Goal: Task Accomplishment & Management: Use online tool/utility

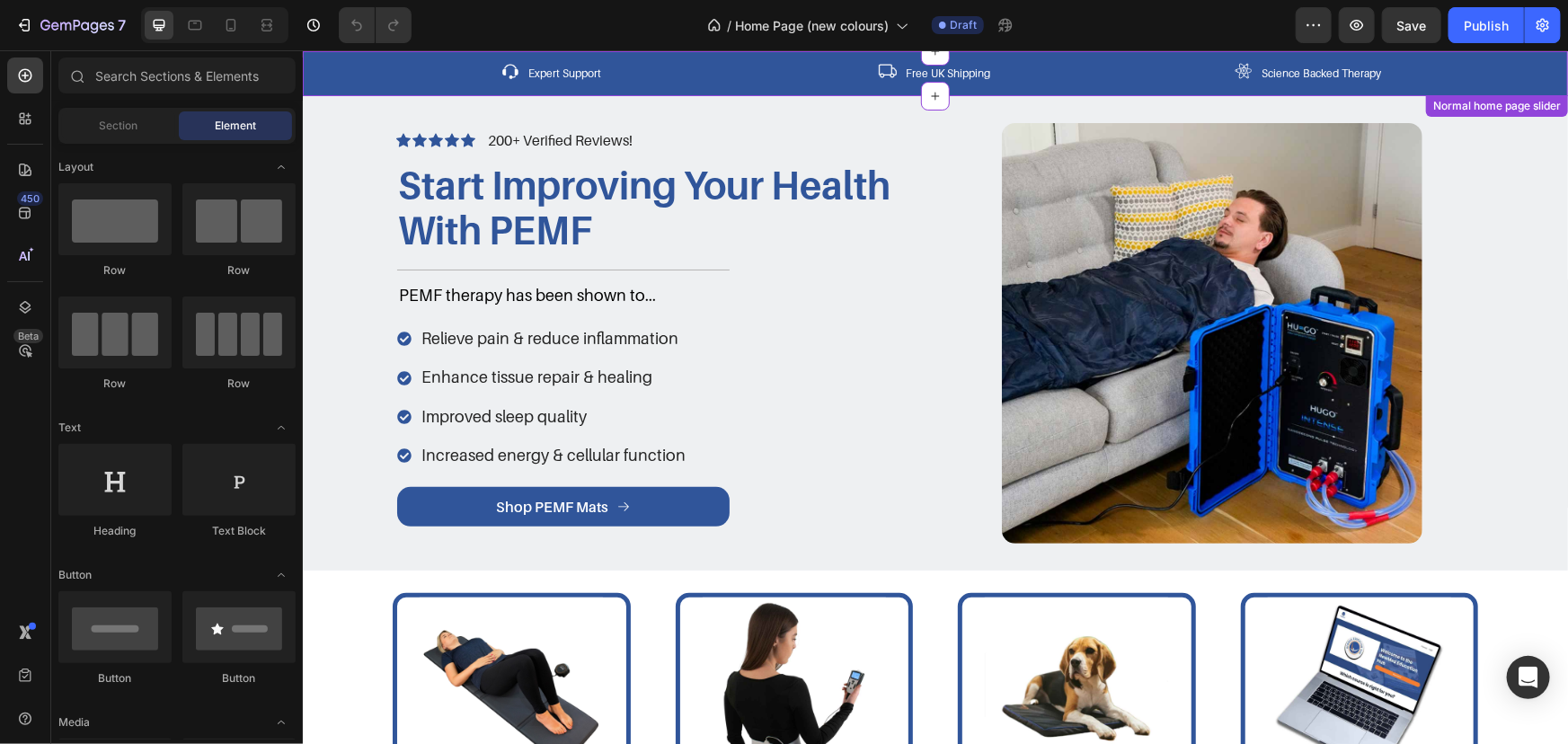
click at [673, 59] on div "Image Expert Support Text block Row Image Free UK Shipping Text block Row Image…" at bounding box center [935, 73] width 1265 height 45
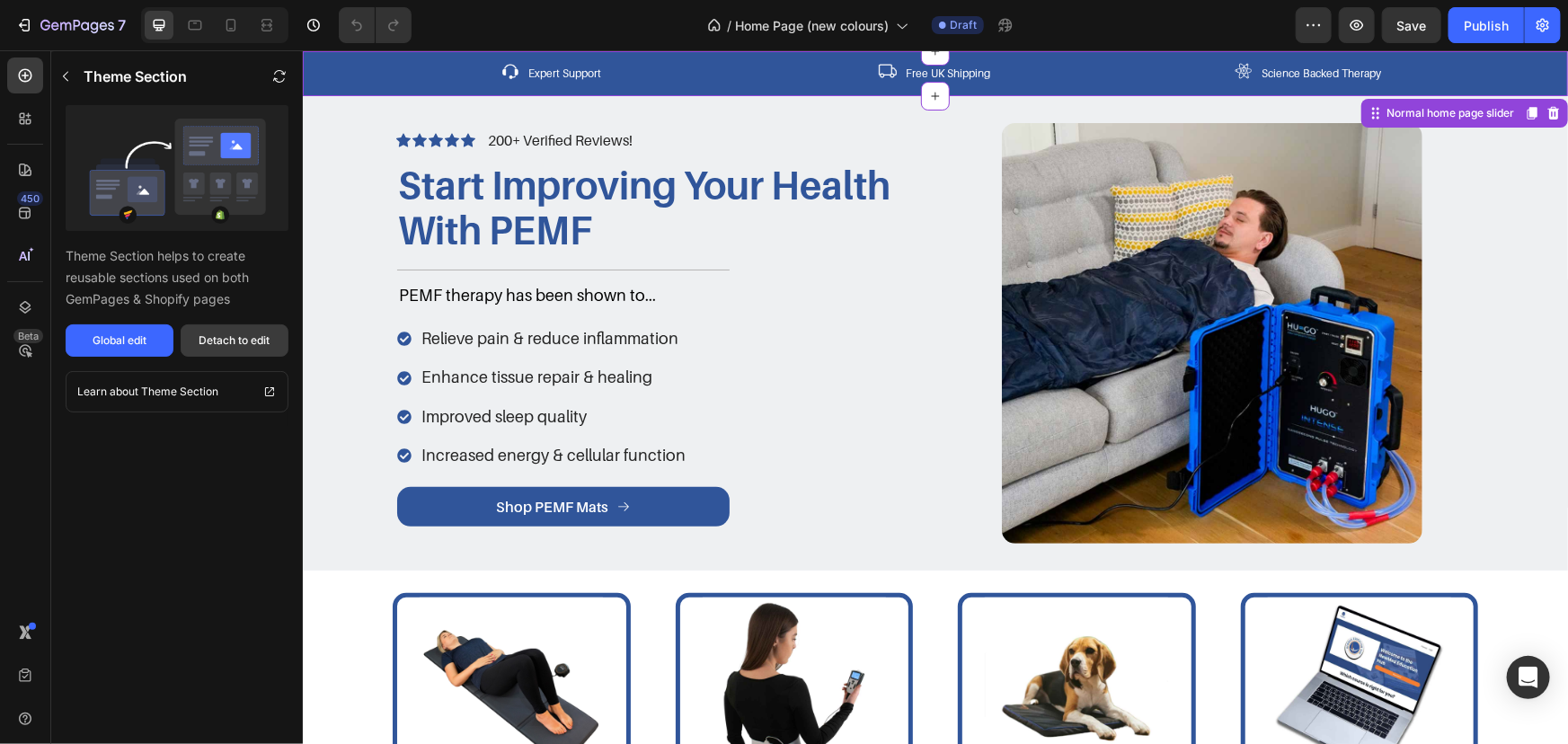
click at [244, 329] on button "Detach to edit" at bounding box center [234, 340] width 108 height 32
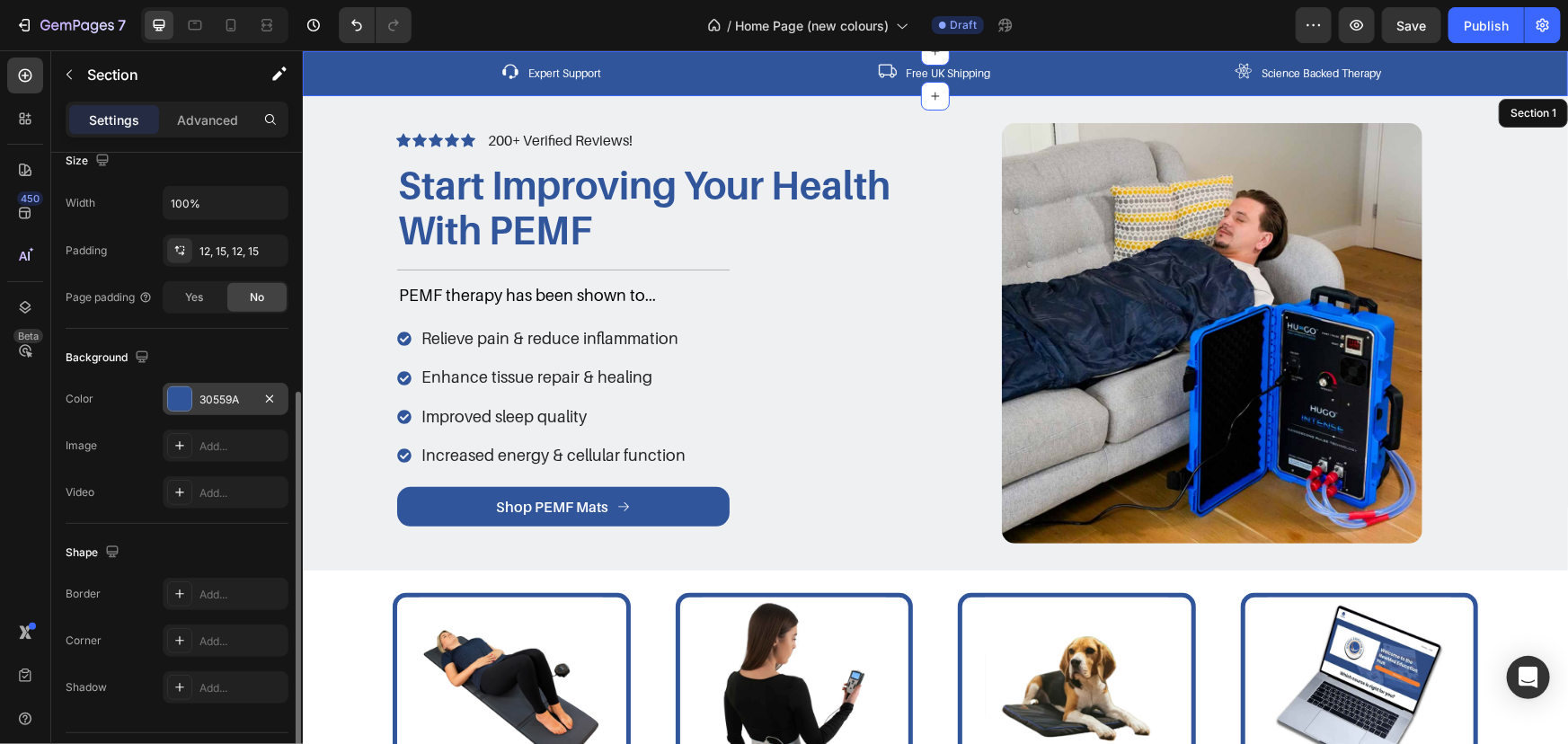
scroll to position [452, 0]
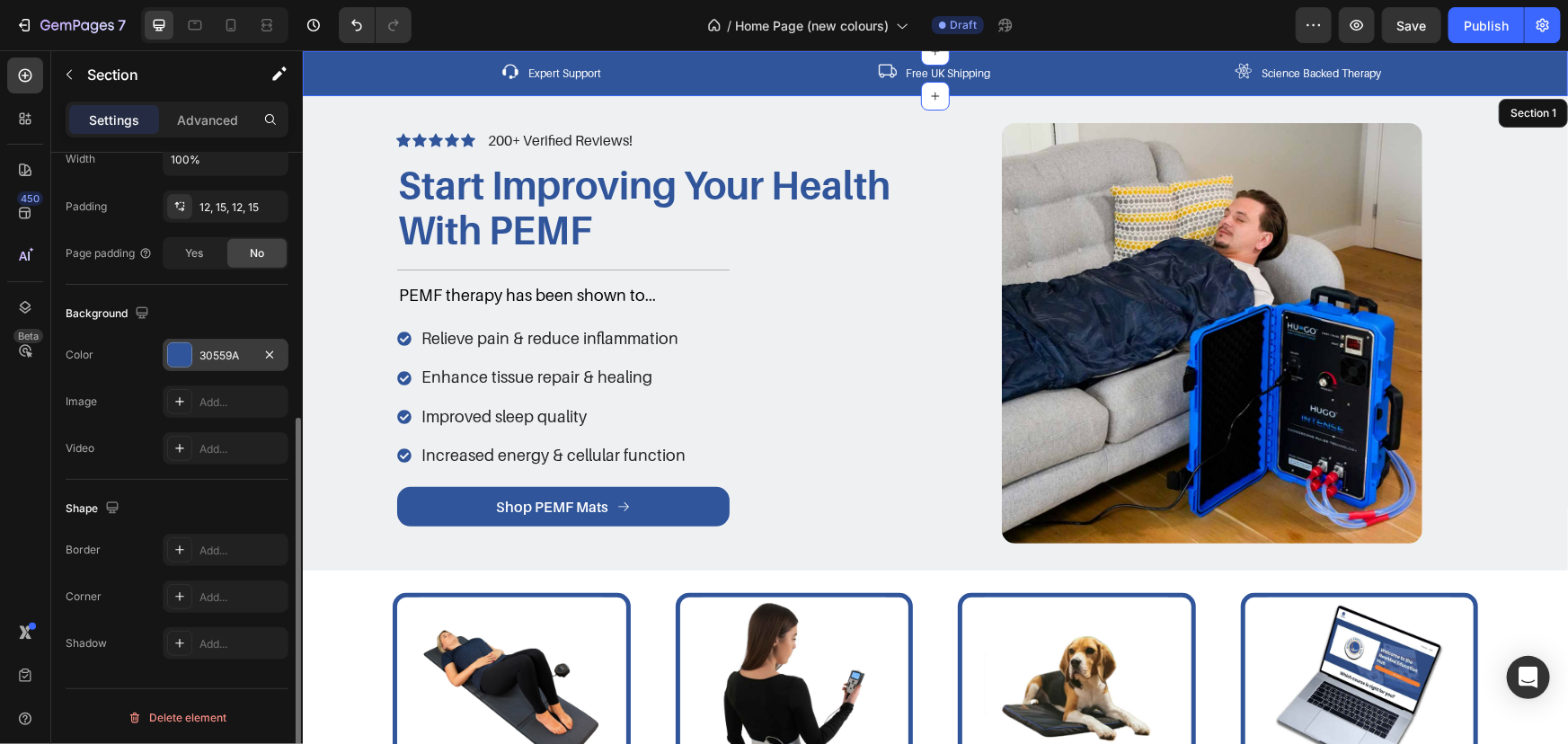
click at [211, 350] on div "30559A" at bounding box center [225, 356] width 52 height 16
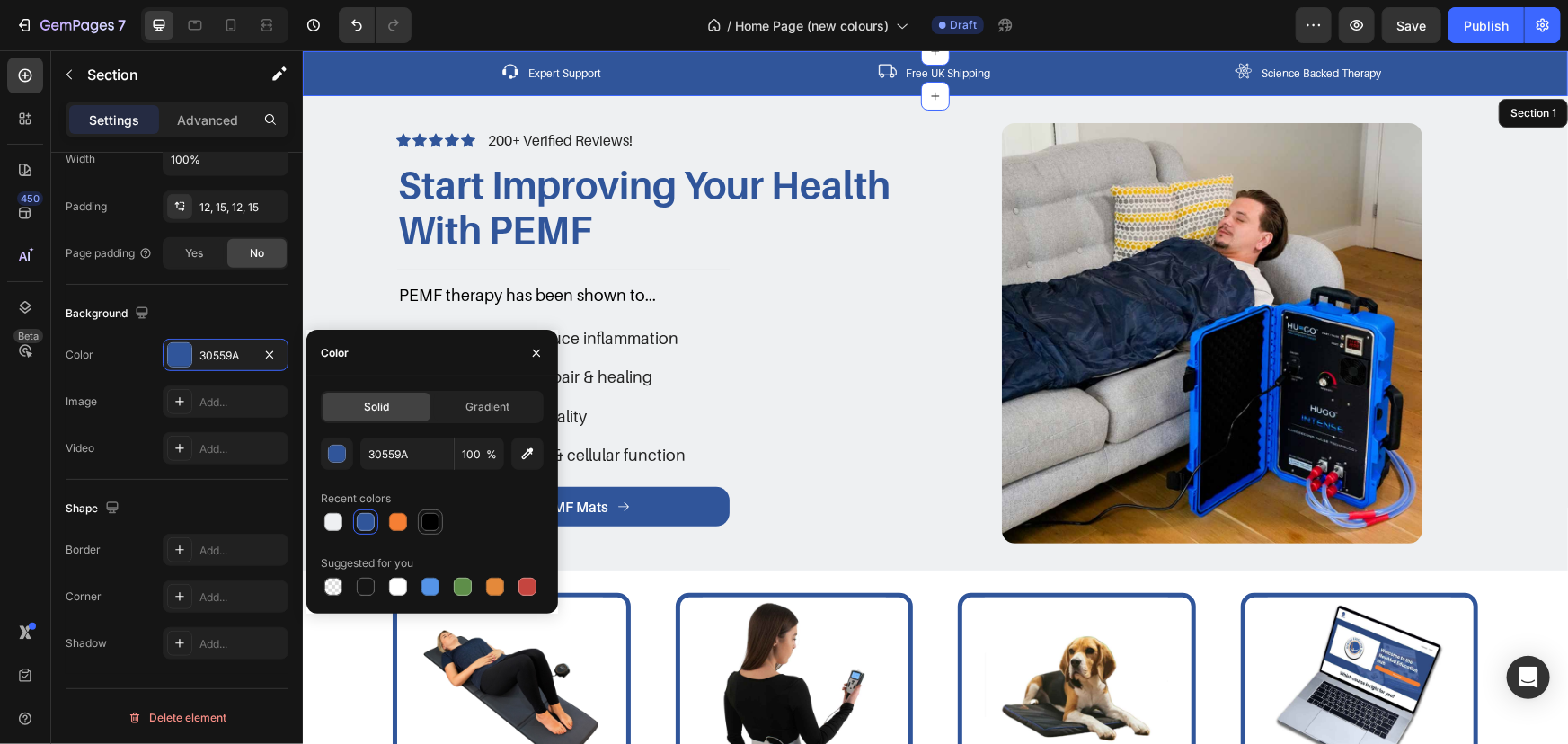
click at [433, 516] on div at bounding box center [430, 521] width 18 height 18
type input "000000"
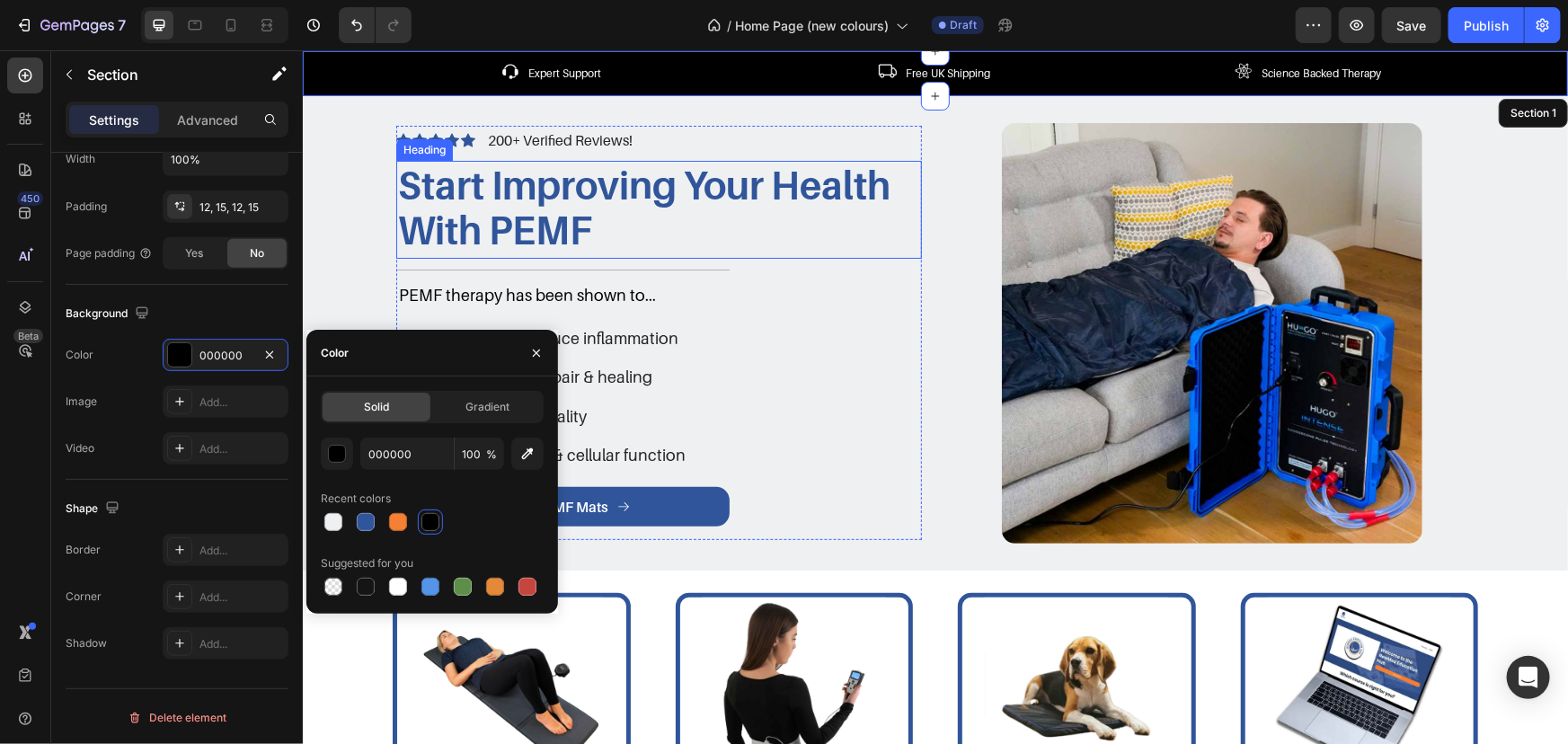
click at [414, 197] on h1 "Start Improving Your Health With PEMF" at bounding box center [658, 207] width 526 height 94
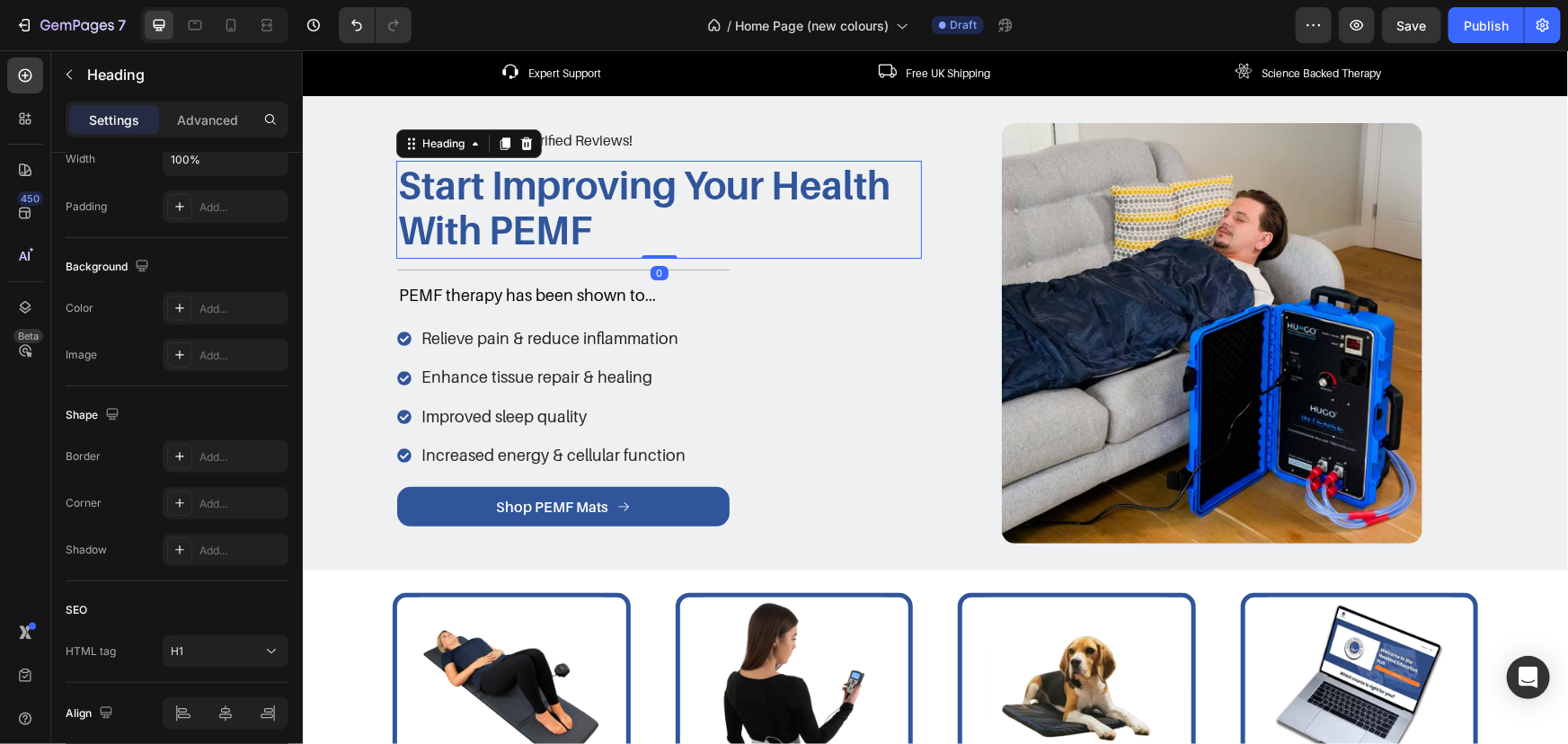
scroll to position [0, 0]
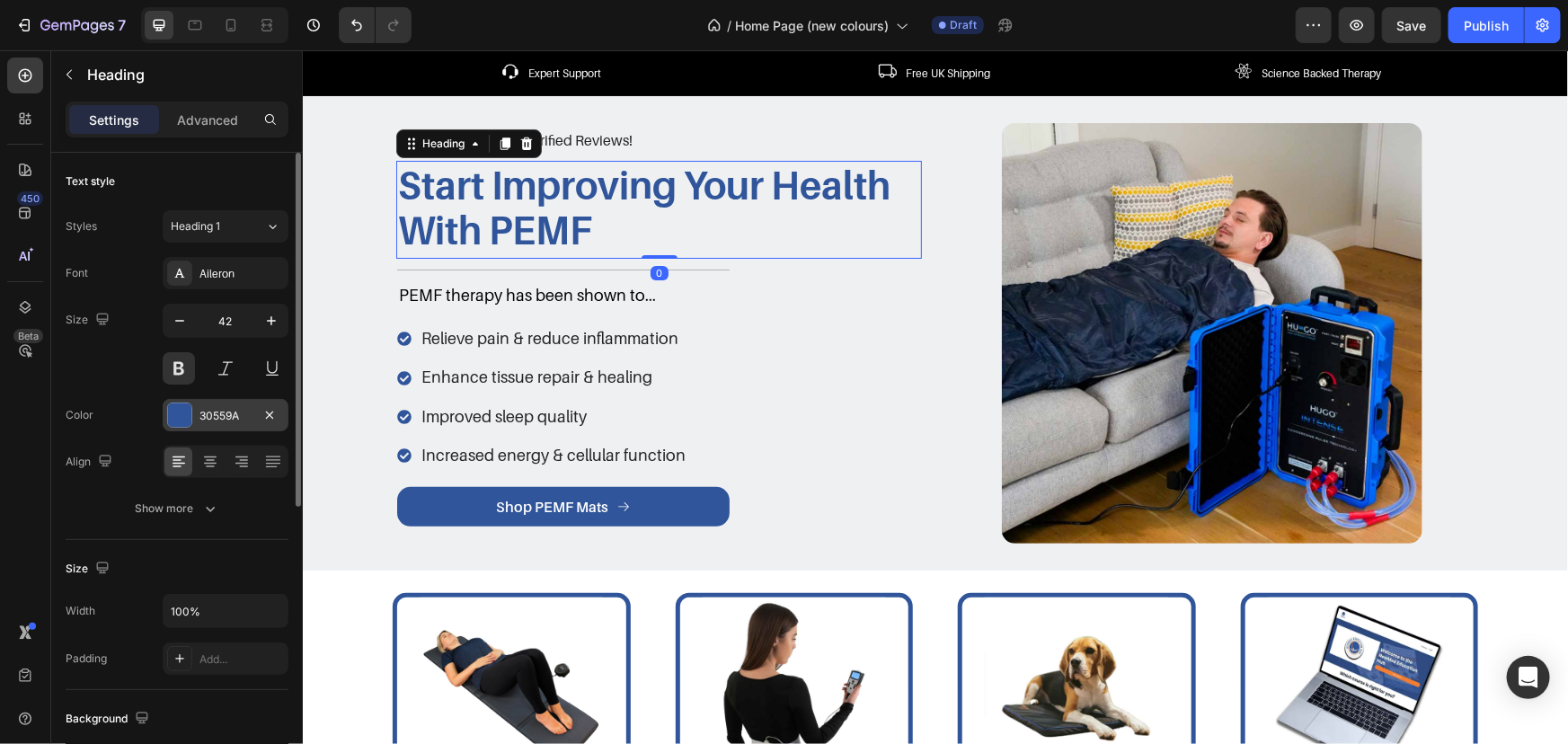
click at [224, 425] on div "30559A" at bounding box center [226, 415] width 126 height 32
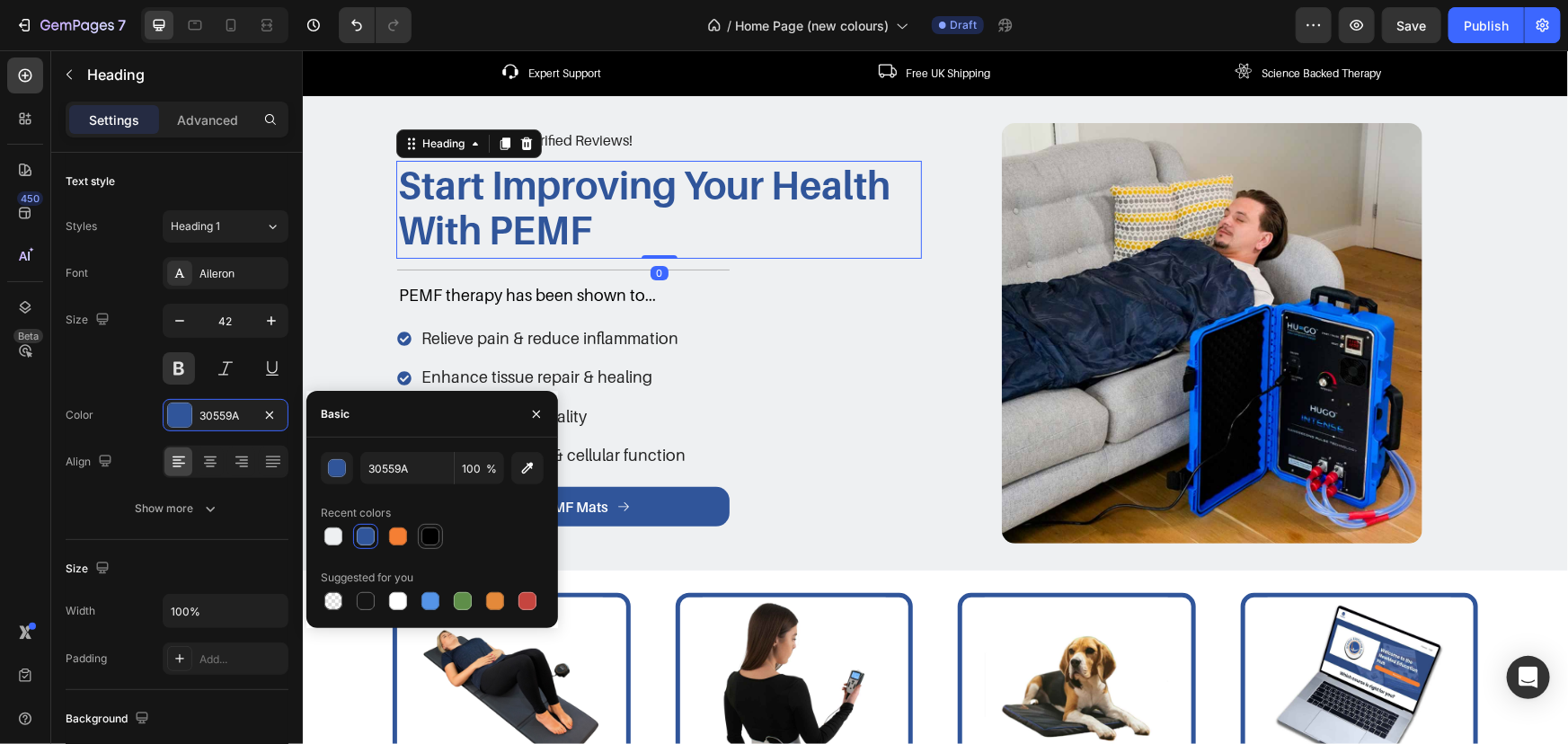
click at [427, 533] on div at bounding box center [430, 536] width 18 height 18
type input "000000"
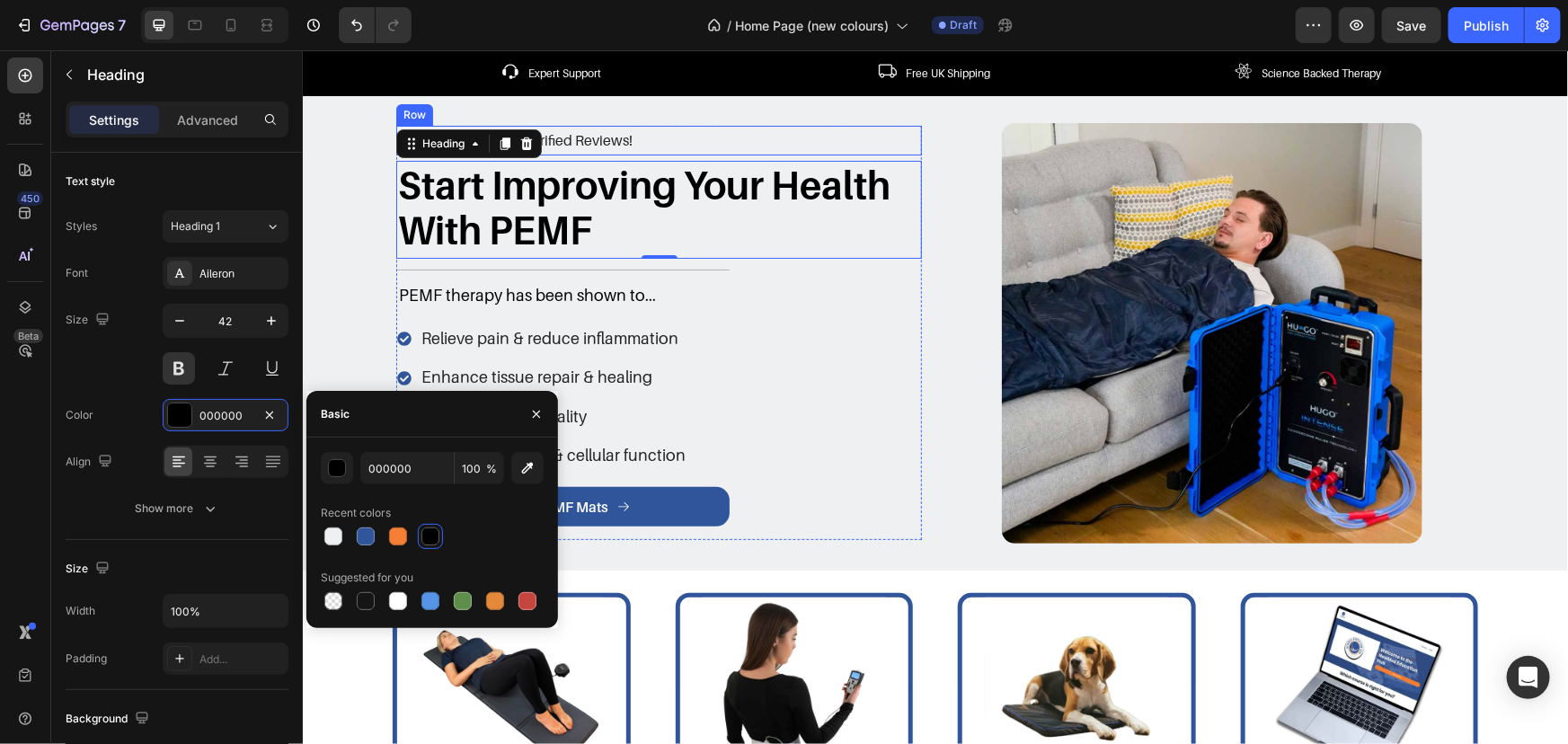
click at [662, 137] on div "Icon Icon Icon Icon Icon Icon List 200+ Verified Reviews! Text Block Row" at bounding box center [658, 139] width 526 height 29
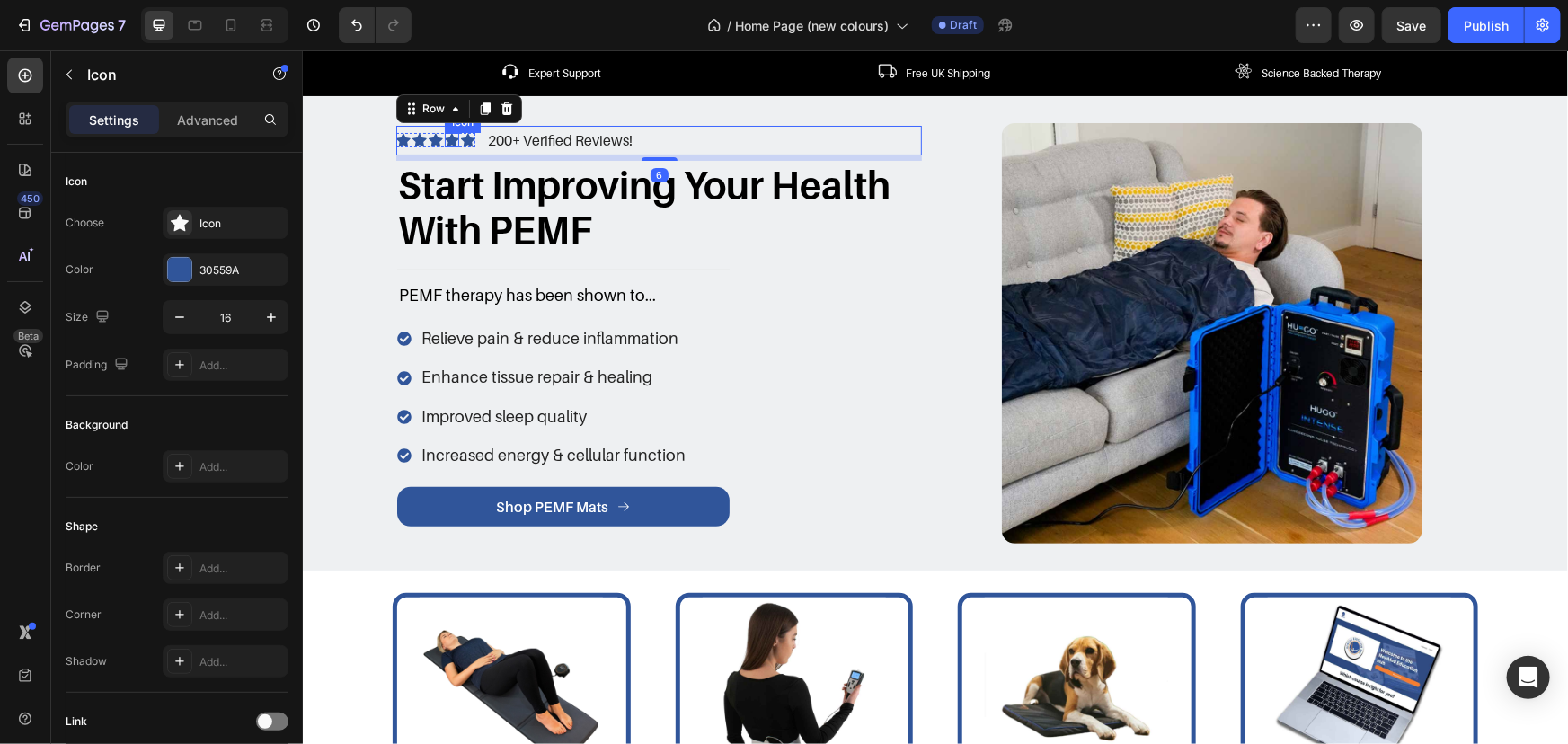
click at [447, 141] on div "Icon" at bounding box center [451, 139] width 15 height 15
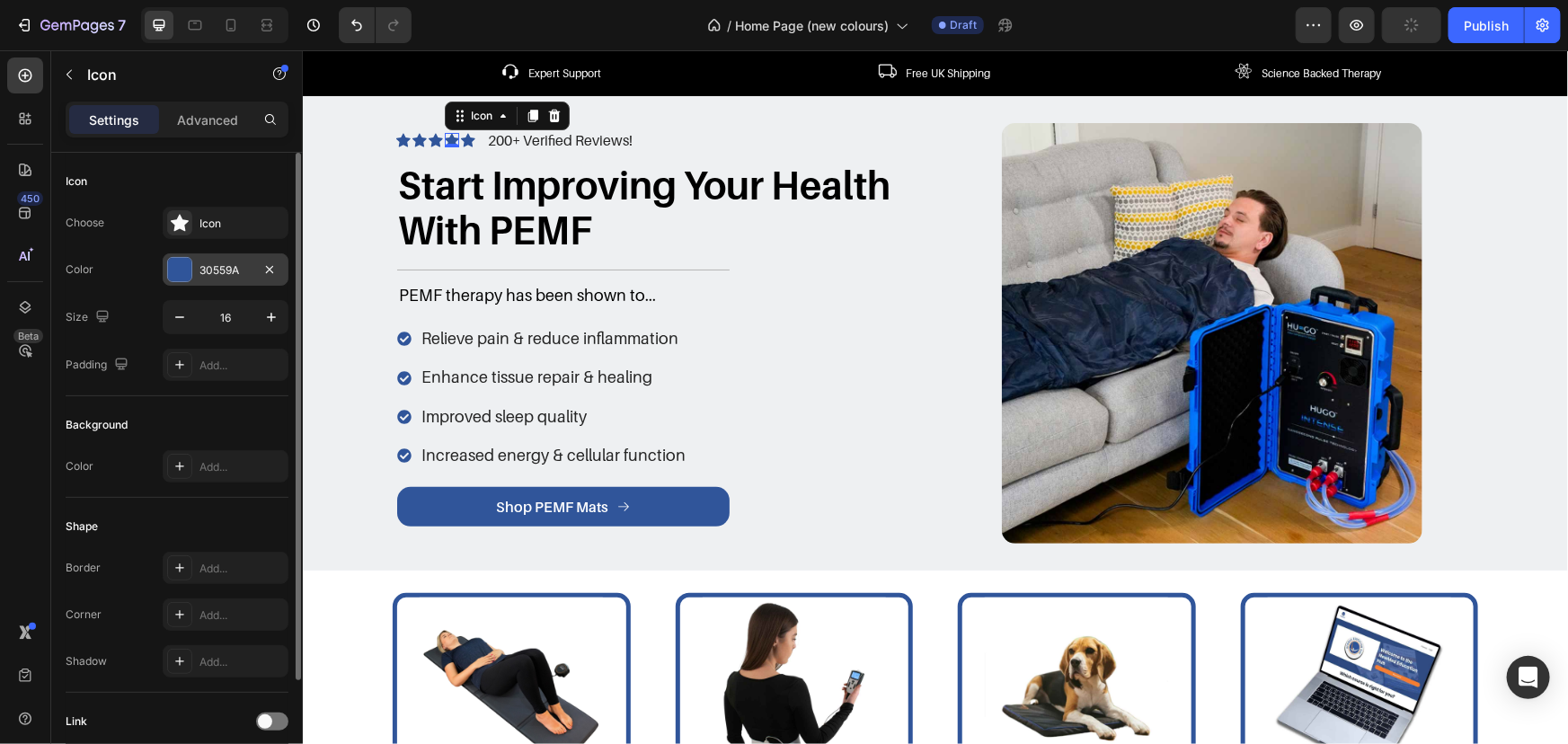
click at [232, 266] on div "30559A" at bounding box center [225, 271] width 52 height 16
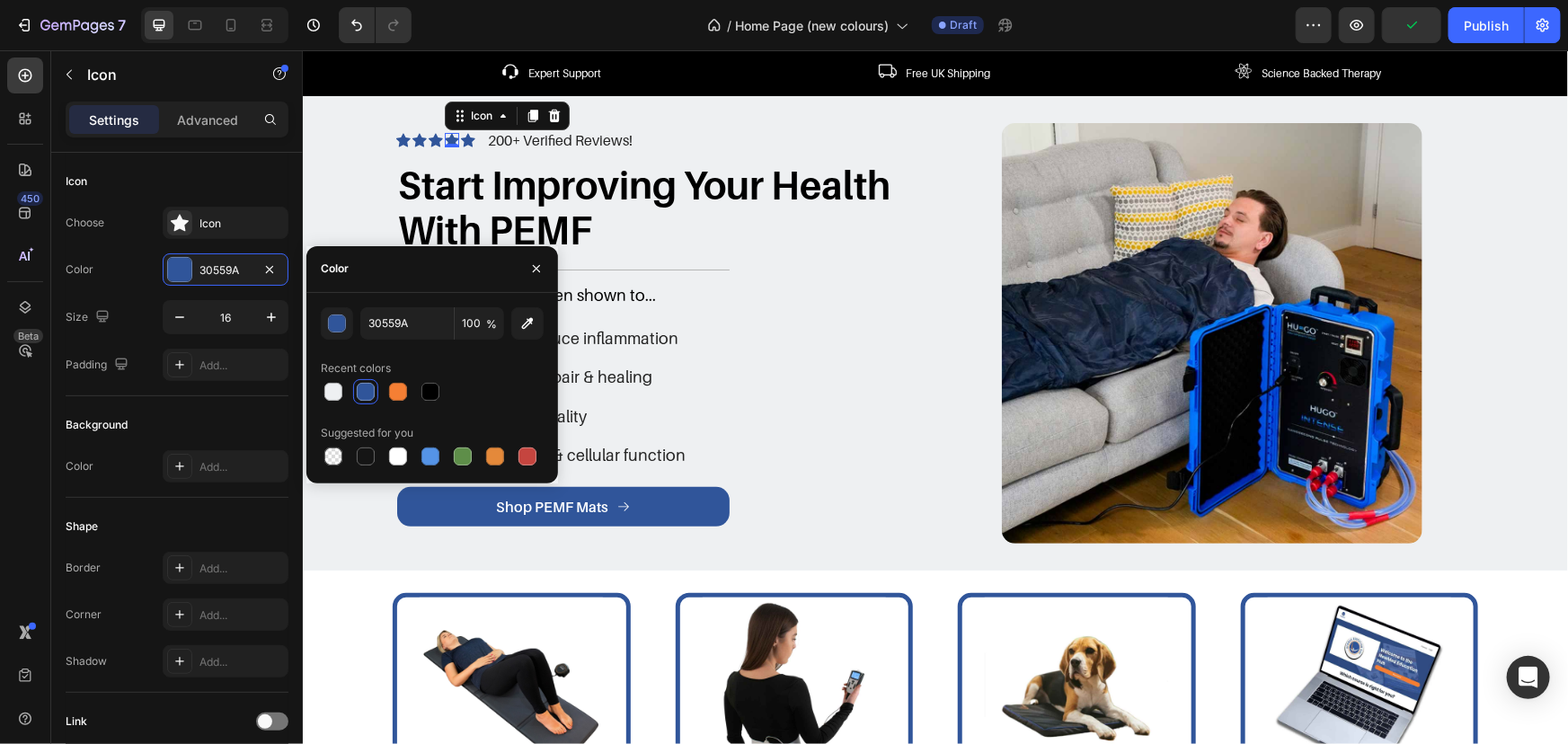
click at [464, 399] on div at bounding box center [431, 392] width 223 height 25
click at [434, 393] on div at bounding box center [430, 391] width 18 height 18
type input "000000"
click at [525, 116] on icon at bounding box center [531, 115] width 15 height 15
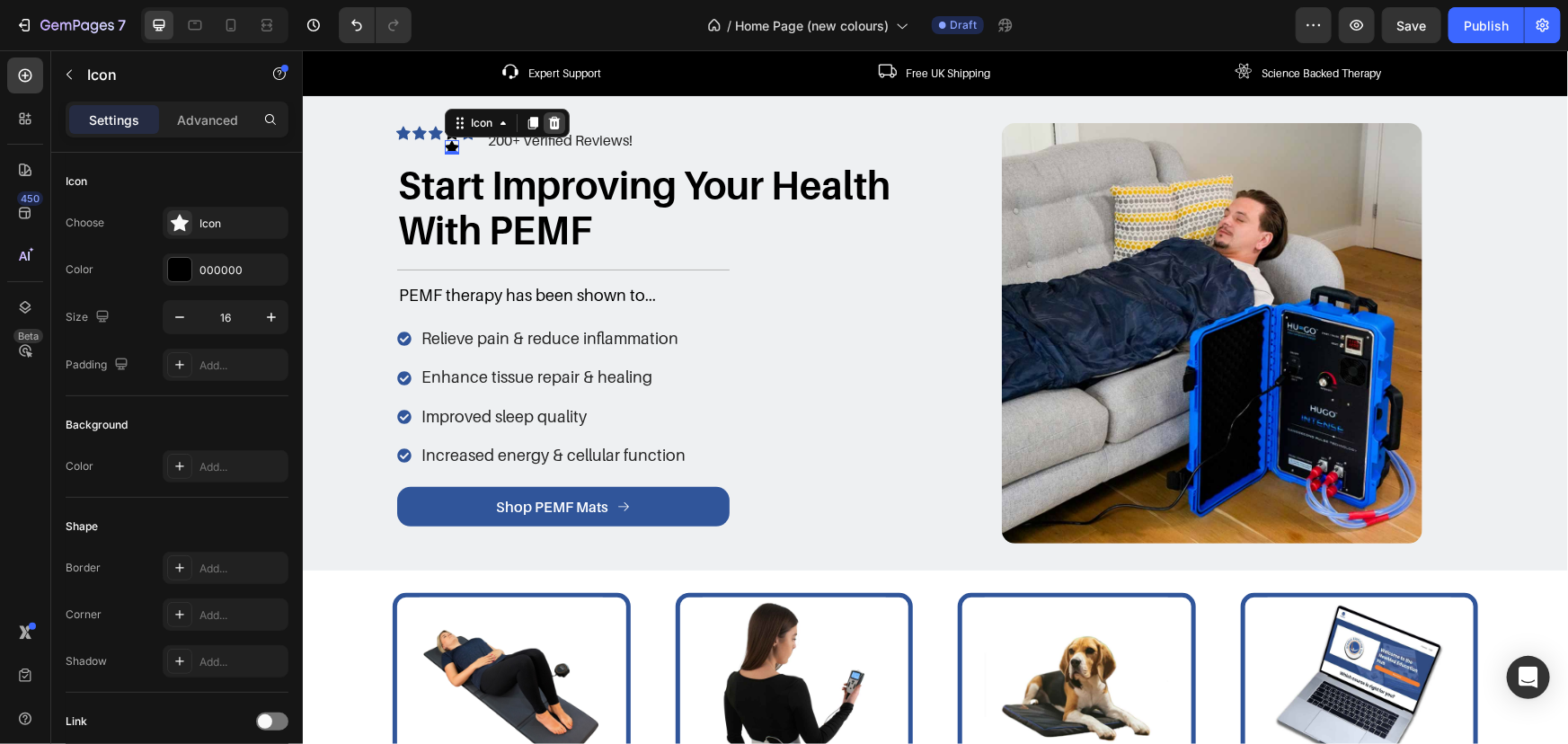
click at [546, 116] on icon at bounding box center [553, 122] width 15 height 15
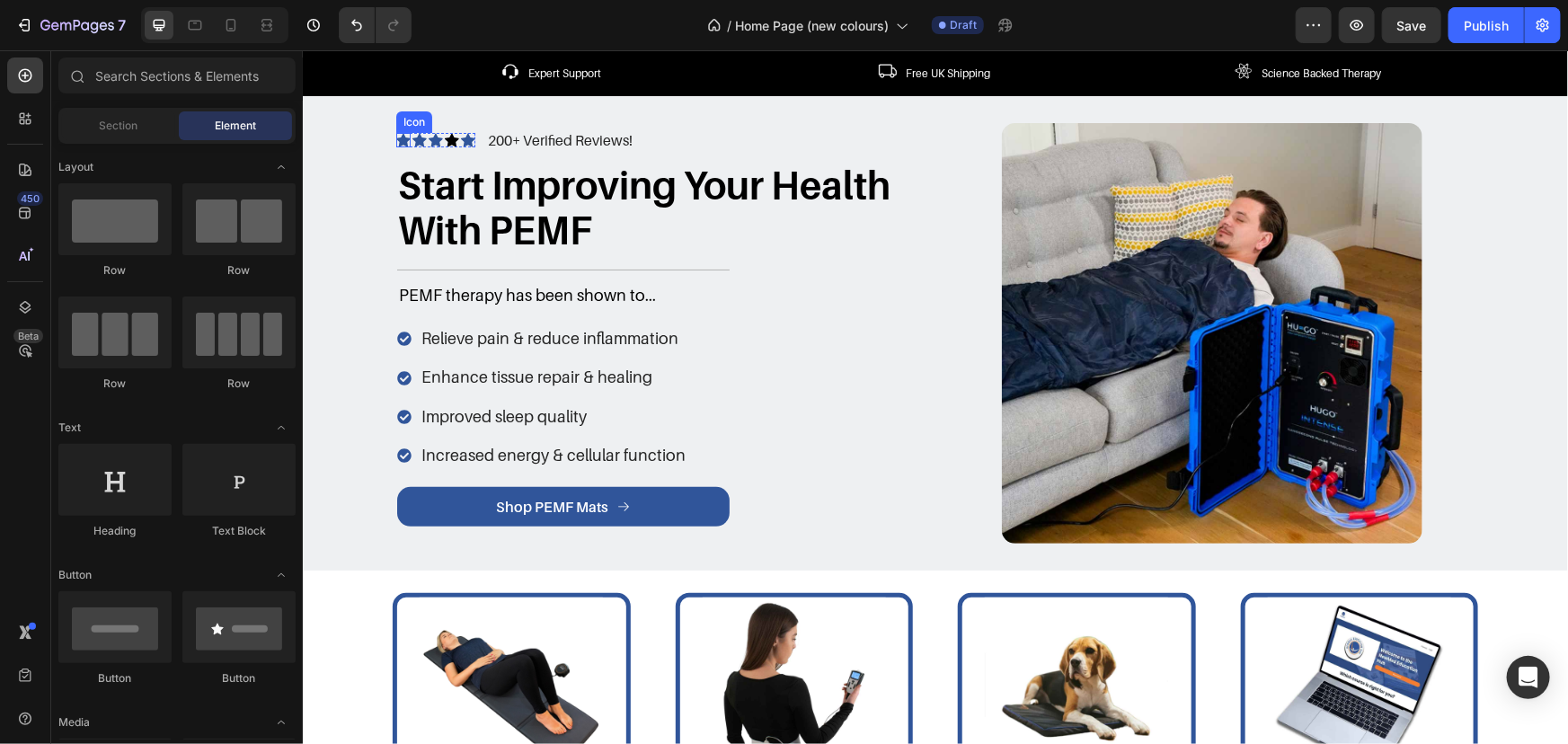
click at [395, 138] on icon at bounding box center [402, 140] width 15 height 14
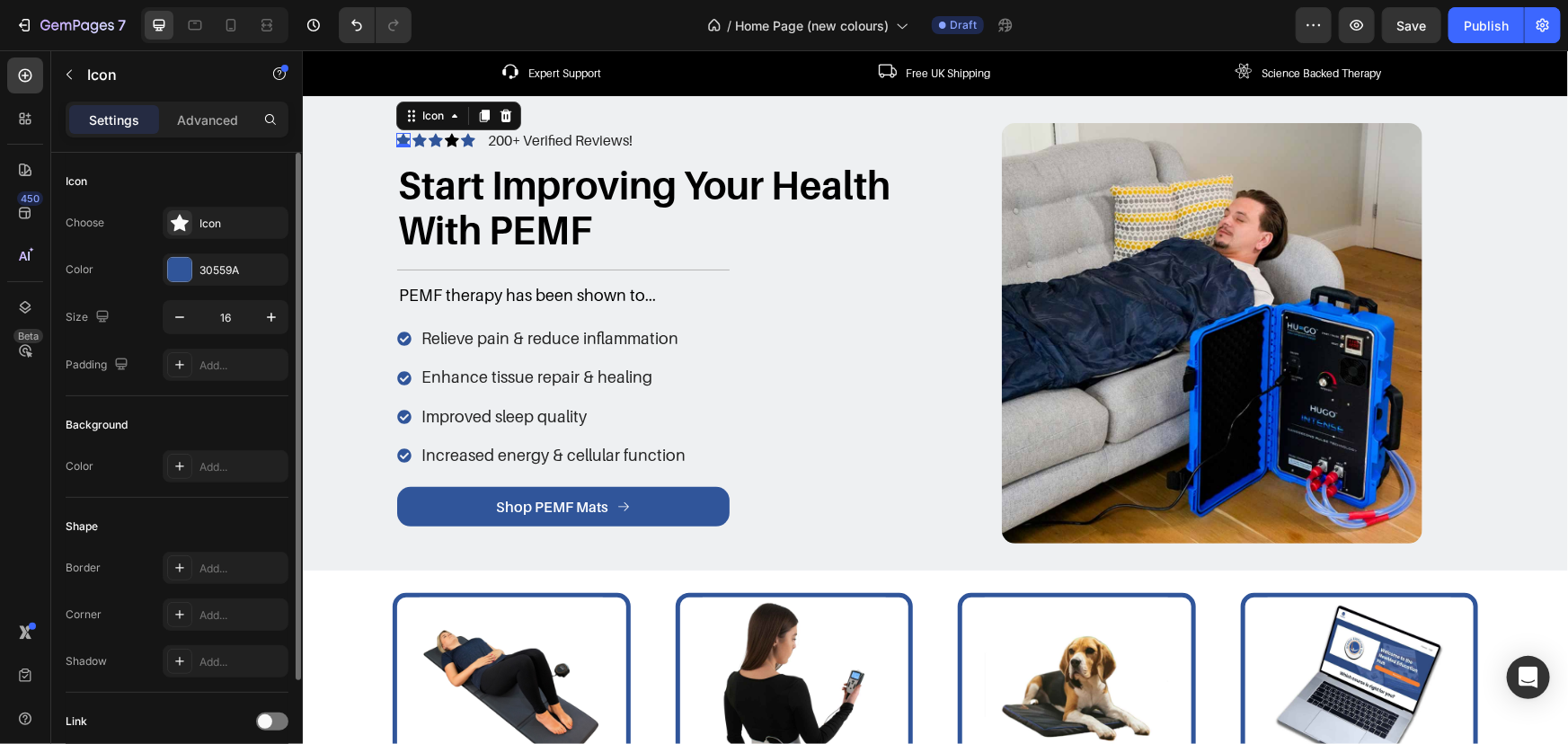
click at [216, 285] on div "Choose Icon Color 30559A Size 16 Padding Add..." at bounding box center [177, 294] width 223 height 174
click at [219, 277] on div "30559A" at bounding box center [225, 271] width 52 height 16
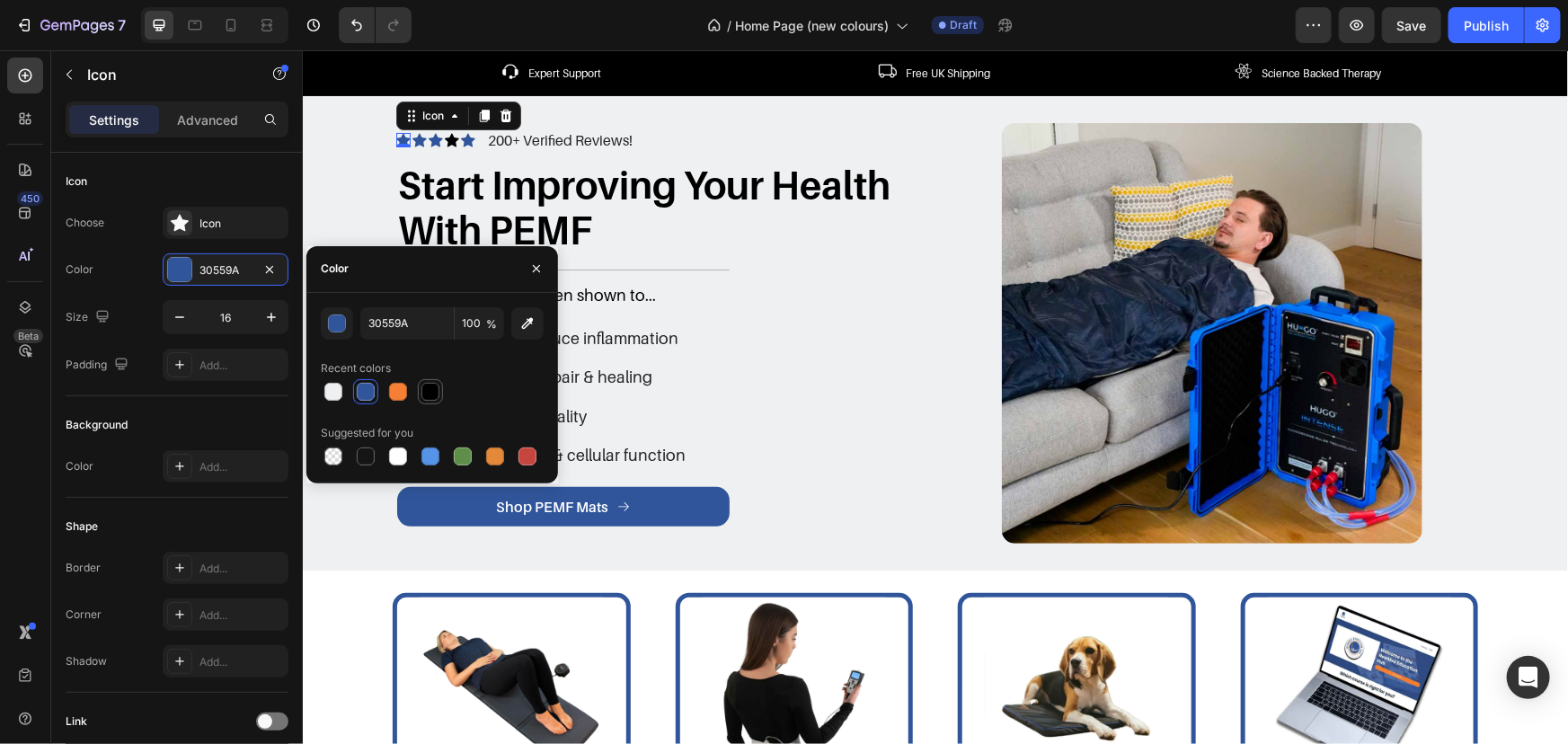
click at [440, 394] on div at bounding box center [430, 392] width 25 height 25
type input "000000"
click at [430, 388] on div at bounding box center [430, 391] width 18 height 18
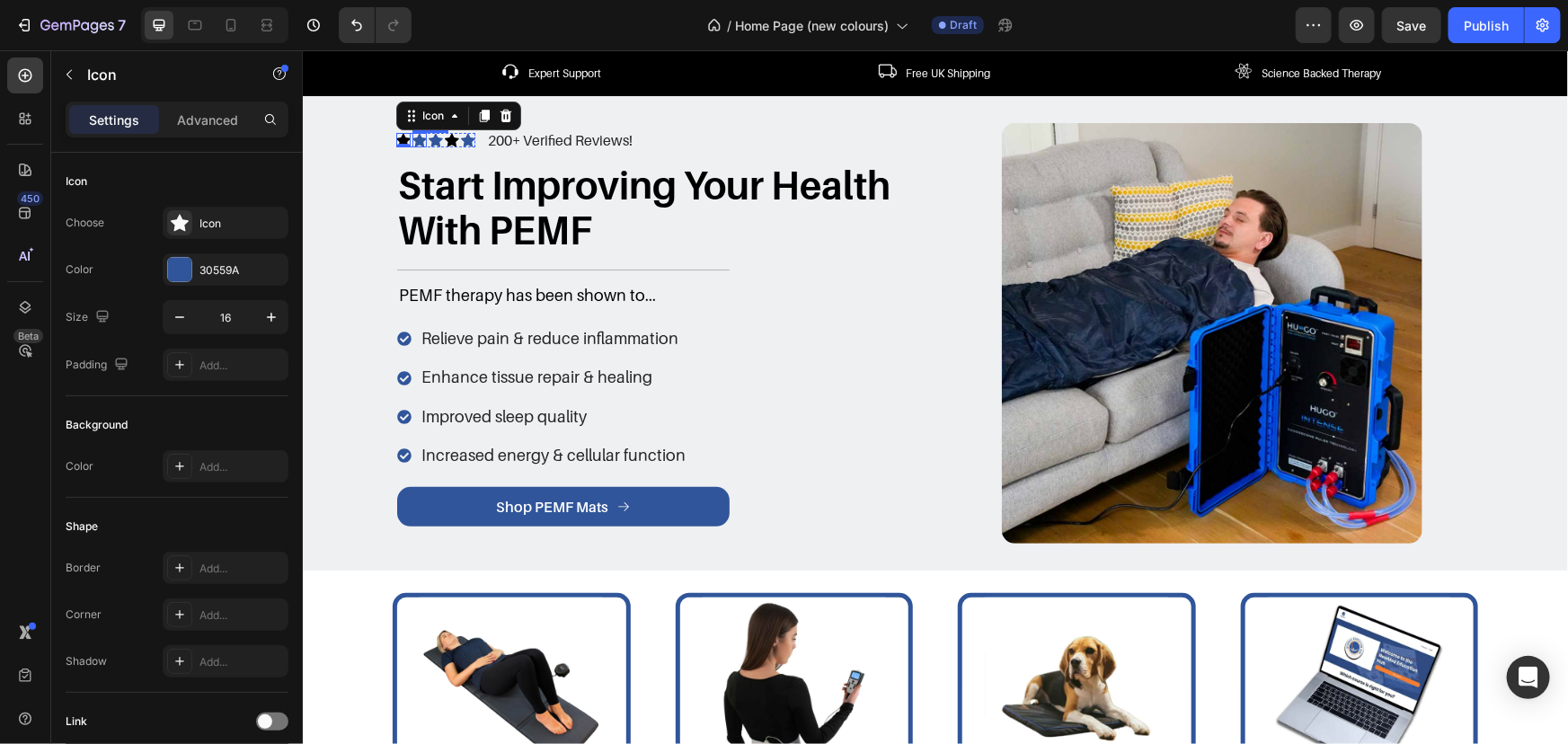
click at [416, 135] on icon at bounding box center [419, 139] width 15 height 15
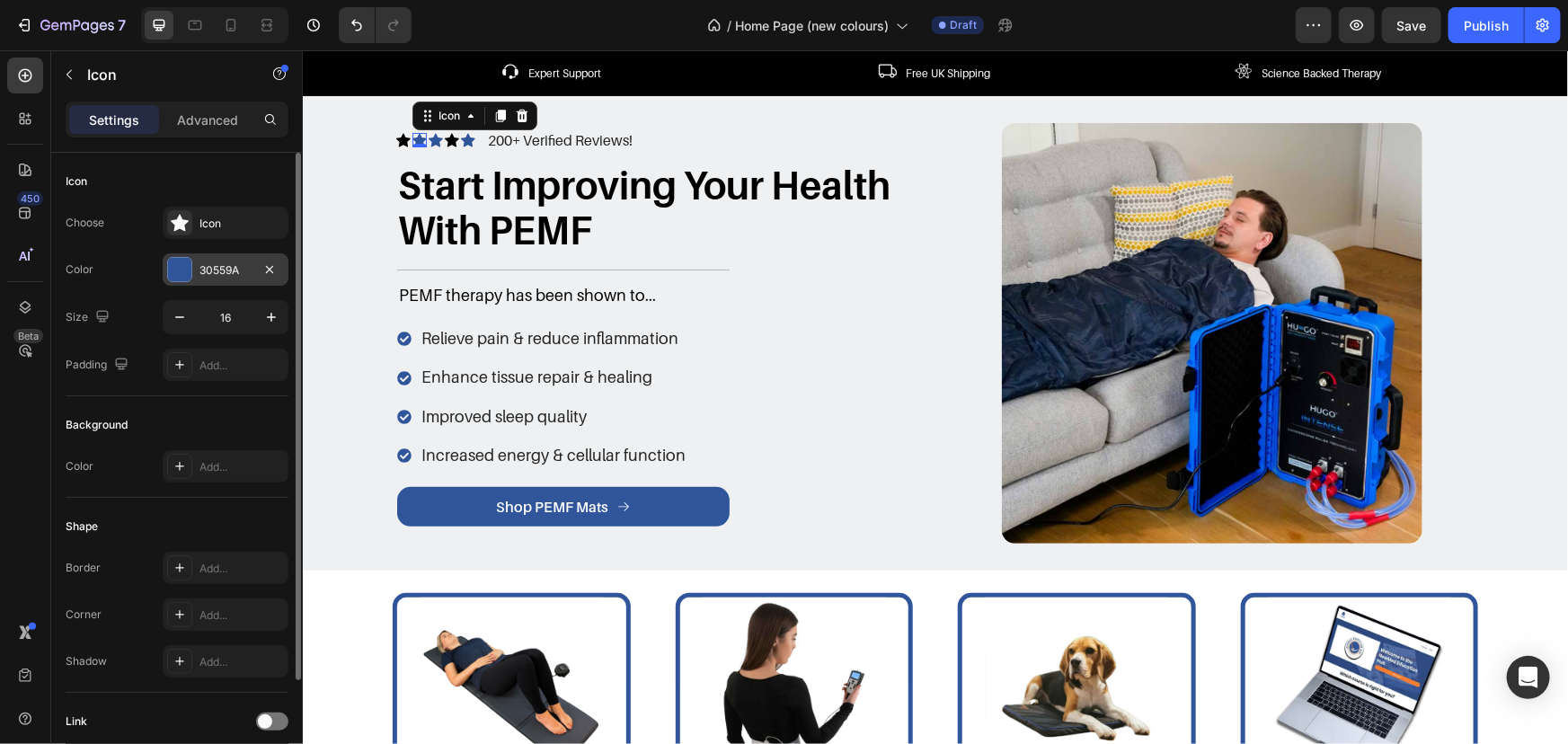
click at [233, 253] on div "30559A" at bounding box center [226, 269] width 126 height 32
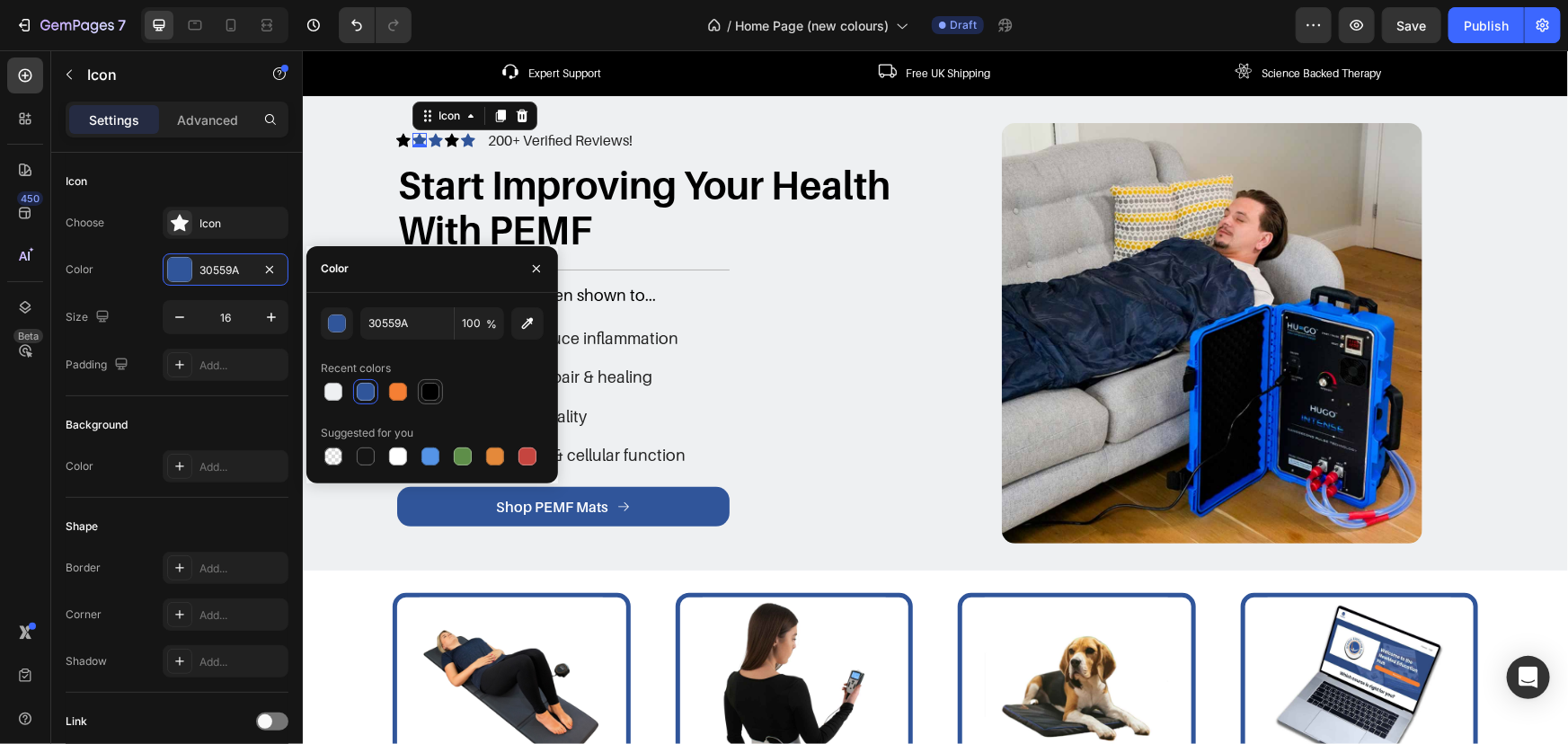
click at [436, 387] on div at bounding box center [430, 391] width 18 height 18
type input "000000"
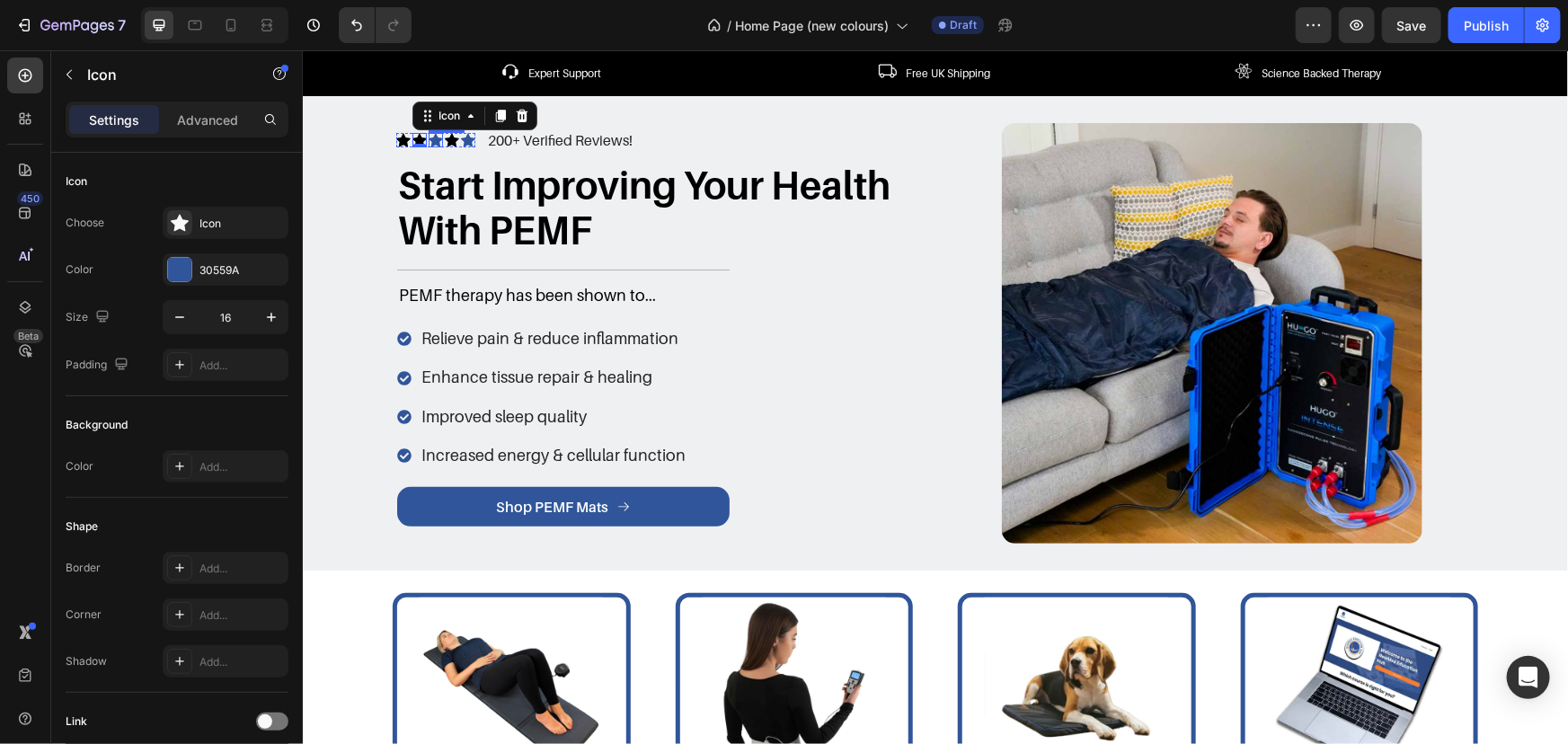
click at [430, 142] on div "Icon" at bounding box center [434, 139] width 15 height 15
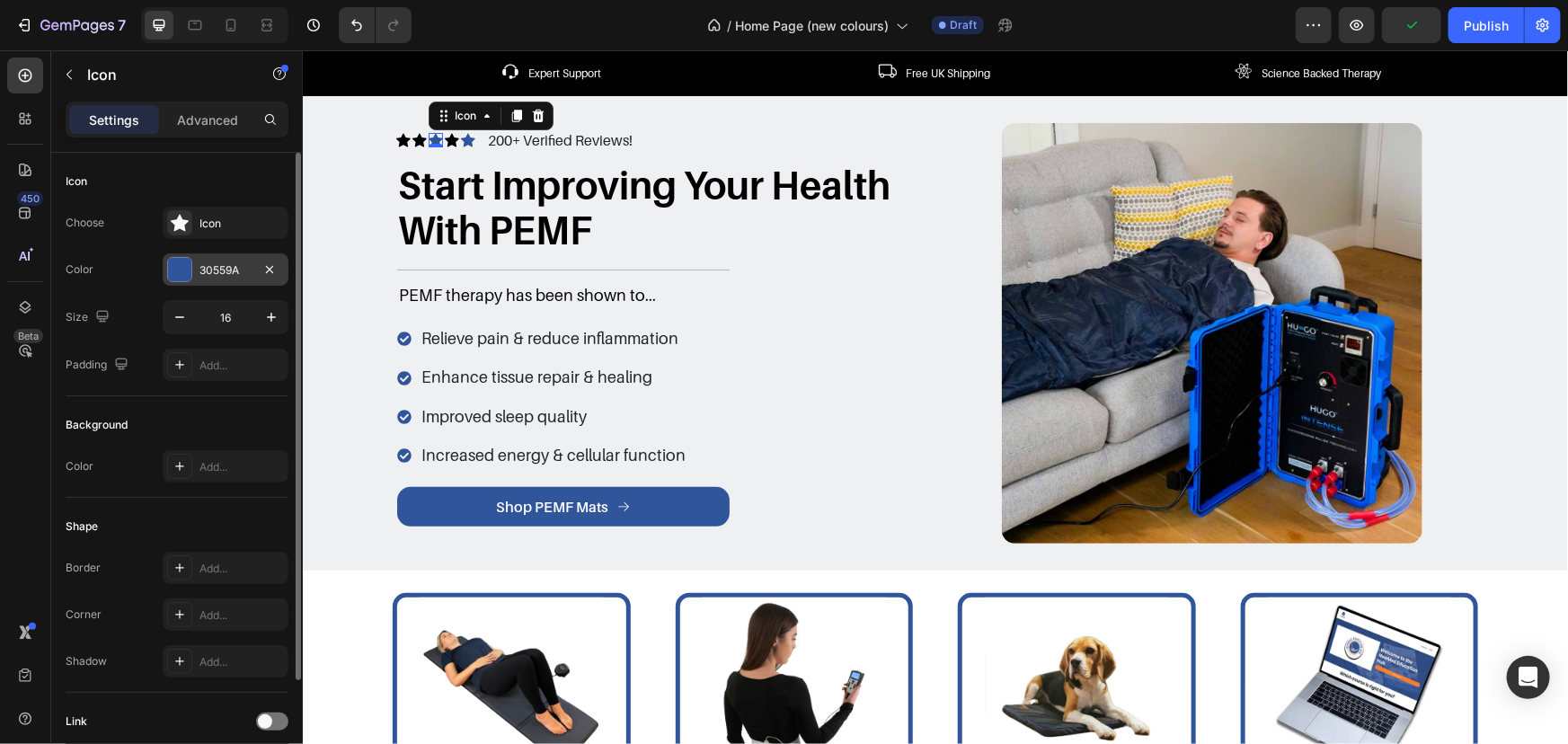
click at [215, 256] on div "30559A" at bounding box center [226, 269] width 126 height 32
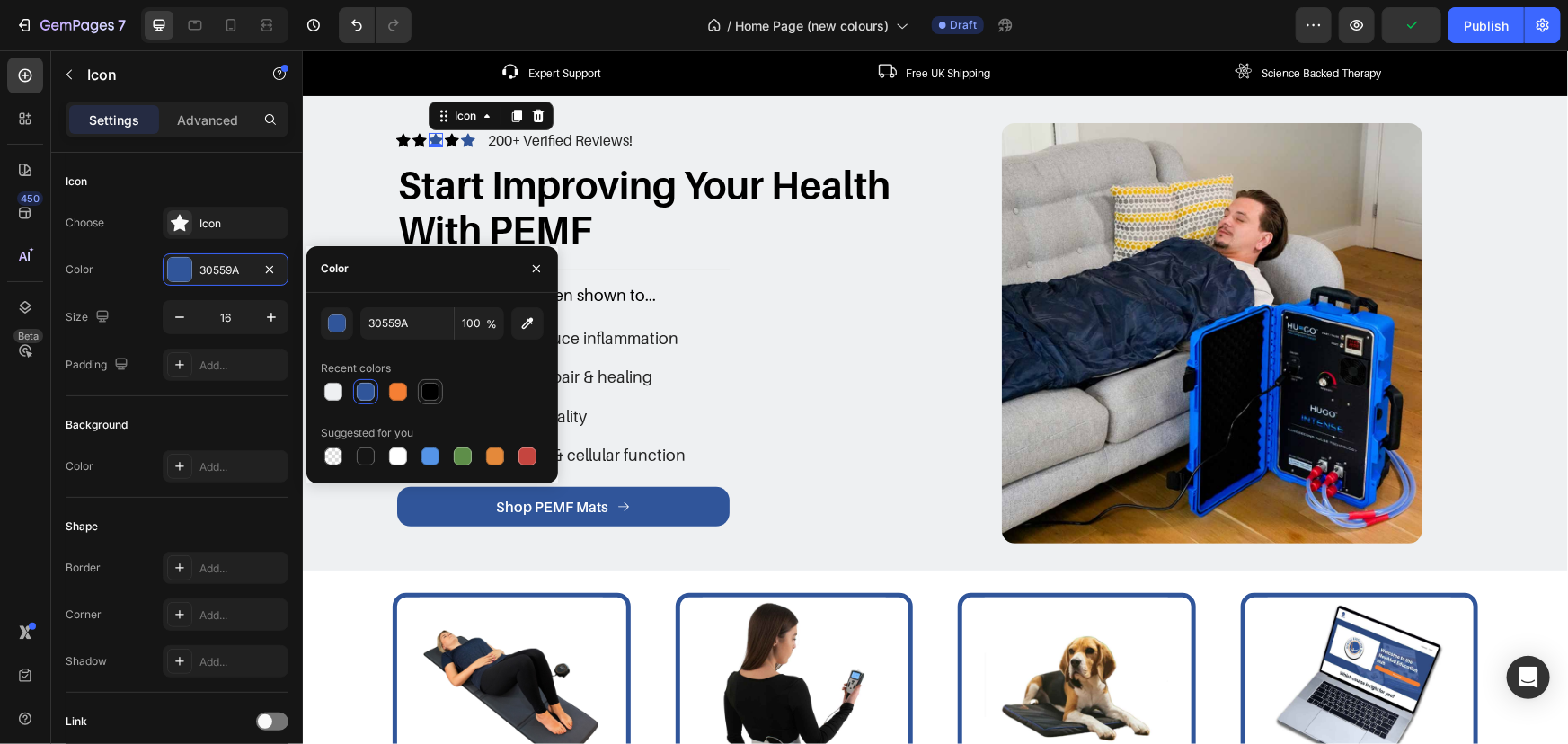
click at [436, 382] on div at bounding box center [430, 391] width 18 height 18
type input "000000"
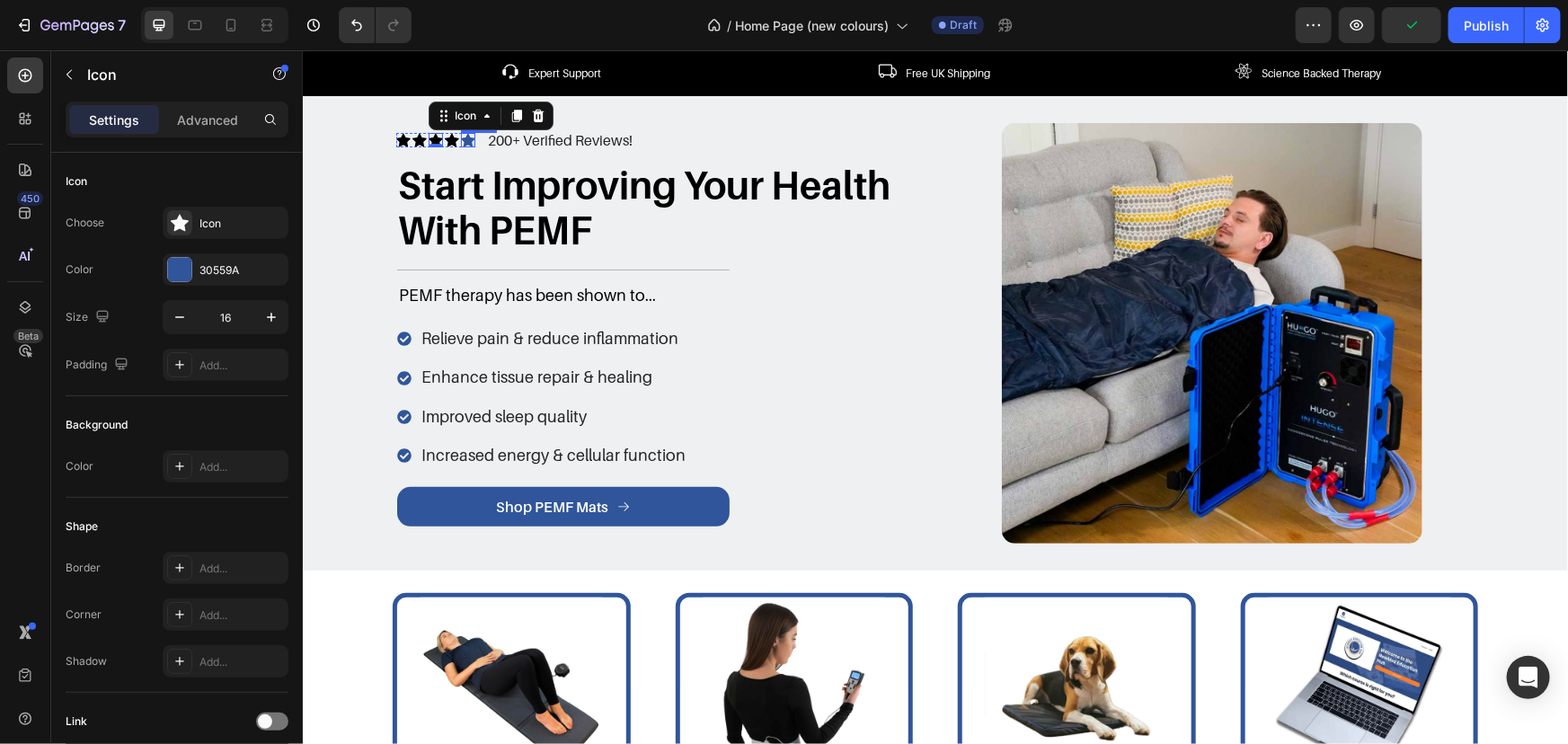
click at [464, 143] on div "Icon" at bounding box center [467, 139] width 15 height 15
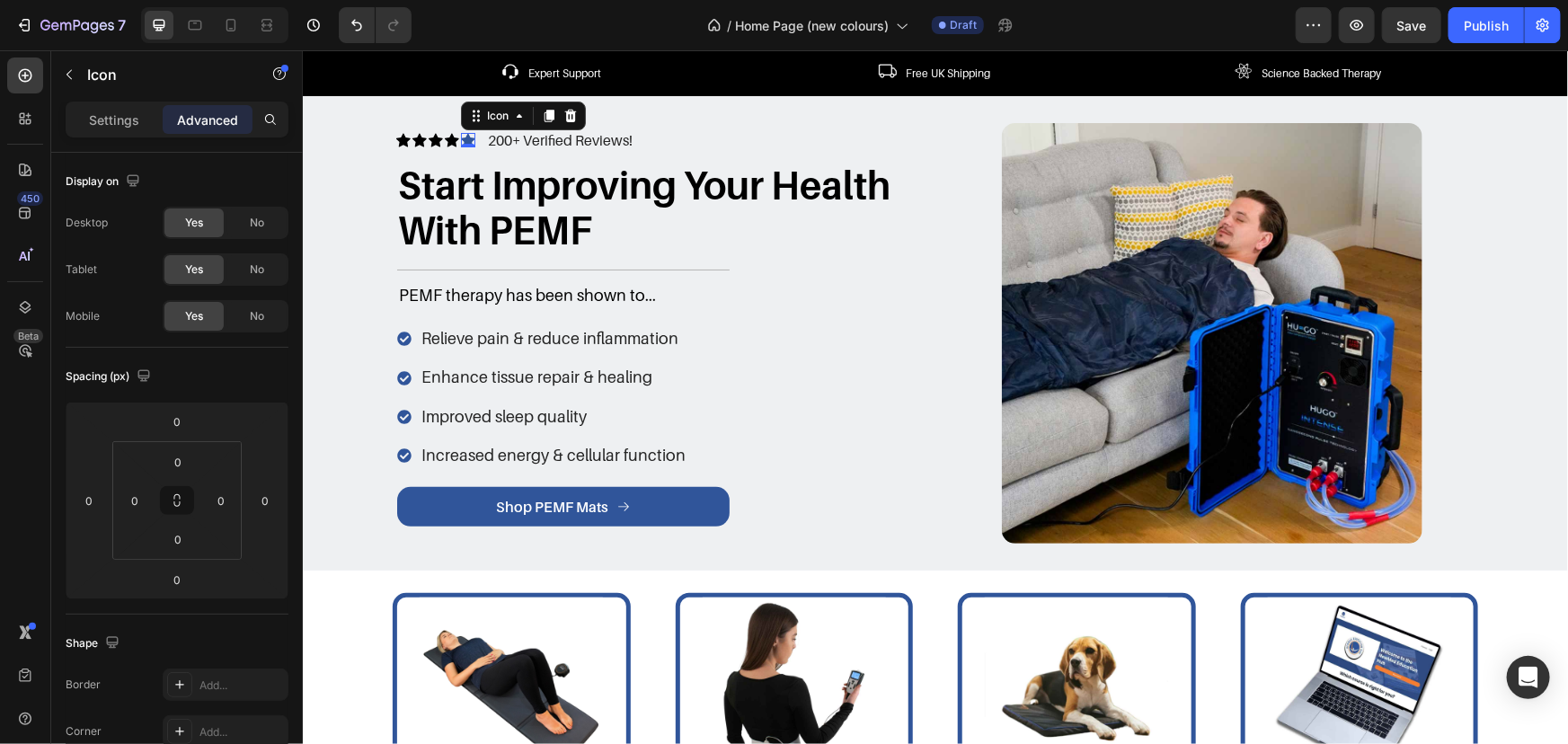
click at [463, 139] on icon at bounding box center [467, 140] width 15 height 14
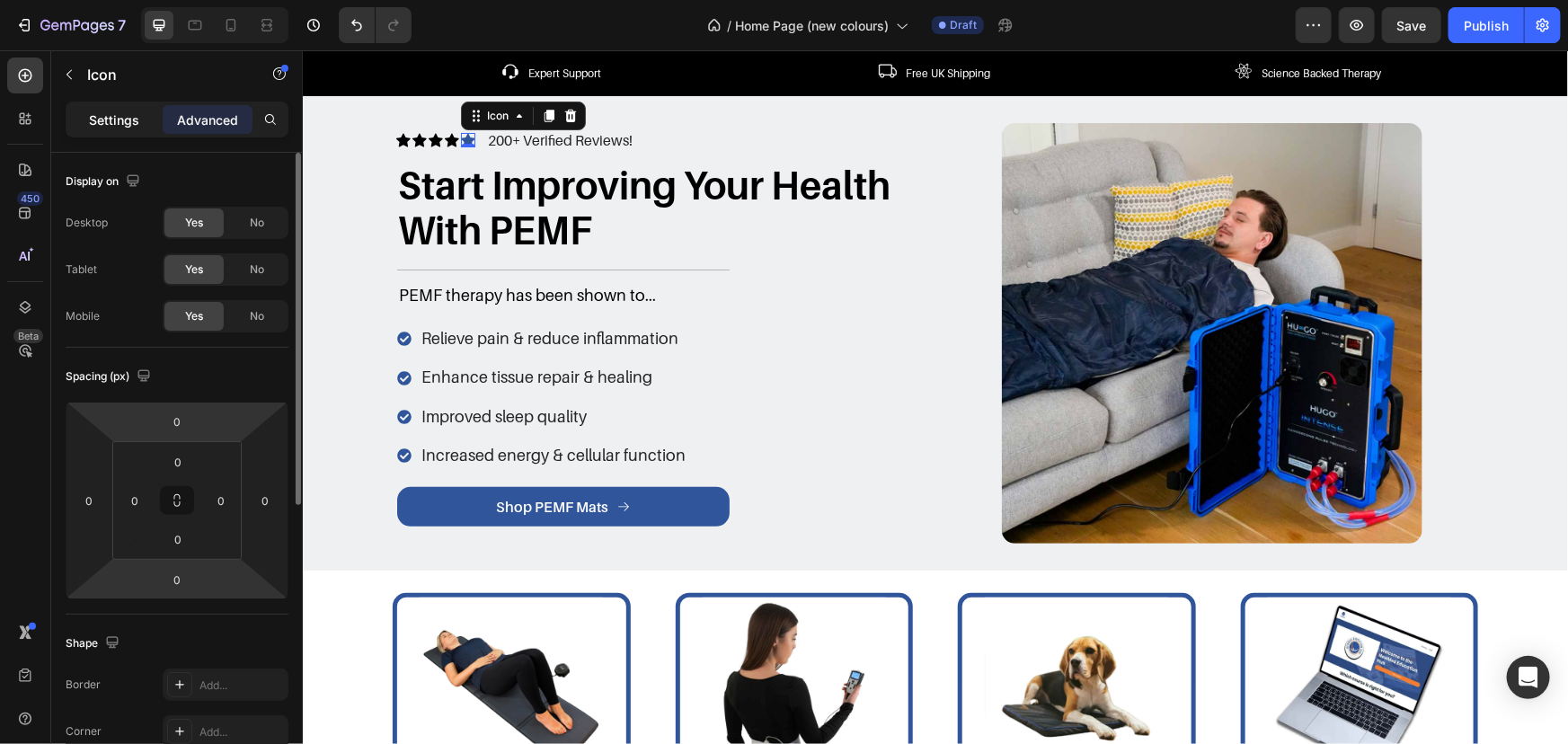
click at [118, 111] on p "Settings" at bounding box center [114, 120] width 50 height 19
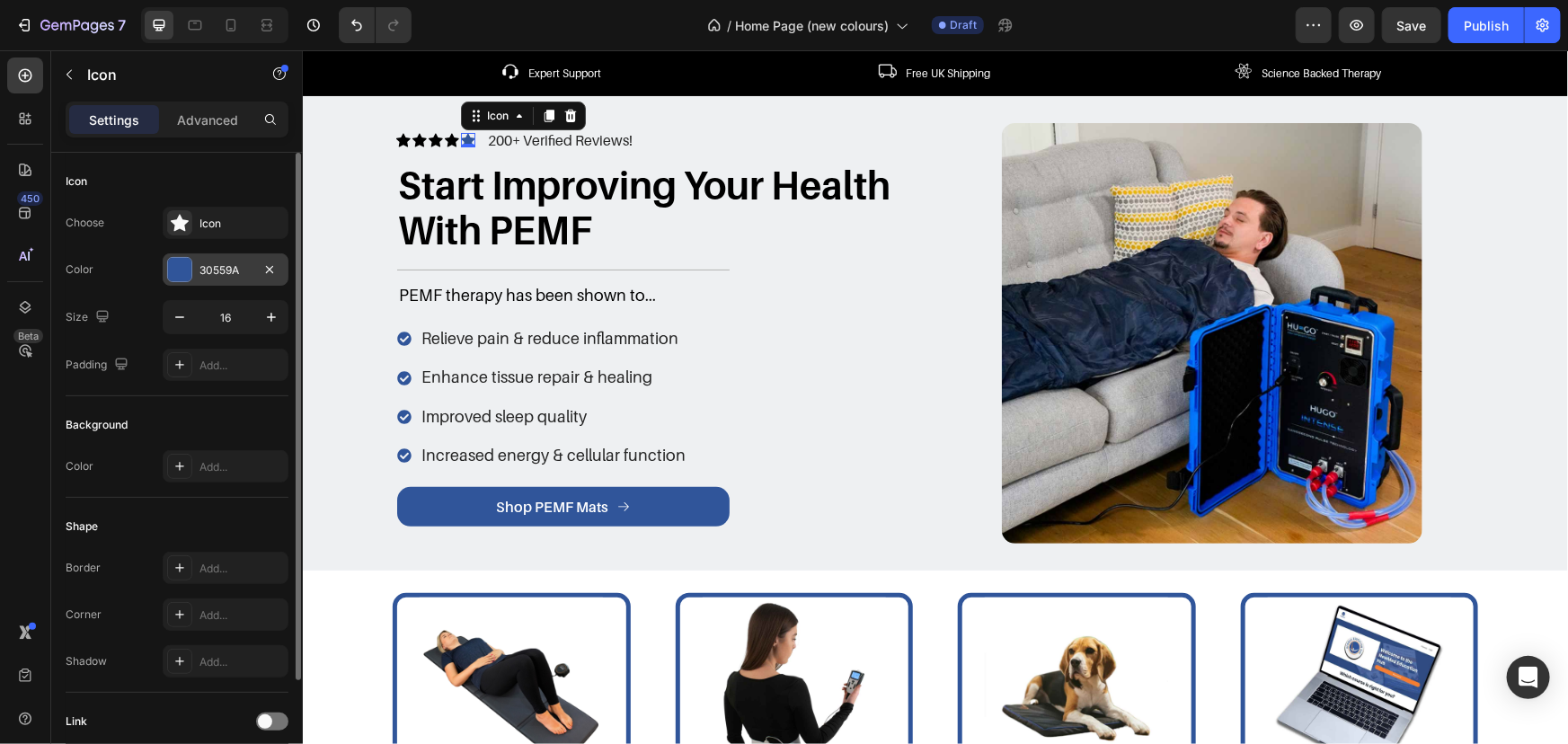
click at [218, 274] on div "30559A" at bounding box center [225, 271] width 52 height 16
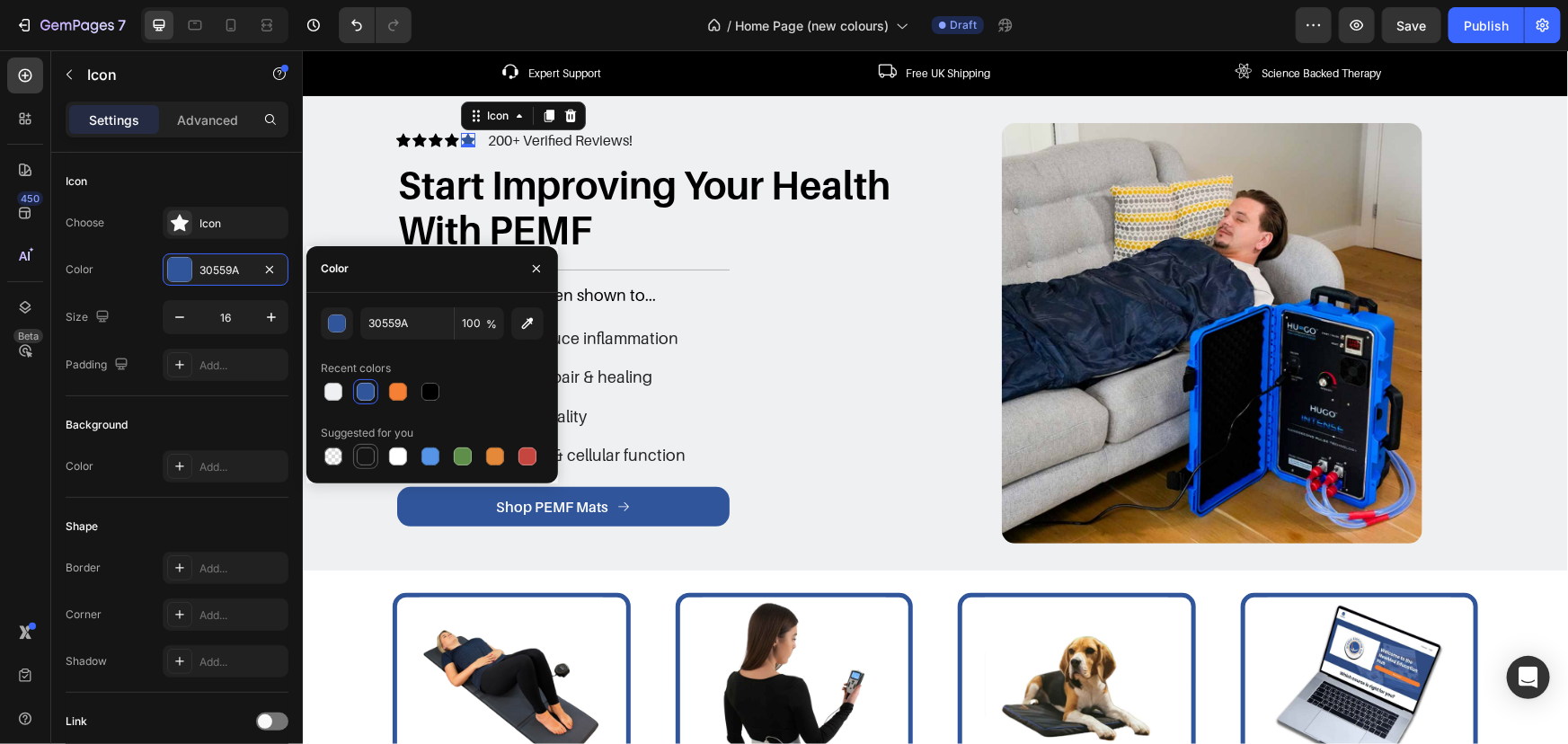
click at [368, 454] on div at bounding box center [366, 456] width 18 height 18
type input "151515"
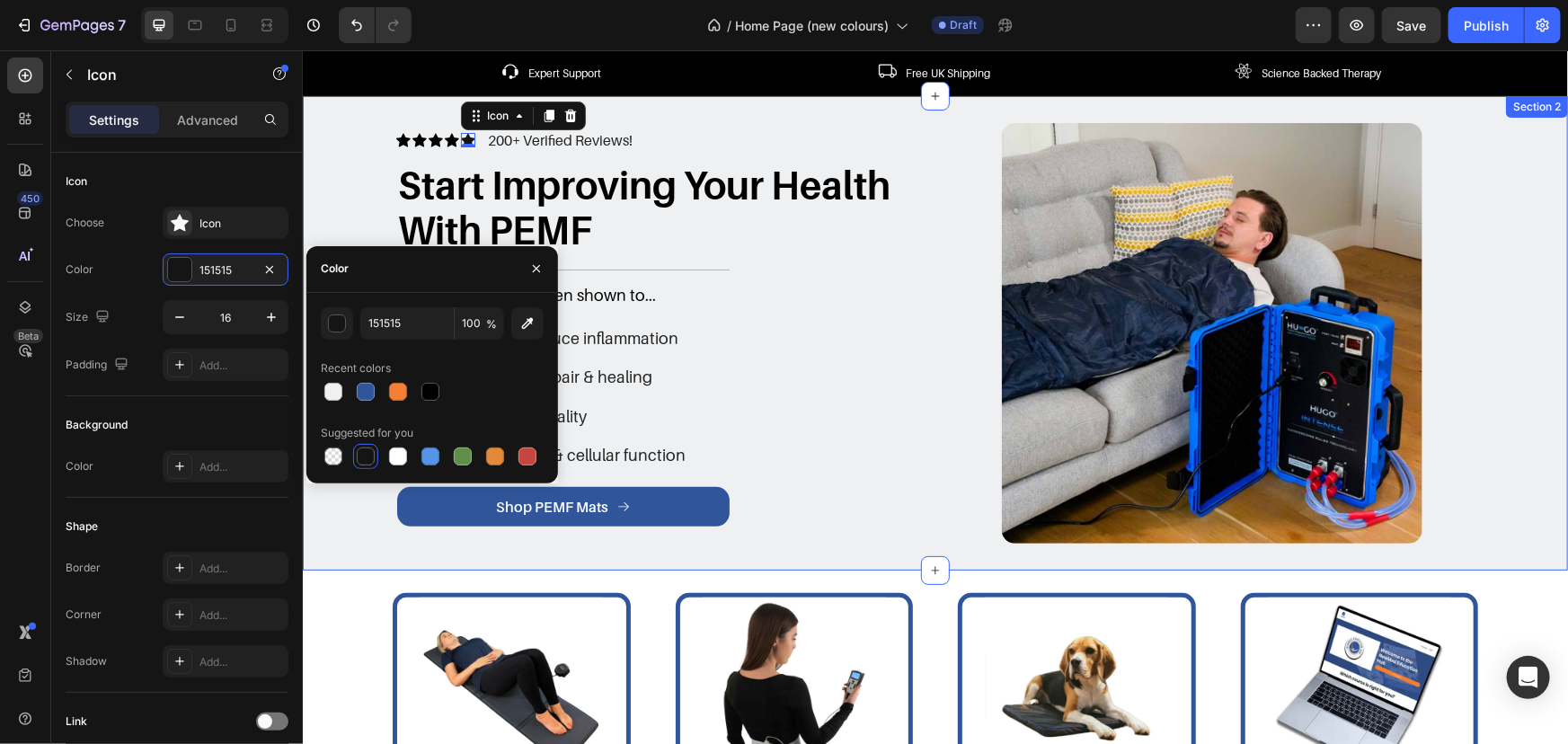
click at [352, 215] on div "Icon Icon Icon Icon Icon 0 Icon List 200+ Verified Reviews! Text Block Row Star…" at bounding box center [935, 332] width 1239 height 421
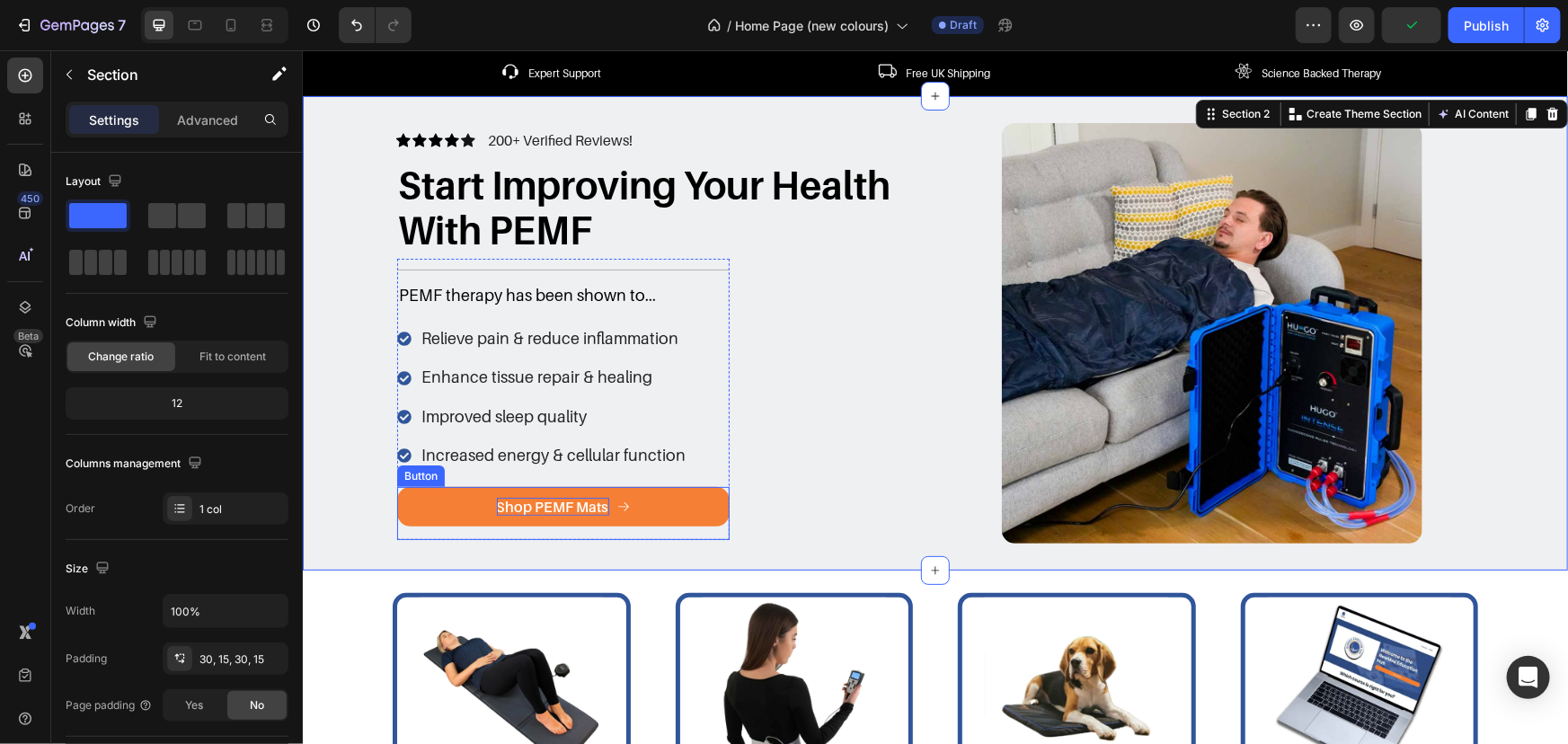
click at [553, 511] on p "Shop PEMF Mats" at bounding box center [552, 506] width 113 height 19
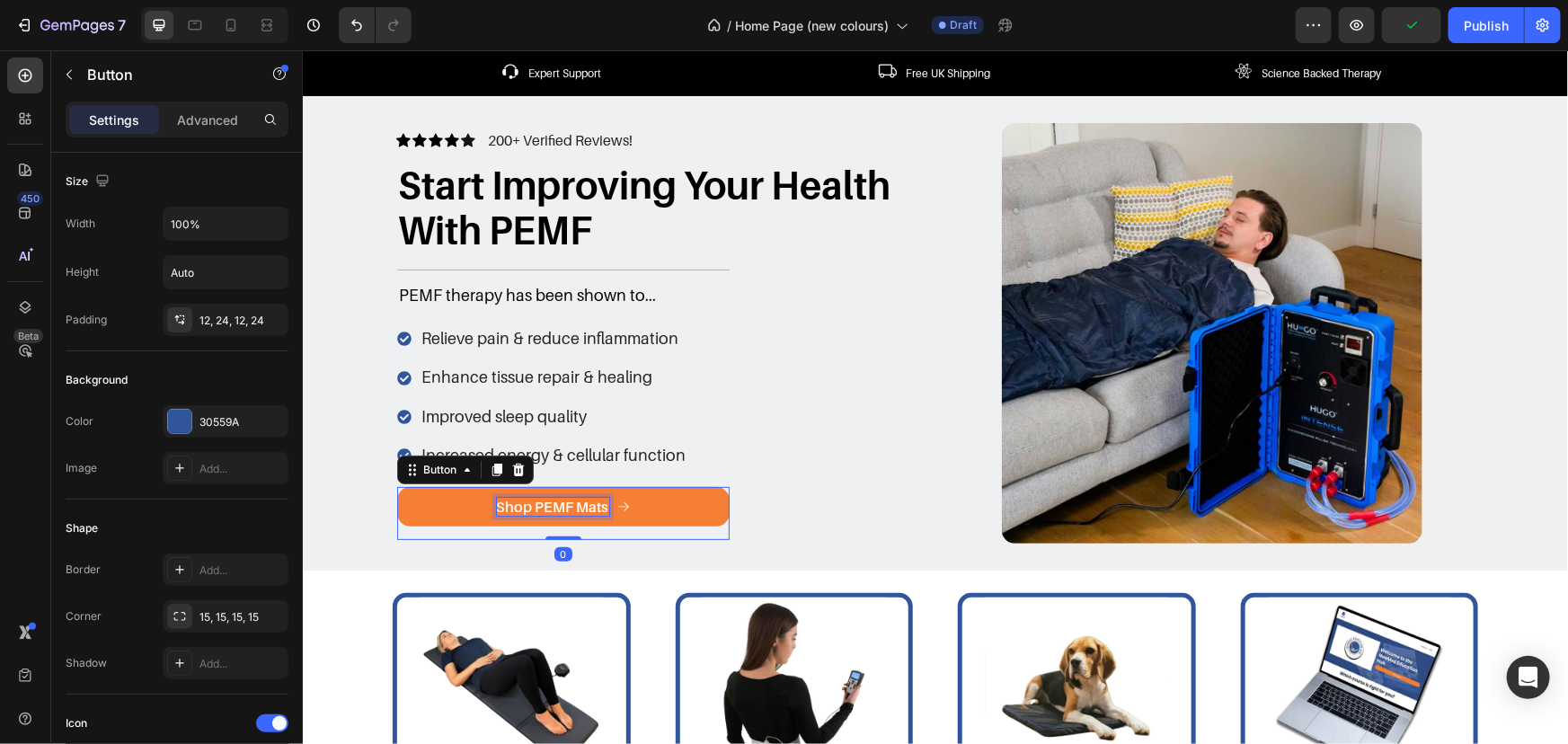
click at [576, 506] on p "Shop PEMF Mats" at bounding box center [552, 506] width 113 height 19
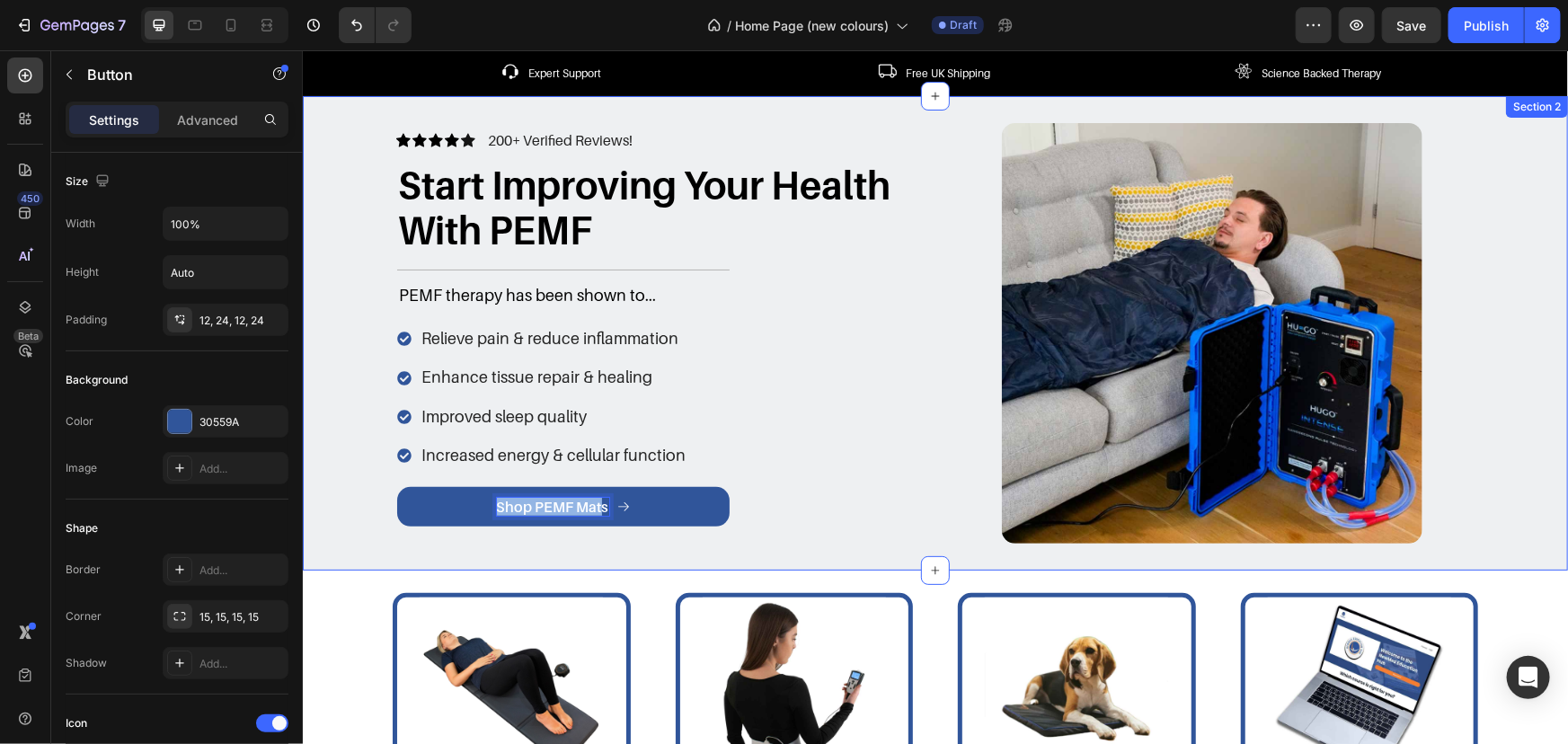
drag, startPoint x: 597, startPoint y: 504, endPoint x: 339, endPoint y: 479, distance: 259.2
click at [345, 481] on div "Icon Icon Icon Icon Icon Icon List 200+ Verified Reviews! Text Block Row Start …" at bounding box center [935, 332] width 1239 height 421
click at [355, 464] on div "Icon Icon Icon Icon Icon Icon List 200+ Verified Reviews! Text Block Row Start …" at bounding box center [935, 332] width 1239 height 421
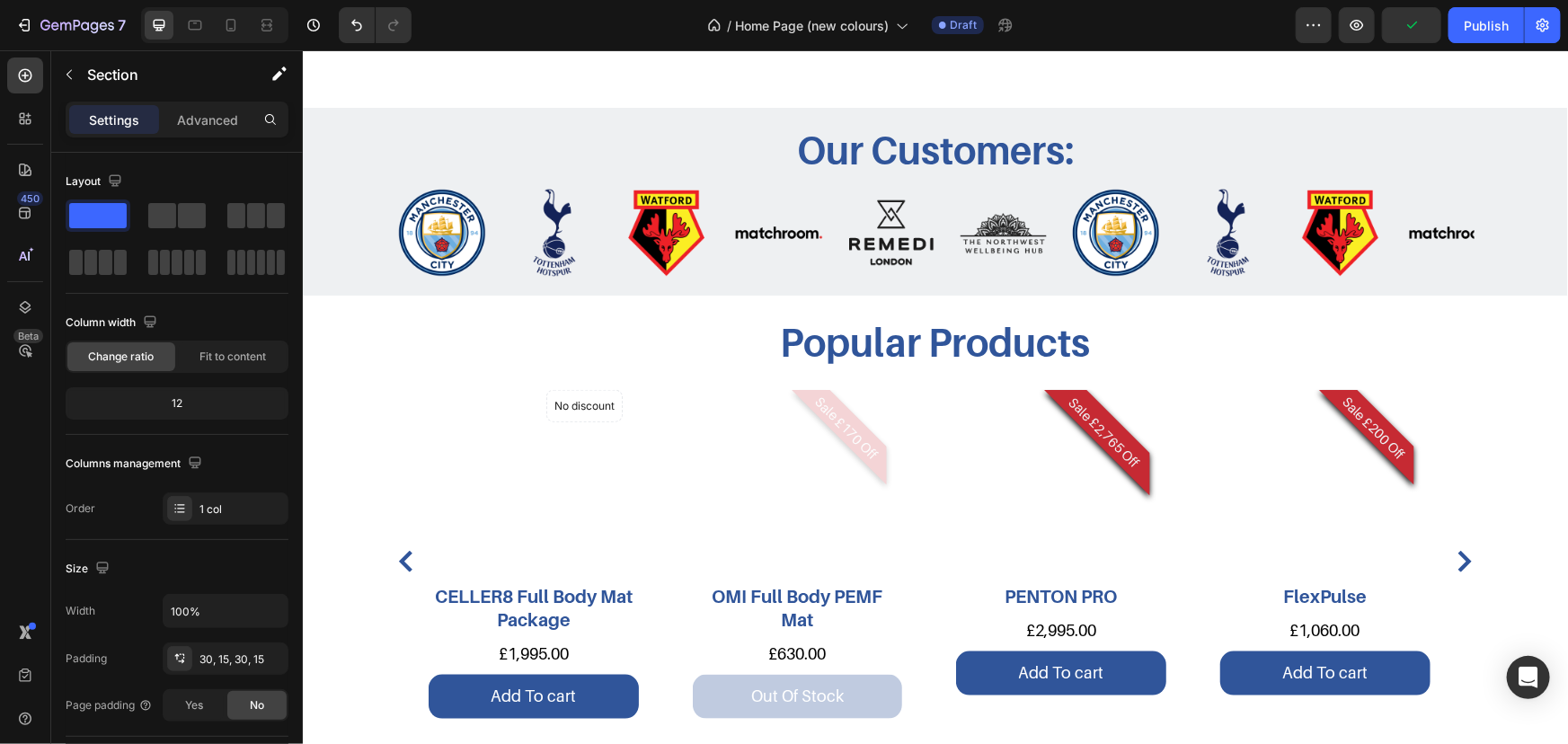
scroll to position [979, 0]
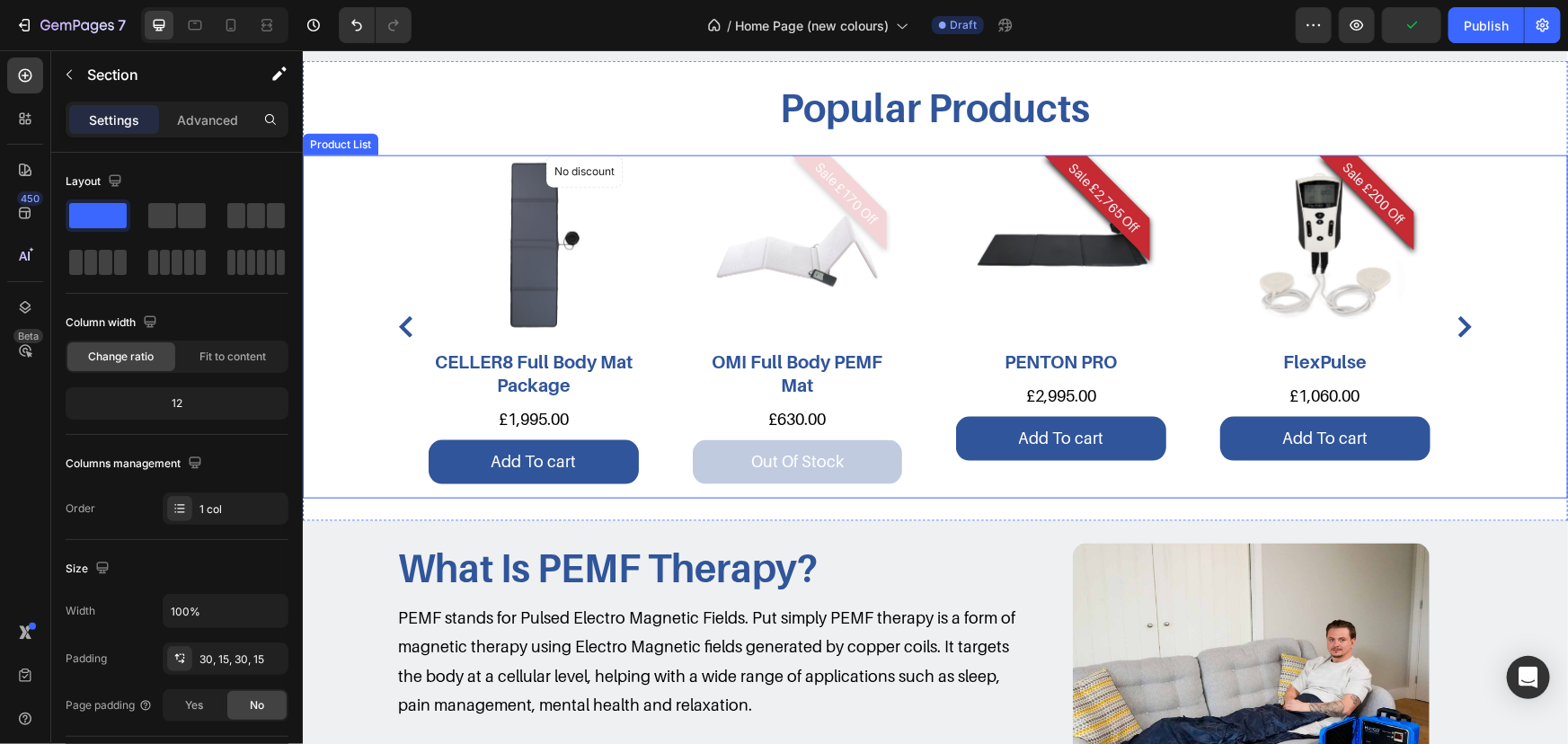
click at [1474, 285] on div "No discount Not be displayed when published Product Badge Product Images CELLER…" at bounding box center [935, 325] width 1265 height 342
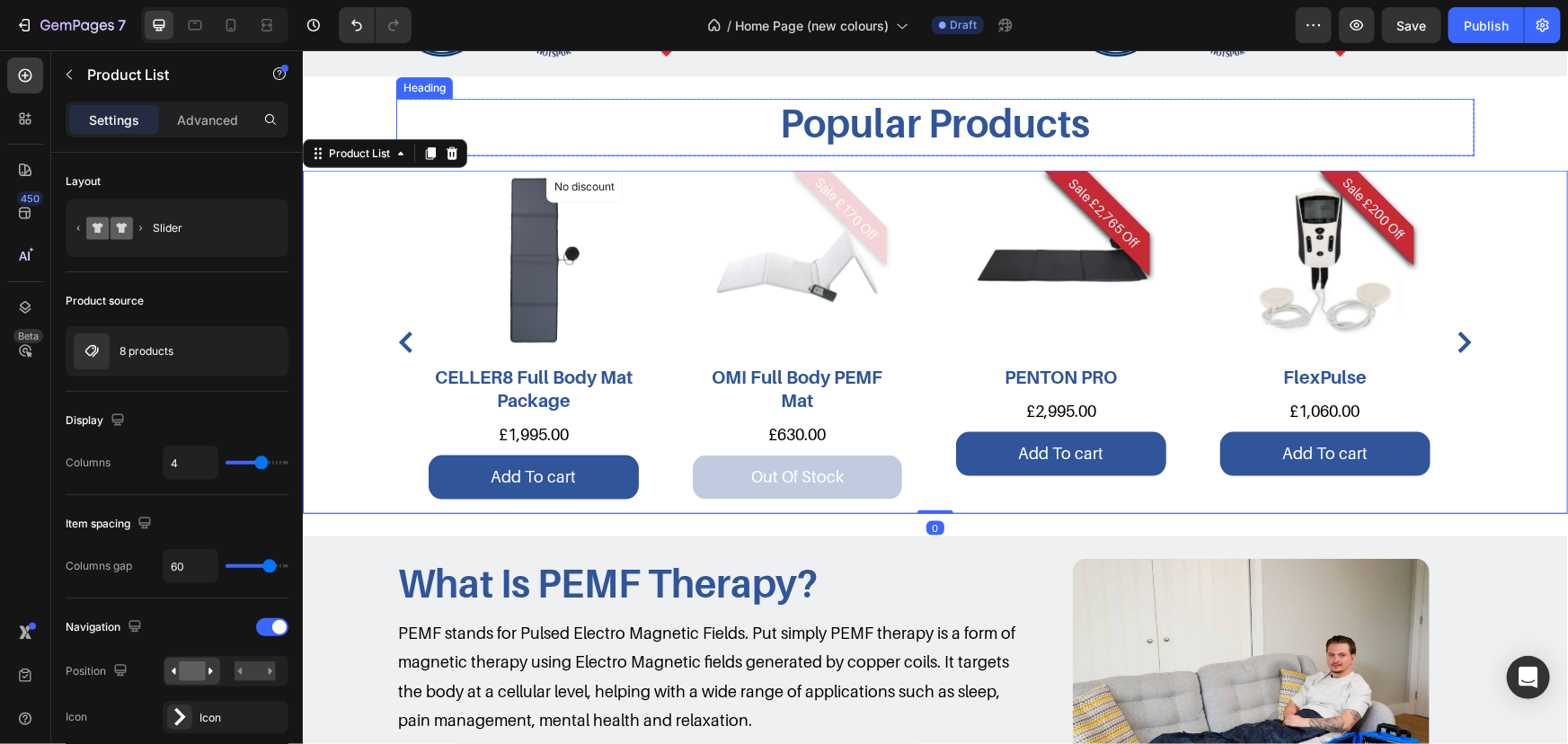
scroll to position [817, 0]
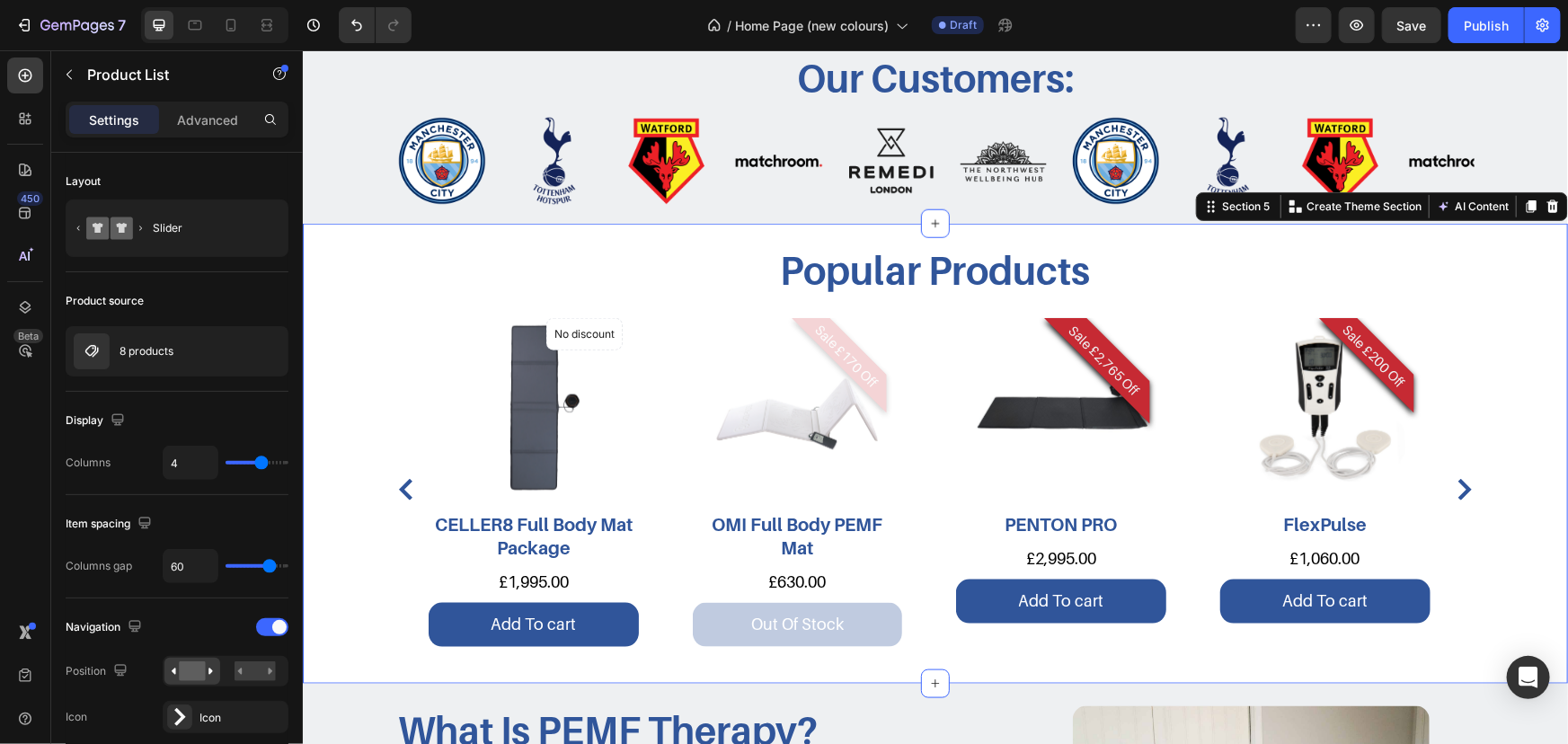
click at [1515, 223] on div "Popular Products Heading Row No discount Not be displayed when published Produc…" at bounding box center [935, 452] width 1265 height 460
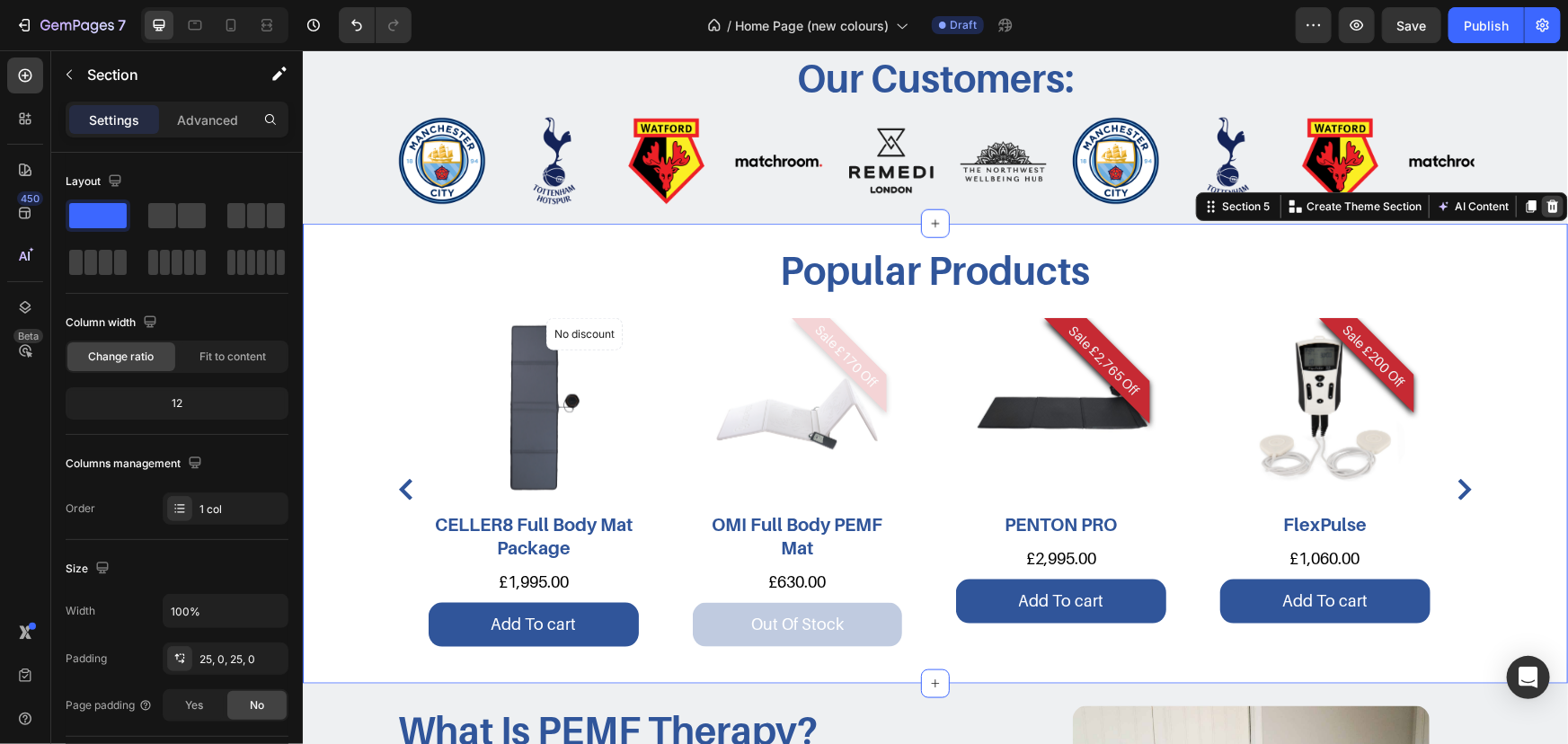
click at [1546, 205] on icon at bounding box center [1552, 205] width 12 height 13
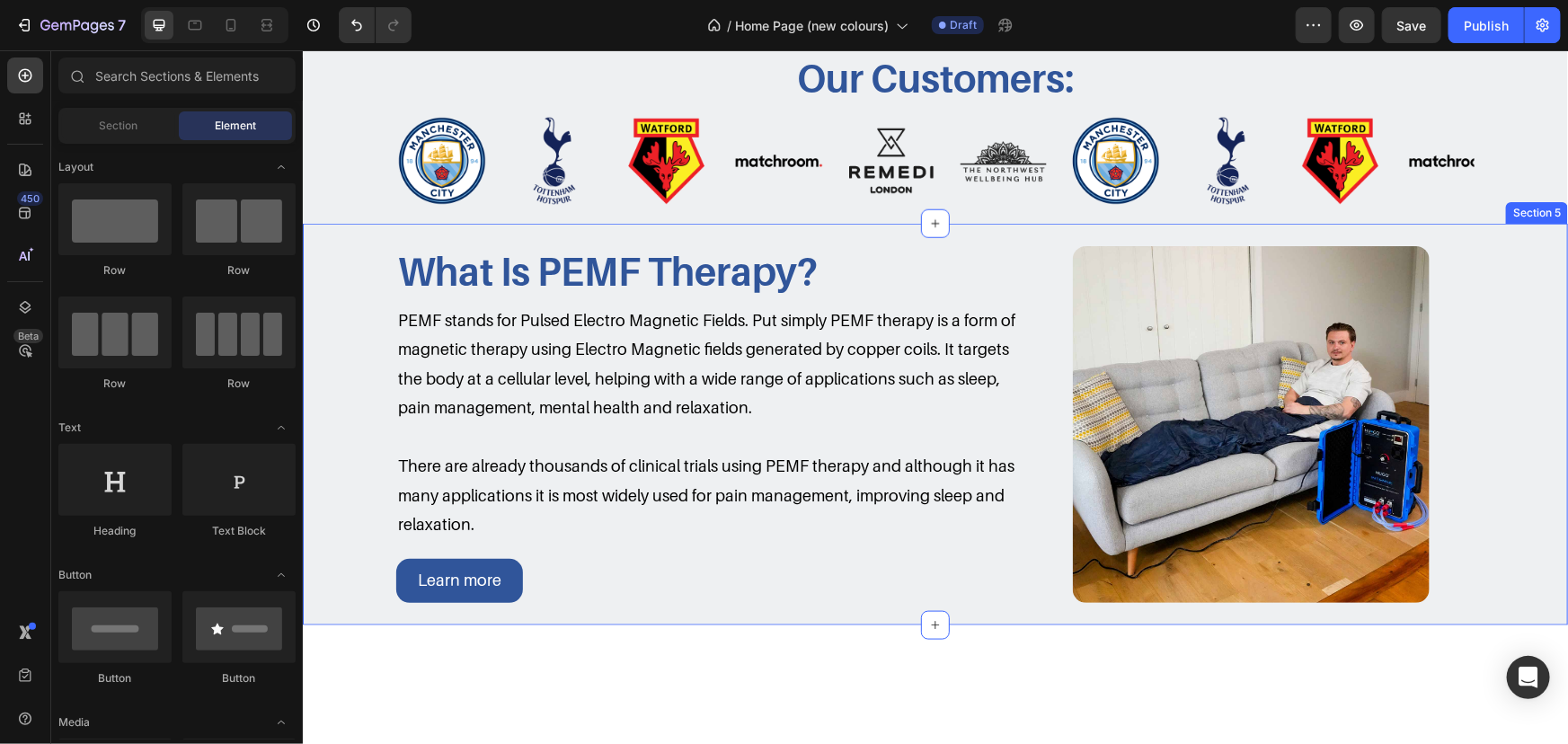
scroll to position [571, 0]
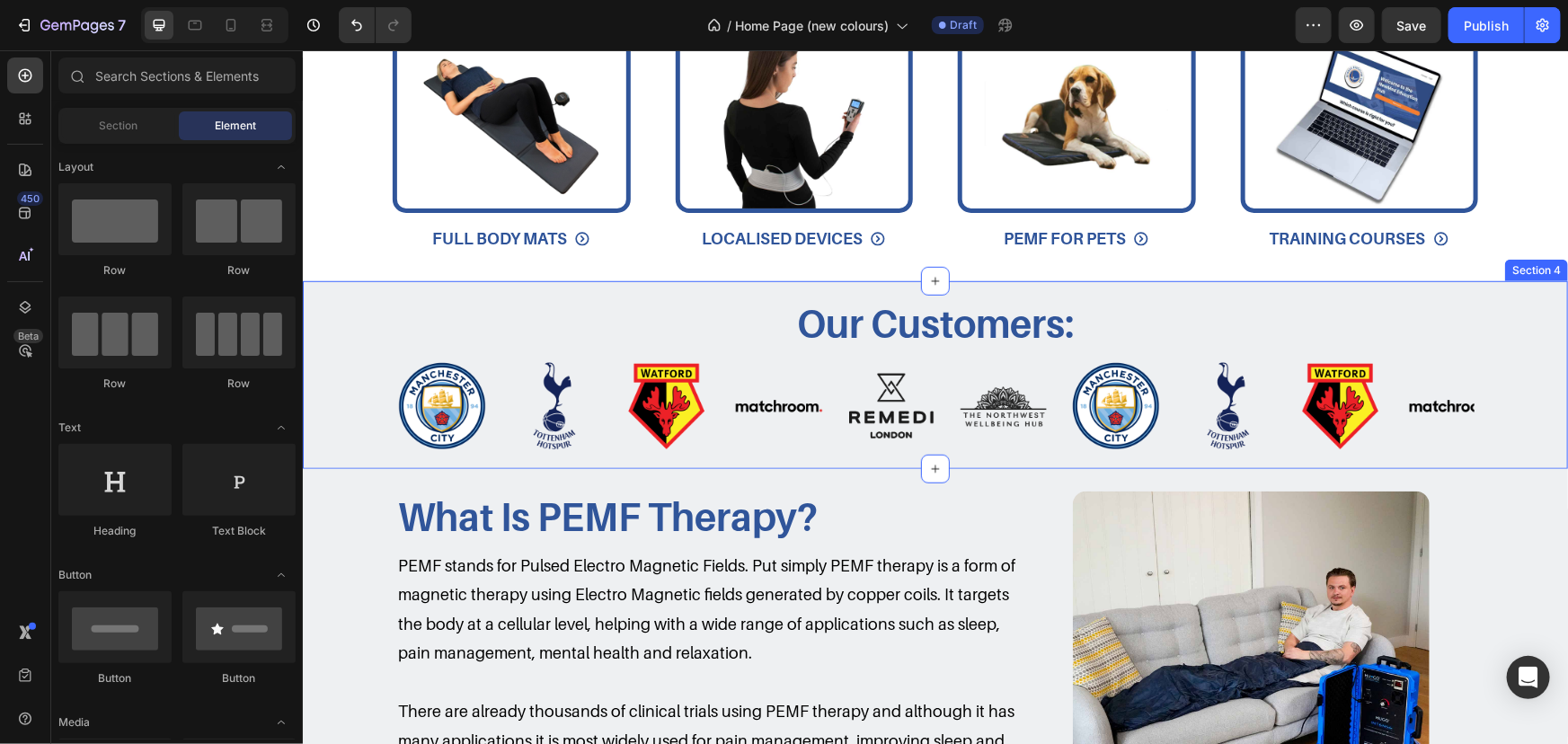
click at [1515, 293] on div "Our Customers: Heading Image Image Image Image Image Image Image Image Image Im…" at bounding box center [935, 374] width 1265 height 188
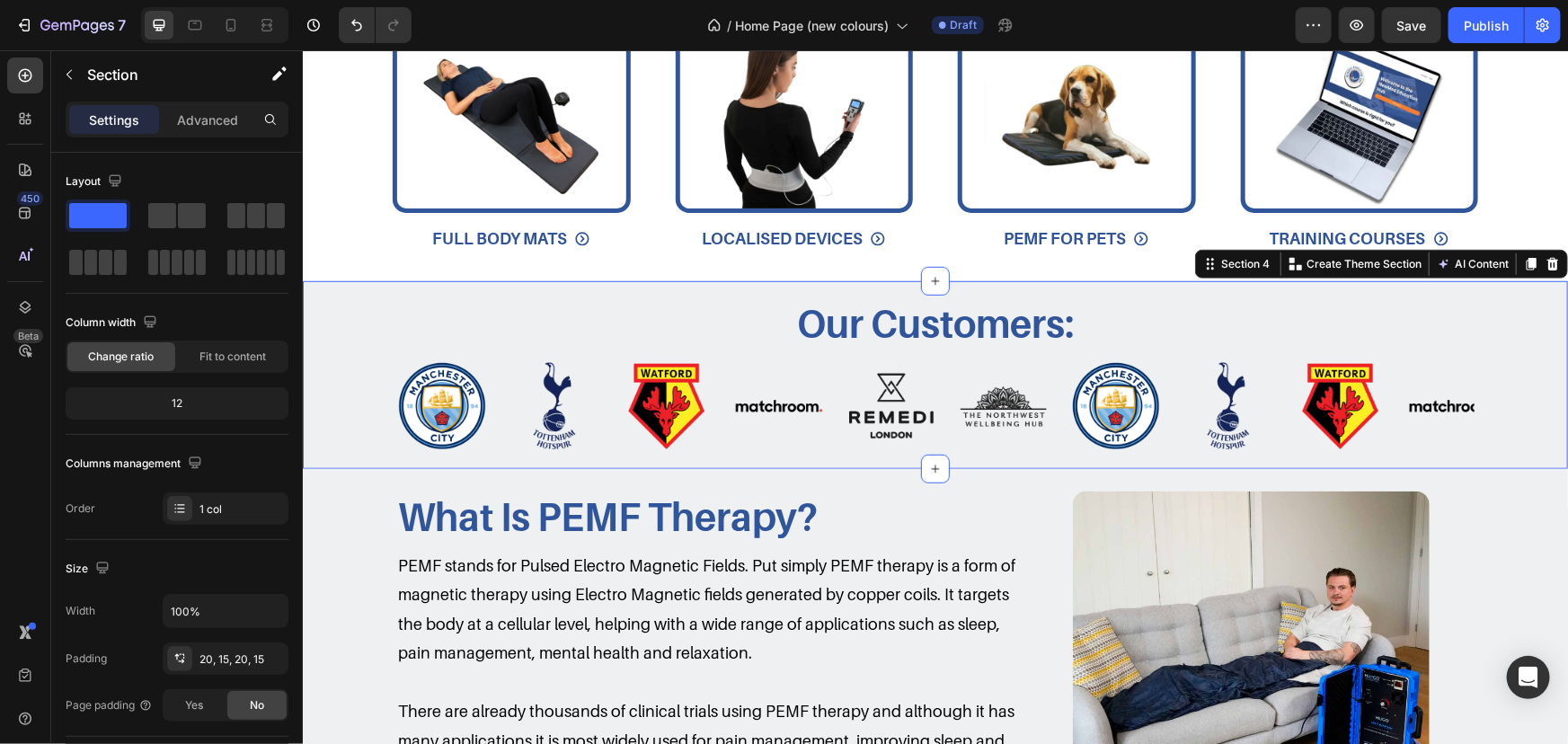
click at [1553, 265] on div "Section 4 Create Theme Section AI Content Write with GemAI What would you like …" at bounding box center [1381, 263] width 373 height 28
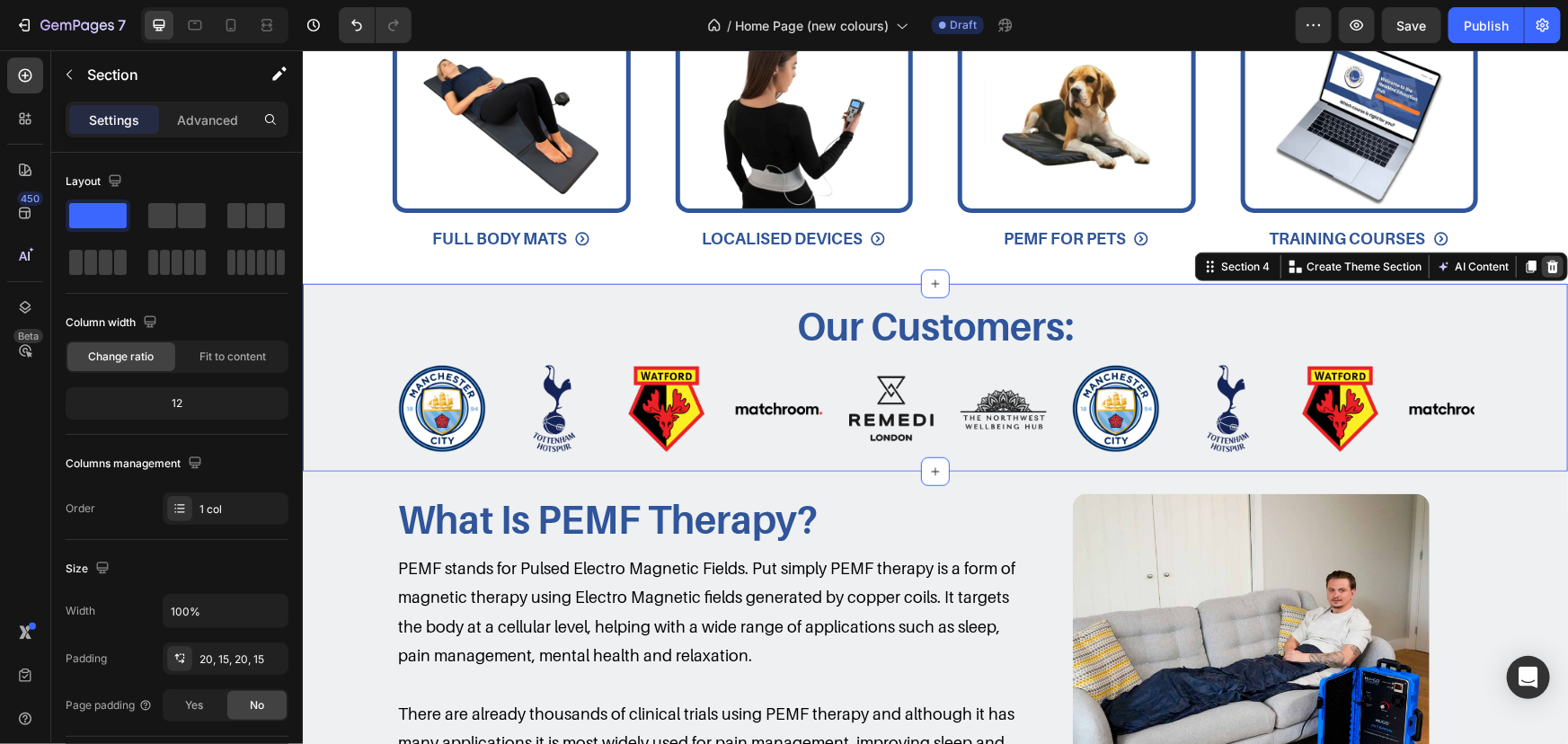
click at [1546, 265] on icon at bounding box center [1551, 266] width 15 height 15
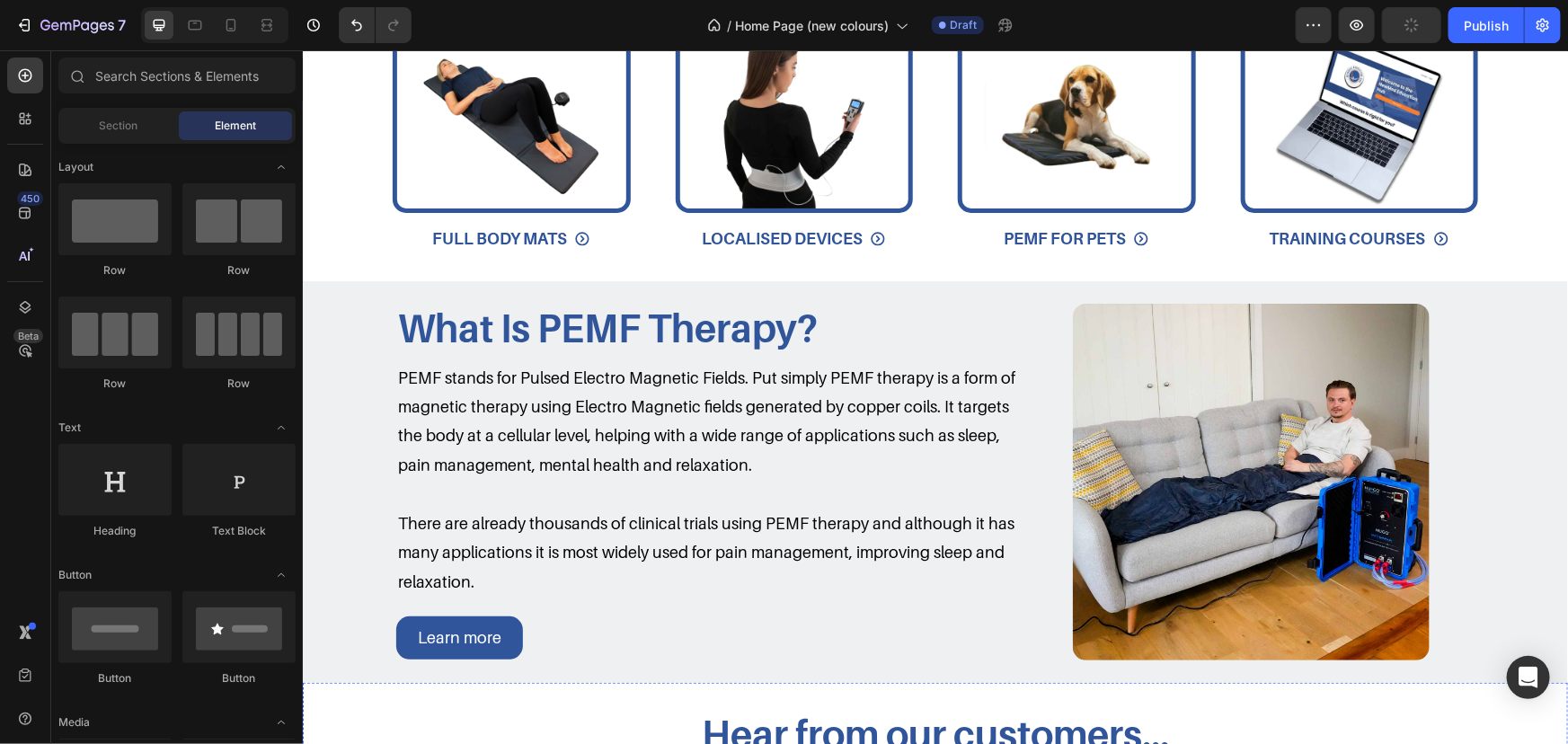
scroll to position [80, 0]
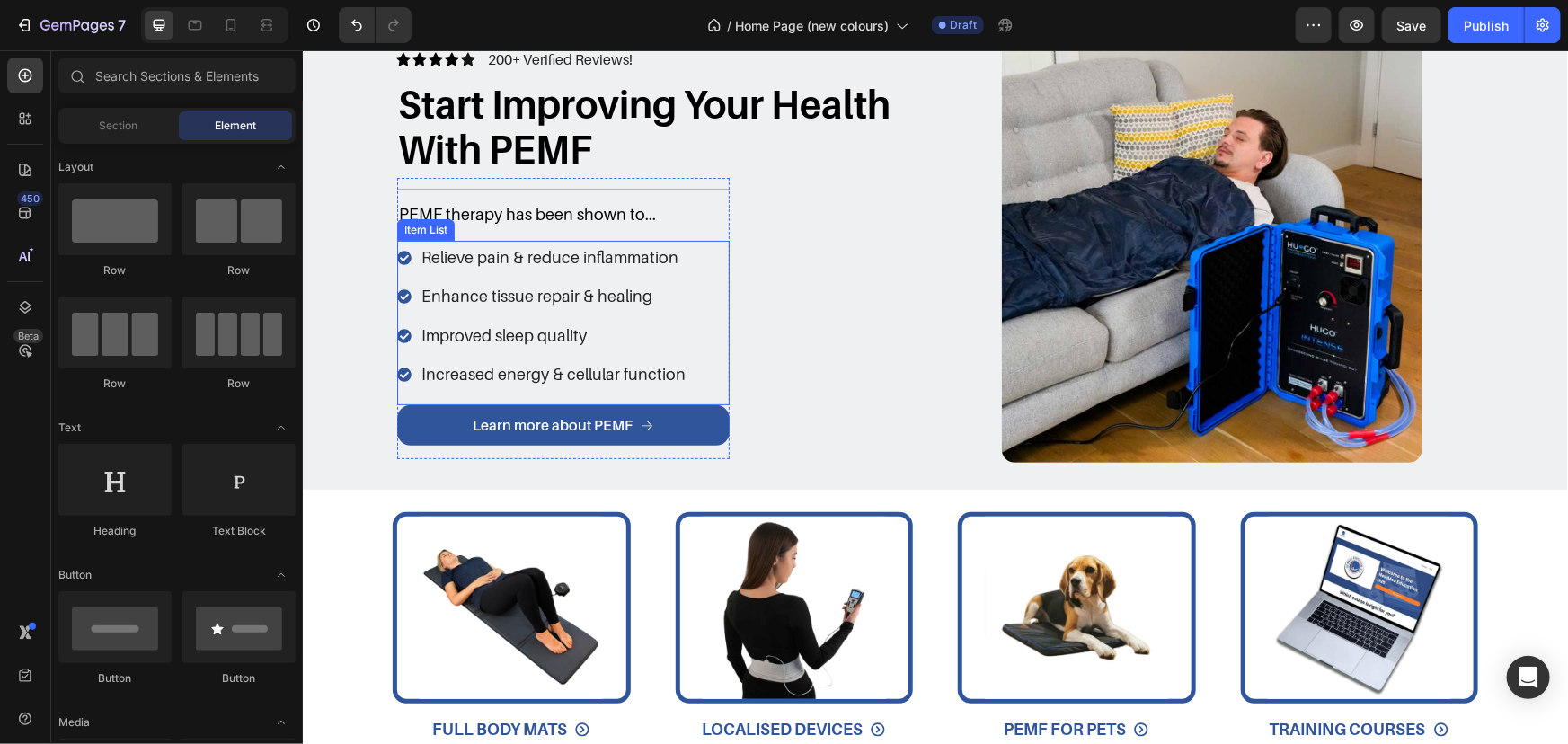
click at [692, 278] on div "Relieve pain & reduce inflammation Enhance tissue repair & healing Improved sle…" at bounding box center [562, 322] width 332 height 166
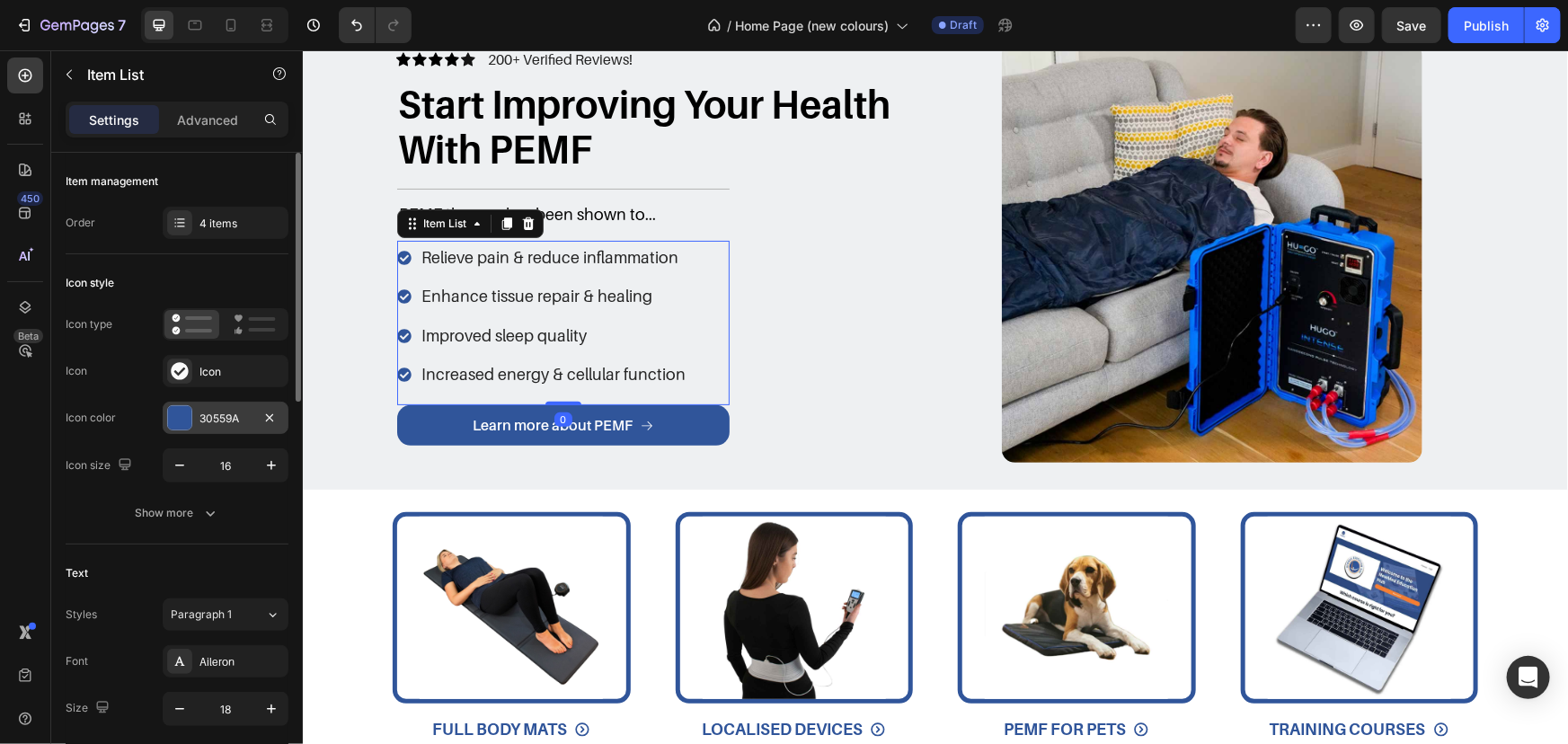
click at [243, 425] on div "30559A" at bounding box center [226, 418] width 126 height 32
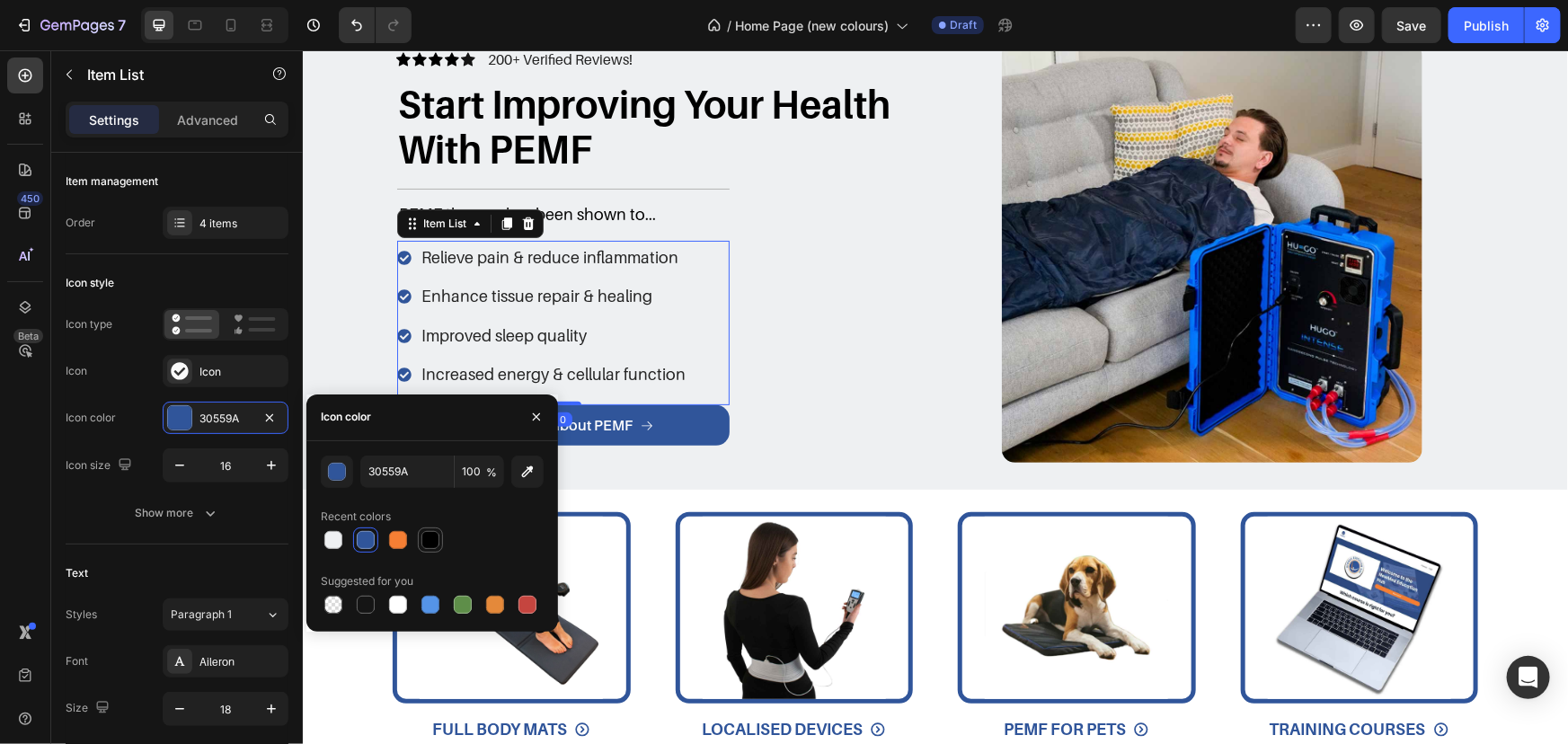
click at [439, 543] on div at bounding box center [430, 540] width 22 height 22
type input "000000"
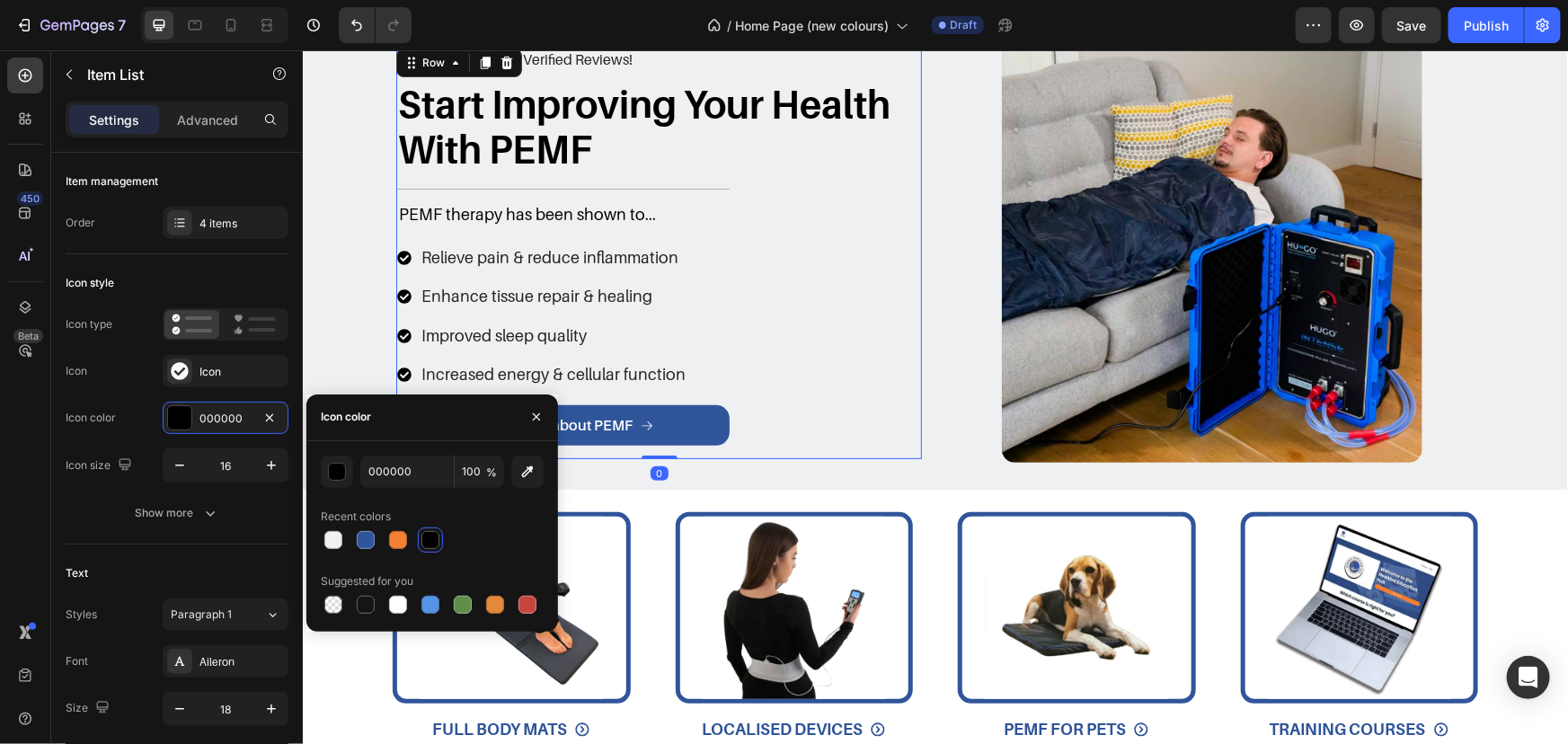
click at [727, 367] on div "Icon Icon Icon Icon Icon Icon List 200+ Verified Reviews! Text Block Row Start …" at bounding box center [658, 251] width 526 height 415
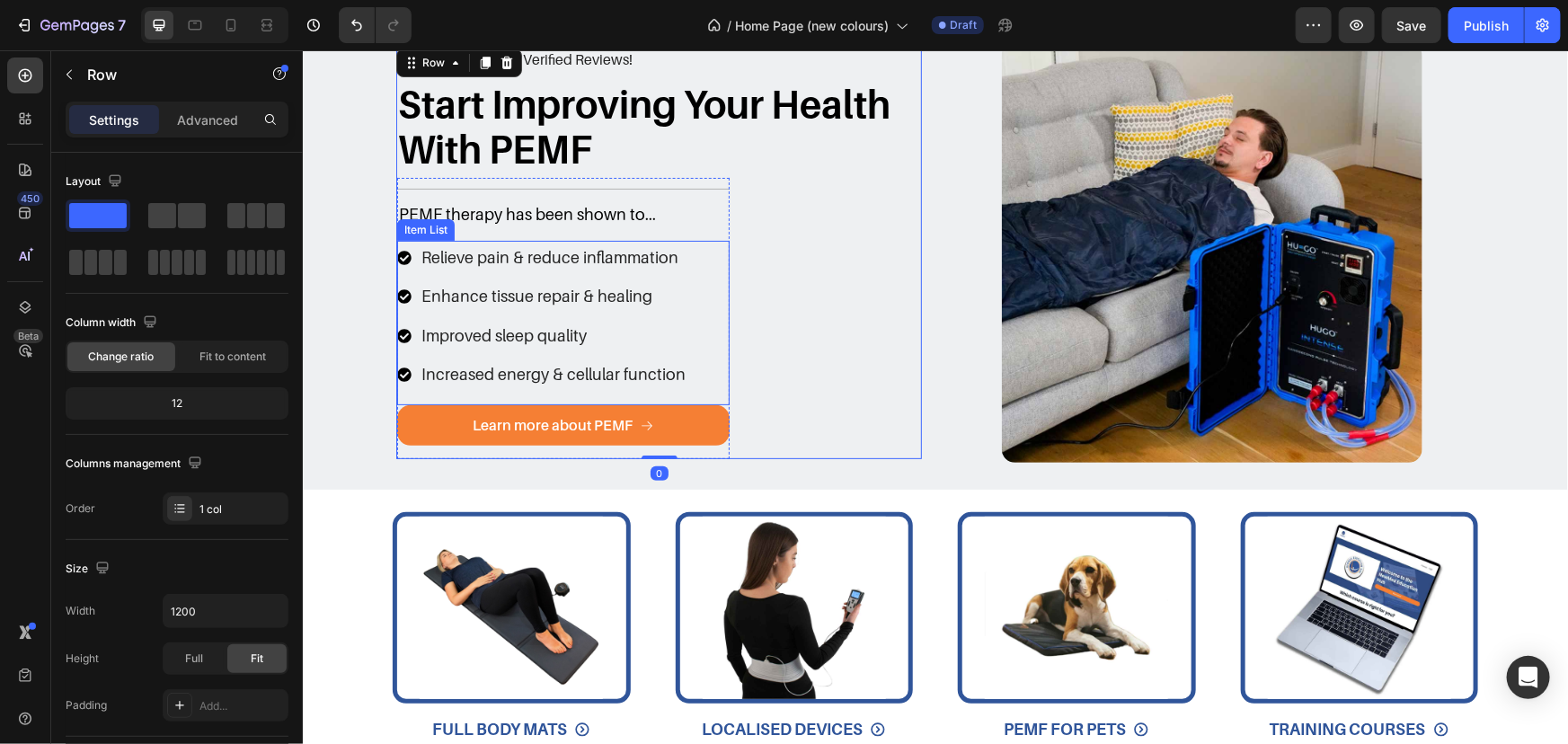
click at [683, 404] on link "Learn more about PEMF" at bounding box center [562, 423] width 332 height 40
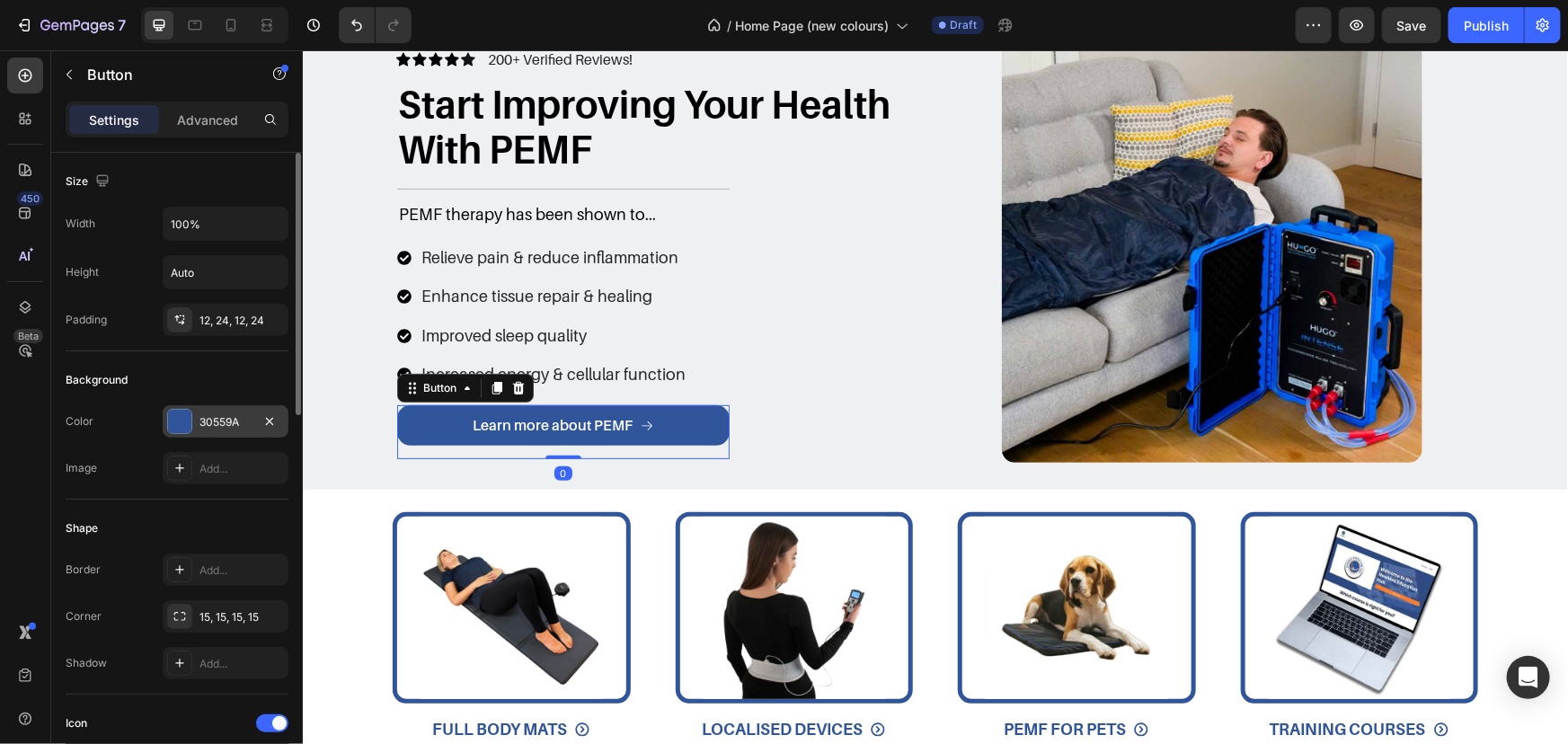
click at [209, 415] on div "30559A" at bounding box center [225, 422] width 52 height 16
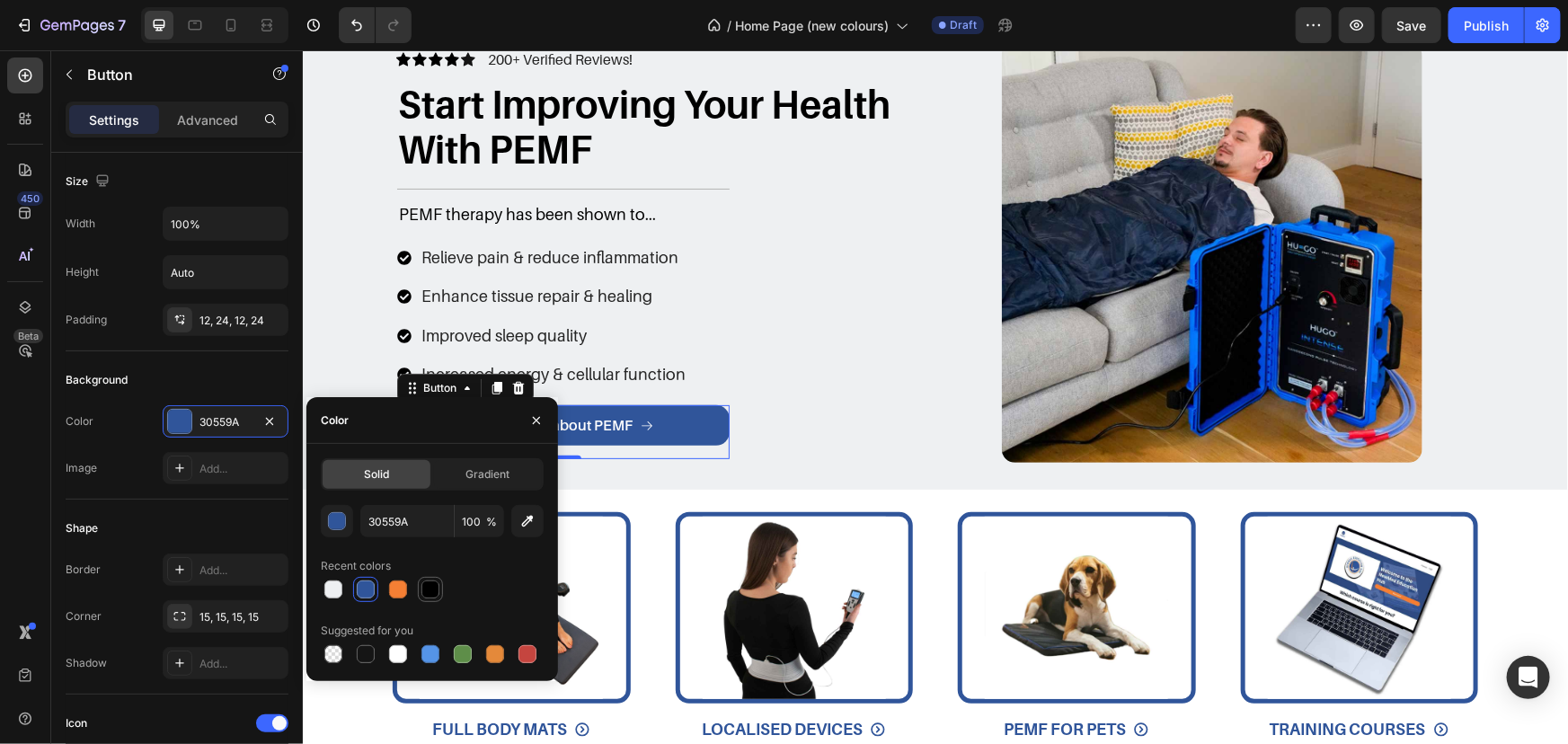
click at [434, 594] on div at bounding box center [430, 589] width 18 height 18
type input "000000"
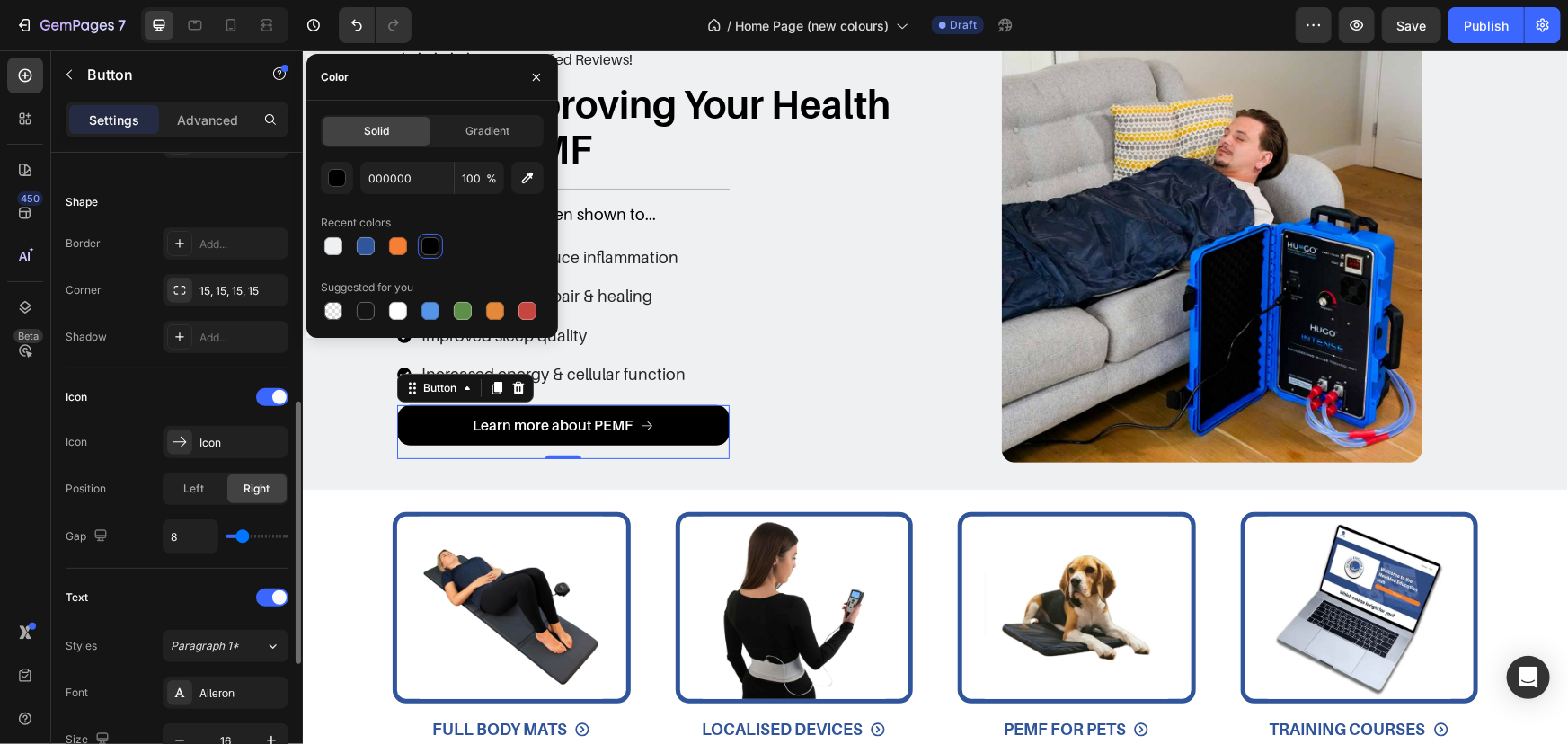
scroll to position [735, 0]
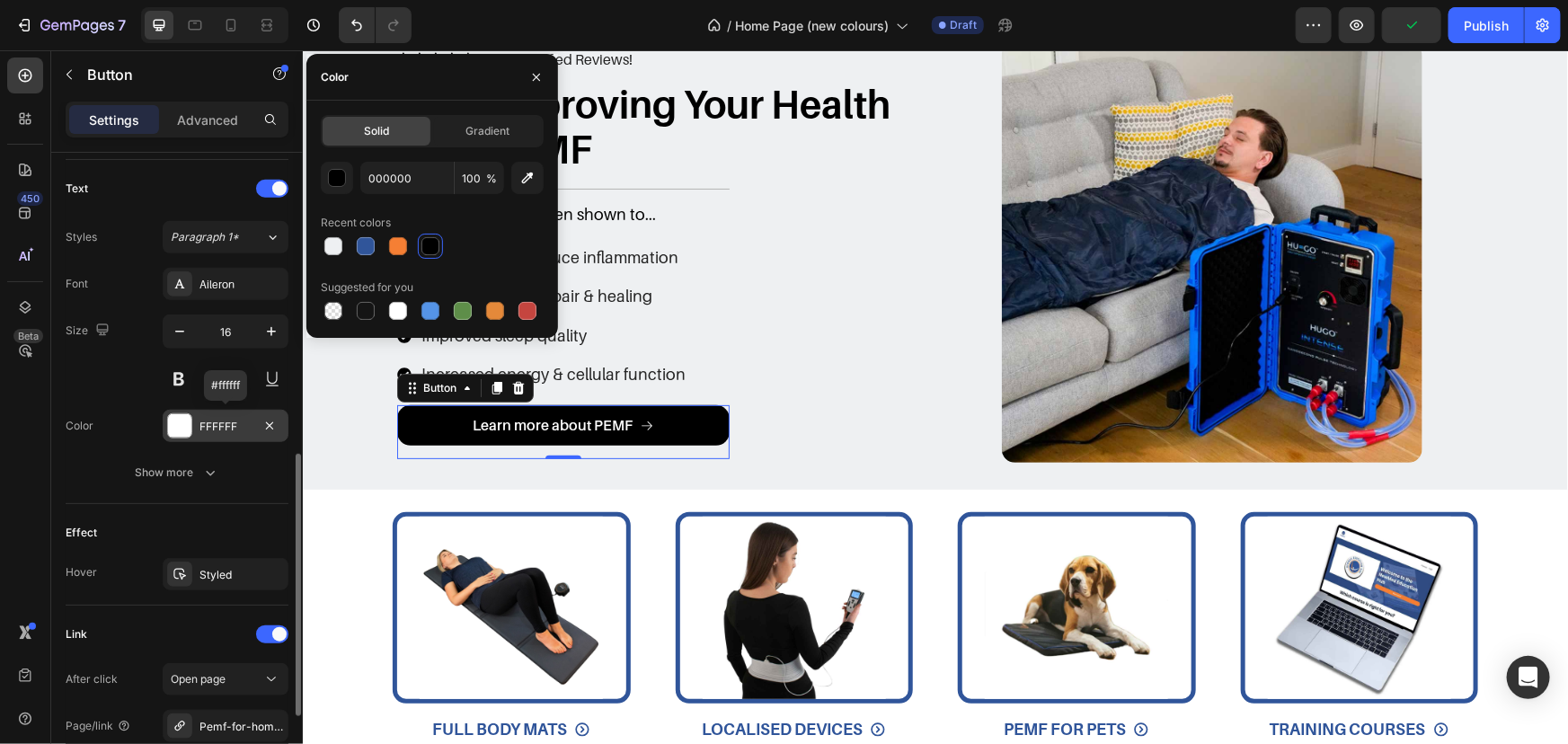
click at [220, 430] on div "FFFFFF" at bounding box center [225, 426] width 52 height 16
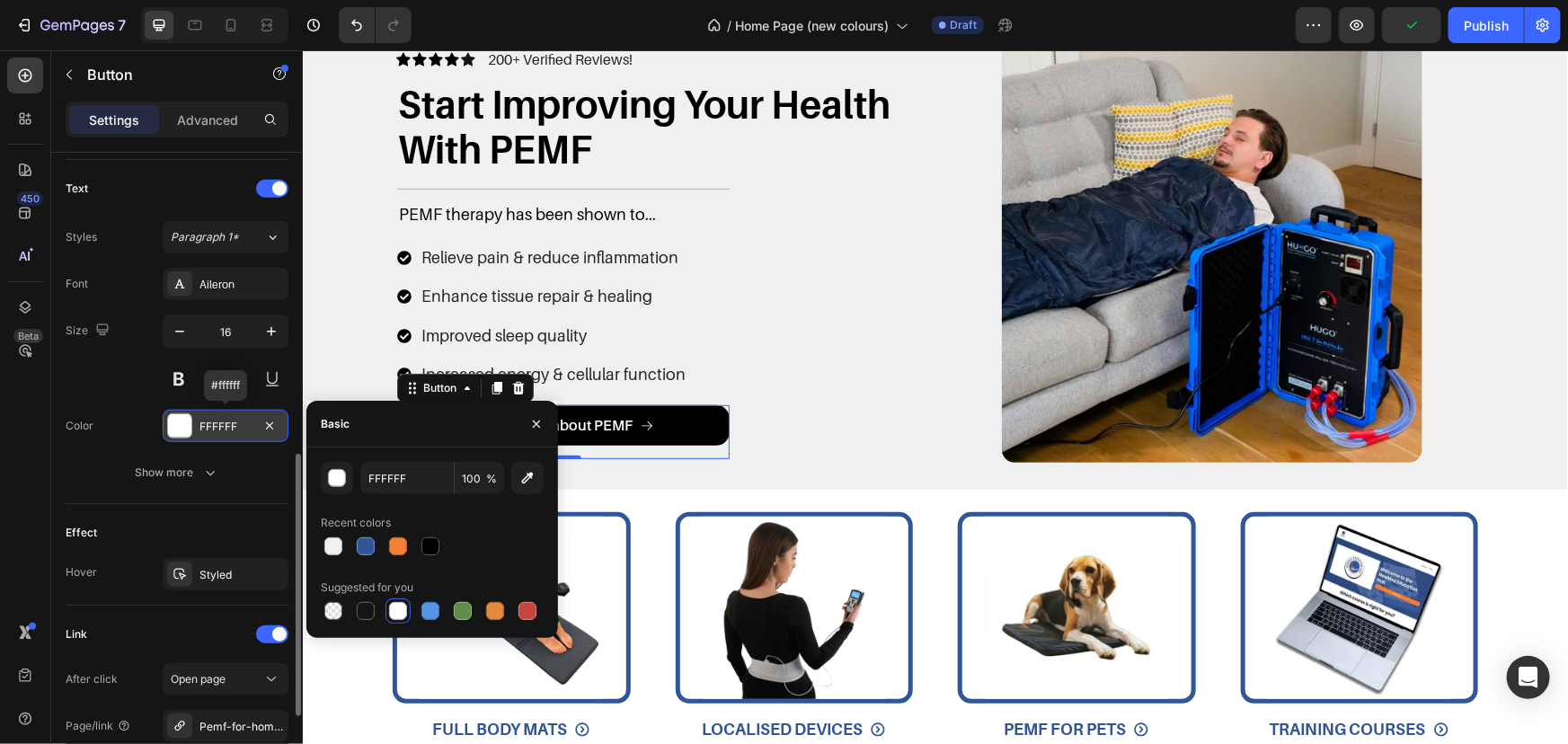
click at [221, 430] on div "FFFFFF" at bounding box center [225, 426] width 52 height 16
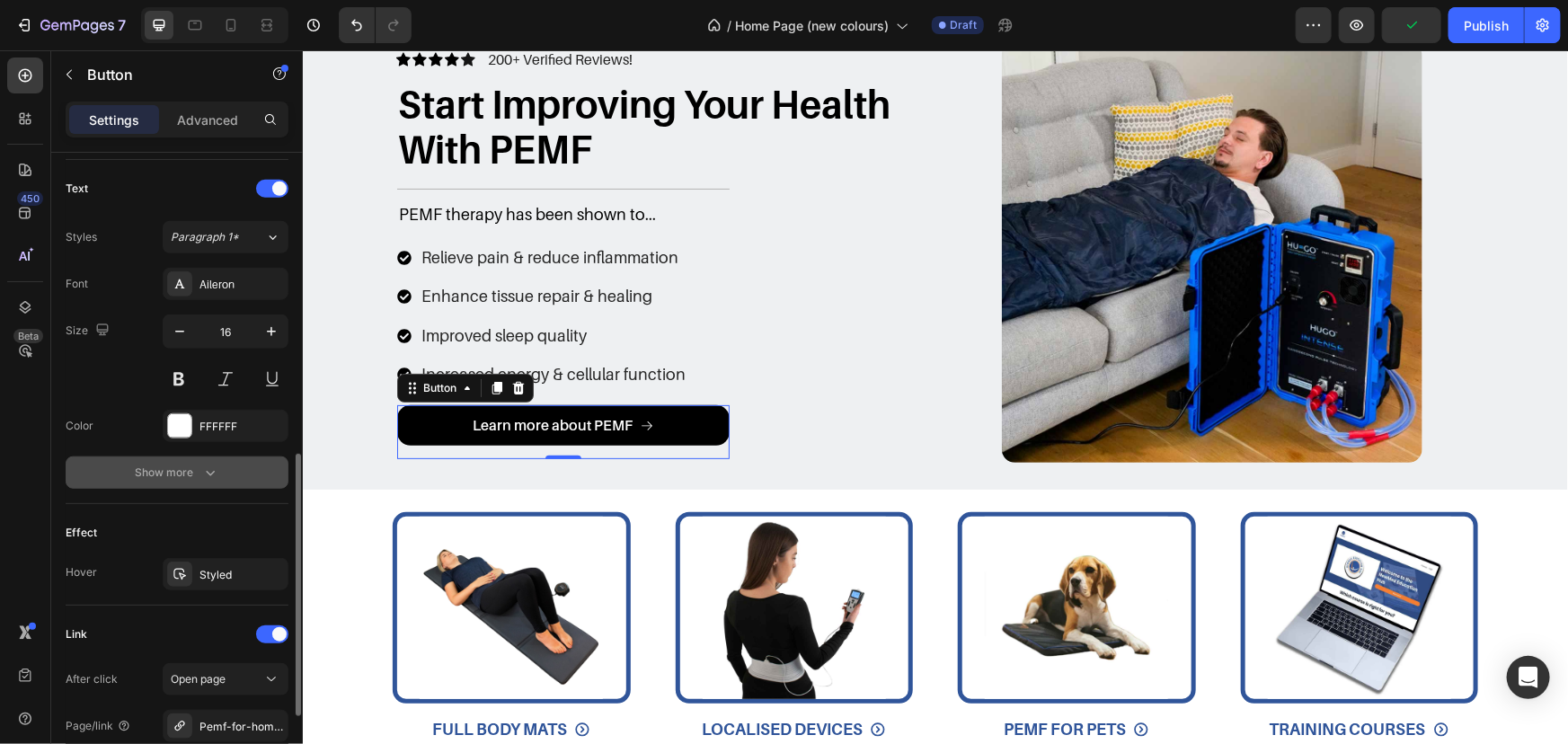
click at [219, 459] on button "Show more" at bounding box center [177, 472] width 223 height 32
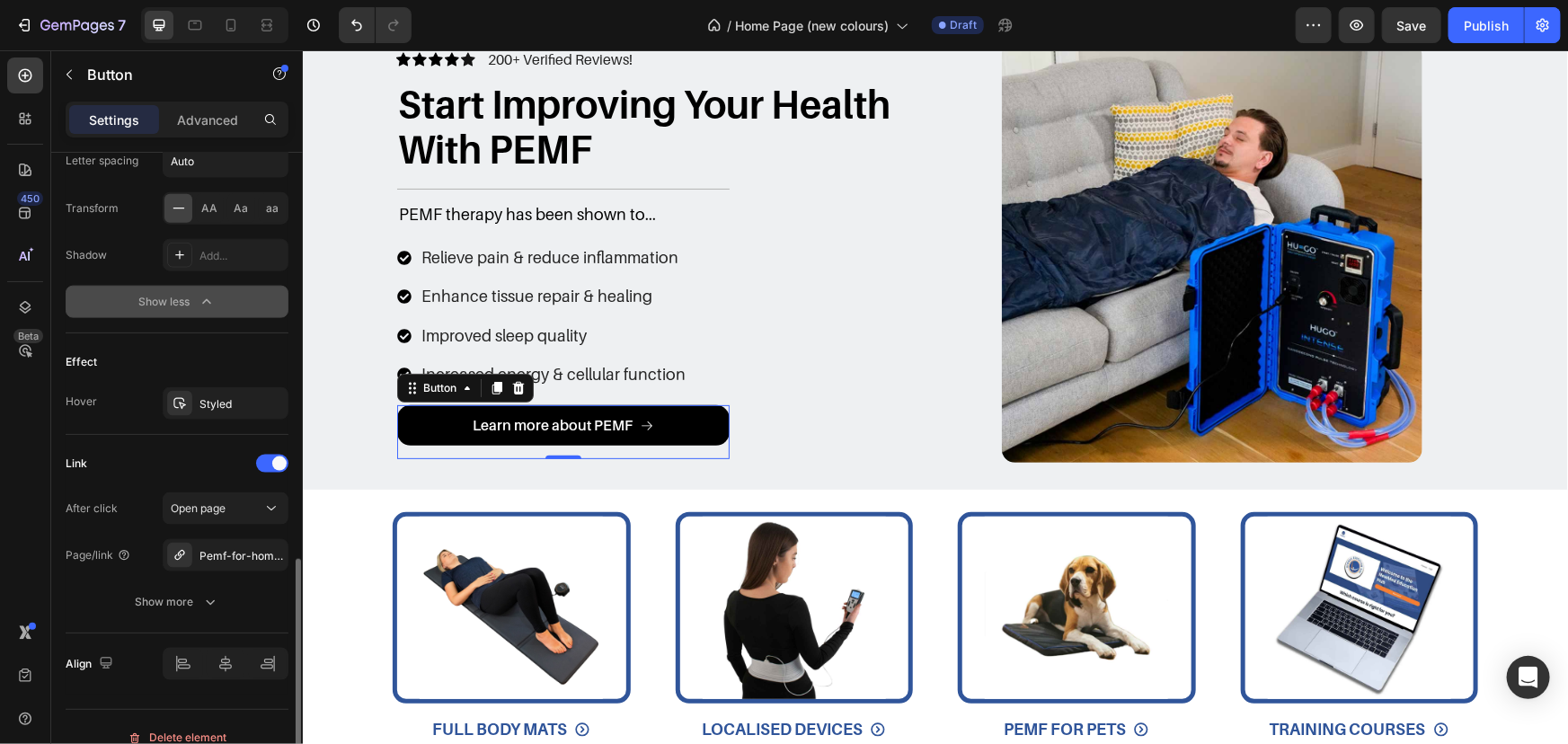
click at [221, 307] on button "Show less" at bounding box center [177, 301] width 223 height 32
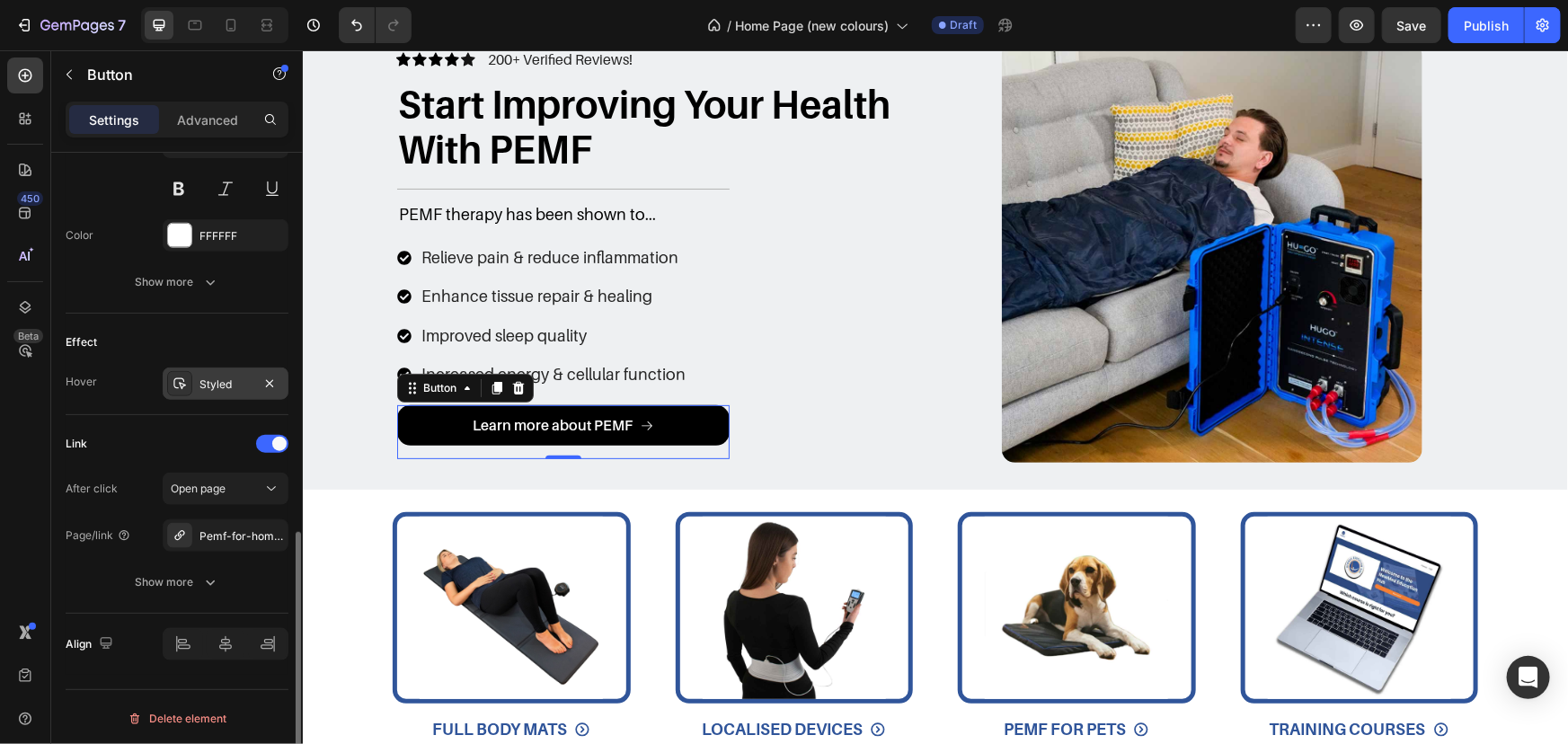
click at [197, 386] on div "Styled" at bounding box center [226, 383] width 126 height 32
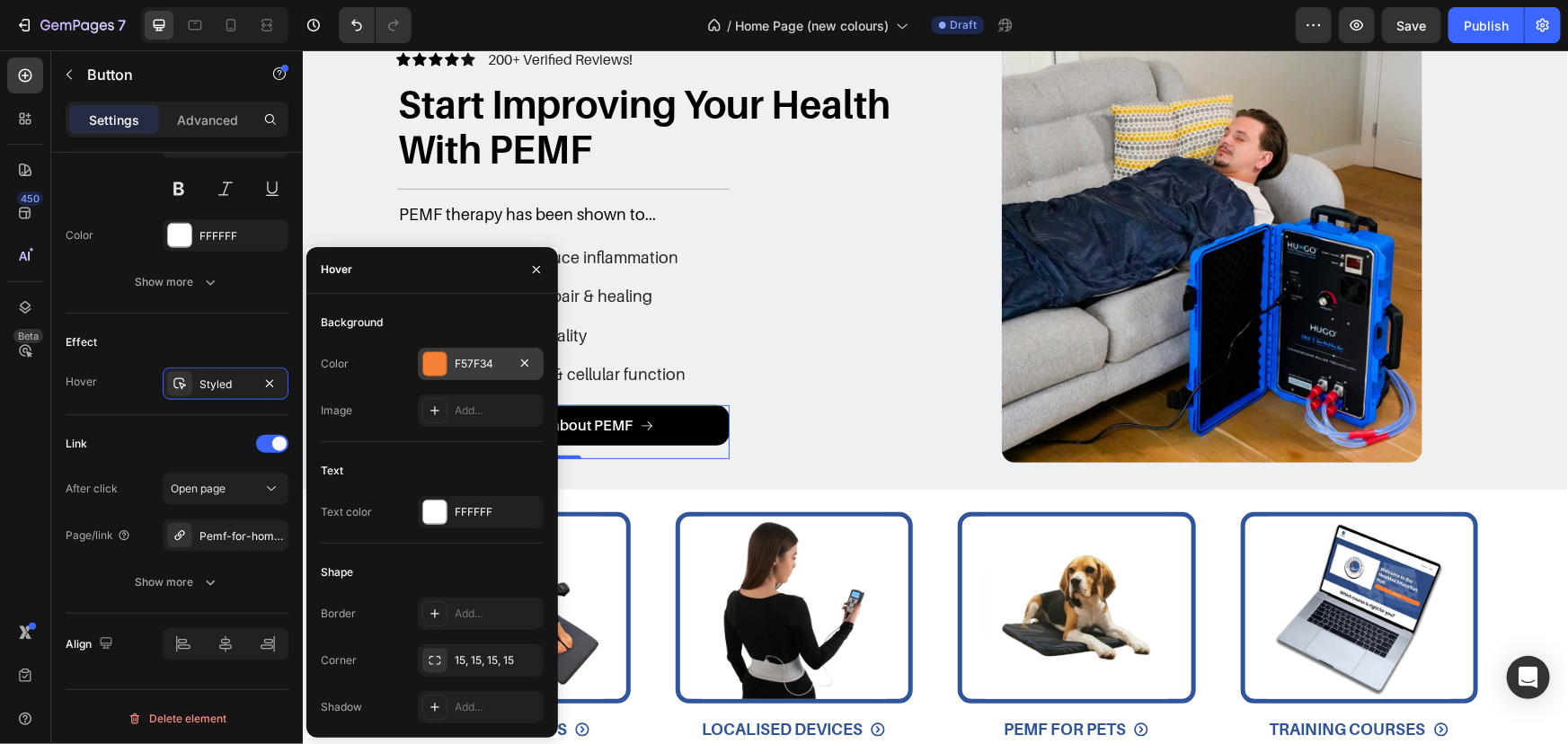
click at [437, 357] on div at bounding box center [435, 364] width 24 height 24
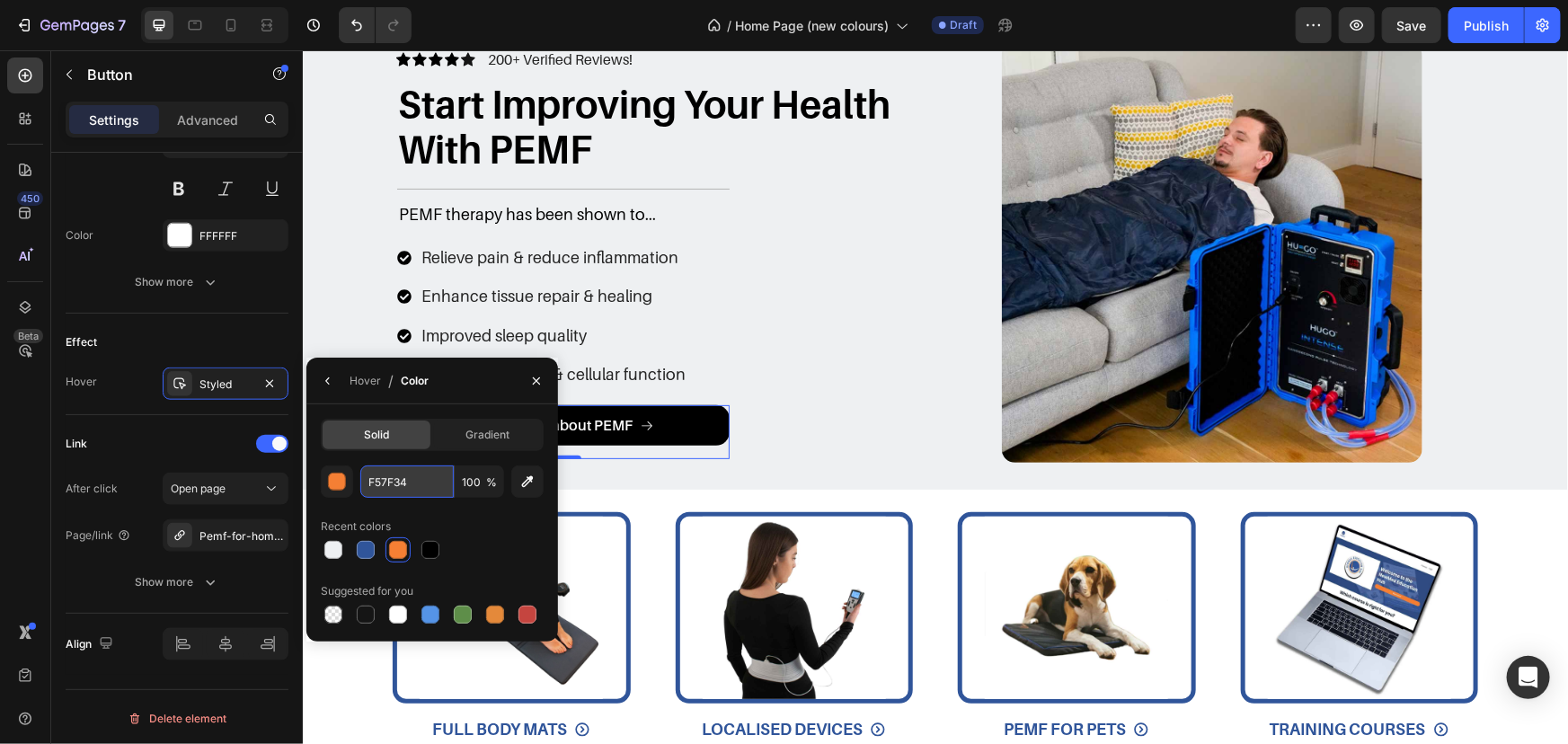
click at [391, 489] on input "F57F34" at bounding box center [407, 481] width 93 height 32
type input "63656A"
click at [426, 513] on div "Recent colors" at bounding box center [431, 525] width 223 height 28
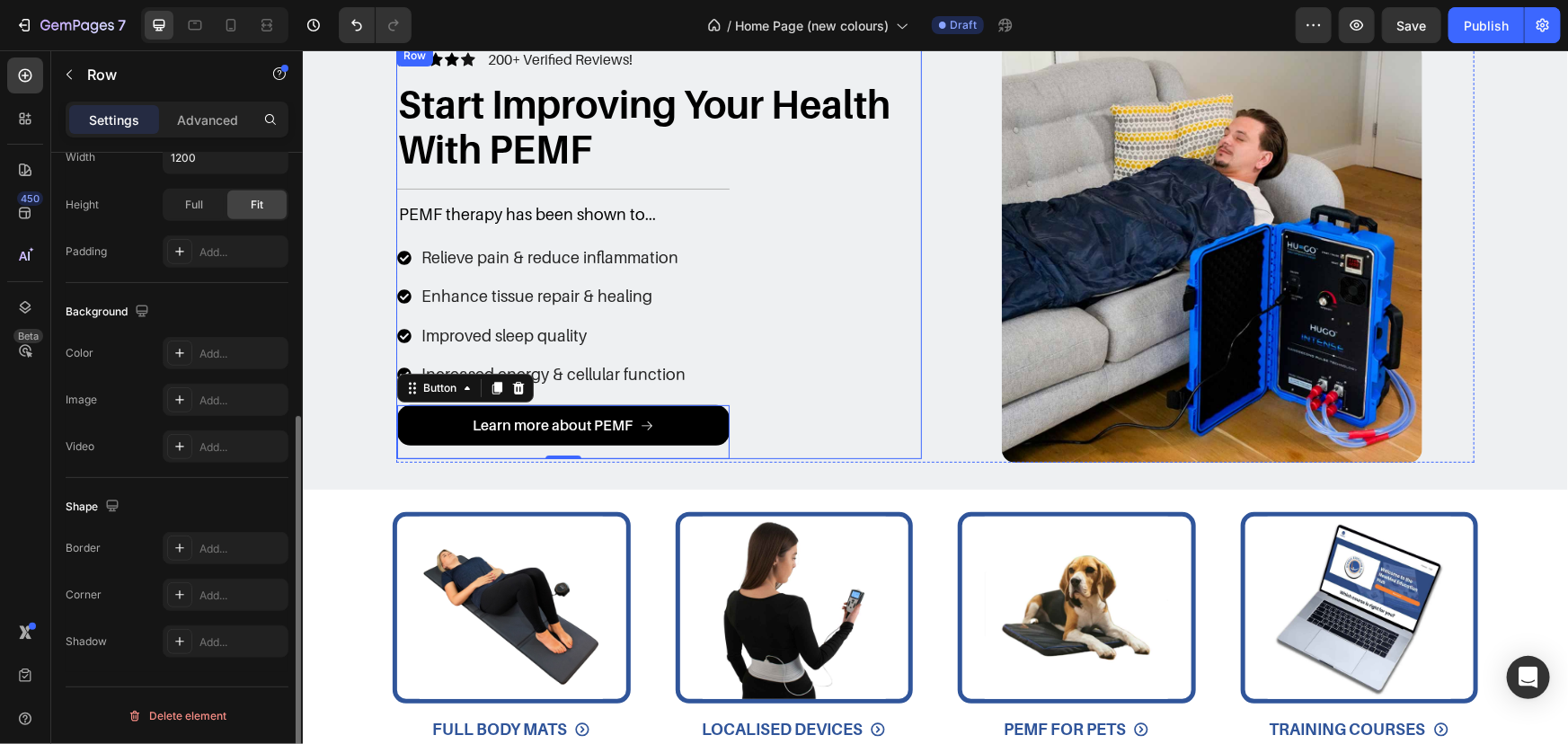
click at [835, 392] on div "Icon Icon Icon Icon Icon Icon List 200+ Verified Reviews! Text Block Row Start …" at bounding box center [658, 251] width 526 height 415
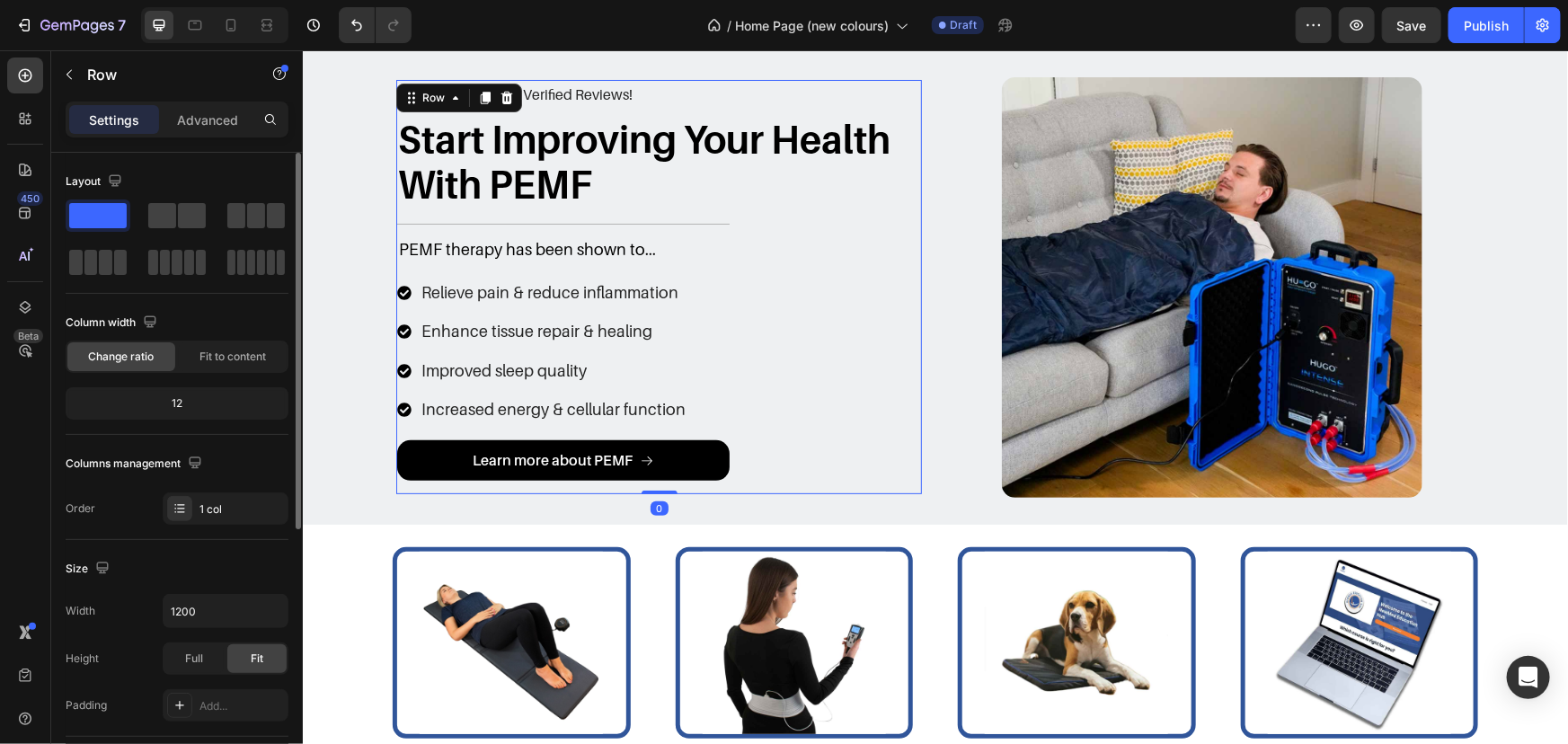
scroll to position [0, 0]
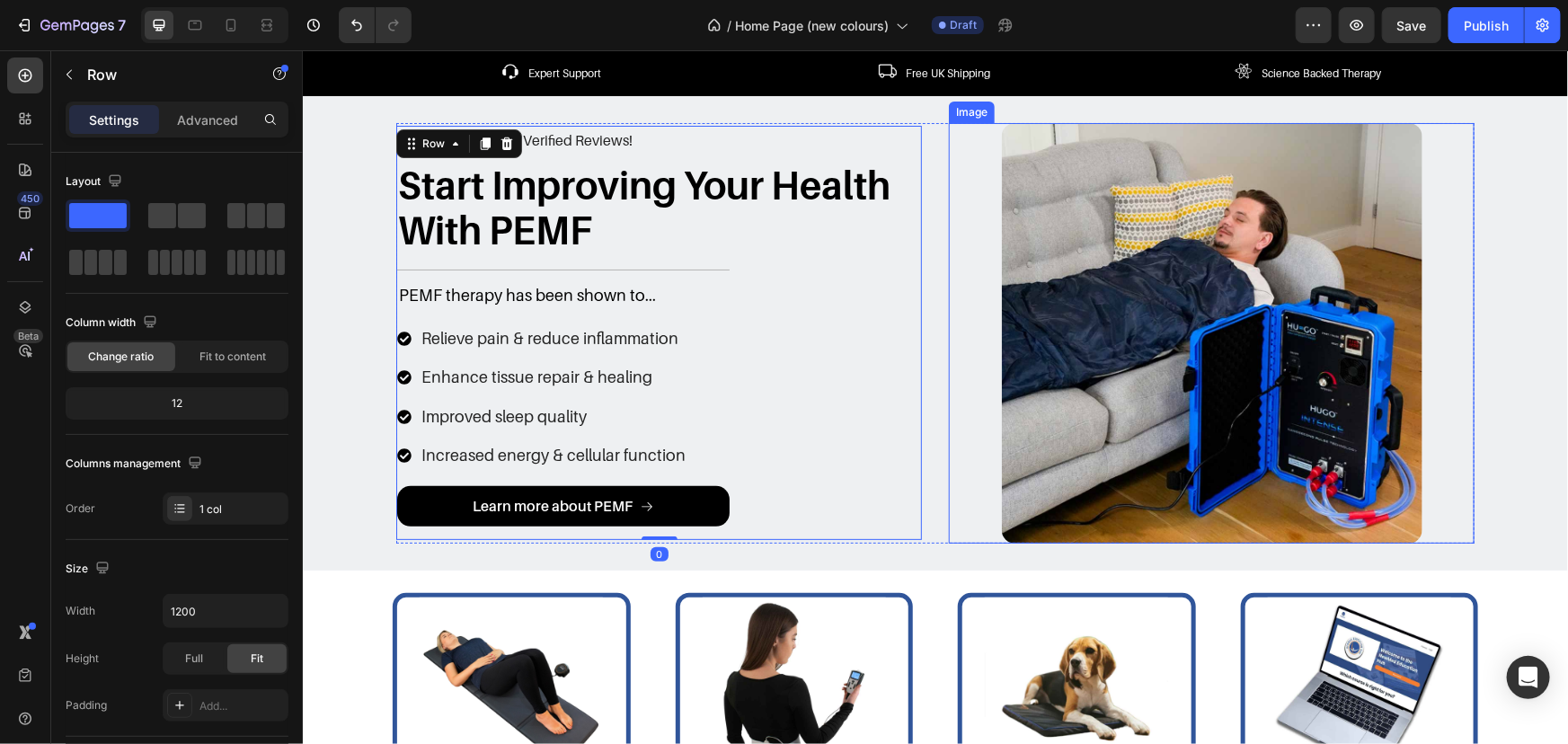
click at [967, 359] on div at bounding box center [1211, 332] width 526 height 421
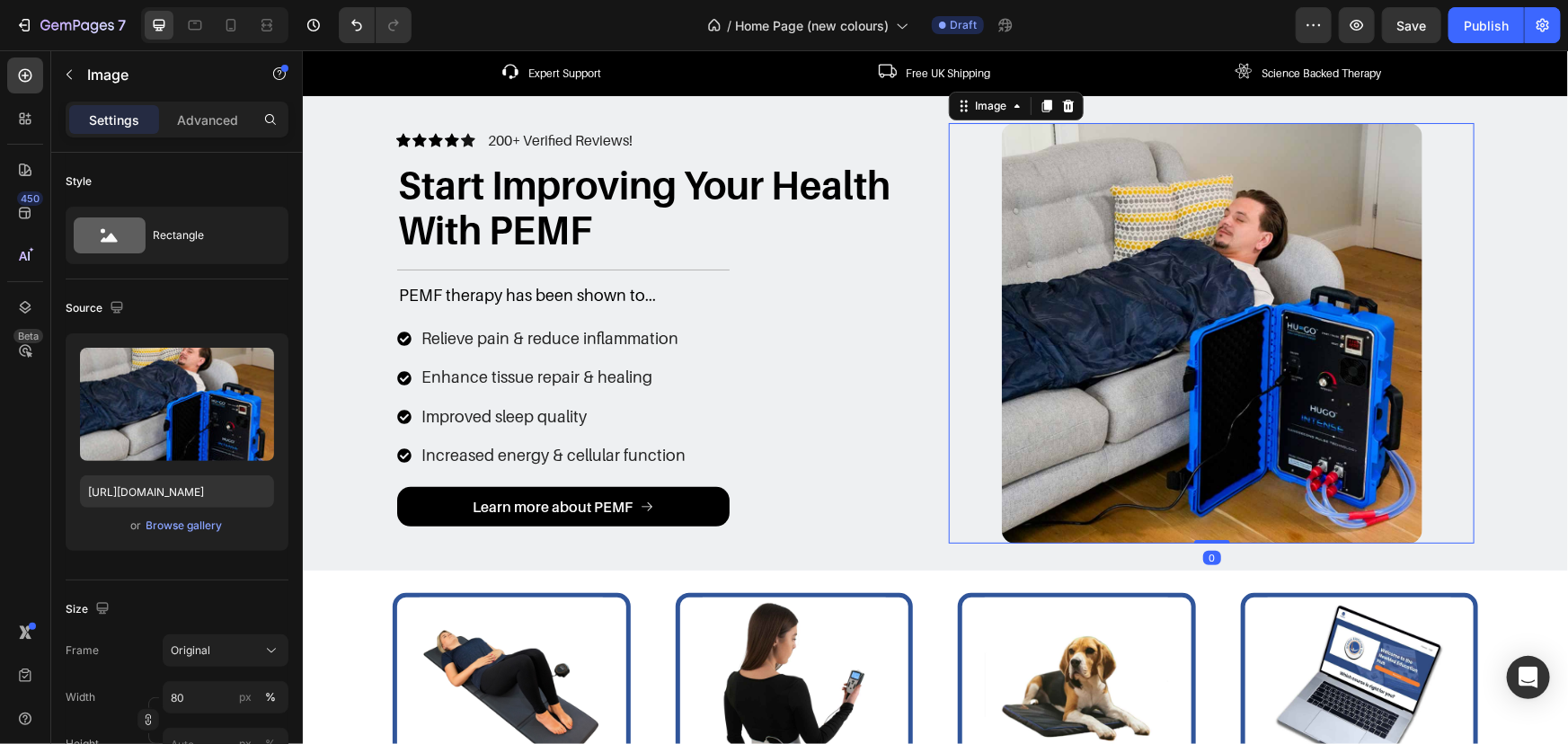
click at [1053, 337] on img at bounding box center [1211, 332] width 421 height 421
click at [189, 527] on div "Browse gallery" at bounding box center [184, 525] width 76 height 16
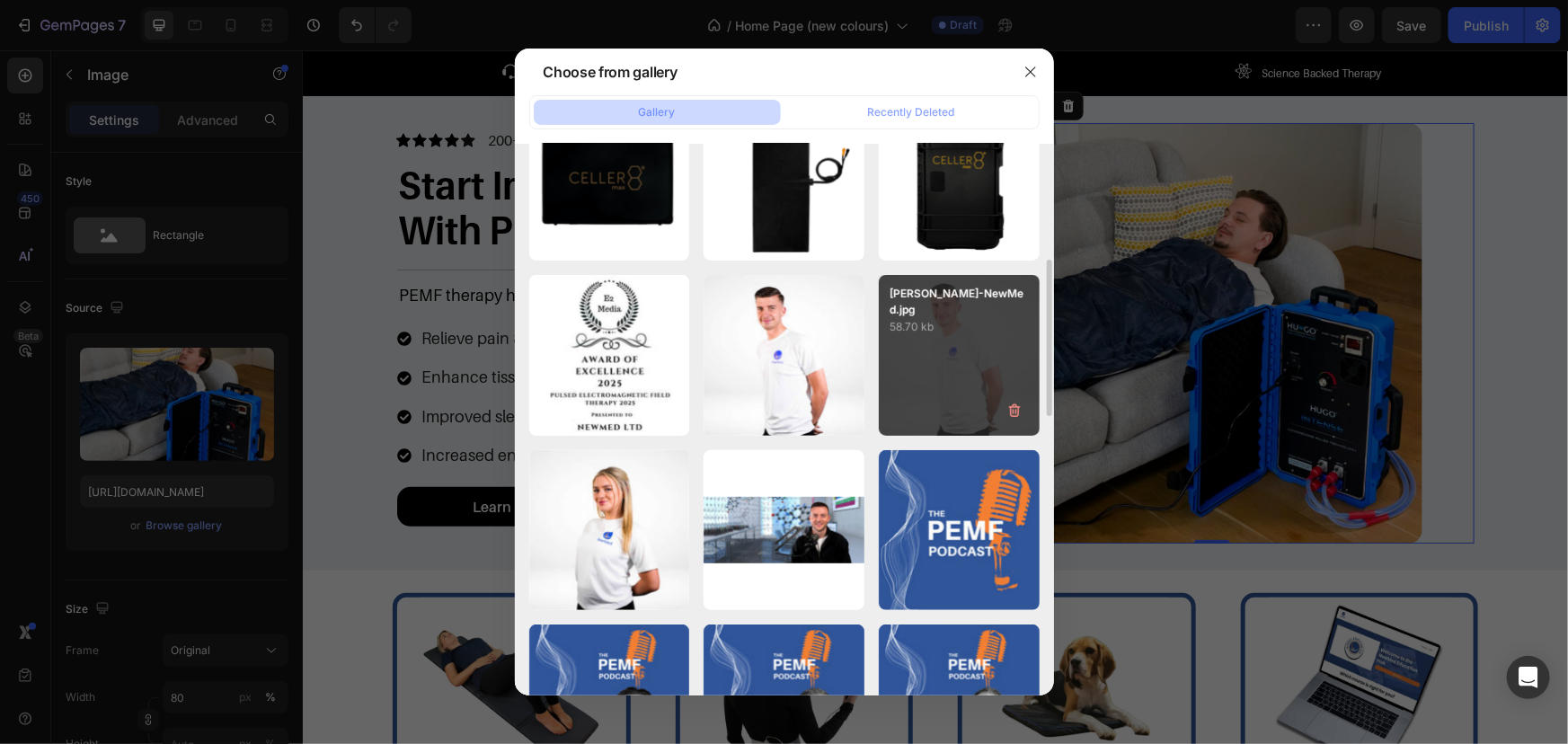
scroll to position [899, 0]
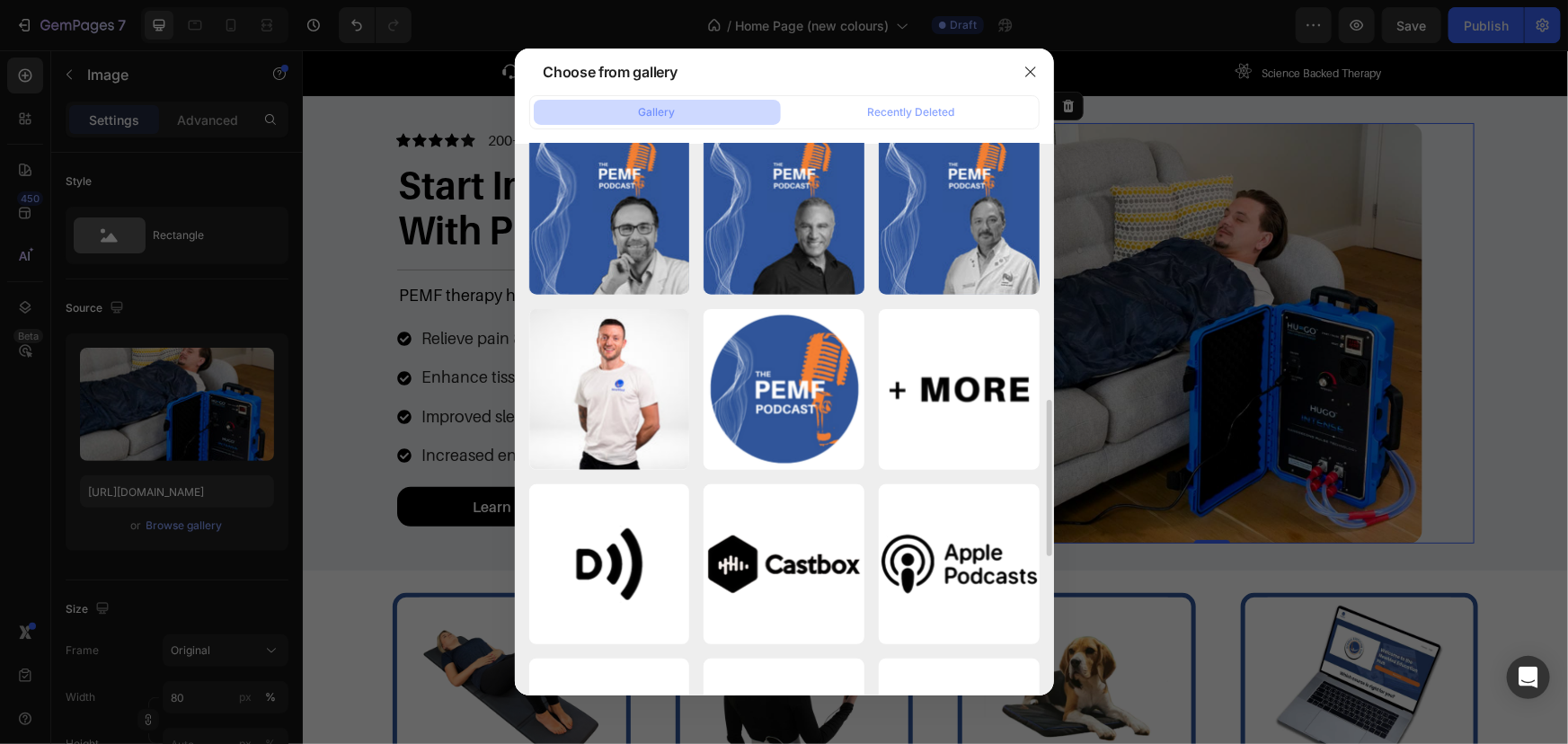
click at [1546, 279] on div at bounding box center [784, 372] width 1568 height 744
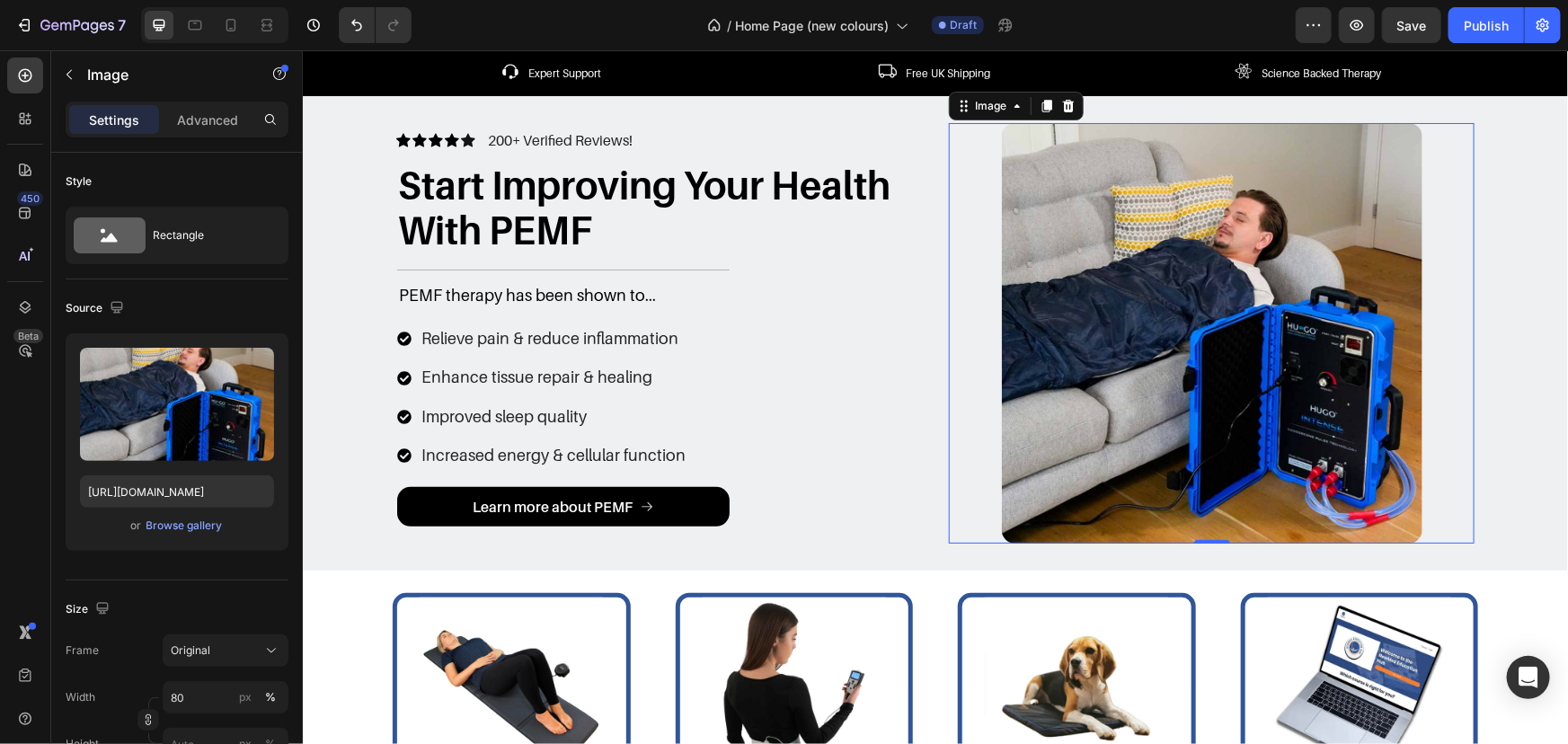
click at [1512, 278] on div "Icon Icon Icon Icon Icon Icon List 200+ Verified Reviews! Text Block Row Start …" at bounding box center [935, 332] width 1239 height 421
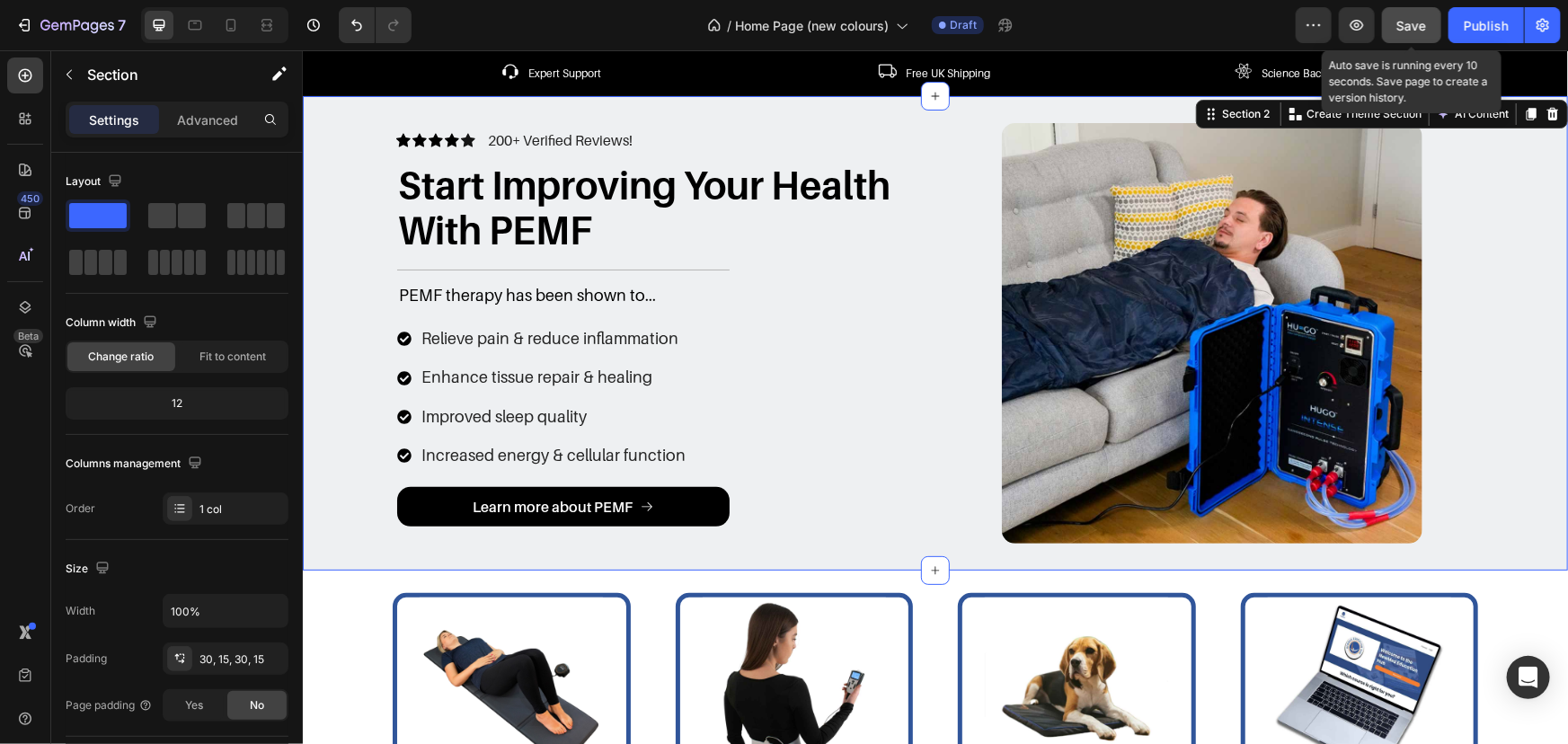
click at [1430, 15] on button "Save" at bounding box center [1412, 25] width 59 height 36
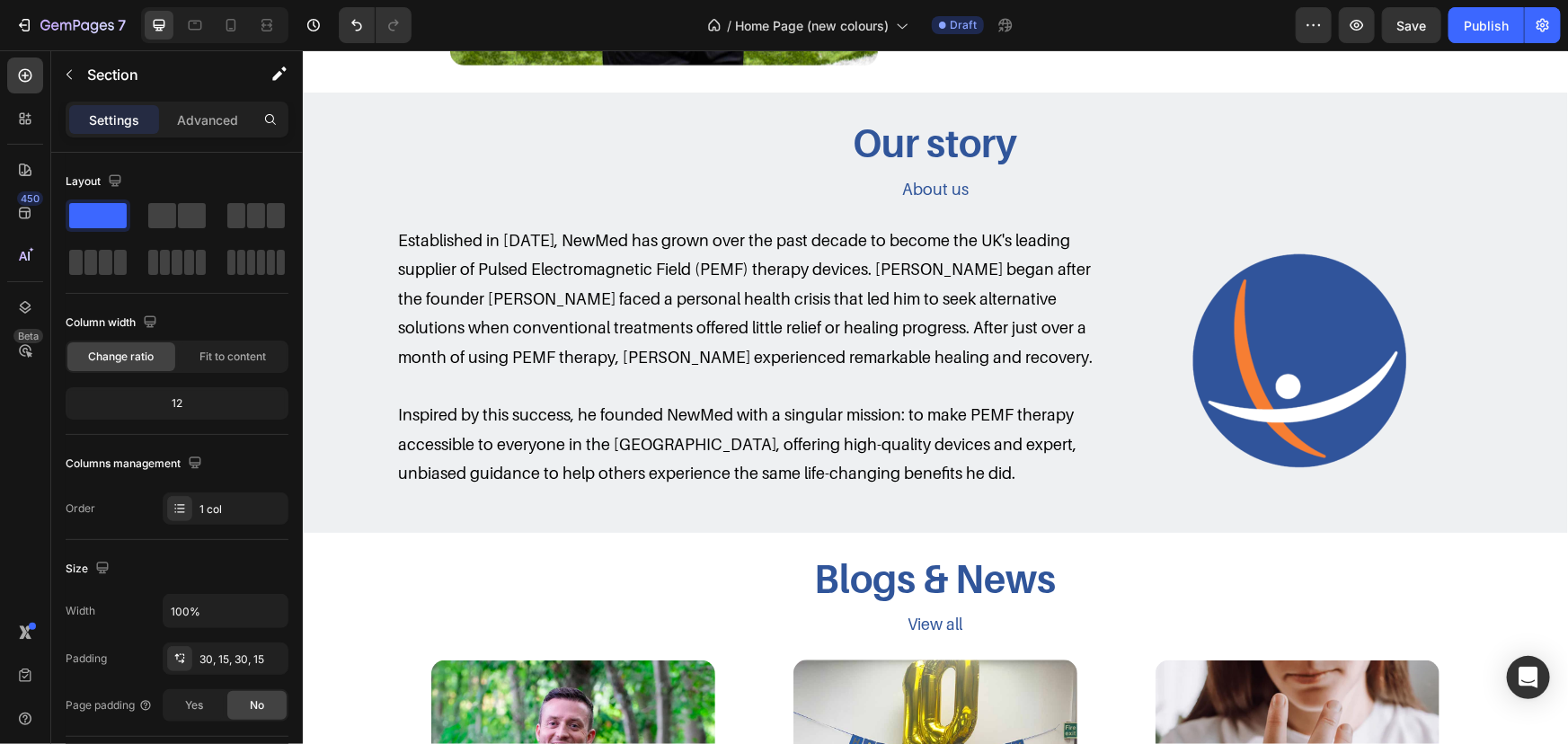
scroll to position [1715, 0]
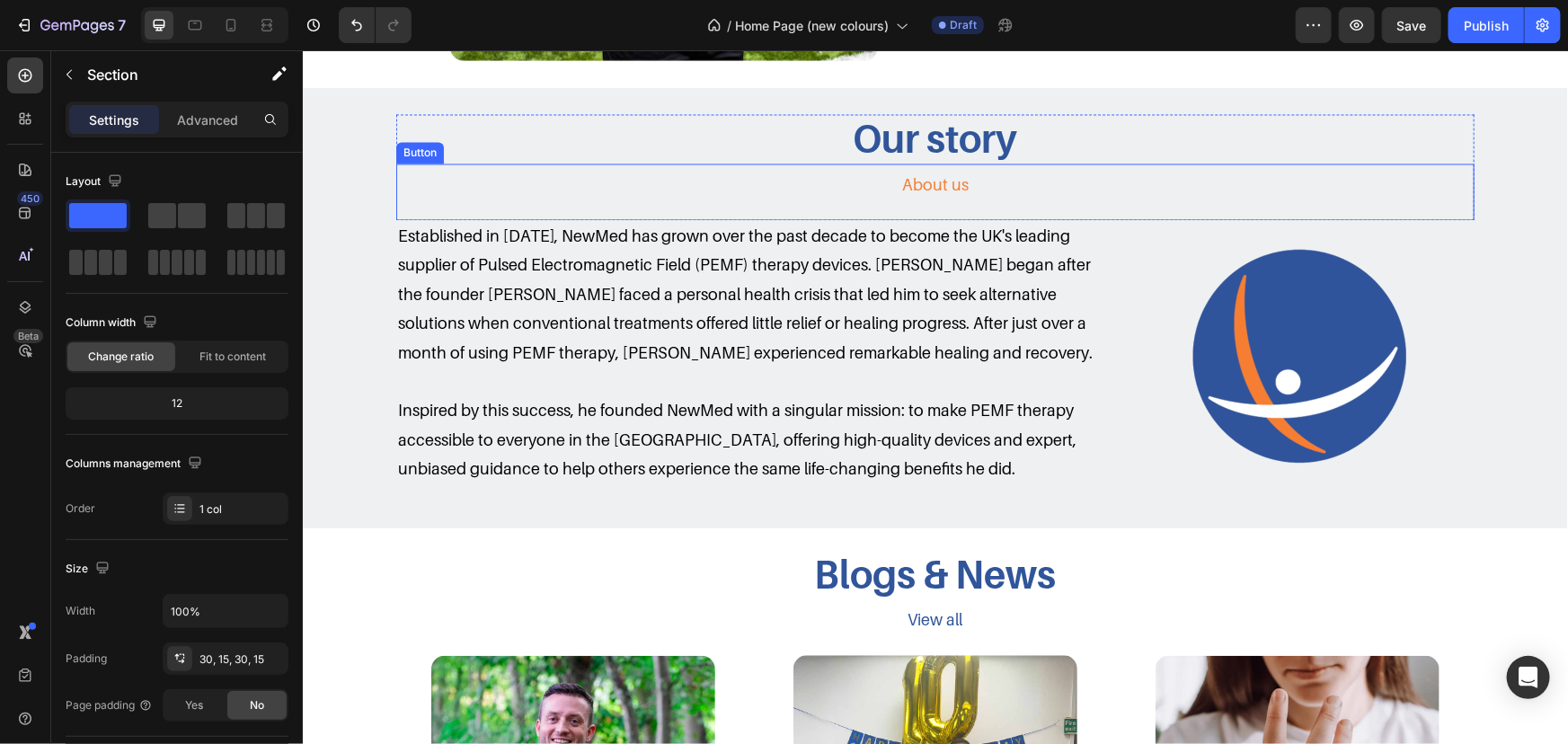
click at [1004, 182] on link "About us" at bounding box center [935, 185] width 270 height 43
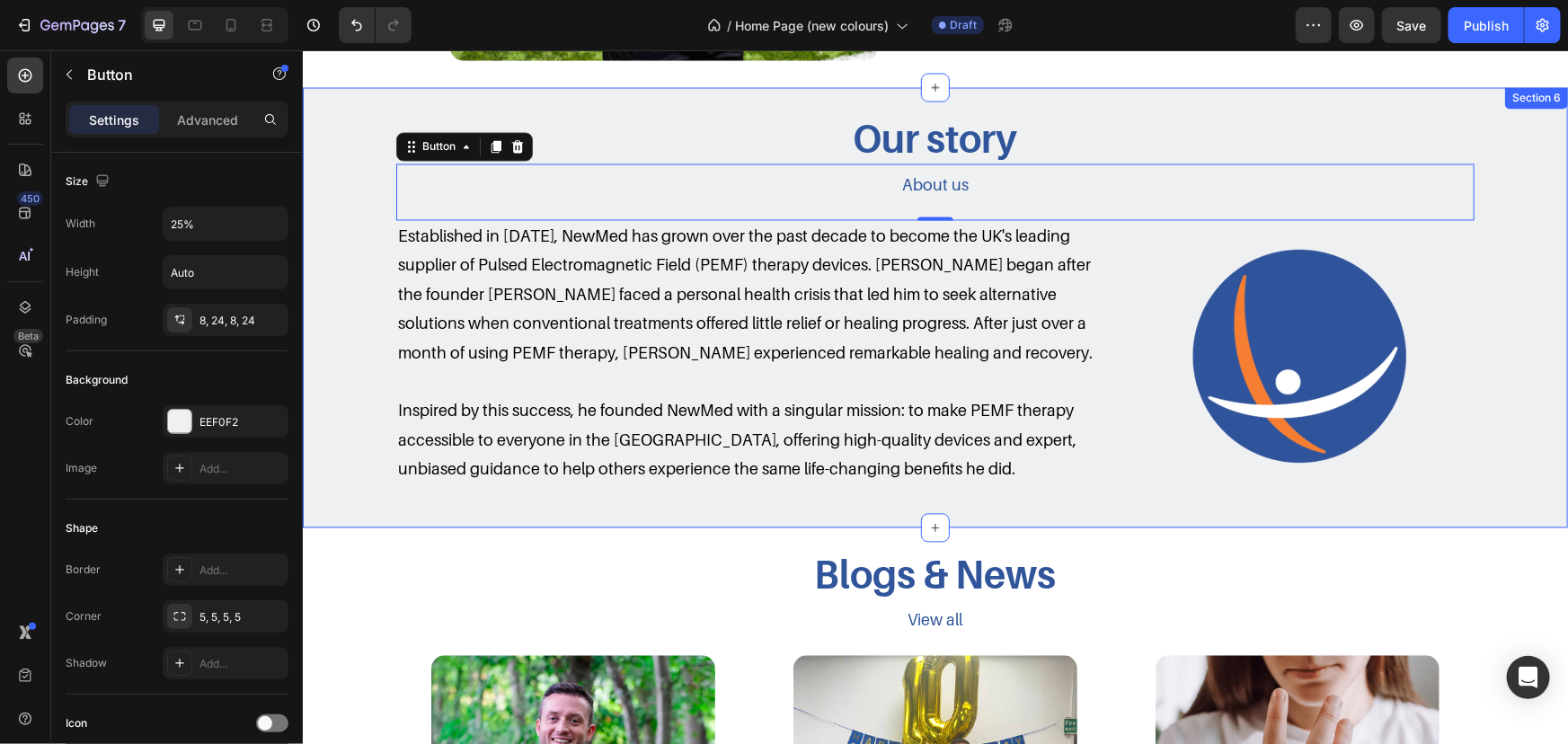
click at [1029, 87] on div "Our story Heading About us Button 0 Row Established in 2014, NewMed has grown o…" at bounding box center [935, 307] width 1265 height 439
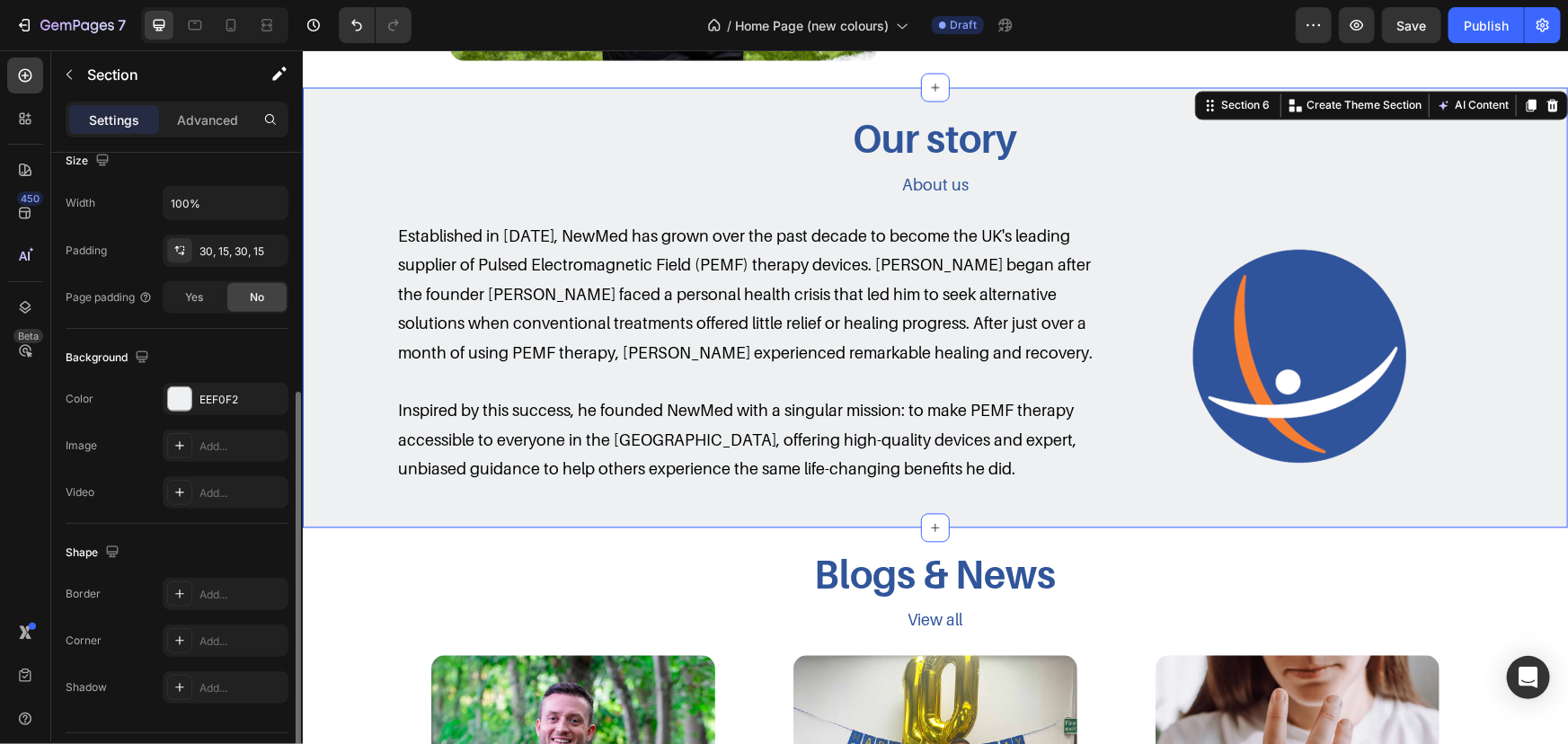
scroll to position [244, 0]
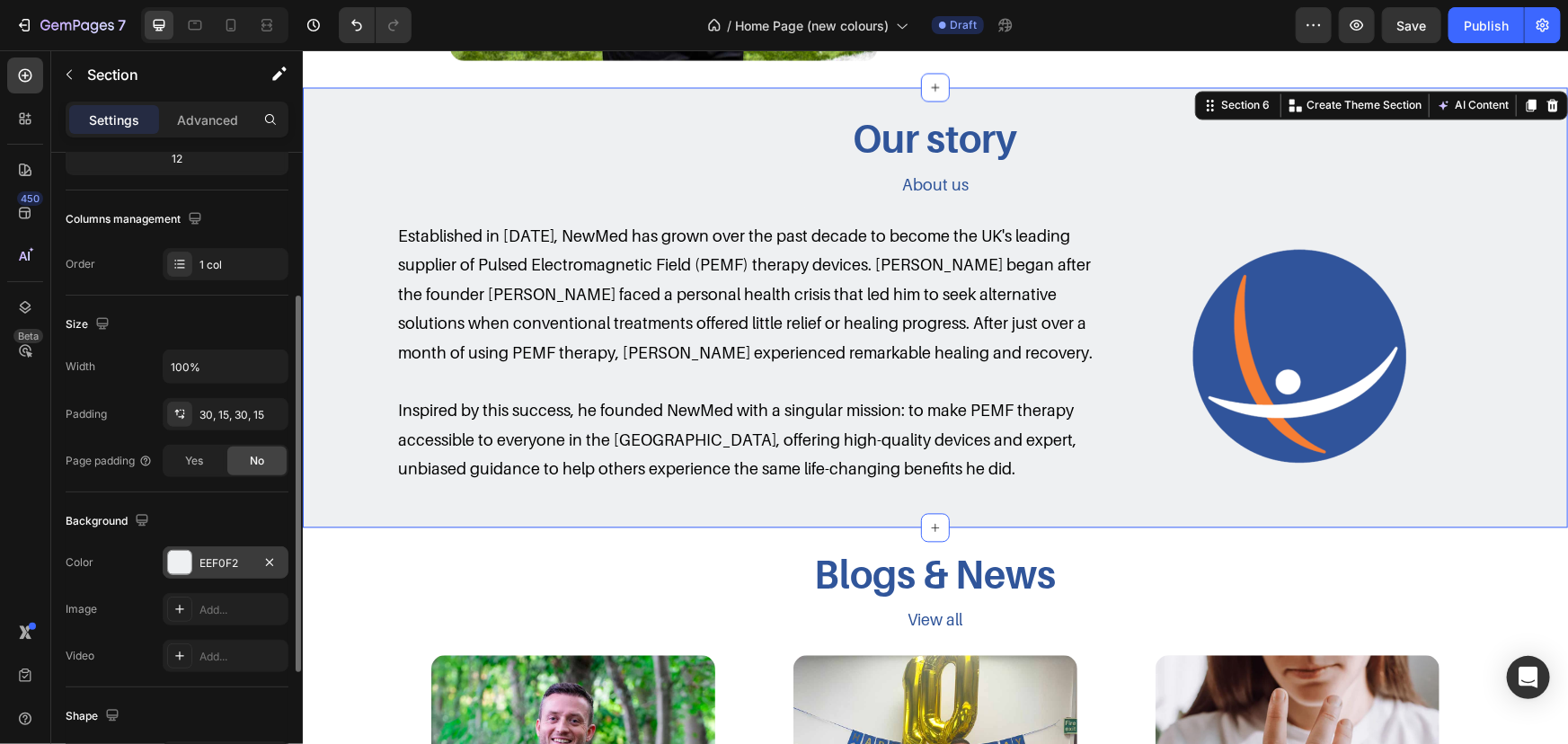
click at [189, 560] on div at bounding box center [179, 563] width 24 height 24
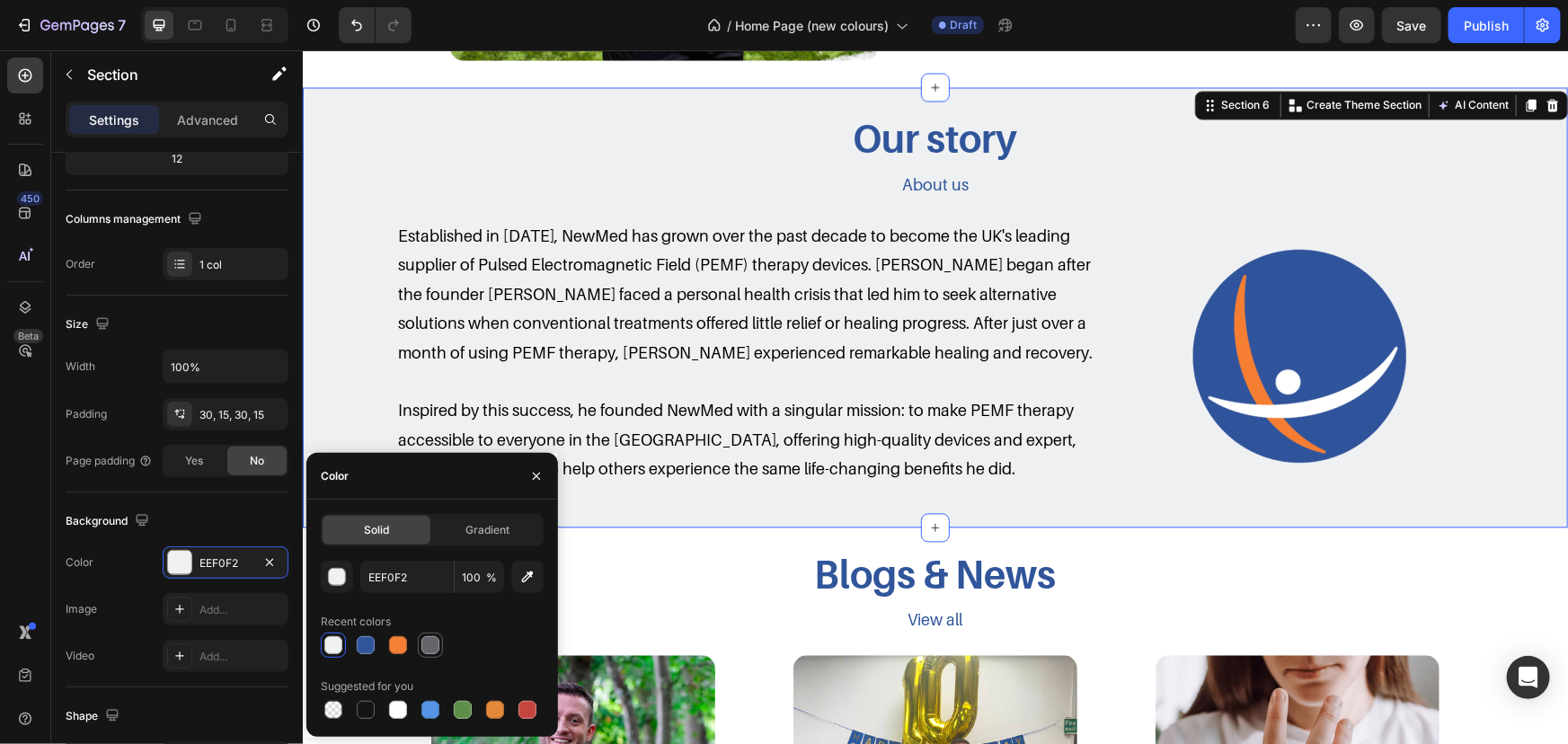
click at [433, 647] on div at bounding box center [430, 645] width 18 height 18
type input "63656A"
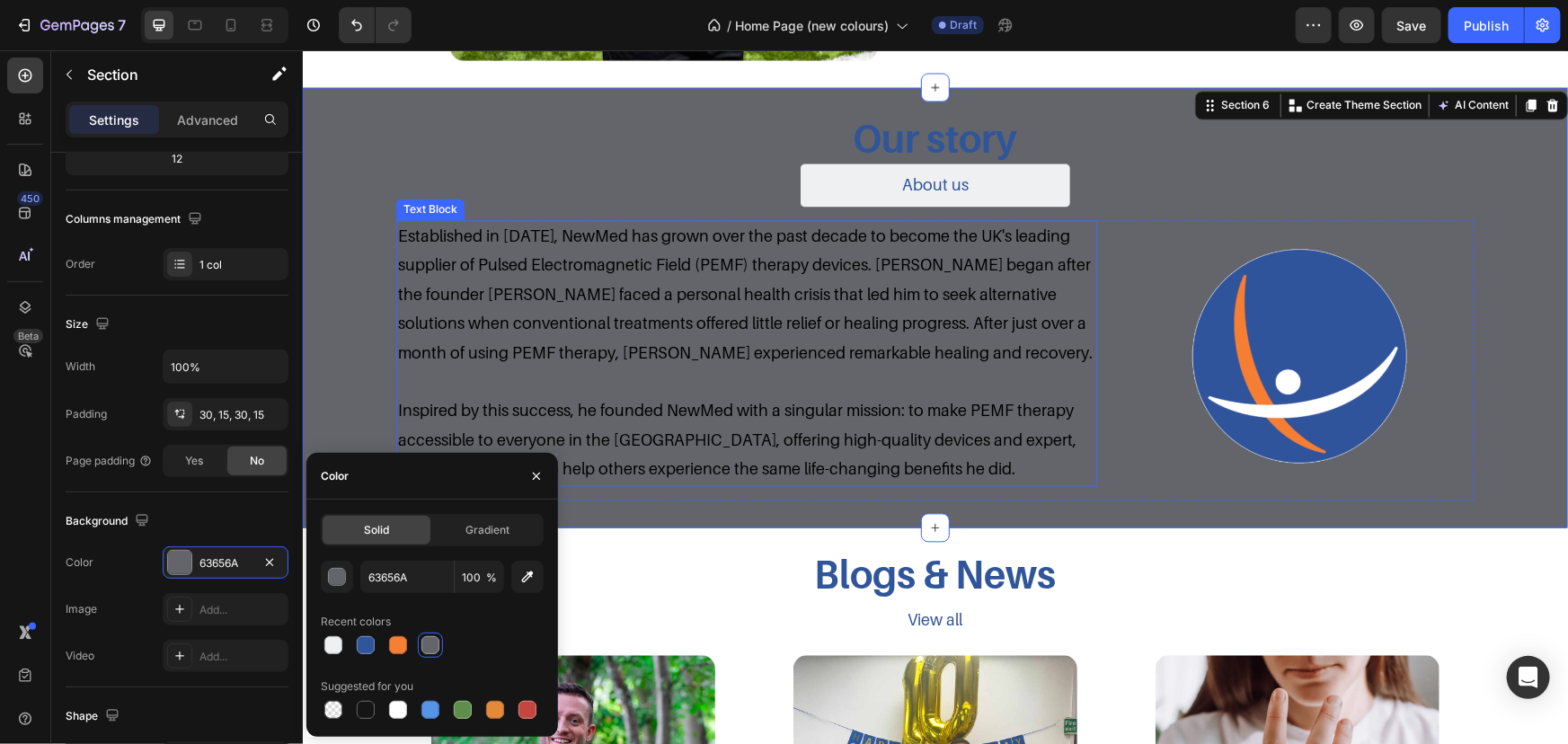
click at [892, 279] on p "Established in [DATE], NewMed has grown over the past decade to become the UK's…" at bounding box center [745, 294] width 697 height 145
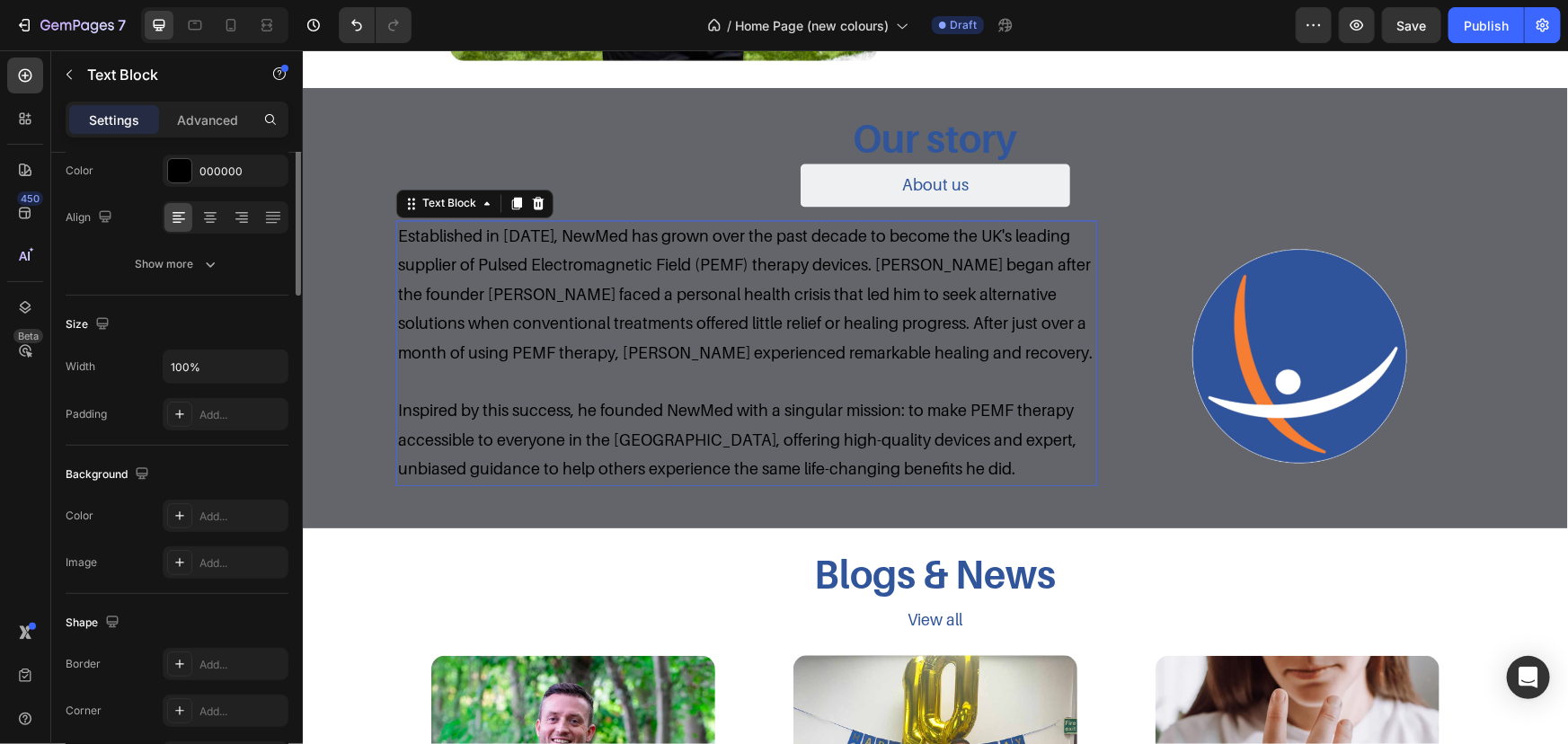
scroll to position [0, 0]
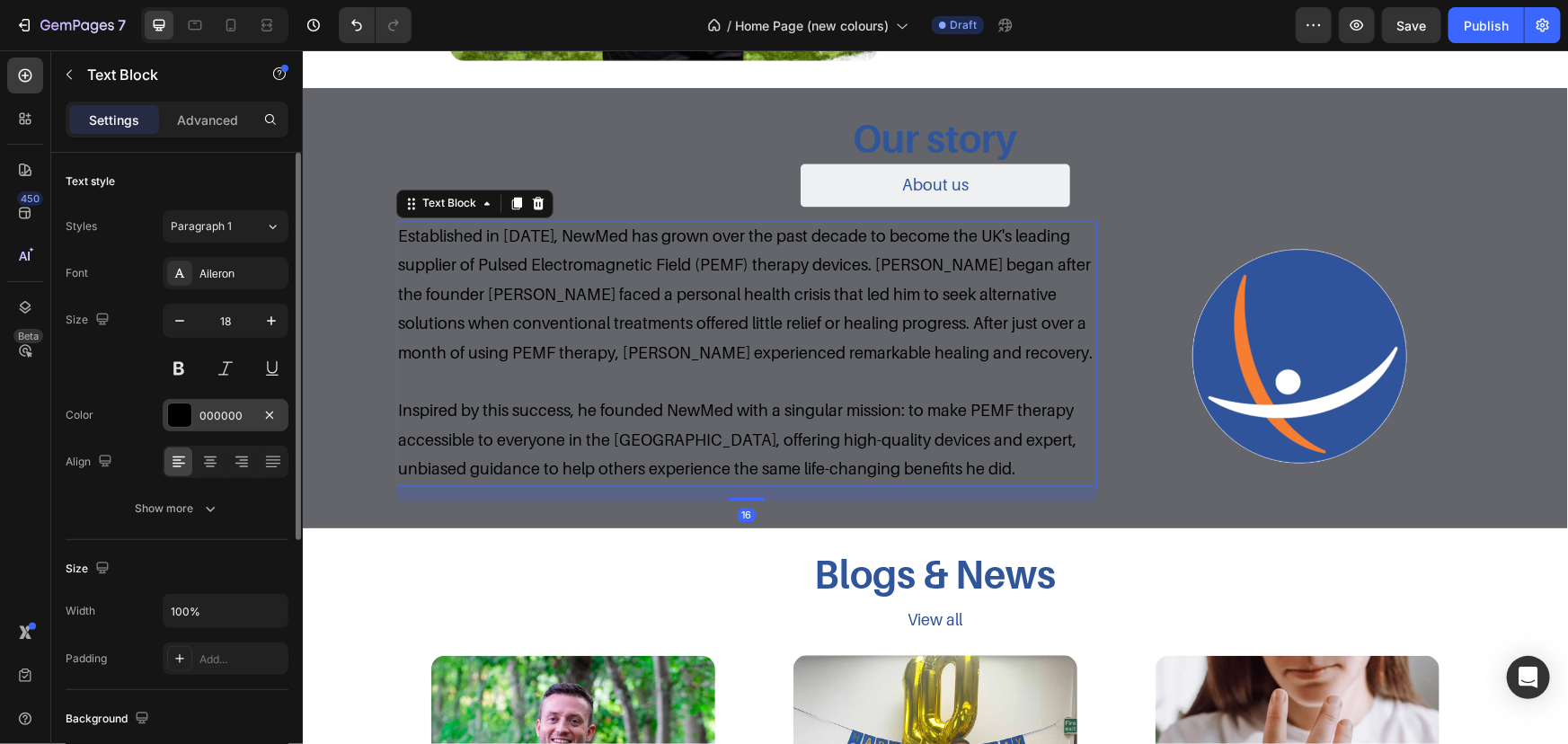
click at [224, 413] on div "000000" at bounding box center [225, 416] width 52 height 16
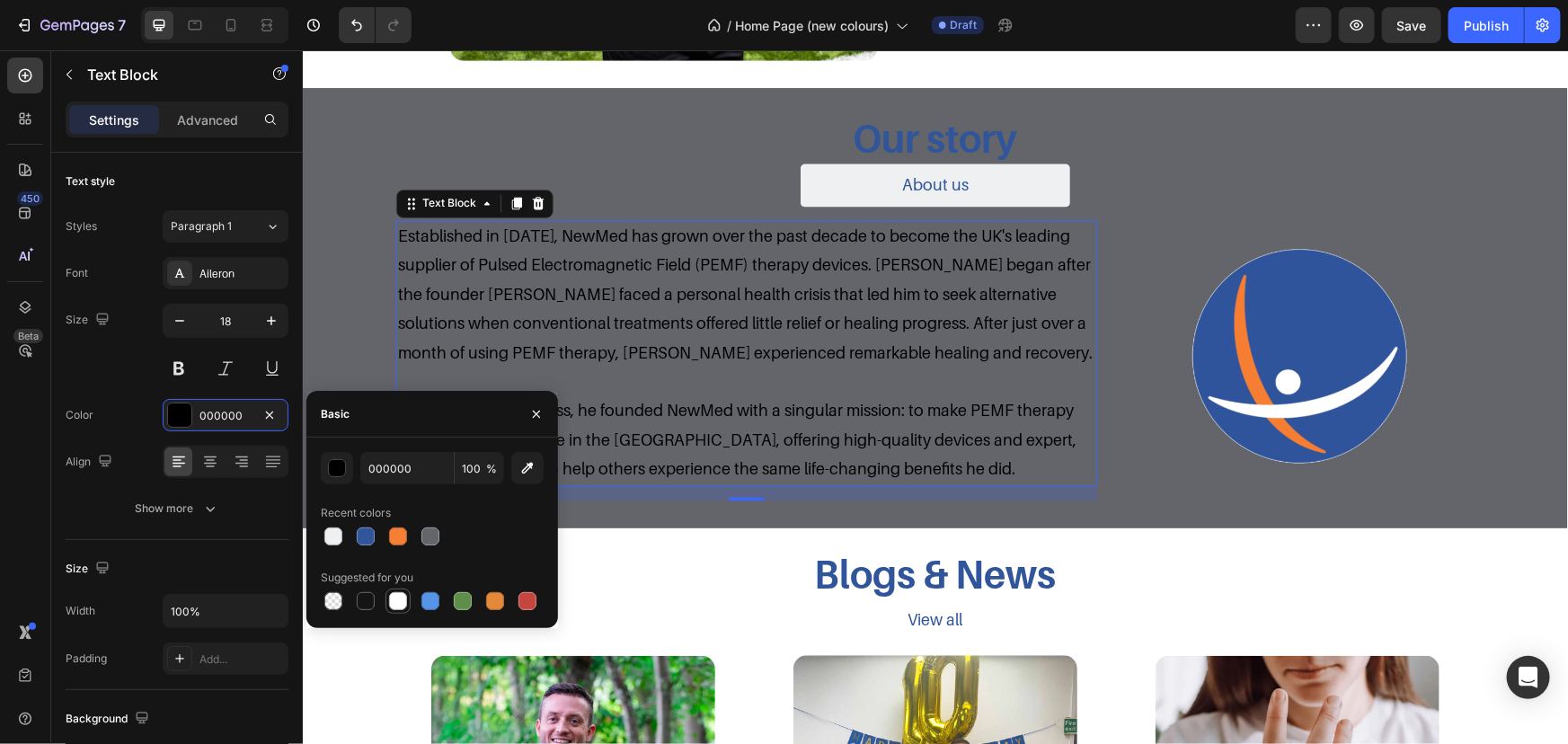
click at [406, 594] on div at bounding box center [398, 601] width 22 height 22
type input "FFFFFF"
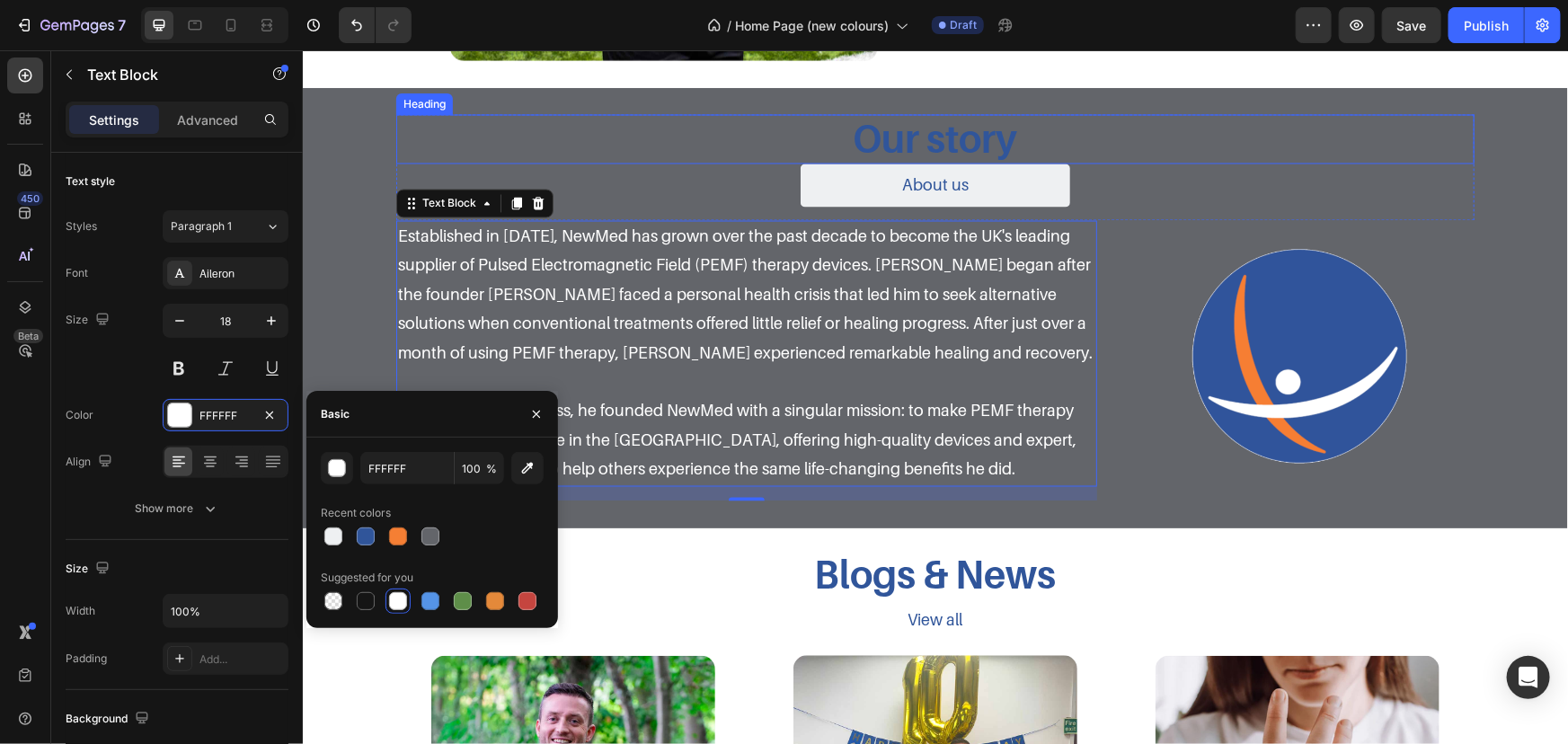
click at [885, 143] on h3 "Our story" at bounding box center [935, 137] width 1079 height 48
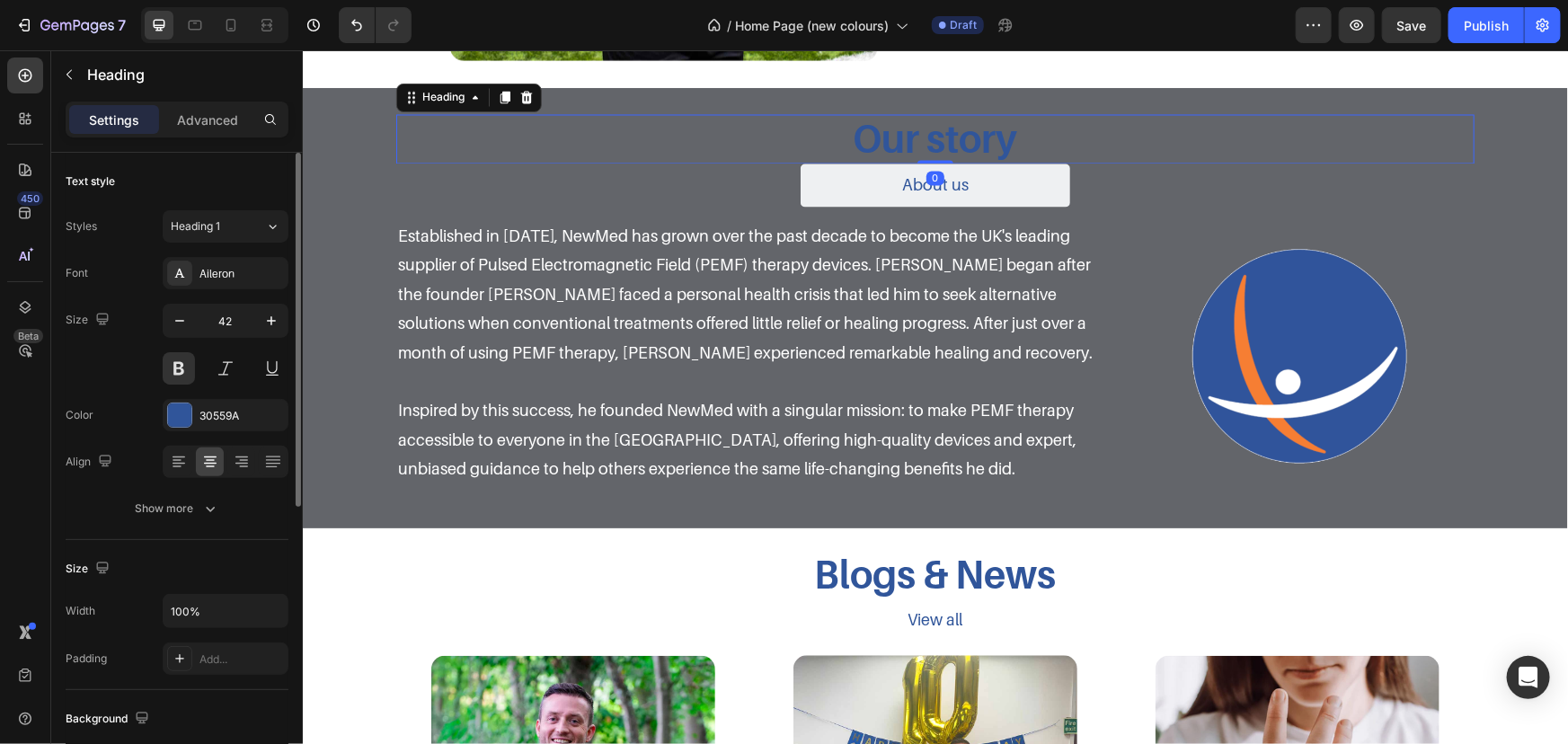
click at [170, 386] on div "Font Aileron Size 42 Color 30559A Align Show more" at bounding box center [177, 390] width 223 height 268
click at [188, 413] on div at bounding box center [179, 416] width 24 height 24
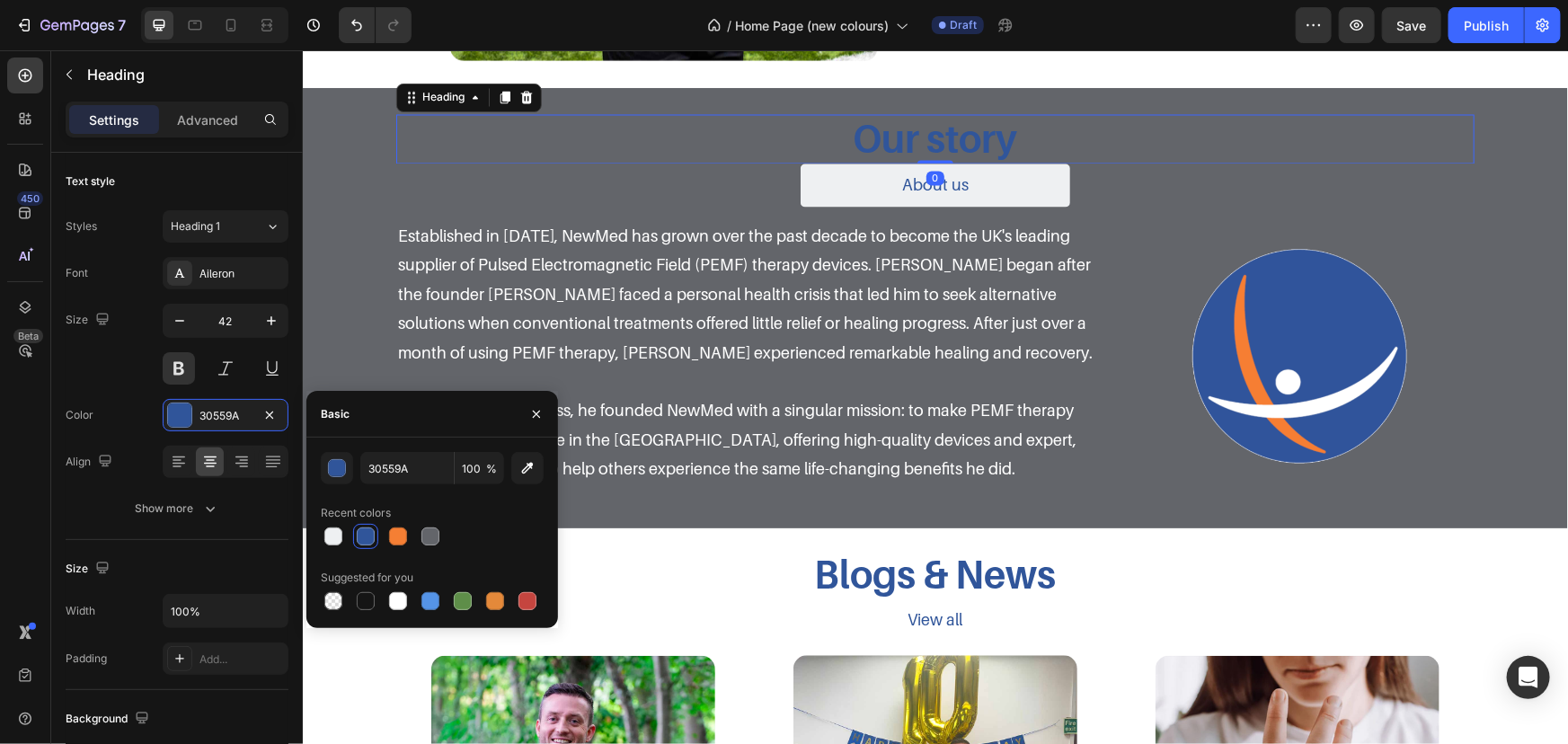
click at [415, 598] on div at bounding box center [431, 601] width 223 height 25
click at [403, 597] on div at bounding box center [398, 601] width 18 height 18
type input "FFFFFF"
click at [1089, 166] on div "About us Button" at bounding box center [935, 192] width 1079 height 57
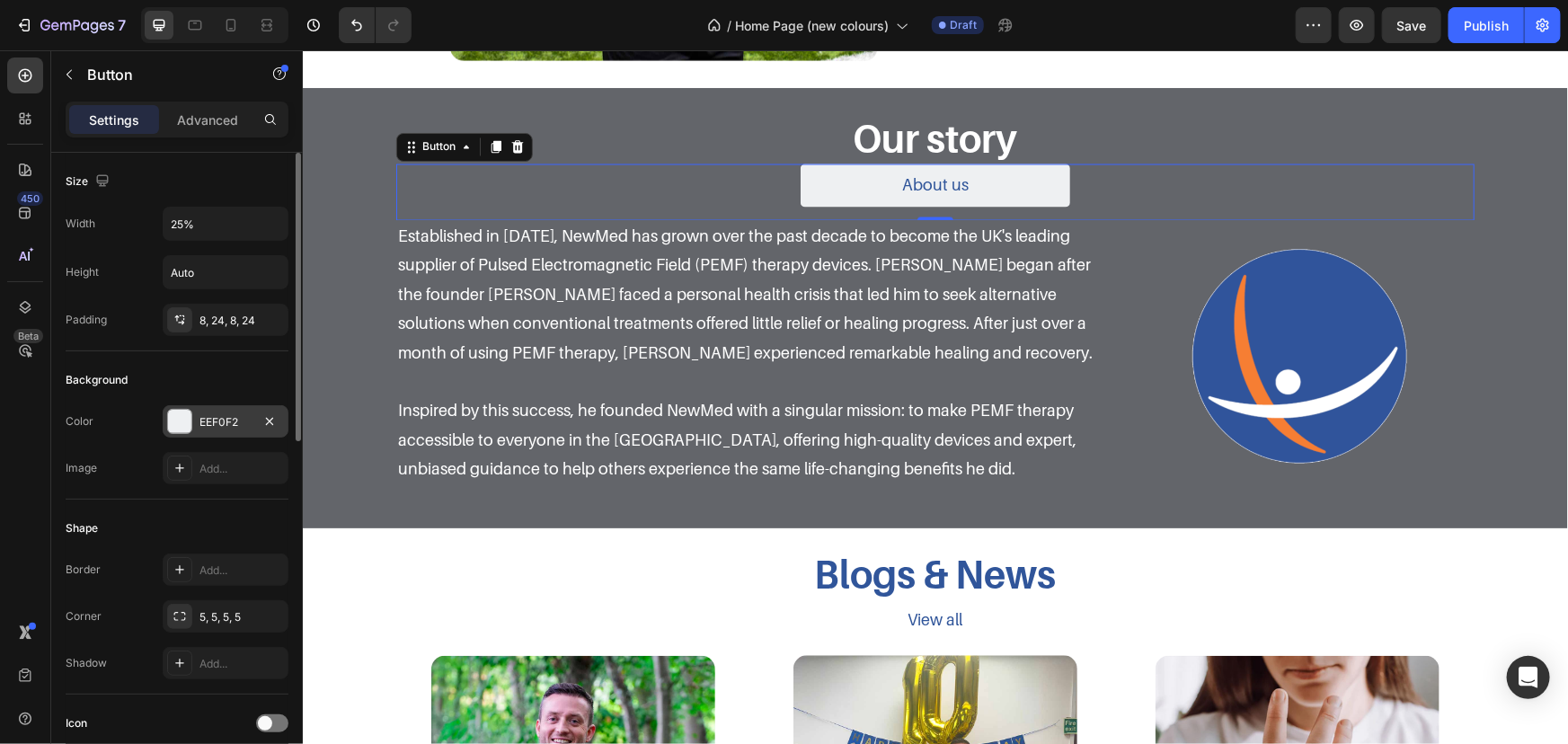
click at [210, 419] on div "EEF0F2" at bounding box center [225, 422] width 52 height 16
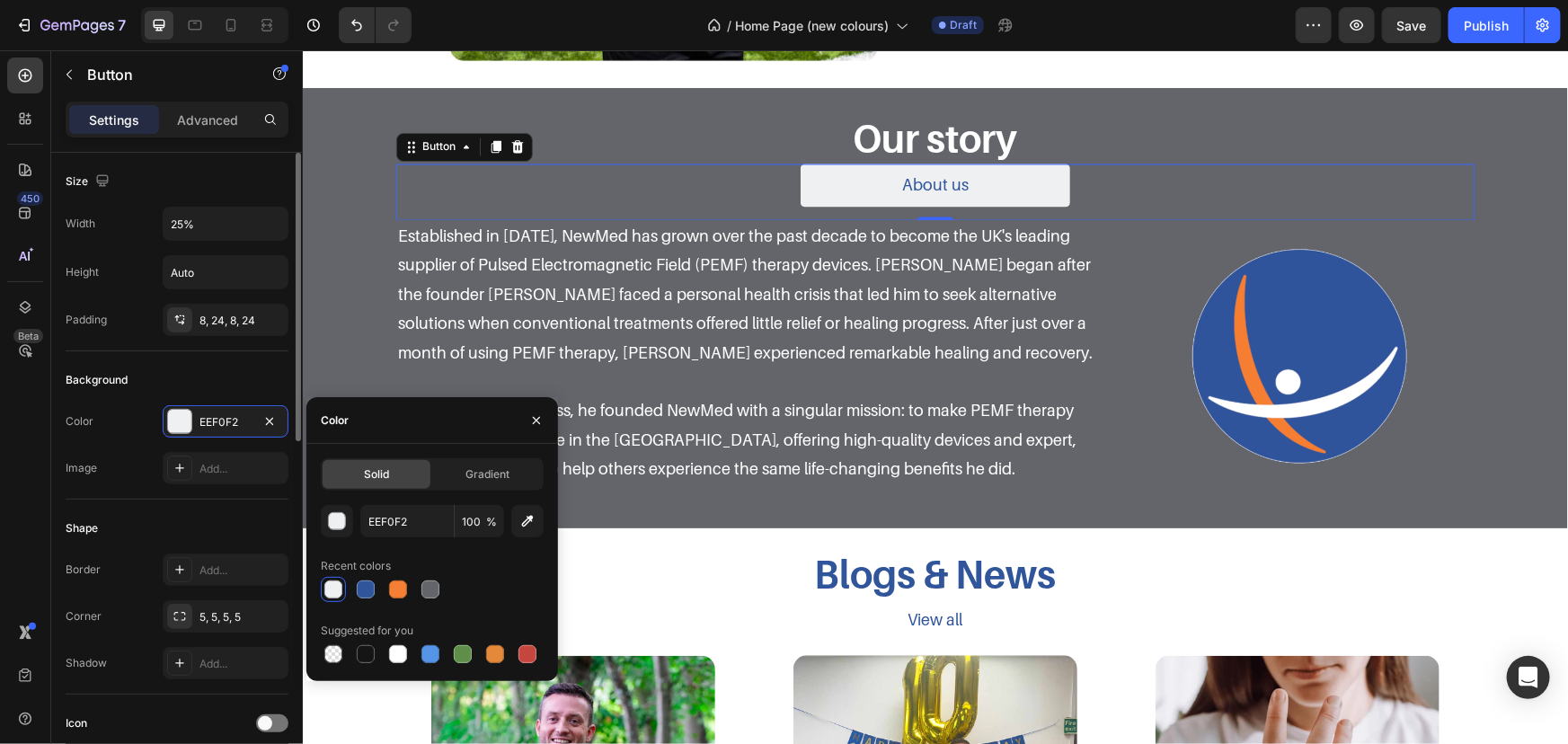
click at [230, 387] on div "Background" at bounding box center [177, 379] width 223 height 28
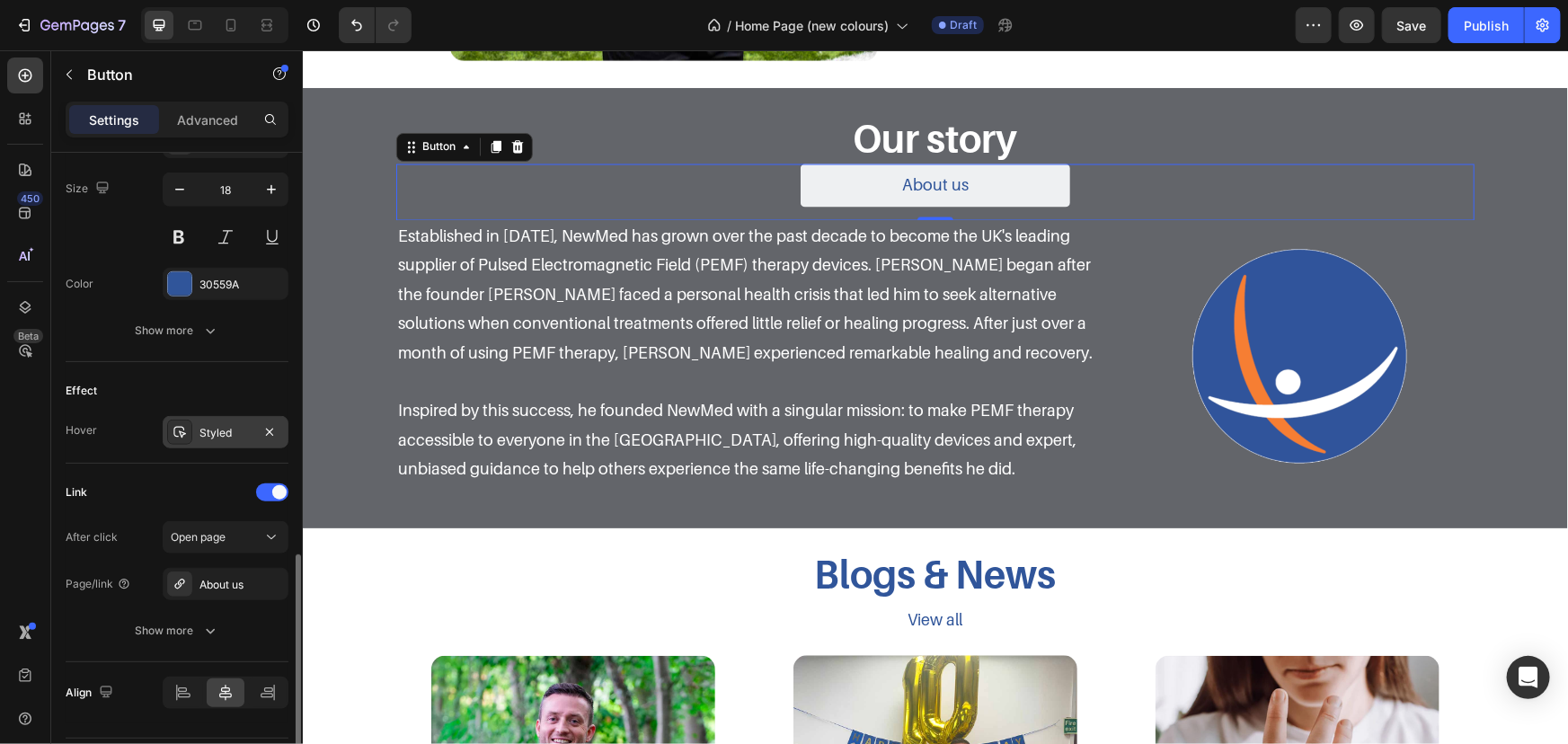
scroll to position [783, 0]
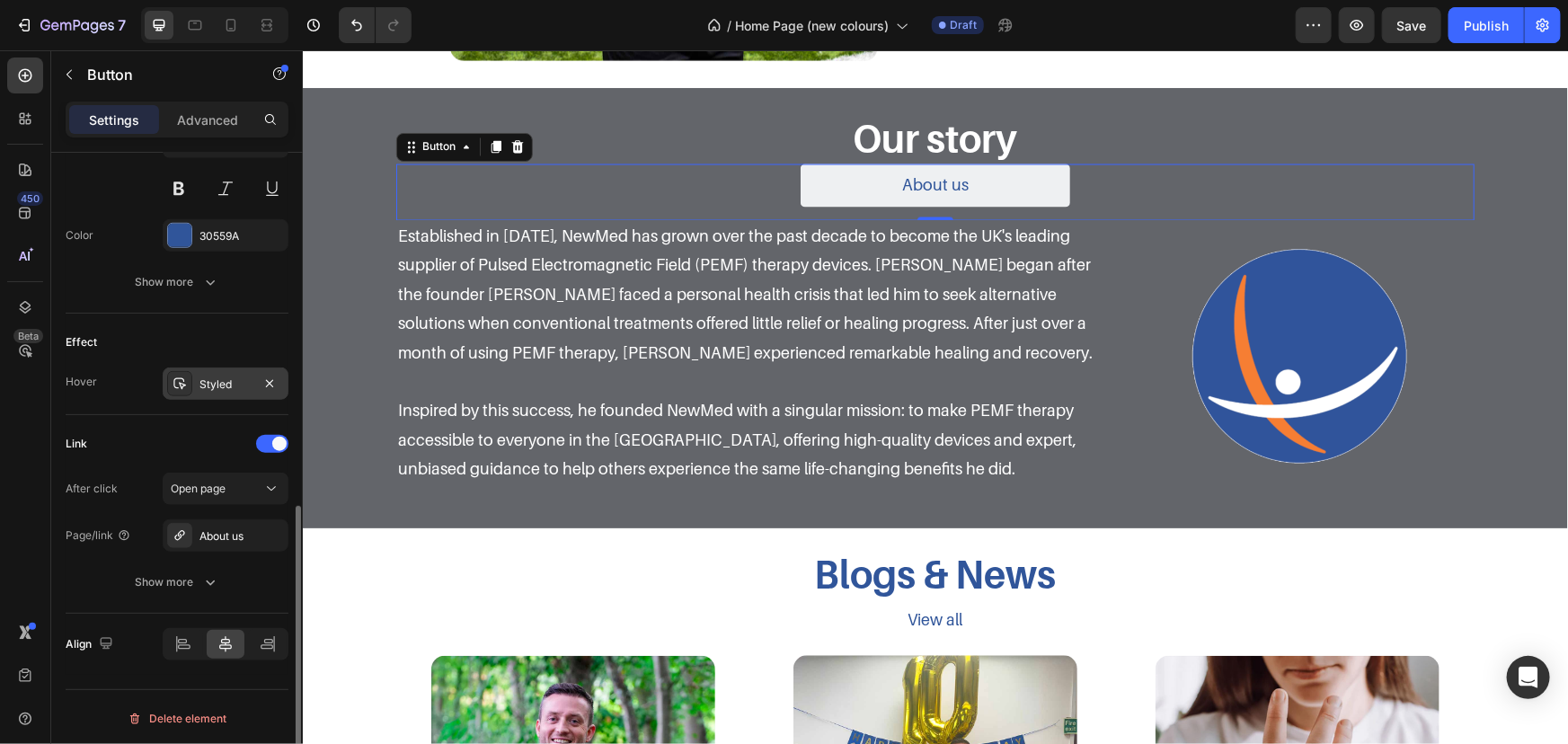
click at [194, 369] on div "Styled" at bounding box center [226, 383] width 126 height 32
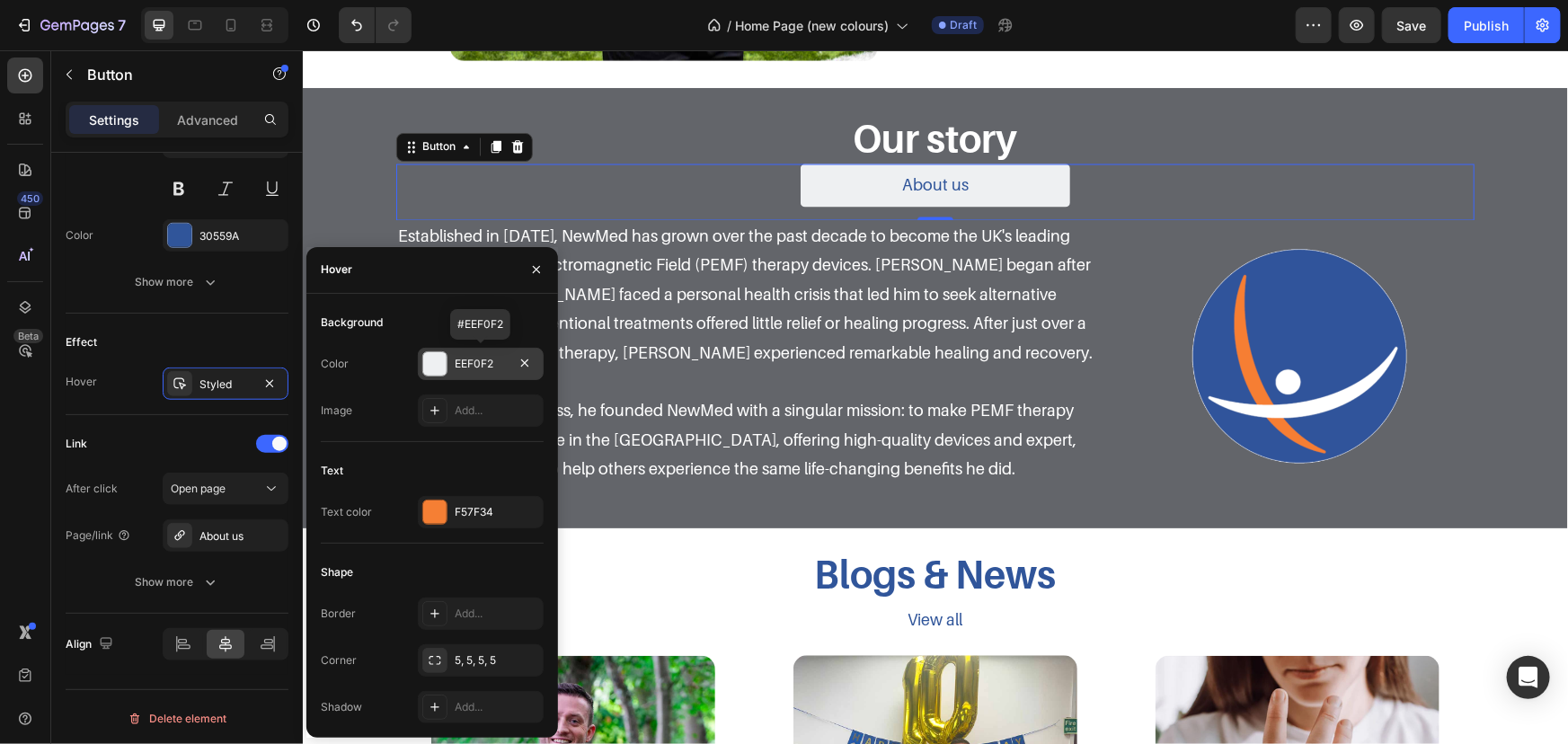
click at [440, 351] on div at bounding box center [435, 364] width 25 height 25
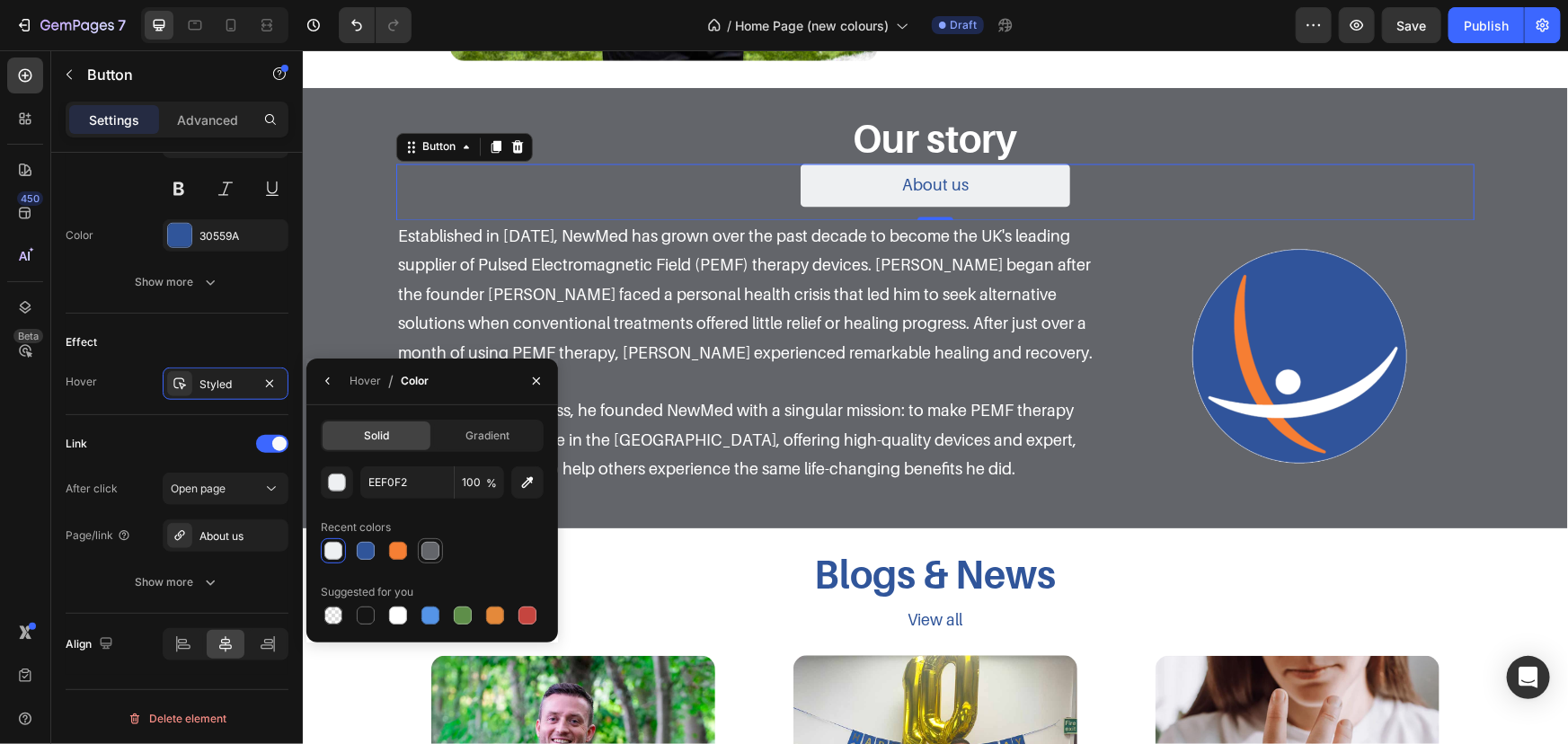
click at [431, 554] on div at bounding box center [430, 551] width 18 height 18
type input "63656A"
click at [326, 386] on icon "button" at bounding box center [328, 380] width 15 height 15
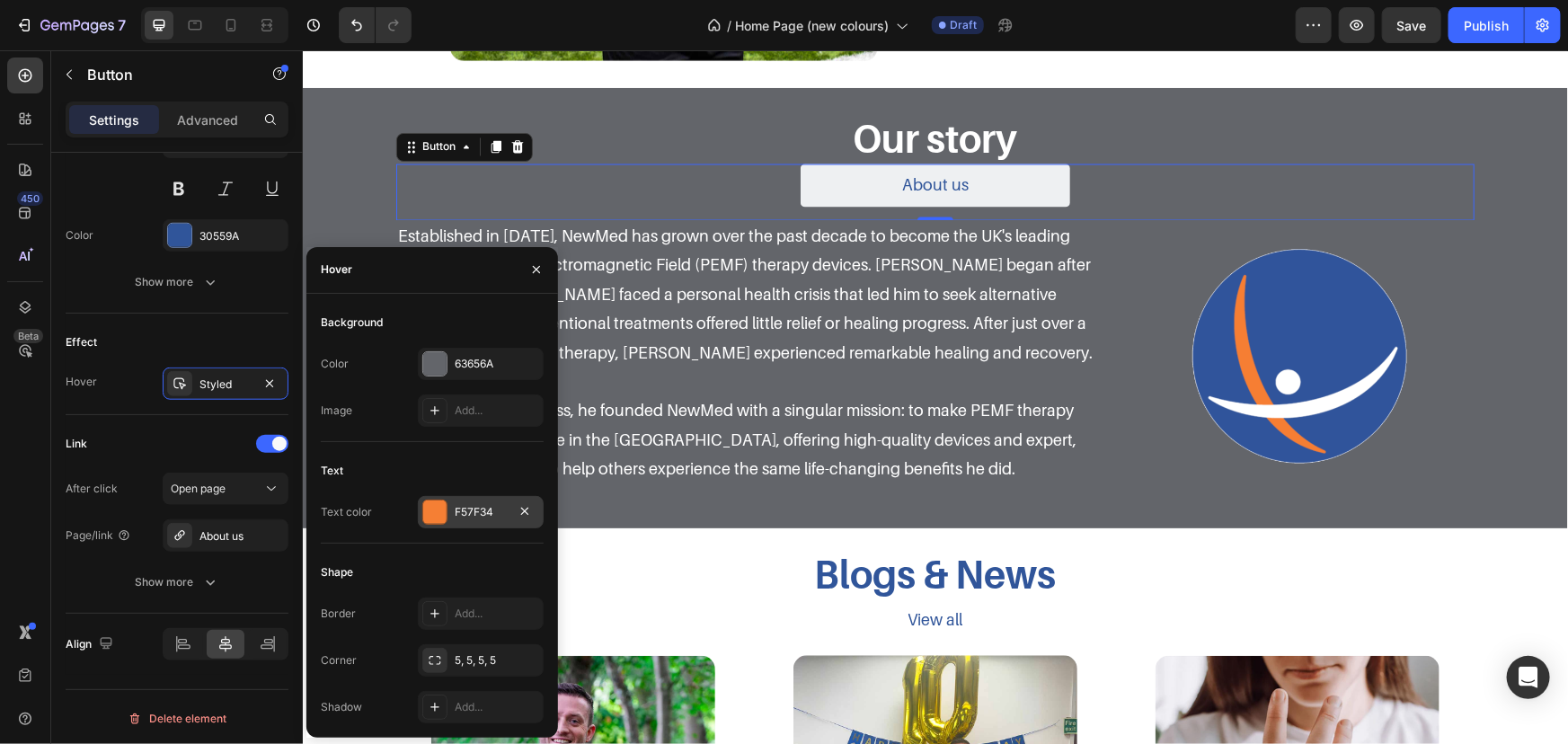
click at [448, 514] on div "F57F34" at bounding box center [481, 512] width 126 height 32
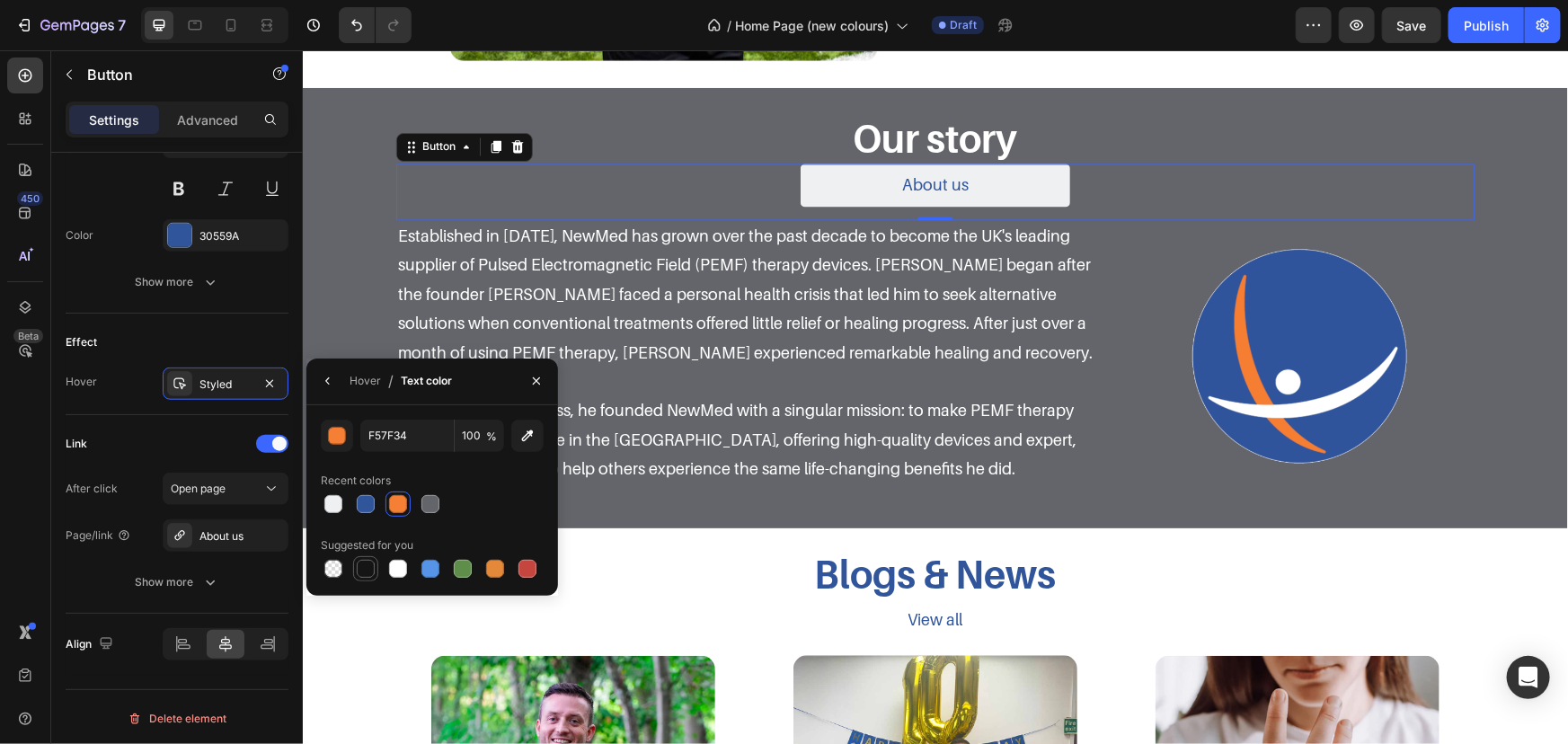
click at [375, 560] on div at bounding box center [366, 569] width 22 height 22
click at [426, 424] on input "151515" at bounding box center [407, 435] width 93 height 32
type input "000000"
click at [231, 424] on div "Link After click Open page Page/link About us Show more" at bounding box center [177, 514] width 223 height 199
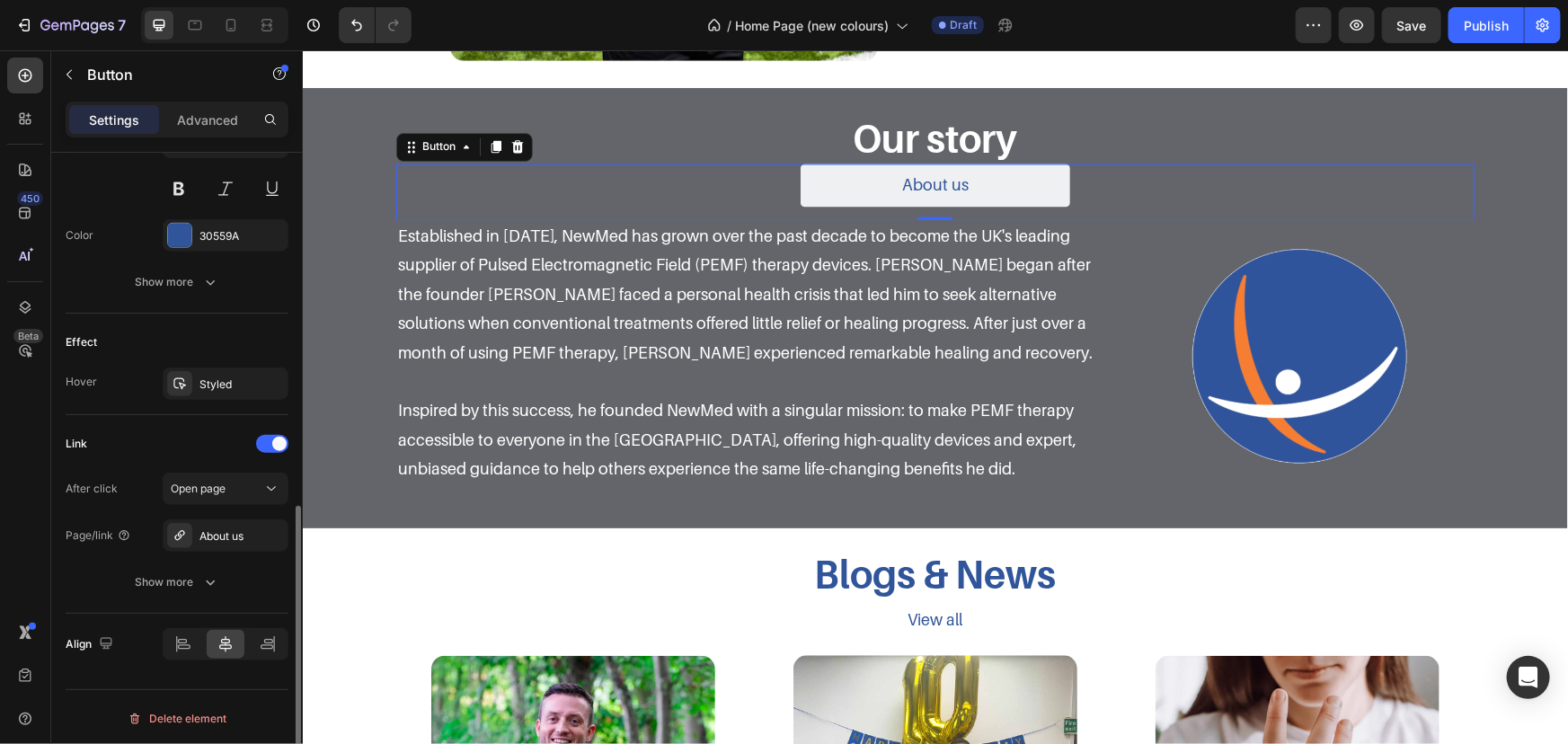
scroll to position [457, 0]
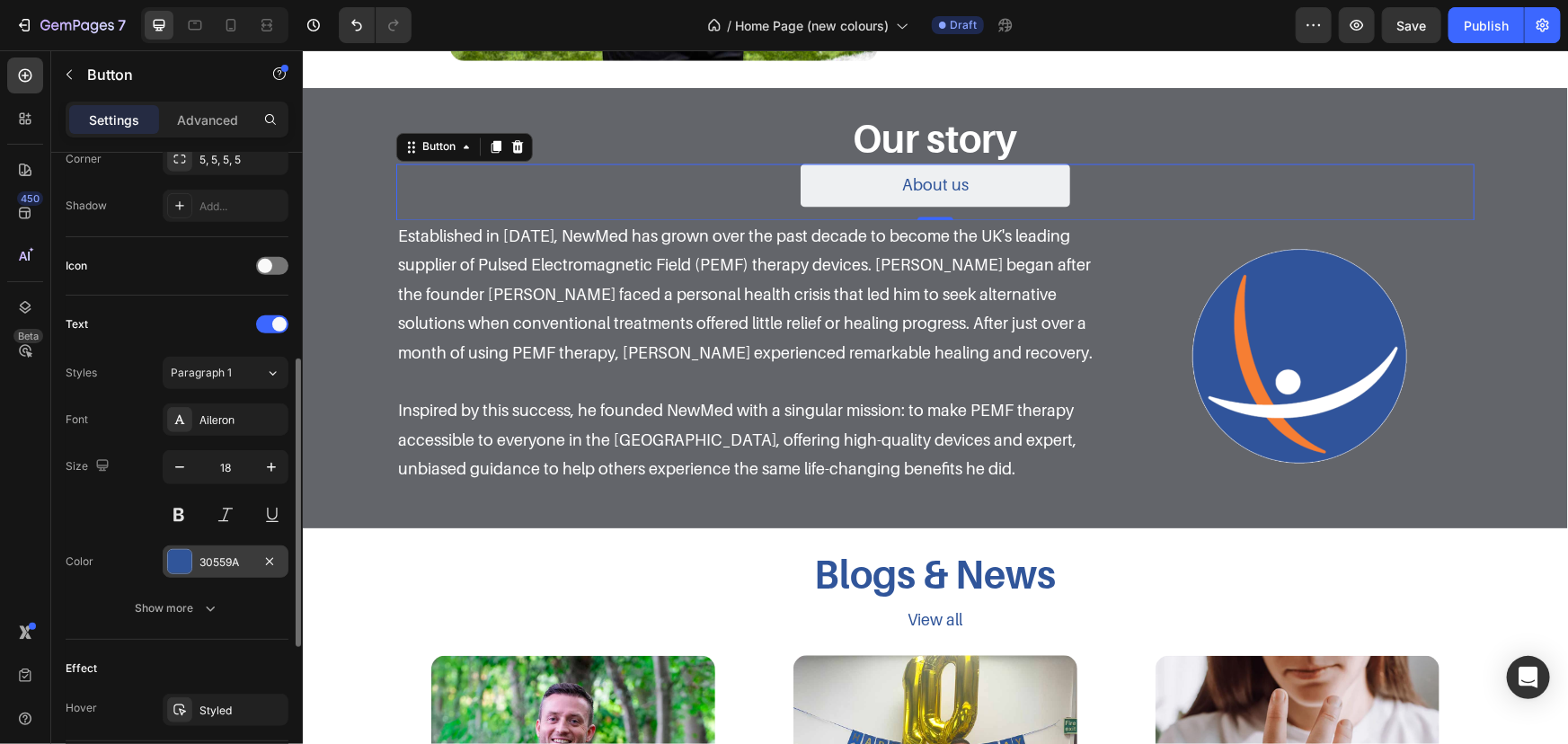
click at [200, 555] on div "30559A" at bounding box center [225, 562] width 52 height 16
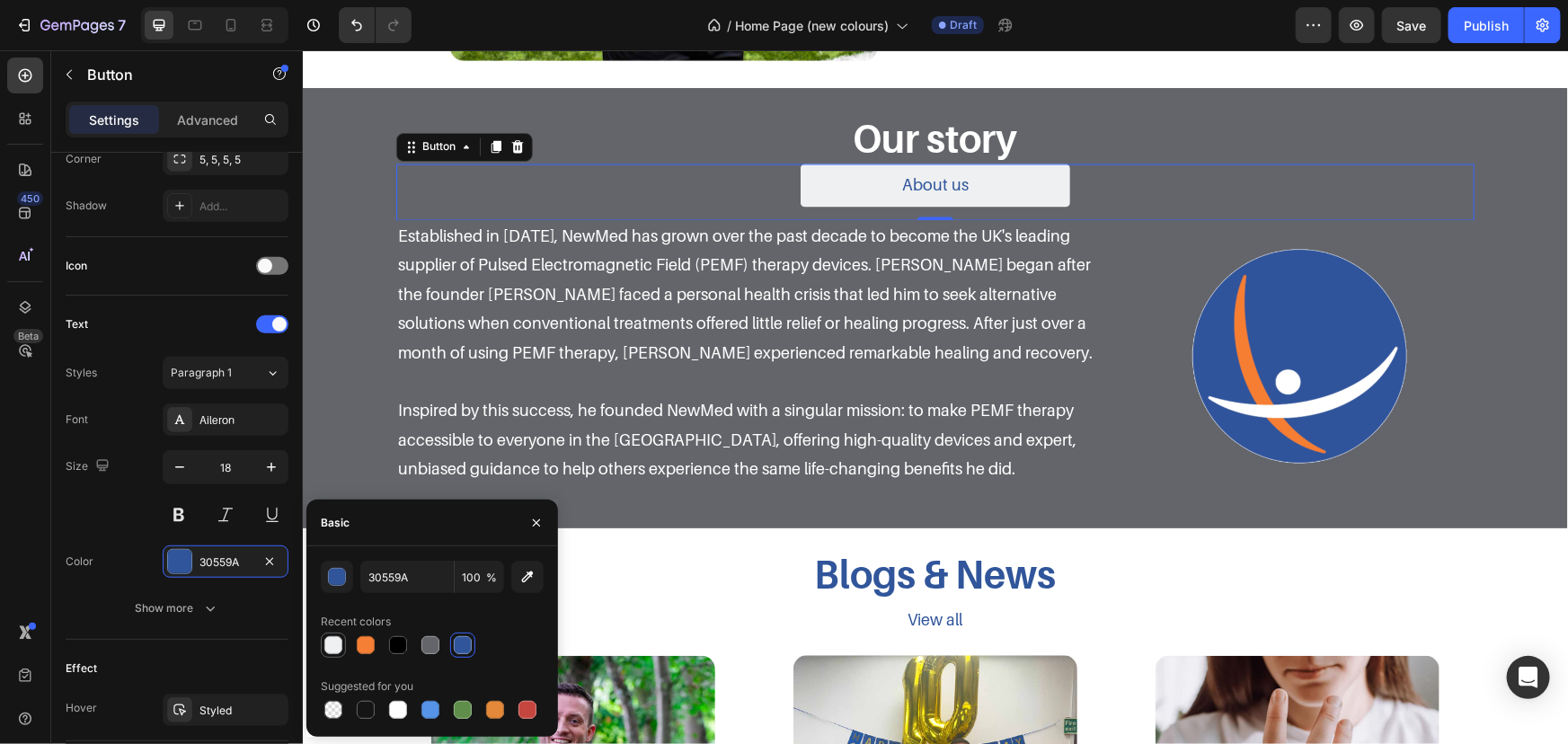
click at [325, 642] on div at bounding box center [333, 645] width 18 height 18
type input "EEF0F2"
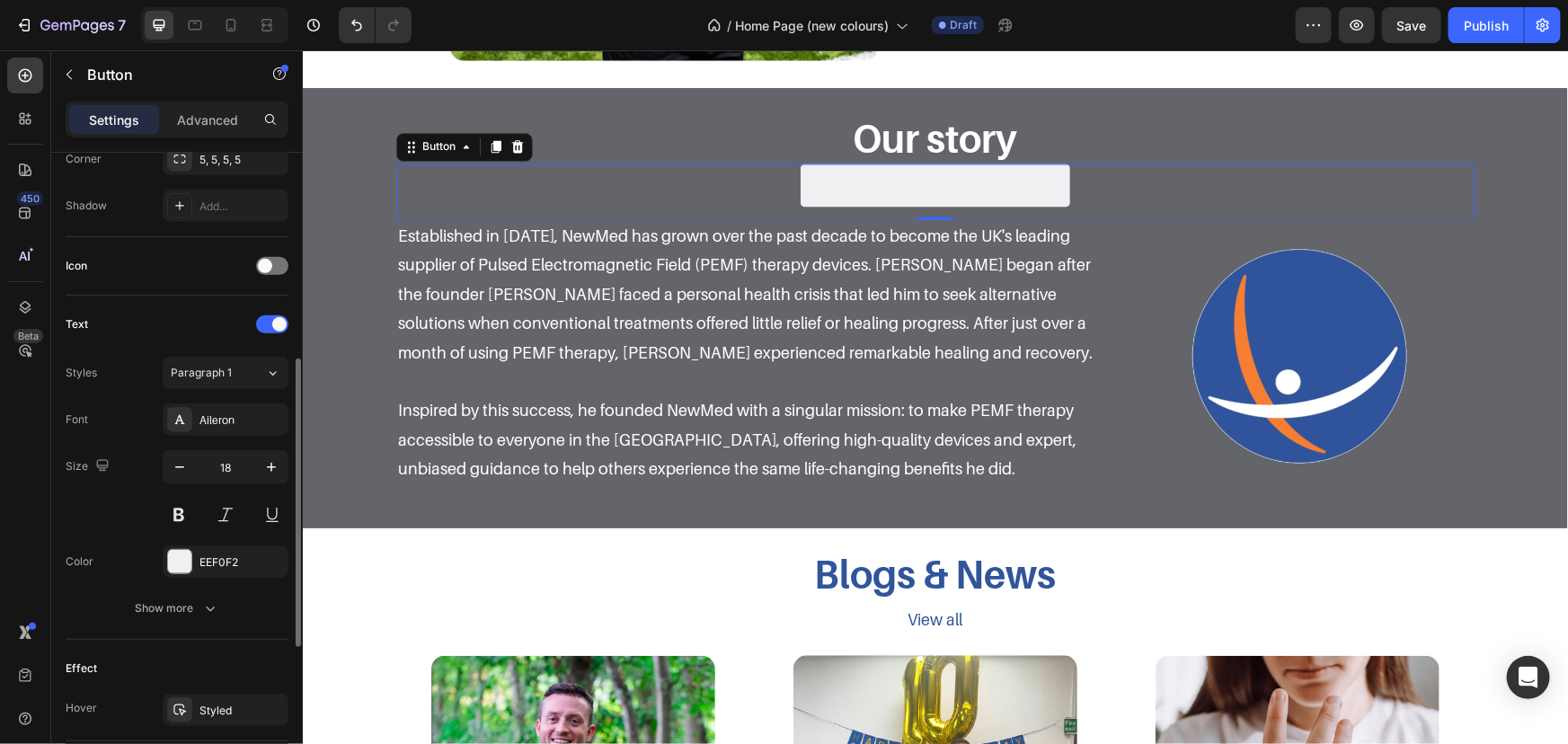
click at [215, 627] on div "Text Styles Paragraph 1 Font Aileron Size 18 Color EEF0F2 Show more" at bounding box center [177, 468] width 223 height 344
click at [218, 617] on button "Show more" at bounding box center [177, 608] width 223 height 32
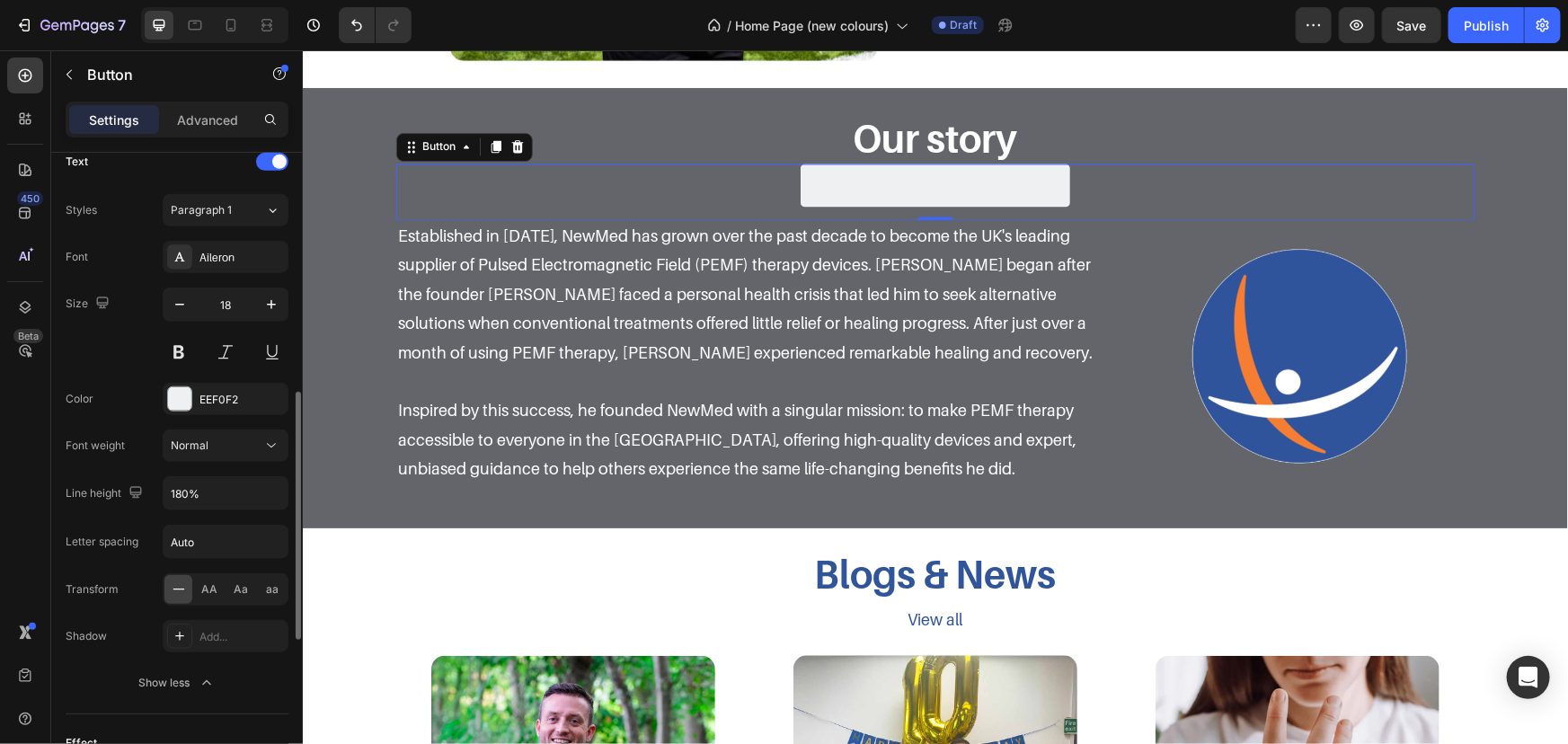
click at [201, 660] on div "Font Aileron Size 18 Color EEF0F2 Font weight Normal Line height 180% Letter sp…" at bounding box center [177, 470] width 223 height 458
click at [200, 668] on button "Show less" at bounding box center [177, 682] width 223 height 32
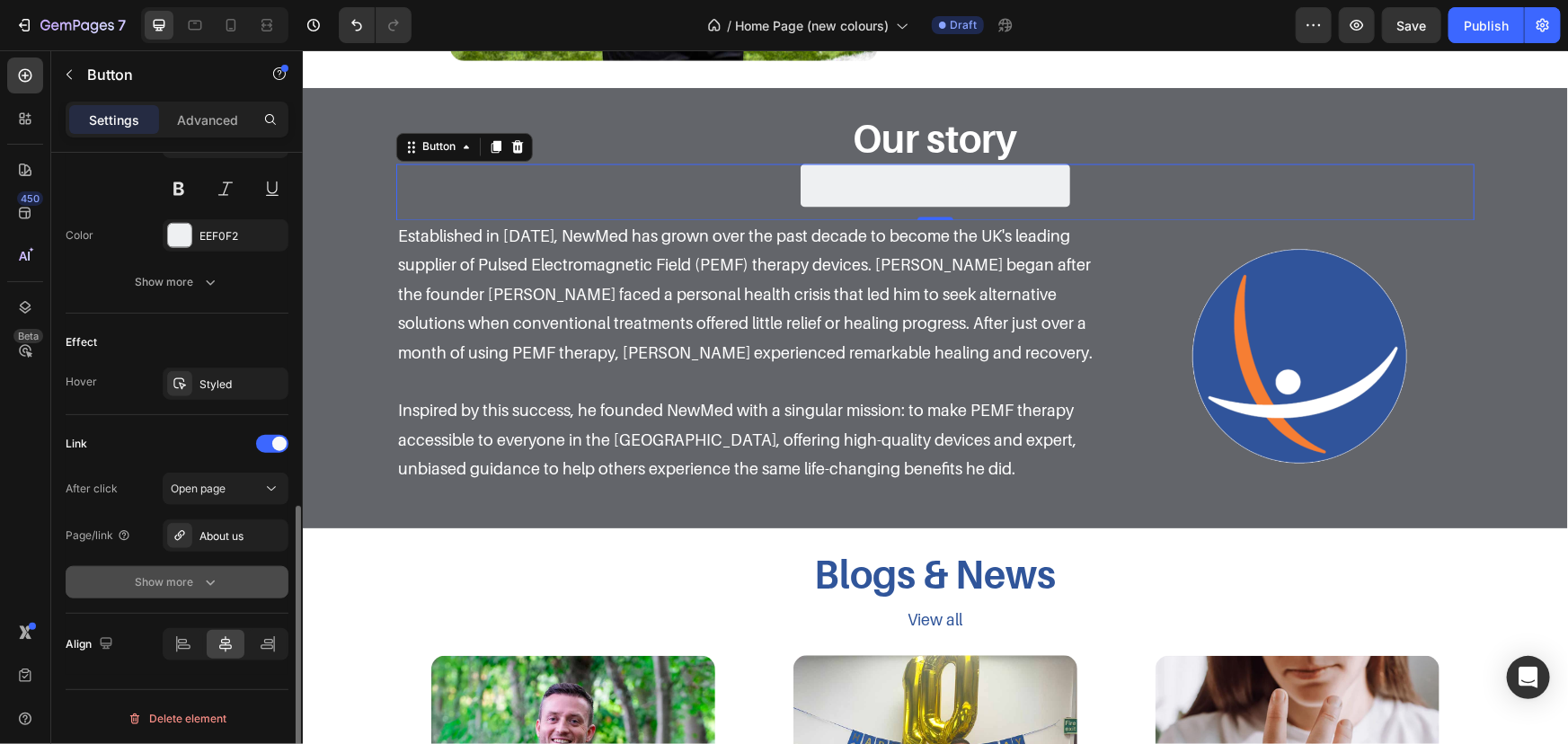
scroll to position [702, 0]
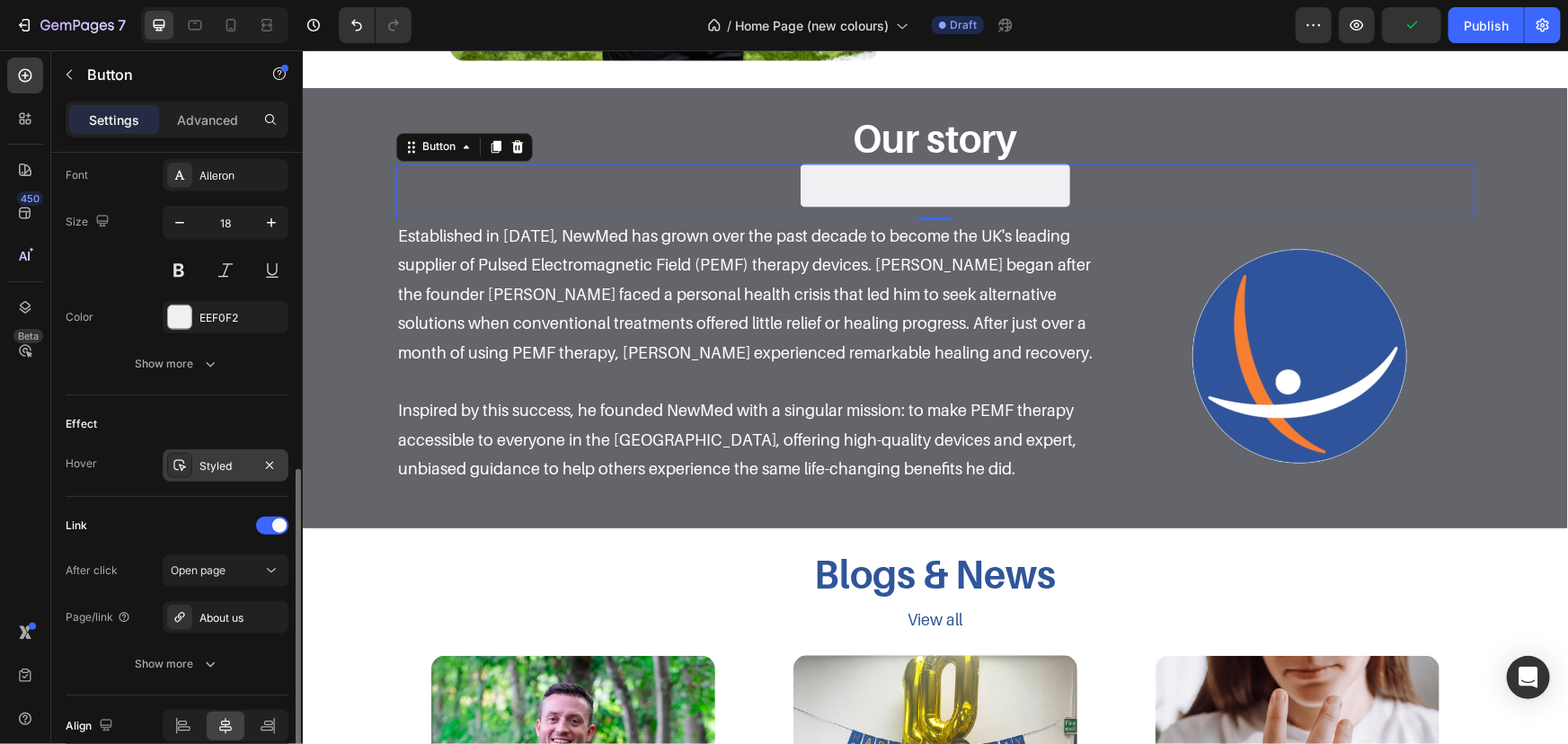
click at [215, 449] on div "Styled" at bounding box center [226, 465] width 126 height 32
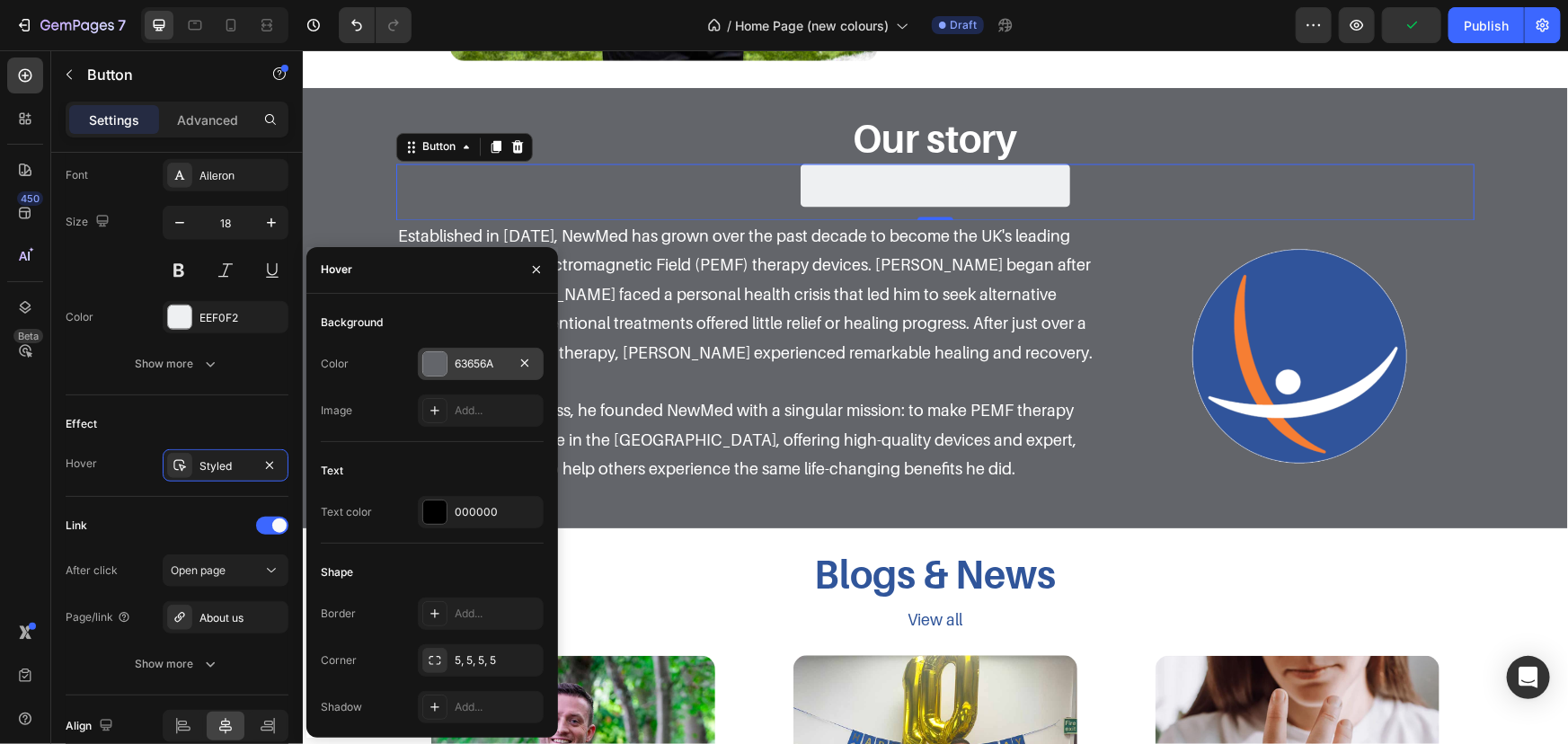
click at [424, 350] on div "63656A" at bounding box center [481, 364] width 126 height 32
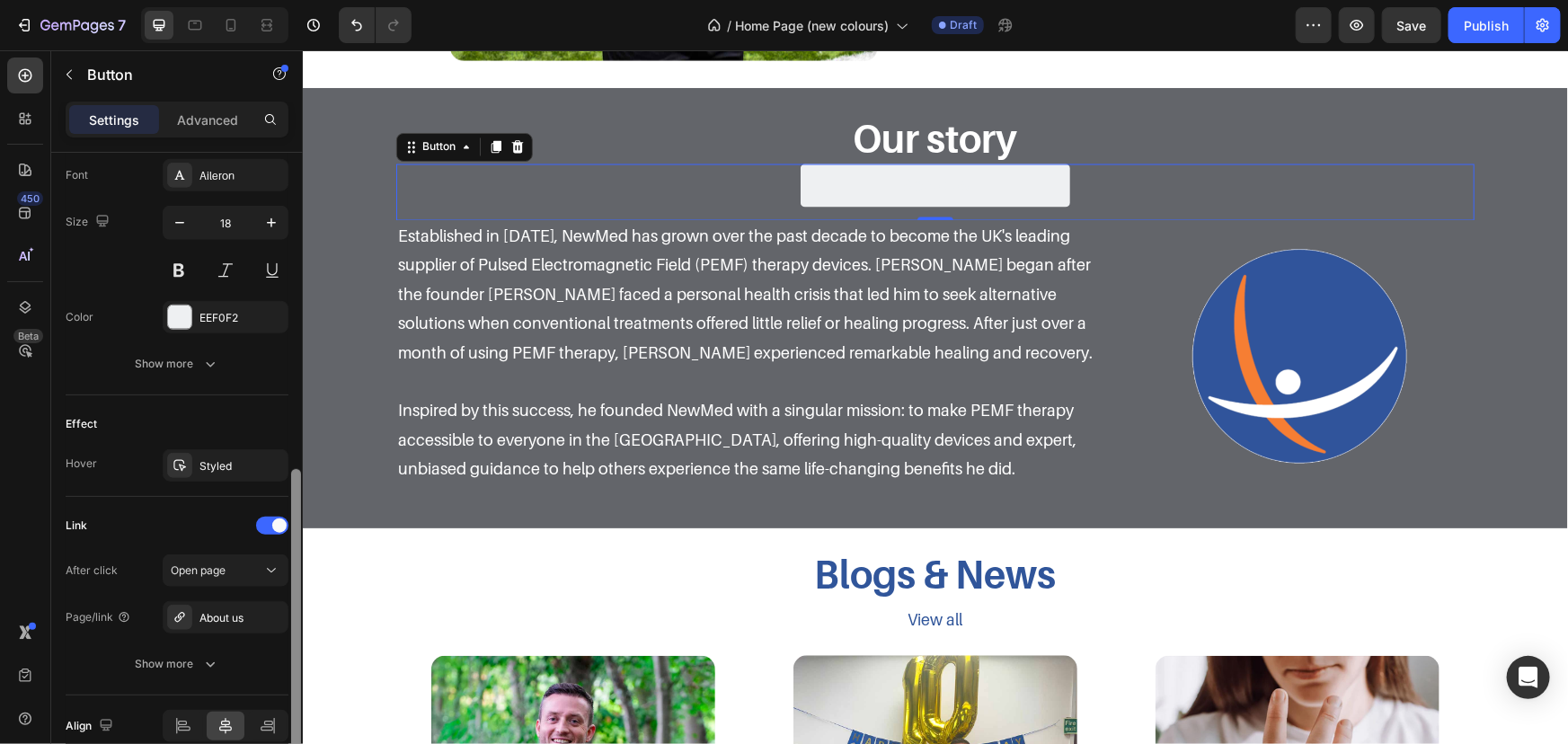
drag, startPoint x: 233, startPoint y: 413, endPoint x: 299, endPoint y: 394, distance: 68.7
click at [235, 413] on div "Effect" at bounding box center [177, 423] width 223 height 28
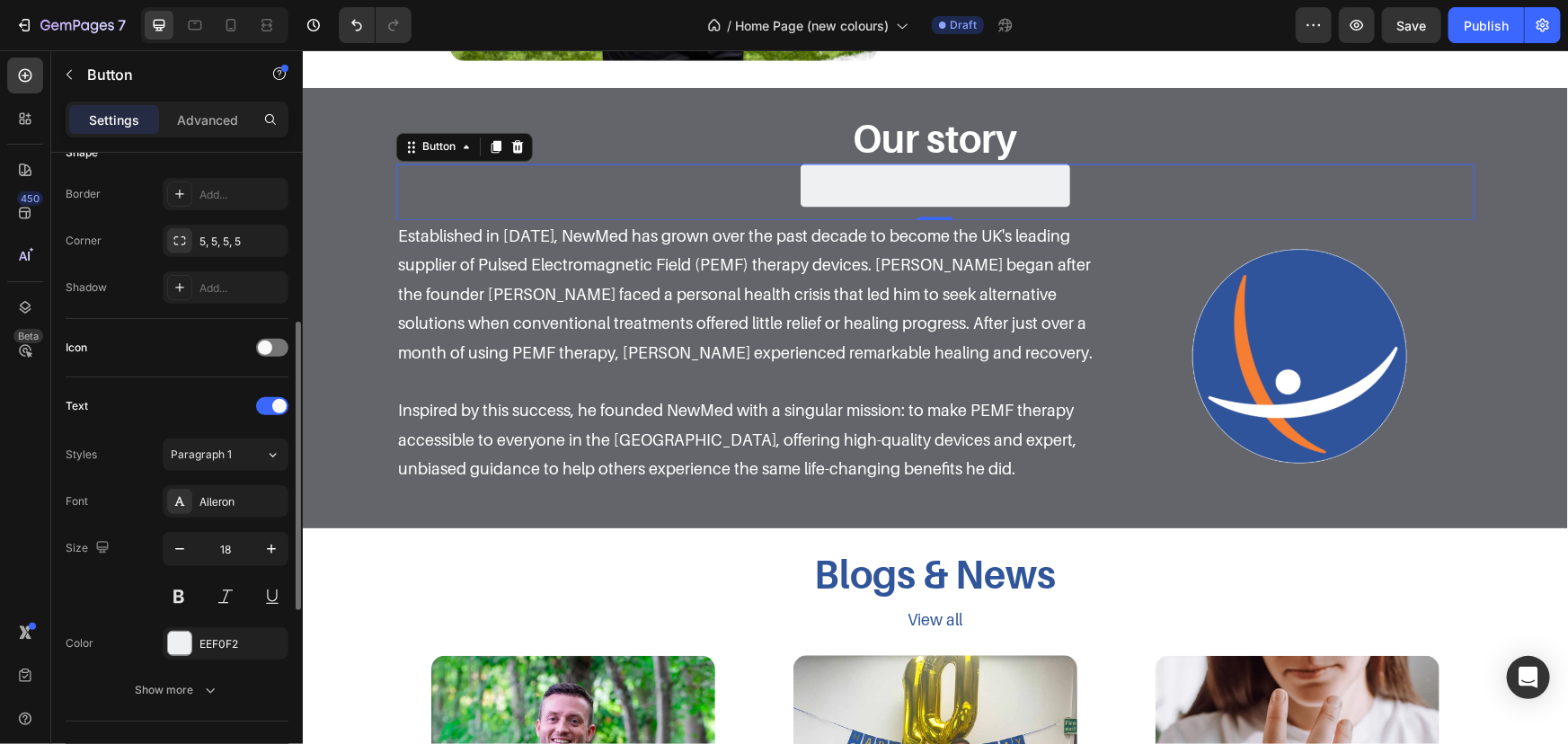
click at [207, 665] on div "Font Aileron Size 18 Color EEF0F2 Show more" at bounding box center [177, 595] width 223 height 221
click at [210, 676] on button "Show more" at bounding box center [177, 689] width 223 height 32
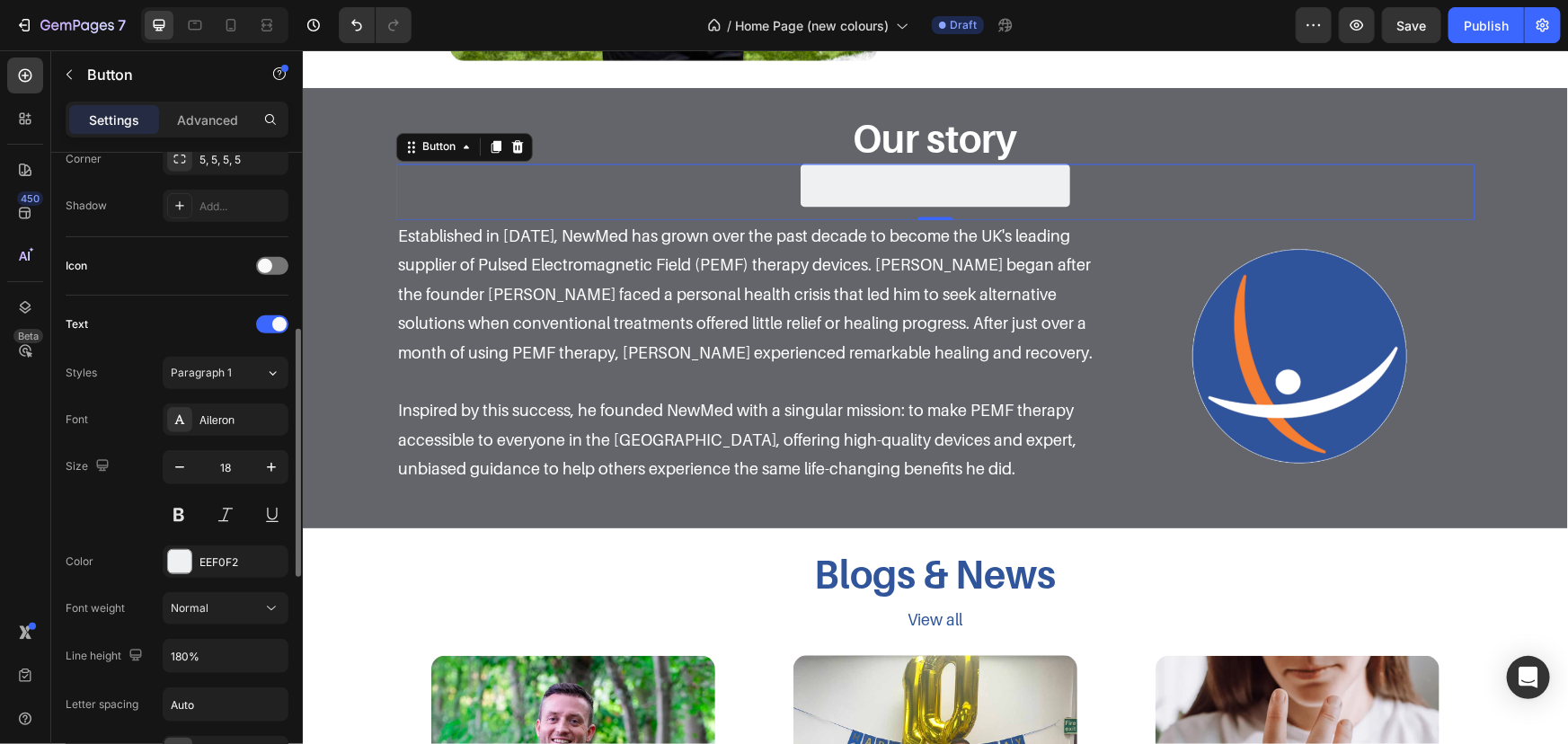
scroll to position [620, 0]
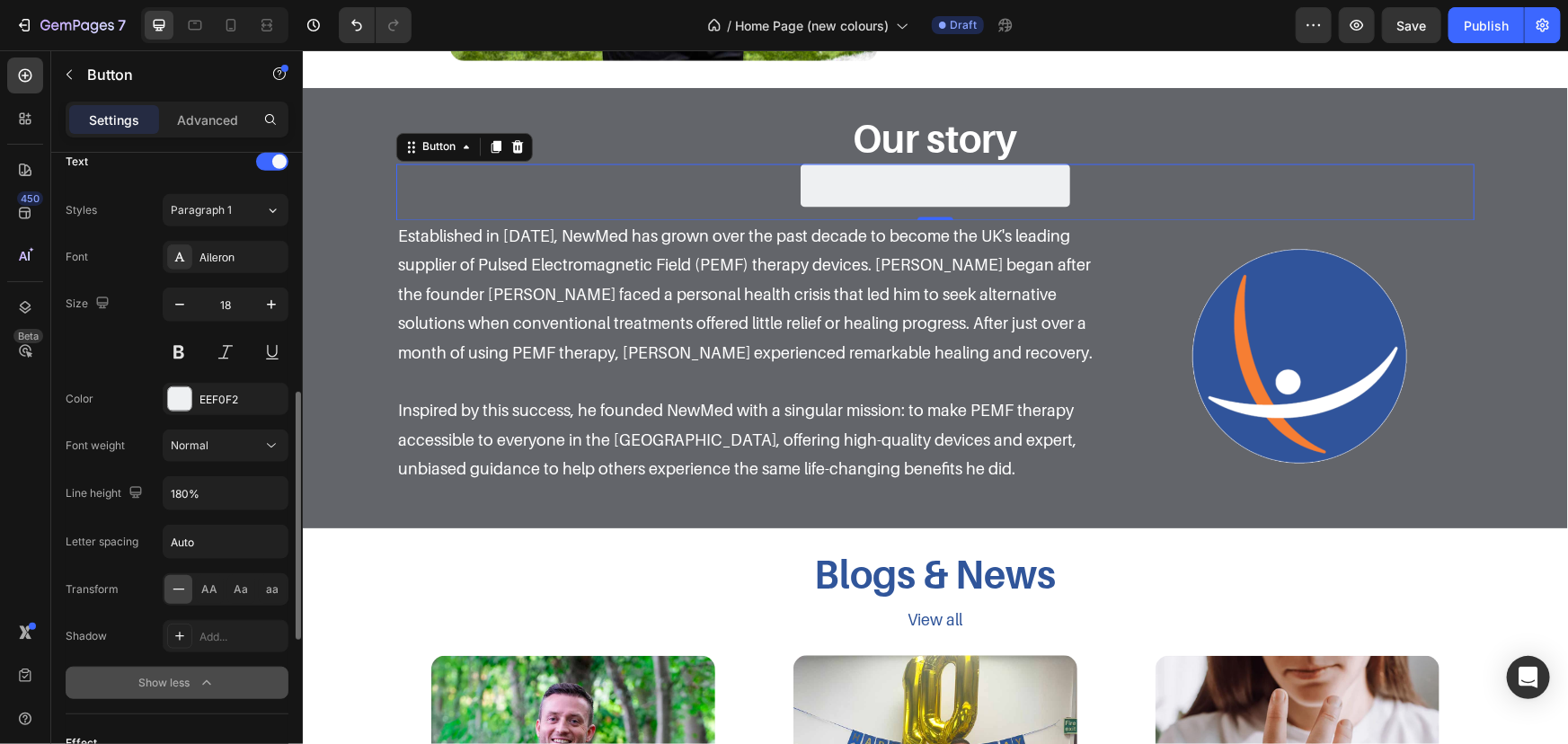
click at [207, 673] on icon "button" at bounding box center [207, 682] width 18 height 18
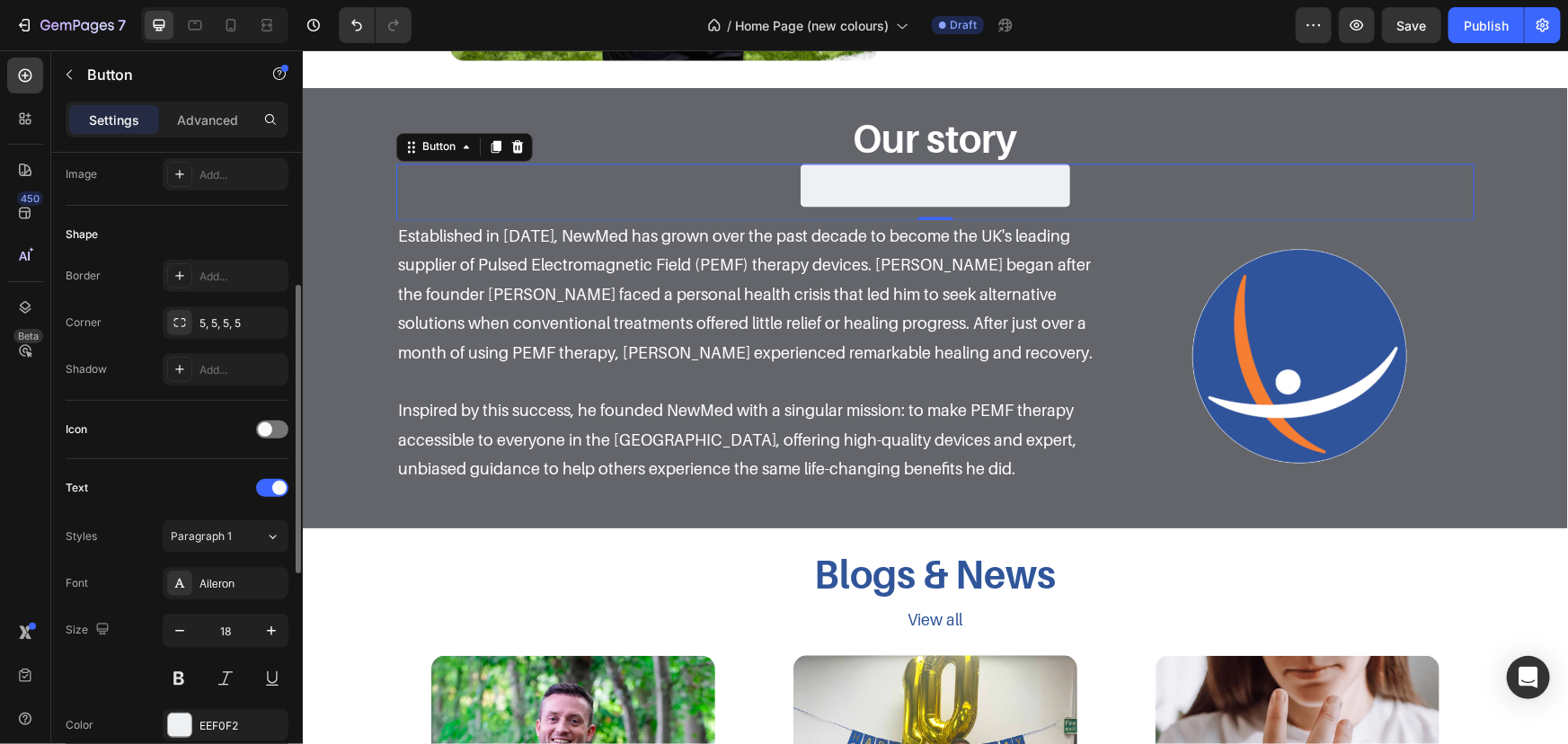
scroll to position [0, 0]
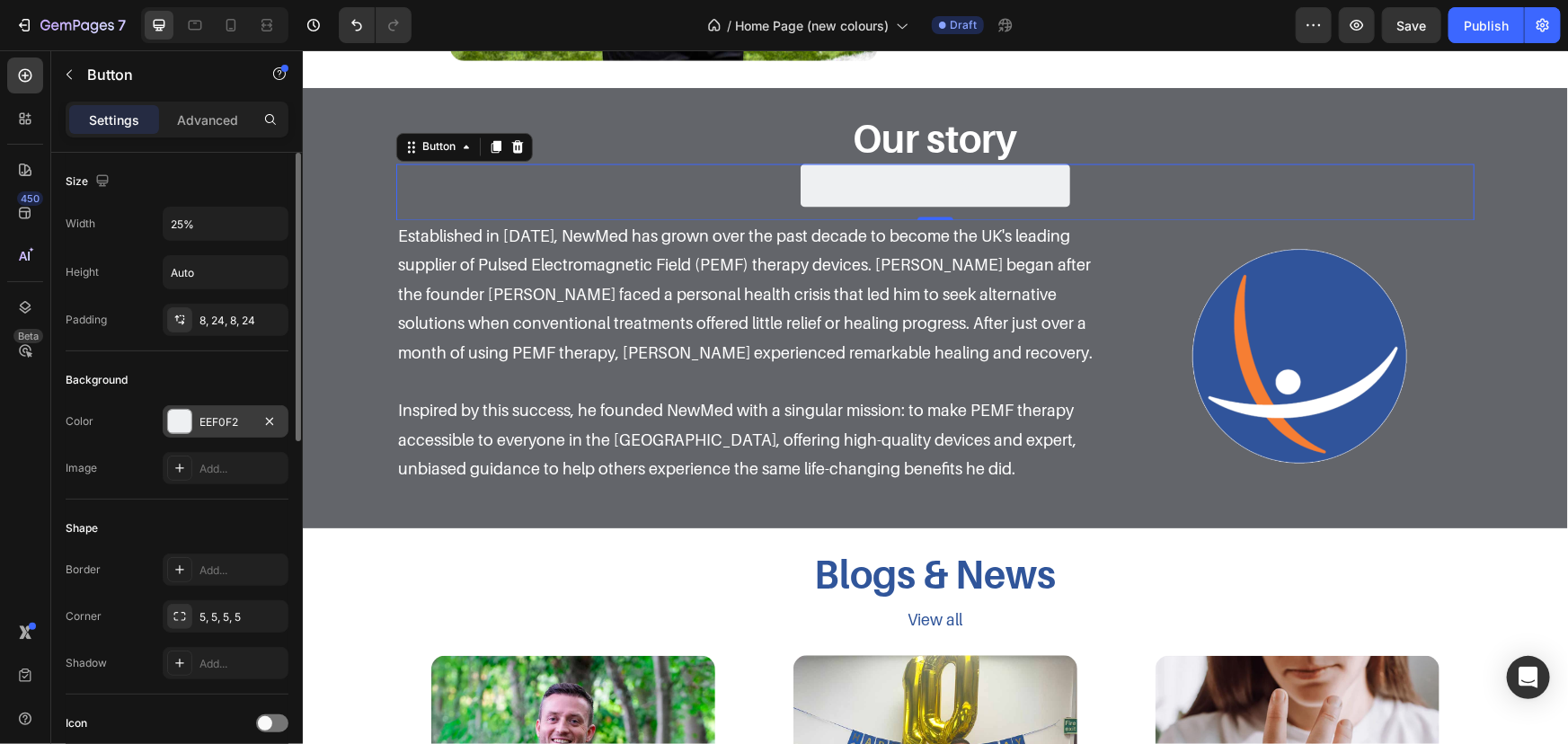
click at [212, 421] on div "EEF0F2" at bounding box center [225, 422] width 52 height 16
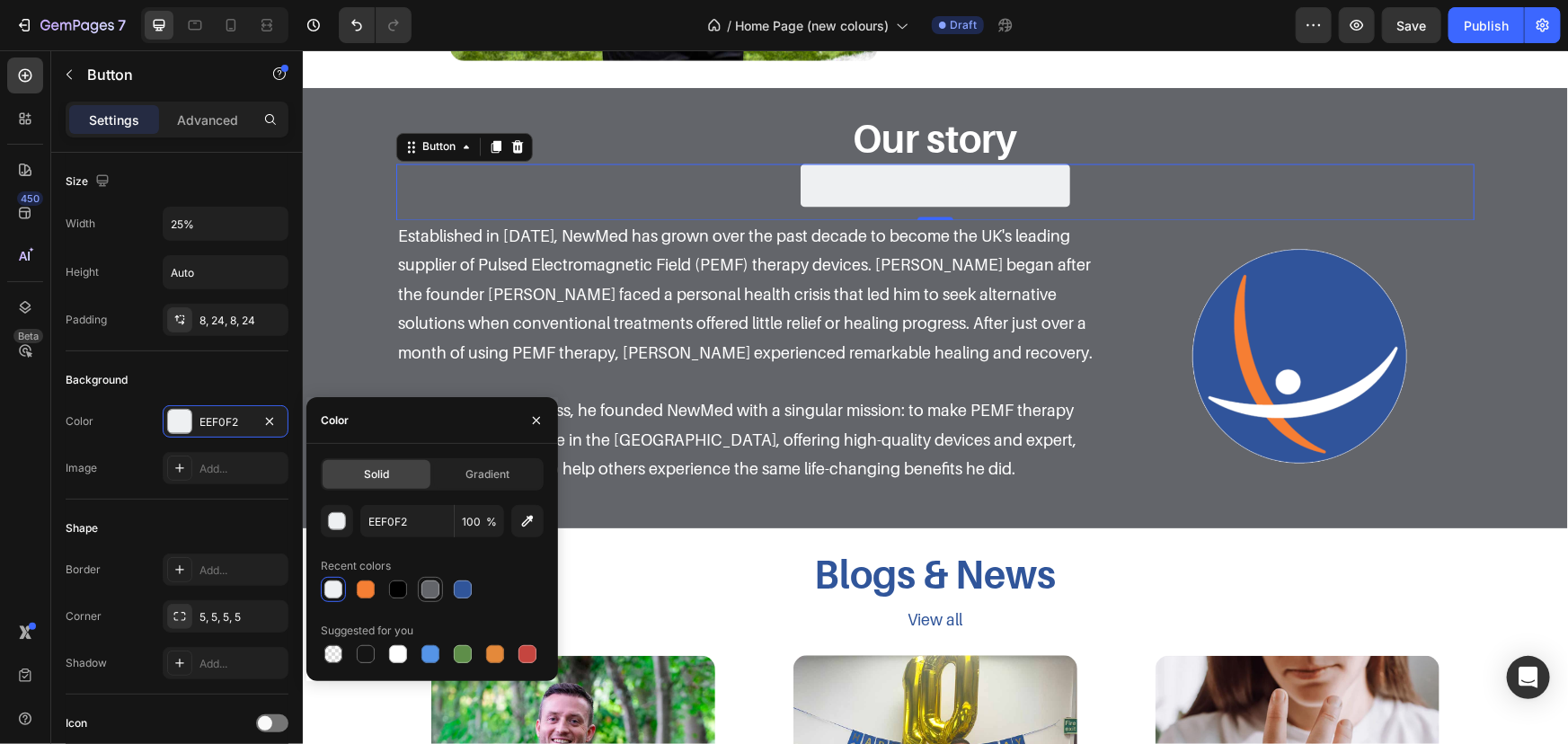
click at [439, 588] on div at bounding box center [430, 589] width 22 height 22
type input "63656A"
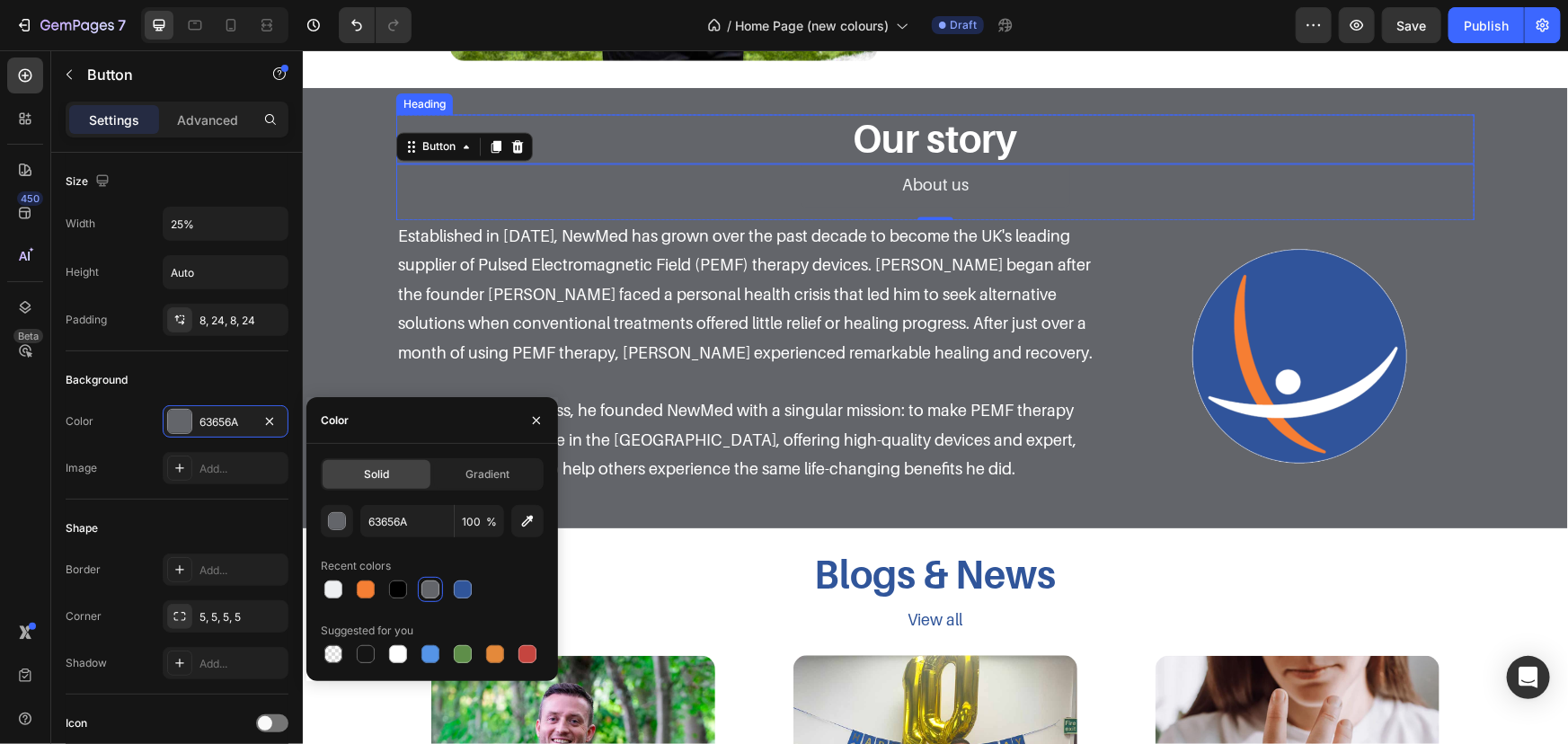
click at [1329, 147] on h3 "Our story" at bounding box center [935, 137] width 1079 height 48
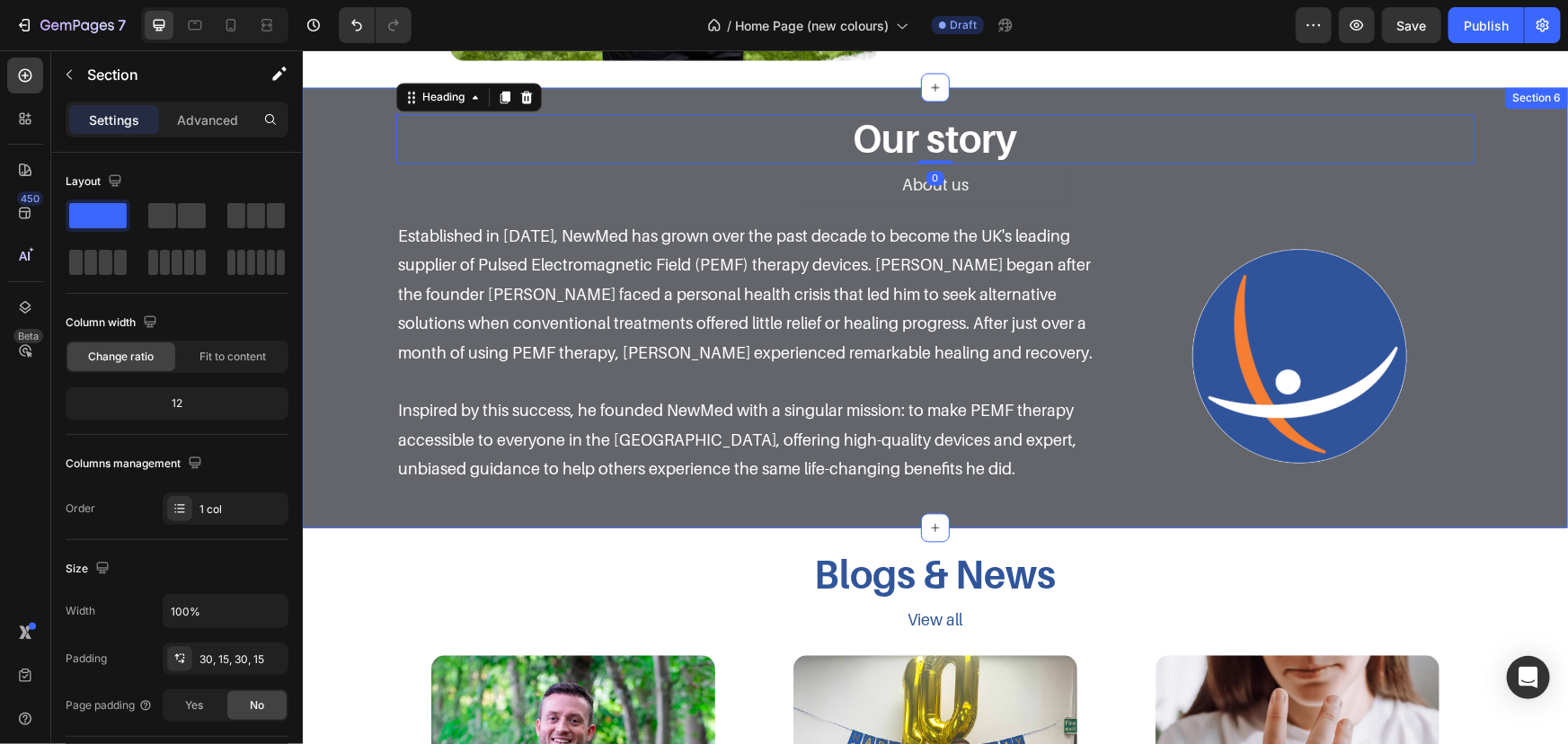
click at [1480, 227] on div "Our story Heading 0 About us Button Row Established in 2014, NewMed has grown o…" at bounding box center [935, 306] width 1239 height 385
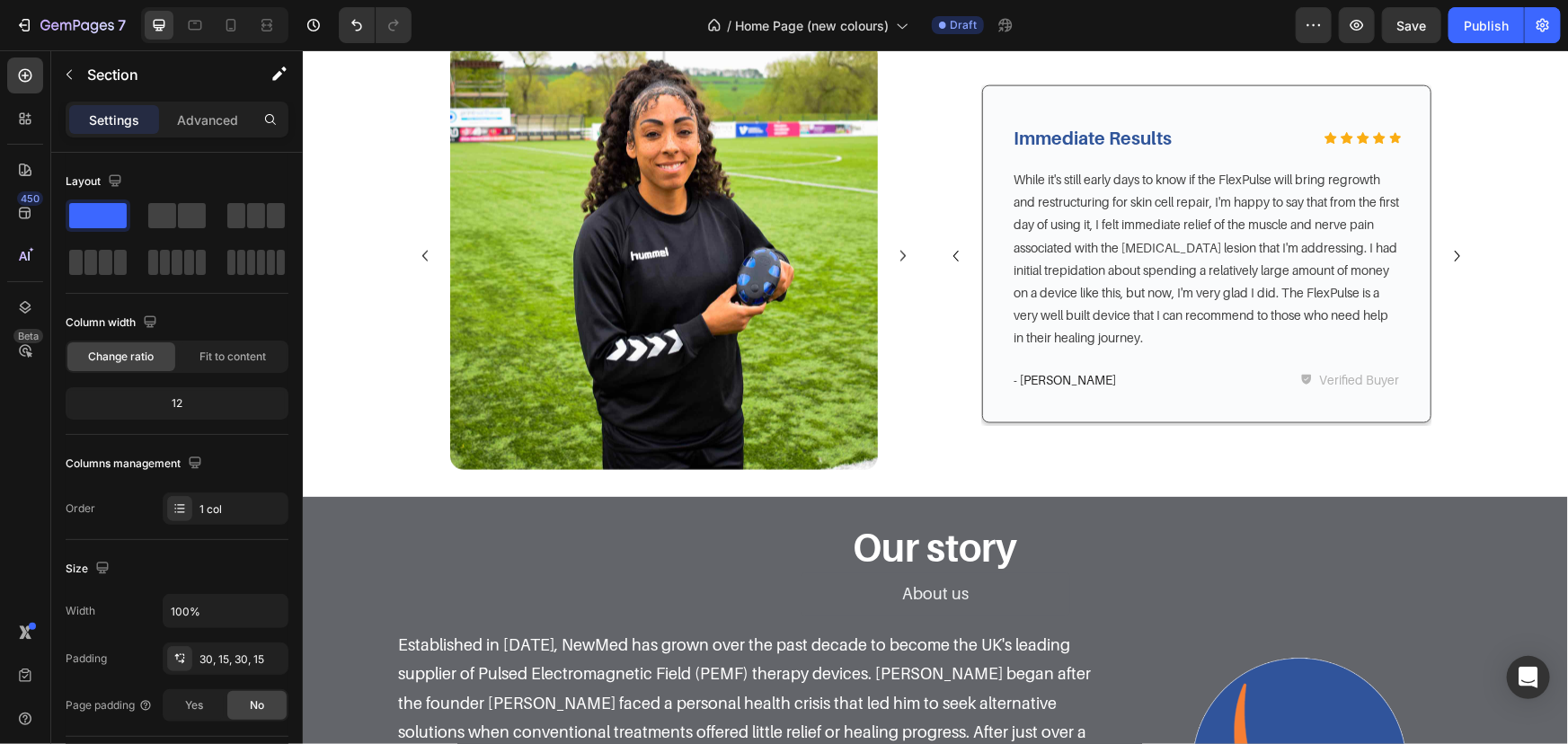
scroll to position [1715, 0]
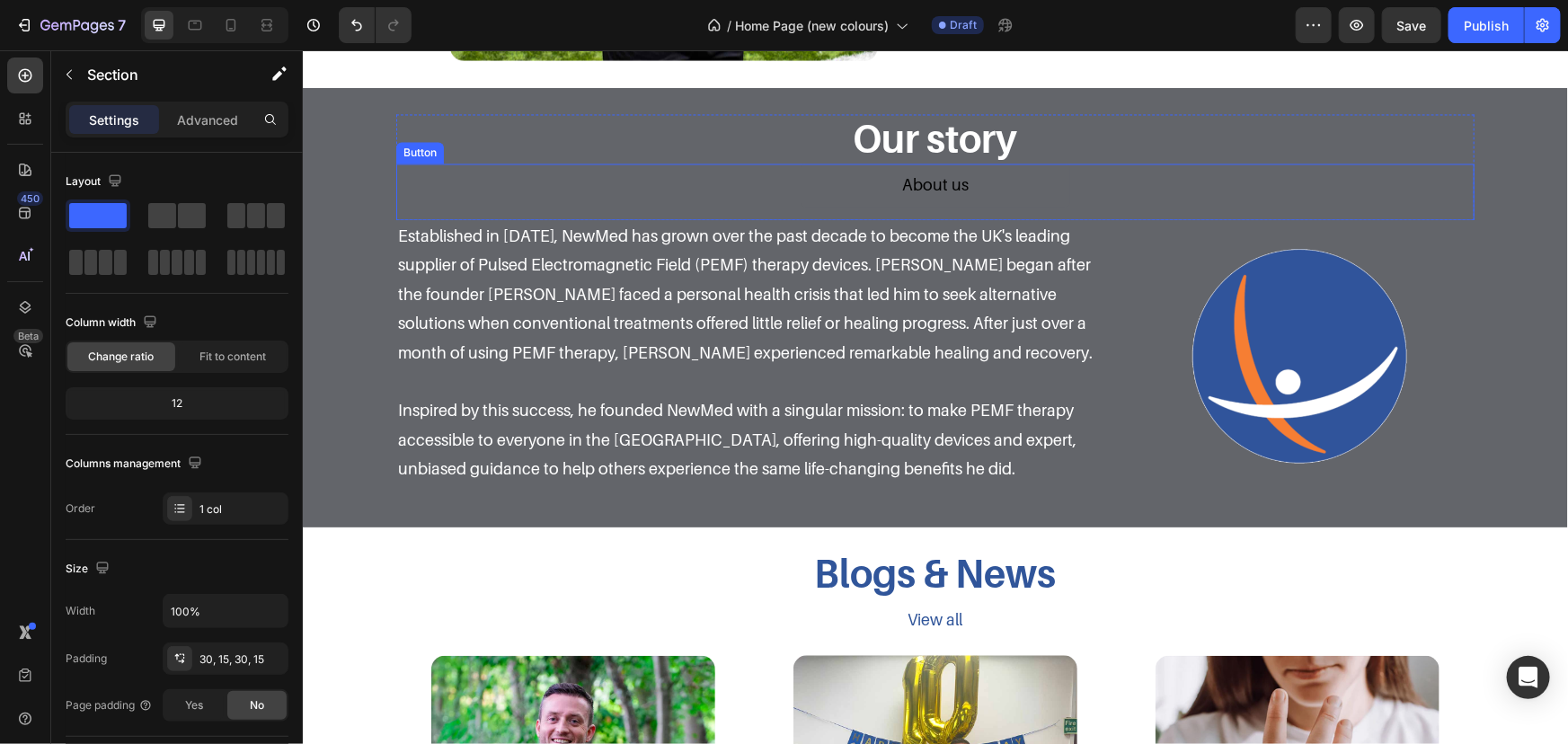
click at [1017, 179] on link "About us" at bounding box center [935, 185] width 270 height 43
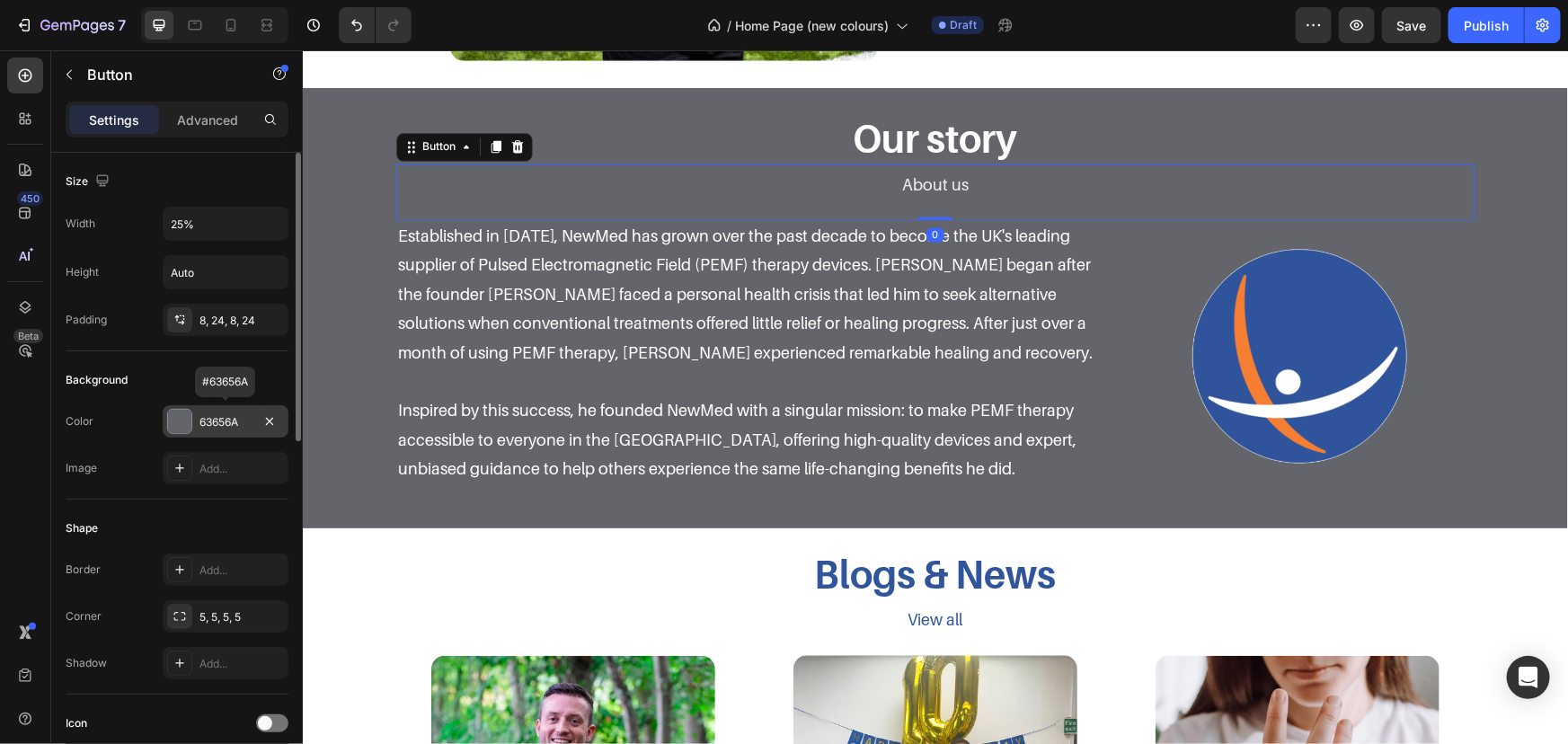
click at [202, 422] on div "63656A" at bounding box center [225, 422] width 52 height 16
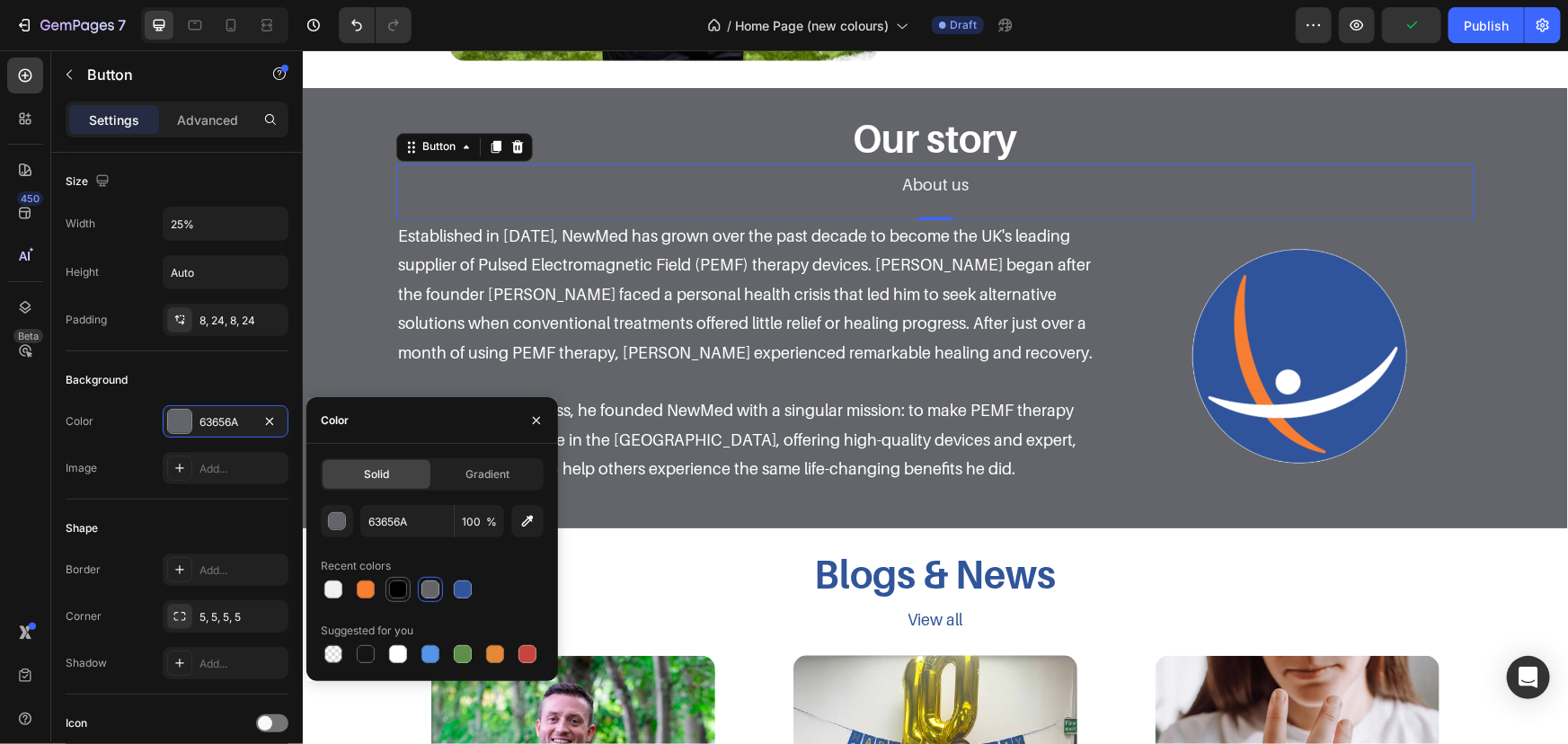
click at [400, 591] on div at bounding box center [398, 589] width 18 height 18
type input "000000"
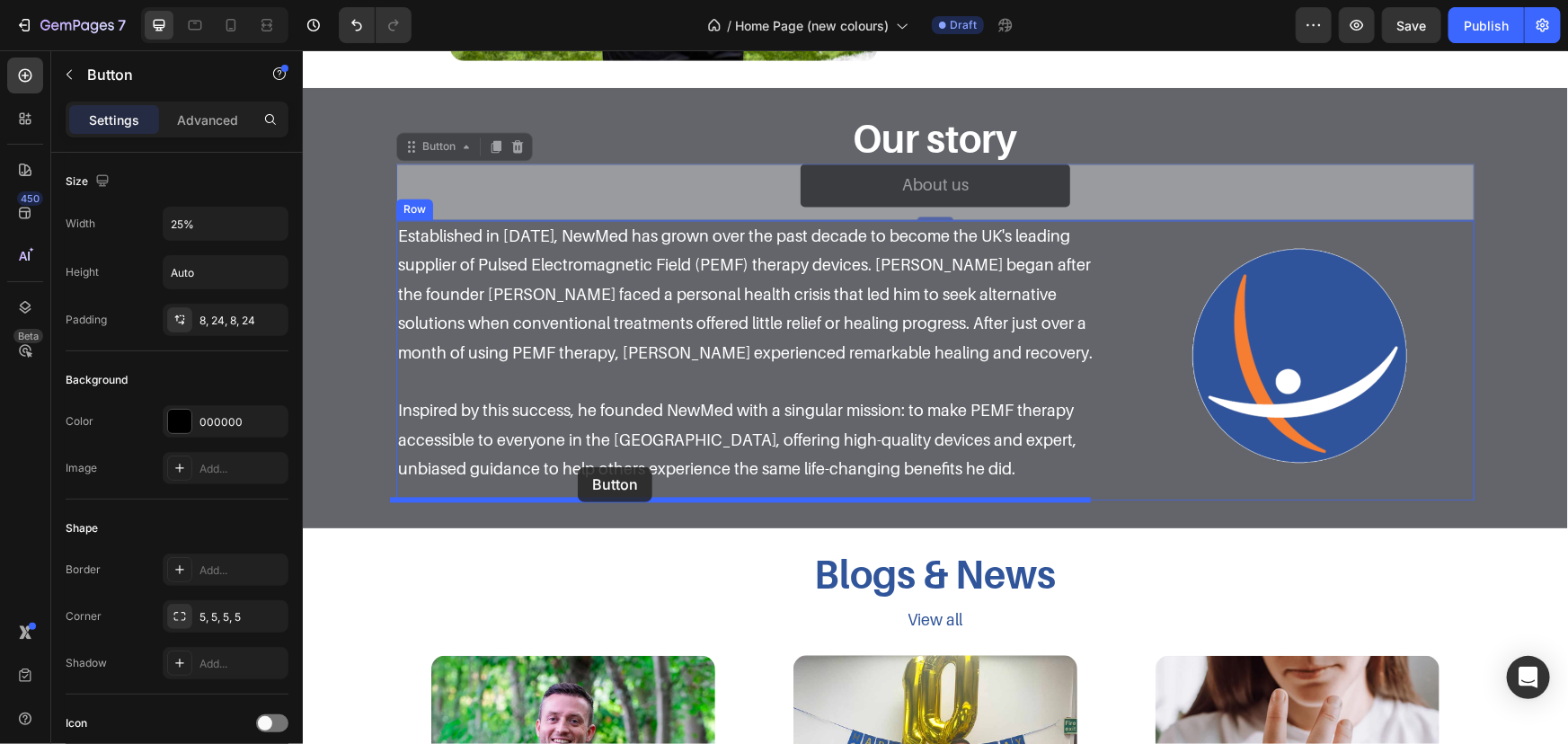
drag, startPoint x: 425, startPoint y: 131, endPoint x: 577, endPoint y: 467, distance: 368.8
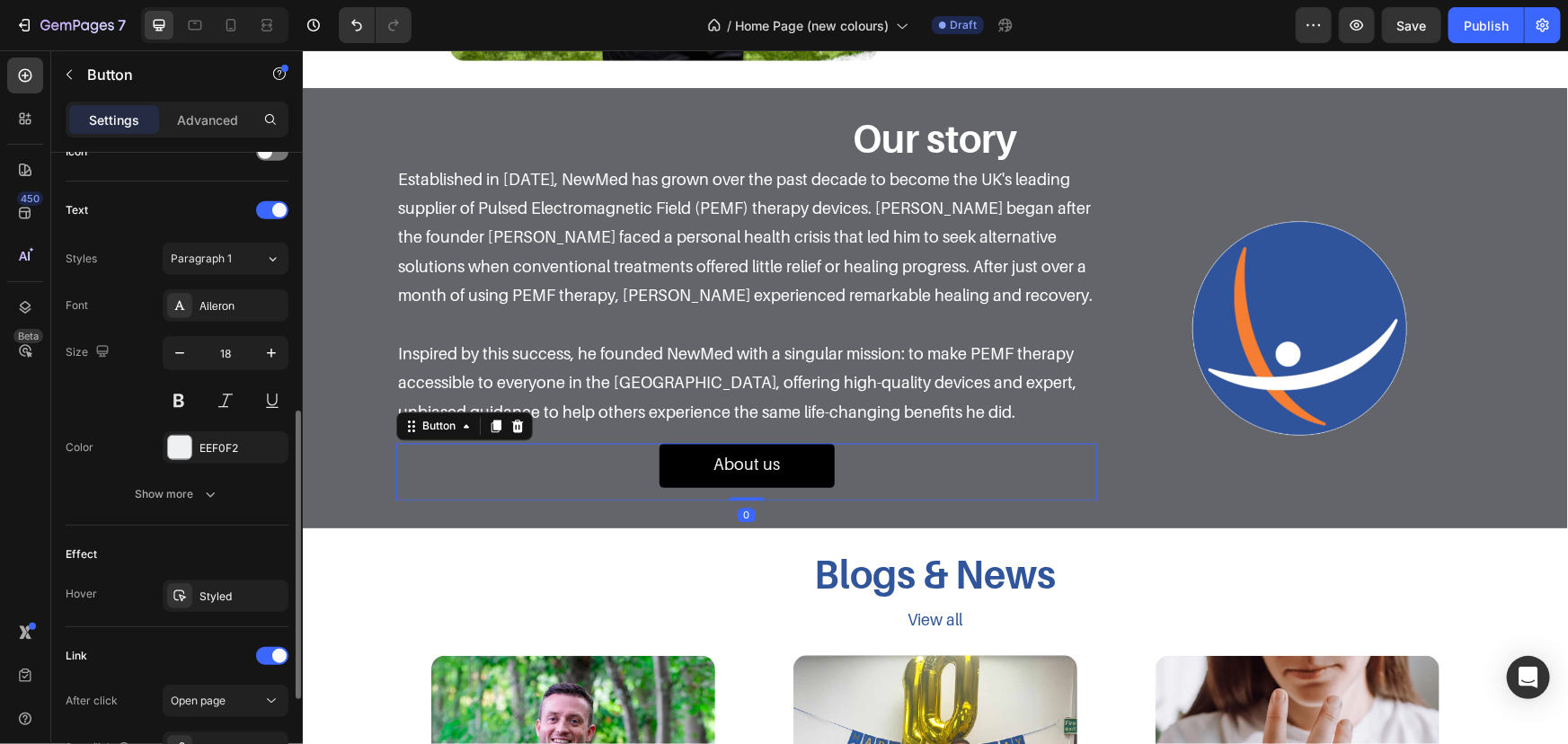
scroll to position [783, 0]
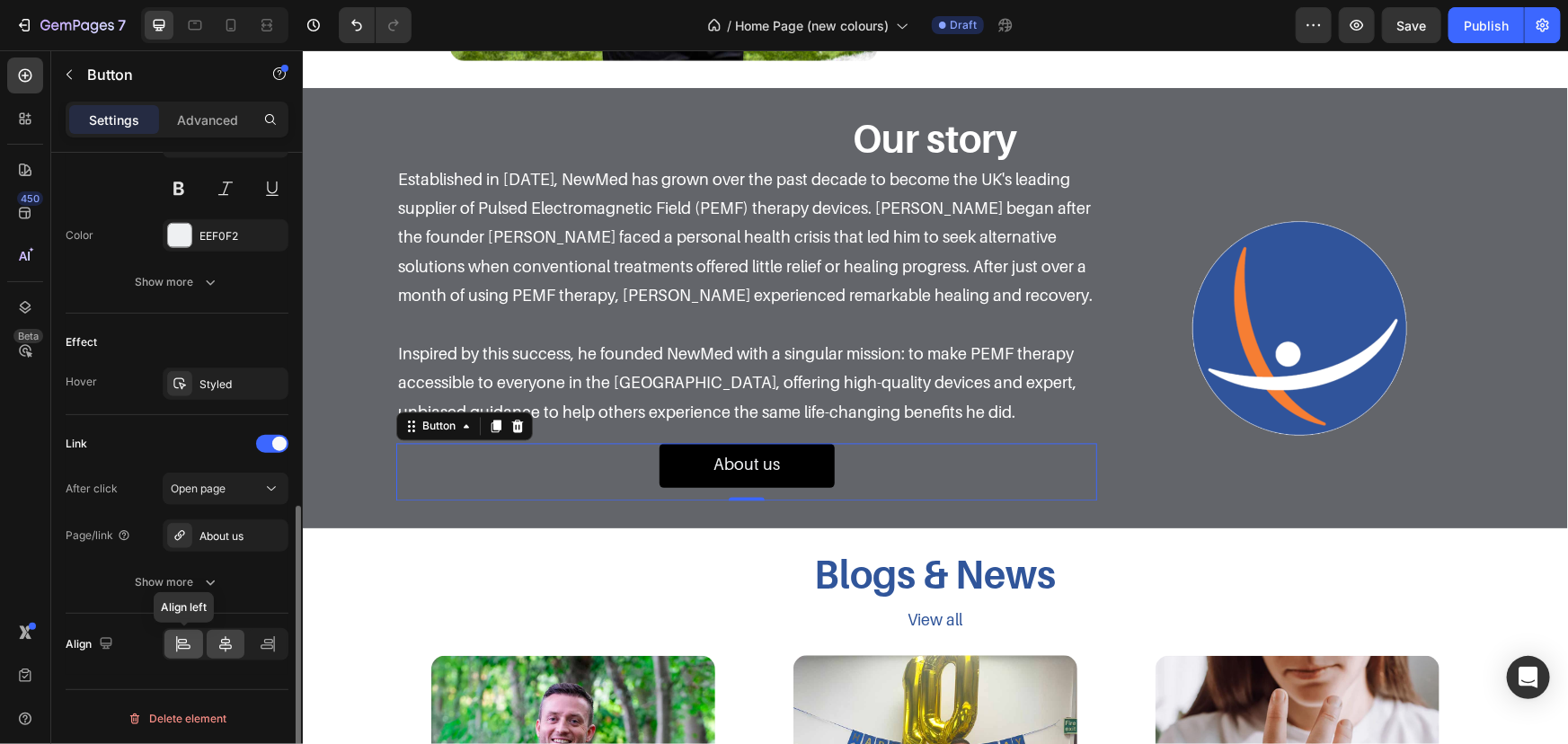
click at [186, 646] on icon at bounding box center [183, 647] width 13 height 5
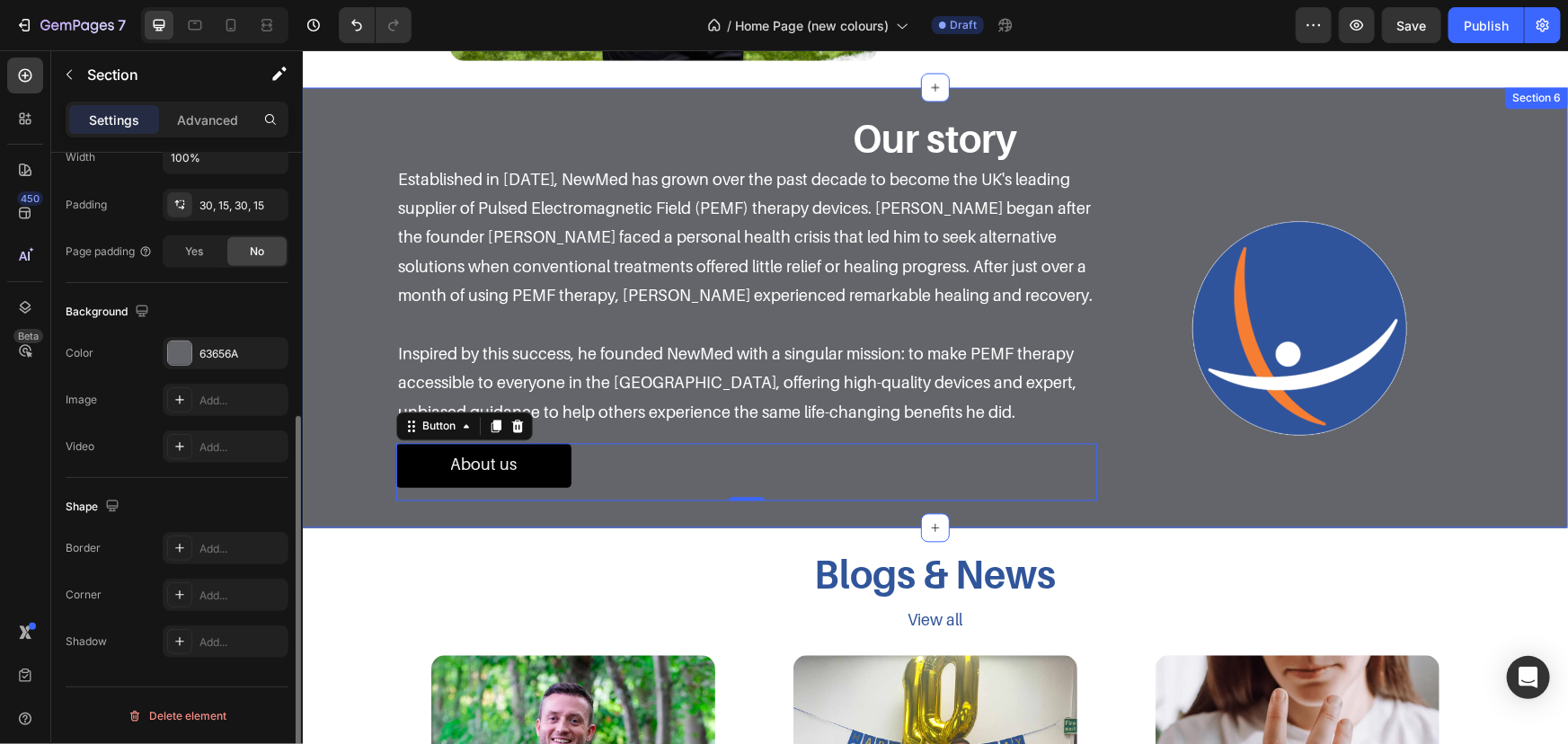
click at [361, 223] on div "Our story Heading Row Established in 2014, NewMed has grown over the past decad…" at bounding box center [935, 306] width 1239 height 385
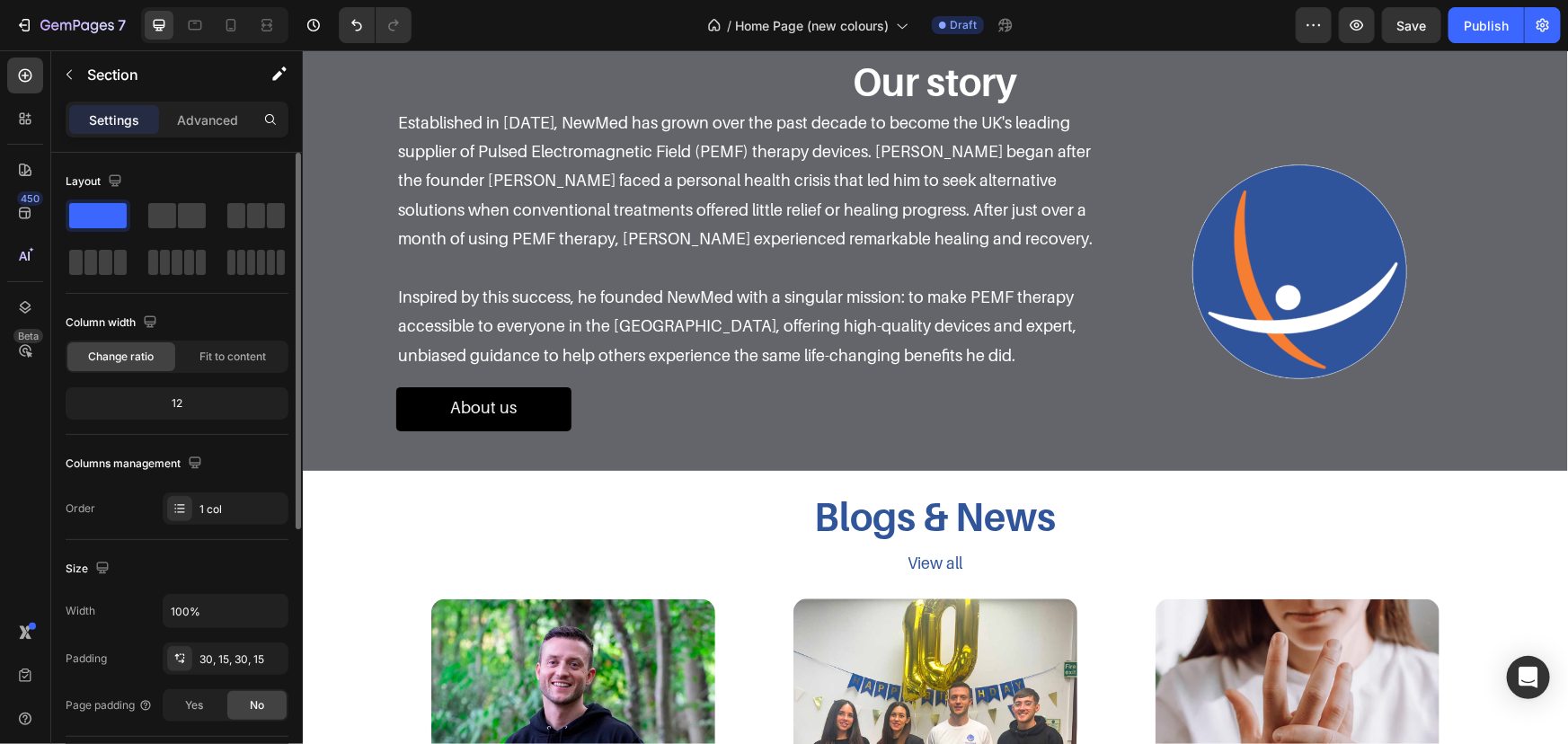
scroll to position [1715, 0]
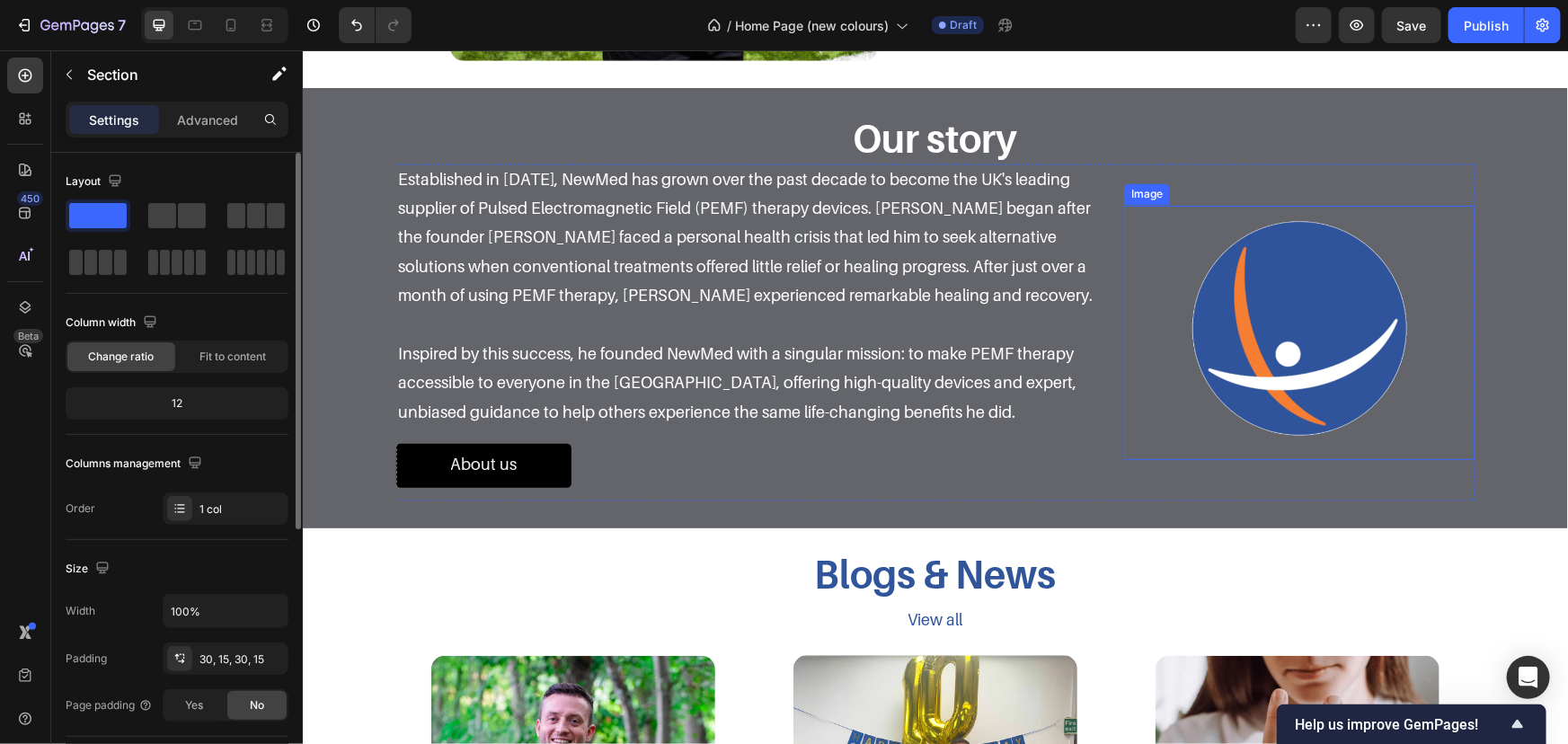
click at [1360, 337] on img at bounding box center [1299, 327] width 245 height 245
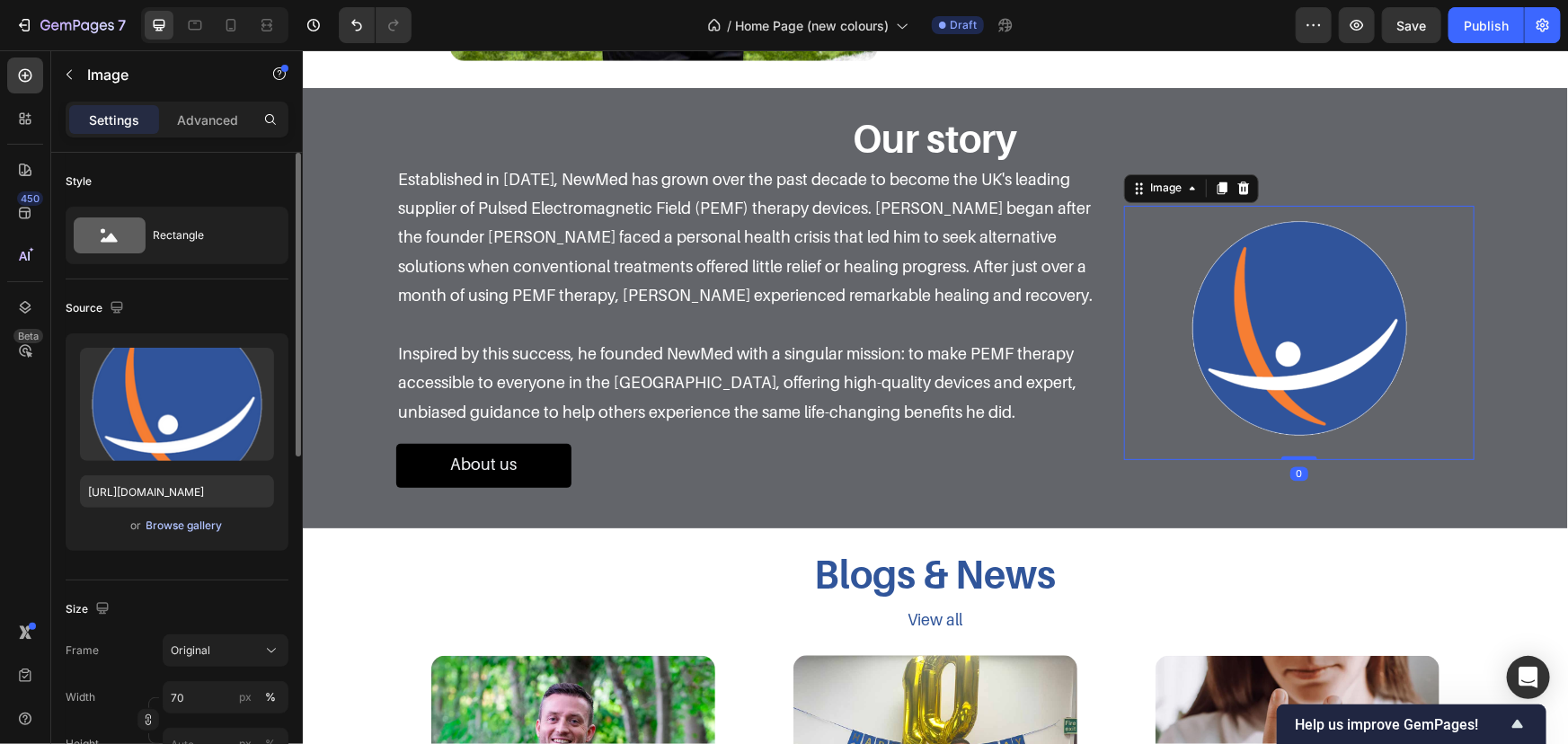
click at [176, 521] on div "Browse gallery" at bounding box center [184, 525] width 76 height 16
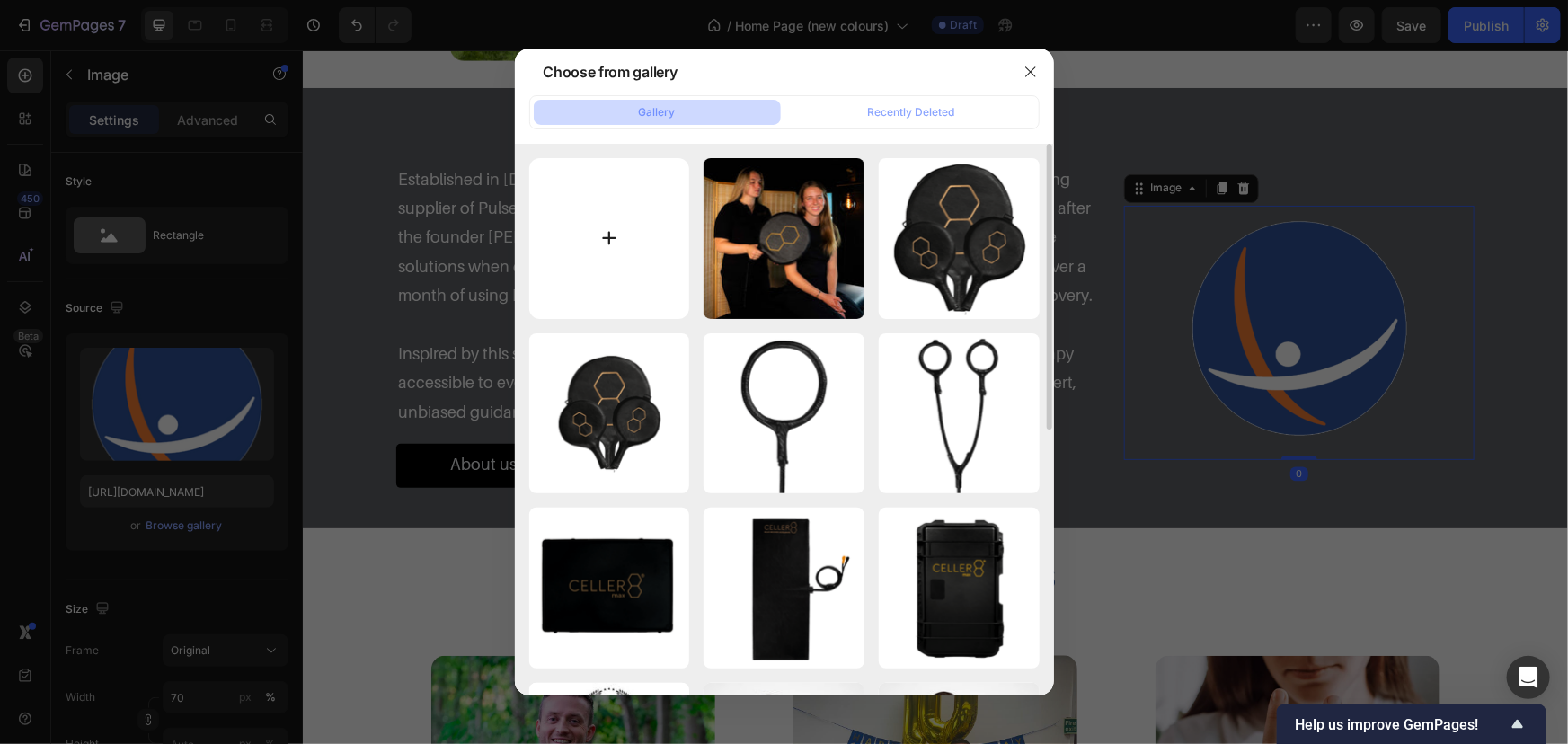
click at [567, 232] on input "file" at bounding box center [610, 238] width 161 height 161
type input "C:\fakepath\Andy-newmed-photo.jpg"
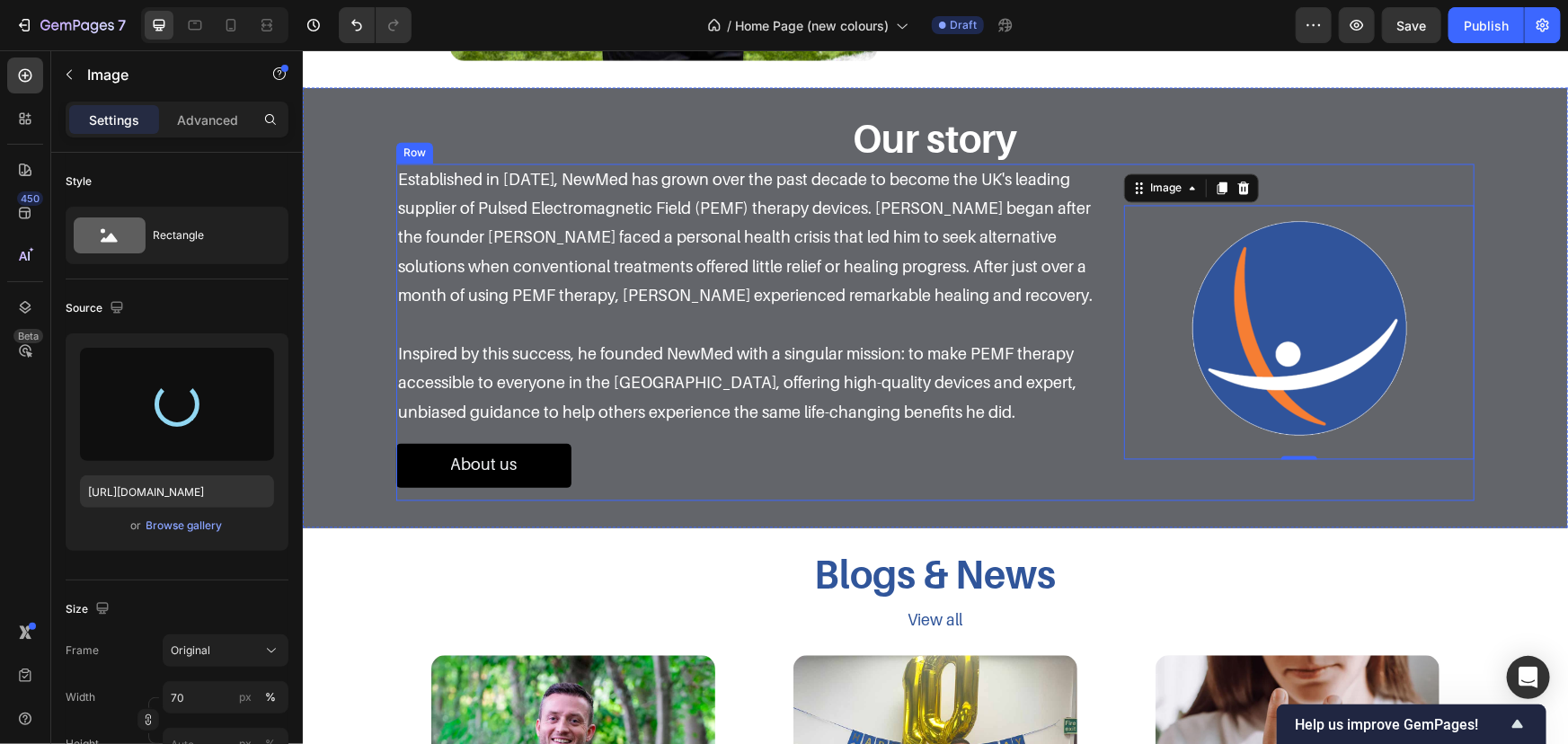
type input "https://cdn.shopify.com/s/files/1/2046/9391/files/gempages_476113712294396738-1…"
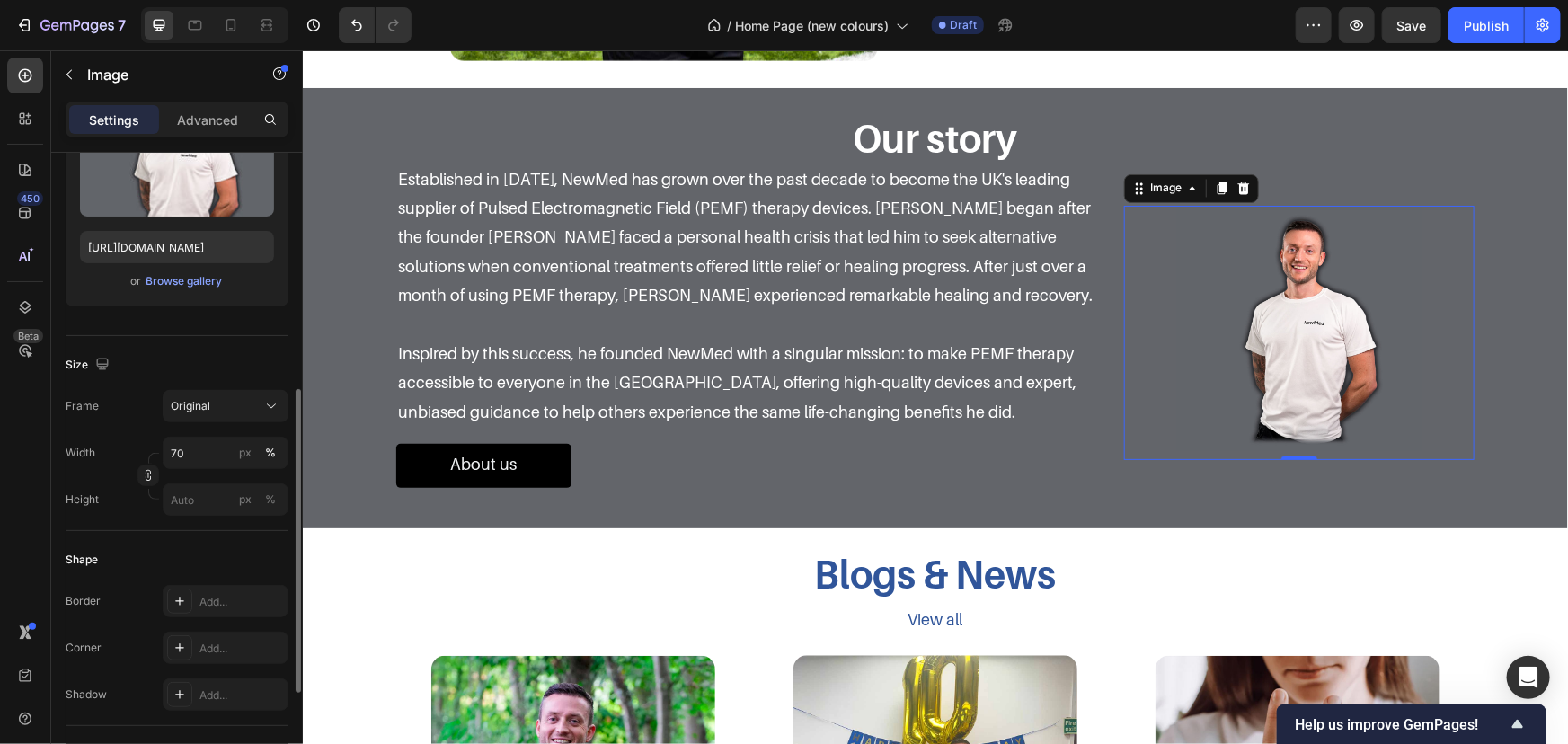
scroll to position [326, 0]
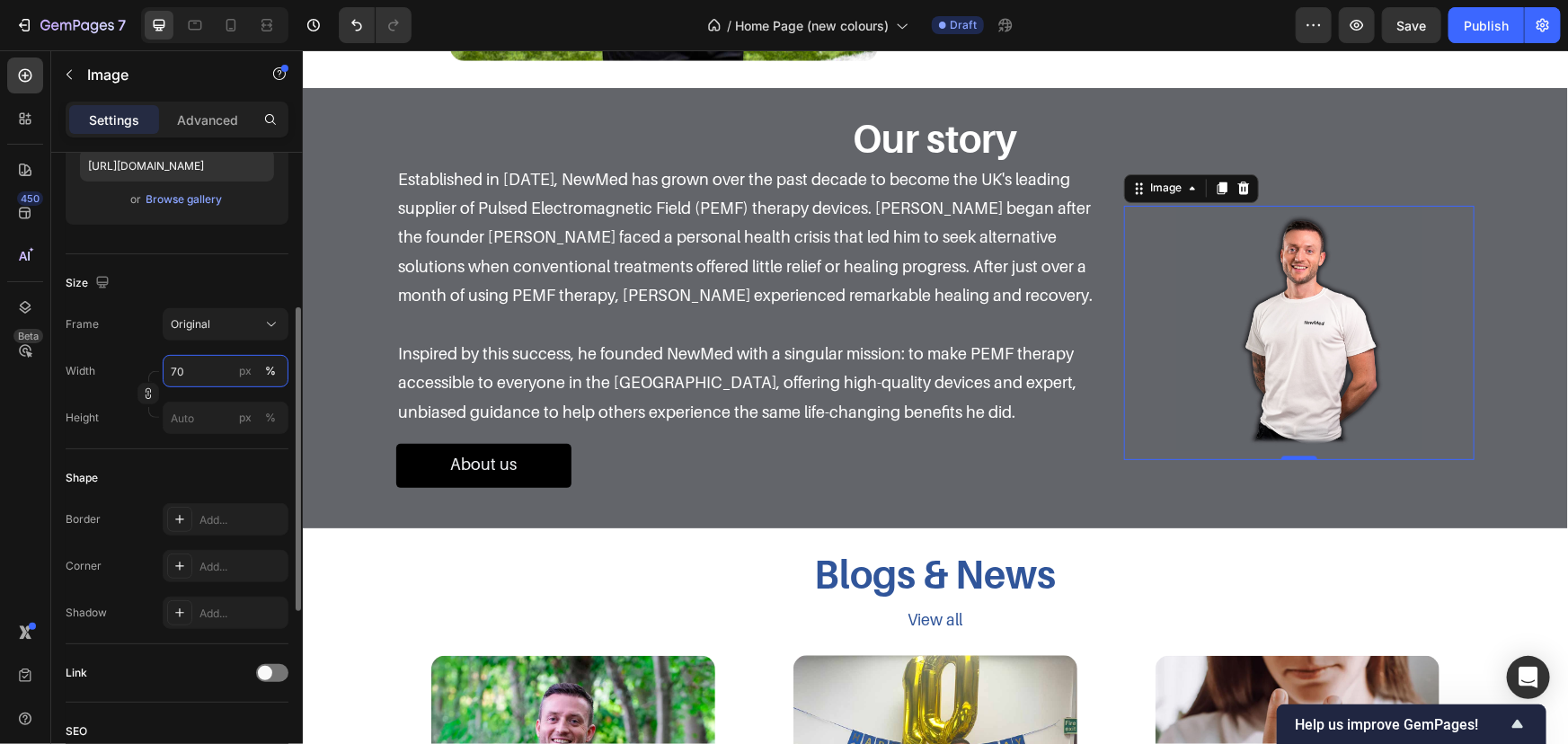
click at [198, 365] on input "70" at bounding box center [226, 371] width 126 height 32
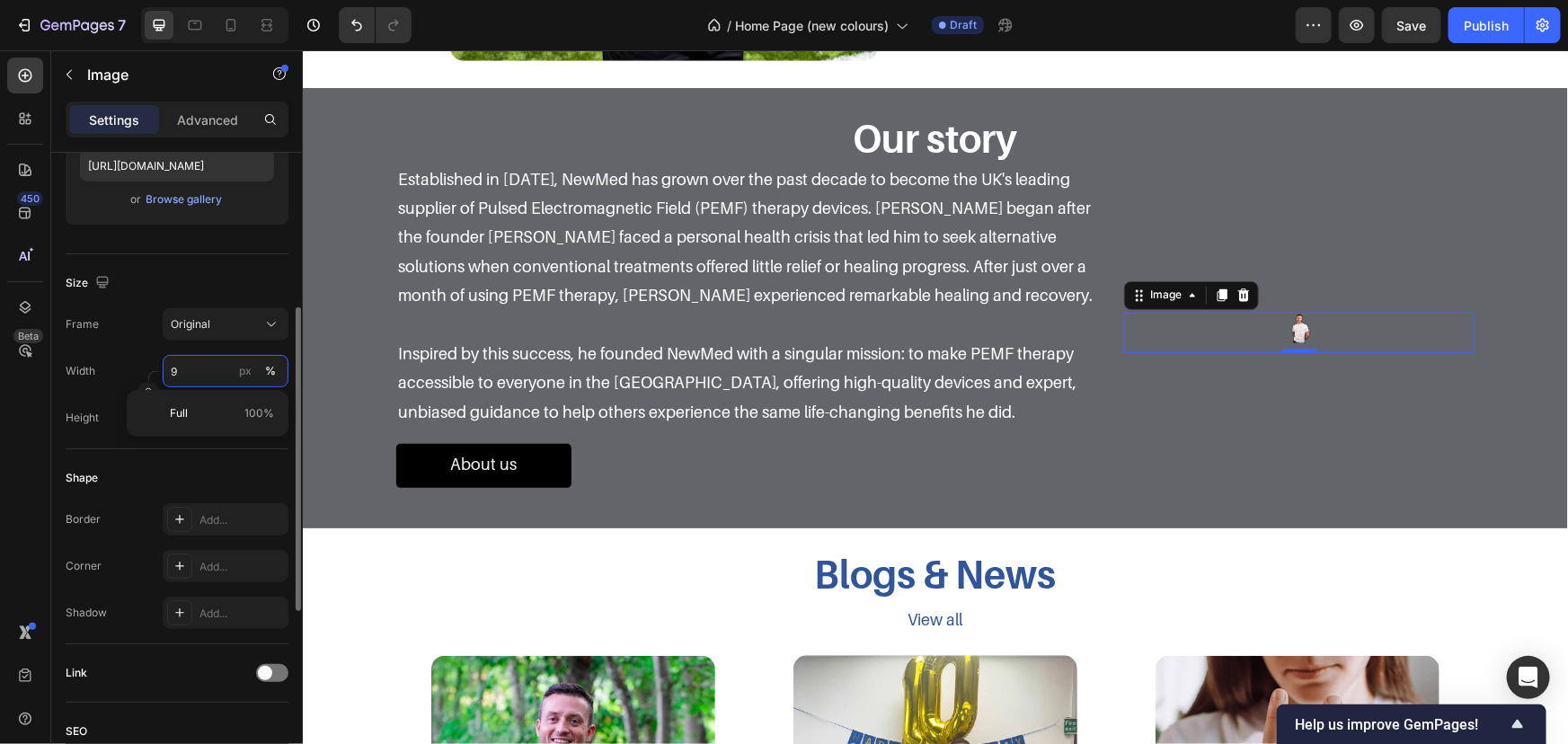
type input "90"
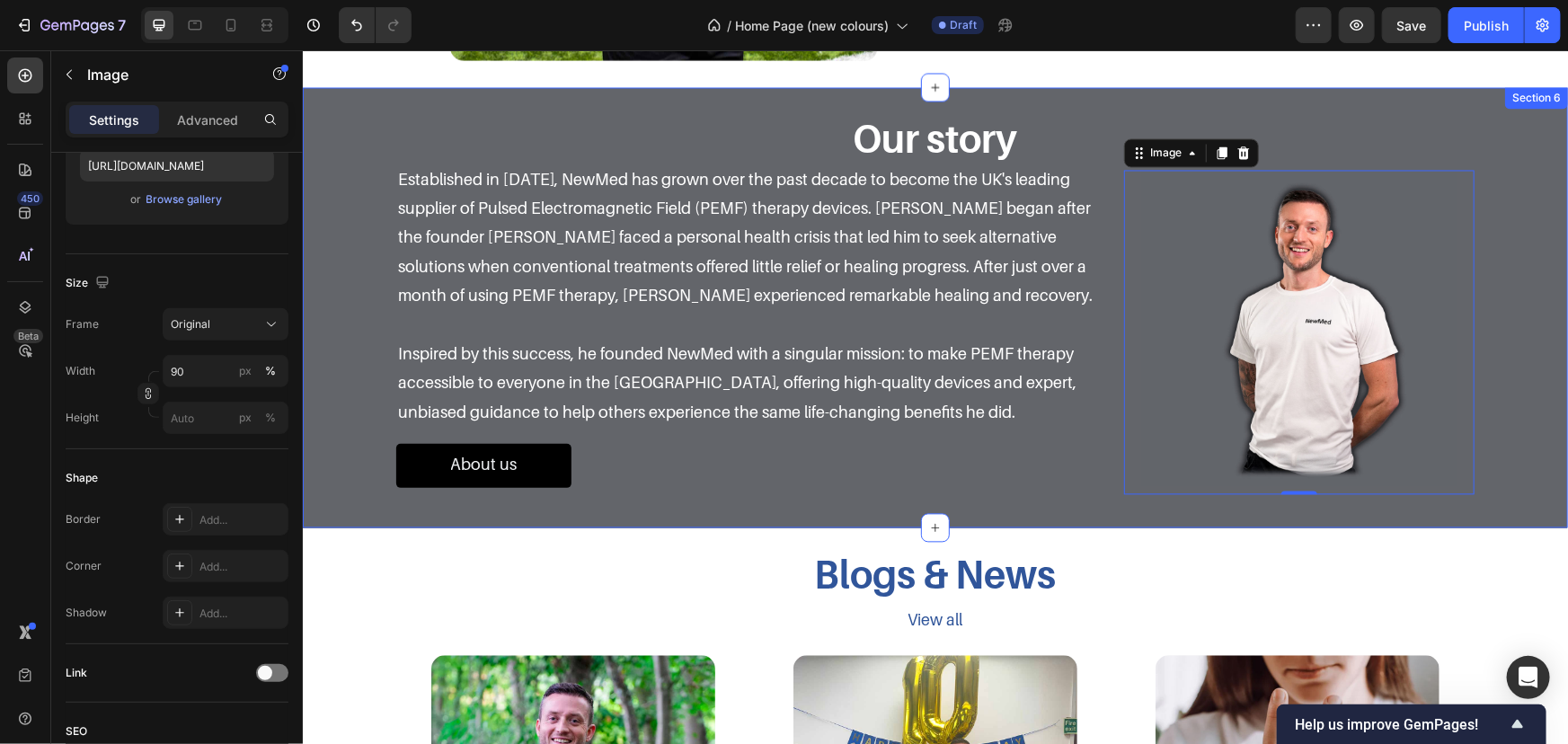
click at [1525, 239] on div "Our story Heading Row Established in 2014, NewMed has grown over the past decad…" at bounding box center [935, 306] width 1239 height 385
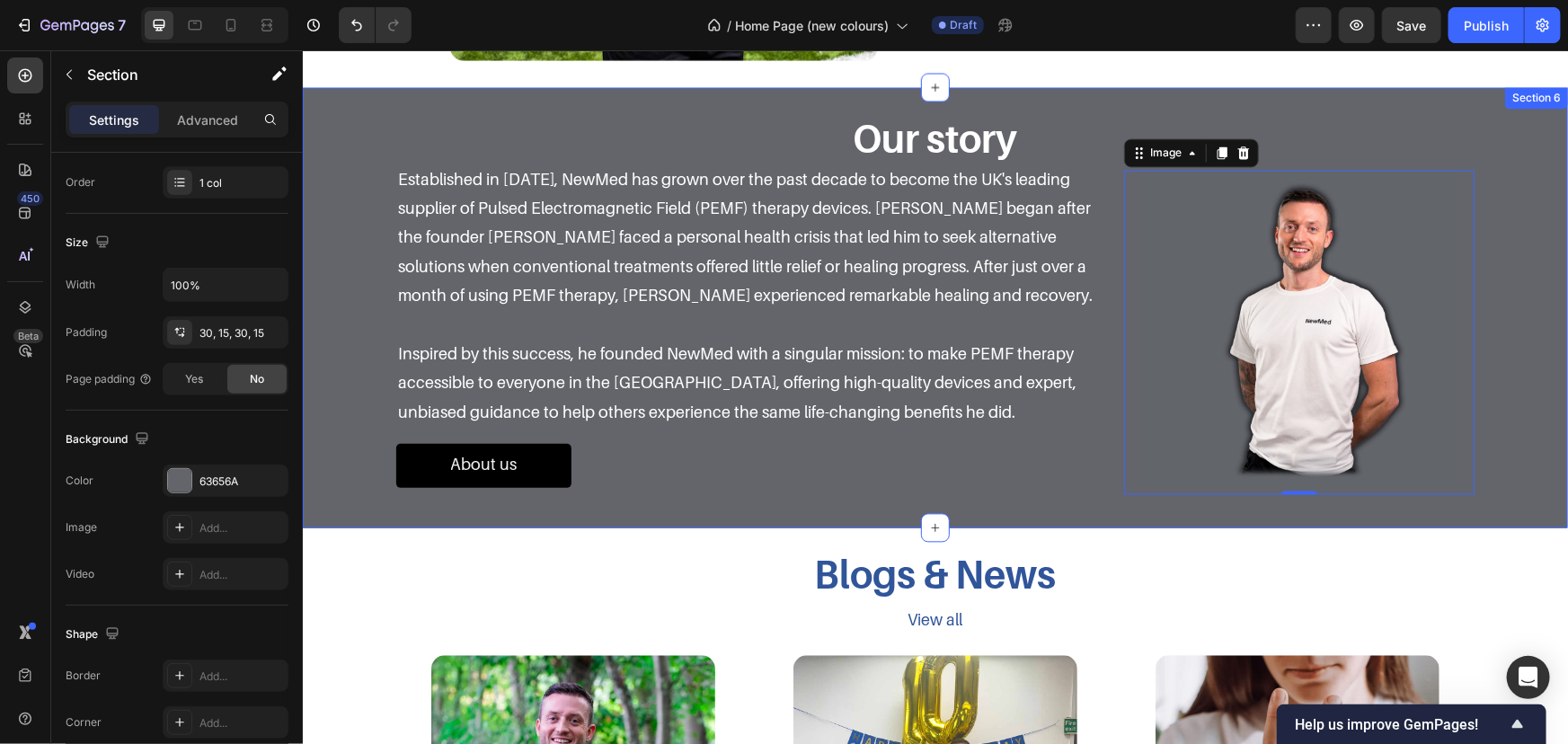
scroll to position [0, 0]
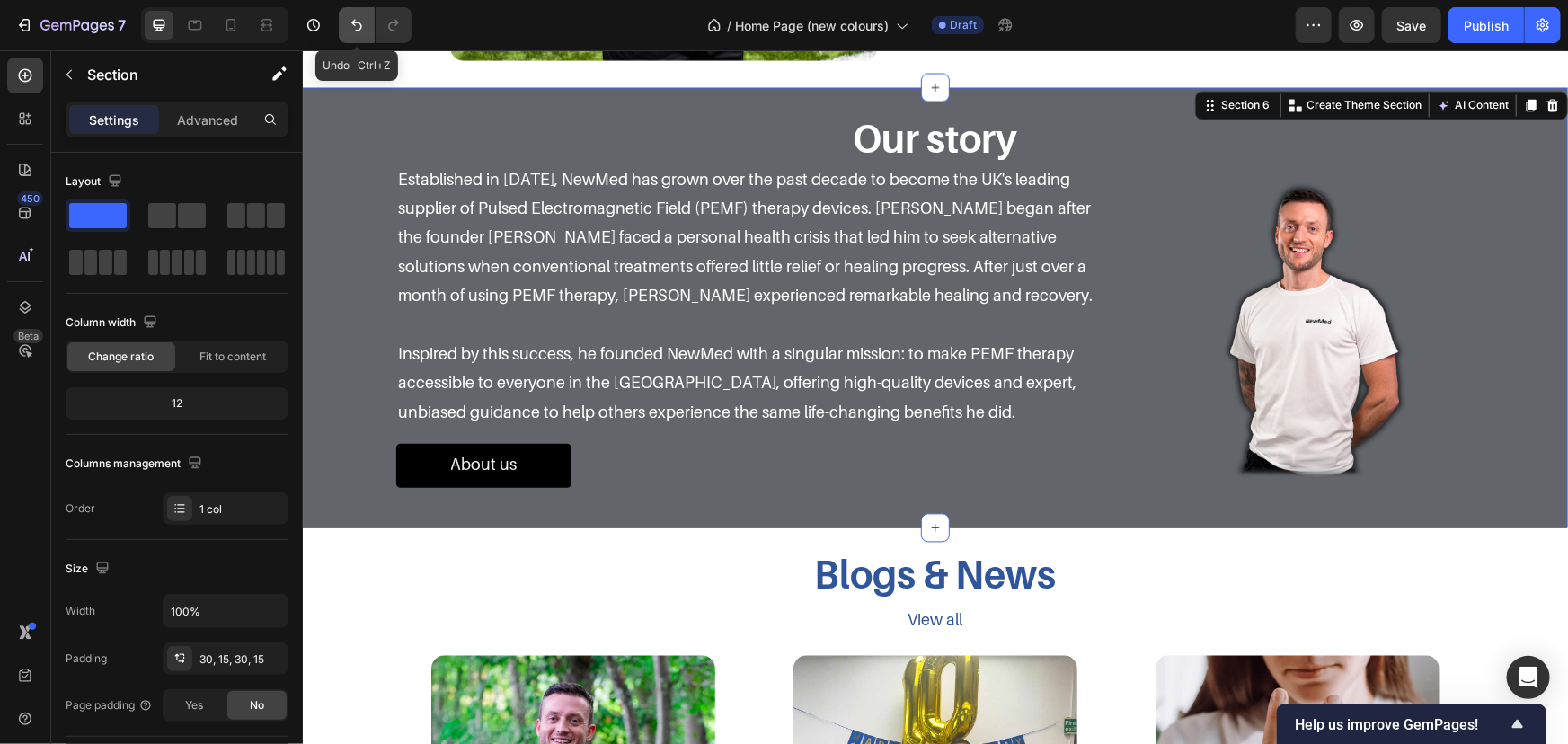
click at [353, 18] on icon "Undo/Redo" at bounding box center [357, 25] width 18 height 18
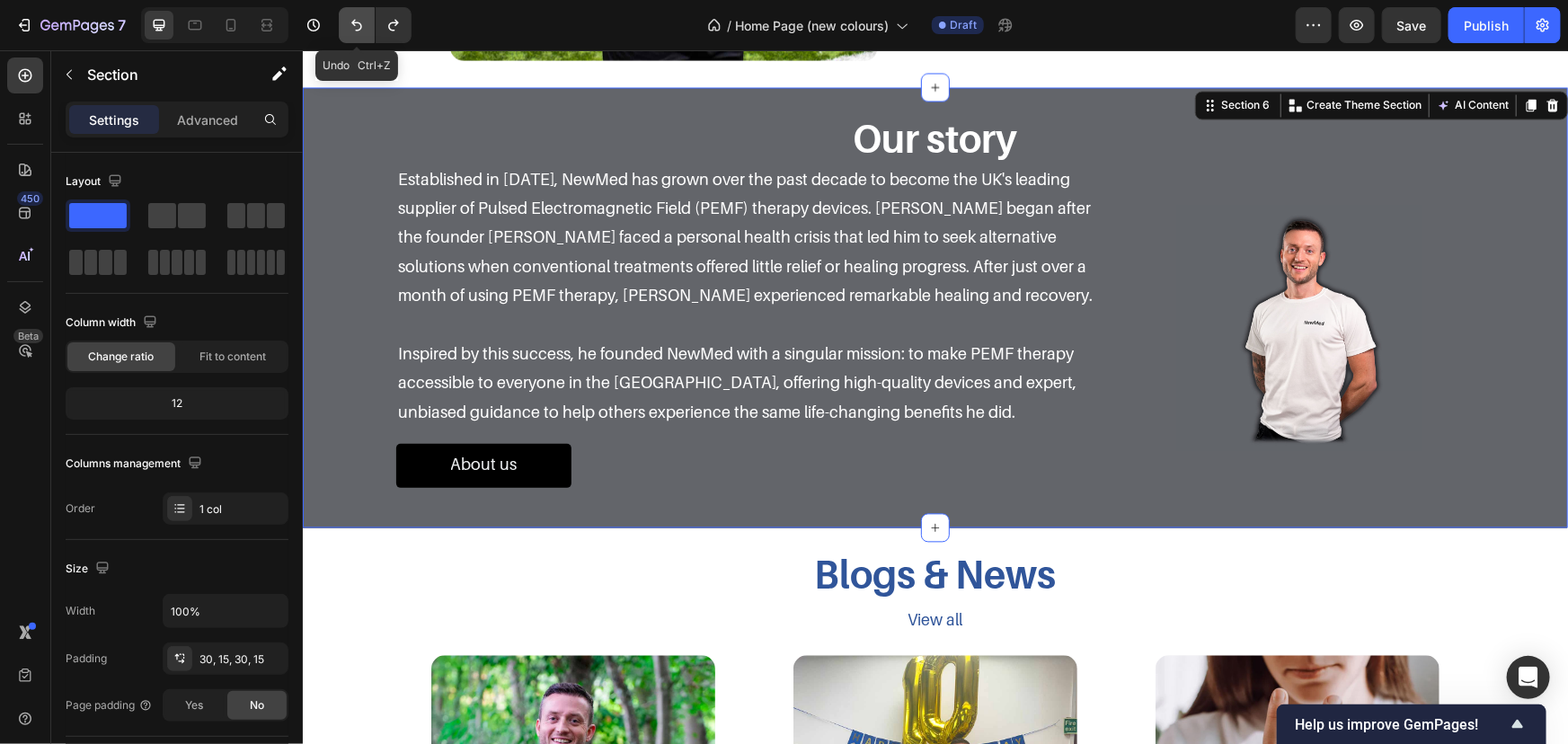
click at [353, 18] on icon "Undo/Redo" at bounding box center [357, 25] width 18 height 18
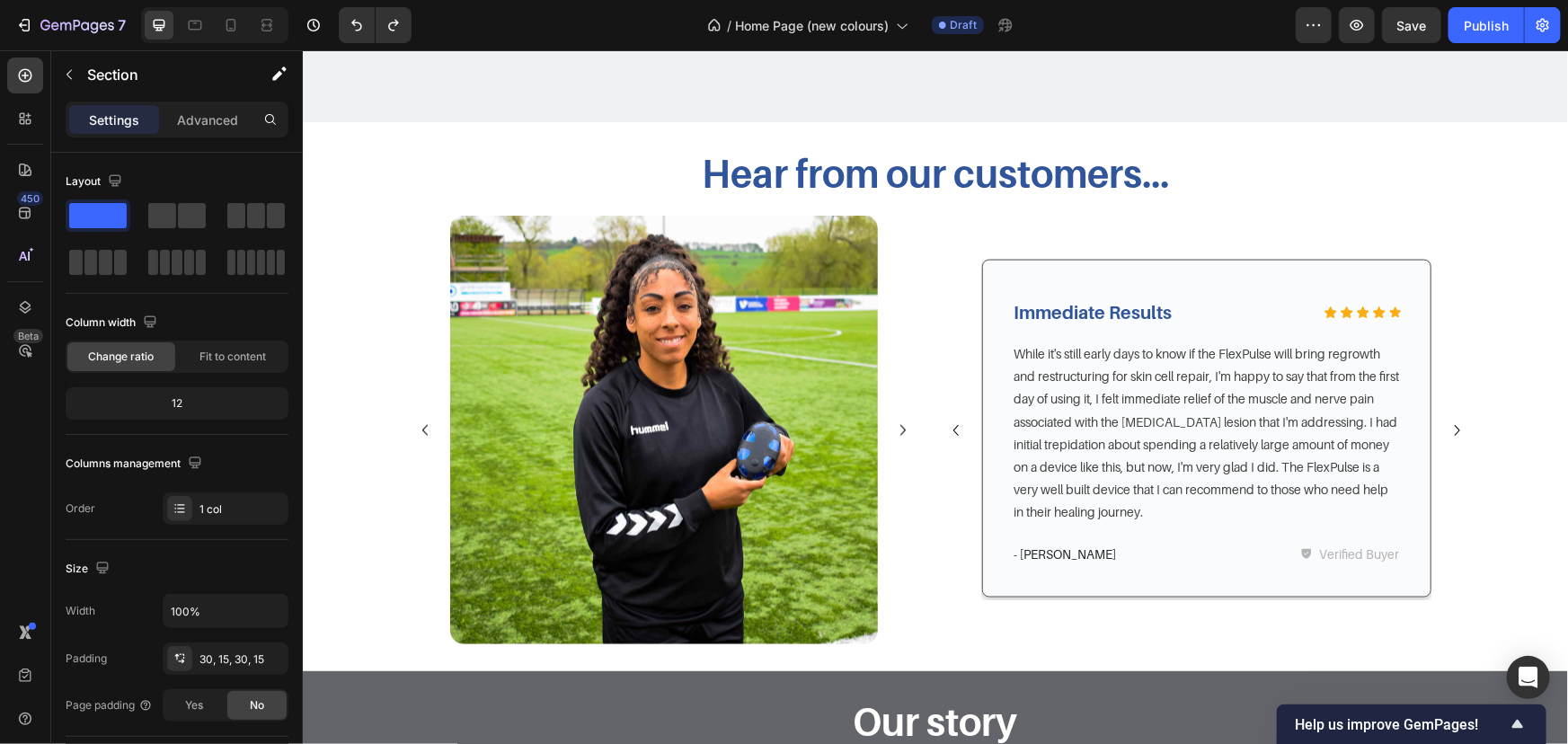
scroll to position [1116, 0]
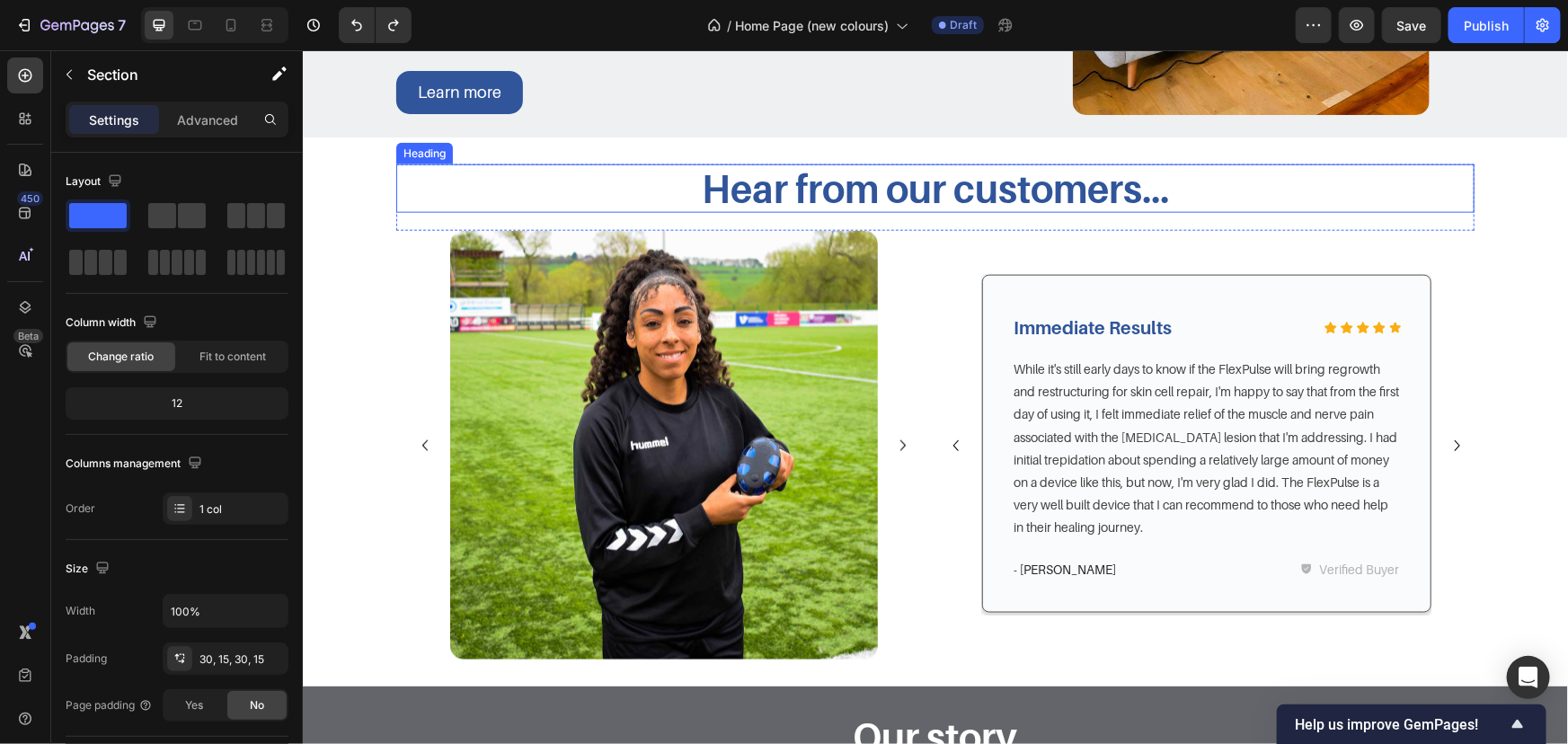
click at [1110, 177] on h3 "Hear from our customers..." at bounding box center [935, 187] width 1079 height 48
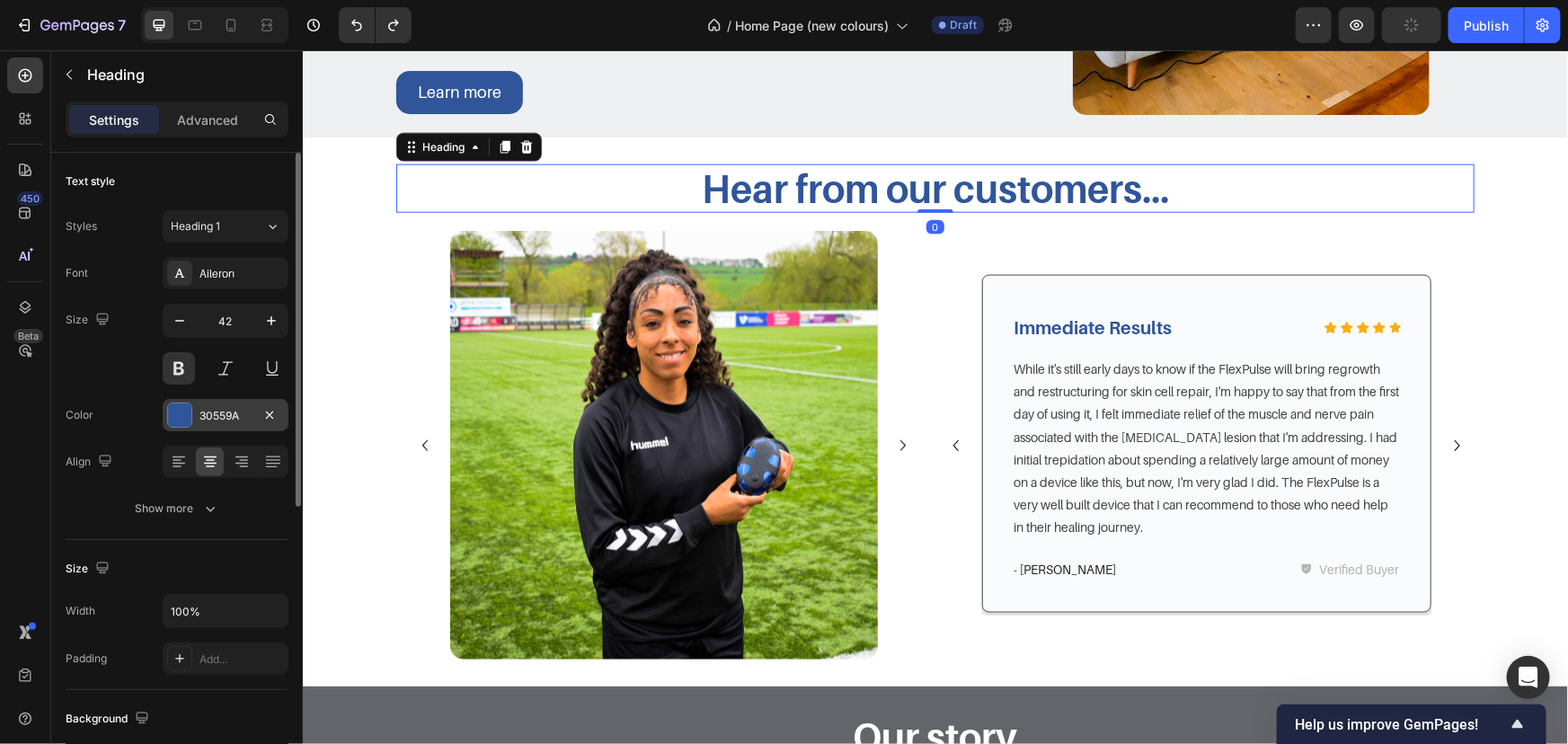
click at [239, 415] on div "30559A" at bounding box center [225, 416] width 52 height 16
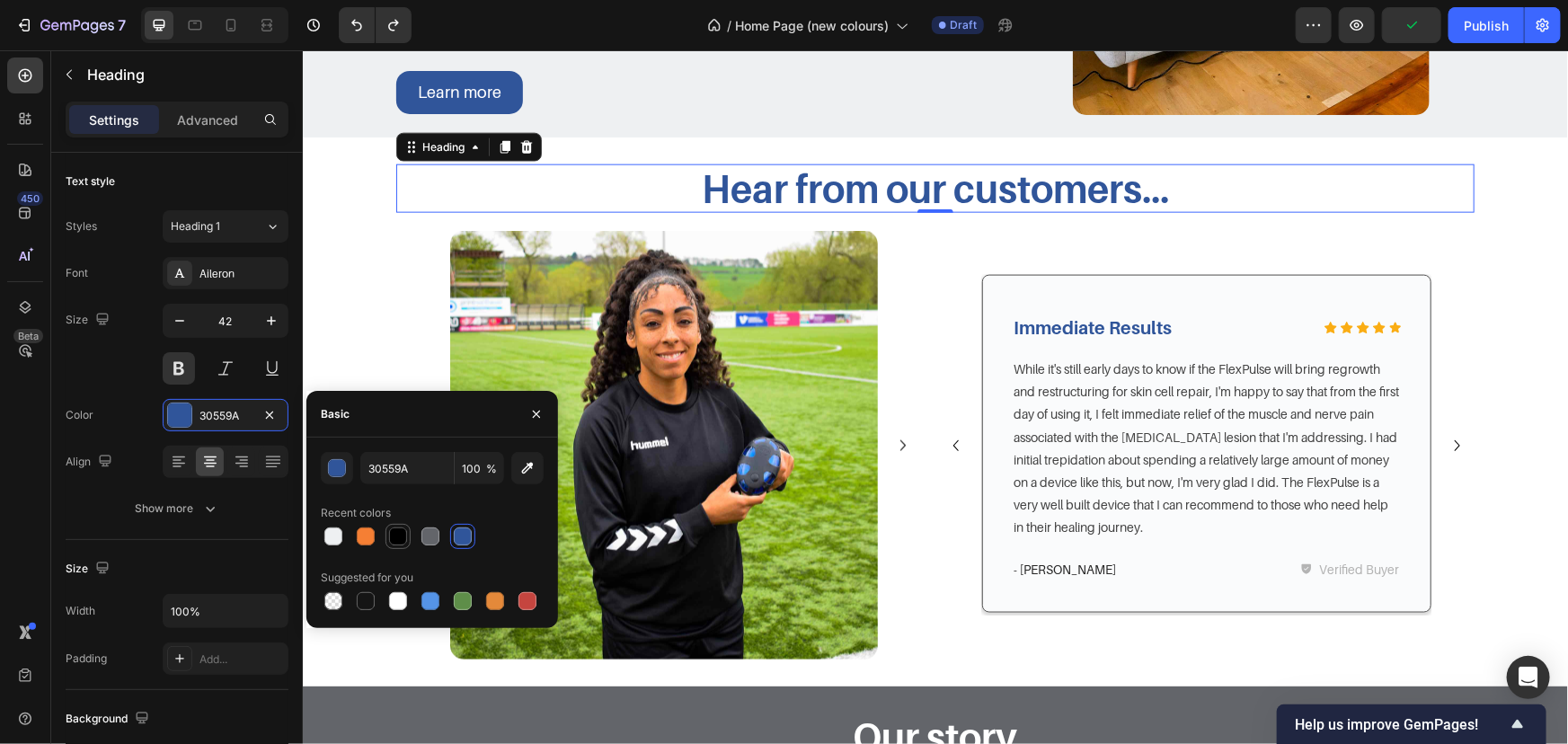
click at [404, 539] on div at bounding box center [398, 536] width 18 height 18
type input "000000"
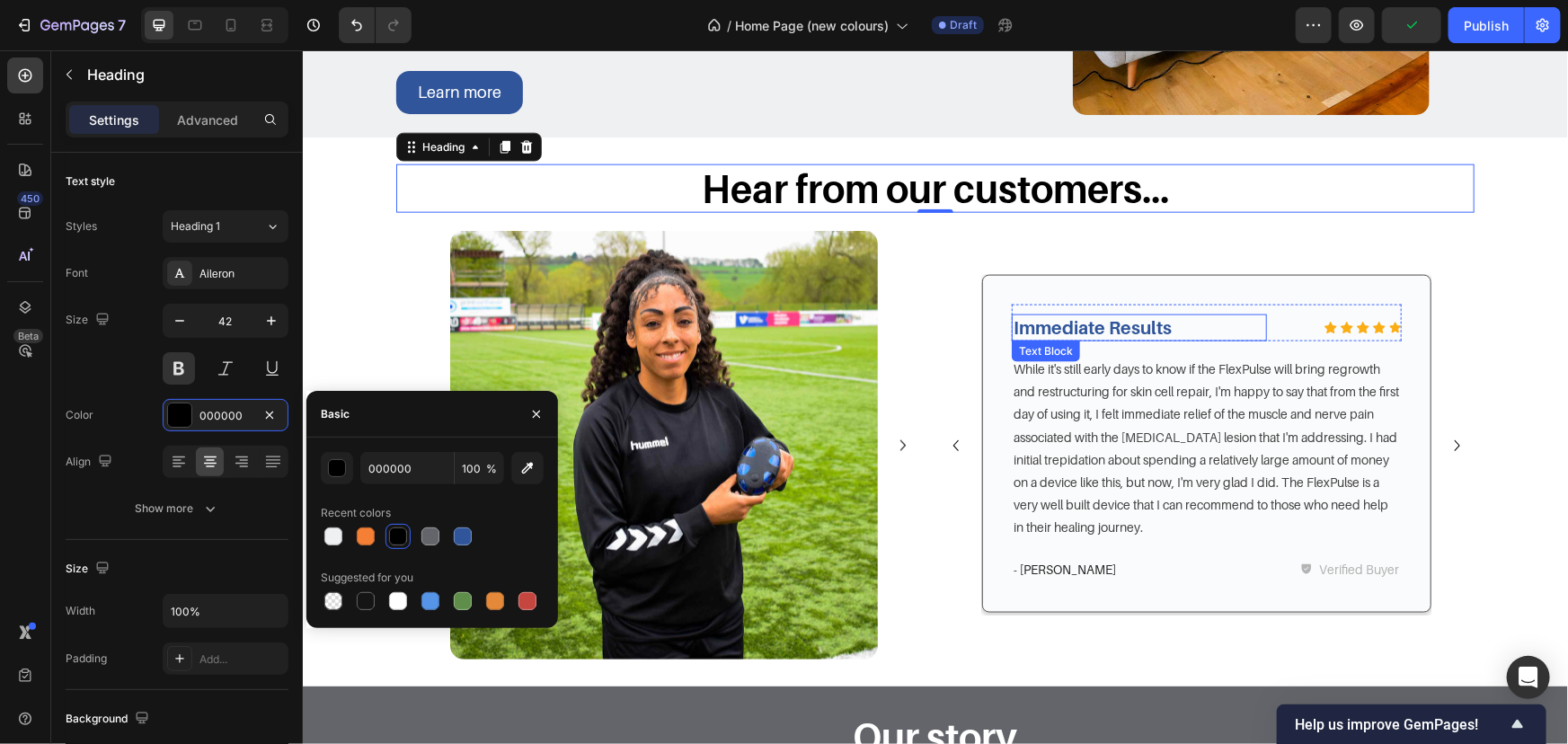
click at [1081, 327] on p "Immediate Results" at bounding box center [1138, 327] width 252 height 24
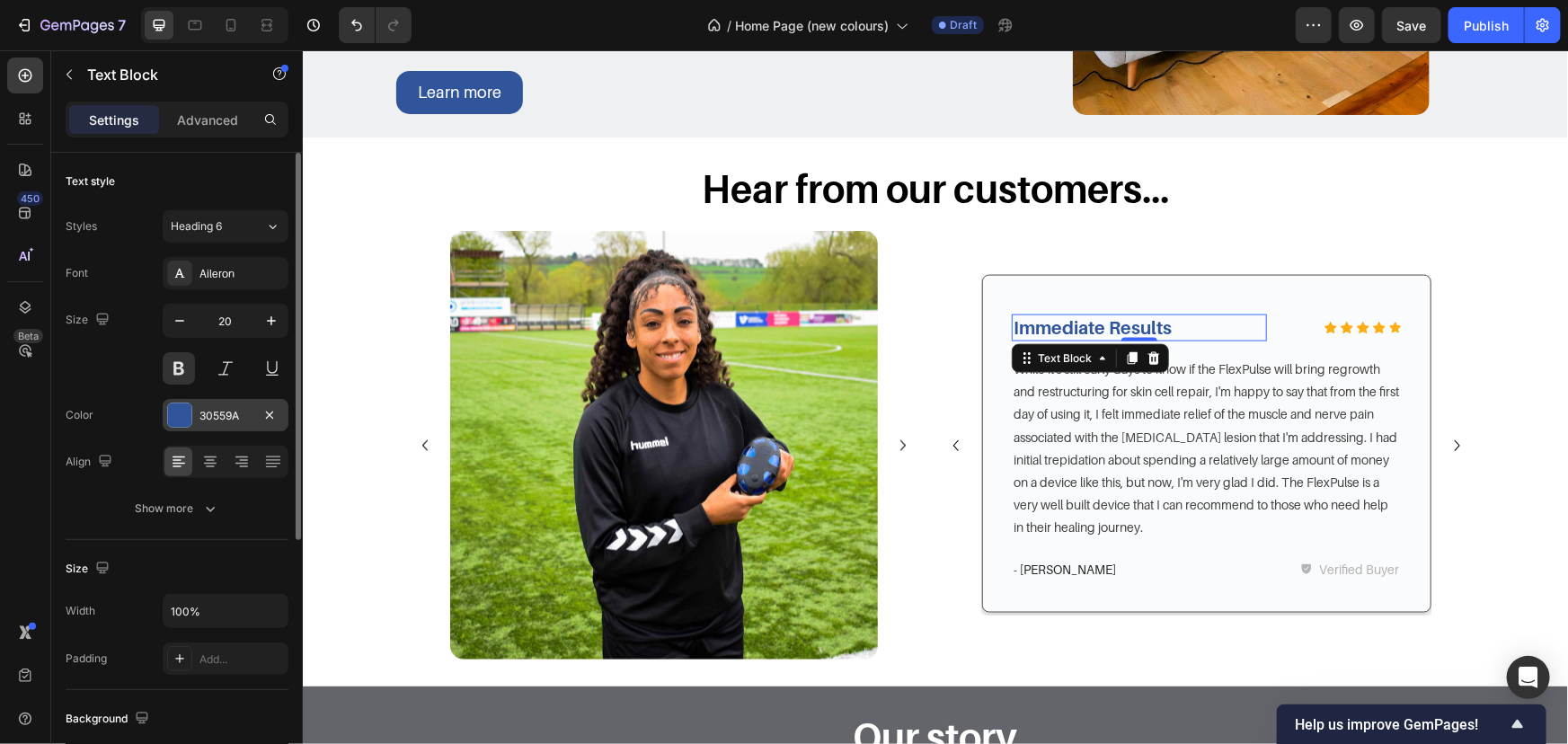
click at [195, 413] on div "30559A" at bounding box center [226, 415] width 126 height 32
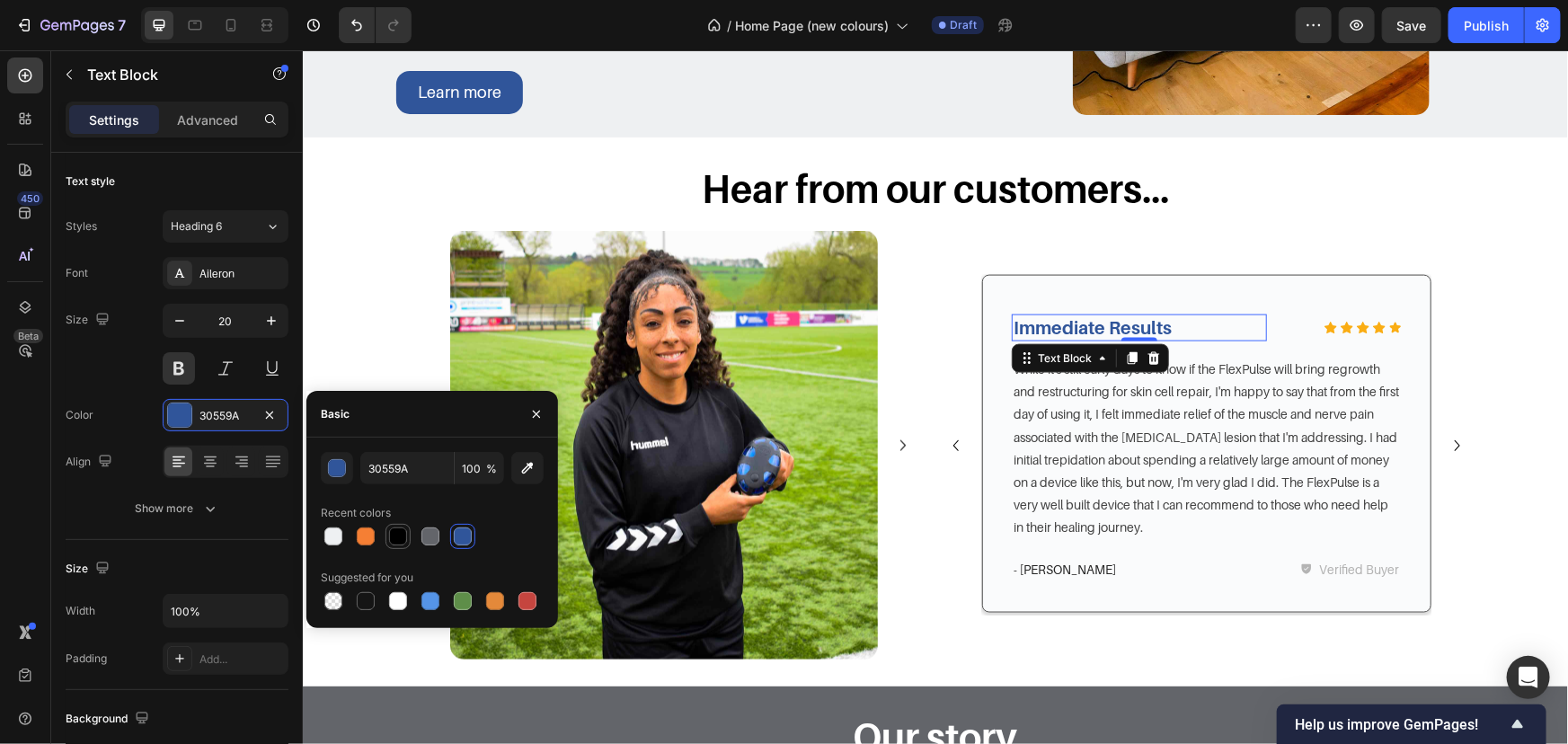
click at [393, 530] on div at bounding box center [398, 536] width 18 height 18
type input "000000"
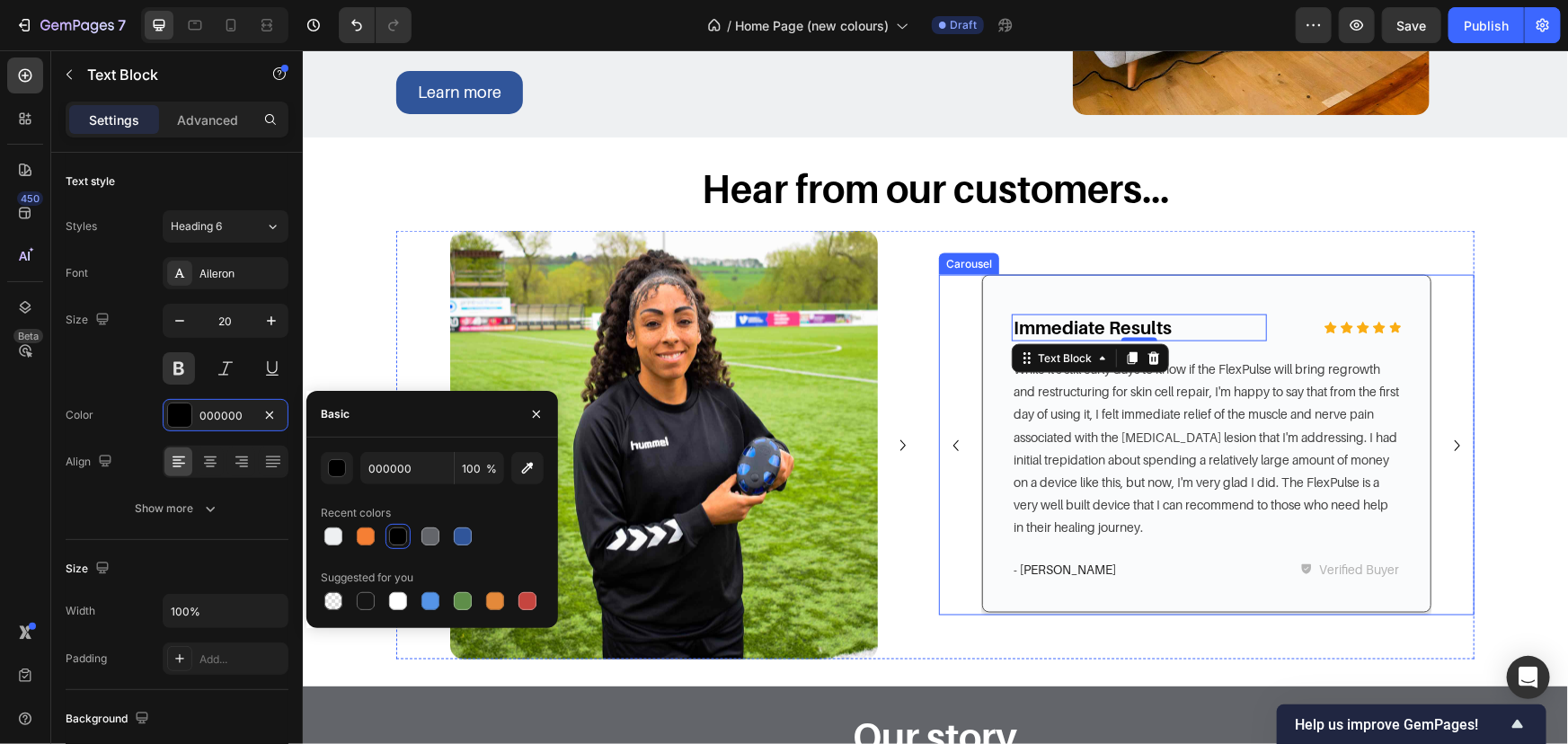
click at [1455, 457] on button "Carousel Next Arrow" at bounding box center [1456, 444] width 28 height 28
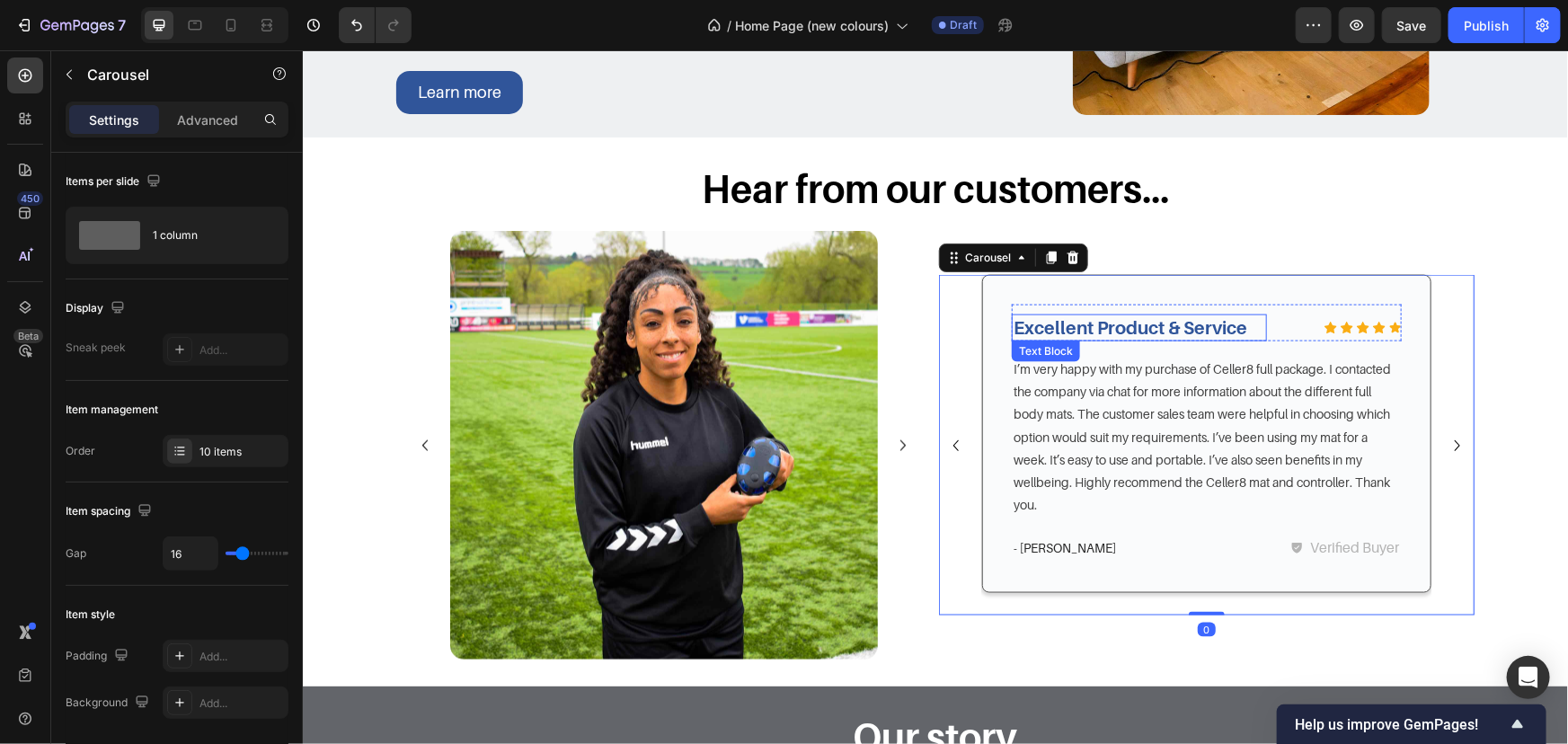
click at [1152, 330] on p "Excellent Product & Service" at bounding box center [1138, 327] width 252 height 24
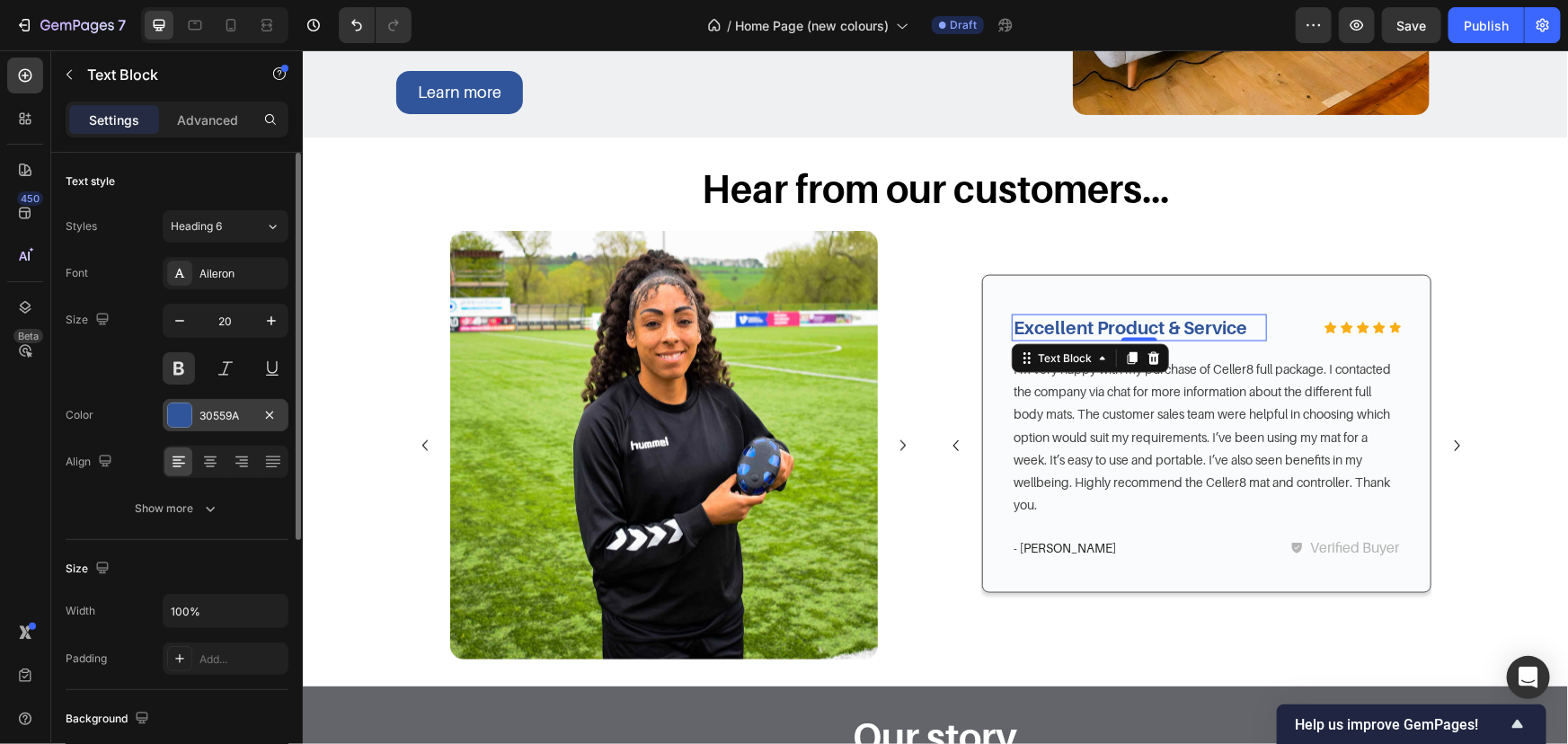
click at [197, 418] on div "30559A" at bounding box center [226, 415] width 126 height 32
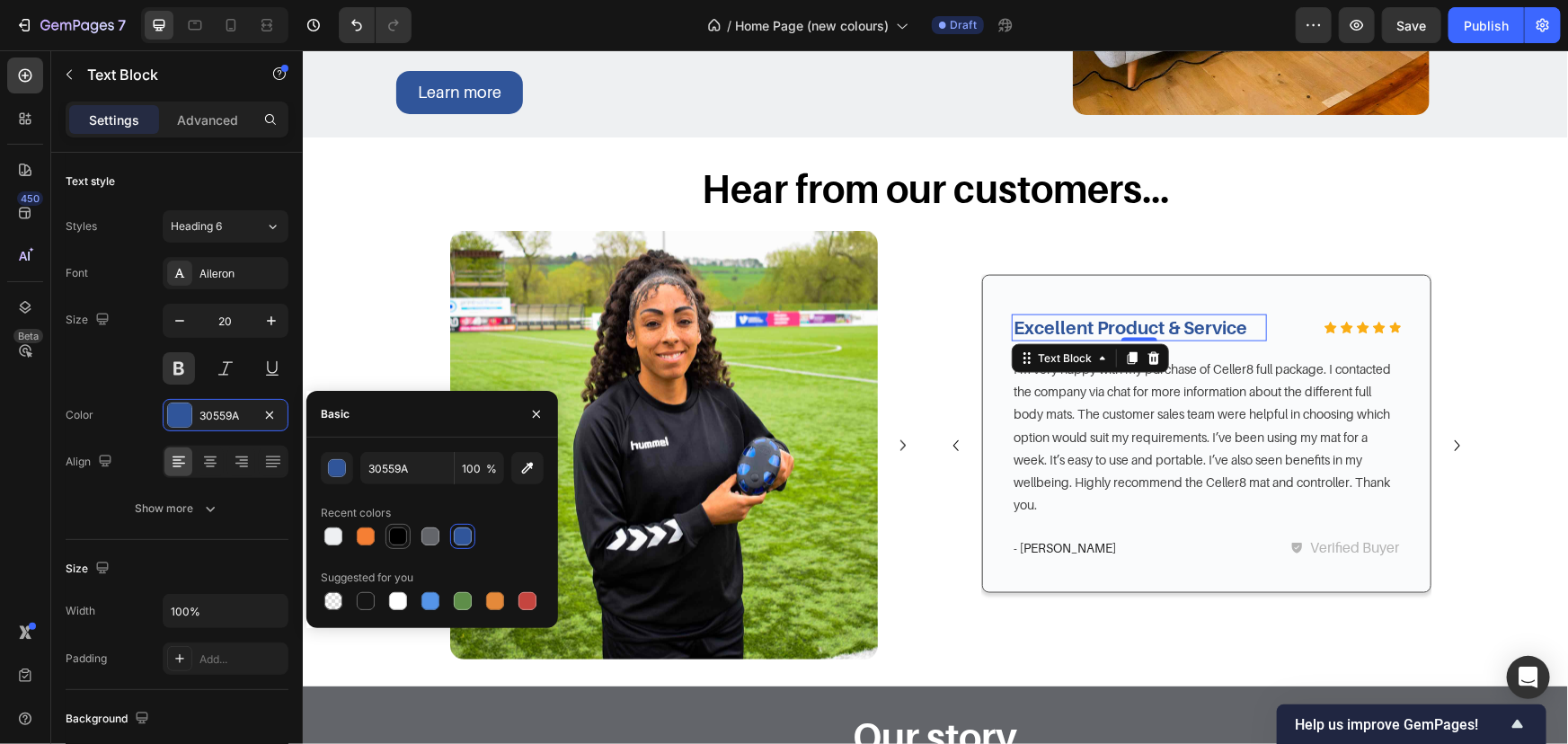
click at [387, 540] on div at bounding box center [398, 536] width 22 height 22
type input "000000"
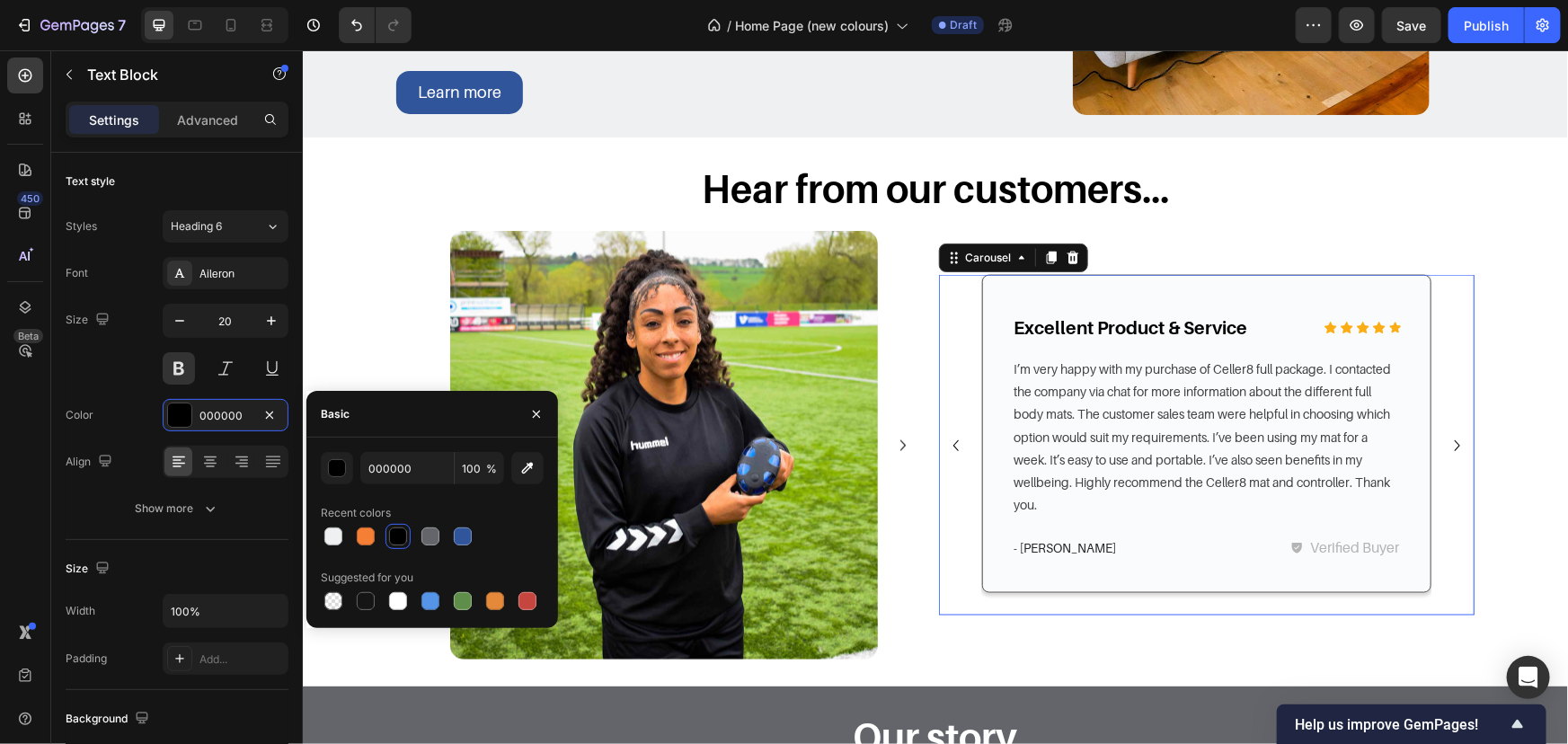
click at [1450, 439] on icon "Carousel Next Arrow" at bounding box center [1457, 445] width 22 height 22
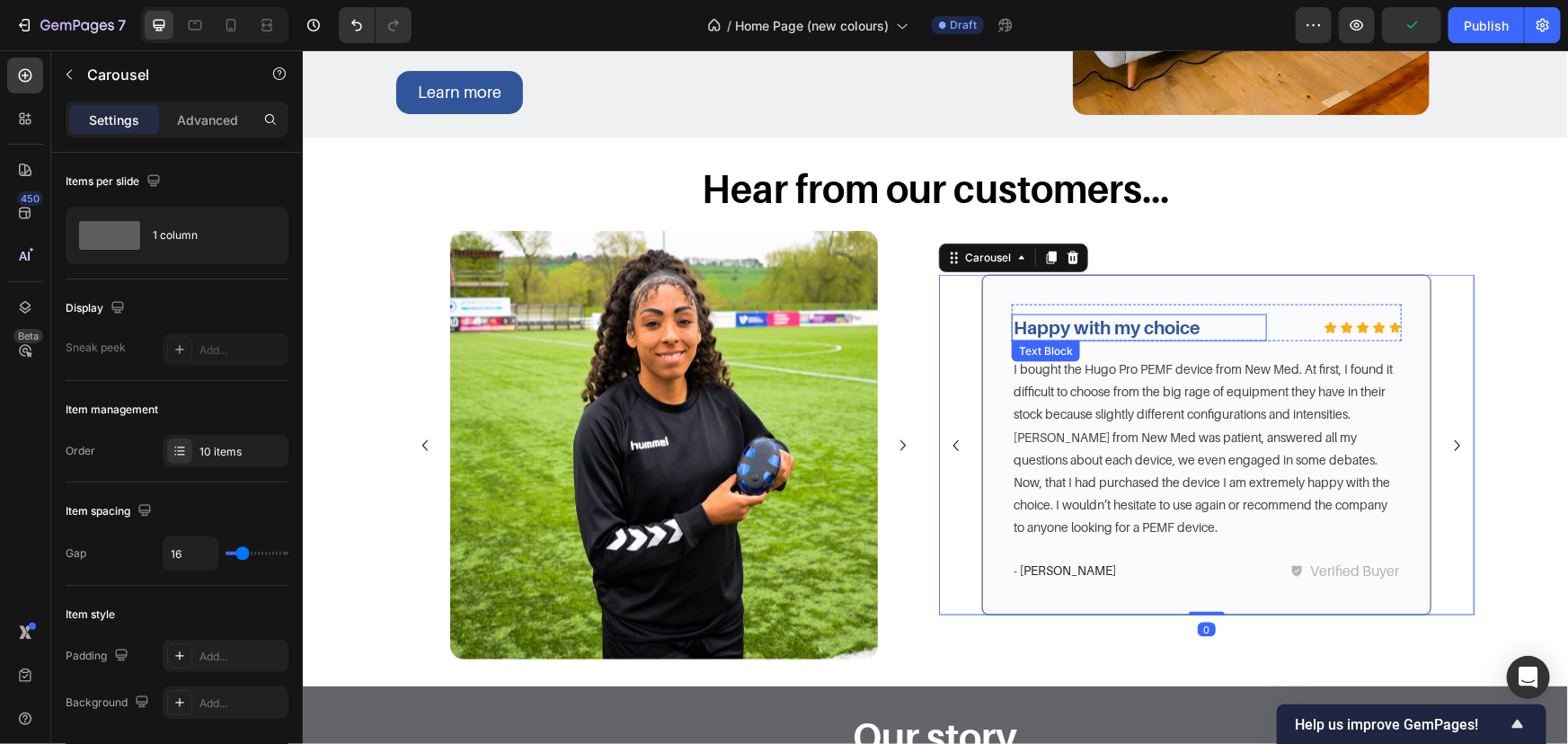
click at [1150, 335] on p "Happy with my choice" at bounding box center [1138, 327] width 252 height 24
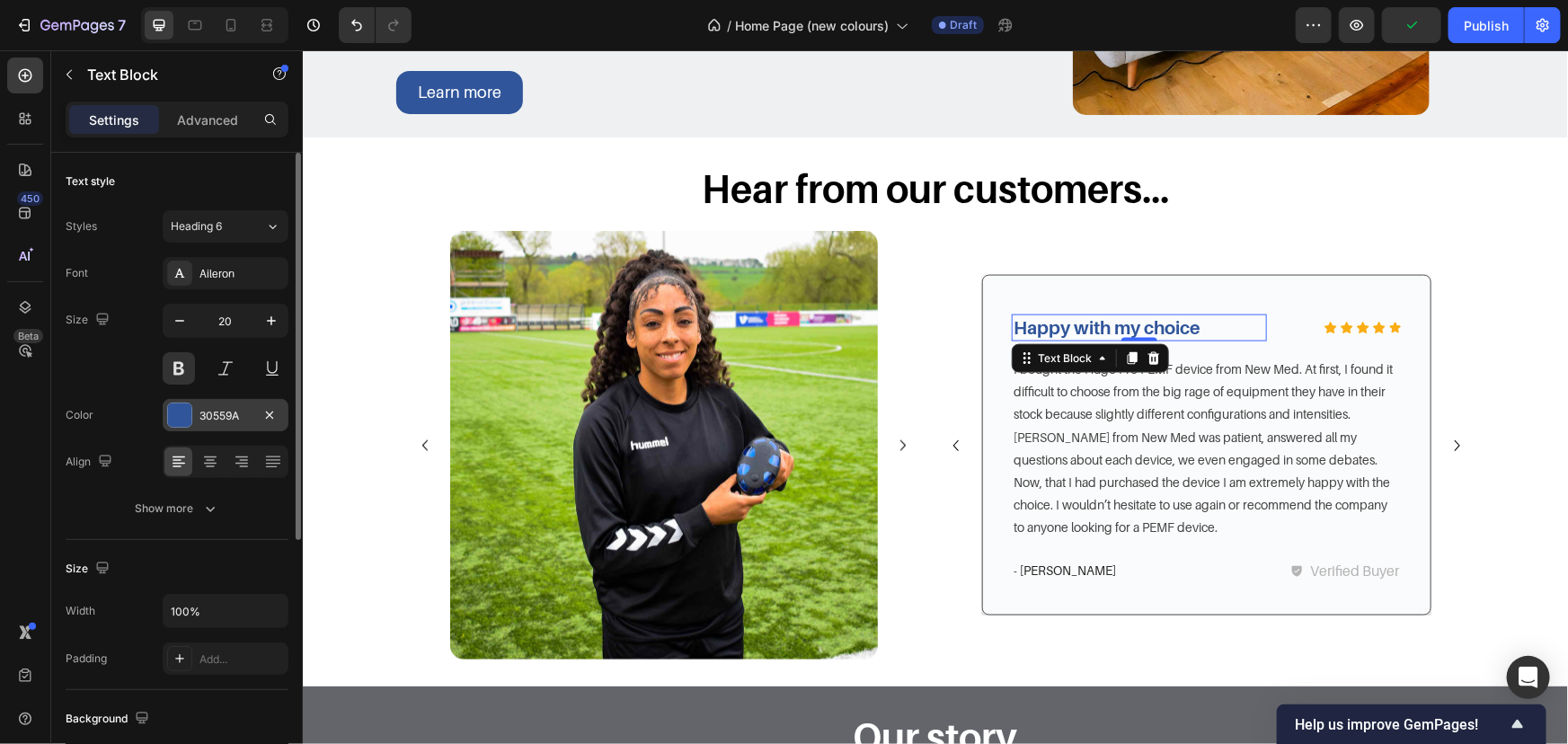
click at [226, 400] on div "30559A" at bounding box center [226, 415] width 126 height 32
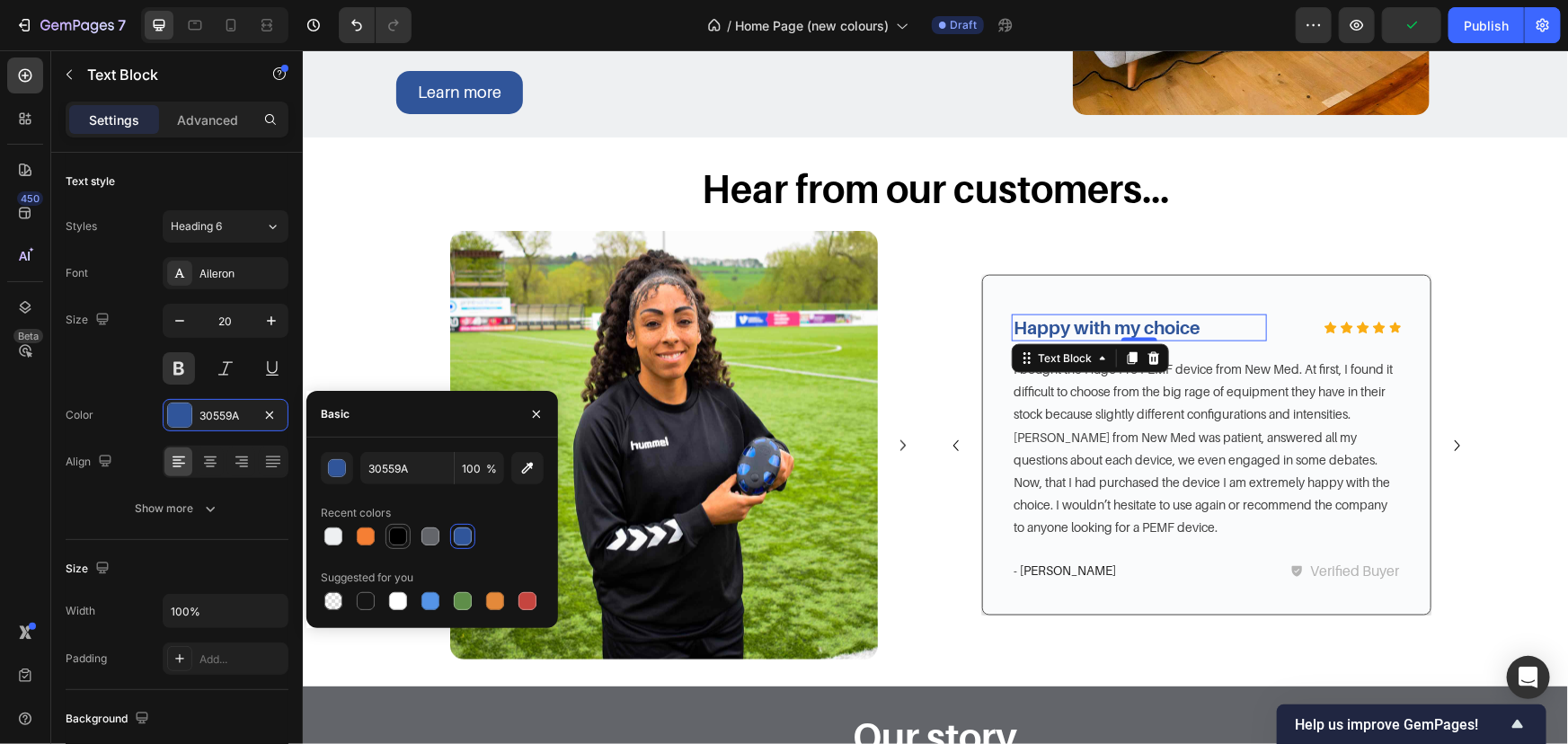
drag, startPoint x: 403, startPoint y: 529, endPoint x: 372, endPoint y: 462, distance: 73.8
click at [403, 529] on div at bounding box center [398, 536] width 18 height 18
type input "000000"
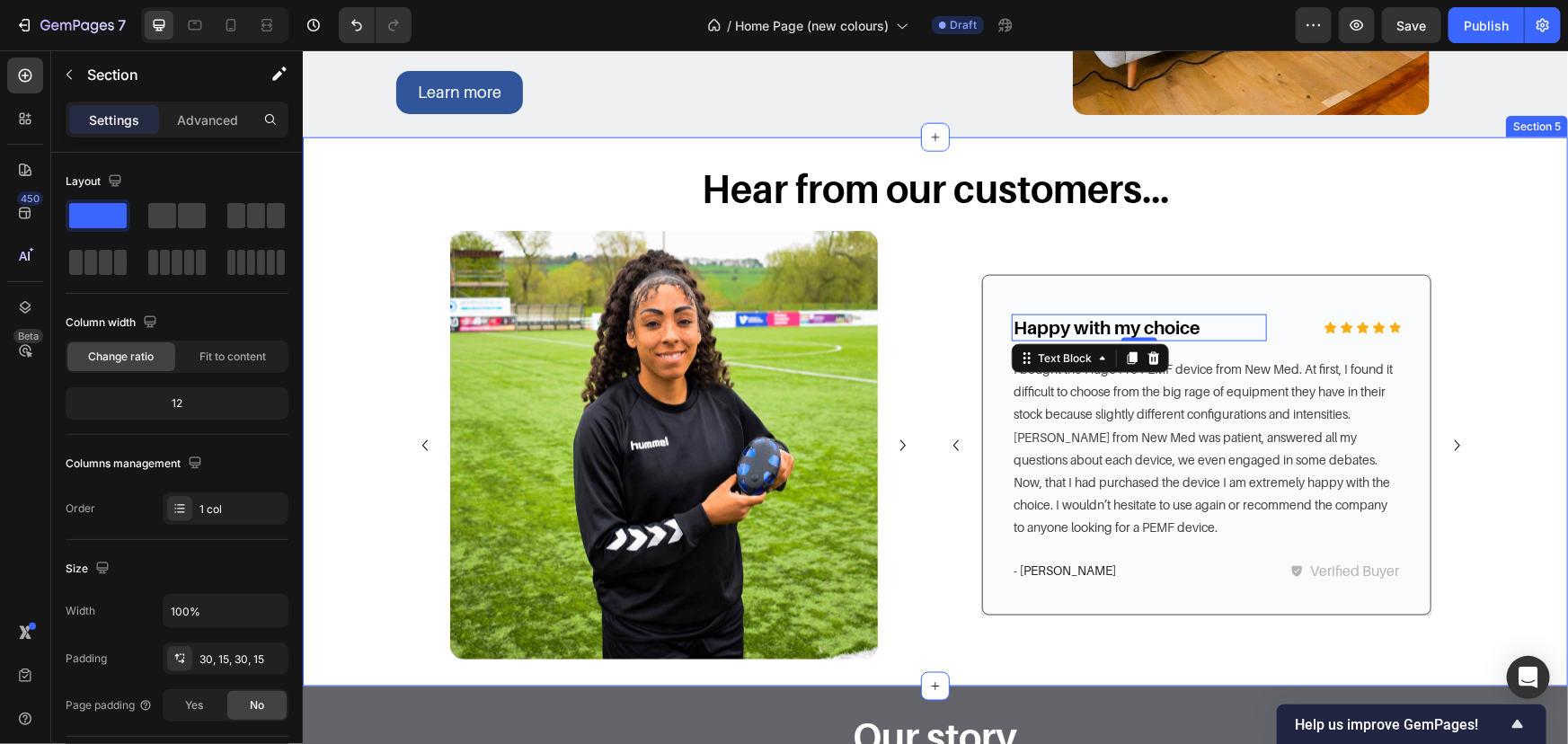
click at [1469, 453] on div "Hear from our customers... Heading Row Image Image Image Image Image Image Imag…" at bounding box center [935, 411] width 1239 height 495
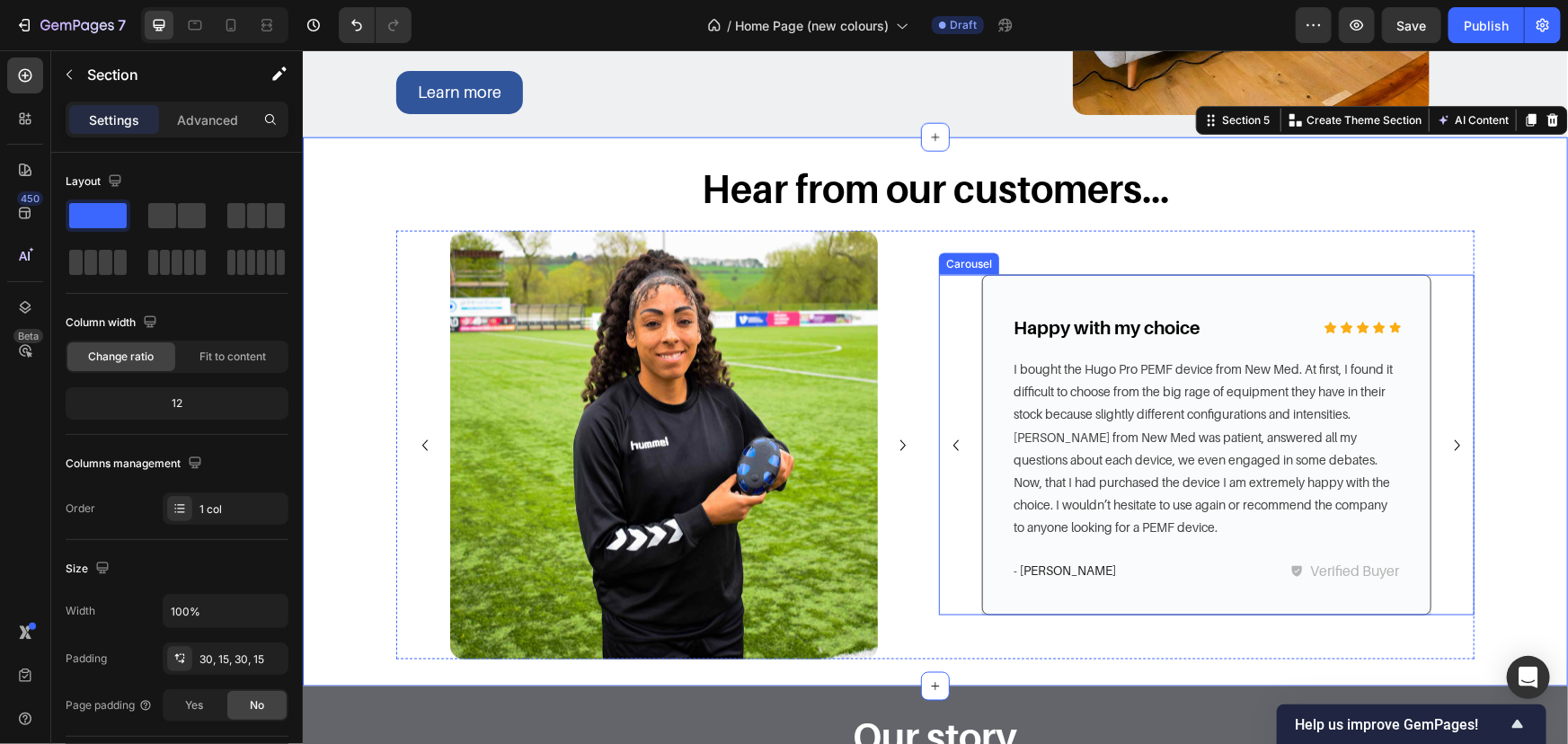
click at [1446, 439] on icon "Carousel Next Arrow" at bounding box center [1457, 445] width 22 height 22
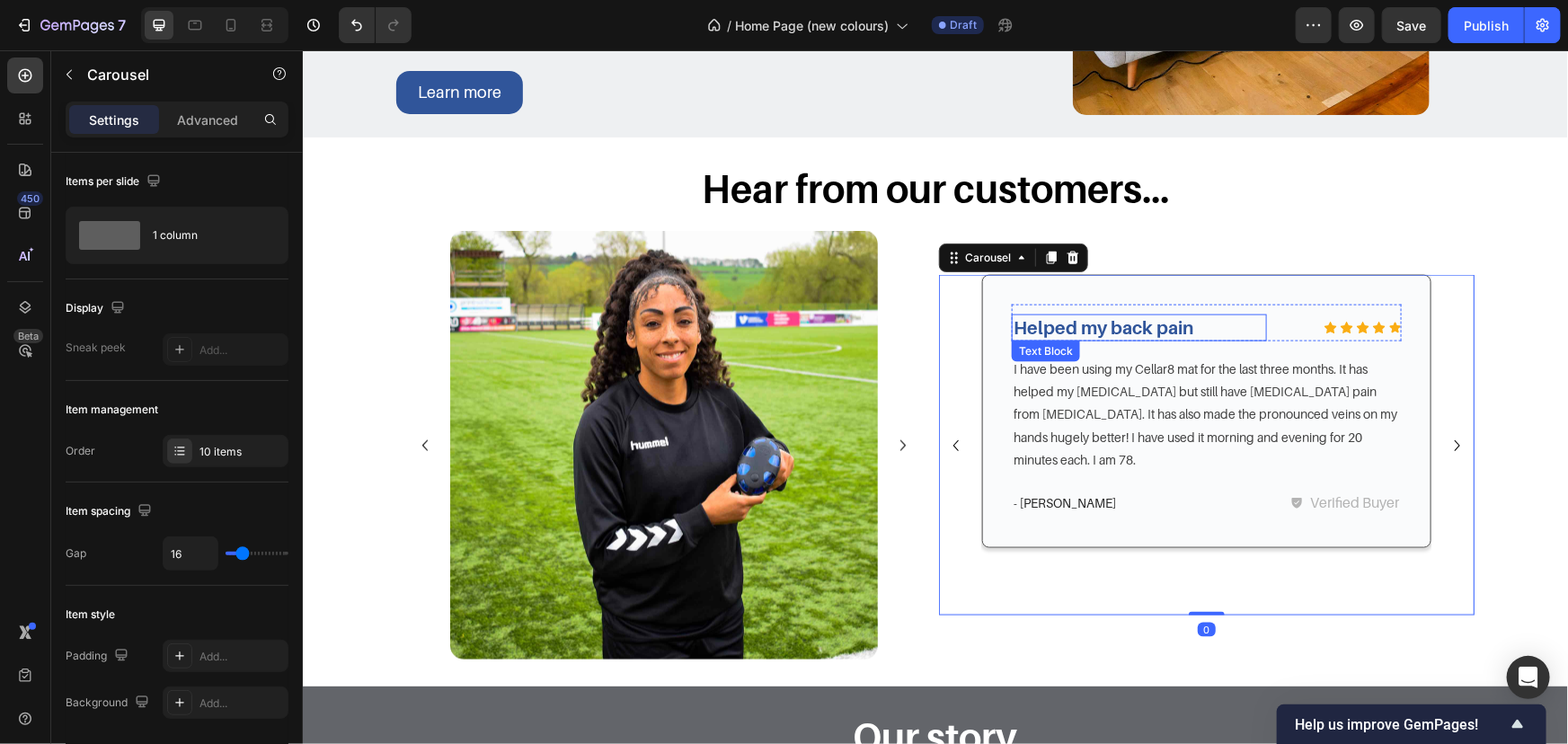
click at [1179, 318] on p "Helped my back pain" at bounding box center [1138, 327] width 252 height 24
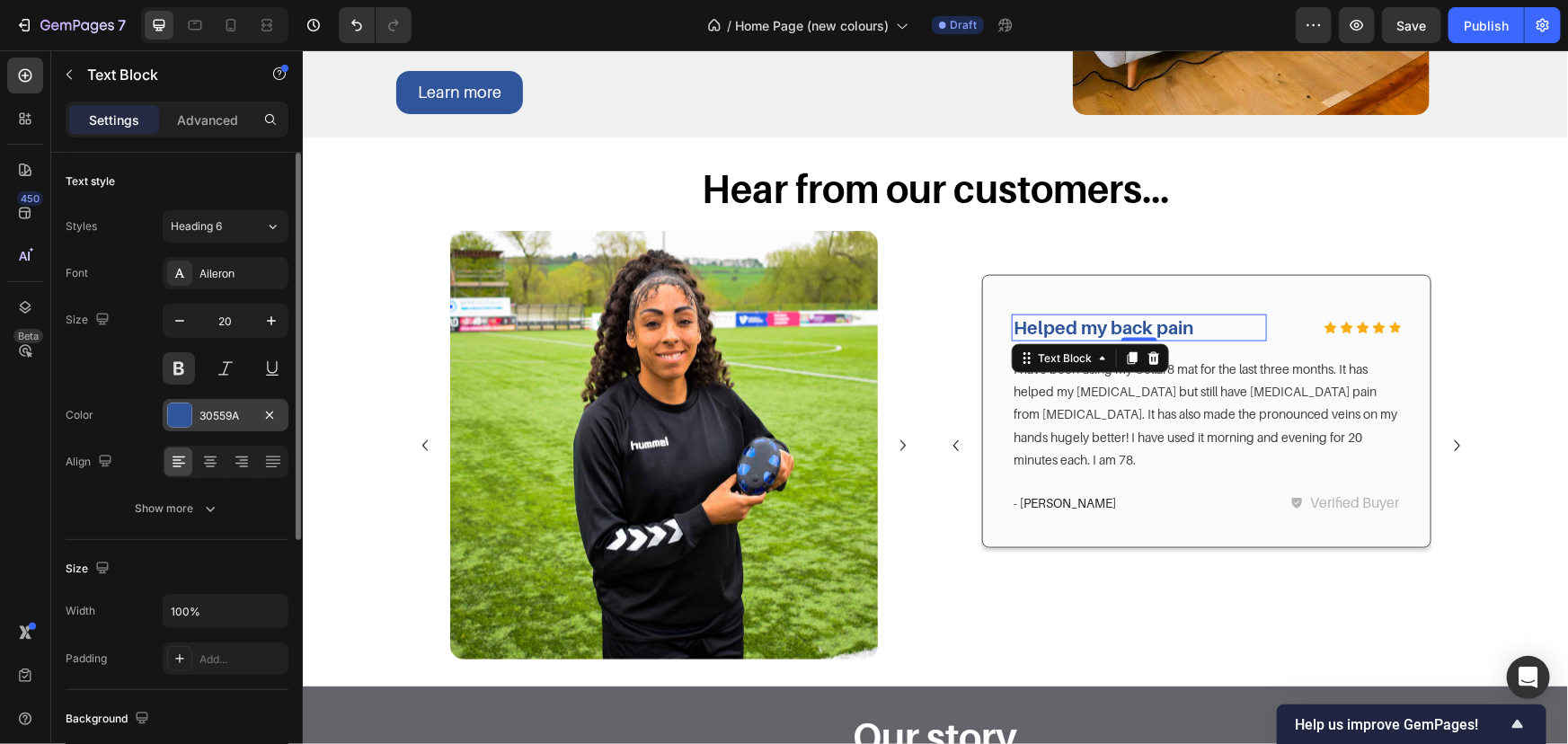
click at [189, 427] on div "30559A" at bounding box center [226, 415] width 126 height 32
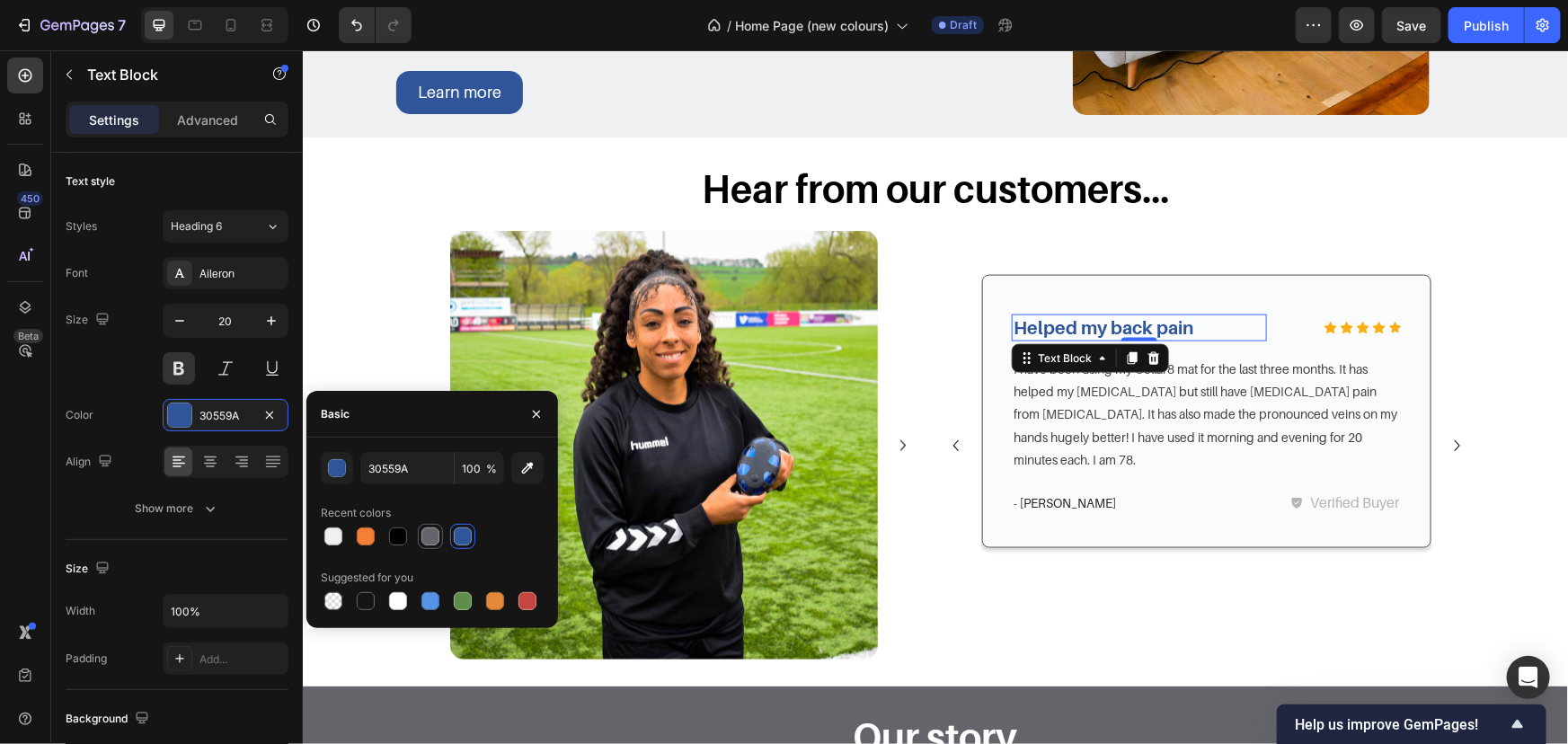
click at [440, 536] on div at bounding box center [430, 536] width 22 height 22
click at [379, 543] on div at bounding box center [431, 536] width 223 height 25
click at [396, 539] on div at bounding box center [398, 536] width 18 height 18
type input "000000"
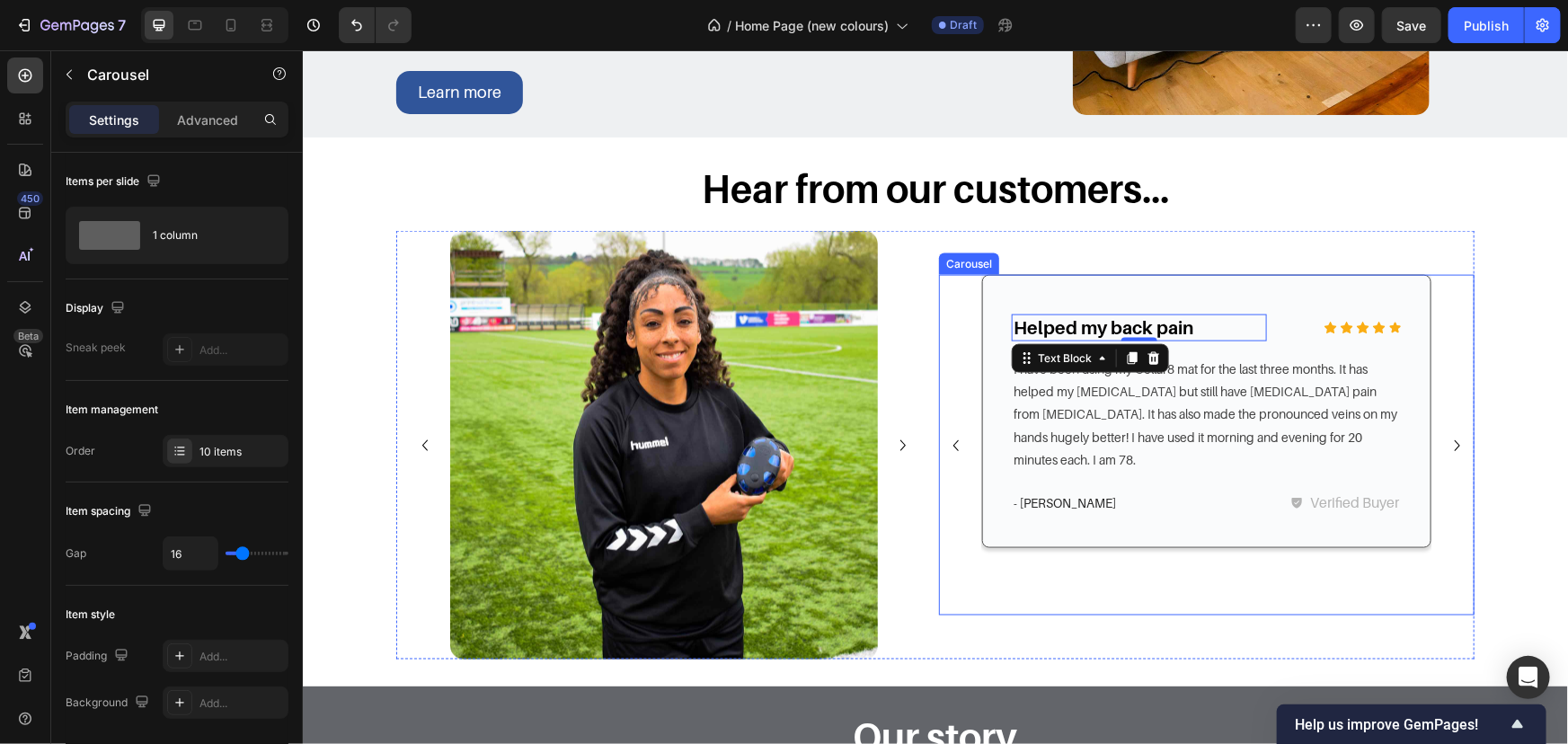
click at [958, 448] on icon "Carousel Back Arrow" at bounding box center [955, 445] width 22 height 22
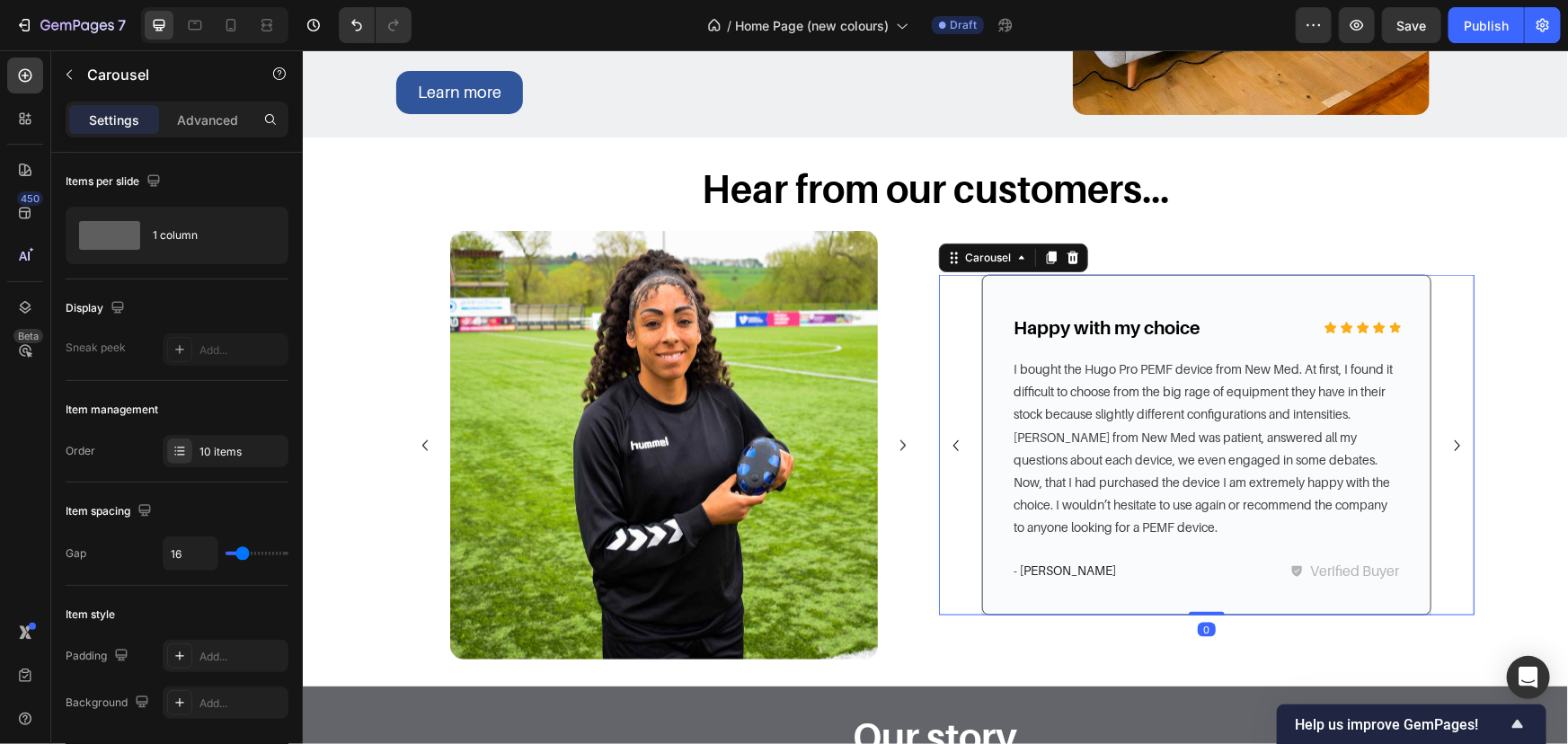
click at [958, 448] on icon "Carousel Back Arrow" at bounding box center [955, 445] width 22 height 22
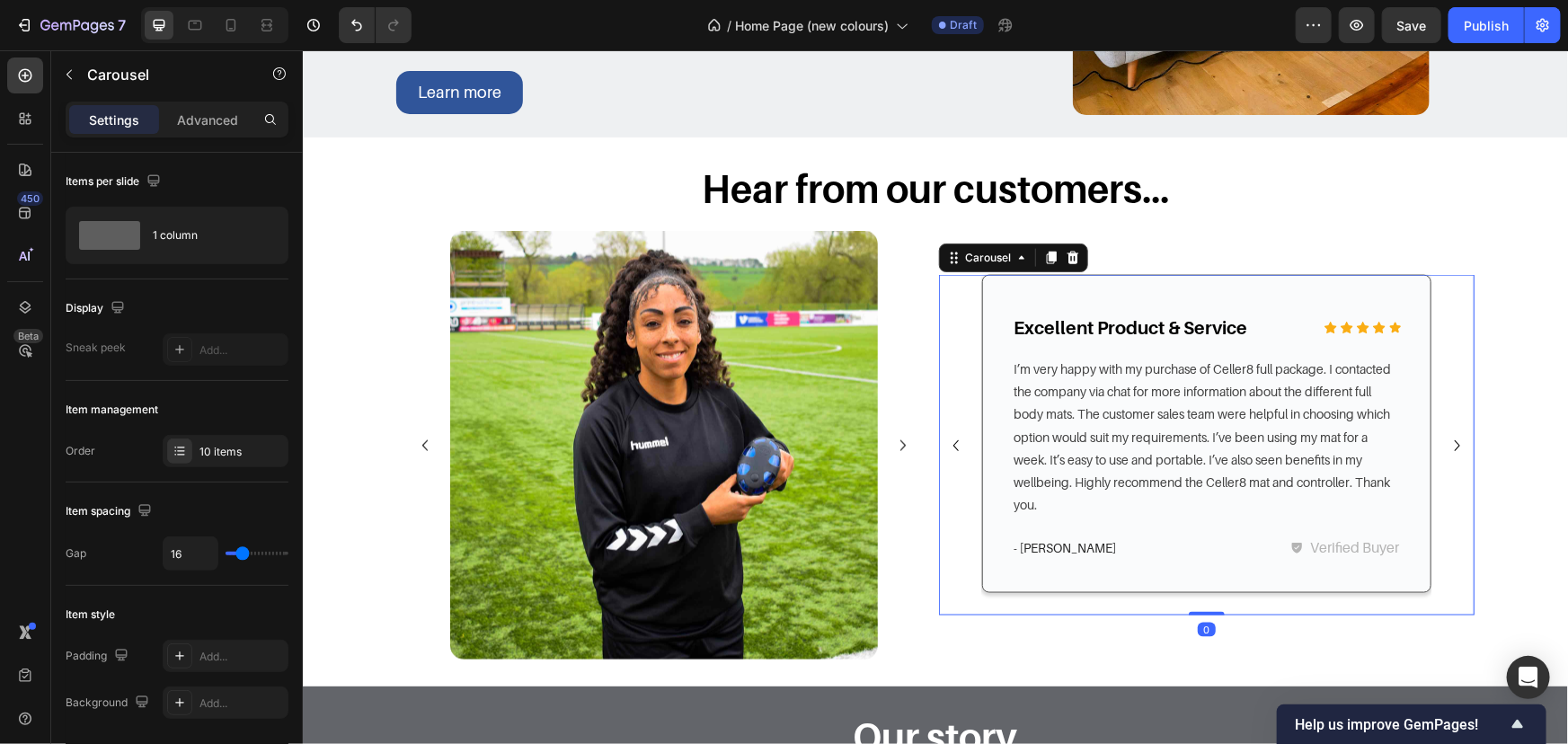
click at [1442, 431] on button "Carousel Next Arrow" at bounding box center [1456, 444] width 28 height 28
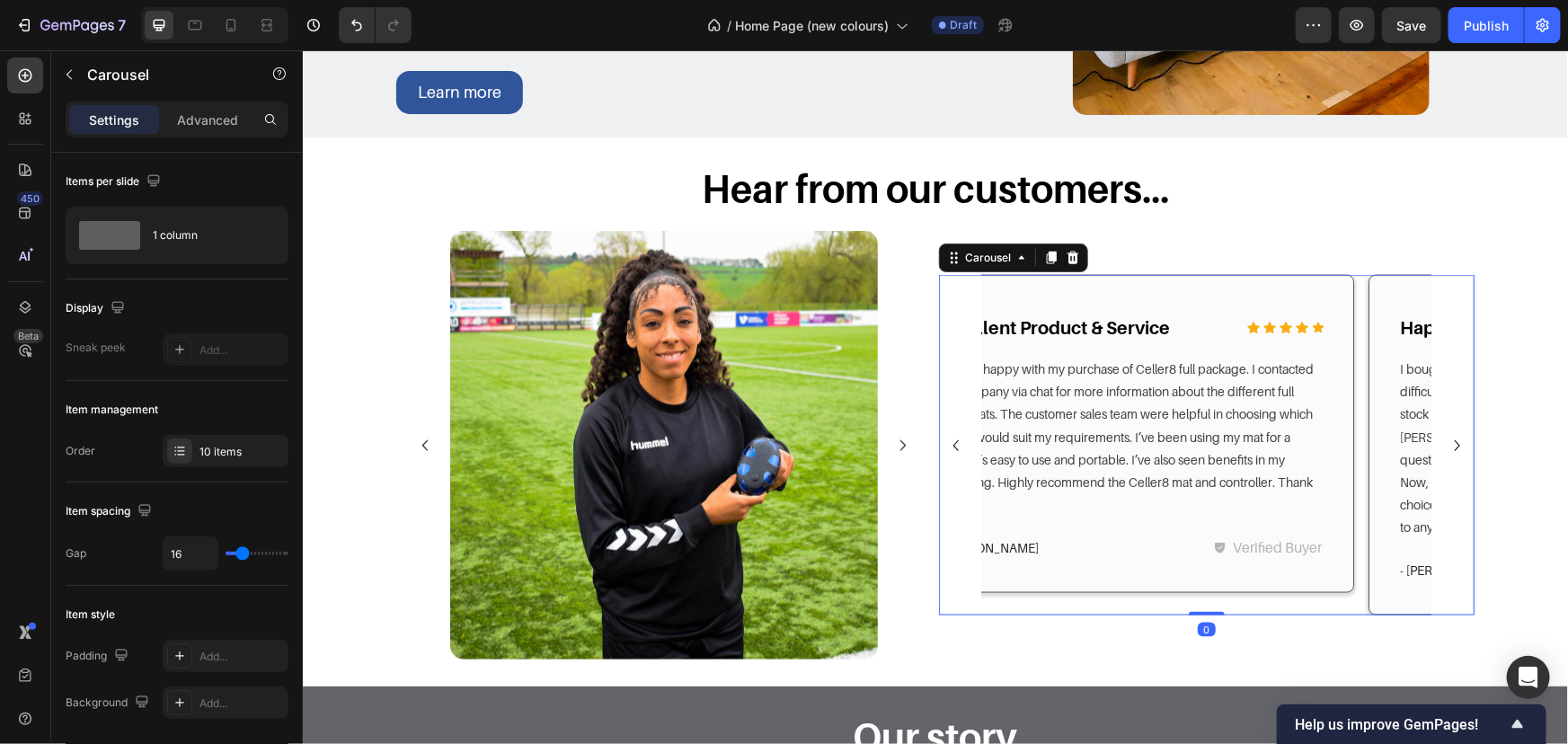
click at [1442, 431] on button "Carousel Next Arrow" at bounding box center [1456, 444] width 28 height 28
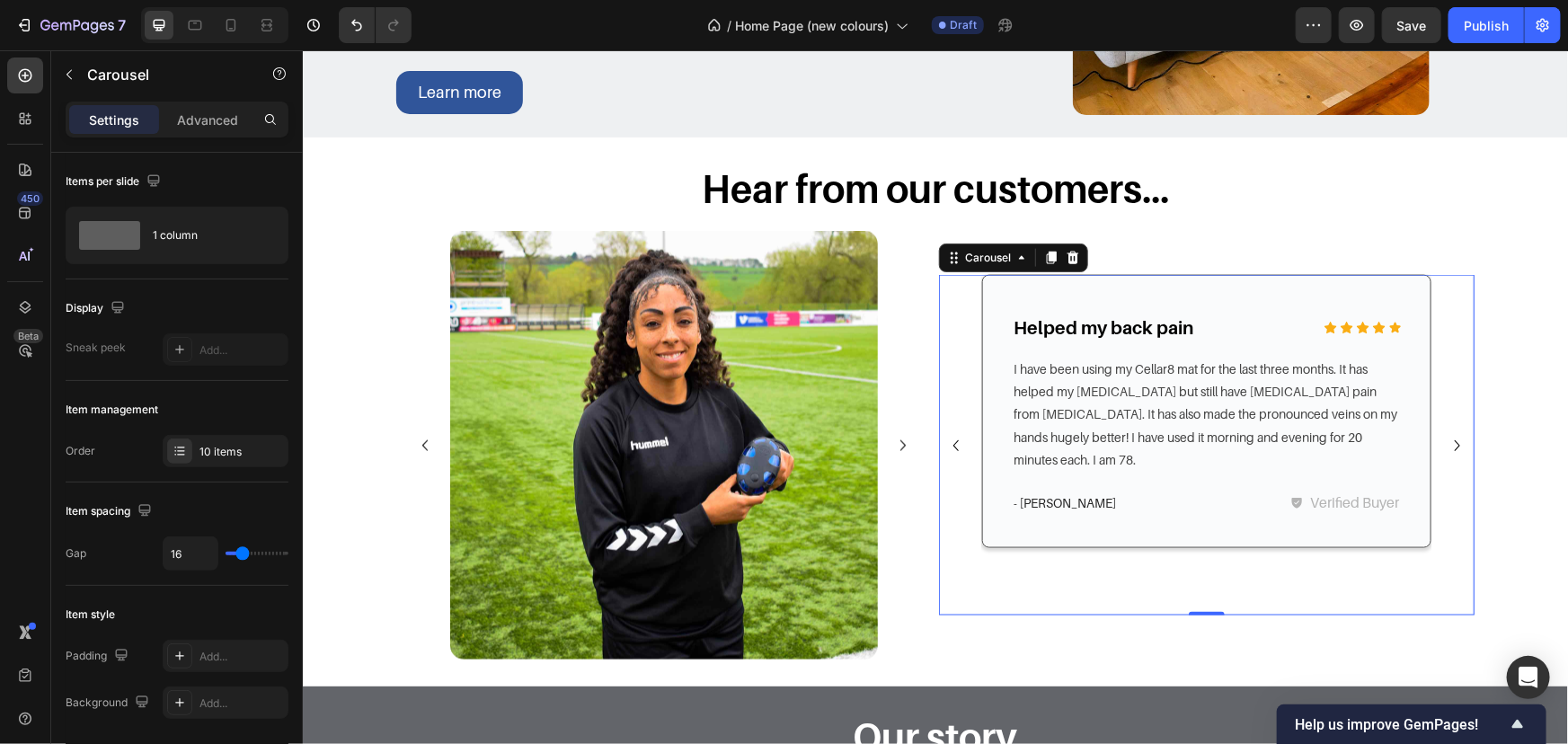
click at [1442, 431] on button "Carousel Next Arrow" at bounding box center [1456, 444] width 28 height 28
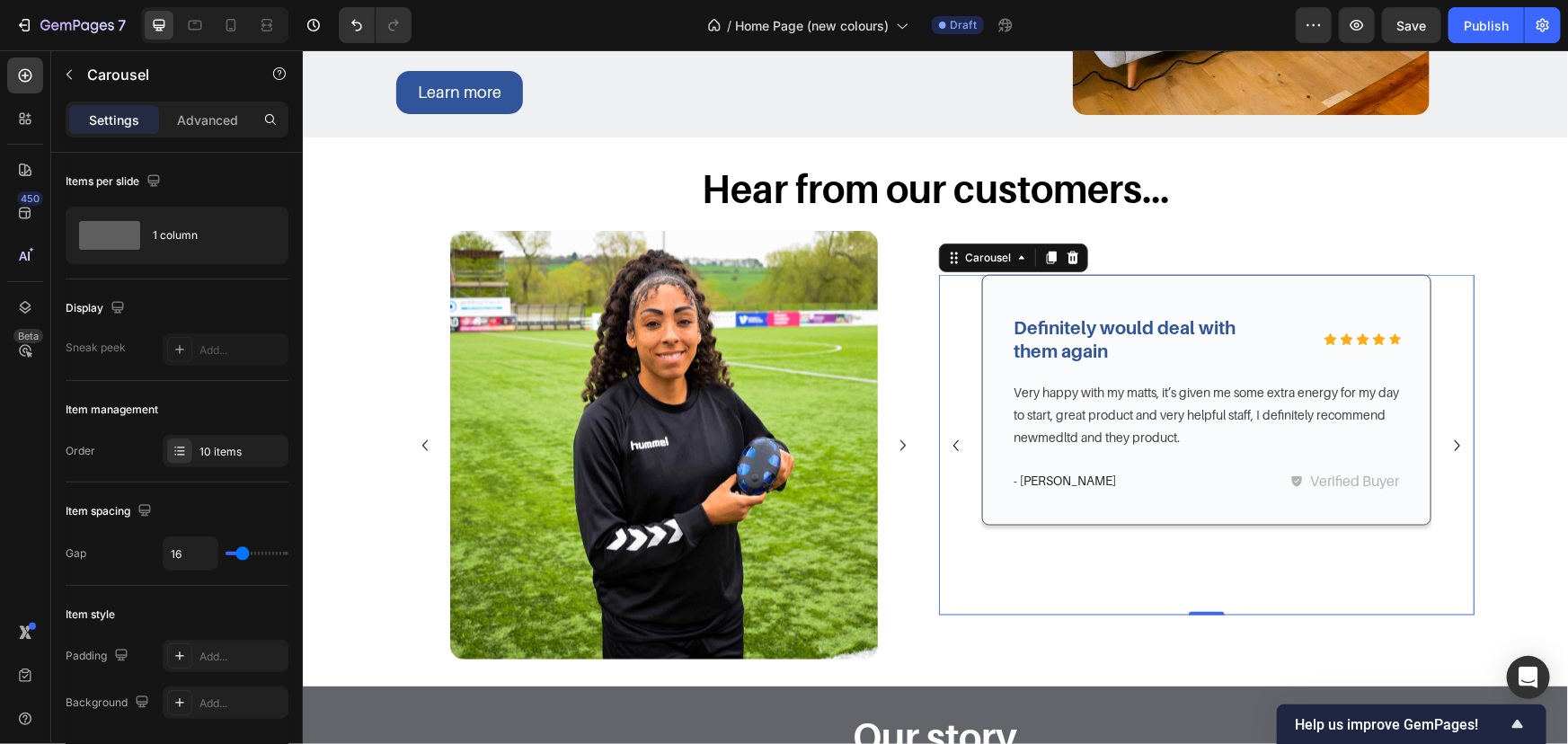
click at [1442, 431] on button "Carousel Next Arrow" at bounding box center [1456, 444] width 28 height 28
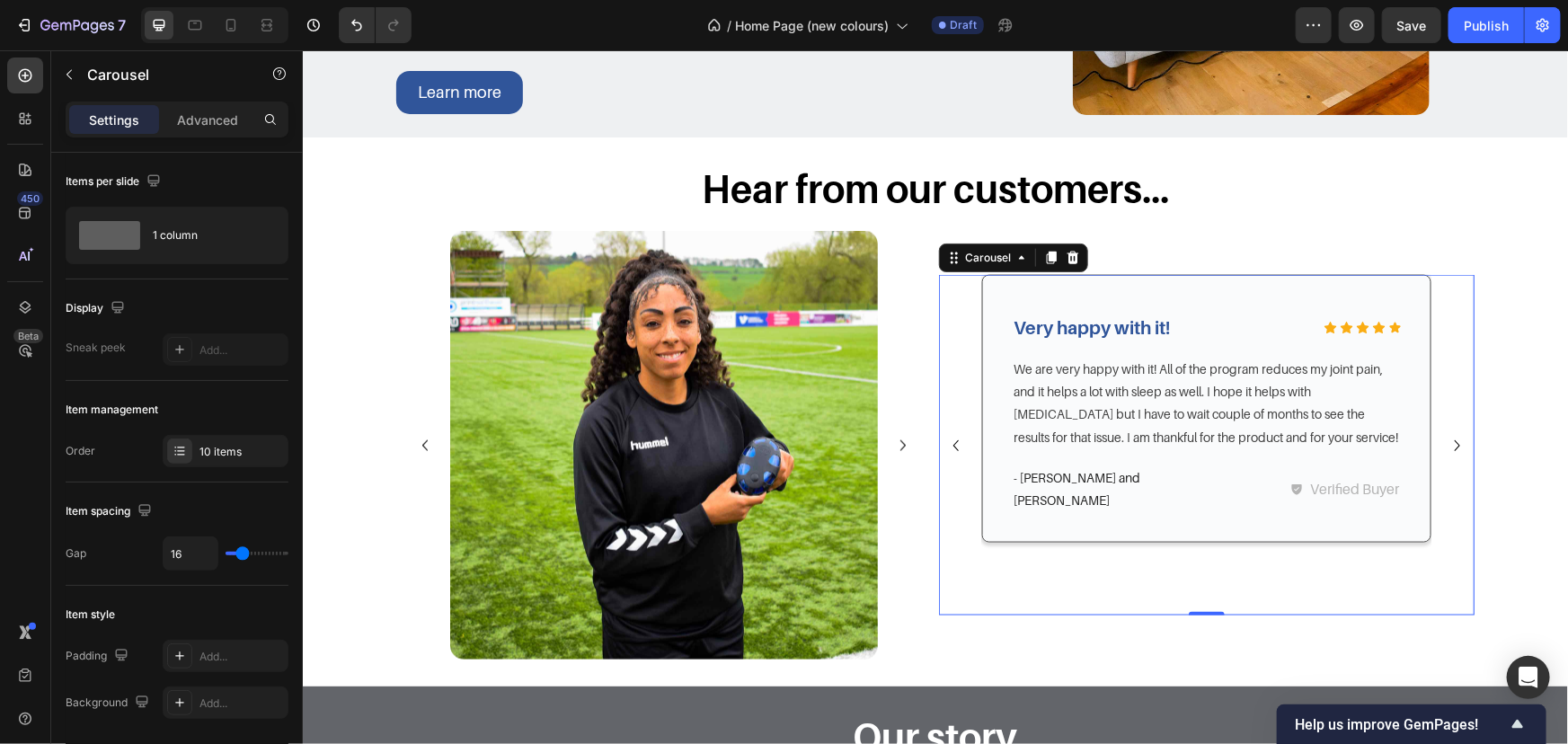
click at [955, 440] on icon "Carousel Back Arrow" at bounding box center [955, 445] width 22 height 22
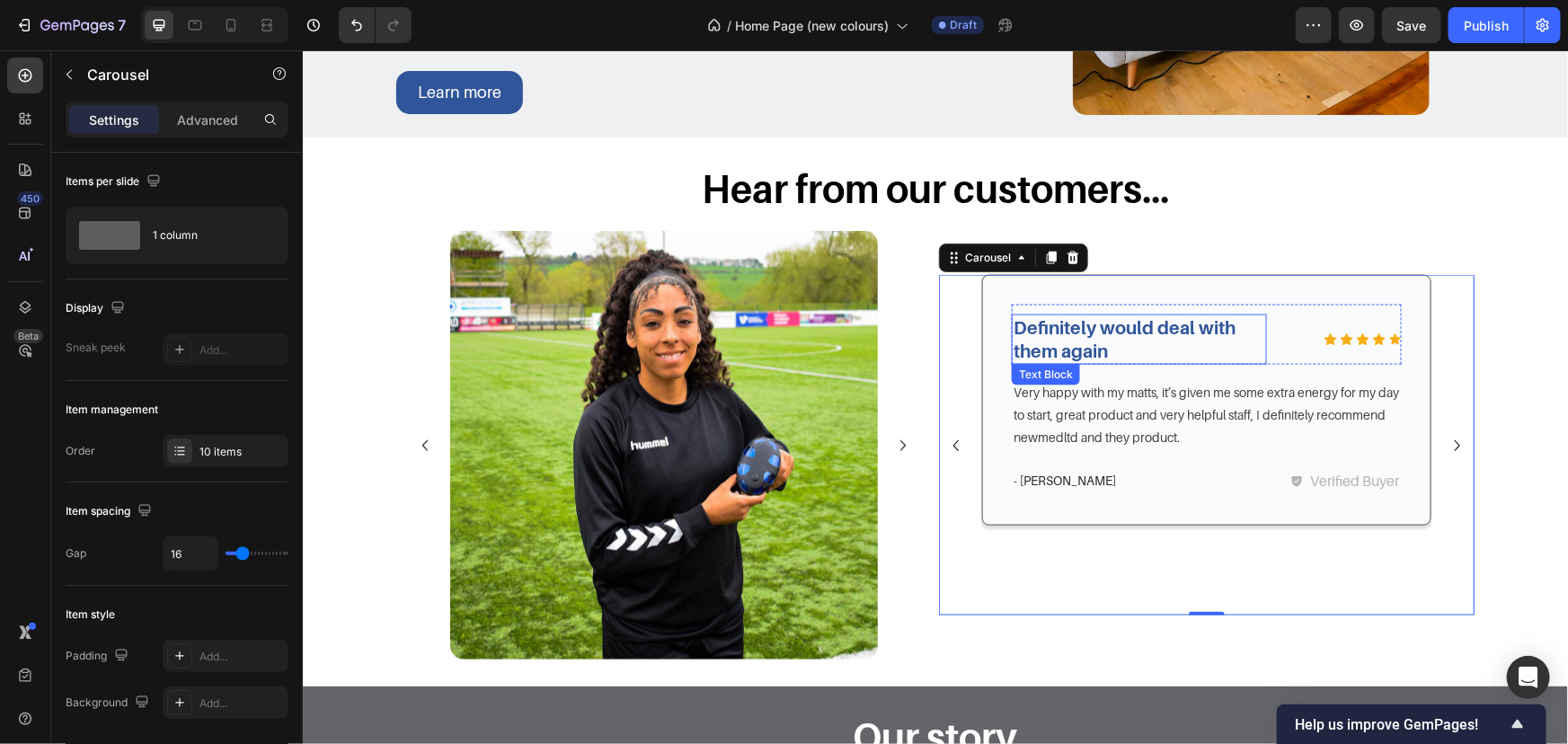
click at [1119, 335] on p "Definitely would deal with them again" at bounding box center [1138, 339] width 252 height 47
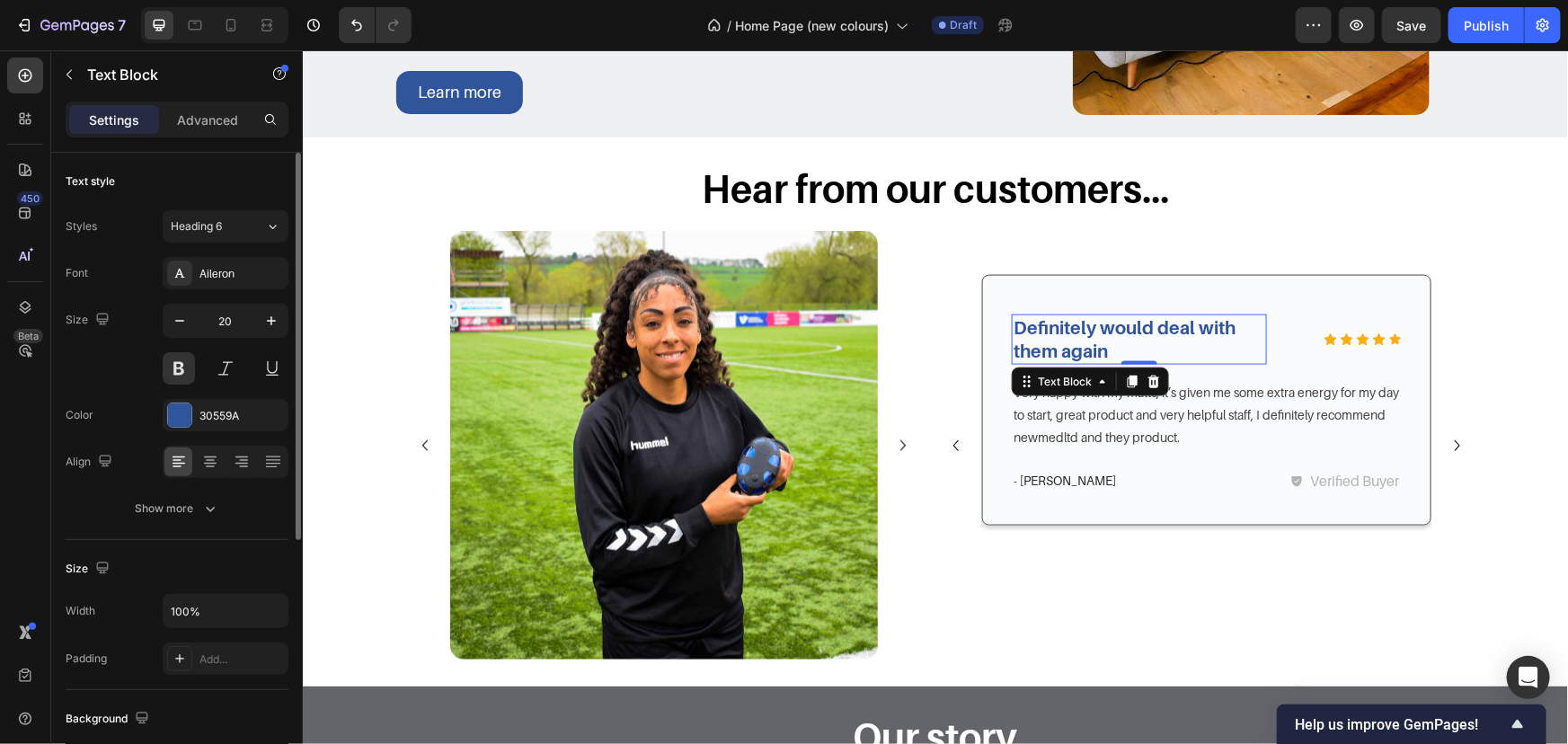
click at [239, 394] on div "Font Aileron Size 20 Color 30559A Align Show more" at bounding box center [177, 390] width 223 height 268
click at [240, 414] on div "30559A" at bounding box center [225, 416] width 52 height 16
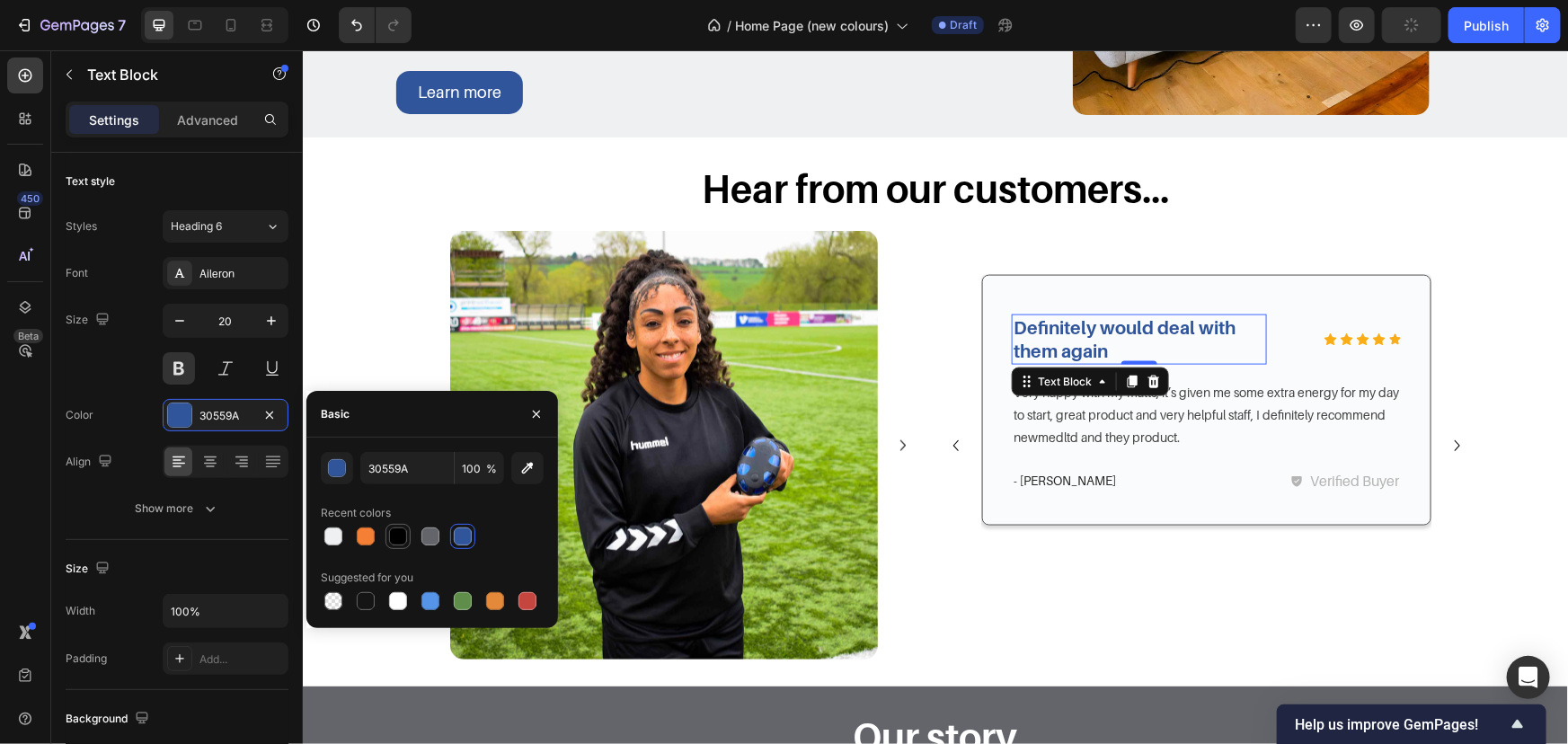
click at [393, 525] on div at bounding box center [398, 536] width 22 height 22
type input "000000"
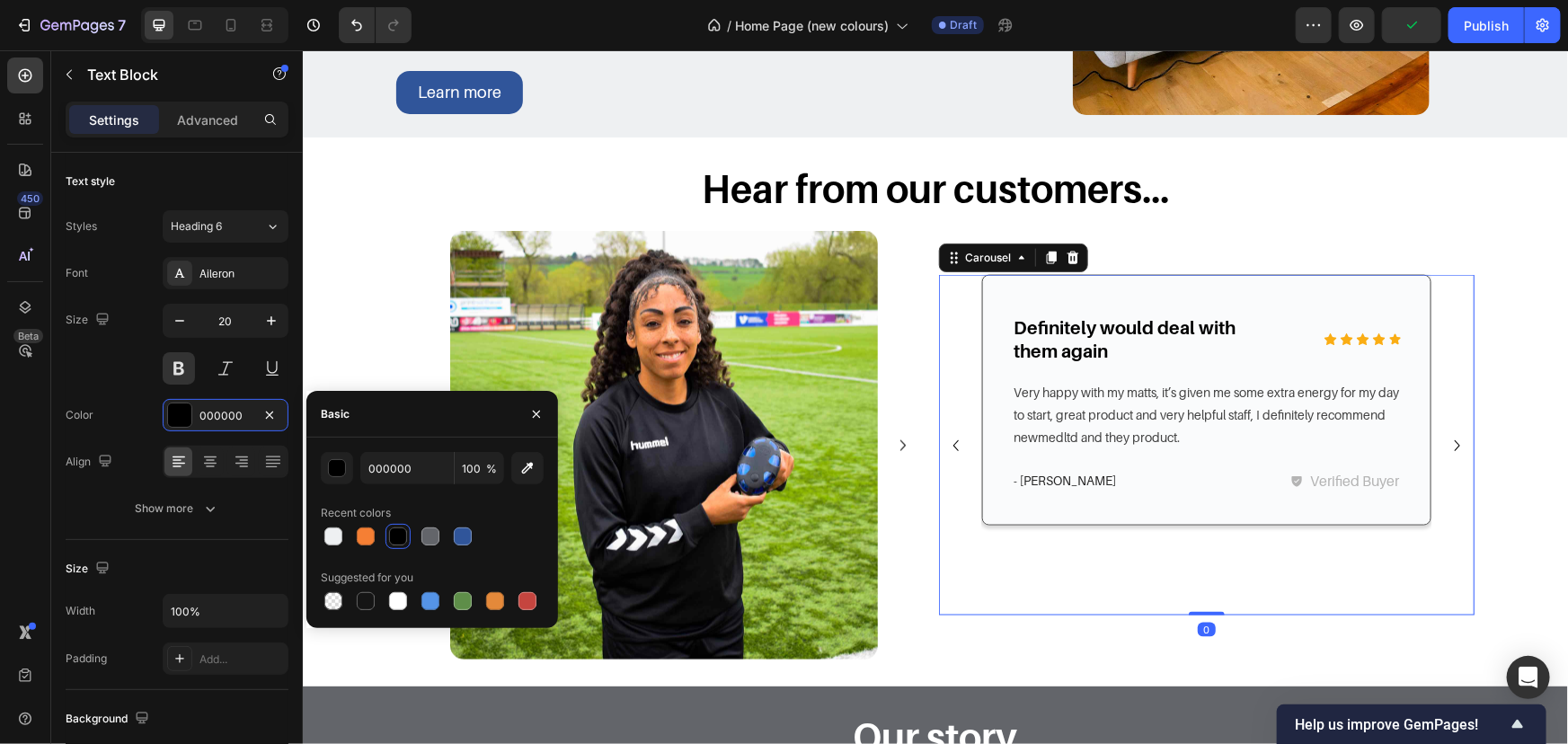
click at [1452, 434] on icon "Carousel Next Arrow" at bounding box center [1457, 445] width 22 height 22
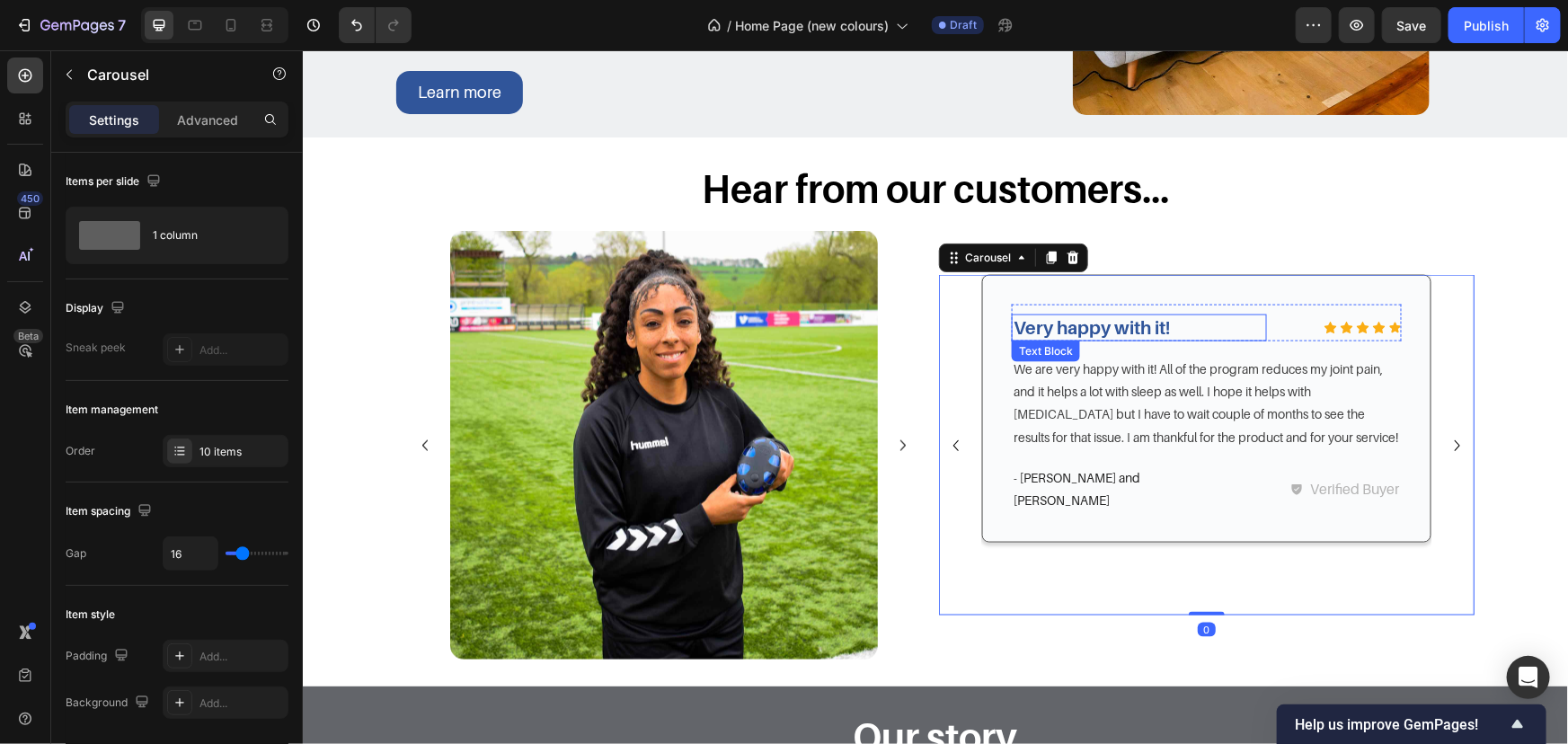
click at [1098, 322] on p "Very happy with it!" at bounding box center [1138, 327] width 252 height 24
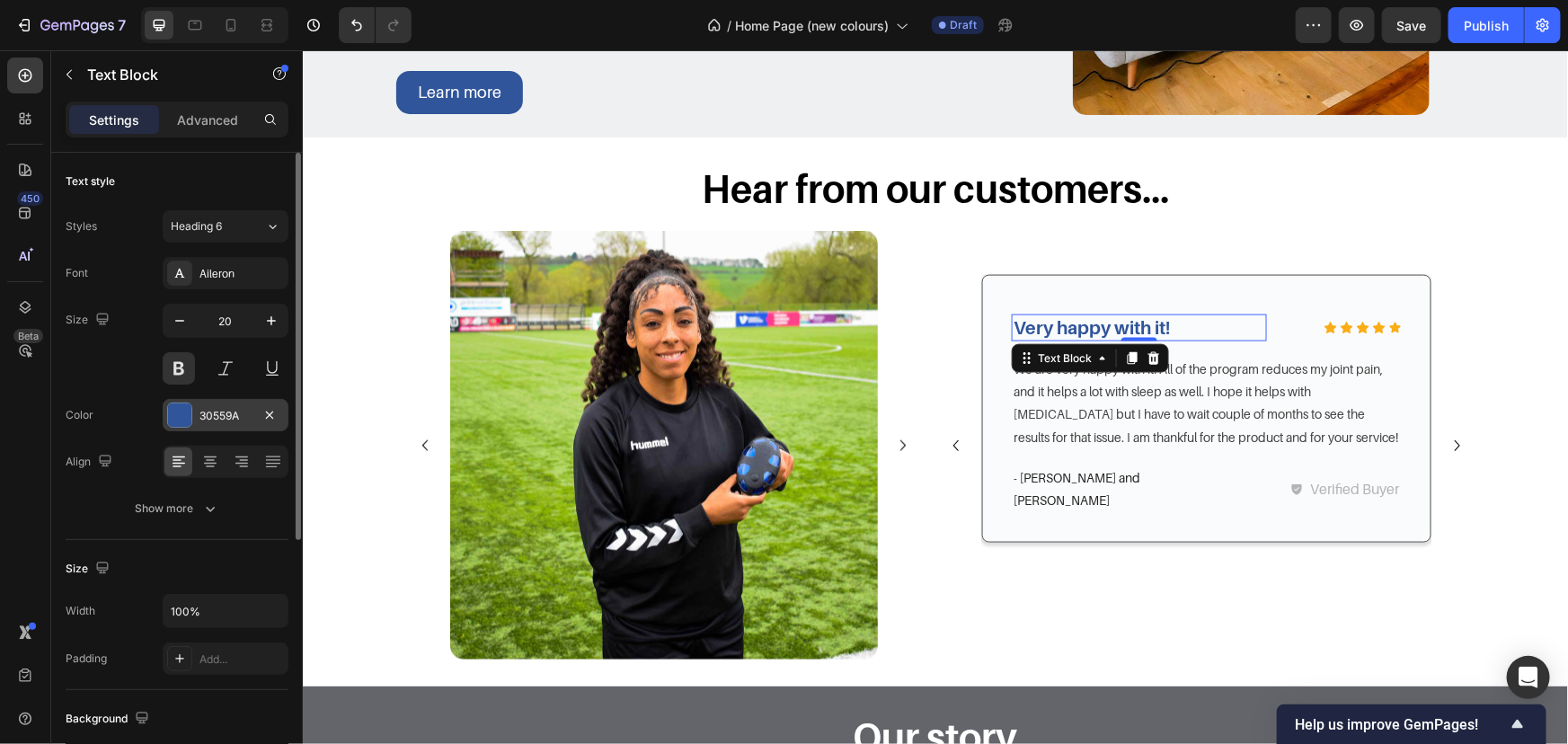
click at [209, 425] on div "30559A" at bounding box center [226, 415] width 126 height 32
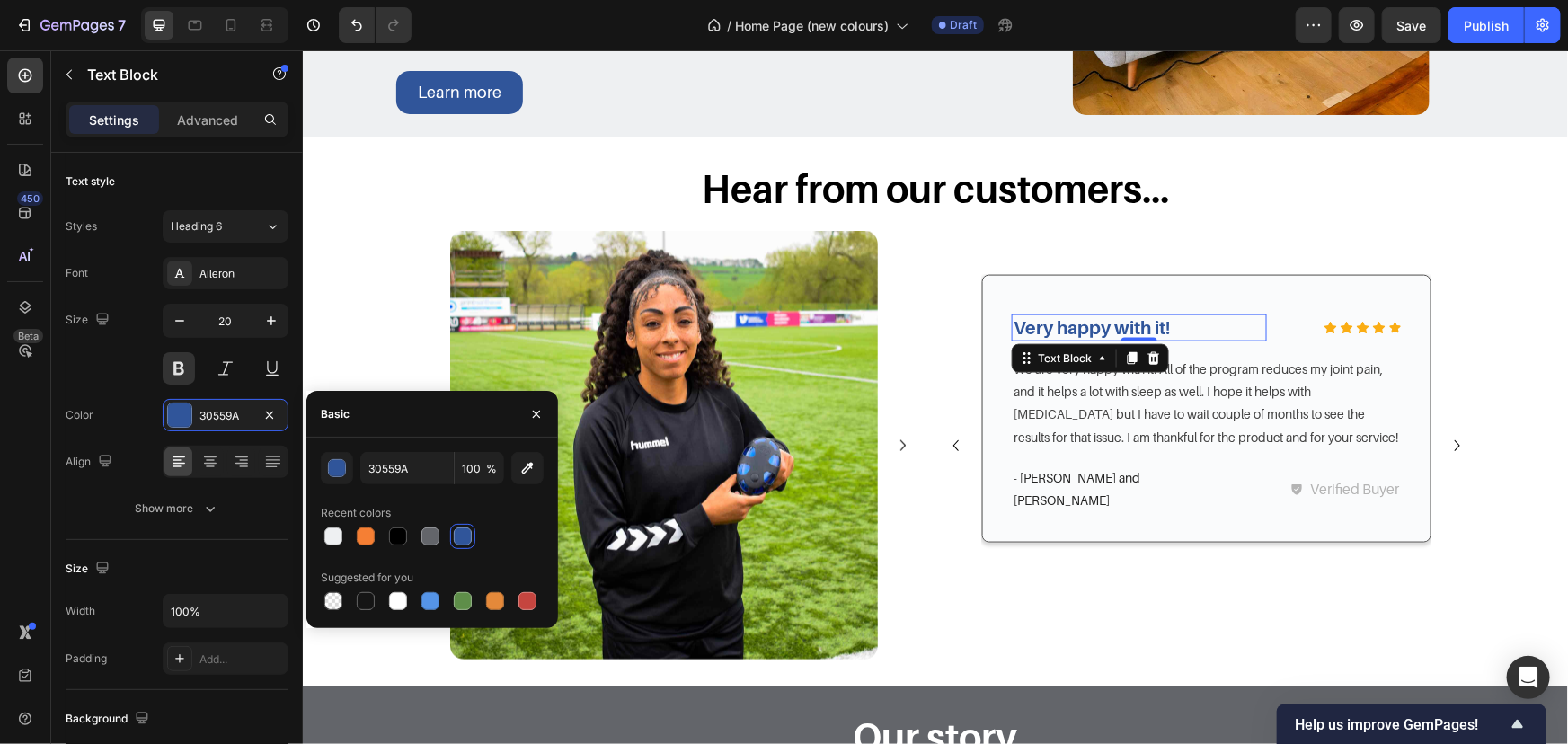
click at [415, 540] on div at bounding box center [431, 536] width 223 height 25
click at [404, 540] on div at bounding box center [398, 536] width 18 height 18
type input "000000"
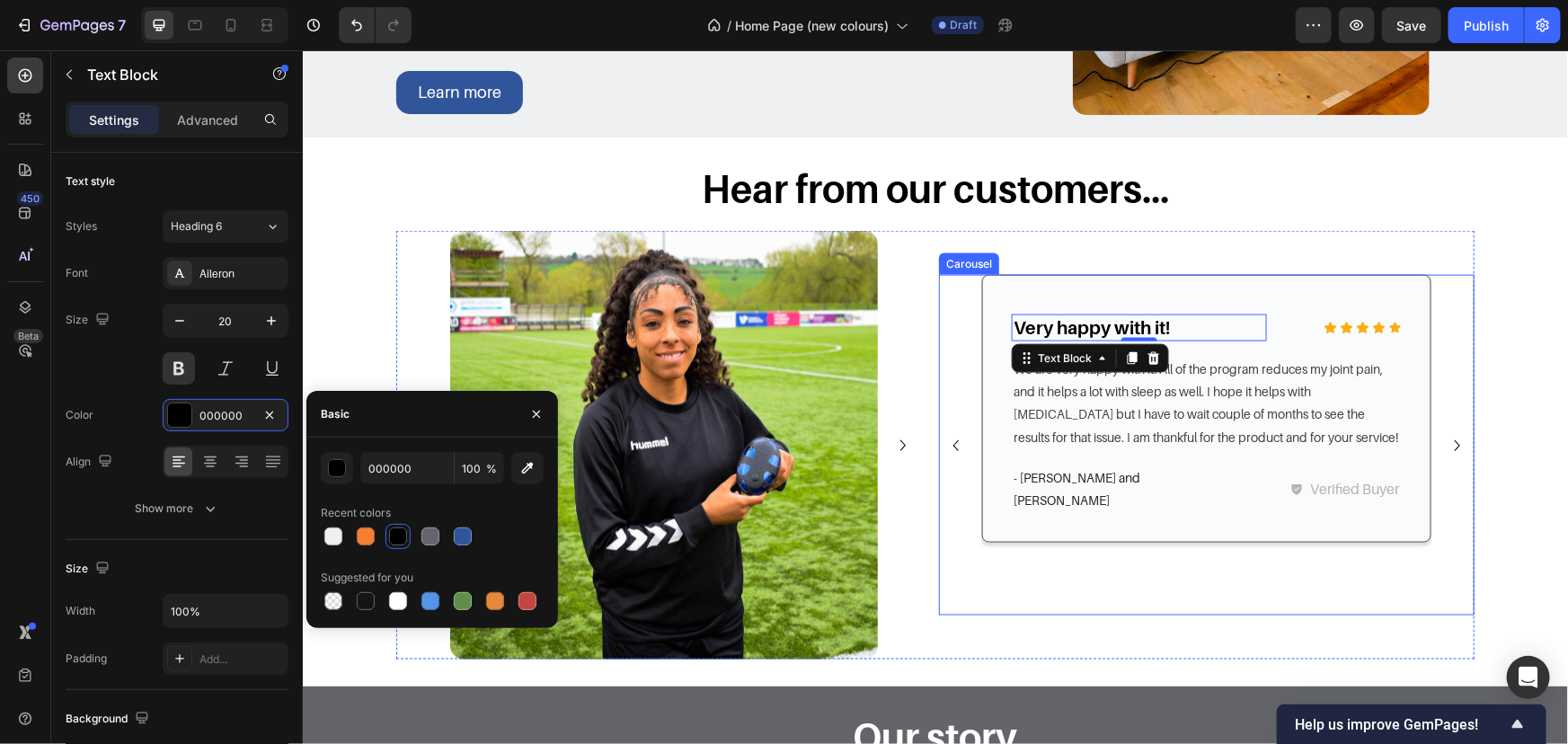
click at [1453, 443] on icon "Carousel Next Arrow" at bounding box center [1457, 445] width 22 height 22
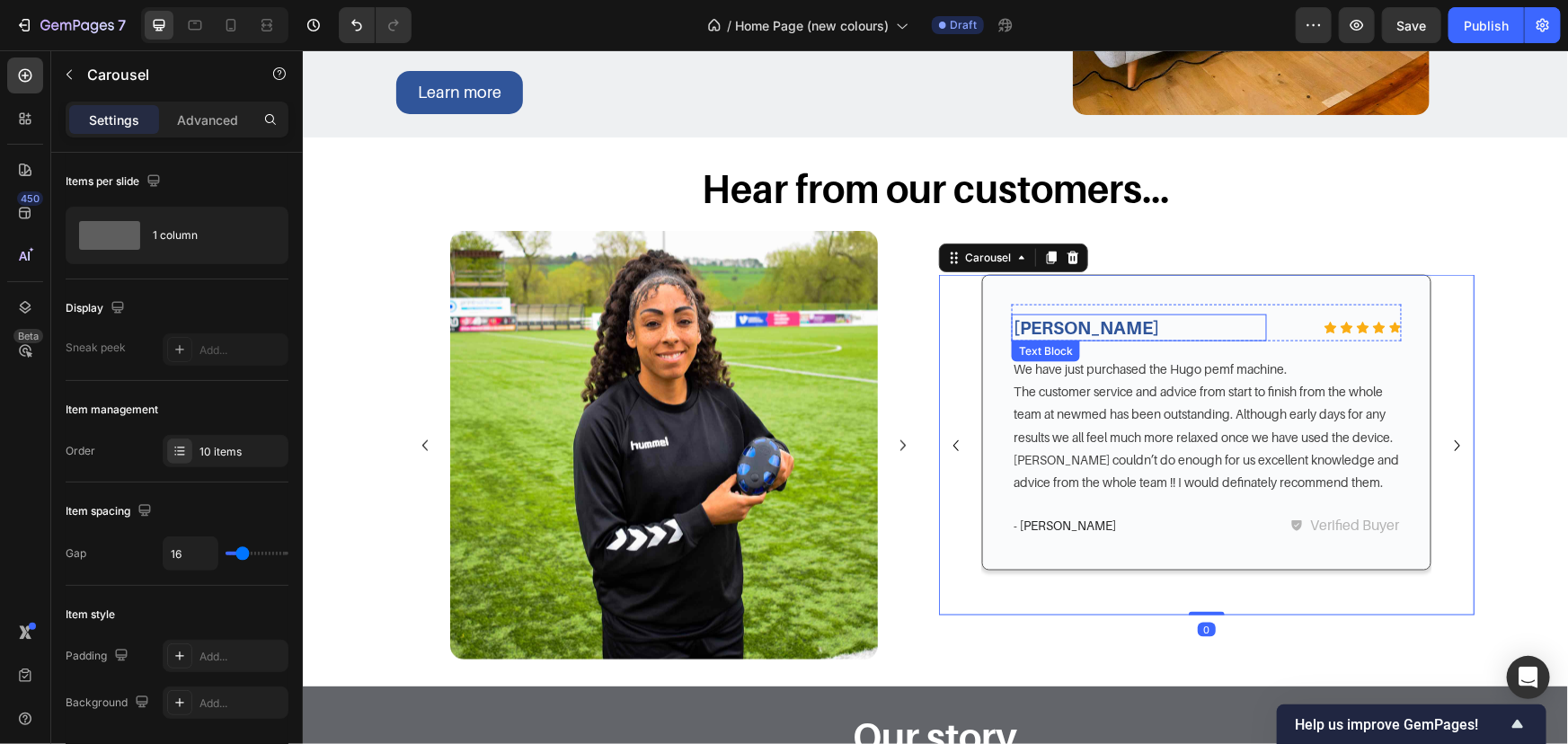
click at [1165, 325] on p "Hugo PEMF" at bounding box center [1138, 327] width 252 height 24
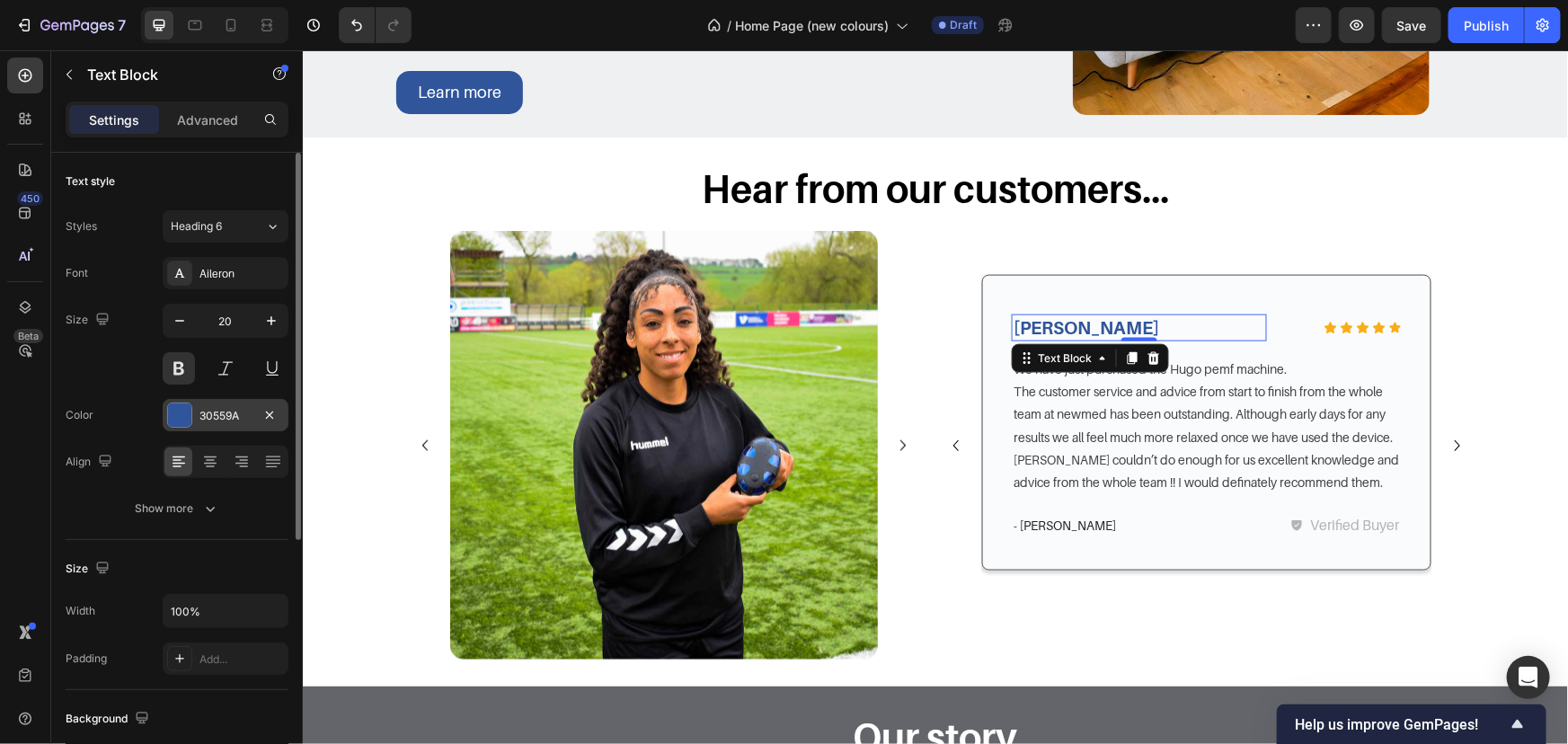
click at [246, 402] on div "30559A" at bounding box center [226, 415] width 126 height 32
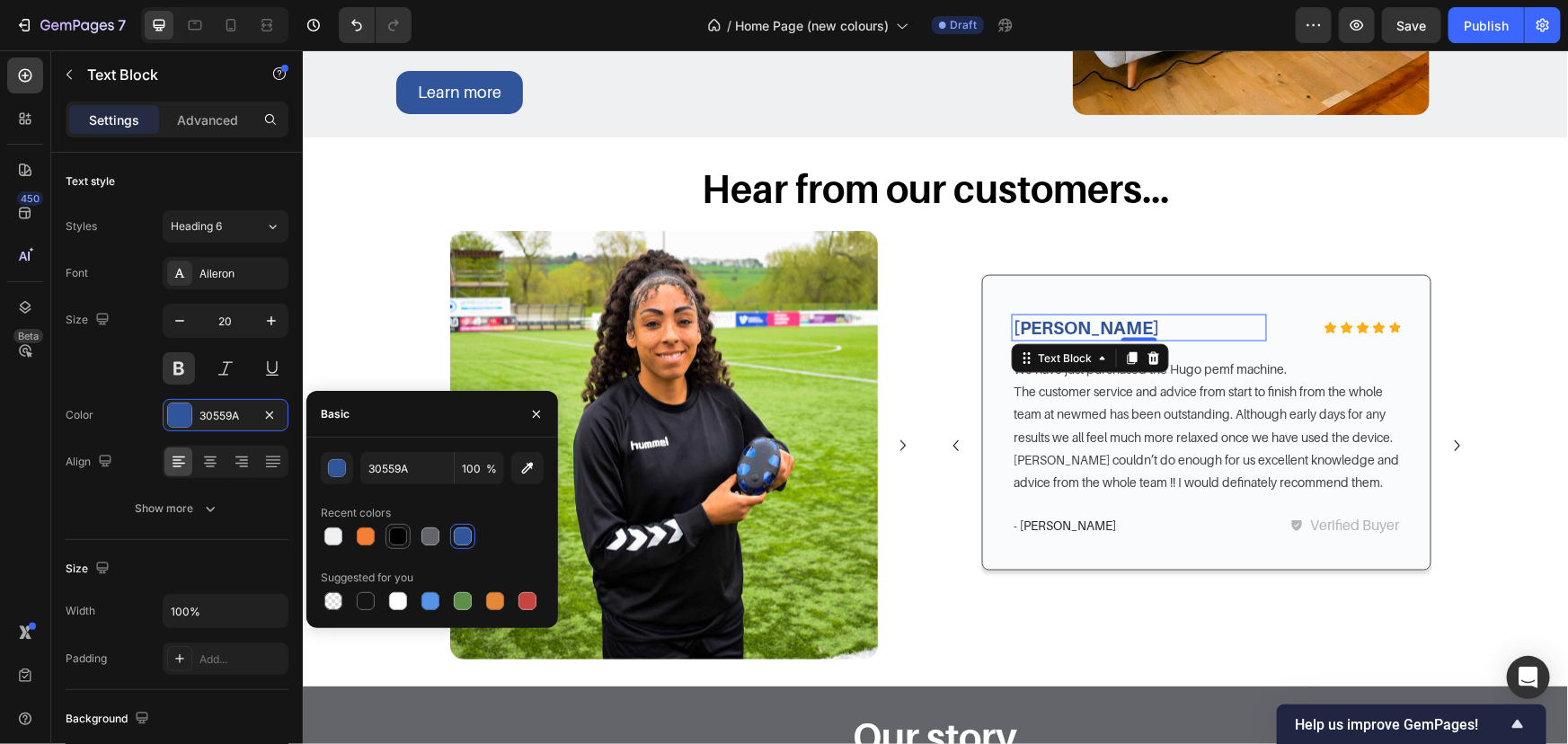
click at [394, 534] on div at bounding box center [398, 536] width 18 height 18
type input "000000"
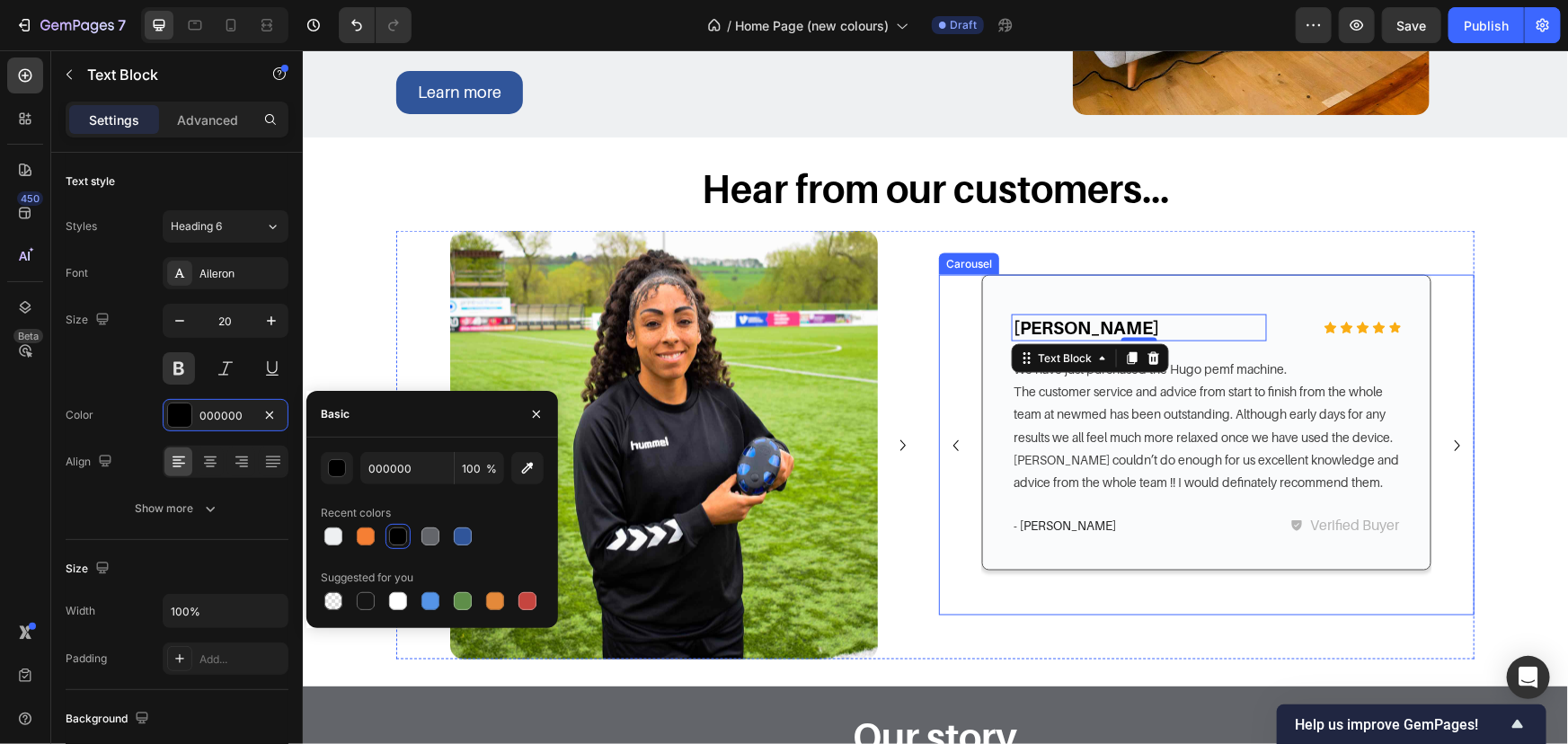
click at [1447, 425] on div "Icon Icon Icon Icon Icon Icon List Immediate Results Text Block Row While it's …" at bounding box center [1206, 444] width 535 height 340
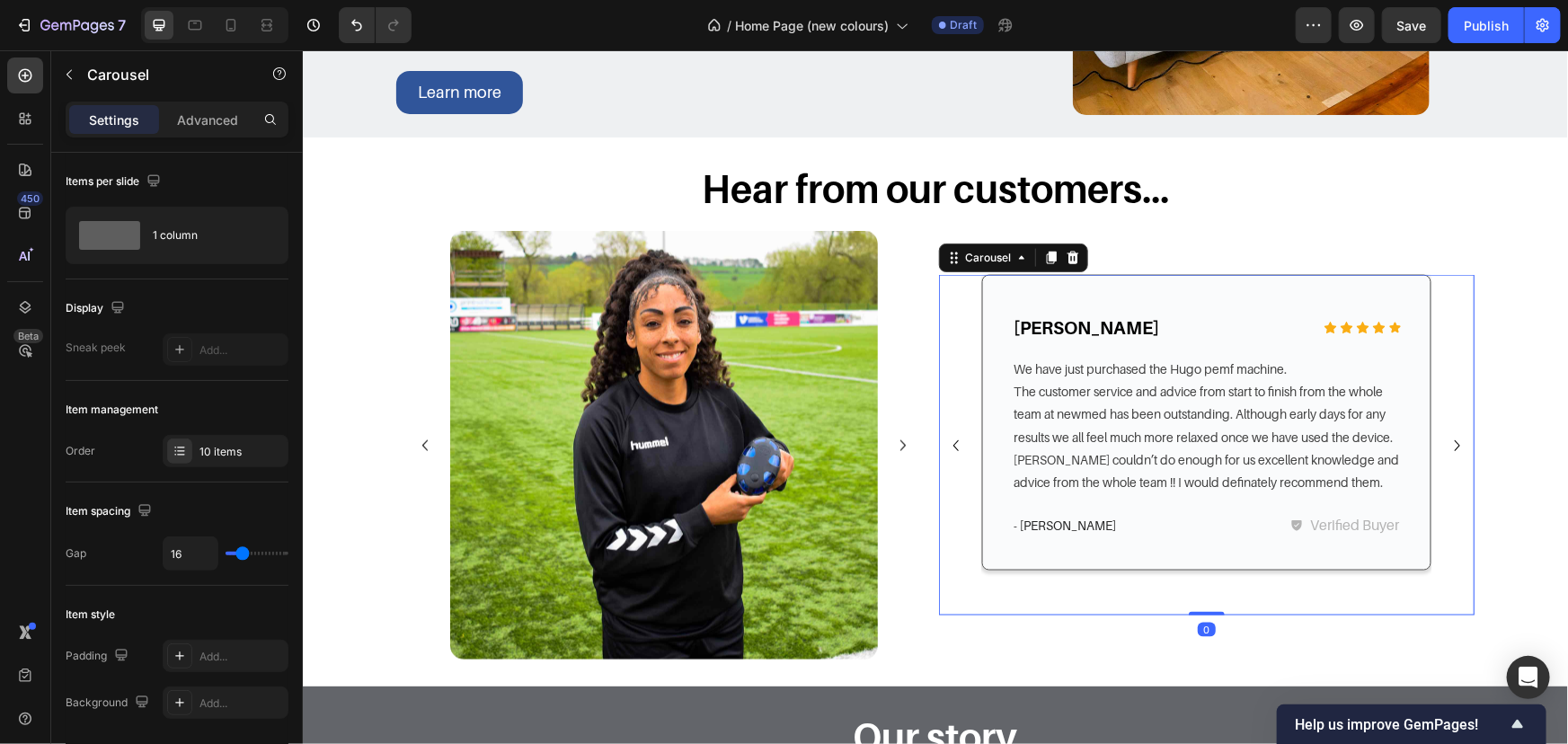
click at [1447, 436] on icon "Carousel Next Arrow" at bounding box center [1457, 445] width 22 height 22
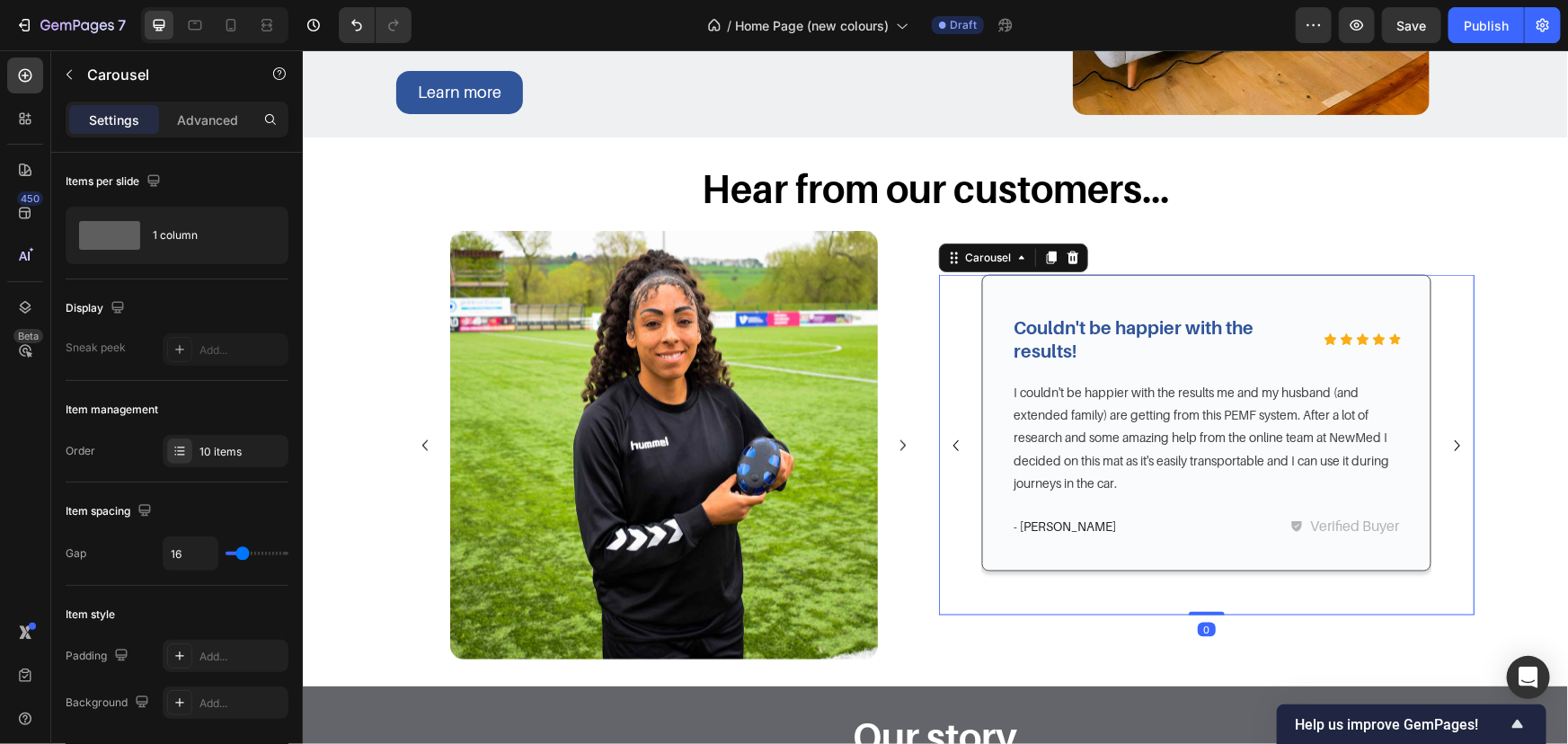
click at [1447, 436] on icon "Carousel Next Arrow" at bounding box center [1457, 445] width 22 height 22
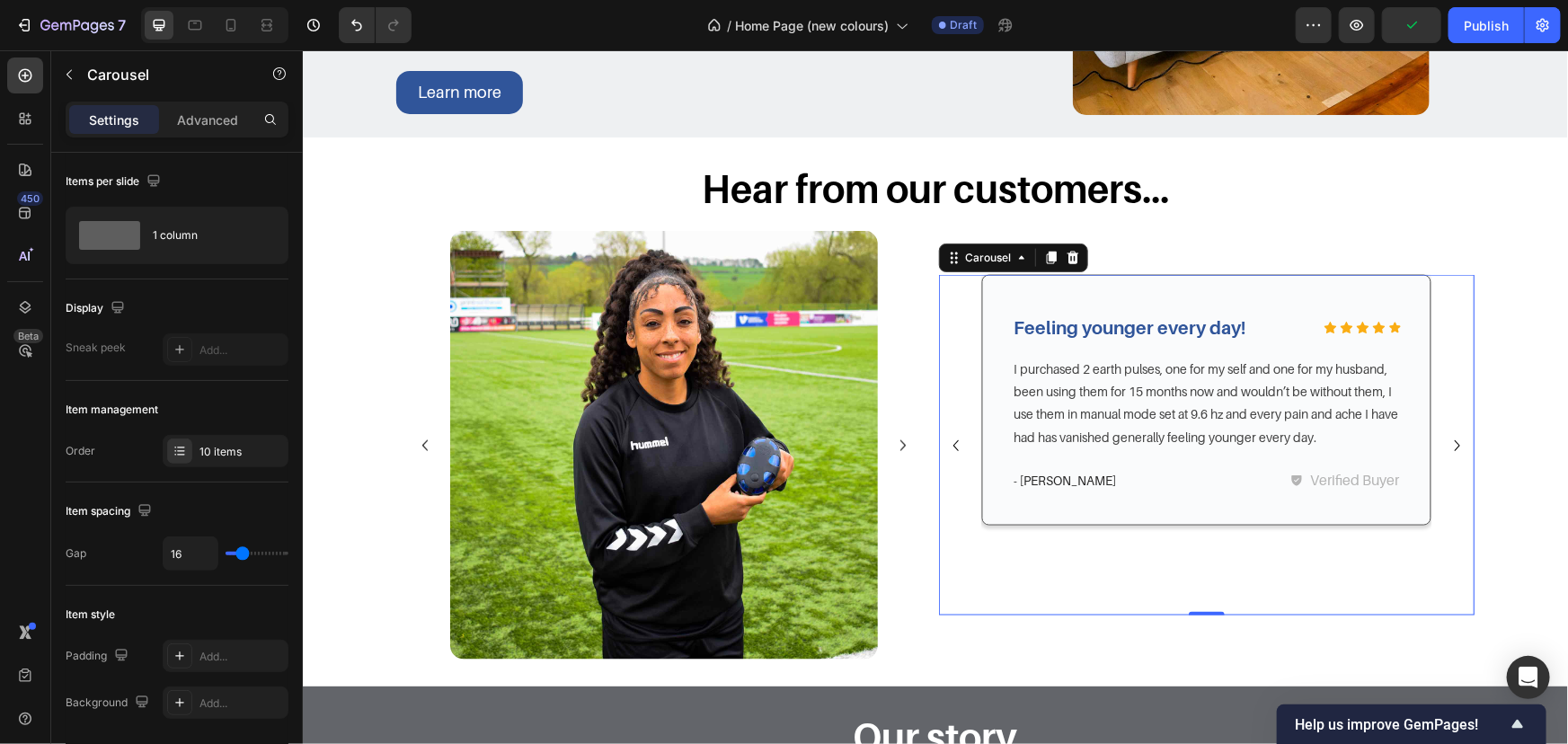
click at [947, 448] on icon "Carousel Back Arrow" at bounding box center [955, 445] width 22 height 22
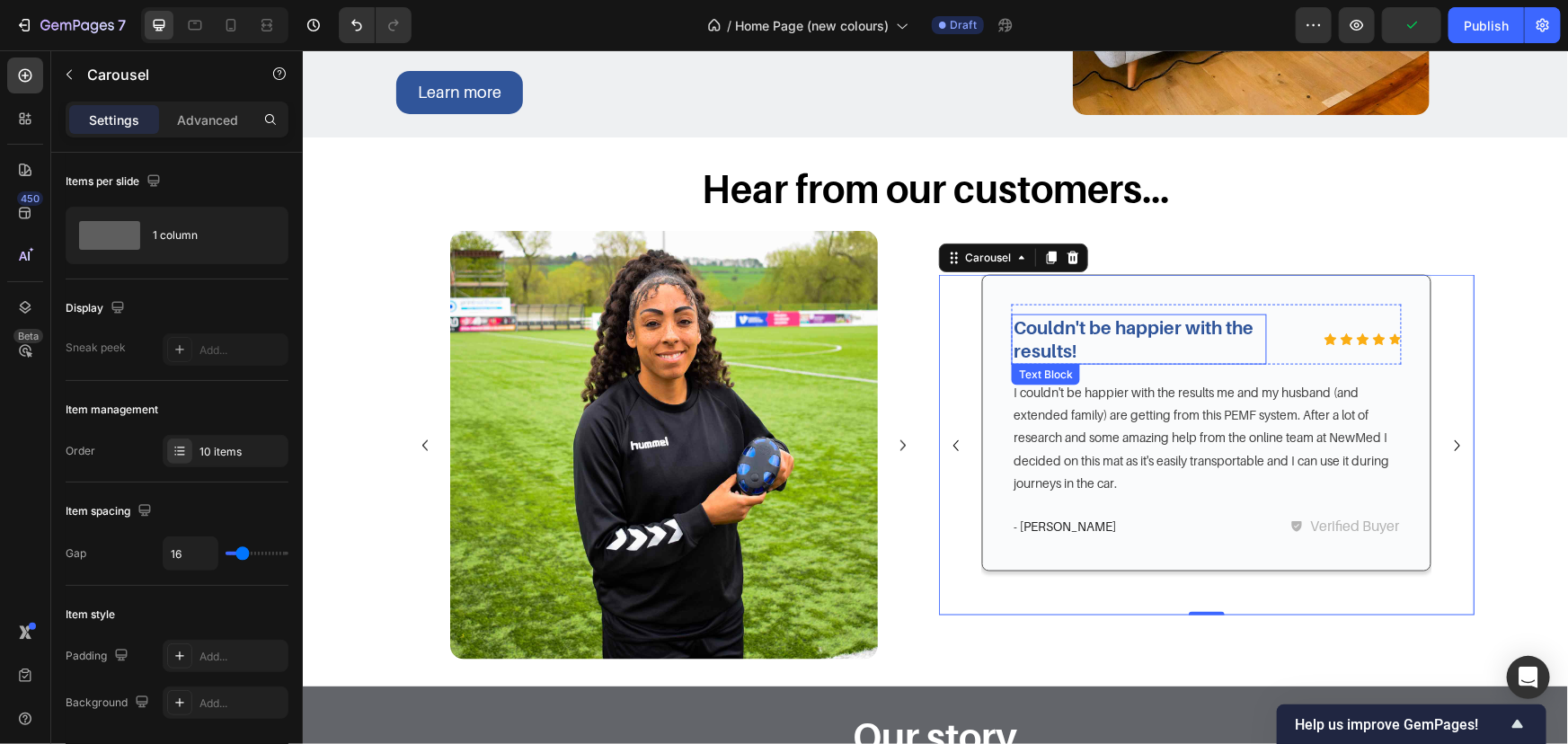
click at [1066, 339] on p "Couldn't be happier with the results!" at bounding box center [1138, 339] width 252 height 47
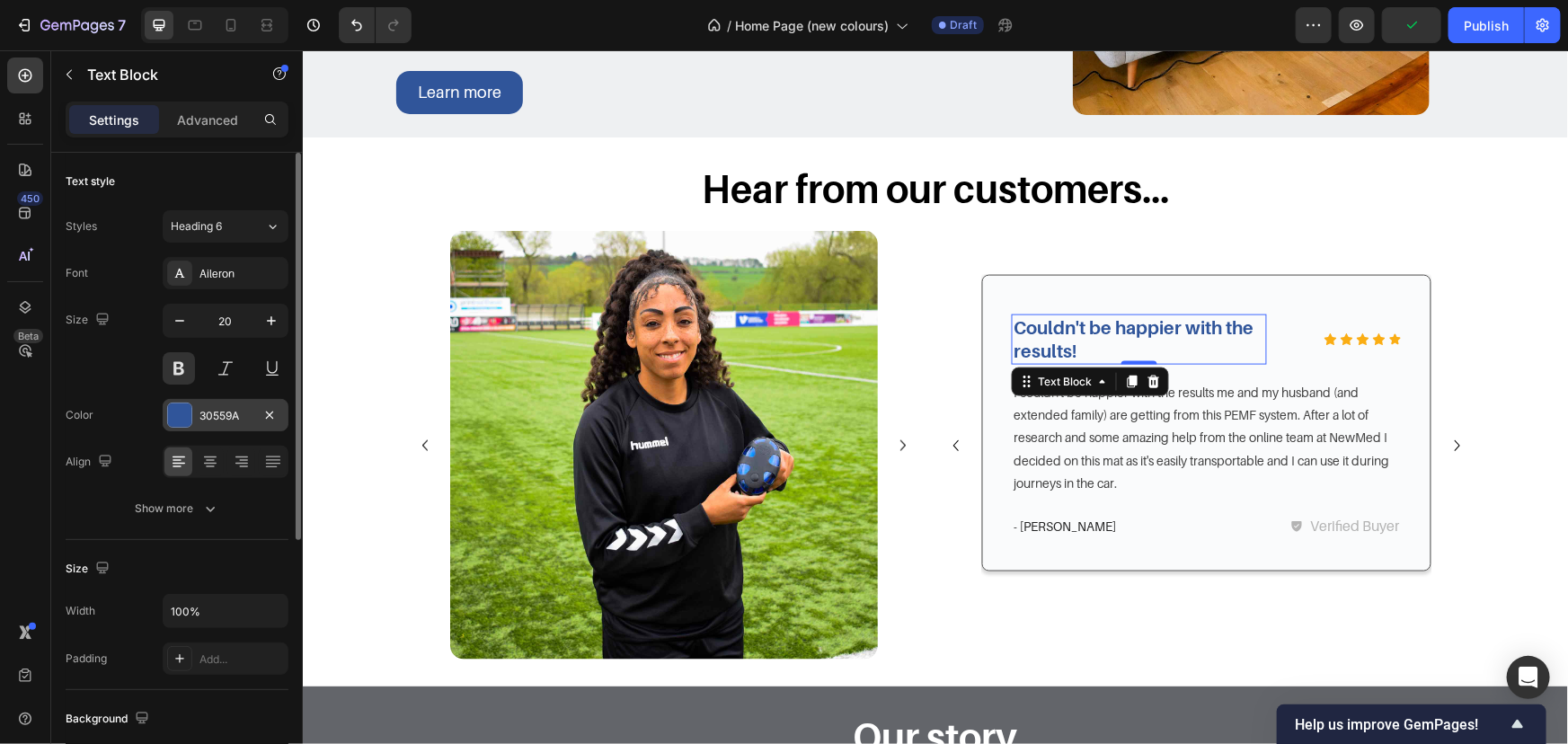
click at [190, 404] on div at bounding box center [179, 416] width 25 height 25
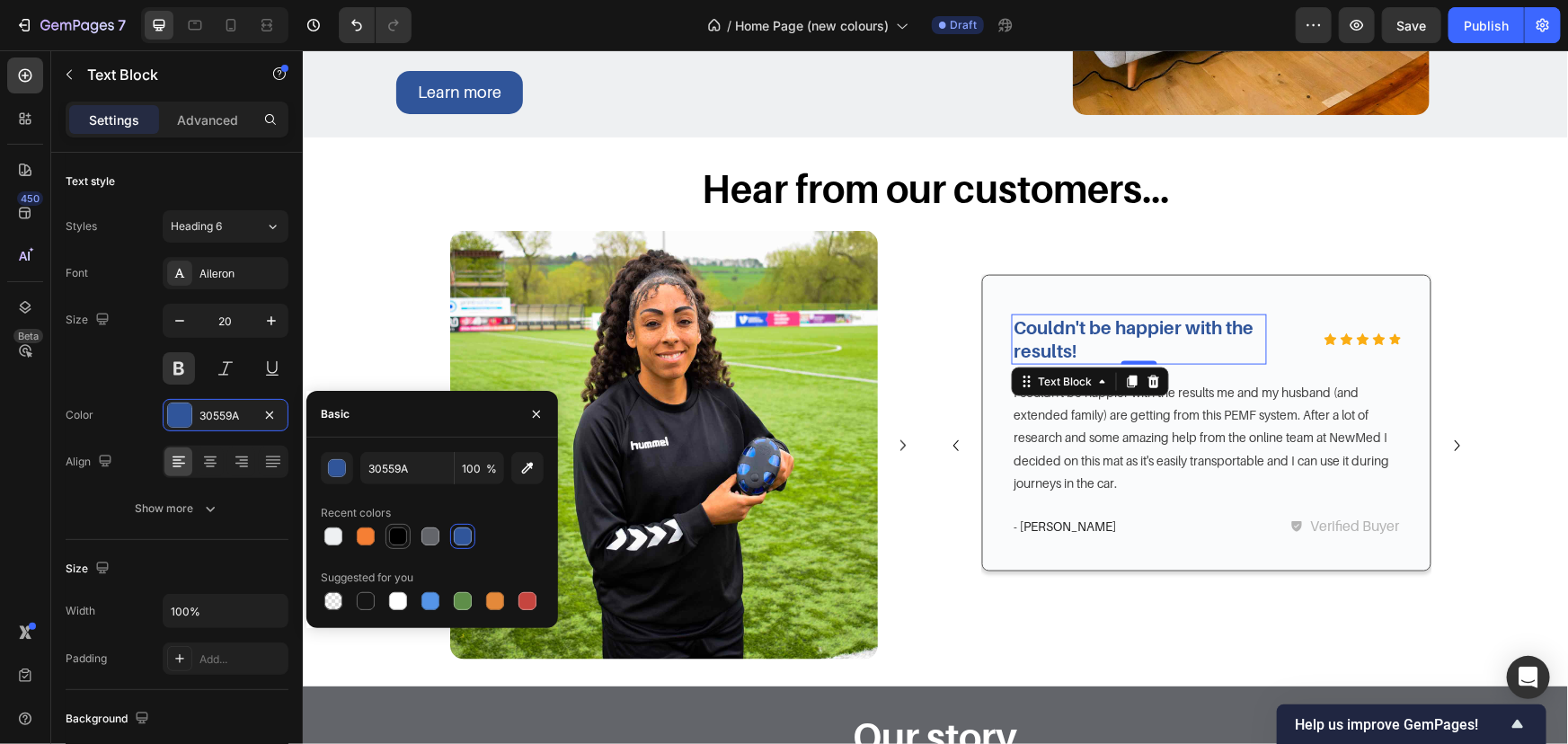
click at [400, 533] on div at bounding box center [398, 536] width 18 height 18
type input "000000"
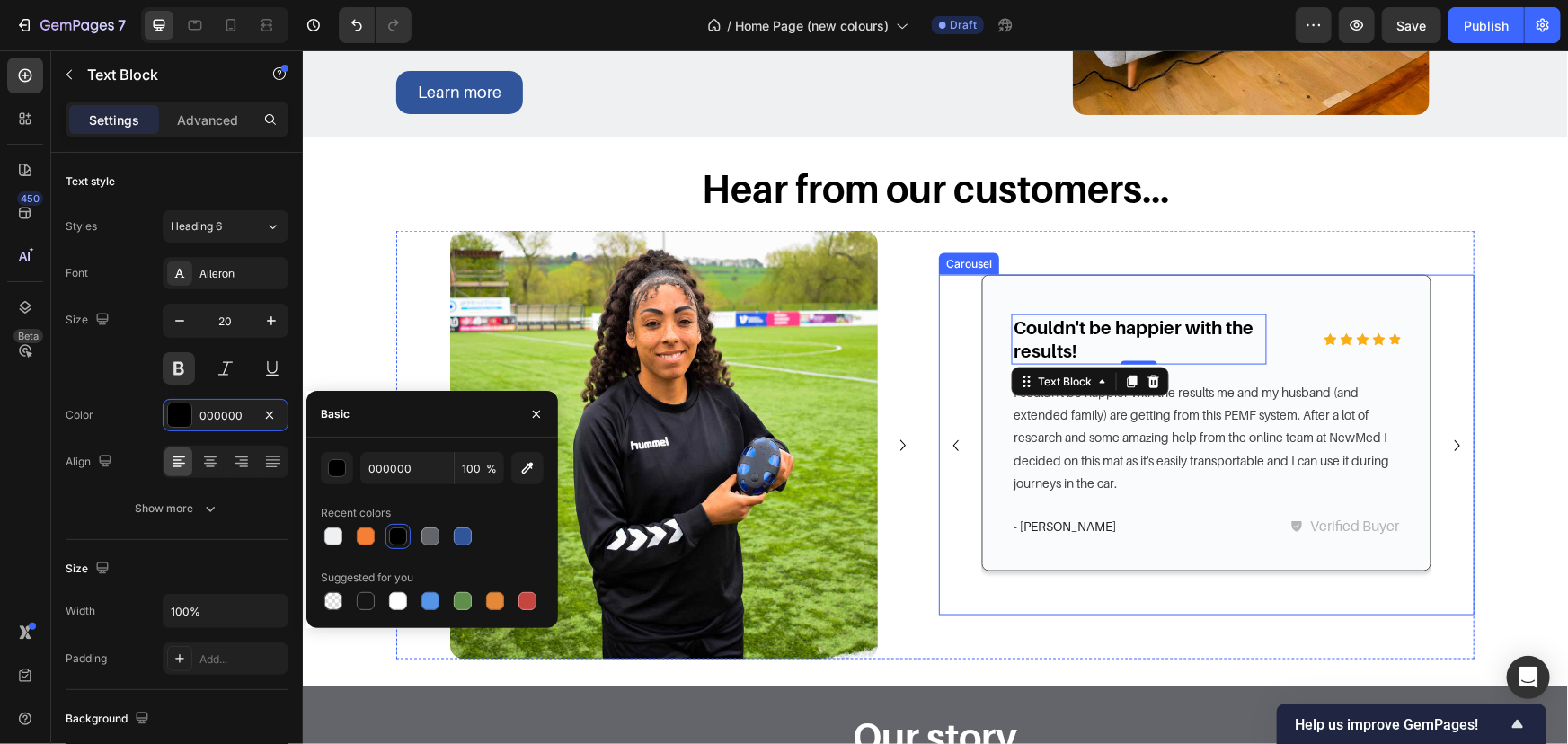
click at [1452, 445] on icon "Carousel Next Arrow" at bounding box center [1457, 445] width 22 height 22
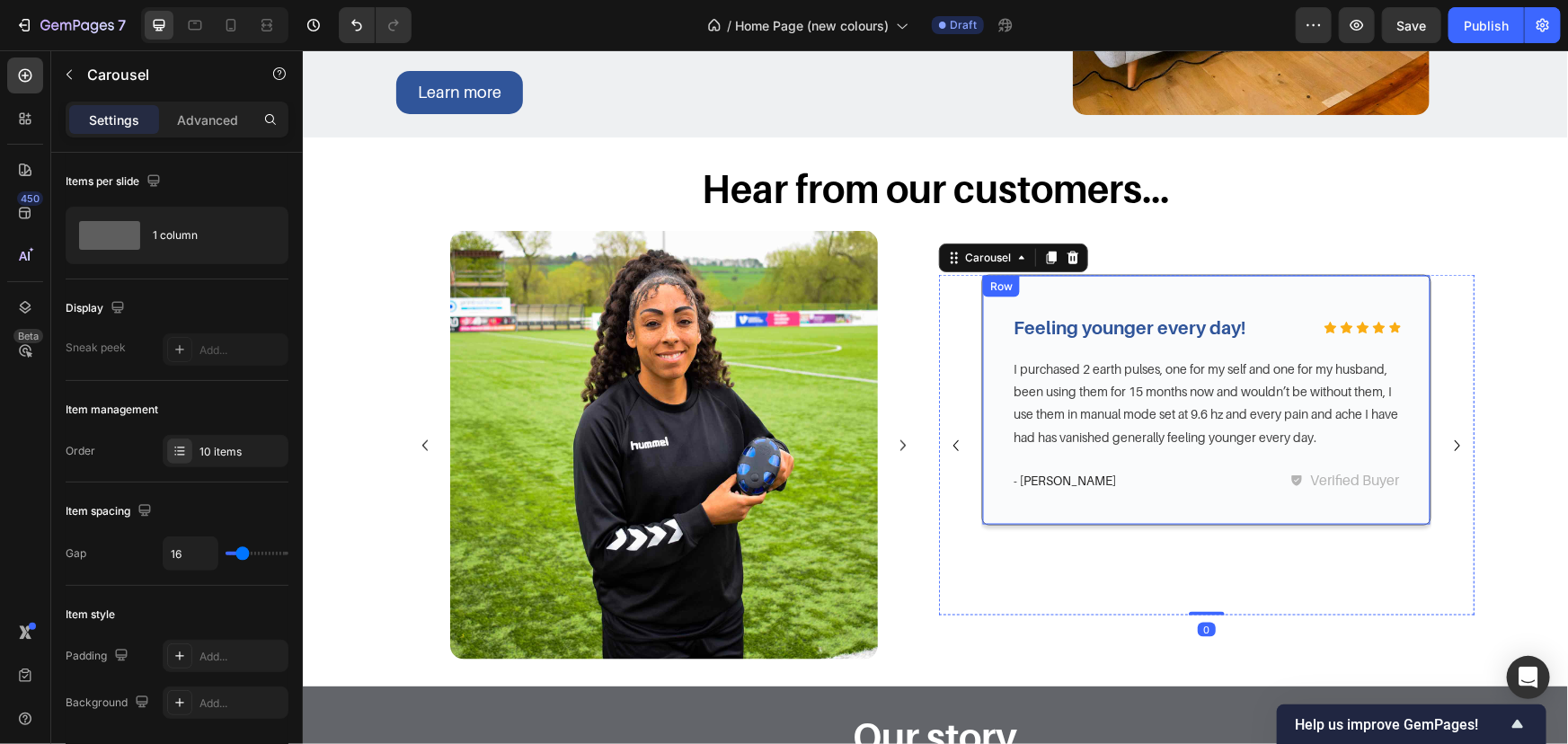
click at [1140, 348] on div "Icon Icon Icon Icon Icon Icon List Feeling younger every day! Text Block Row I …" at bounding box center [1206, 399] width 390 height 191
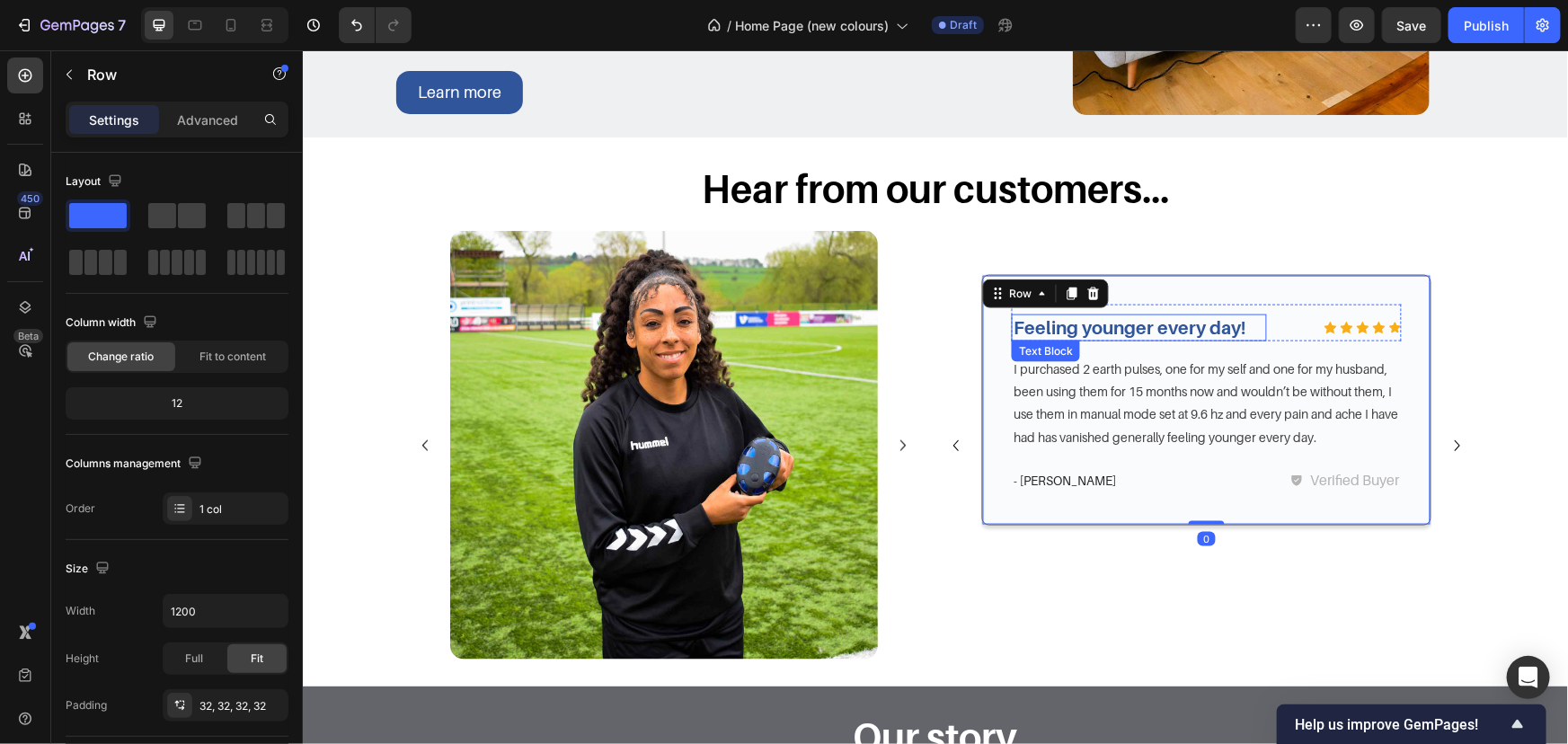
click at [1150, 330] on p "Feeling younger every day!" at bounding box center [1138, 327] width 252 height 24
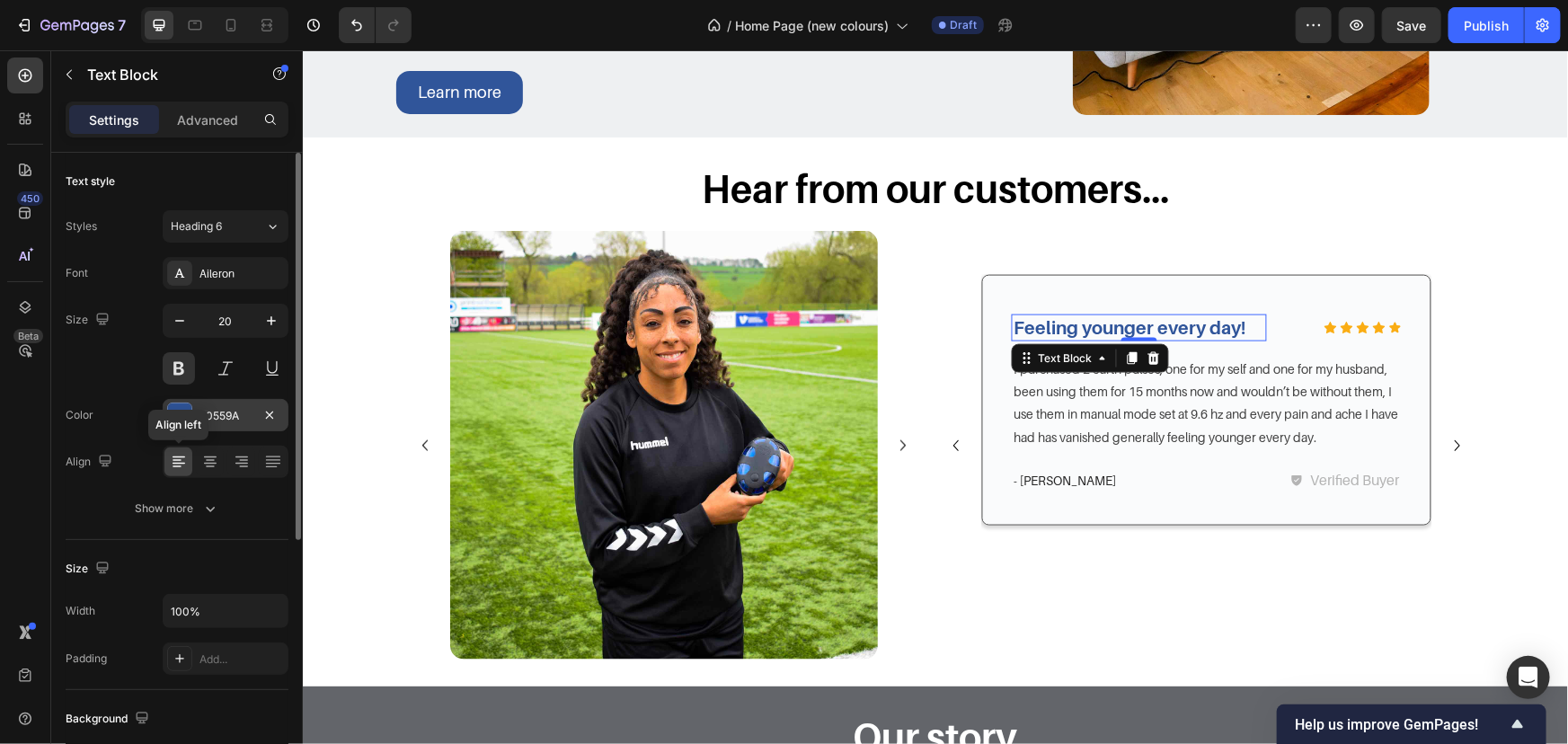
click at [185, 426] on div at bounding box center [179, 416] width 25 height 25
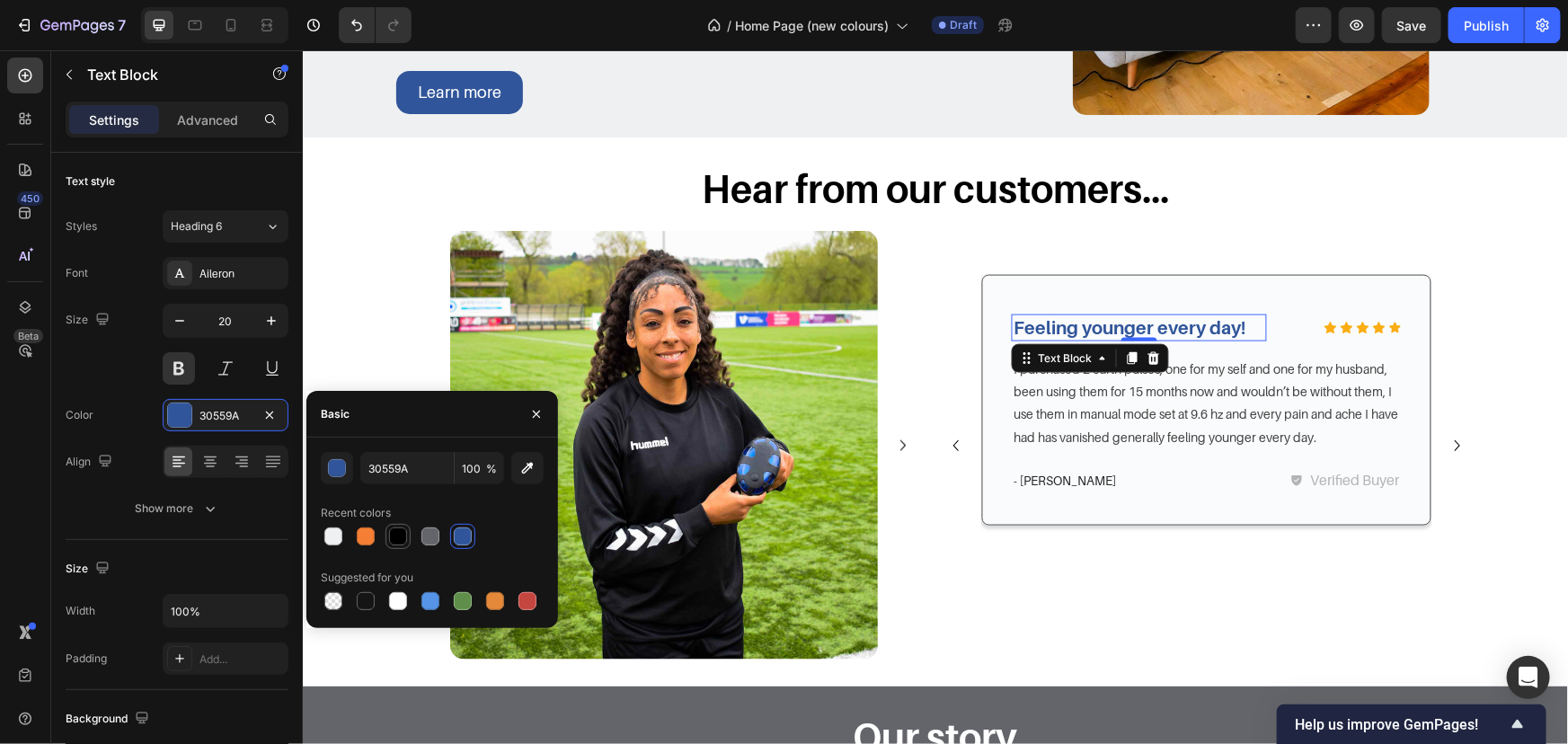
click at [397, 527] on div at bounding box center [398, 536] width 18 height 18
type input "000000"
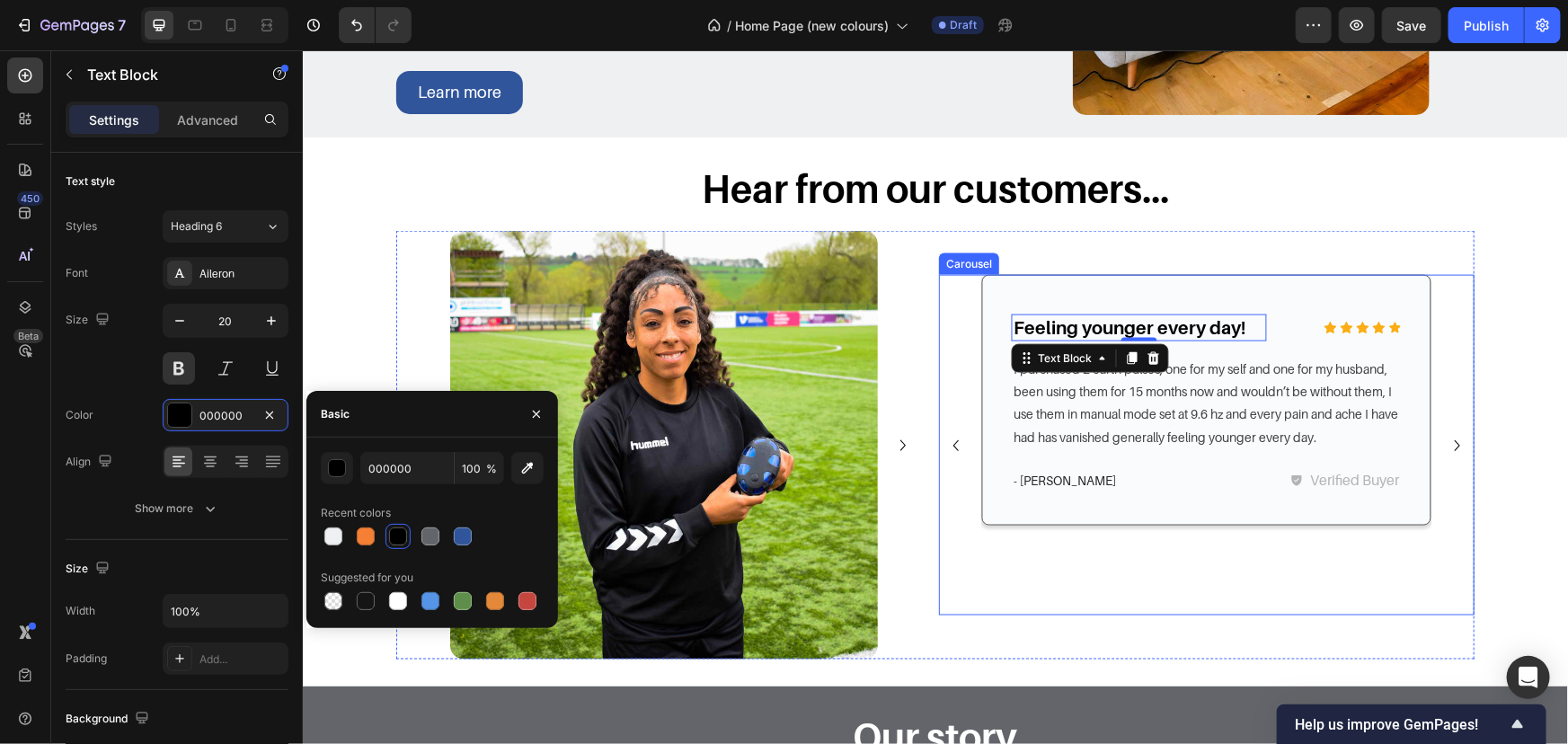
click at [1454, 439] on icon "Carousel Next Arrow" at bounding box center [1457, 445] width 22 height 22
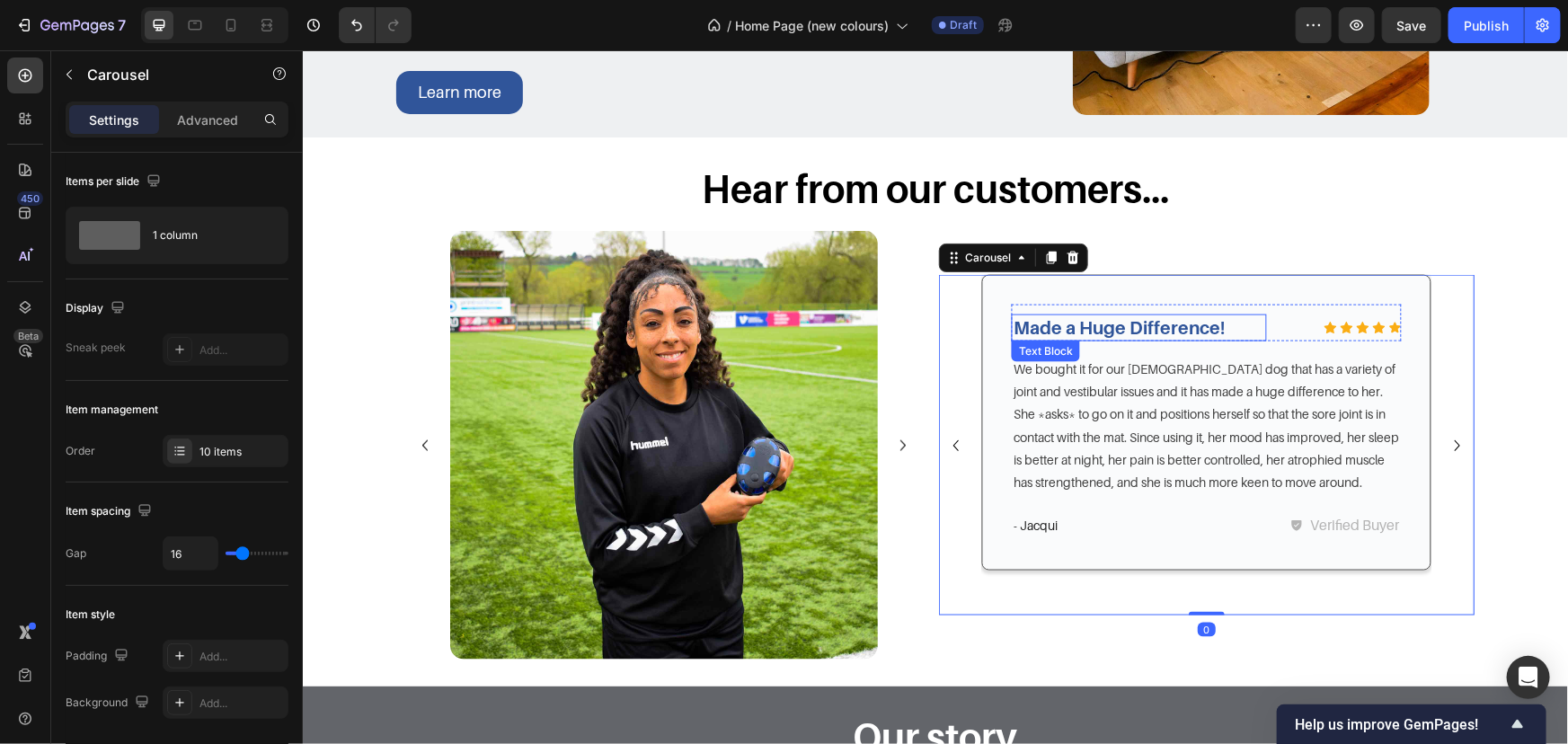
click at [1165, 326] on p "Made a Huge Difference!" at bounding box center [1138, 327] width 252 height 24
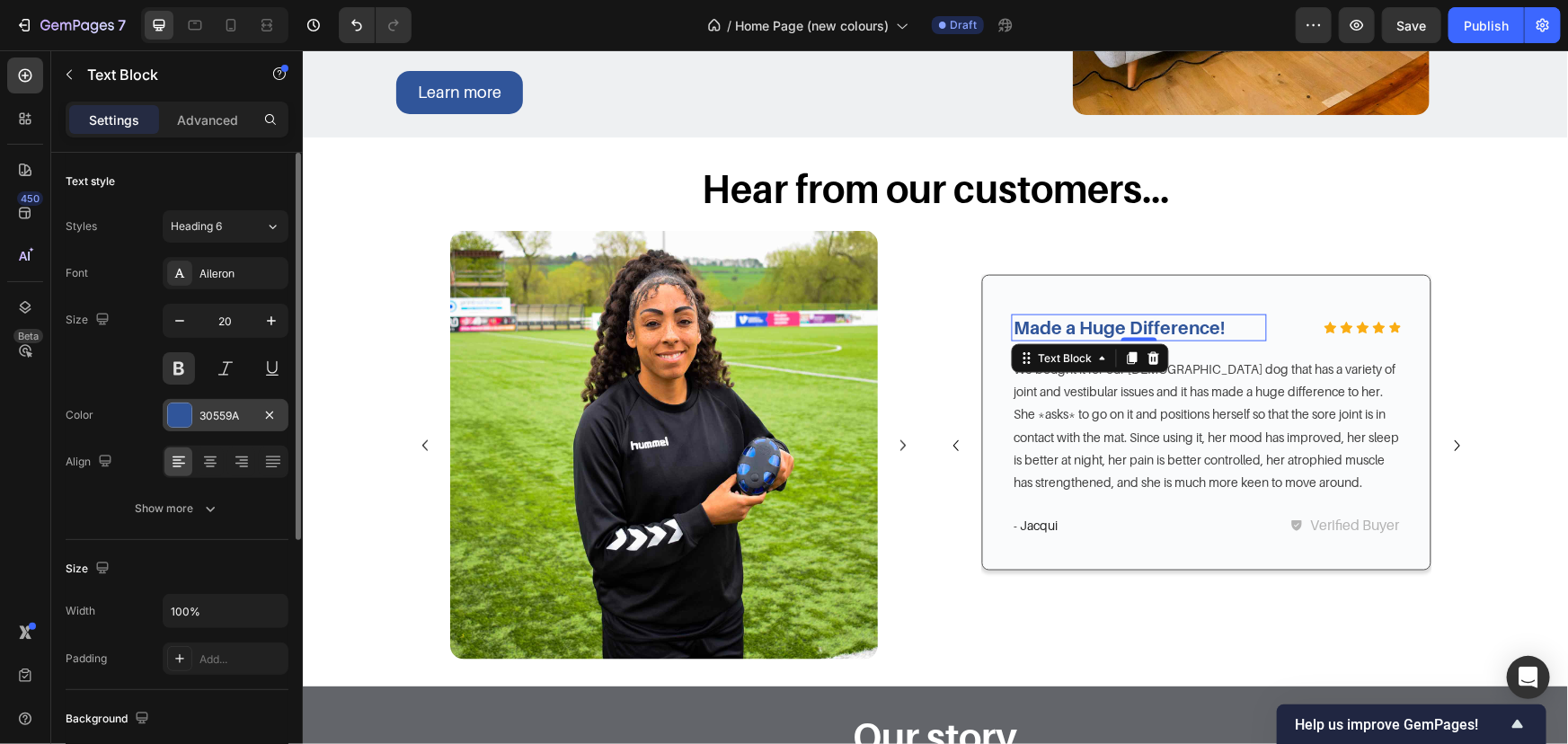
click at [255, 406] on div "30559A" at bounding box center [226, 415] width 126 height 32
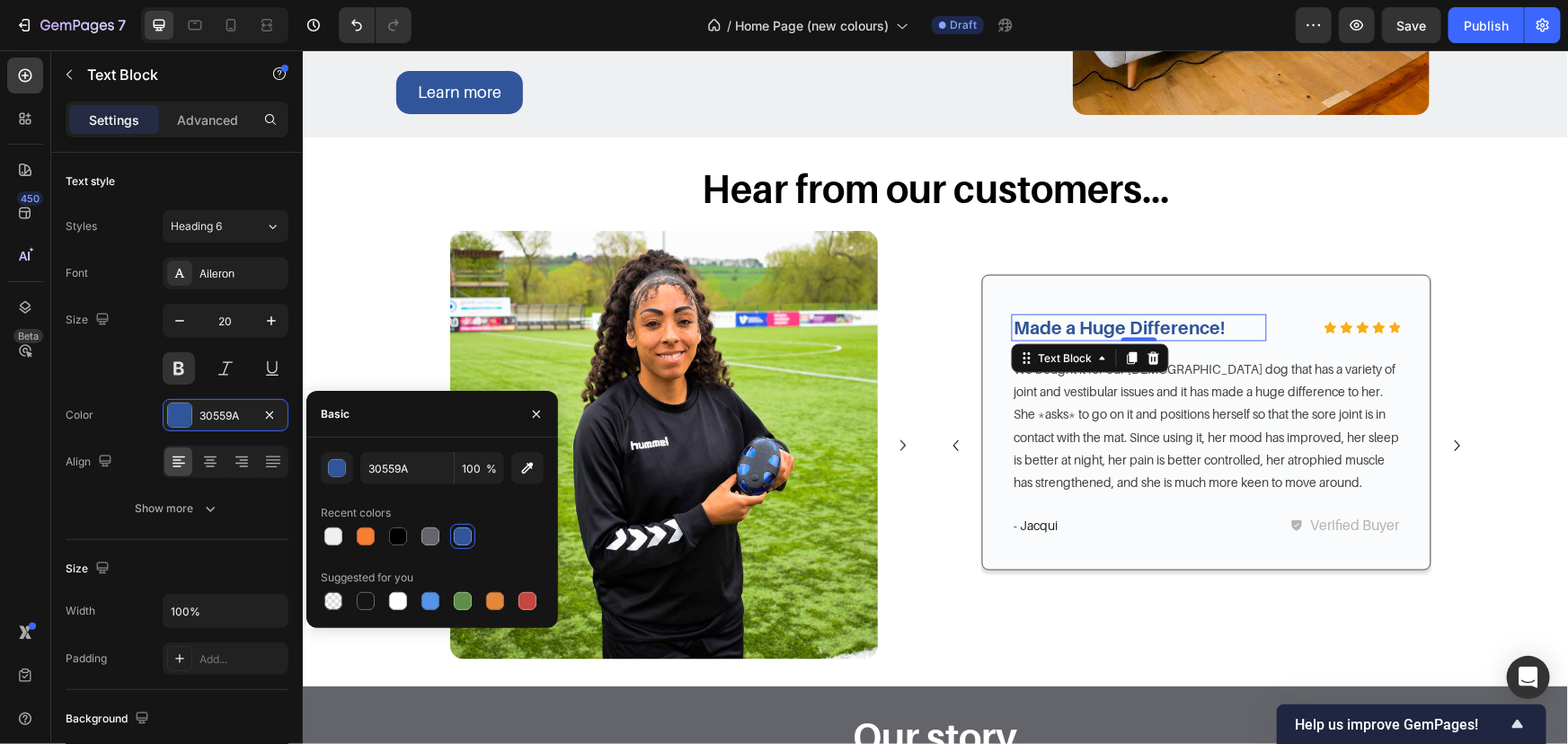
click at [379, 531] on div at bounding box center [431, 536] width 223 height 25
drag, startPoint x: 398, startPoint y: 535, endPoint x: 448, endPoint y: 535, distance: 50.0
click at [399, 535] on div at bounding box center [398, 536] width 18 height 18
type input "000000"
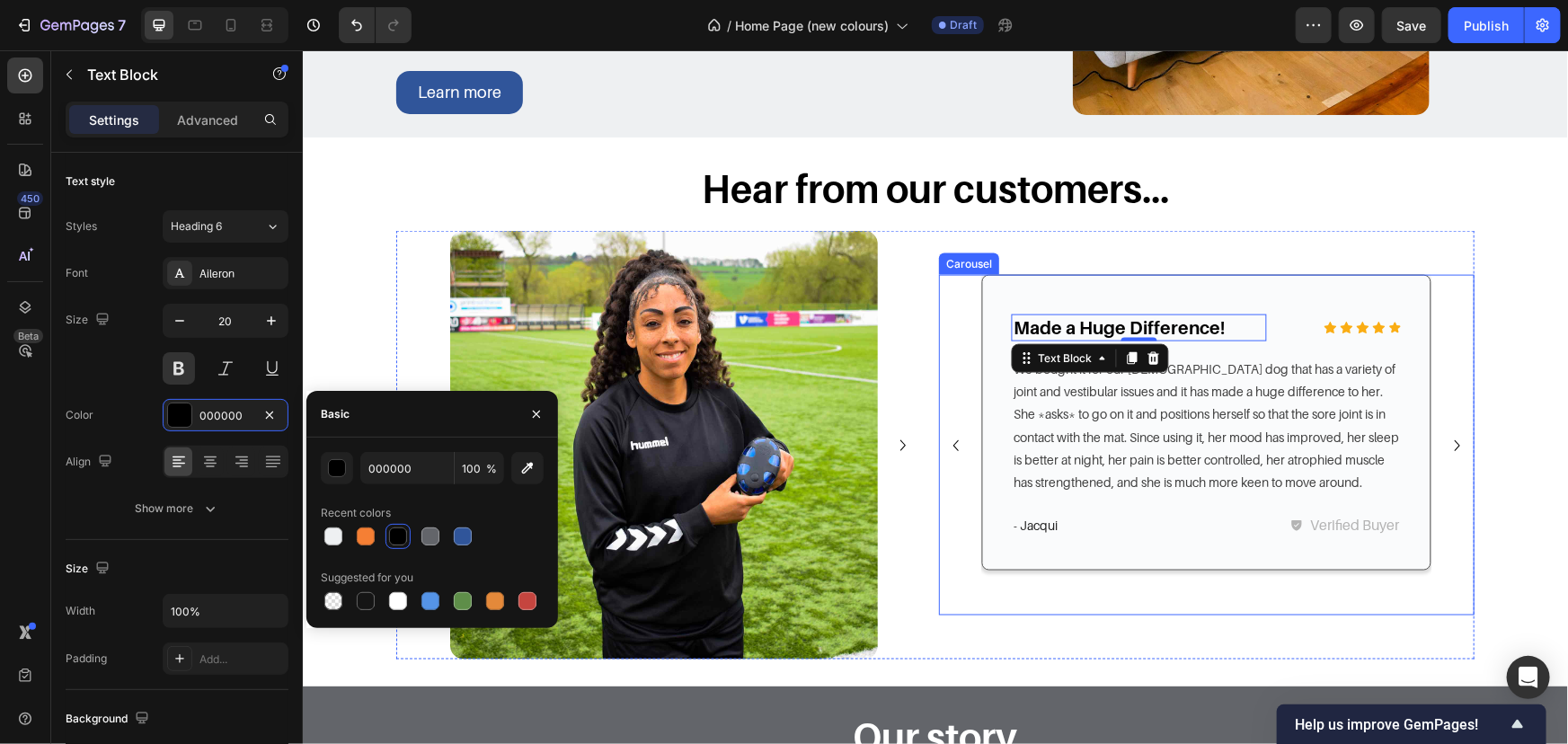
click at [1458, 435] on icon "Carousel Next Arrow" at bounding box center [1457, 445] width 22 height 22
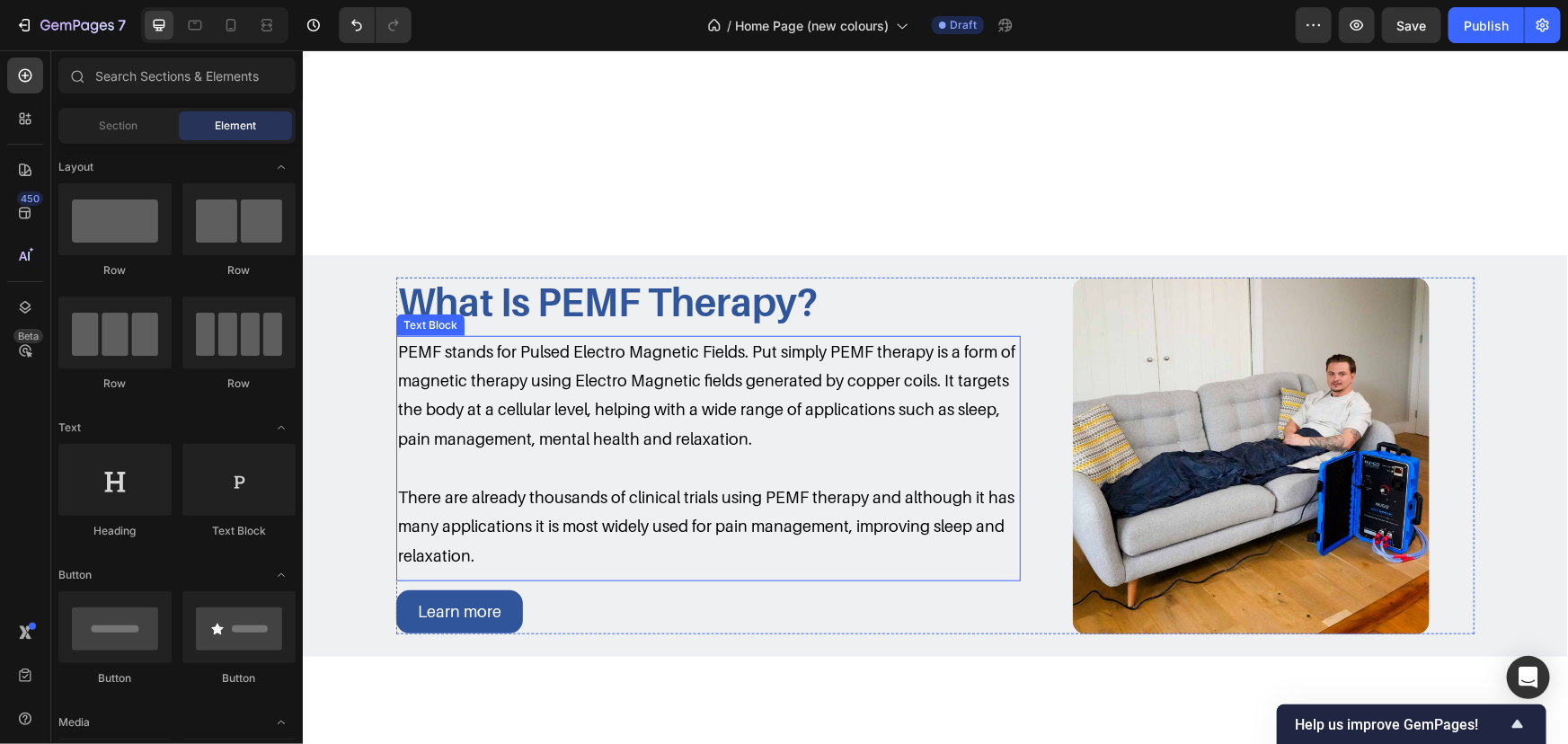
scroll to position [405, 0]
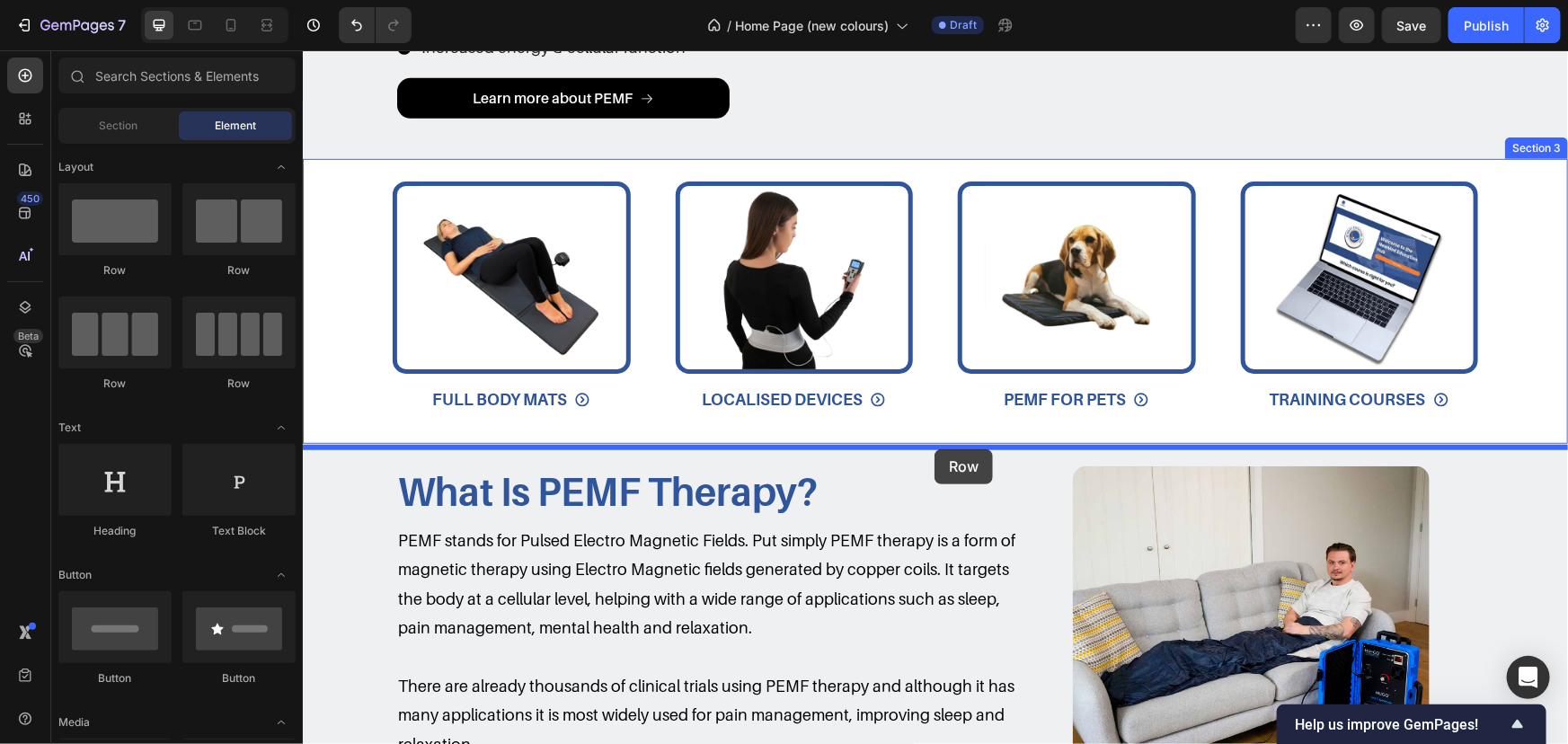
drag, startPoint x: 560, startPoint y: 298, endPoint x: 934, endPoint y: 448, distance: 403.0
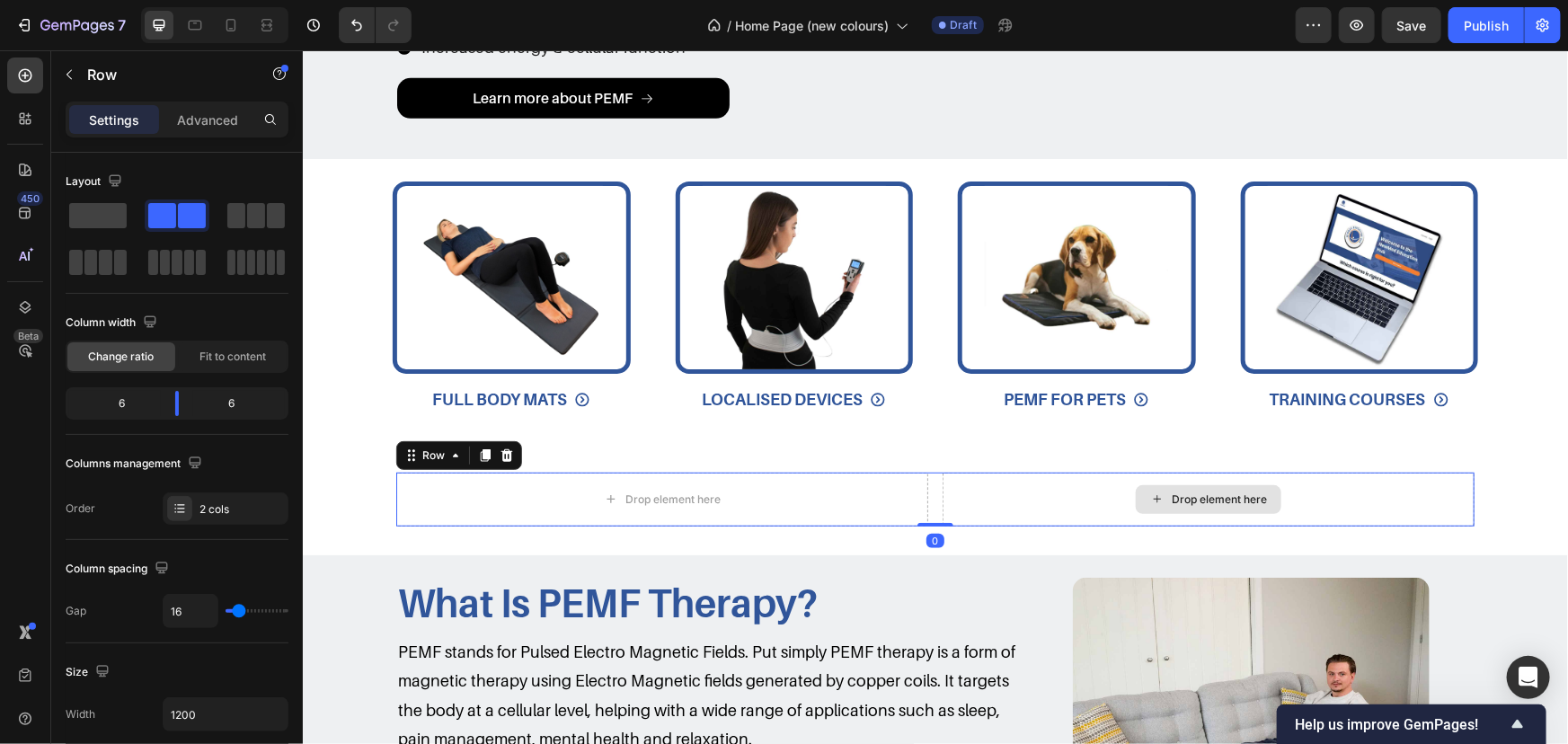
drag, startPoint x: 936, startPoint y: 539, endPoint x: 936, endPoint y: 479, distance: 60.0
click at [936, 479] on div "Drop element here Drop element here Row 0" at bounding box center [935, 498] width 1079 height 54
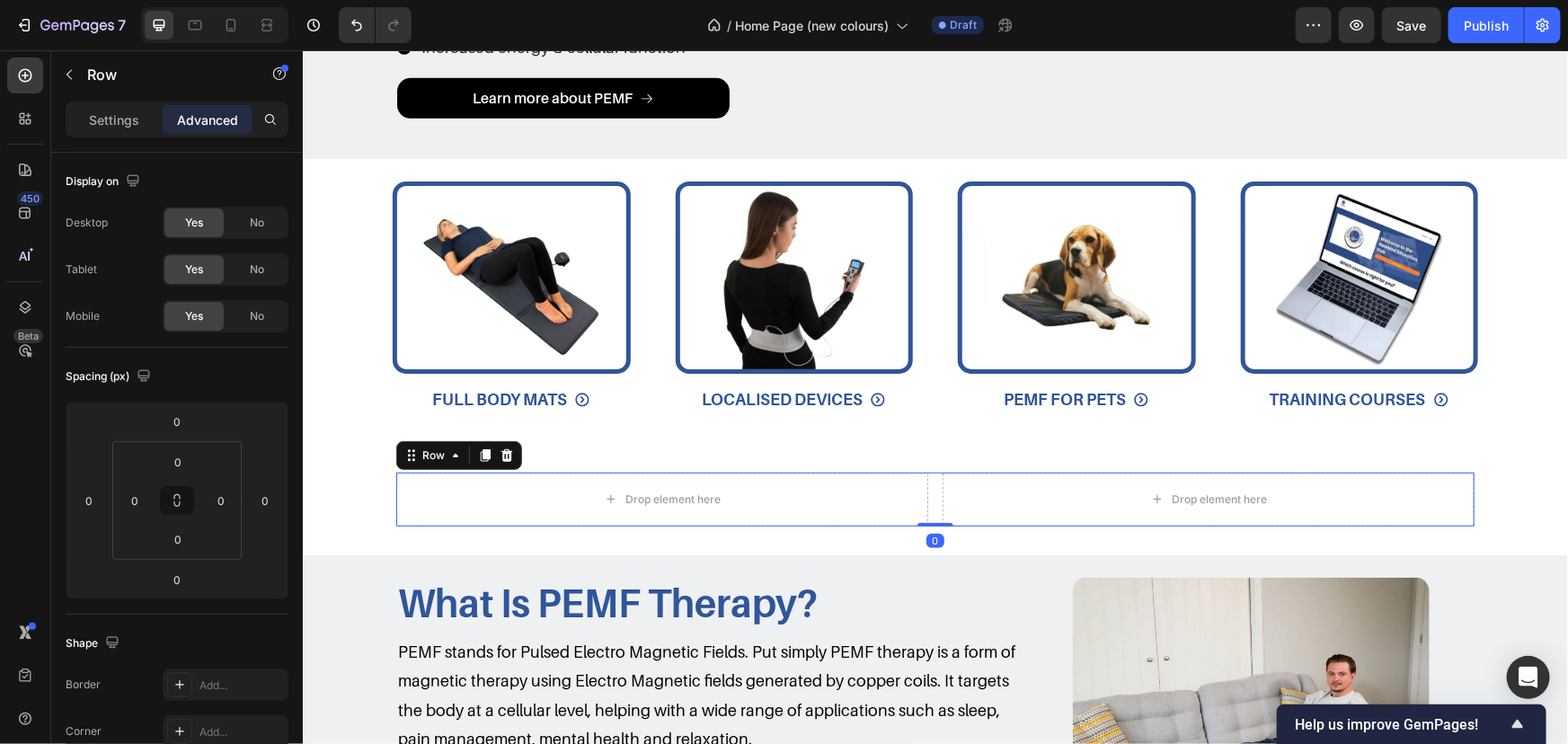
click at [931, 484] on div "Drop element here Drop element here Row 0" at bounding box center [935, 498] width 1079 height 54
click at [375, 481] on div "Drop element here Drop element here Row 0" at bounding box center [935, 498] width 1265 height 54
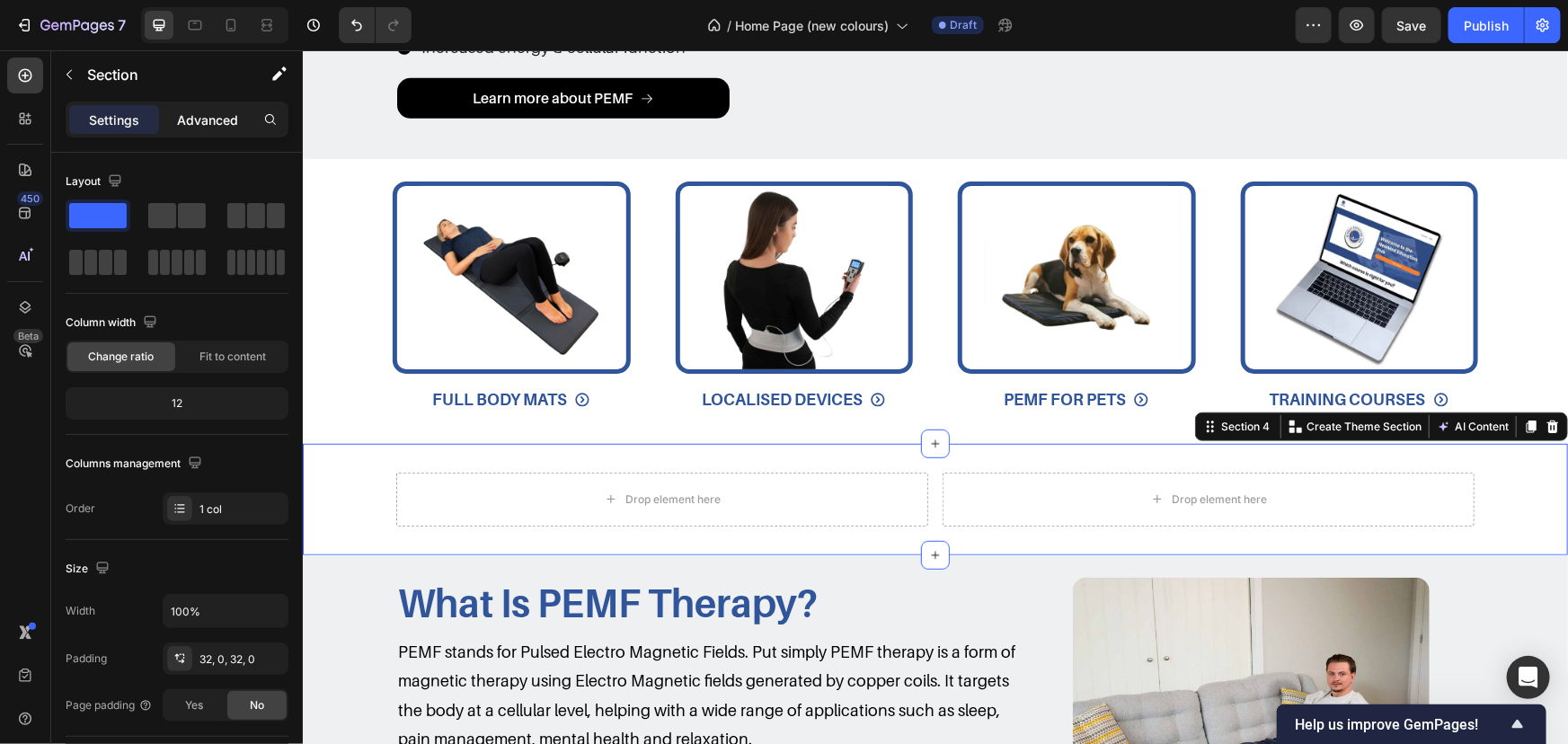
click at [236, 131] on div "Advanced" at bounding box center [208, 119] width 90 height 28
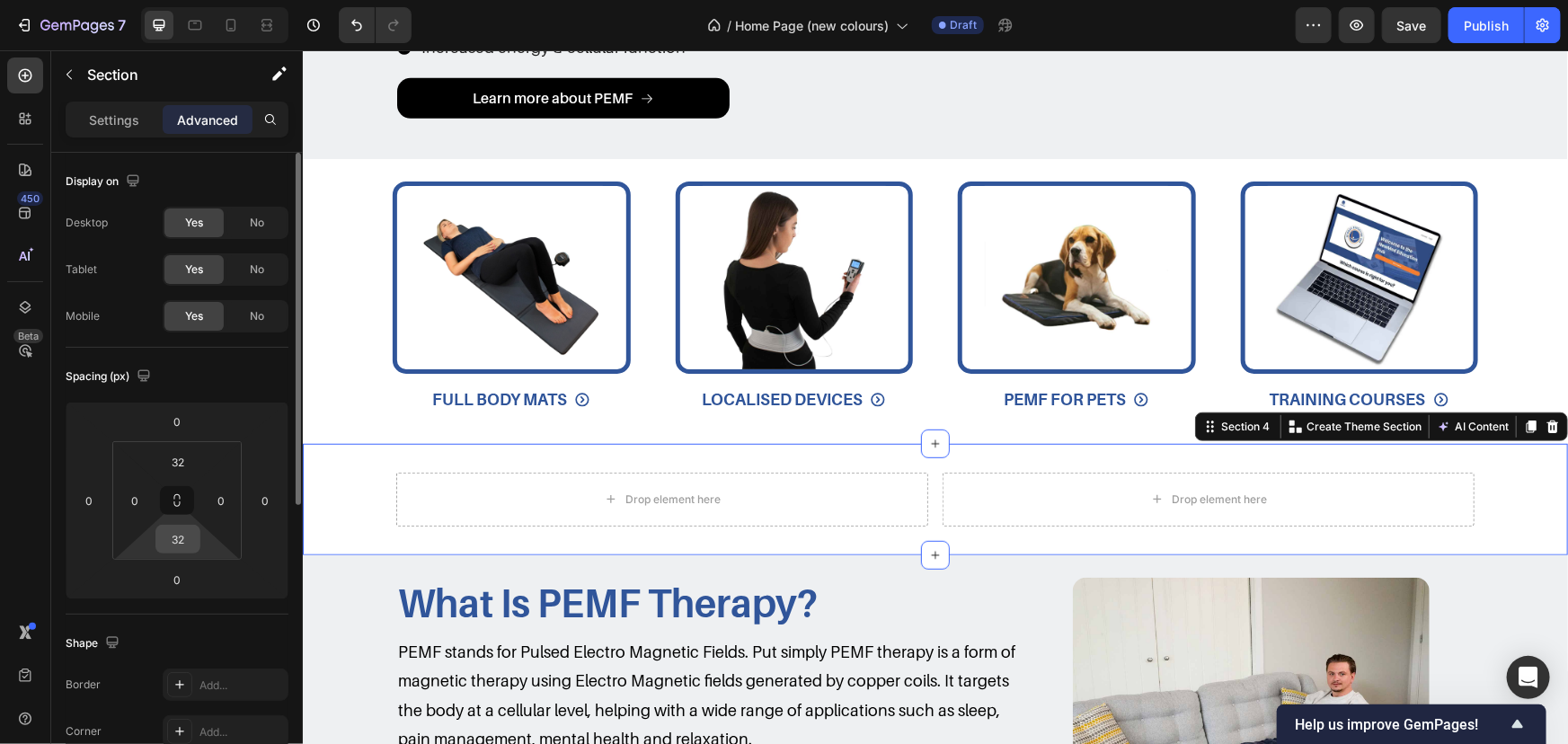
click at [191, 529] on input "32" at bounding box center [177, 538] width 36 height 26
type input "30"
click at [183, 462] on input "32" at bounding box center [177, 461] width 36 height 26
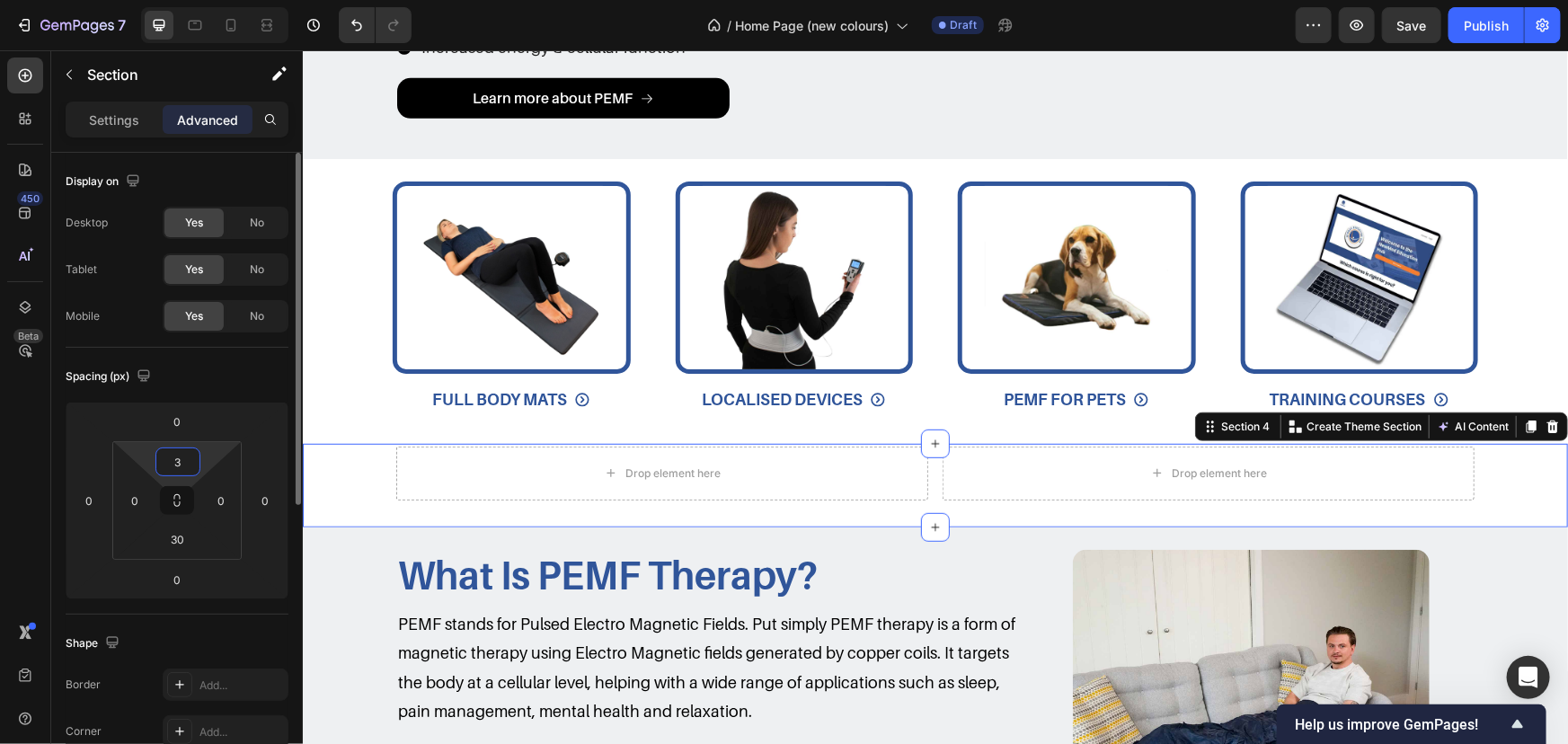
type input "30"
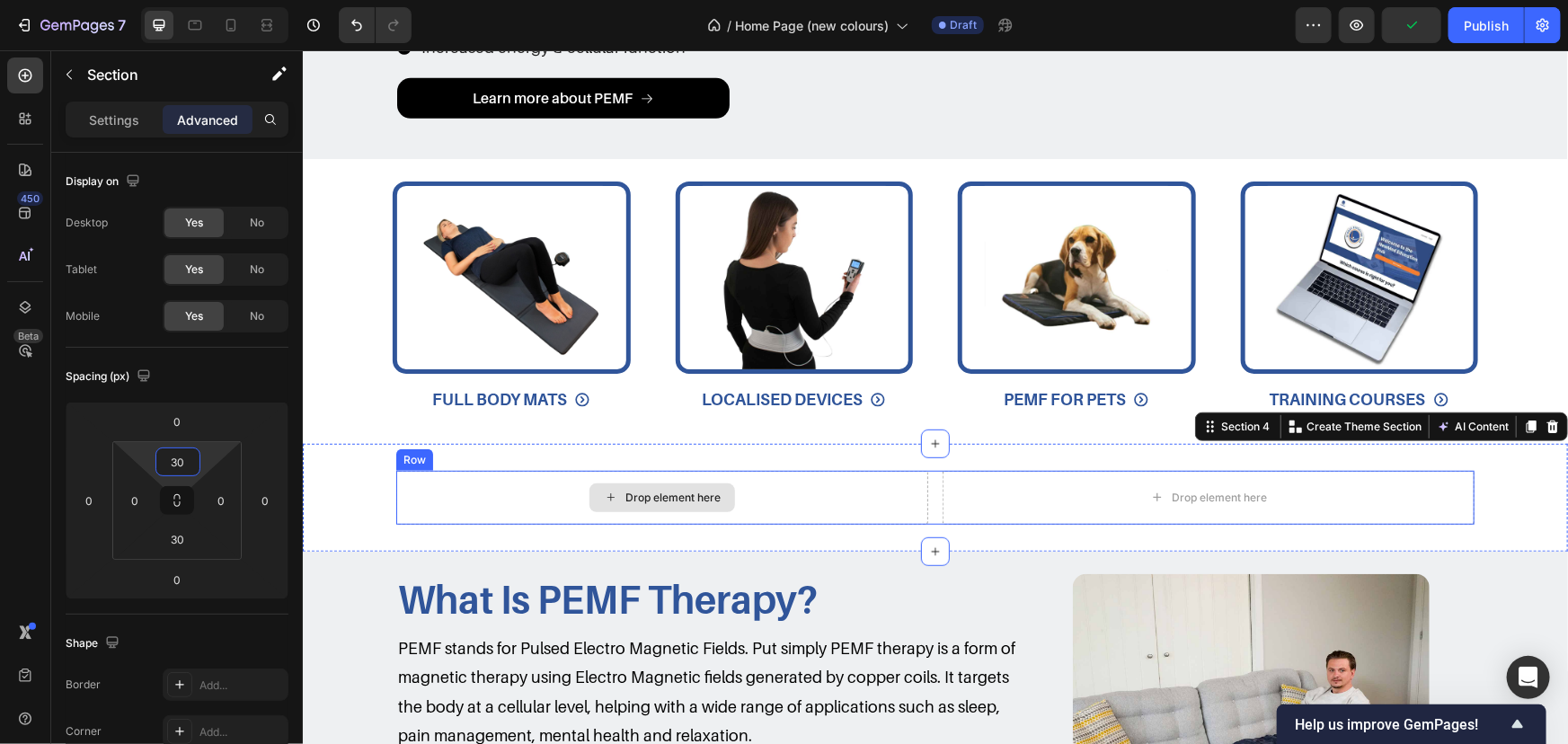
click at [931, 506] on div "Drop element here Drop element here Row" at bounding box center [935, 496] width 1079 height 54
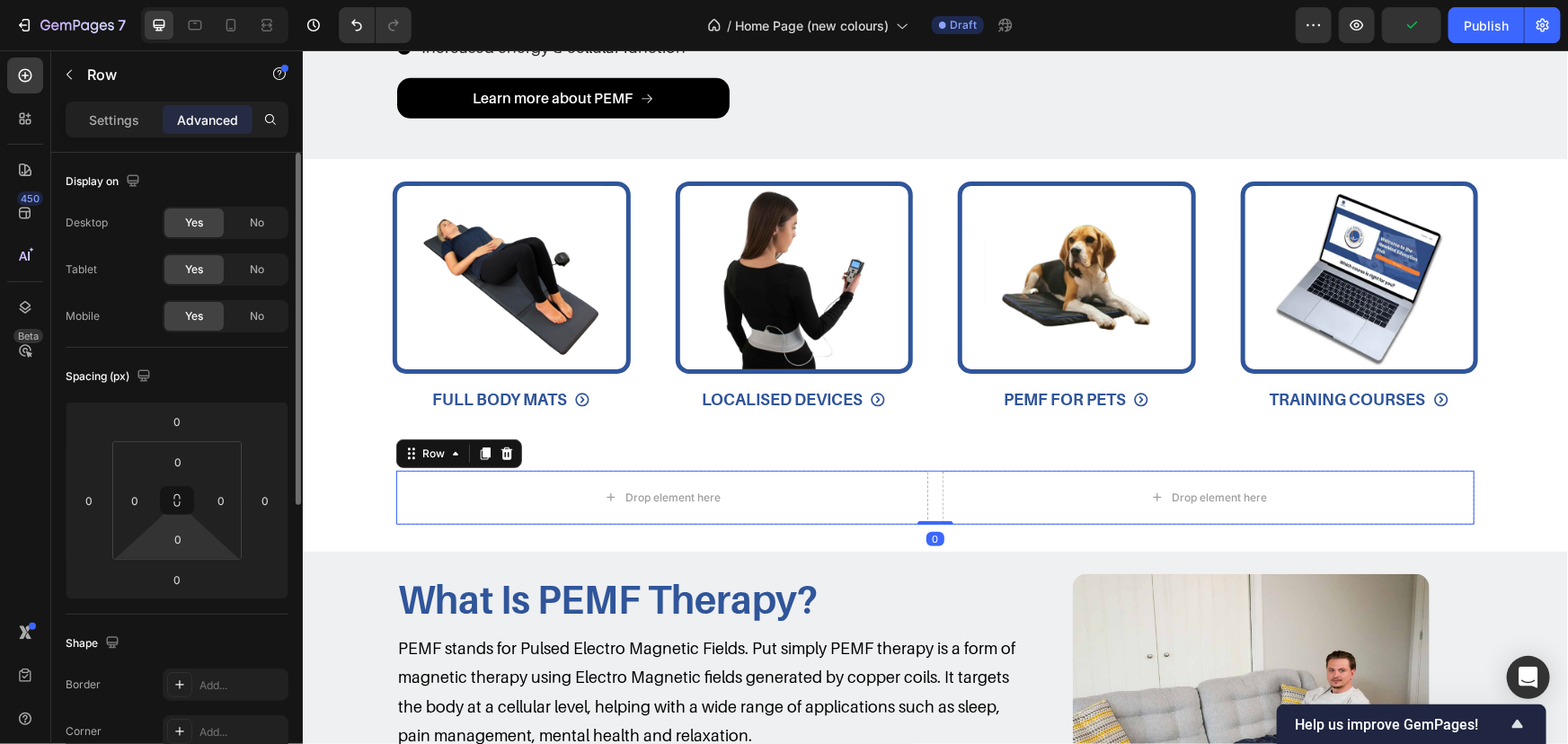
scroll to position [489, 0]
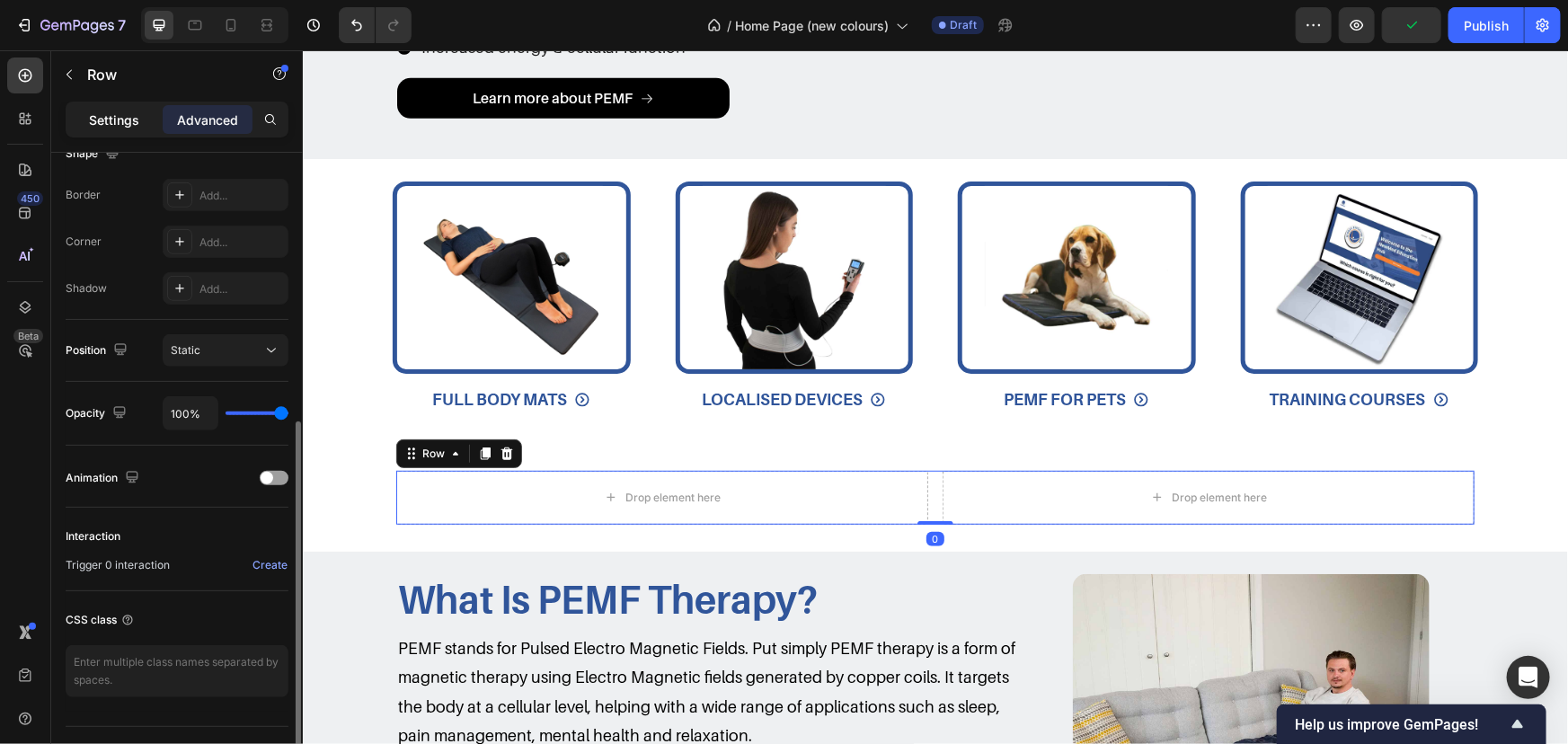
click at [127, 125] on p "Settings" at bounding box center [114, 120] width 50 height 19
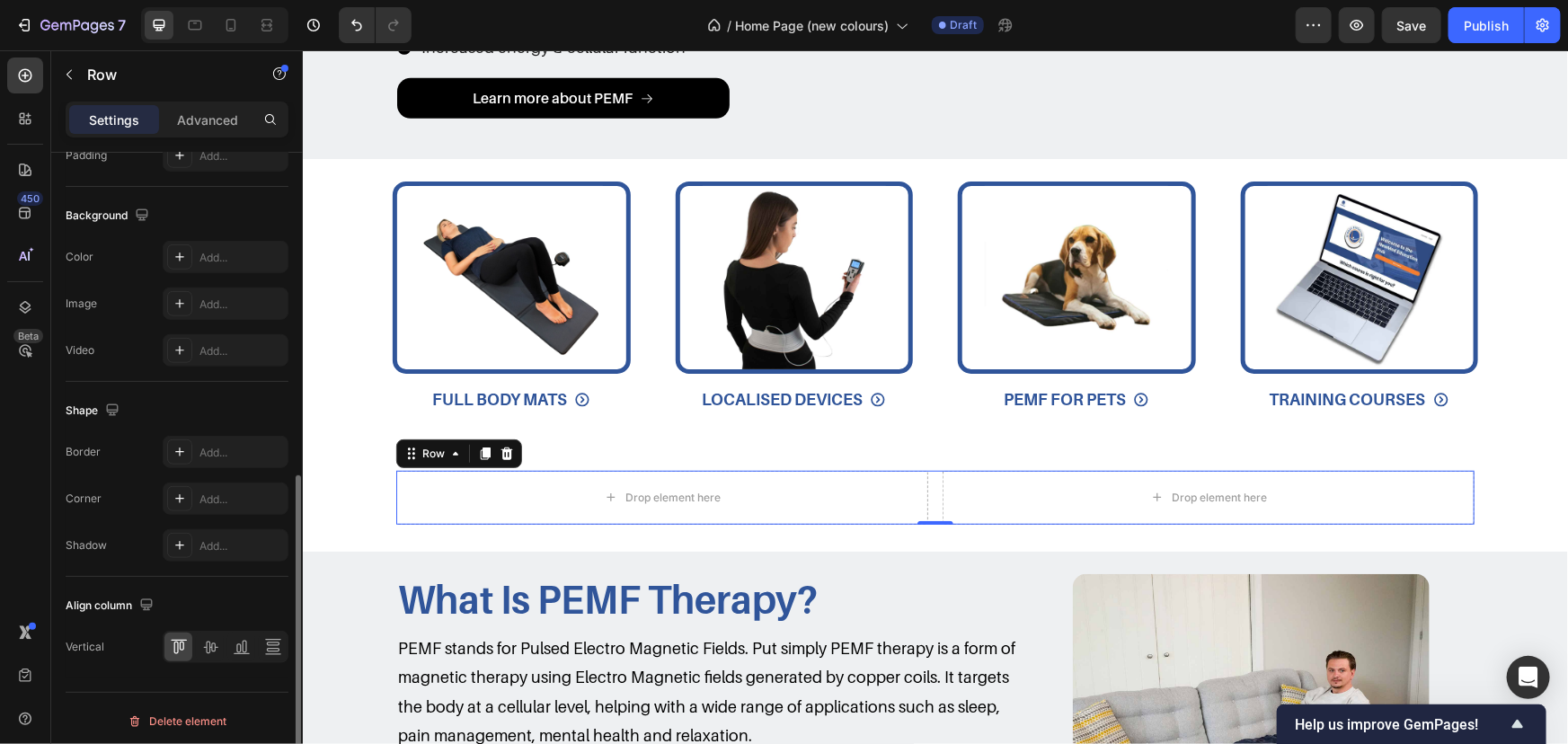
scroll to position [656, 0]
click at [221, 127] on p "Advanced" at bounding box center [208, 120] width 61 height 19
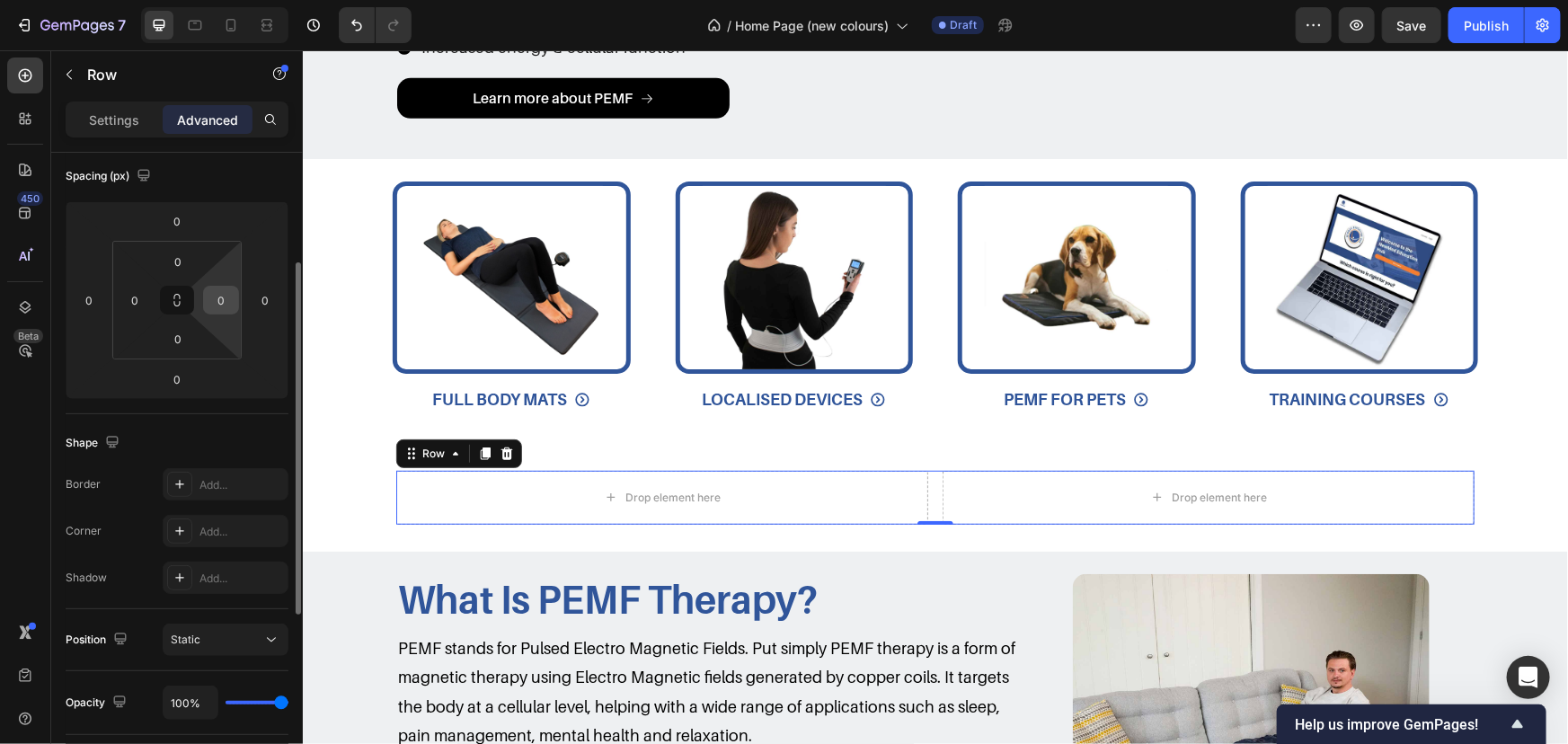
scroll to position [0, 0]
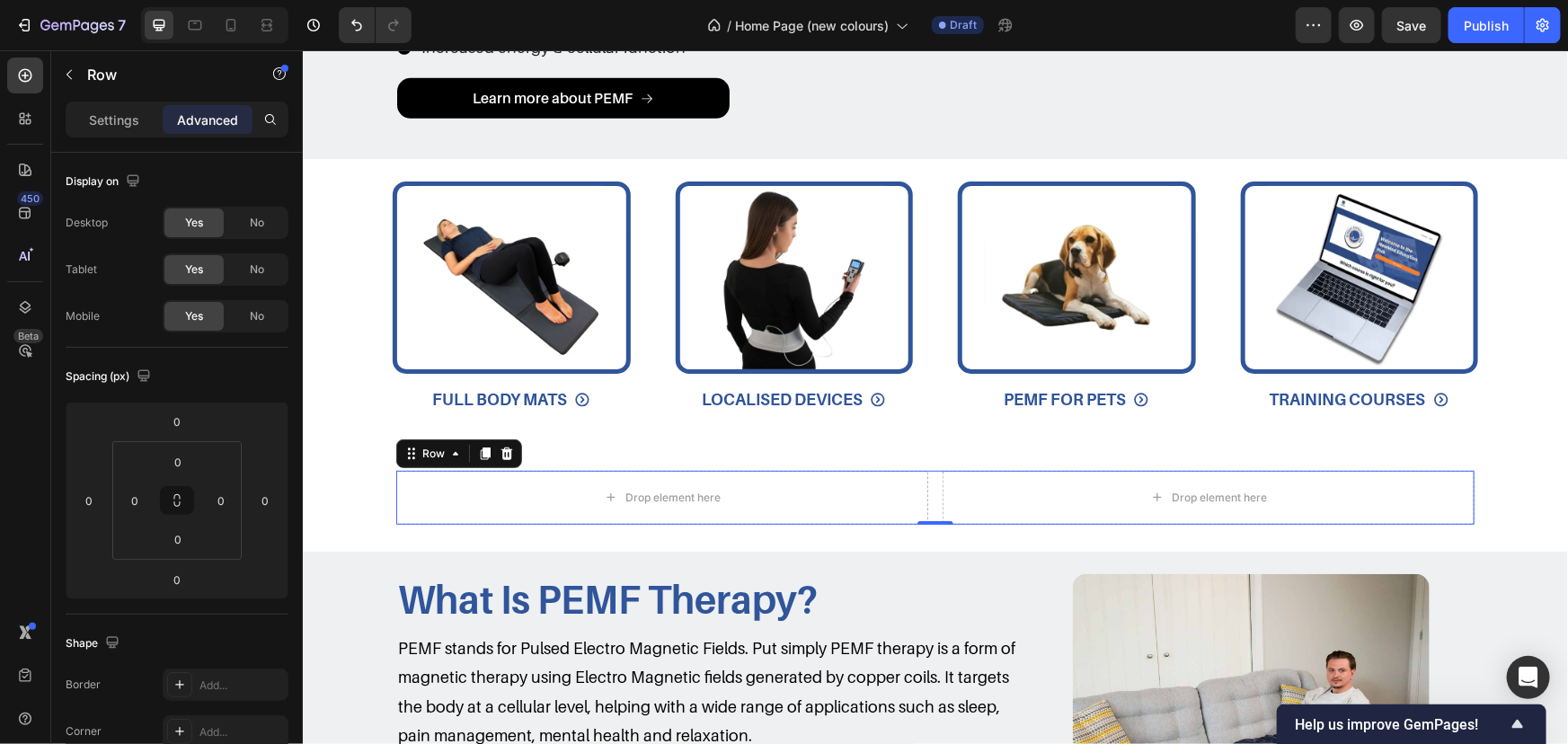
drag, startPoint x: 102, startPoint y: 109, endPoint x: 118, endPoint y: 151, distance: 44.9
click at [102, 111] on p "Settings" at bounding box center [114, 120] width 50 height 19
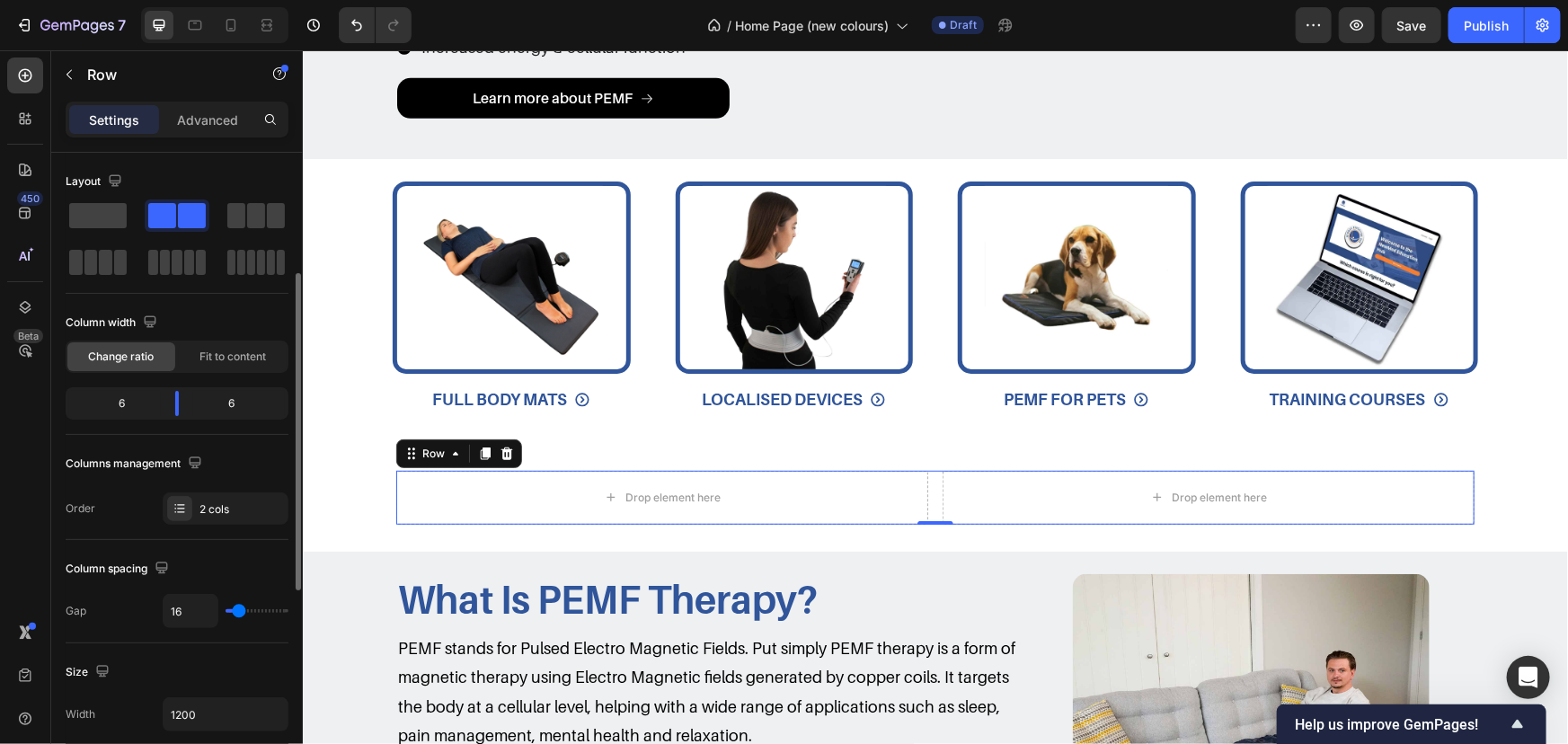
scroll to position [163, 0]
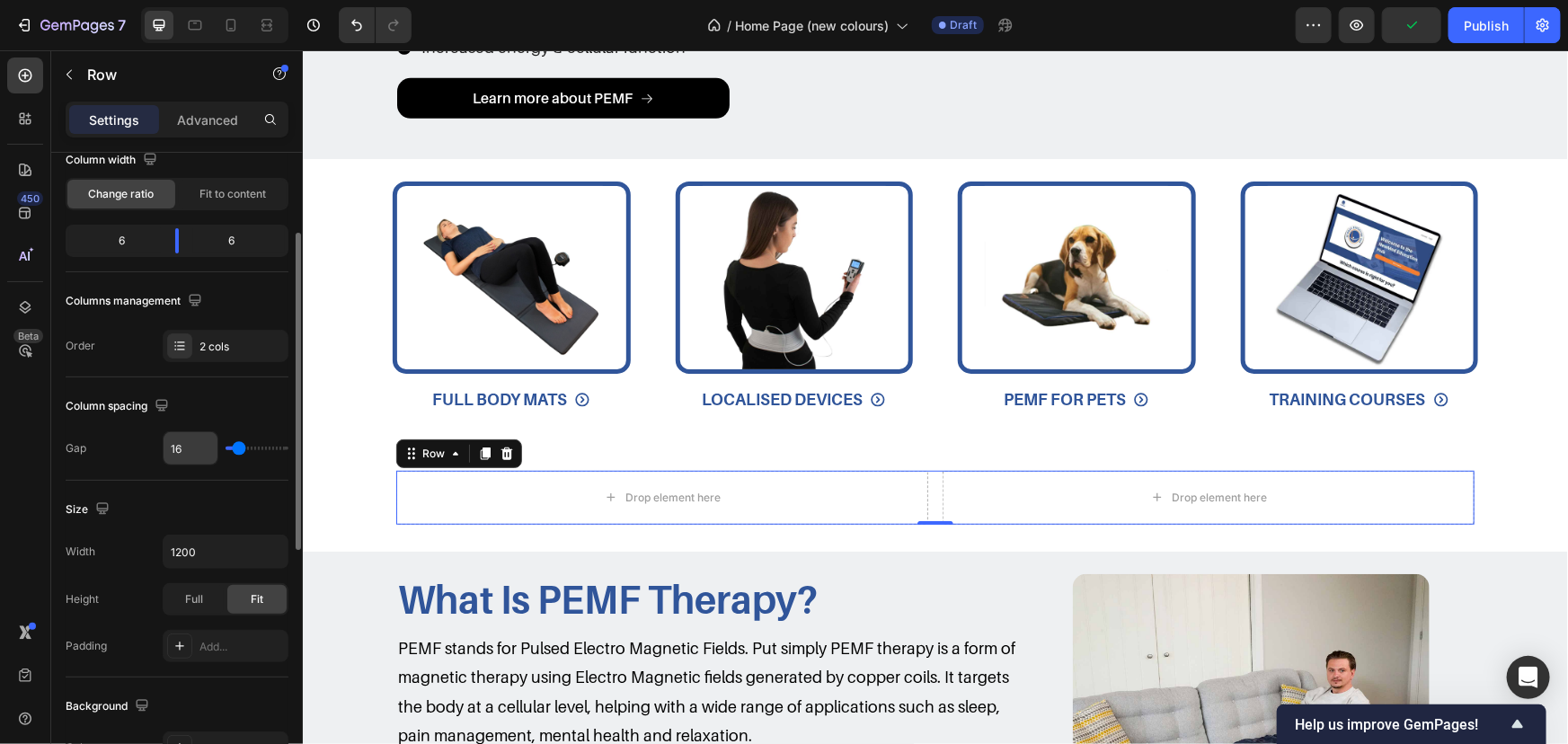
click at [189, 435] on input "16" at bounding box center [190, 448] width 54 height 32
click at [199, 407] on div "Column spacing" at bounding box center [177, 406] width 223 height 28
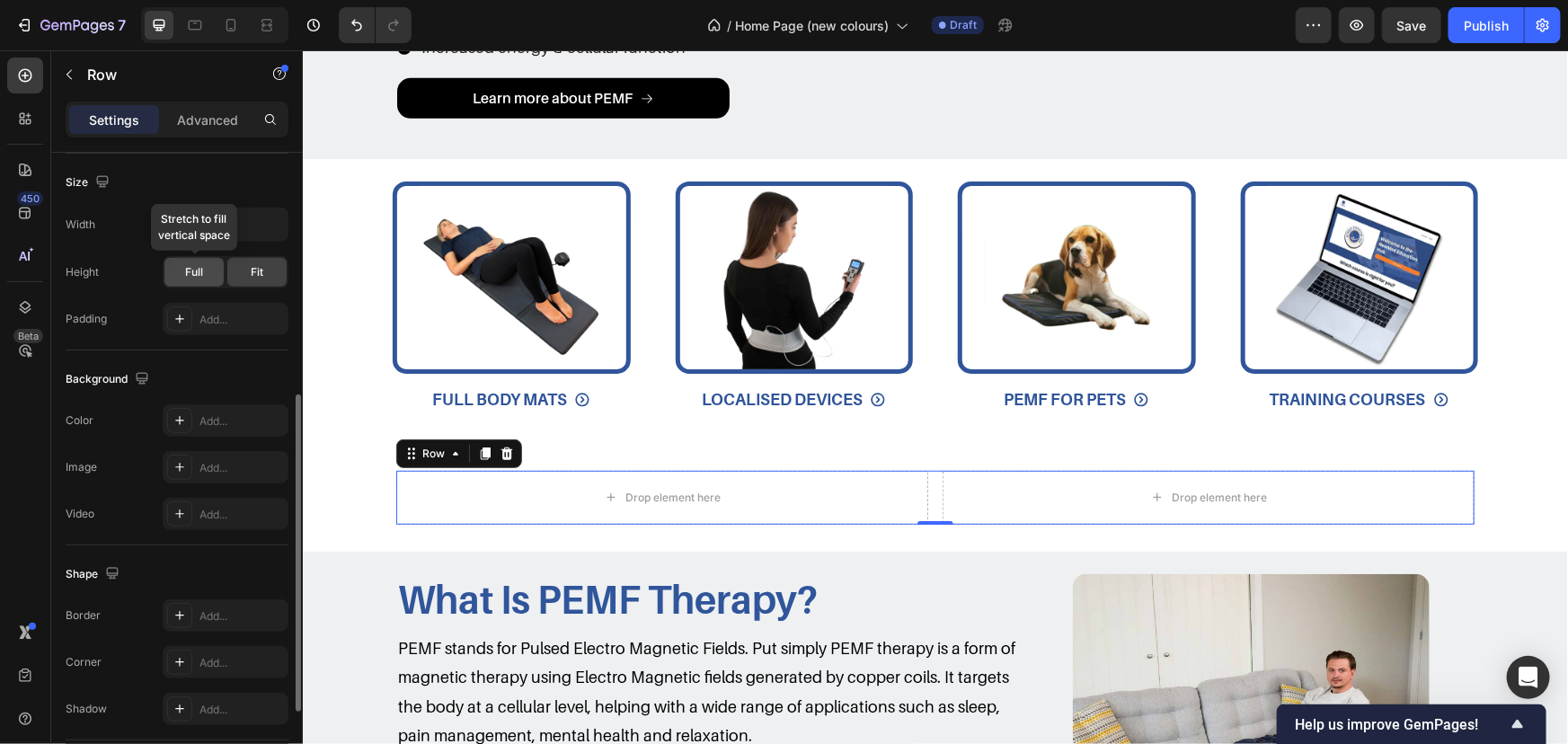
click at [191, 264] on span "Full" at bounding box center [194, 272] width 18 height 16
click at [199, 227] on input "1200" at bounding box center [226, 224] width 124 height 32
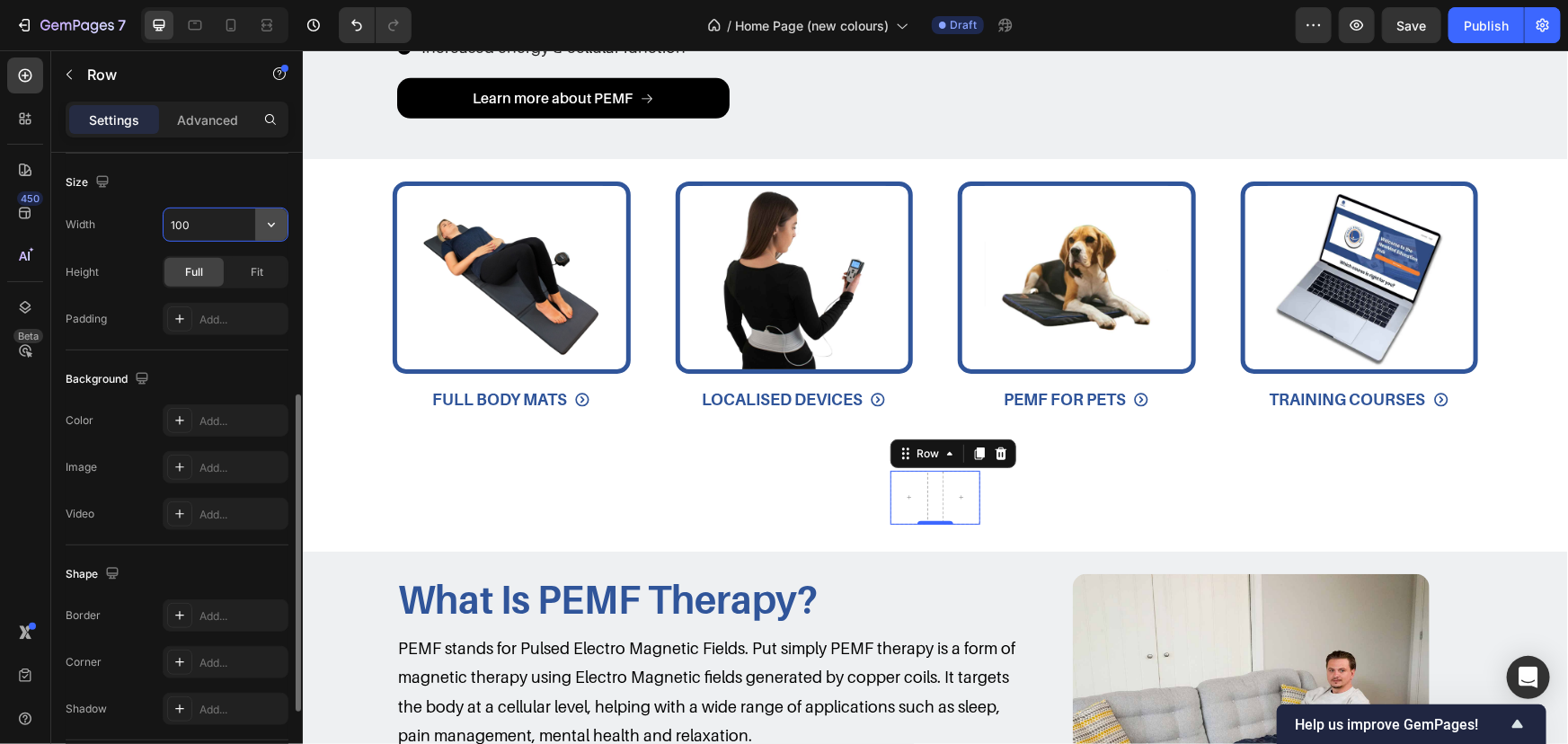
click at [260, 224] on button "button" at bounding box center [271, 224] width 32 height 32
click at [235, 293] on div "Full 100%" at bounding box center [207, 302] width 147 height 34
type input "100%"
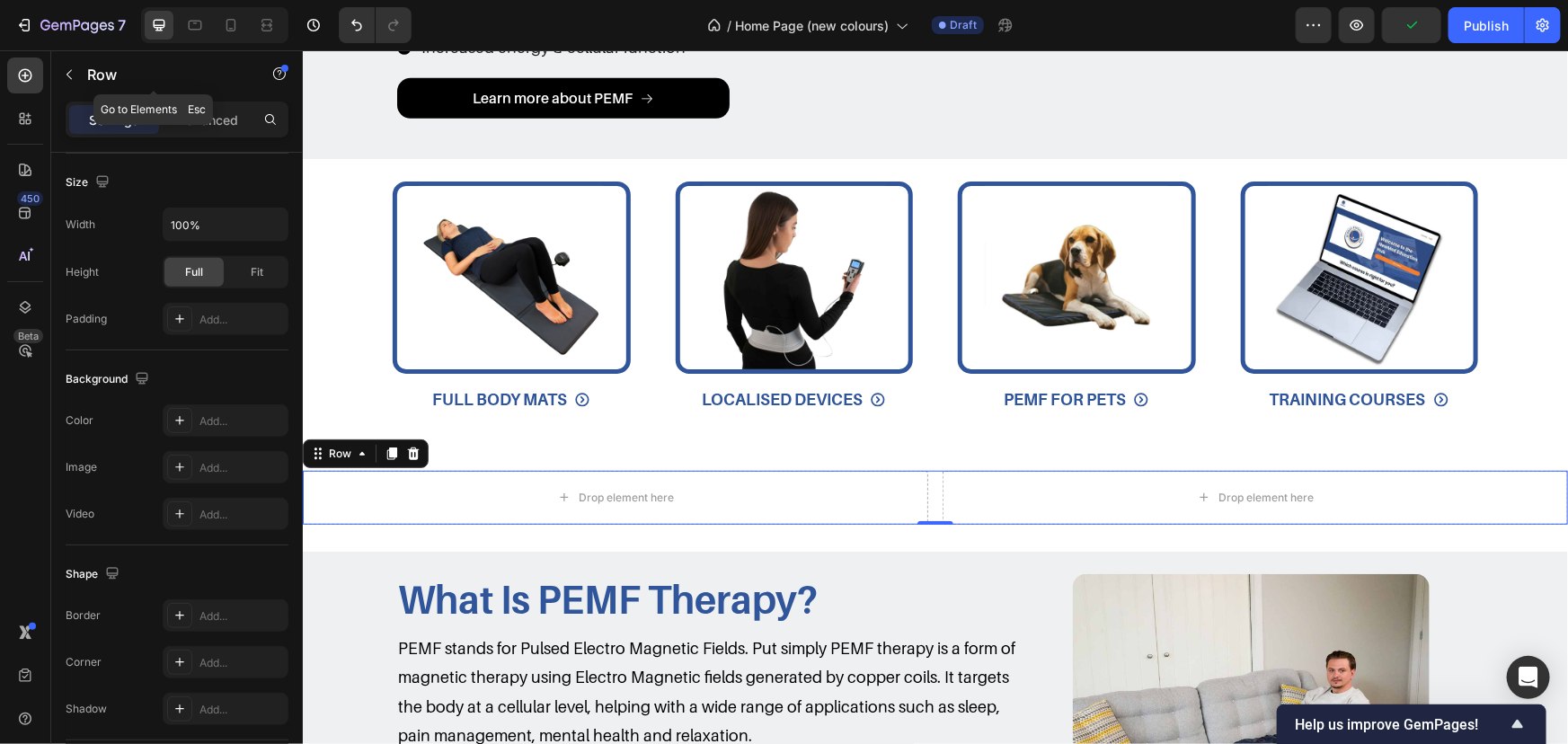
click at [132, 66] on p "Row" at bounding box center [164, 74] width 153 height 22
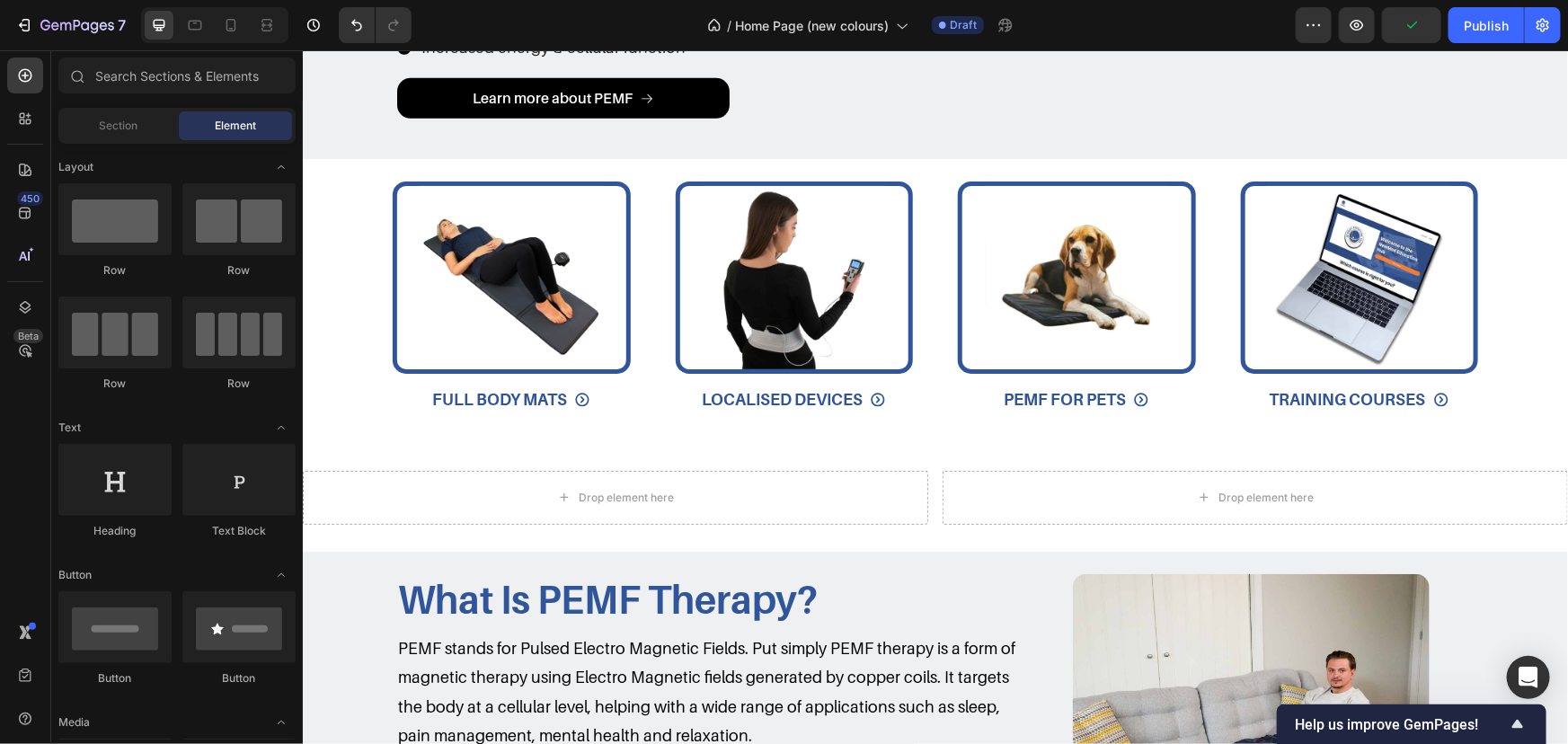
scroll to position [244, 0]
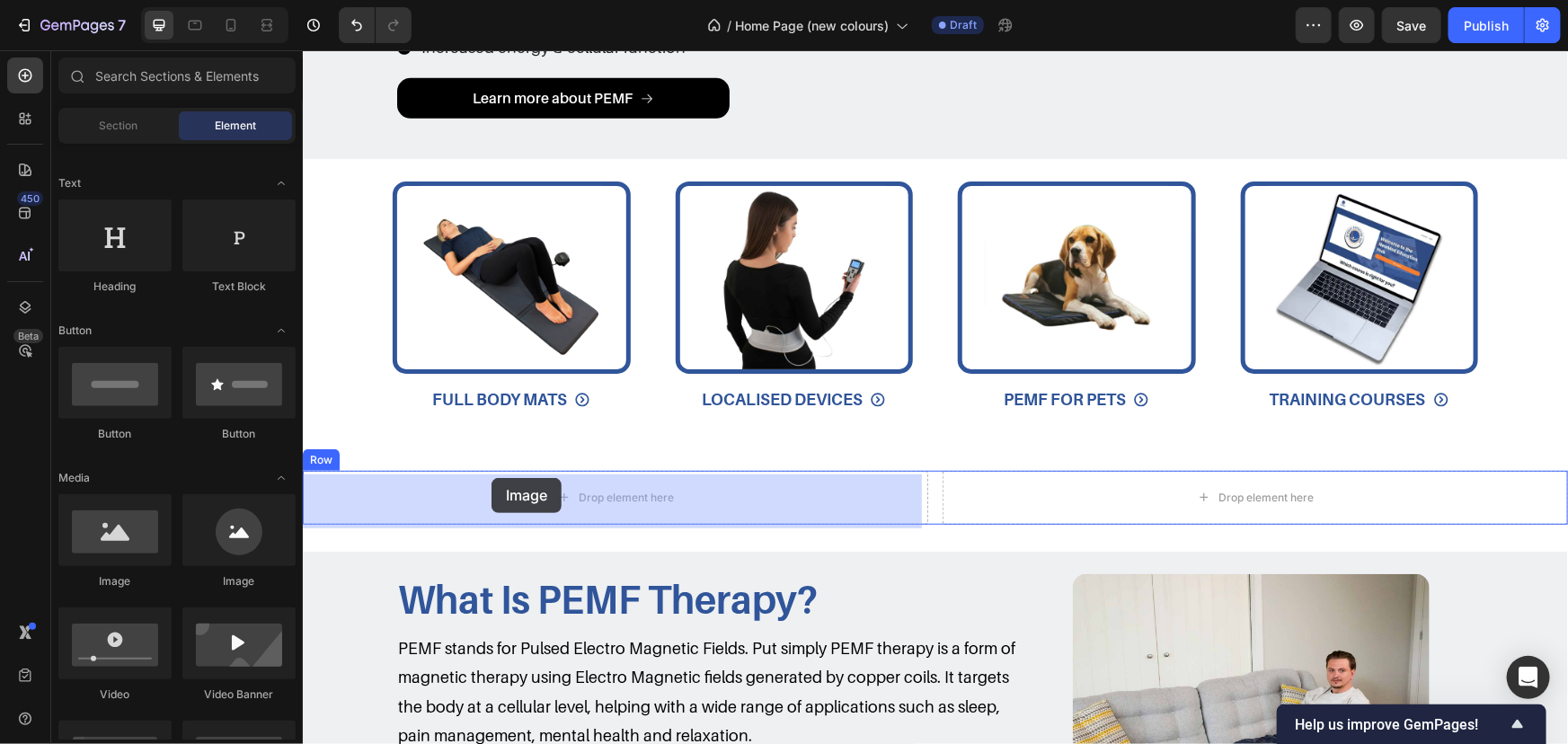
drag, startPoint x: 454, startPoint y: 554, endPoint x: 490, endPoint y: 477, distance: 85.0
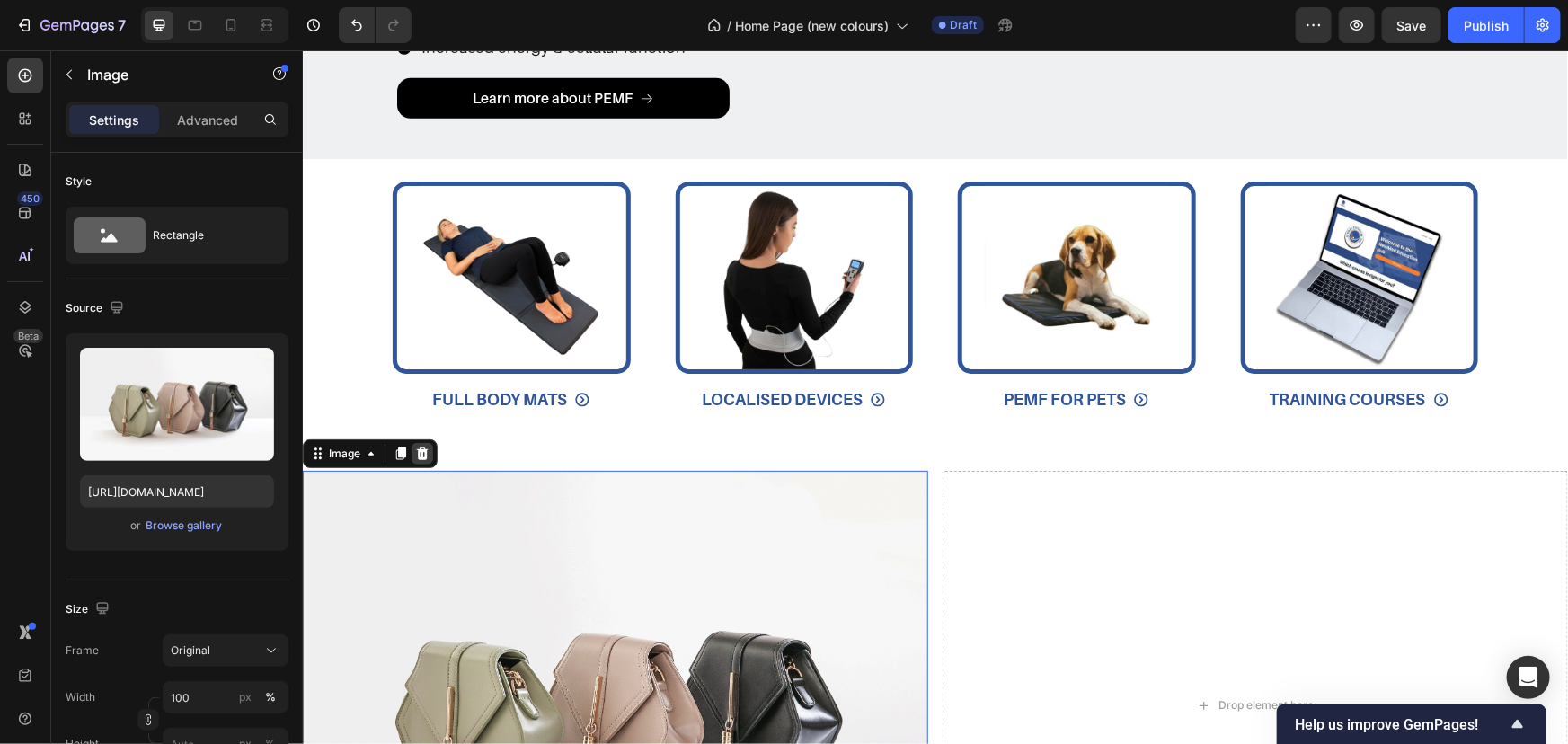
click at [413, 453] on div at bounding box center [422, 453] width 22 height 22
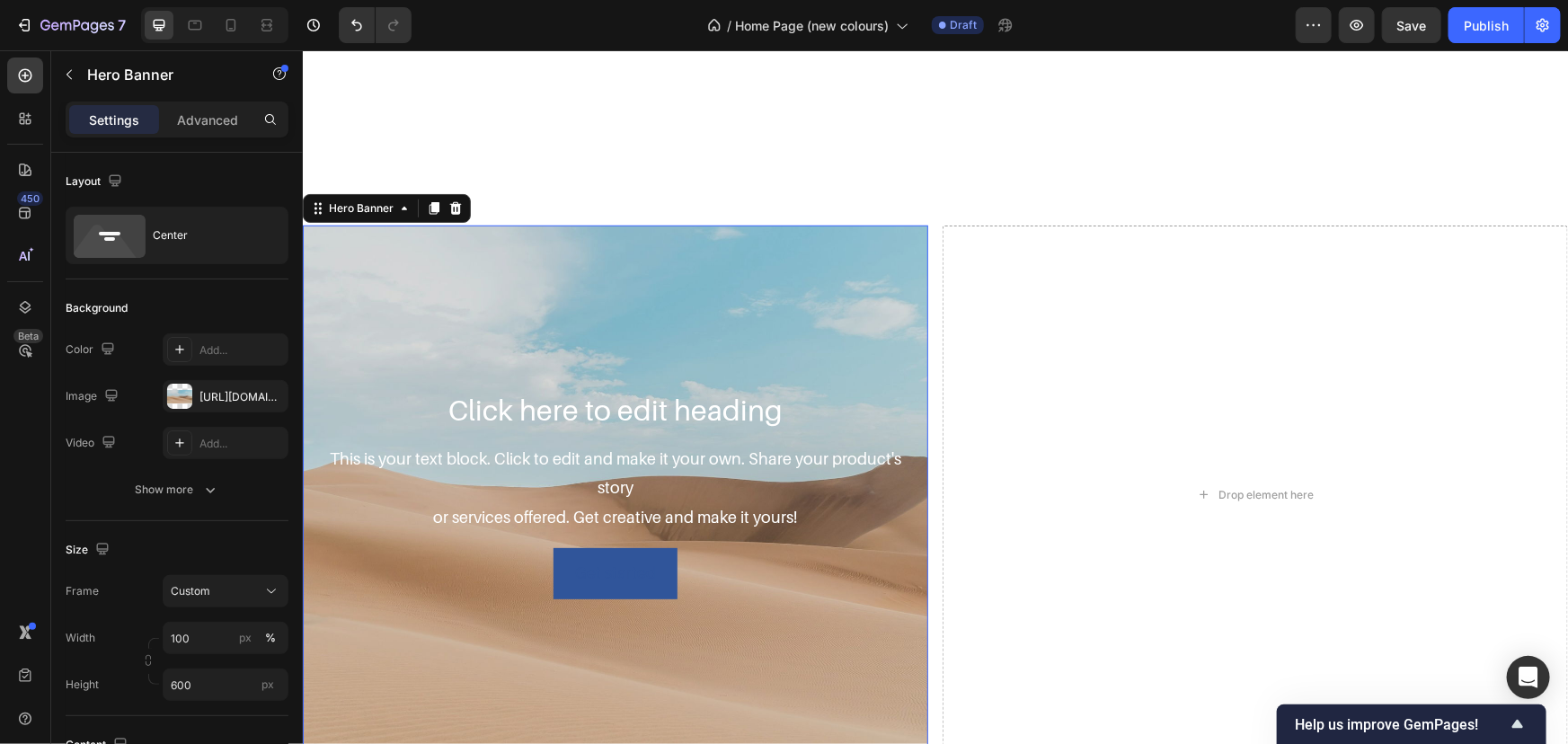
scroll to position [651, 0]
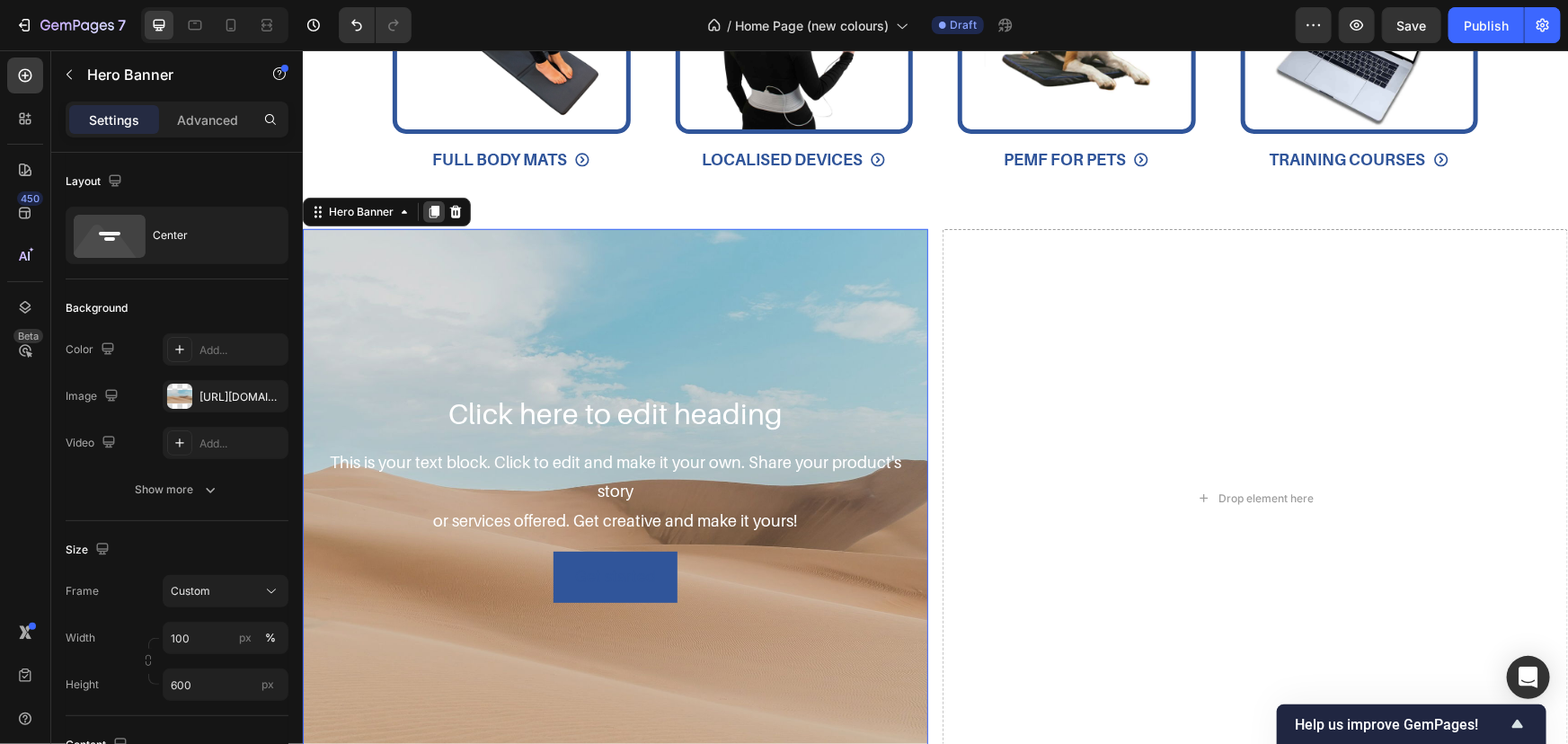
click at [425, 208] on div at bounding box center [433, 211] width 22 height 22
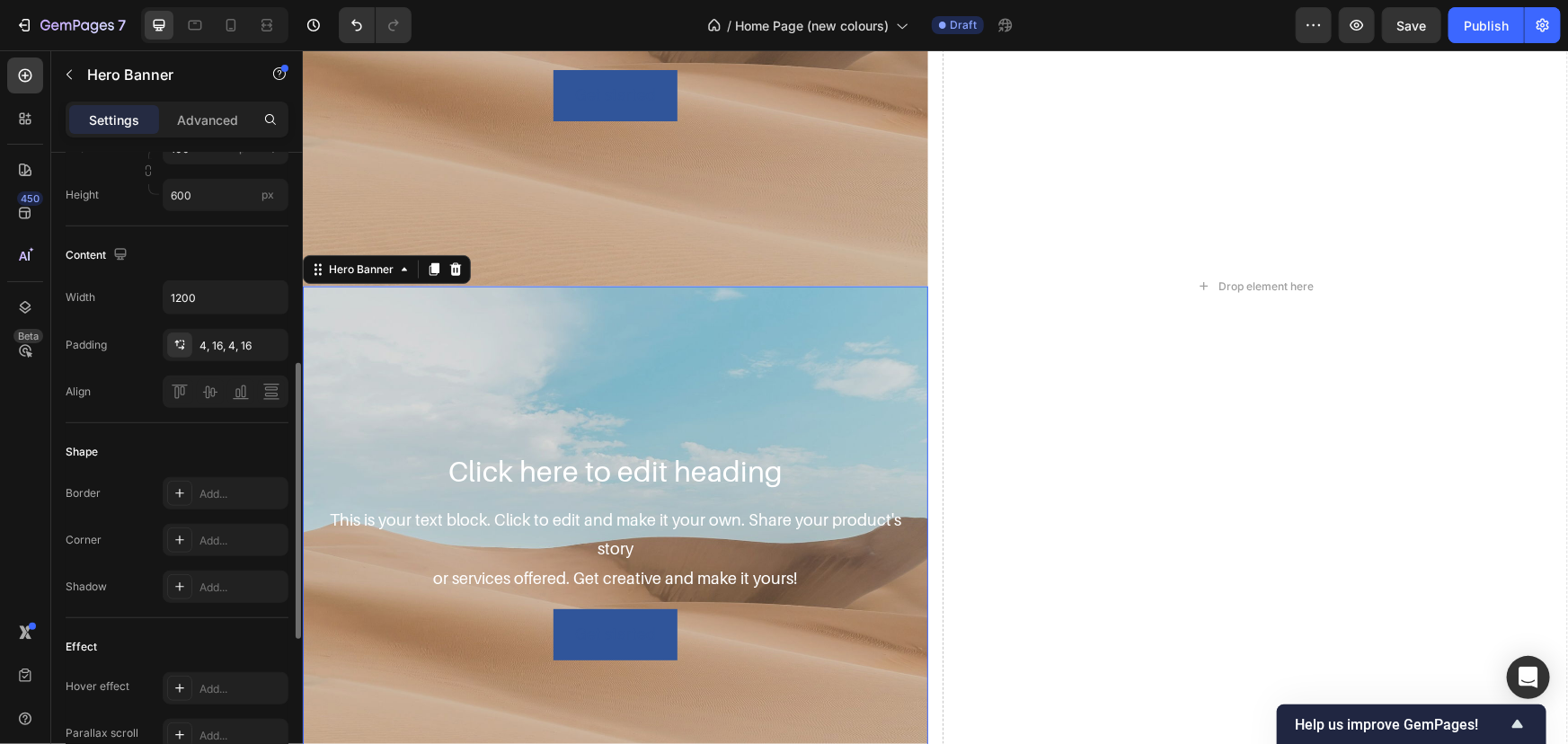
scroll to position [978, 0]
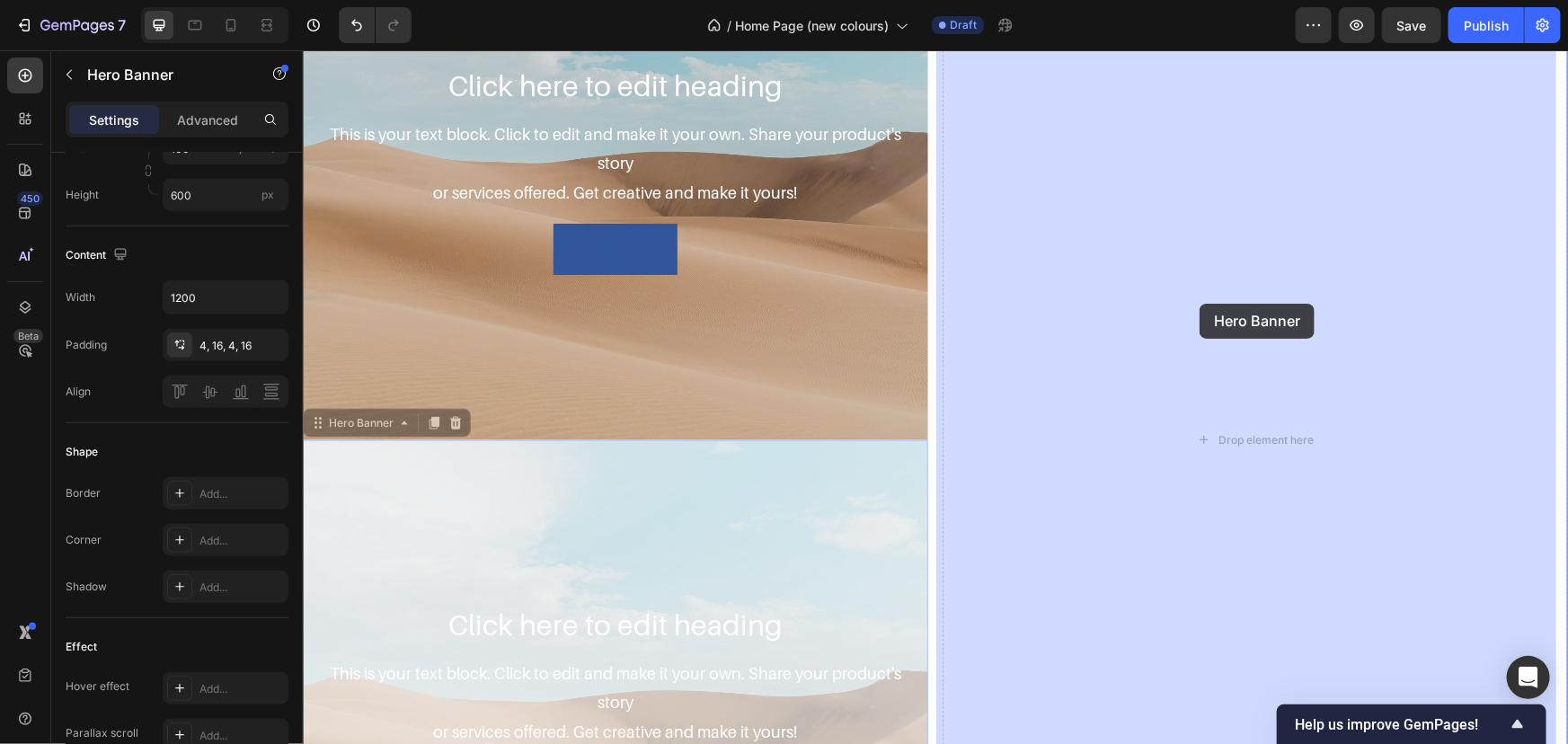
drag, startPoint x: 364, startPoint y: 425, endPoint x: 1199, endPoint y: 303, distance: 843.9
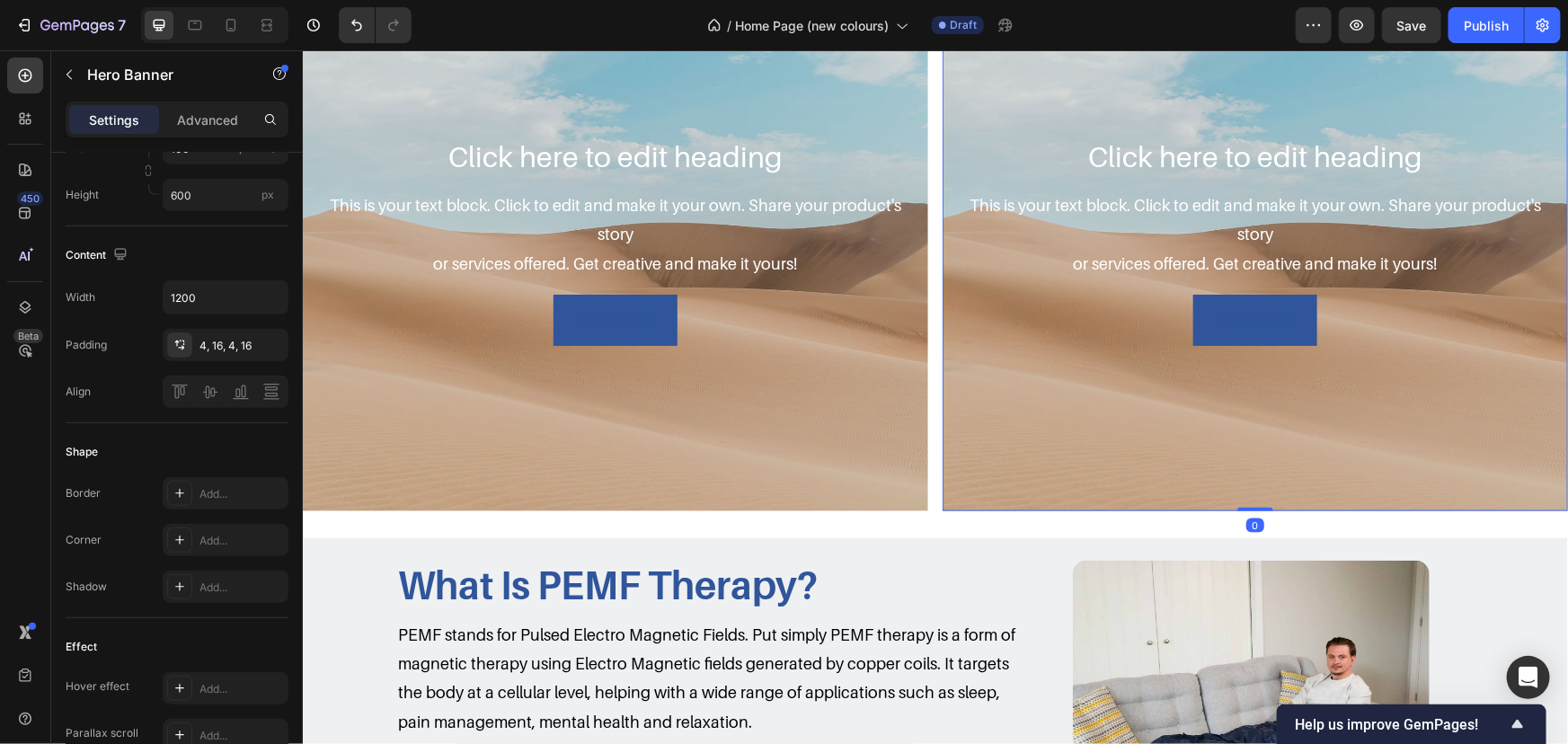
scroll to position [733, 0]
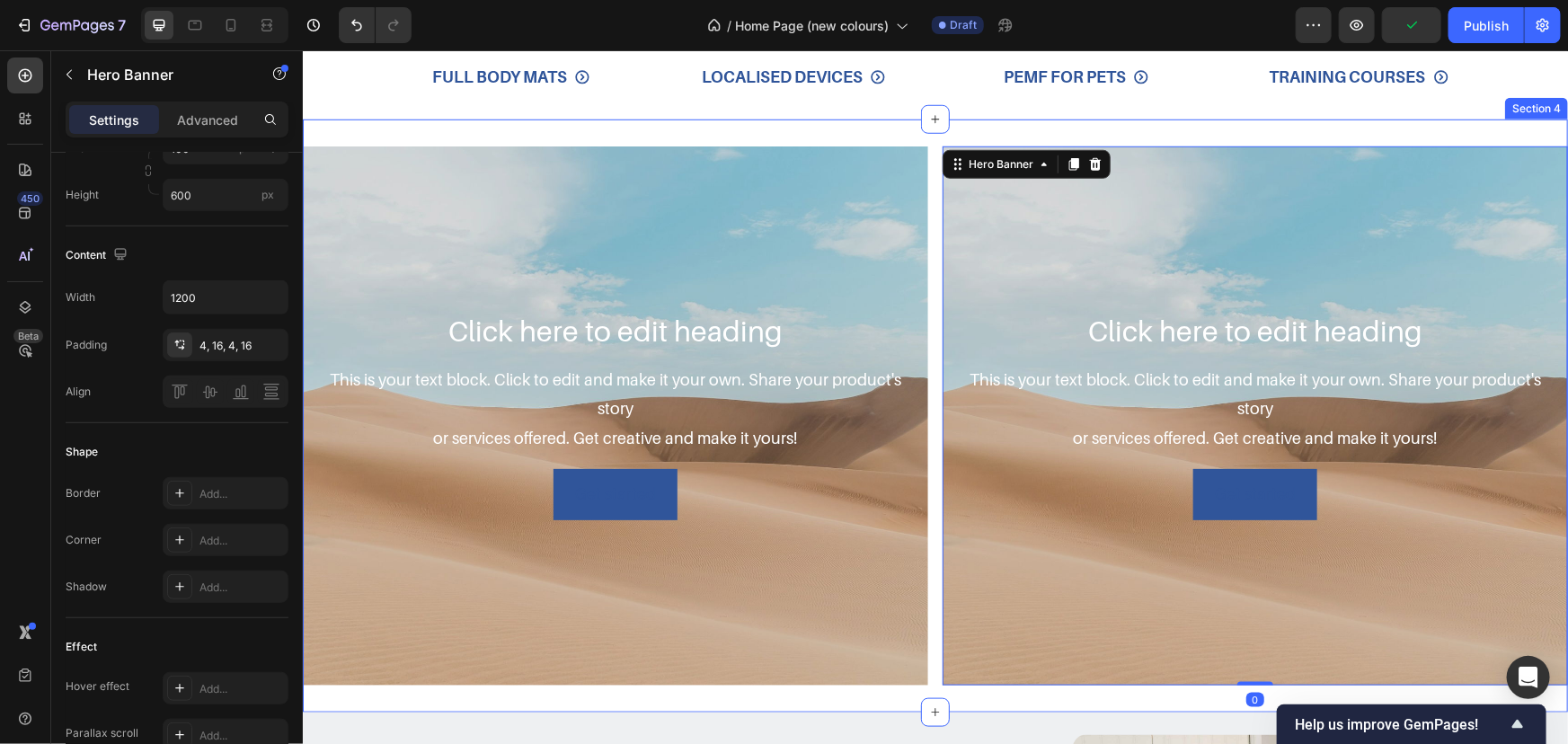
click at [927, 134] on div "Click here to edit heading Heading This is your text block. Click to edit and m…" at bounding box center [935, 415] width 1265 height 593
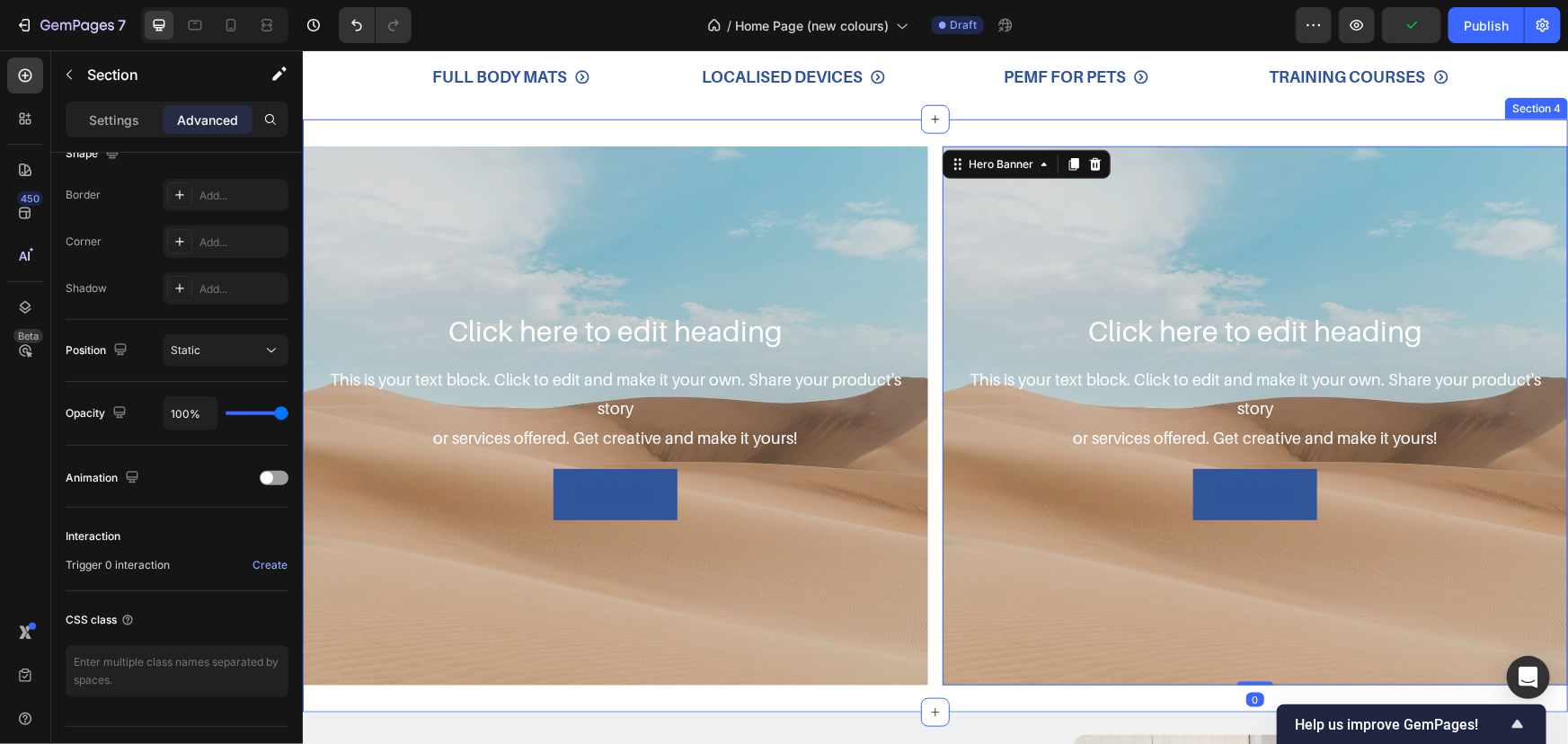
scroll to position [0, 0]
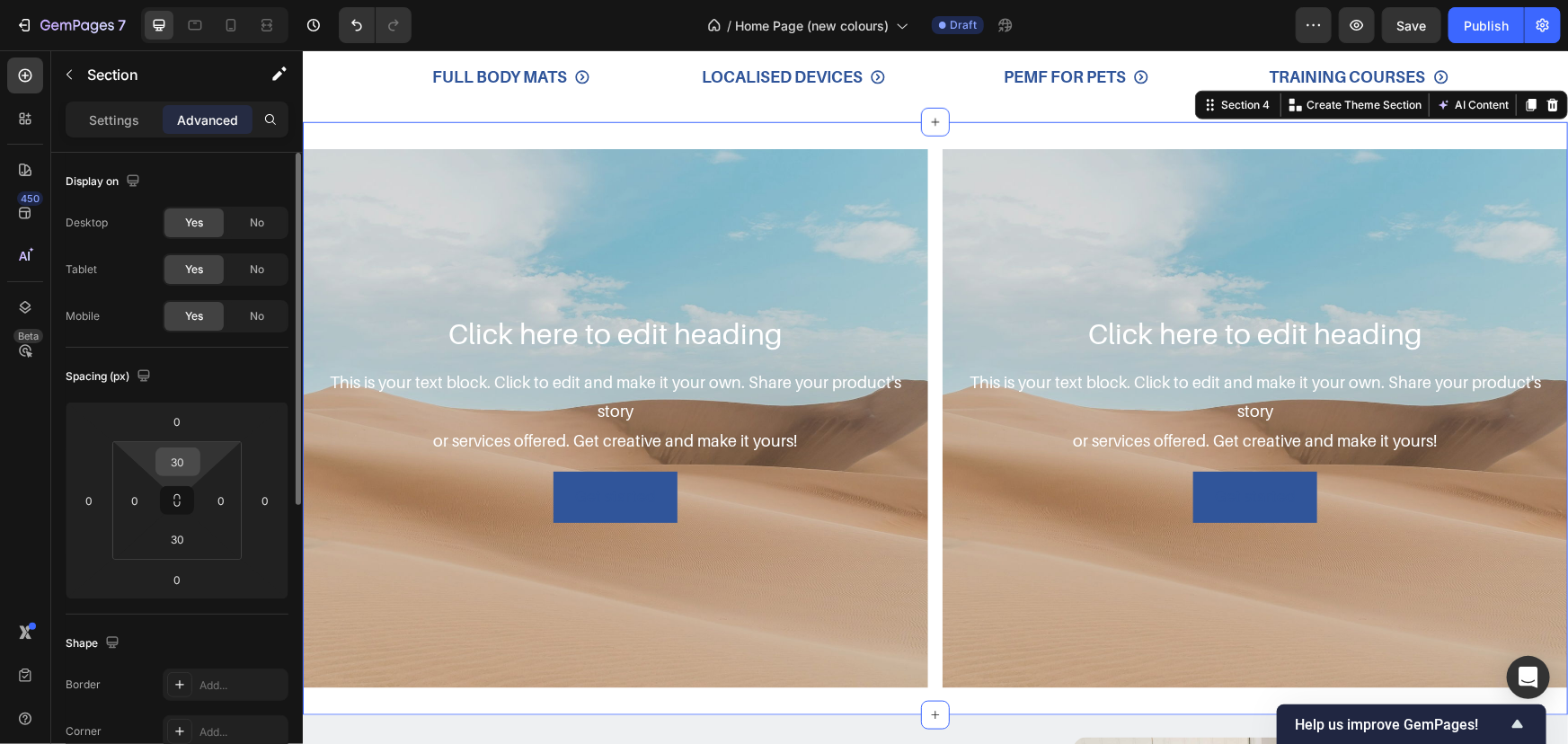
click at [188, 457] on input "30" at bounding box center [177, 461] width 36 height 26
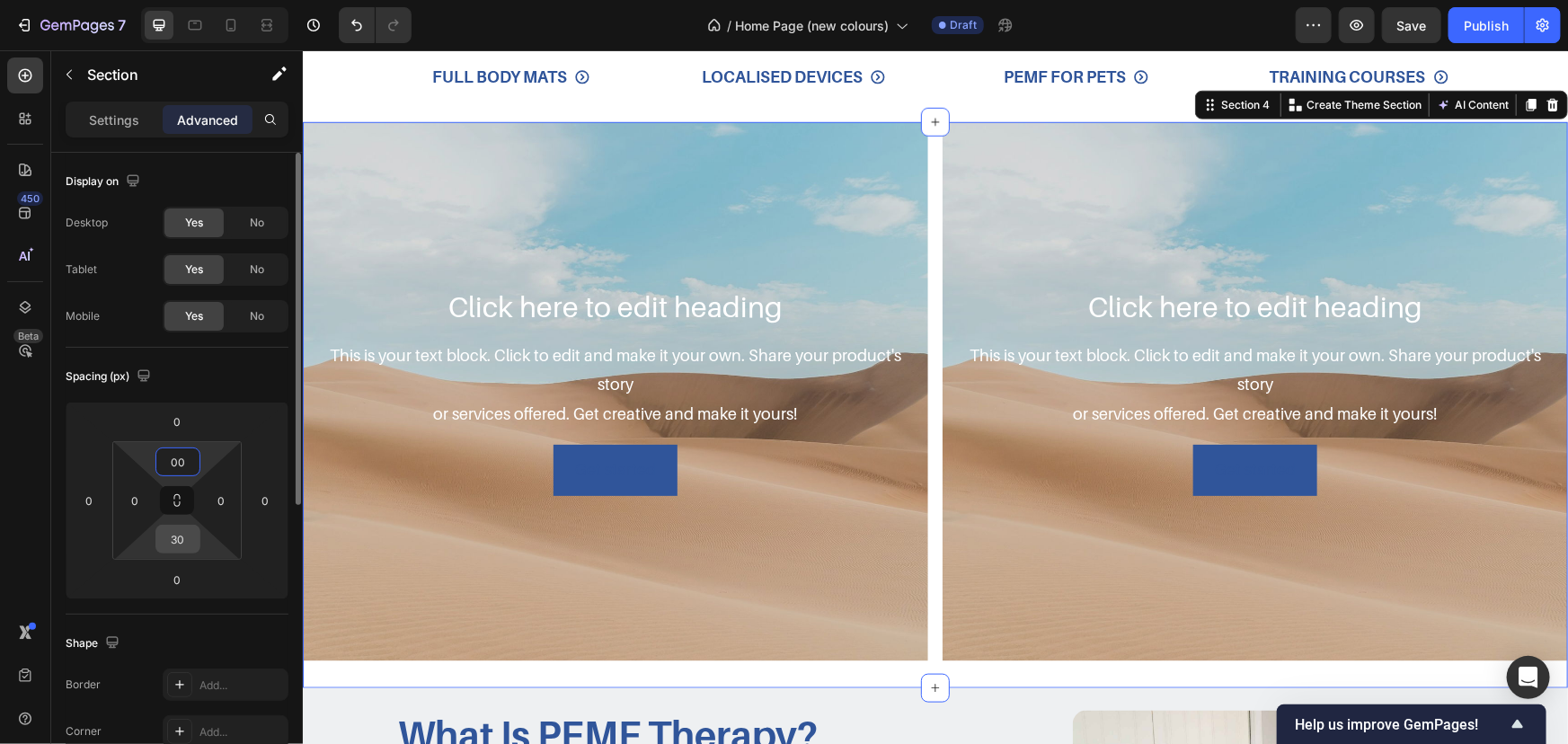
type input "0"
click at [182, 551] on input "30" at bounding box center [177, 538] width 36 height 26
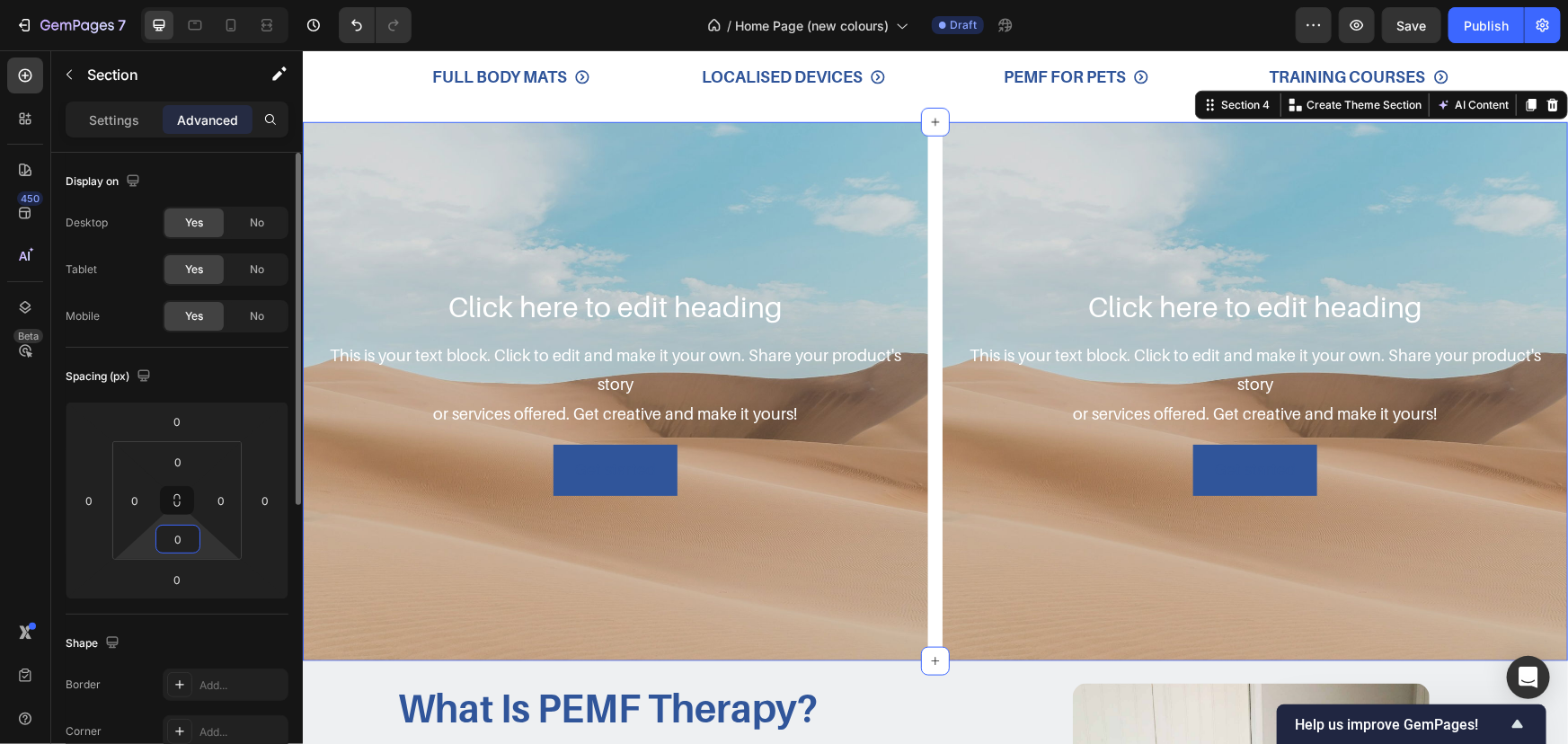
type input "0"
click at [230, 398] on div "Spacing (px) 0 0 0 0 0 0 0 0" at bounding box center [177, 481] width 223 height 267
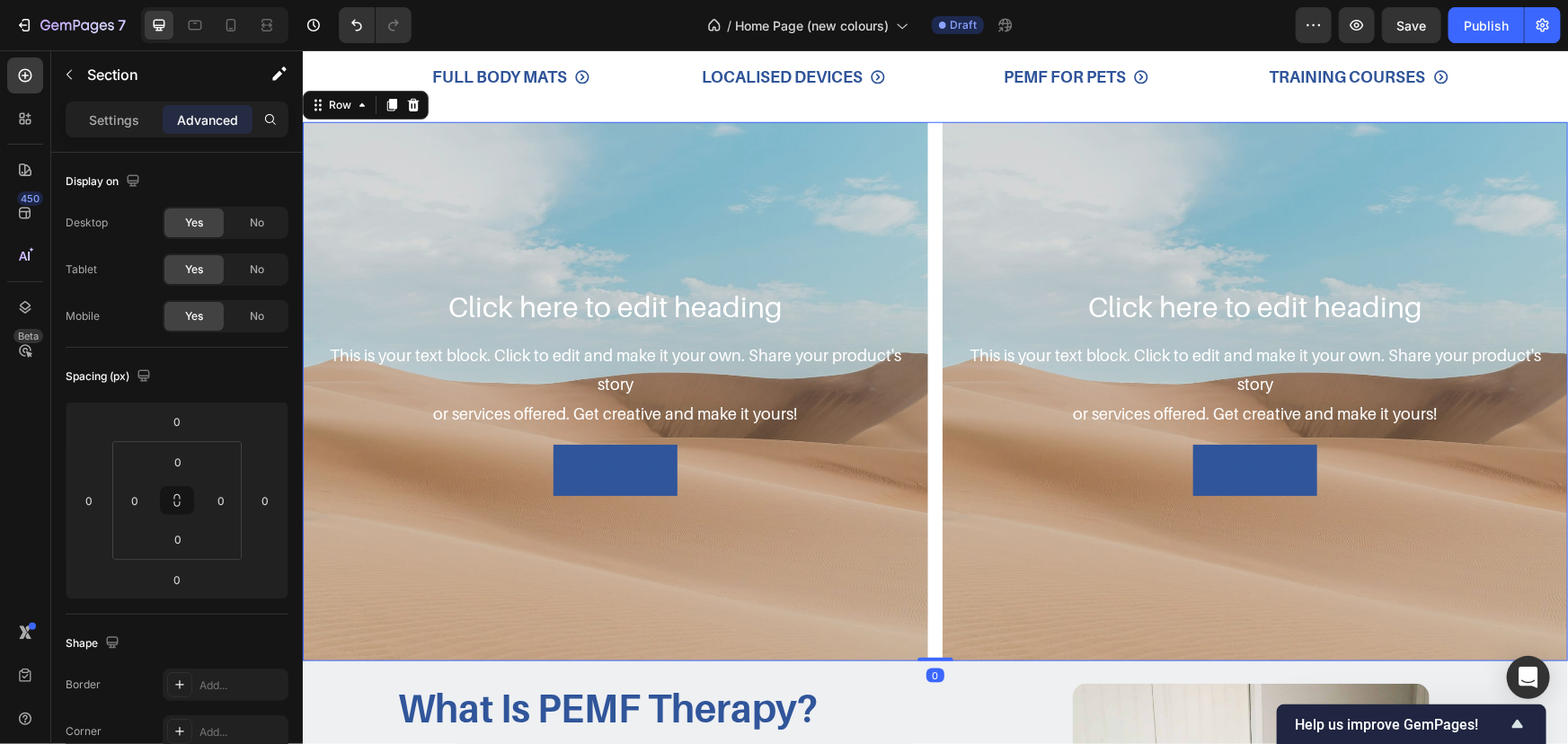
click at [934, 404] on div "Click here to edit heading Heading This is your text block. Click to edit and m…" at bounding box center [935, 391] width 1265 height 539
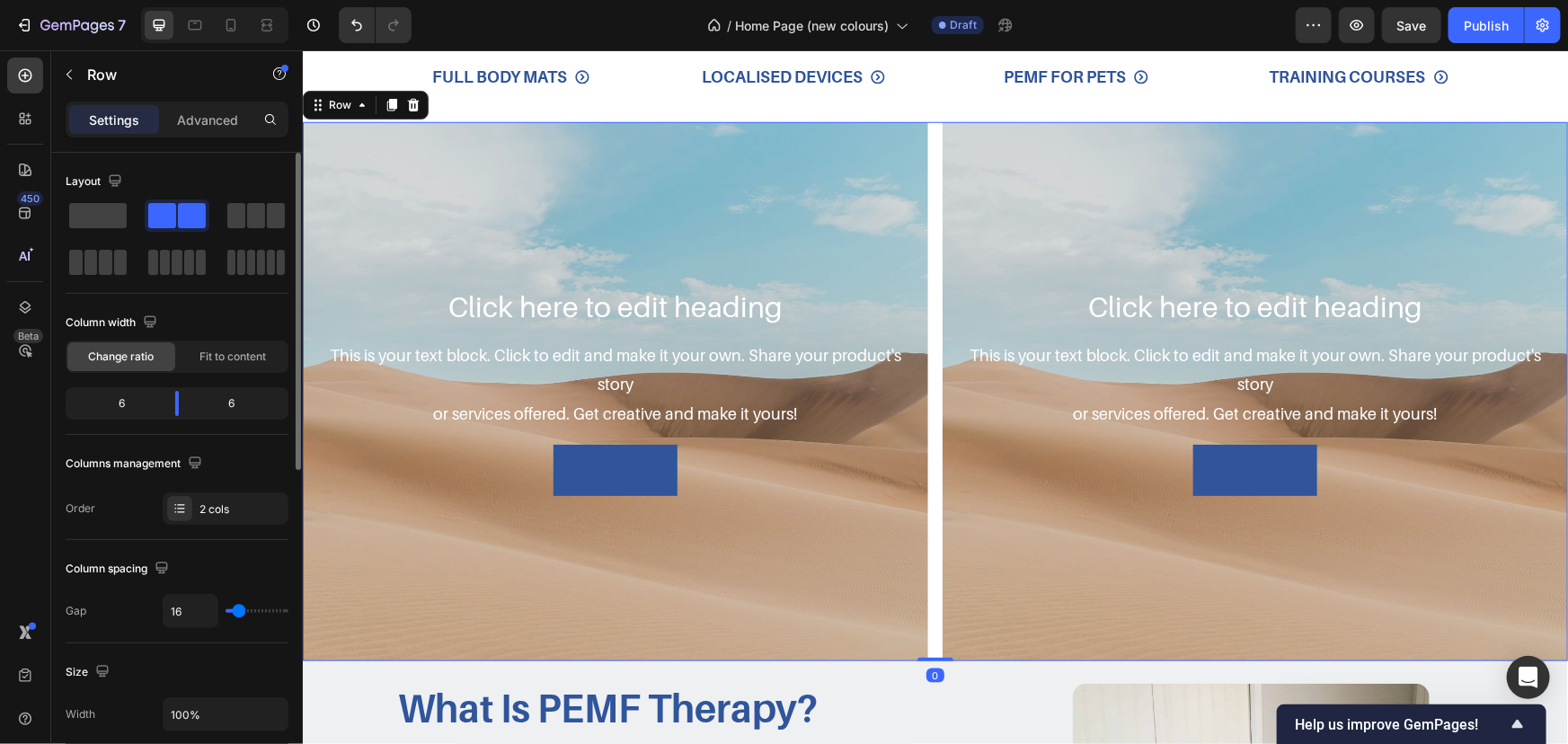
scroll to position [244, 0]
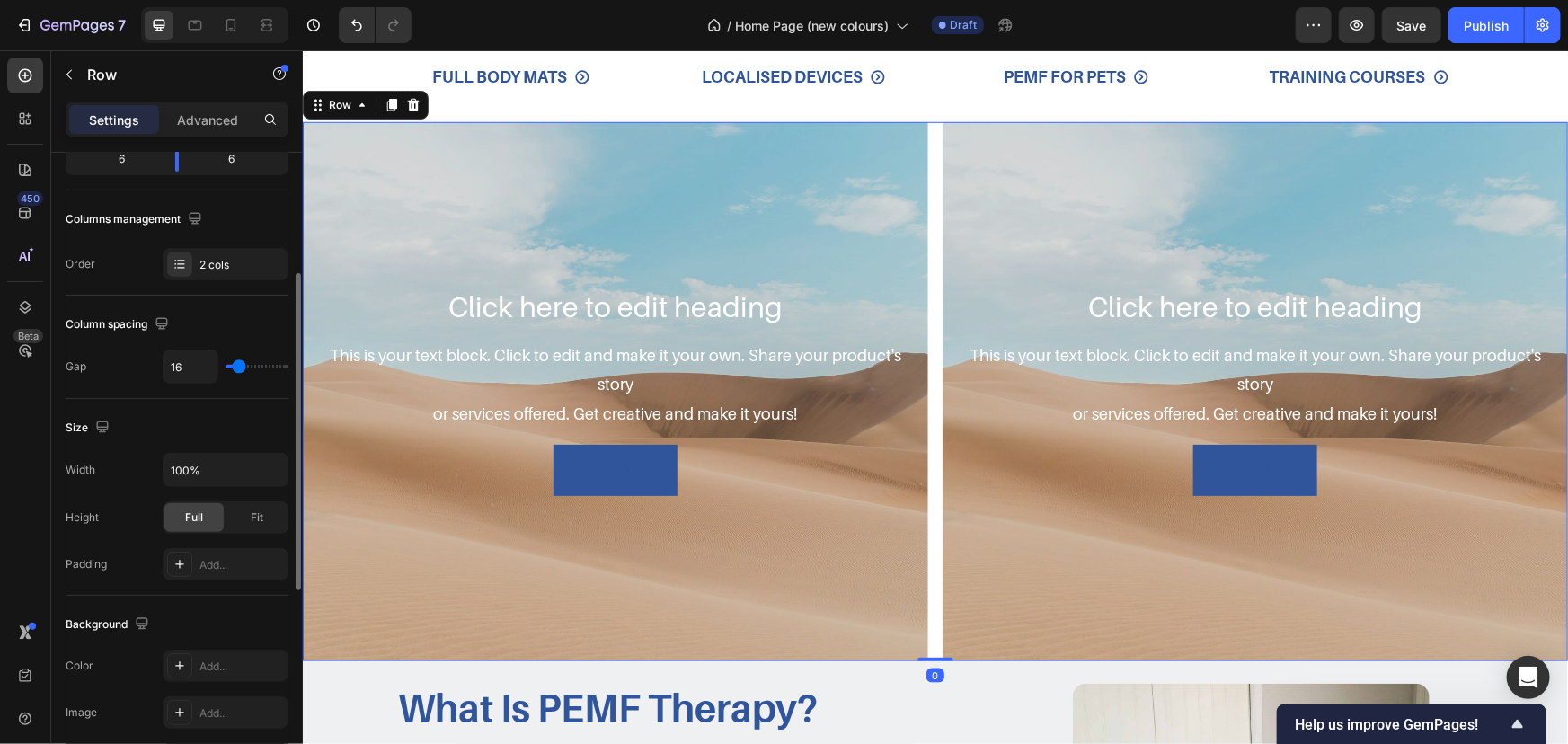
click at [194, 321] on div "Column spacing" at bounding box center [177, 323] width 223 height 28
click at [188, 350] on input "16" at bounding box center [190, 366] width 54 height 32
type input "0"
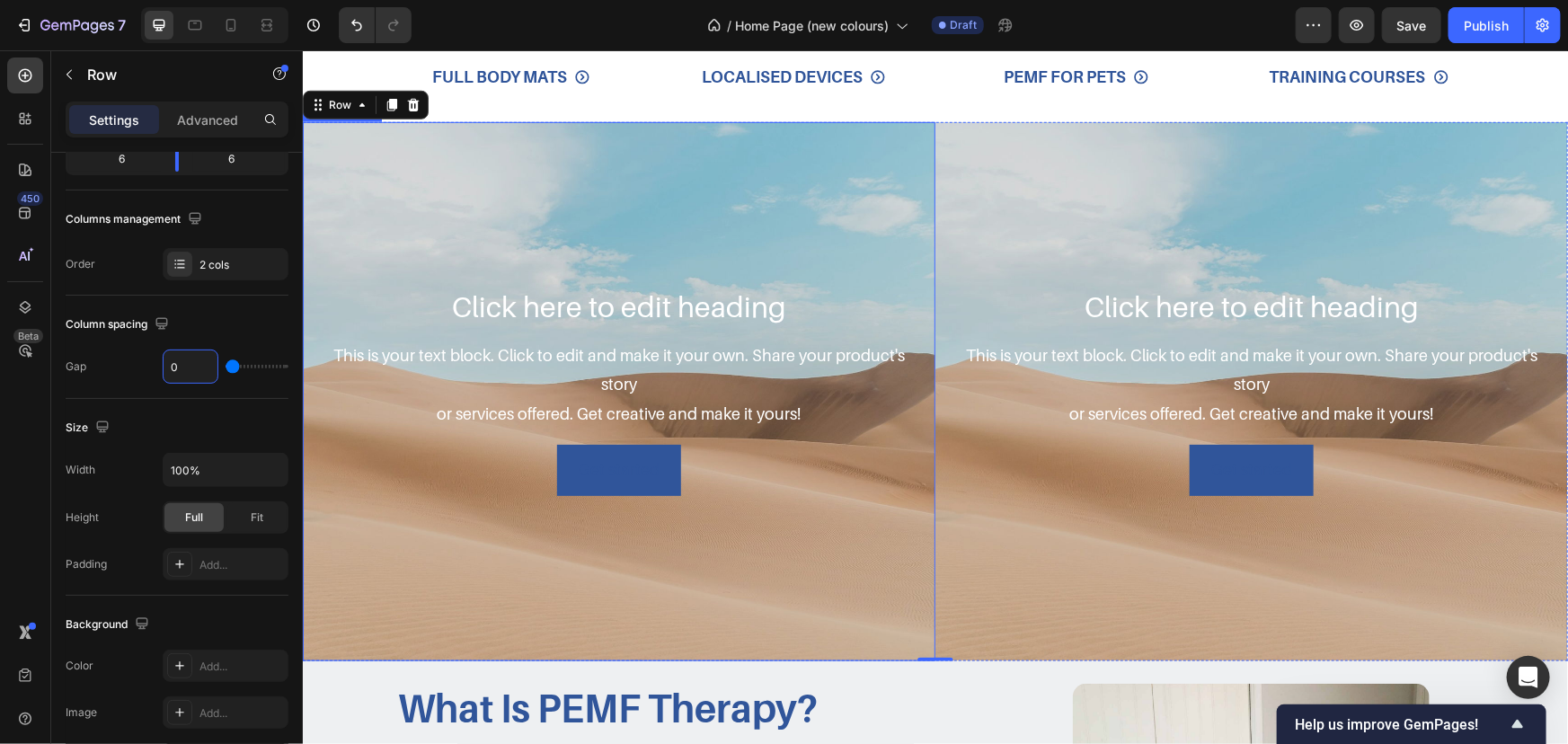
click at [795, 322] on div "Click here to edit heading Heading This is your text block. Click to edit and m…" at bounding box center [619, 390] width 604 height 209
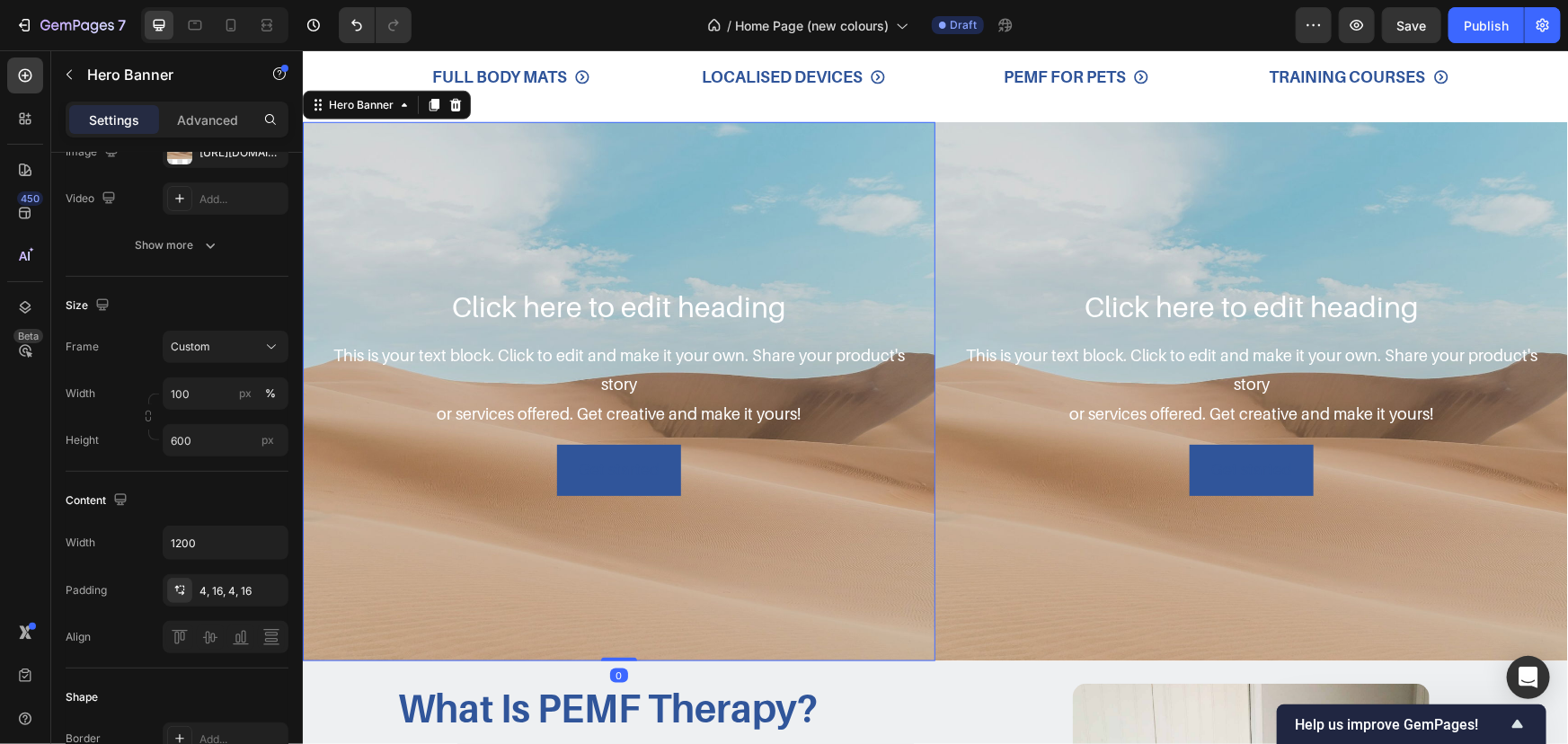
scroll to position [0, 0]
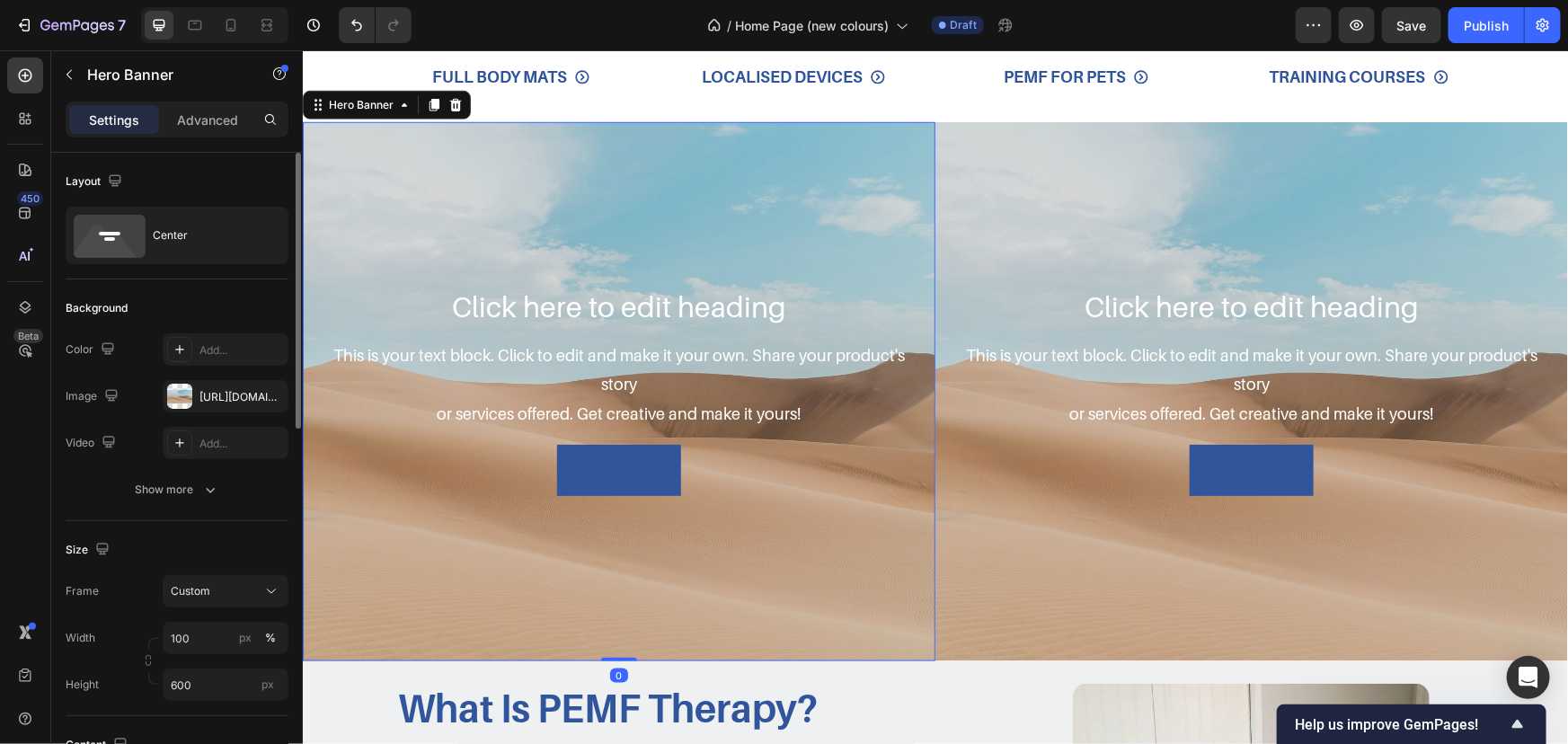
click at [803, 310] on h2 "Click here to edit heading" at bounding box center [619, 305] width 604 height 37
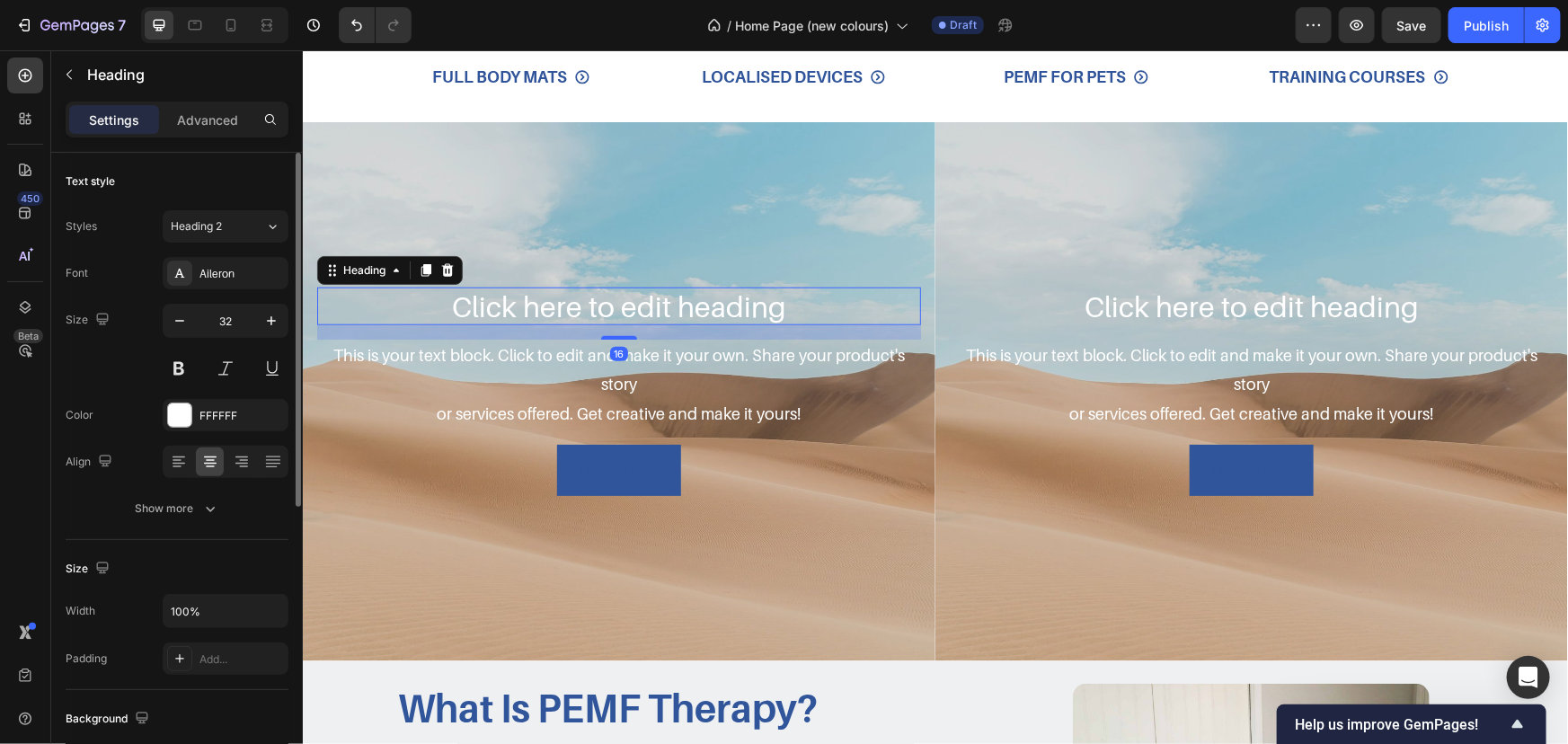
click at [415, 293] on h2 "Click here to edit heading" at bounding box center [619, 305] width 604 height 37
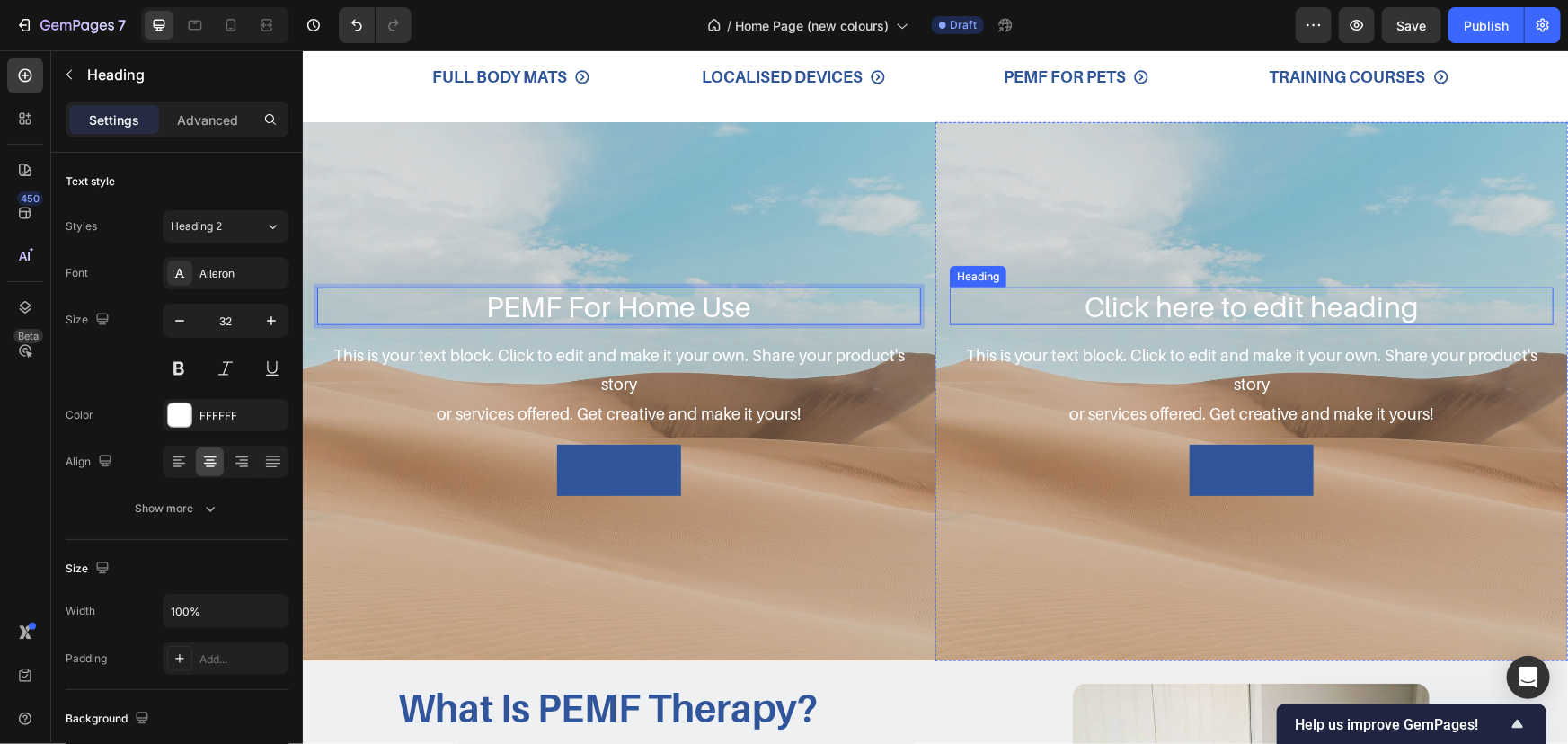
click at [1392, 307] on h2 "Click here to edit heading" at bounding box center [1251, 305] width 604 height 37
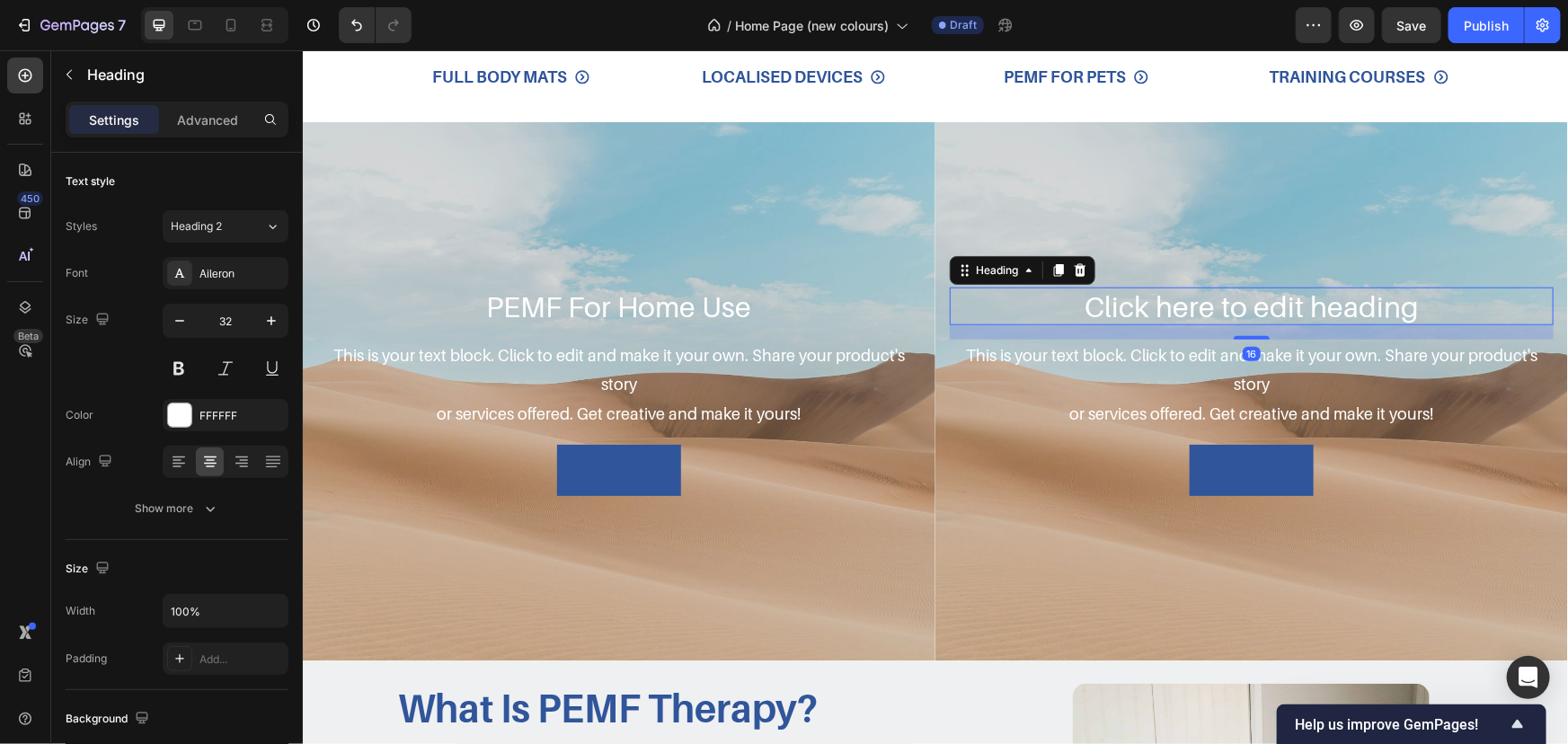
click at [1437, 305] on h2 "Click here to edit heading" at bounding box center [1251, 305] width 604 height 37
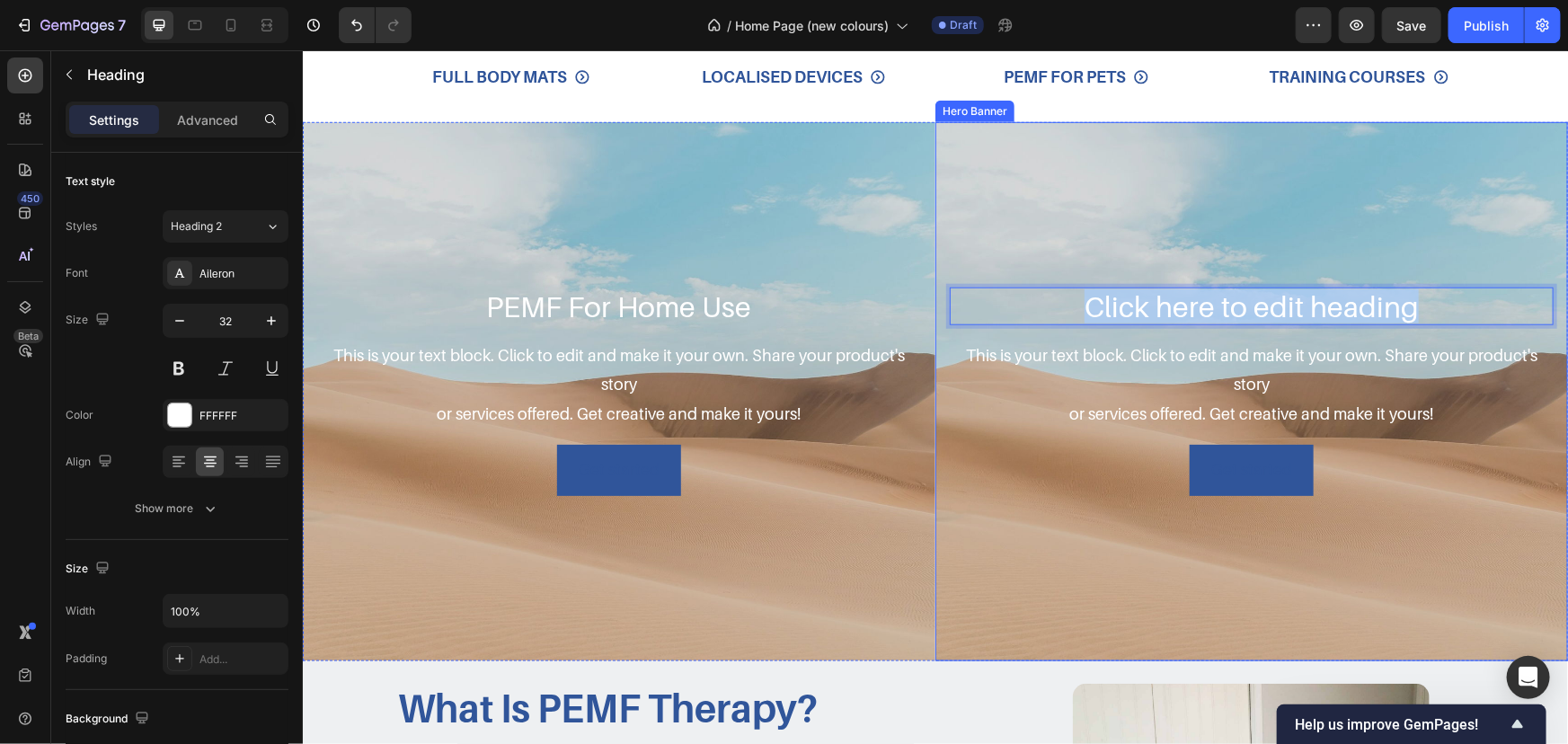
drag, startPoint x: 1386, startPoint y: 305, endPoint x: 874, endPoint y: 268, distance: 513.3
click at [890, 273] on div "PEMF For Home Use Heading This is your text block. Click to edit and make it yo…" at bounding box center [935, 391] width 1265 height 539
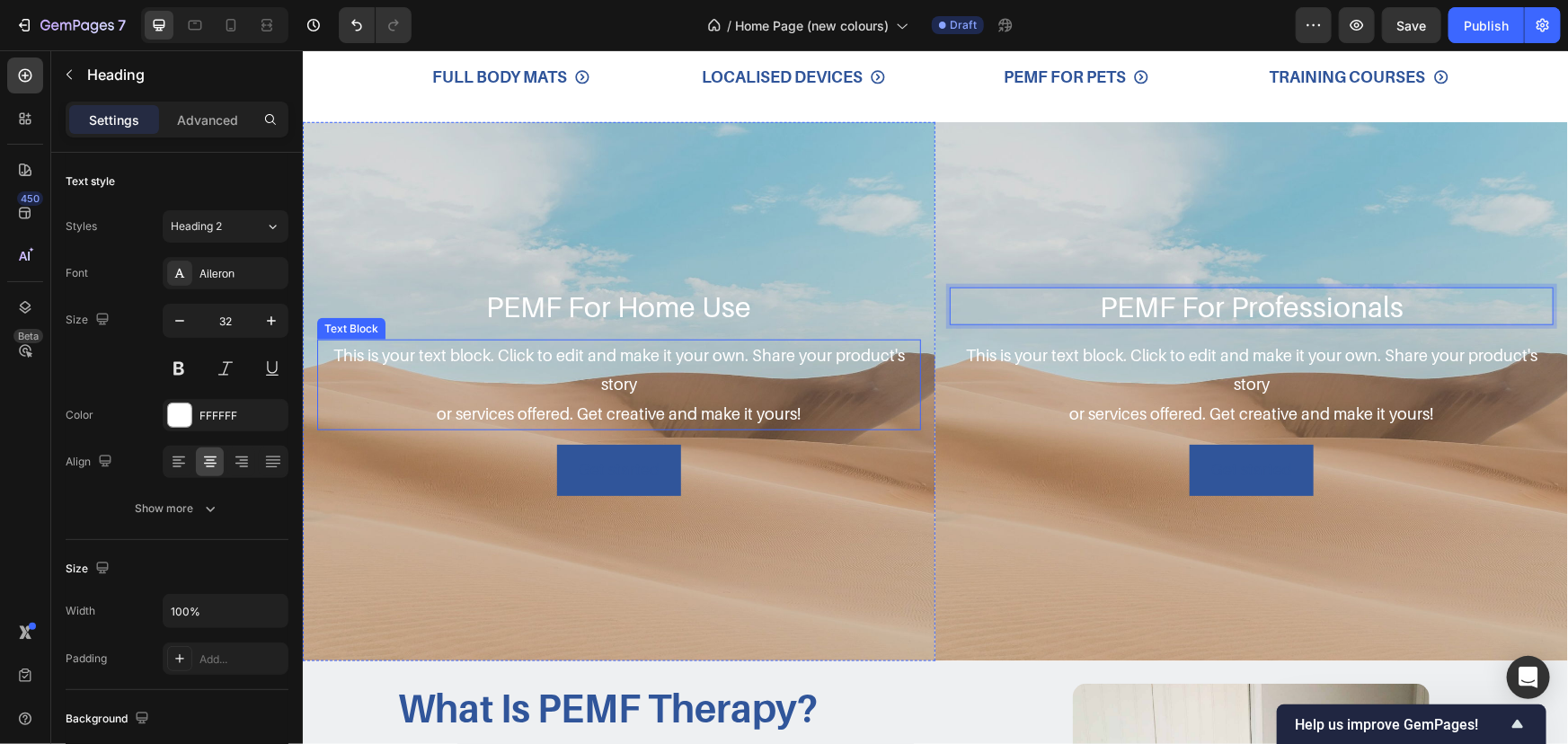
click at [814, 362] on div "This is your text block. Click to edit and make it your own. Share your product…" at bounding box center [619, 384] width 604 height 91
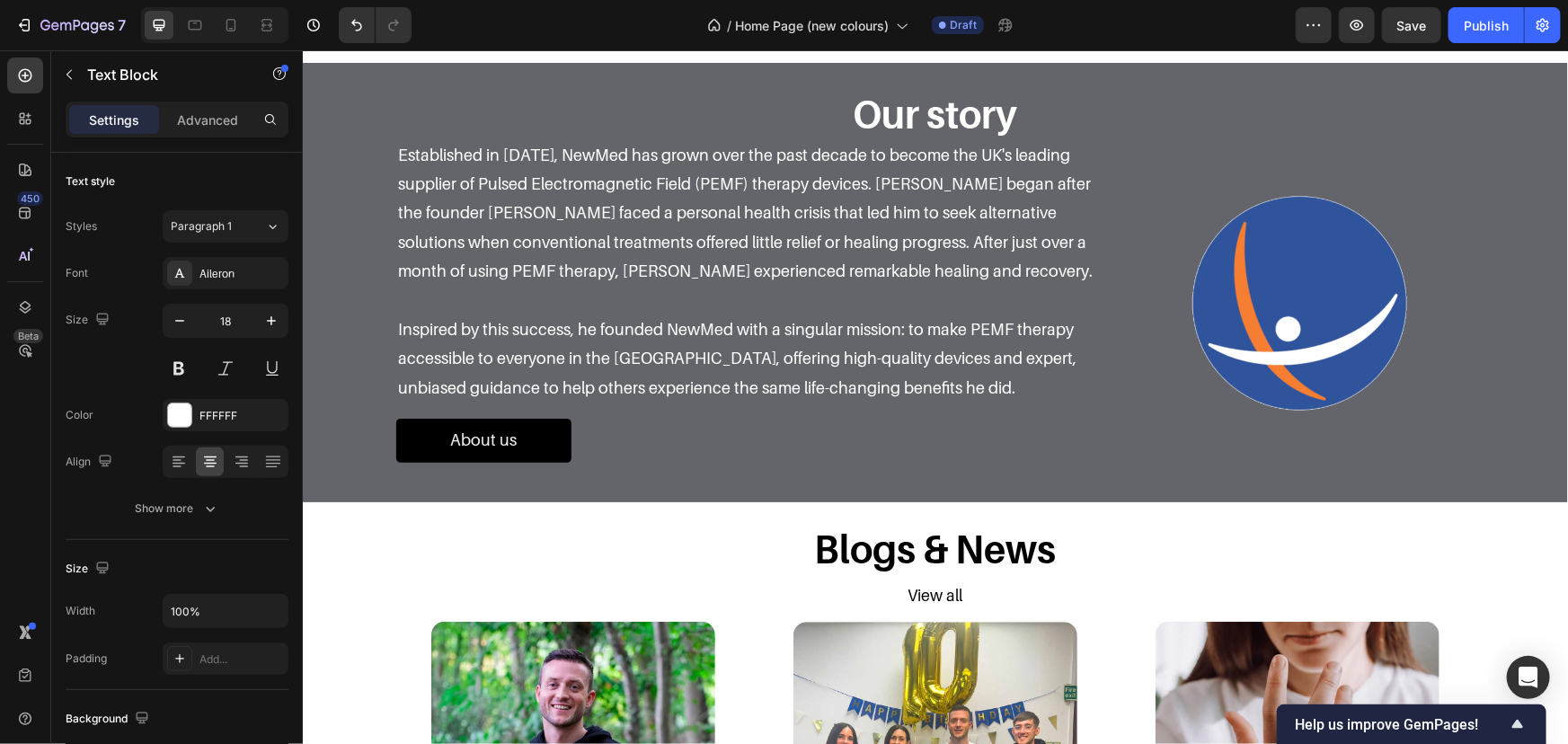
scroll to position [2285, 0]
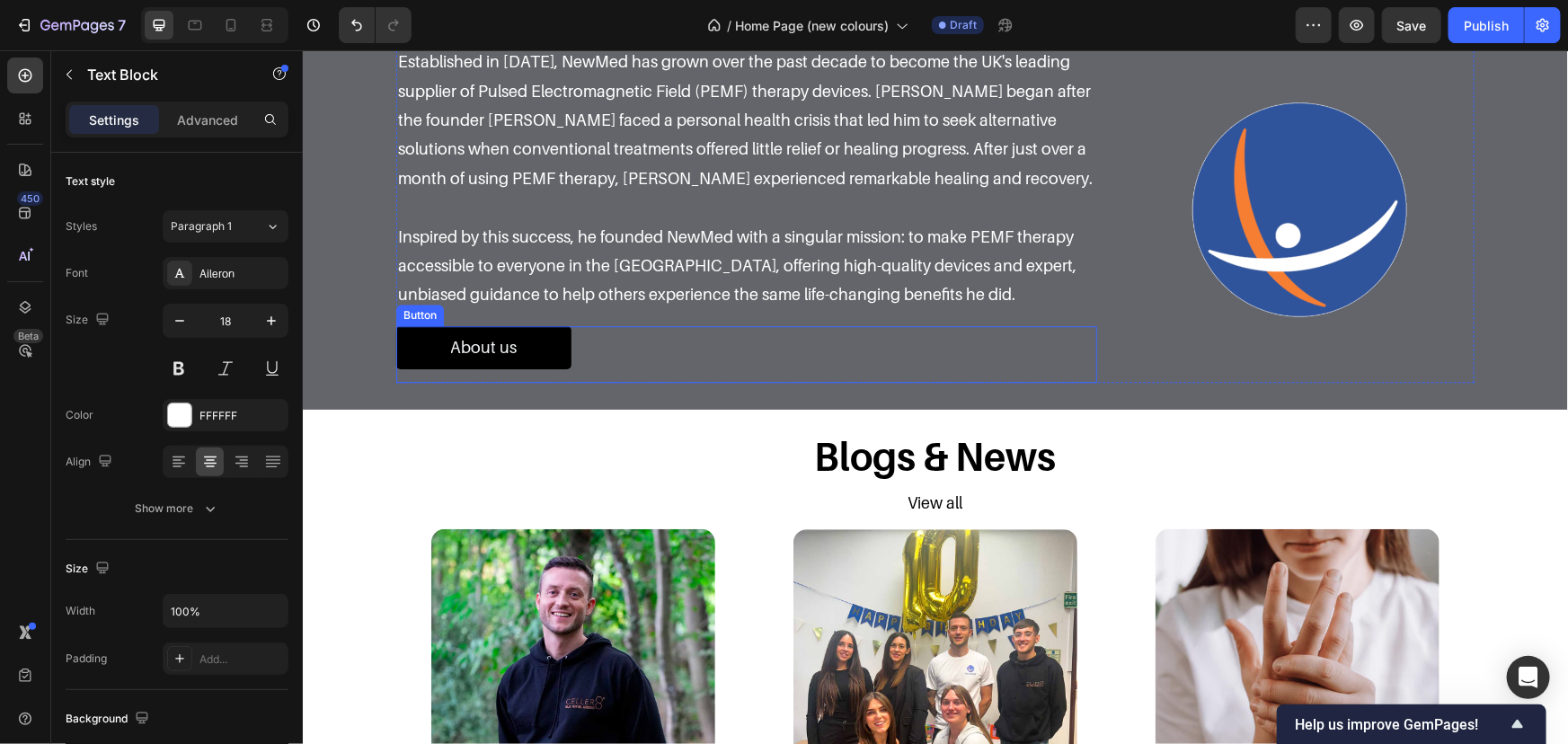
click at [608, 382] on div "About us Button" at bounding box center [745, 354] width 701 height 57
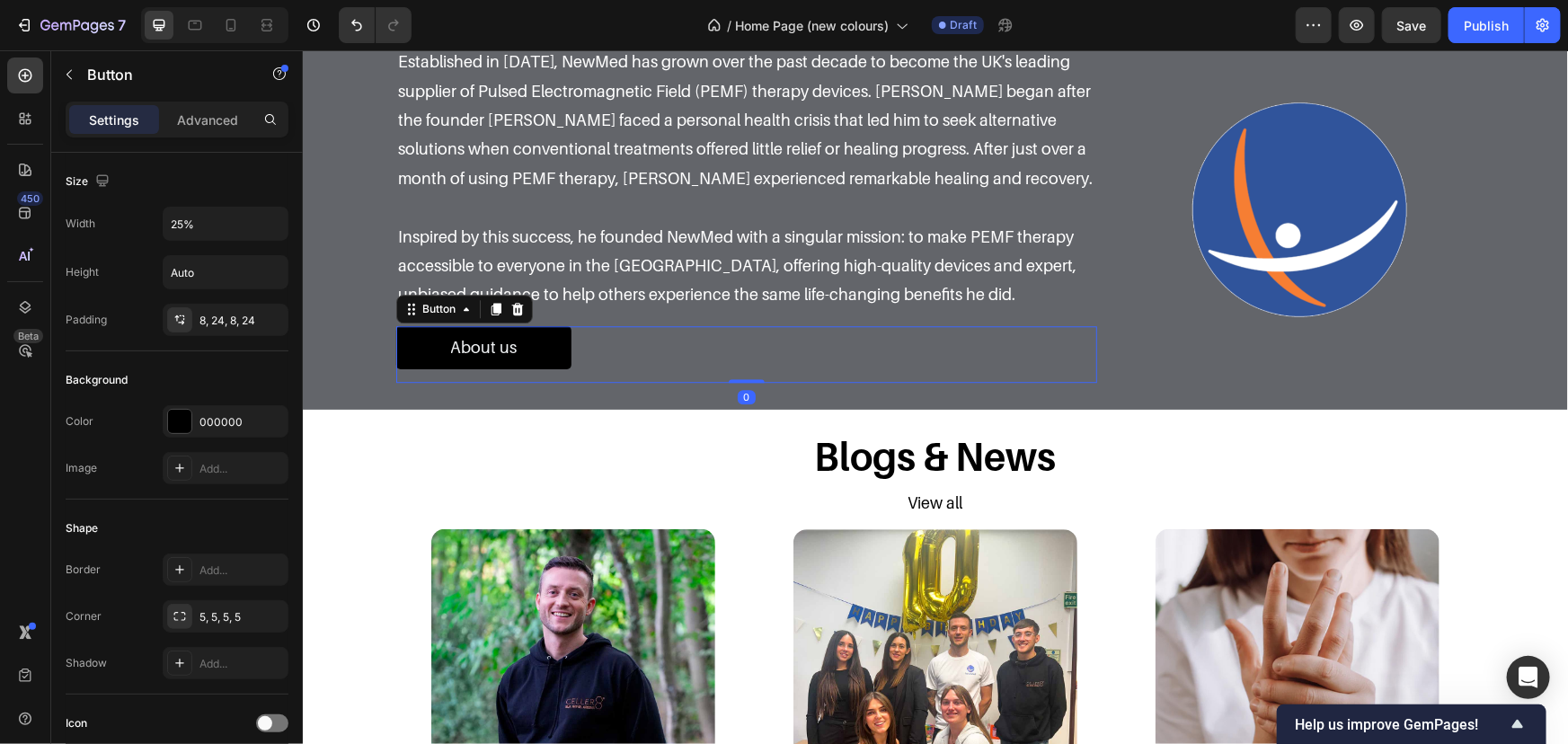
drag, startPoint x: 490, startPoint y: 389, endPoint x: 486, endPoint y: 409, distance: 20.4
click at [490, 315] on icon at bounding box center [495, 308] width 10 height 13
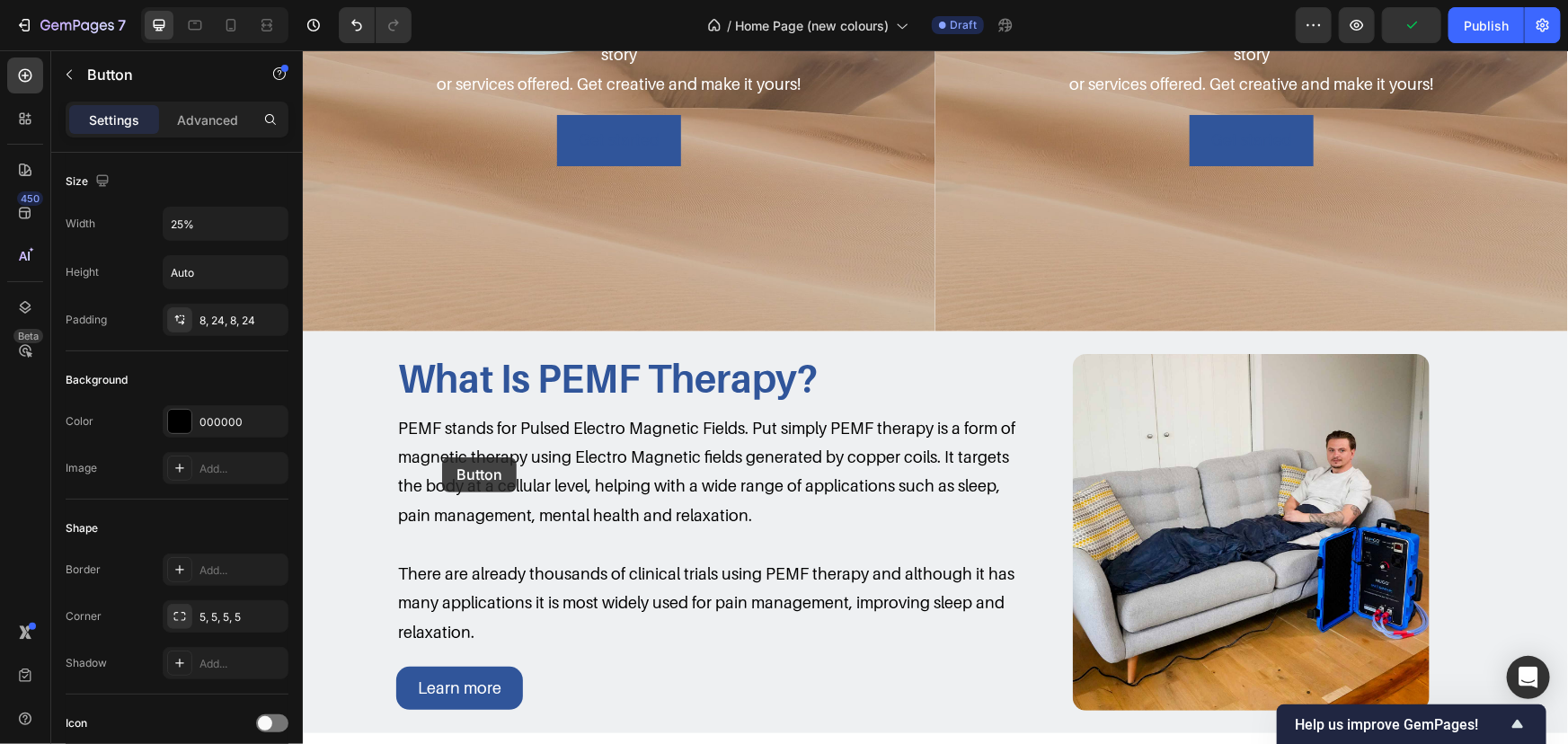
scroll to position [733, 0]
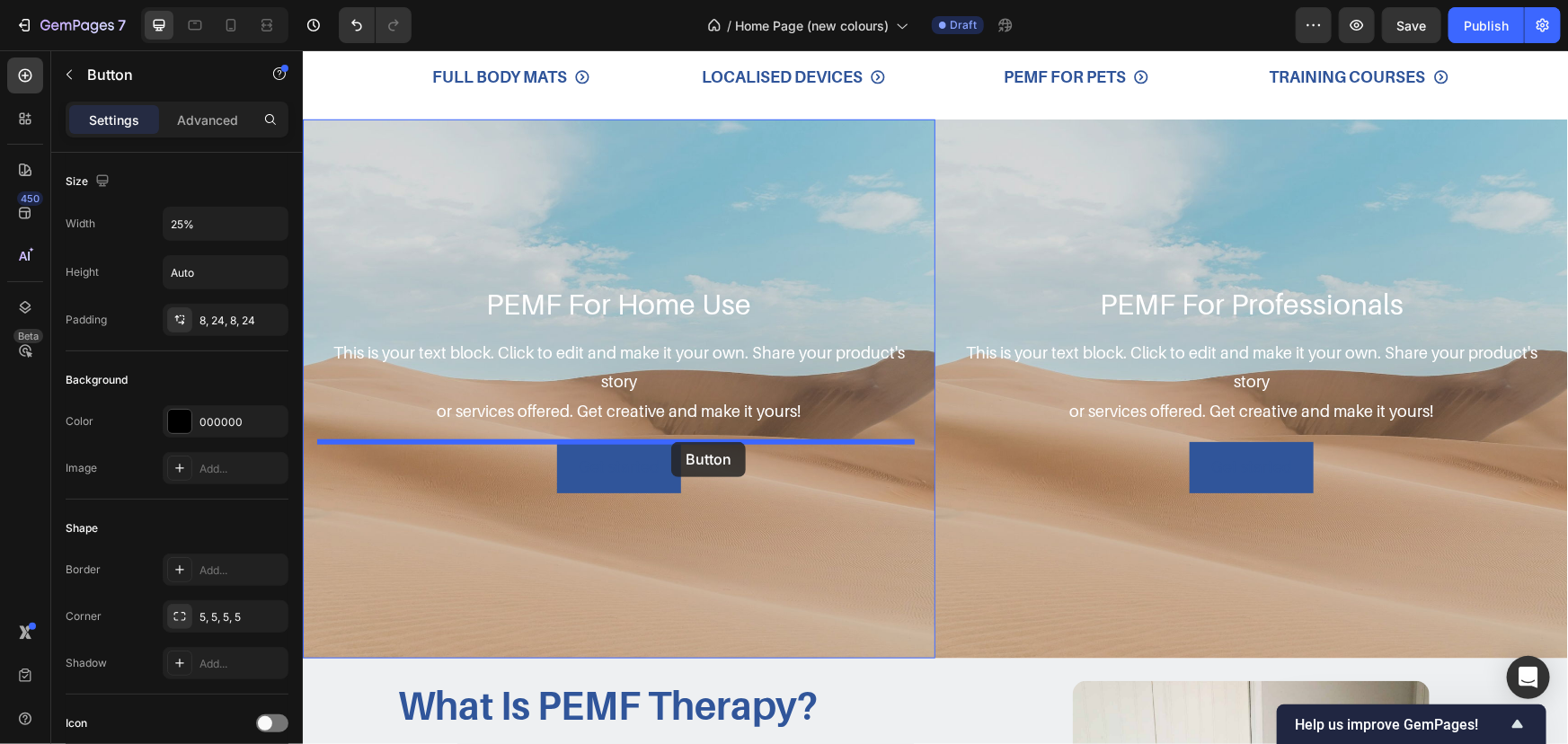
drag, startPoint x: 441, startPoint y: 457, endPoint x: 671, endPoint y: 441, distance: 230.6
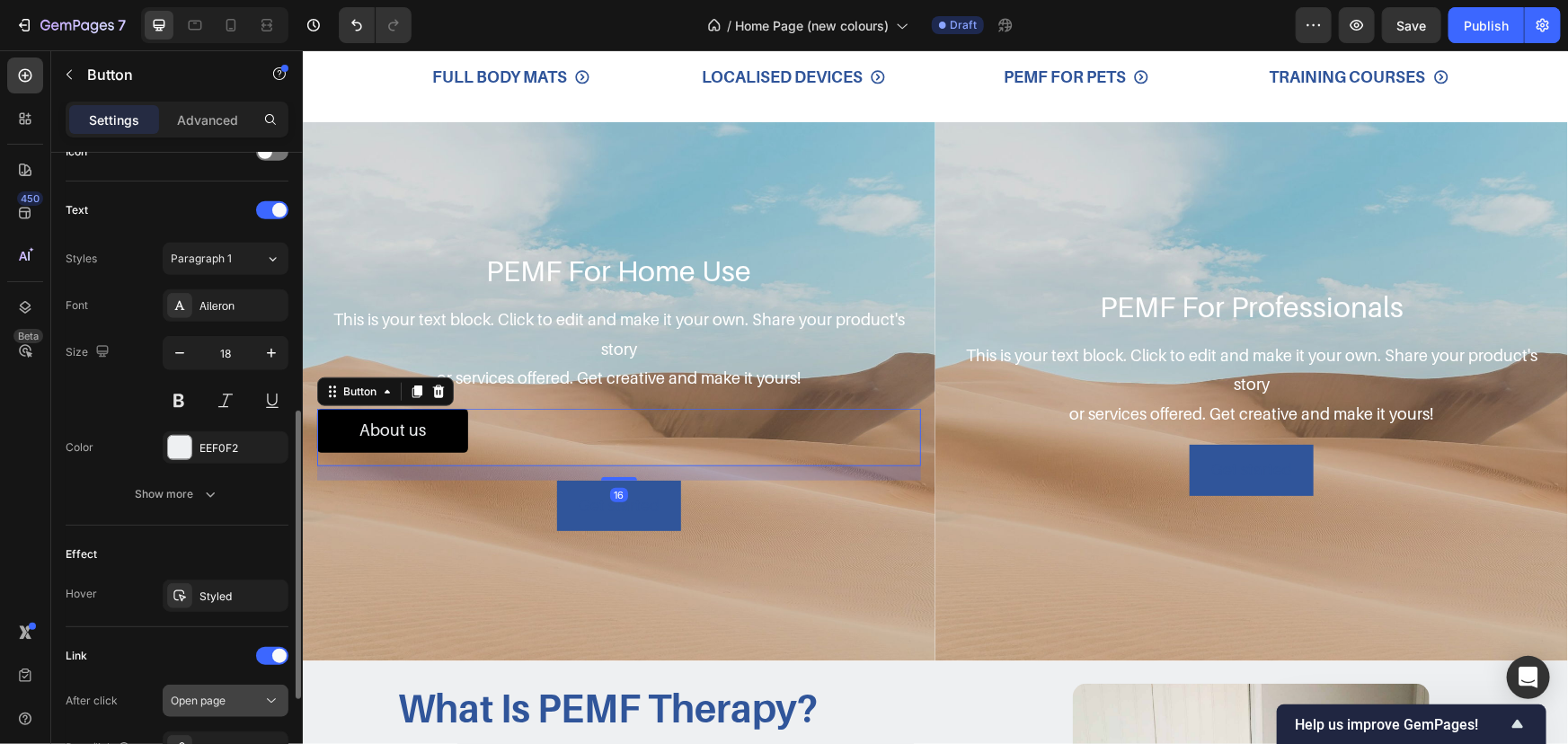
scroll to position [783, 0]
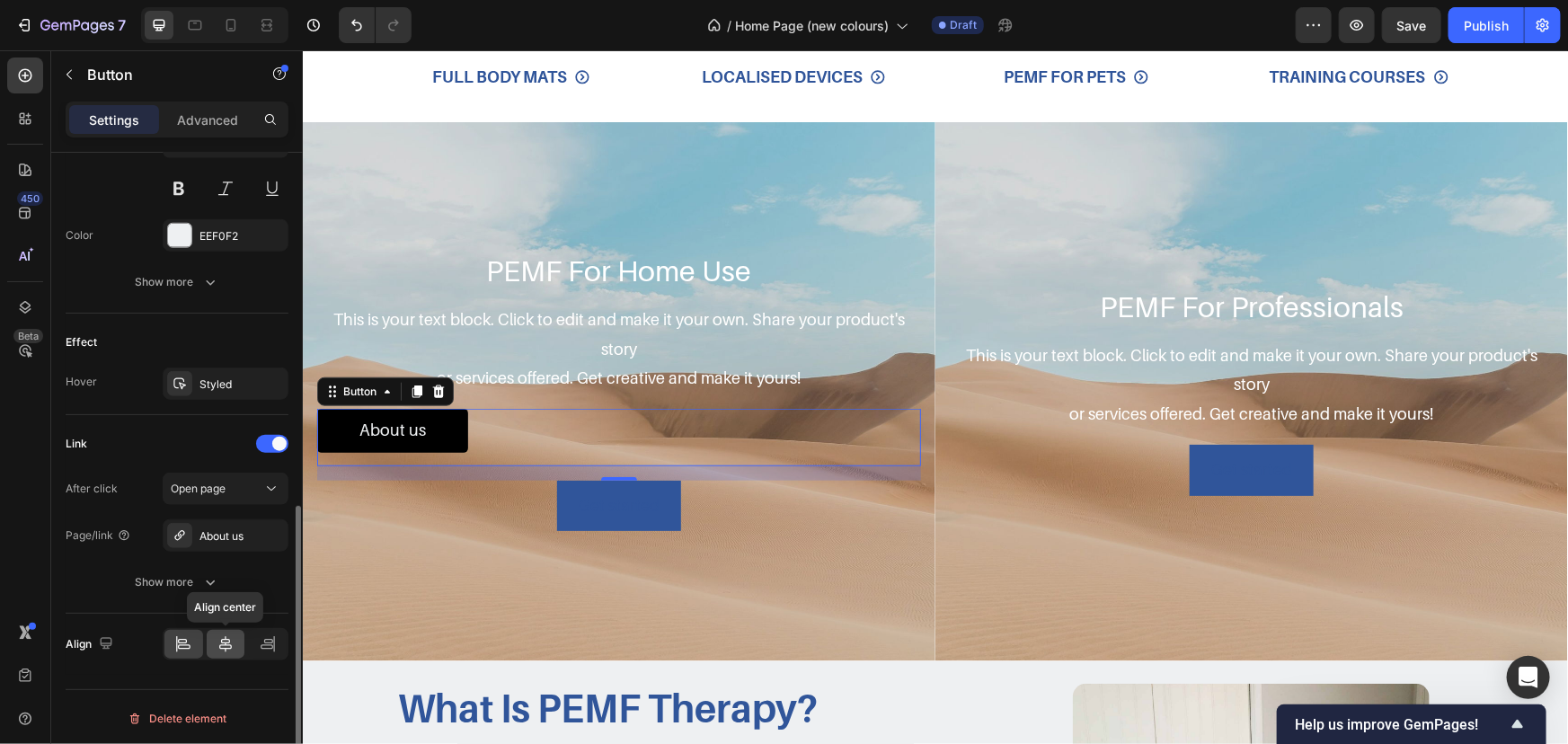
click at [233, 638] on icon at bounding box center [226, 644] width 18 height 18
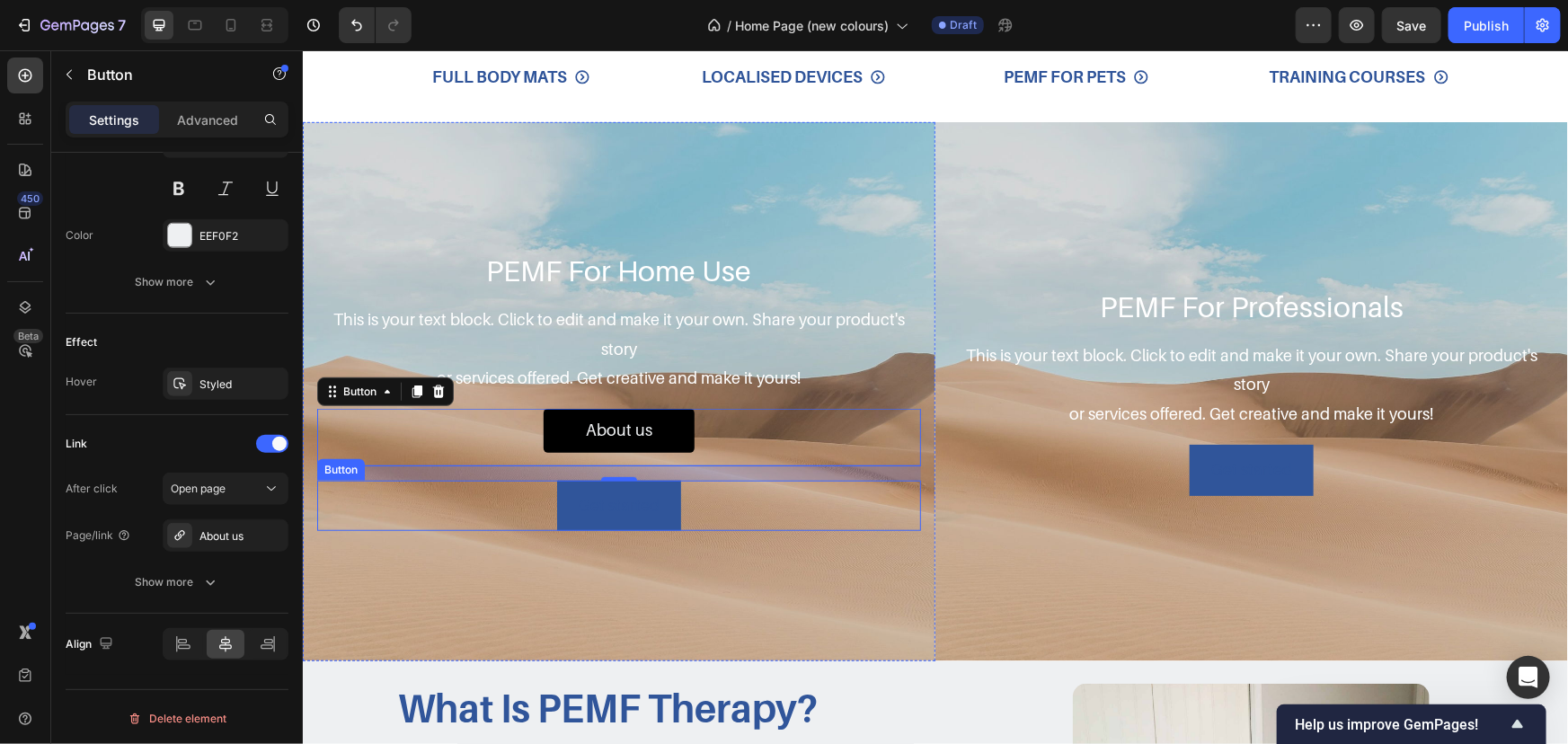
click at [705, 505] on div "Get started Button" at bounding box center [619, 504] width 604 height 50
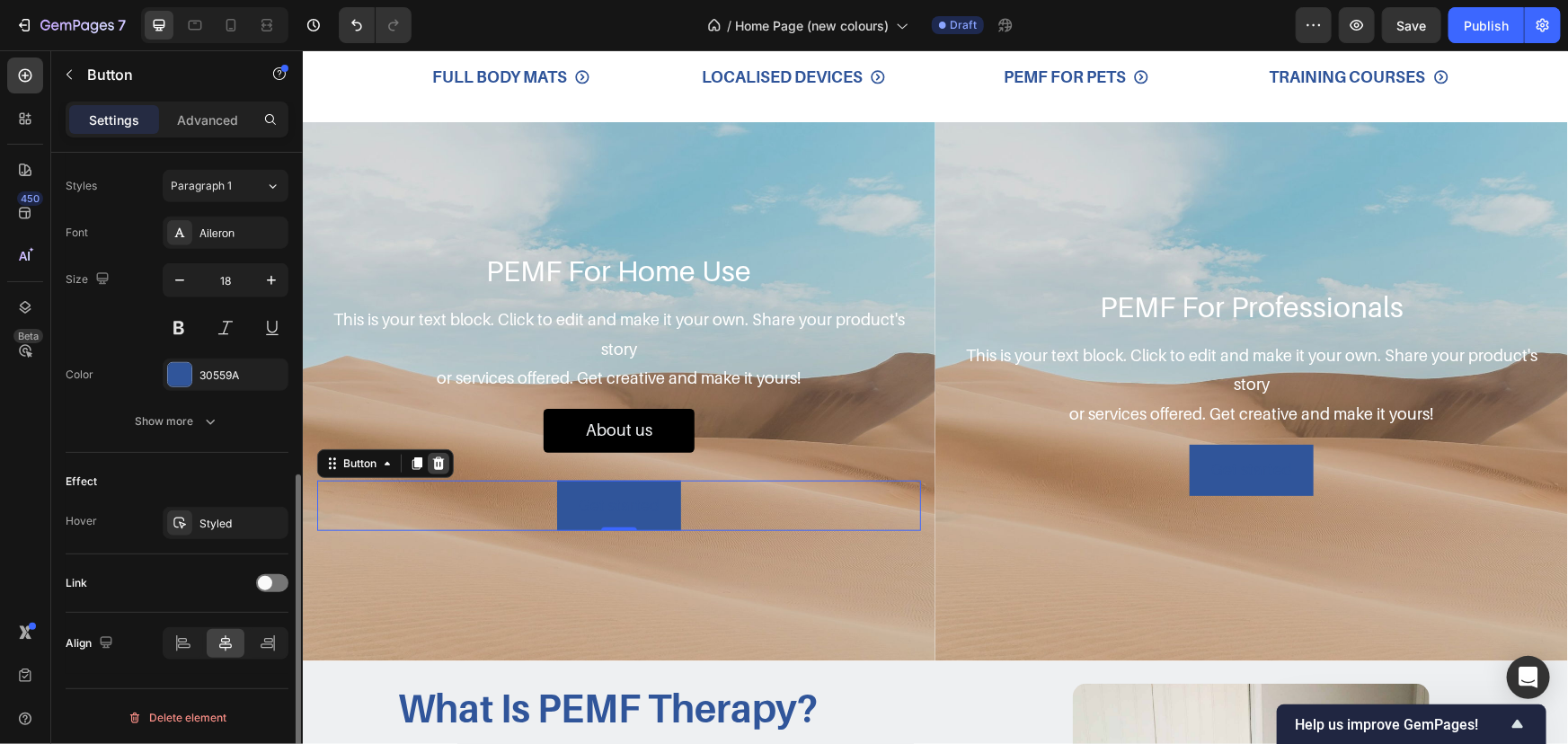
click at [447, 460] on div at bounding box center [437, 463] width 22 height 22
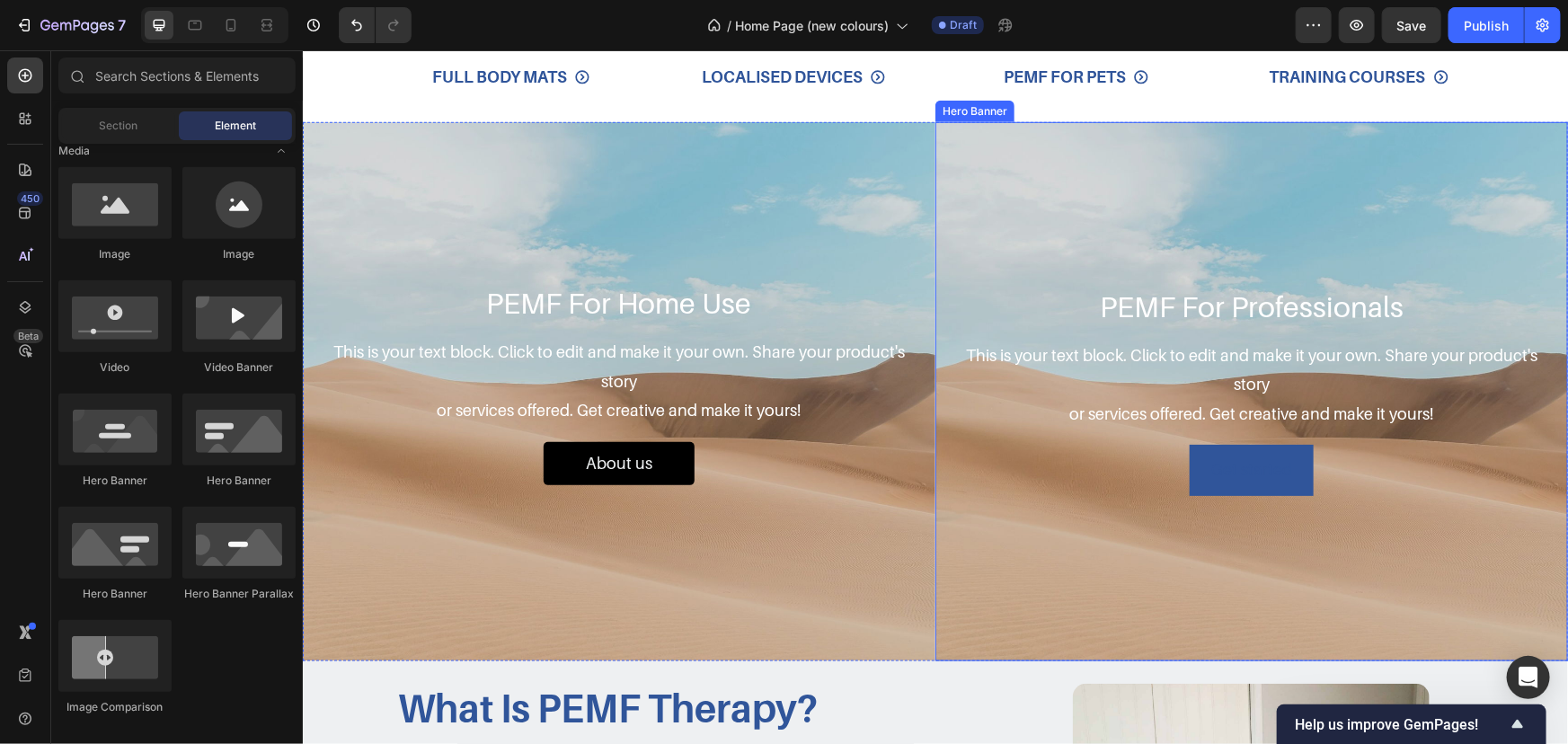
click at [1133, 439] on div "PEMF For Professionals Heading This is your text block. Click to edit and make …" at bounding box center [1251, 390] width 604 height 209
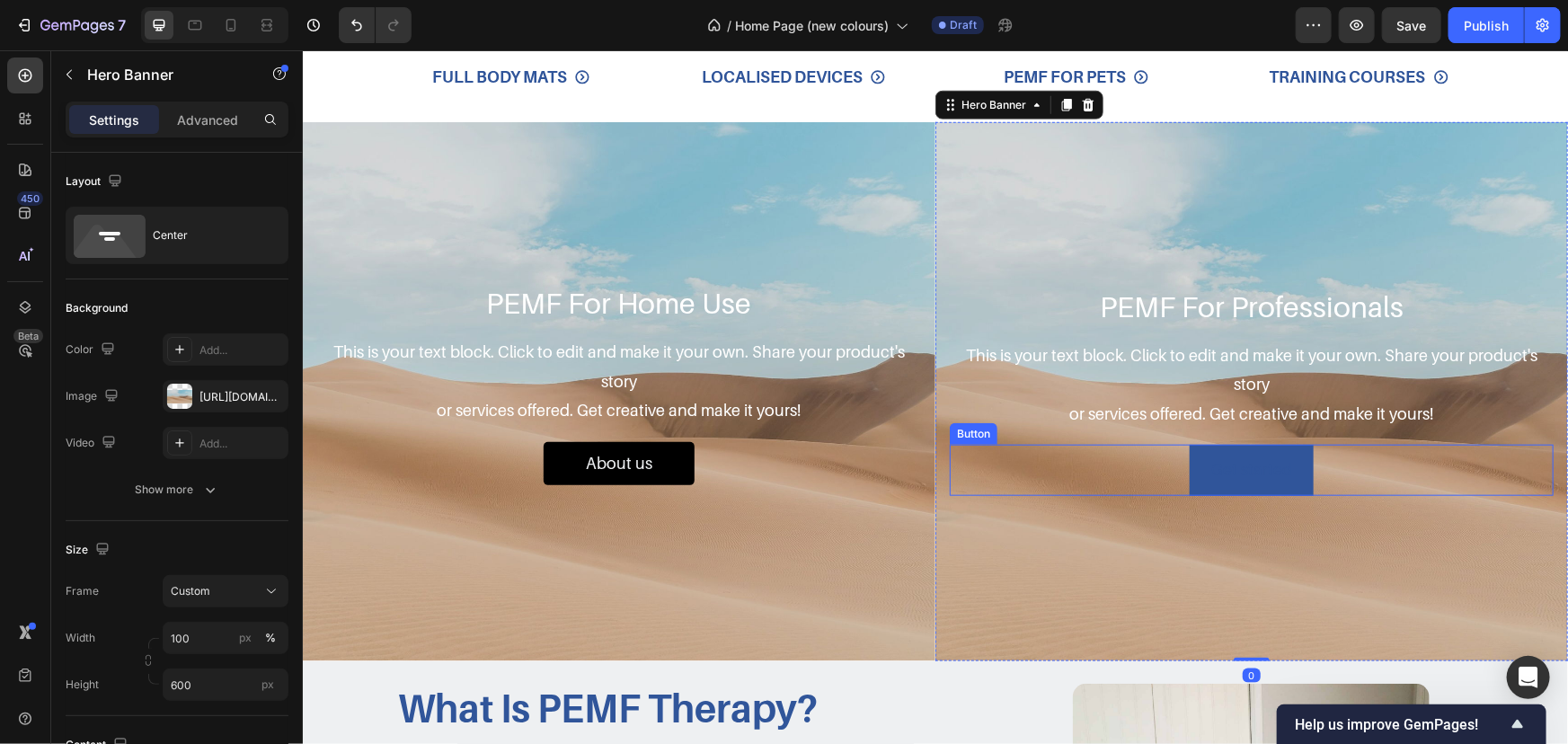
click at [1094, 450] on div "Get started Button" at bounding box center [1251, 469] width 604 height 50
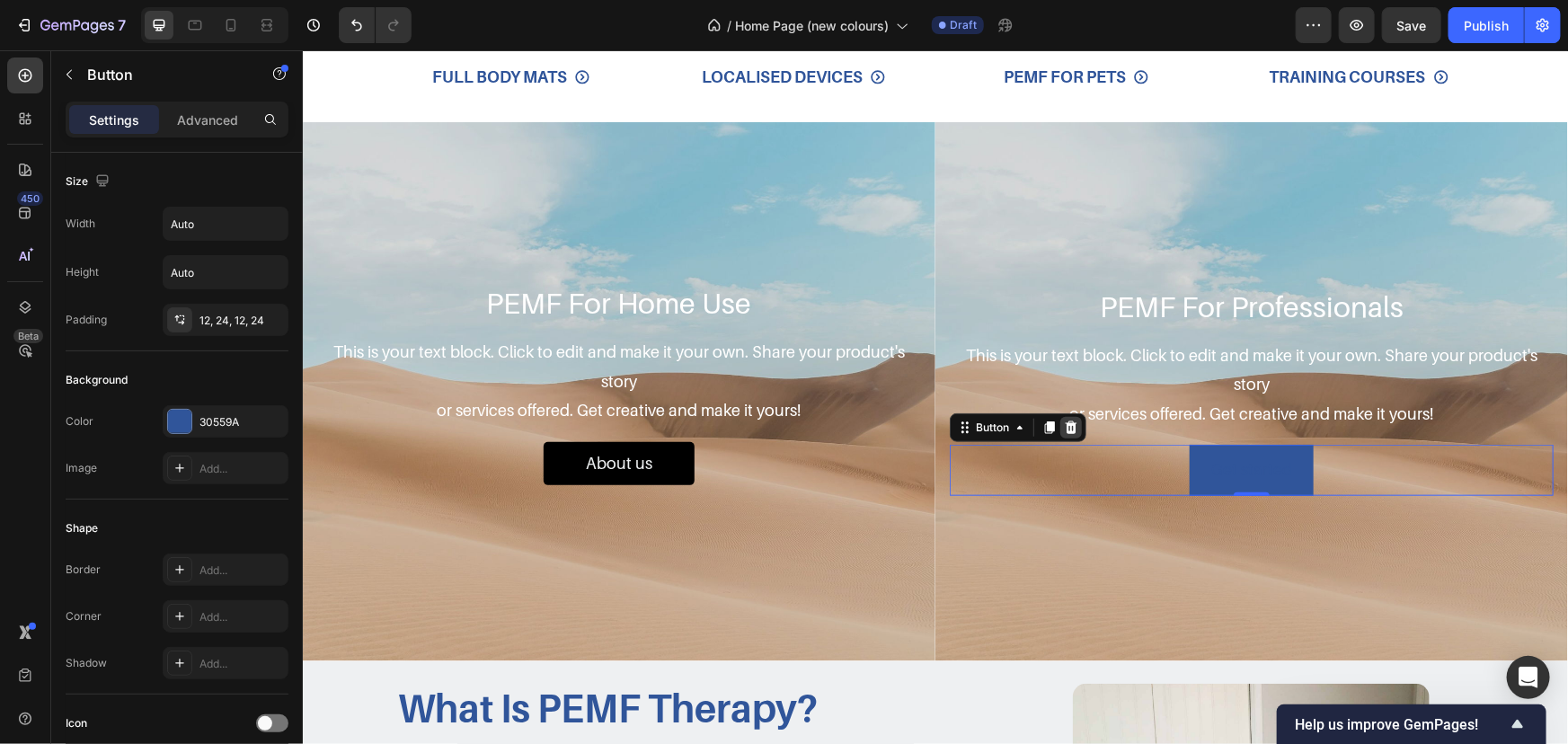
click at [1071, 420] on icon at bounding box center [1070, 426] width 15 height 15
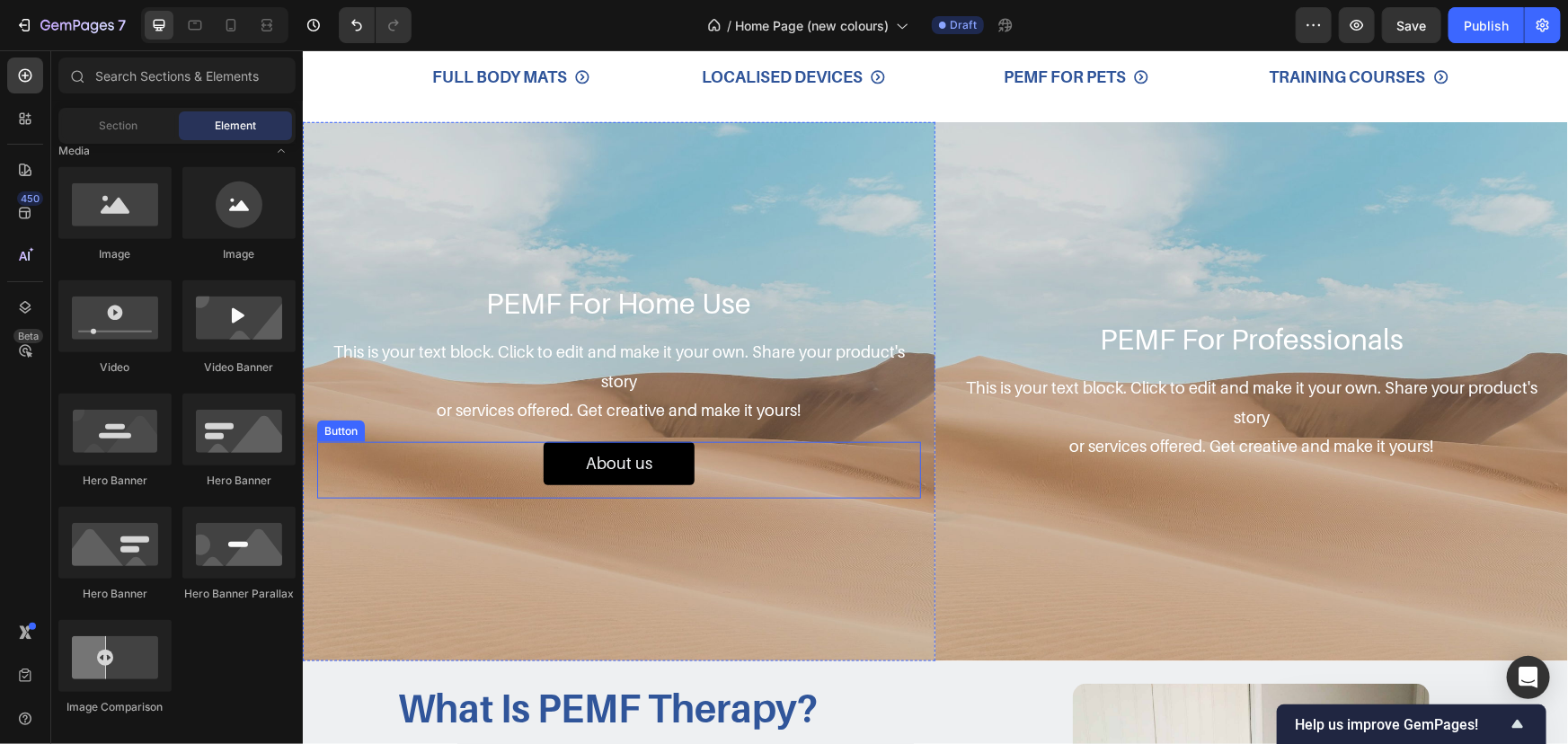
click at [766, 457] on div "About us Button" at bounding box center [619, 470] width 604 height 57
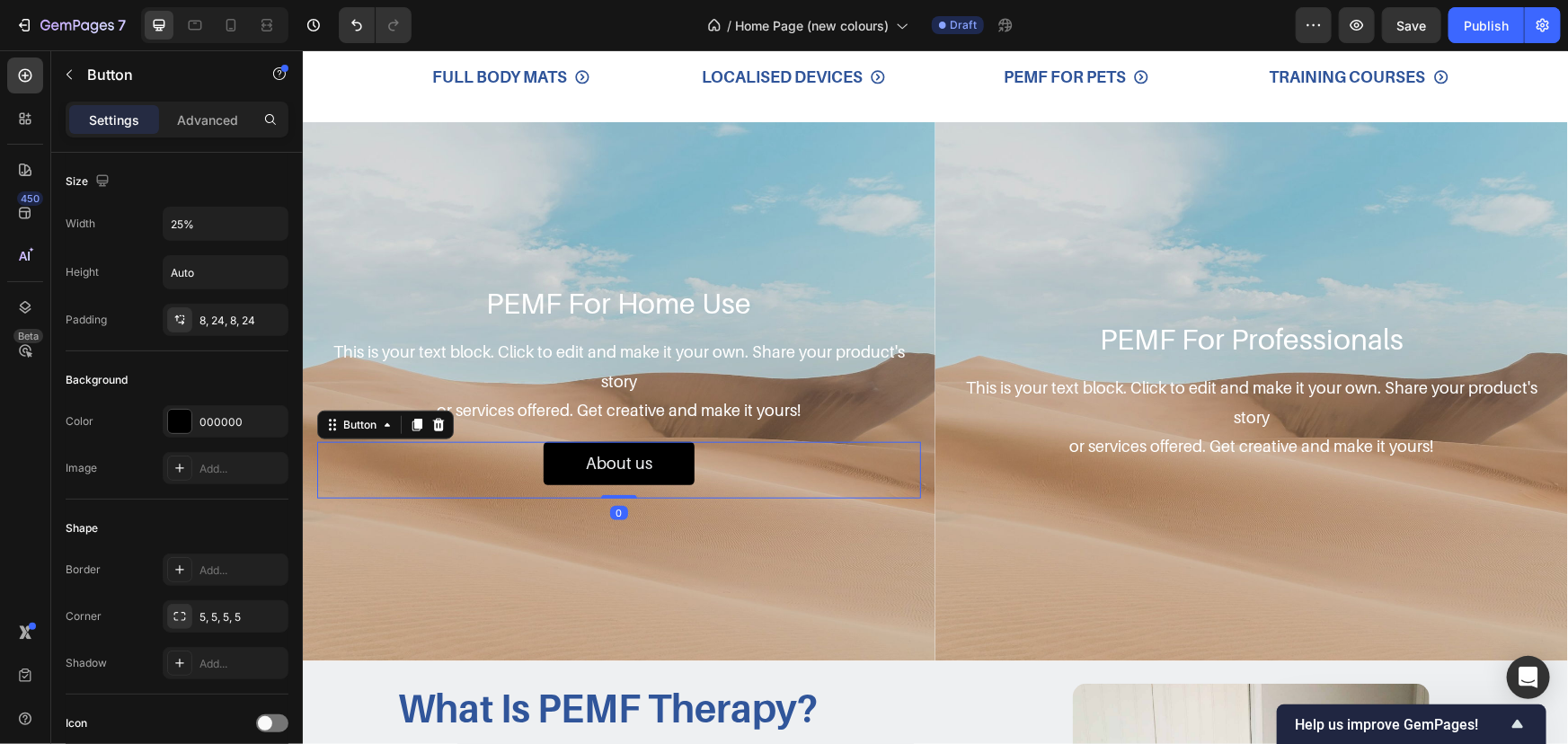
click at [418, 417] on icon at bounding box center [416, 423] width 15 height 15
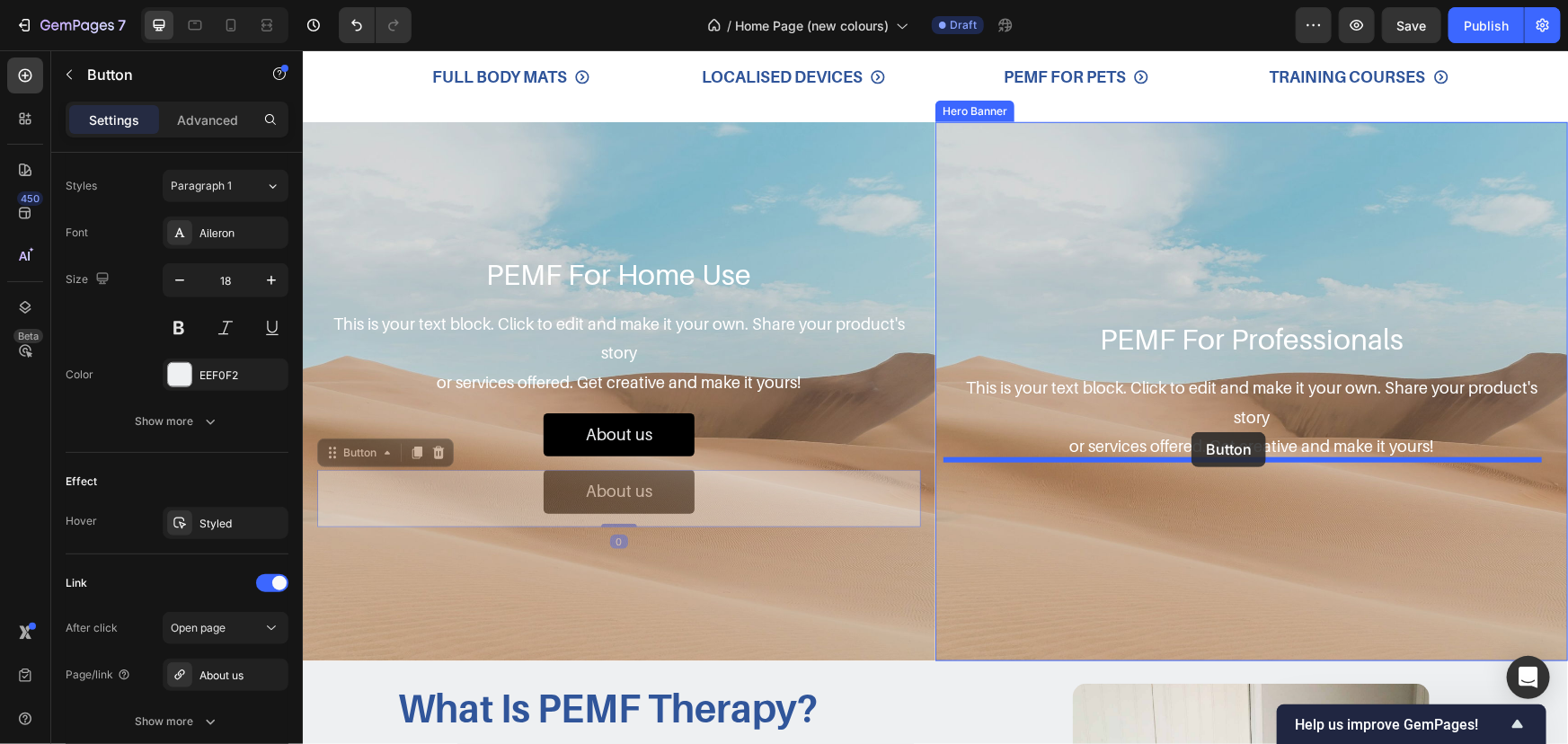
drag, startPoint x: 357, startPoint y: 448, endPoint x: 1191, endPoint y: 431, distance: 834.2
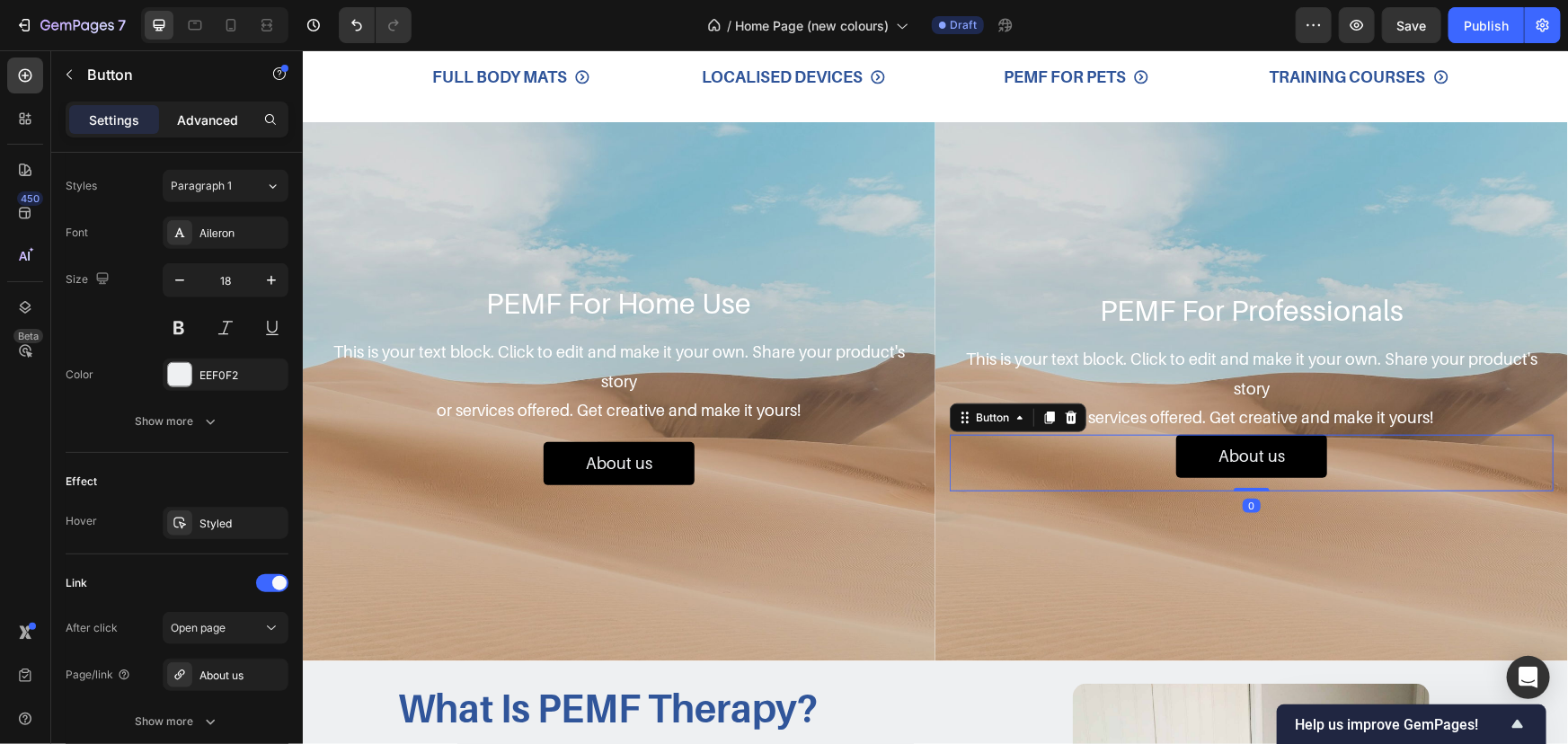
click at [201, 118] on p "Advanced" at bounding box center [208, 120] width 61 height 19
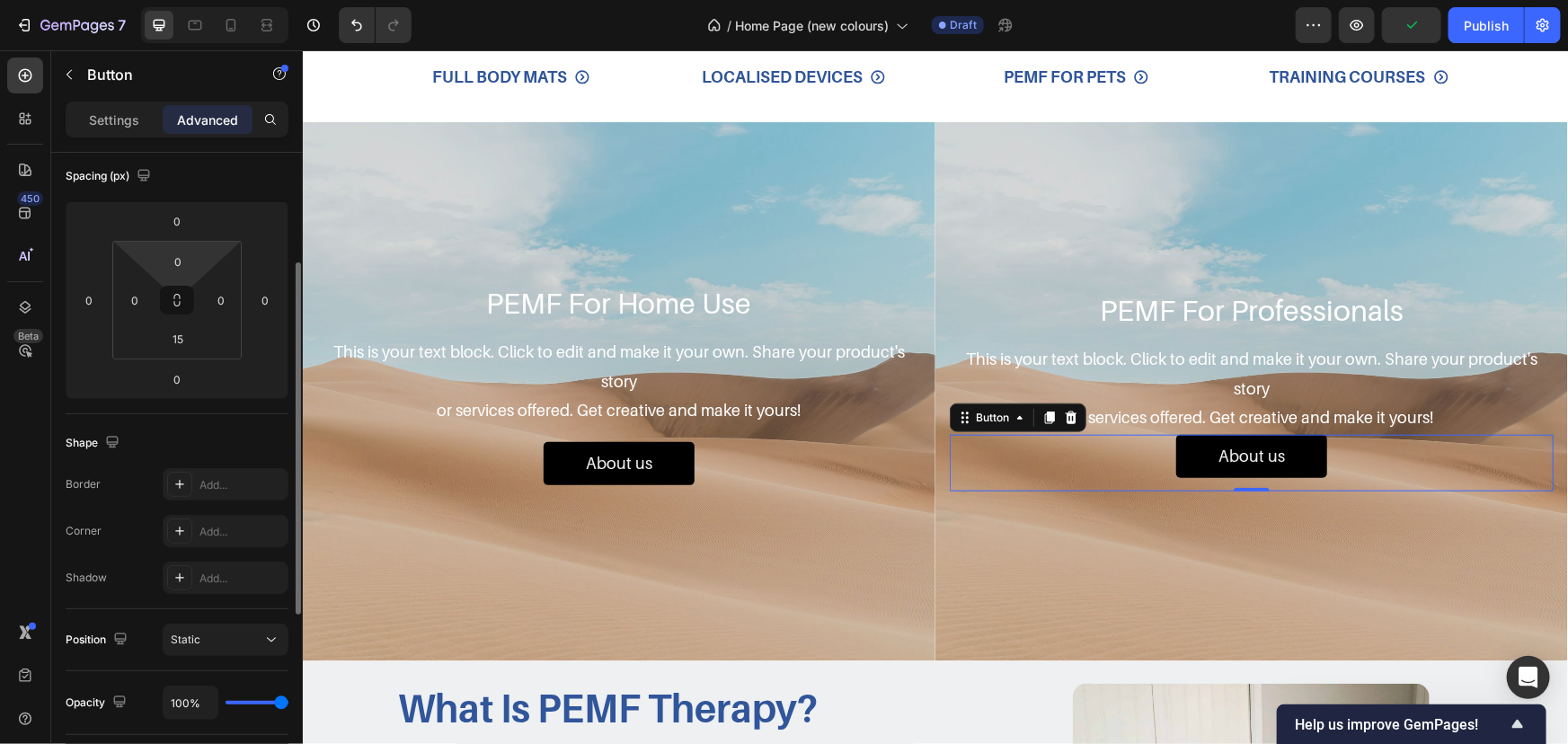
scroll to position [37, 0]
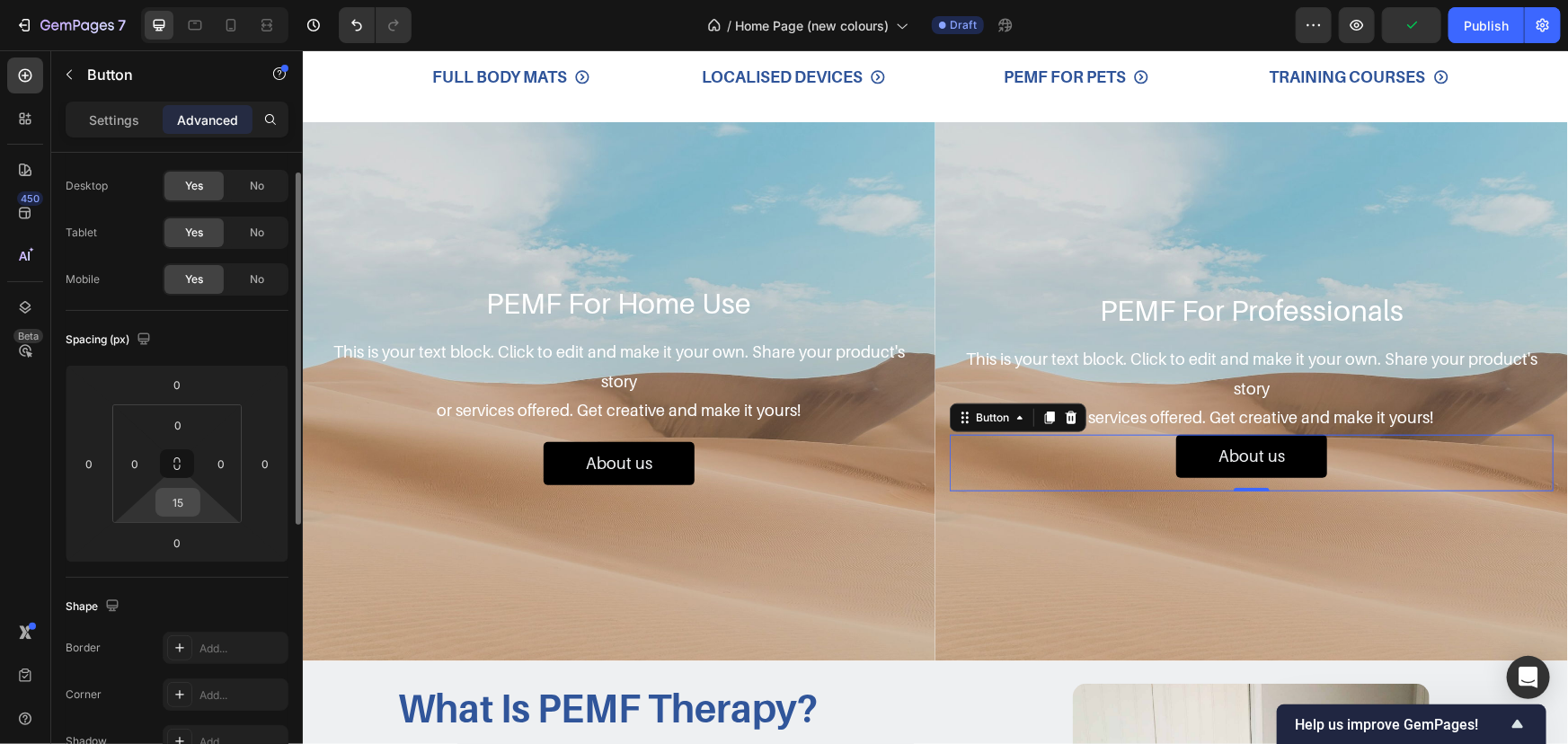
click at [183, 494] on input "15" at bounding box center [177, 502] width 36 height 26
type input "0"
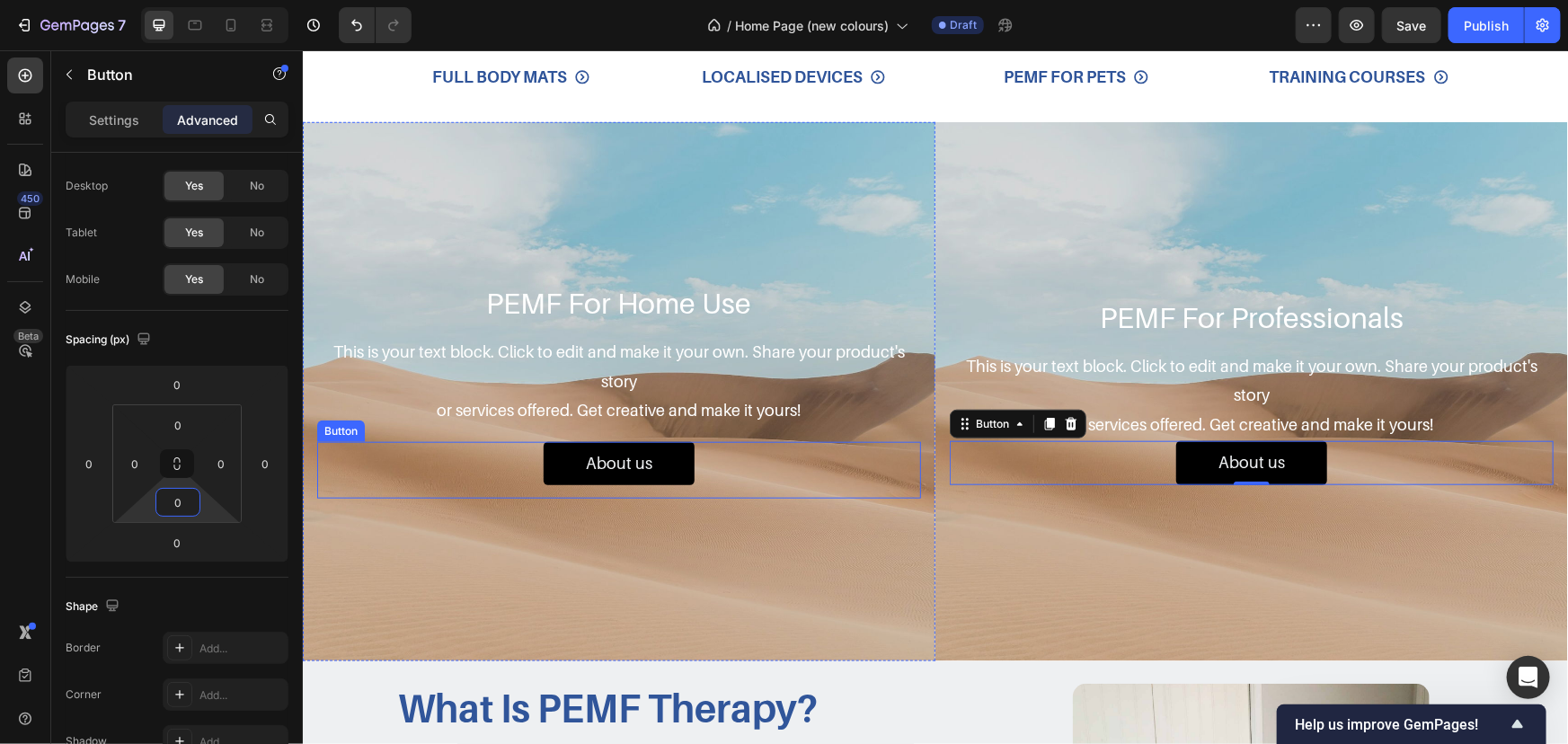
click at [842, 473] on div "About us Button" at bounding box center [619, 470] width 604 height 57
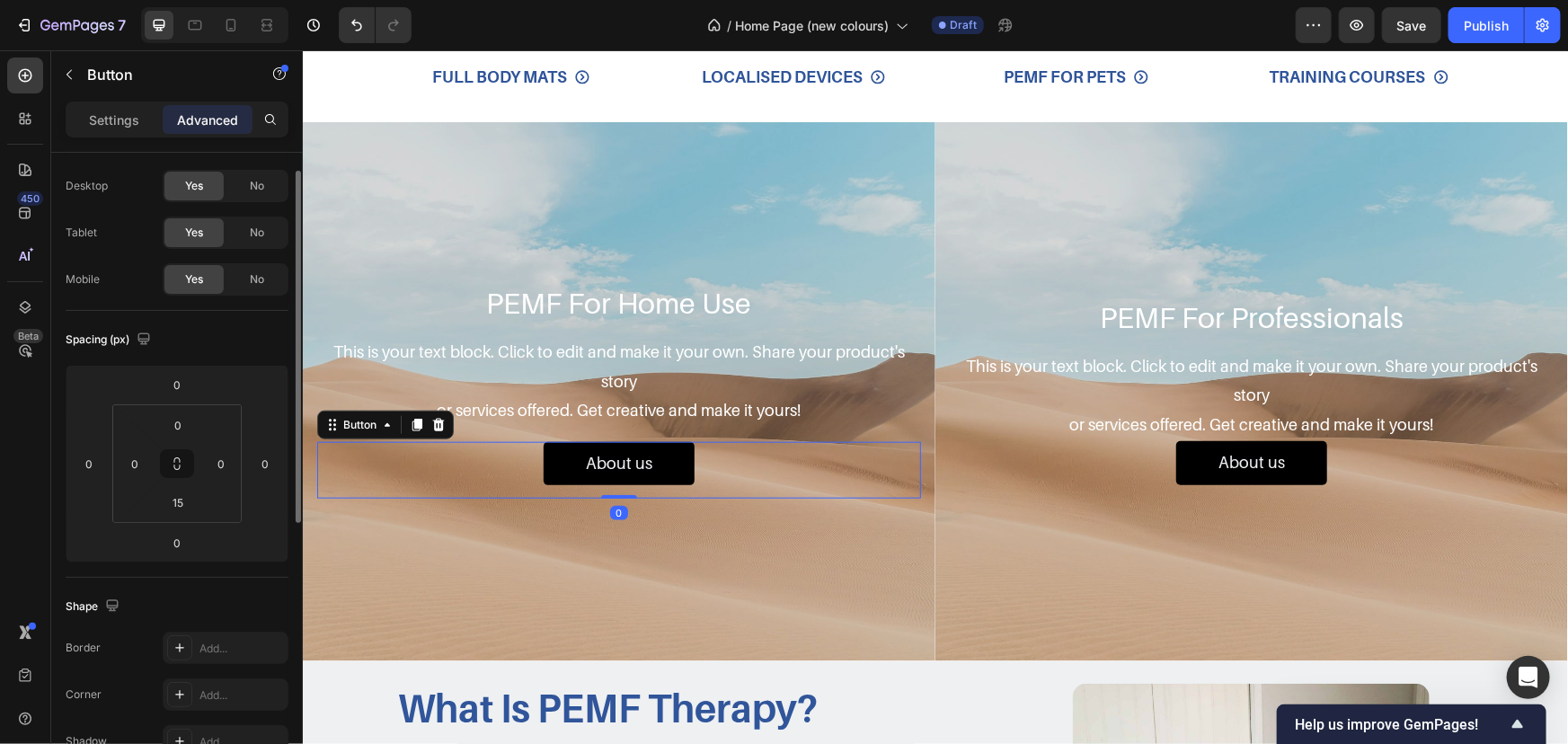
scroll to position [36, 0]
click at [176, 497] on input "15" at bounding box center [177, 502] width 36 height 26
type input "0"
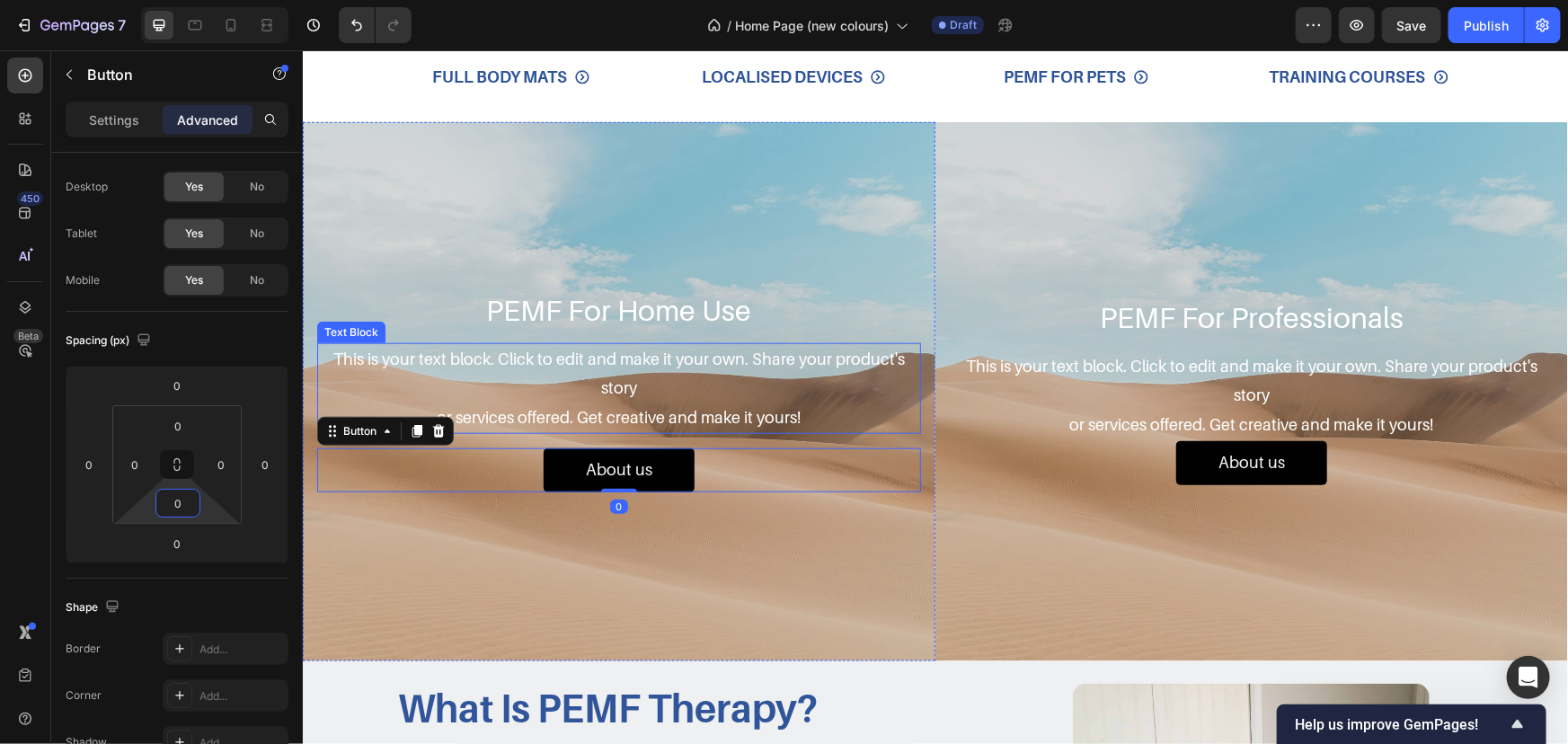
click at [739, 392] on div "This is your text block. Click to edit and make it your own. Share your product…" at bounding box center [619, 387] width 604 height 91
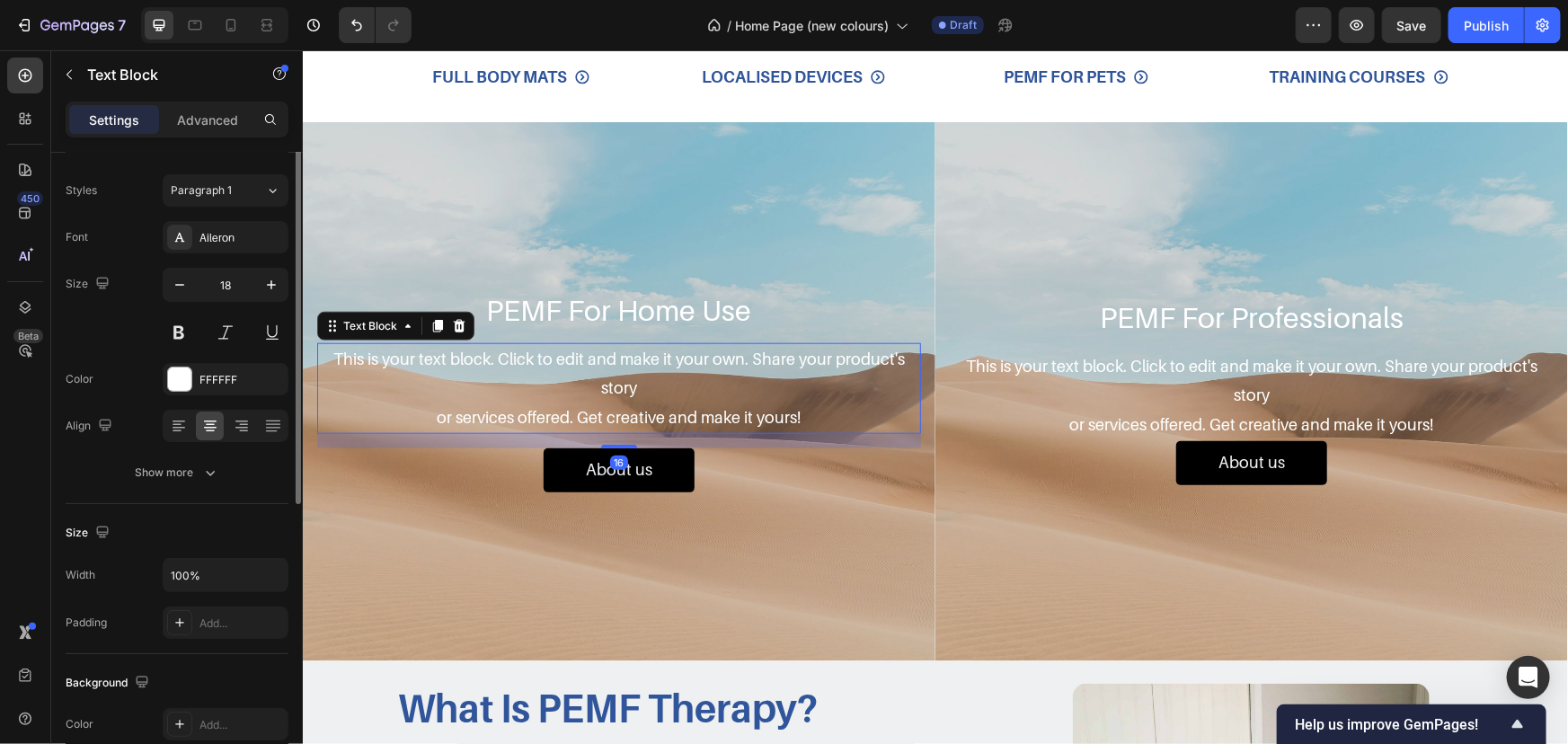
scroll to position [0, 0]
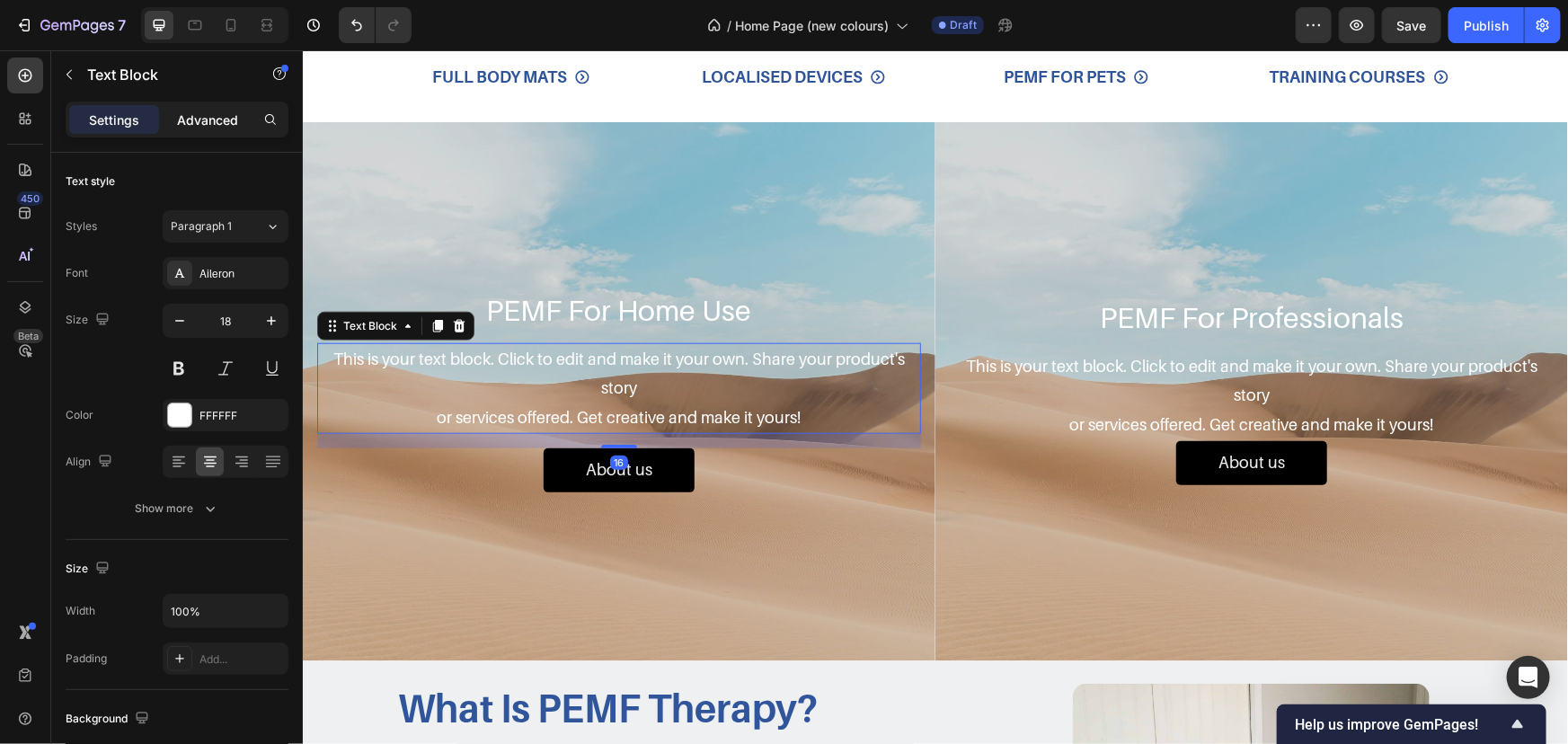
click at [168, 109] on div "Advanced" at bounding box center [208, 119] width 90 height 28
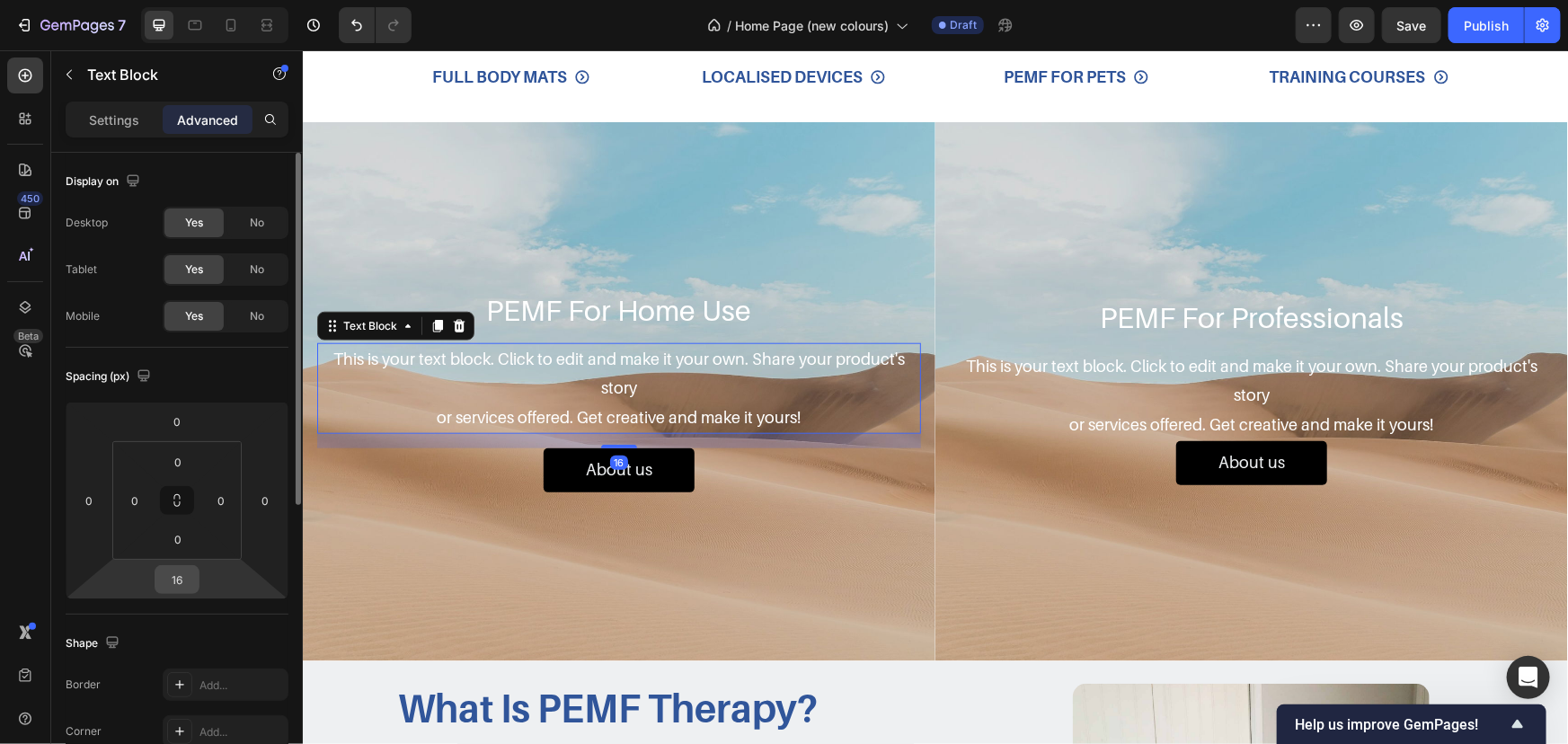
click at [177, 570] on input "16" at bounding box center [177, 578] width 36 height 26
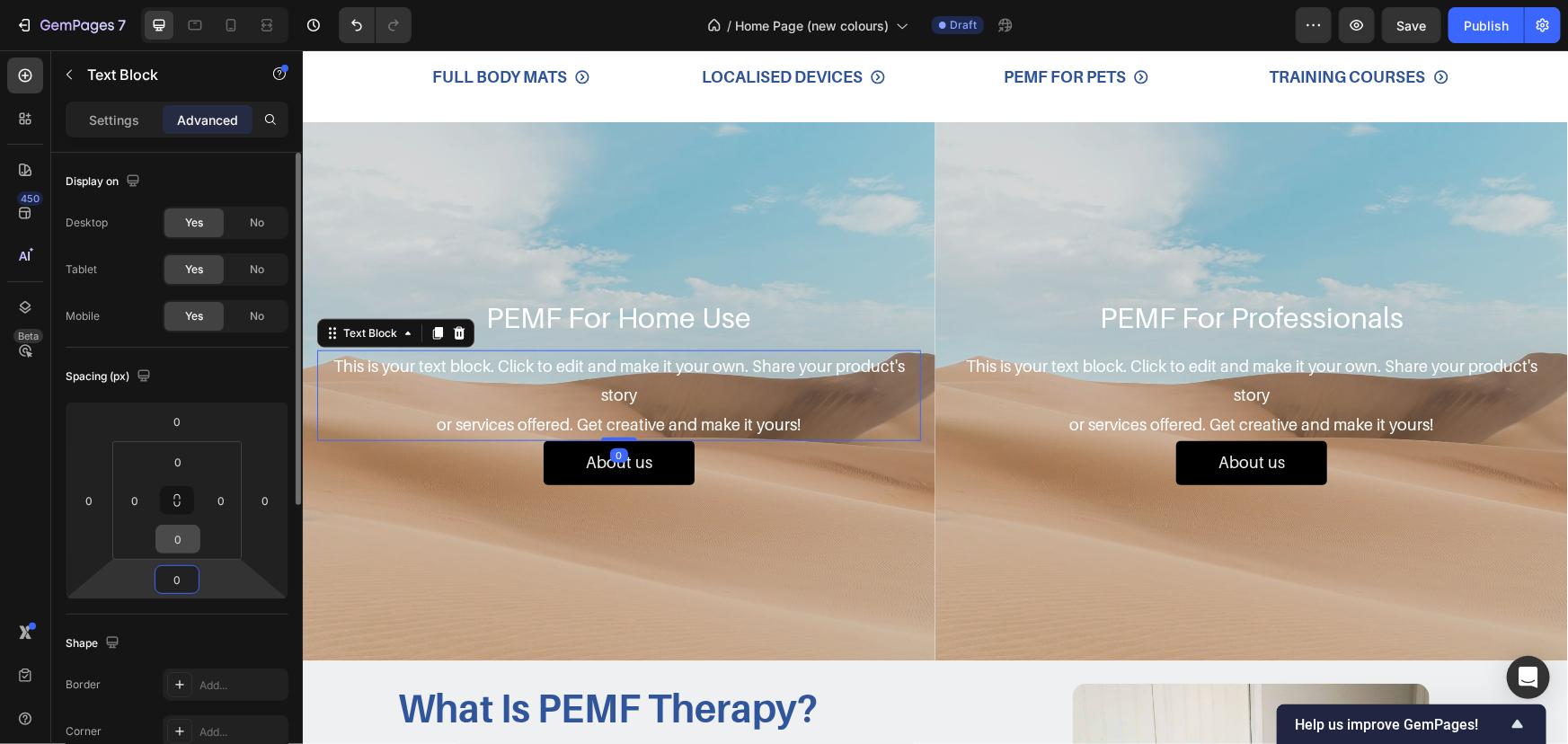
type input "0"
click at [191, 543] on input "0" at bounding box center [177, 538] width 36 height 26
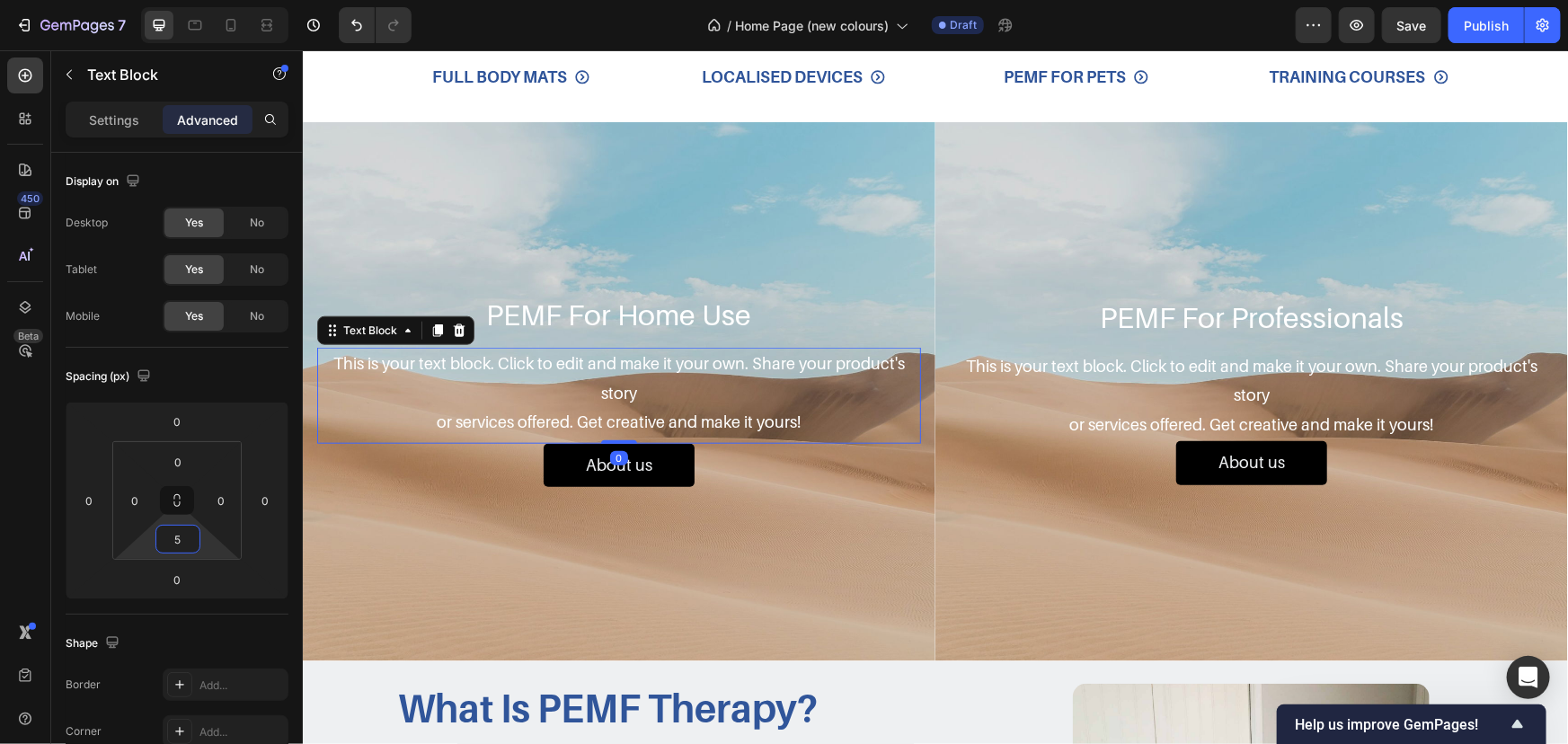
type input "5"
click at [668, 372] on div "This is your text block. Click to edit and make it your own. Share your product…" at bounding box center [619, 392] width 604 height 91
click at [716, 322] on h2 "PEMF For Home Use" at bounding box center [619, 314] width 604 height 37
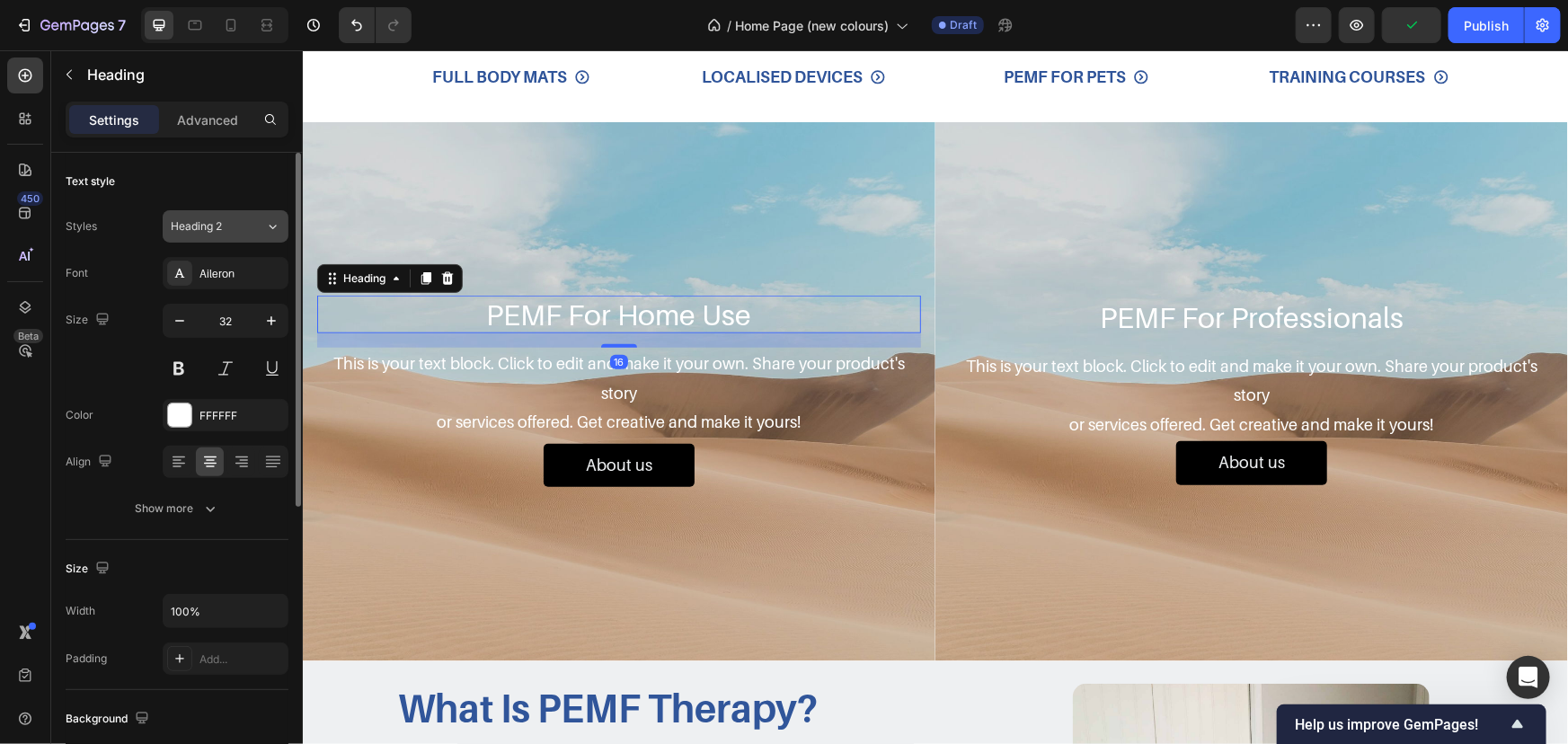
click at [211, 230] on span "Heading 2" at bounding box center [196, 226] width 51 height 16
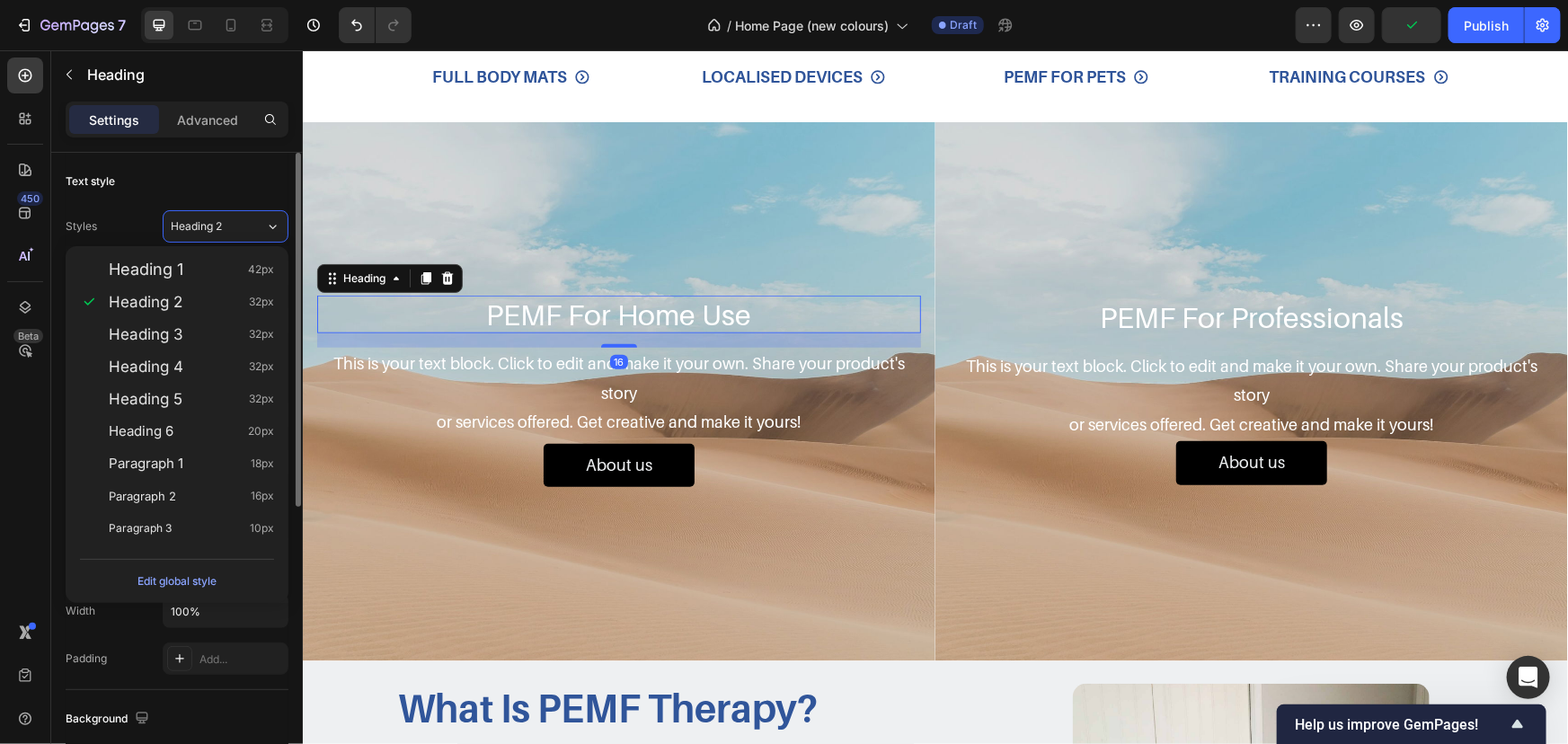
click at [223, 202] on div "Text style Styles Heading 2 Font Aileron Size 32 Color FFFFFF Align Show more" at bounding box center [177, 346] width 223 height 387
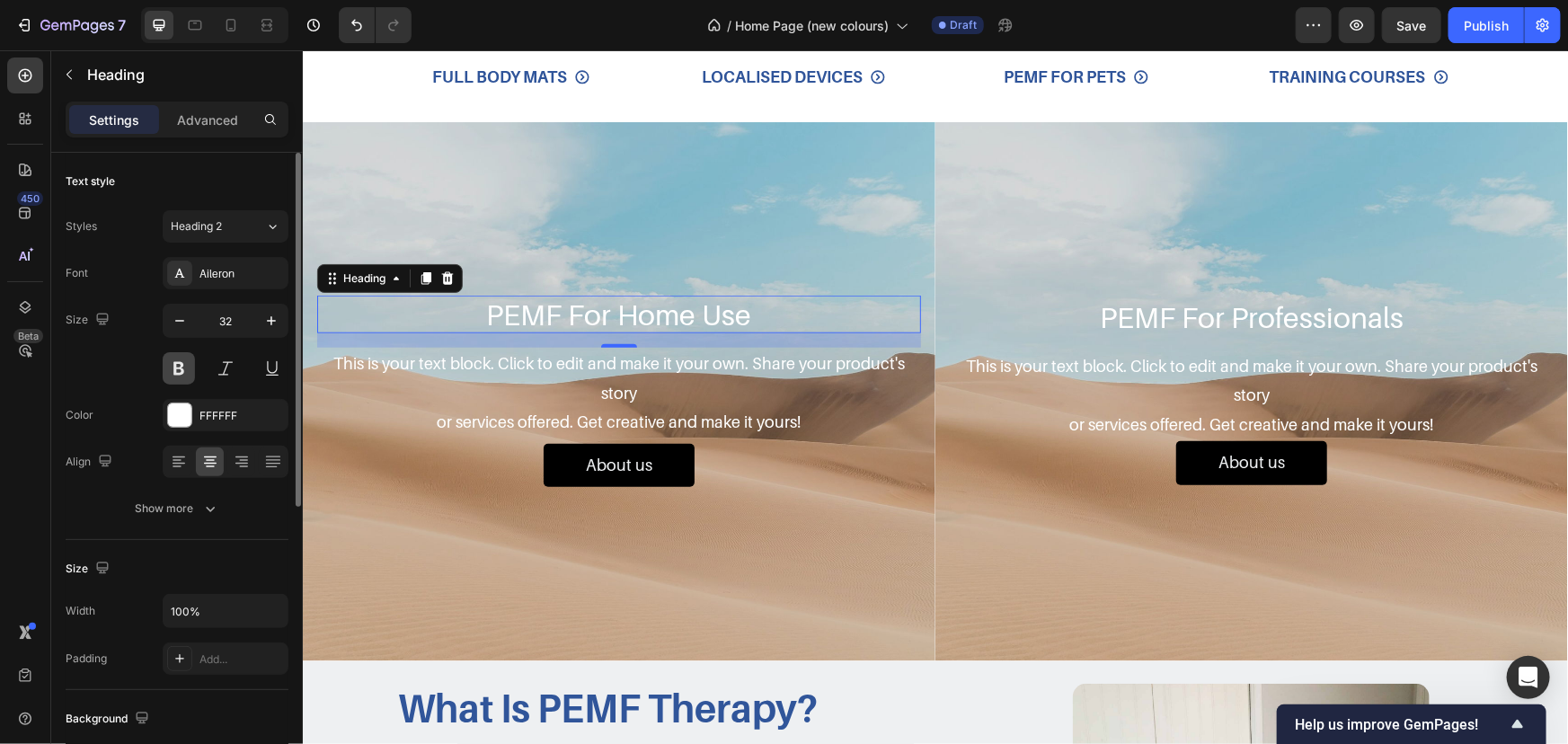
click at [180, 362] on button at bounding box center [178, 368] width 32 height 32
click at [1168, 297] on h2 "PEMF For Professionals" at bounding box center [1251, 316] width 604 height 37
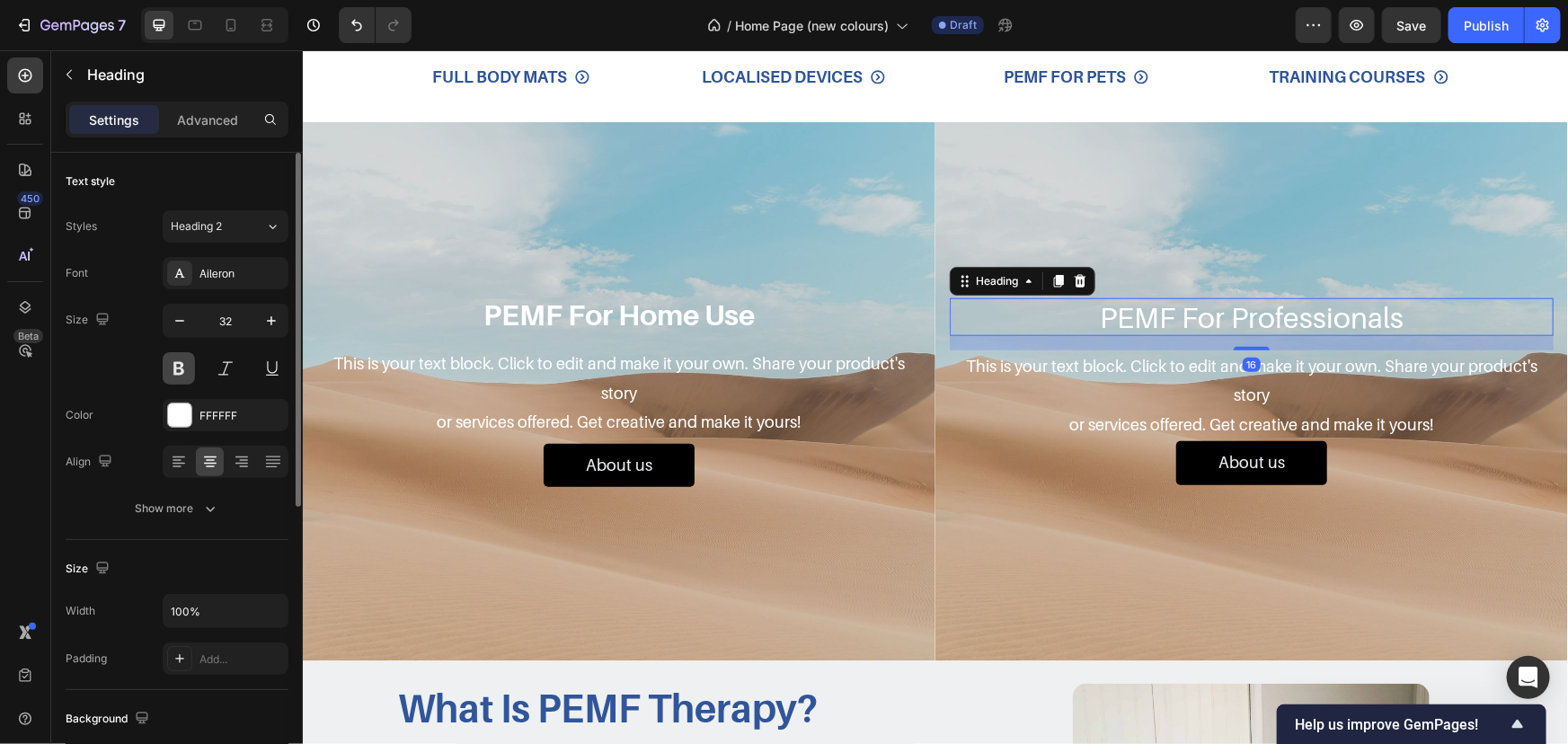
click at [175, 360] on button at bounding box center [178, 368] width 32 height 32
click at [242, 117] on div "Advanced" at bounding box center [208, 119] width 90 height 28
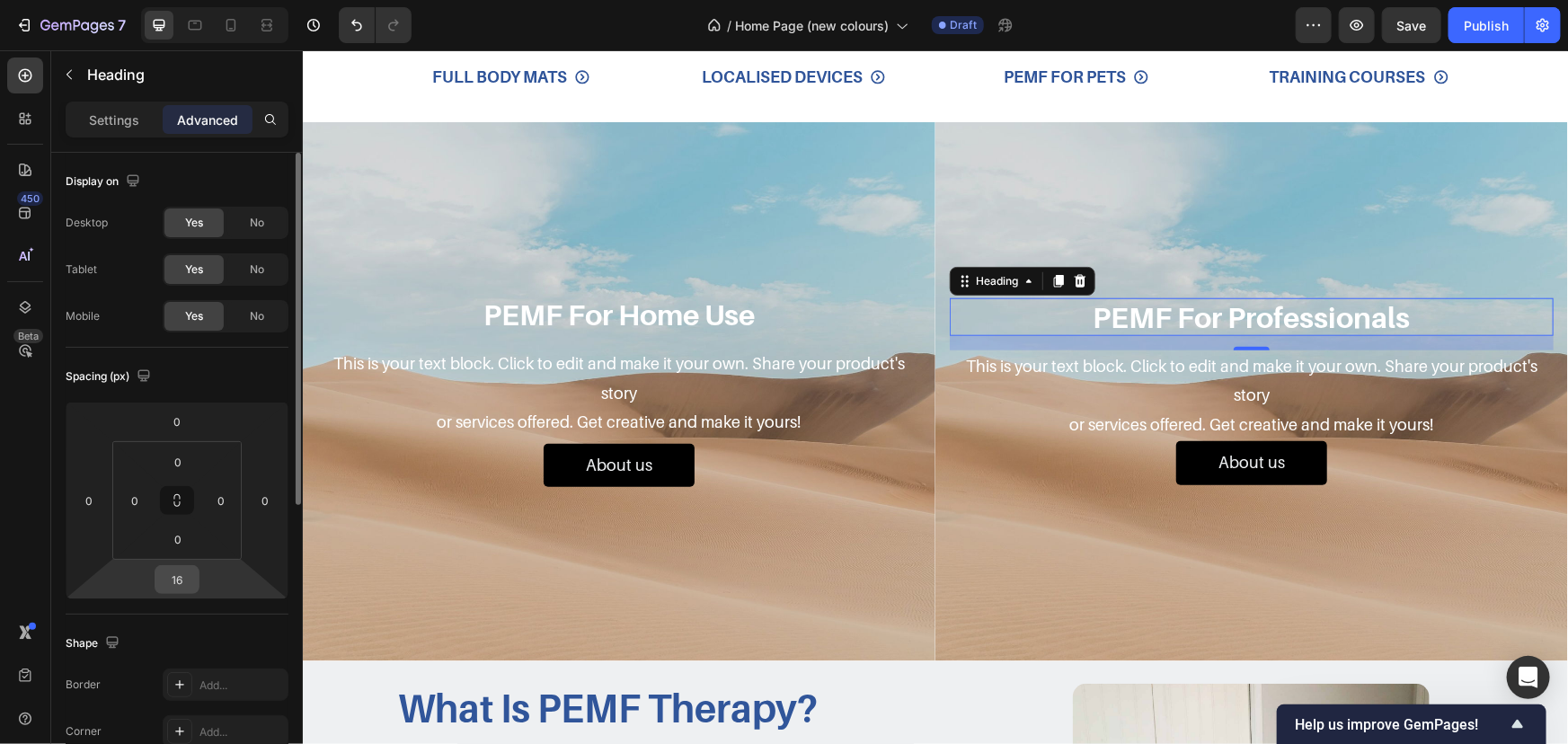
click at [189, 572] on input "16" at bounding box center [177, 578] width 36 height 26
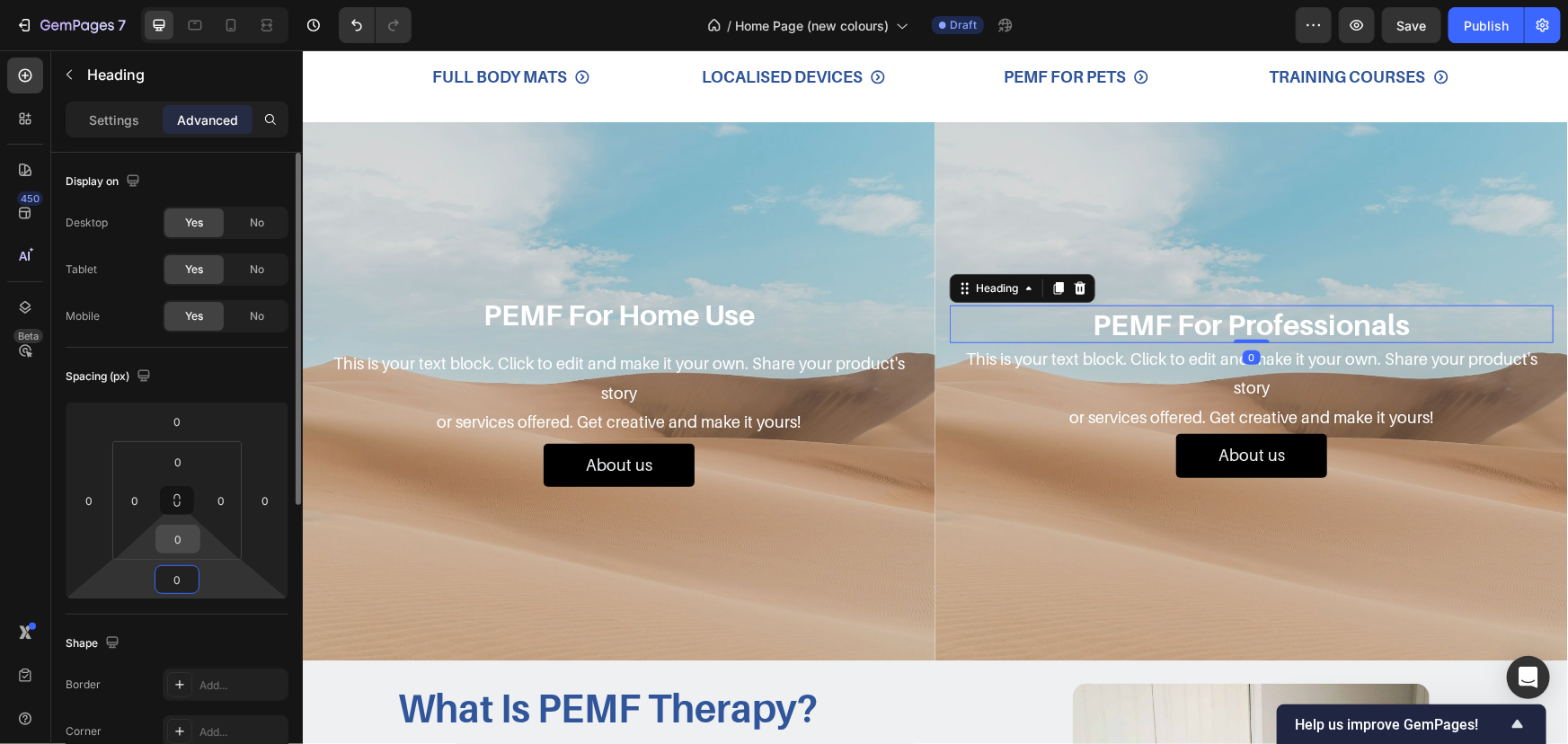
type input "0"
click at [190, 533] on input "0" at bounding box center [177, 538] width 36 height 26
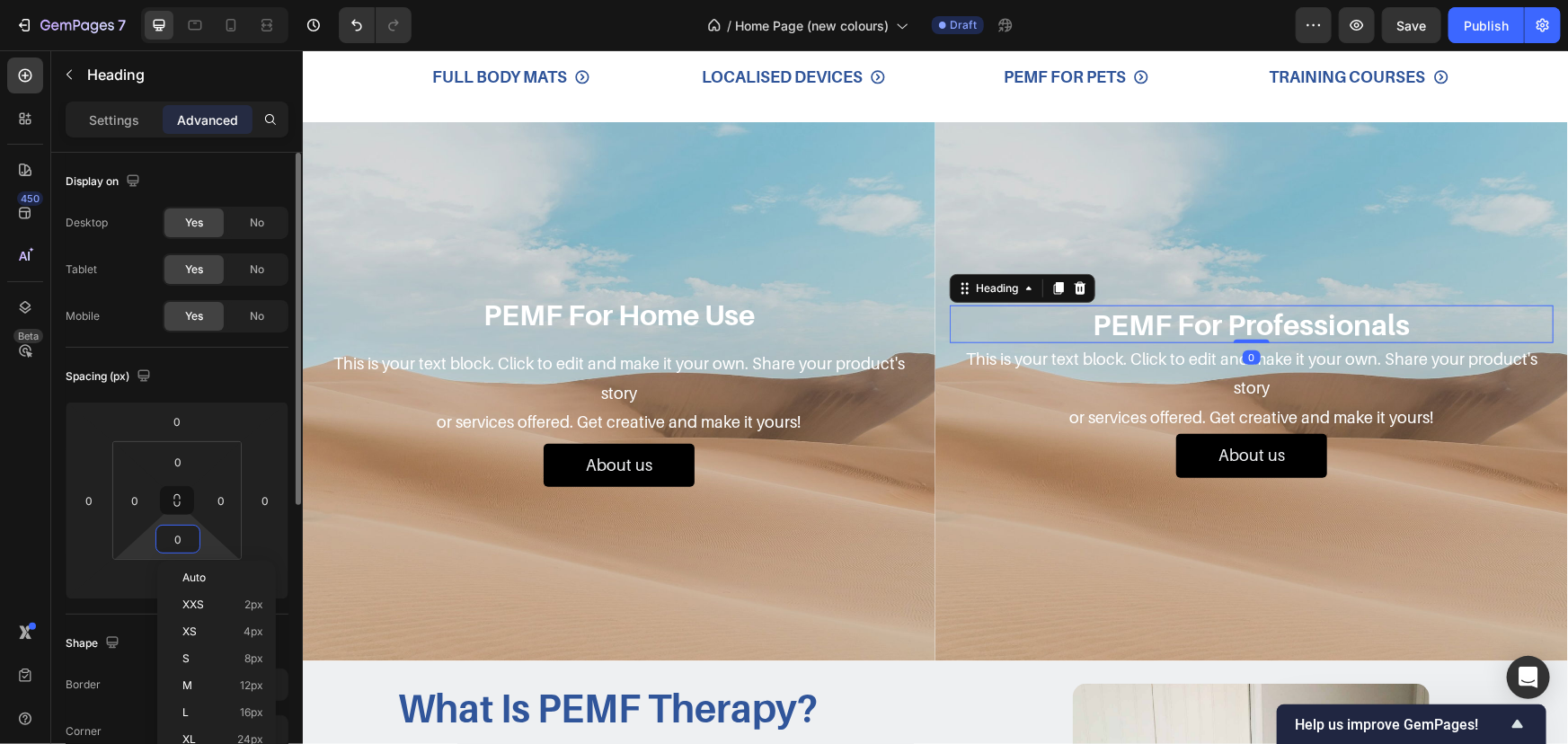
type input "5"
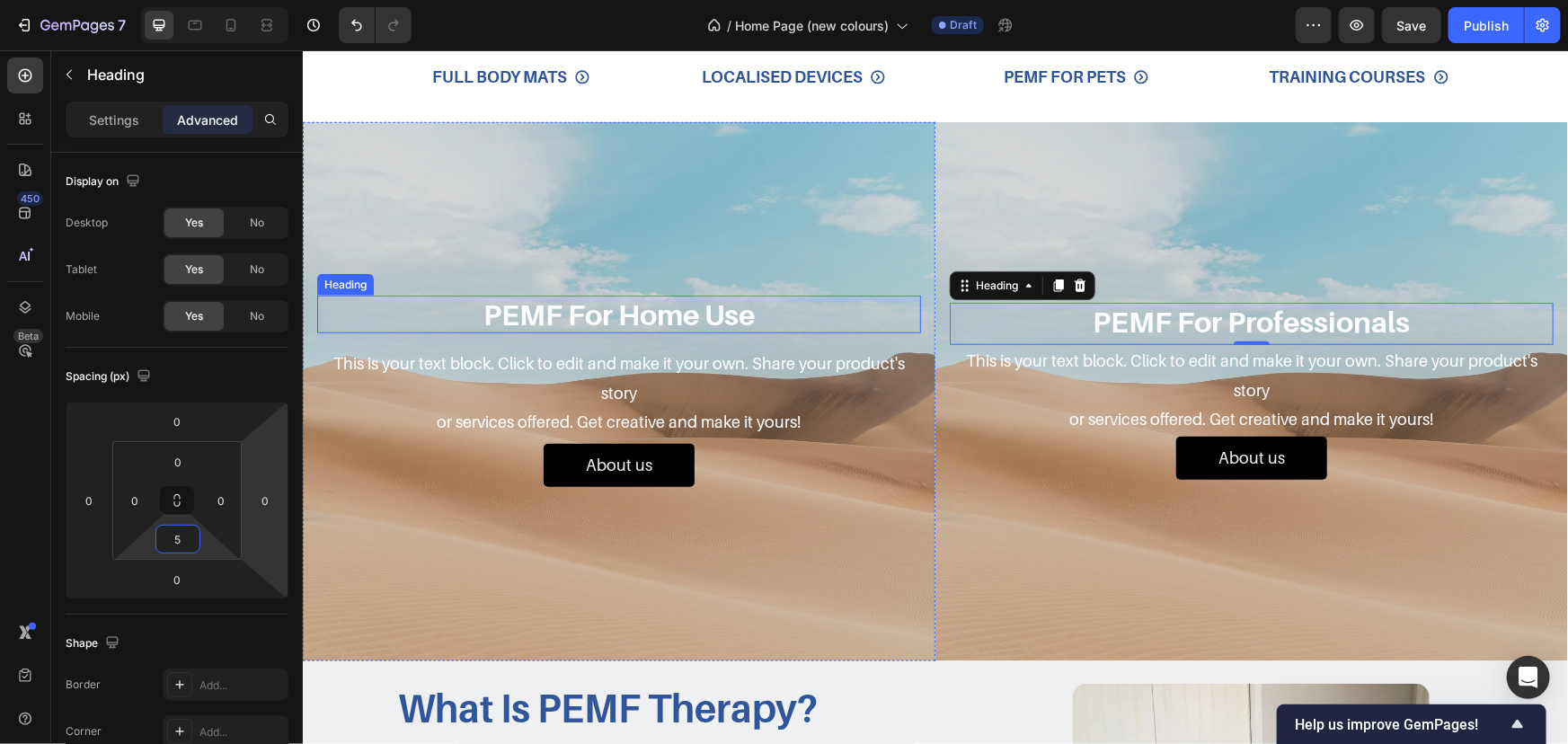
click at [543, 301] on h2 "PEMF For Home Use" at bounding box center [619, 314] width 604 height 37
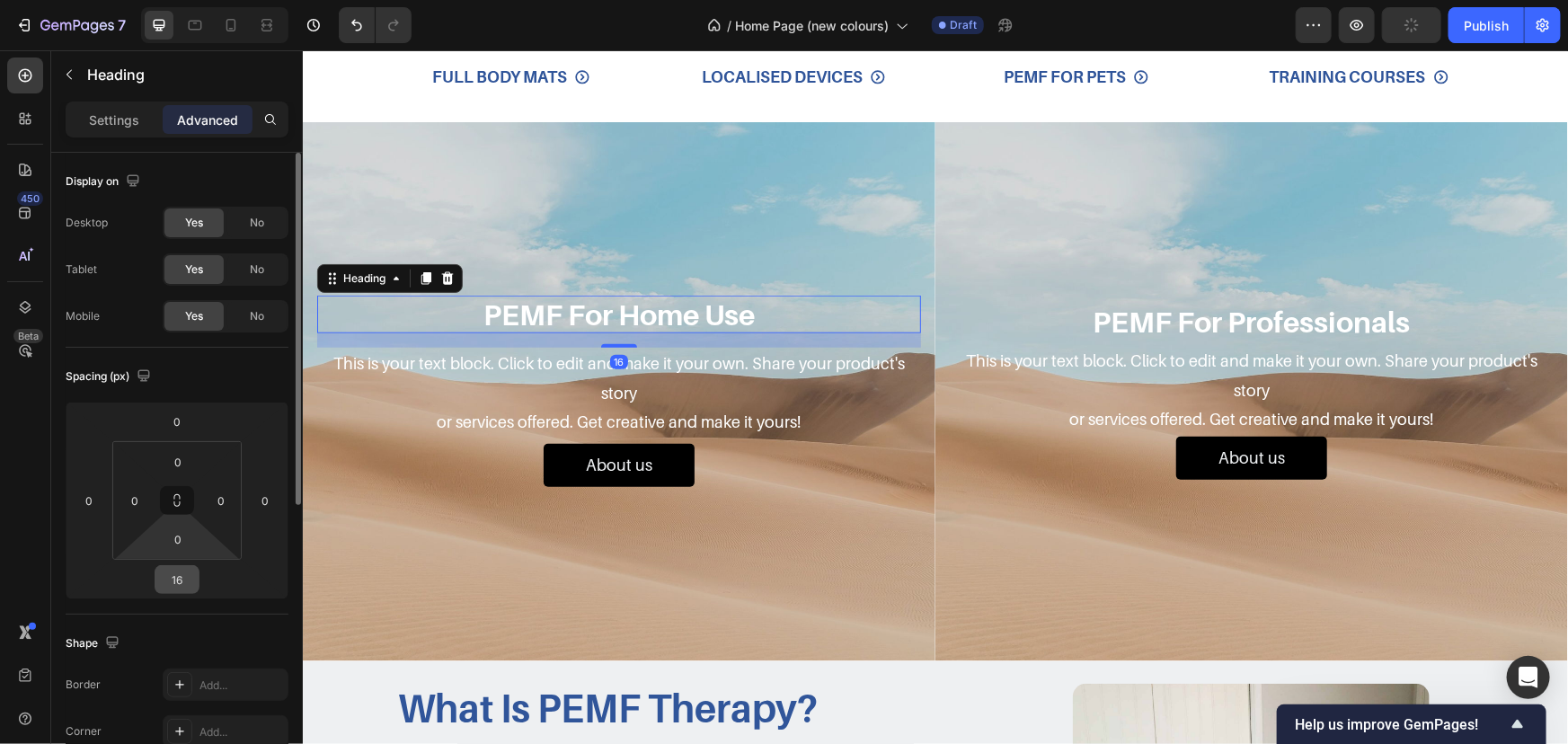
click at [189, 569] on input "16" at bounding box center [177, 578] width 36 height 26
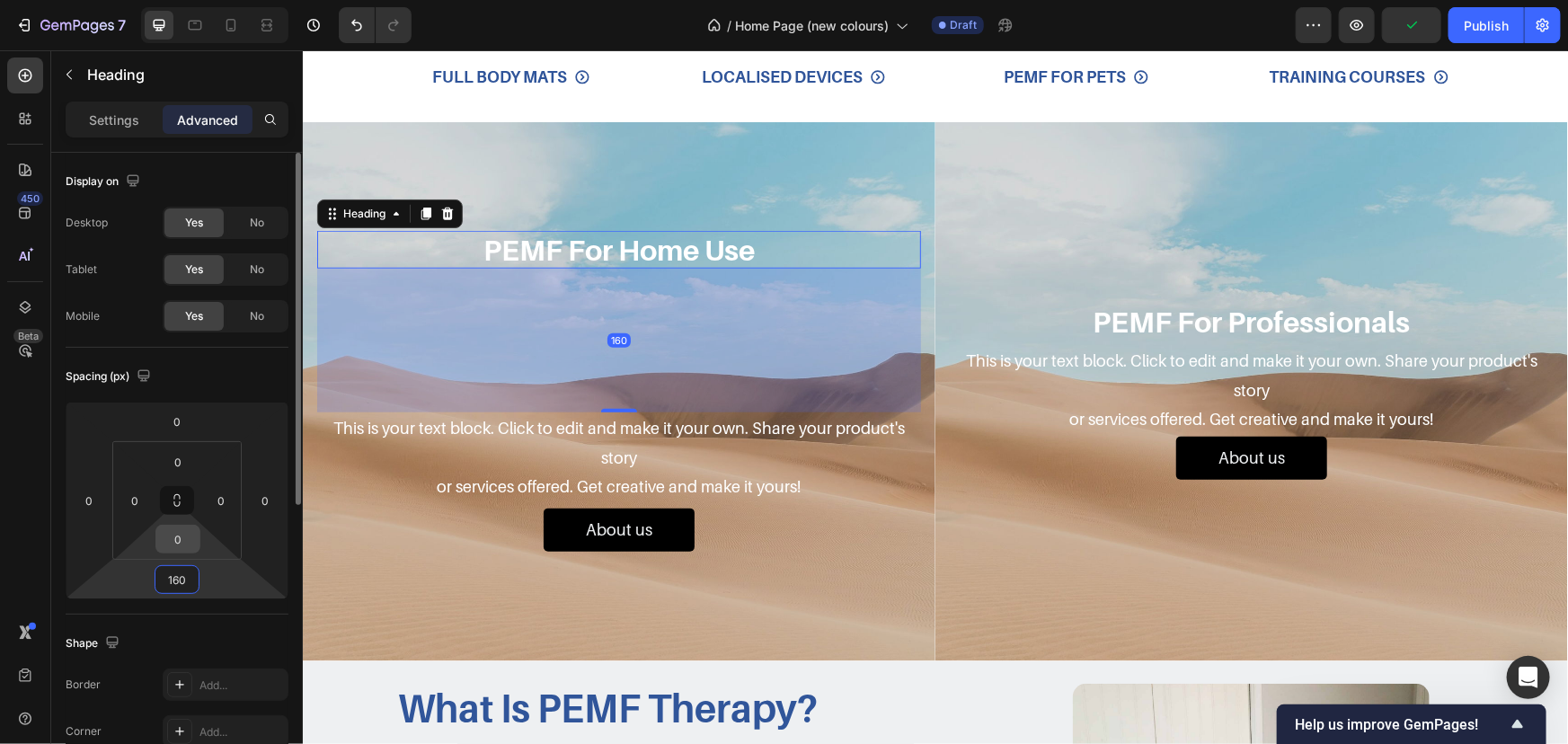
type input "160"
click at [171, 531] on input "0" at bounding box center [177, 538] width 36 height 26
type input "5"
click at [183, 569] on input "160" at bounding box center [177, 578] width 36 height 26
type input "0"
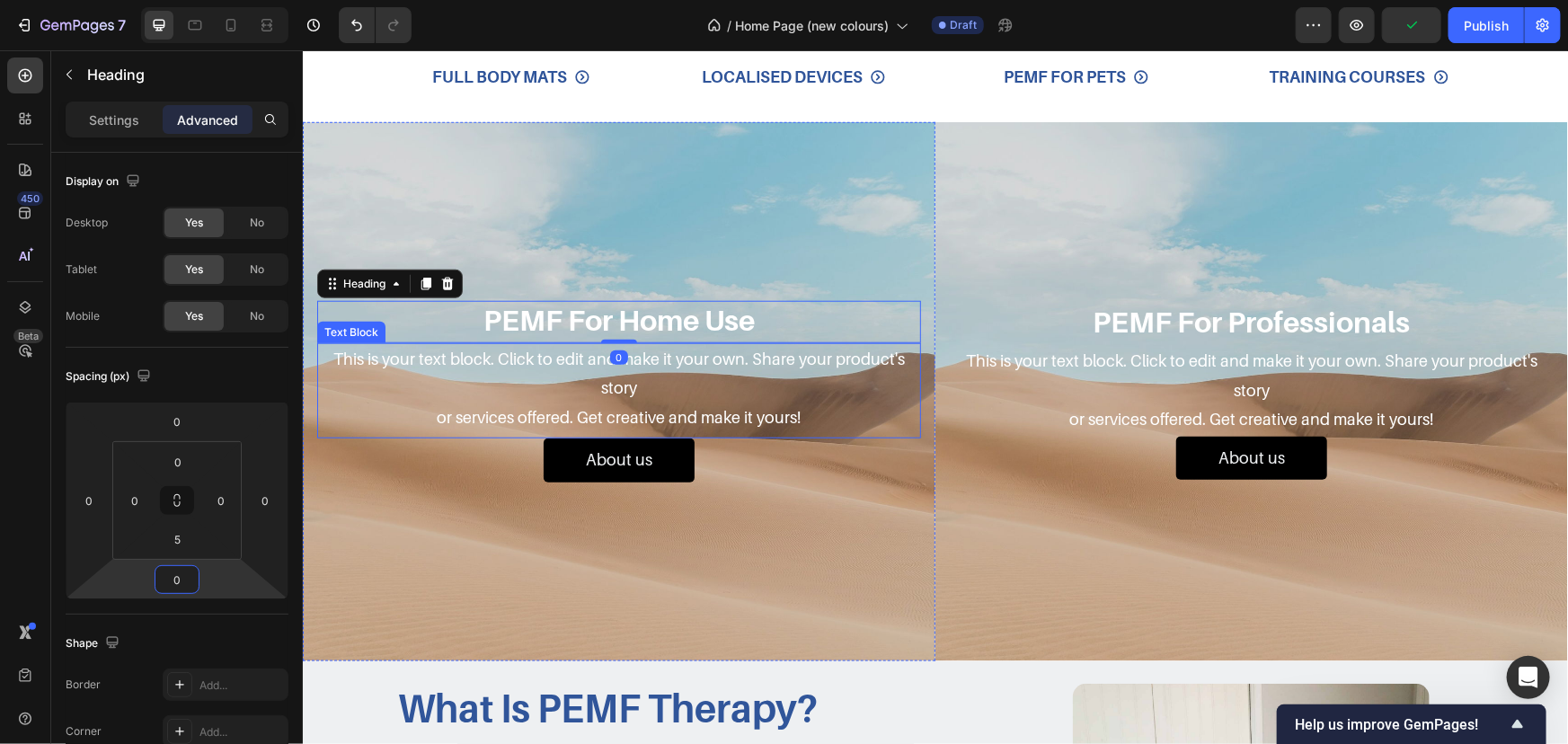
click at [645, 377] on p "This is your text block. Click to edit and make it your own. Share your product…" at bounding box center [618, 387] width 600 height 87
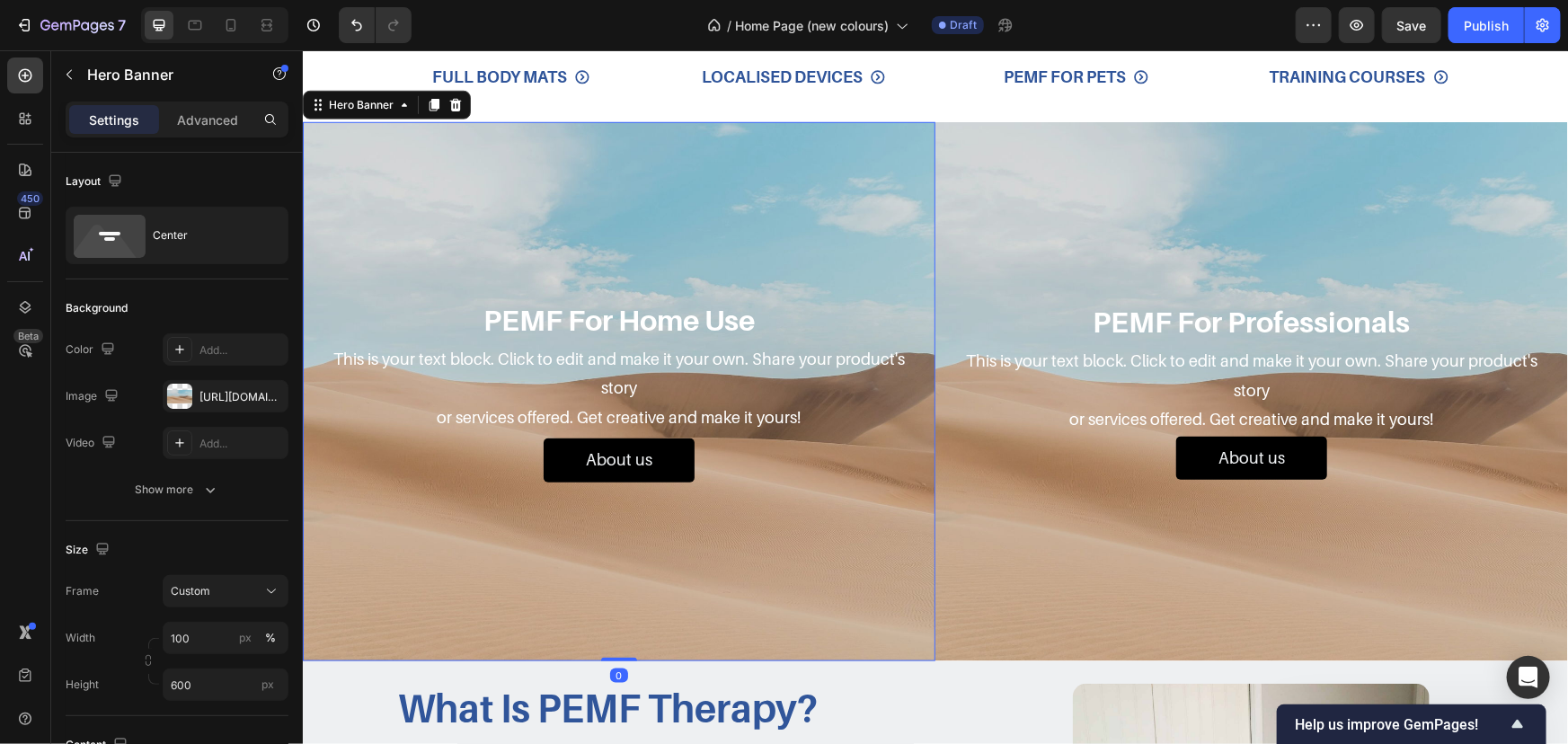
click at [842, 223] on div "Background Image" at bounding box center [618, 391] width 632 height 539
click at [627, 456] on p "About us" at bounding box center [619, 459] width 67 height 28
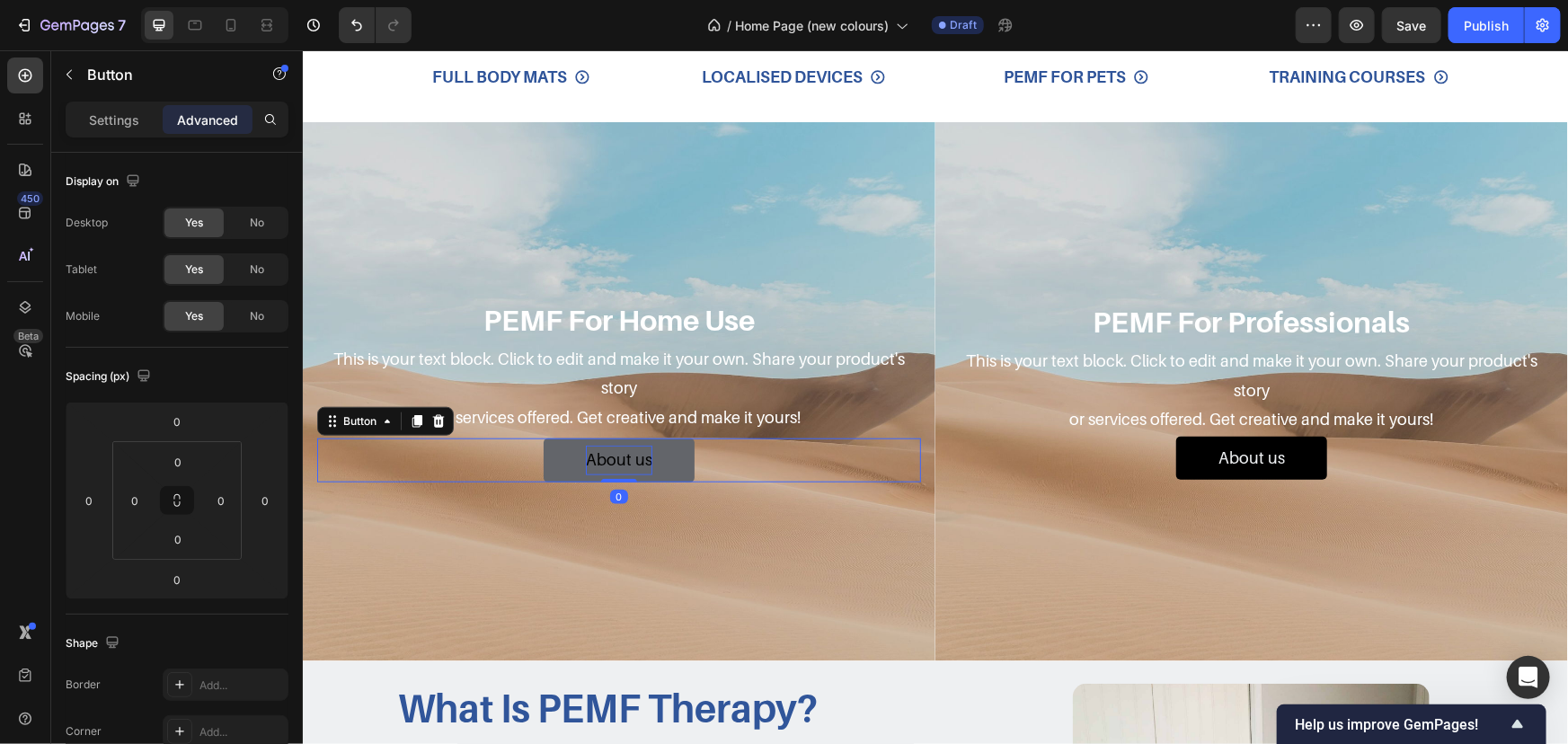
click at [637, 456] on p "About us" at bounding box center [619, 459] width 67 height 28
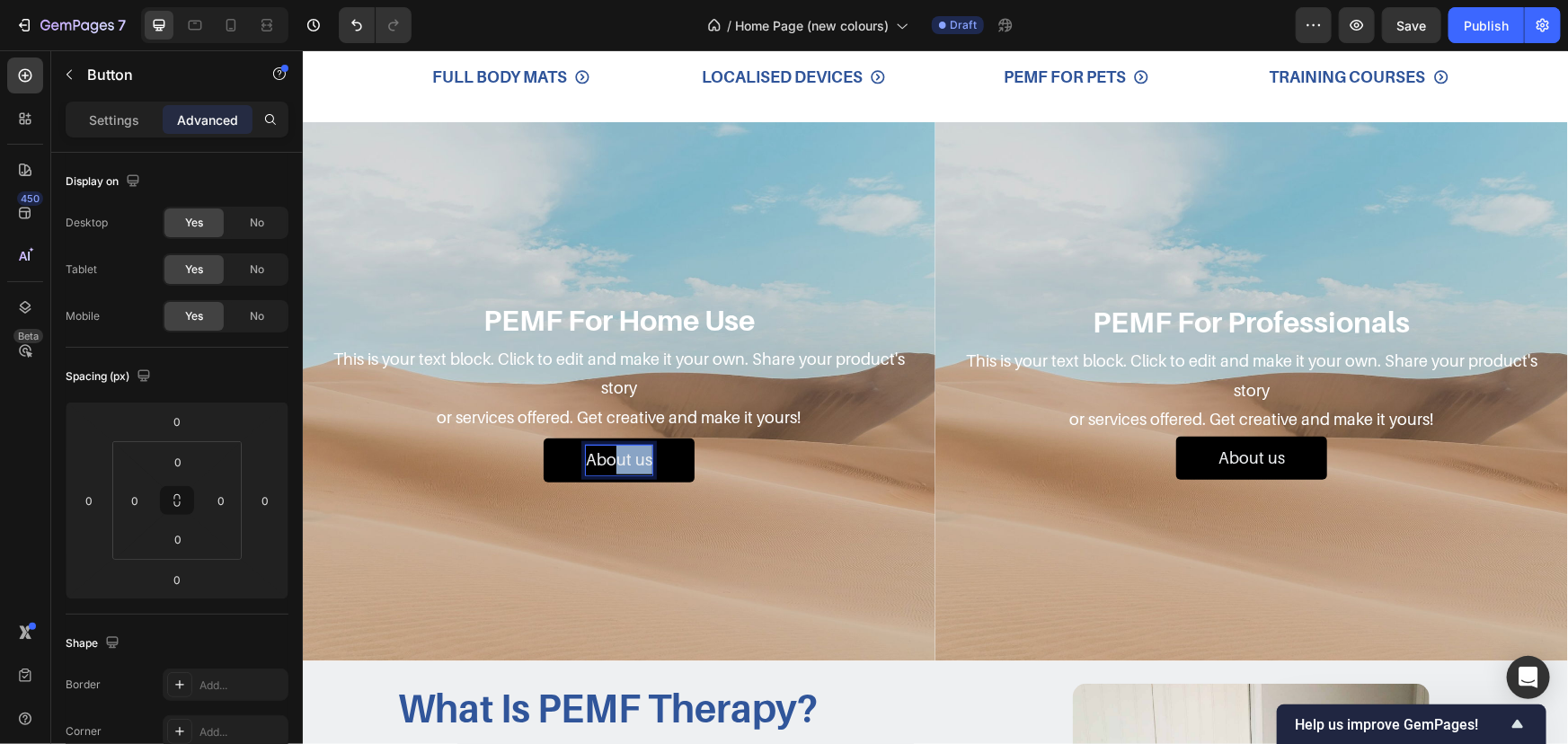
drag, startPoint x: 643, startPoint y: 456, endPoint x: 508, endPoint y: 434, distance: 136.8
click at [532, 444] on div "About us Button 0" at bounding box center [619, 459] width 604 height 43
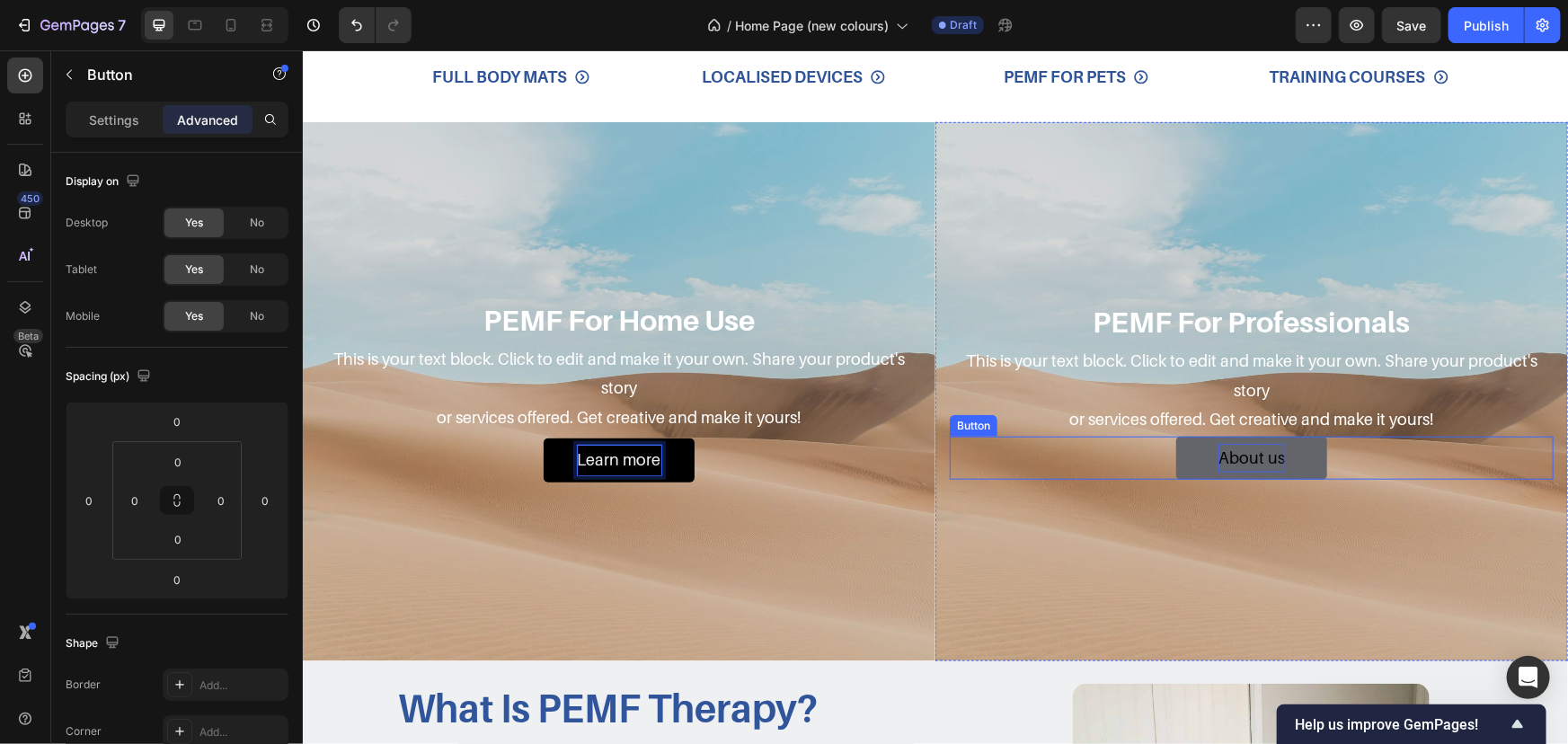
click at [1241, 461] on p "About us" at bounding box center [1251, 457] width 67 height 28
click at [1219, 452] on p "About us" at bounding box center [1251, 457] width 67 height 28
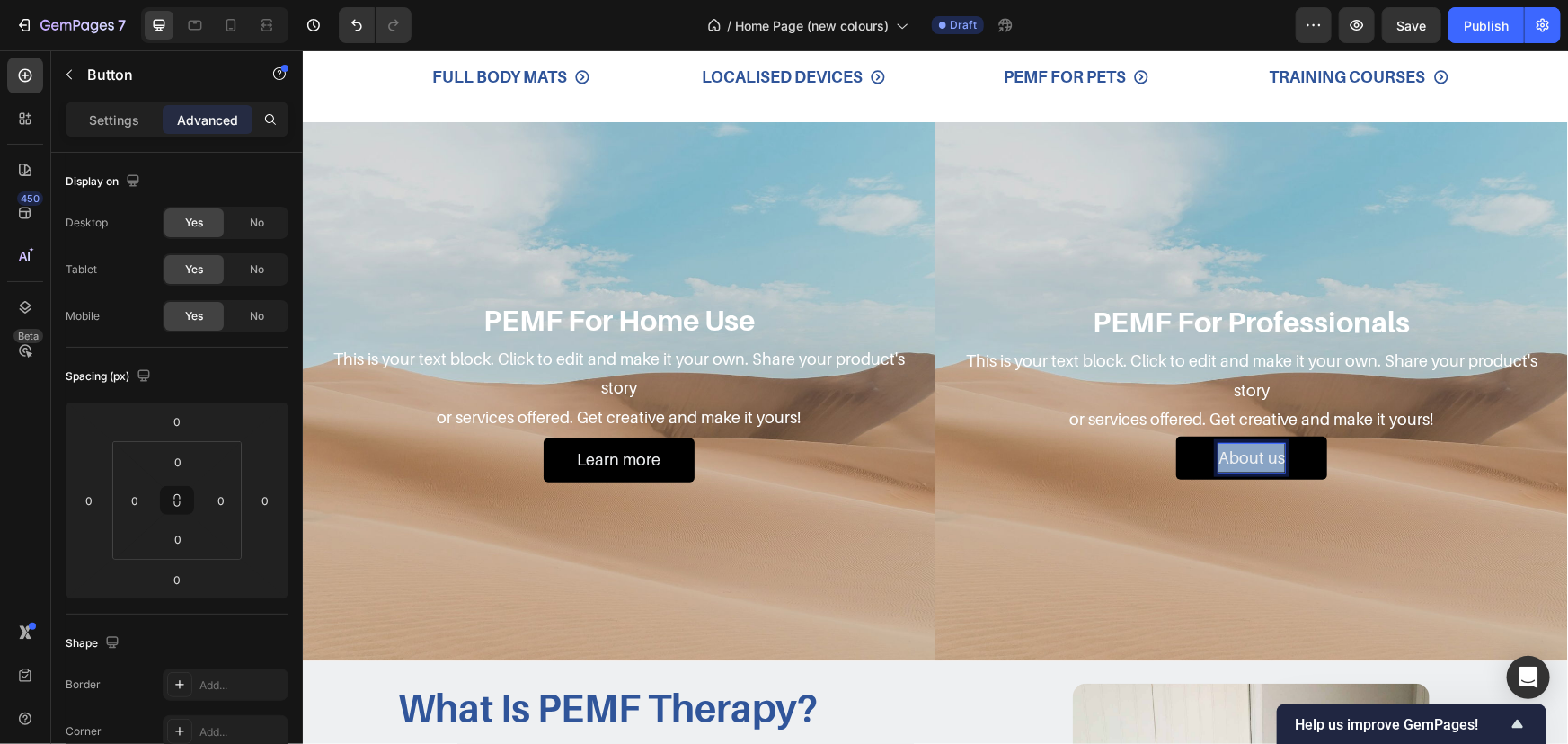
drag, startPoint x: 1213, startPoint y: 453, endPoint x: 1398, endPoint y: 457, distance: 185.0
click at [1398, 457] on div "About us Button 0" at bounding box center [1251, 458] width 604 height 43
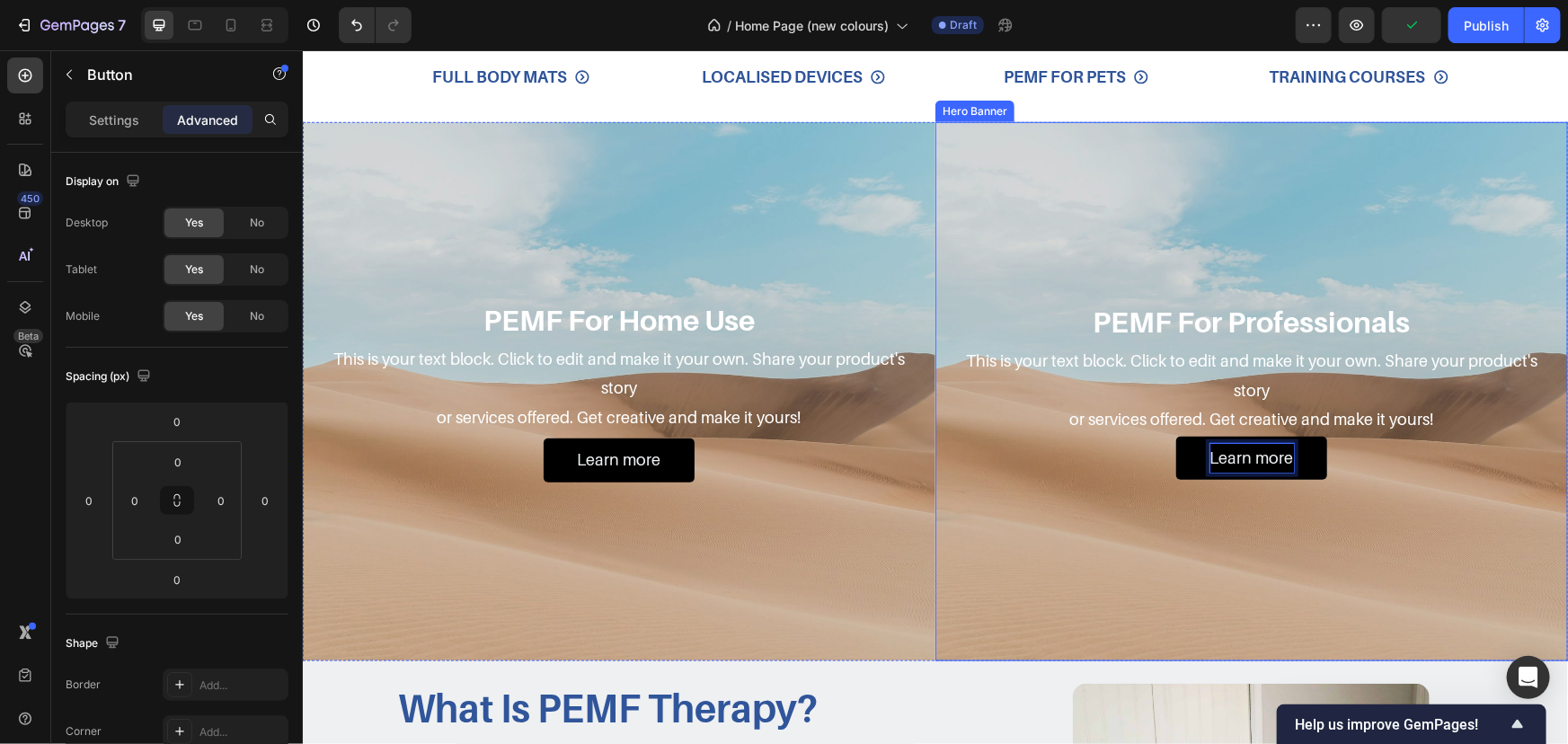
click at [1060, 125] on div "Background Image" at bounding box center [1250, 391] width 632 height 539
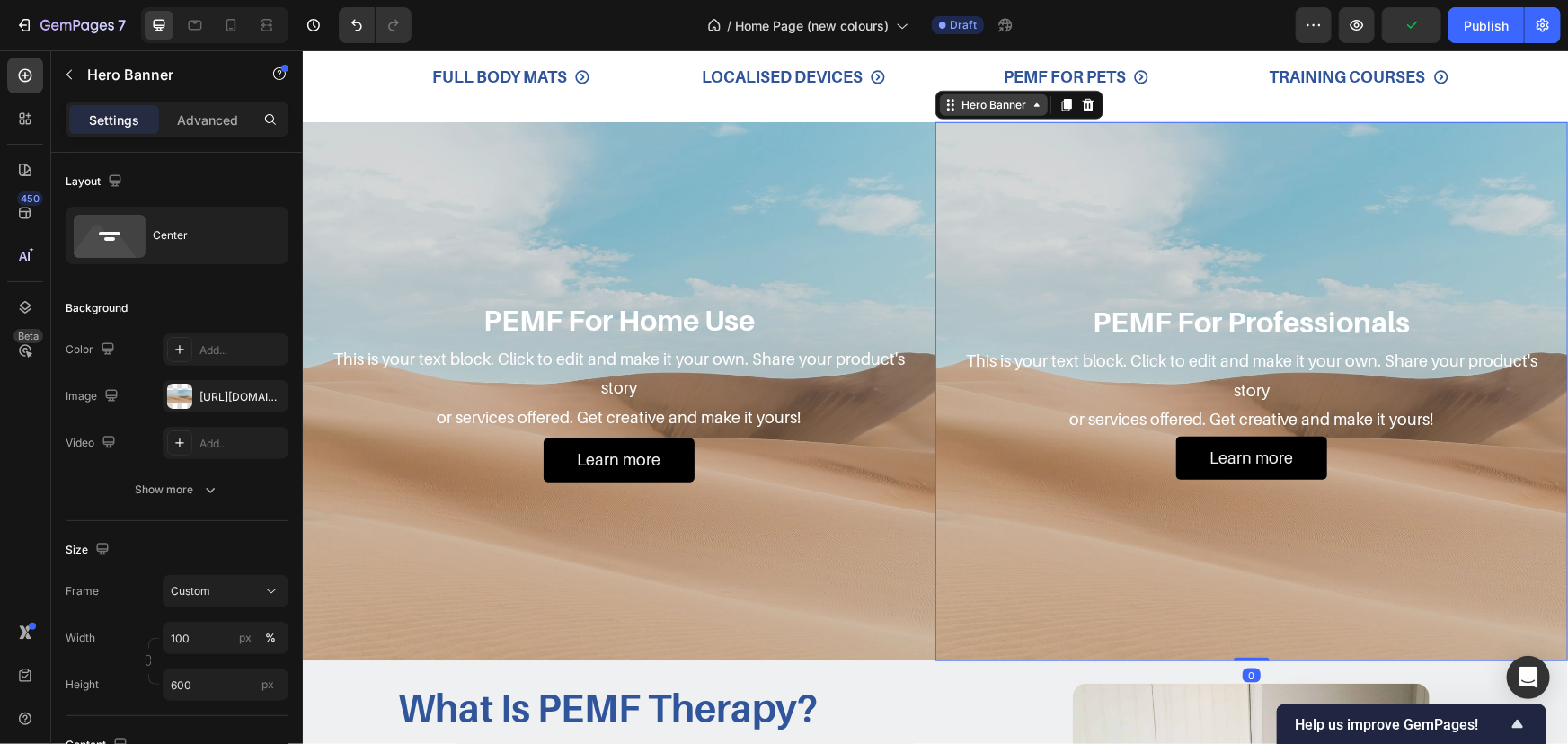
click at [957, 100] on div "Hero Banner" at bounding box center [992, 104] width 72 height 16
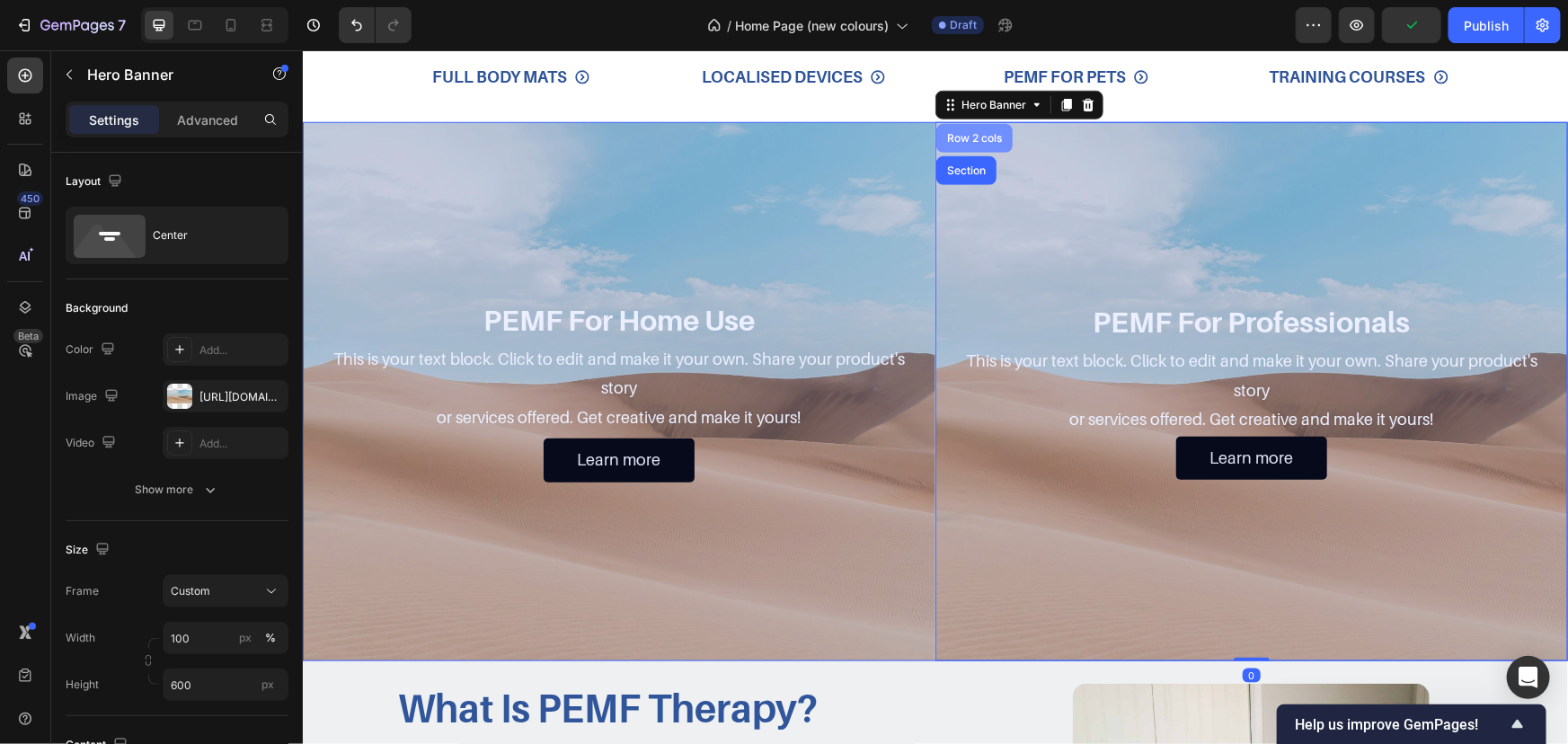
click at [952, 143] on div "Row 2 cols" at bounding box center [974, 137] width 76 height 28
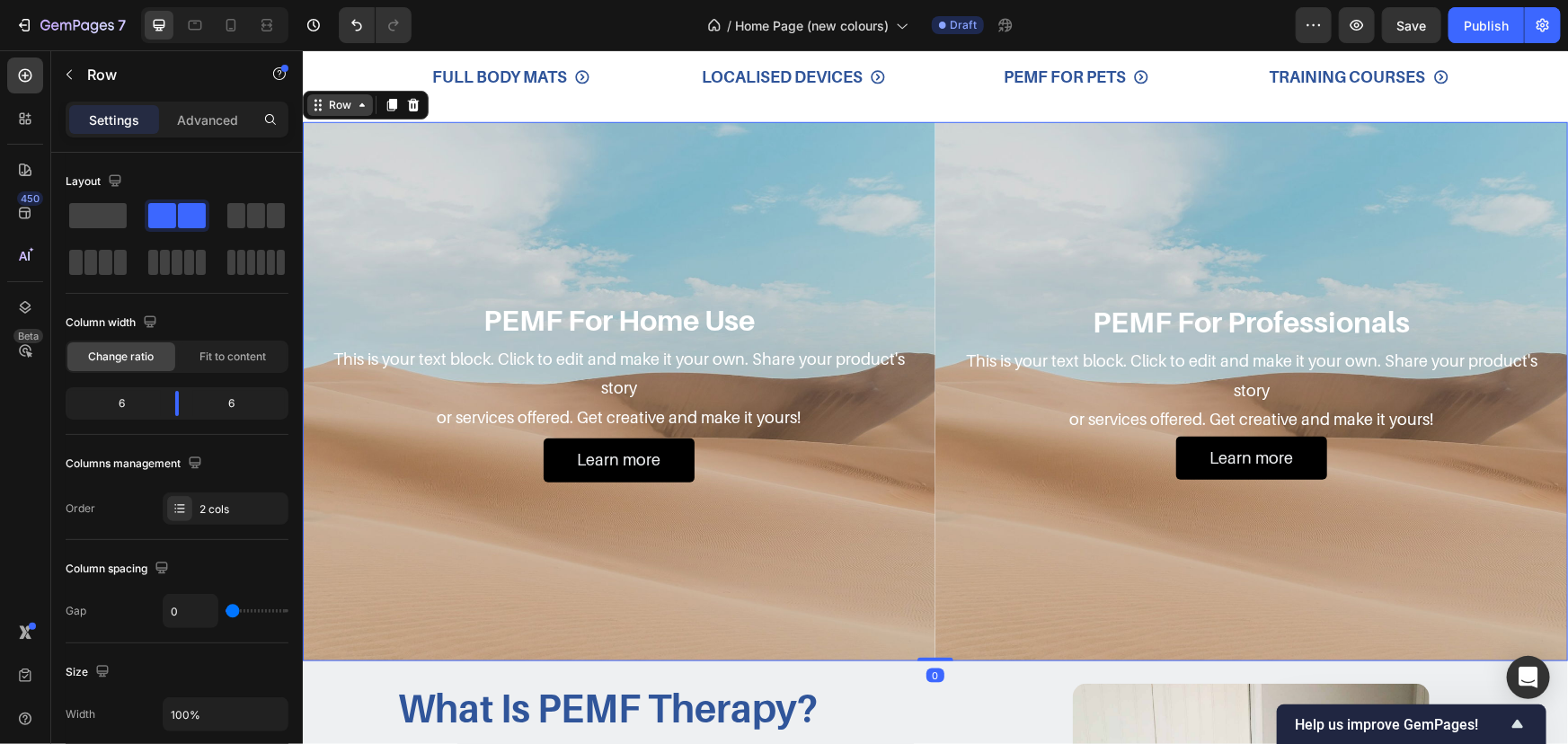
click at [355, 103] on icon at bounding box center [361, 104] width 15 height 15
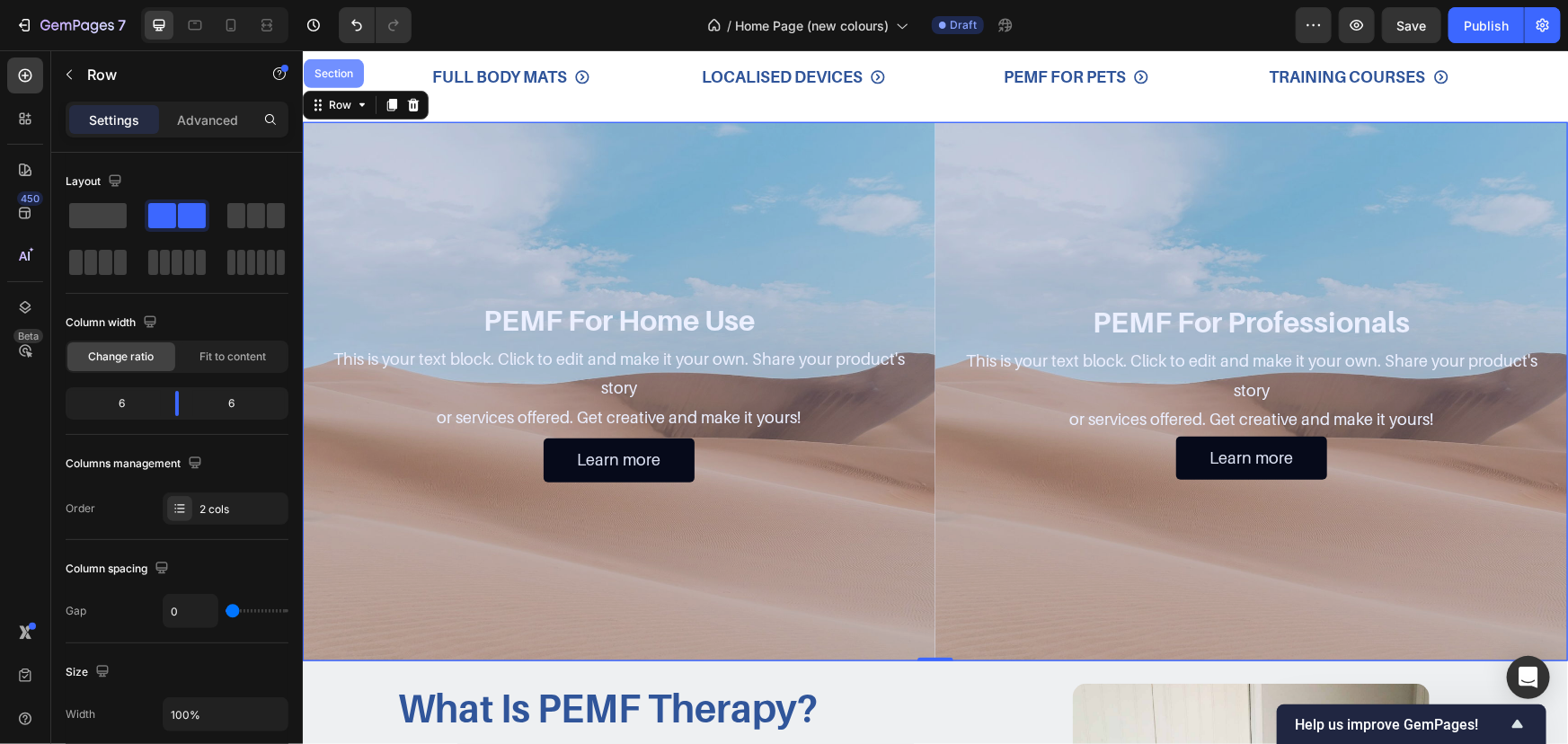
click at [339, 74] on div "Section" at bounding box center [332, 73] width 46 height 11
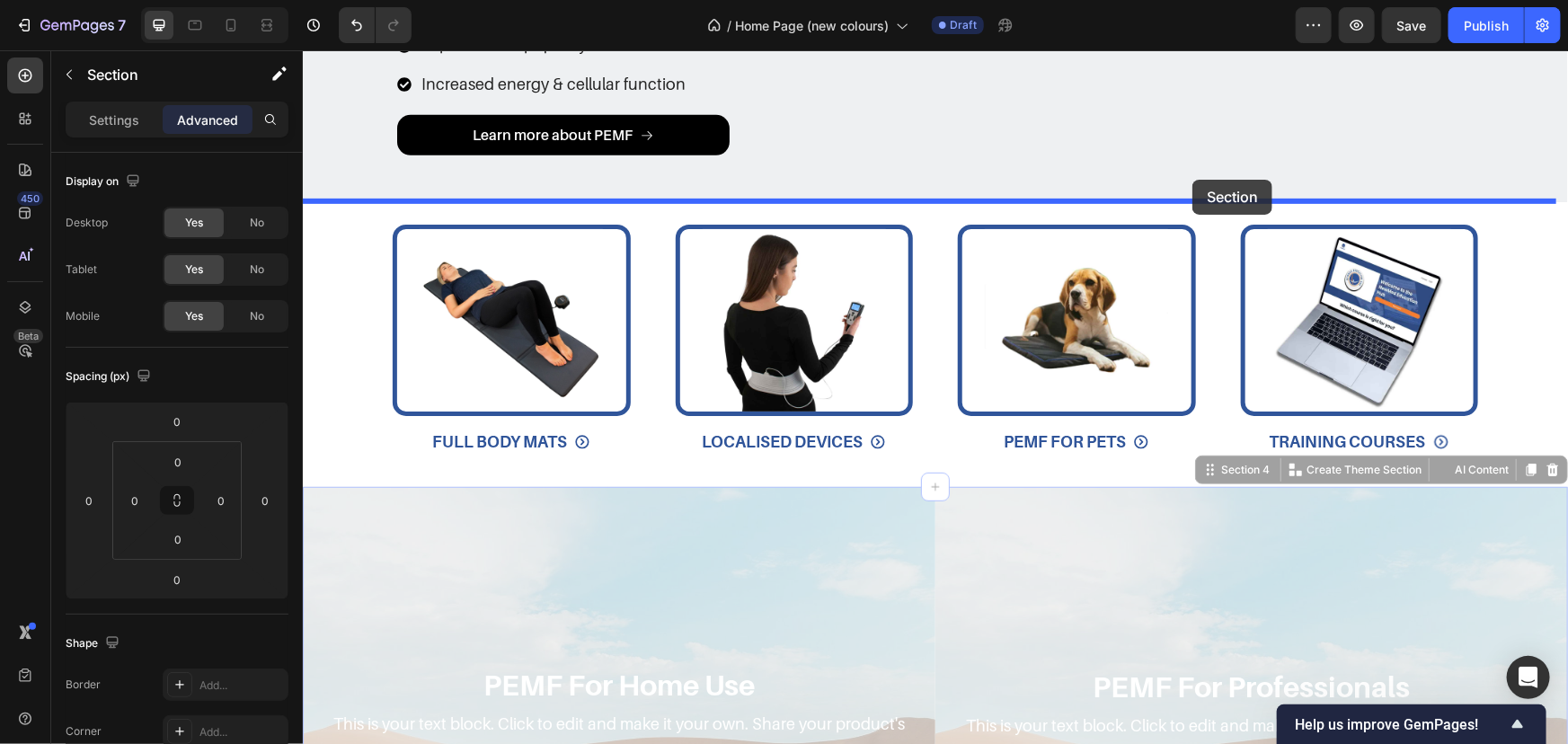
drag, startPoint x: 1238, startPoint y: 104, endPoint x: 1191, endPoint y: 180, distance: 89.4
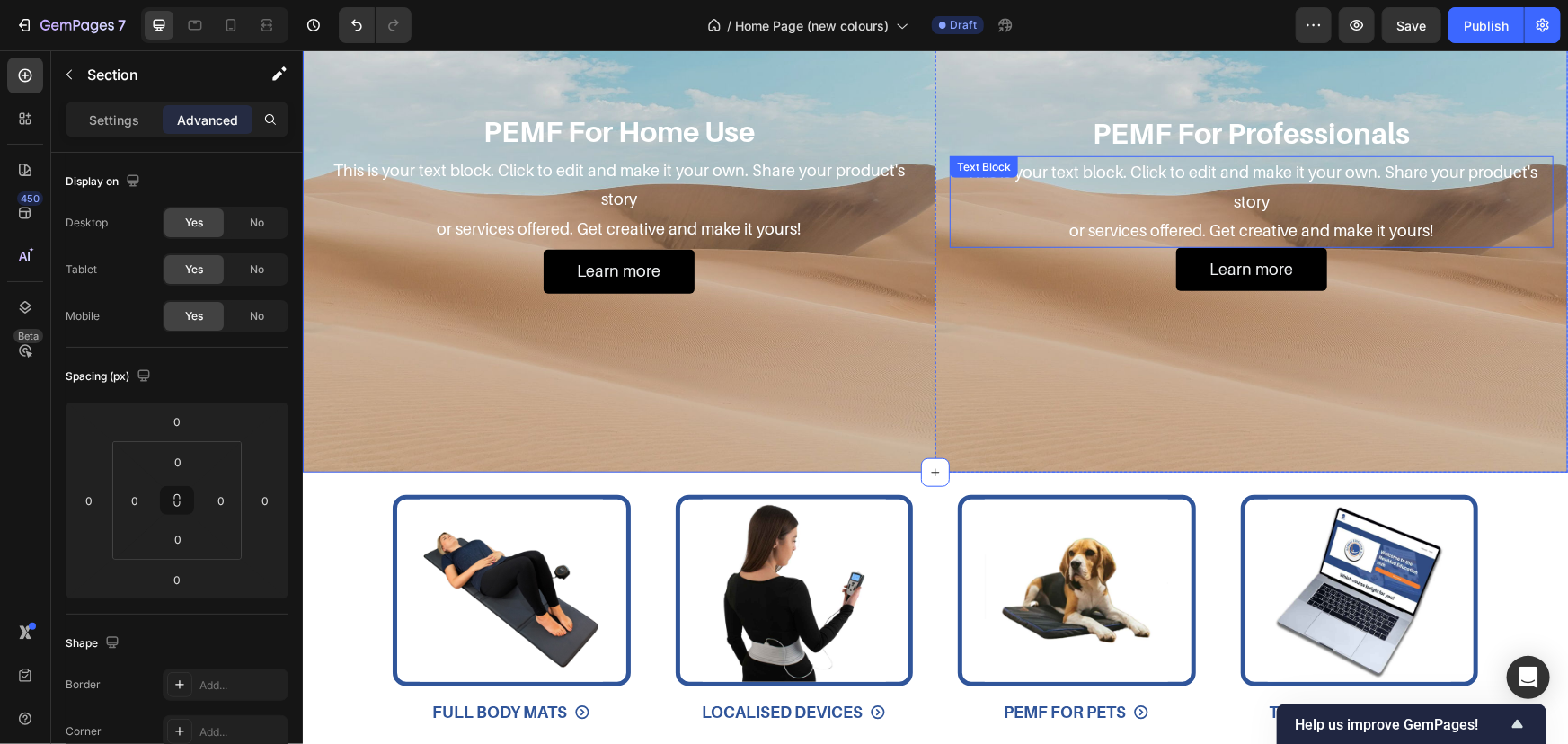
scroll to position [369, 0]
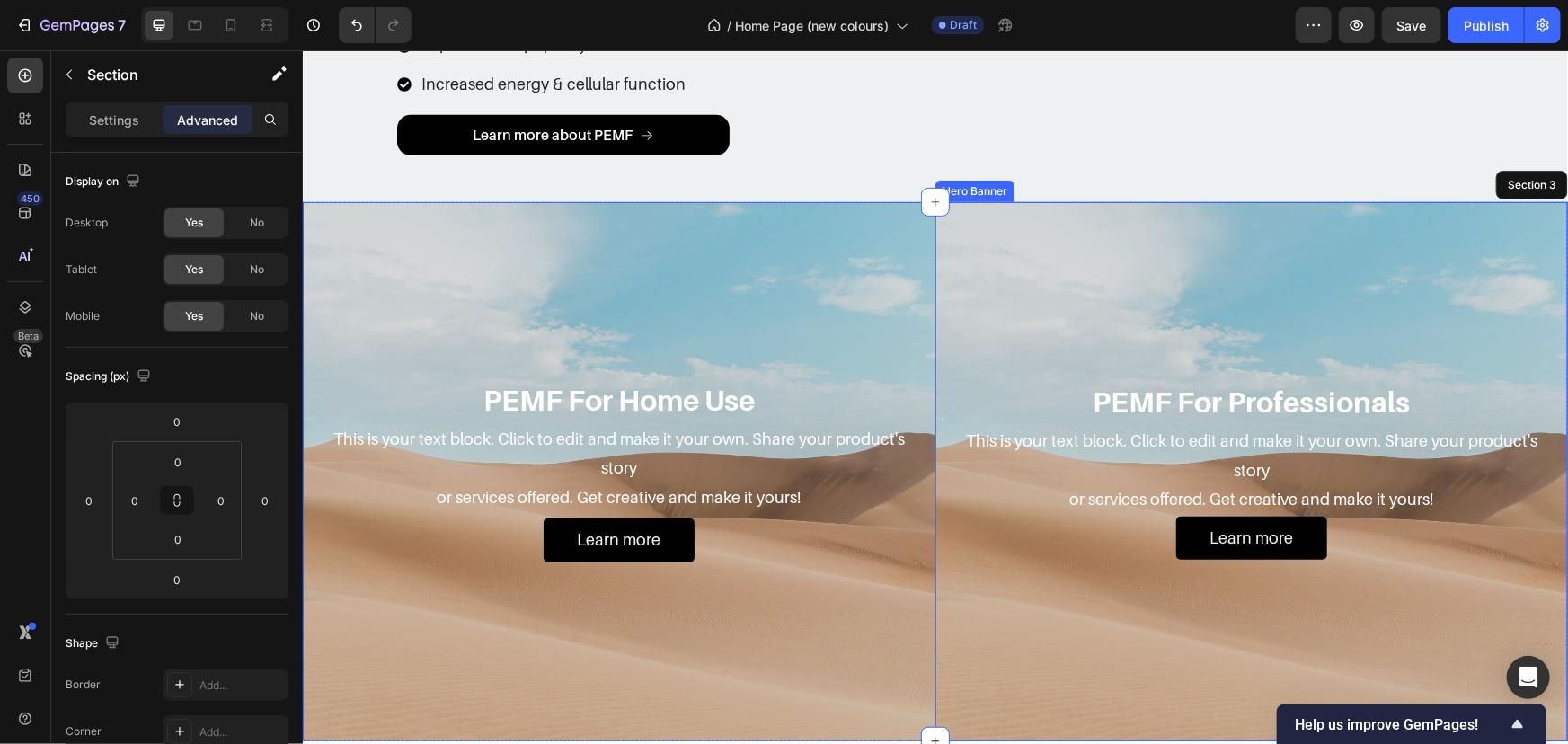
click at [1169, 261] on div "Background Image" at bounding box center [1250, 471] width 632 height 539
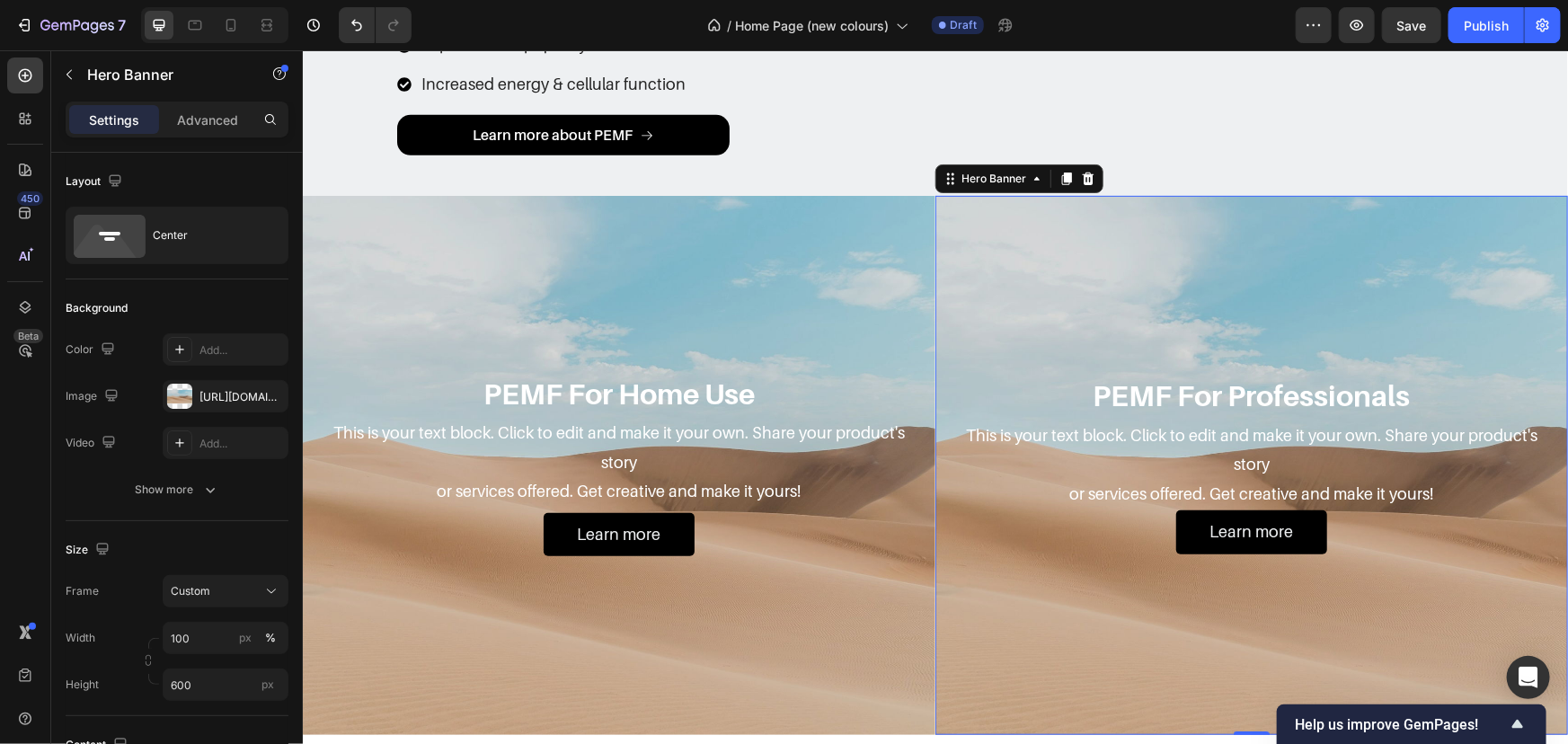
click at [610, 274] on div "Background Image" at bounding box center [618, 465] width 632 height 539
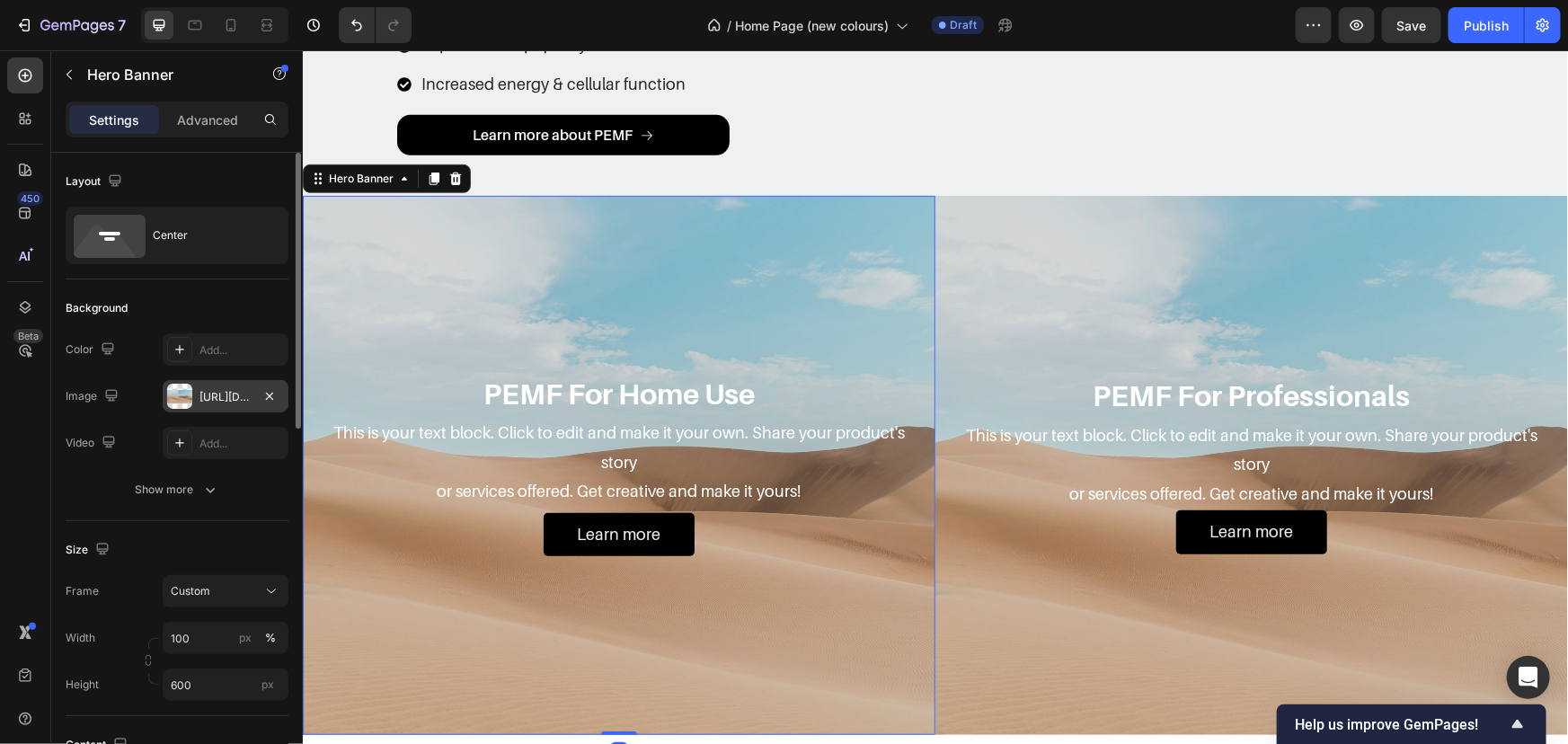
click at [222, 389] on div "https://cdn.shopify.com/s/files/1/2005/9307/files/background_settings.jpg" at bounding box center [225, 397] width 52 height 16
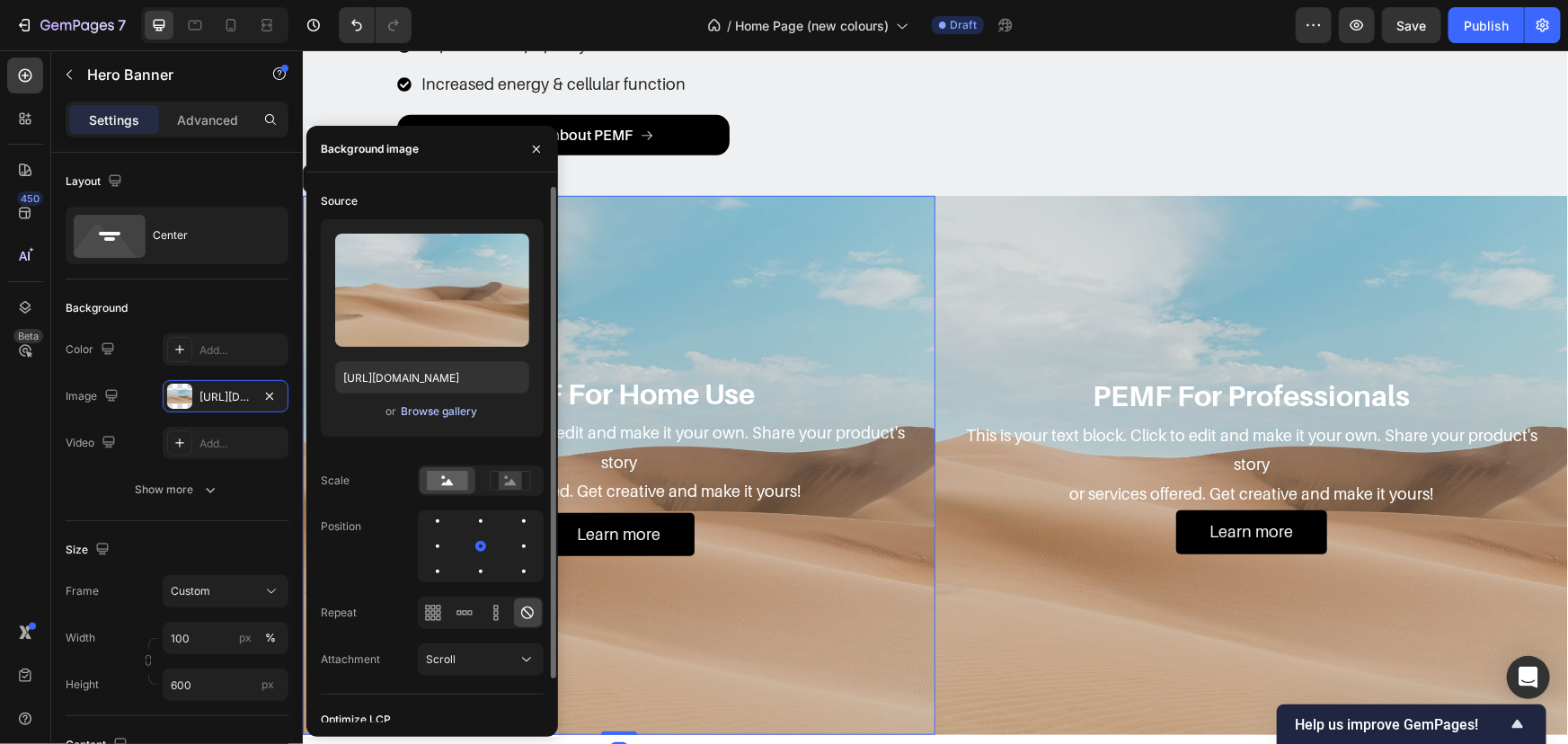
click at [430, 415] on div "Browse gallery" at bounding box center [439, 412] width 76 height 16
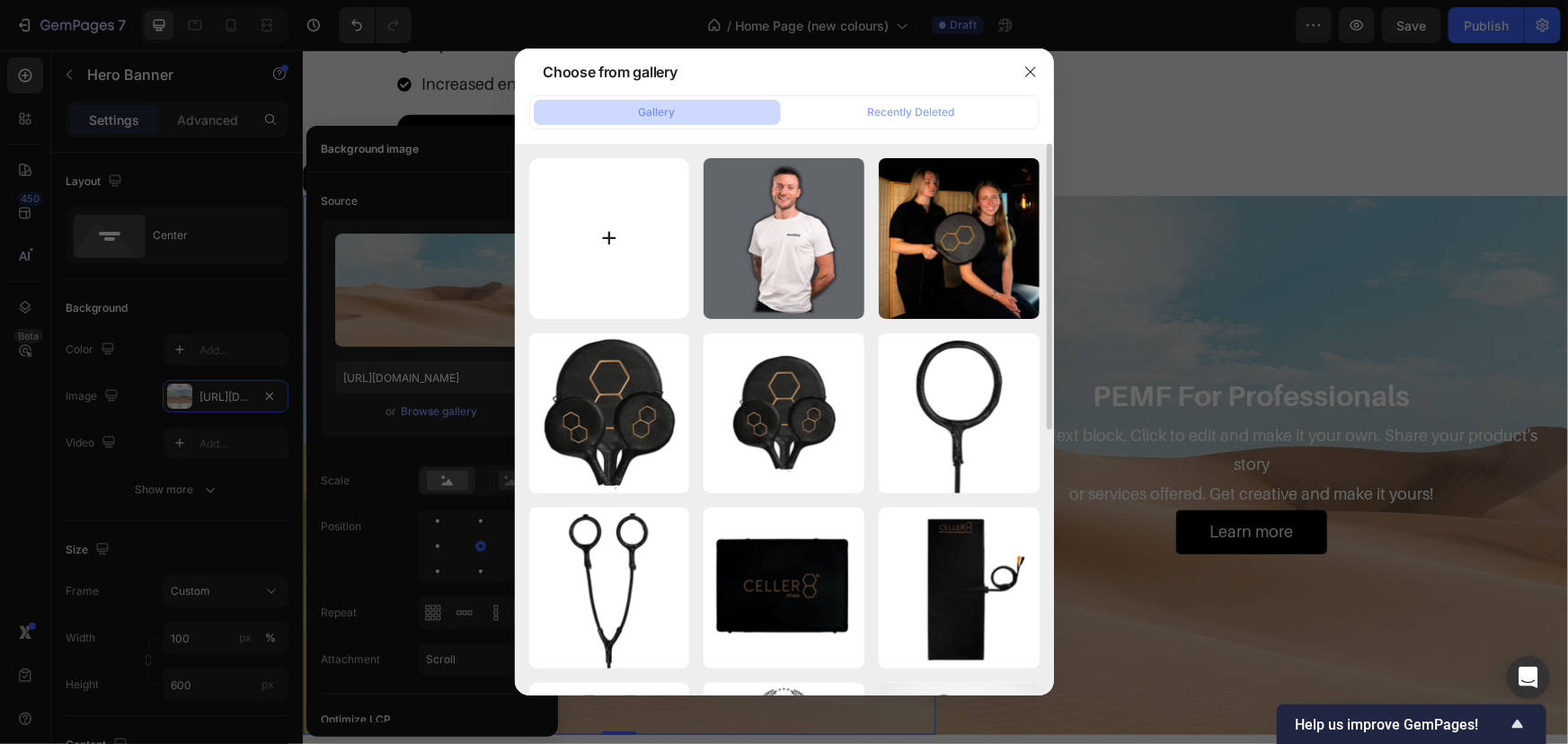
click at [656, 225] on input "file" at bounding box center [610, 238] width 161 height 161
type input "C:\fakepath\PEMF-for-home-use.jpg"
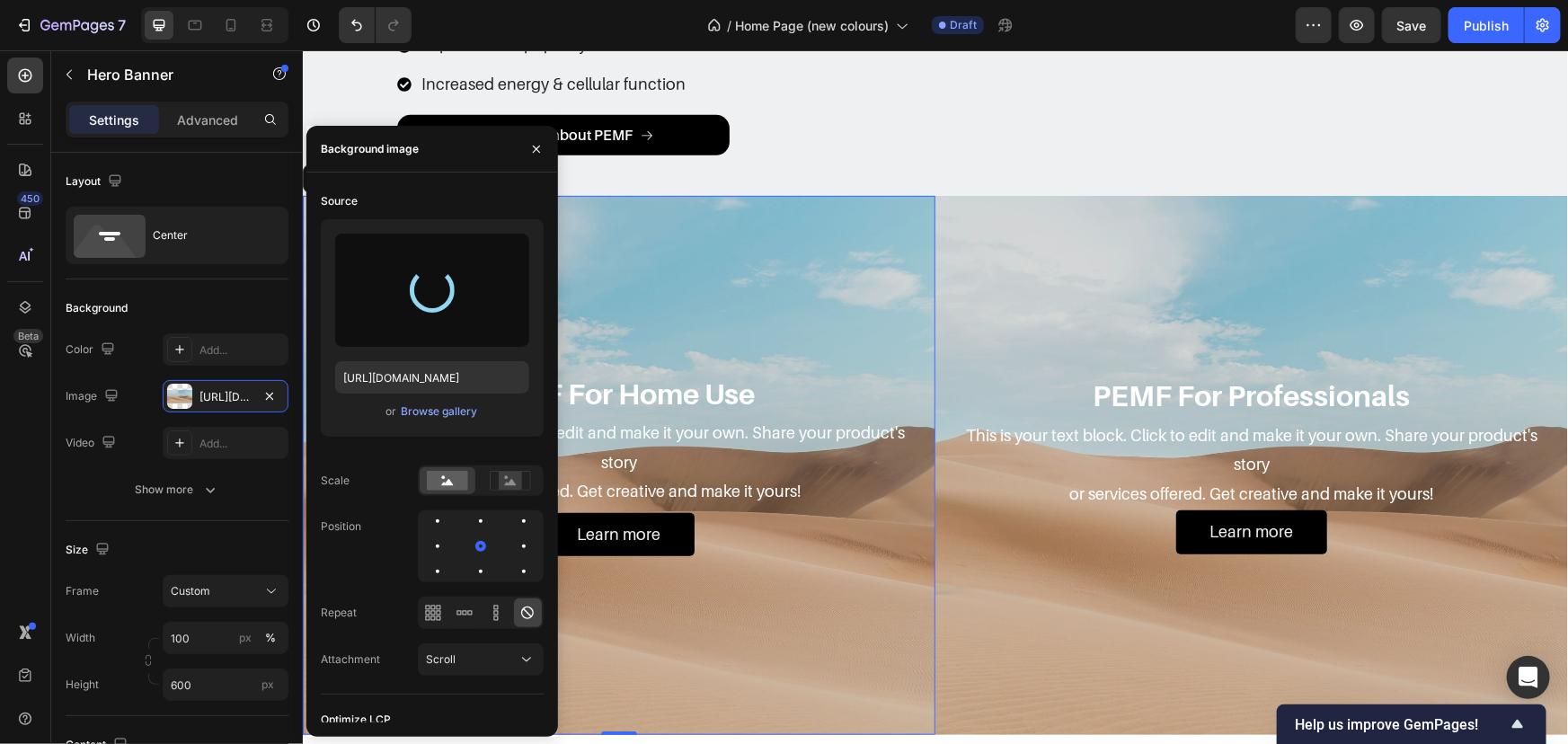
type input "https://cdn.shopify.com/s/files/1/2046/9391/files/gempages_476113712294396738-c…"
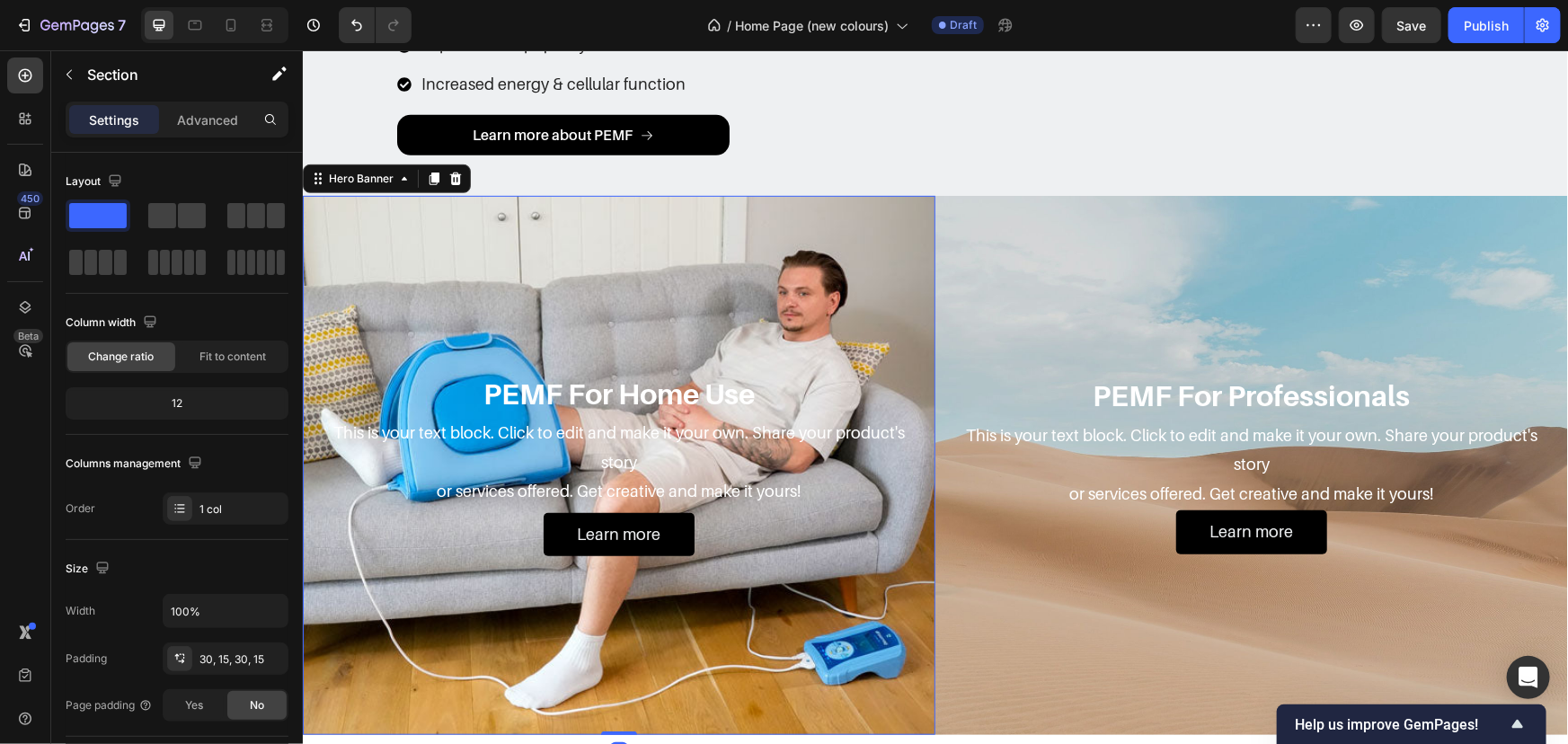
click at [770, 239] on div "Background Image" at bounding box center [618, 465] width 632 height 539
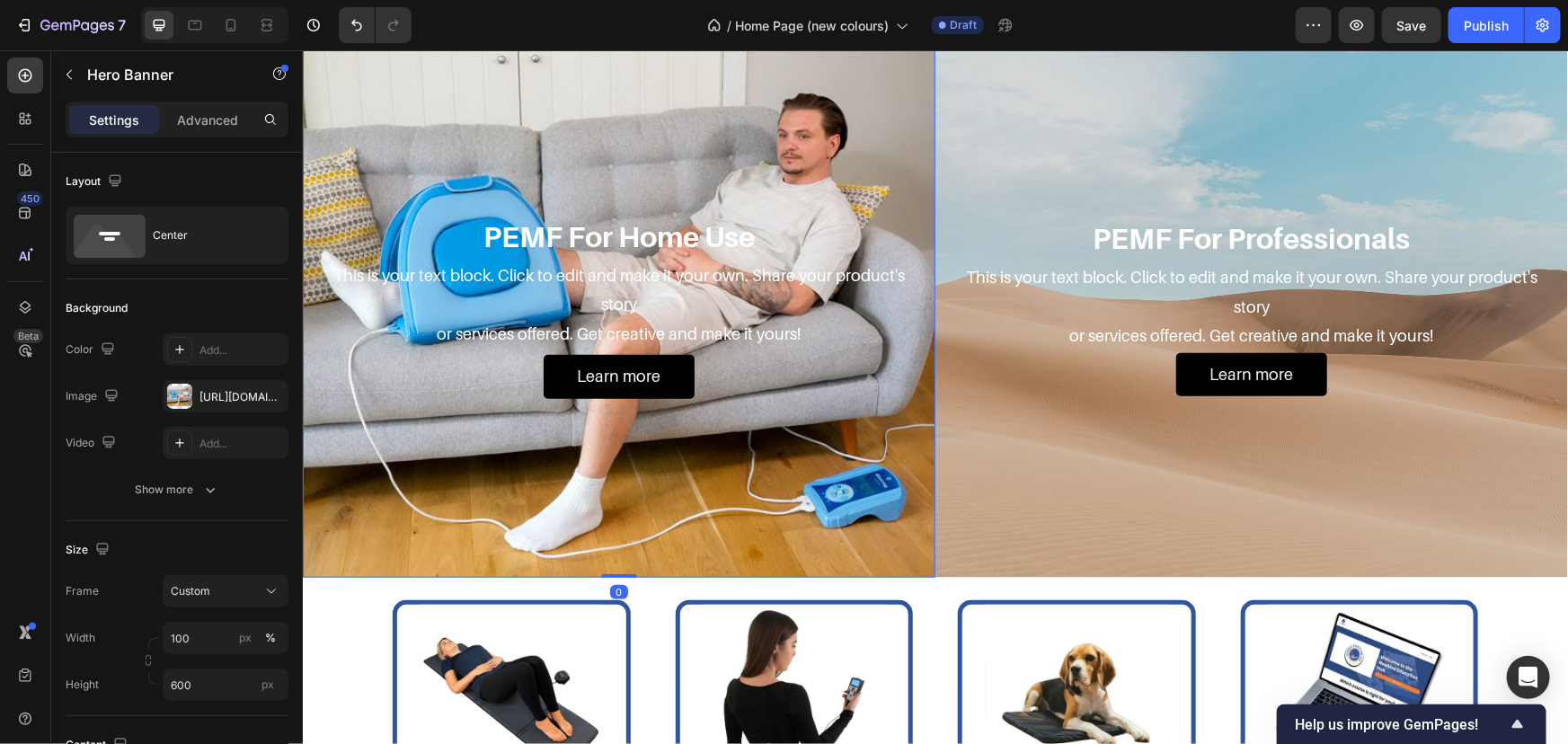
scroll to position [450, 0]
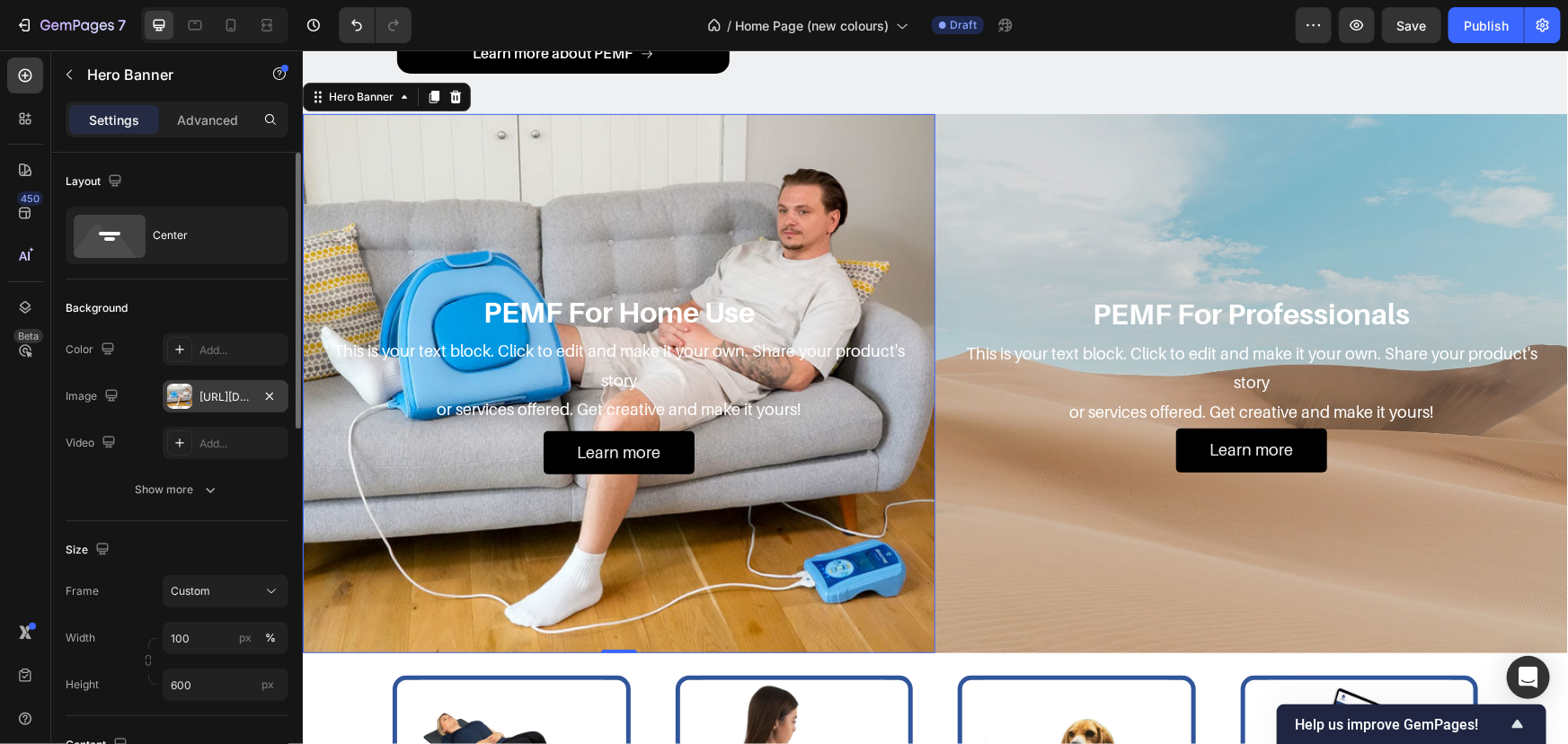
click at [228, 384] on div "https://cdn.shopify.com/s/files/1/2046/9391/files/gempages_476113712294396738-c…" at bounding box center [226, 396] width 126 height 32
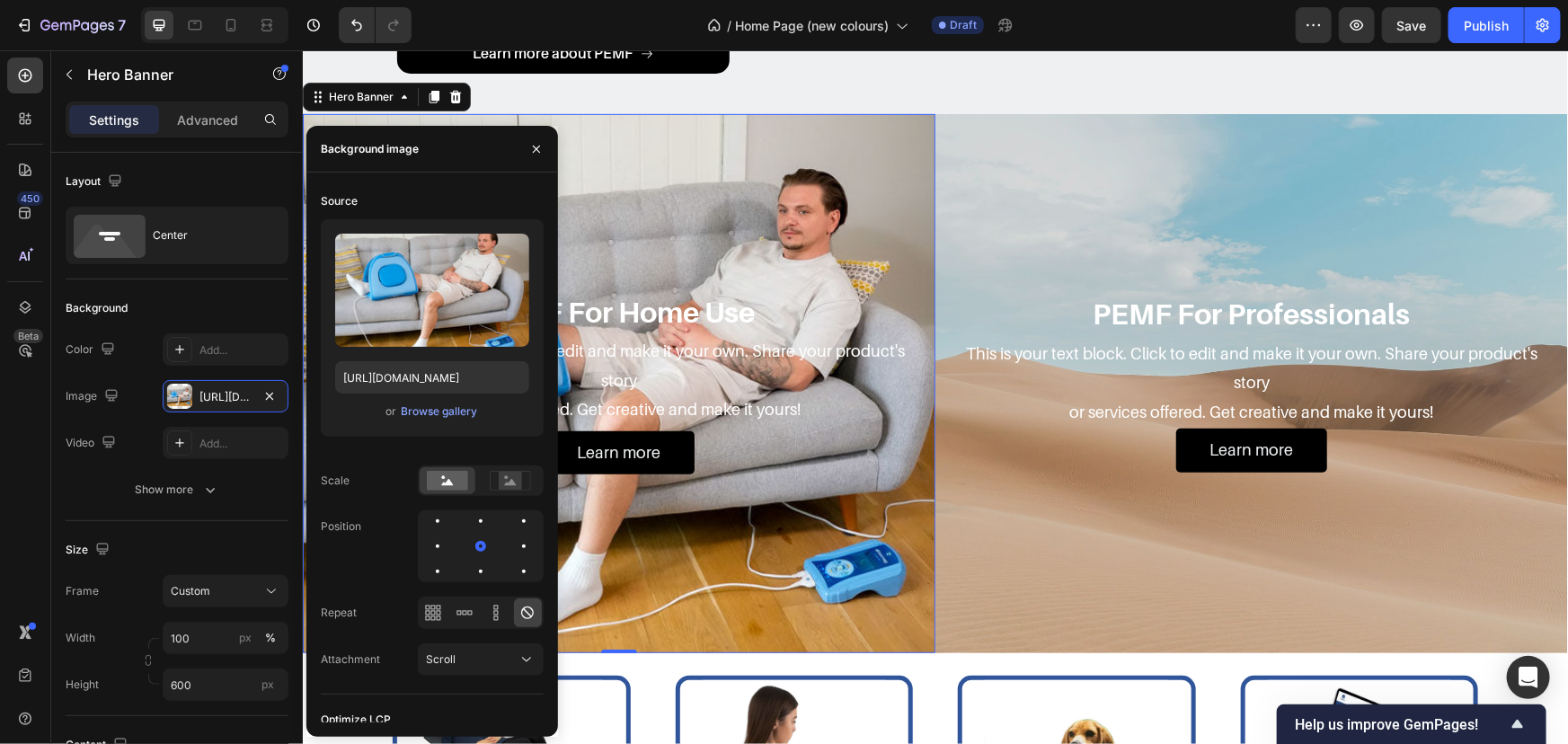
click at [706, 225] on div "Background Image" at bounding box center [618, 382] width 632 height 539
click at [705, 315] on h2 "PEMF For Home Use" at bounding box center [619, 311] width 604 height 37
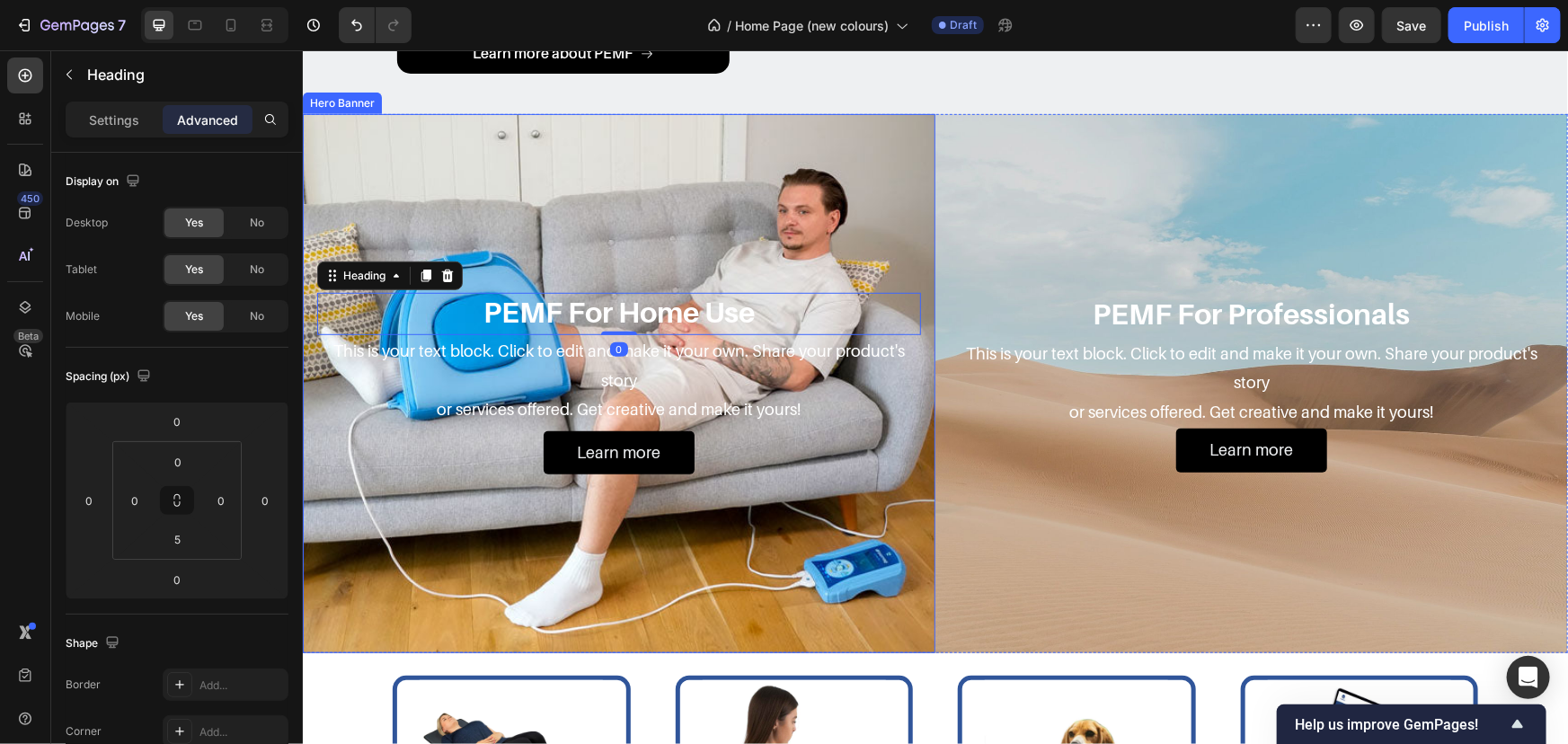
click at [727, 256] on div "Background Image" at bounding box center [618, 382] width 632 height 539
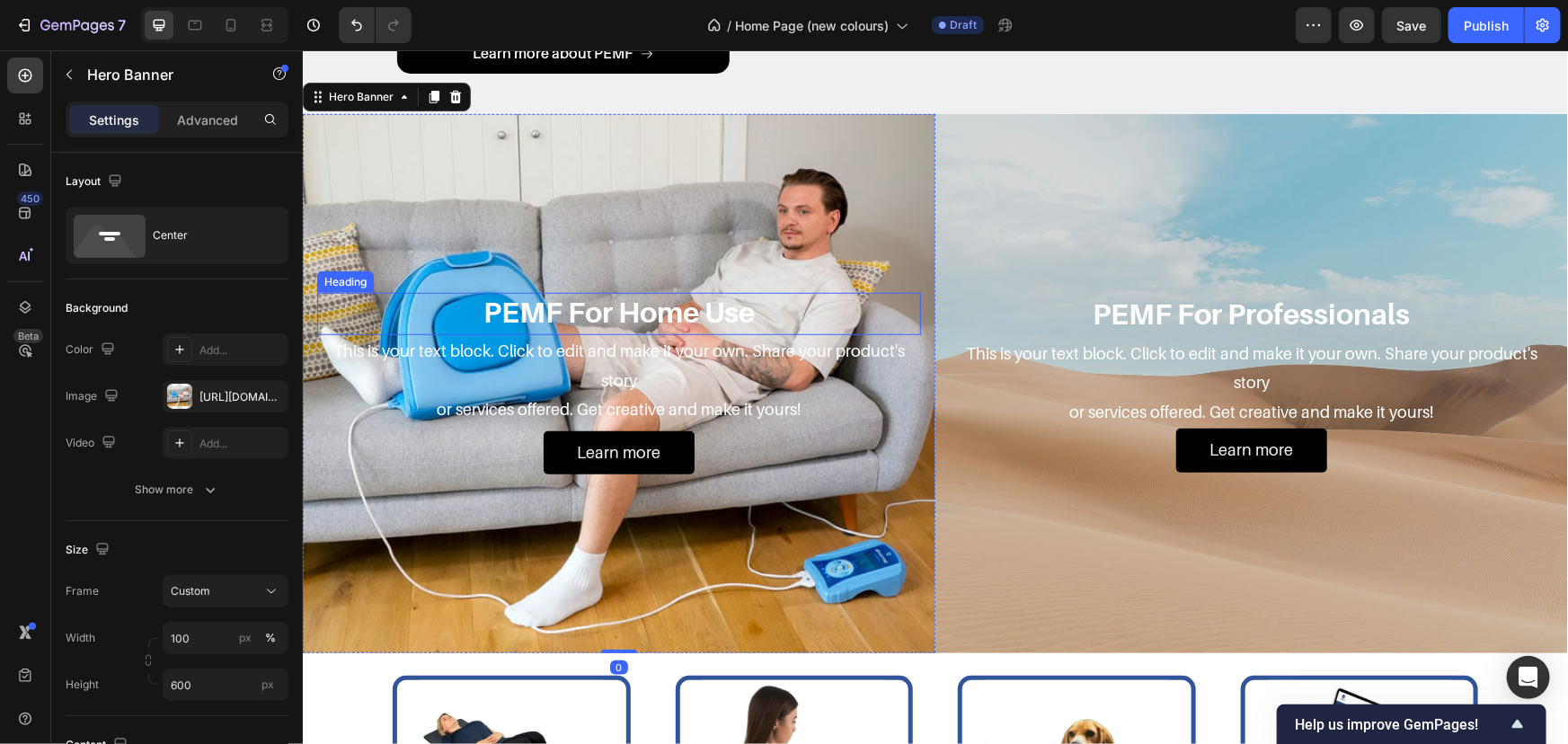
click at [695, 327] on h2 "PEMF For Home Use" at bounding box center [619, 311] width 604 height 37
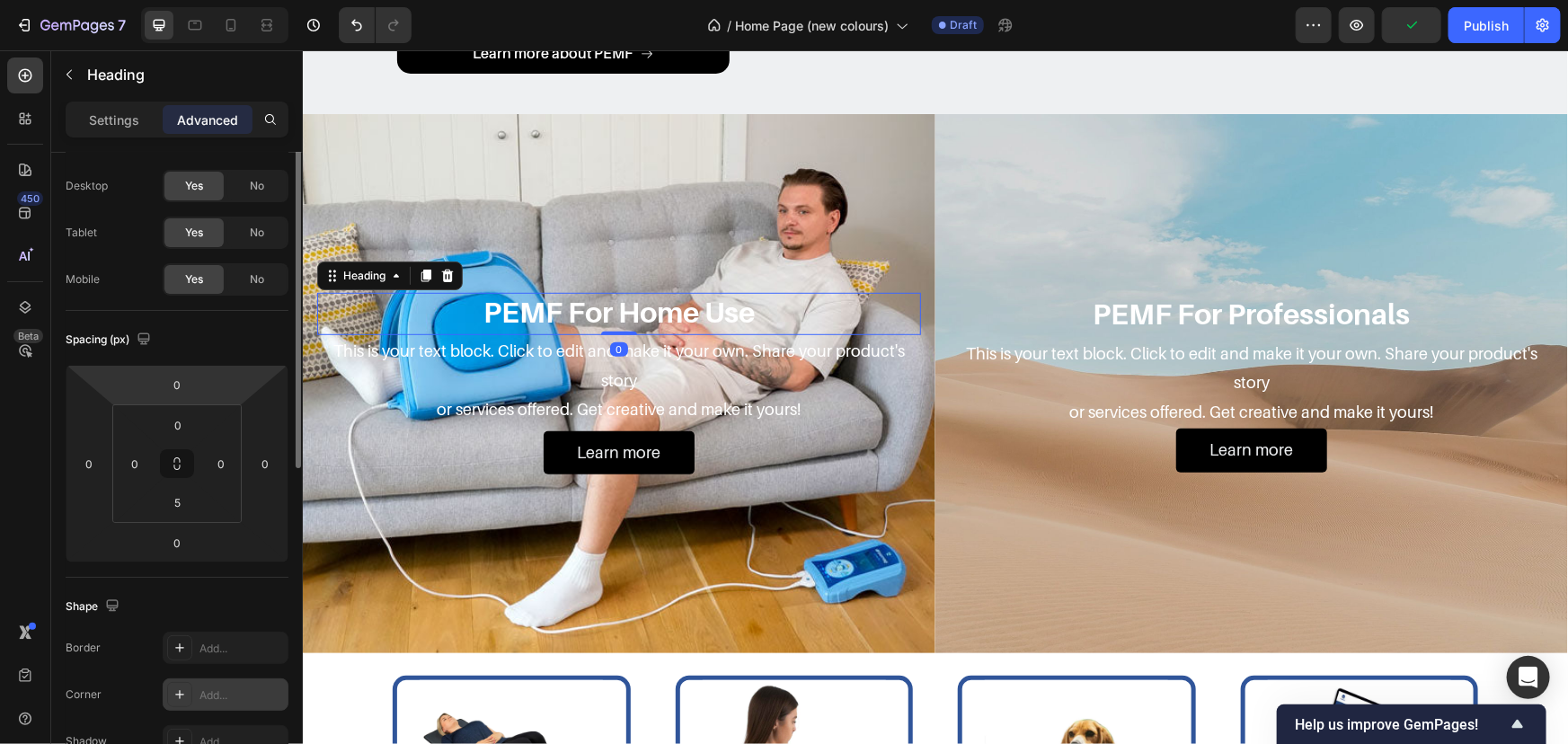
scroll to position [0, 0]
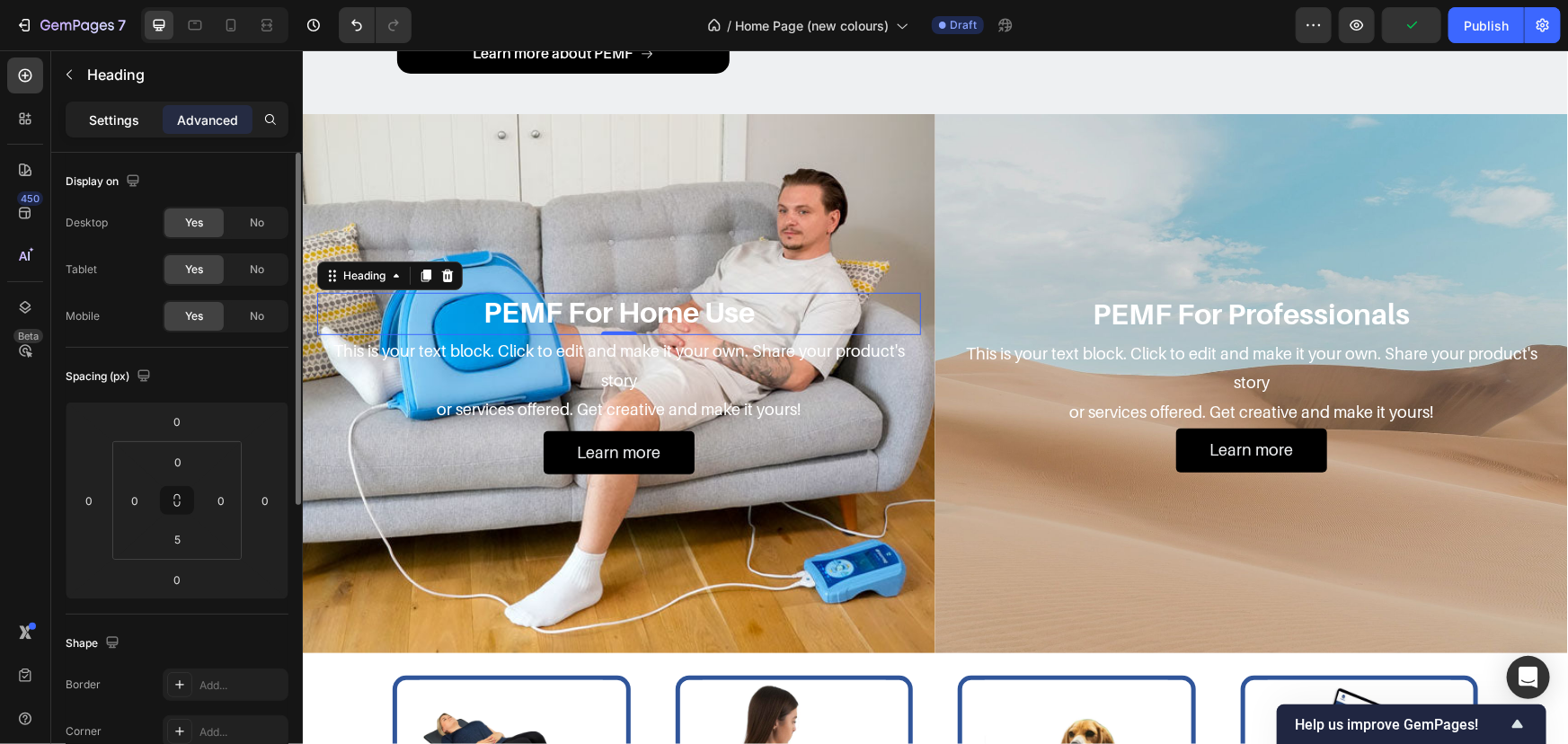
click at [114, 131] on div "Settings" at bounding box center [115, 119] width 90 height 28
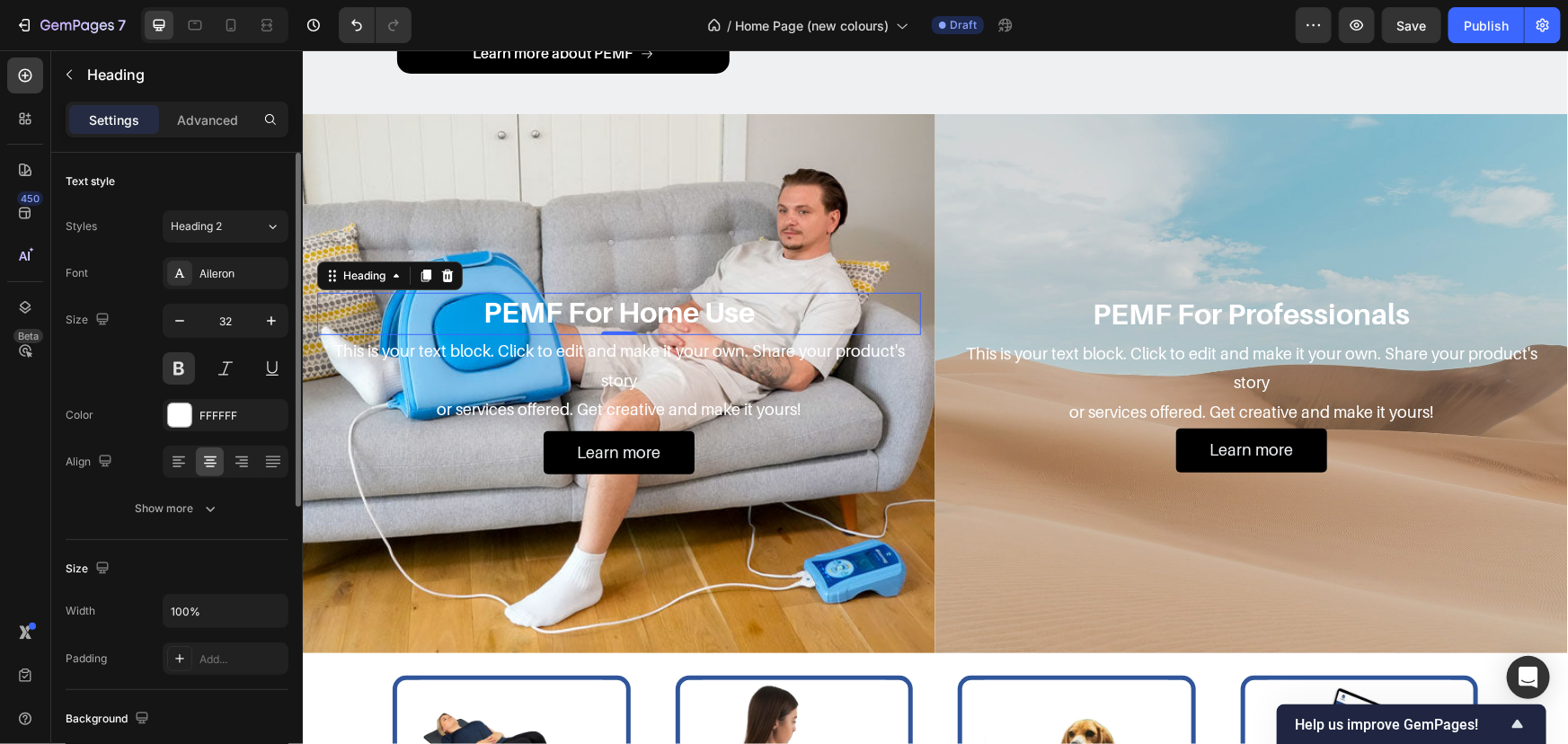
click at [209, 394] on div "Font Aileron Size 32 Color FFFFFF Align Show more" at bounding box center [177, 390] width 223 height 268
click at [212, 400] on div "FFFFFF" at bounding box center [226, 415] width 126 height 32
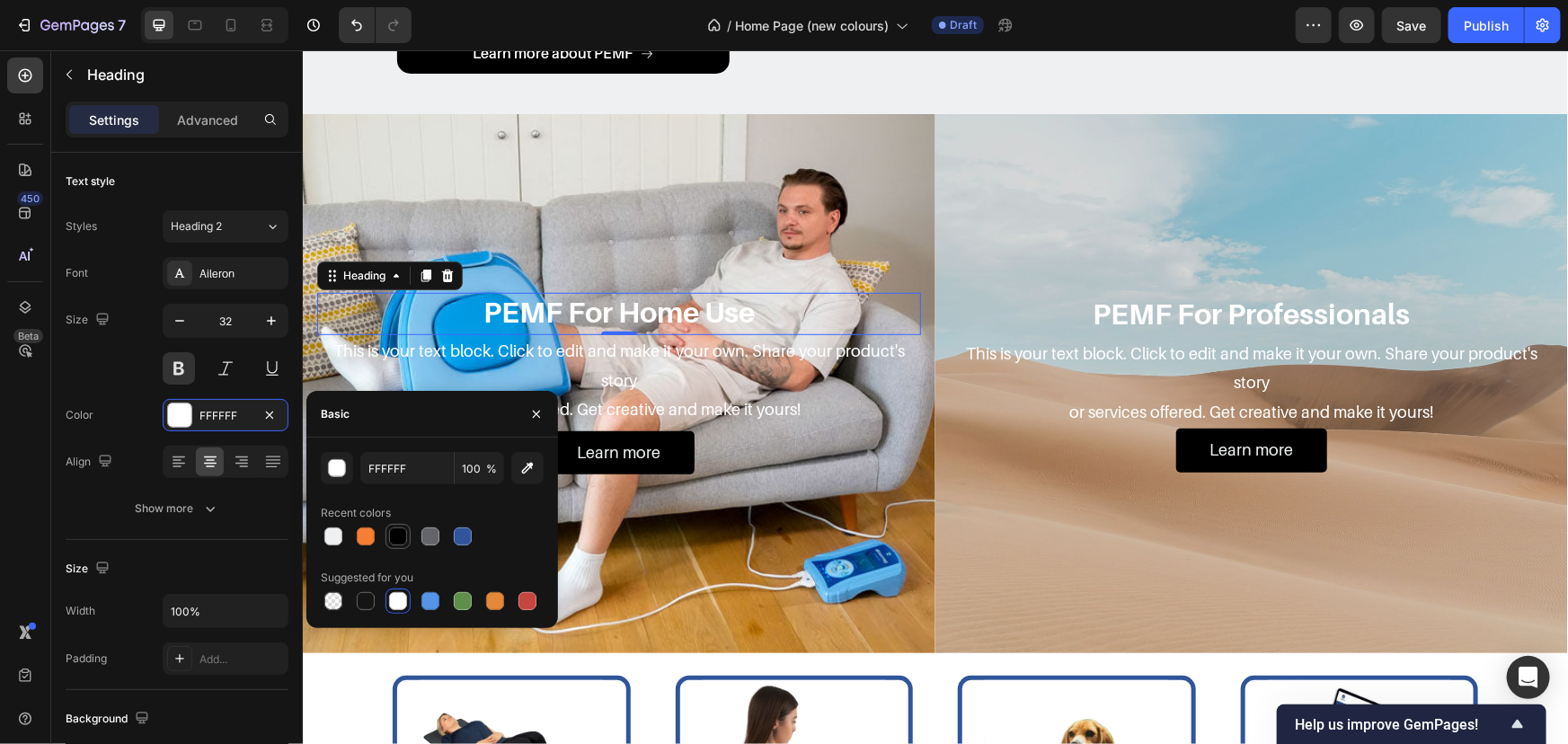
click at [388, 529] on div at bounding box center [398, 536] width 22 height 22
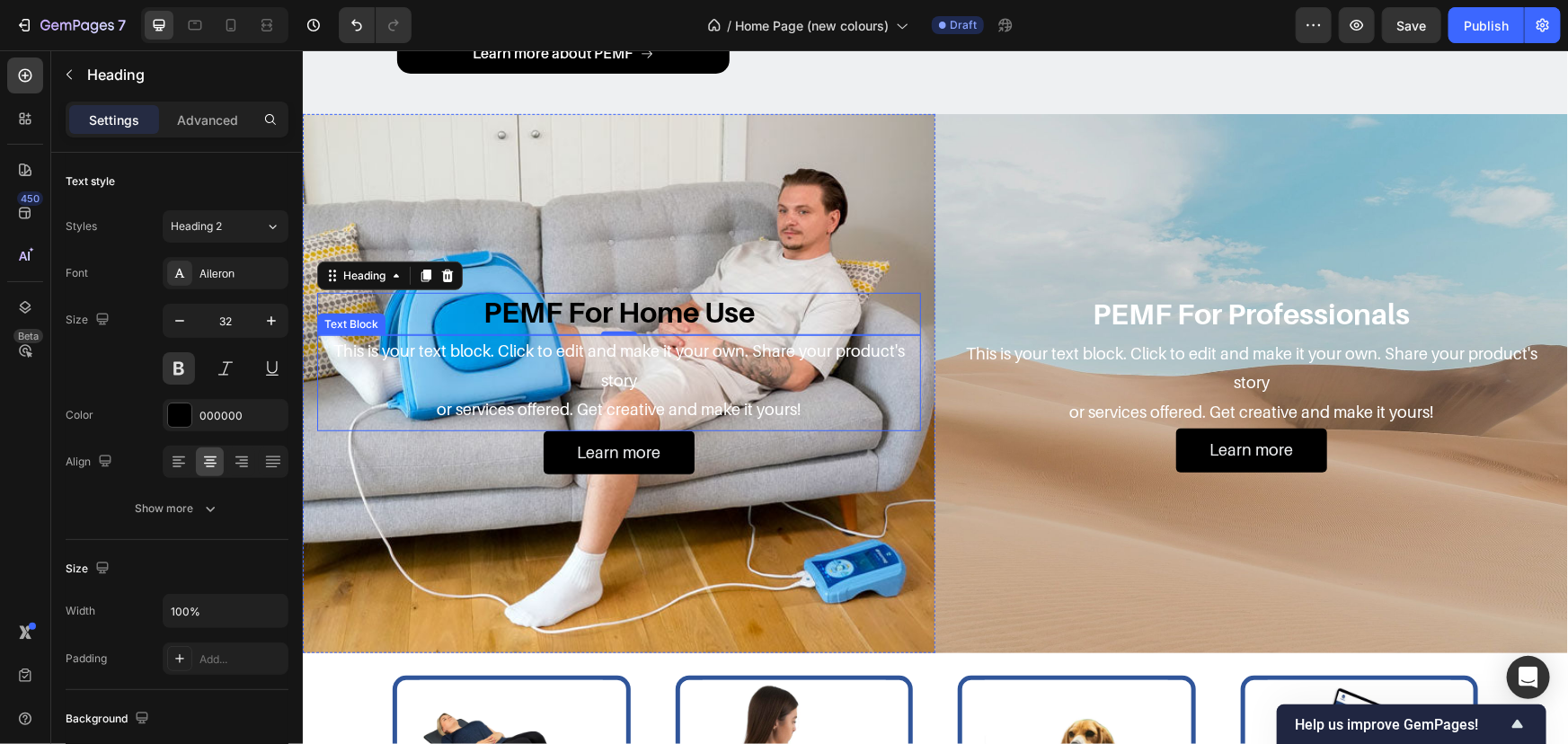
click at [667, 314] on h2 "PEMF For Home Use" at bounding box center [619, 311] width 604 height 37
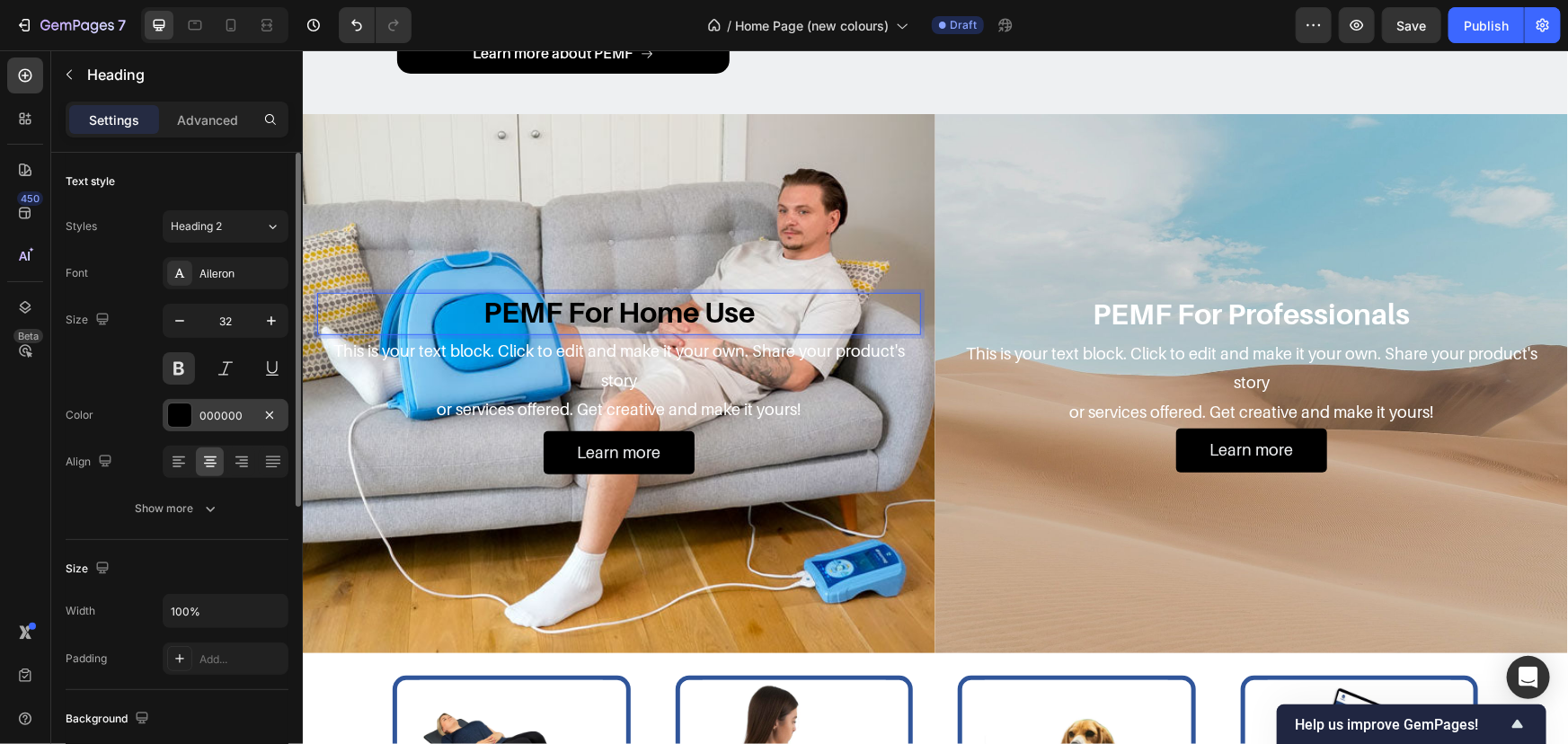
click at [226, 420] on div "000000" at bounding box center [225, 416] width 52 height 16
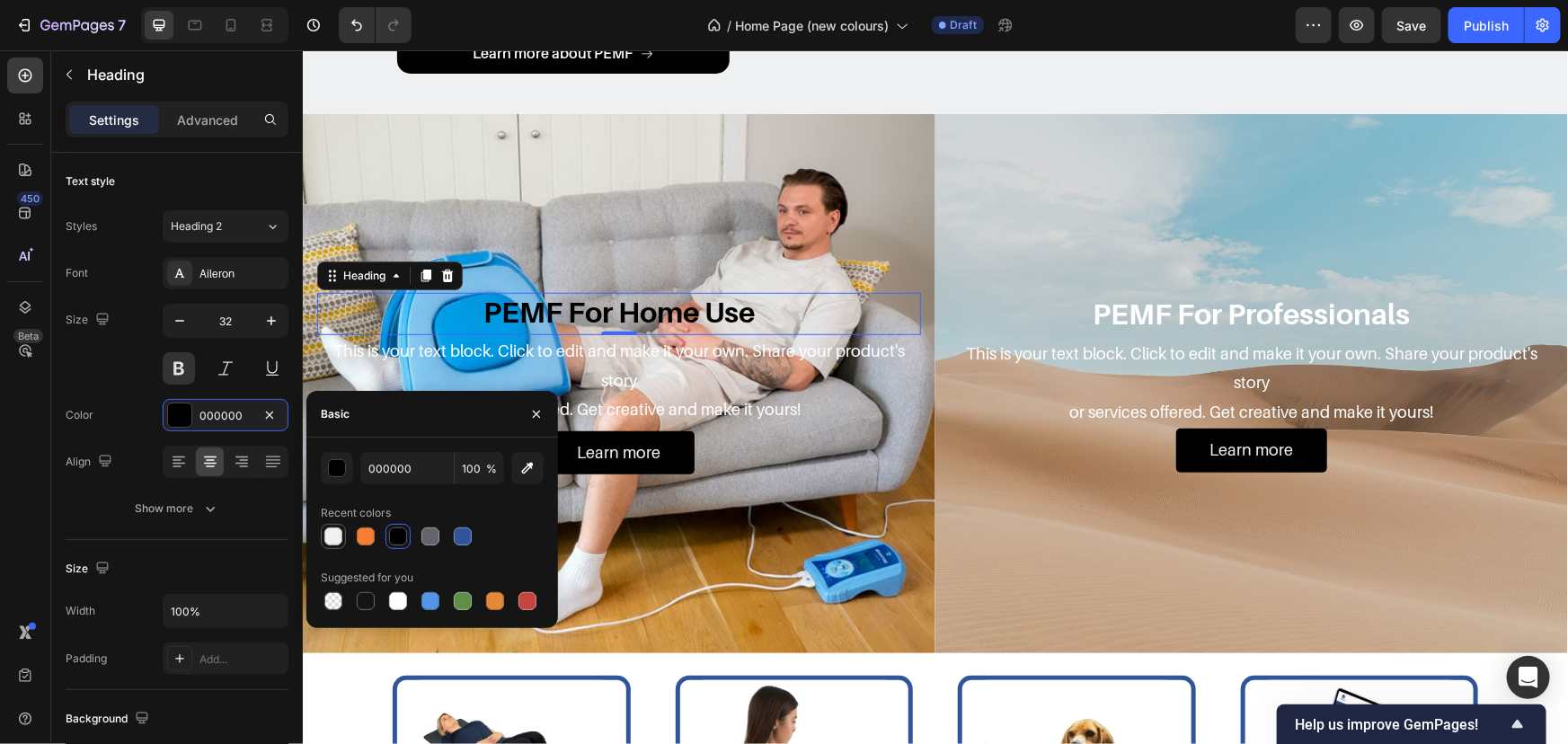
click at [333, 529] on div at bounding box center [333, 536] width 18 height 18
type input "EEF0F2"
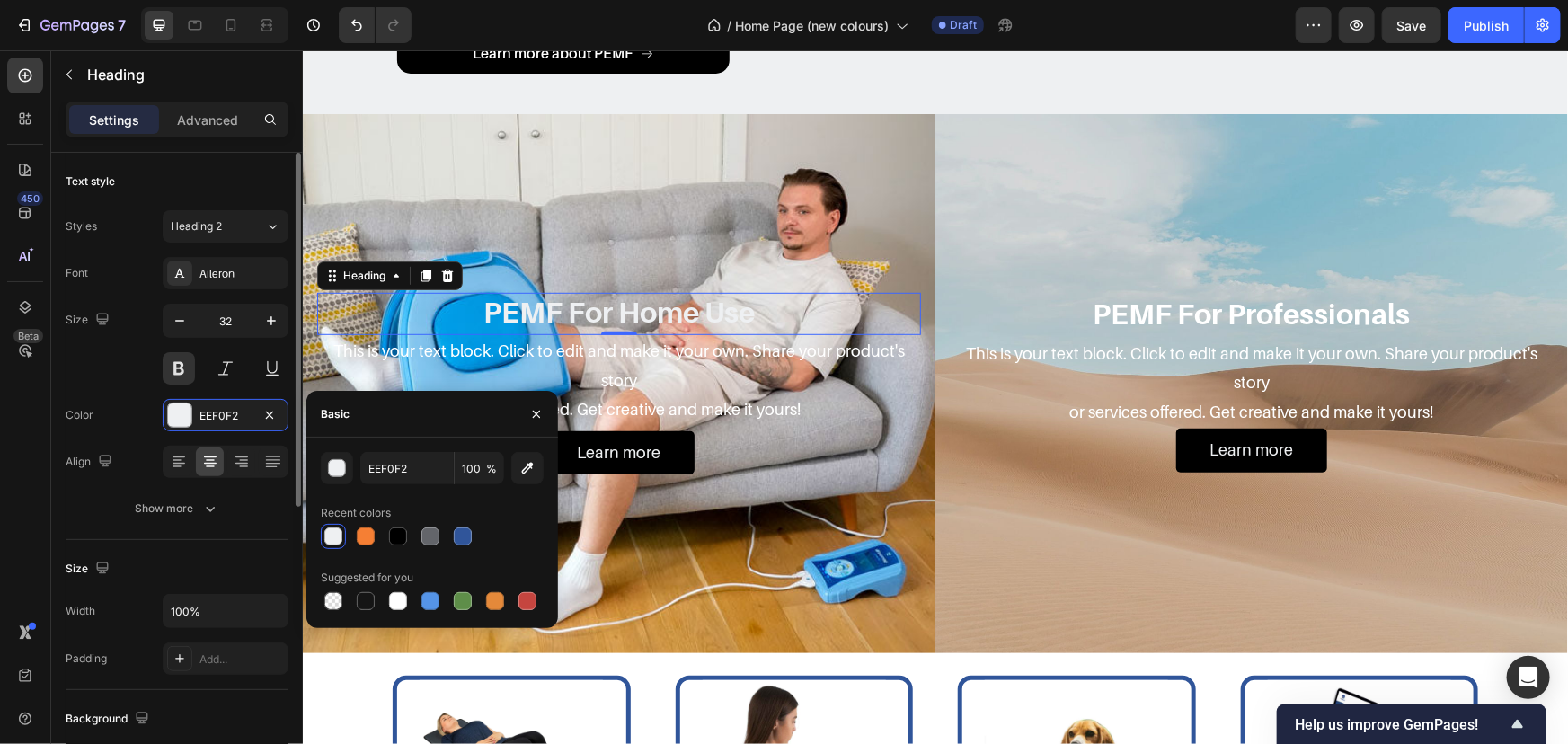
click at [138, 421] on div "Color EEF0F2" at bounding box center [177, 415] width 223 height 32
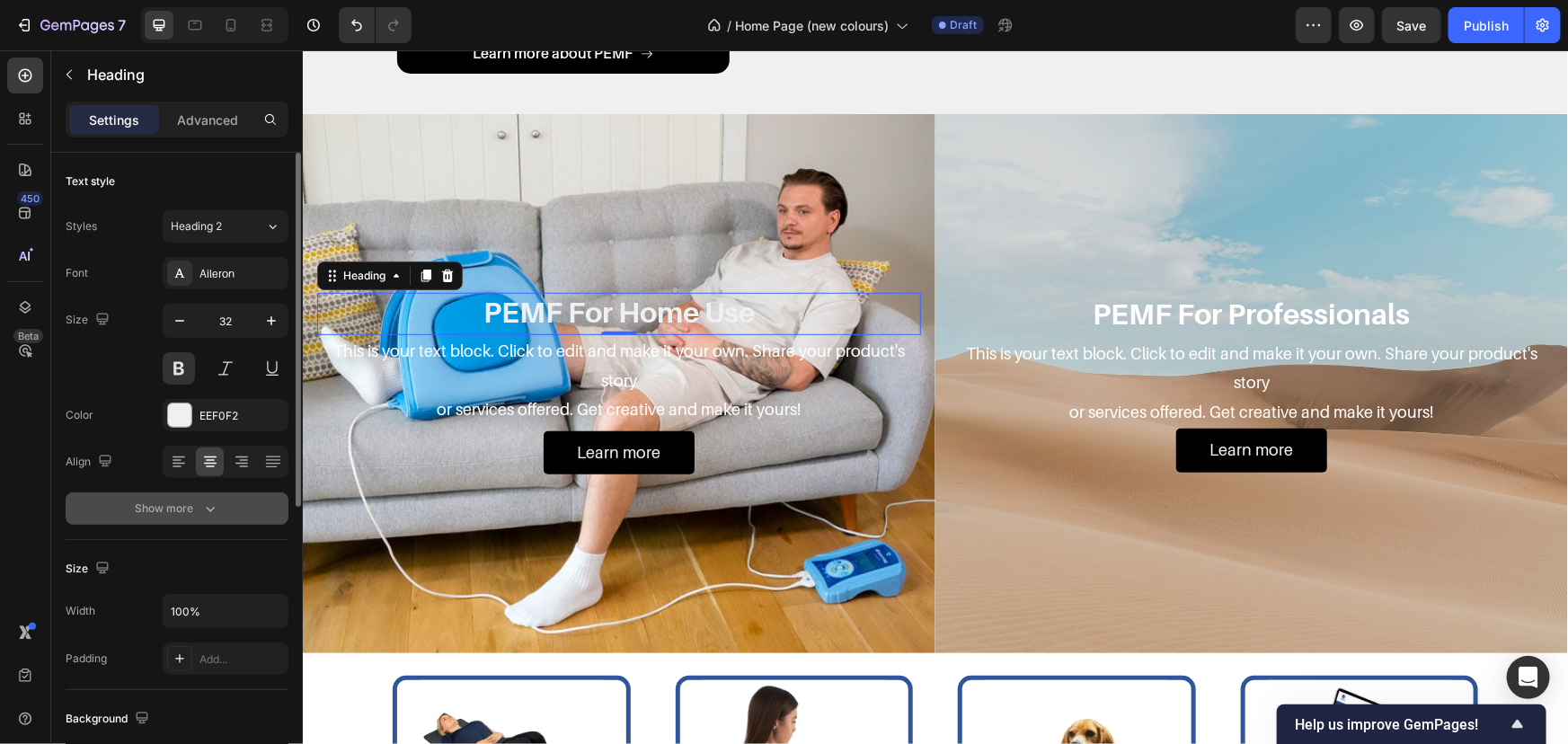
click at [175, 492] on button "Show more" at bounding box center [177, 508] width 223 height 32
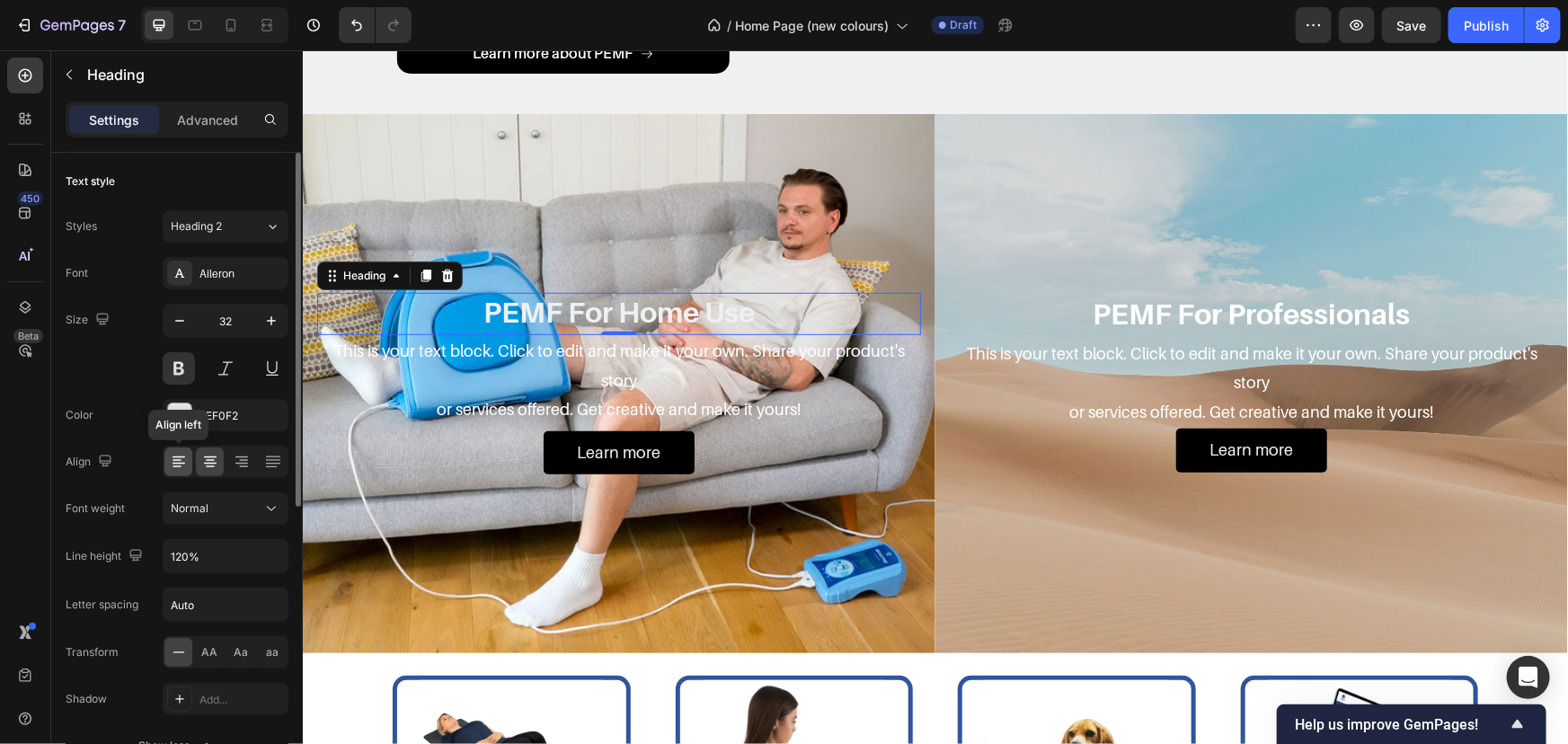
scroll to position [244, 0]
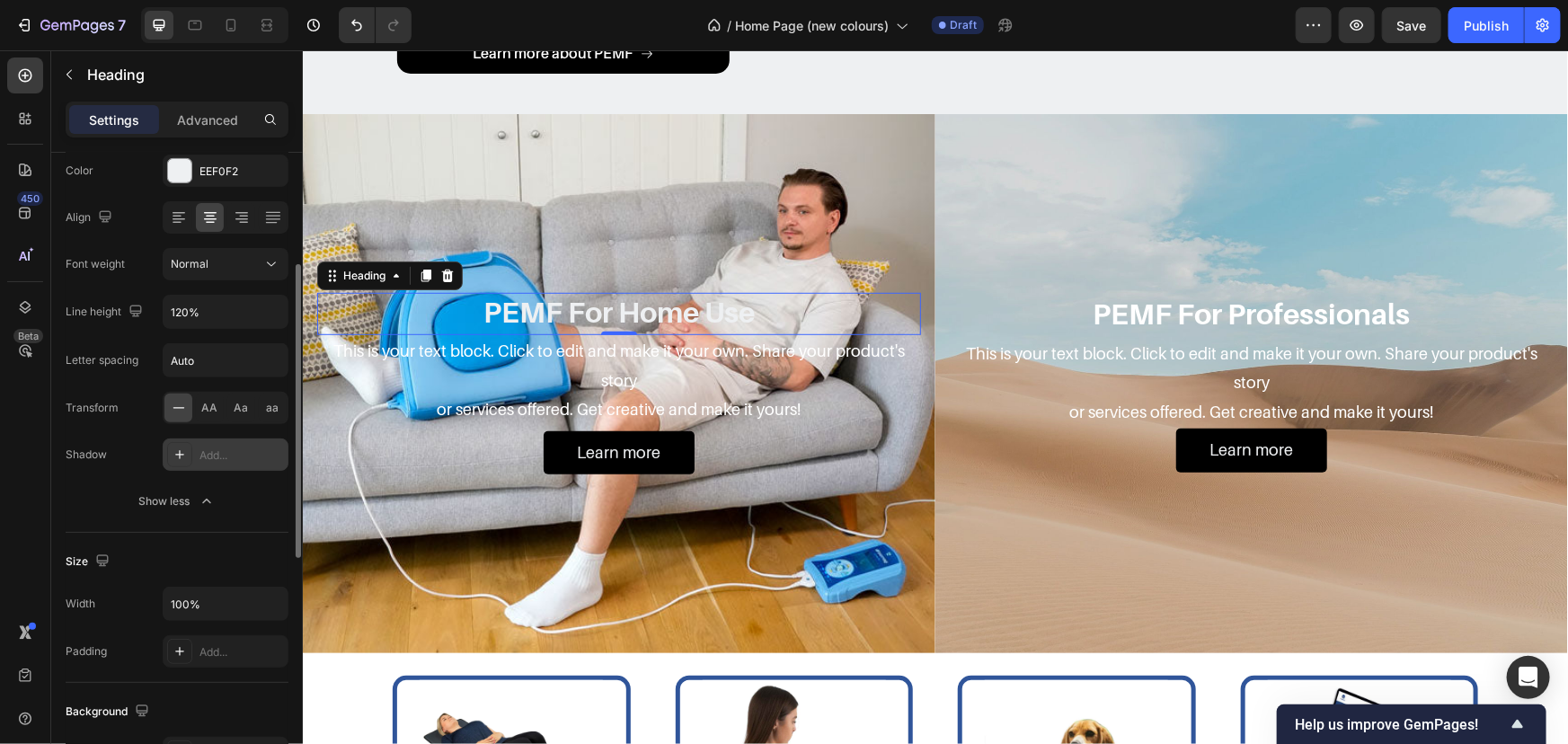
click at [176, 459] on icon at bounding box center [179, 454] width 15 height 15
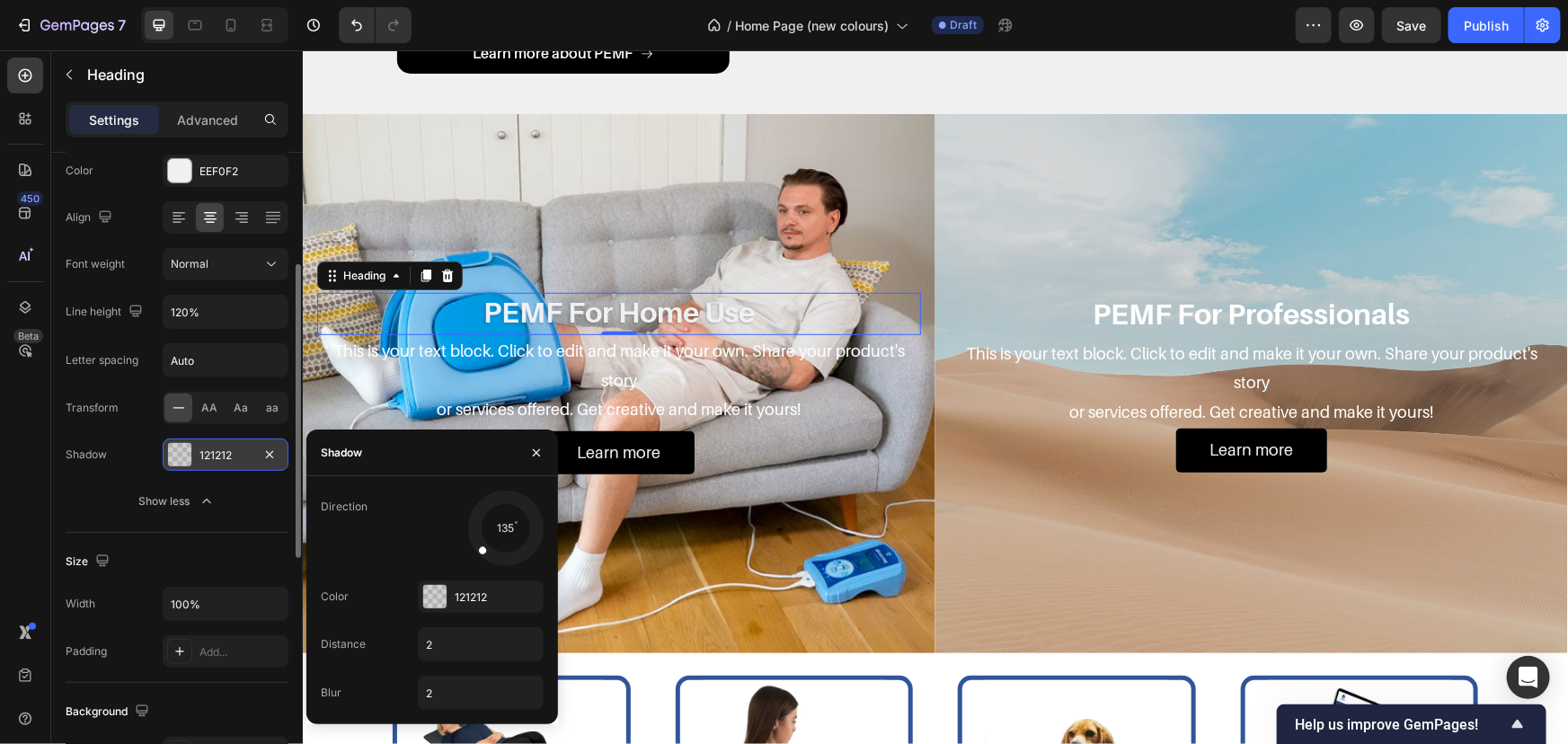
click at [199, 458] on div "121212" at bounding box center [225, 455] width 52 height 16
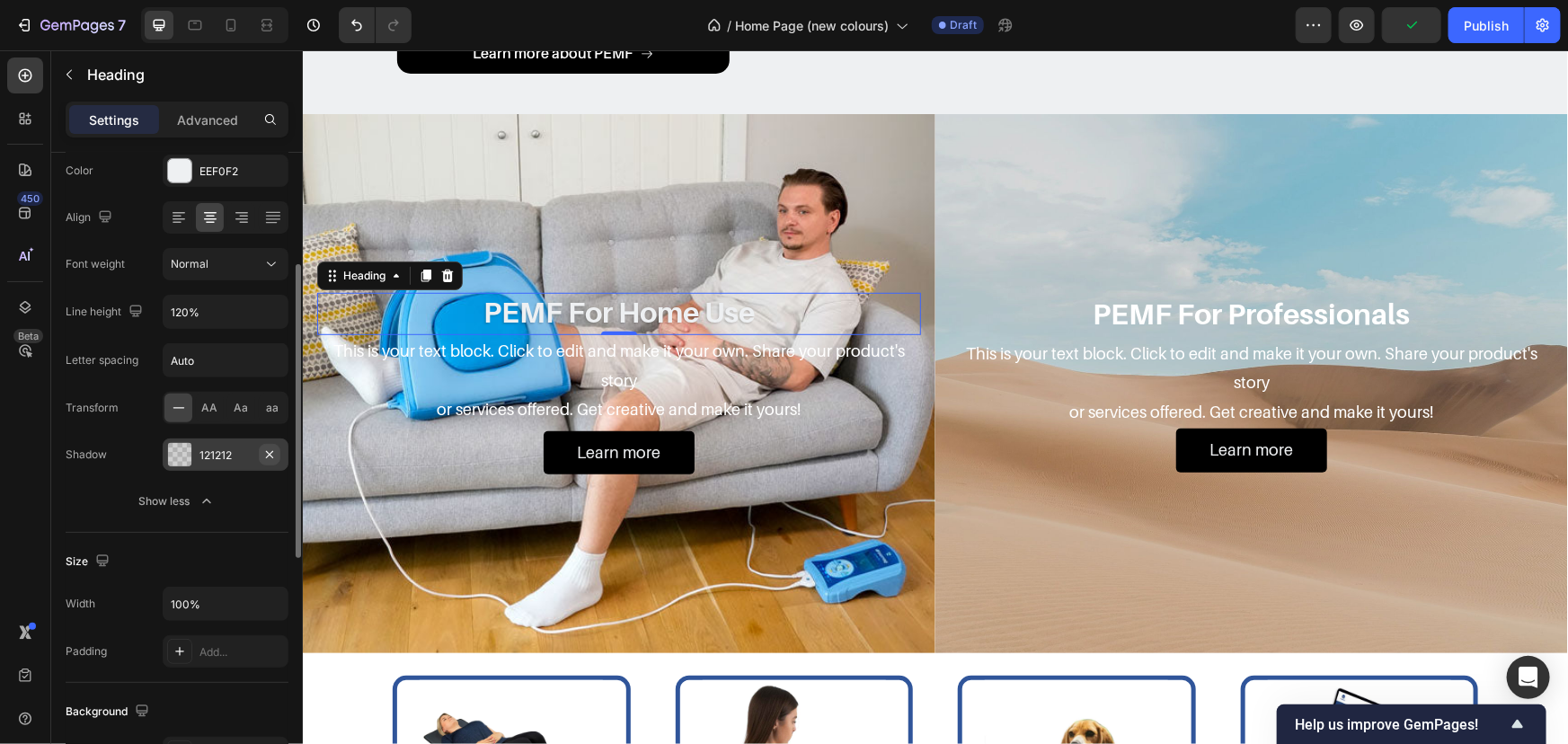
click at [275, 457] on icon "button" at bounding box center [270, 454] width 15 height 15
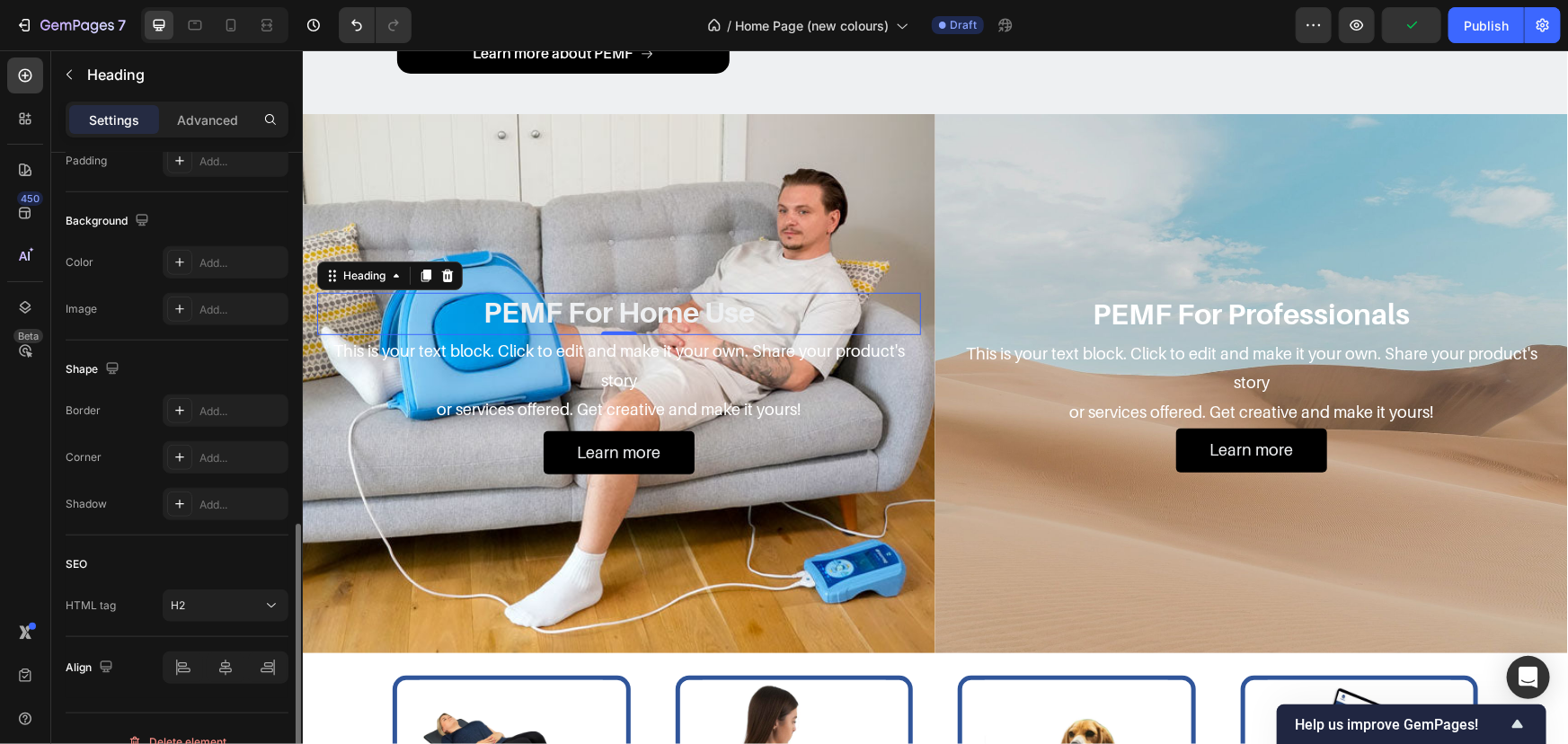
scroll to position [759, 0]
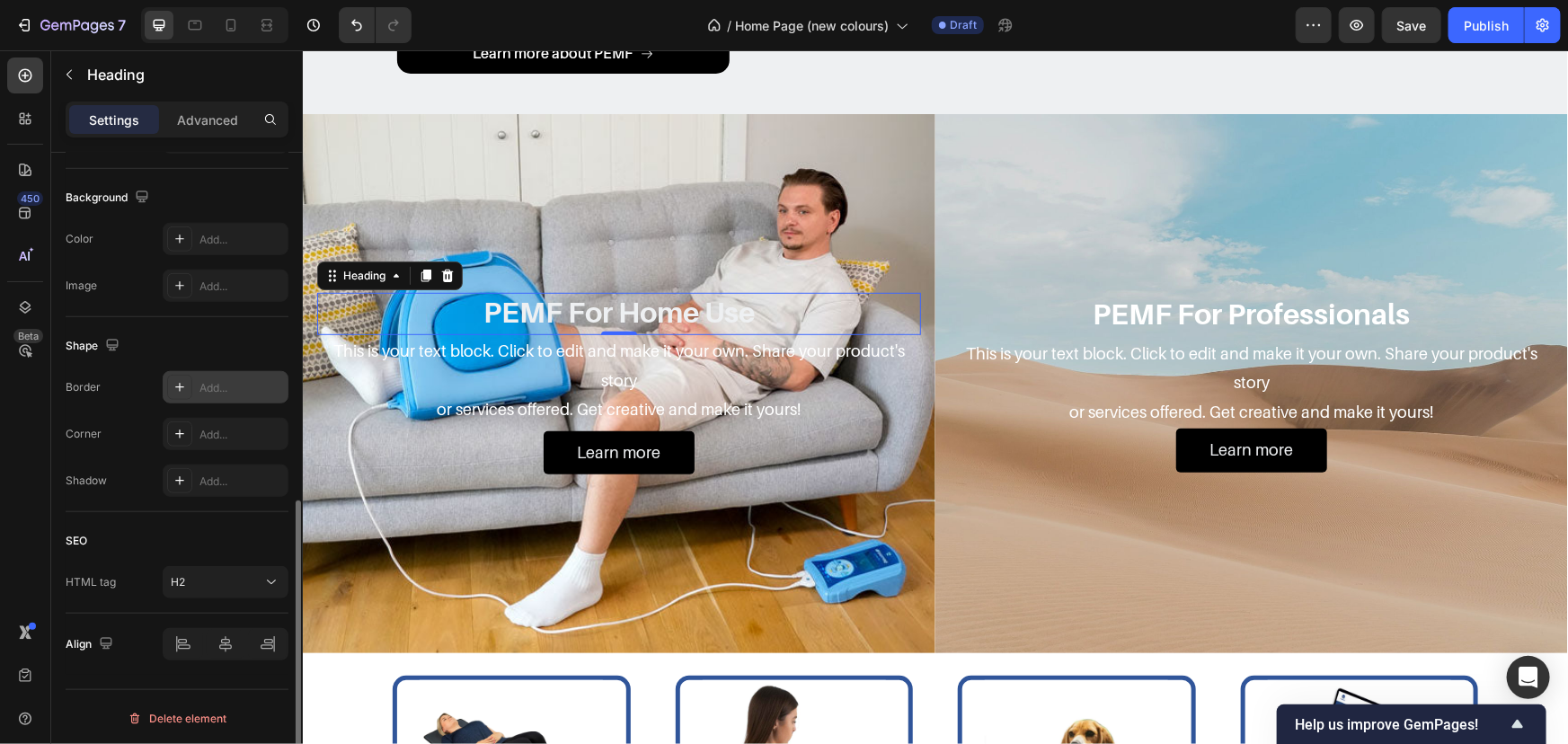
click at [219, 394] on div "Add..." at bounding box center [226, 387] width 126 height 32
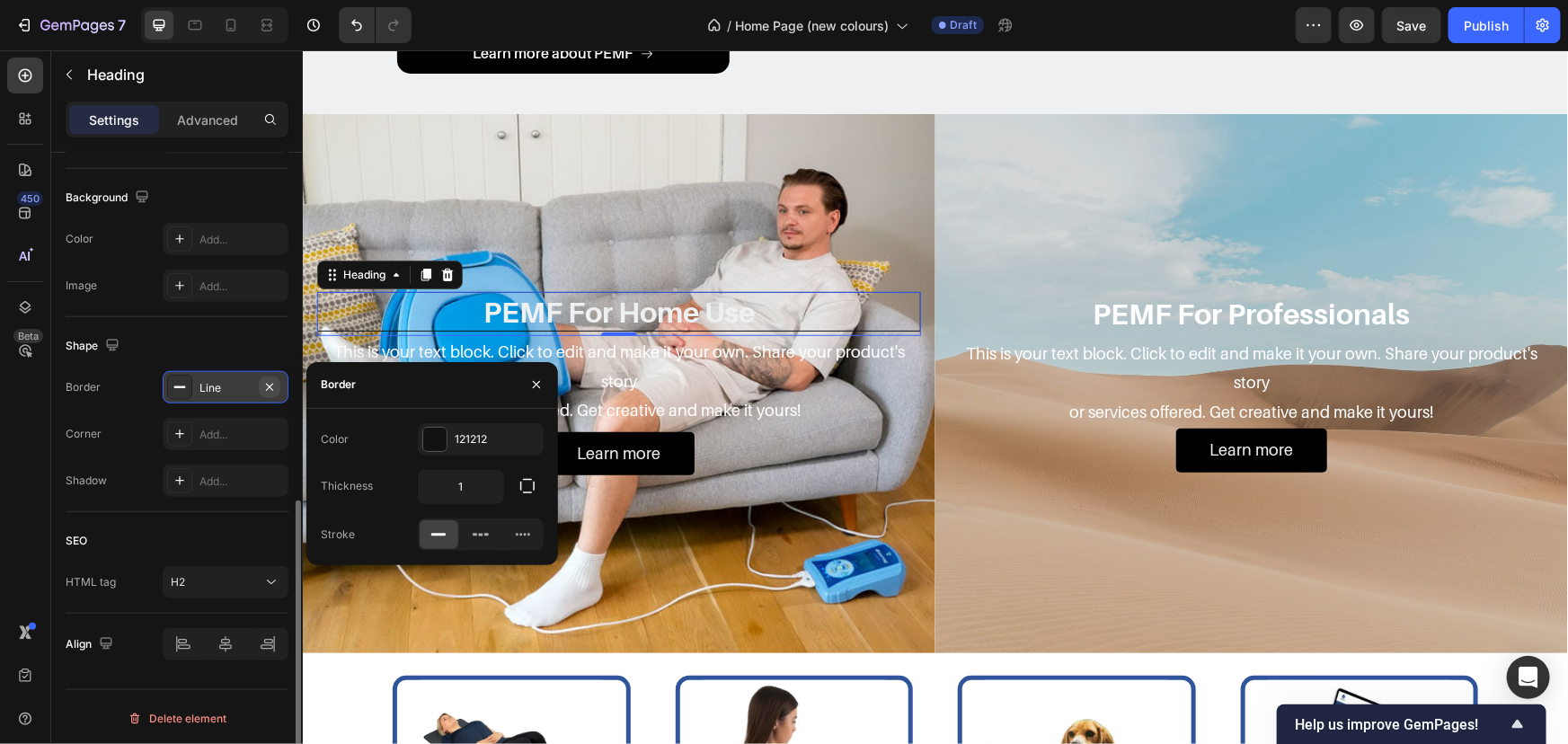
click at [272, 385] on icon "button" at bounding box center [270, 387] width 15 height 15
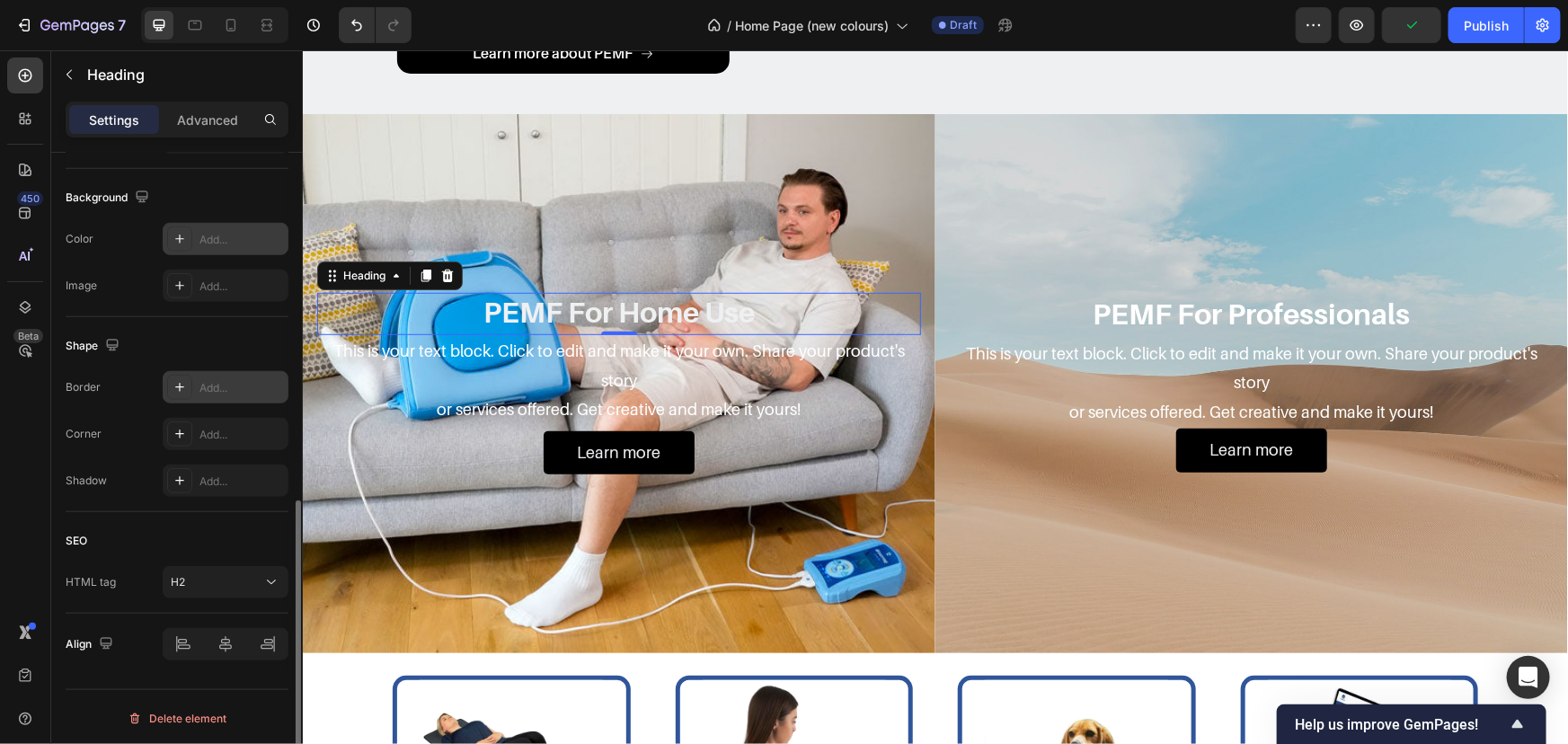
click at [222, 242] on div "Add..." at bounding box center [241, 239] width 84 height 16
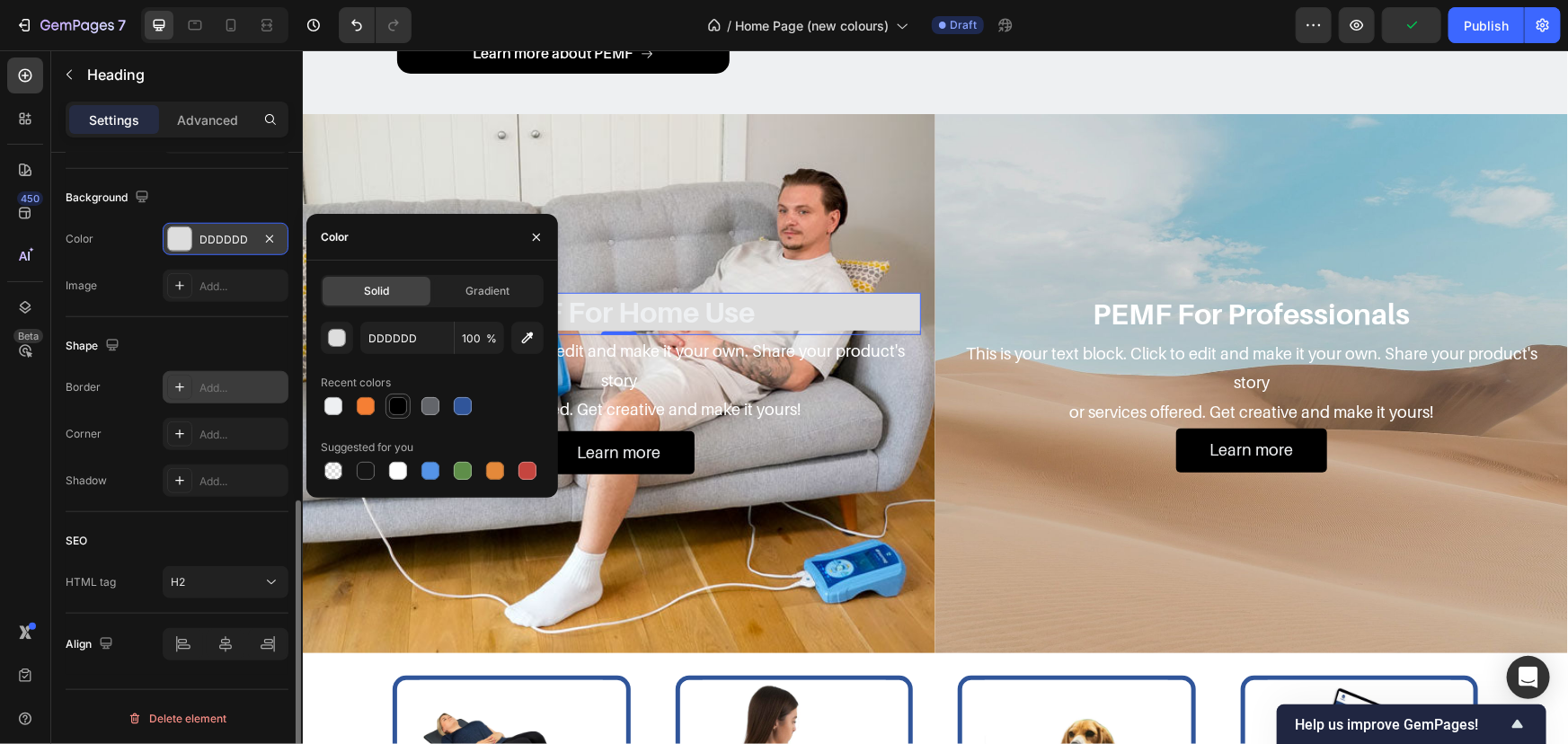
click at [385, 411] on div at bounding box center [398, 406] width 25 height 25
type input "000000"
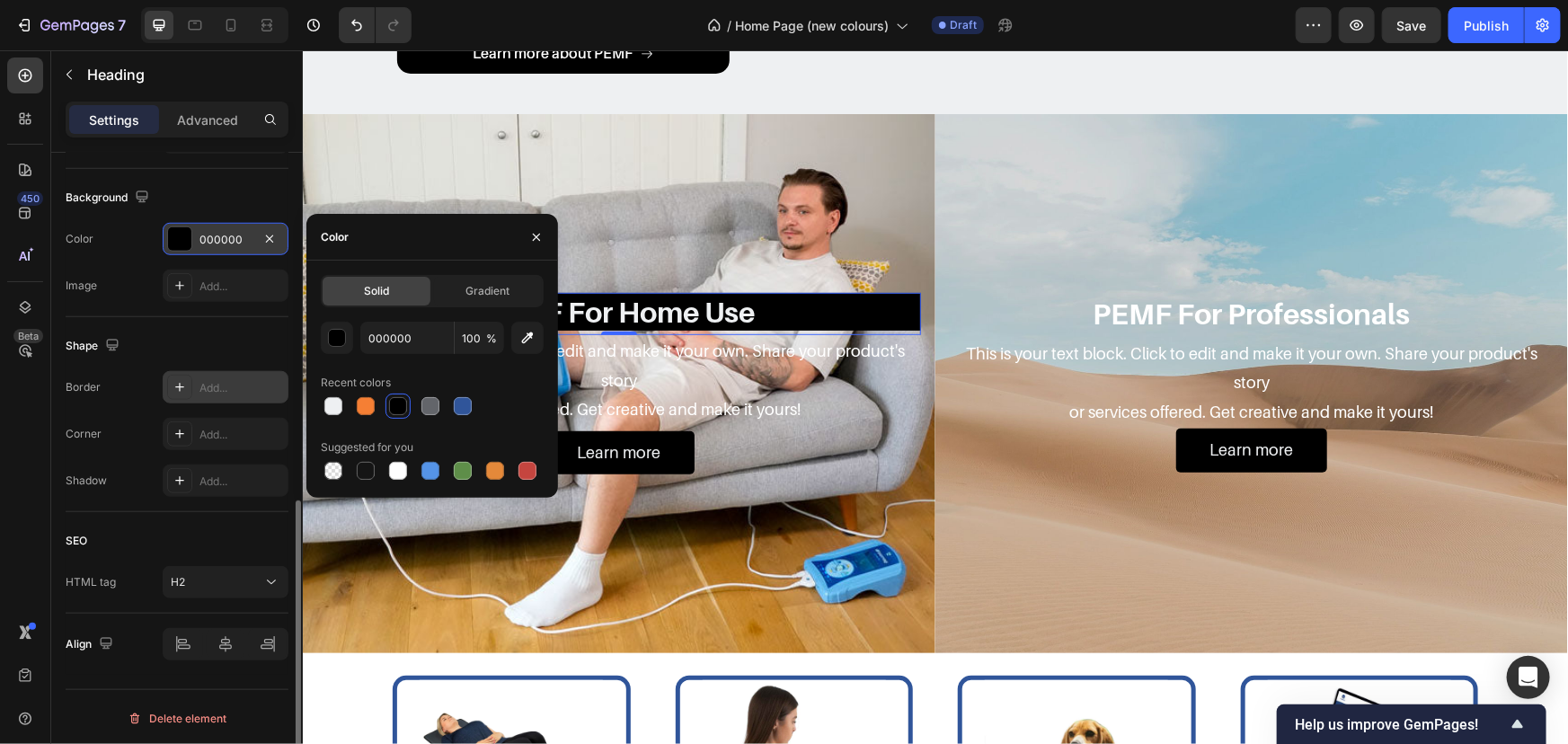
click at [228, 193] on div "Background" at bounding box center [177, 197] width 223 height 28
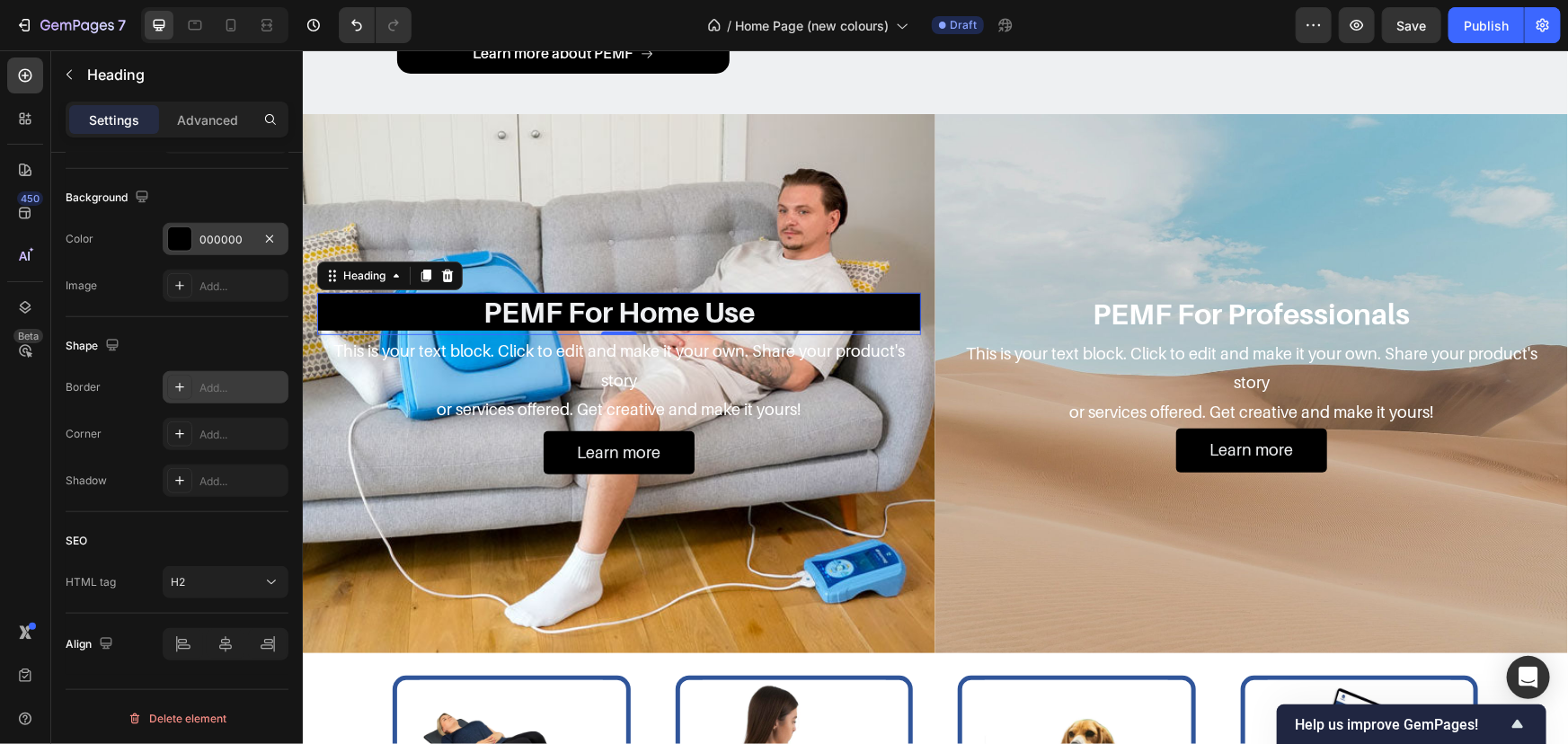
click at [220, 233] on div "000000" at bounding box center [225, 239] width 52 height 16
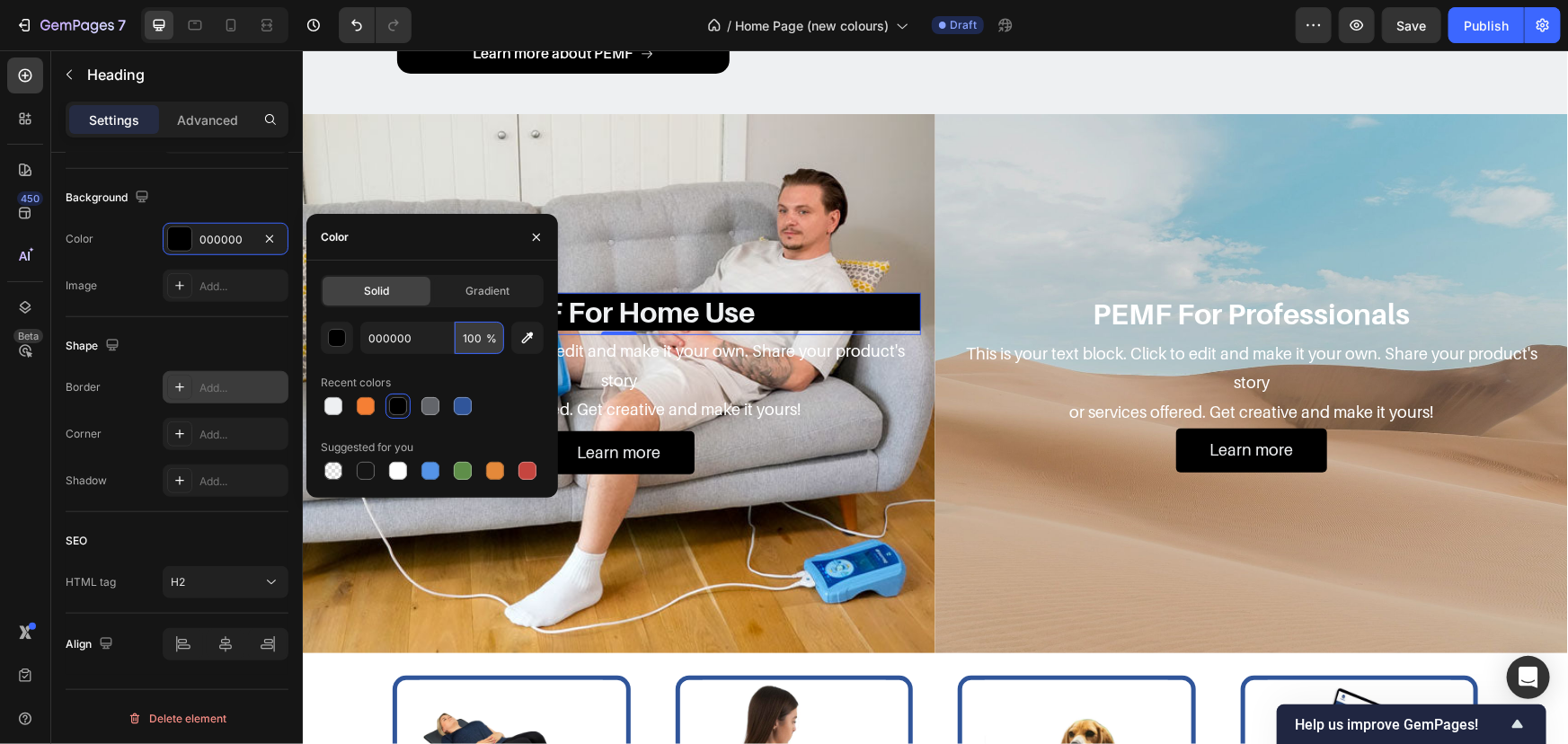
click at [469, 339] on input "100" at bounding box center [480, 337] width 49 height 32
type input "50"
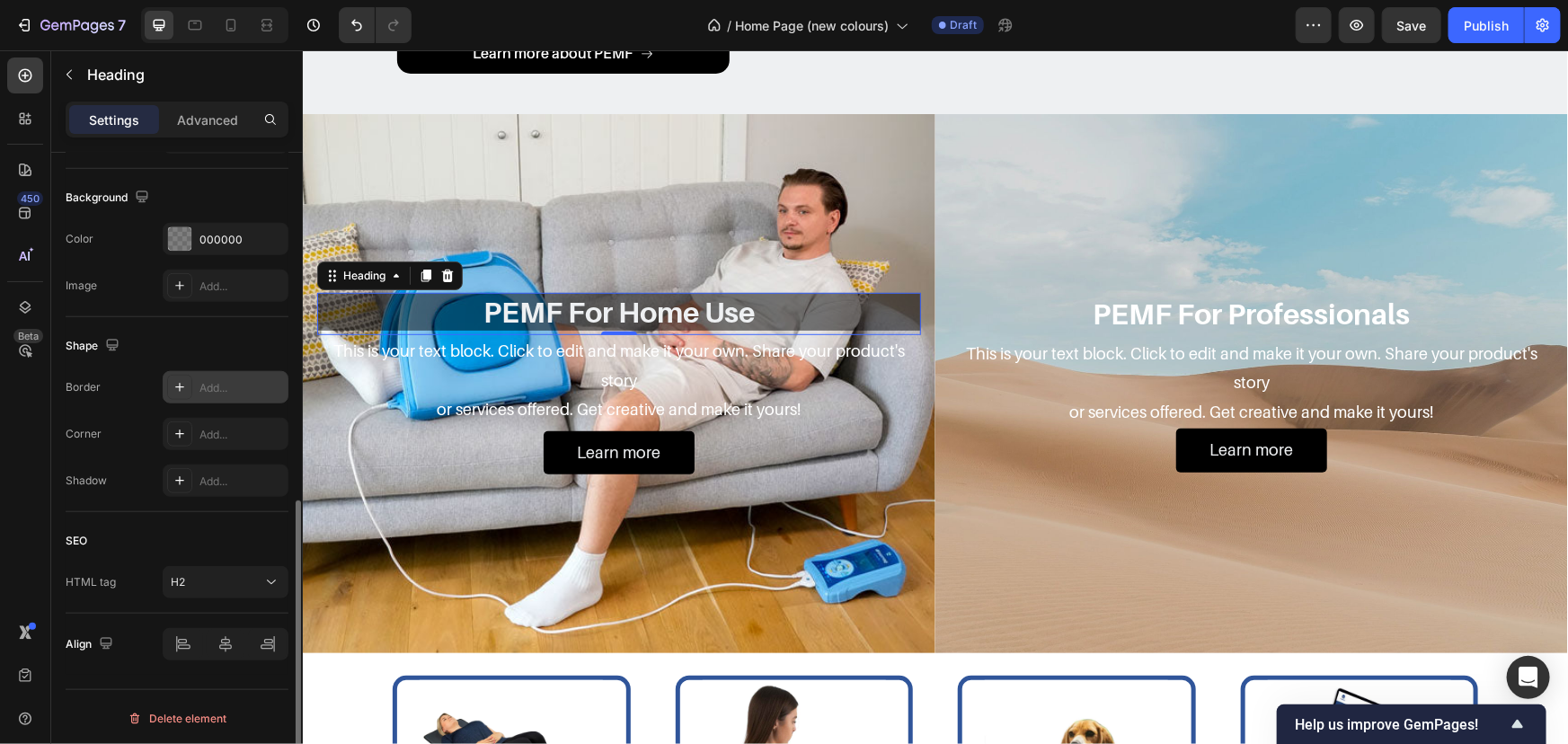
click at [210, 173] on div "Background The changes might be hidden by the video. Color 000000 Image Add..." at bounding box center [177, 242] width 223 height 148
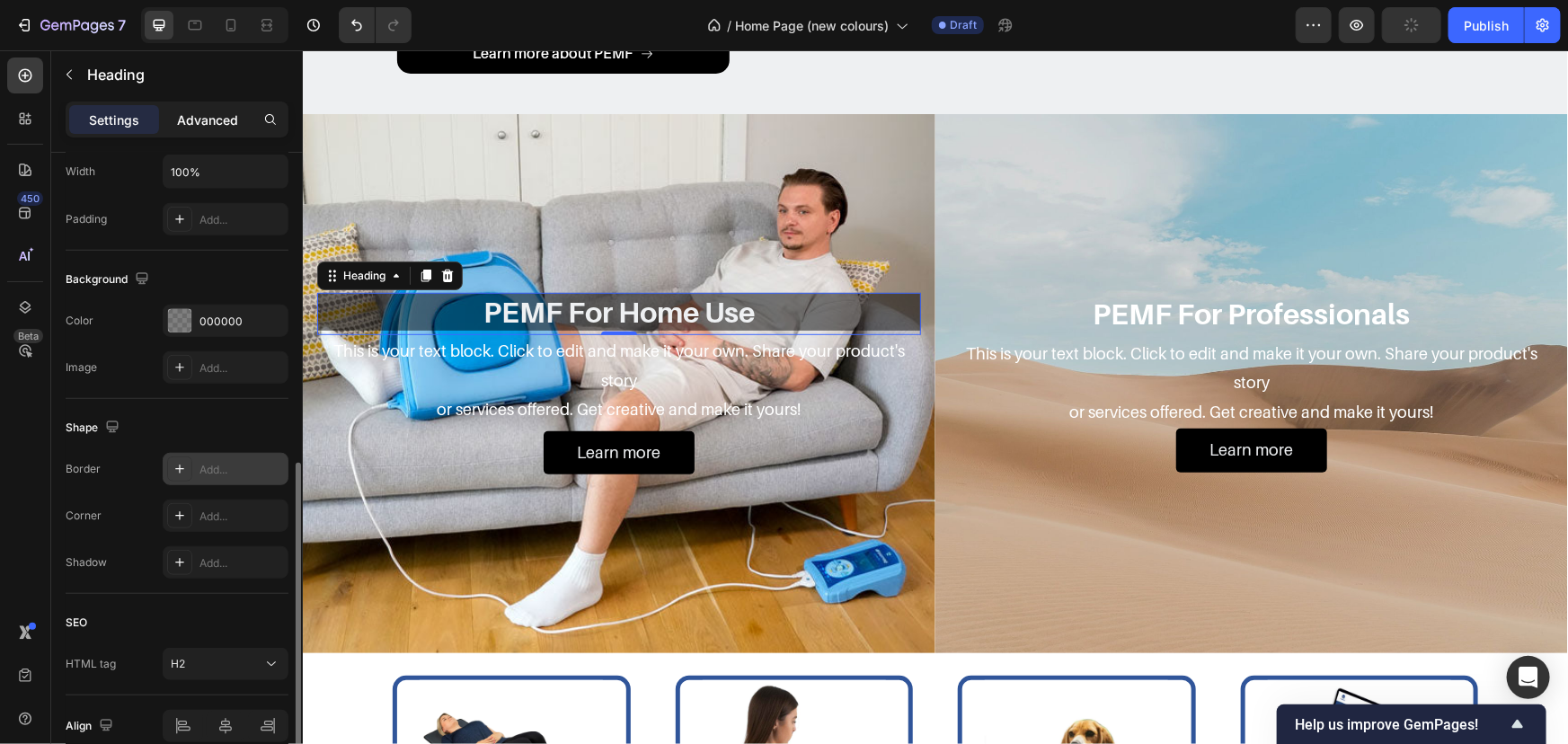
click at [206, 130] on div "Advanced" at bounding box center [208, 119] width 90 height 28
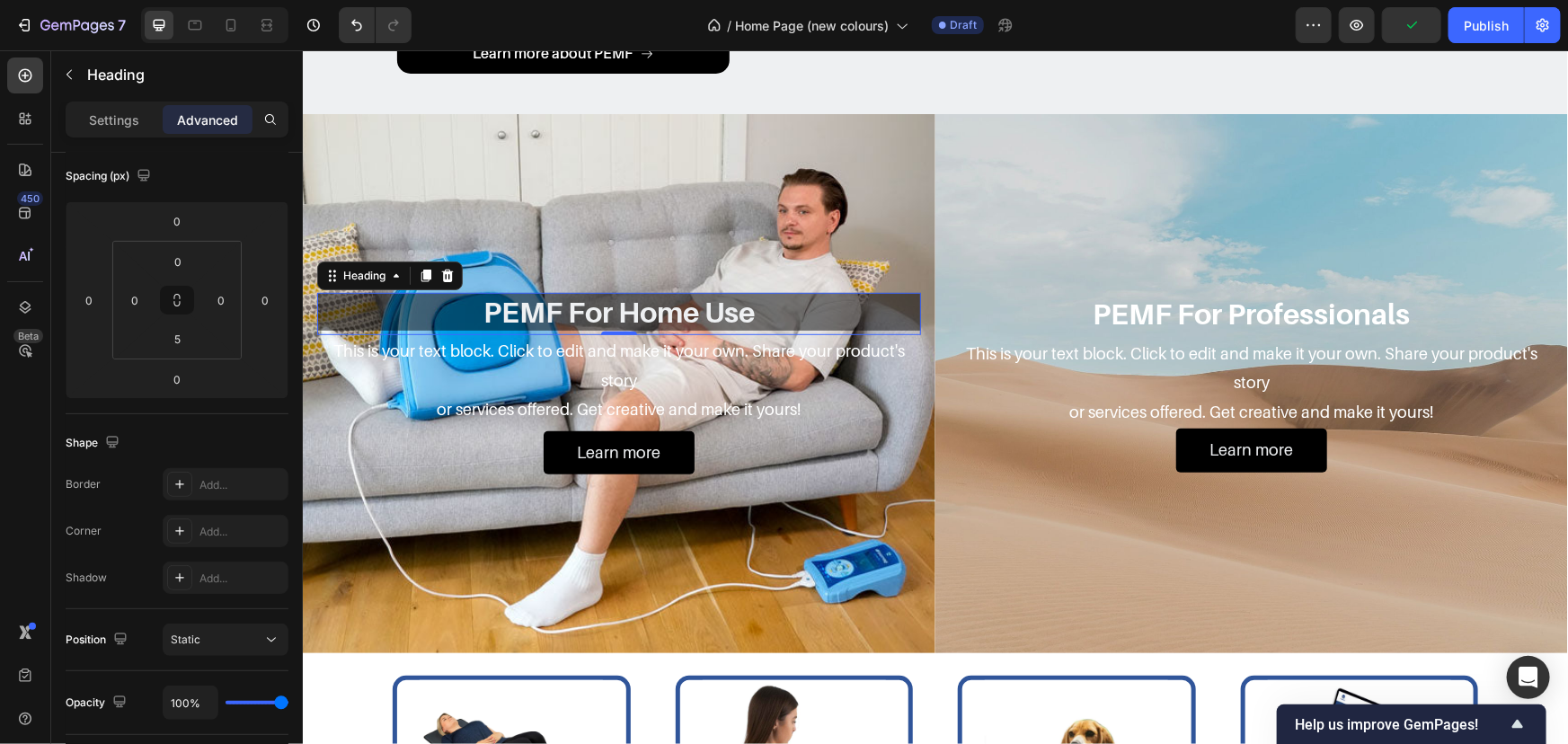
scroll to position [119, 0]
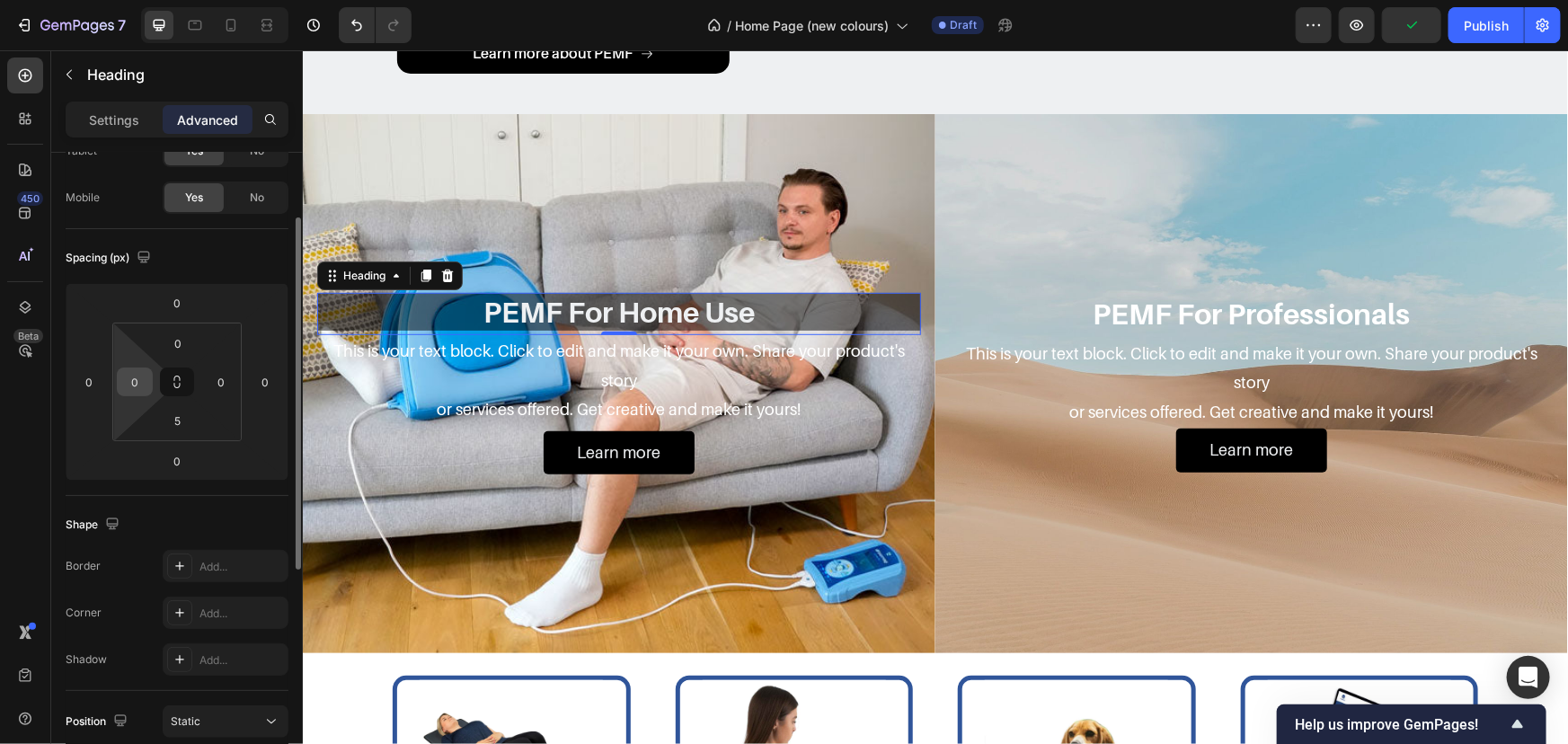
click at [144, 382] on input "0" at bounding box center [134, 381] width 26 height 26
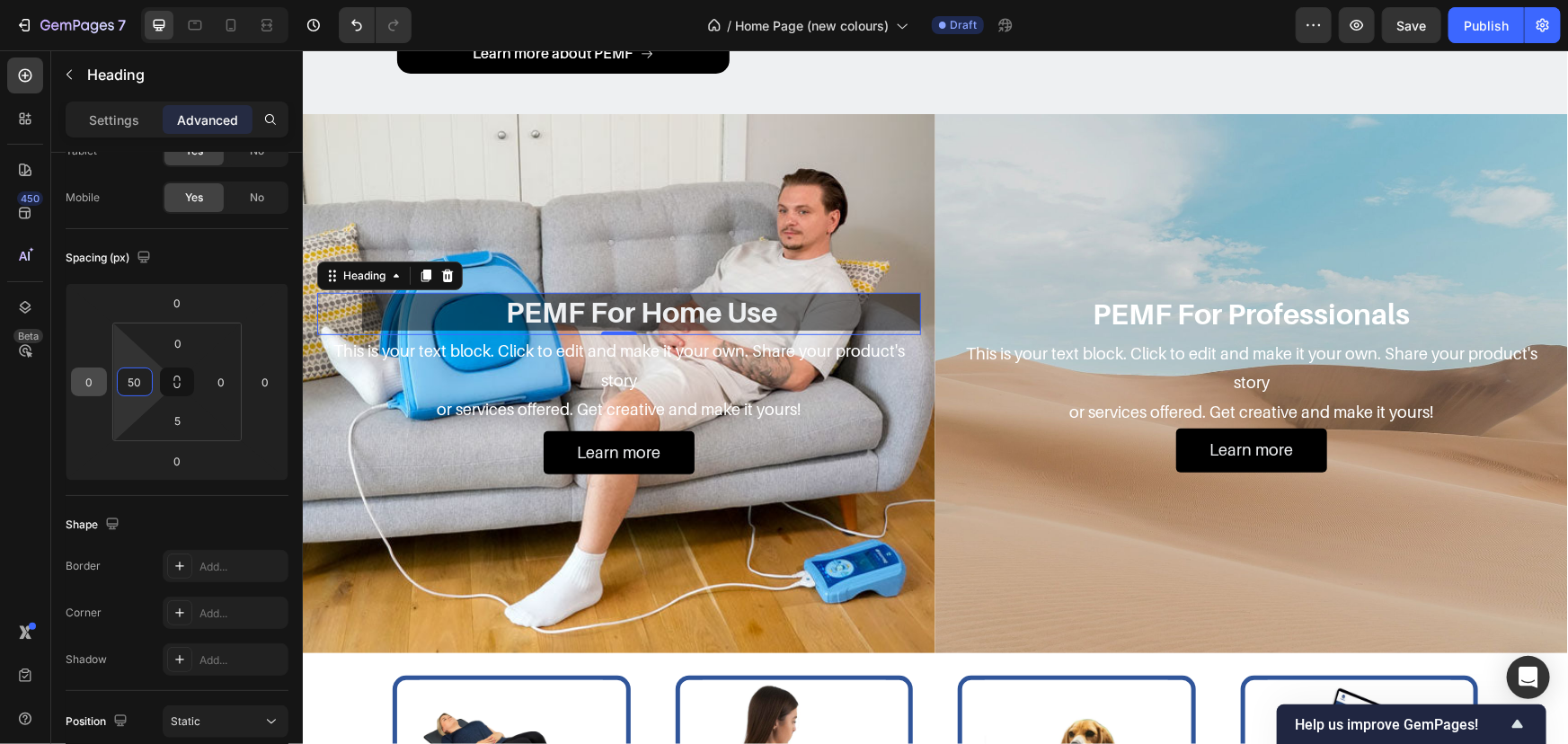
drag, startPoint x: 137, startPoint y: 377, endPoint x: 102, endPoint y: 377, distance: 35.0
click at [102, 377] on div "0 0 0 0 0 50 5 0" at bounding box center [177, 382] width 223 height 198
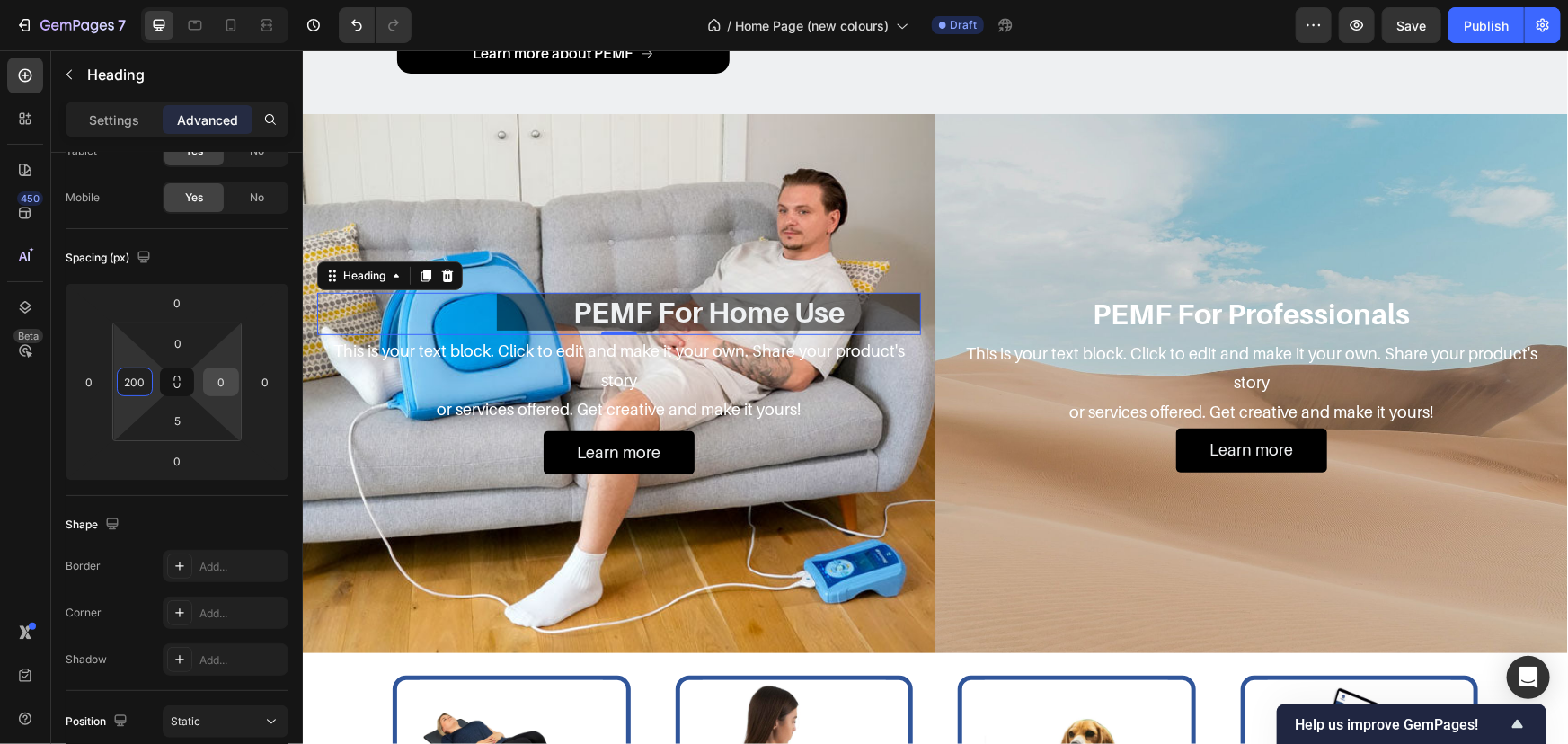
type input "200"
click at [203, 380] on div "0" at bounding box center [221, 381] width 36 height 28
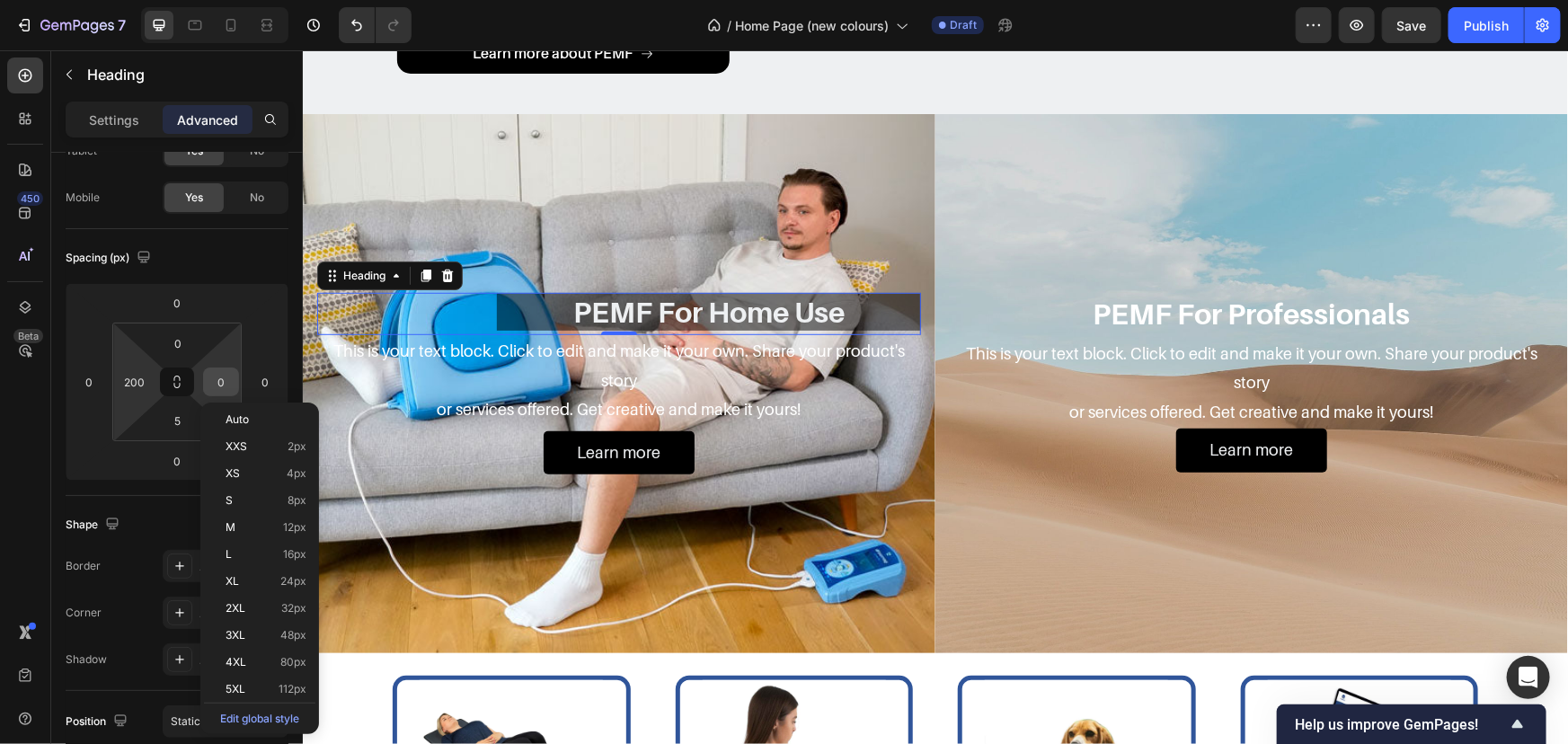
click at [217, 379] on input "0" at bounding box center [221, 381] width 26 height 26
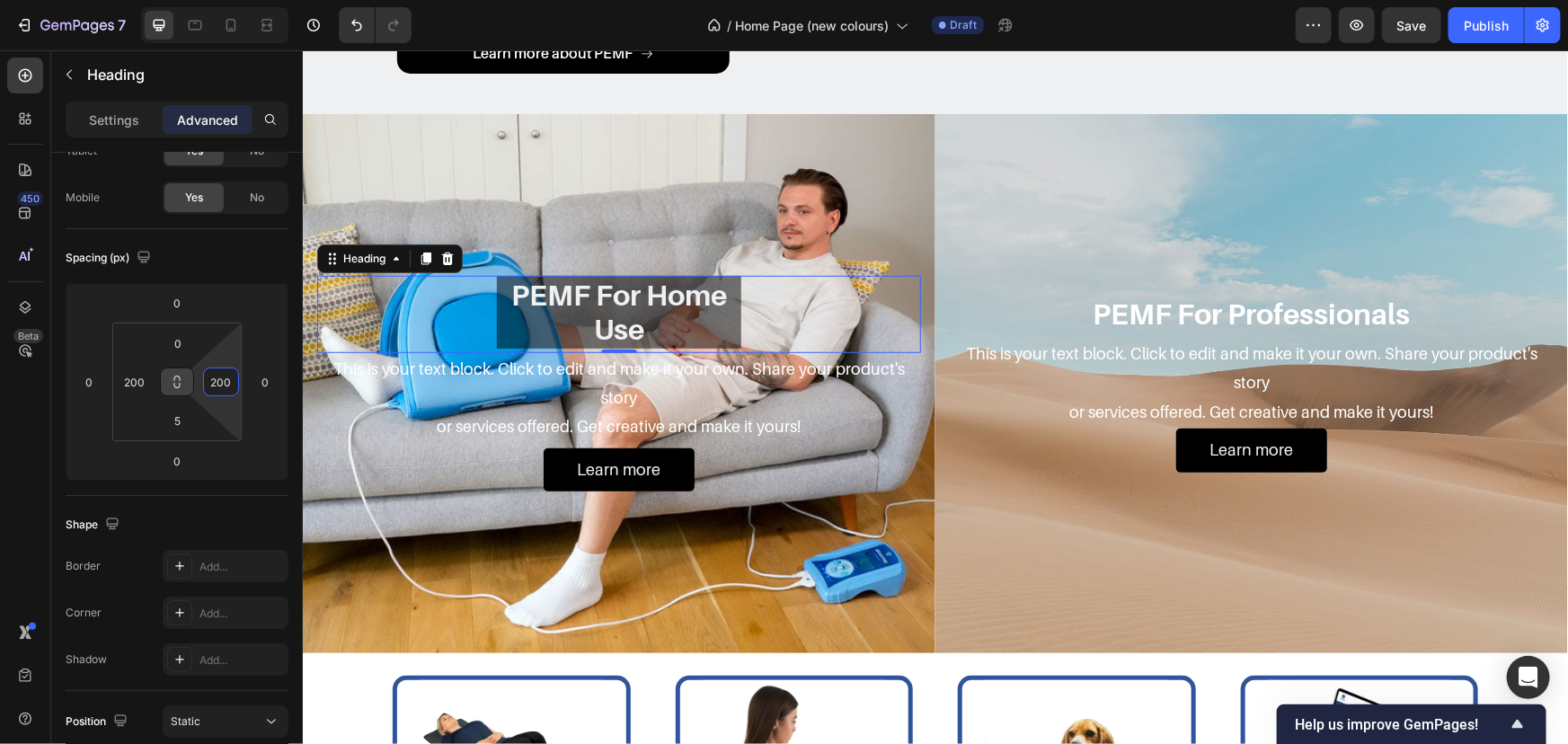
drag, startPoint x: 224, startPoint y: 379, endPoint x: 179, endPoint y: 379, distance: 45.0
click at [179, 379] on div "0 200 5 200" at bounding box center [177, 381] width 129 height 119
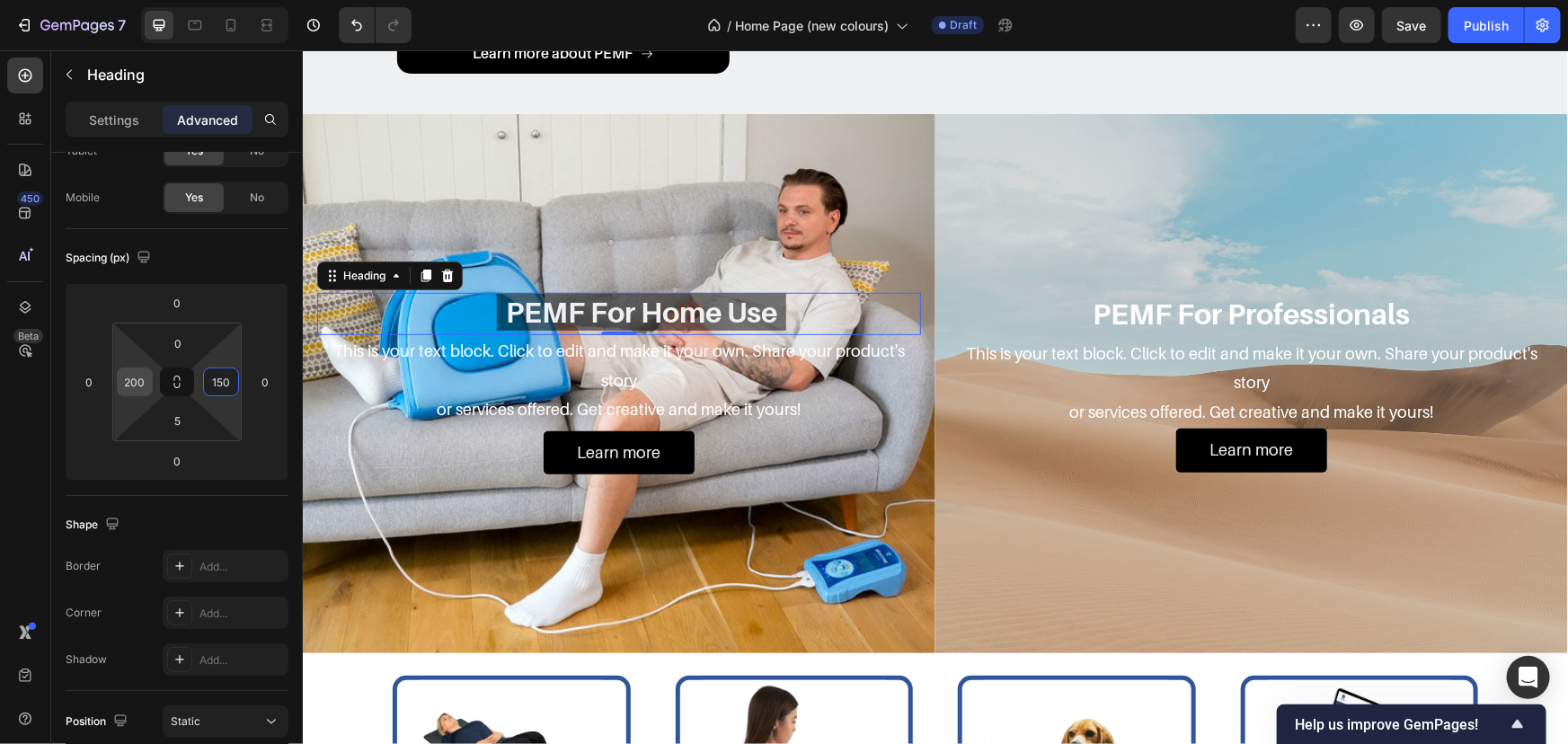
type input "150"
click at [142, 372] on input "200" at bounding box center [134, 381] width 26 height 26
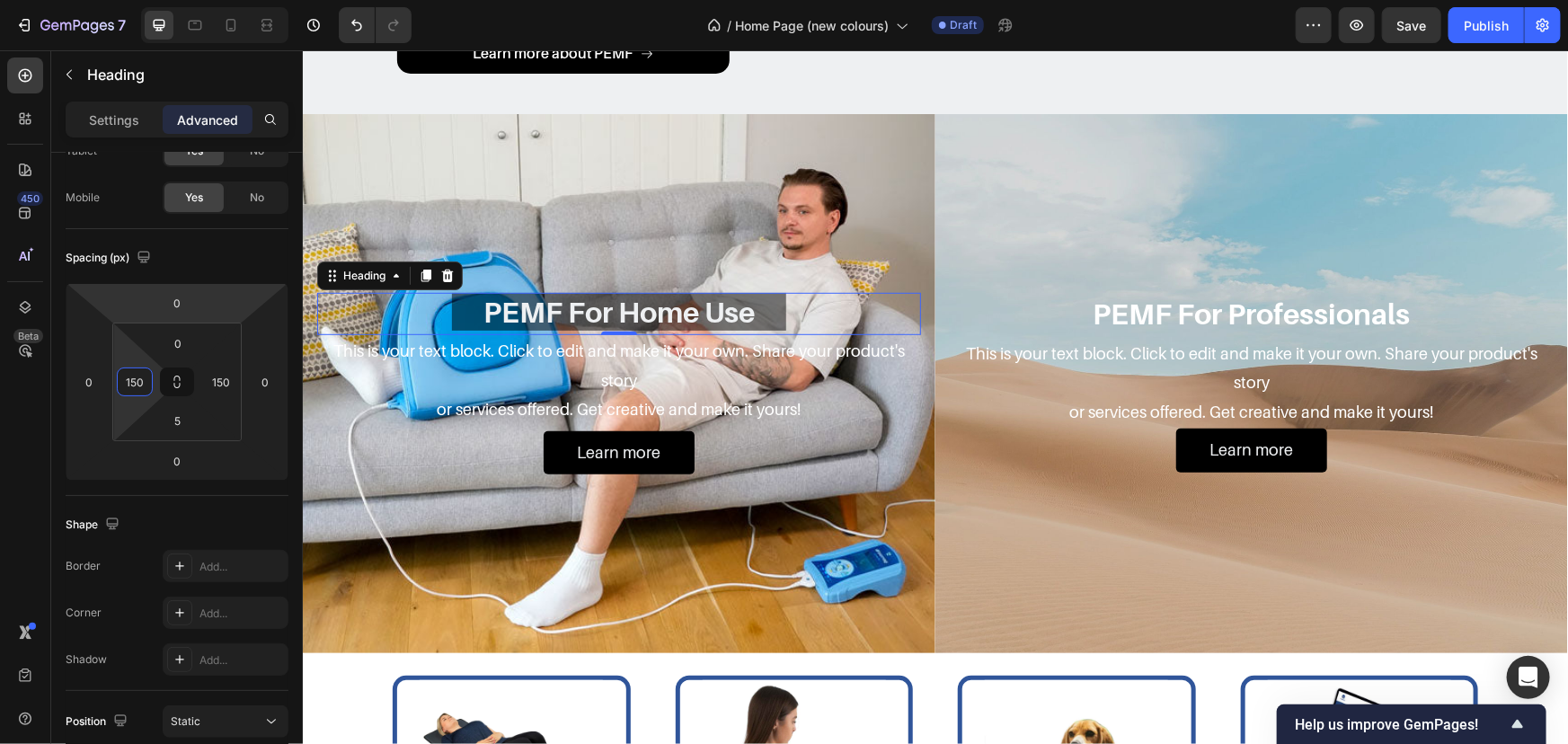
type input "150"
click at [229, 264] on div "Spacing (px)" at bounding box center [177, 257] width 223 height 28
click at [144, 114] on div "Settings" at bounding box center [115, 119] width 90 height 28
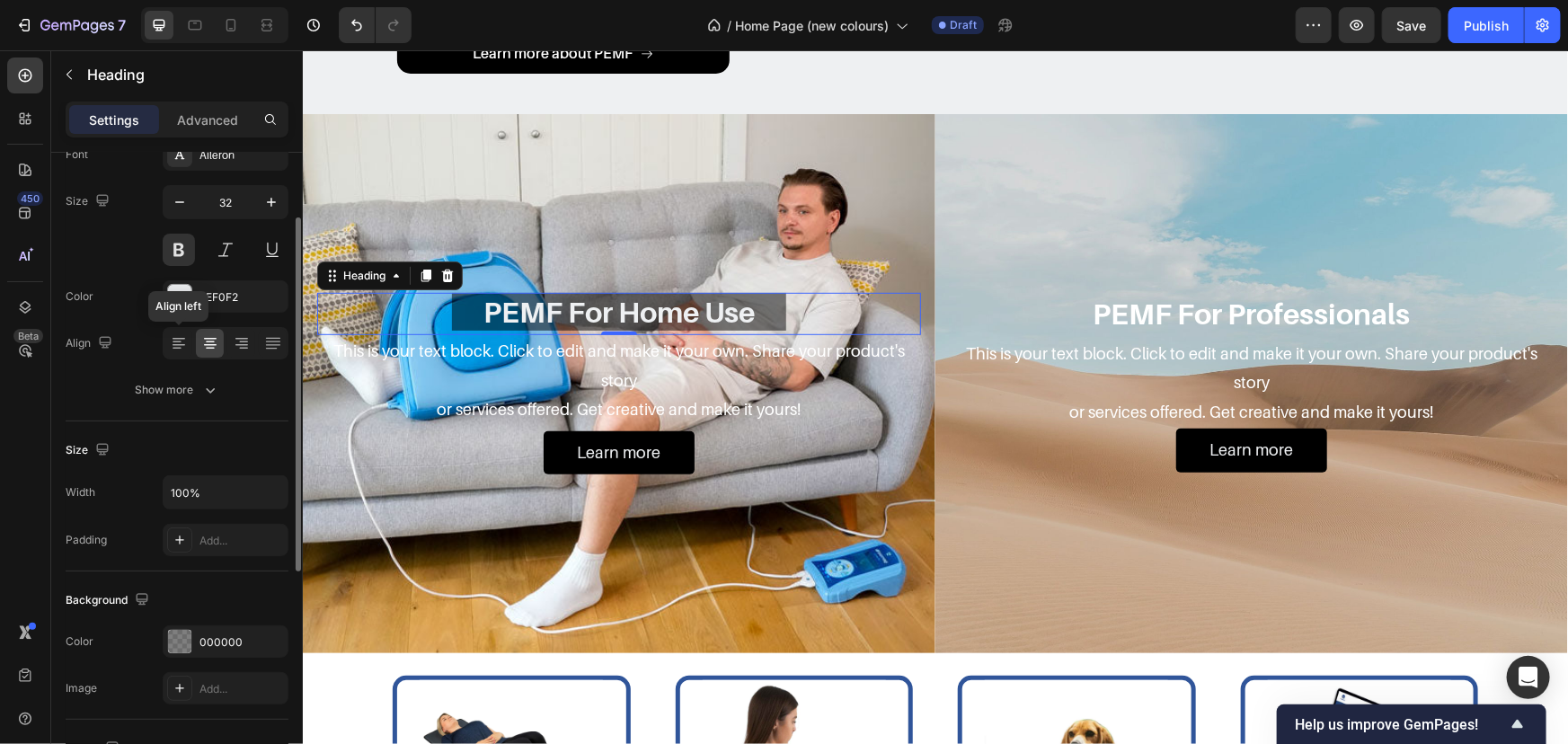
scroll to position [364, 0]
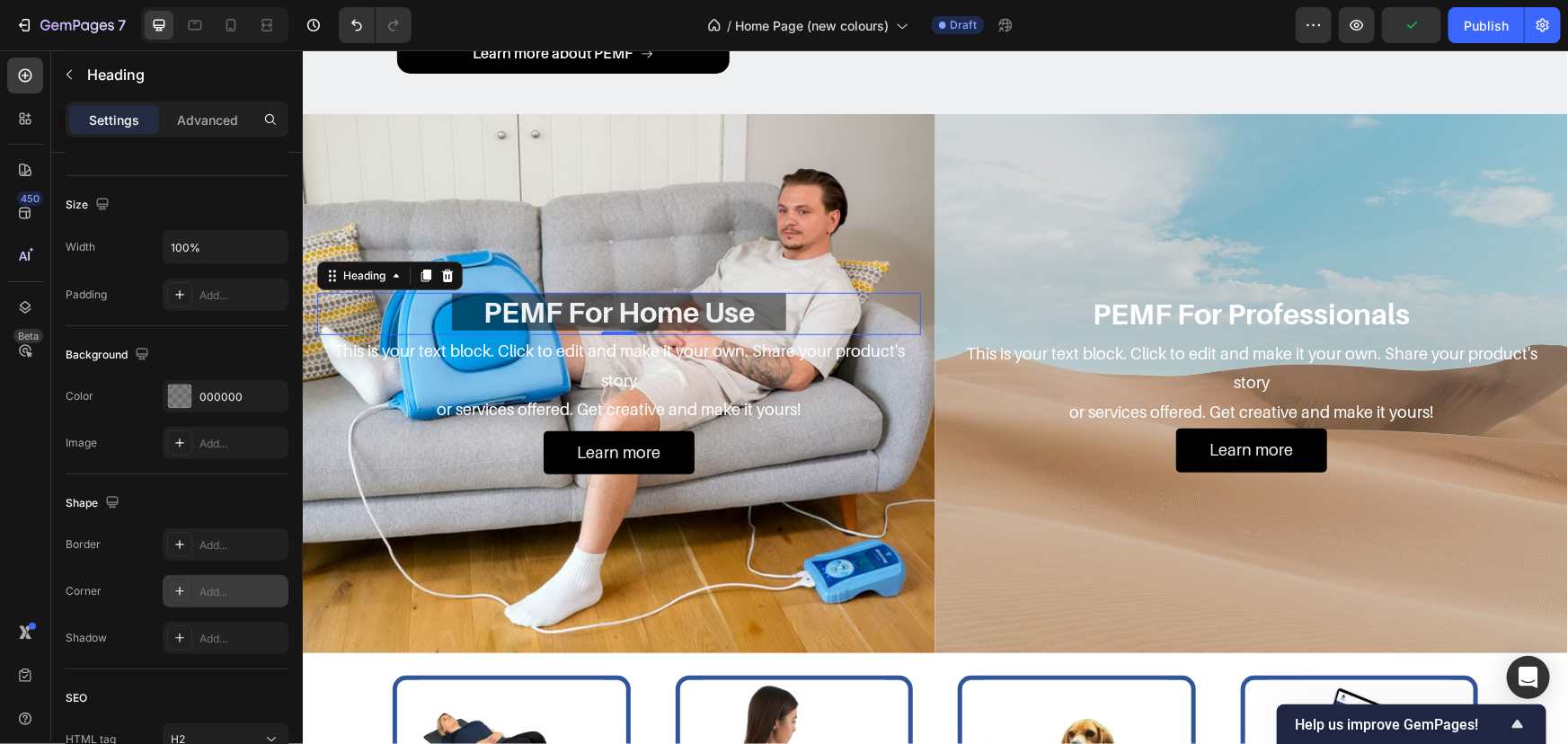
click at [215, 584] on div "Add..." at bounding box center [241, 592] width 84 height 16
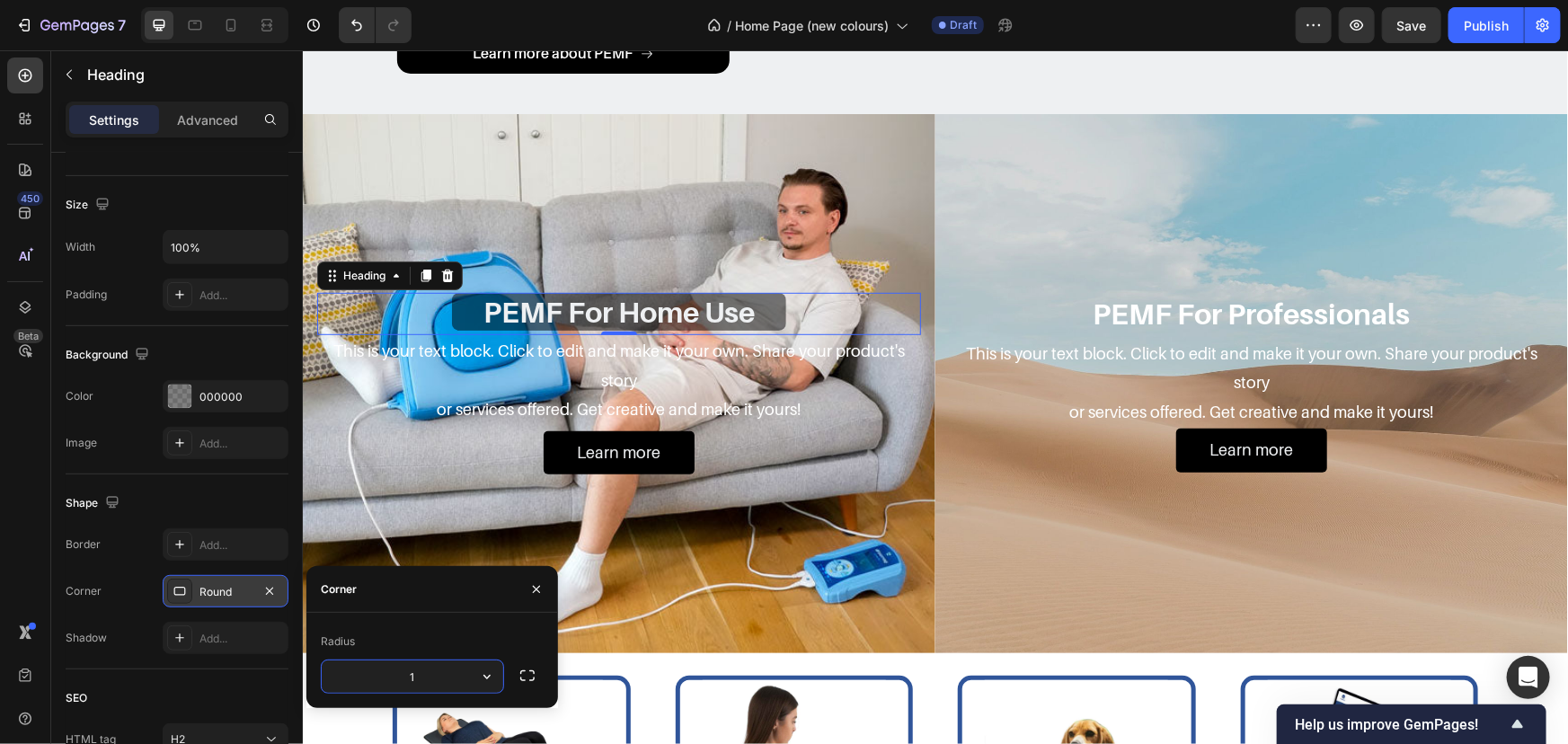
type input "15"
click at [177, 491] on div "Shape" at bounding box center [177, 503] width 223 height 28
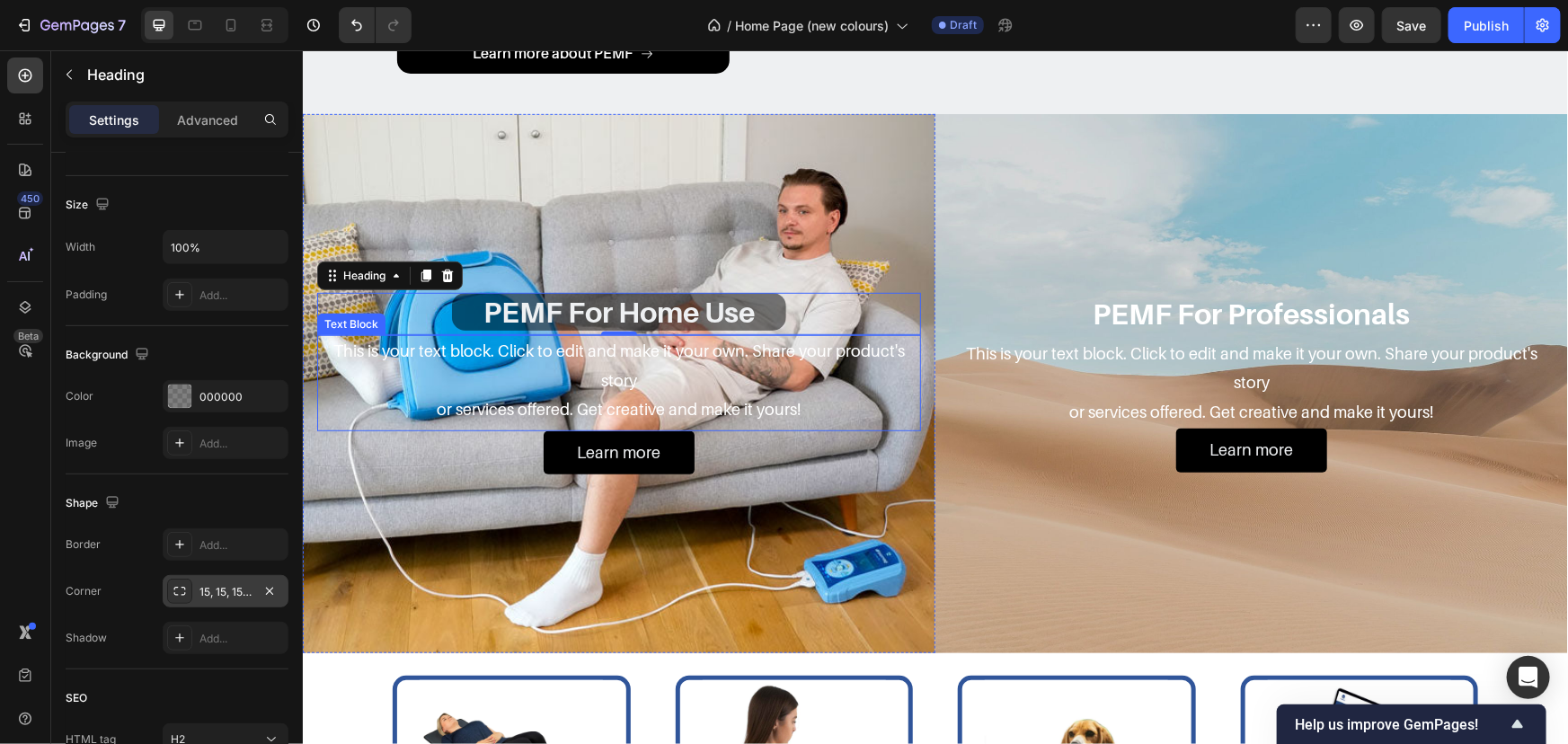
click at [584, 411] on div "This is your text block. Click to edit and make it your own. Share your product…" at bounding box center [619, 379] width 604 height 91
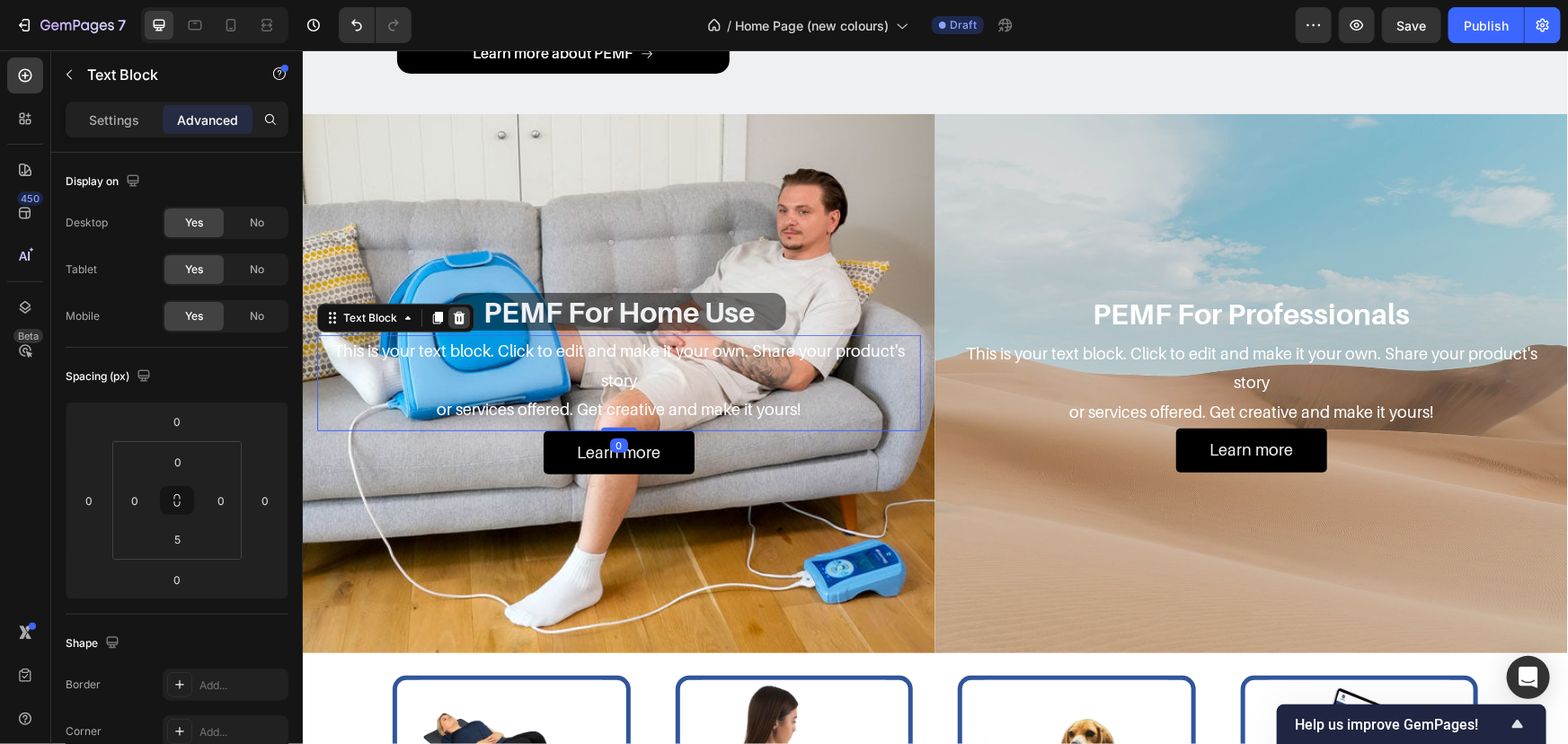
click at [452, 320] on icon at bounding box center [458, 317] width 15 height 15
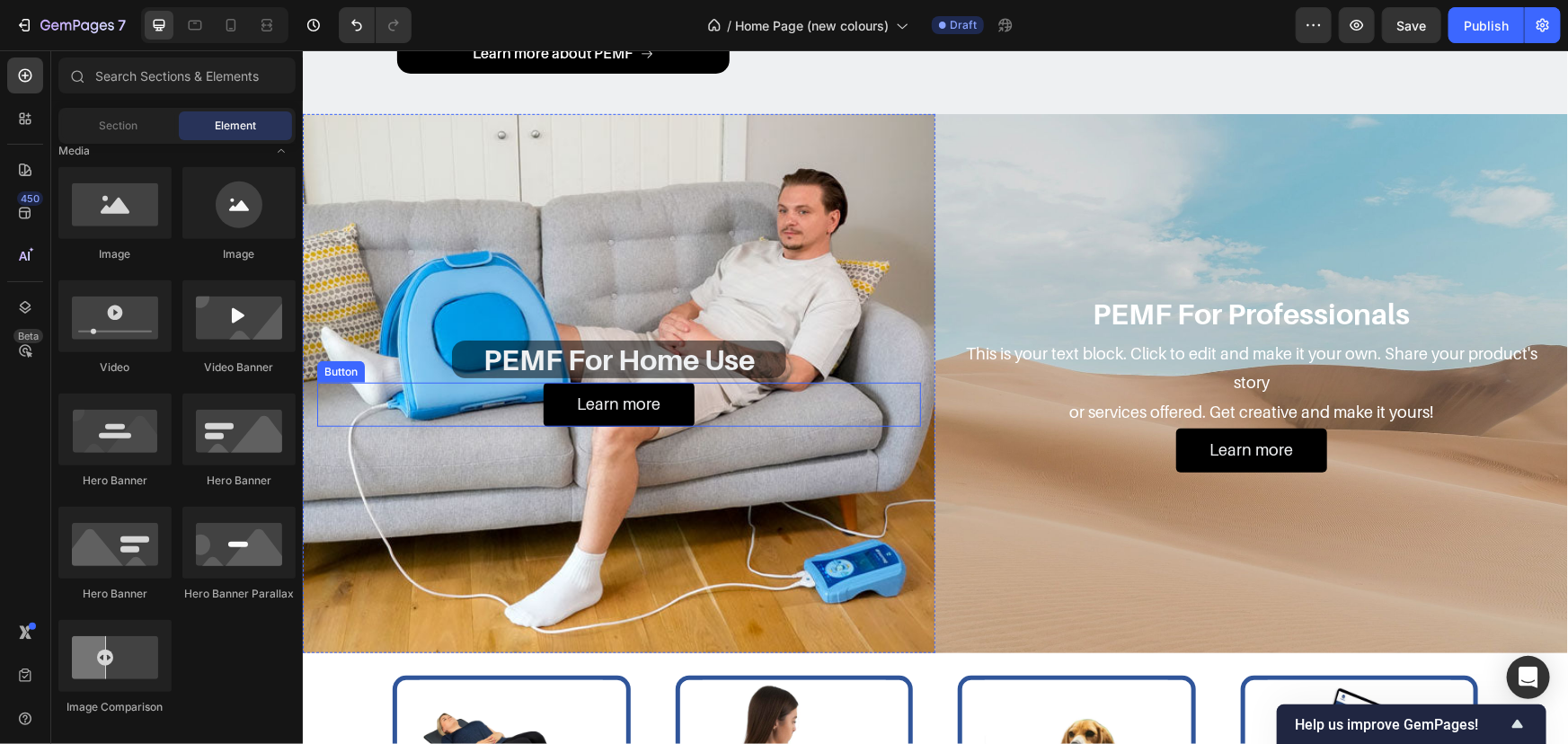
click at [733, 422] on div "Learn more Button" at bounding box center [619, 404] width 604 height 43
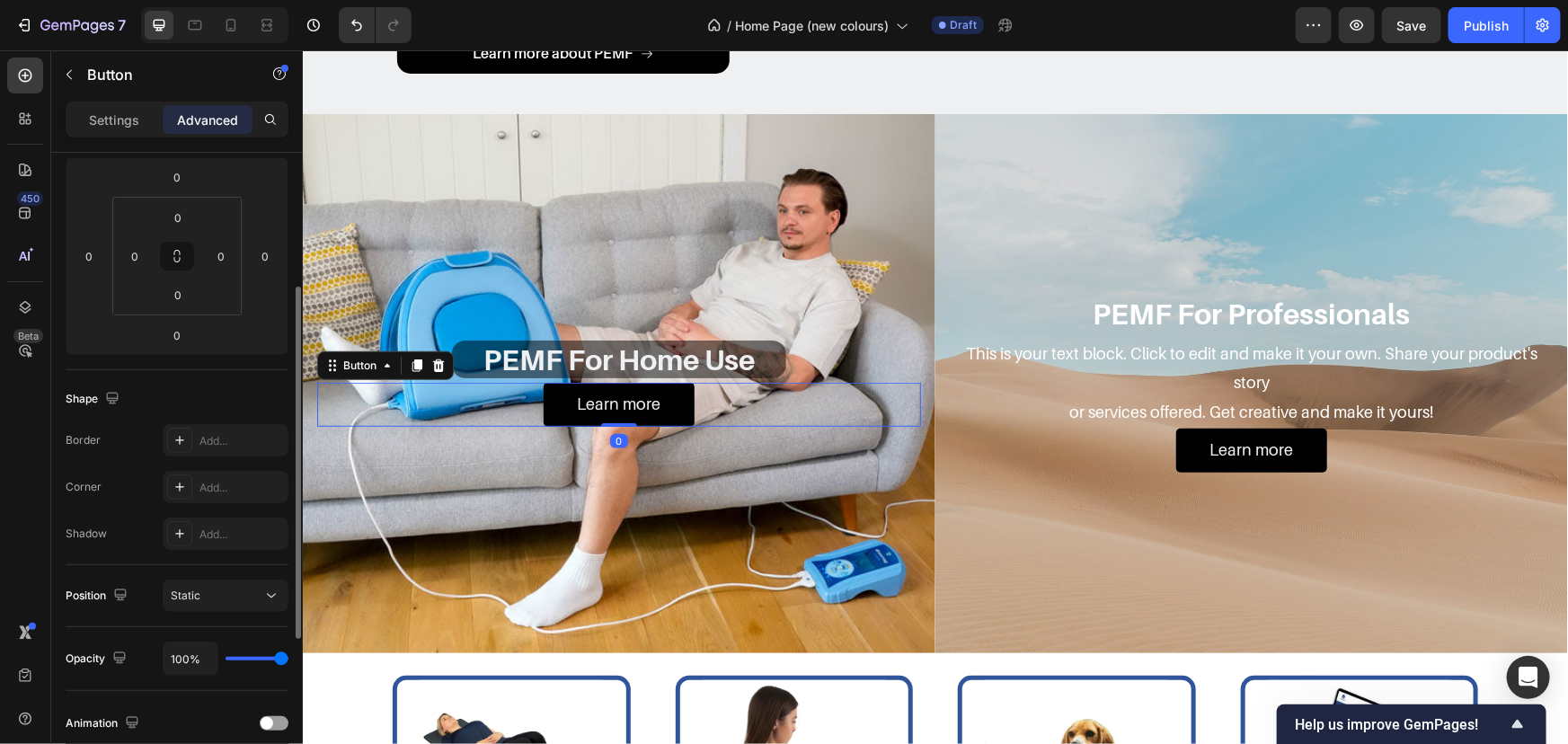
scroll to position [489, 0]
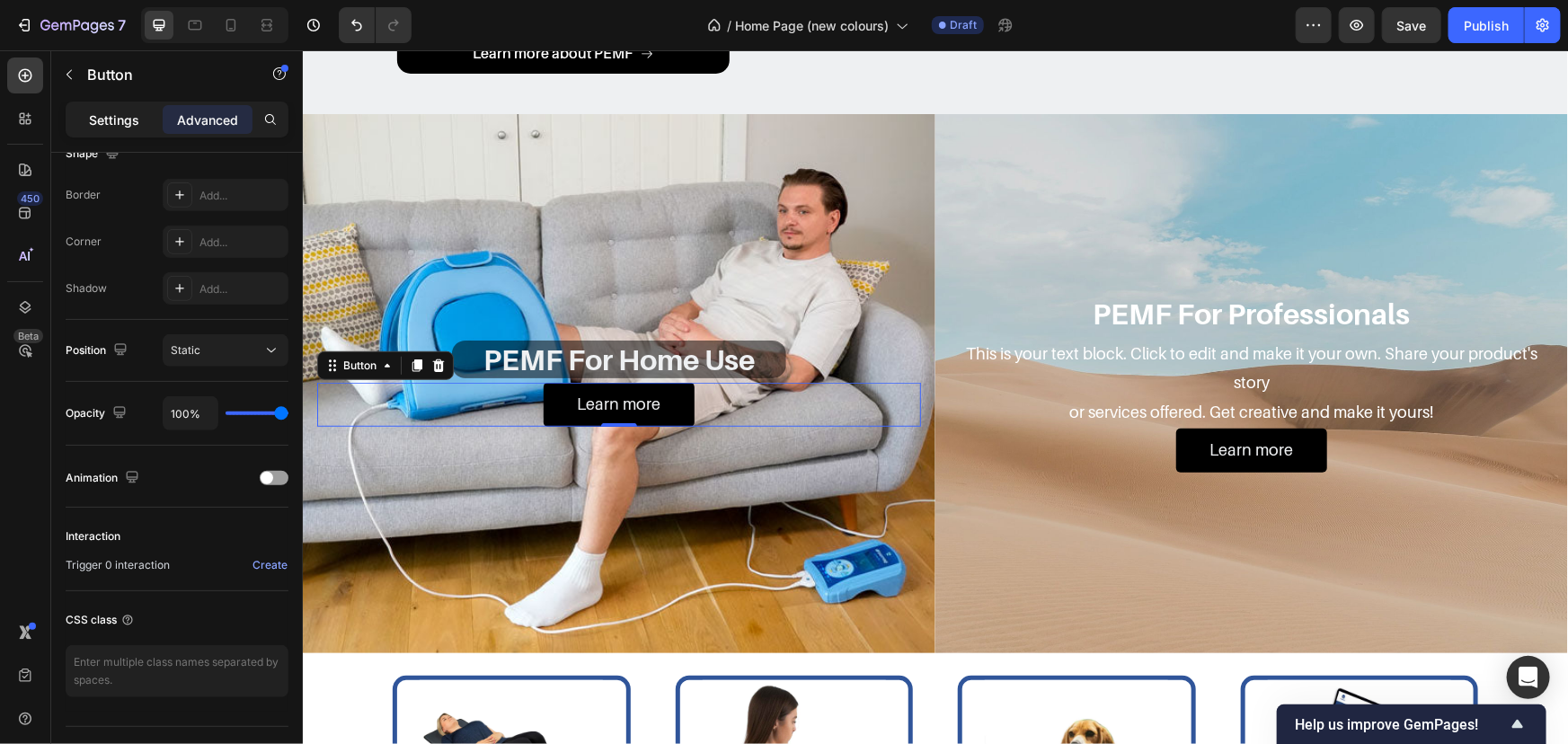
click at [106, 113] on p "Settings" at bounding box center [114, 120] width 50 height 19
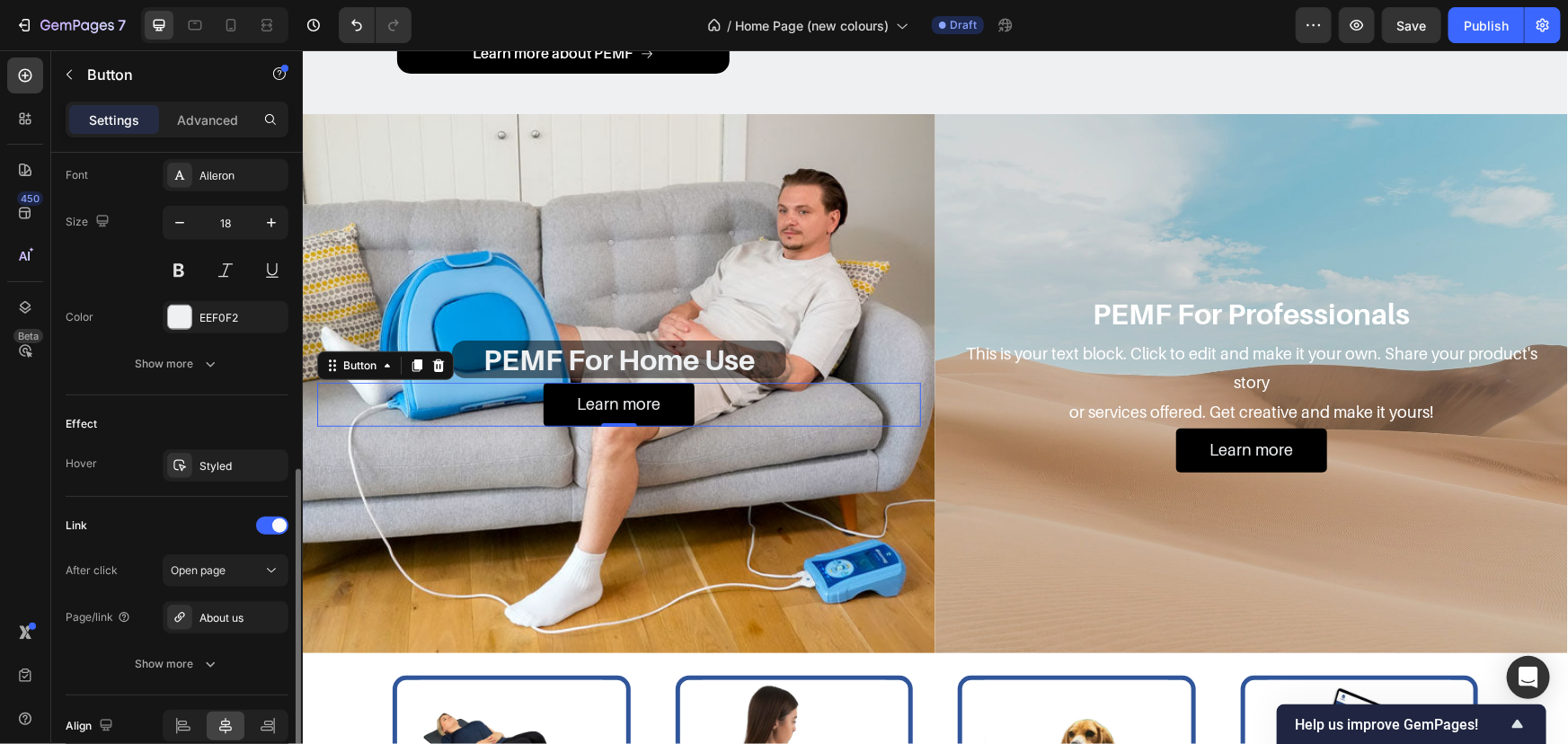
scroll to position [620, 0]
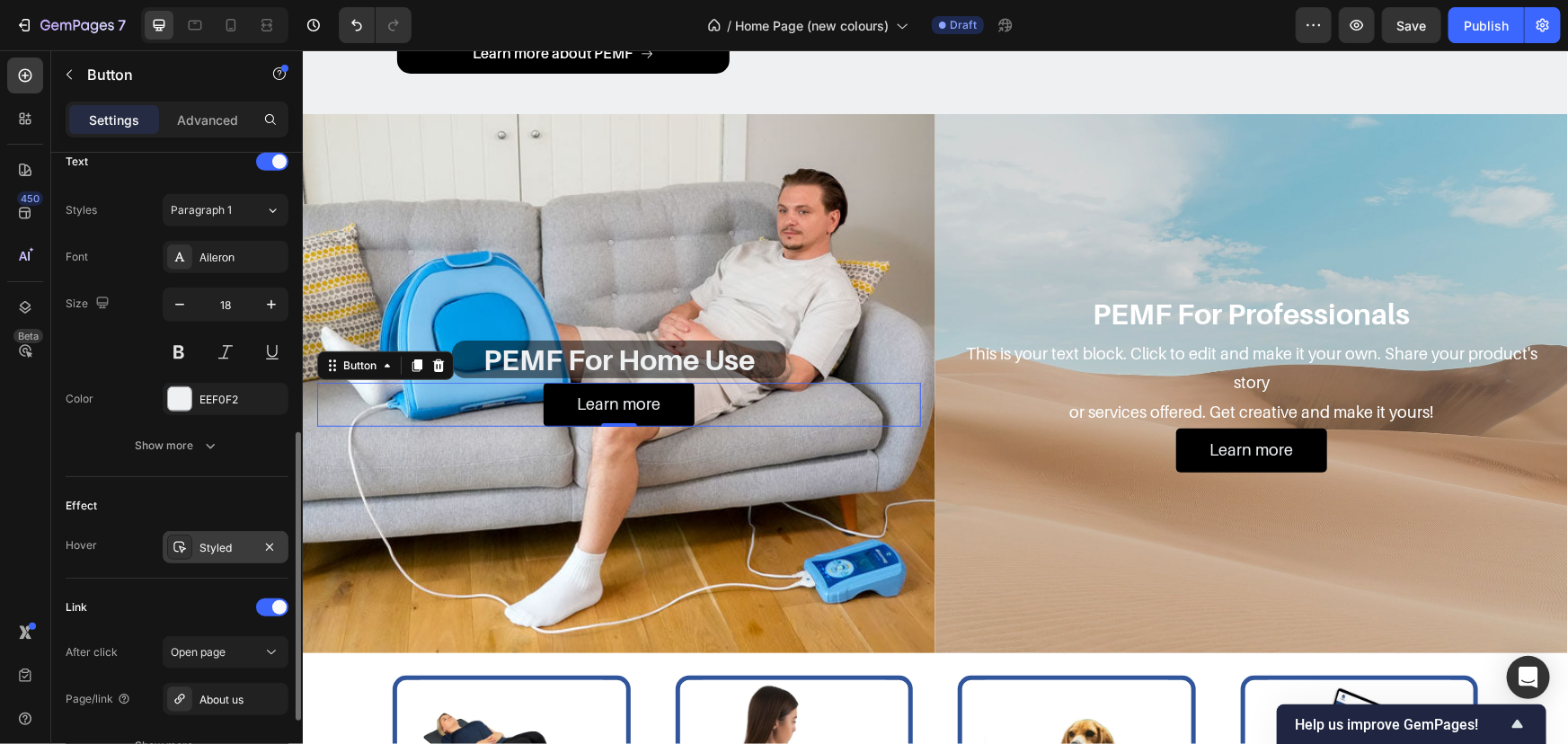
click at [241, 543] on div "Styled" at bounding box center [225, 548] width 52 height 16
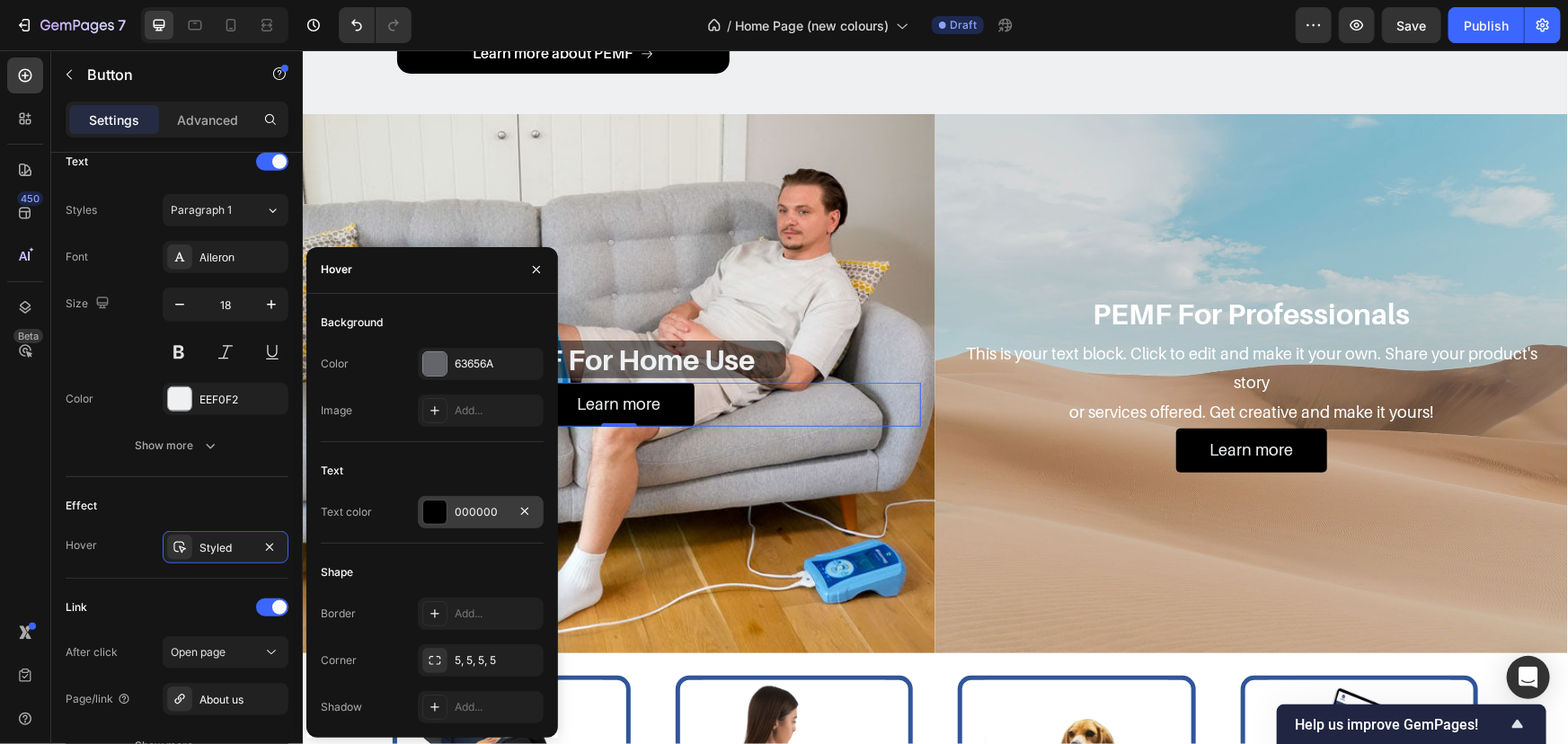
click at [448, 518] on div "000000" at bounding box center [481, 512] width 126 height 32
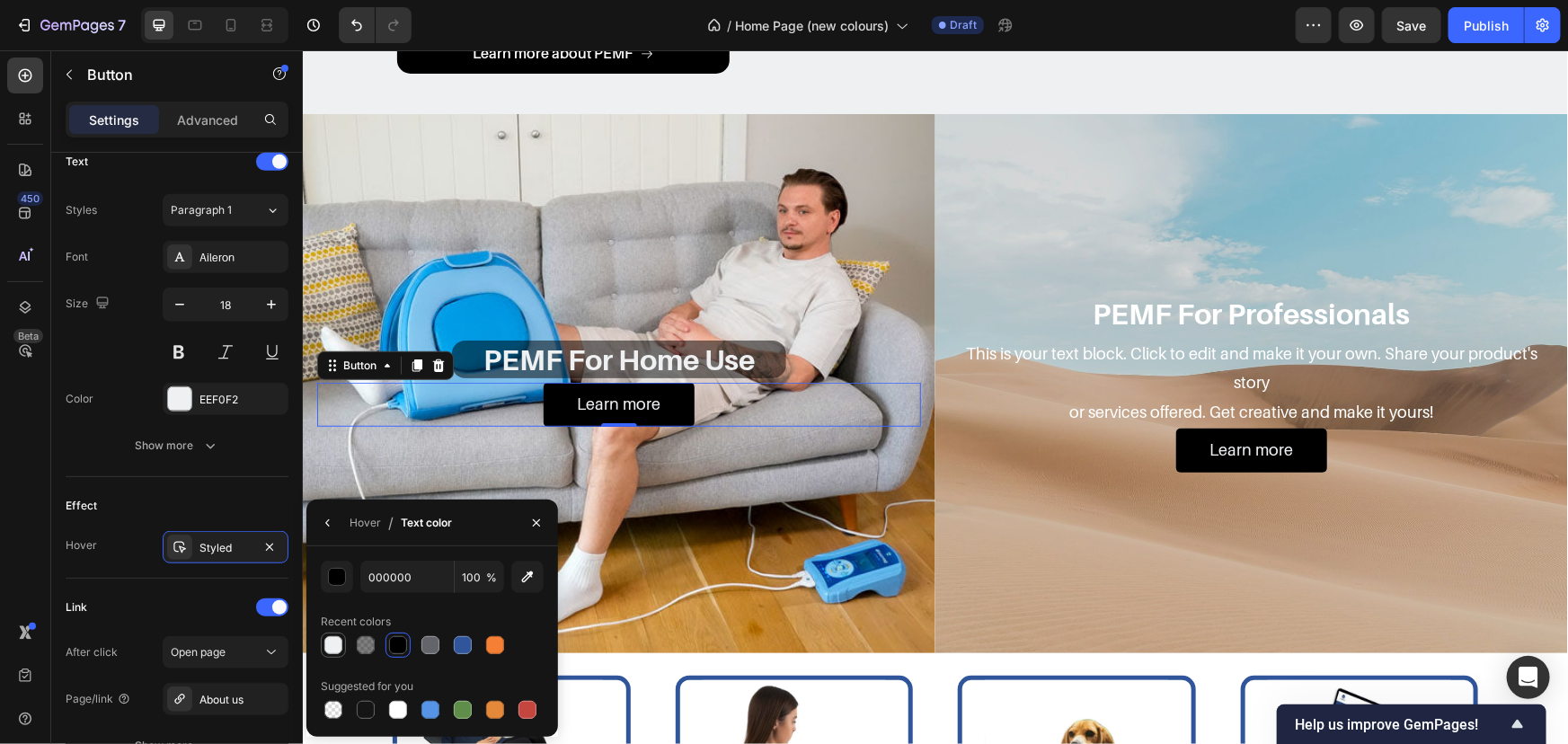
click at [331, 644] on div at bounding box center [333, 645] width 18 height 18
type input "EEF0F2"
click at [680, 462] on div "Background Image" at bounding box center [618, 382] width 632 height 539
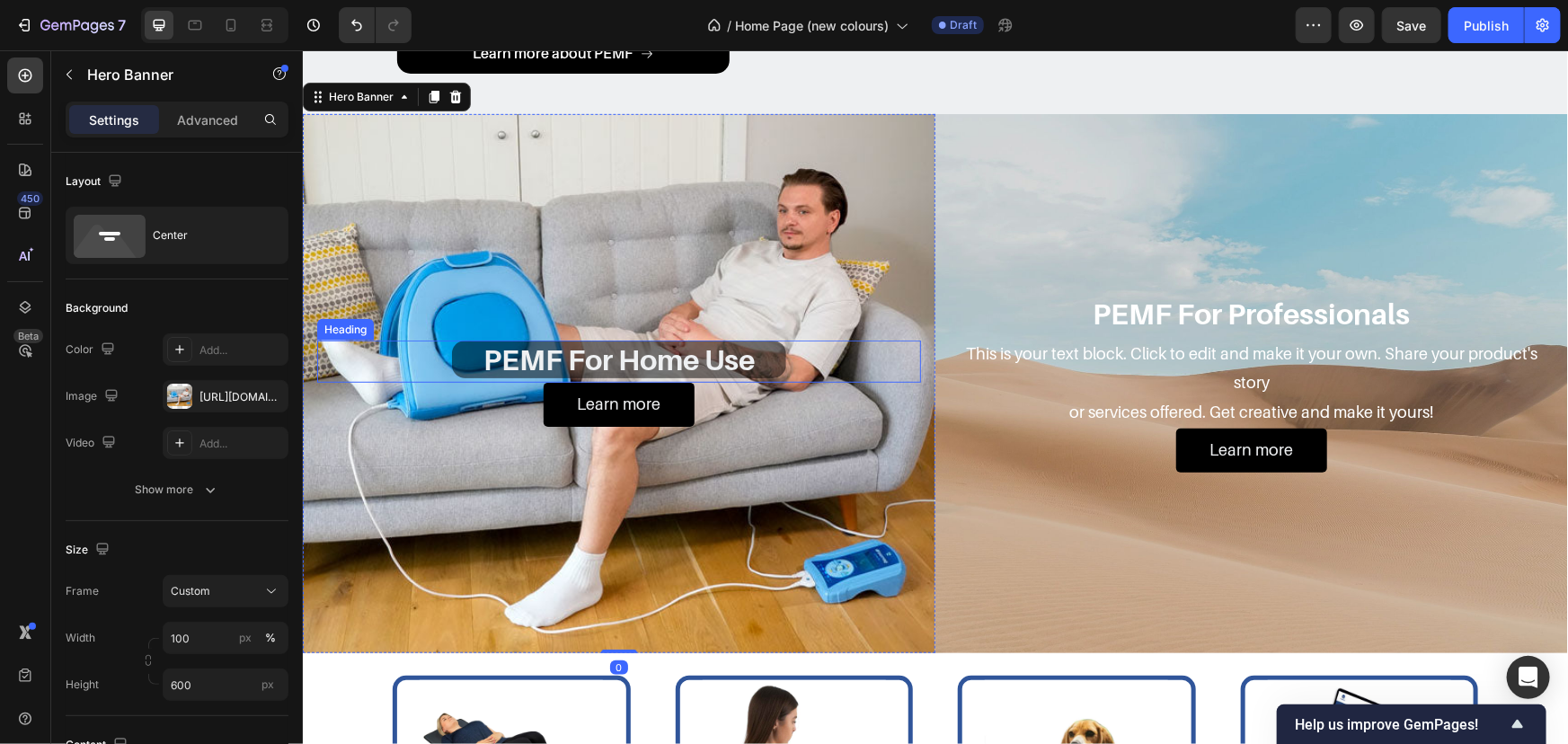
click at [770, 350] on p "PEMF For Home Use" at bounding box center [618, 358] width 330 height 34
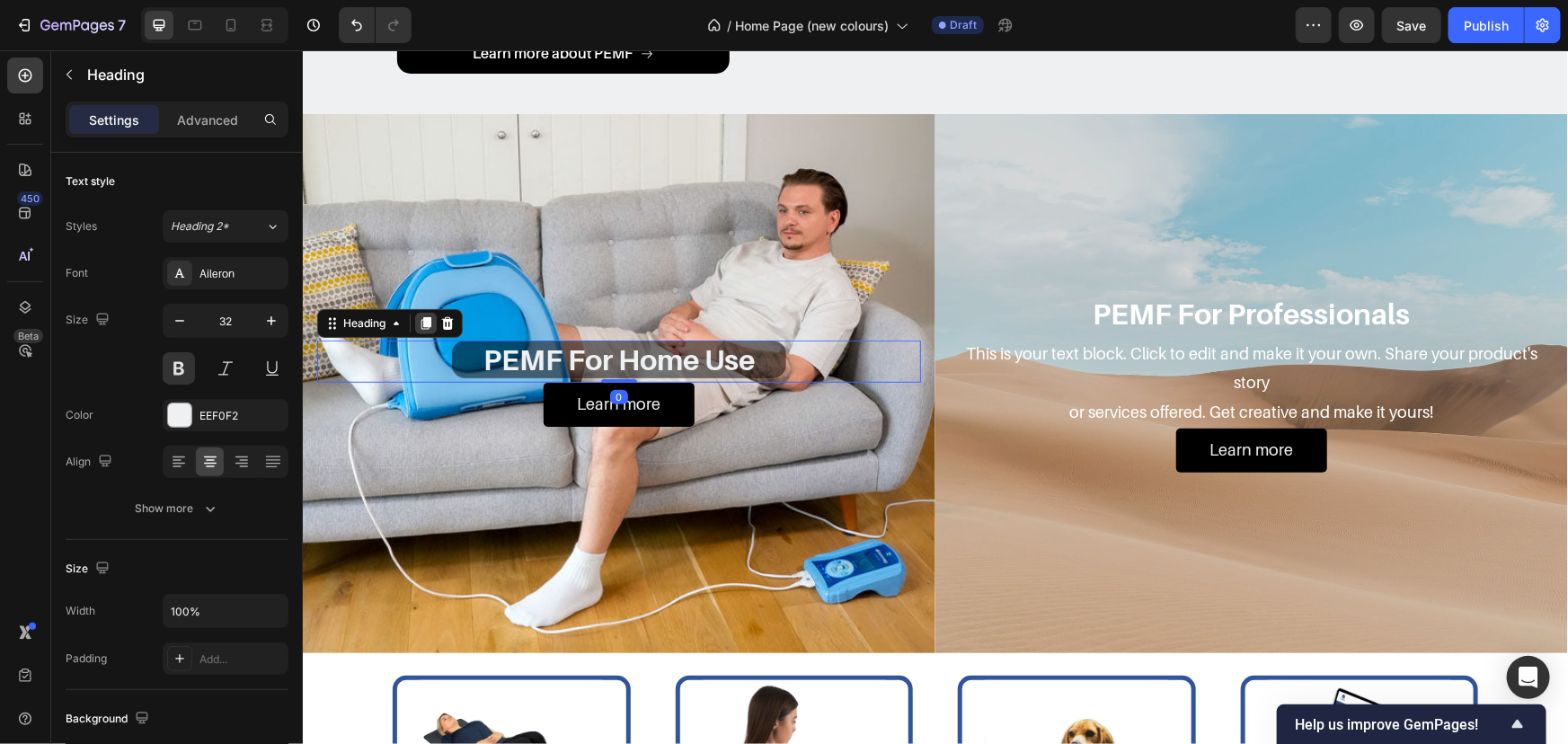
click at [428, 326] on icon at bounding box center [426, 322] width 10 height 13
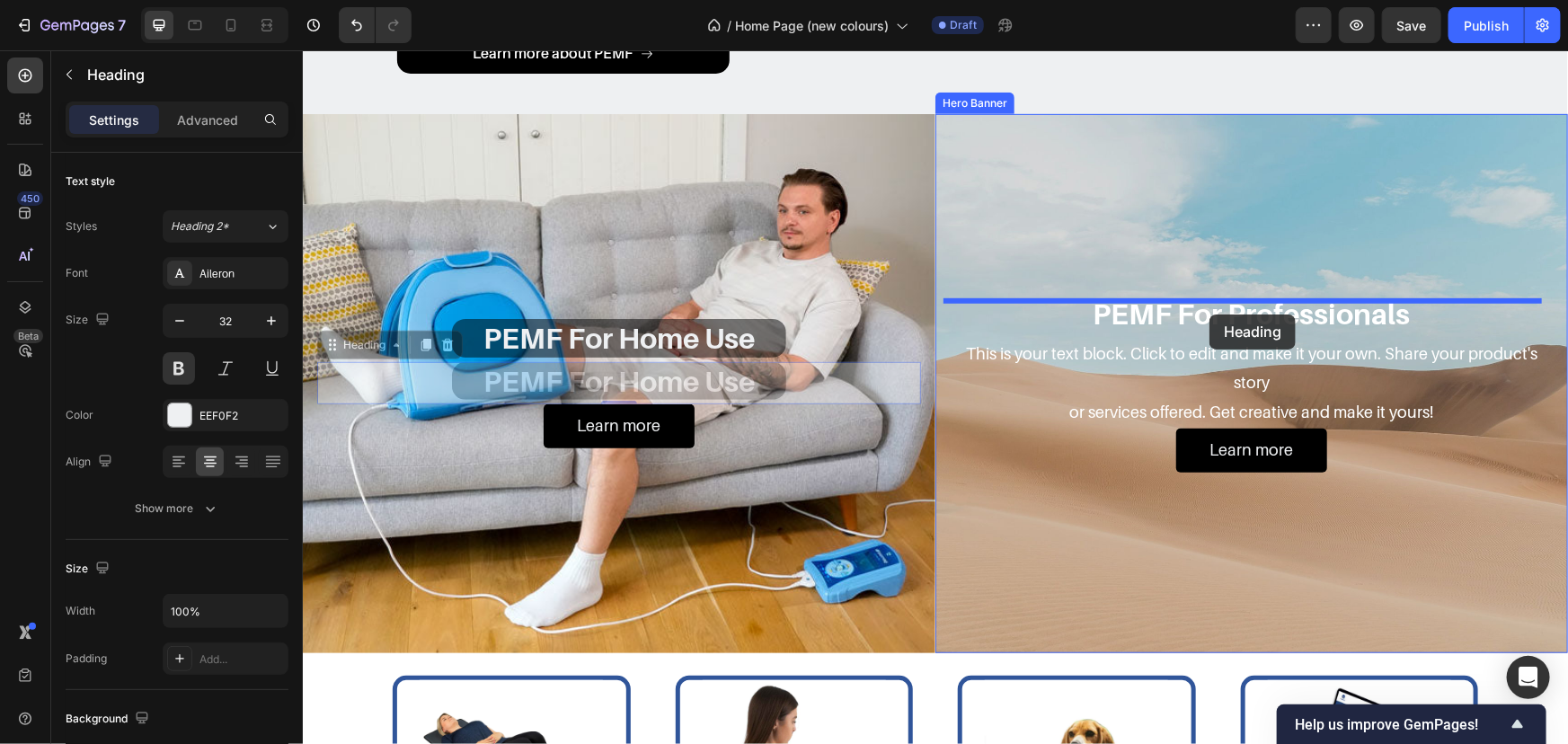
drag, startPoint x: 352, startPoint y: 354, endPoint x: 1209, endPoint y: 314, distance: 857.9
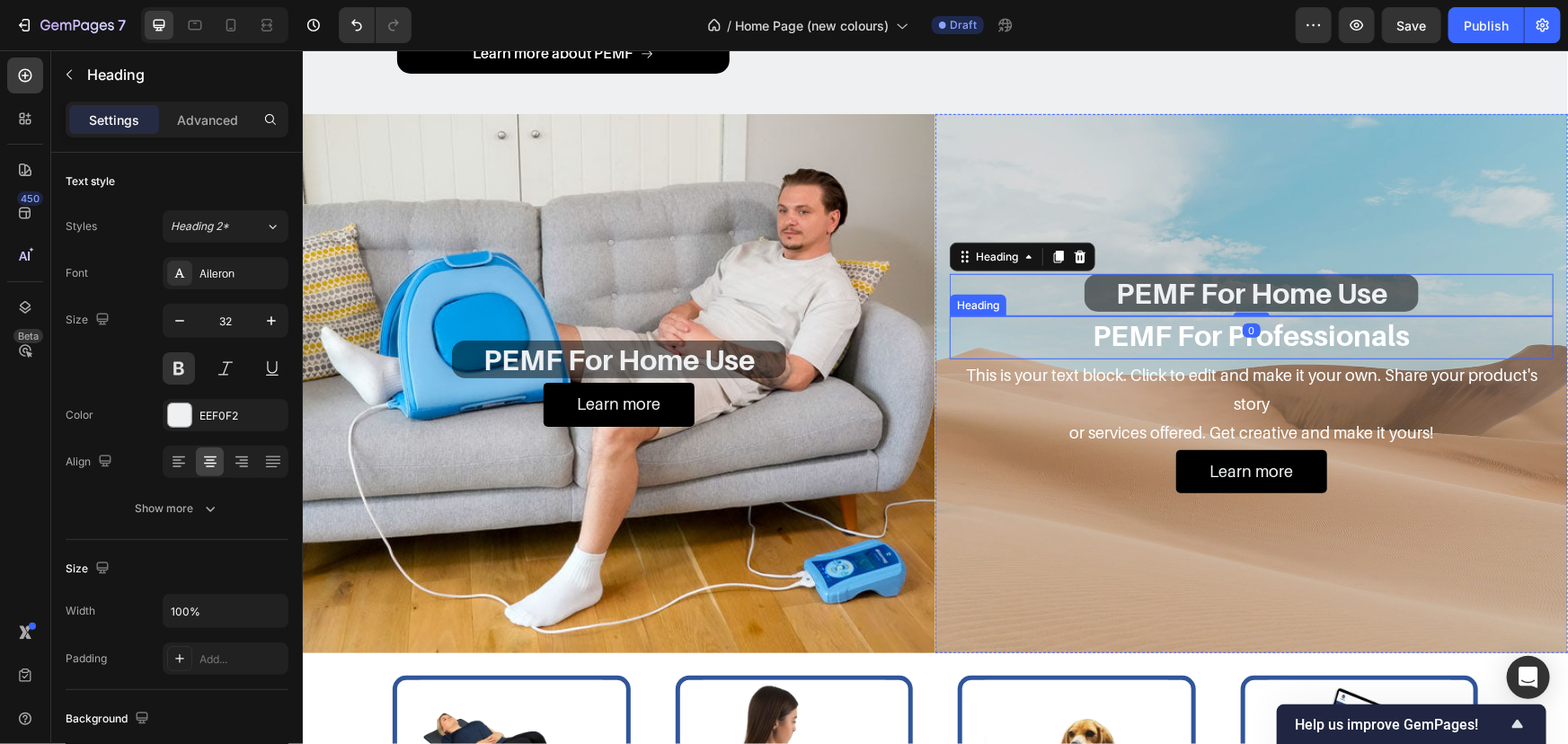
click at [1443, 328] on h2 "PEMF For Professionals" at bounding box center [1251, 334] width 604 height 37
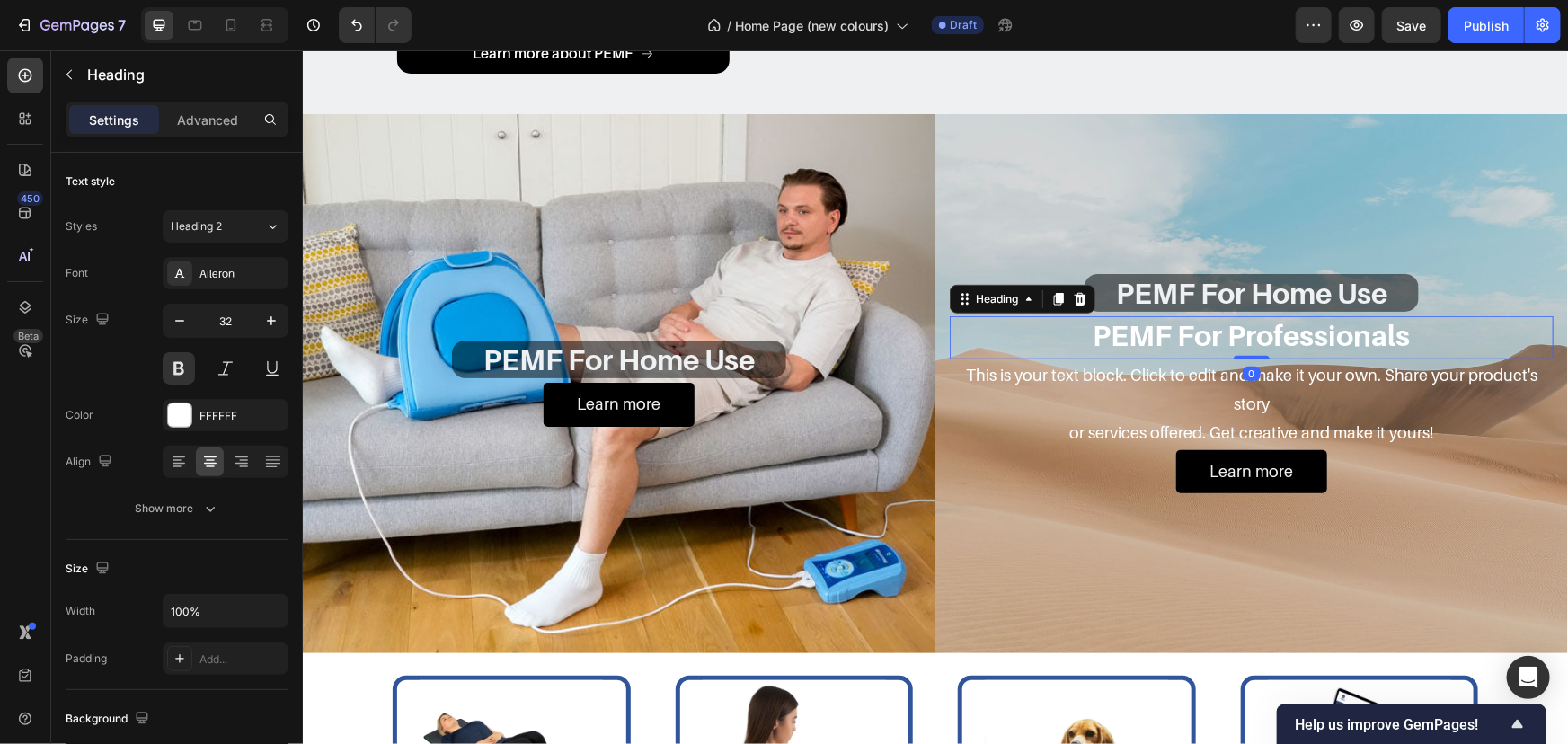
click at [1442, 330] on h2 "PEMF For Professionals" at bounding box center [1251, 334] width 604 height 37
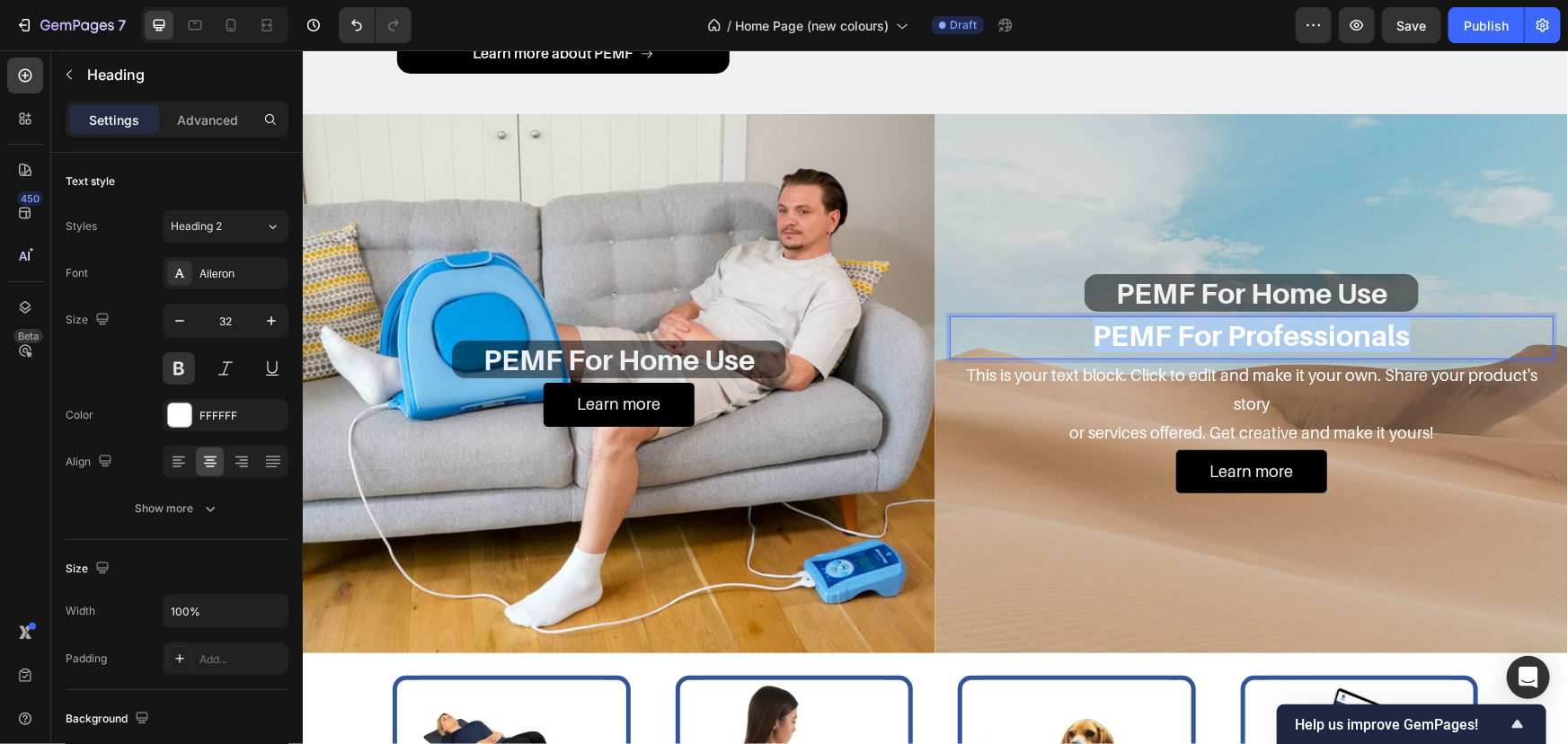
drag, startPoint x: 1442, startPoint y: 330, endPoint x: 964, endPoint y: 309, distance: 478.5
click at [985, 313] on div "PEMF For Home Use Heading PEMF For Professionals Heading 0 This is your text bl…" at bounding box center [1251, 383] width 604 height 220
copy p "PEMF For Professionals"
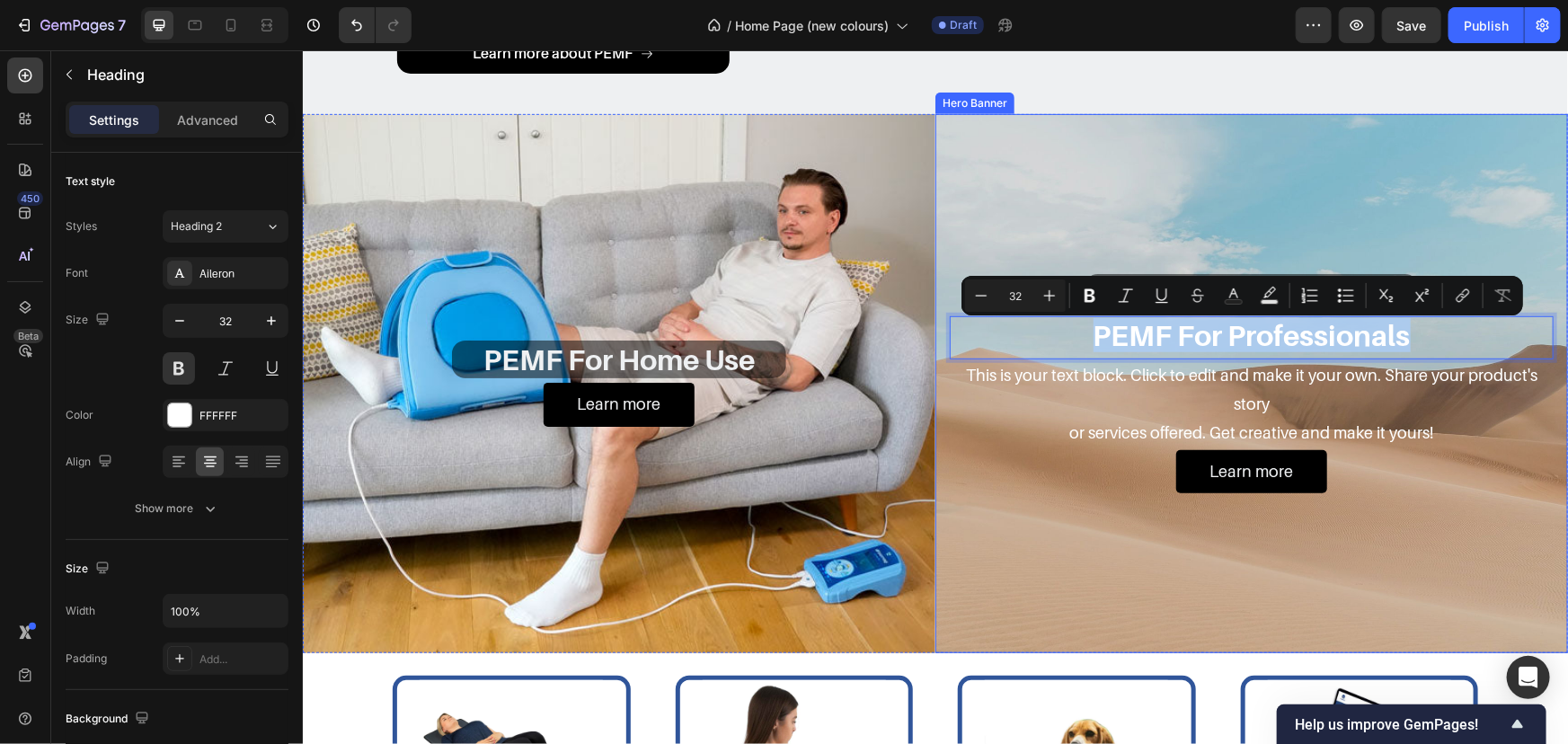
click at [1423, 270] on div "Background Image" at bounding box center [1250, 382] width 632 height 539
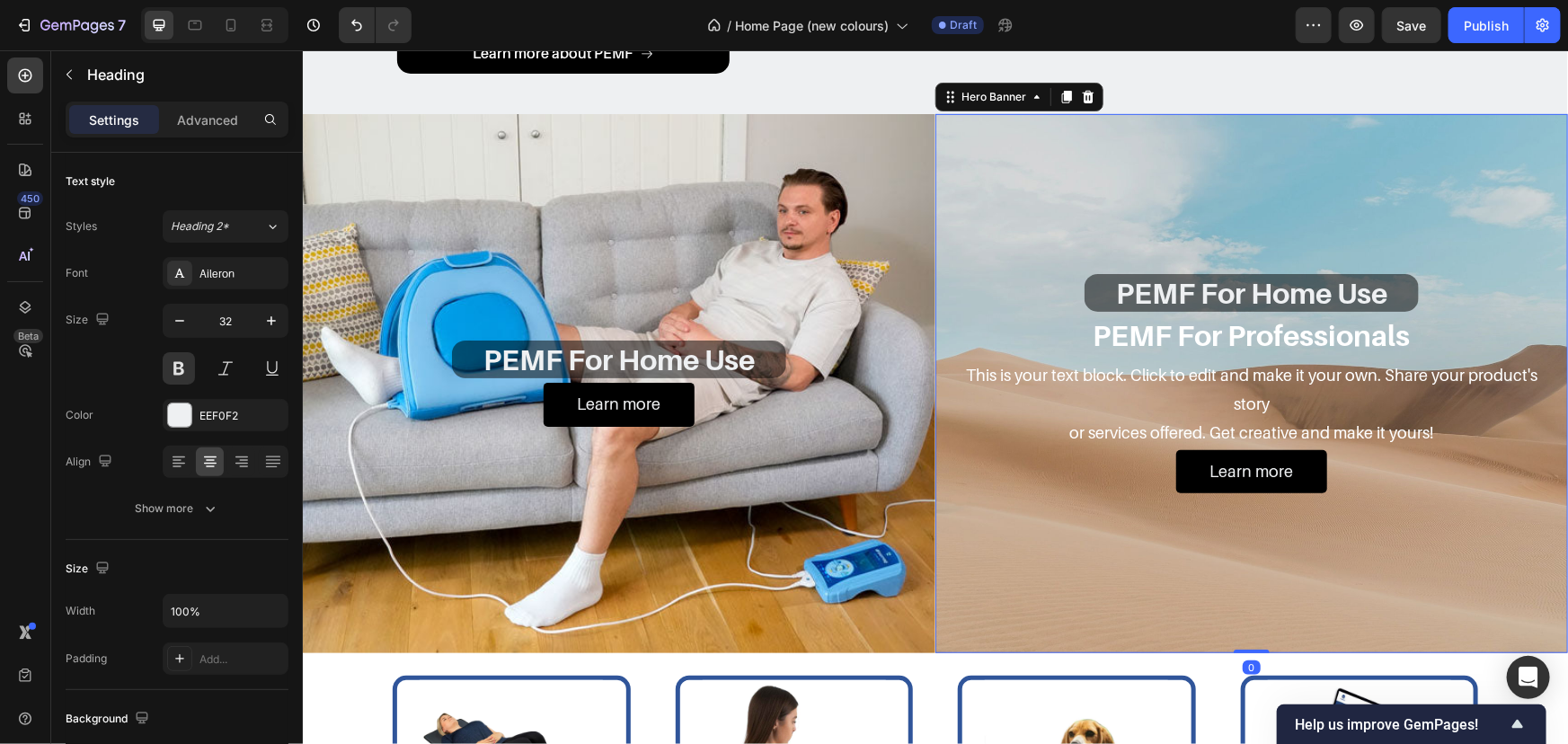
click at [1417, 290] on div "PEMF For Home Use Heading" at bounding box center [1251, 294] width 604 height 42
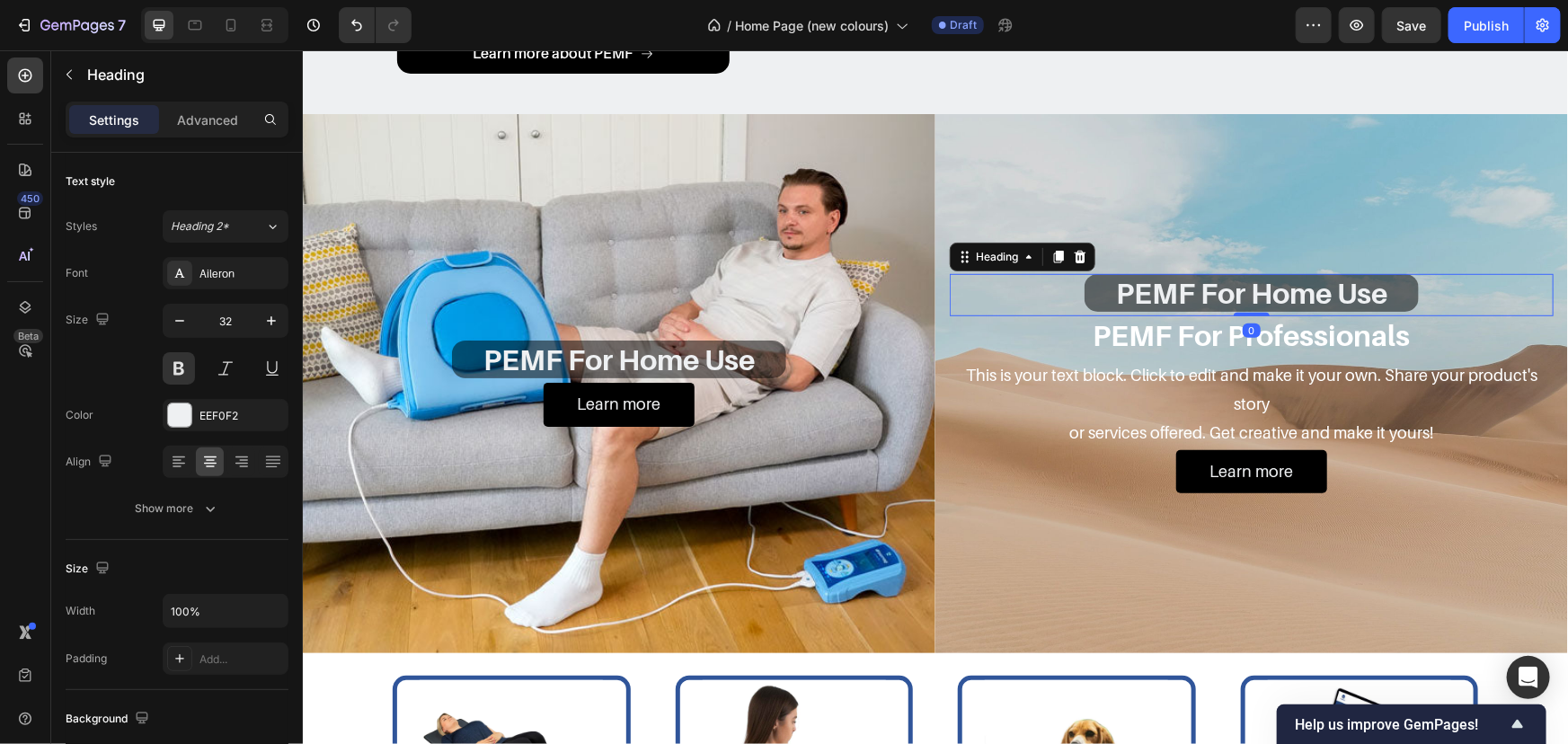
click at [1424, 291] on div "PEMF For Home Use Heading 0" at bounding box center [1251, 294] width 604 height 42
click at [1436, 291] on div "PEMF For Home Use Heading 0" at bounding box center [1251, 294] width 604 height 42
click at [1437, 291] on div "PEMF For Home Use Heading 0" at bounding box center [1251, 294] width 604 height 42
drag, startPoint x: 1329, startPoint y: 294, endPoint x: 853, endPoint y: 280, distance: 476.2
click at [848, 281] on div "PEMF For Home Use Heading Learn more Button Hero Banner PEMF For Home Use Headi…" at bounding box center [935, 382] width 1265 height 539
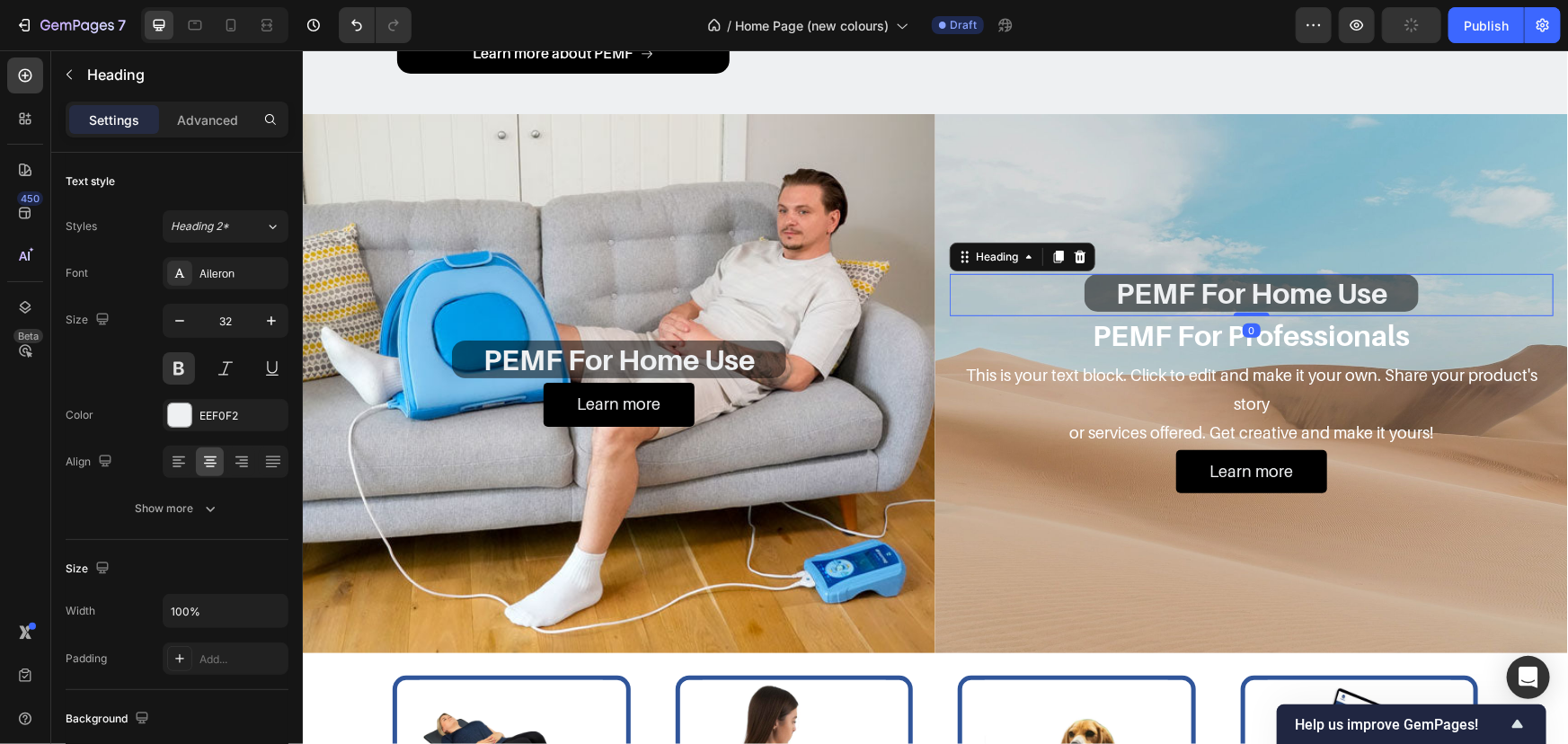
click at [1201, 289] on h2 "PEMF For Home Use" at bounding box center [1250, 292] width 334 height 37
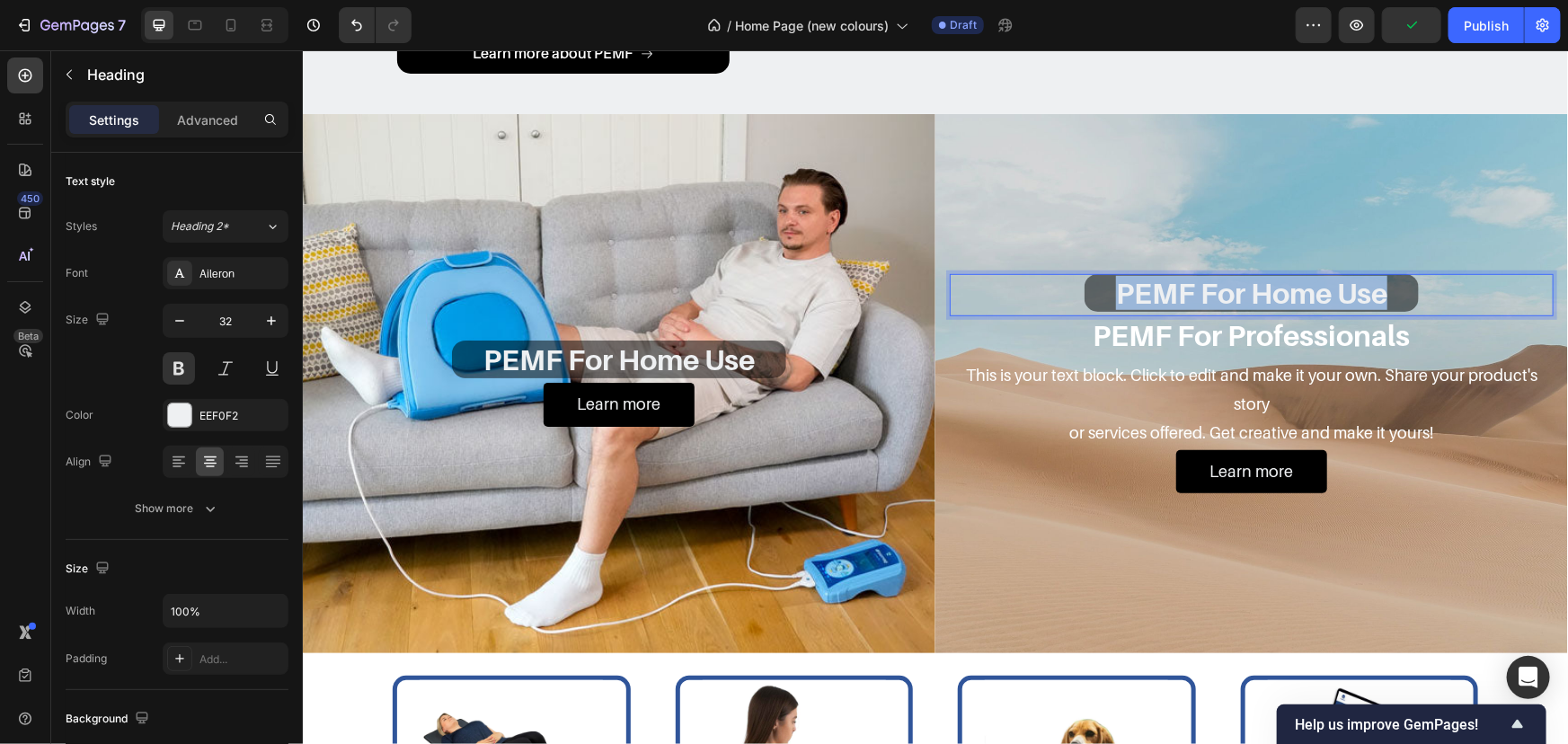
drag, startPoint x: 1098, startPoint y: 292, endPoint x: 1506, endPoint y: 293, distance: 408.0
click at [1491, 294] on div "PEMF For Home Use Heading 0" at bounding box center [1251, 294] width 604 height 42
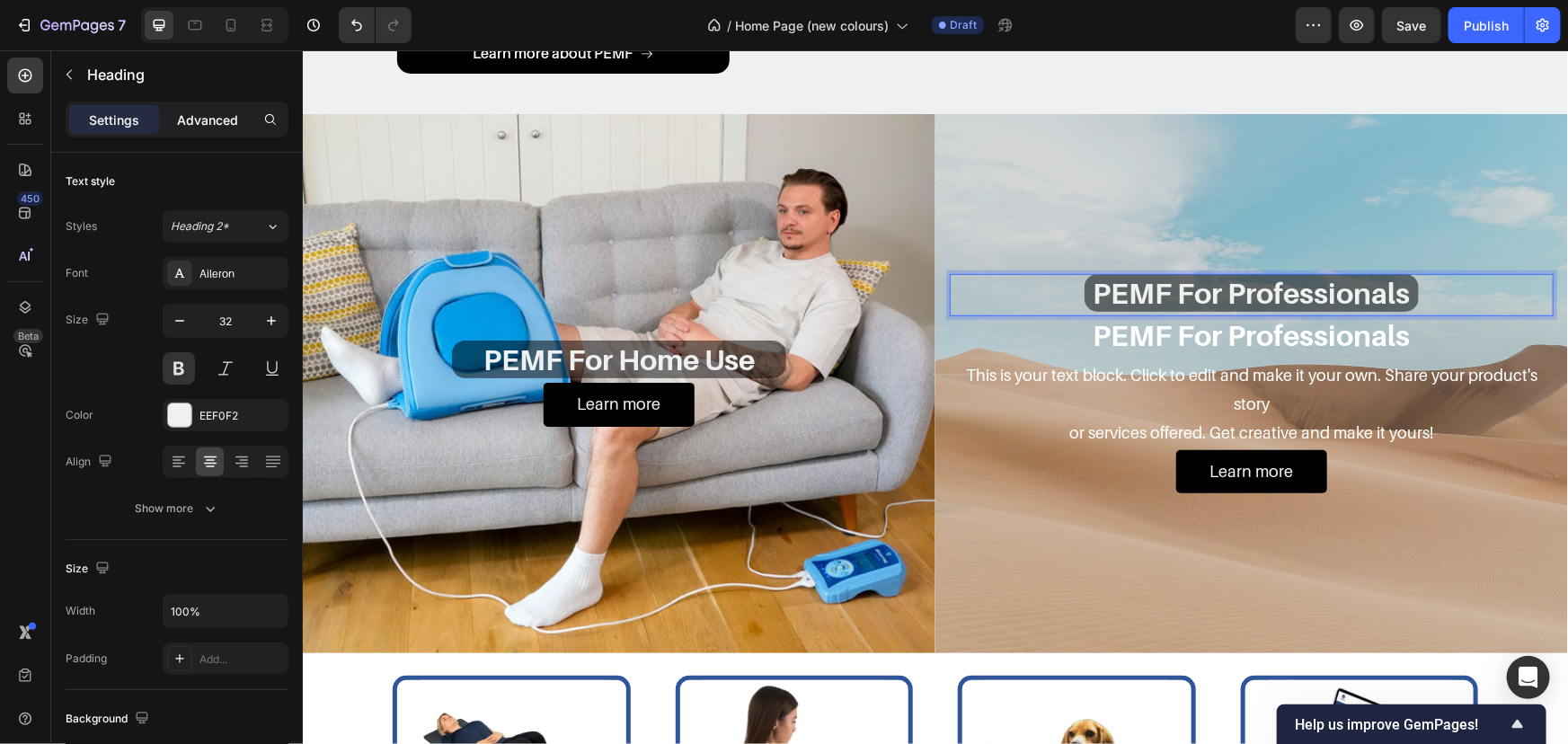
click at [226, 125] on p "Advanced" at bounding box center [208, 120] width 61 height 19
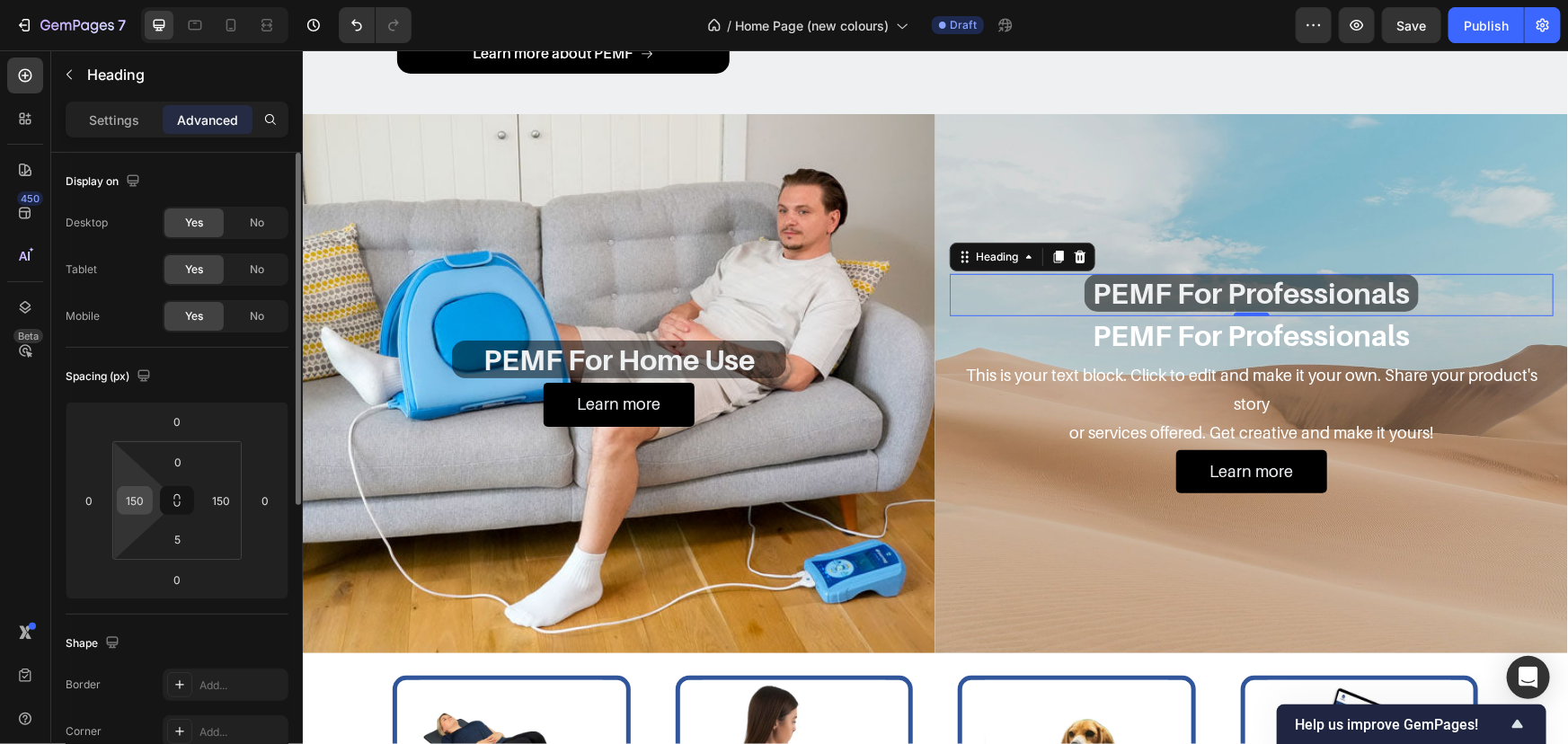
click at [139, 494] on input "150" at bounding box center [134, 500] width 26 height 26
type input "125"
click at [212, 493] on input "150" at bounding box center [221, 500] width 26 height 26
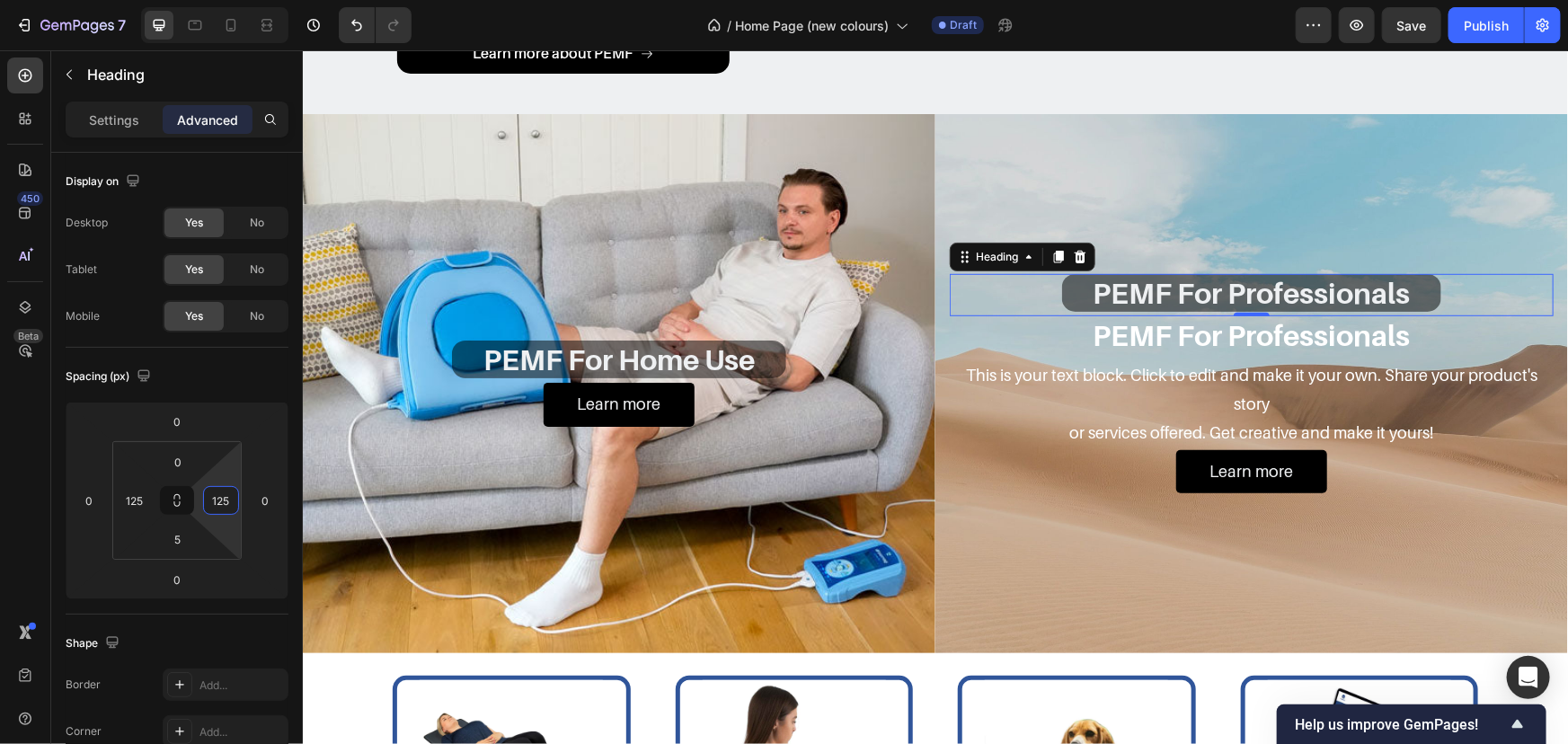
type input "125"
click at [1256, 323] on p "PEMF For Professionals" at bounding box center [1251, 334] width 600 height 34
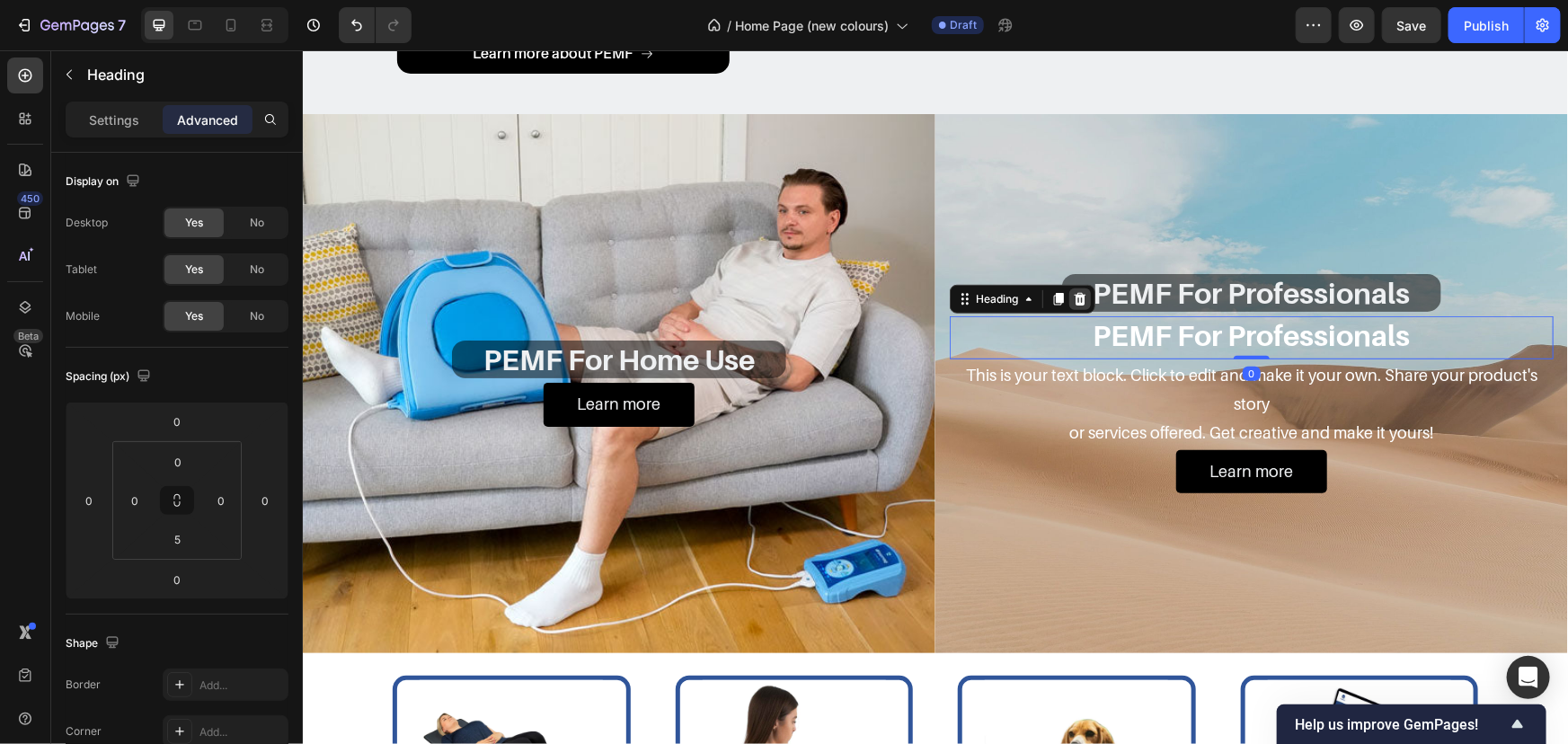
click at [1083, 301] on div at bounding box center [1080, 298] width 22 height 22
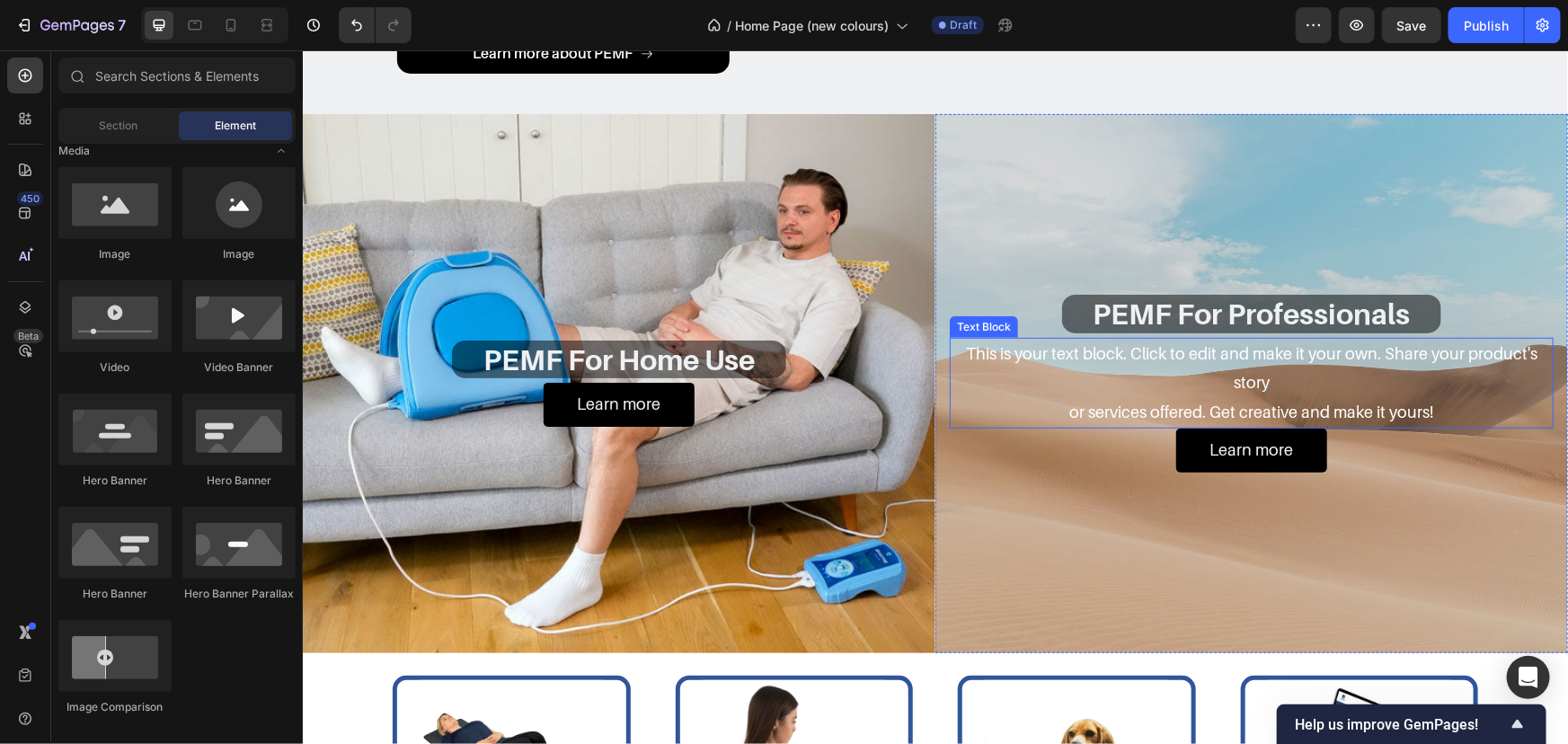
click at [1087, 351] on div "This is your text block. Click to edit and make it your own. Share your product…" at bounding box center [1251, 382] width 604 height 91
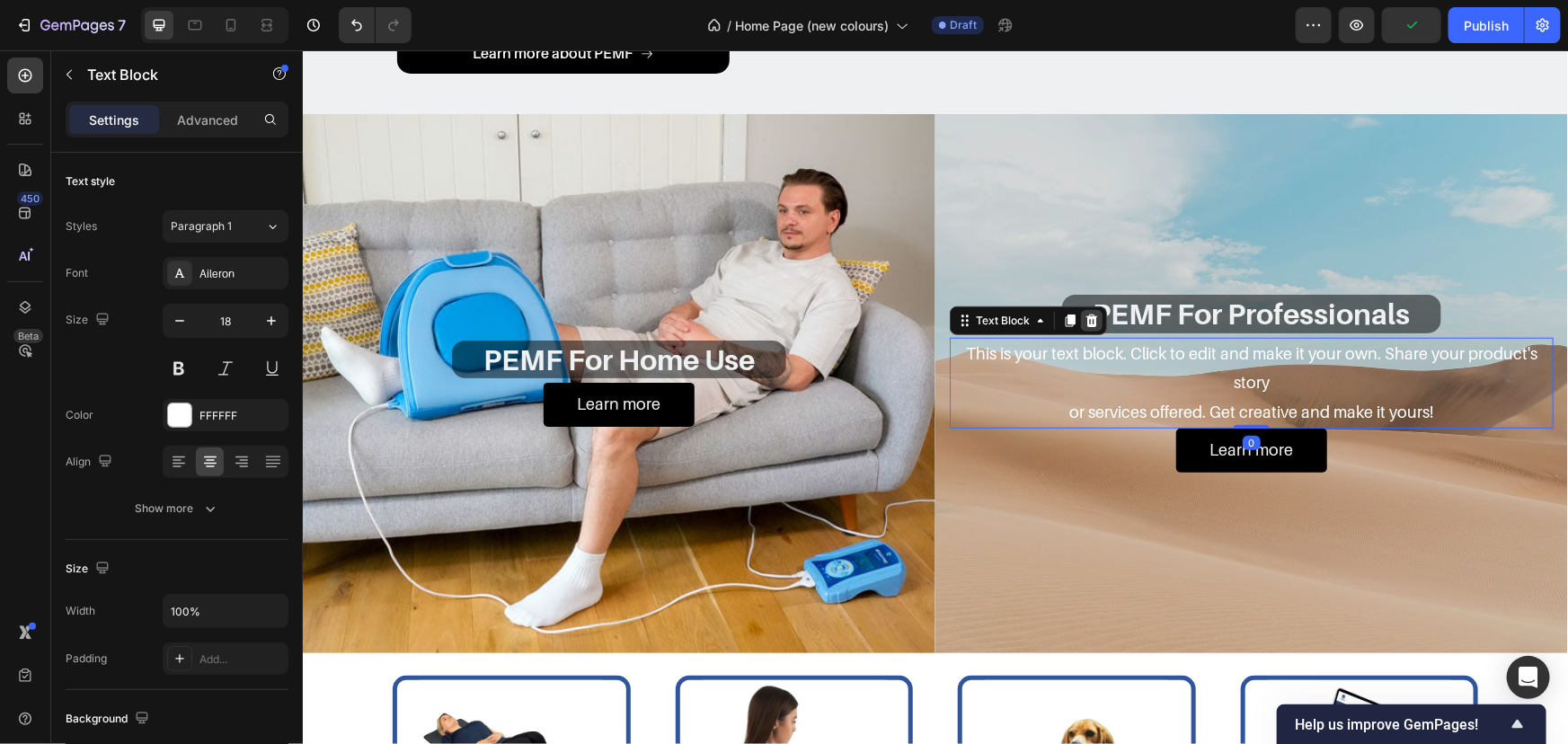
click at [1084, 325] on icon at bounding box center [1090, 320] width 15 height 15
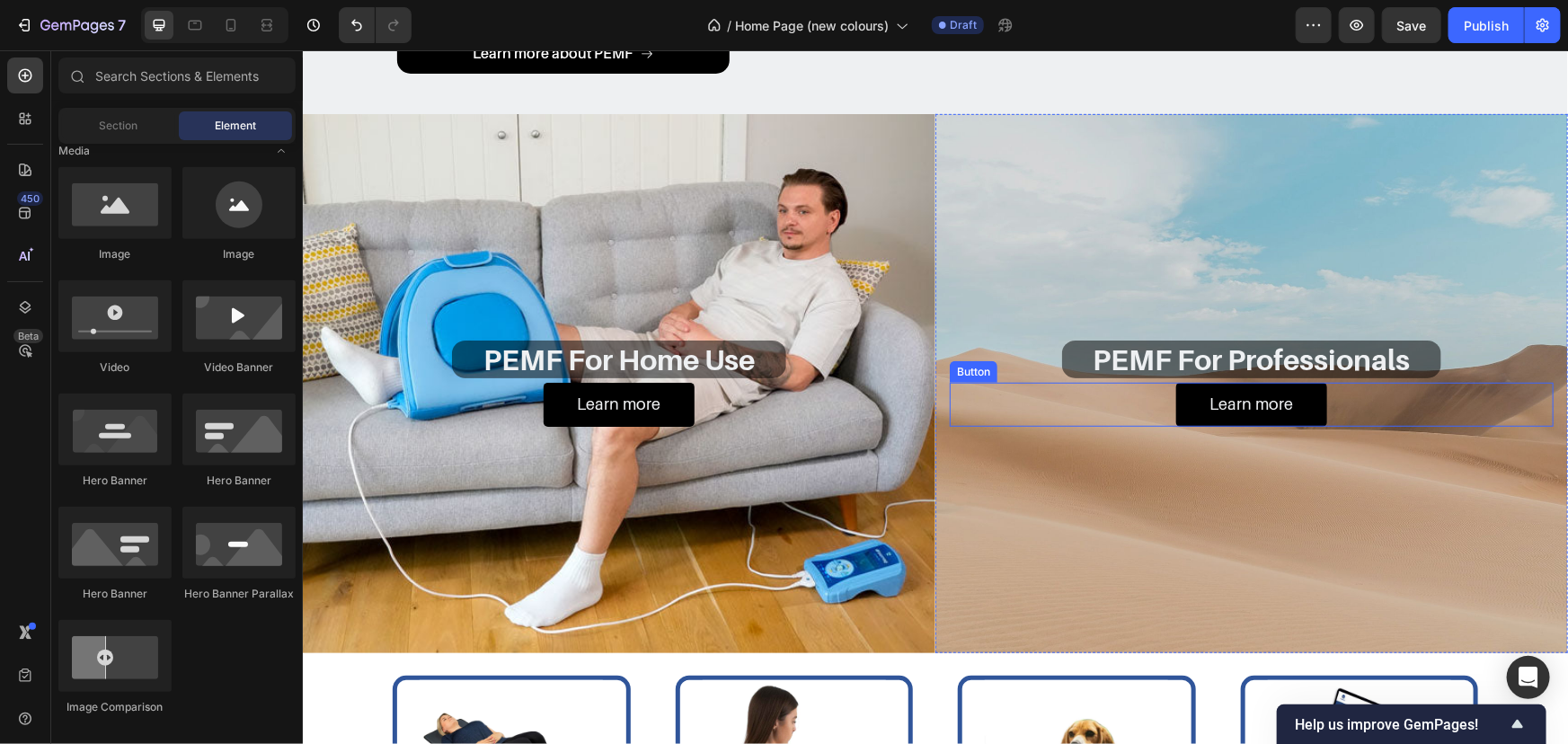
click at [1081, 402] on div "Learn more Button" at bounding box center [1251, 404] width 604 height 43
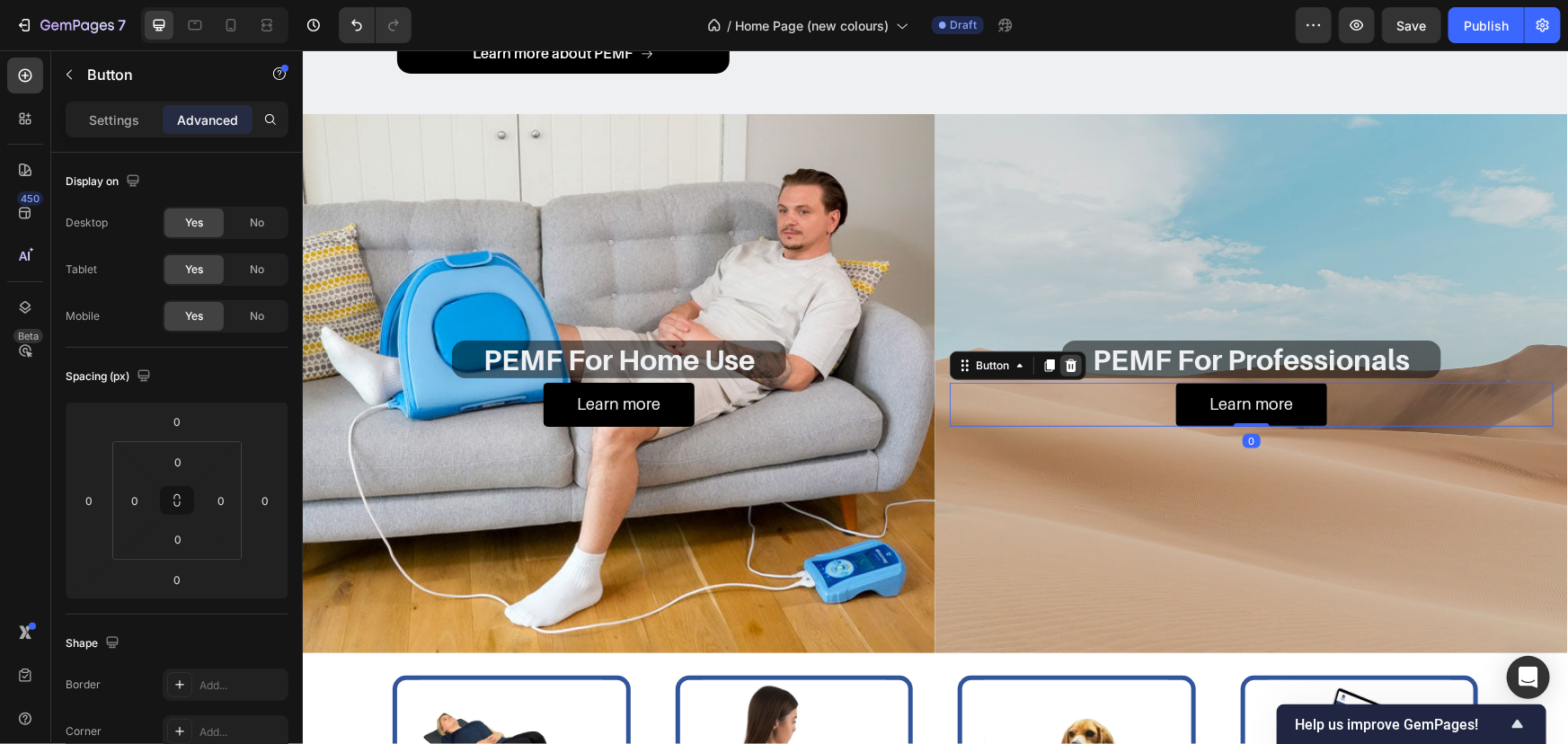
click at [1066, 372] on icon at bounding box center [1070, 365] width 15 height 15
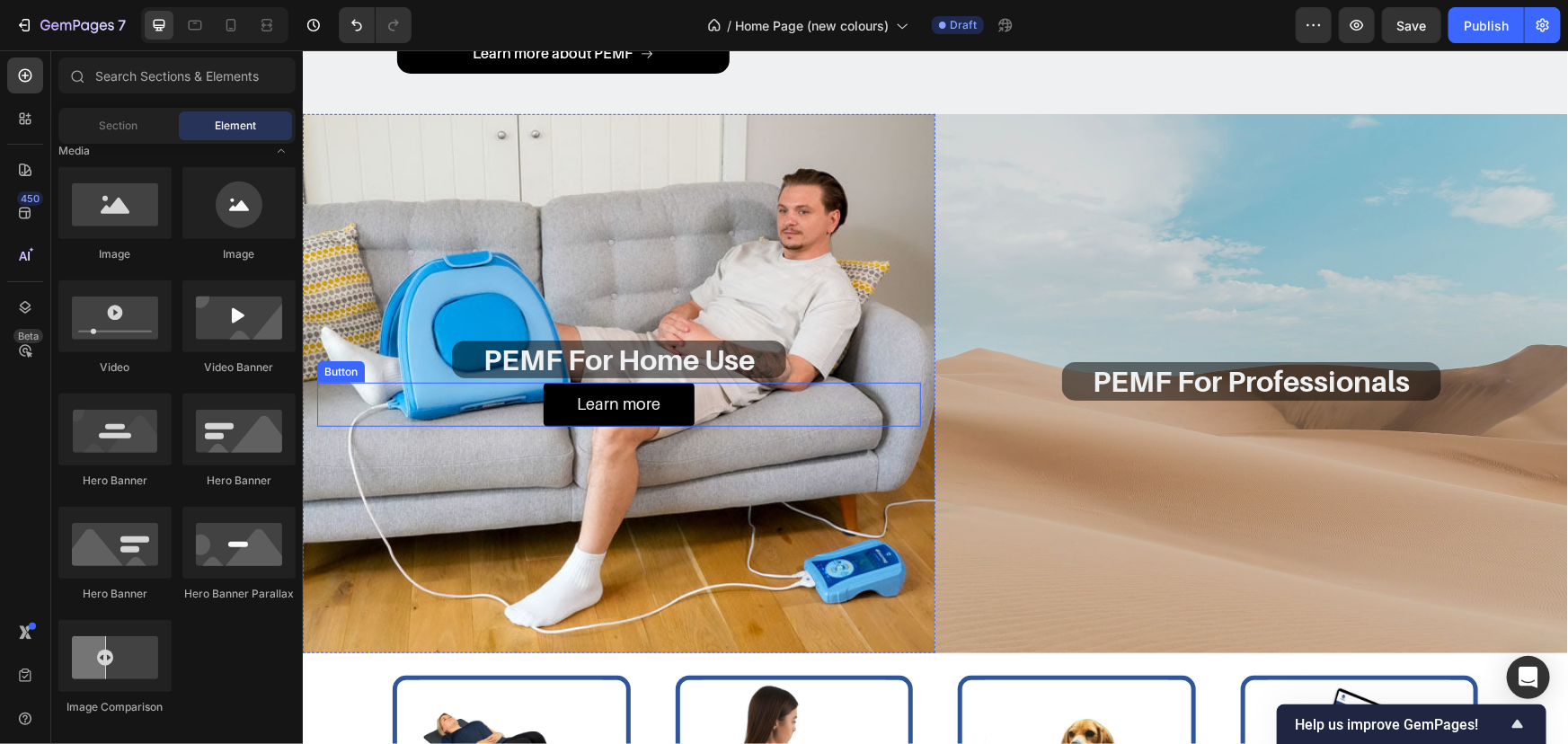
click at [735, 403] on div "Learn more Button" at bounding box center [619, 404] width 604 height 43
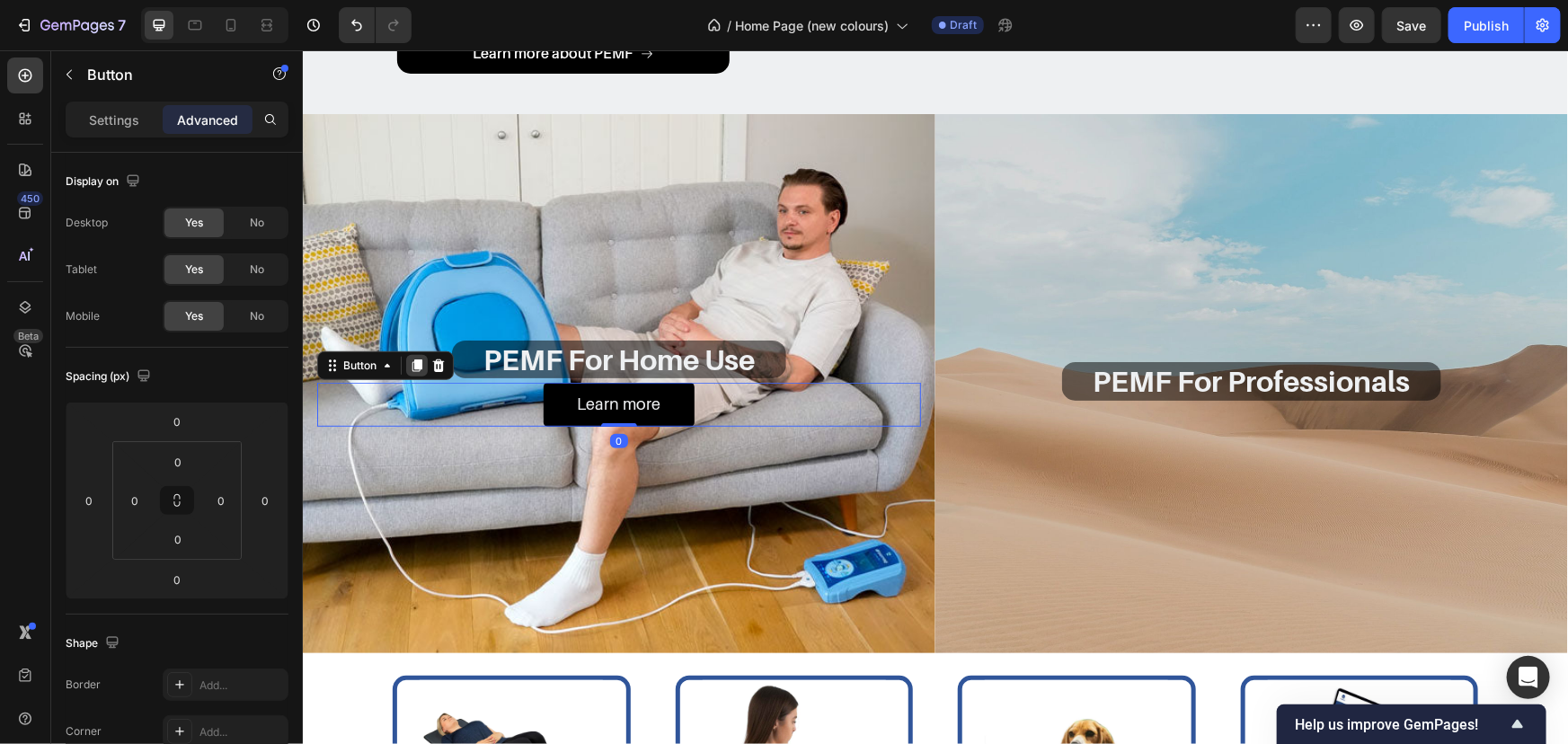
click at [408, 370] on div at bounding box center [416, 365] width 22 height 22
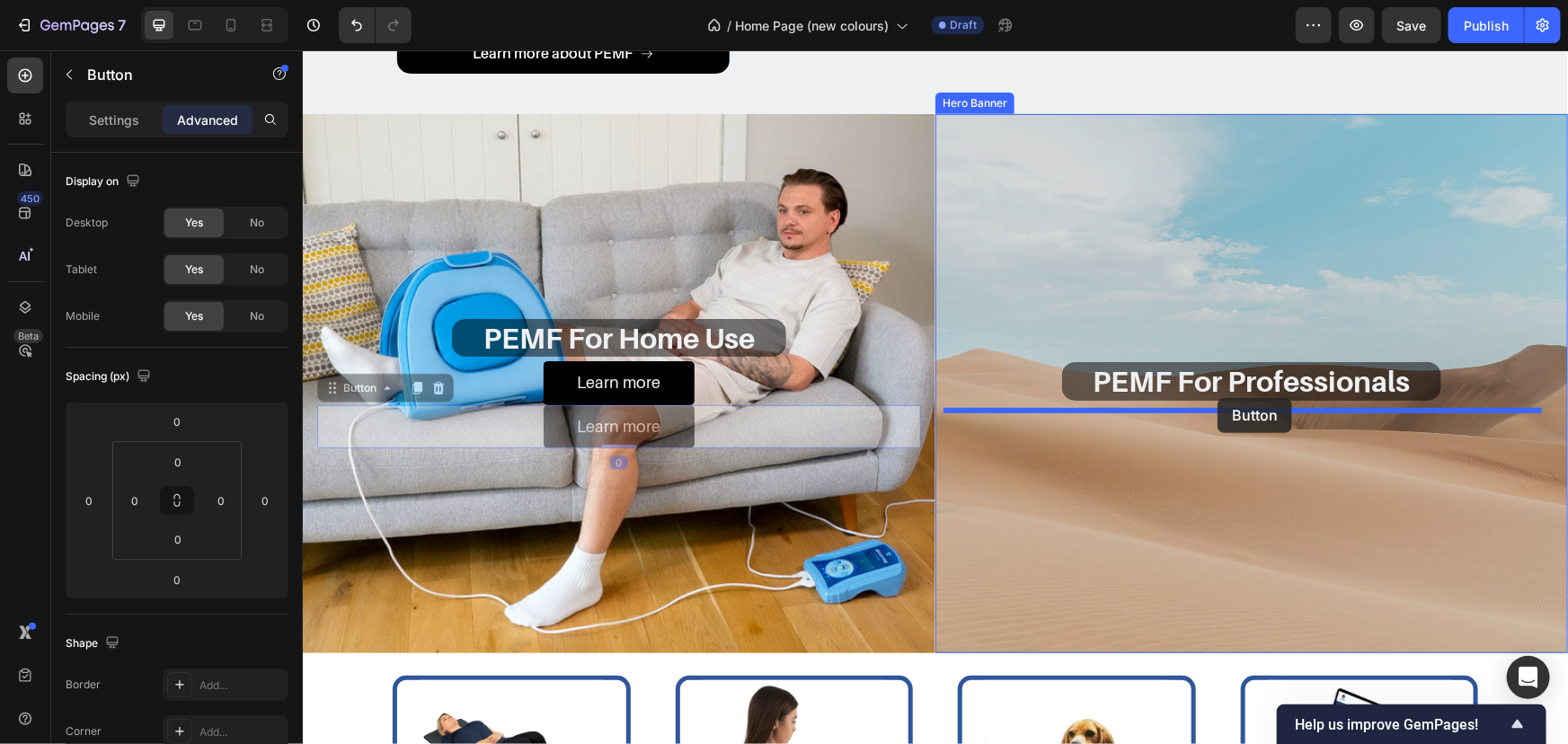
drag, startPoint x: 365, startPoint y: 393, endPoint x: 1217, endPoint y: 397, distance: 852.0
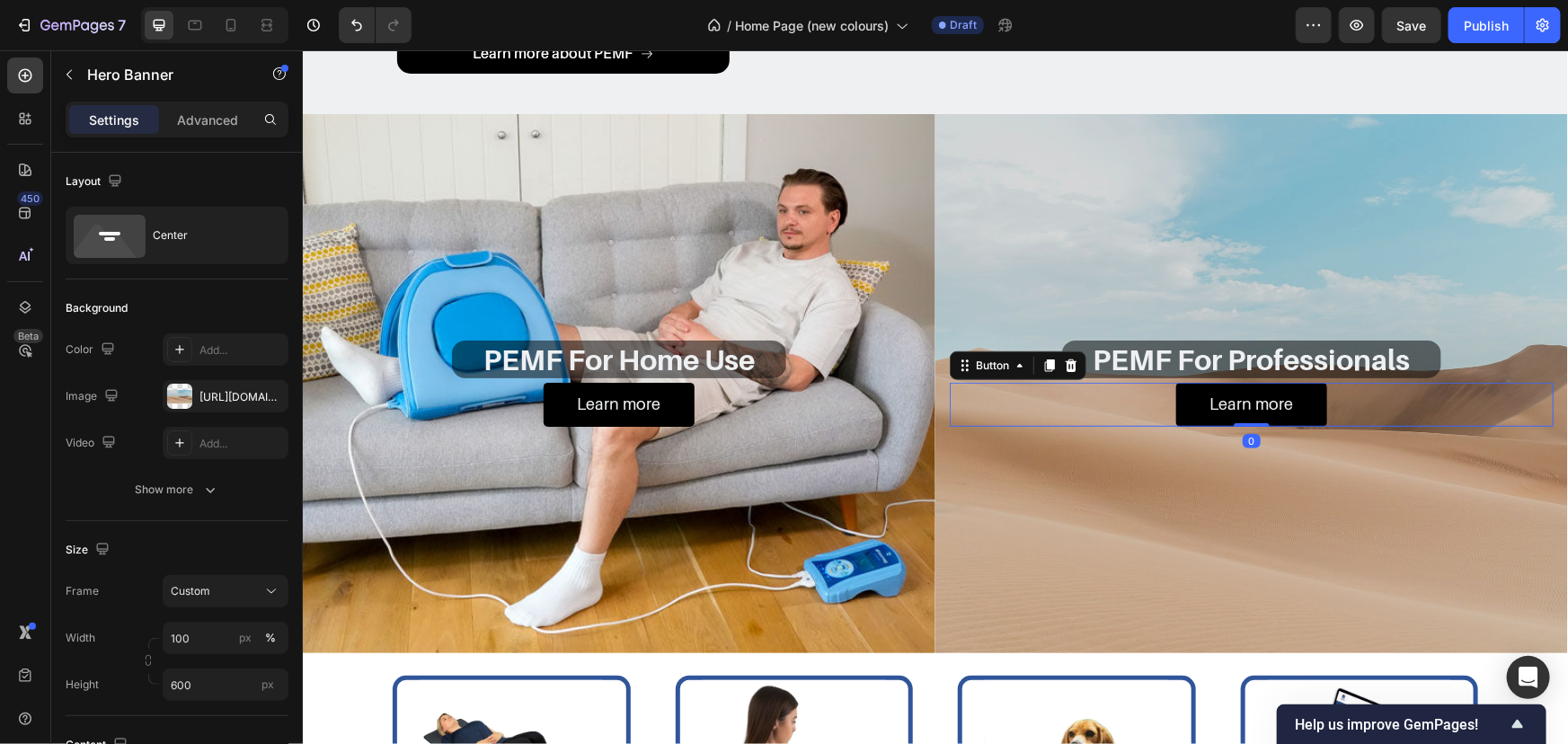
click at [1218, 455] on div "Background Image" at bounding box center [1250, 382] width 632 height 539
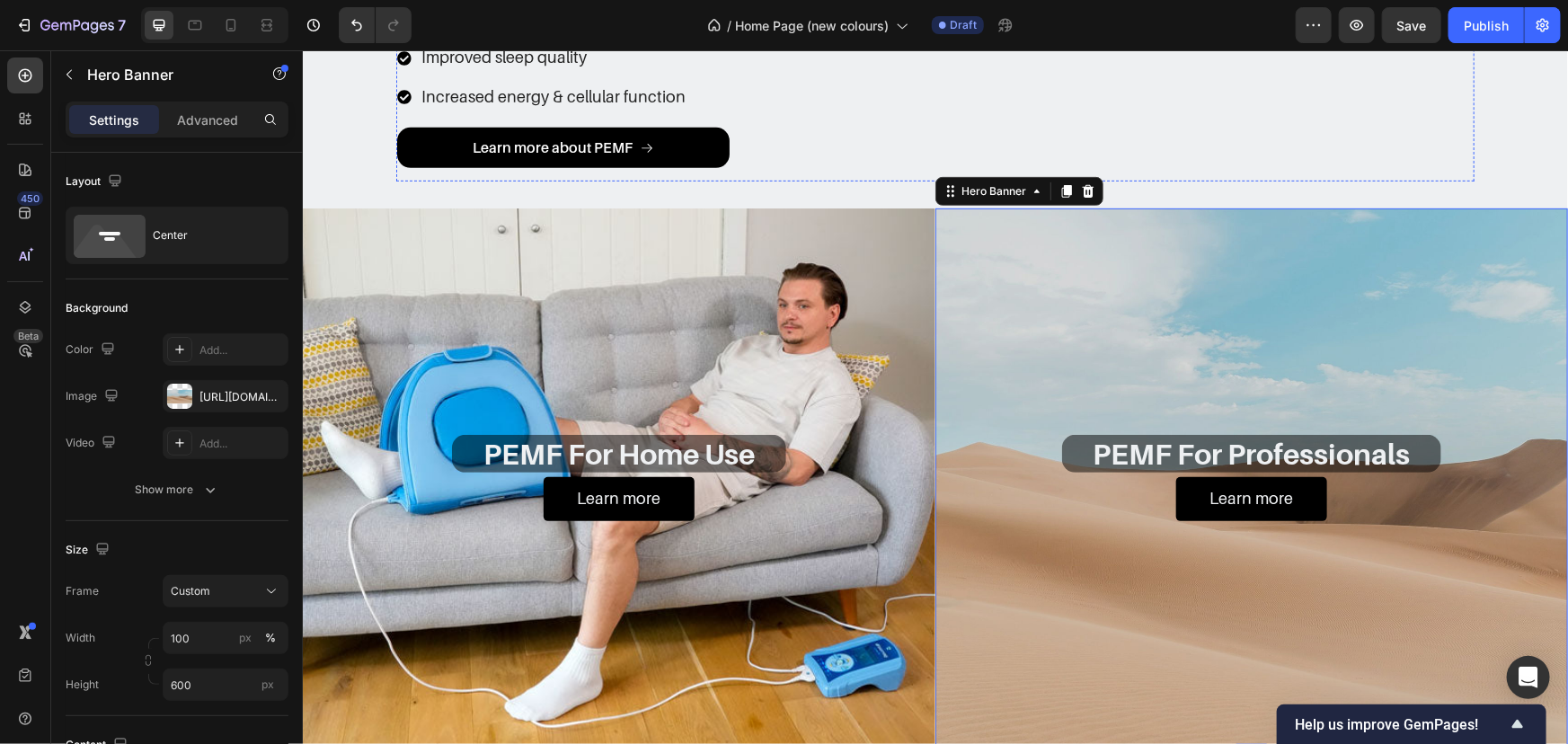
scroll to position [408, 0]
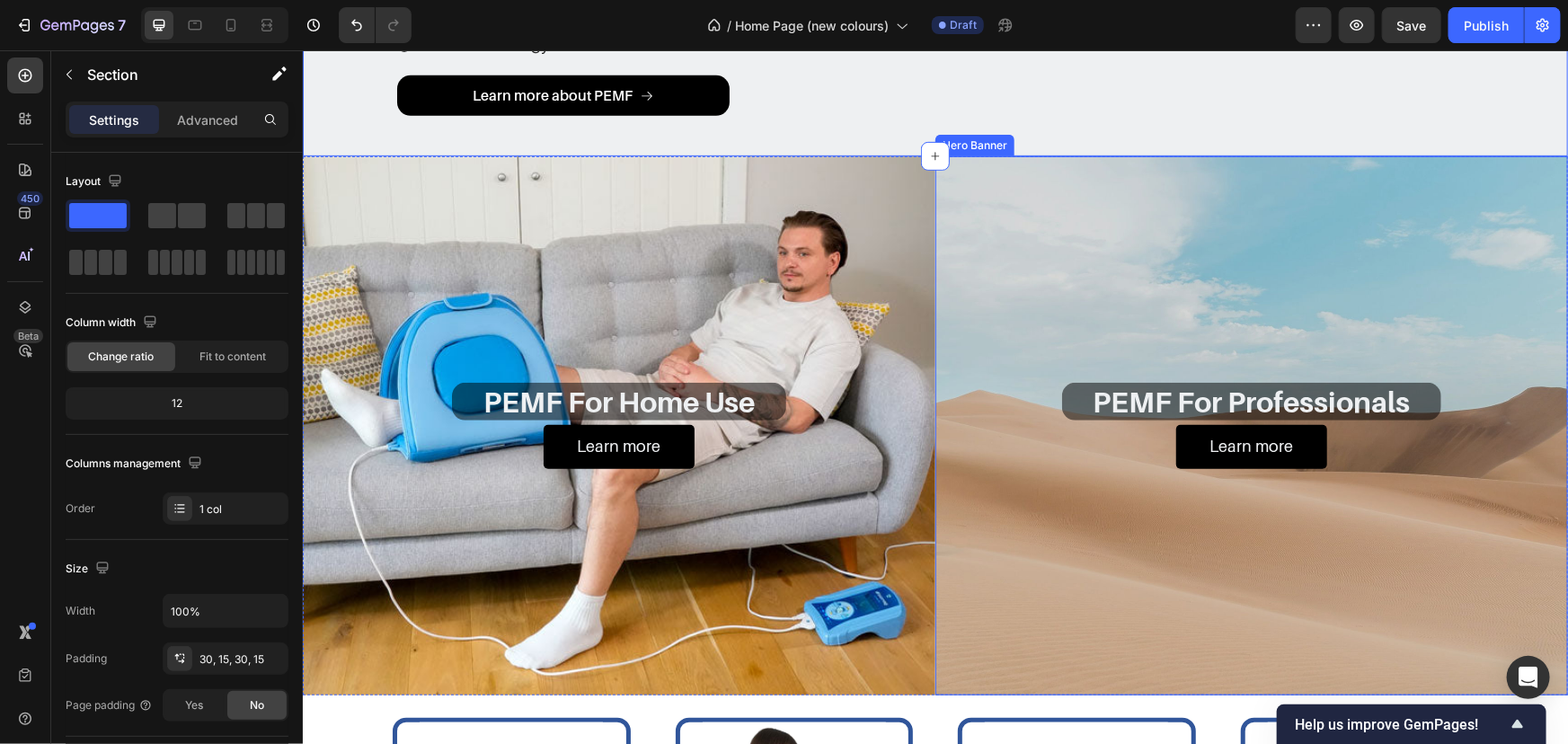
click at [1259, 265] on div "Background Image" at bounding box center [1250, 425] width 632 height 539
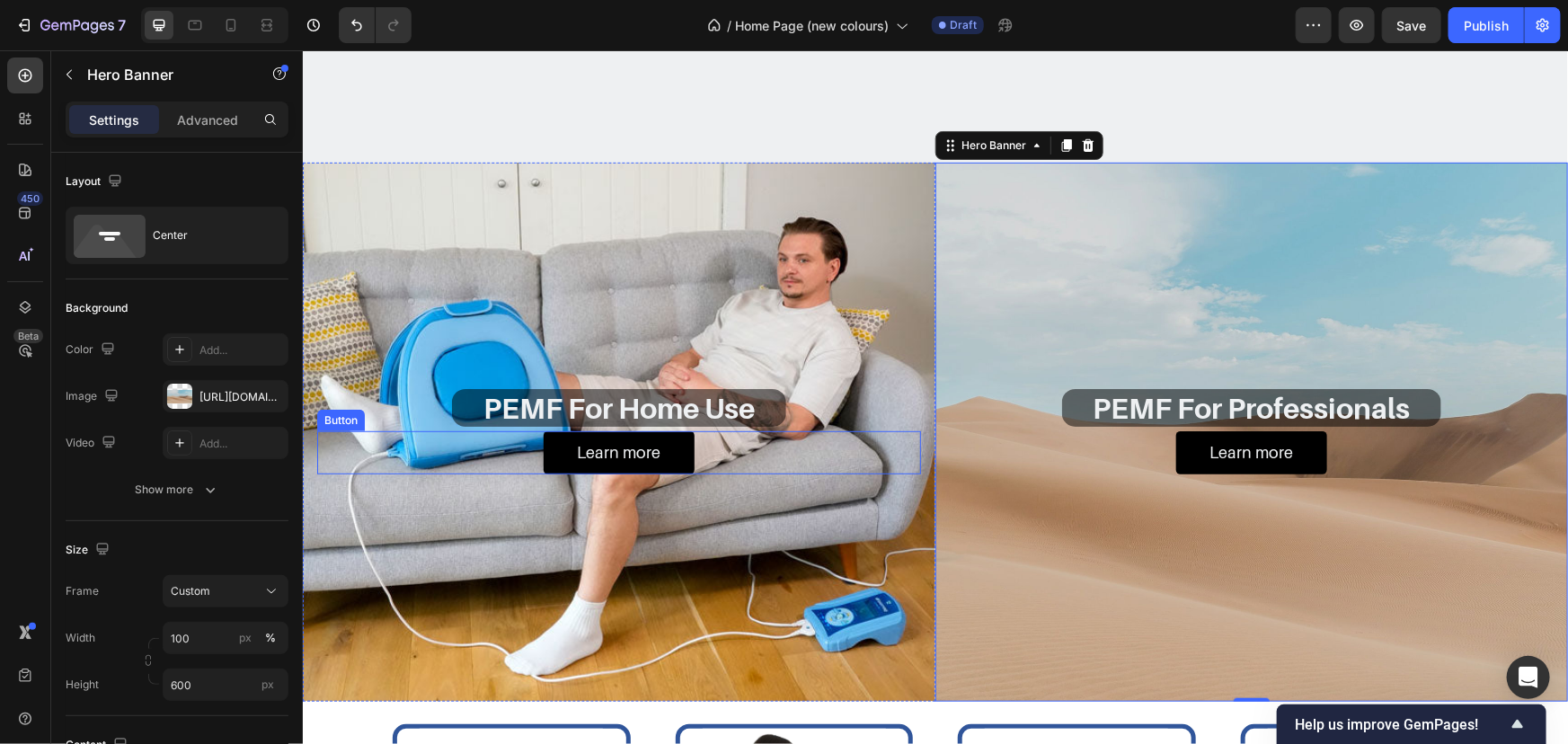
scroll to position [899, 0]
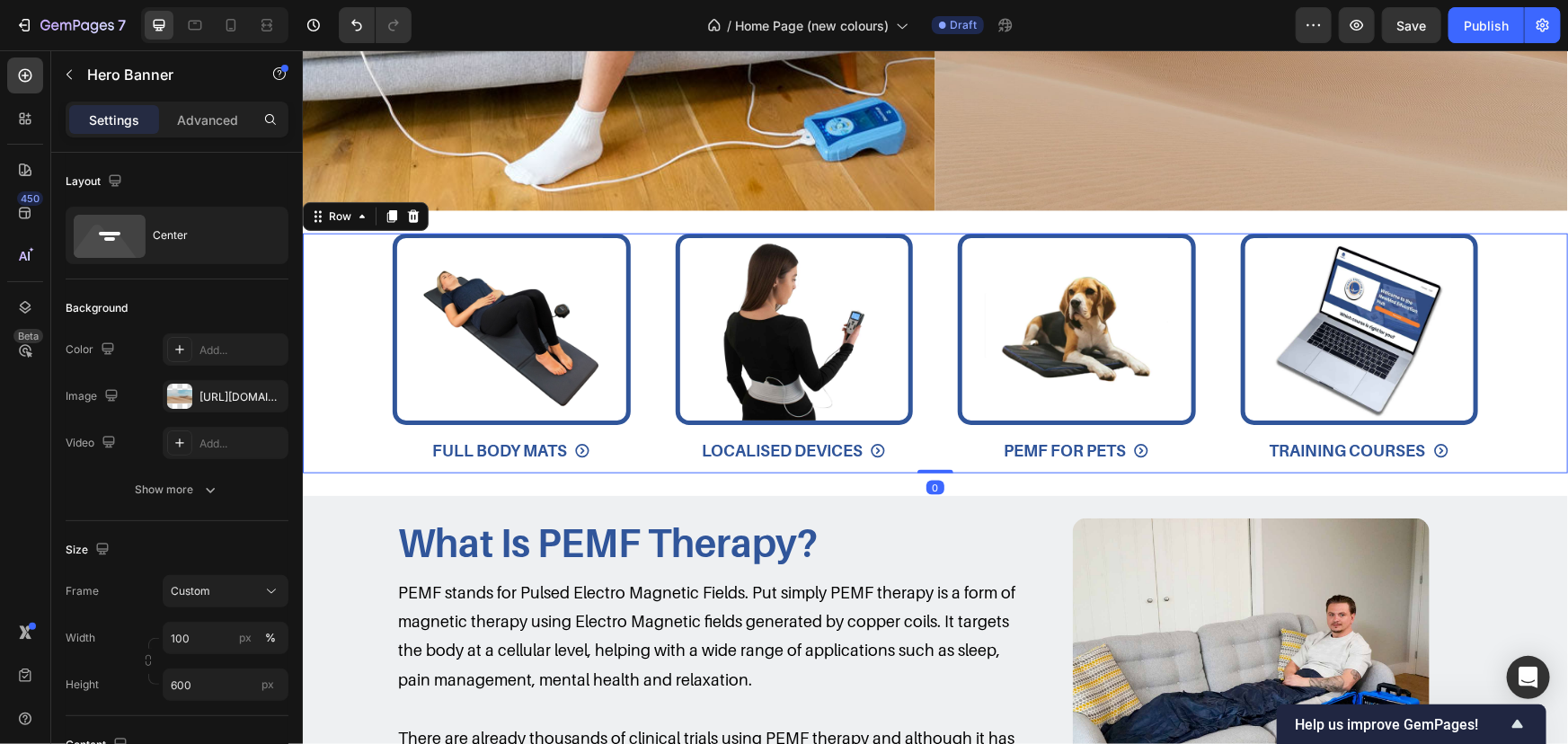
click at [919, 399] on div "Image FULL BODY MATS Button Image LOCALISED DEVICES Button Image PEMF FOR PETS …" at bounding box center [935, 352] width 1265 height 240
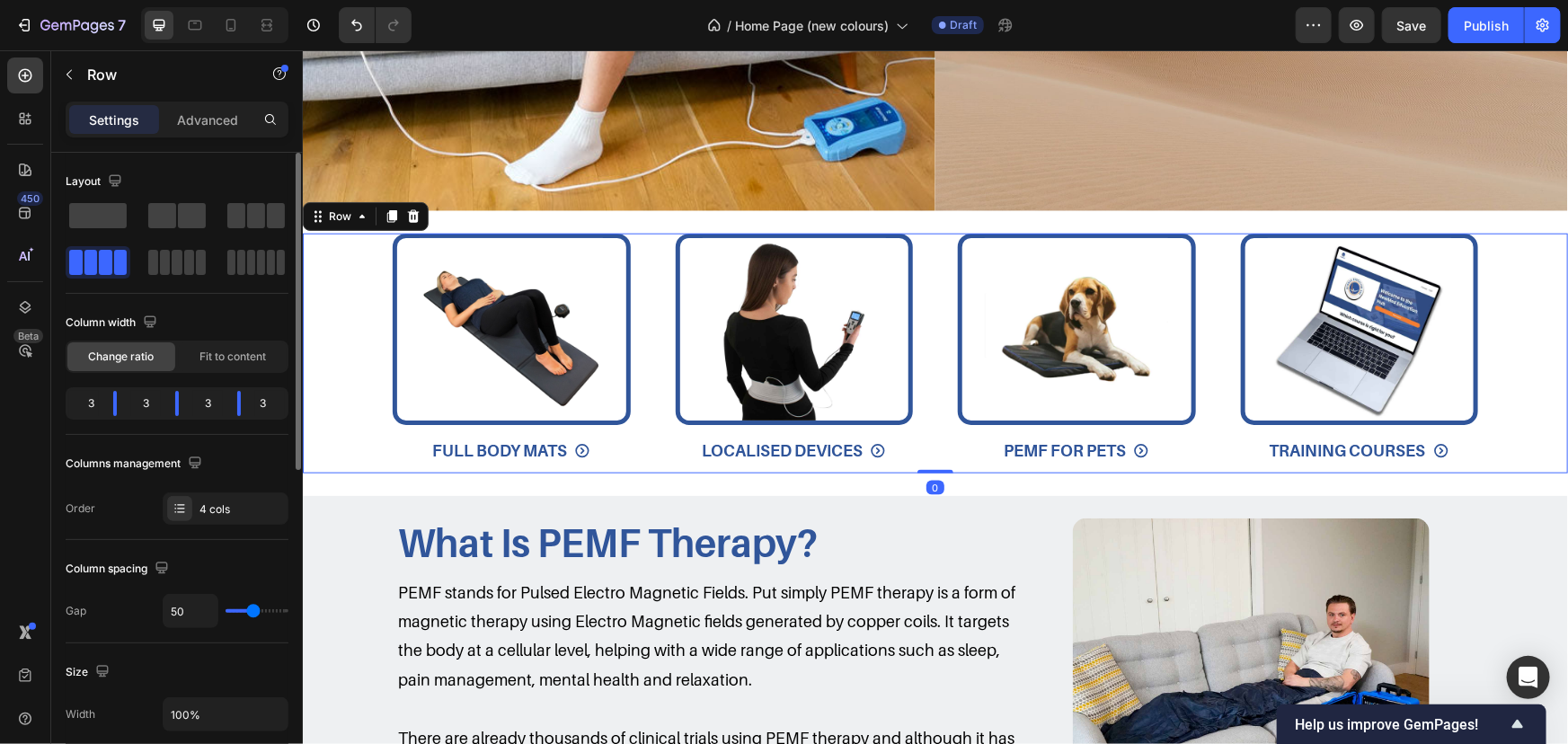
scroll to position [489, 0]
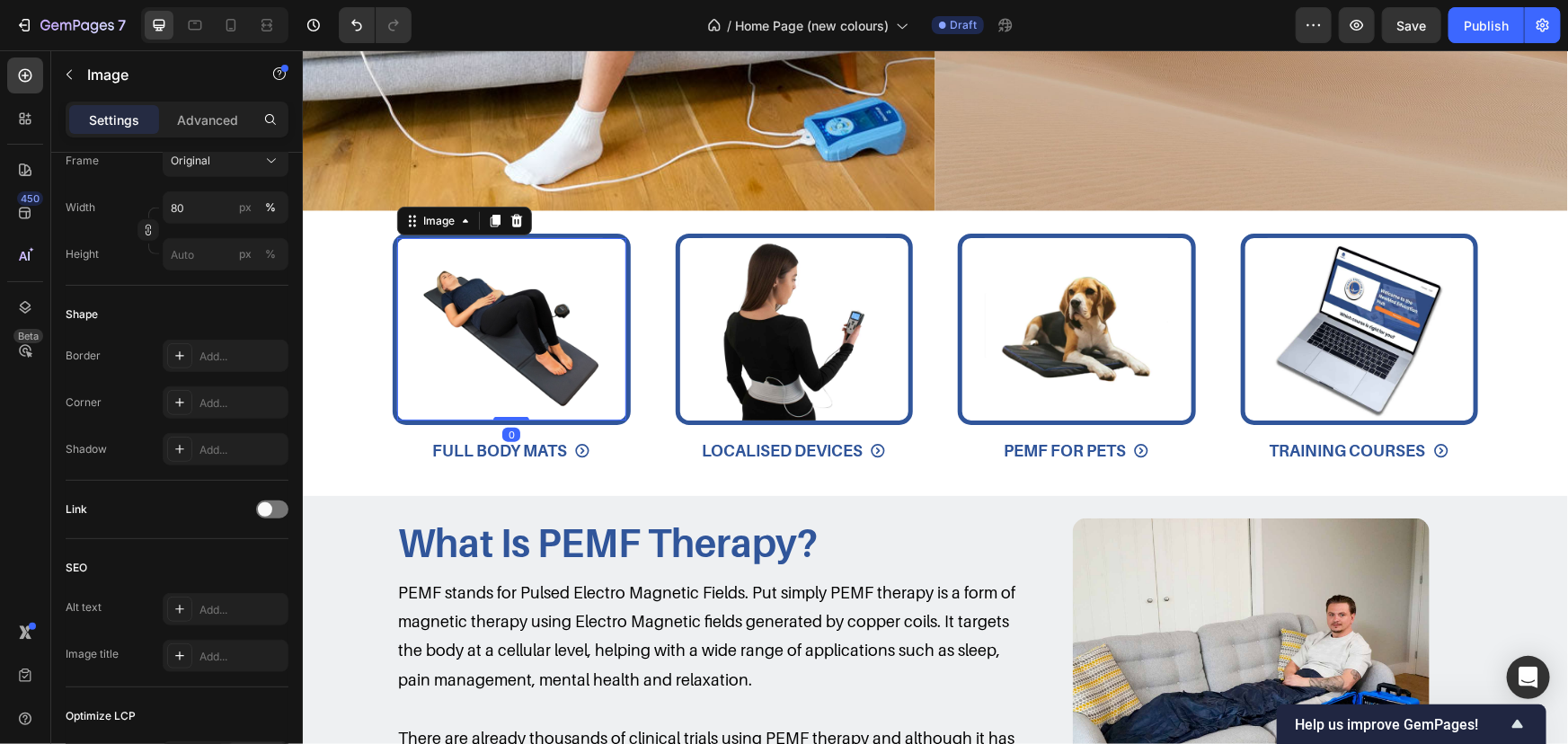
click at [614, 323] on div at bounding box center [511, 328] width 229 height 183
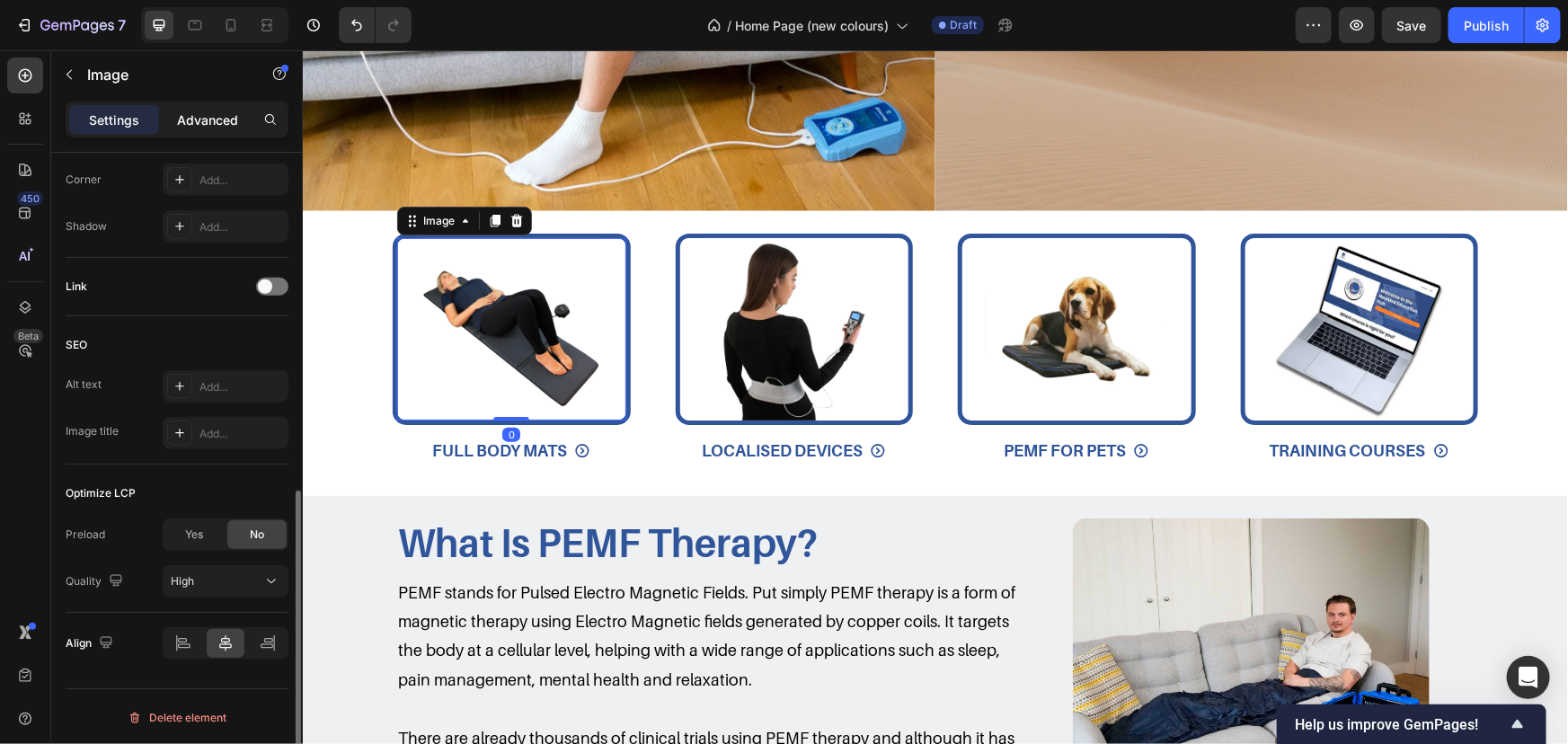
click at [195, 113] on p "Advanced" at bounding box center [208, 120] width 61 height 19
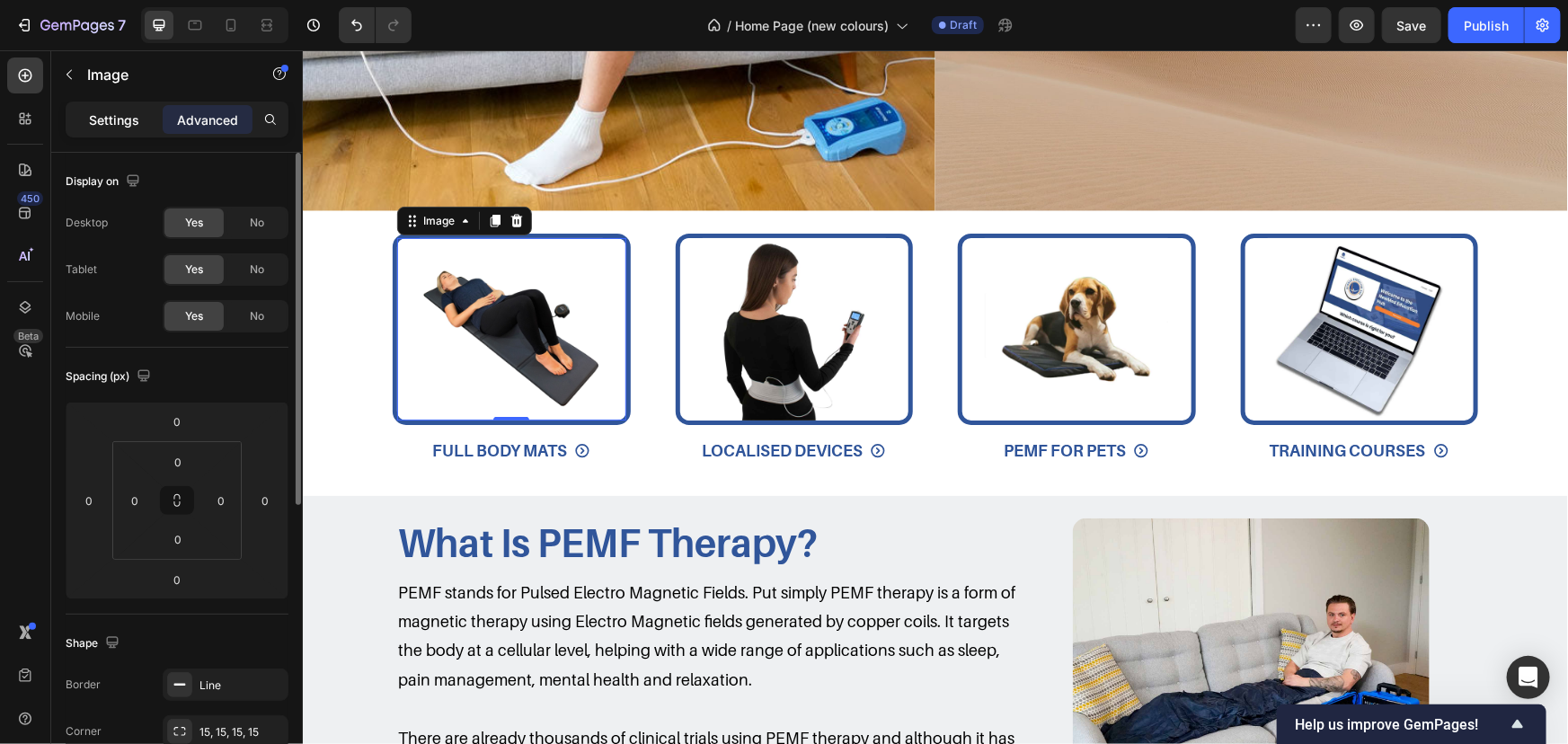
click at [121, 111] on p "Settings" at bounding box center [114, 120] width 50 height 19
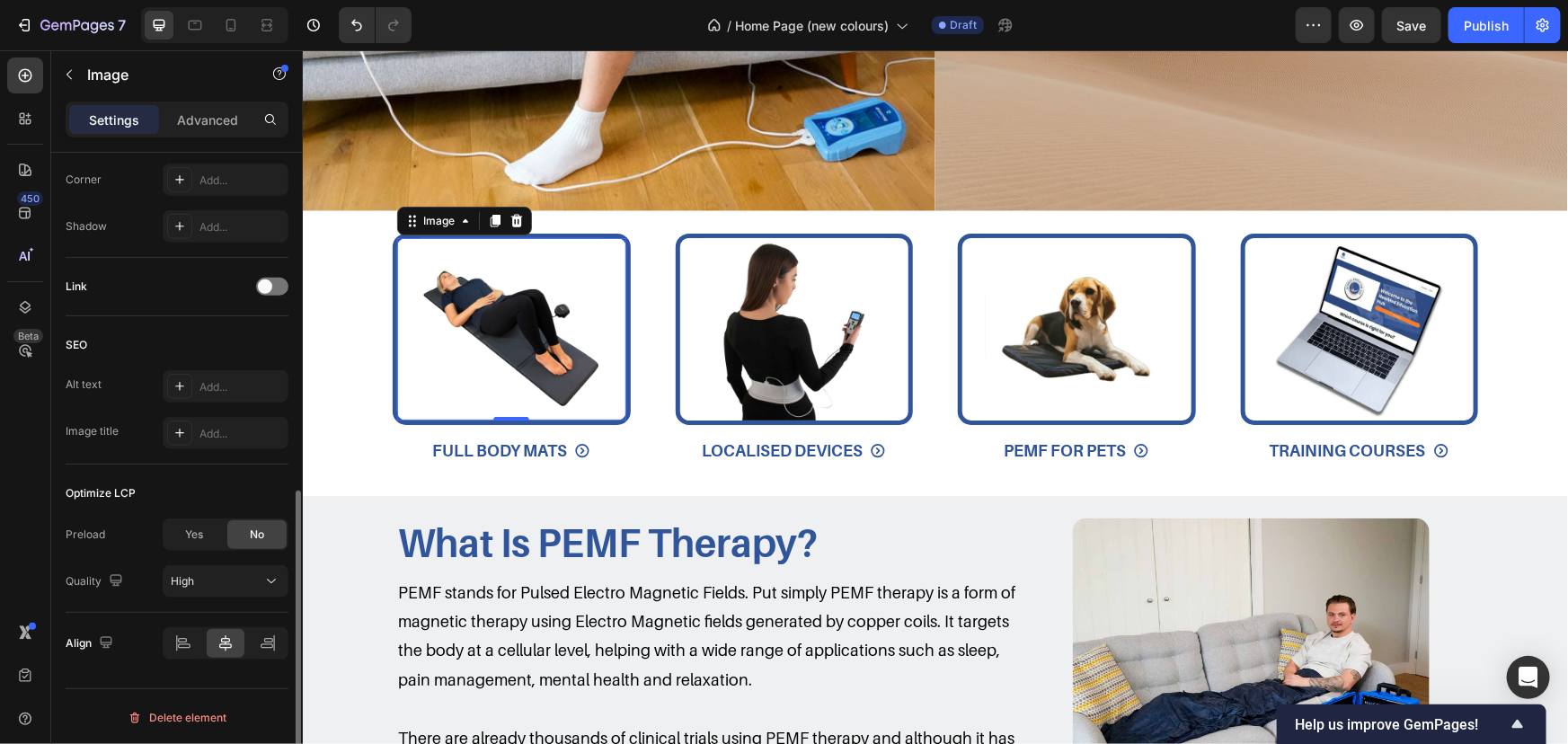
scroll to position [468, 0]
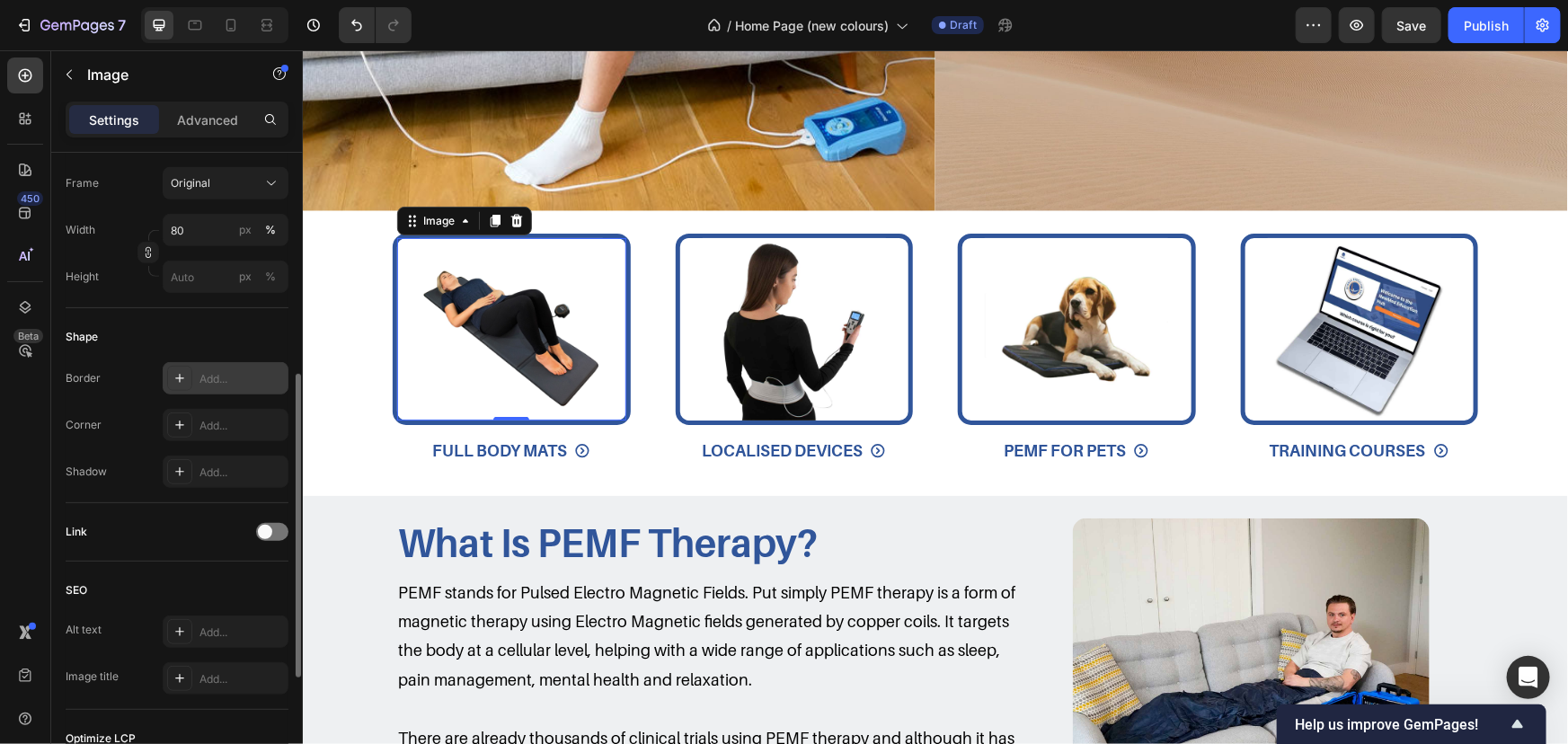
click at [231, 372] on div "Add..." at bounding box center [241, 379] width 84 height 16
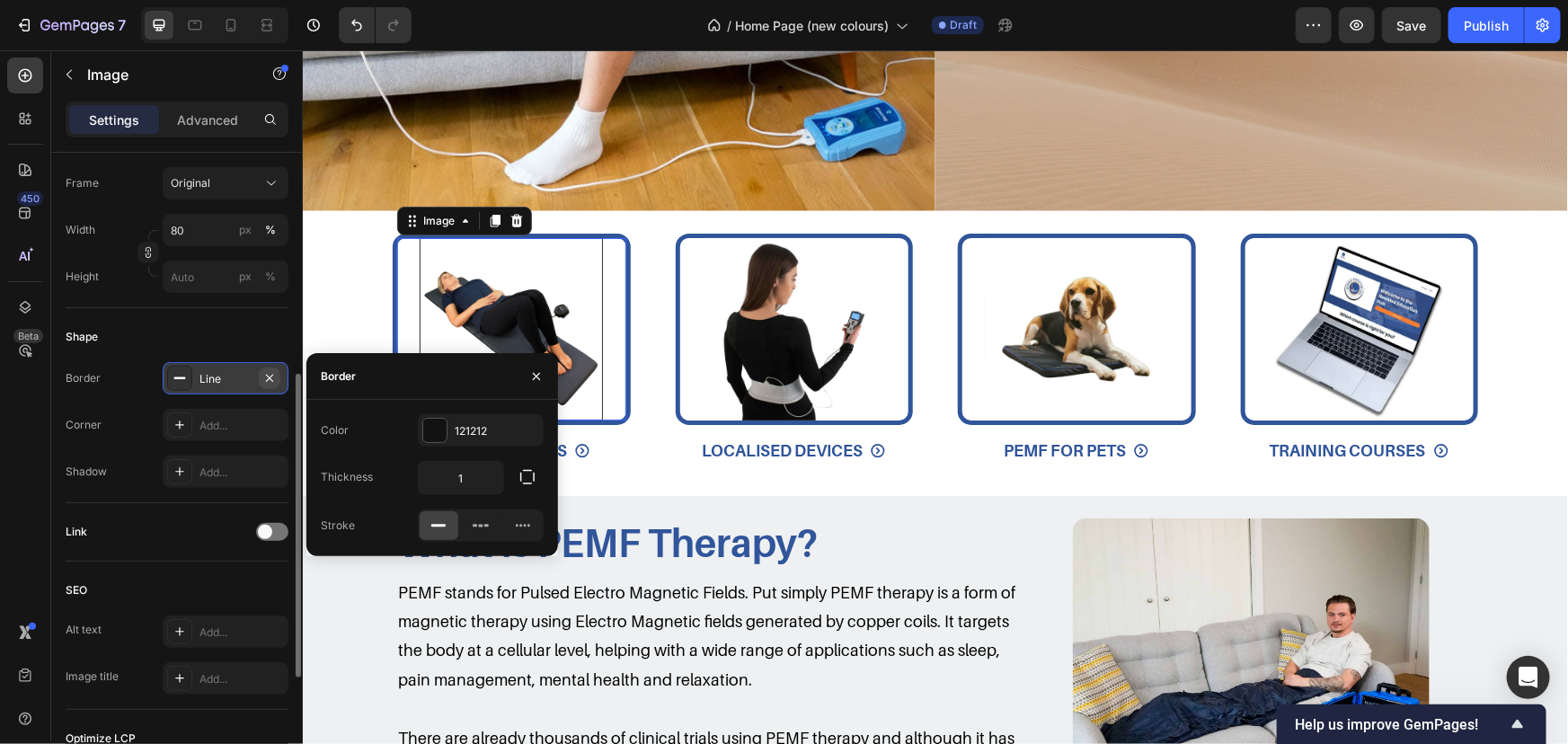
click at [263, 372] on icon "button" at bounding box center [270, 378] width 15 height 15
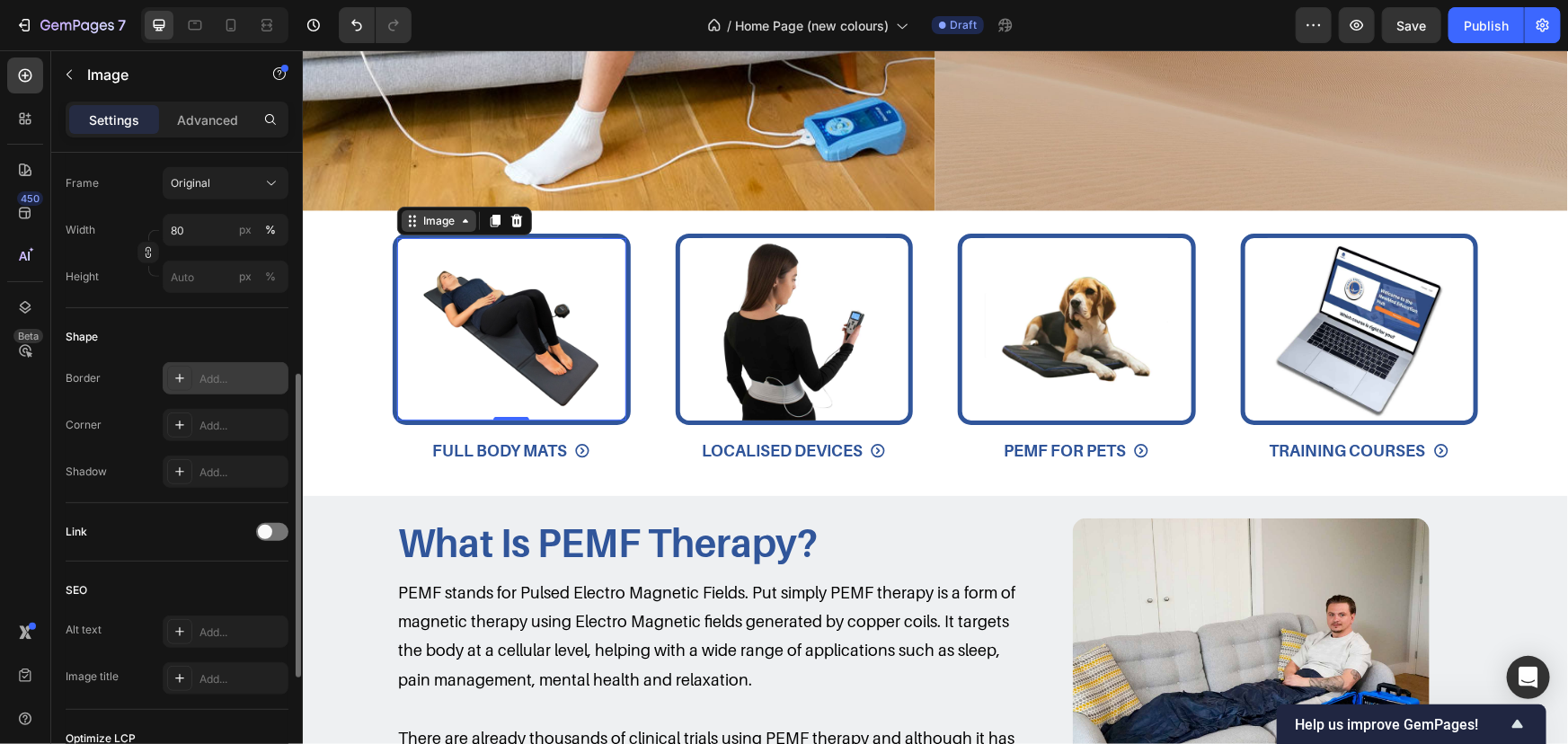
click at [424, 225] on div "Image" at bounding box center [437, 220] width 38 height 16
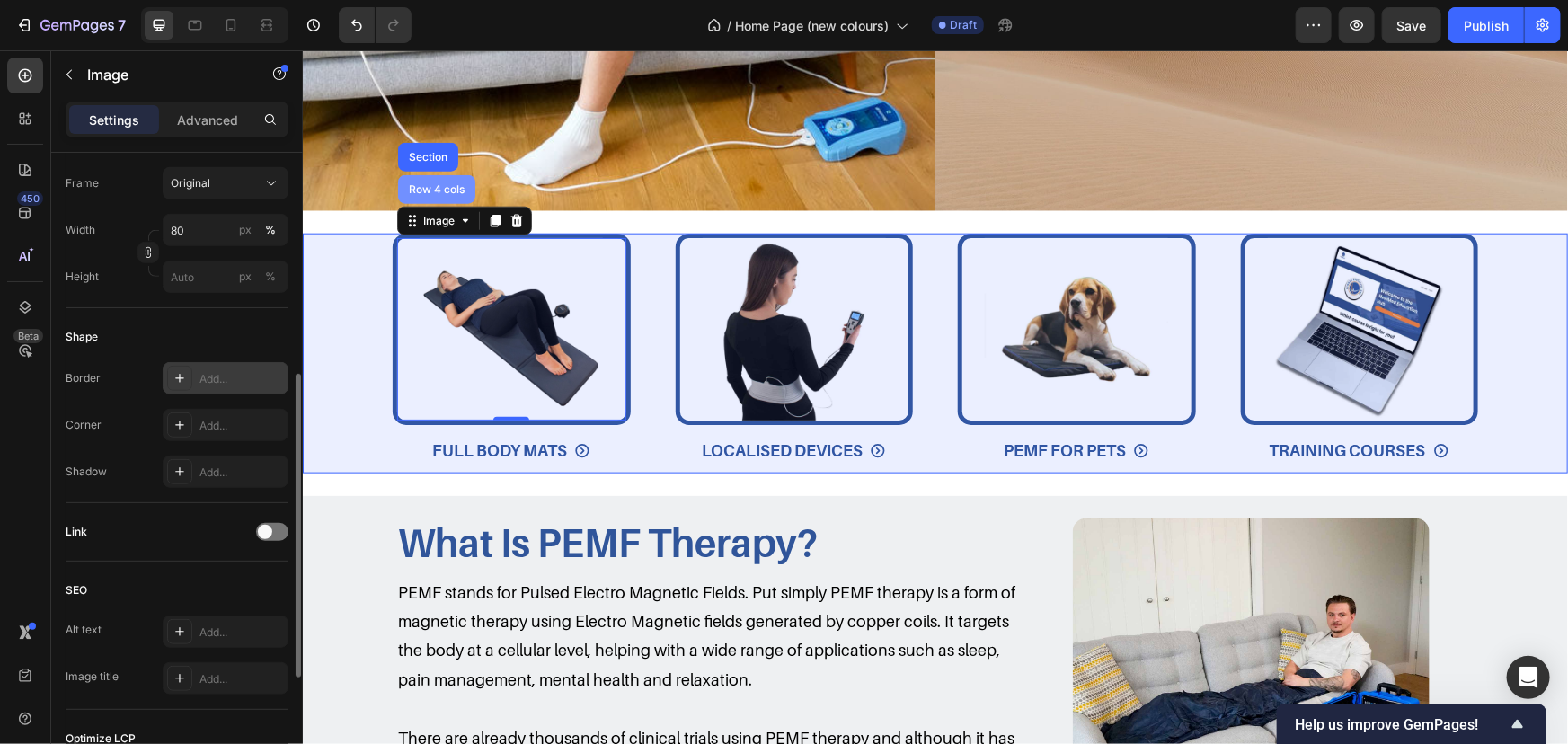
click at [435, 198] on div "Row 4 cols" at bounding box center [435, 188] width 77 height 28
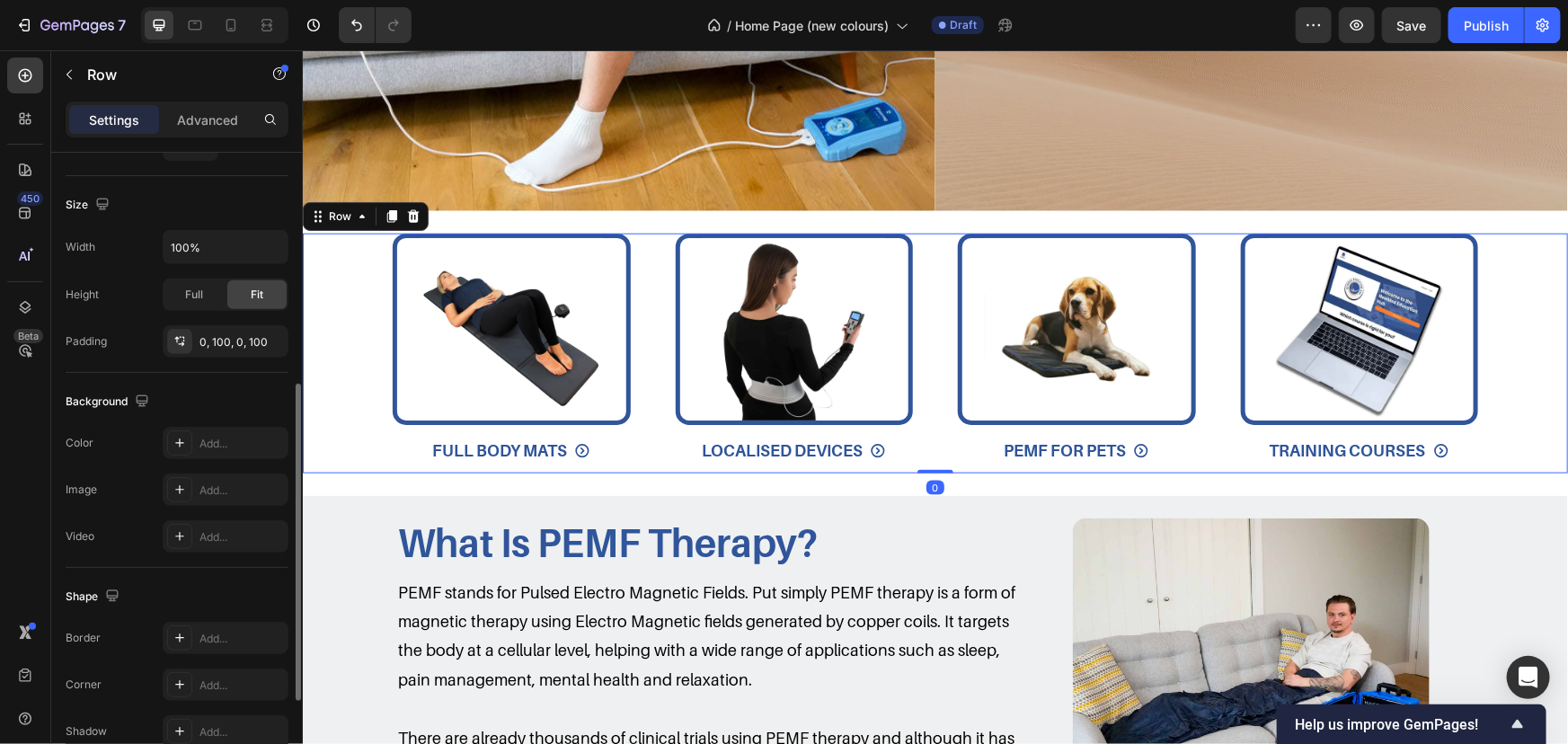
scroll to position [0, 0]
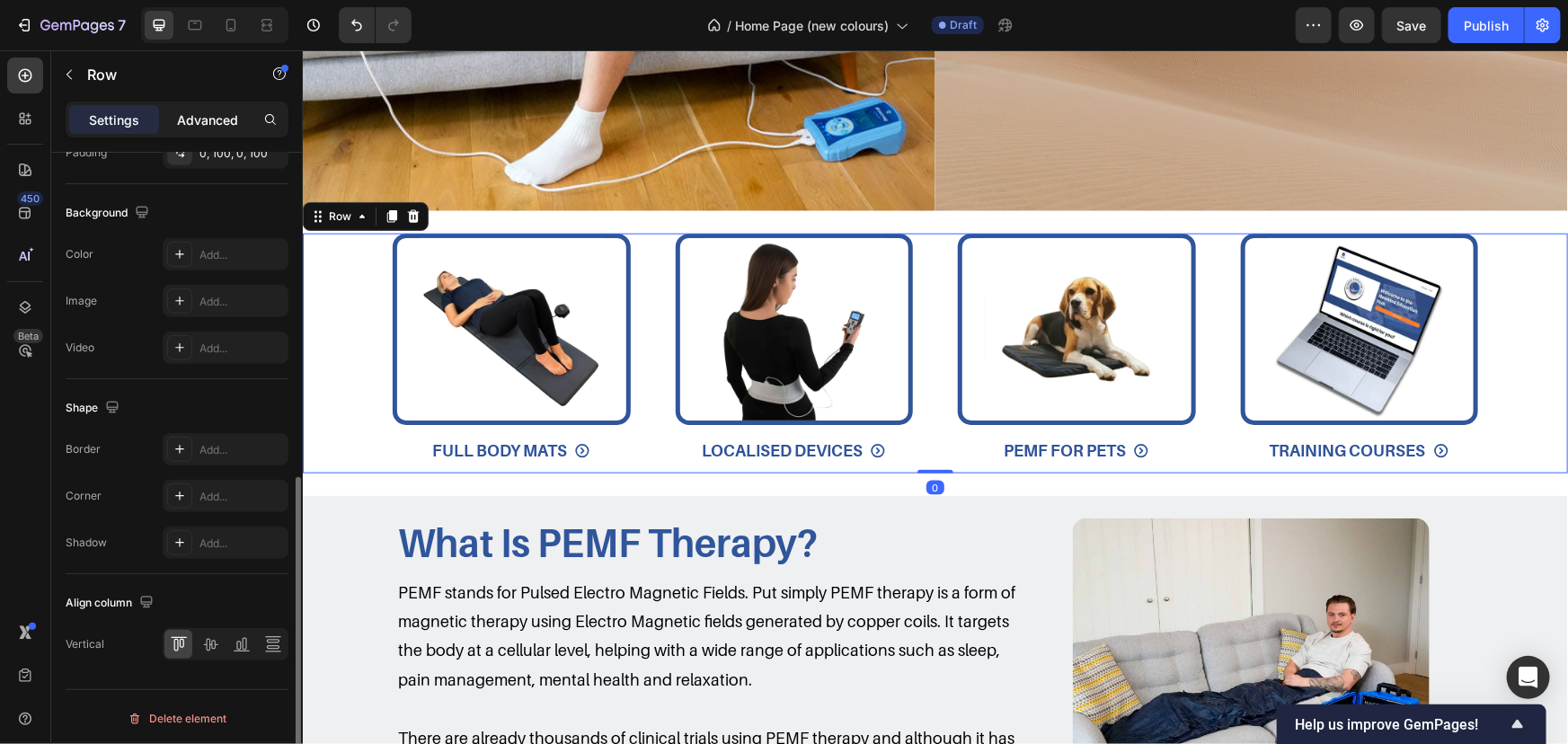
click at [233, 120] on p "Advanced" at bounding box center [208, 120] width 61 height 19
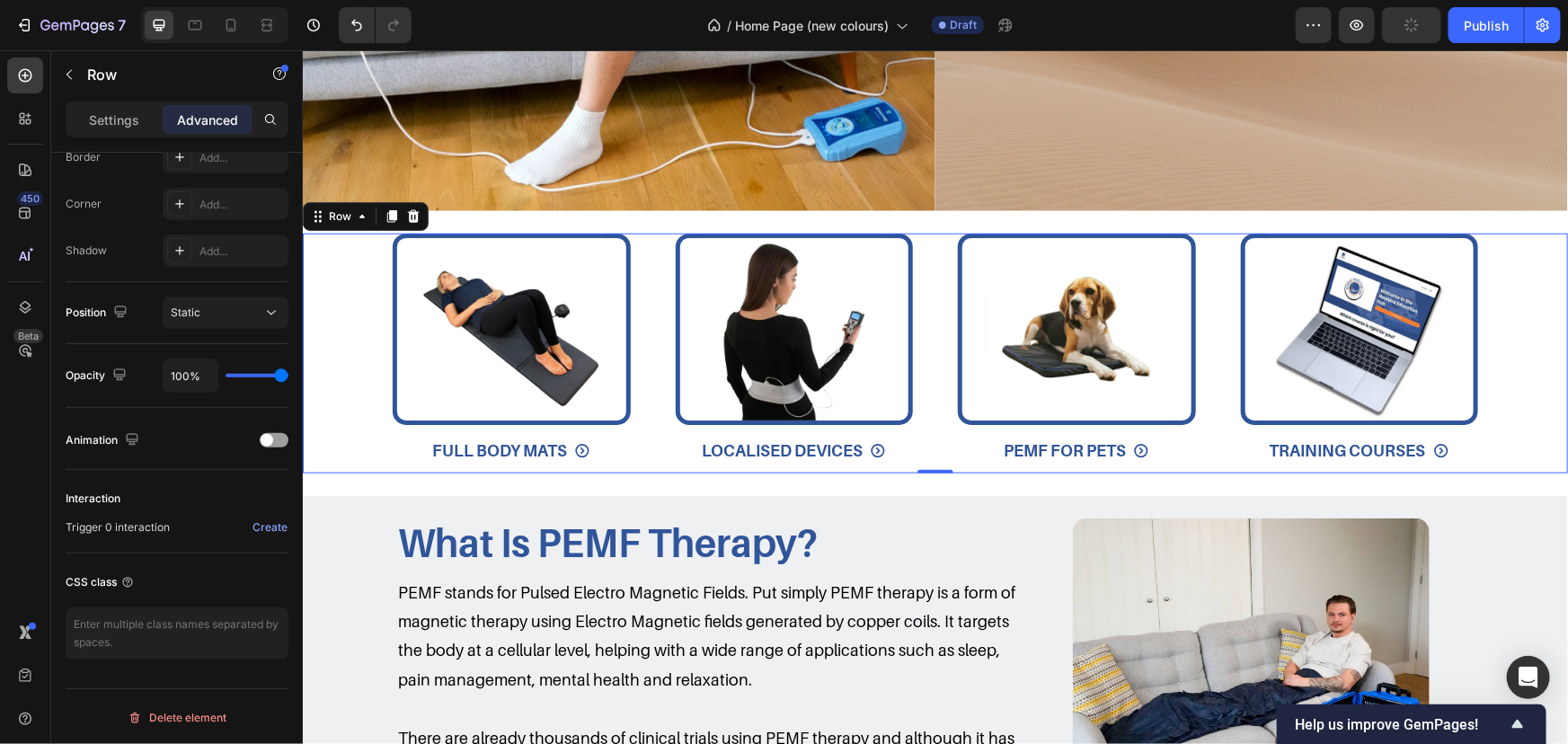
scroll to position [37, 0]
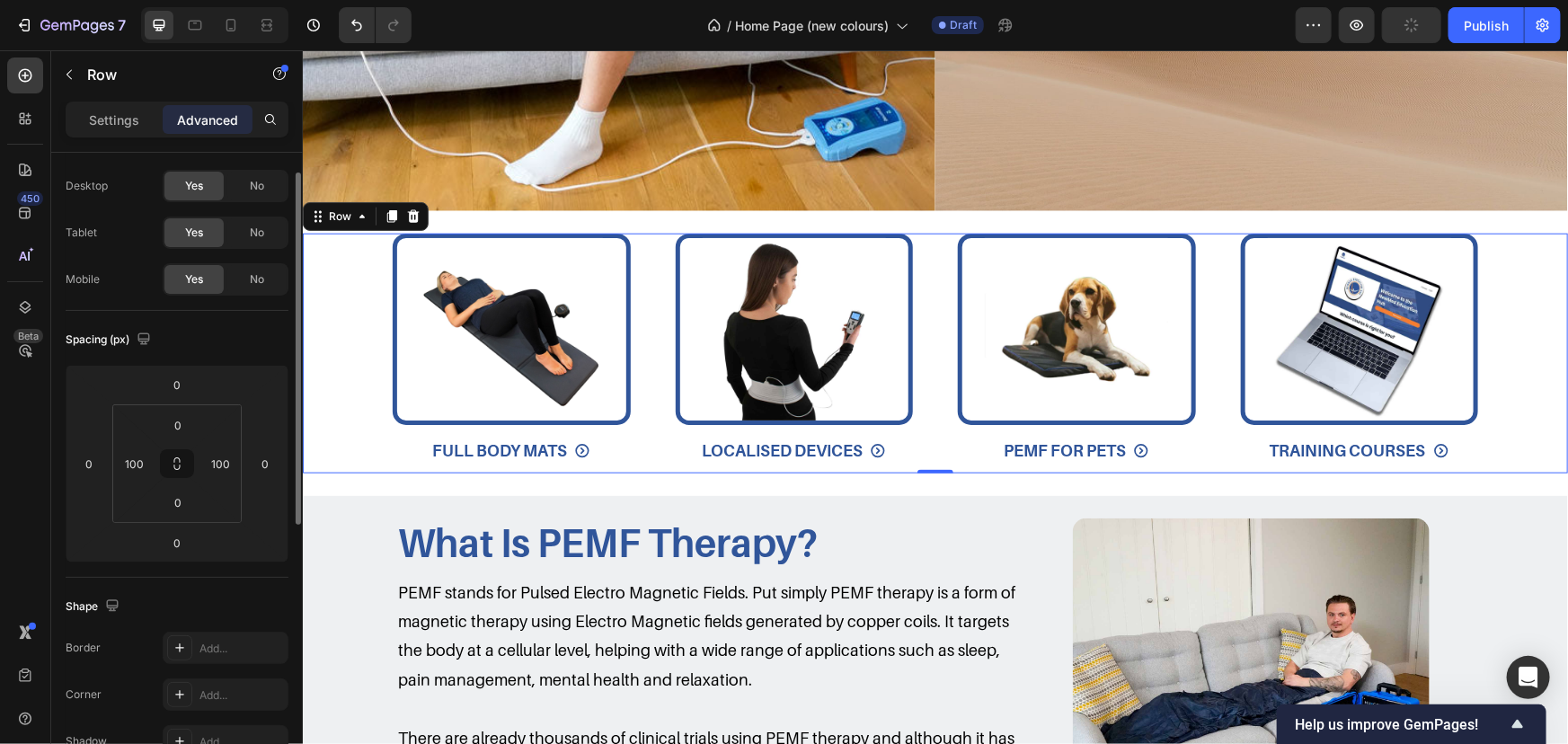
click at [131, 136] on div "Settings Advanced" at bounding box center [177, 120] width 223 height 36
click at [146, 130] on div "Settings" at bounding box center [115, 119] width 90 height 28
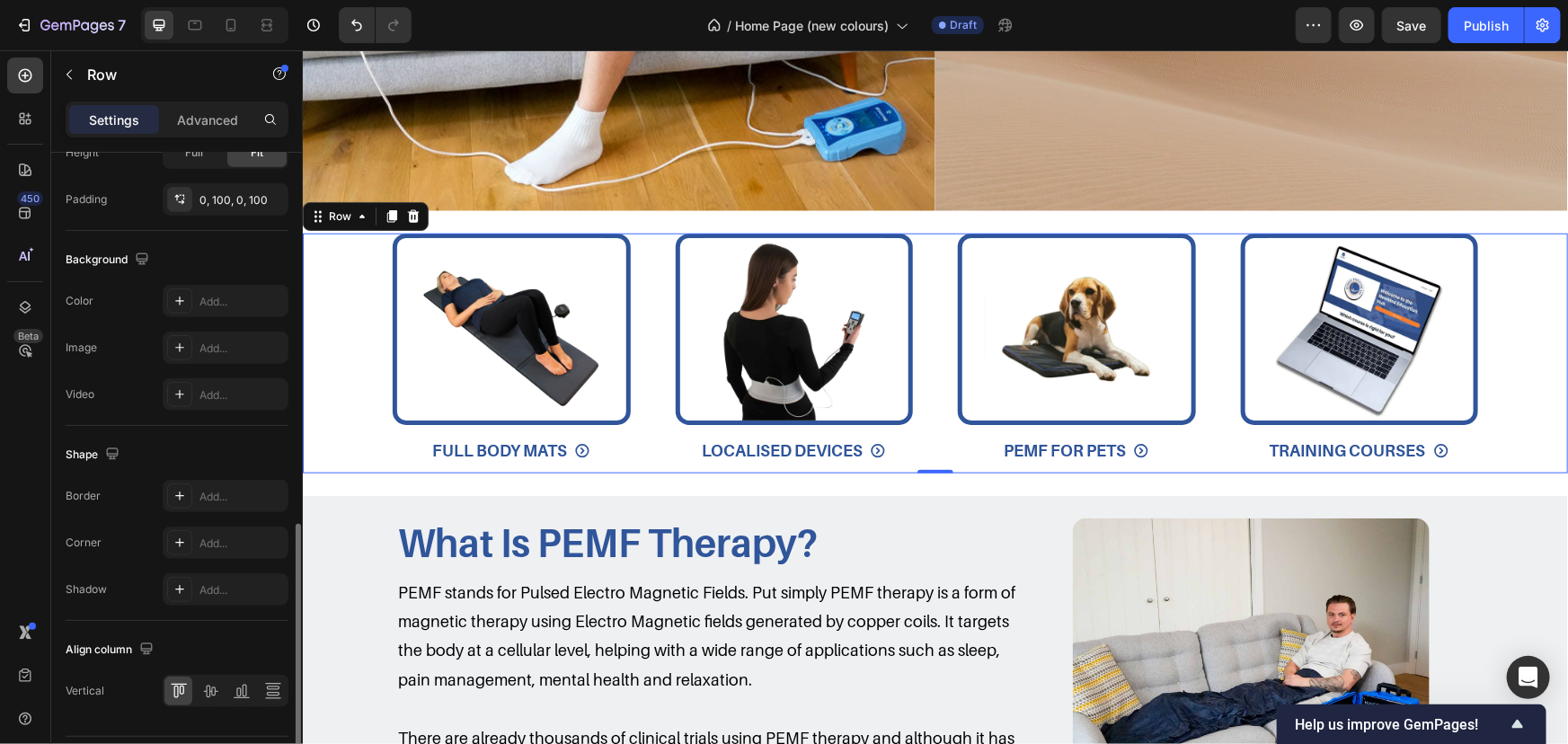
scroll to position [656, 0]
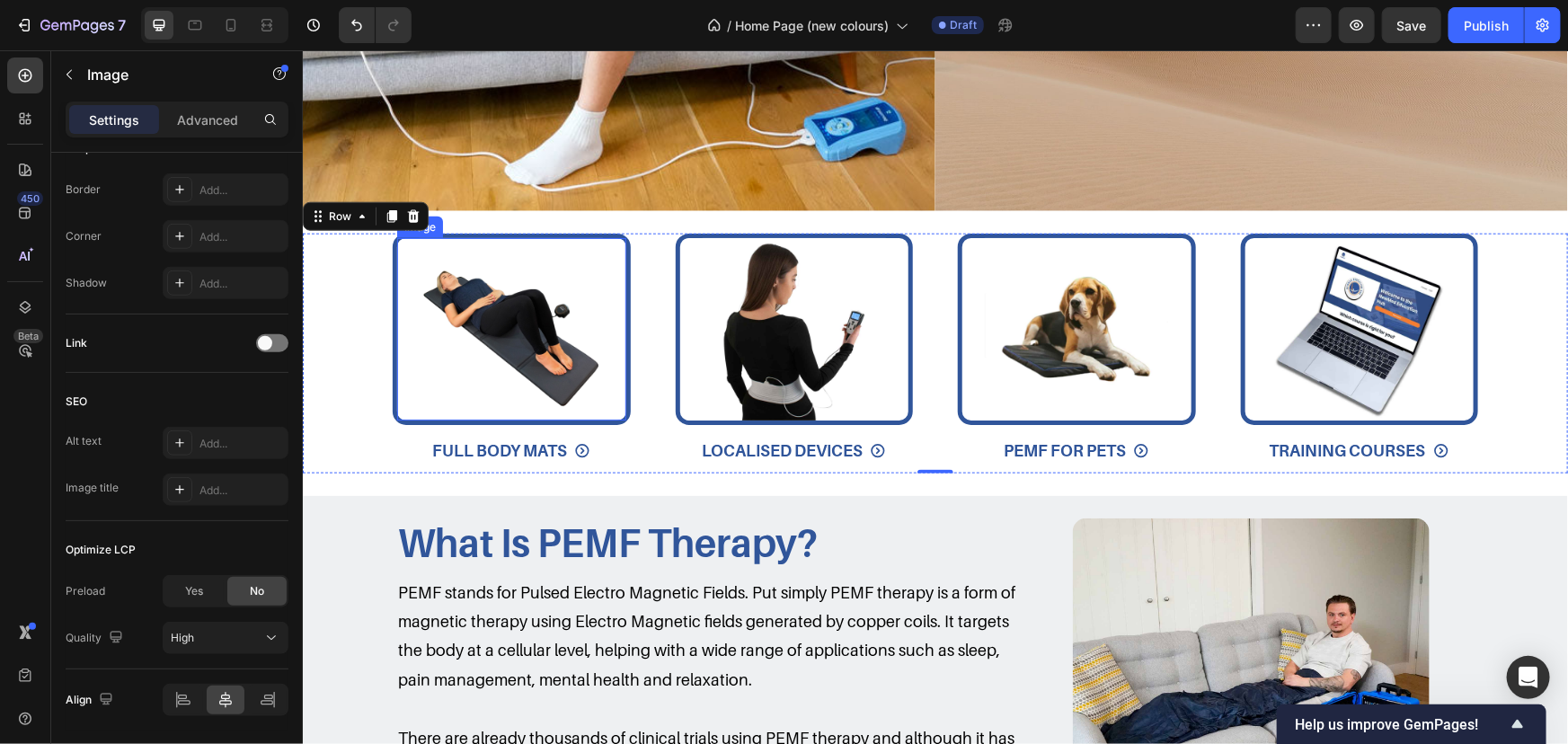
click at [489, 320] on img at bounding box center [510, 328] width 183 height 183
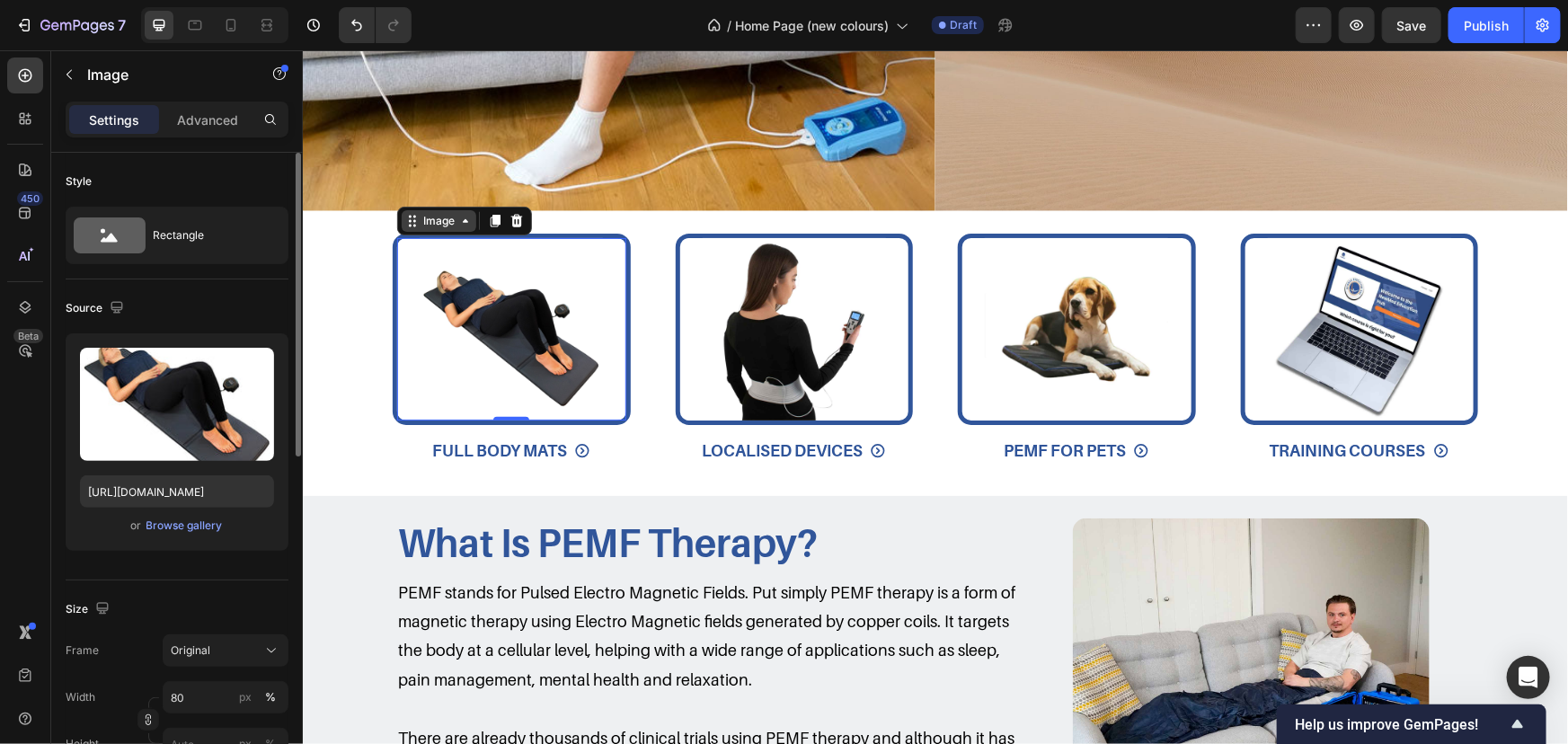
click at [436, 212] on div "Image" at bounding box center [437, 220] width 38 height 16
click at [624, 291] on div "Image Row 4 cols Section 0" at bounding box center [511, 328] width 238 height 192
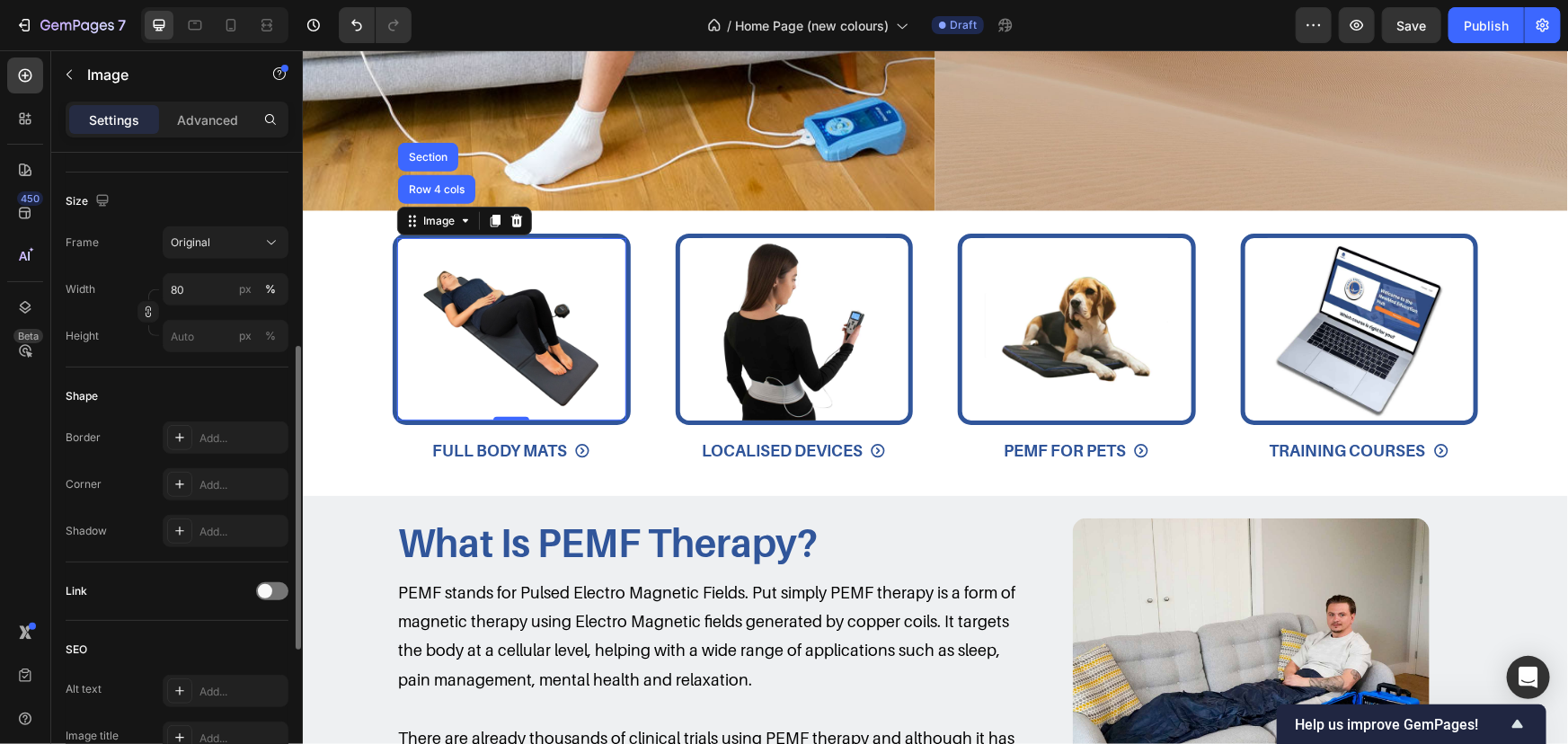
scroll to position [713, 0]
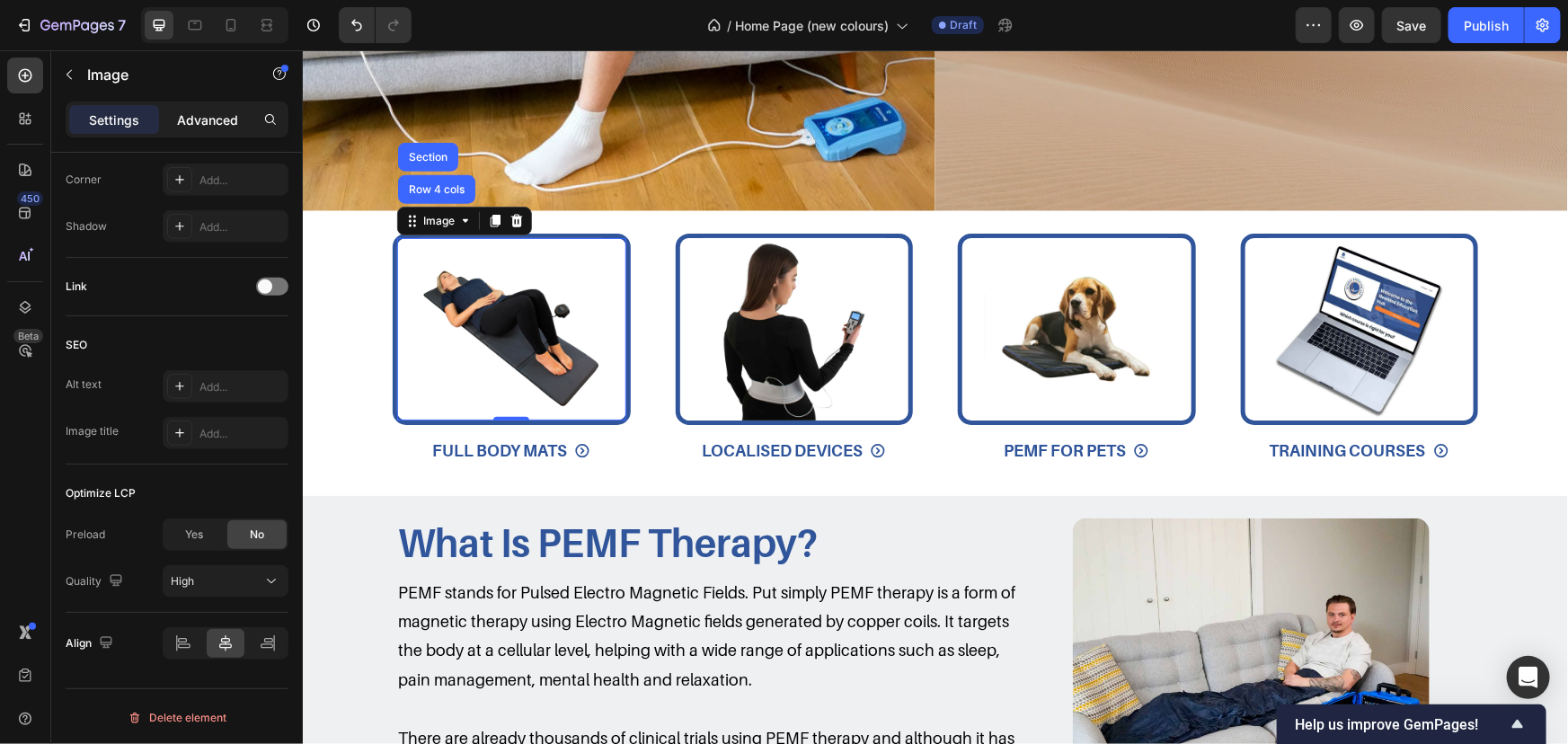
click at [198, 119] on p "Advanced" at bounding box center [208, 120] width 61 height 19
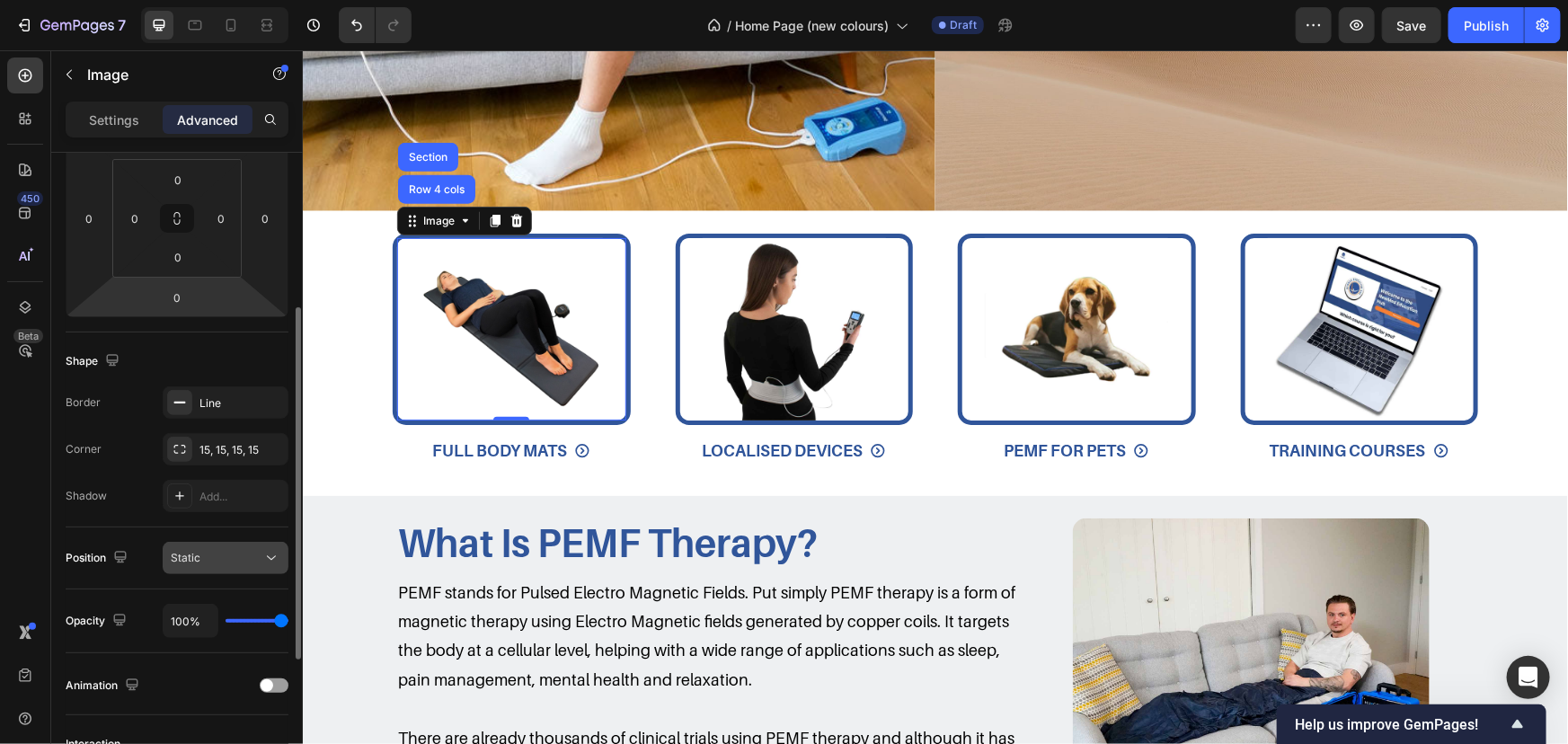
scroll to position [0, 0]
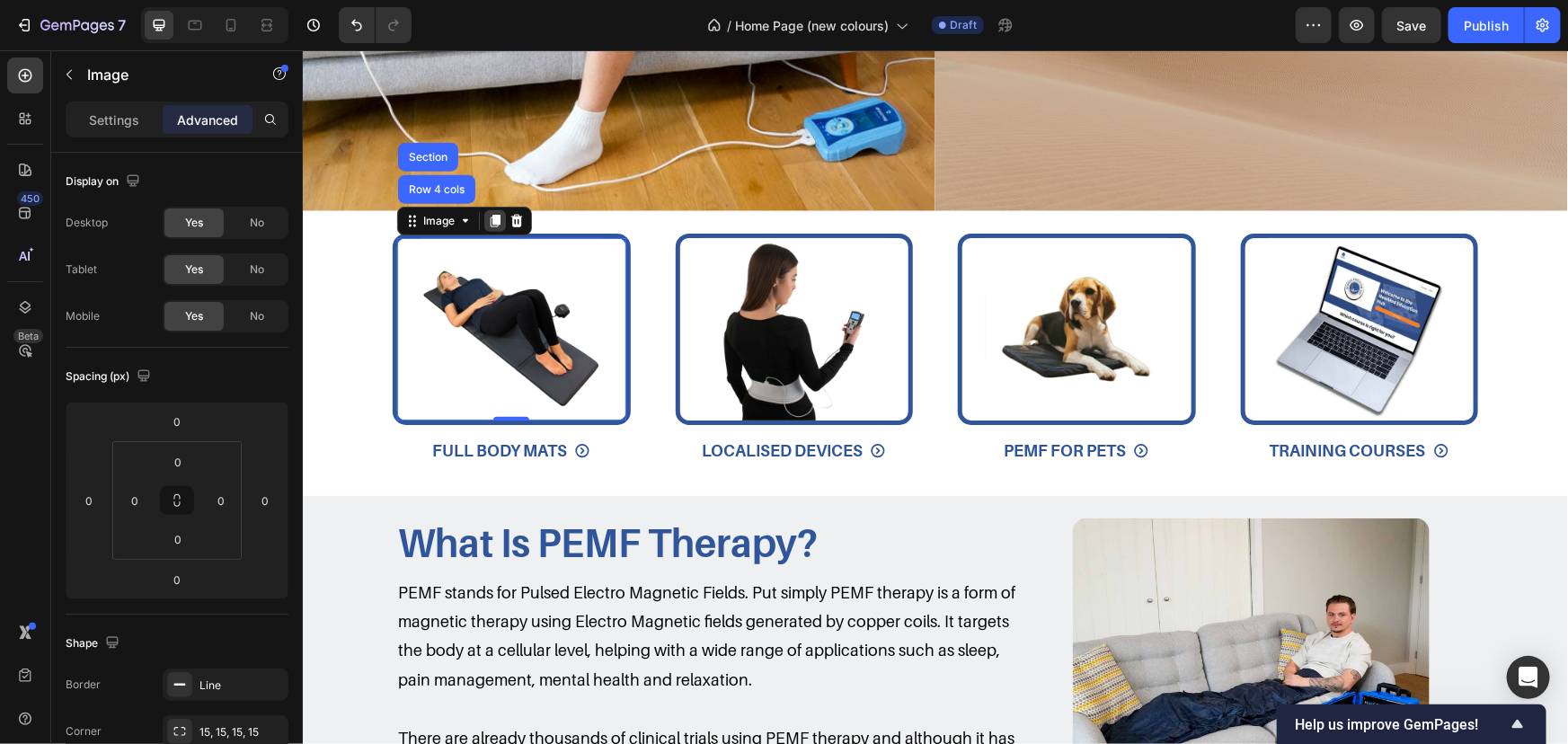
click at [490, 222] on icon at bounding box center [494, 220] width 15 height 15
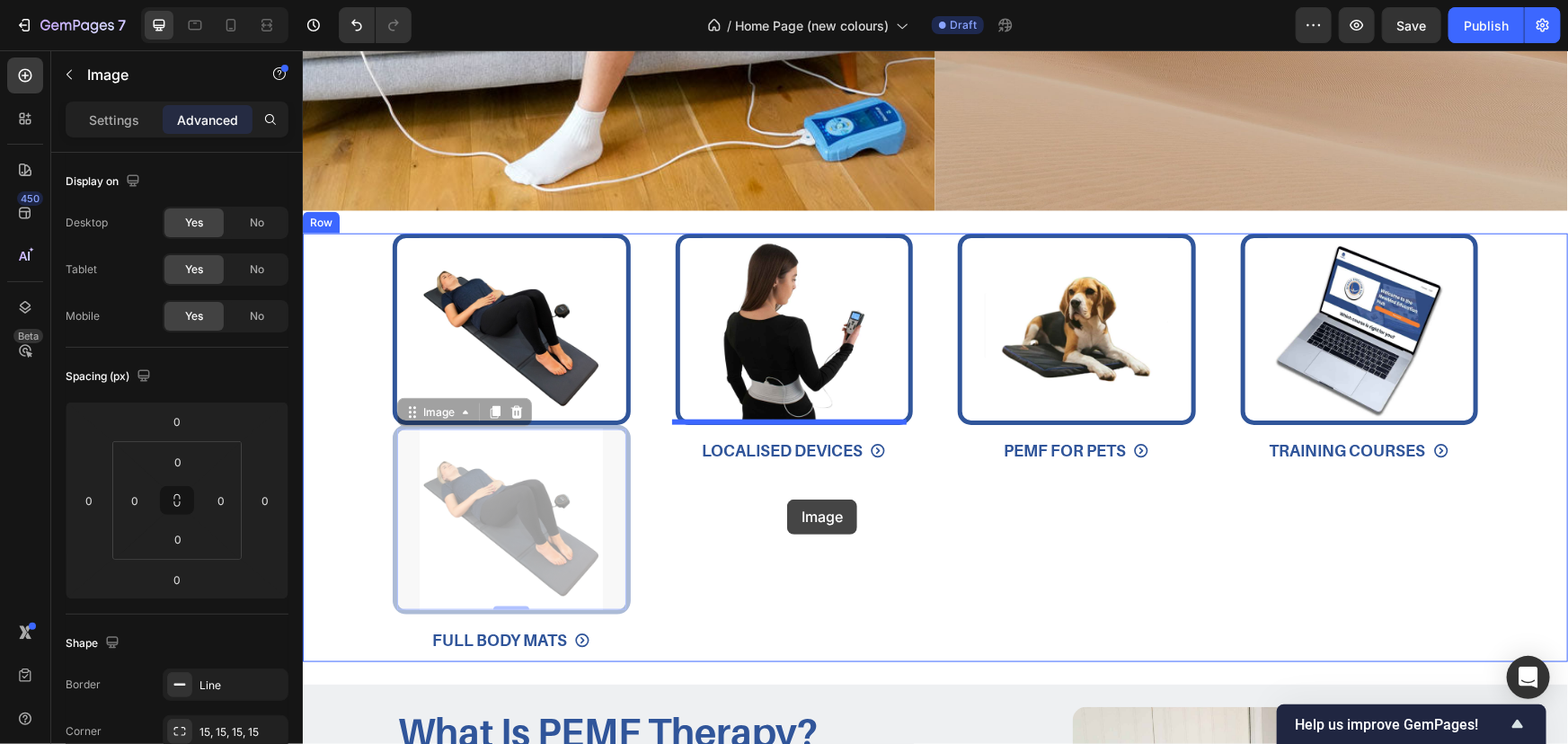
drag, startPoint x: 426, startPoint y: 405, endPoint x: 786, endPoint y: 499, distance: 372.1
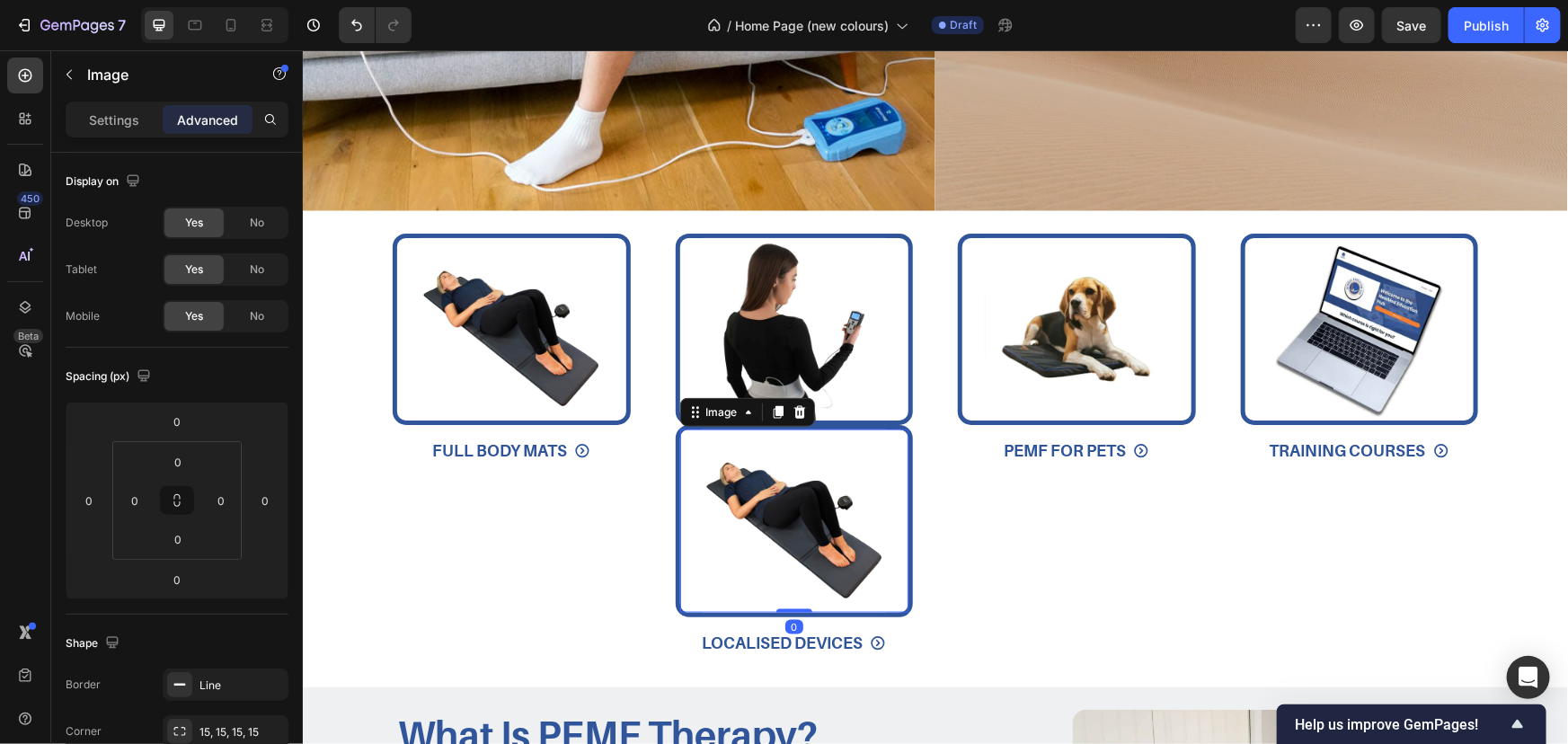
click at [747, 449] on img at bounding box center [793, 520] width 183 height 183
click at [722, 415] on div "Image" at bounding box center [721, 412] width 38 height 16
click at [736, 502] on img at bounding box center [793, 520] width 183 height 183
click at [737, 502] on img at bounding box center [793, 520] width 183 height 183
click at [858, 483] on img at bounding box center [793, 520] width 183 height 183
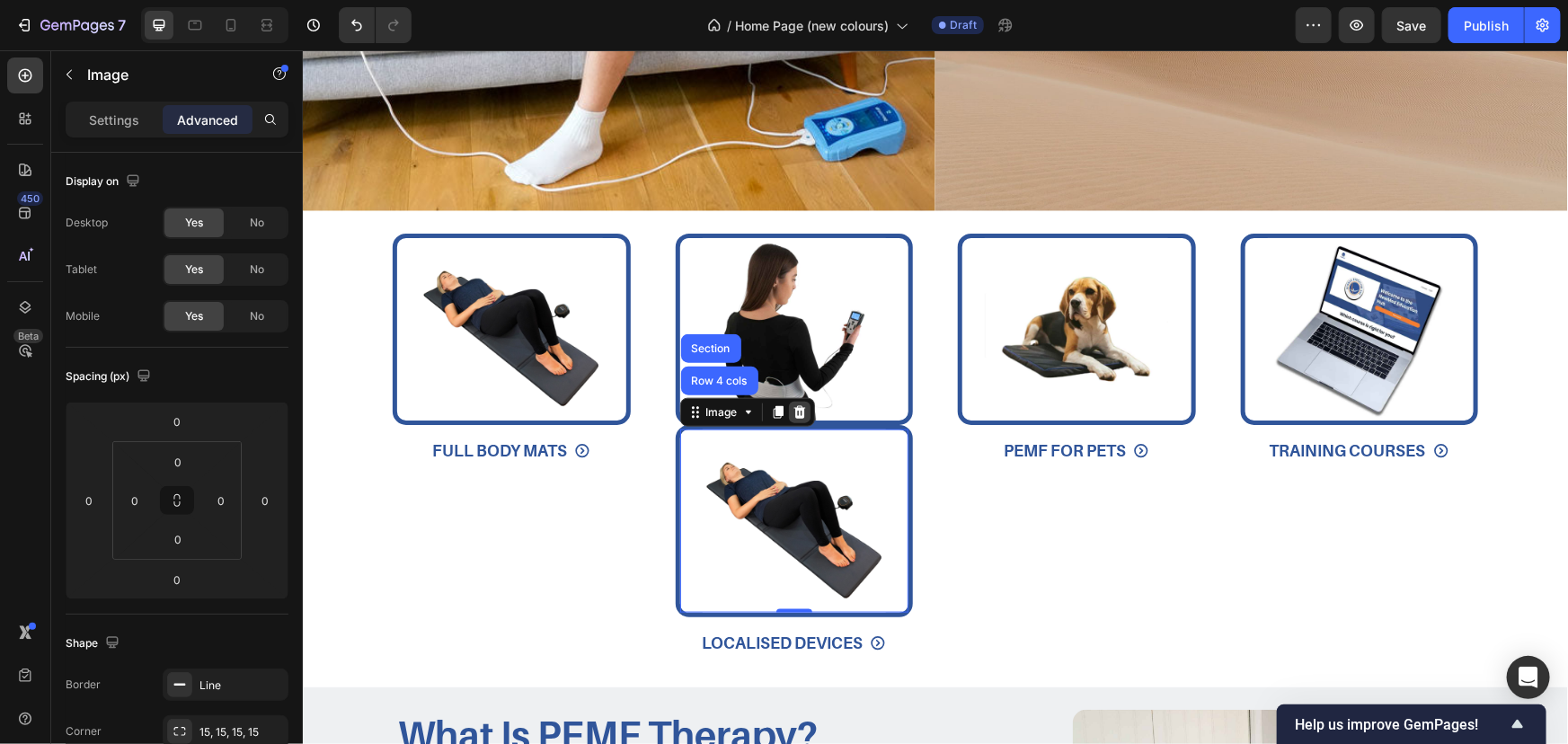
click at [794, 413] on icon at bounding box center [798, 411] width 12 height 13
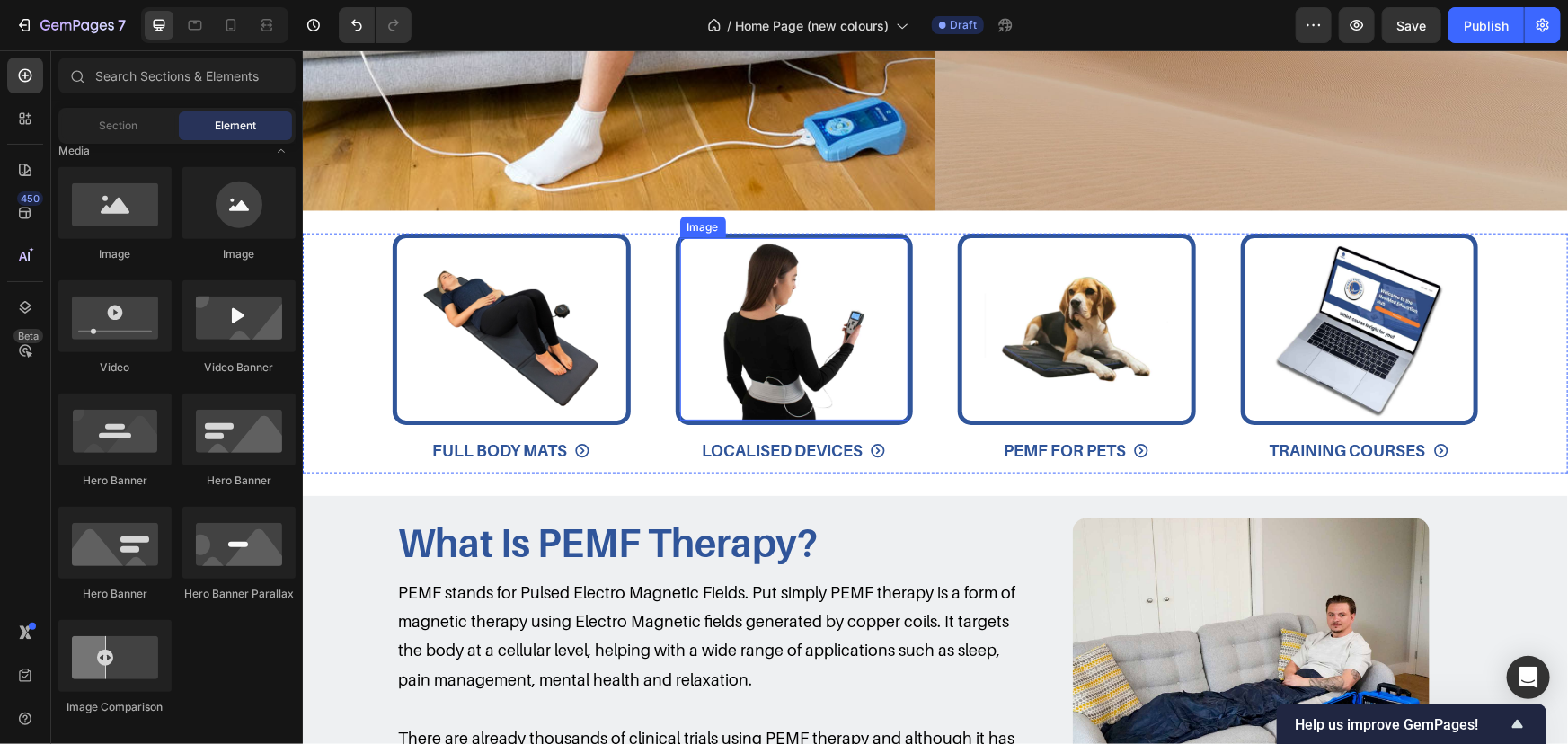
click at [498, 338] on img at bounding box center [510, 328] width 183 height 183
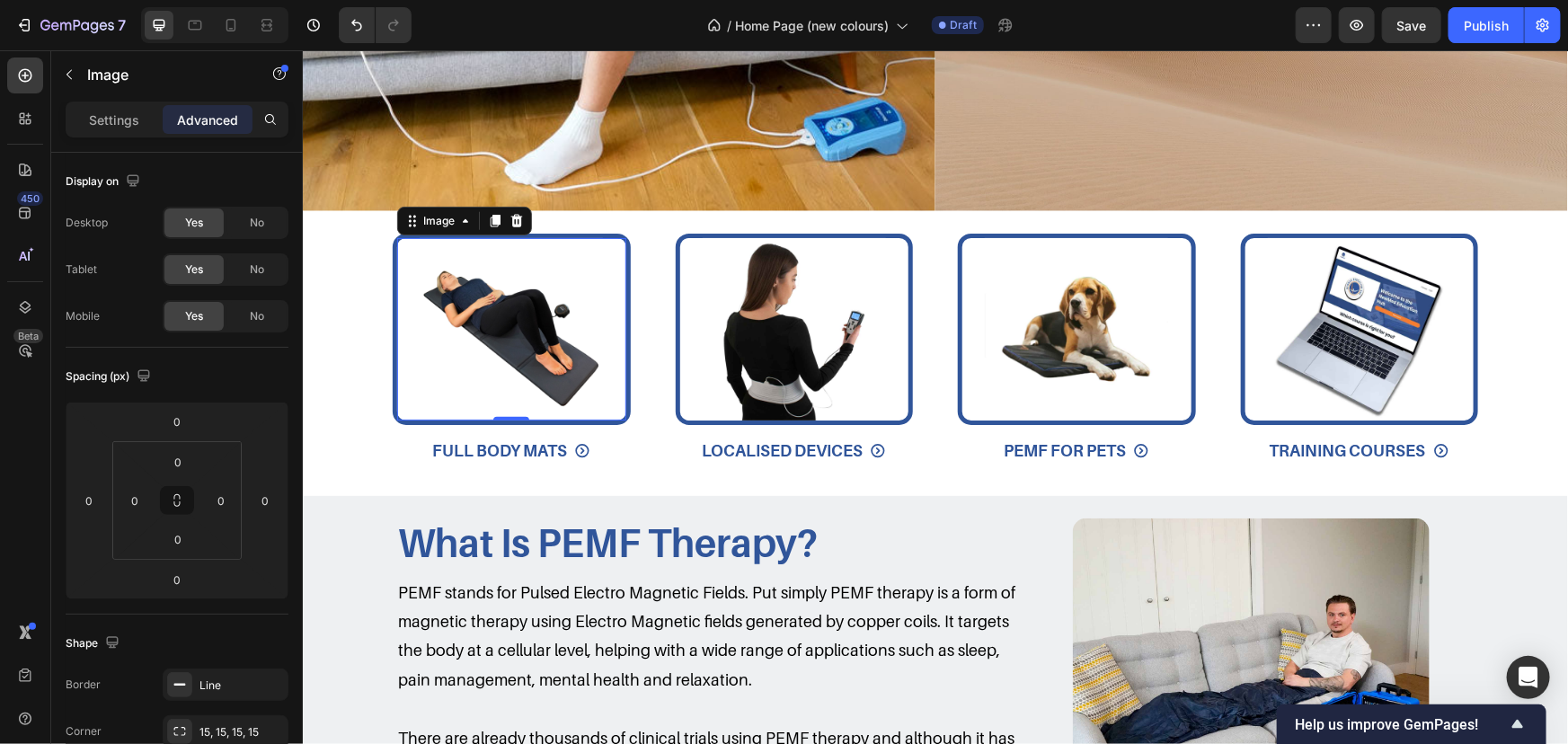
click at [477, 317] on img at bounding box center [510, 328] width 183 height 183
click at [126, 128] on div "Settings" at bounding box center [115, 119] width 90 height 28
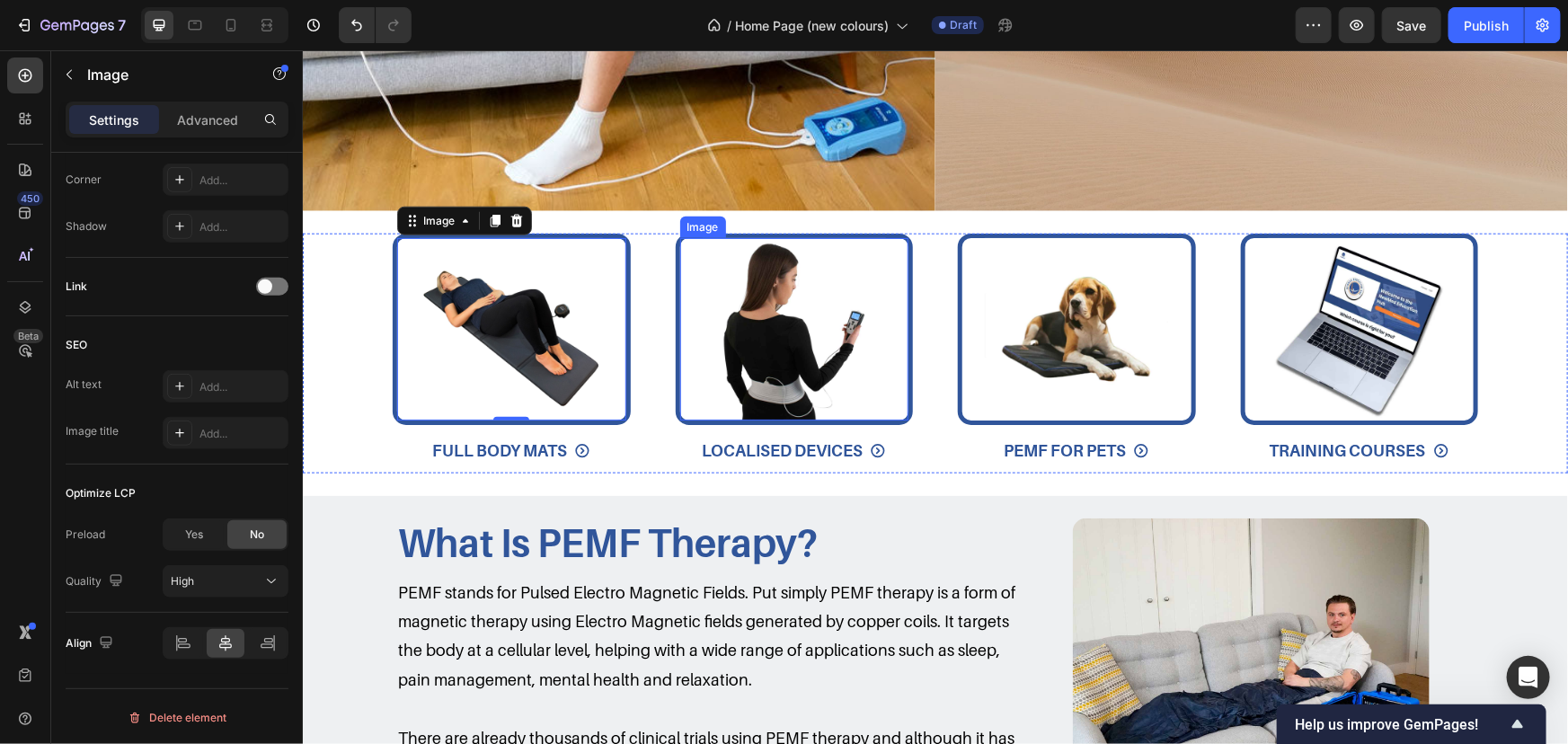
scroll to position [712, 0]
click at [731, 353] on img at bounding box center [793, 328] width 183 height 183
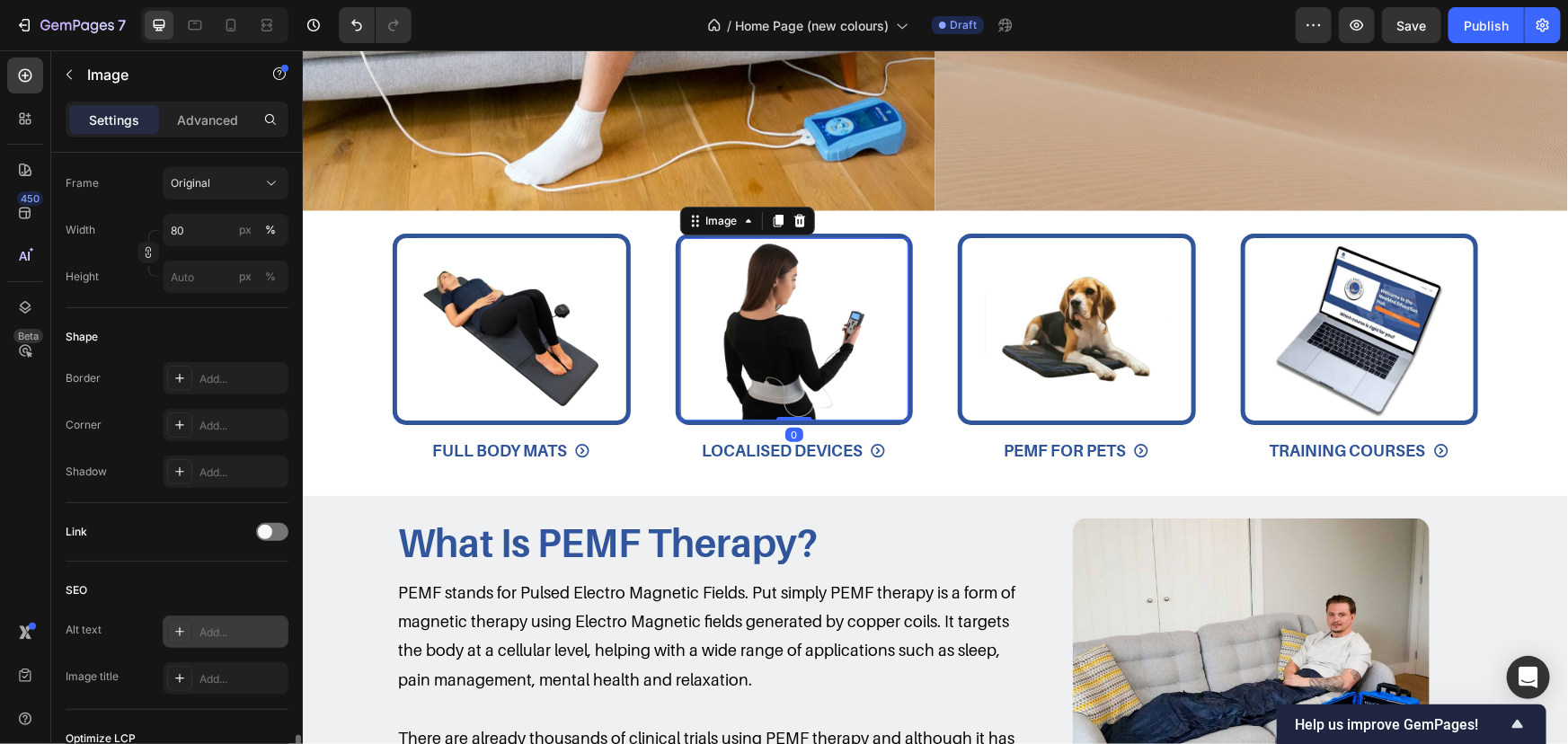
scroll to position [385, 0]
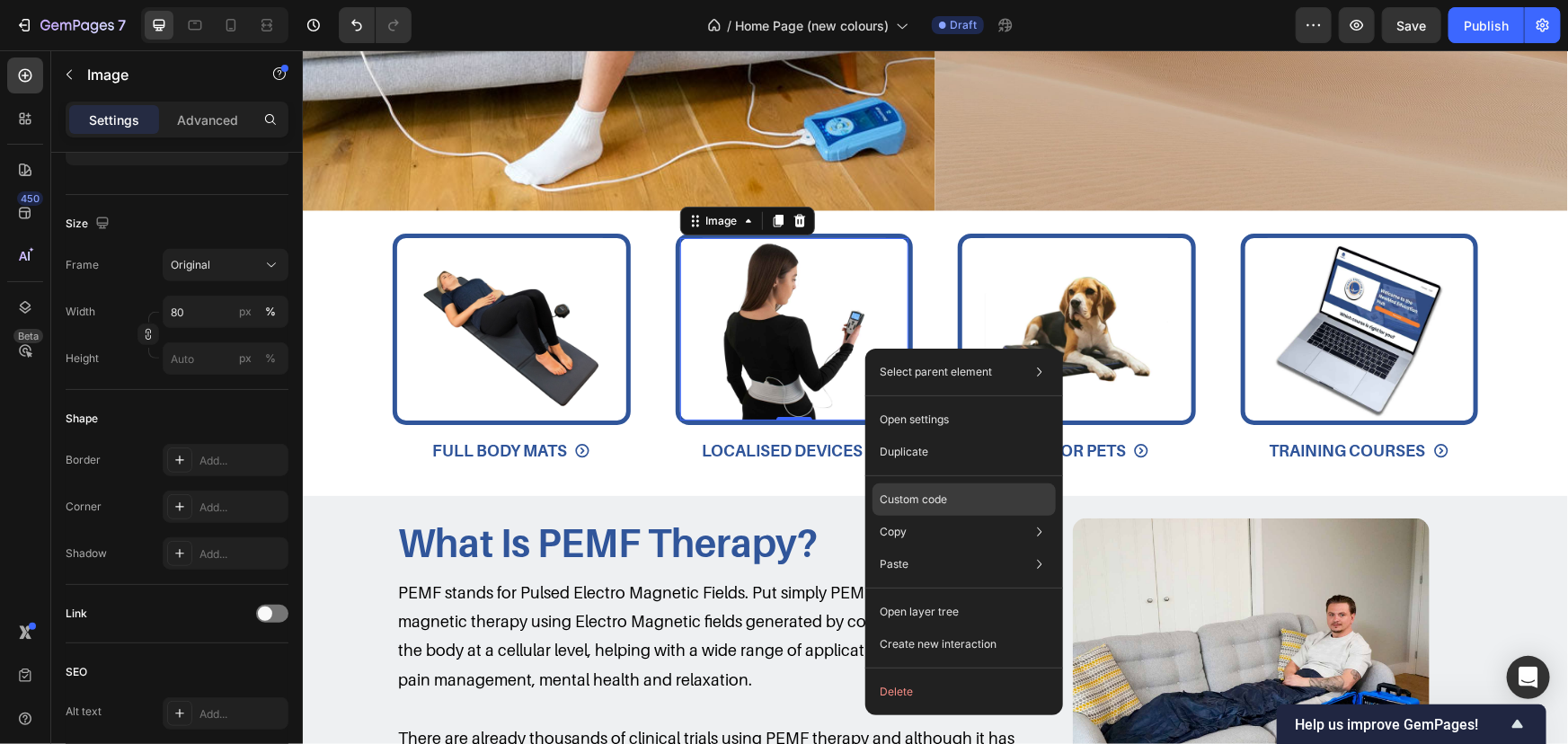
click at [928, 495] on p "Custom code" at bounding box center [913, 499] width 68 height 16
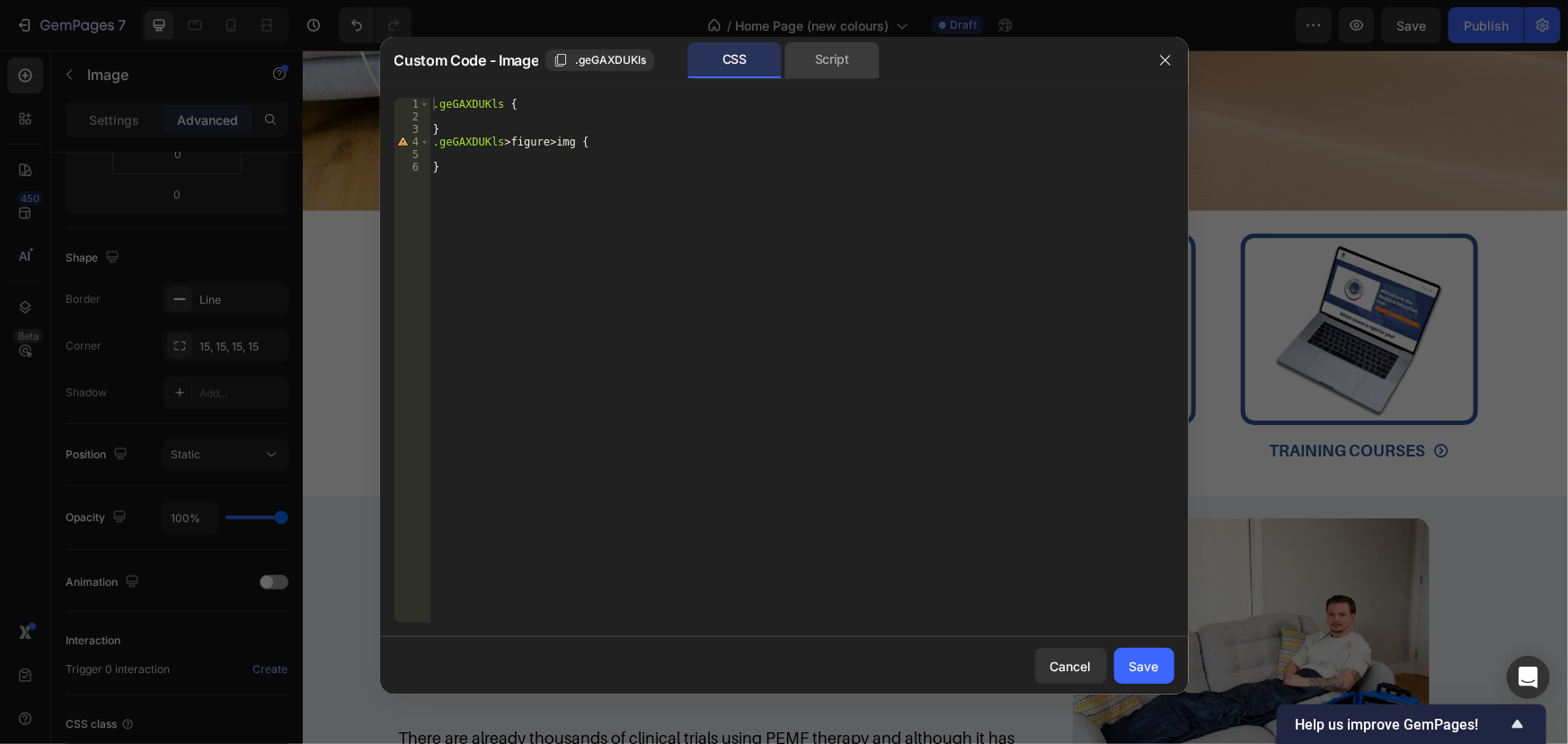
click at [823, 59] on div "Script" at bounding box center [833, 60] width 94 height 36
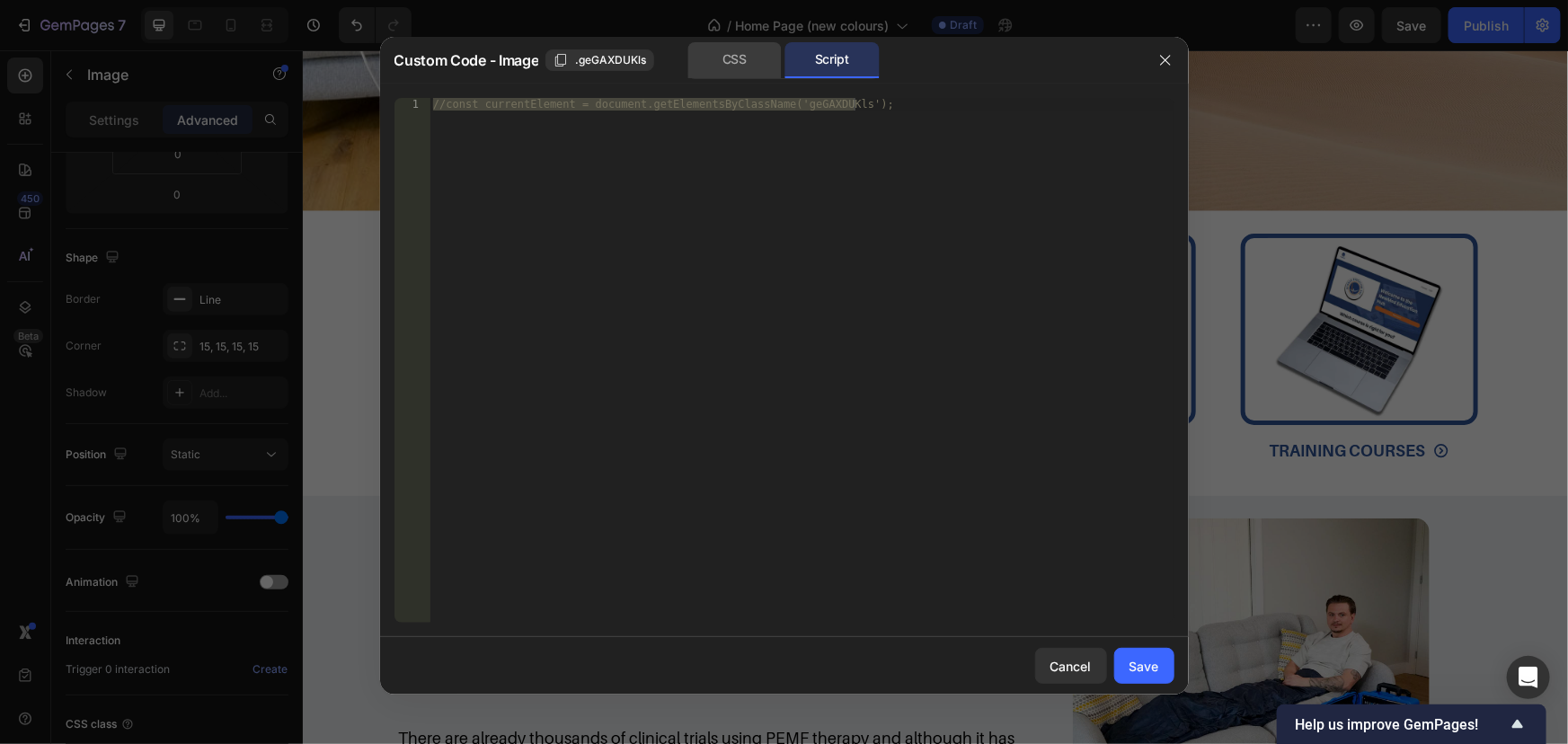
click at [747, 59] on div "CSS" at bounding box center [734, 60] width 94 height 36
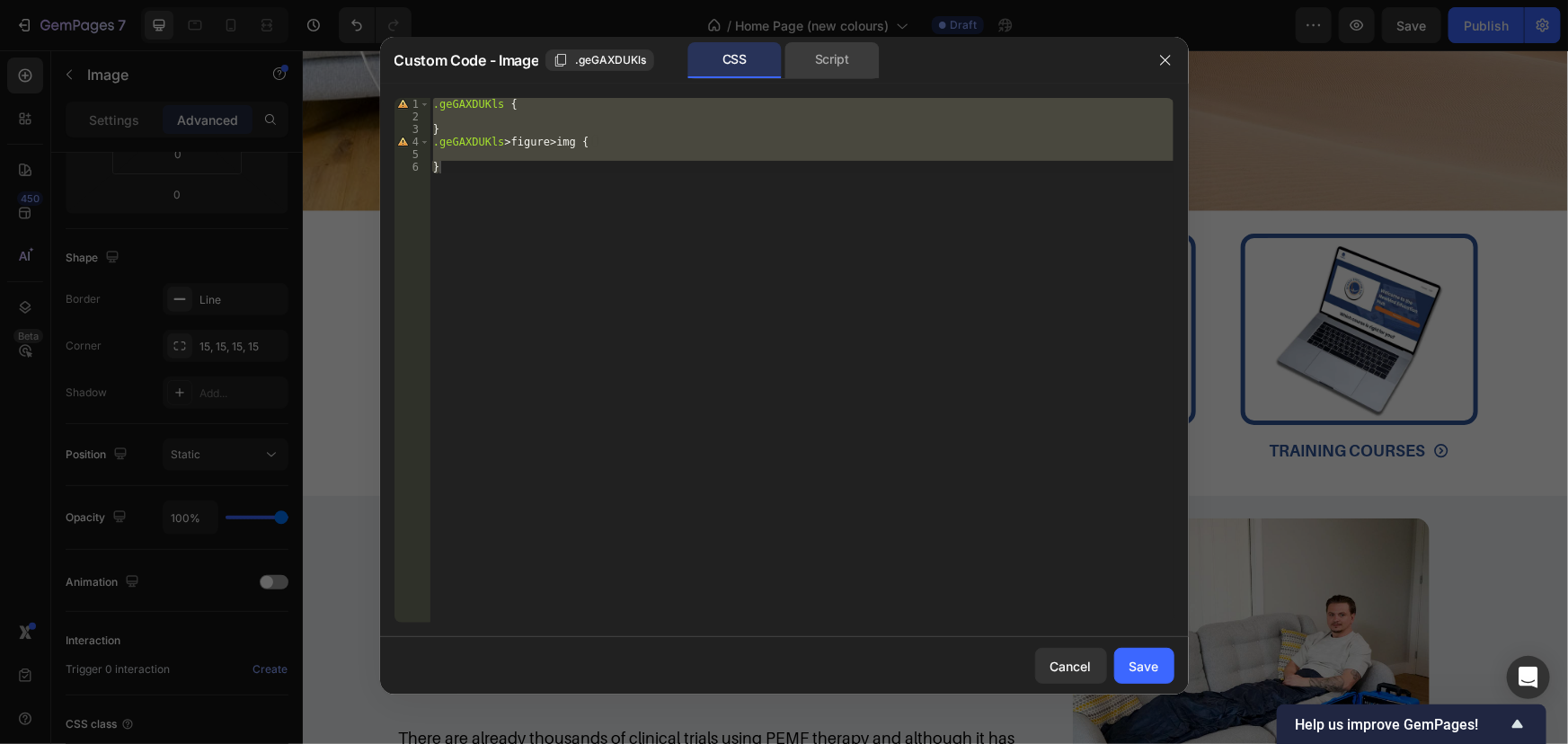
click at [788, 59] on div "Script" at bounding box center [833, 60] width 94 height 36
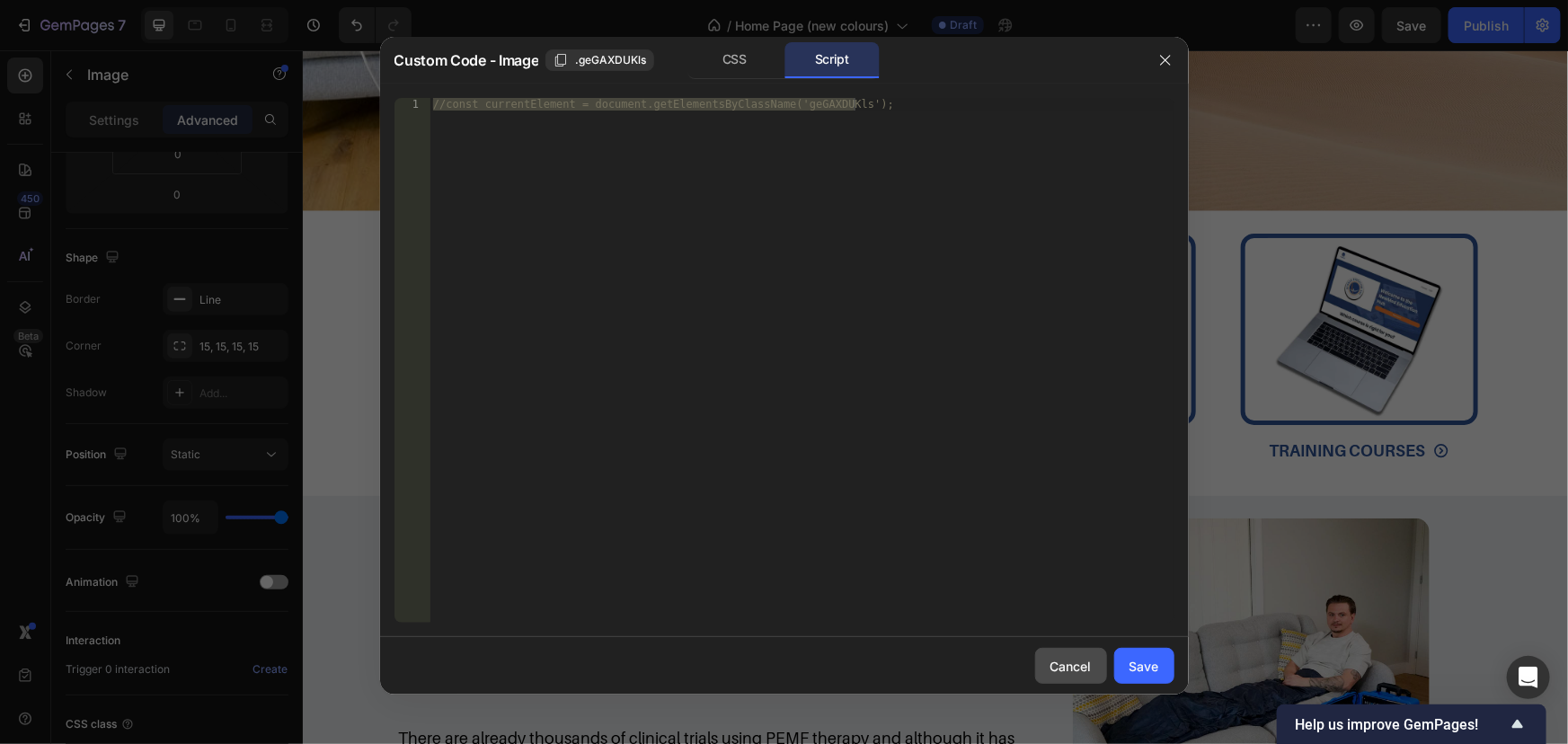
click at [1055, 660] on div "Cancel" at bounding box center [1071, 666] width 41 height 19
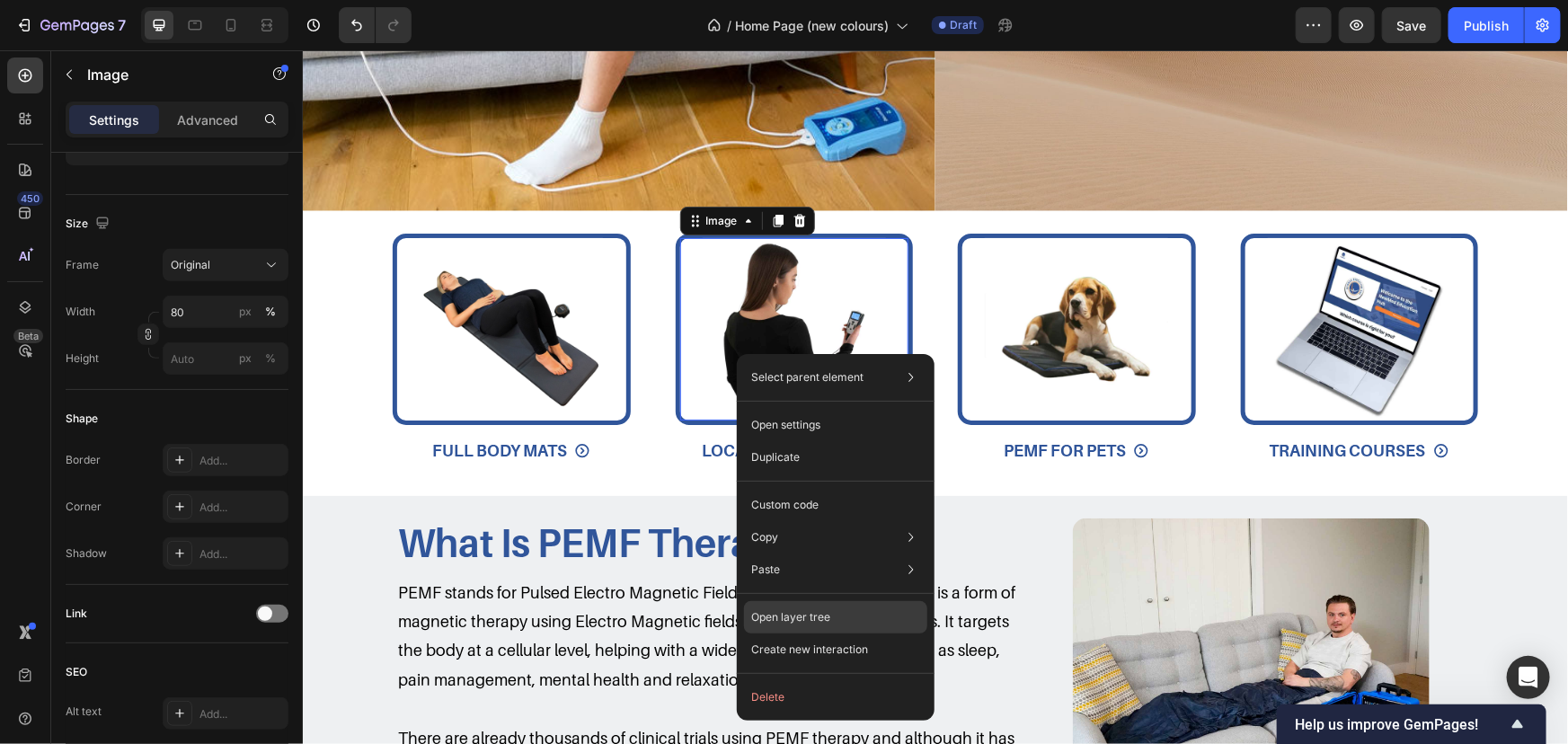
click at [824, 612] on p "Open layer tree" at bounding box center [790, 617] width 79 height 16
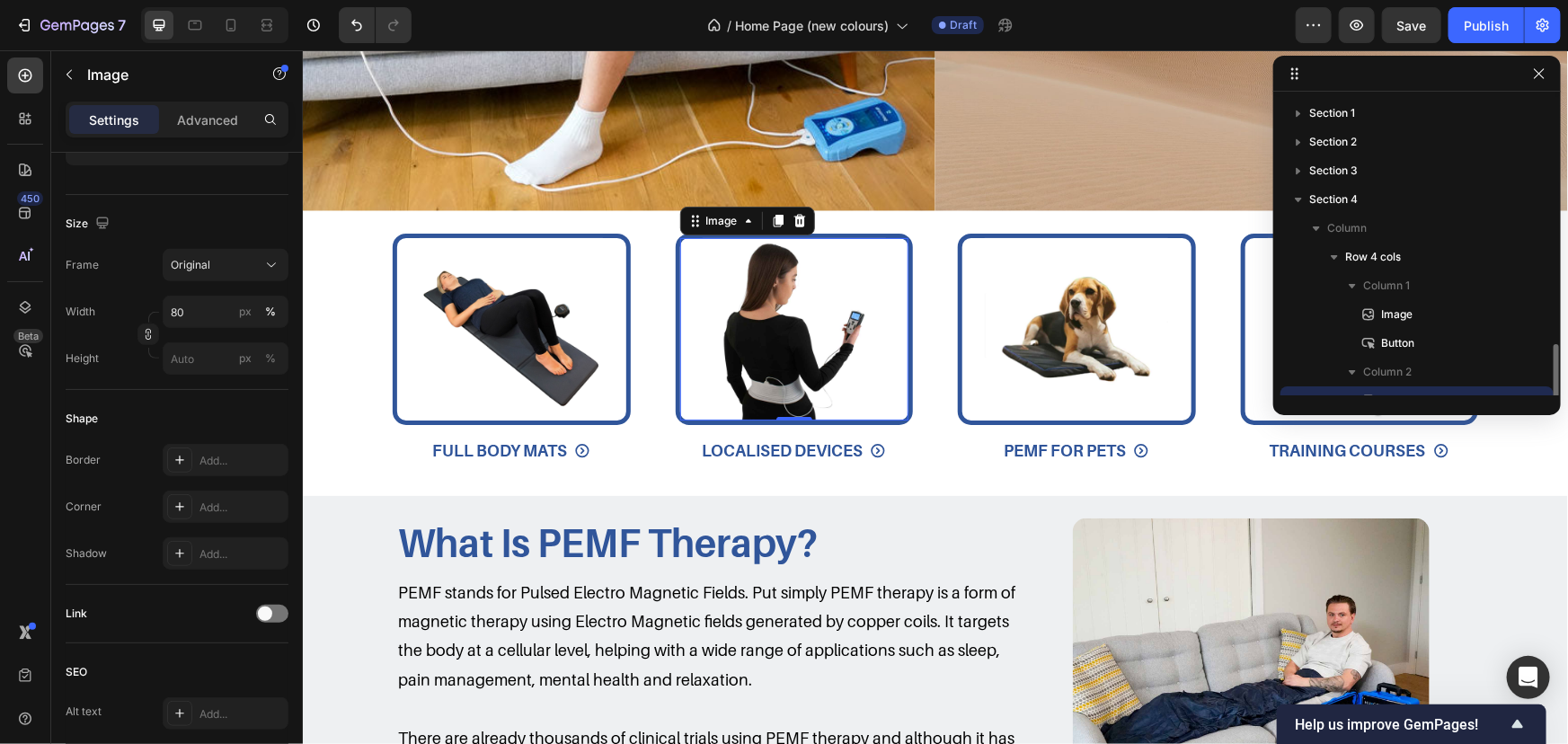
scroll to position [167, 0]
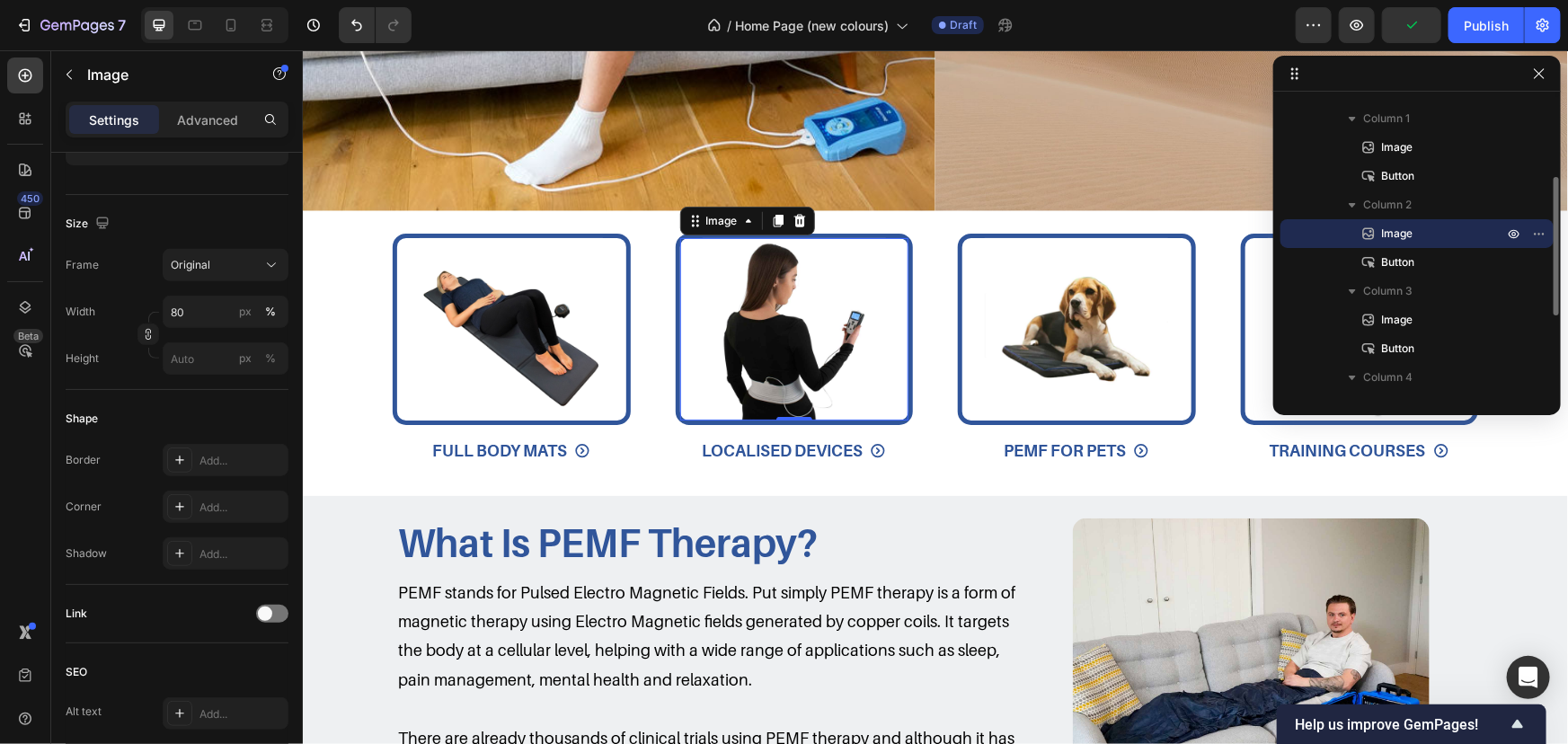
click at [1402, 226] on span "Image" at bounding box center [1397, 233] width 31 height 18
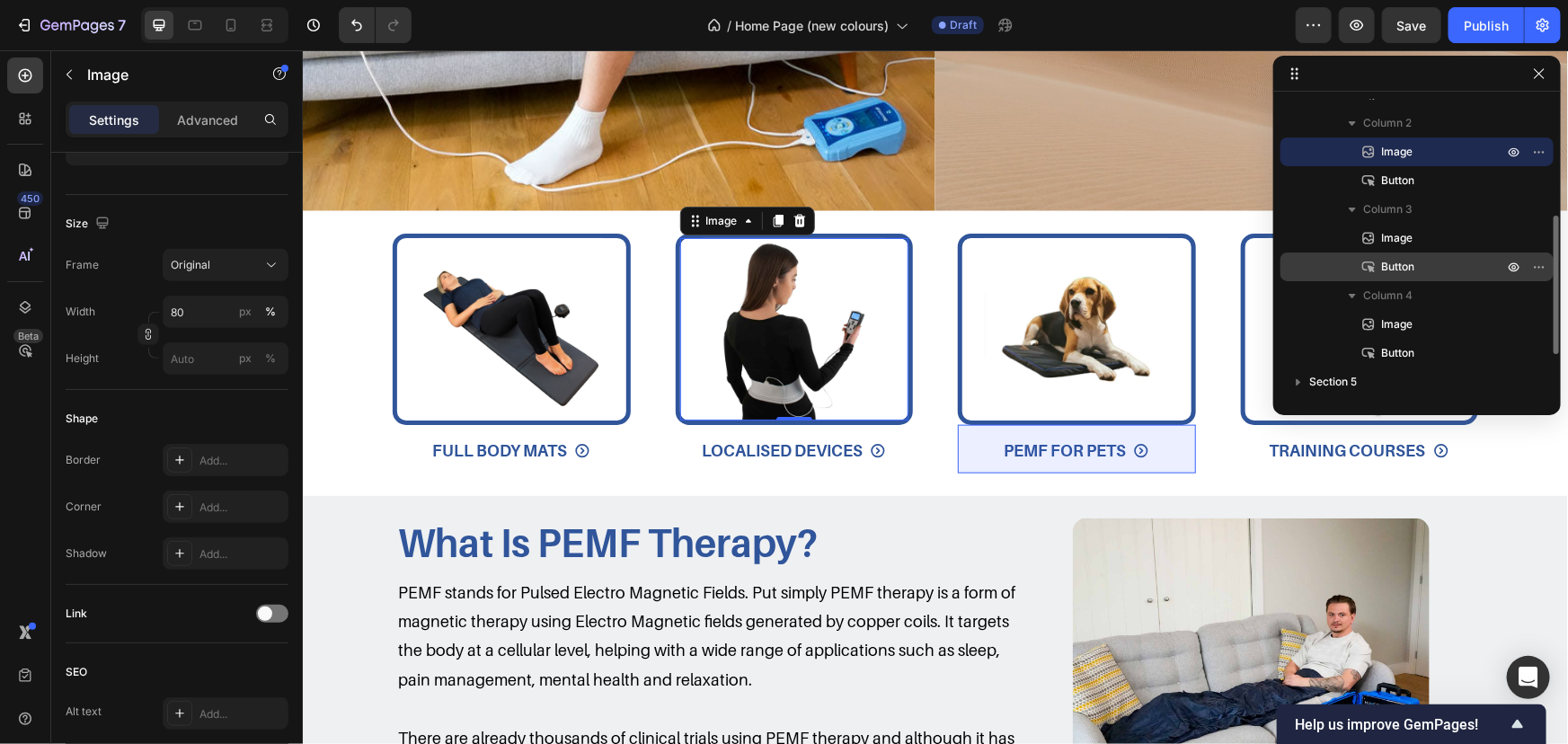
scroll to position [330, 0]
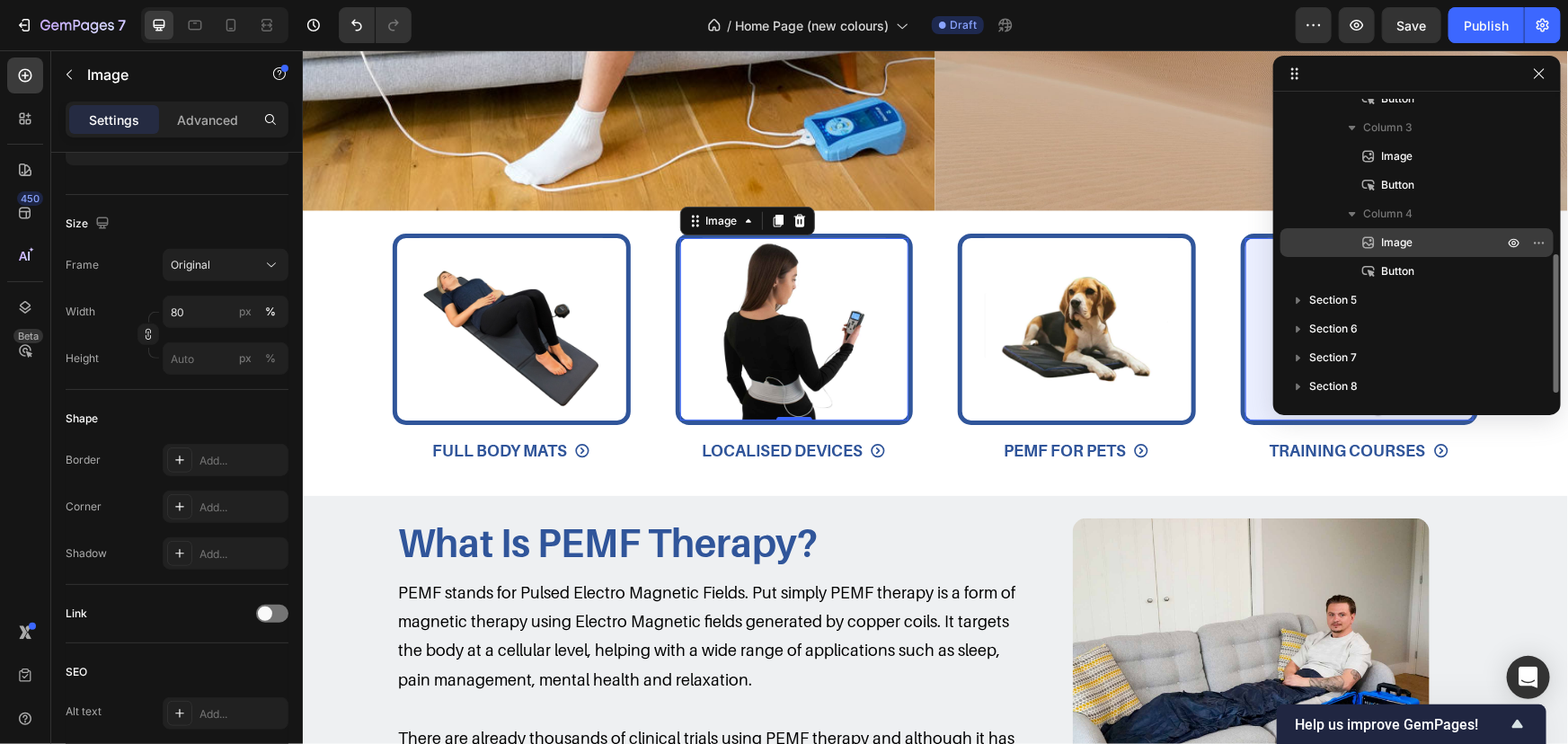
click at [1386, 239] on span "Image" at bounding box center [1397, 242] width 31 height 18
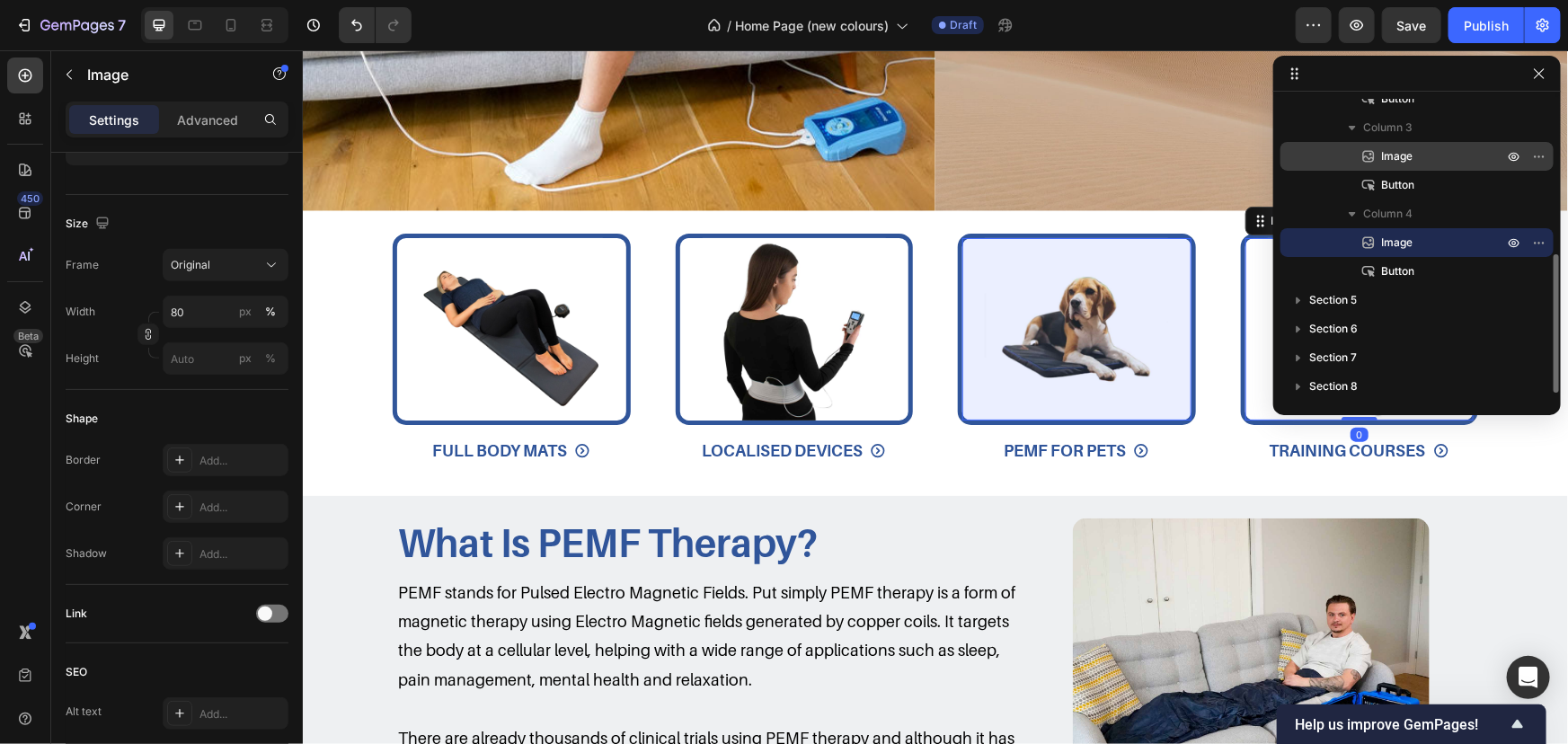
click at [1383, 157] on span "Image" at bounding box center [1397, 156] width 31 height 18
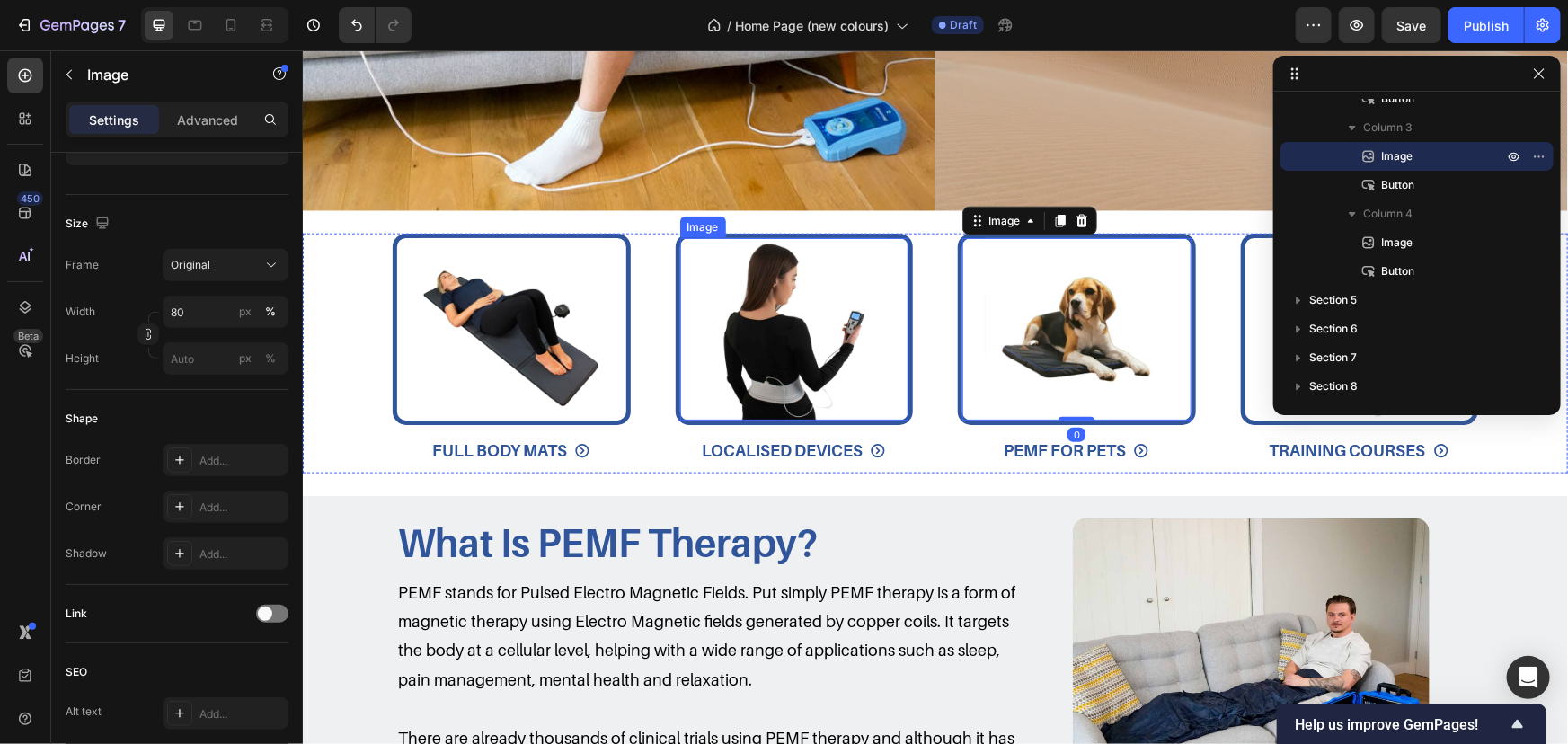
click at [766, 326] on img at bounding box center [793, 328] width 183 height 183
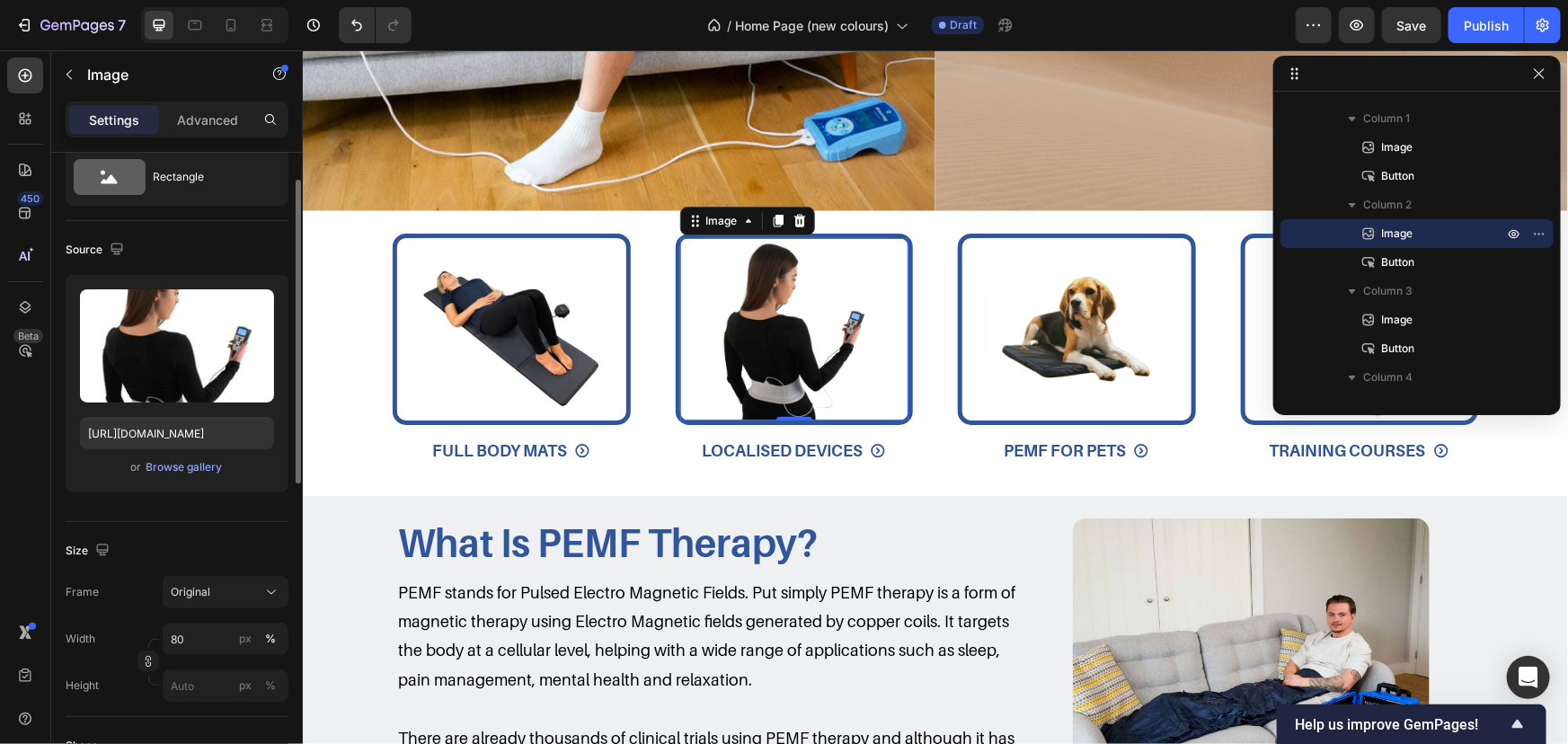
scroll to position [0, 0]
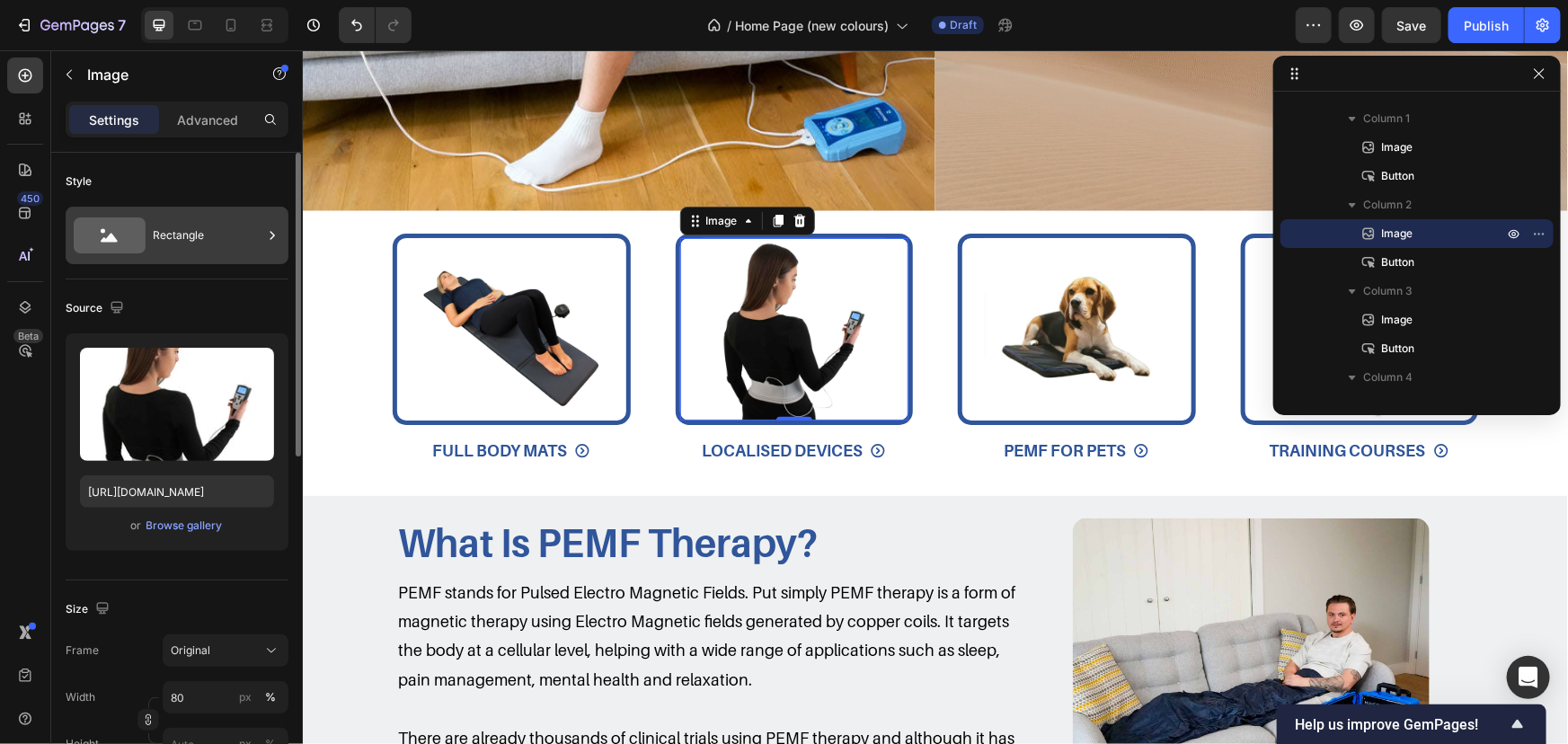
click at [215, 222] on div "Rectangle" at bounding box center [208, 235] width 110 height 41
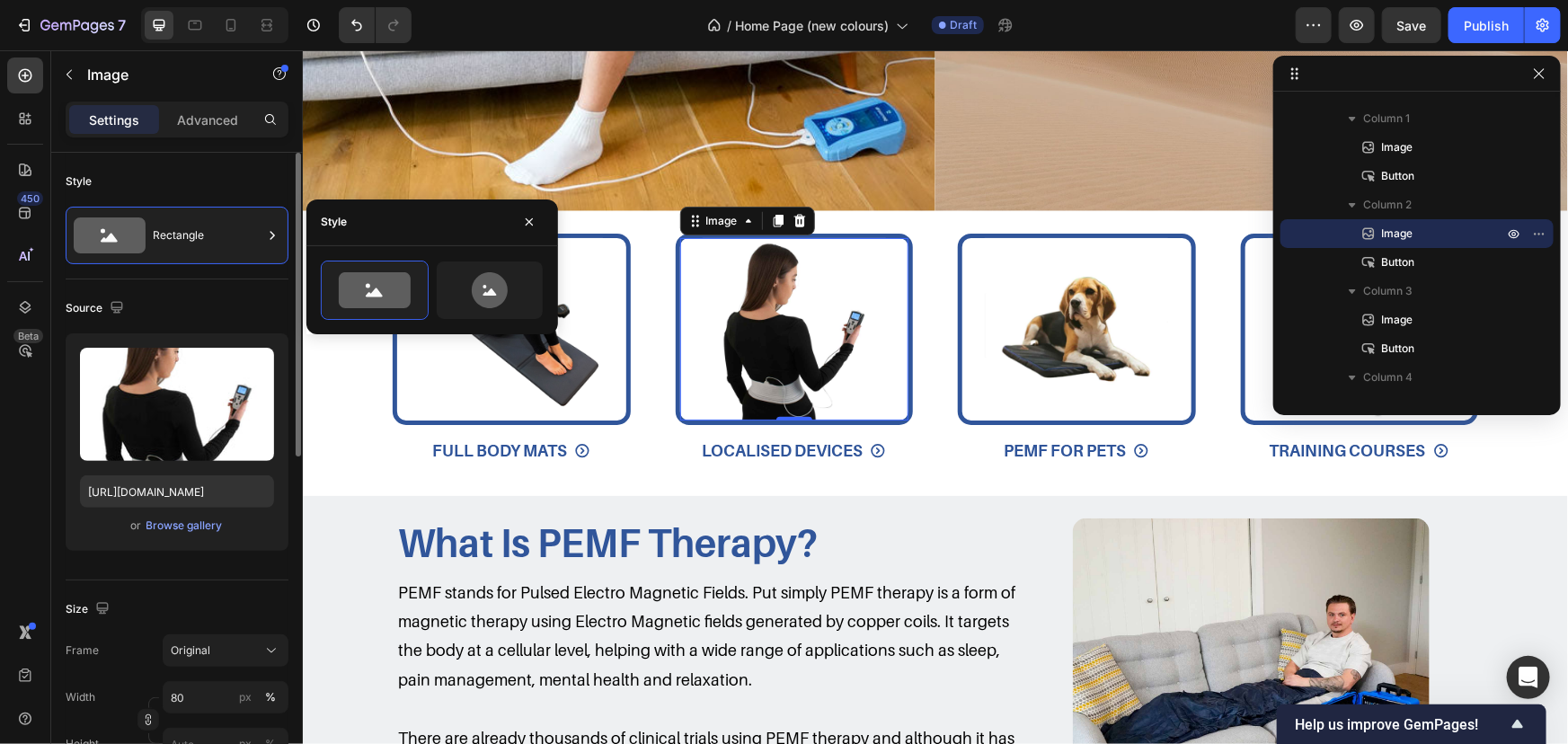
click at [228, 182] on div "Style" at bounding box center [177, 180] width 223 height 28
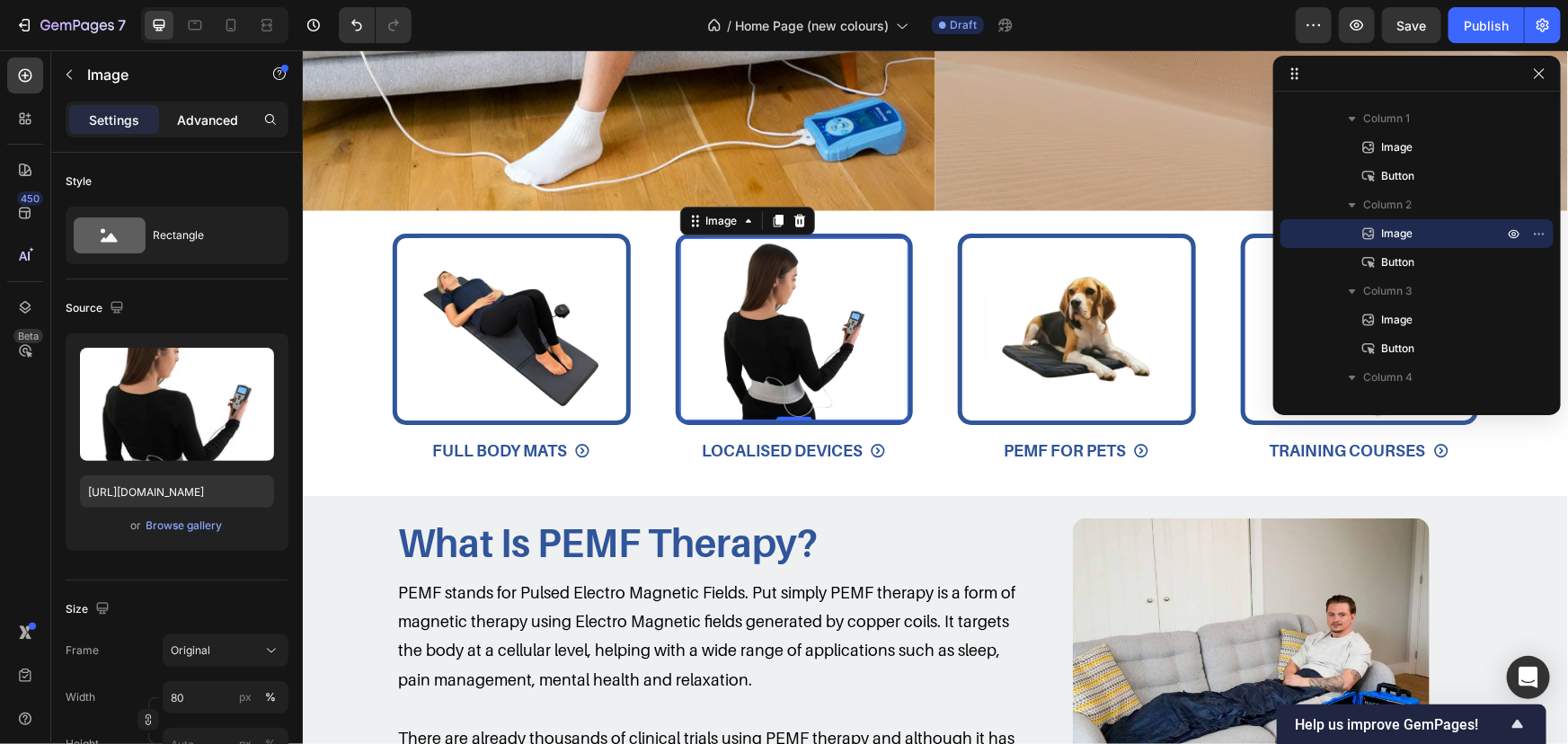
click at [233, 127] on p "Advanced" at bounding box center [208, 120] width 61 height 19
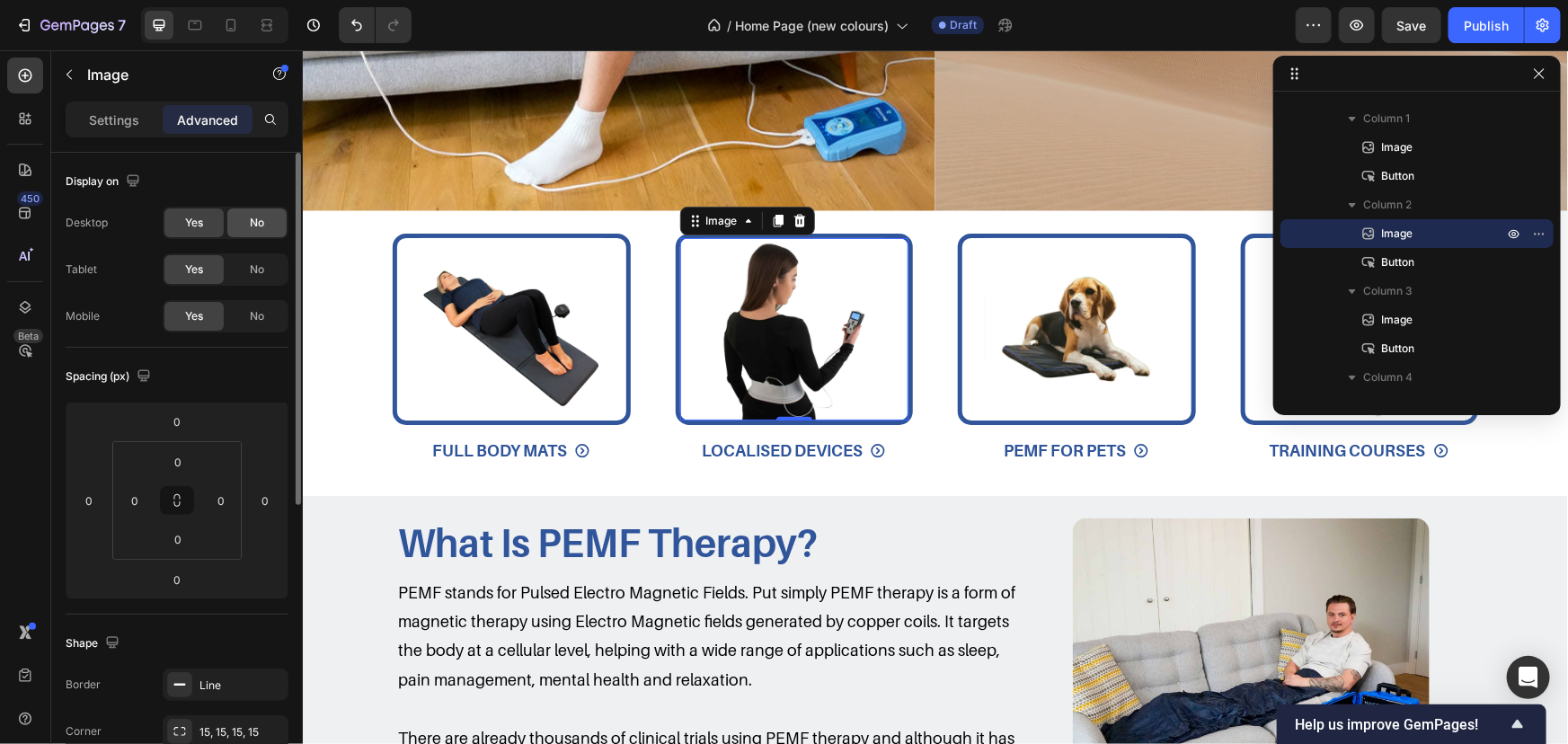
scroll to position [244, 0]
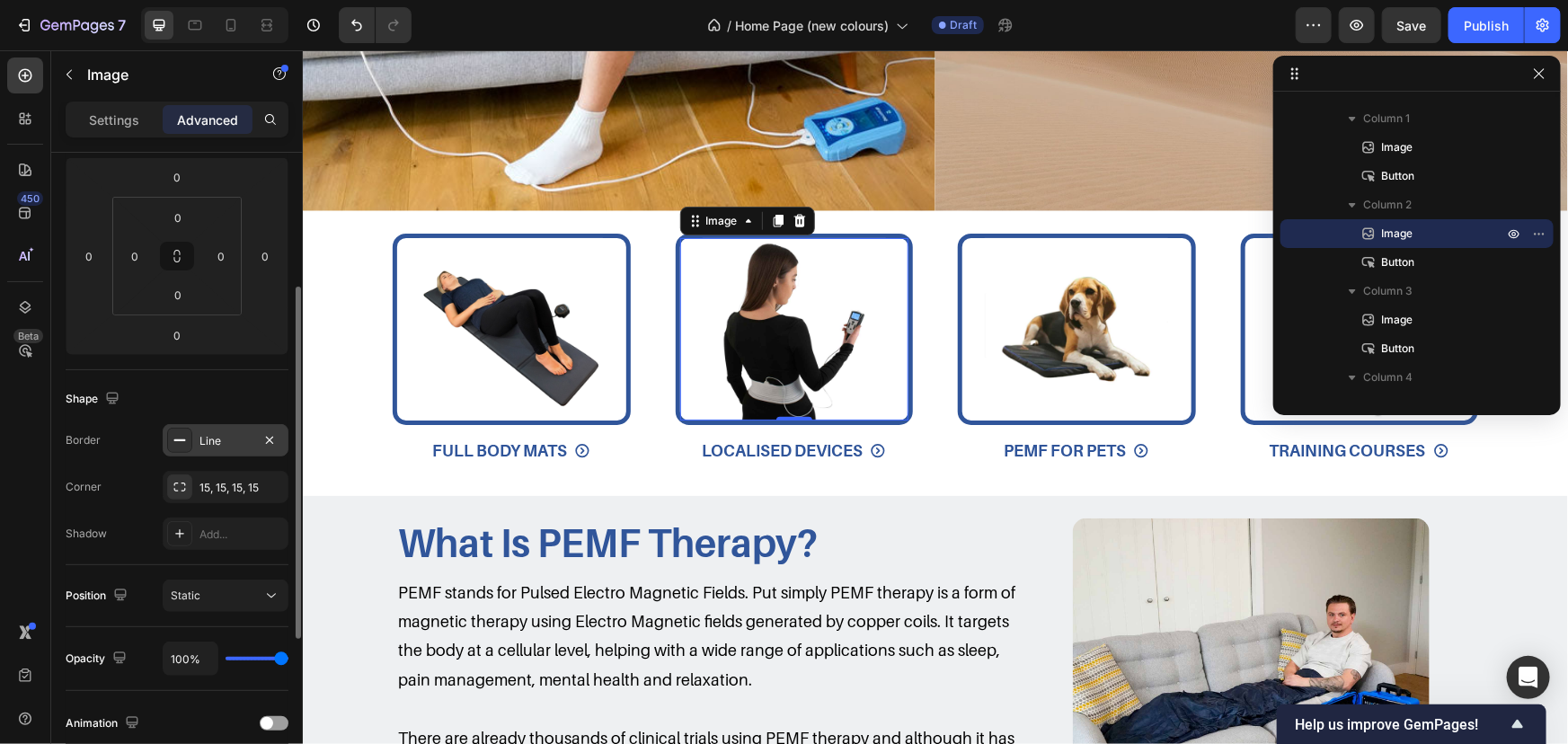
click at [208, 449] on div "Line" at bounding box center [226, 440] width 126 height 32
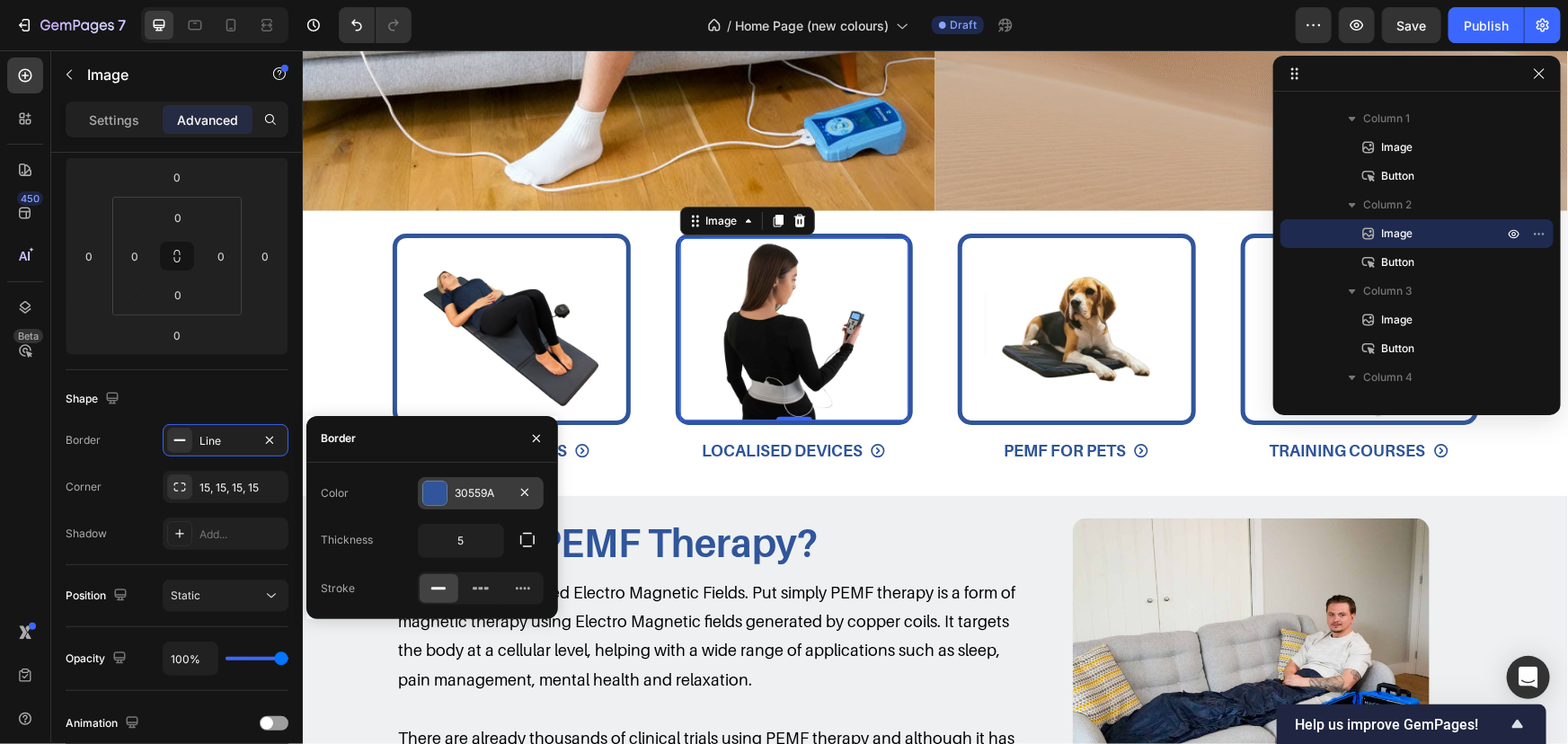
click at [441, 499] on div at bounding box center [435, 493] width 24 height 24
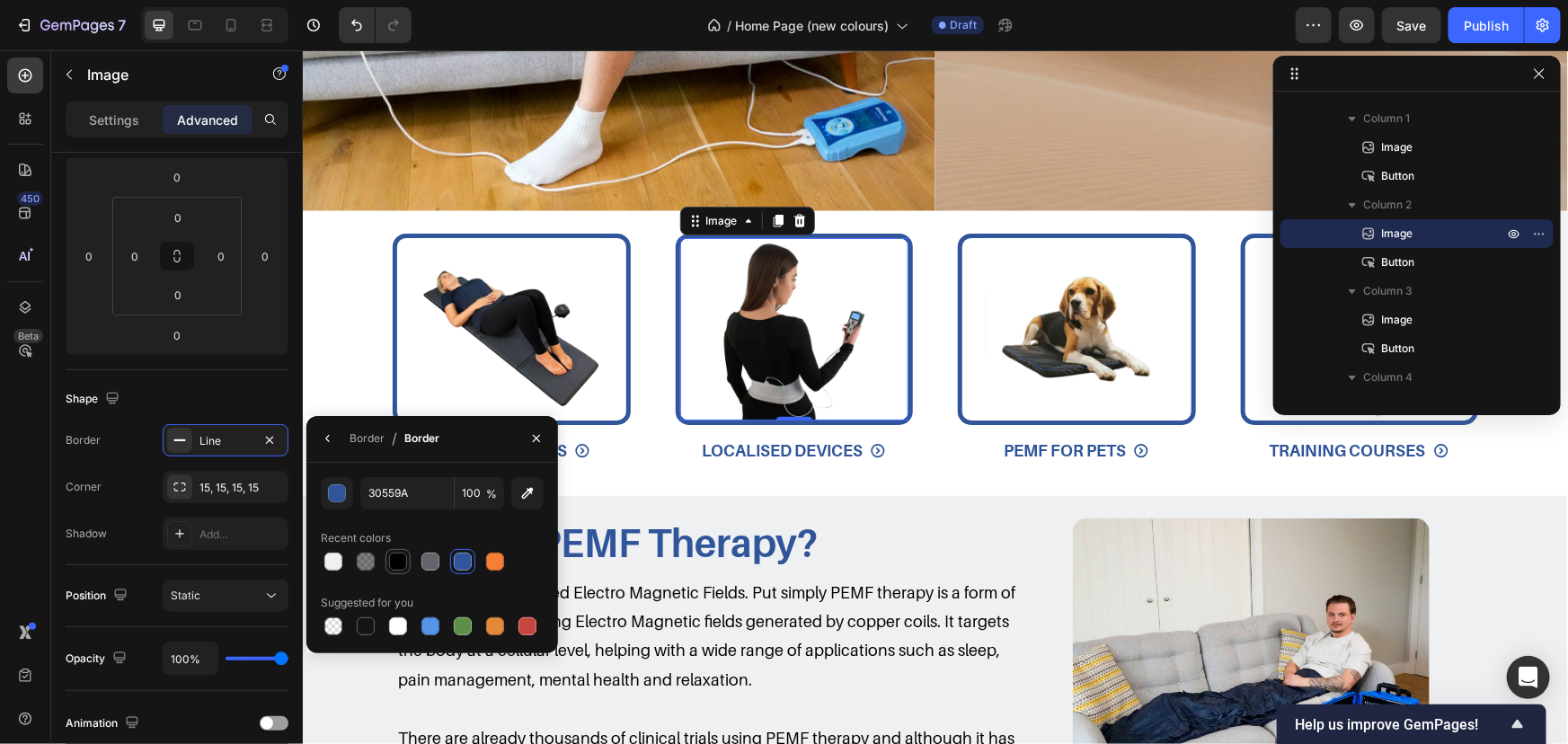
click at [394, 560] on div at bounding box center [398, 562] width 18 height 18
type input "000000"
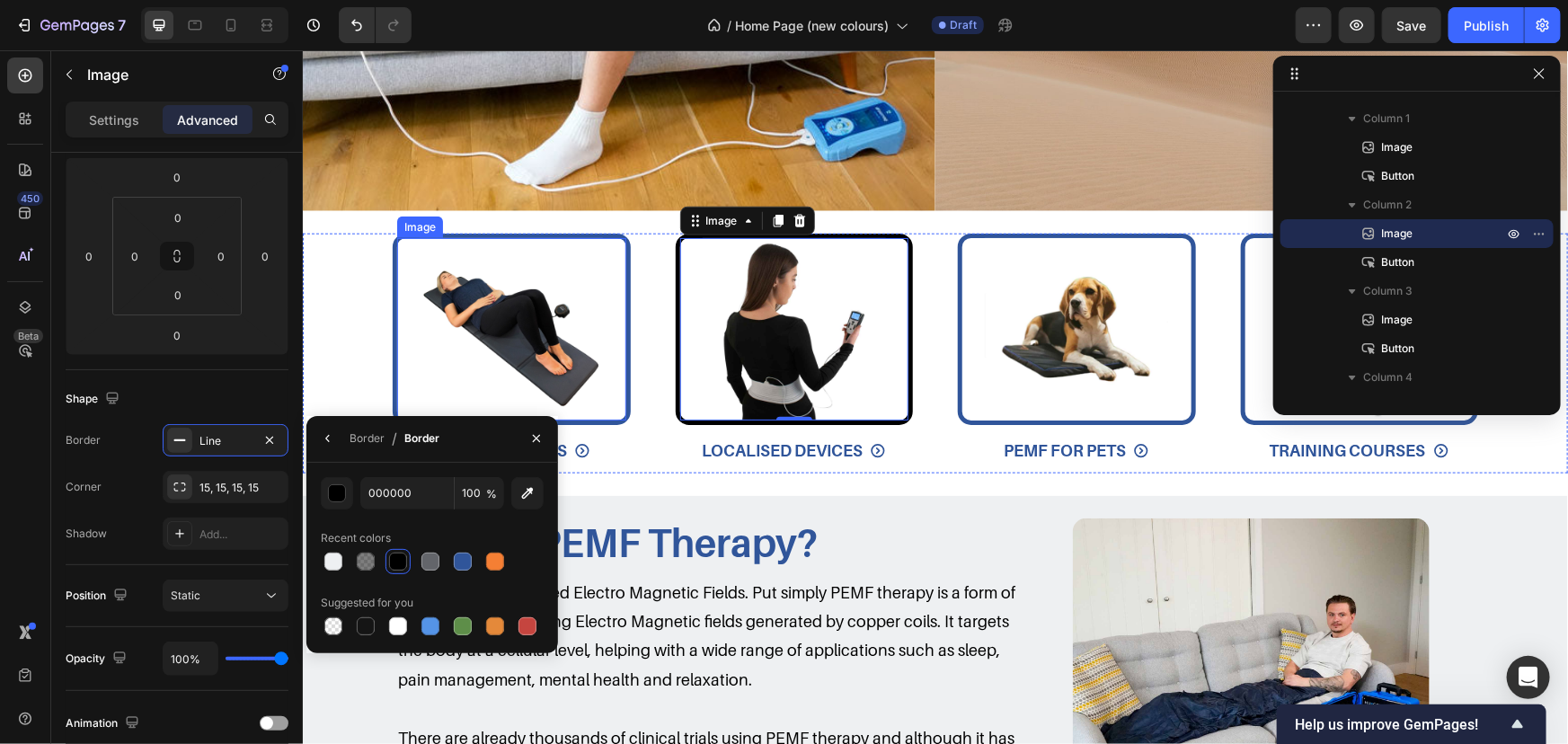
click at [560, 275] on img at bounding box center [510, 328] width 183 height 183
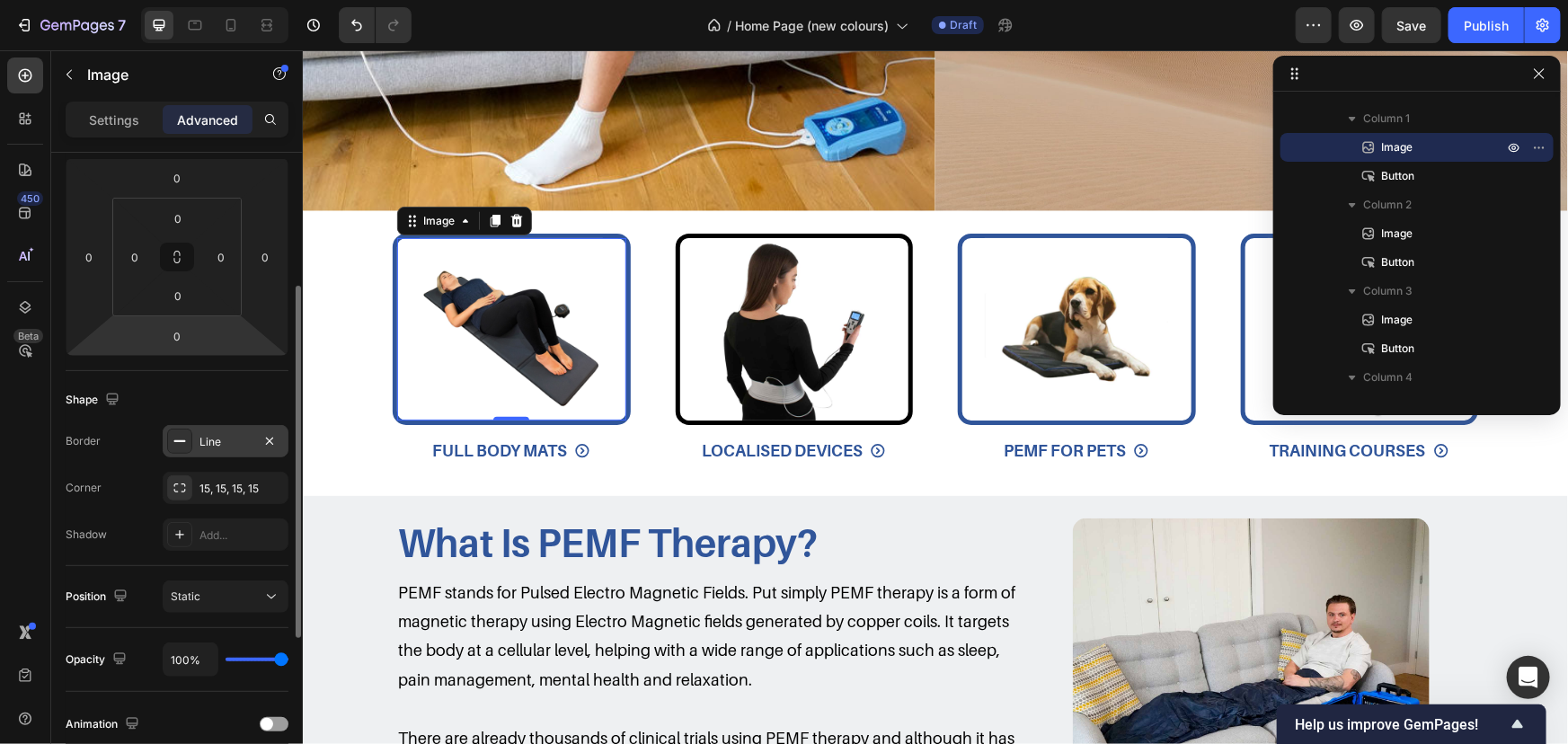
click at [200, 444] on div "Line" at bounding box center [225, 442] width 52 height 16
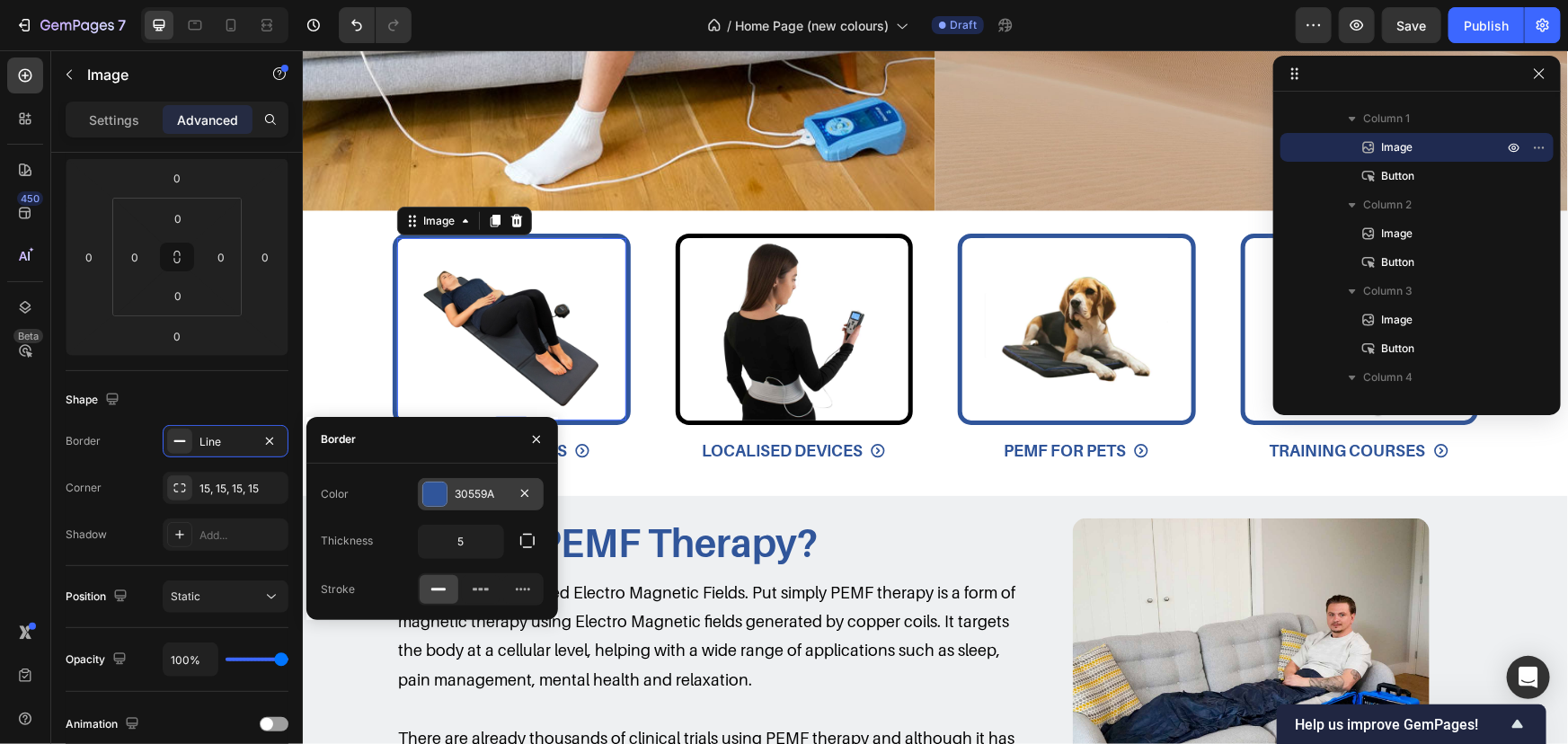
click at [434, 497] on div at bounding box center [435, 494] width 24 height 24
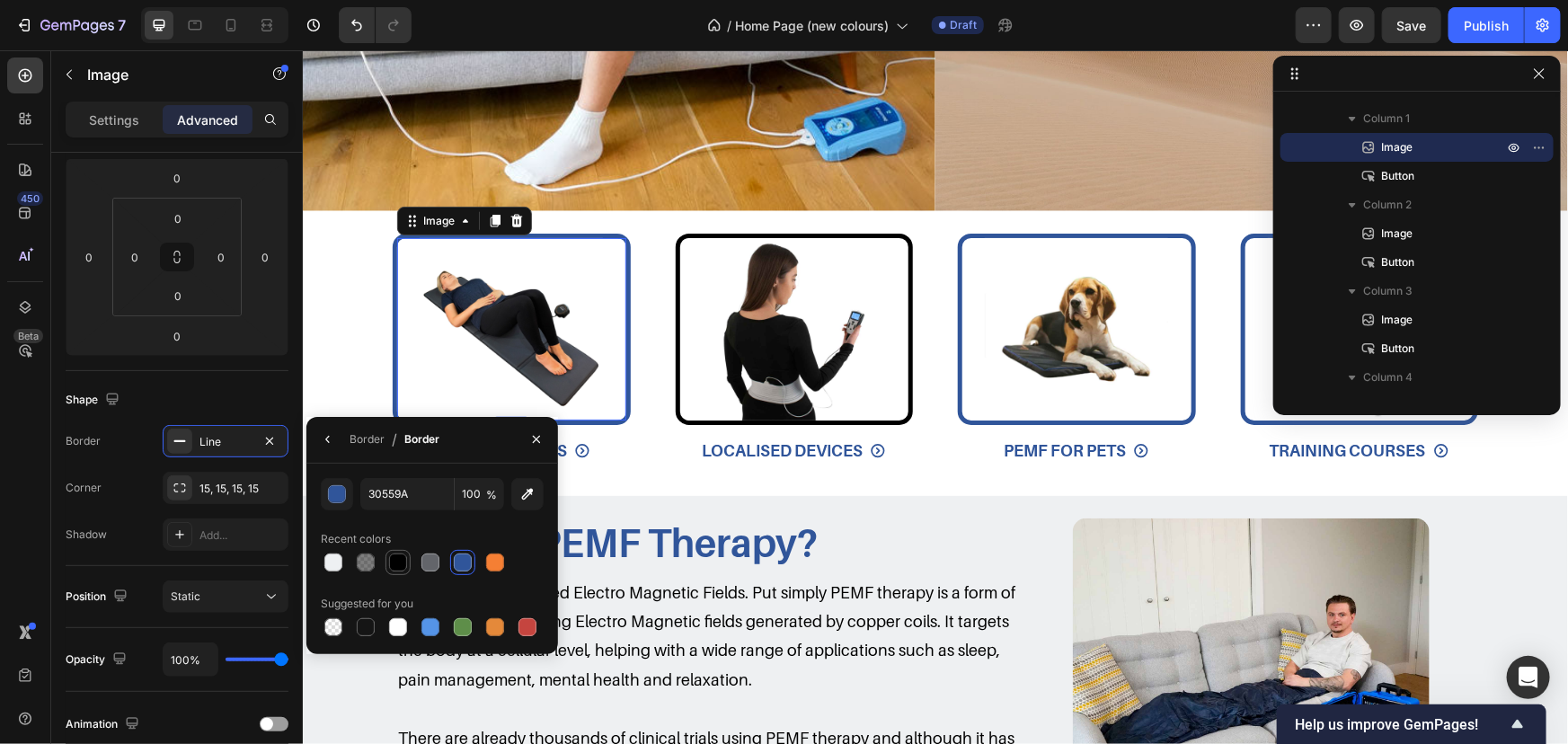
click at [406, 565] on div at bounding box center [398, 563] width 18 height 18
type input "000000"
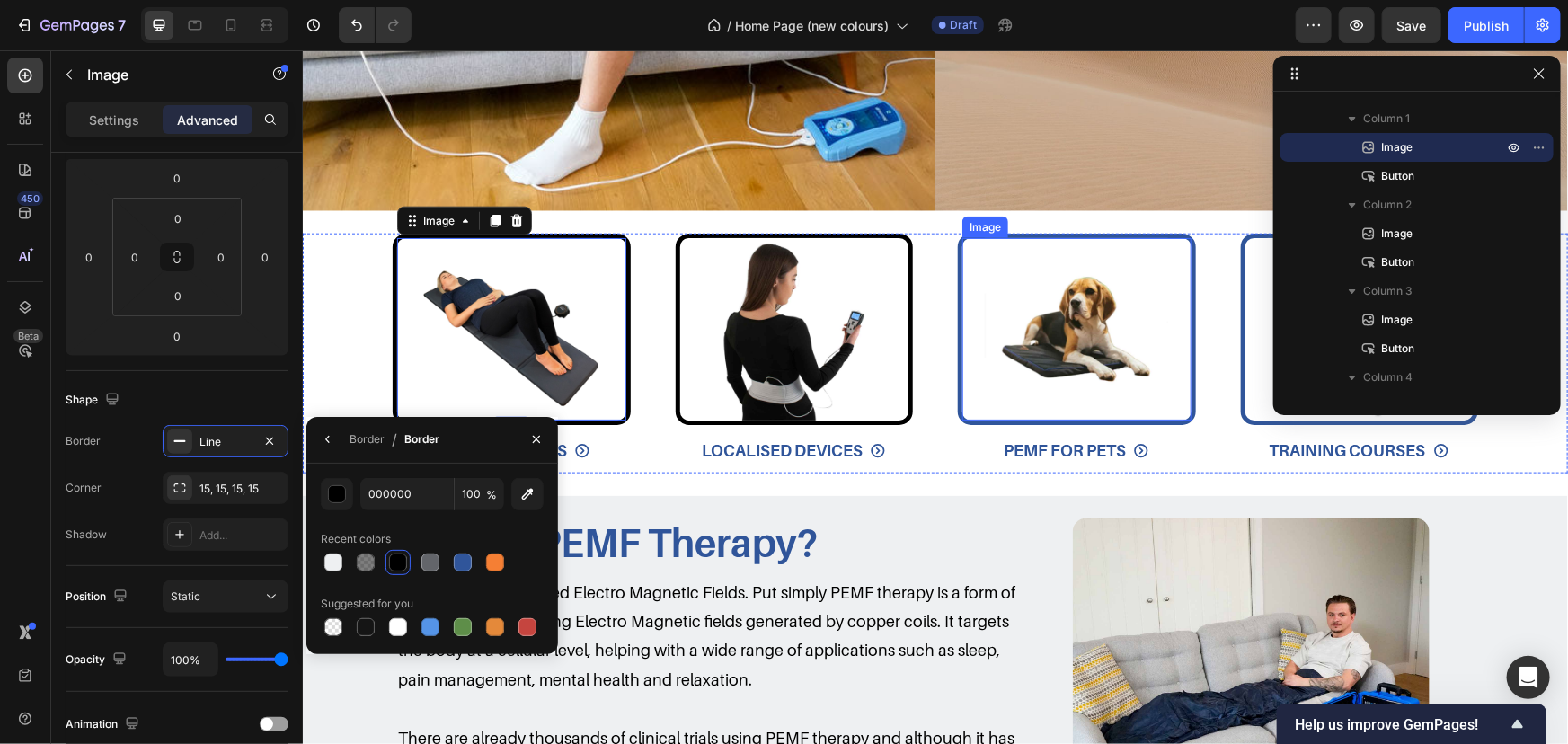
click at [1067, 261] on img at bounding box center [1076, 328] width 183 height 183
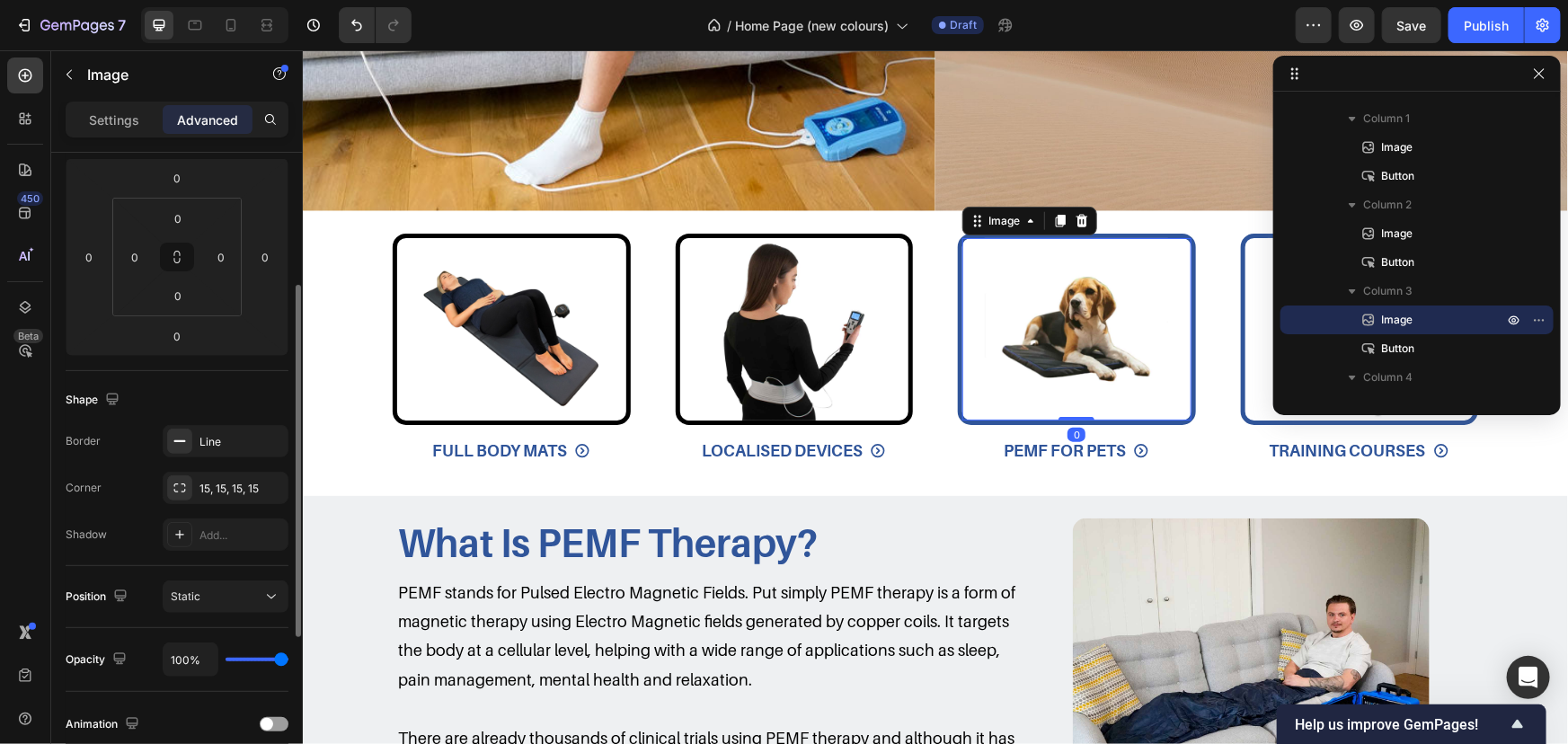
scroll to position [242, 0]
click at [201, 438] on div "Line" at bounding box center [225, 443] width 52 height 16
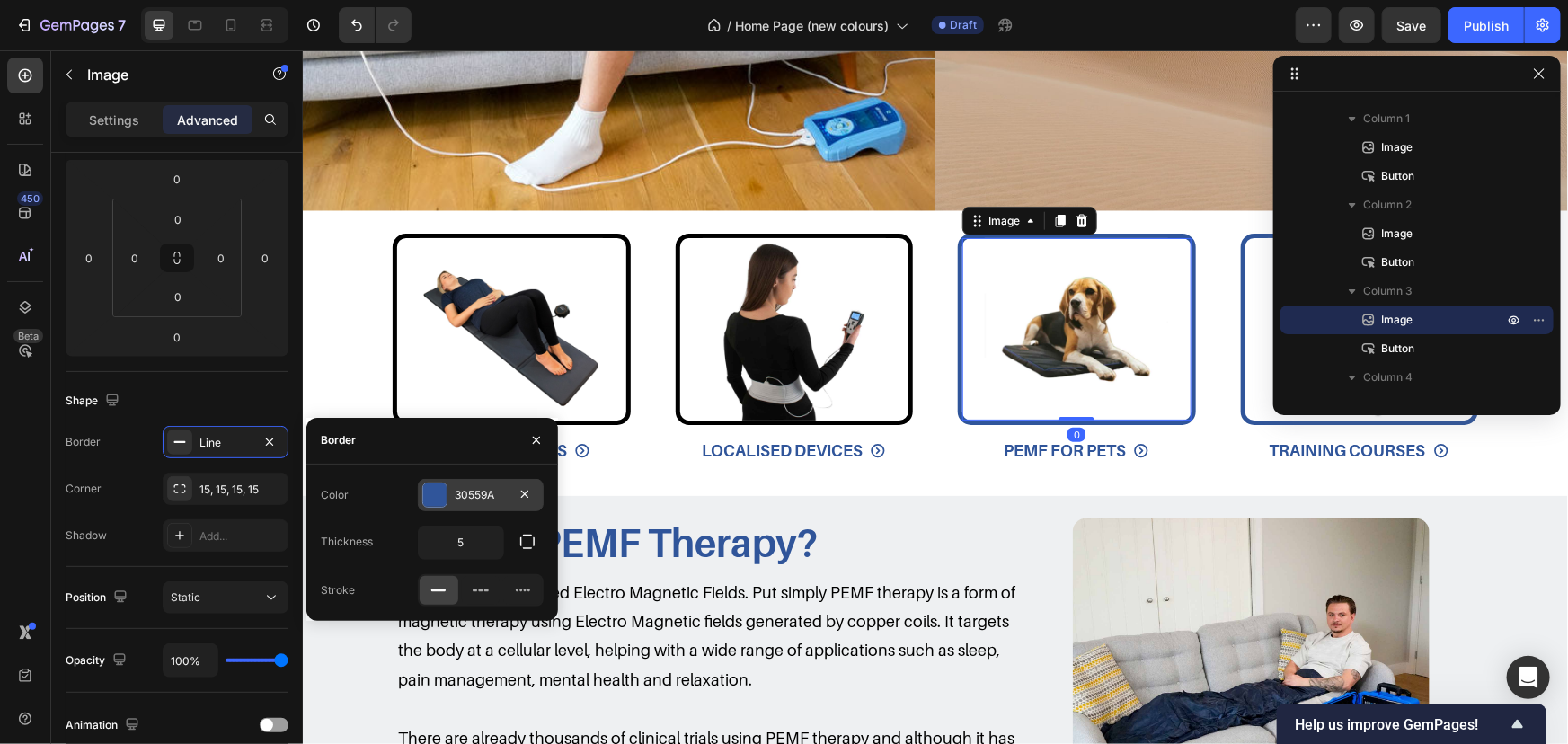
click at [456, 503] on div "30559A" at bounding box center [481, 494] width 126 height 32
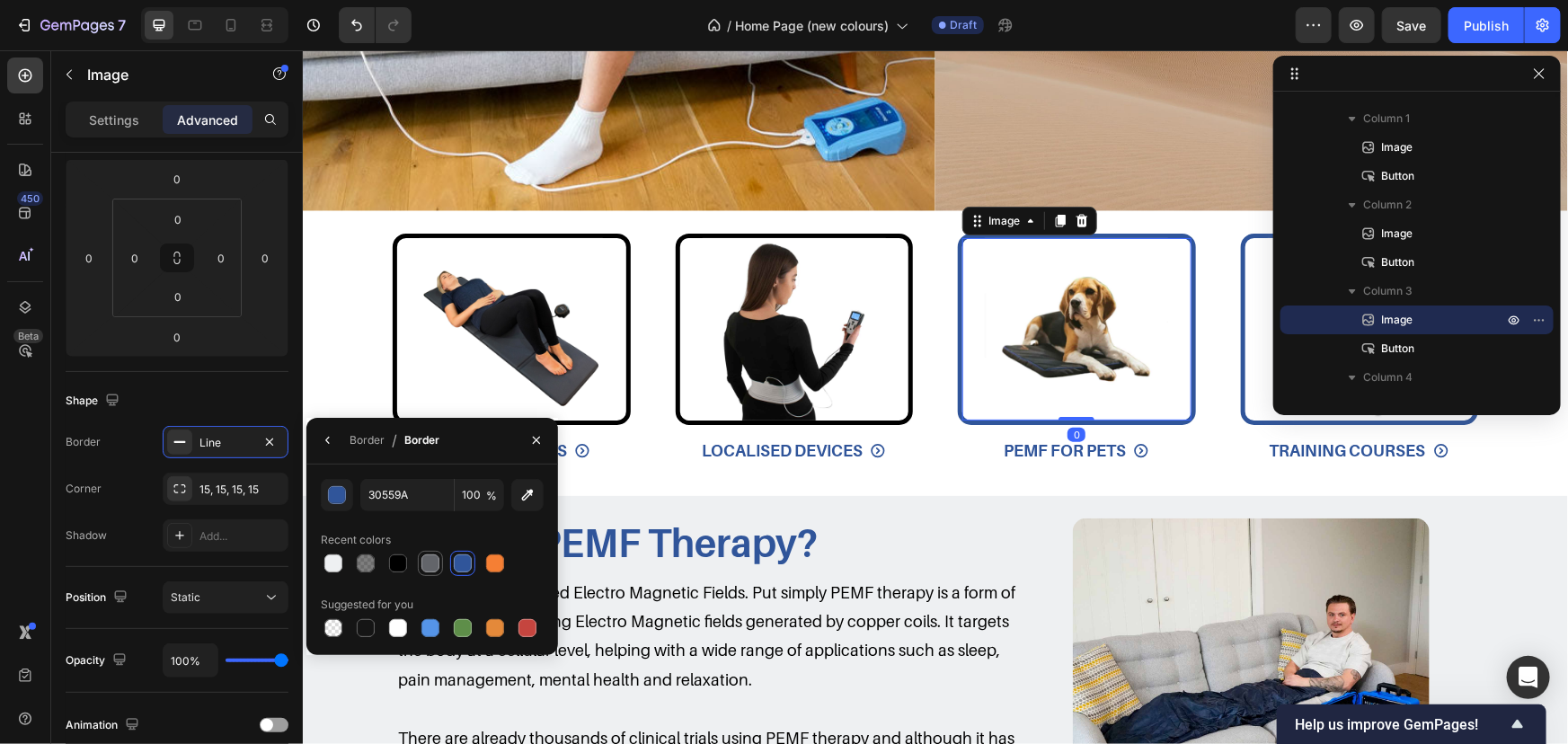
click at [432, 556] on div at bounding box center [430, 563] width 18 height 18
type input "63656A"
click at [783, 288] on img at bounding box center [793, 328] width 183 height 183
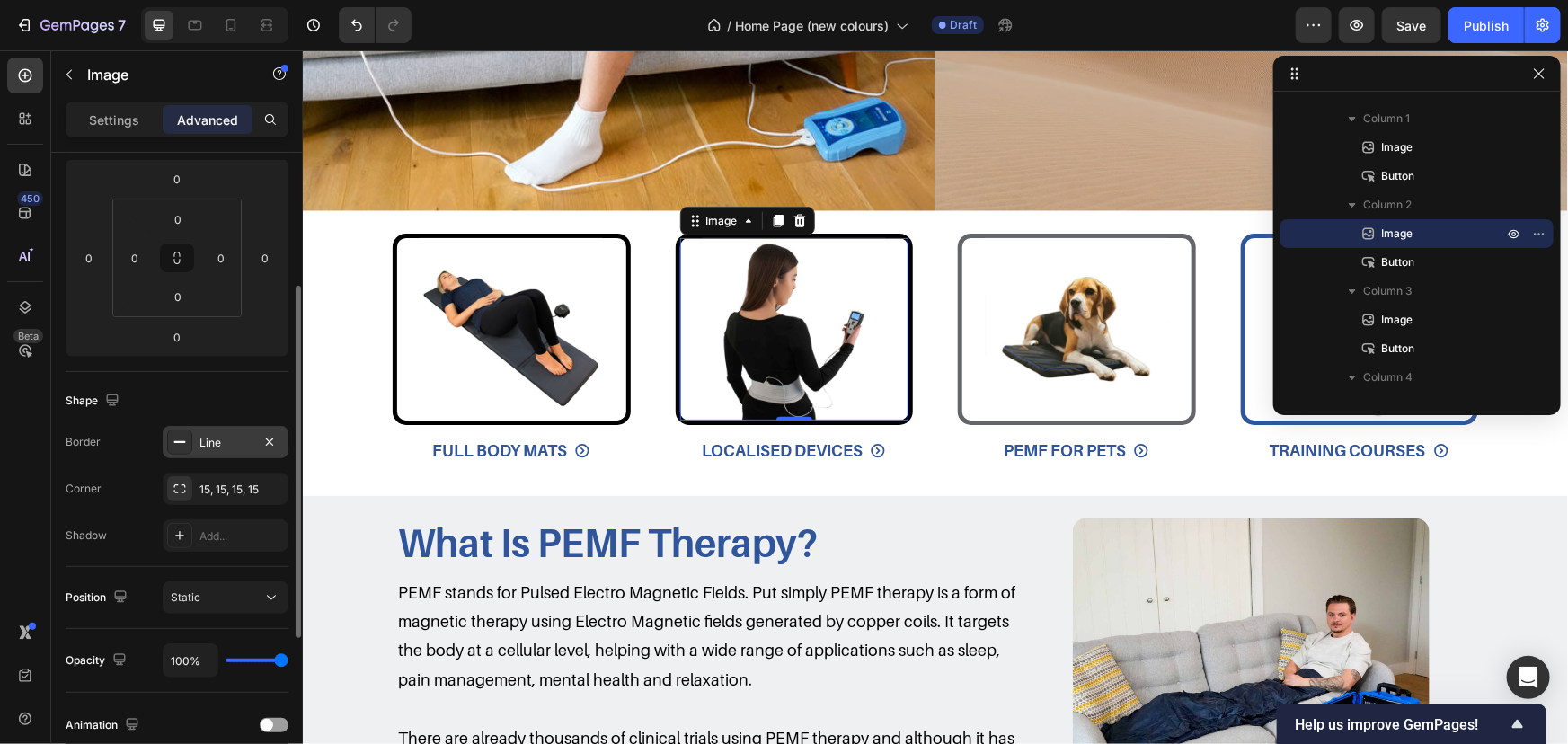
click at [231, 435] on div "Line" at bounding box center [225, 443] width 52 height 16
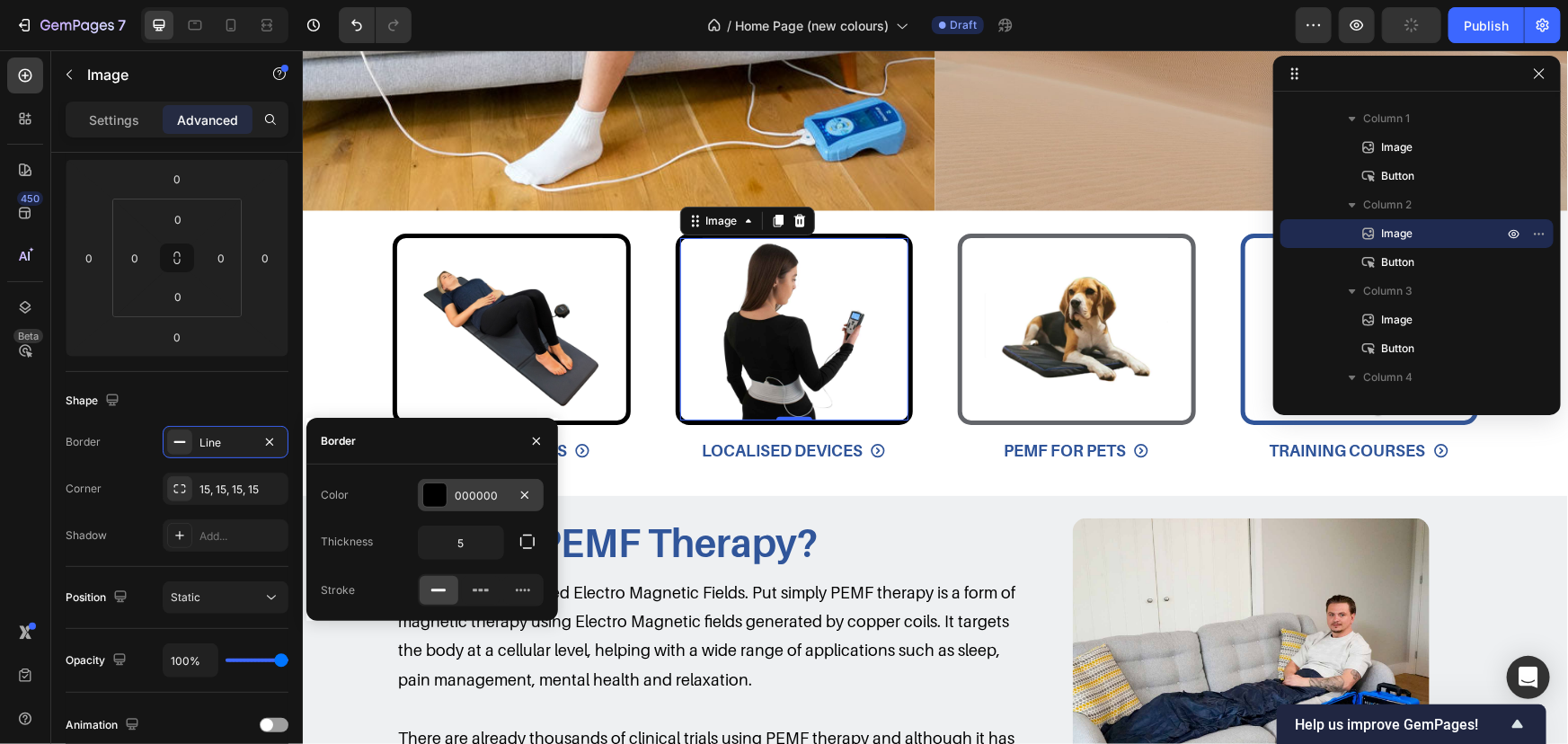
click at [439, 492] on div at bounding box center [435, 495] width 24 height 24
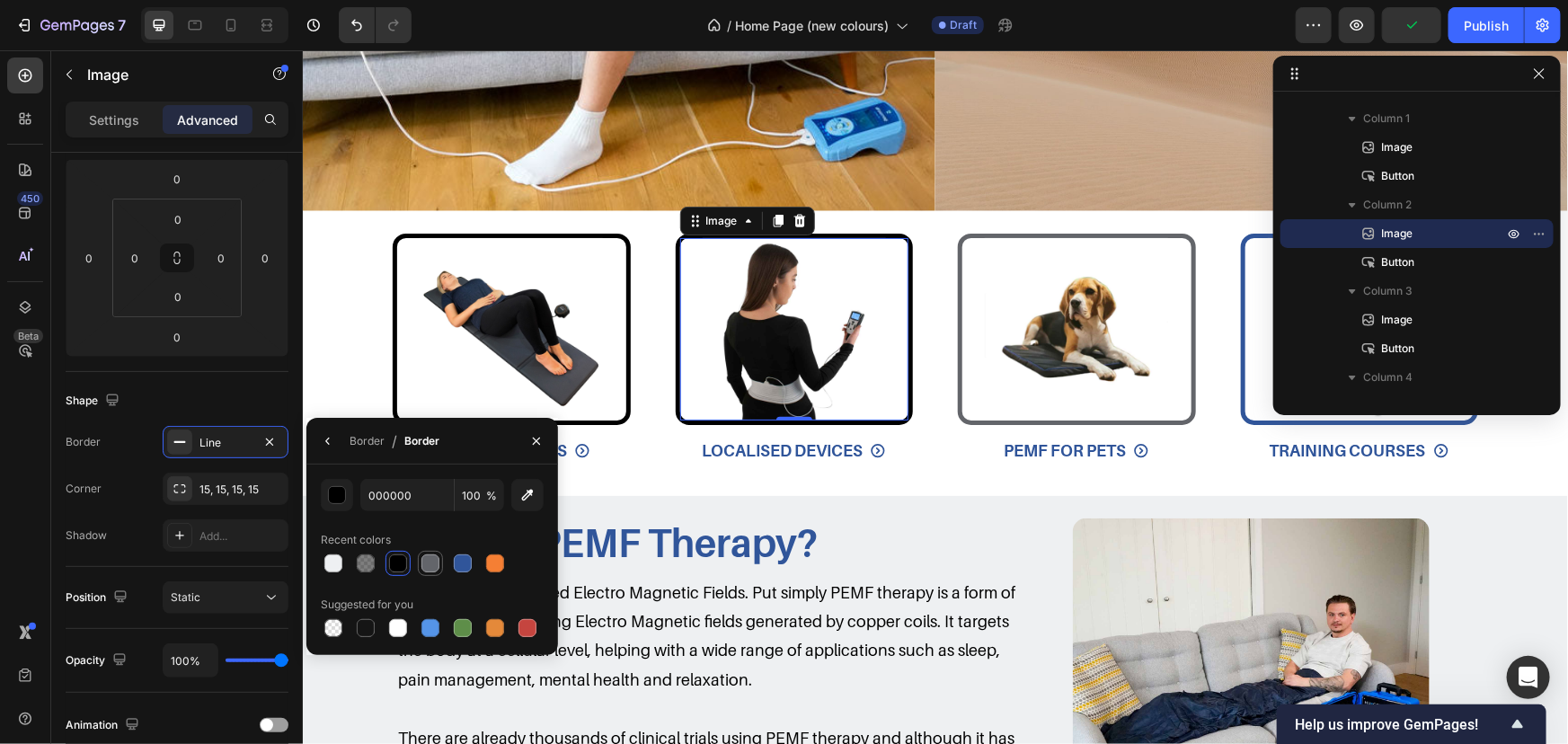
drag, startPoint x: 438, startPoint y: 558, endPoint x: 469, endPoint y: 441, distance: 121.0
click at [439, 558] on div at bounding box center [430, 564] width 22 height 22
type input "63656A"
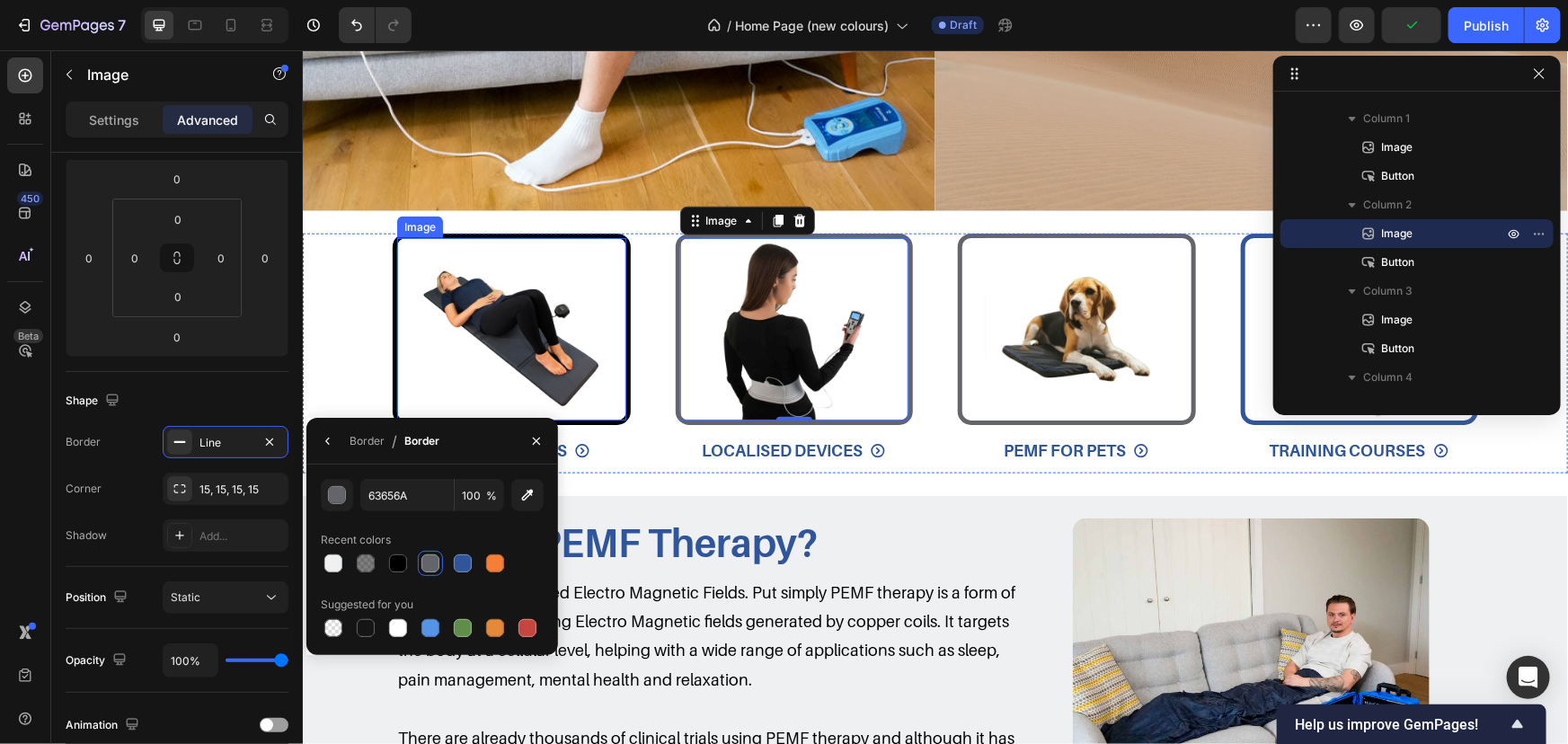
click at [514, 314] on img at bounding box center [510, 328] width 183 height 183
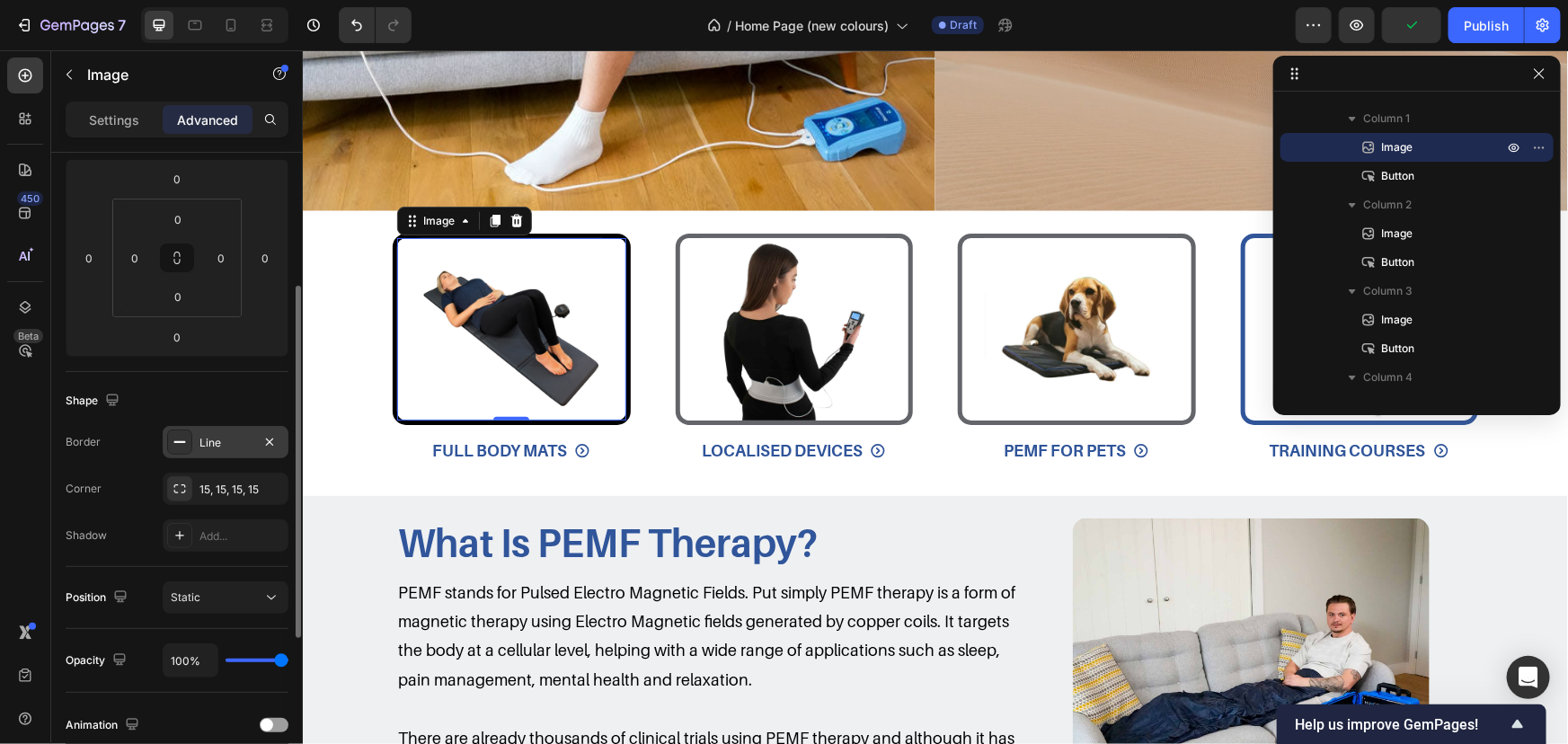
click at [215, 451] on div "Line" at bounding box center [226, 441] width 126 height 32
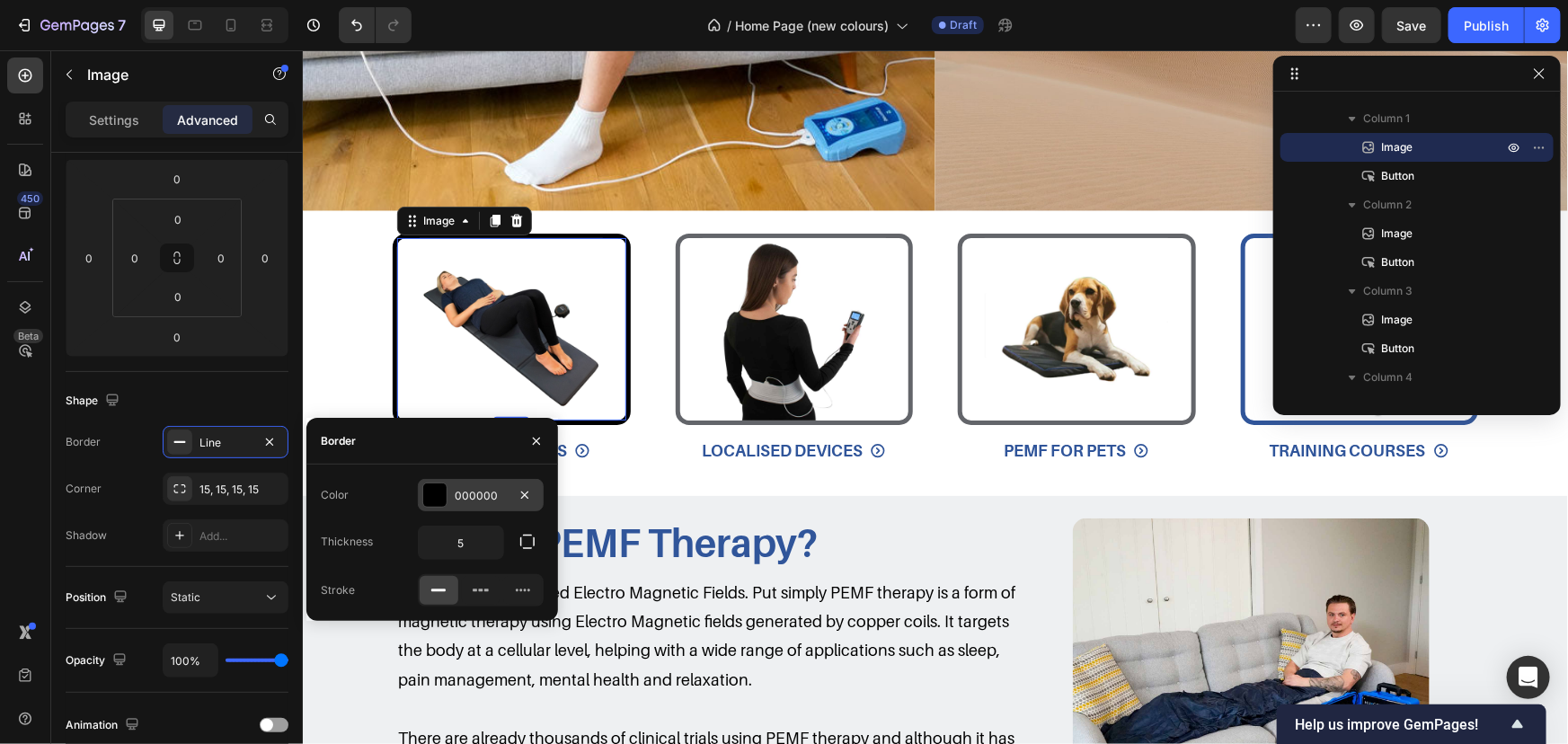
click at [441, 482] on div at bounding box center [435, 495] width 25 height 25
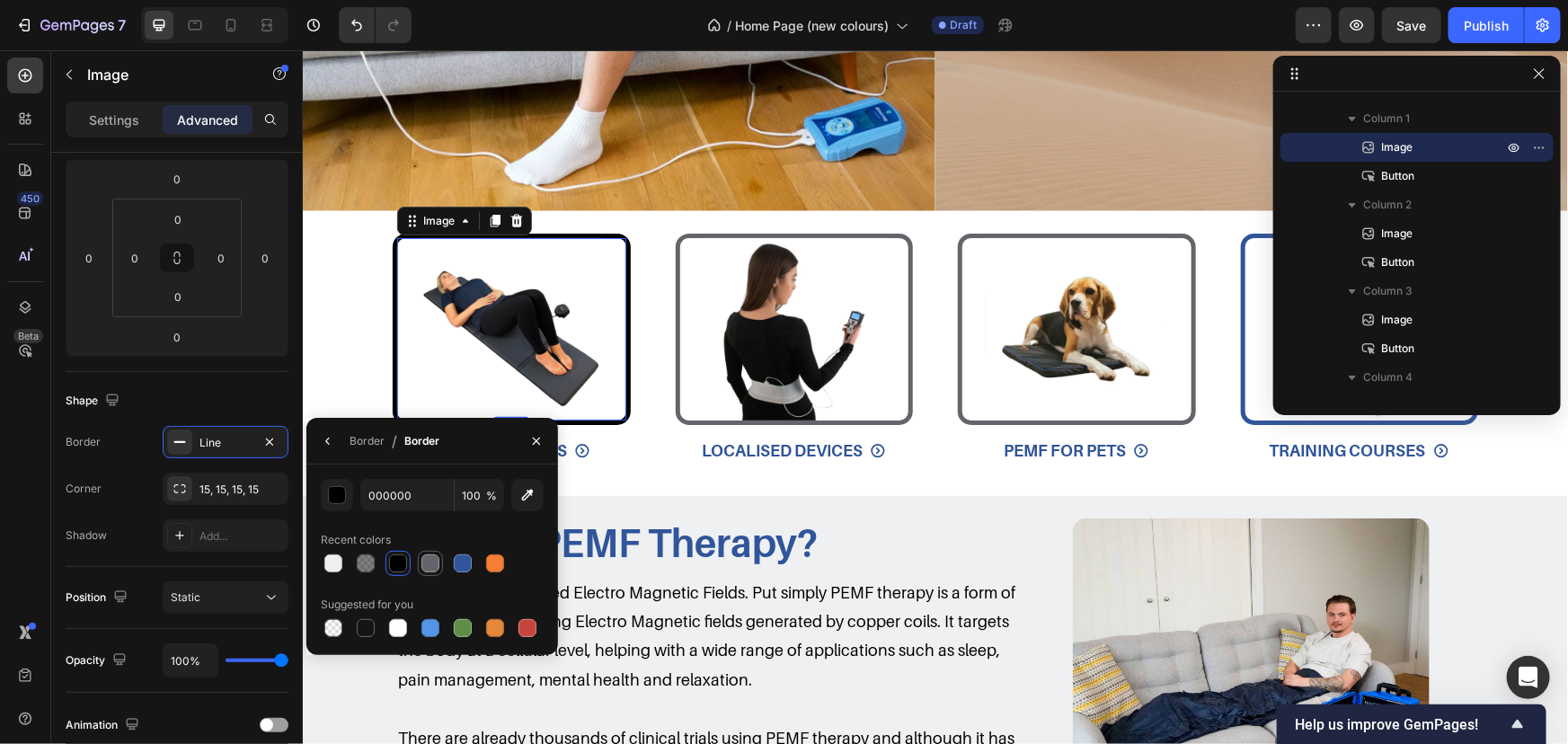
click at [436, 558] on div at bounding box center [430, 563] width 18 height 18
type input "63656A"
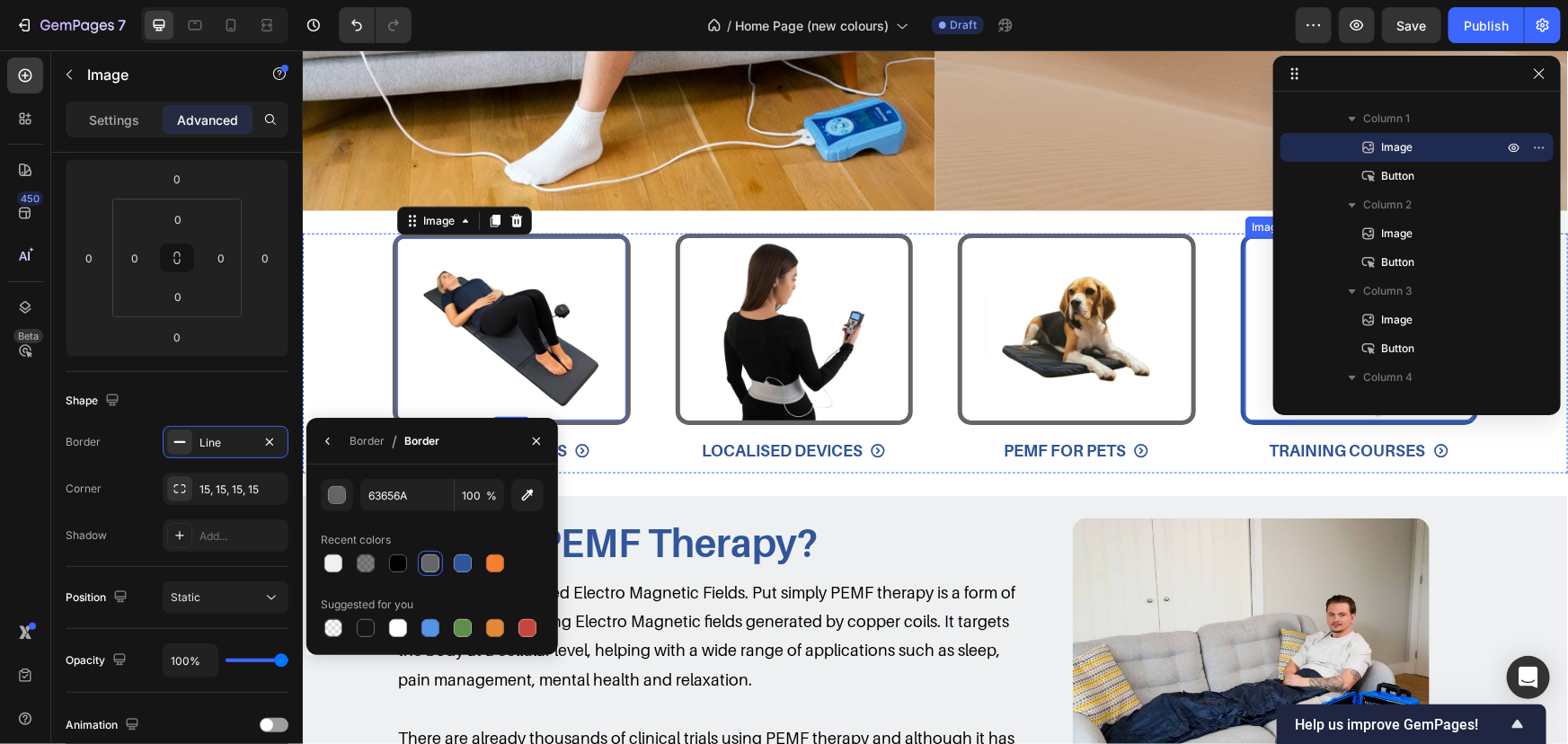
click at [1254, 296] on div at bounding box center [1359, 328] width 229 height 183
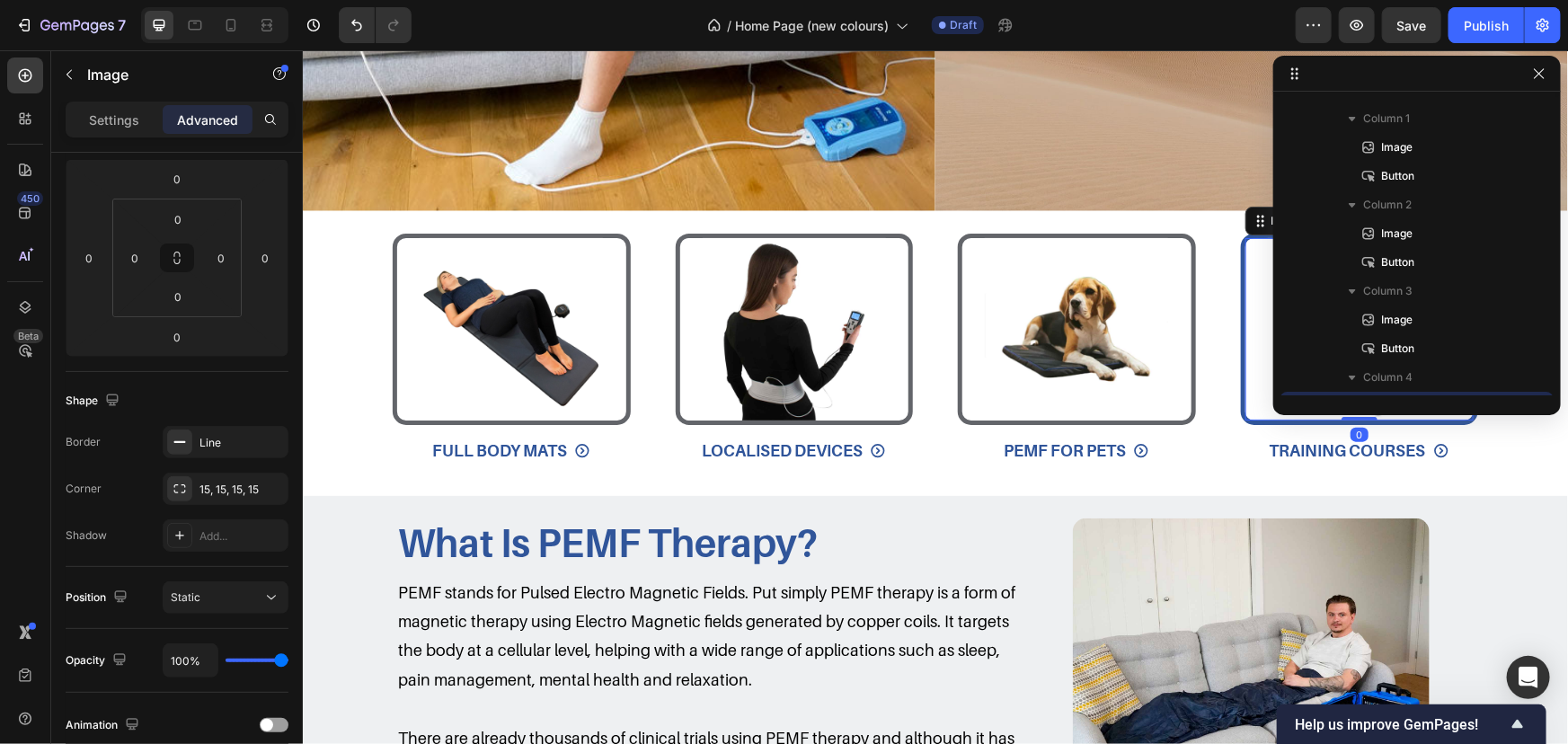
scroll to position [335, 0]
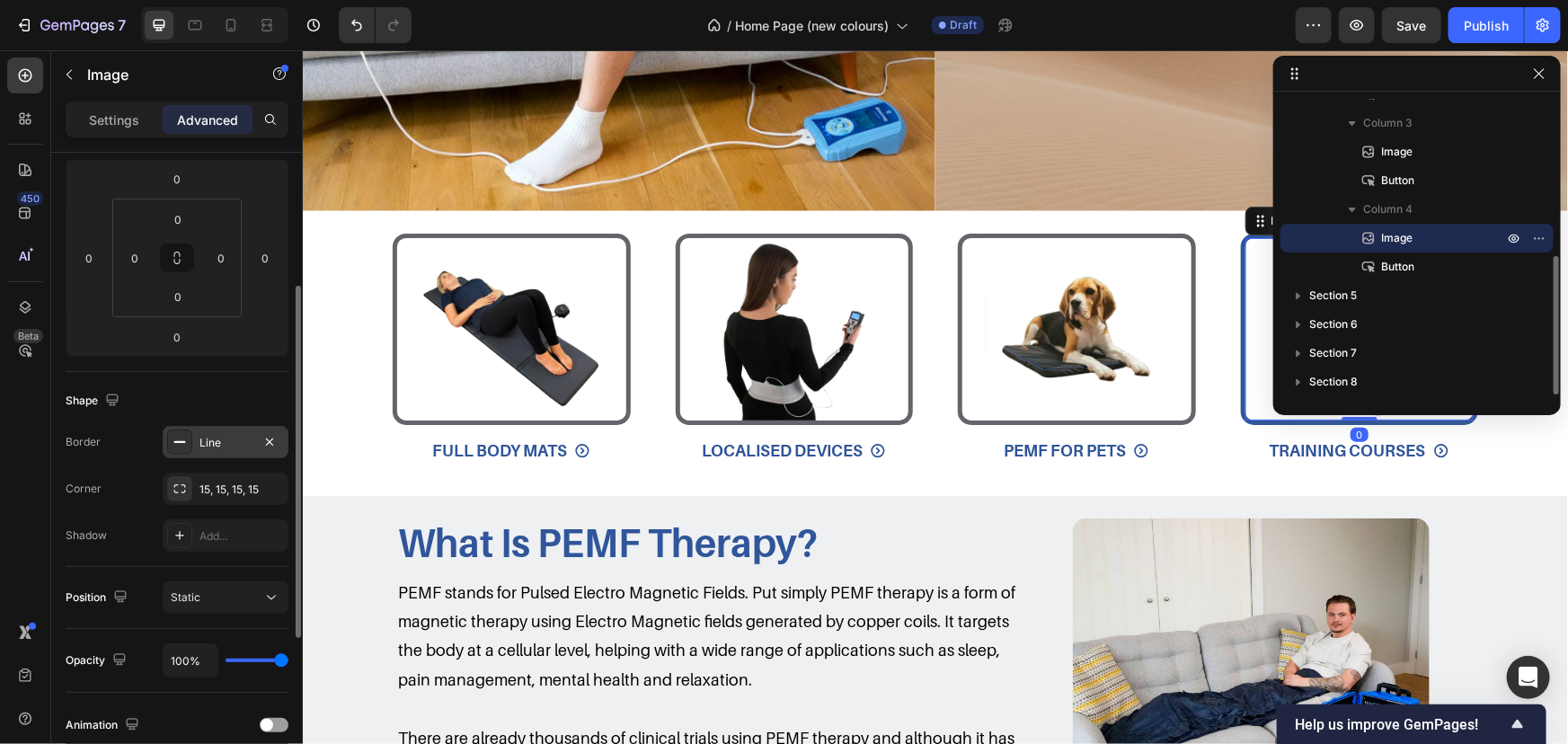
click at [197, 432] on div "Line" at bounding box center [226, 441] width 126 height 32
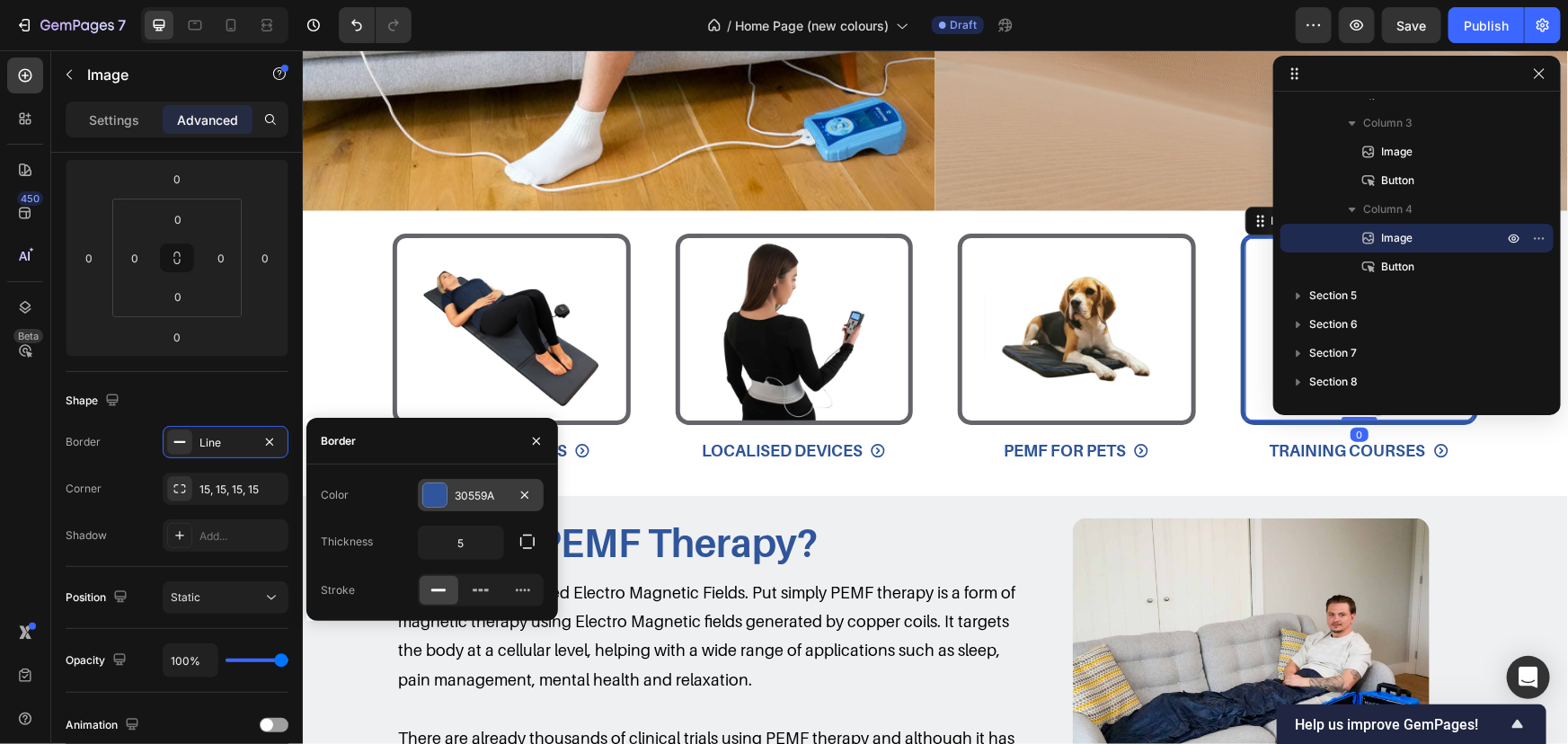
click at [441, 497] on div at bounding box center [435, 495] width 24 height 24
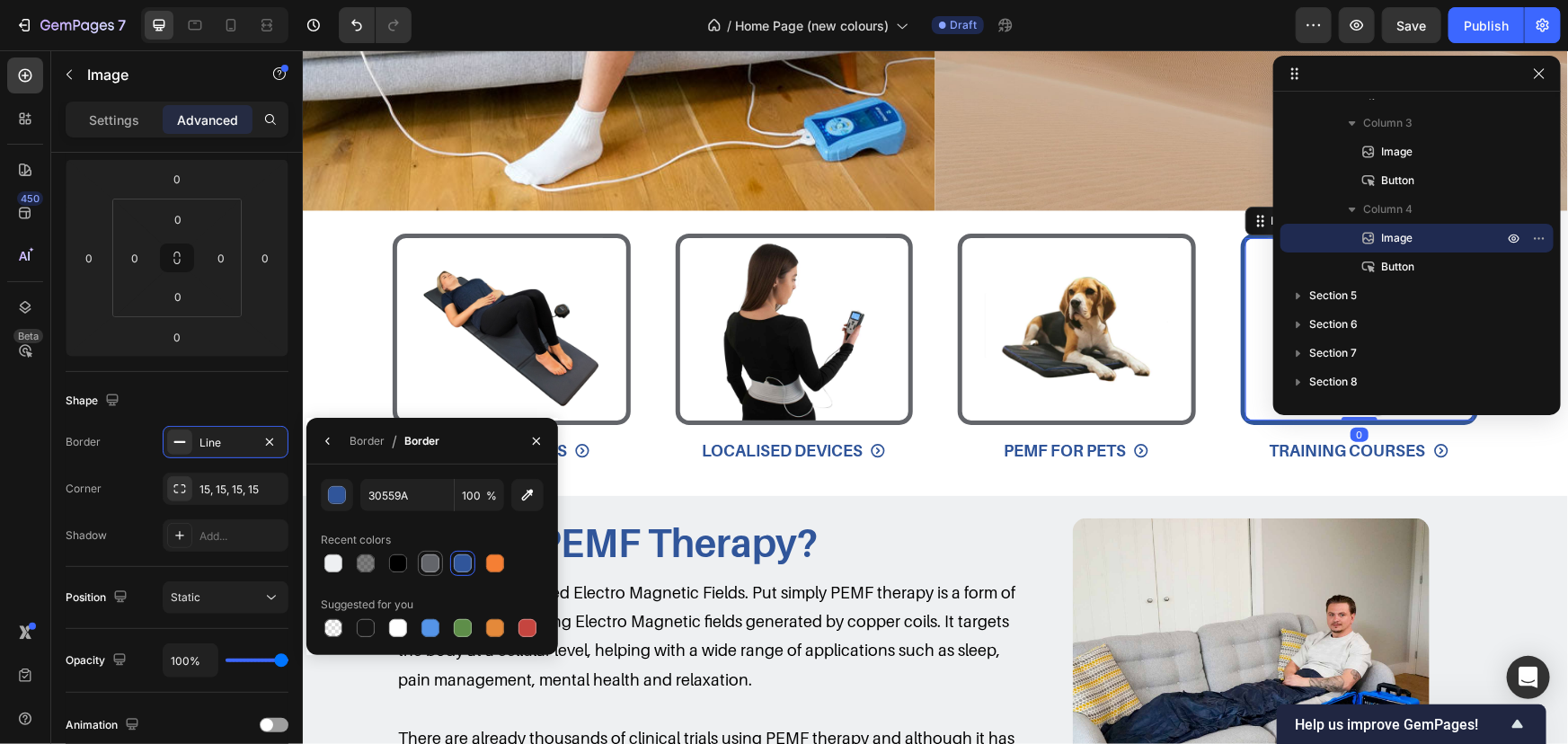
click at [441, 567] on div at bounding box center [430, 564] width 25 height 25
type input "63656A"
click at [613, 448] on div "FULL BODY MATS Button" at bounding box center [511, 448] width 238 height 48
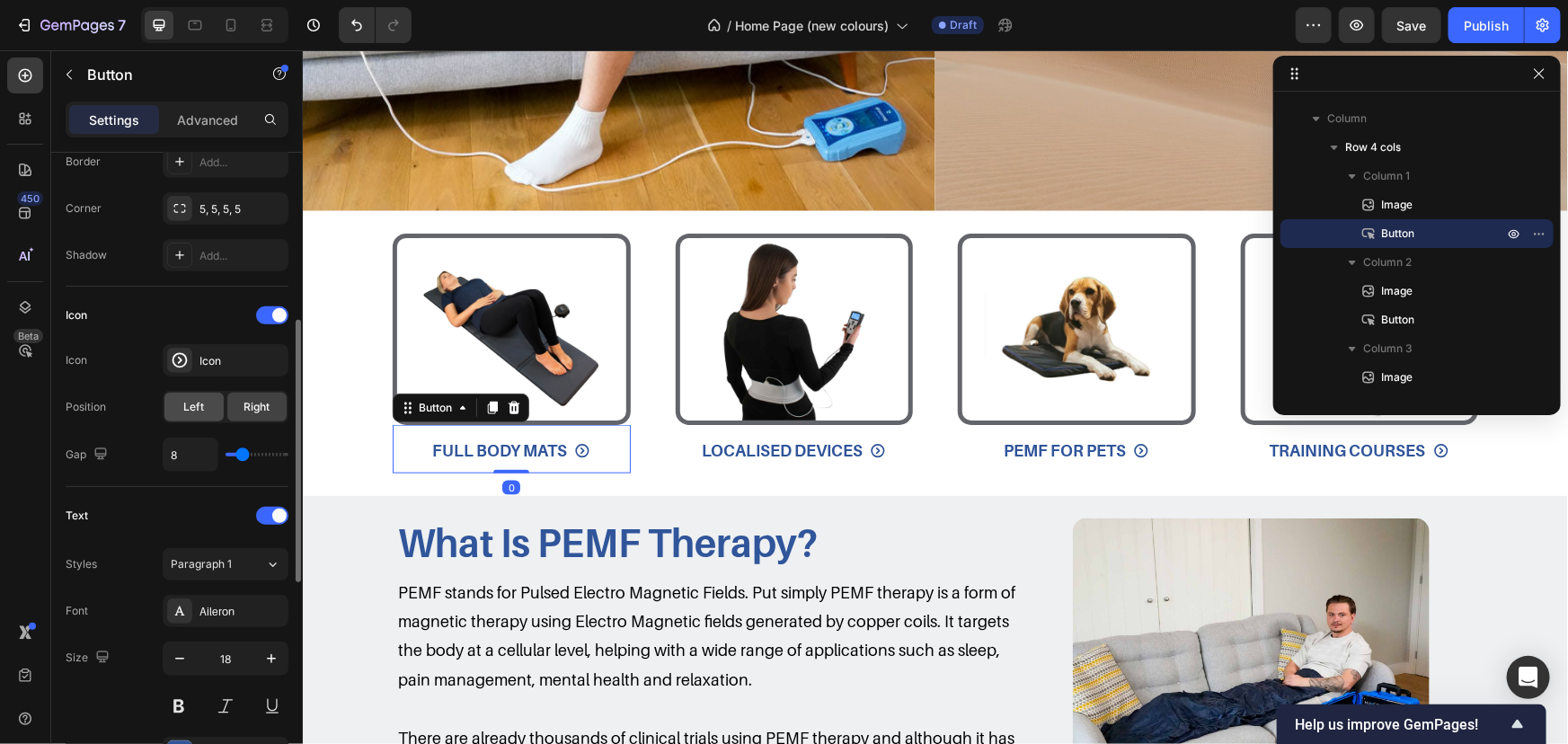
scroll to position [817, 0]
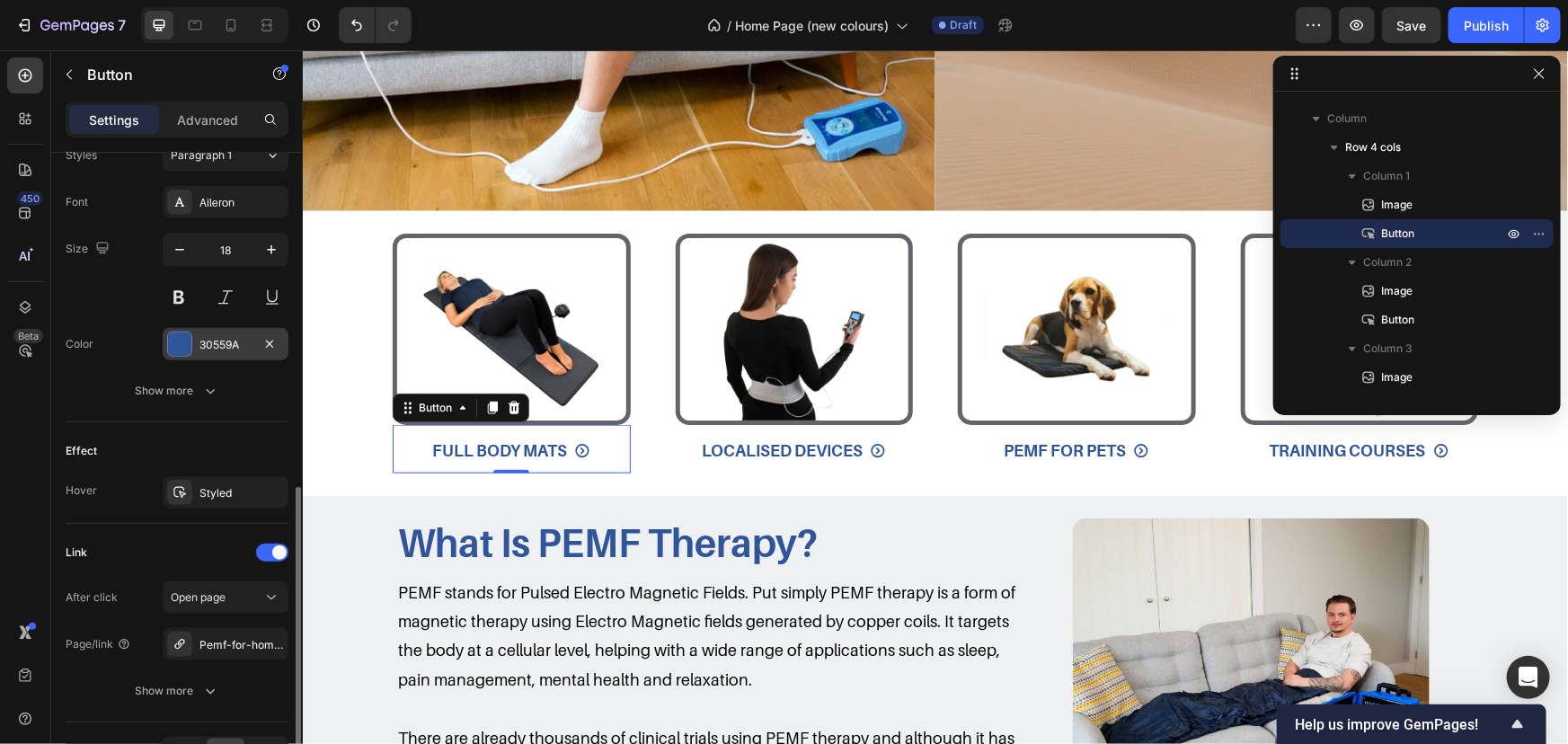
click at [195, 342] on div "30559A" at bounding box center [226, 344] width 126 height 32
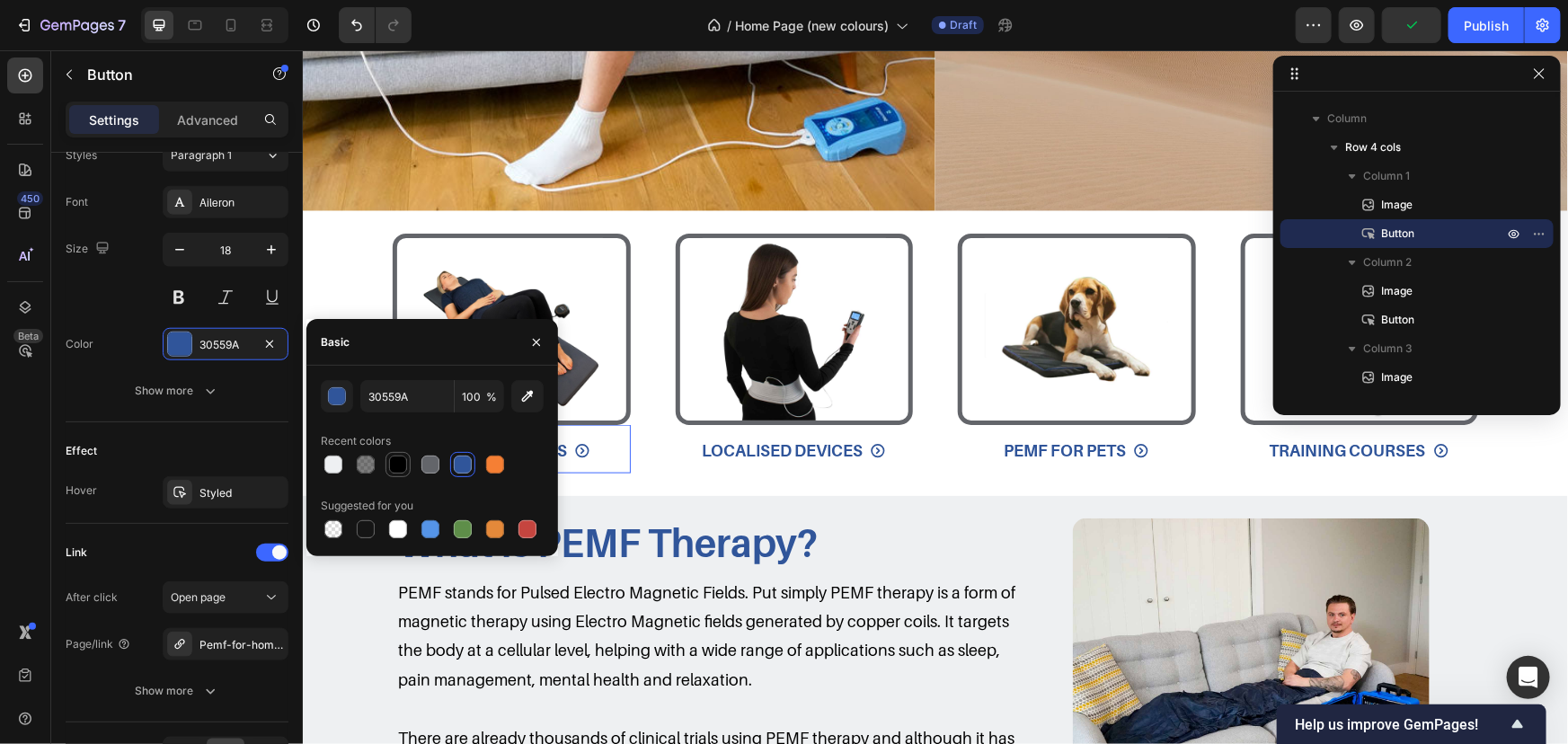
click at [394, 462] on div at bounding box center [398, 465] width 18 height 18
type input "000000"
click at [901, 437] on link "LOCALISED DEVICES" at bounding box center [793, 450] width 228 height 43
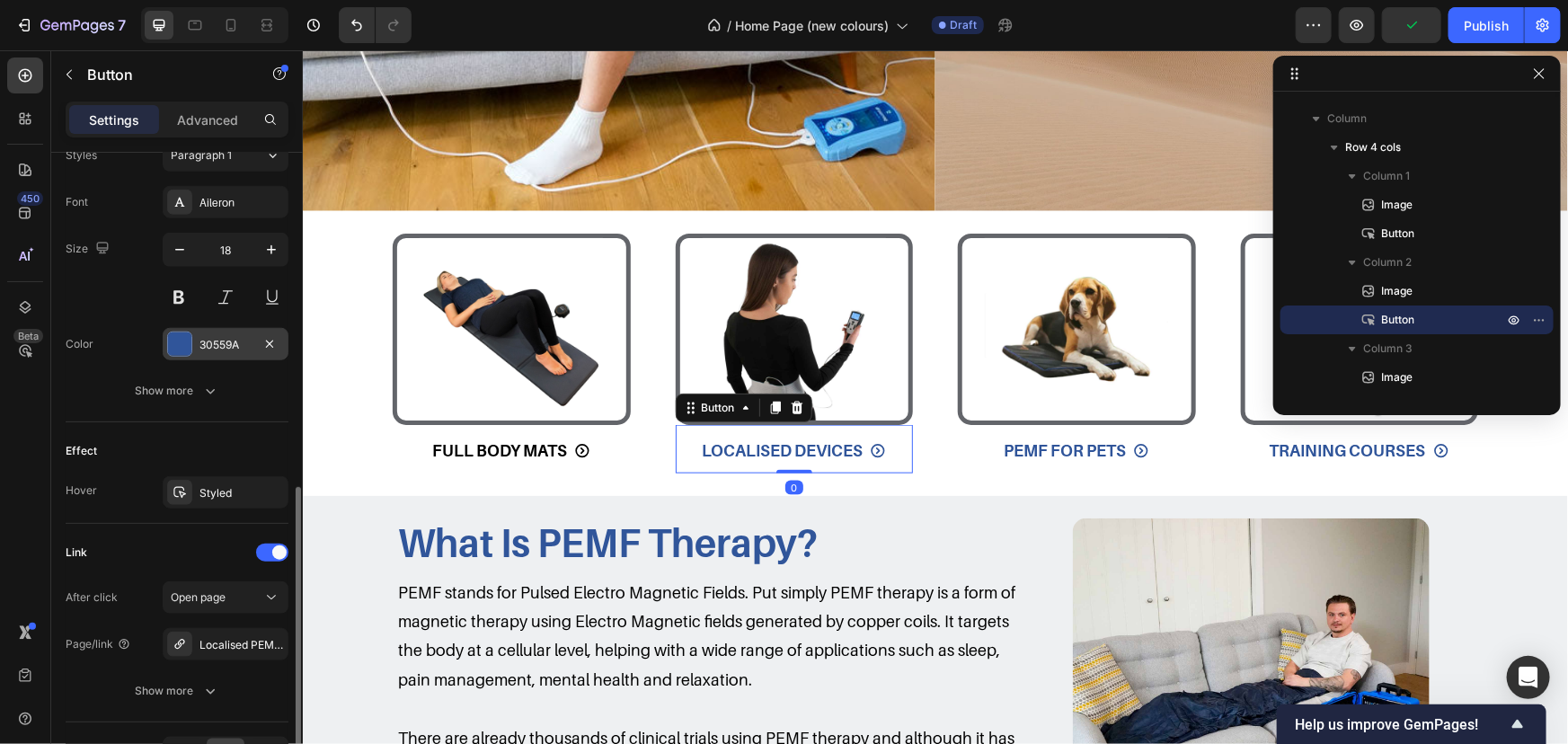
click at [186, 350] on div at bounding box center [179, 344] width 24 height 24
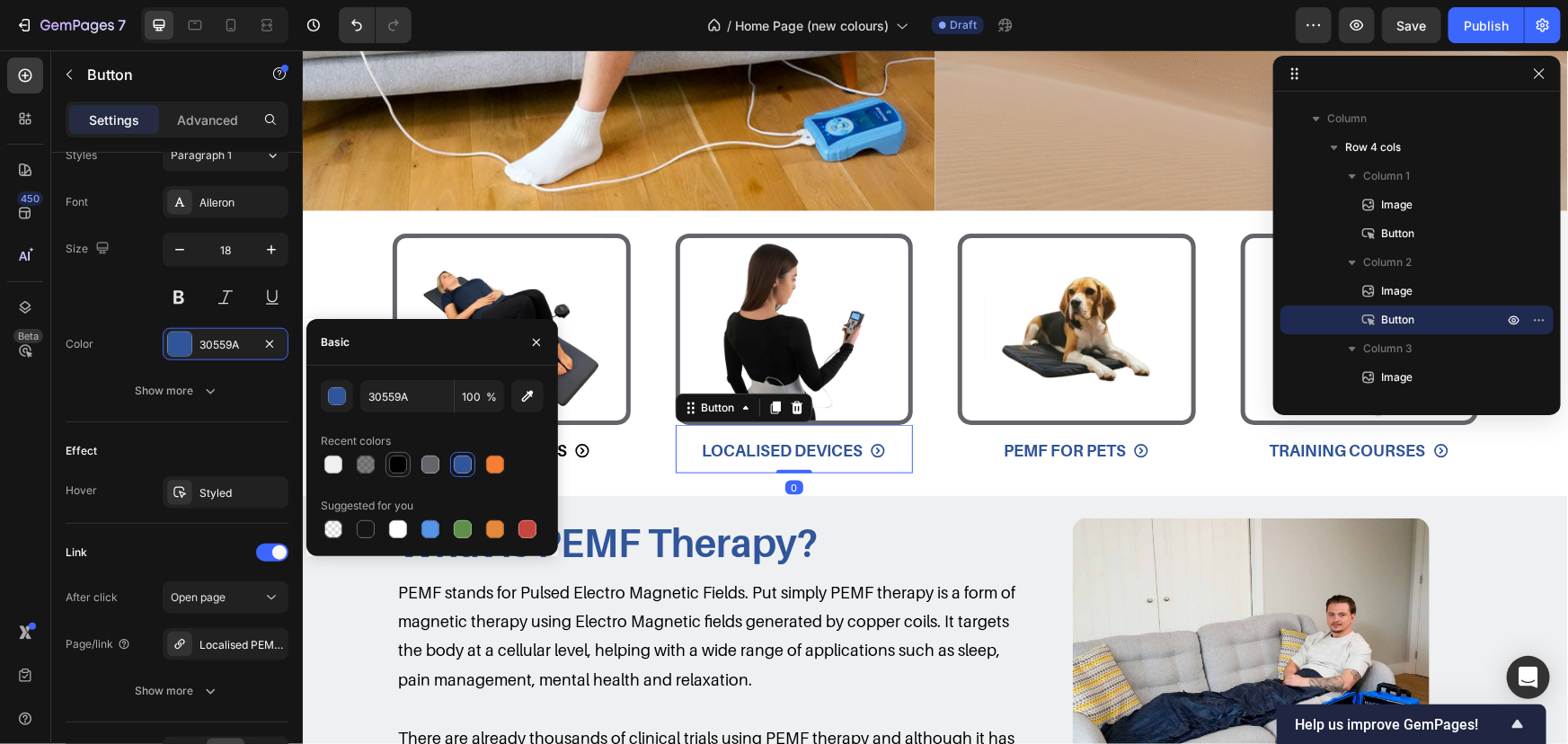
click at [400, 469] on div at bounding box center [398, 465] width 18 height 18
type input "000000"
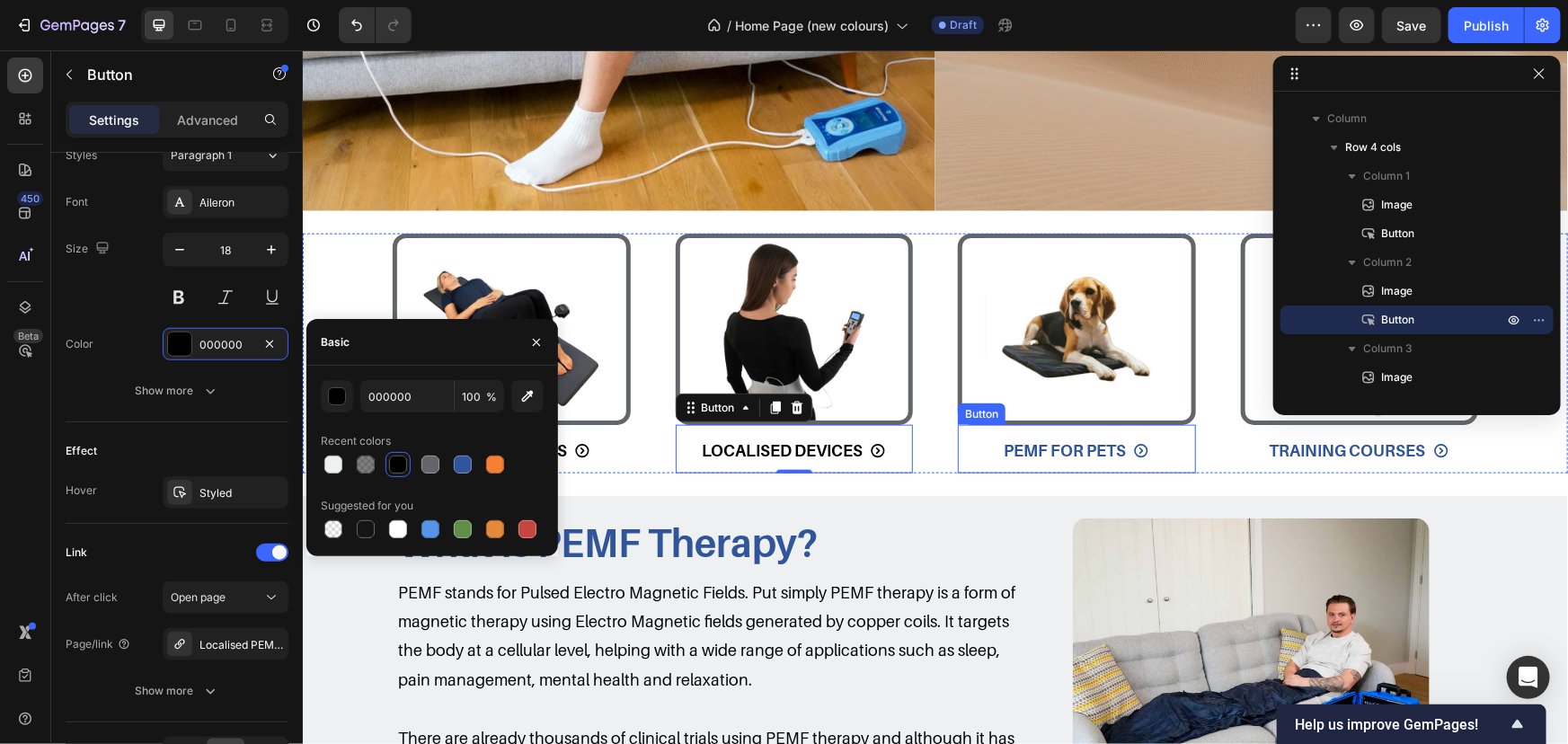
click at [960, 451] on div "PEMF FOR PETS Button" at bounding box center [1076, 448] width 238 height 48
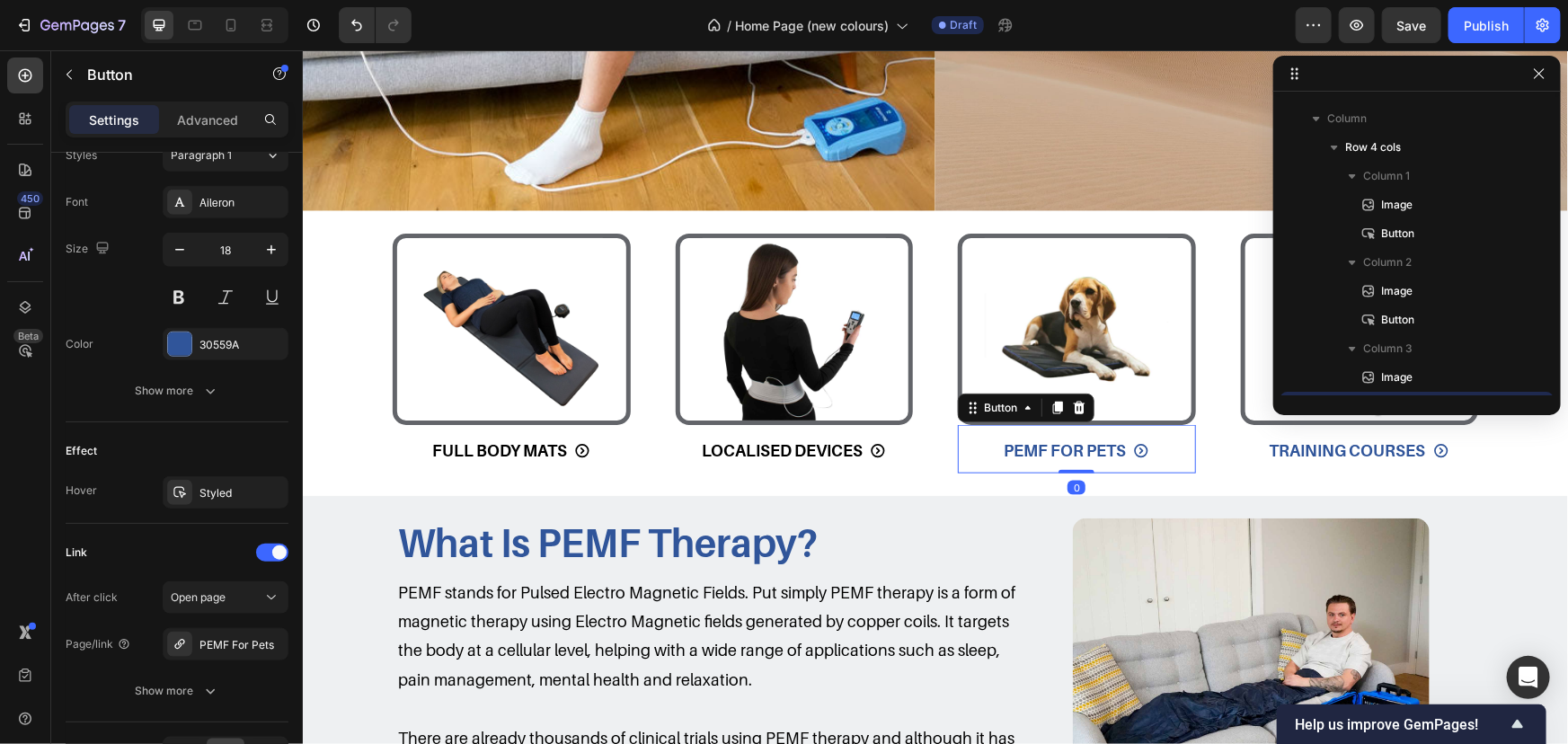
scroll to position [282, 0]
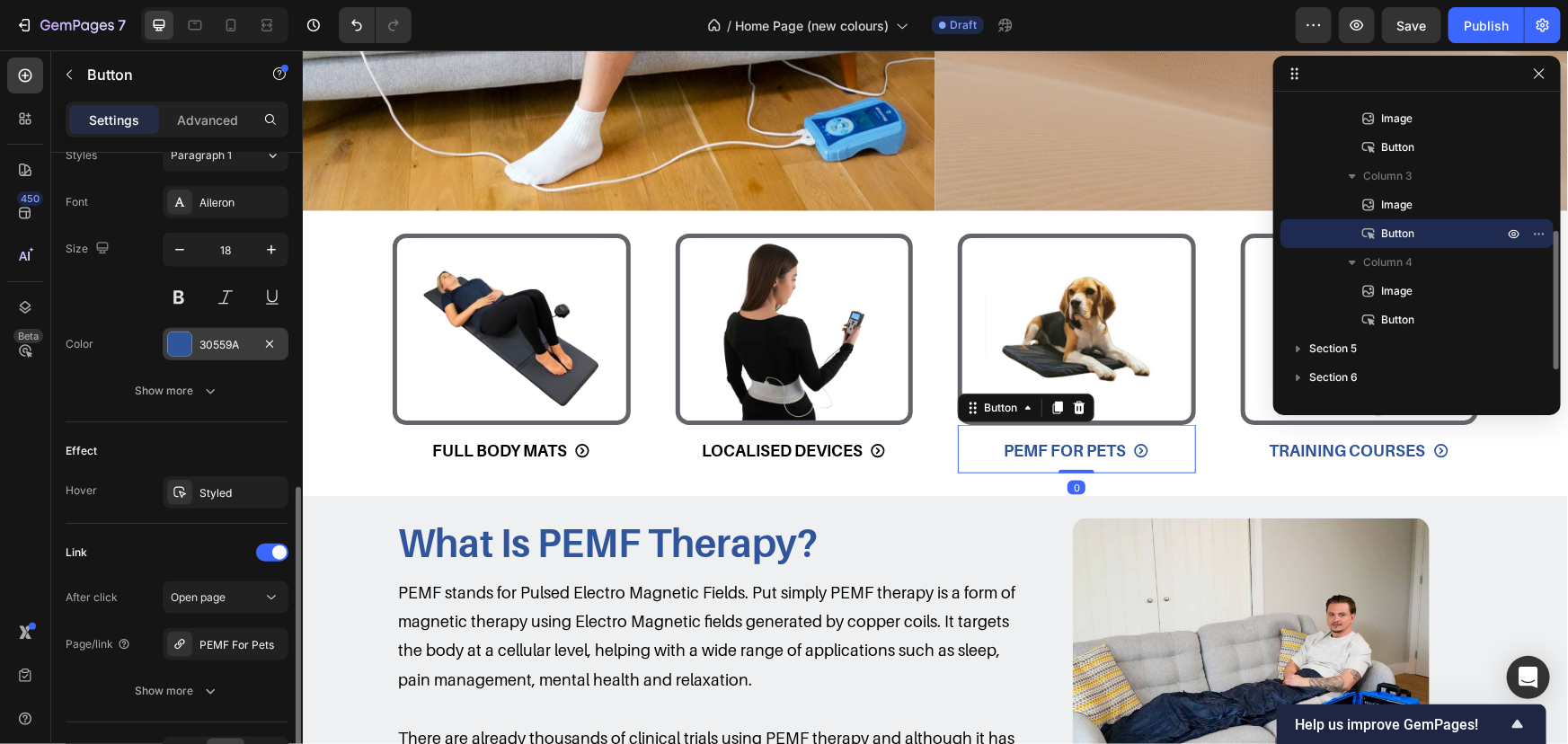
click at [236, 343] on div "30559A" at bounding box center [225, 345] width 52 height 16
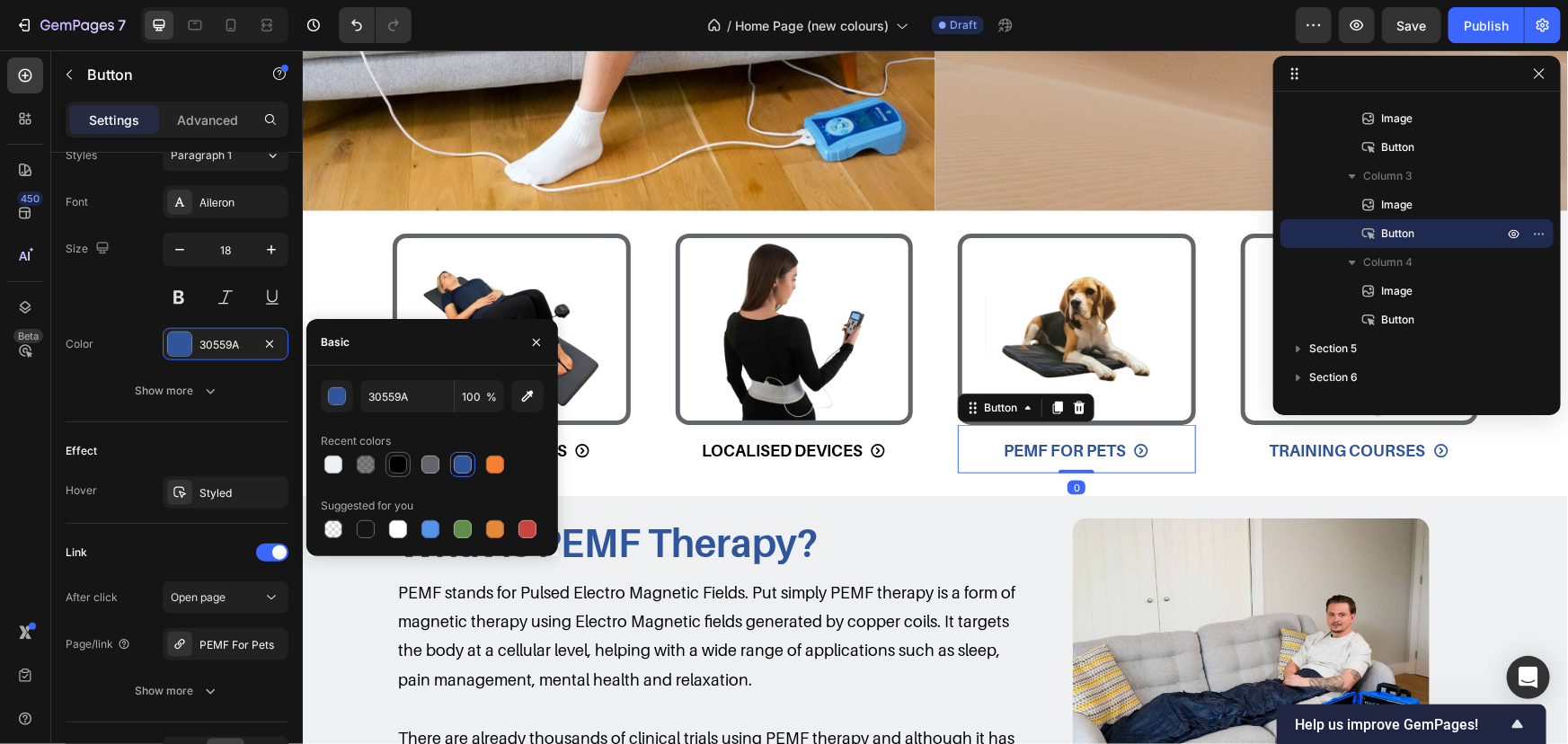
click at [397, 460] on div at bounding box center [398, 465] width 18 height 18
type input "000000"
click at [1247, 442] on link "TRAINING COURSES" at bounding box center [1358, 450] width 223 height 43
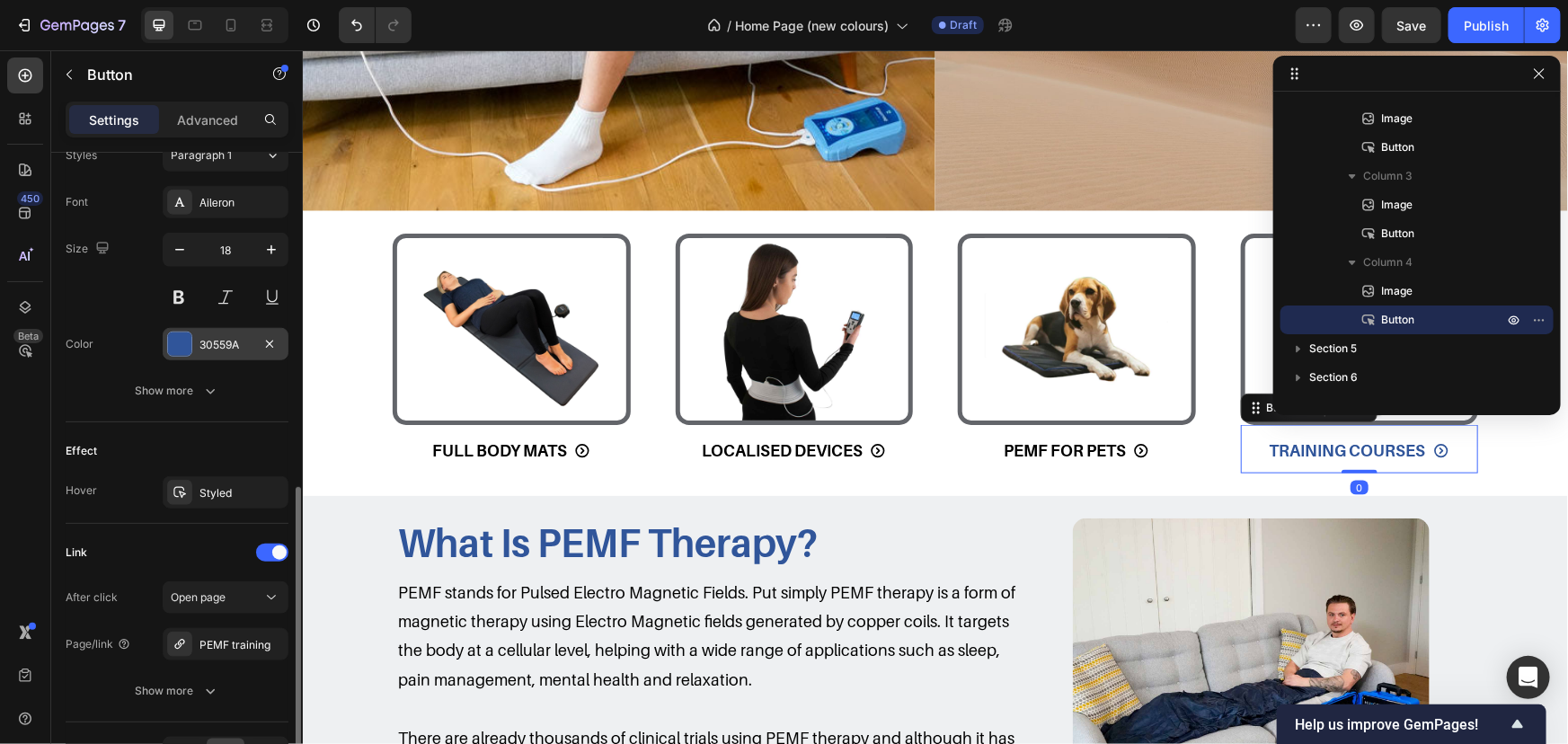
click at [228, 354] on div "30559A" at bounding box center [226, 344] width 126 height 32
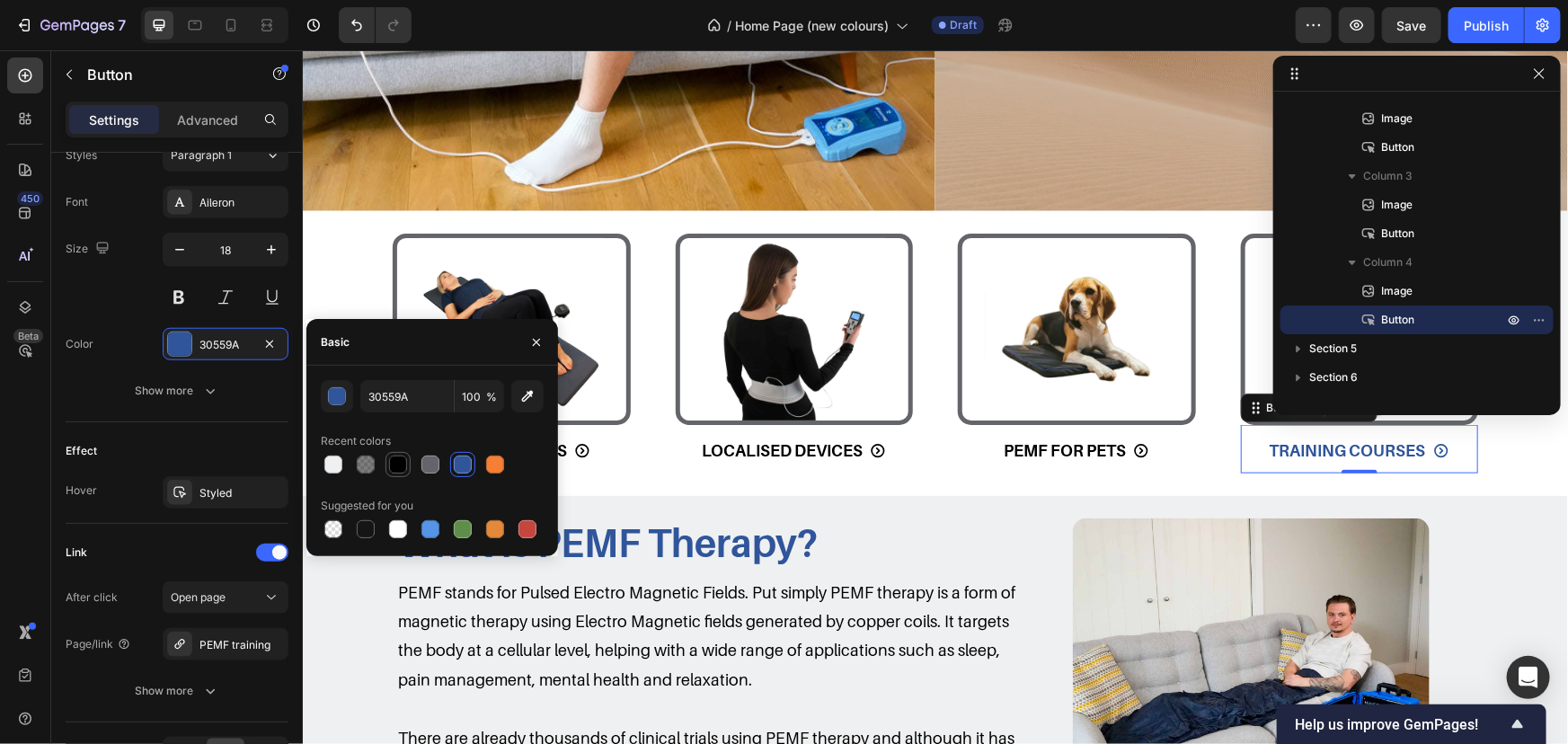
click at [404, 465] on div at bounding box center [398, 465] width 18 height 18
type input "000000"
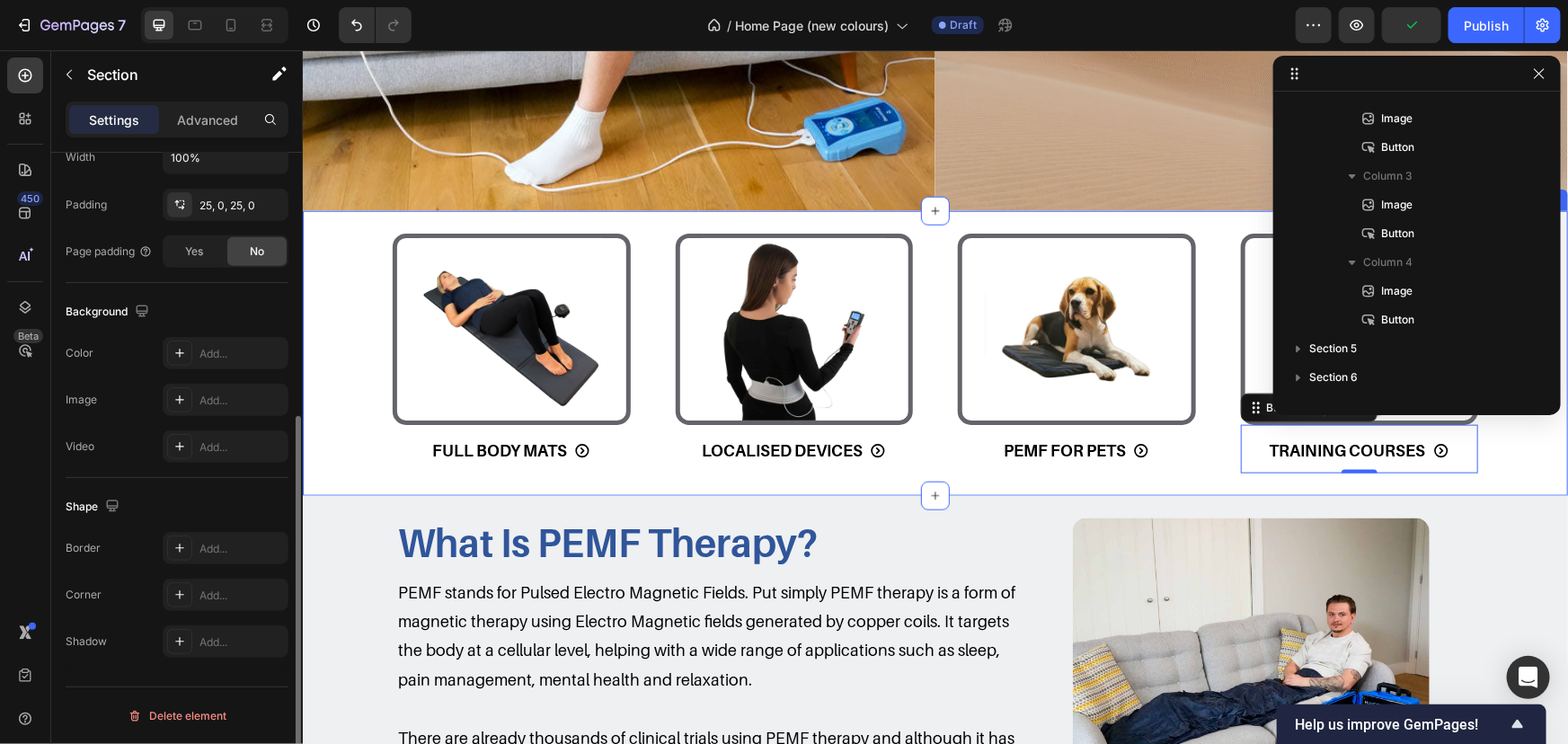
click at [969, 473] on div "Image FULL BODY MATS Button Image LOCALISED DEVICES Button Image PEMF FOR PETS …" at bounding box center [935, 352] width 1265 height 285
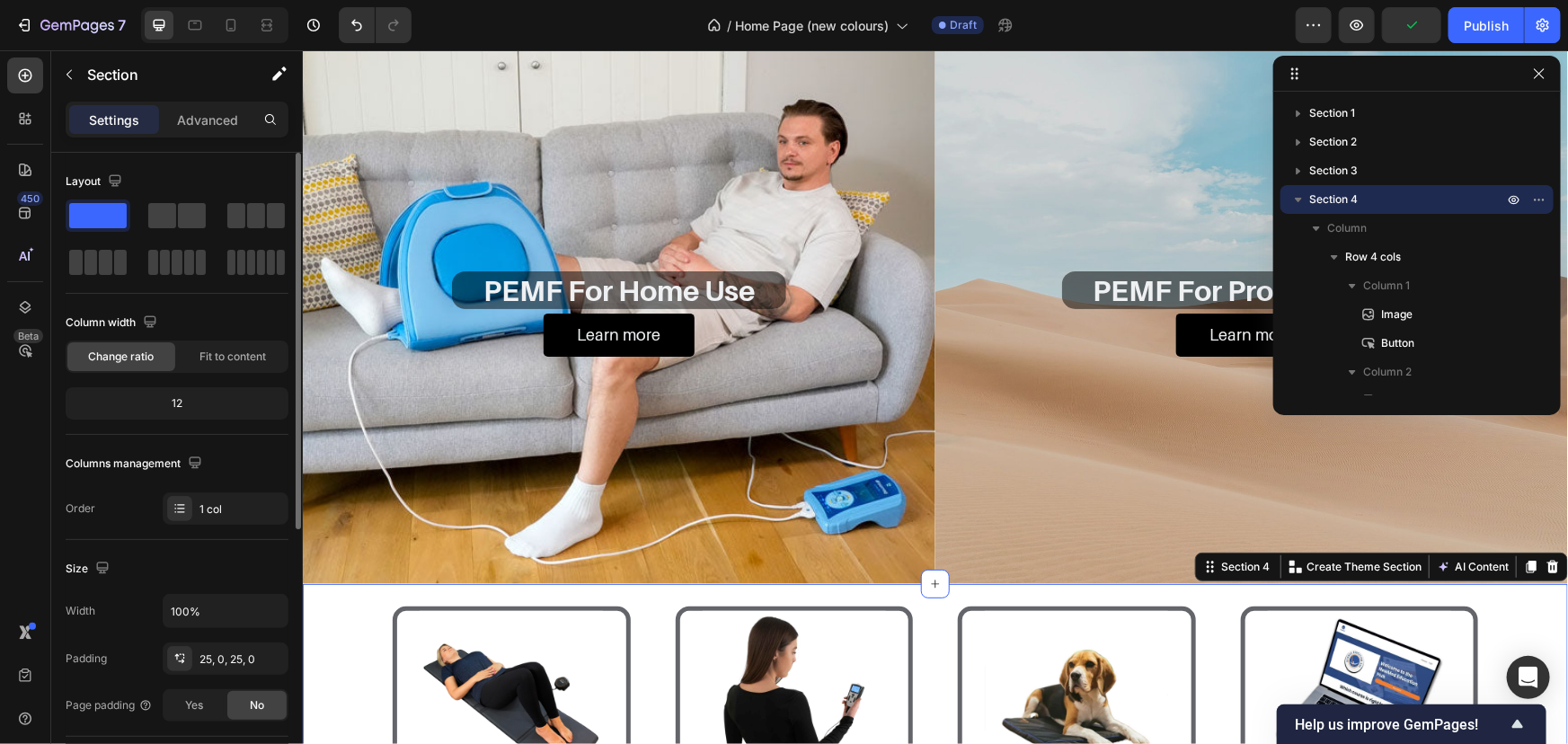
scroll to position [735, 0]
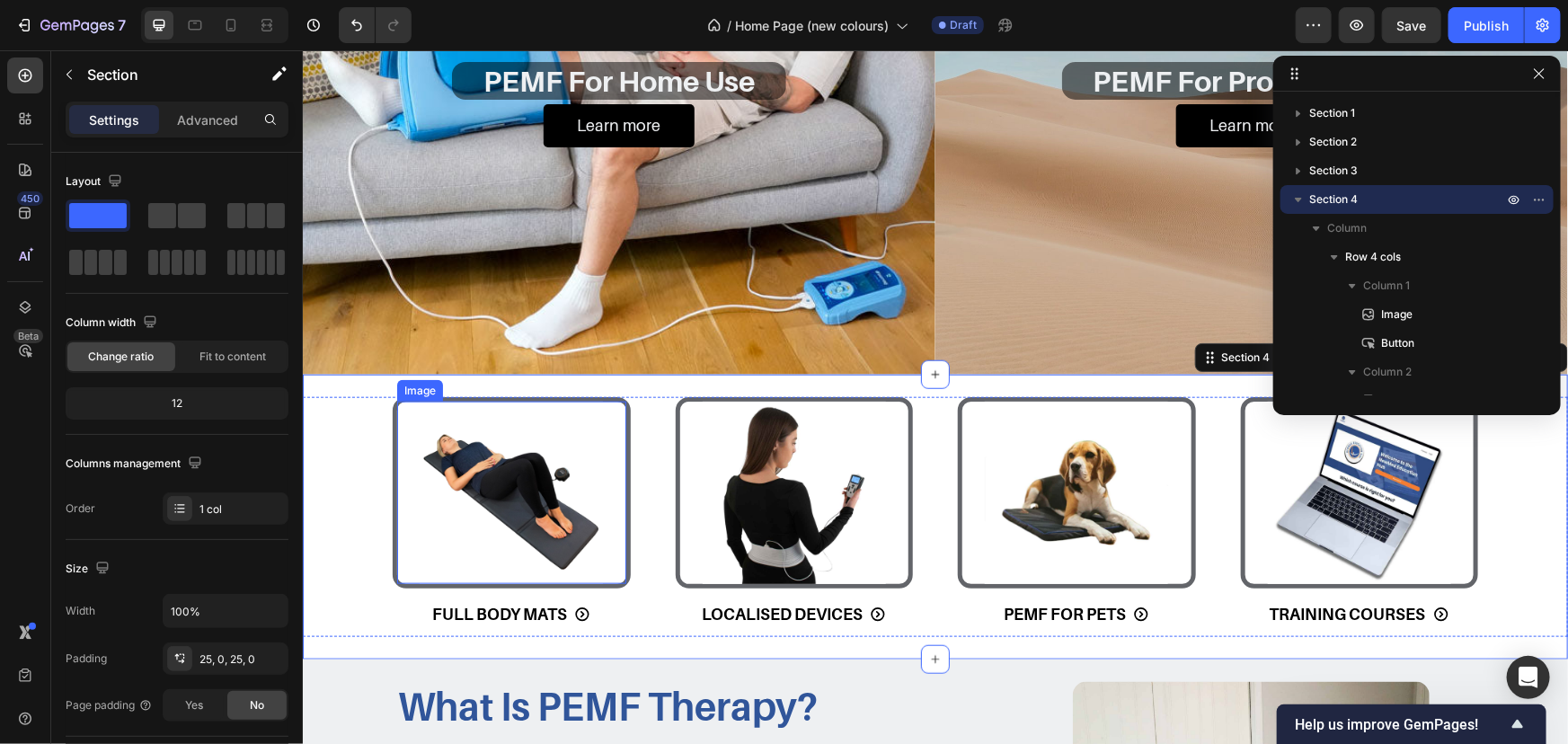
click at [548, 480] on img at bounding box center [510, 492] width 183 height 183
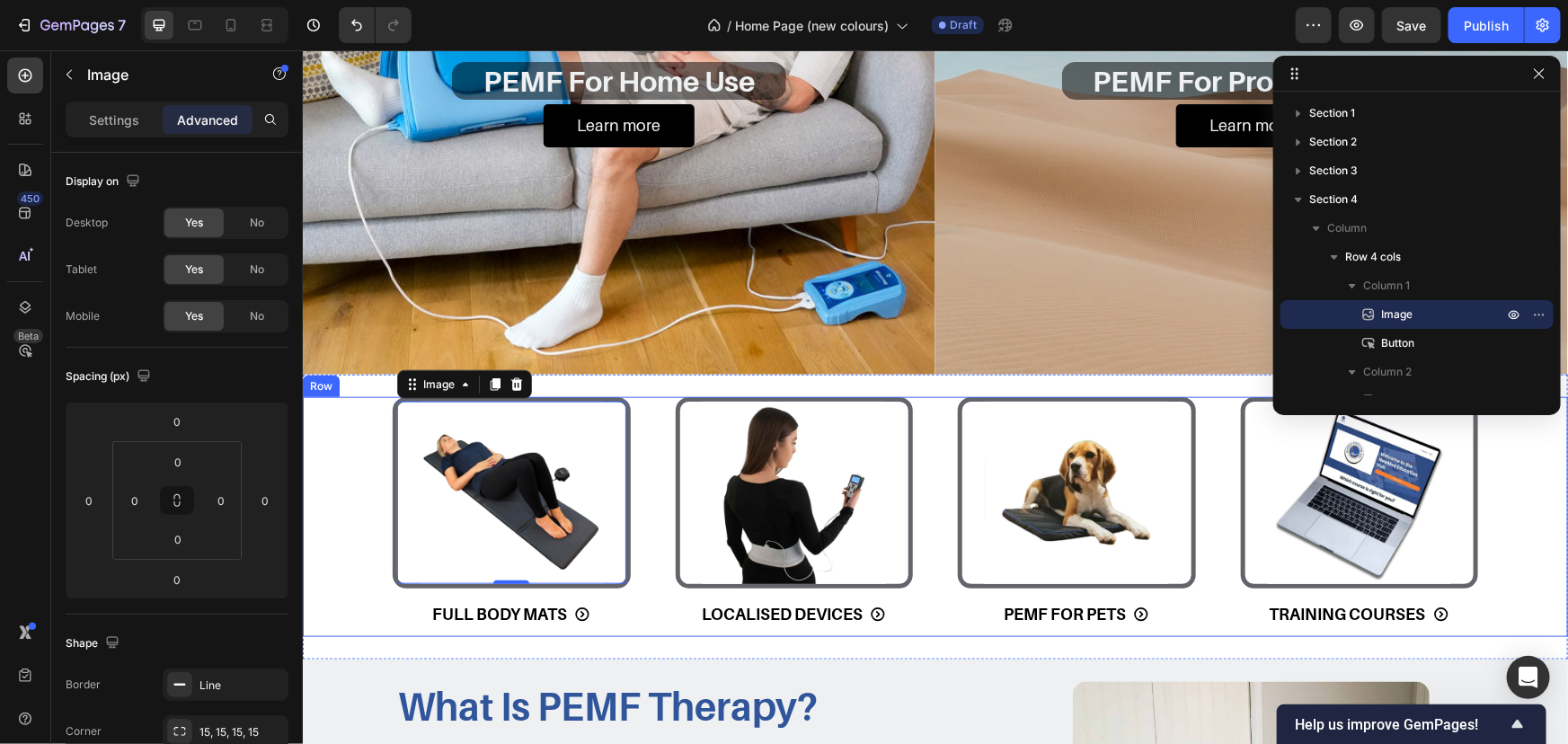
click at [333, 407] on div "Image 0 FULL BODY MATS Button Image LOCALISED DEVICES Button Image PEMF FOR PET…" at bounding box center [935, 516] width 1265 height 240
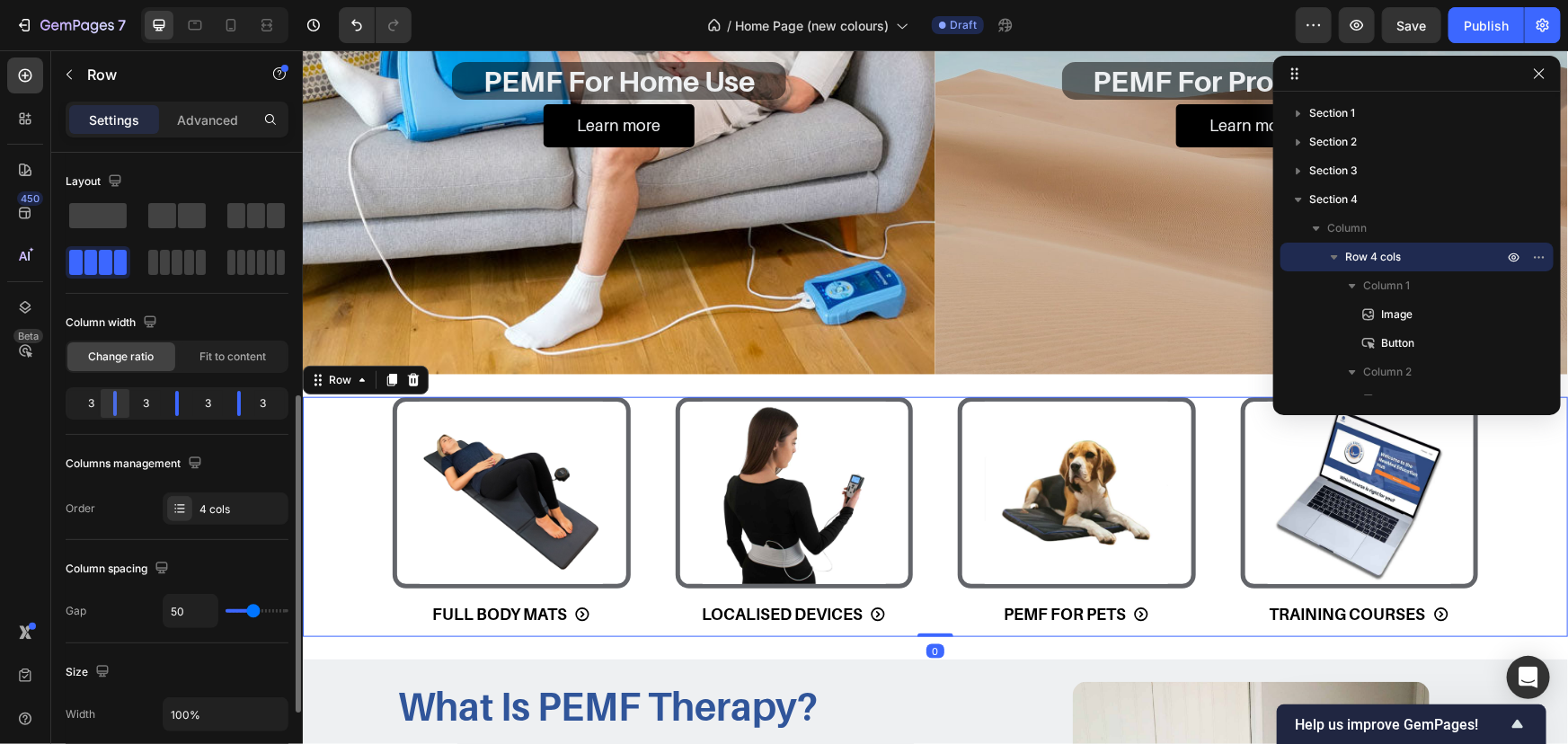
scroll to position [326, 0]
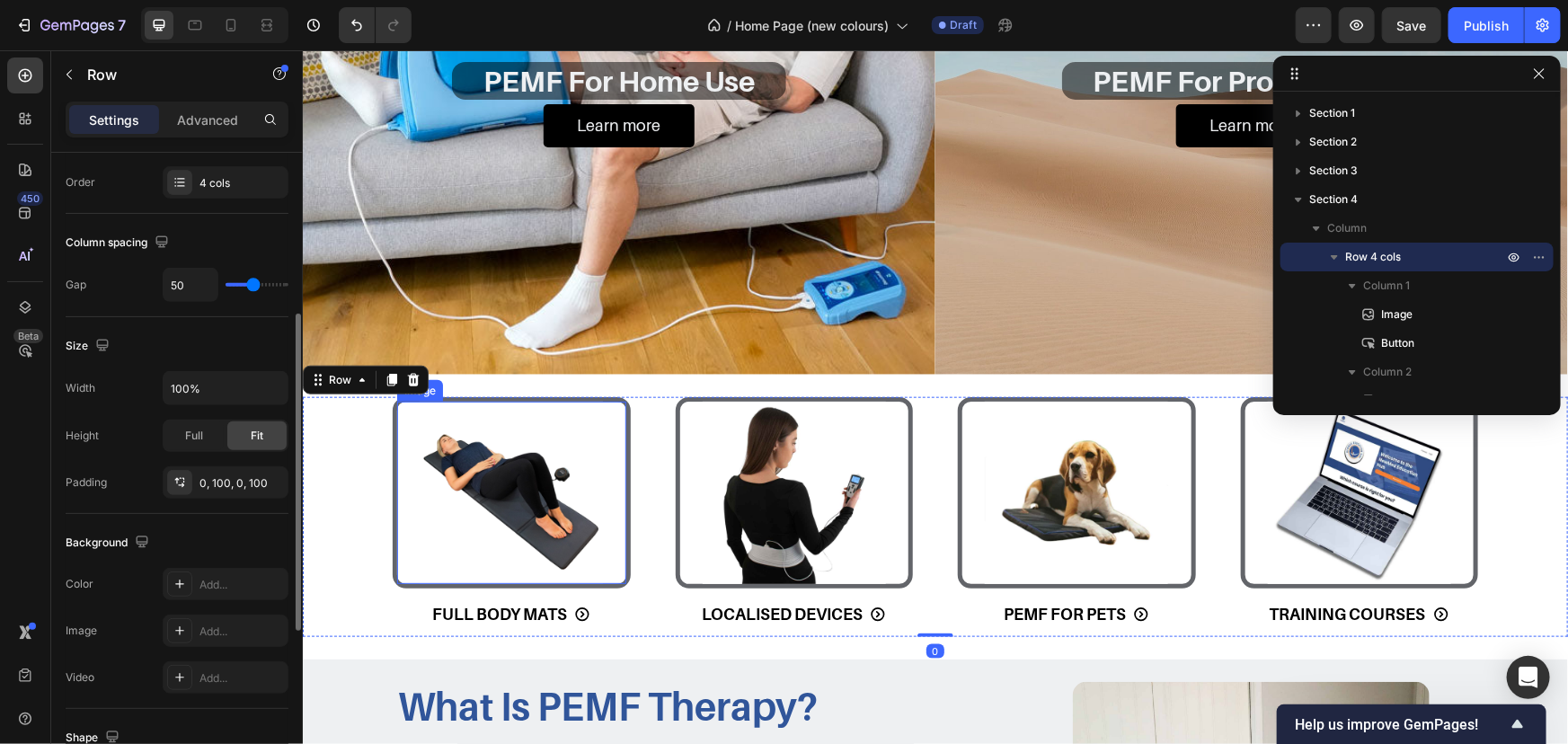
click at [457, 401] on img at bounding box center [510, 492] width 183 height 183
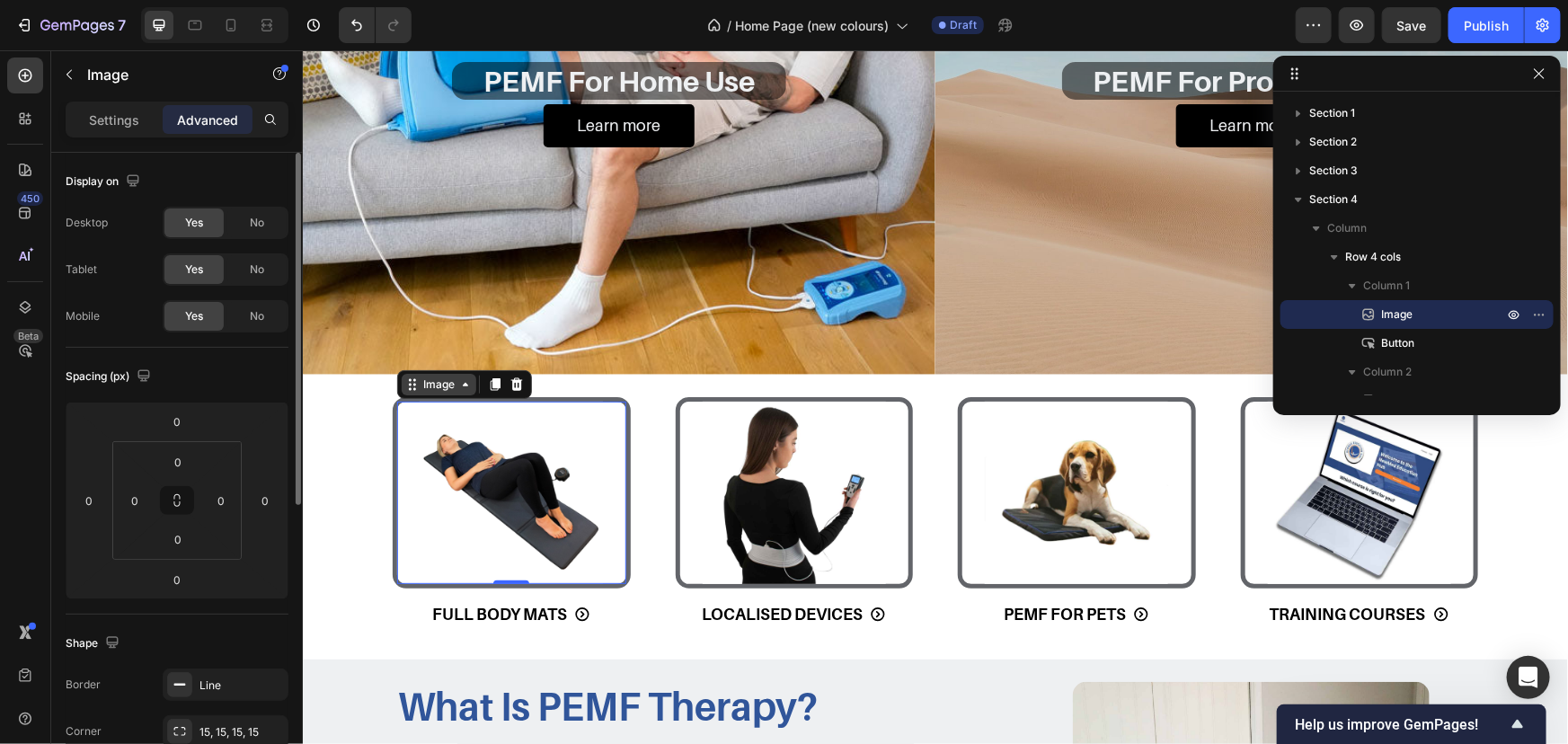
click at [469, 387] on icon at bounding box center [464, 383] width 15 height 15
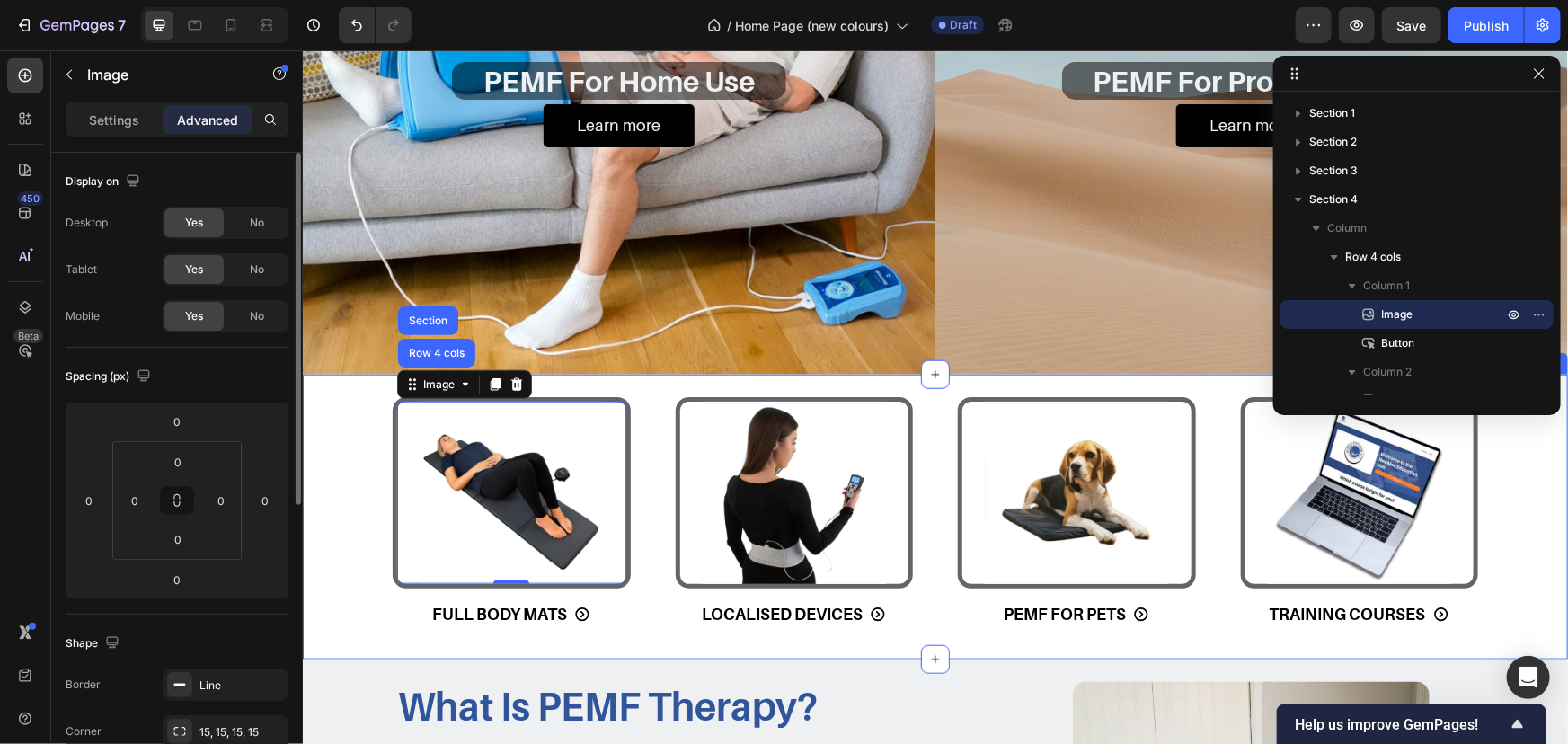
click at [590, 385] on div "Image Row 4 cols Section 0 FULL BODY MATS Button Image LOCALISED DEVICES Button…" at bounding box center [935, 516] width 1265 height 285
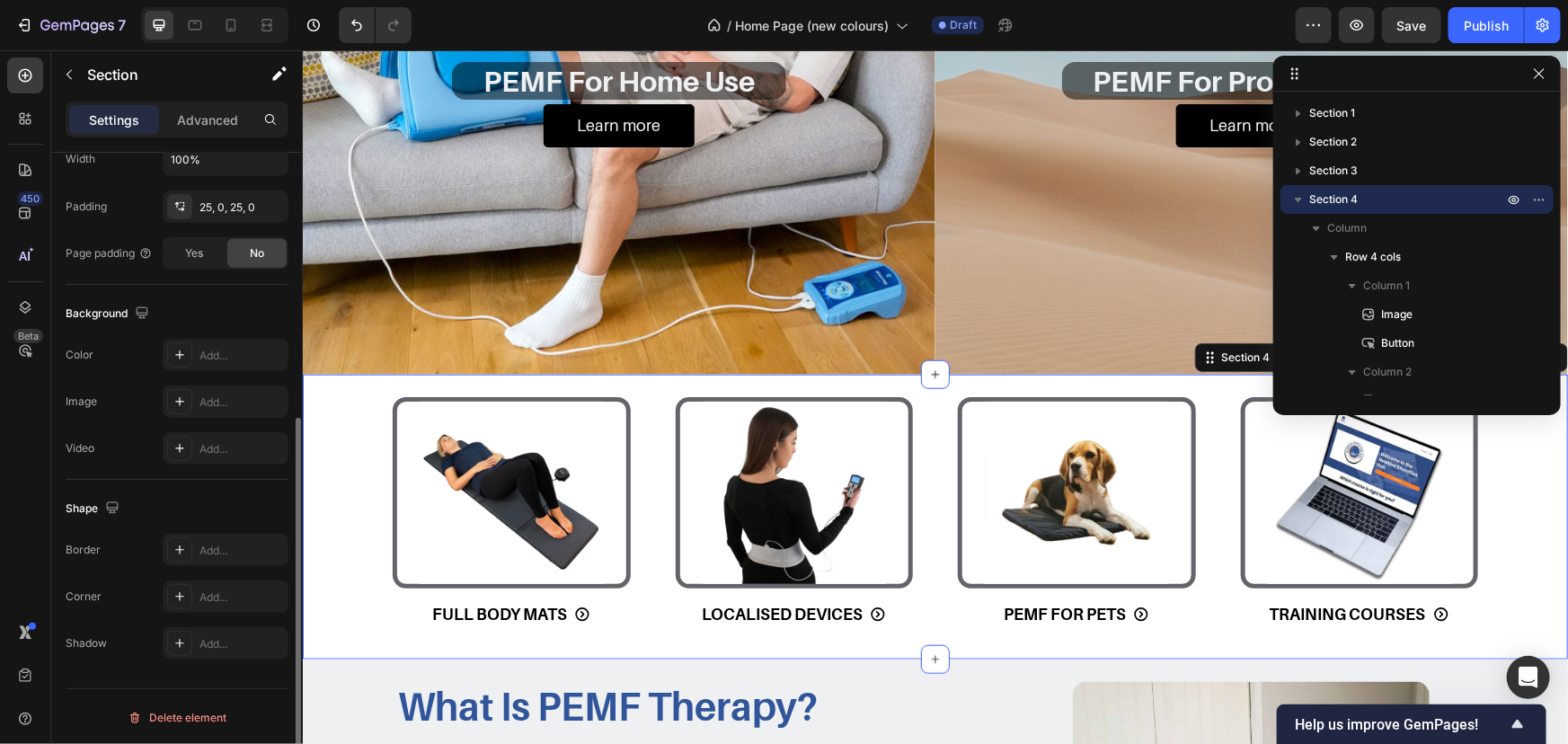
scroll to position [371, 0]
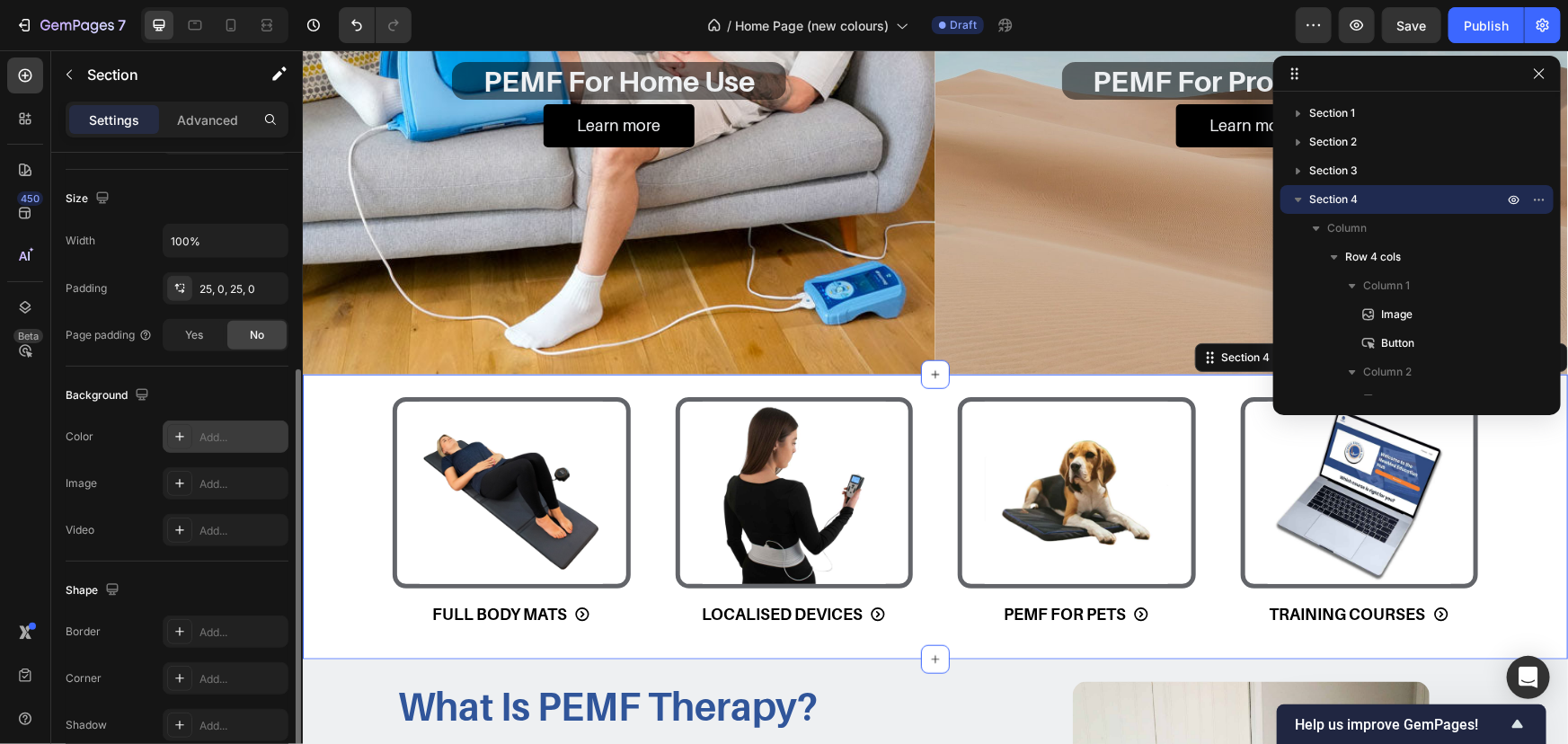
click at [224, 439] on div "Add..." at bounding box center [241, 437] width 84 height 16
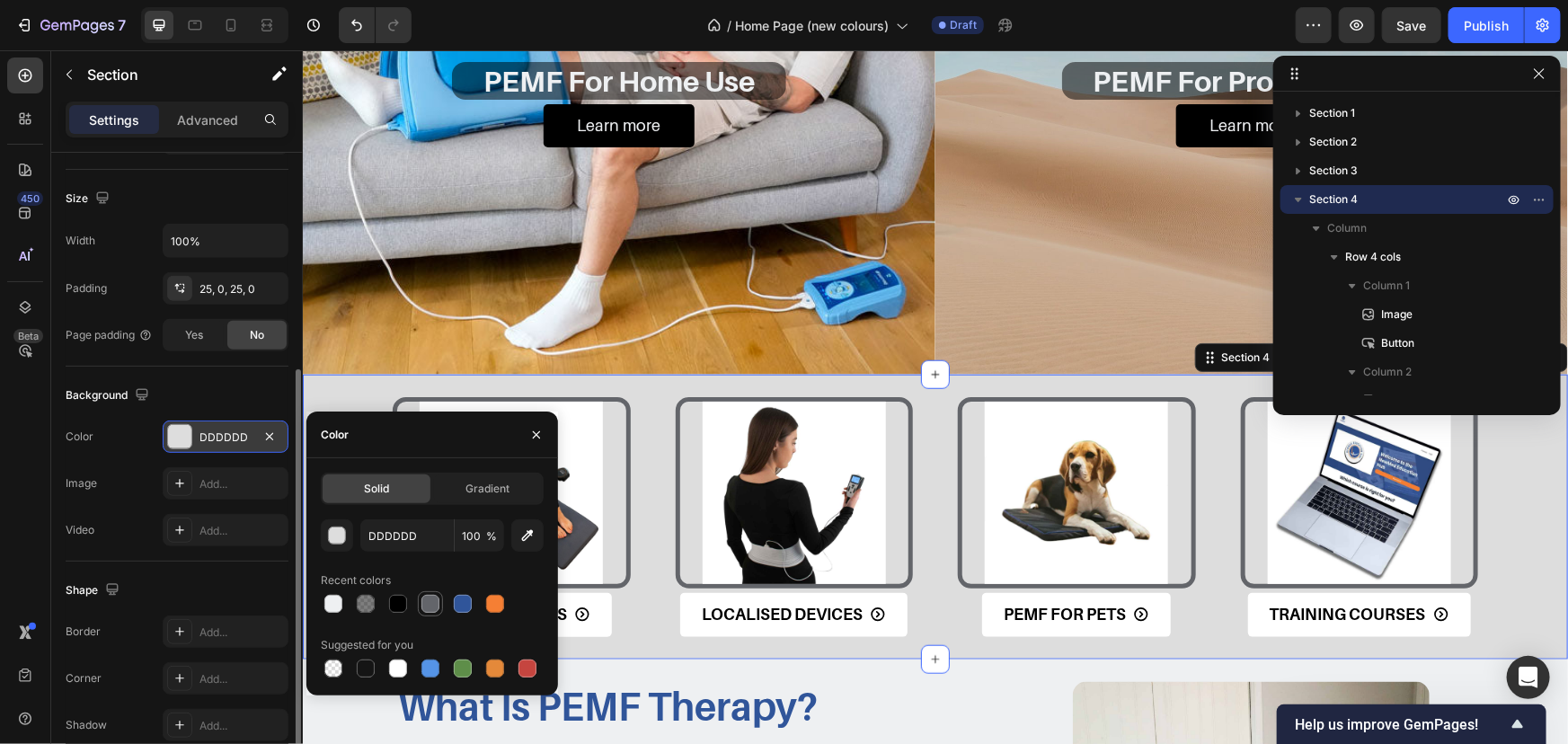
click at [428, 595] on div at bounding box center [430, 604] width 18 height 18
type input "63656A"
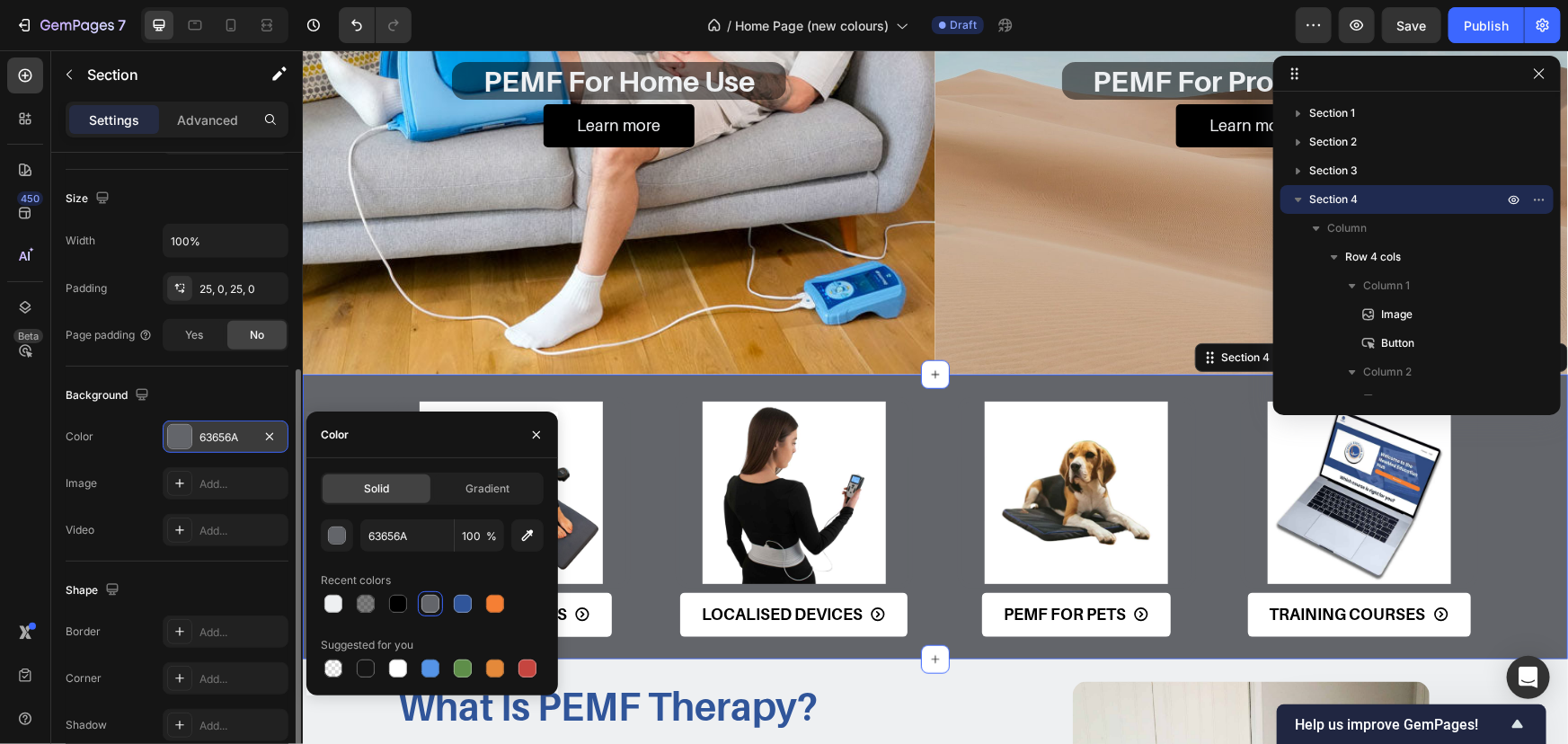
click at [361, 372] on div "Background Image" at bounding box center [618, 104] width 632 height 539
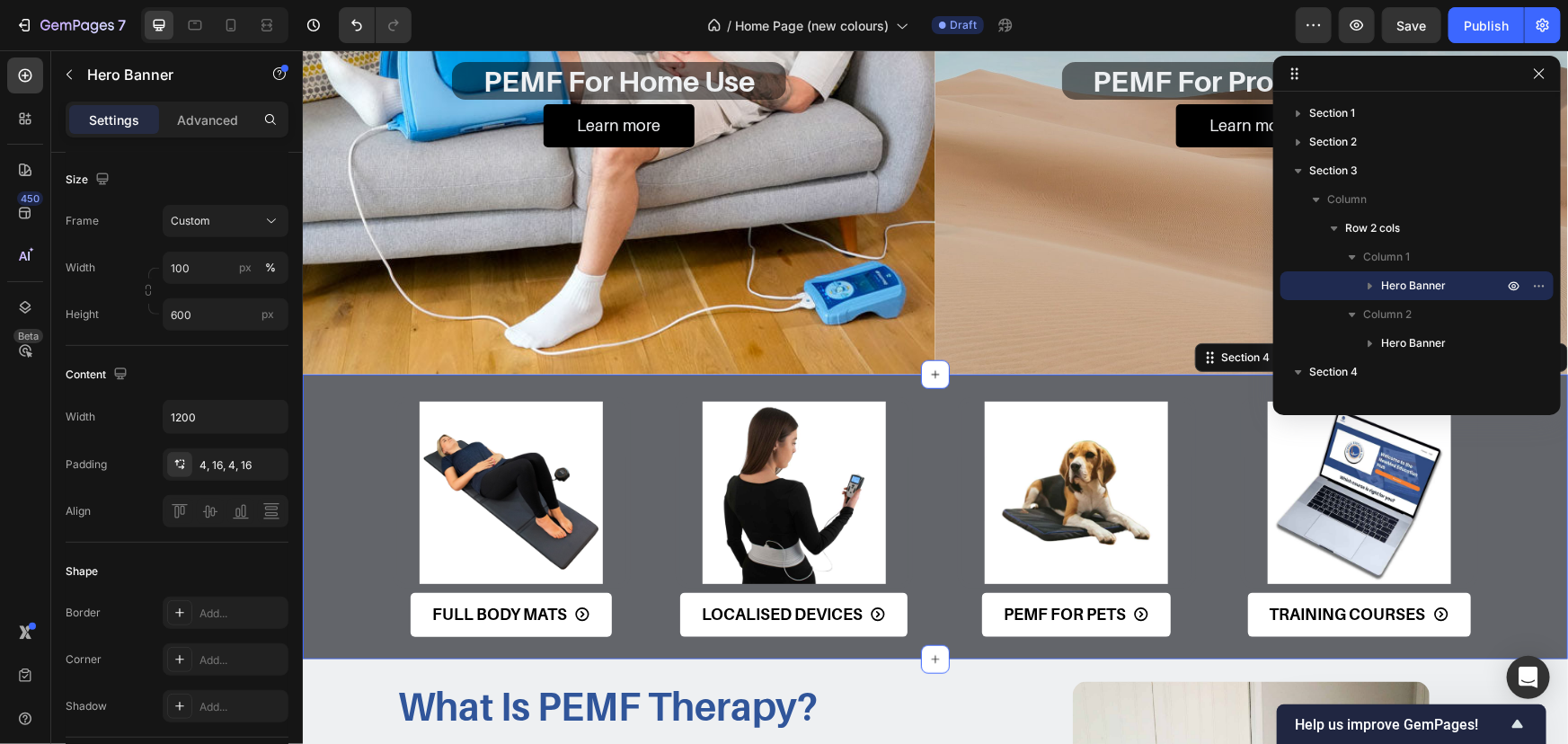
scroll to position [0, 0]
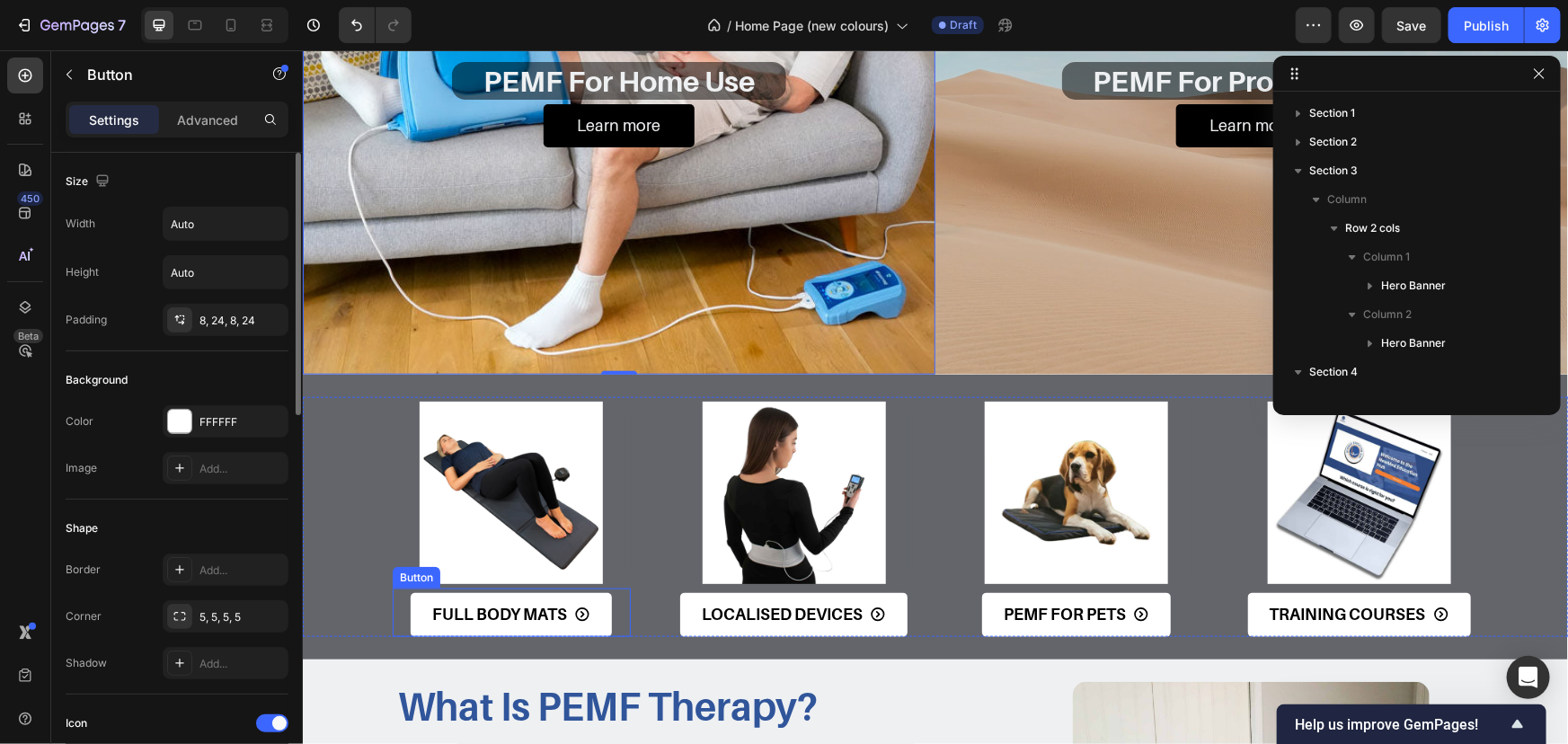
click at [617, 601] on div "FULL BODY MATS Button" at bounding box center [511, 611] width 238 height 48
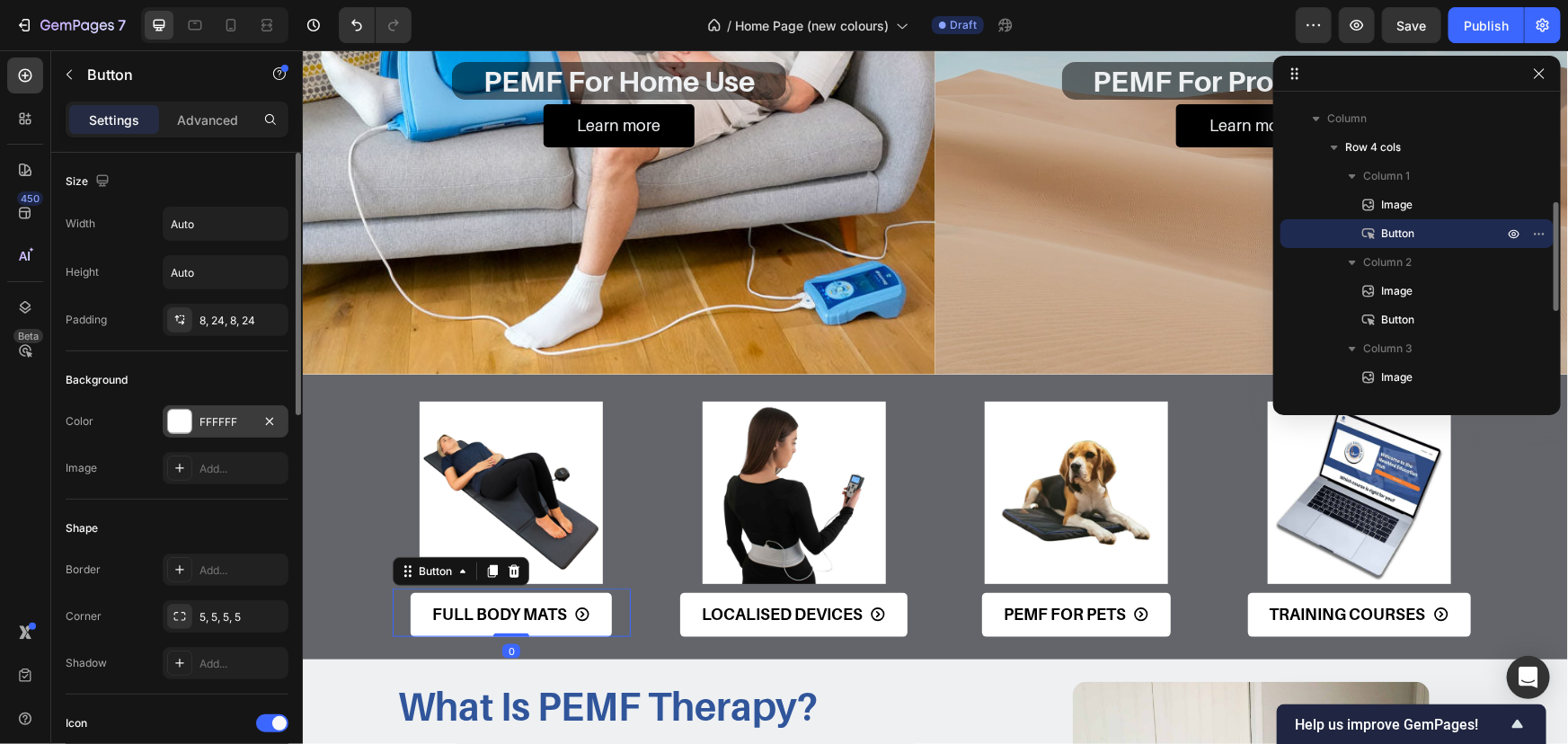
click at [196, 425] on div "FFFFFF" at bounding box center [226, 421] width 126 height 32
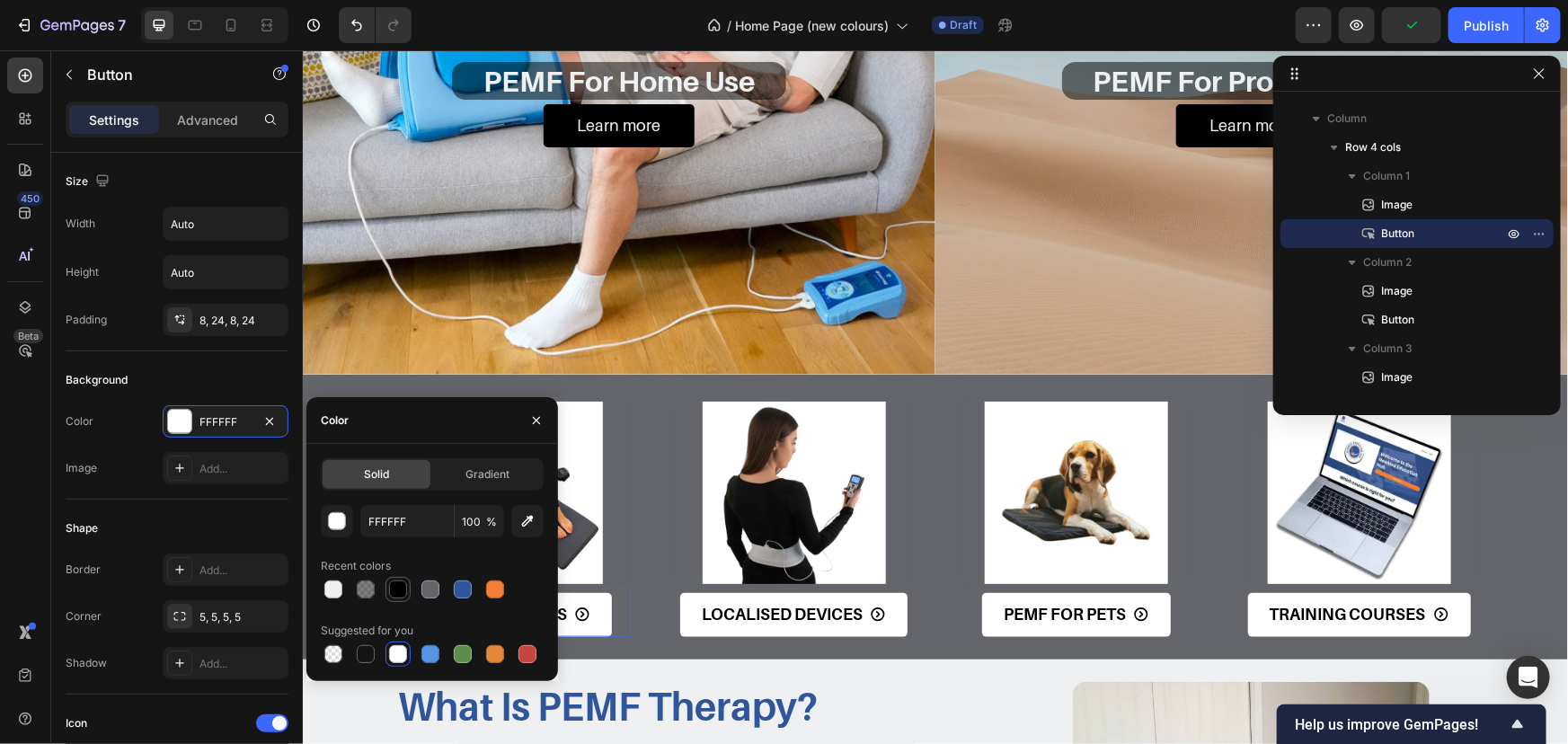
click at [393, 586] on div at bounding box center [398, 589] width 18 height 18
type input "000000"
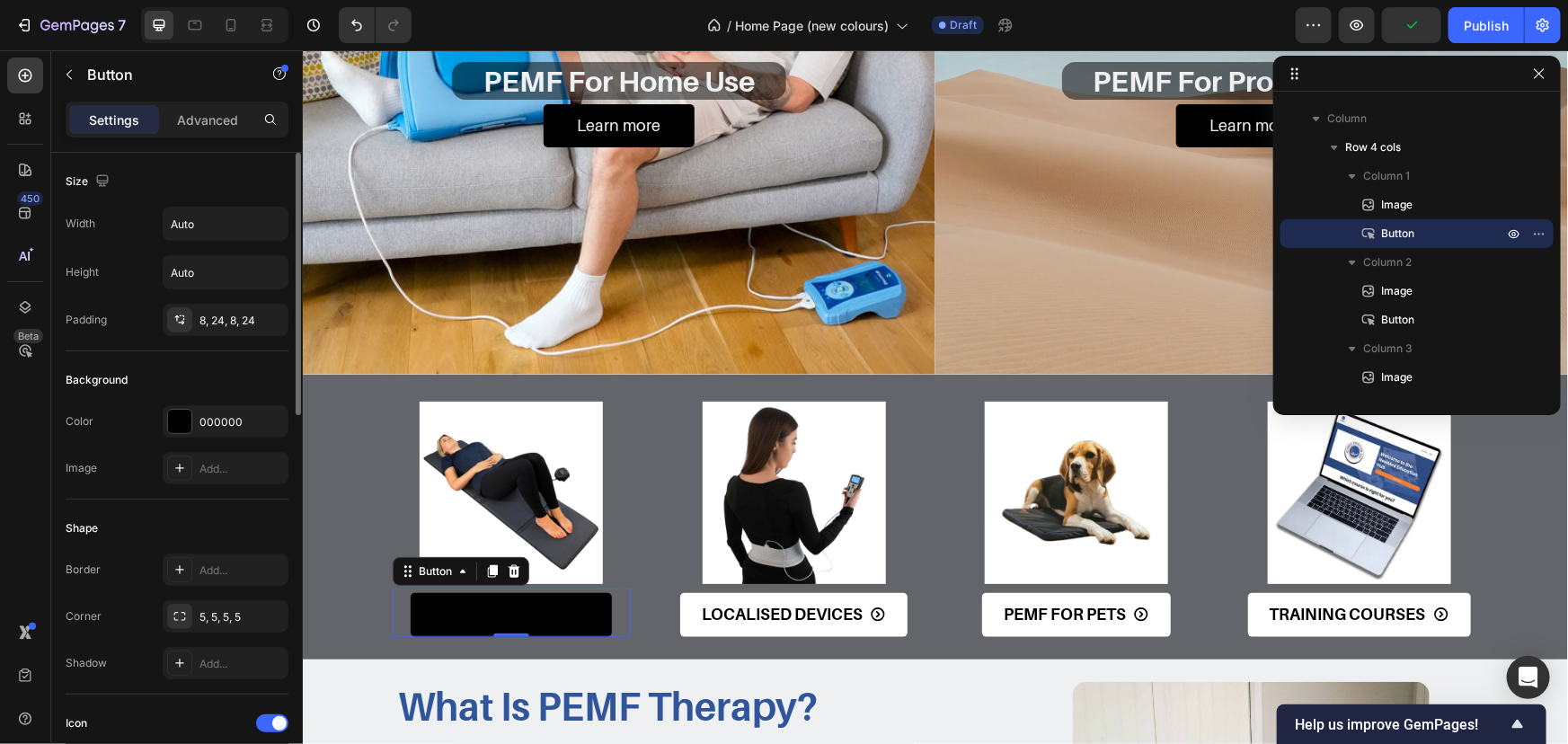
click at [215, 351] on div "Background Color 000000 Image Add..." at bounding box center [177, 424] width 223 height 148
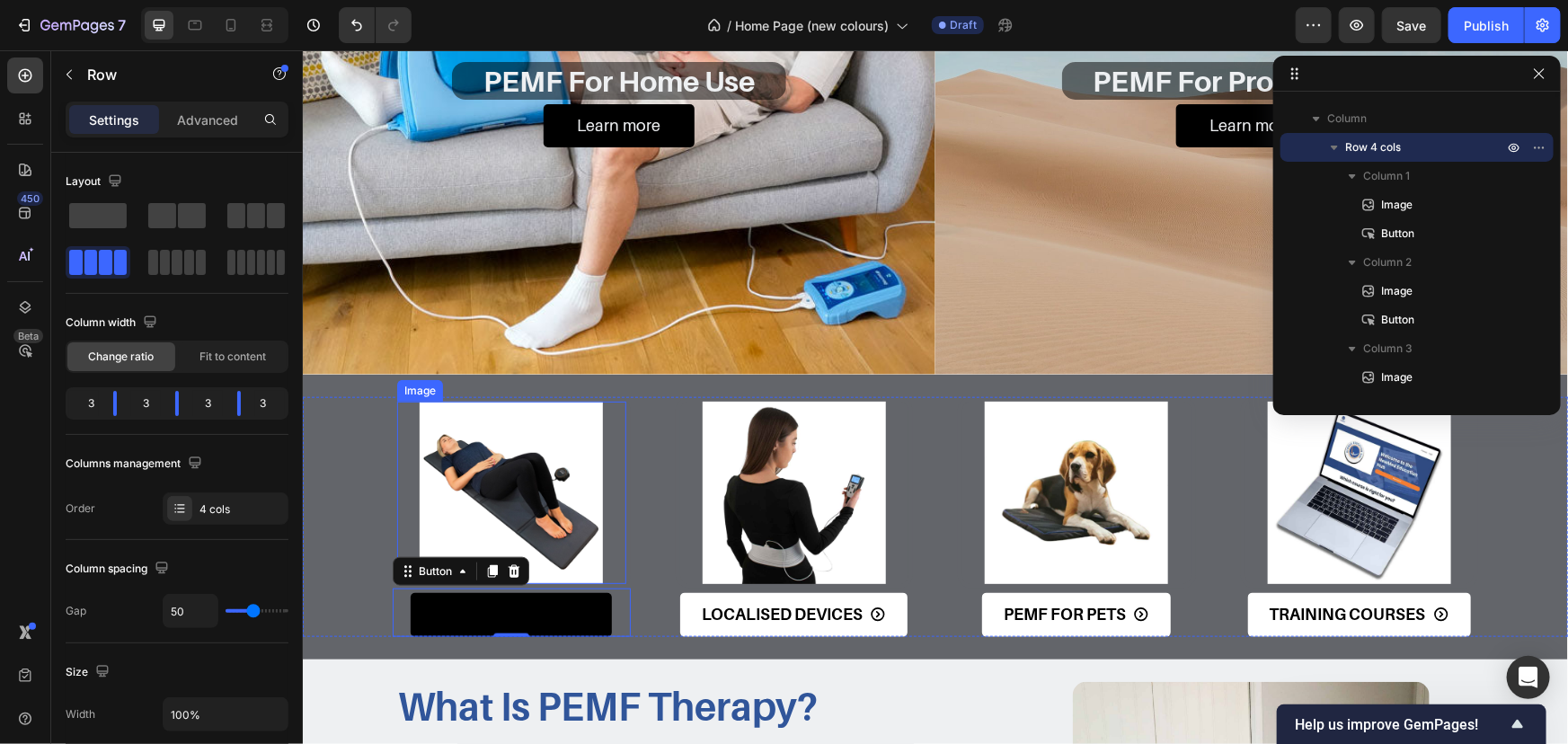
click at [382, 496] on div "Image FULL BODY MATS Button 0 Image LOCALISED DEVICES Button Image PEMF FOR PET…" at bounding box center [935, 516] width 1265 height 240
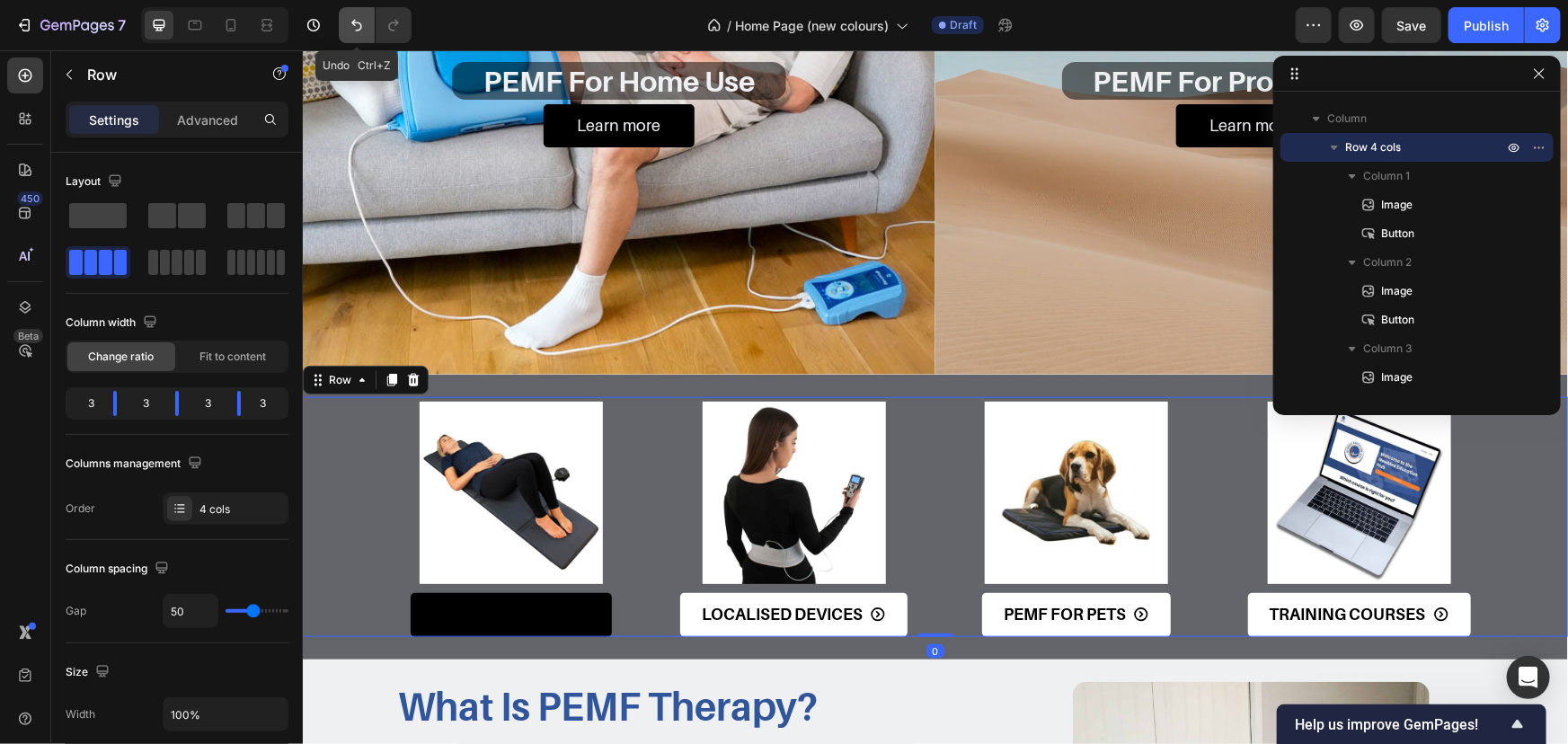
click at [355, 34] on button "Undo/Redo" at bounding box center [357, 25] width 36 height 36
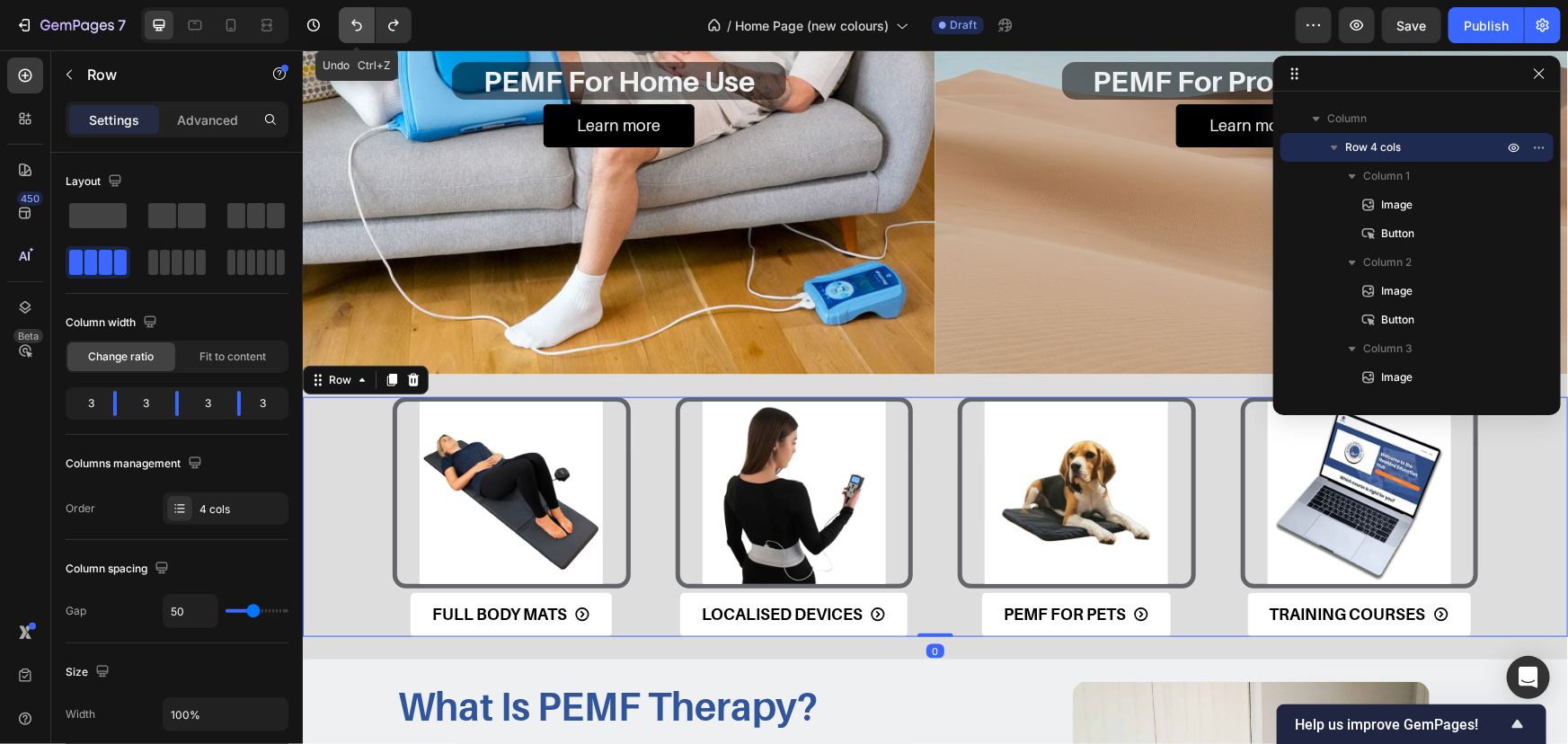
click at [355, 34] on button "Undo/Redo" at bounding box center [357, 25] width 36 height 36
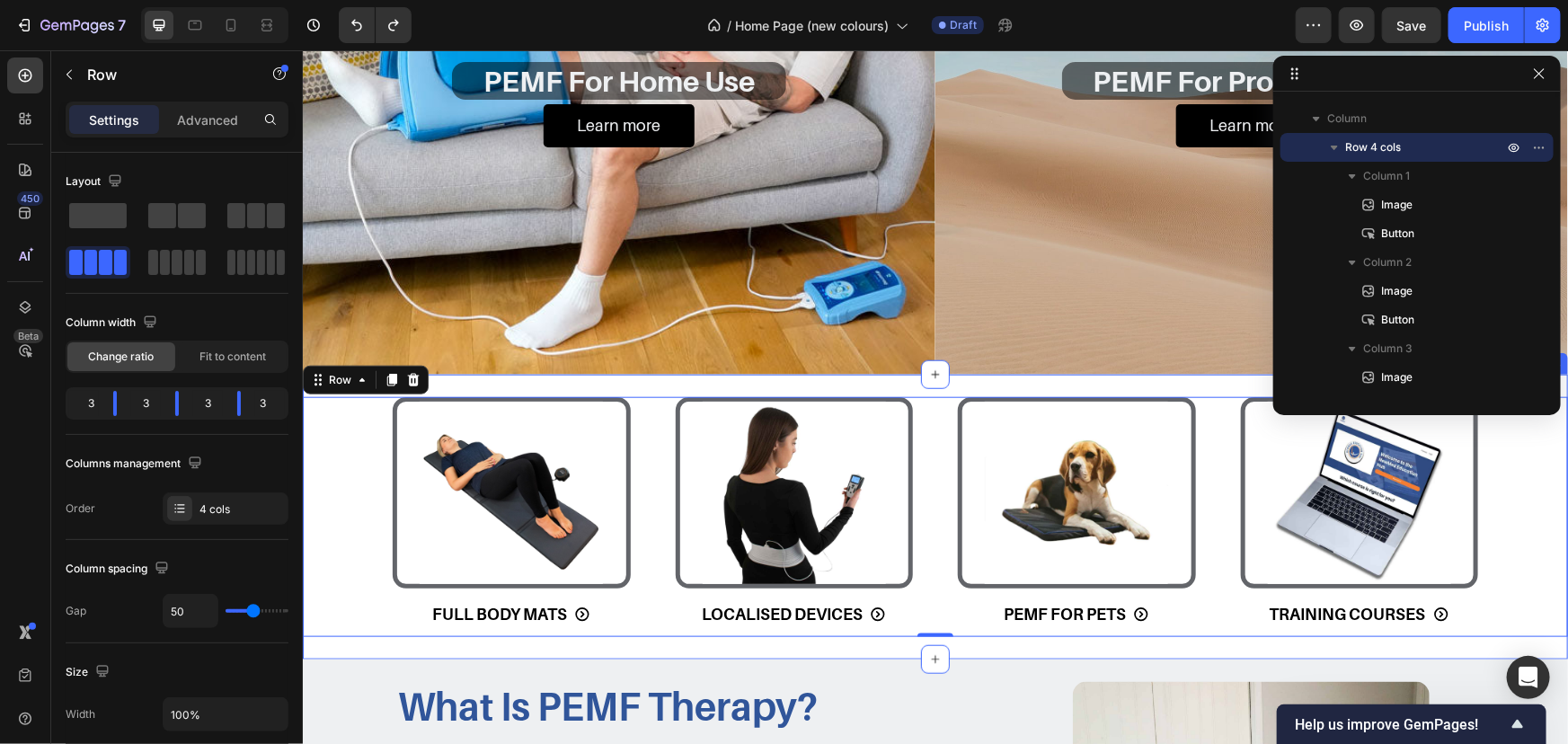
click at [476, 373] on div "Image FULL BODY MATS Button Image LOCALISED DEVICES Button Image PEMF FOR PETS …" at bounding box center [935, 516] width 1265 height 285
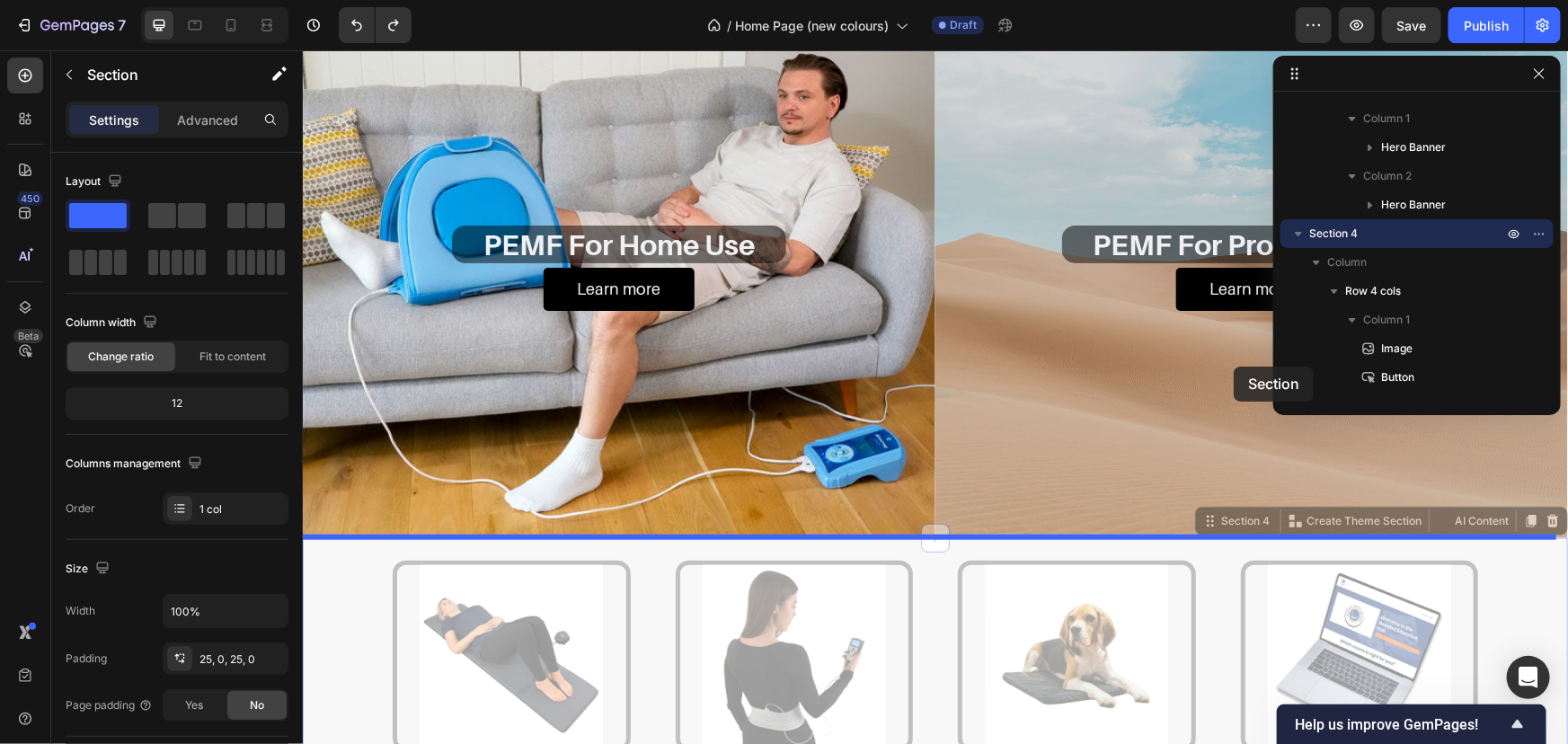
scroll to position [326, 0]
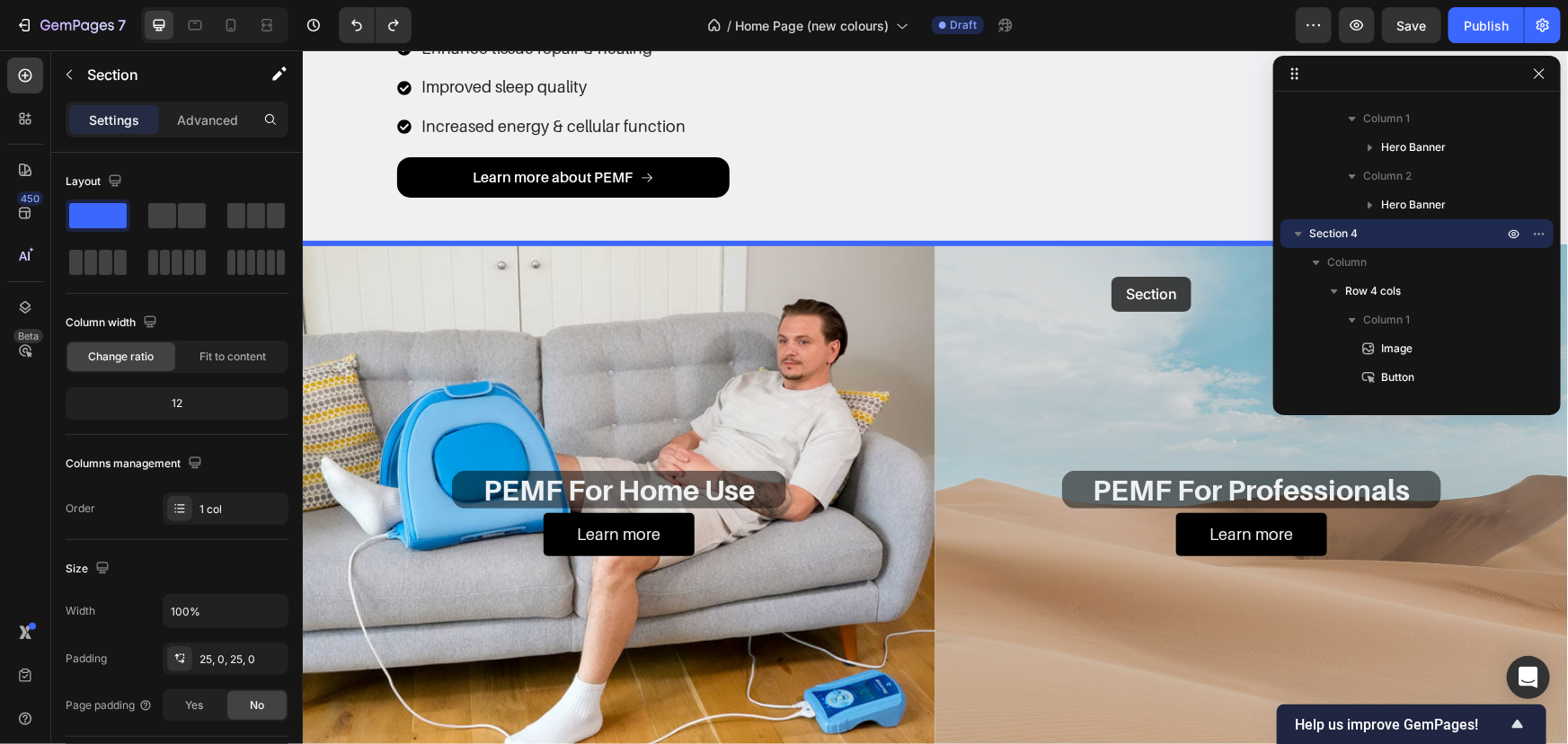
drag, startPoint x: 1235, startPoint y: 367, endPoint x: 1111, endPoint y: 275, distance: 154.4
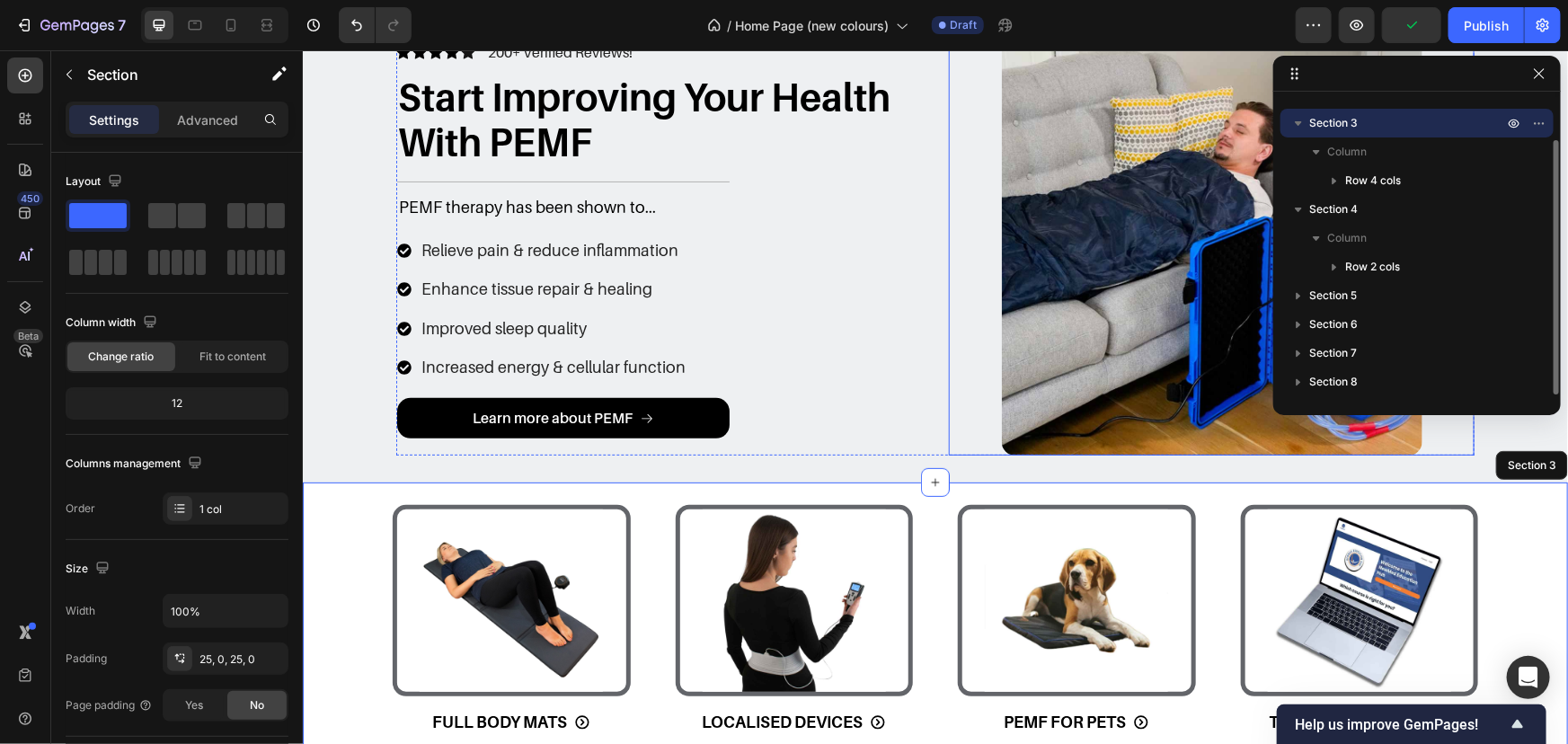
scroll to position [0, 0]
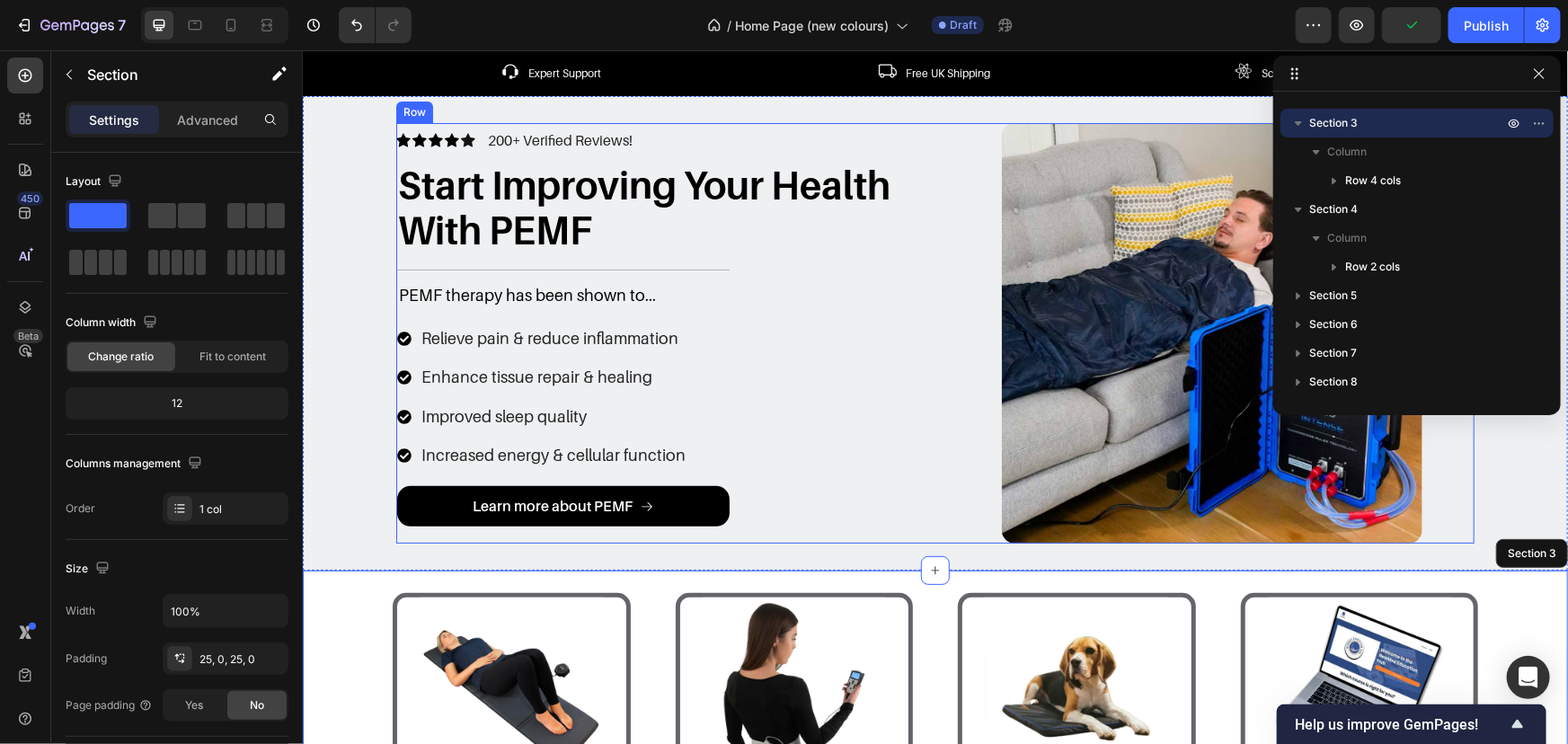
click at [922, 291] on div "Icon Icon Icon Icon Icon Icon List 200+ Verified Reviews! Text Block Row Start …" at bounding box center [935, 332] width 1079 height 421
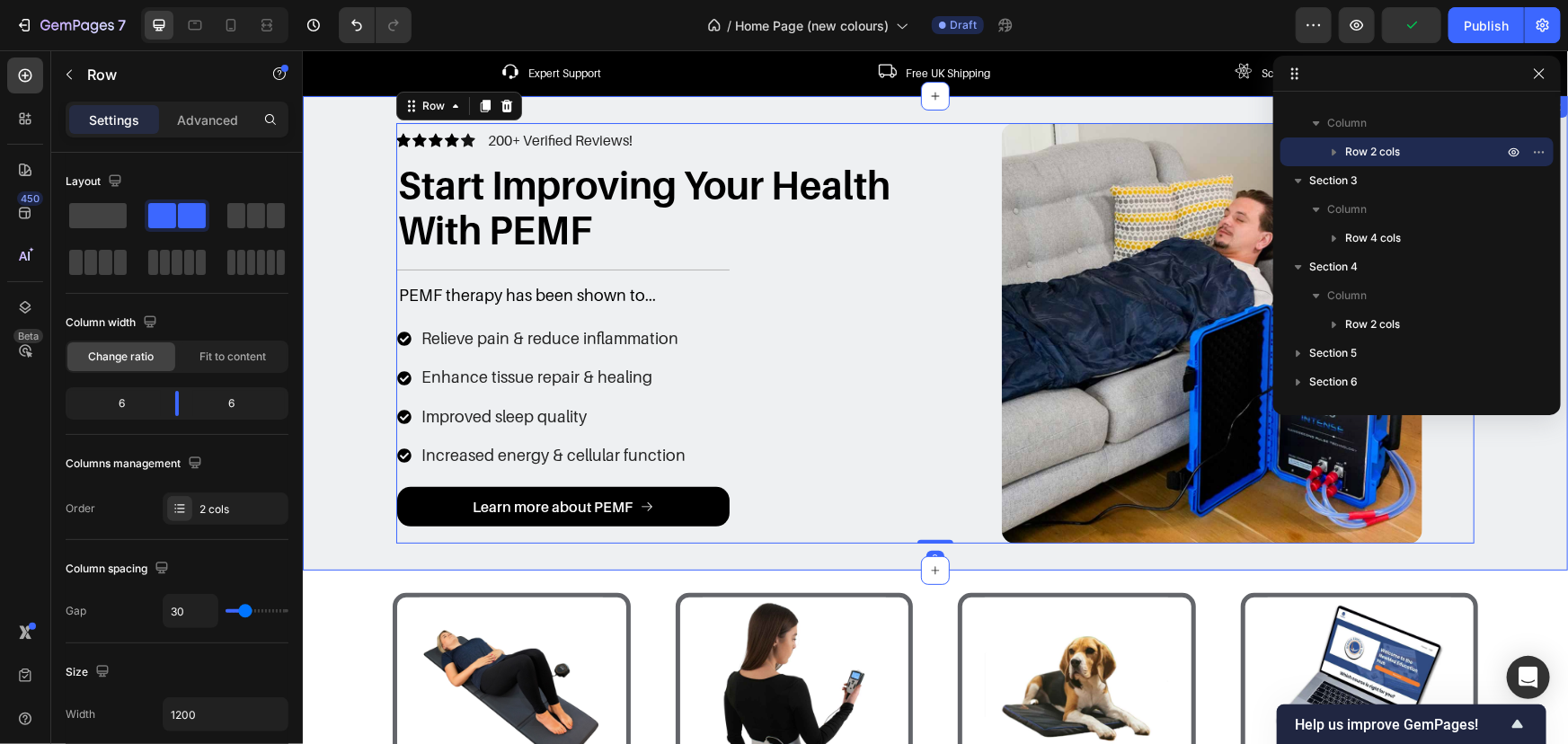
click at [824, 99] on div "Icon Icon Icon Icon Icon Icon List 200+ Verified Reviews! Text Block Row Start …" at bounding box center [935, 332] width 1265 height 474
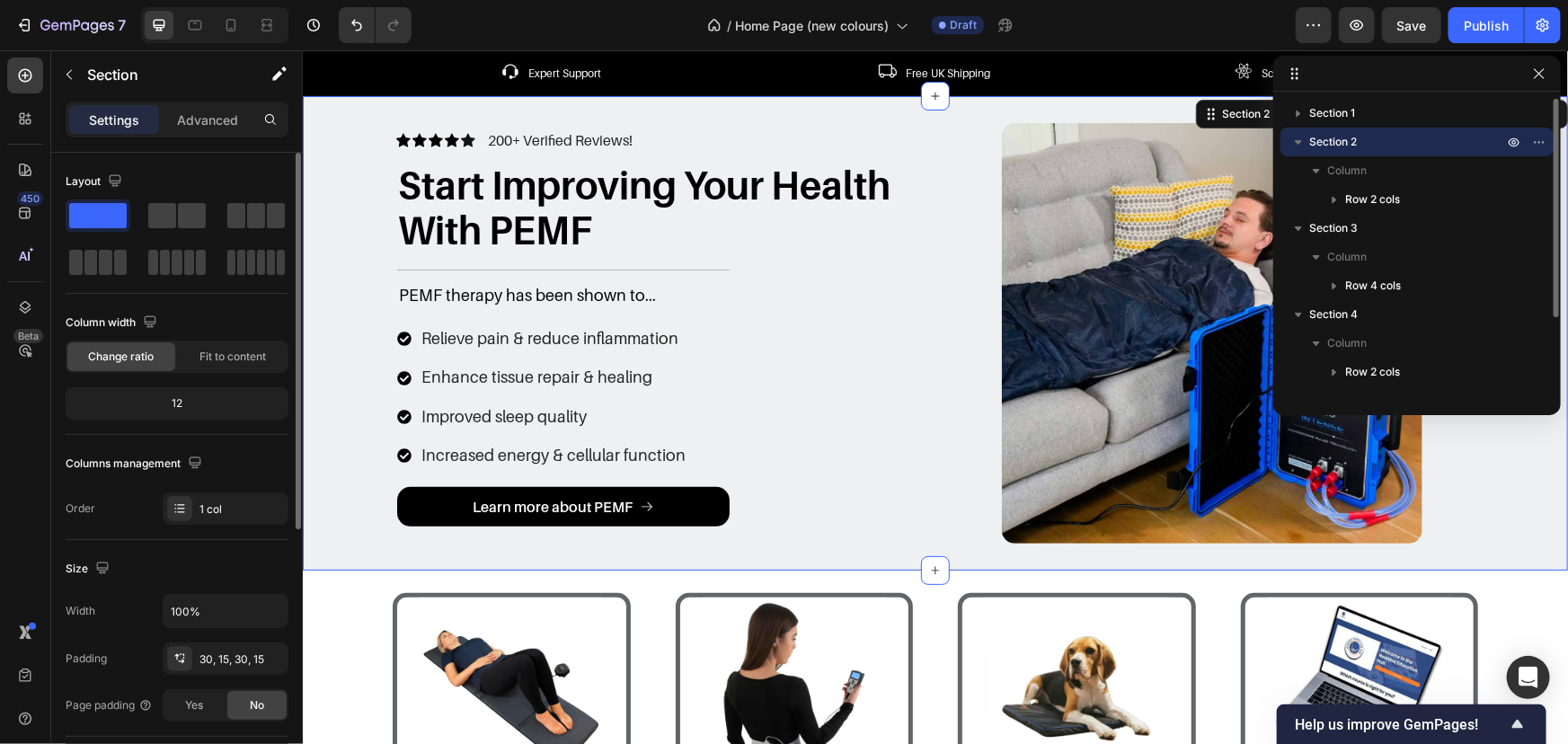
scroll to position [408, 0]
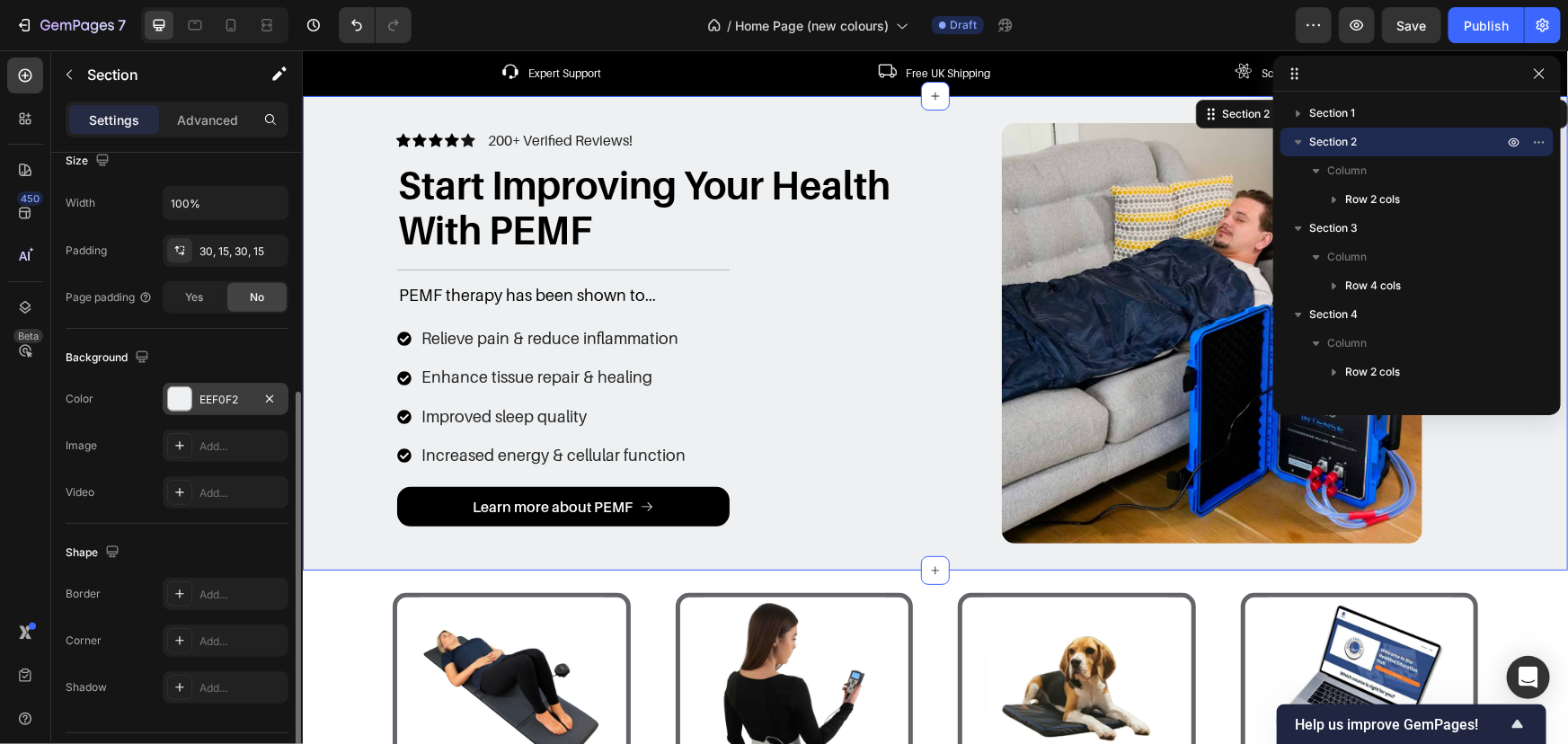
click at [199, 382] on div "EEF0F2" at bounding box center [226, 398] width 126 height 32
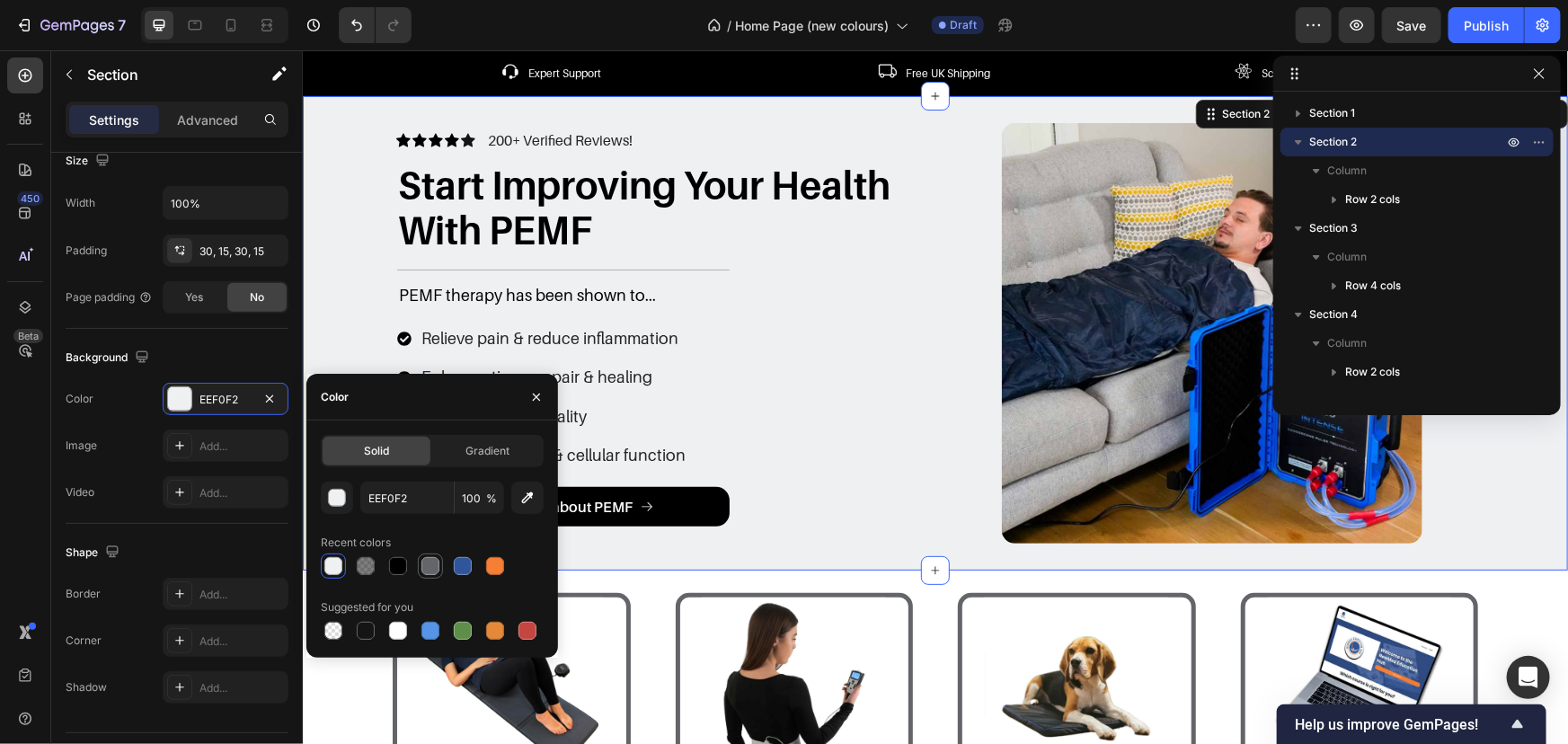
click at [435, 571] on div at bounding box center [430, 566] width 18 height 18
type input "63656A"
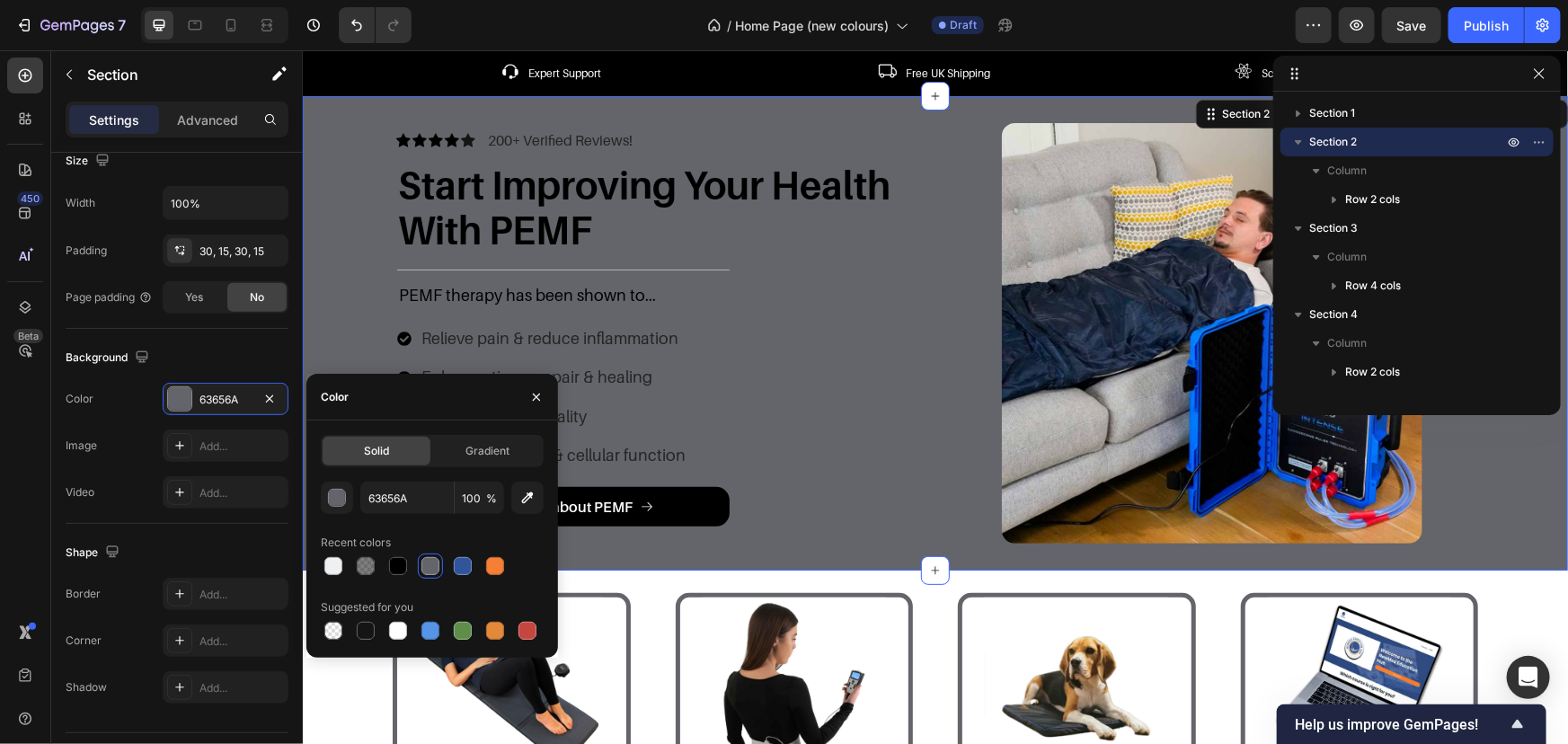
click at [364, 206] on div "Icon Icon Icon Icon Icon Icon List 200+ Verified Reviews! Text Block Row Start …" at bounding box center [935, 332] width 1239 height 421
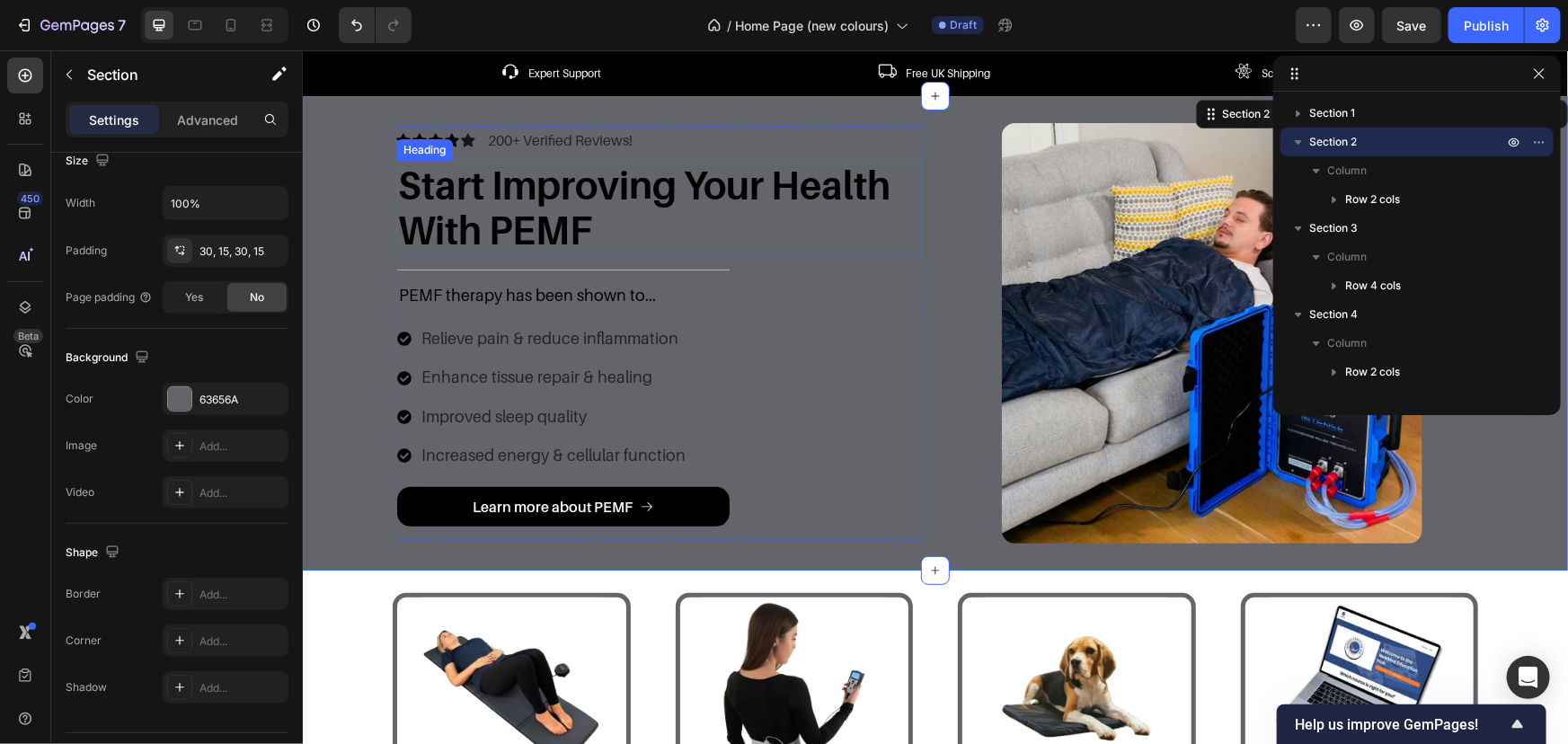
click at [518, 210] on h1 "Start Improving Your Health With PEMF" at bounding box center [658, 207] width 526 height 94
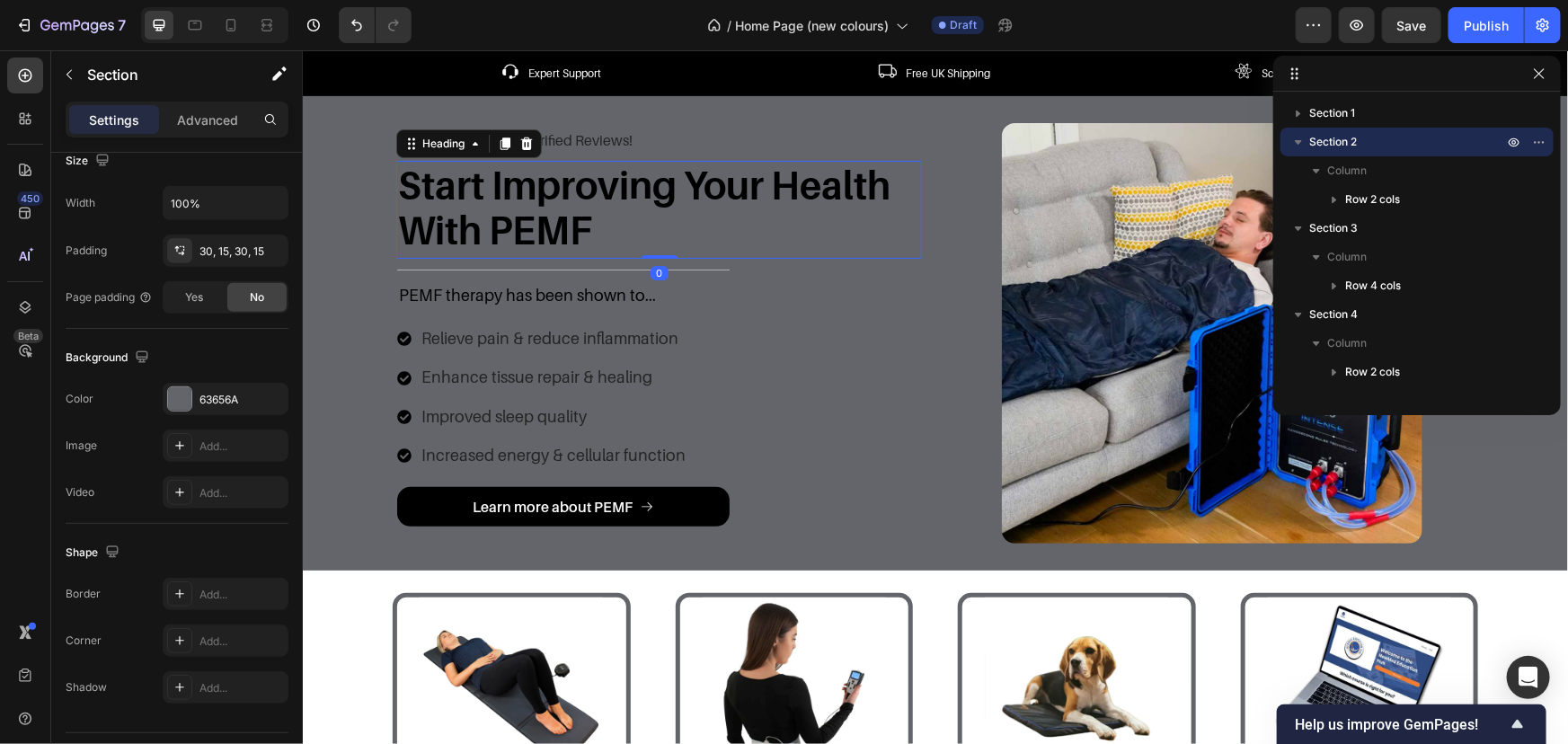
scroll to position [0, 0]
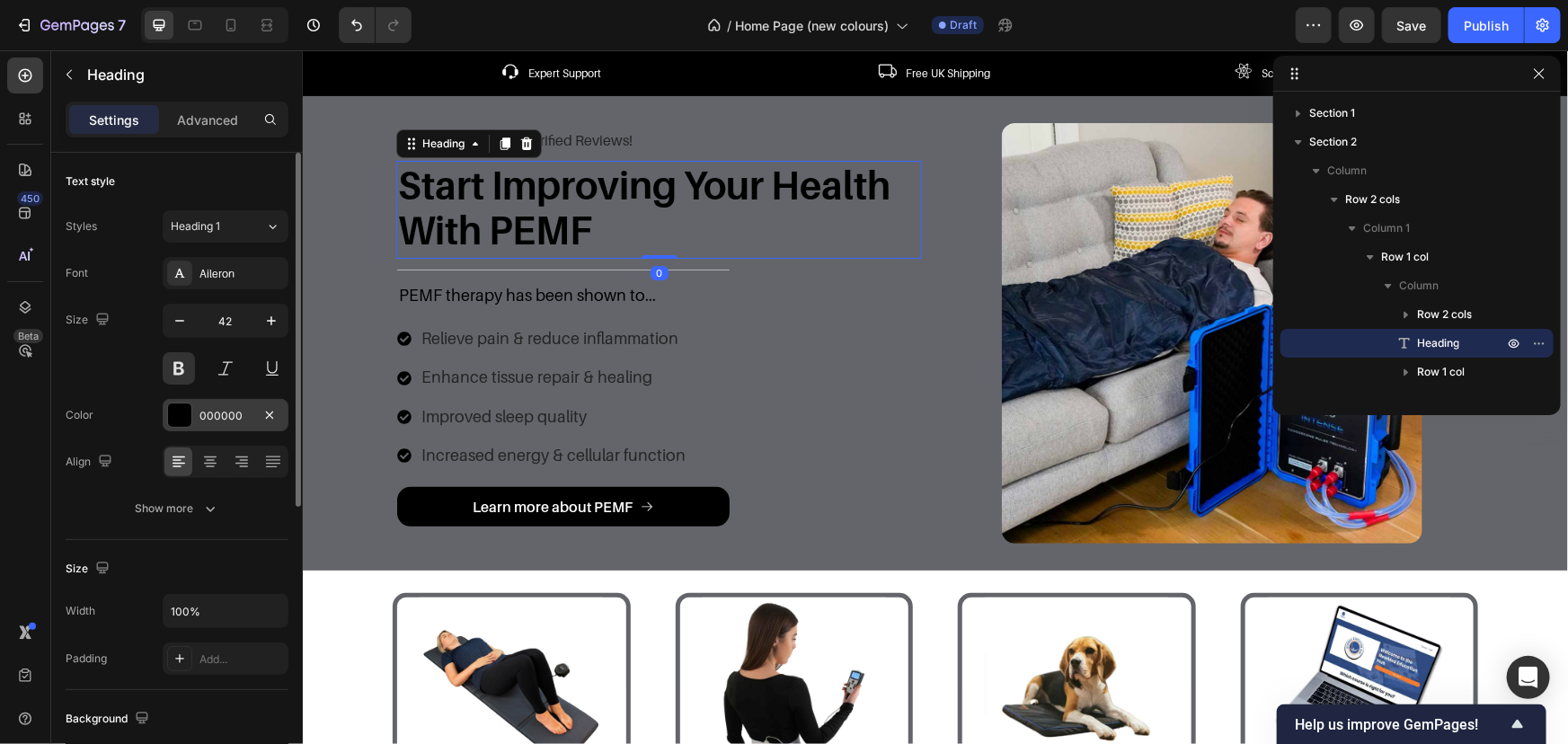
click at [202, 408] on div "000000" at bounding box center [225, 416] width 52 height 16
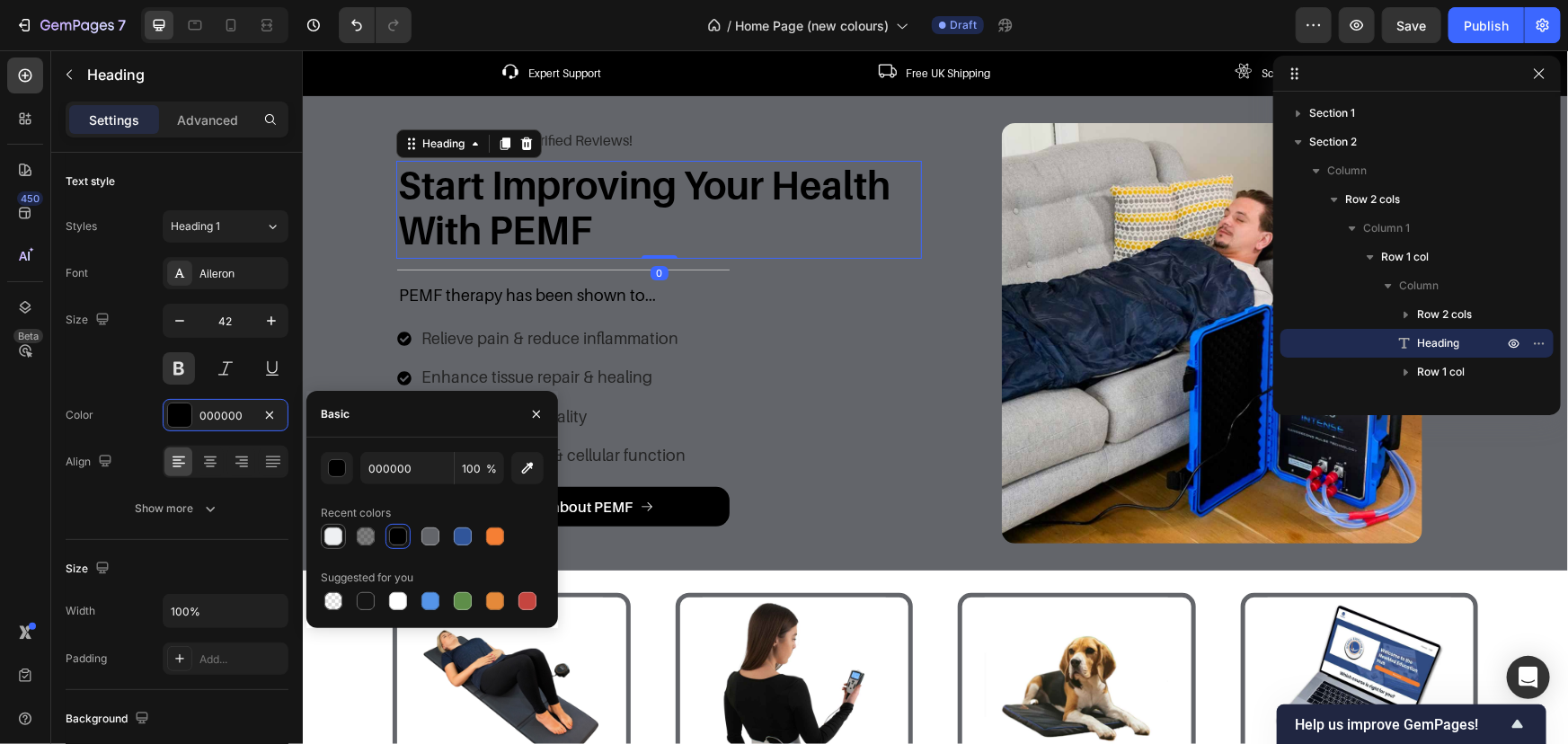
click at [323, 543] on div at bounding box center [333, 536] width 22 height 22
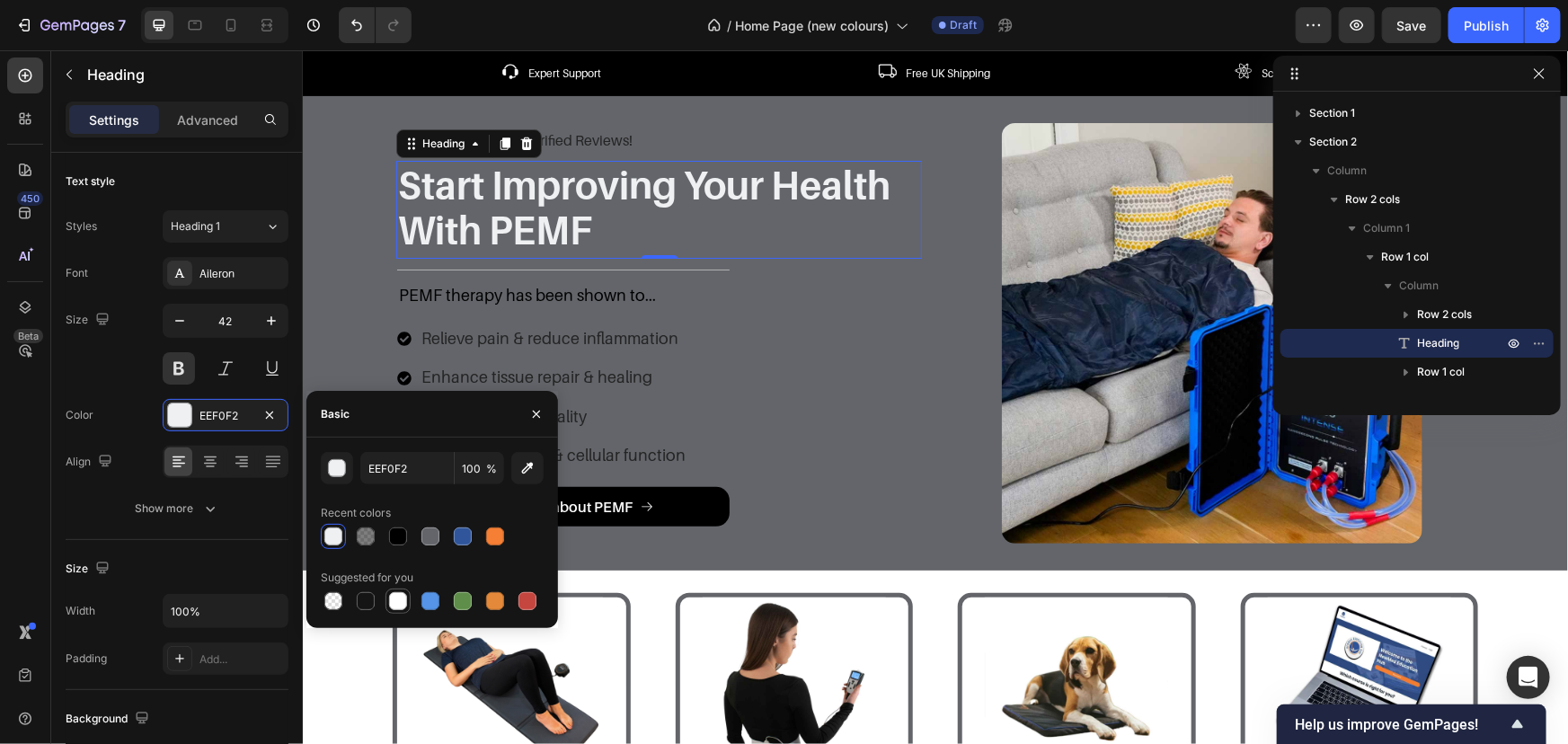
click at [397, 597] on div at bounding box center [398, 601] width 18 height 18
type input "FFFFFF"
click at [620, 145] on p "200+ Verified Reviews!" at bounding box center [560, 139] width 145 height 26
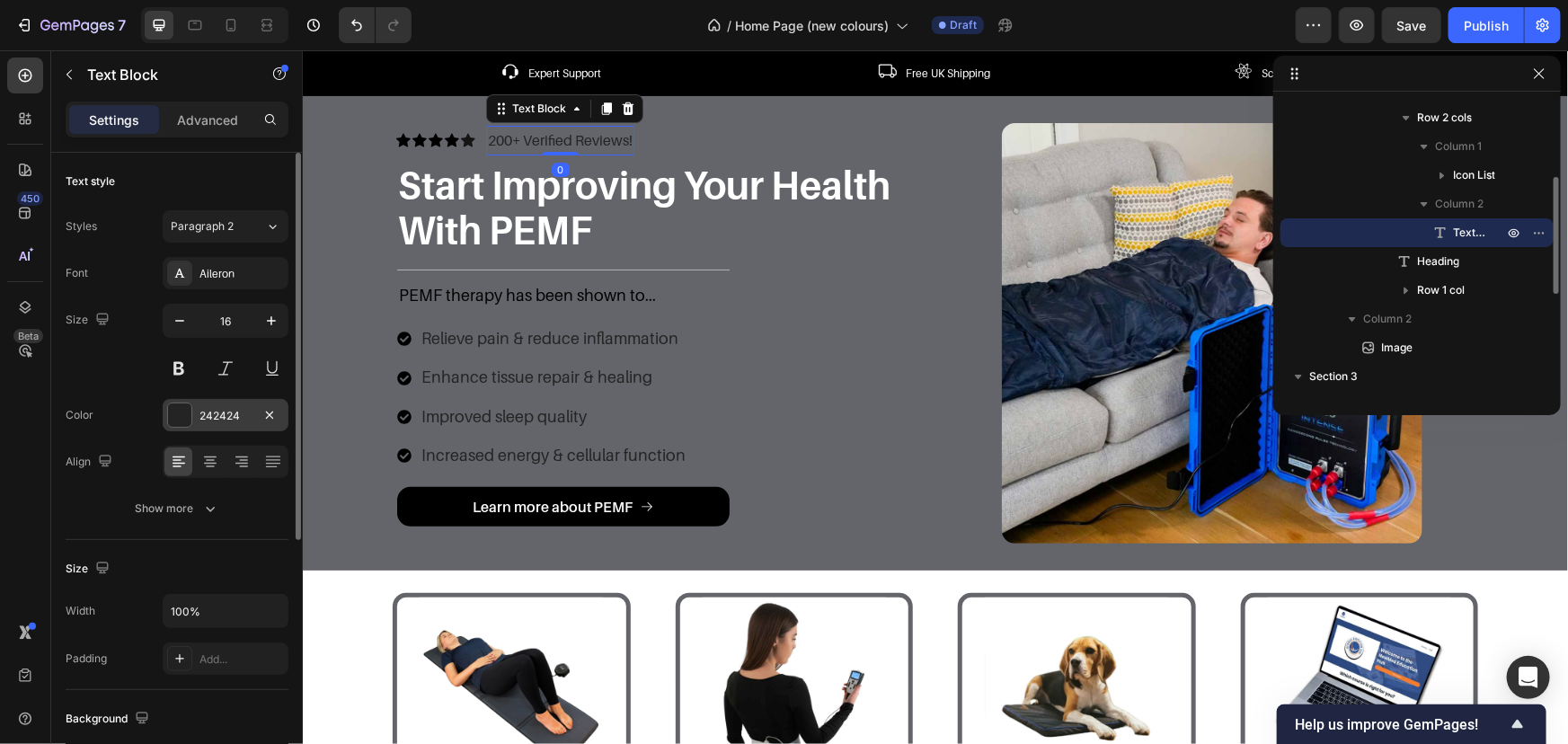
click at [188, 413] on div at bounding box center [179, 416] width 24 height 24
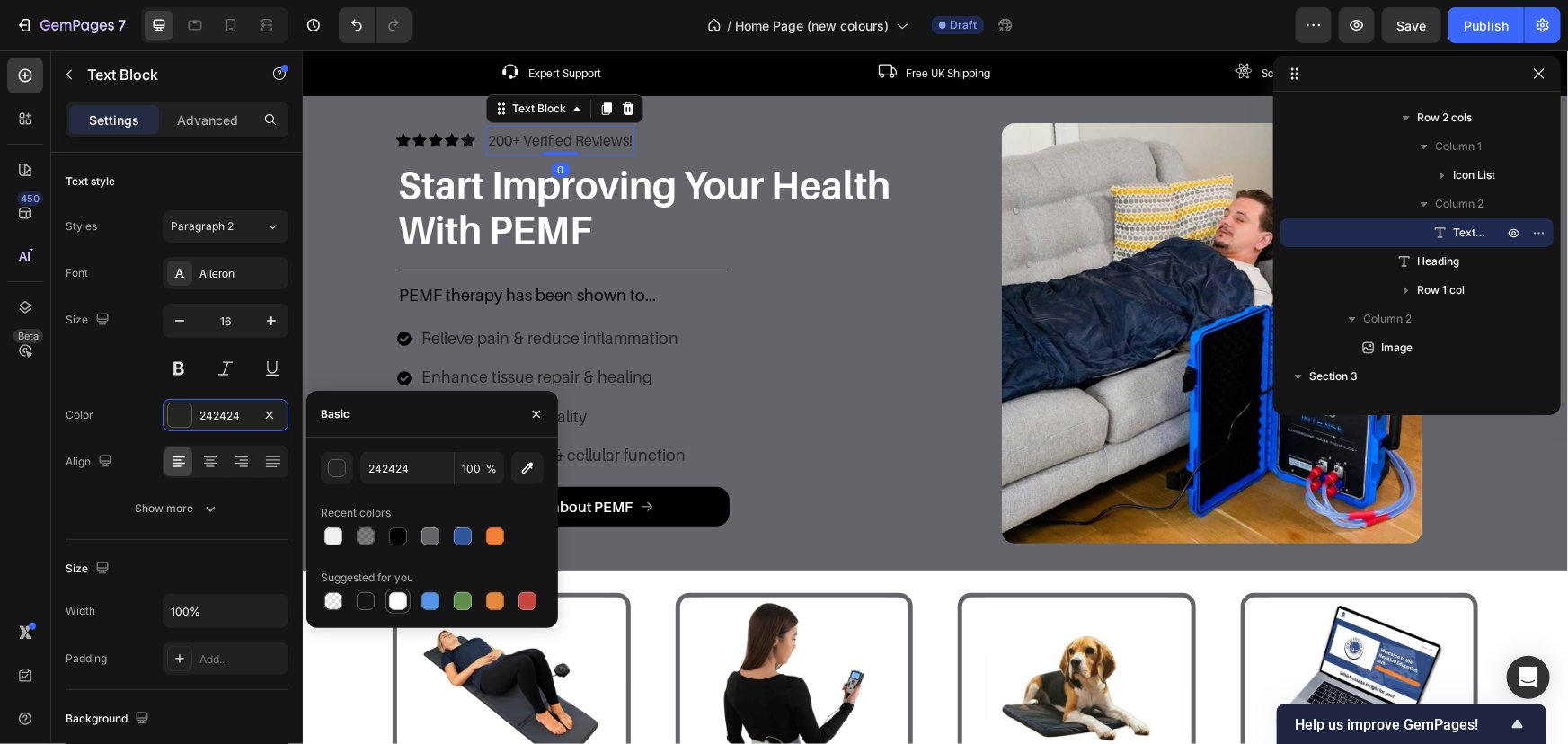
click at [404, 600] on div at bounding box center [398, 601] width 18 height 18
type input "FFFFFF"
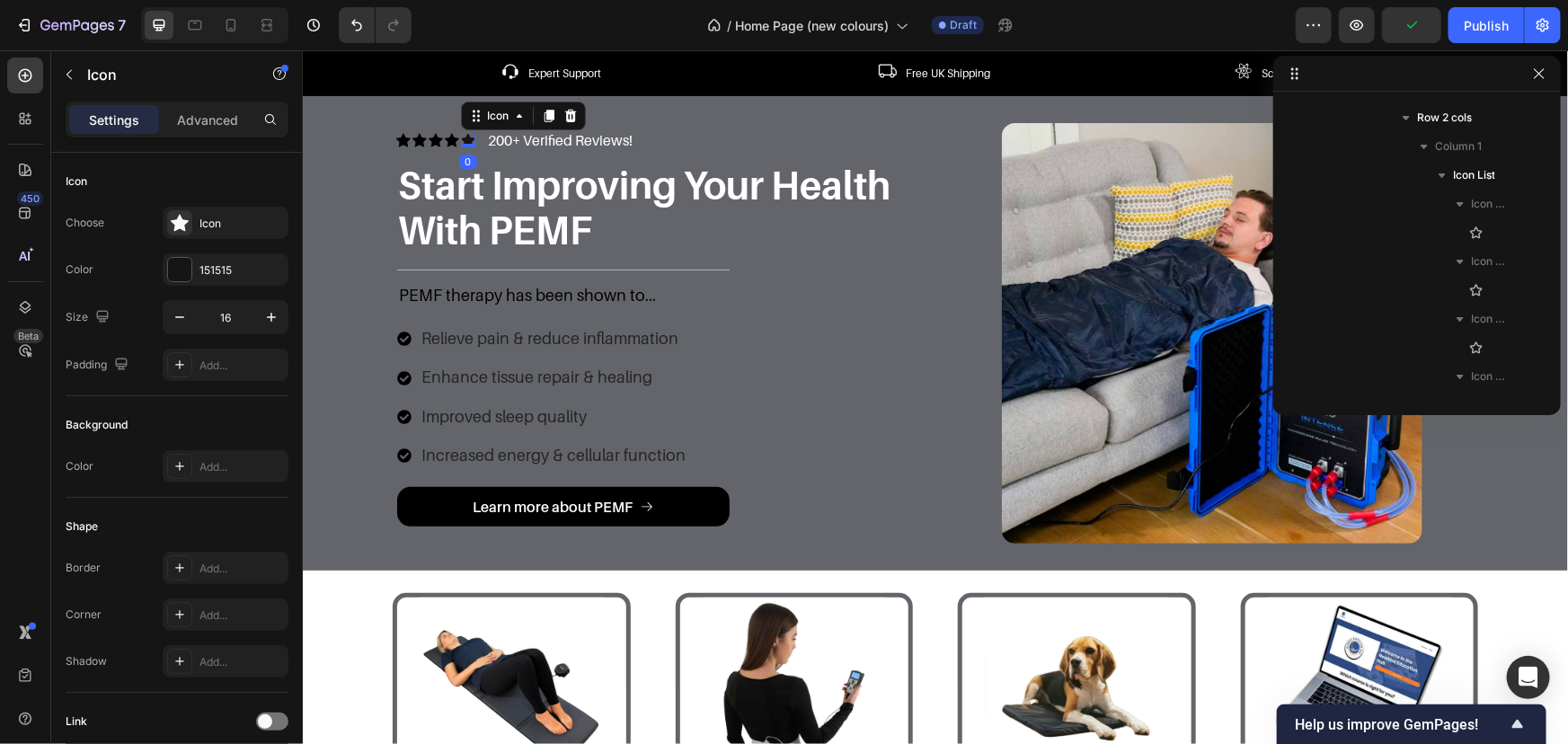
click at [460, 139] on icon at bounding box center [467, 140] width 15 height 14
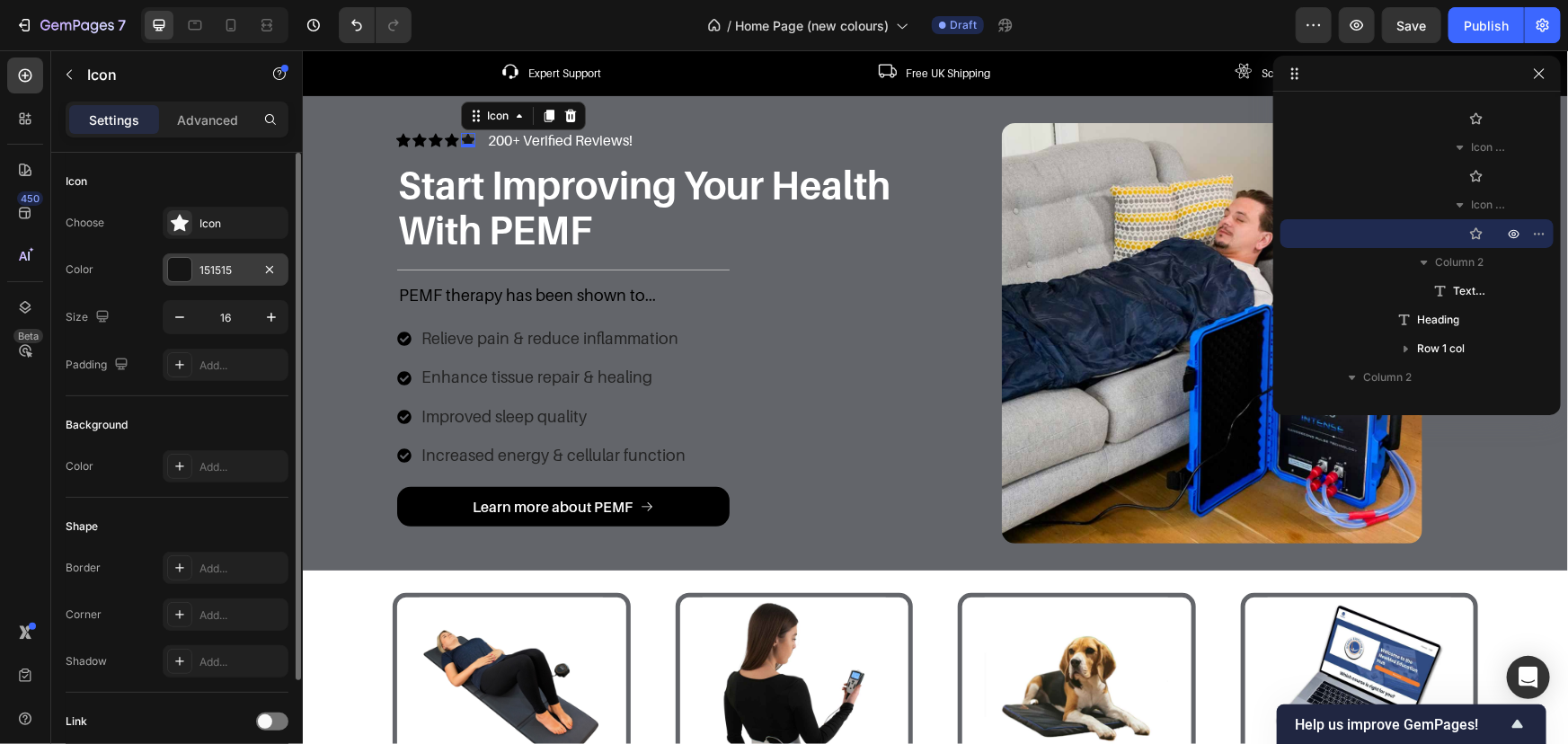
click at [207, 263] on div "151515" at bounding box center [225, 271] width 52 height 16
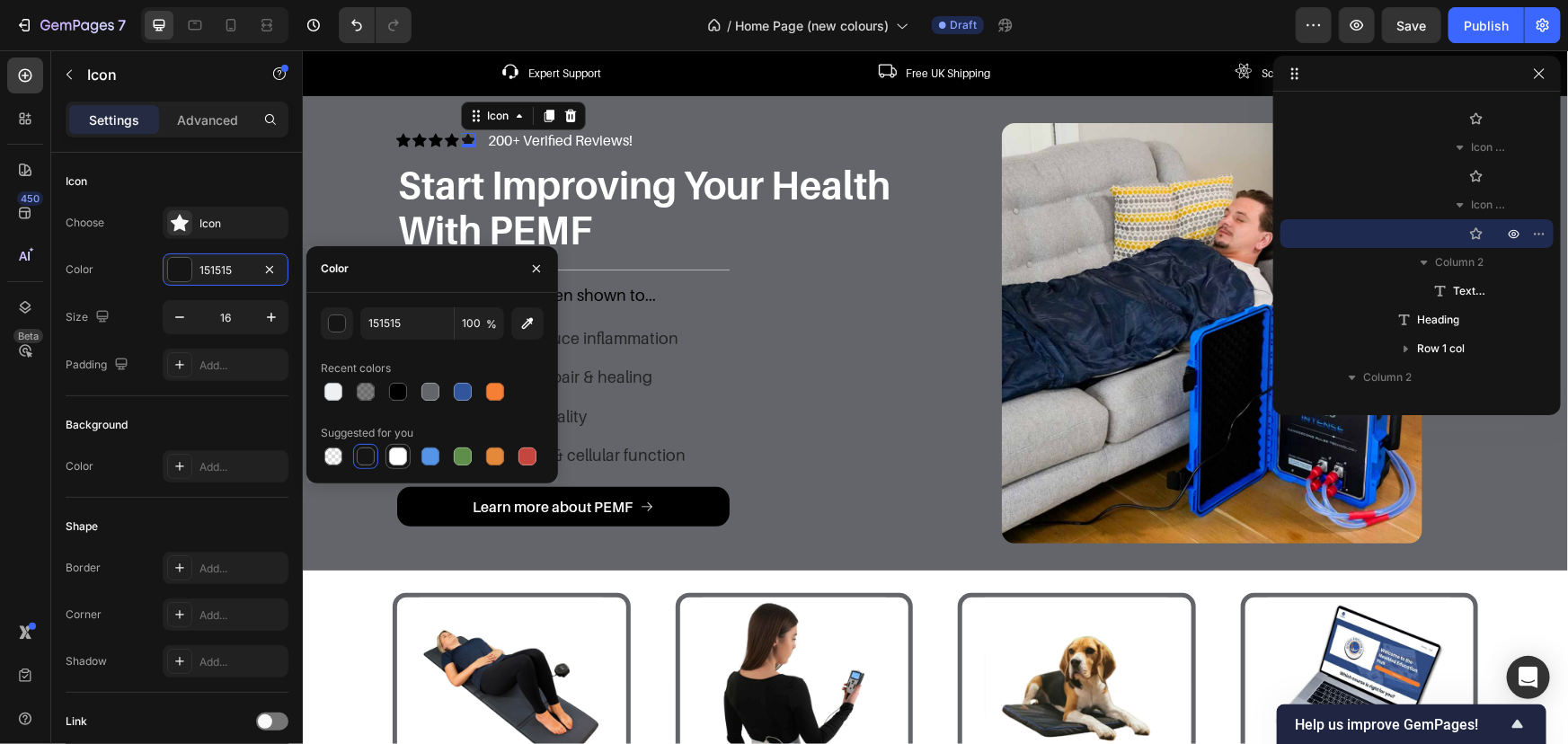
click at [401, 452] on div at bounding box center [398, 456] width 18 height 18
type input "FFFFFF"
click at [445, 138] on icon at bounding box center [451, 140] width 15 height 14
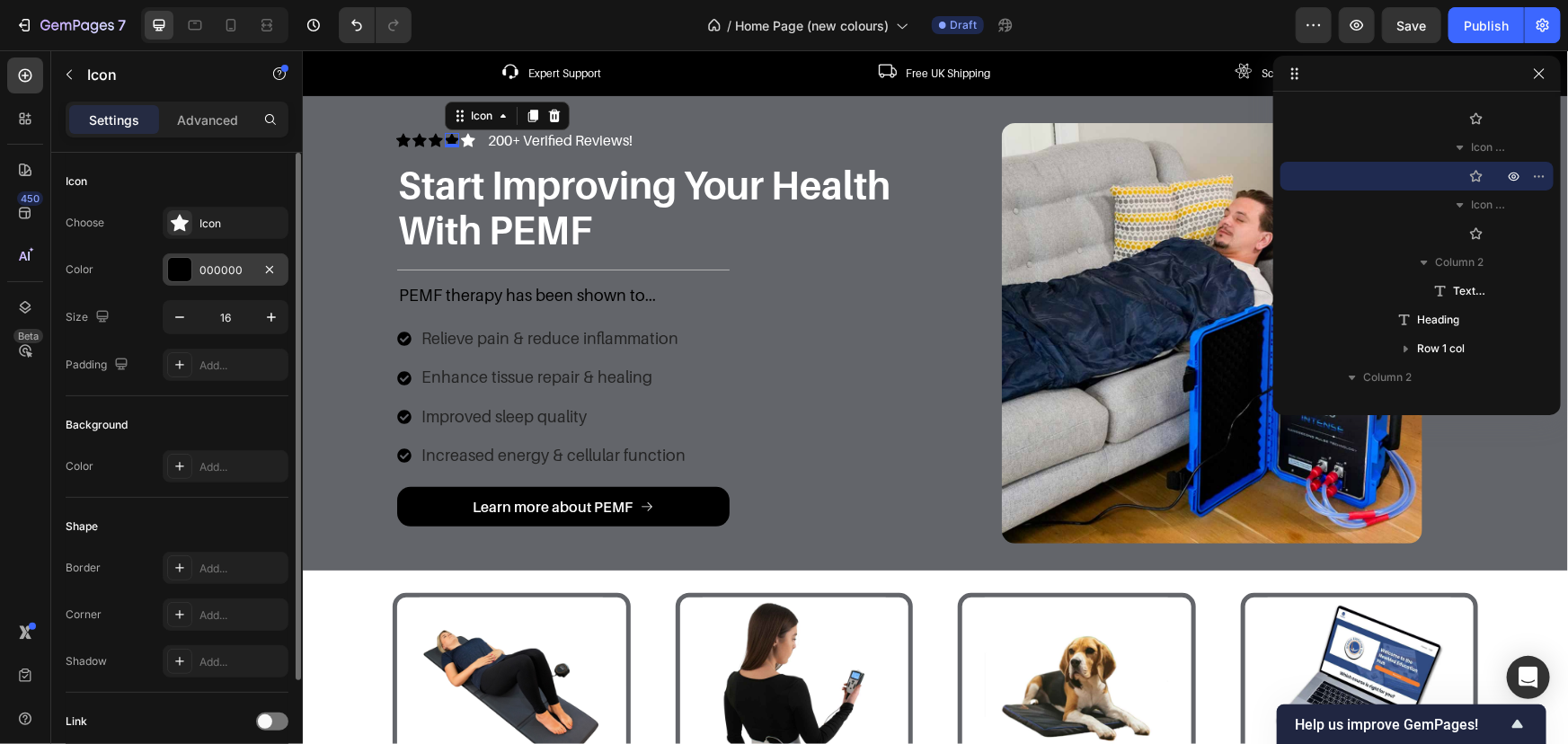
click at [192, 268] on div "000000" at bounding box center [226, 269] width 126 height 32
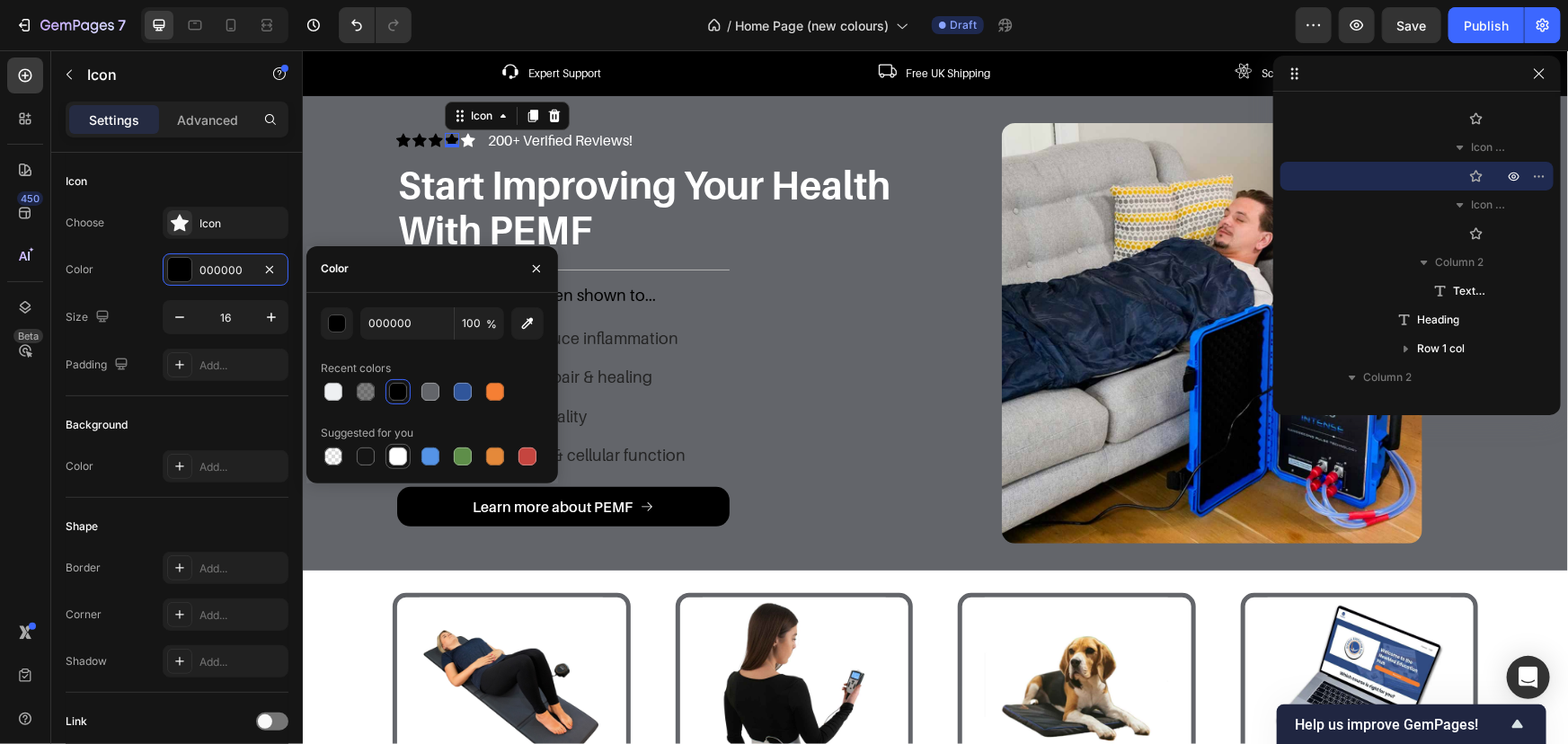
click at [394, 457] on div at bounding box center [398, 456] width 18 height 18
type input "FFFFFF"
click at [431, 135] on icon at bounding box center [434, 139] width 15 height 15
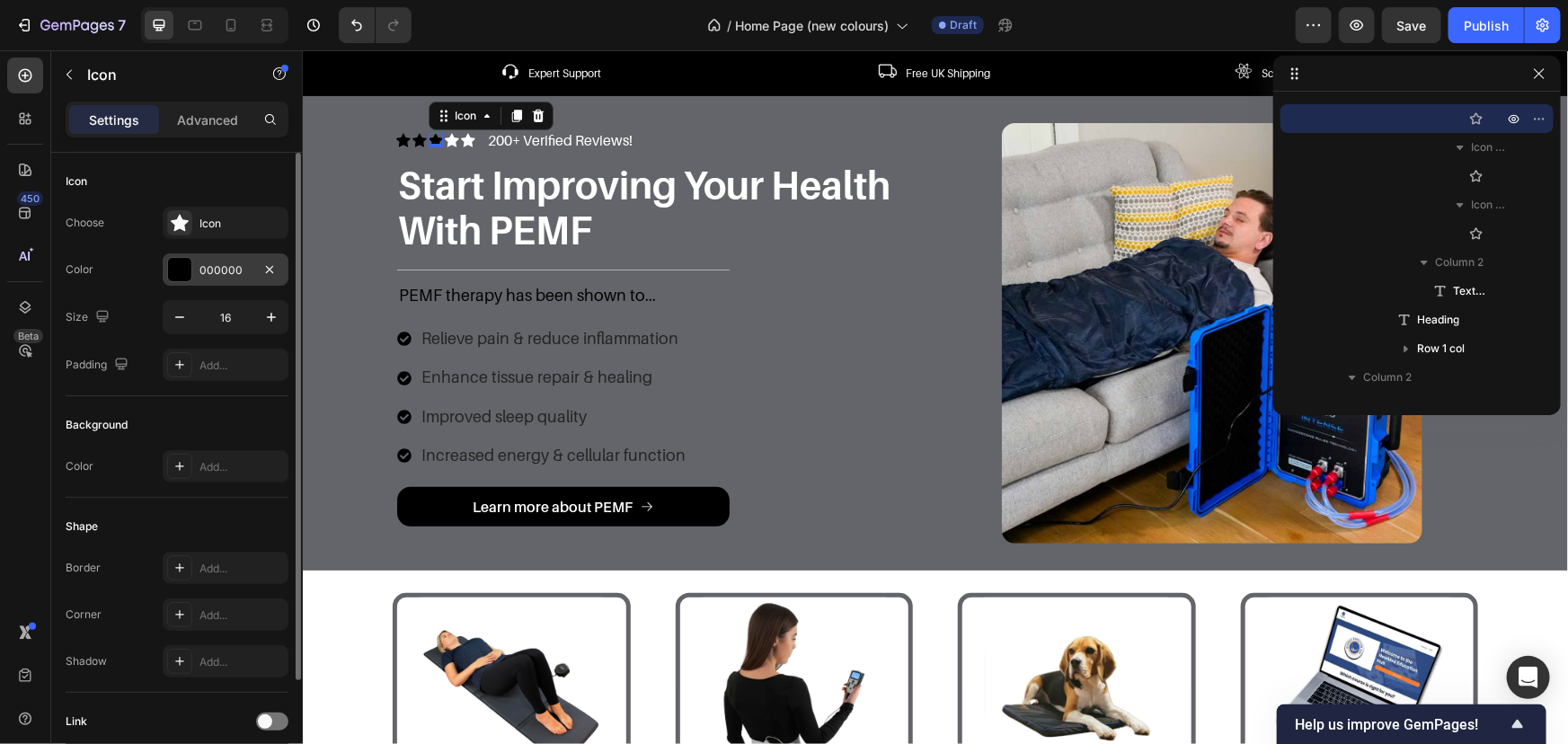
click at [216, 253] on div "000000" at bounding box center [226, 269] width 126 height 32
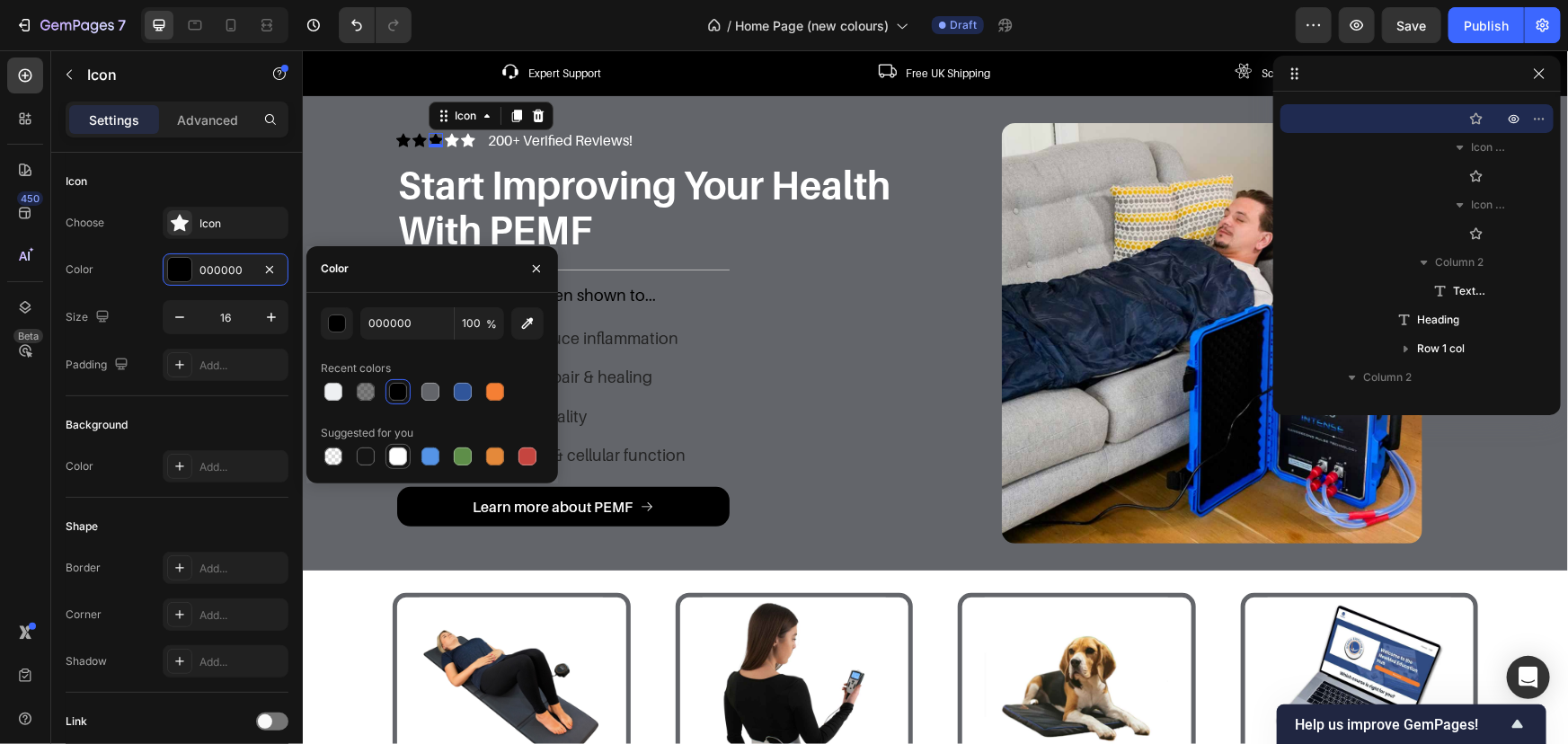
click at [401, 454] on div at bounding box center [398, 456] width 18 height 18
type input "FFFFFF"
click at [412, 140] on div "Icon" at bounding box center [419, 139] width 15 height 15
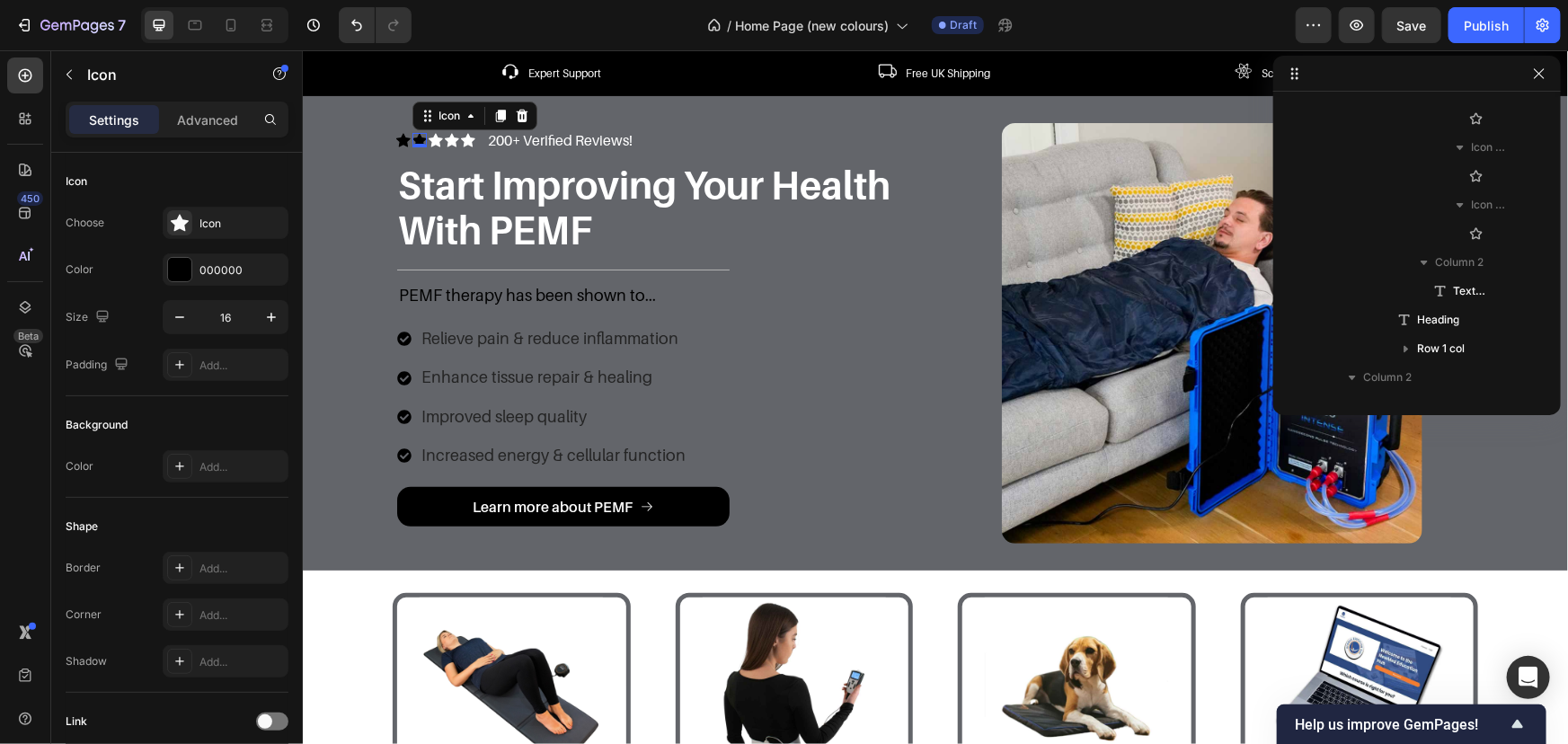
scroll to position [253, 0]
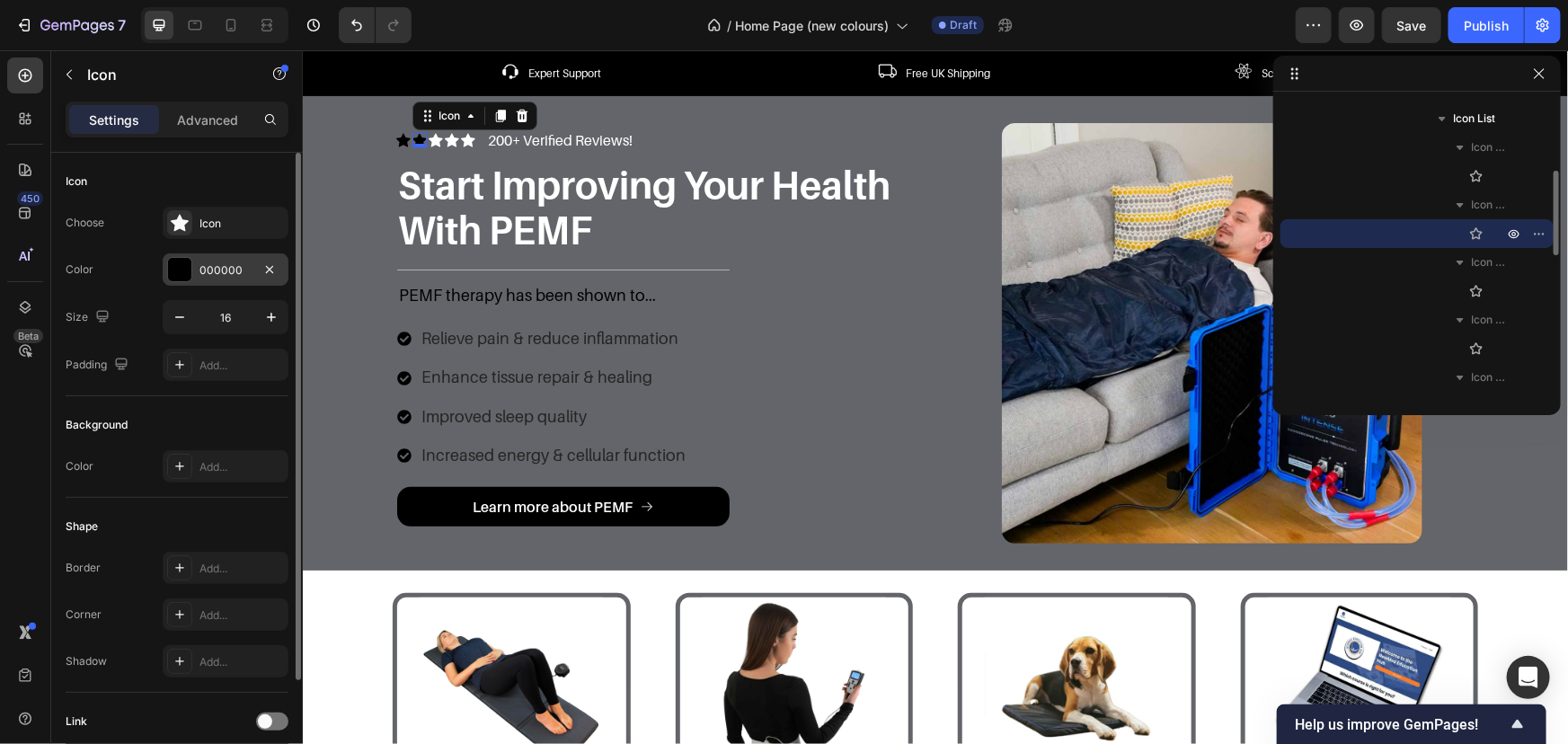
click at [221, 263] on div "000000" at bounding box center [225, 271] width 52 height 16
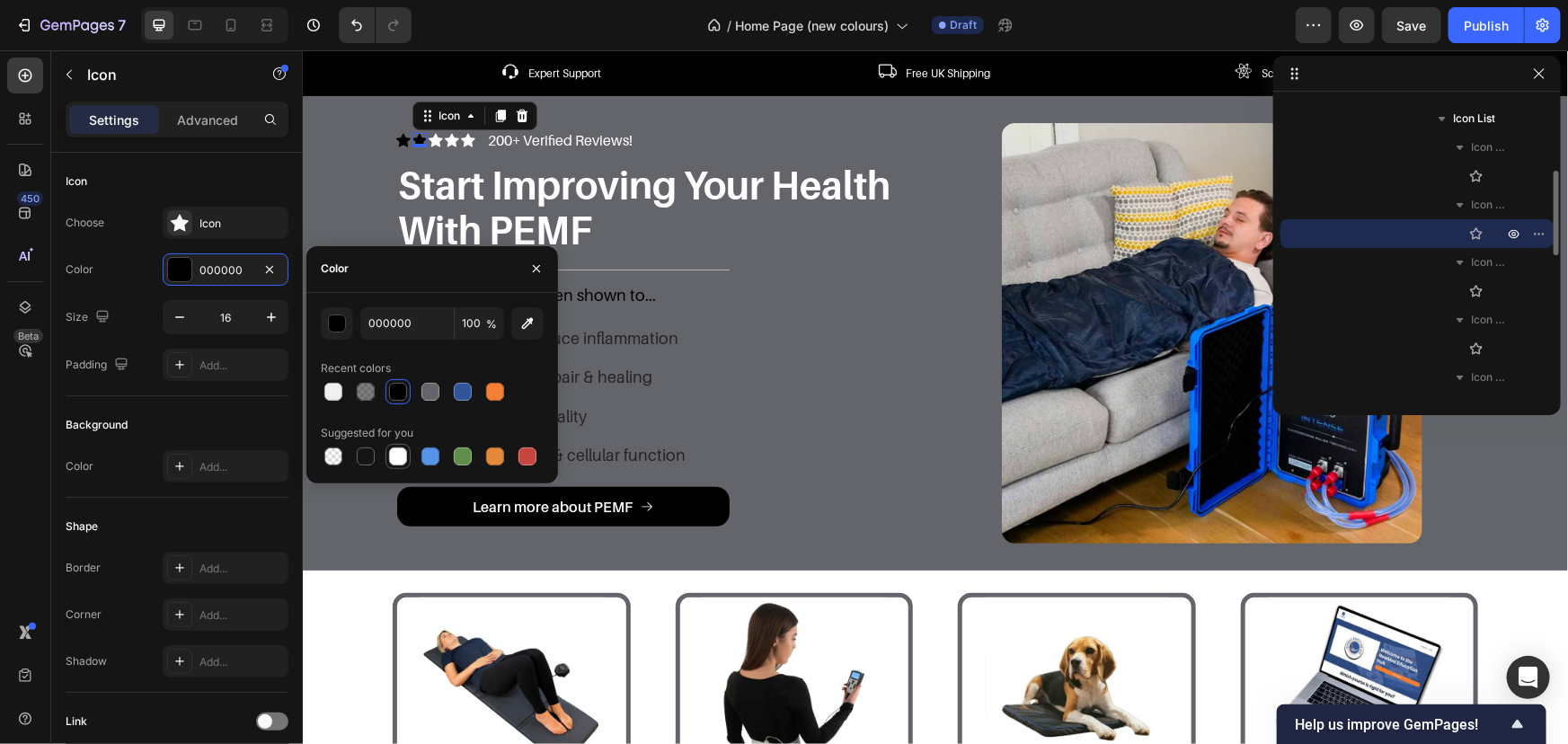
click at [398, 458] on div at bounding box center [398, 456] width 18 height 18
type input "FFFFFF"
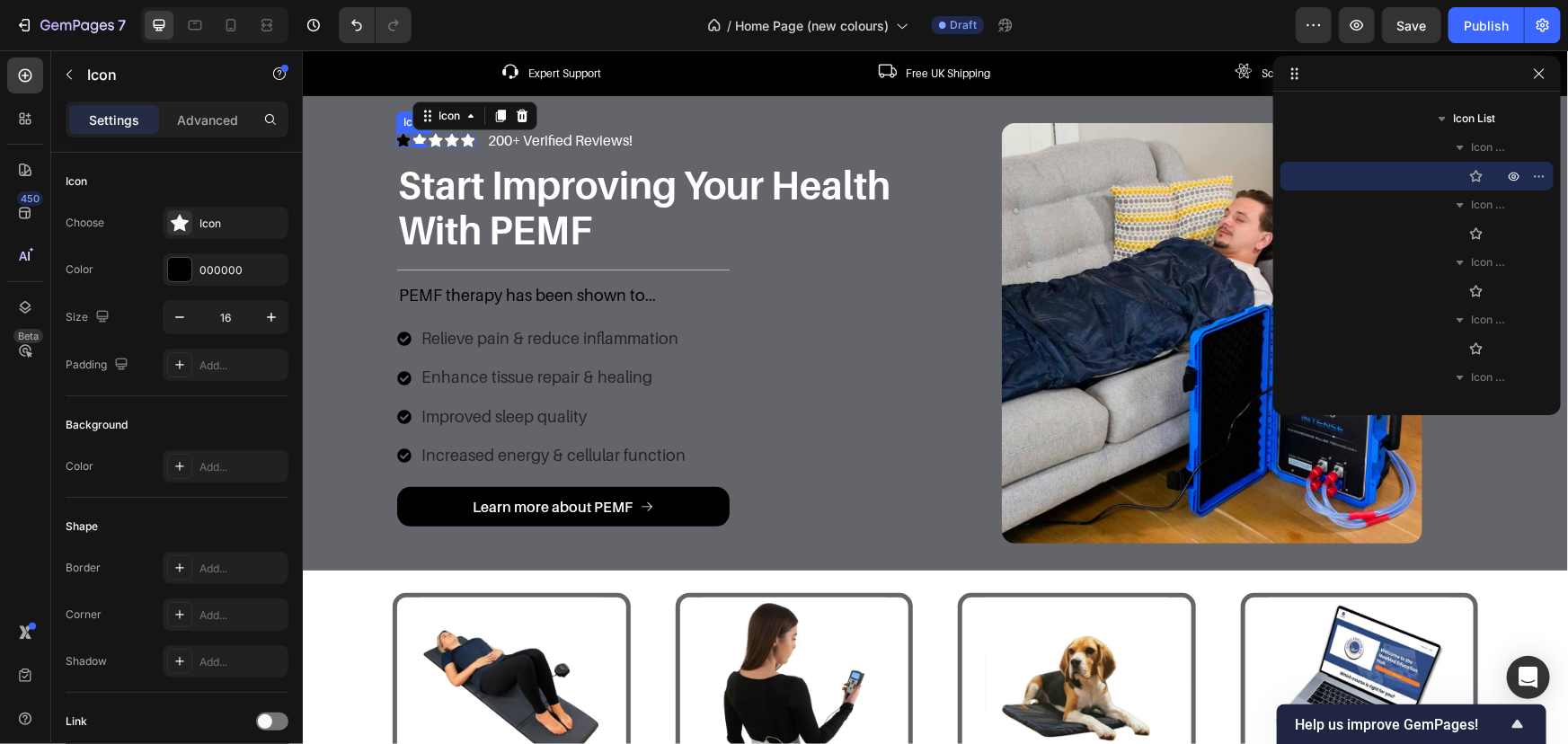
click at [395, 134] on icon at bounding box center [402, 139] width 15 height 15
click at [231, 276] on div "000000" at bounding box center [225, 271] width 52 height 16
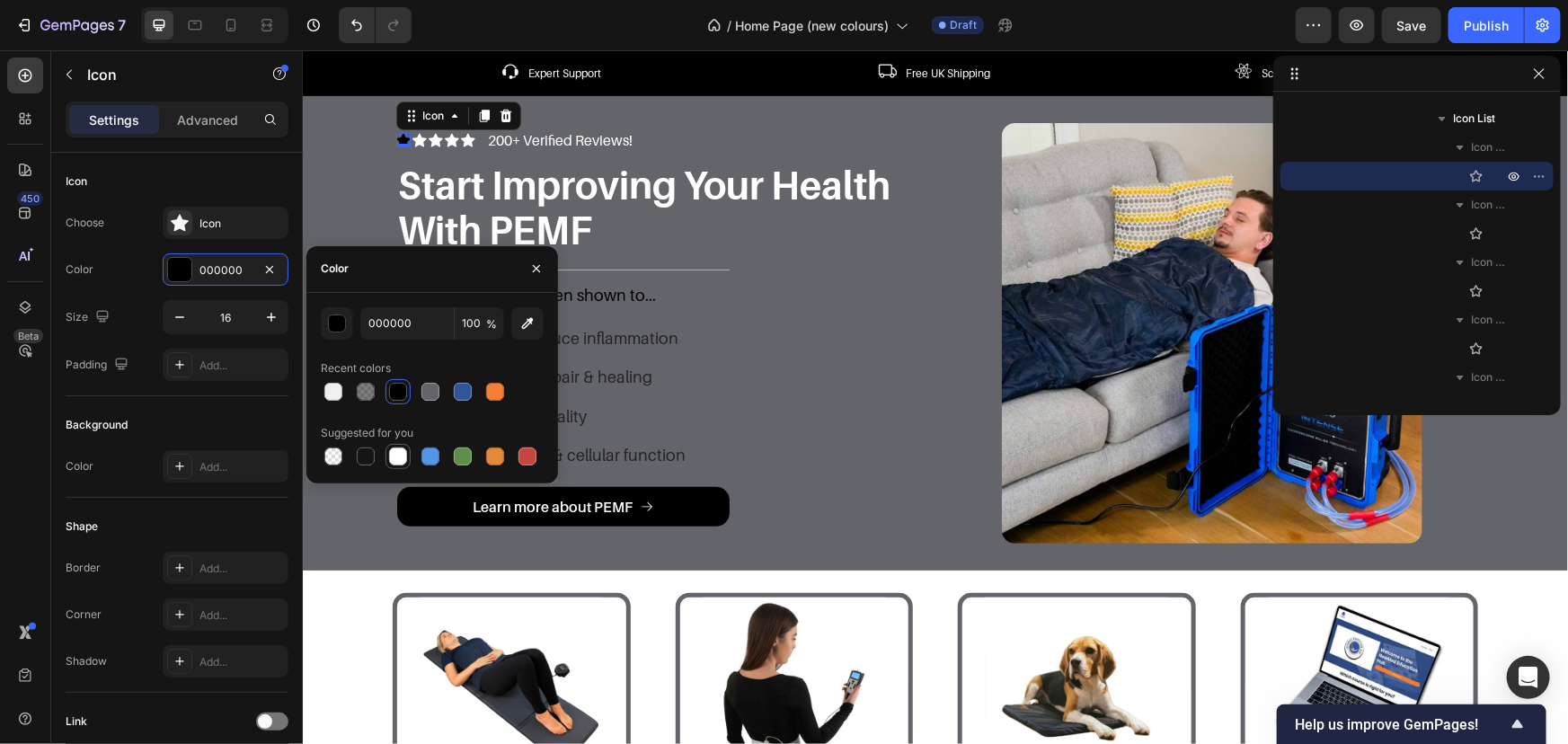
click at [399, 454] on div at bounding box center [398, 456] width 18 height 18
type input "FFFFFF"
click at [716, 296] on p "PEMF therapy has been shown to..." at bounding box center [562, 294] width 329 height 28
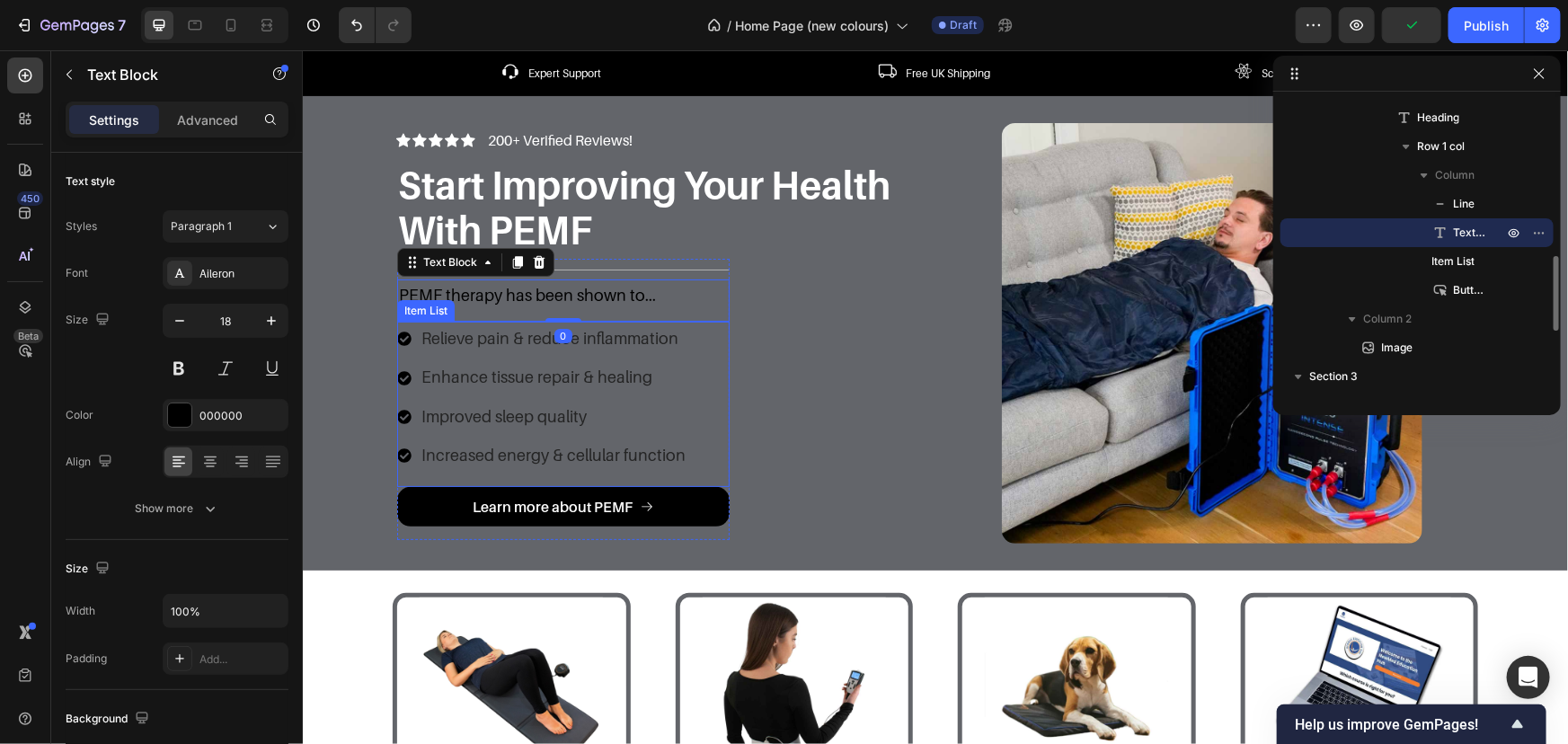
click at [705, 329] on div "Relieve pain & reduce inflammation Enhance tissue repair & healing Improved sle…" at bounding box center [562, 403] width 332 height 166
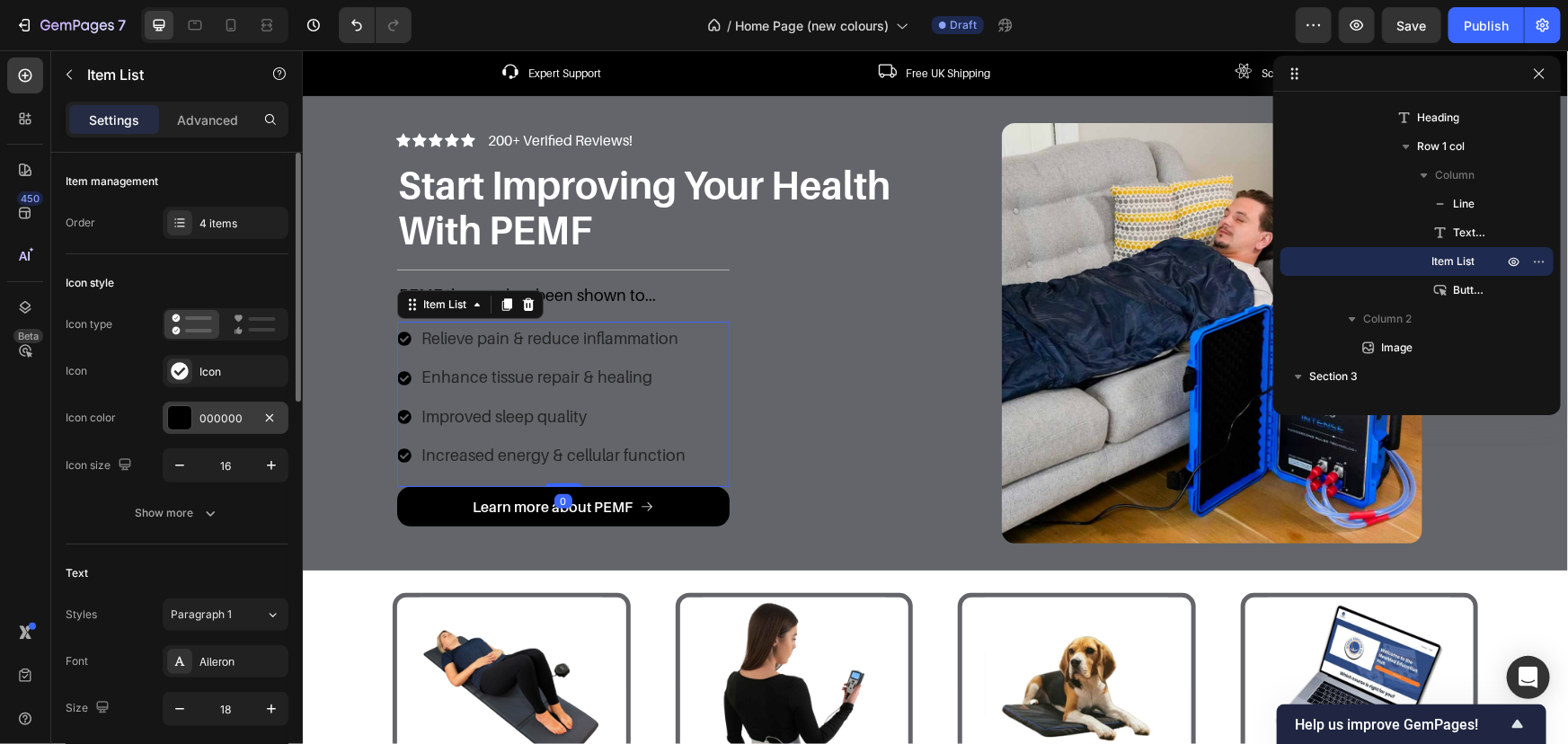
click at [211, 423] on div "000000" at bounding box center [225, 419] width 52 height 16
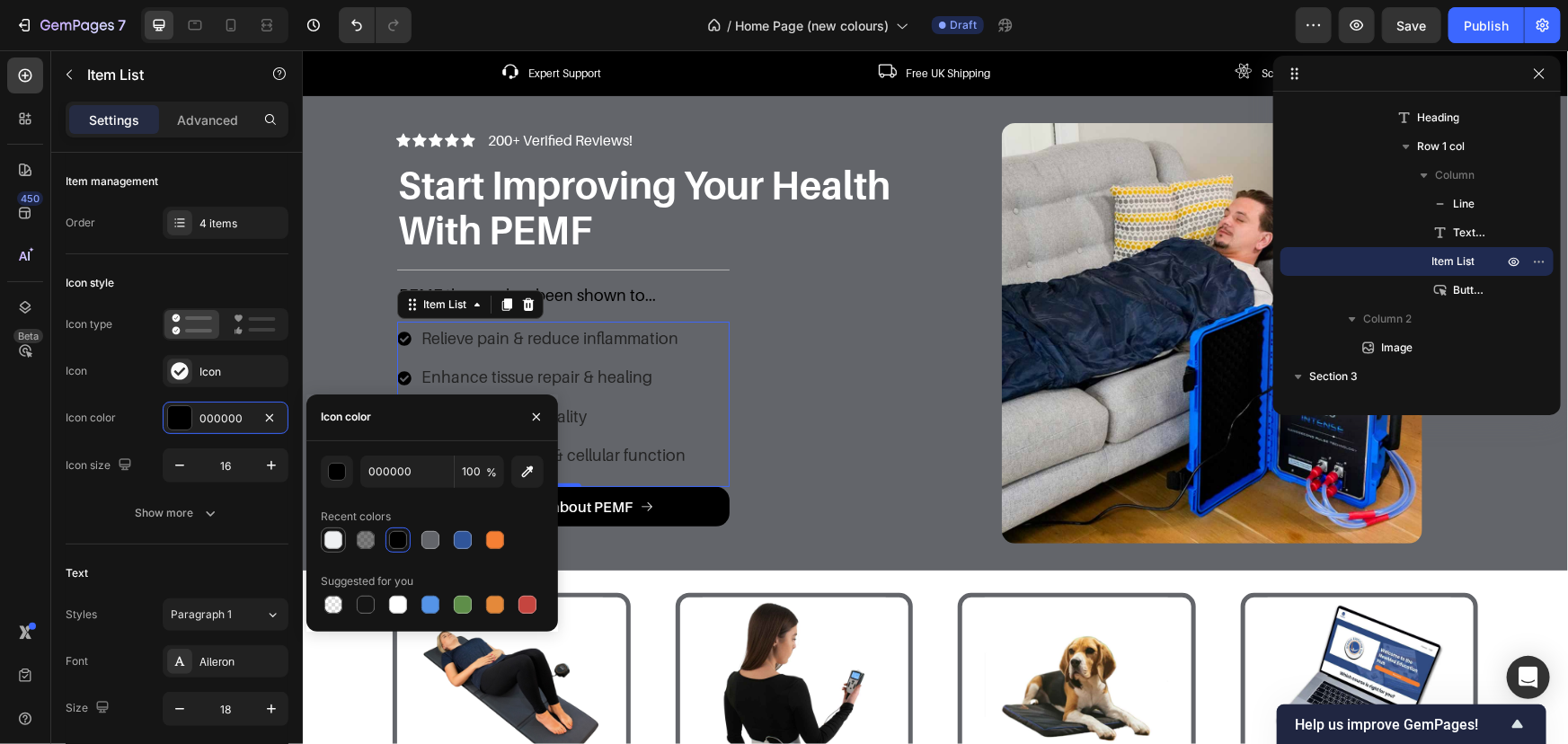
click at [327, 537] on div at bounding box center [333, 540] width 18 height 18
click at [404, 599] on div at bounding box center [398, 605] width 18 height 18
type input "FFFFFF"
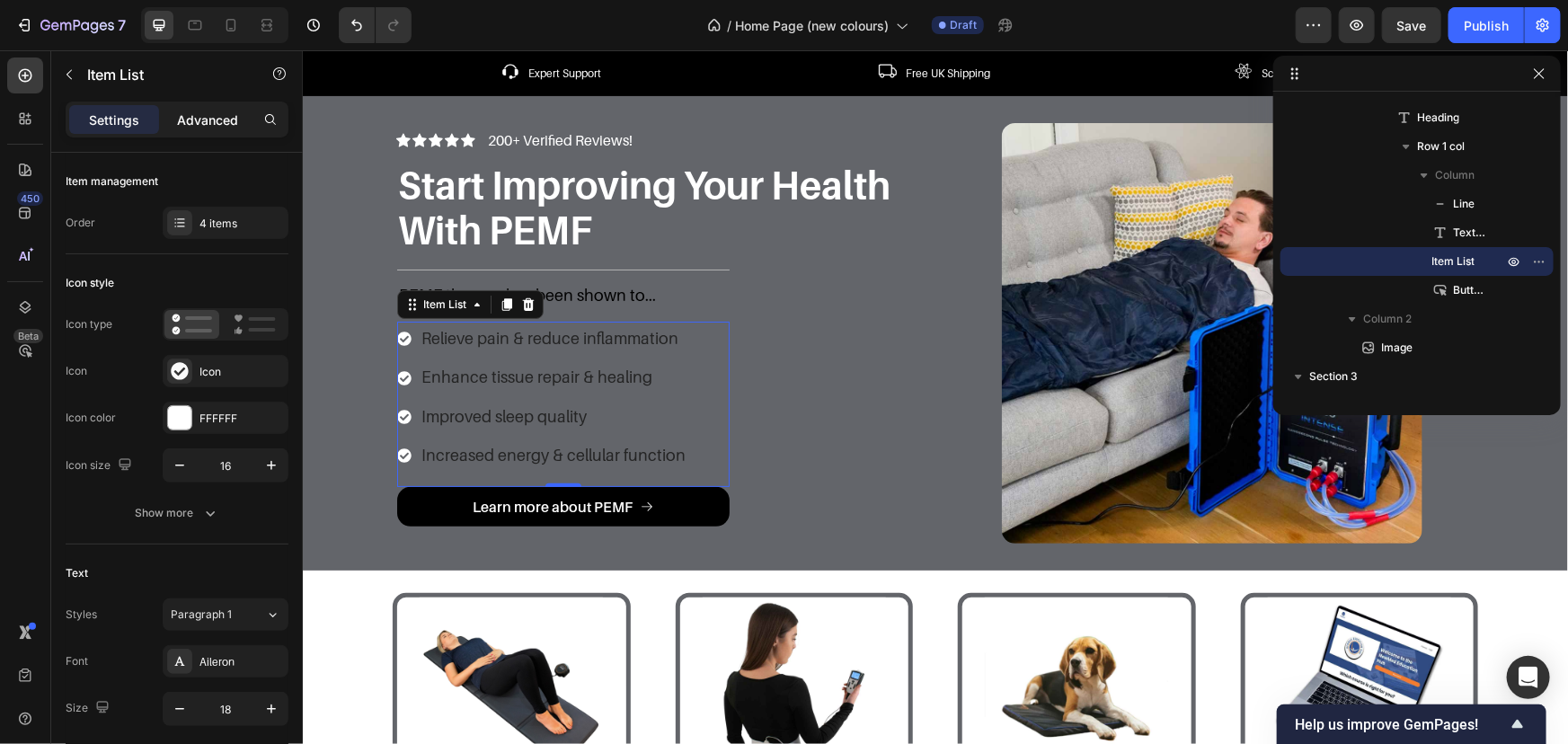
click at [212, 125] on p "Advanced" at bounding box center [208, 120] width 61 height 19
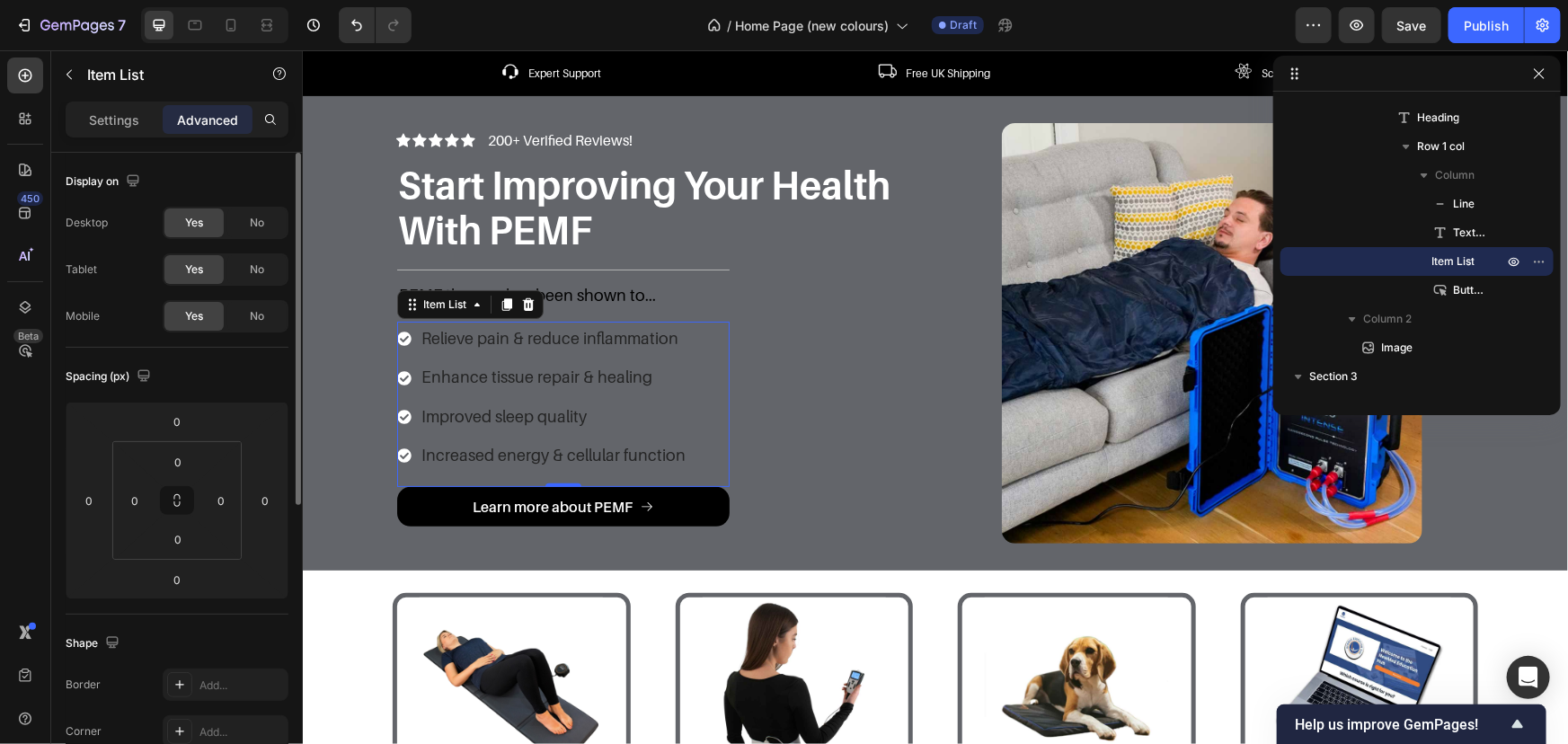
click at [140, 125] on div "Settings" at bounding box center [115, 119] width 90 height 28
type input "8"
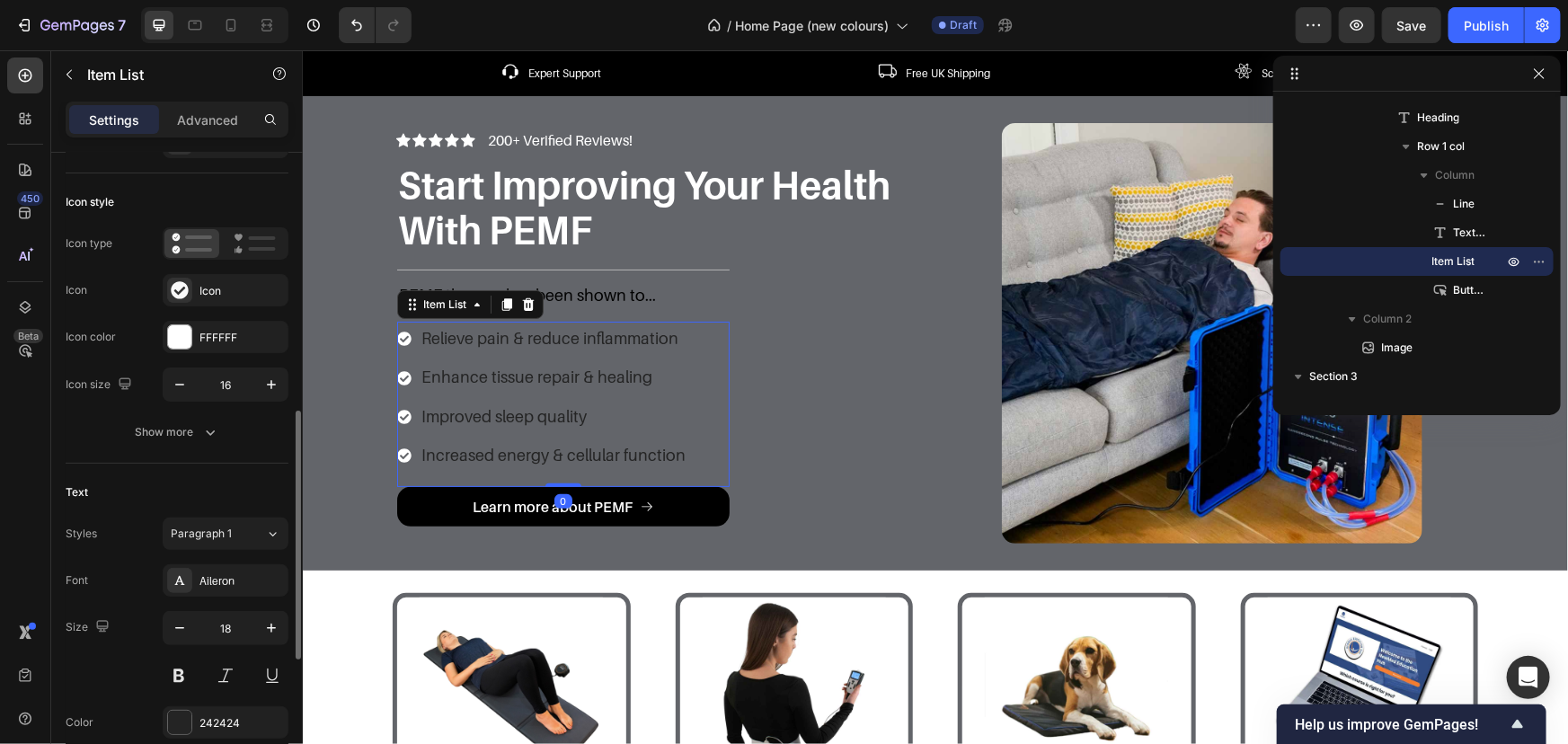
scroll to position [244, 0]
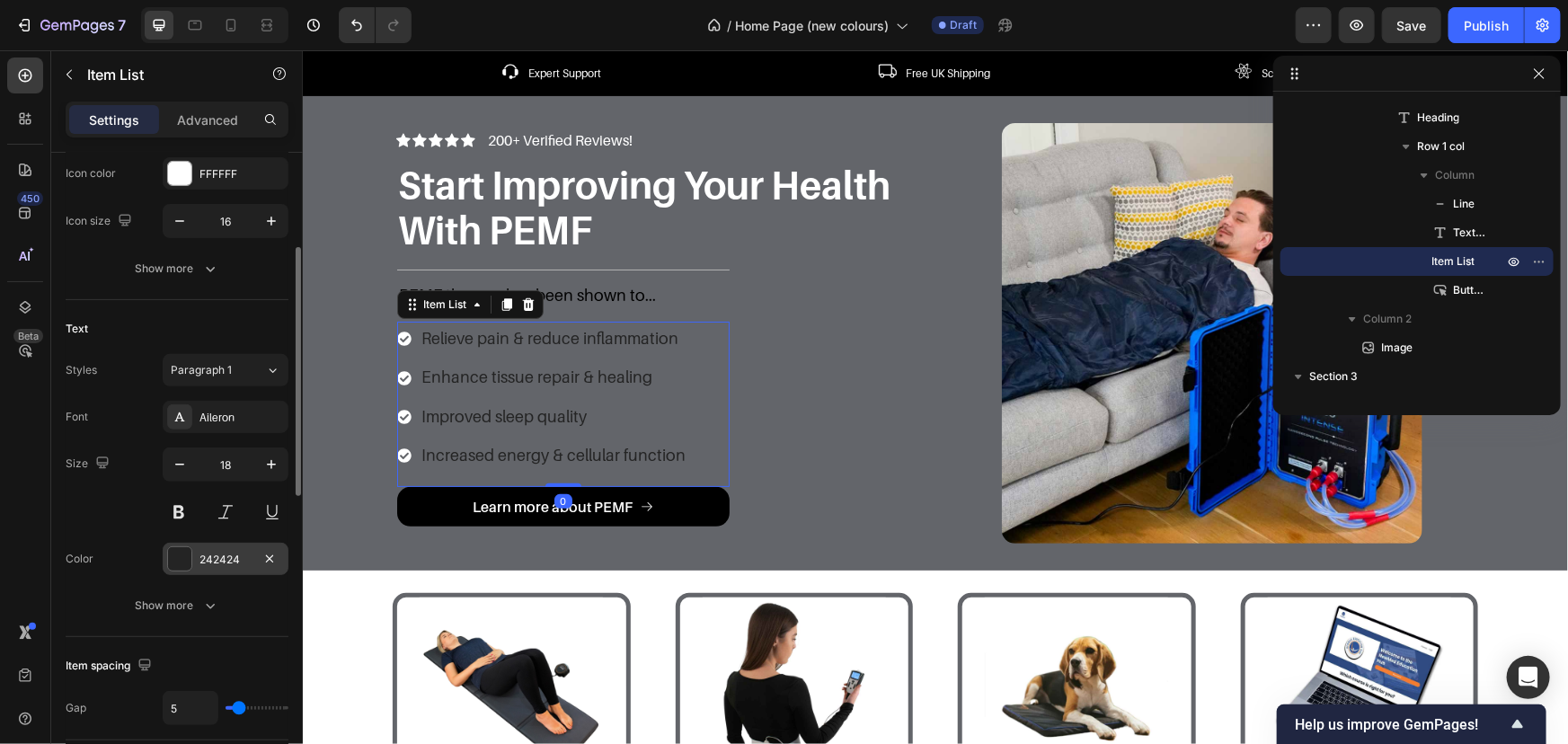
click at [208, 570] on div "242424" at bounding box center [226, 559] width 126 height 32
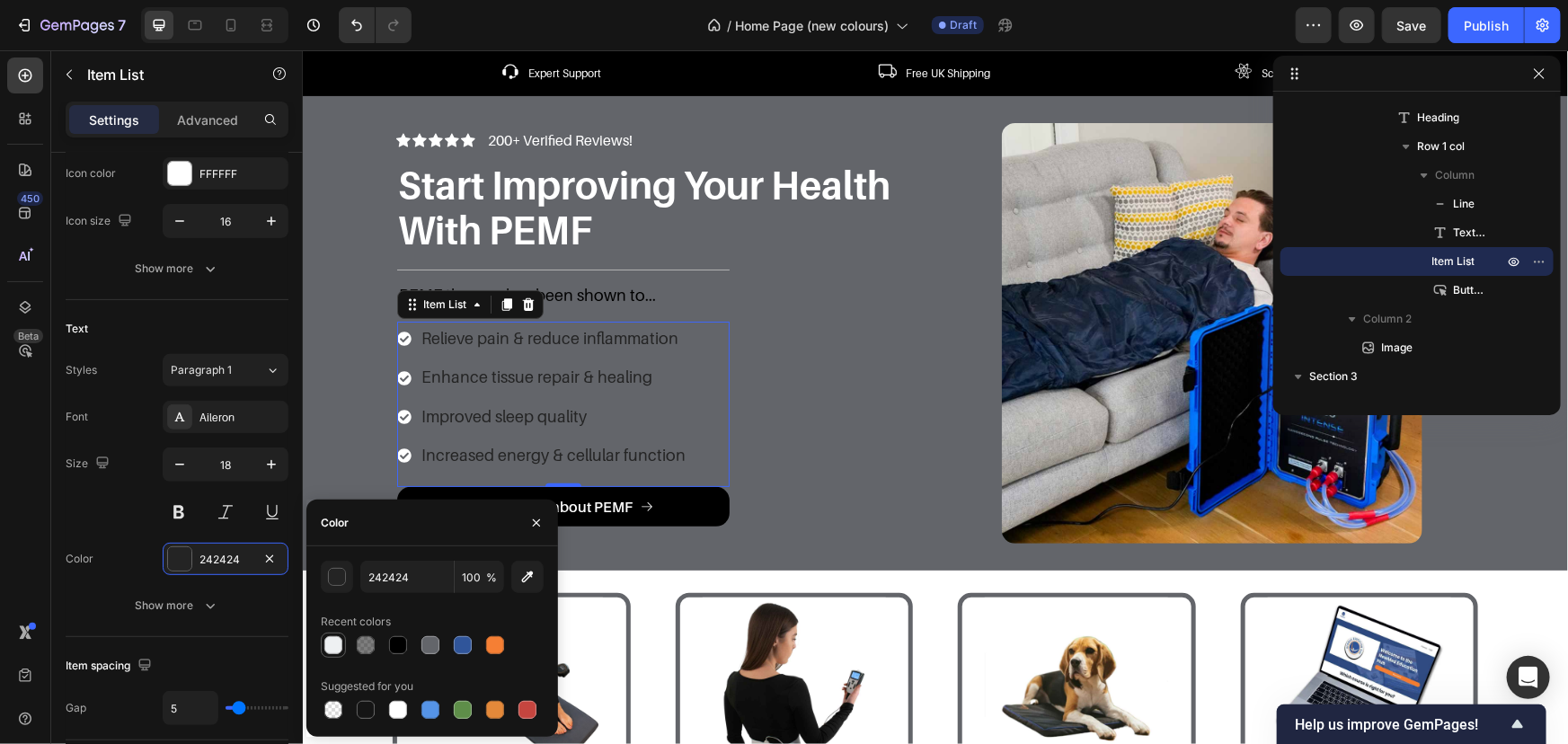
click at [331, 644] on div at bounding box center [333, 645] width 18 height 18
type input "EEF0F2"
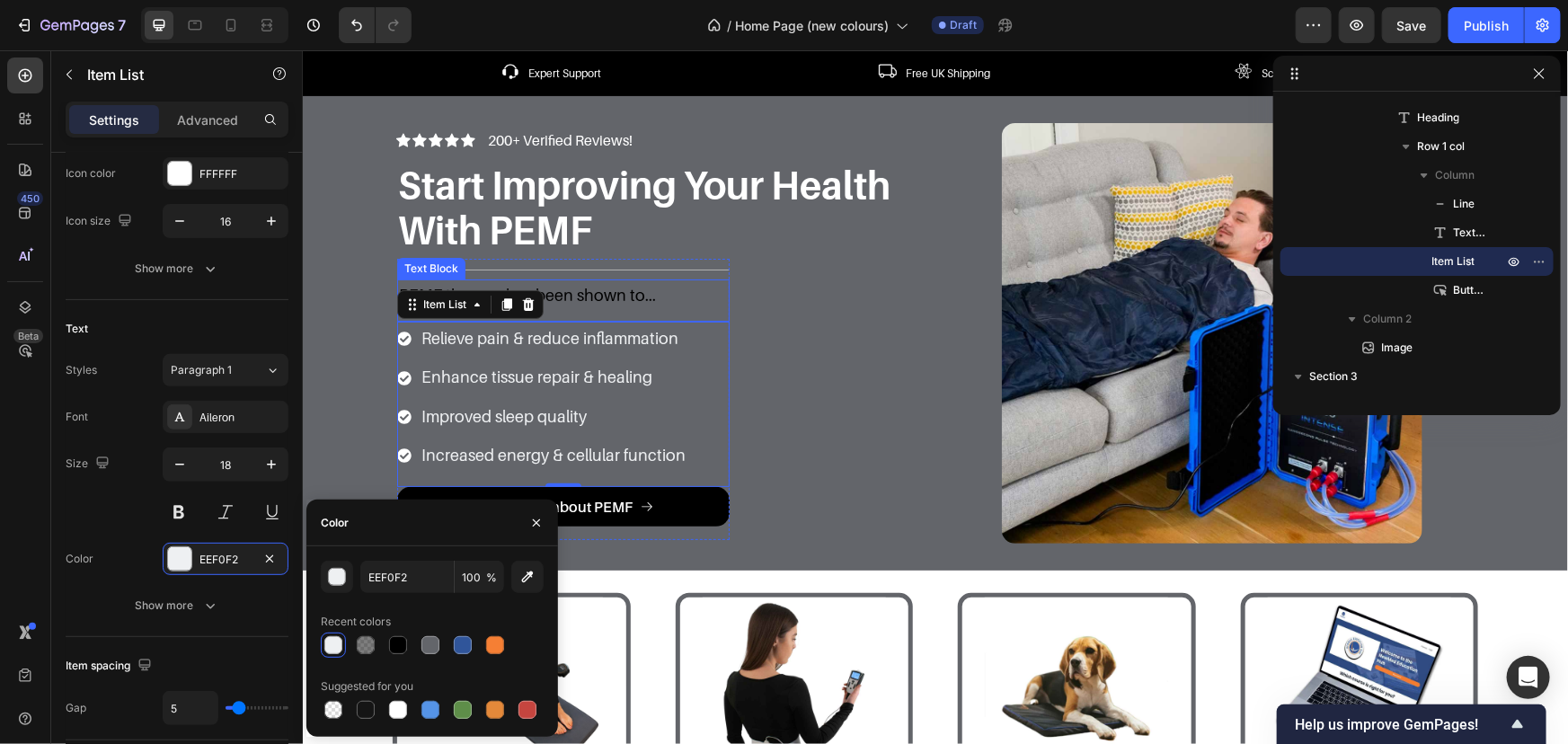
click at [664, 296] on p "PEMF therapy has been shown to..." at bounding box center [562, 294] width 329 height 28
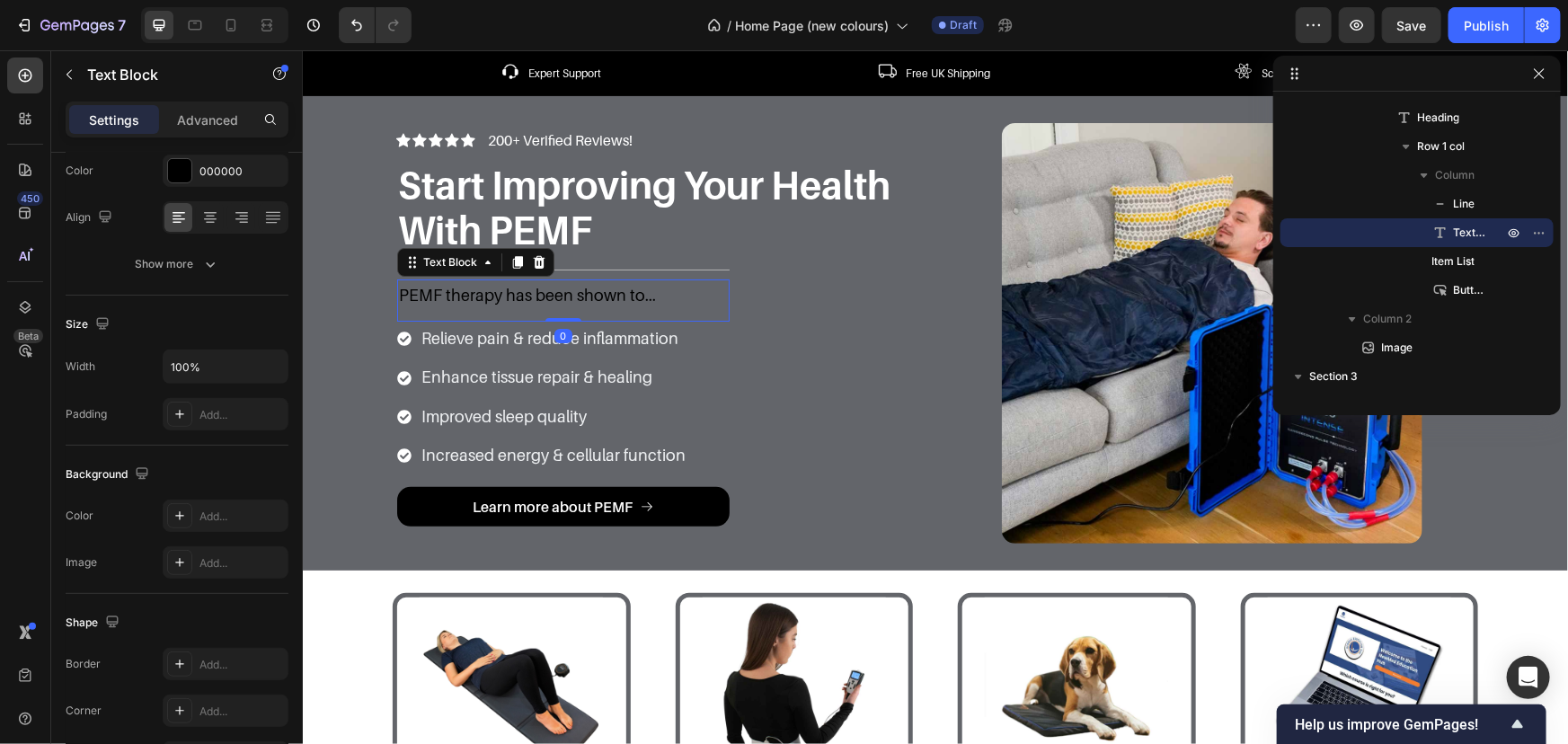
scroll to position [0, 0]
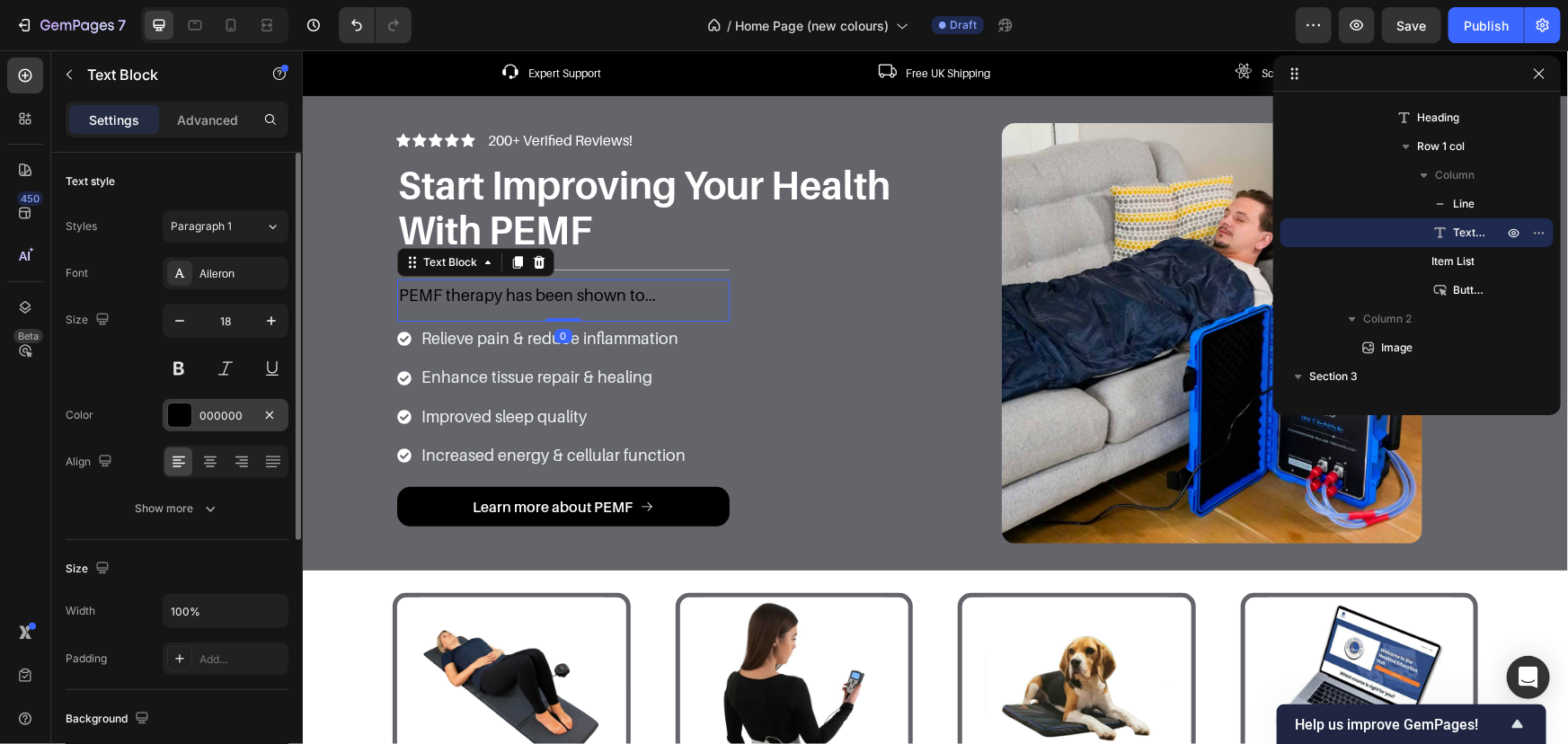
click at [198, 403] on div "000000" at bounding box center [226, 415] width 126 height 32
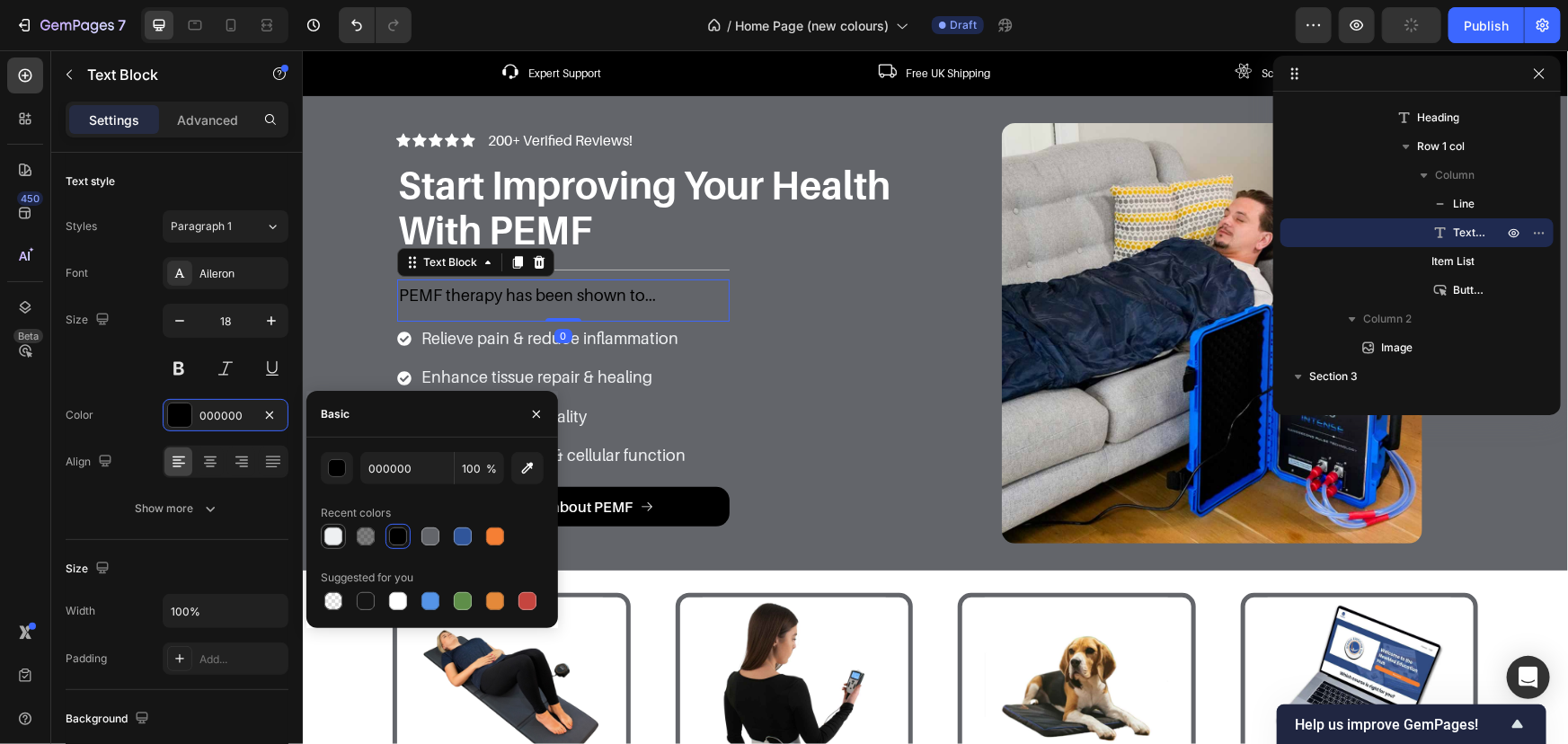
click at [342, 545] on div at bounding box center [333, 536] width 25 height 25
click at [391, 597] on div at bounding box center [398, 601] width 18 height 18
type input "FFFFFF"
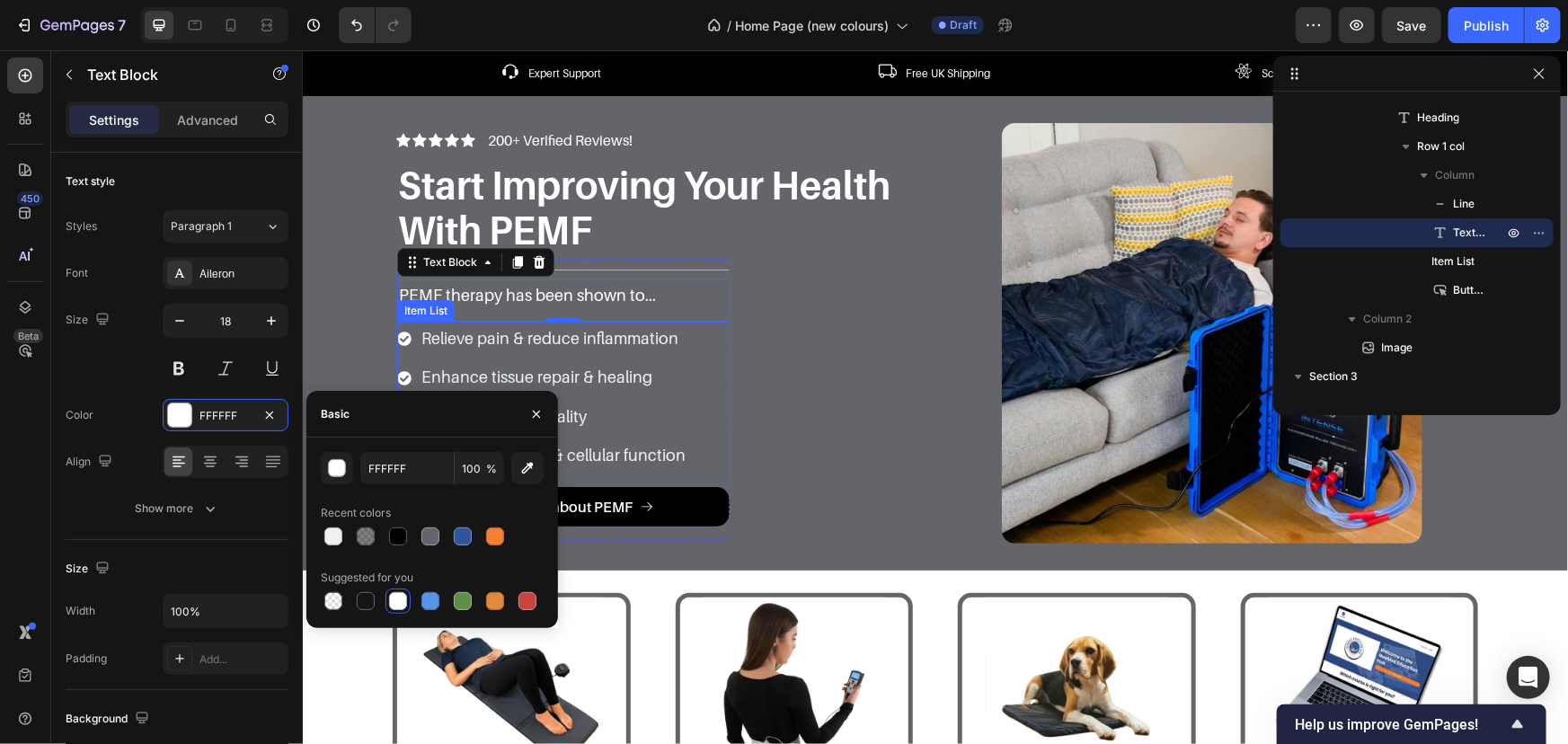
click at [682, 380] on div "Relieve pain & reduce inflammation Enhance tissue repair & healing Improved sle…" at bounding box center [562, 403] width 332 height 166
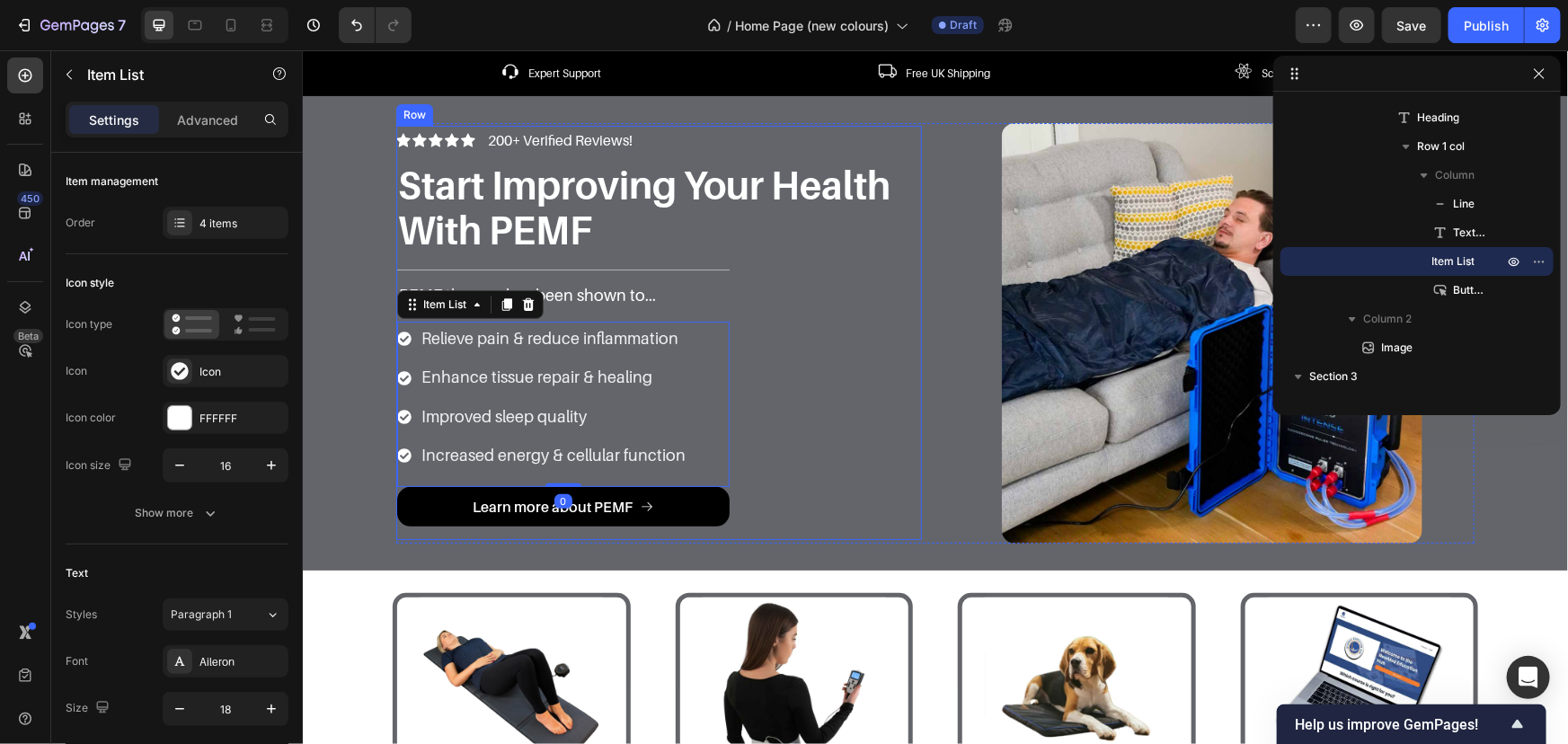
click at [816, 375] on div "Icon Icon Icon Icon Icon Icon List 200+ Verified Reviews! Text Block Row Start …" at bounding box center [658, 331] width 526 height 415
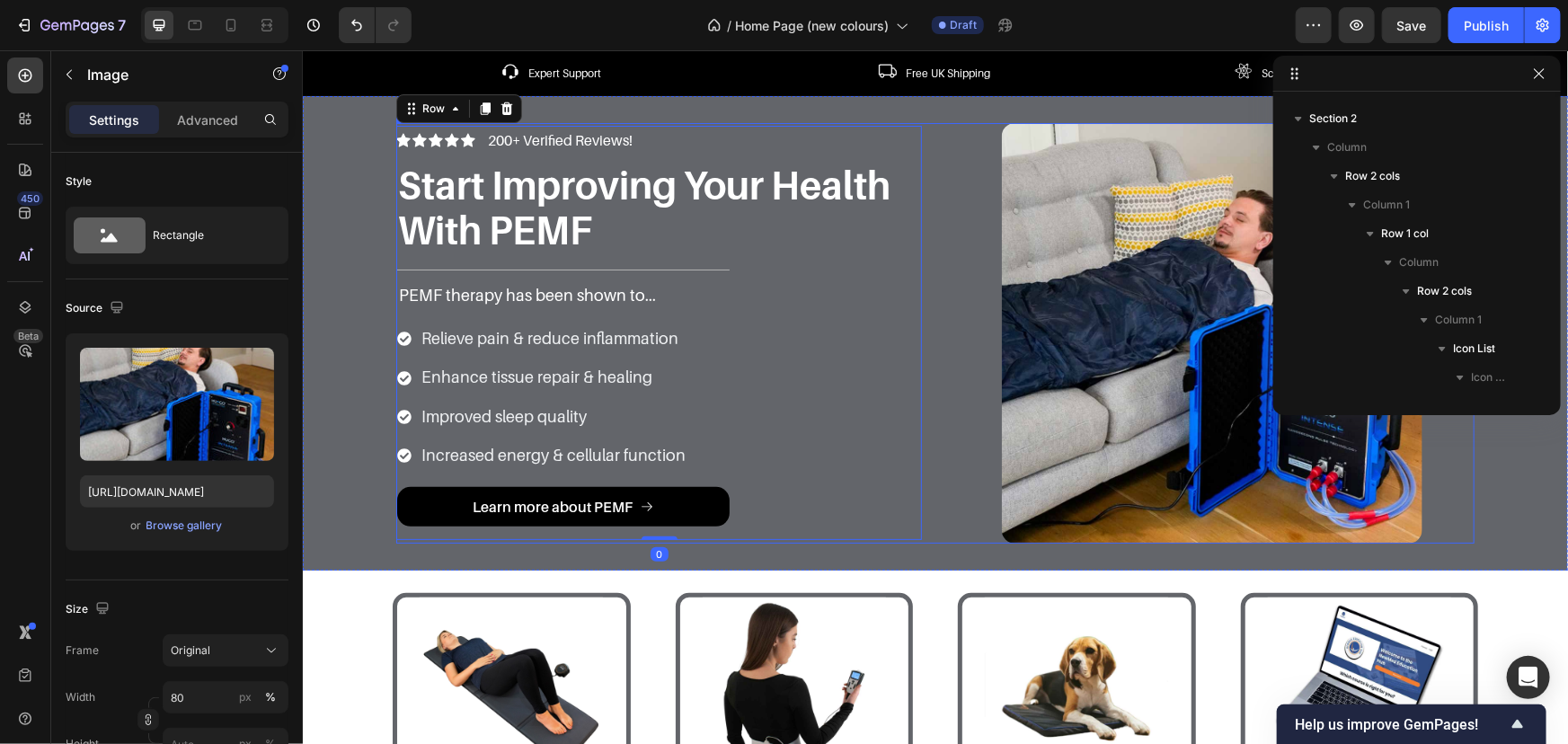
click at [948, 331] on div at bounding box center [1211, 332] width 526 height 421
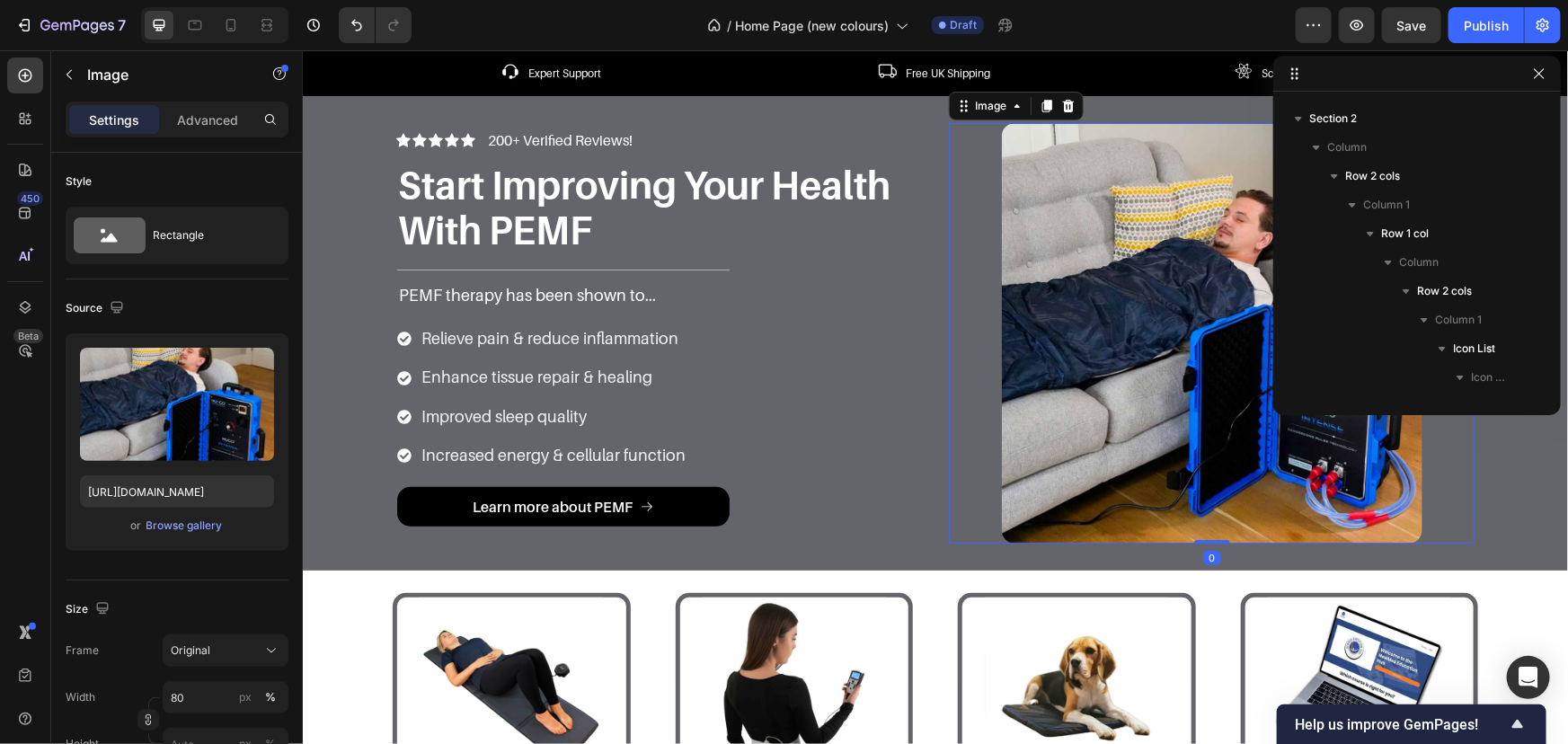
scroll to position [742, 0]
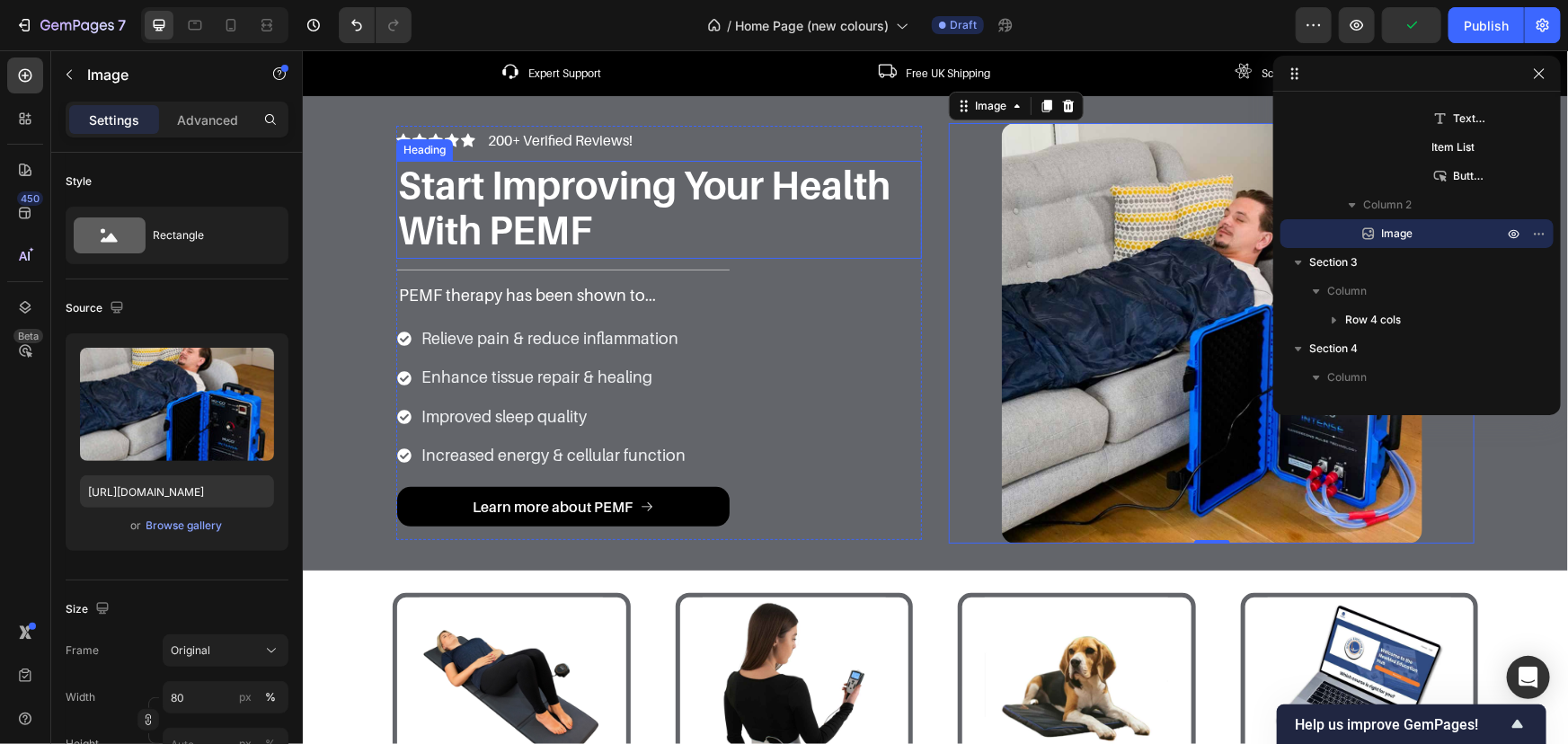
click at [571, 242] on h1 "Start Improving Your Health With PEMF" at bounding box center [658, 207] width 526 height 94
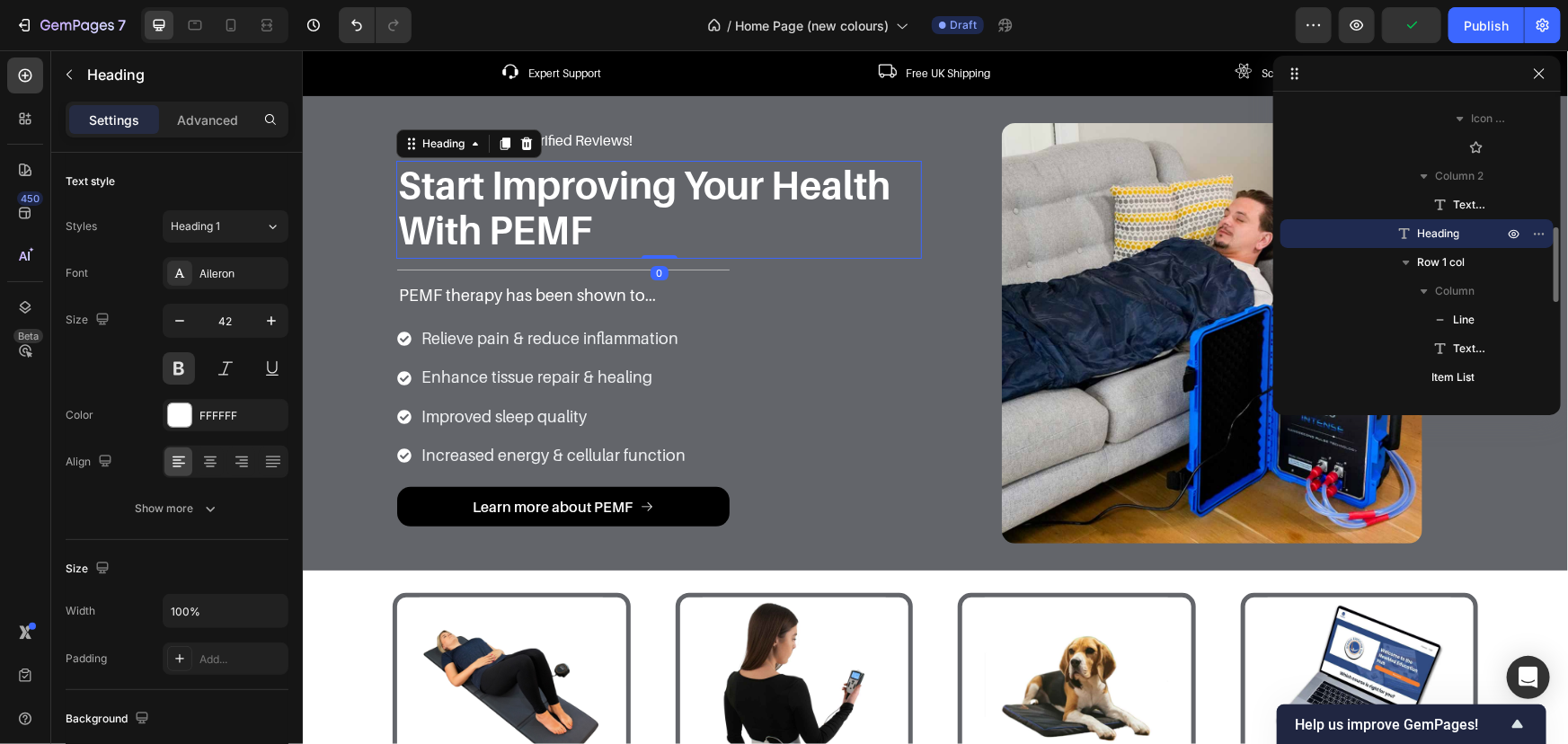
click at [608, 242] on h1 "Start Improving Your Health With PEMF" at bounding box center [658, 207] width 526 height 94
click at [651, 236] on p "Start Improving Your Health With PEMF" at bounding box center [658, 207] width 522 height 91
click at [397, 232] on p "Start Improving Your Health With PEMF" at bounding box center [658, 207] width 522 height 91
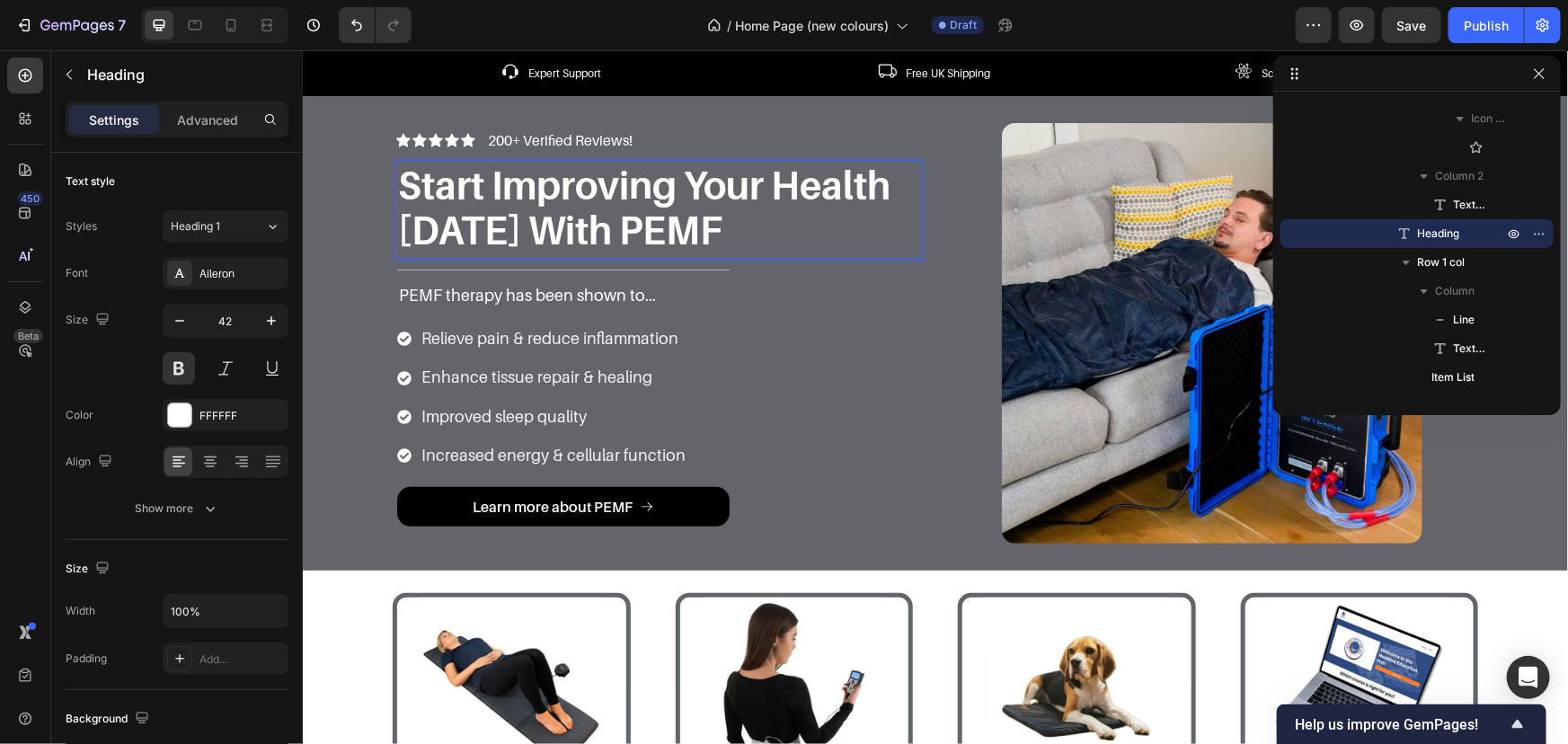
click at [360, 223] on div "Icon Icon Icon Icon Icon Icon List 200+ Verified Reviews! Text Block Row Start …" at bounding box center [935, 332] width 1239 height 421
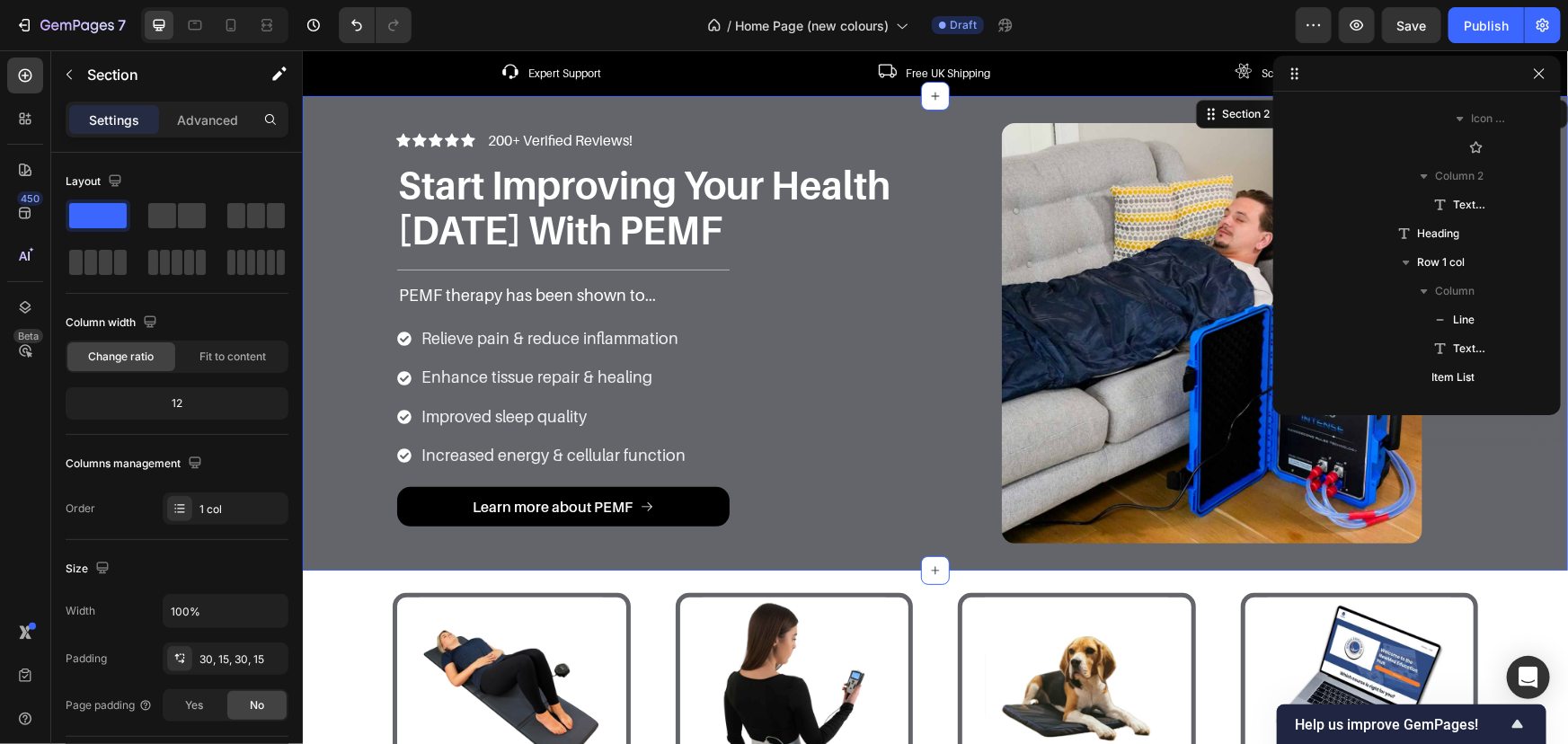
scroll to position [0, 0]
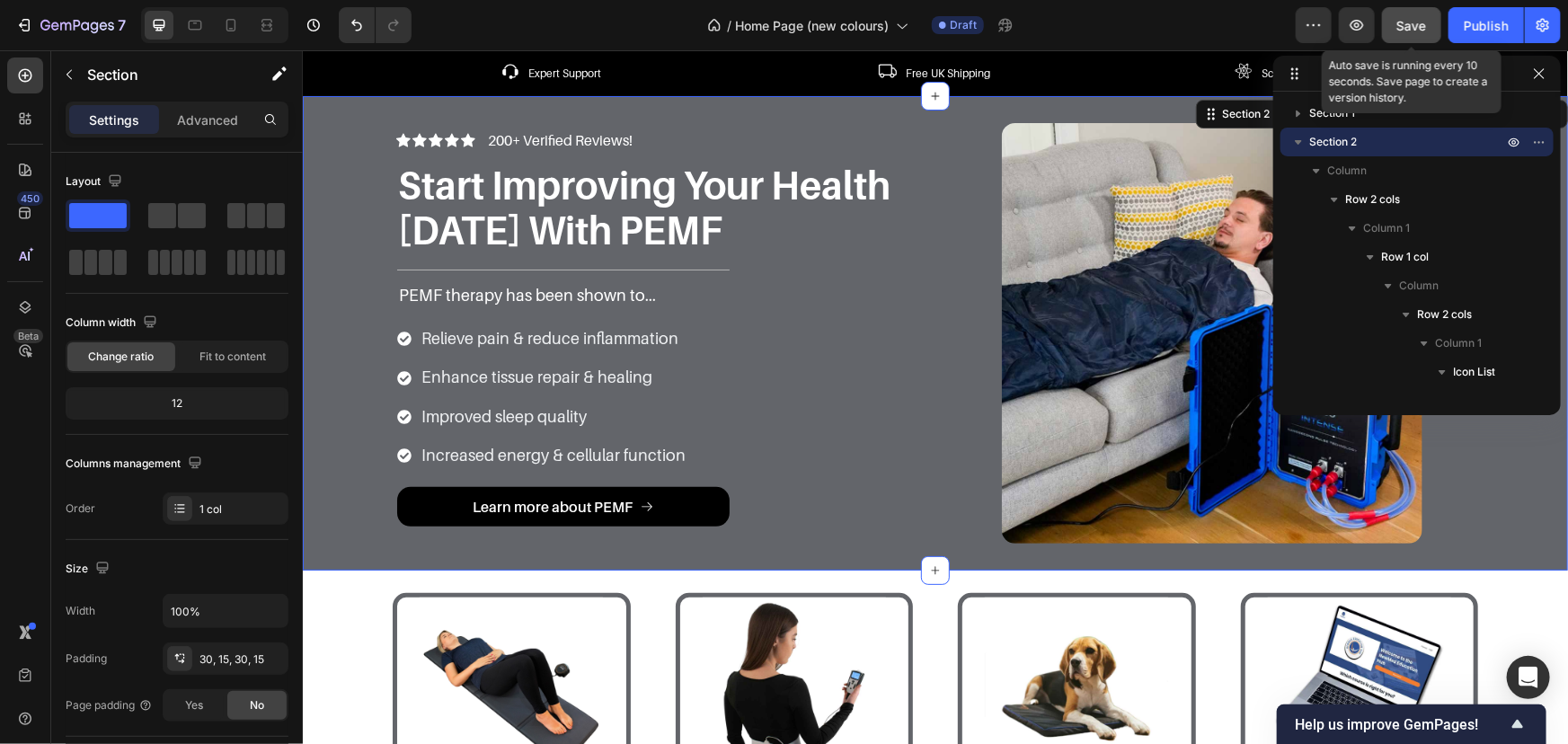
click at [1414, 14] on button "Save" at bounding box center [1412, 25] width 59 height 36
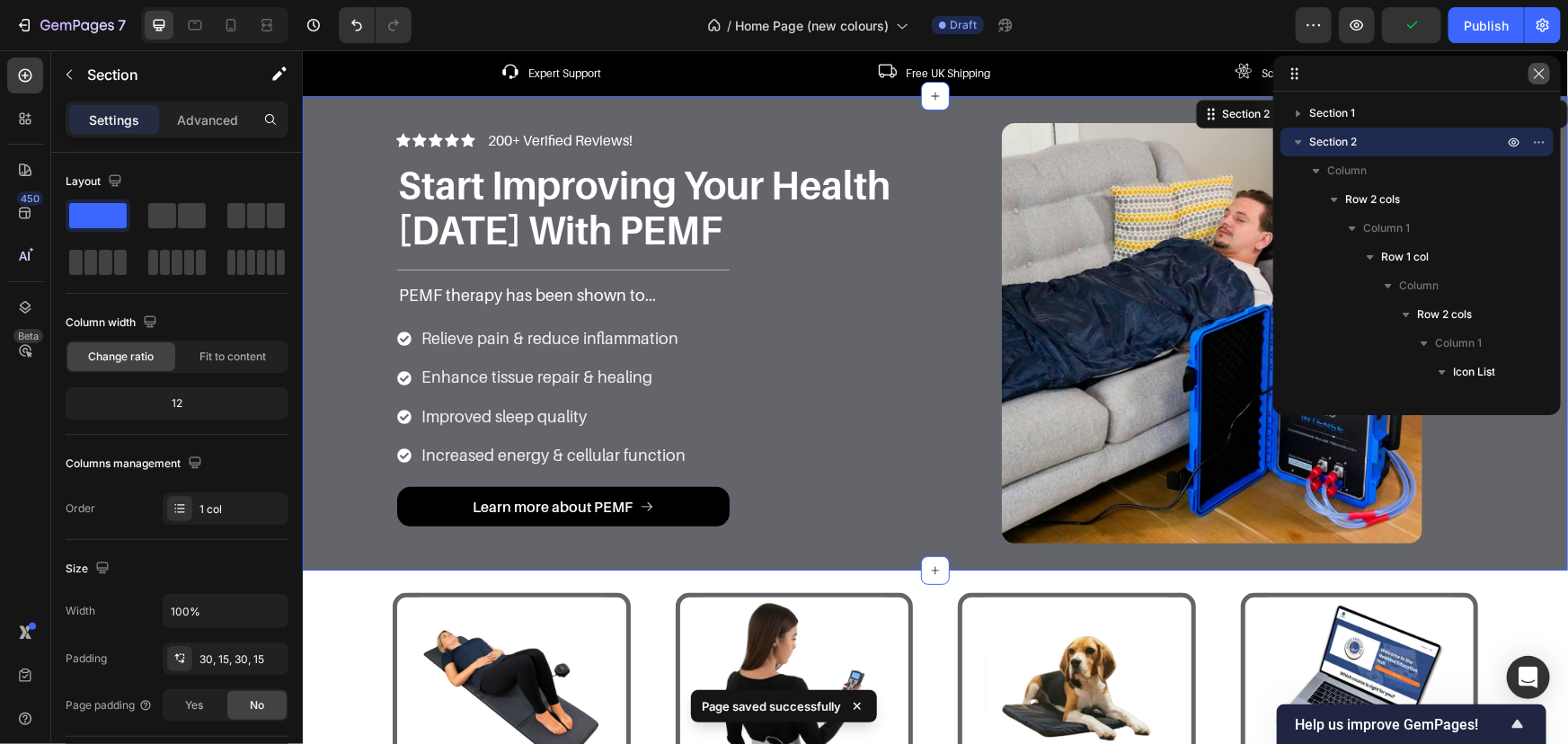
click at [1545, 80] on icon "button" at bounding box center [1540, 74] width 15 height 15
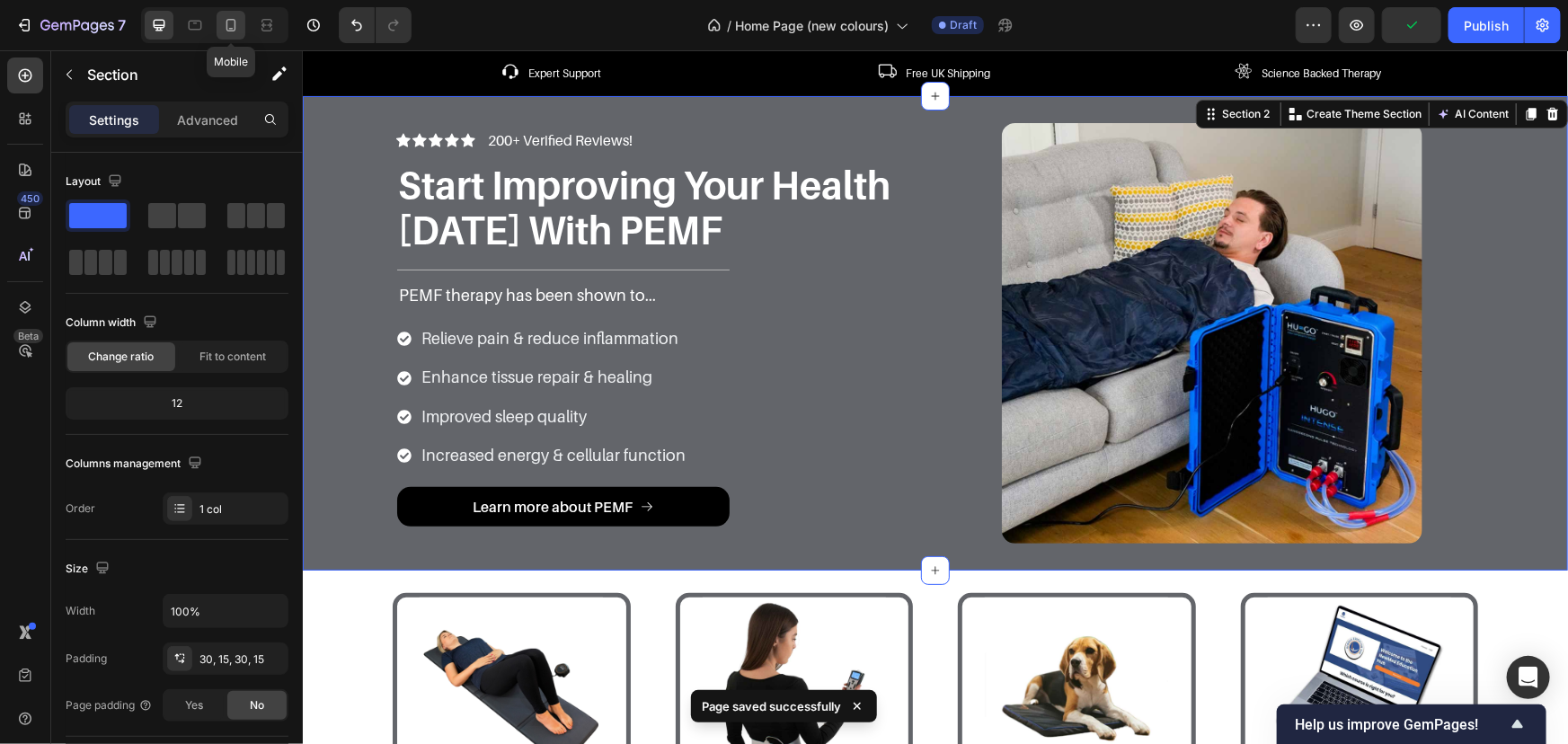
click at [235, 27] on icon at bounding box center [230, 25] width 18 height 18
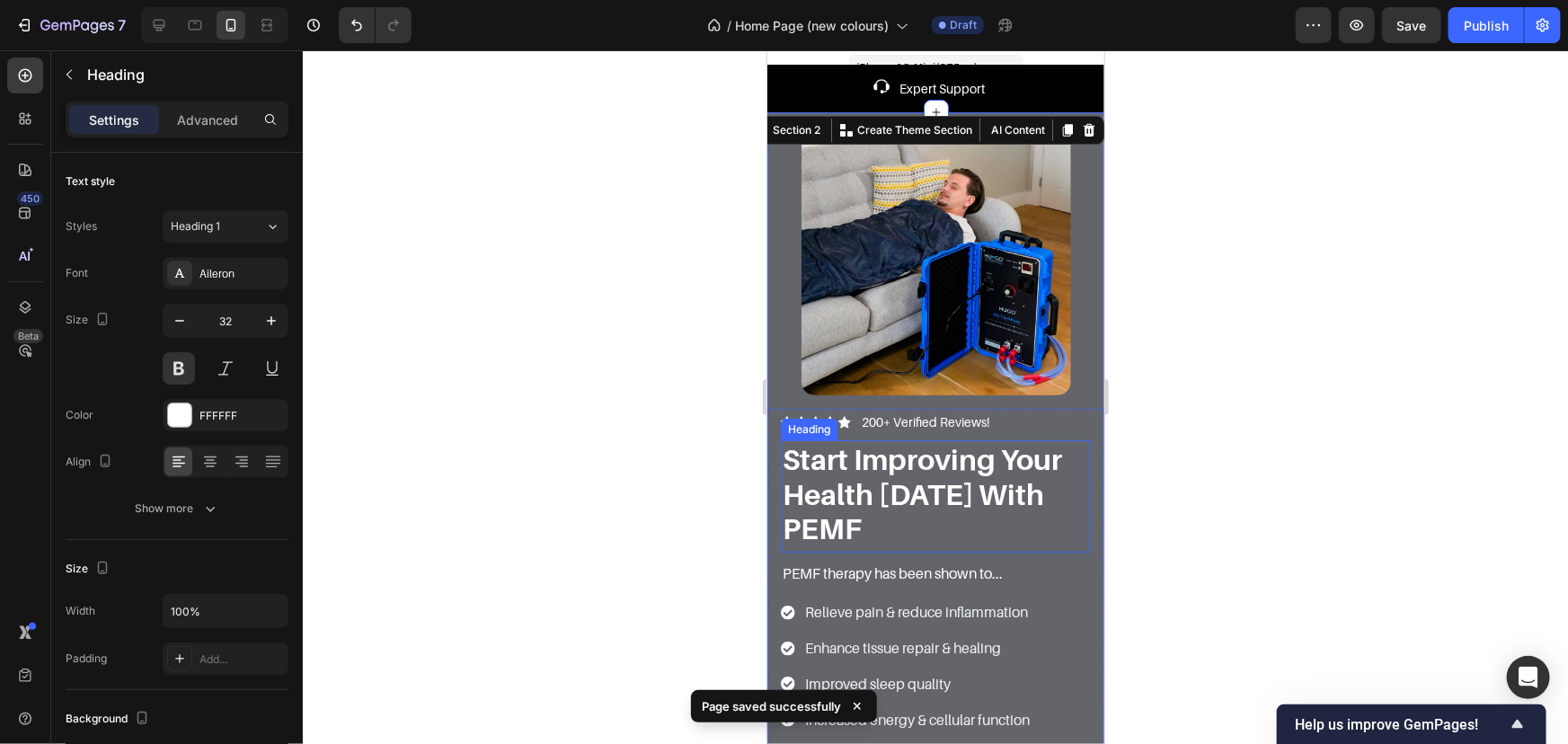
click at [909, 487] on p "Start Improving Your Health Today With PEMF" at bounding box center [935, 492] width 307 height 103
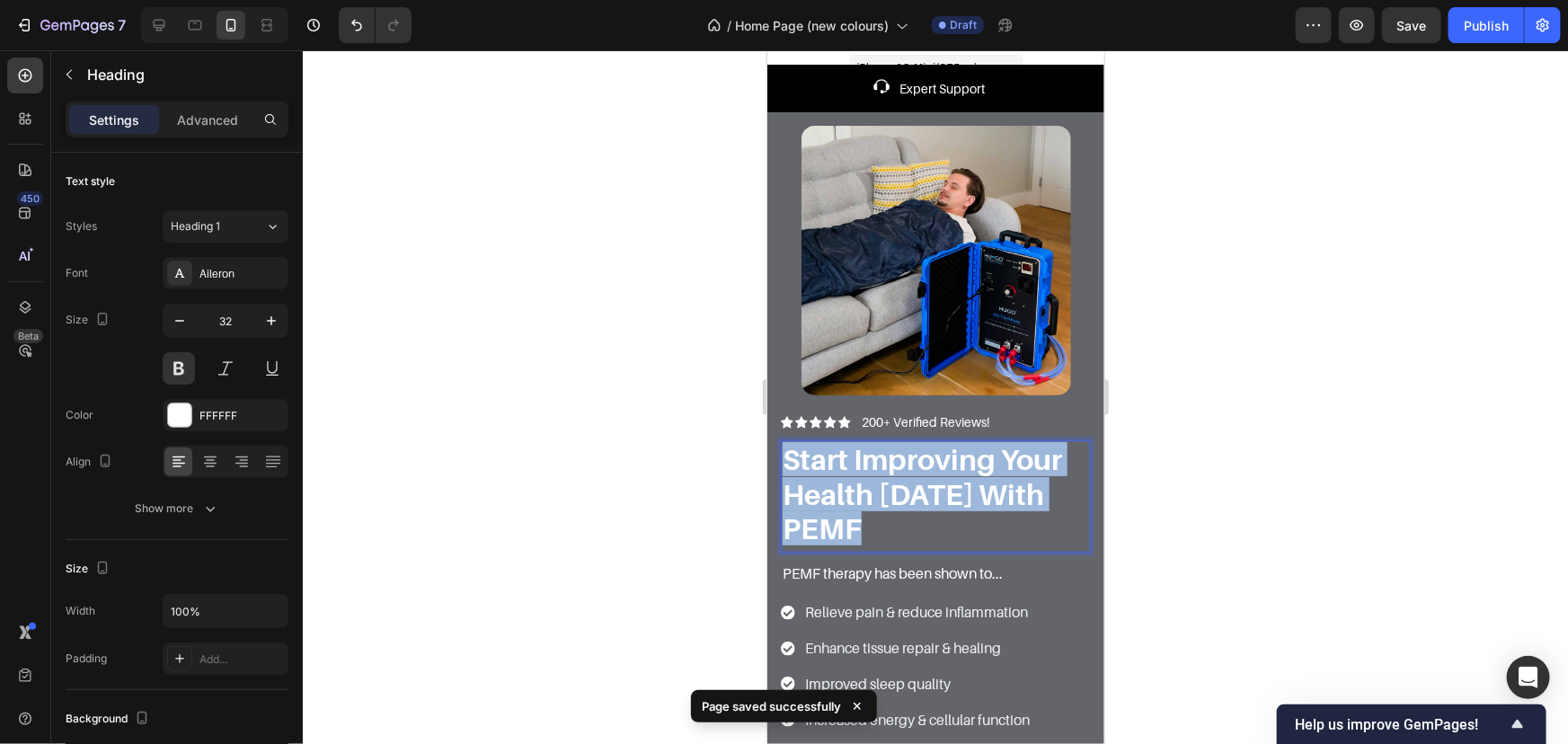
click at [909, 487] on p "Start Improving Your Health Today With PEMF" at bounding box center [935, 492] width 307 height 103
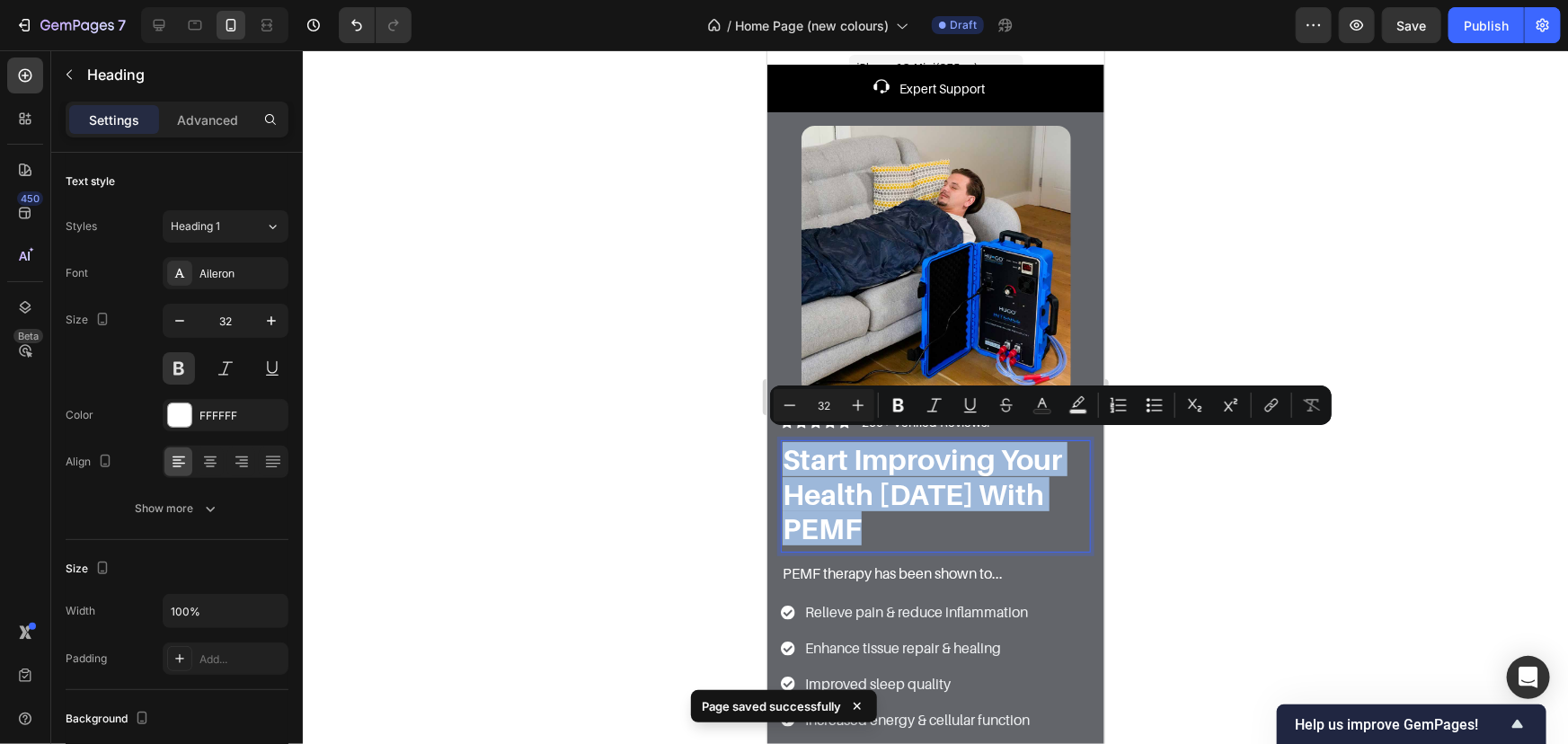
click at [909, 488] on p "Start Improving Your Health Today With PEMF" at bounding box center [935, 492] width 307 height 103
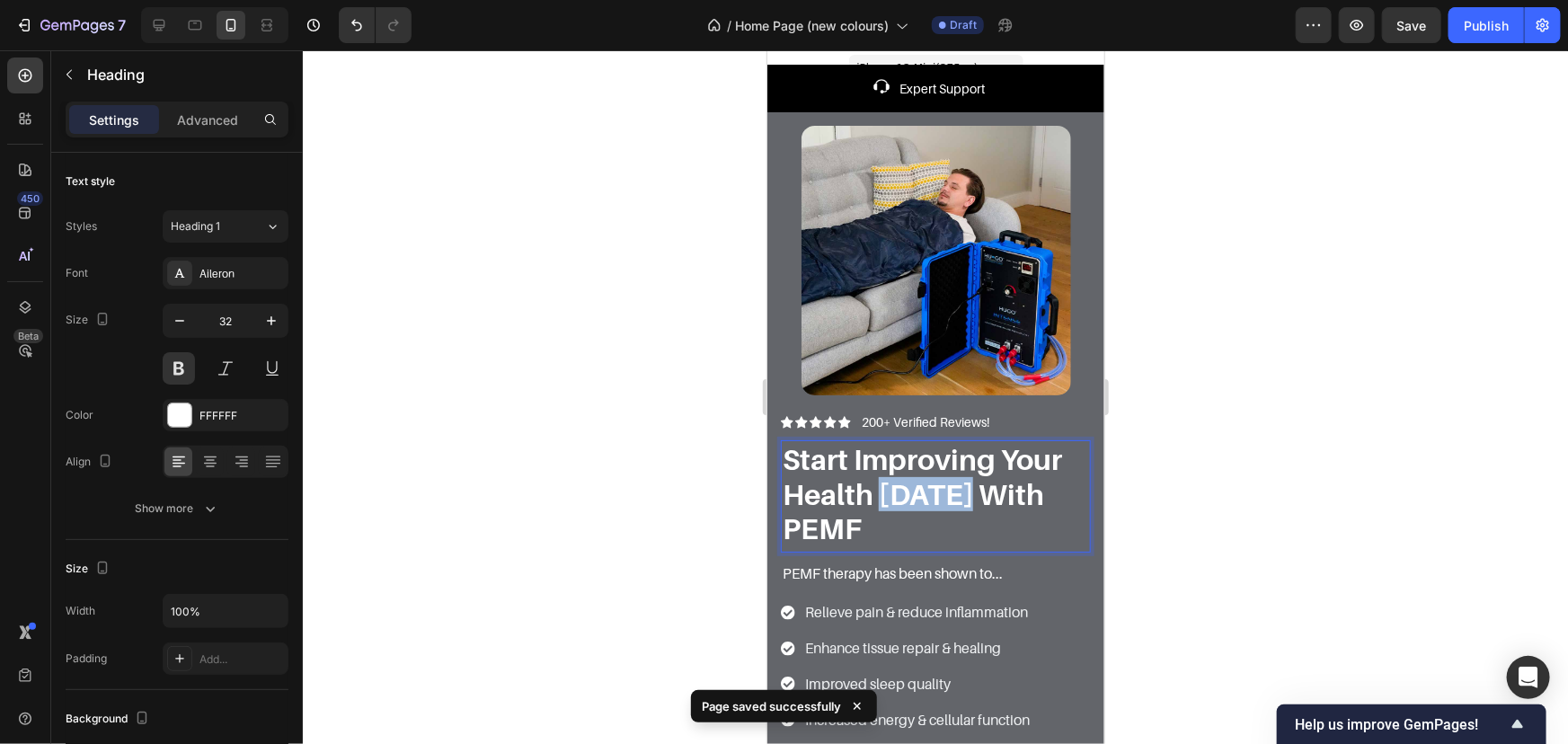
click at [909, 488] on p "Start Improving Your Health Today With PEMF" at bounding box center [935, 492] width 307 height 103
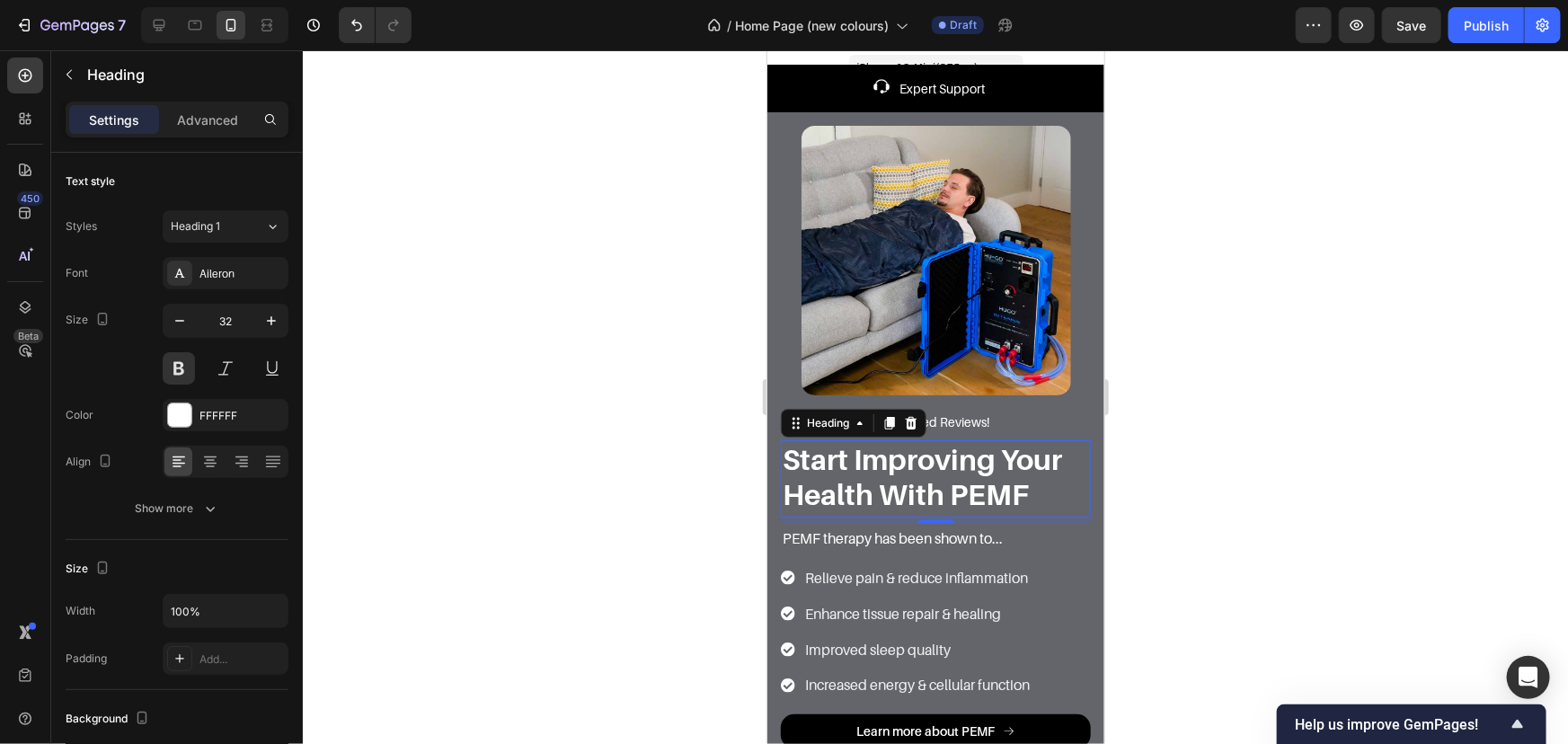
click at [1489, 401] on div at bounding box center [936, 397] width 1265 height 694
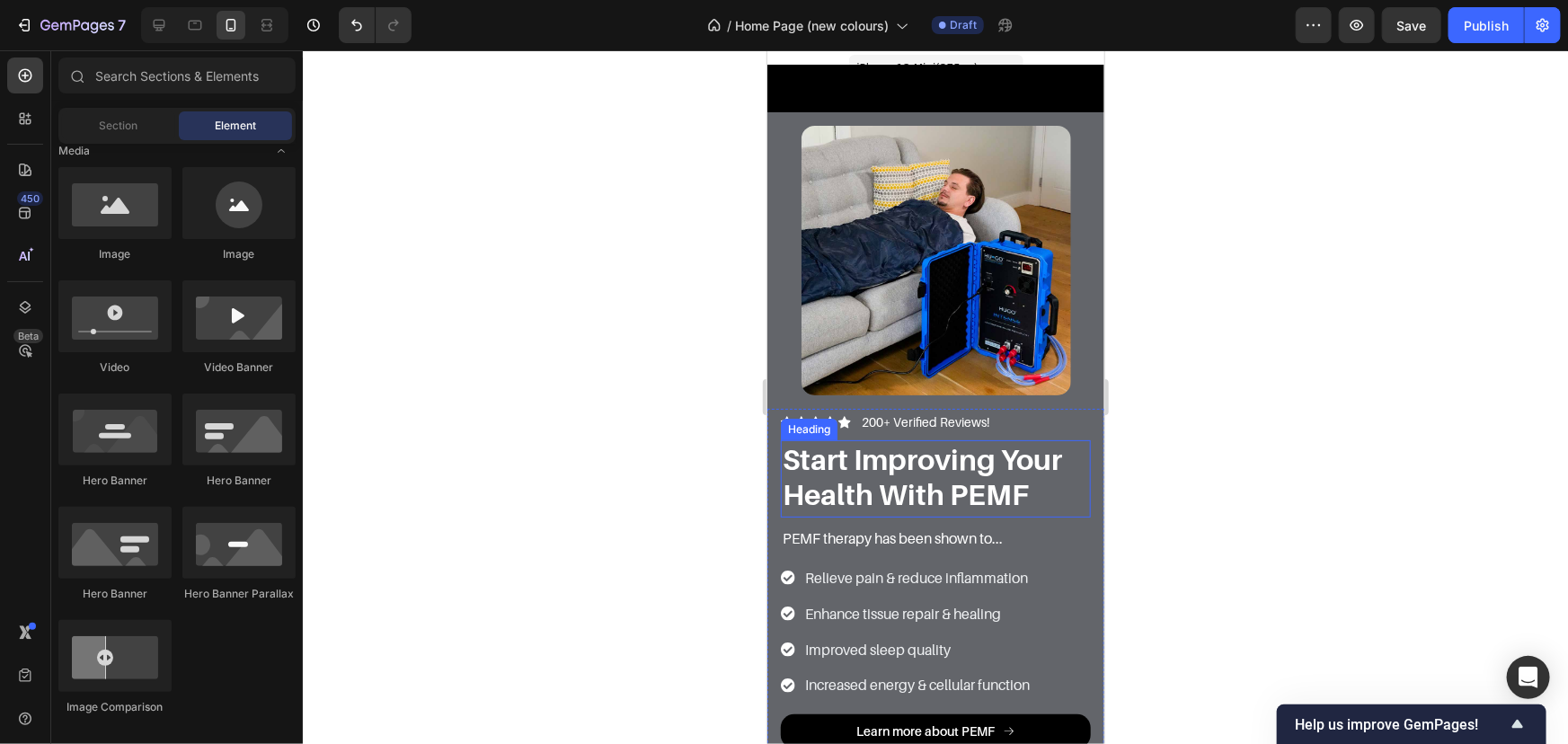
scroll to position [163, 0]
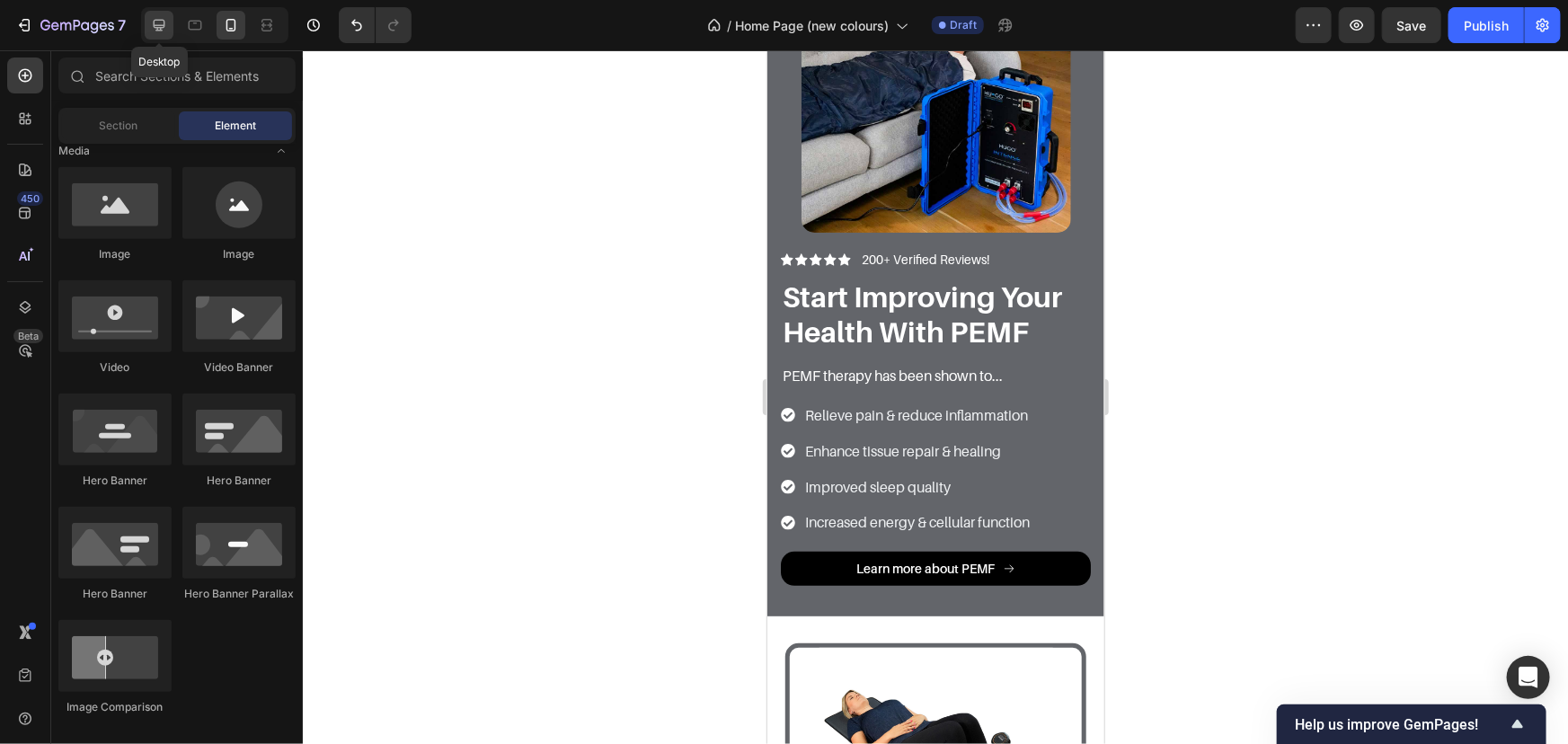
click at [154, 25] on icon at bounding box center [160, 25] width 12 height 12
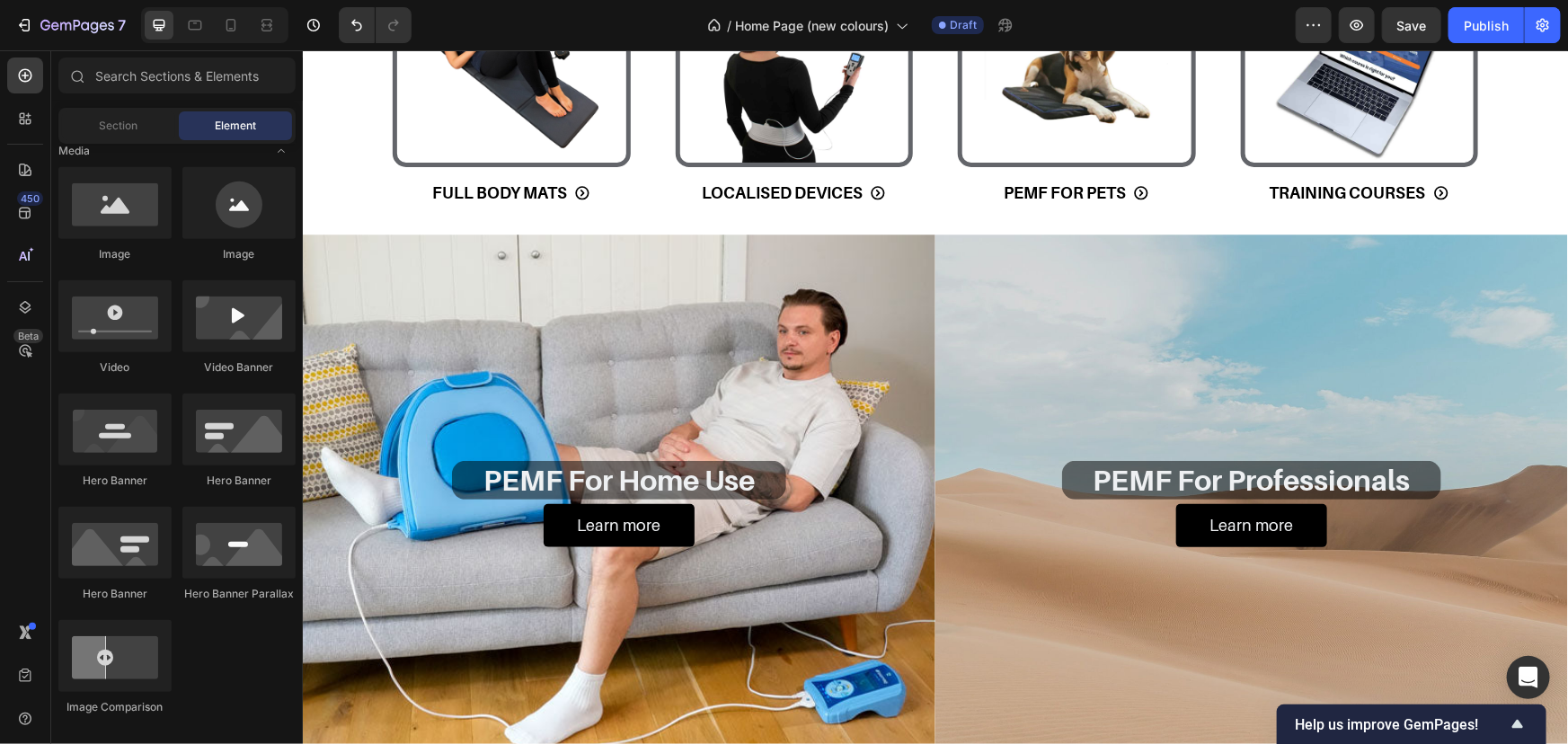
scroll to position [784, 0]
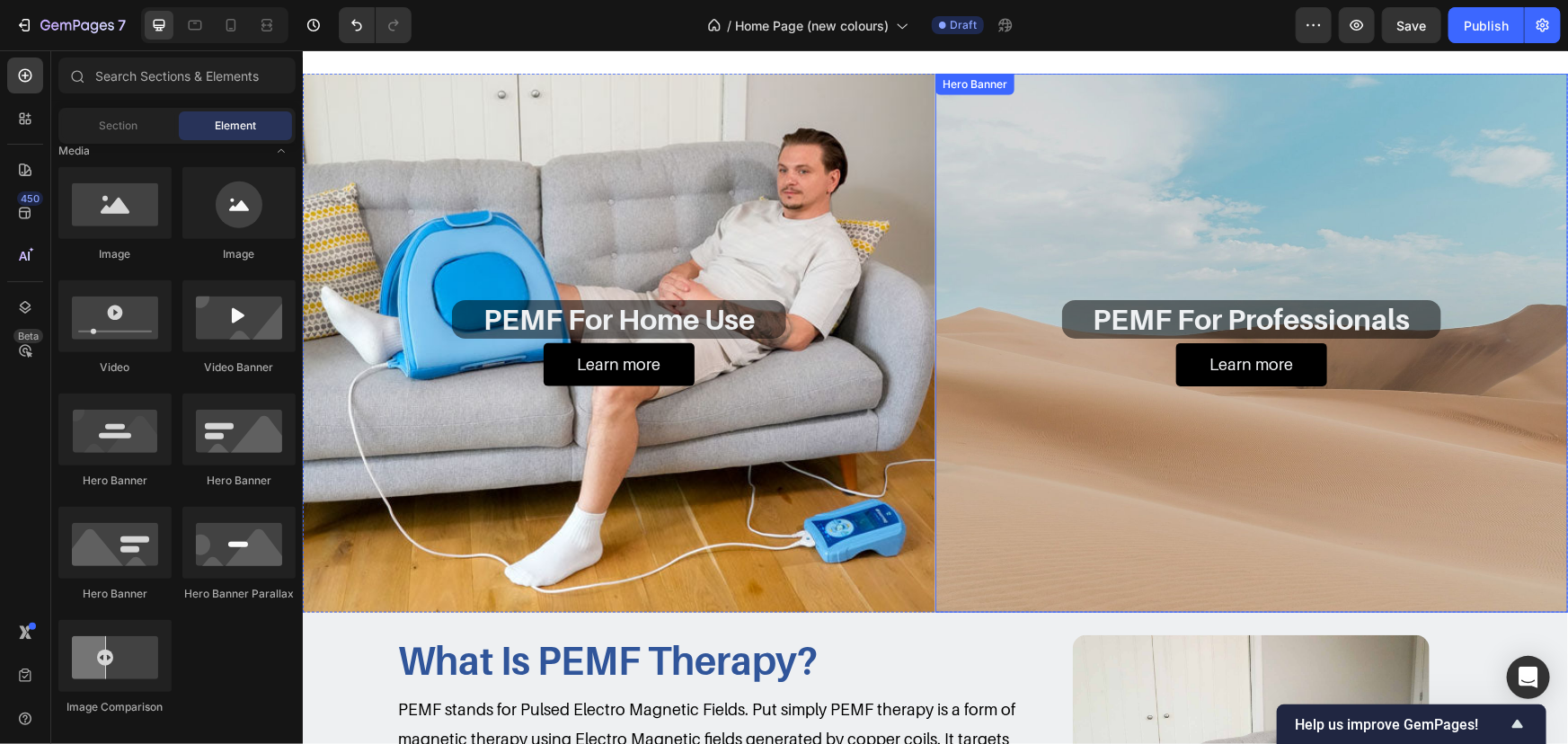
click at [1145, 214] on div "Background Image" at bounding box center [1250, 342] width 632 height 539
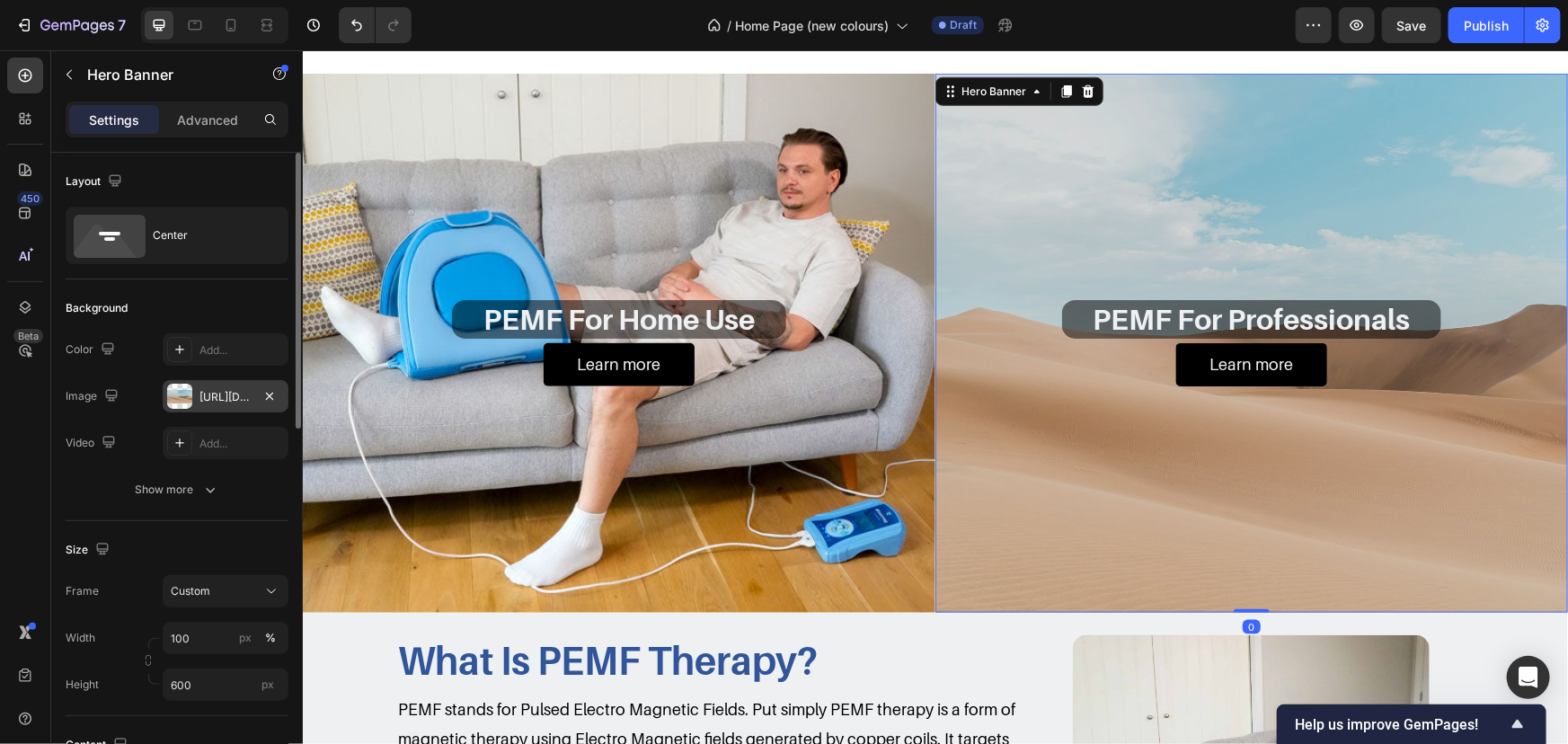
click at [205, 393] on div "https://cdn.shopify.com/s/files/1/2005/9307/files/background_settings.jpg" at bounding box center [225, 397] width 52 height 16
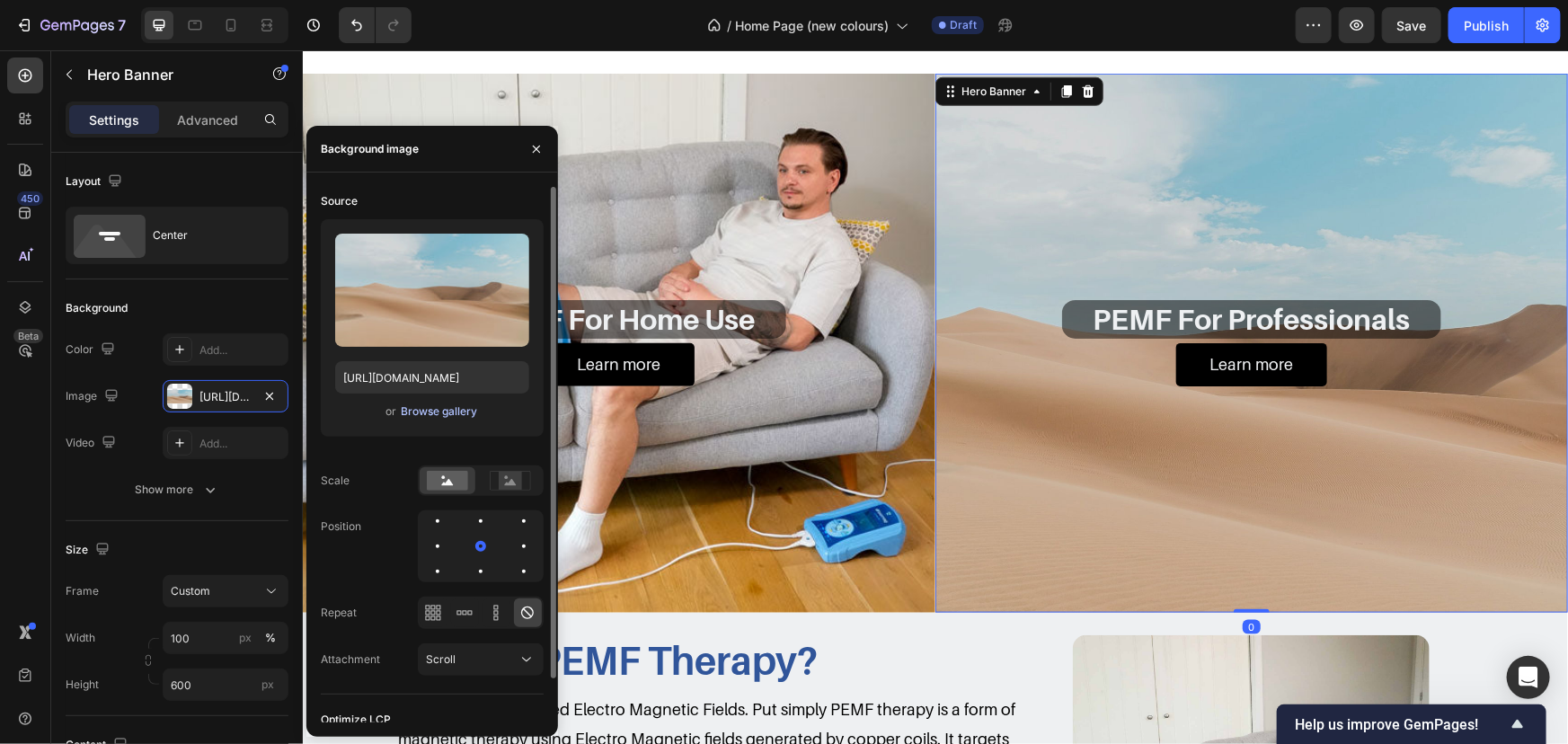
click at [422, 418] on div "Browse gallery" at bounding box center [439, 412] width 76 height 16
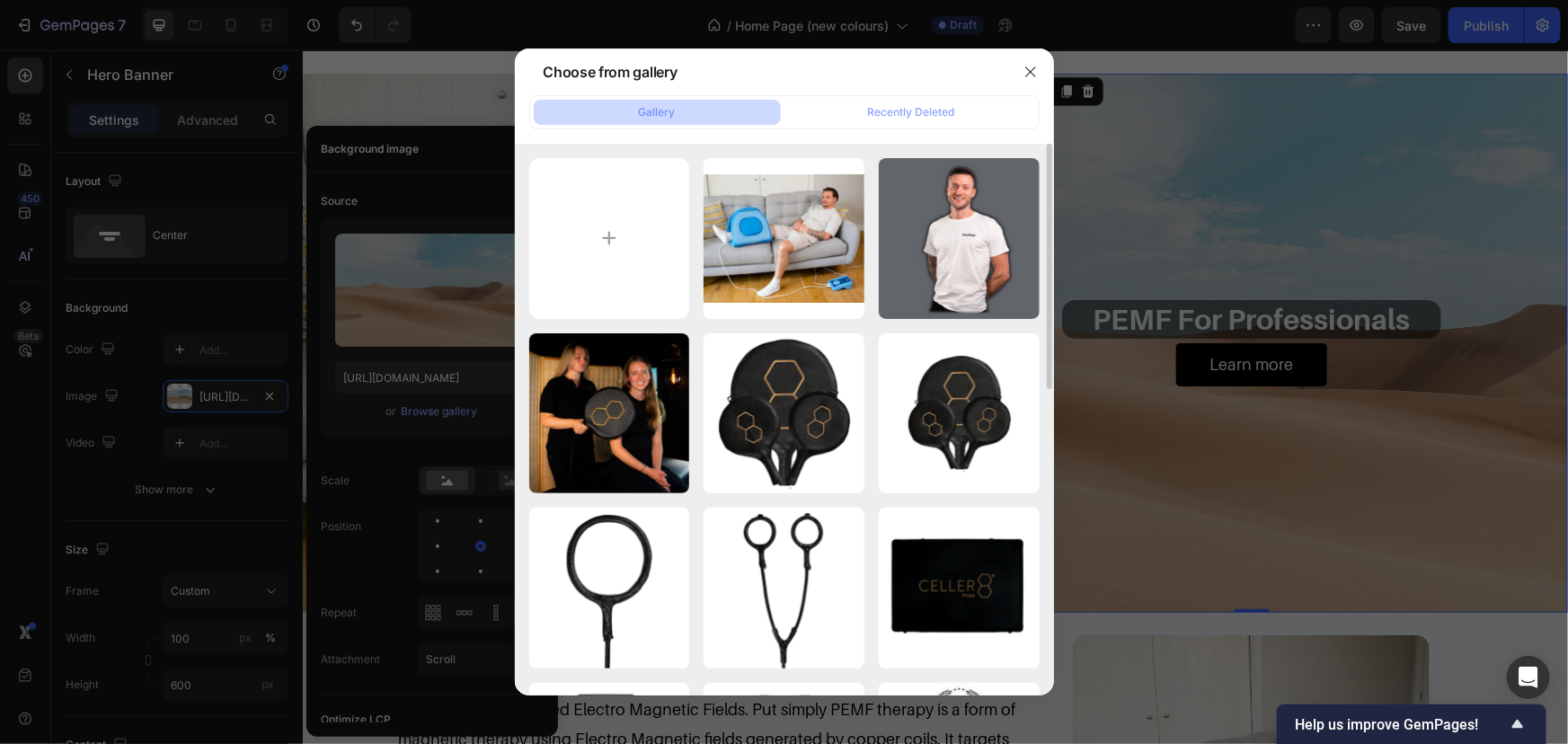
click at [660, 231] on input "file" at bounding box center [610, 238] width 161 height 161
type input "C:\fakepath\PEMF-for-professionals.jpg"
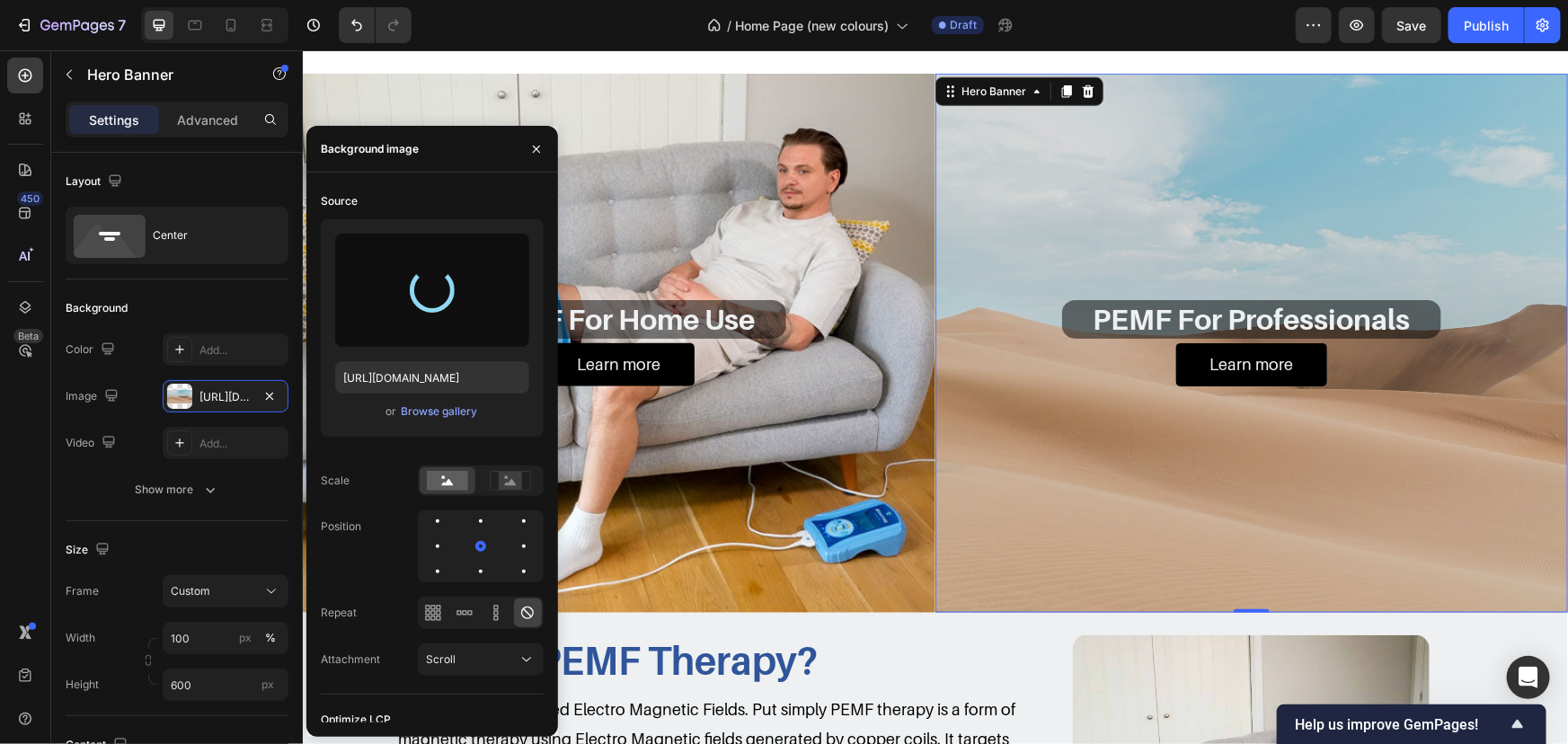
type input "https://cdn.shopify.com/s/files/1/2046/9391/files/gempages_476113712294396738-e…"
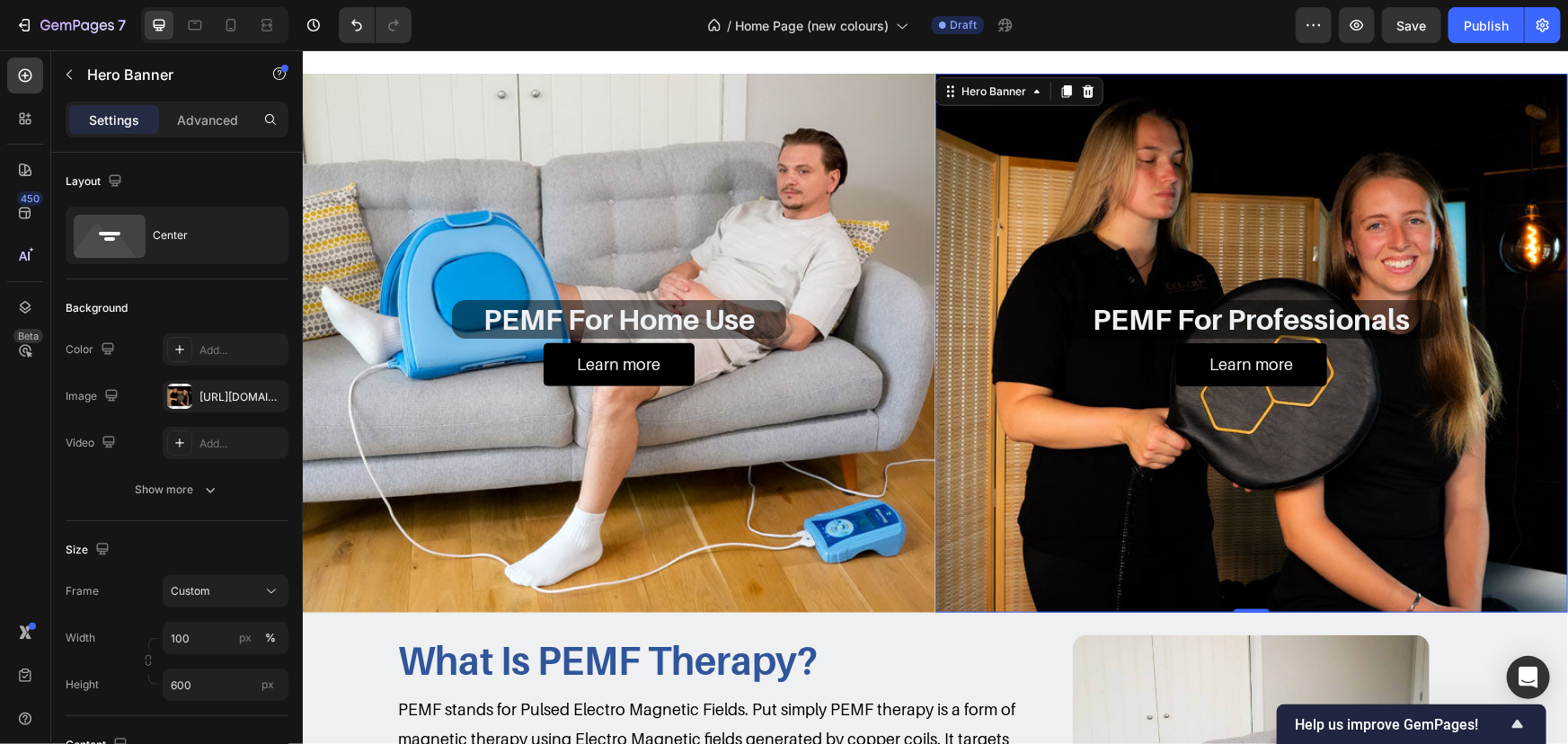
click at [1381, 211] on div "Background Image" at bounding box center [1250, 342] width 632 height 539
click at [1297, 411] on div "Background Image" at bounding box center [1250, 342] width 632 height 539
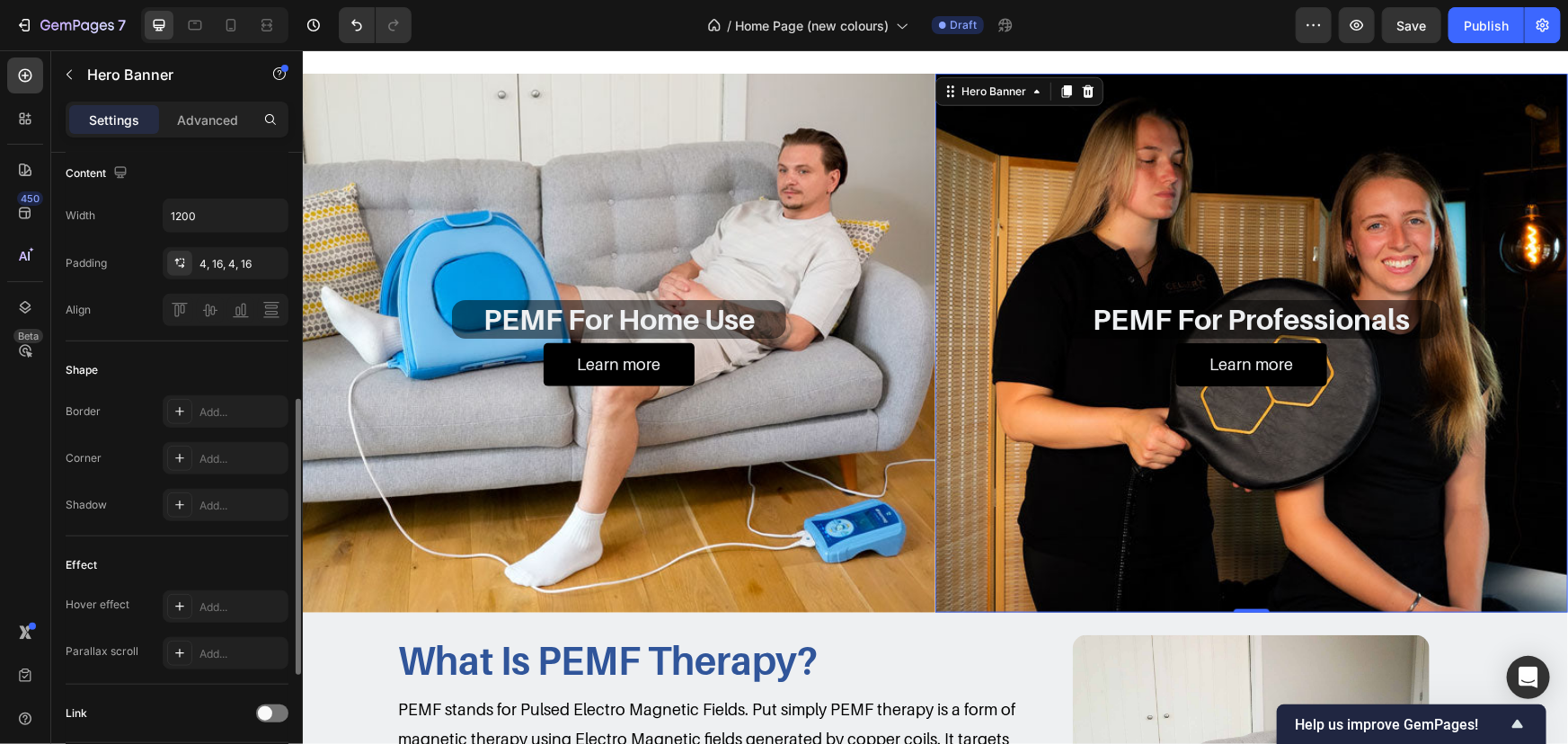
scroll to position [850, 0]
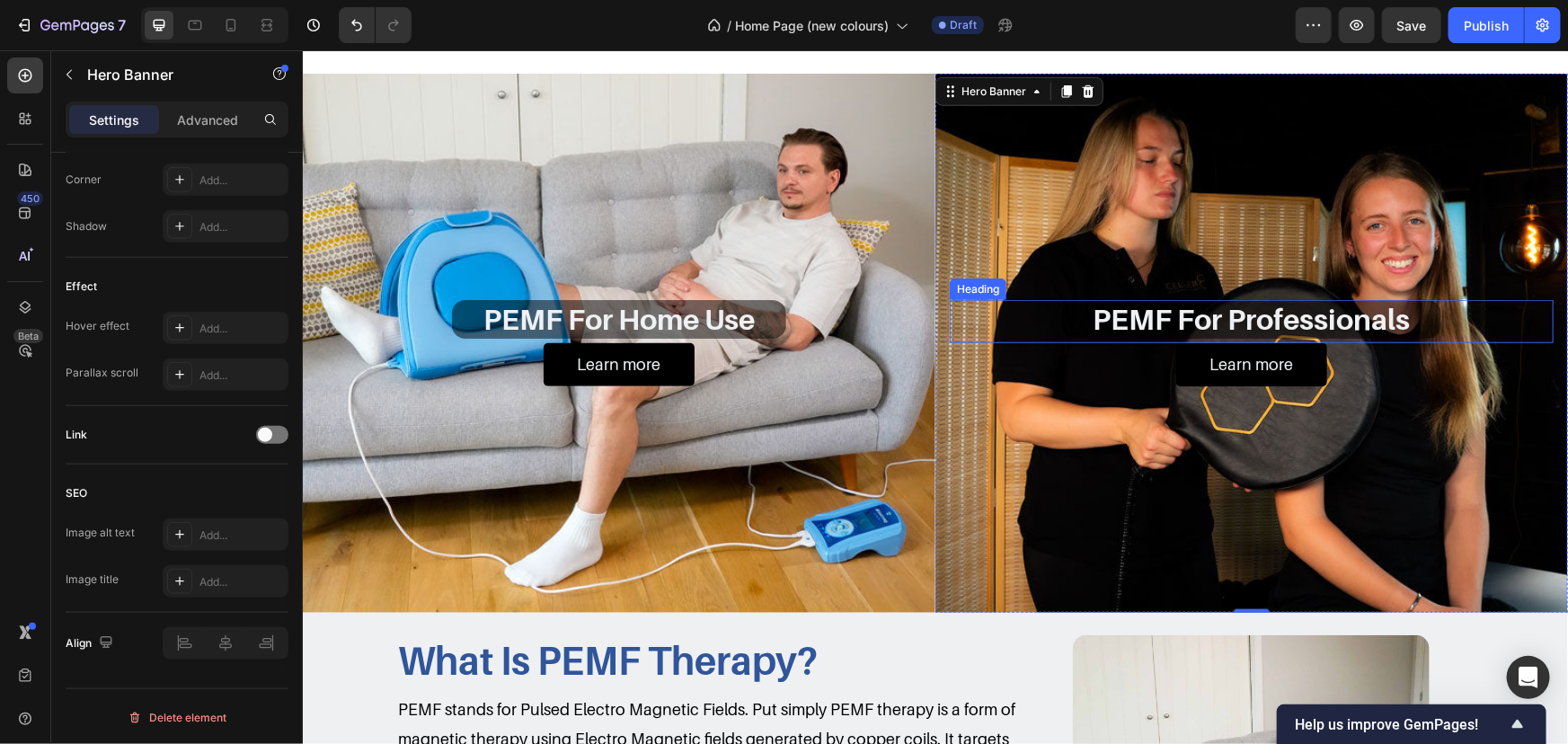
click at [1041, 310] on div "PEMF For Professionals Heading" at bounding box center [1251, 320] width 604 height 42
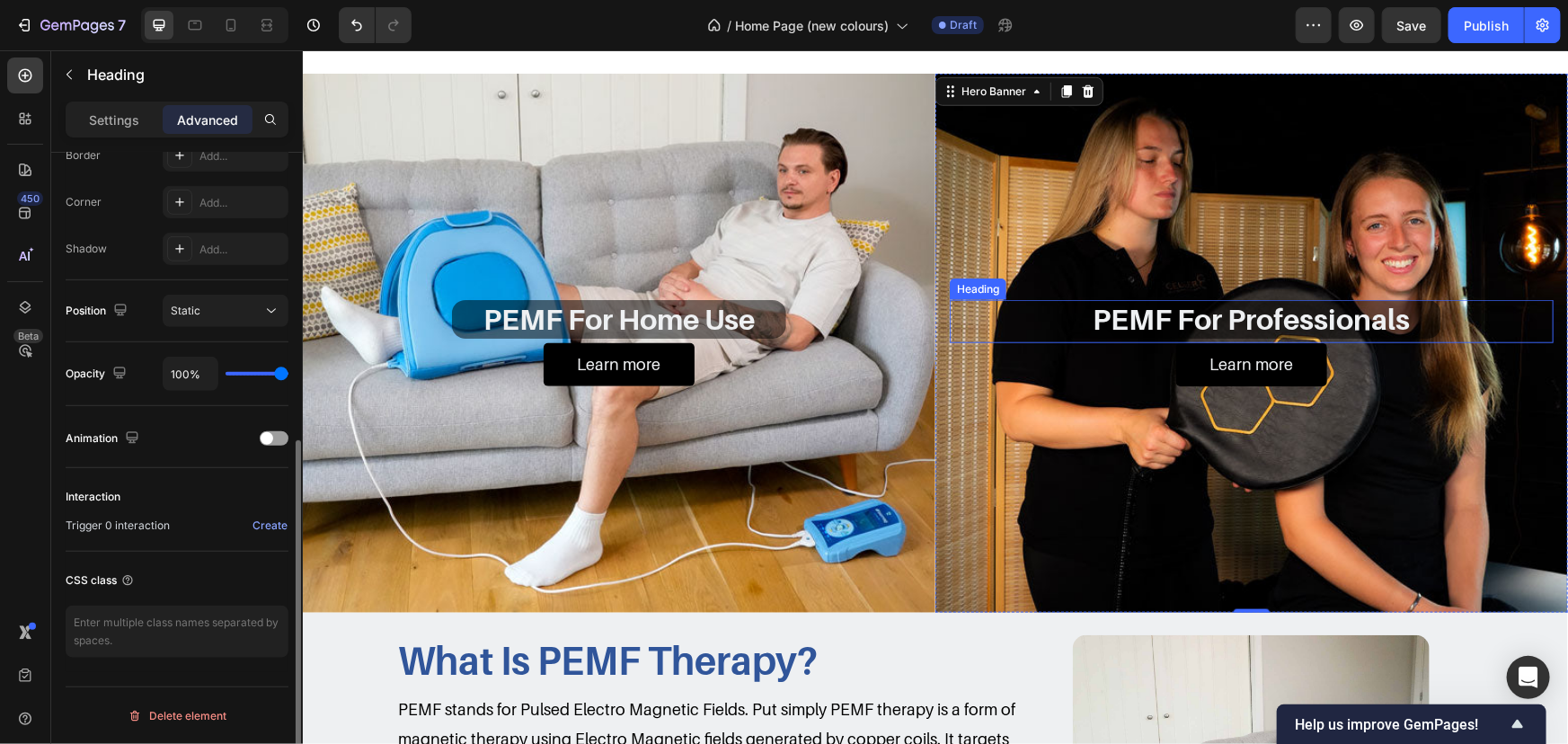
scroll to position [0, 0]
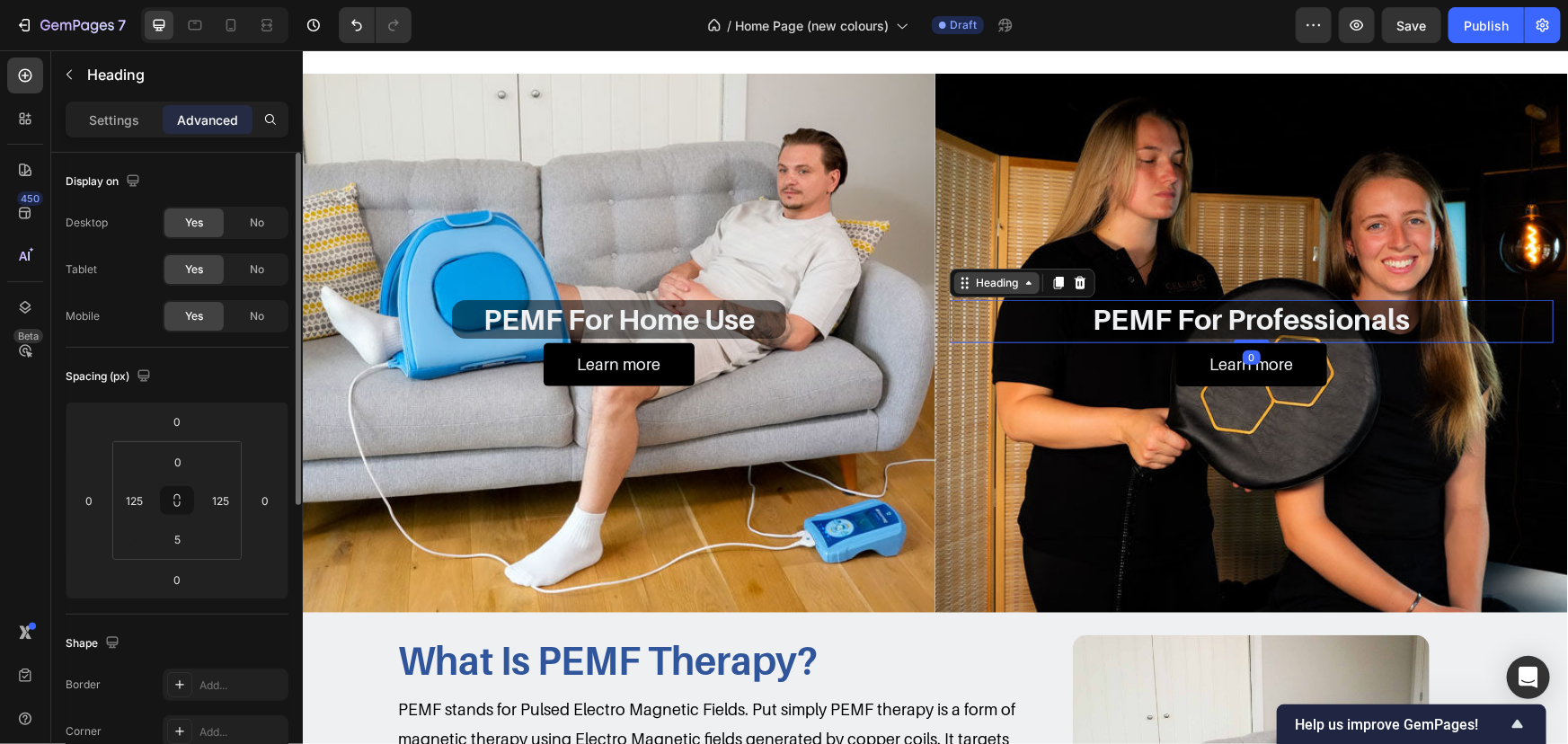
click at [1004, 274] on div "Heading" at bounding box center [996, 282] width 49 height 16
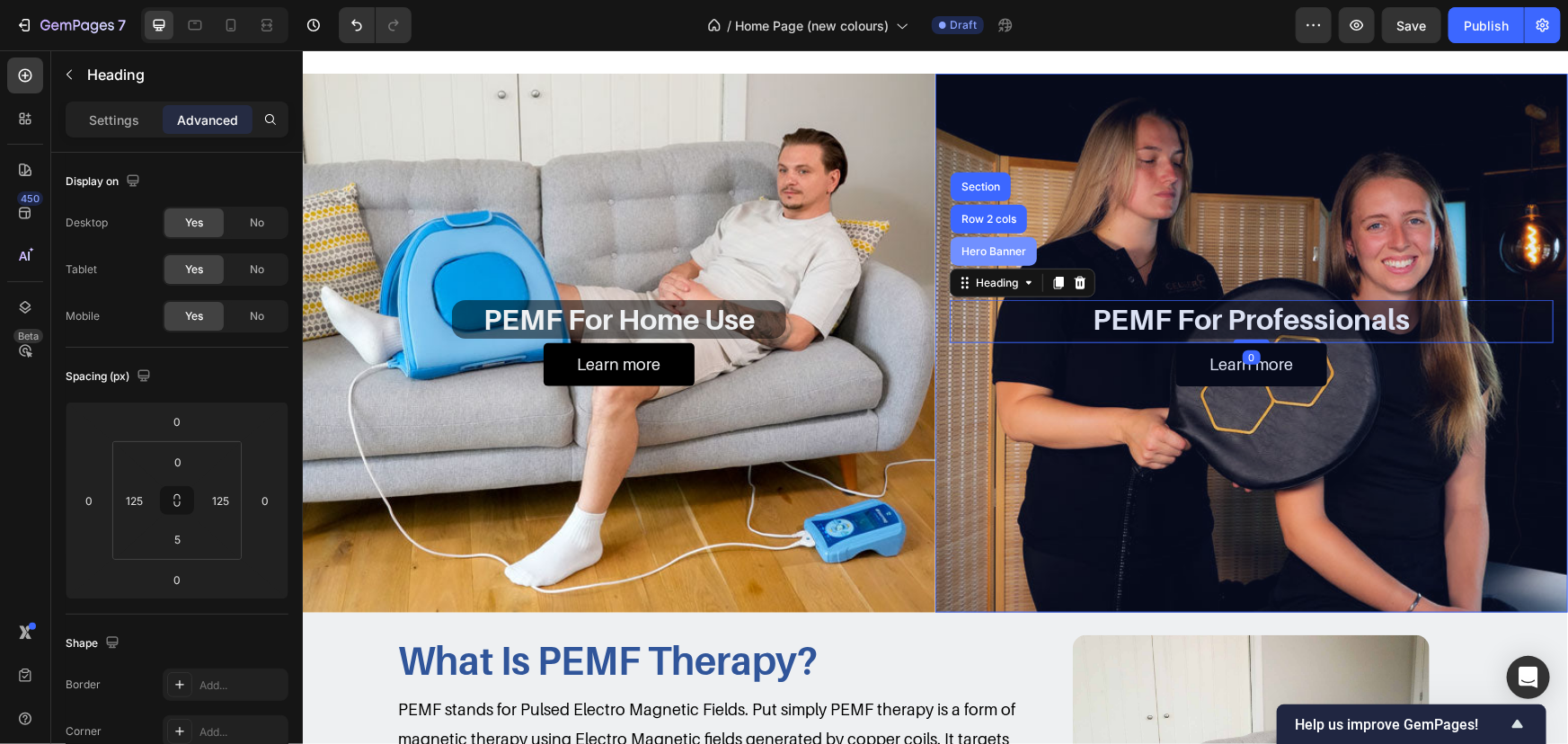
click at [994, 251] on div "Hero Banner" at bounding box center [992, 250] width 72 height 11
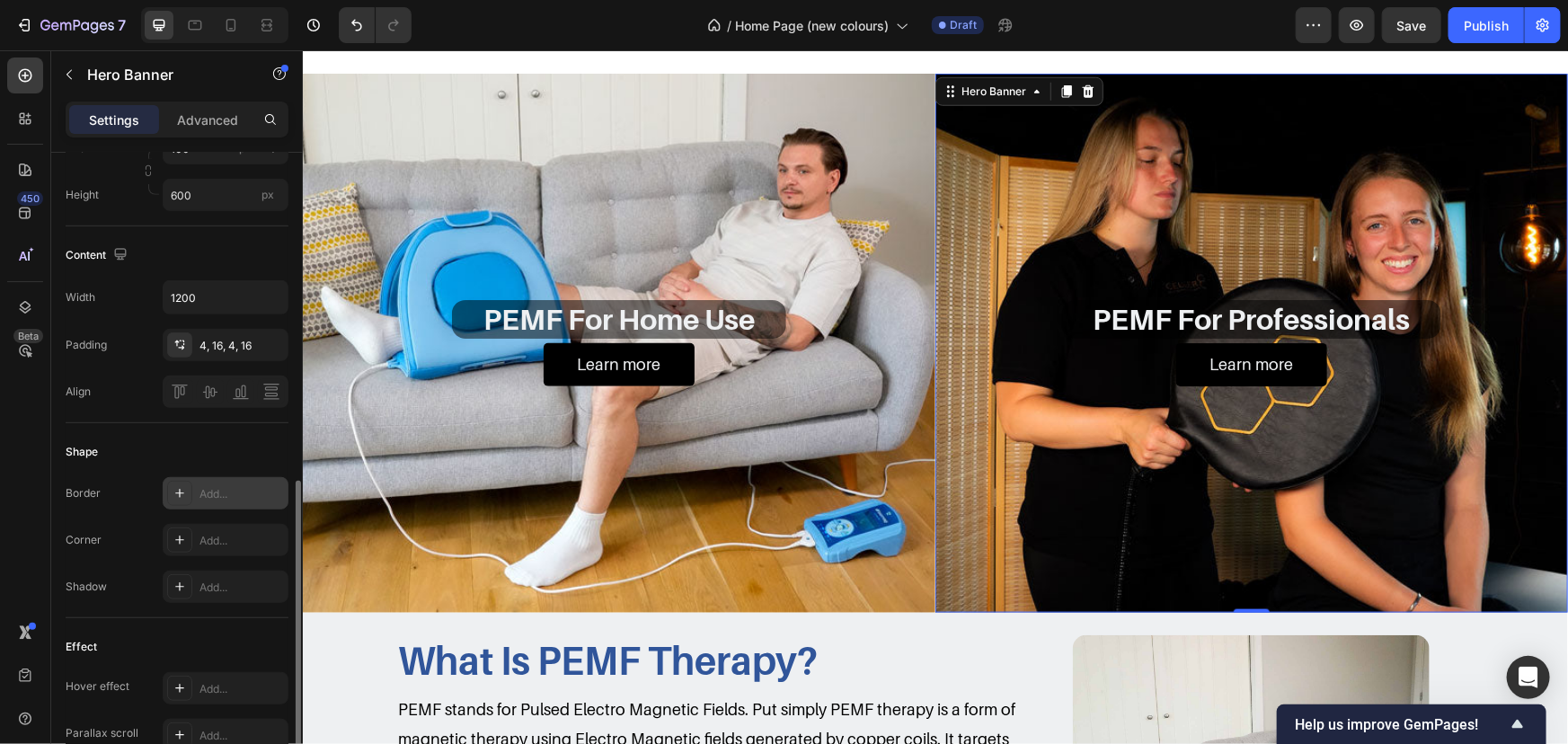
scroll to position [571, 0]
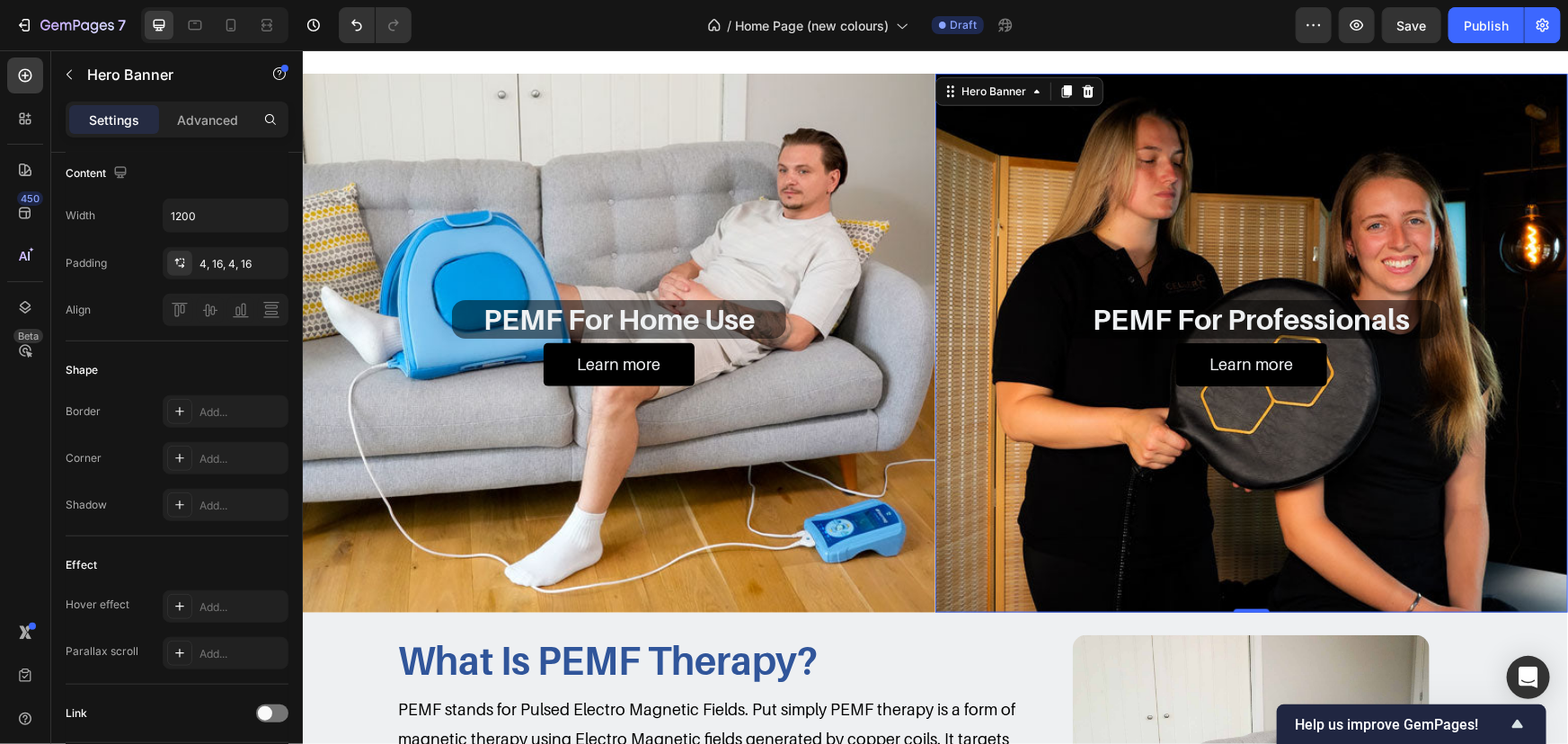
click at [1125, 199] on div "Background Image" at bounding box center [1250, 342] width 632 height 539
click at [845, 222] on div "Background Image" at bounding box center [618, 342] width 632 height 539
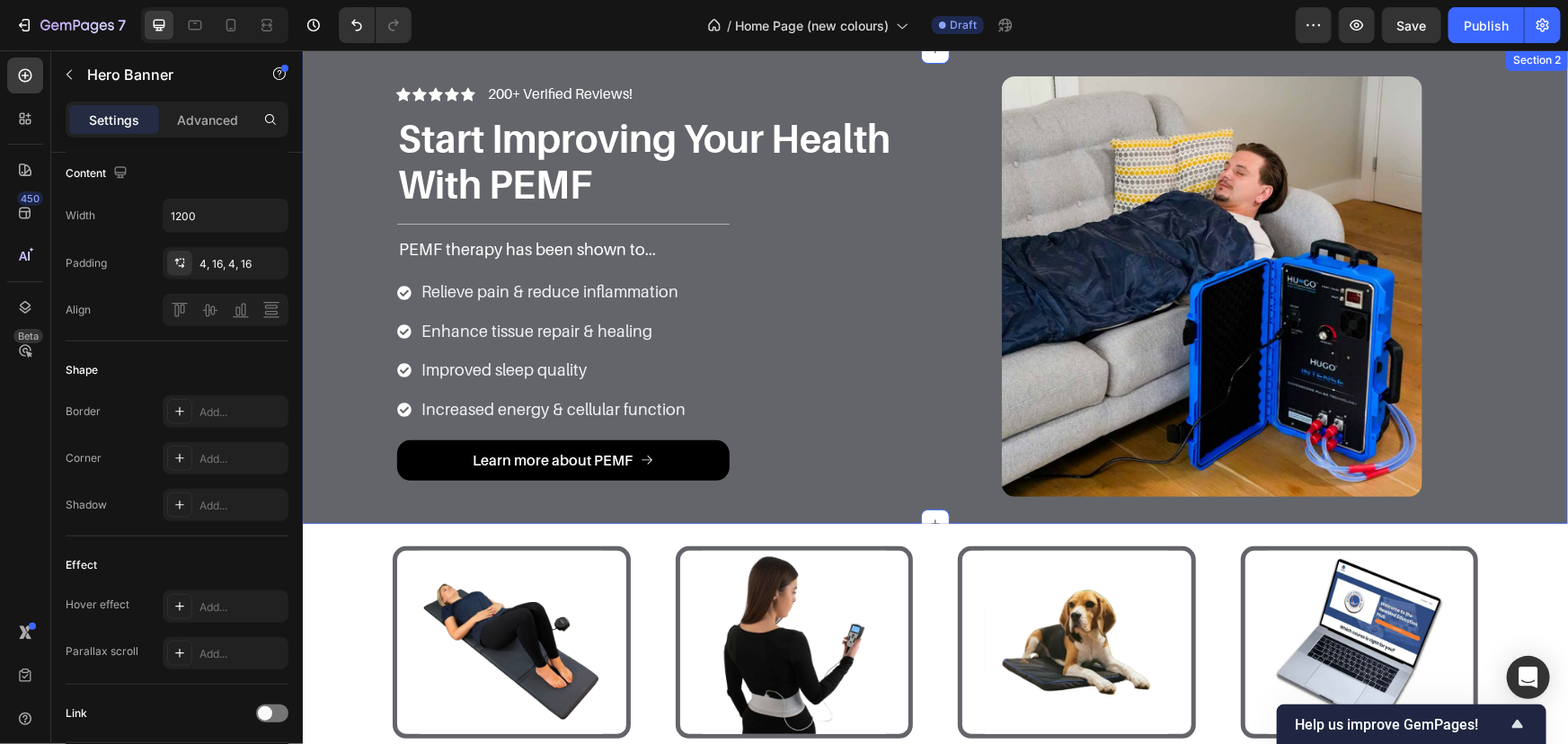
scroll to position [0, 0]
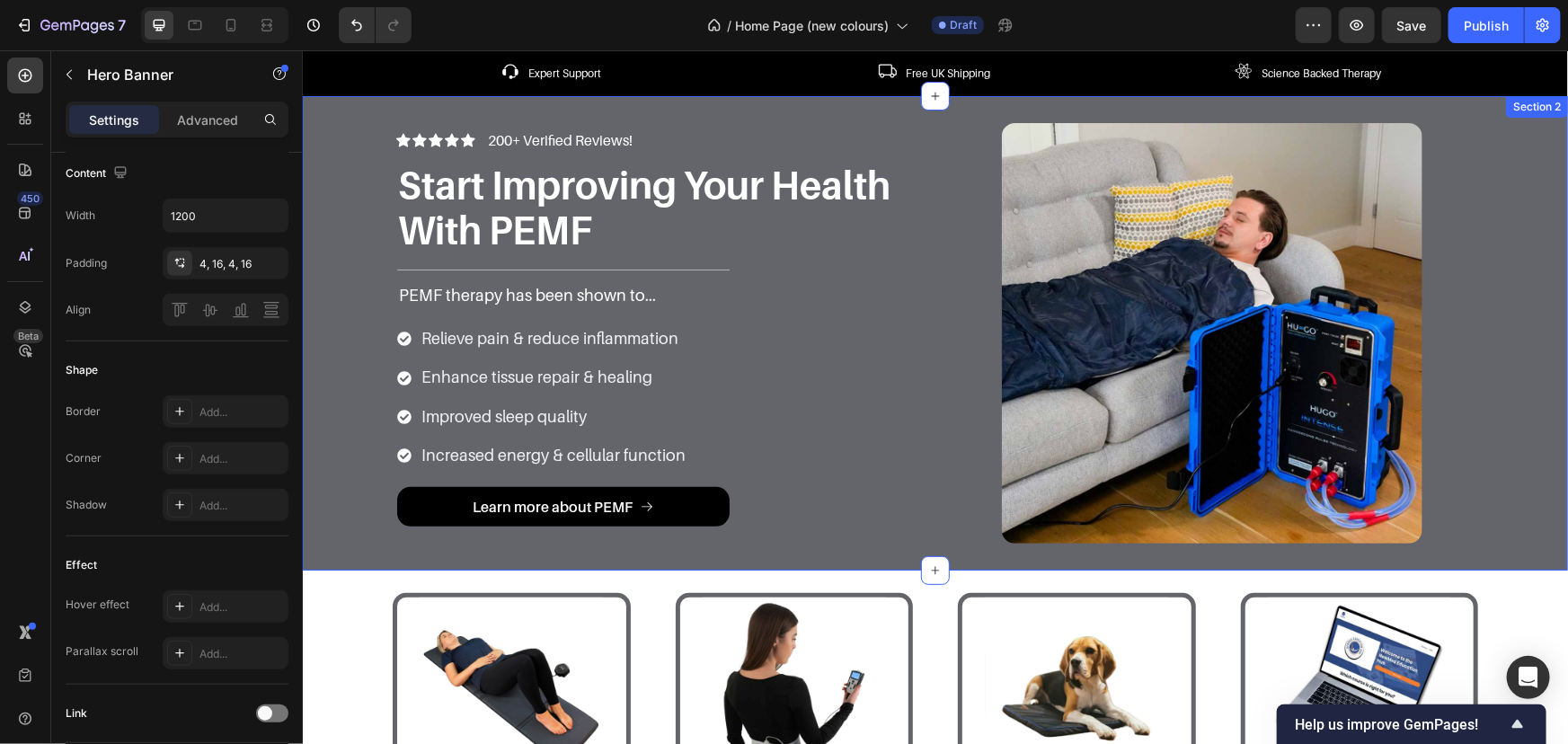
click at [1482, 323] on div "Icon Icon Icon Icon Icon Icon List 200+ Verified Reviews! Text Block Row Start …" at bounding box center [935, 332] width 1239 height 421
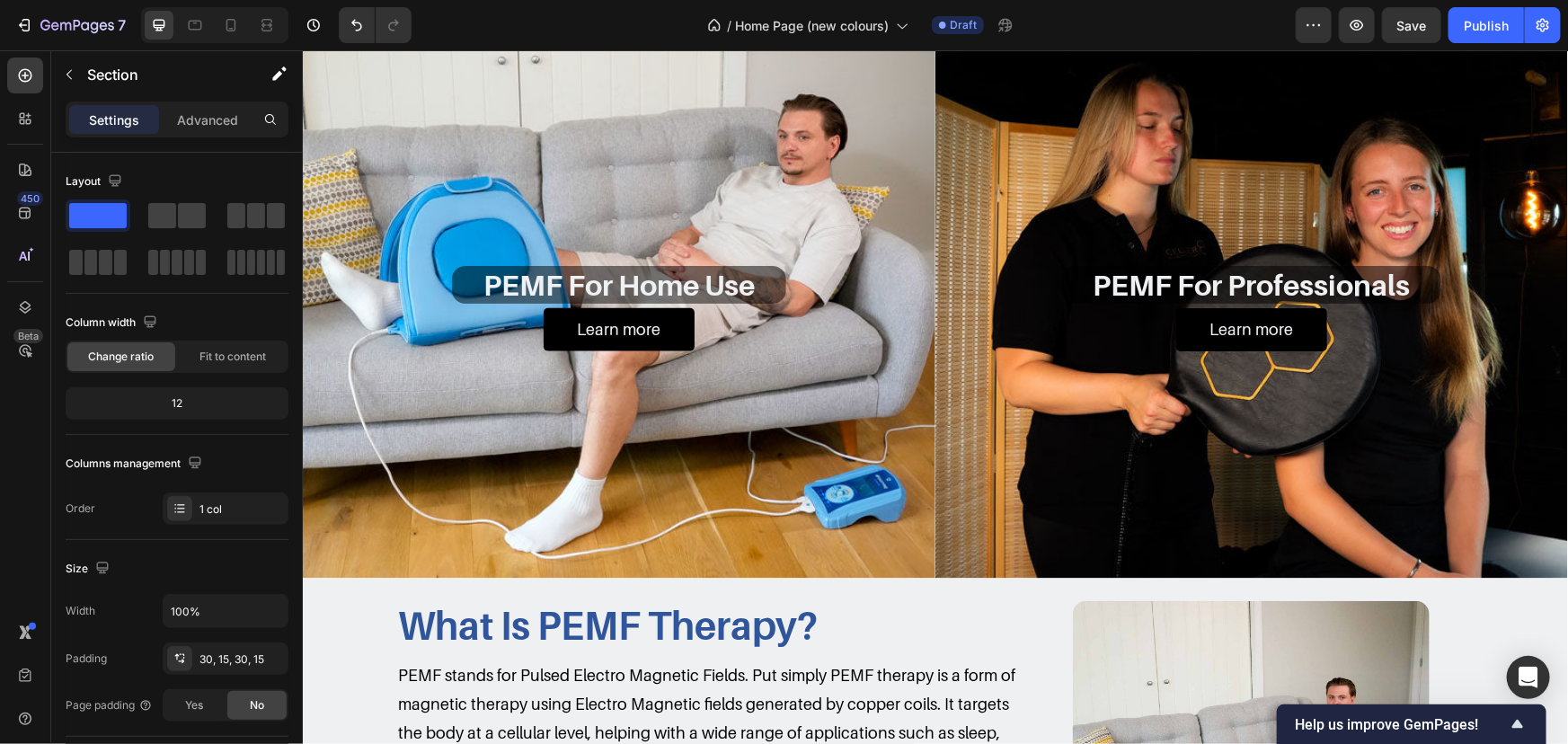
scroll to position [817, 0]
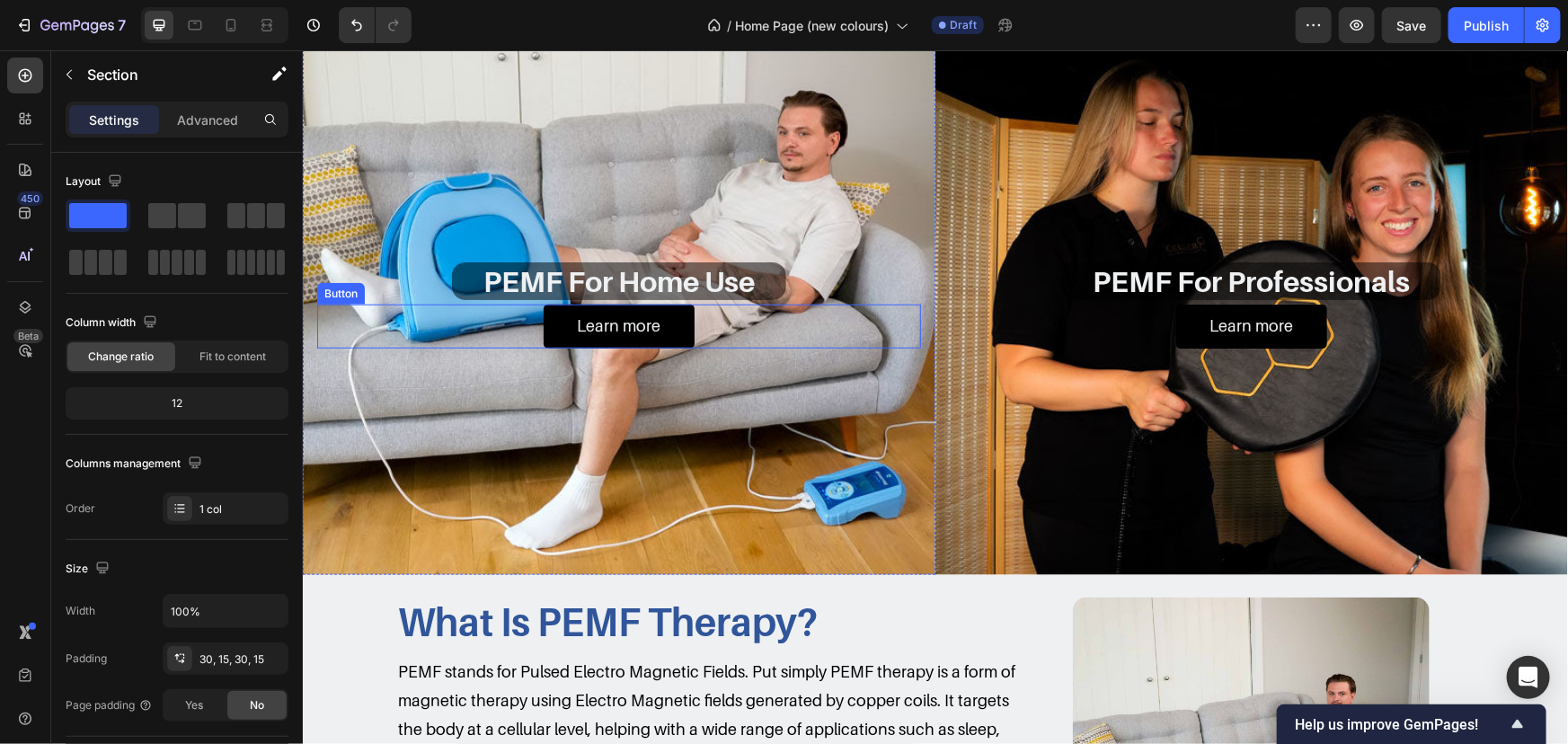
click at [777, 328] on div "Learn more Button" at bounding box center [619, 325] width 604 height 43
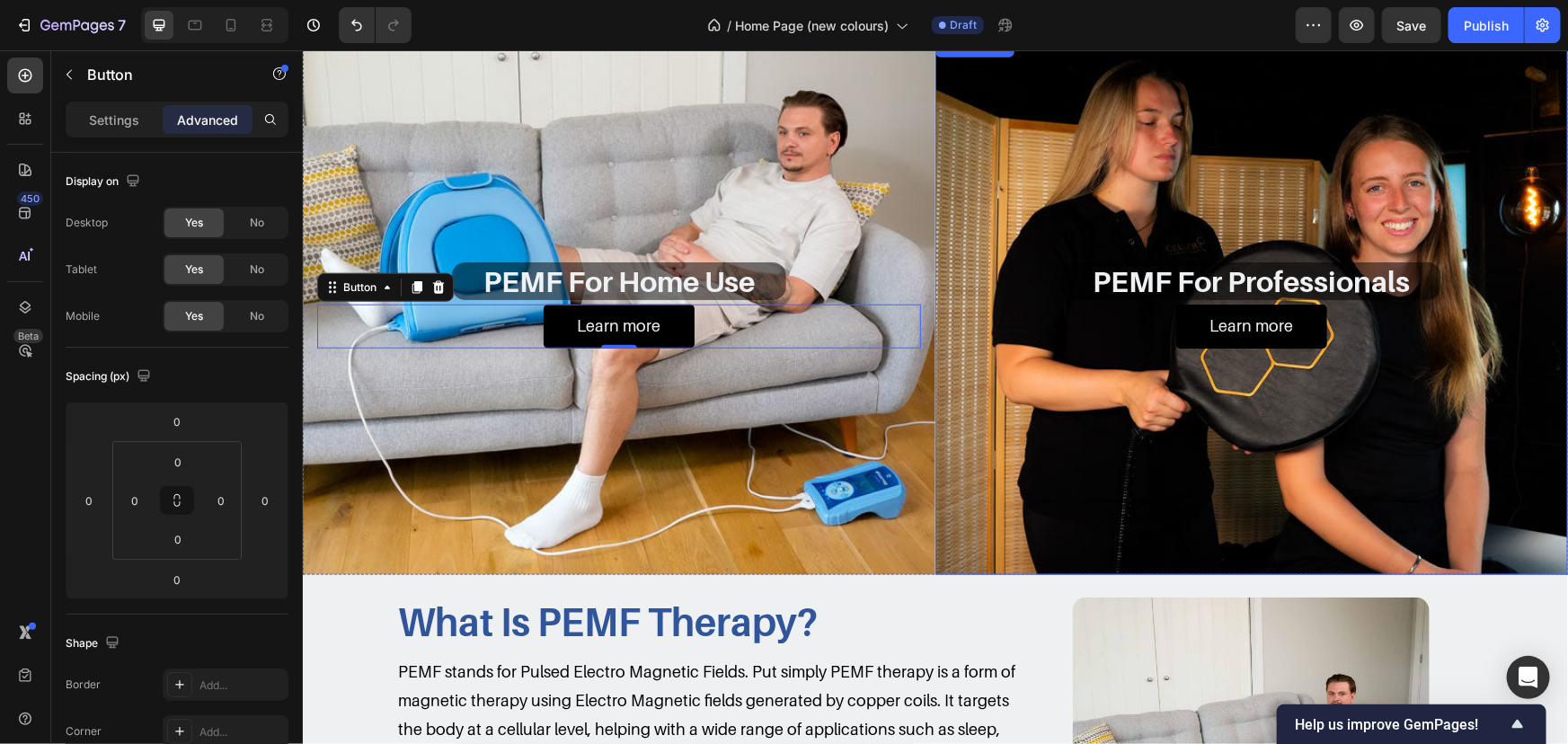
click at [1321, 387] on div "Background Image" at bounding box center [1250, 305] width 632 height 539
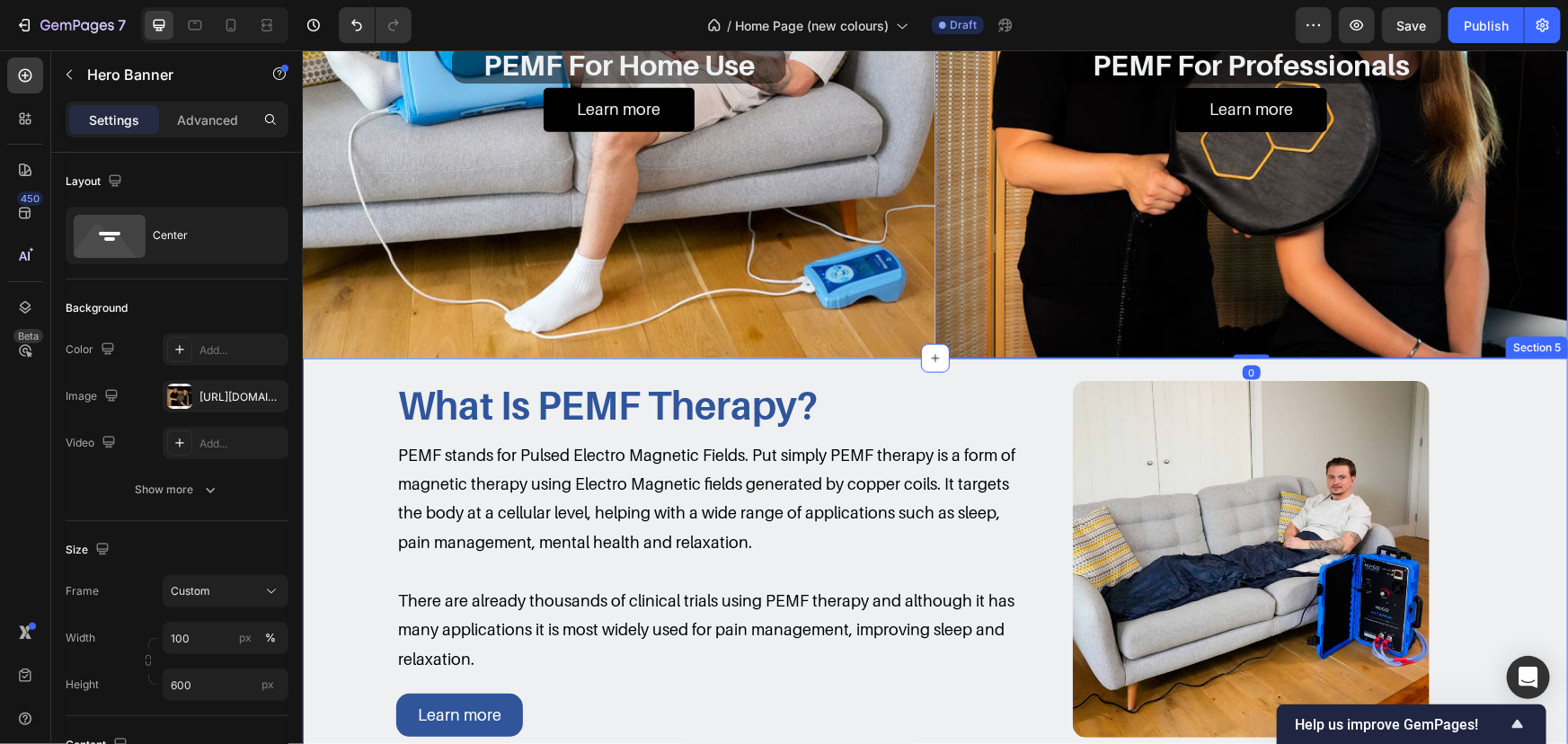
scroll to position [1224, 0]
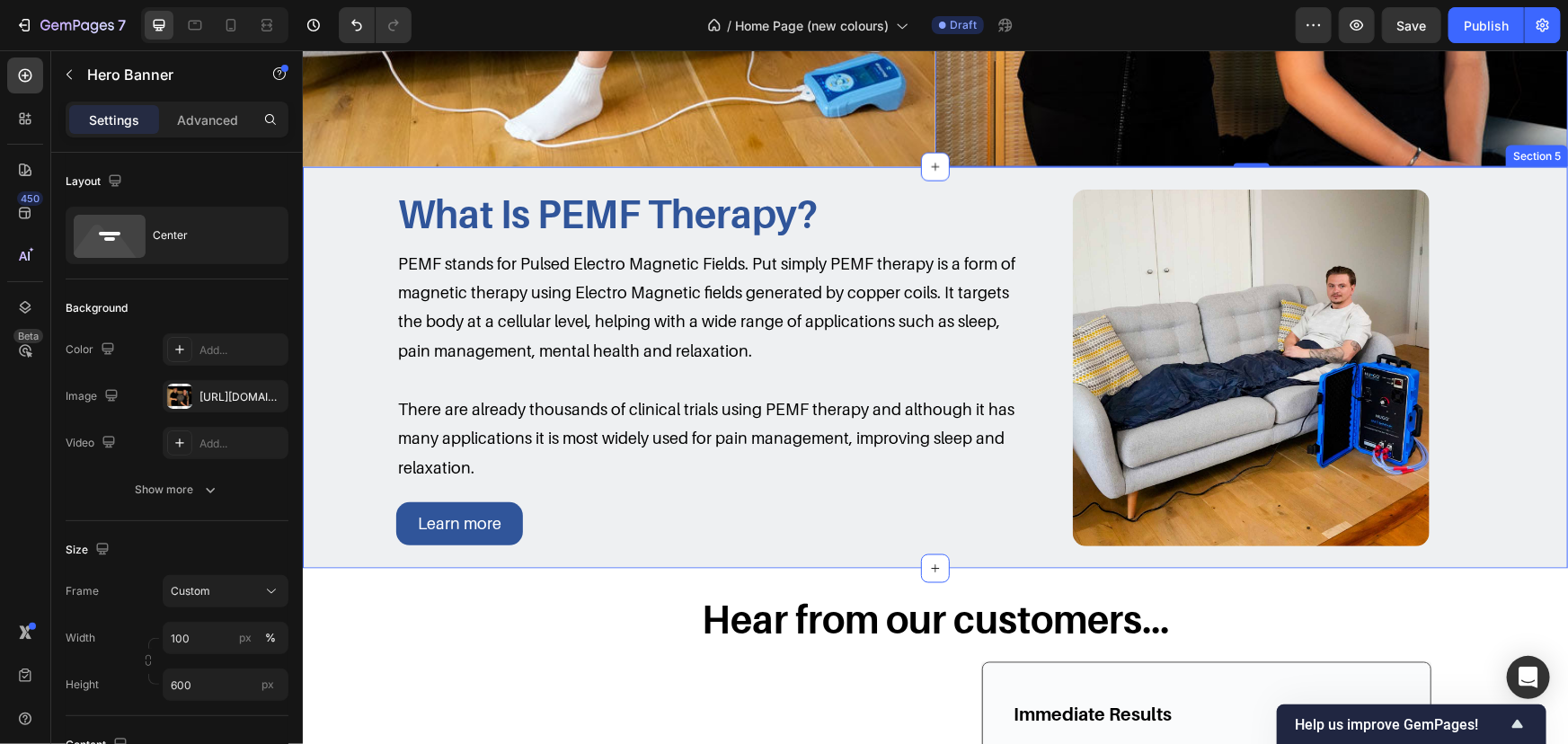
click at [875, 177] on div "What Is PEMF Therapy? Heading Image PEMF stands for Pulsed Electro Magnetic Fie…" at bounding box center [935, 368] width 1265 height 402
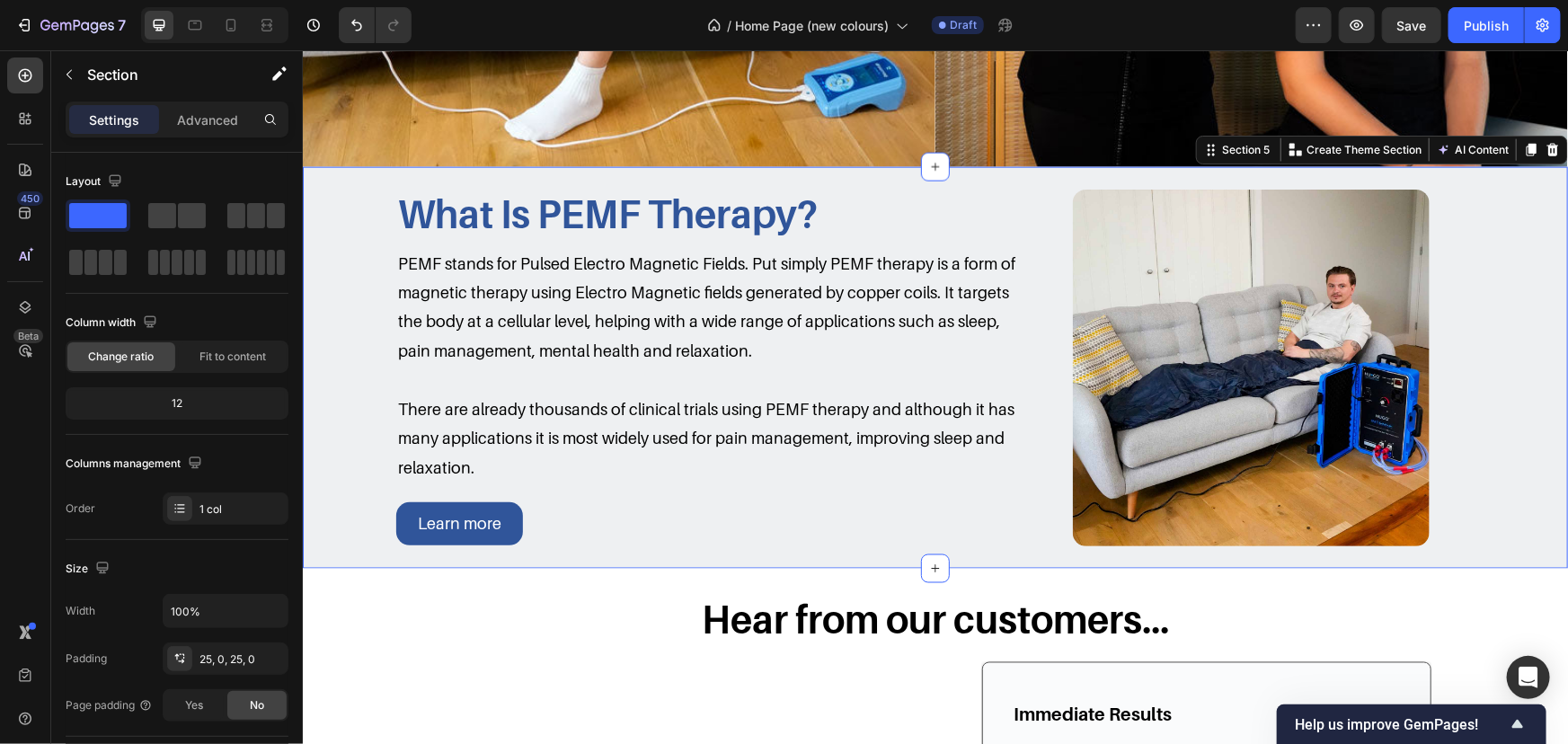
scroll to position [452, 0]
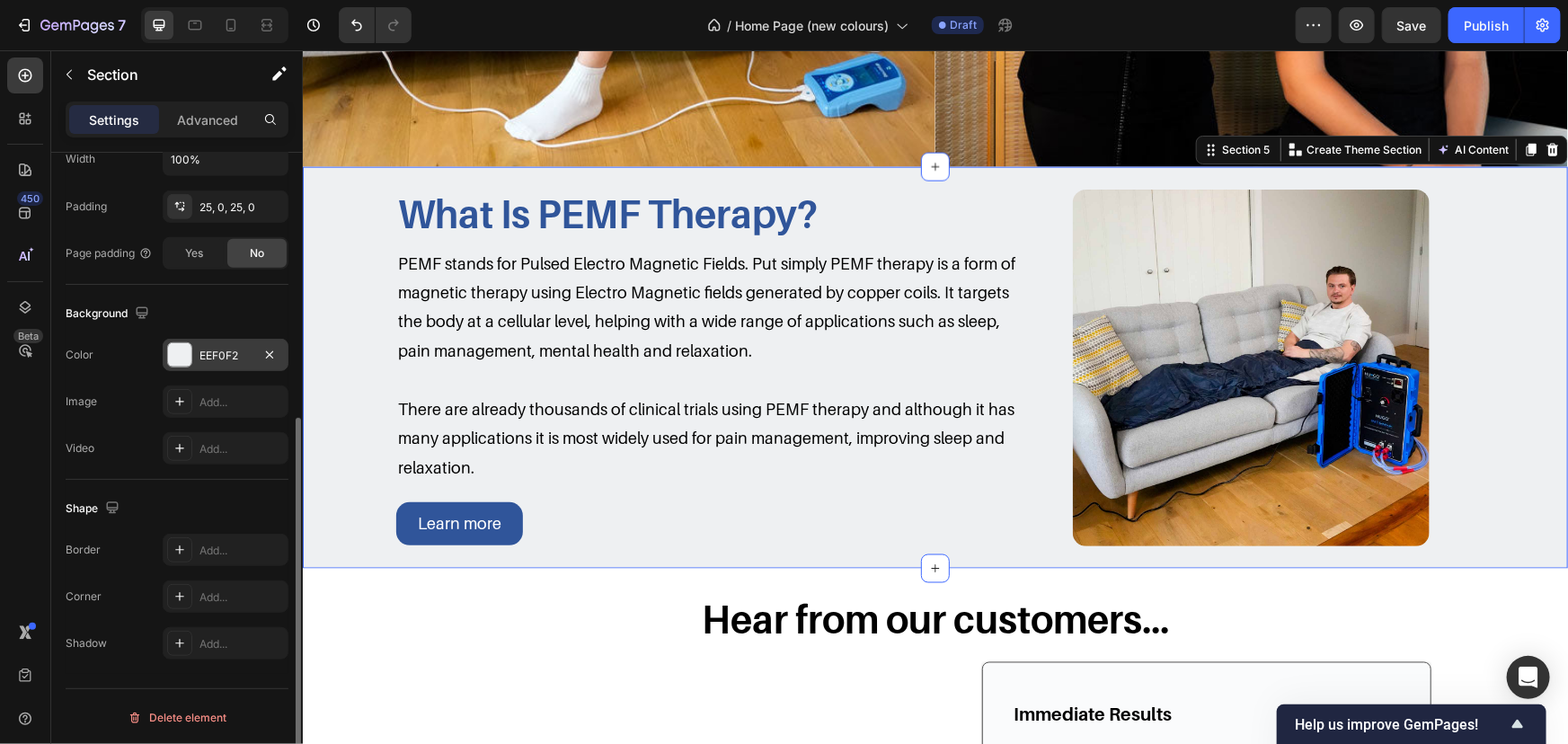
click at [206, 343] on div "EEF0F2" at bounding box center [226, 355] width 126 height 32
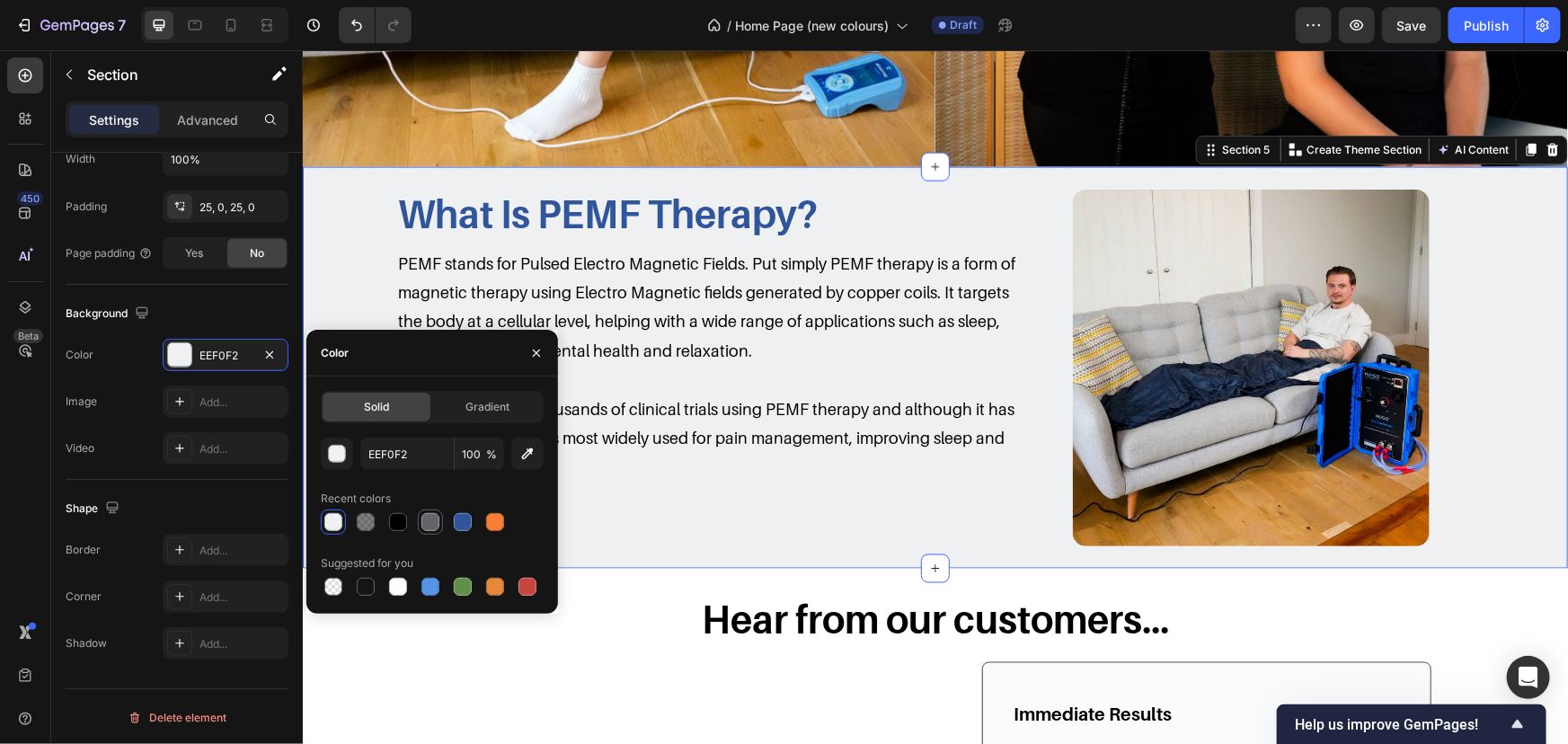
click at [430, 515] on div at bounding box center [430, 521] width 18 height 18
type input "63656A"
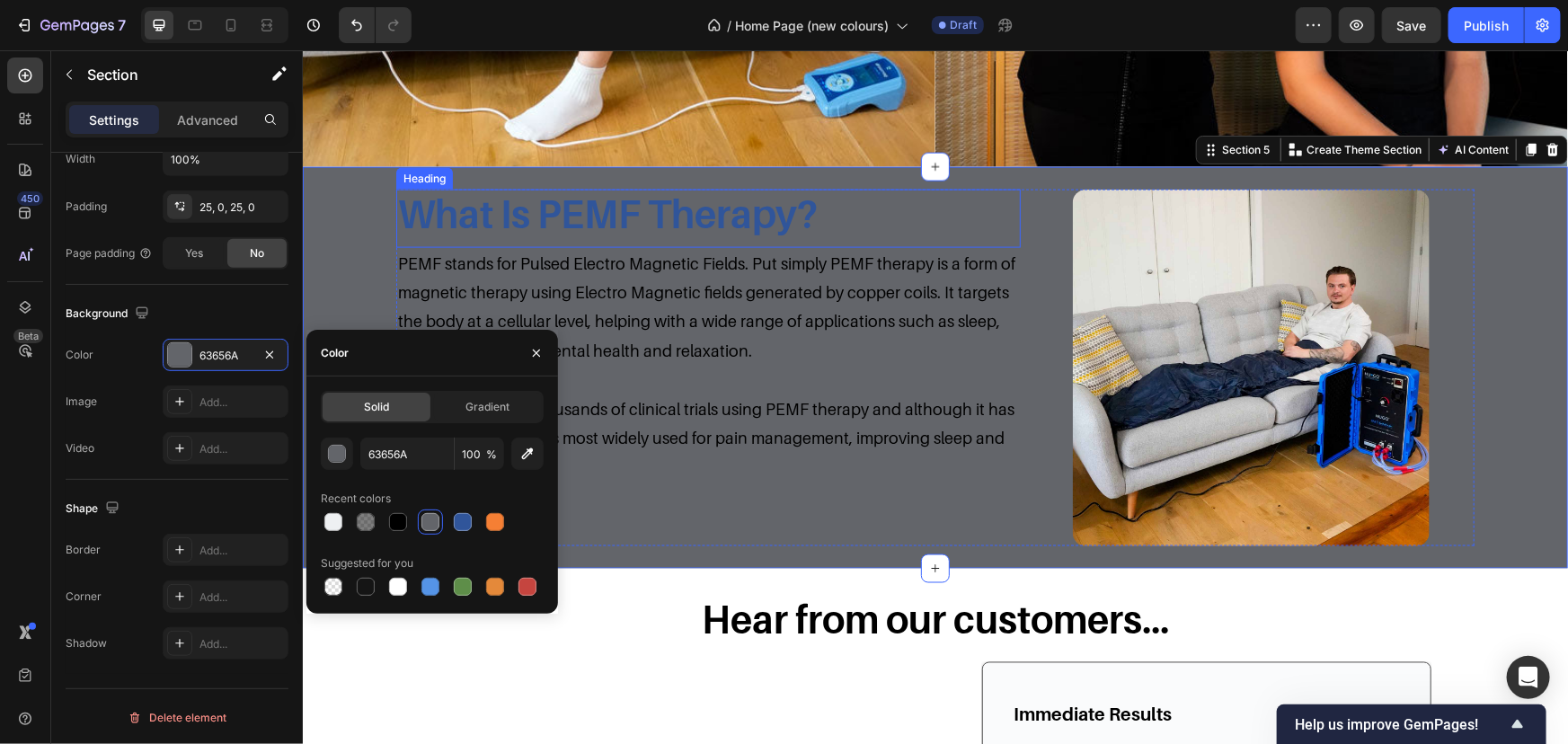
click at [678, 228] on h2 "What Is PEMF Therapy?" at bounding box center [707, 212] width 625 height 48
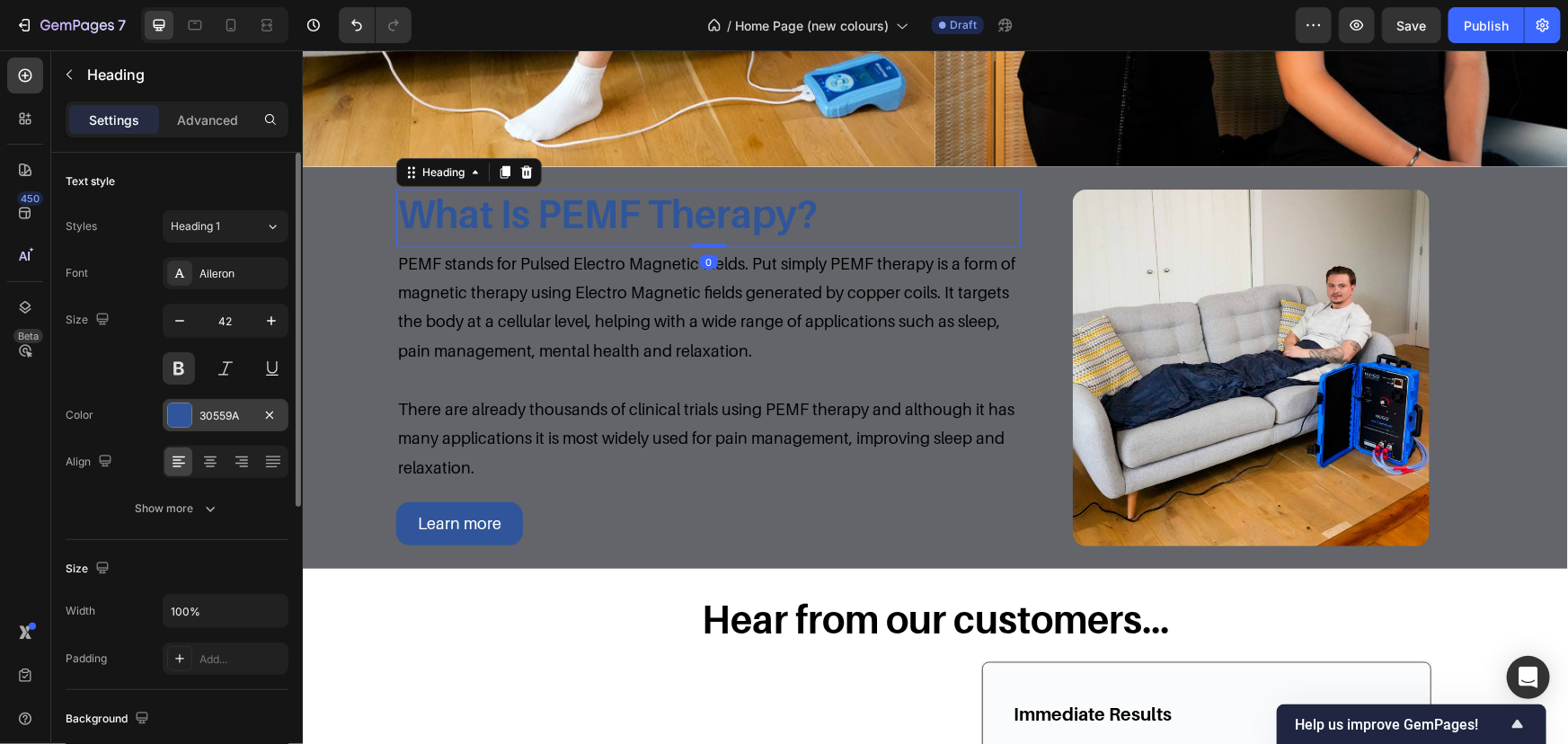
click at [219, 405] on div "30559A" at bounding box center [226, 415] width 126 height 32
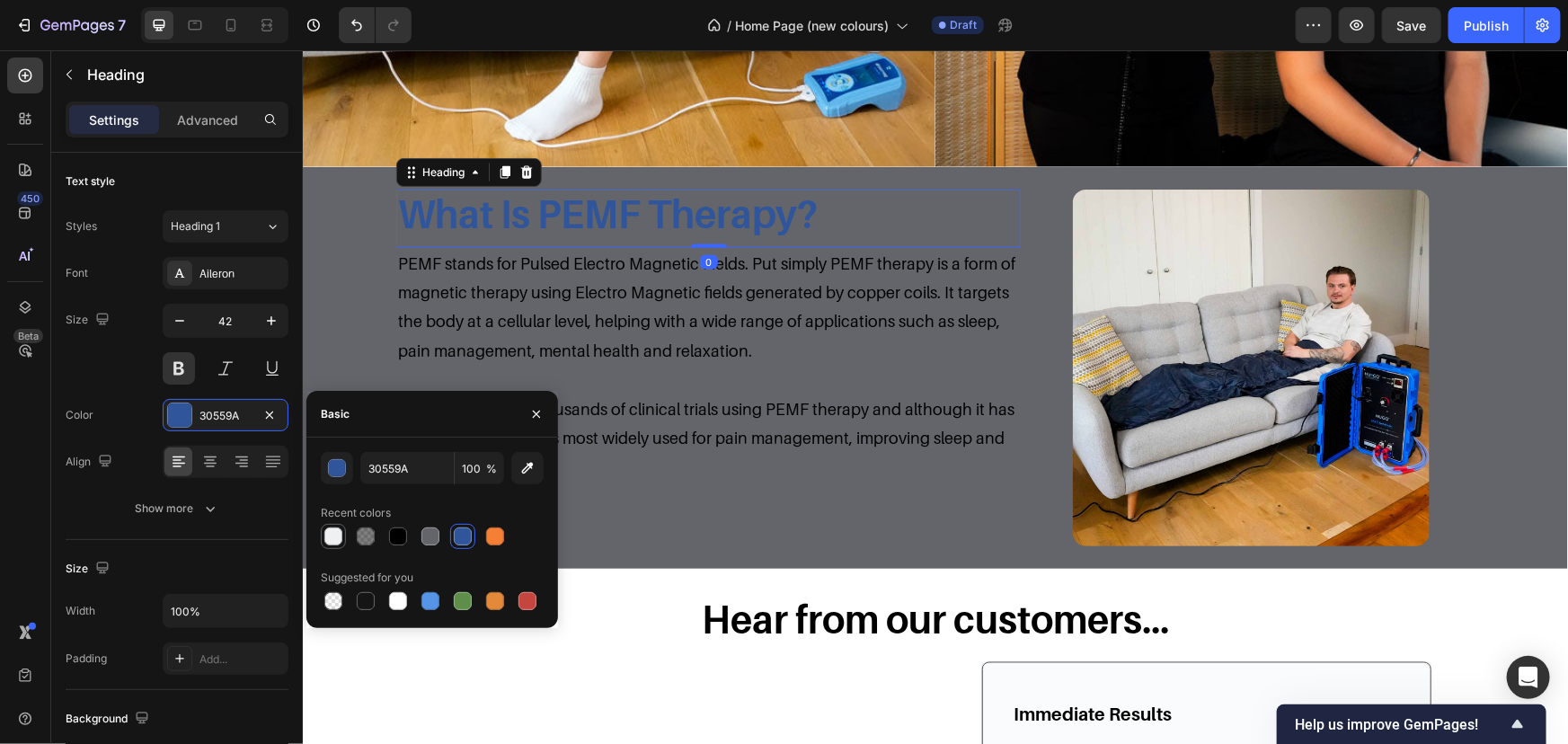
click at [336, 538] on div at bounding box center [333, 536] width 18 height 18
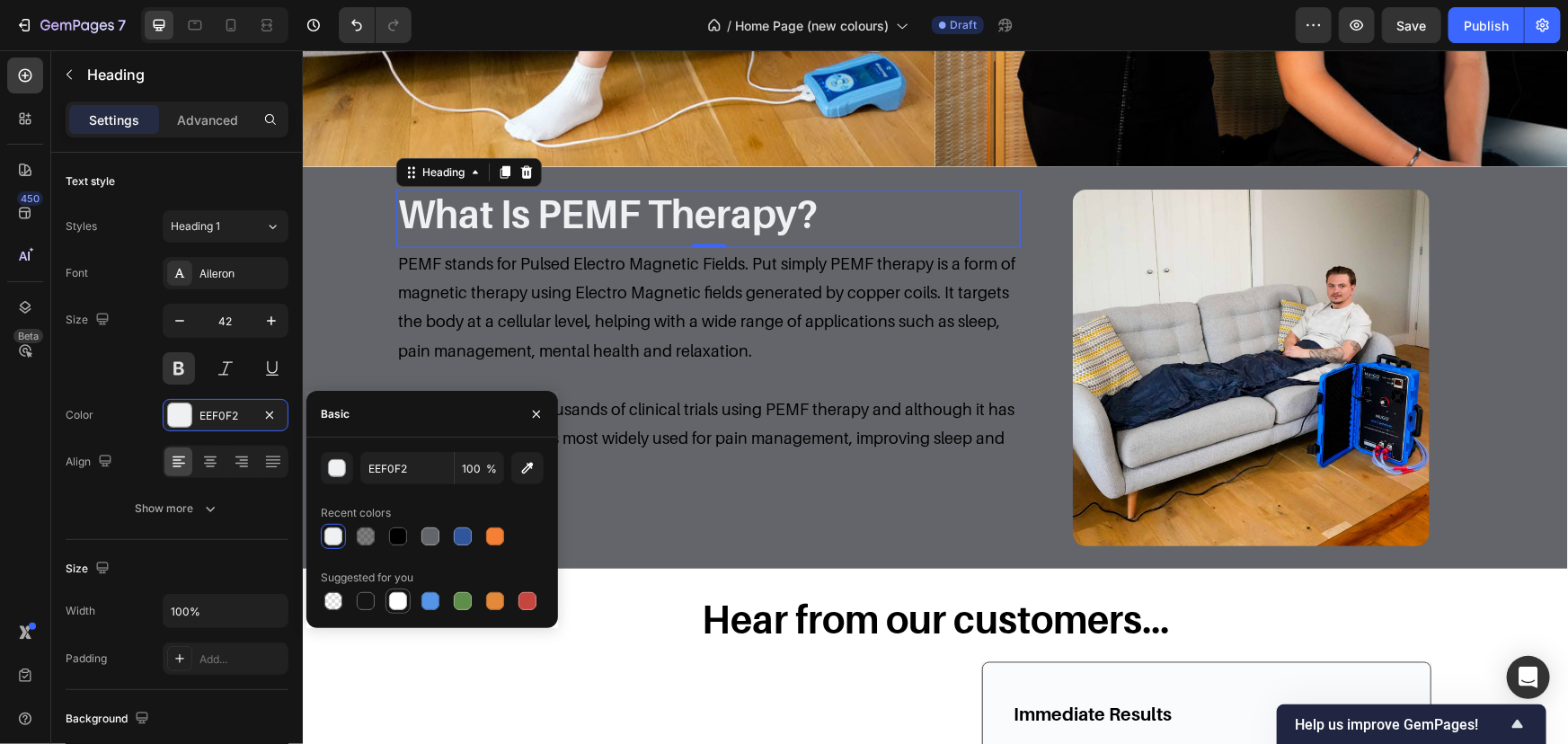
click at [401, 597] on div at bounding box center [398, 601] width 18 height 18
type input "FFFFFF"
click at [625, 365] on p at bounding box center [707, 378] width 621 height 28
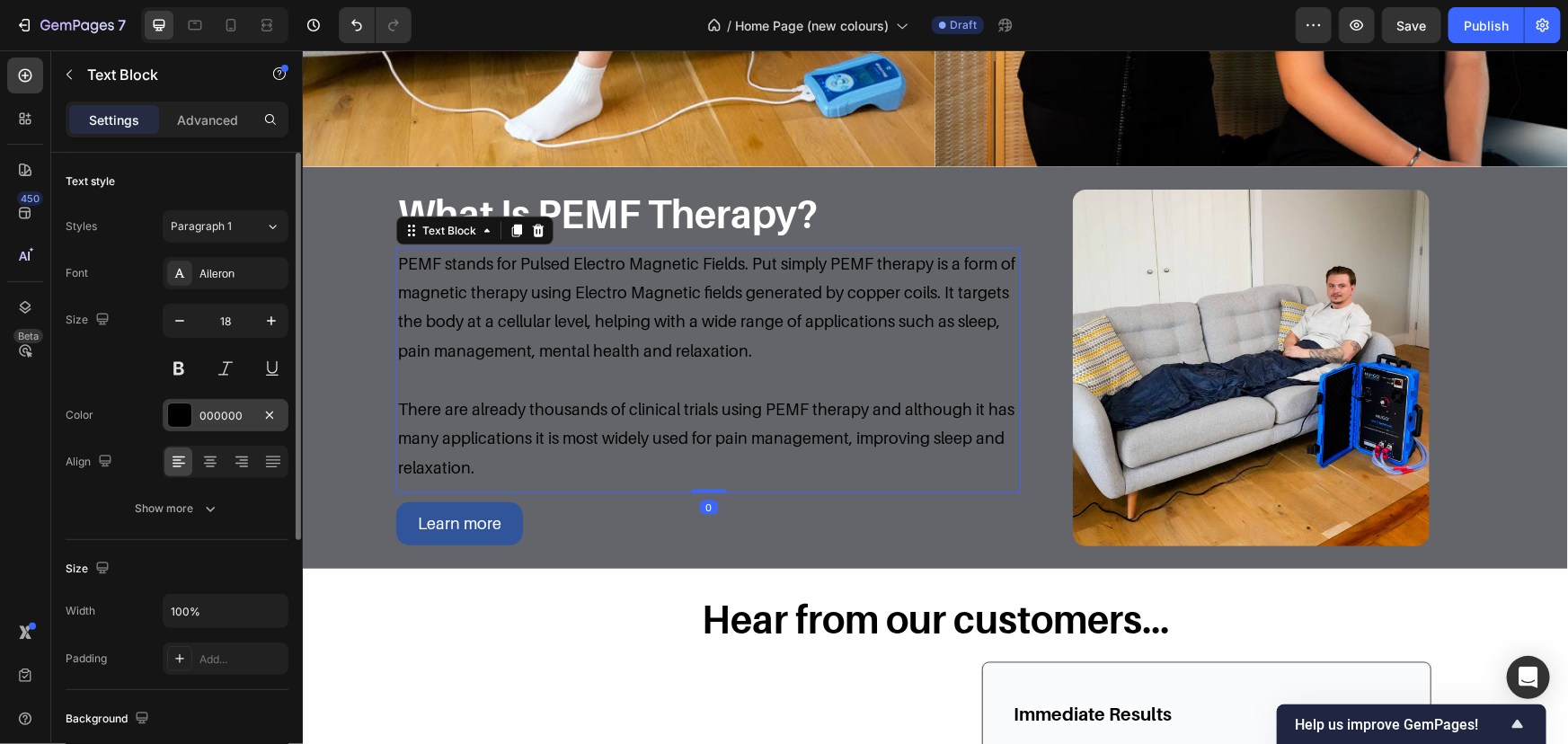
click at [214, 422] on div "000000" at bounding box center [225, 416] width 52 height 16
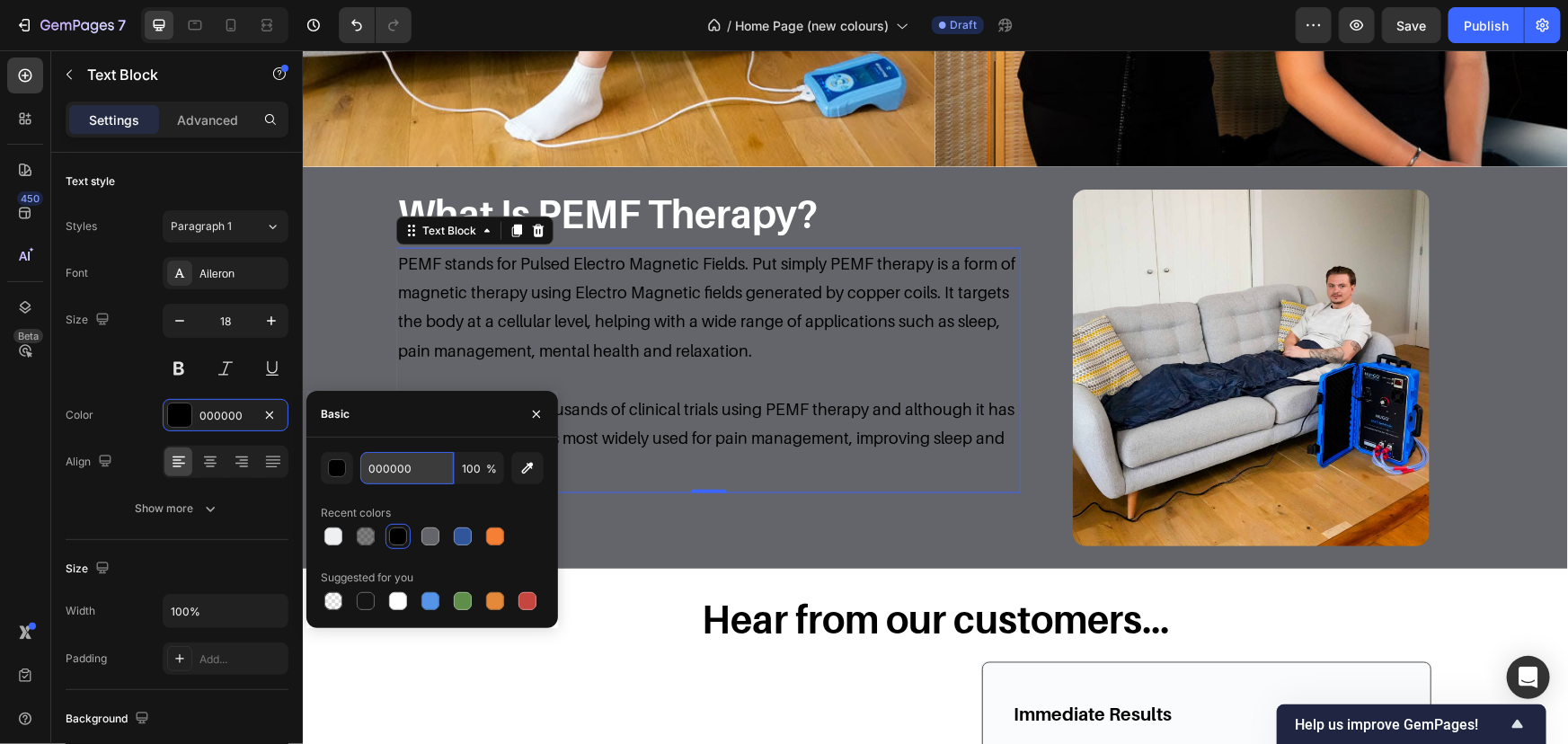
click at [376, 469] on input "000000" at bounding box center [407, 468] width 93 height 32
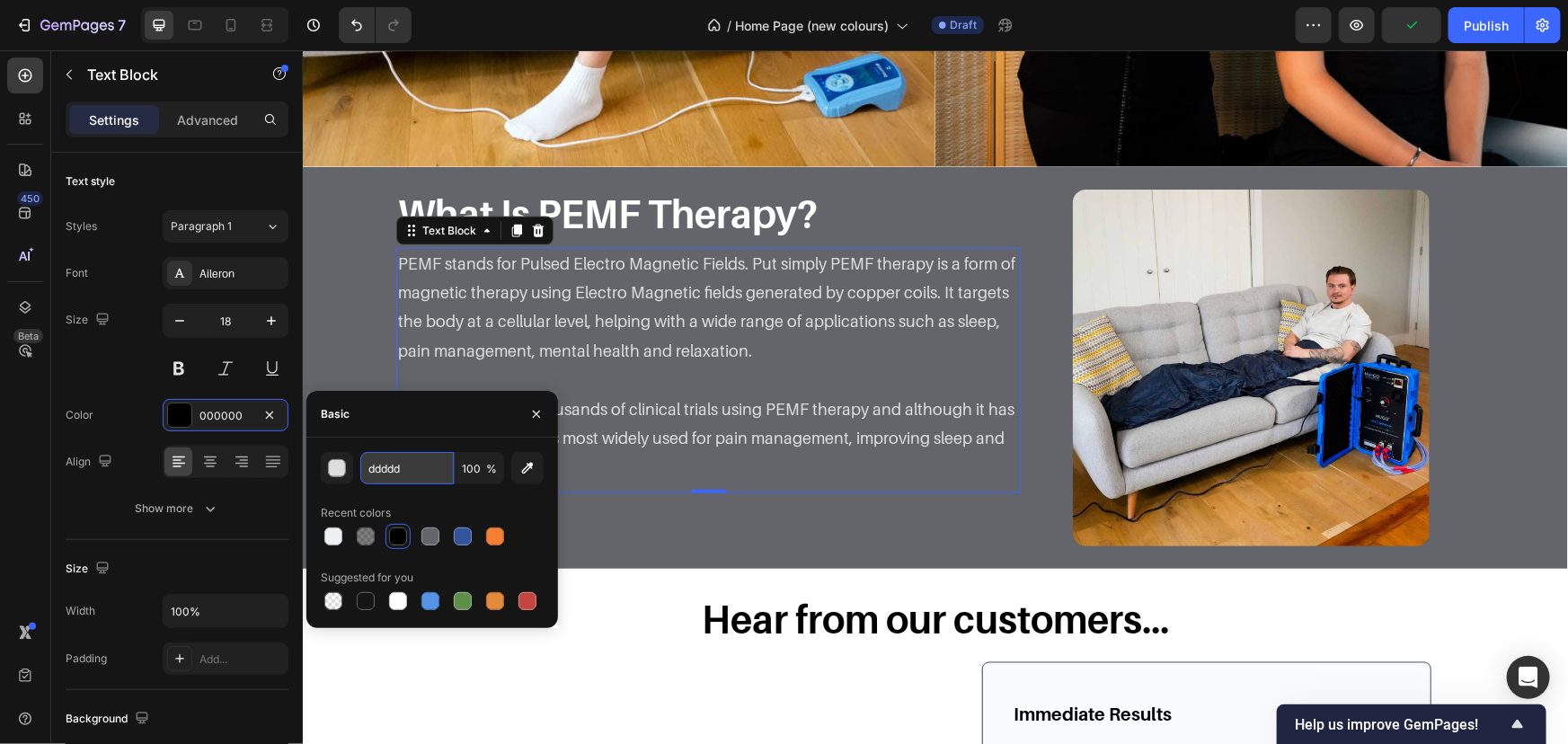
type input "dddddd"
click at [368, 290] on div "What Is PEMF Therapy? Heading Image PEMF stands for Pulsed Electro Magnetic Fie…" at bounding box center [935, 367] width 1265 height 357
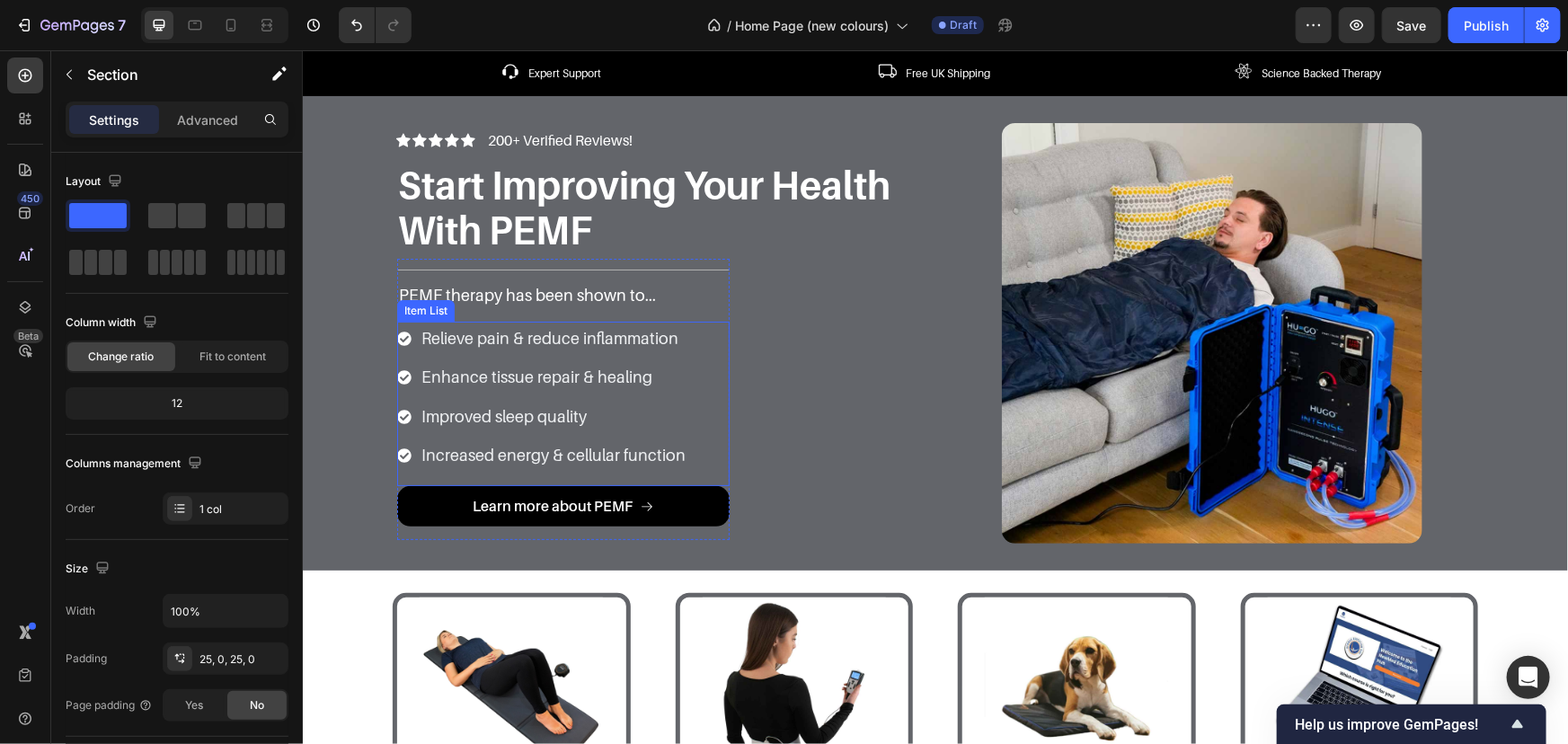
click at [706, 356] on div "Relieve pain & reduce inflammation Enhance tissue repair & healing Improved sle…" at bounding box center [562, 403] width 332 height 166
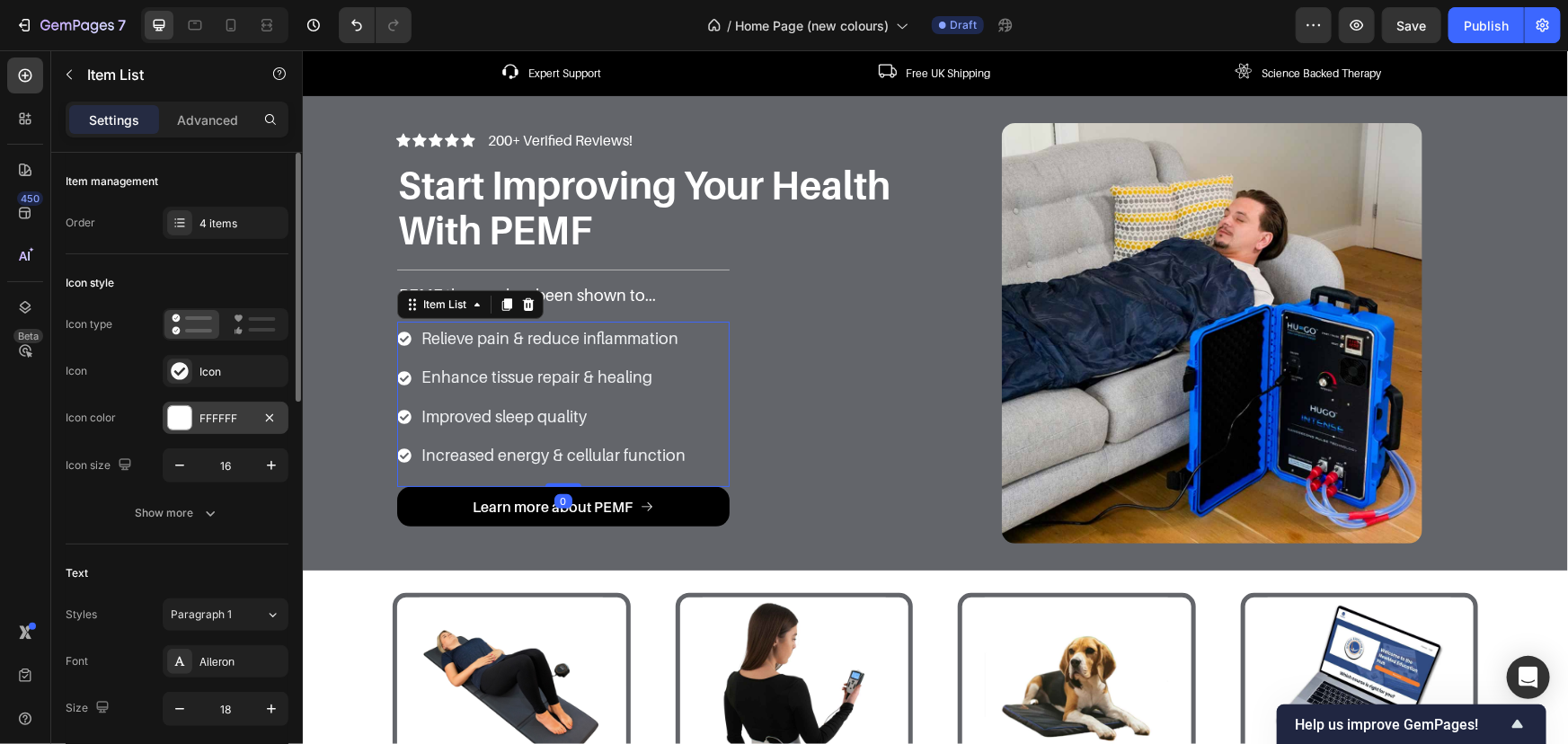
click at [209, 411] on div "FFFFFF" at bounding box center [225, 419] width 52 height 16
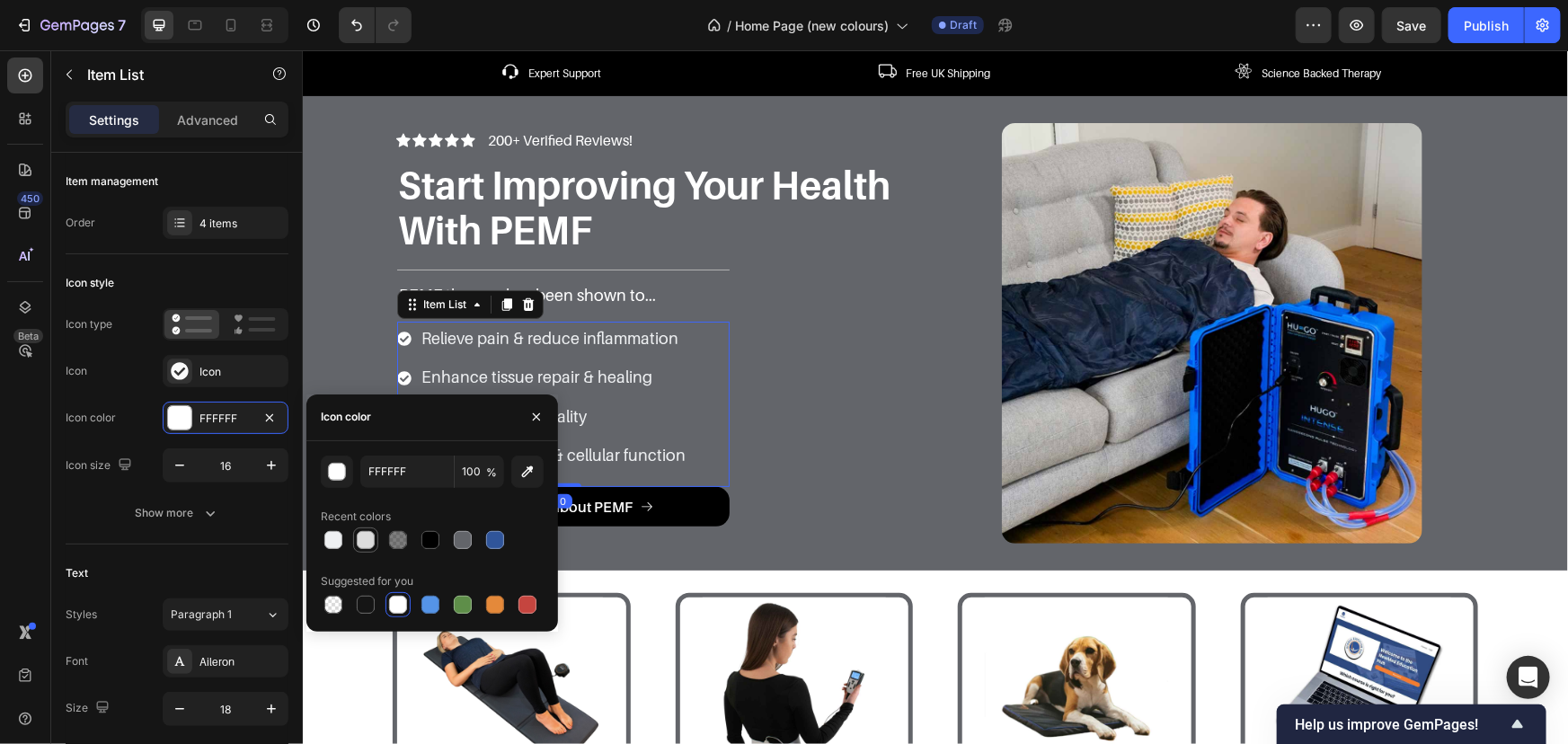
click at [355, 536] on div at bounding box center [366, 540] width 22 height 22
type input "DDDDDD"
click at [710, 314] on div "PEMF therapy has been shown to... Text Block" at bounding box center [562, 299] width 332 height 41
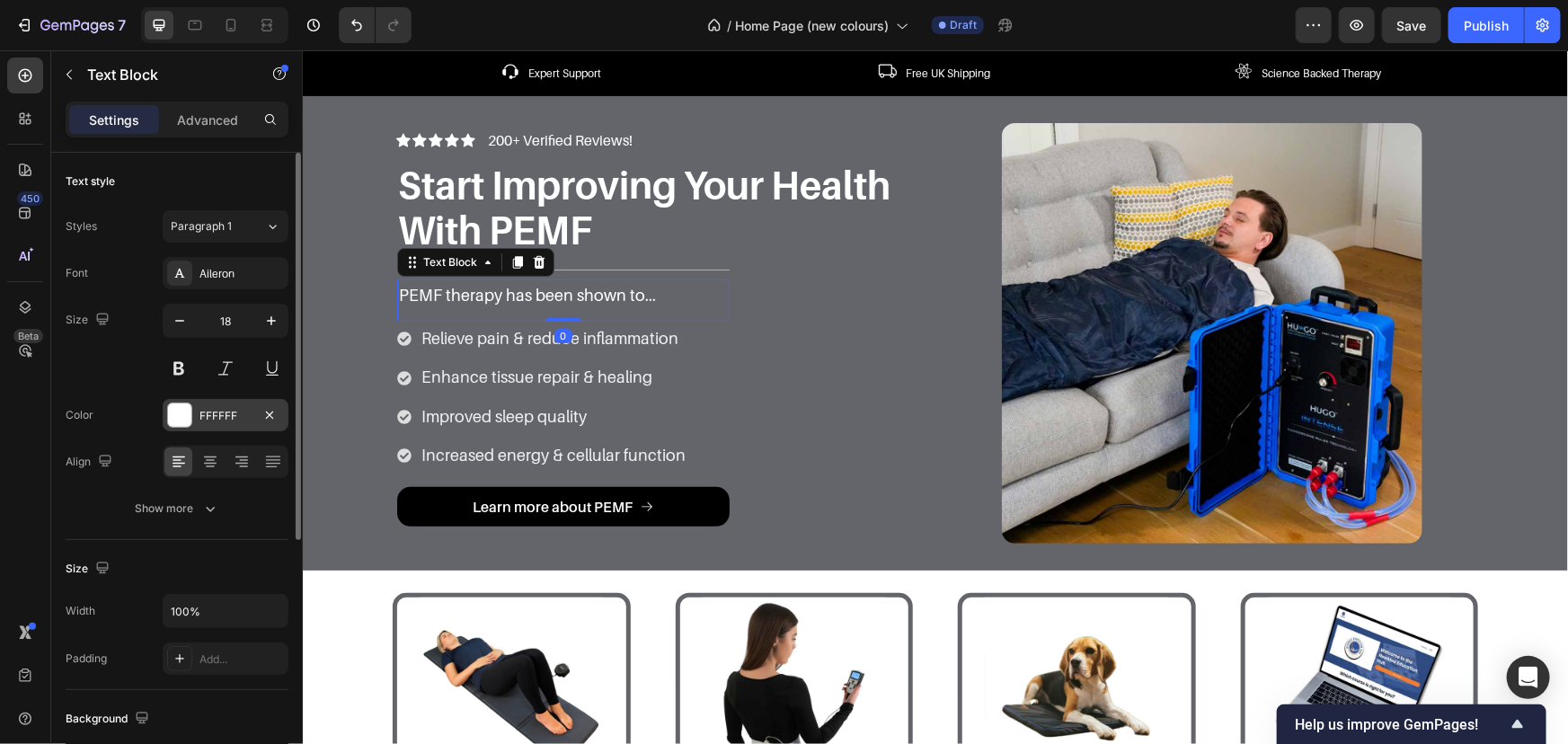
click at [209, 408] on div "FFFFFF" at bounding box center [225, 416] width 52 height 16
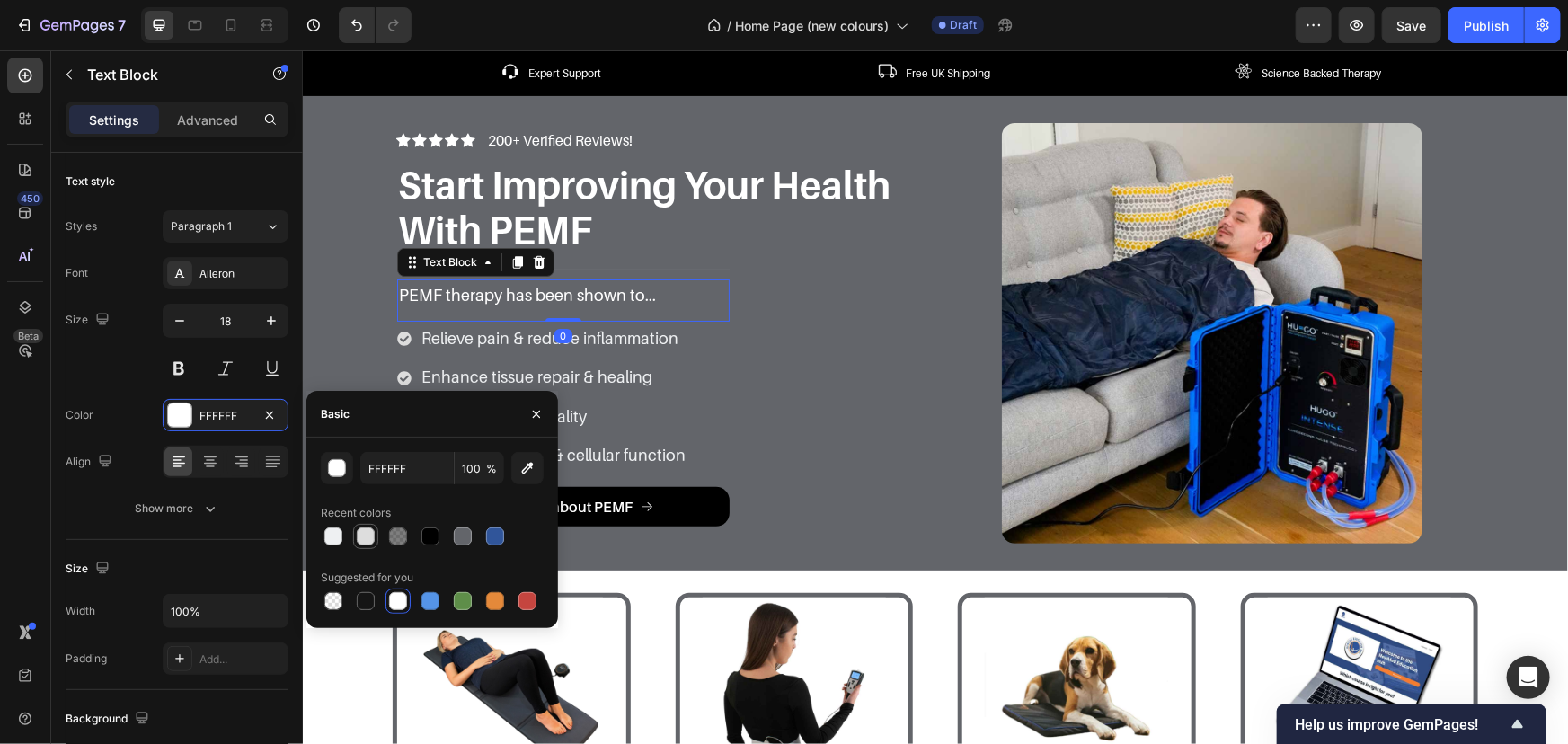
click at [357, 525] on div at bounding box center [366, 536] width 22 height 22
type input "DDDDDD"
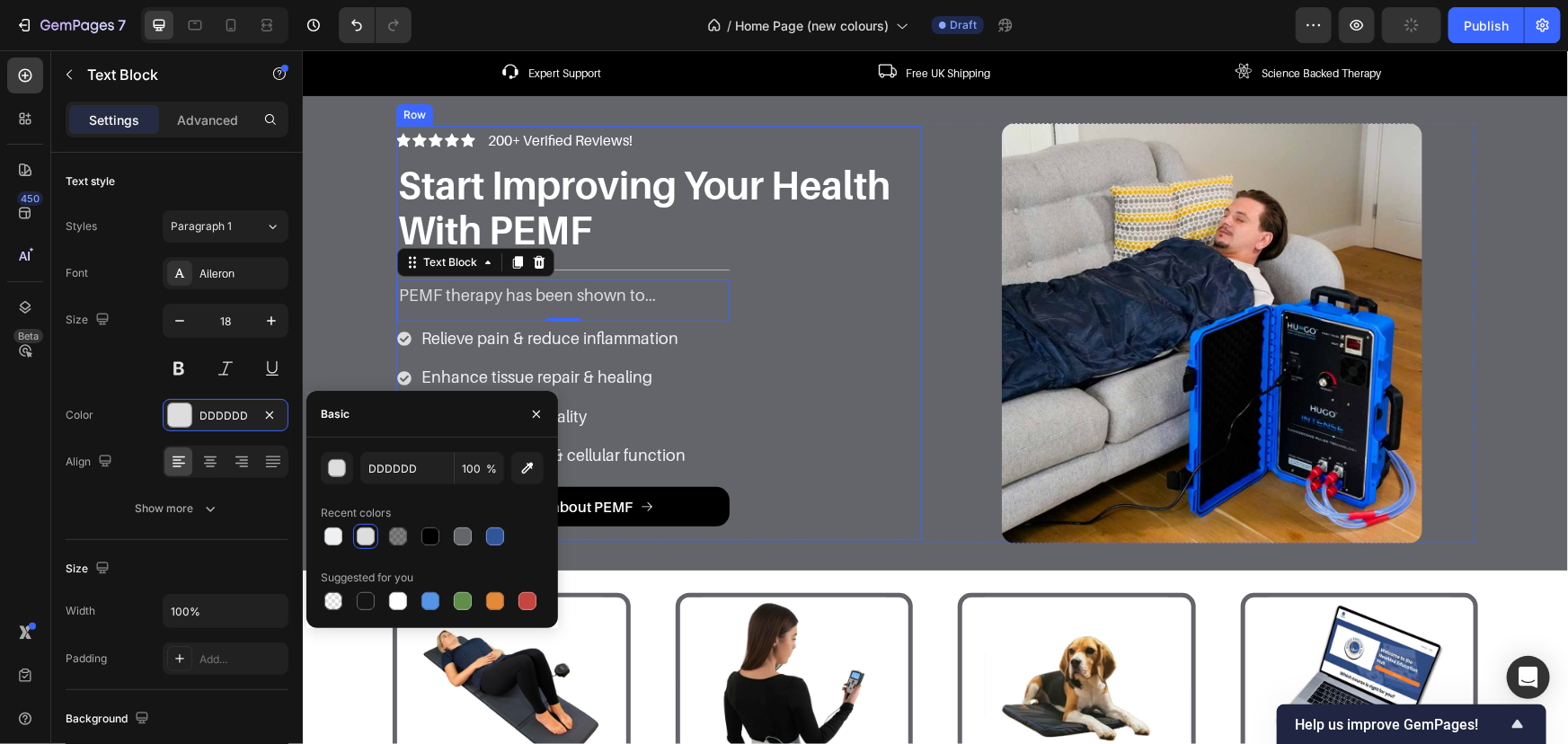
click at [852, 286] on div "Icon Icon Icon Icon Icon Icon List 200+ Verified Reviews! Text Block Row Start …" at bounding box center [658, 331] width 526 height 415
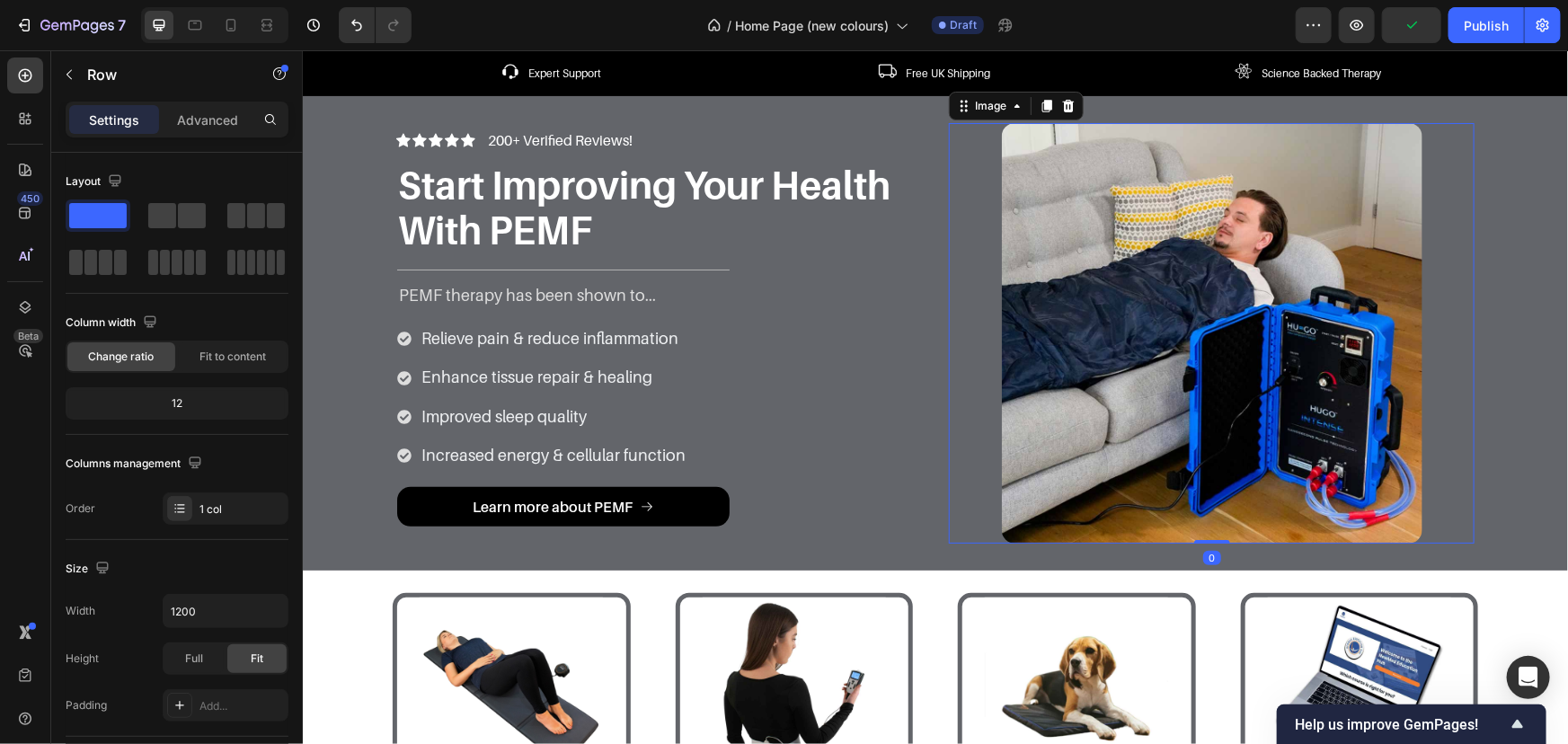
click at [978, 277] on div at bounding box center [1211, 332] width 526 height 421
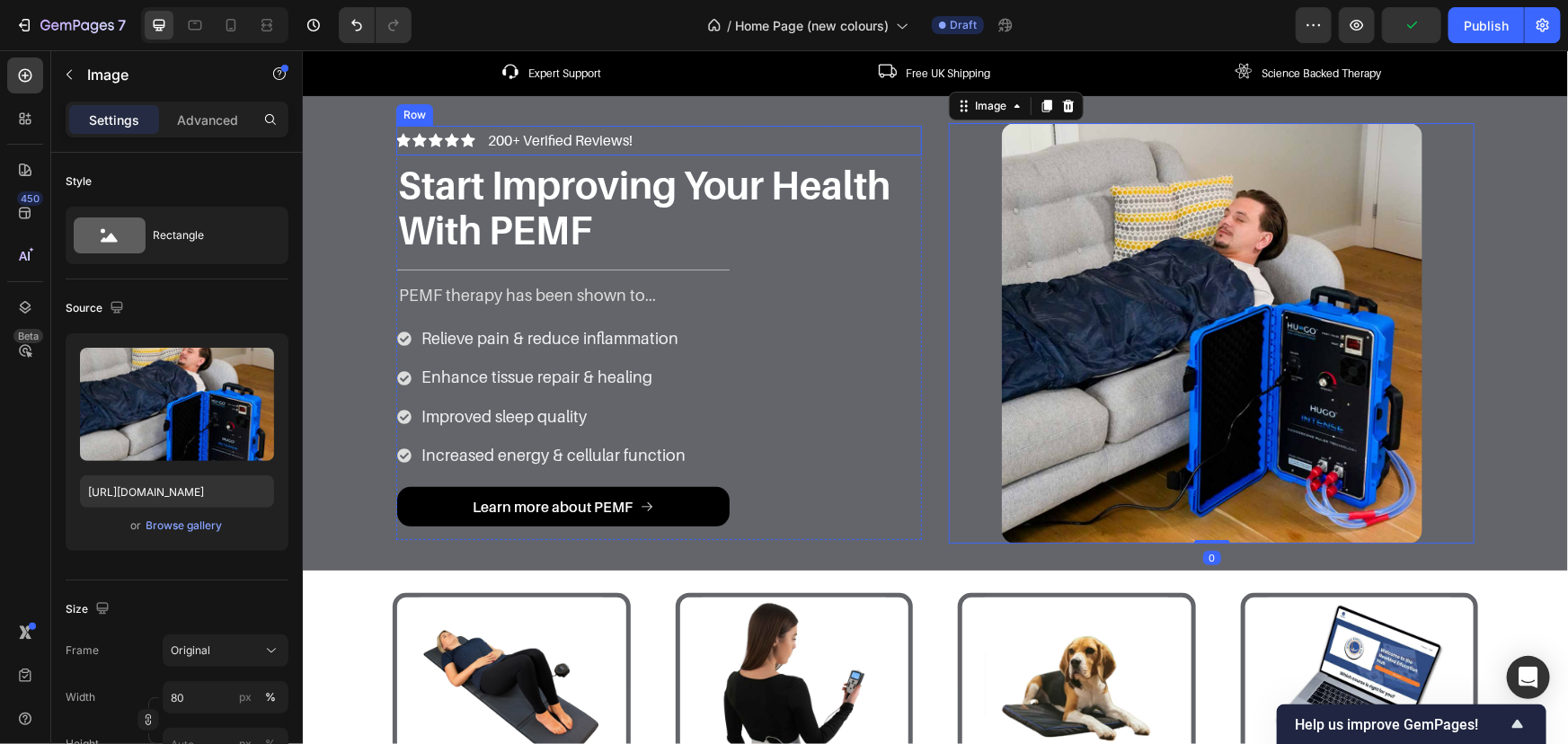
click at [629, 137] on div "Icon Icon Icon Icon Icon Icon List 200+ Verified Reviews! Text Block Row" at bounding box center [658, 139] width 526 height 29
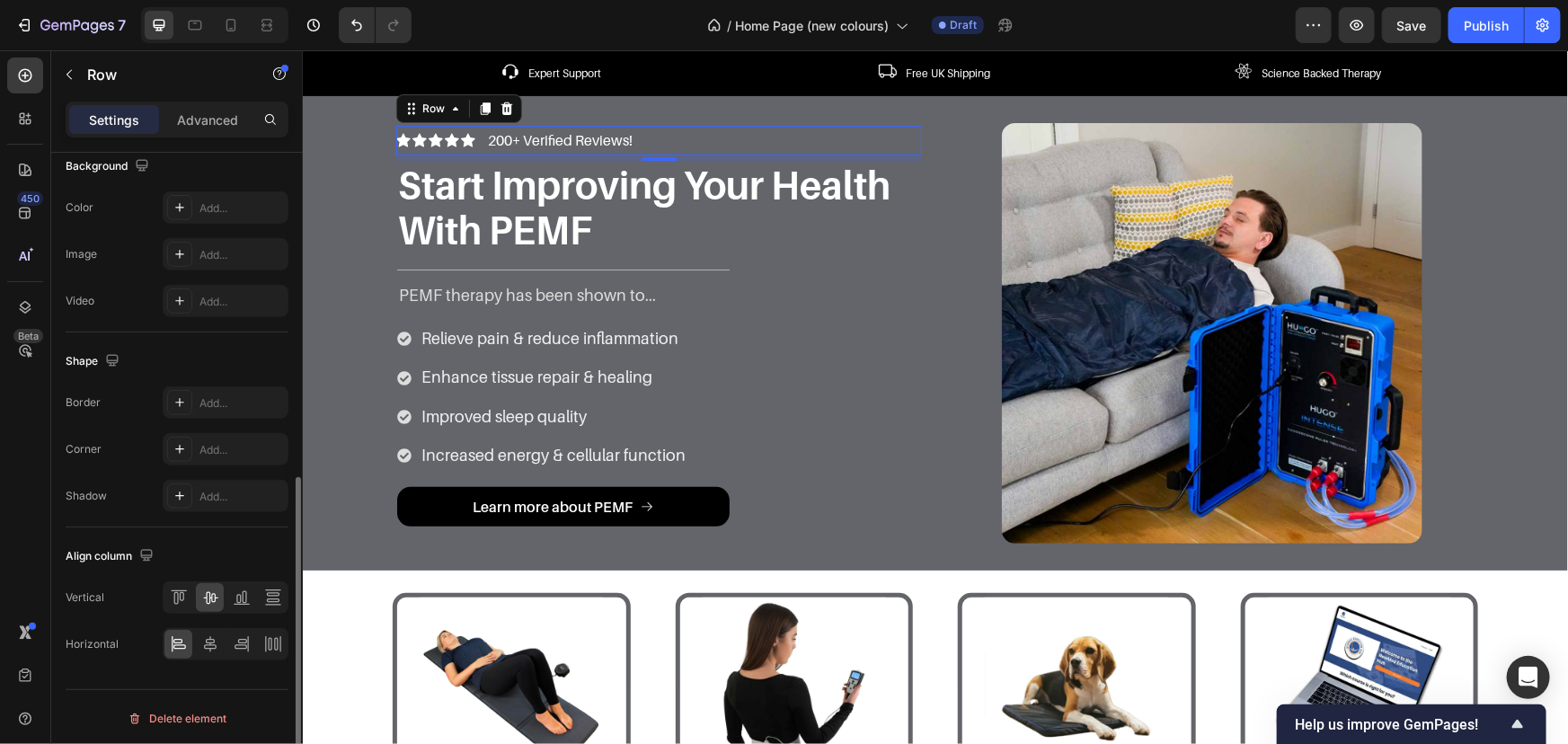
scroll to position [412, 0]
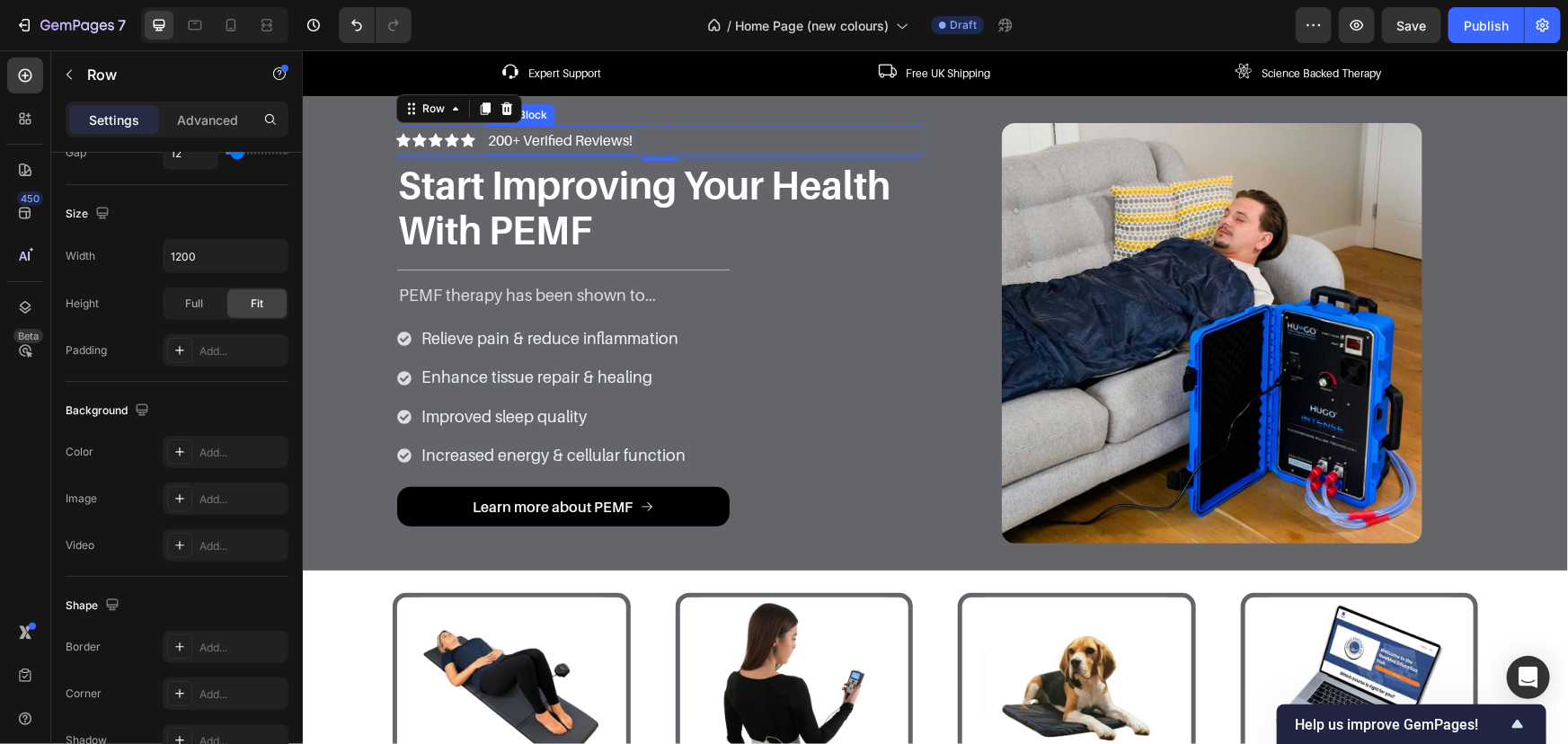
click at [577, 137] on p "200+ Verified Reviews!" at bounding box center [560, 139] width 145 height 26
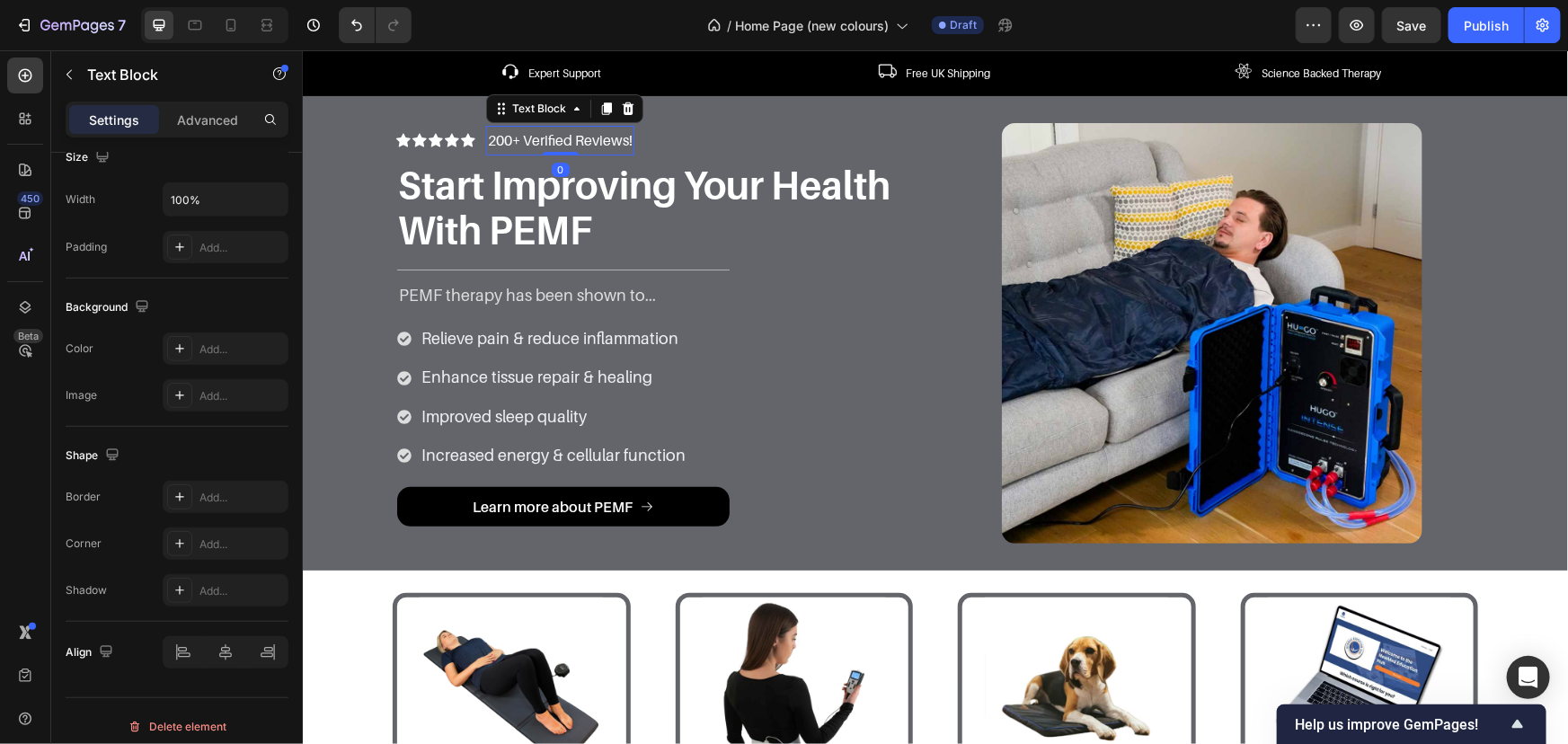
scroll to position [0, 0]
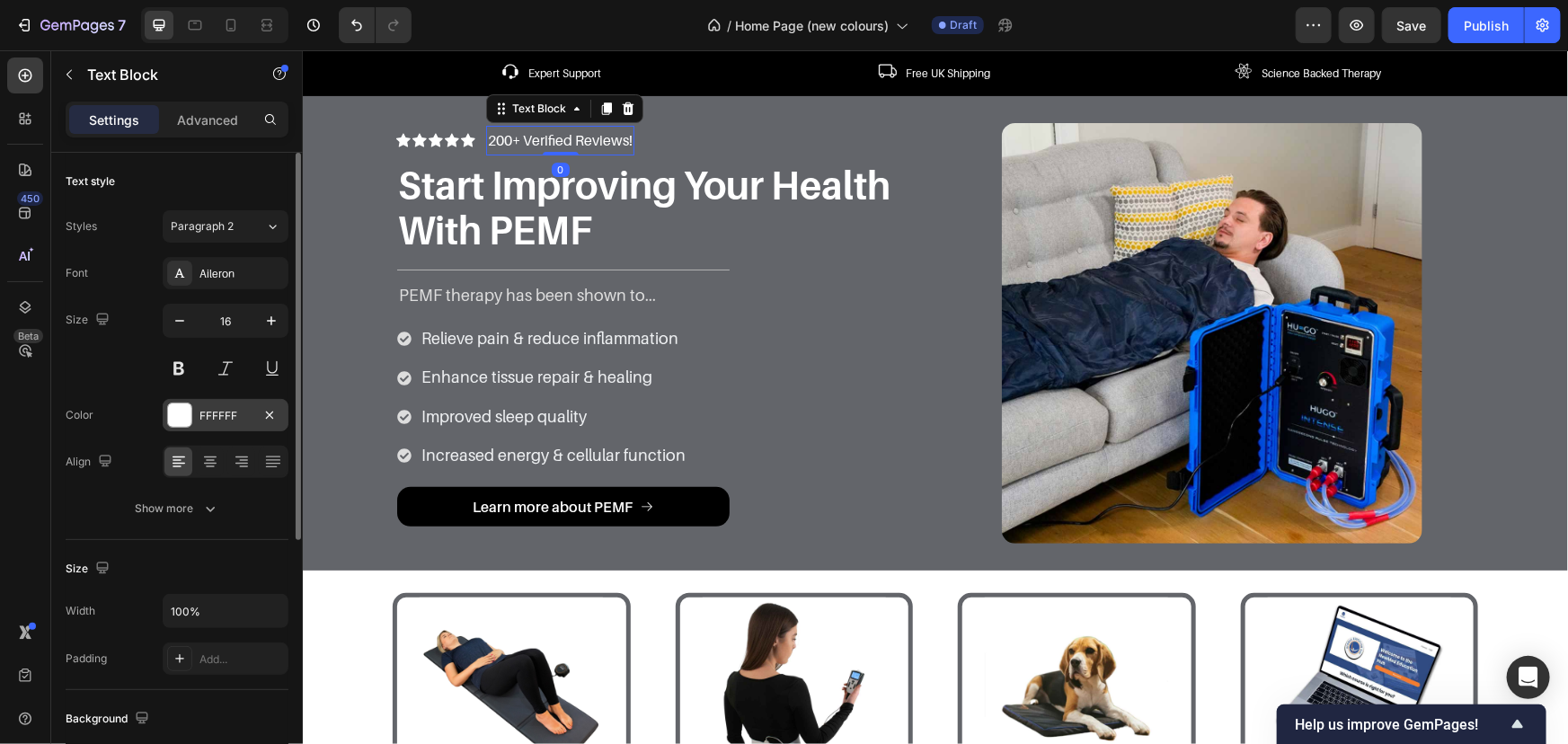
click at [188, 407] on div at bounding box center [179, 416] width 24 height 24
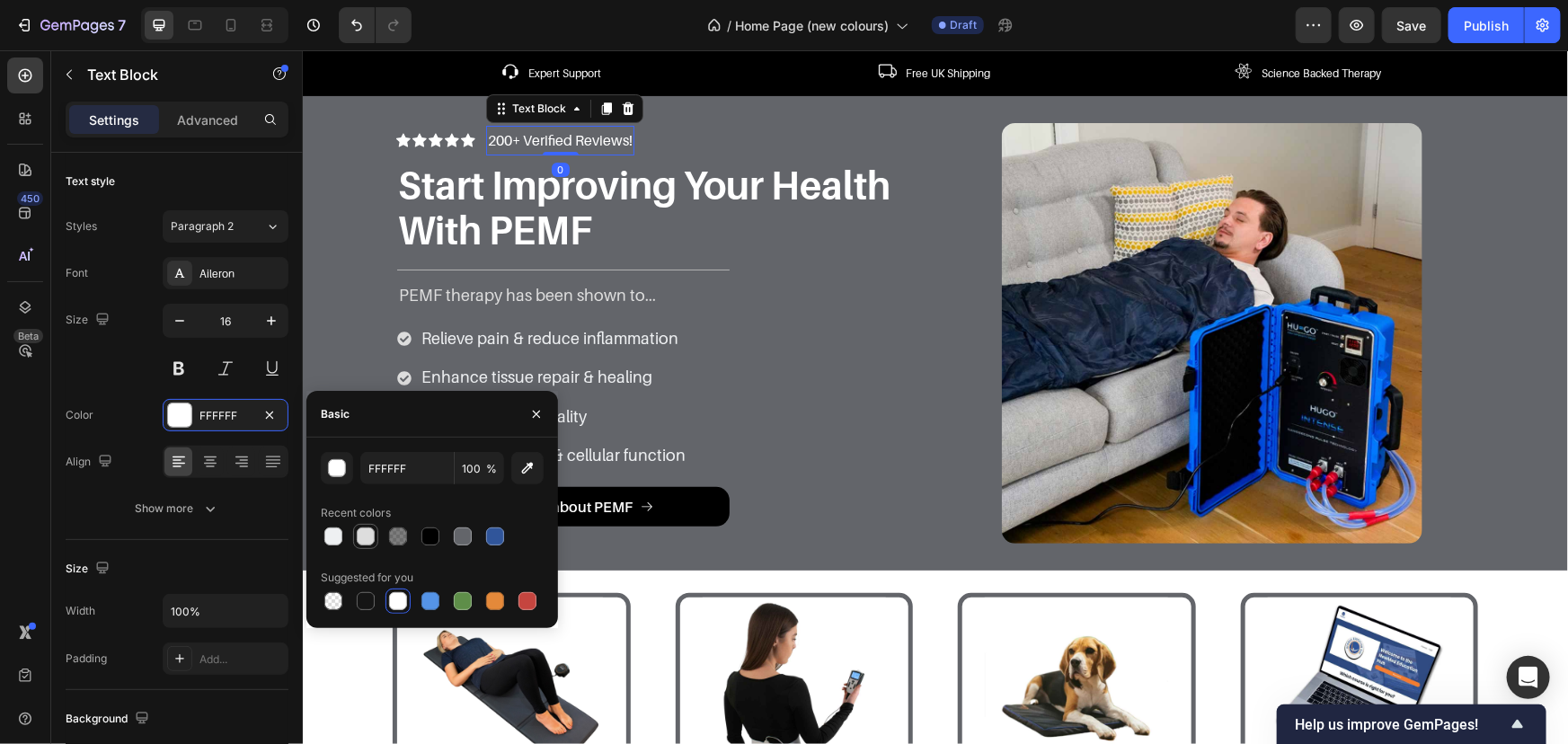
click at [372, 525] on div at bounding box center [366, 536] width 22 height 22
type input "DDDDDD"
click at [395, 134] on icon at bounding box center [402, 139] width 15 height 15
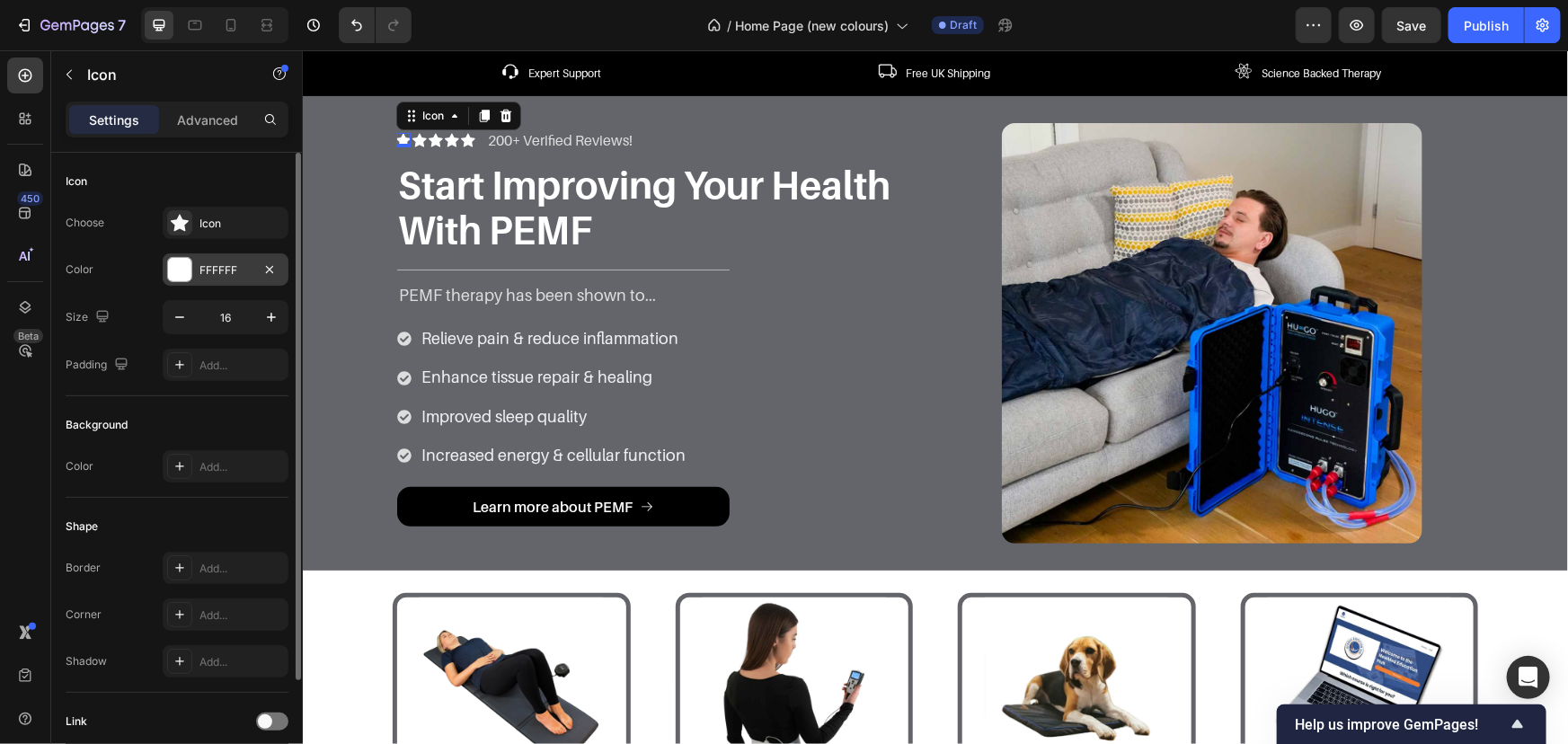
click at [192, 282] on div "FFFFFF" at bounding box center [226, 269] width 126 height 32
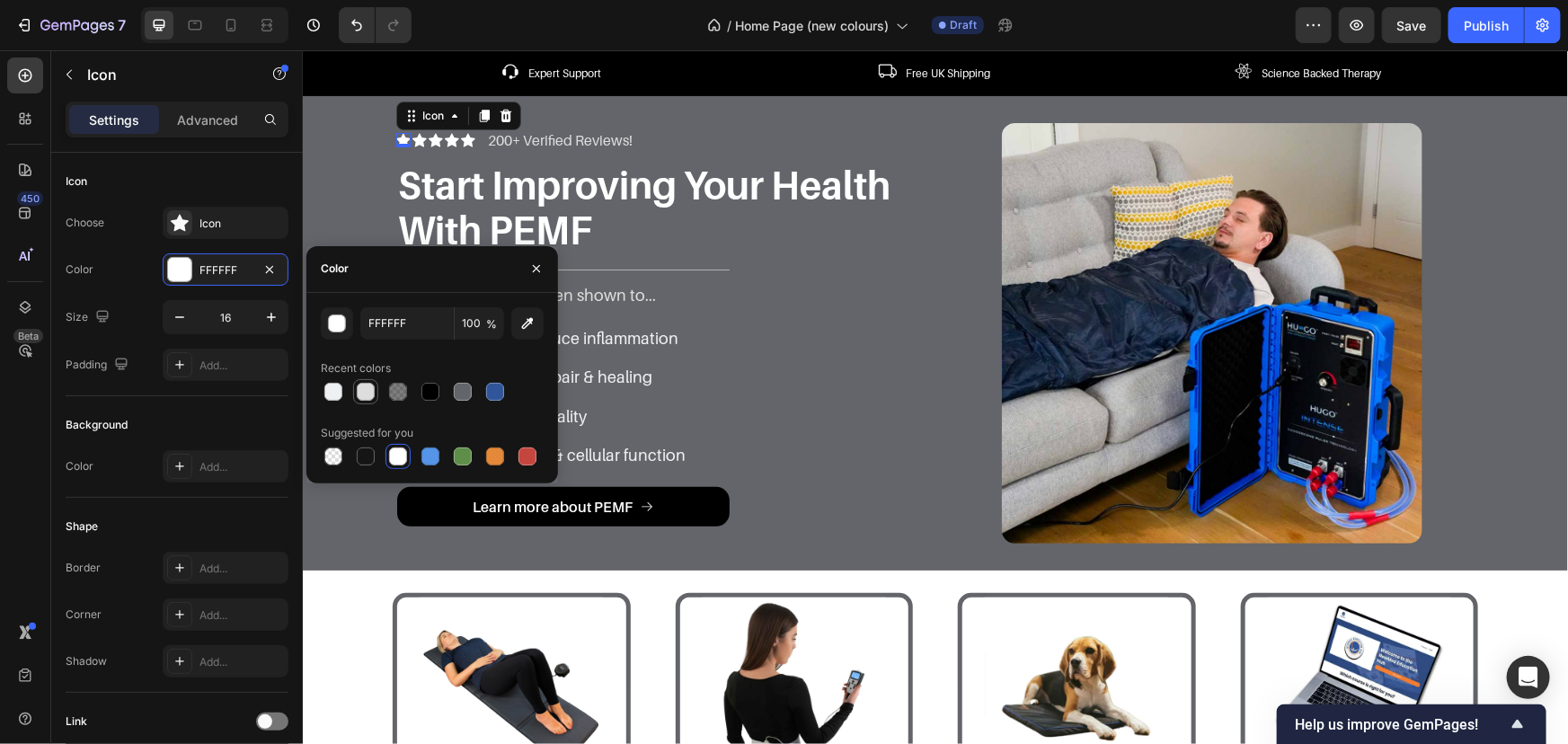
click at [374, 394] on div at bounding box center [366, 391] width 18 height 18
type input "DDDDDD"
click at [412, 136] on icon at bounding box center [419, 140] width 15 height 14
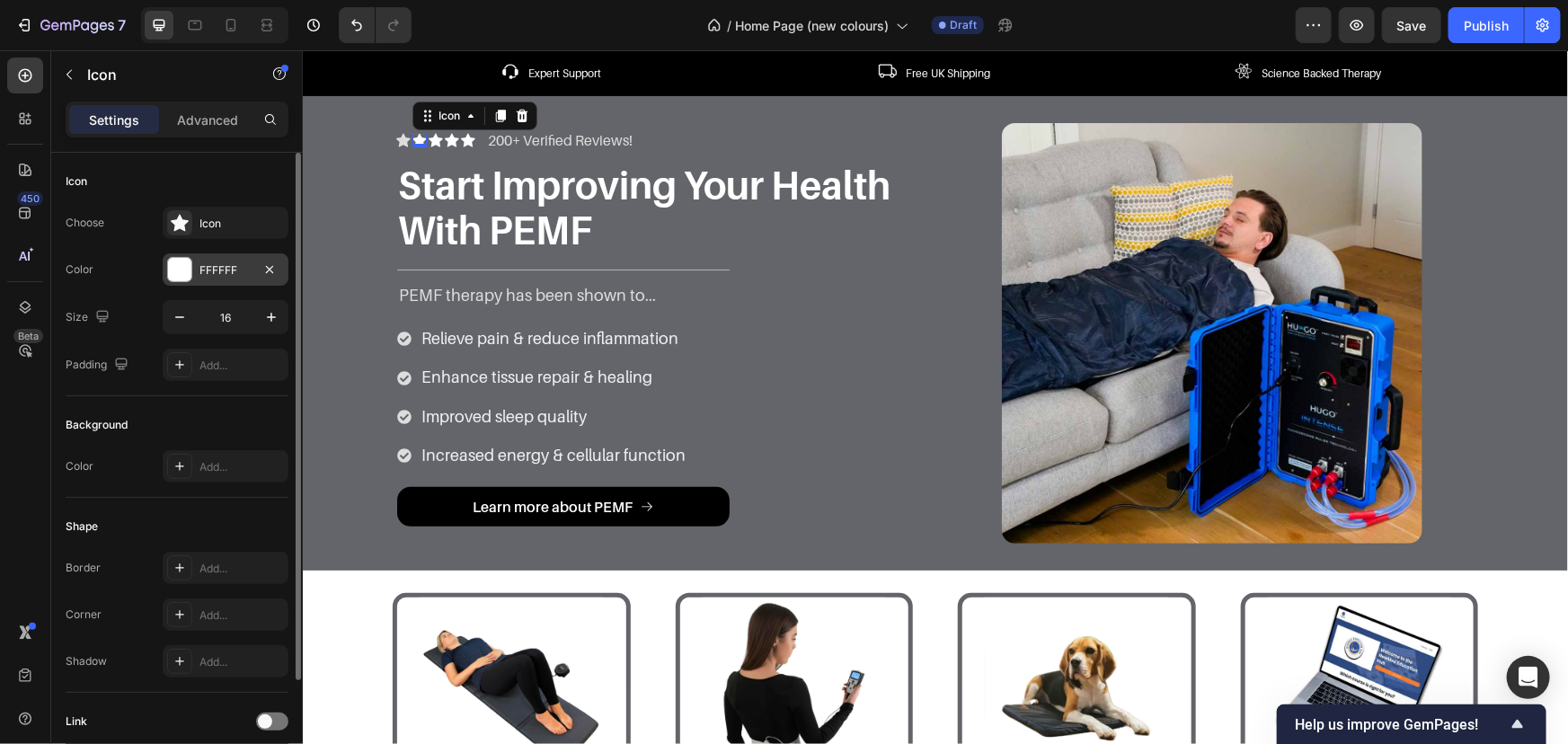
click at [221, 259] on div "FFFFFF" at bounding box center [226, 269] width 126 height 32
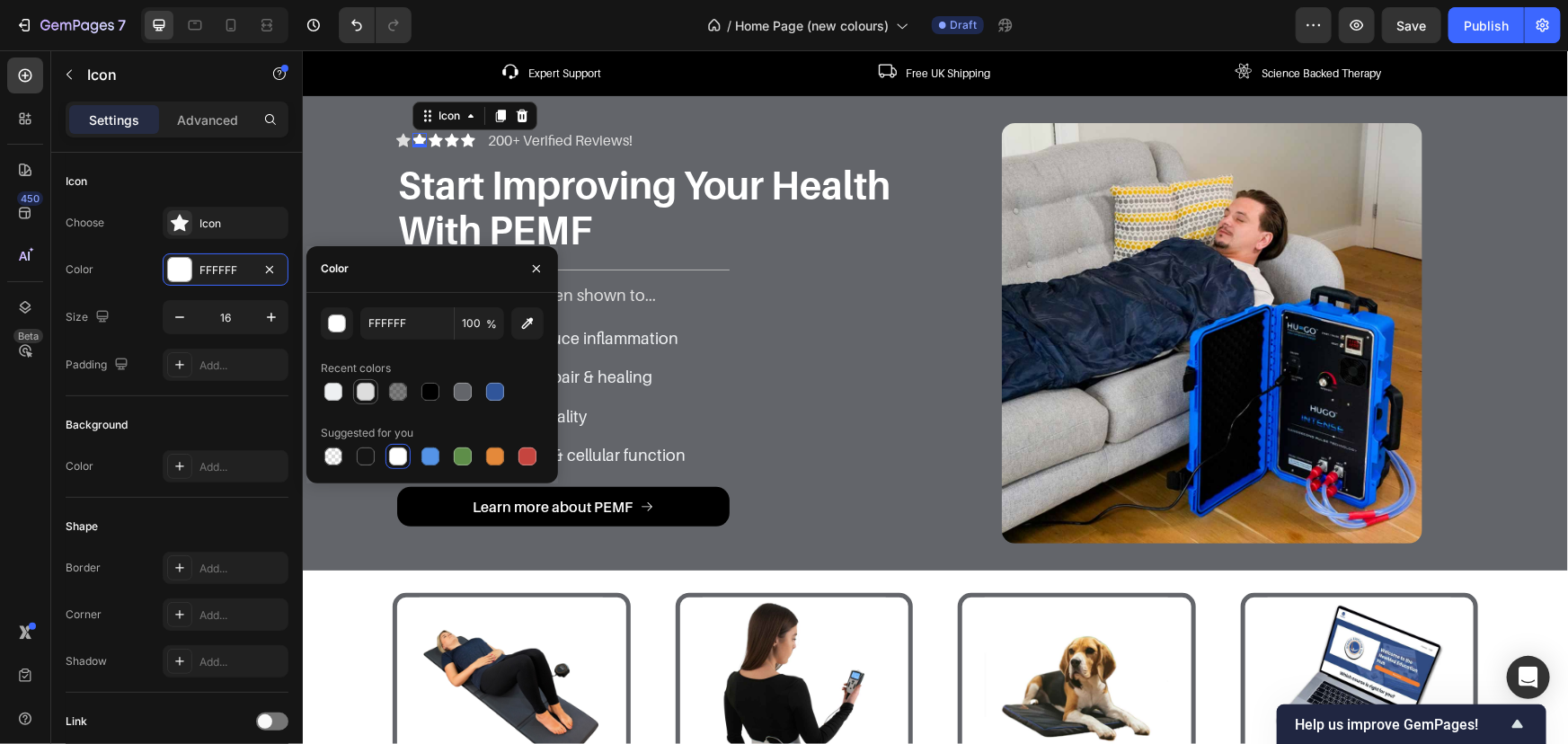
click at [360, 382] on div at bounding box center [366, 391] width 18 height 18
type input "DDDDDD"
click at [430, 139] on div "Icon" at bounding box center [434, 139] width 15 height 15
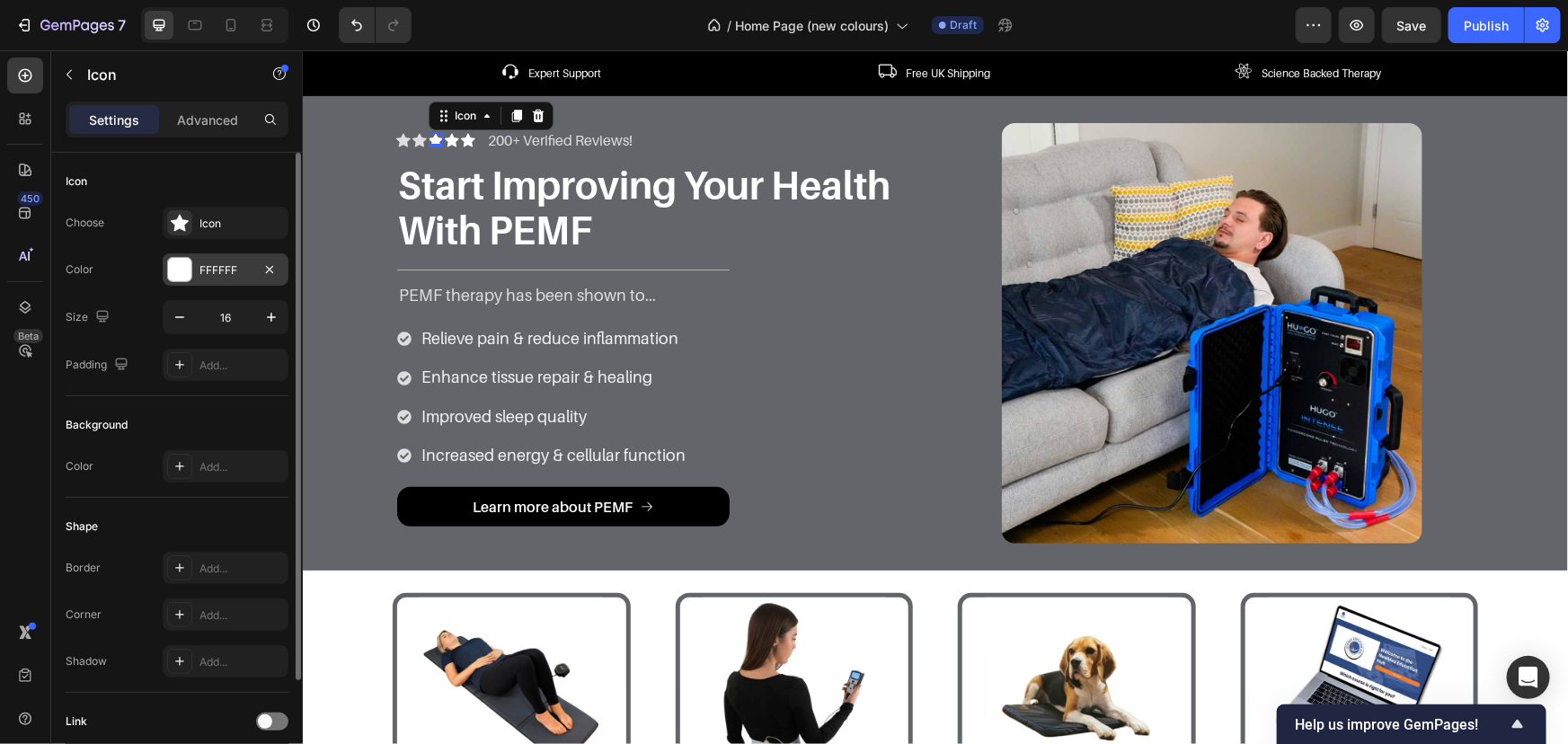
click at [227, 283] on div "FFFFFF" at bounding box center [226, 269] width 126 height 32
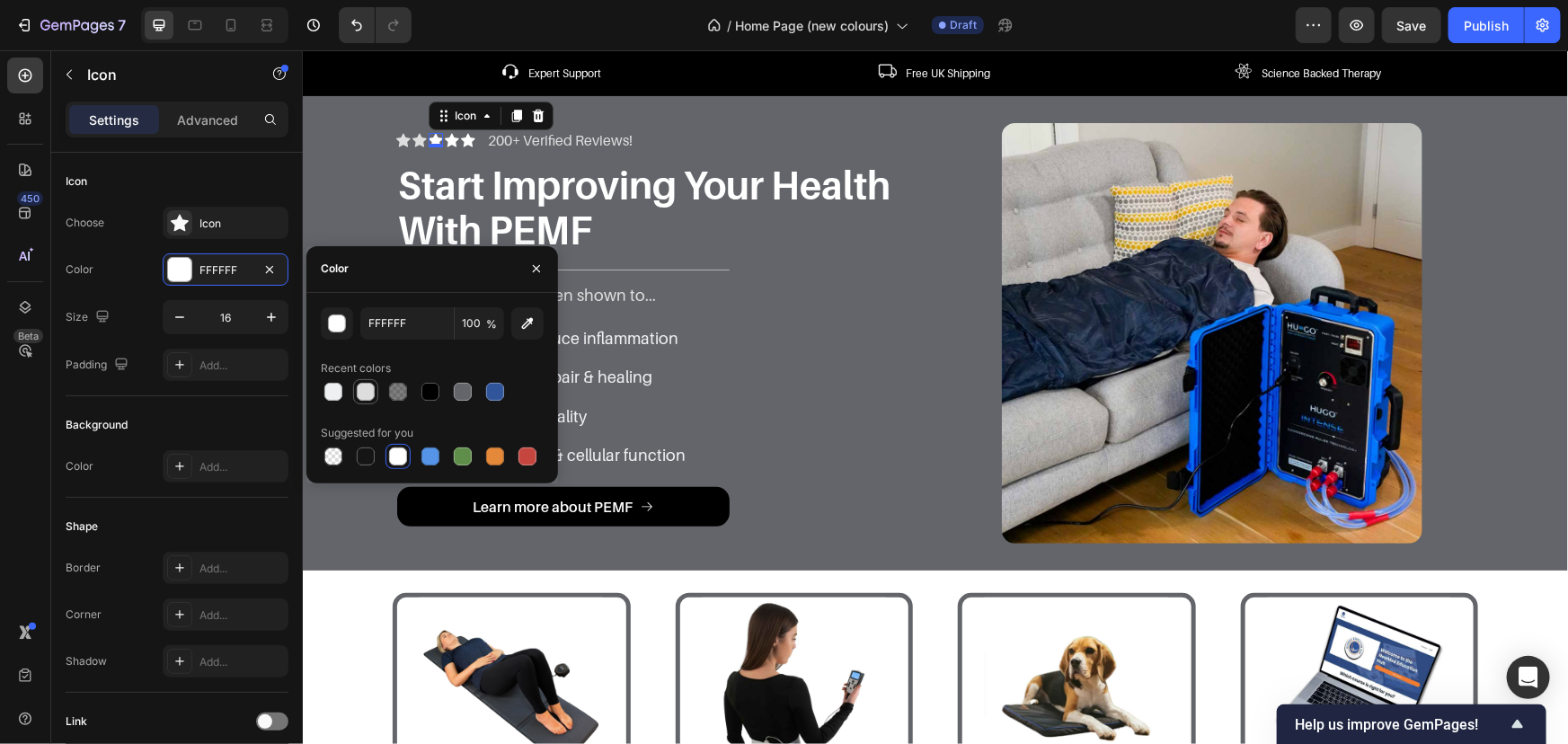
click at [361, 389] on div at bounding box center [366, 391] width 18 height 18
type input "DDDDDD"
click at [444, 136] on icon at bounding box center [451, 140] width 15 height 14
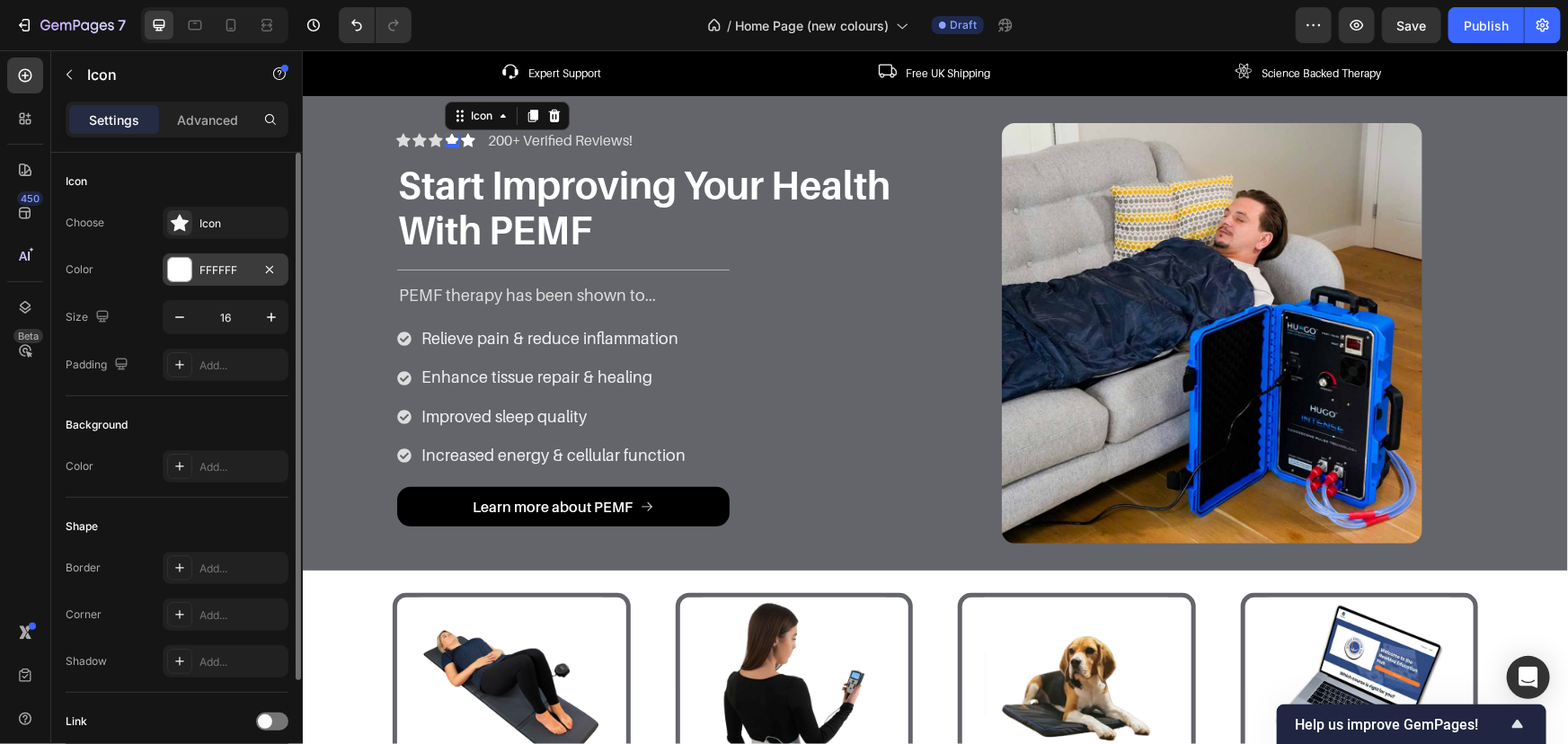
click at [196, 272] on div "FFFFFF" at bounding box center [226, 269] width 126 height 32
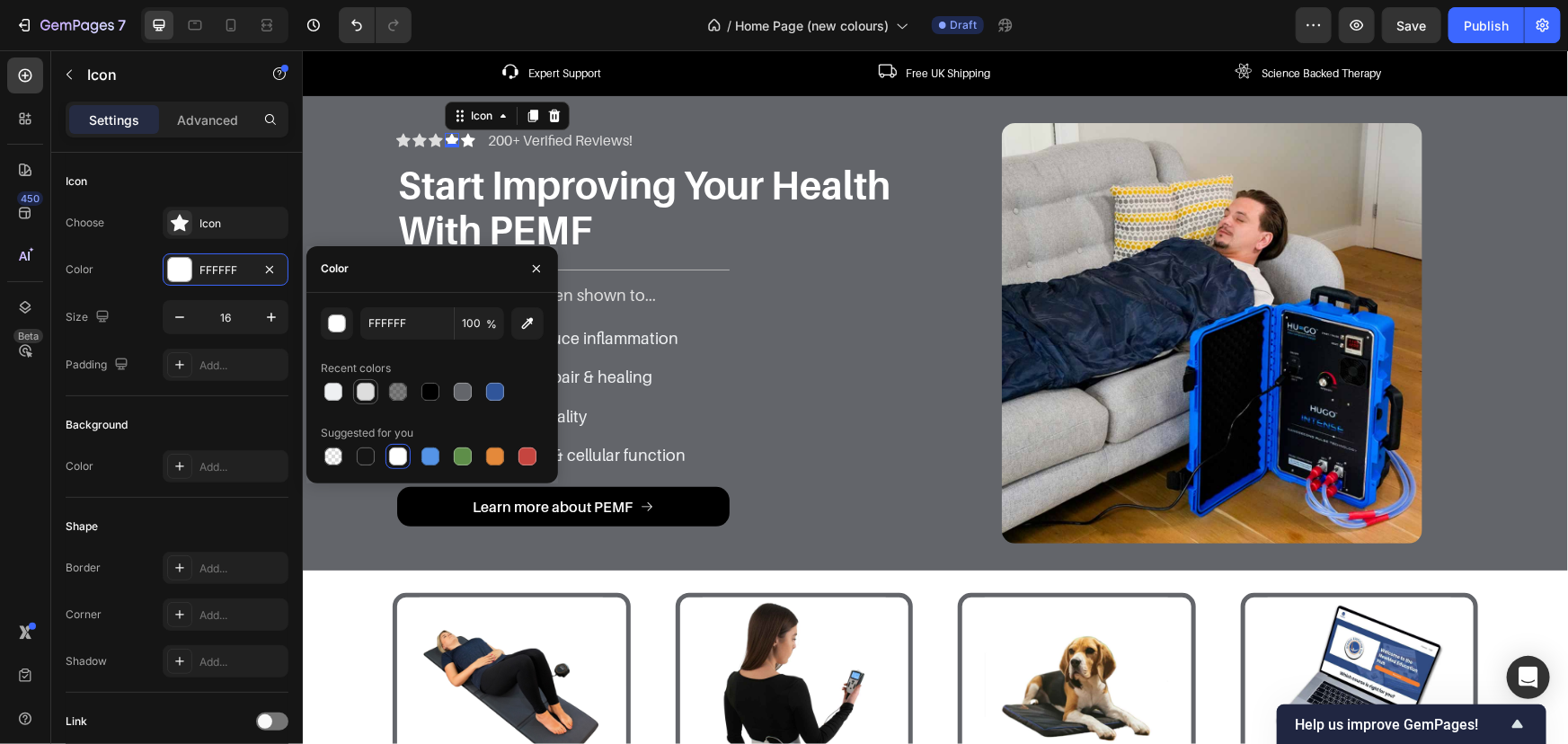
click at [363, 385] on div at bounding box center [366, 391] width 18 height 18
type input "DDDDDD"
click at [465, 138] on icon at bounding box center [467, 140] width 15 height 14
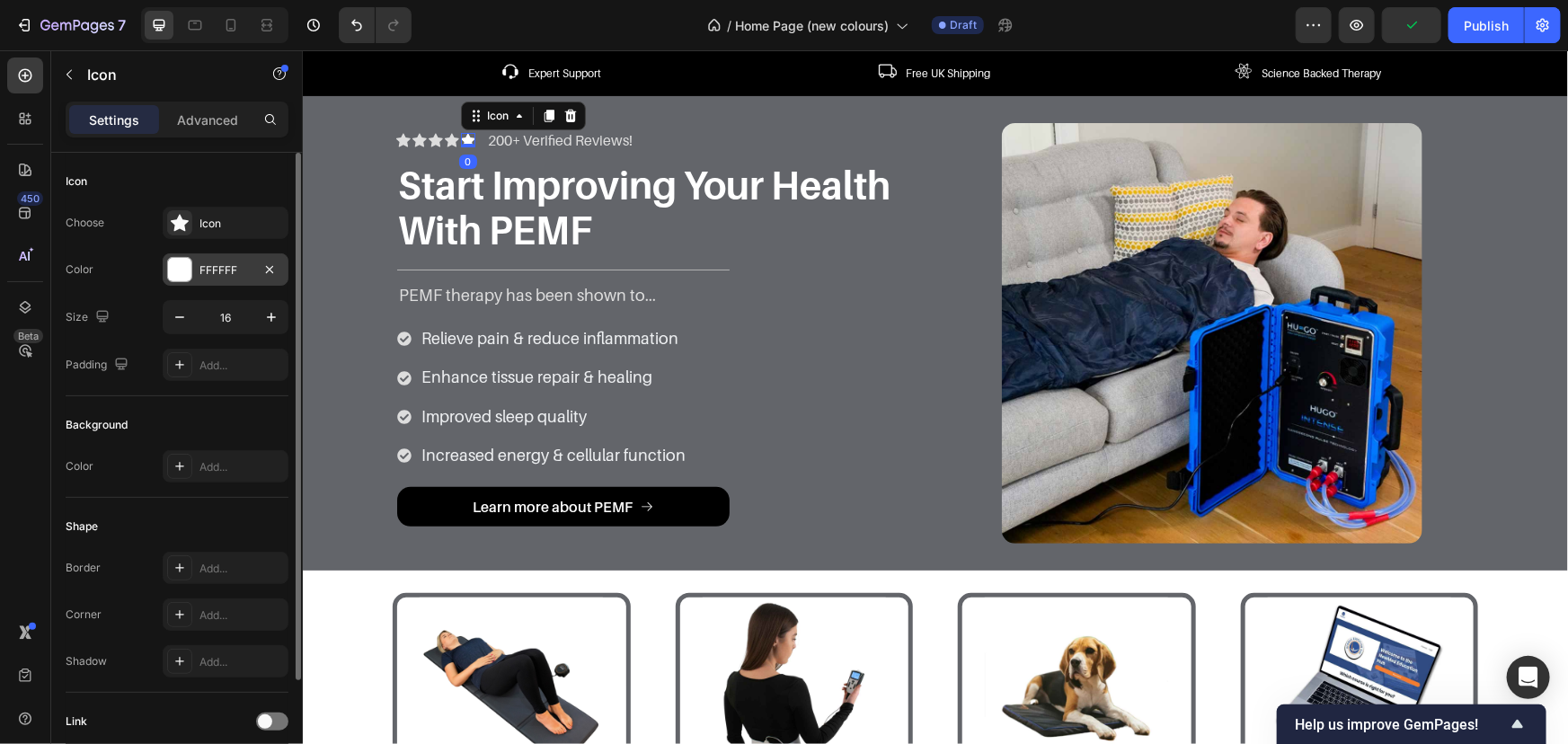
drag, startPoint x: 182, startPoint y: 274, endPoint x: 198, endPoint y: 274, distance: 16.0
click at [184, 274] on div at bounding box center [179, 270] width 24 height 24
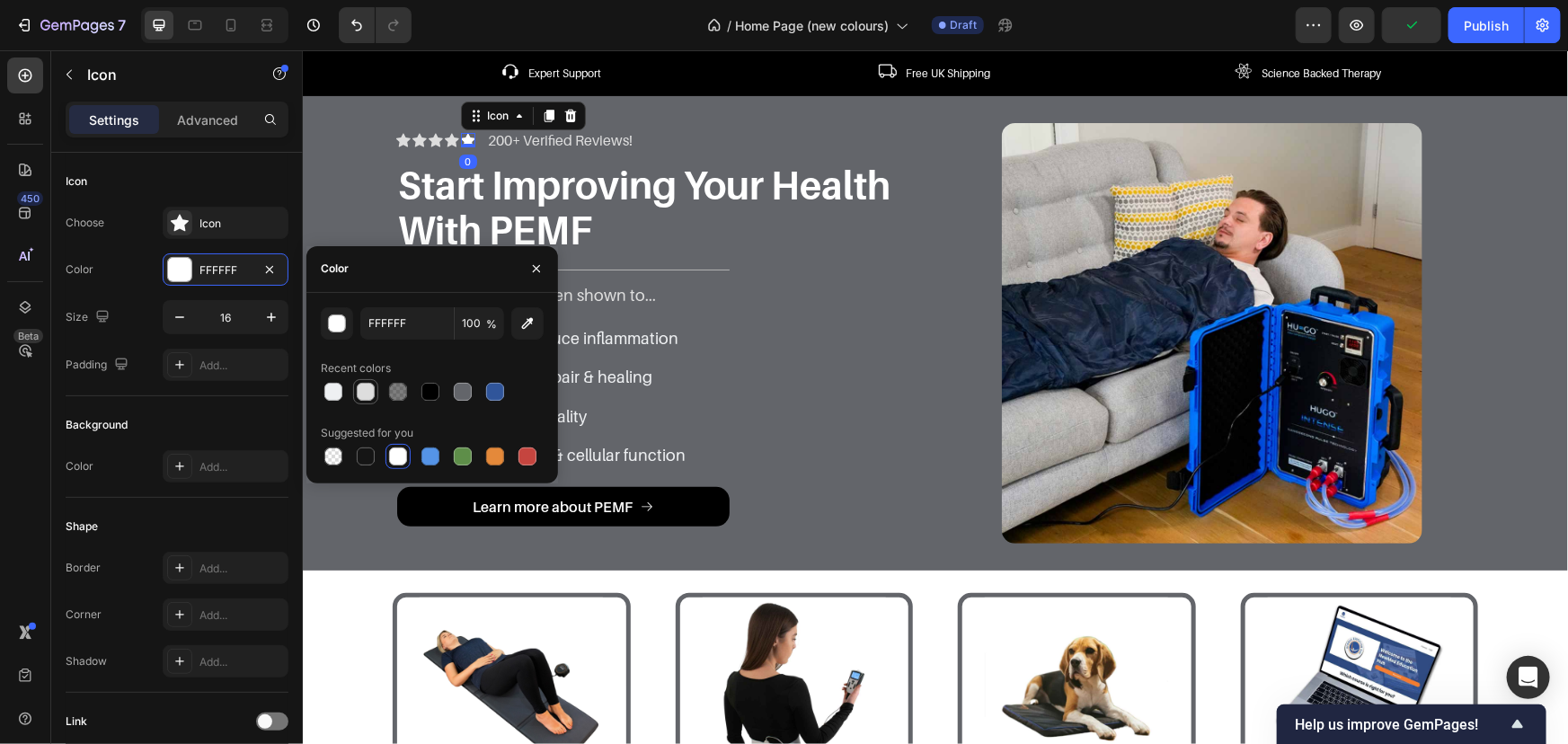
click at [372, 392] on div at bounding box center [366, 391] width 18 height 18
type input "DDDDDD"
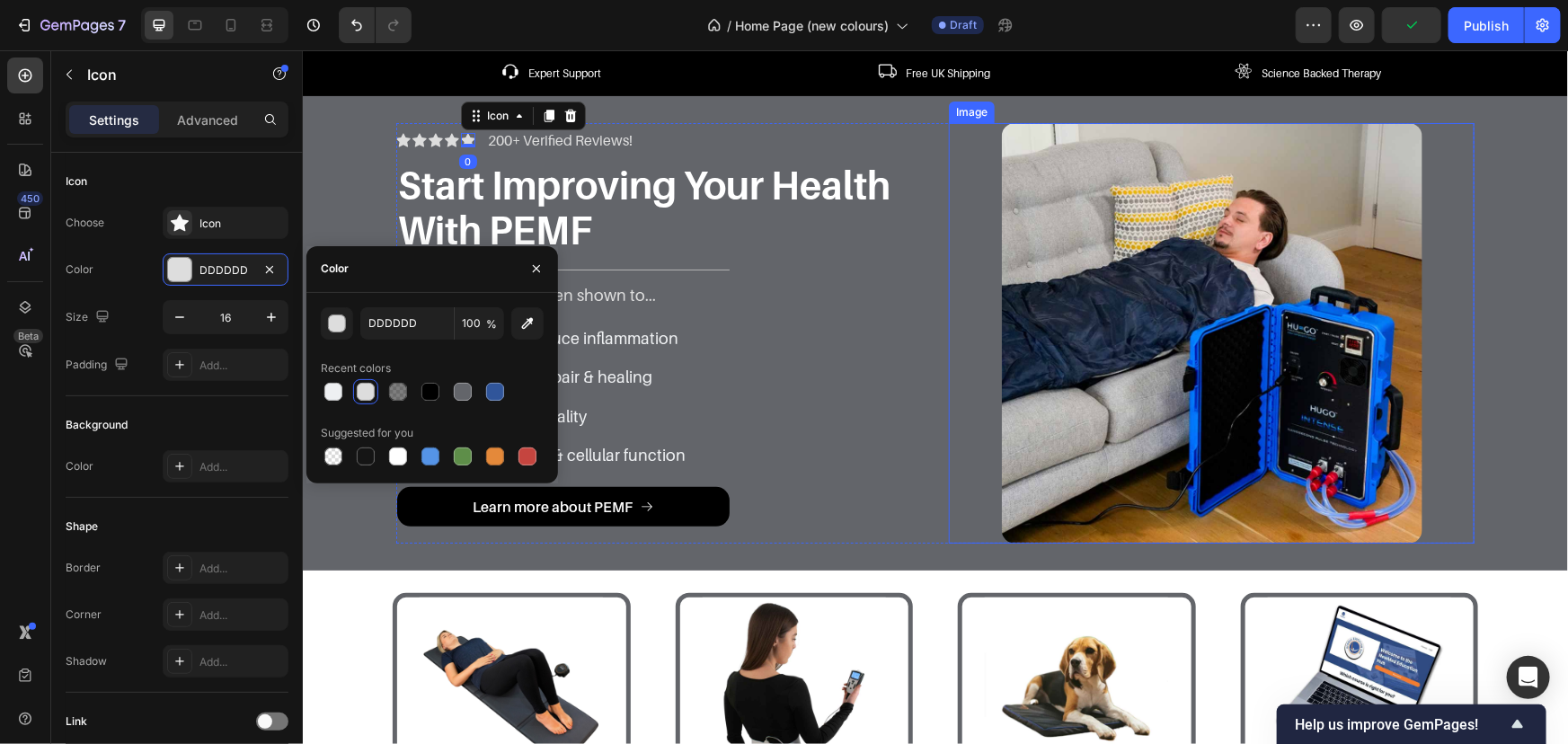
click at [901, 210] on h1 "Start Improving Your Health With PEMF" at bounding box center [658, 207] width 526 height 94
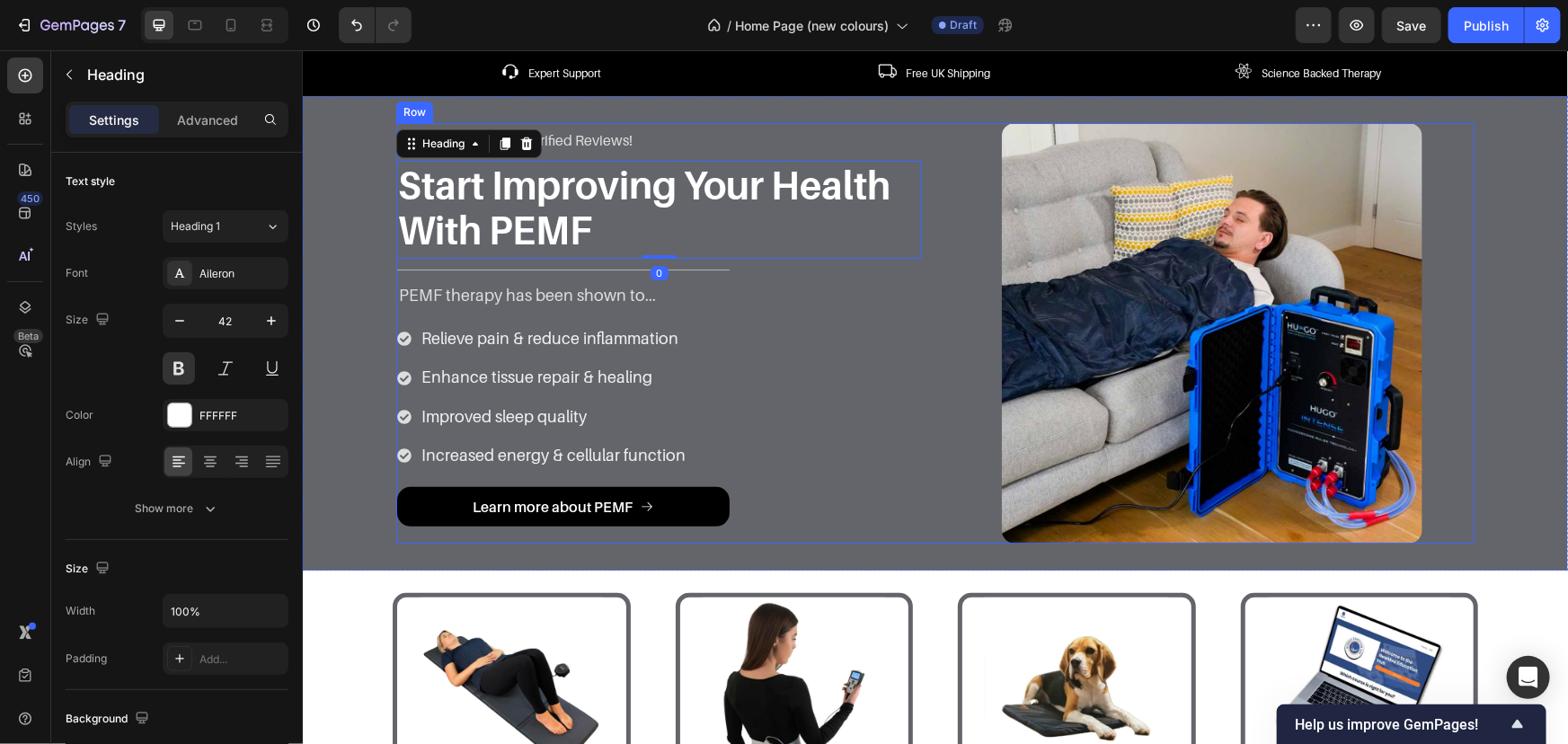
click at [921, 129] on div "Icon Icon Icon Icon Icon Icon List 200+ Verified Reviews! Text Block Row Start …" at bounding box center [935, 332] width 1079 height 421
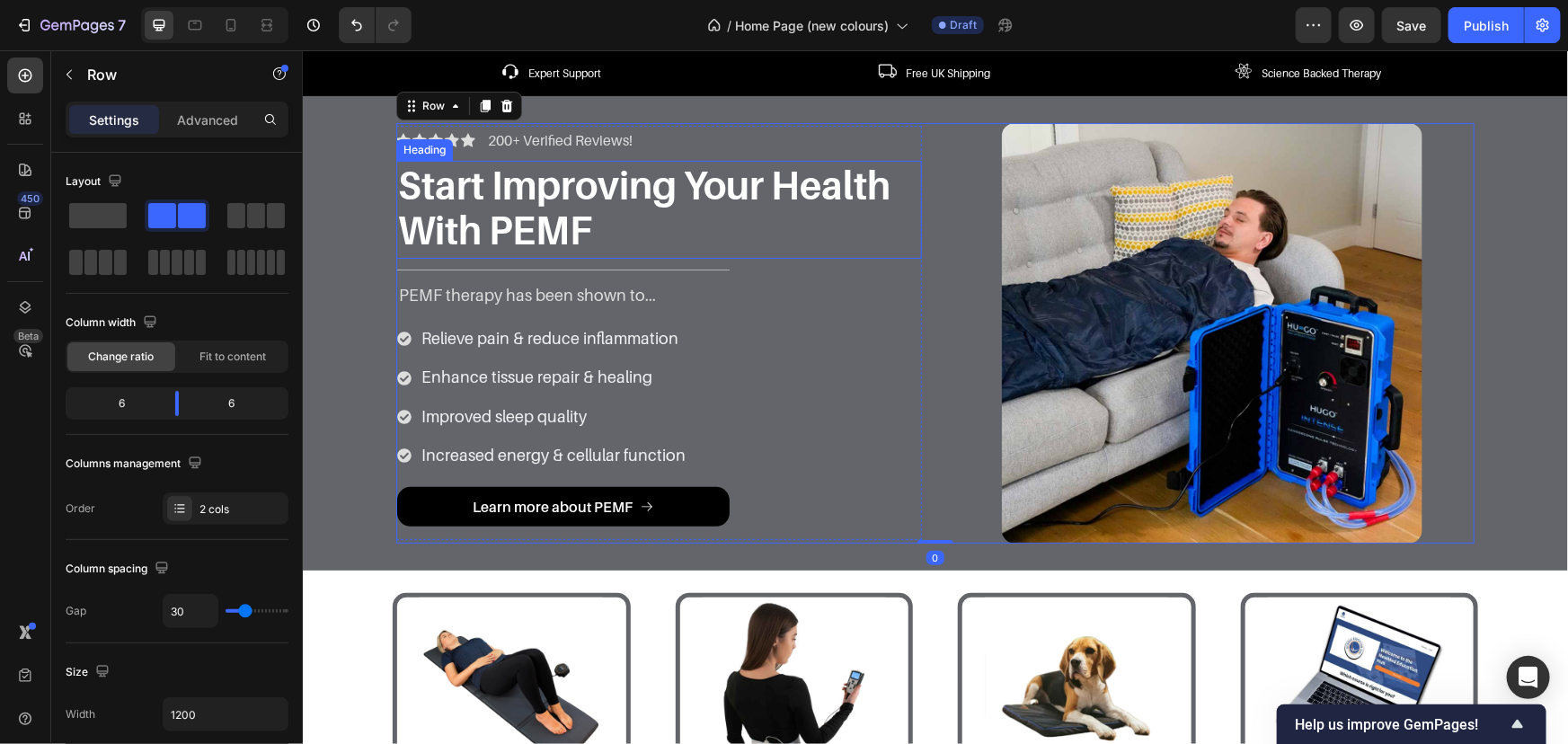
click at [395, 243] on h1 "Start Improving Your Health With PEMF" at bounding box center [658, 207] width 526 height 94
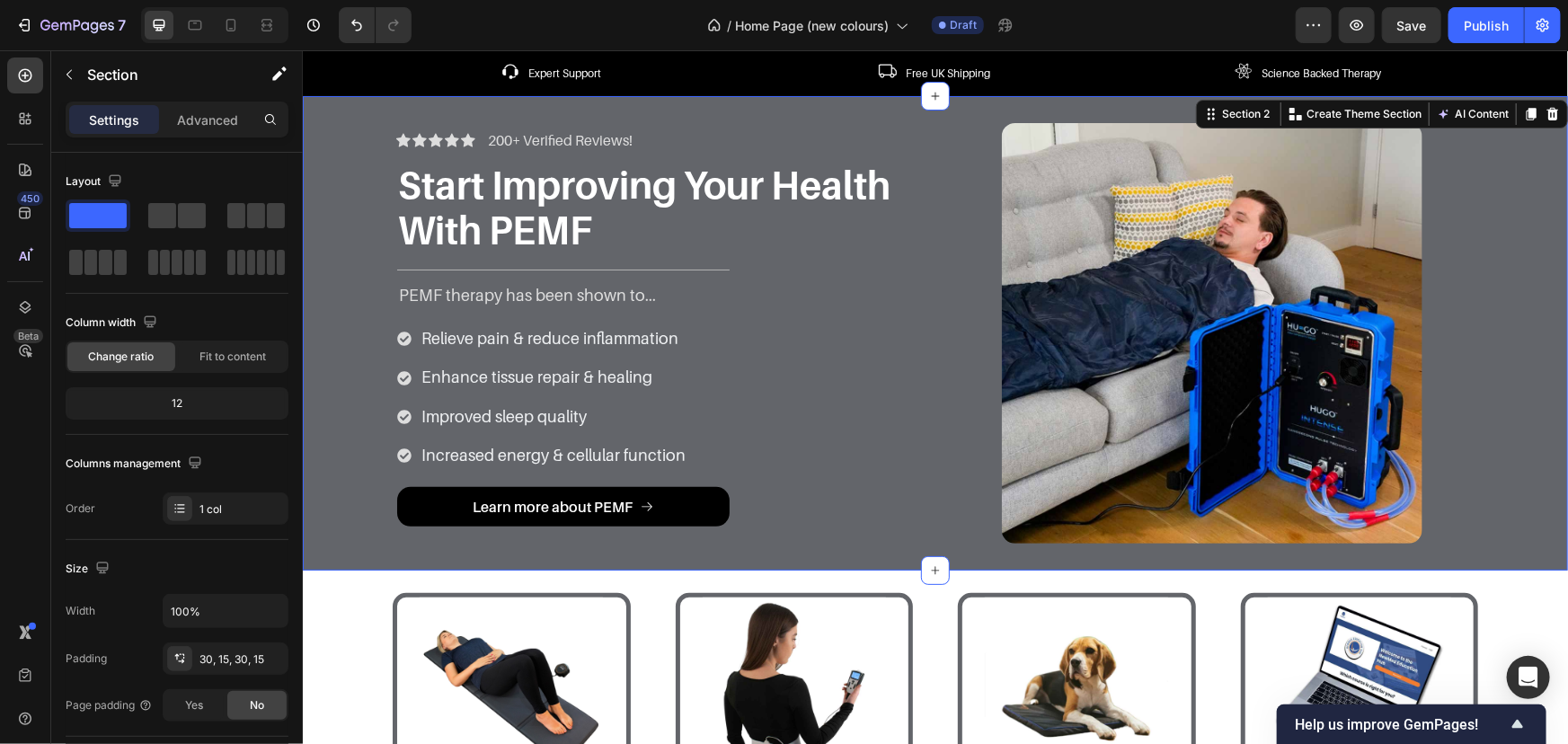
click at [337, 240] on div "Icon Icon Icon Icon Icon Icon List 200+ Verified Reviews! Text Block Row Start …" at bounding box center [935, 332] width 1239 height 421
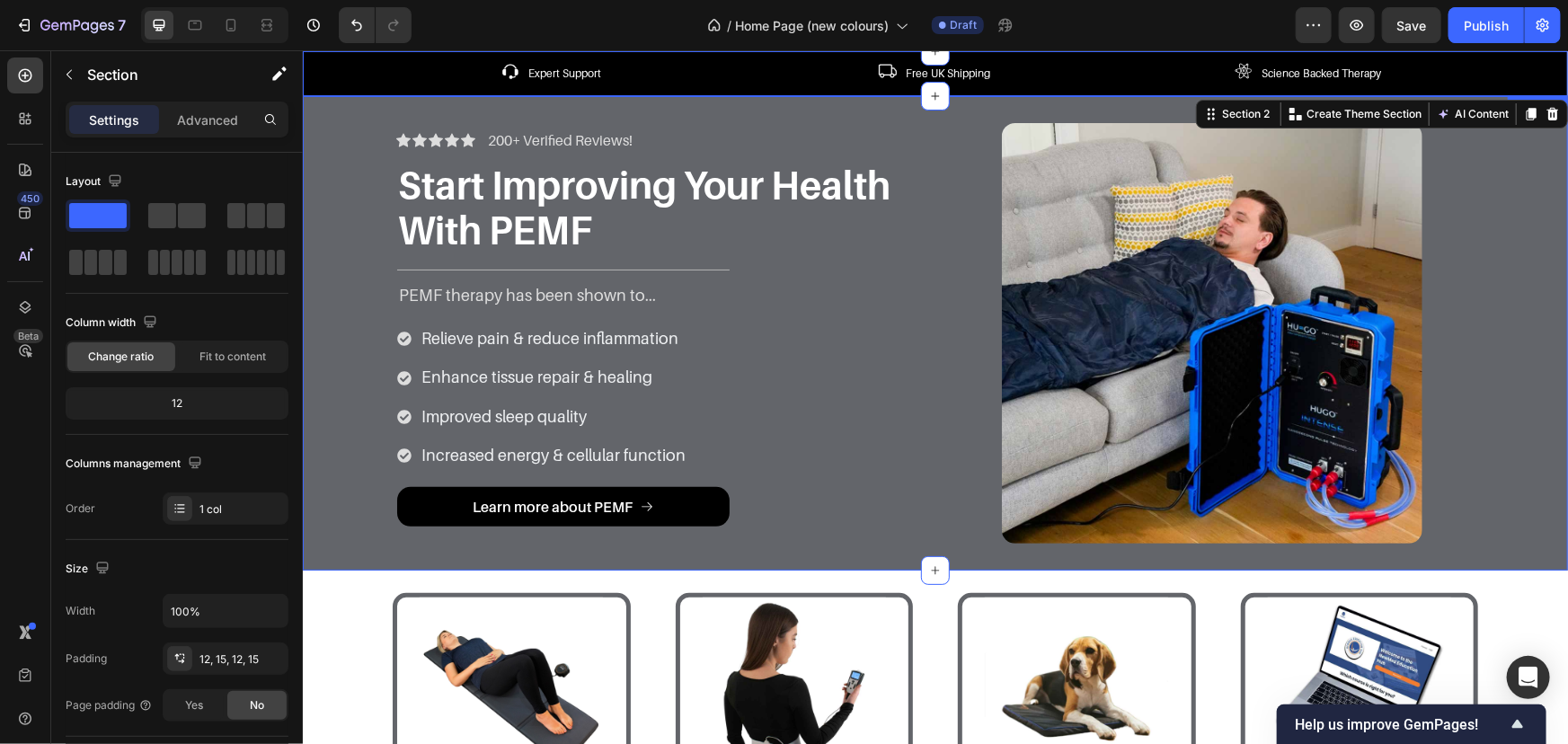
click at [738, 88] on div "Image Expert Support Text block Row Image Free UK Shipping Text block Row Image…" at bounding box center [935, 73] width 1265 height 45
click at [1396, 37] on button "Save" at bounding box center [1412, 25] width 59 height 36
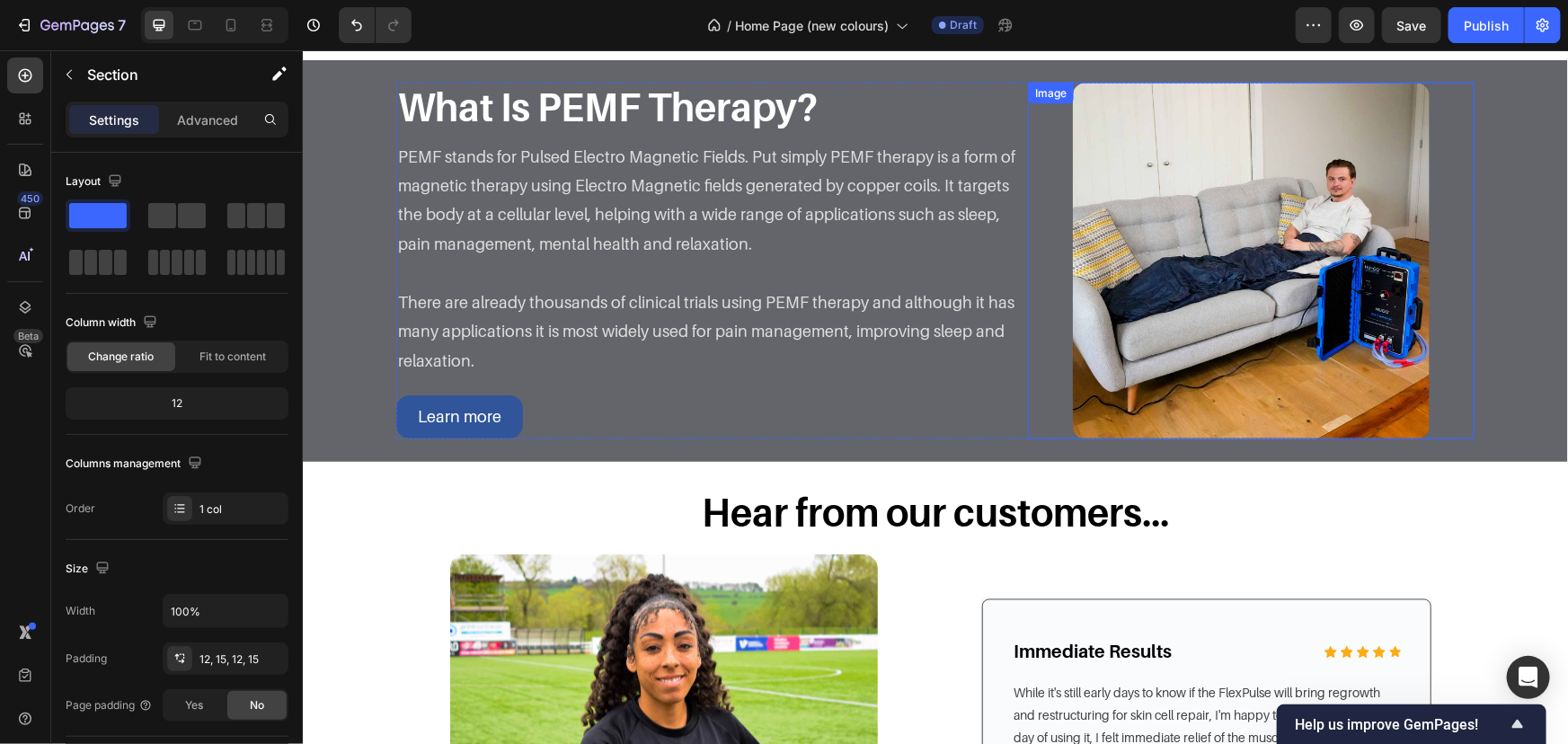
scroll to position [1143, 0]
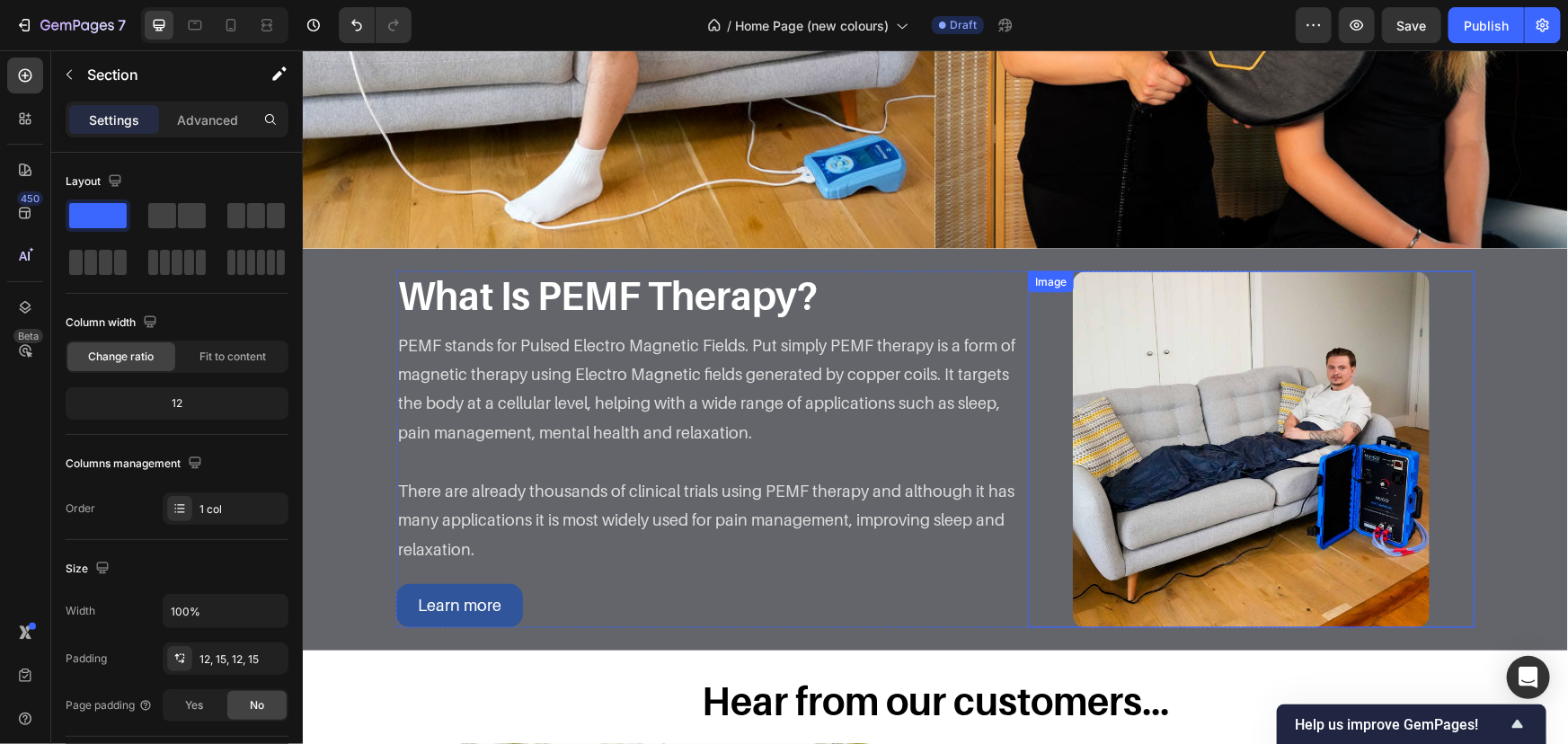
click at [1376, 358] on img at bounding box center [1250, 449] width 357 height 357
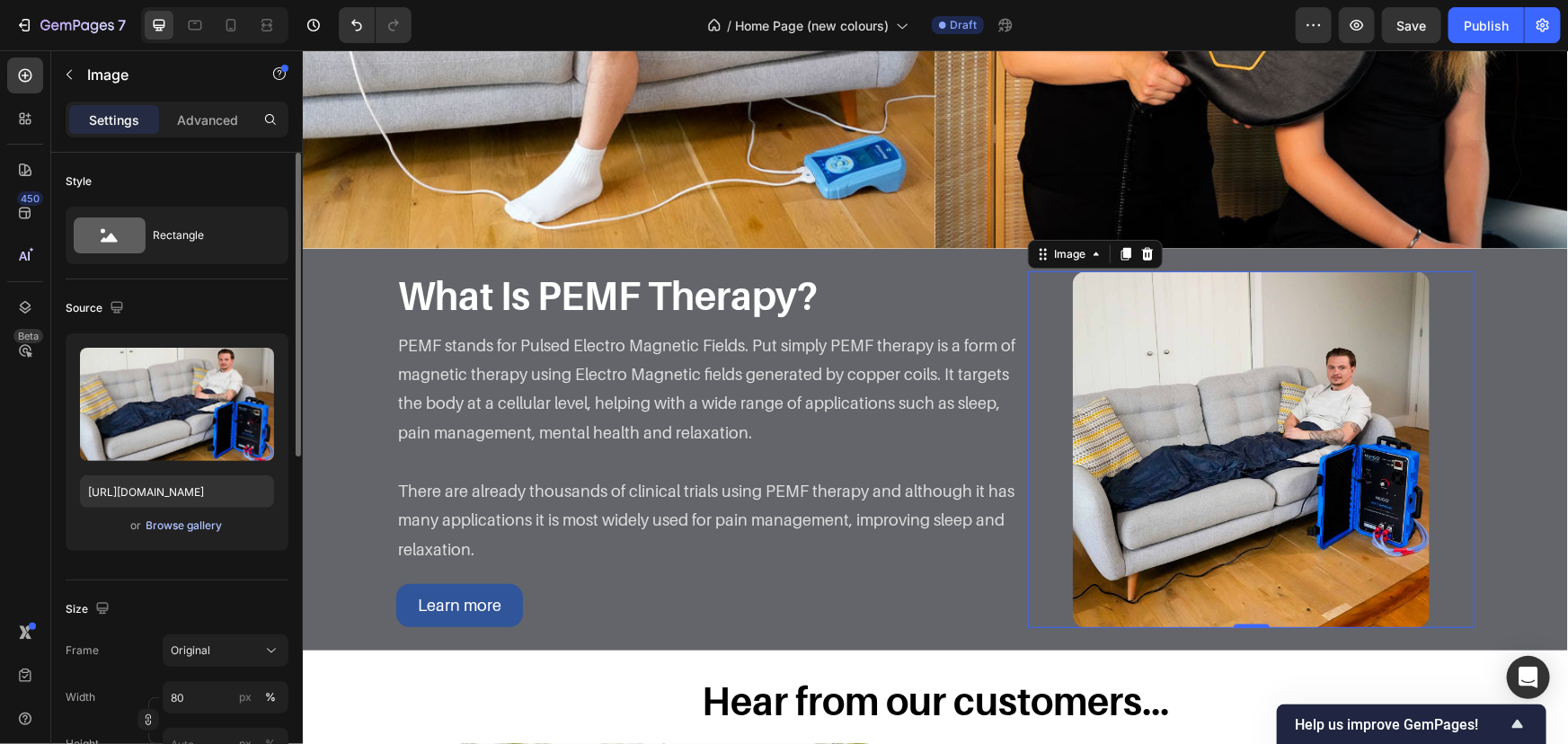
click at [189, 529] on div "Browse gallery" at bounding box center [184, 525] width 76 height 16
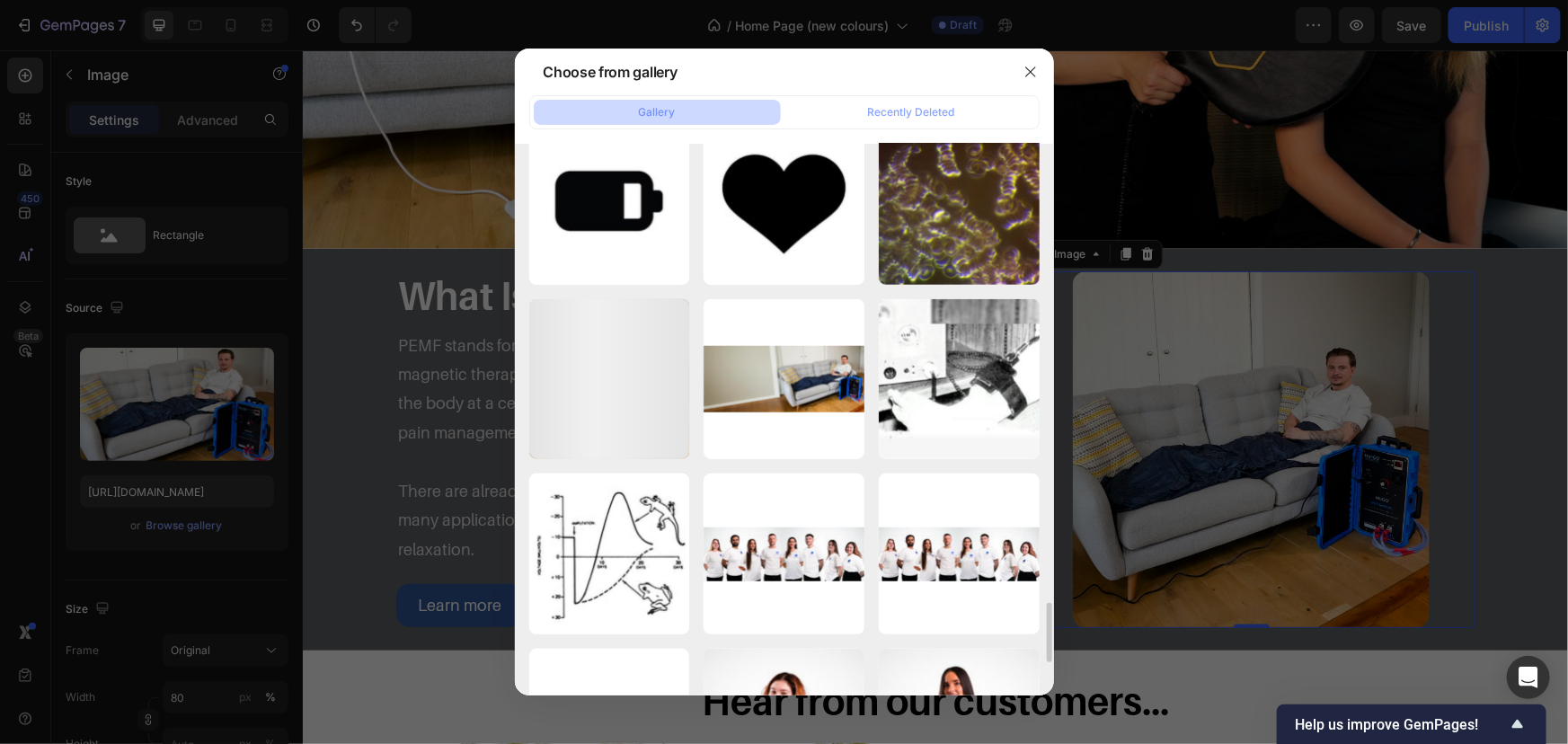
scroll to position [4536, 0]
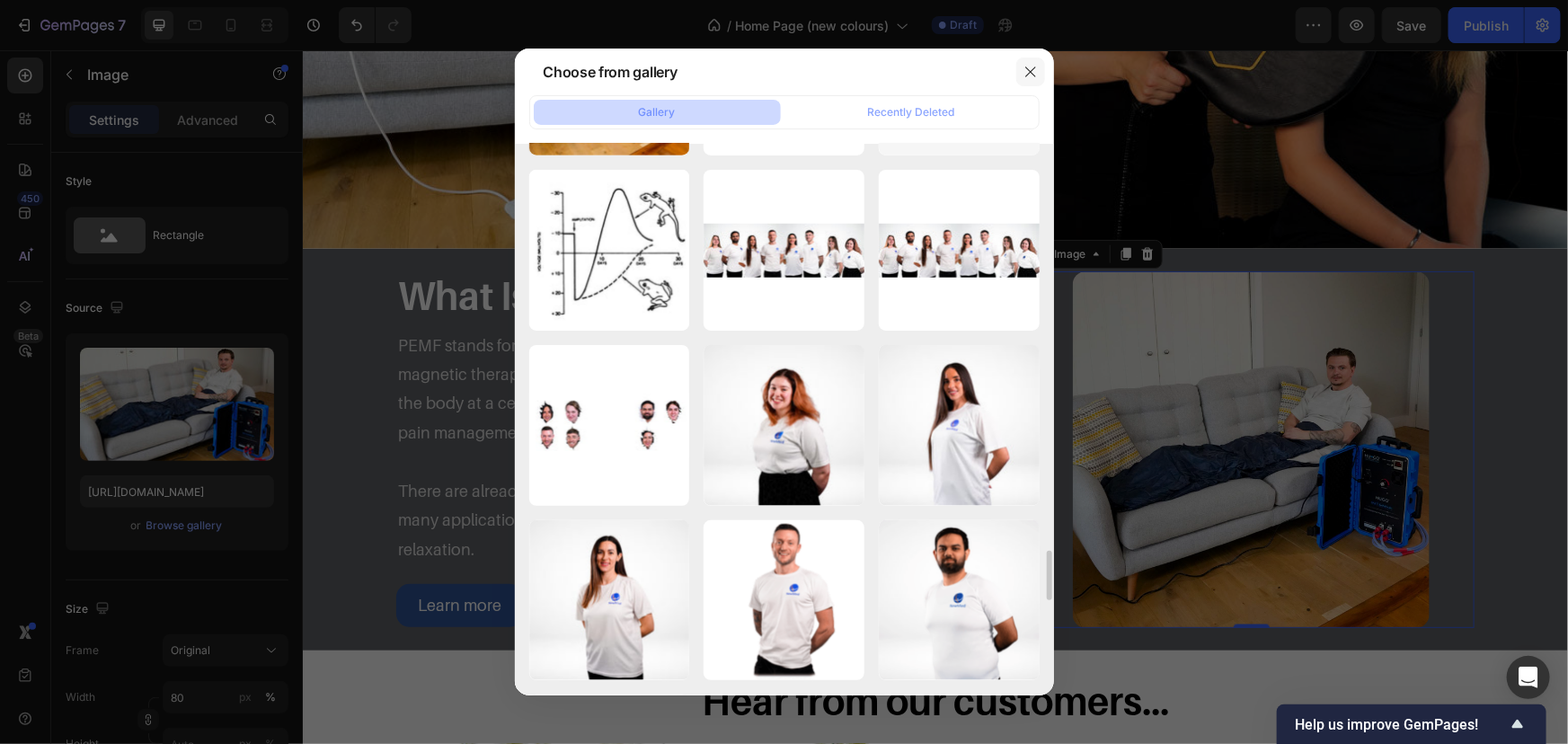
click at [1032, 71] on icon "button" at bounding box center [1031, 72] width 10 height 10
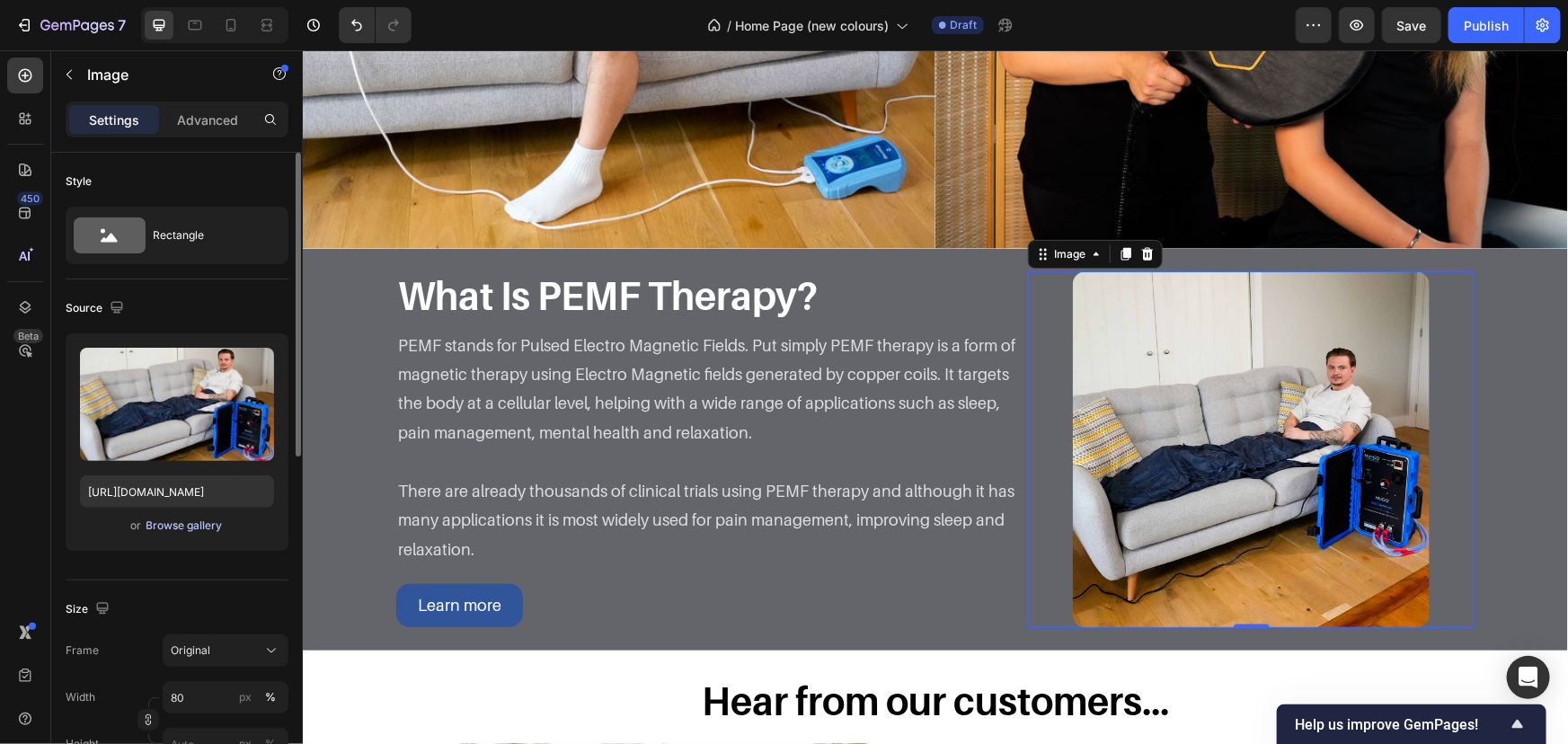
drag, startPoint x: 137, startPoint y: 513, endPoint x: 164, endPoint y: 520, distance: 27.9
click at [138, 515] on span "or" at bounding box center [136, 525] width 11 height 22
click at [164, 520] on div "Browse gallery" at bounding box center [184, 525] width 76 height 16
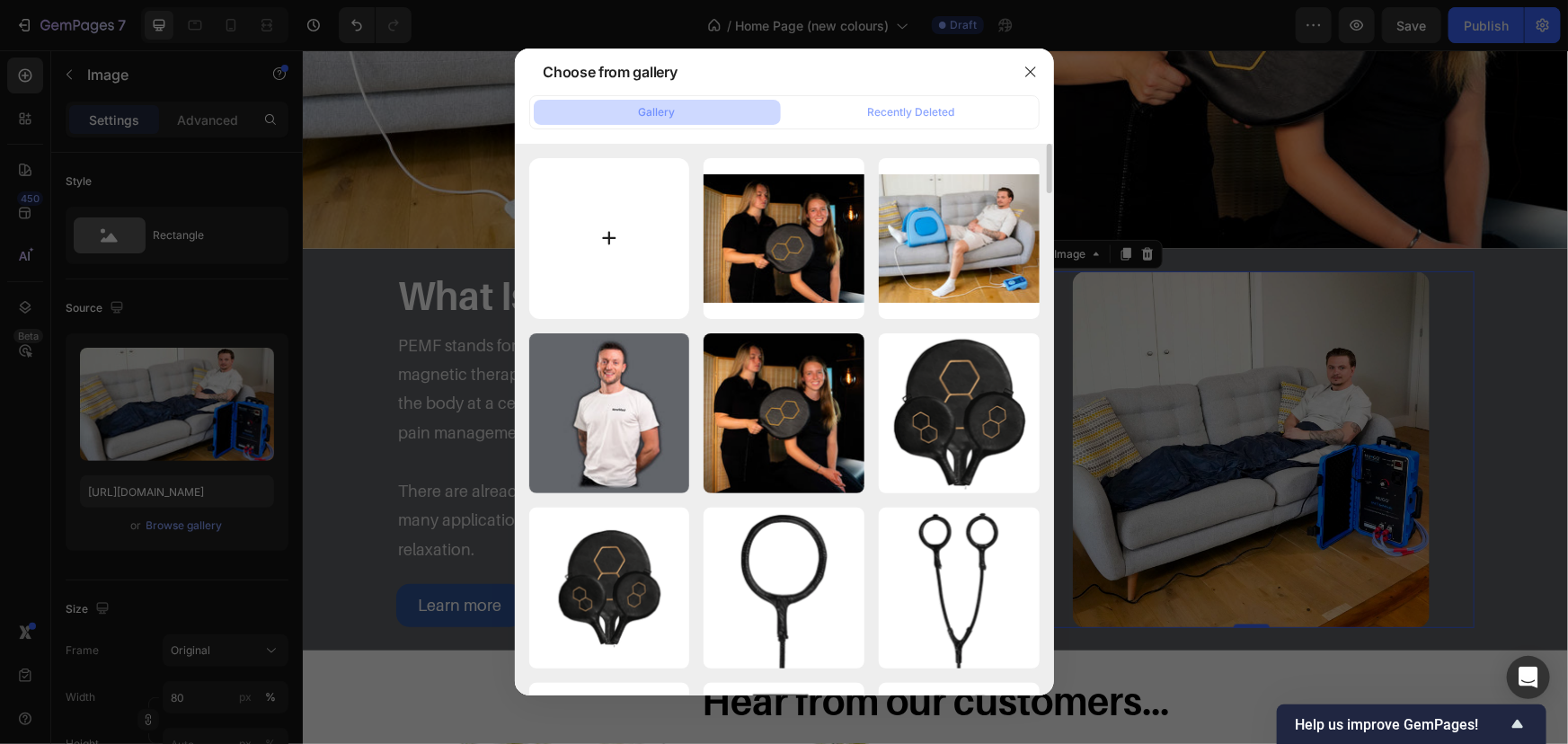
click at [653, 270] on input "file" at bounding box center [610, 238] width 161 height 161
type input "C:\fakepath\gempages_542056974817166244-5ec15769-9f98-46c3-9941-d943db043aa2.gif"
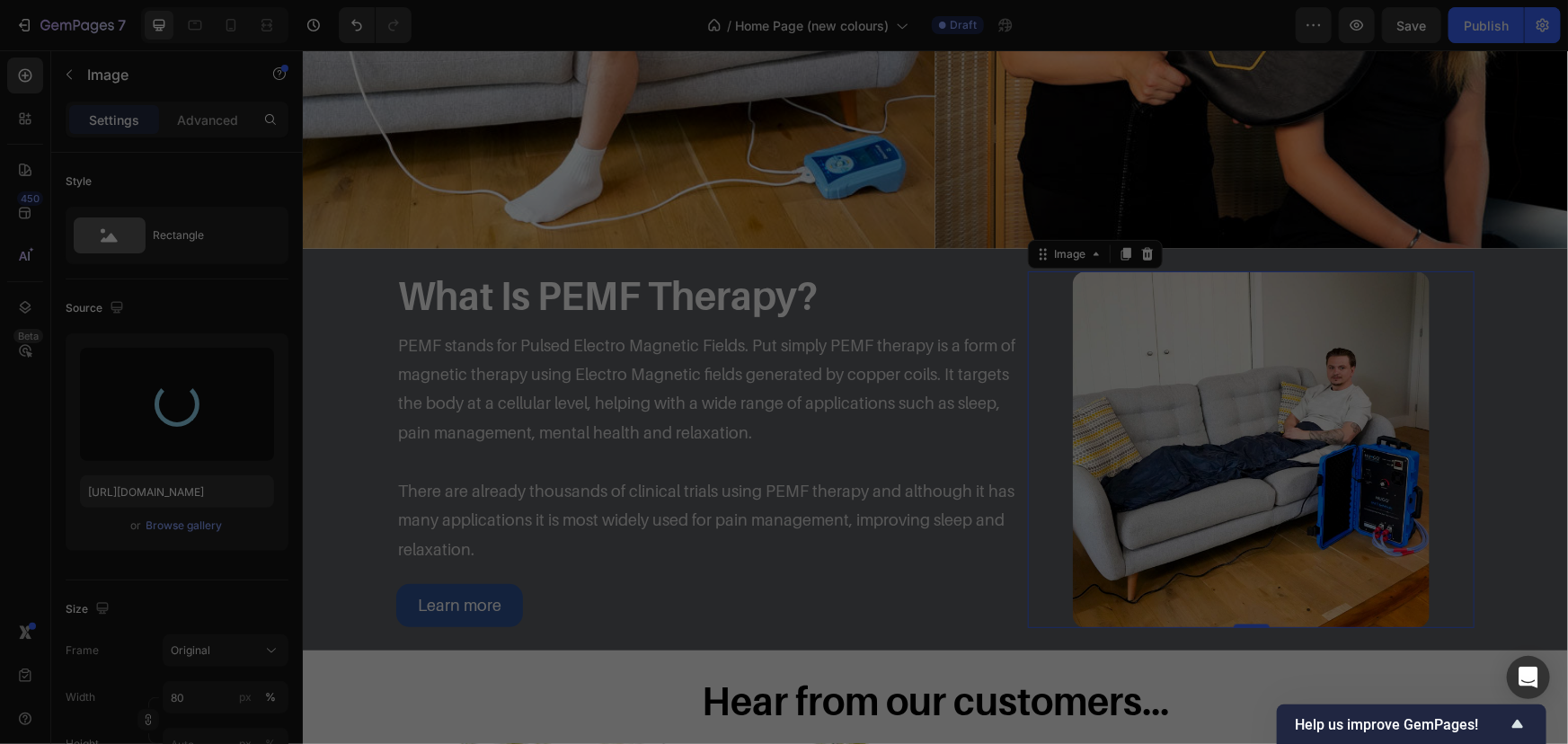
type input "https://cdn.shopify.com/s/files/1/2046/9391/files/gempages_476113712294396738-2…"
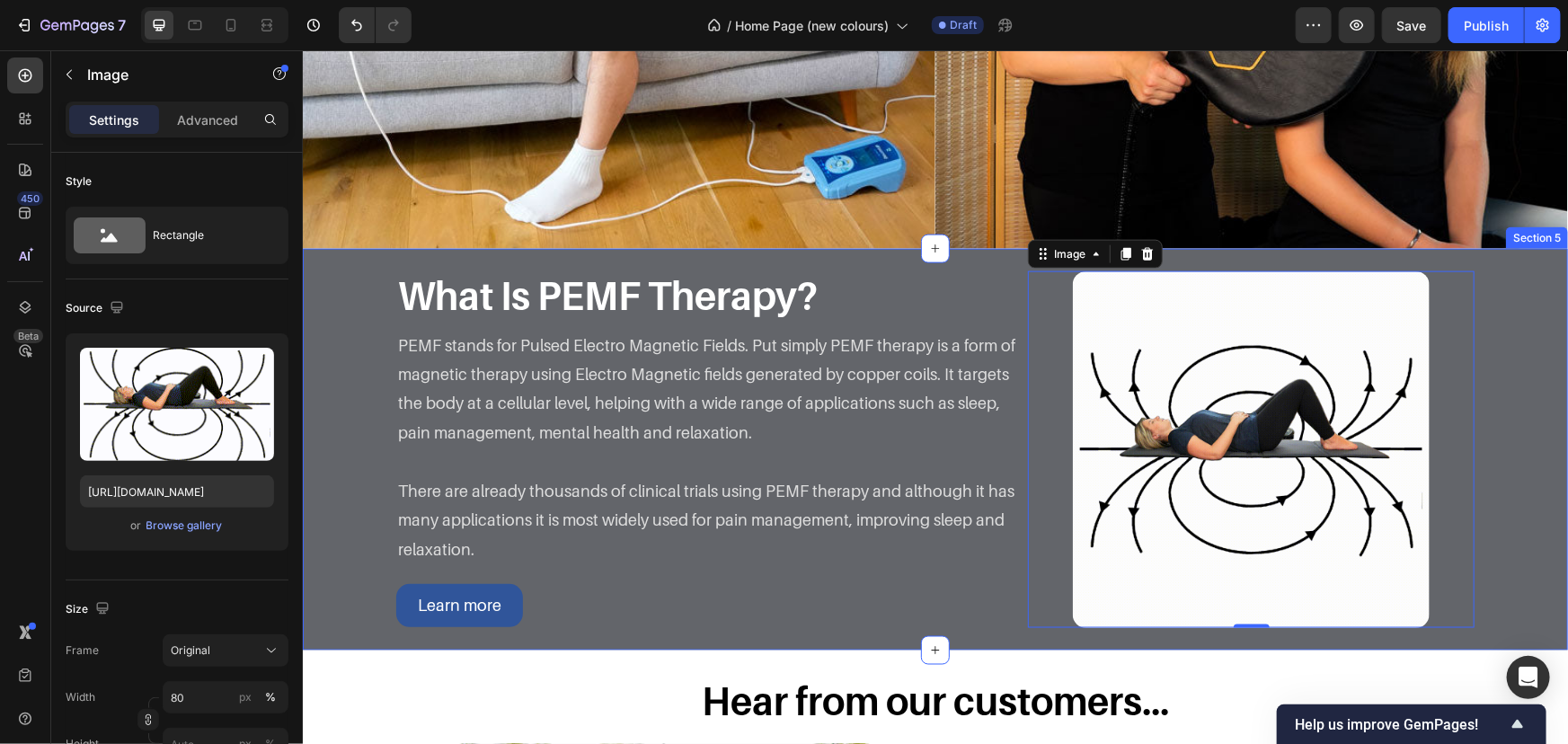
click at [1487, 415] on div "What Is PEMF Therapy? Heading Image PEMF stands for Pulsed Electro Magnetic Fie…" at bounding box center [935, 449] width 1265 height 357
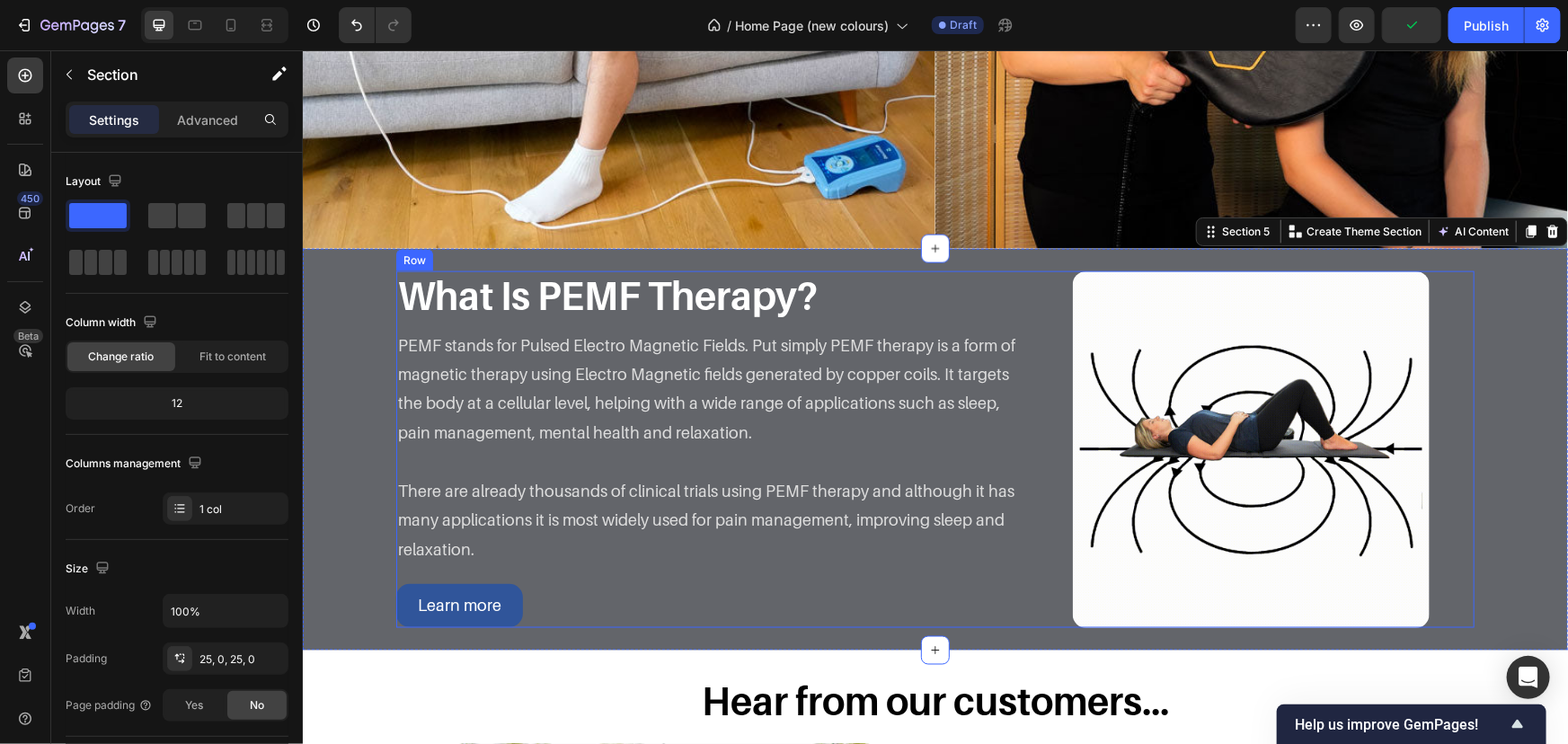
click at [665, 586] on div "Learn more Button" at bounding box center [707, 605] width 625 height 43
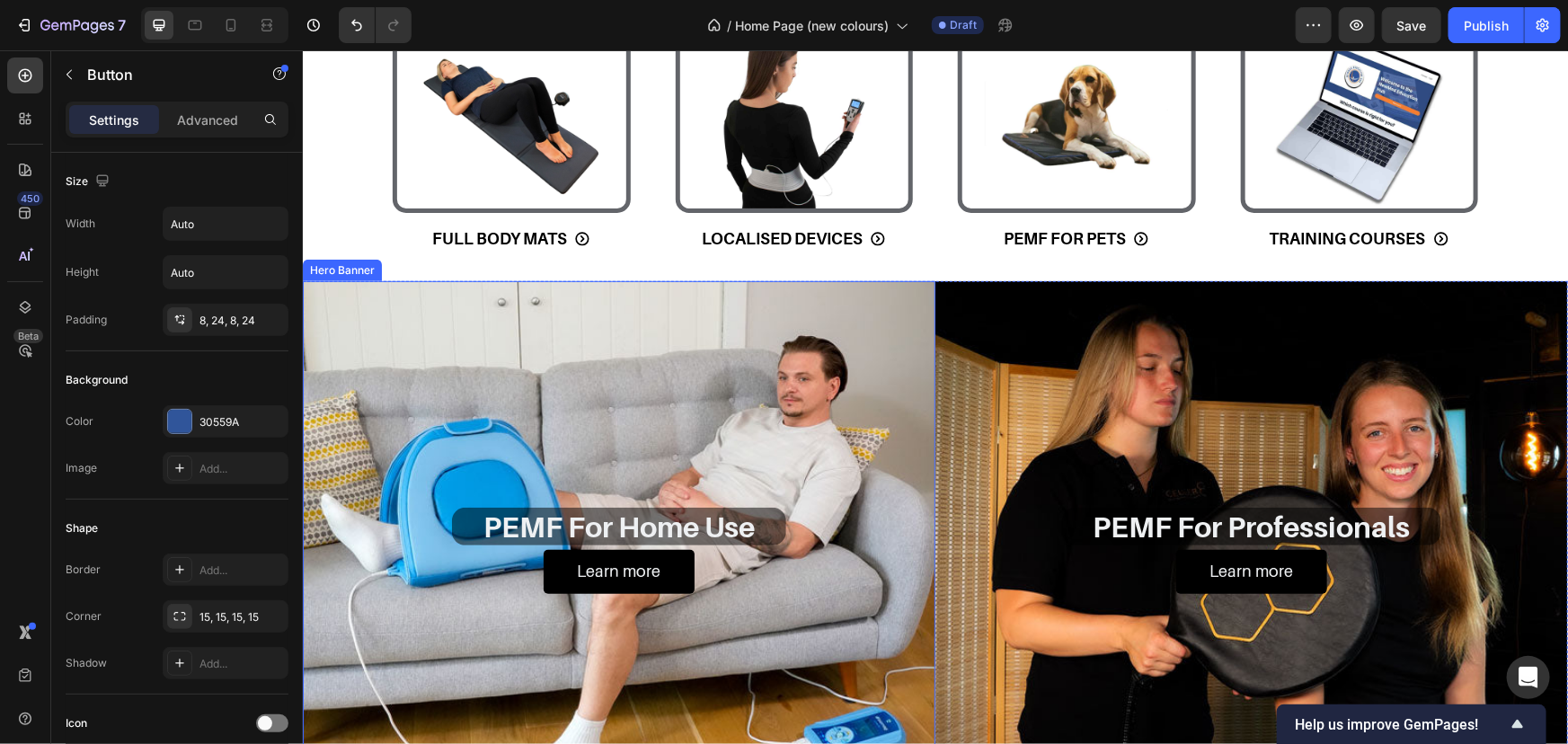
scroll to position [817, 0]
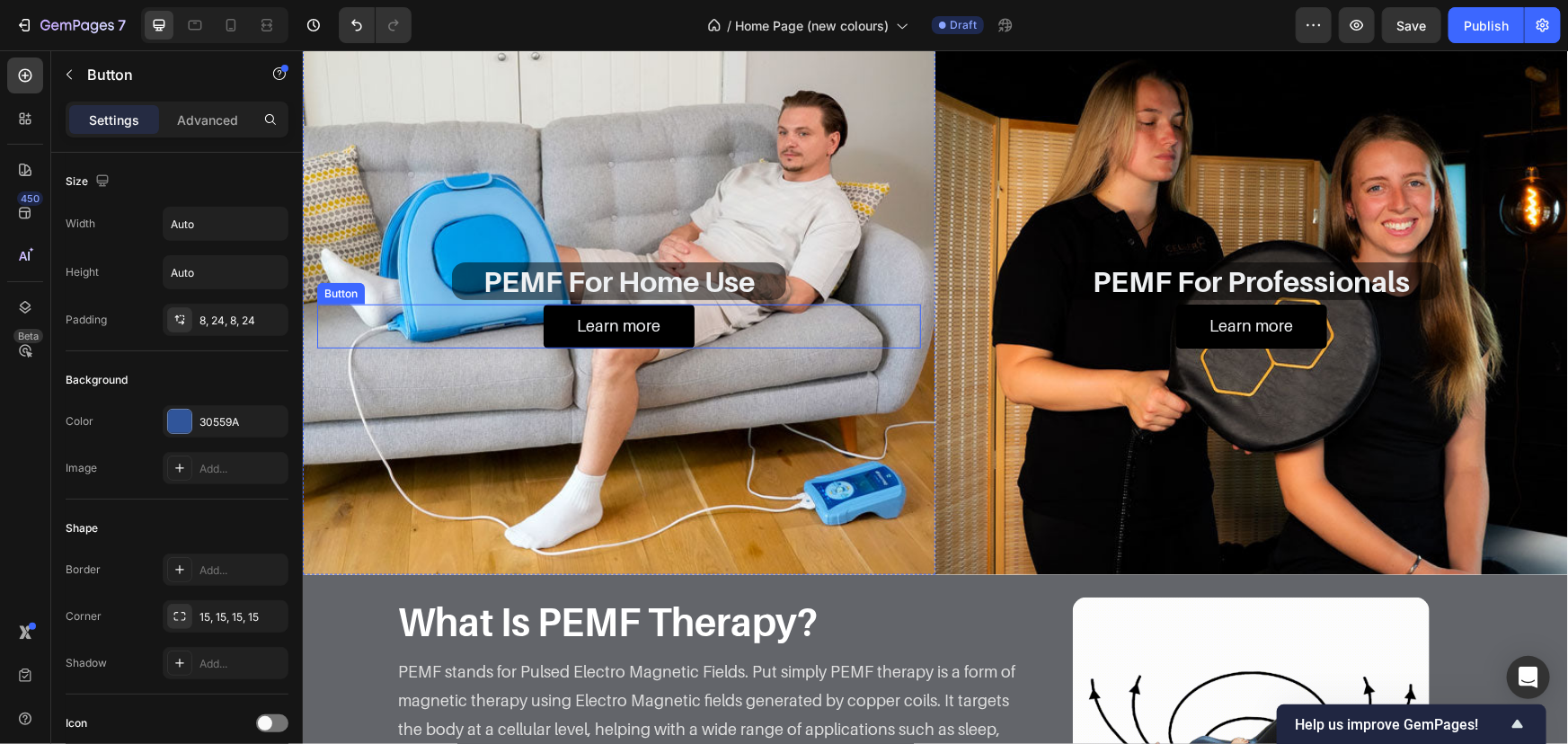
click at [714, 338] on div "Learn more Button" at bounding box center [619, 325] width 604 height 43
click at [423, 285] on icon at bounding box center [416, 286] width 15 height 15
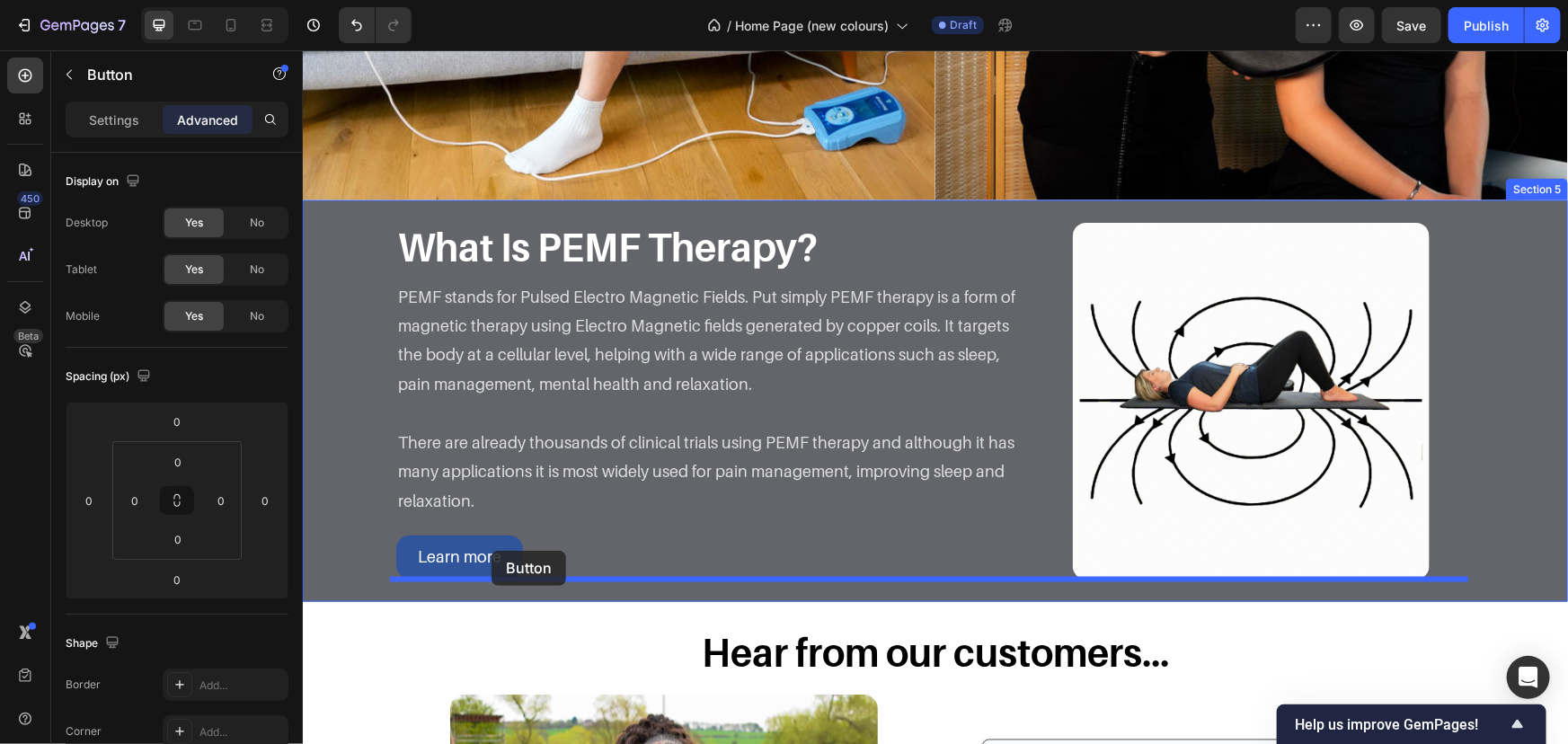
scroll to position [1224, 0]
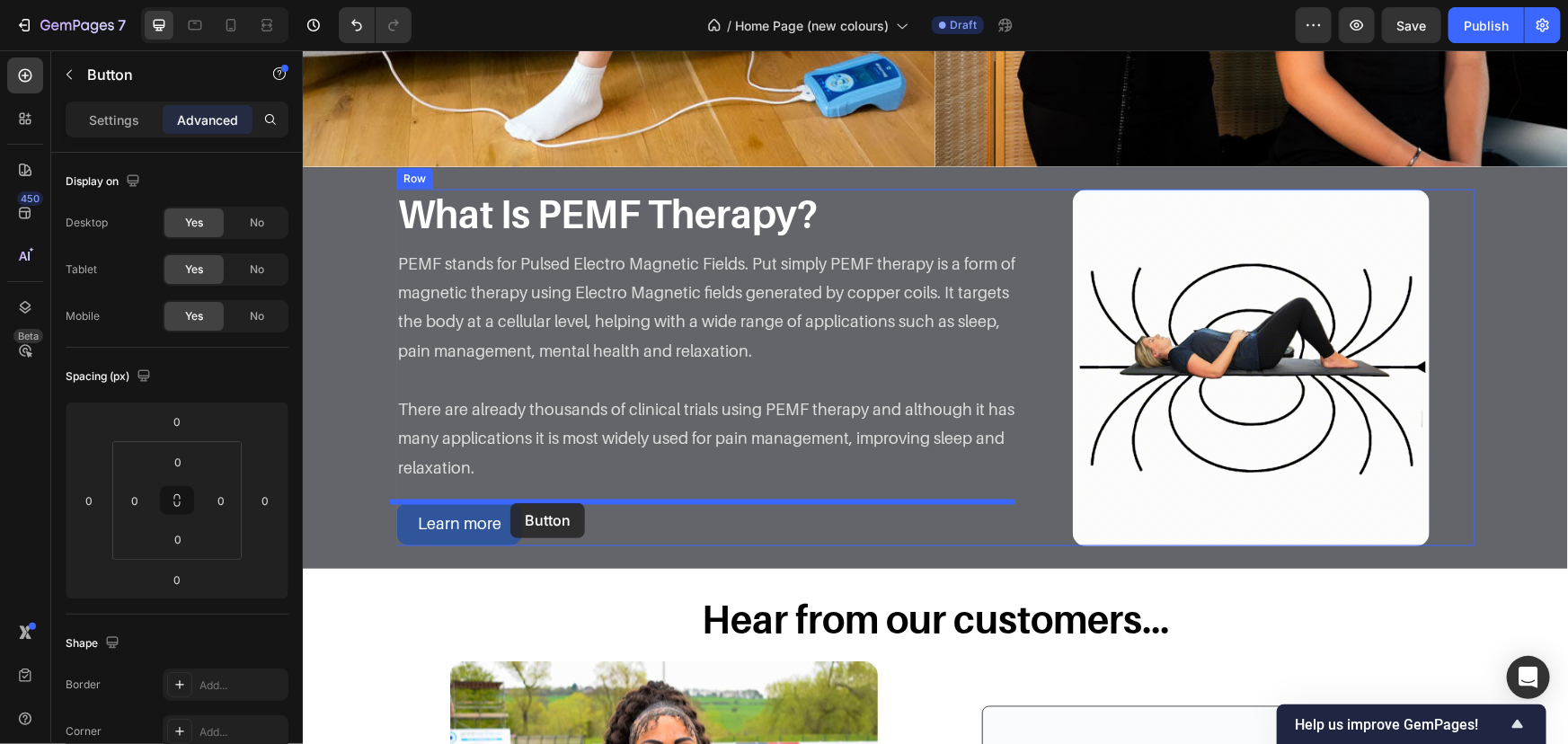
drag, startPoint x: 377, startPoint y: 318, endPoint x: 510, endPoint y: 502, distance: 227.0
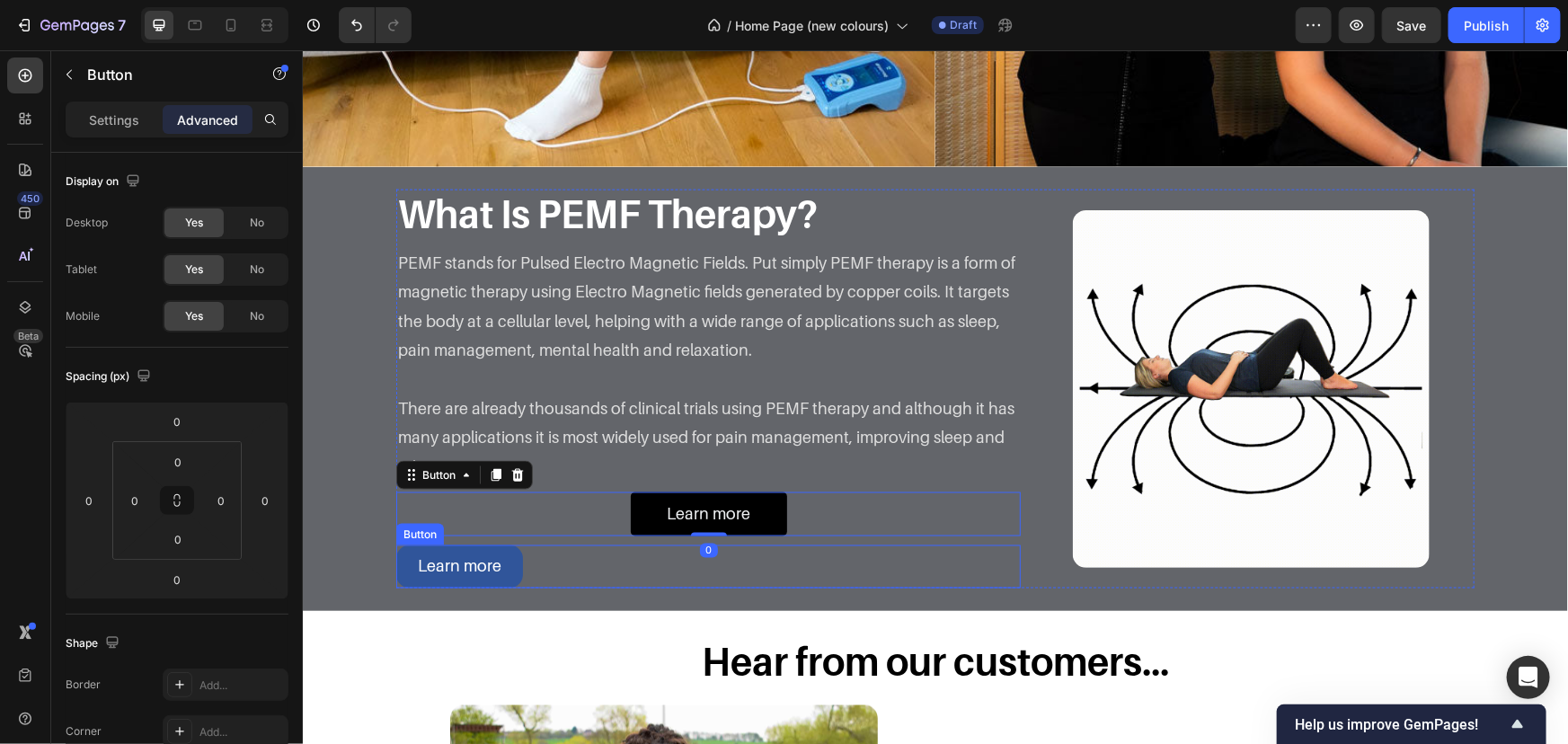
click at [544, 564] on div "Learn more Button" at bounding box center [707, 566] width 625 height 43
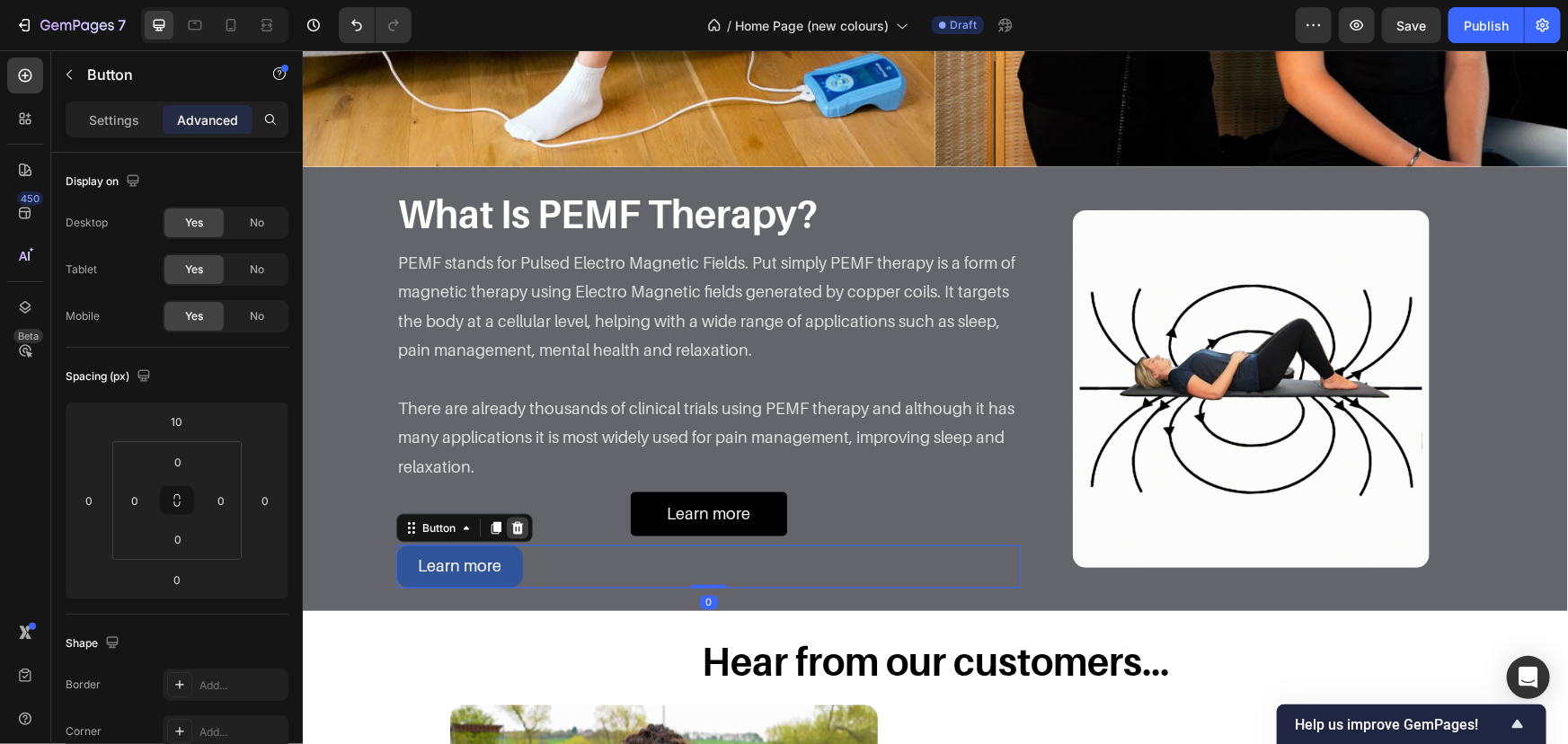
click at [516, 525] on icon at bounding box center [517, 527] width 15 height 15
click at [554, 514] on div "Learn more Button" at bounding box center [707, 513] width 625 height 43
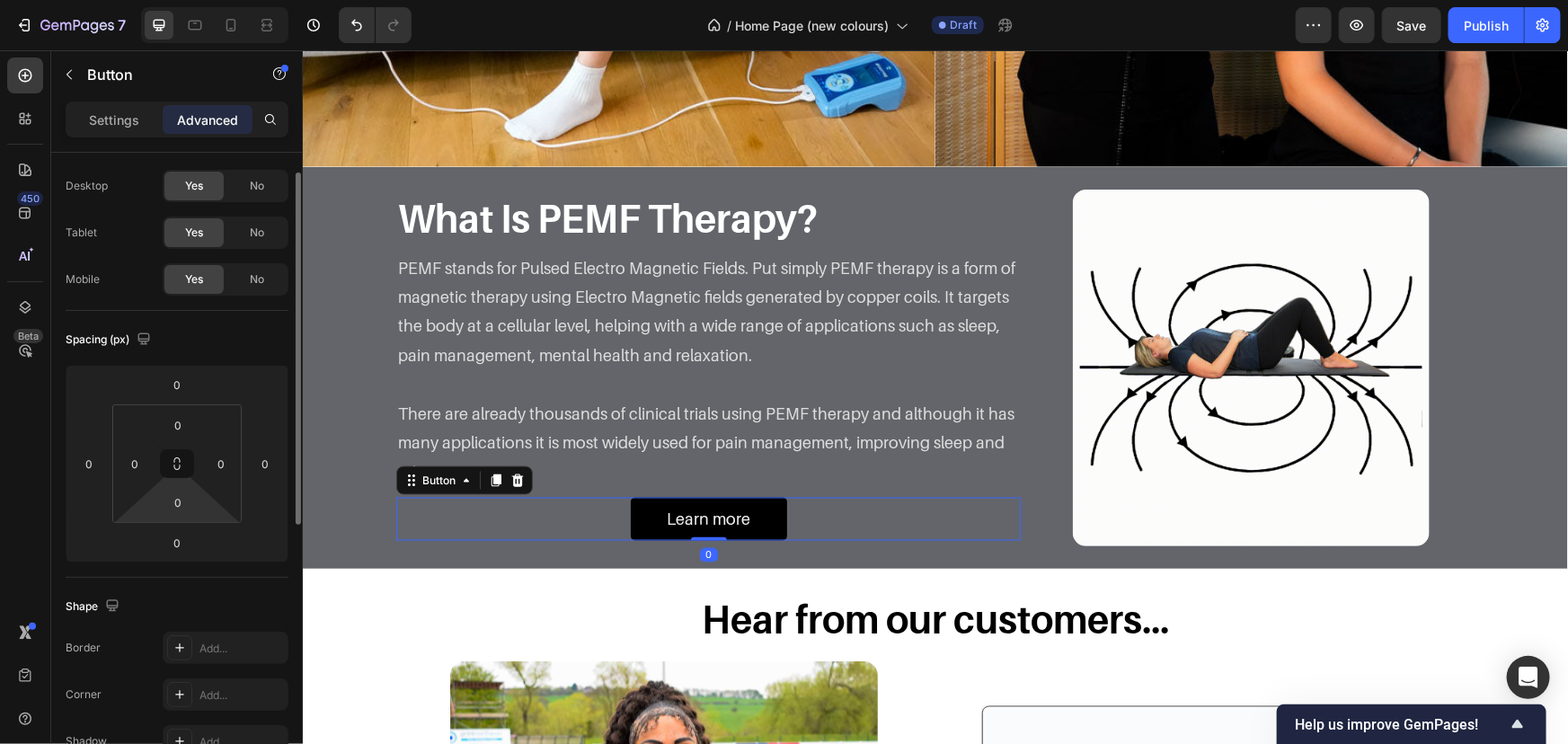
scroll to position [0, 0]
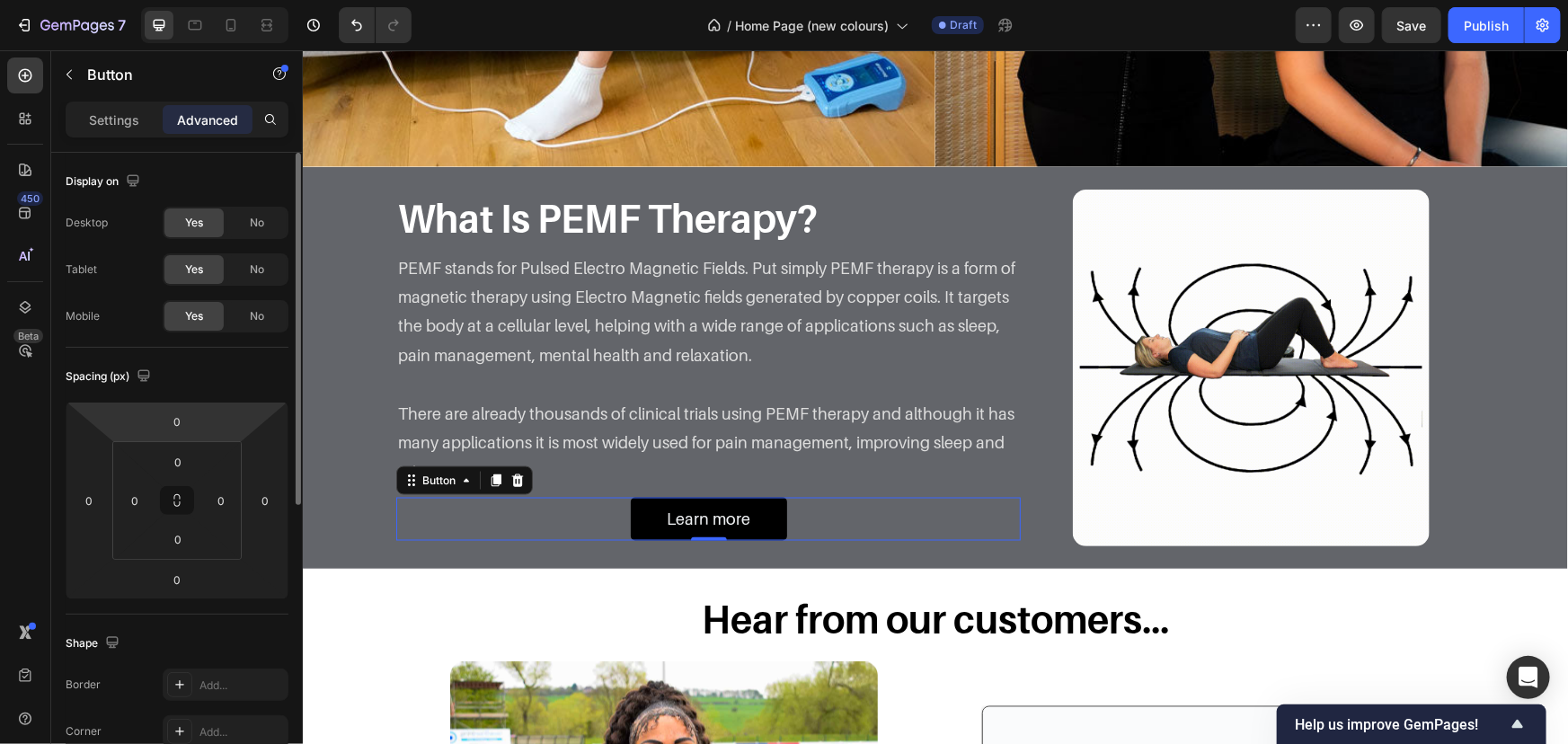
click at [116, 134] on div "Settings Advanced" at bounding box center [177, 120] width 223 height 36
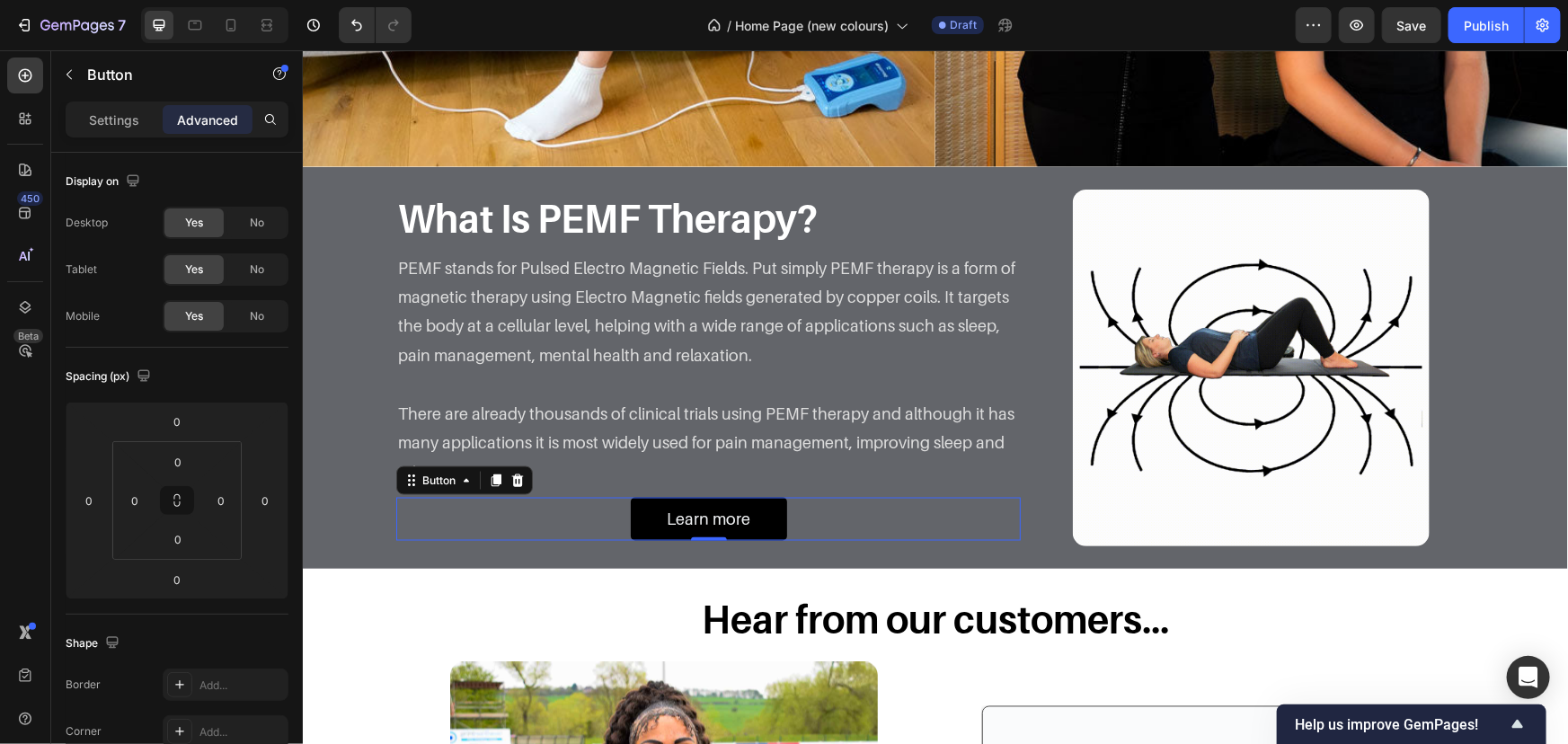
drag, startPoint x: 123, startPoint y: 122, endPoint x: 129, endPoint y: 139, distance: 18.0
click at [124, 122] on p "Settings" at bounding box center [114, 120] width 50 height 19
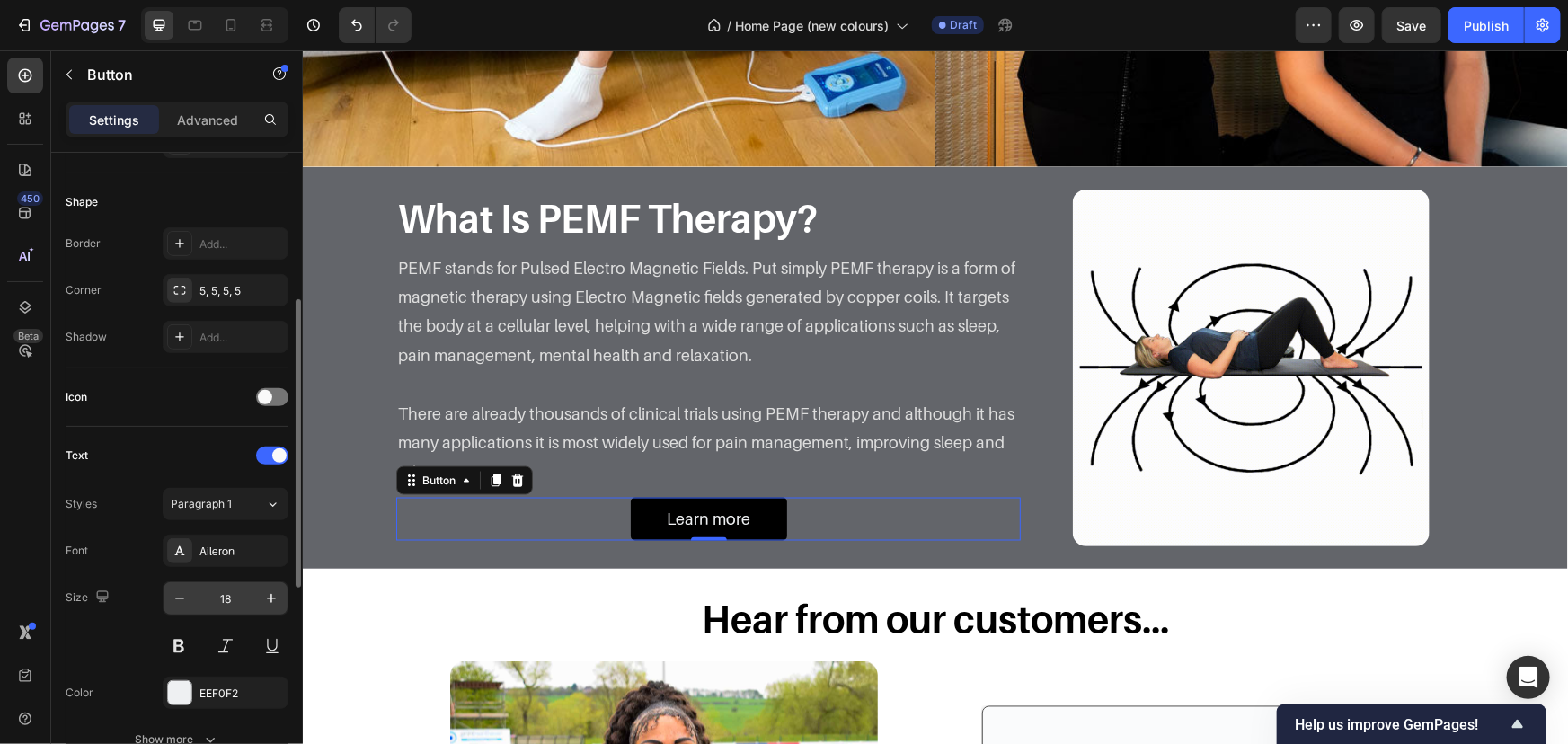
scroll to position [735, 0]
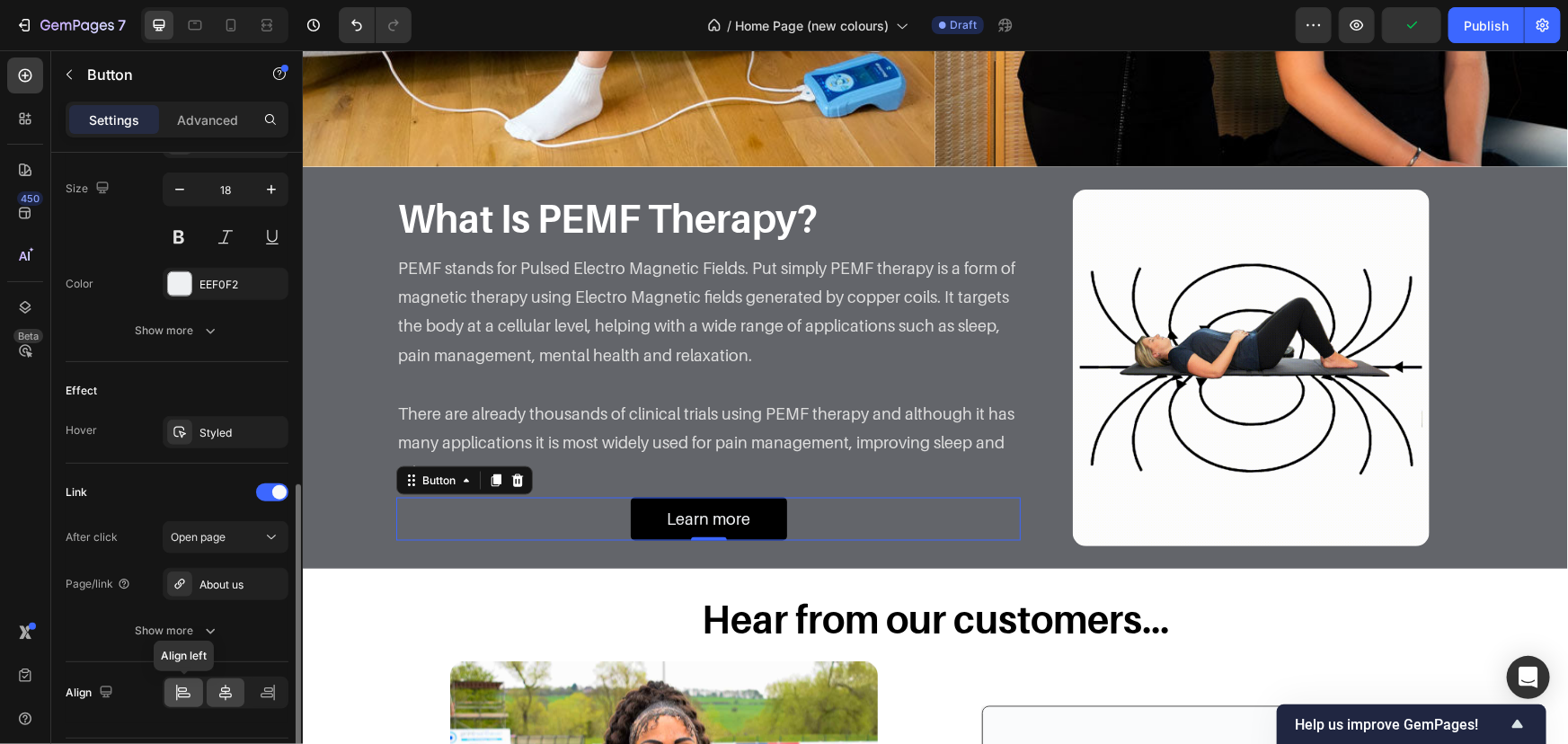
click at [192, 682] on div at bounding box center [183, 692] width 38 height 28
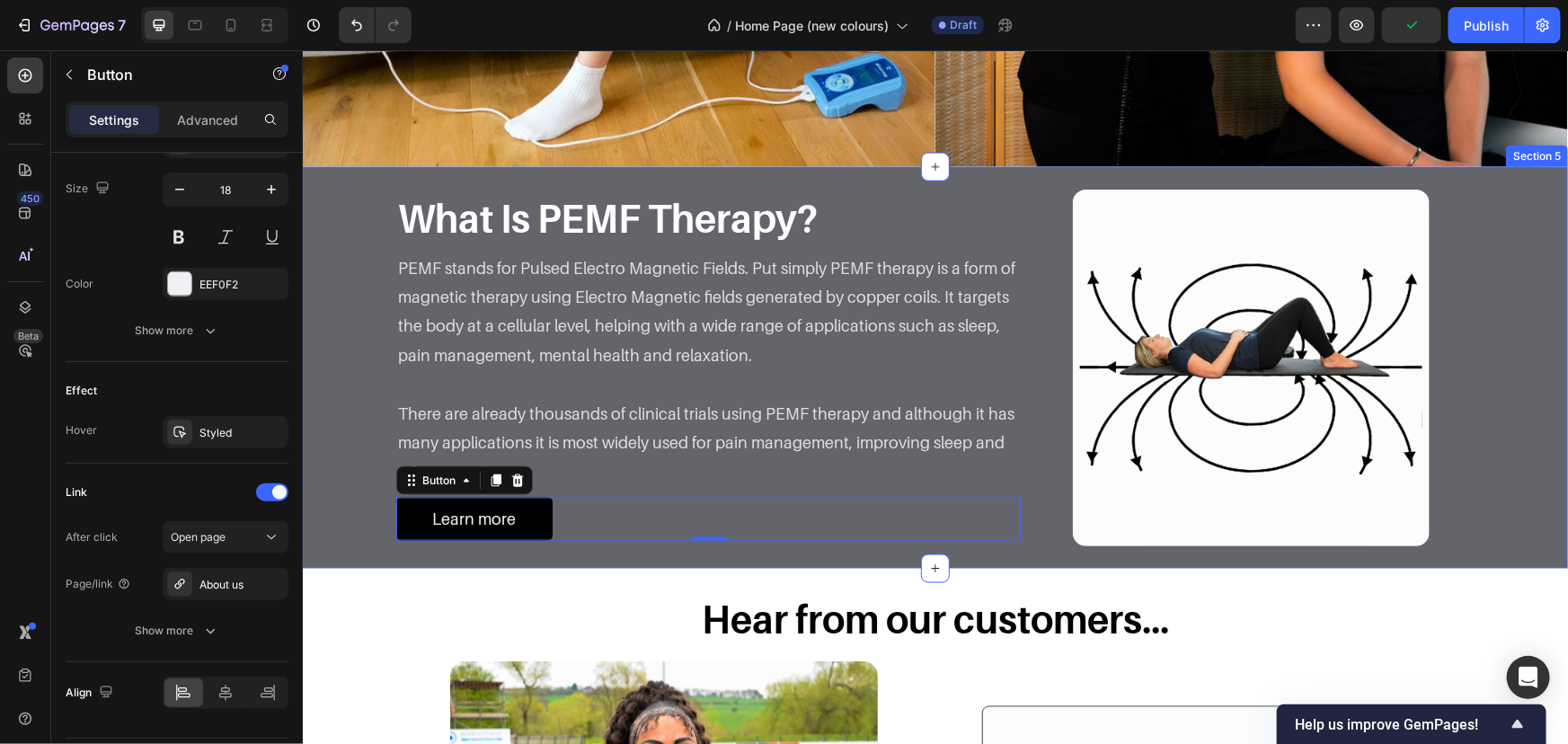
click at [308, 340] on div "What Is PEMF Therapy? Heading Image PEMF stands for Pulsed Electro Magnetic Fie…" at bounding box center [935, 367] width 1265 height 357
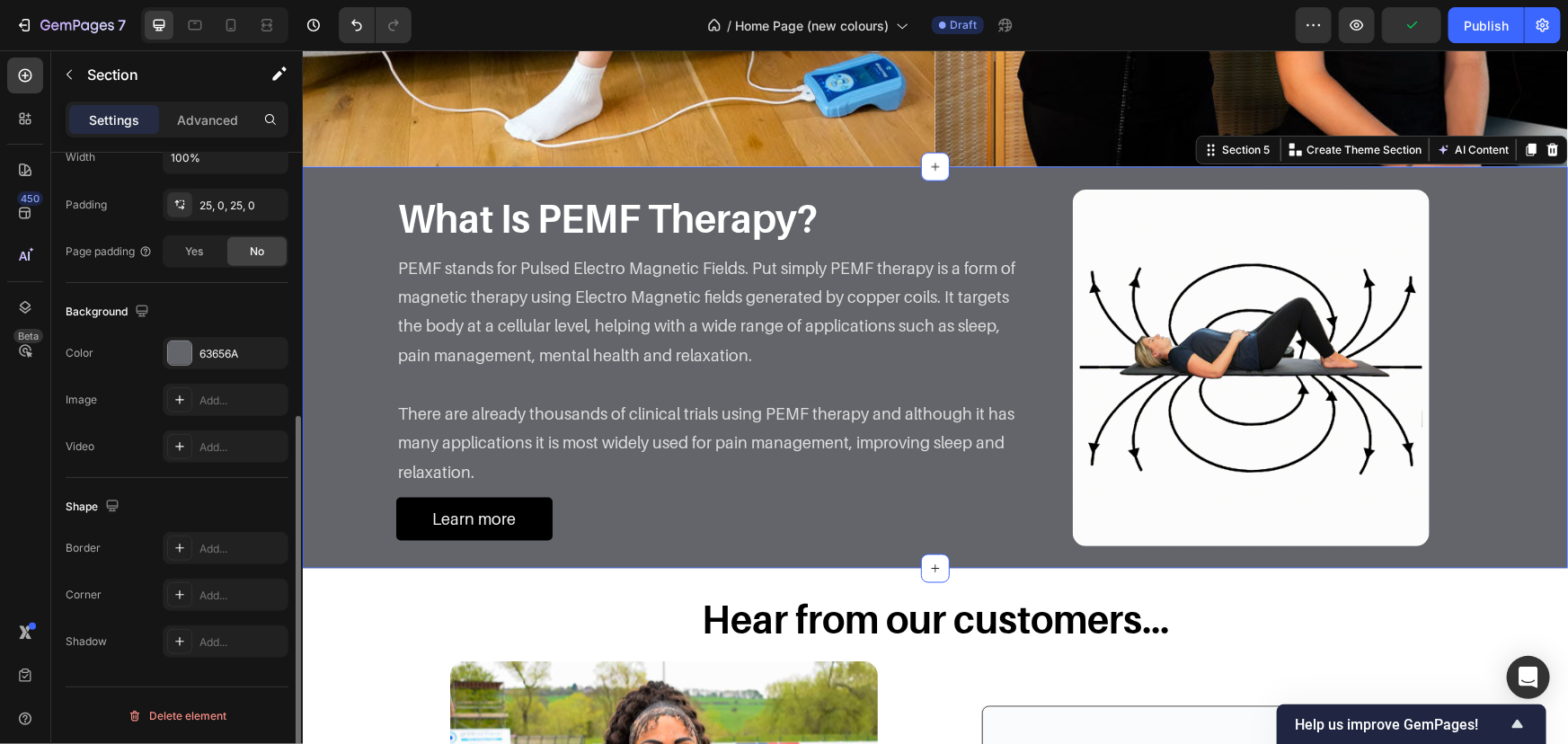
scroll to position [0, 0]
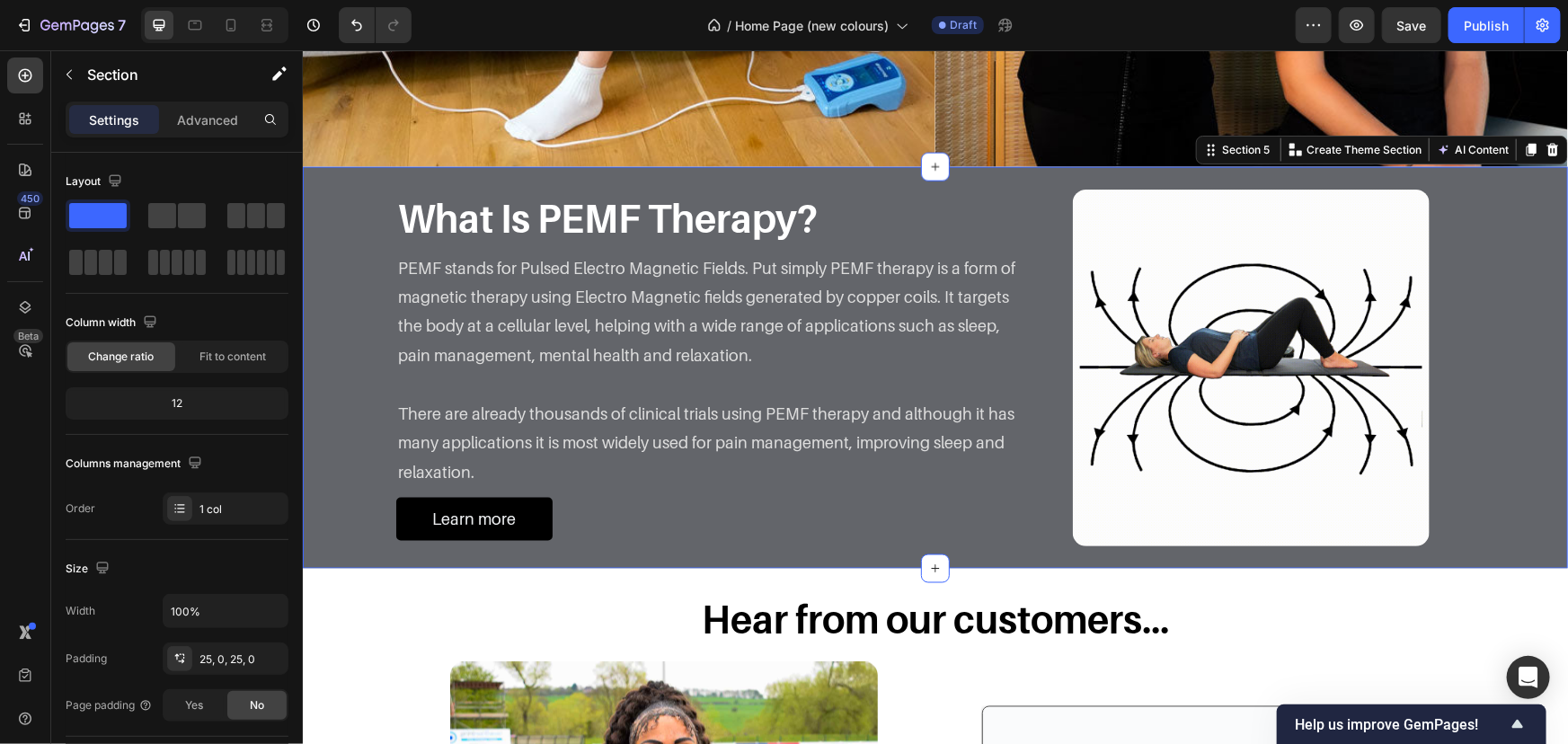
click at [351, 319] on div "What Is PEMF Therapy? Heading Image PEMF stands for Pulsed Electro Magnetic Fie…" at bounding box center [935, 367] width 1265 height 357
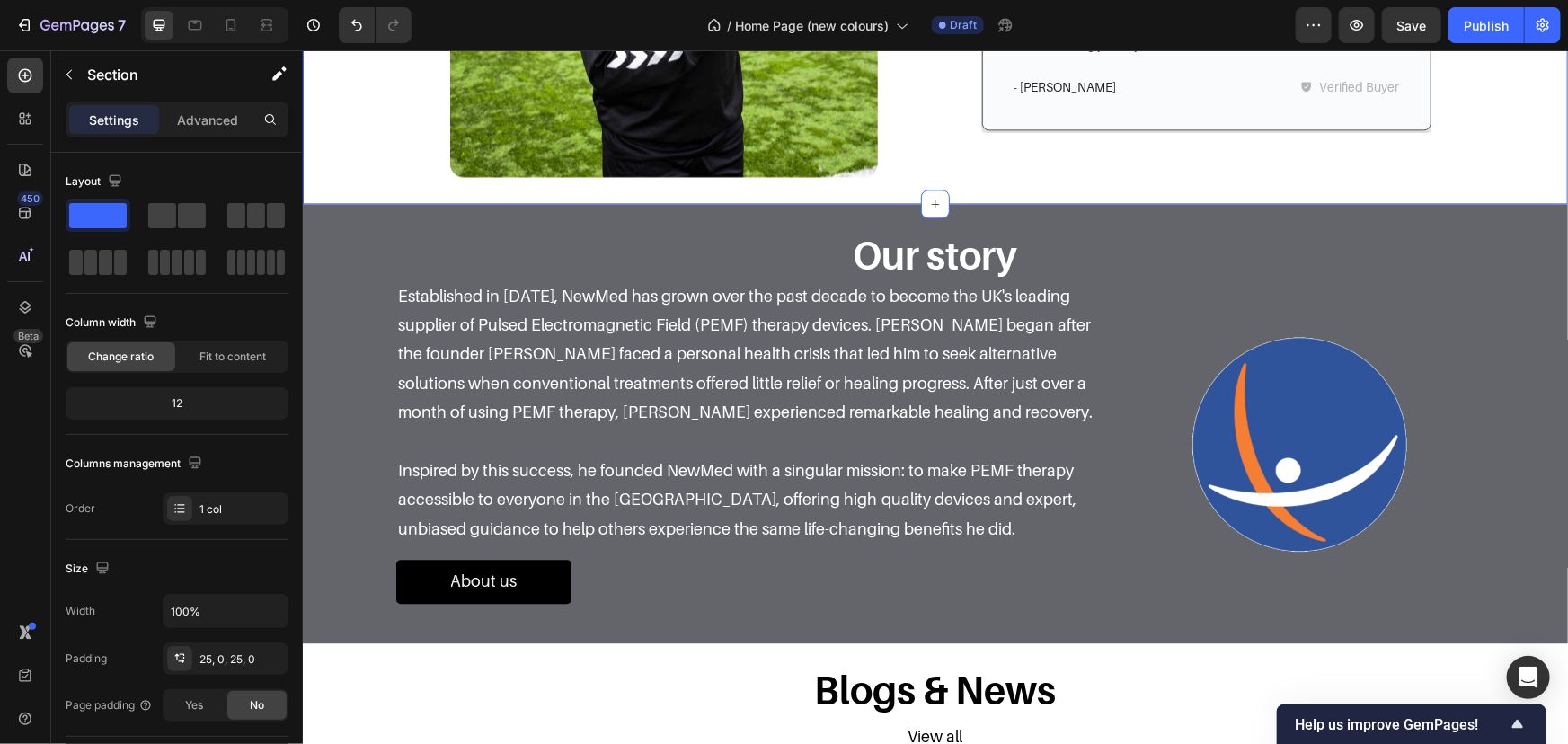
scroll to position [2123, 0]
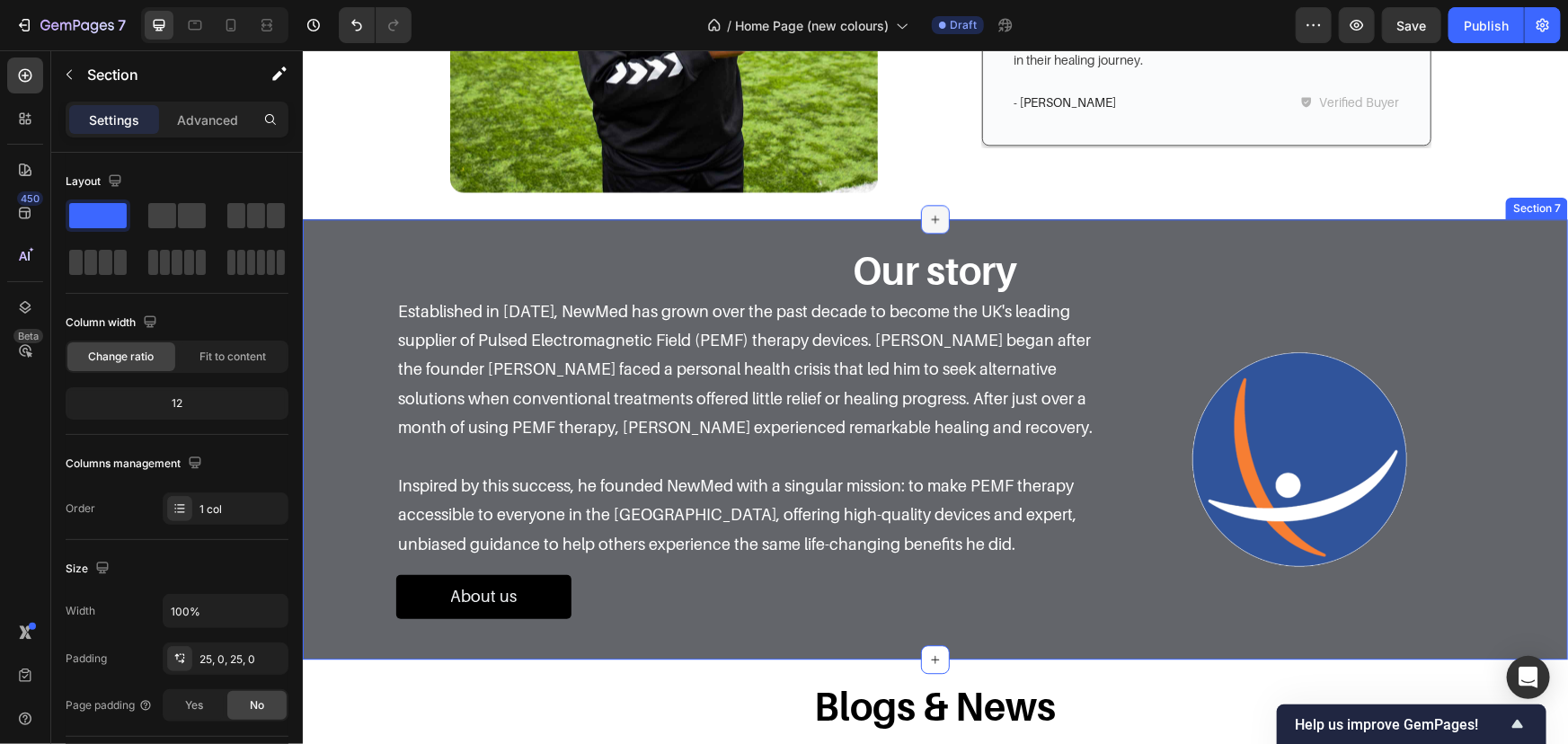
click at [930, 215] on icon at bounding box center [935, 218] width 15 height 15
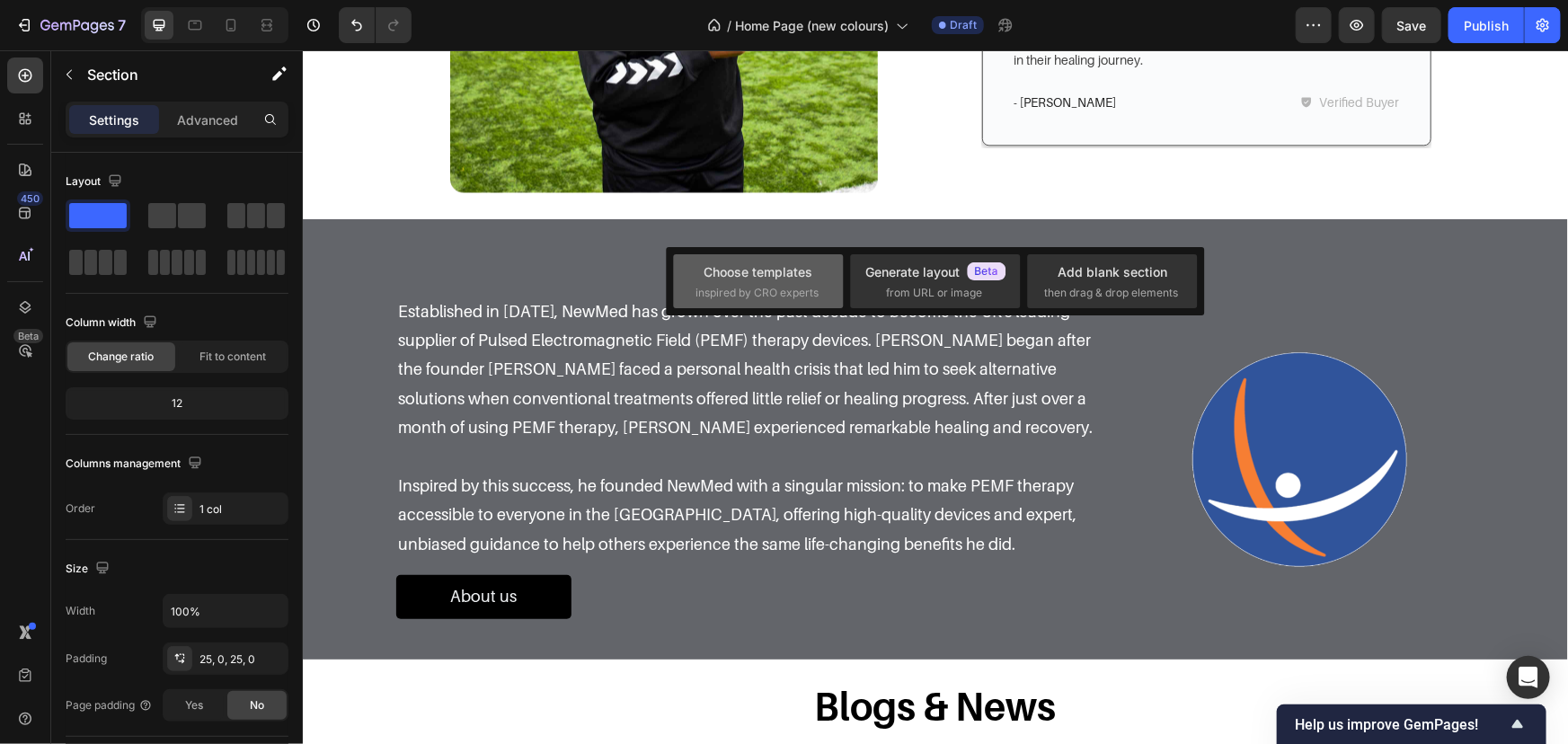
click at [781, 299] on span "inspired by CRO experts" at bounding box center [757, 293] width 124 height 16
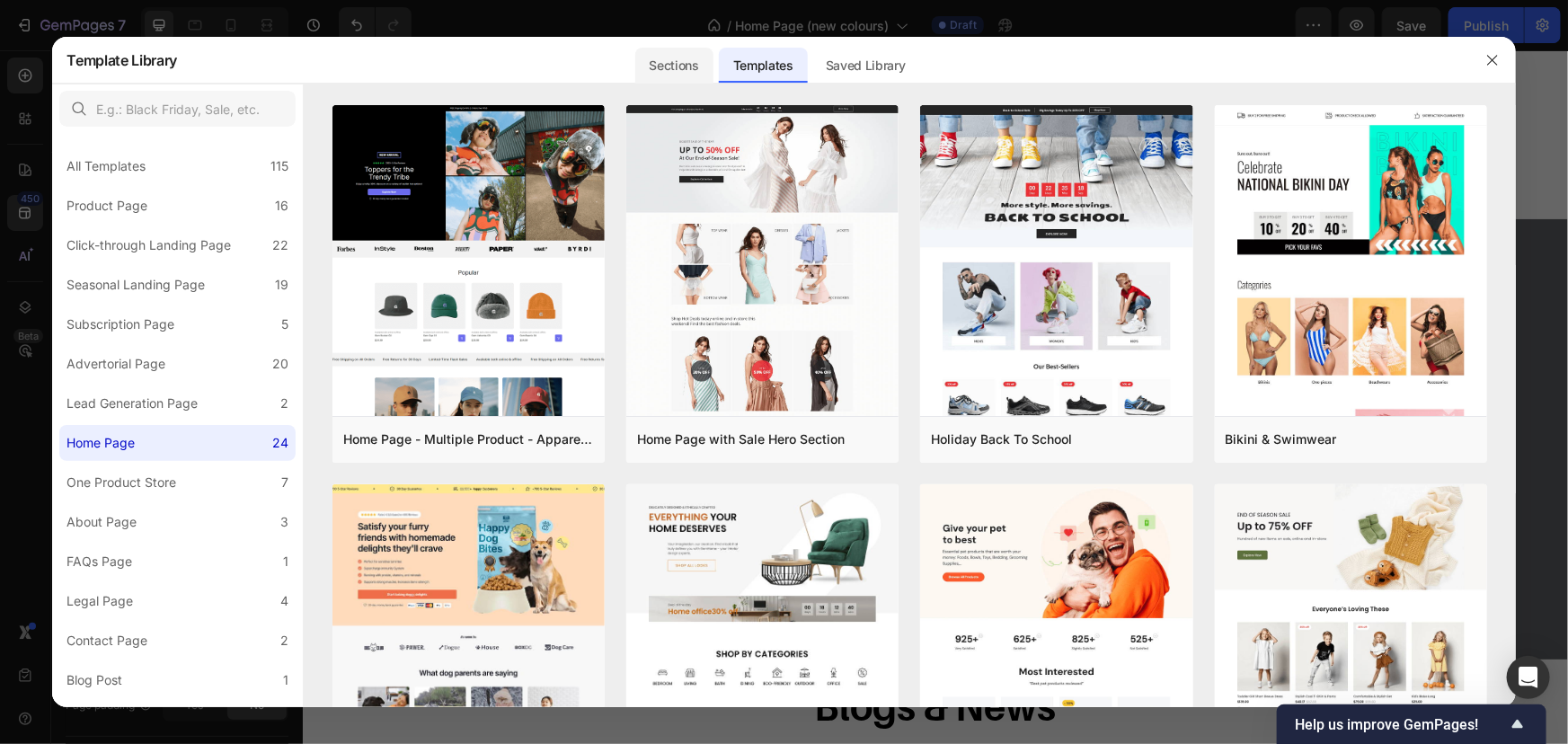
click at [707, 66] on div "Sections" at bounding box center [675, 66] width 78 height 36
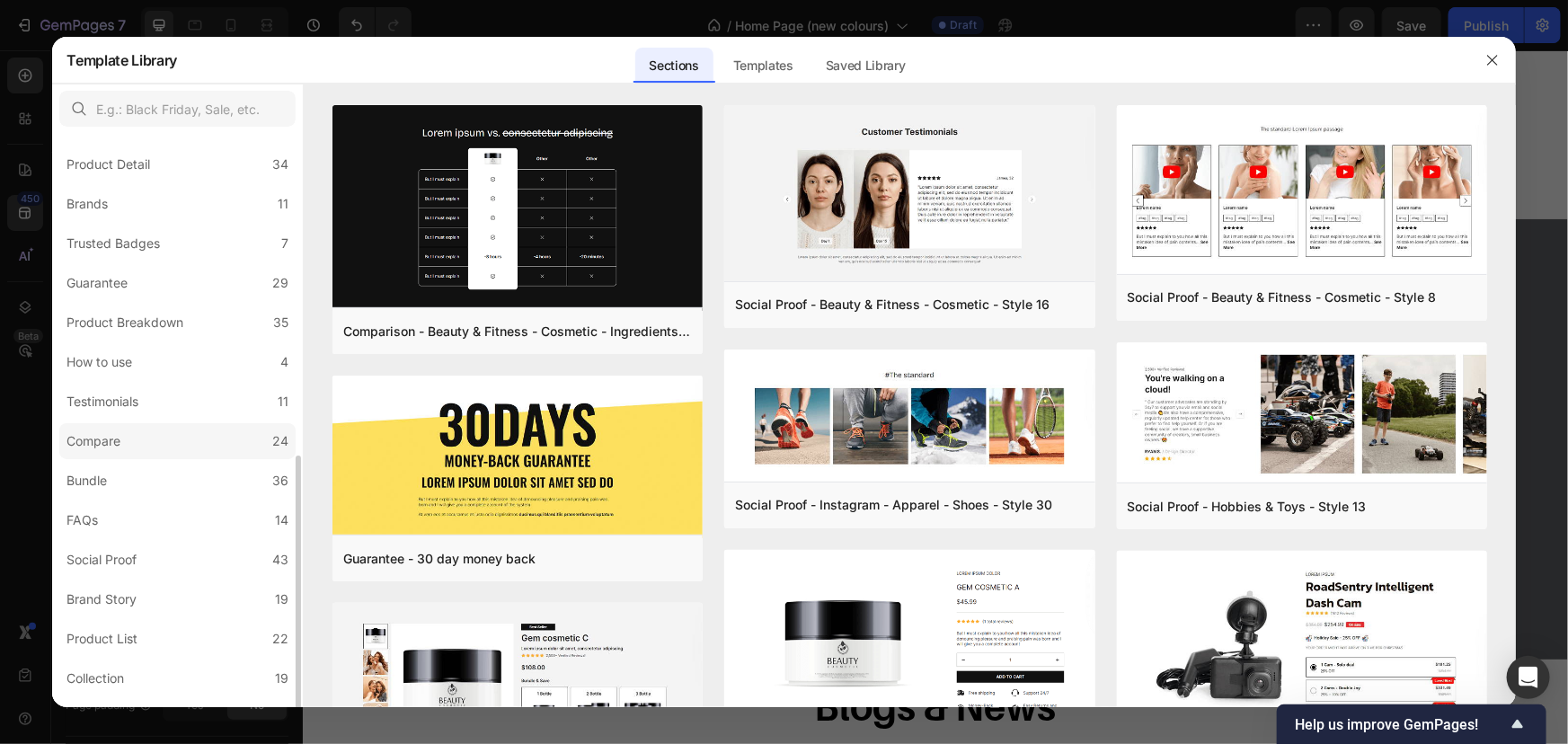
scroll to position [244, 0]
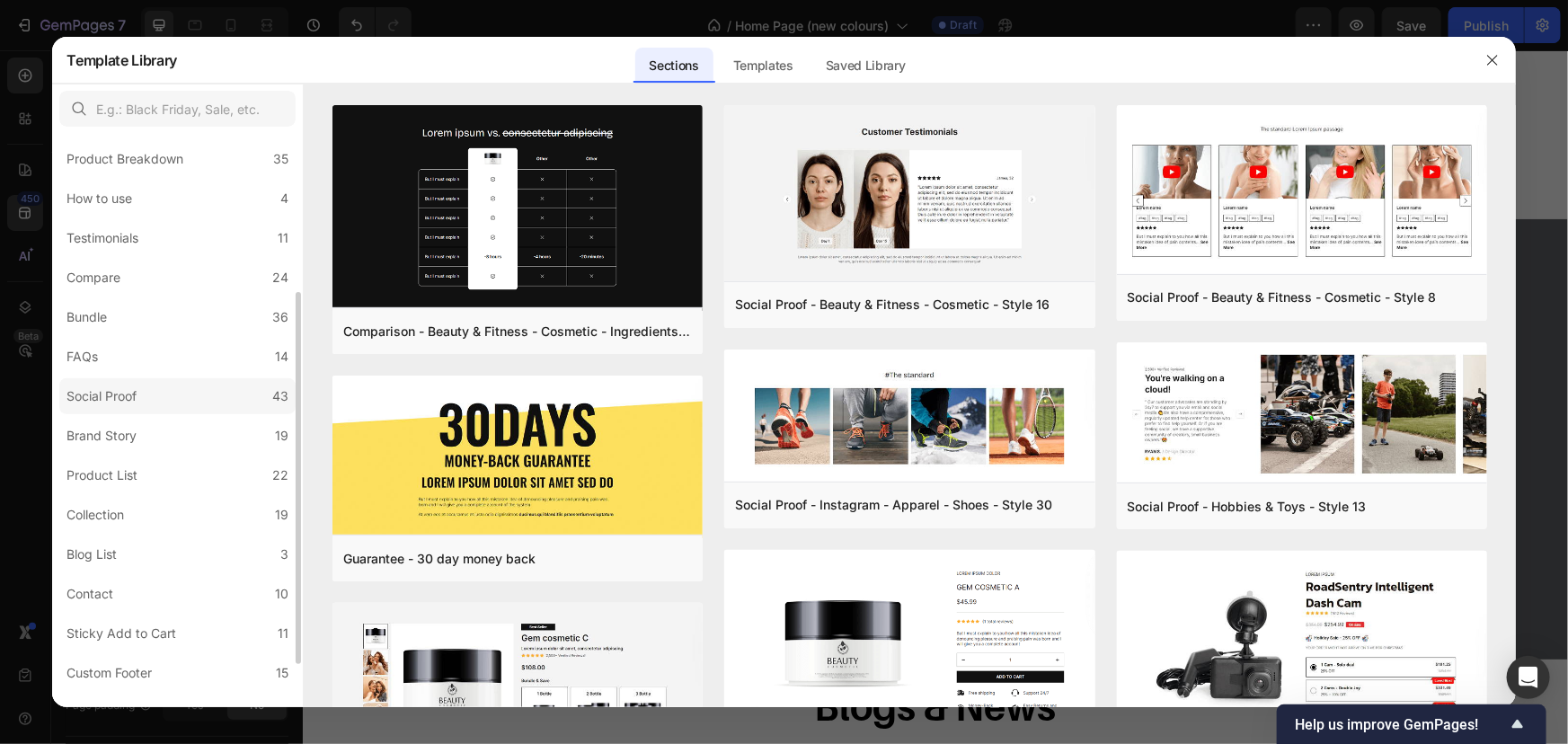
click at [218, 391] on label "Social Proof 43" at bounding box center [177, 396] width 236 height 36
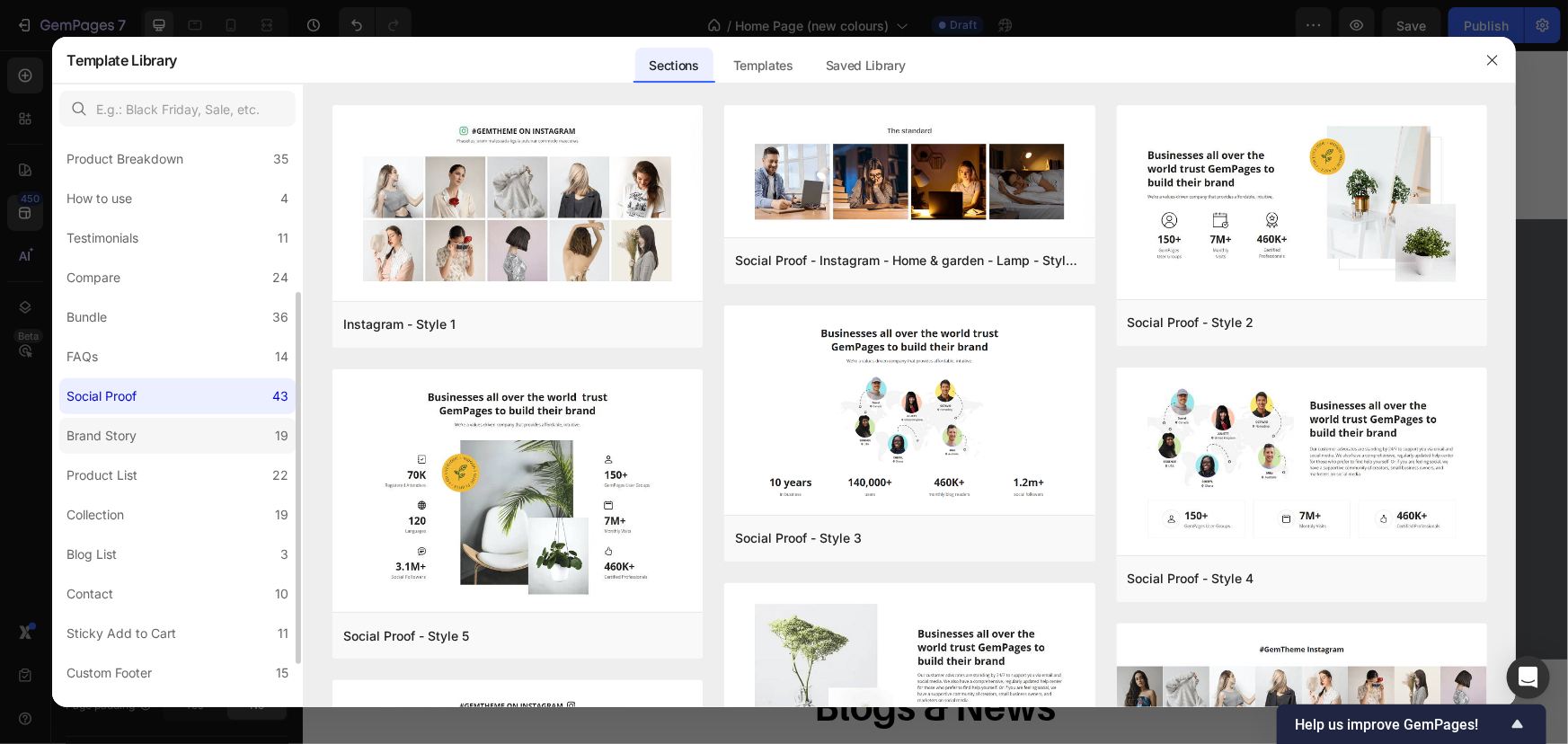
click at [201, 429] on label "Brand Story 19" at bounding box center [177, 435] width 236 height 36
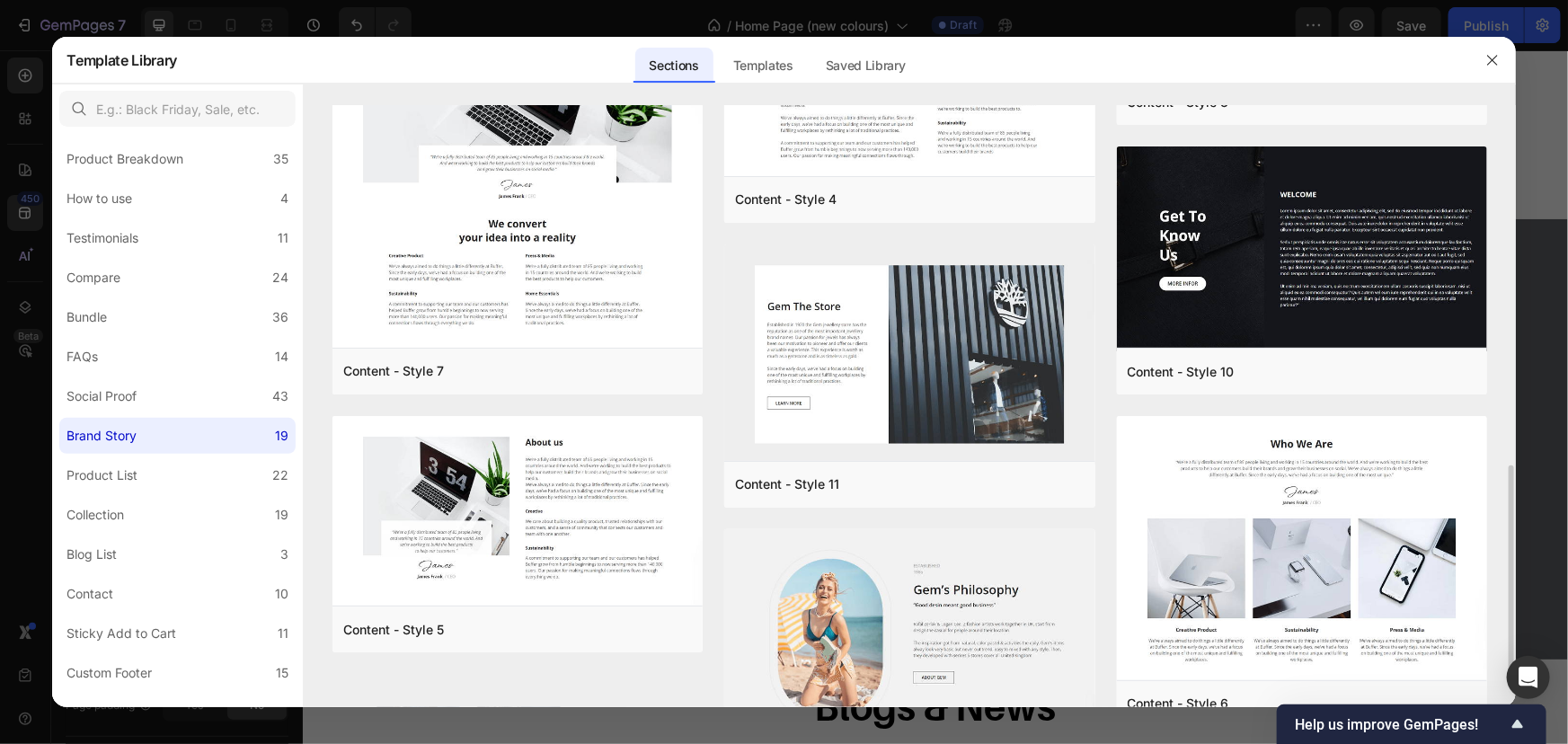
scroll to position [1143, 0]
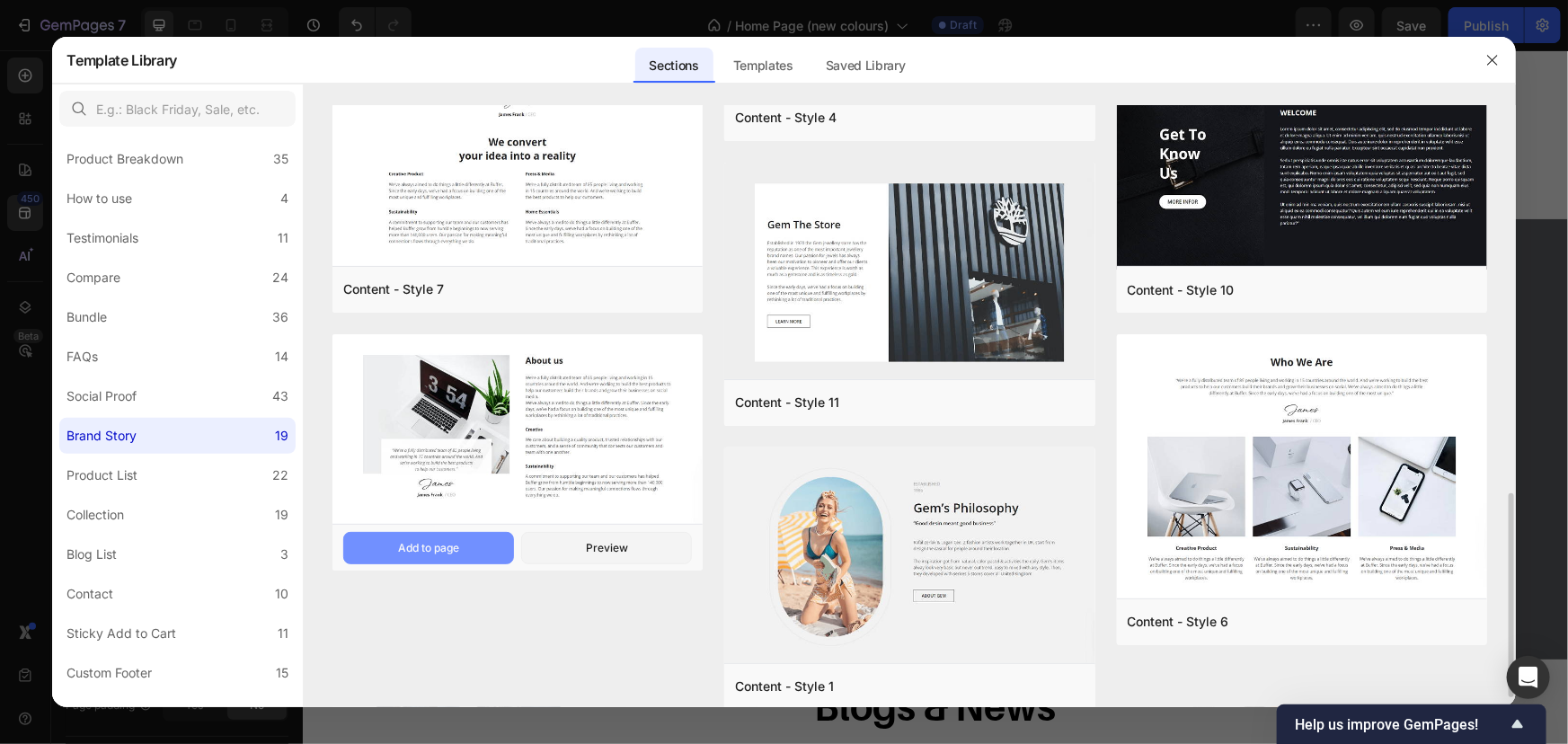
click at [466, 544] on button "Add to page" at bounding box center [429, 548] width 171 height 32
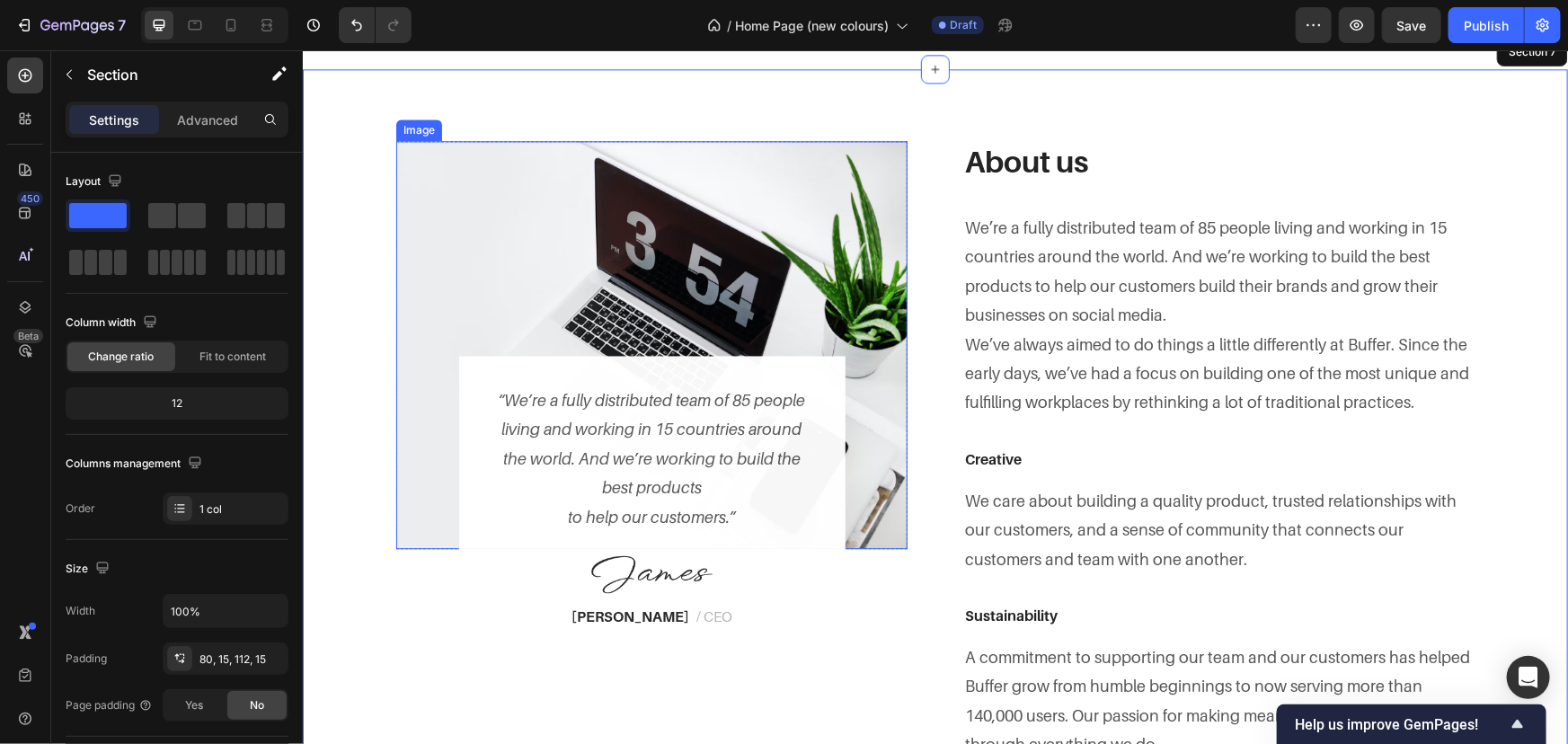
scroll to position [2291, 0]
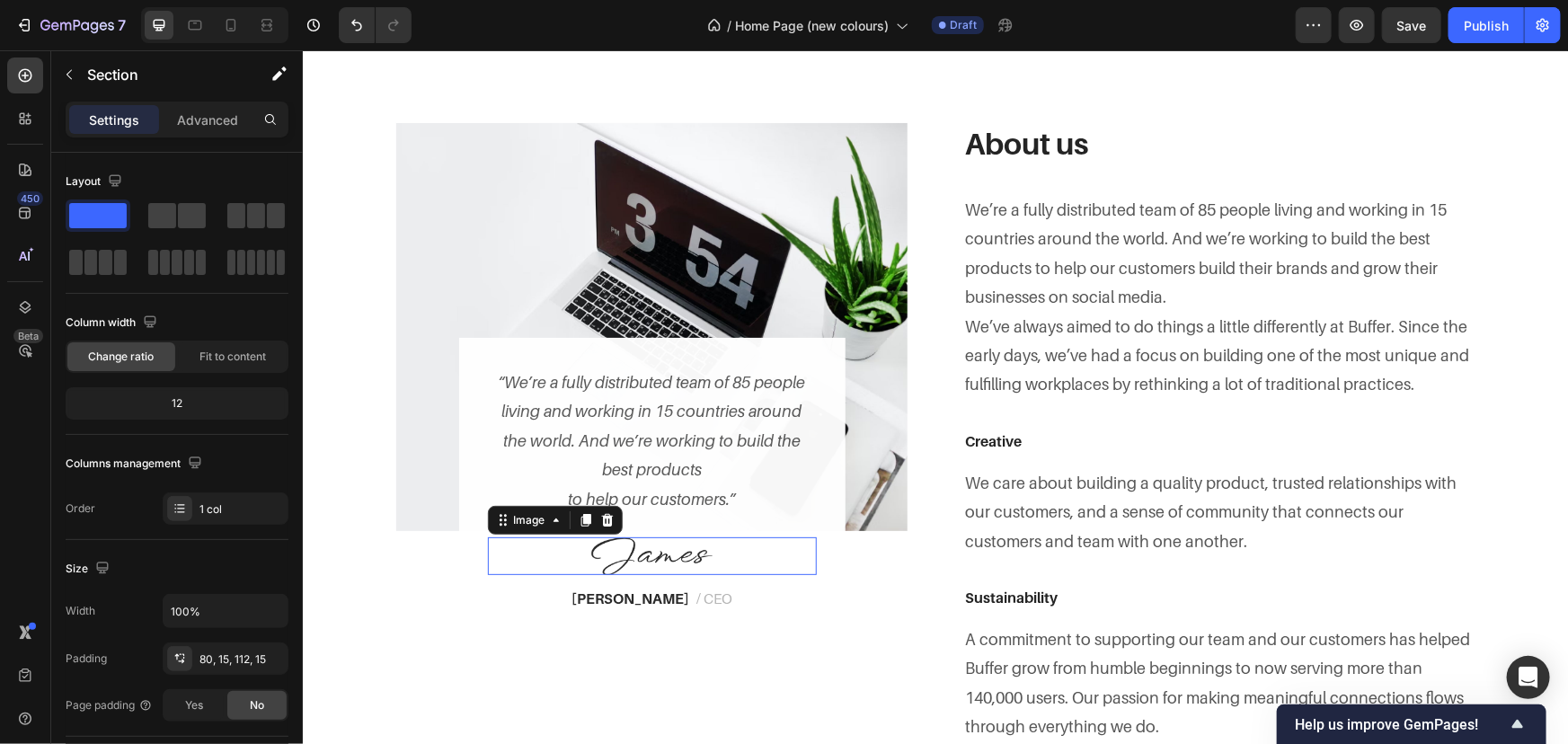
click at [646, 554] on img at bounding box center [651, 555] width 122 height 37
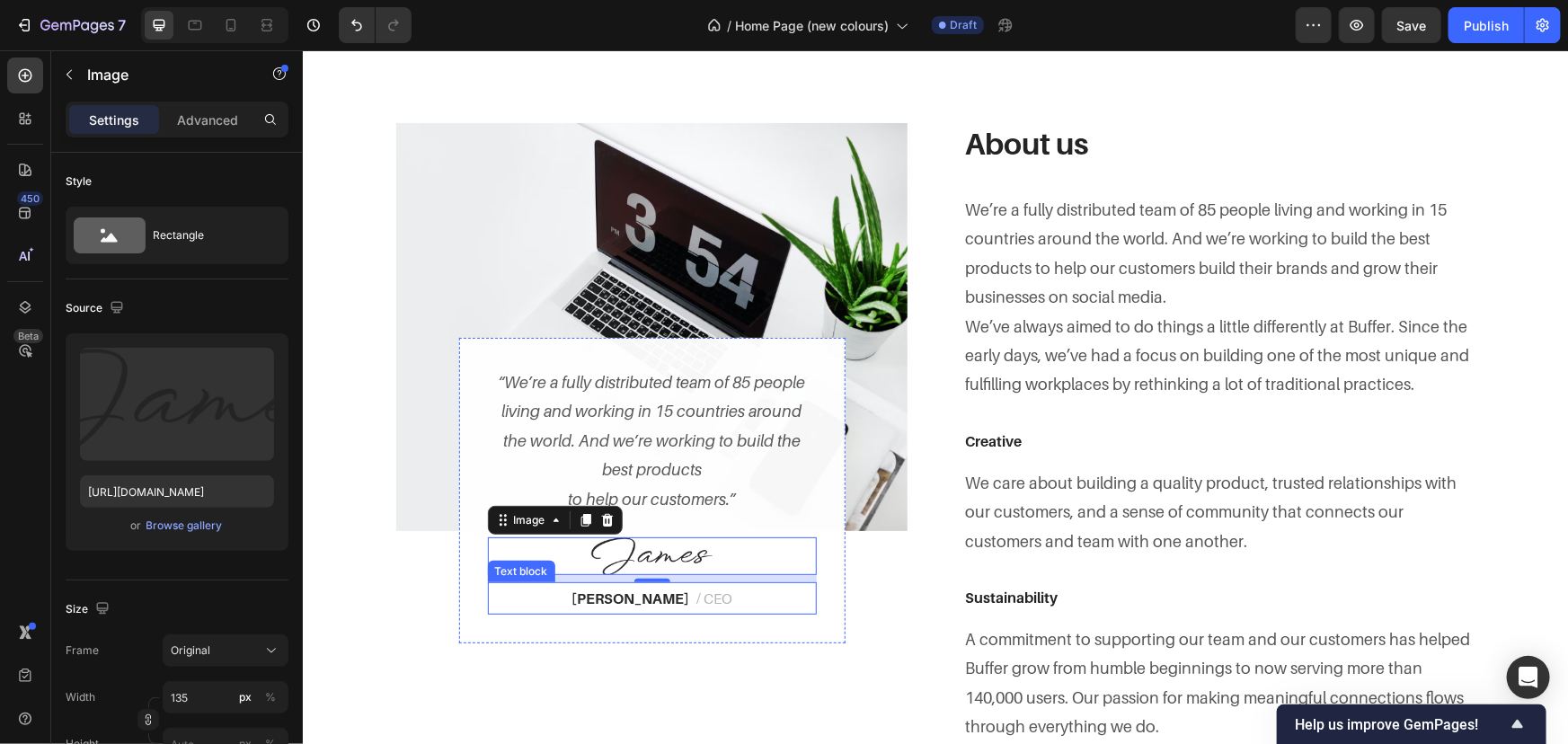
click at [705, 588] on span "/ CEO" at bounding box center [713, 597] width 36 height 18
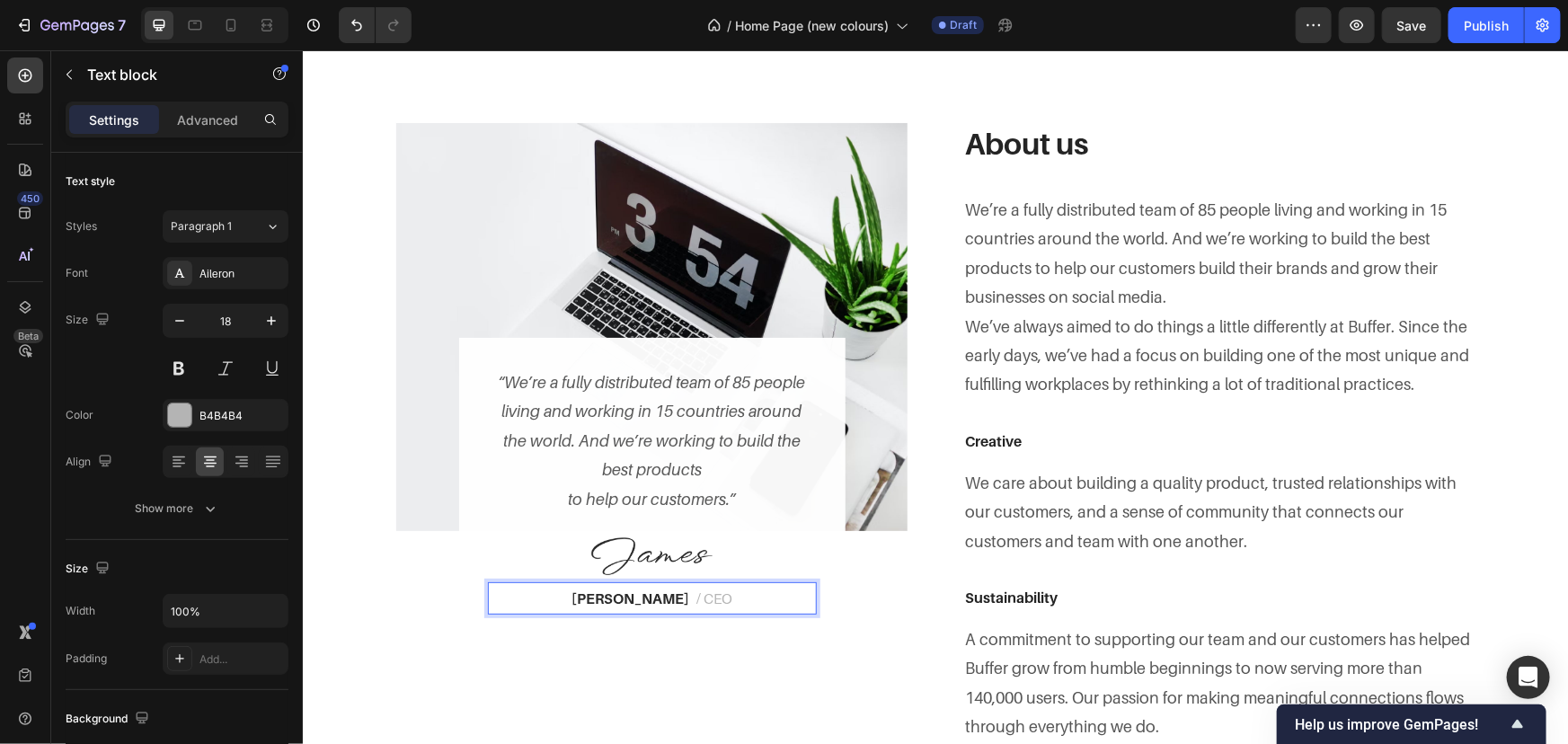
click at [652, 591] on strong "James Frank" at bounding box center [630, 597] width 118 height 18
drag, startPoint x: 671, startPoint y: 594, endPoint x: 475, endPoint y: 586, distance: 196.2
click at [476, 586] on div "“We’re a fully distributed team of 85 people living and working in 15 countries…" at bounding box center [651, 490] width 386 height 306
click at [1160, 650] on p "A commitment to supporting our team and our customers has helped Buffer grow fr…" at bounding box center [1218, 682] width 508 height 117
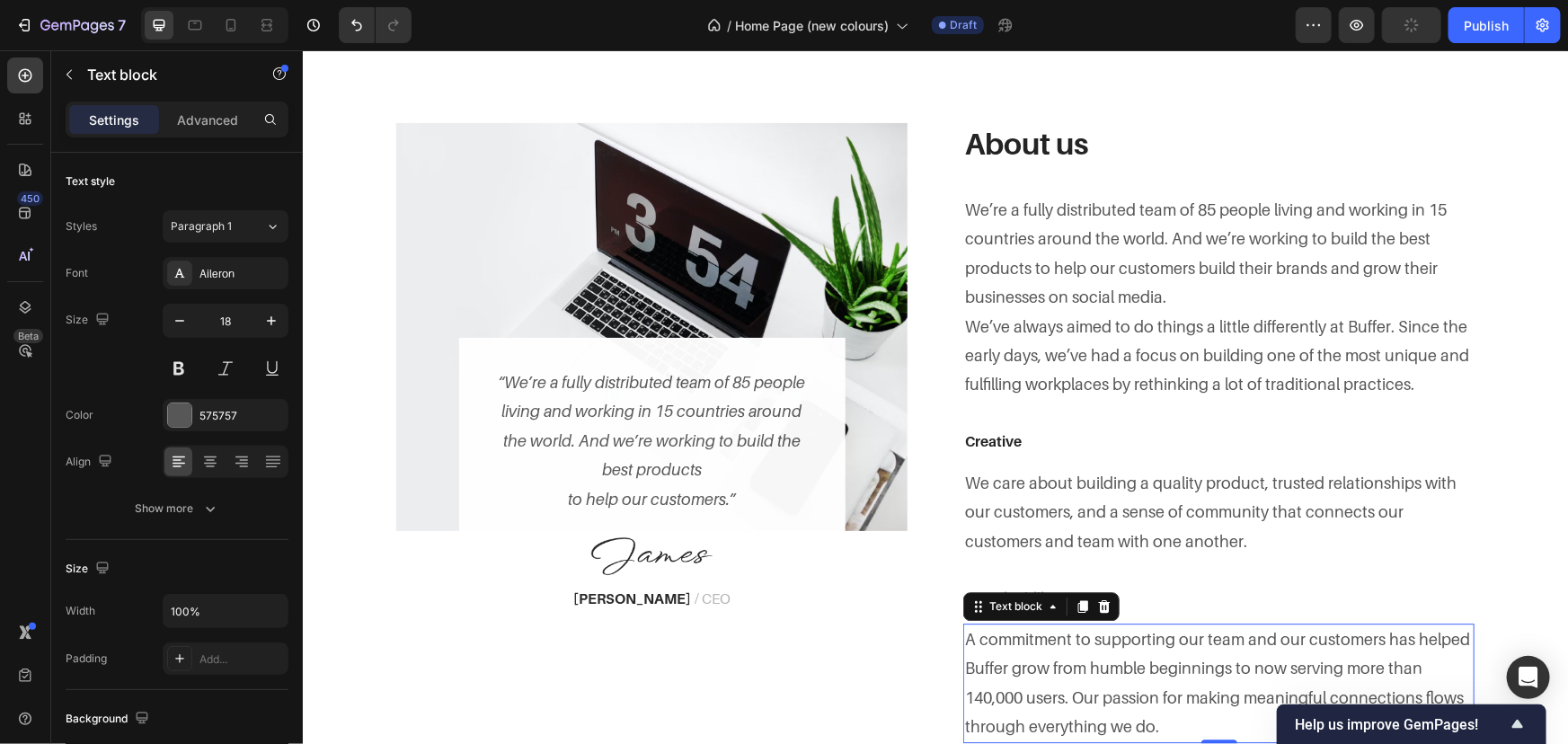
click at [1109, 609] on div "Text block" at bounding box center [1040, 605] width 156 height 28
click at [1102, 601] on icon at bounding box center [1103, 605] width 15 height 15
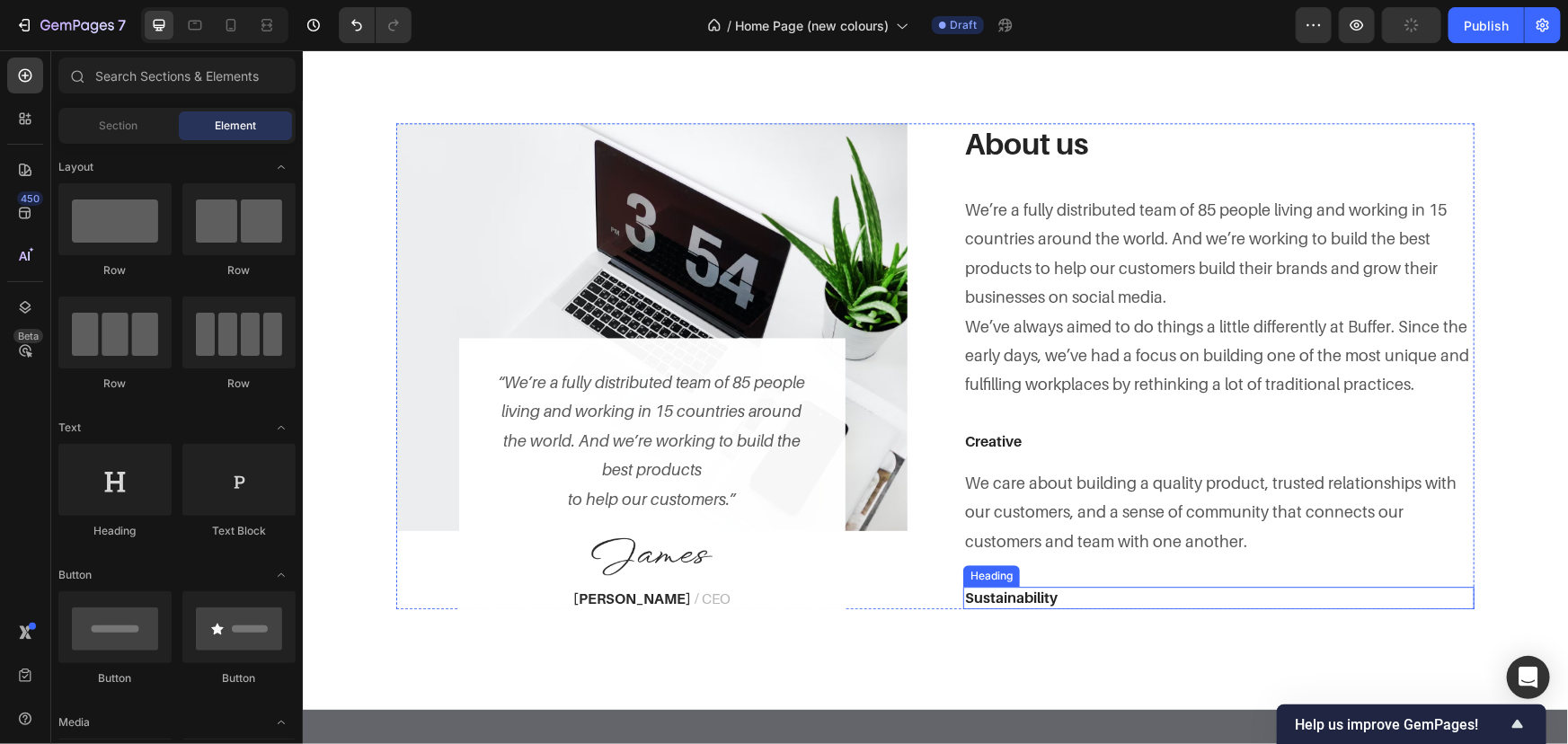
click at [1103, 596] on p "Sustainability" at bounding box center [1218, 596] width 508 height 19
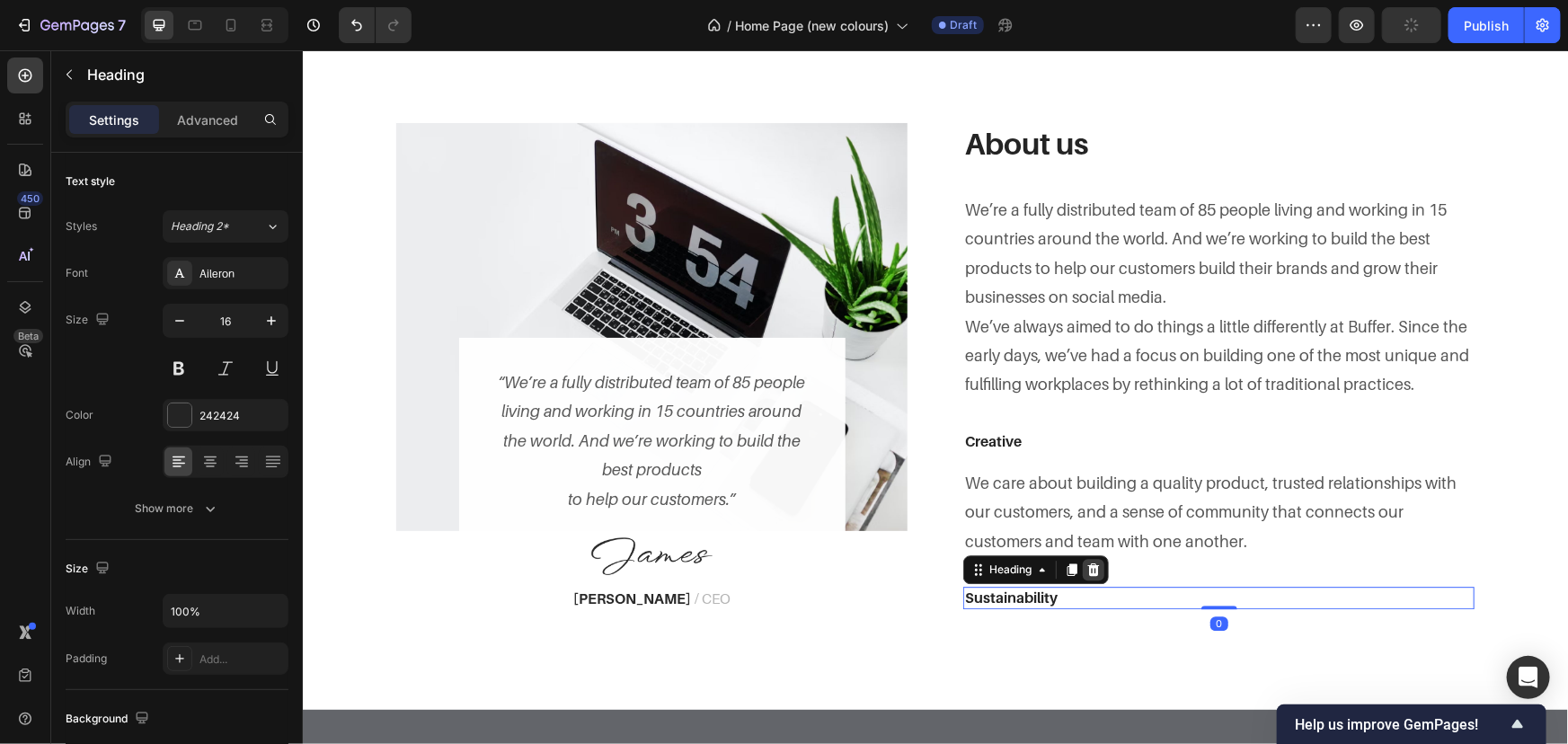
click at [1087, 565] on icon at bounding box center [1093, 569] width 12 height 13
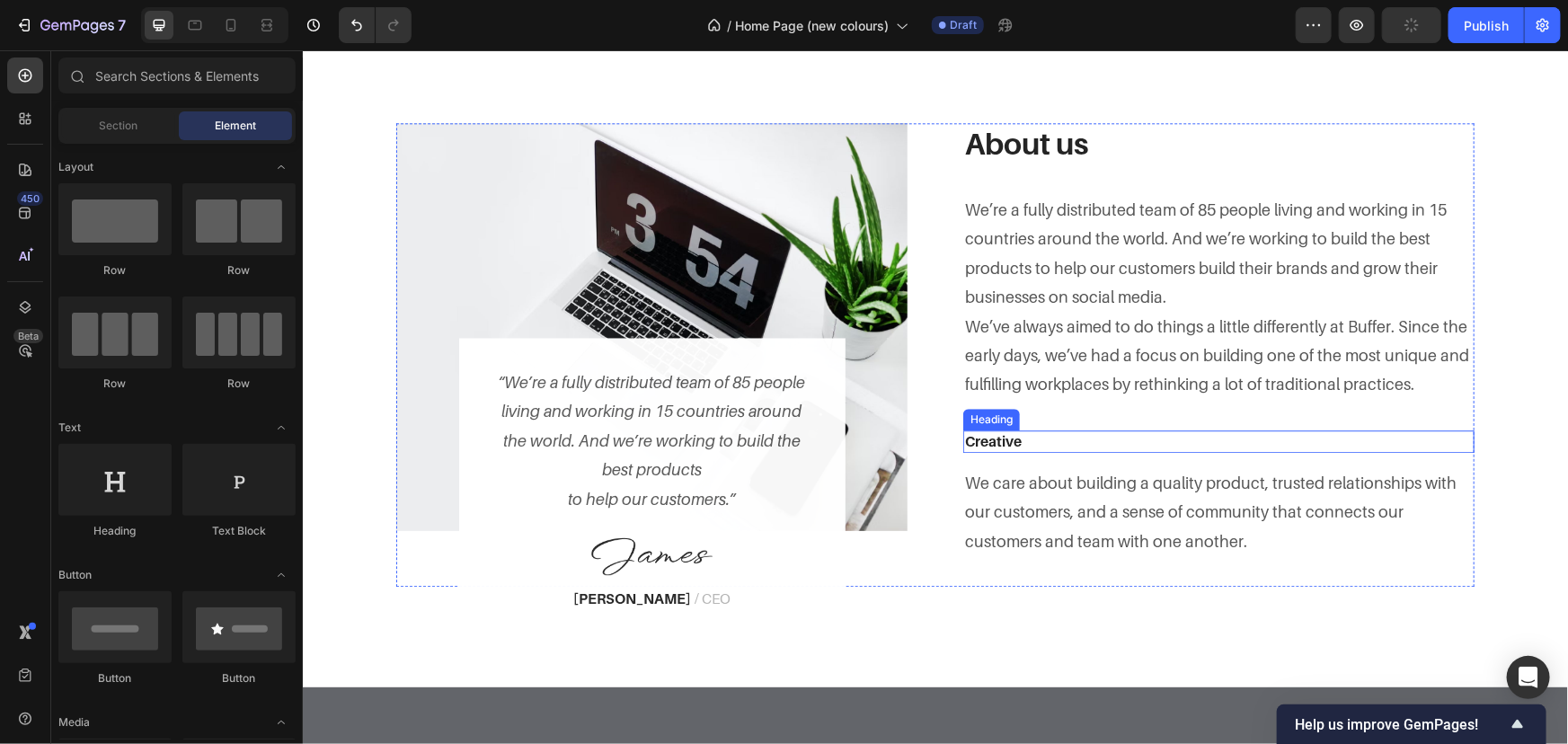
click at [1021, 439] on p "Creative" at bounding box center [1218, 440] width 508 height 19
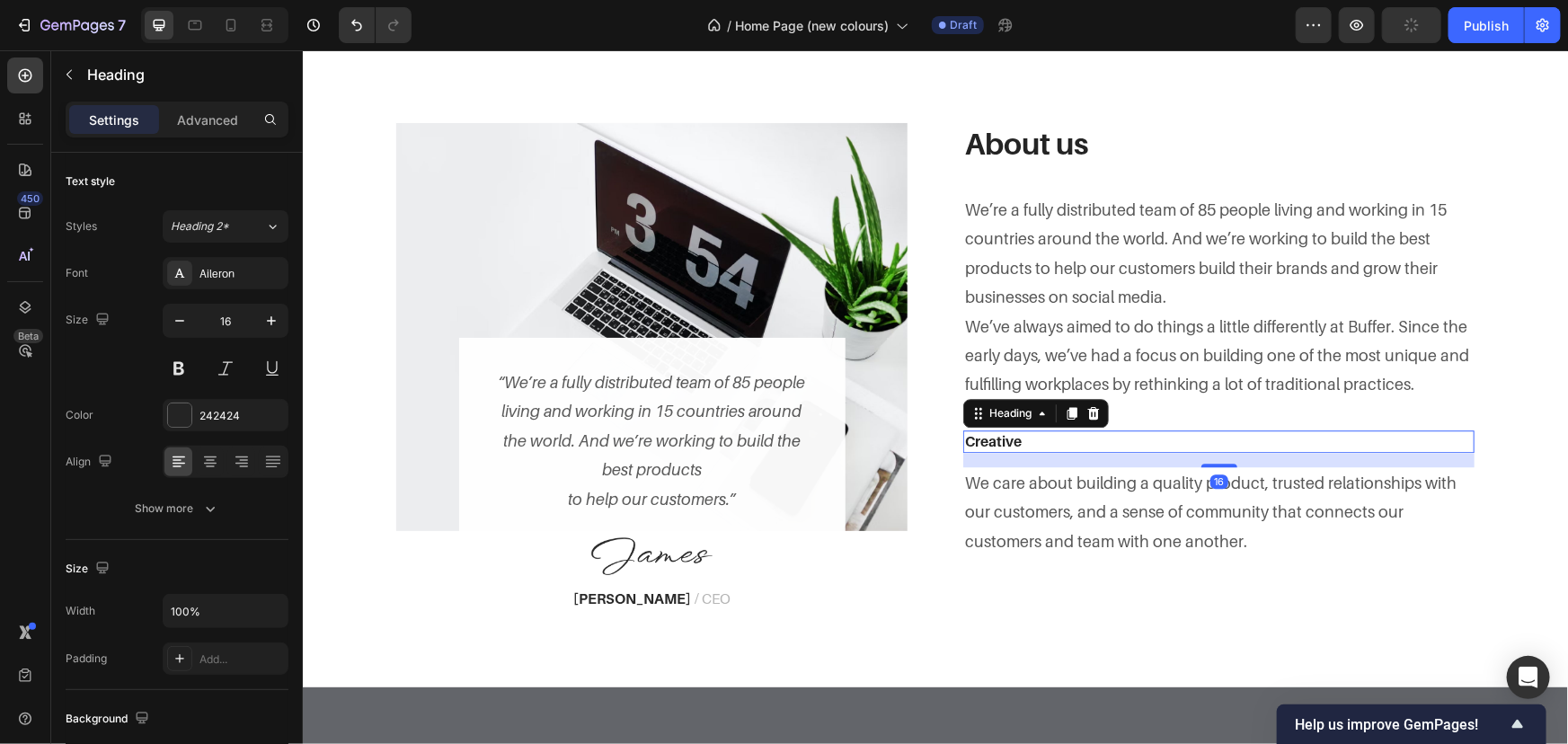
drag, startPoint x: 1086, startPoint y: 411, endPoint x: 1059, endPoint y: 457, distance: 53.3
click at [1087, 412] on icon at bounding box center [1092, 412] width 15 height 15
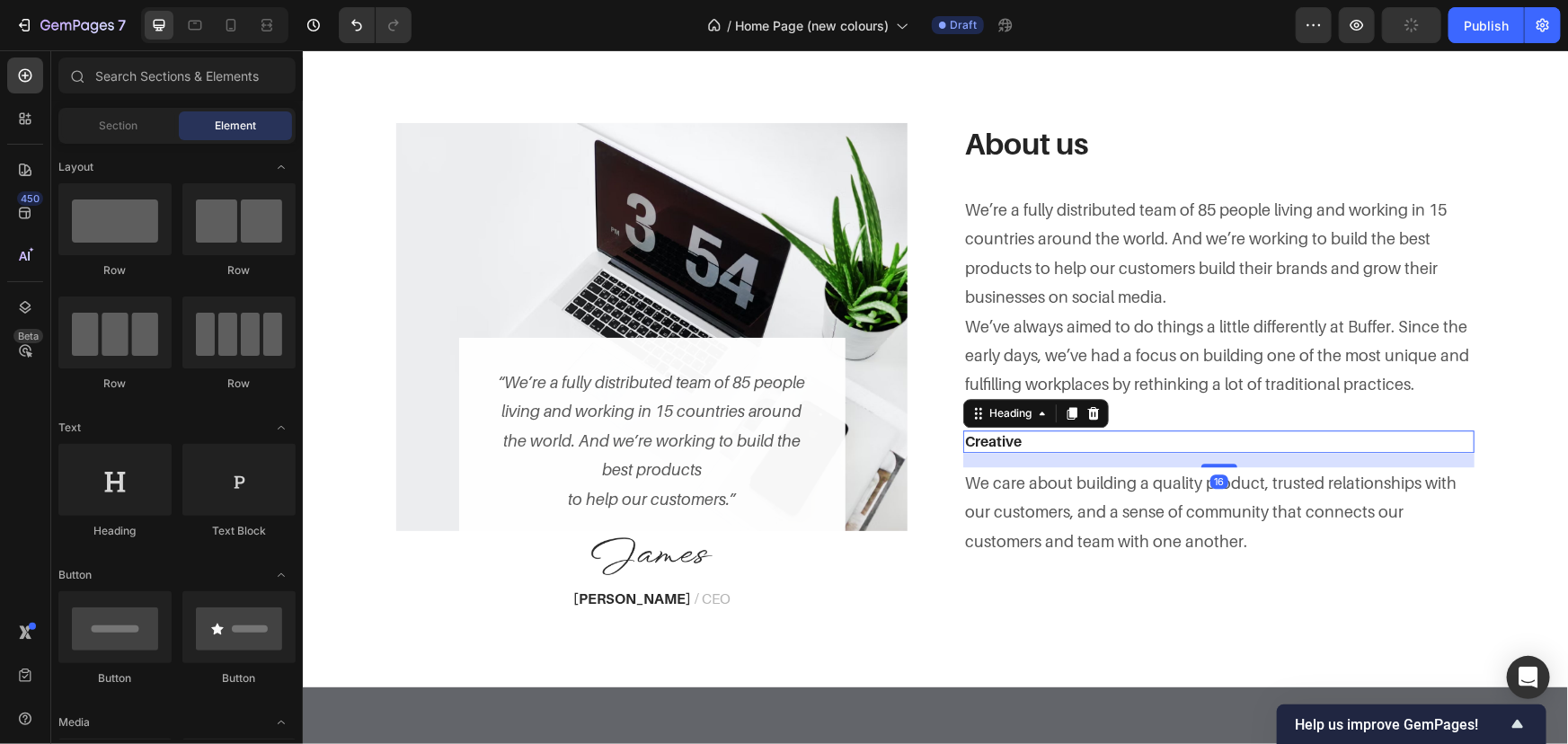
click at [1057, 468] on p "We care about building a quality product, trusted relationships with our custom…" at bounding box center [1218, 511] width 508 height 87
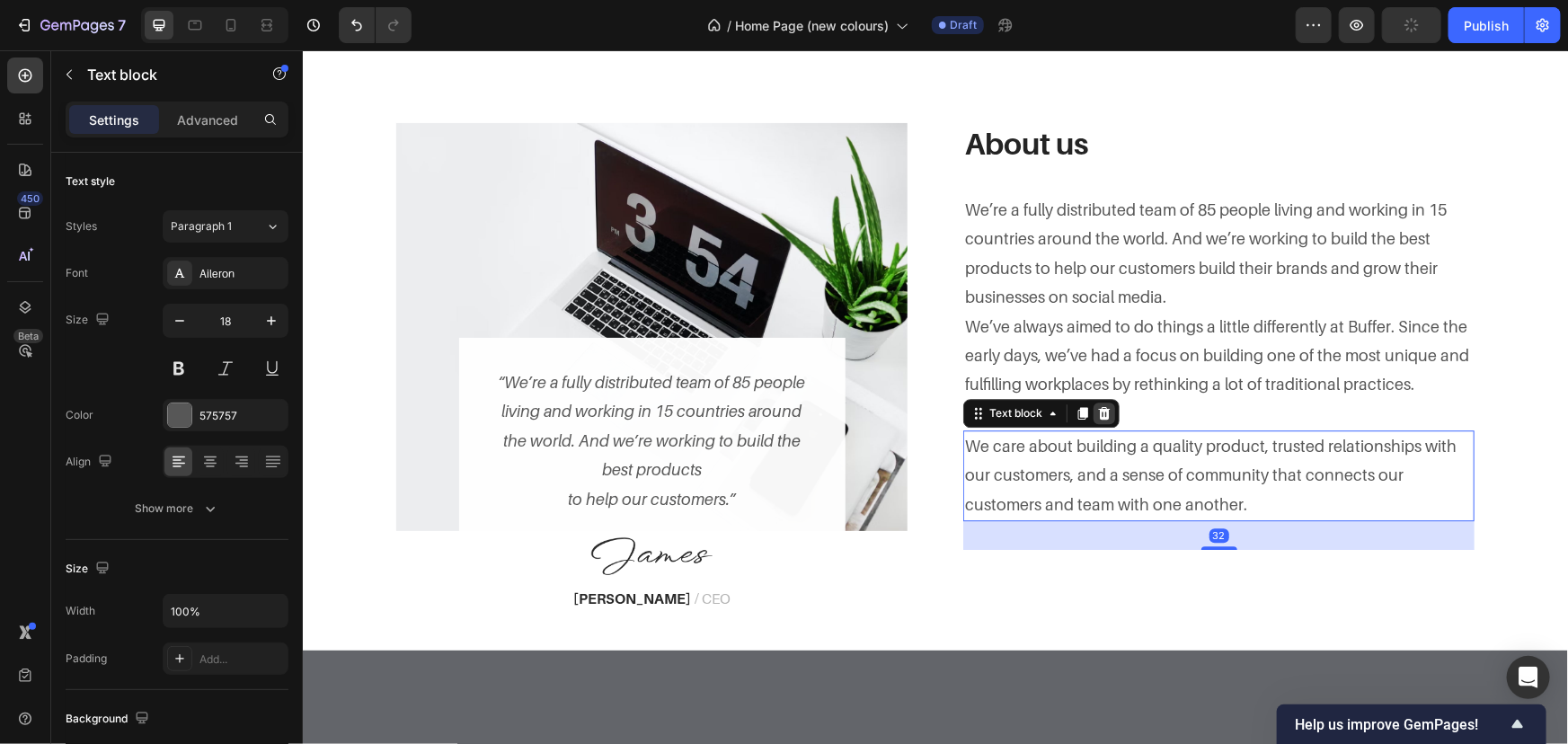
click at [1099, 408] on icon at bounding box center [1104, 412] width 12 height 13
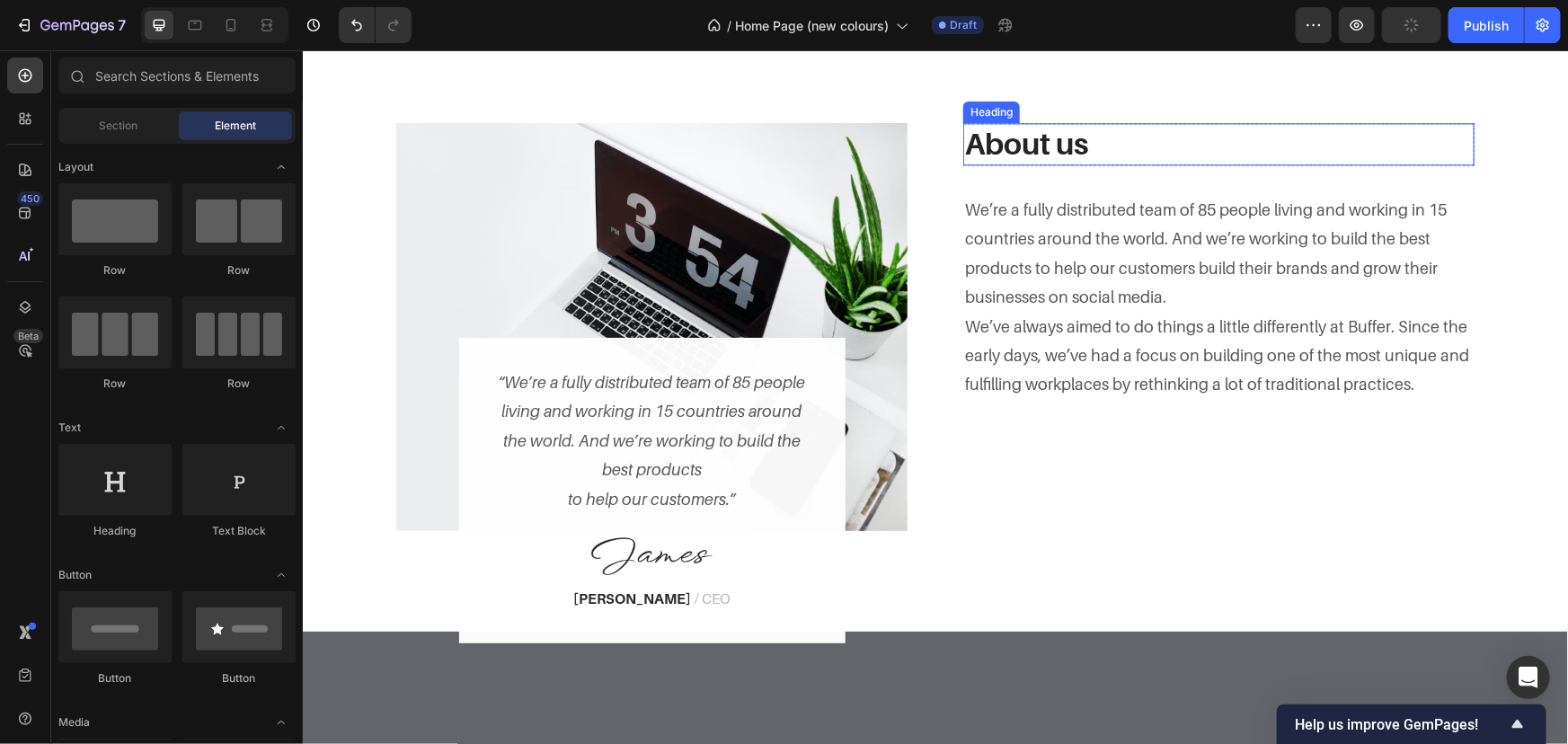
click at [1054, 154] on p "About us" at bounding box center [1218, 142] width 508 height 38
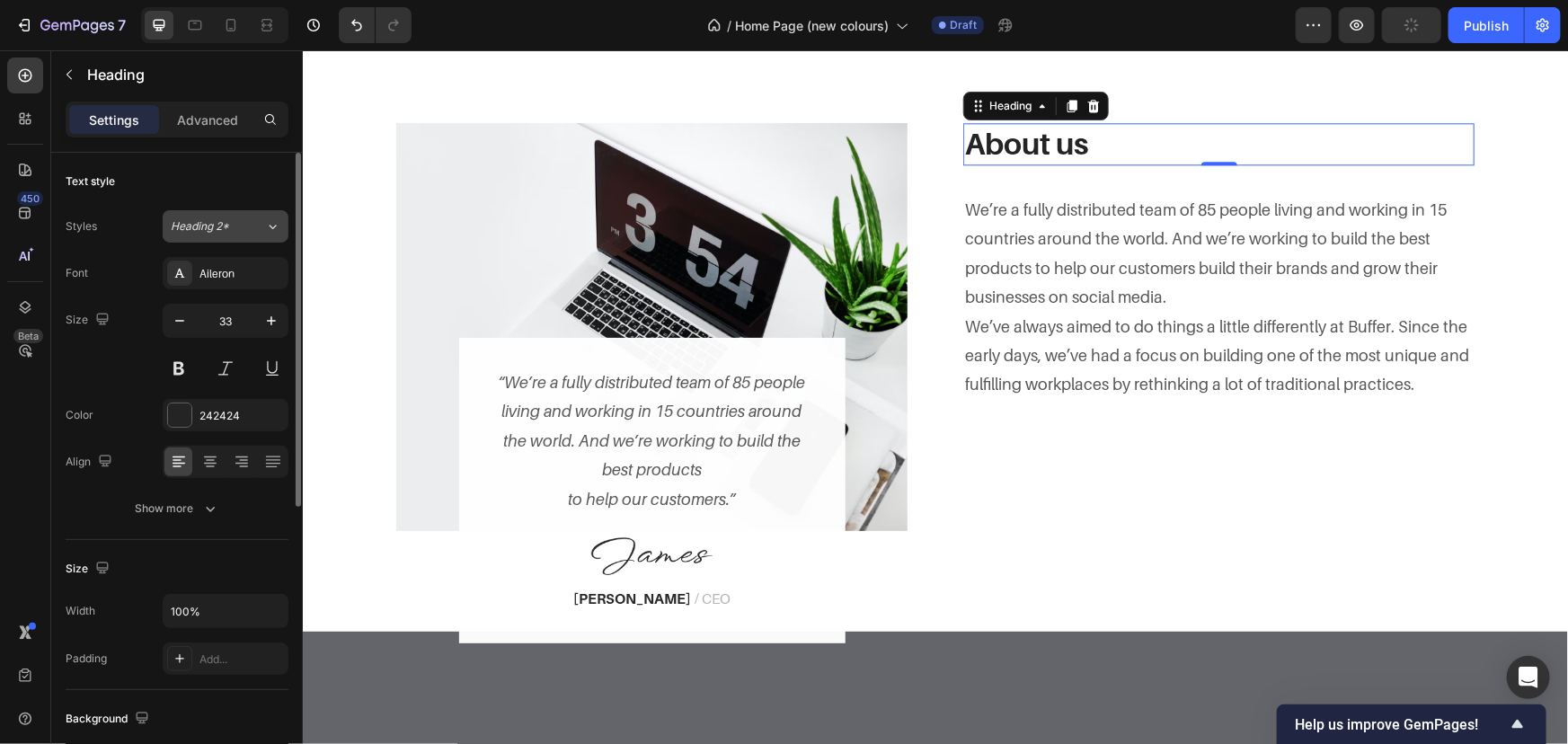
click at [227, 232] on span "Heading 2*" at bounding box center [200, 226] width 59 height 16
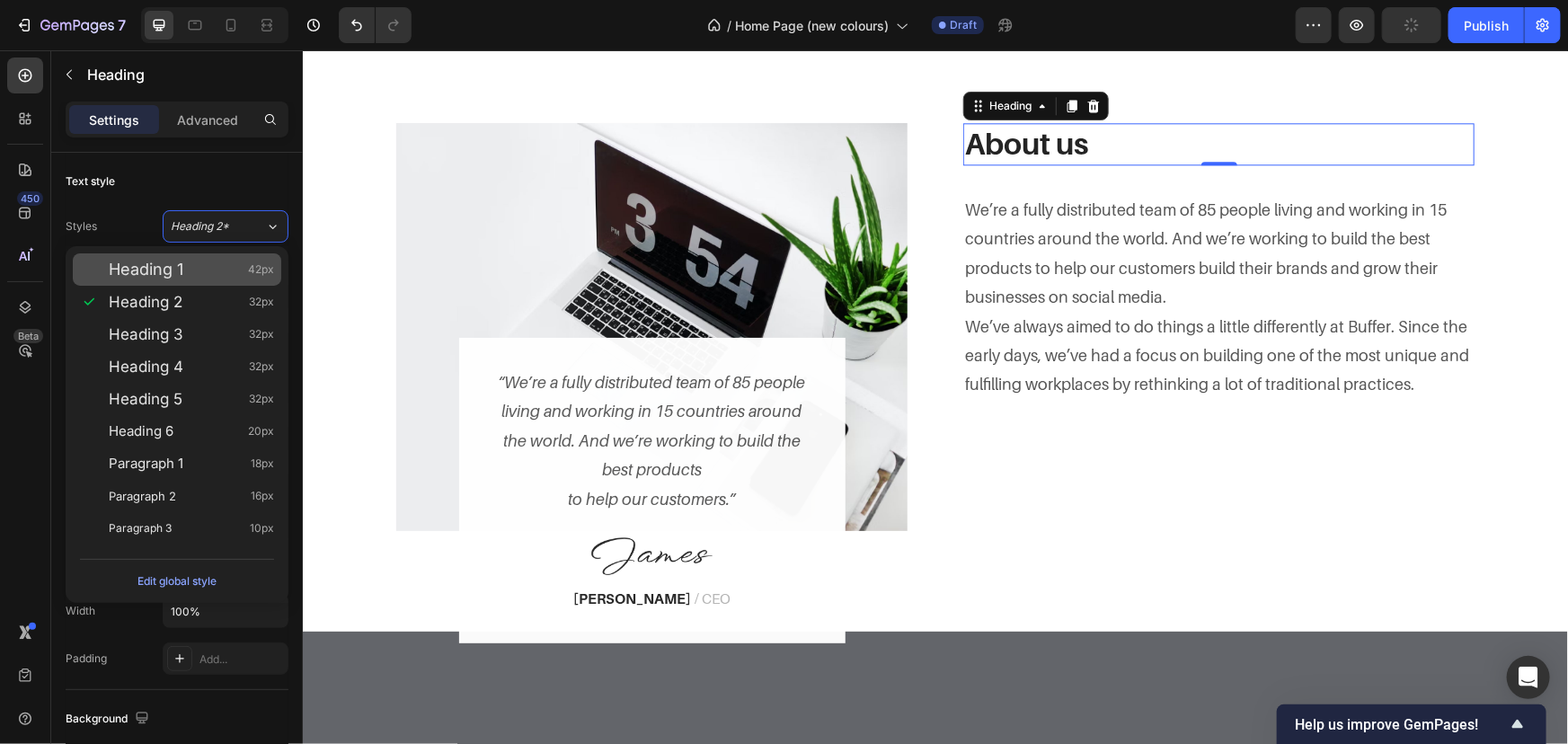
click at [234, 273] on div "Heading 1 42px" at bounding box center [191, 270] width 166 height 18
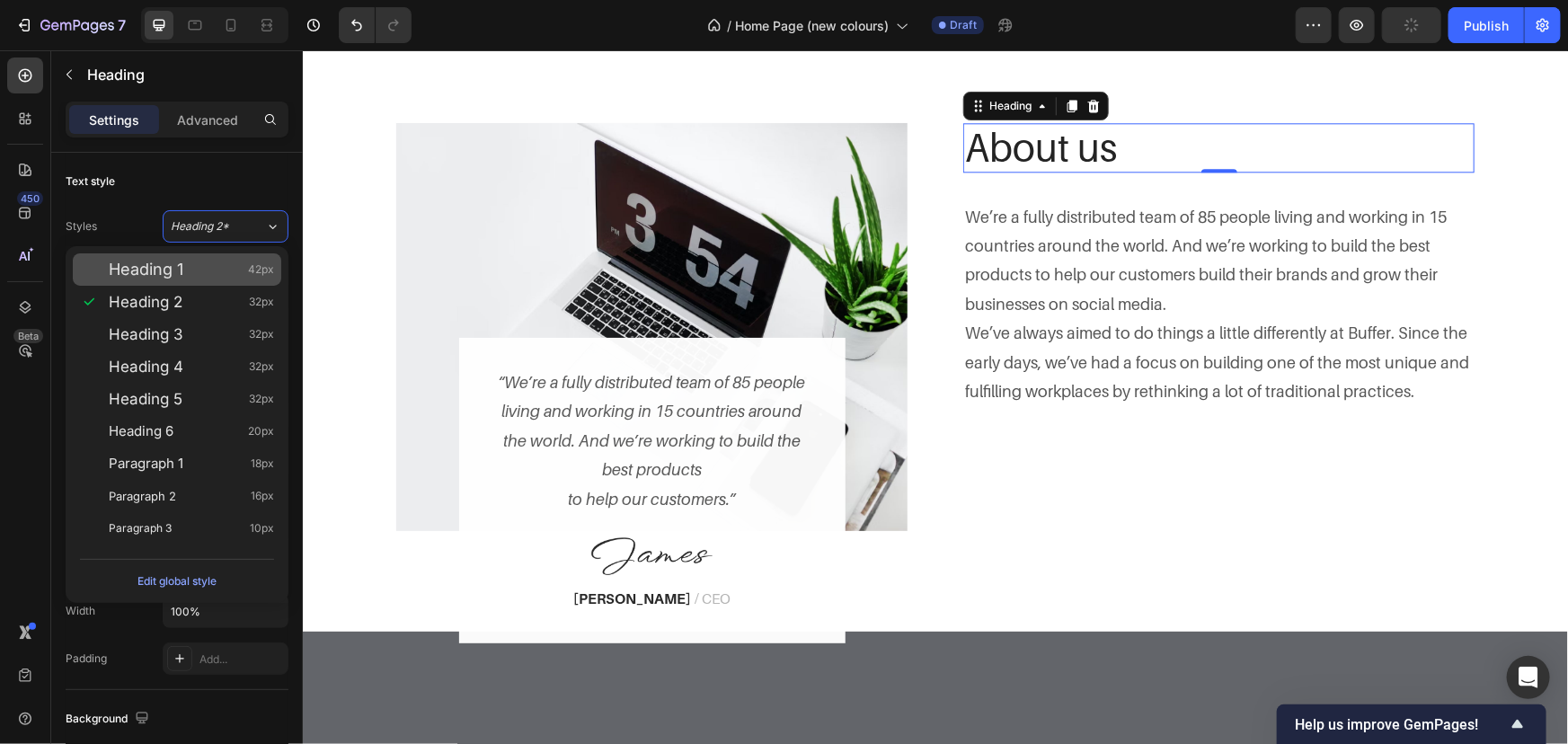
type input "42"
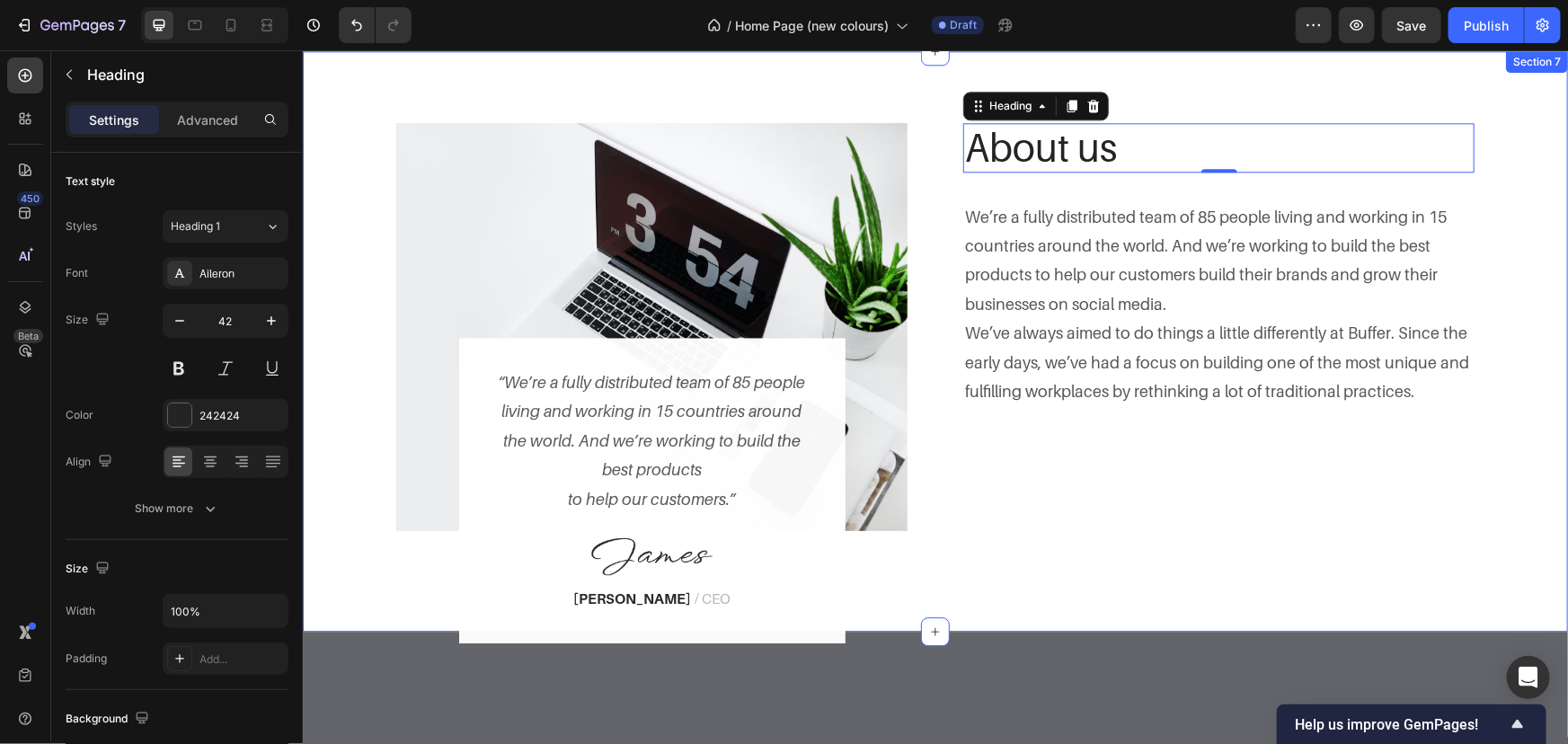
click at [1086, 222] on p "We’re a fully distributed team of 85 people living and working in 15 countries …" at bounding box center [1218, 304] width 508 height 204
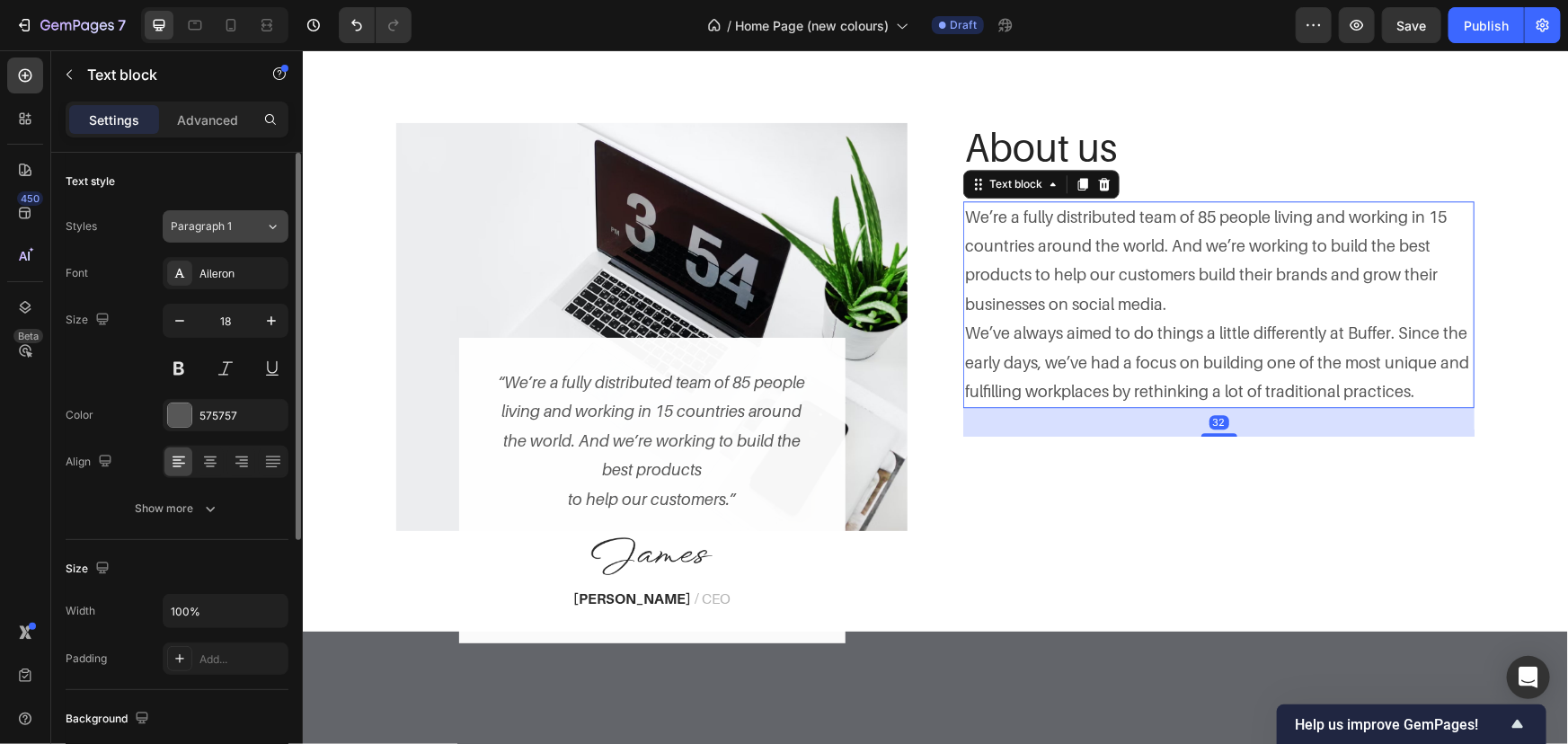
click at [236, 221] on div "Paragraph 1" at bounding box center [207, 226] width 73 height 16
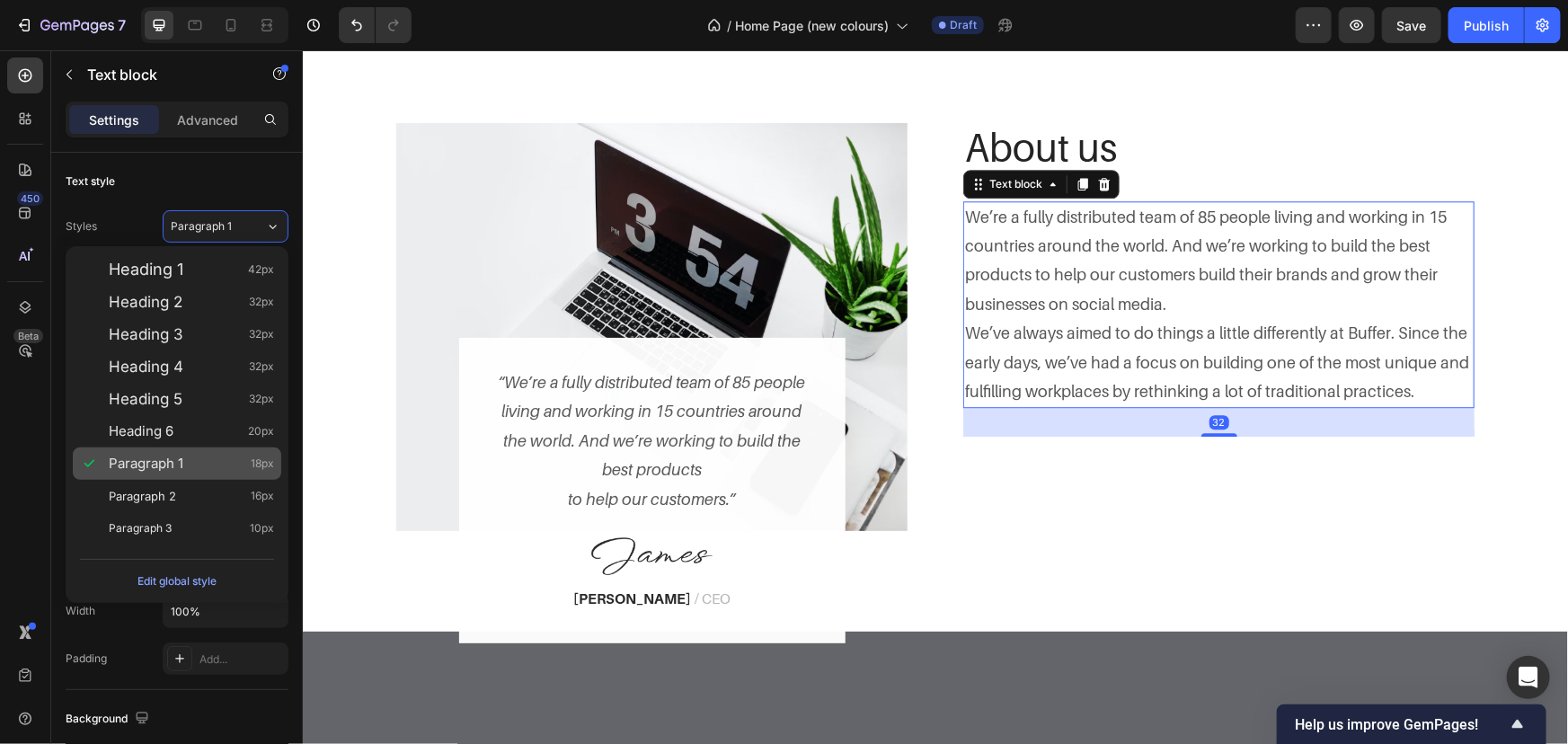
click at [198, 478] on div "Paragraph 1 18px" at bounding box center [177, 463] width 209 height 32
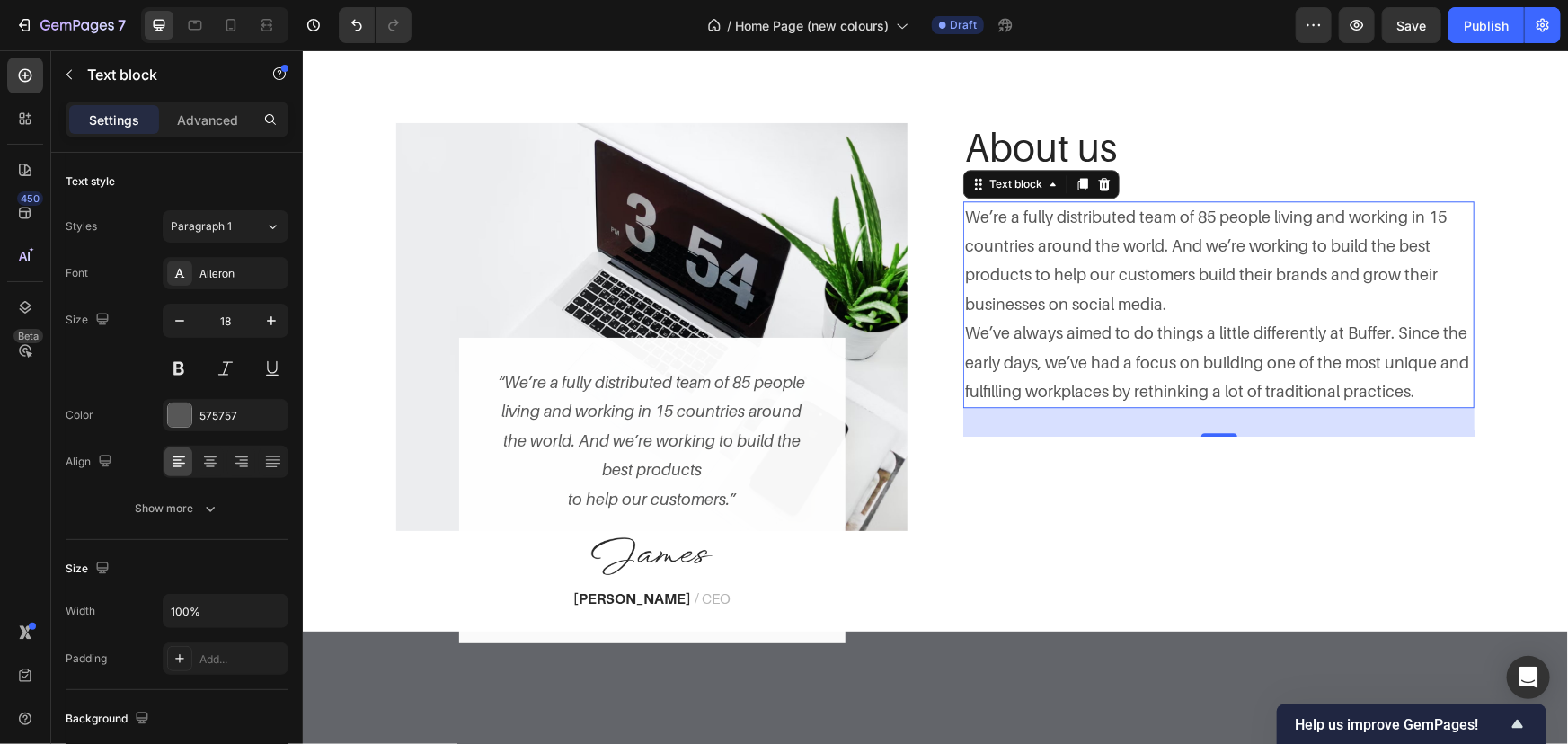
drag, startPoint x: 1202, startPoint y: 432, endPoint x: 1198, endPoint y: 453, distance: 21.4
click at [1202, 347] on div "We’re a fully distributed team of 85 people living and working in 15 countries …" at bounding box center [1218, 304] width 511 height 208
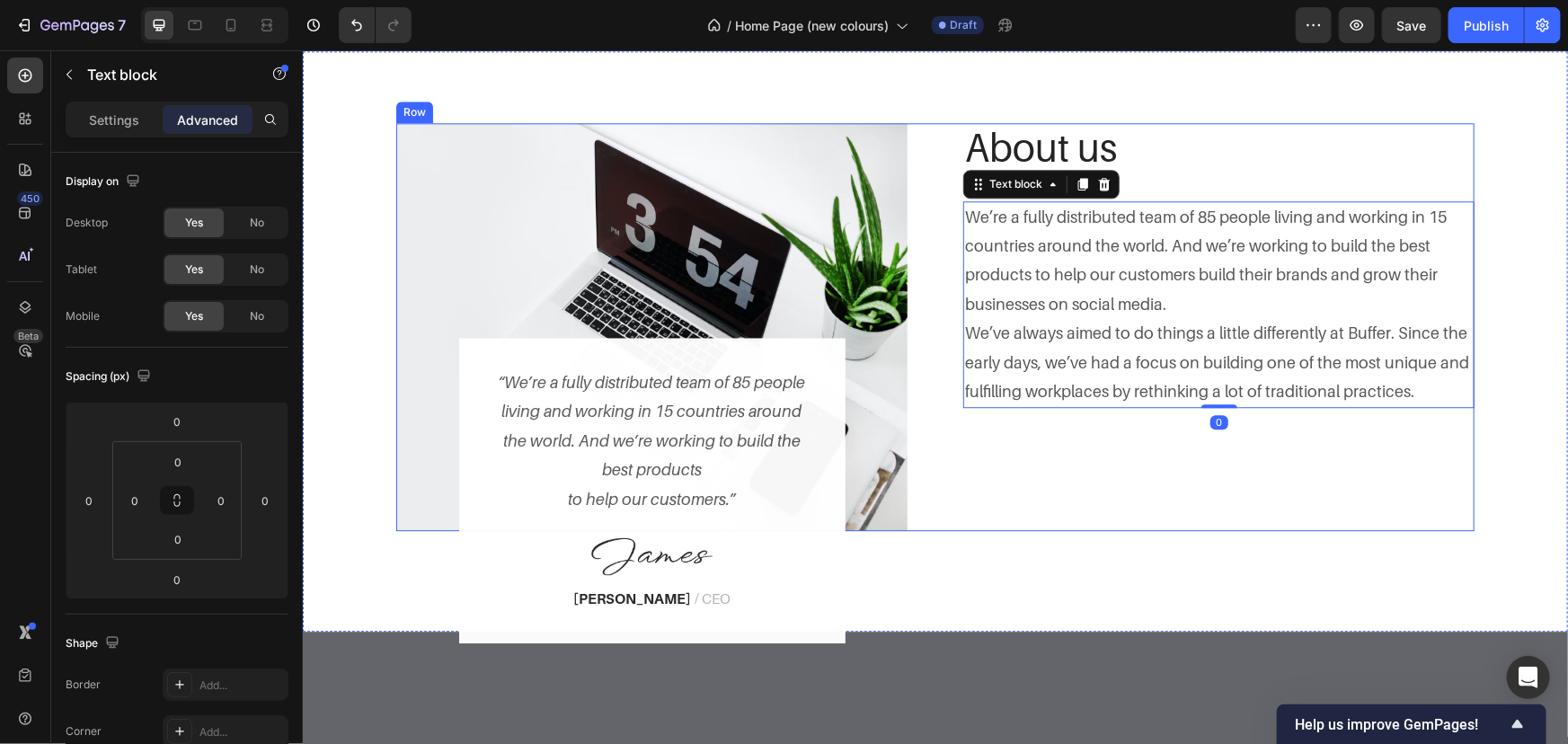
click at [1197, 455] on div "About us Heading Row We’re a fully distributed team of 85 people living and wor…" at bounding box center [1218, 326] width 511 height 408
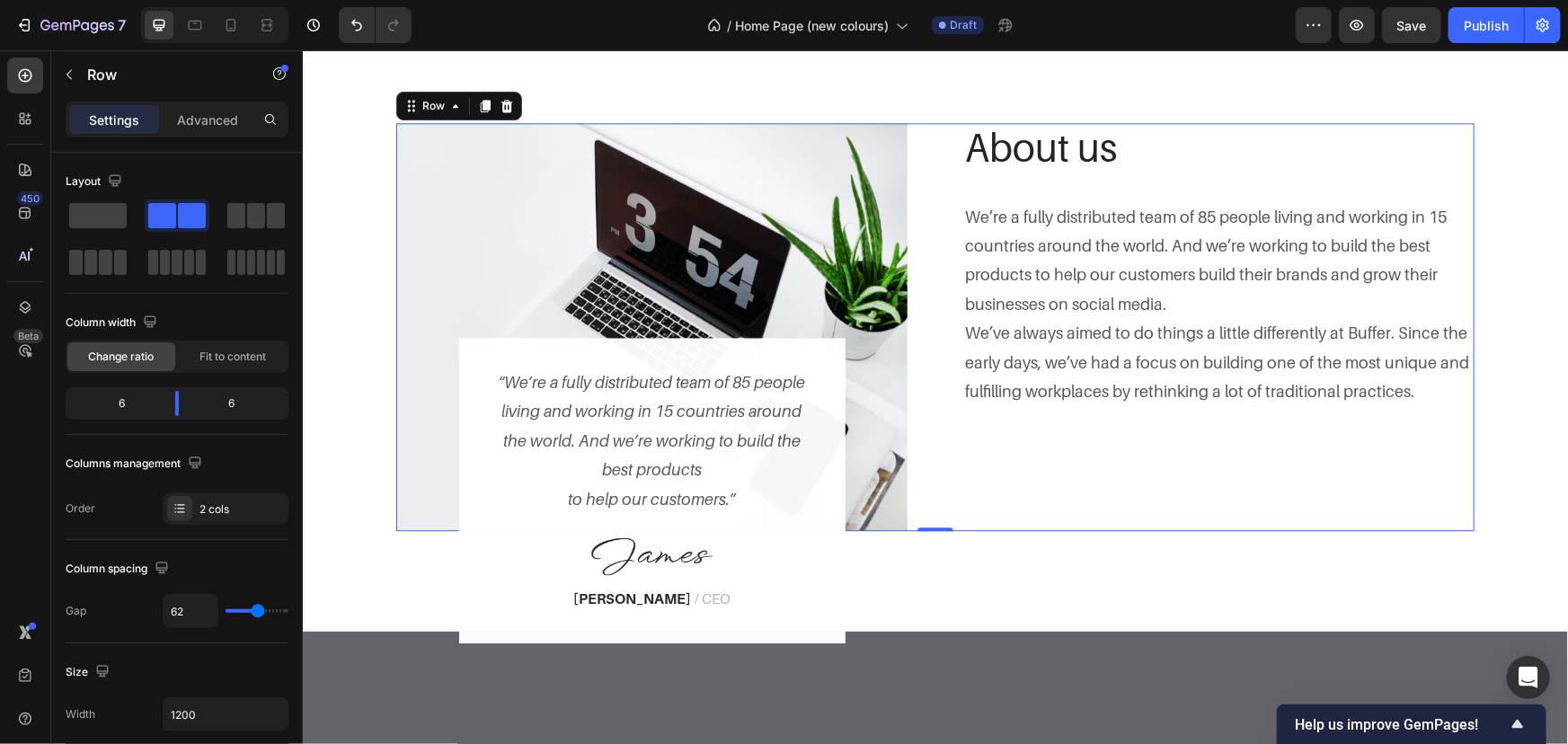
click at [949, 223] on div "Image “We’re a fully distributed team of 85 people living and working in 15 cou…" at bounding box center [935, 326] width 1079 height 408
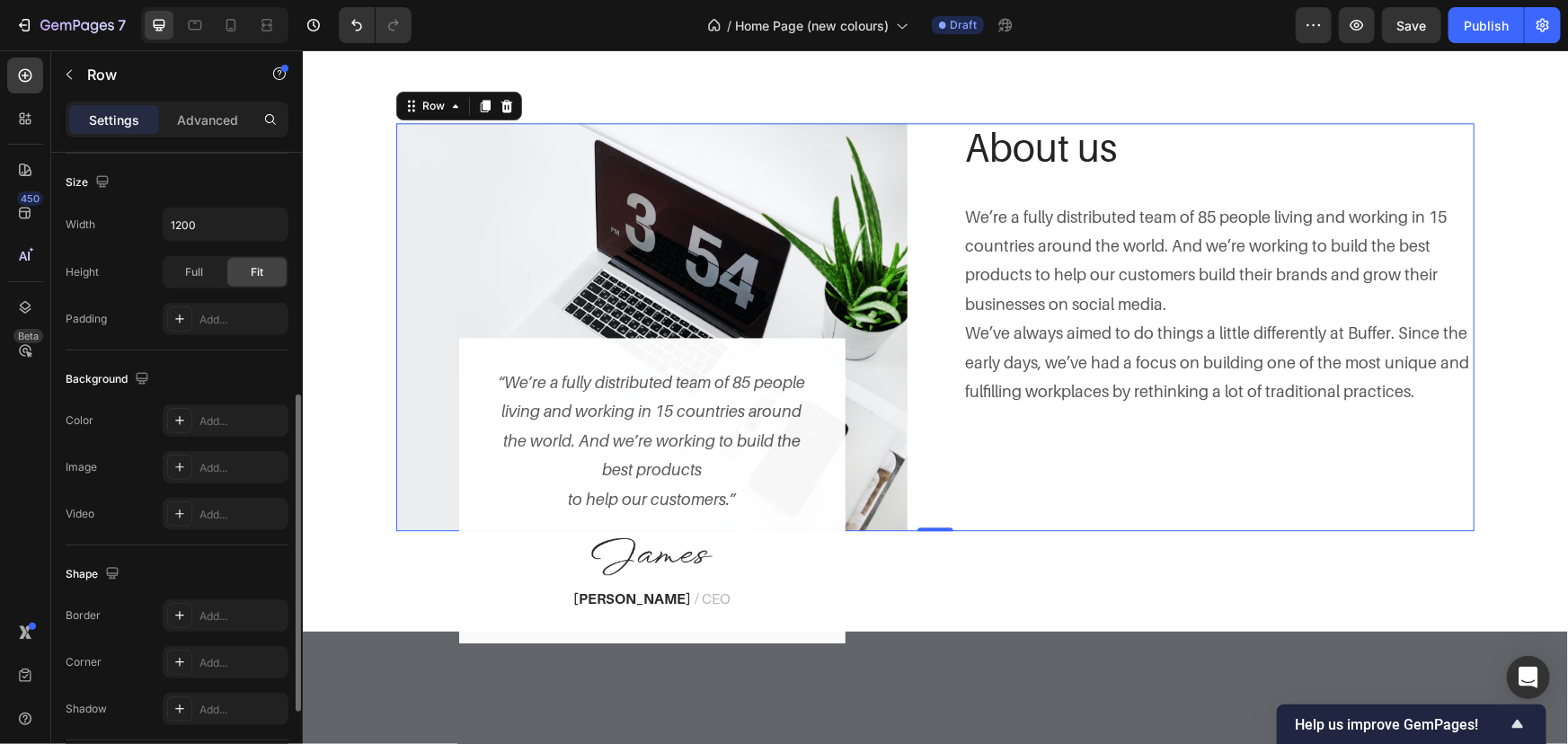
scroll to position [656, 0]
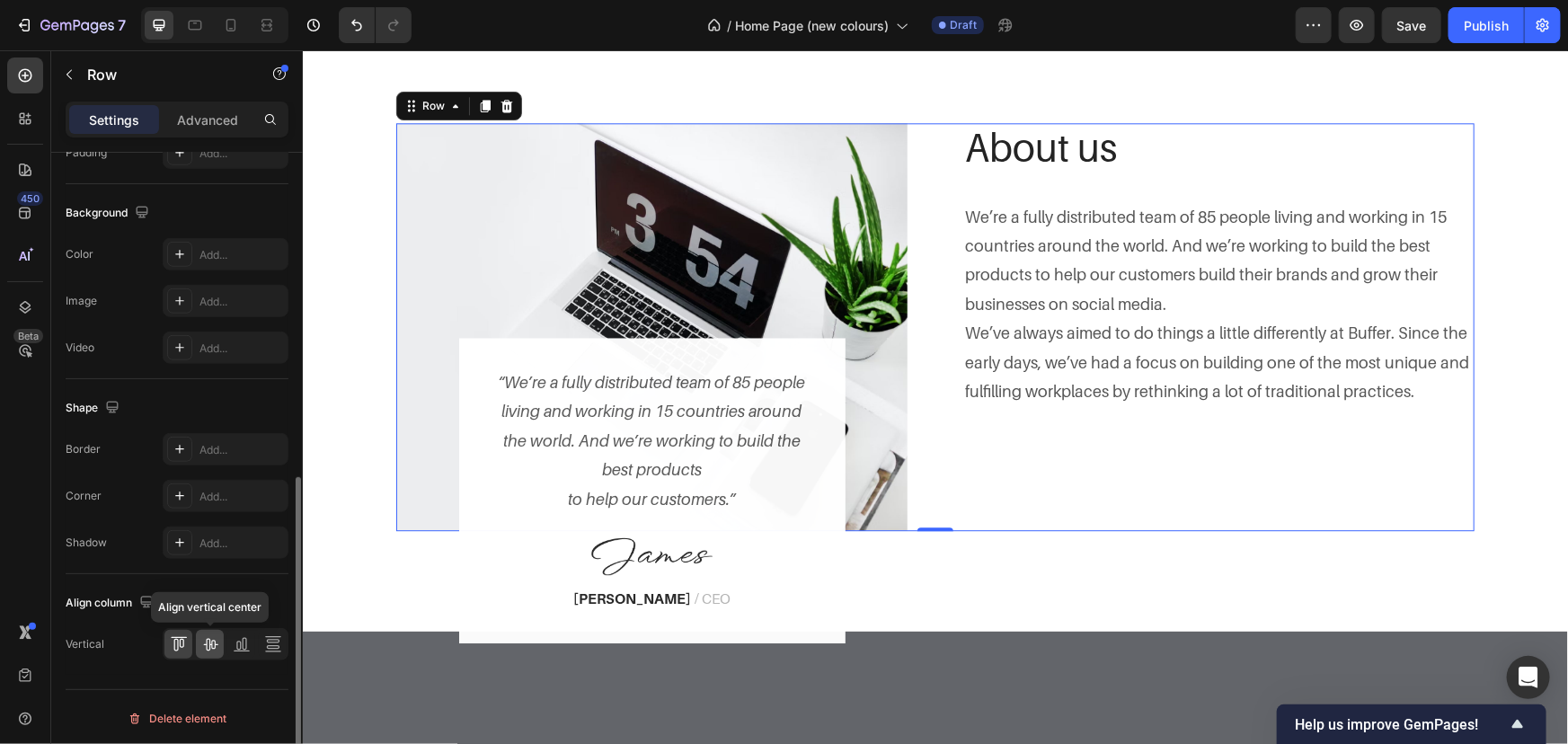
click at [210, 644] on icon at bounding box center [210, 644] width 18 height 18
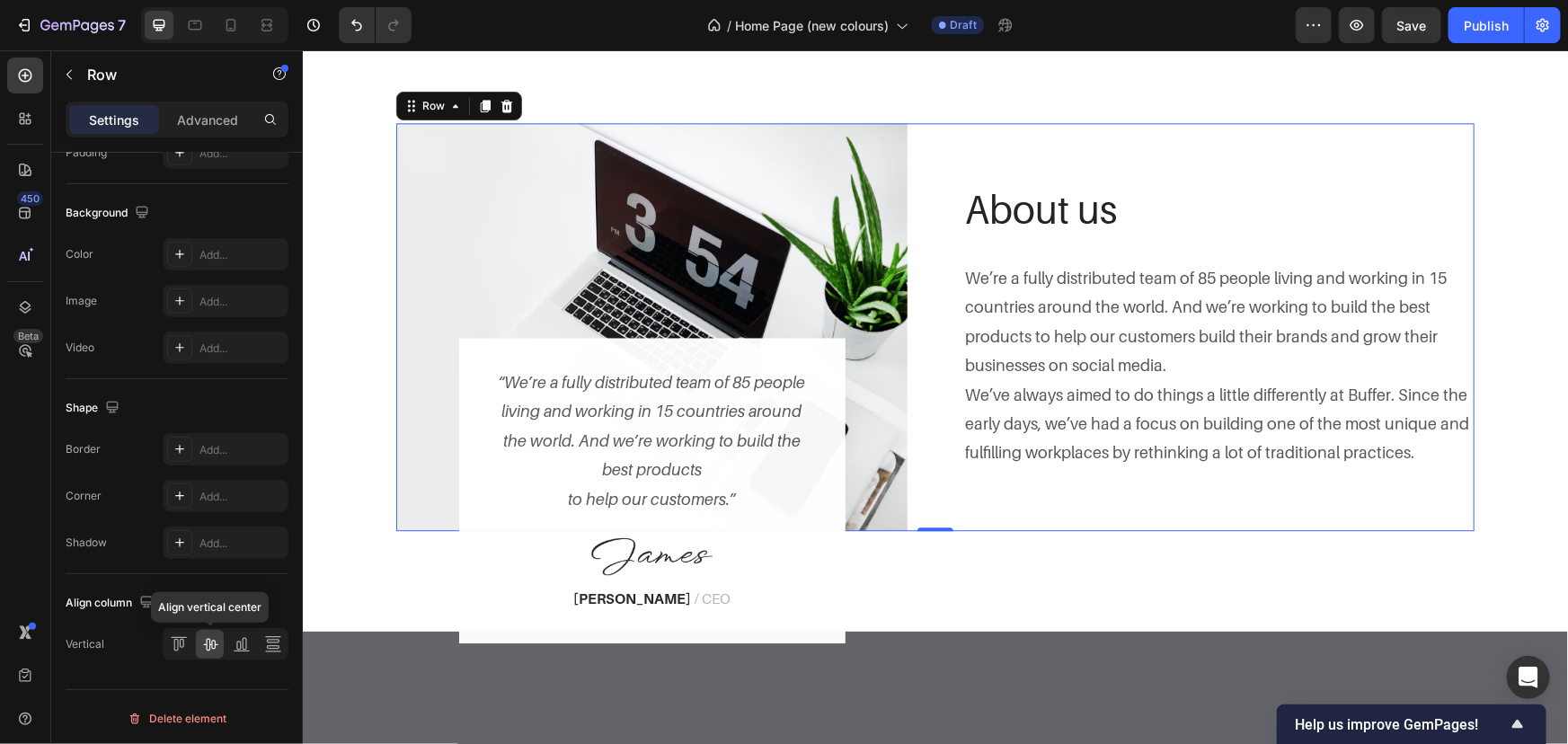
click at [673, 305] on img at bounding box center [650, 326] width 511 height 408
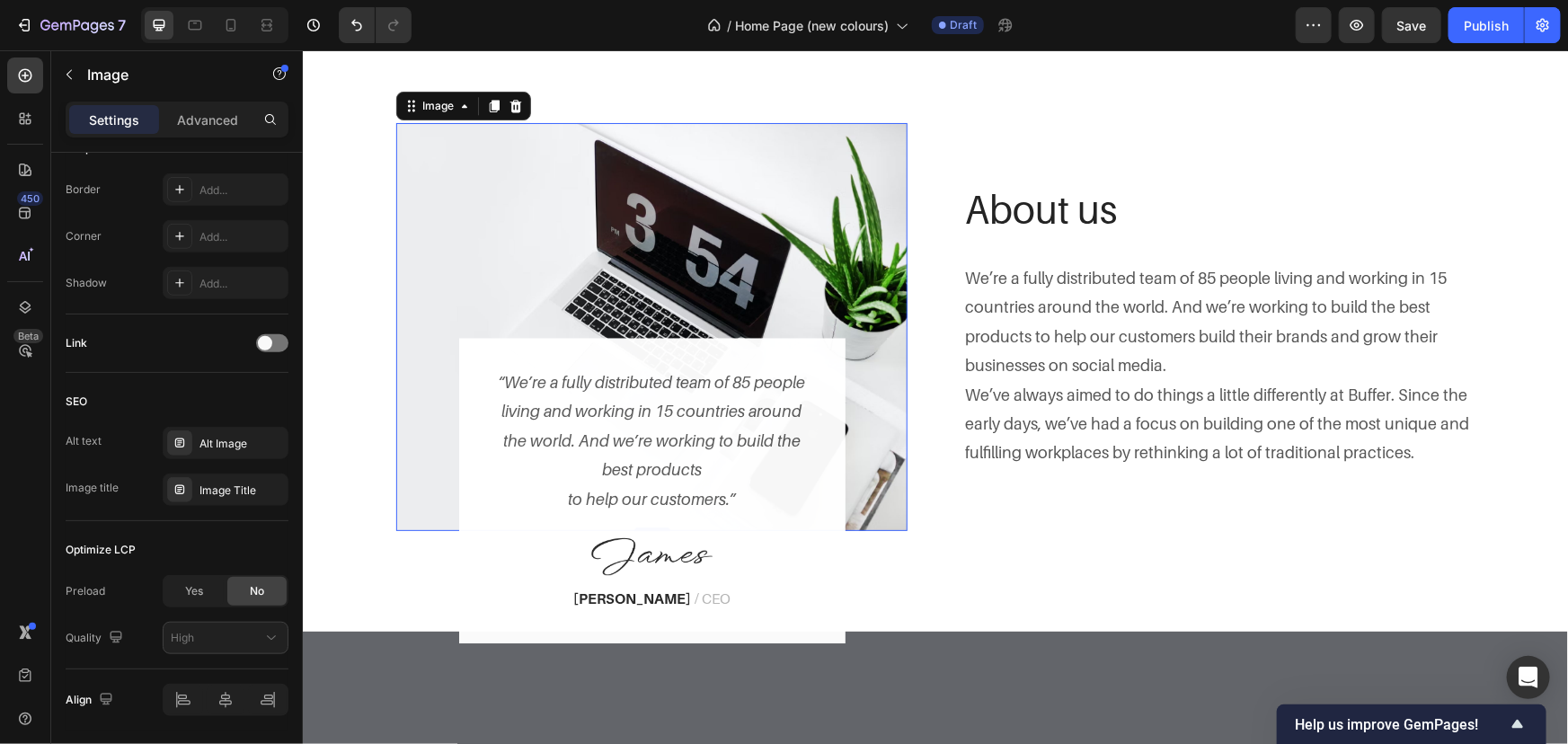
scroll to position [0, 0]
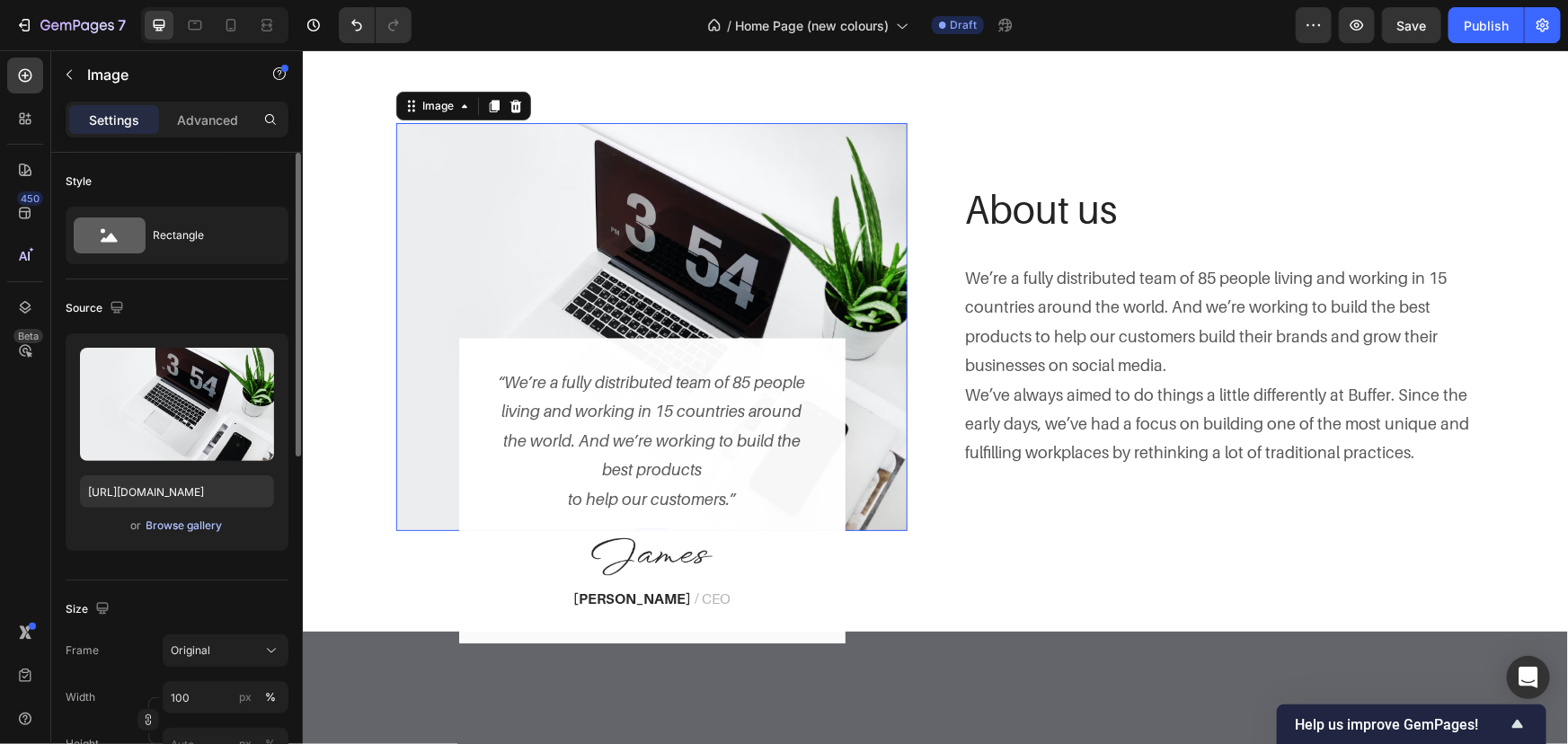
click at [189, 521] on div "Browse gallery" at bounding box center [184, 525] width 76 height 16
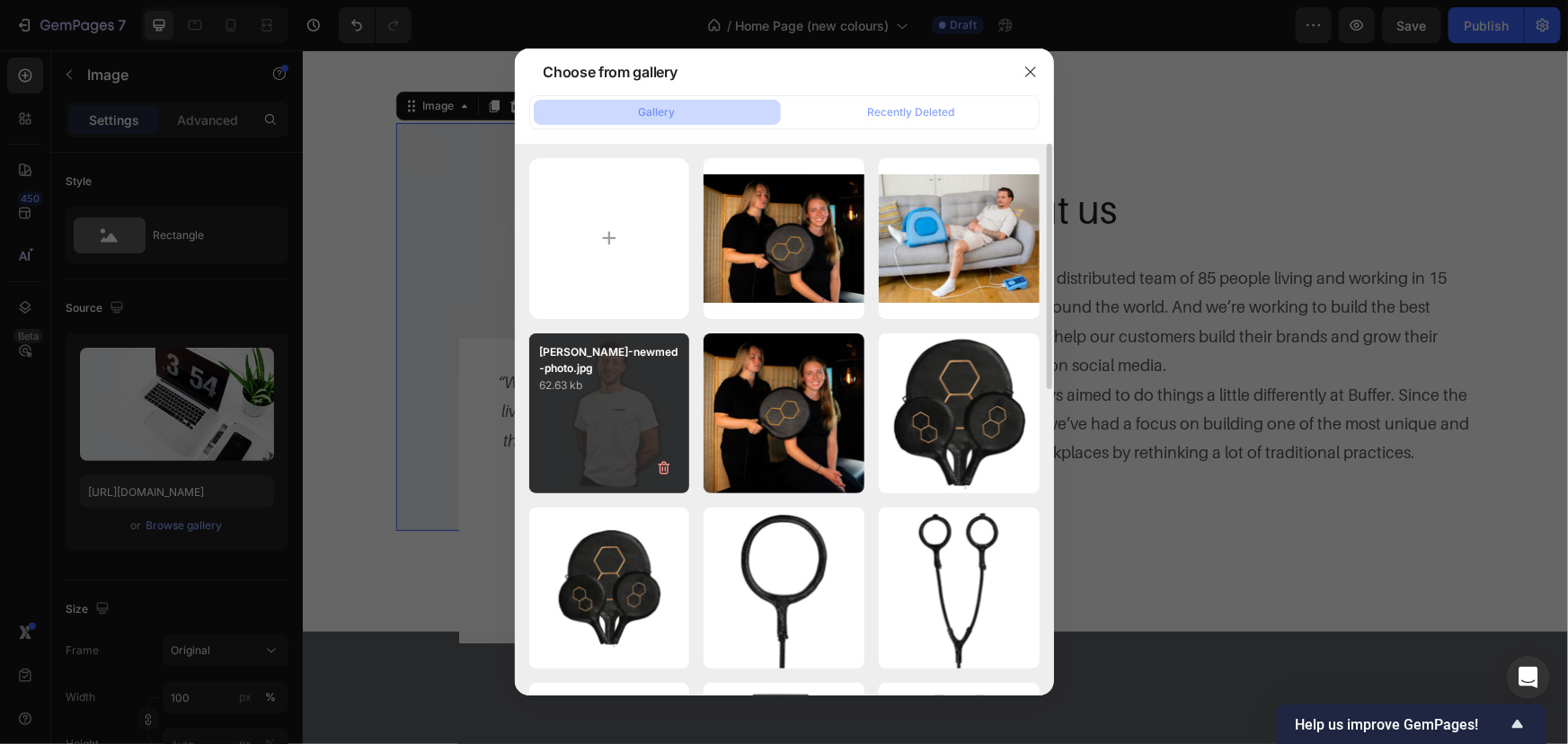
click at [602, 376] on p "62.63 kb" at bounding box center [610, 385] width 139 height 18
type input "[URL][DOMAIN_NAME]"
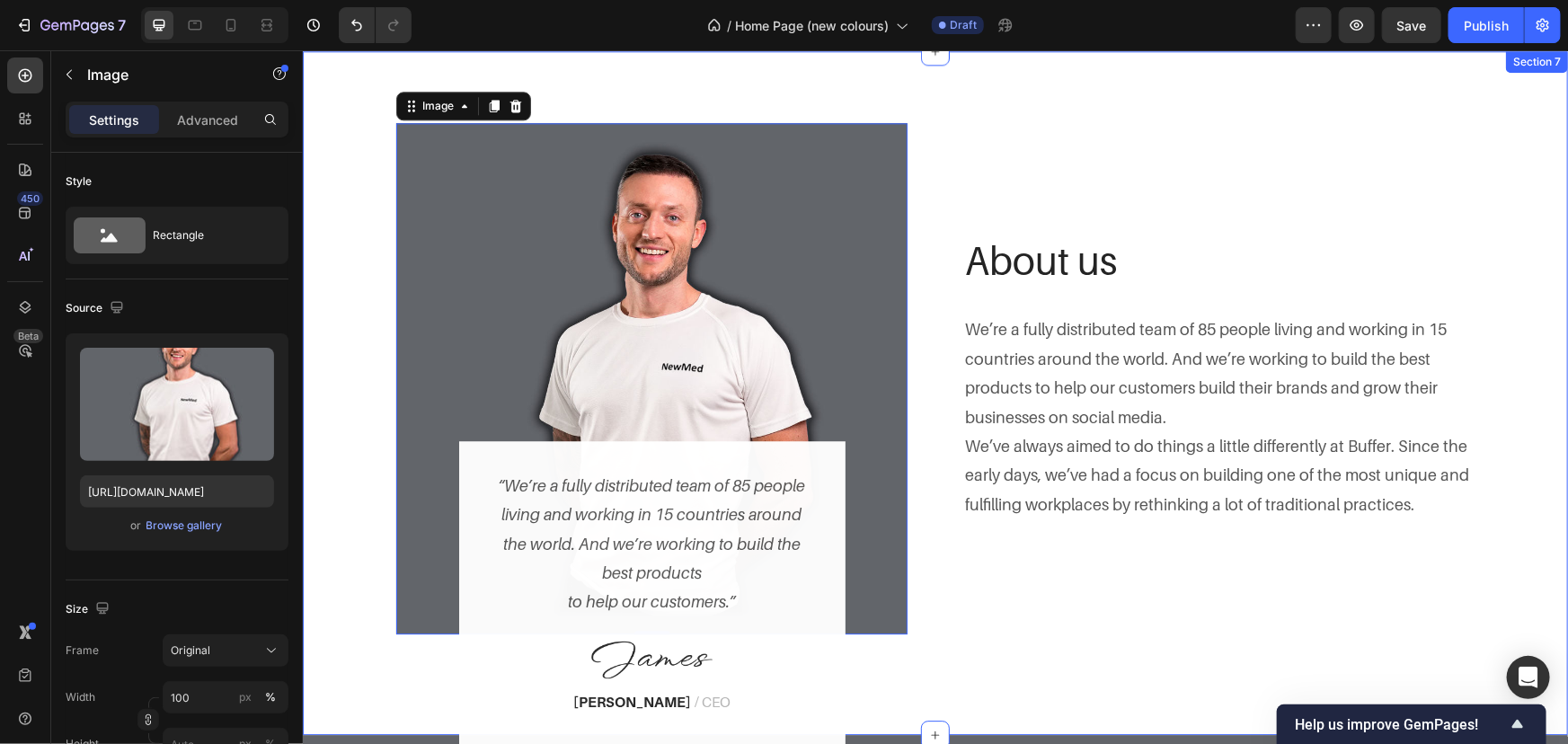
click at [338, 280] on div "Image 0 “We’re a fully distributed team of 85 people living and working in 15 c…" at bounding box center [935, 377] width 1239 height 511
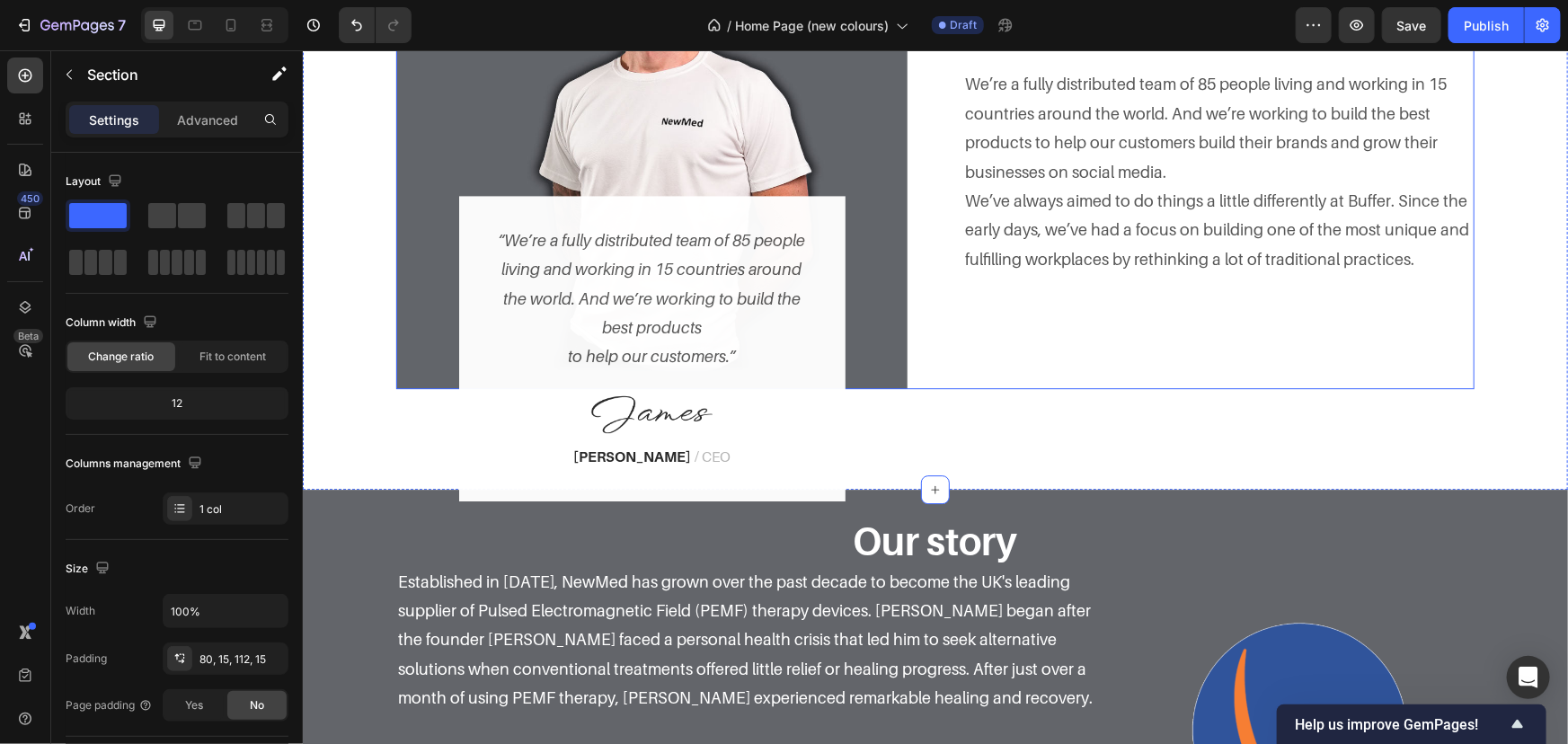
scroll to position [2444, 0]
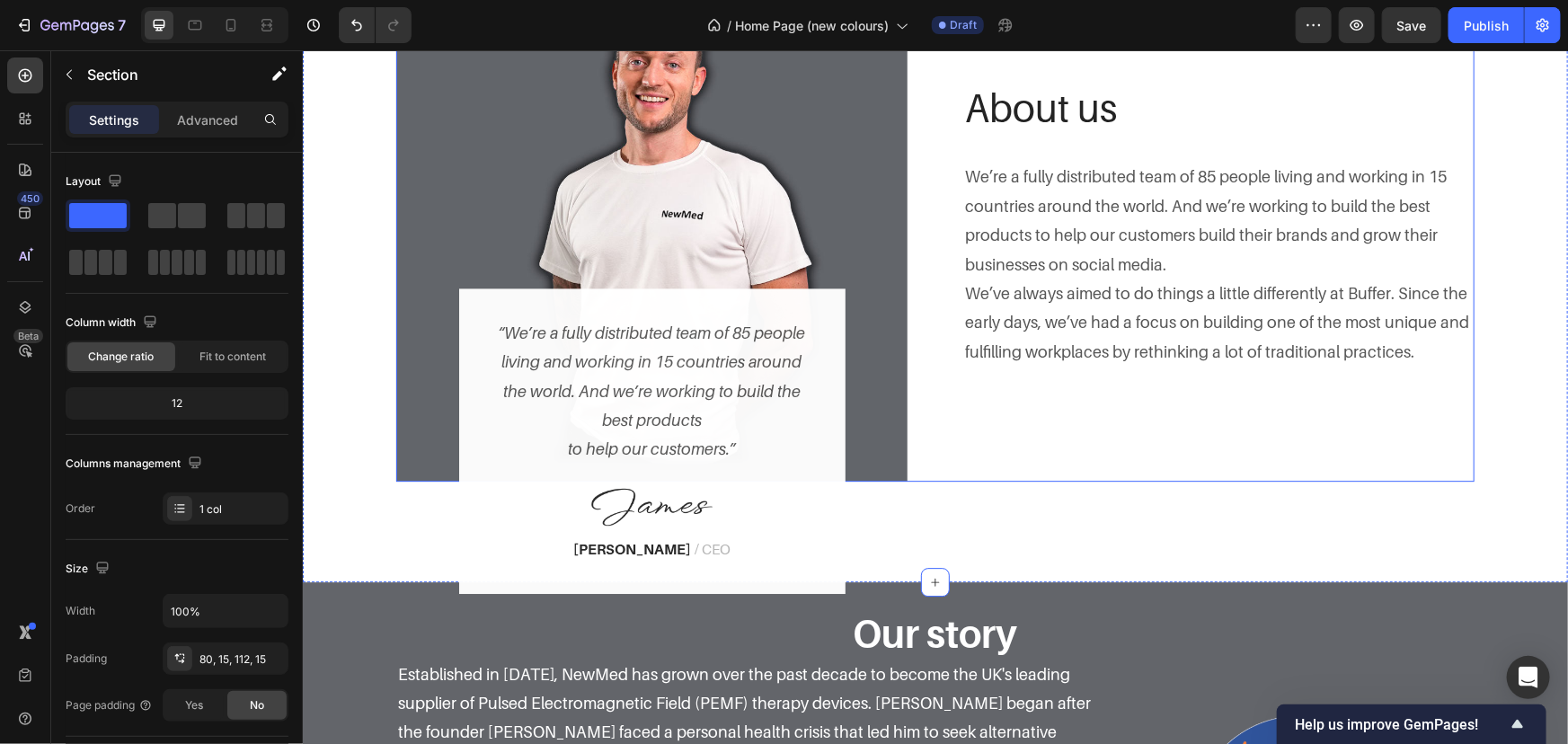
click at [935, 264] on div "Image “We’re a fully distributed team of 85 people living and working in 15 cou…" at bounding box center [935, 224] width 1079 height 511
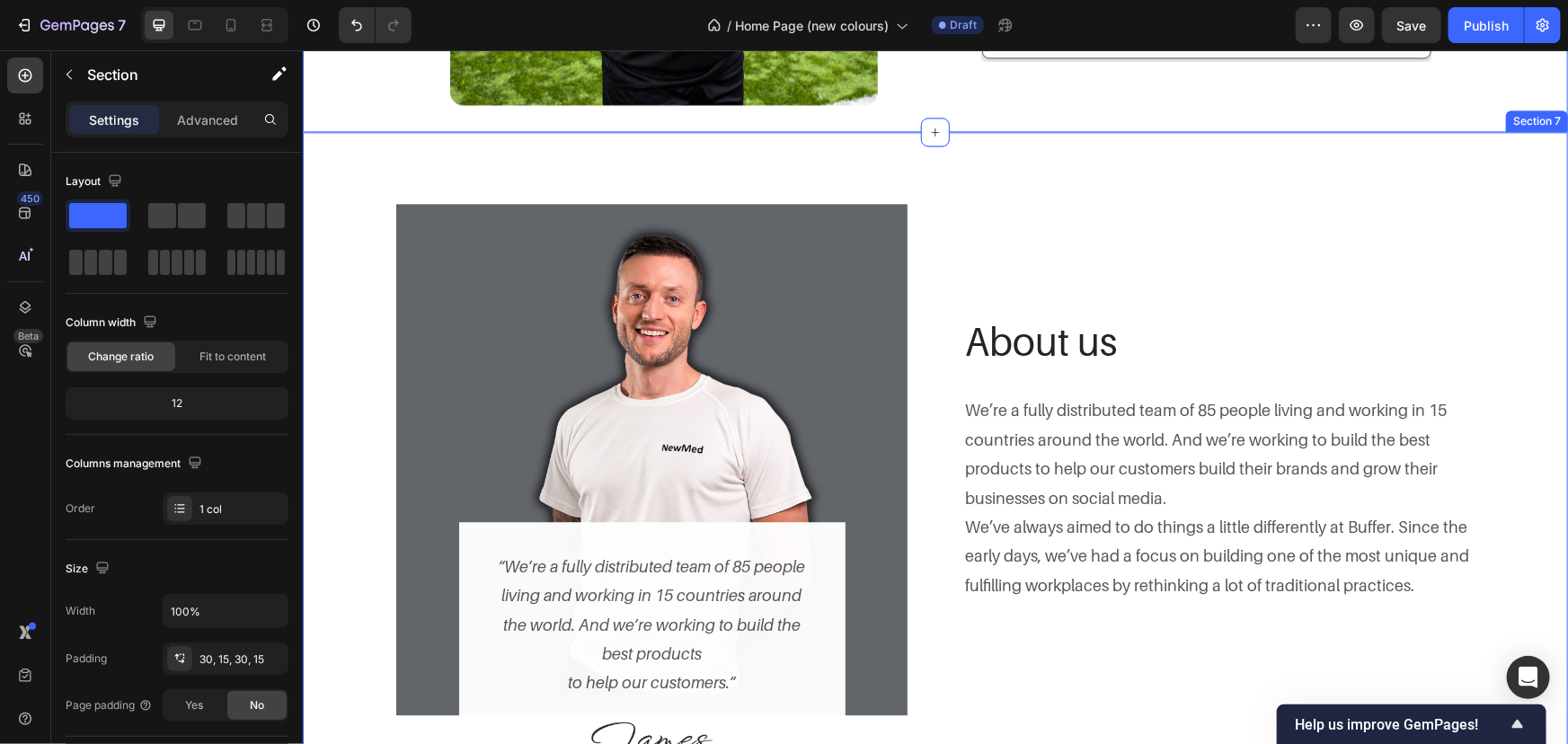
click at [985, 160] on div "Image “We’re a fully distributed team of 85 people living and working in 15 cou…" at bounding box center [935, 472] width 1265 height 683
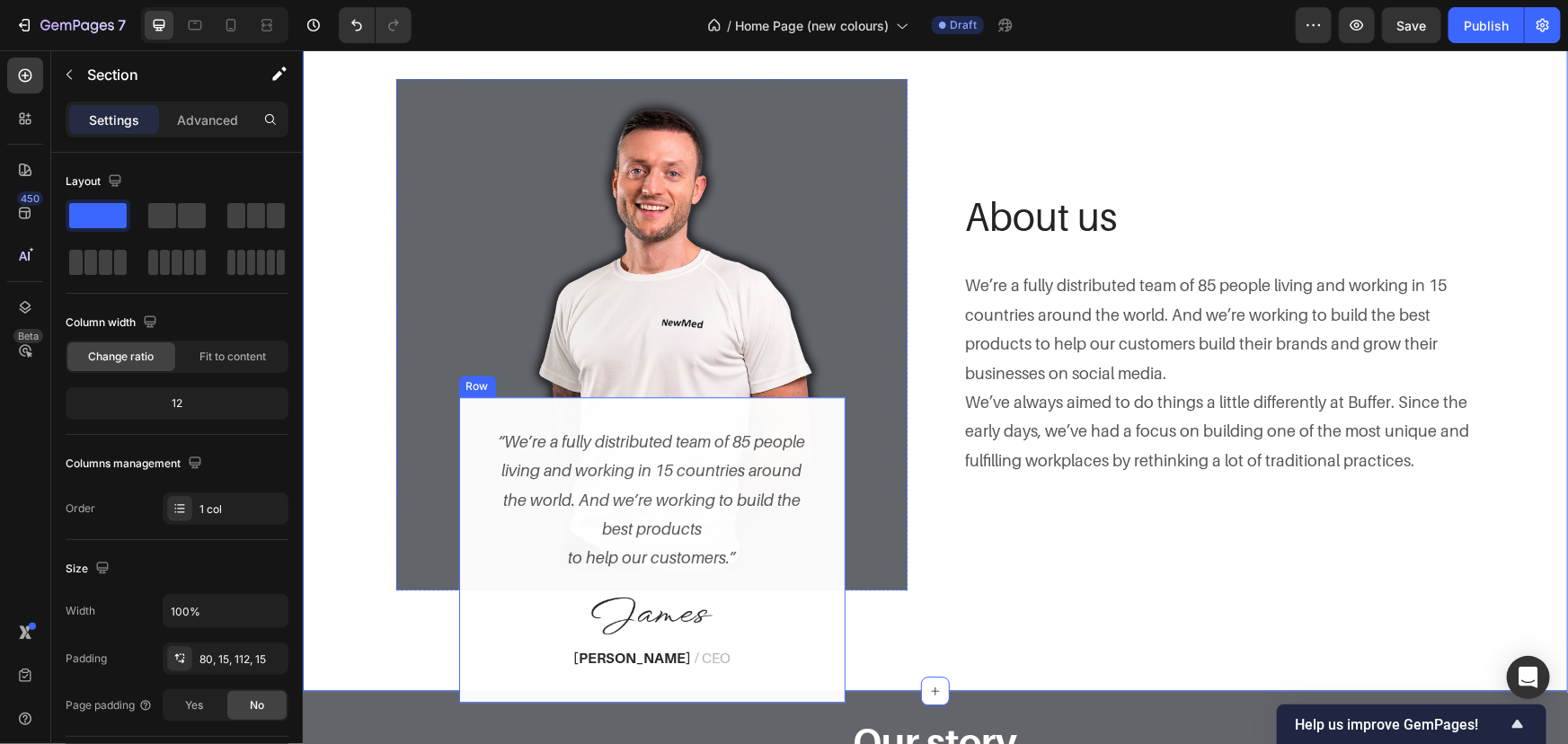
scroll to position [2536, 0]
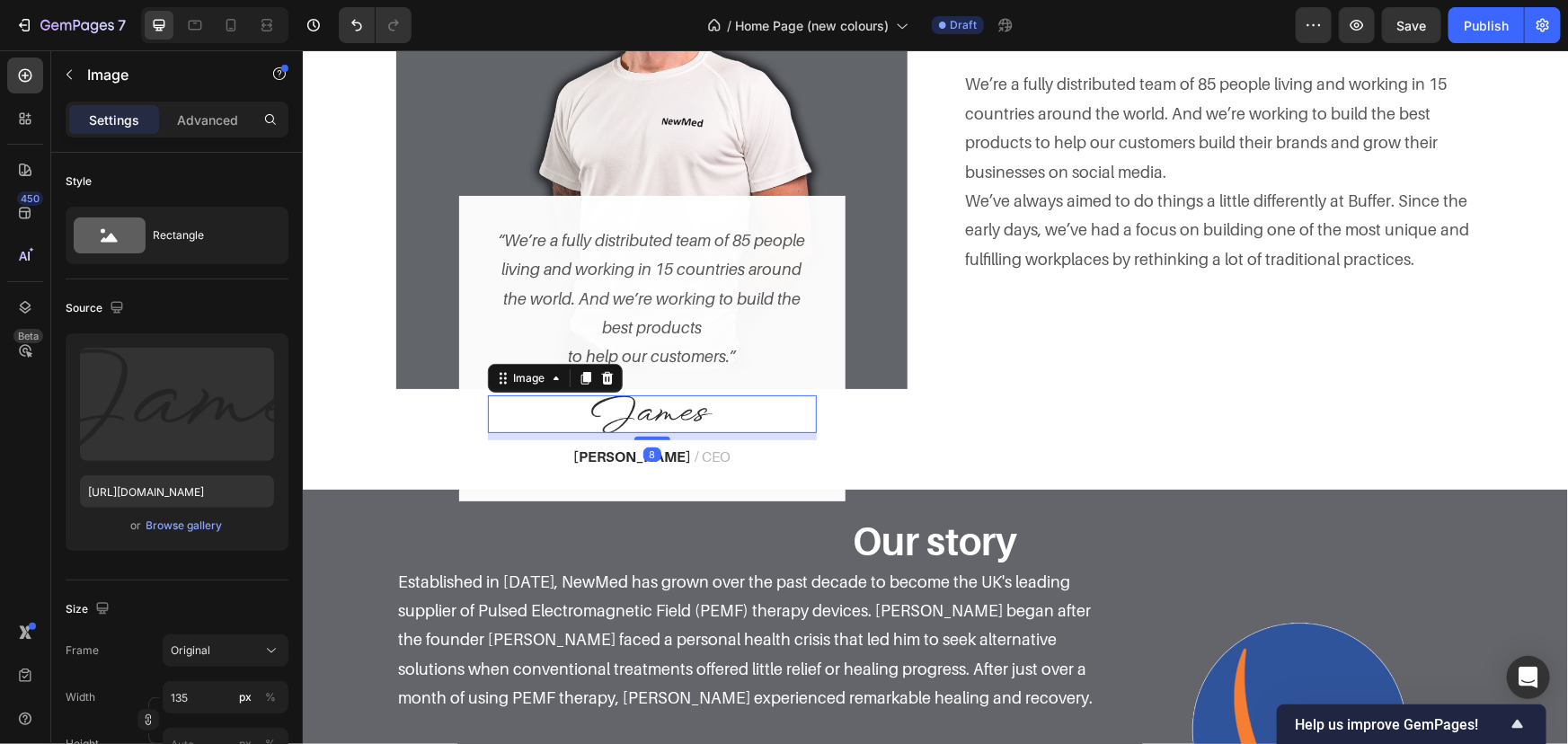
click at [781, 423] on div at bounding box center [651, 413] width 329 height 37
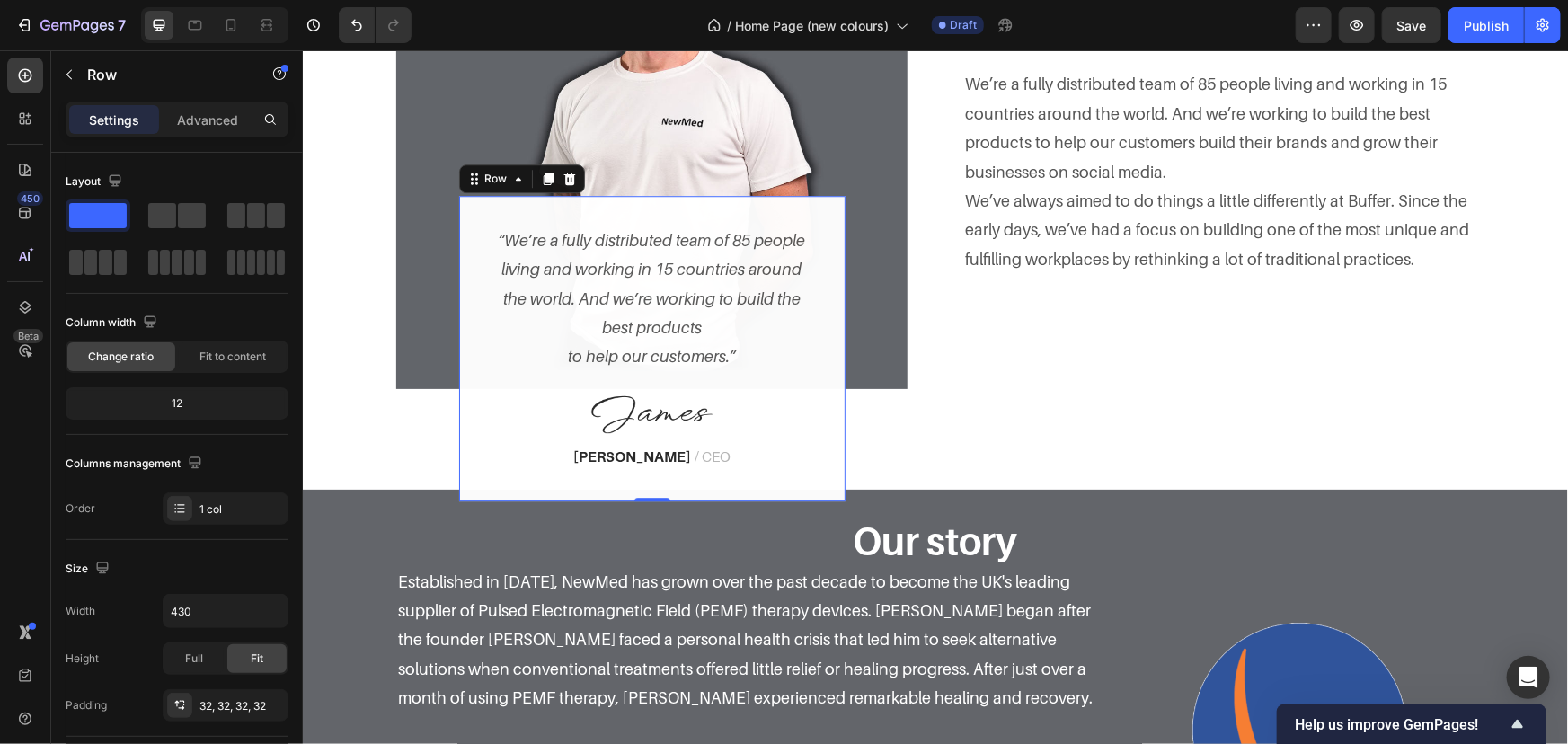
click at [826, 410] on div "“We’re a fully distributed team of 85 people living and working in 15 countries…" at bounding box center [651, 348] width 386 height 306
click at [225, 114] on p "Advanced" at bounding box center [208, 120] width 61 height 19
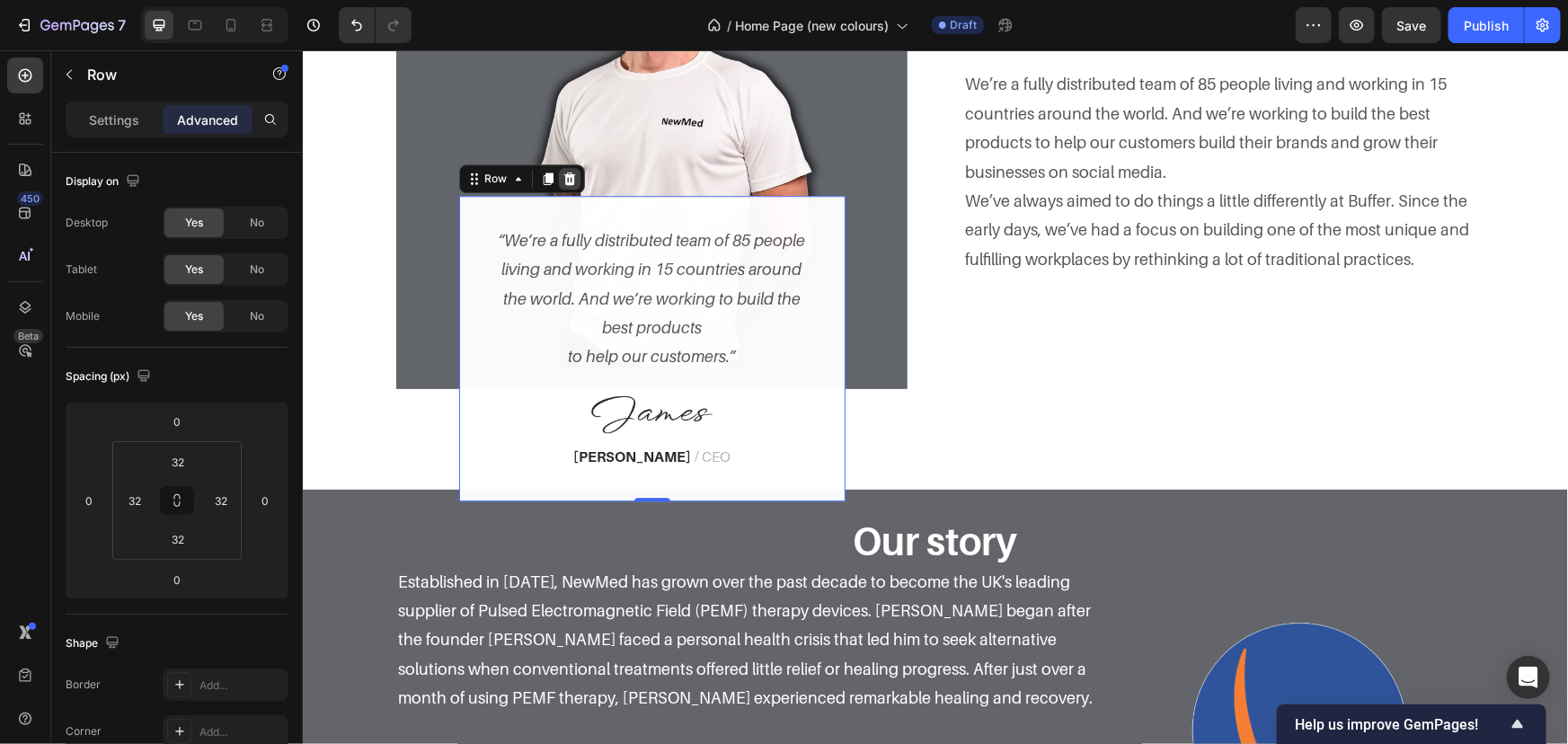
click at [563, 175] on icon at bounding box center [569, 177] width 15 height 15
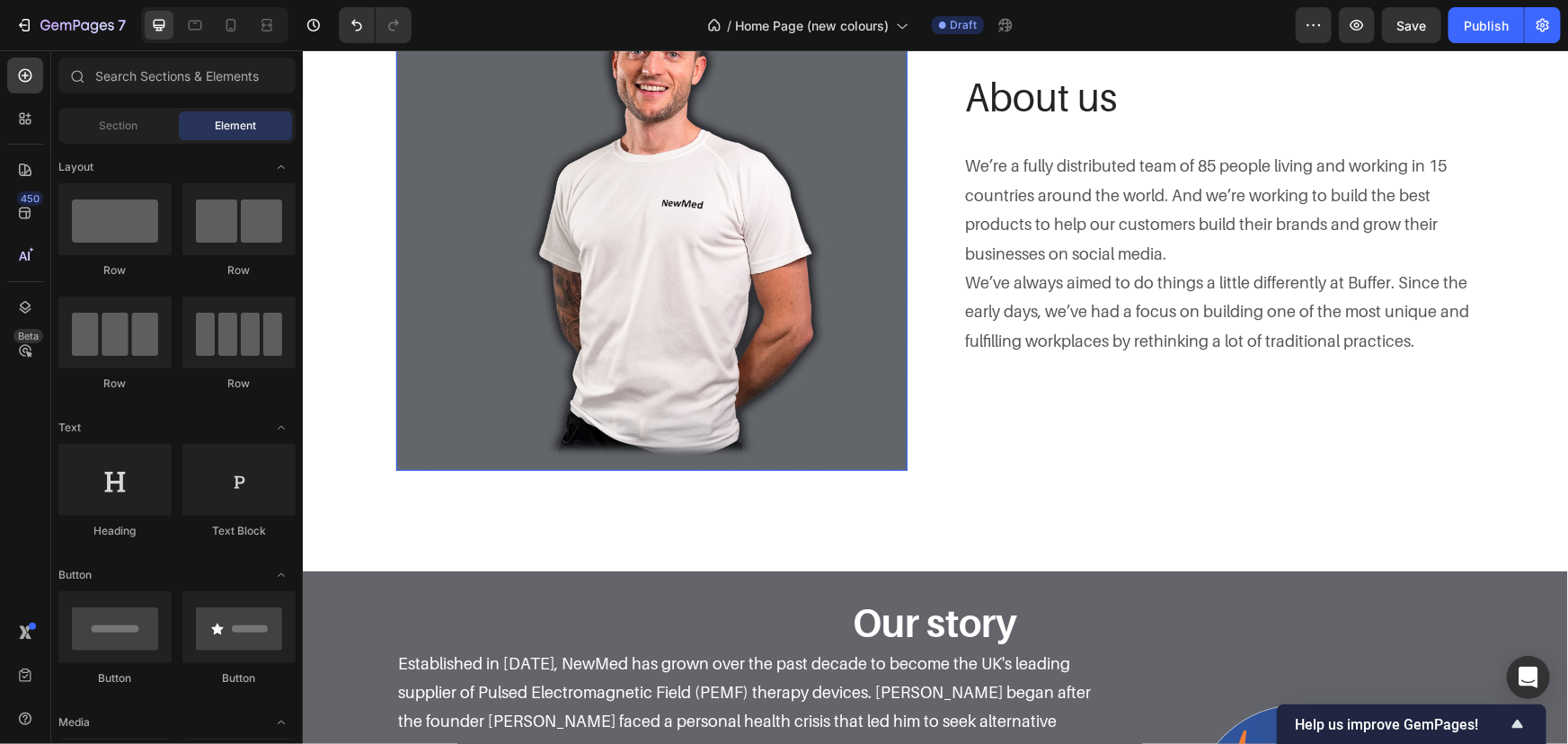
scroll to position [2385, 0]
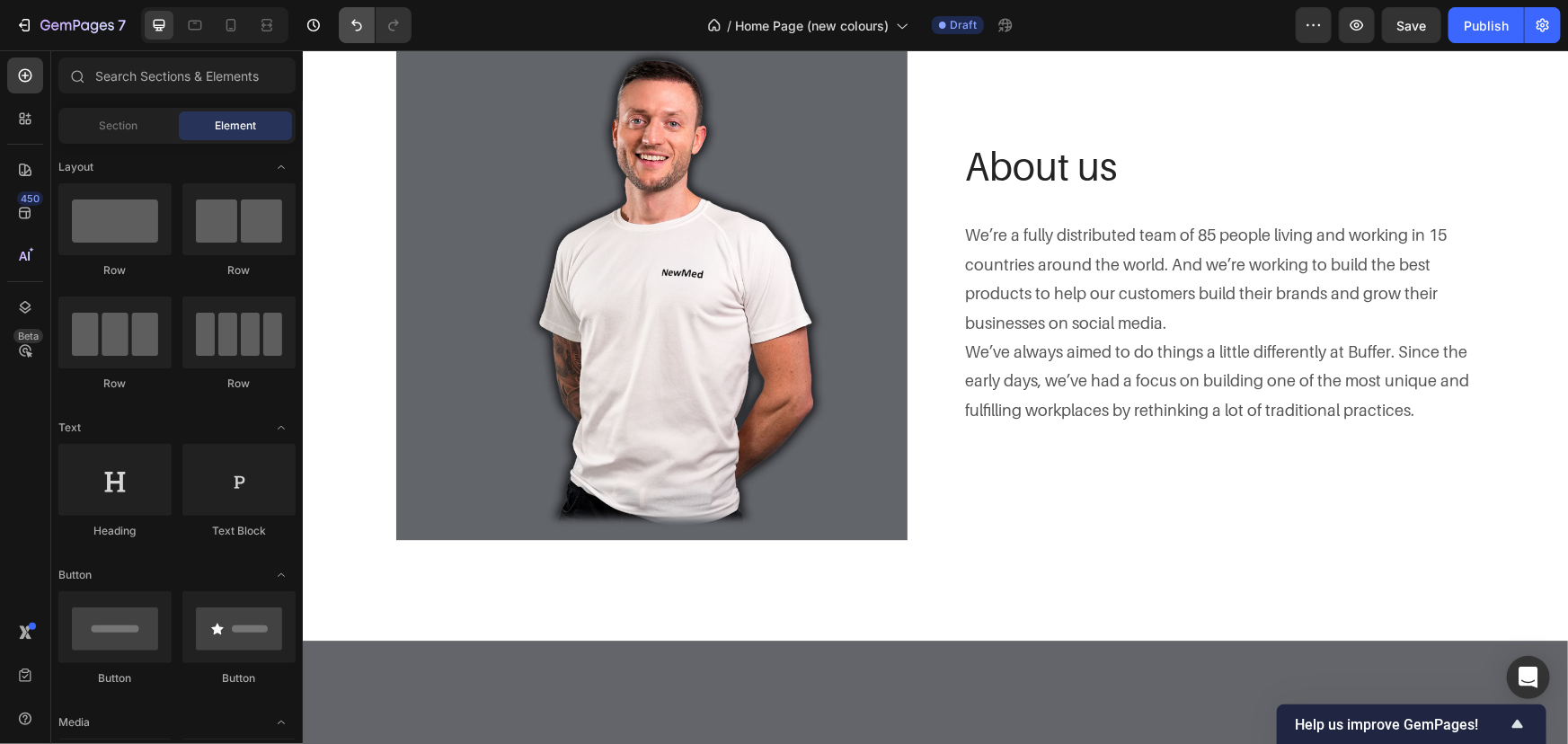
click at [361, 35] on button "Undo/Redo" at bounding box center [357, 25] width 36 height 36
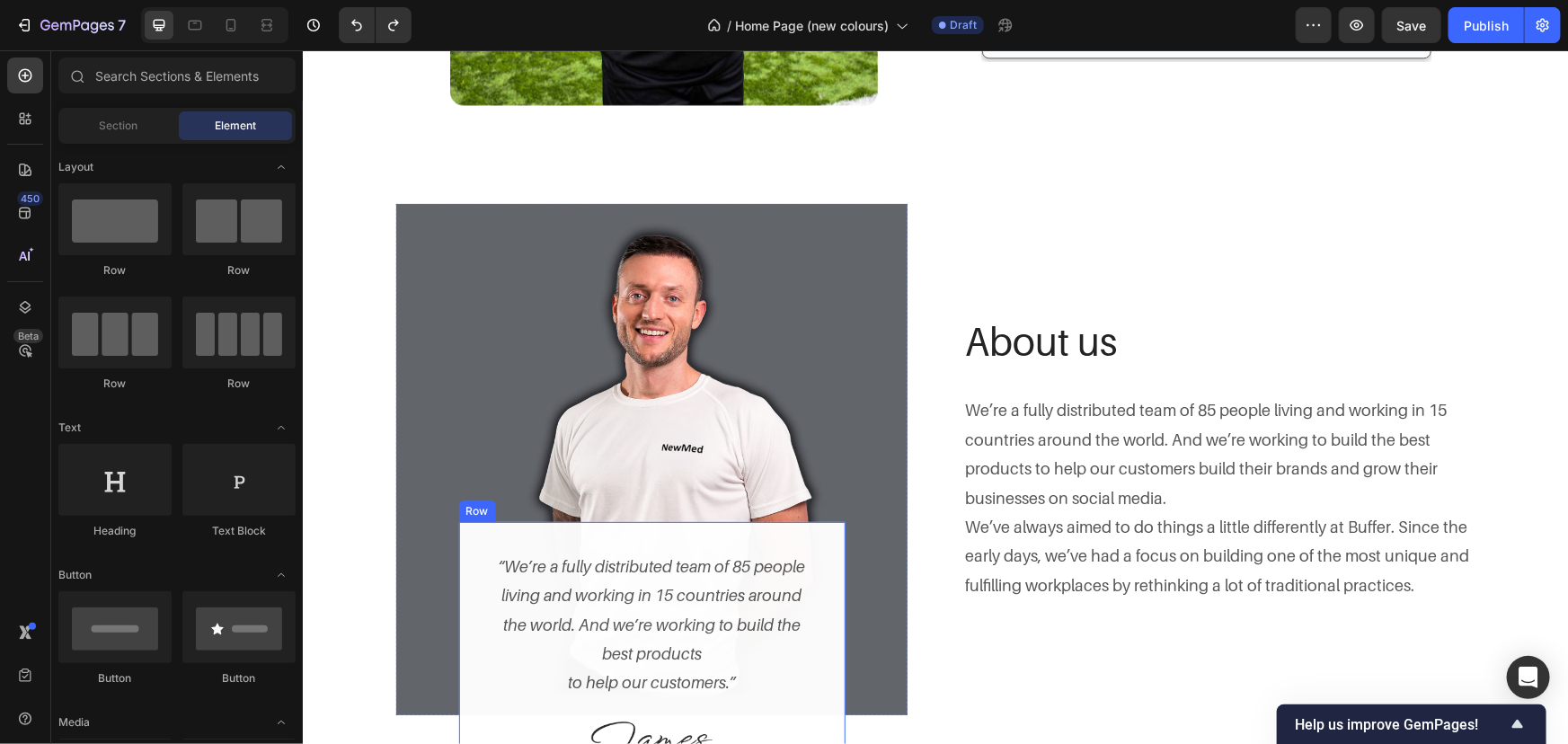
click at [643, 536] on div "“We’re a fully distributed team of 85 people living and working in 15 countries…" at bounding box center [651, 674] width 386 height 306
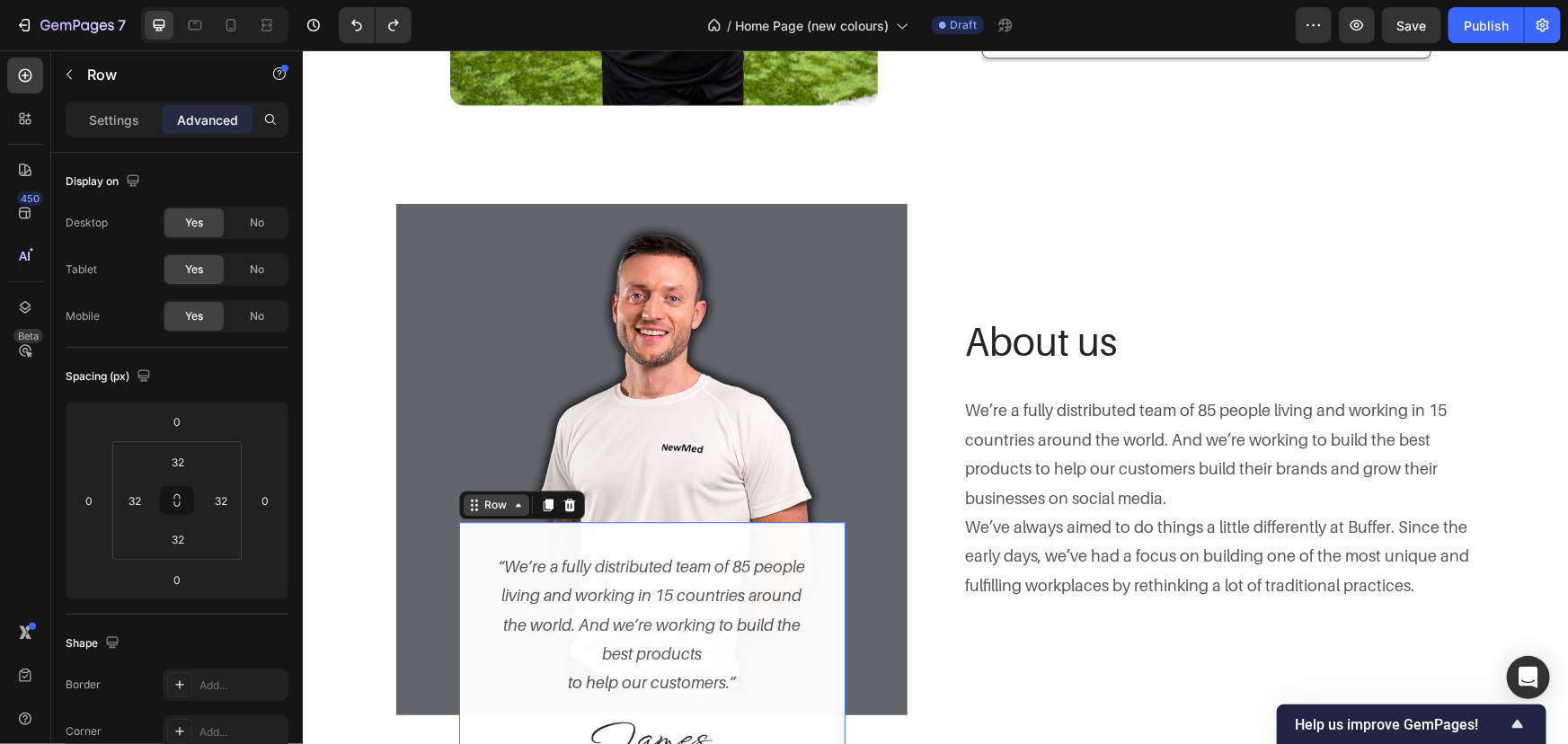
click at [487, 500] on div "Row" at bounding box center [495, 504] width 29 height 16
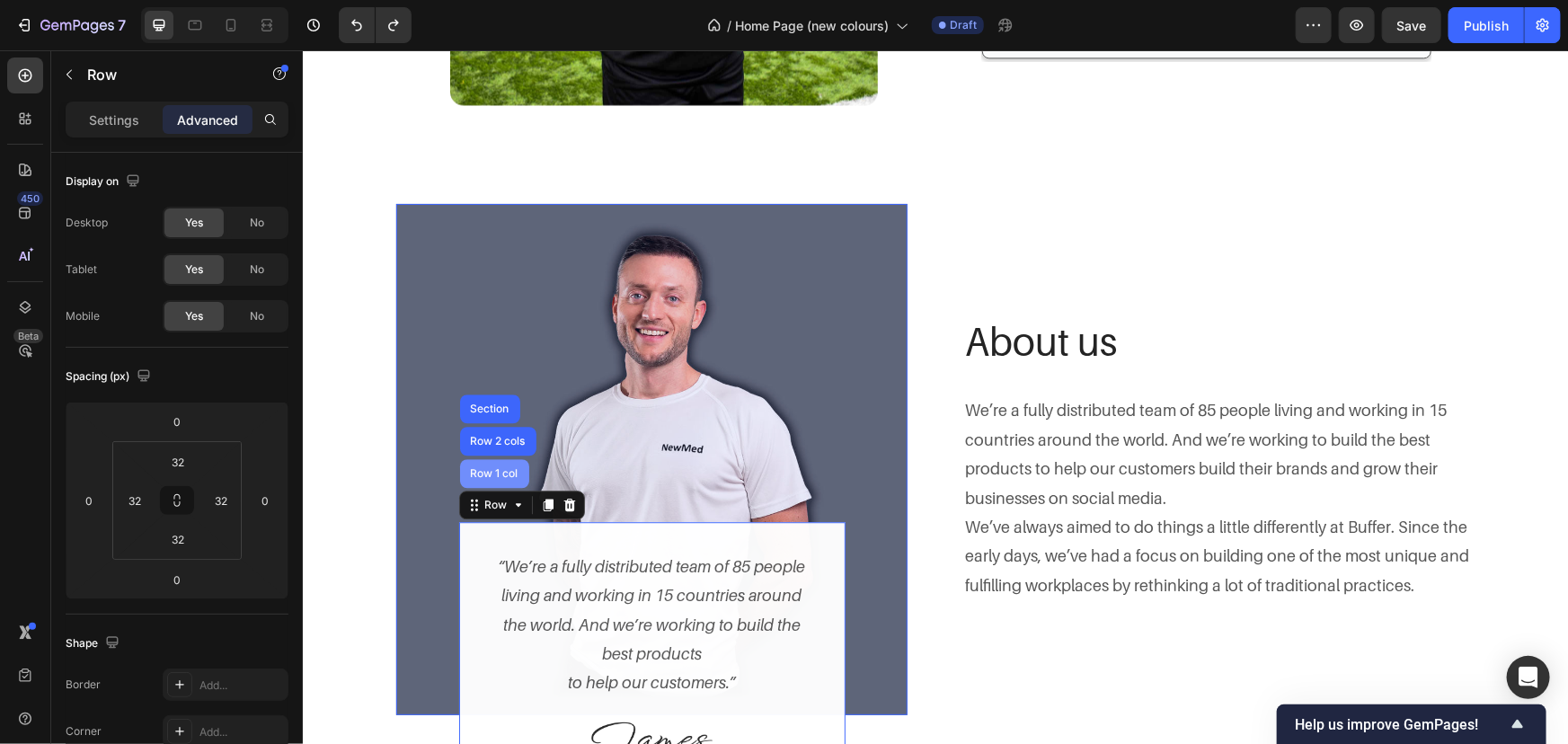
click at [491, 475] on div "Row 1 col" at bounding box center [494, 472] width 55 height 11
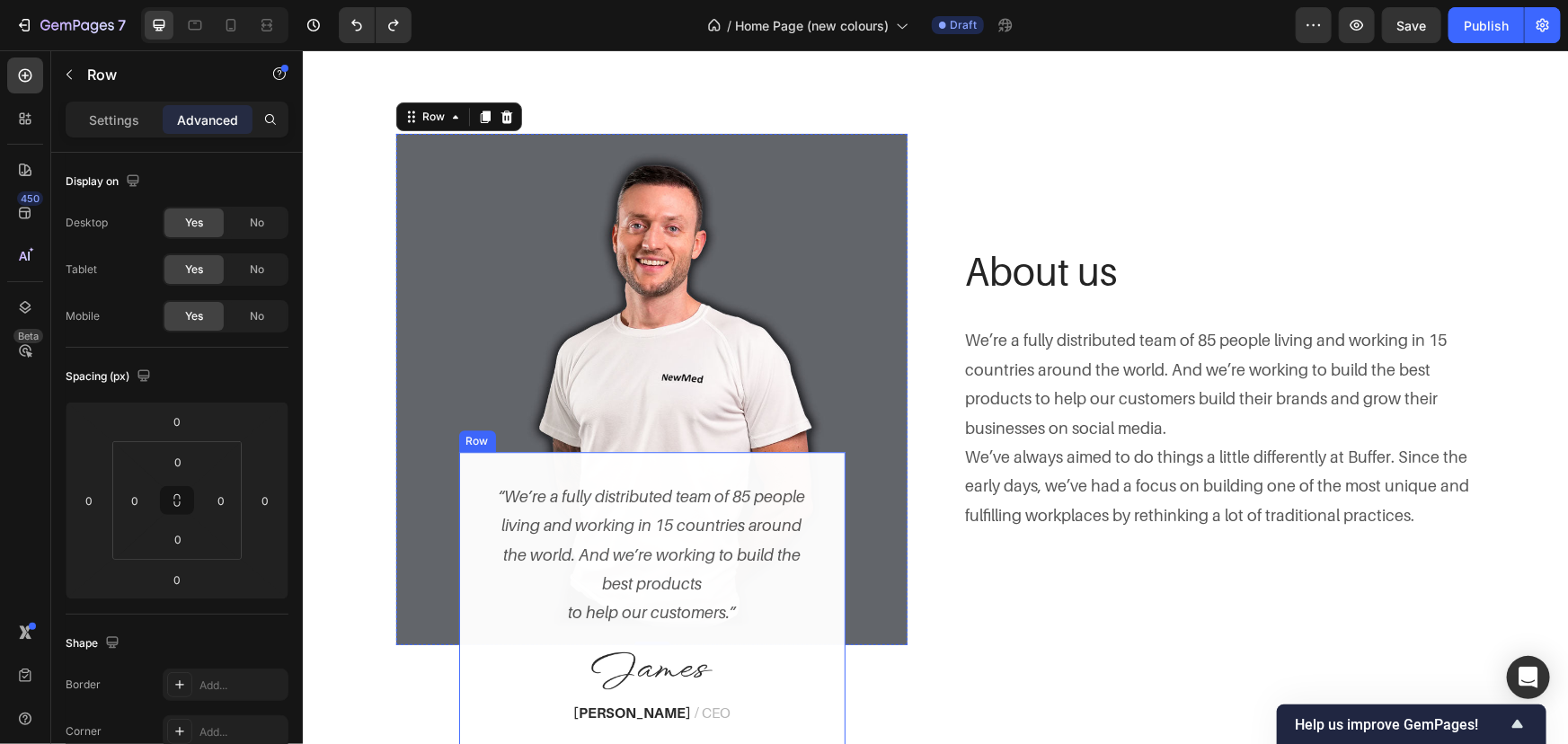
scroll to position [2536, 0]
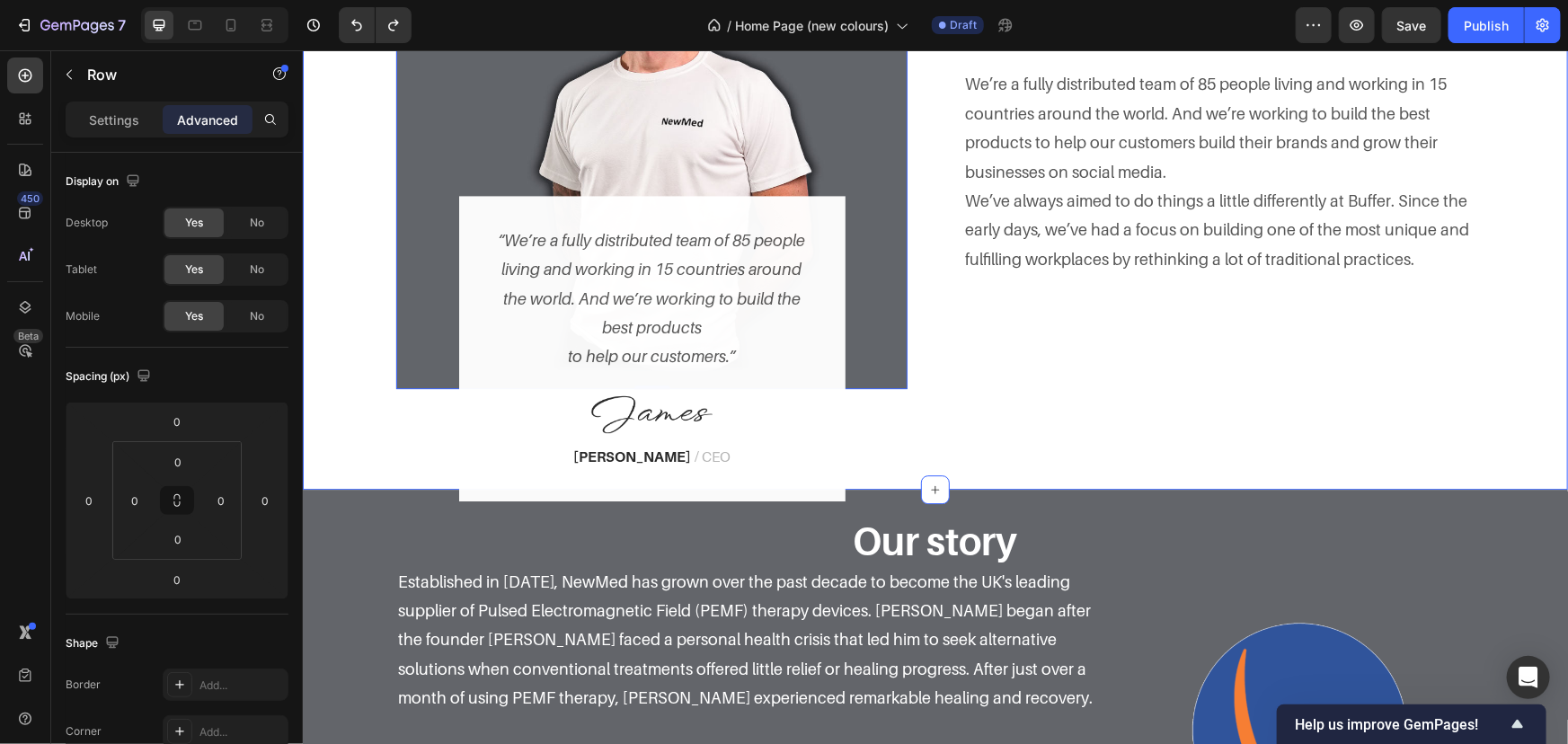
click at [1025, 400] on div "Image “We’re a fully distributed team of 85 people living and working in 15 cou…" at bounding box center [935, 146] width 1265 height 683
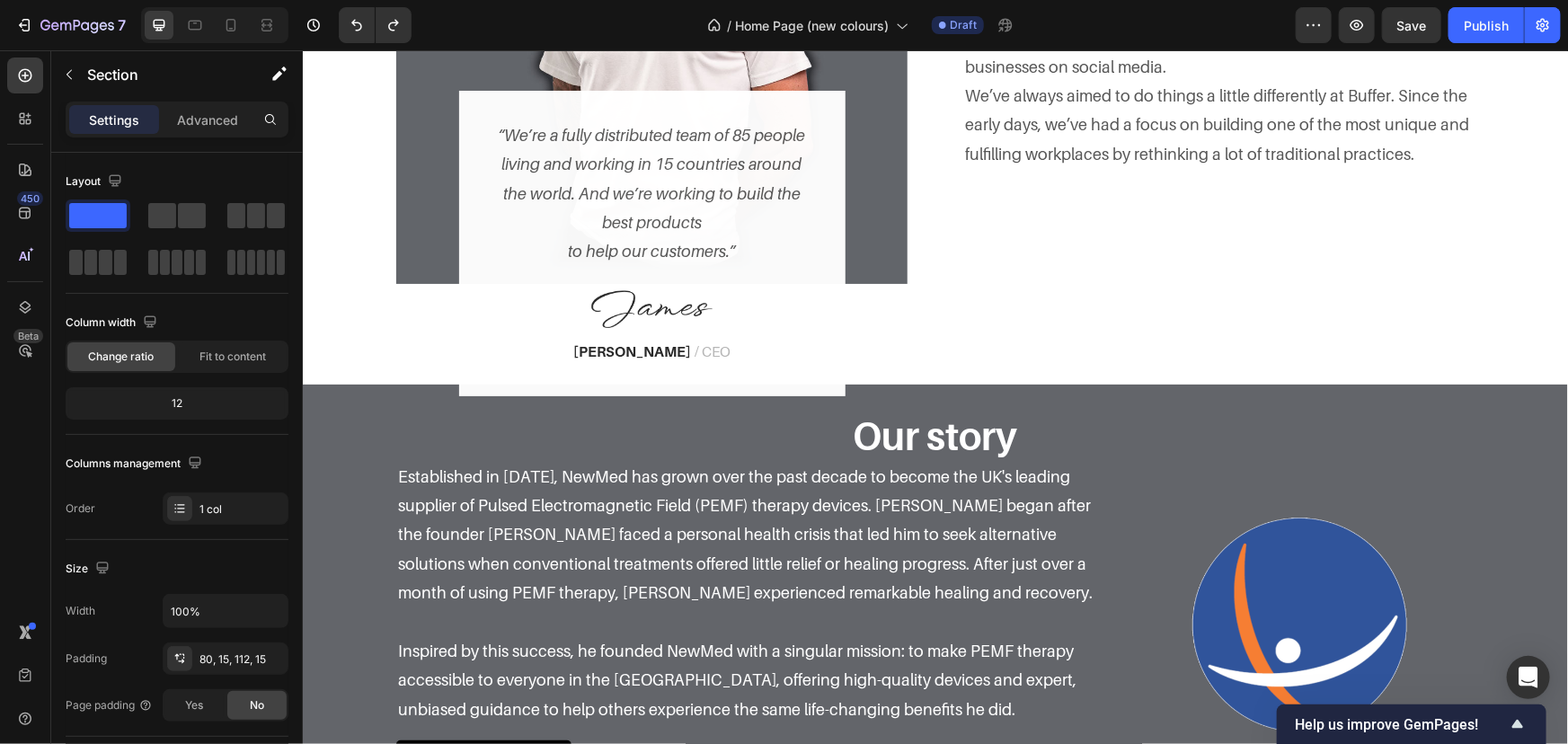
scroll to position [2868, 0]
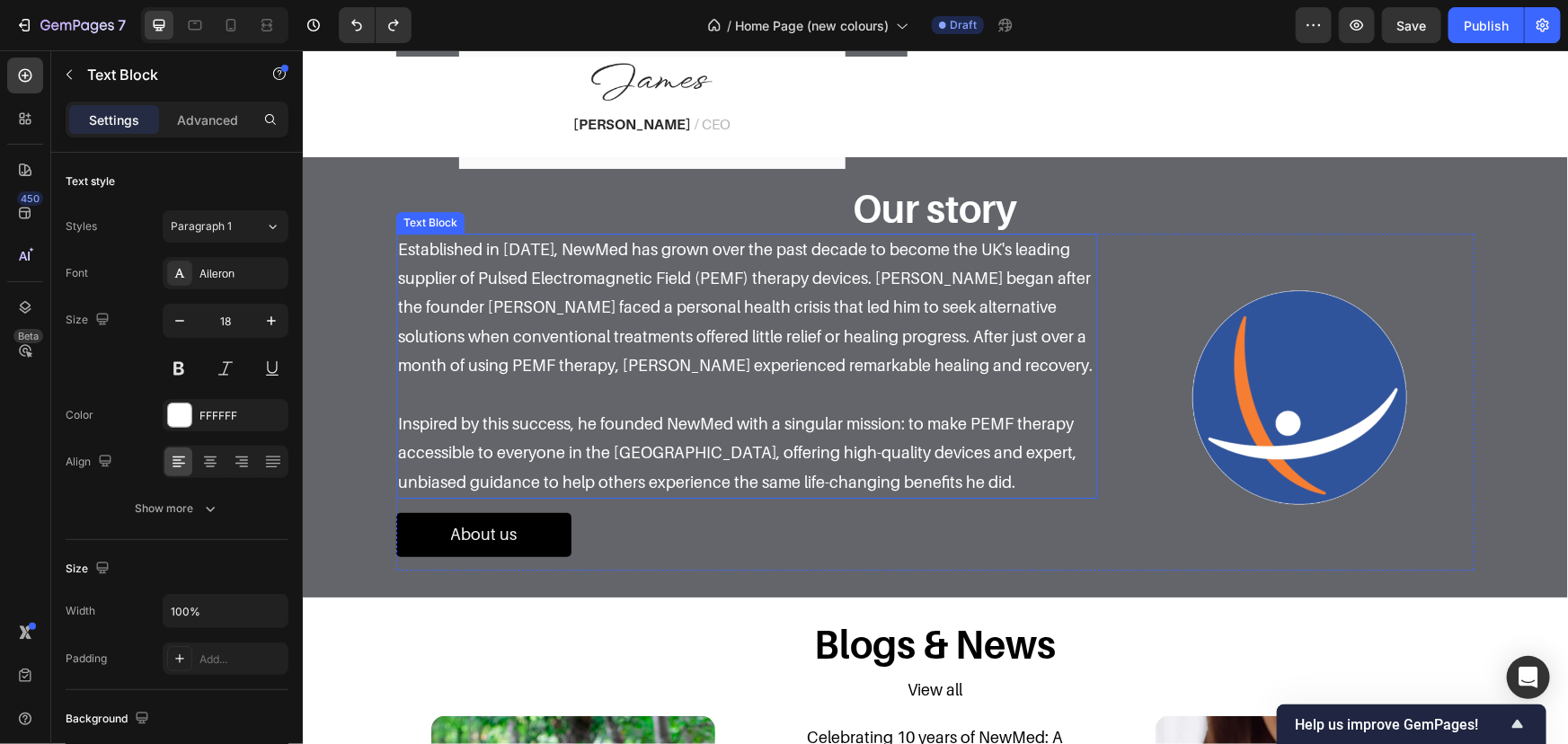
click at [842, 448] on p "Inspired by this success, he founded NewMed with a singular mission: to make PE…" at bounding box center [745, 438] width 697 height 117
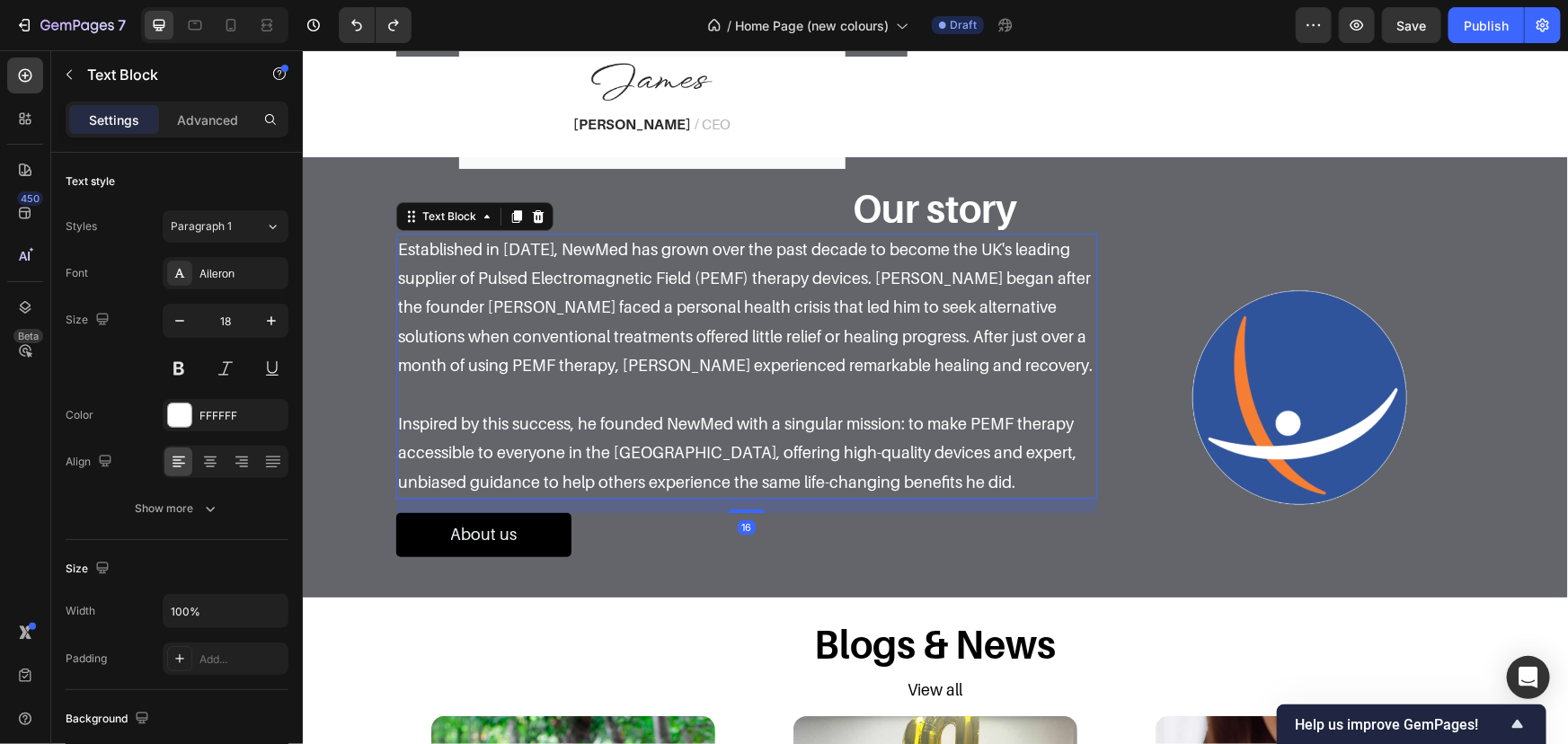
click at [855, 468] on p "Inspired by this success, he founded NewMed with a singular mission: to make PE…" at bounding box center [745, 438] width 697 height 117
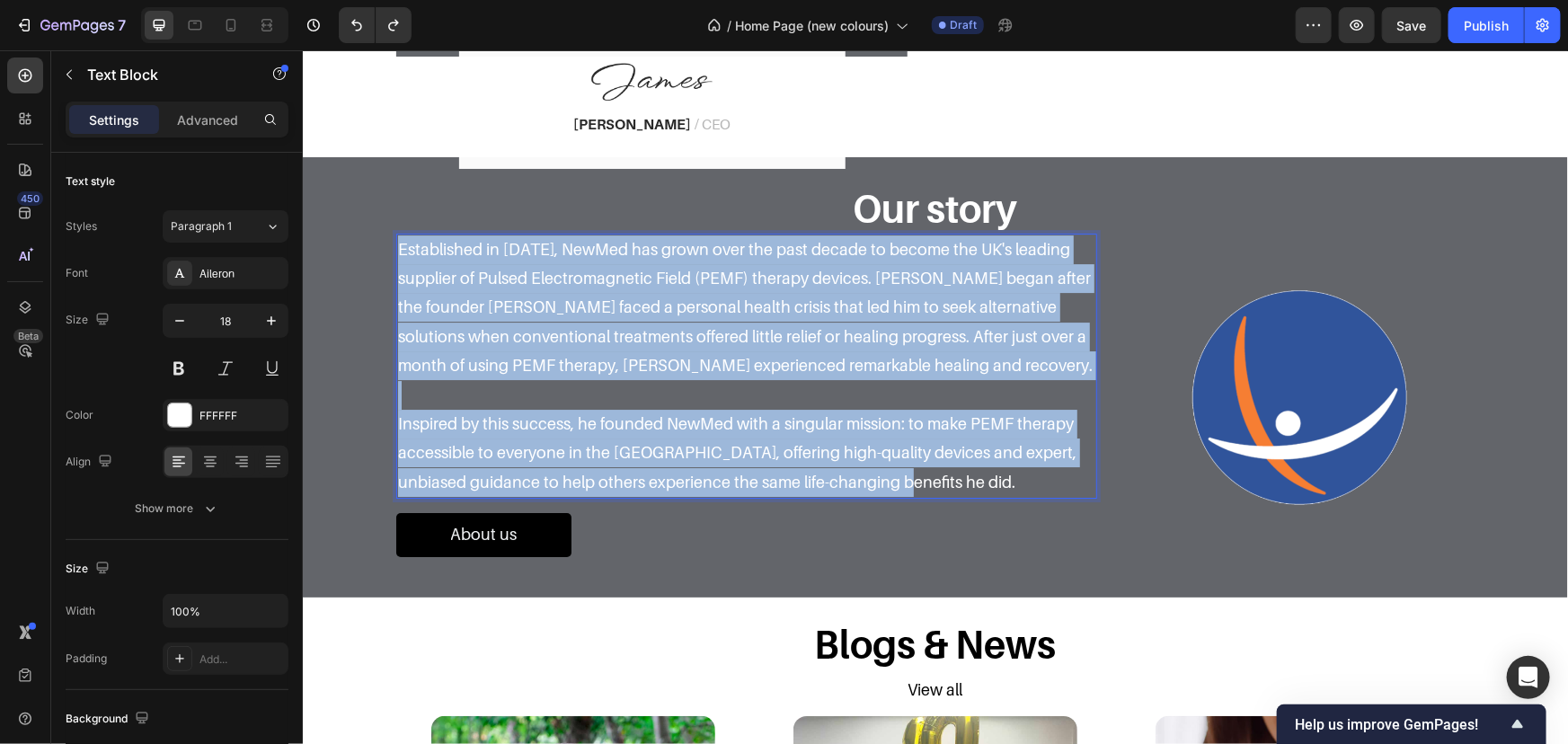
drag, startPoint x: 882, startPoint y: 475, endPoint x: 320, endPoint y: 197, distance: 627.0
click at [329, 203] on div "Our story Heading Row Established in 2014, NewMed has grown over the past decad…" at bounding box center [935, 375] width 1239 height 385
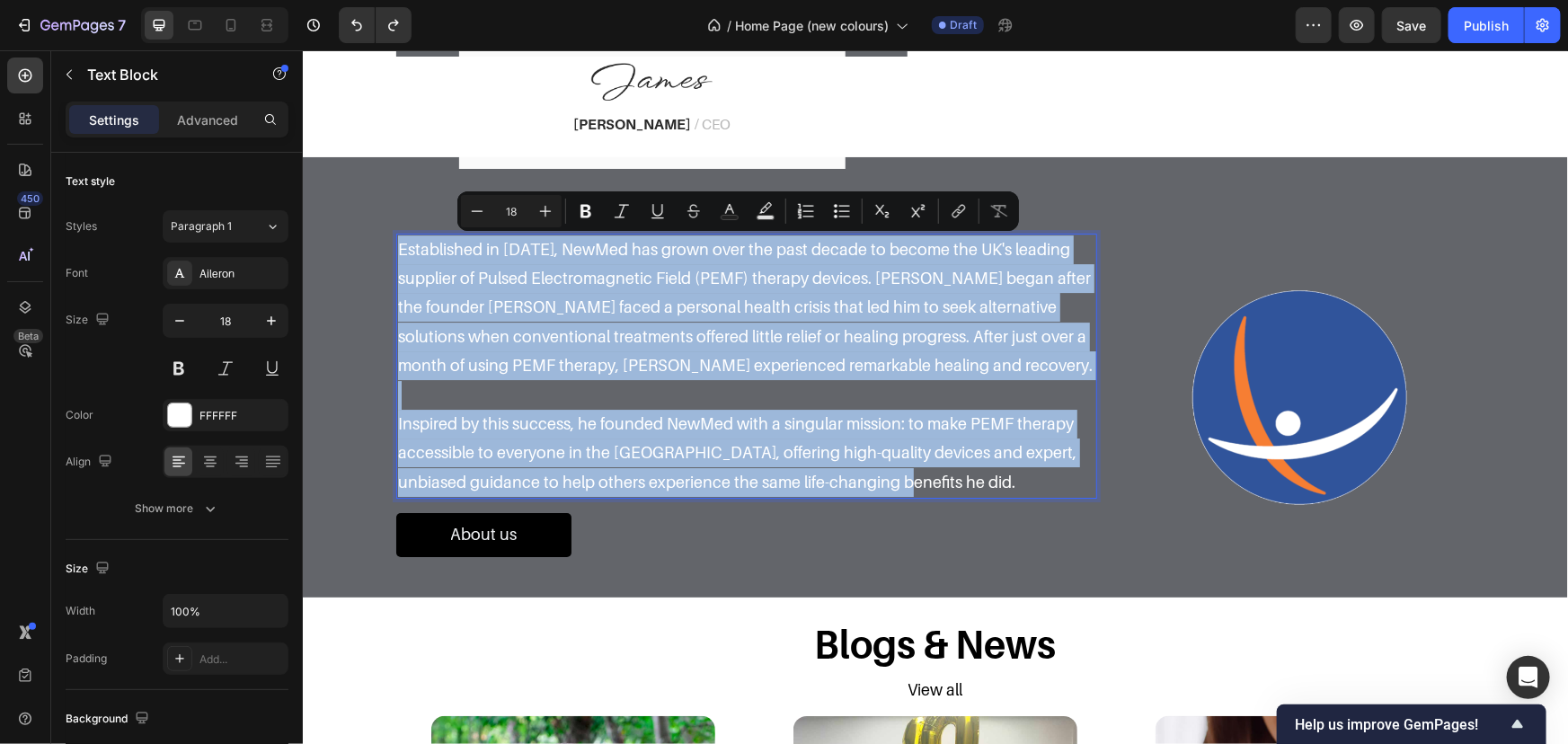
copy div "Established in 2014, NewMed has grown over the past decade to become the UK's l…"
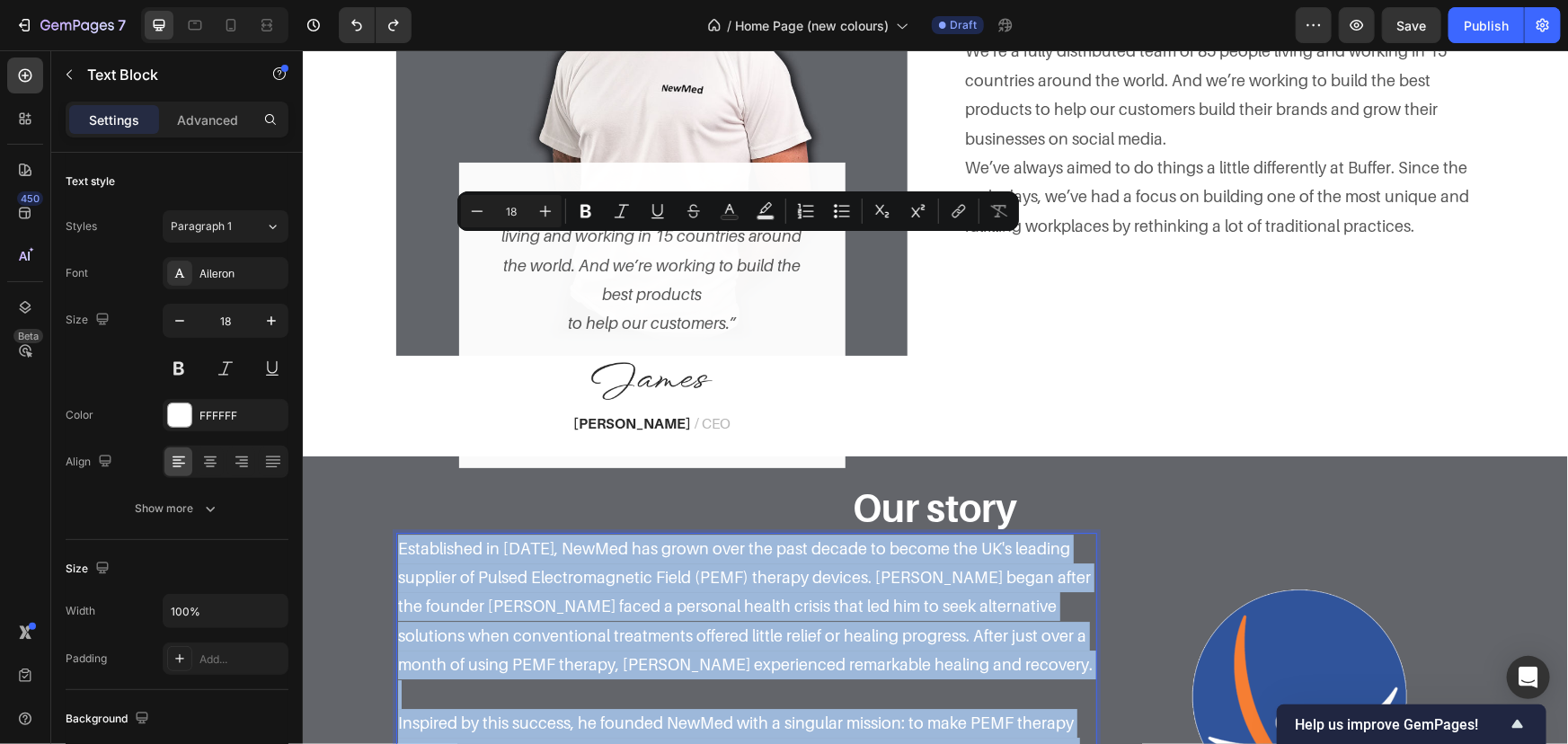
scroll to position [2460, 0]
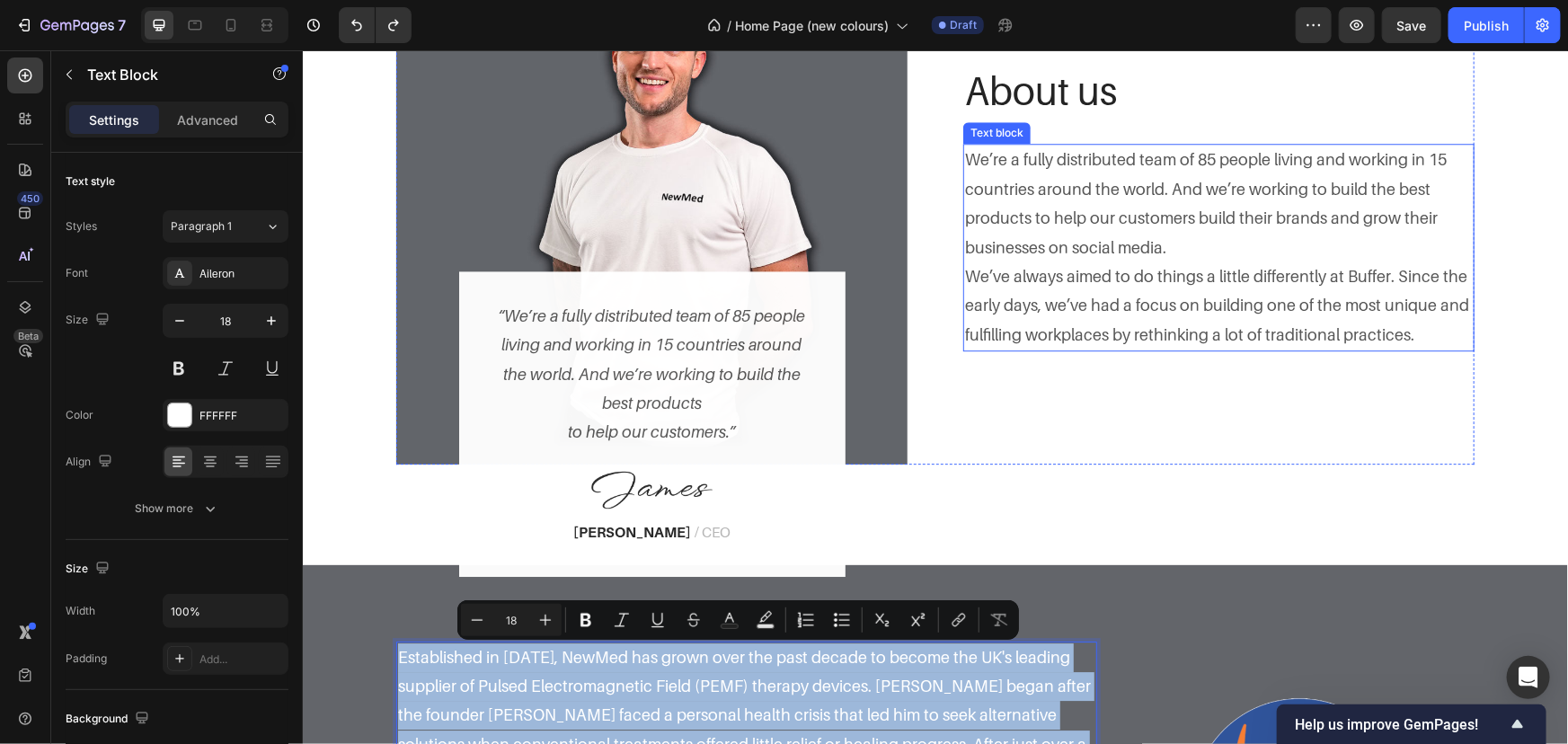
drag, startPoint x: 1086, startPoint y: 260, endPoint x: 1254, endPoint y: 285, distance: 169.8
click at [1088, 260] on p "We’re a fully distributed team of 85 people living and working in 15 countries …" at bounding box center [1218, 247] width 508 height 204
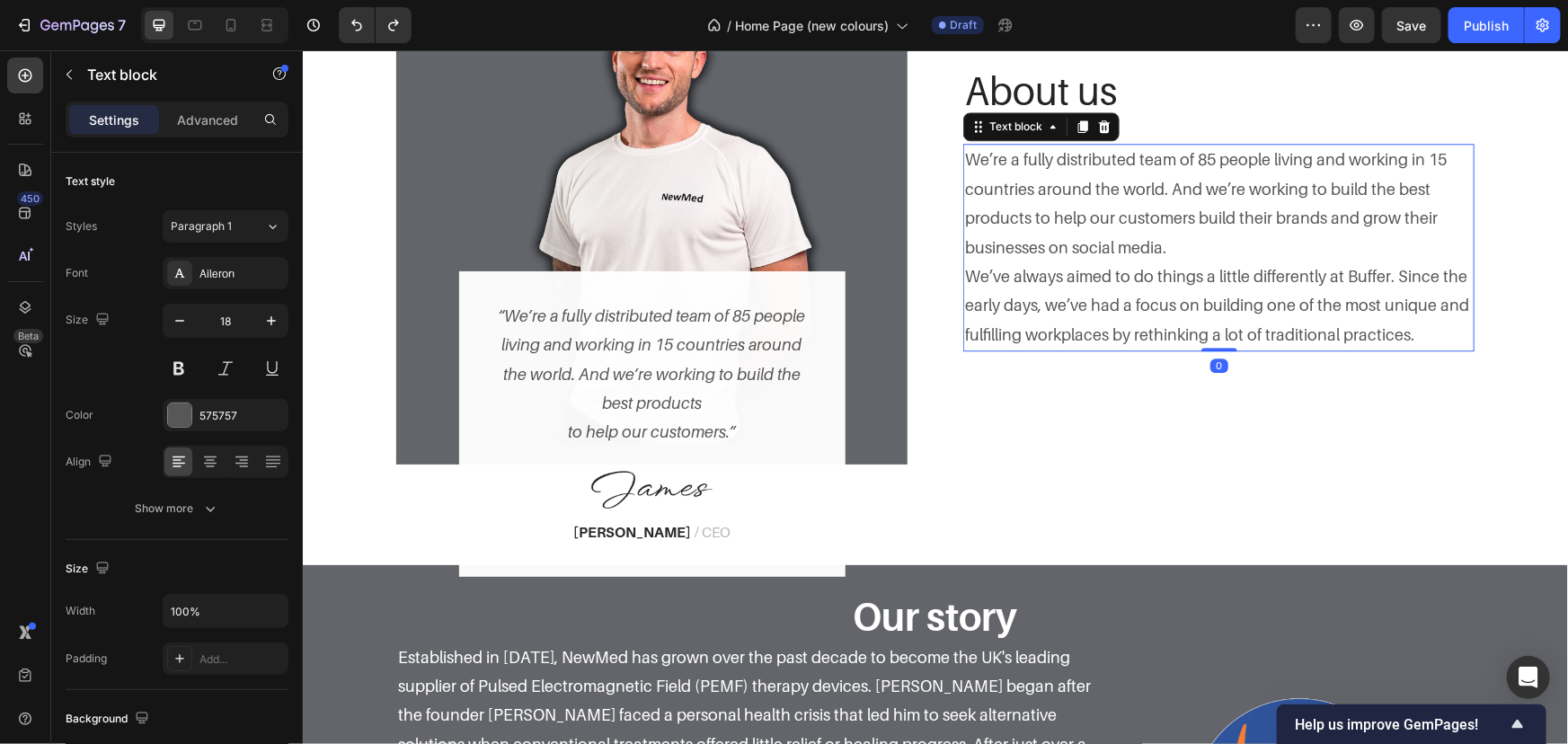
click at [1354, 287] on p "We’re a fully distributed team of 85 people living and working in 15 countries …" at bounding box center [1218, 247] width 508 height 204
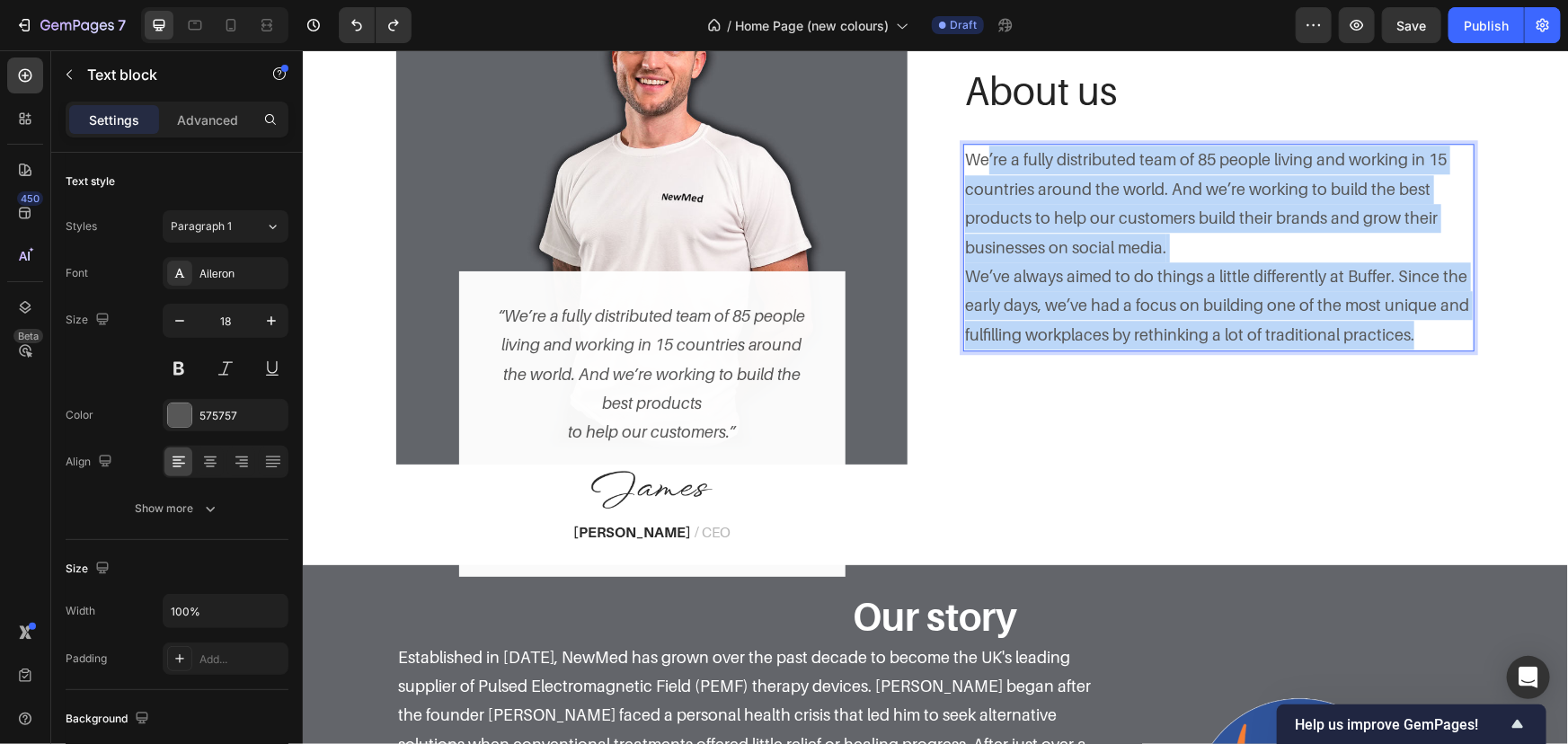
drag, startPoint x: 1414, startPoint y: 338, endPoint x: 856, endPoint y: 94, distance: 609.0
click at [871, 100] on div "Image “We’re a fully distributed team of 85 people living and working in 15 cou…" at bounding box center [935, 207] width 1079 height 511
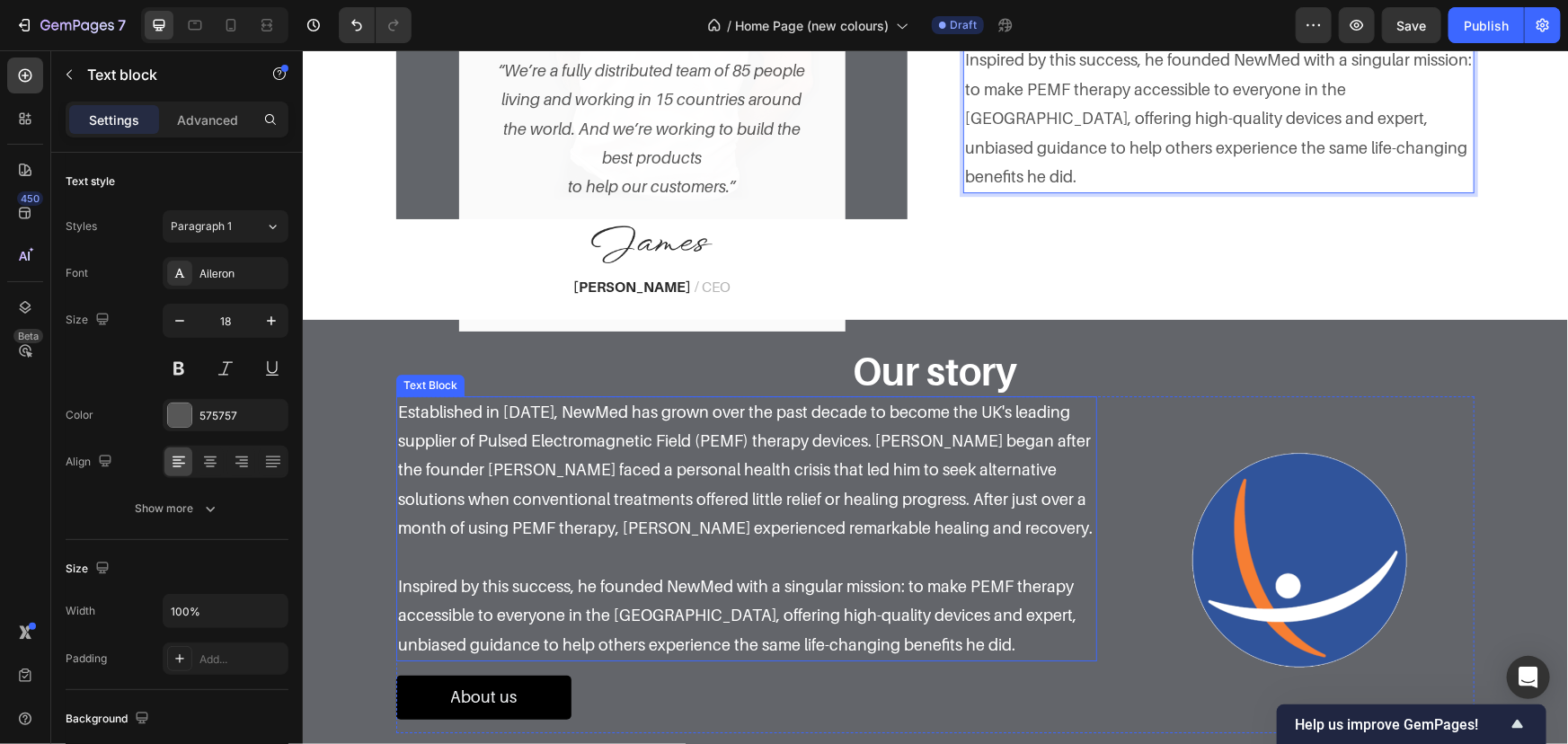
scroll to position [2878, 0]
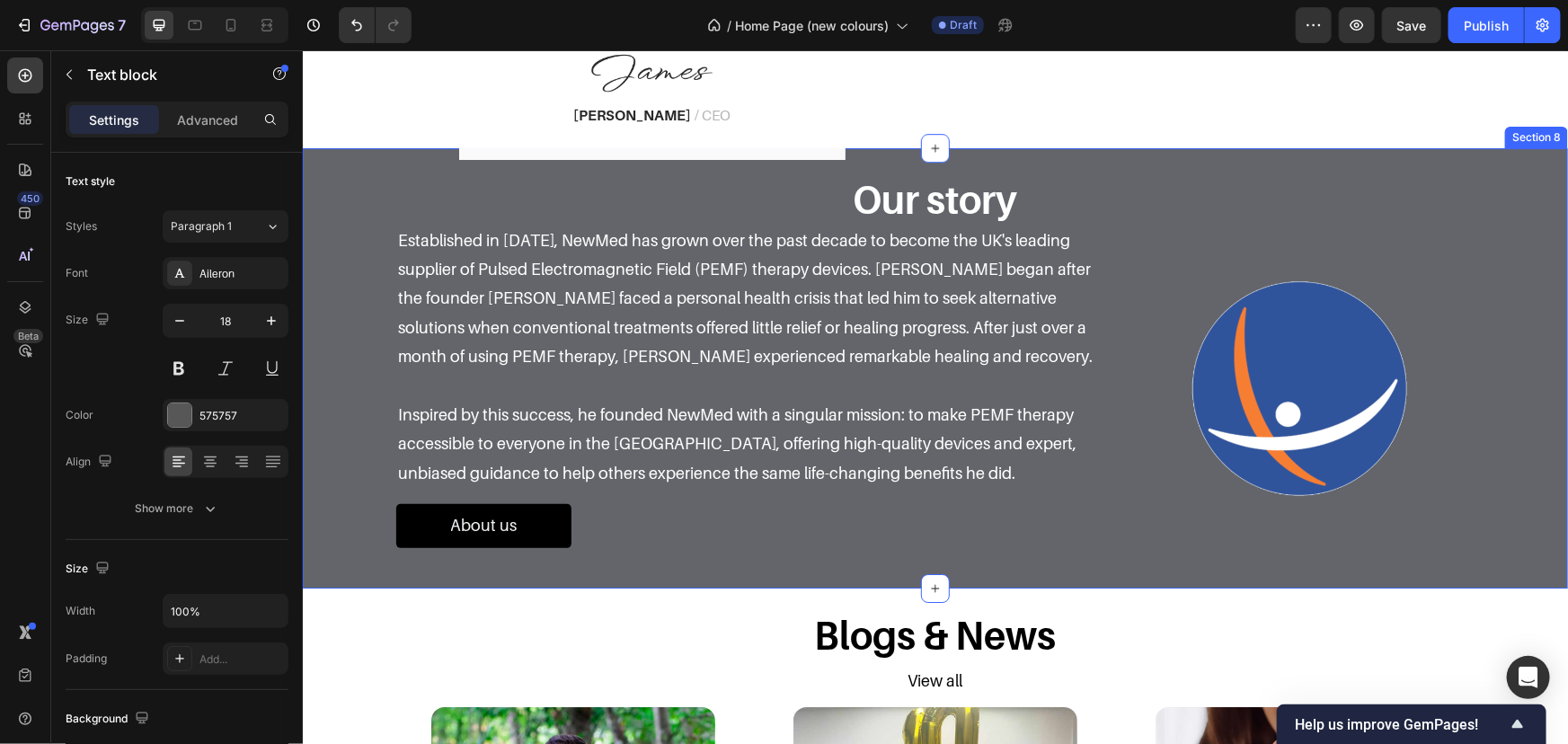
click at [578, 509] on div "About us Button" at bounding box center [745, 531] width 701 height 57
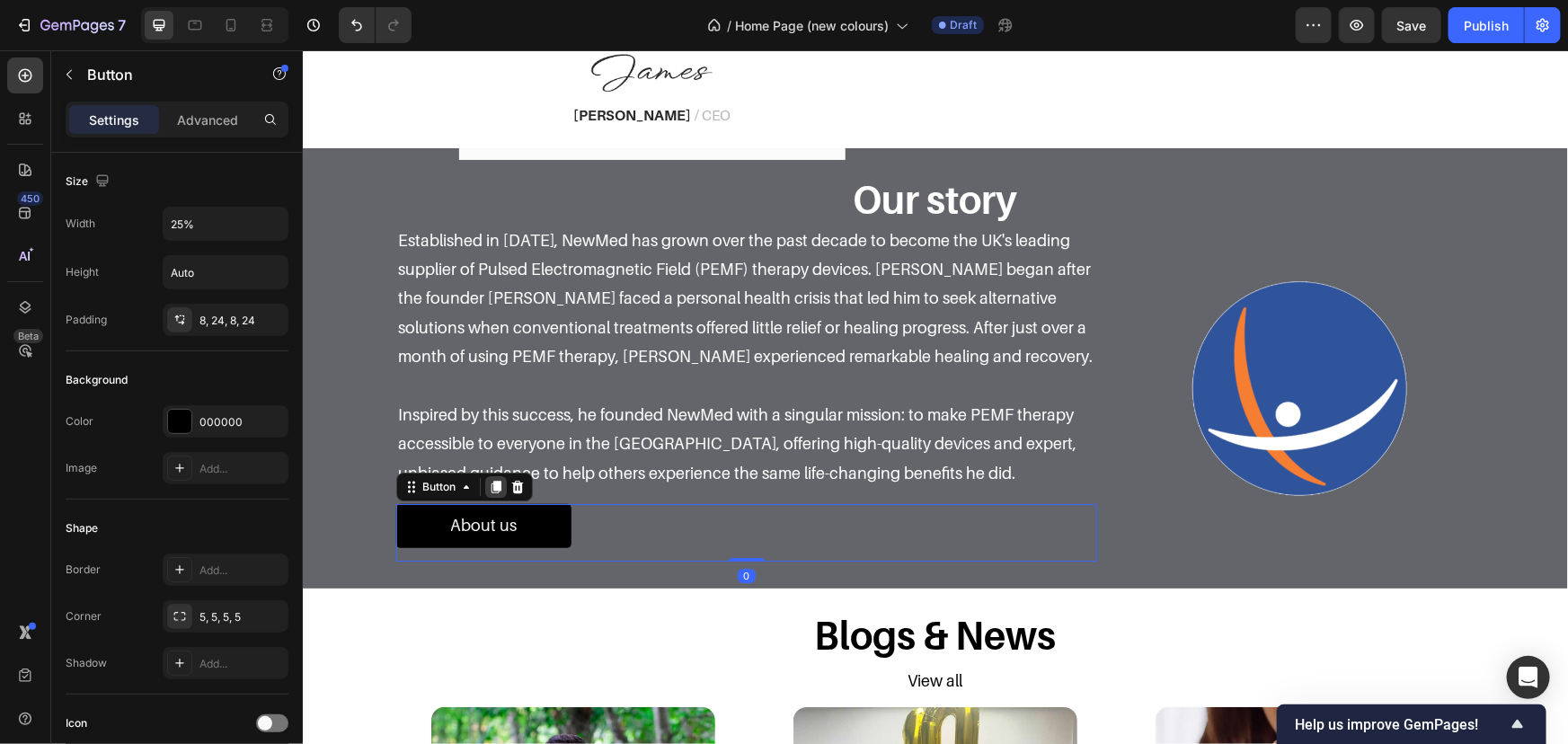
click at [490, 484] on icon at bounding box center [495, 485] width 10 height 13
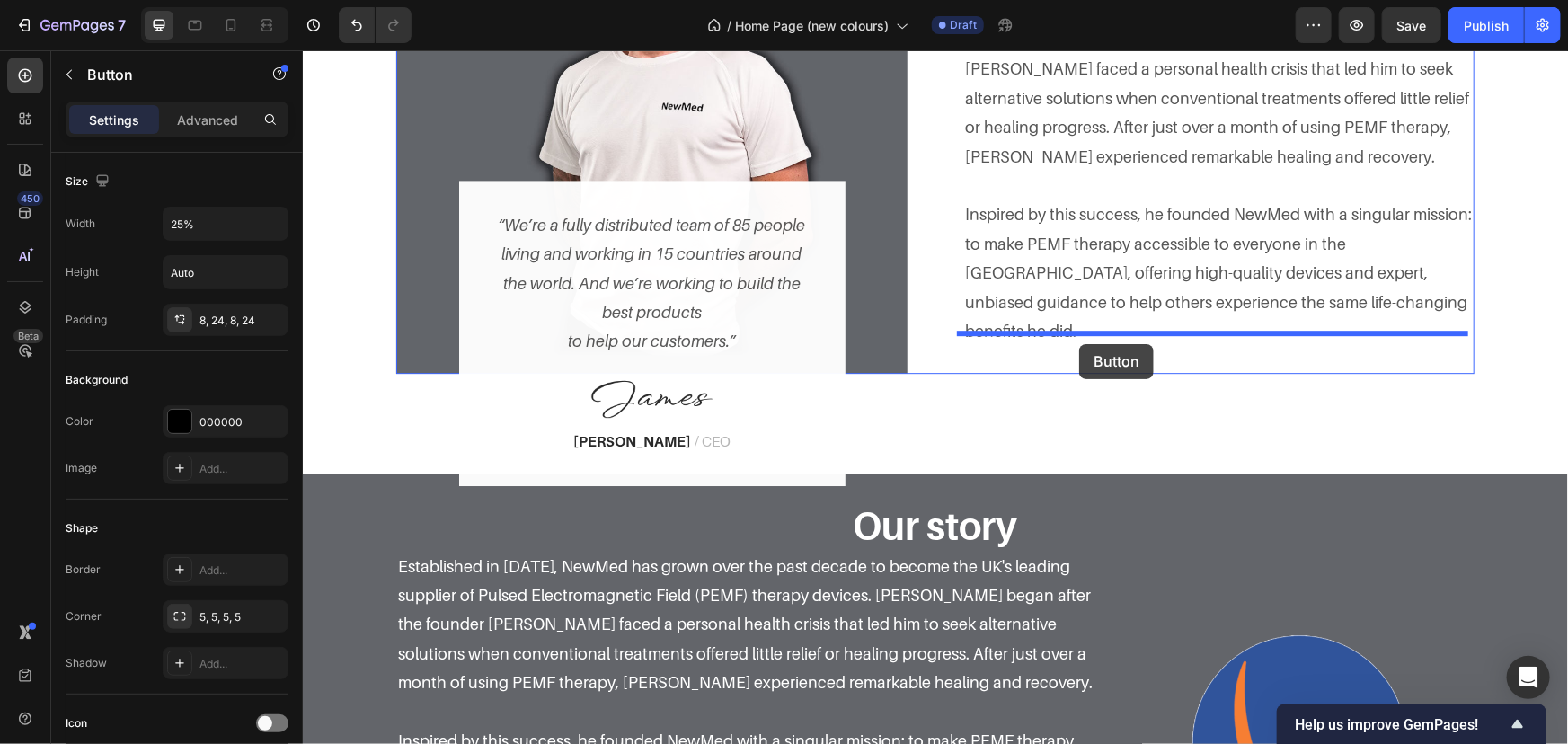
drag, startPoint x: 427, startPoint y: 538, endPoint x: 1079, endPoint y: 343, distance: 680.5
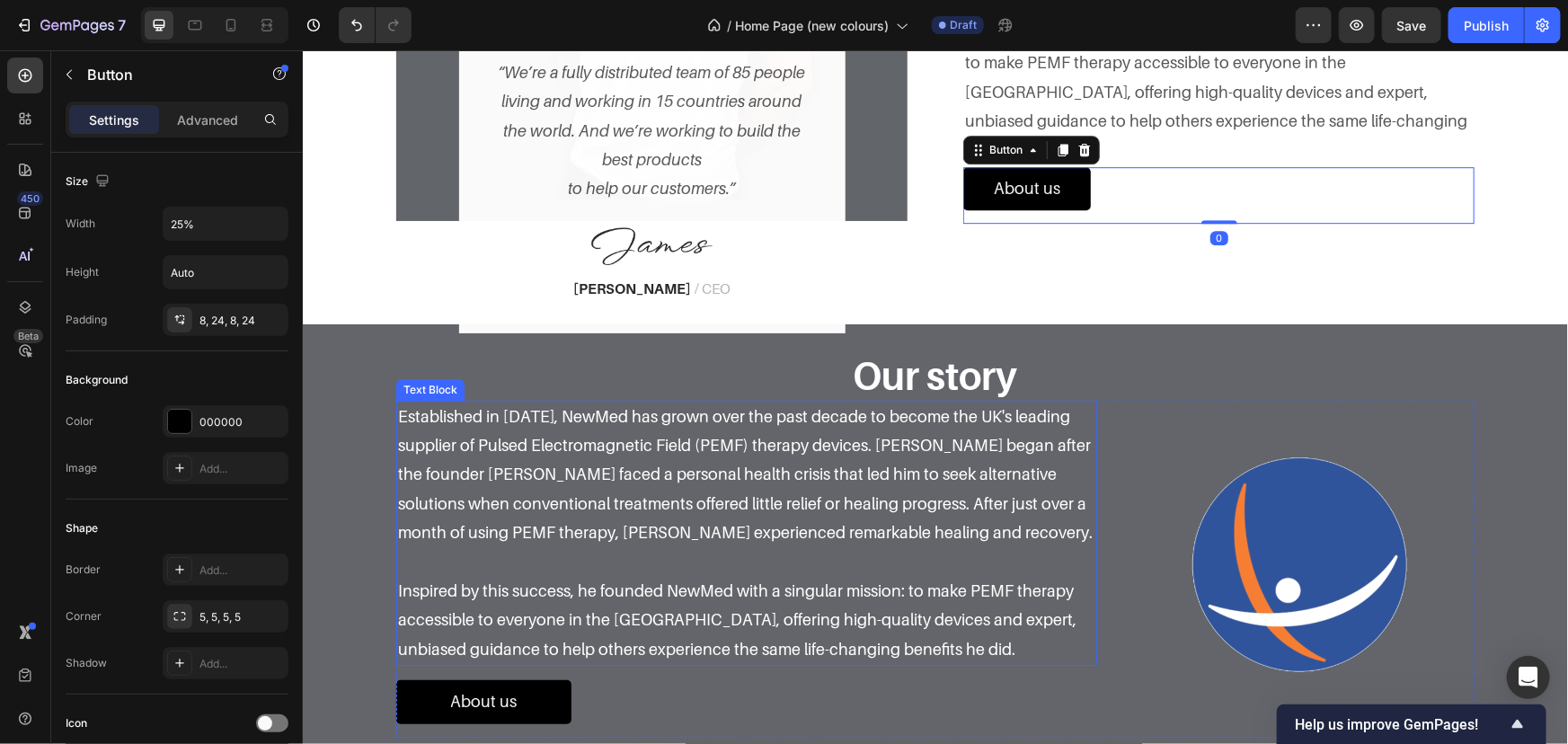
scroll to position [2714, 0]
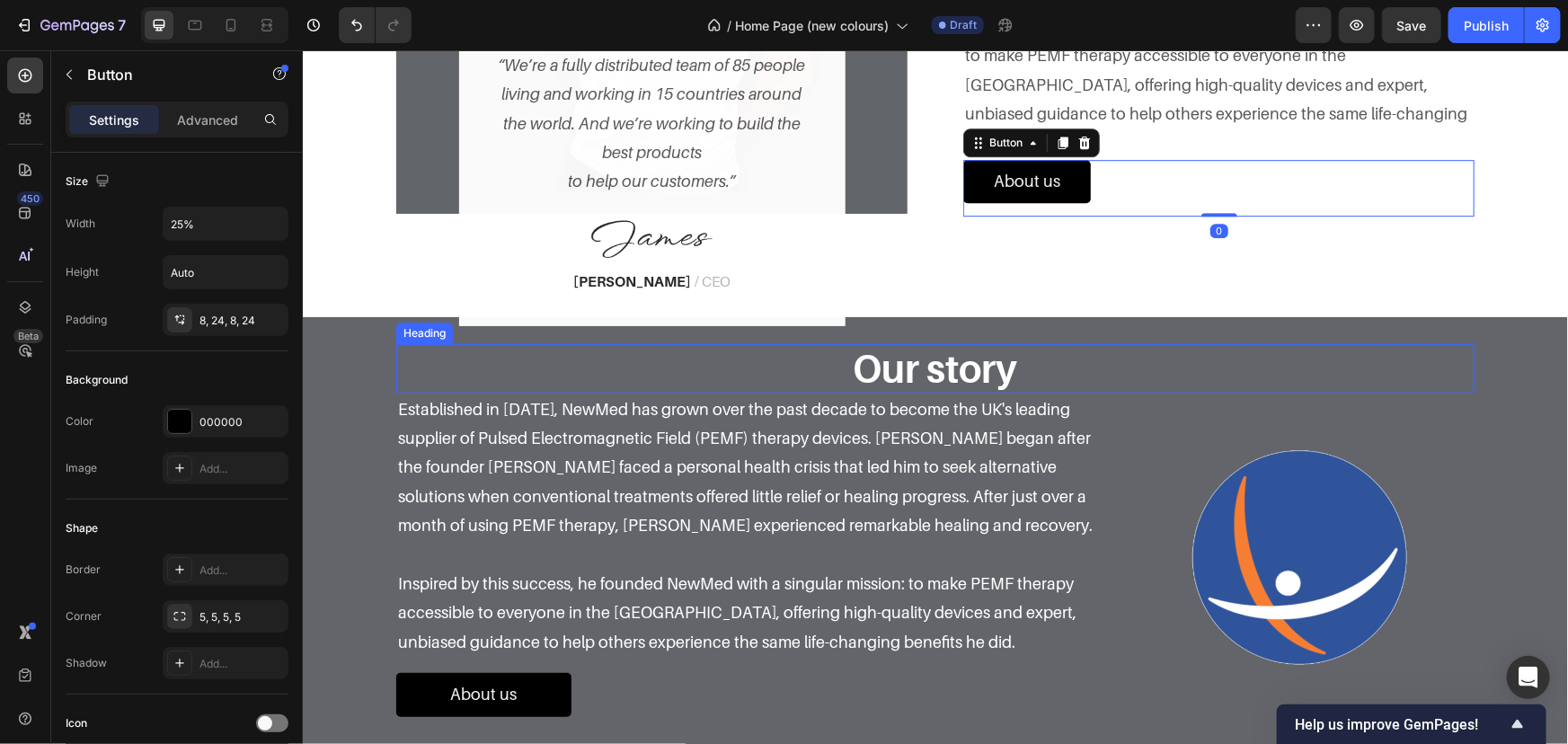
click at [994, 372] on h3 "Our story" at bounding box center [935, 367] width 1079 height 48
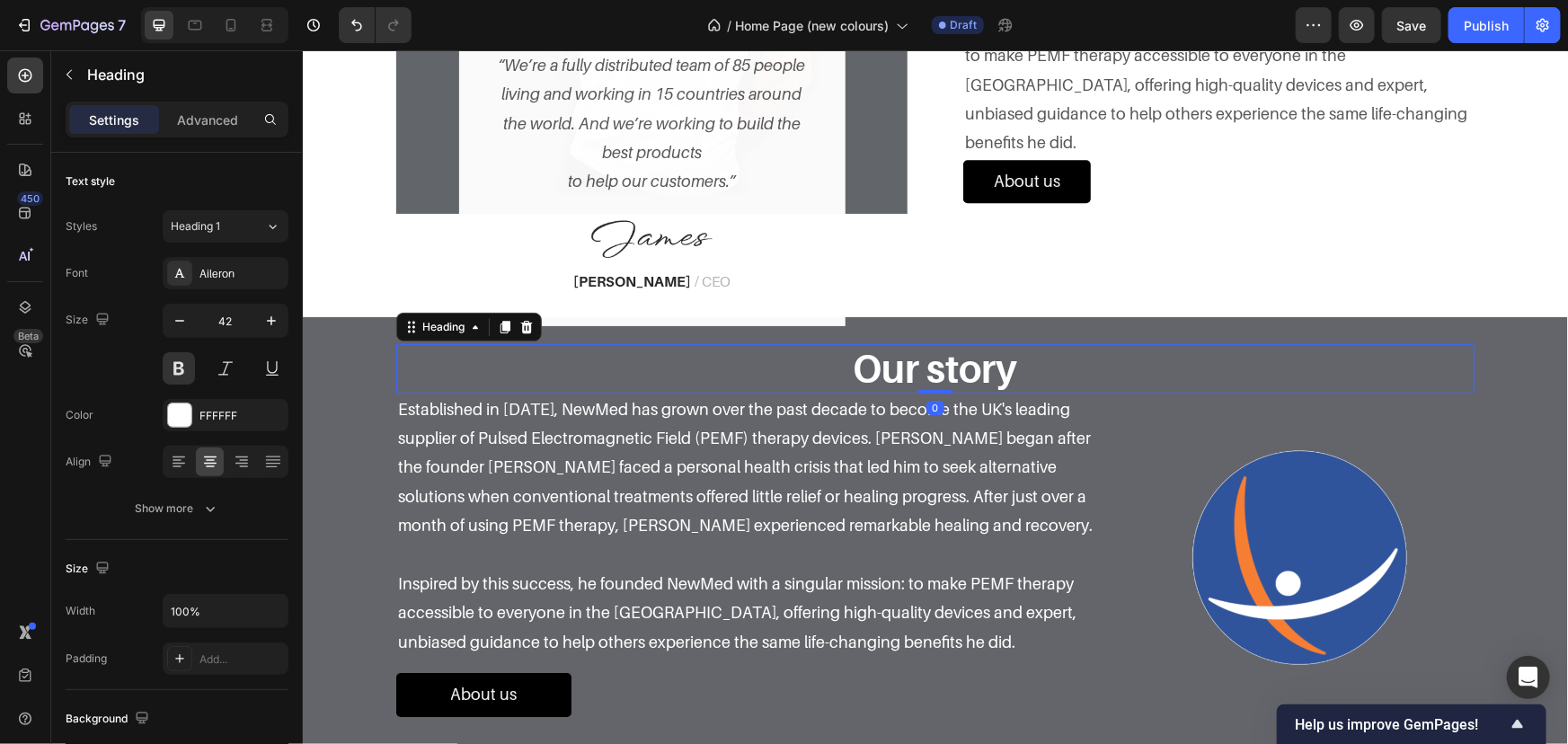
click at [1085, 361] on h3 "Our story" at bounding box center [935, 367] width 1079 height 48
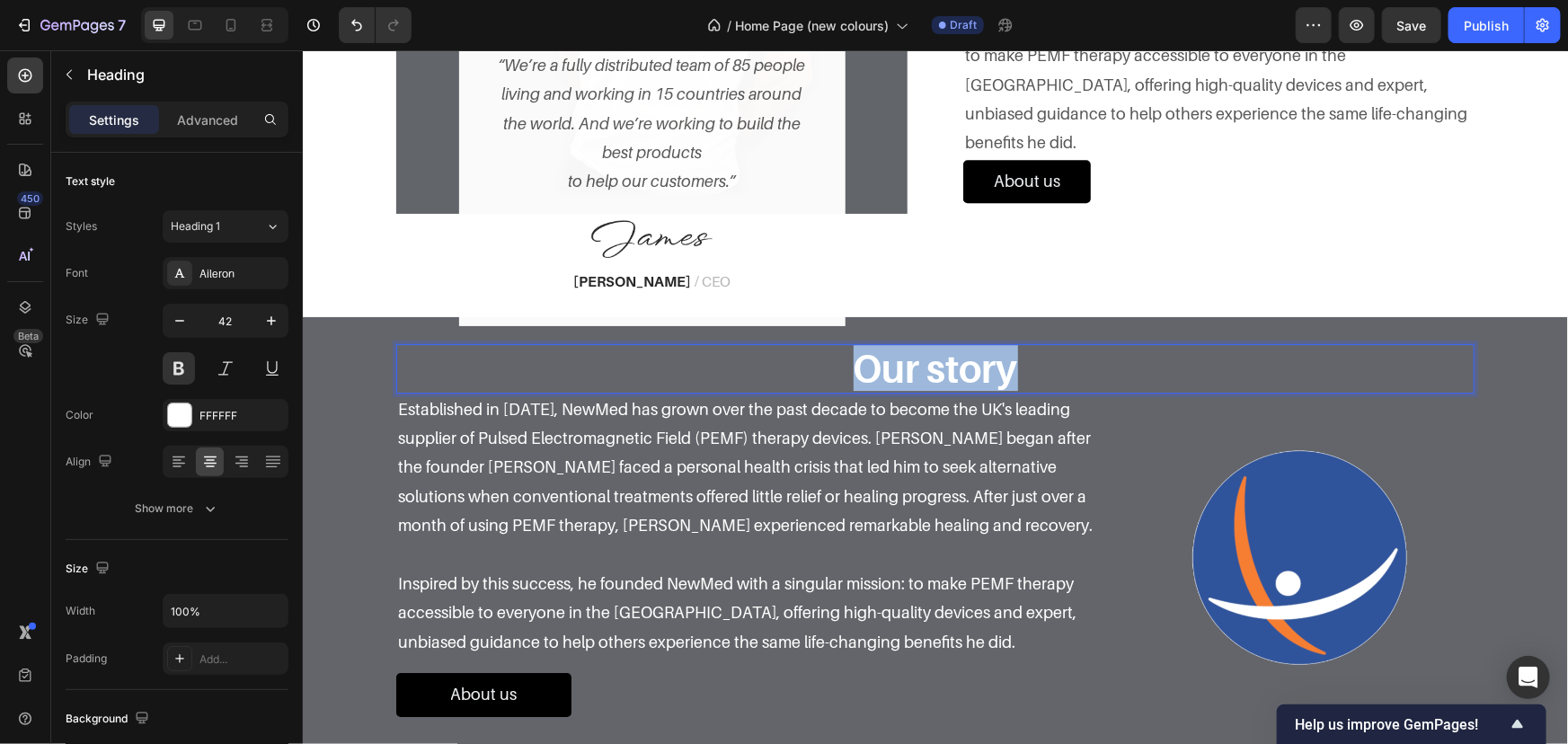
drag, startPoint x: 1111, startPoint y: 362, endPoint x: 643, endPoint y: 350, distance: 468.2
click at [688, 355] on p "Our story" at bounding box center [935, 368] width 1075 height 45
copy p "Our story"
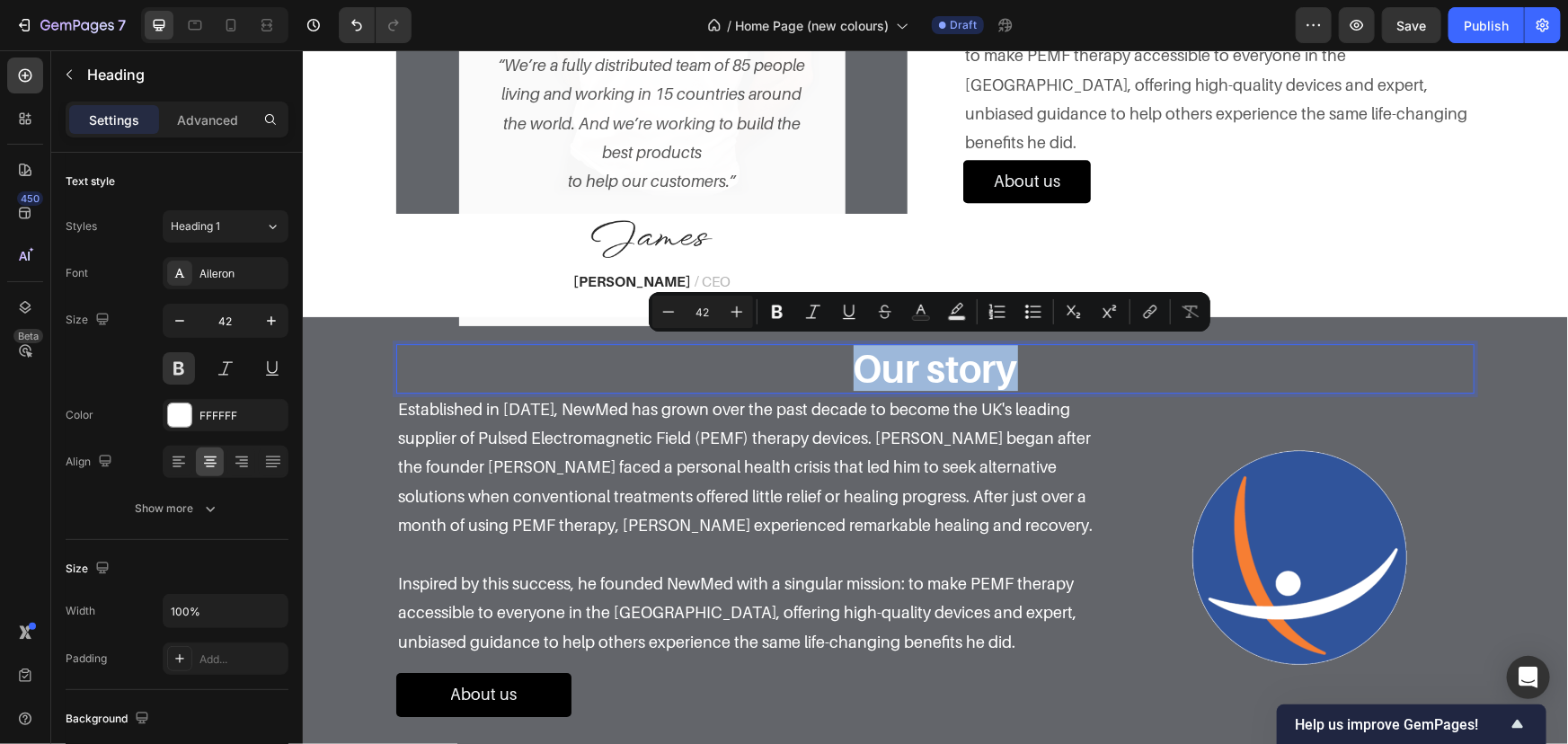
scroll to position [2306, 0]
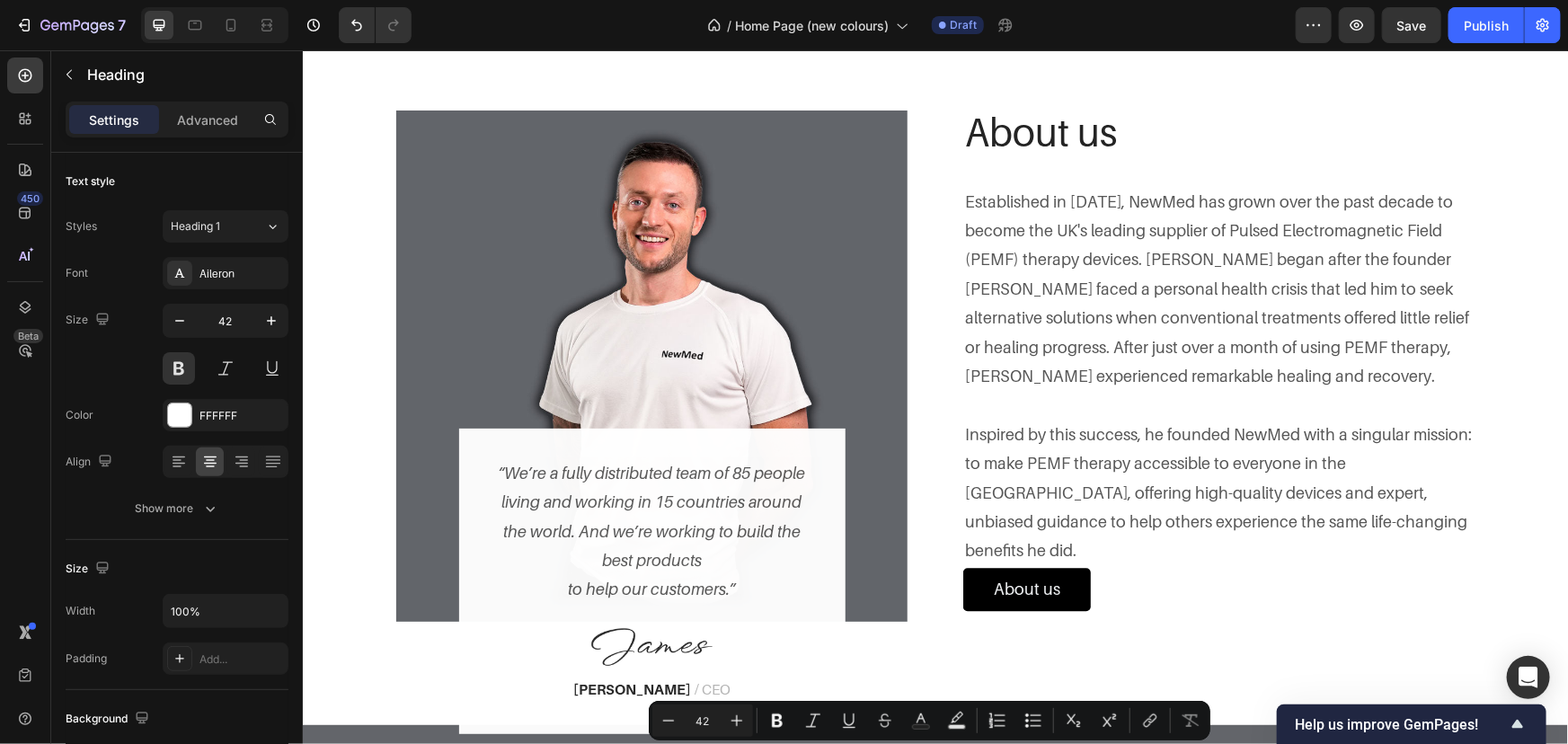
click at [1120, 154] on p "About us" at bounding box center [1218, 131] width 508 height 45
click at [1112, 154] on p "About us" at bounding box center [1218, 131] width 508 height 45
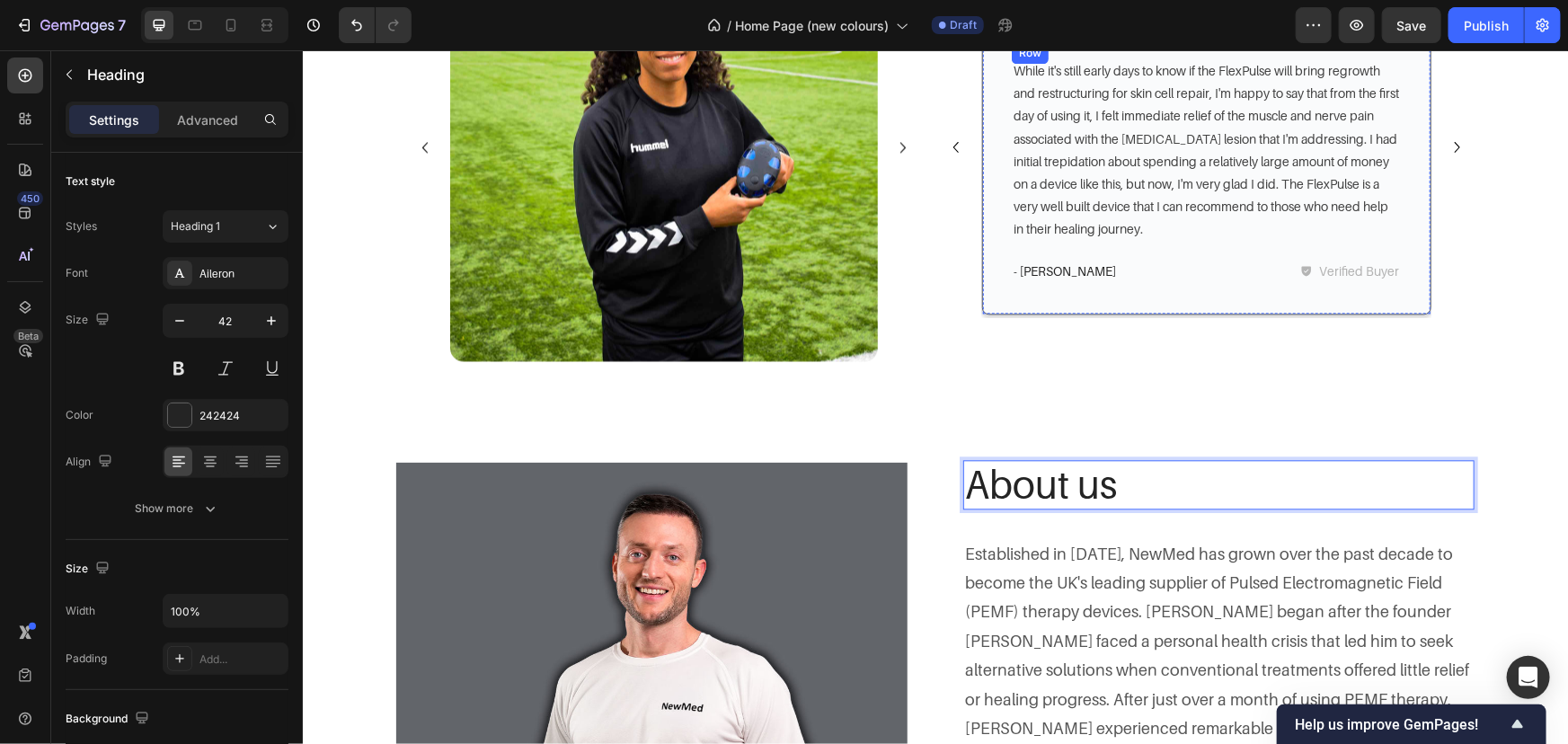
scroll to position [2143, 0]
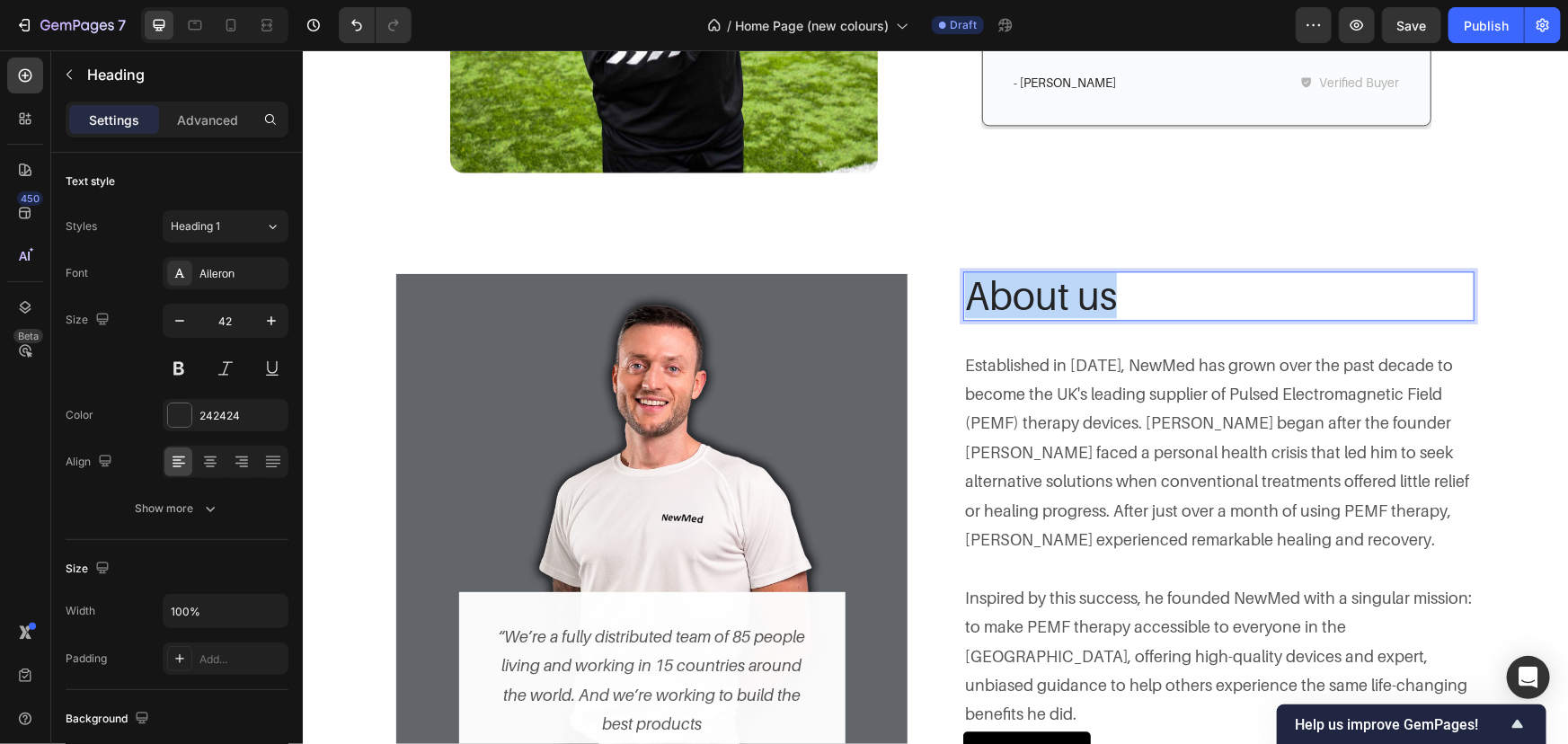
drag, startPoint x: 1115, startPoint y: 317, endPoint x: 843, endPoint y: 316, distance: 272.0
click at [853, 317] on div "Image “We’re a fully distributed team of 85 people living and working in 15 cou…" at bounding box center [935, 528] width 1079 height 517
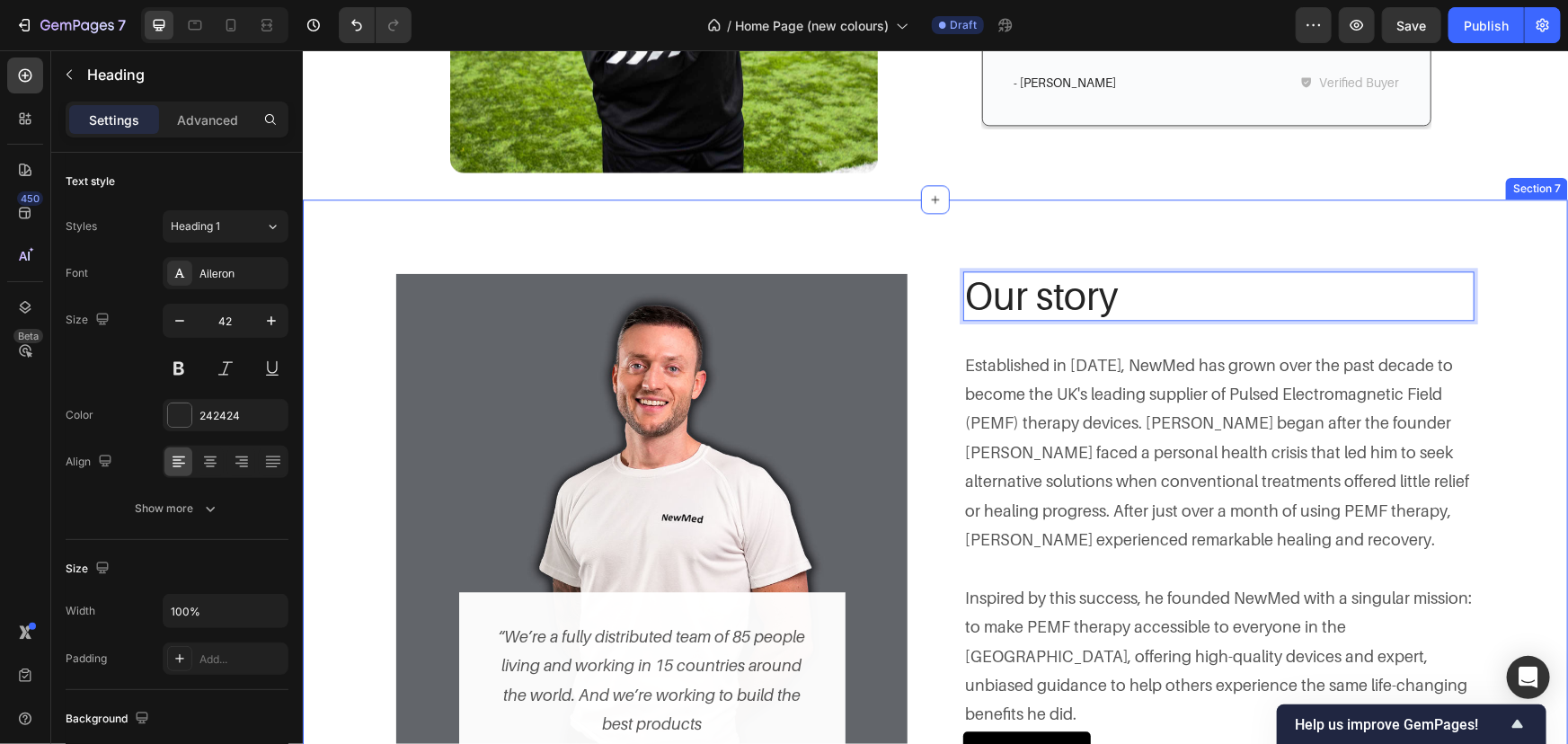
click at [1493, 256] on div "Image “We’re a fully distributed team of 85 people living and working in 15 cou…" at bounding box center [935, 543] width 1265 height 689
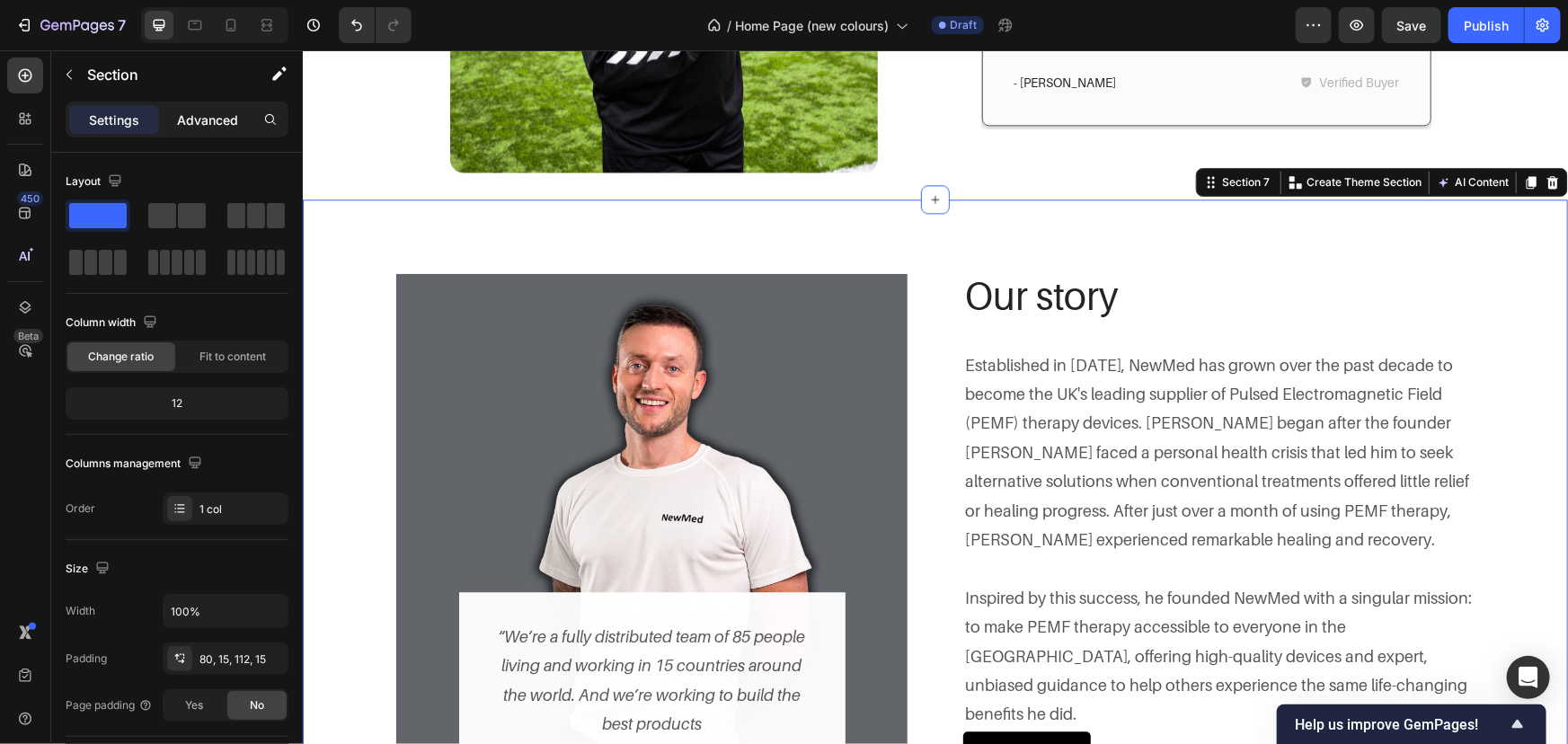
click at [202, 111] on p "Advanced" at bounding box center [208, 120] width 61 height 19
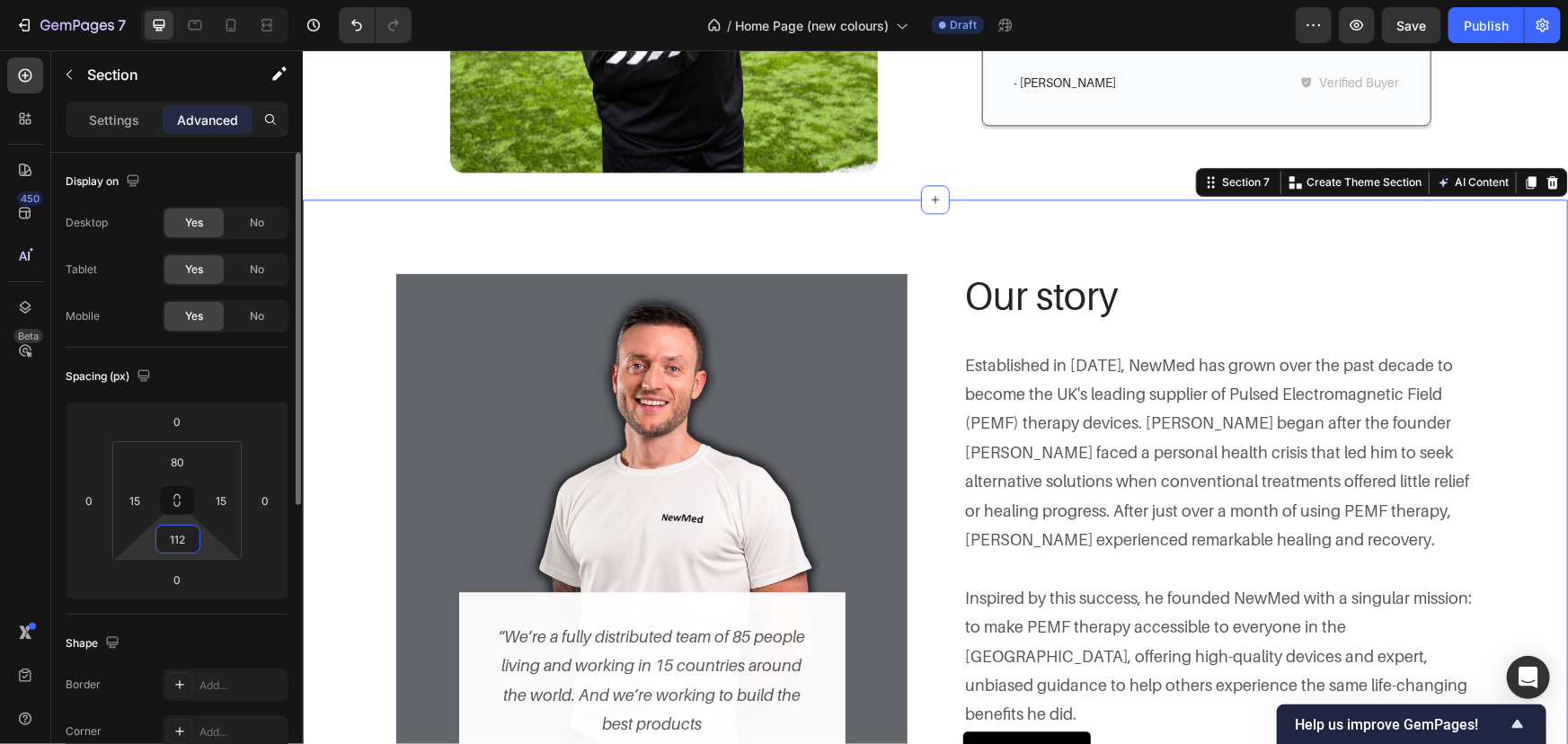
click at [191, 541] on input "112" at bounding box center [177, 538] width 36 height 26
type input "30"
click at [180, 0] on html "7 Version history / Home Page (new colours) Draft Preview Save Publish 450 Beta…" at bounding box center [784, 0] width 1568 height 0
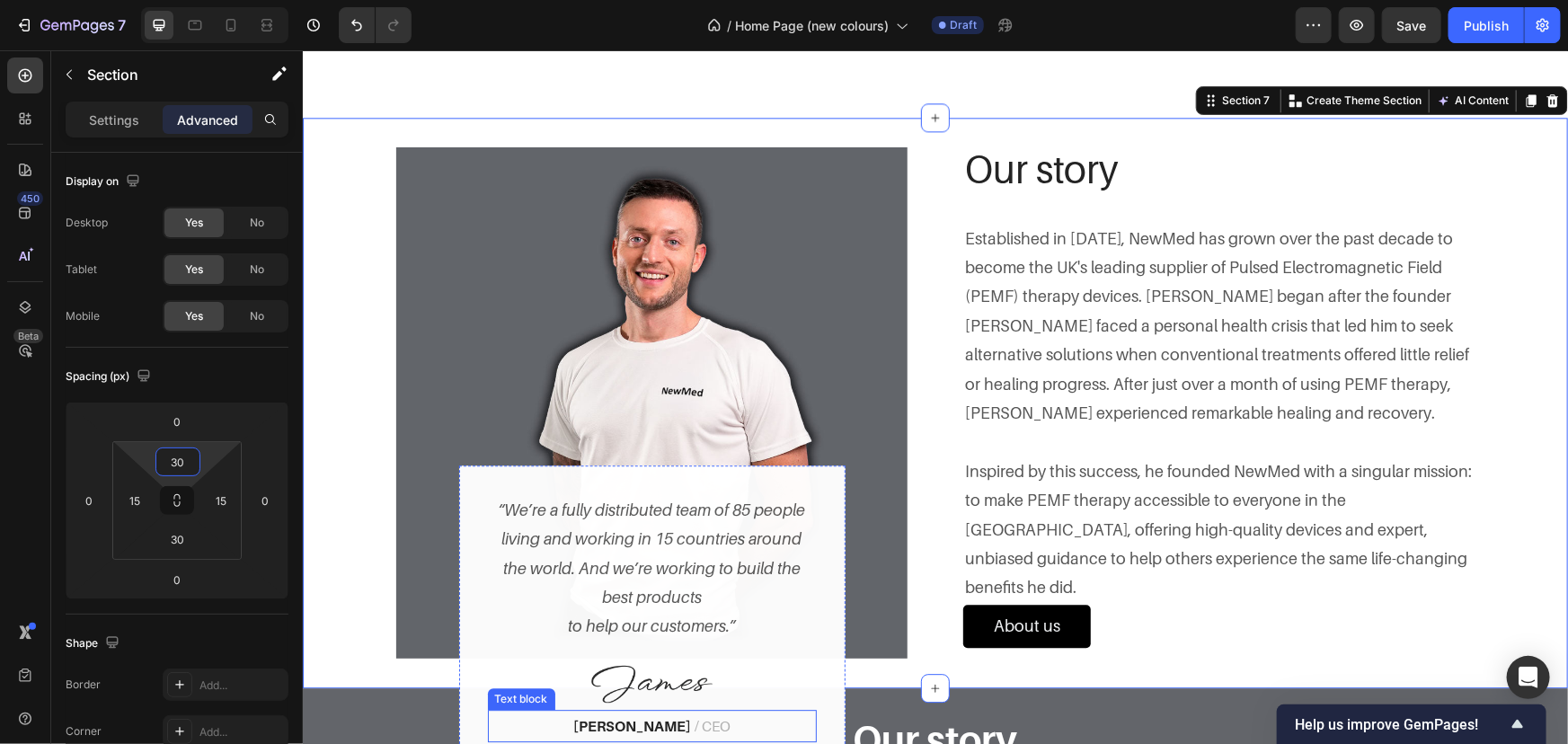
scroll to position [2552, 0]
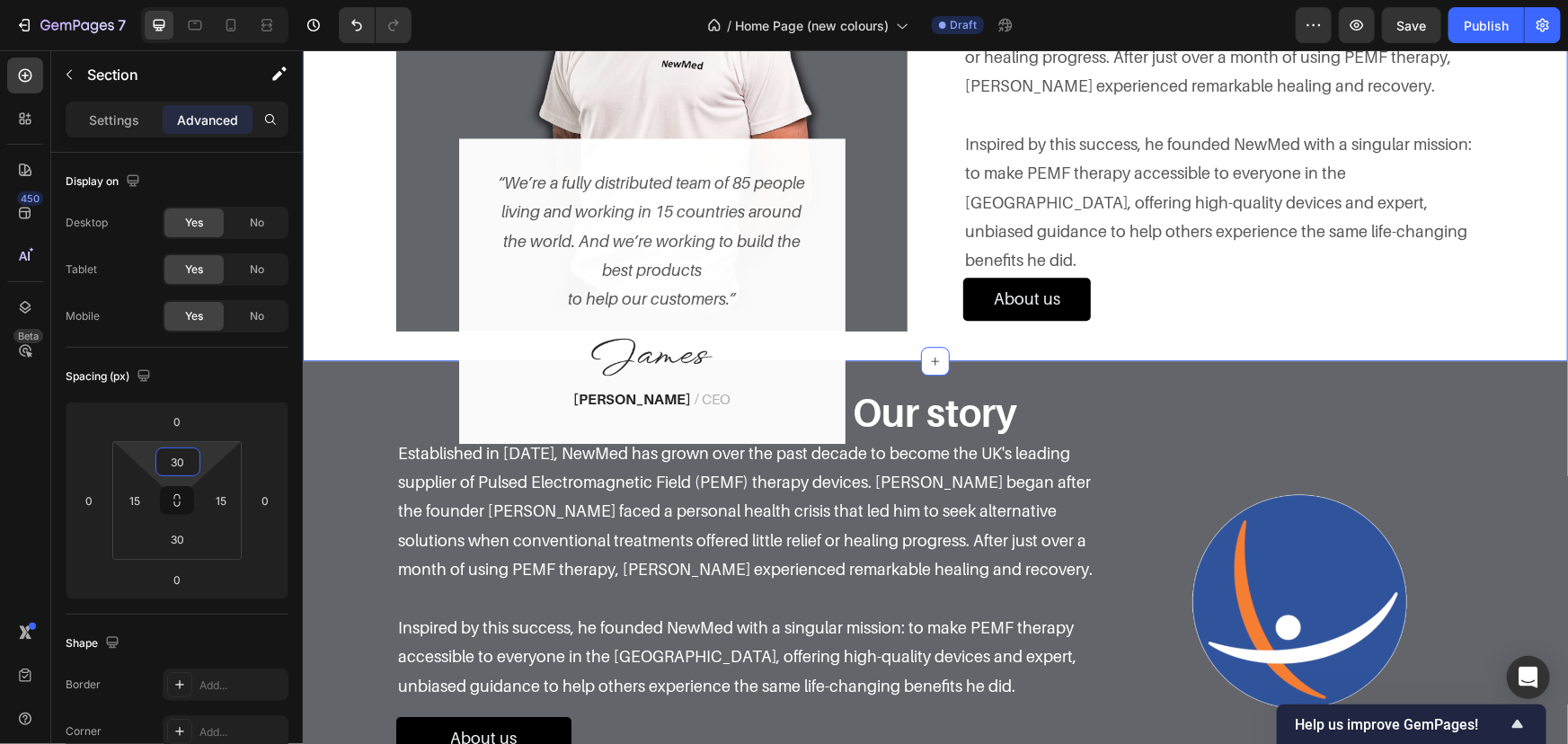
type input "30"
drag, startPoint x: 699, startPoint y: 269, endPoint x: 720, endPoint y: 284, distance: 25.8
click at [699, 269] on p "“We’re a fully distributed team of 85 people living and working in 15 countries…" at bounding box center [652, 240] width 326 height 145
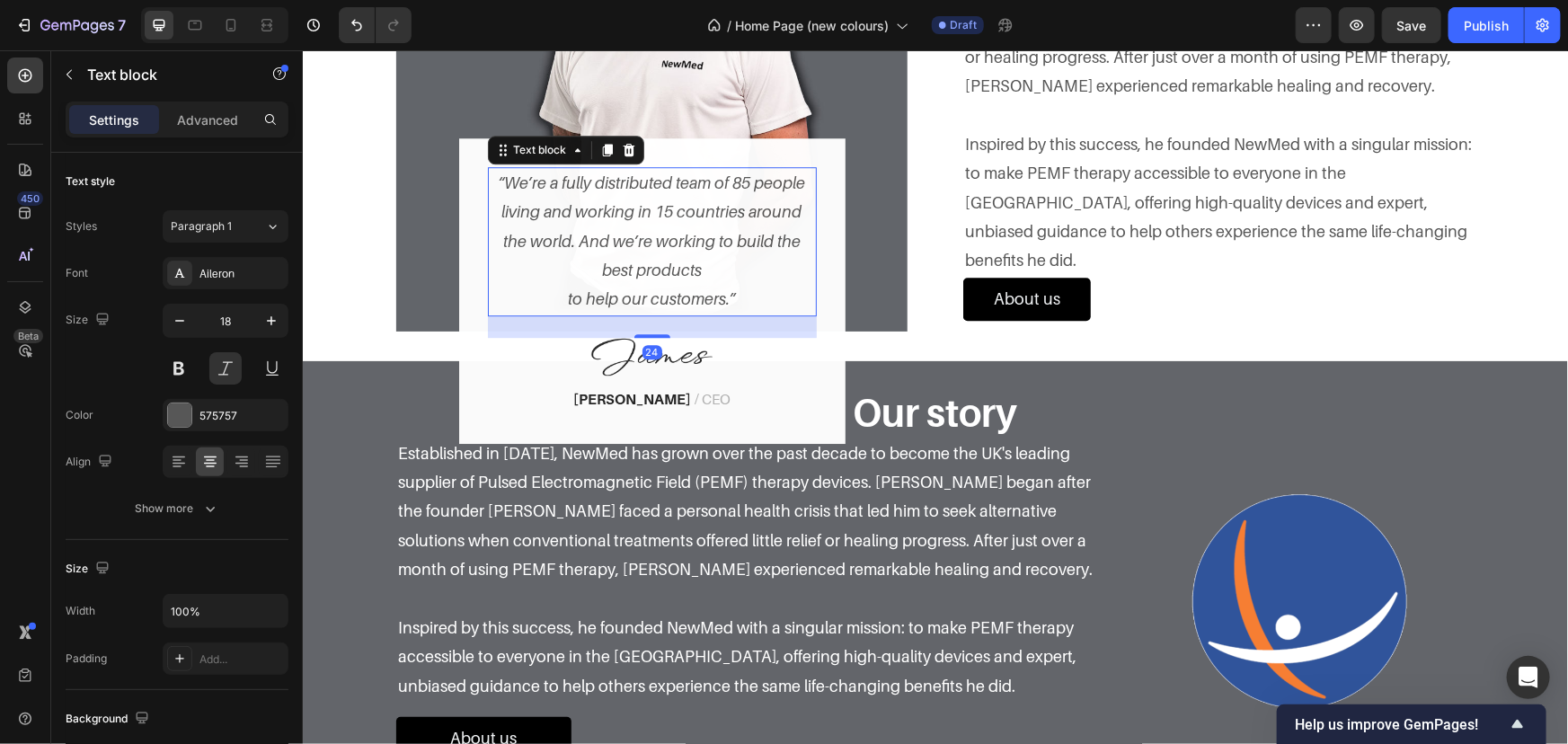
click at [744, 301] on p "“We’re a fully distributed team of 85 people living and working in 15 countries…" at bounding box center [652, 240] width 326 height 145
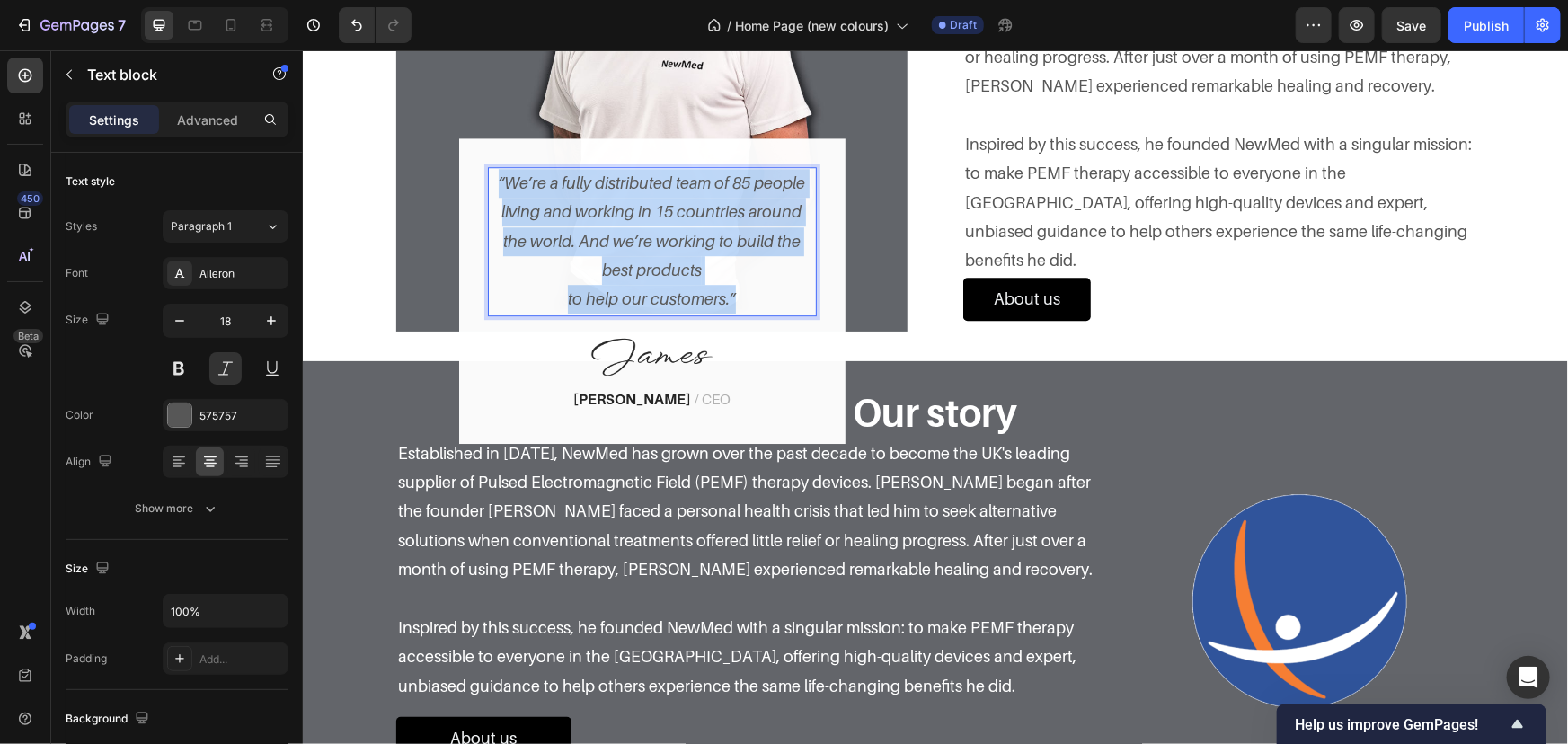
drag, startPoint x: 757, startPoint y: 301, endPoint x: 348, endPoint y: 157, distance: 433.6
click at [350, 159] on div "Image “We’re a fully distributed team of 85 people living and working in 15 cou…" at bounding box center [935, 74] width 1239 height 517
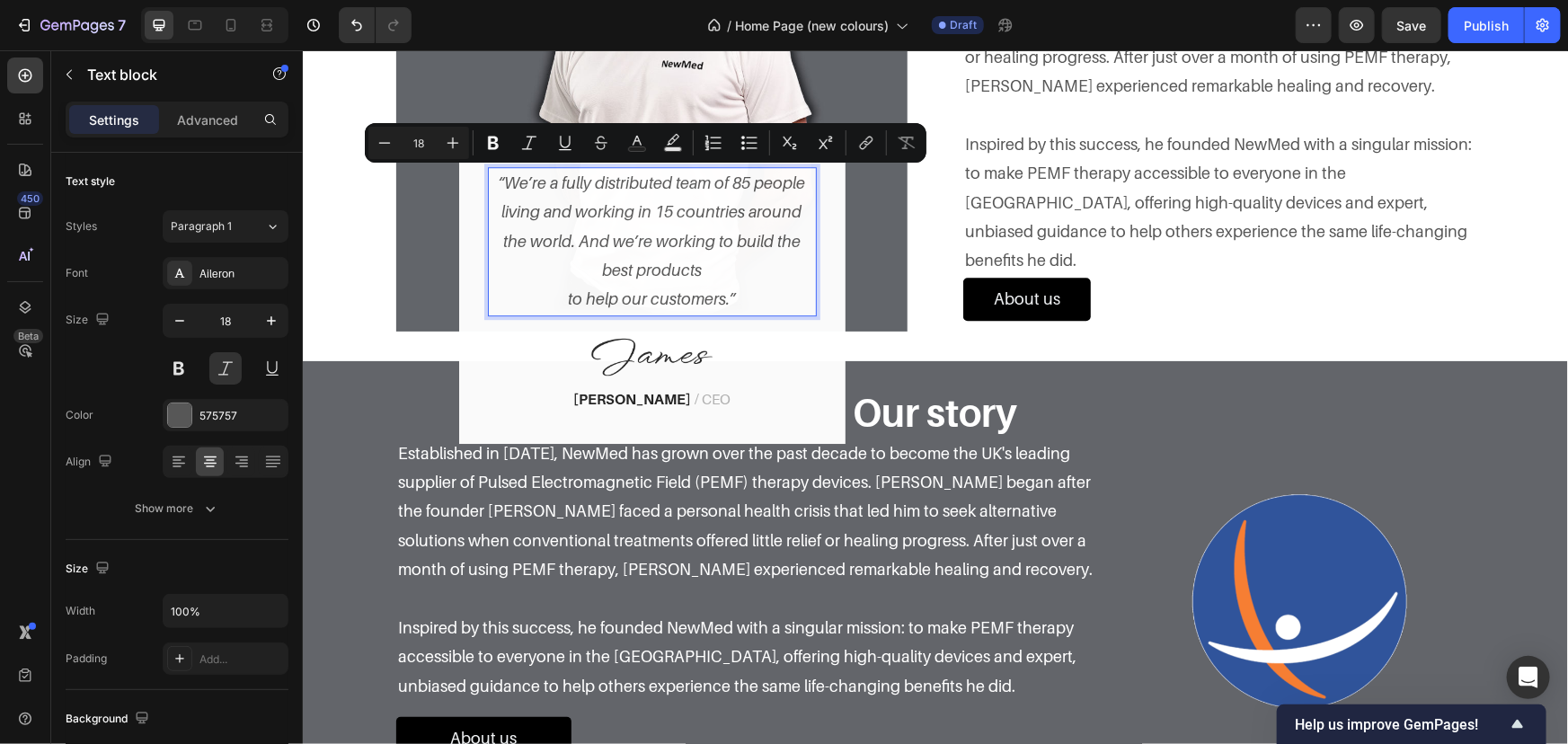
click at [734, 277] on p "“We’re a fully distributed team of 85 people living and working in 15 countries…" at bounding box center [652, 240] width 326 height 145
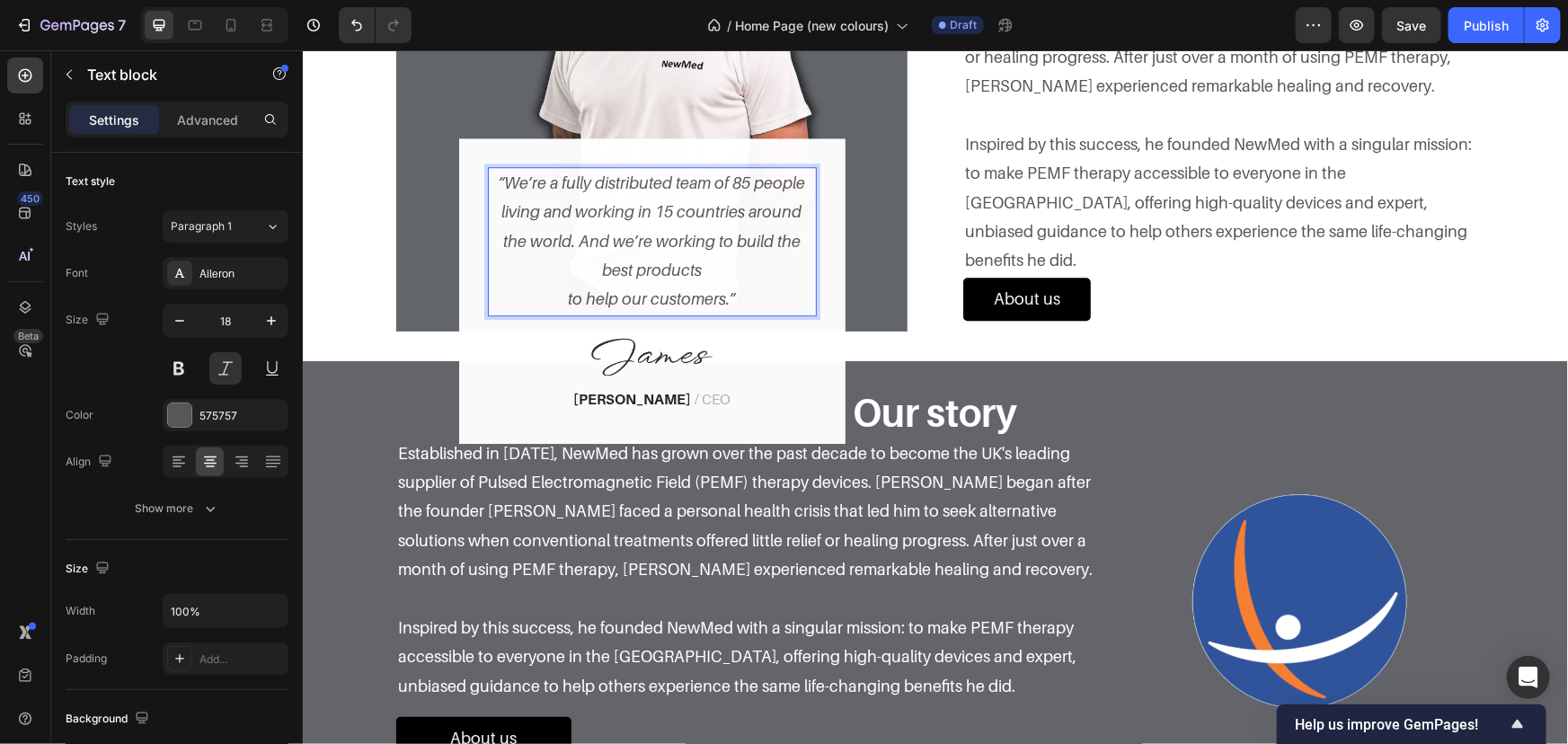
click at [756, 295] on p "“We’re a fully distributed team of 85 people living and working in 15 countries…" at bounding box center [652, 240] width 326 height 145
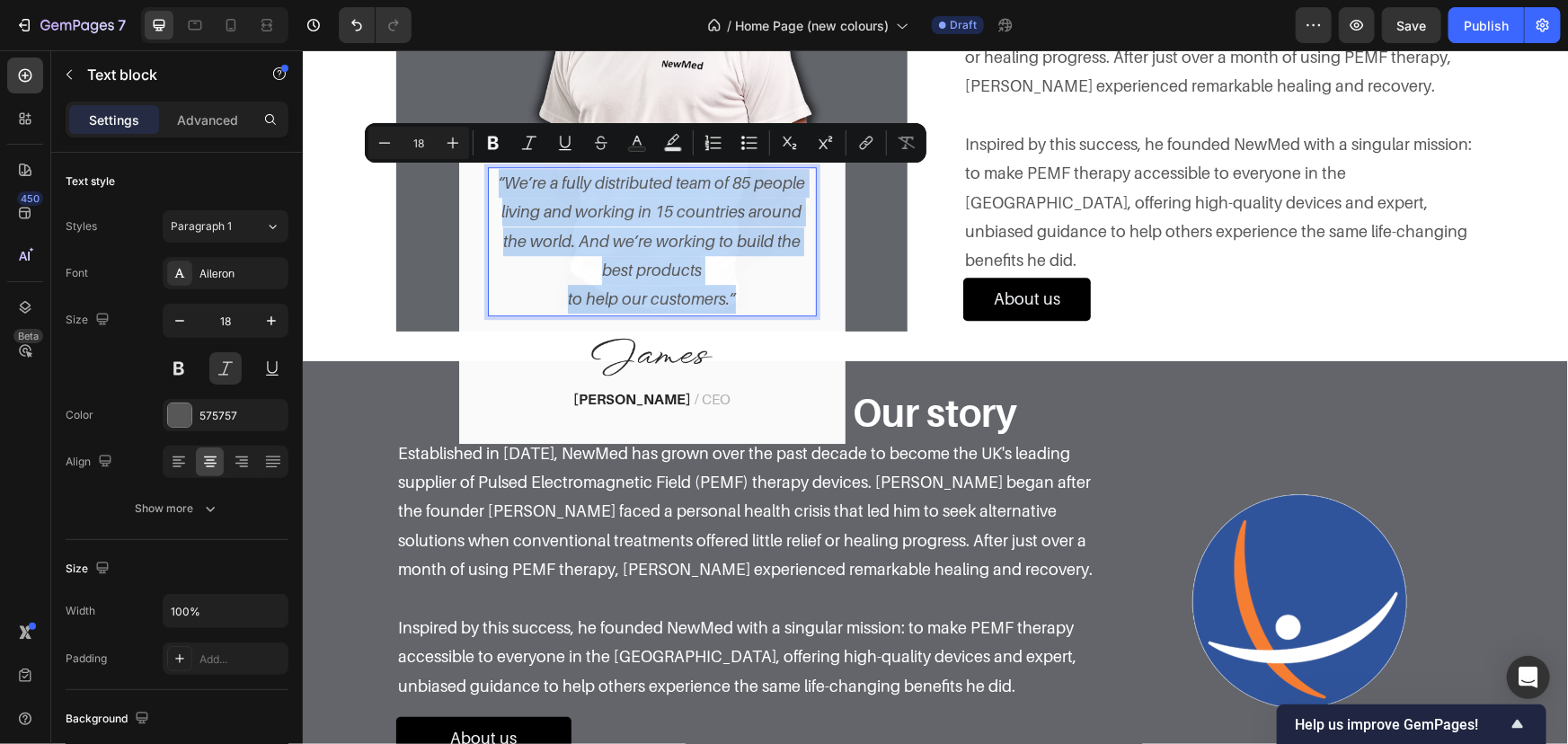
drag, startPoint x: 768, startPoint y: 296, endPoint x: 481, endPoint y: 174, distance: 311.9
click at [489, 174] on p "“We’re a fully distributed team of 85 people living and working in 15 countries…" at bounding box center [652, 240] width 326 height 145
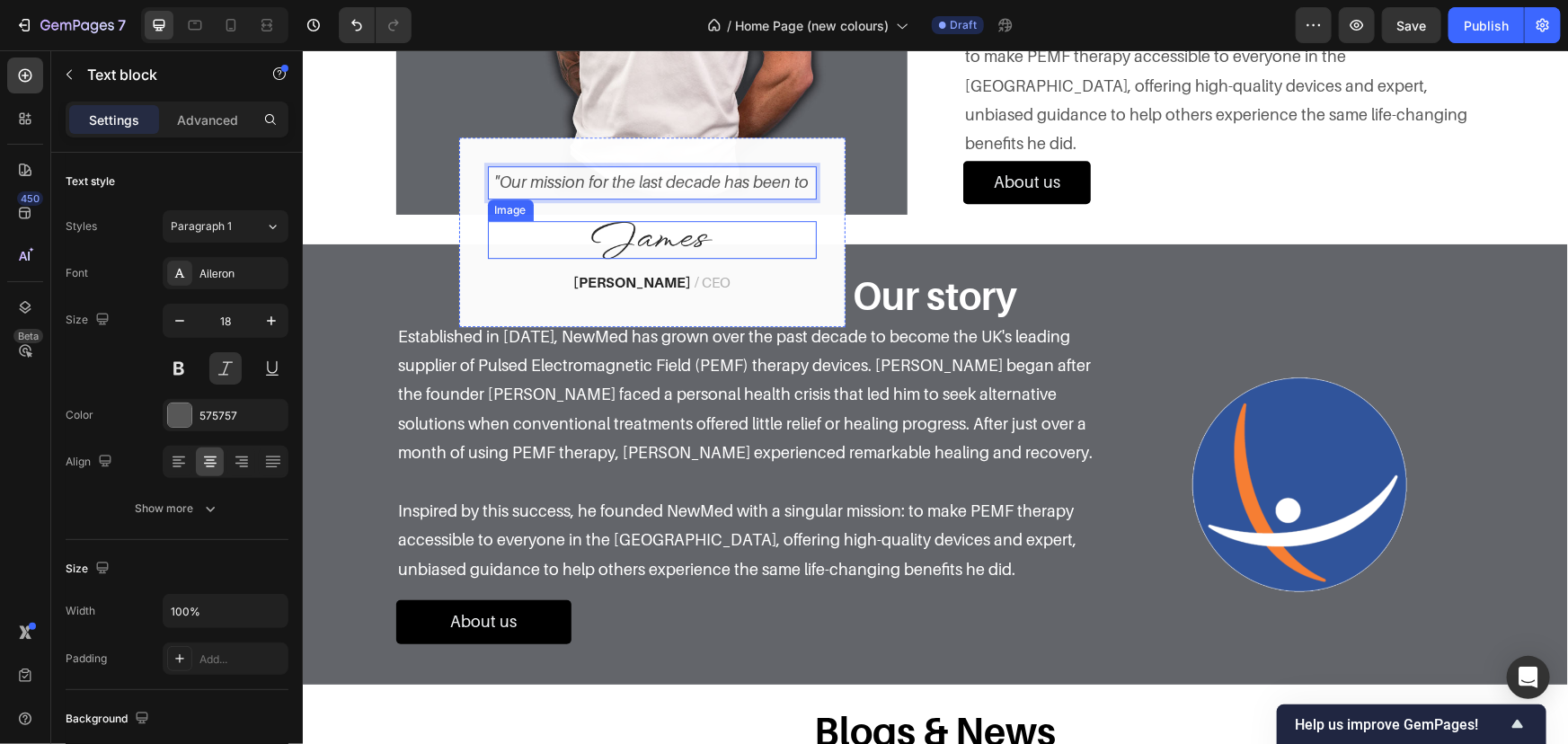
click at [685, 231] on img at bounding box center [651, 239] width 122 height 37
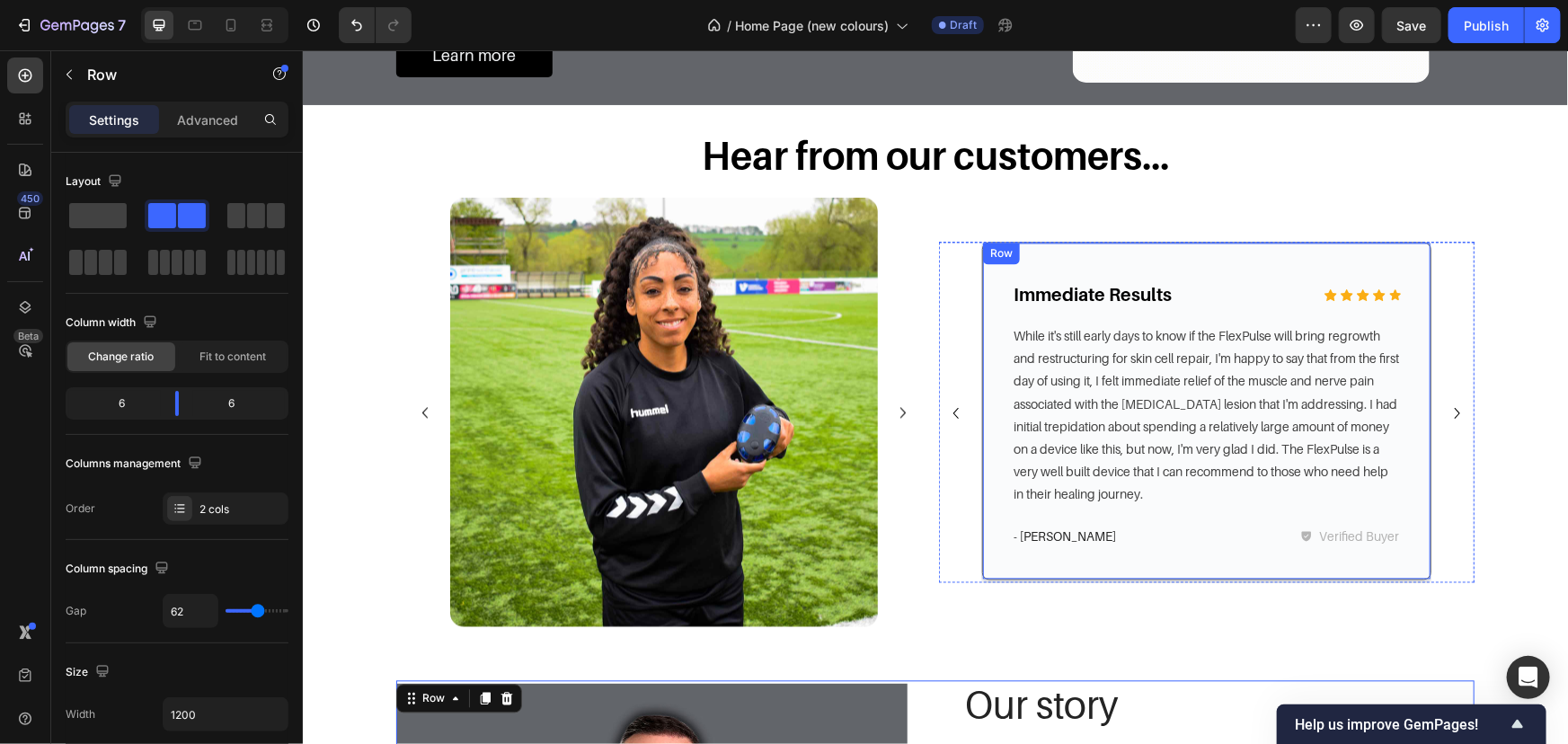
scroll to position [1932, 0]
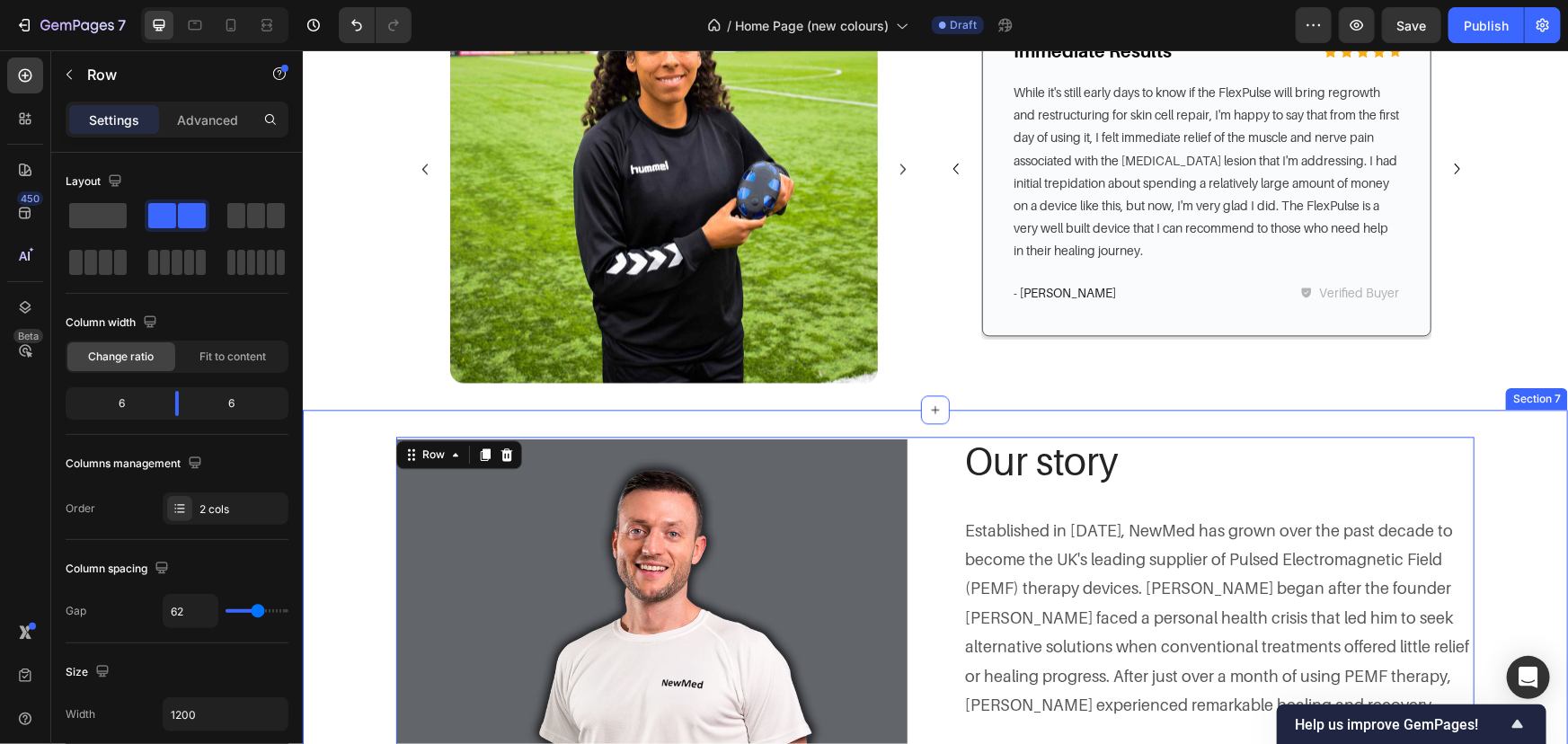
click at [954, 417] on div "Image "Our mission for the last decade has been to Text block Image Andy Smith …" at bounding box center [935, 694] width 1265 height 570
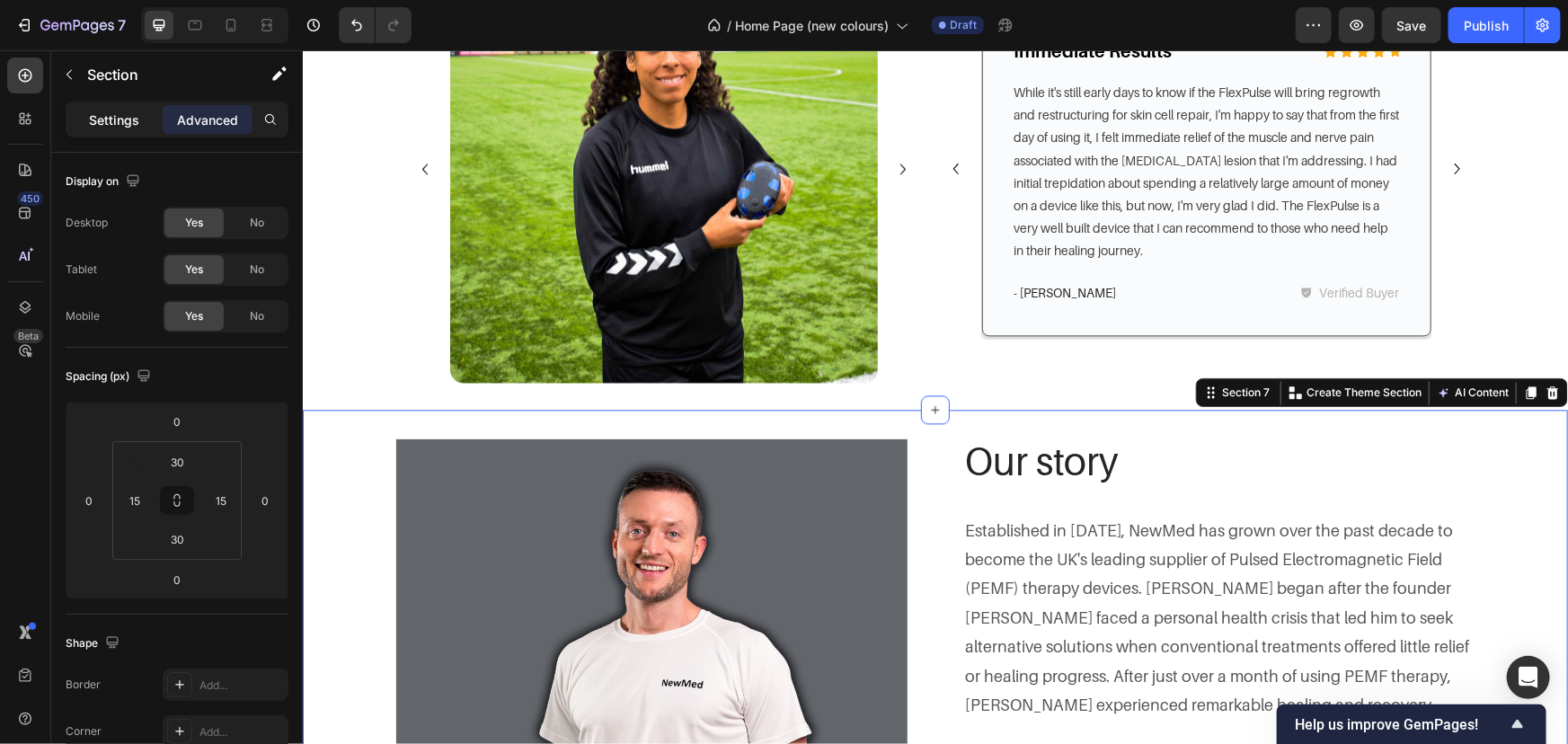
click at [135, 129] on div "Settings" at bounding box center [115, 119] width 90 height 28
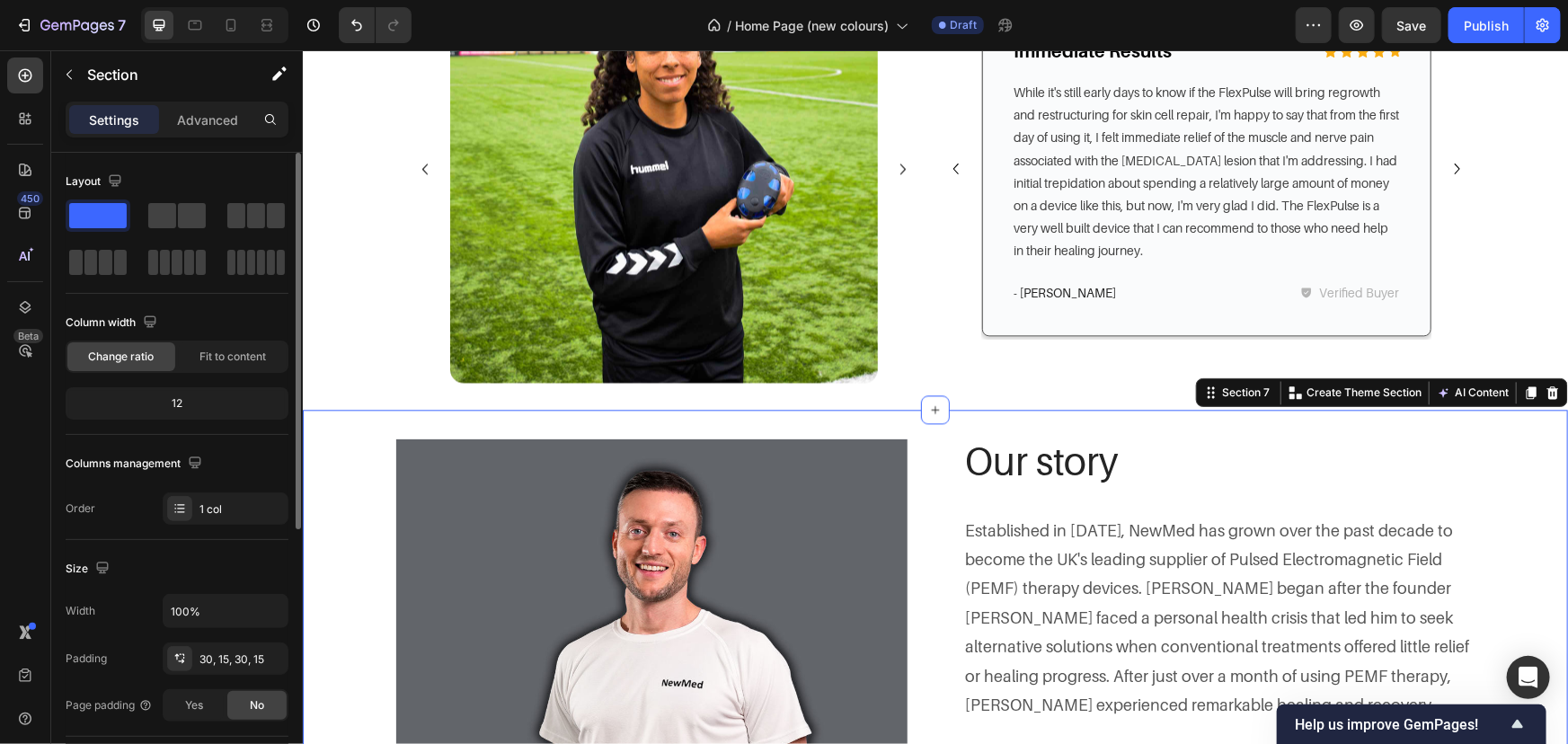
scroll to position [326, 0]
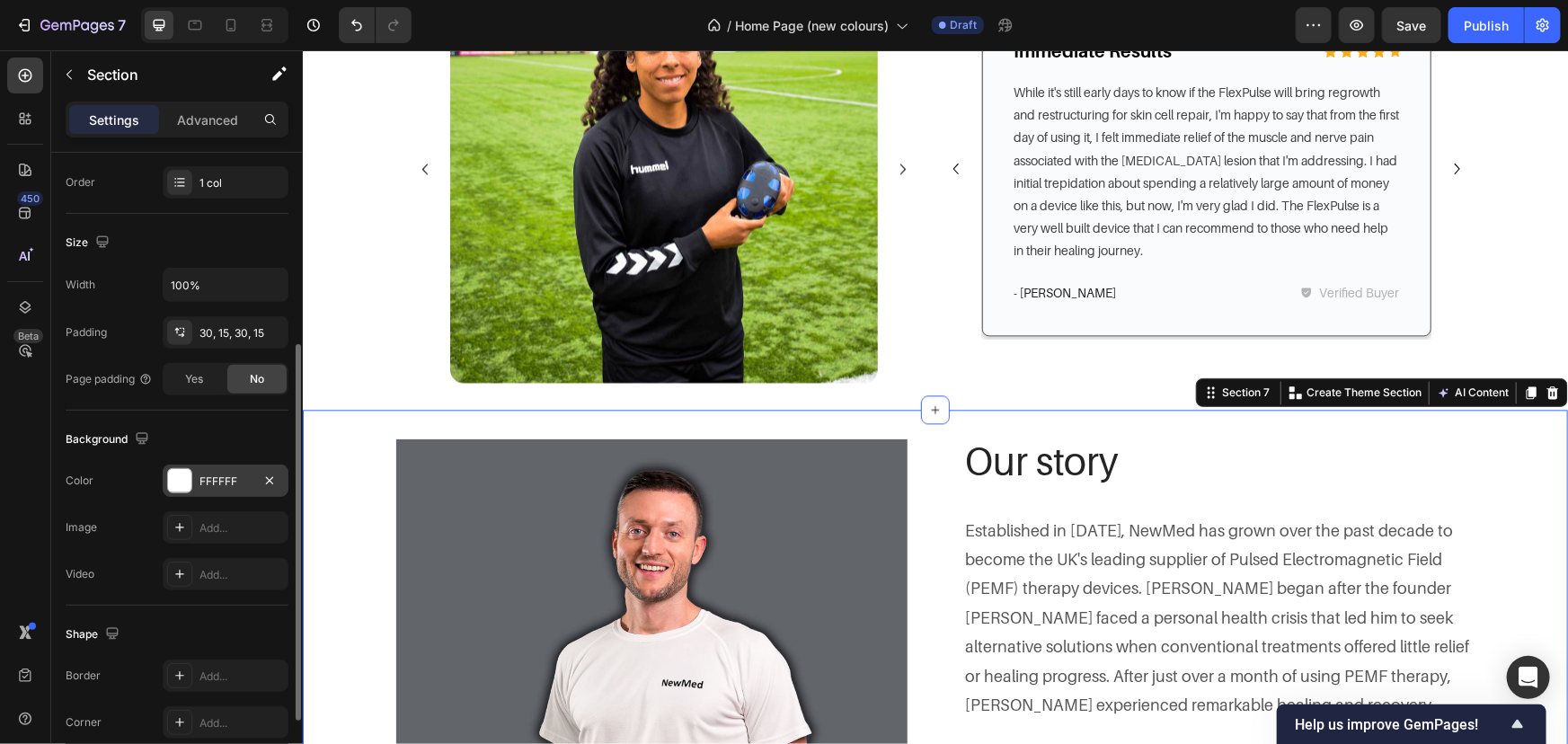
click at [230, 483] on div "FFFFFF" at bounding box center [225, 481] width 52 height 16
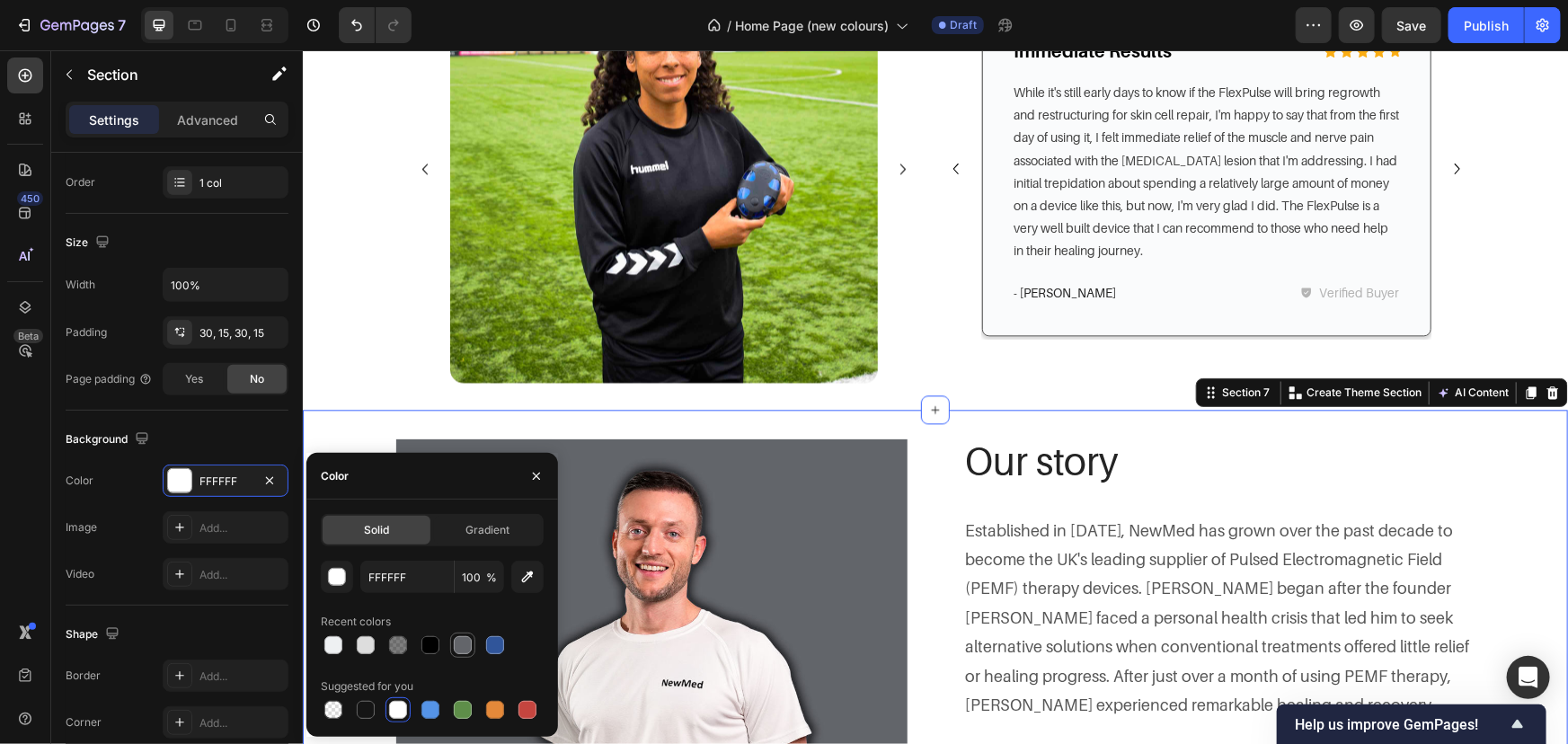
drag, startPoint x: 405, startPoint y: 639, endPoint x: 454, endPoint y: 642, distance: 49.1
click at [409, 639] on div at bounding box center [398, 645] width 25 height 25
type input "000000"
type input "50"
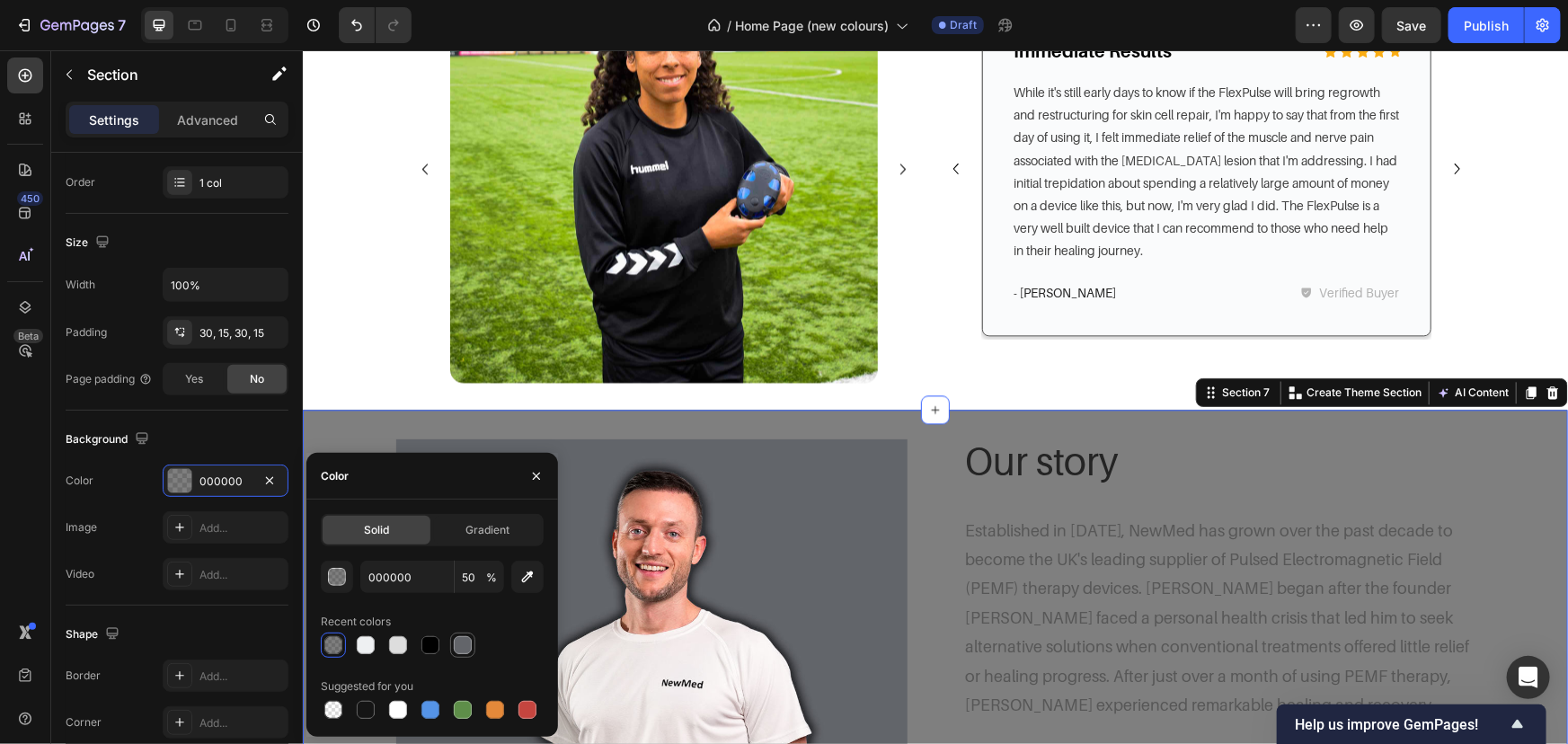
click at [456, 642] on div at bounding box center [463, 645] width 18 height 18
type input "63656A"
type input "100"
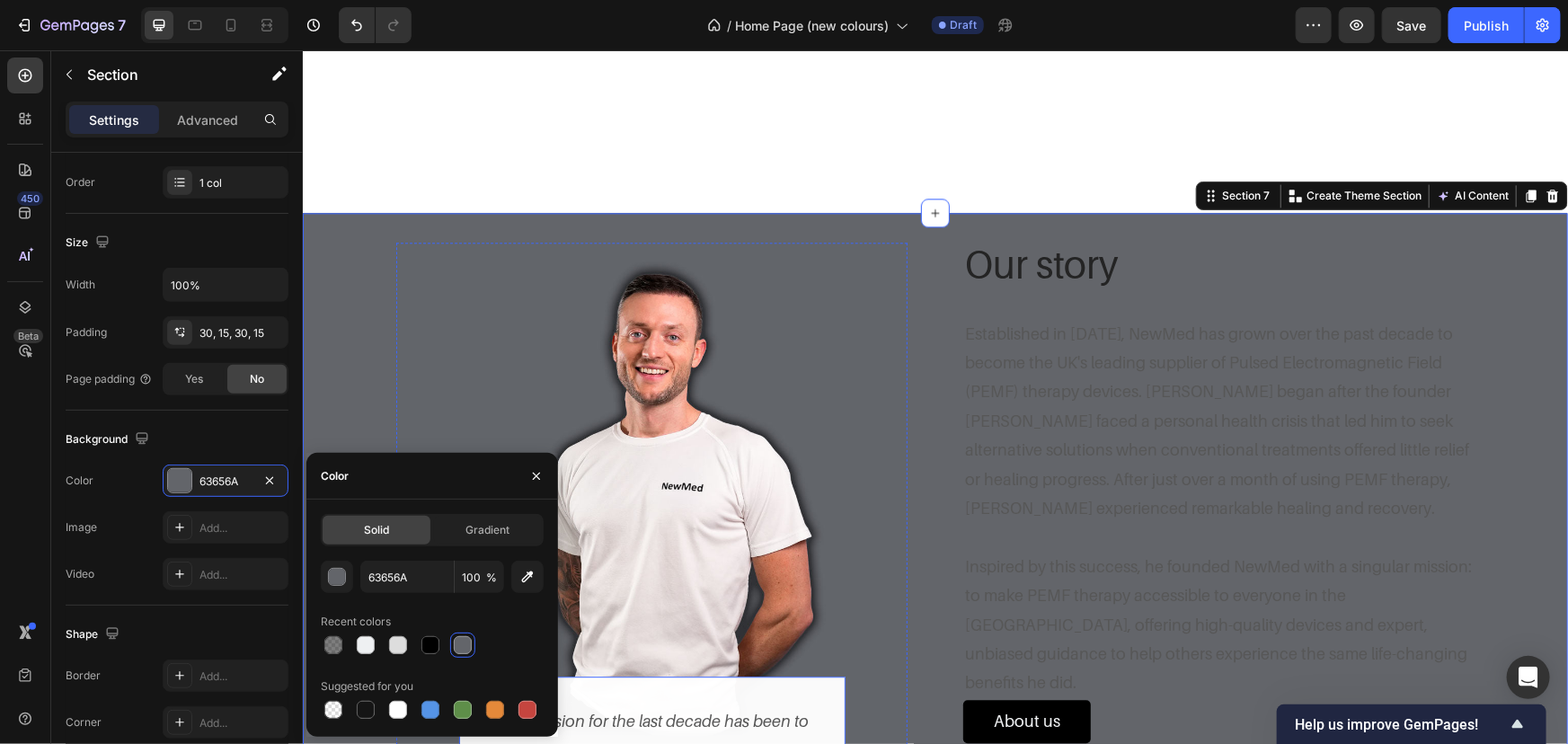
scroll to position [2423, 0]
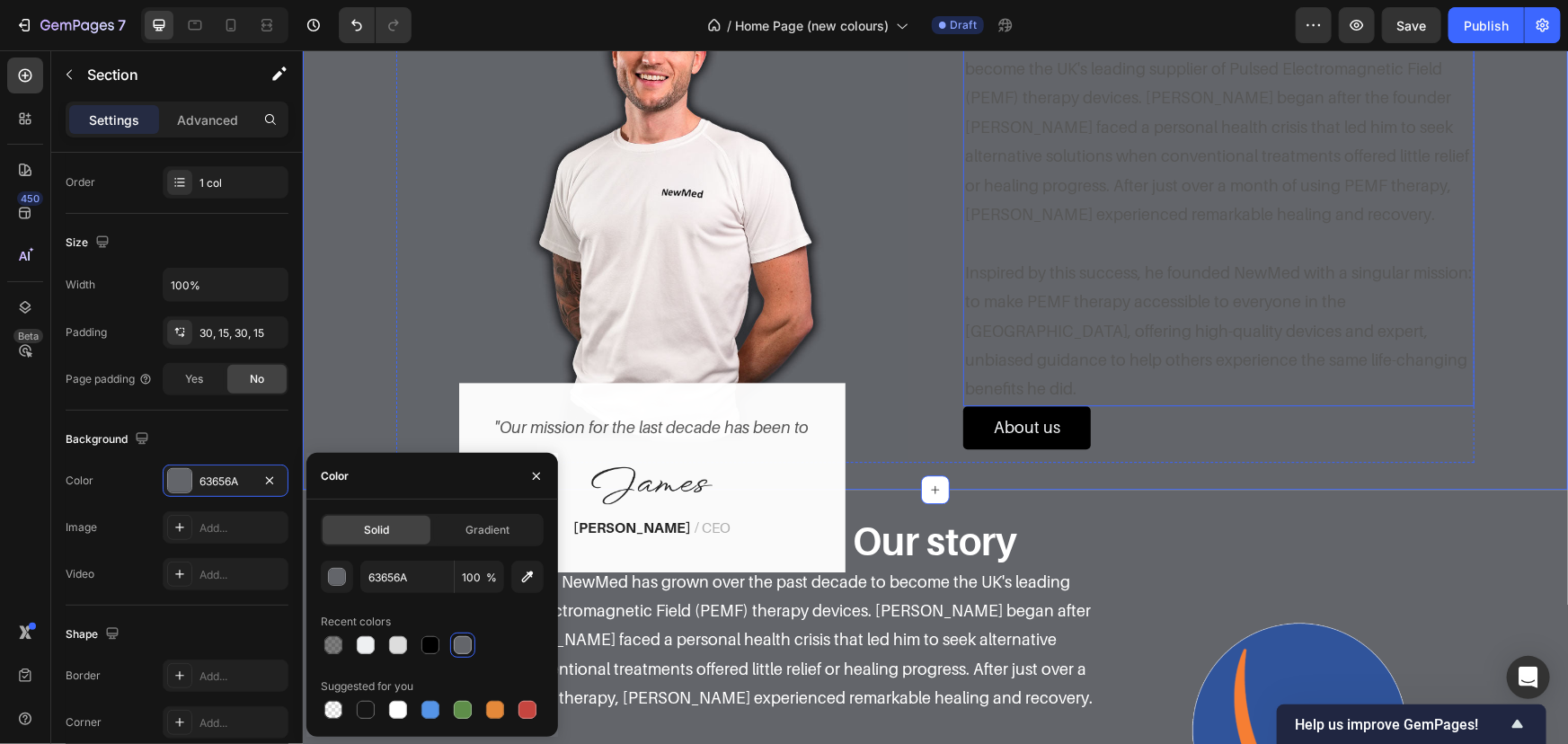
click at [1259, 297] on p "Inspired by this success, he founded NewMed with a singular mission: to make PE…" at bounding box center [1218, 316] width 508 height 174
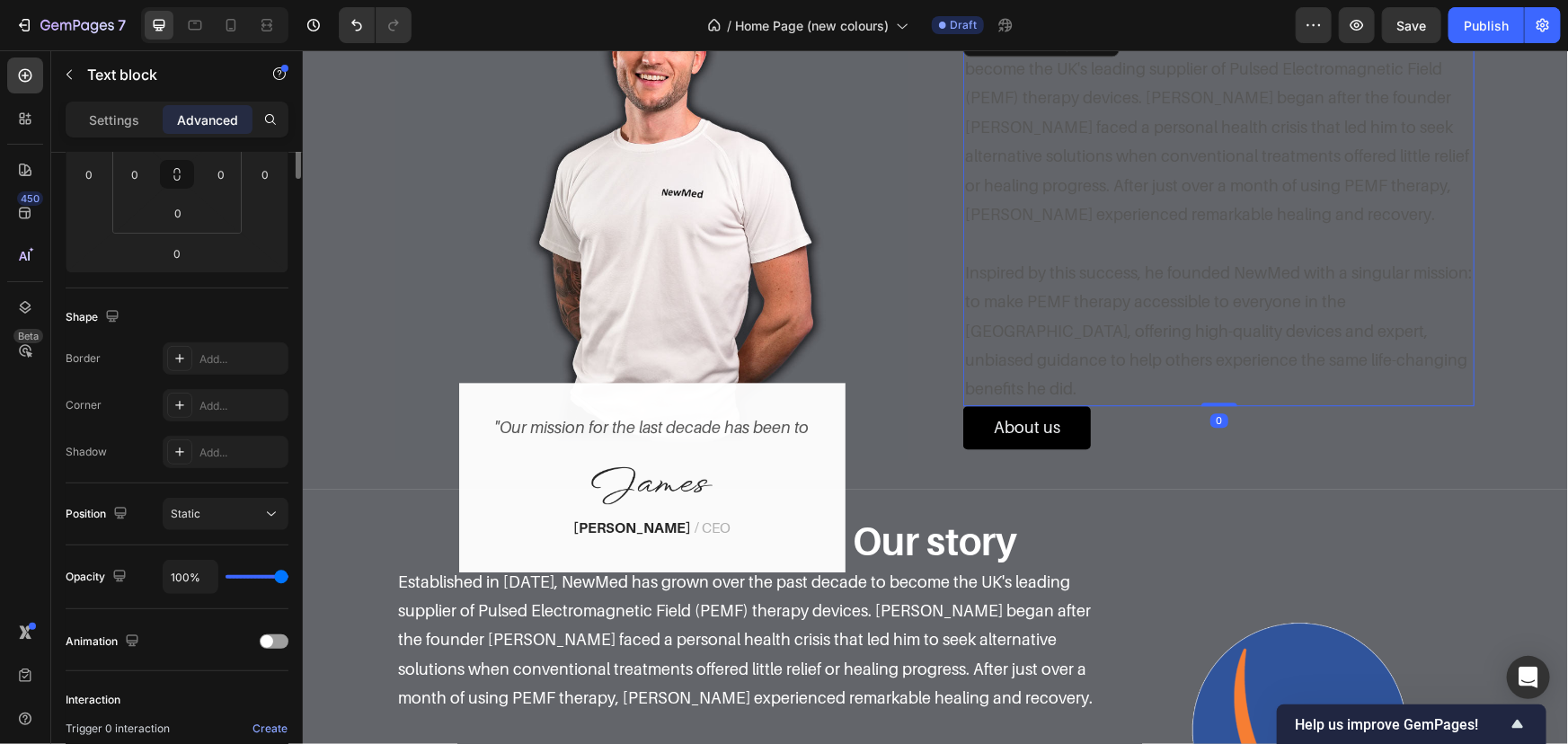
scroll to position [0, 0]
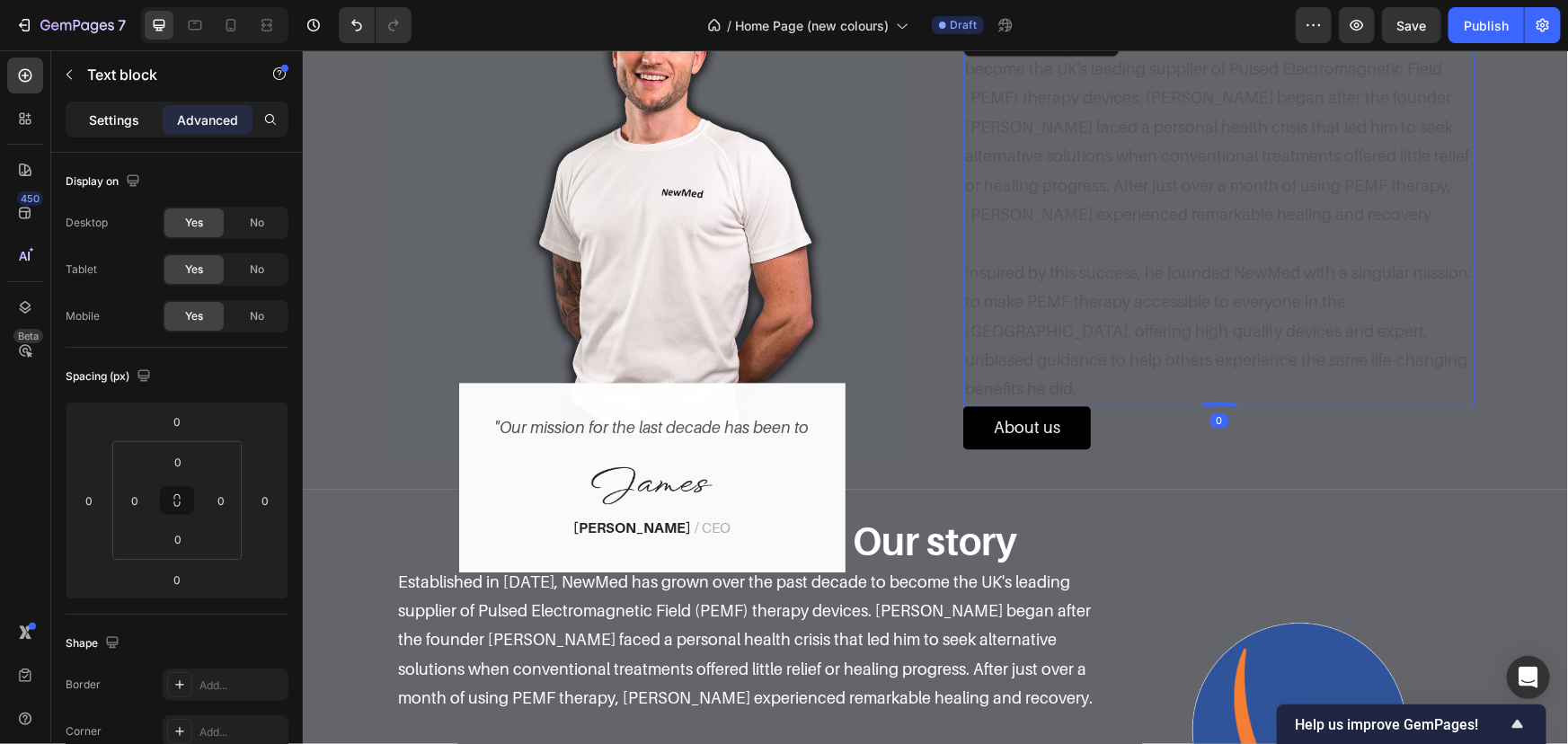
click at [73, 121] on div "Settings" at bounding box center [115, 119] width 90 height 28
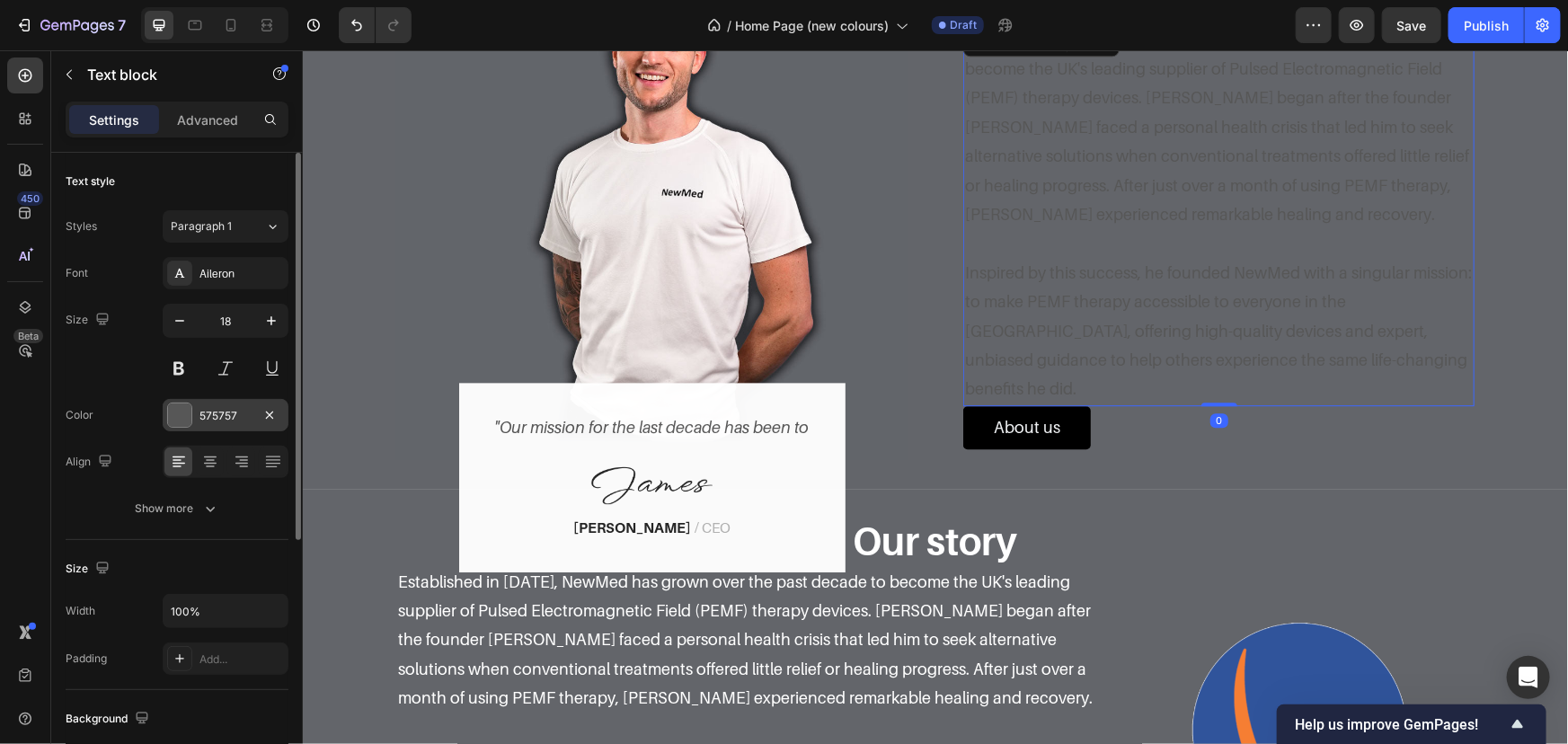
click at [215, 403] on div "575757" at bounding box center [226, 415] width 126 height 32
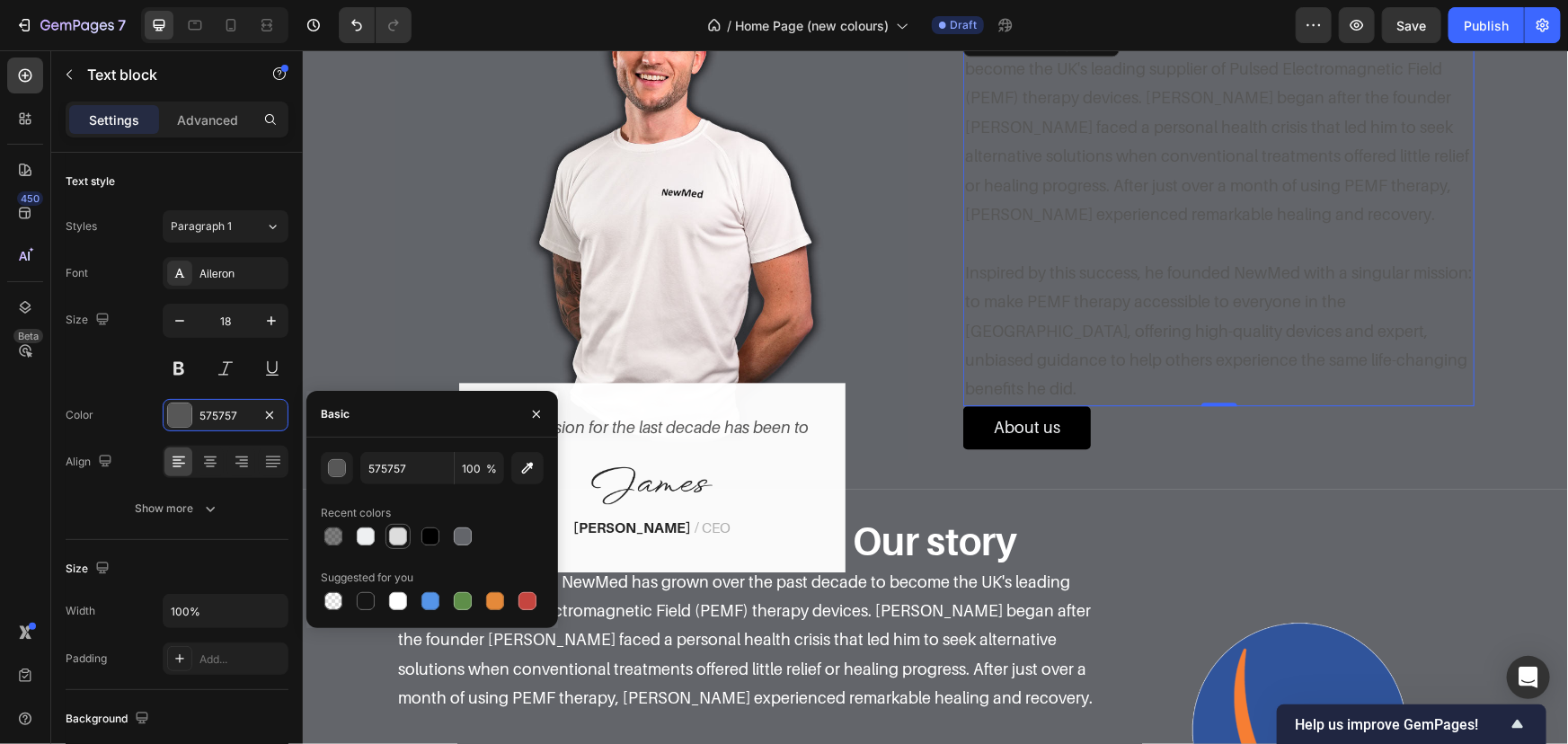
click at [408, 533] on div at bounding box center [398, 536] width 22 height 22
type input "DDDDDD"
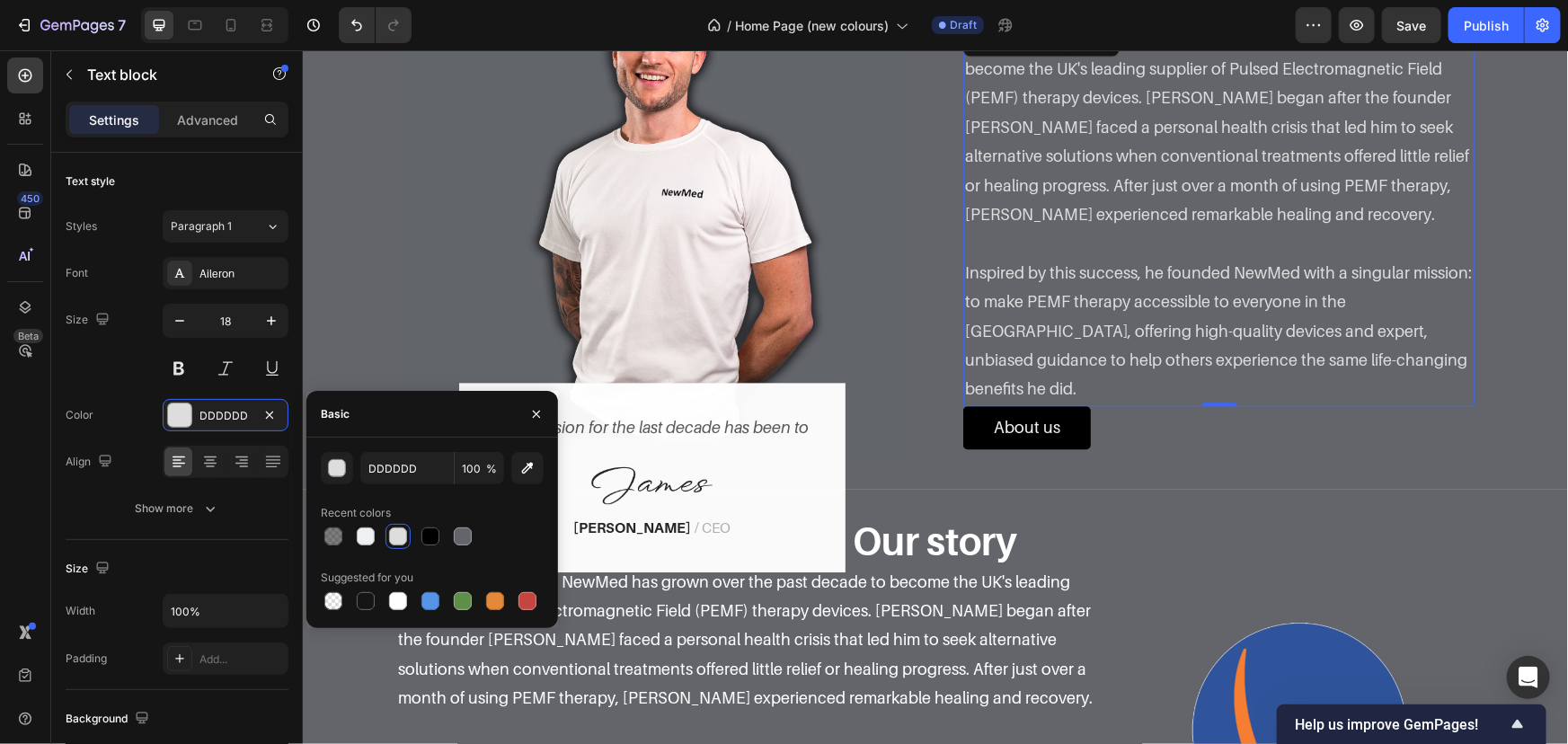
scroll to position [2354, 0]
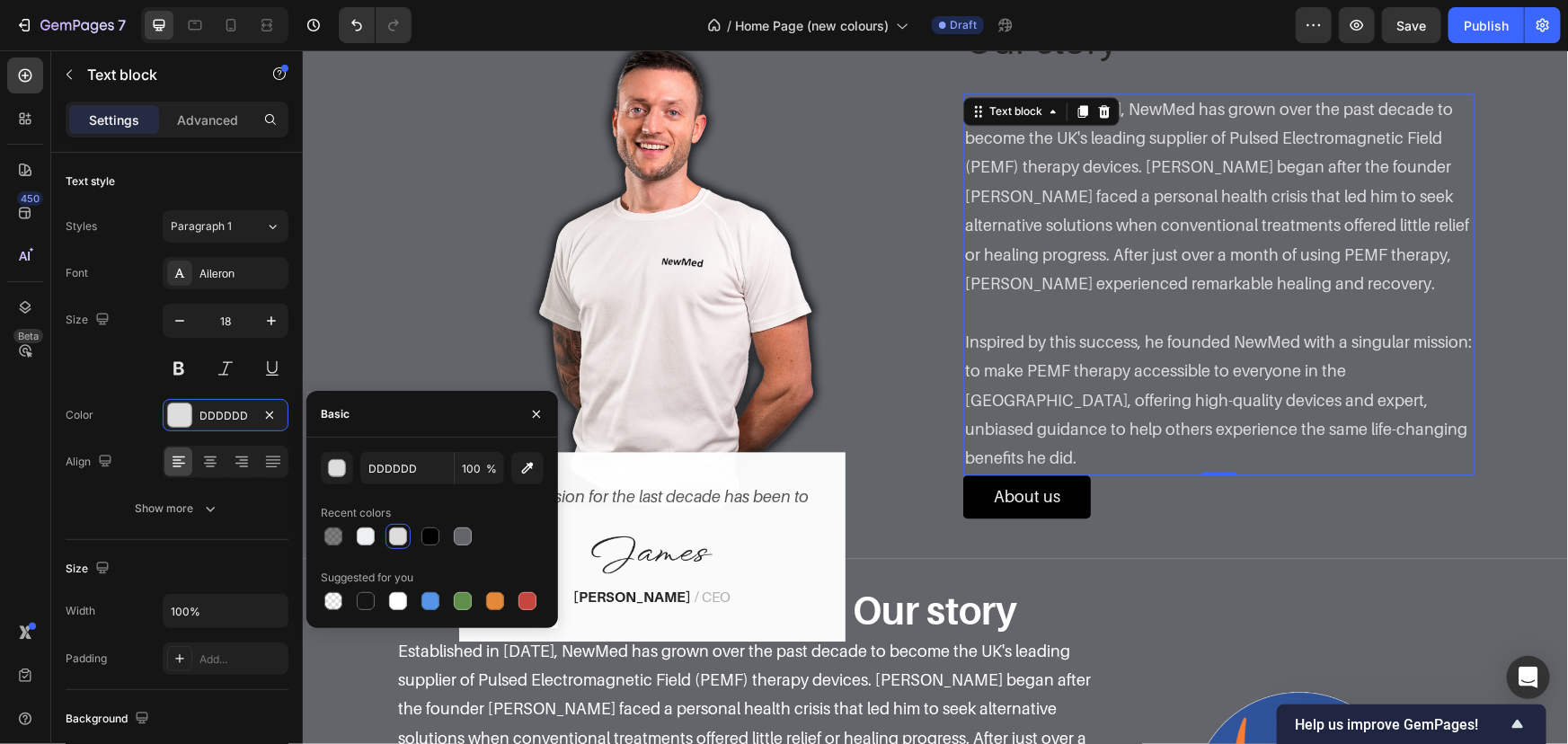
click at [1167, 61] on p "Our story" at bounding box center [1218, 38] width 508 height 45
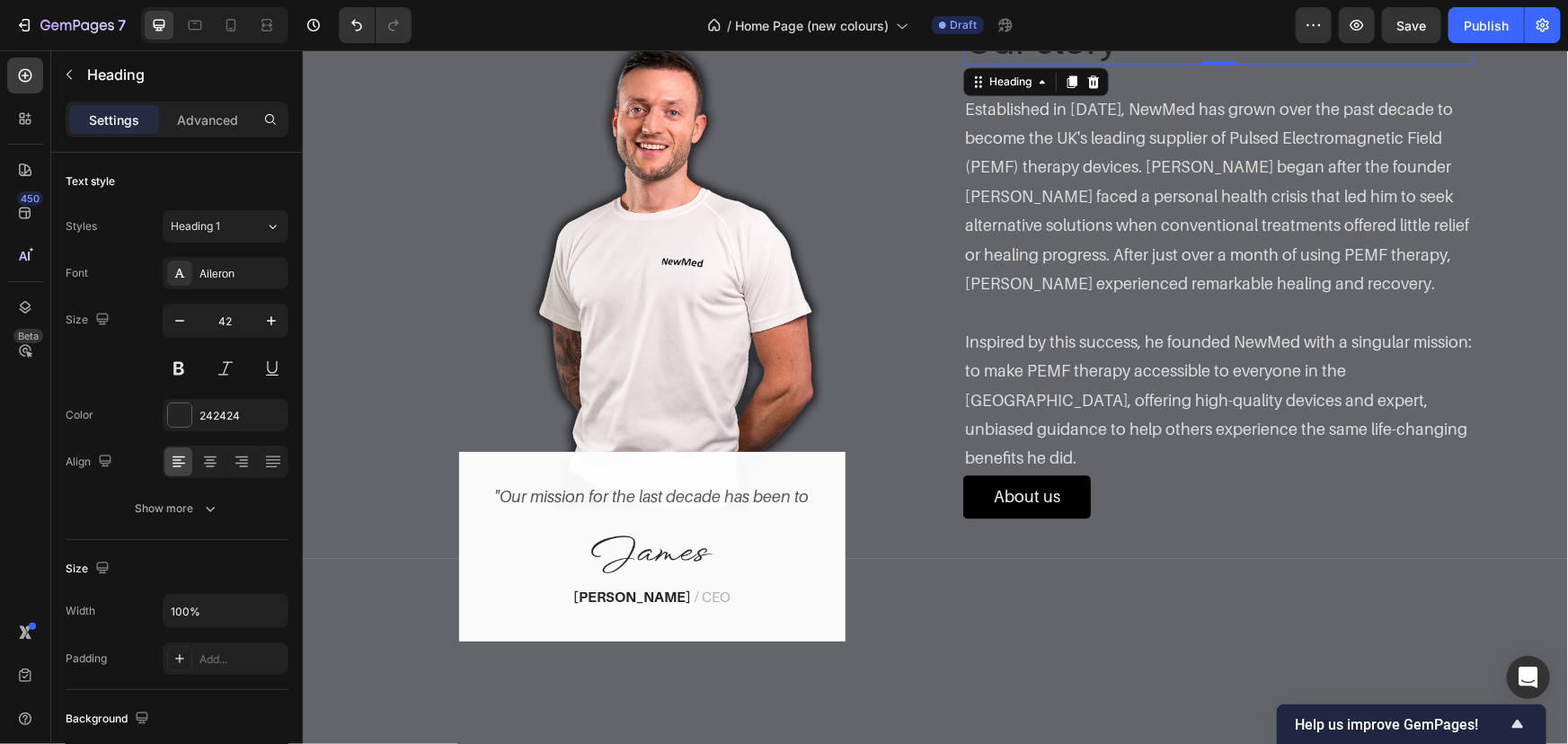
scroll to position [2096, 0]
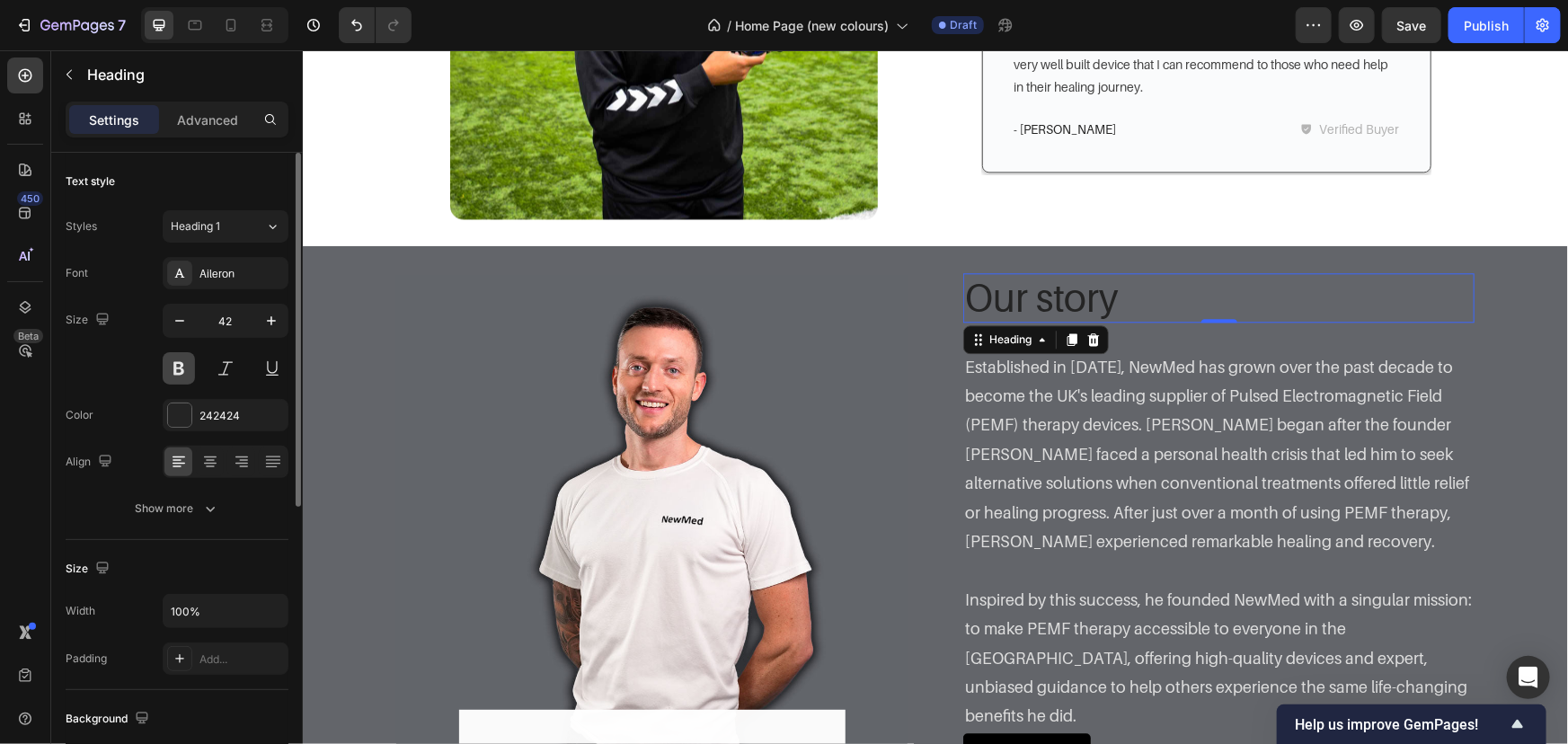
click at [177, 372] on button at bounding box center [178, 368] width 32 height 32
click at [215, 426] on div "242424" at bounding box center [226, 415] width 126 height 32
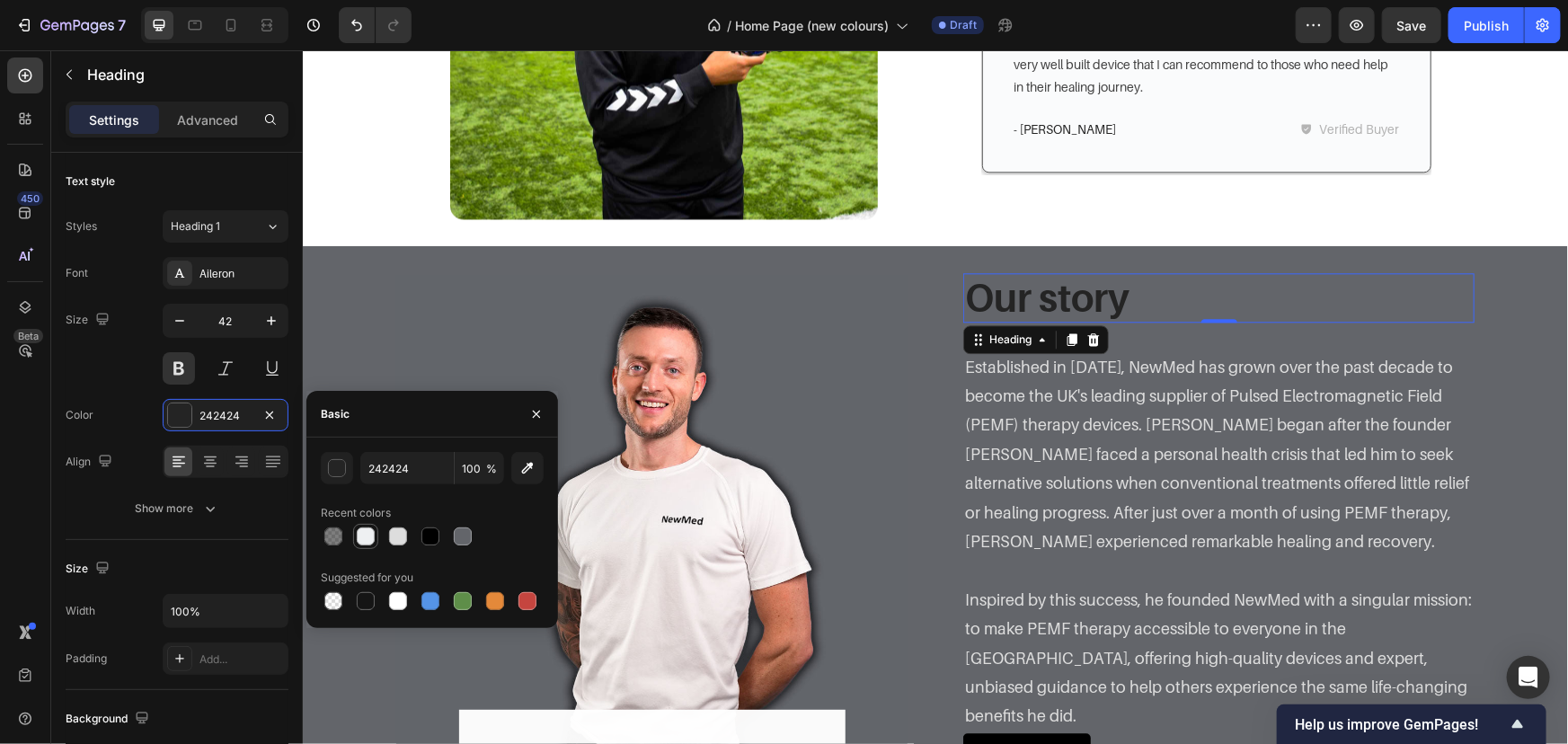
click at [367, 537] on div at bounding box center [366, 536] width 18 height 18
click at [390, 535] on div at bounding box center [398, 536] width 18 height 18
click at [394, 600] on div at bounding box center [398, 601] width 18 height 18
type input "FFFFFF"
click at [200, 133] on div "Advanced" at bounding box center [208, 119] width 90 height 28
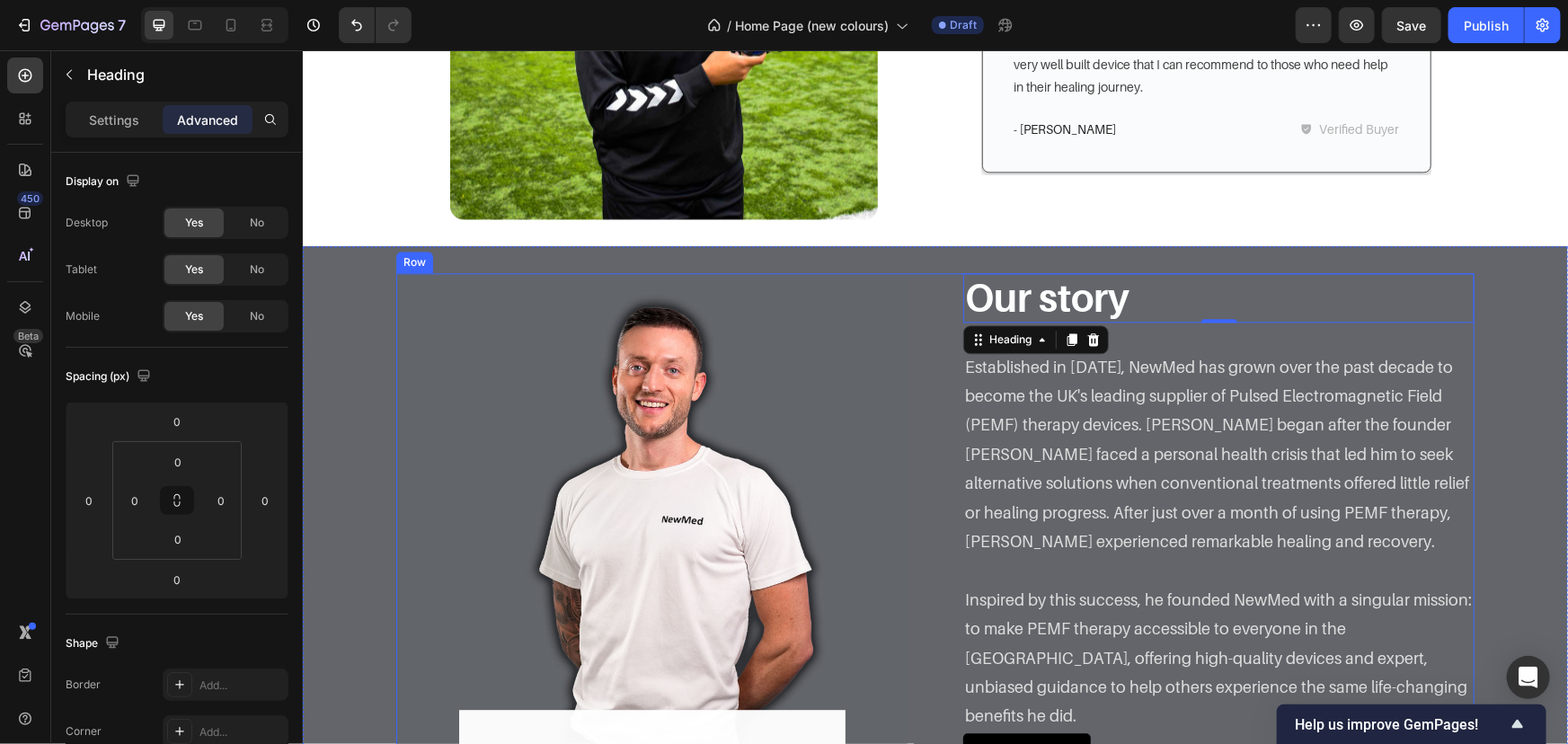
click at [1166, 339] on div "Our story Heading 0 Row Established in 2014, NewMed has grown over the past dec…" at bounding box center [1218, 530] width 511 height 517
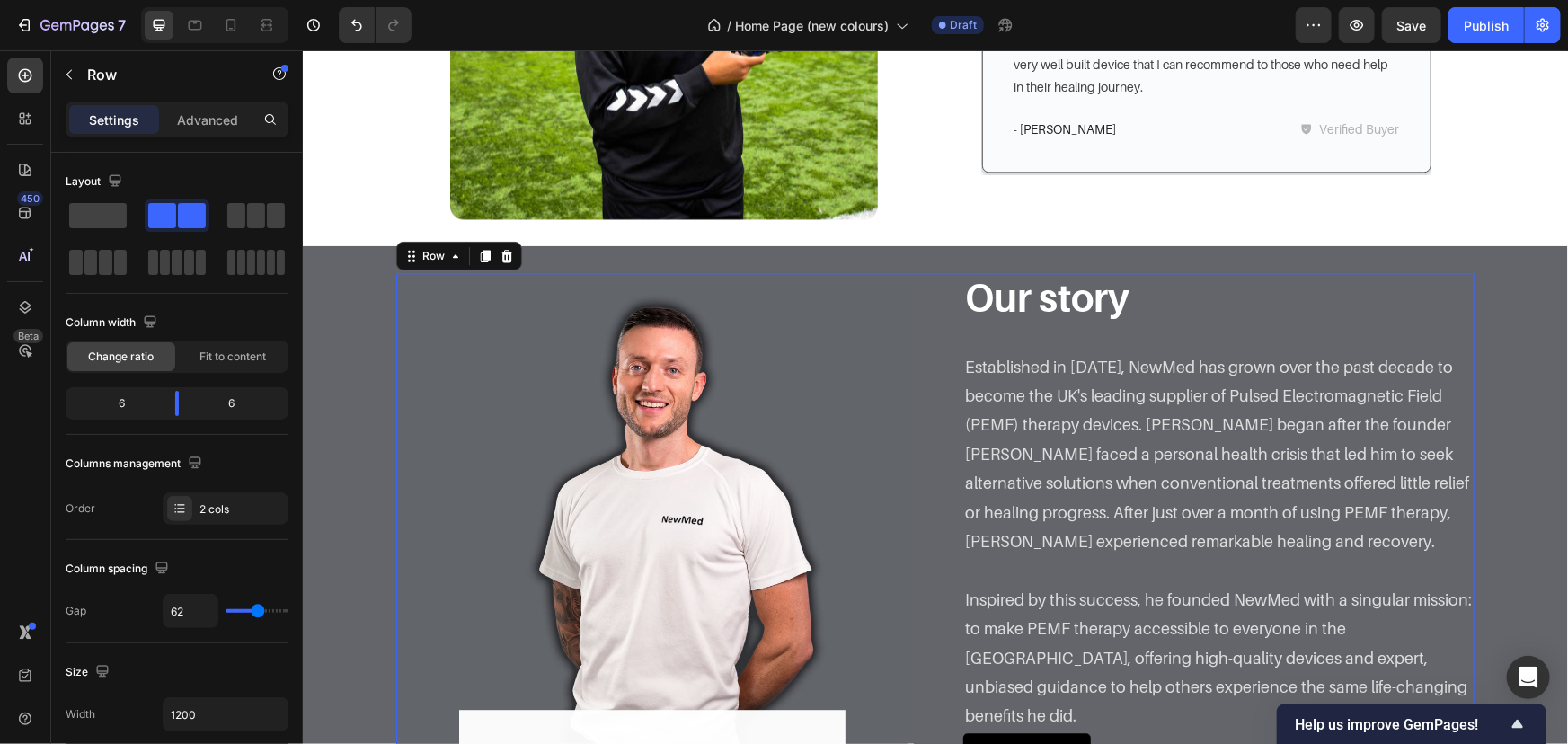
click at [1153, 310] on p "Our story" at bounding box center [1218, 297] width 508 height 45
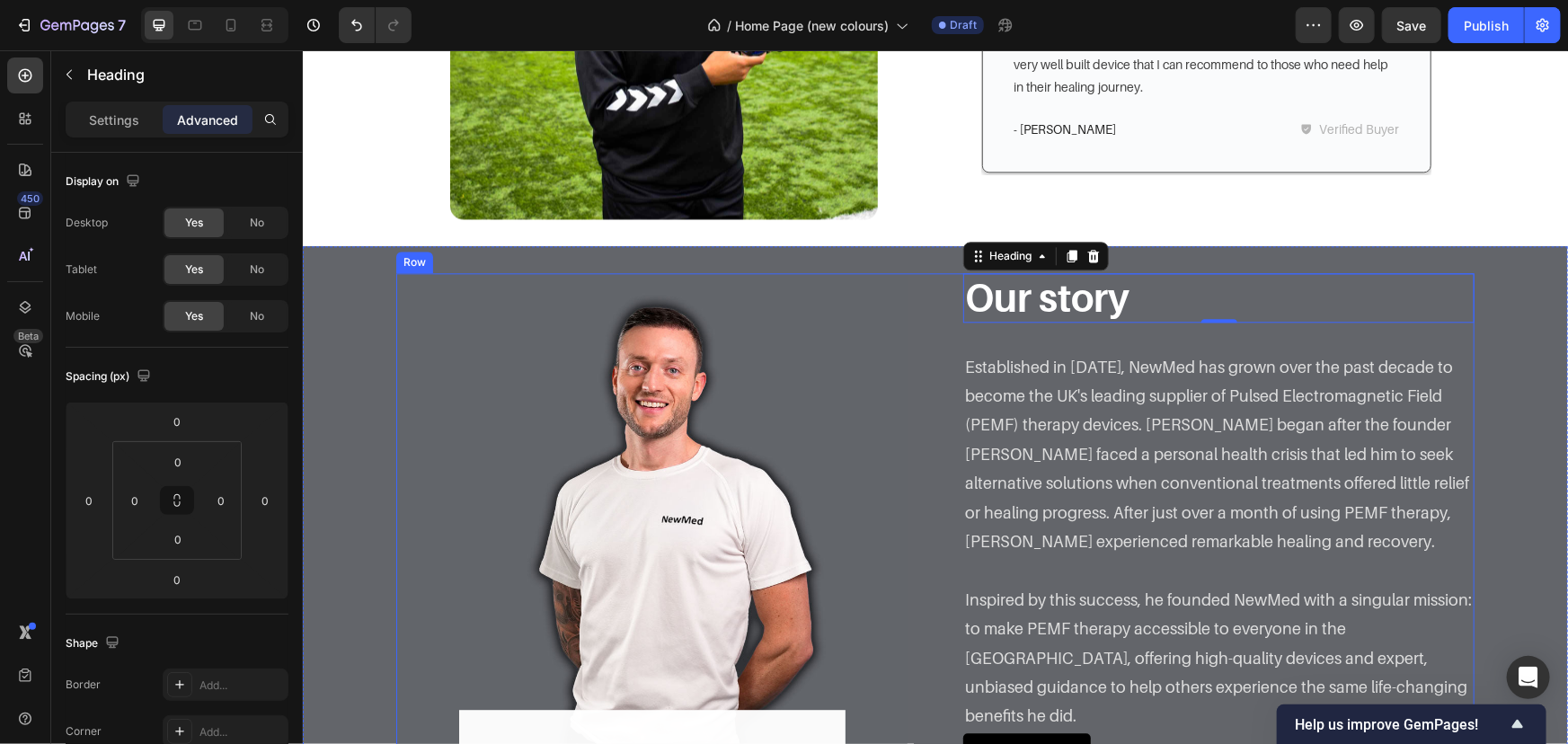
click at [1126, 378] on p "Established in 2014, NewMed has grown over the past decade to become the UK's l…" at bounding box center [1218, 454] width 508 height 204
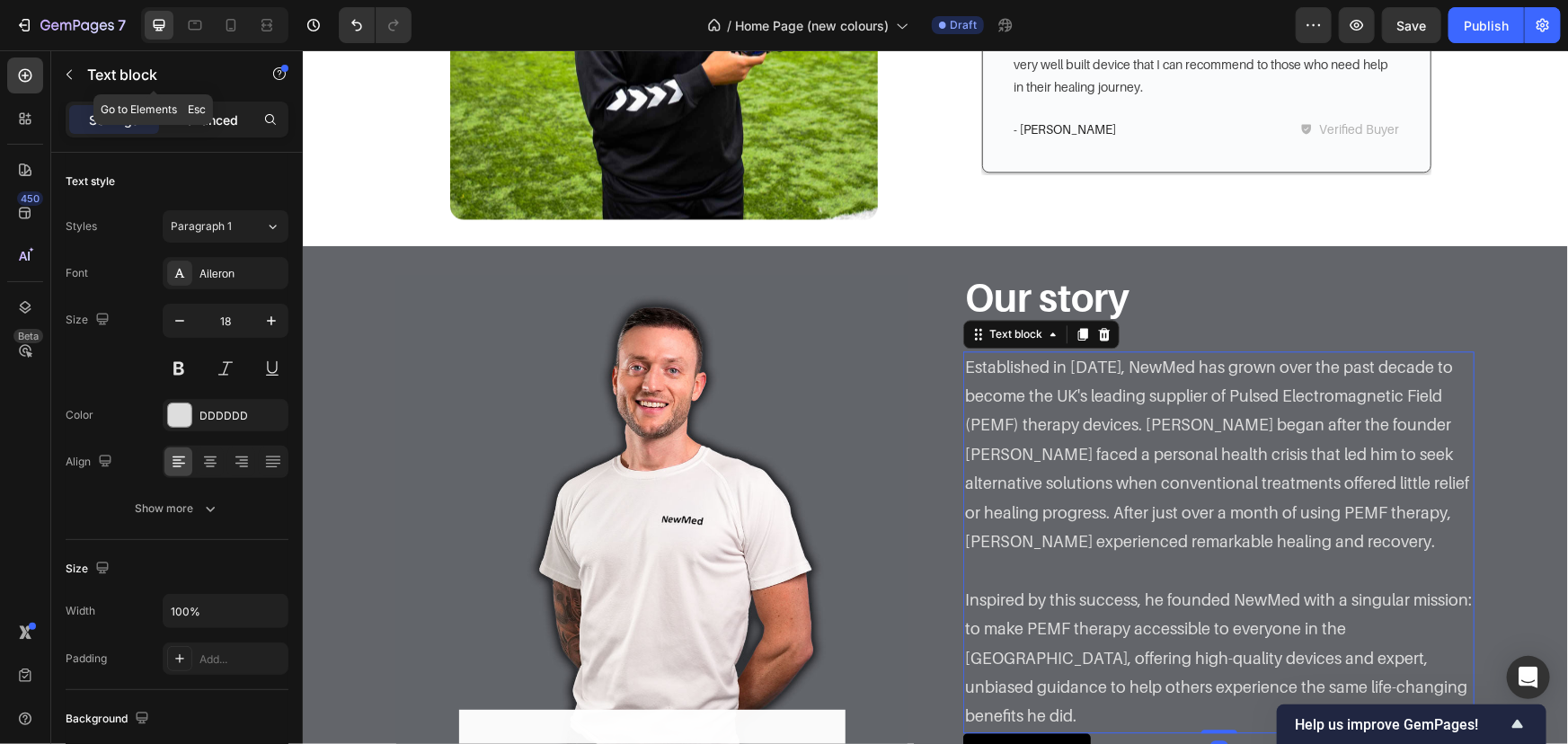
click at [212, 107] on div "Advanced" at bounding box center [208, 119] width 90 height 28
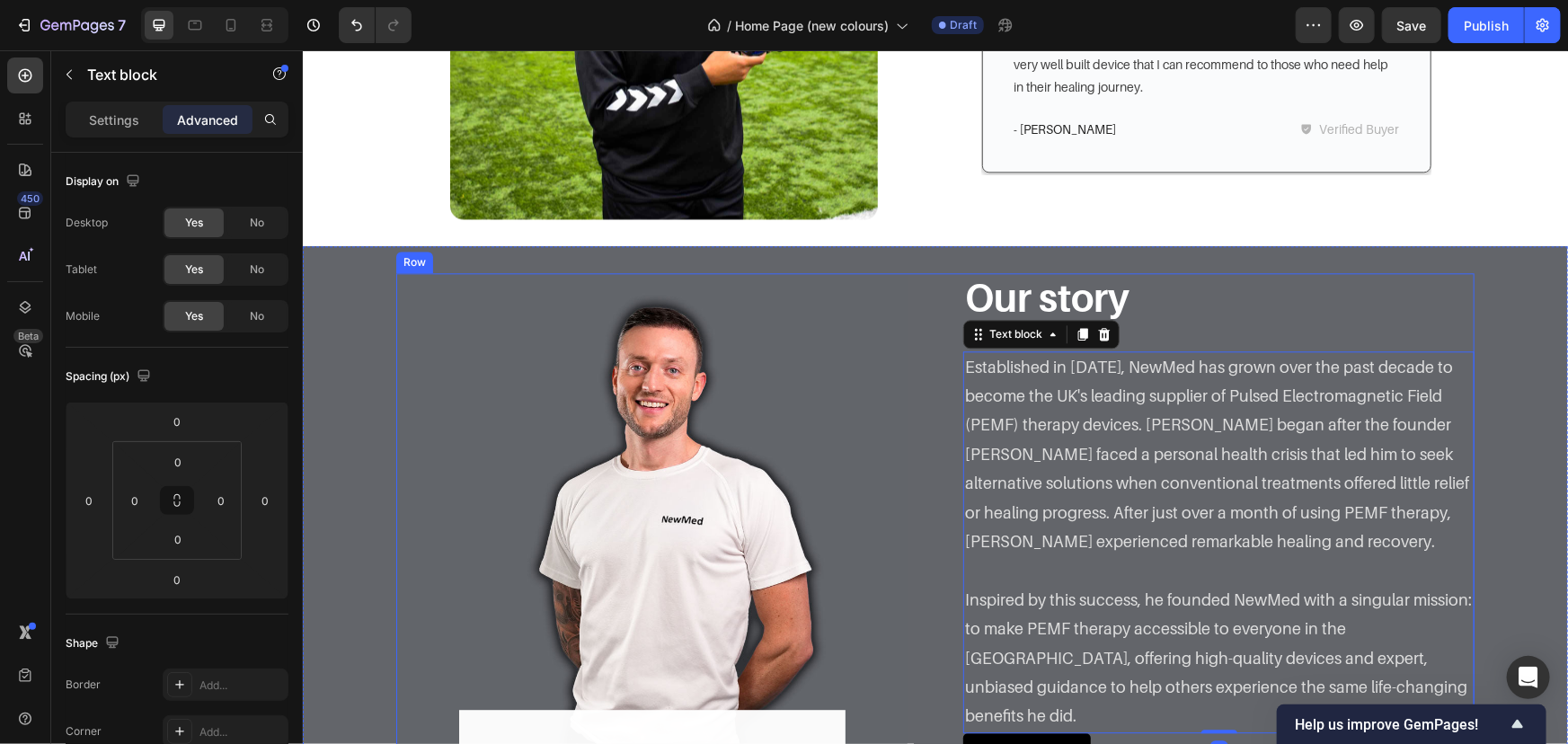
click at [1174, 313] on p "Our story" at bounding box center [1218, 297] width 508 height 45
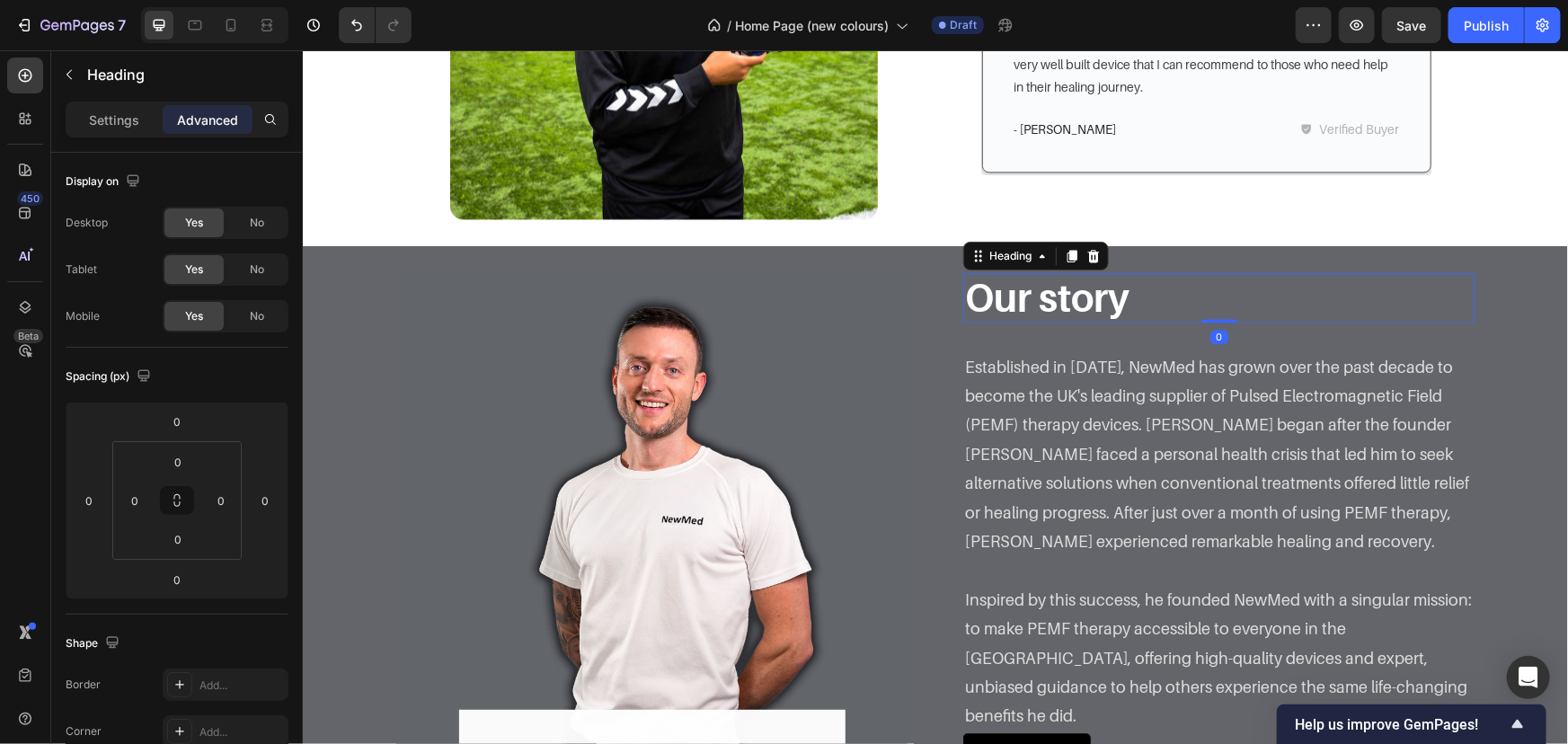
drag, startPoint x: 1215, startPoint y: 331, endPoint x: 1211, endPoint y: 260, distance: 71.1
click at [1211, 260] on div "Image "Our mission for the last decade has been to Text block Image Andy Smith …" at bounding box center [935, 530] width 1265 height 570
click at [1070, 262] on icon at bounding box center [1072, 255] width 10 height 13
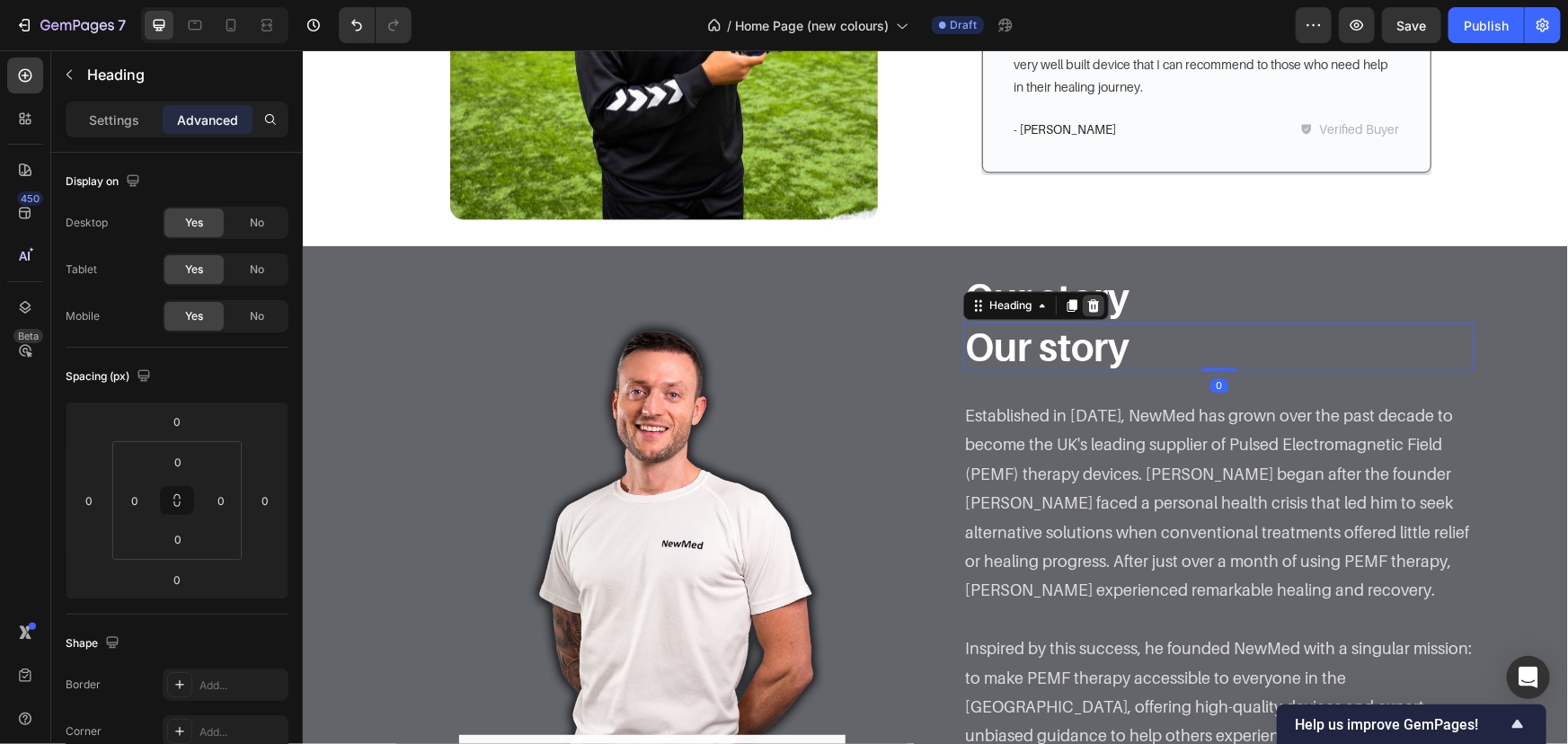
click at [1087, 299] on icon at bounding box center [1093, 303] width 12 height 13
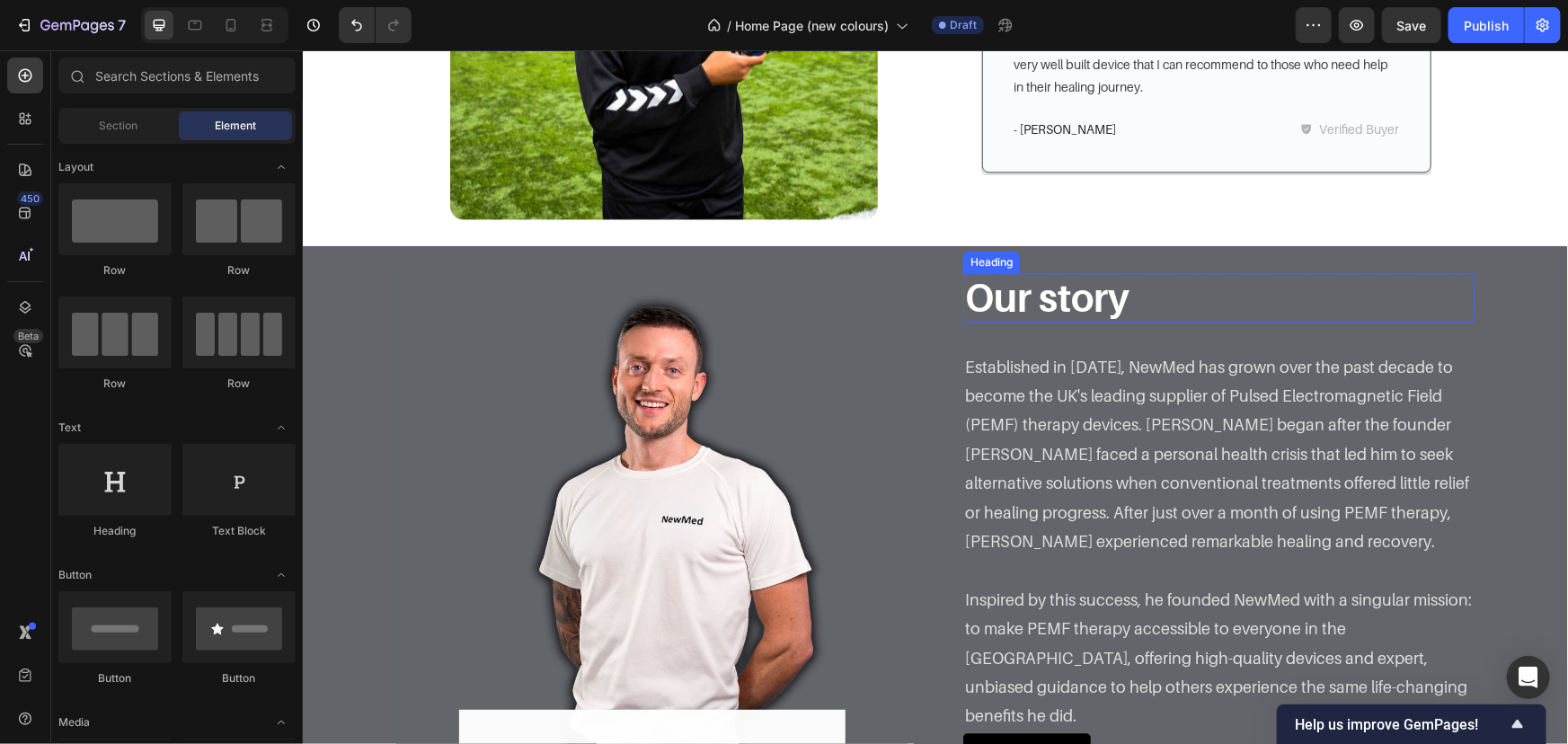
click at [1084, 373] on p "Established in 2014, NewMed has grown over the past decade to become the UK's l…" at bounding box center [1218, 454] width 508 height 204
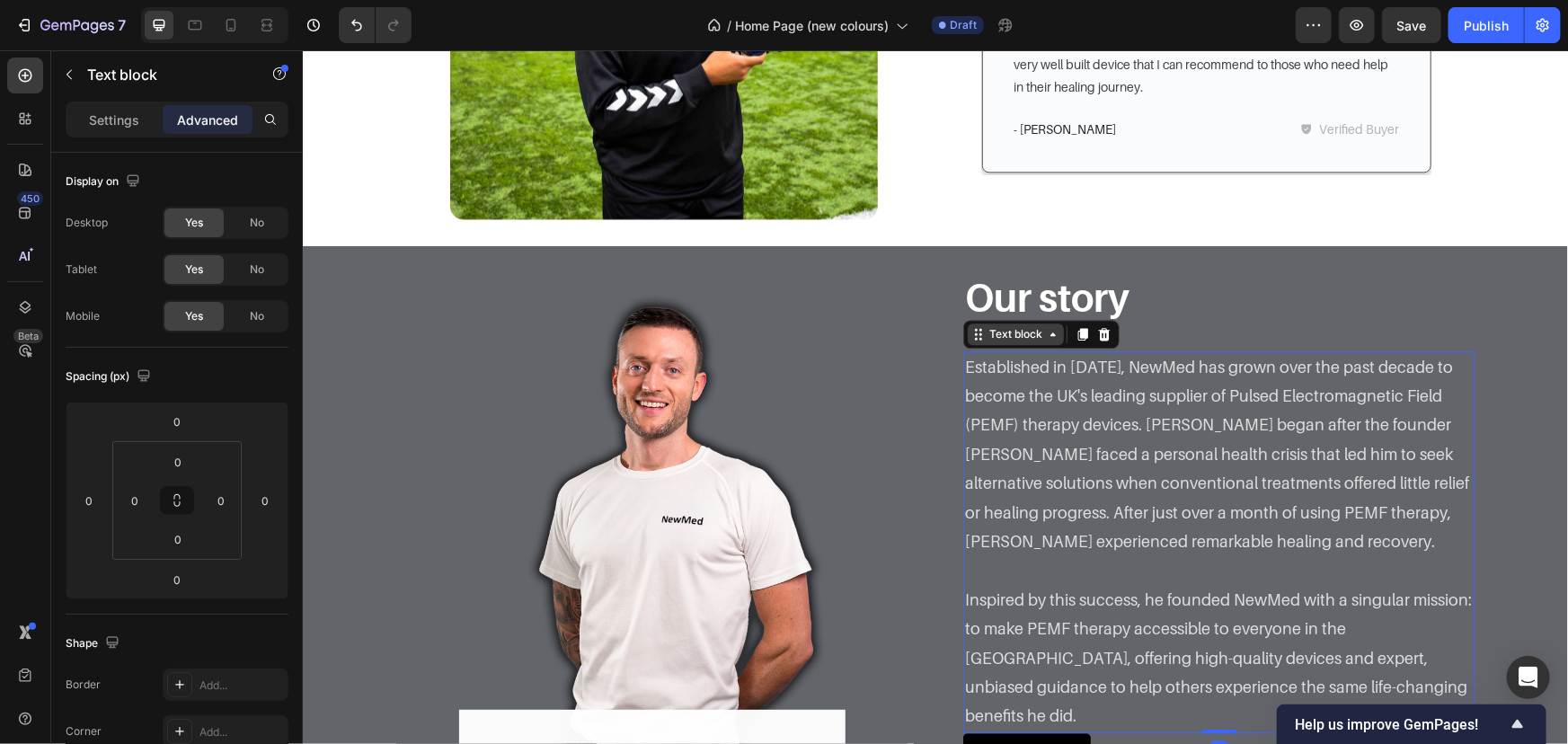
click at [1038, 335] on div "Text block" at bounding box center [1014, 333] width 60 height 16
click at [1192, 345] on div "Our story Heading Row Established in 2014, NewMed has grown over the past decad…" at bounding box center [1218, 530] width 511 height 517
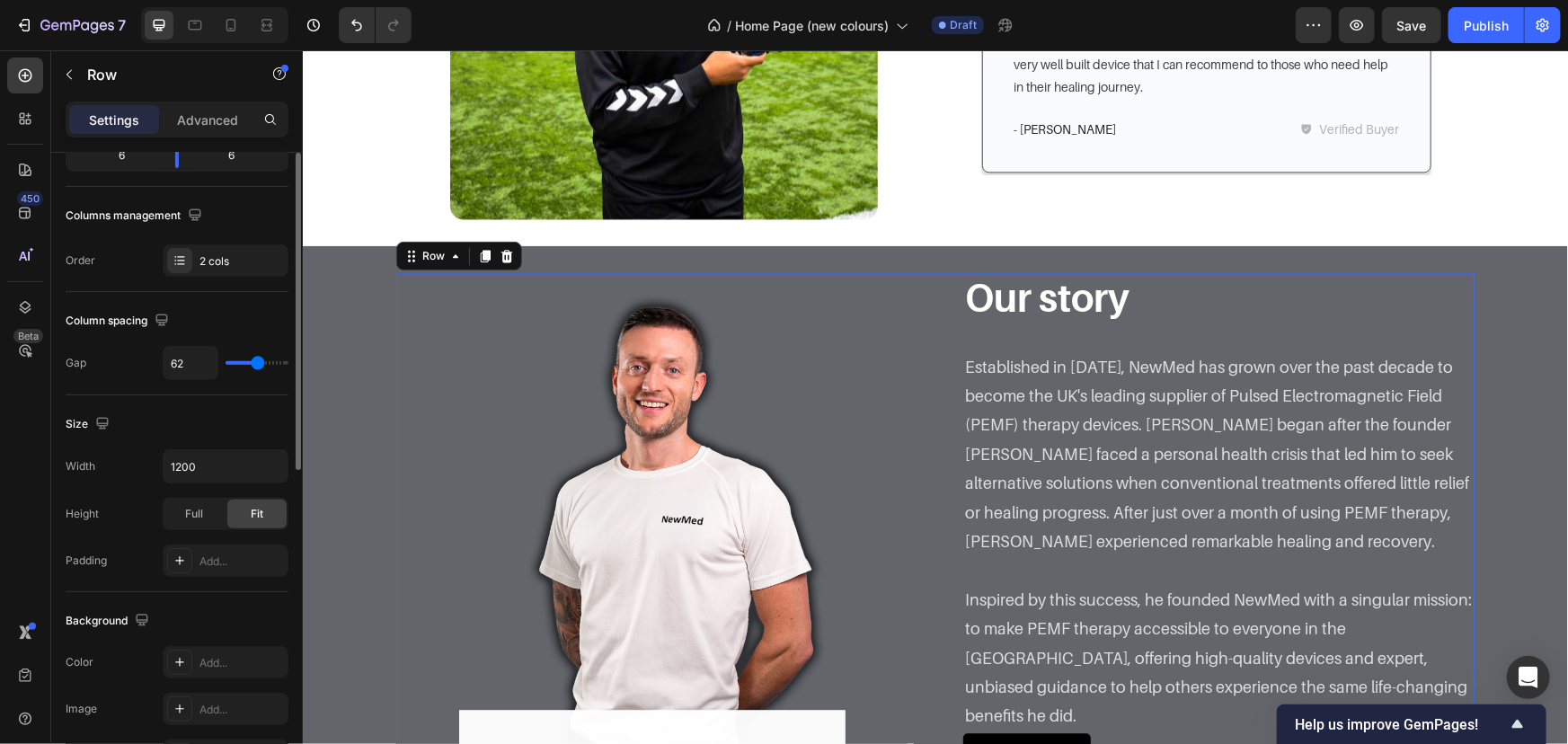
scroll to position [0, 0]
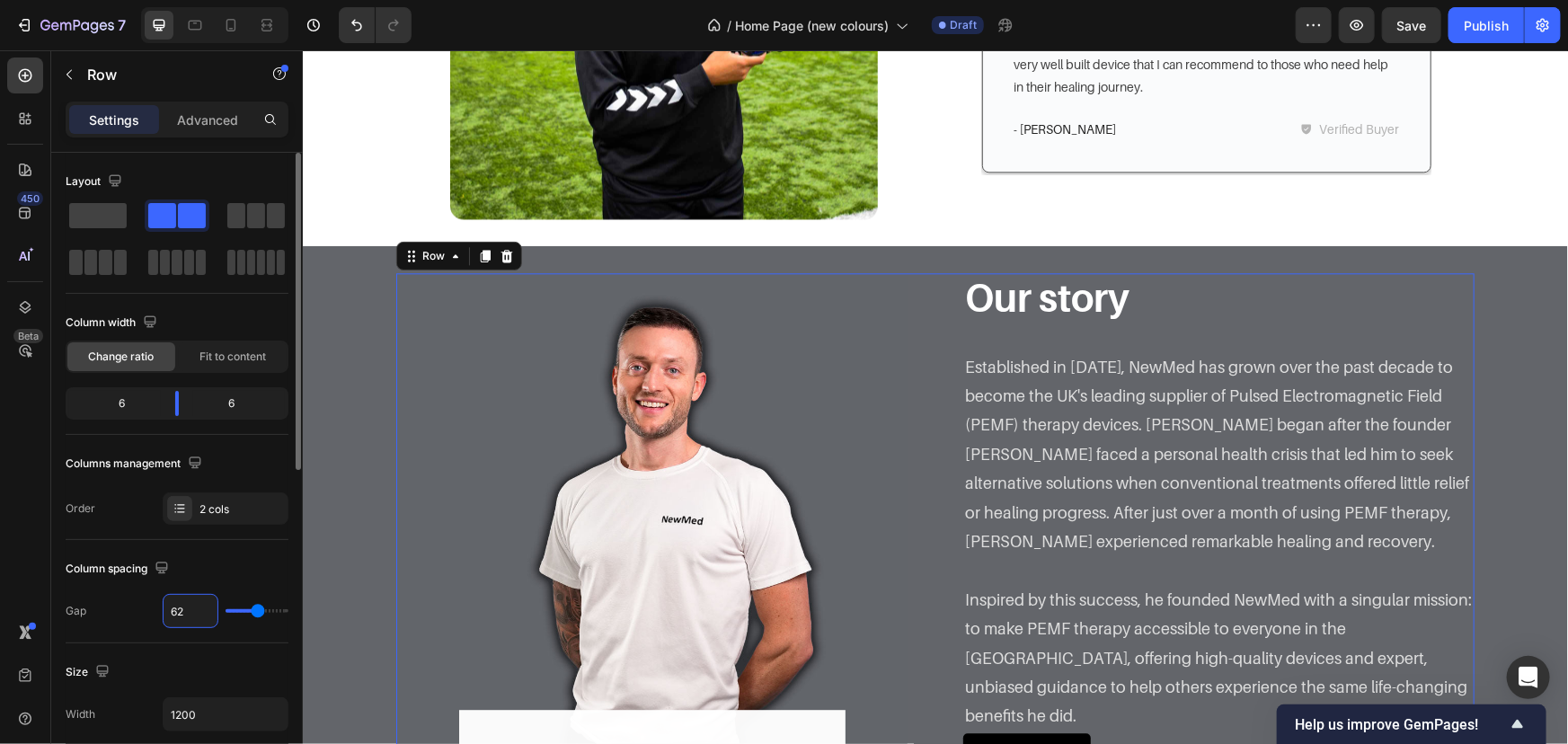
click at [190, 599] on input "62" at bounding box center [190, 611] width 54 height 32
type input "1"
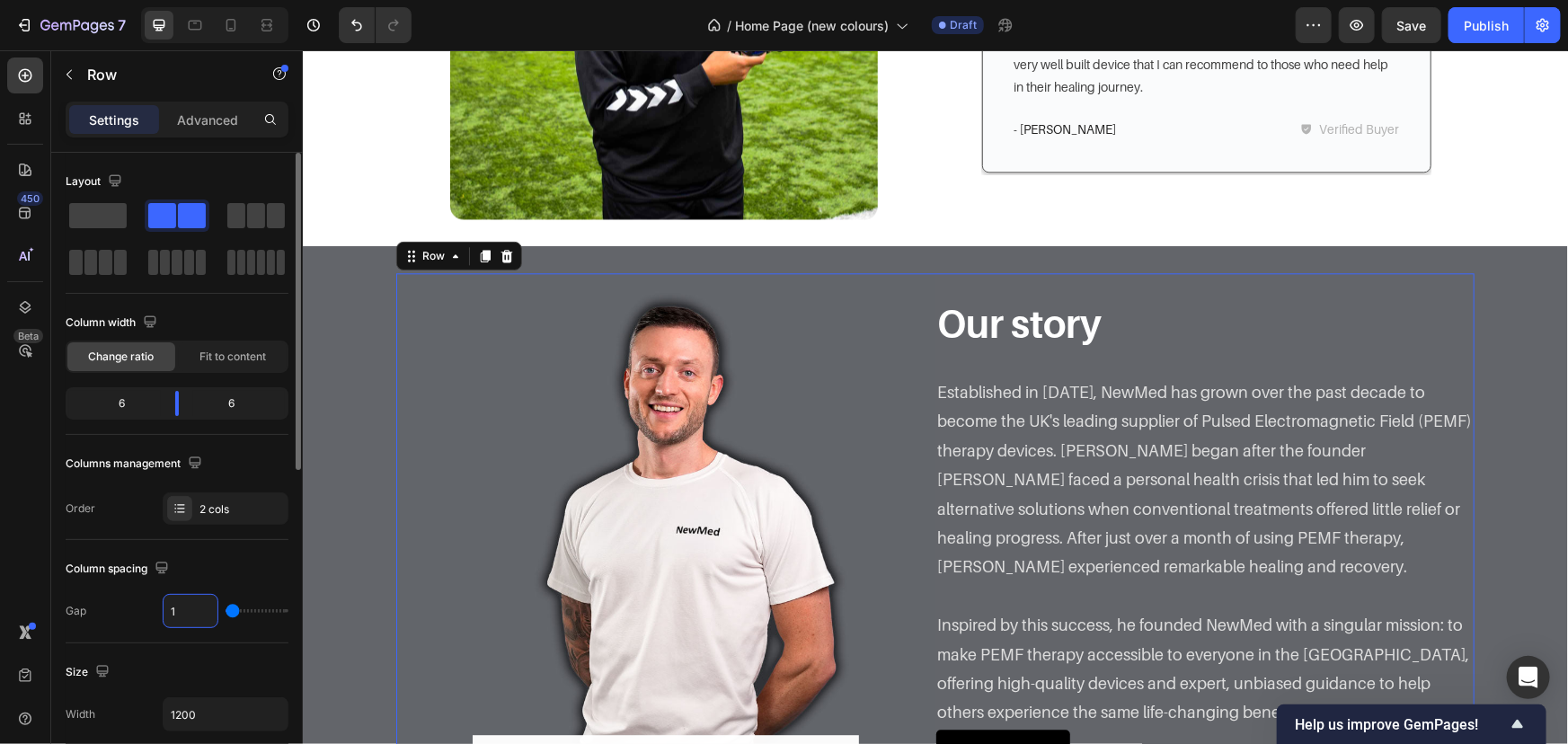
type input "15"
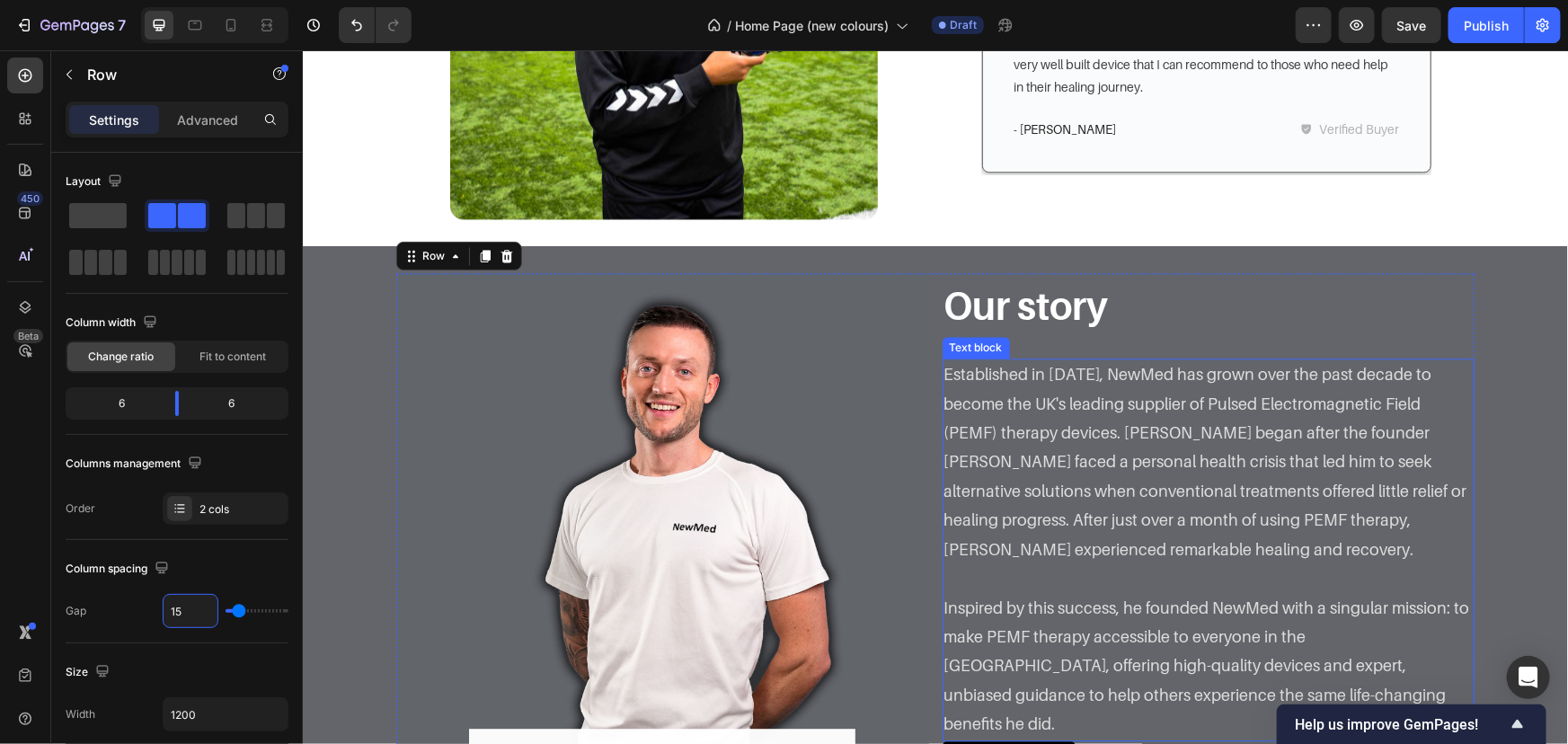
click at [1142, 431] on p "Established in 2014, NewMed has grown over the past decade to become the UK's l…" at bounding box center [1208, 462] width 530 height 204
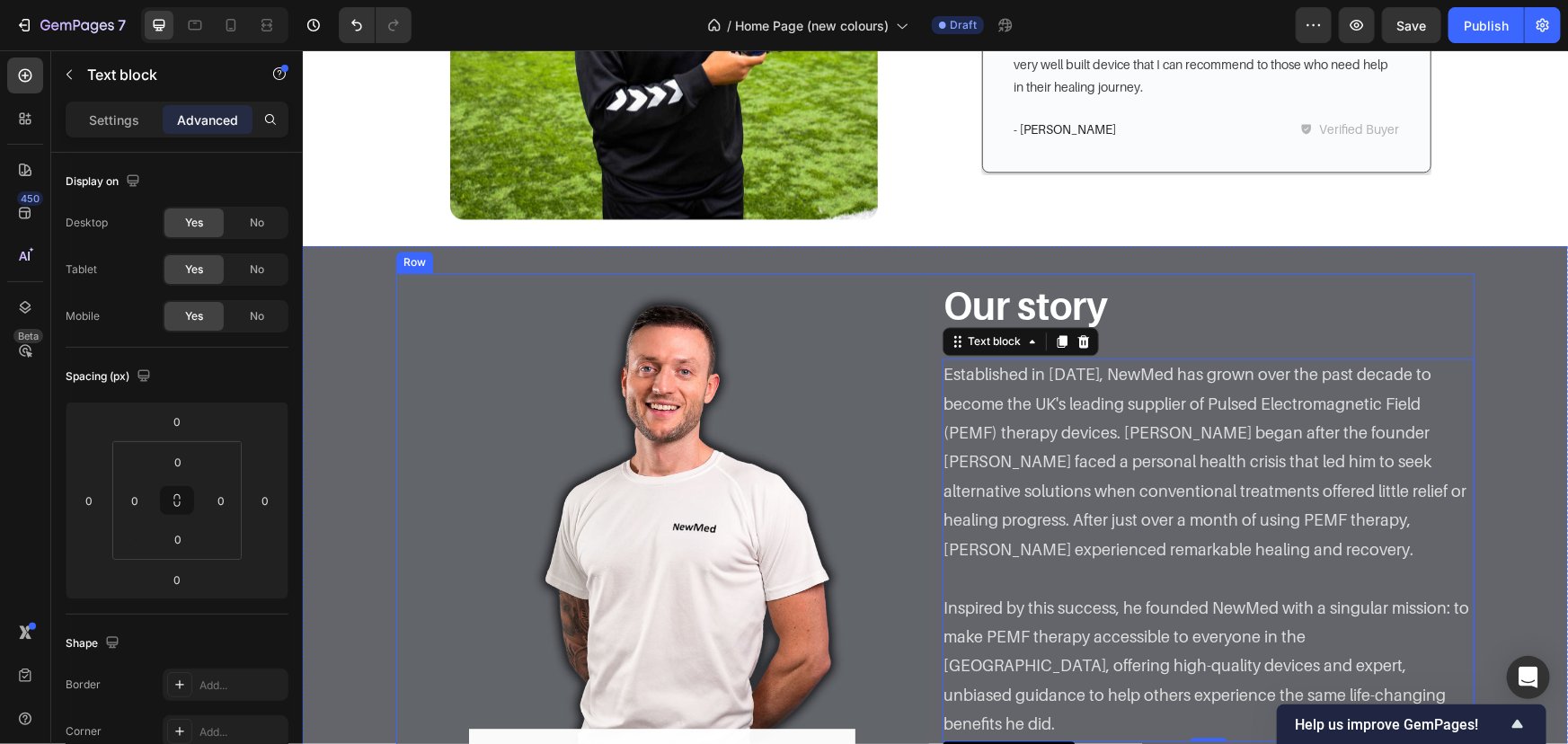
click at [1119, 360] on div "Our story Heading Row Established in 2014, NewMed has grown over the past decad…" at bounding box center [1207, 538] width 532 height 532
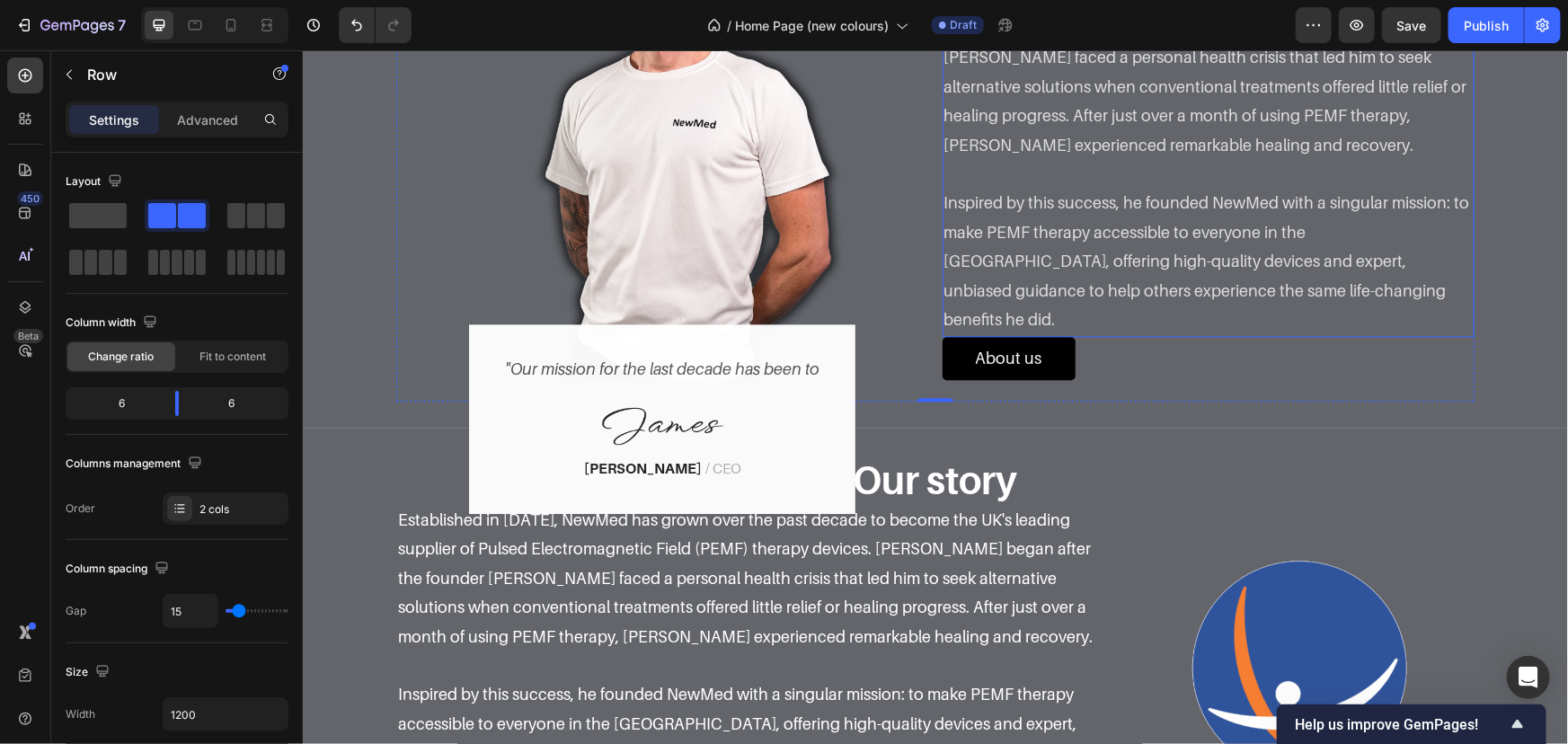
scroll to position [1932, 0]
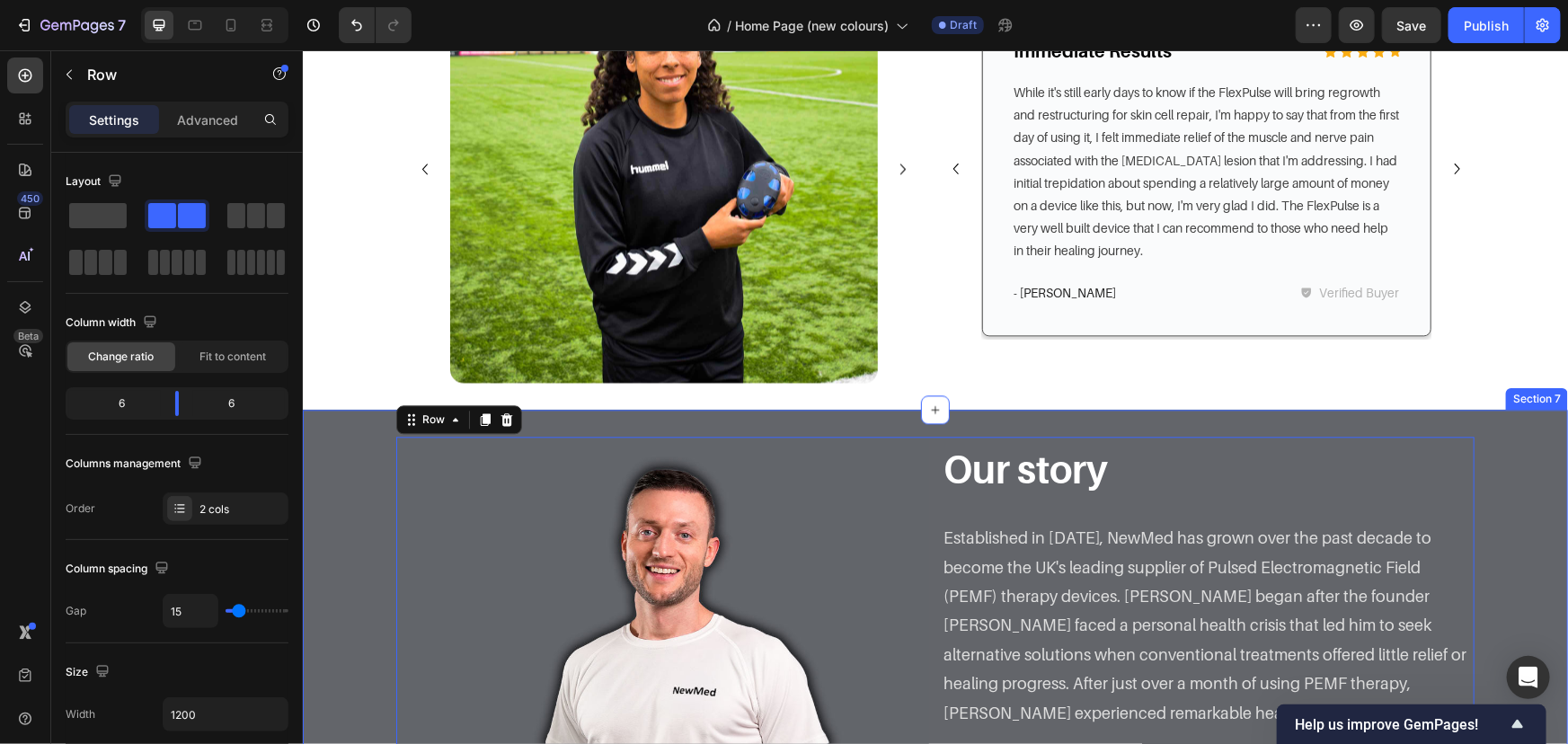
click at [366, 440] on div "Image "Our mission for the last decade has been to Text block Image Andy Smith …" at bounding box center [935, 702] width 1239 height 532
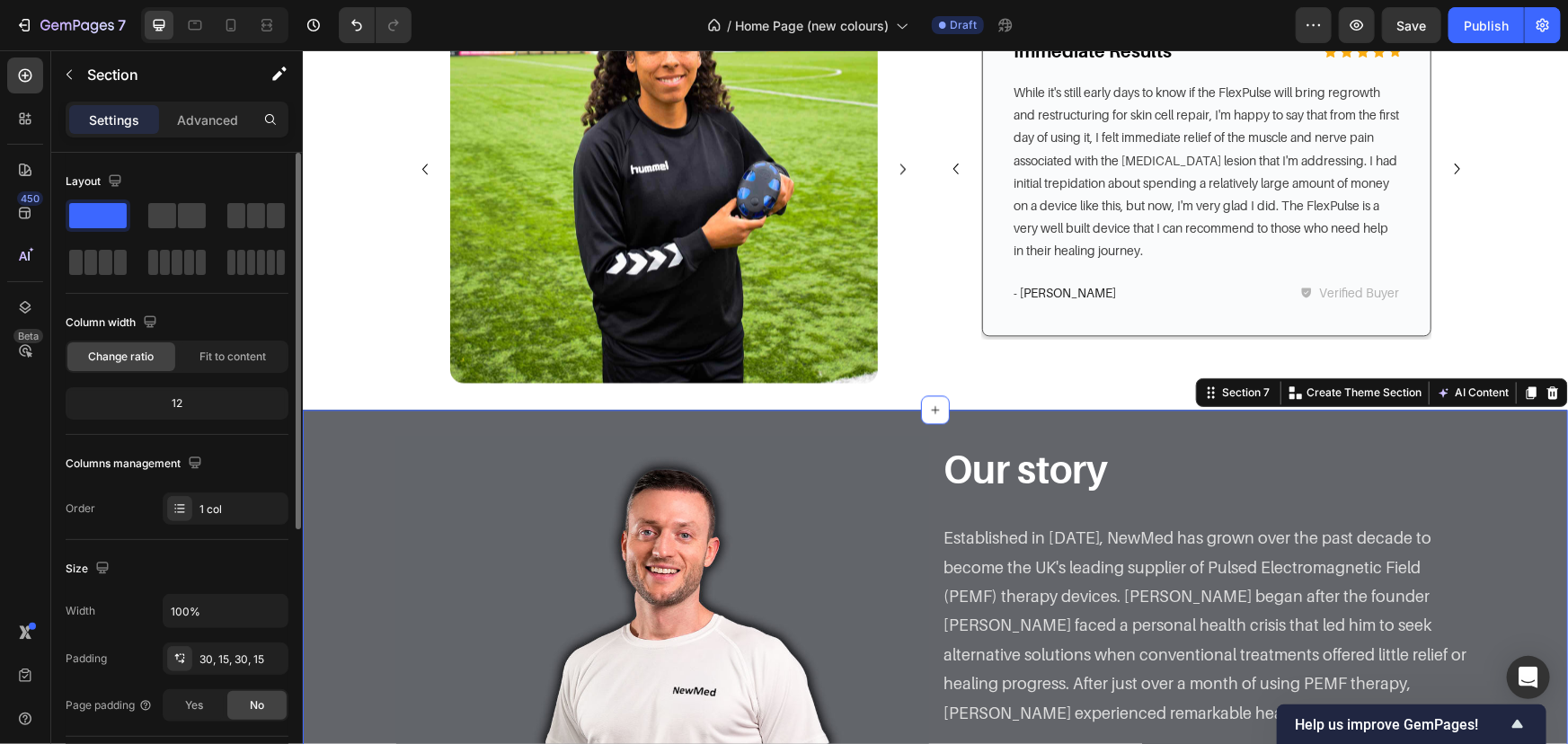
scroll to position [452, 0]
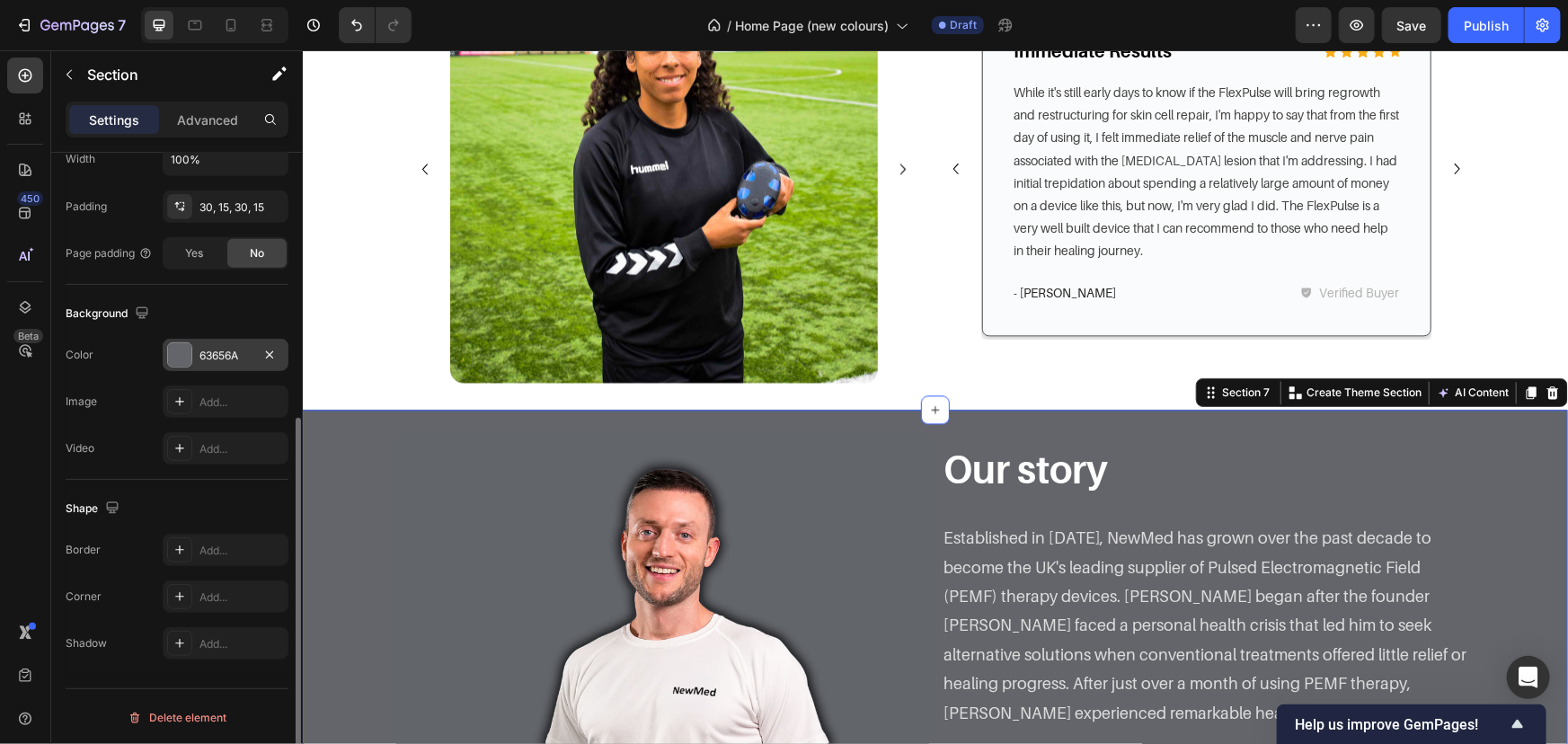
click at [224, 361] on div "63656A" at bounding box center [225, 356] width 52 height 16
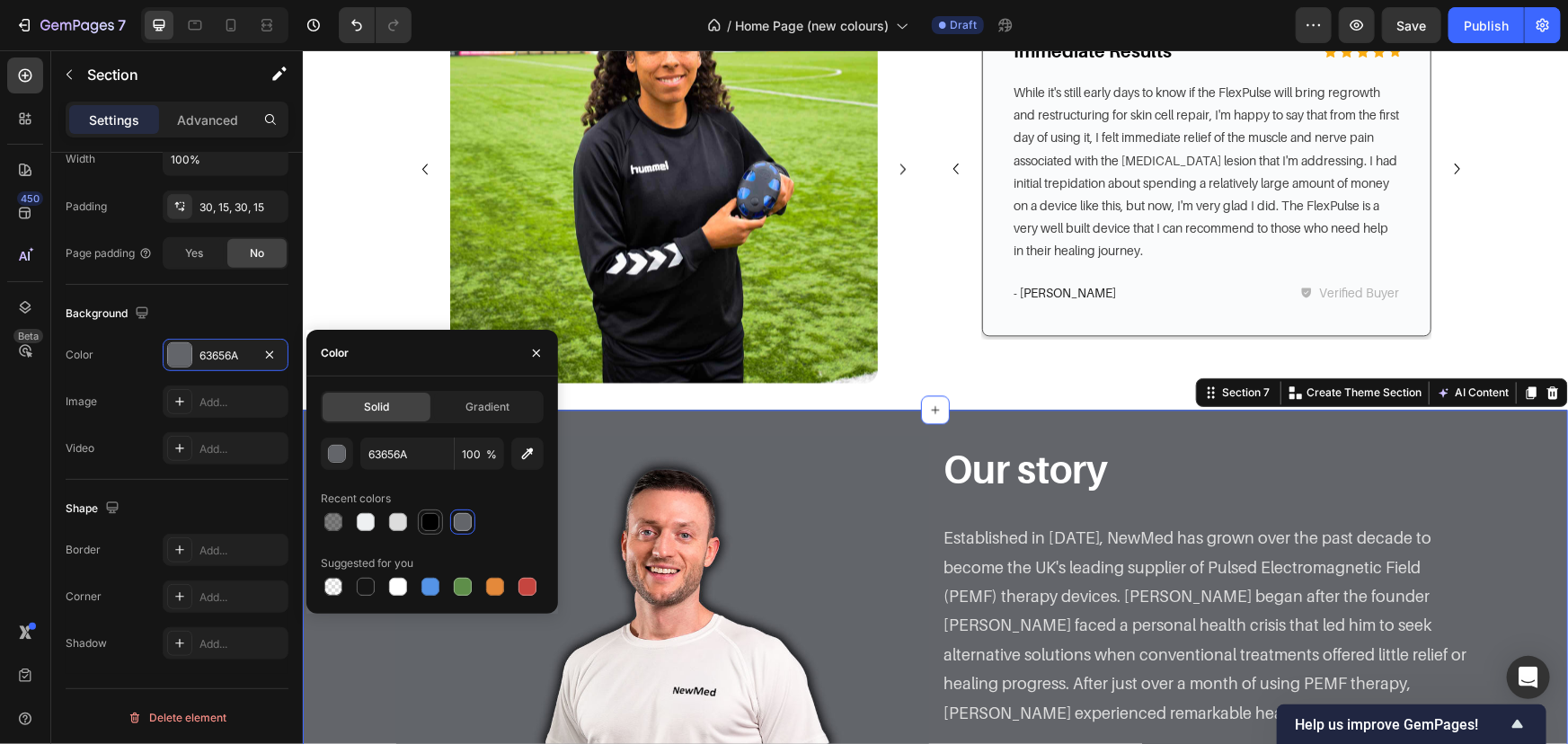
click at [434, 522] on div at bounding box center [430, 521] width 18 height 18
type input "000000"
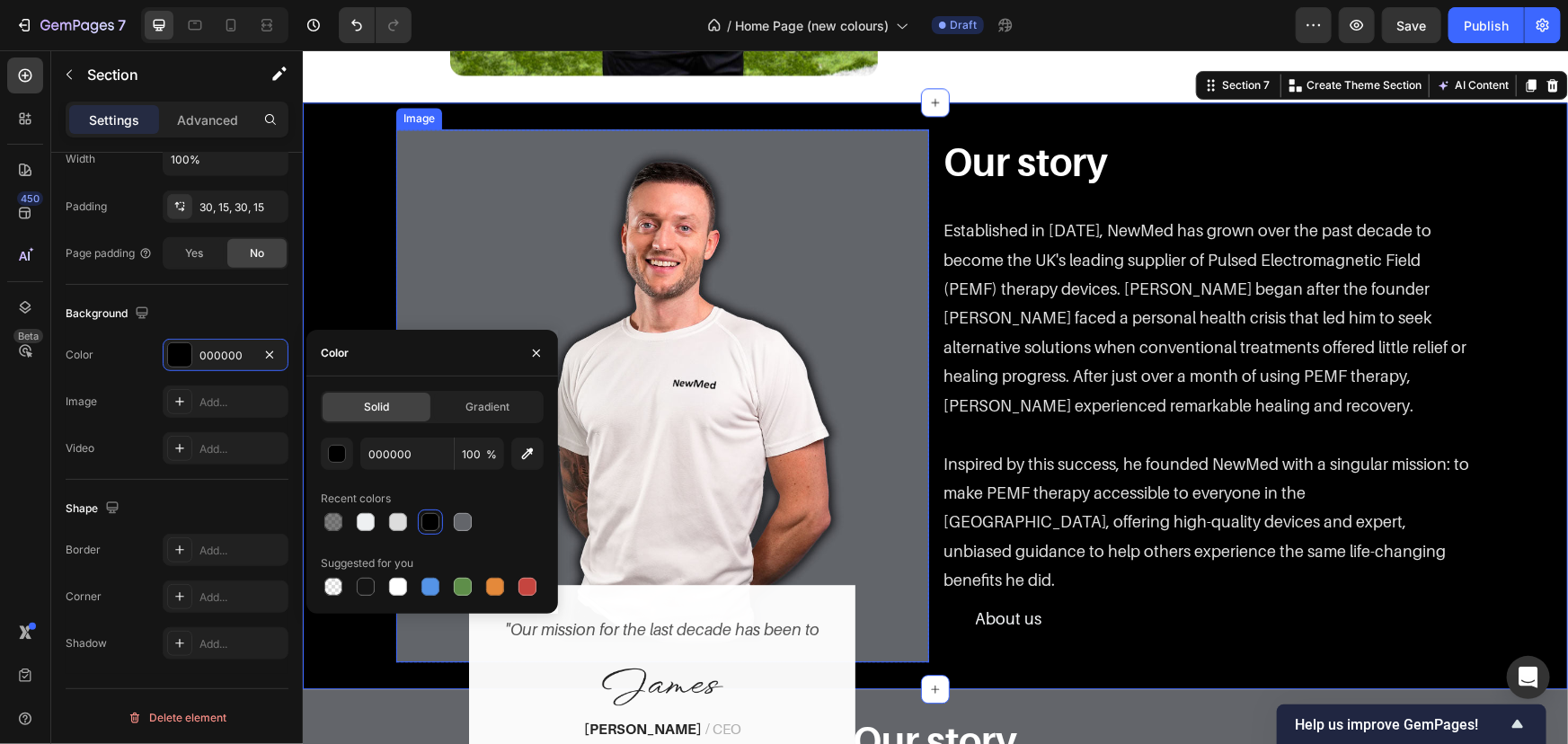
scroll to position [2259, 0]
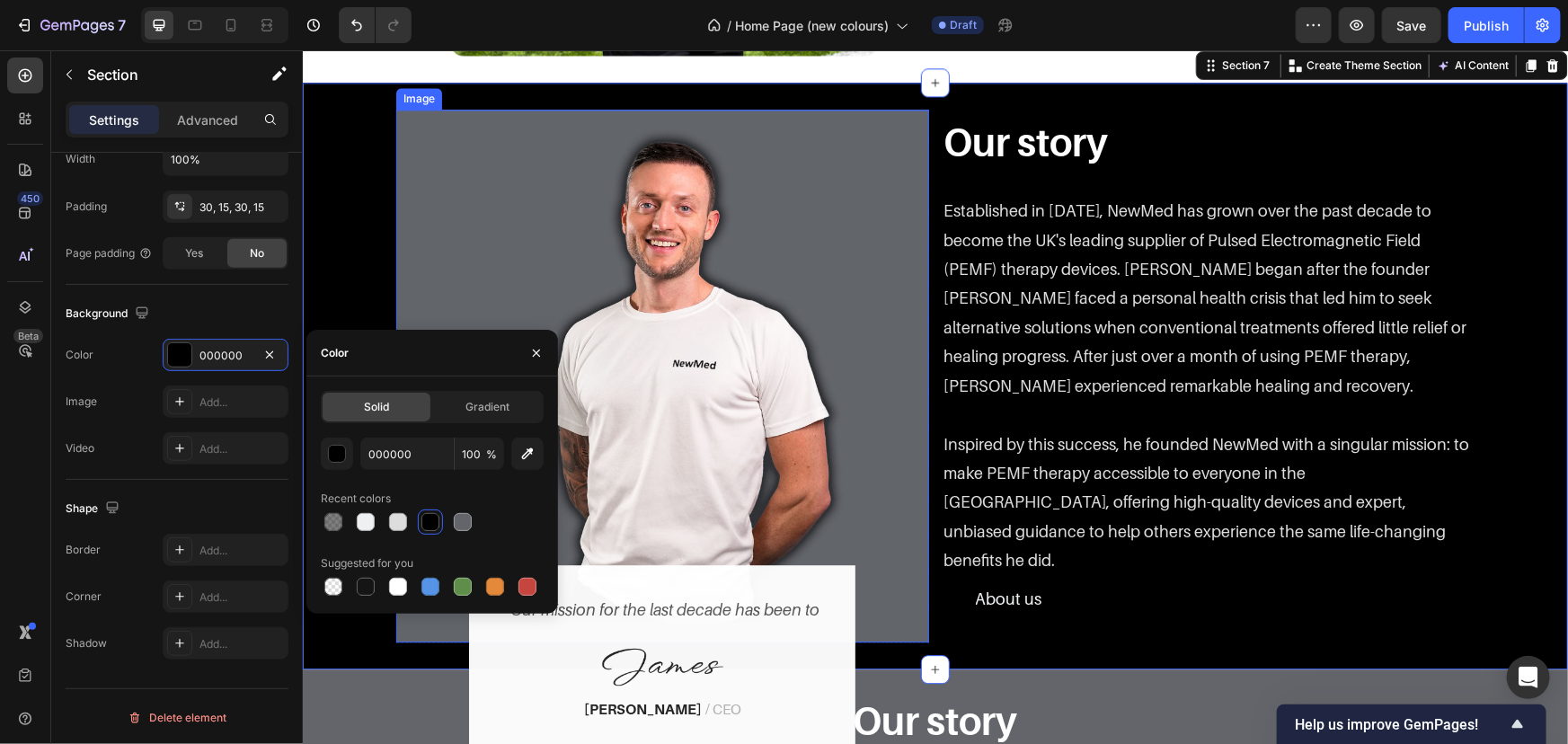
click at [804, 404] on img at bounding box center [661, 374] width 532 height 532
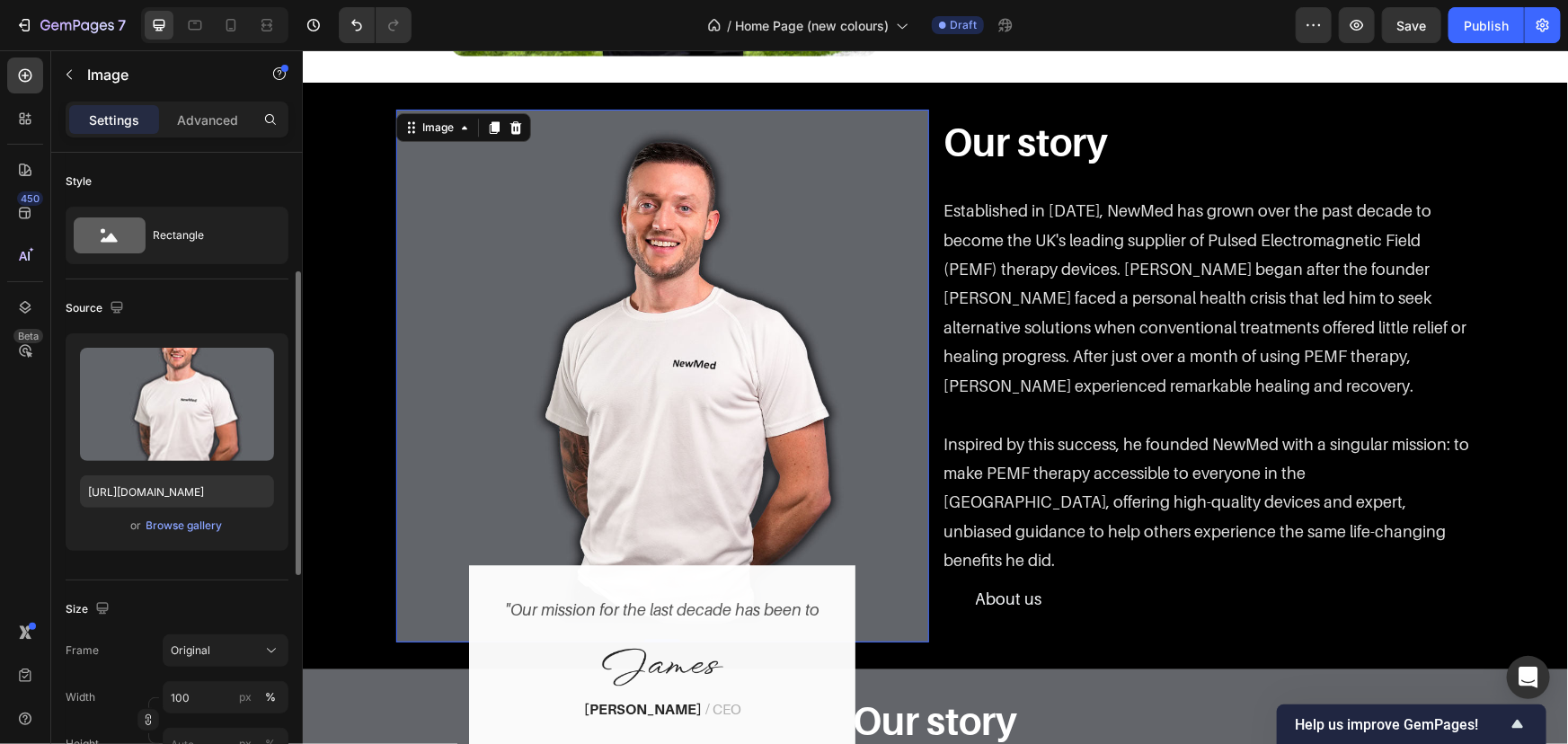
scroll to position [408, 0]
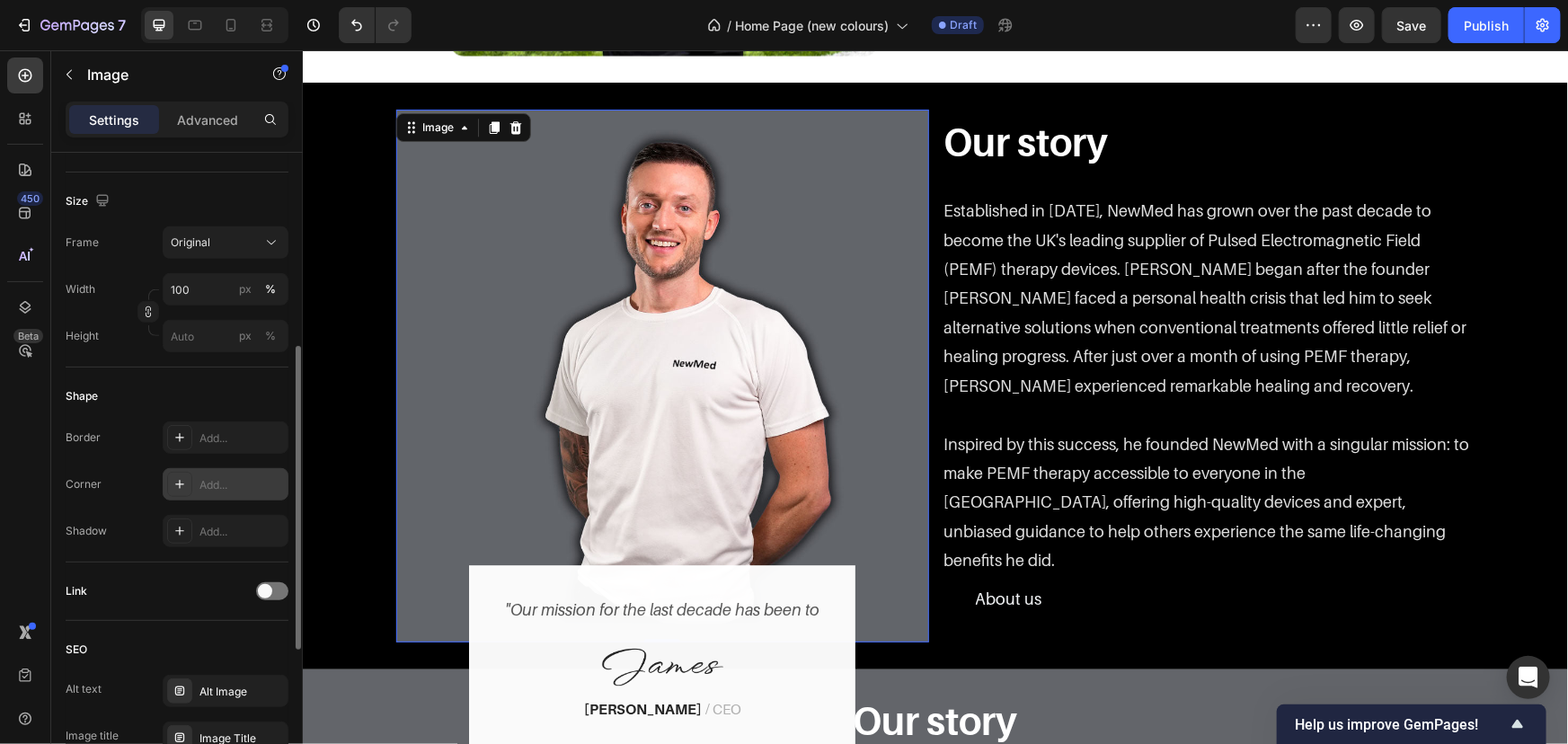
click at [203, 468] on div "Add..." at bounding box center [226, 483] width 126 height 32
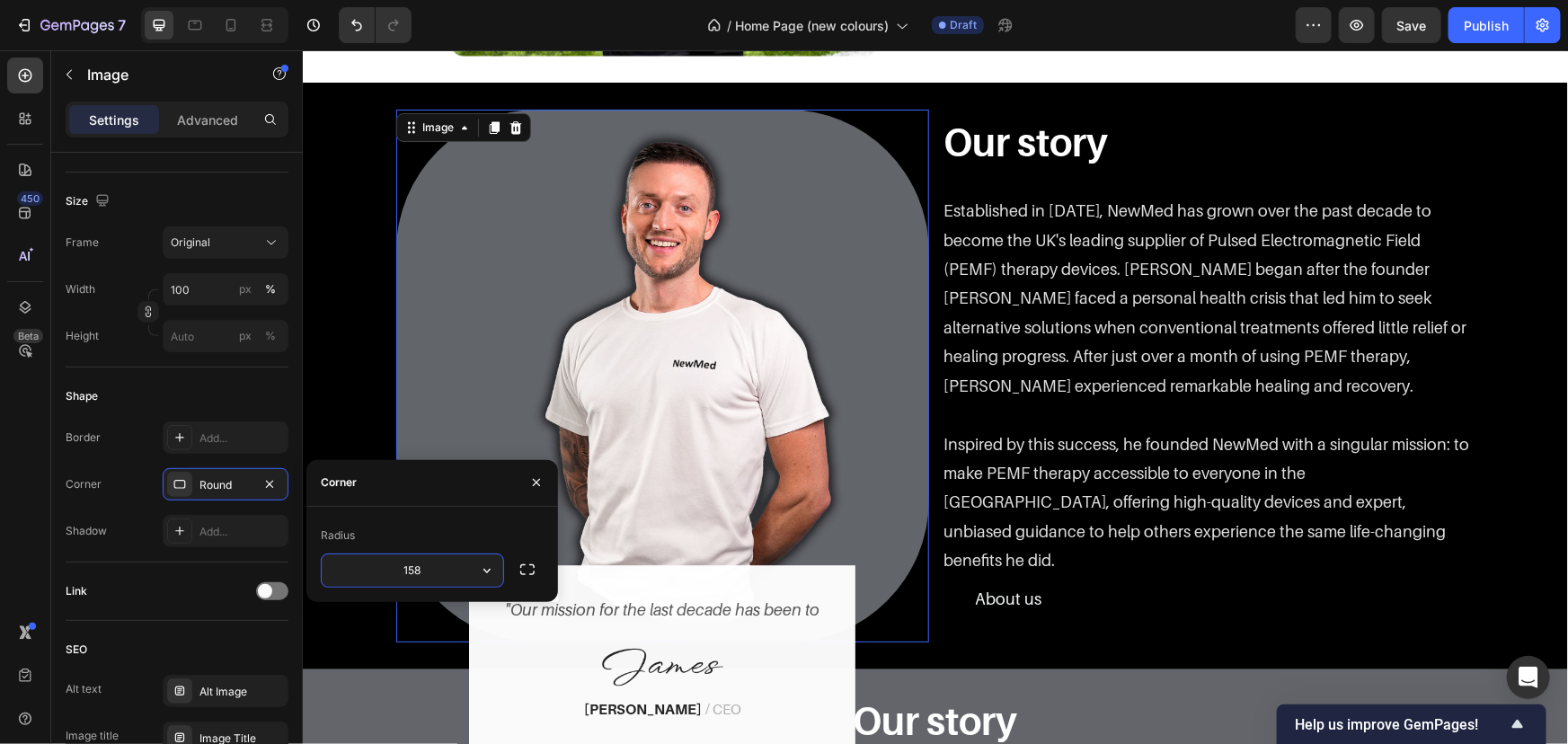
type input "15"
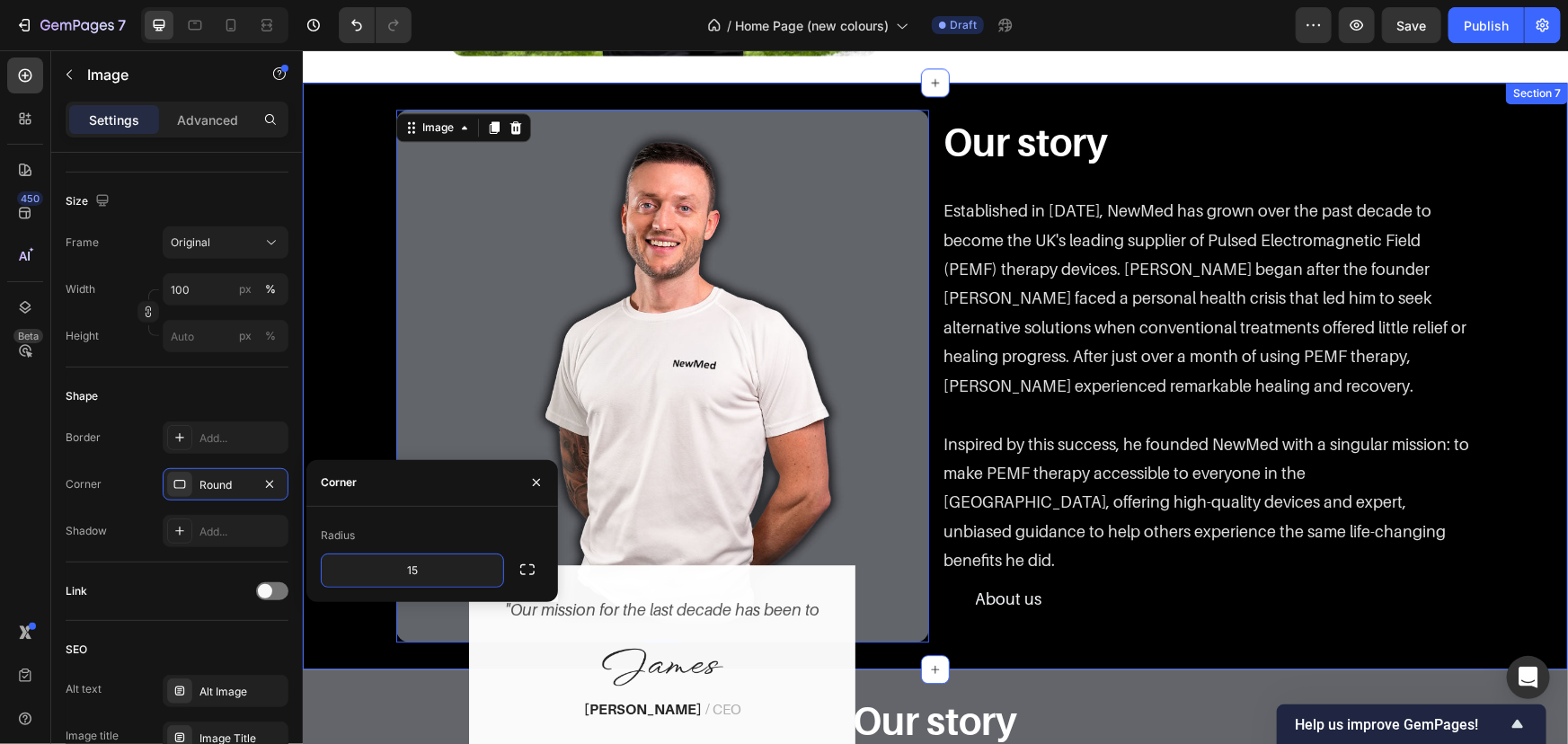
click at [329, 352] on div "Image 0 "Our mission for the last decade has been to Text block Image Andy Smit…" at bounding box center [935, 374] width 1239 height 532
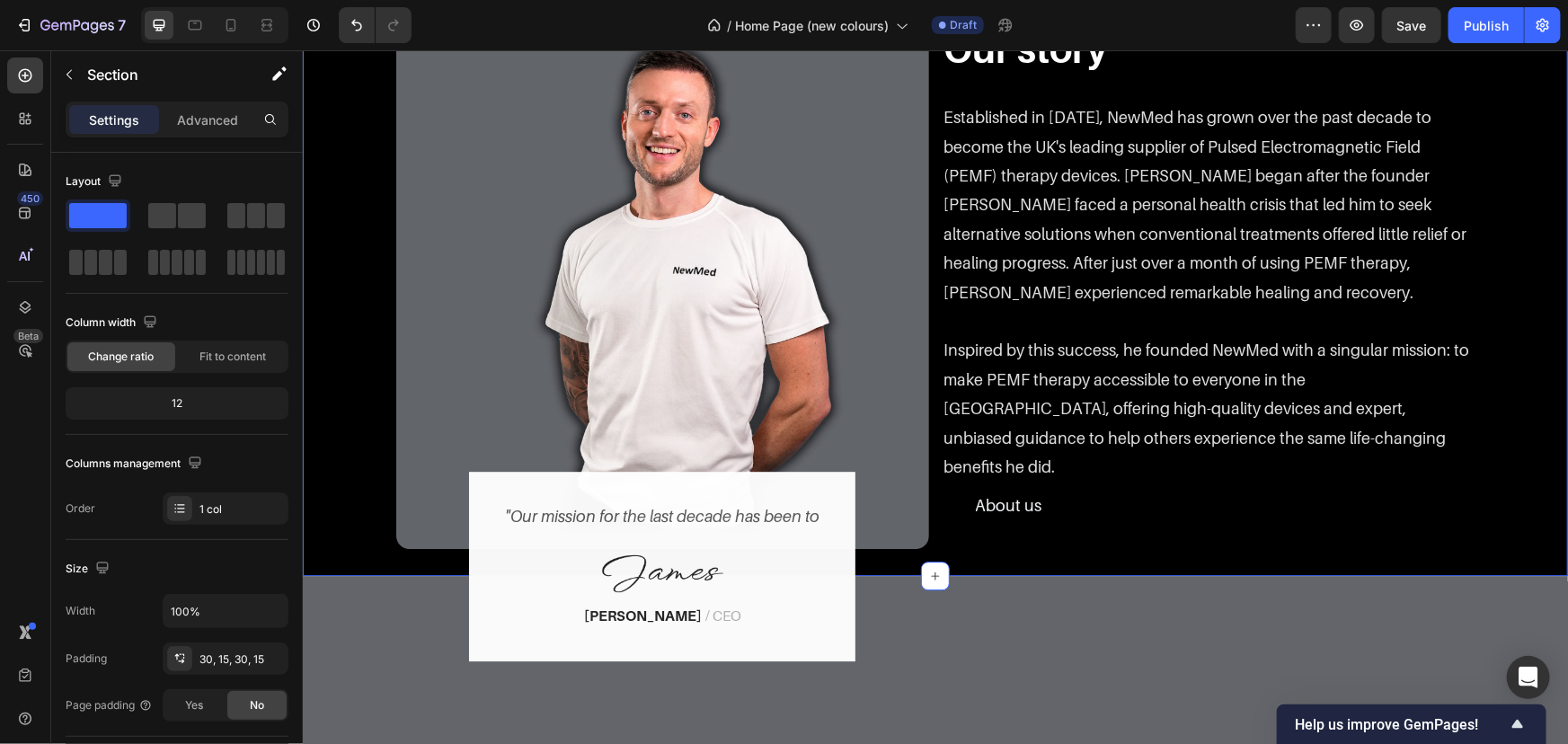
scroll to position [2178, 0]
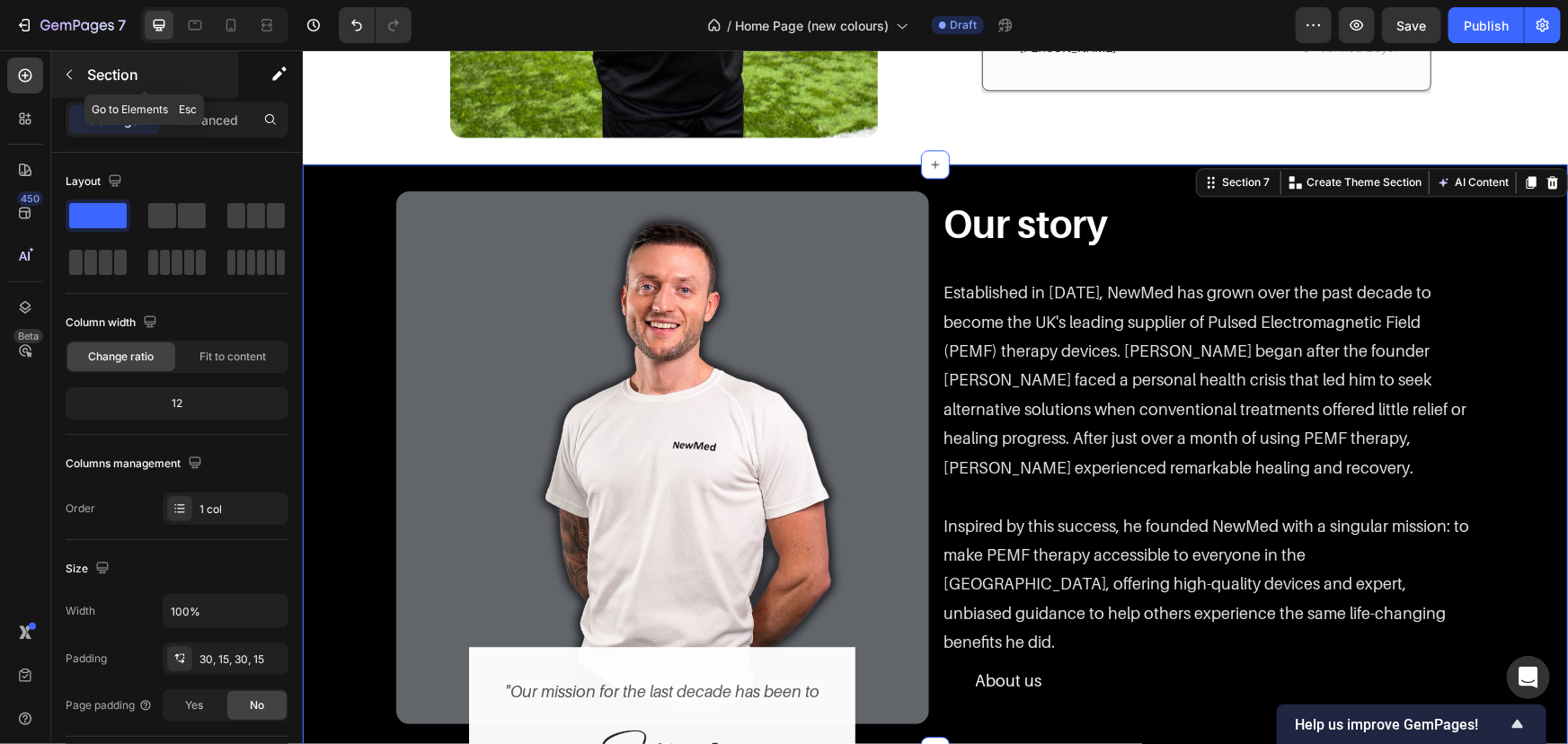
click at [102, 72] on p "Section" at bounding box center [161, 74] width 147 height 22
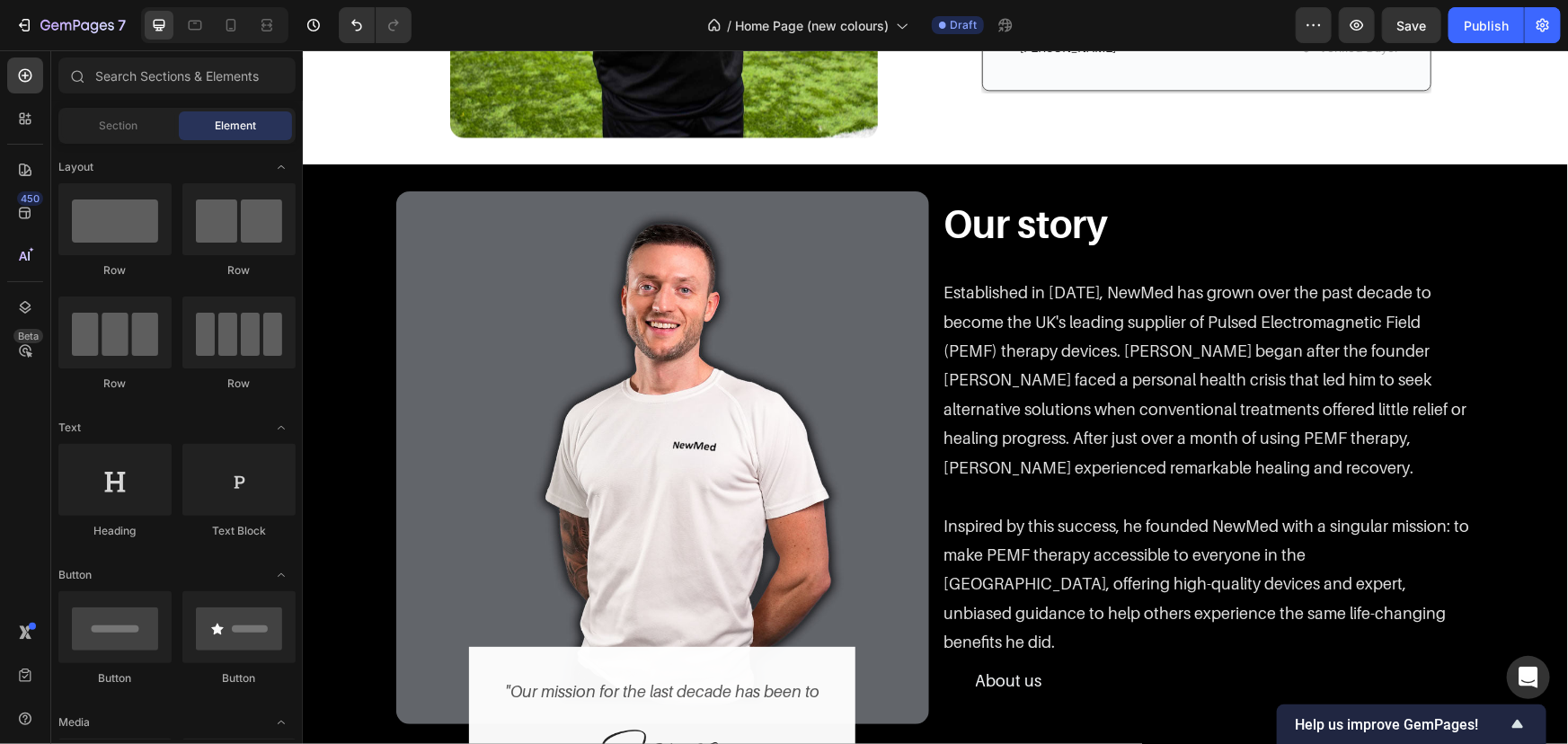
scroll to position [0, 0]
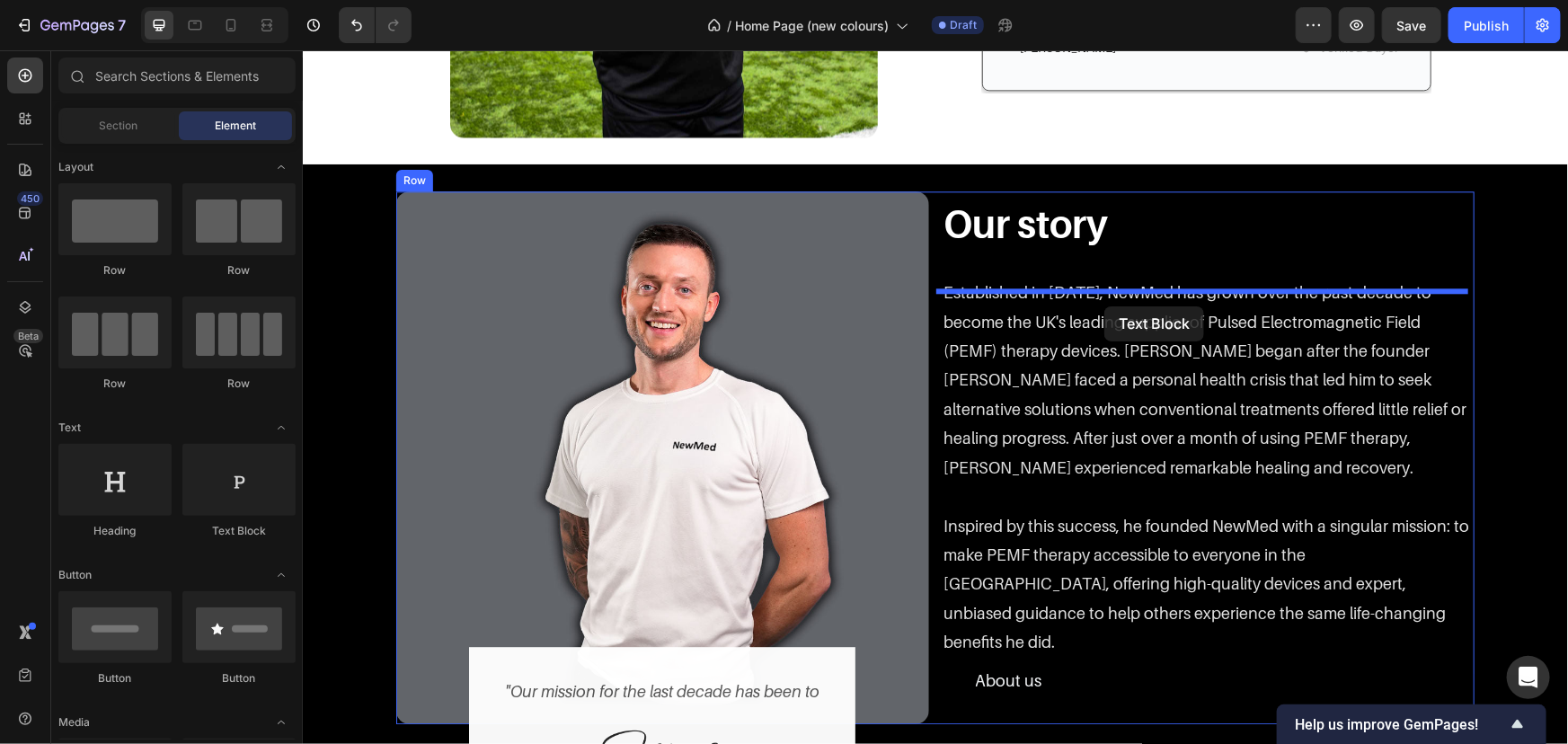
drag, startPoint x: 532, startPoint y: 519, endPoint x: 1103, endPoint y: 306, distance: 609.4
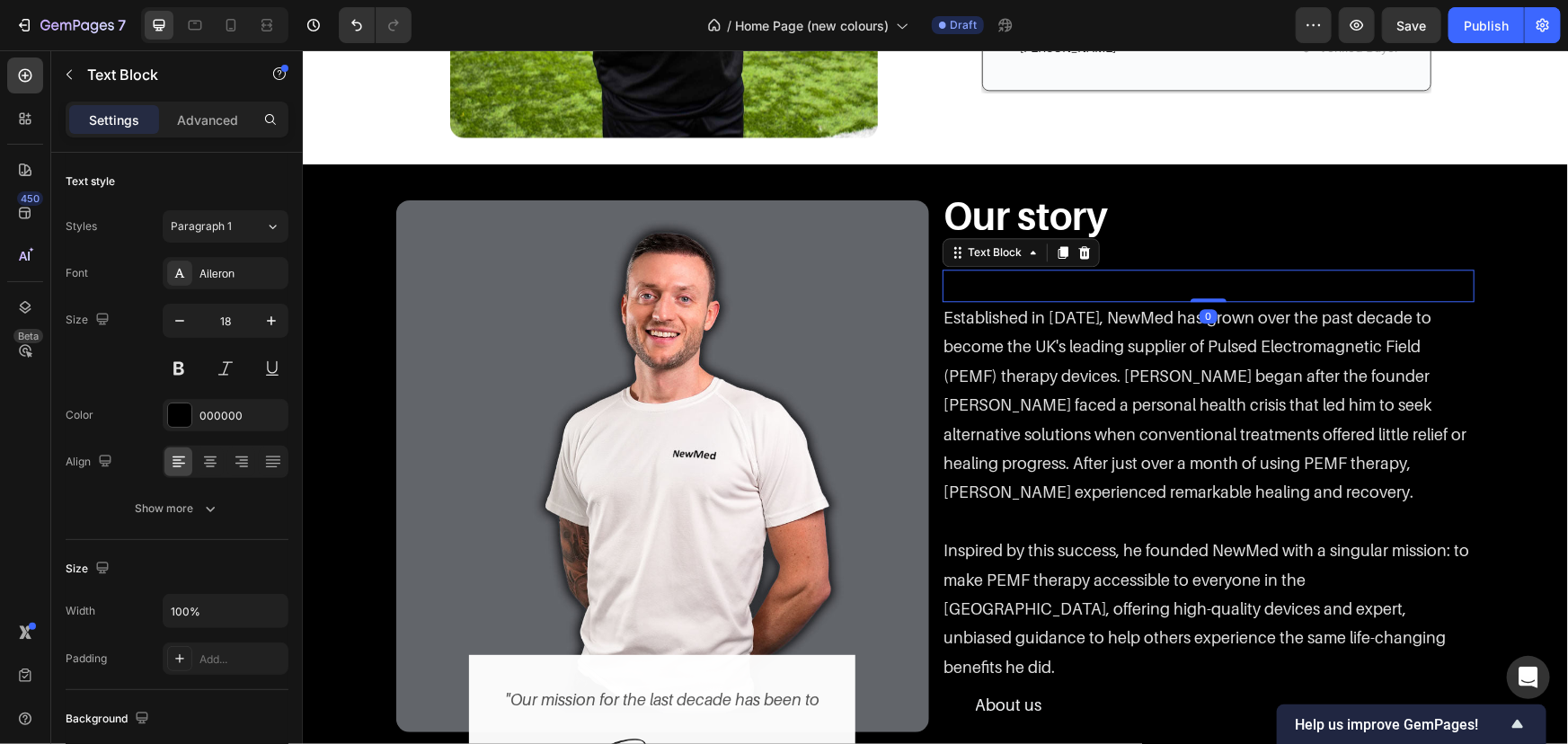
drag, startPoint x: 1196, startPoint y: 326, endPoint x: 1196, endPoint y: 260, distance: 66.0
click at [1196, 260] on div "Our story Heading Row Replace this text with your content Text Block 0 Establis…" at bounding box center [1207, 465] width 532 height 550
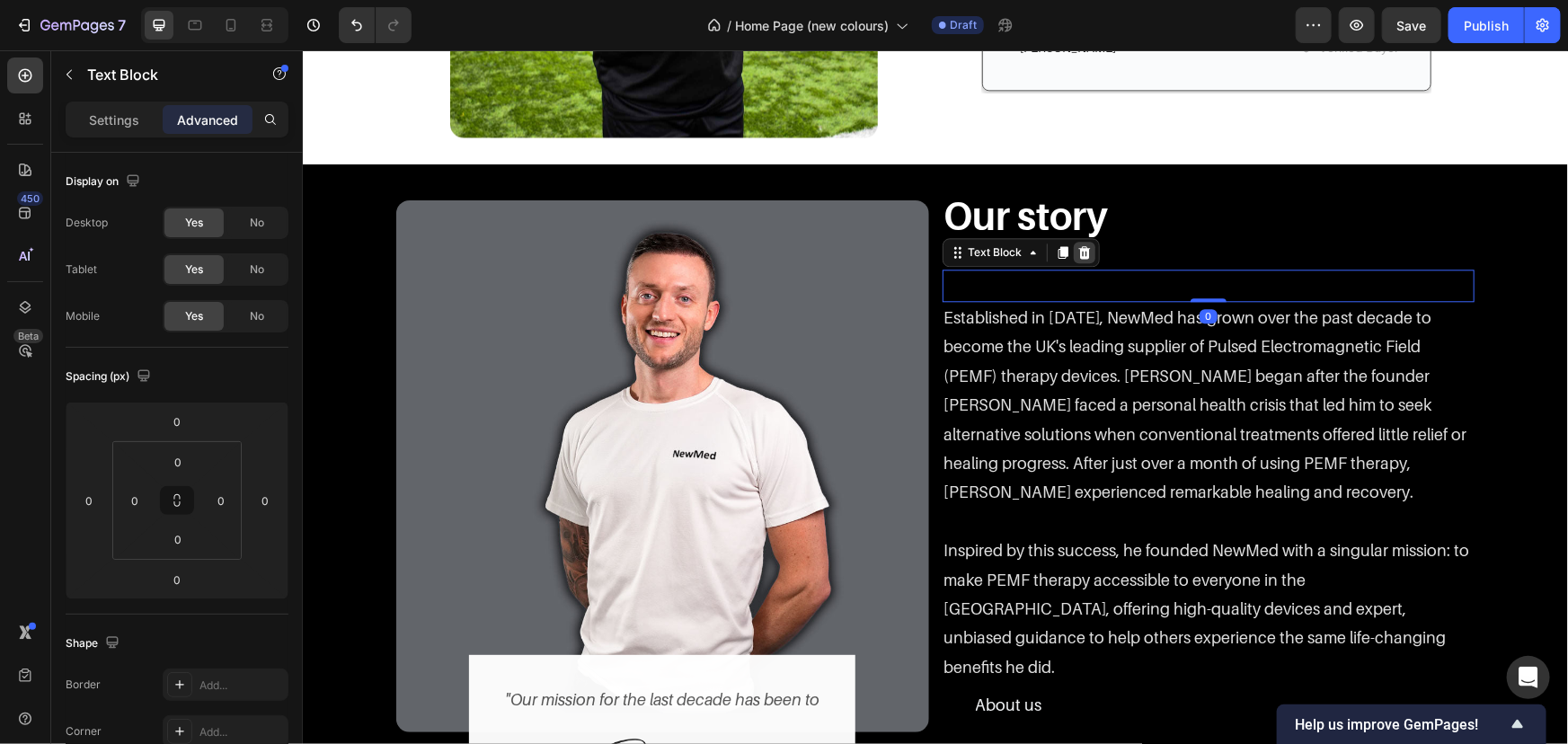
click at [1081, 255] on icon at bounding box center [1084, 250] width 12 height 13
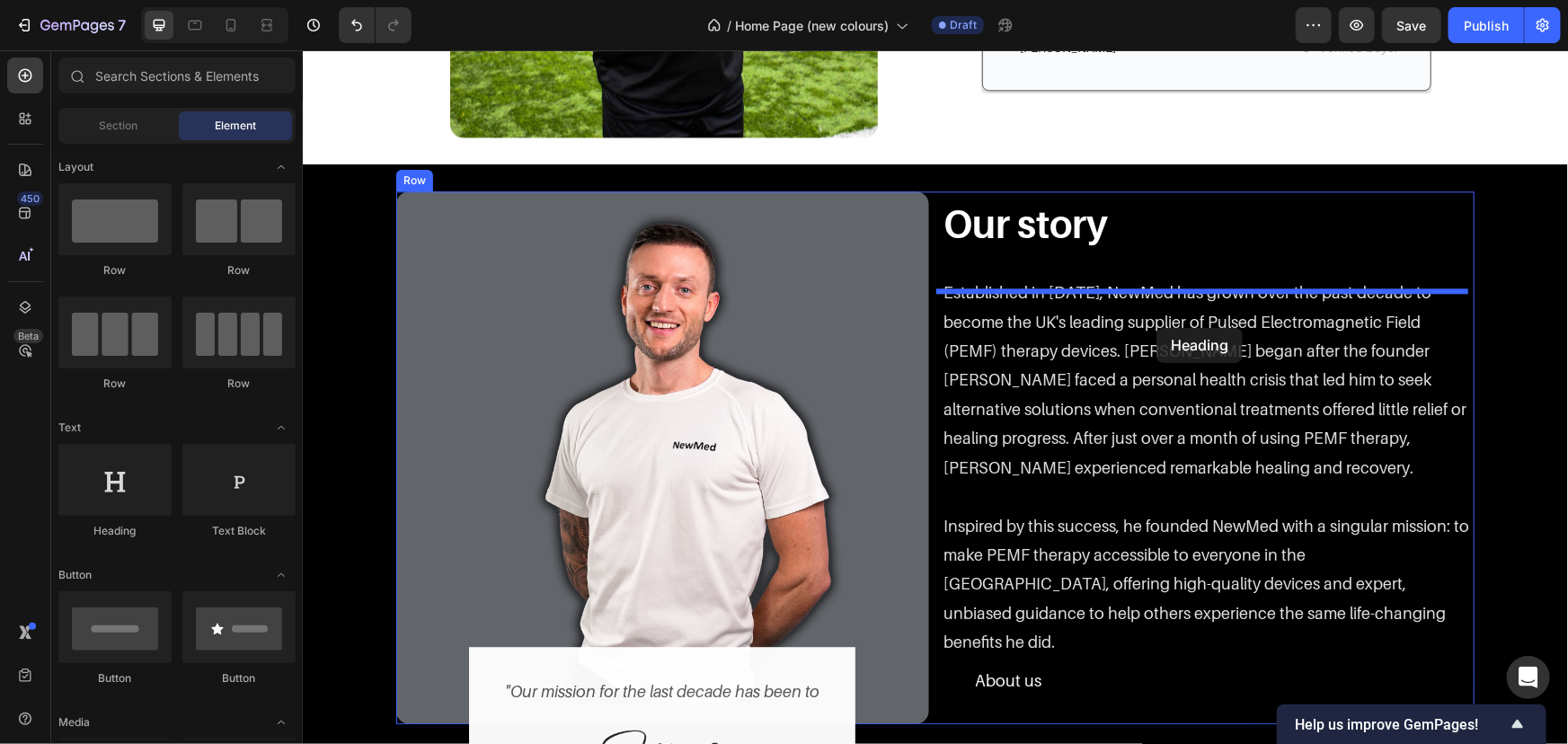
drag, startPoint x: 443, startPoint y: 512, endPoint x: 1156, endPoint y: 310, distance: 741.1
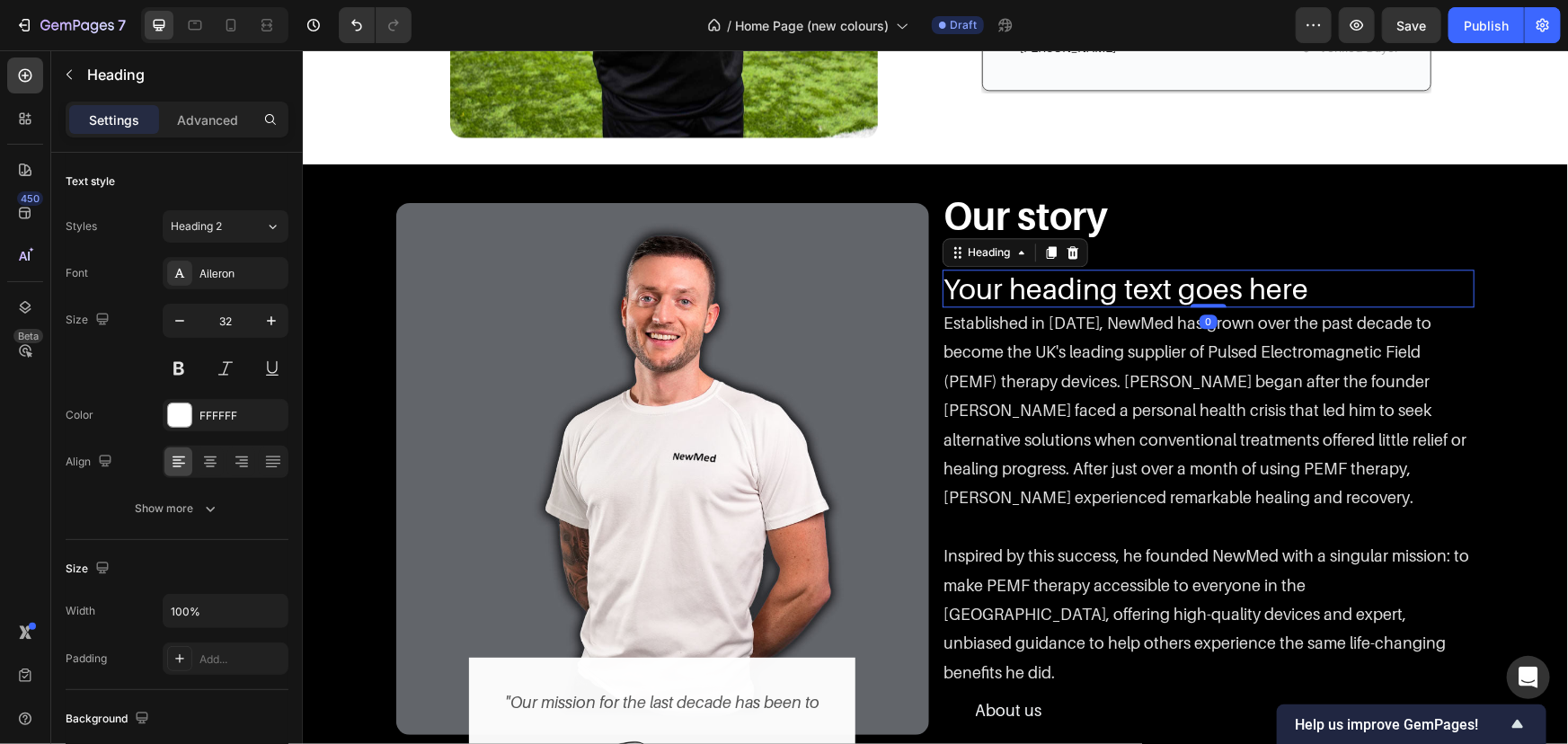
drag, startPoint x: 1203, startPoint y: 331, endPoint x: 1205, endPoint y: 255, distance: 76.0
click at [1205, 255] on div "Our story Heading Row Your heading text goes here Heading 0 Established in 2014…" at bounding box center [1207, 468] width 532 height 555
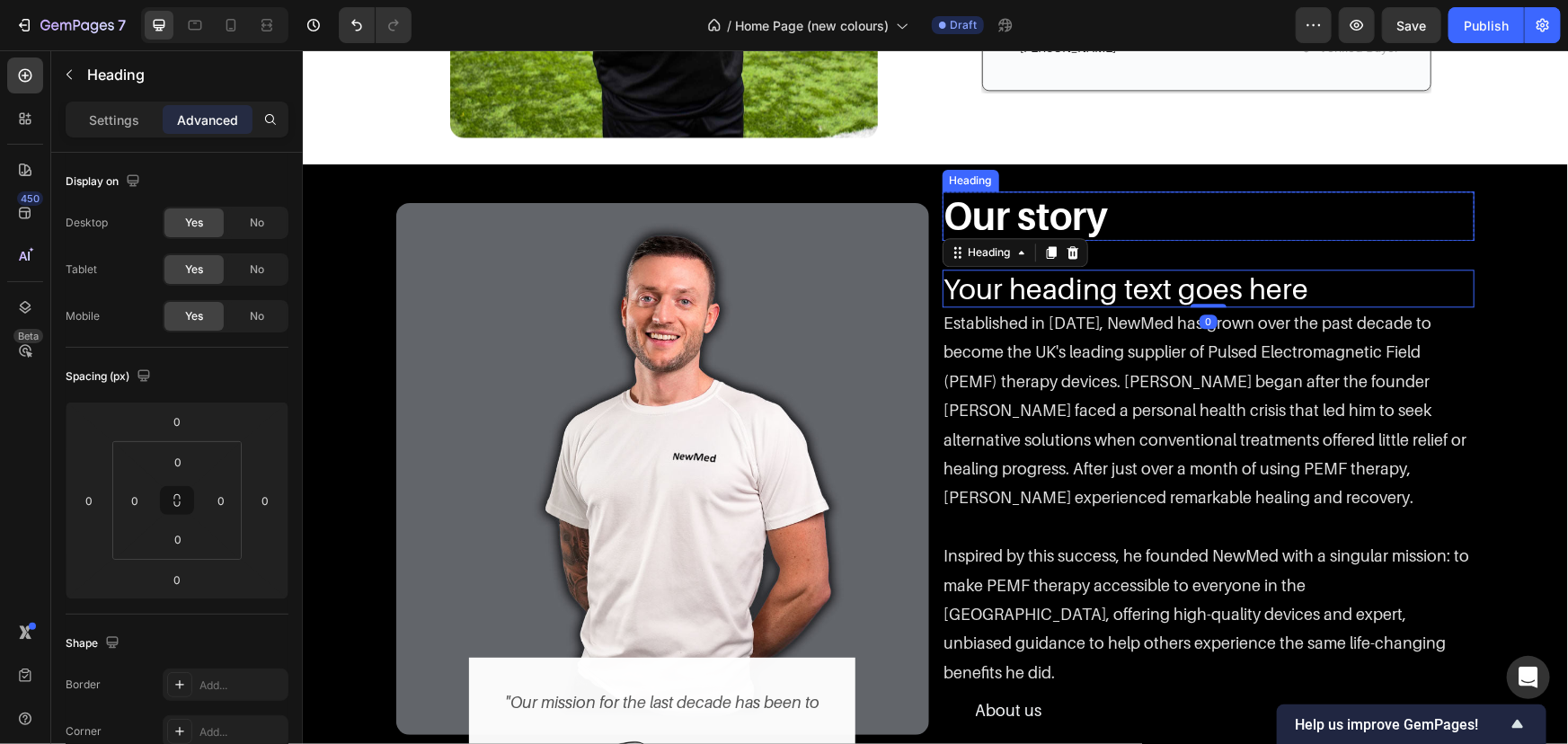
click at [1118, 223] on p "Our story" at bounding box center [1208, 215] width 530 height 45
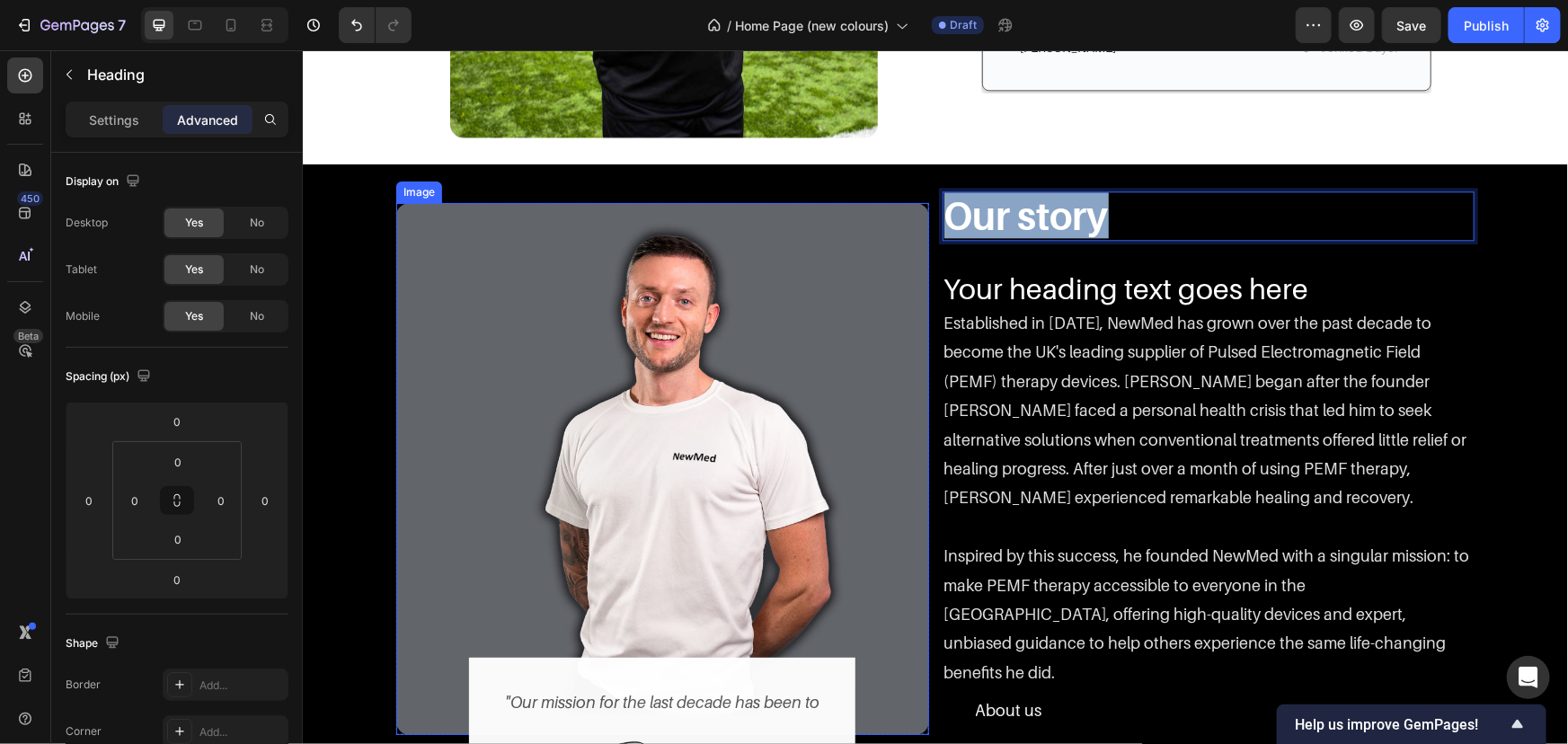
drag, startPoint x: 1194, startPoint y: 221, endPoint x: 726, endPoint y: 215, distance: 468.0
click at [749, 216] on div "Image "Our mission for the last decade has been to Text block Image Andy Smith …" at bounding box center [935, 468] width 1079 height 555
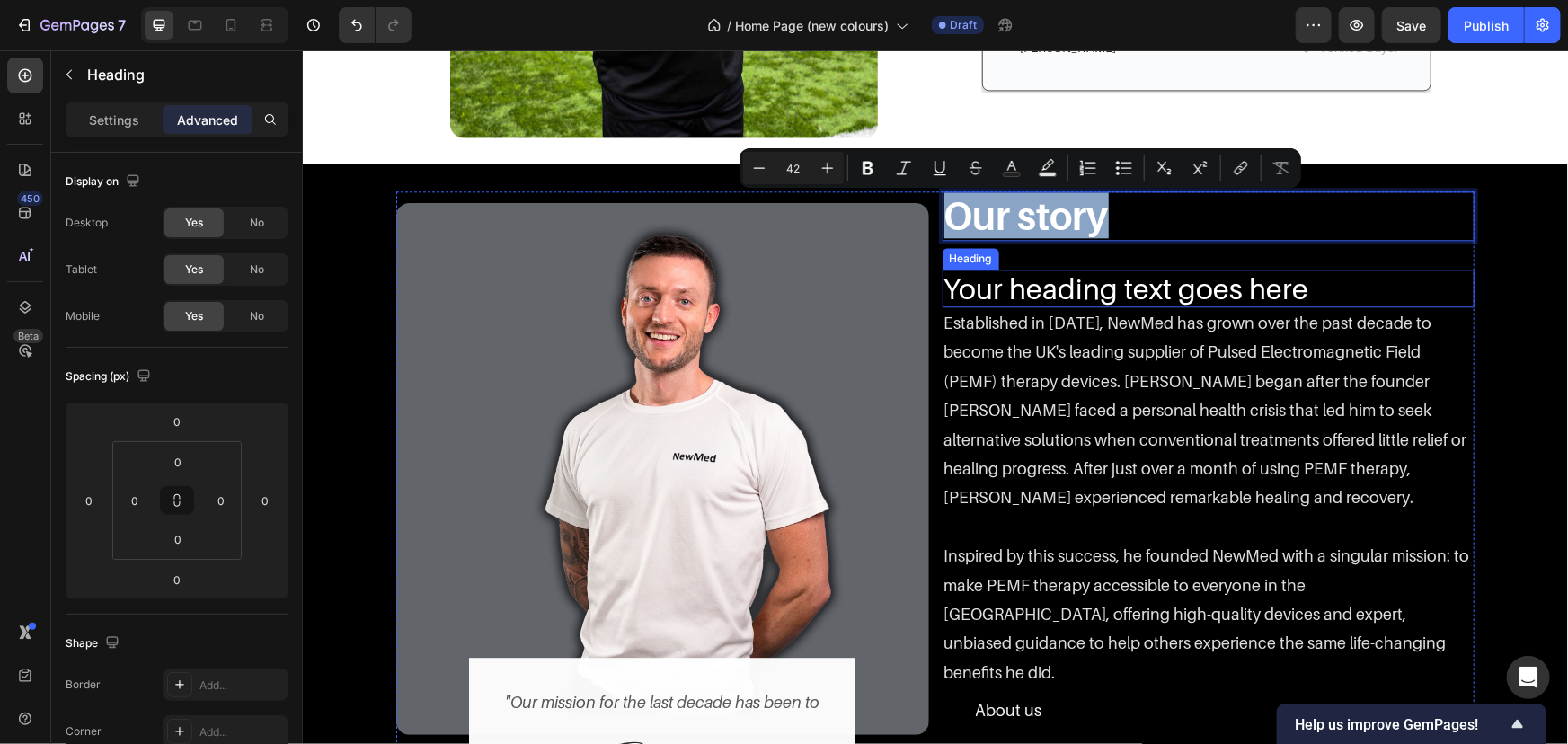
copy p "Our story"
click at [1308, 300] on h2 "Your heading text goes here" at bounding box center [1207, 287] width 532 height 37
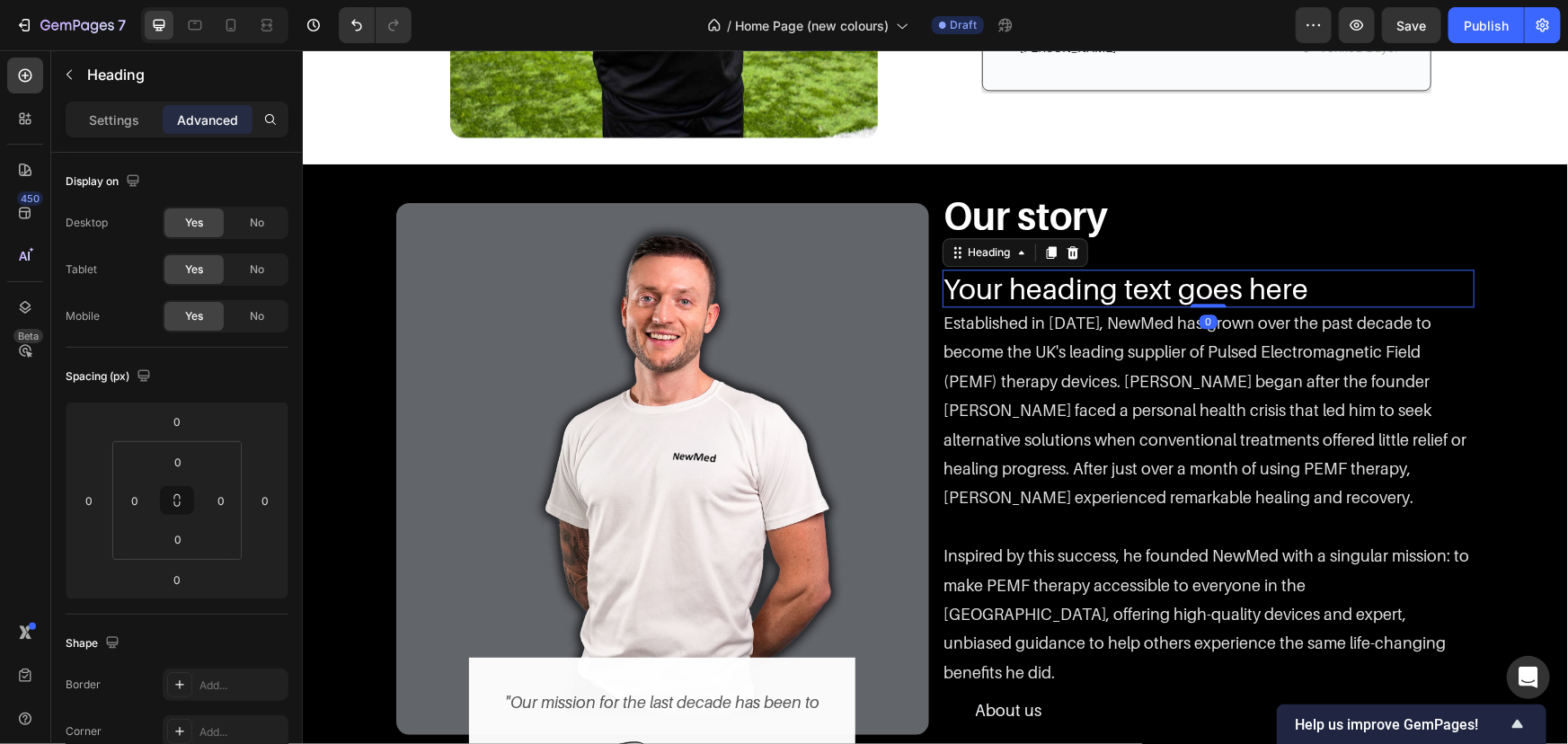
click at [1337, 285] on h2 "Your heading text goes here" at bounding box center [1207, 287] width 532 height 37
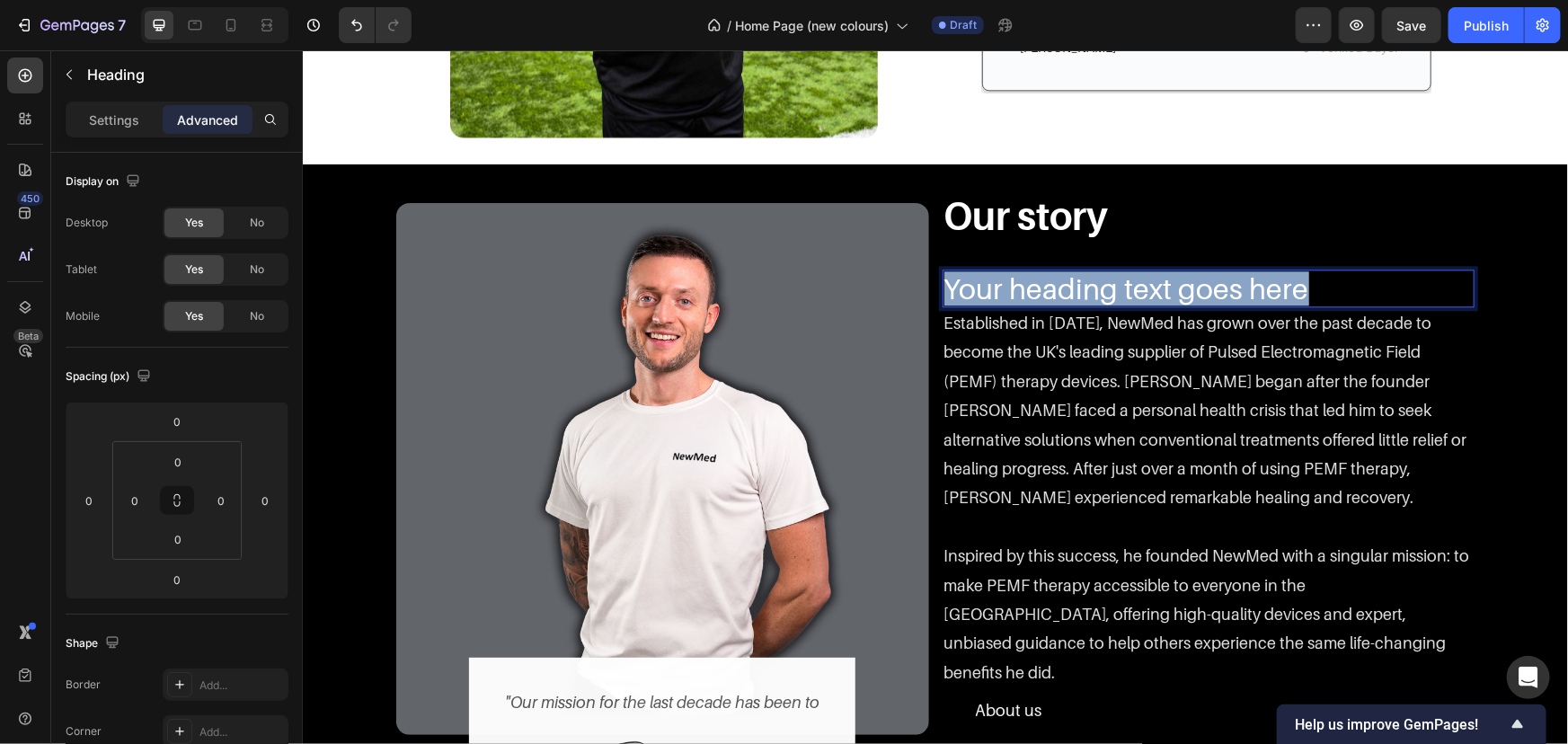
drag, startPoint x: 1336, startPoint y: 285, endPoint x: 650, endPoint y: 248, distance: 687.0
click at [650, 248] on div "Image "Our mission for the last decade has been to Text block Image Andy Smith …" at bounding box center [935, 468] width 1079 height 555
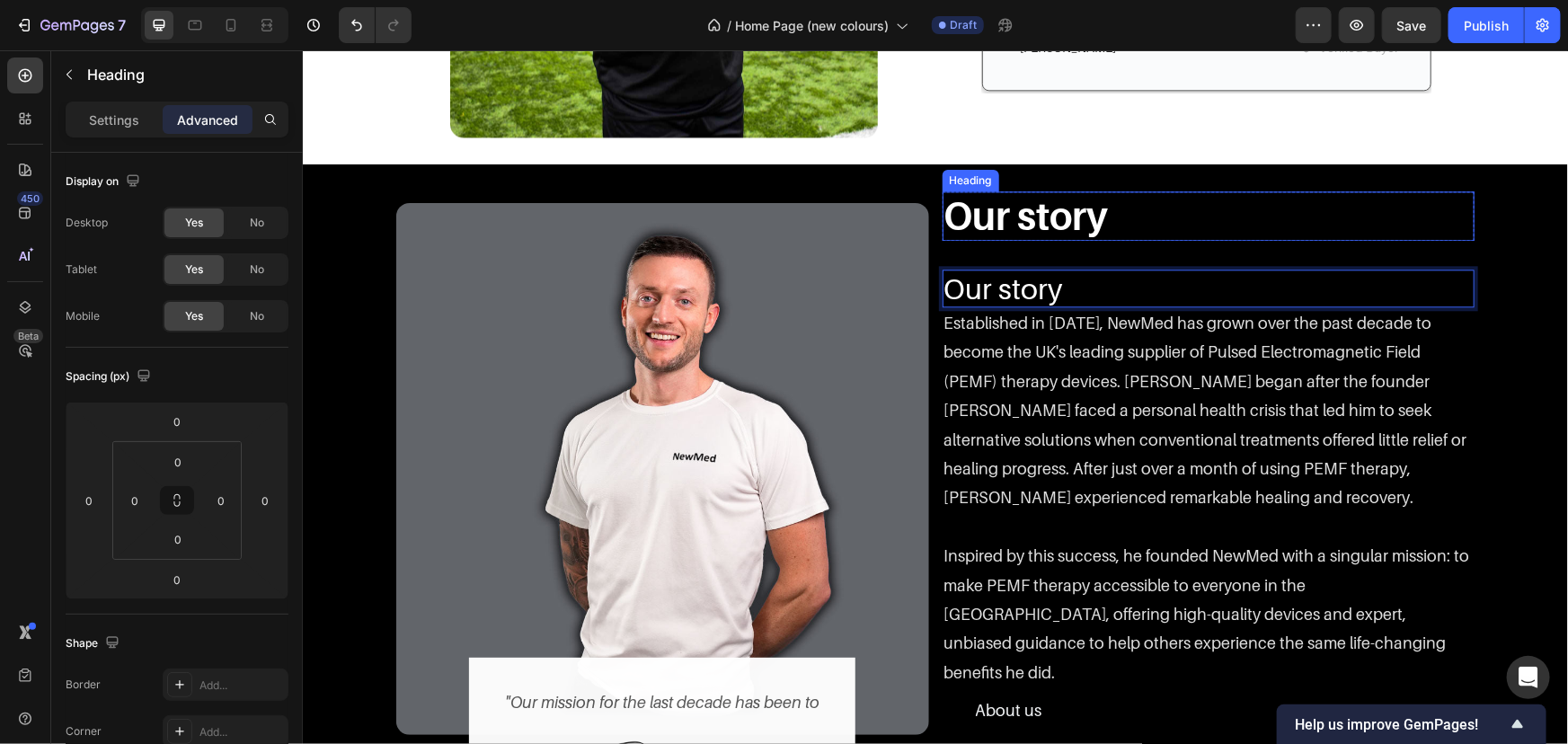
click at [1177, 212] on p "Our story" at bounding box center [1208, 215] width 530 height 45
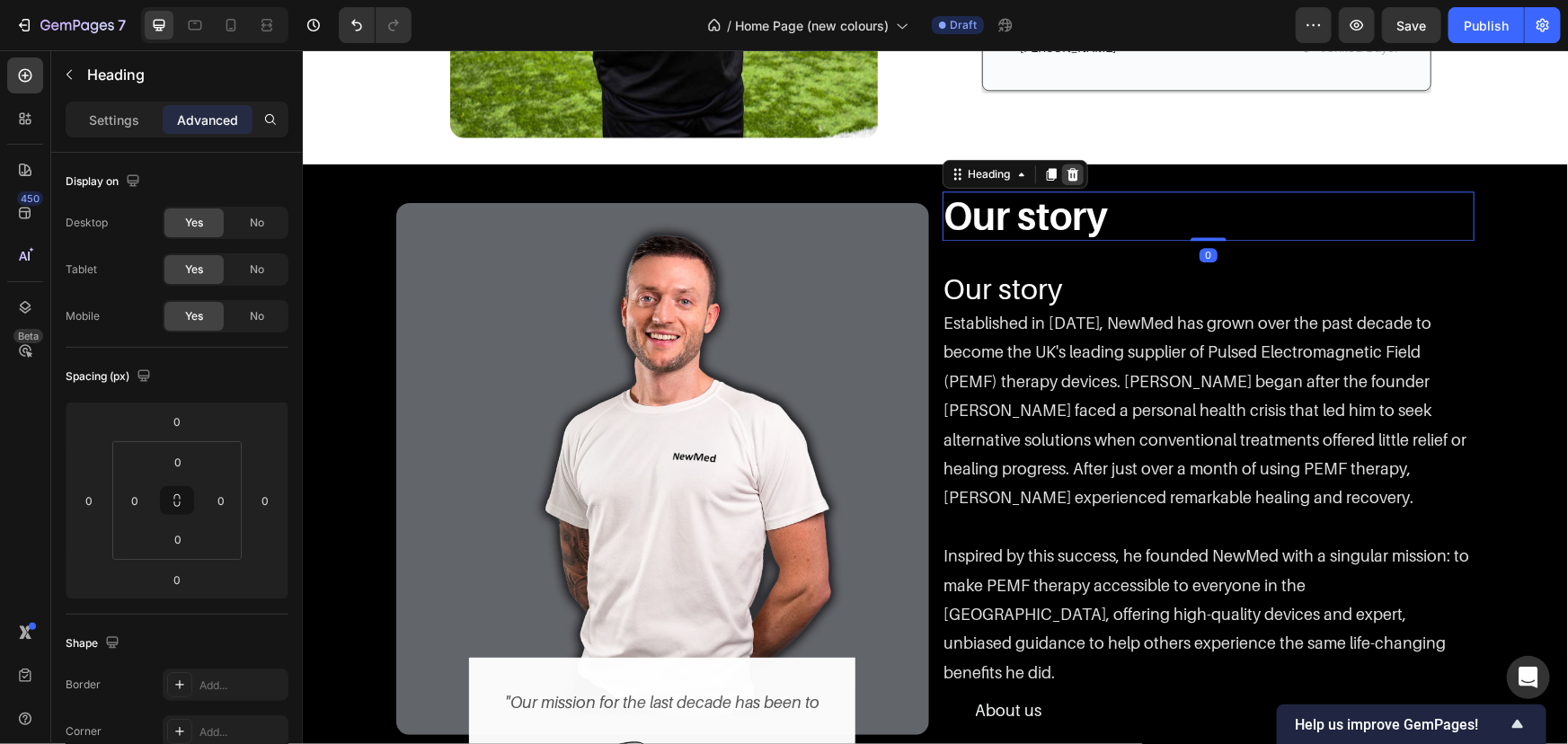
click at [1065, 176] on icon at bounding box center [1072, 174] width 15 height 15
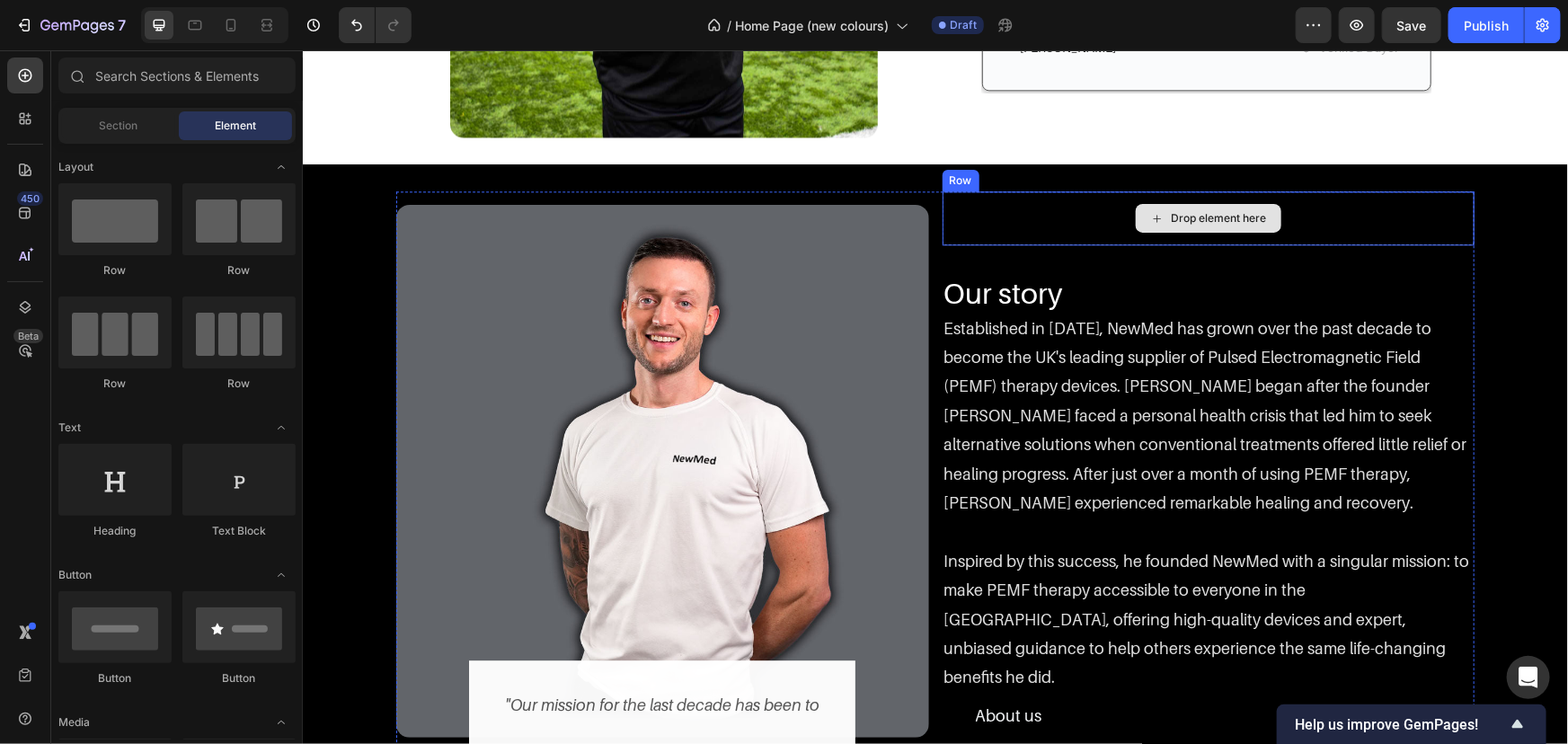
click at [1189, 203] on div "Drop element here" at bounding box center [1208, 217] width 145 height 28
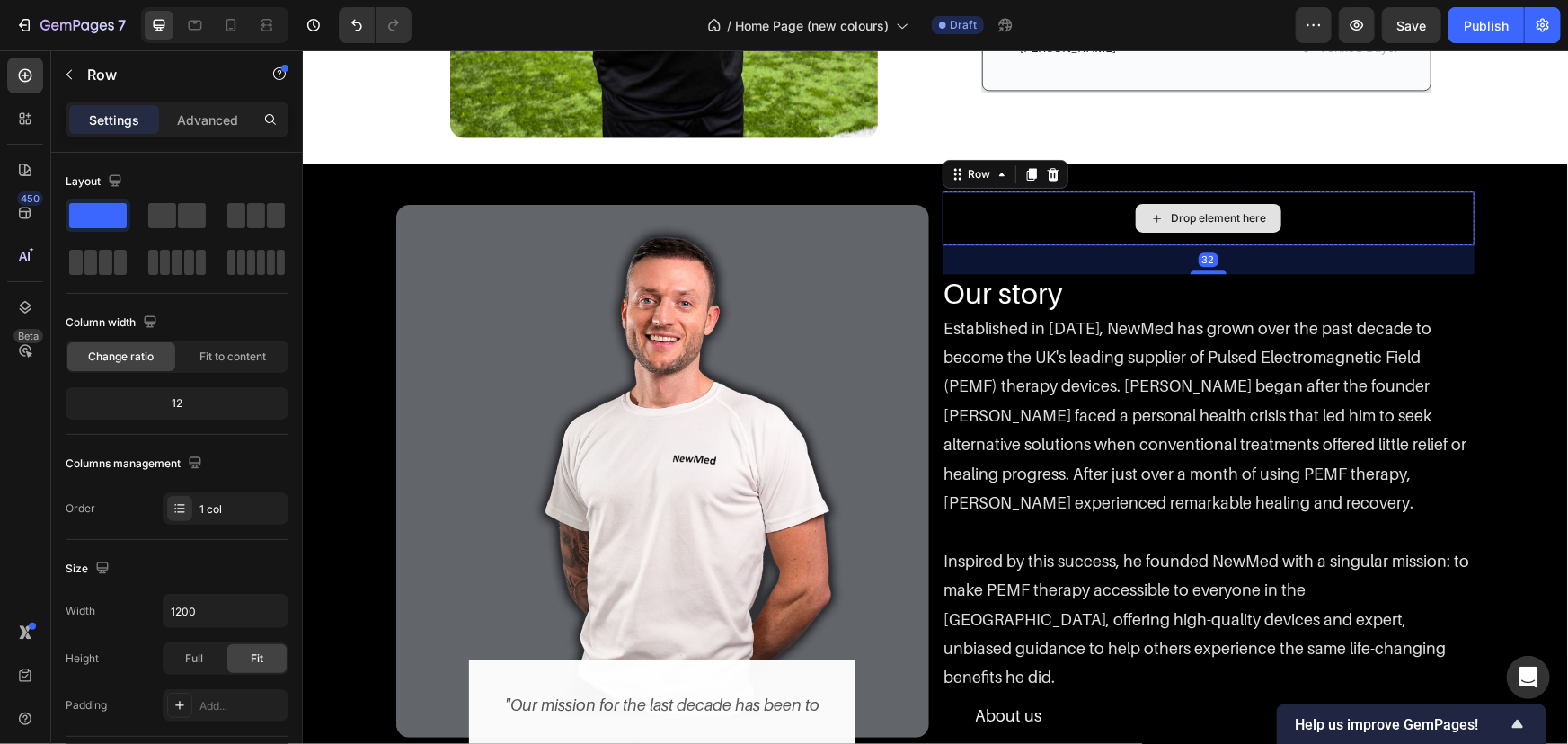
click at [993, 205] on div "Drop element here" at bounding box center [1207, 217] width 532 height 54
click at [1050, 176] on icon at bounding box center [1052, 174] width 15 height 15
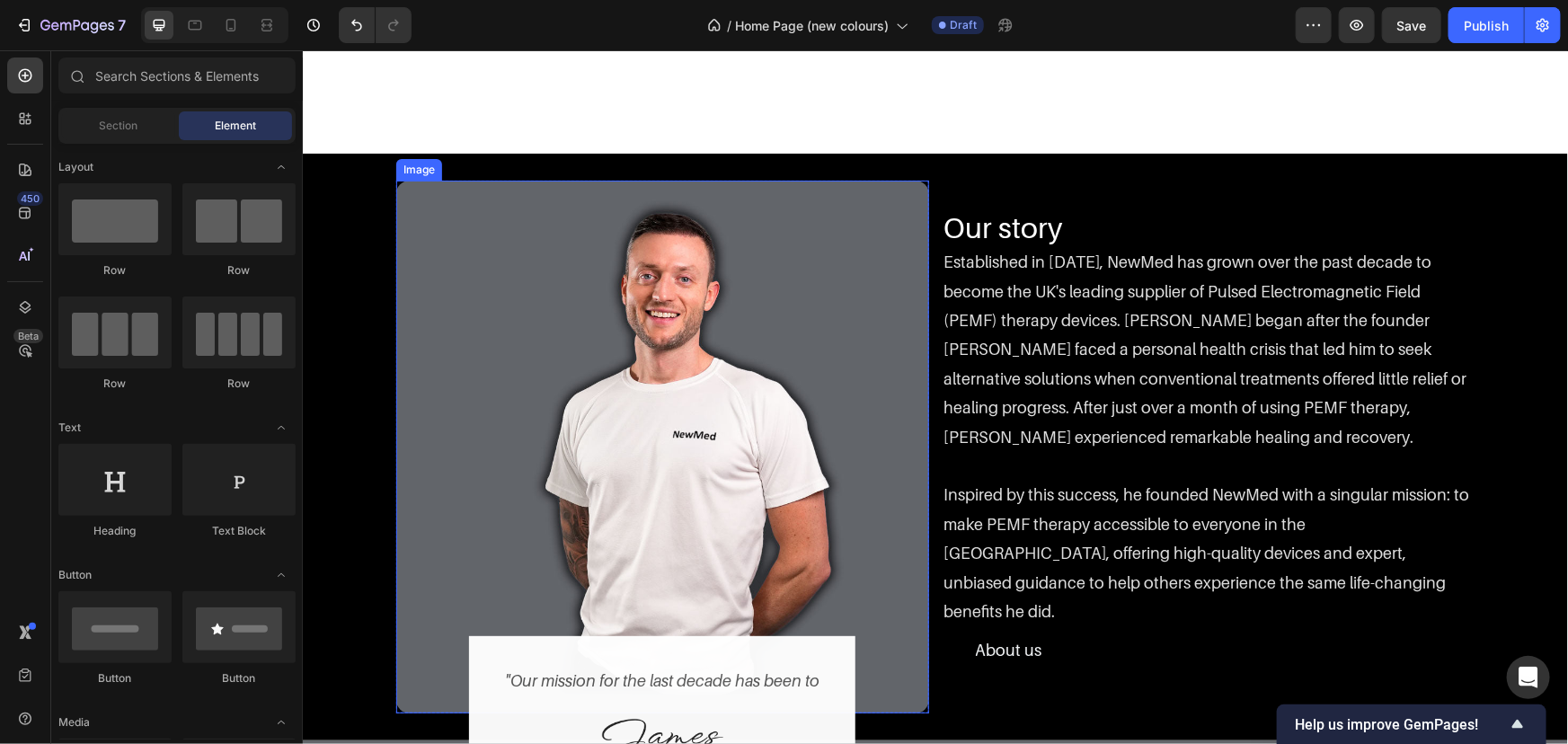
scroll to position [2423, 0]
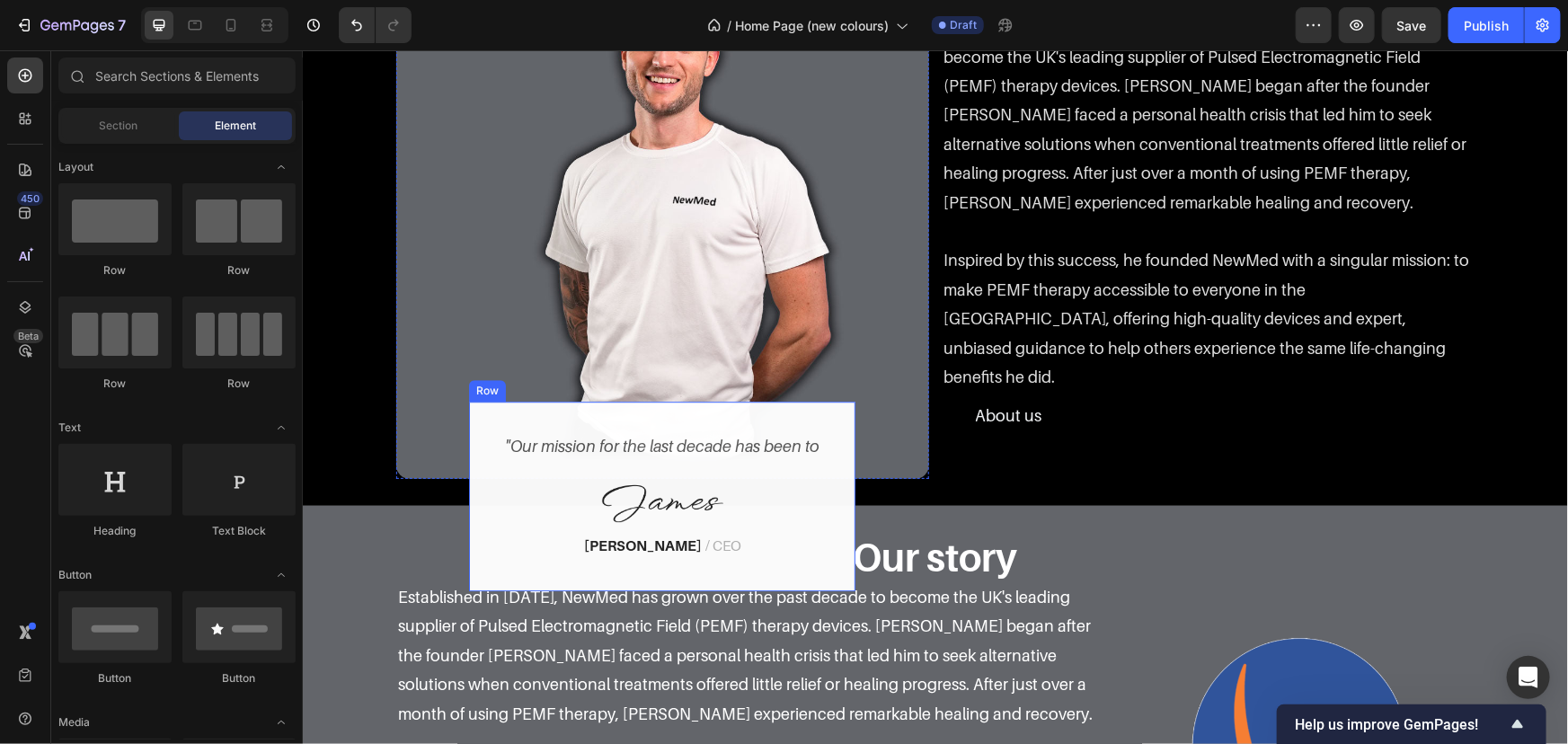
click at [725, 409] on div ""Our mission for the last decade has been to Text block Image Andy Smith / CEO …" at bounding box center [661, 495] width 386 height 189
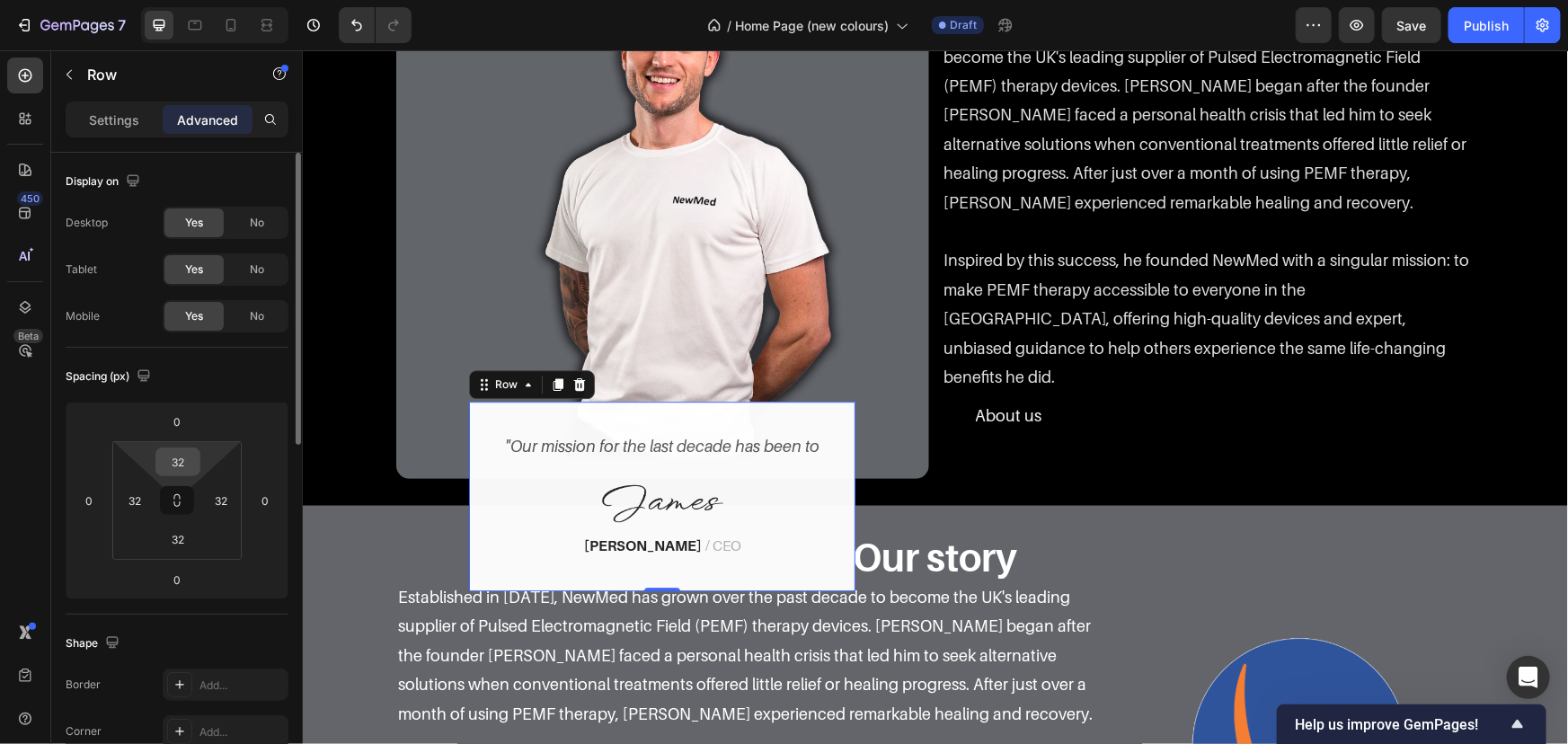
click at [182, 461] on input "32" at bounding box center [177, 461] width 36 height 26
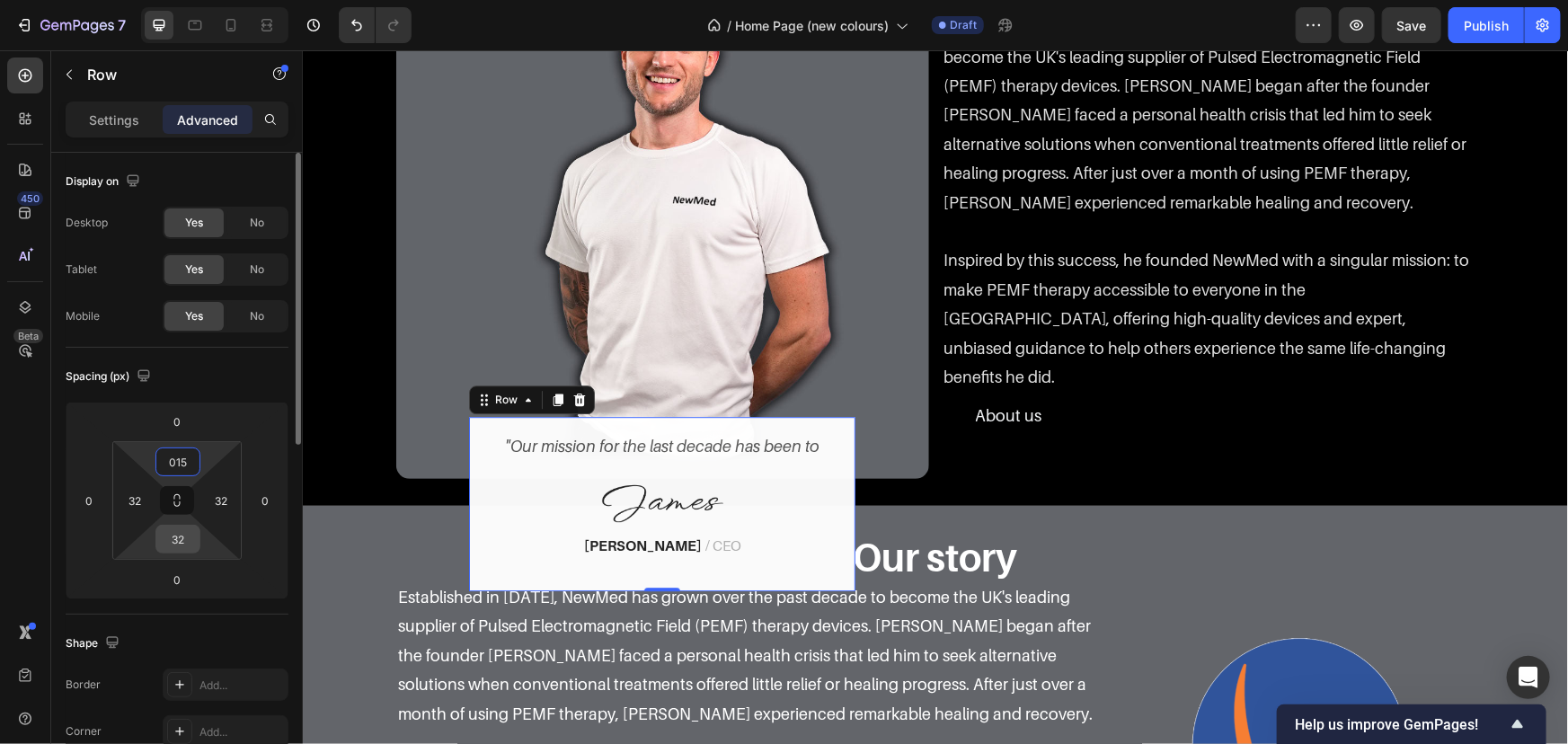
type input "15"
click at [176, 539] on input "32" at bounding box center [177, 538] width 36 height 26
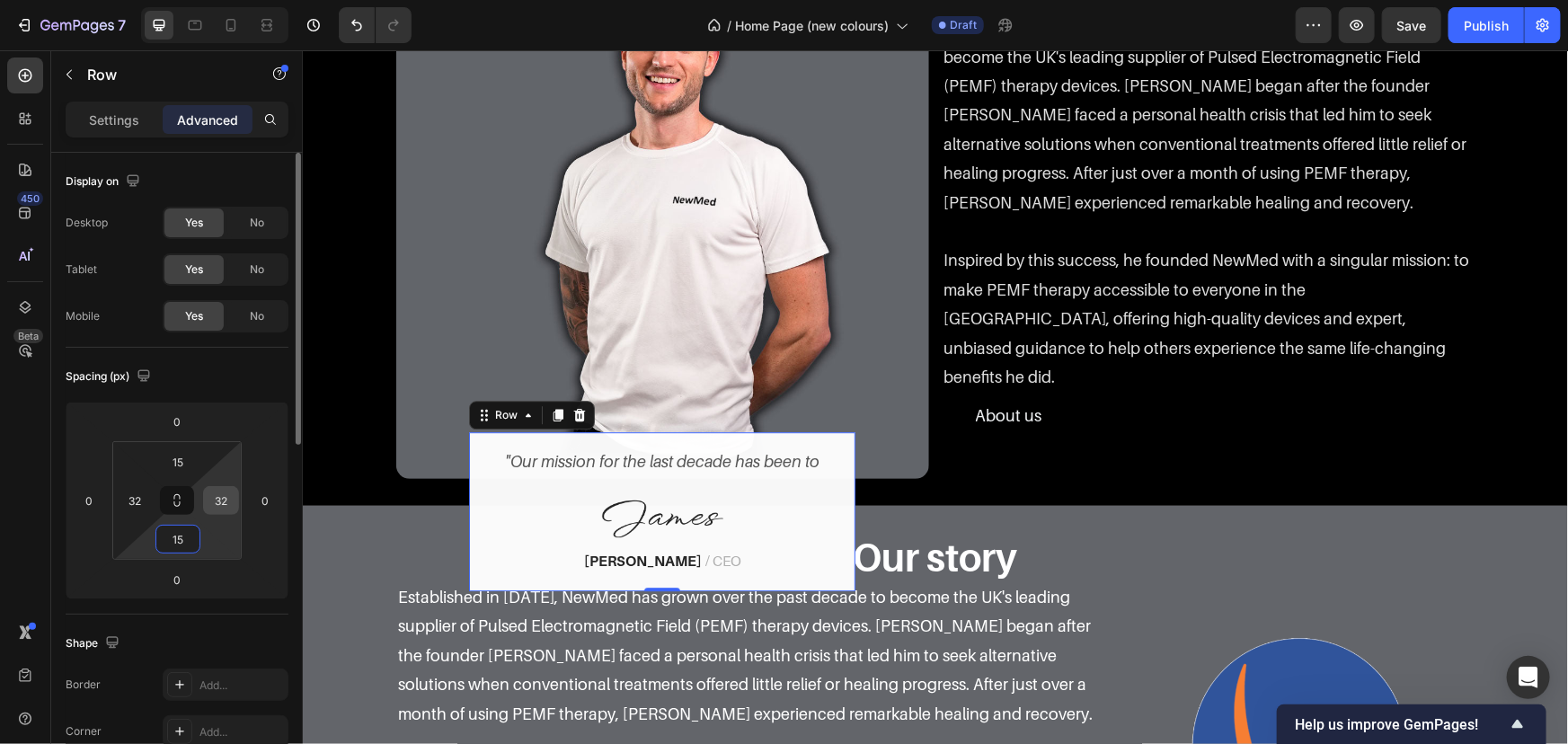
type input "15"
click at [220, 511] on input "32" at bounding box center [221, 500] width 26 height 26
type input "15"
click at [132, 501] on input "32" at bounding box center [134, 500] width 26 height 26
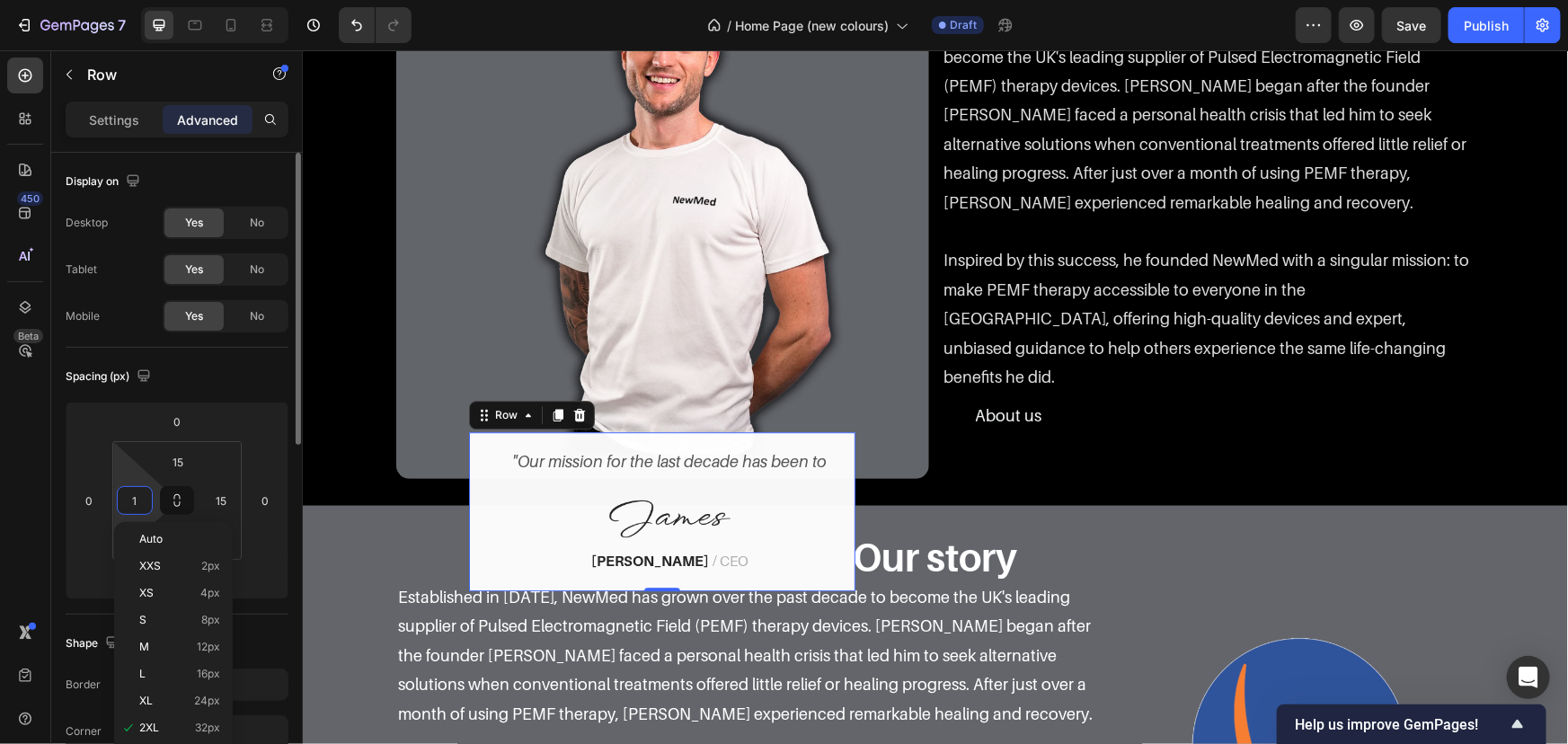
type input "15"
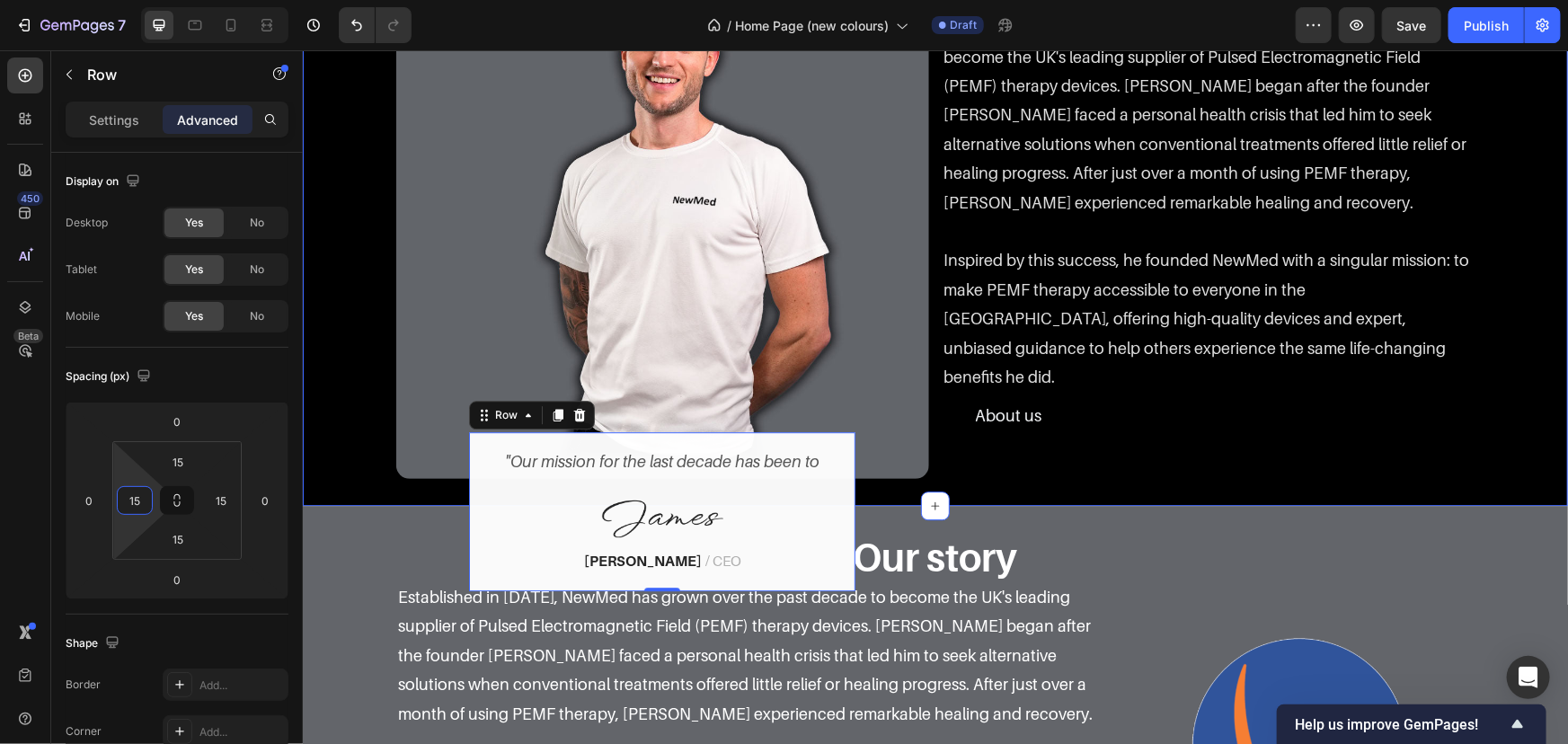
click at [362, 355] on div "Image "Our mission for the last decade has been to Text block Image Andy Smith …" at bounding box center [935, 211] width 1239 height 532
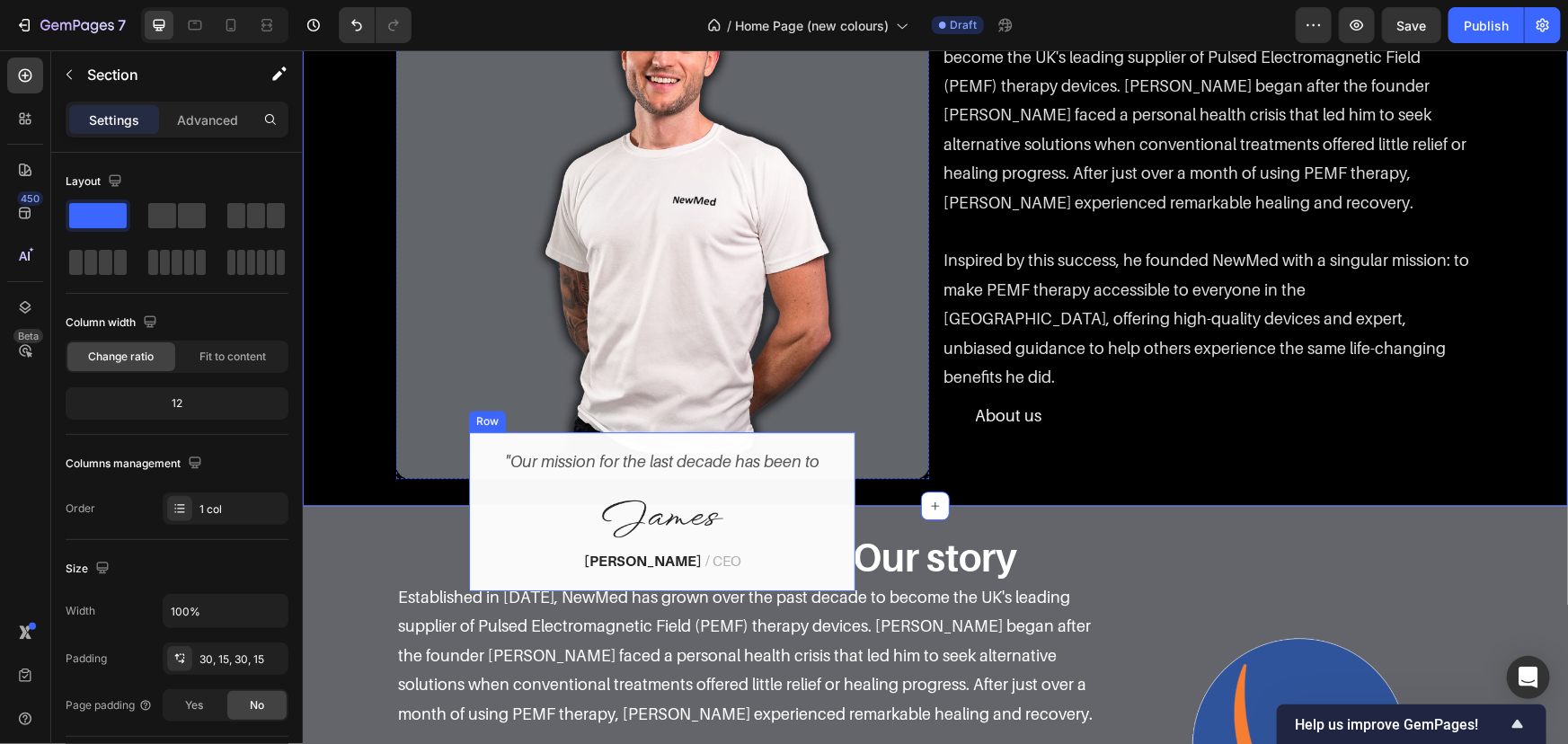
click at [820, 443] on div ""Our mission for the last decade has been to Text block Image Andy Smith / CEO …" at bounding box center [661, 511] width 386 height 159
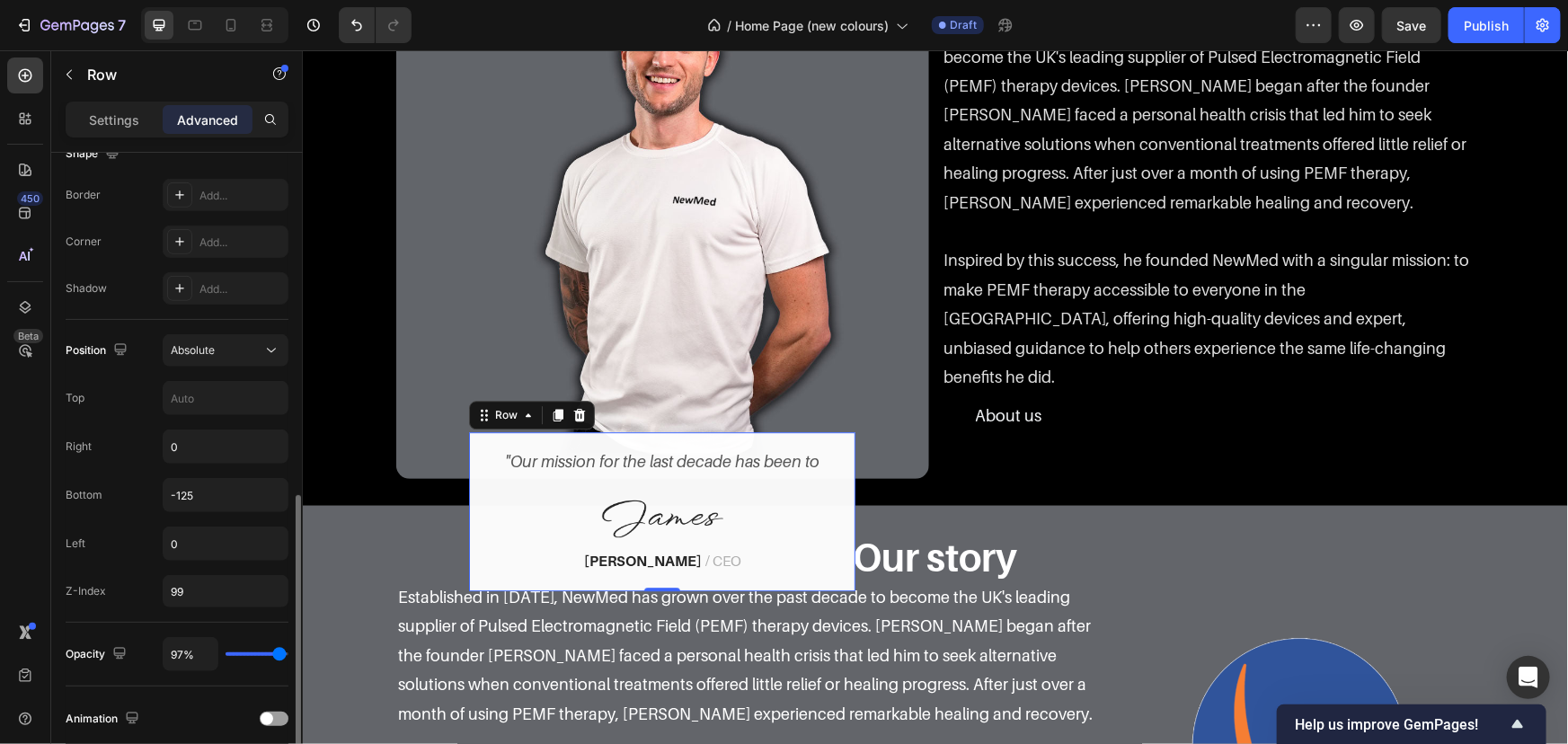
scroll to position [571, 0]
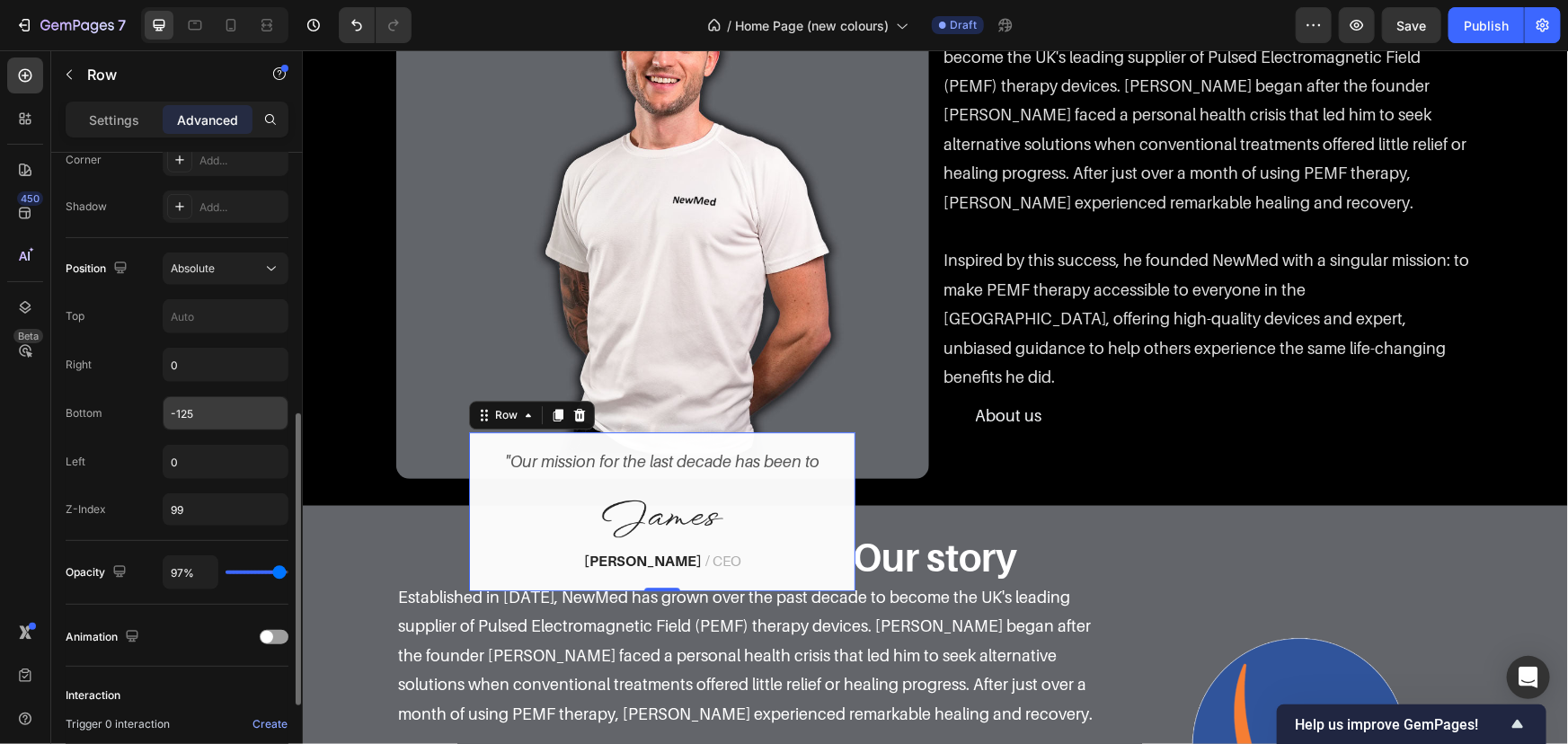
click at [210, 403] on input "-125" at bounding box center [226, 413] width 124 height 32
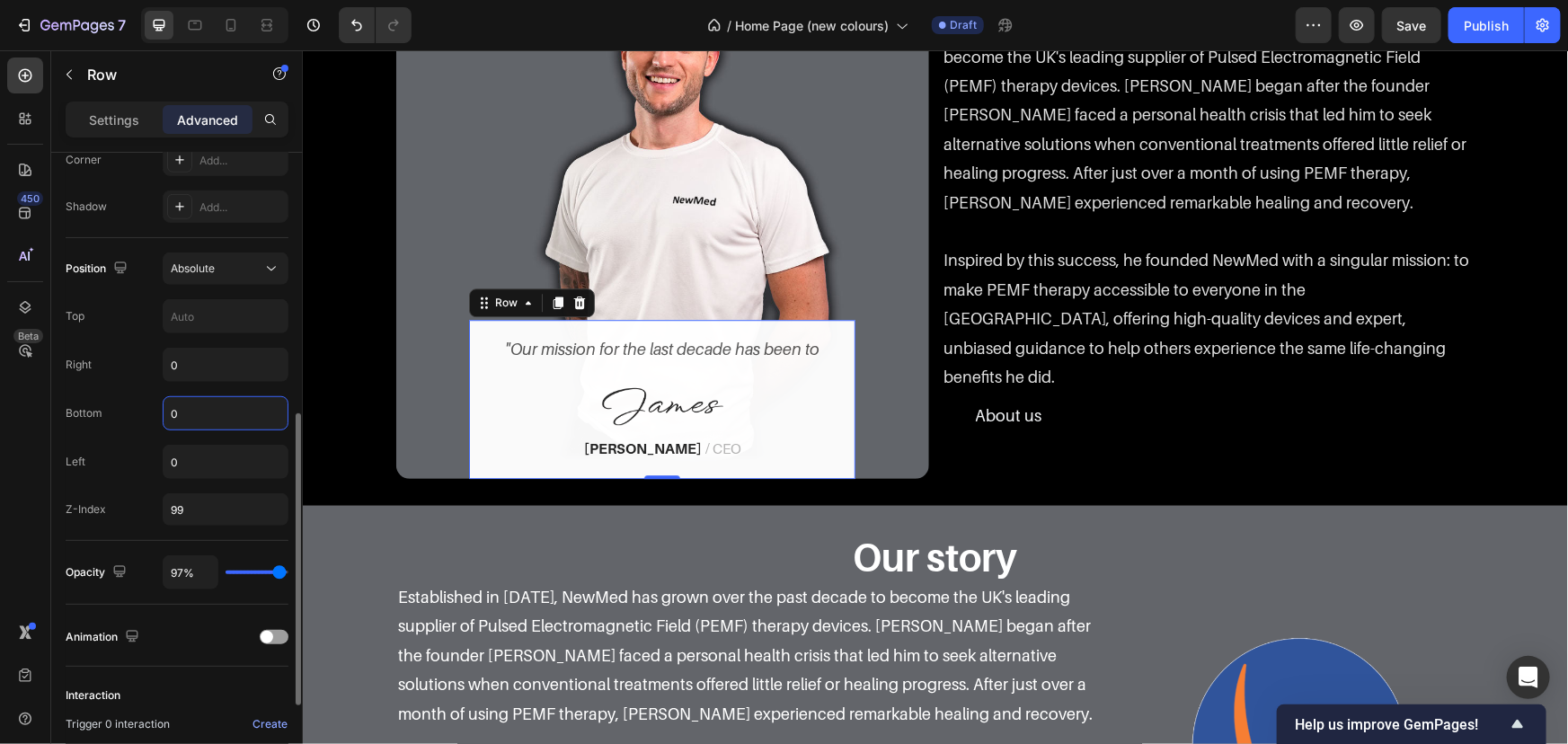
type input "0"
click at [144, 388] on div "Position Absolute Top Right 0 Bottom 0 Left 0 Z-Index 99" at bounding box center [177, 389] width 223 height 273
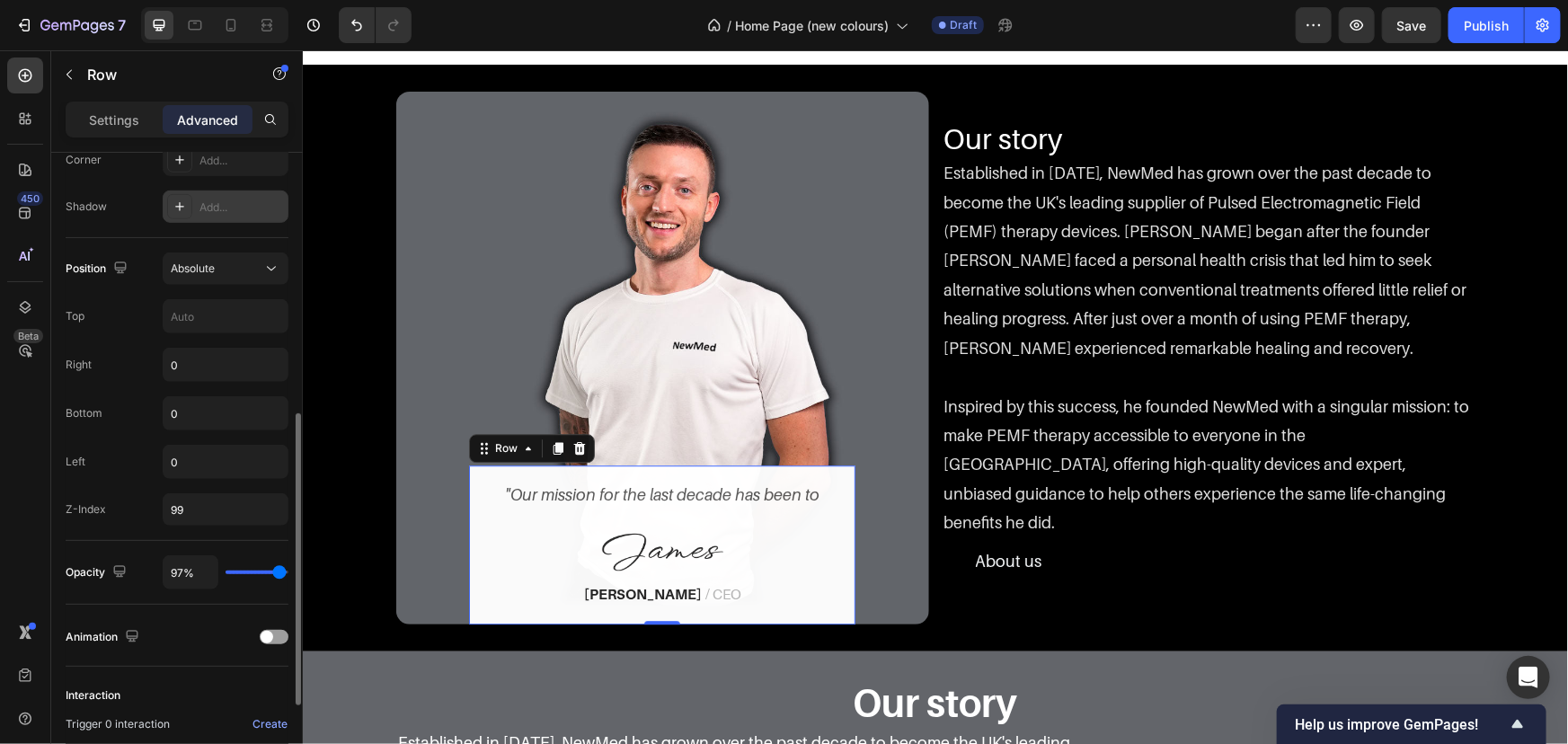
scroll to position [2259, 0]
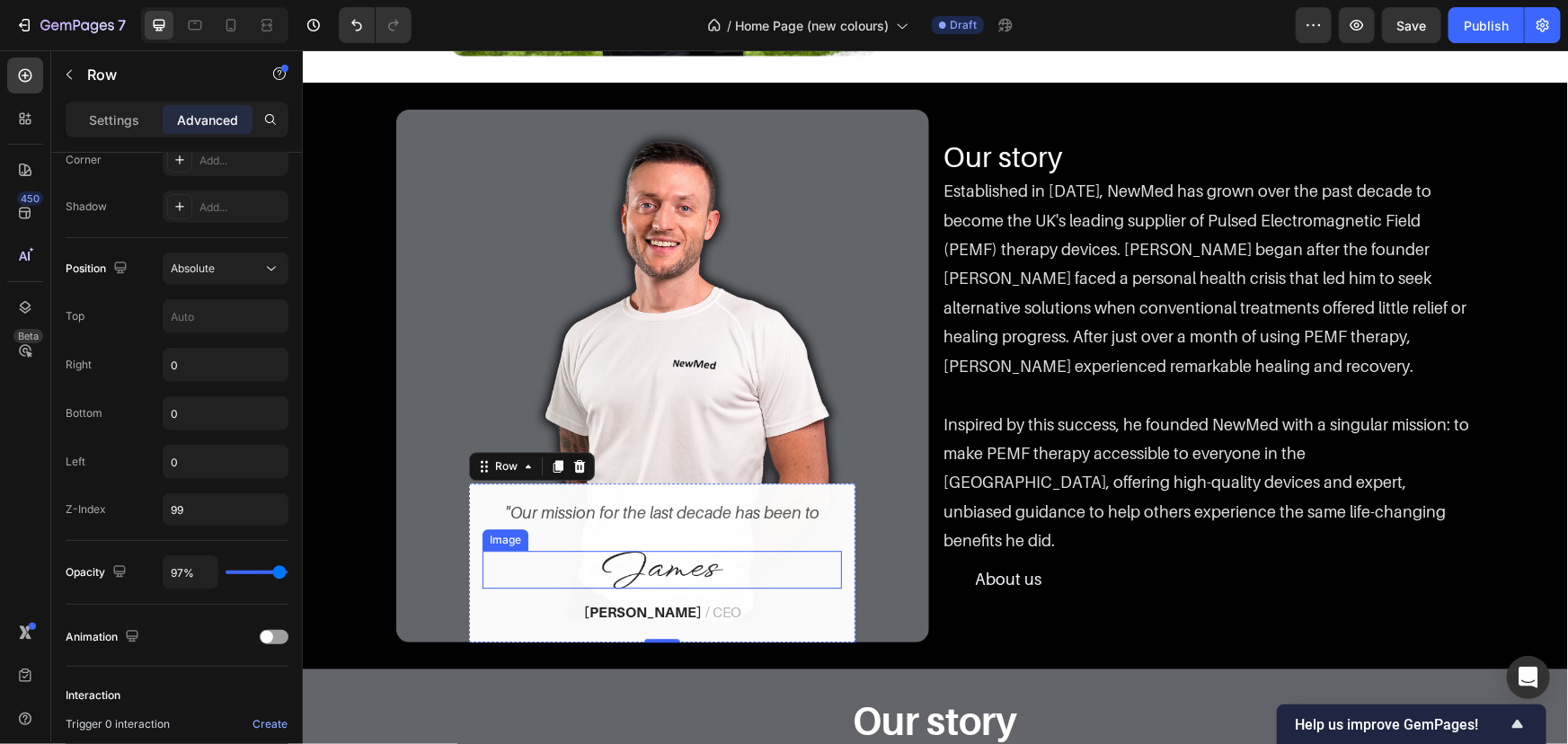
click at [640, 570] on img at bounding box center [662, 569] width 122 height 37
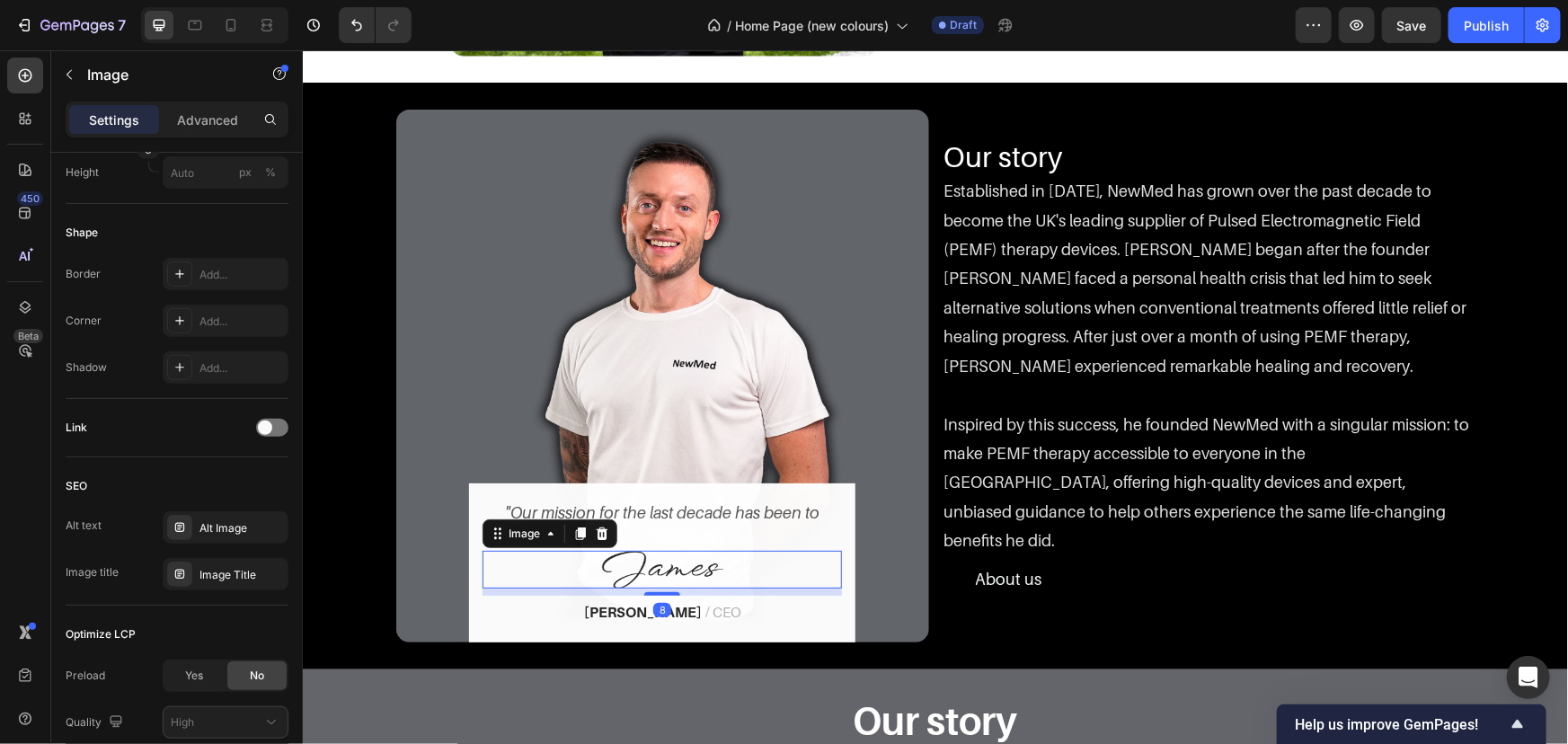
scroll to position [0, 0]
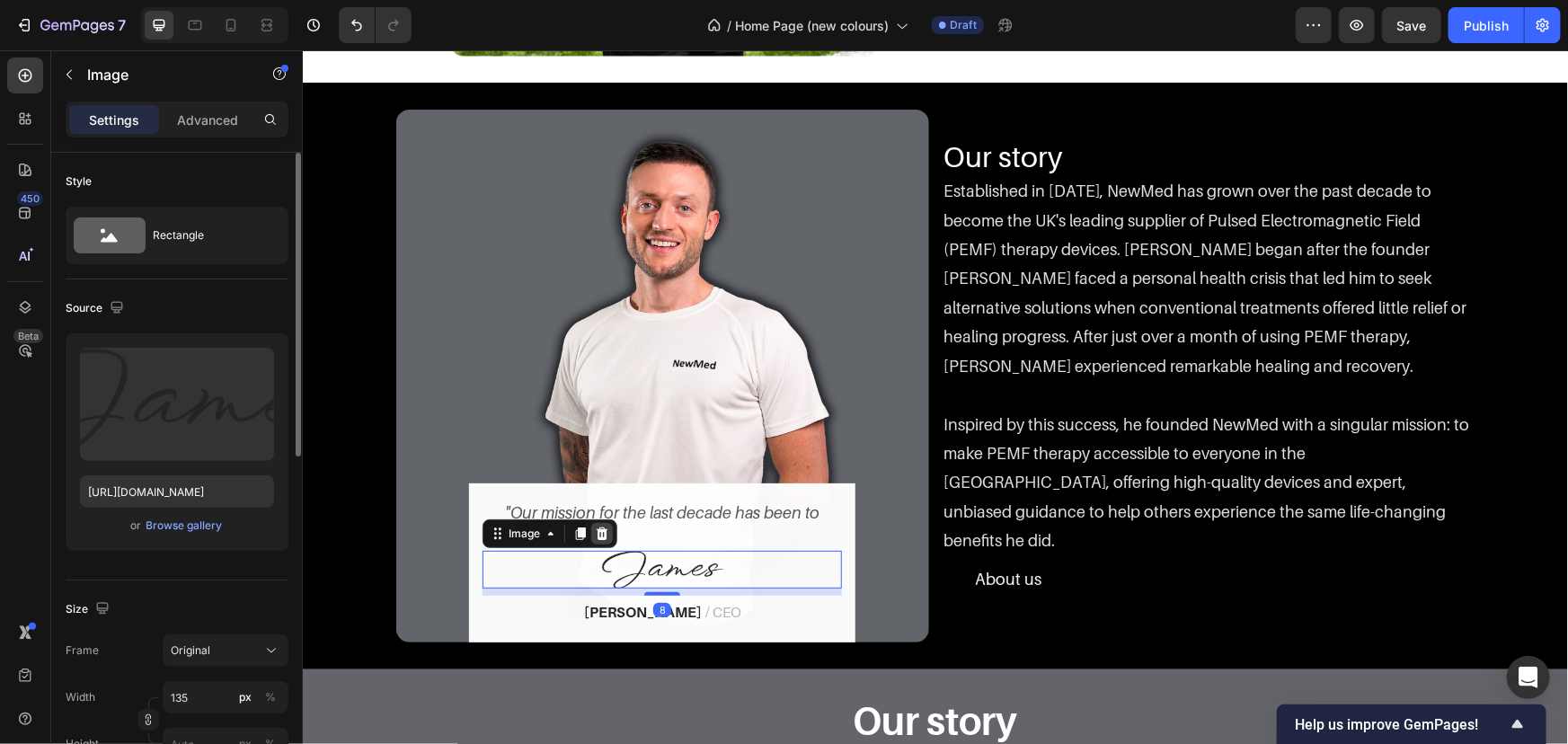
click at [597, 529] on icon at bounding box center [602, 532] width 12 height 13
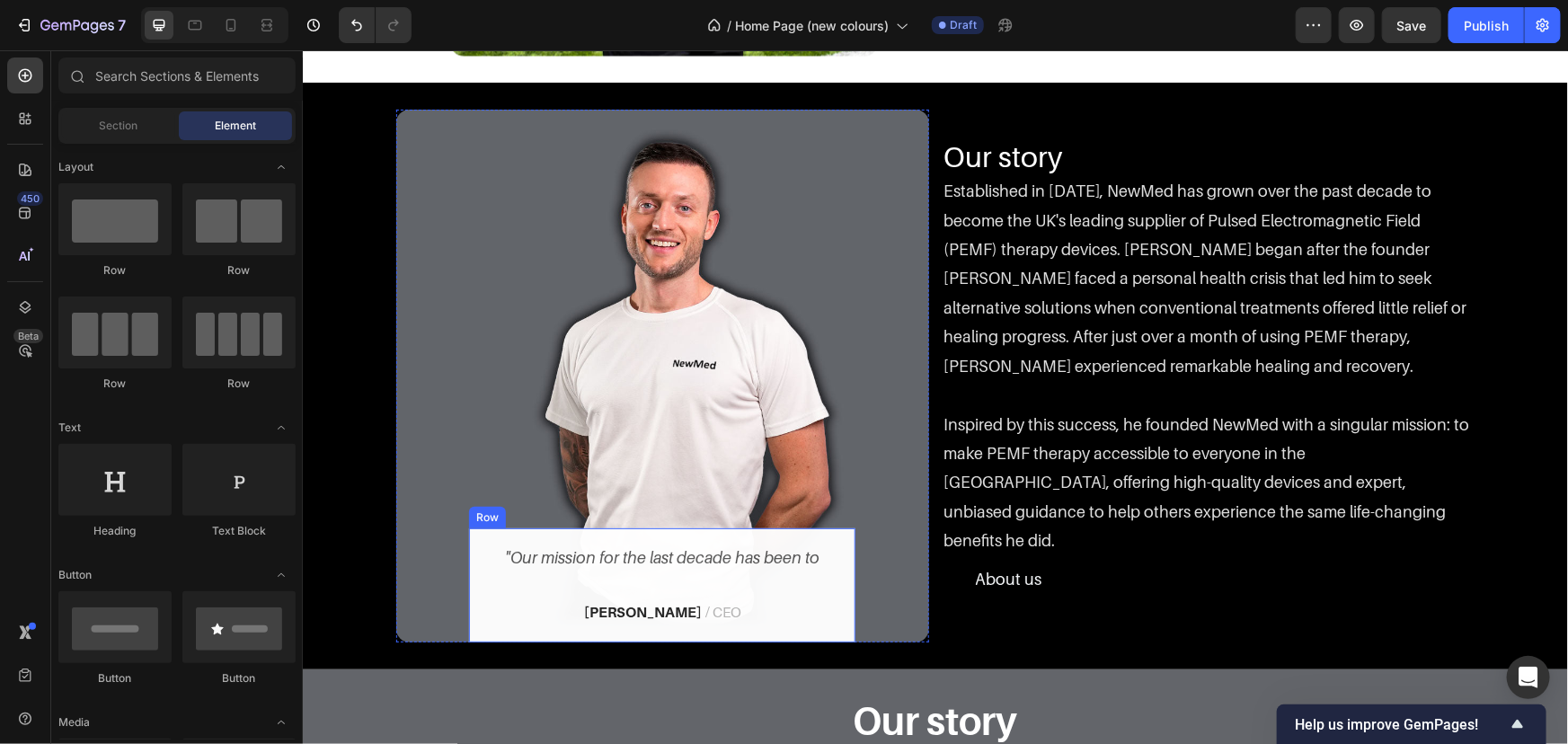
click at [618, 535] on div ""Our mission for the last decade has been to Text block Andy Smith / CEO Text b…" at bounding box center [661, 584] width 386 height 114
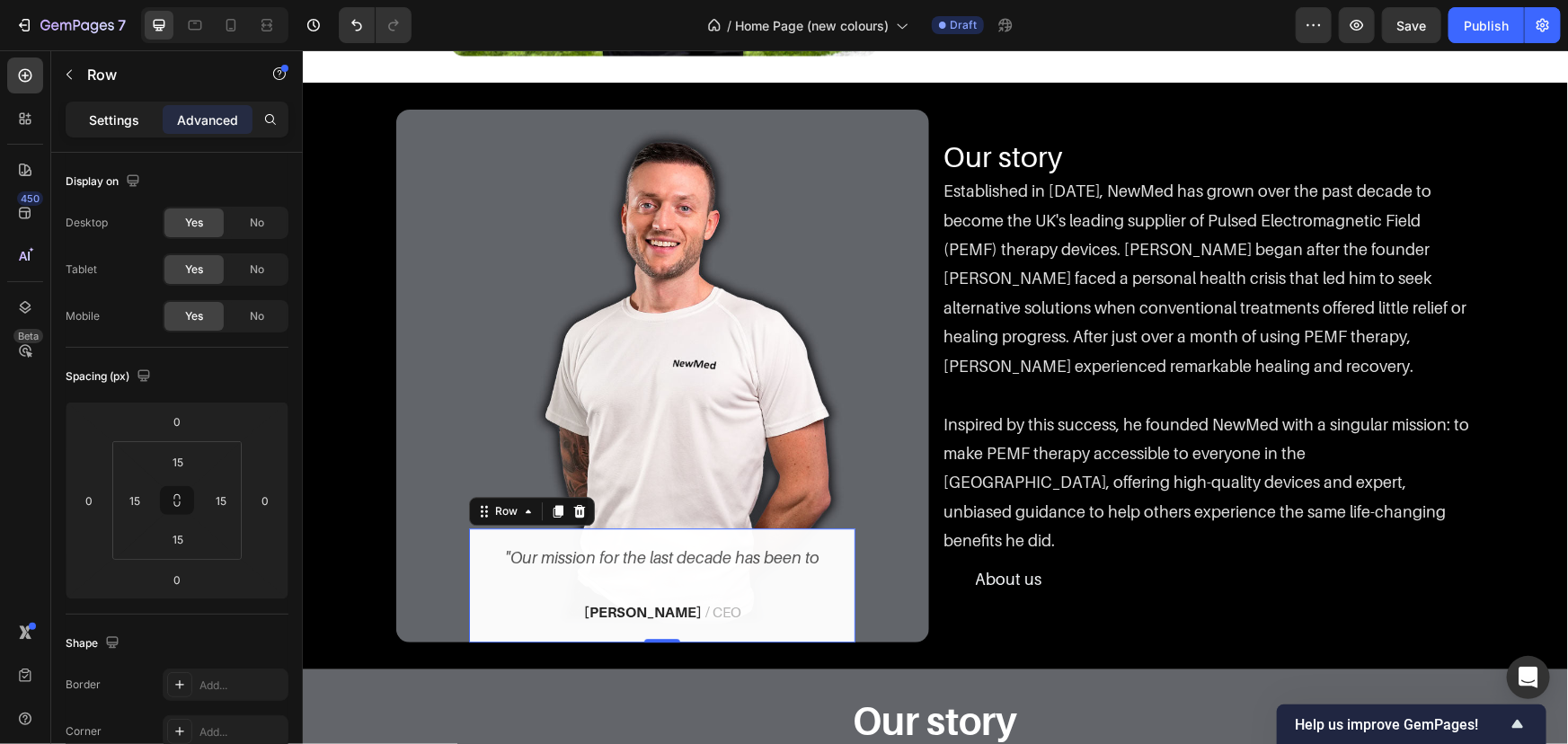
click at [99, 123] on p "Settings" at bounding box center [114, 120] width 50 height 19
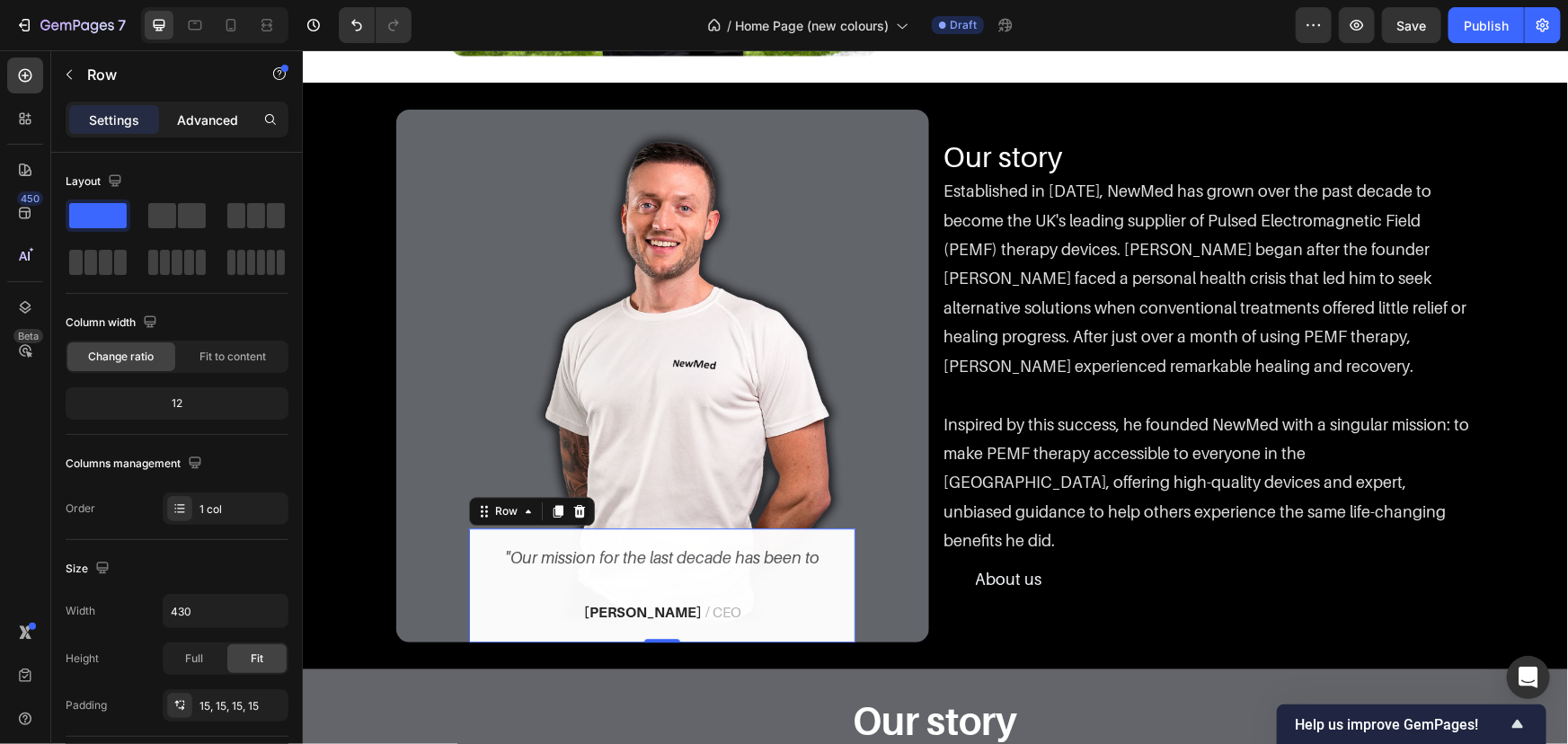
click at [204, 123] on p "Advanced" at bounding box center [208, 120] width 61 height 19
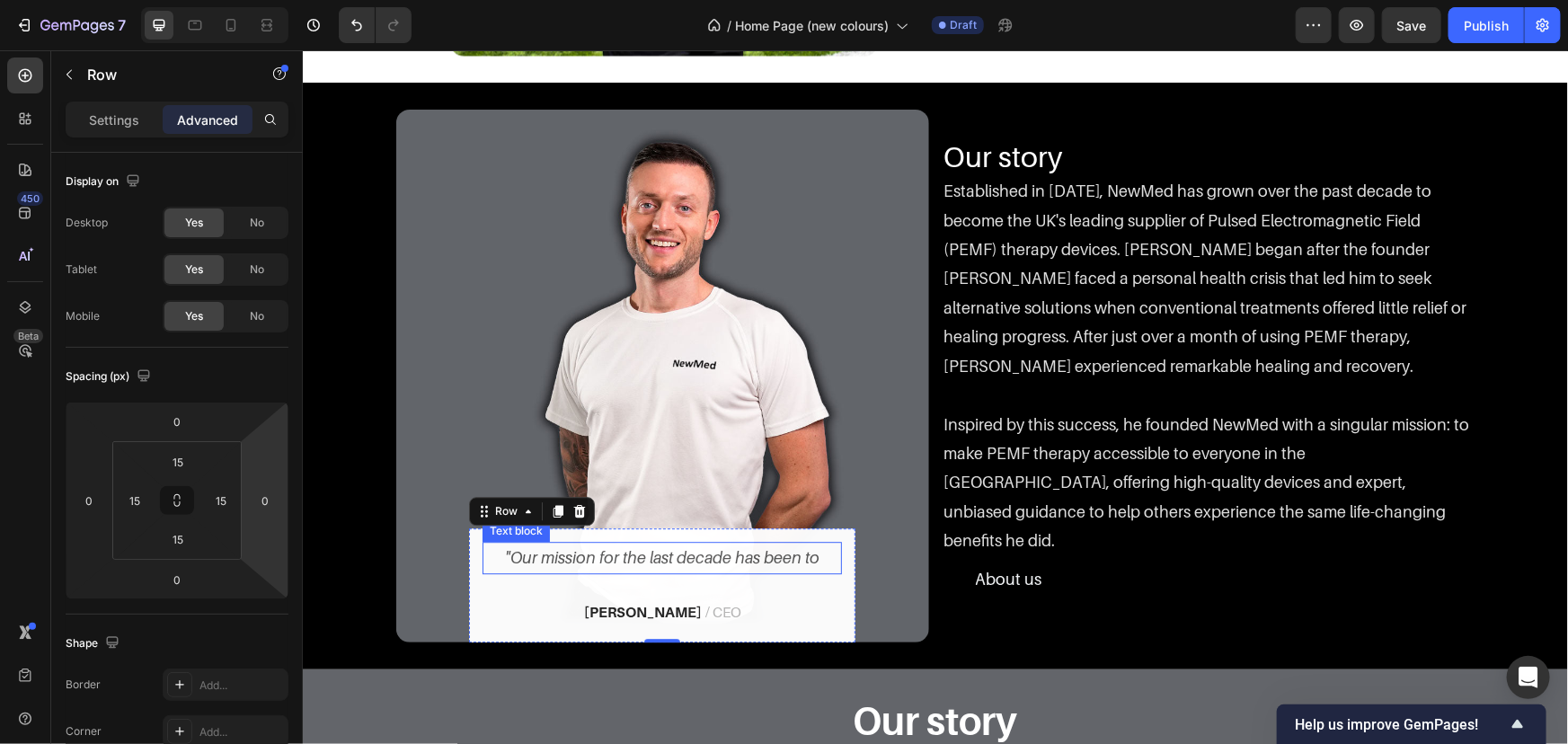
click at [626, 565] on p ""Our mission for the last decade has been to" at bounding box center [661, 557] width 356 height 28
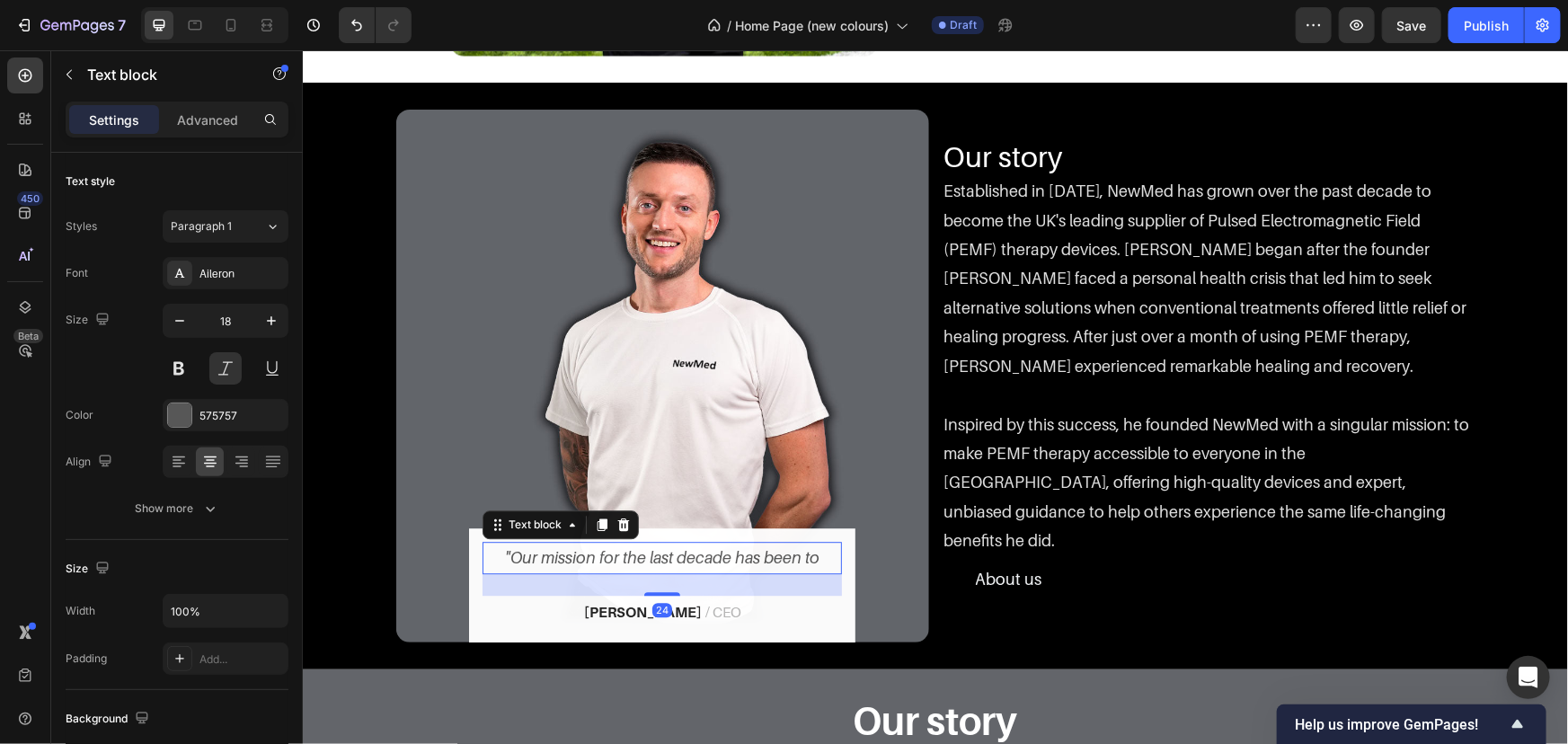
click at [214, 137] on div "Settings Advanced" at bounding box center [177, 127] width 252 height 51
click at [214, 126] on p "Advanced" at bounding box center [208, 120] width 61 height 19
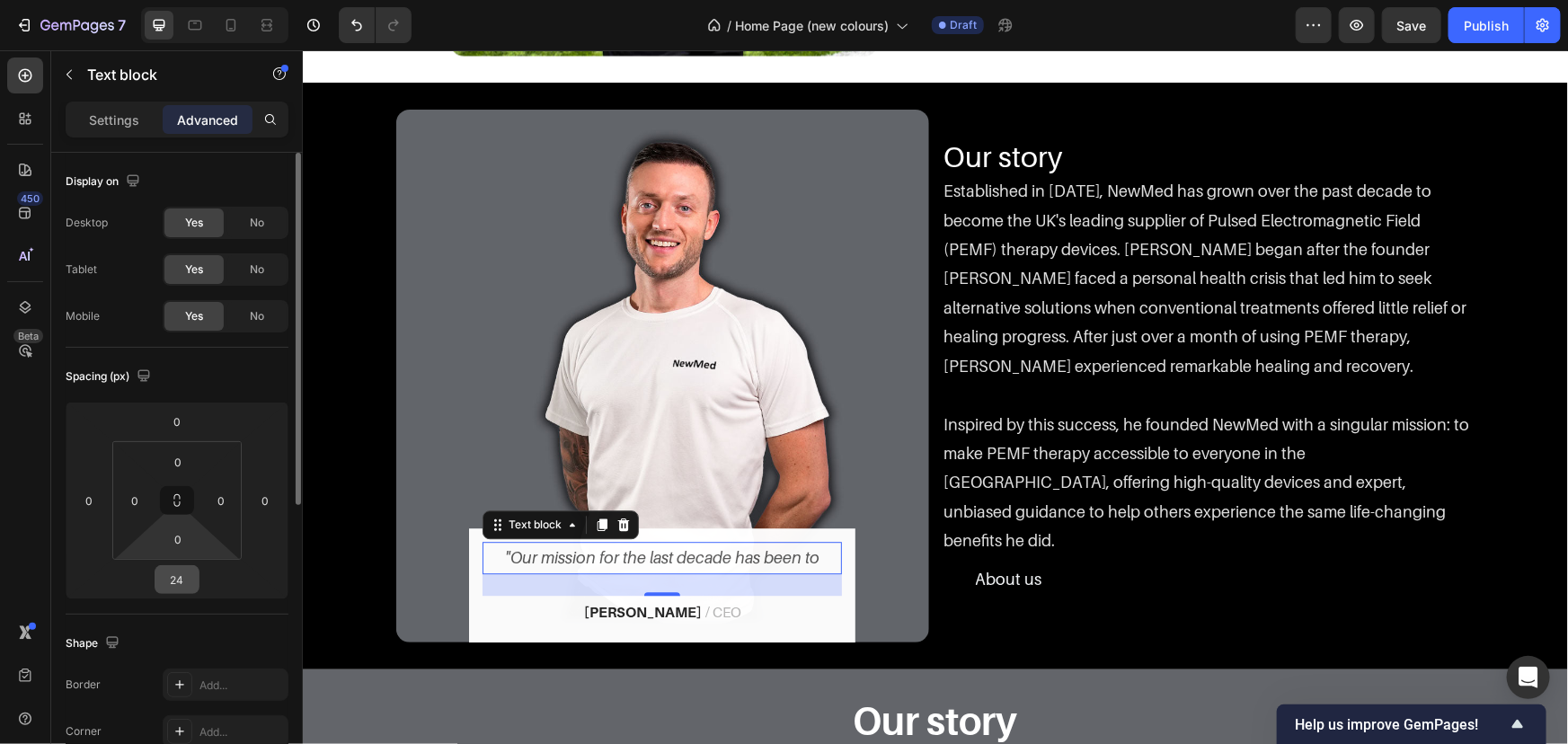
click at [177, 570] on input "24" at bounding box center [177, 578] width 36 height 26
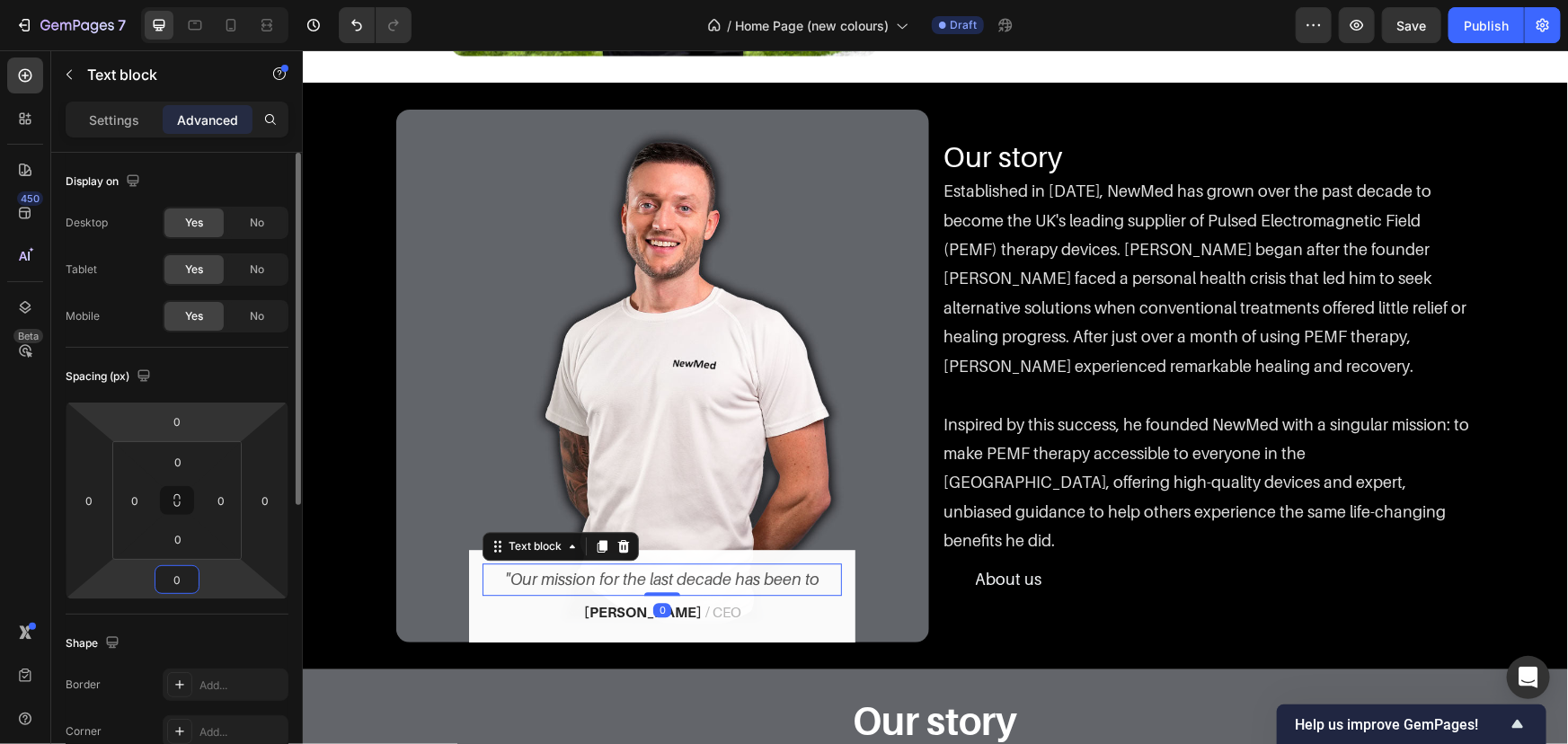
type input "0"
click at [258, 0] on html "7 Version history / Home Page (new colours) Draft Preview Save Publish 450 Beta…" at bounding box center [784, 0] width 1568 height 0
click at [266, 373] on div "Spacing (px)" at bounding box center [177, 375] width 223 height 28
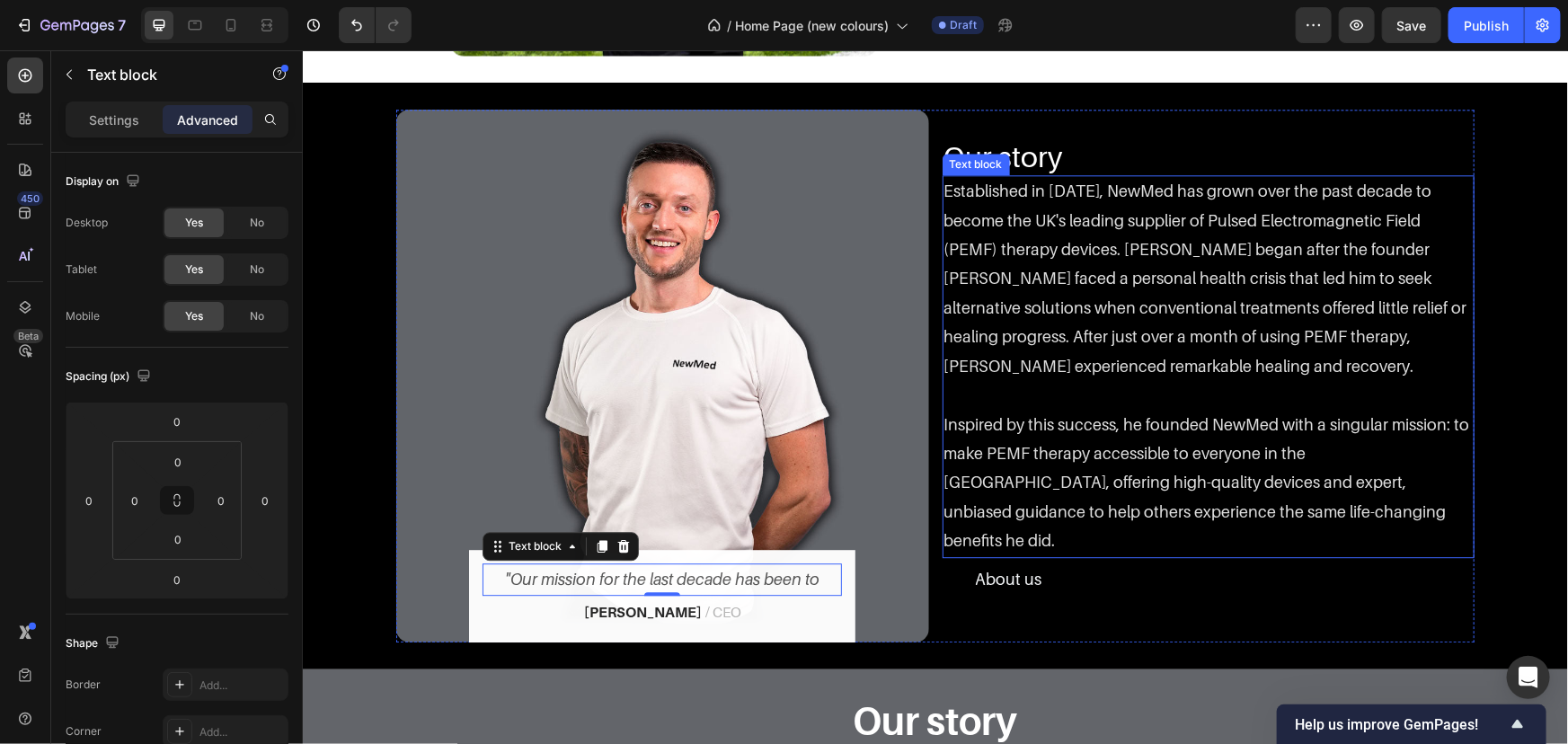
click at [1141, 467] on p "Inspired by this success, he founded NewMed with a singular mission: to make PE…" at bounding box center [1208, 468] width 530 height 174
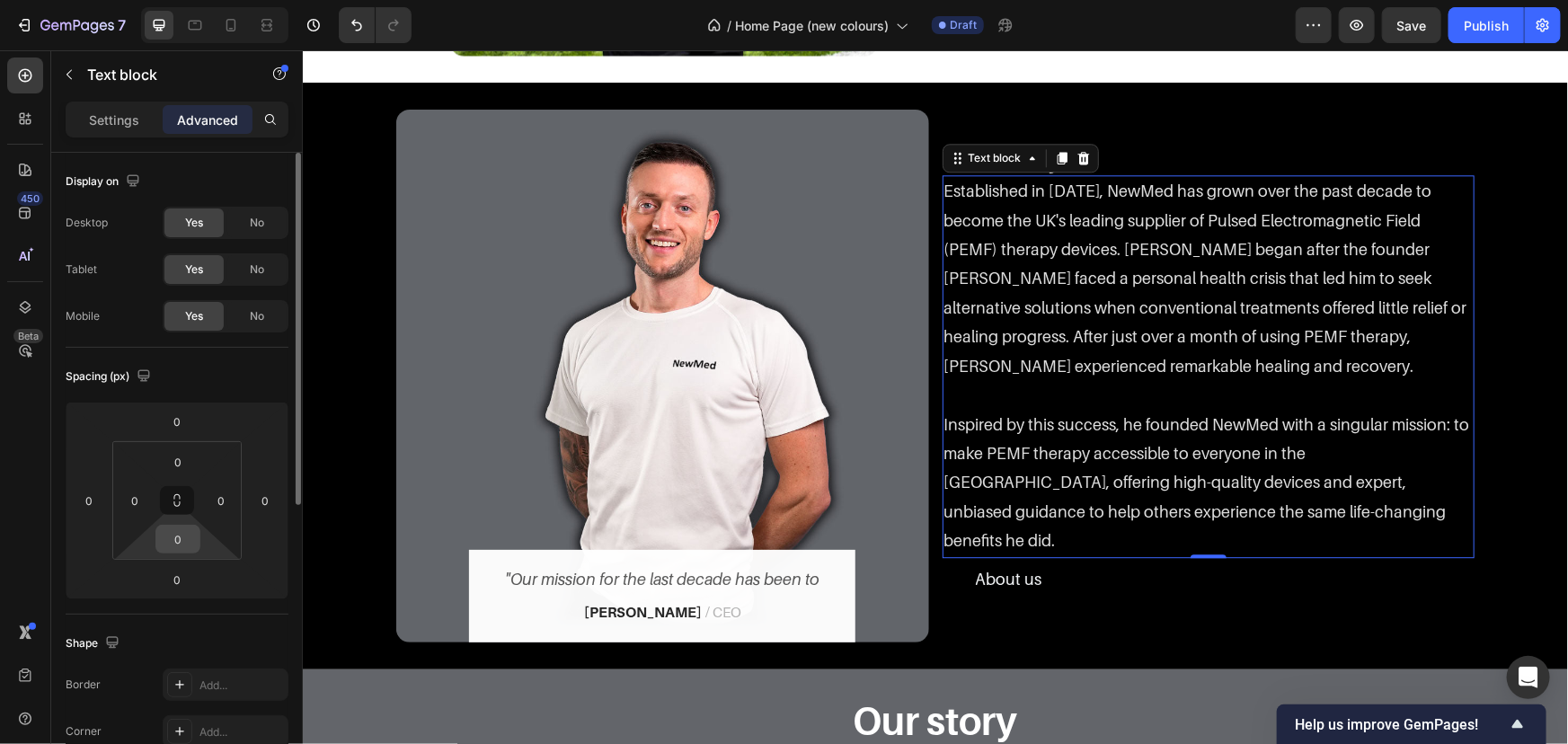
click at [175, 548] on input "0" at bounding box center [177, 538] width 36 height 26
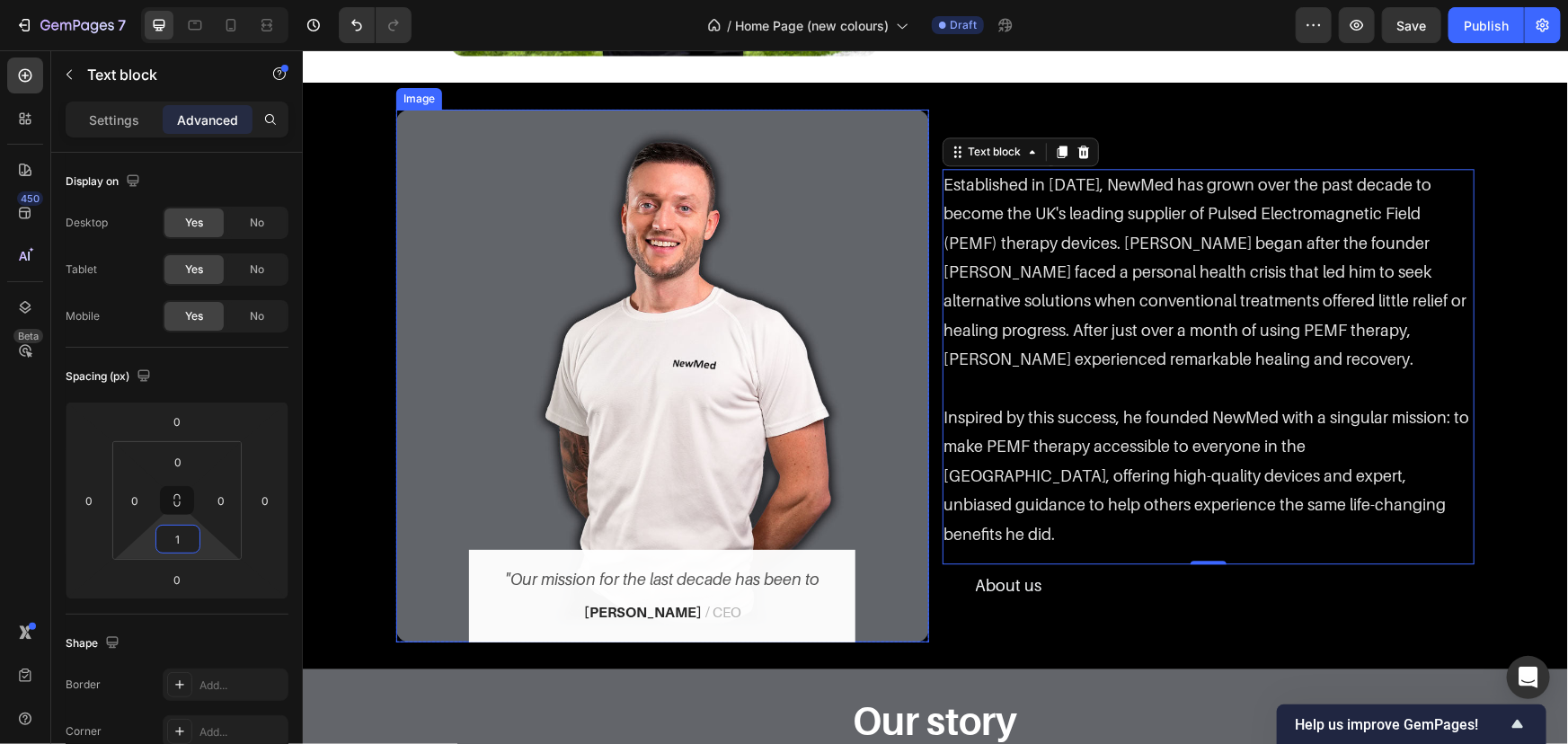
type input "10"
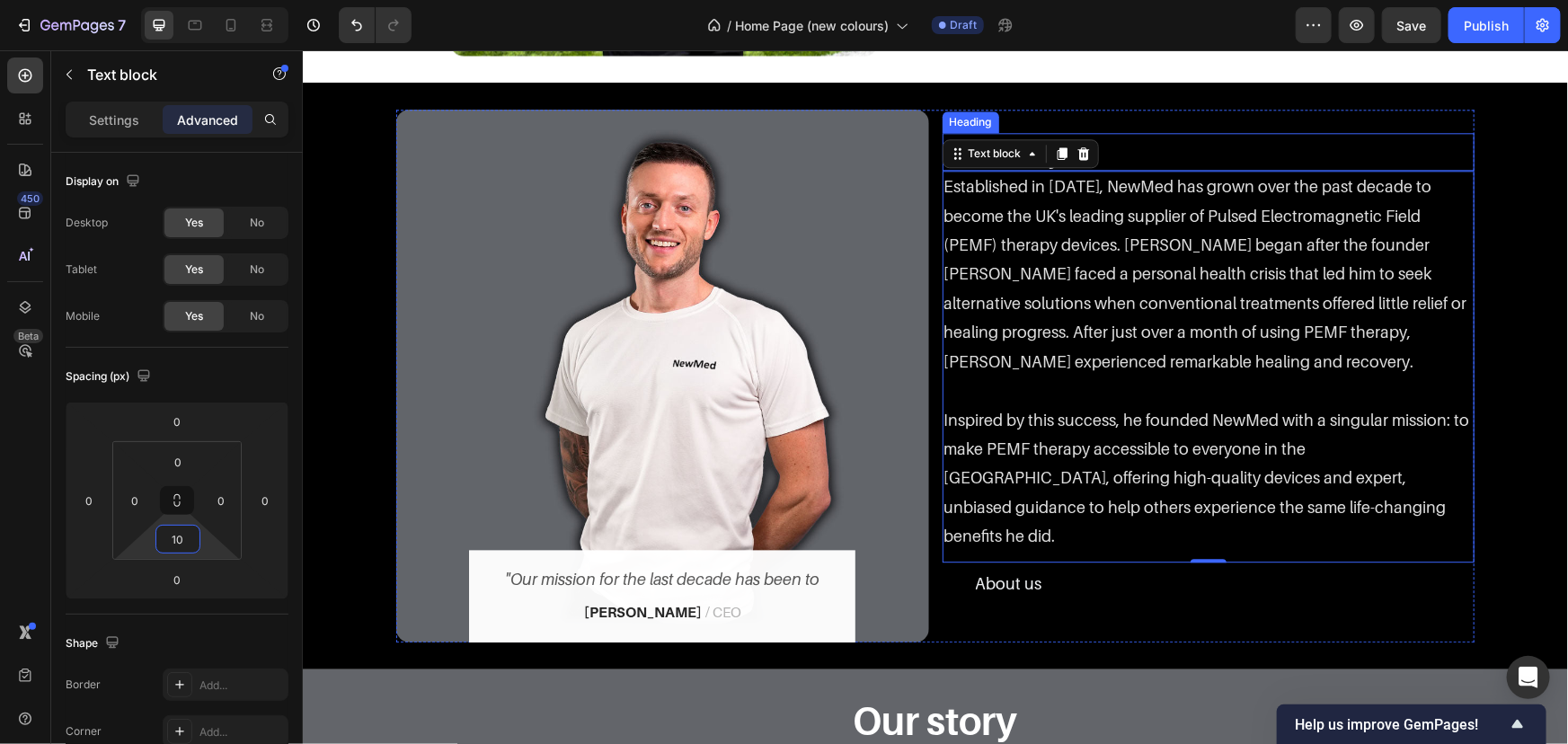
click at [1169, 168] on p "Our story" at bounding box center [1208, 151] width 530 height 34
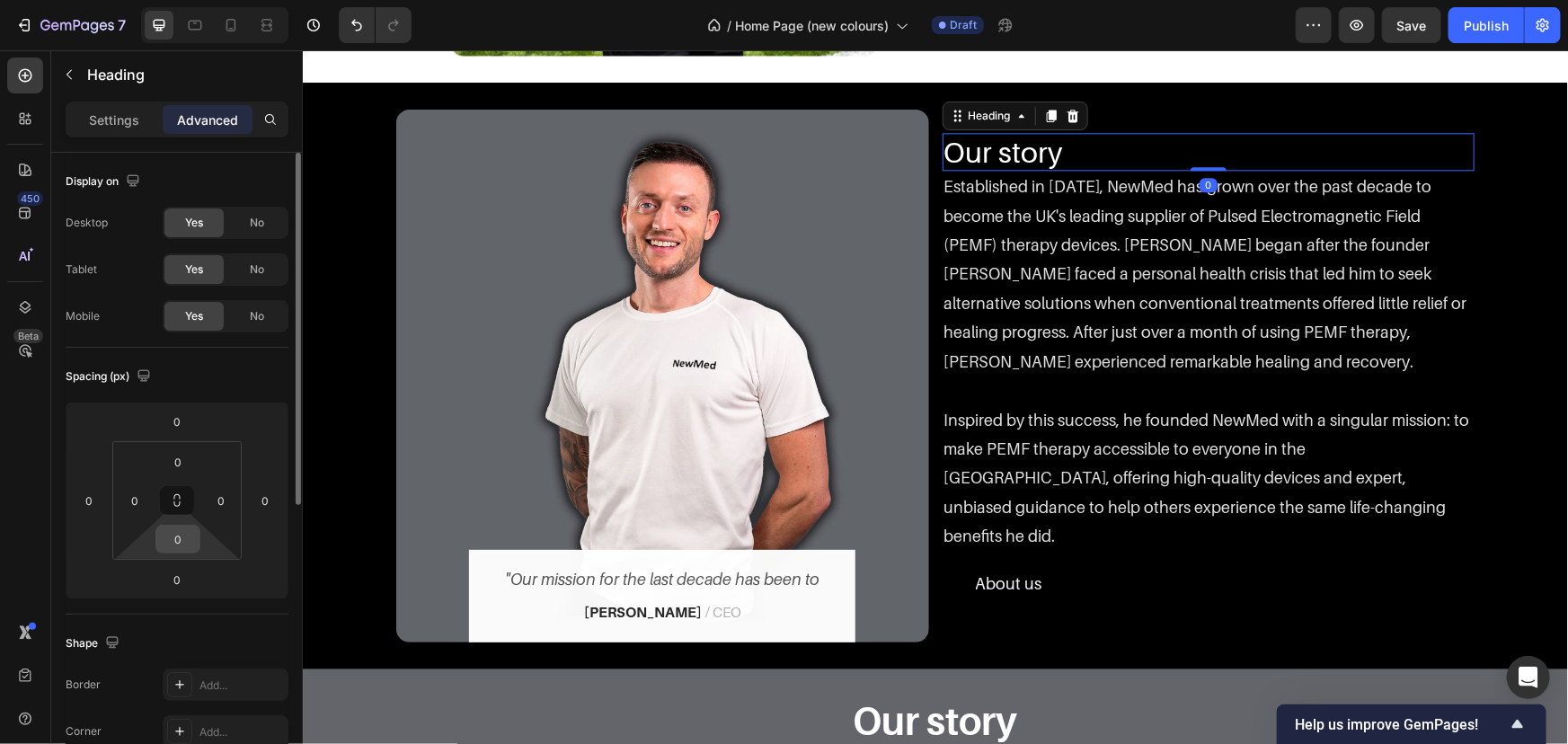
click at [181, 525] on input "0" at bounding box center [177, 538] width 36 height 26
type input "10"
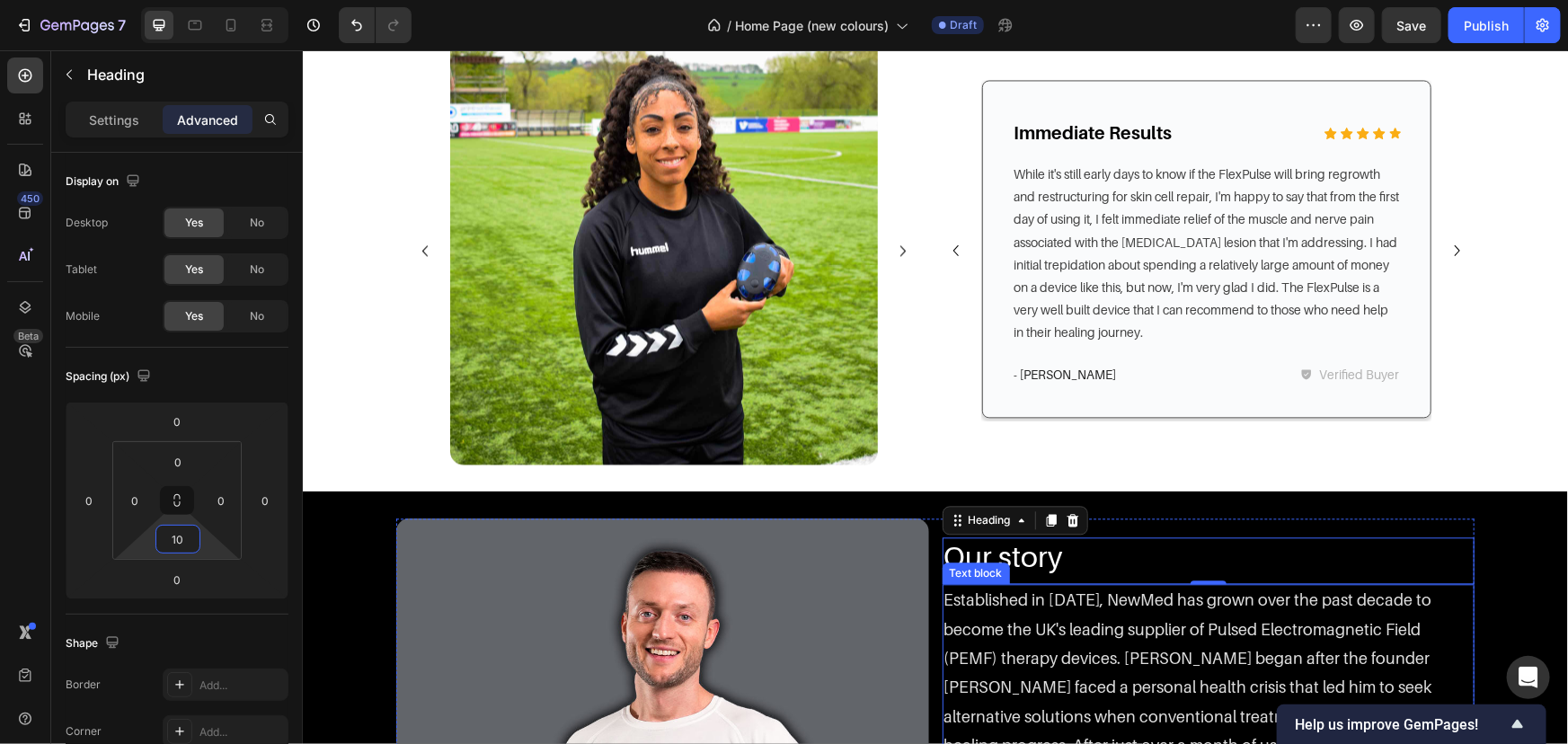
scroll to position [1448, 0]
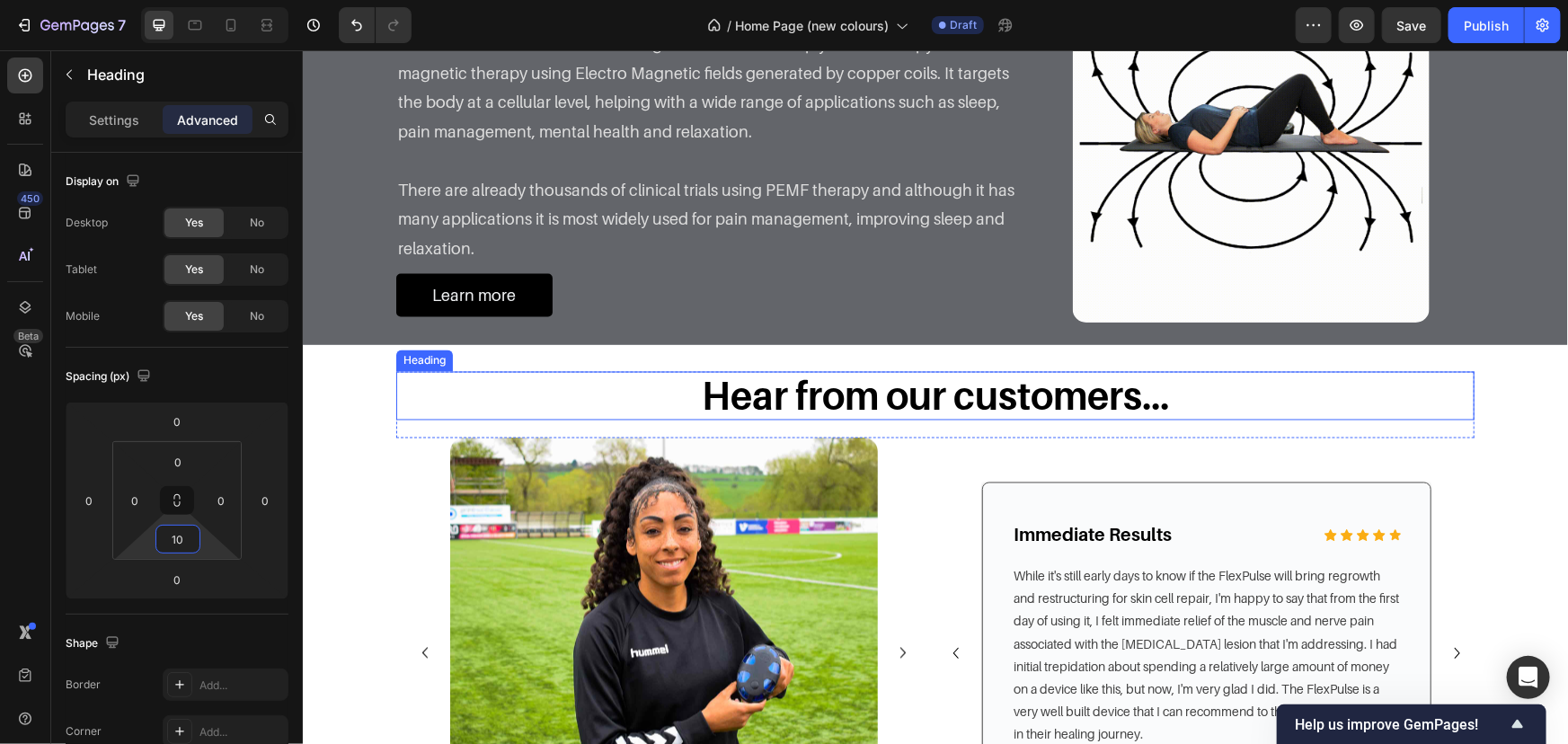
click at [969, 409] on h3 "Hear from our customers..." at bounding box center [935, 395] width 1079 height 48
click at [91, 113] on p "Settings" at bounding box center [114, 120] width 50 height 19
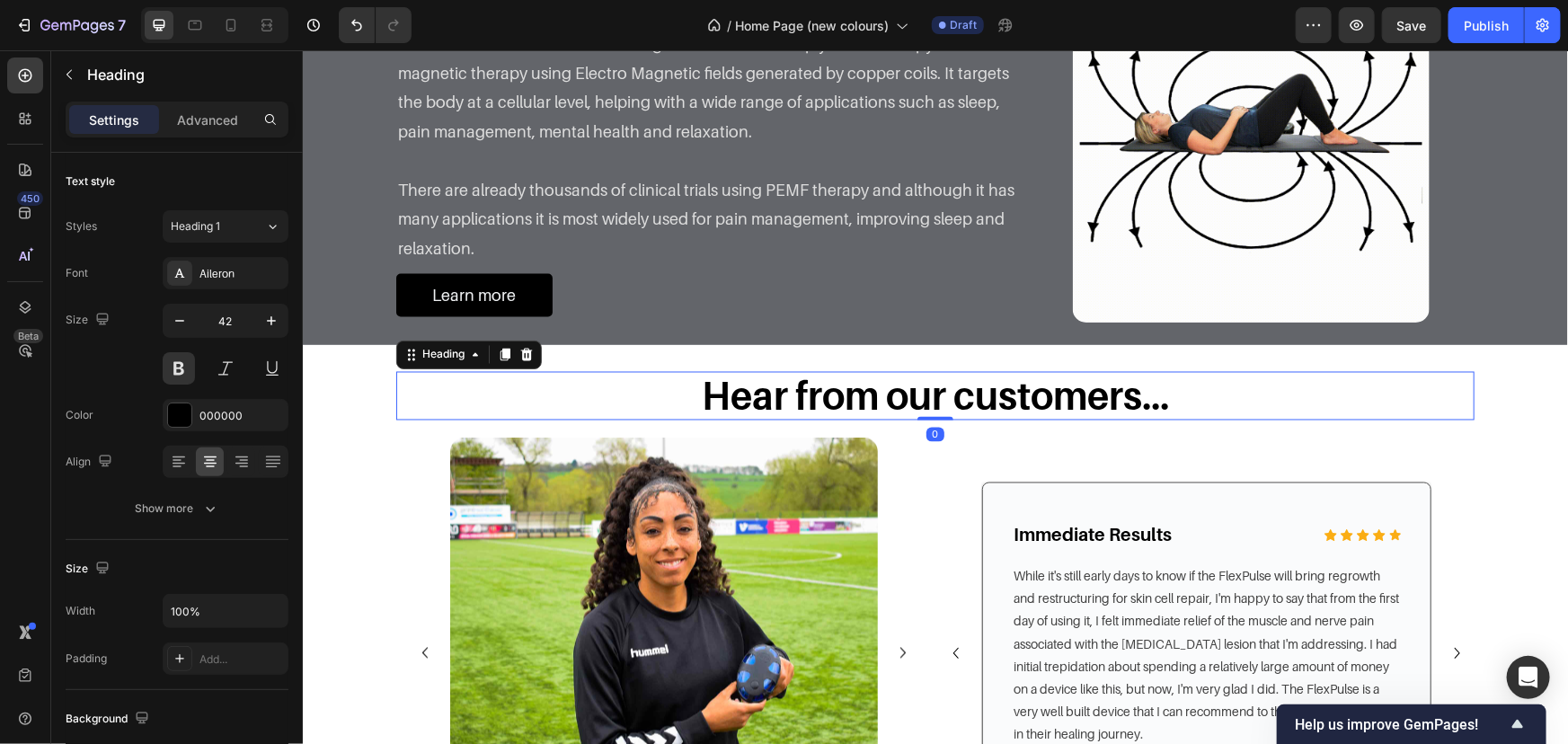
scroll to position [1939, 0]
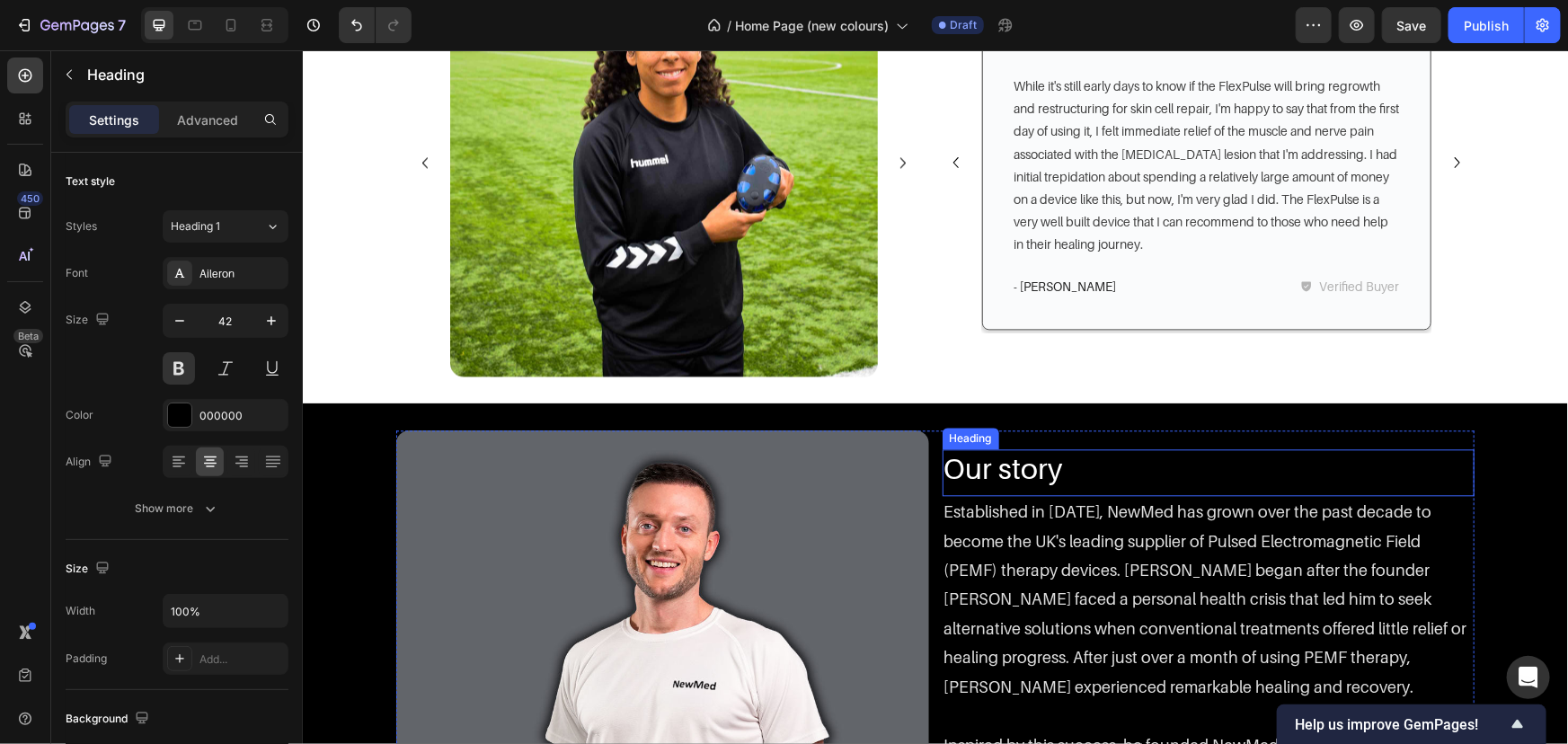
click at [1082, 486] on h2 "Our story" at bounding box center [1207, 467] width 532 height 37
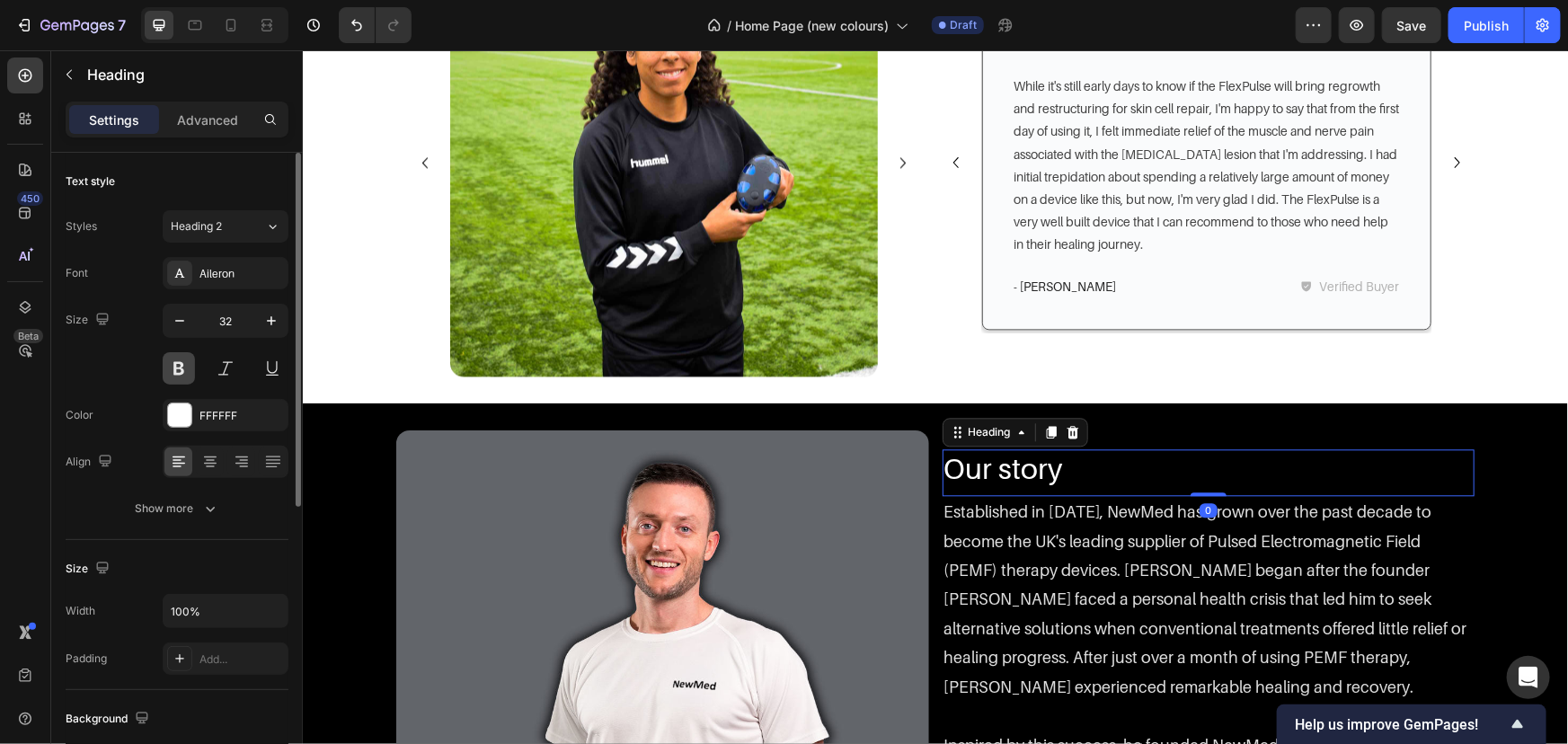
drag, startPoint x: 191, startPoint y: 360, endPoint x: 193, endPoint y: 330, distance: 30.1
click at [190, 361] on button at bounding box center [178, 368] width 32 height 32
click at [208, 227] on span "Heading 2" at bounding box center [196, 226] width 51 height 16
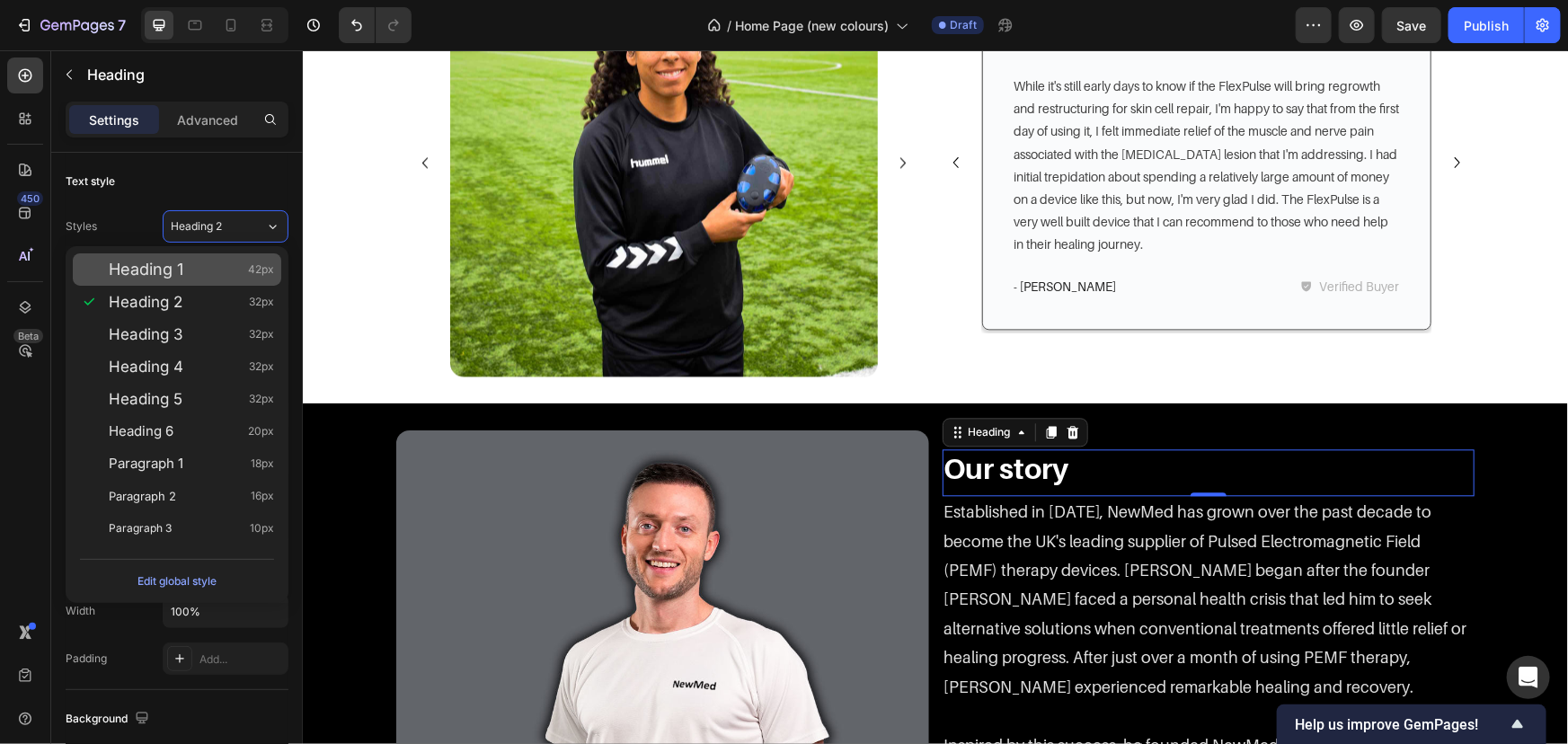
click at [219, 266] on div "Heading 1 42px" at bounding box center [191, 270] width 166 height 18
type input "42"
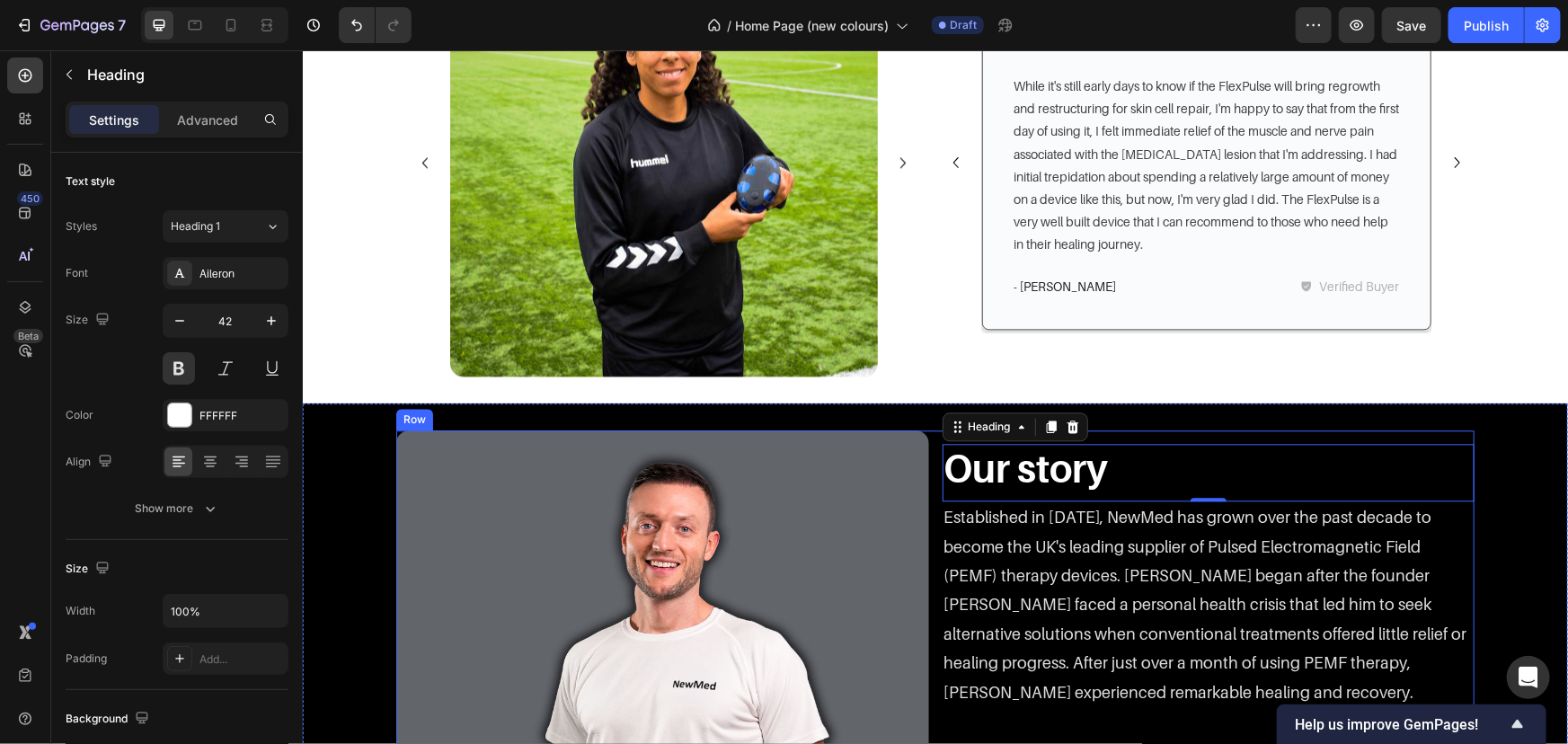
click at [1426, 432] on div "Our story Heading 0 Established in 2014, NewMed has grown over the past decade …" at bounding box center [1207, 695] width 532 height 532
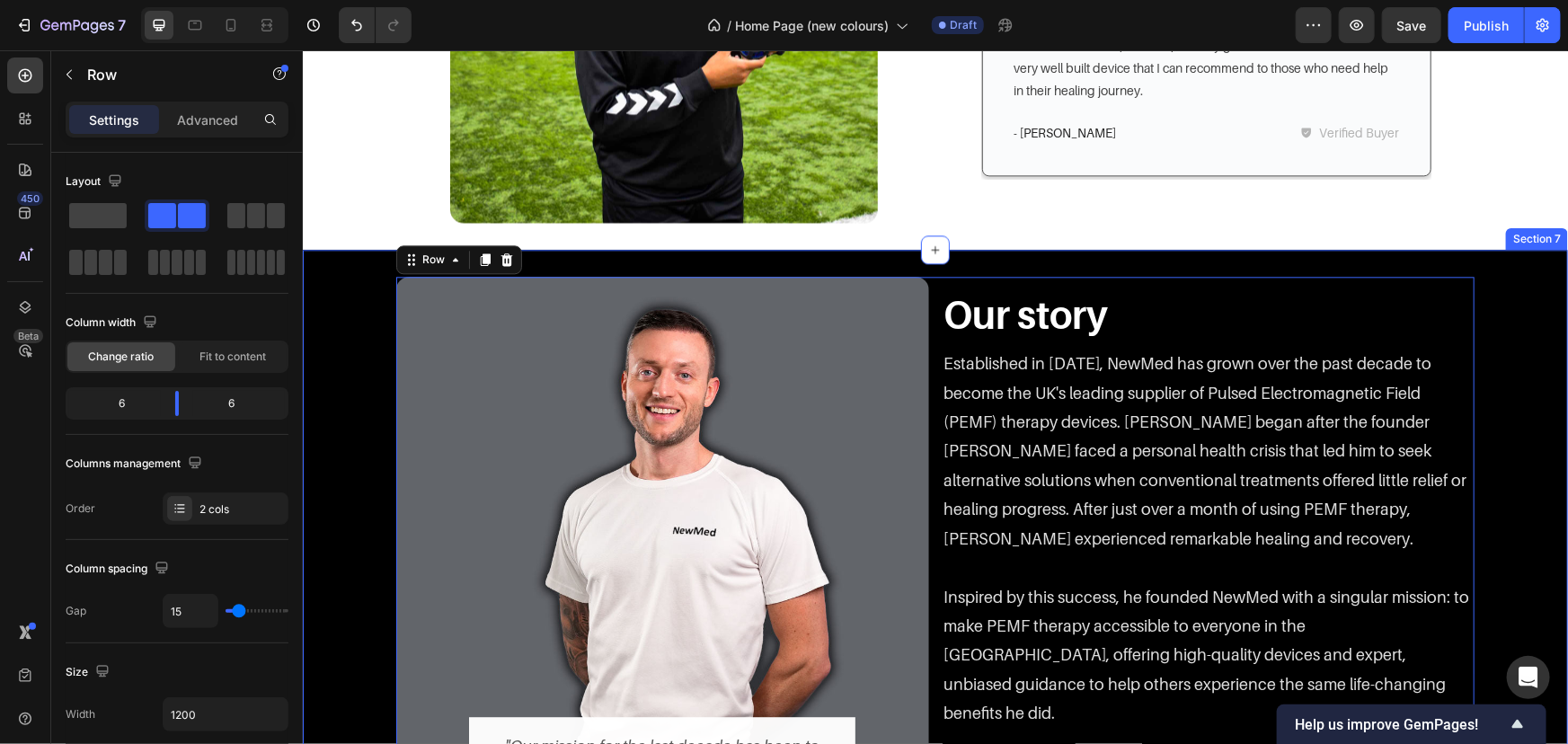
scroll to position [2265, 0]
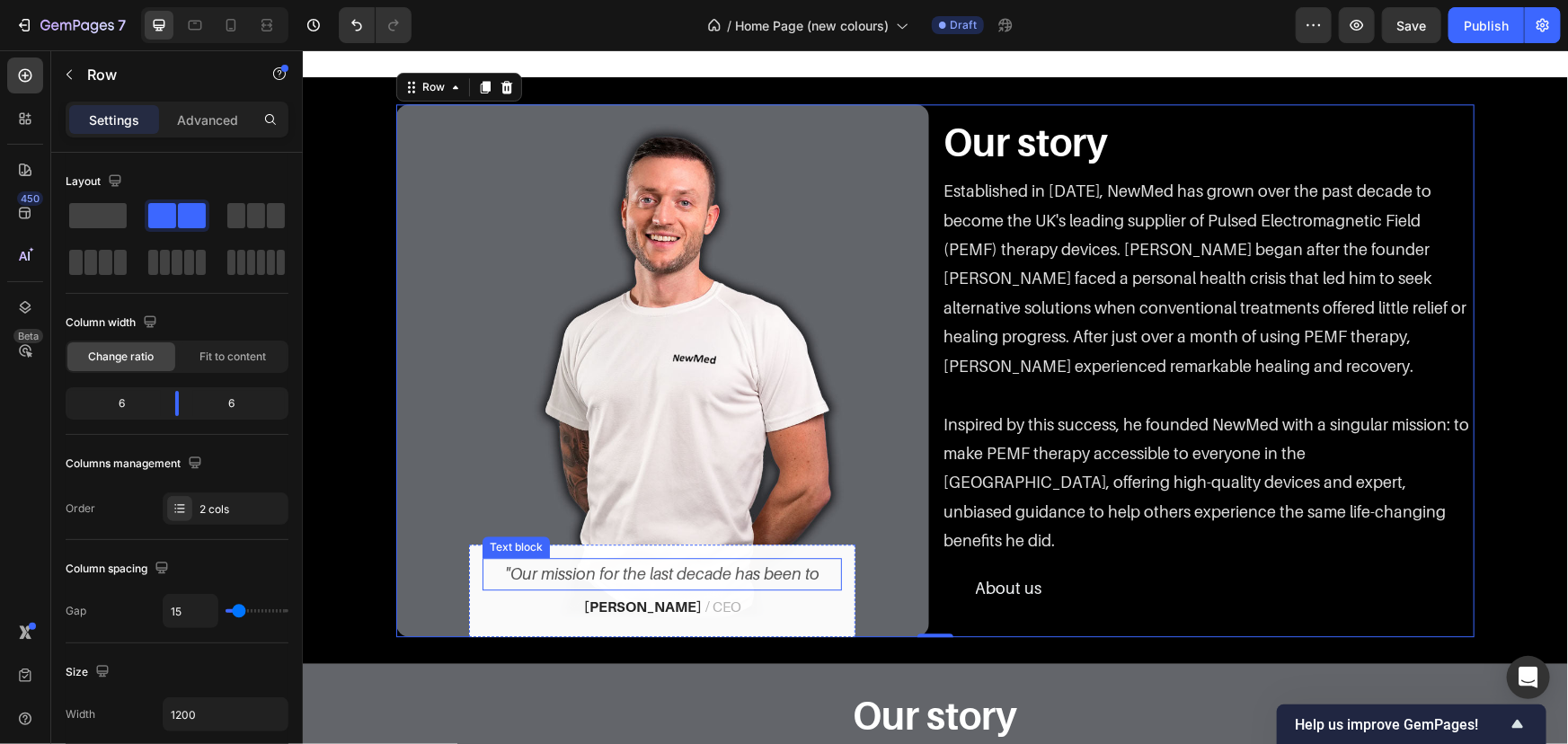
click at [809, 583] on p ""Our mission for the last decade has been to" at bounding box center [661, 572] width 356 height 28
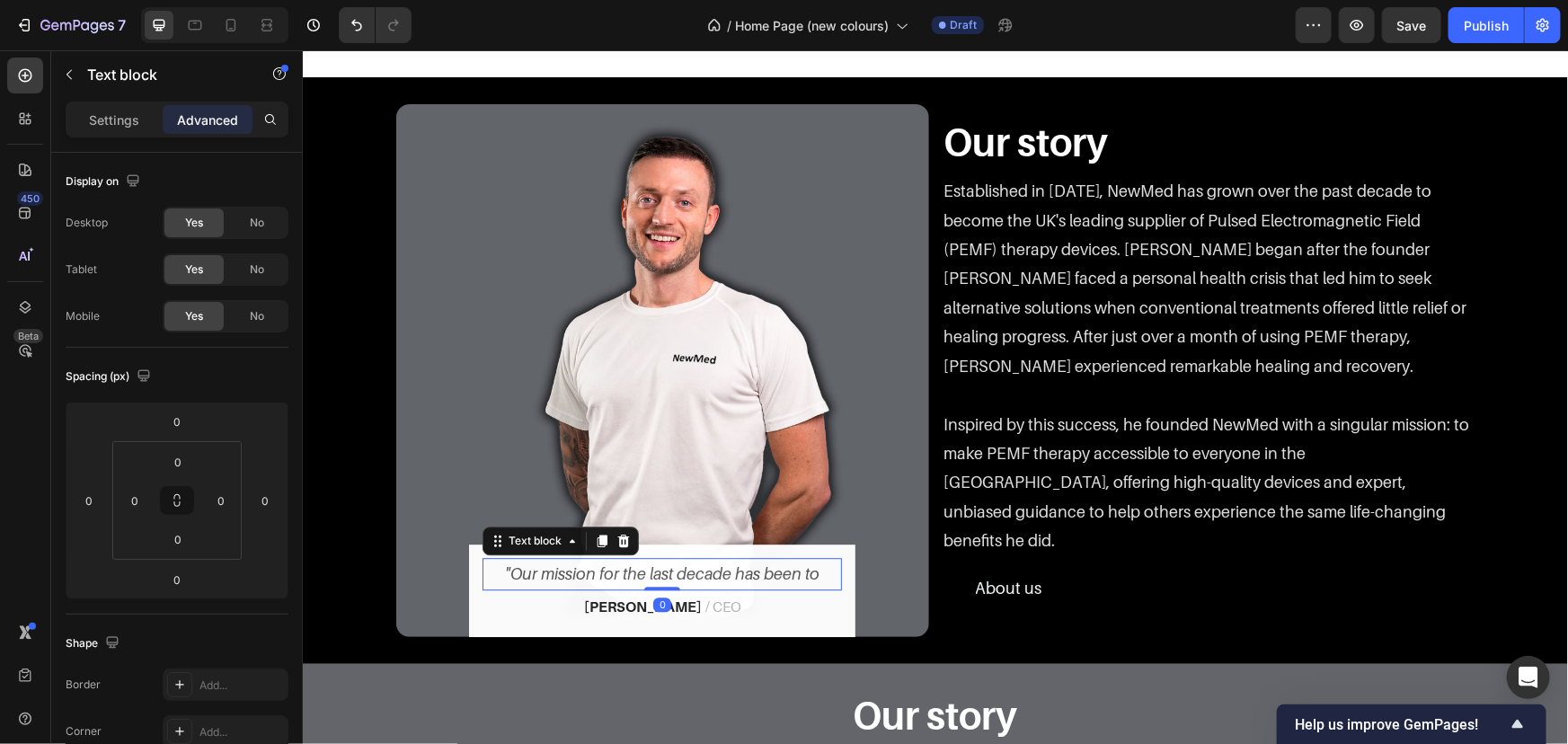
click at [813, 563] on p ""Our mission for the last decade has been to" at bounding box center [661, 572] width 356 height 28
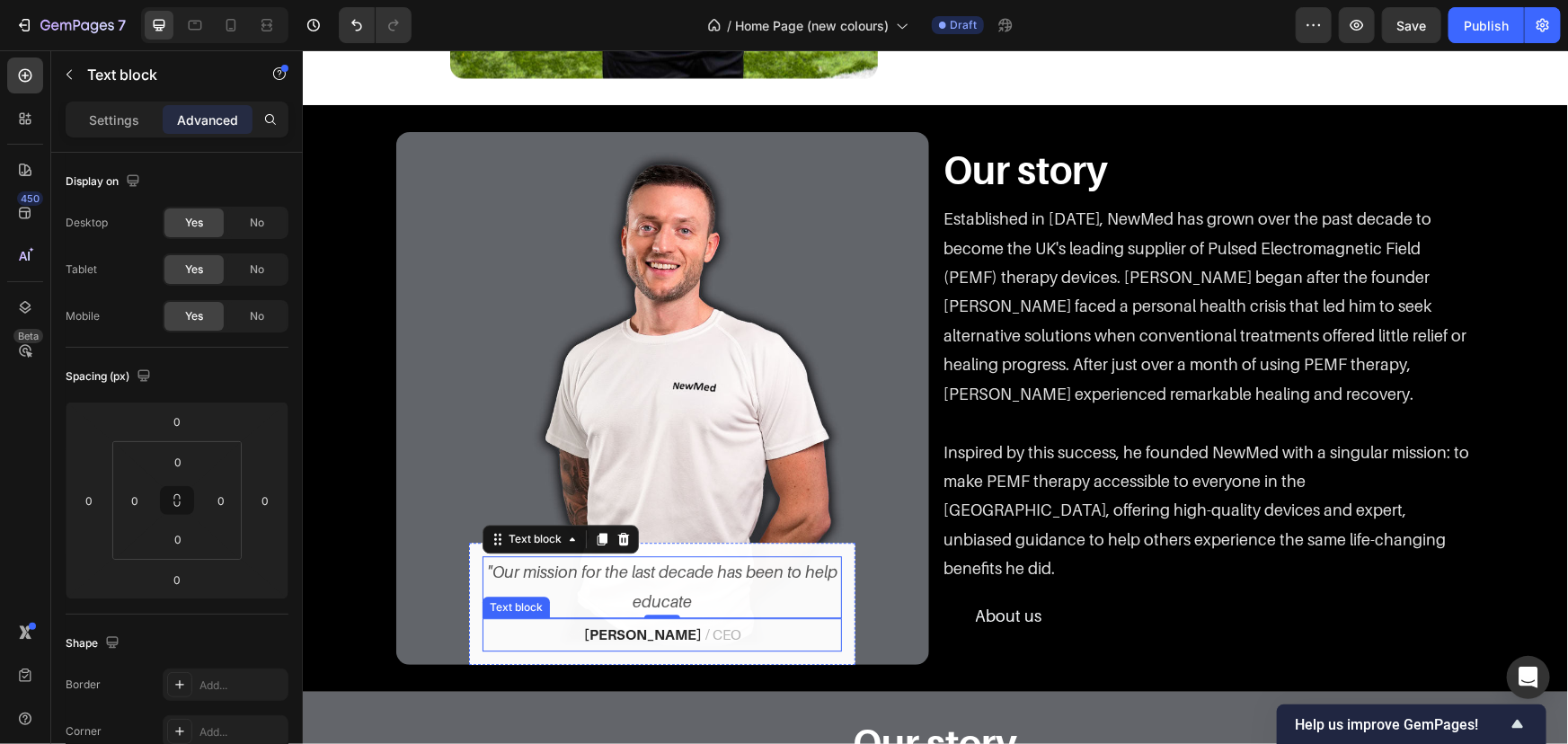
click at [723, 601] on p ""Our mission for the last decade has been to help educate" at bounding box center [661, 586] width 356 height 59
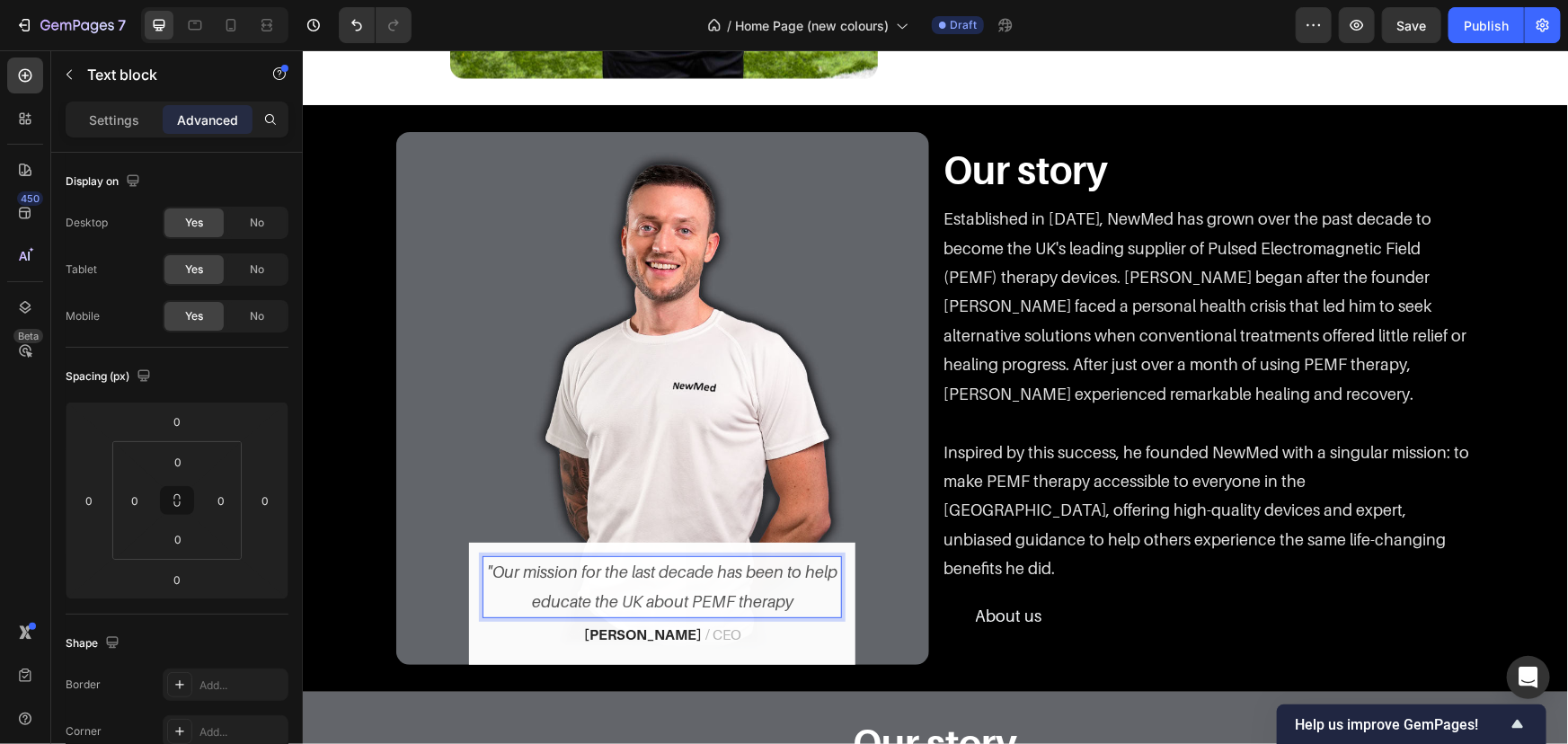
drag, startPoint x: 773, startPoint y: 594, endPoint x: 783, endPoint y: 594, distance: 10.0
click at [774, 594] on p ""Our mission for the last decade has been to help educate the UK about PEMF the…" at bounding box center [661, 586] width 356 height 59
drag, startPoint x: 783, startPoint y: 594, endPoint x: 792, endPoint y: 594, distance: 9.0
click at [786, 594] on p ""Our mission for the last decade has been to help educate the UK about PEMF the…" at bounding box center [661, 586] width 356 height 59
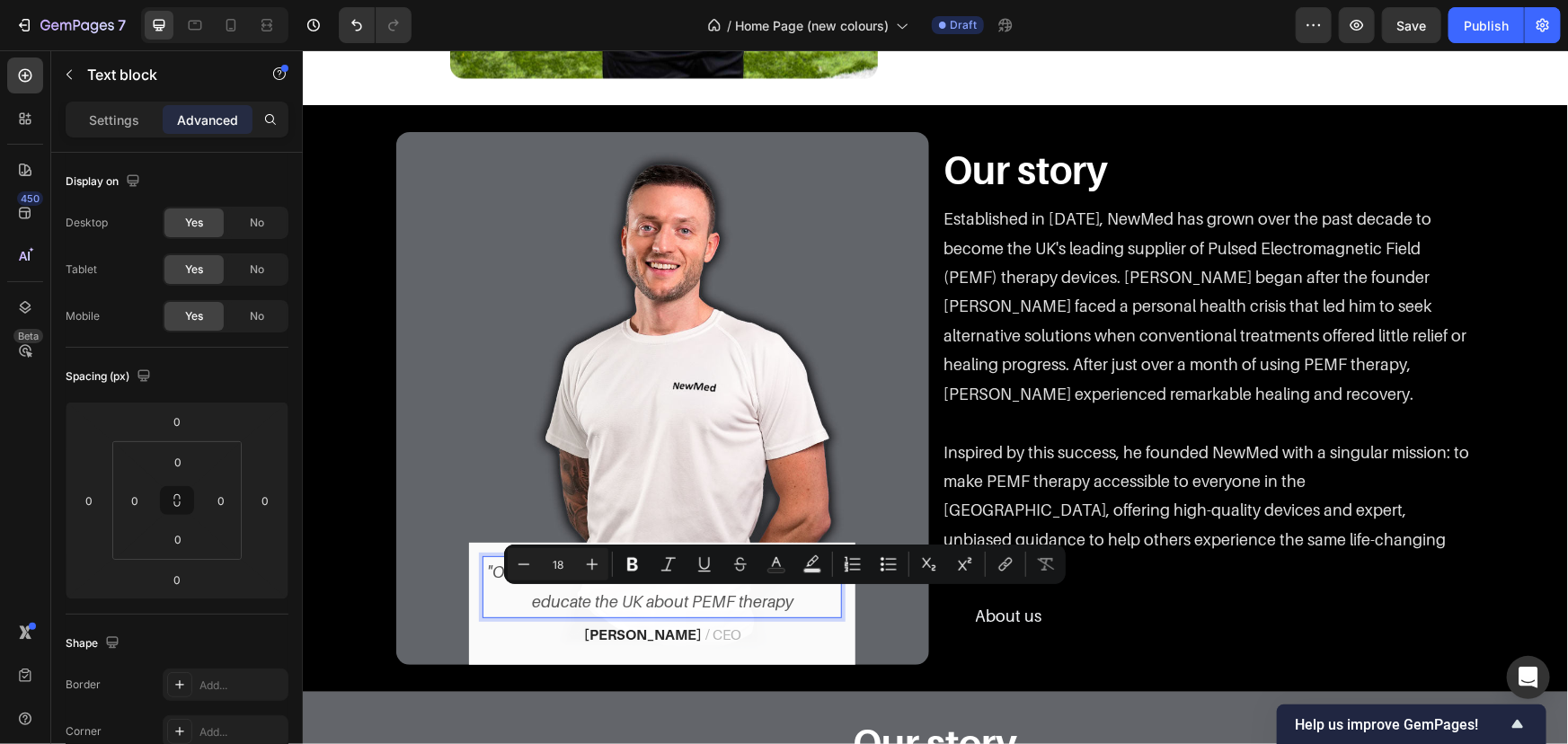
click at [819, 601] on p ""Our mission for the last decade has been to help educate the UK about PEMF the…" at bounding box center [661, 586] width 356 height 59
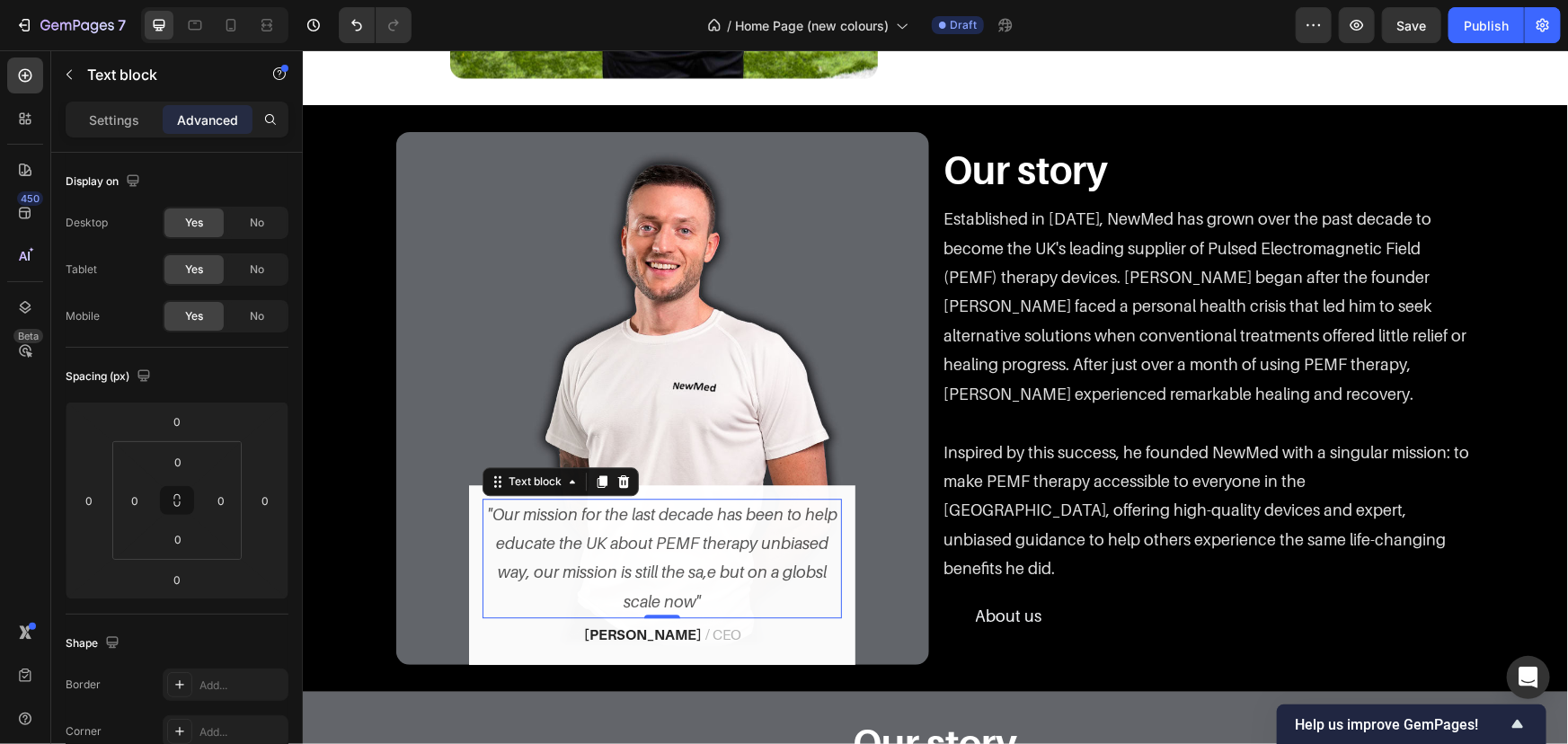
click at [716, 601] on p ""Our mission for the last decade has been to help educate the UK about PEMF the…" at bounding box center [661, 558] width 356 height 117
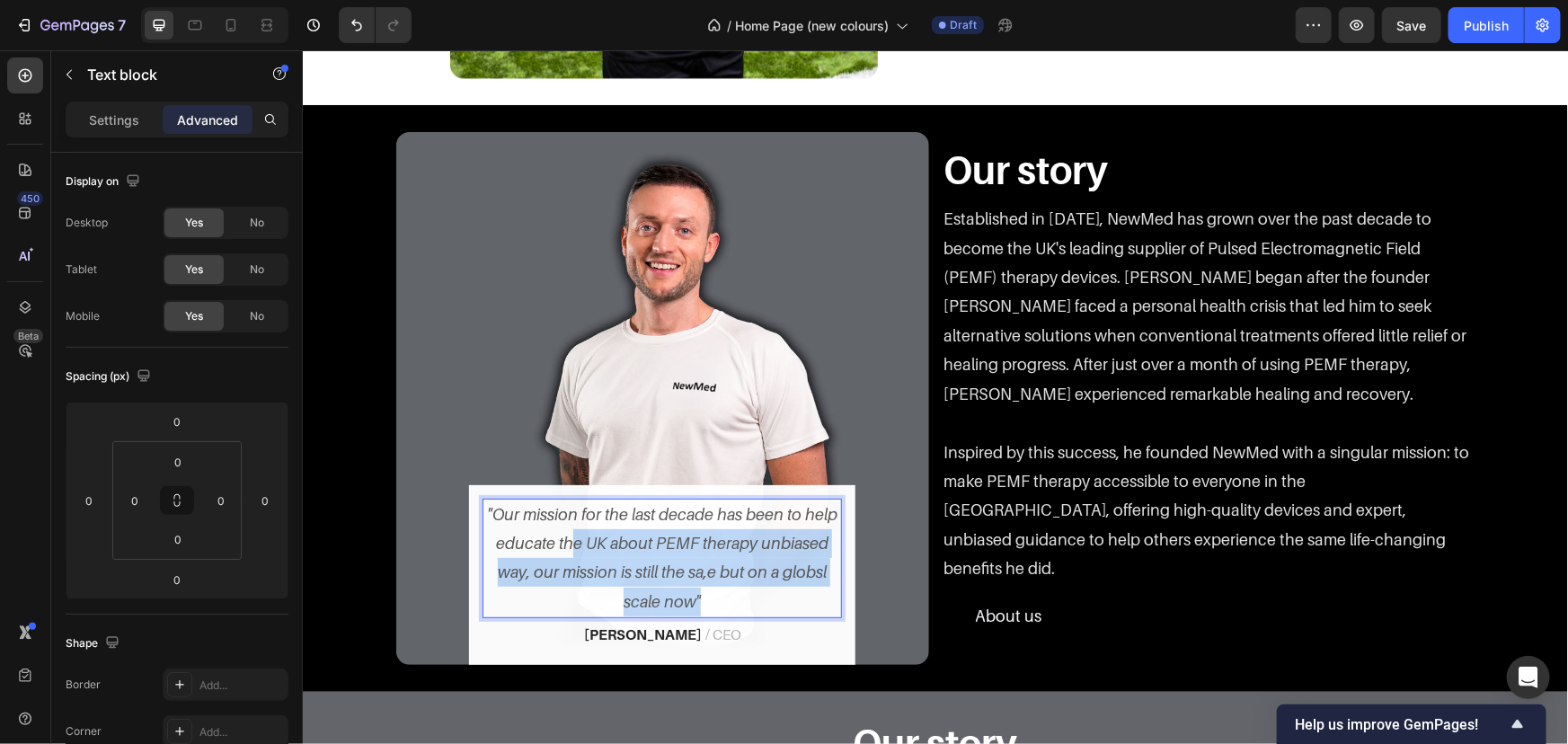
drag, startPoint x: 688, startPoint y: 587, endPoint x: 293, endPoint y: 472, distance: 411.4
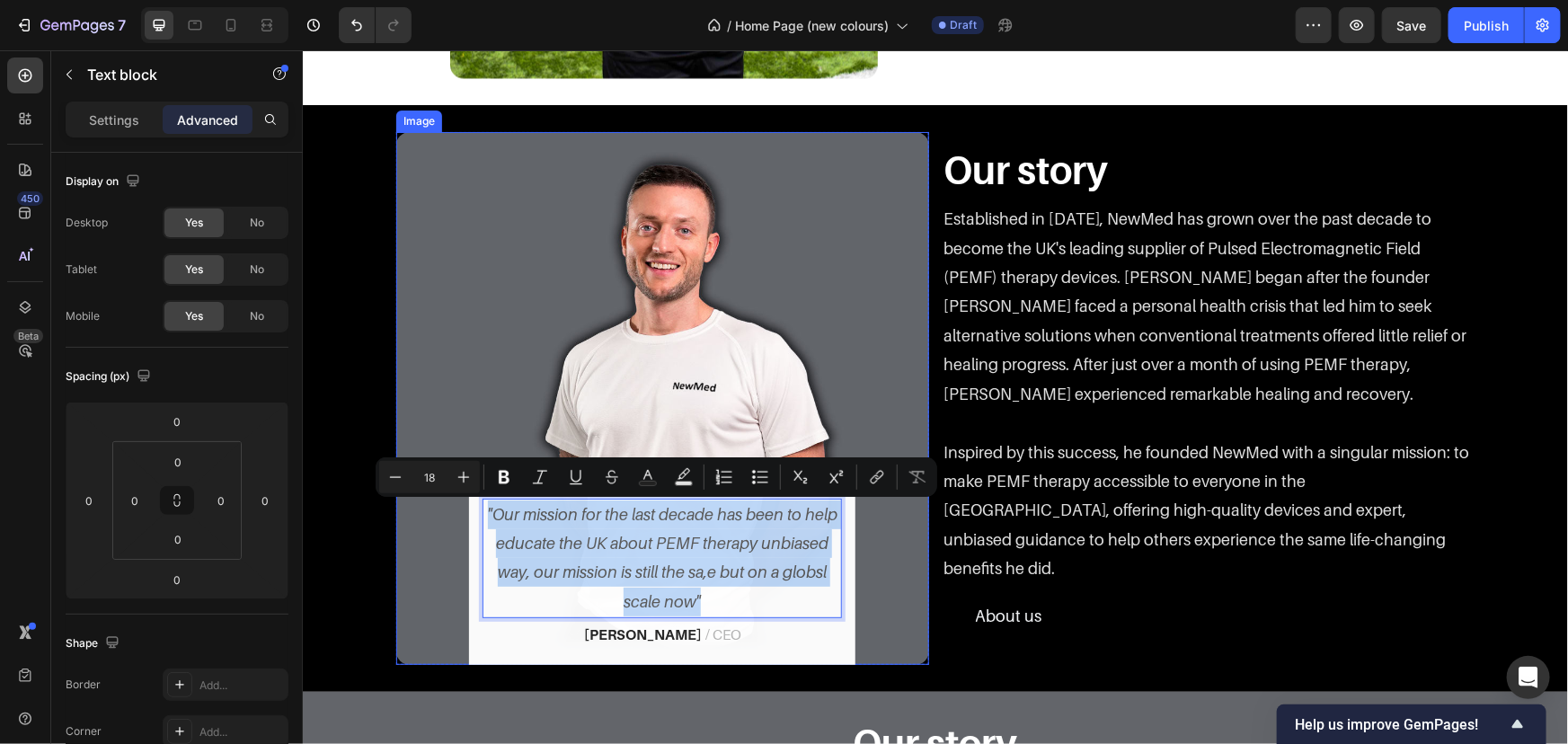
copy p ""Our mission for the last decade has been to help educate the UK about PEMF the…"
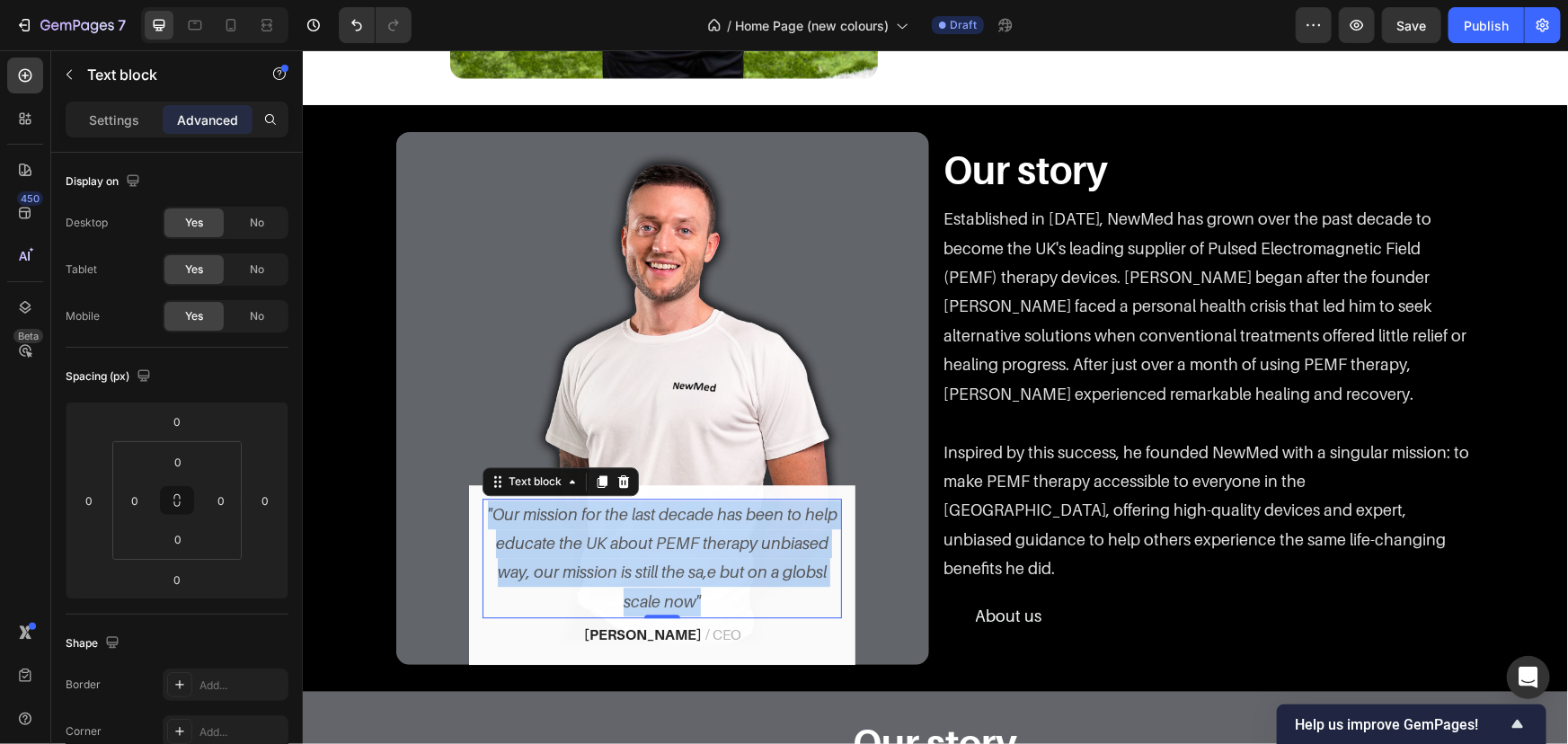
drag, startPoint x: 685, startPoint y: 589, endPoint x: 695, endPoint y: 589, distance: 10.0
click at [686, 589] on p ""Our mission for the last decade has been to help educate the UK about PEMF the…" at bounding box center [661, 558] width 356 height 117
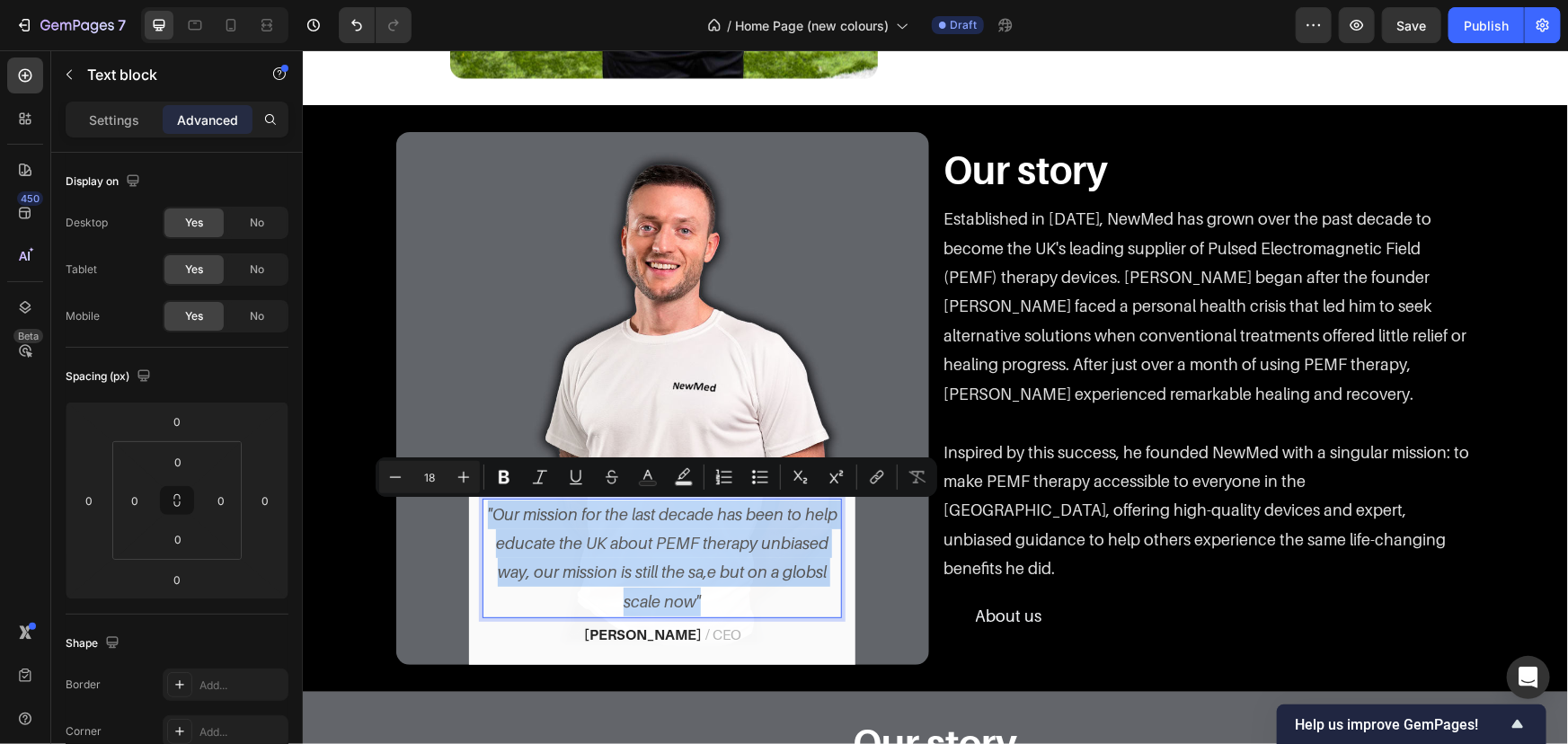
drag, startPoint x: 695, startPoint y: 589, endPoint x: 712, endPoint y: 592, distance: 17.3
click at [696, 589] on p ""Our mission for the last decade has been to help educate the UK about PEMF the…" at bounding box center [661, 558] width 356 height 117
click at [712, 592] on p ""Our mission for the last decade has been to help educate the UK about PEMF the…" at bounding box center [661, 558] width 356 height 117
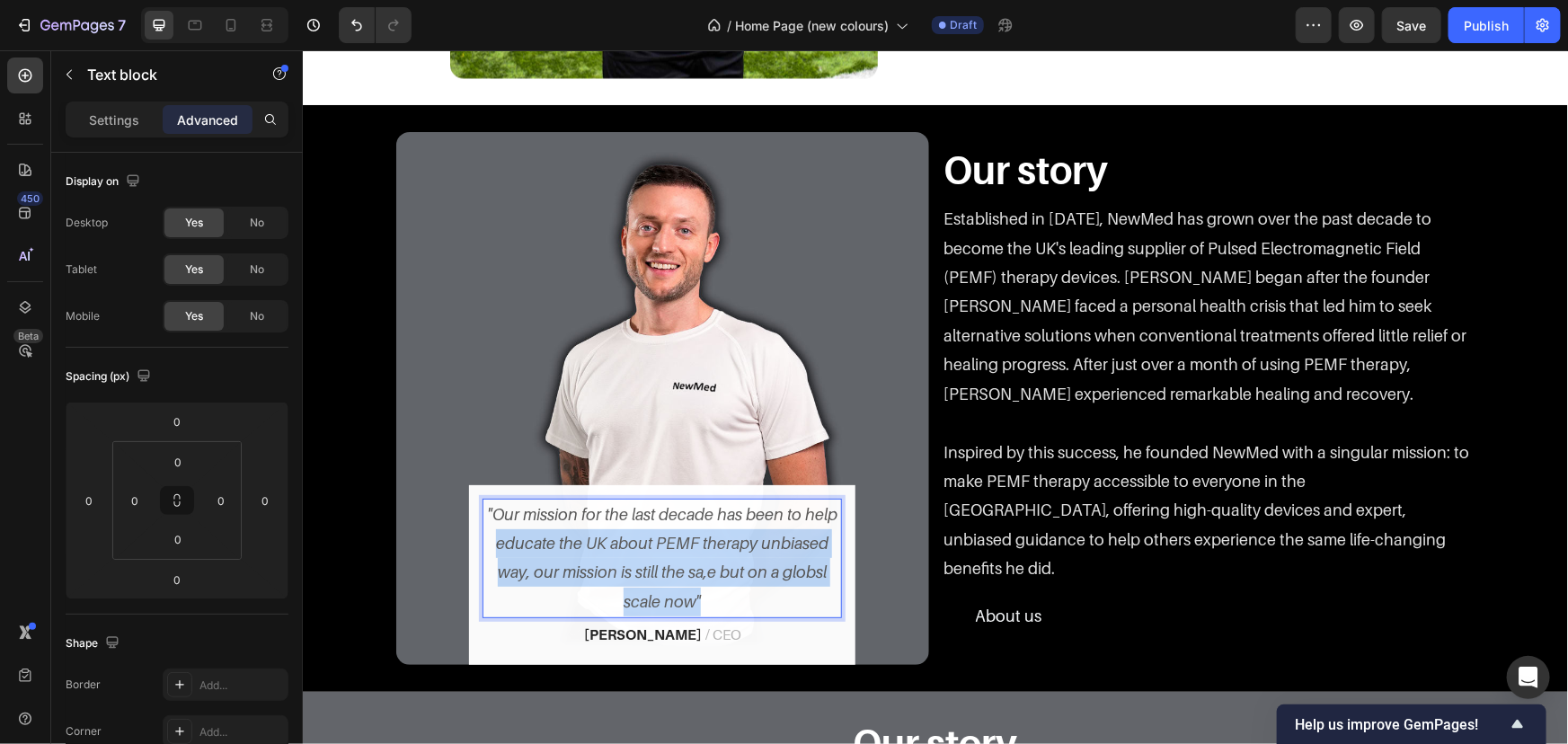
drag, startPoint x: 744, startPoint y: 601, endPoint x: 312, endPoint y: 481, distance: 448.4
click at [329, 491] on div "Image "Our mission for the last decade has been to help educate the UK about PE…" at bounding box center [935, 397] width 1239 height 532
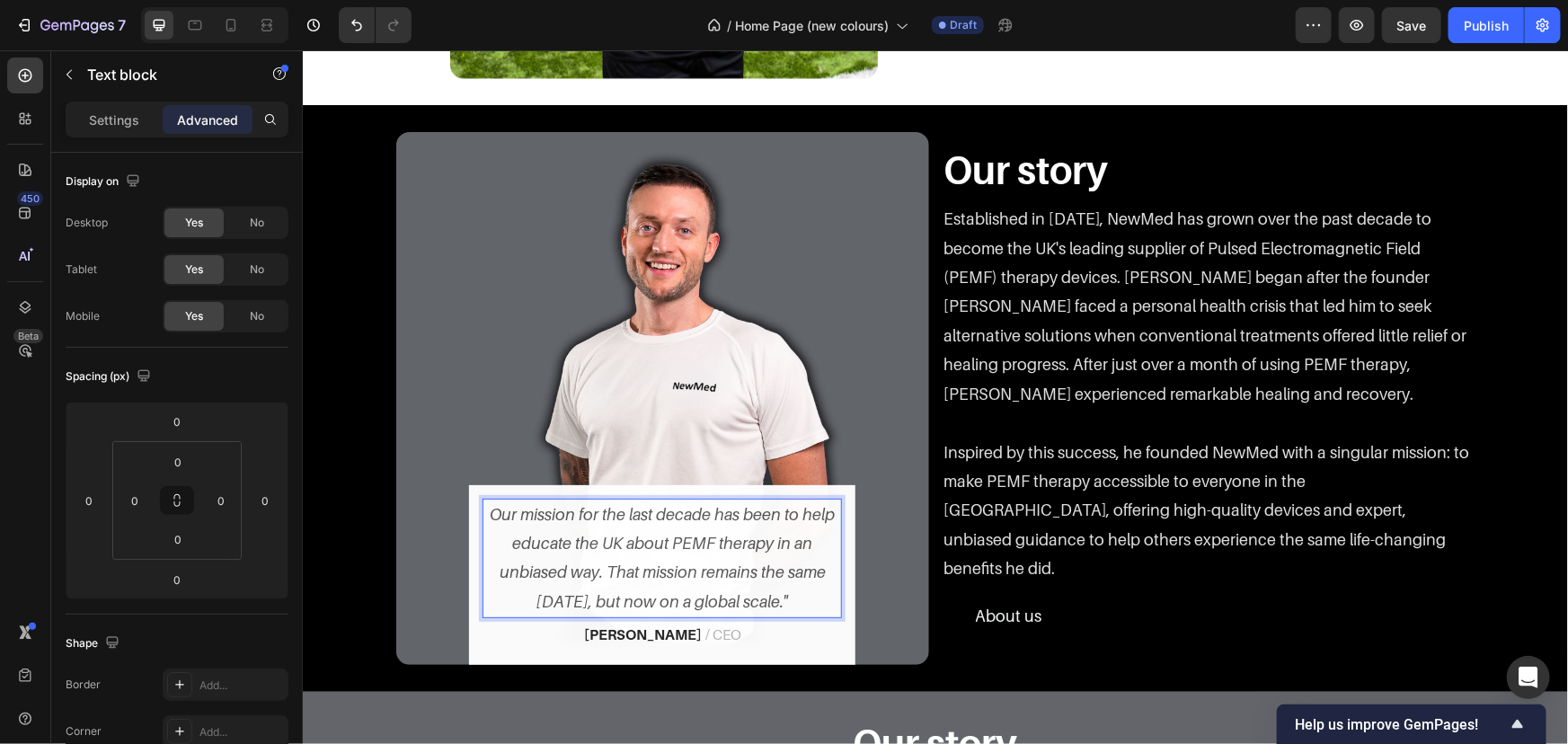
click at [483, 509] on p "Our mission for the last decade has been to help educate the UK about PEMF ther…" at bounding box center [661, 558] width 356 height 117
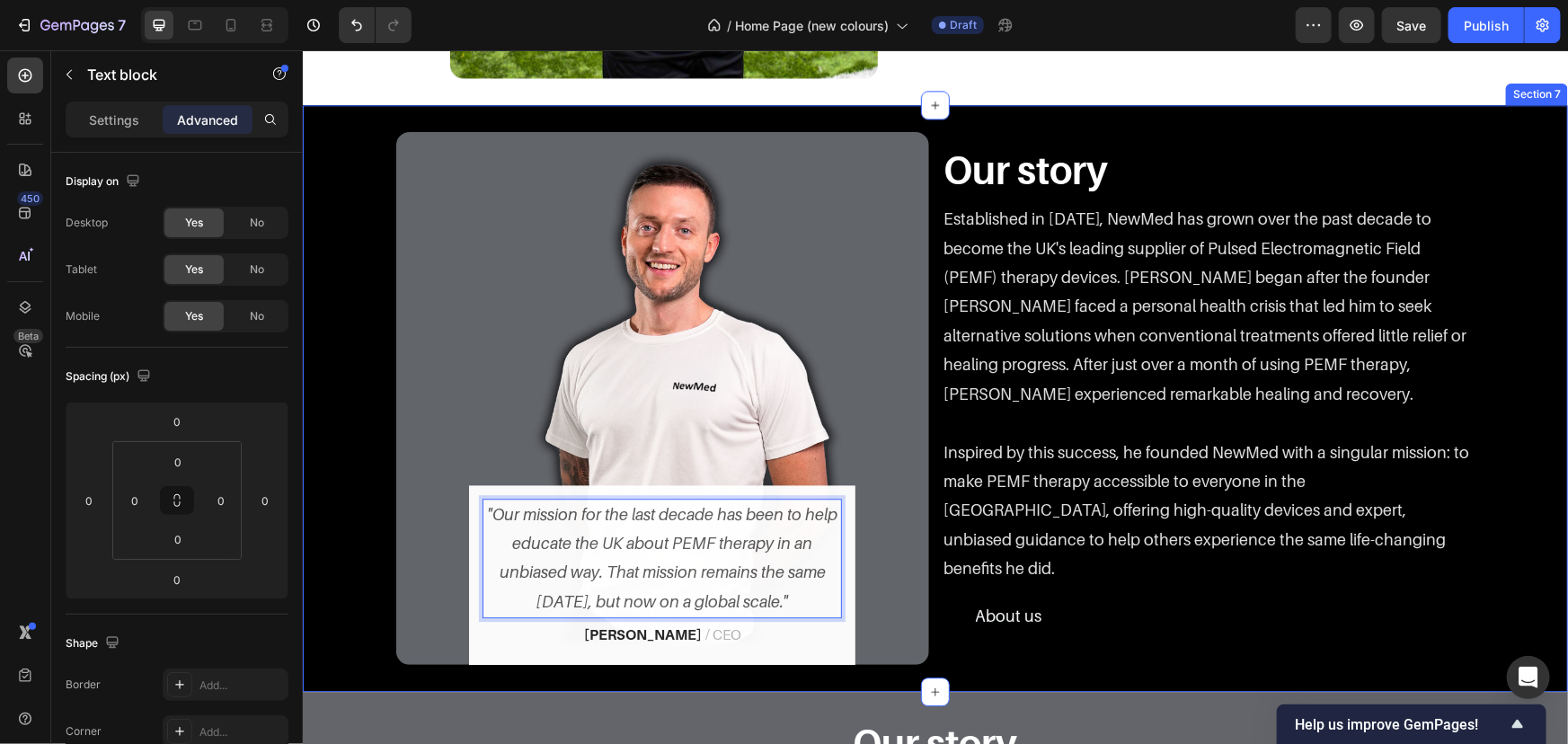
click at [378, 460] on div "Image "Our mission for the last decade has been to help educate the UK about PE…" at bounding box center [935, 397] width 1239 height 532
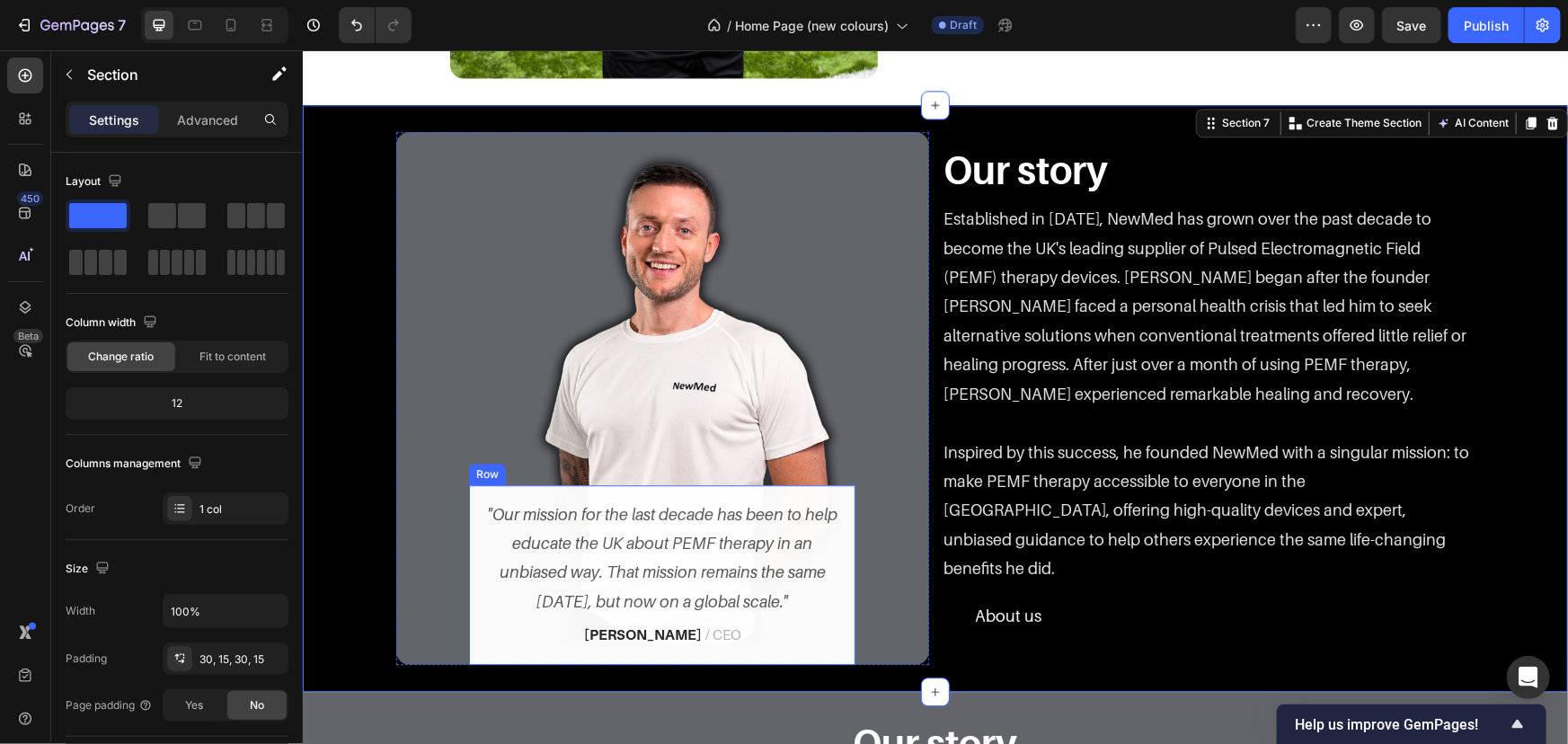
click at [566, 492] on div ""Our mission for the last decade has been to help educate the UK about PEMF the…" at bounding box center [661, 573] width 386 height 179
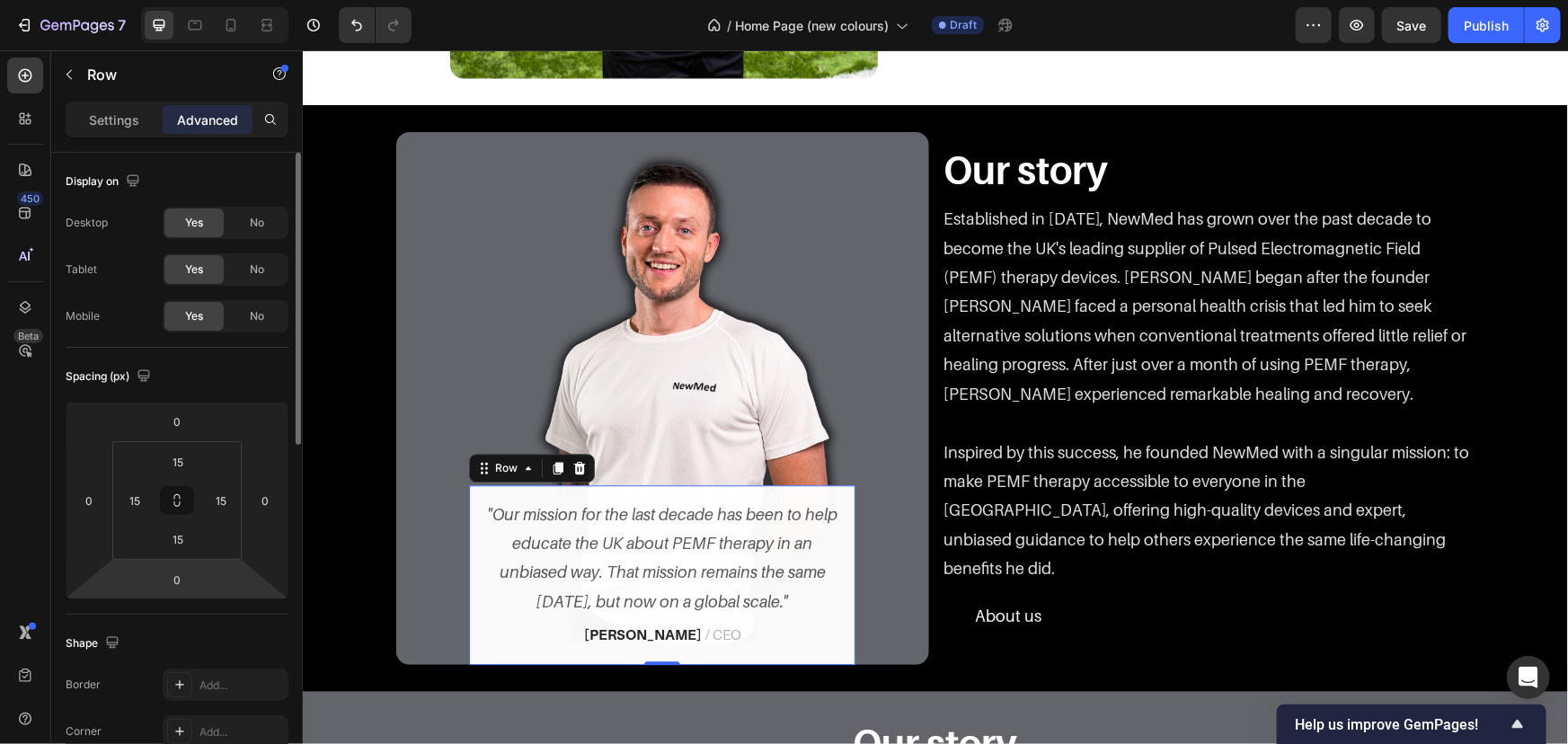
scroll to position [408, 0]
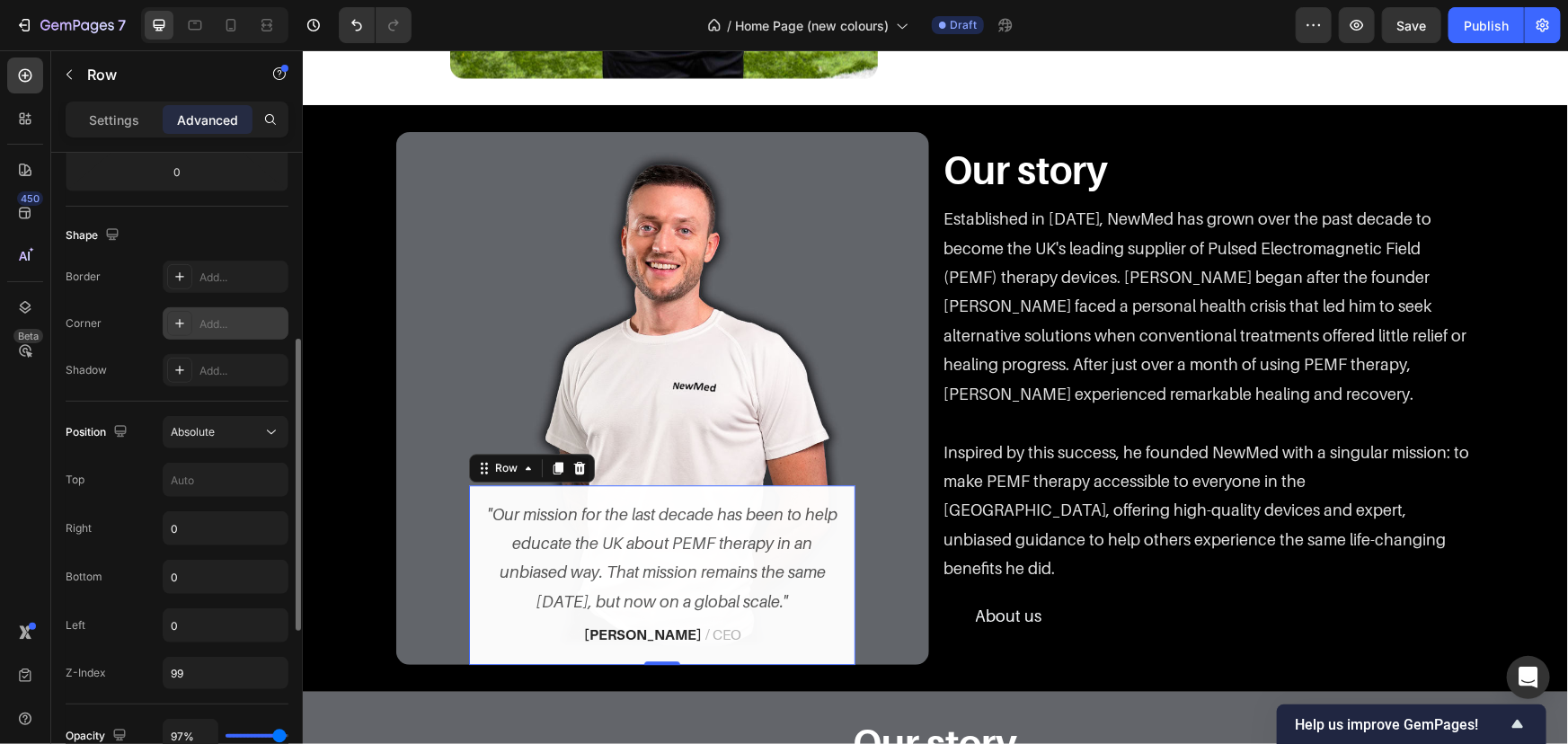
click at [211, 323] on div "Add..." at bounding box center [241, 324] width 84 height 16
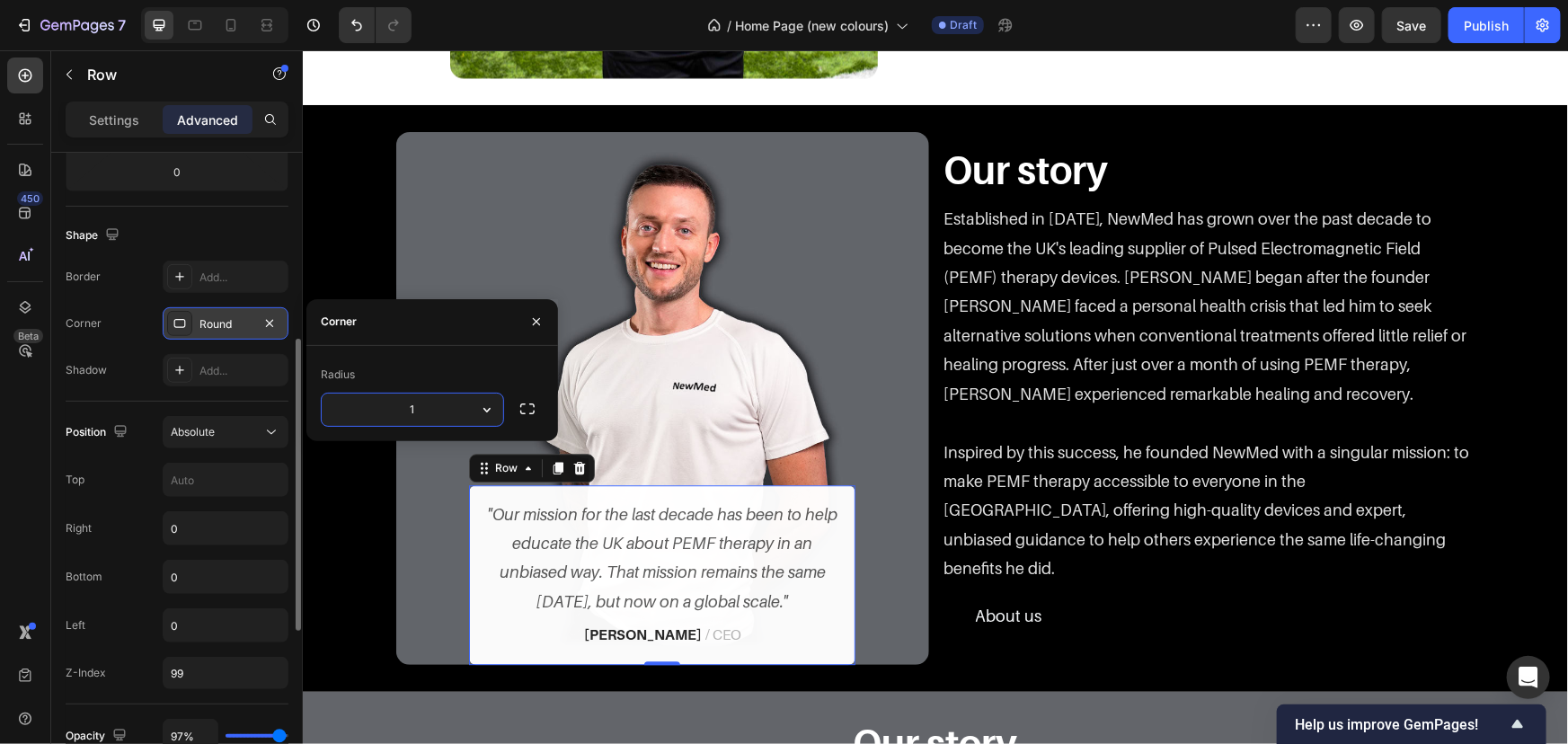
type input "15"
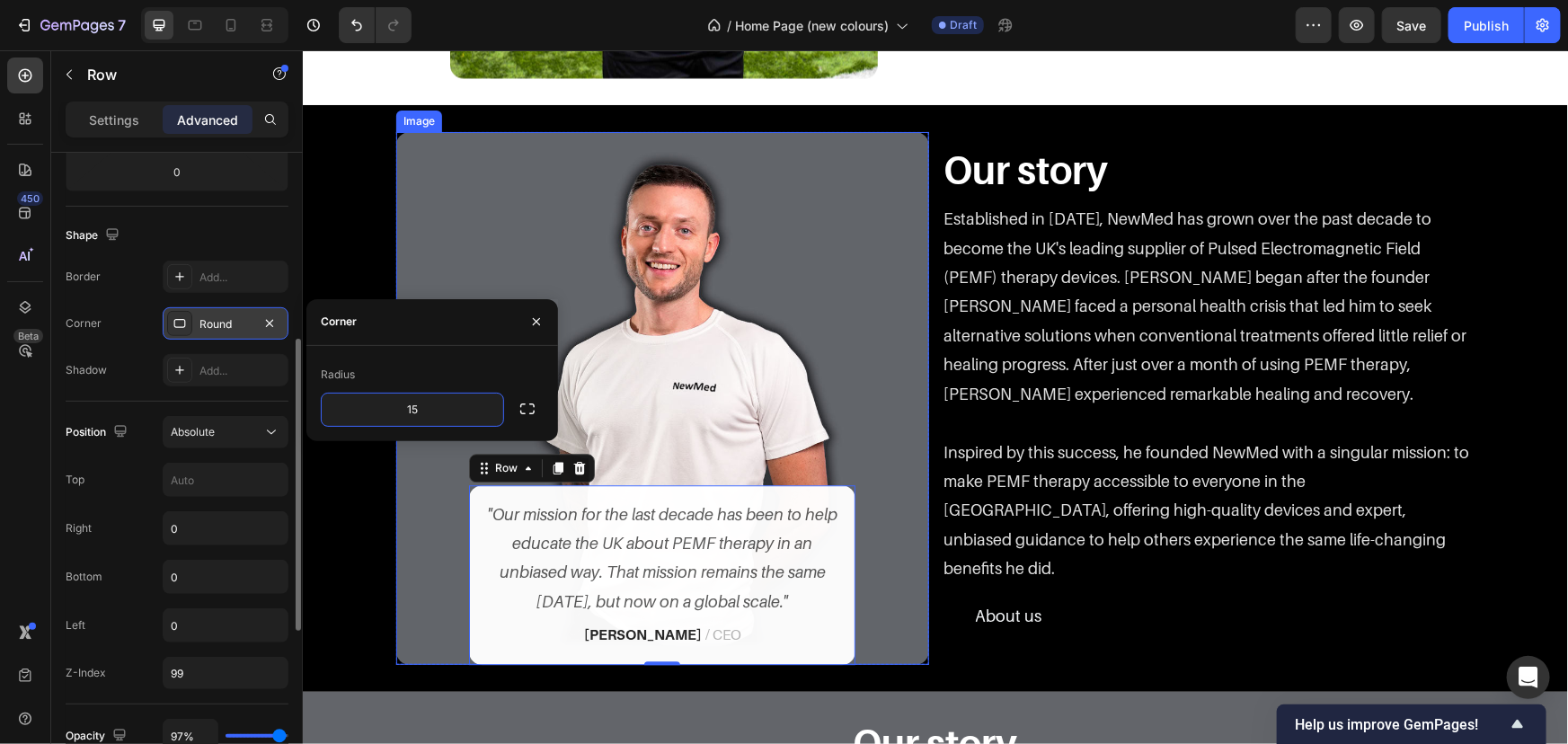
click at [385, 483] on div "Image "Our mission for the last decade has been to help educate the UK about PE…" at bounding box center [935, 397] width 1239 height 532
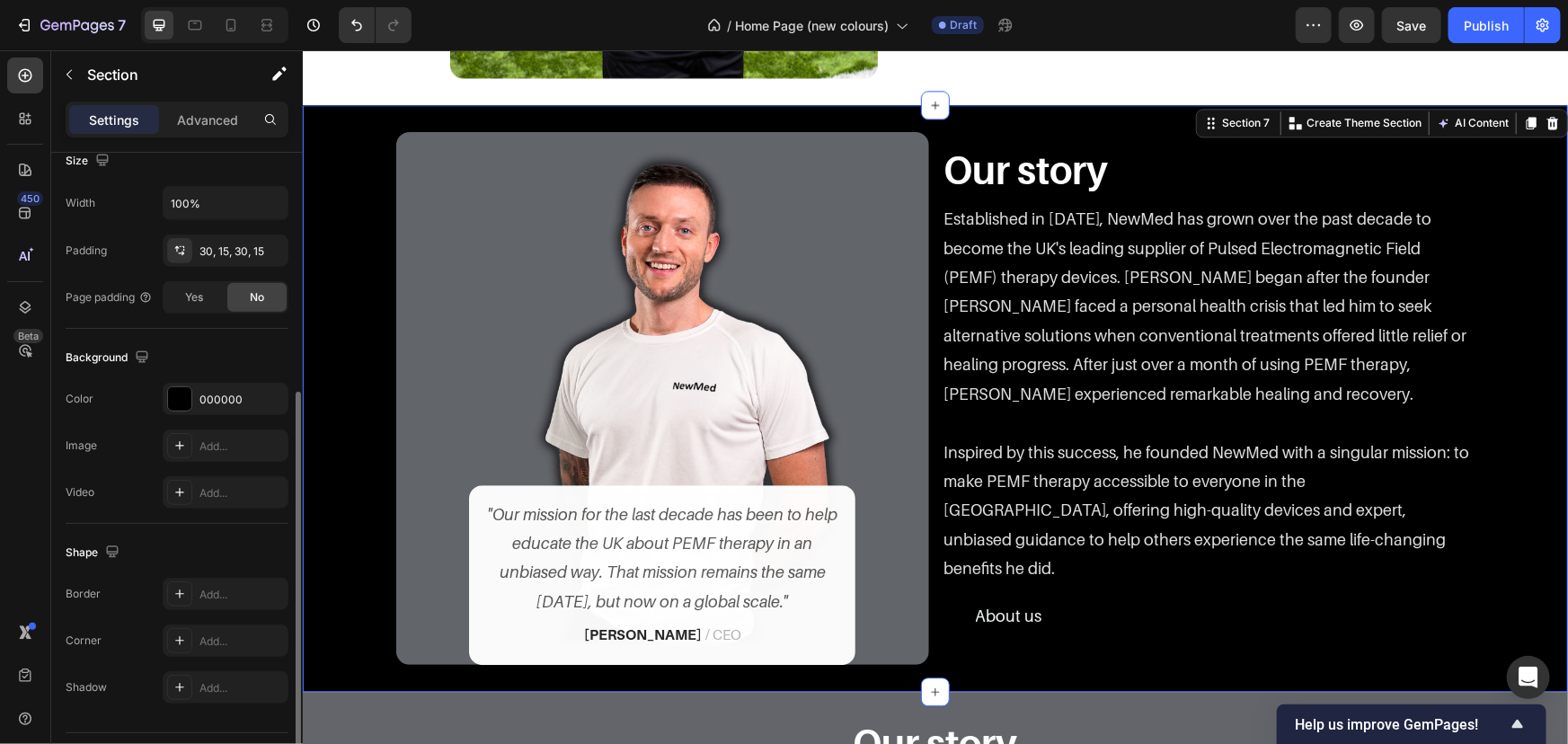
scroll to position [0, 0]
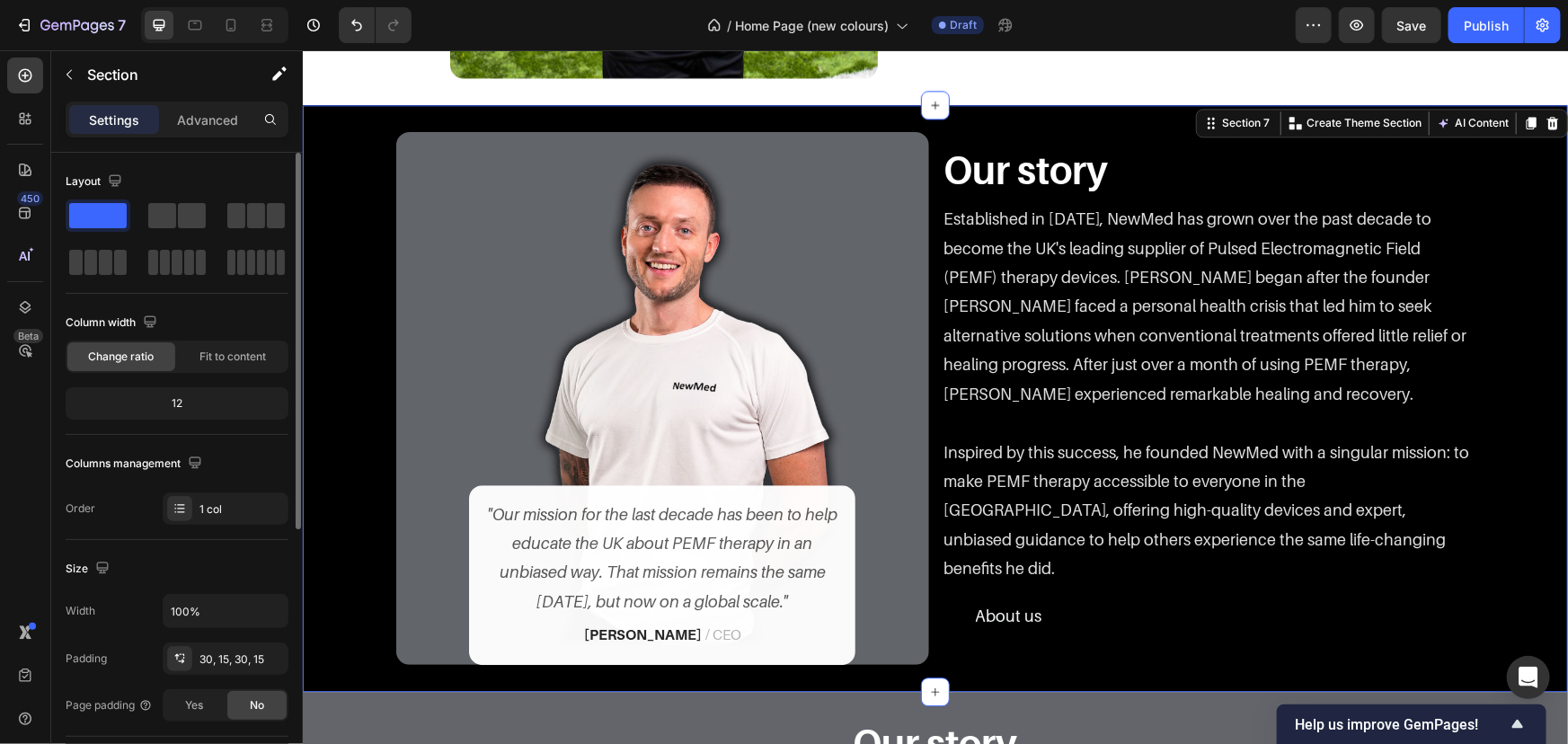
click at [356, 394] on div "Image "Our mission for the last decade has been to help educate the UK about PE…" at bounding box center [935, 397] width 1239 height 532
click at [683, 556] on p ""Our mission for the last decade has been to help educate the UK about PEMF the…" at bounding box center [661, 558] width 356 height 117
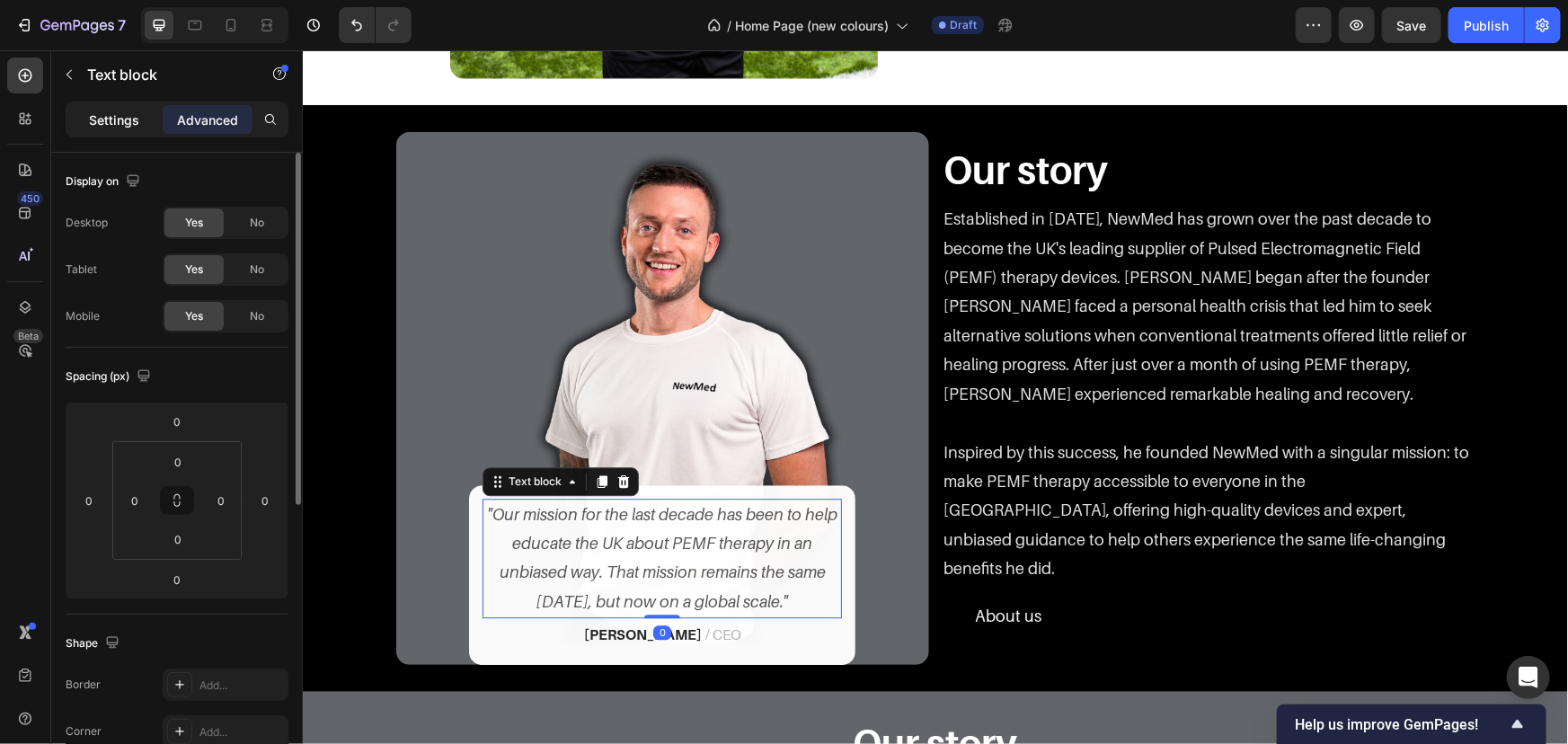
click at [136, 124] on p "Settings" at bounding box center [114, 120] width 50 height 19
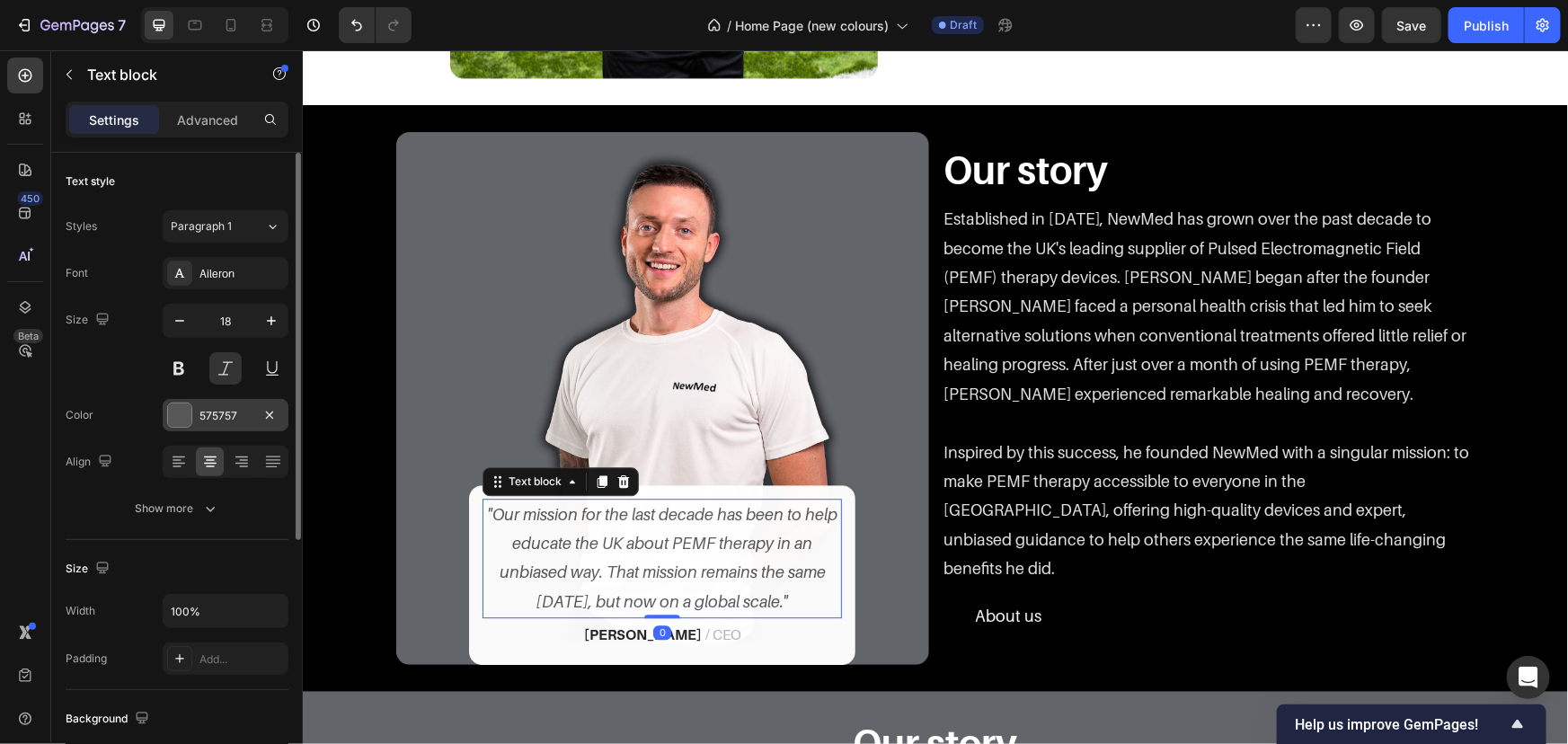
click at [213, 405] on div "575757" at bounding box center [226, 415] width 126 height 32
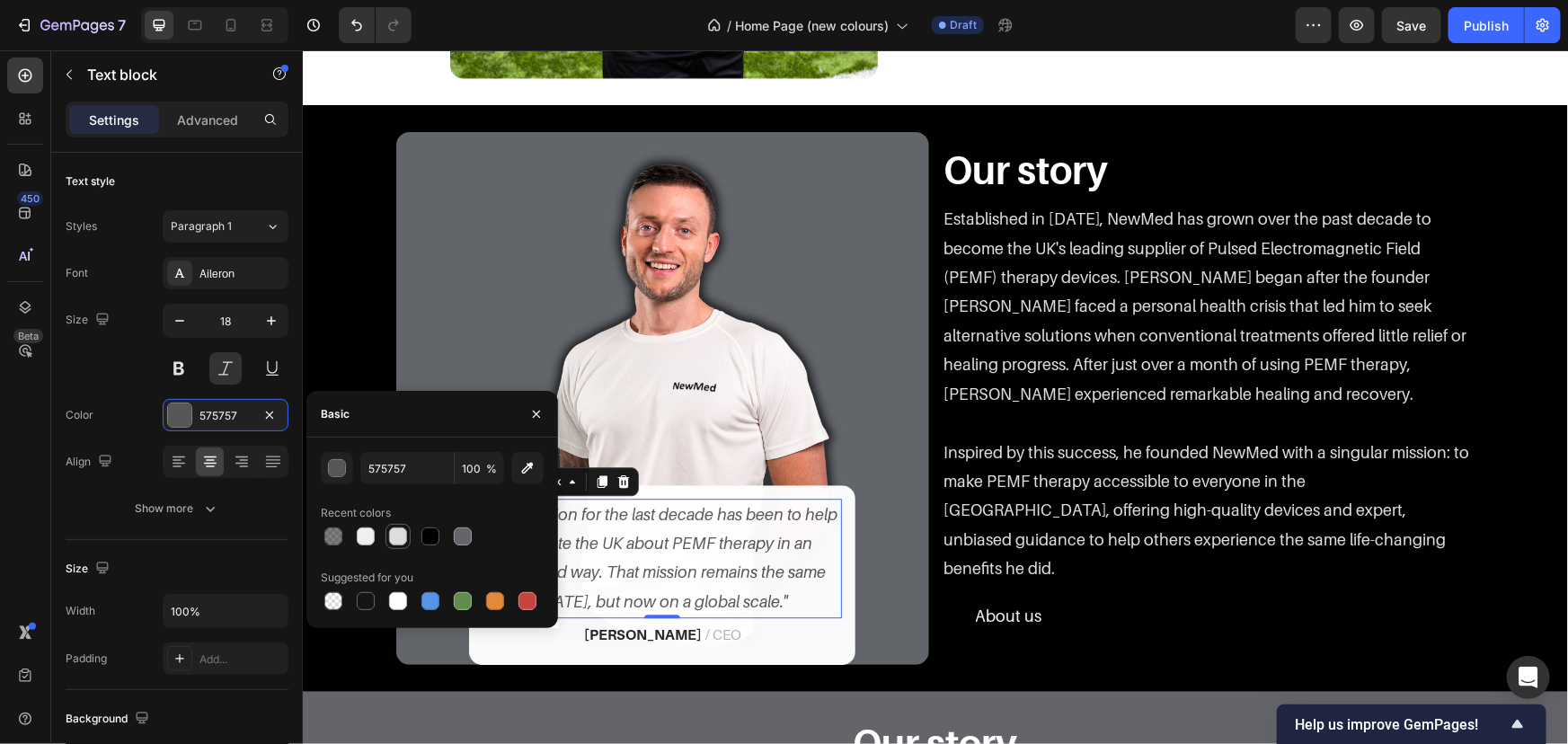
click at [390, 529] on div at bounding box center [398, 536] width 18 height 18
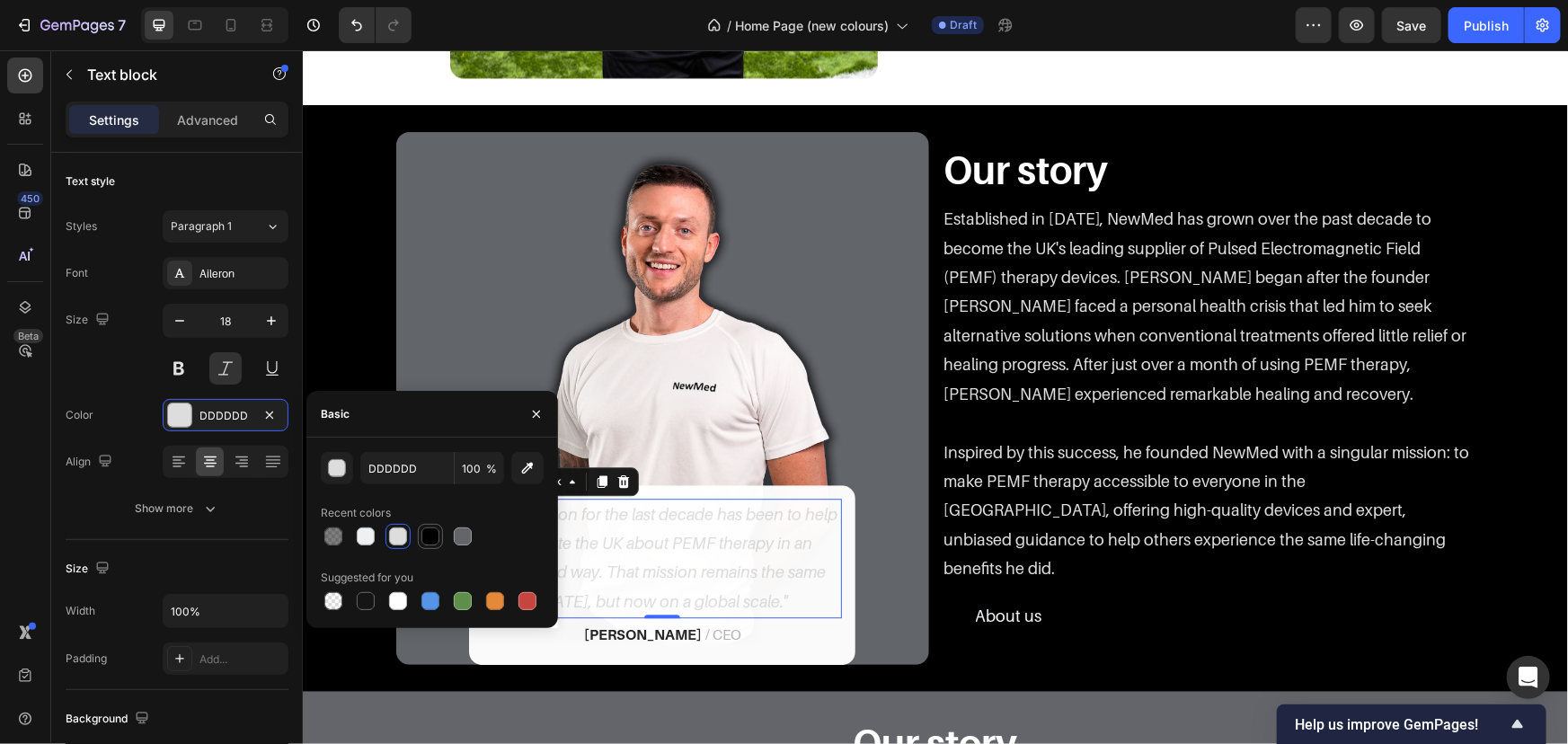
click at [431, 535] on div at bounding box center [430, 536] width 18 height 18
type input "000000"
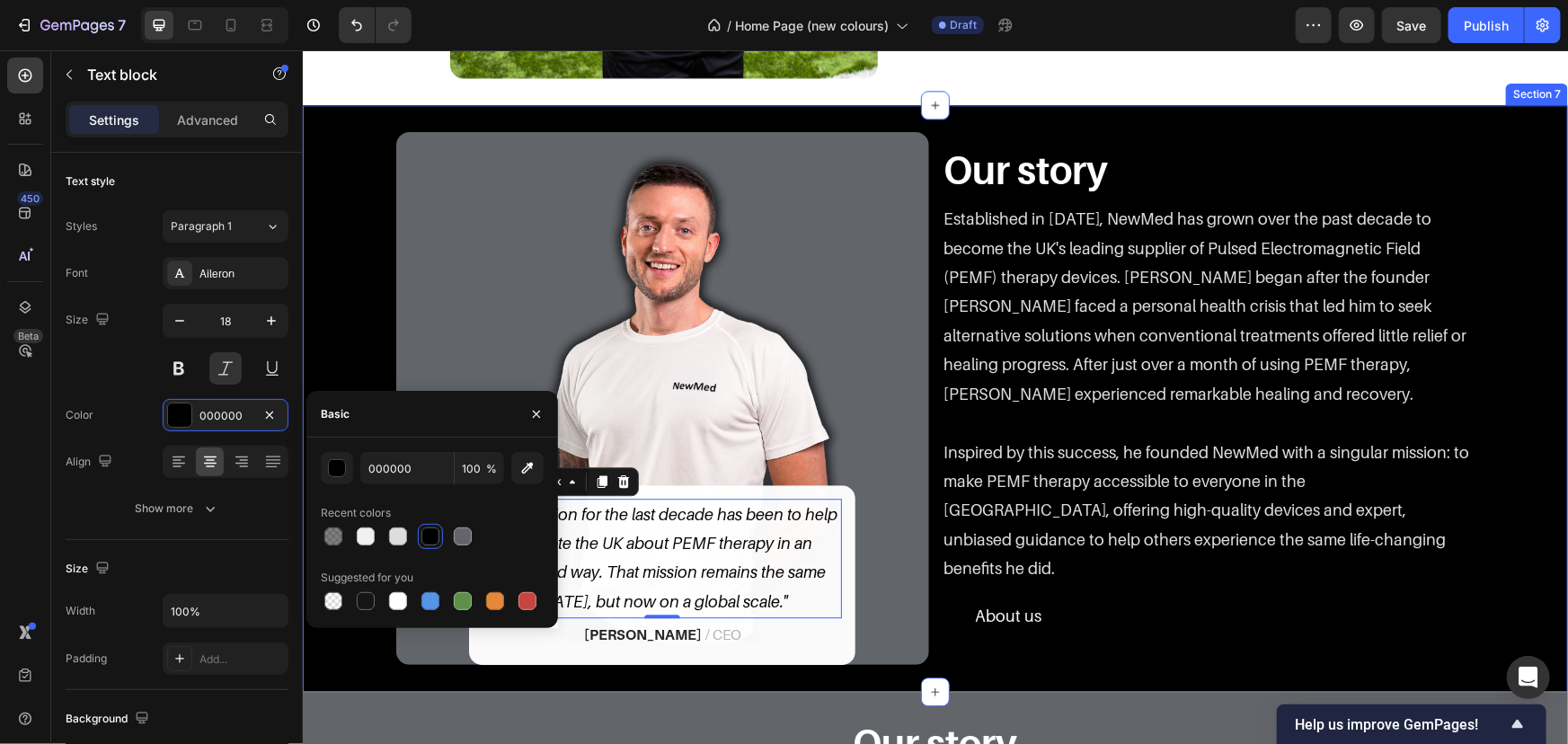
click at [369, 262] on div "Image "Our mission for the last decade has been to help educate the UK about PE…" at bounding box center [935, 397] width 1239 height 532
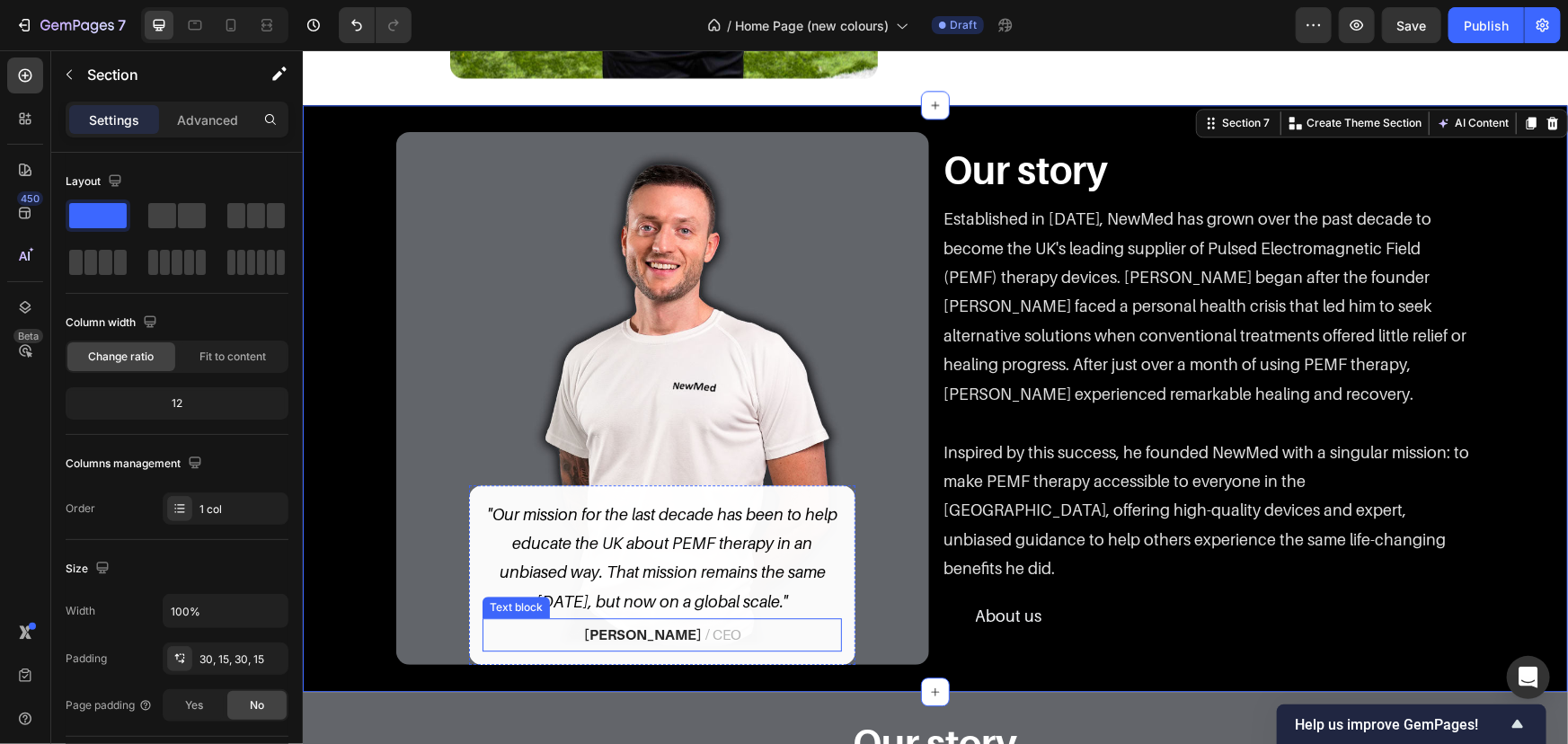
click at [722, 634] on p "Andy Smith / CEO" at bounding box center [661, 632] width 356 height 28
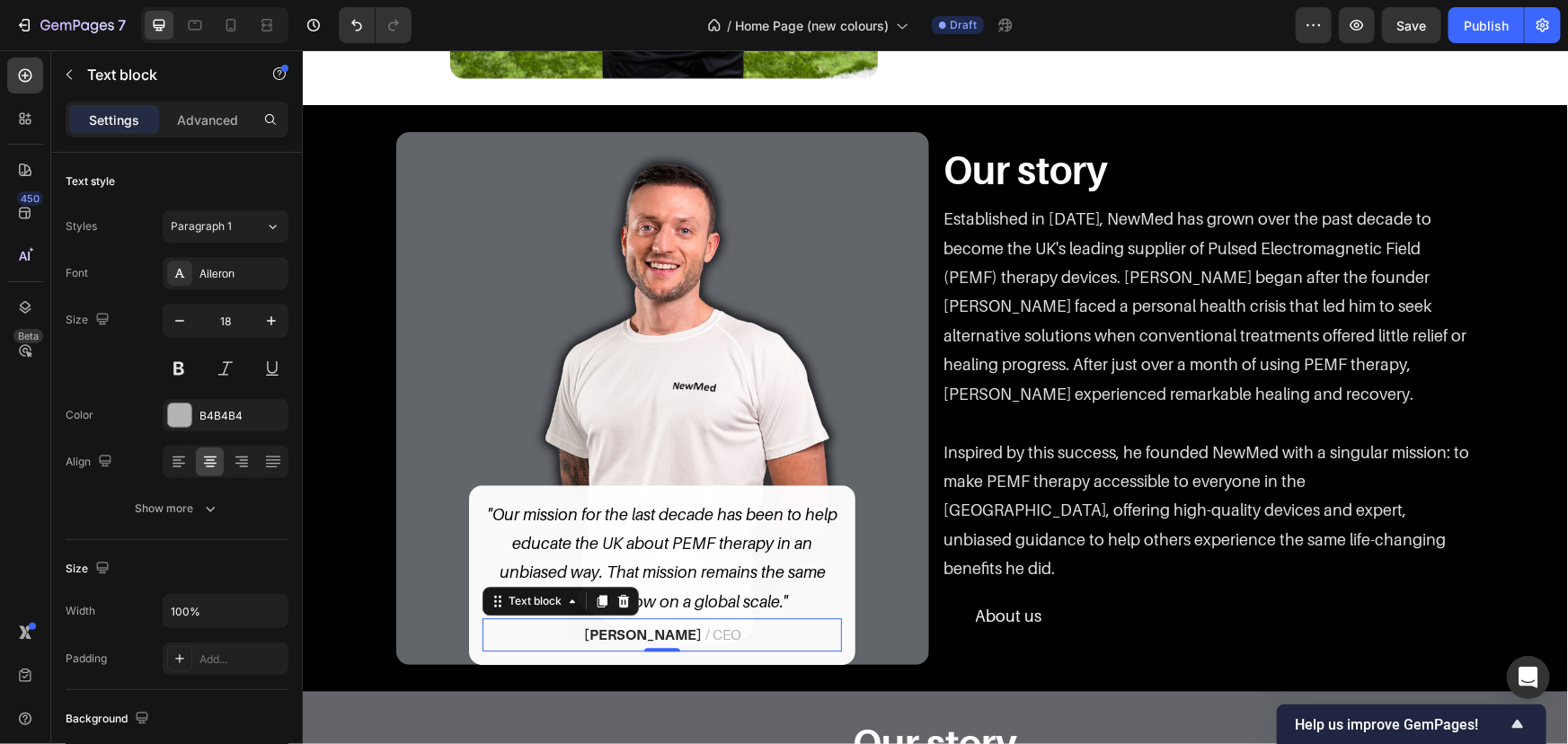
click at [722, 634] on p "Andy Smith / CEO" at bounding box center [661, 632] width 356 height 28
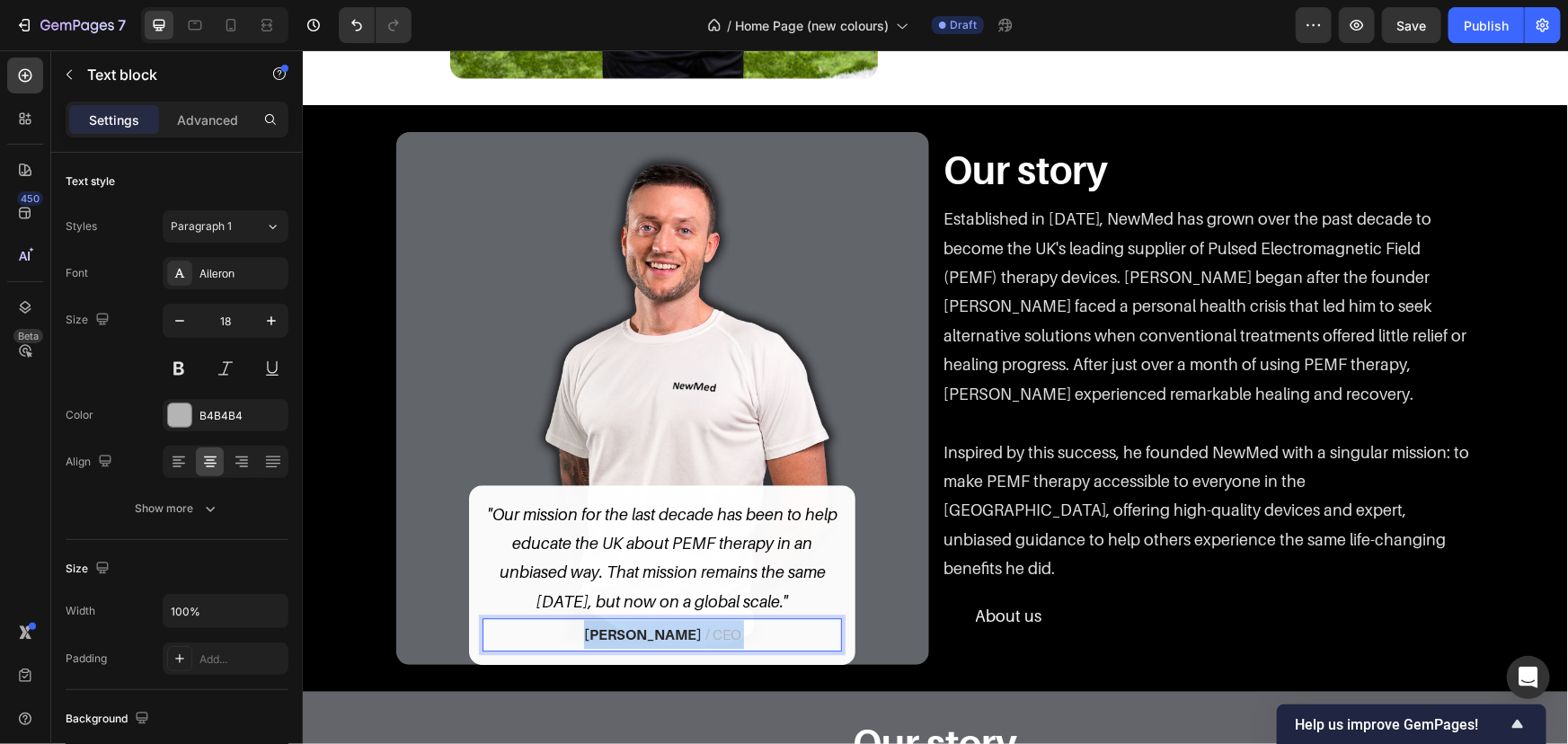
drag, startPoint x: 728, startPoint y: 634, endPoint x: 679, endPoint y: 634, distance: 49.0
click at [679, 634] on p "Andy Smith / CEO" at bounding box center [661, 632] width 356 height 28
drag, startPoint x: 679, startPoint y: 634, endPoint x: 738, endPoint y: 634, distance: 59.0
click at [738, 634] on p "Andy Smith / CEO" at bounding box center [661, 632] width 356 height 28
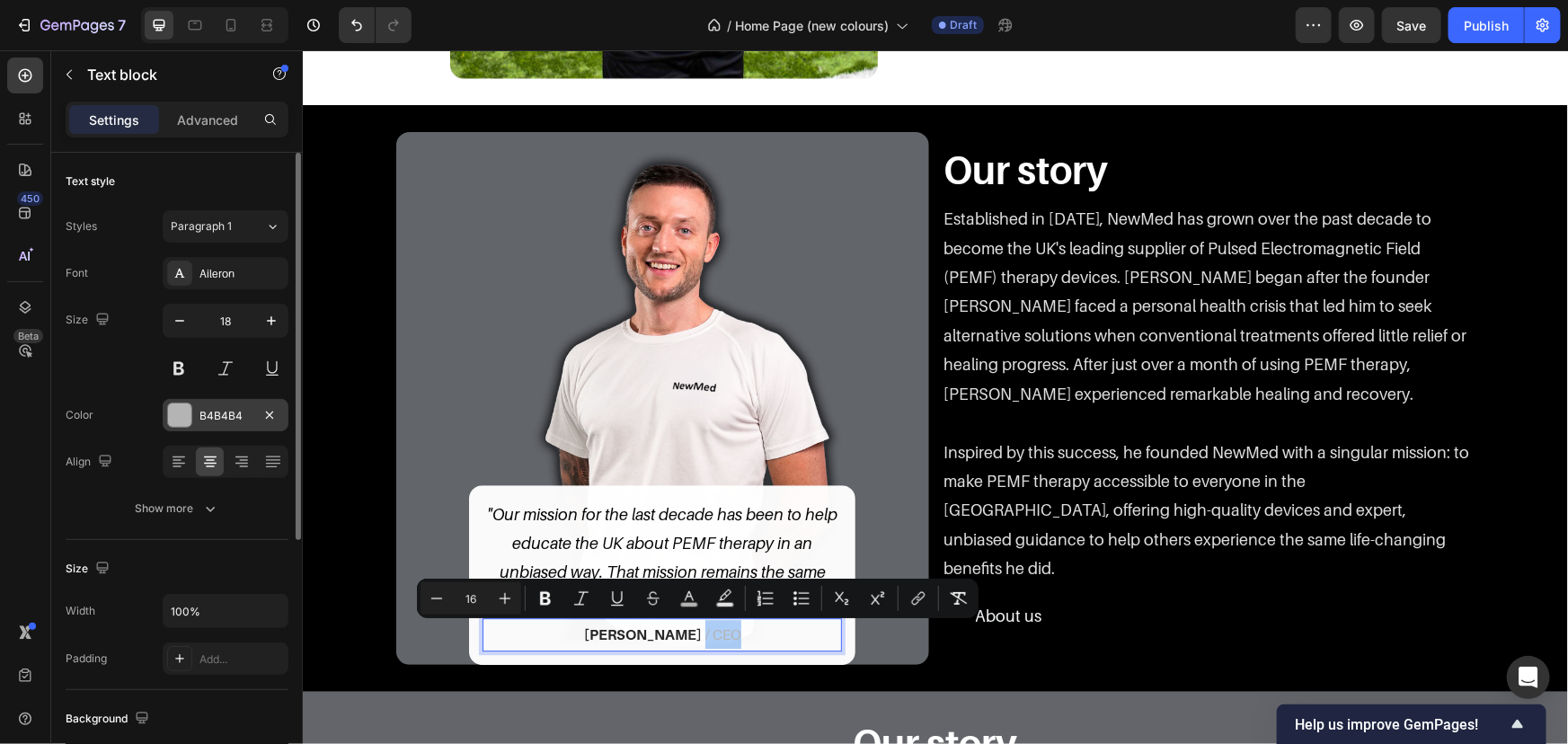
click at [192, 406] on div "B4B4B4" at bounding box center [226, 415] width 126 height 32
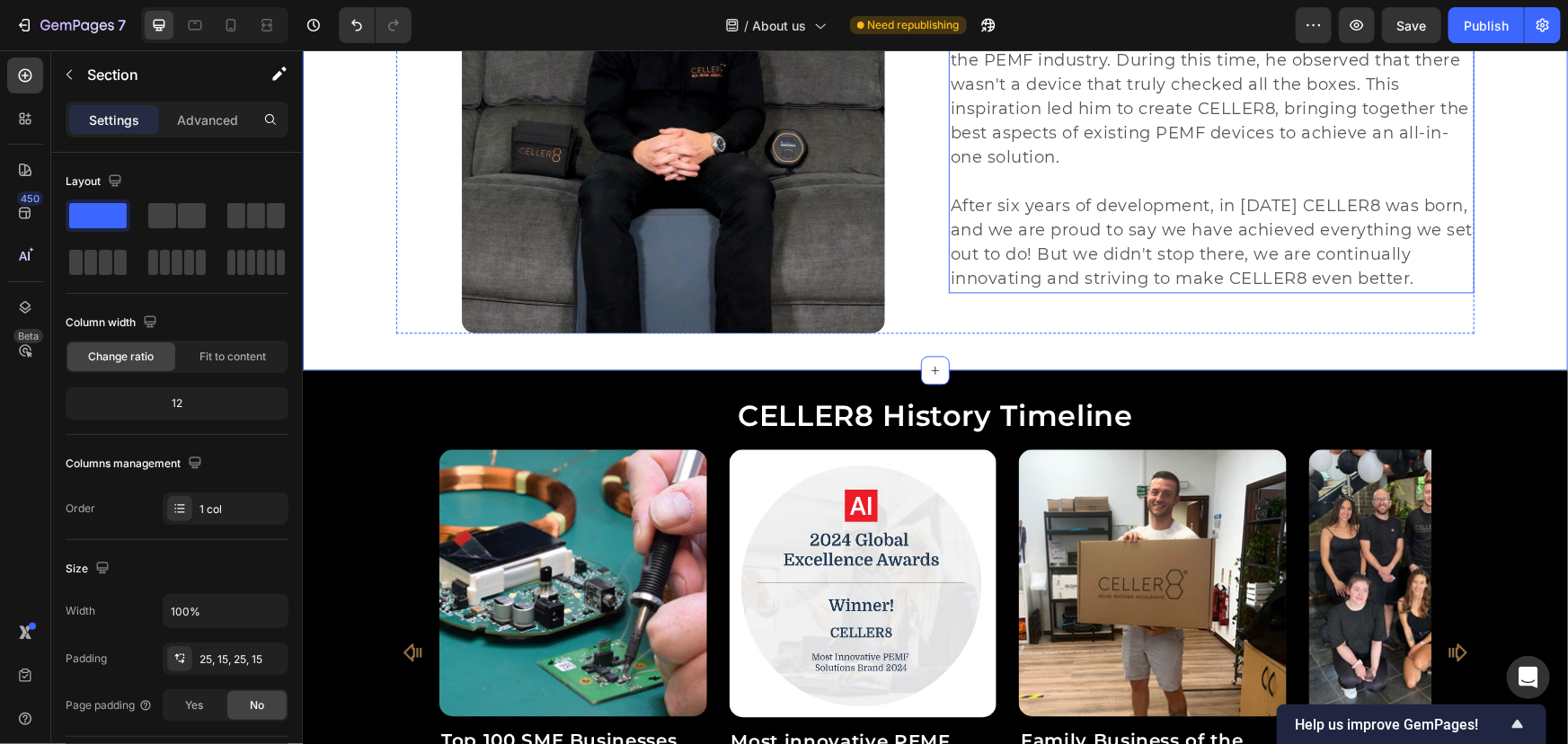
scroll to position [1784, 0]
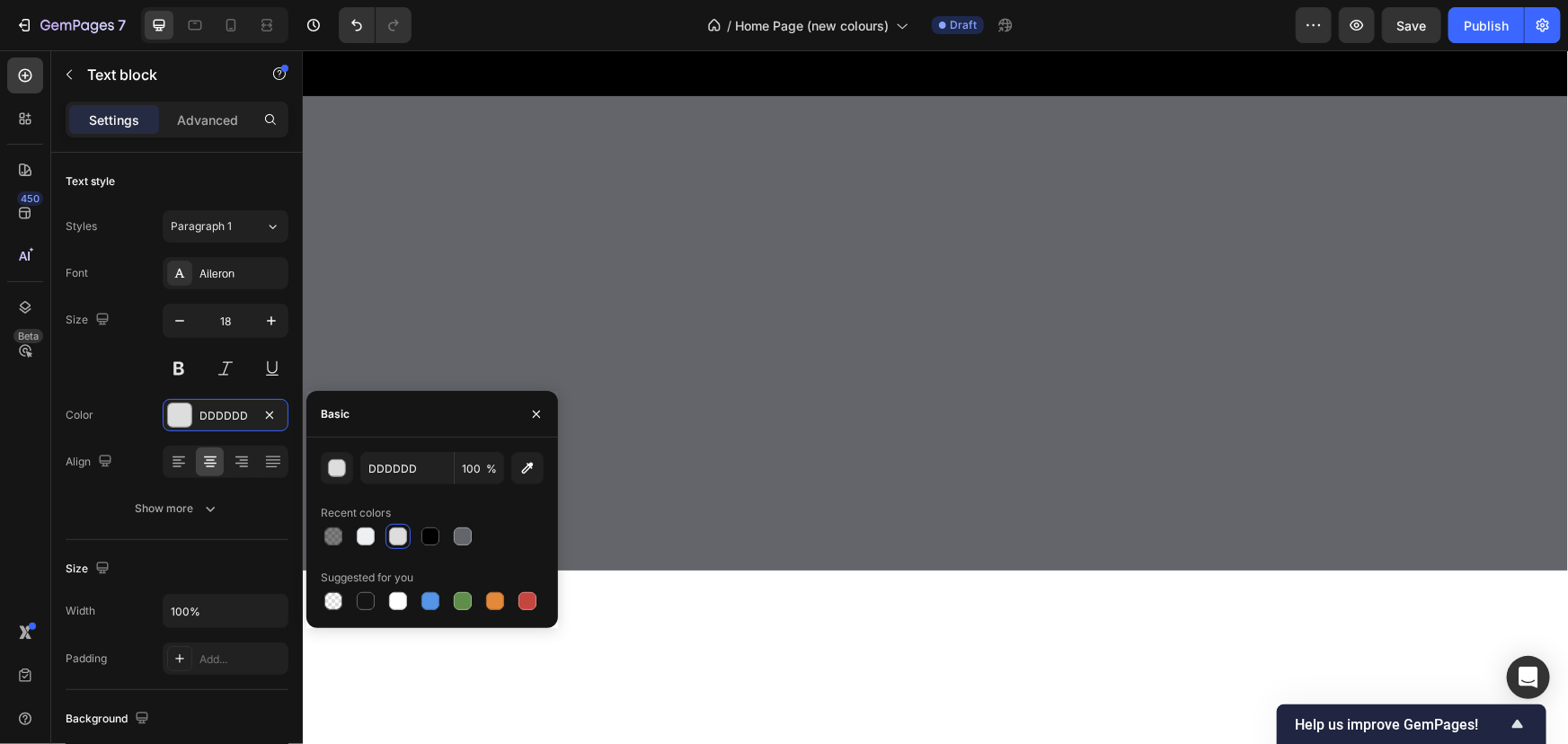
scroll to position [2237, 0]
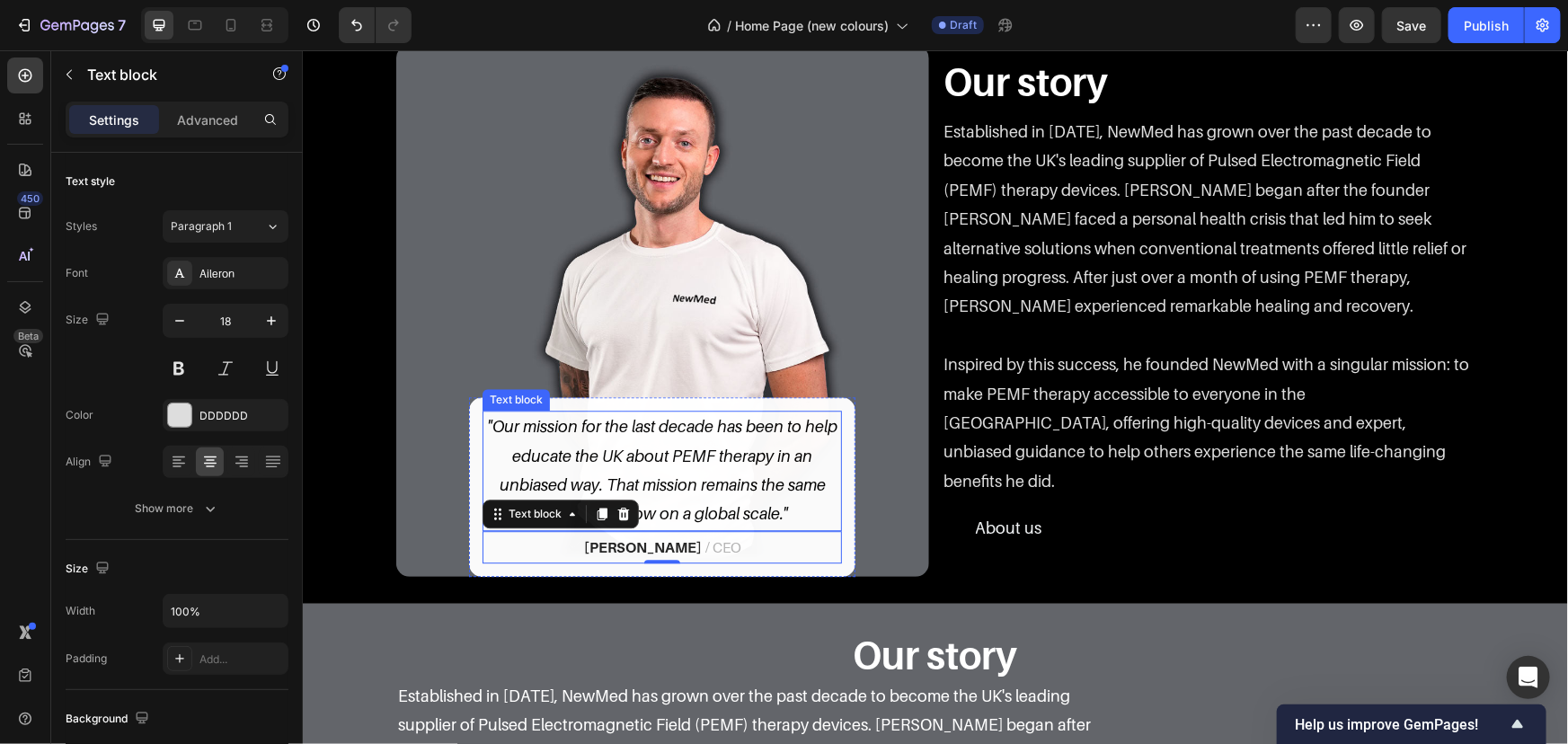
click at [704, 563] on div "[PERSON_NAME] / CEO" at bounding box center [661, 546] width 360 height 32
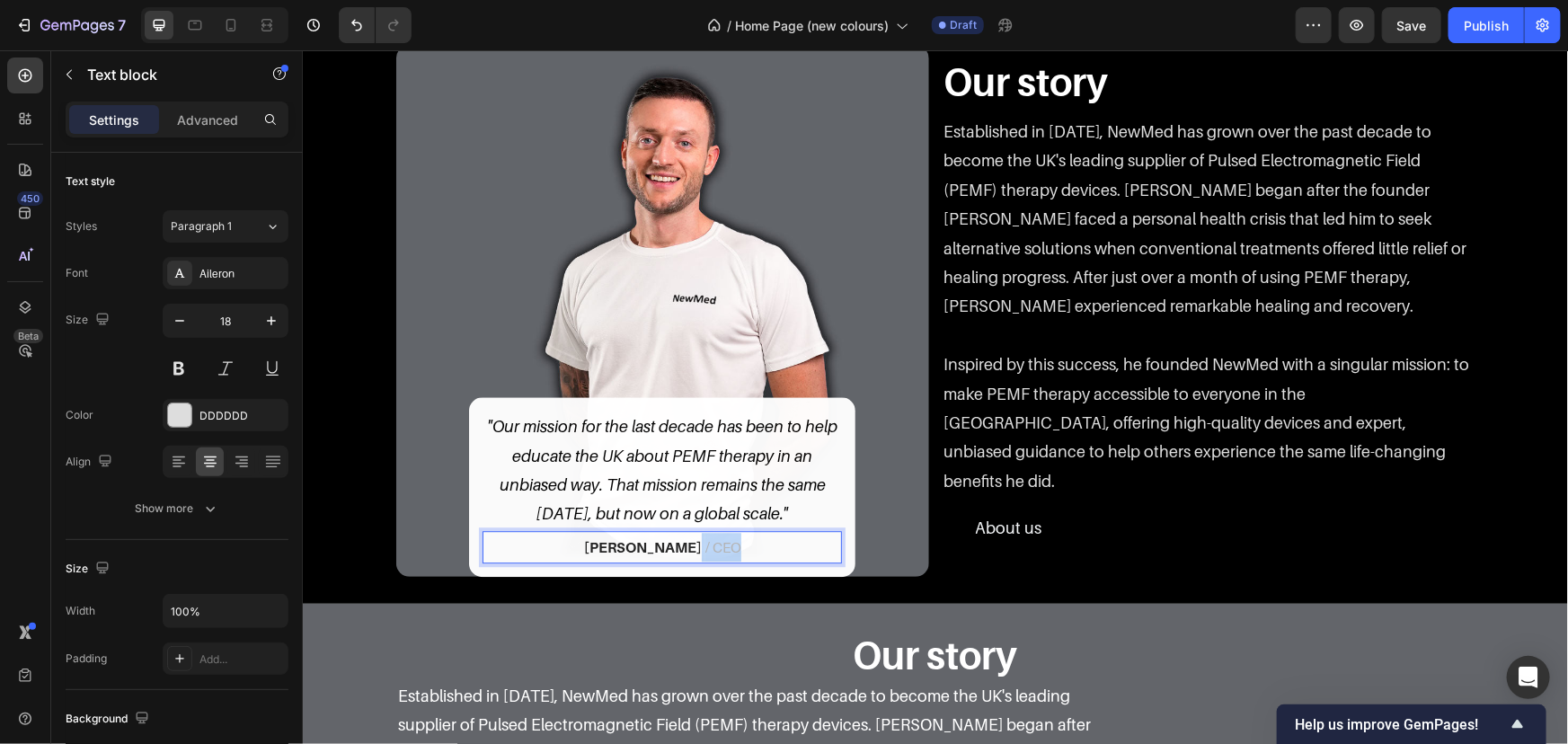
drag, startPoint x: 717, startPoint y: 628, endPoint x: 675, endPoint y: 630, distance: 42.0
click at [675, 561] on p "[PERSON_NAME] / CEO" at bounding box center [661, 546] width 356 height 28
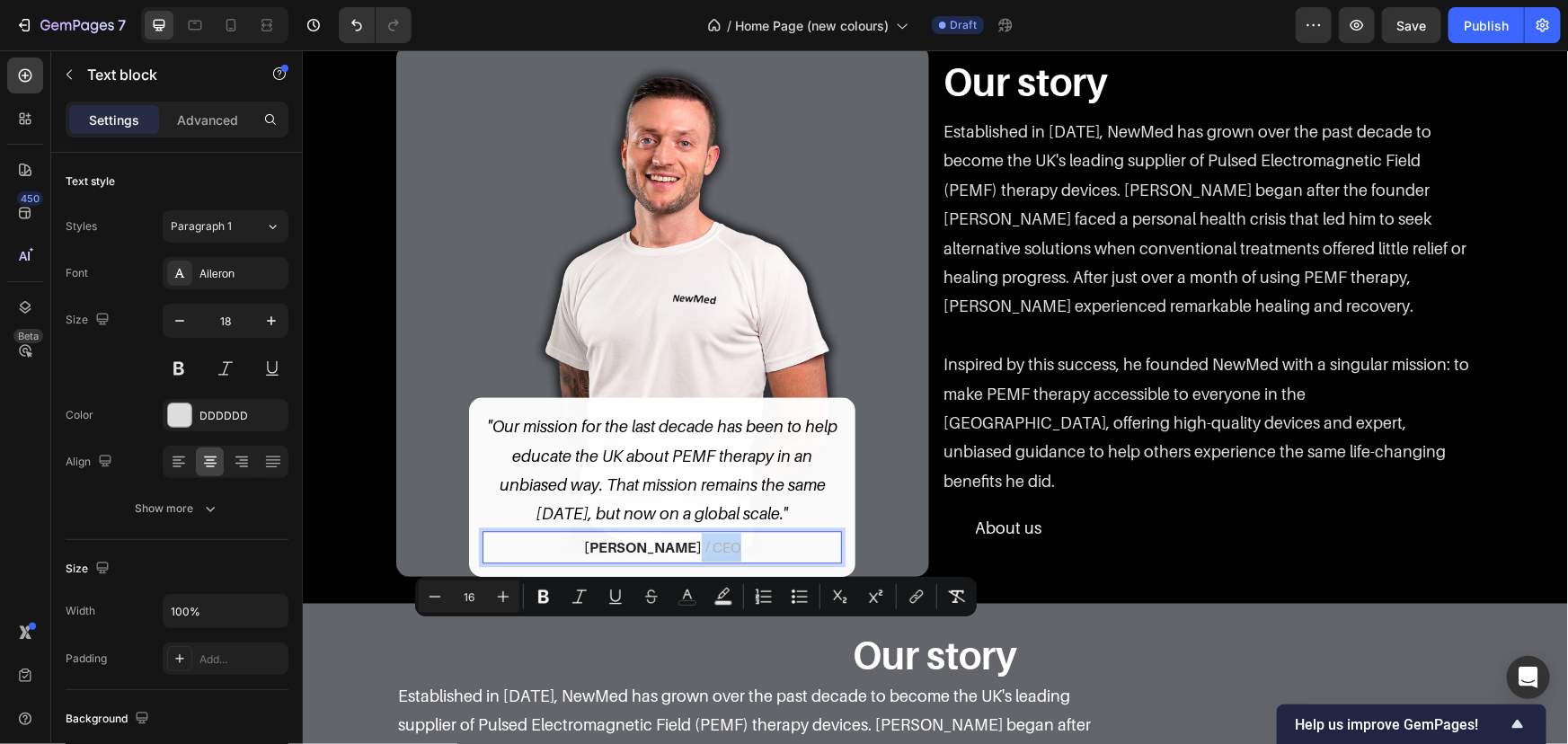
click at [705, 555] on span "/ CEO" at bounding box center [723, 546] width 36 height 18
click at [741, 561] on p "[PERSON_NAME] / CEO" at bounding box center [661, 546] width 356 height 28
drag, startPoint x: 722, startPoint y: 635, endPoint x: 678, endPoint y: 635, distance: 44.0
click at [678, 561] on p "[PERSON_NAME] / CEO" at bounding box center [661, 546] width 356 height 28
click at [225, 400] on div "DDDDDD" at bounding box center [226, 415] width 126 height 32
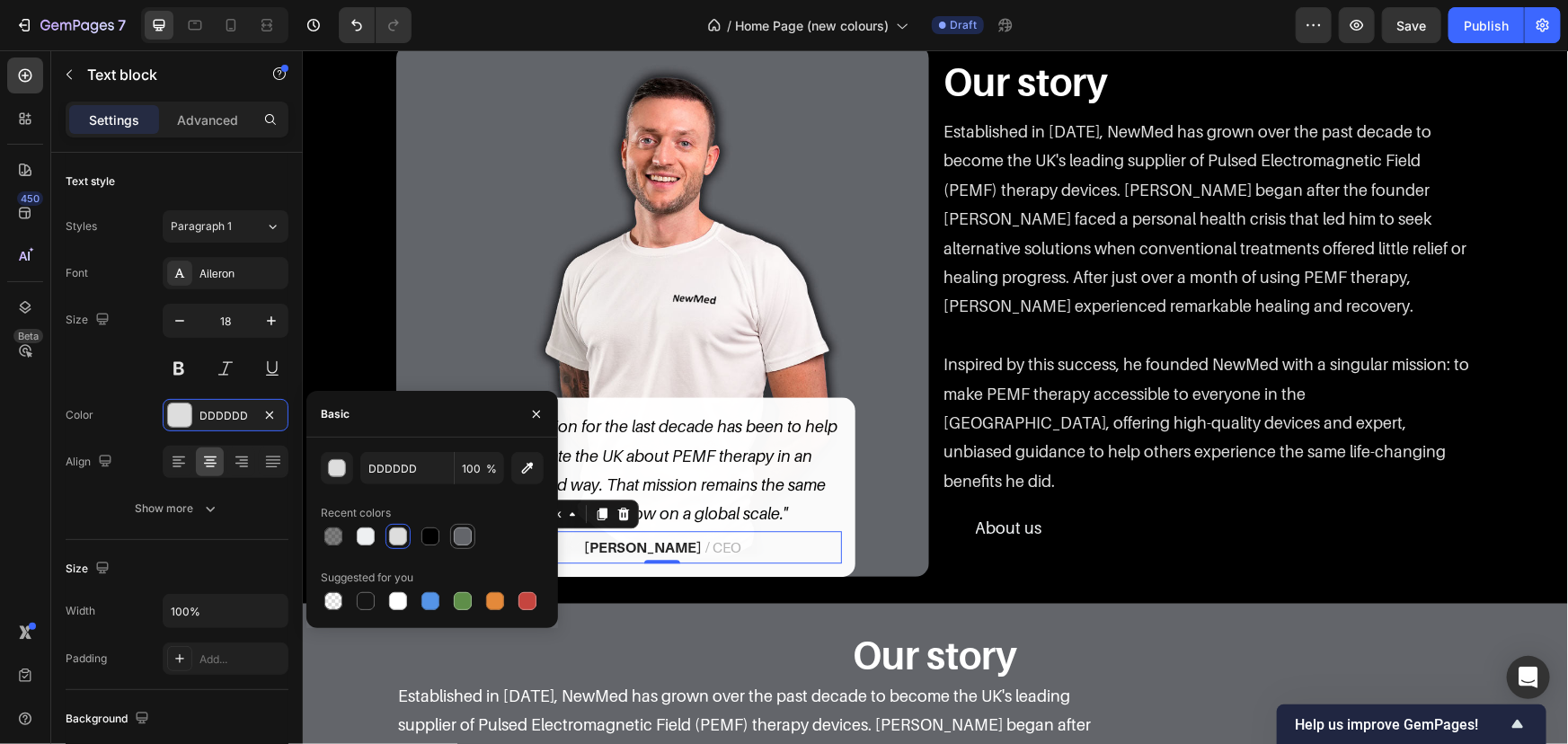
click at [472, 532] on div at bounding box center [463, 536] width 22 height 22
type input "63656A"
click at [361, 307] on div "Image "Our mission for the last decade has been to help educate the UK about PE…" at bounding box center [935, 310] width 1239 height 532
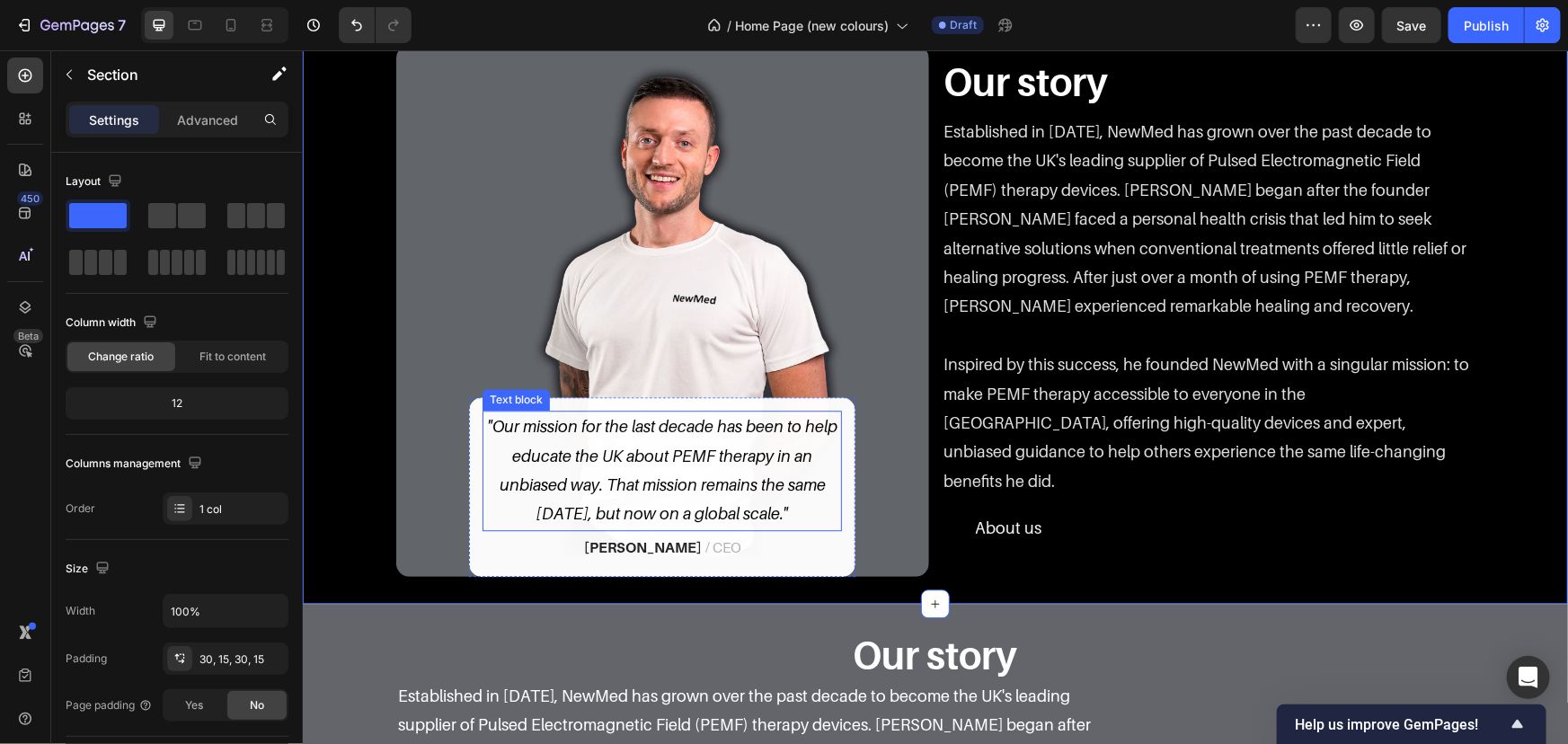
click at [676, 528] on p ""Our mission for the last decade has been to help educate the UK about PEMF the…" at bounding box center [661, 470] width 356 height 117
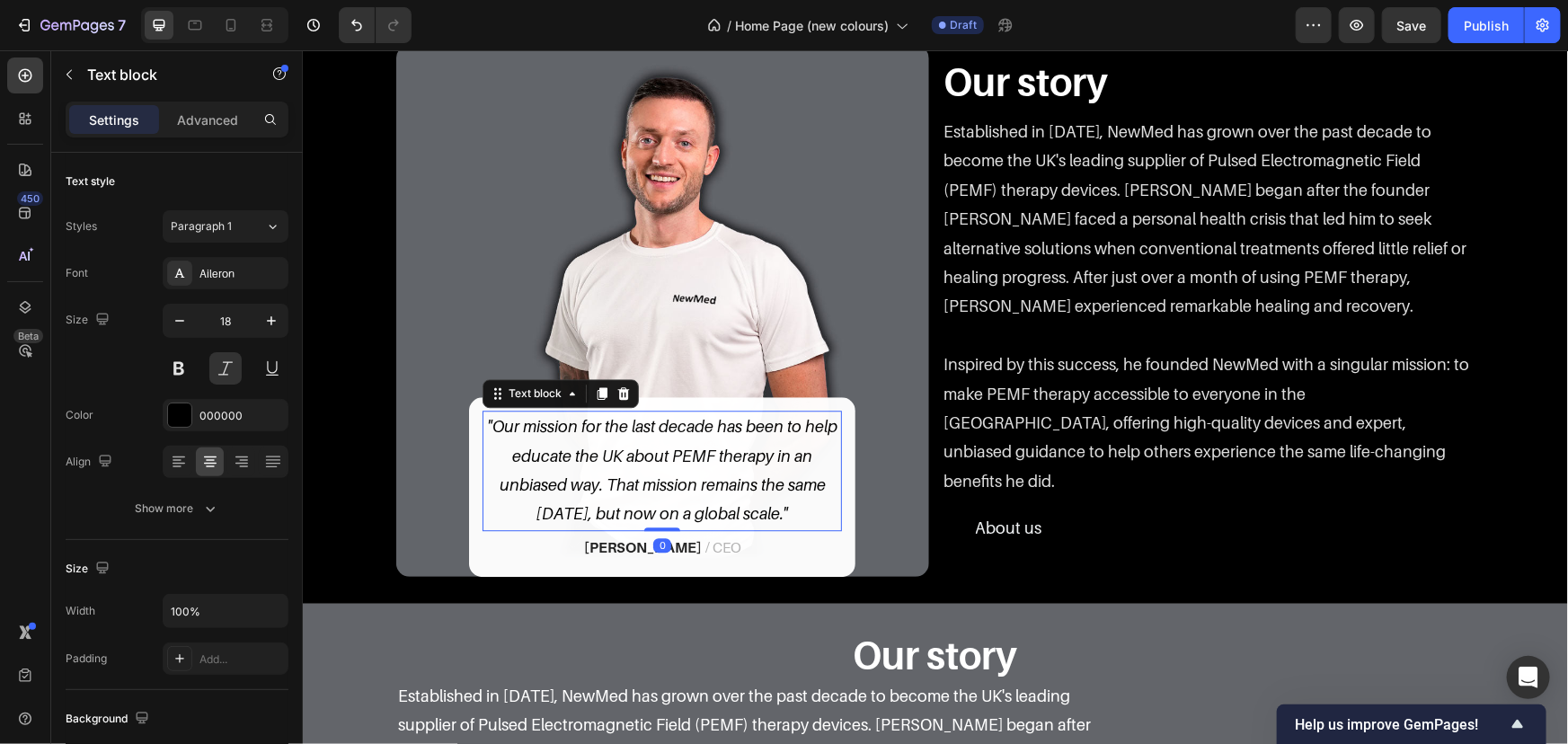
click at [698, 561] on p "[PERSON_NAME] / CEO" at bounding box center [661, 546] width 356 height 28
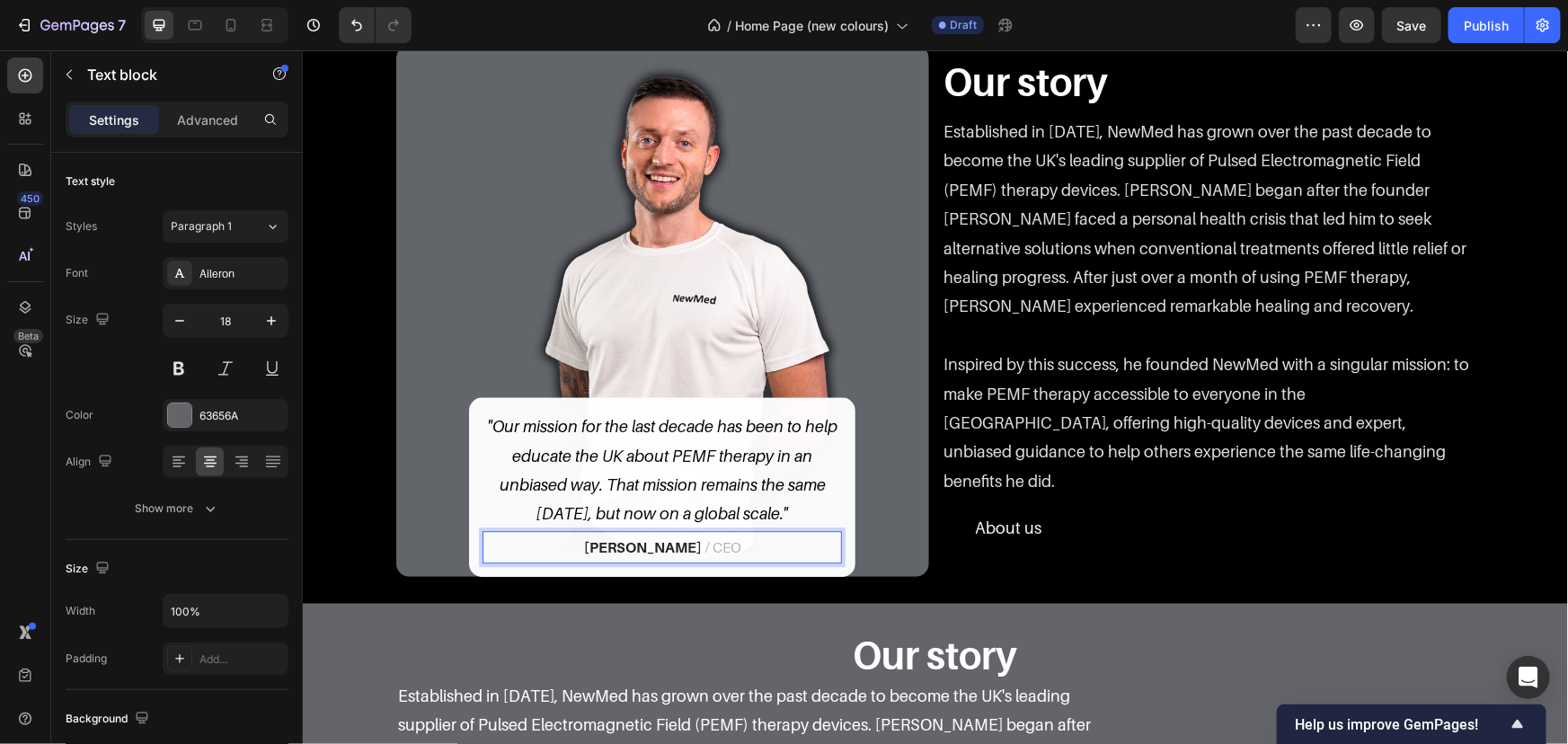
click at [738, 561] on p "[PERSON_NAME] / CEO" at bounding box center [661, 546] width 356 height 28
drag, startPoint x: 758, startPoint y: 634, endPoint x: 462, endPoint y: 637, distance: 296.0
click at [468, 575] on div ""Our mission for the last decade has been to help educate the UK about PEMF the…" at bounding box center [661, 485] width 386 height 179
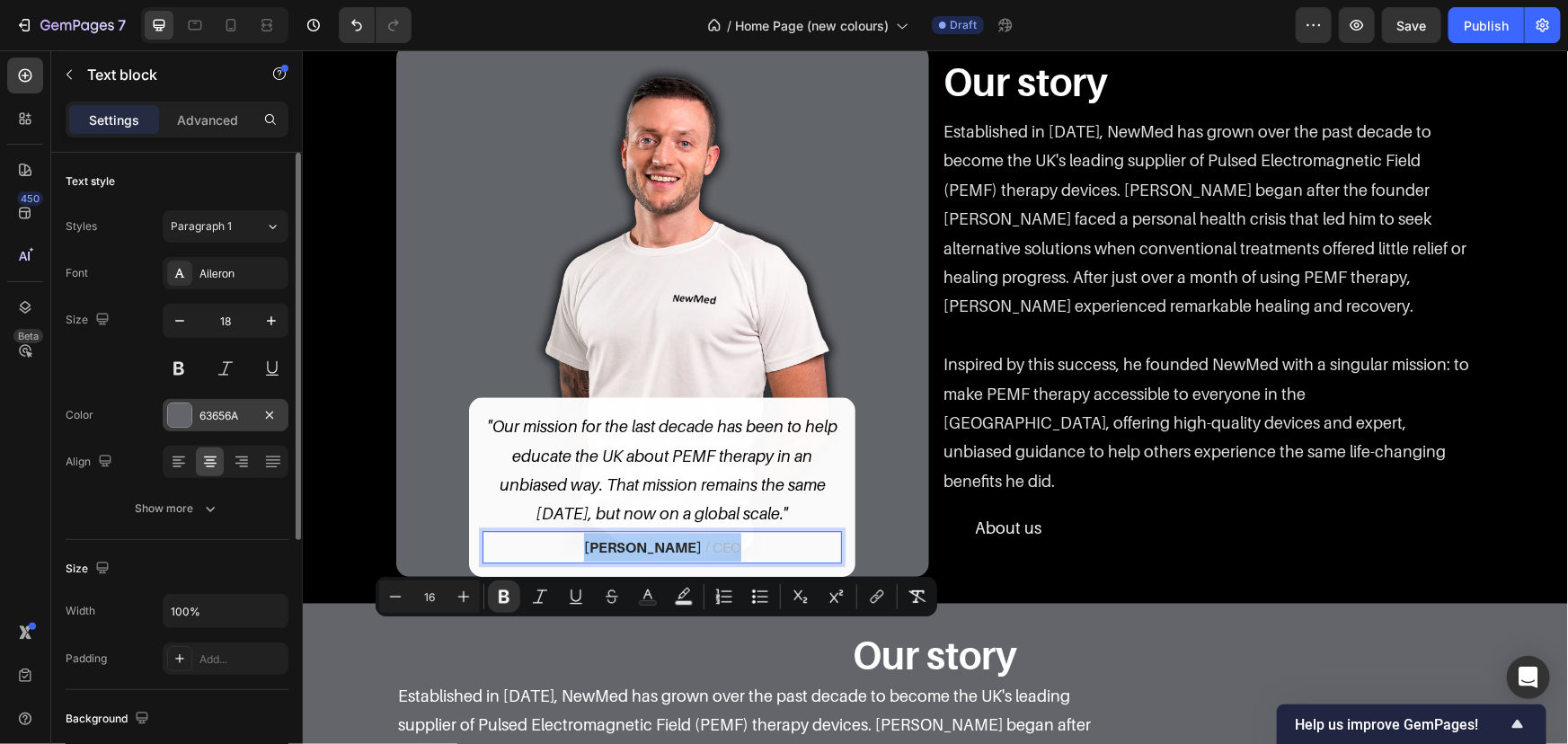
click at [245, 419] on div "63656A" at bounding box center [225, 416] width 52 height 16
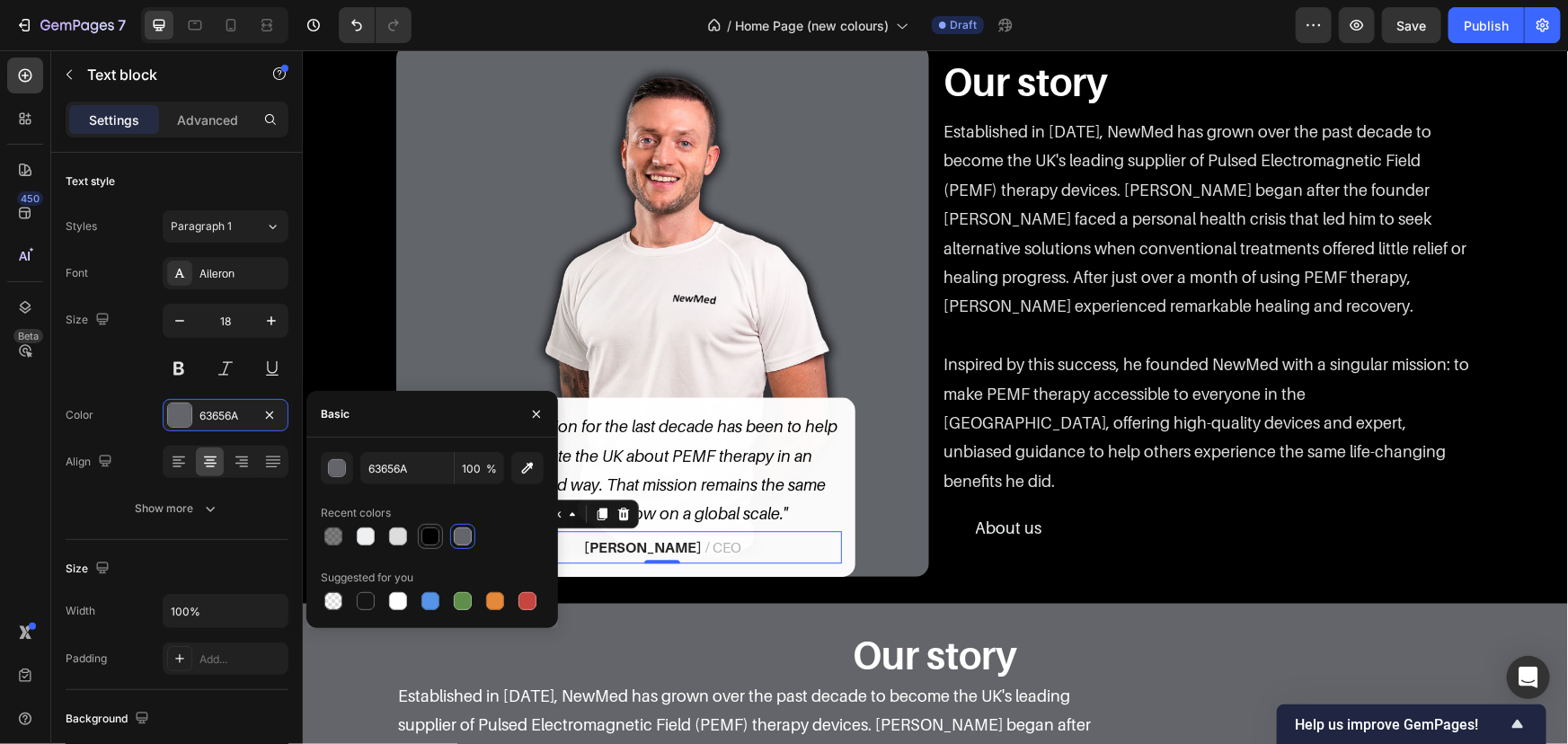
click at [434, 530] on div at bounding box center [430, 536] width 18 height 18
type input "000000"
click at [781, 528] on p ""Our mission for the last decade has been to help educate the UK about PEMF the…" at bounding box center [661, 470] width 356 height 117
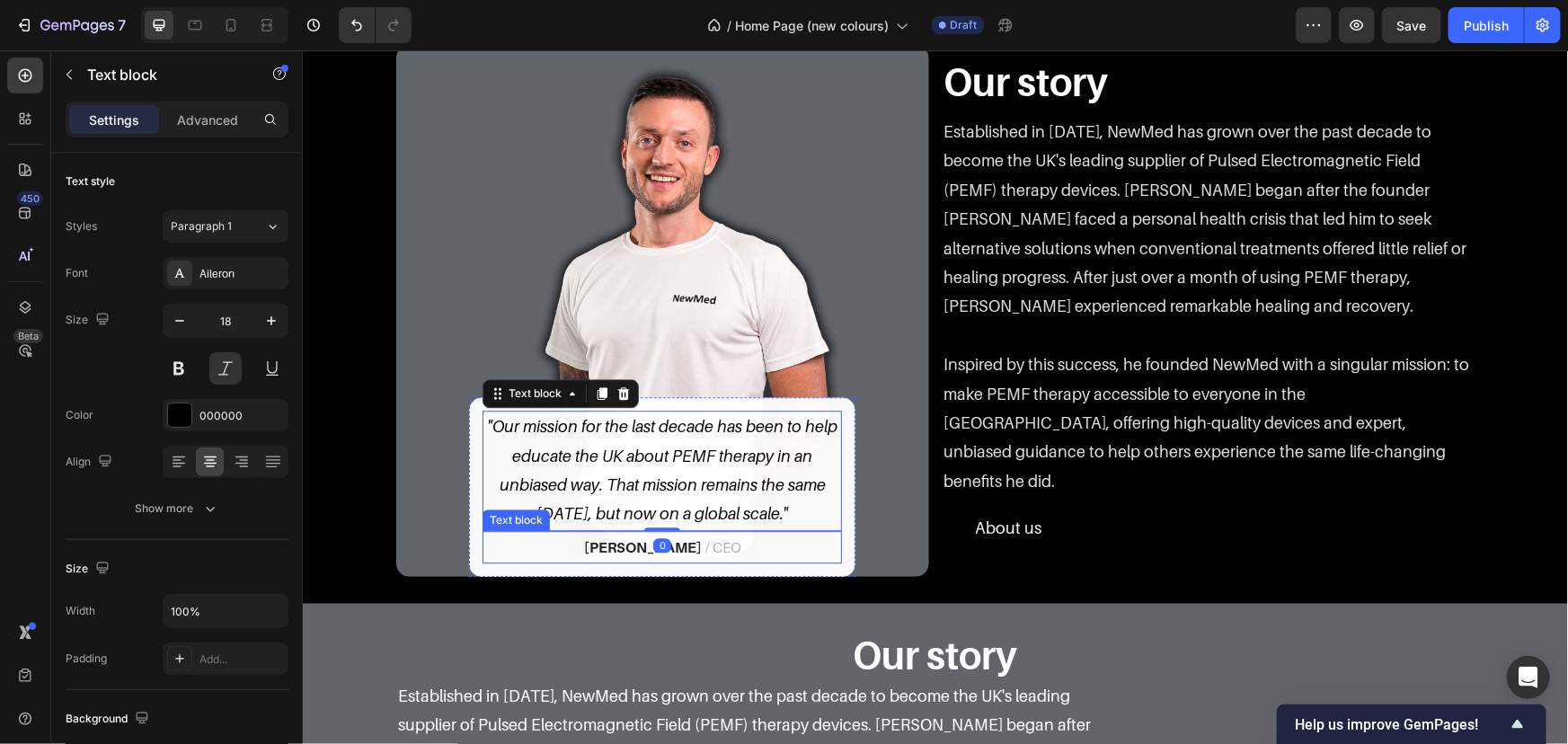
click at [706, 555] on span "/ CEO" at bounding box center [723, 546] width 36 height 18
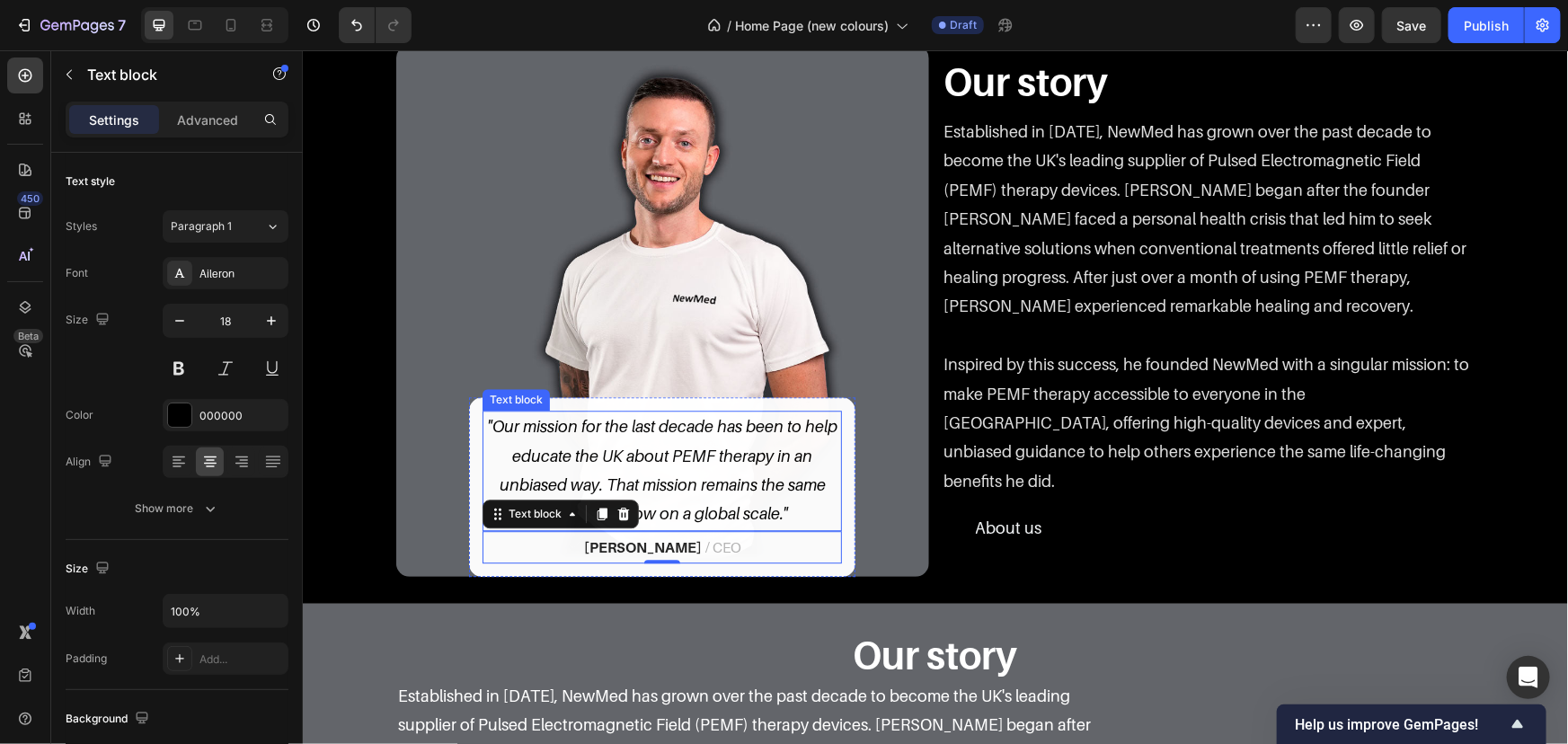
click at [691, 528] on p ""Our mission for the last decade has been to help educate the UK about PEMF the…" at bounding box center [661, 470] width 356 height 117
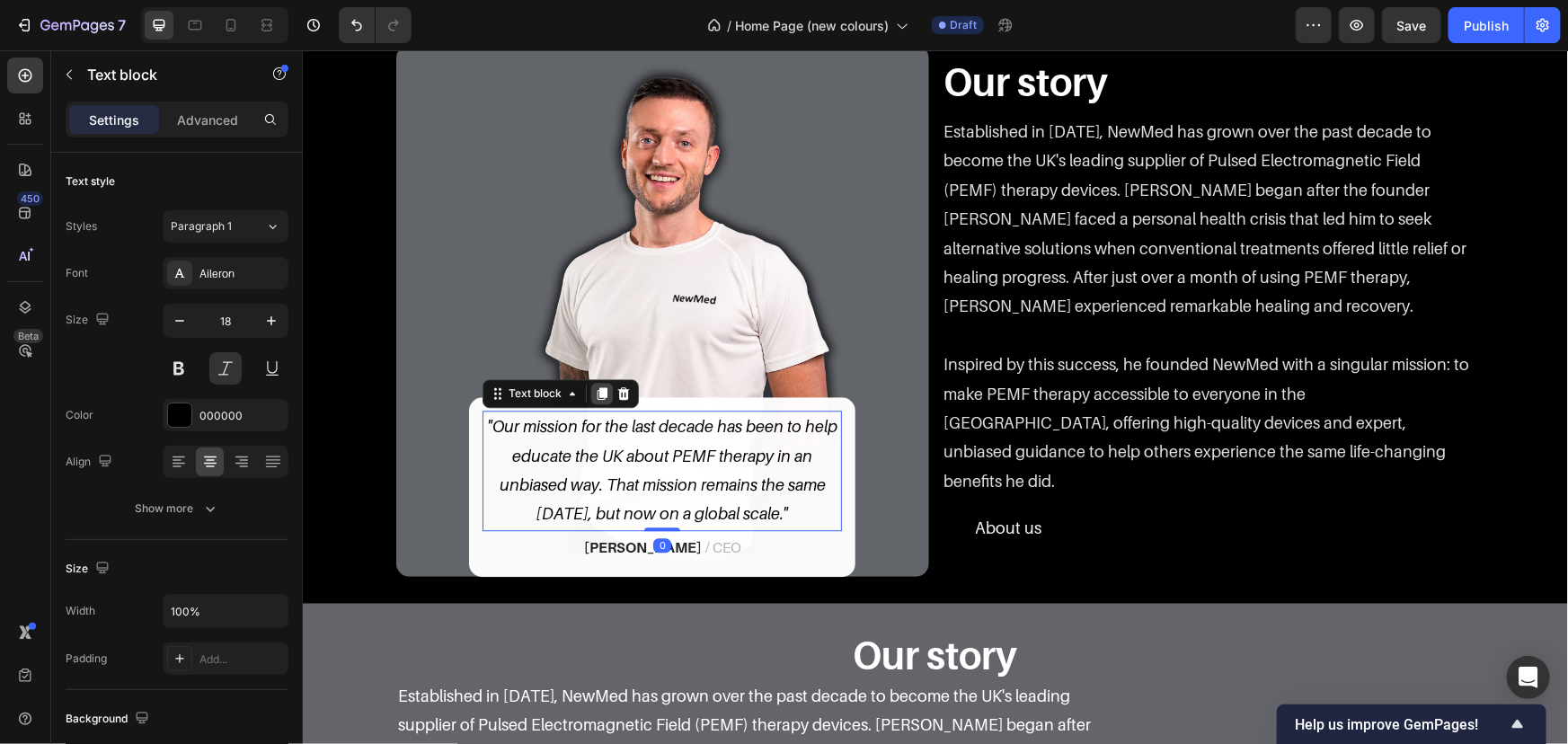
click at [594, 400] on icon at bounding box center [601, 392] width 15 height 15
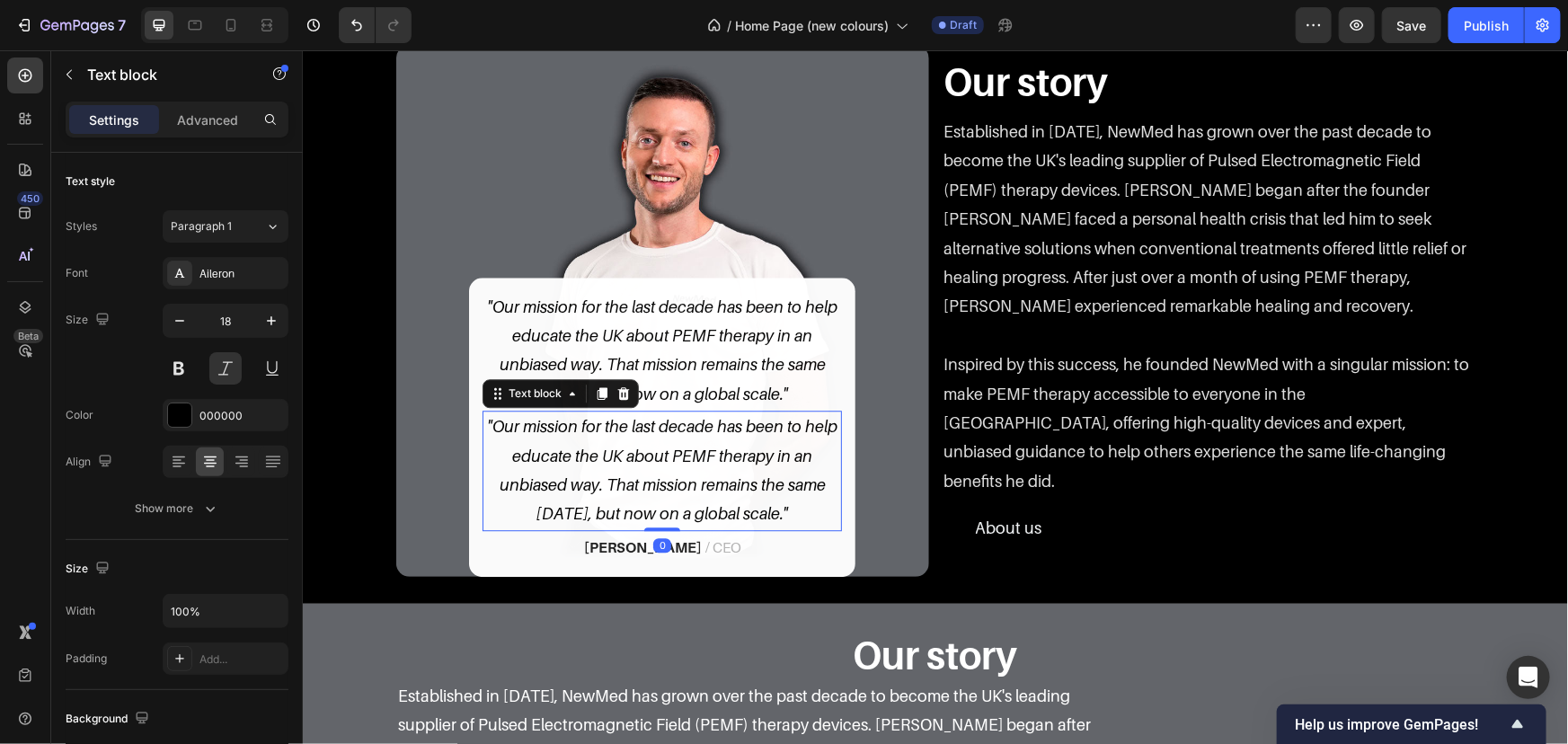
click at [714, 528] on p ""Our mission for the last decade has been to help educate the UK about PEMF the…" at bounding box center [661, 470] width 356 height 117
click at [788, 528] on p ""Our mission for the last decade has been to help educate the UK about PEMF the…" at bounding box center [661, 470] width 356 height 117
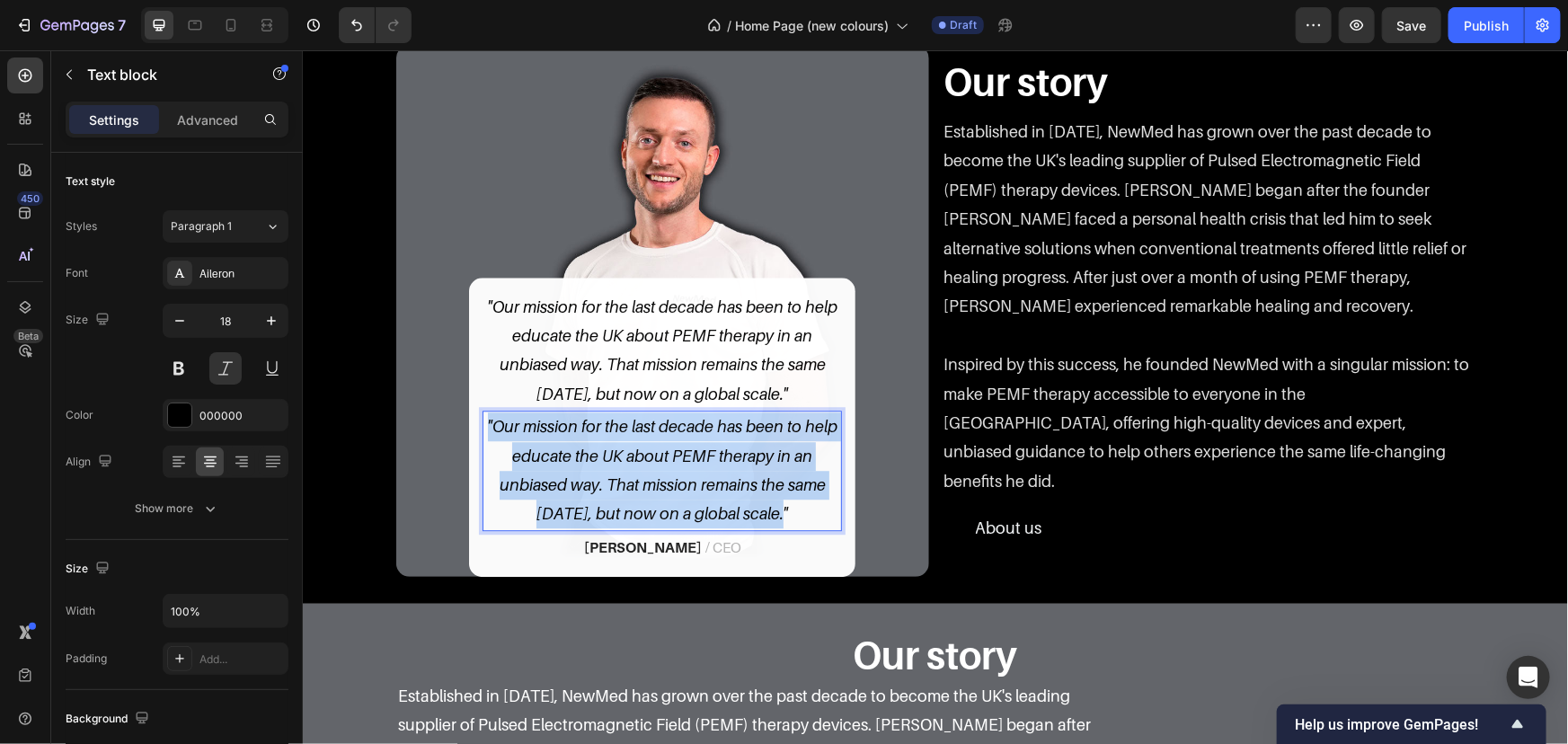
drag, startPoint x: 806, startPoint y: 602, endPoint x: 290, endPoint y: 475, distance: 531.4
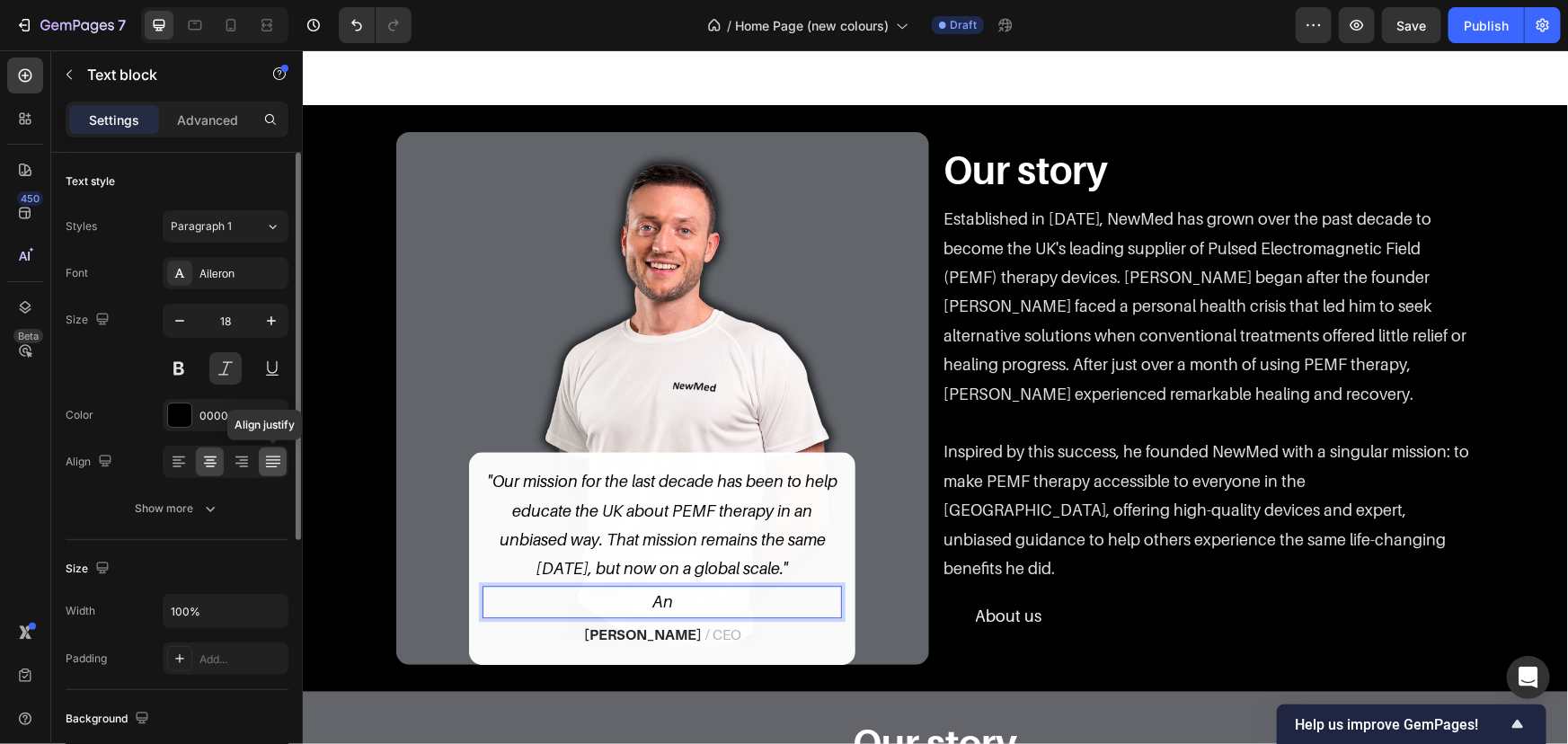
scroll to position [2324, 0]
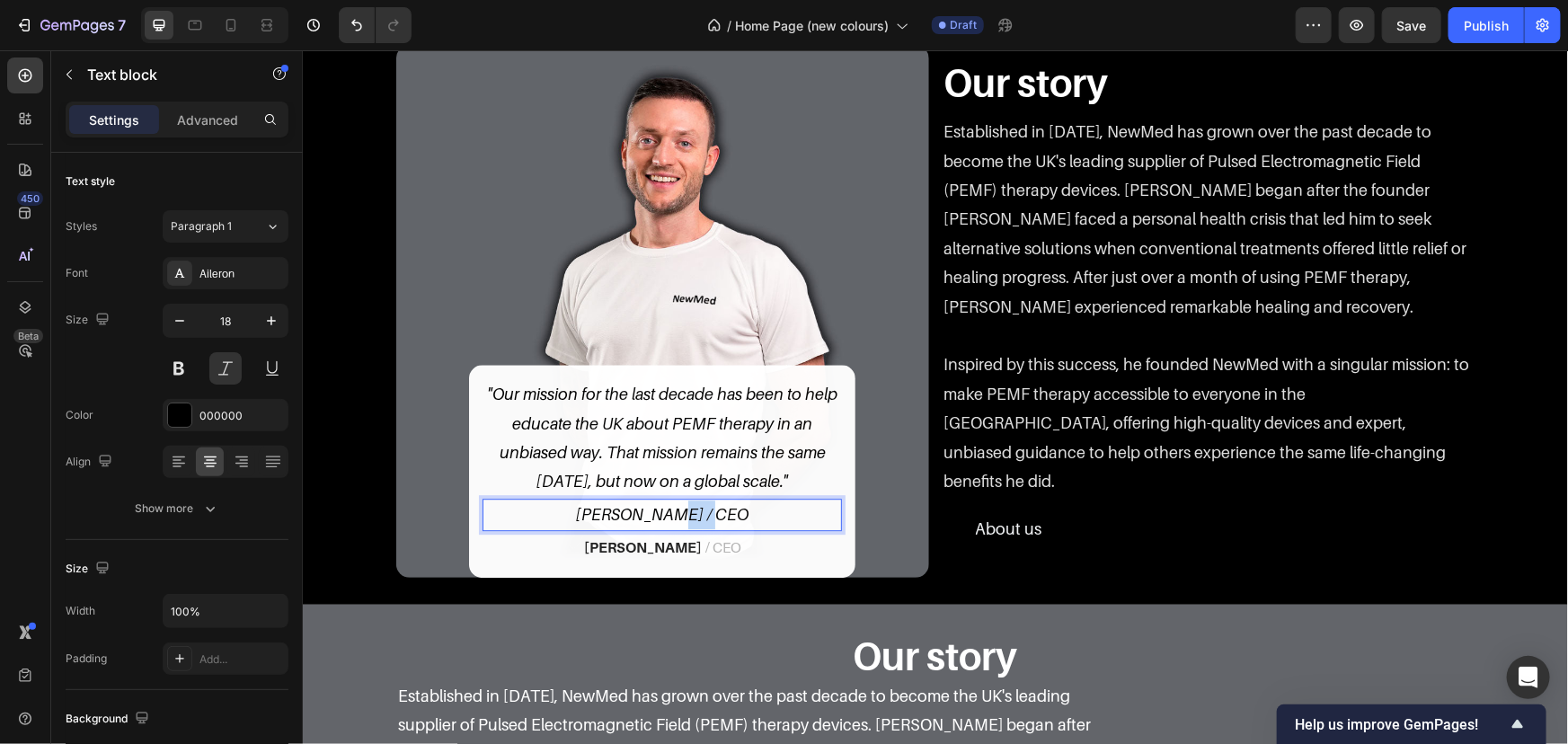
drag, startPoint x: 732, startPoint y: 511, endPoint x: 680, endPoint y: 511, distance: 52.0
click at [680, 511] on p "[PERSON_NAME] / CEO" at bounding box center [661, 514] width 356 height 28
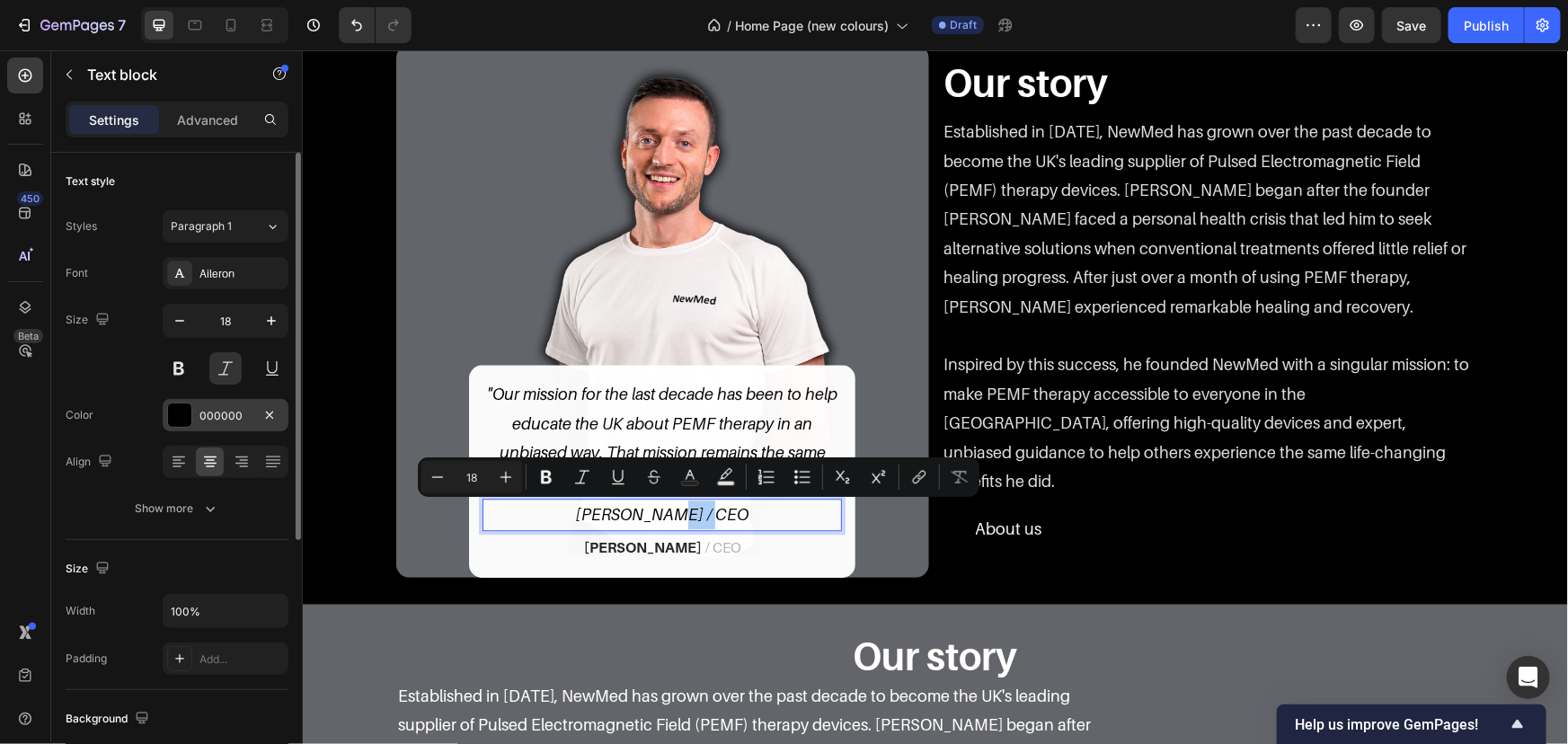
click at [200, 413] on div "000000" at bounding box center [225, 416] width 52 height 16
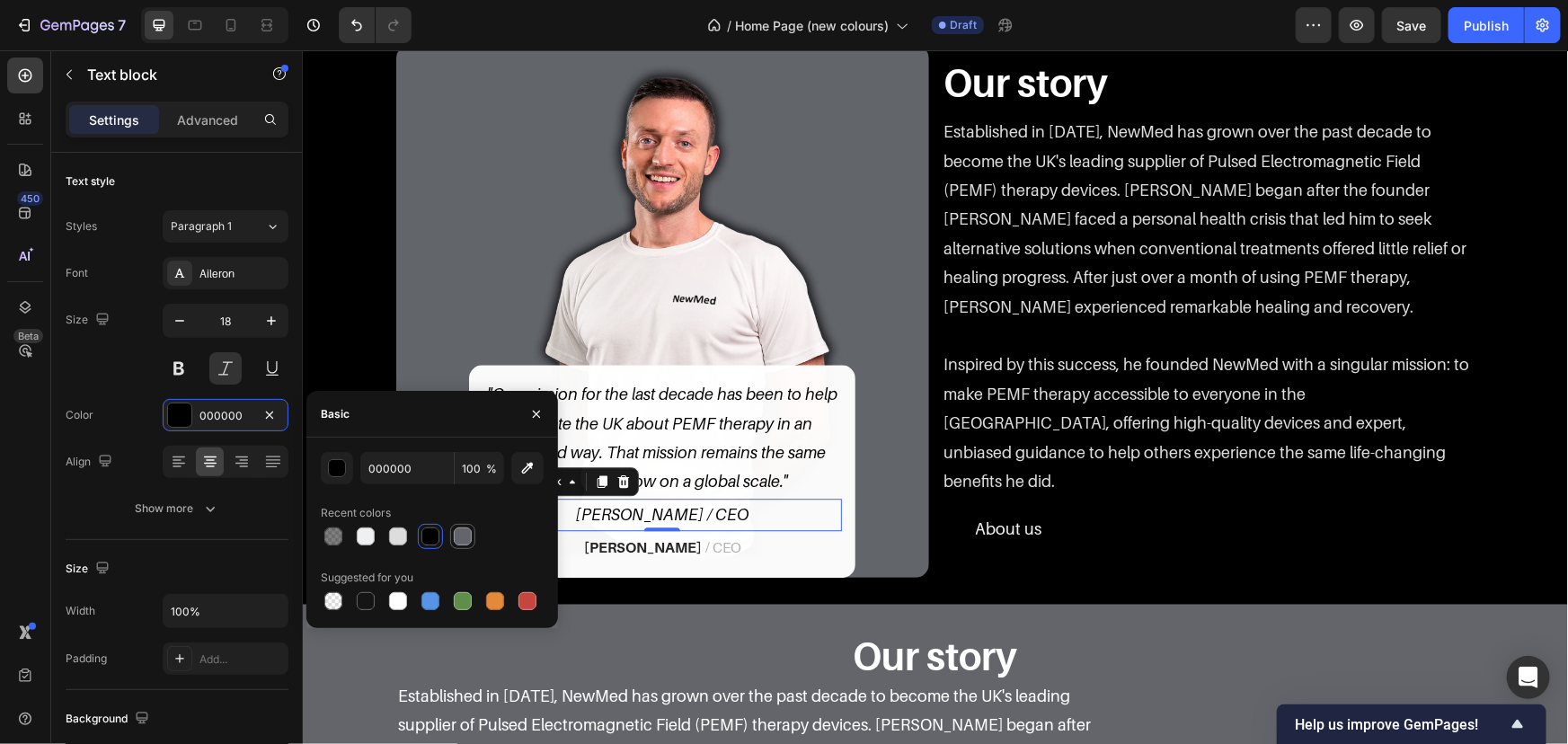
click at [473, 543] on div at bounding box center [463, 536] width 22 height 22
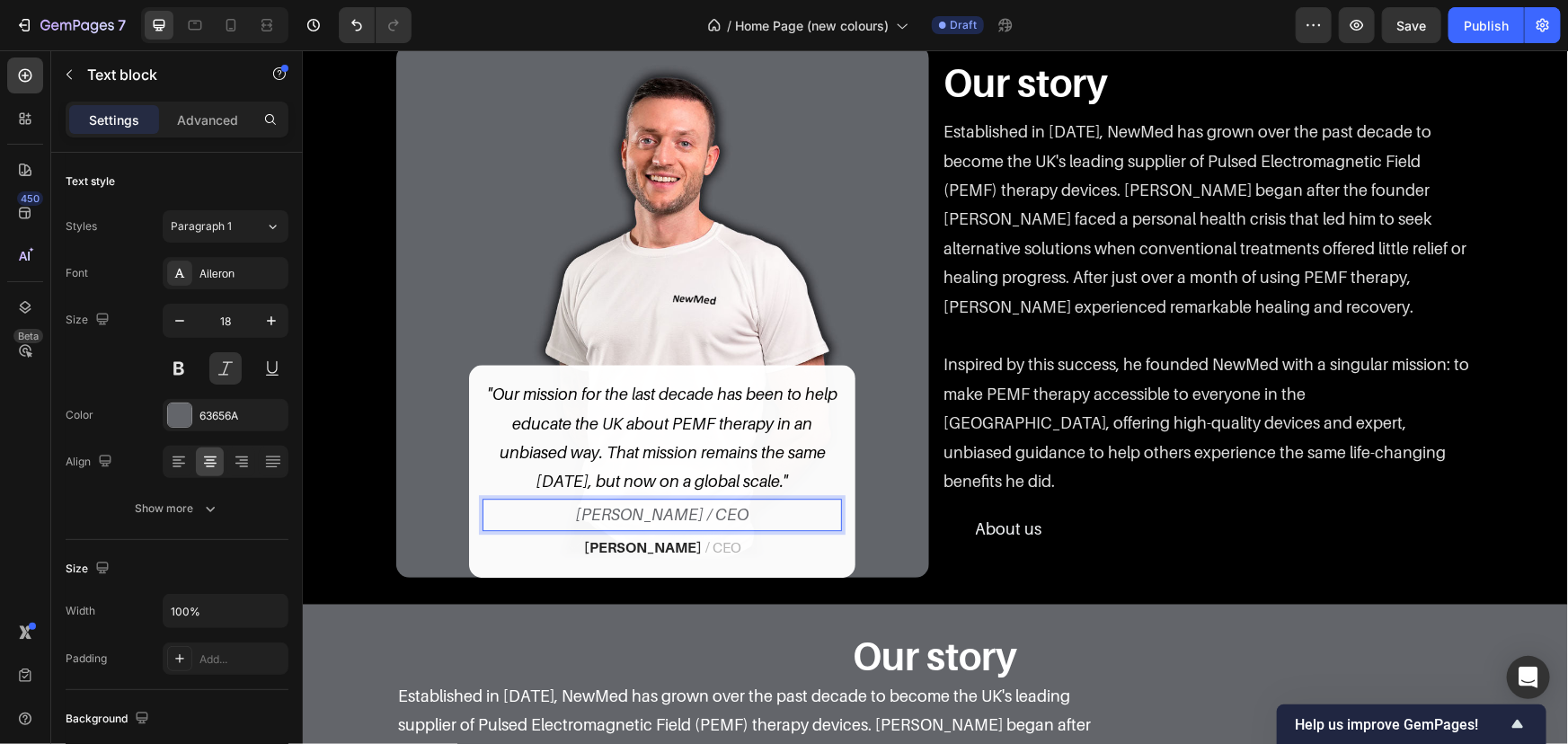
drag, startPoint x: 711, startPoint y: 524, endPoint x: 668, endPoint y: 514, distance: 44.1
click at [681, 521] on p "[PERSON_NAME] / CEO" at bounding box center [661, 514] width 356 height 28
drag, startPoint x: 671, startPoint y: 514, endPoint x: 464, endPoint y: 511, distance: 207.0
click at [473, 511] on div ""Our mission for the last decade has been to help educate the UK about PEMF the…" at bounding box center [661, 470] width 386 height 212
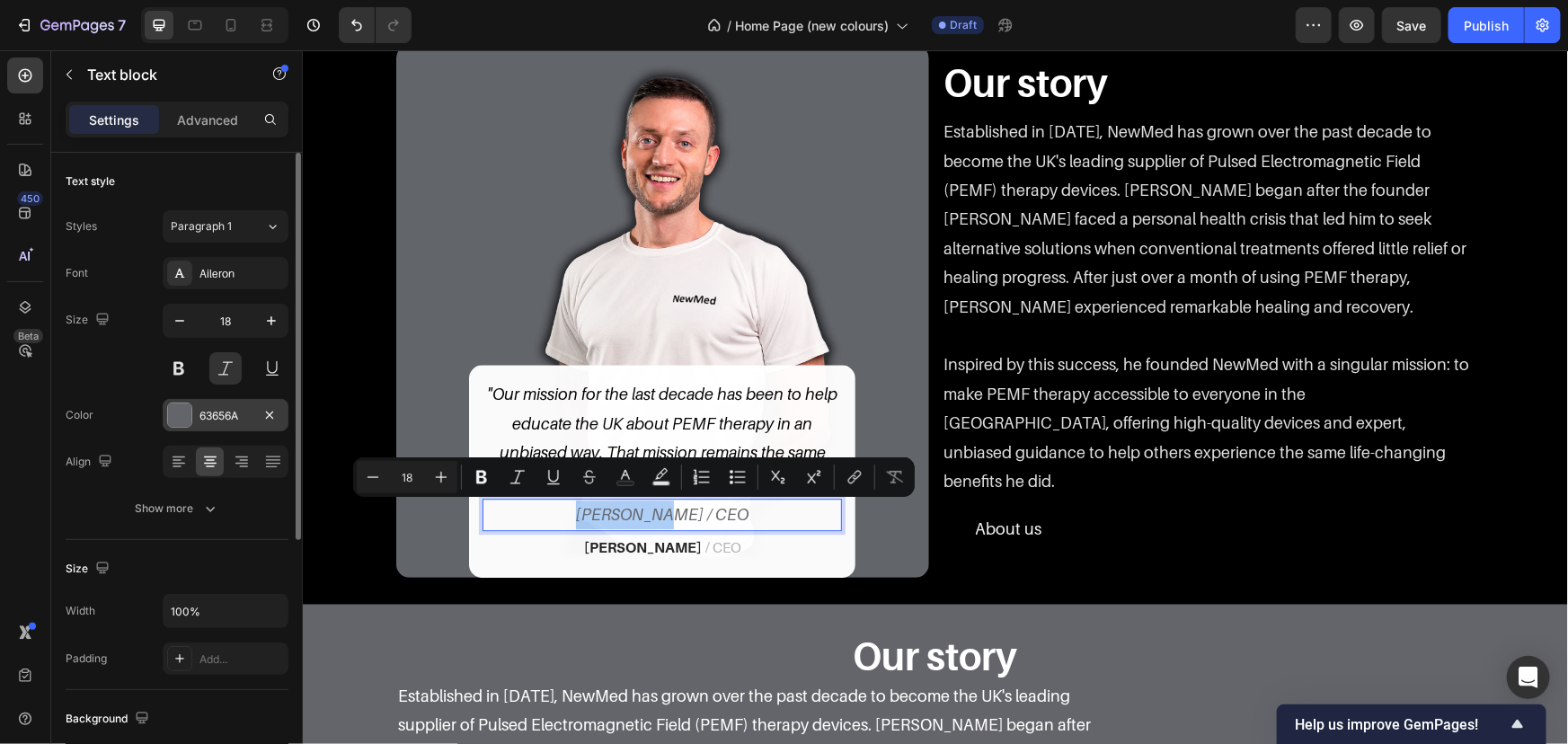
click at [242, 416] on div "63656A" at bounding box center [225, 416] width 52 height 16
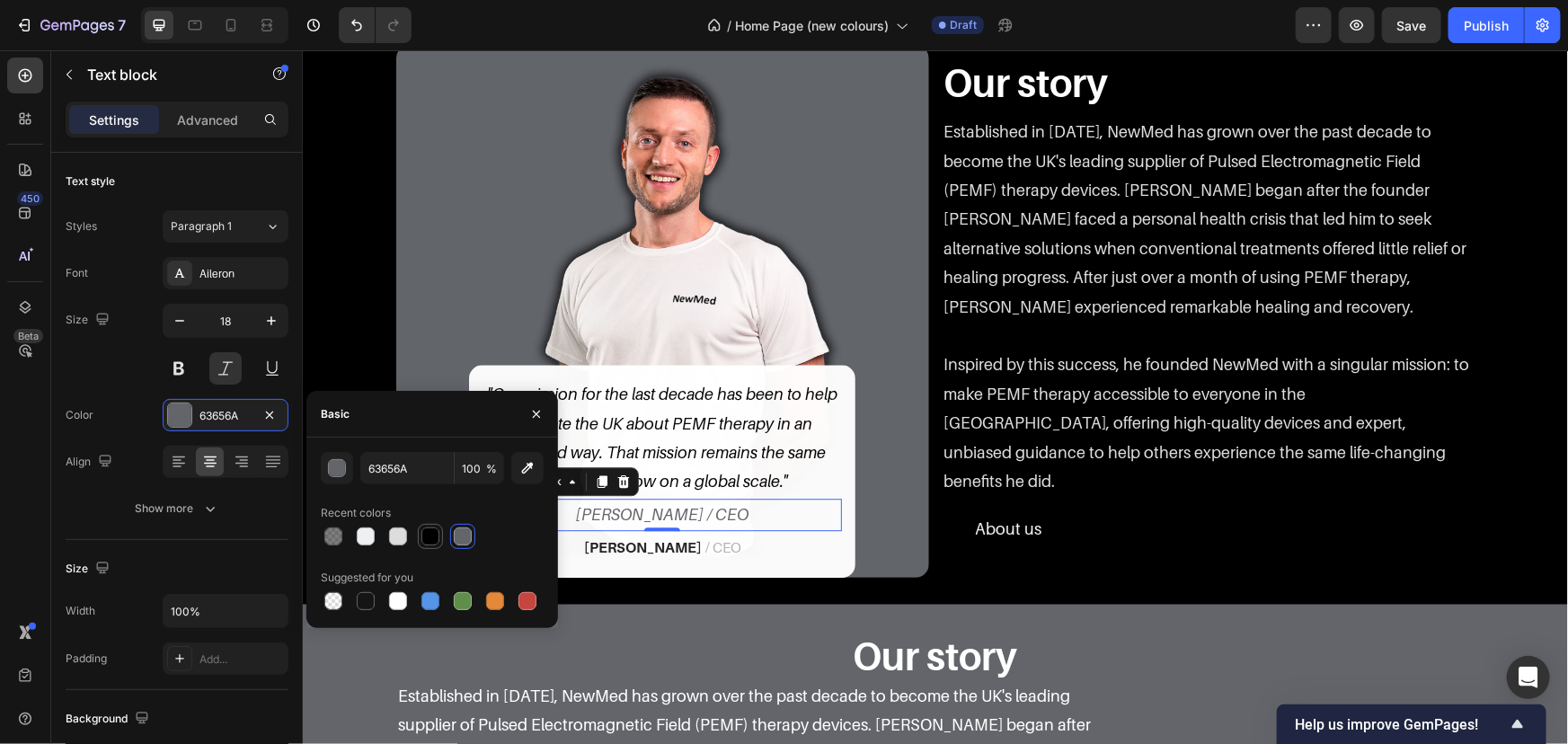
click at [430, 532] on div at bounding box center [430, 536] width 18 height 18
type input "000000"
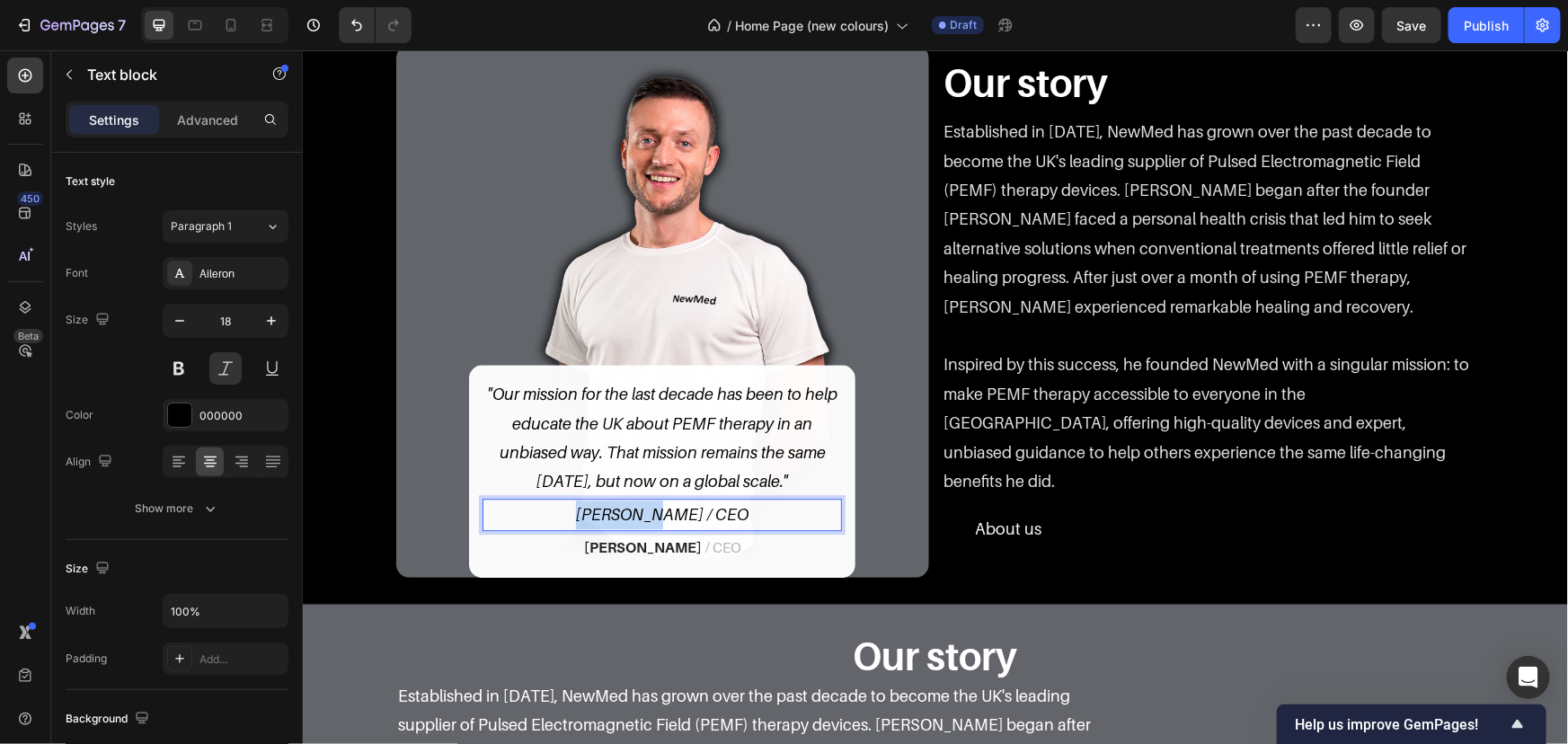
drag, startPoint x: 690, startPoint y: 512, endPoint x: 669, endPoint y: 512, distance: 21.0
click at [669, 512] on p "[PERSON_NAME] / CEO" at bounding box center [661, 514] width 356 height 28
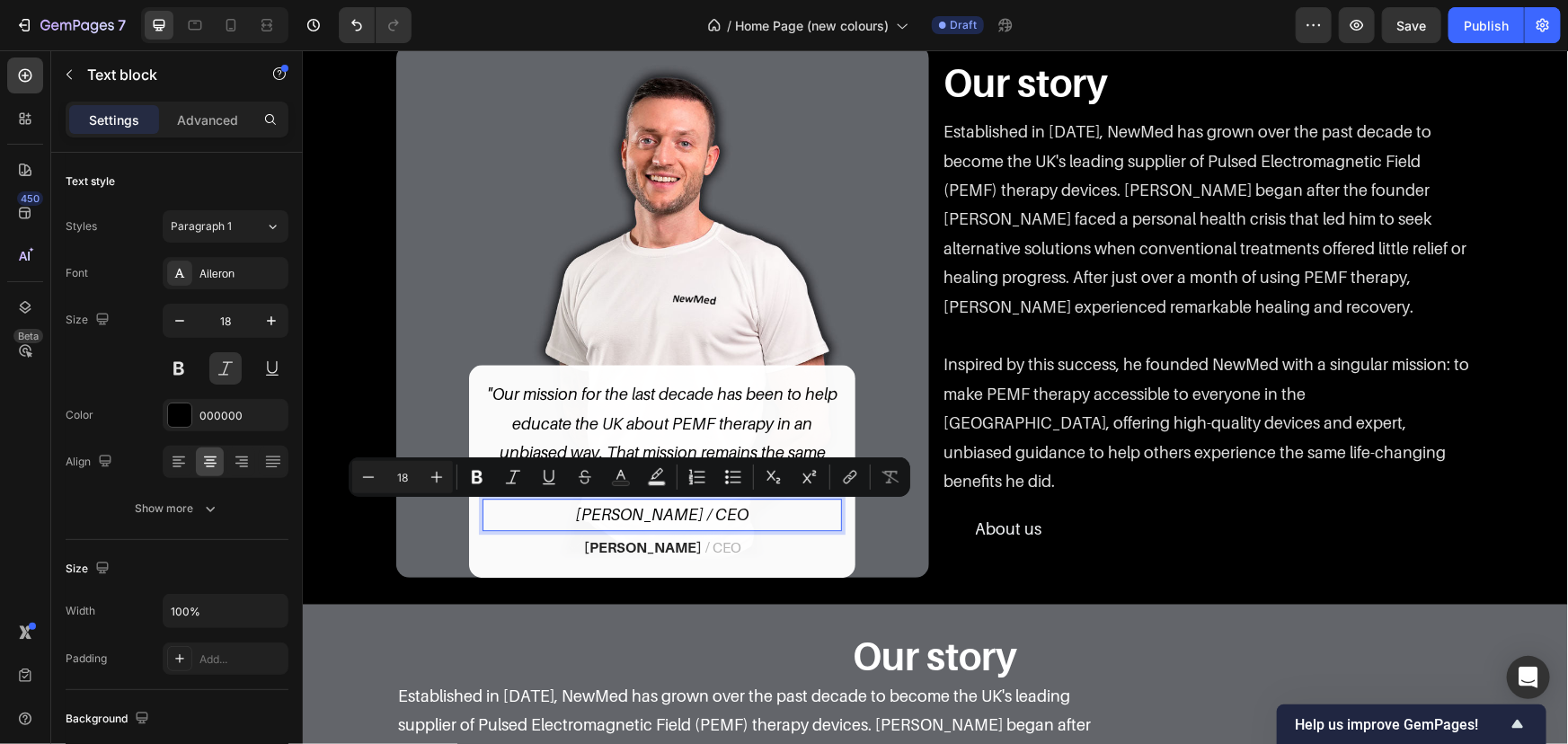
click at [675, 512] on p "[PERSON_NAME] / CEO" at bounding box center [661, 514] width 356 height 28
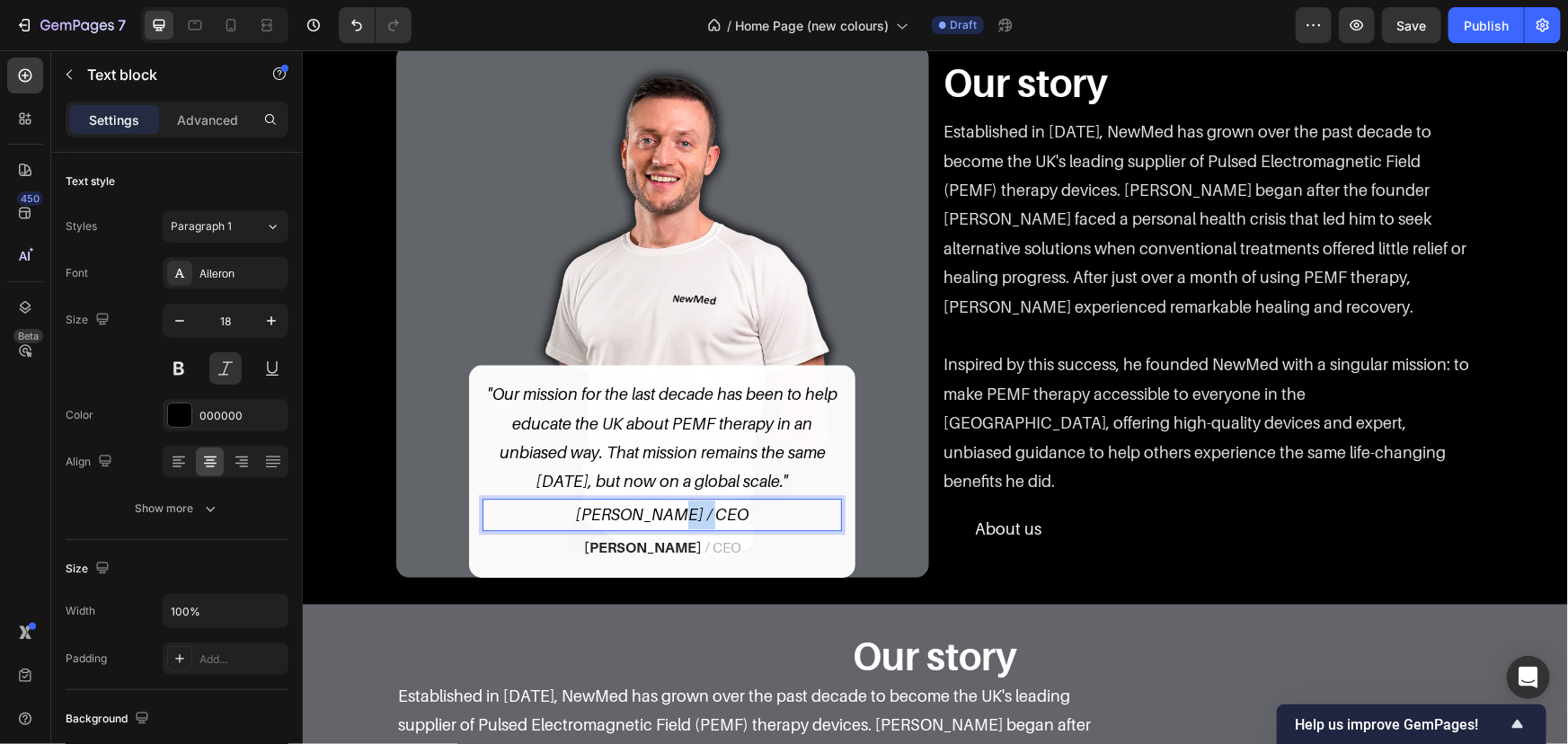
drag, startPoint x: 680, startPoint y: 512, endPoint x: 732, endPoint y: 513, distance: 52.0
click at [732, 513] on p "[PERSON_NAME] / CEO" at bounding box center [661, 514] width 356 height 28
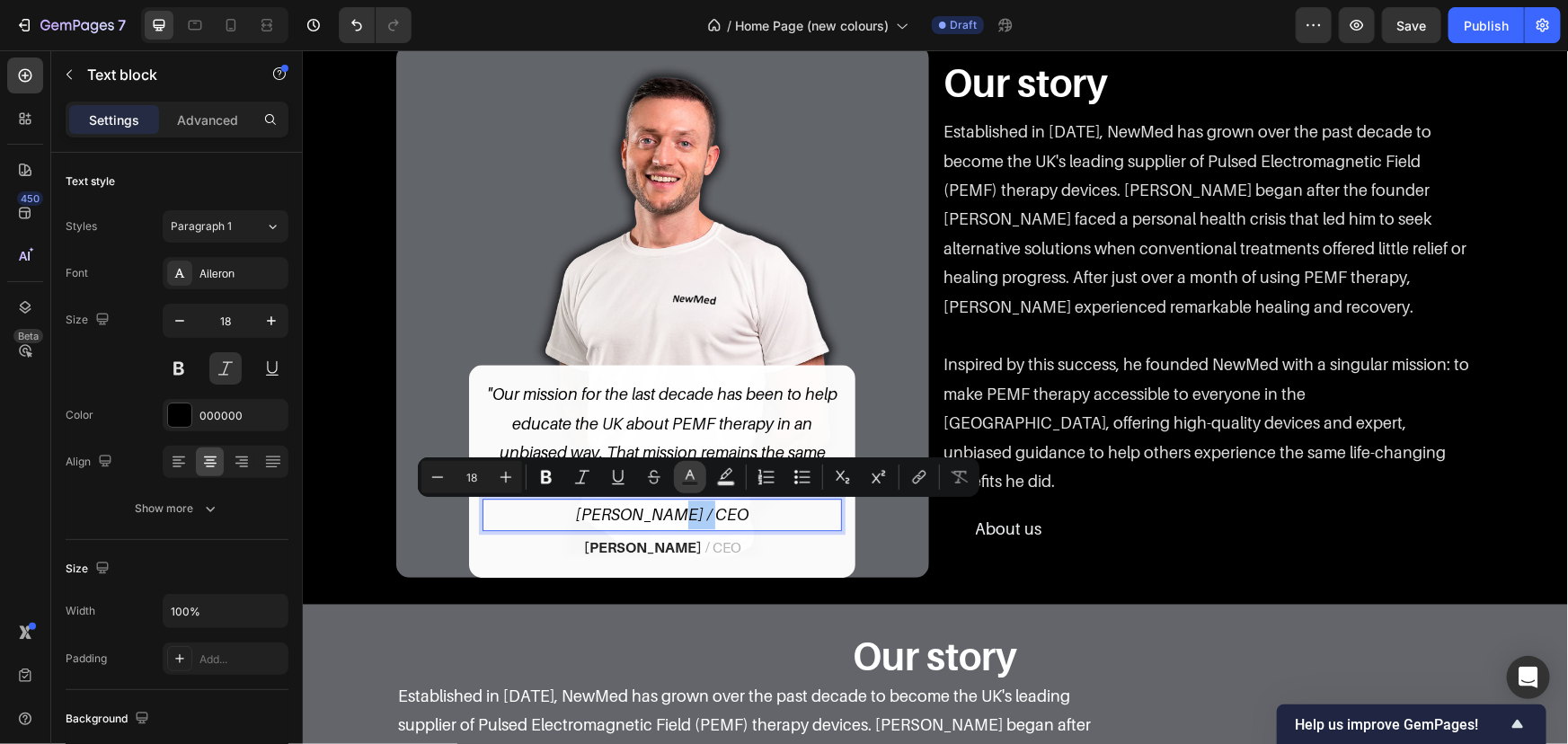
click at [684, 476] on icon "Editor contextual toolbar" at bounding box center [690, 476] width 18 height 18
type input "000000"
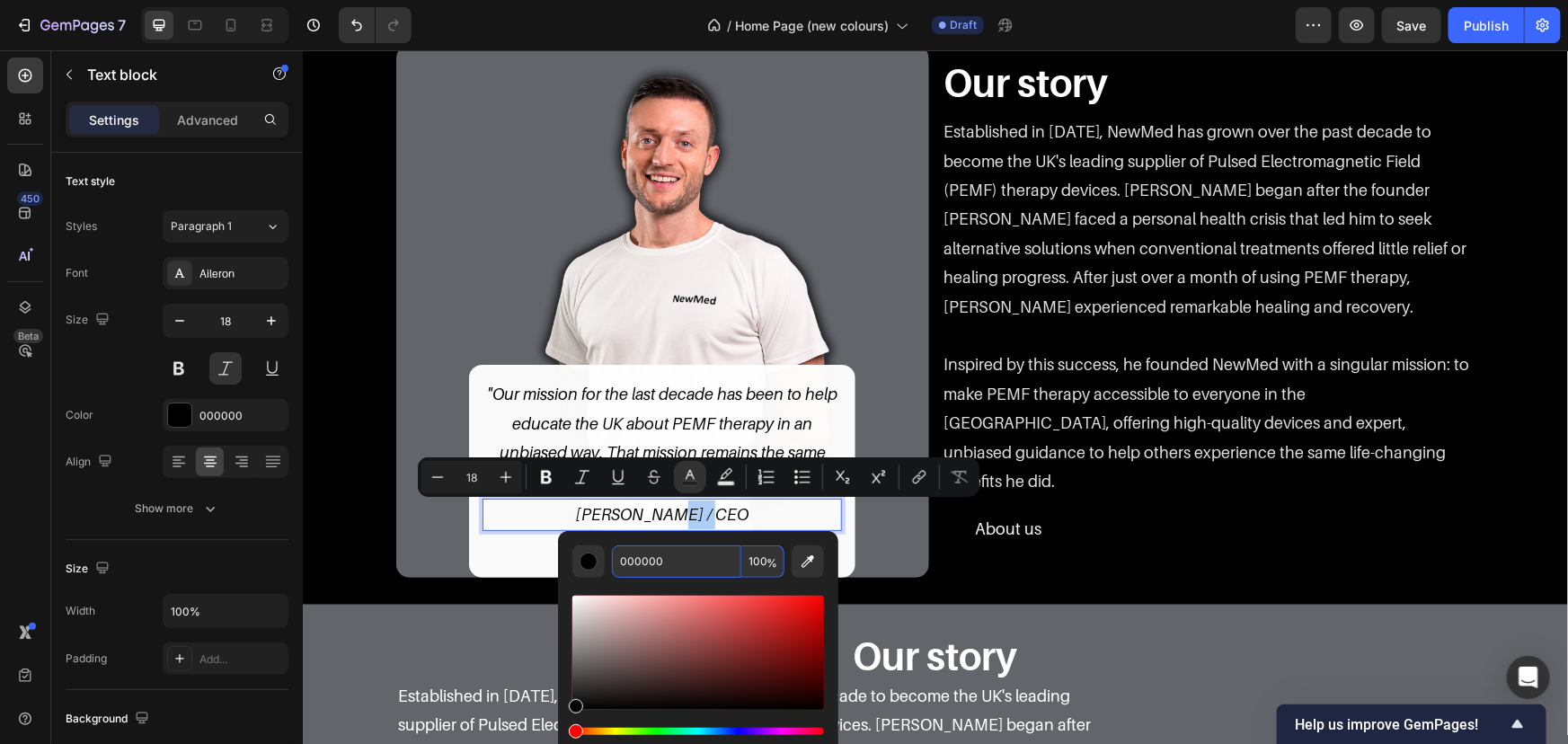
click at [683, 558] on input "000000" at bounding box center [677, 561] width 129 height 32
type input "663366"
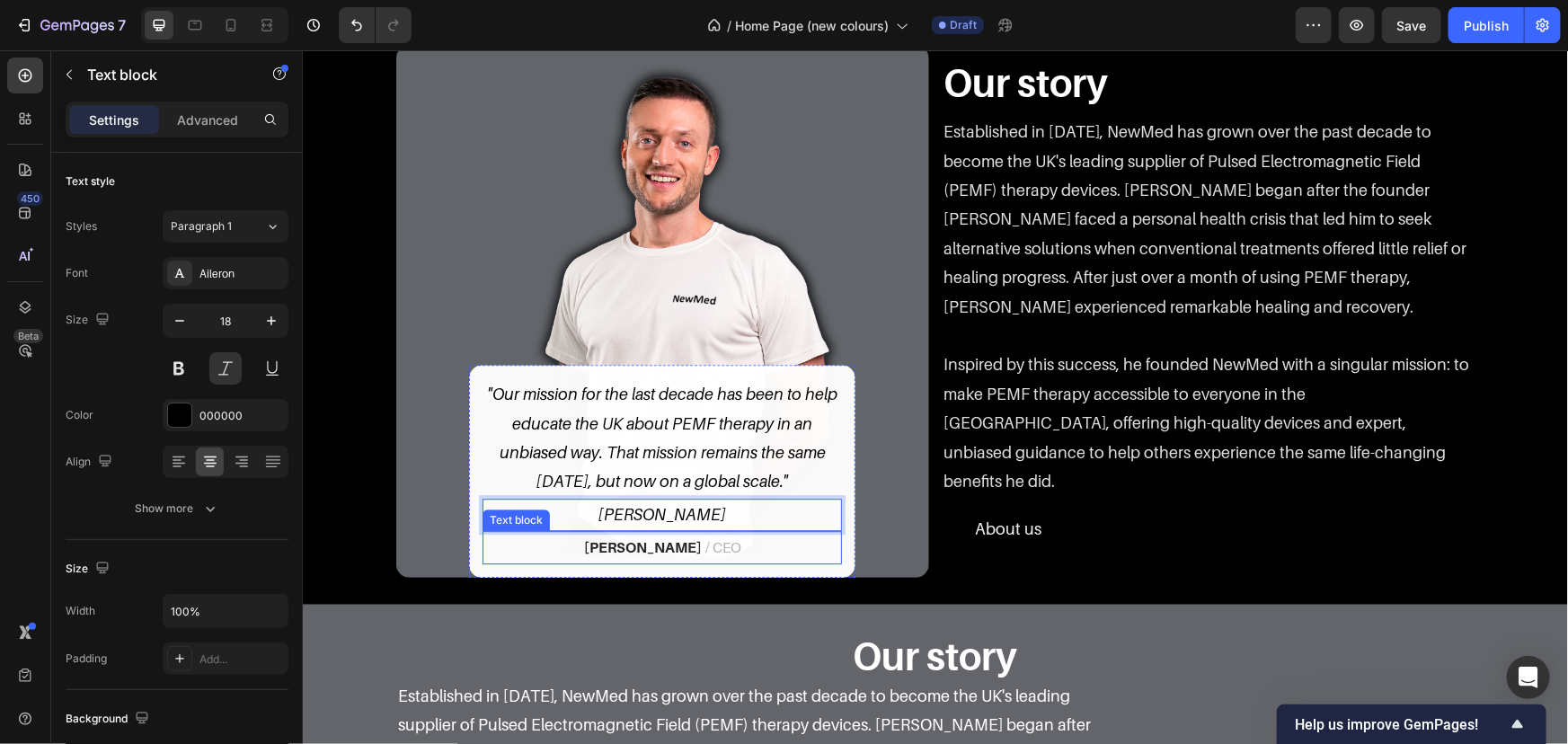
click at [713, 541] on span "/ CEO" at bounding box center [723, 546] width 36 height 18
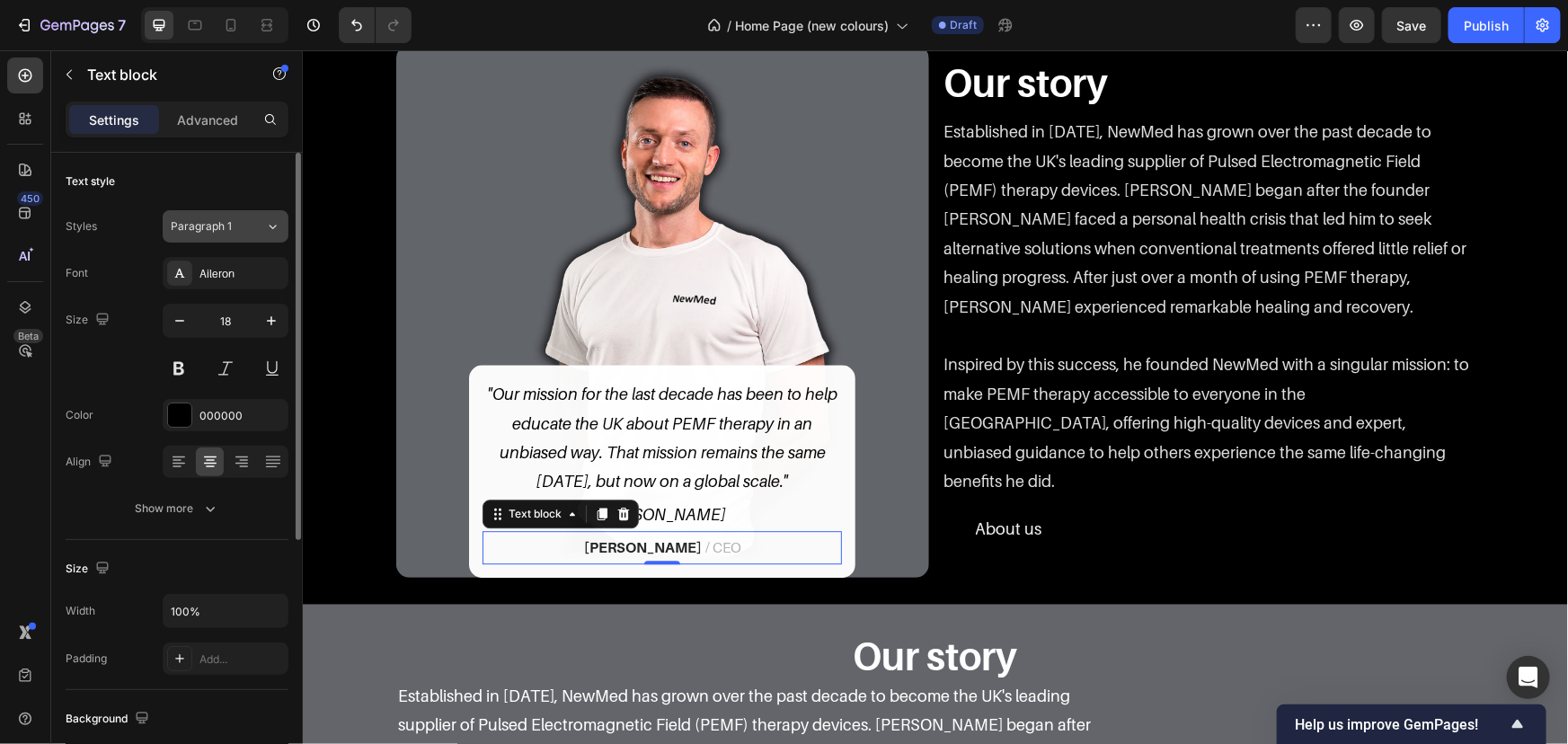
click at [261, 234] on button "Paragraph 1" at bounding box center [226, 225] width 126 height 32
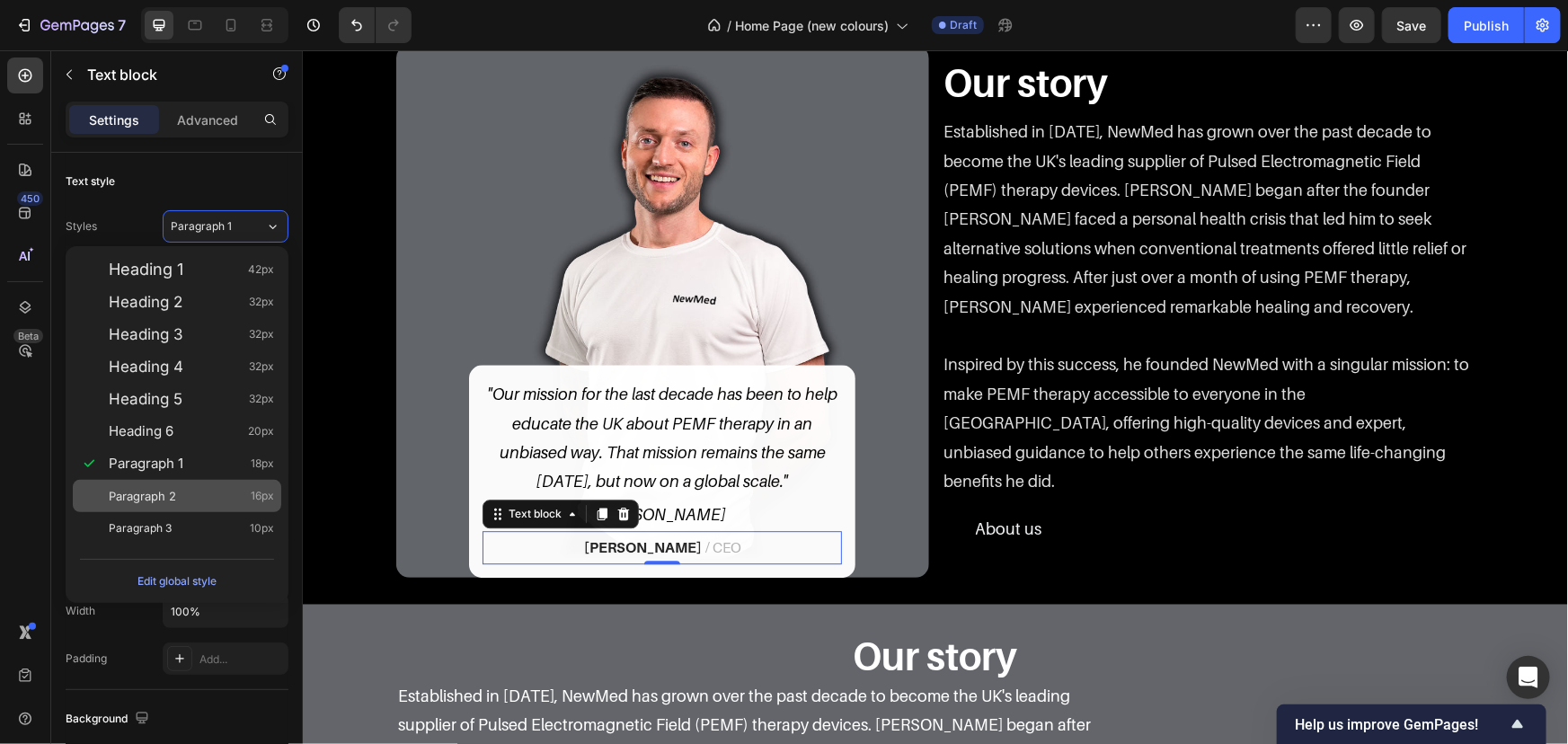
click at [207, 495] on div "Paragraph 2 16px" at bounding box center [191, 496] width 166 height 18
type input "16"
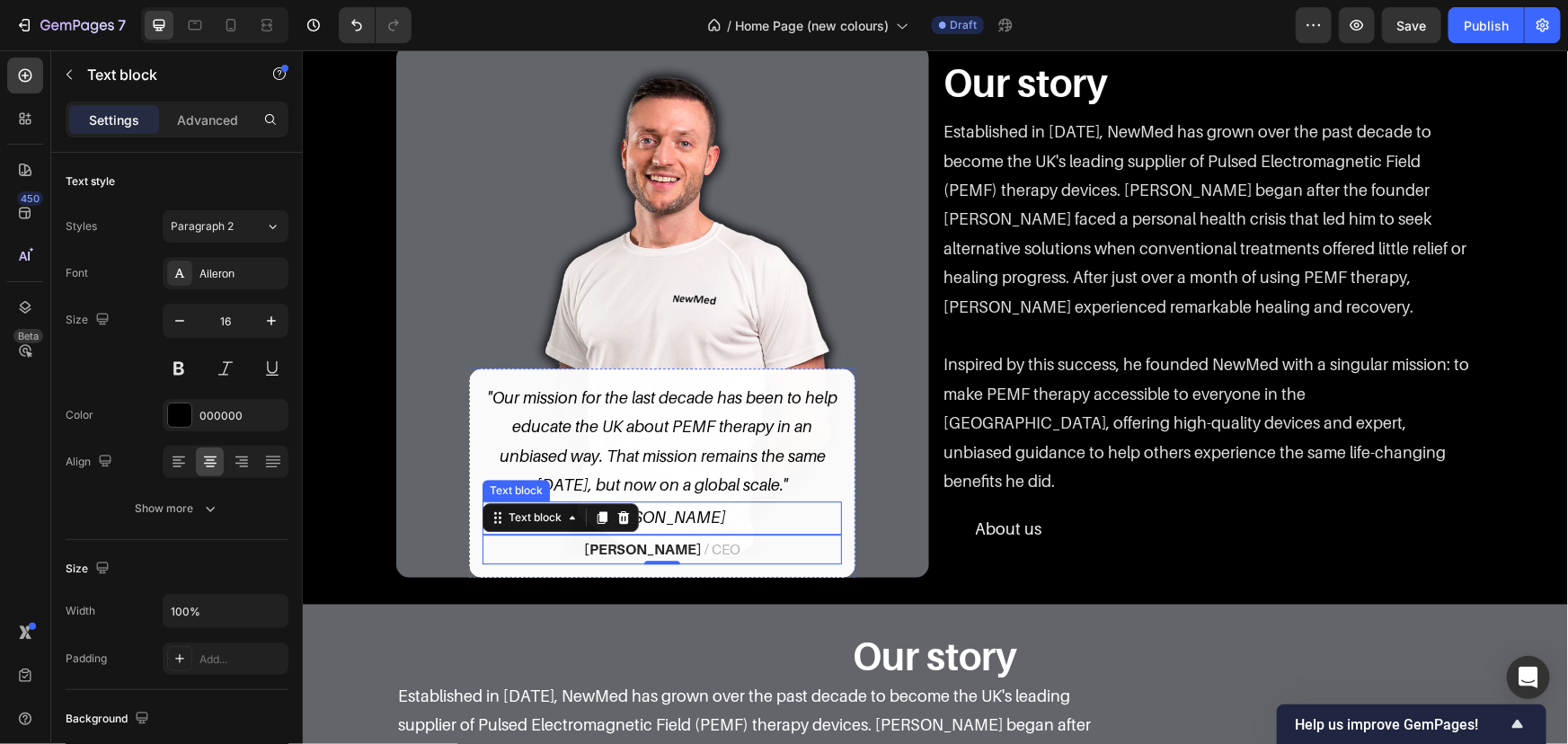
click at [716, 511] on p "[PERSON_NAME]" at bounding box center [661, 516] width 356 height 28
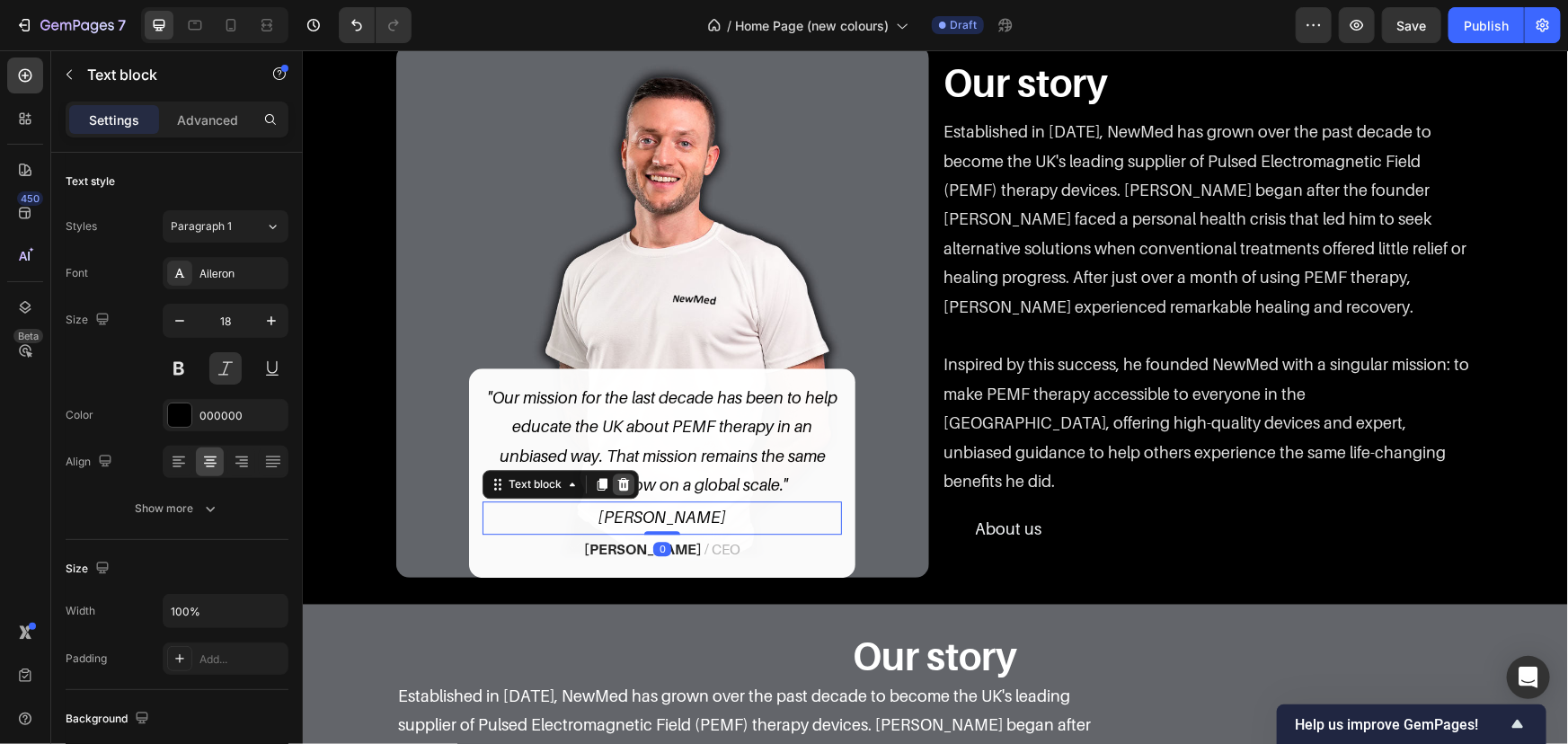
click at [619, 479] on icon at bounding box center [624, 483] width 12 height 13
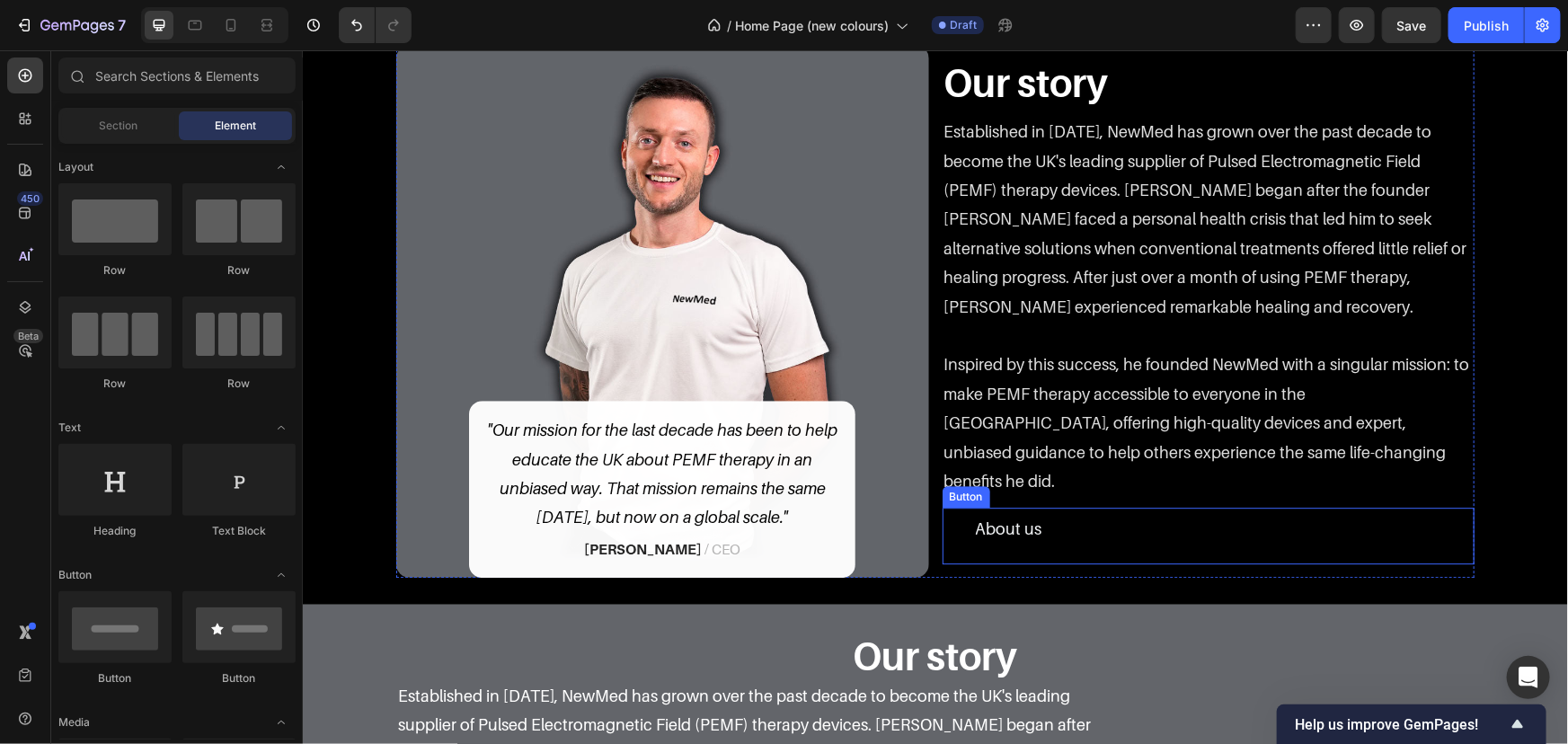
click at [1141, 511] on div "About us Button" at bounding box center [1207, 535] width 532 height 57
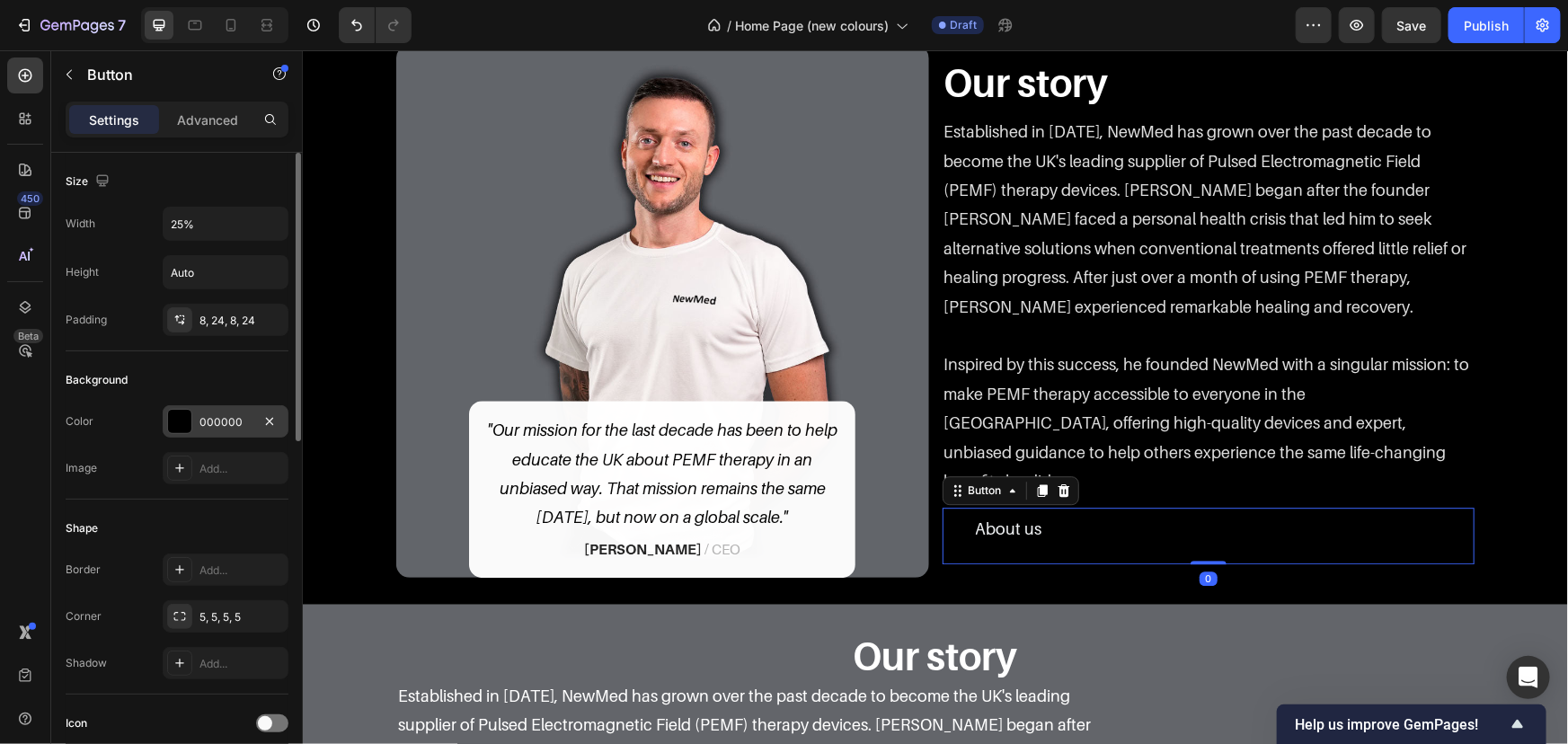
click at [223, 419] on div "000000" at bounding box center [225, 422] width 52 height 16
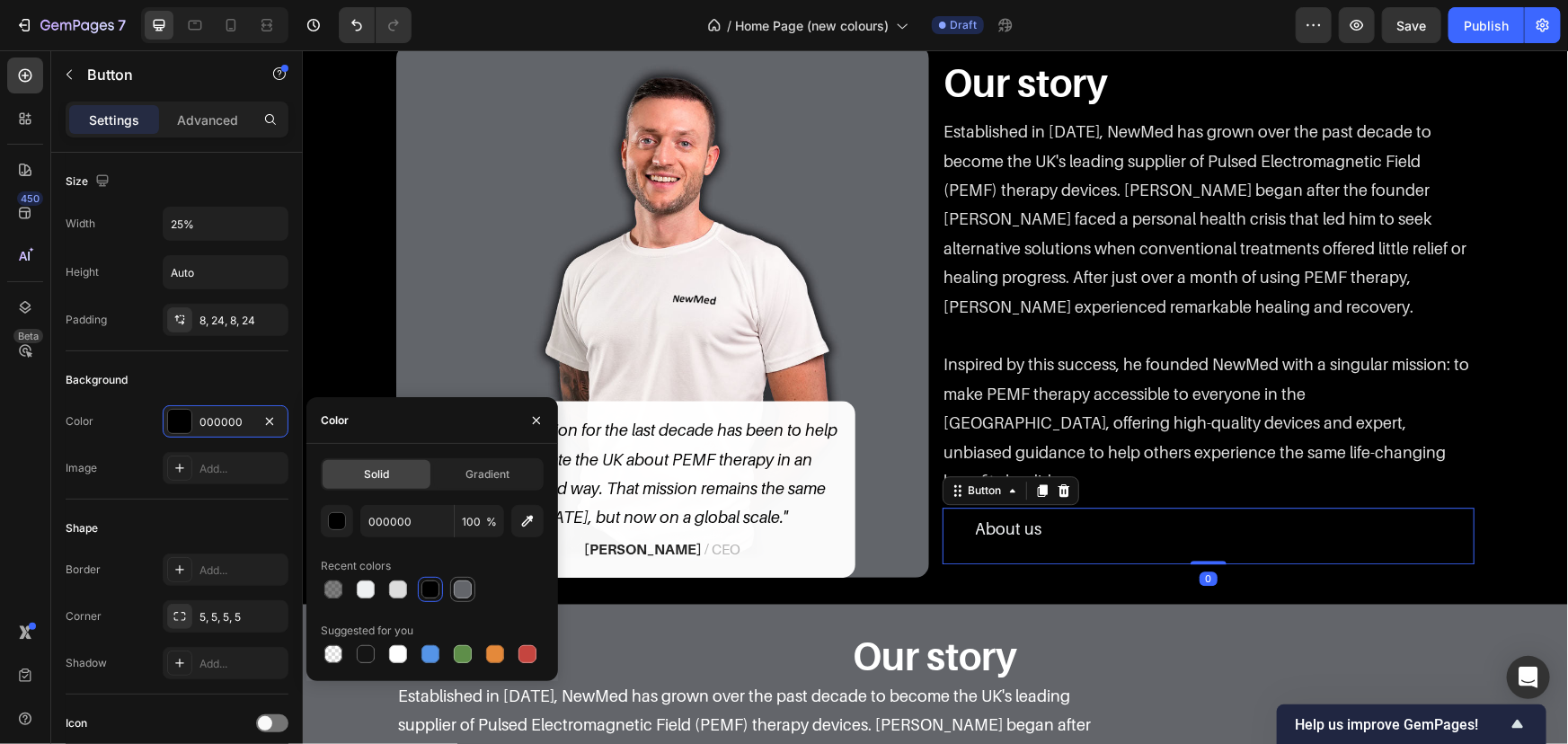
click at [465, 593] on div at bounding box center [463, 589] width 18 height 18
type input "63656A"
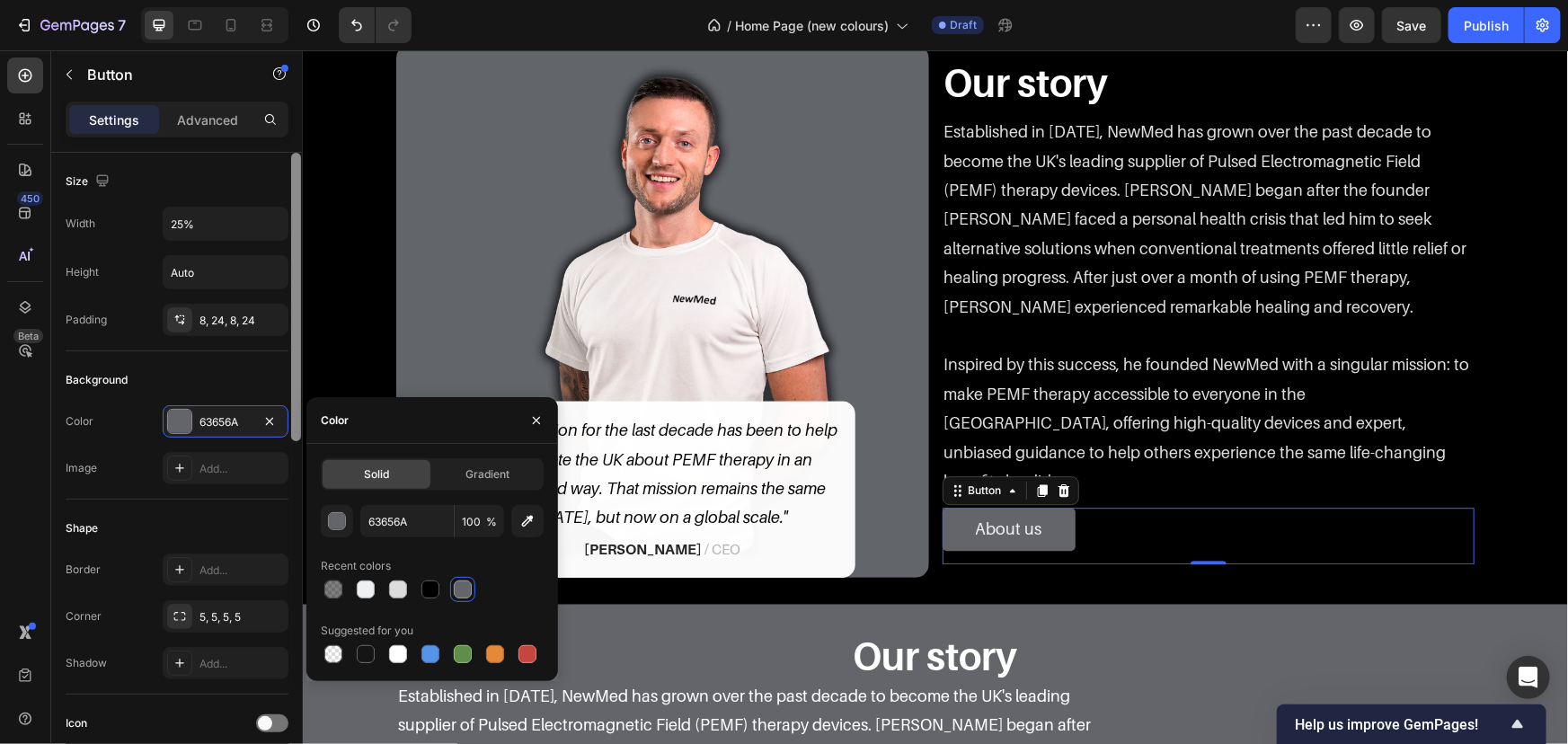
click at [296, 351] on div at bounding box center [296, 297] width 10 height 288
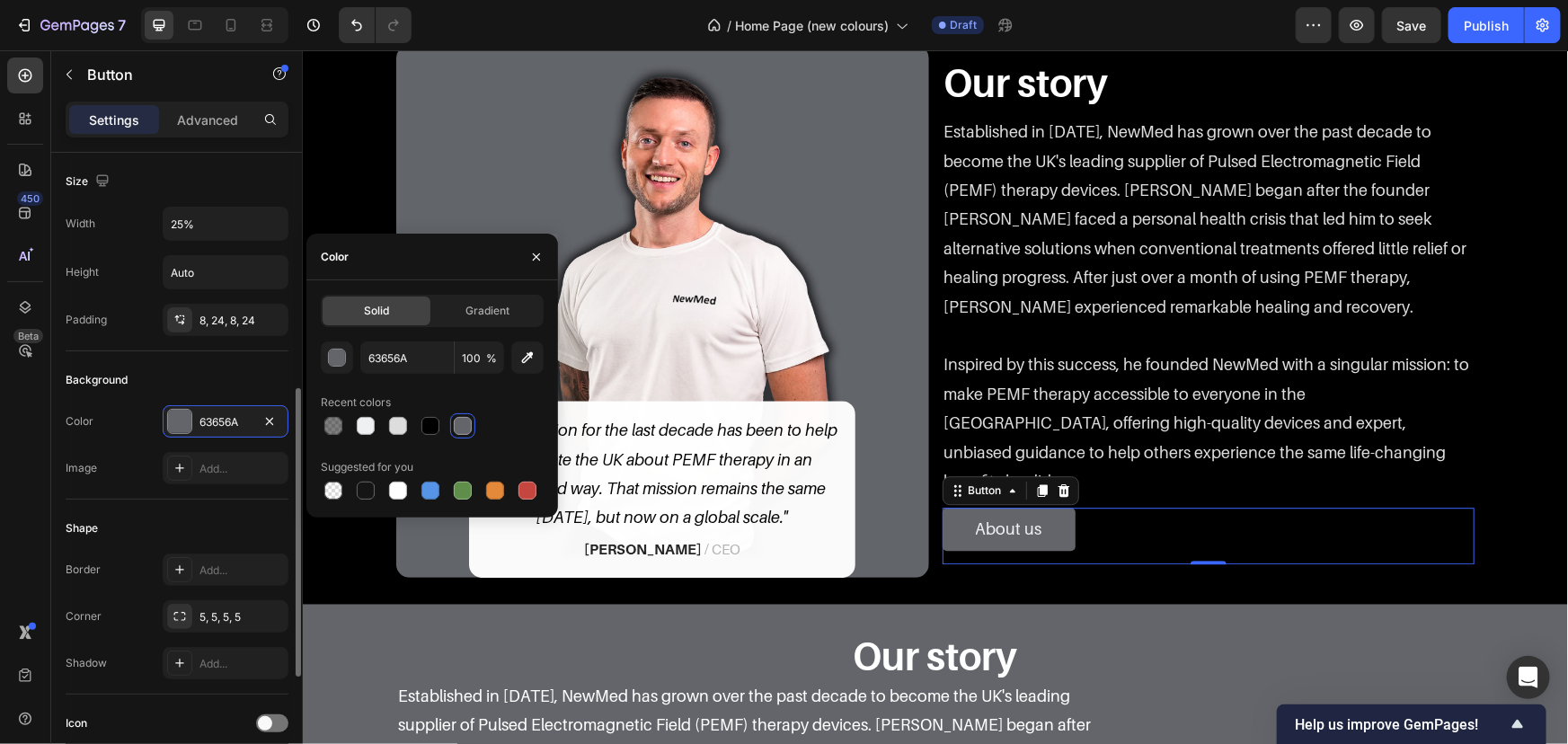
scroll to position [244, 0]
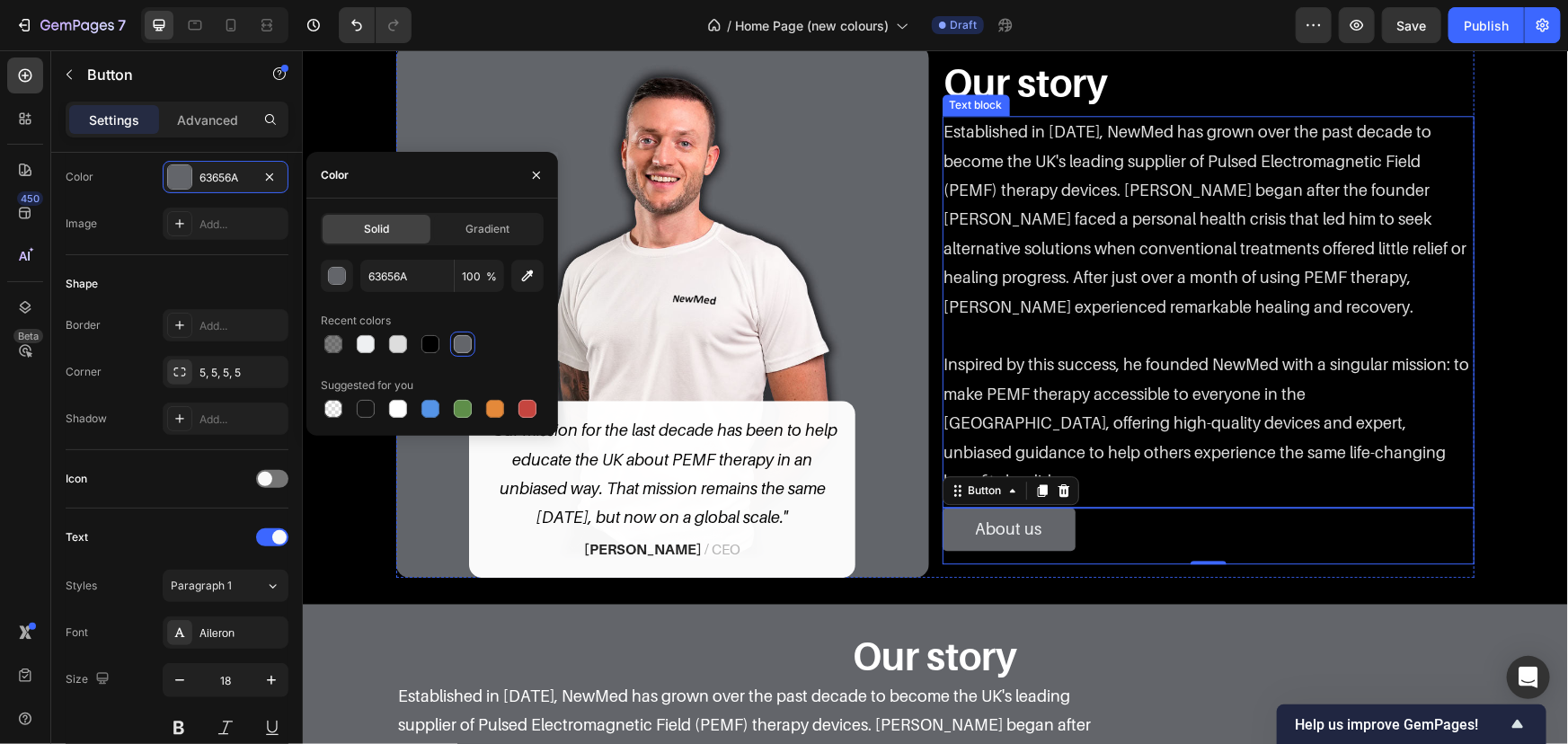
click at [1470, 339] on div "Image "Our mission for the last decade has been to help educate the UK about PE…" at bounding box center [935, 310] width 1239 height 532
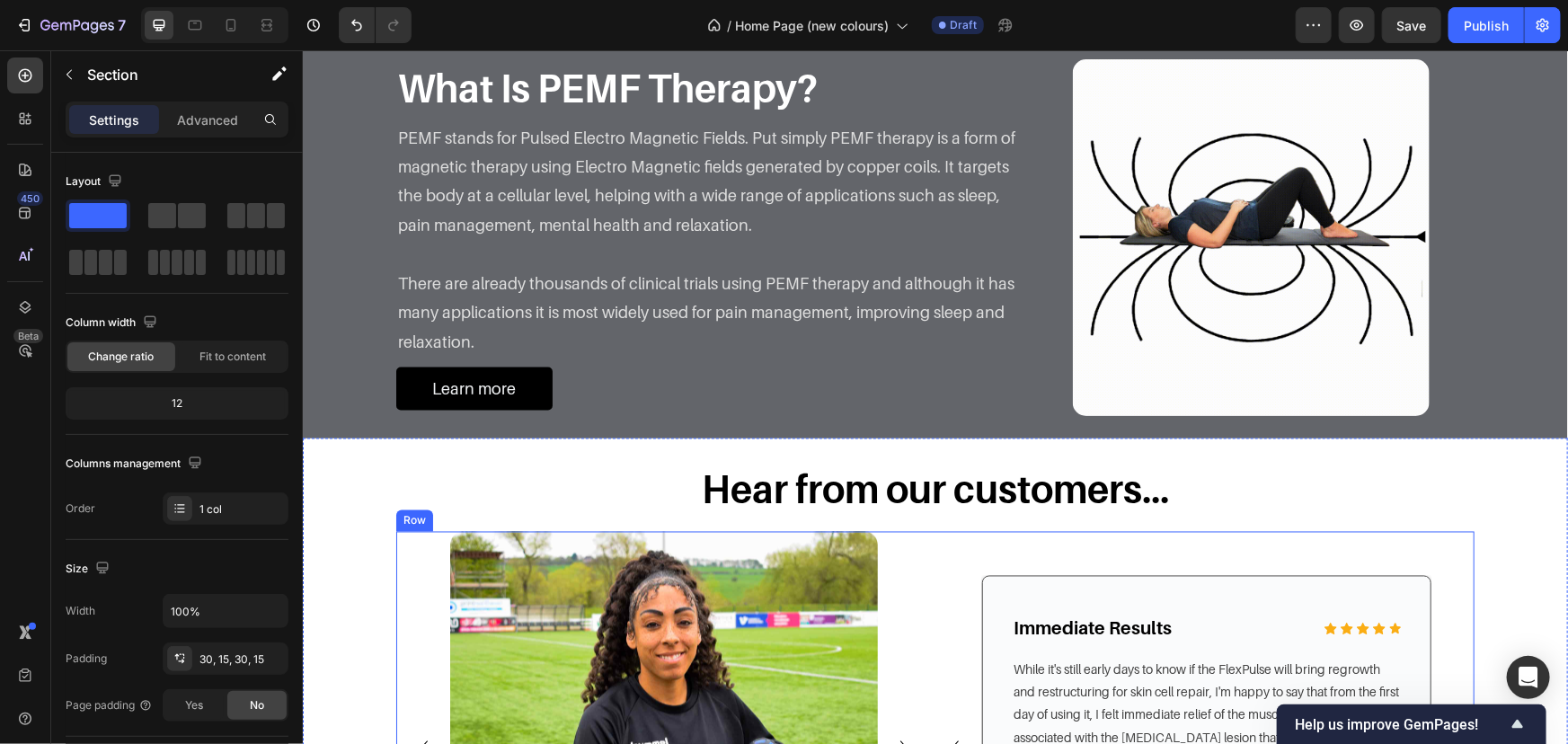
scroll to position [1349, 0]
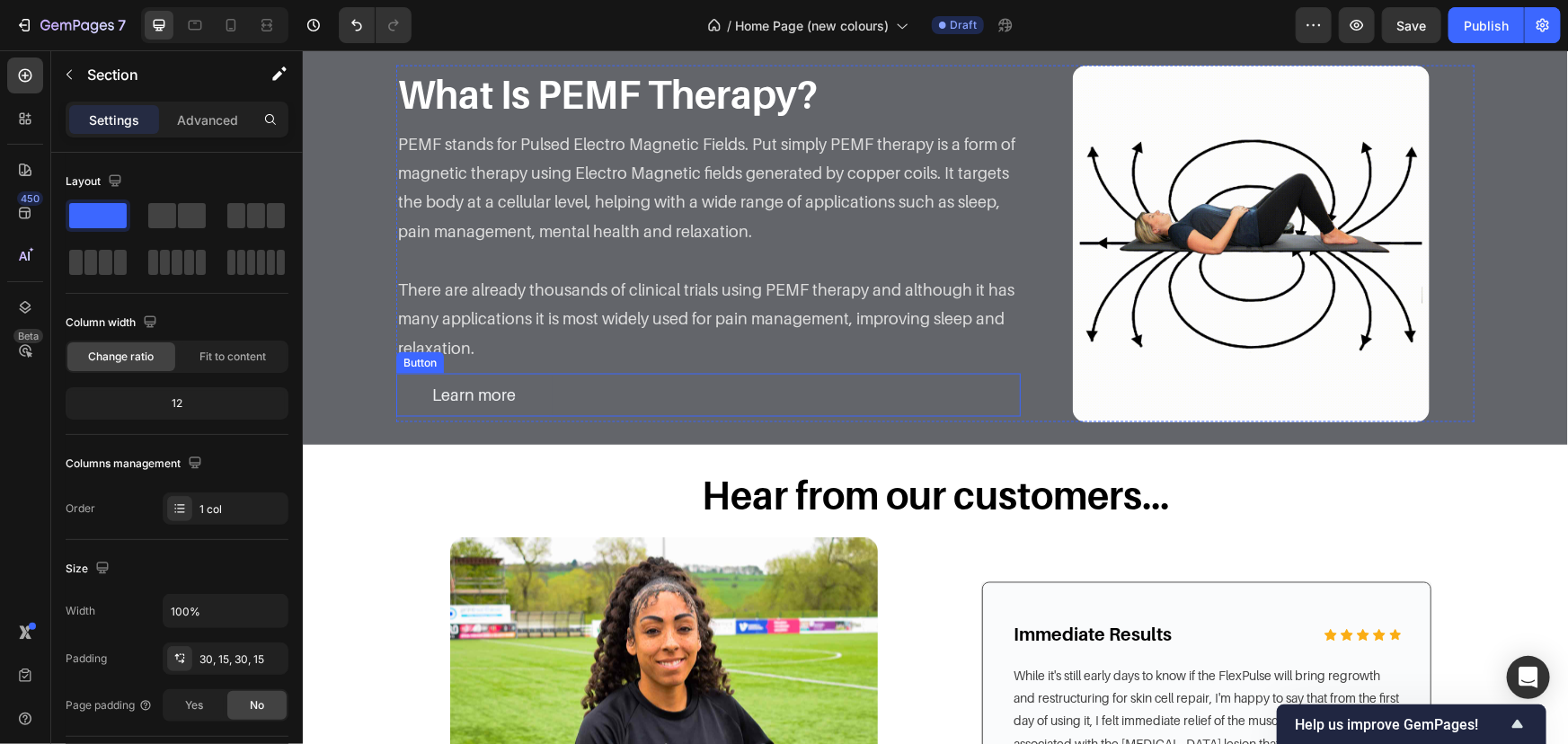
click at [520, 382] on link "Learn more" at bounding box center [473, 394] width 156 height 43
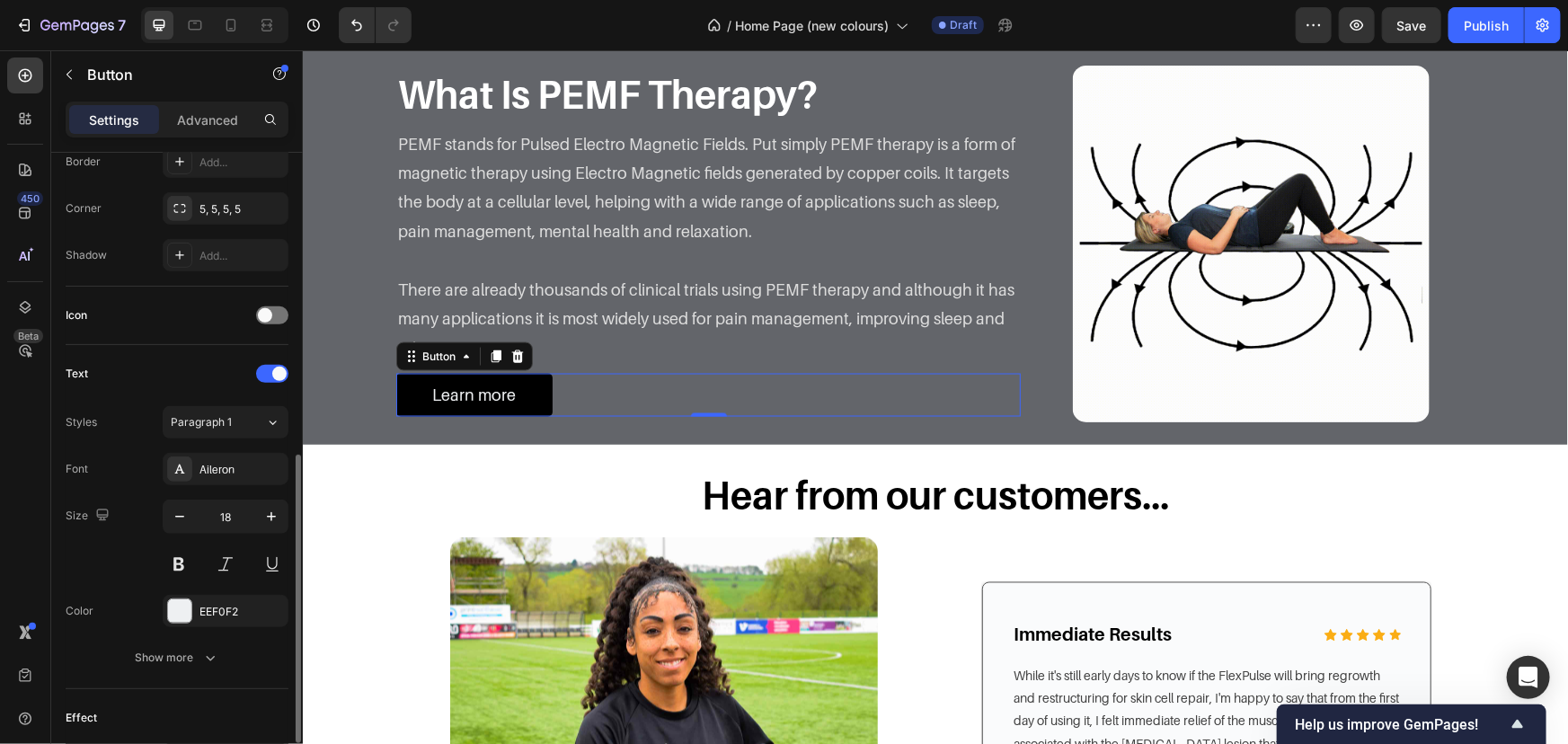
scroll to position [489, 0]
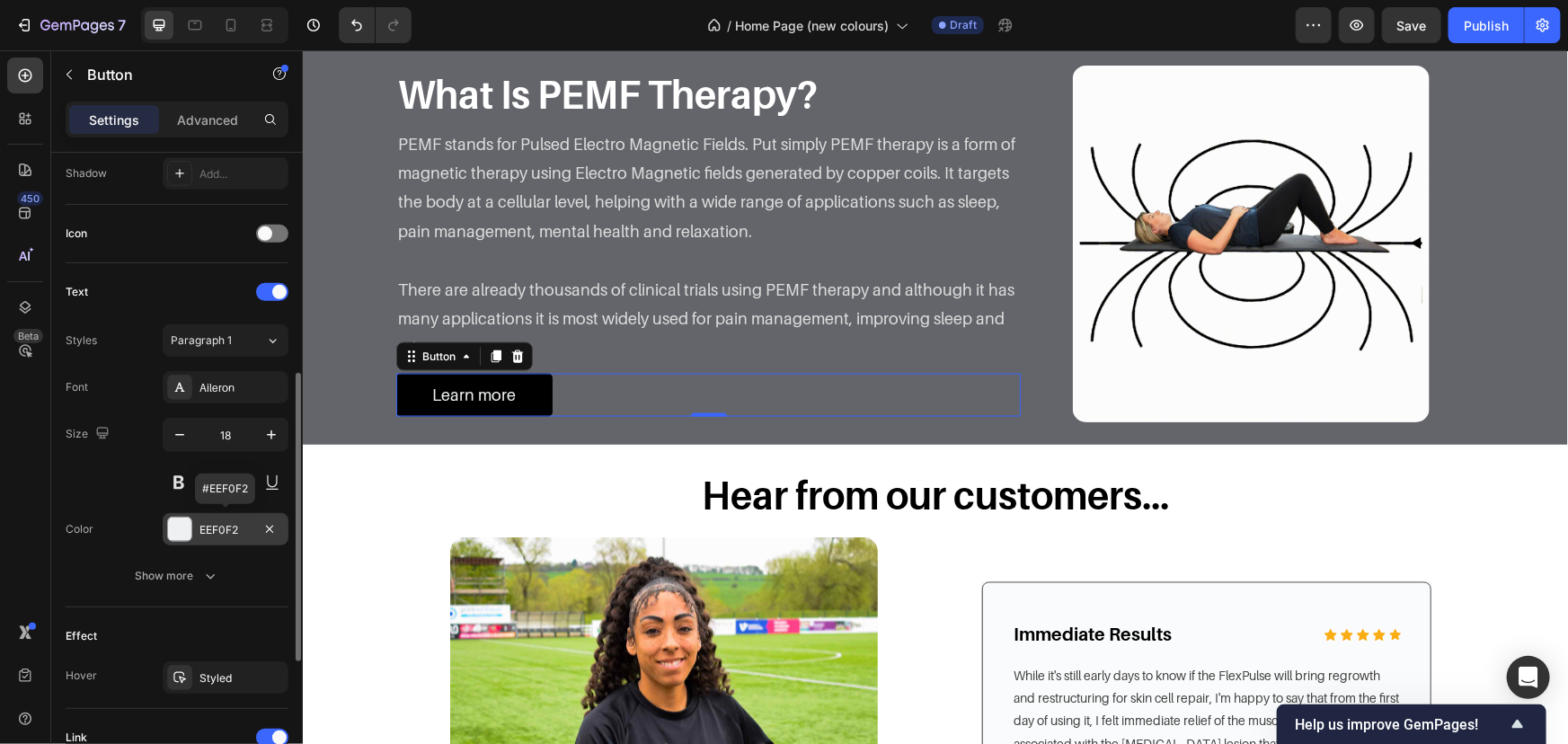
click at [216, 530] on div "EEF0F2" at bounding box center [225, 529] width 52 height 16
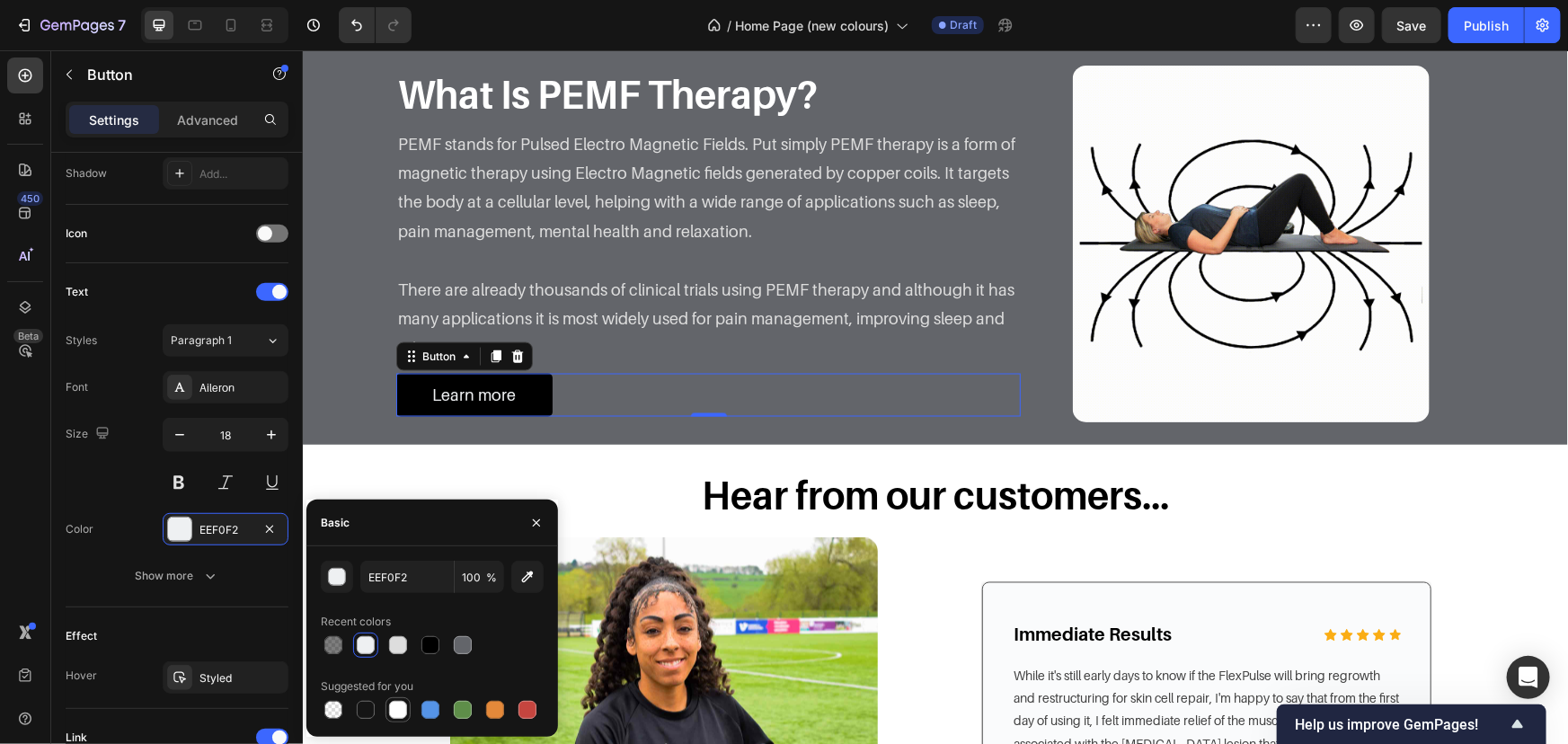
click at [400, 698] on div at bounding box center [398, 710] width 25 height 25
type input "FFFFFF"
click at [397, 707] on div at bounding box center [398, 710] width 18 height 18
click at [397, 714] on div at bounding box center [398, 710] width 18 height 18
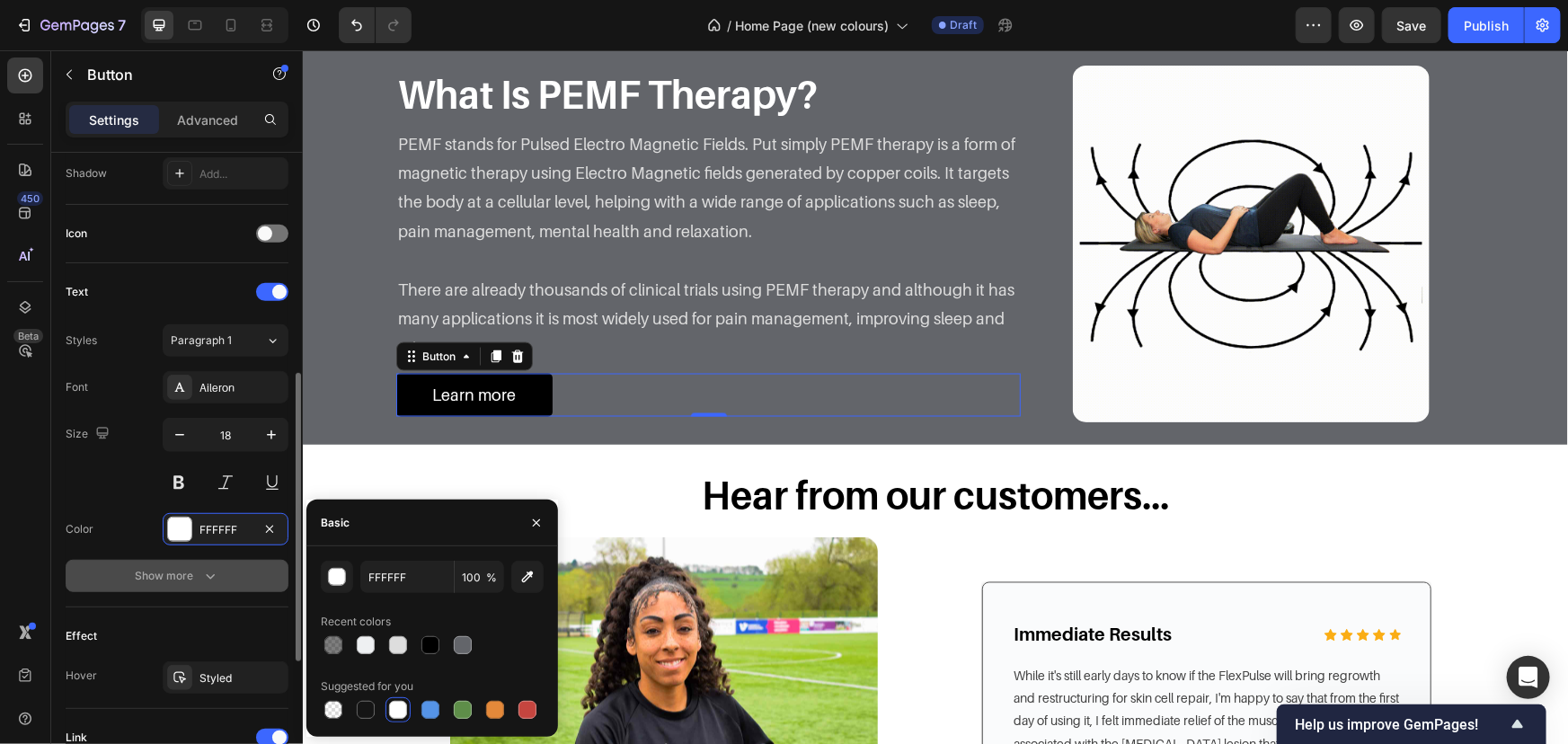
scroll to position [653, 0]
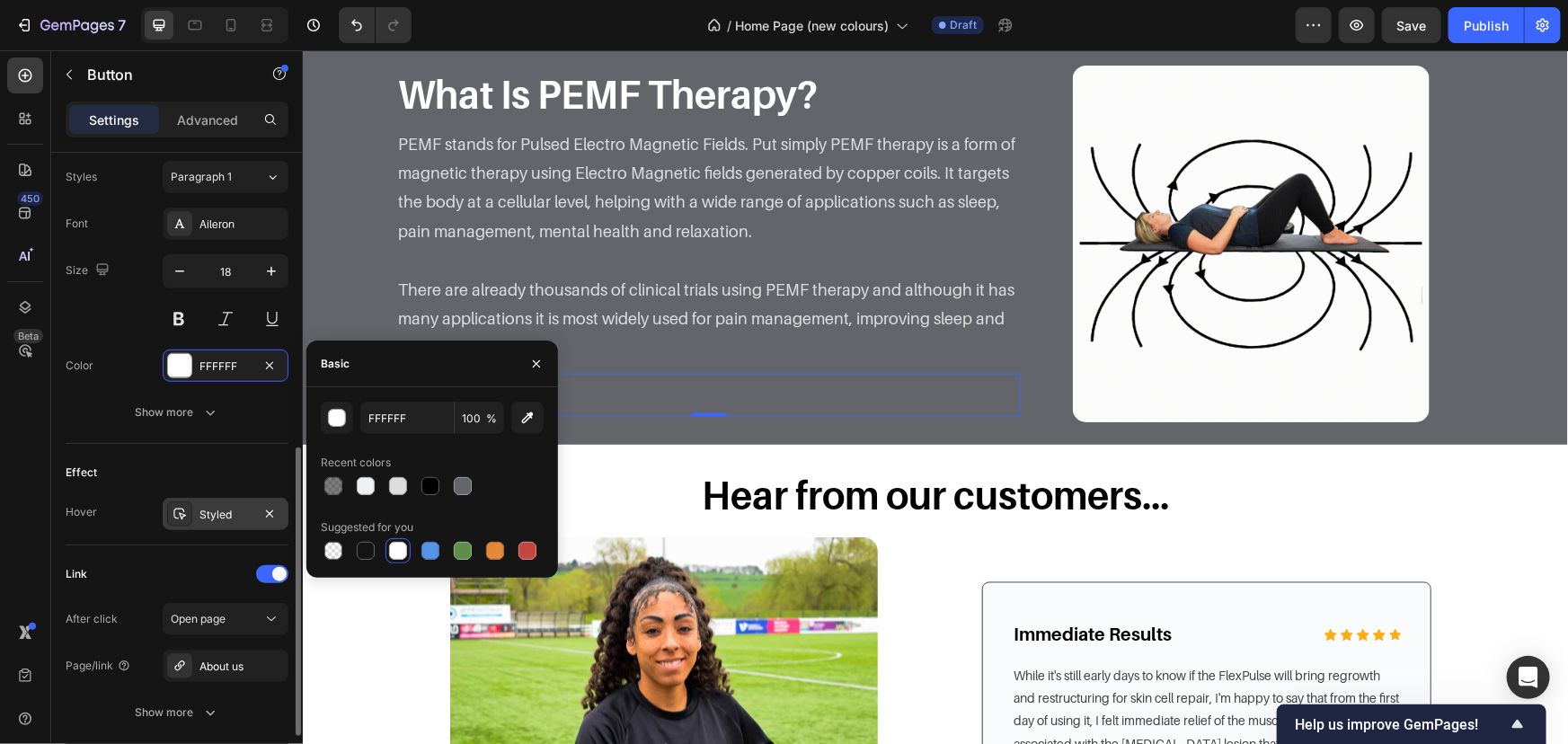
click at [221, 507] on div "Styled" at bounding box center [225, 515] width 52 height 16
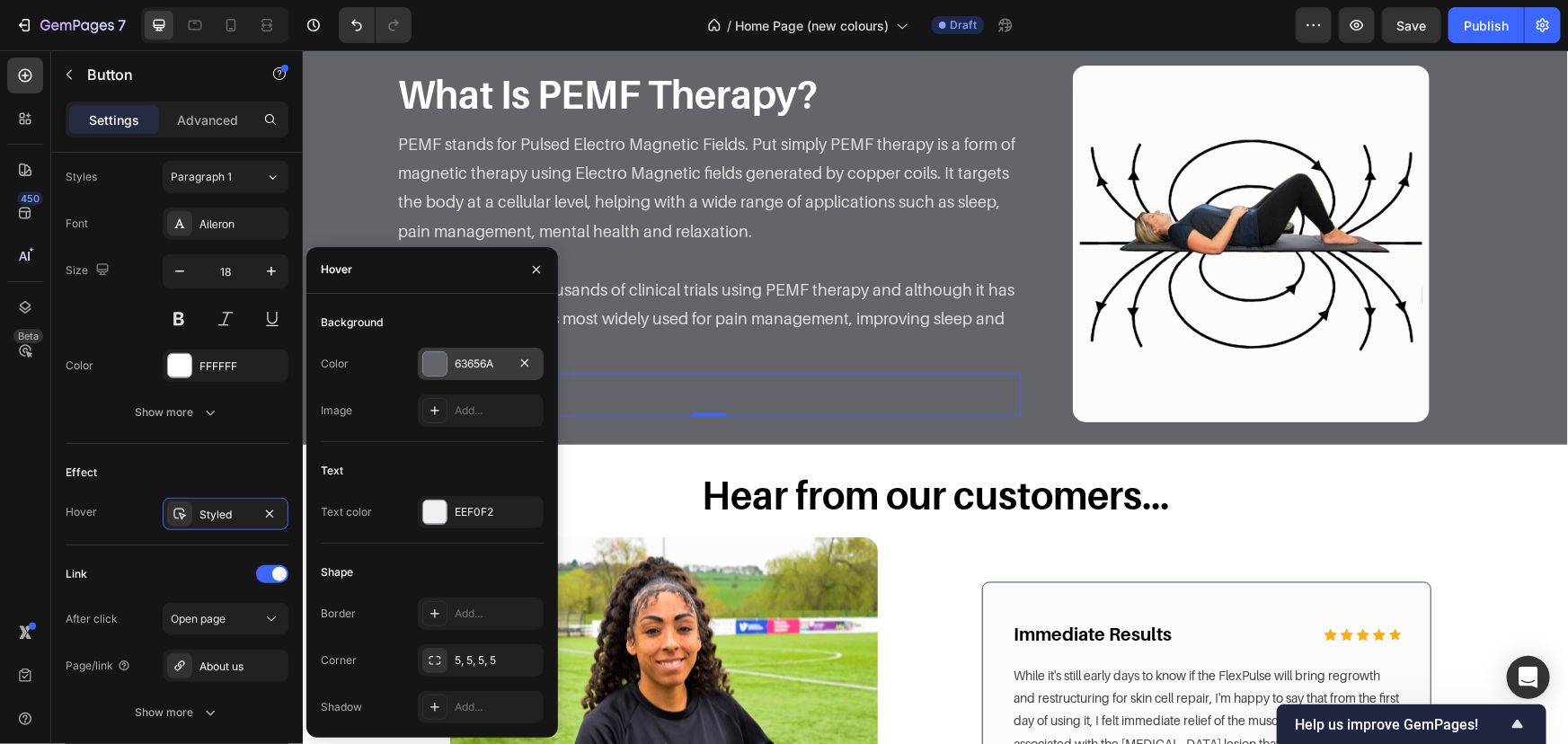
click at [436, 372] on div at bounding box center [435, 364] width 24 height 24
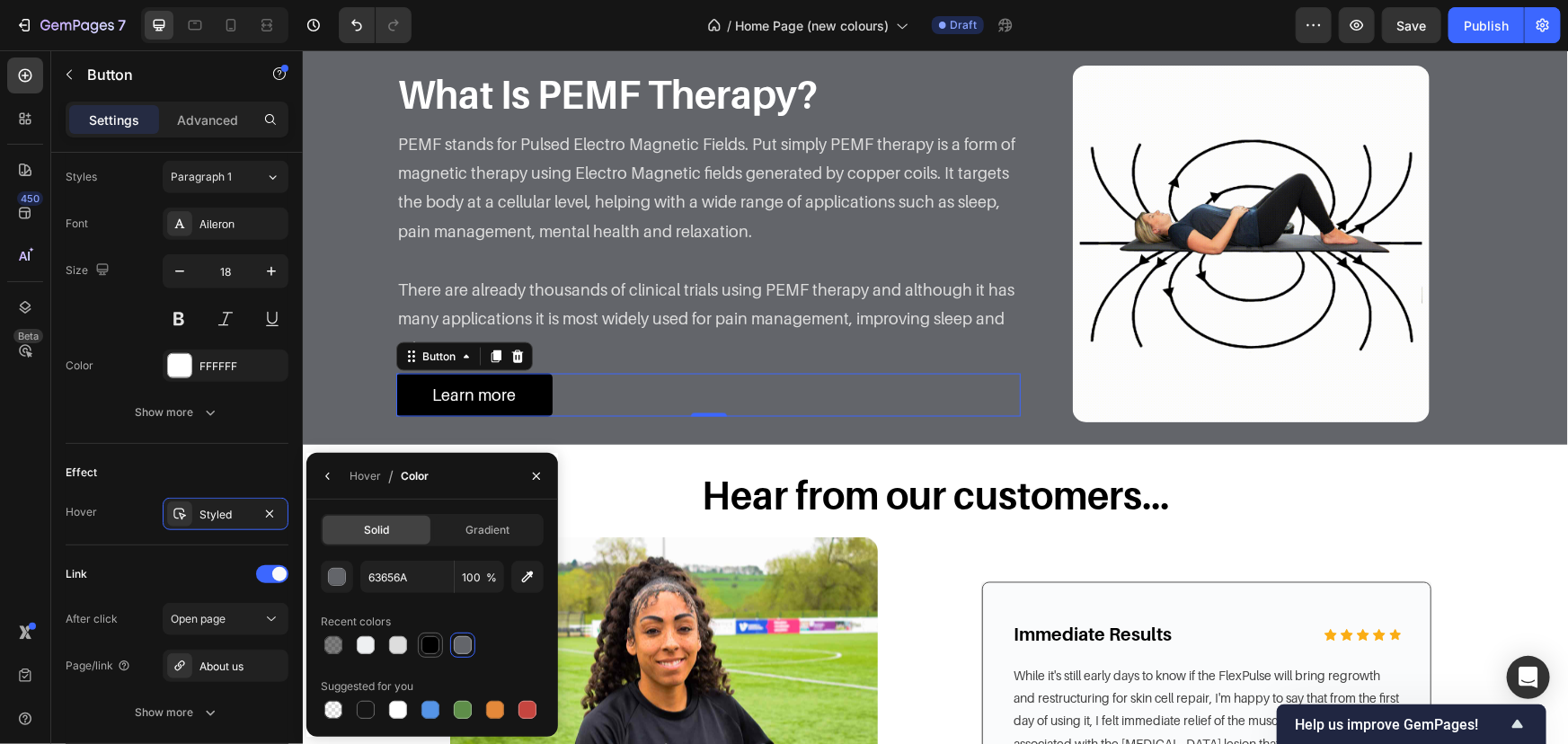
click at [426, 638] on div at bounding box center [430, 645] width 18 height 18
type input "000000"
click at [225, 513] on div "Styled" at bounding box center [225, 515] width 52 height 16
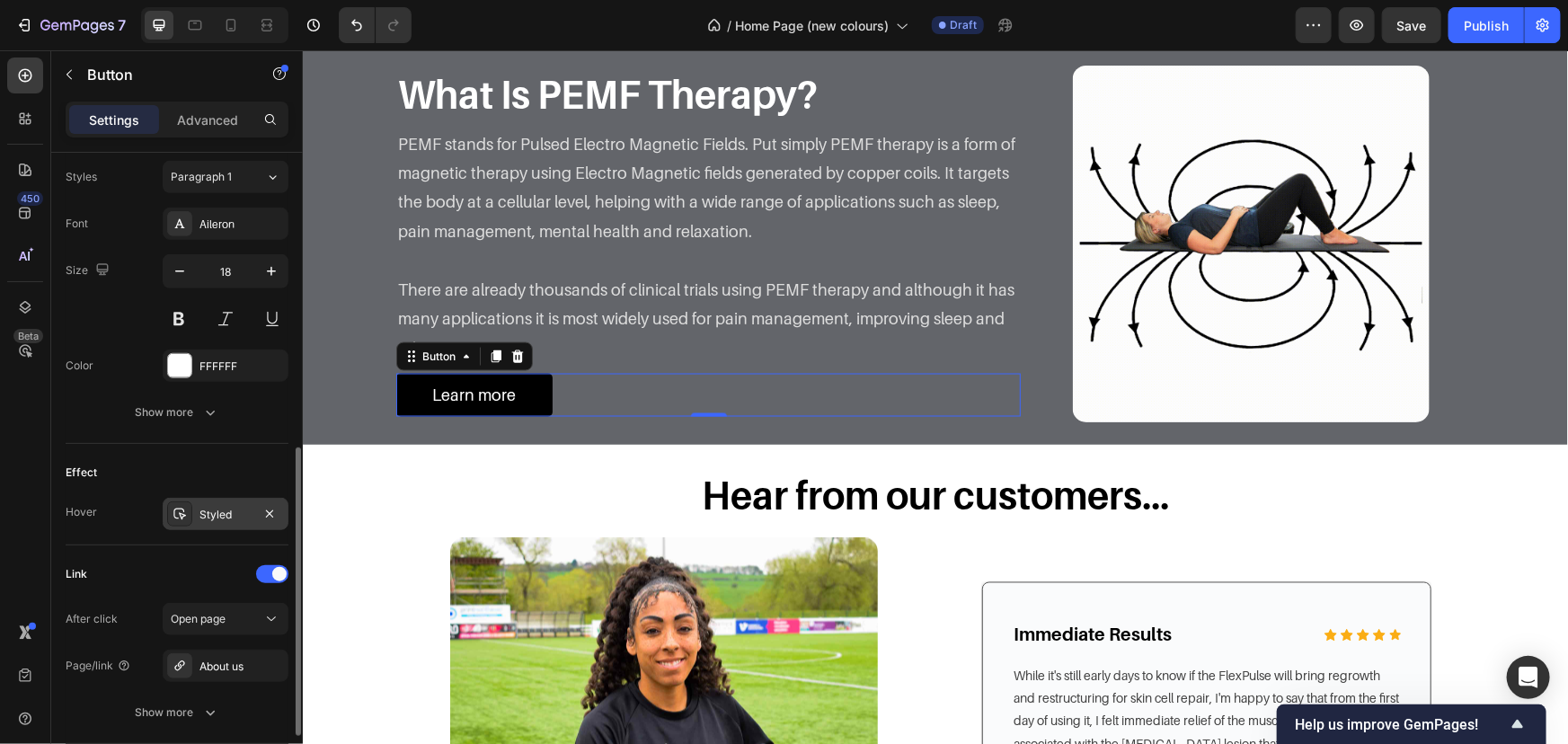
click at [198, 517] on div "Styled" at bounding box center [226, 514] width 126 height 32
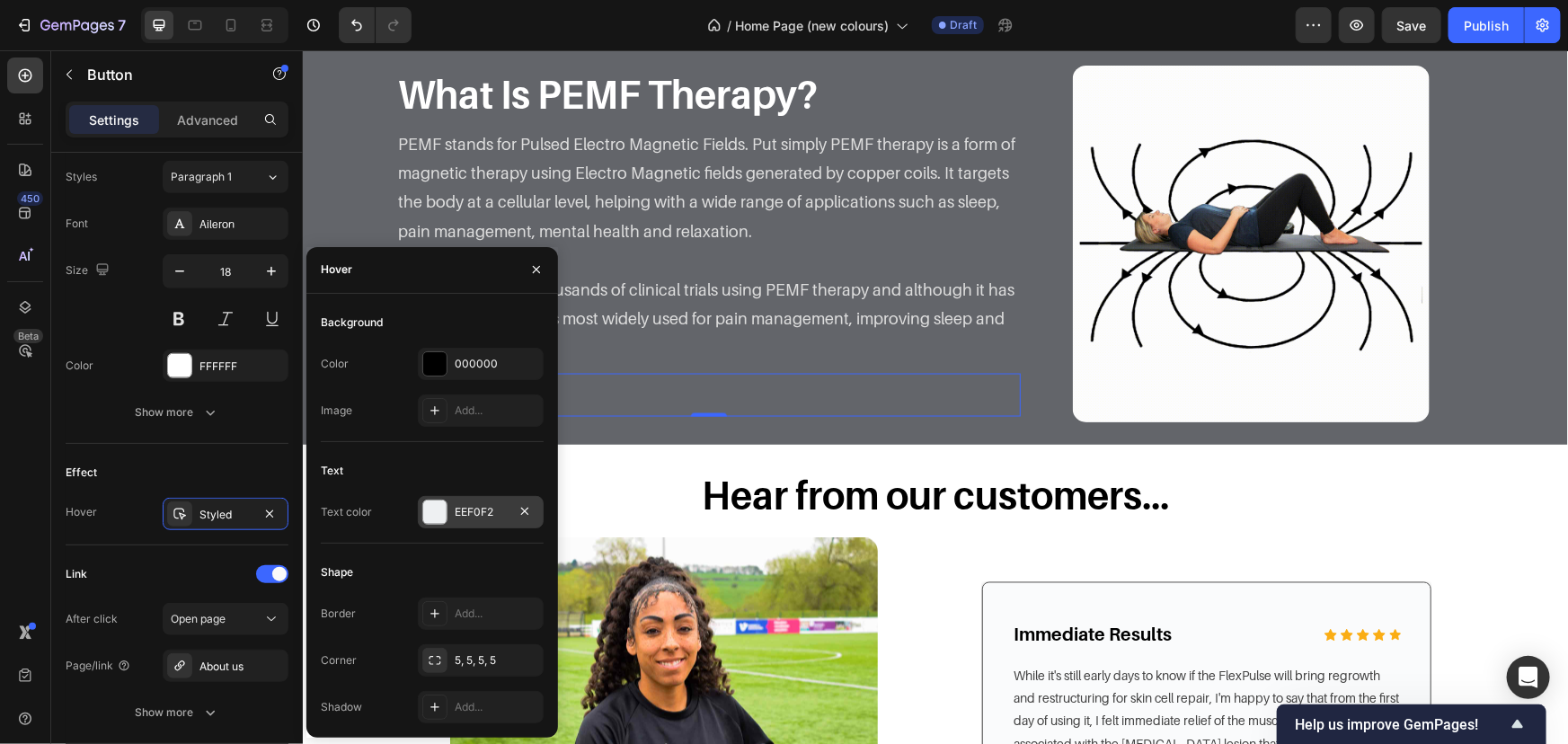
click at [465, 507] on div "EEF0F2" at bounding box center [481, 512] width 52 height 16
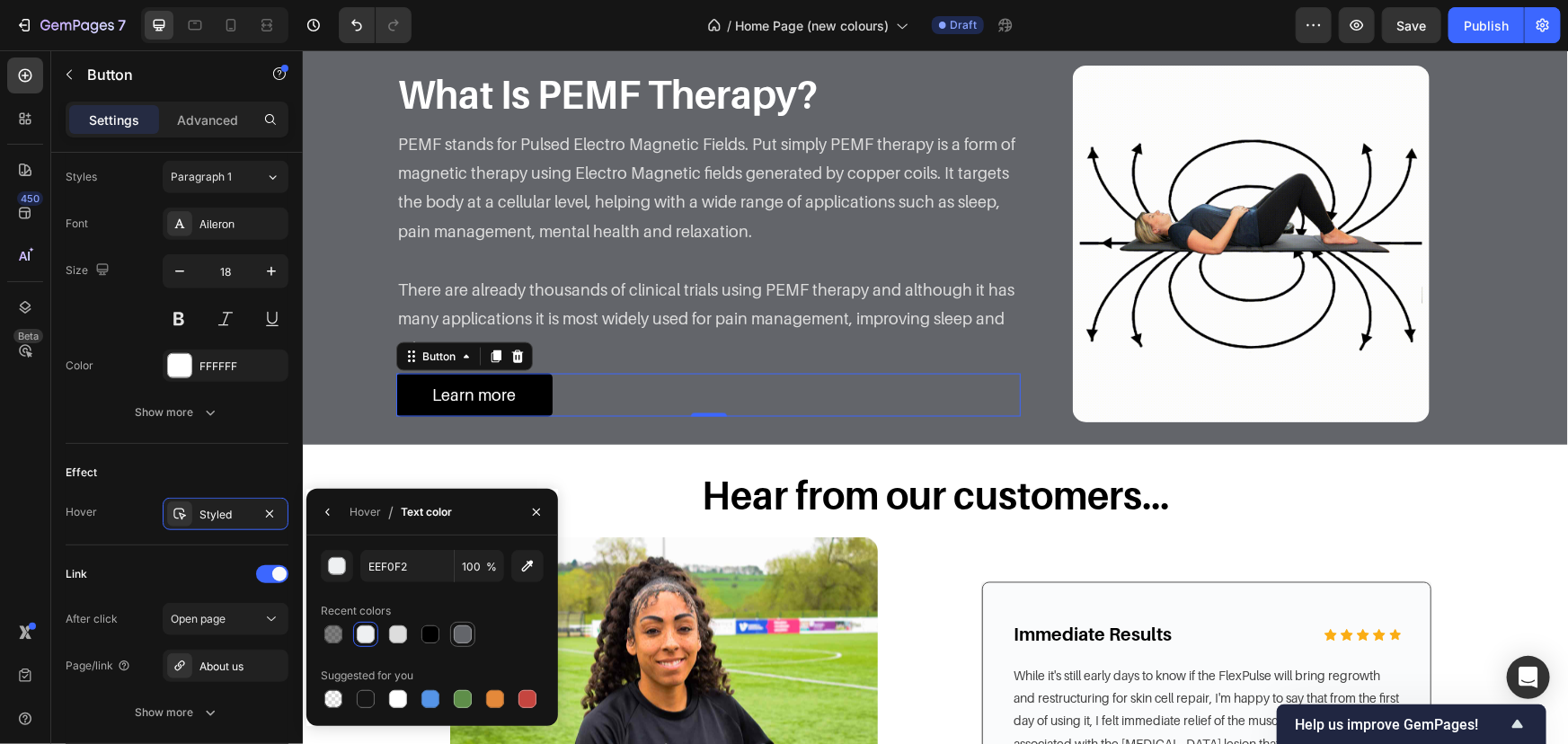
click at [472, 634] on div at bounding box center [463, 634] width 22 height 22
click at [390, 645] on div at bounding box center [398, 634] width 25 height 25
click at [468, 640] on div at bounding box center [463, 634] width 18 height 18
type input "63656A"
click at [371, 367] on div "What Is PEMF Therapy? Heading Image PEMF stands for Pulsed Electro Magnetic Fie…" at bounding box center [935, 243] width 1265 height 357
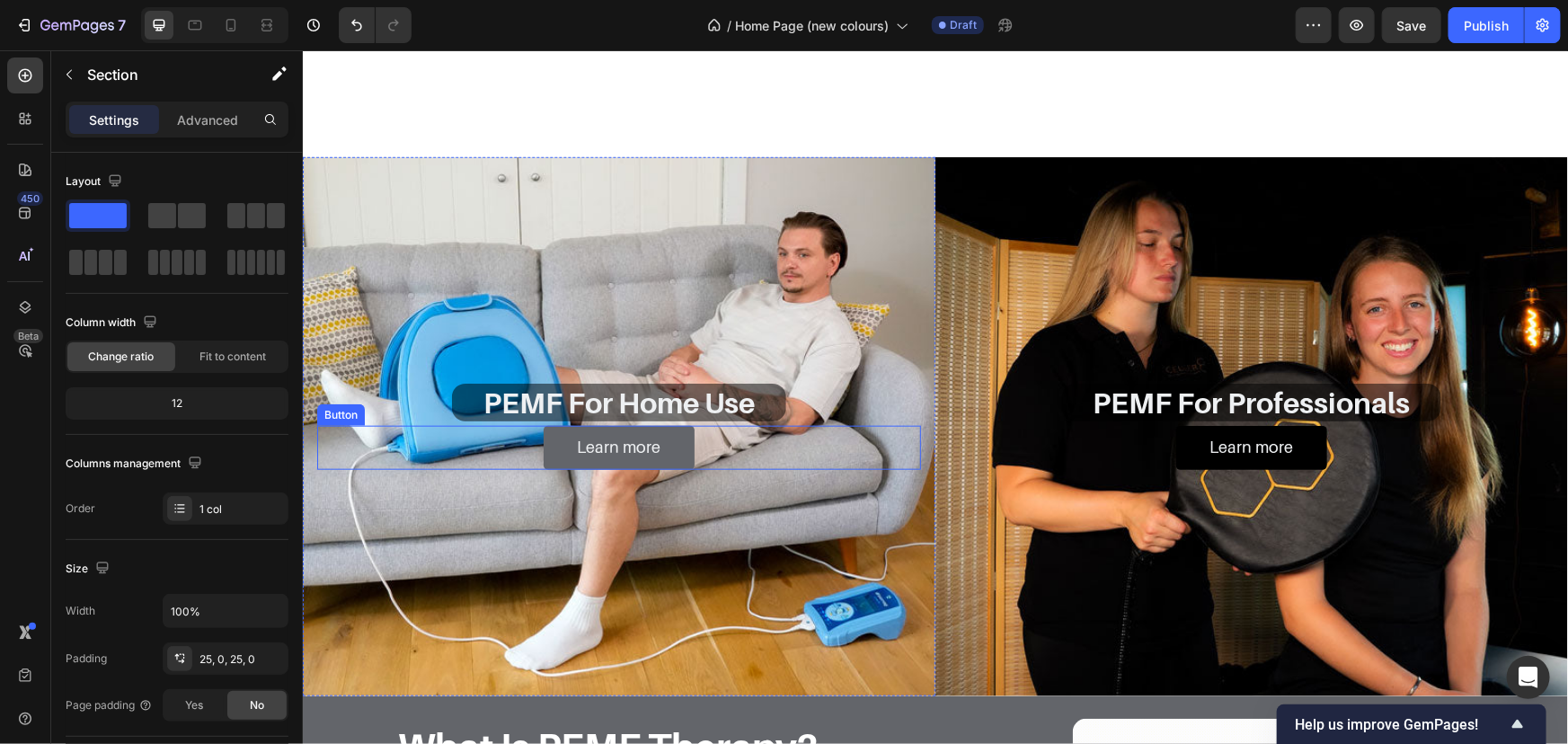
scroll to position [1046, 0]
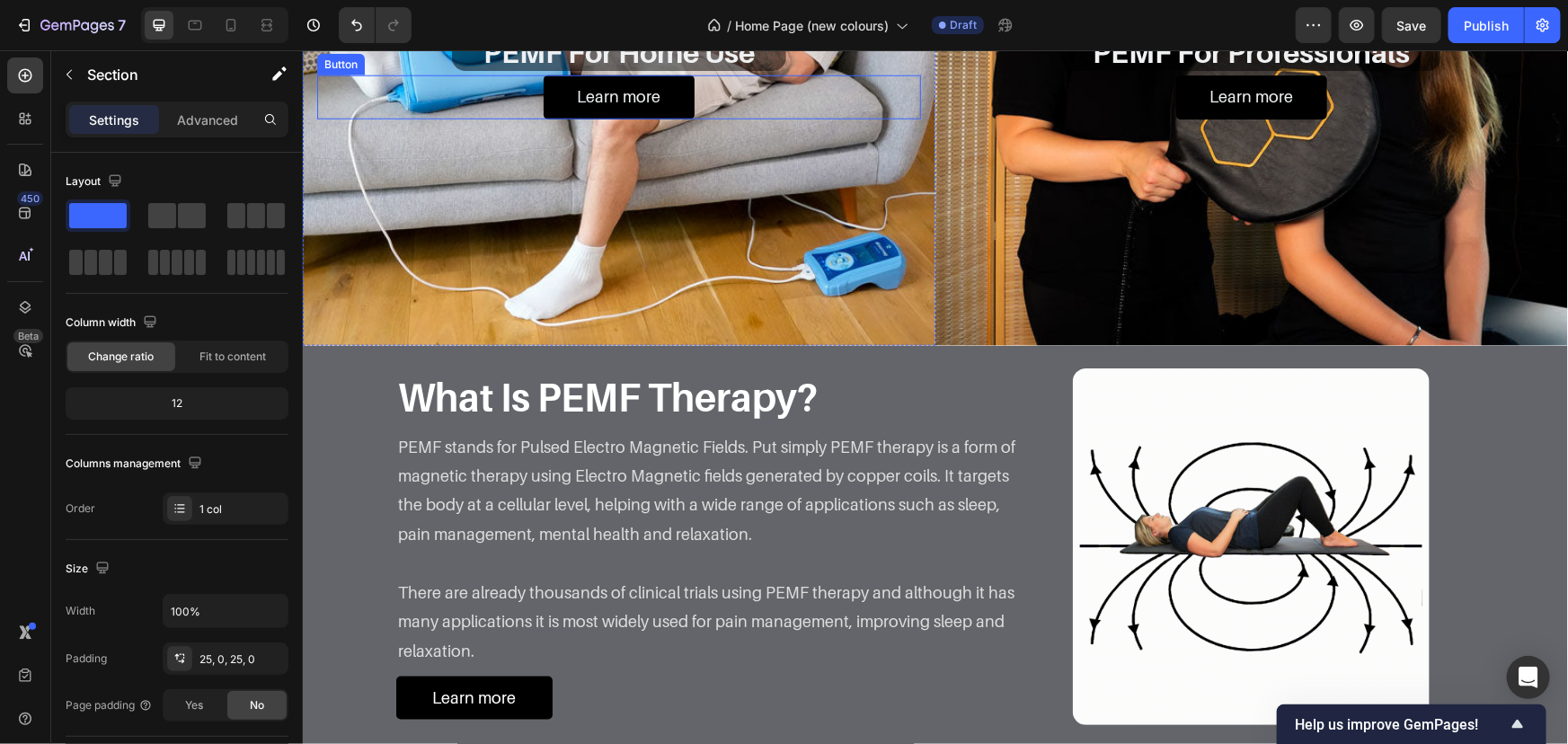
click at [555, 675] on div "Learn more Button" at bounding box center [707, 697] width 625 height 43
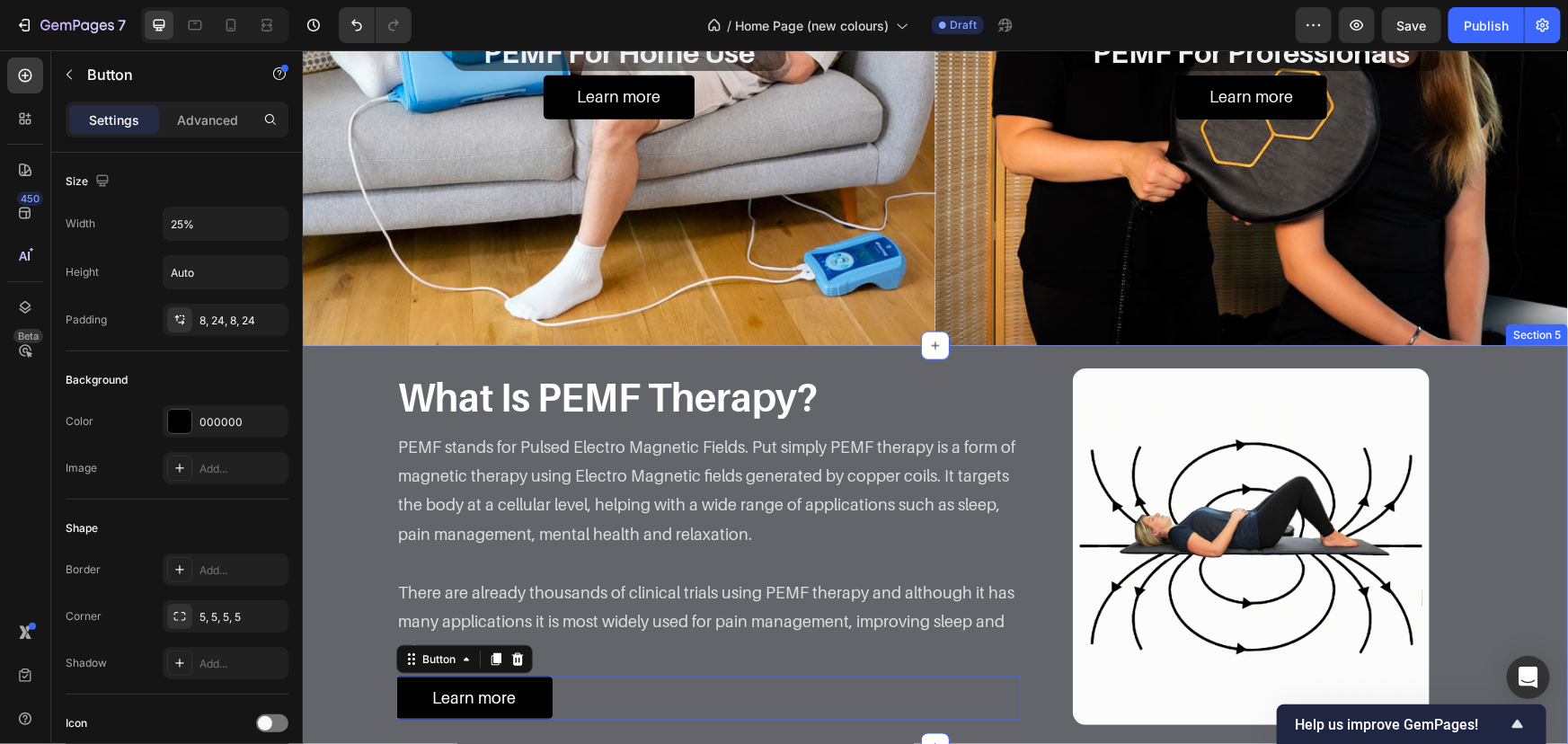
scroll to position [1186, 0]
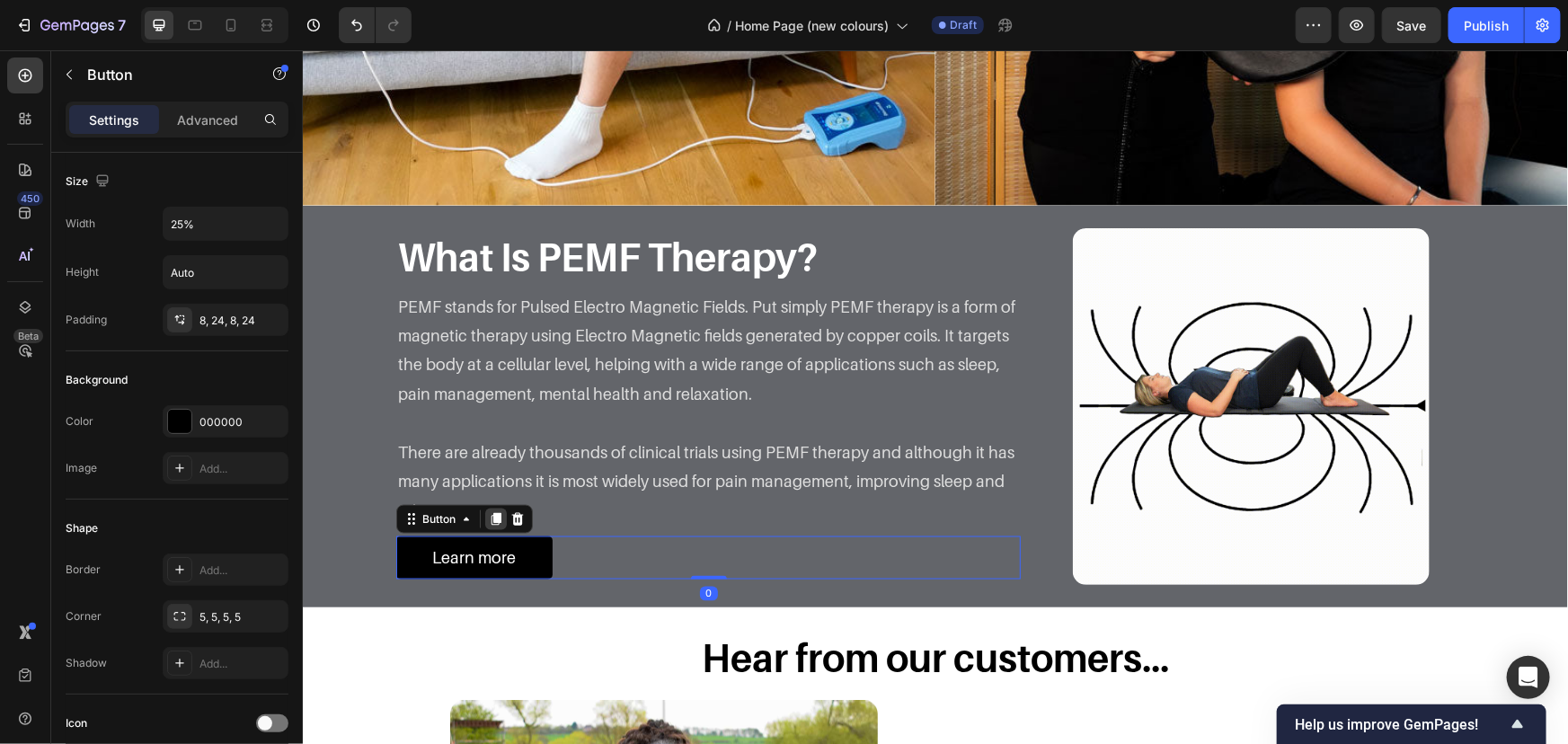
click at [490, 522] on icon at bounding box center [495, 518] width 10 height 13
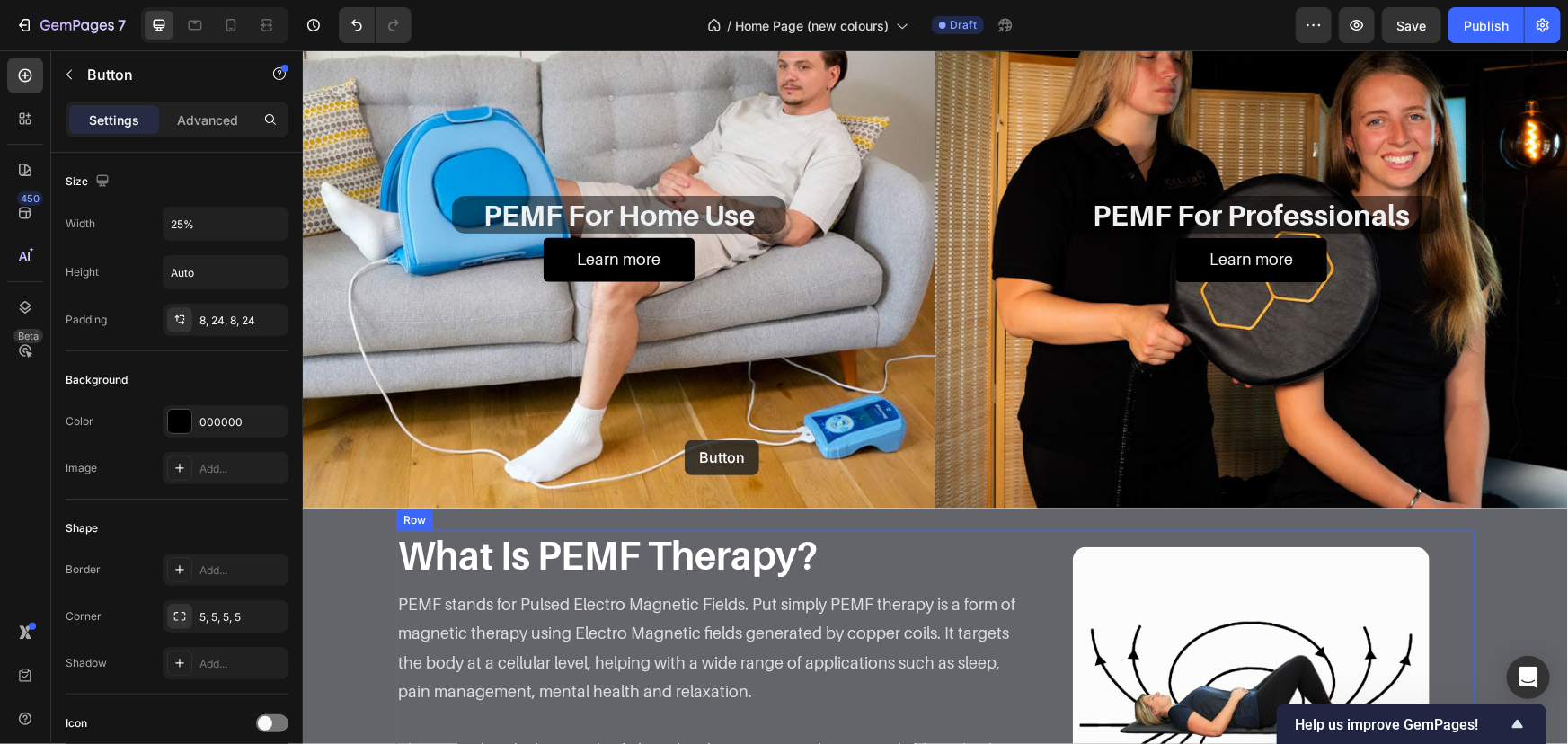
scroll to position [777, 0]
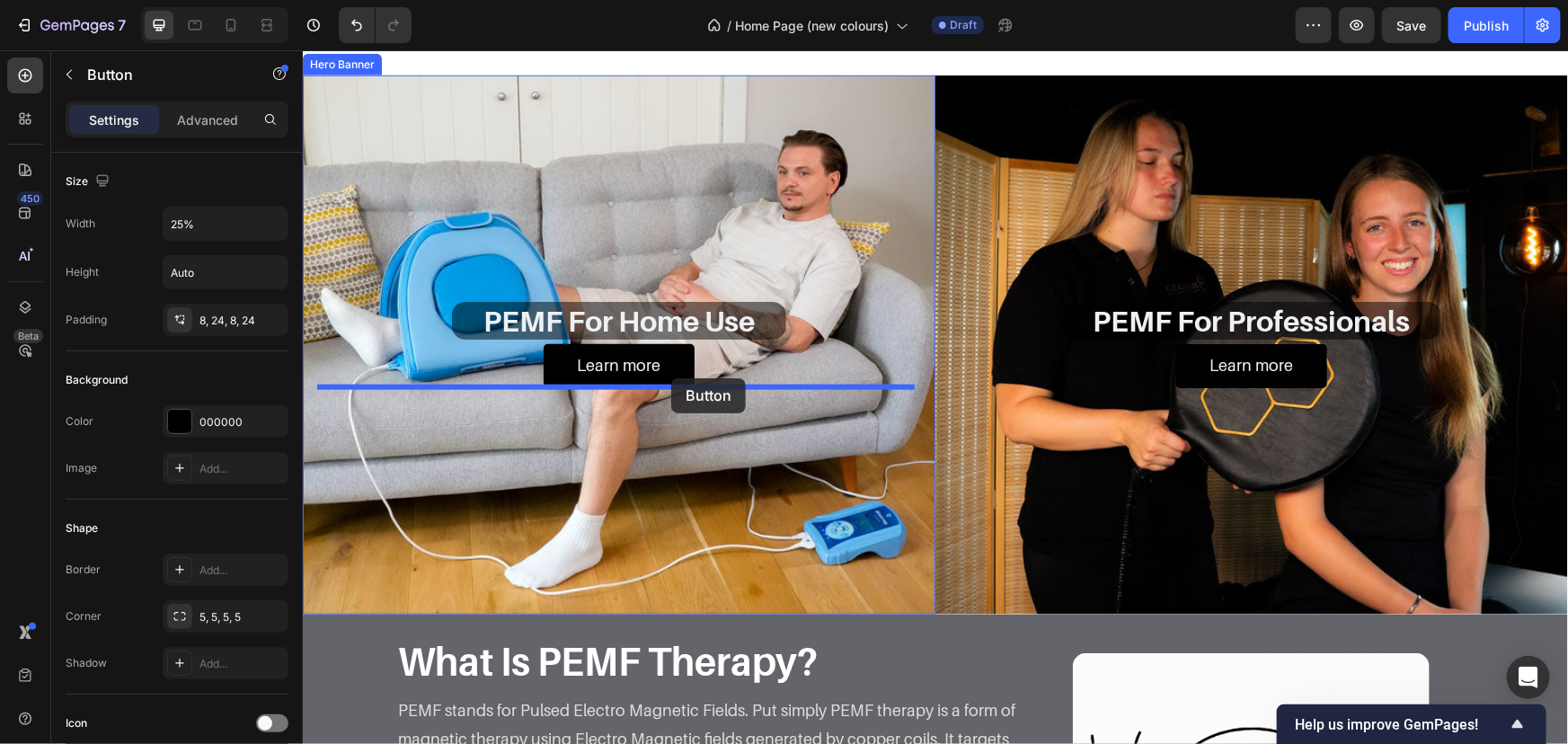
drag, startPoint x: 430, startPoint y: 564, endPoint x: 671, endPoint y: 377, distance: 305.0
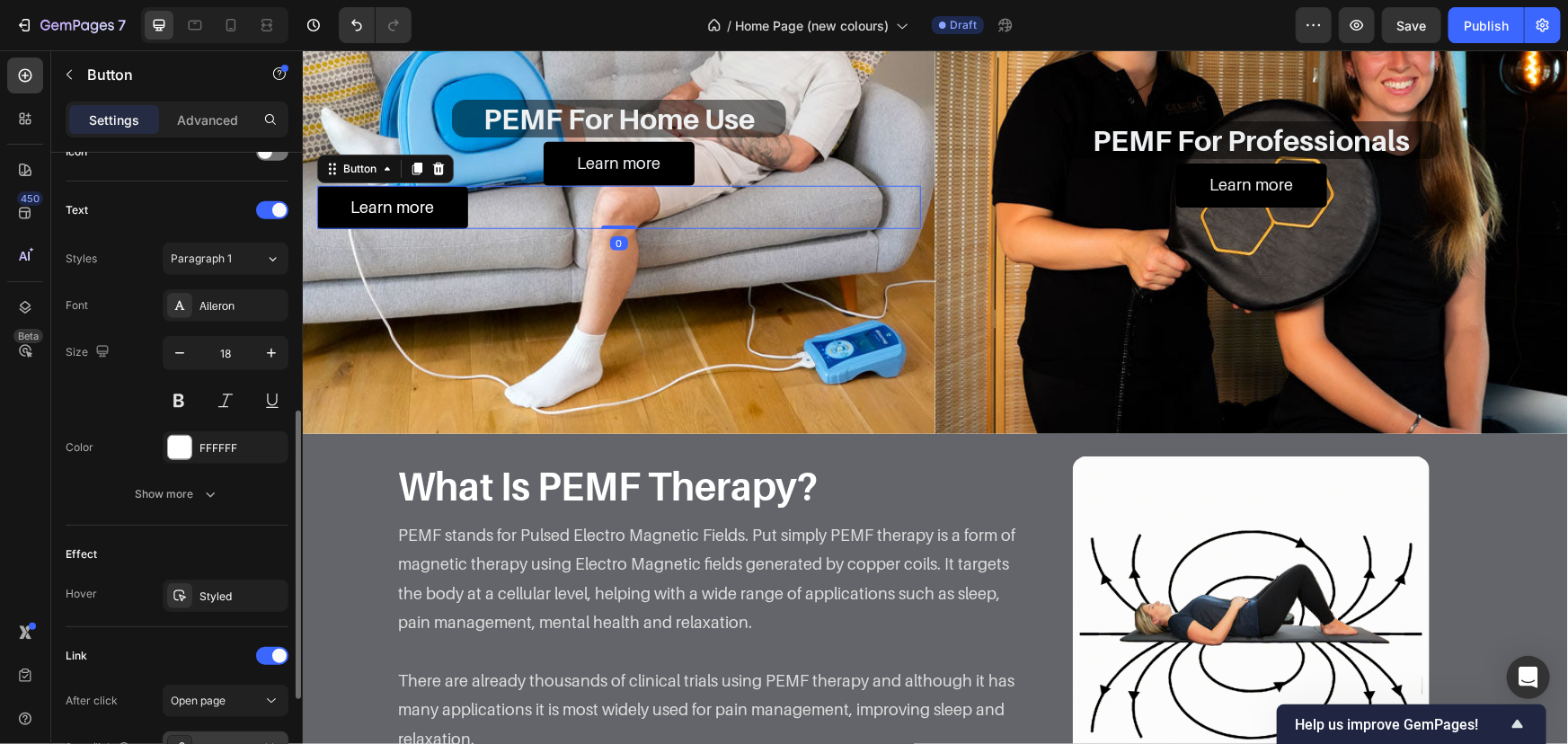
scroll to position [783, 0]
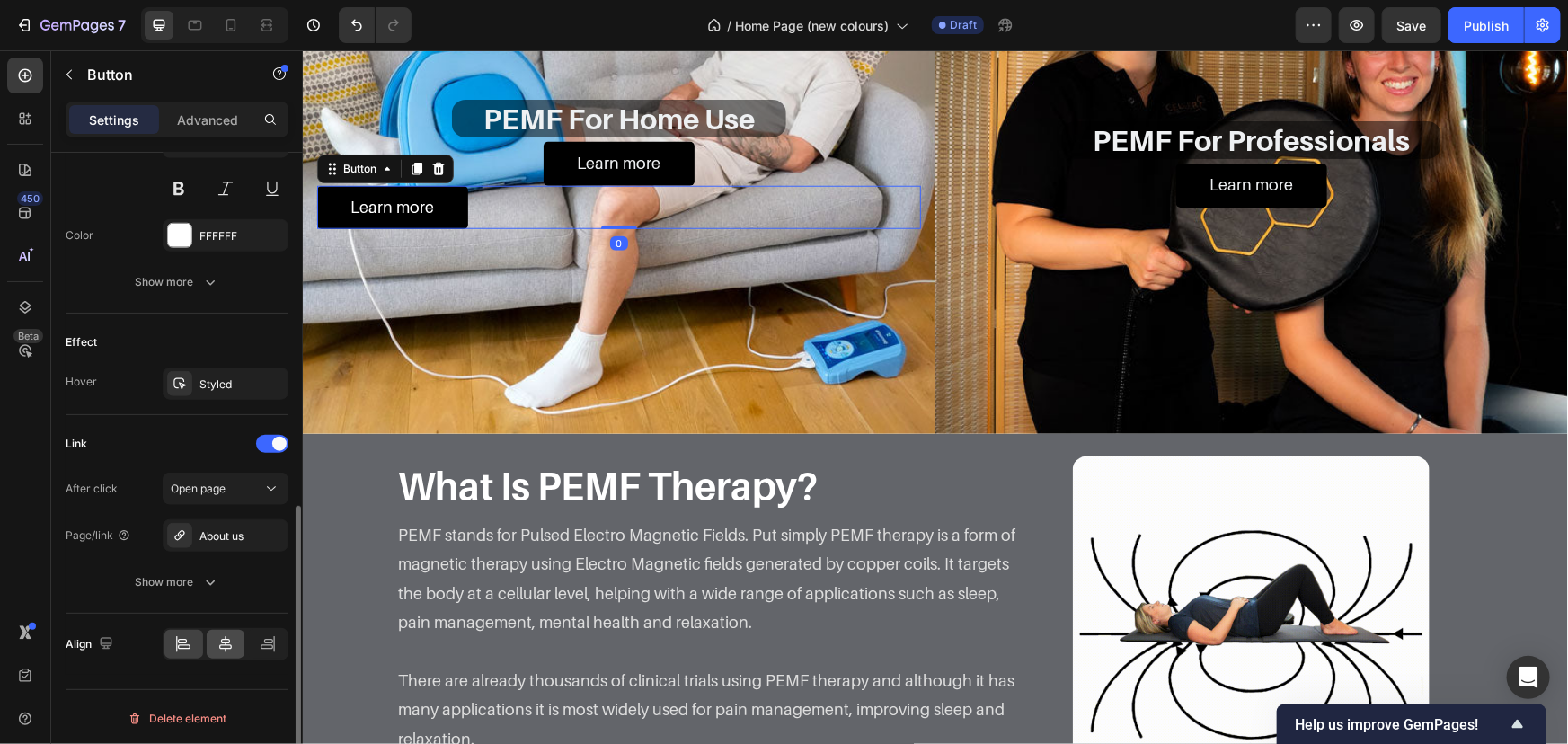
click at [224, 638] on icon at bounding box center [226, 644] width 13 height 16
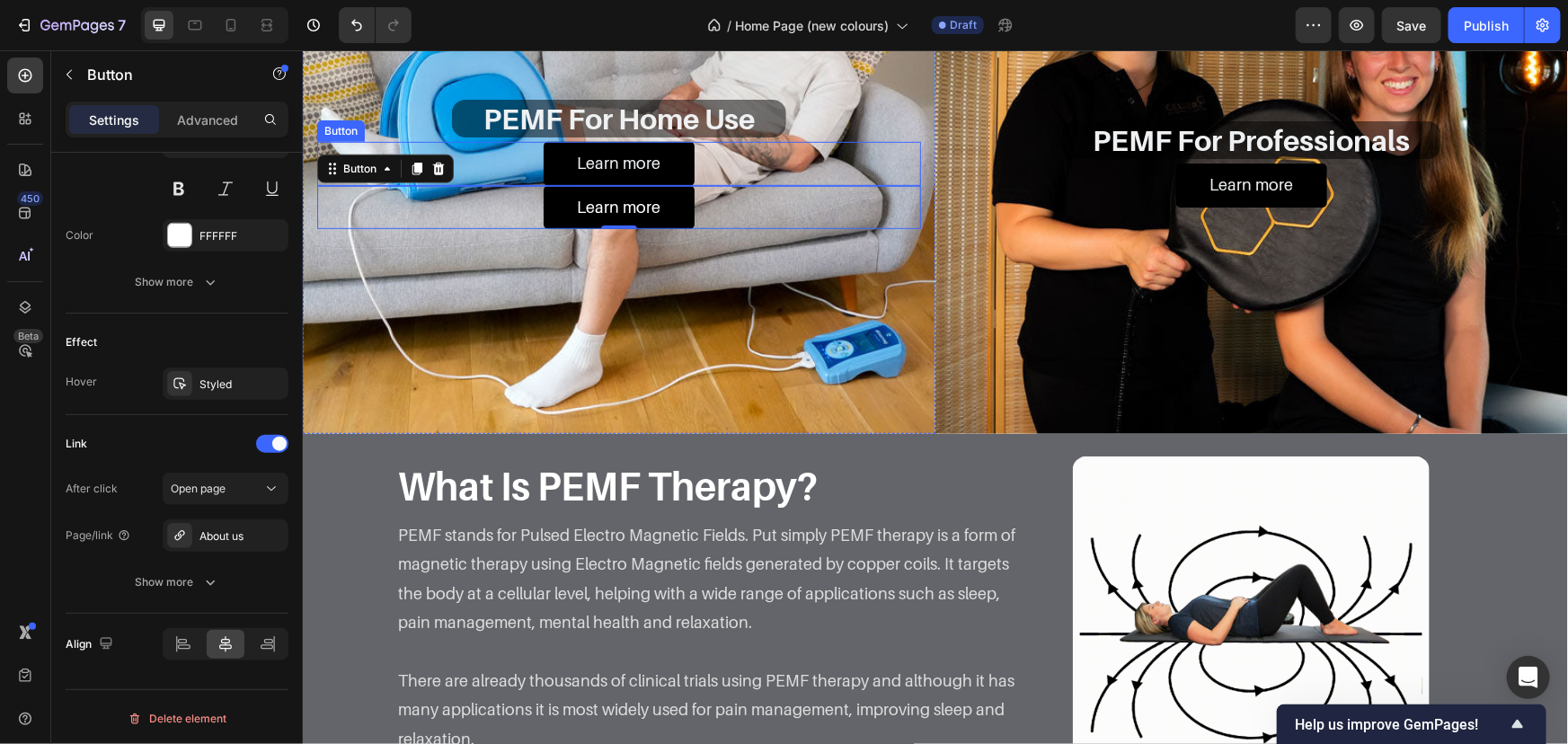
click at [716, 184] on div "Learn more Button" at bounding box center [619, 163] width 604 height 43
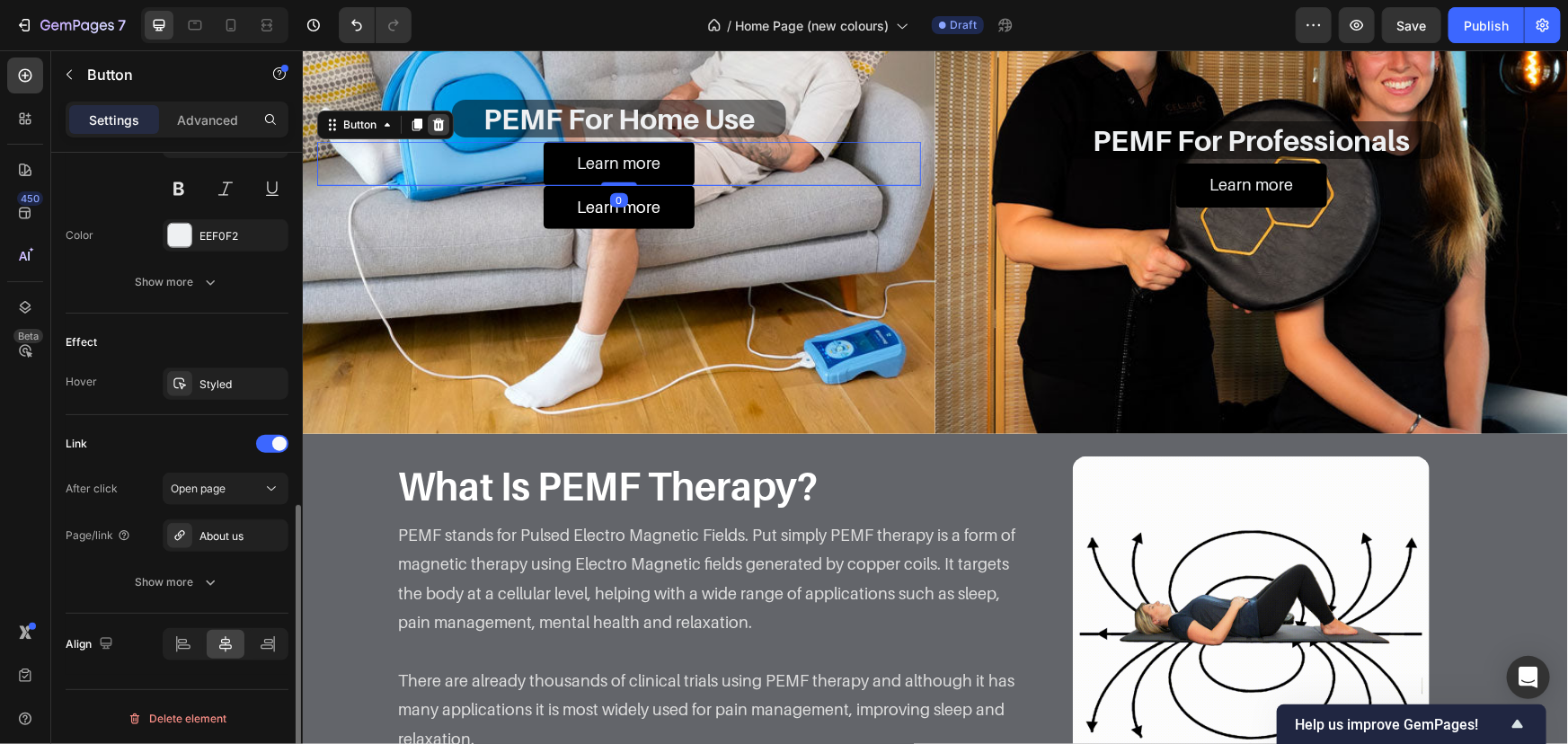
scroll to position [782, 0]
click at [441, 130] on icon at bounding box center [438, 124] width 12 height 13
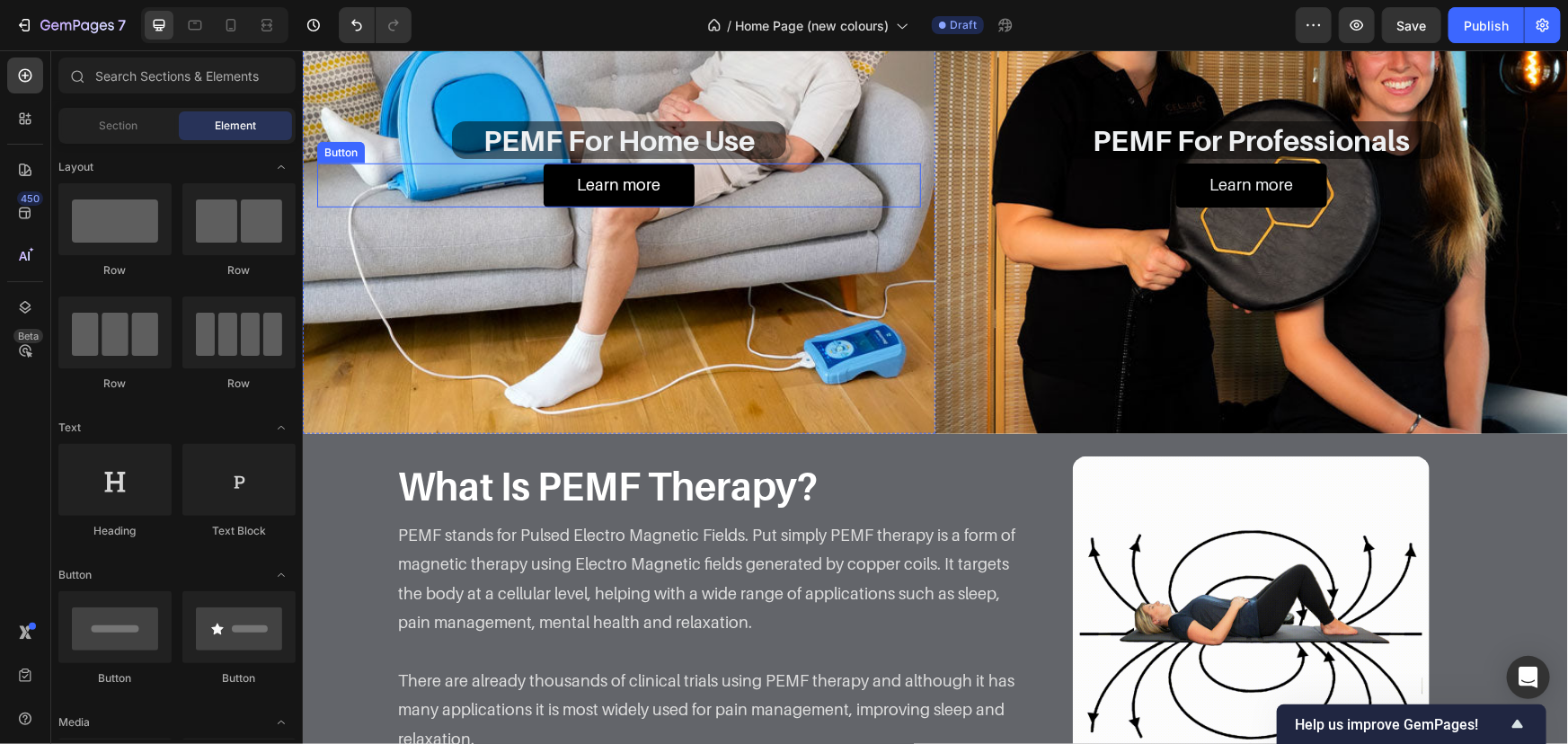
click at [734, 206] on div "Learn more Button" at bounding box center [619, 184] width 604 height 43
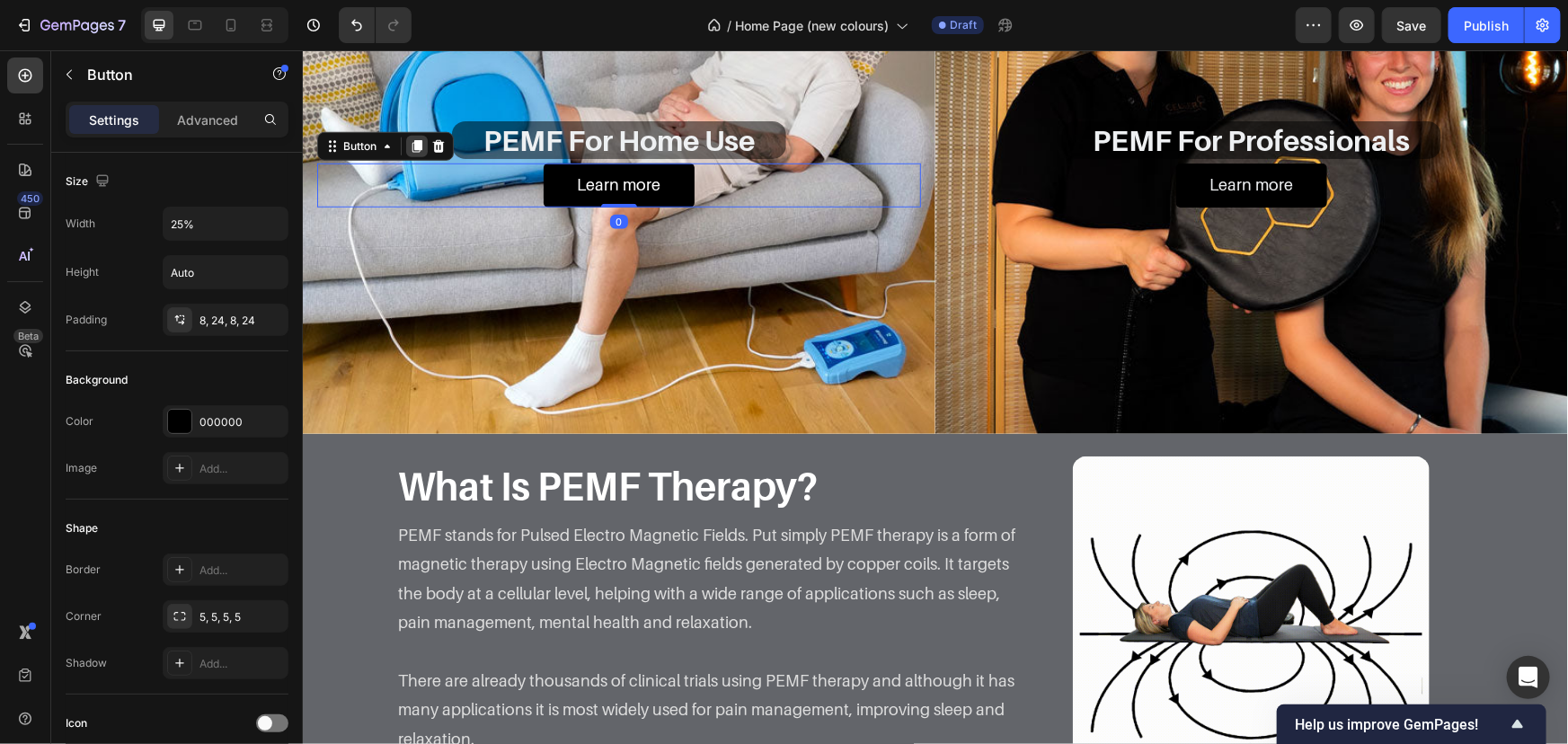
click at [406, 156] on div at bounding box center [416, 145] width 22 height 22
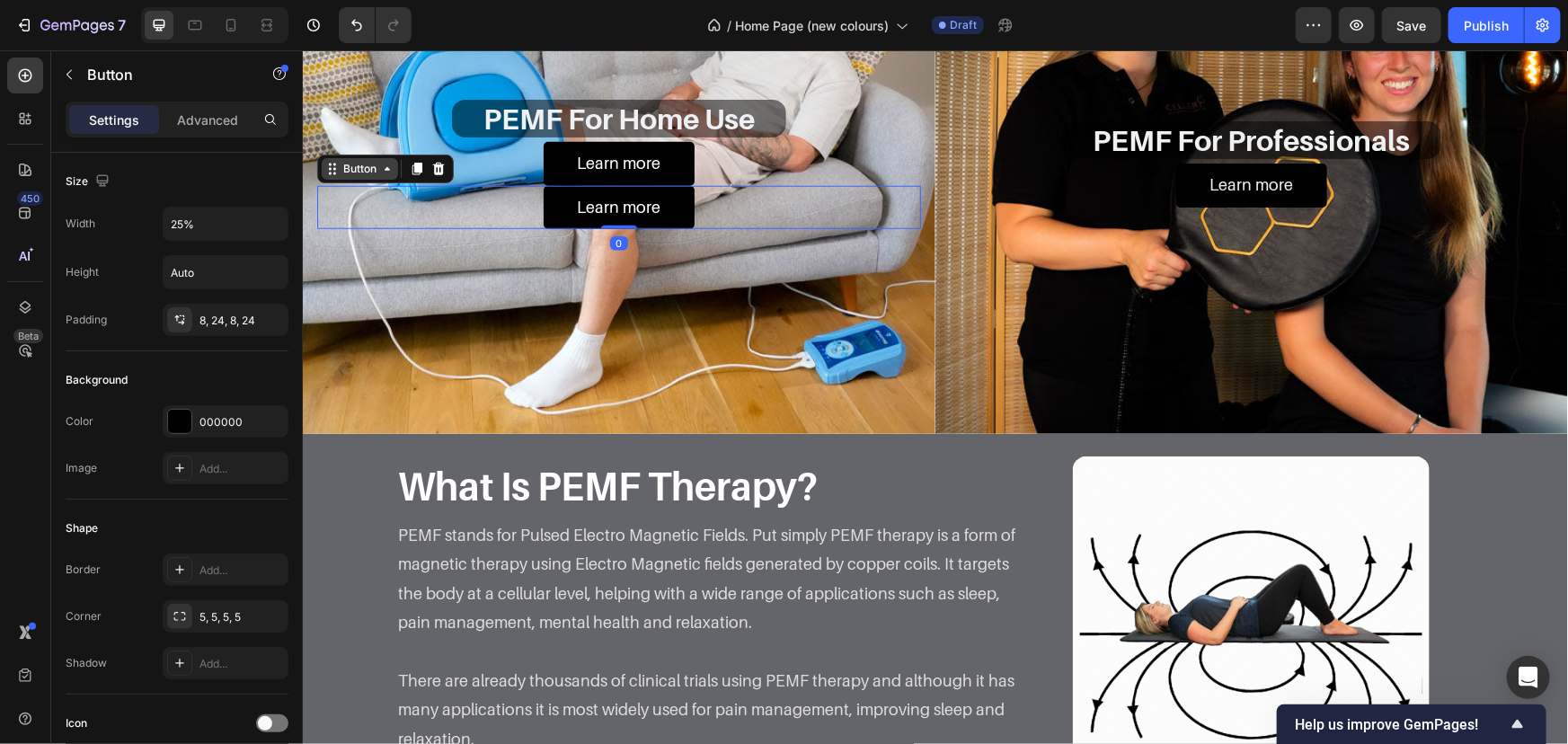
scroll to position [781, 0]
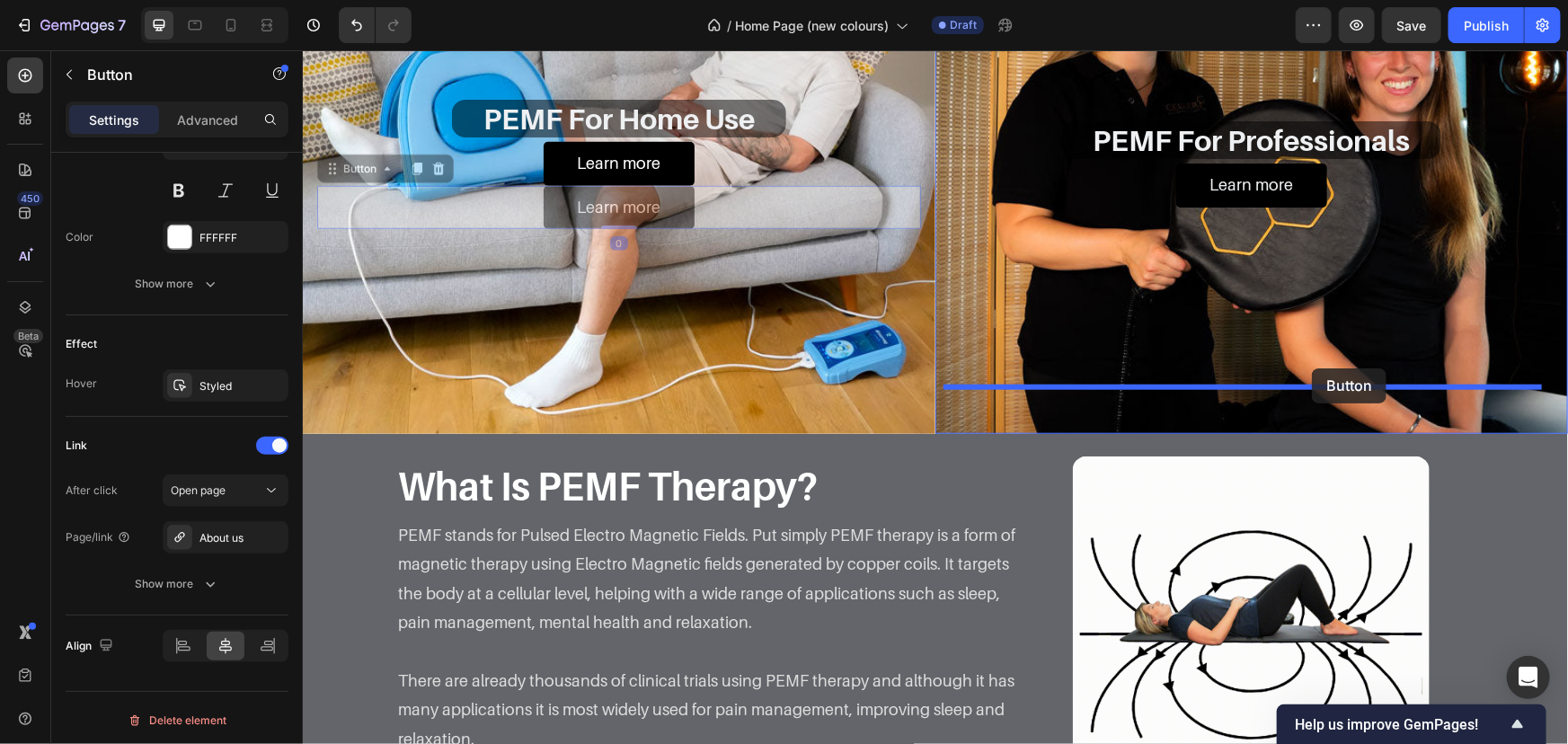
drag, startPoint x: 366, startPoint y: 351, endPoint x: 1308, endPoint y: 372, distance: 942.2
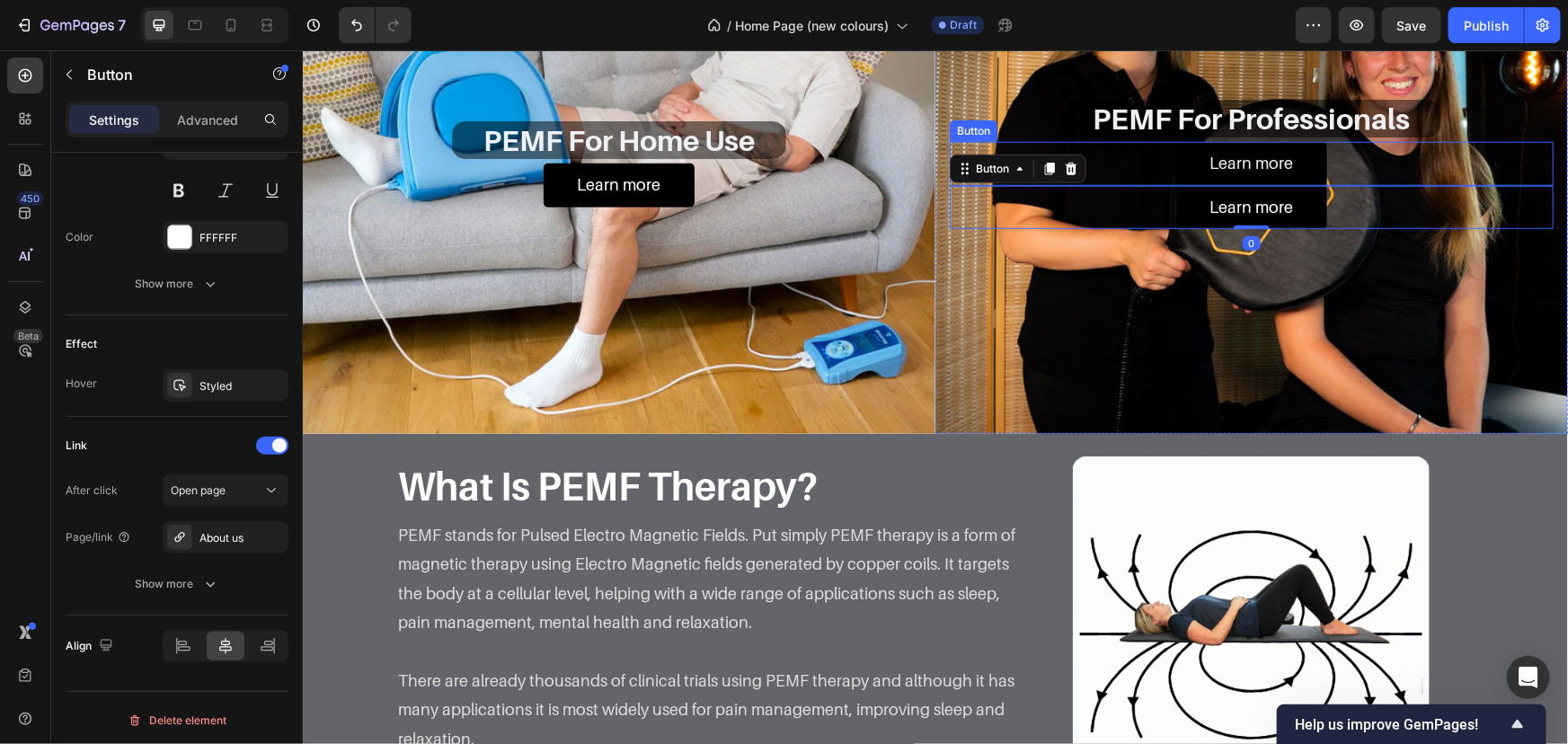
click at [1359, 184] on div "Learn more Button" at bounding box center [1251, 163] width 604 height 43
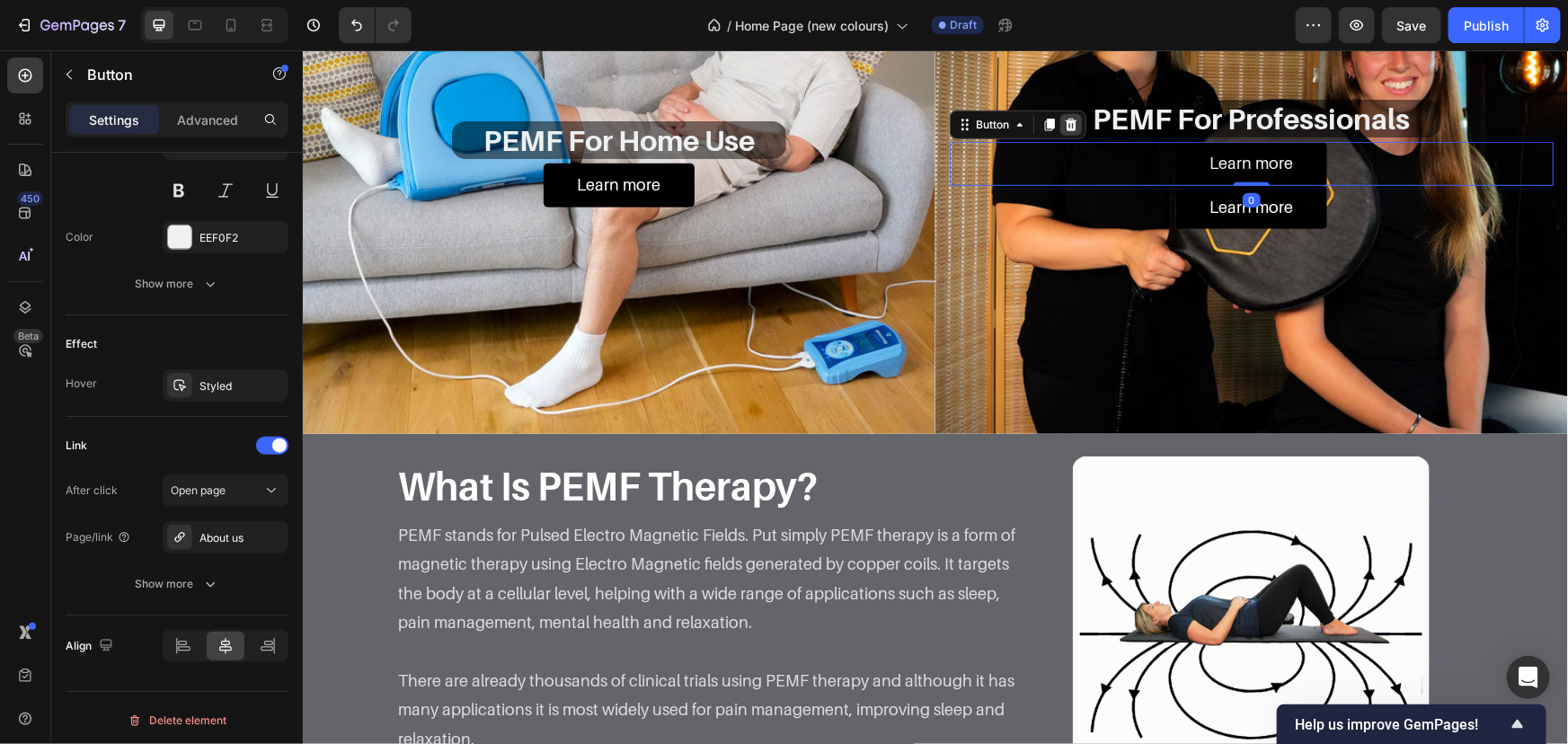
click at [1072, 134] on div at bounding box center [1071, 124] width 22 height 22
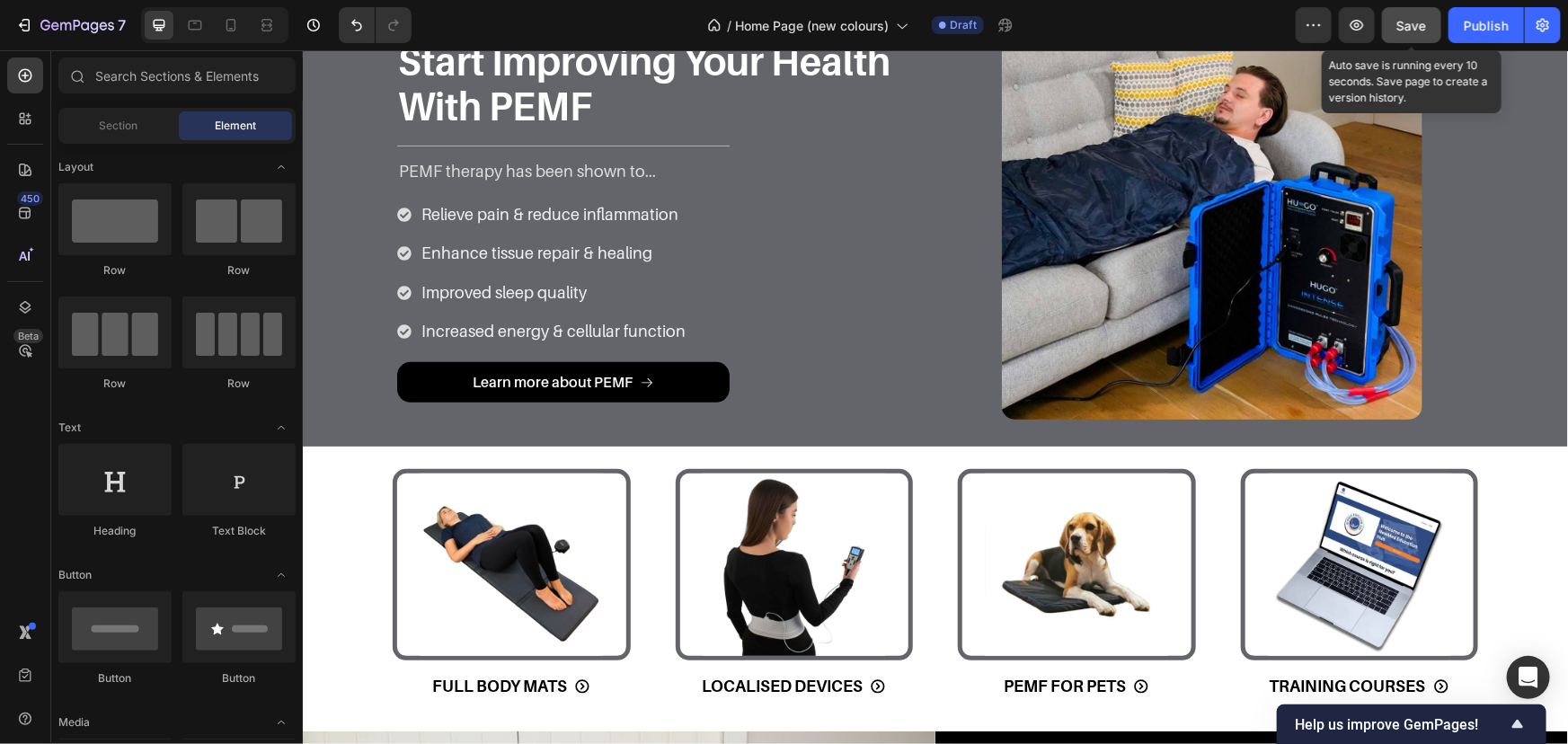
click at [1426, 37] on button "Save" at bounding box center [1412, 25] width 59 height 36
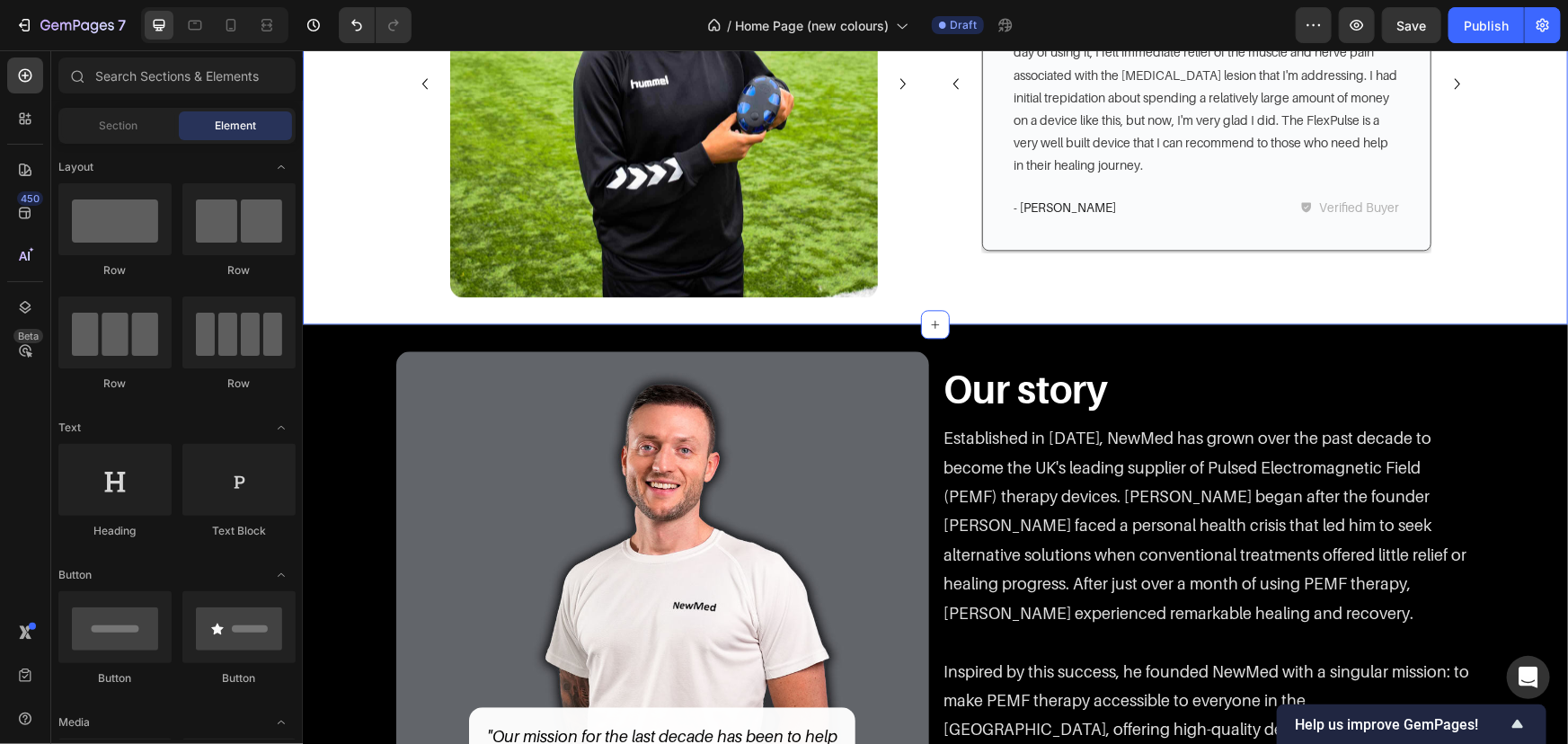
scroll to position [2286, 0]
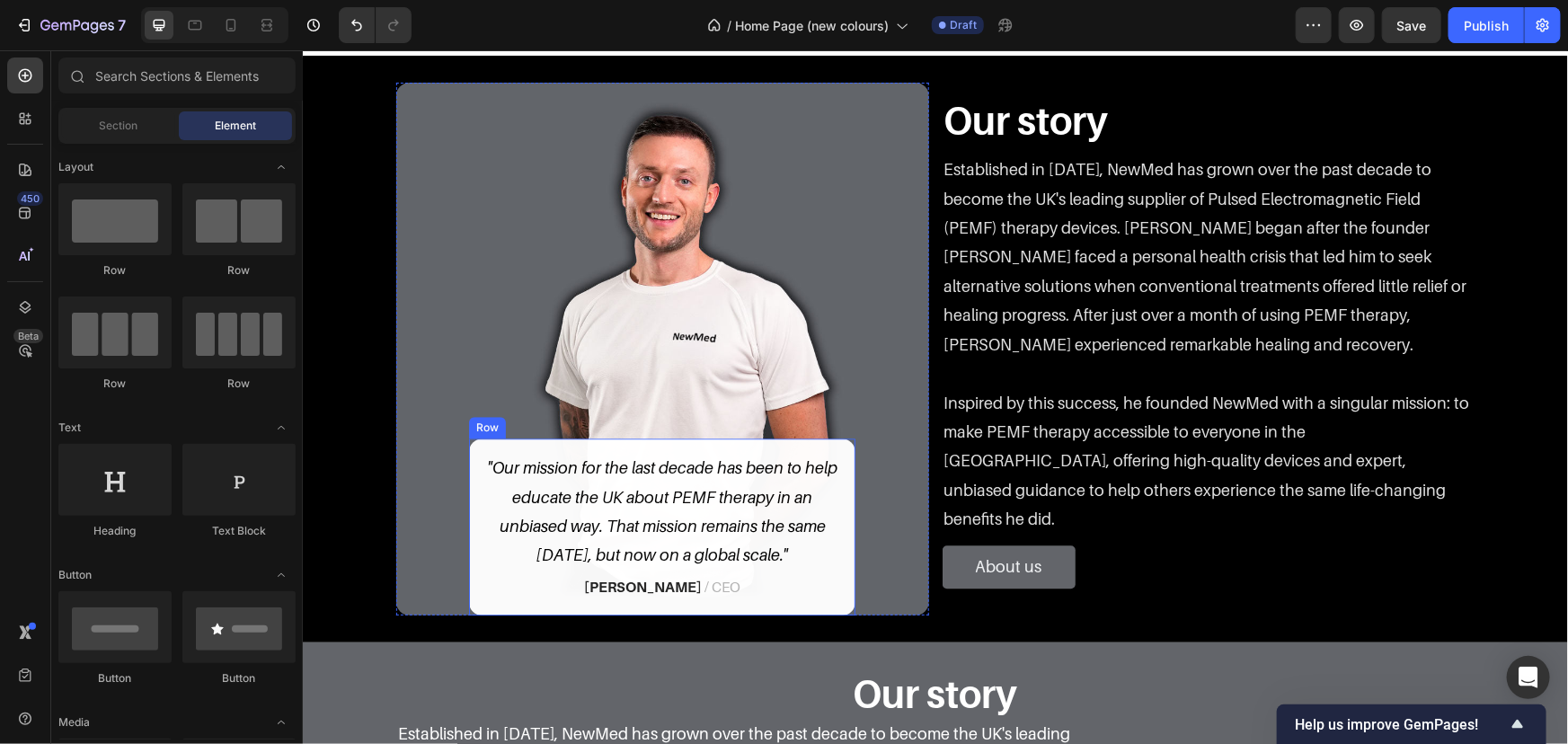
click at [775, 448] on div ""Our mission for the last decade has been to help educate the UK about PEMF the…" at bounding box center [661, 525] width 386 height 176
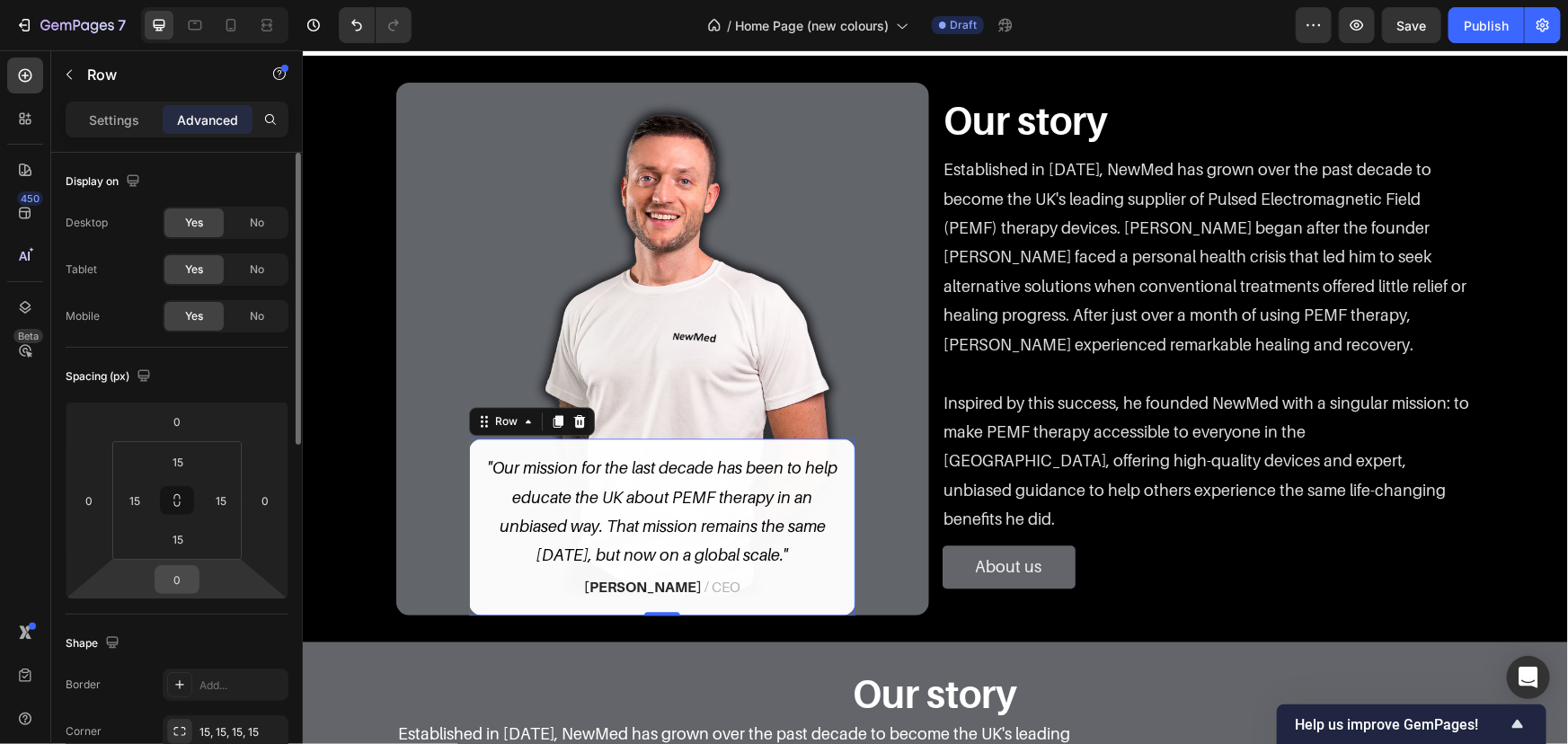
click at [177, 571] on input "0" at bounding box center [177, 578] width 36 height 26
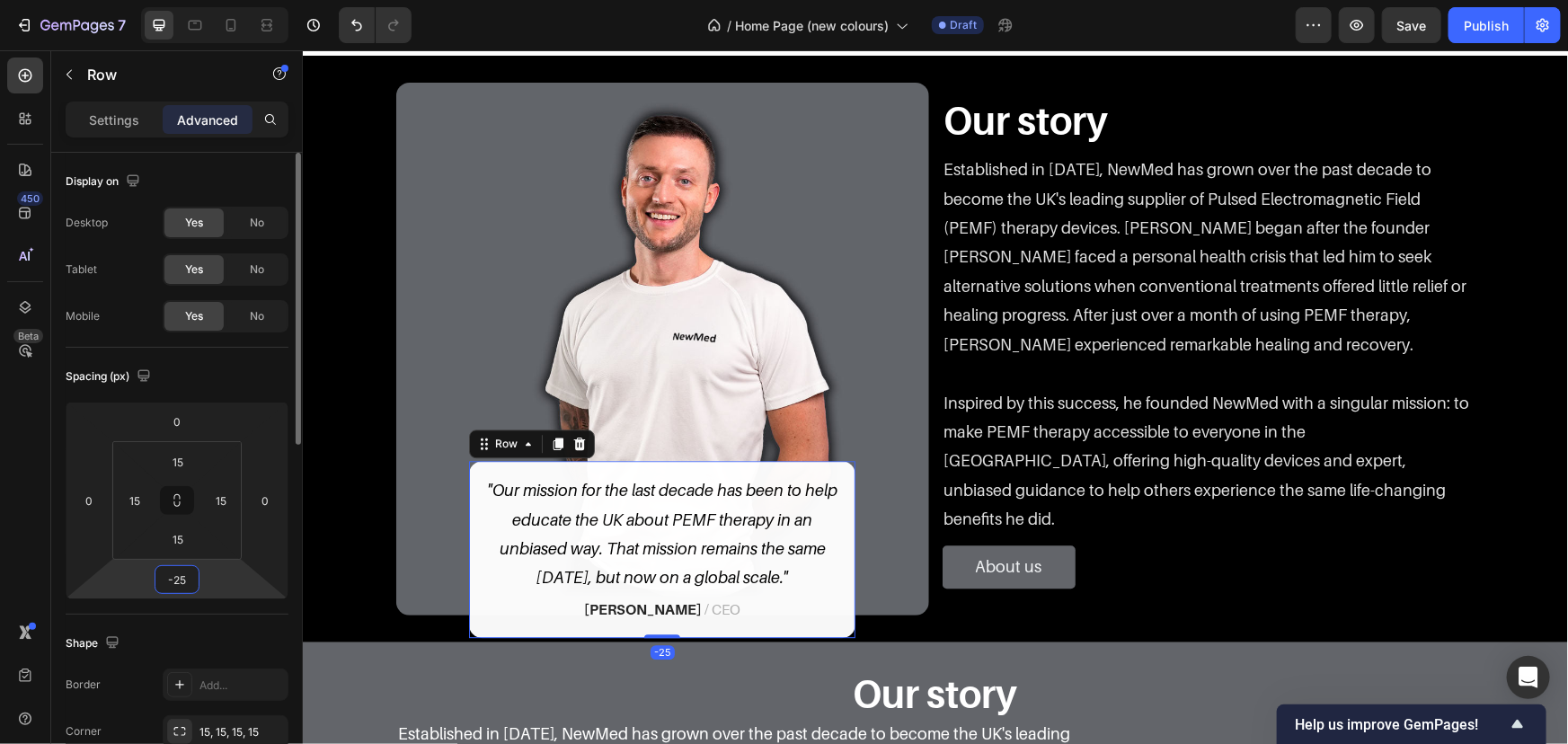
type input "-2"
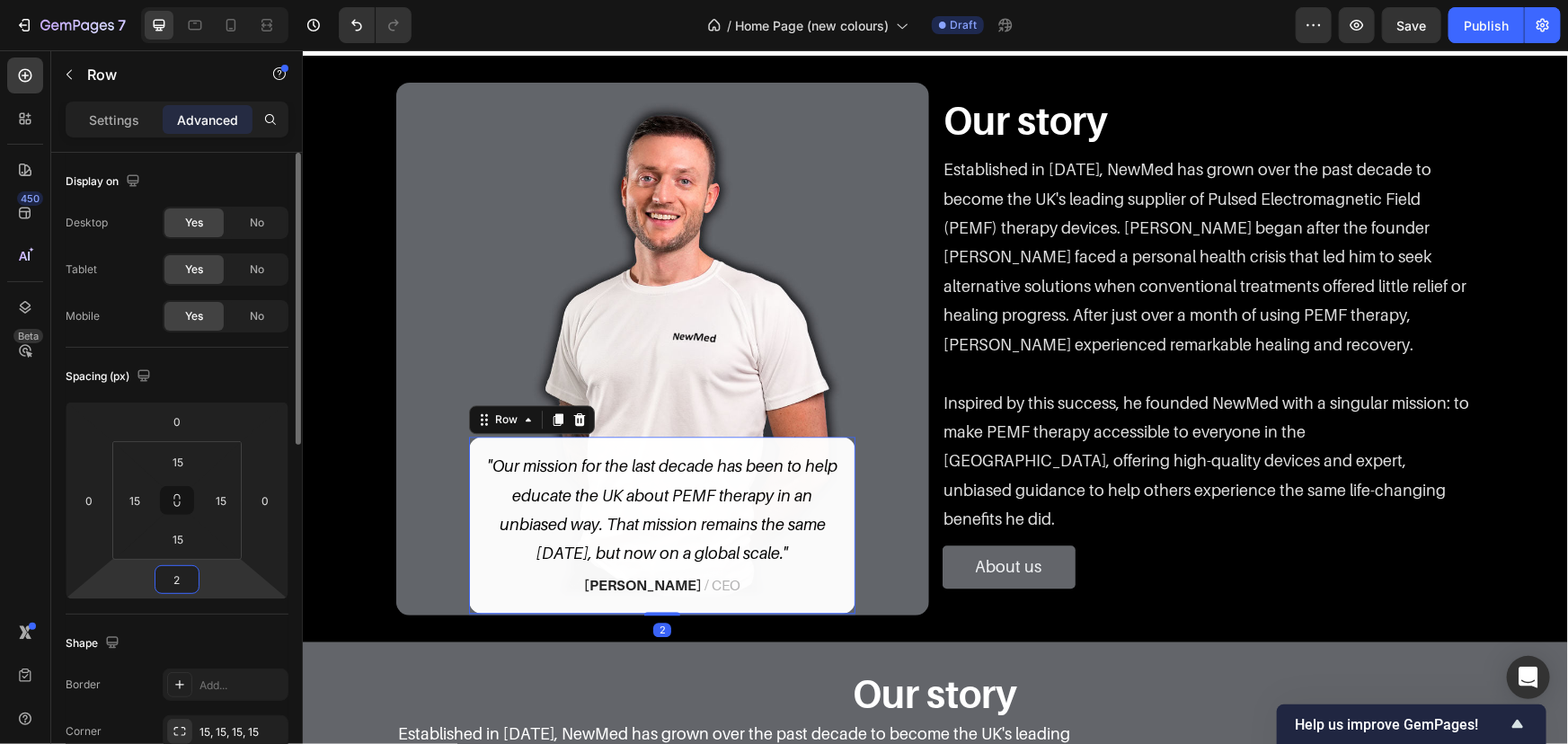
type input "25"
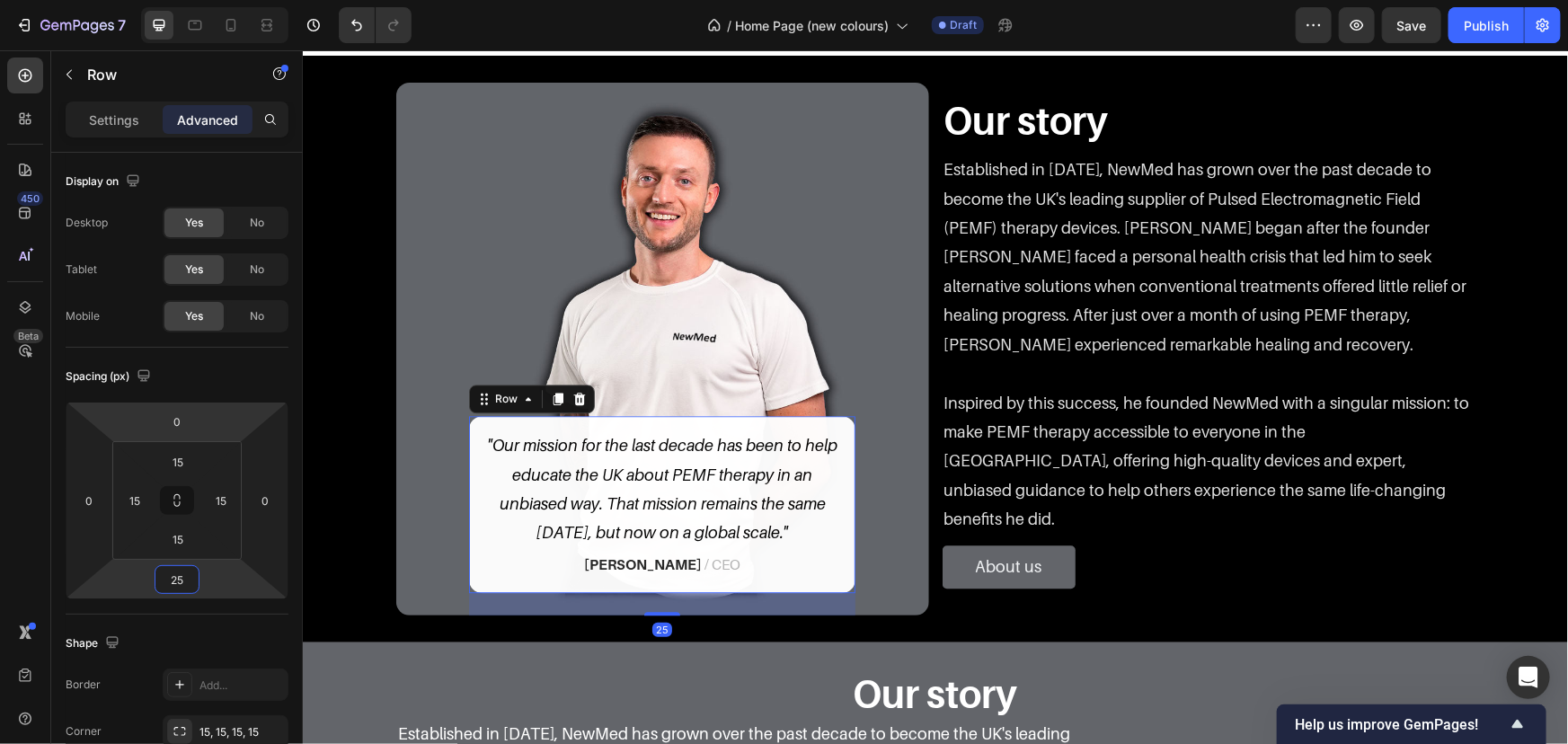
click at [436, 405] on img at bounding box center [661, 347] width 532 height 532
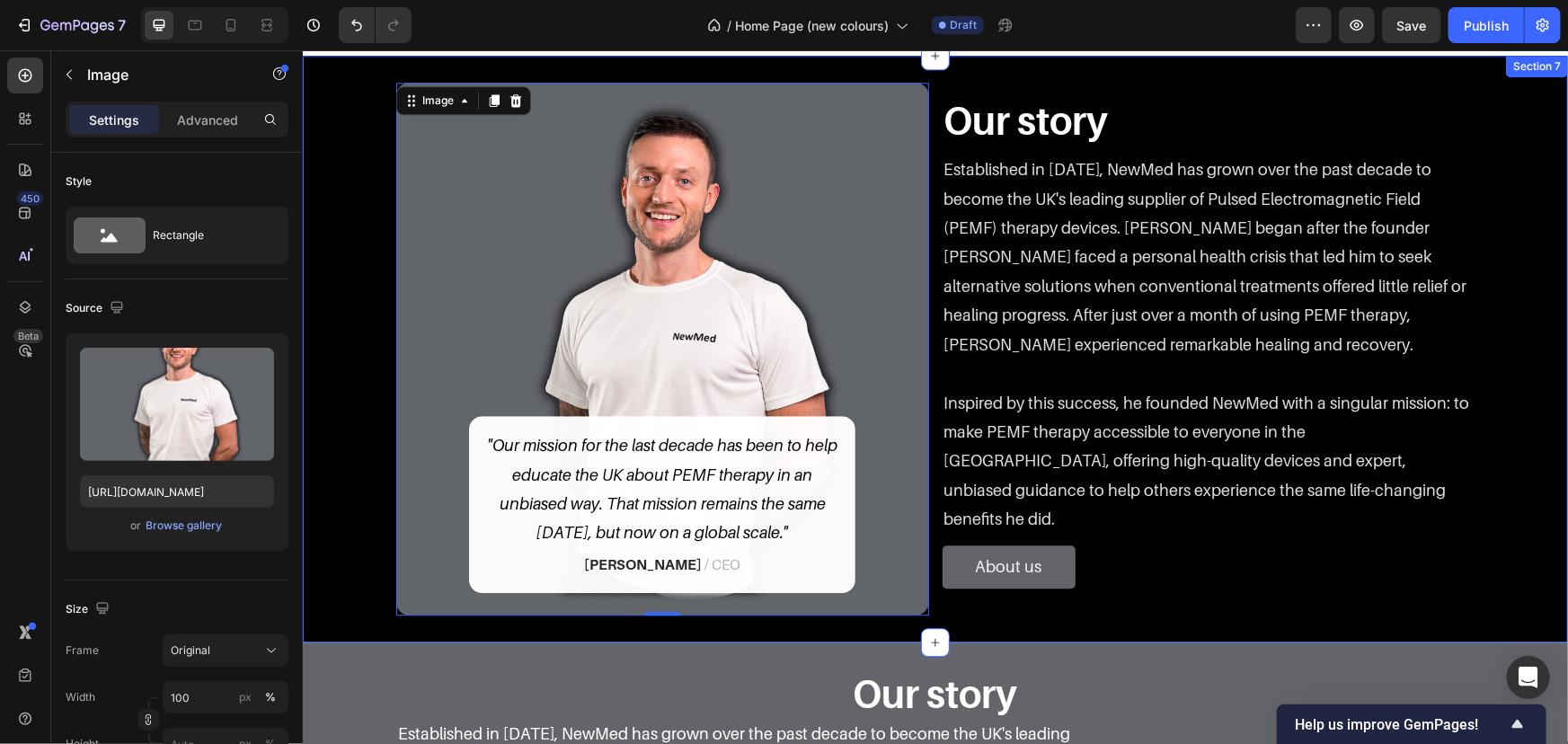
click at [310, 363] on div "Image 0 "Our mission for the last decade has been to help educate the UK about …" at bounding box center [935, 348] width 1265 height 586
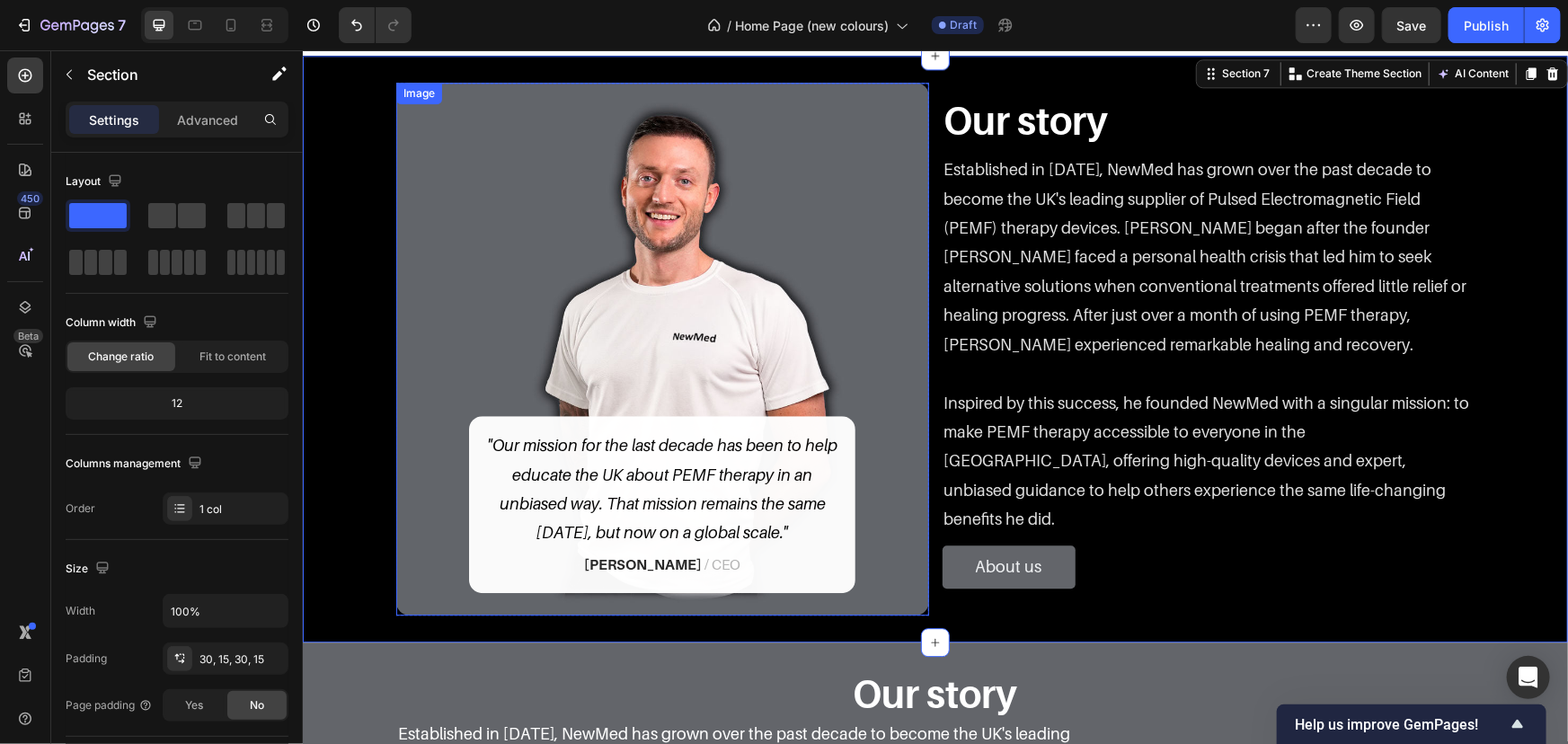
click at [791, 220] on img at bounding box center [661, 347] width 532 height 532
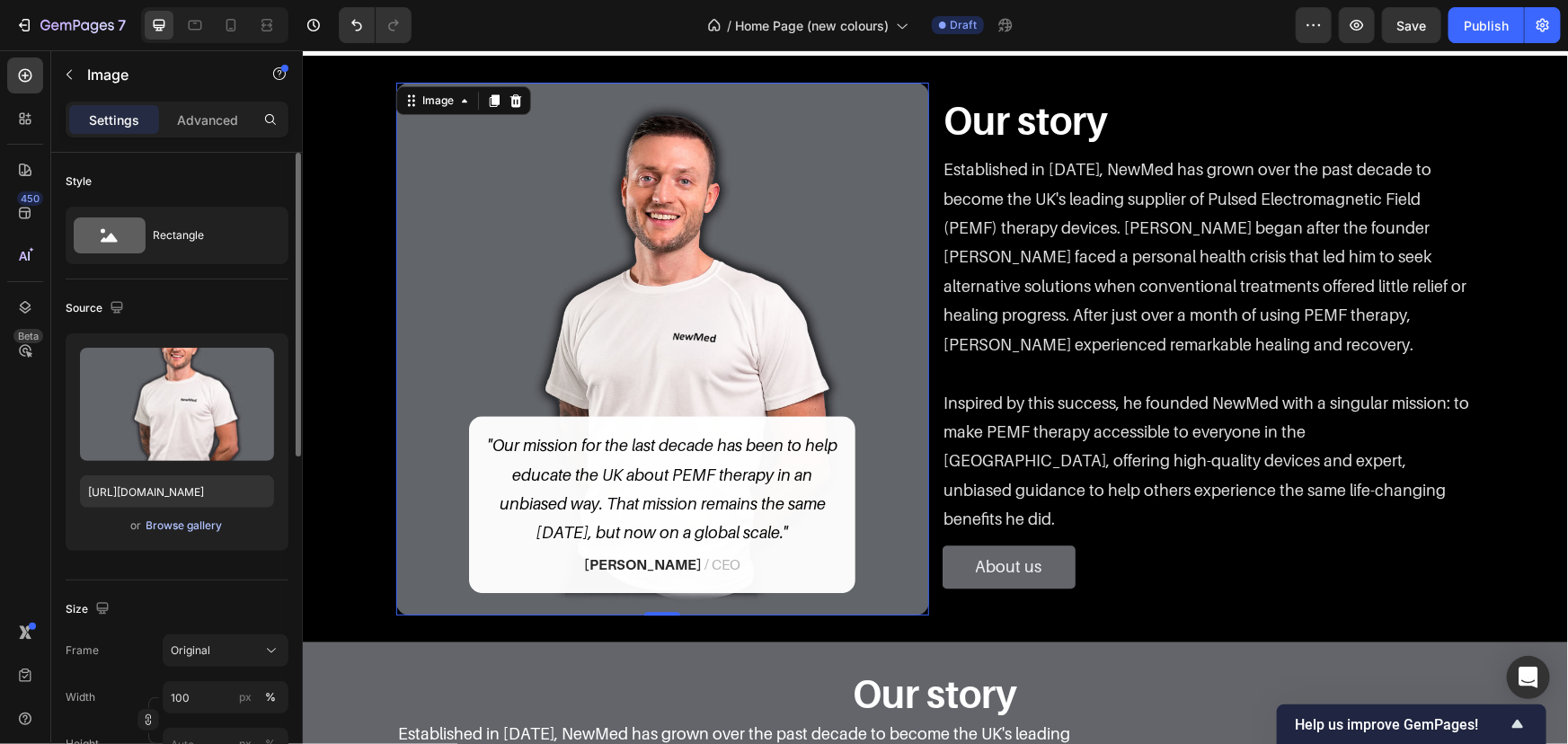
click at [216, 523] on div "Browse gallery" at bounding box center [184, 525] width 76 height 16
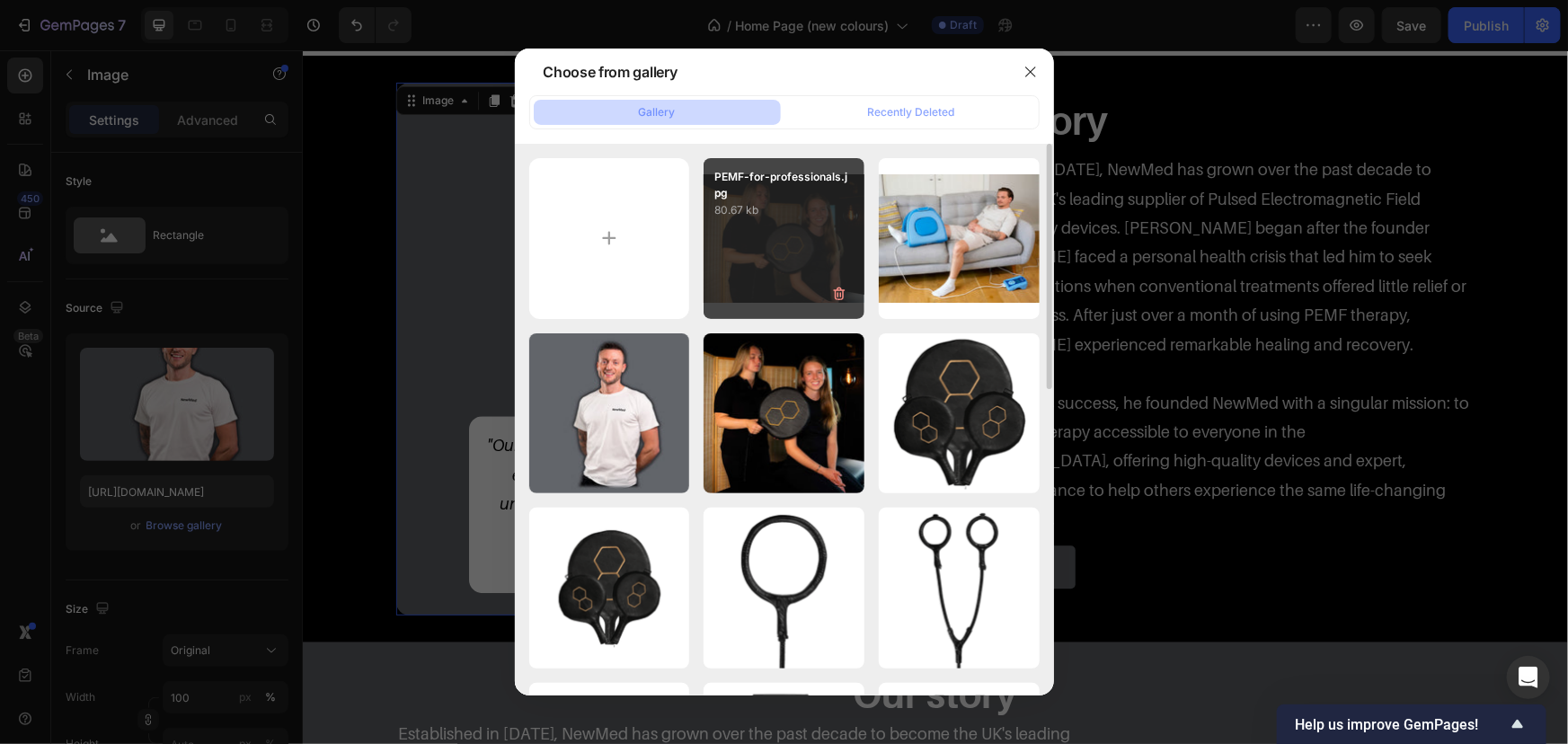
click at [710, 242] on div "PEMF-for-professionals.jpg 80.67 kb" at bounding box center [784, 238] width 161 height 161
type input "[URL][DOMAIN_NAME]"
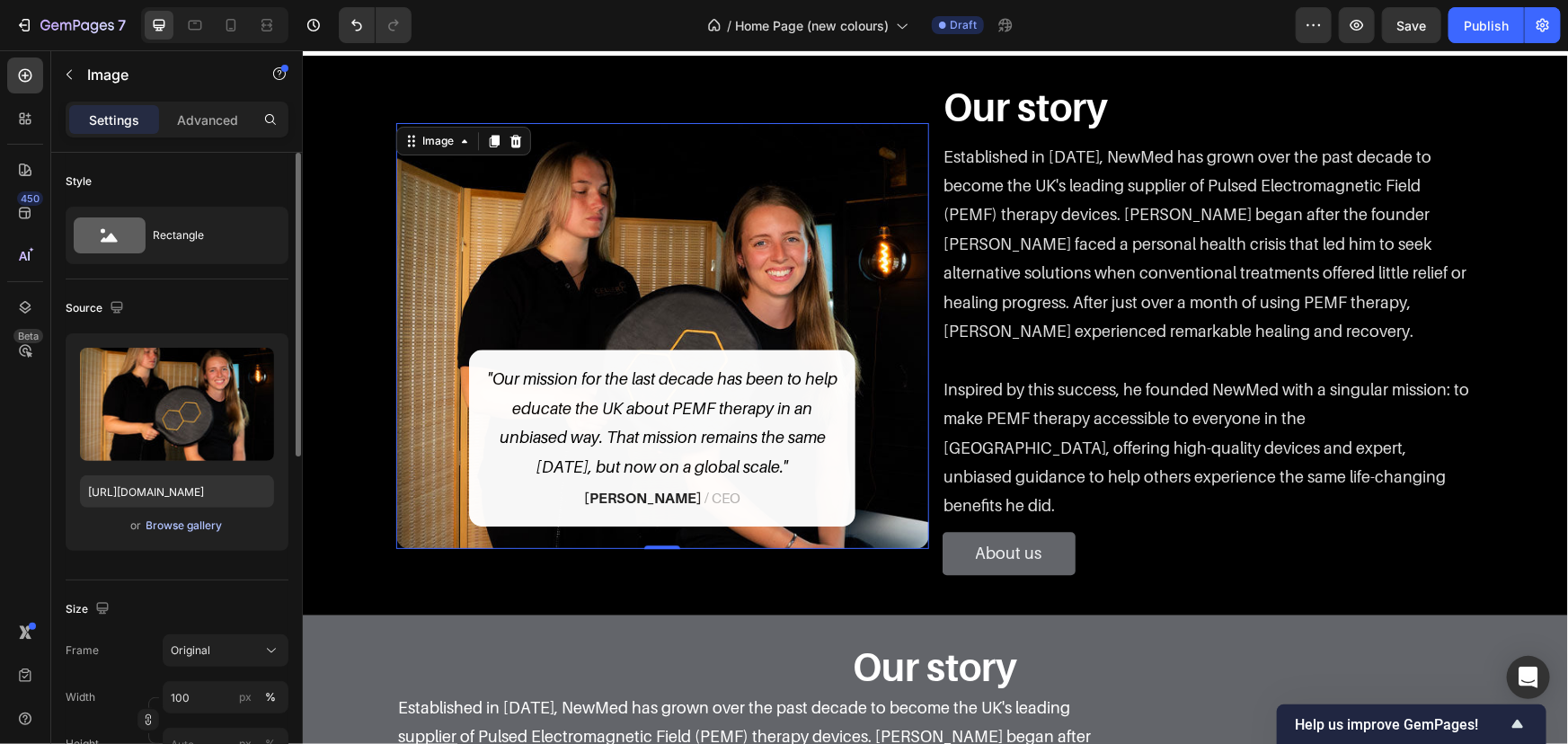
click at [188, 523] on div "Browse gallery" at bounding box center [184, 525] width 76 height 16
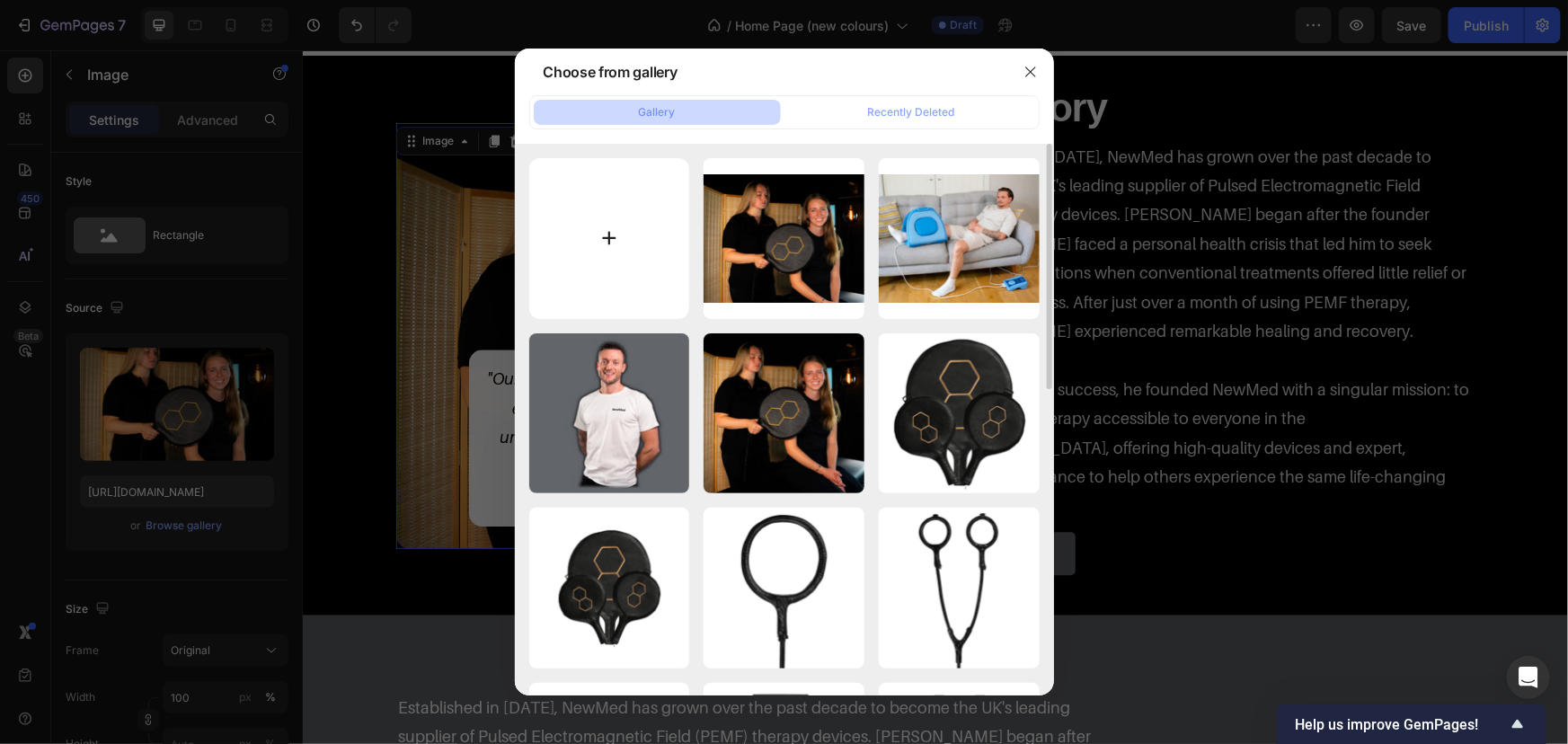
click at [574, 278] on input "file" at bounding box center [610, 238] width 161 height 161
type input "C:\fakepath\[PERSON_NAME]-newmed-photo-full.jpg"
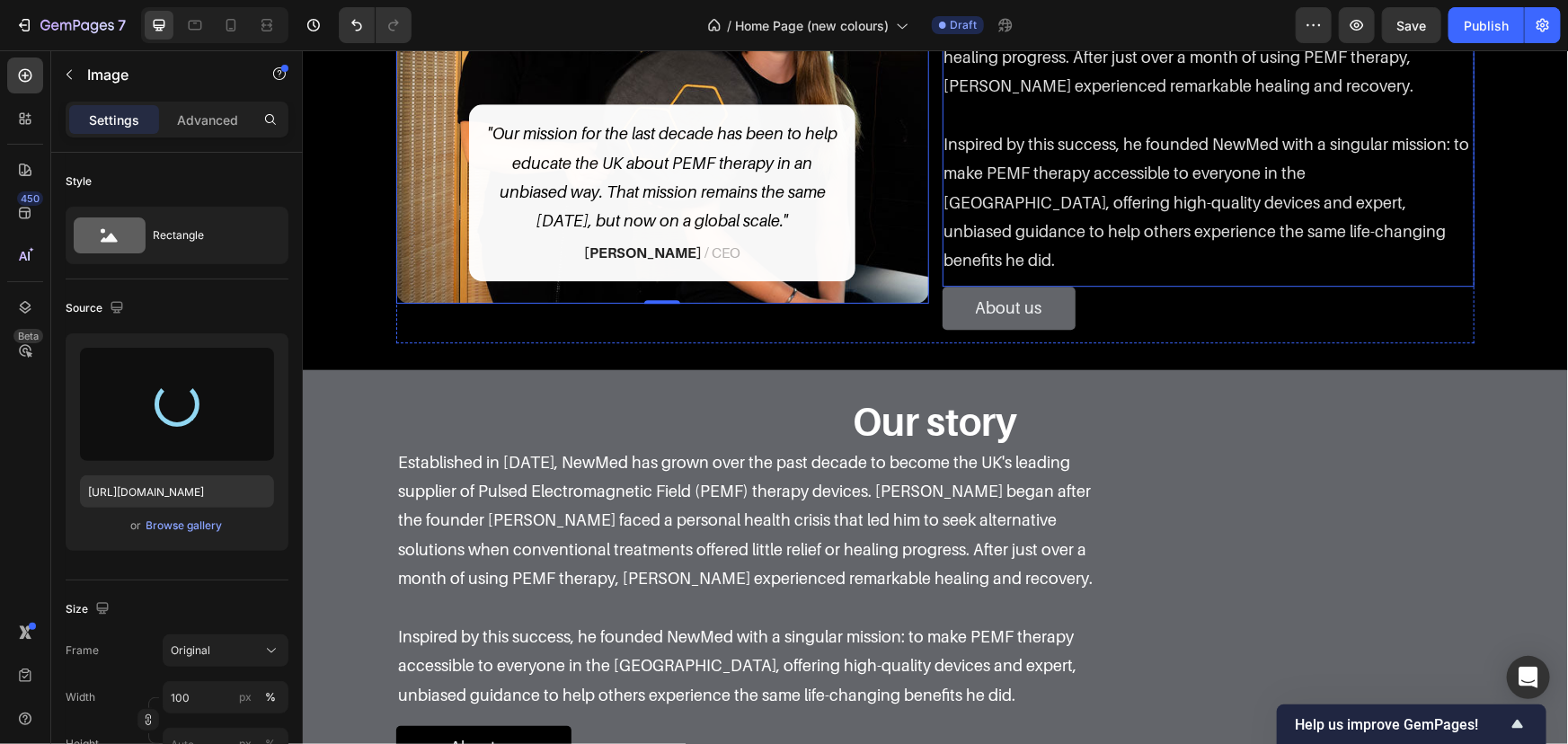
type input "[URL][DOMAIN_NAME]"
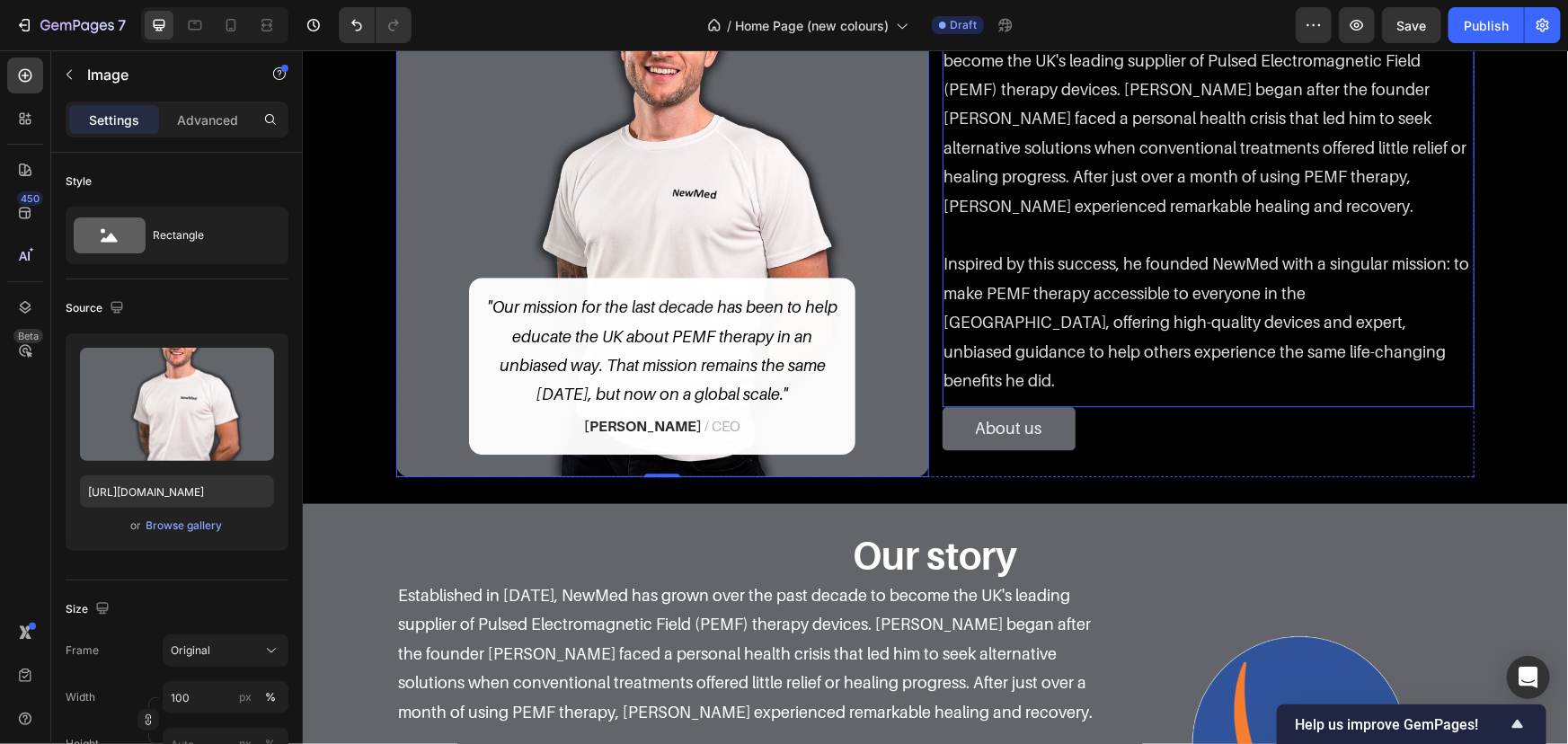
scroll to position [2362, 0]
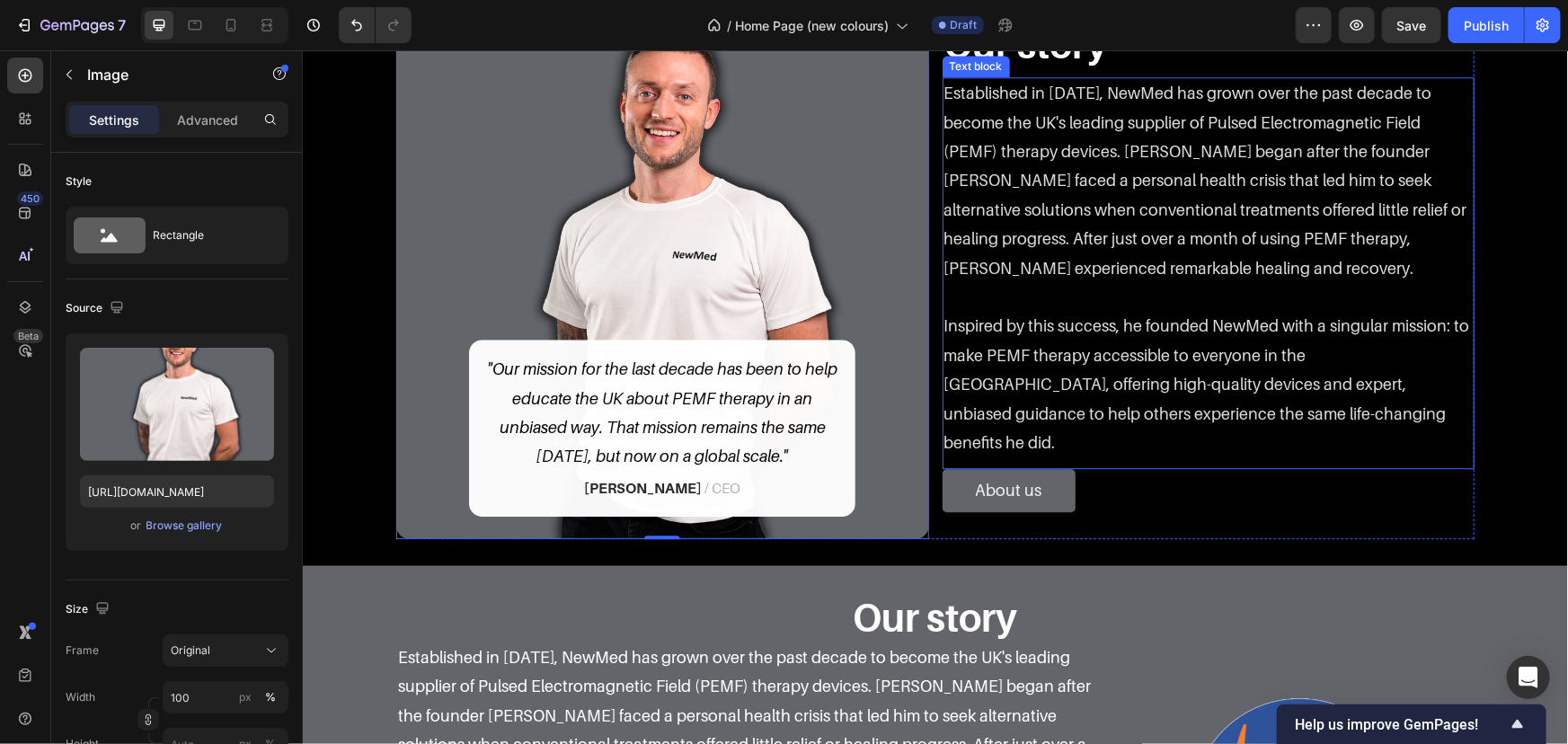
click at [1483, 328] on div "Image 0 "Our mission for the last decade has been to help educate the UK about …" at bounding box center [935, 271] width 1239 height 532
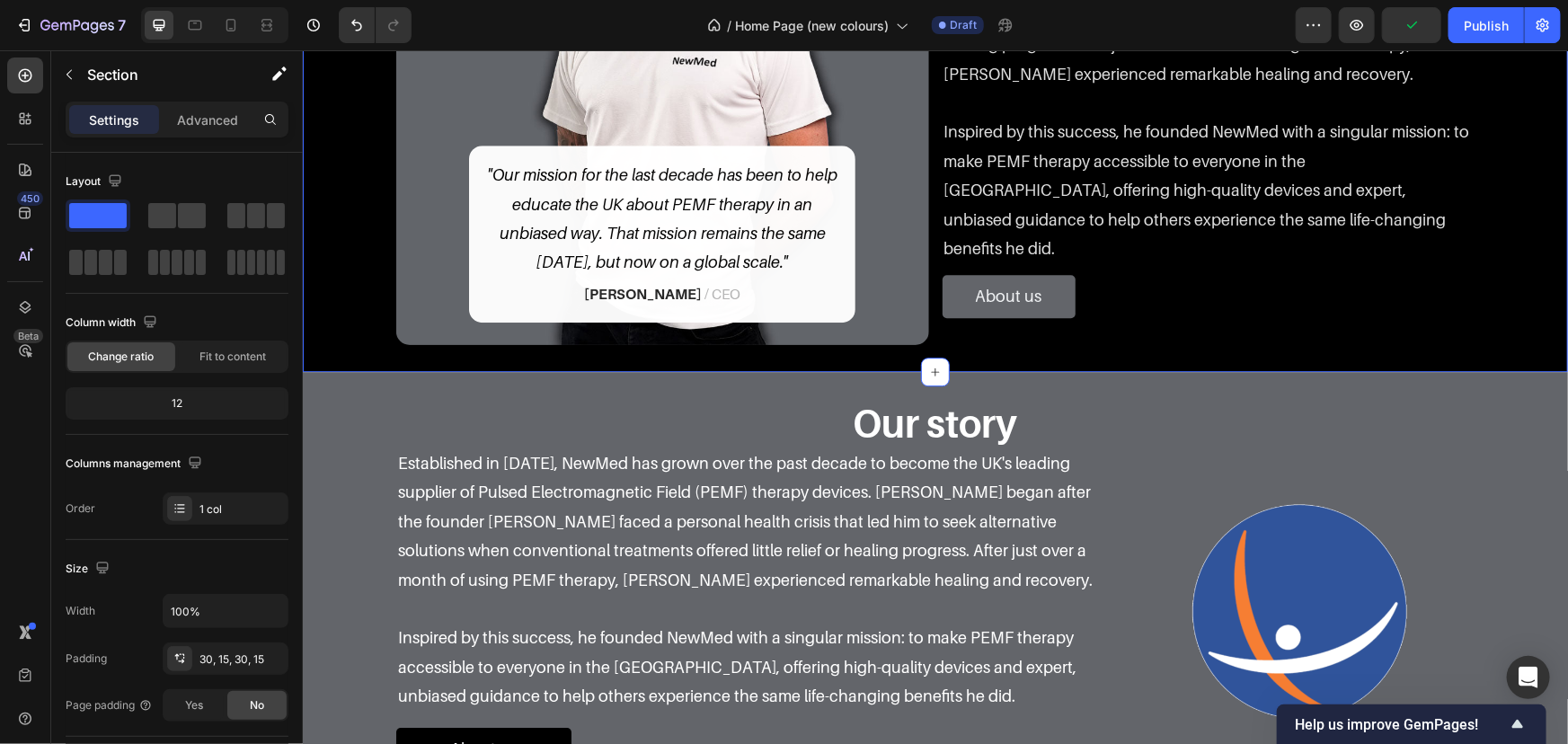
scroll to position [2588, 0]
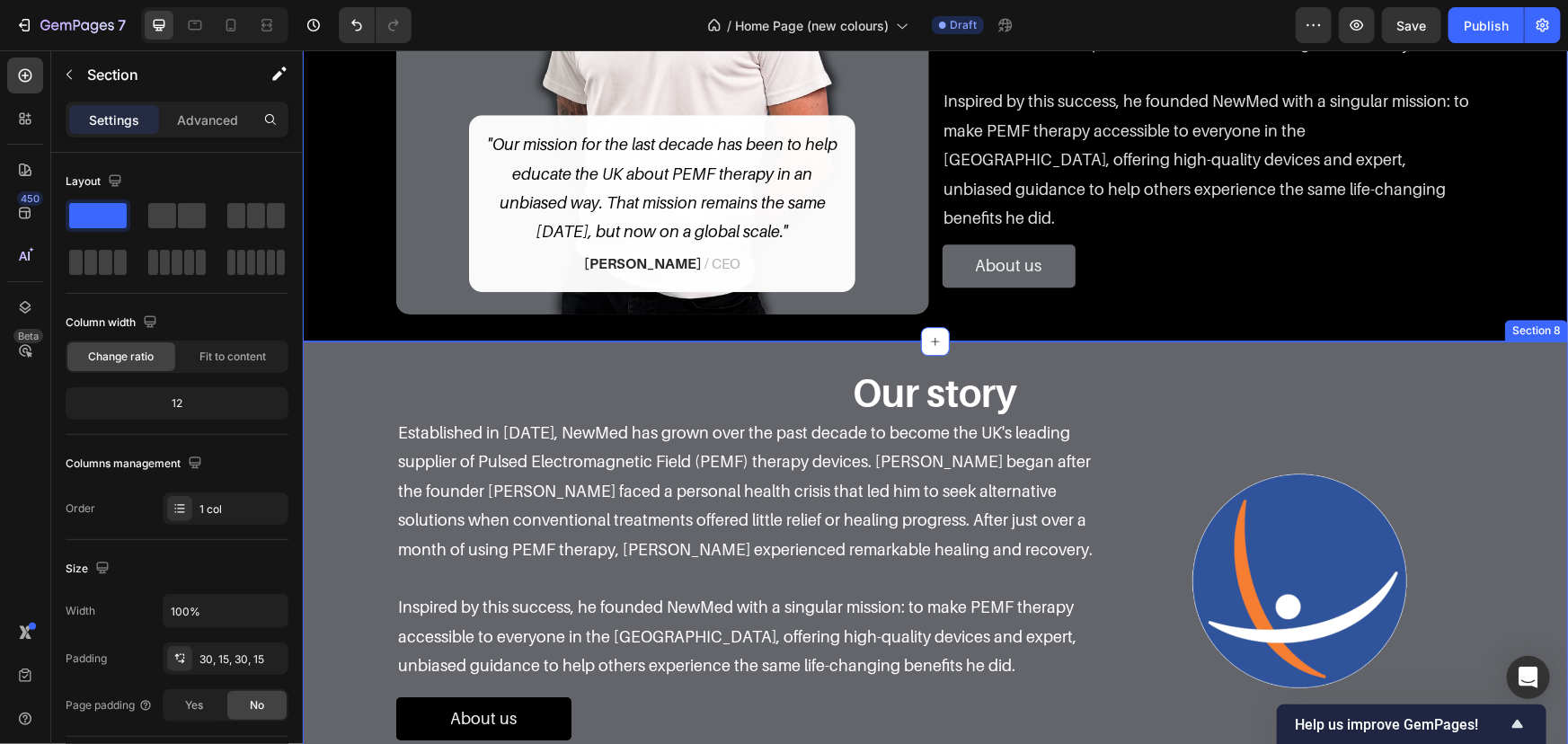
click at [1495, 369] on div "Our story Heading Row Established in [DATE], NewMed has grown over the past dec…" at bounding box center [935, 560] width 1239 height 385
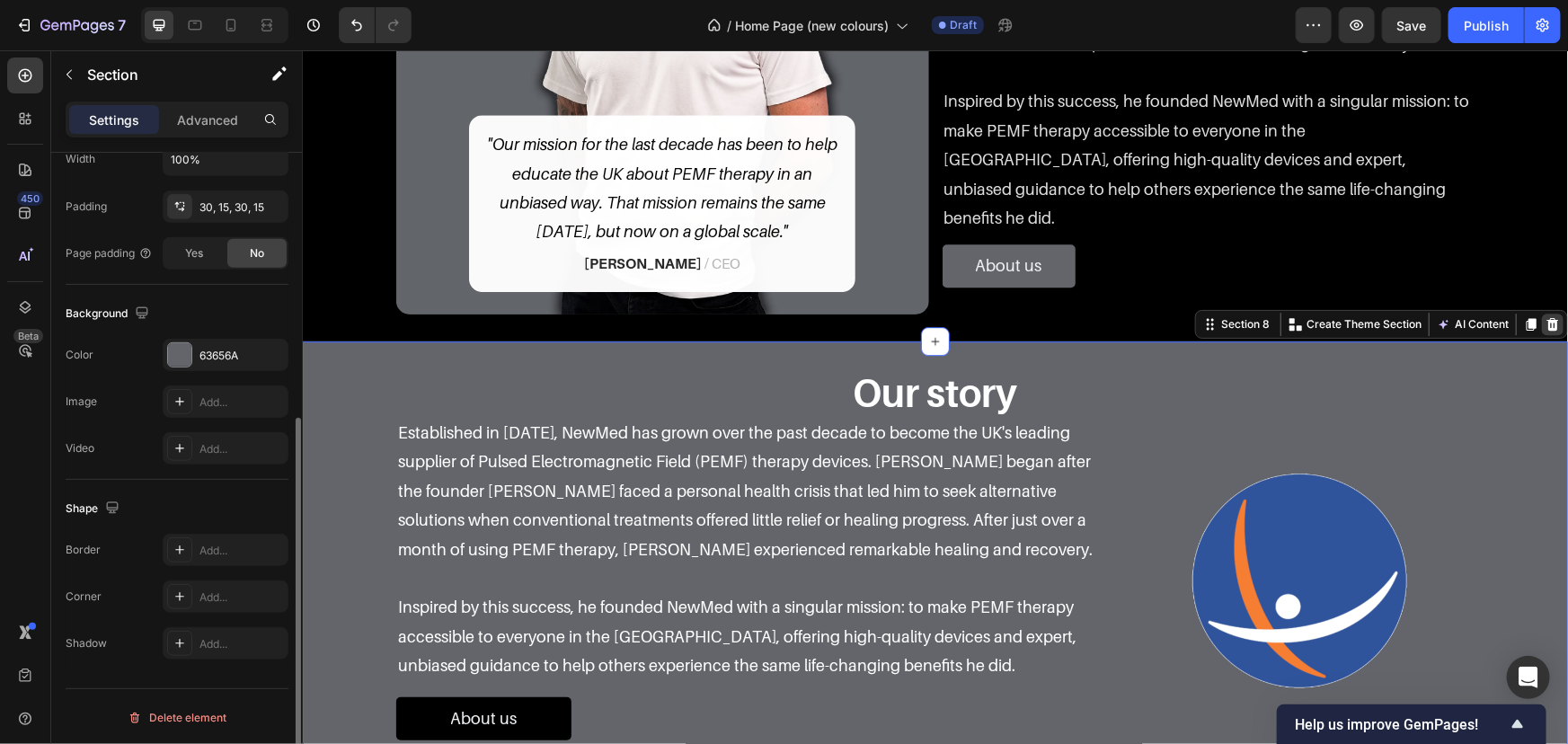
click at [1546, 326] on icon at bounding box center [1552, 323] width 12 height 13
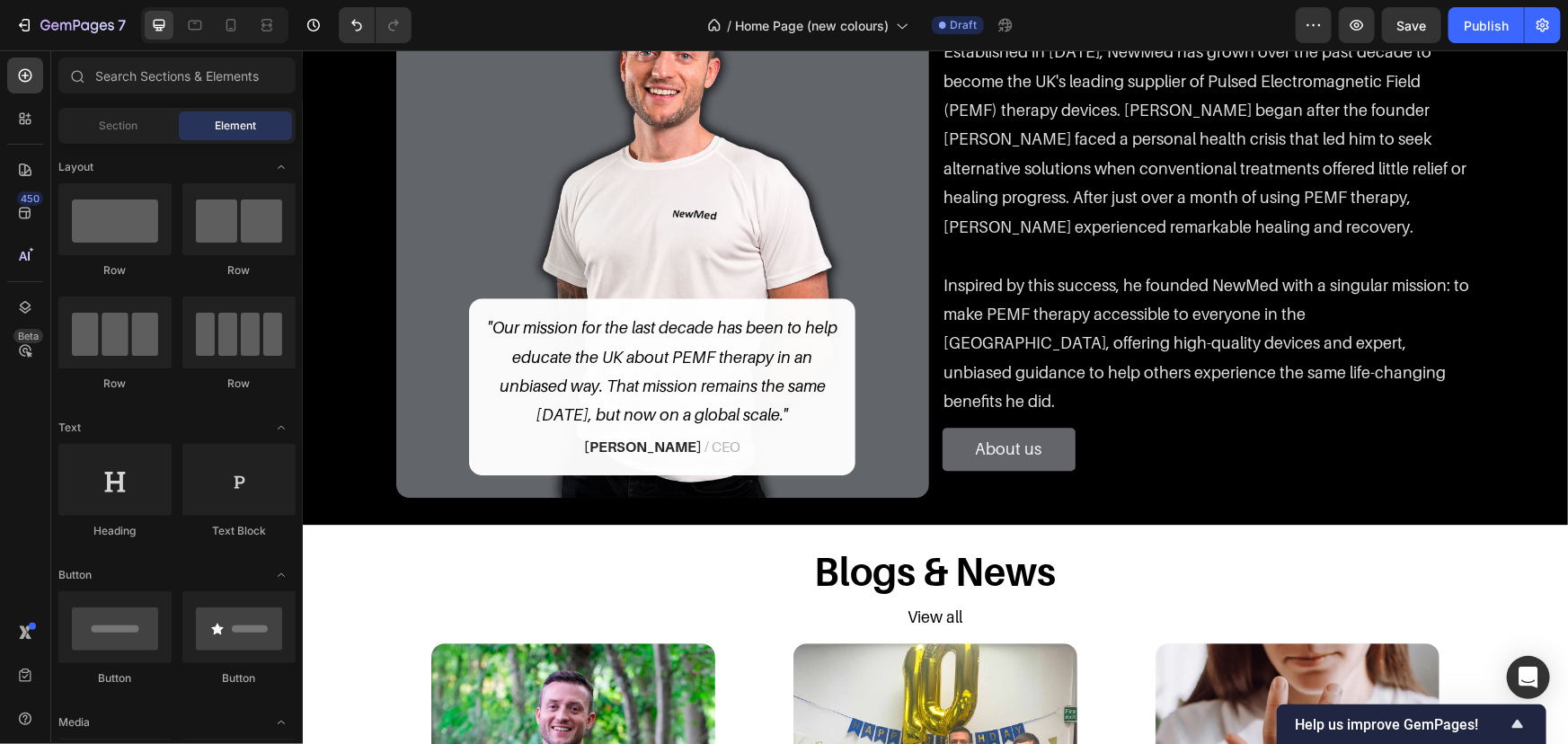
scroll to position [1832, 0]
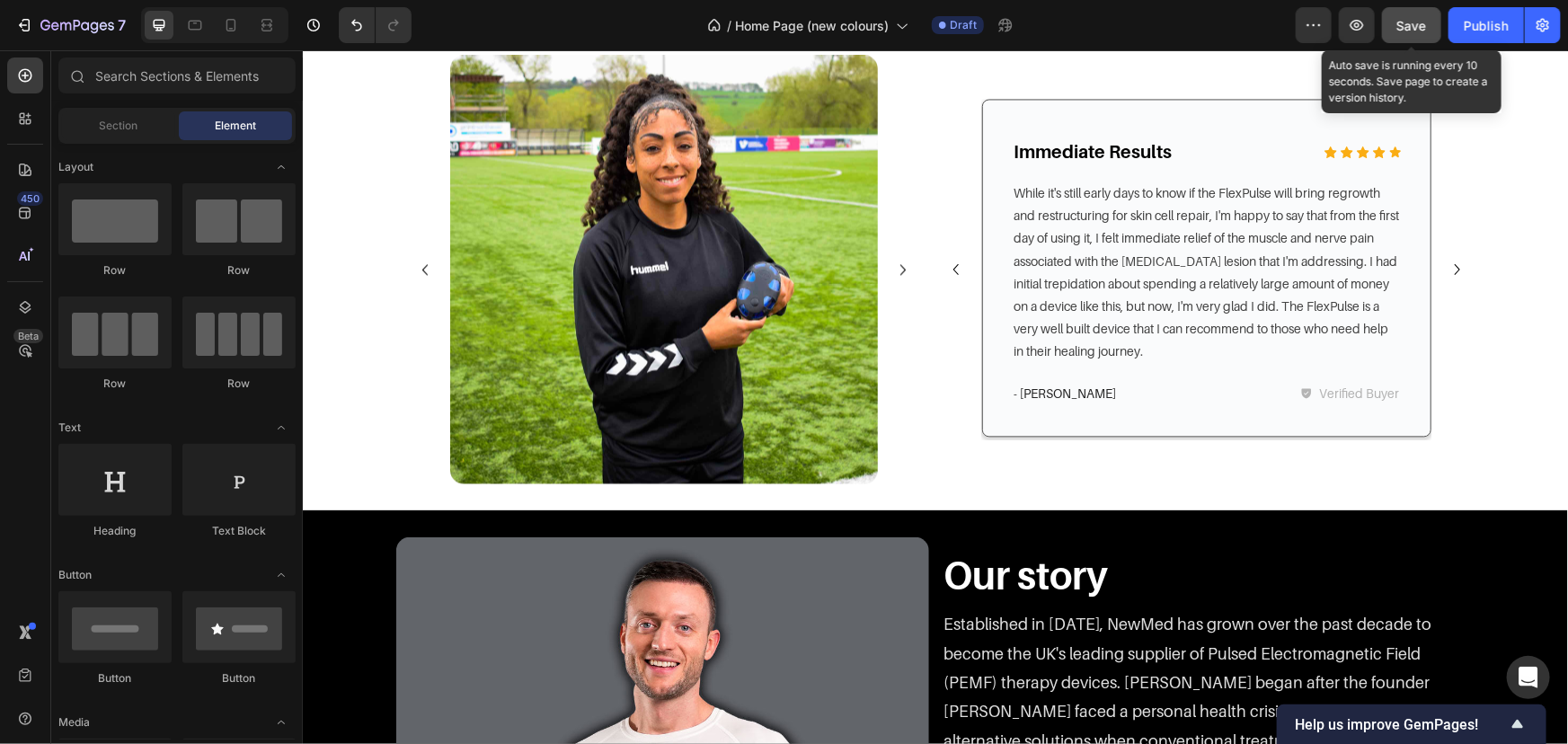
click at [1420, 39] on button "Save" at bounding box center [1412, 25] width 59 height 36
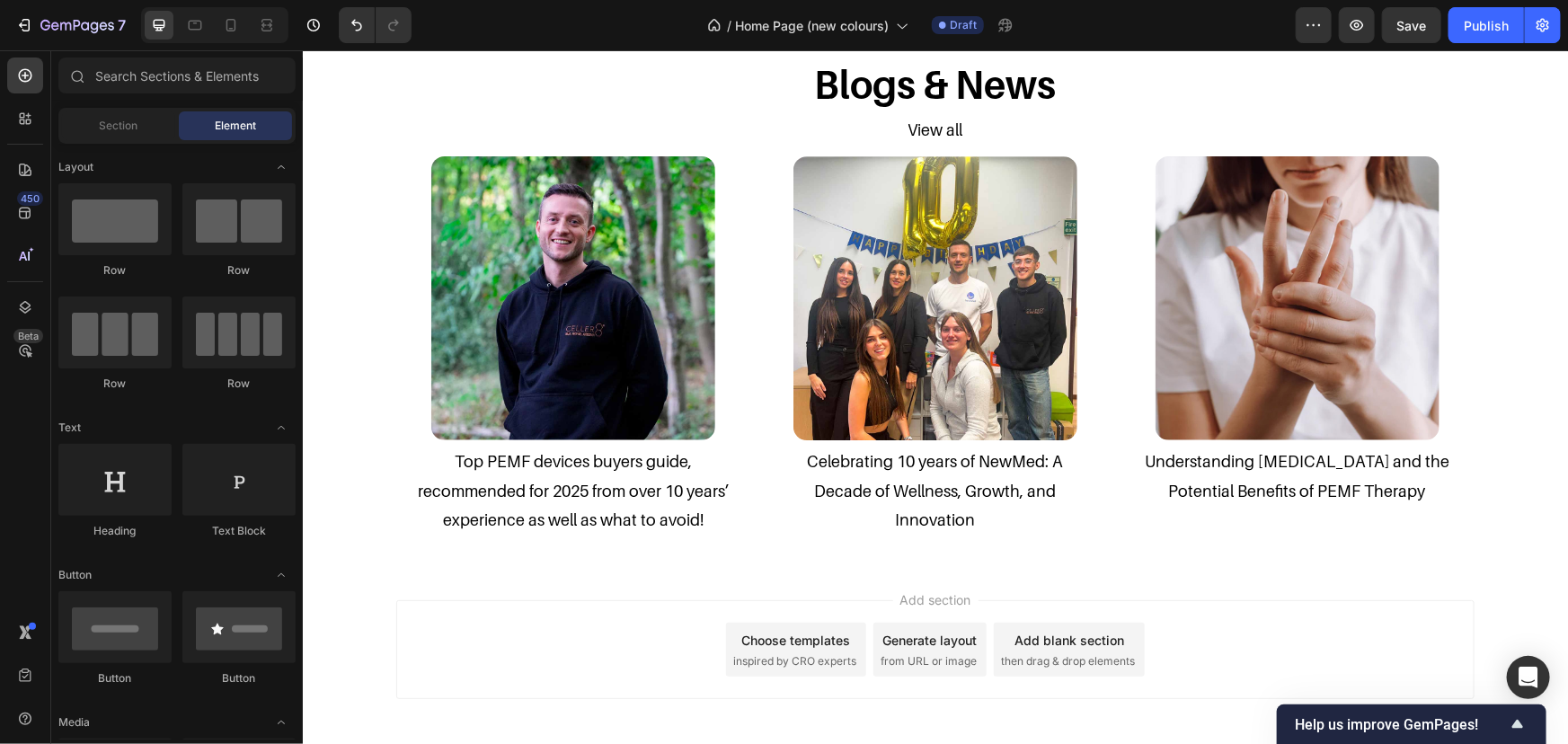
scroll to position [2889, 0]
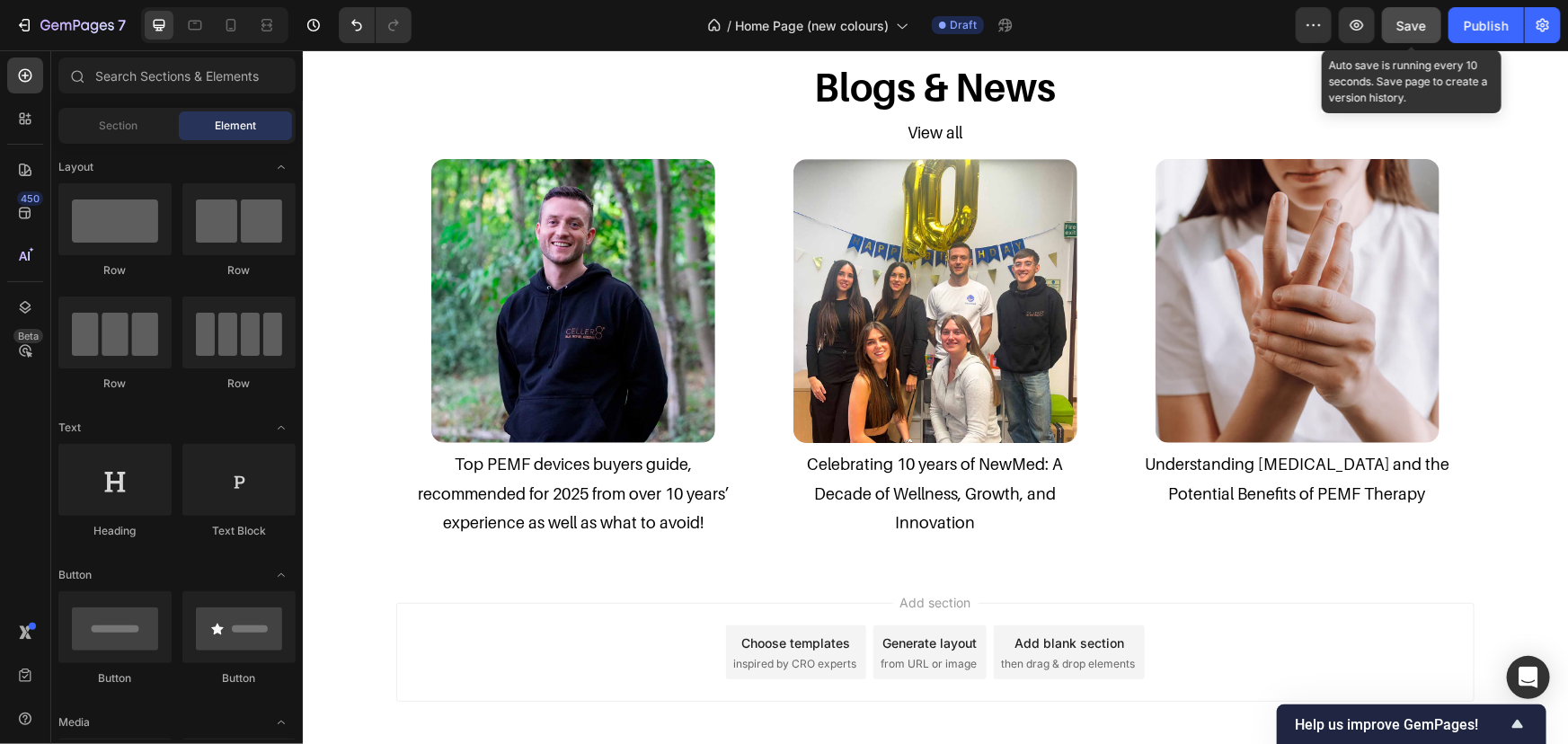
click at [1394, 27] on button "Save" at bounding box center [1412, 25] width 59 height 36
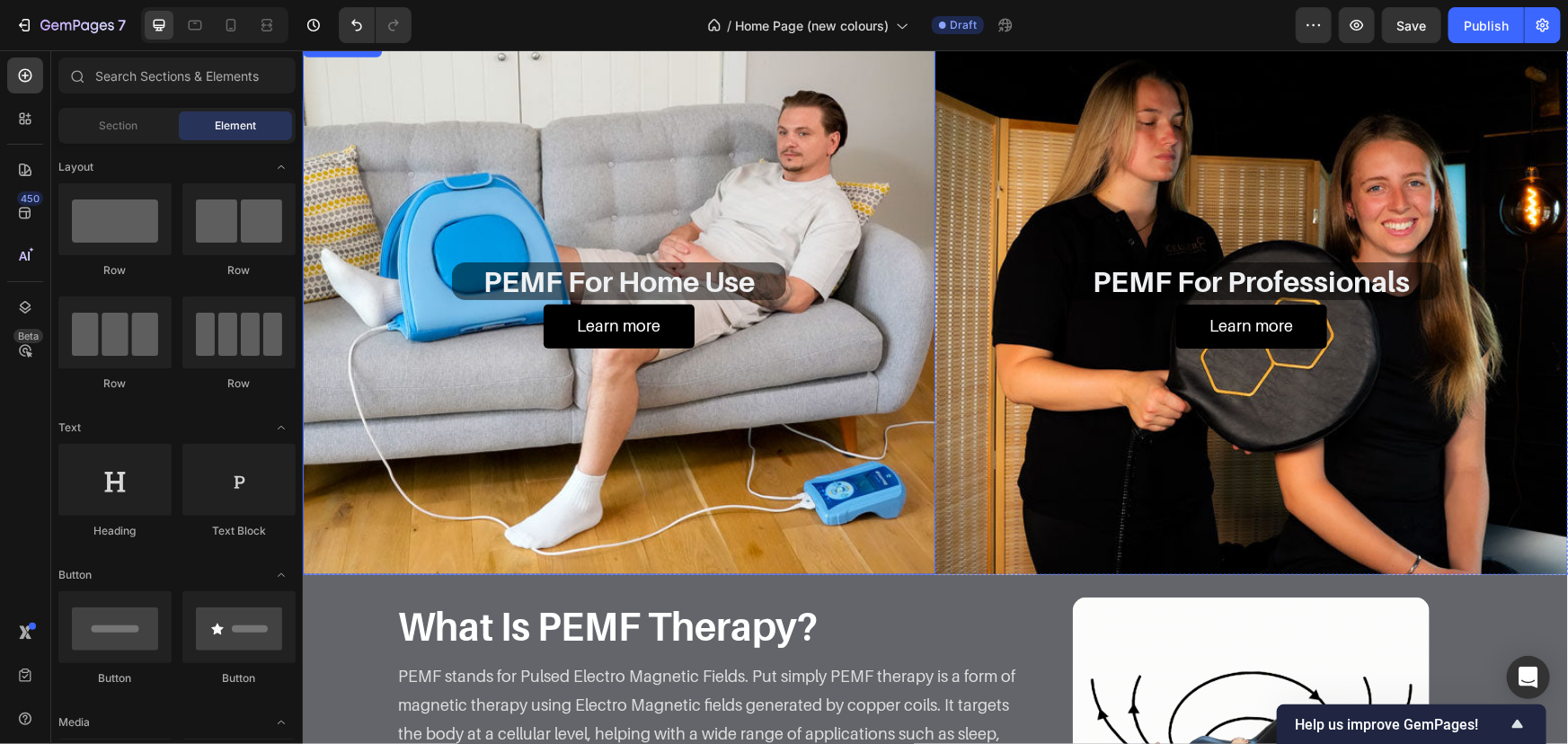
scroll to position [1088, 0]
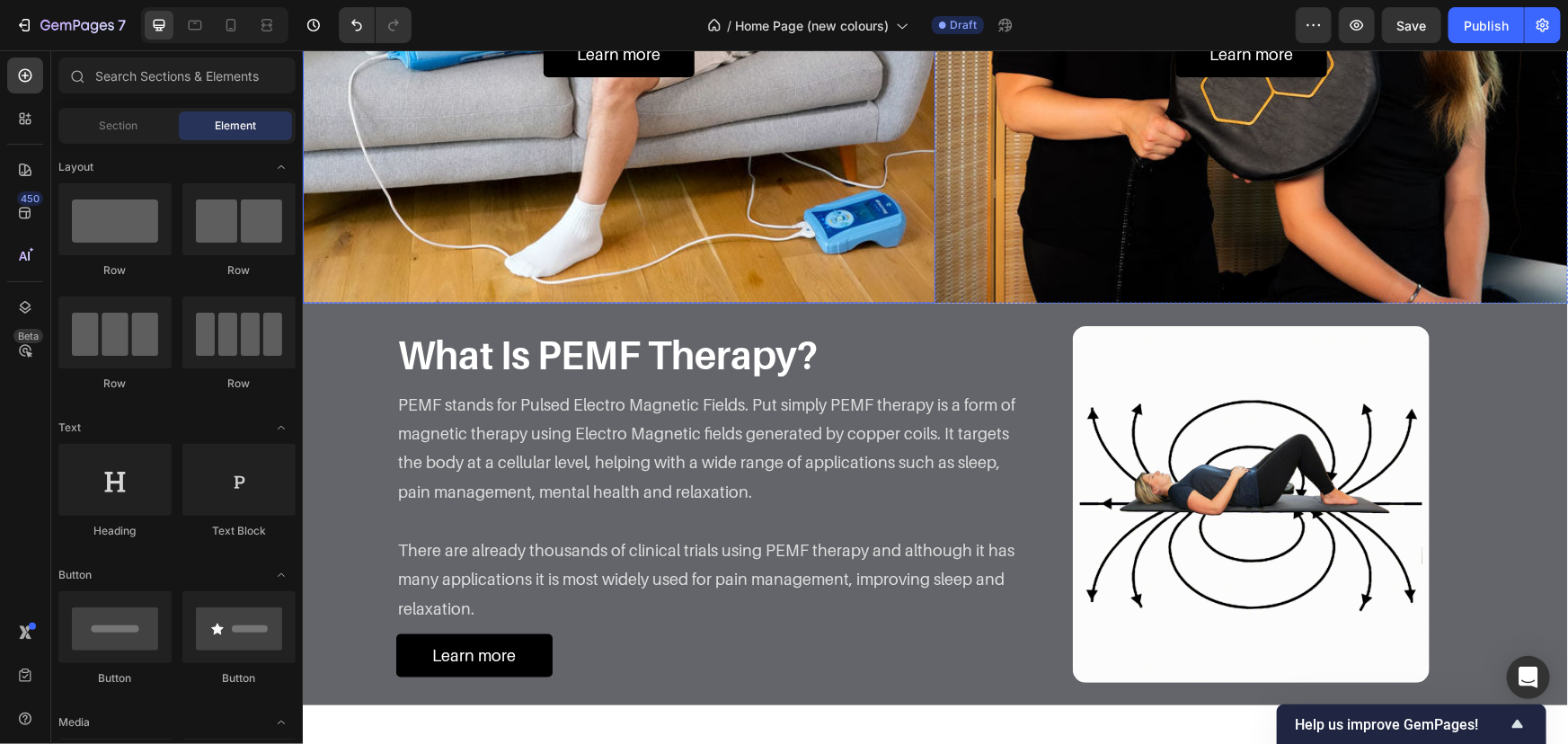
click at [569, 545] on p "There are already thousands of clinical trials using PEMF therapy and although …" at bounding box center [707, 578] width 621 height 87
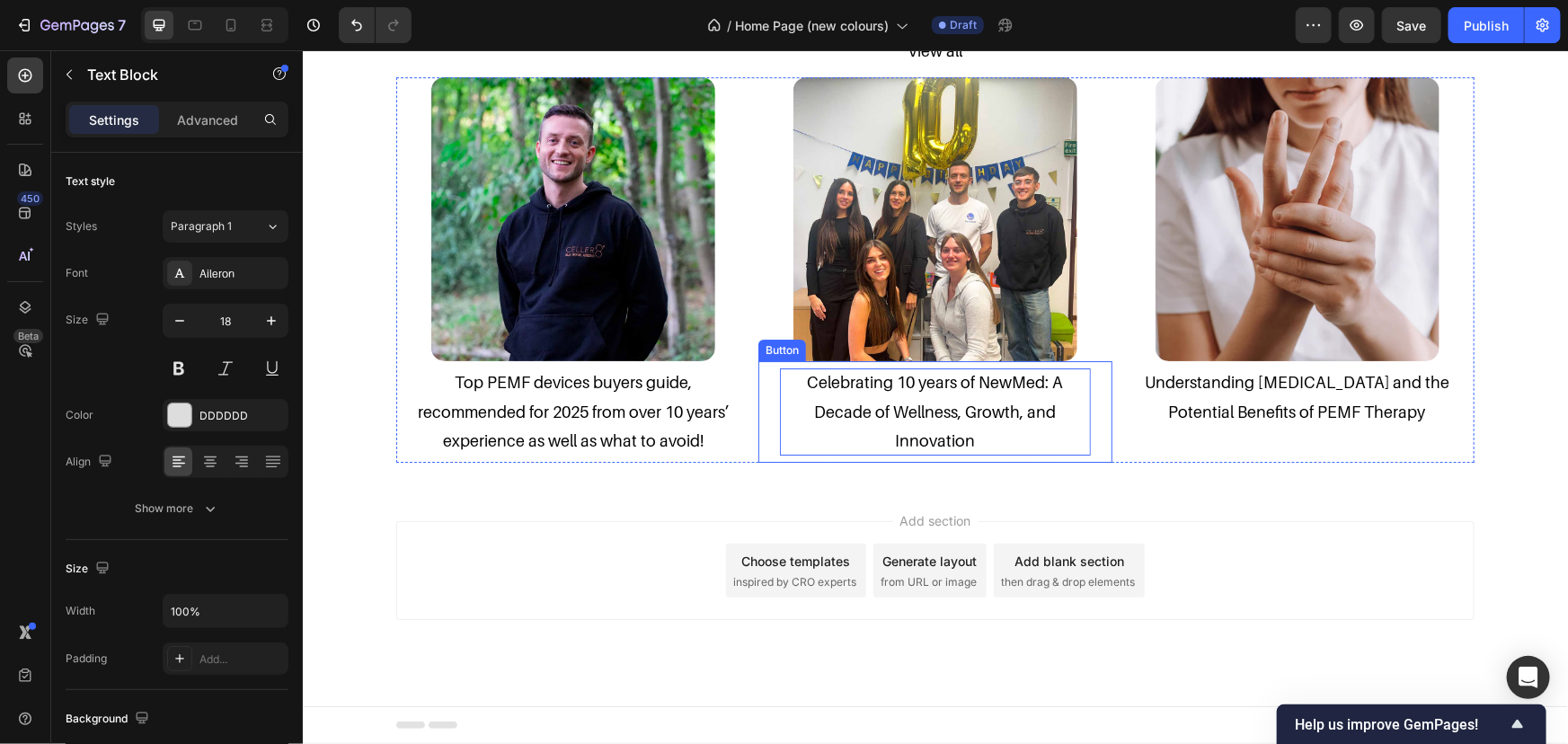
scroll to position [2725, 0]
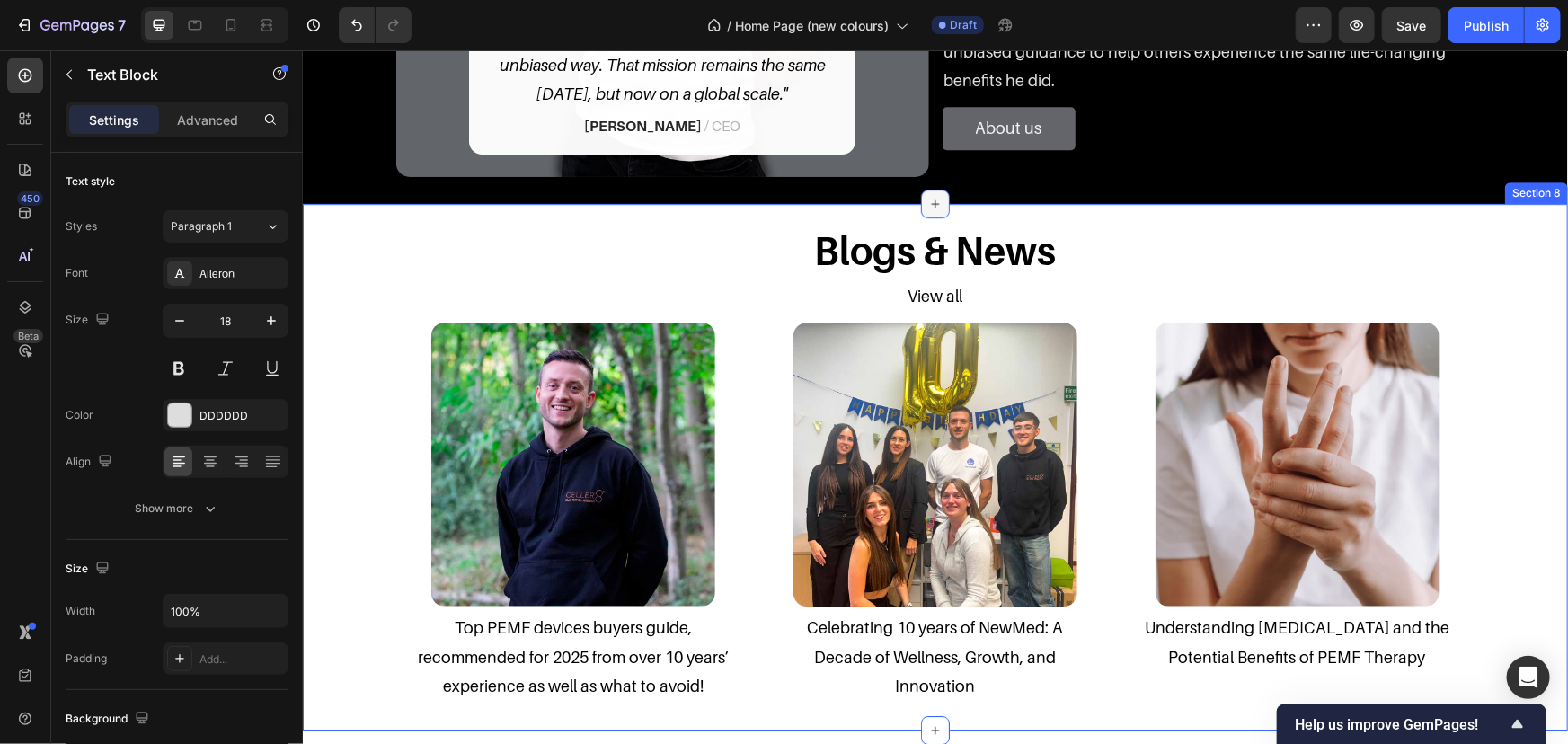
click at [931, 200] on icon at bounding box center [935, 203] width 15 height 15
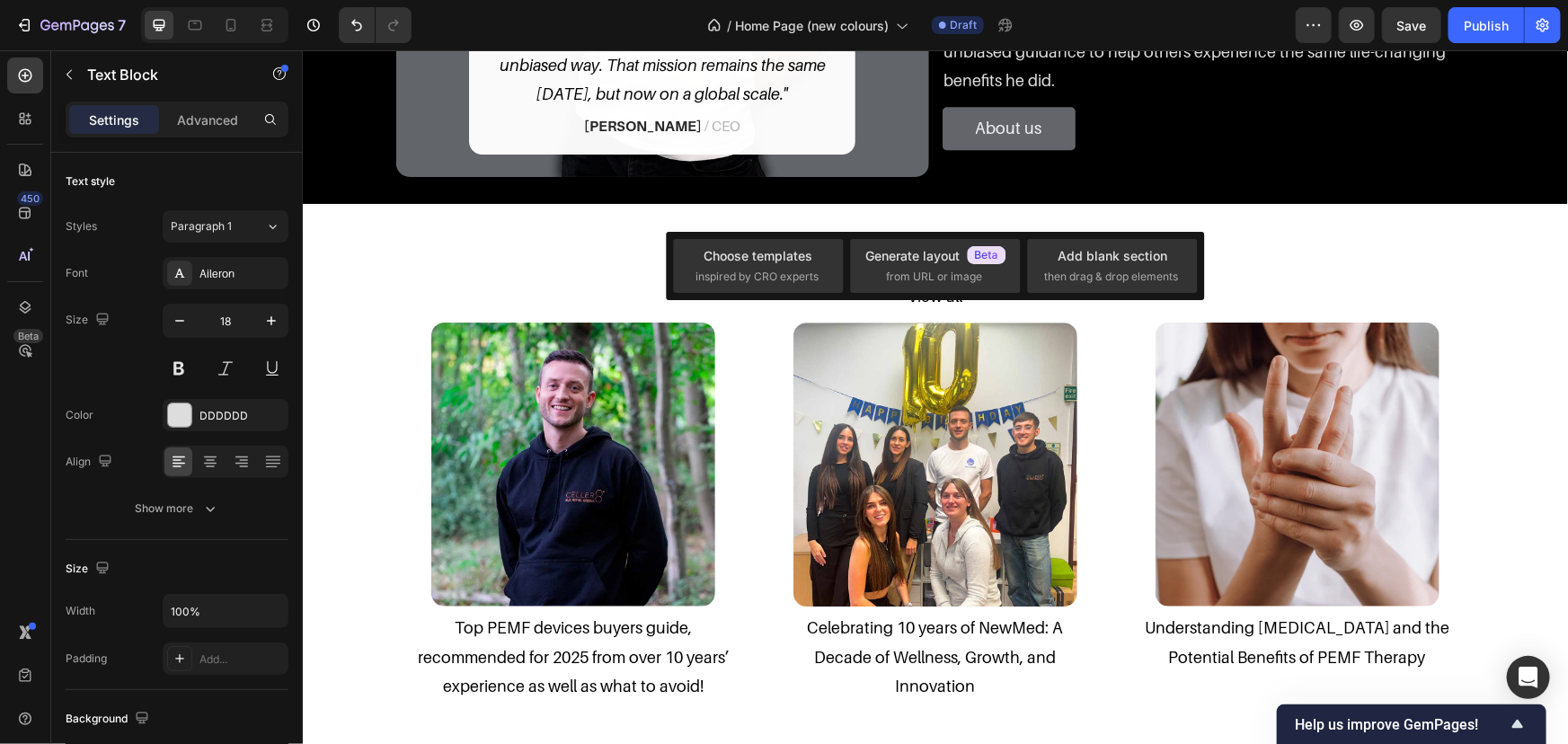
click at [844, 243] on div "Choose templates inspired by CRO experts Generate layout from URL or image Add …" at bounding box center [936, 266] width 538 height 69
click at [803, 246] on div "Choose templates" at bounding box center [759, 255] width 109 height 19
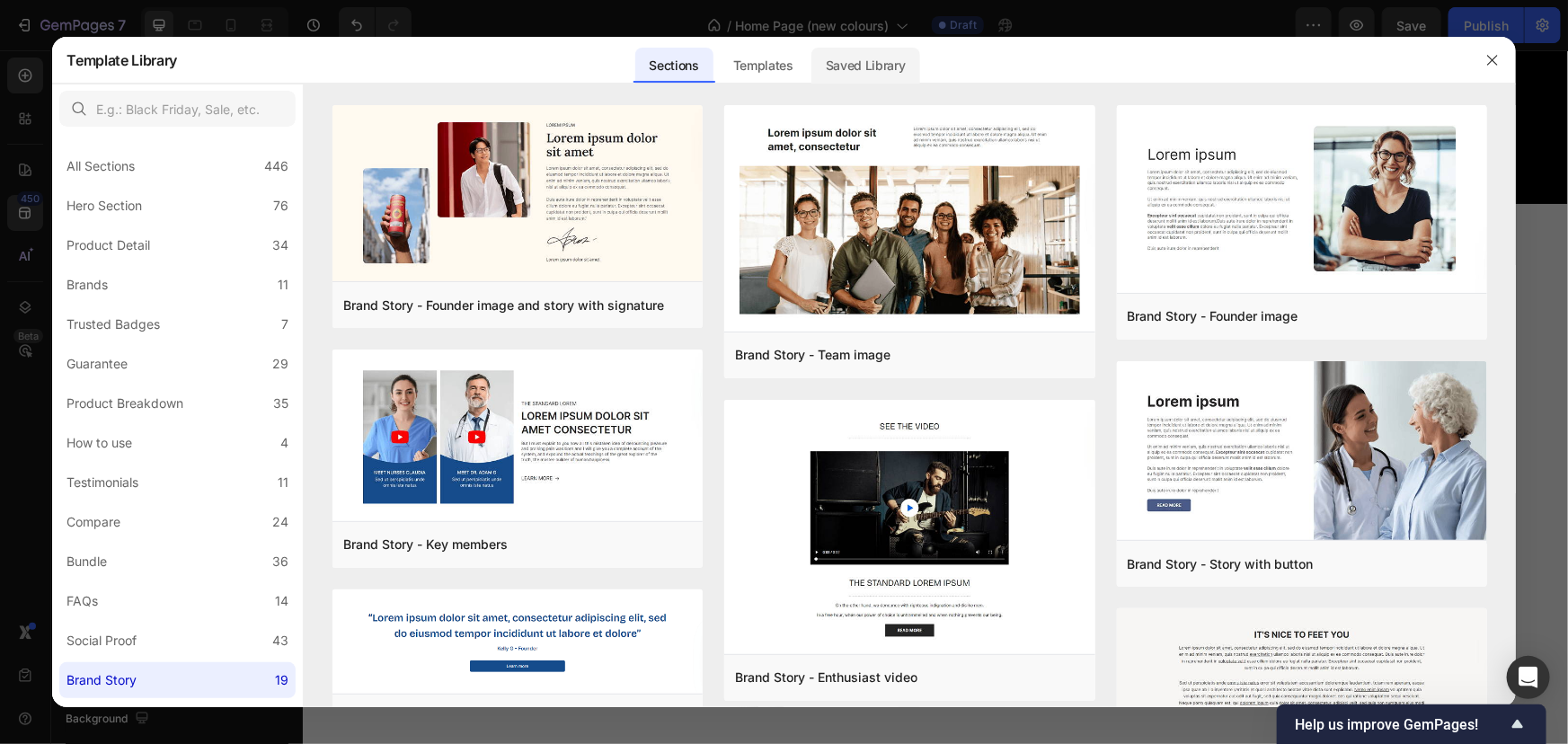
click at [895, 70] on div "Saved Library" at bounding box center [866, 66] width 109 height 36
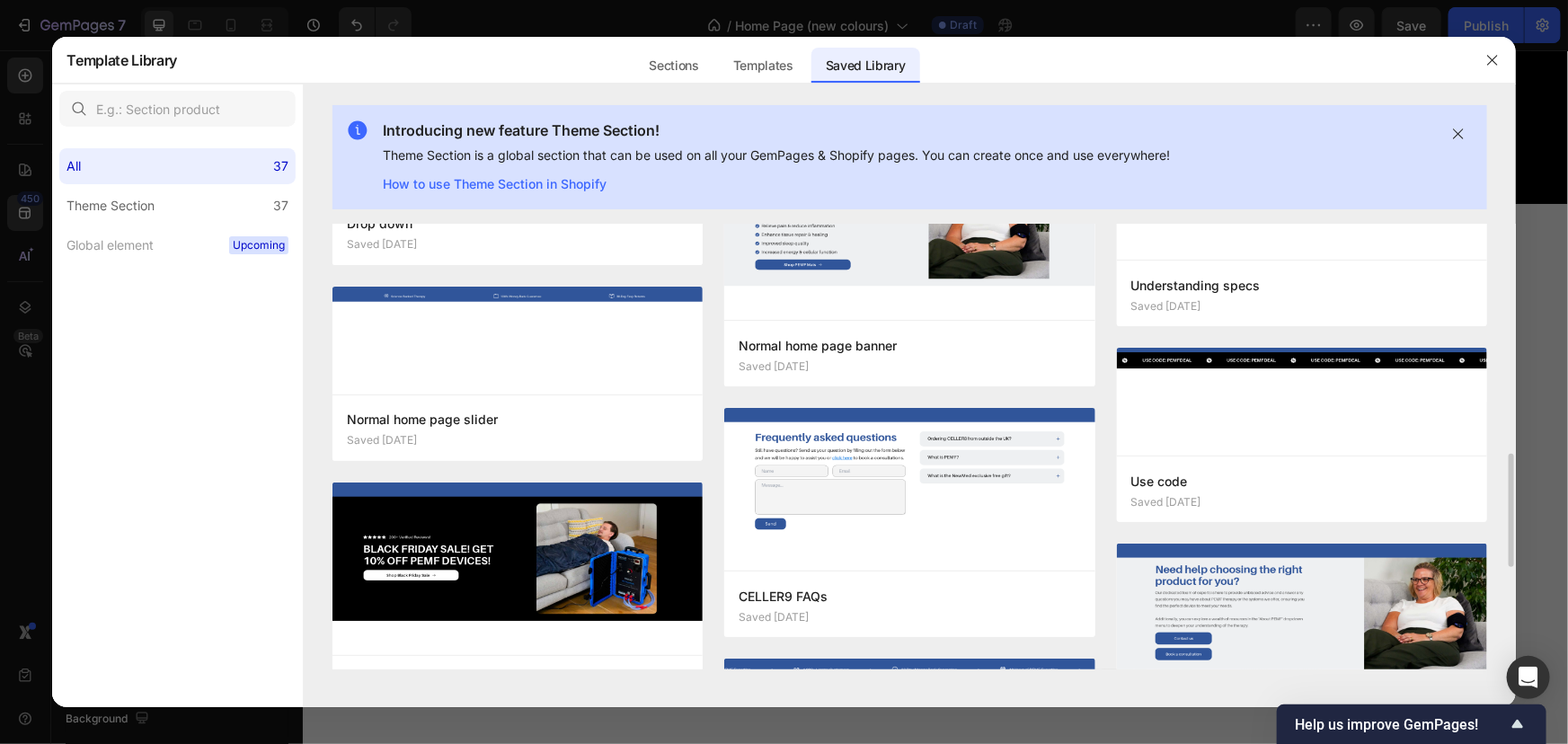
scroll to position [979, 0]
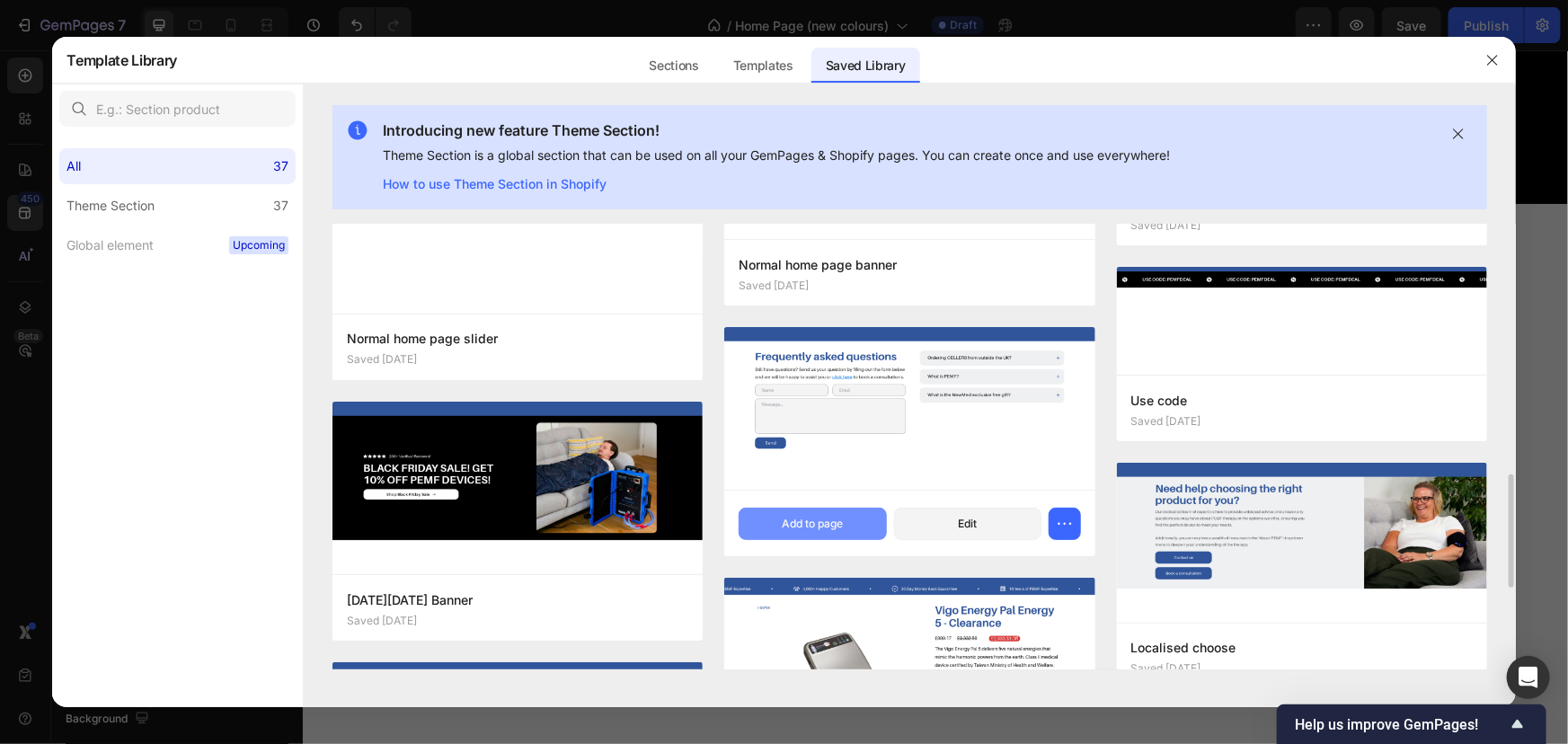
click at [796, 509] on button "Add to page" at bounding box center [812, 523] width 147 height 32
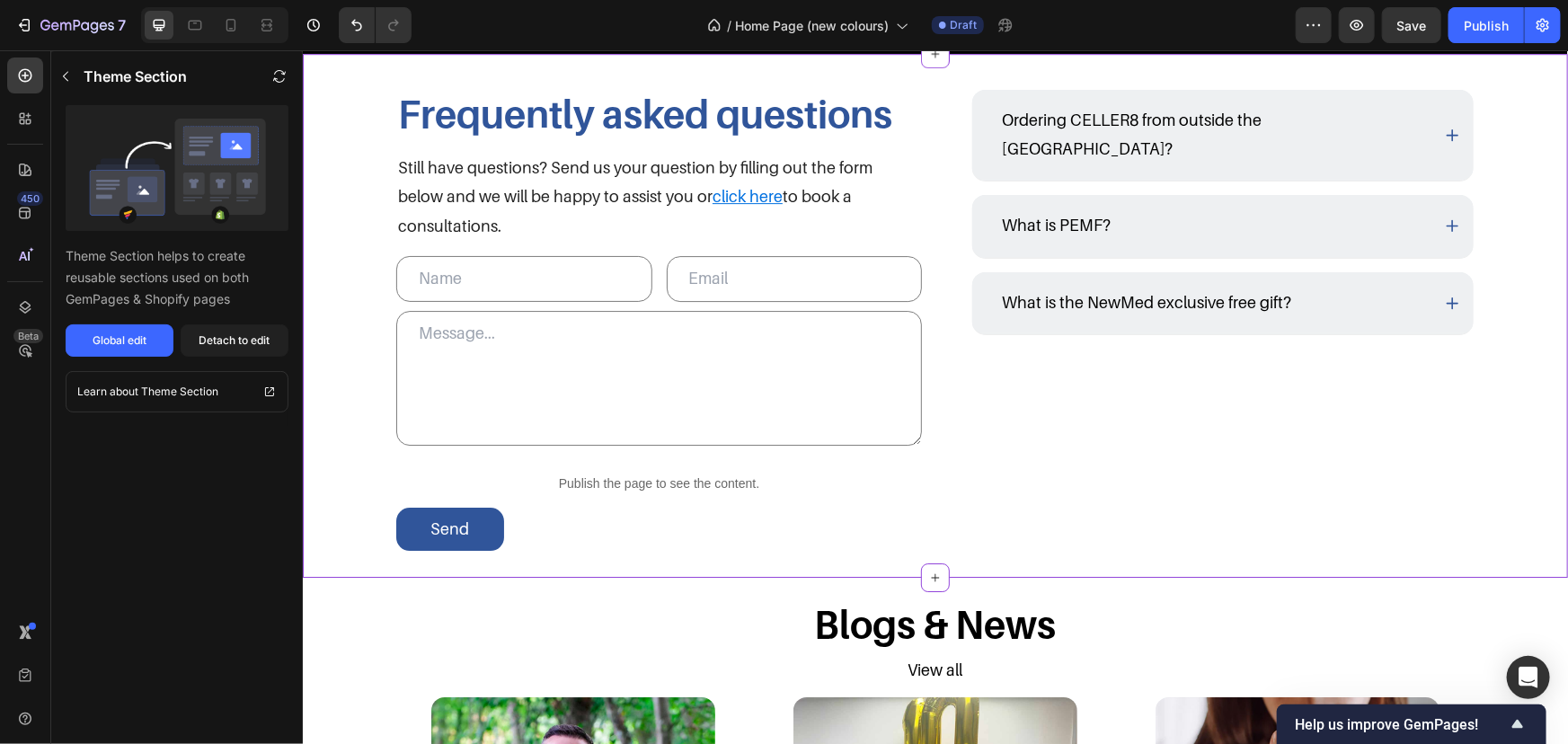
scroll to position [2878, 0]
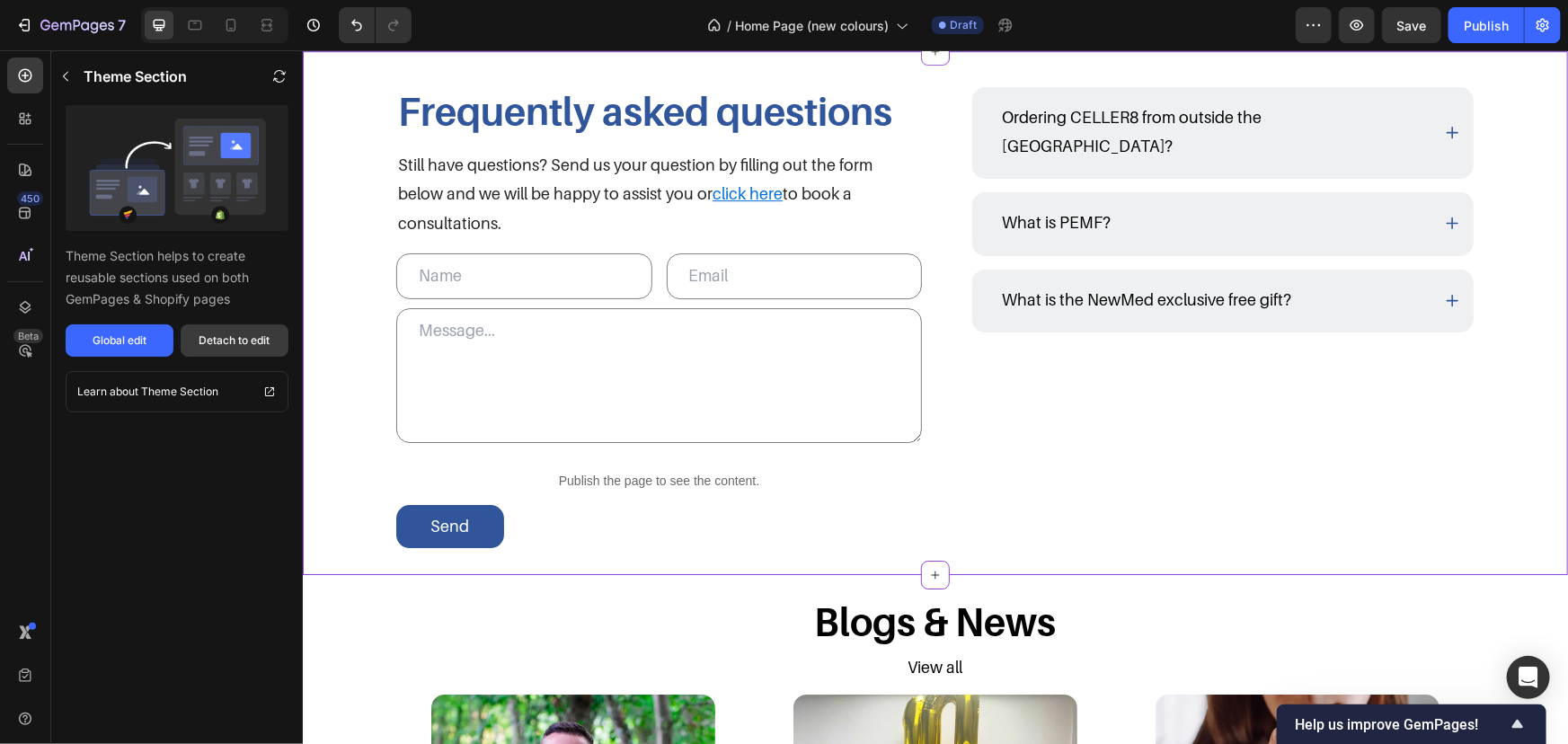
click at [242, 324] on button "Detach to edit" at bounding box center [234, 340] width 108 height 32
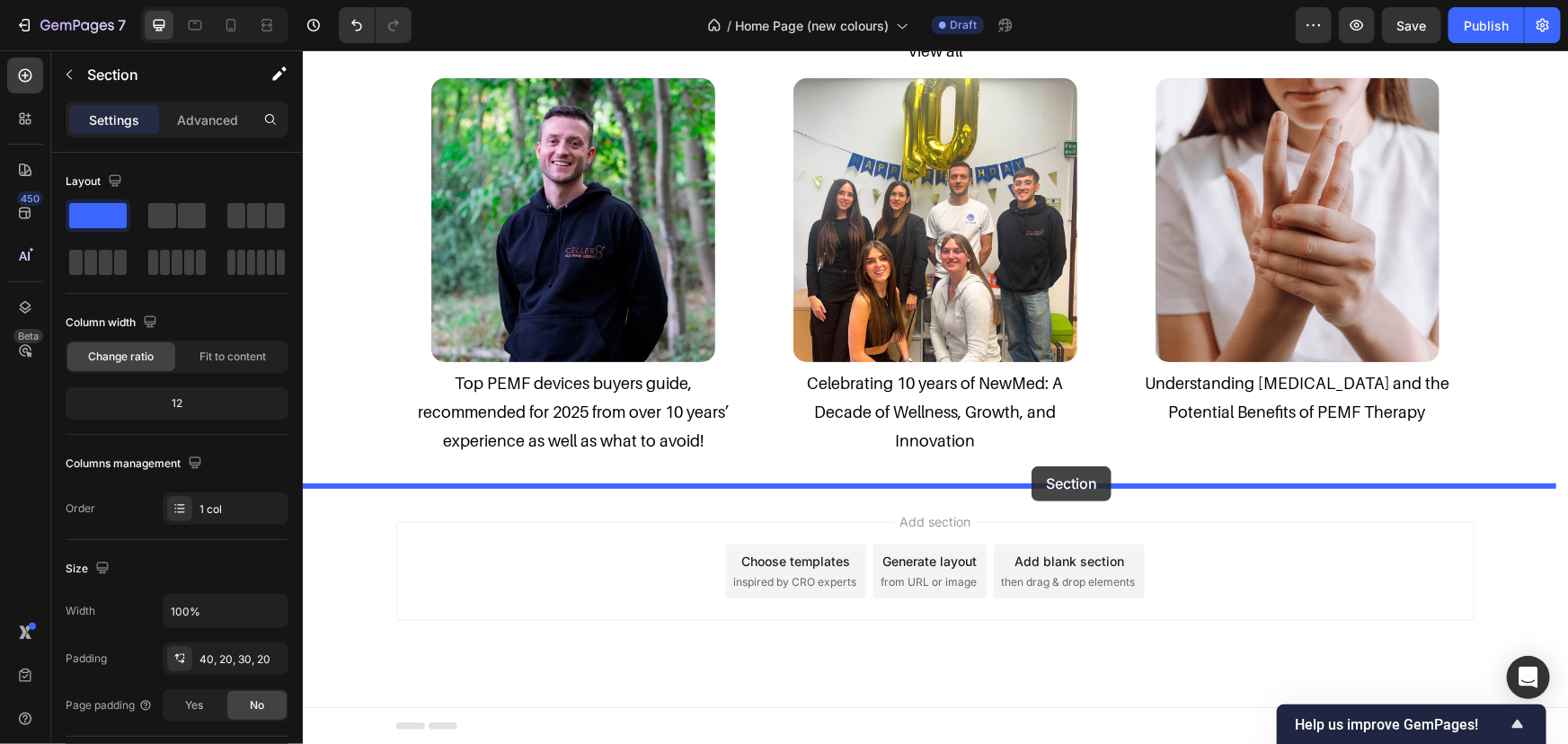
drag, startPoint x: 1524, startPoint y: 67, endPoint x: 1031, endPoint y: 466, distance: 634.2
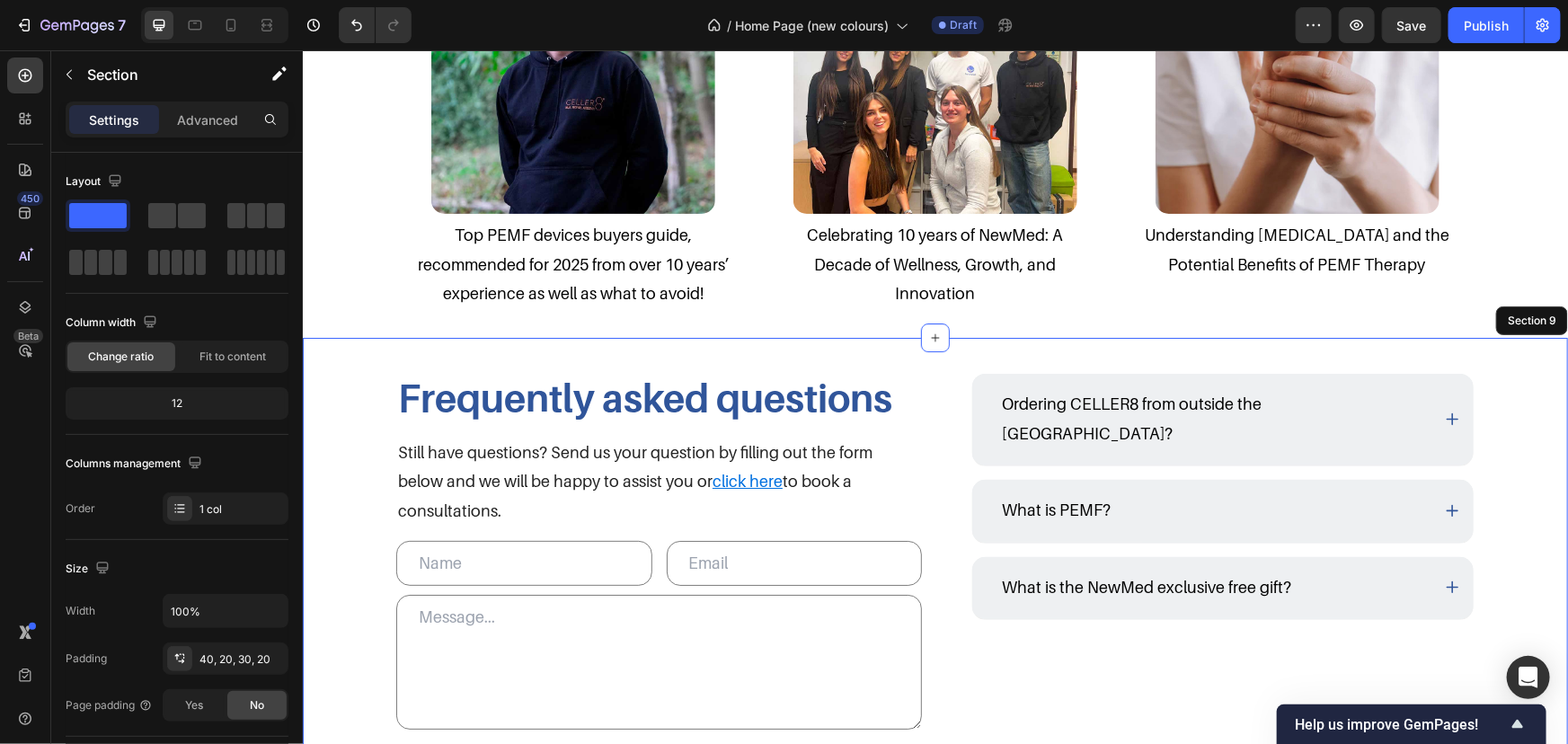
scroll to position [3133, 0]
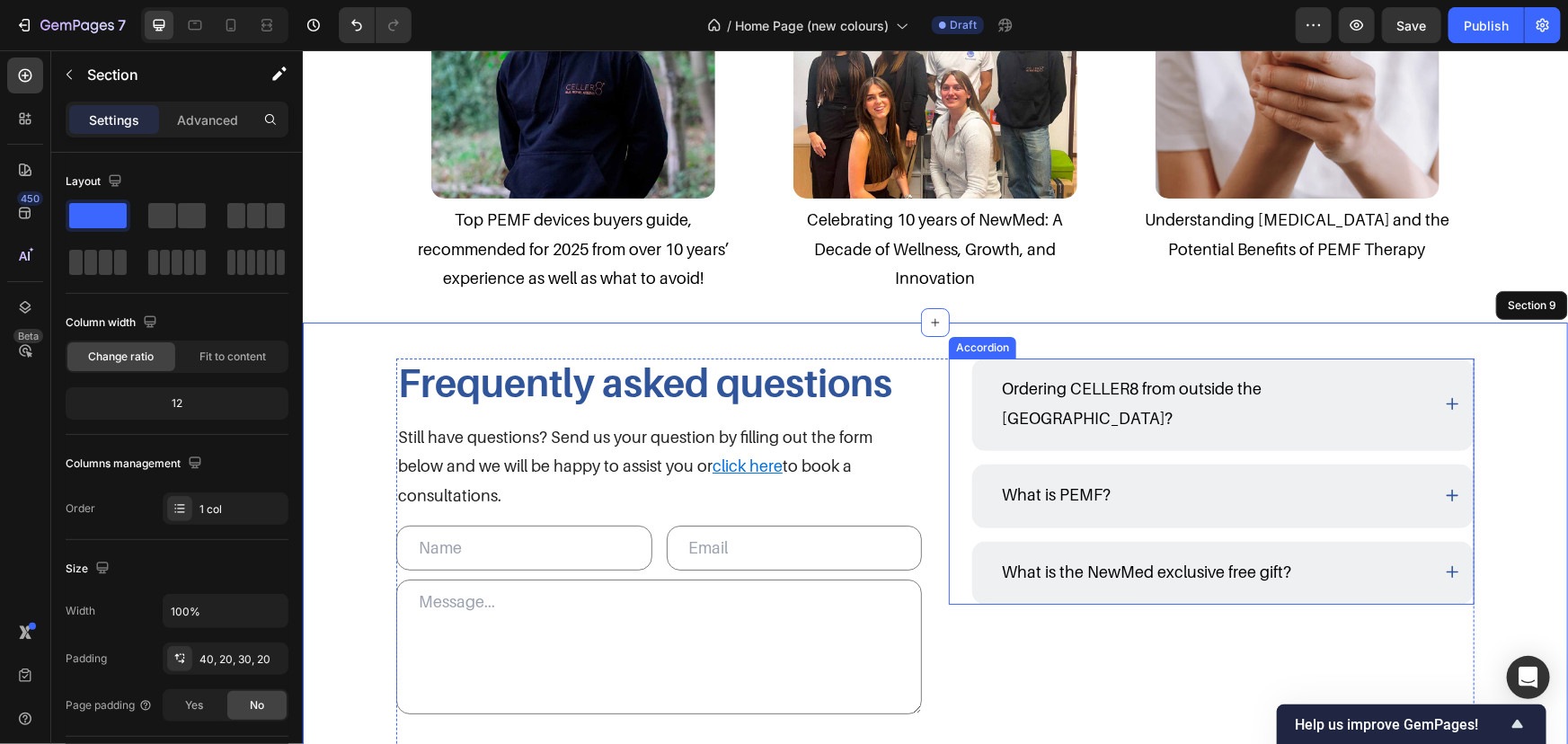
click at [990, 425] on div "Ordering CELLER8 from outside the [GEOGRAPHIC_DATA]? What is PEMF? What is the …" at bounding box center [1222, 480] width 503 height 246
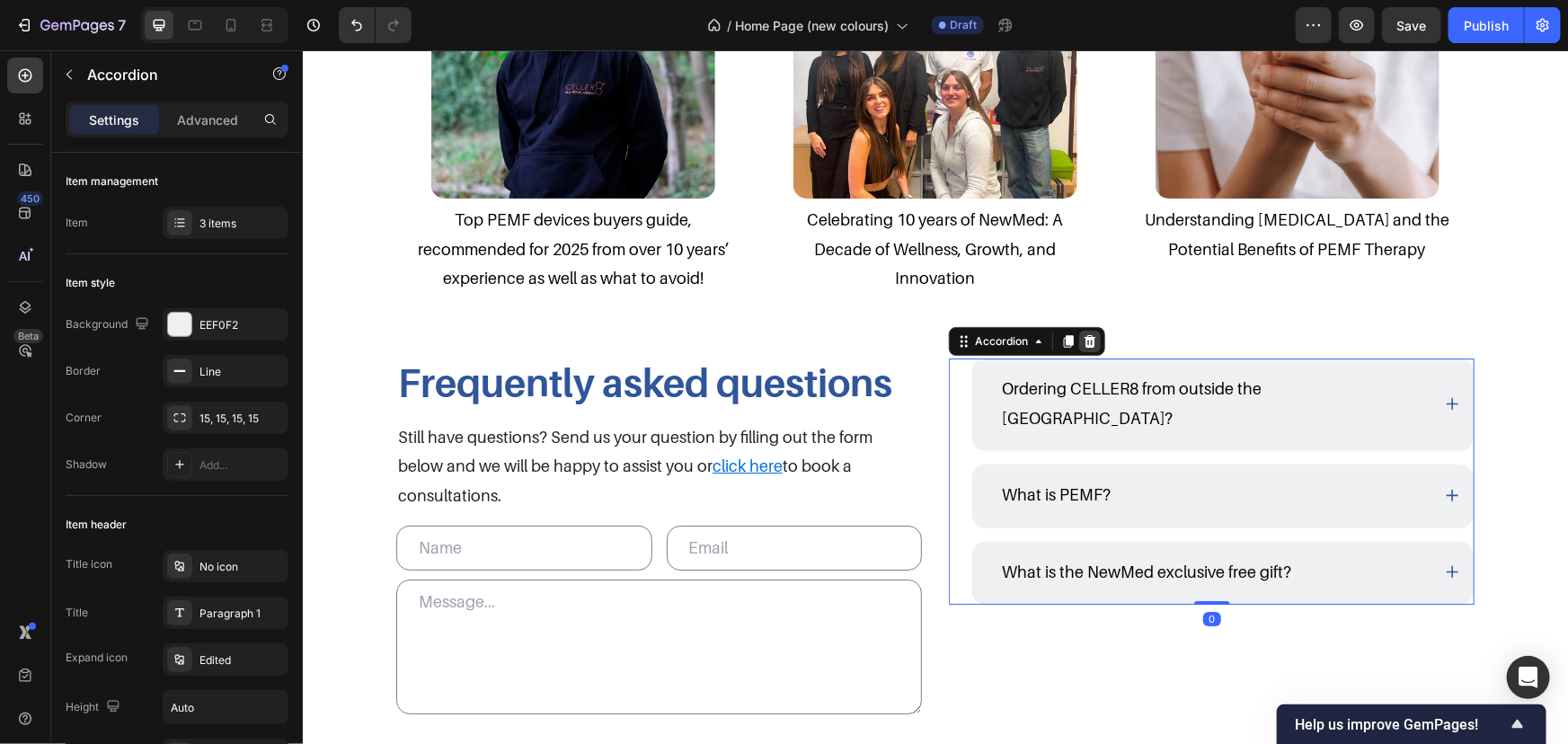
click at [1092, 348] on div at bounding box center [1089, 340] width 22 height 22
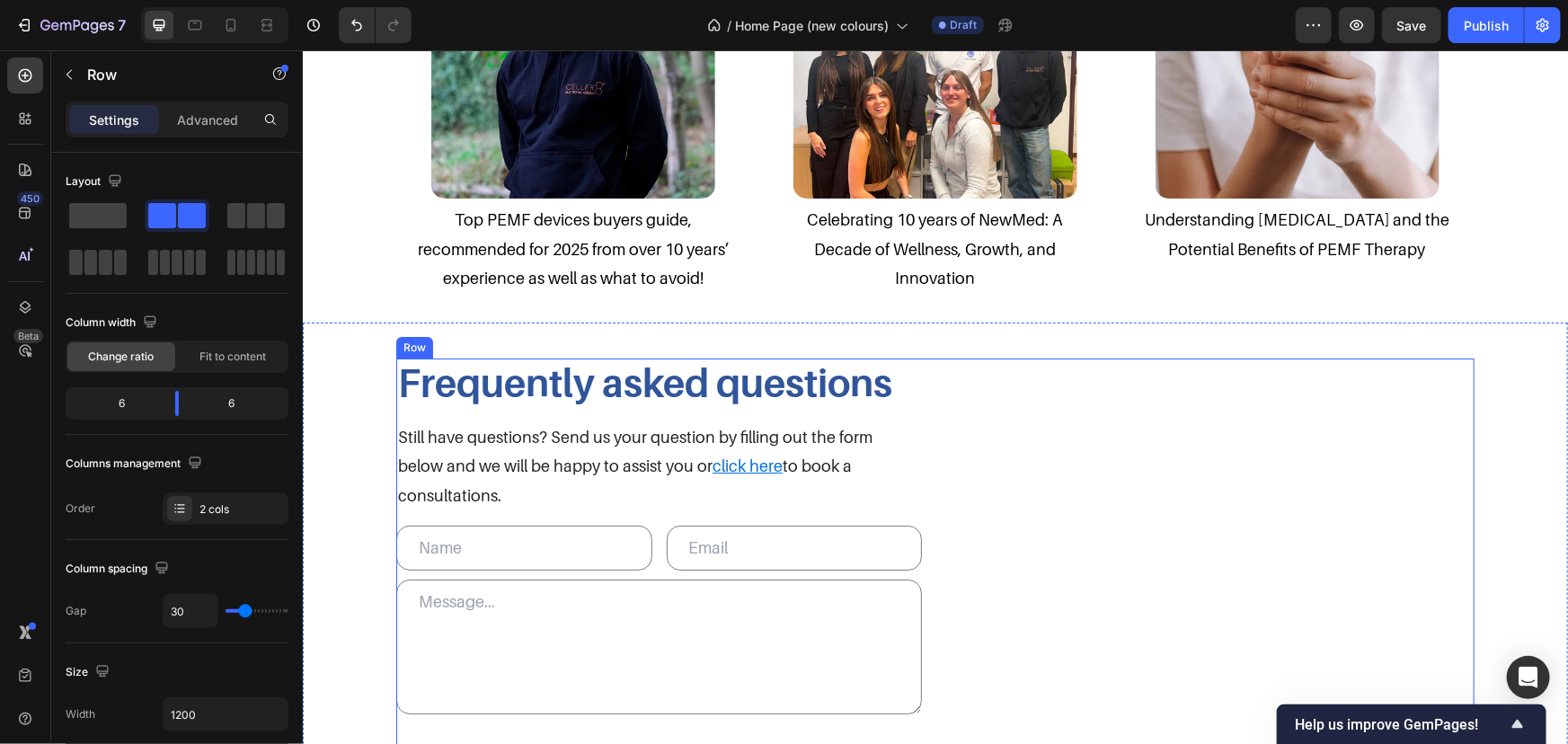
click at [968, 432] on div "Frequently asked questions Heading" at bounding box center [1211, 588] width 526 height 461
click at [107, 233] on div at bounding box center [177, 238] width 223 height 79
click at [109, 225] on span at bounding box center [98, 216] width 58 height 25
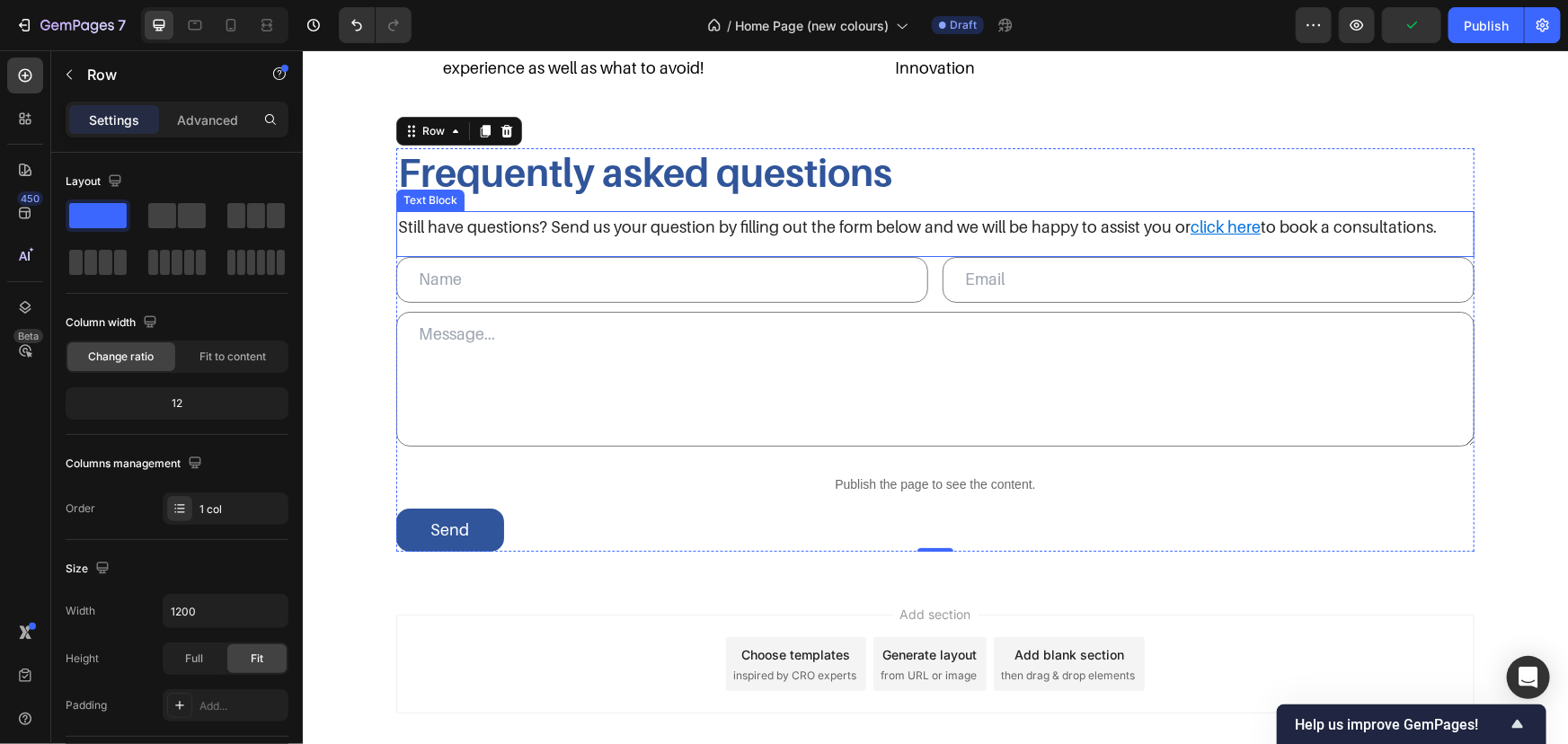
scroll to position [3378, 0]
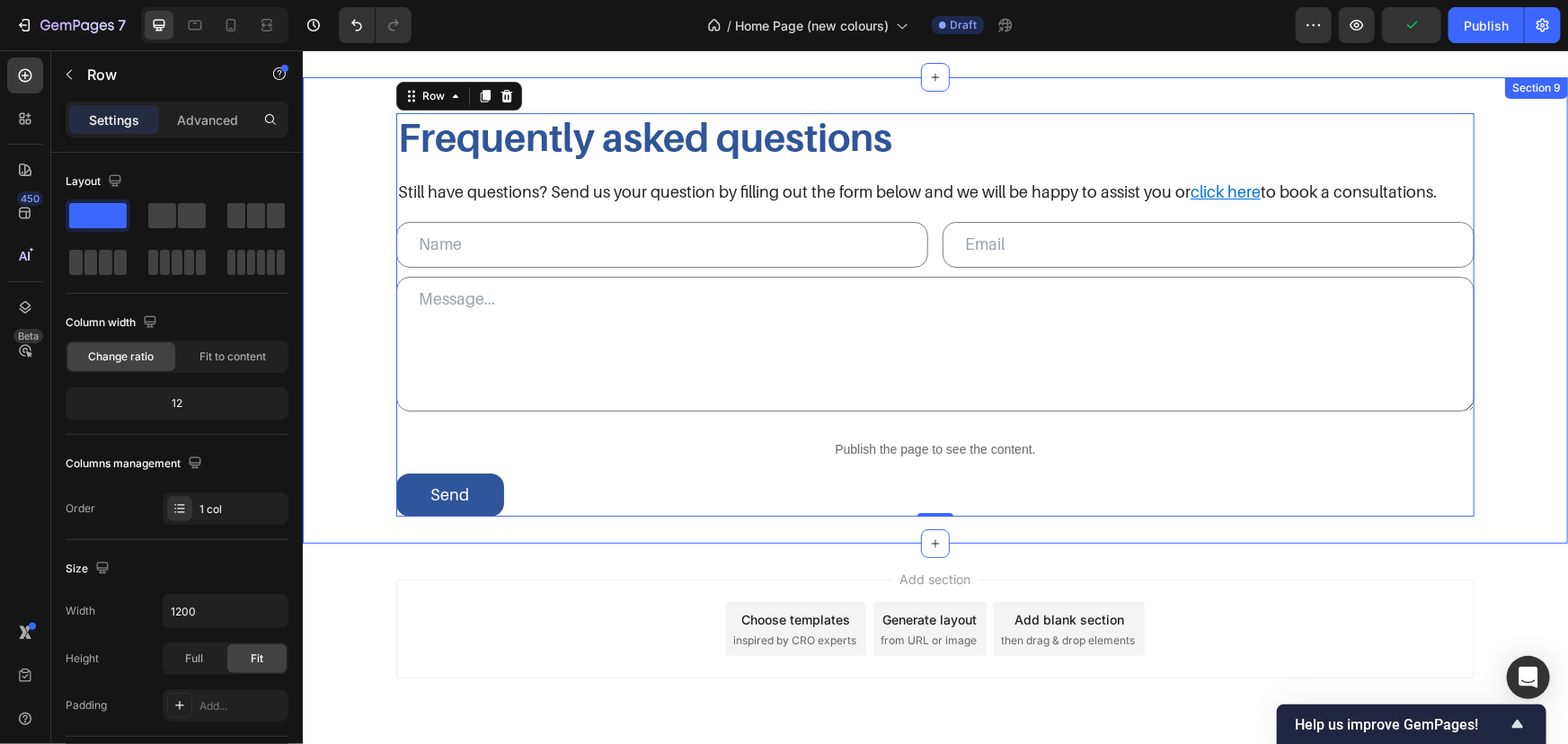
click at [362, 326] on div "Frequently asked questions Heading Still have questions? Send us your question …" at bounding box center [935, 315] width 1230 height 404
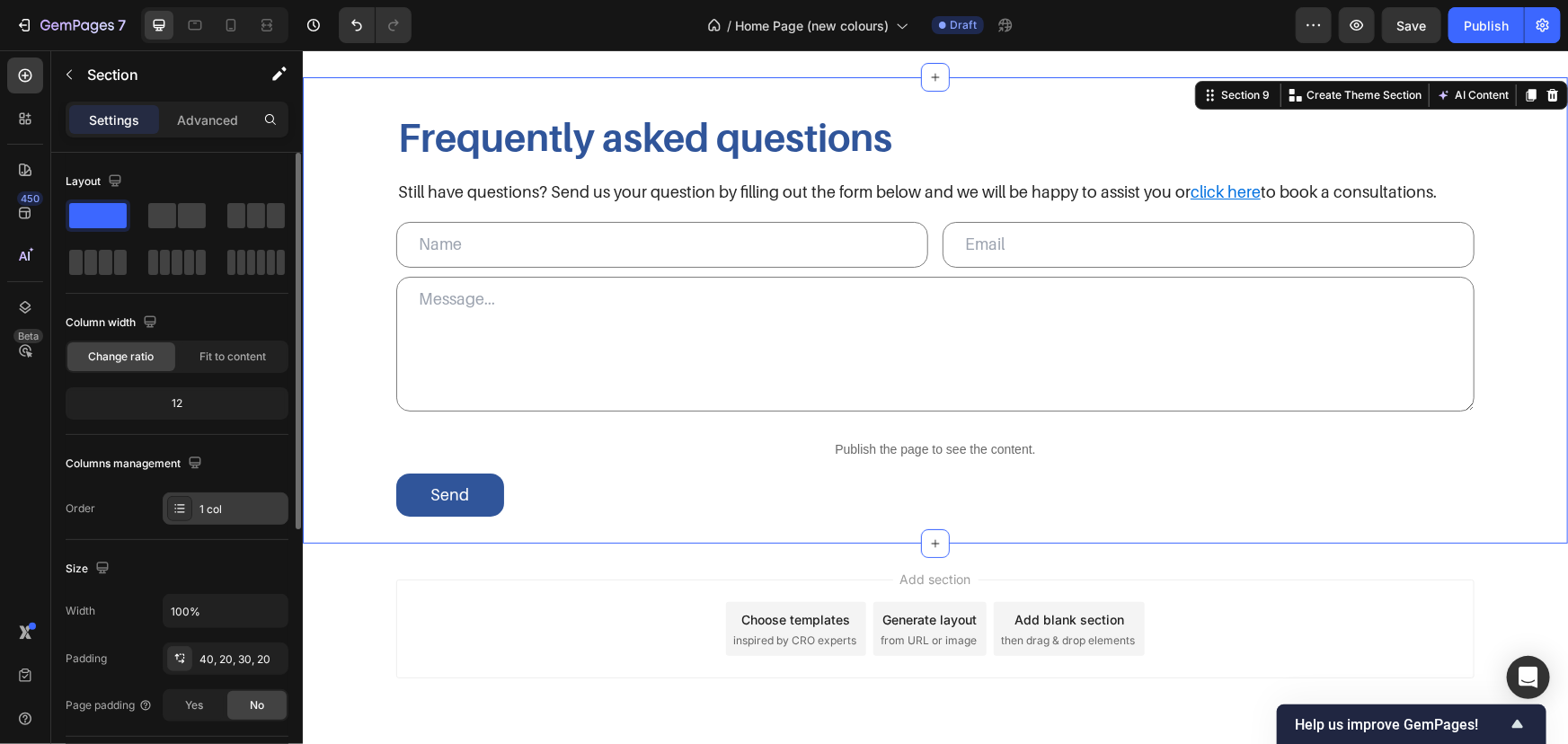
scroll to position [244, 0]
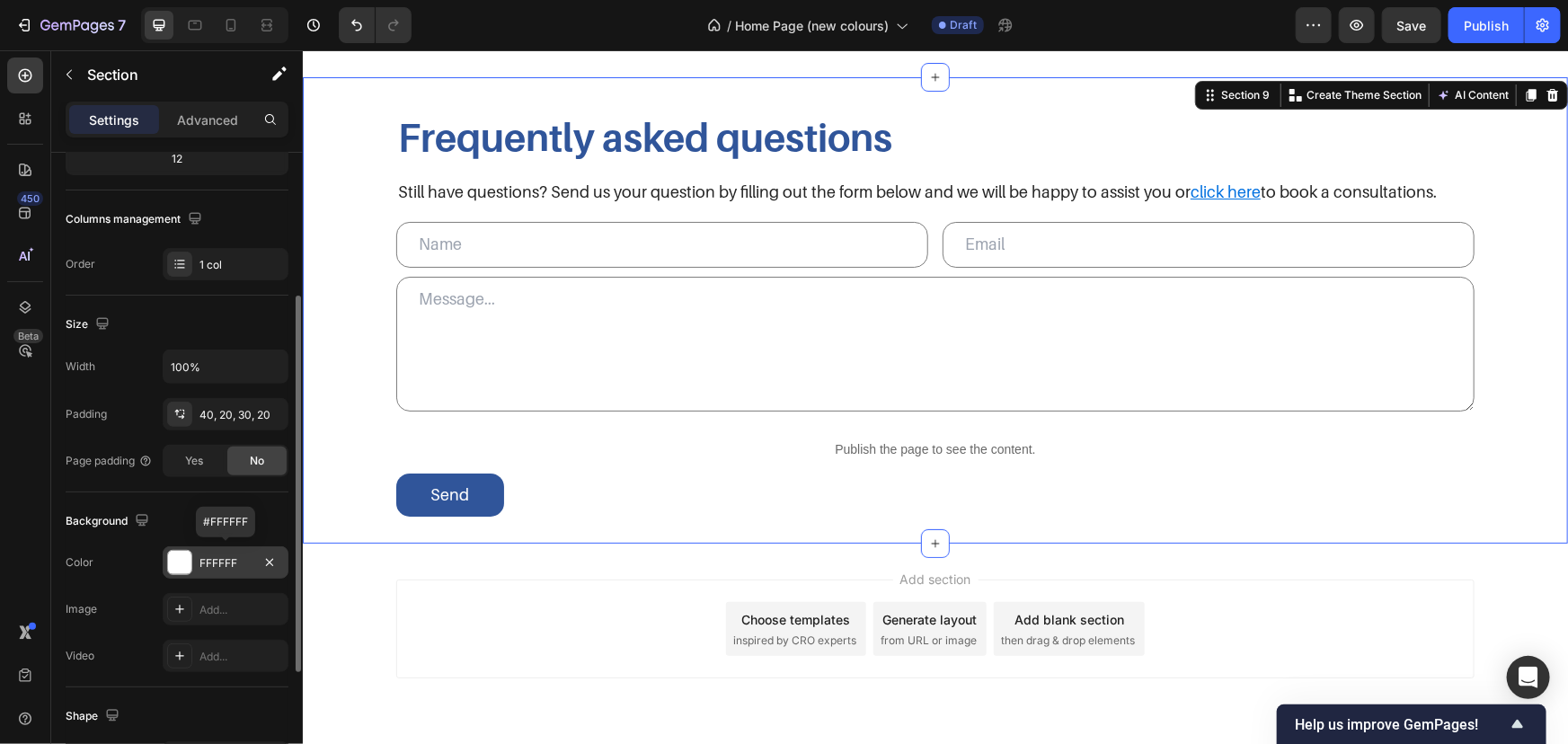
click at [203, 549] on div "FFFFFF" at bounding box center [226, 562] width 126 height 32
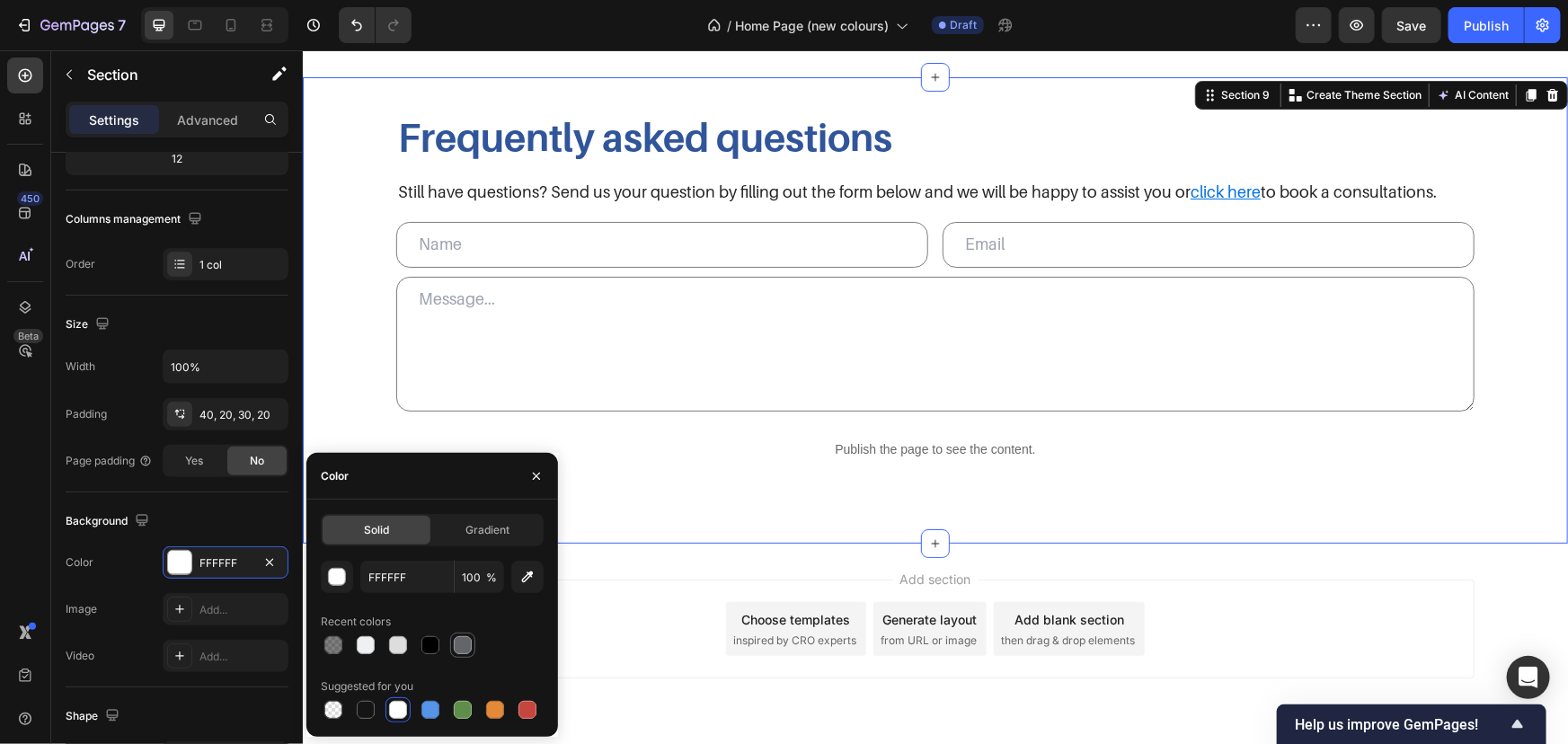
click at [455, 642] on div at bounding box center [463, 645] width 18 height 18
type input "63656A"
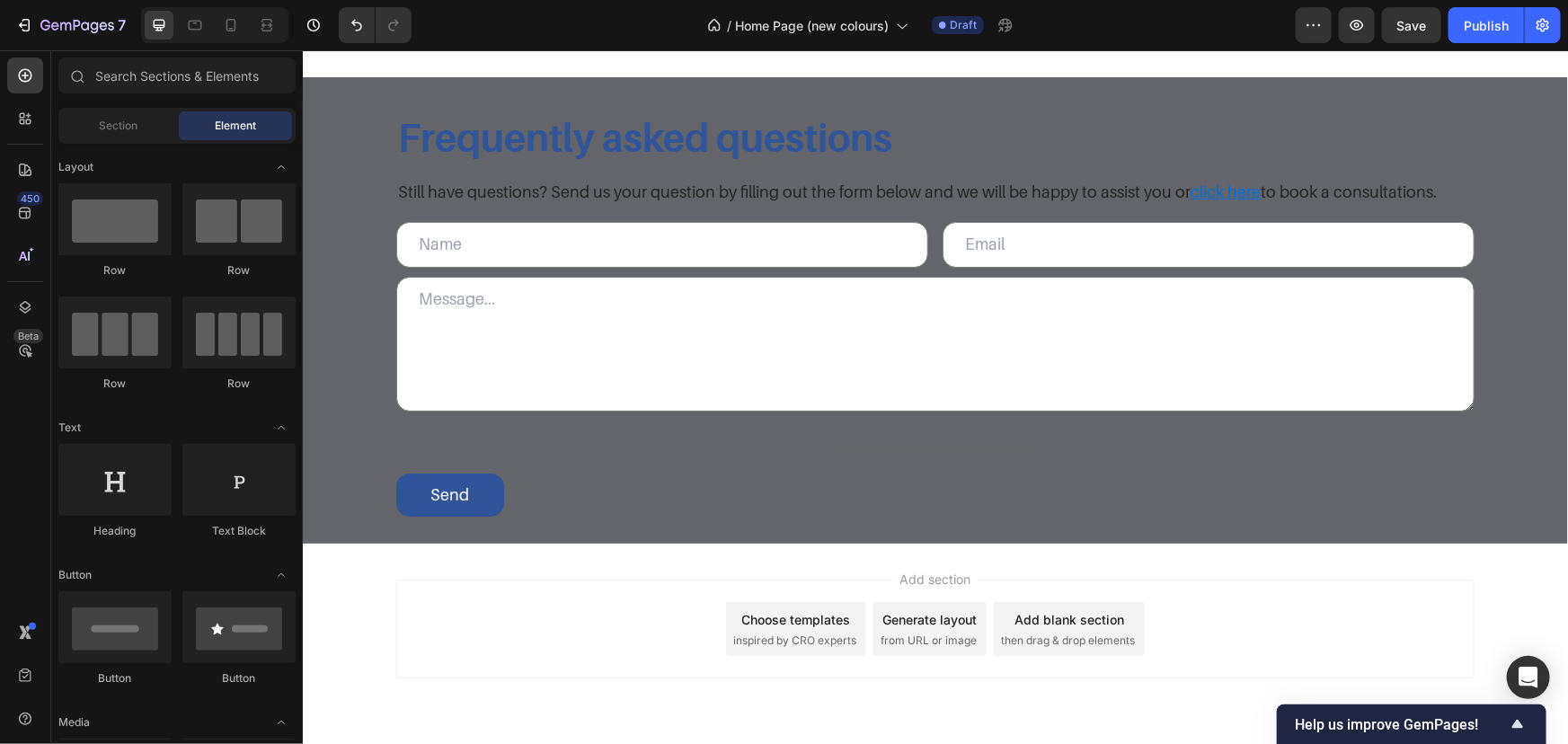
click at [640, 582] on div "Add section Choose templates inspired by CRO experts Generate layout from URL o…" at bounding box center [935, 627] width 1079 height 99
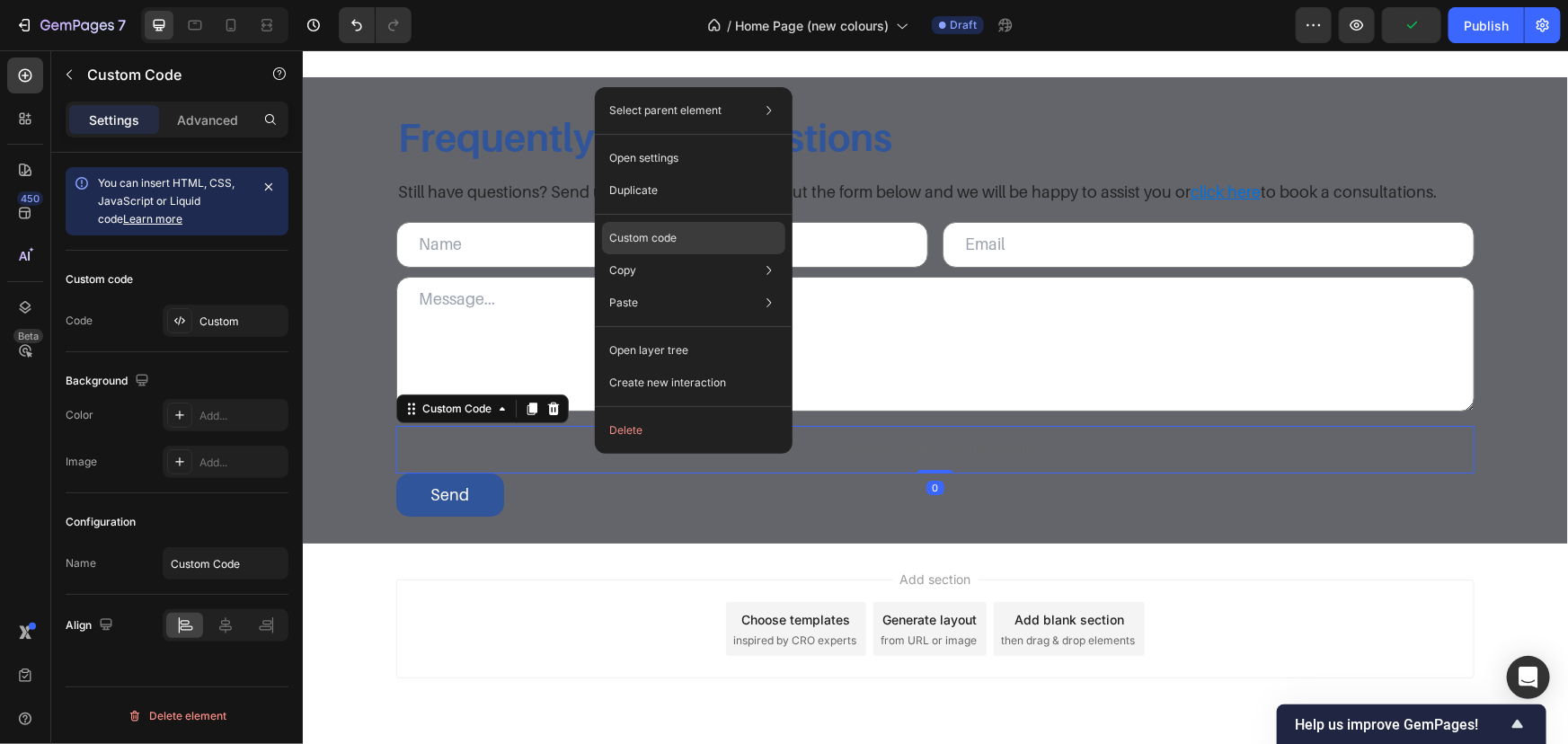
click at [665, 224] on div "Custom code" at bounding box center [693, 237] width 183 height 32
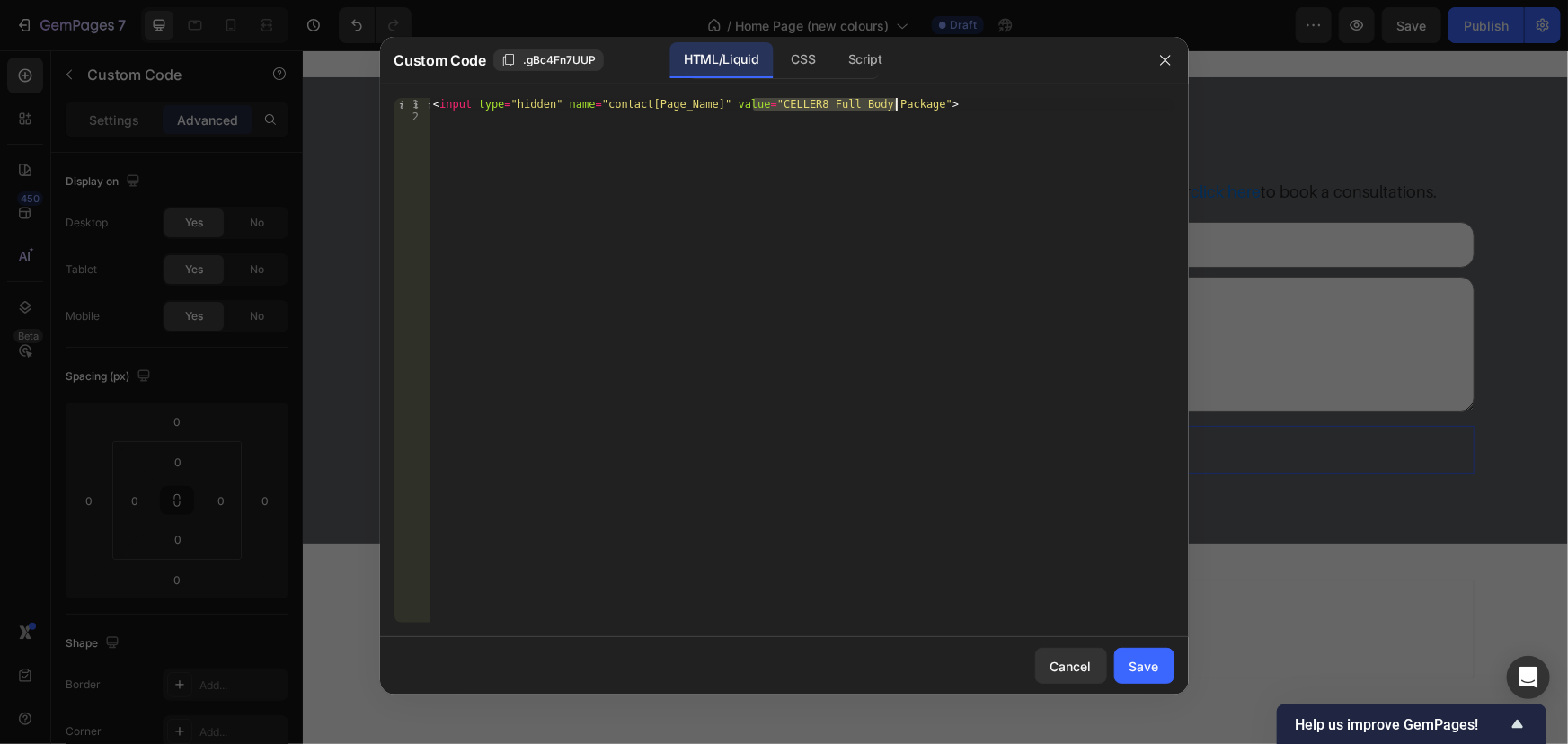
drag, startPoint x: 751, startPoint y: 103, endPoint x: 899, endPoint y: 107, distance: 148.1
click at [899, 107] on div "< input type = "hidden" name = "contact[Page_Name]" value = "CELLER8 Full Body …" at bounding box center [801, 372] width 744 height 550
type textarea "<input type="hidden" name="contact[Page_Name]" value="Home Page">"
click at [1142, 663] on div "Save" at bounding box center [1144, 666] width 29 height 19
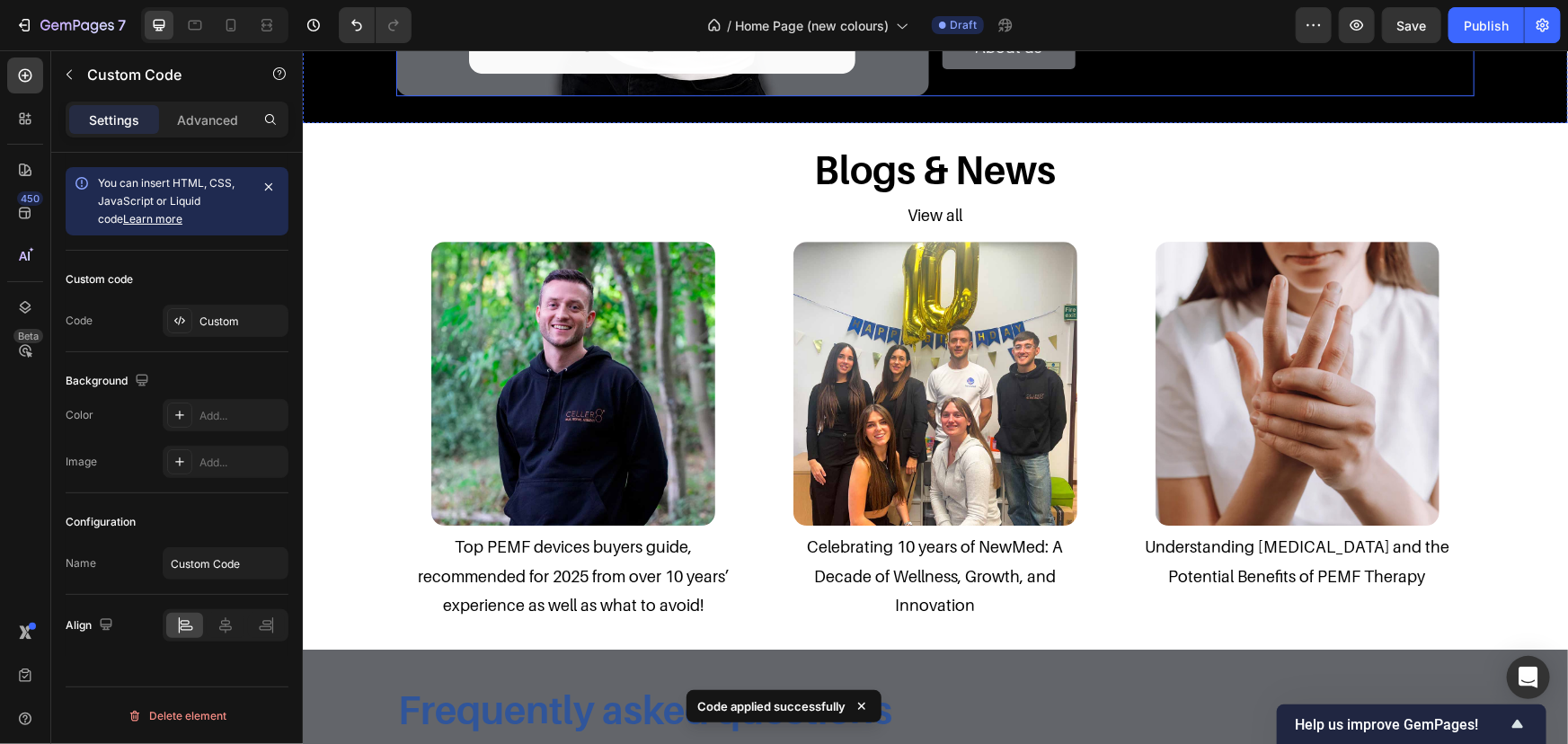
scroll to position [3214, 0]
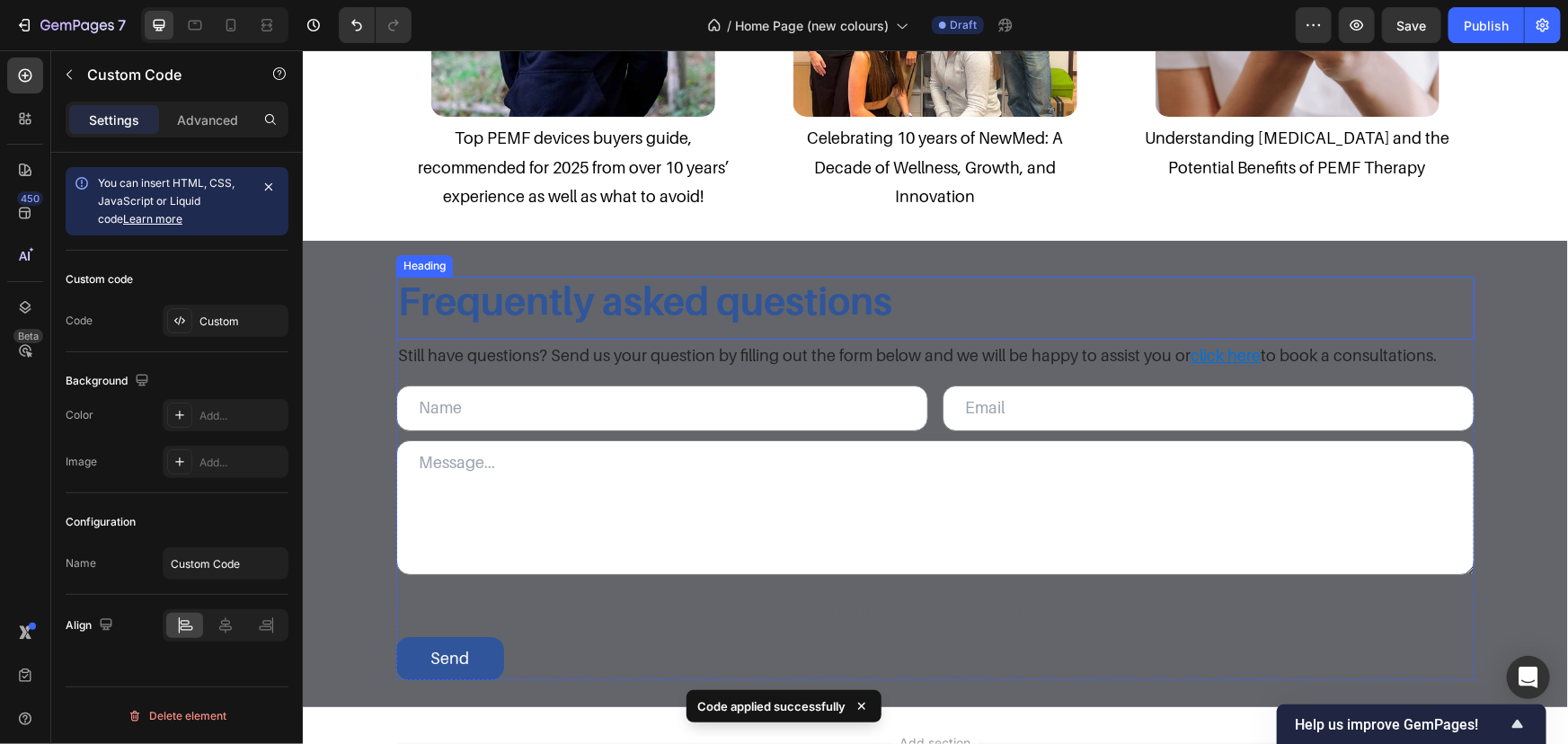
click at [979, 326] on div "Frequently asked questions Heading" at bounding box center [935, 306] width 1079 height 62
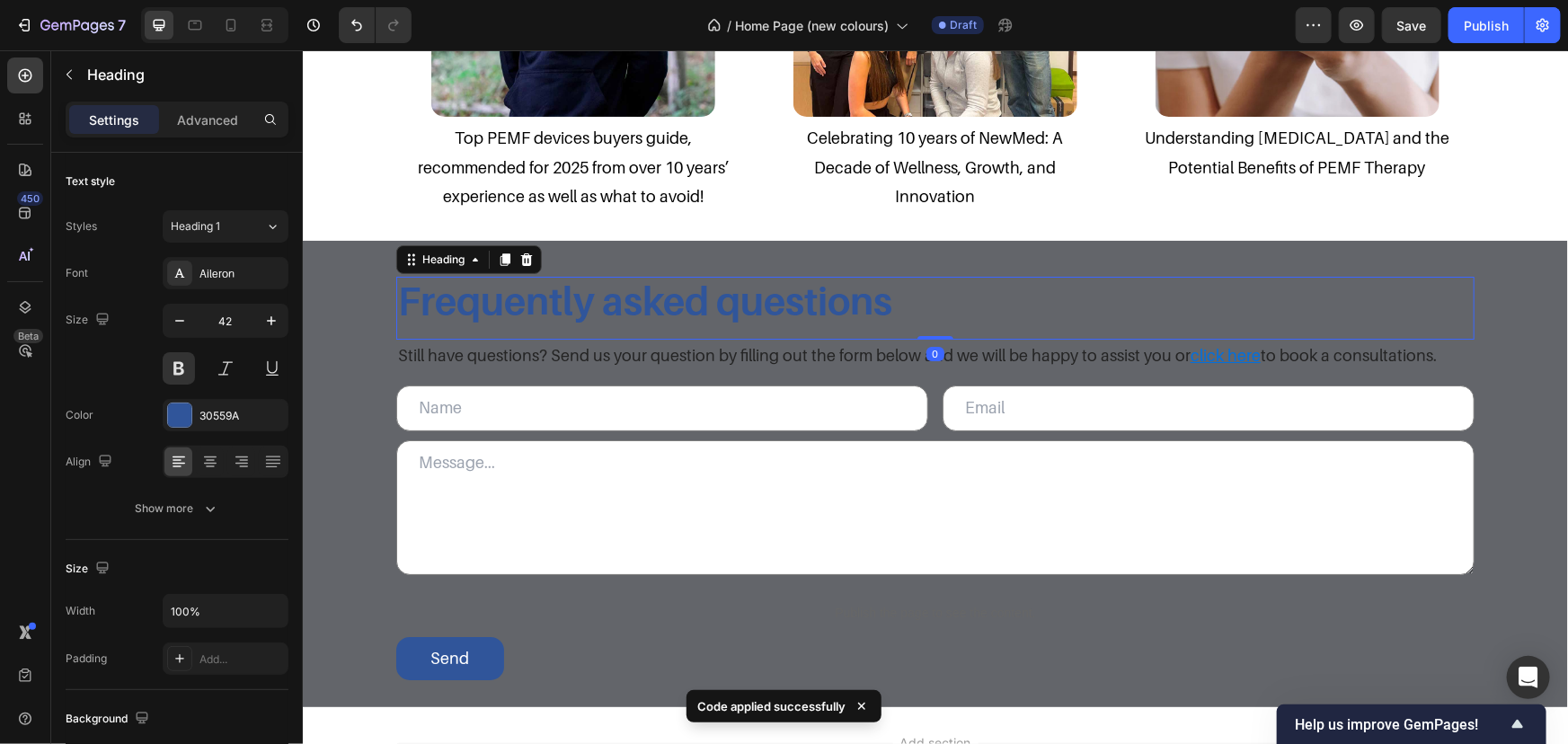
click at [946, 310] on h3 "Frequently asked questions" at bounding box center [935, 299] width 1079 height 48
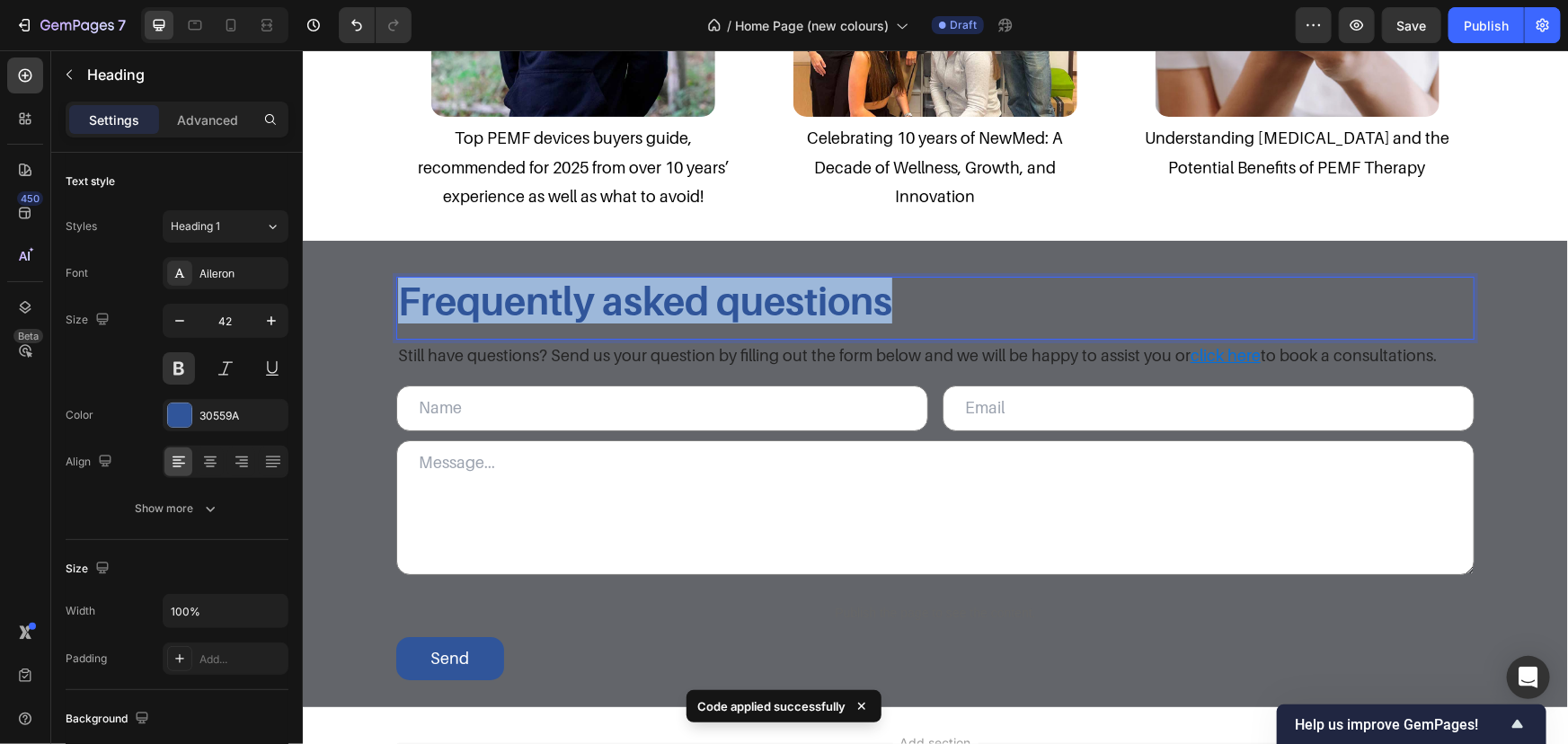
drag, startPoint x: 1006, startPoint y: 305, endPoint x: 247, endPoint y: 244, distance: 761.4
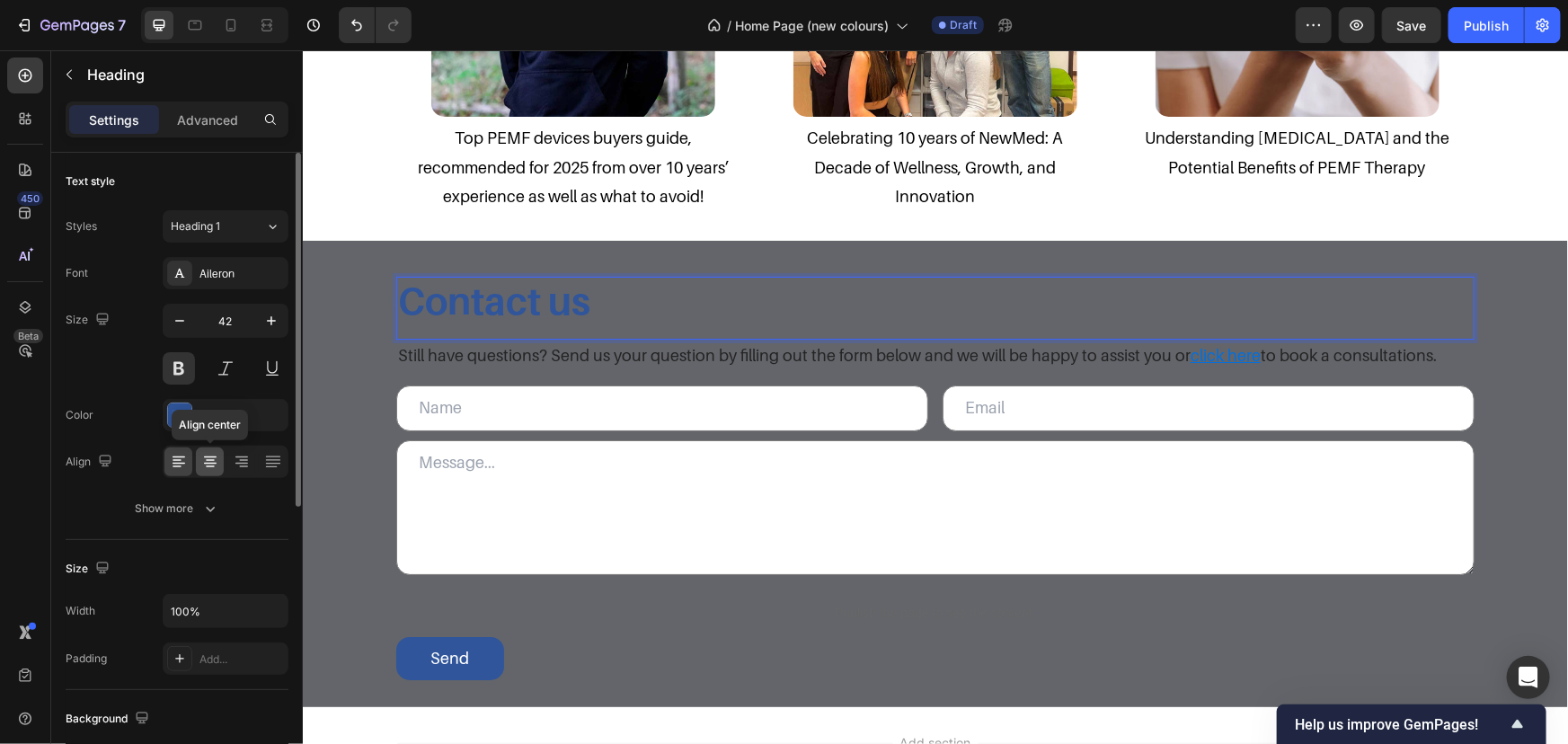
click at [212, 470] on div at bounding box center [210, 461] width 27 height 28
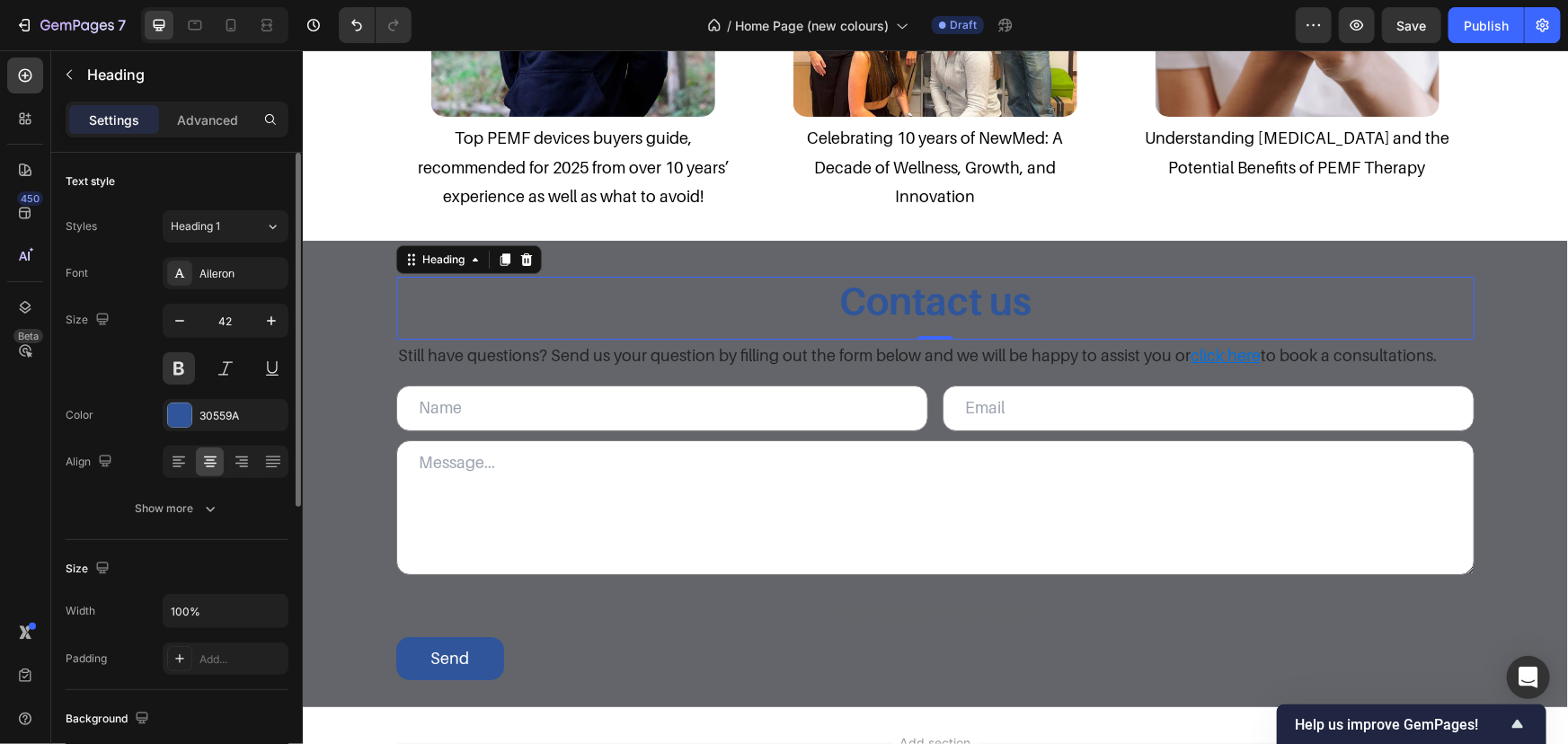
click at [214, 432] on div "Font Aileron Size 42 Color 30559A Align Show more" at bounding box center [177, 390] width 223 height 268
click at [240, 403] on div "30559A" at bounding box center [226, 415] width 126 height 32
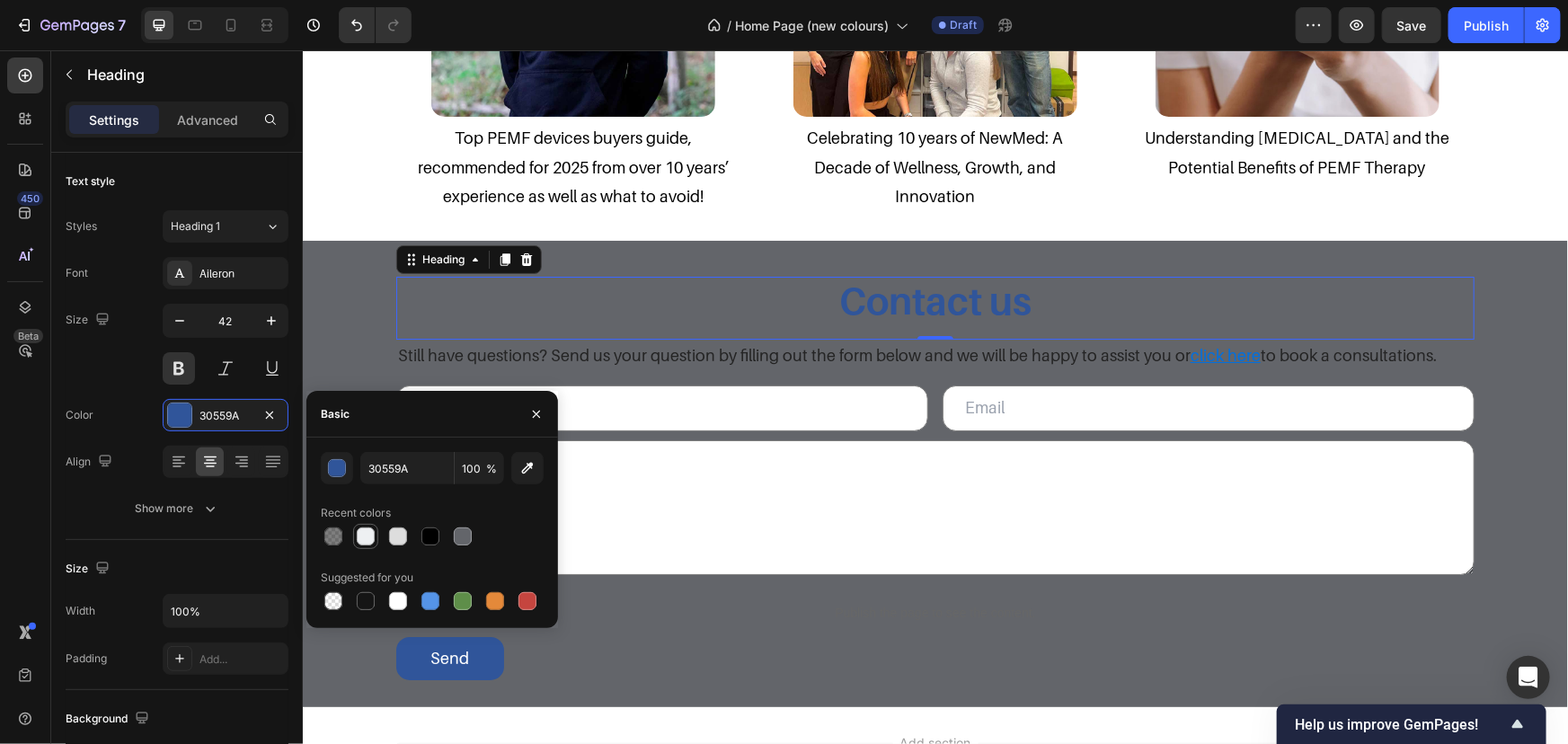
click at [378, 532] on div at bounding box center [366, 536] width 25 height 25
click at [395, 532] on div at bounding box center [398, 536] width 18 height 18
click at [380, 532] on div at bounding box center [431, 536] width 223 height 25
click at [372, 539] on div at bounding box center [366, 536] width 18 height 18
click at [398, 589] on div at bounding box center [398, 601] width 25 height 25
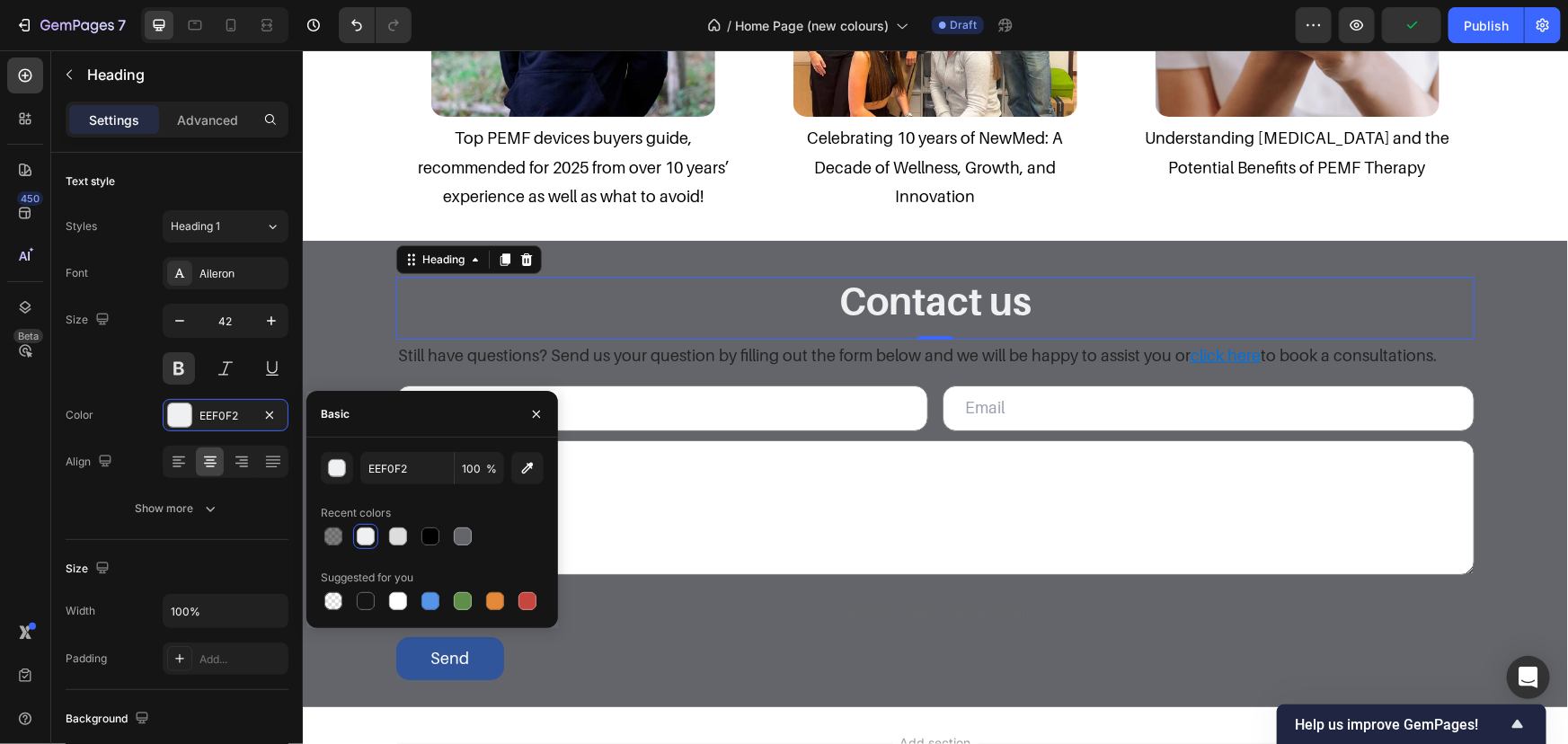
type input "FFFFFF"
click at [517, 356] on p "Still have questions? Send us your question by filling out the form below and w…" at bounding box center [935, 354] width 1075 height 28
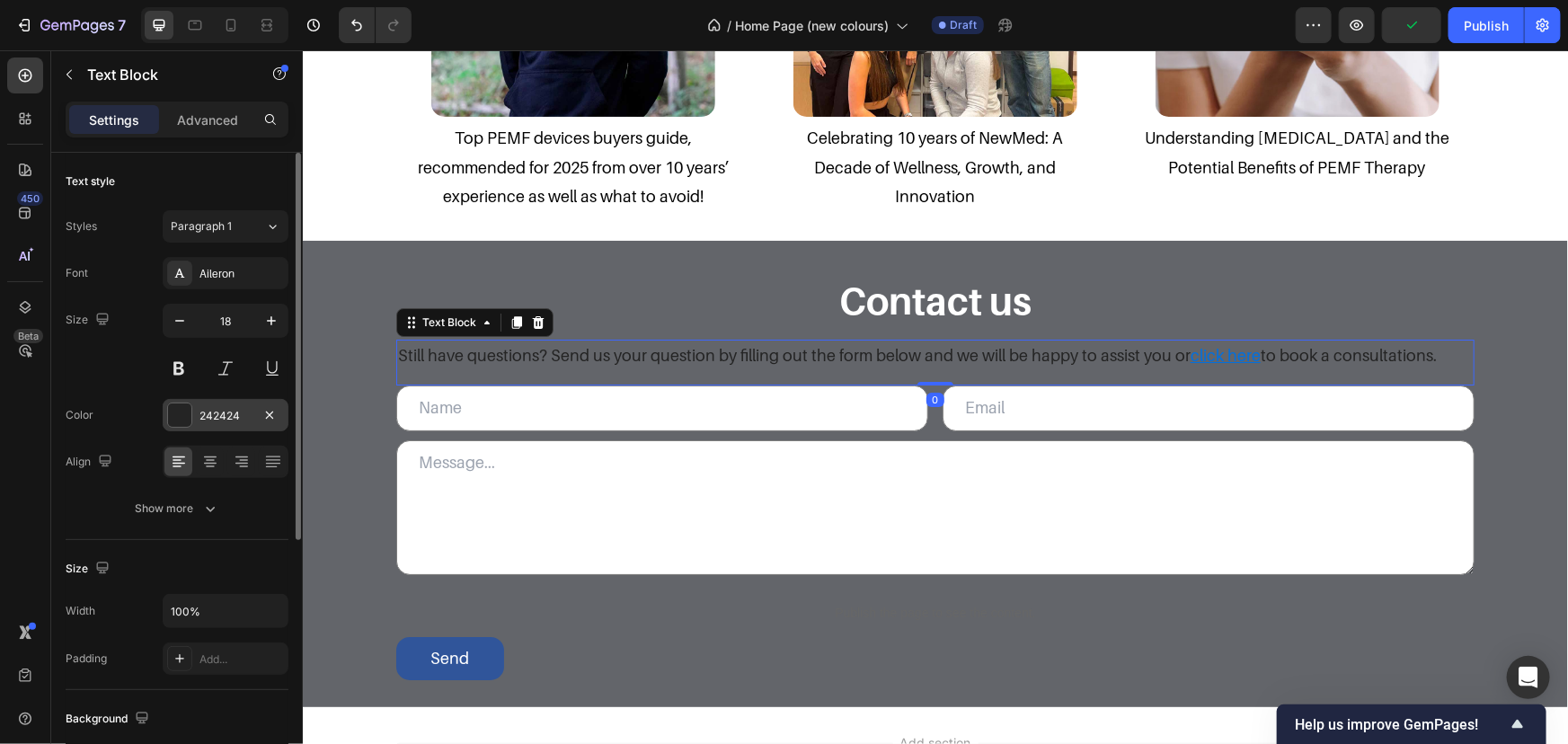
click at [253, 421] on div "242424" at bounding box center [226, 415] width 126 height 32
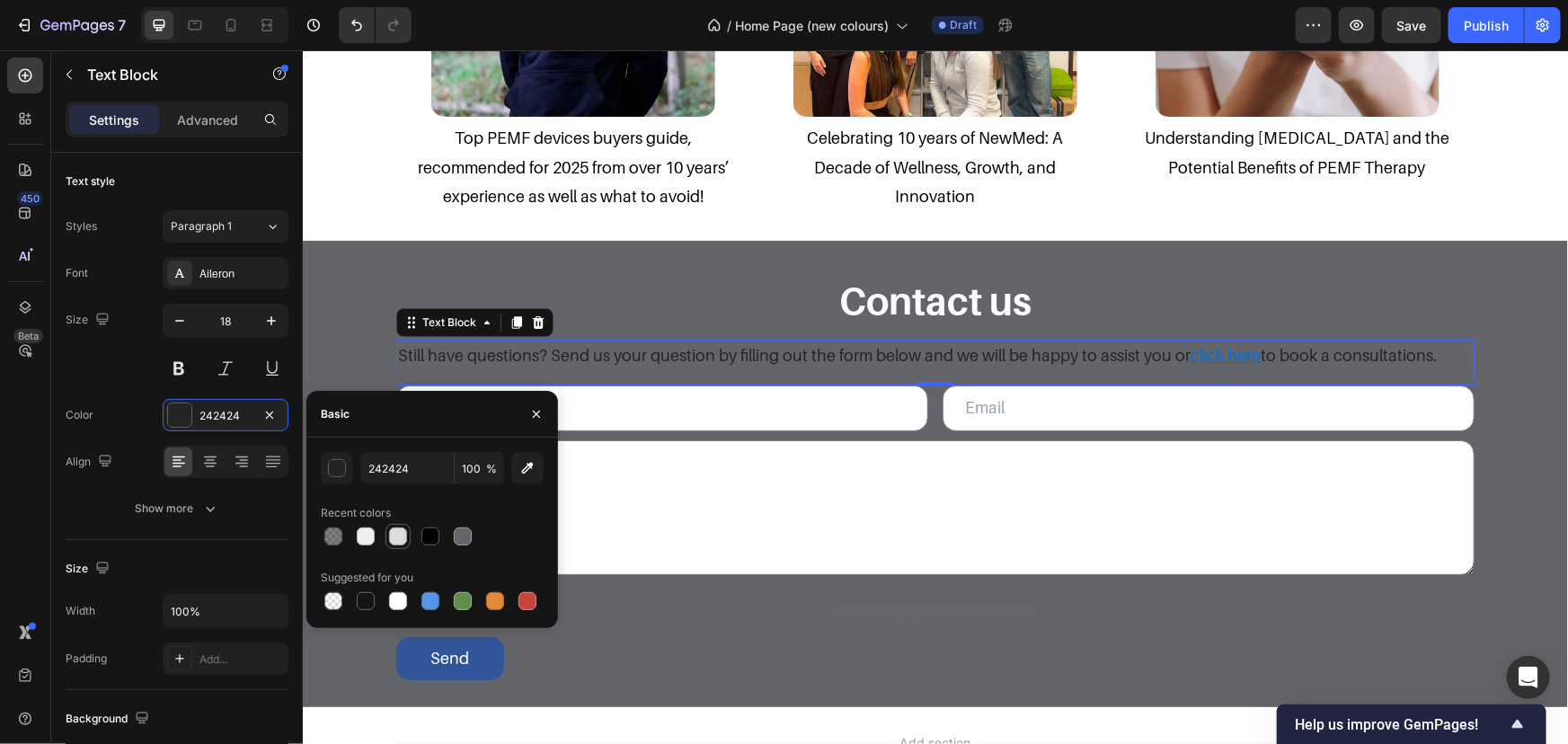
click at [399, 536] on div at bounding box center [398, 536] width 18 height 18
type input "DDDDDD"
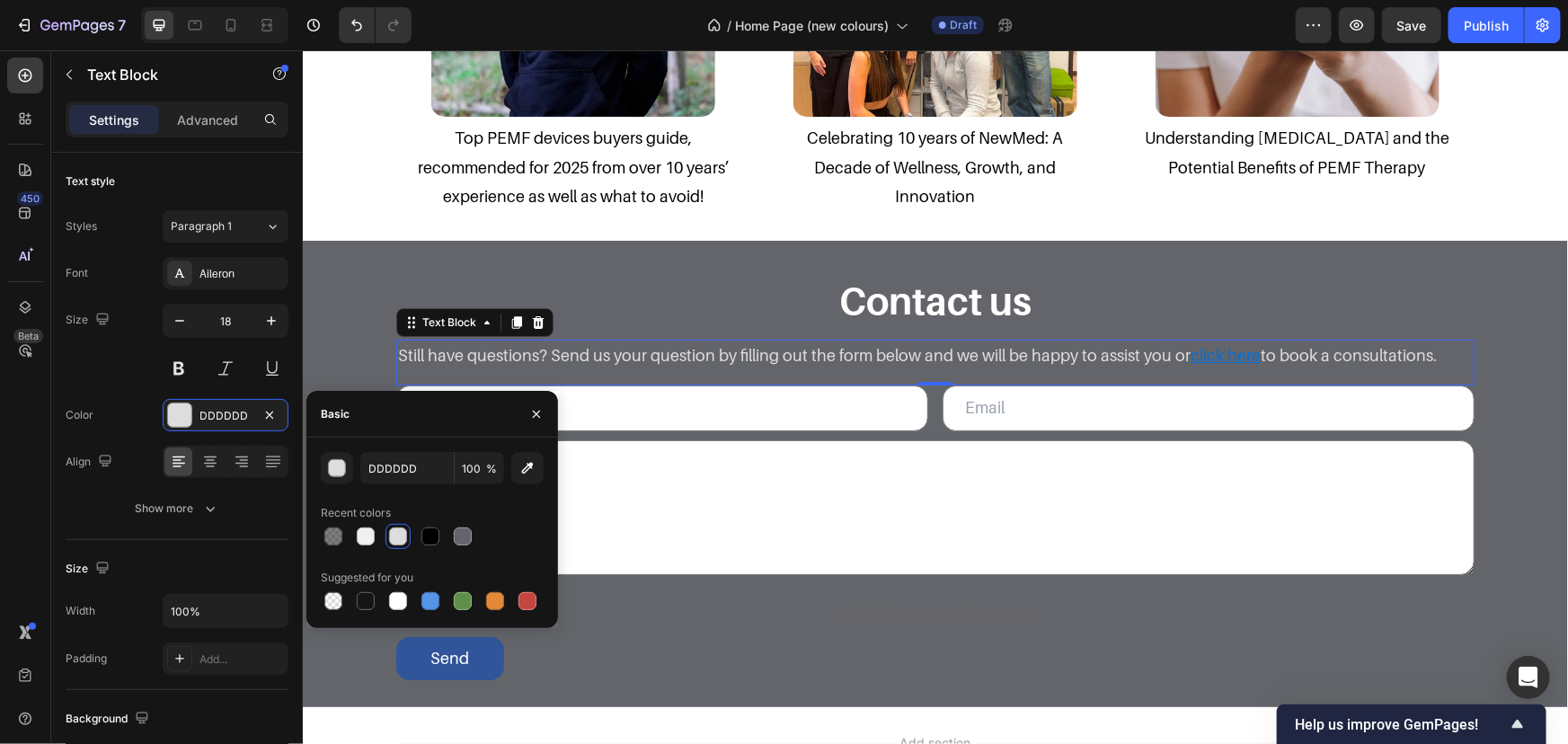
click at [1278, 350] on p "Still have questions? Send us your question by filling out the form below and w…" at bounding box center [935, 354] width 1075 height 28
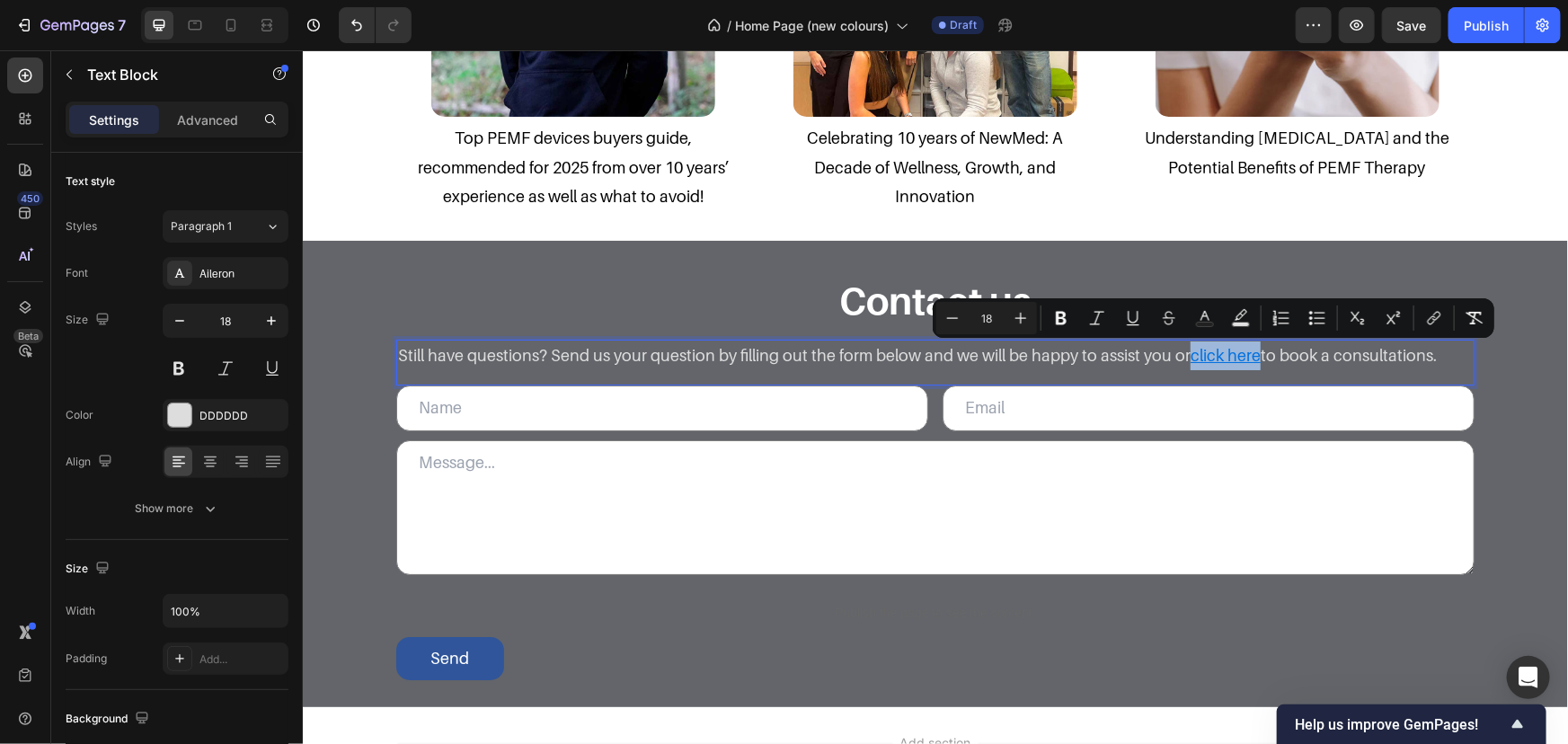
drag, startPoint x: 1178, startPoint y: 358, endPoint x: 1250, endPoint y: 359, distance: 72.0
click at [1250, 359] on p "Still have questions? Send us your question by filling out the form below and w…" at bounding box center [935, 354] width 1075 height 28
click at [1212, 323] on rect "Editor contextual toolbar" at bounding box center [1205, 324] width 17 height 5
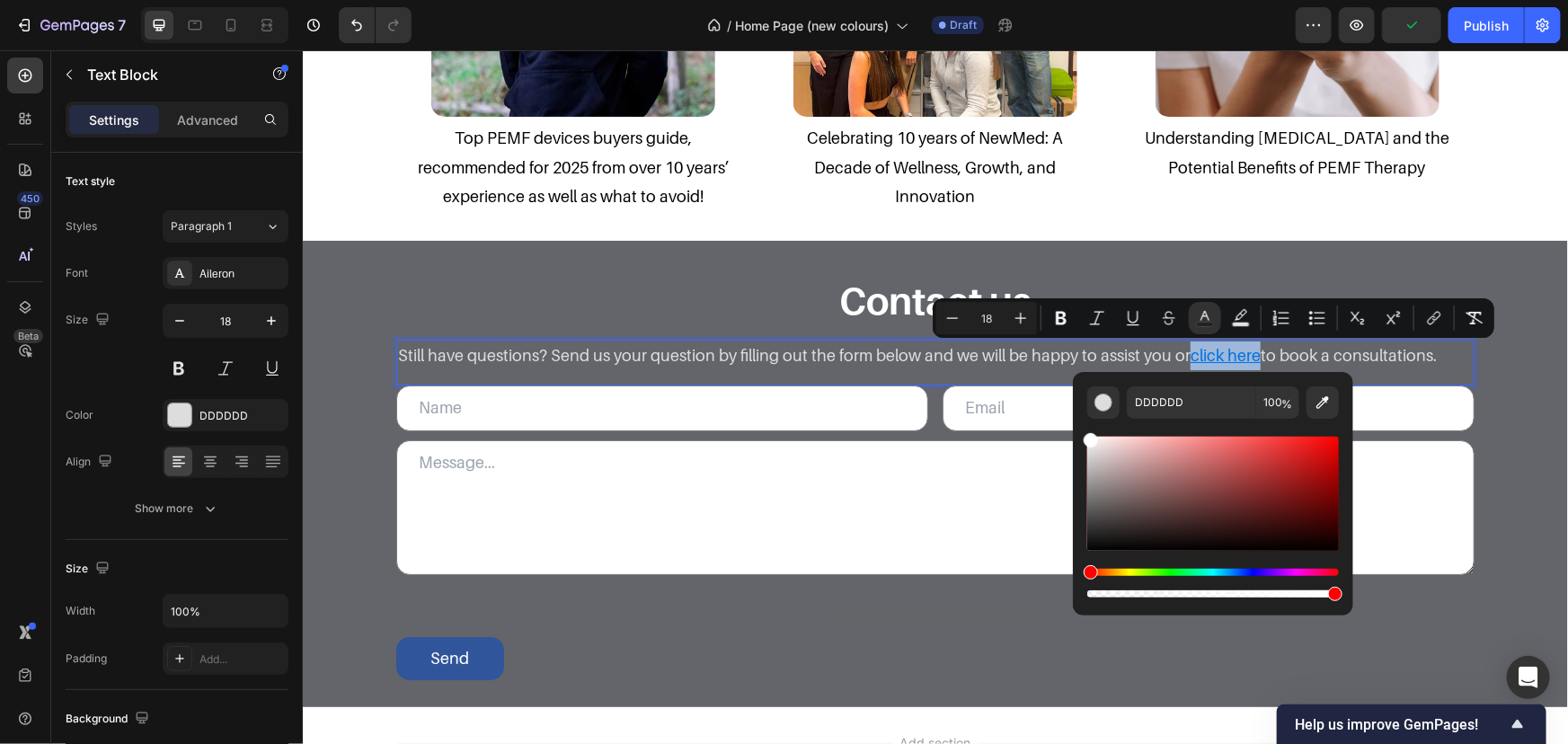
drag, startPoint x: 1093, startPoint y: 455, endPoint x: 1075, endPoint y: 408, distance: 50.3
click at [1075, 408] on div "DDDDDD 100 %" at bounding box center [1213, 486] width 280 height 229
type input "FFFFFF"
click at [1283, 266] on div "Contact us Heading Still have questions? Send us your question by filling out t…" at bounding box center [935, 473] width 1265 height 467
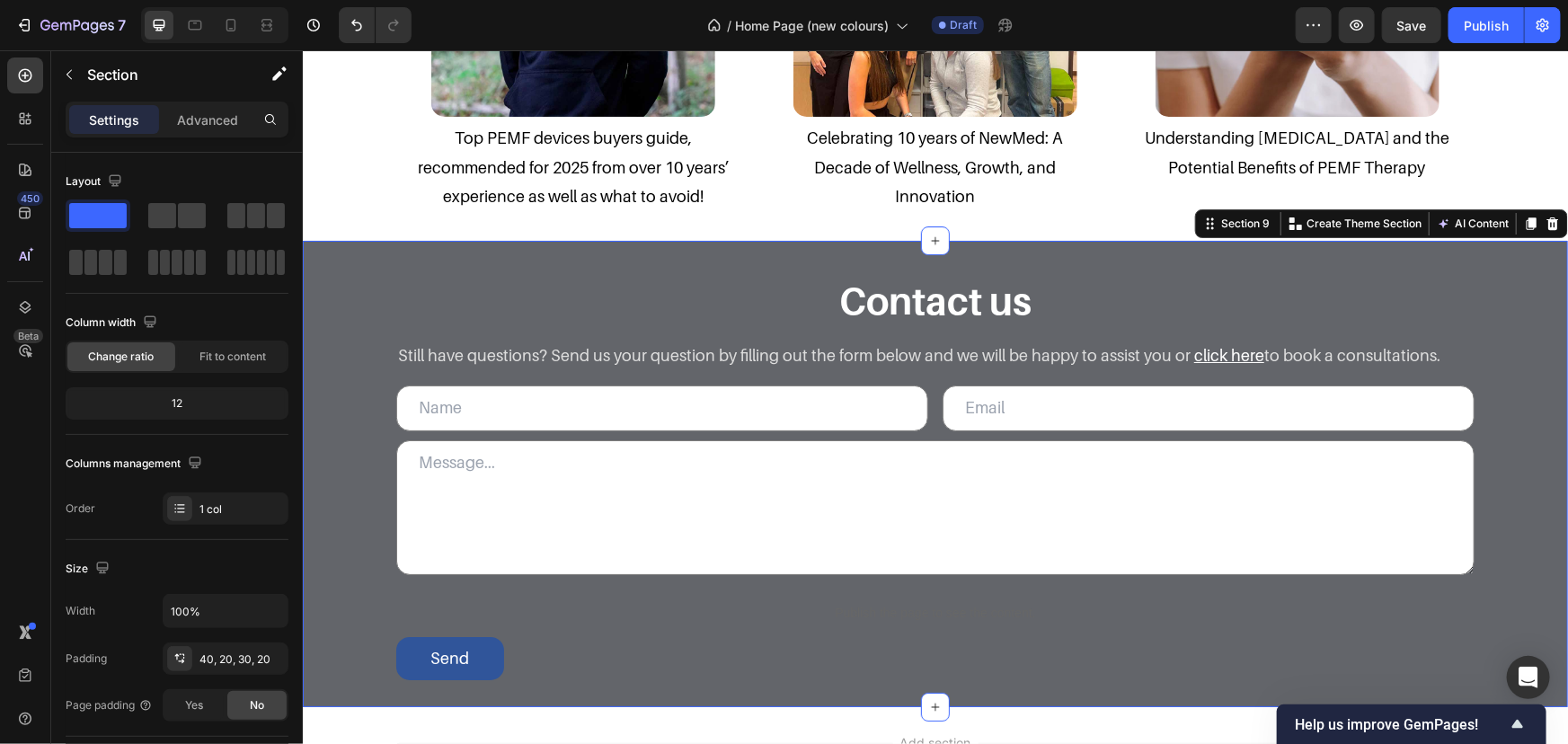
click at [1501, 322] on div "Contact us Heading Still have questions? Send us your question by filling out t…" at bounding box center [935, 477] width 1230 height 404
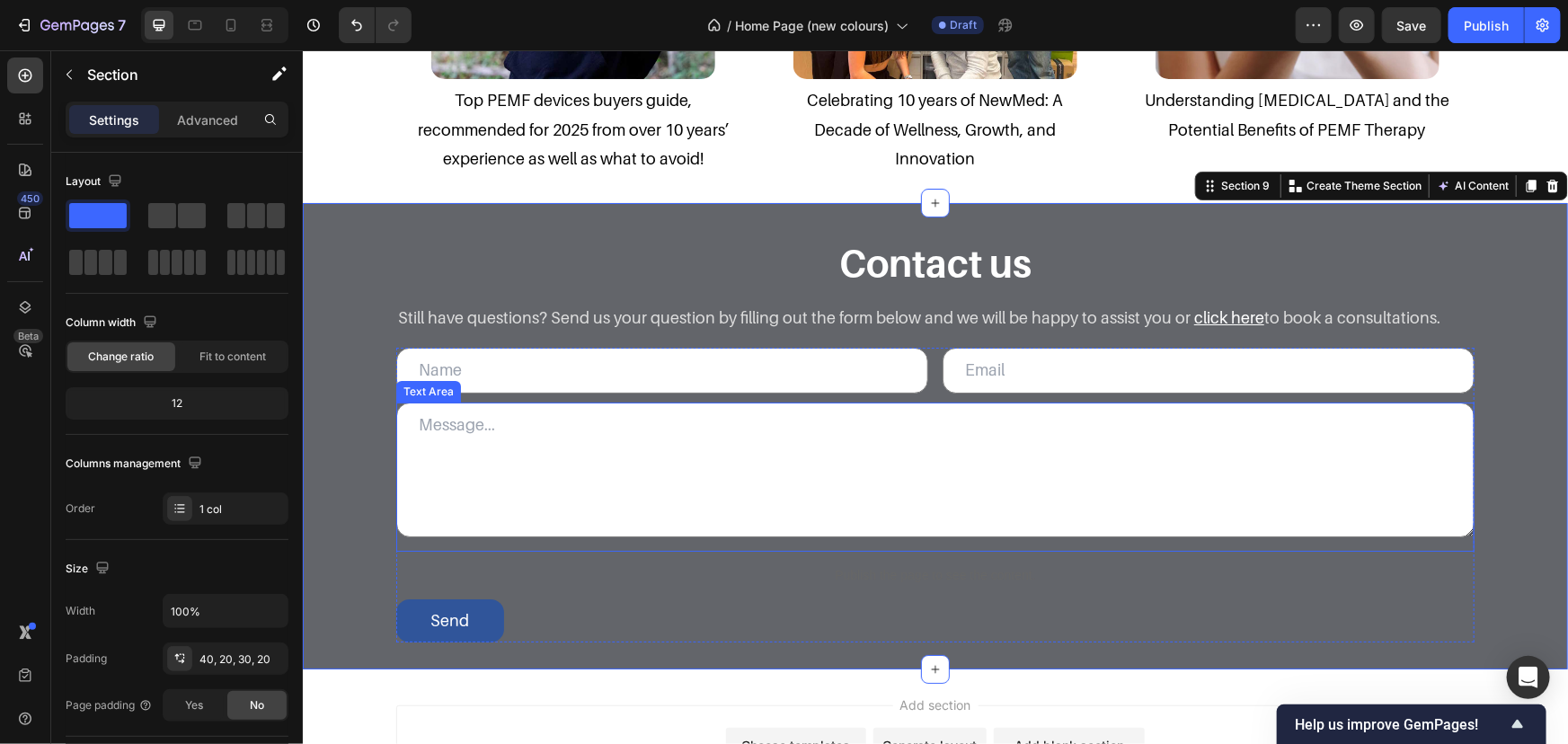
scroll to position [3297, 0]
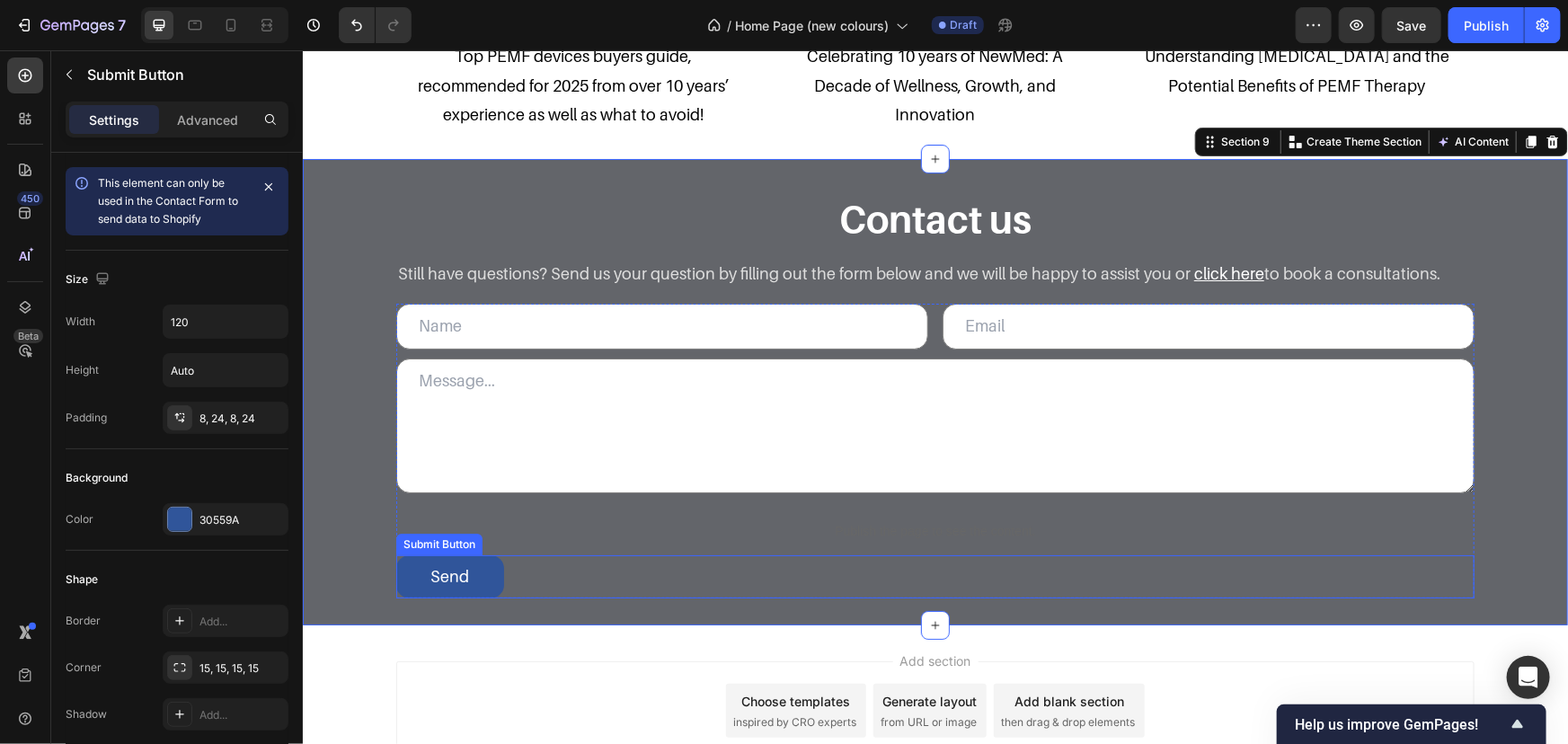
click at [647, 576] on div "Send Submit Button" at bounding box center [935, 575] width 1079 height 43
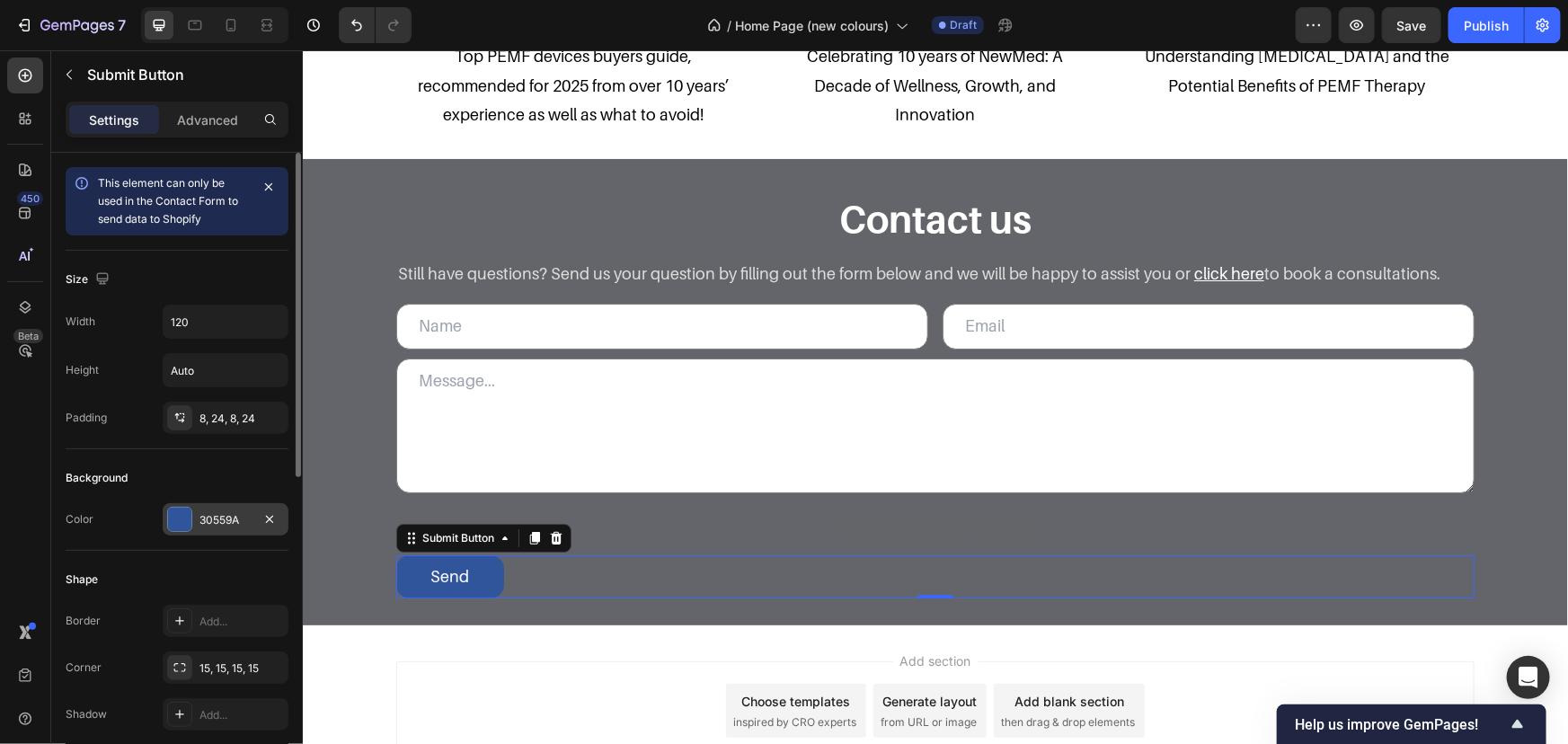
click at [242, 522] on div "30559A" at bounding box center [225, 520] width 52 height 16
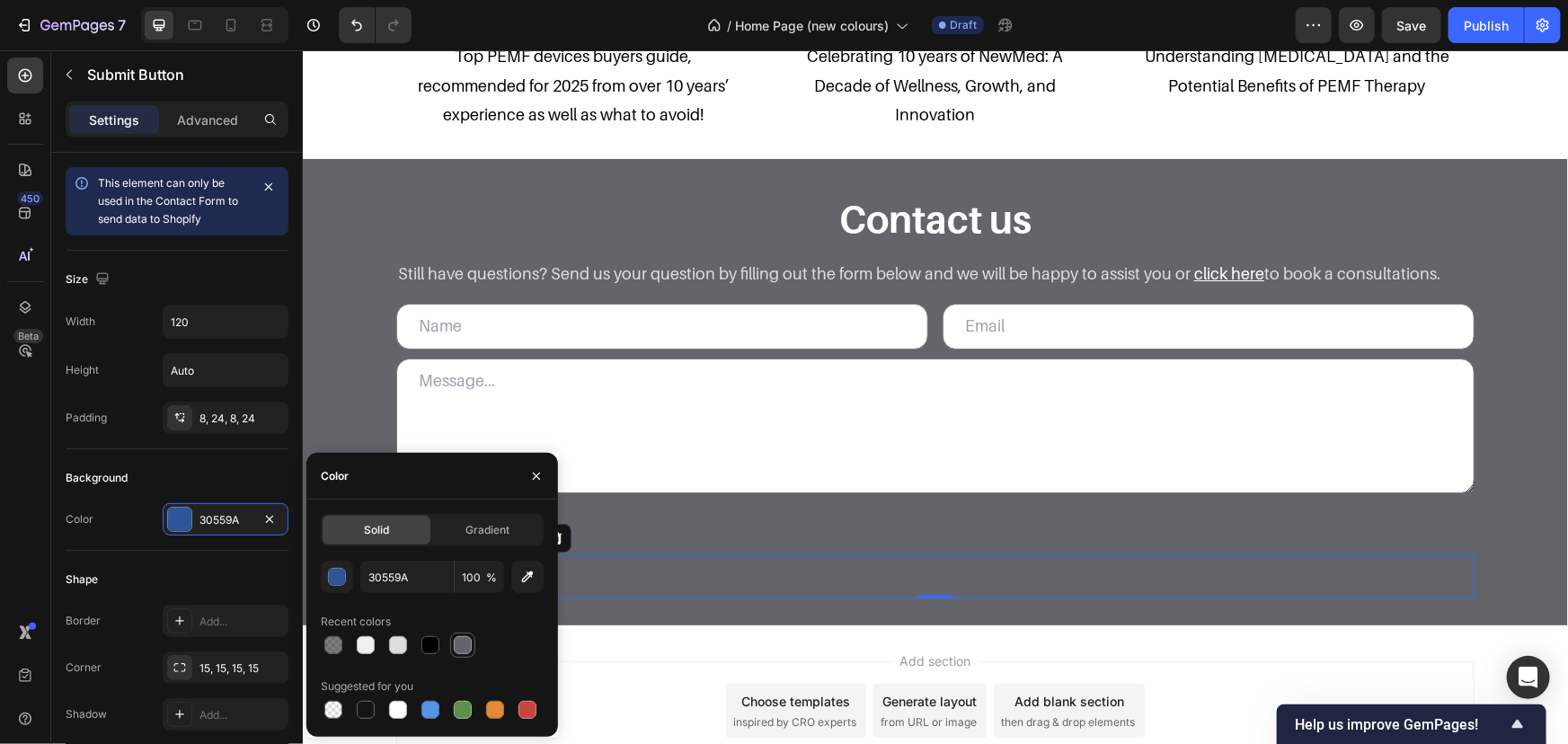
click at [464, 650] on div at bounding box center [463, 645] width 18 height 18
click at [233, 484] on div "Background" at bounding box center [177, 477] width 223 height 28
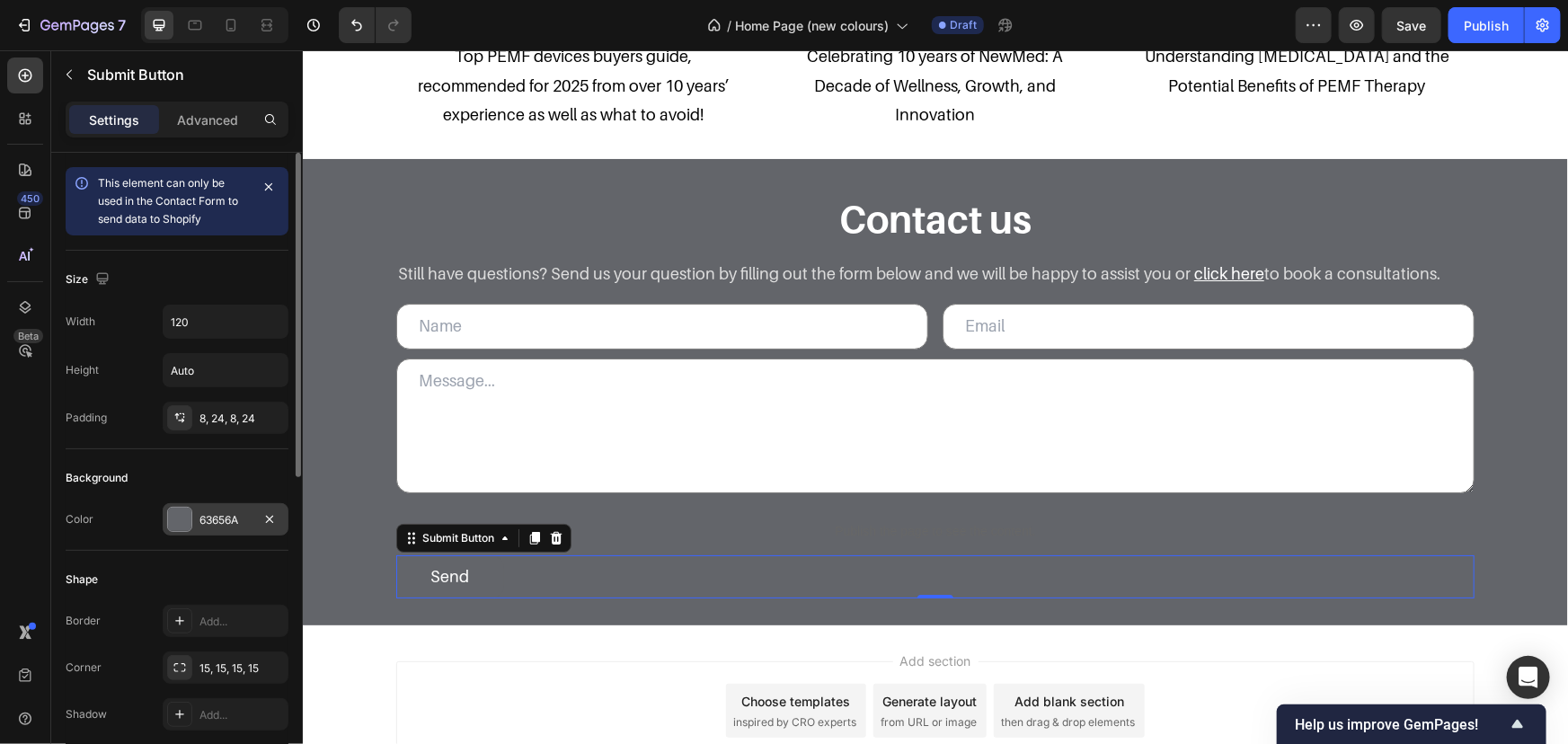
click at [208, 529] on div "63656A" at bounding box center [226, 519] width 126 height 32
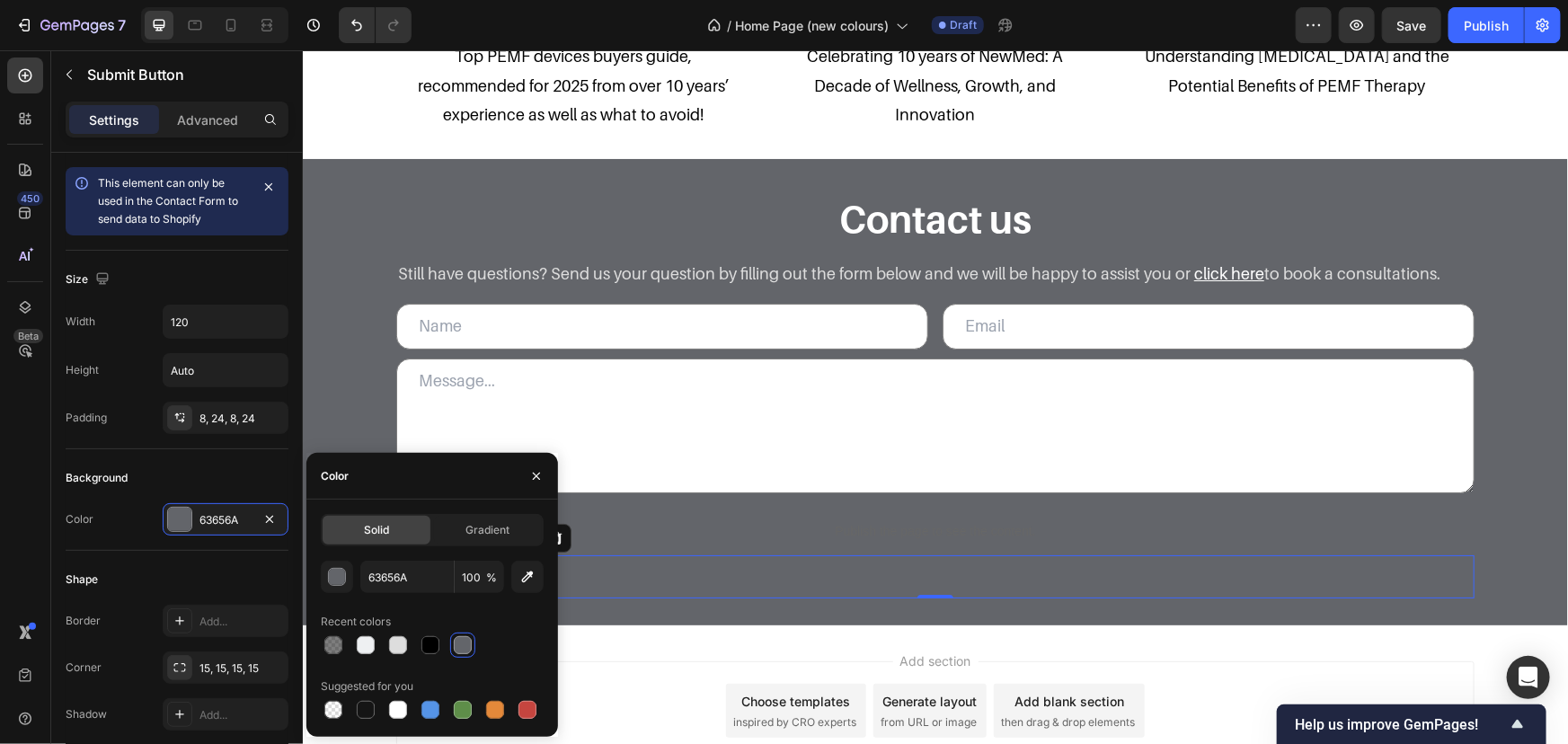
click at [416, 640] on div at bounding box center [431, 645] width 223 height 25
click at [423, 640] on div at bounding box center [430, 645] width 18 height 18
type input "000000"
click at [233, 478] on div "Background" at bounding box center [177, 477] width 223 height 28
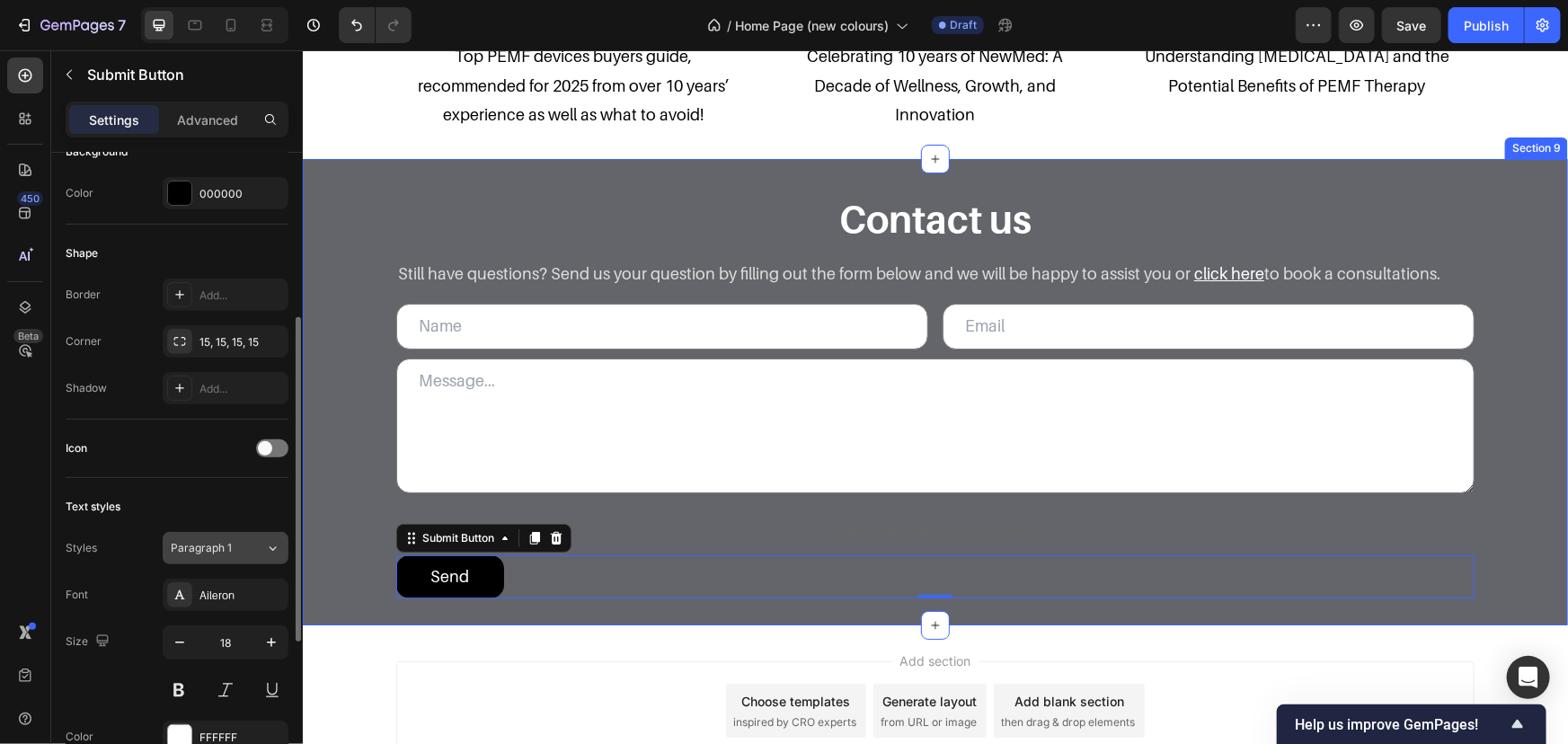
scroll to position [629, 0]
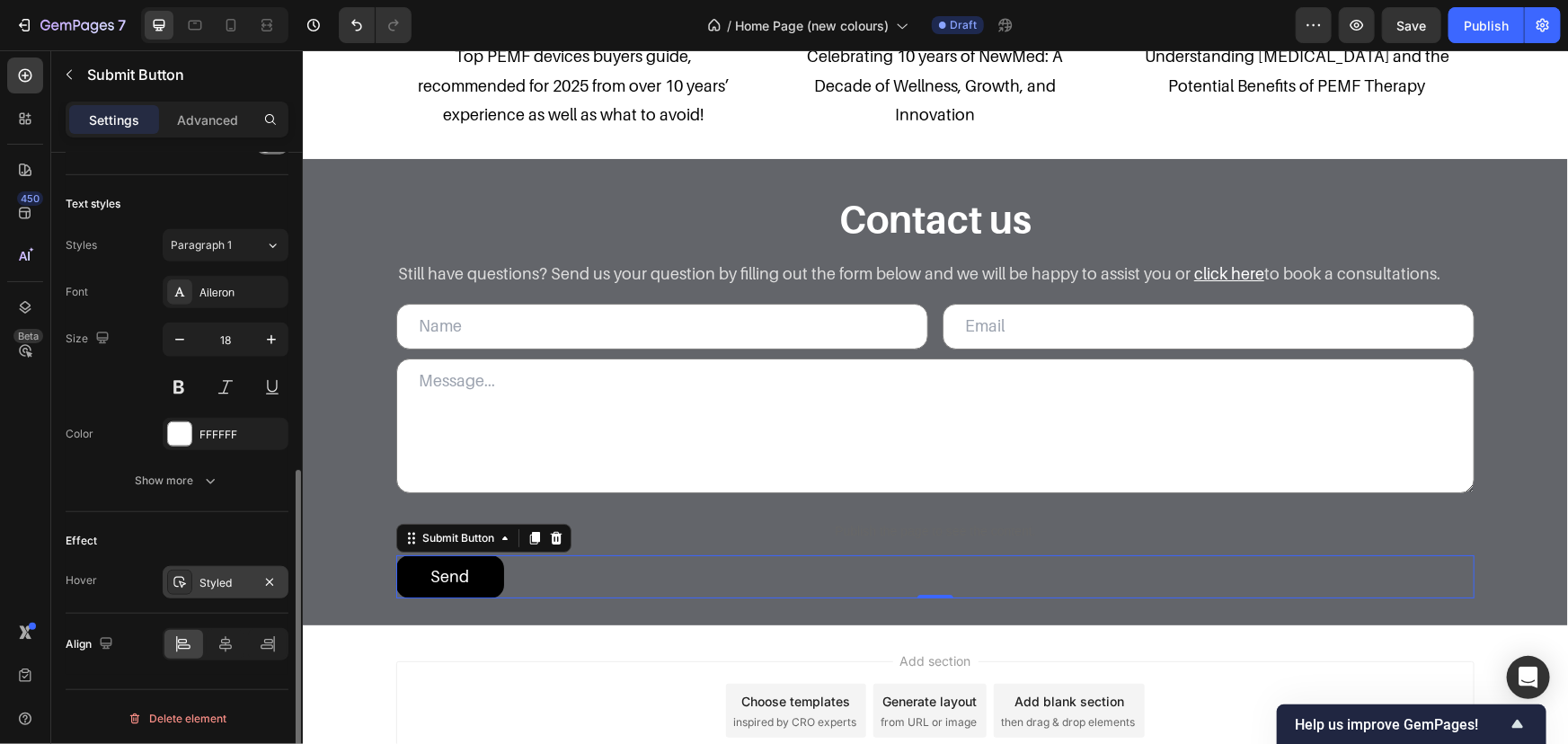
click at [211, 582] on div "Styled" at bounding box center [225, 583] width 52 height 16
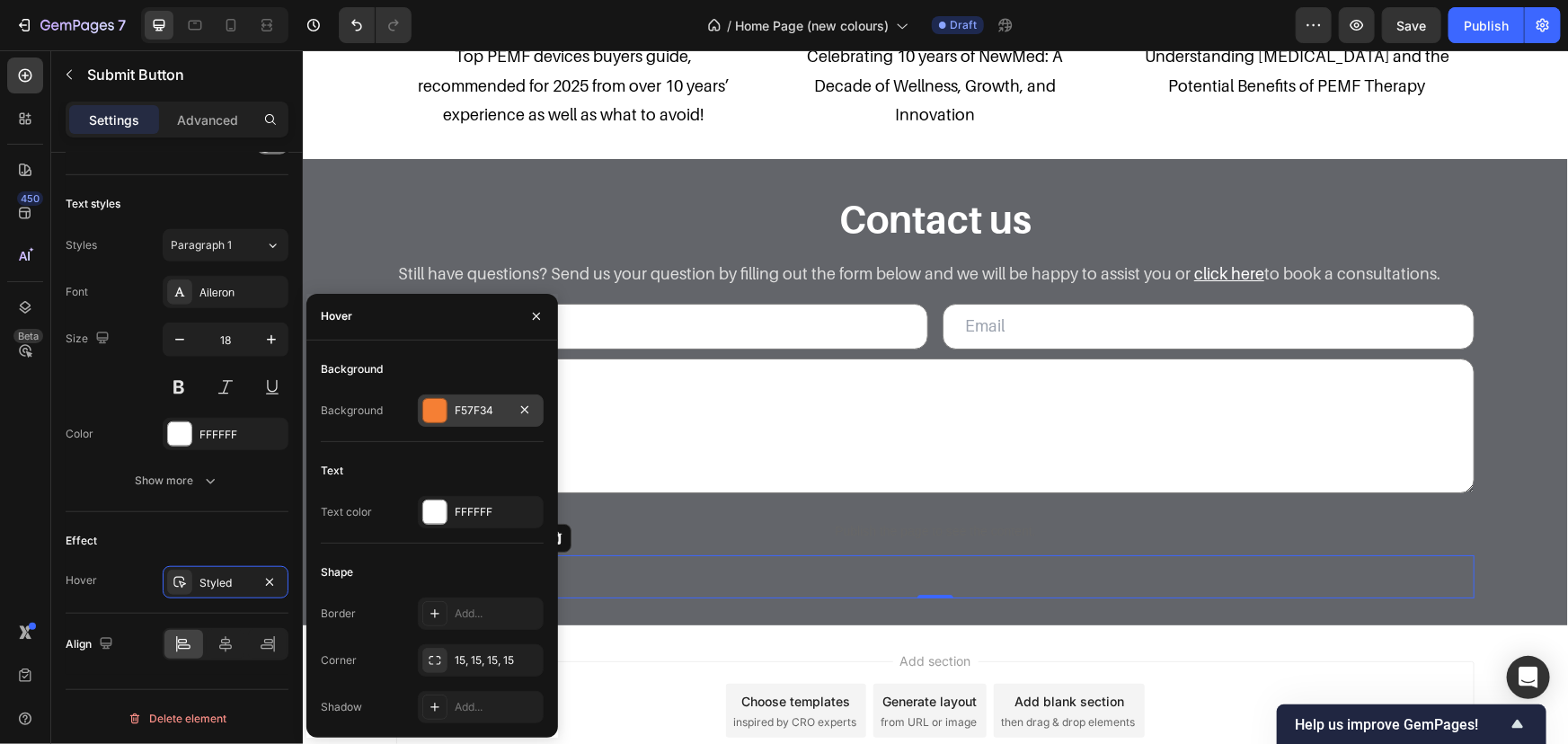
click at [436, 413] on div at bounding box center [435, 411] width 24 height 24
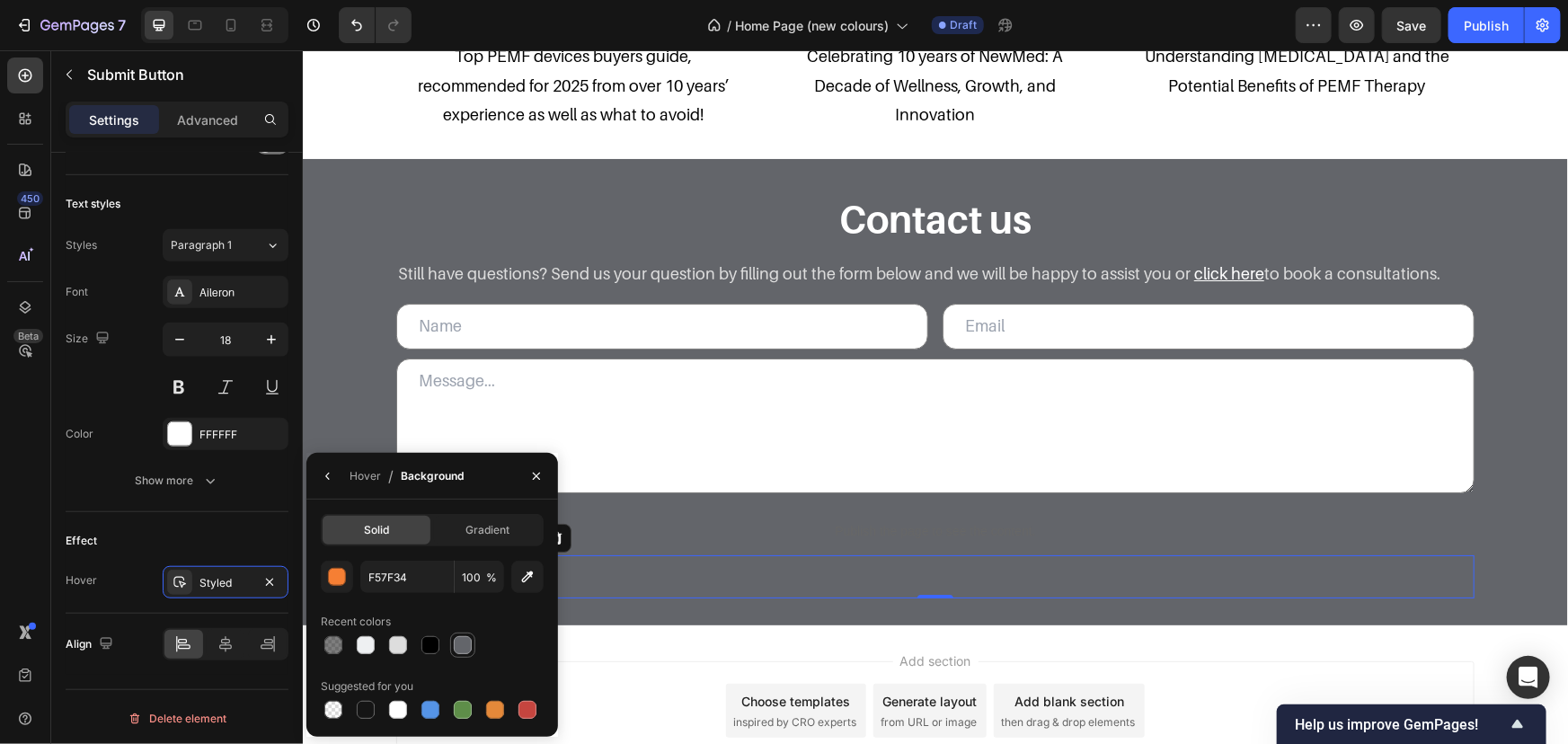
click at [457, 640] on div at bounding box center [463, 645] width 18 height 18
click at [220, 580] on div "Styled" at bounding box center [225, 583] width 52 height 16
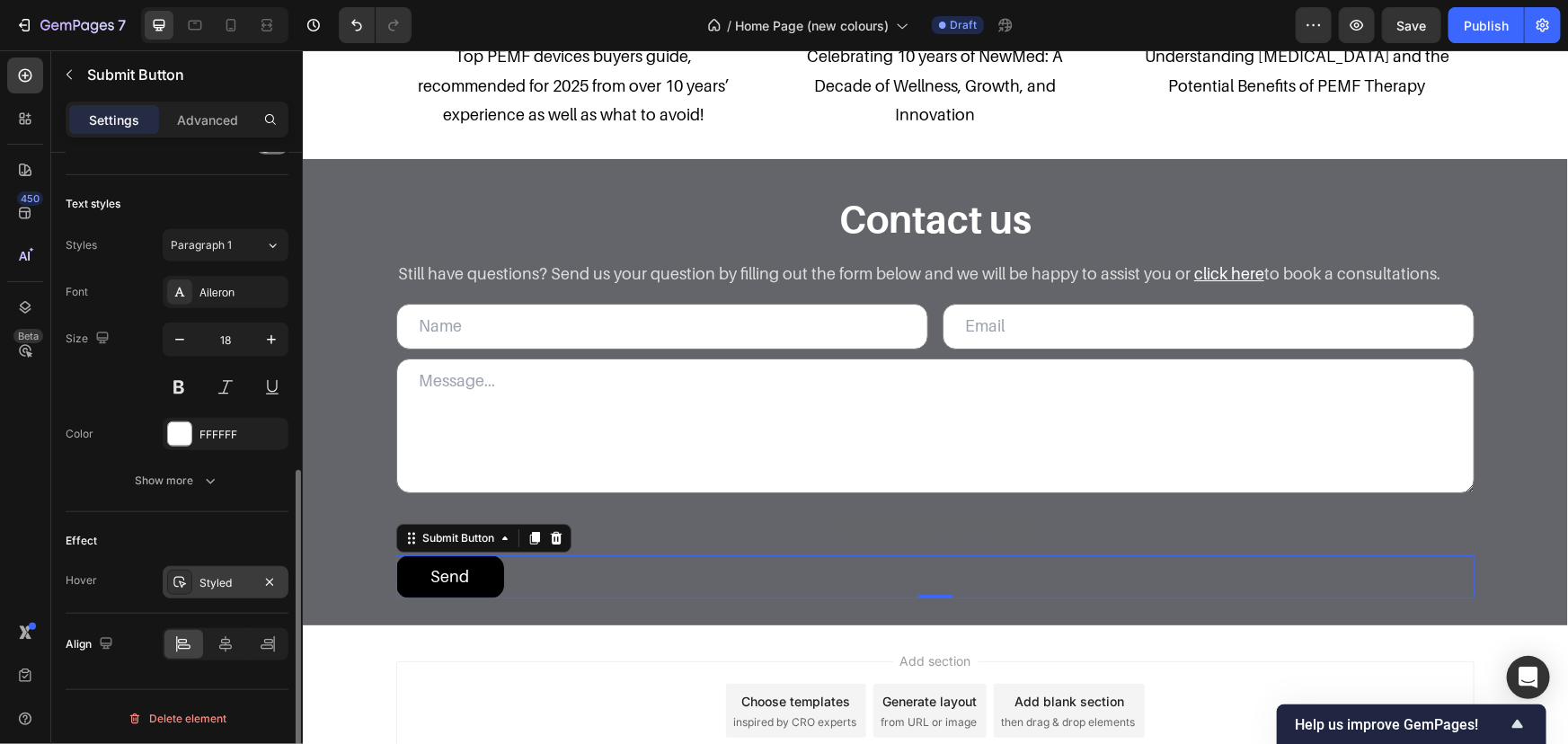
click at [187, 570] on div at bounding box center [179, 582] width 25 height 25
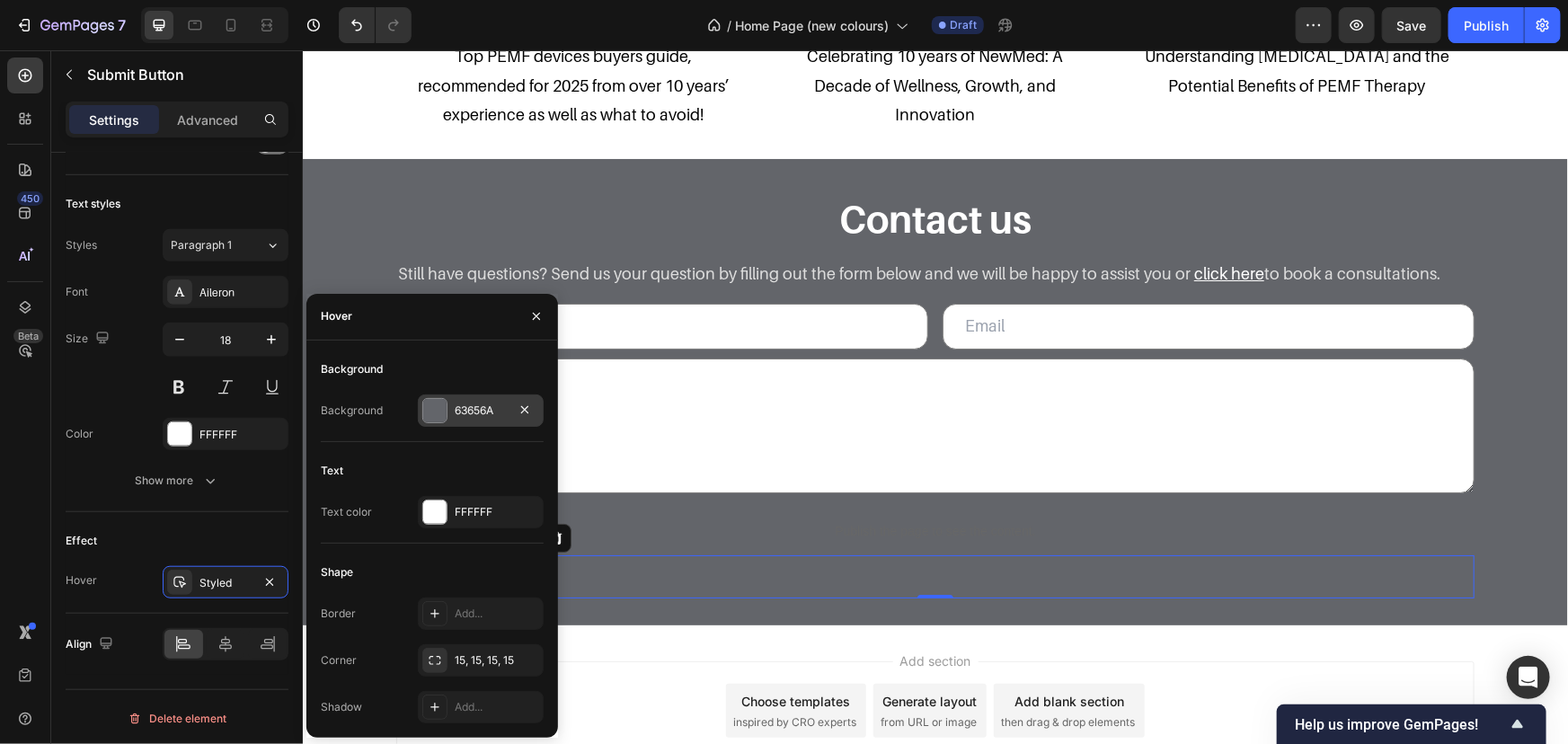
click at [439, 412] on div at bounding box center [435, 411] width 24 height 24
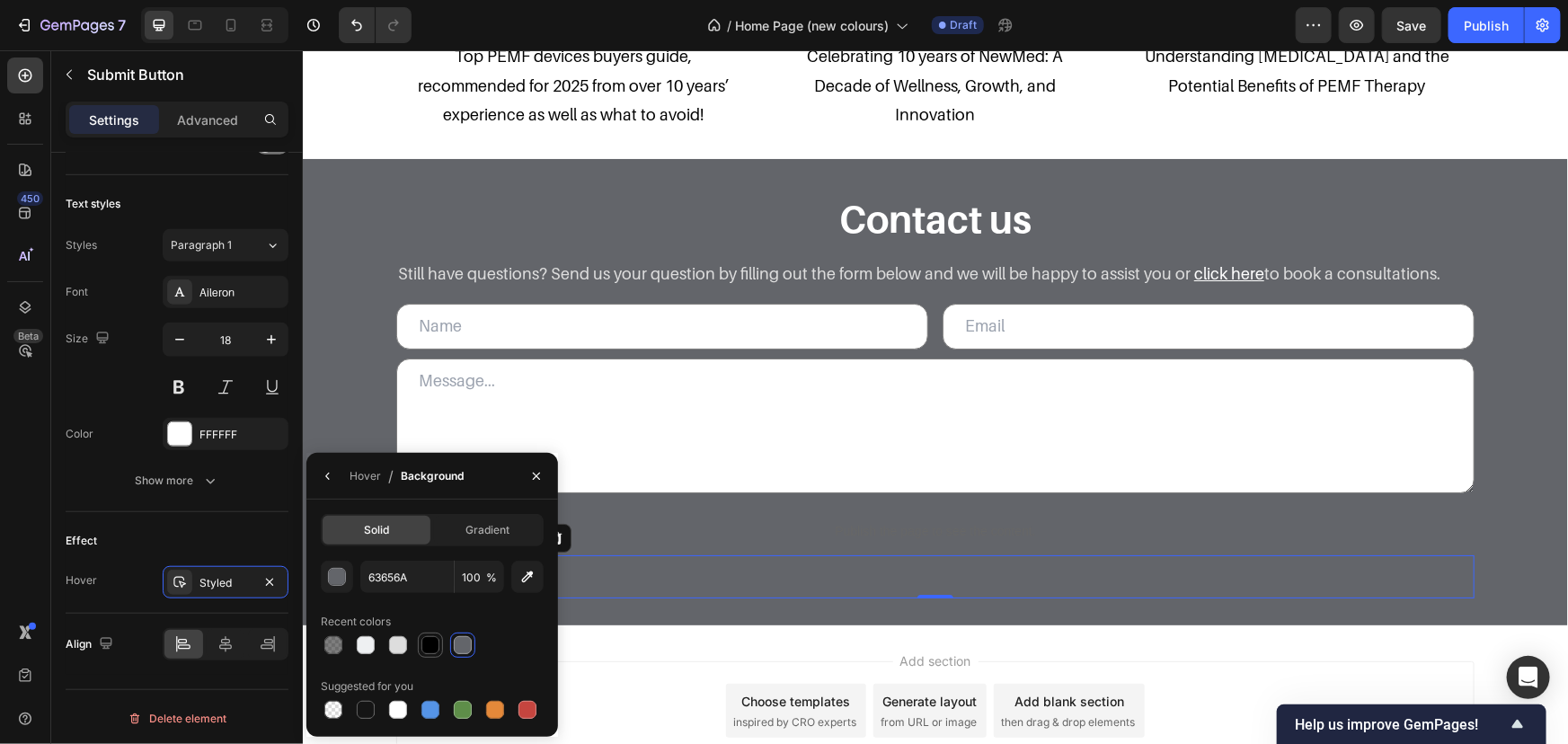
click at [423, 639] on div at bounding box center [430, 645] width 18 height 18
type input "000000"
click at [202, 578] on div "Styled" at bounding box center [225, 583] width 52 height 16
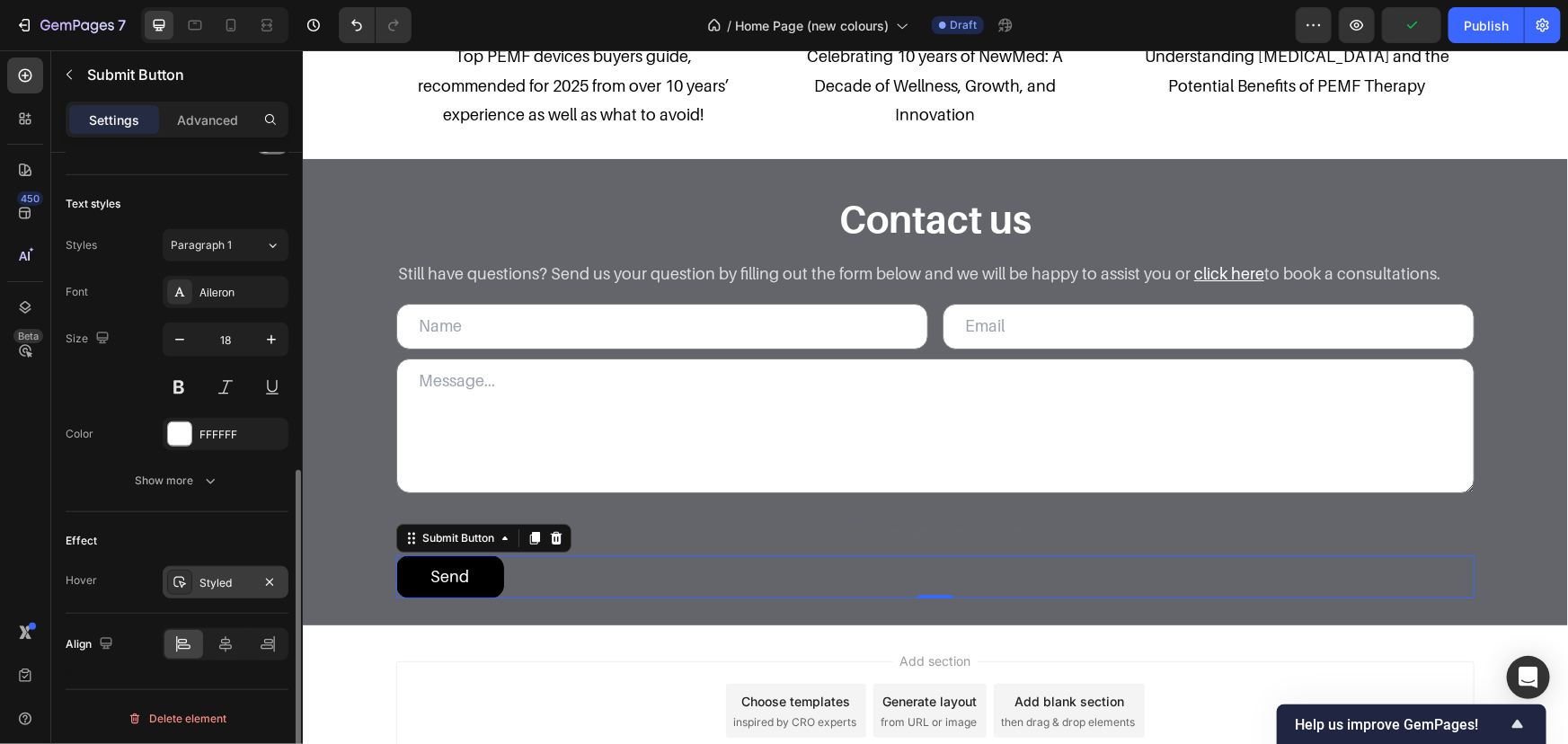
click at [202, 578] on div "Styled" at bounding box center [225, 583] width 52 height 16
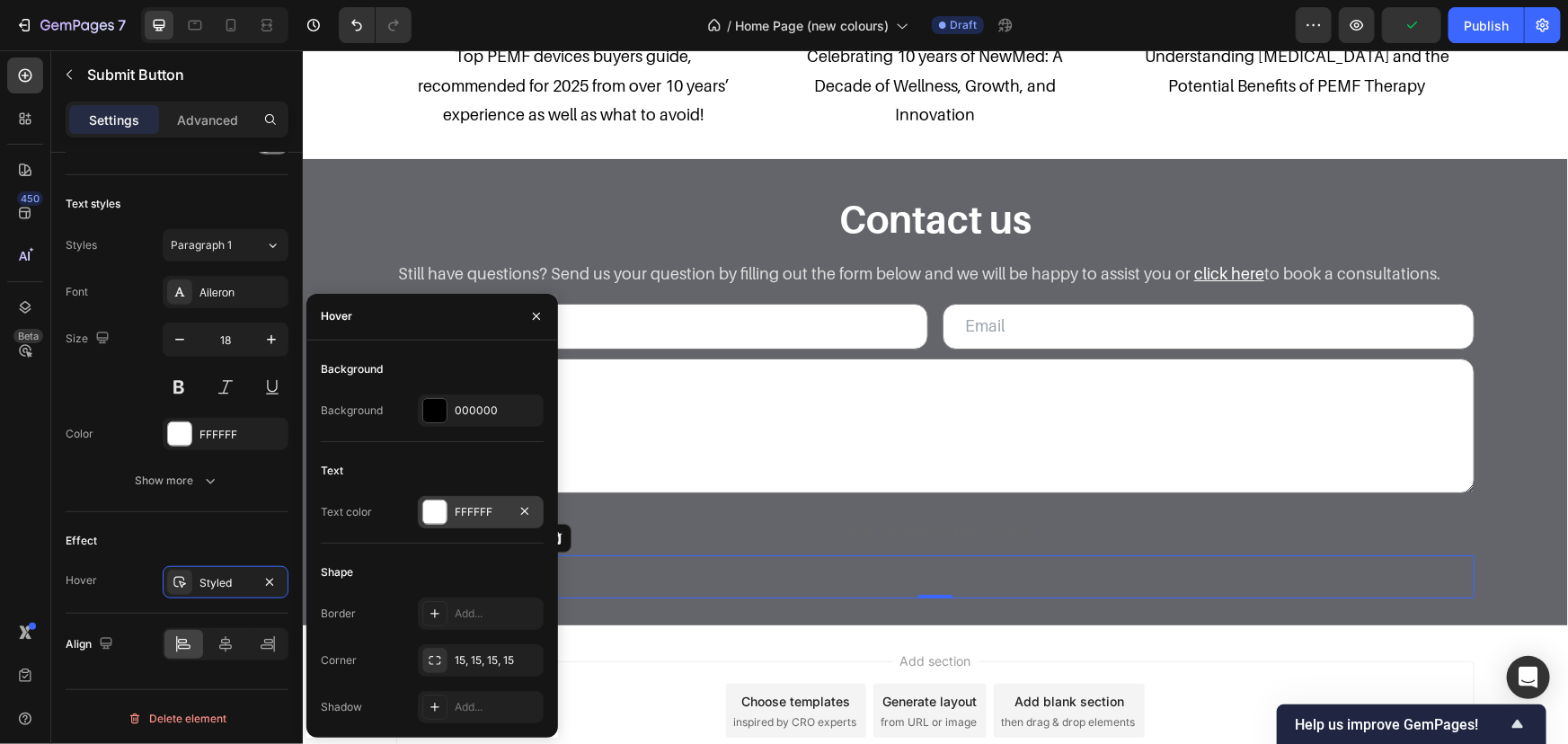
click at [477, 522] on div "FFFFFF" at bounding box center [481, 512] width 126 height 32
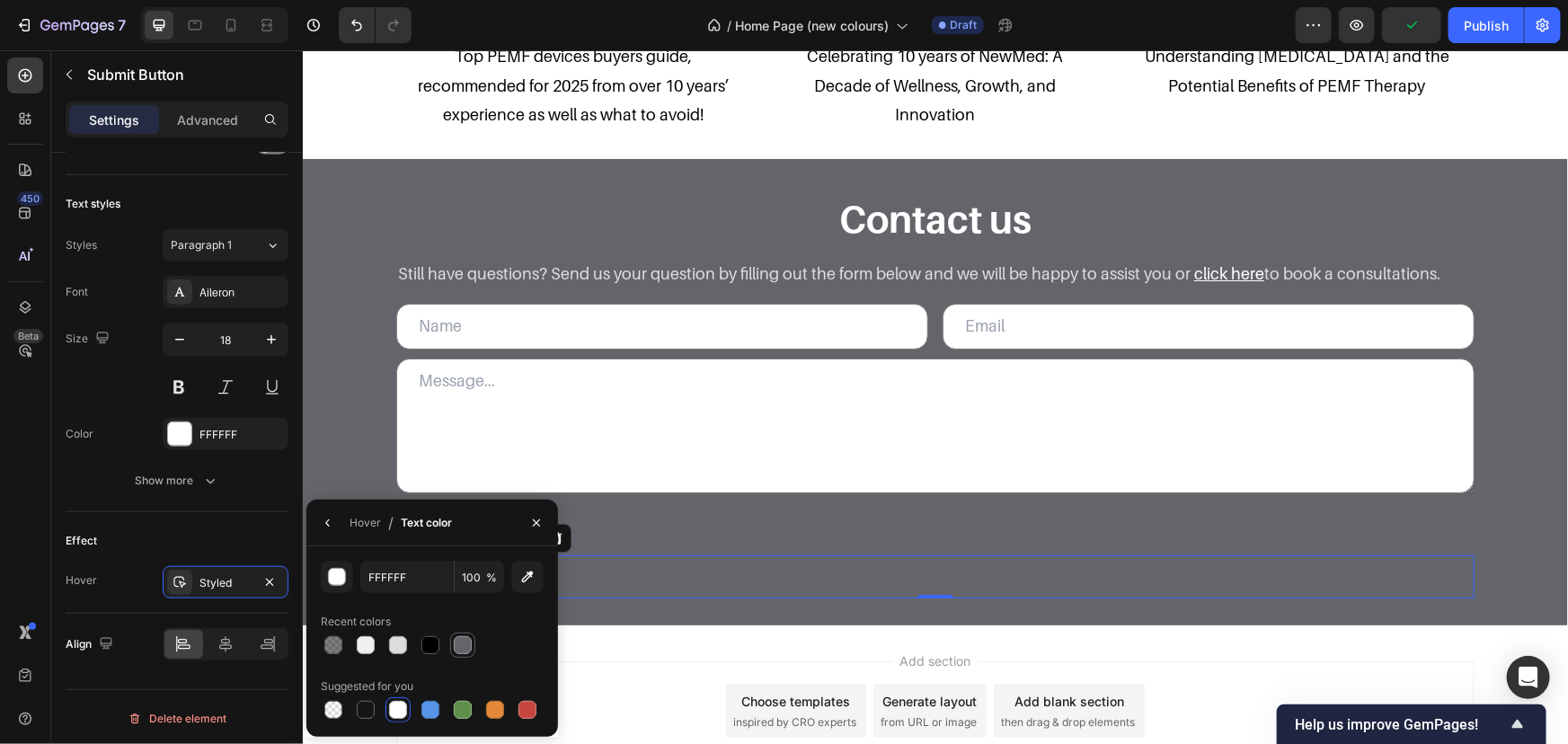
click at [467, 640] on div at bounding box center [463, 645] width 18 height 18
type input "63656A"
click at [365, 380] on div "Contact us Heading Still have questions? Send us your question by filling out t…" at bounding box center [935, 396] width 1230 height 404
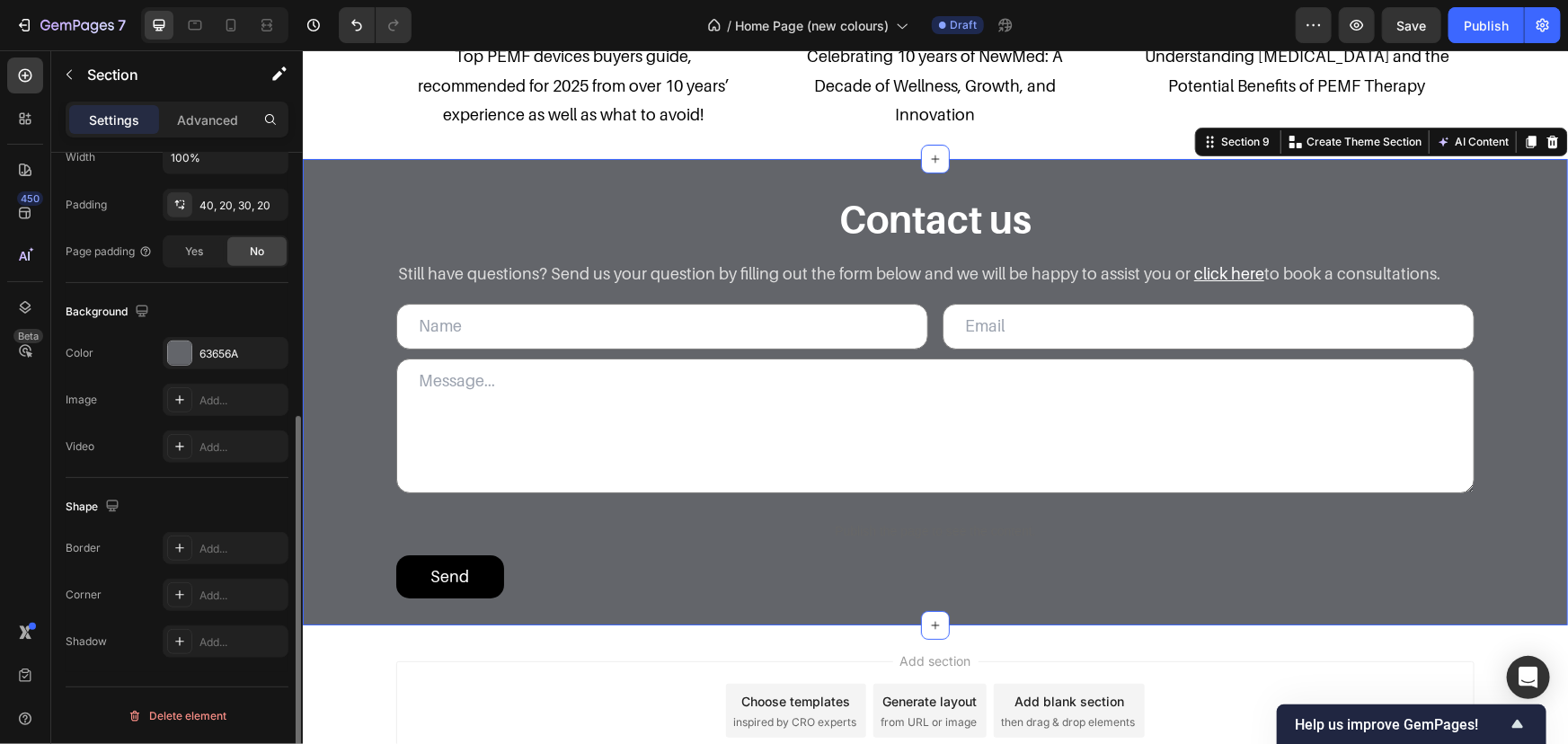
scroll to position [0, 0]
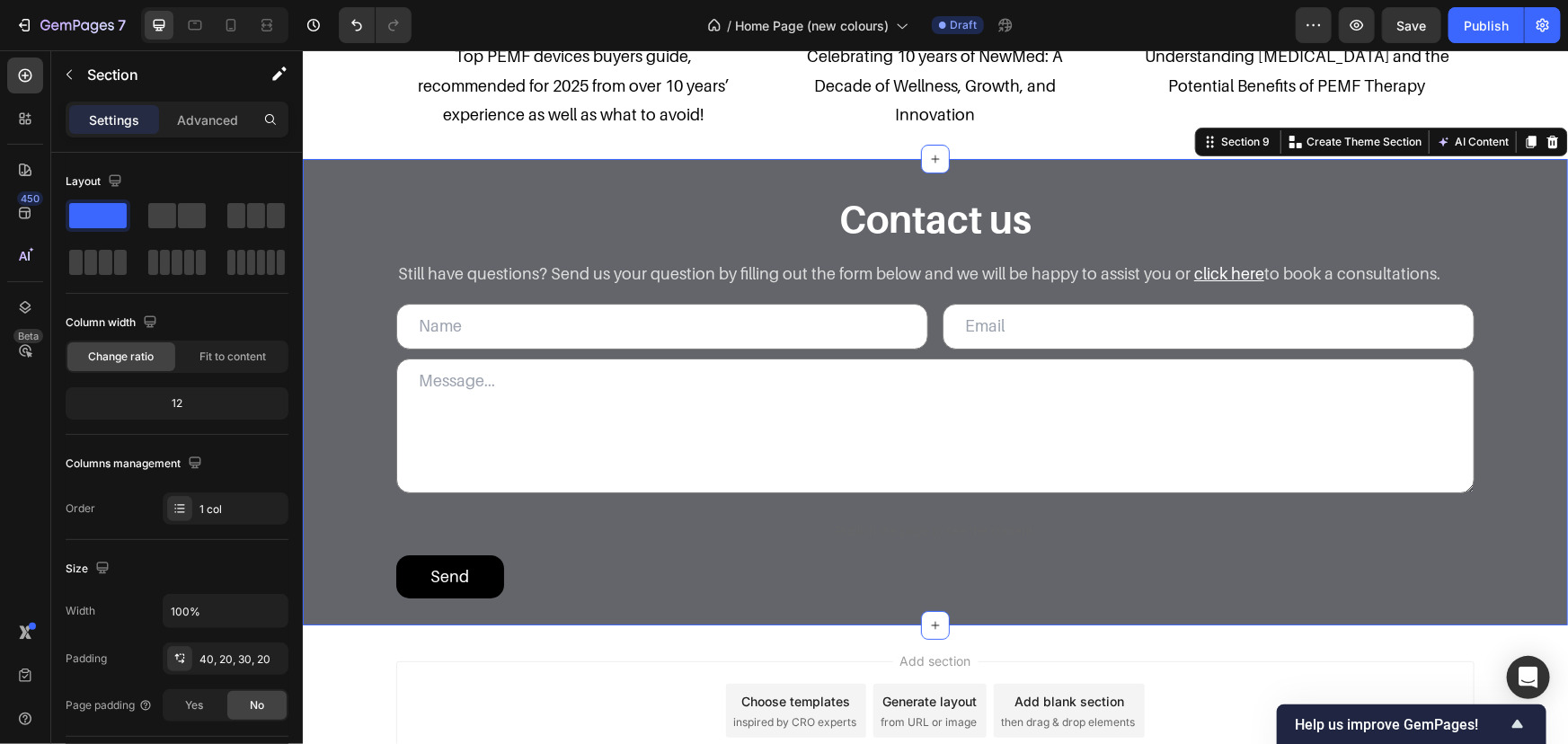
click at [331, 376] on div "Contact us Heading Still have questions? Send us your question by filling out t…" at bounding box center [935, 396] width 1230 height 404
click at [526, 268] on p "Still have questions? Send us your question by filling out the form below and w…" at bounding box center [935, 273] width 1075 height 28
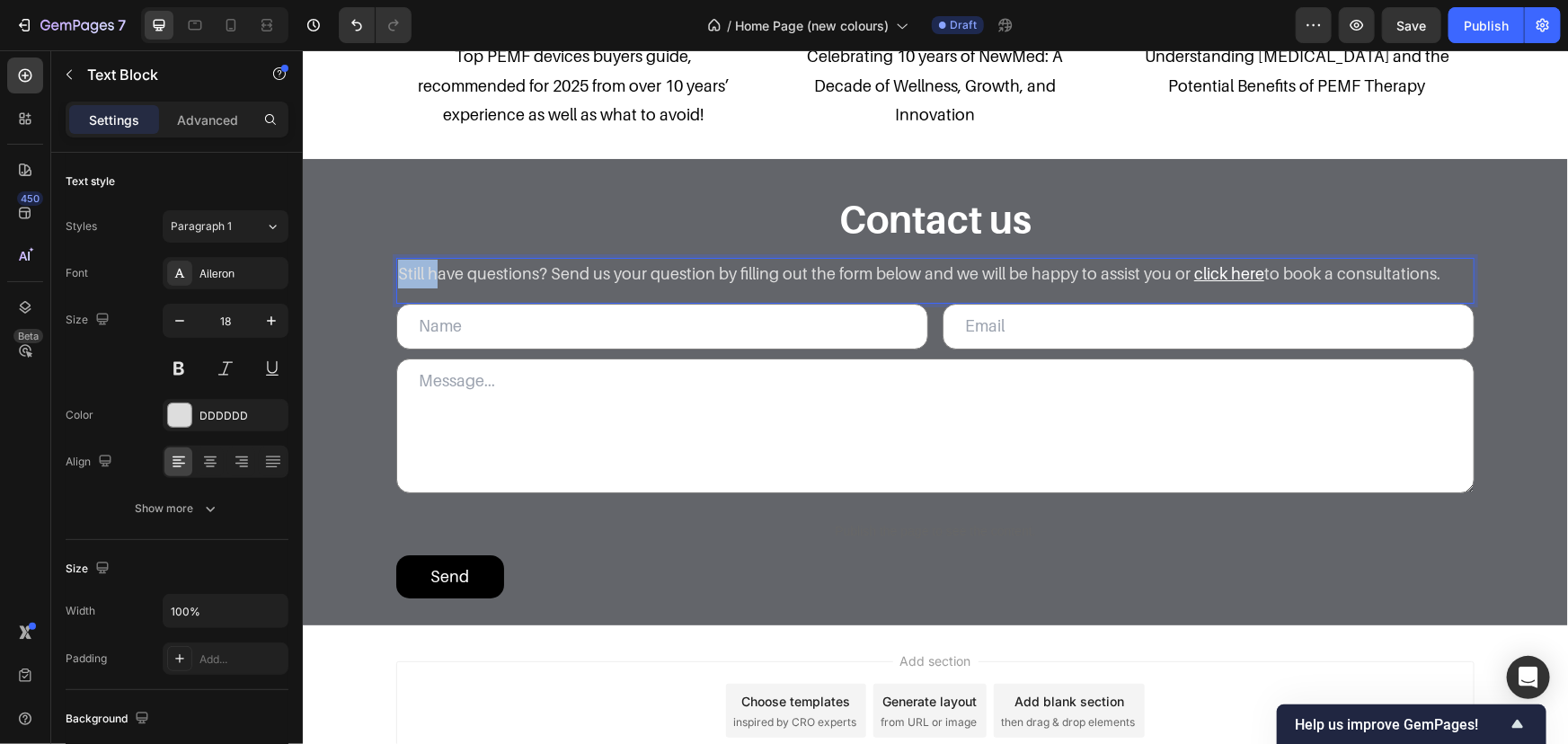
drag, startPoint x: 429, startPoint y: 271, endPoint x: 285, endPoint y: 268, distance: 144.0
click at [352, 221] on div "Contact us Heading Have questions? Send us your question by filling out the for…" at bounding box center [935, 396] width 1230 height 404
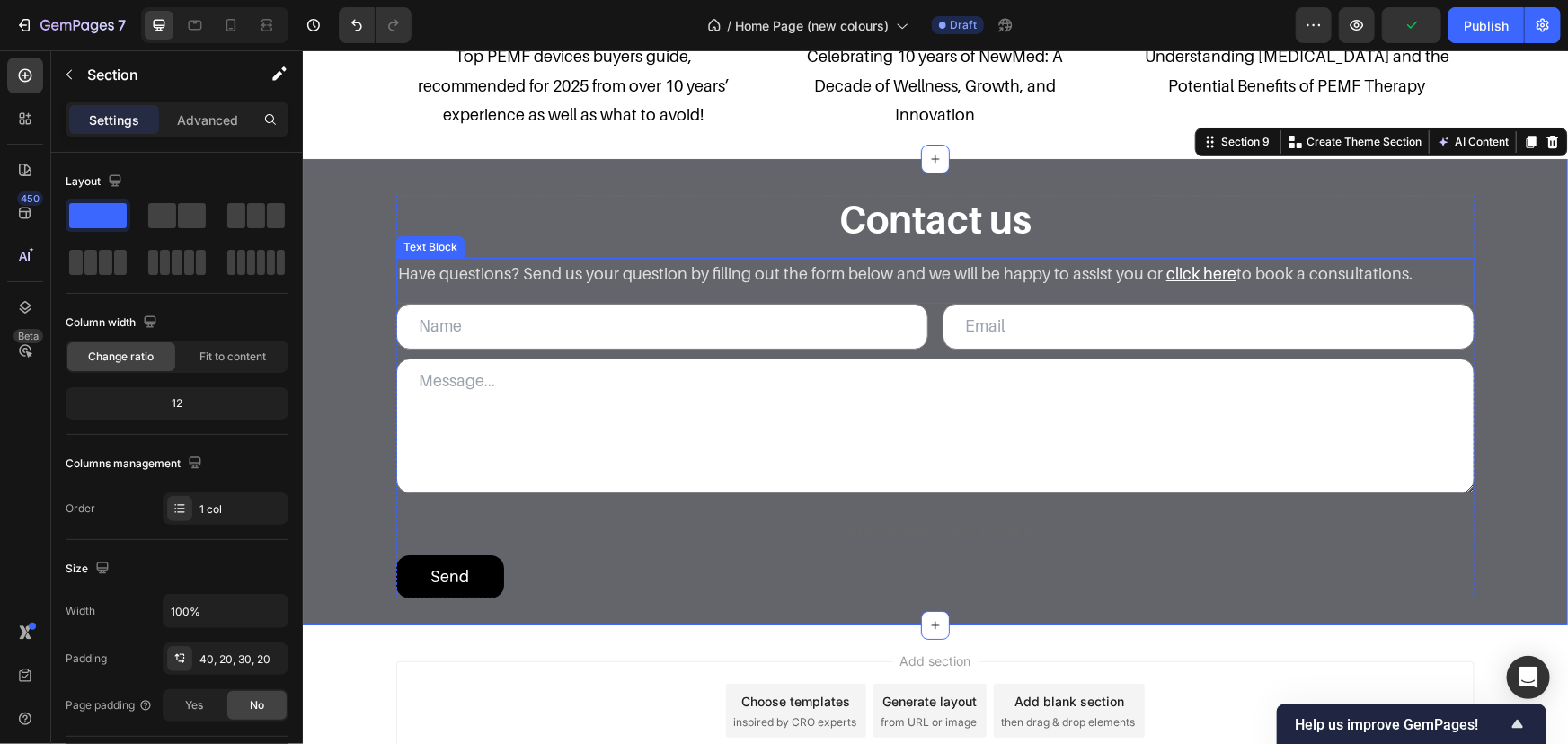
click at [835, 289] on div "Have questions? Send us your question by filling out the form below and we will…" at bounding box center [935, 279] width 1079 height 46
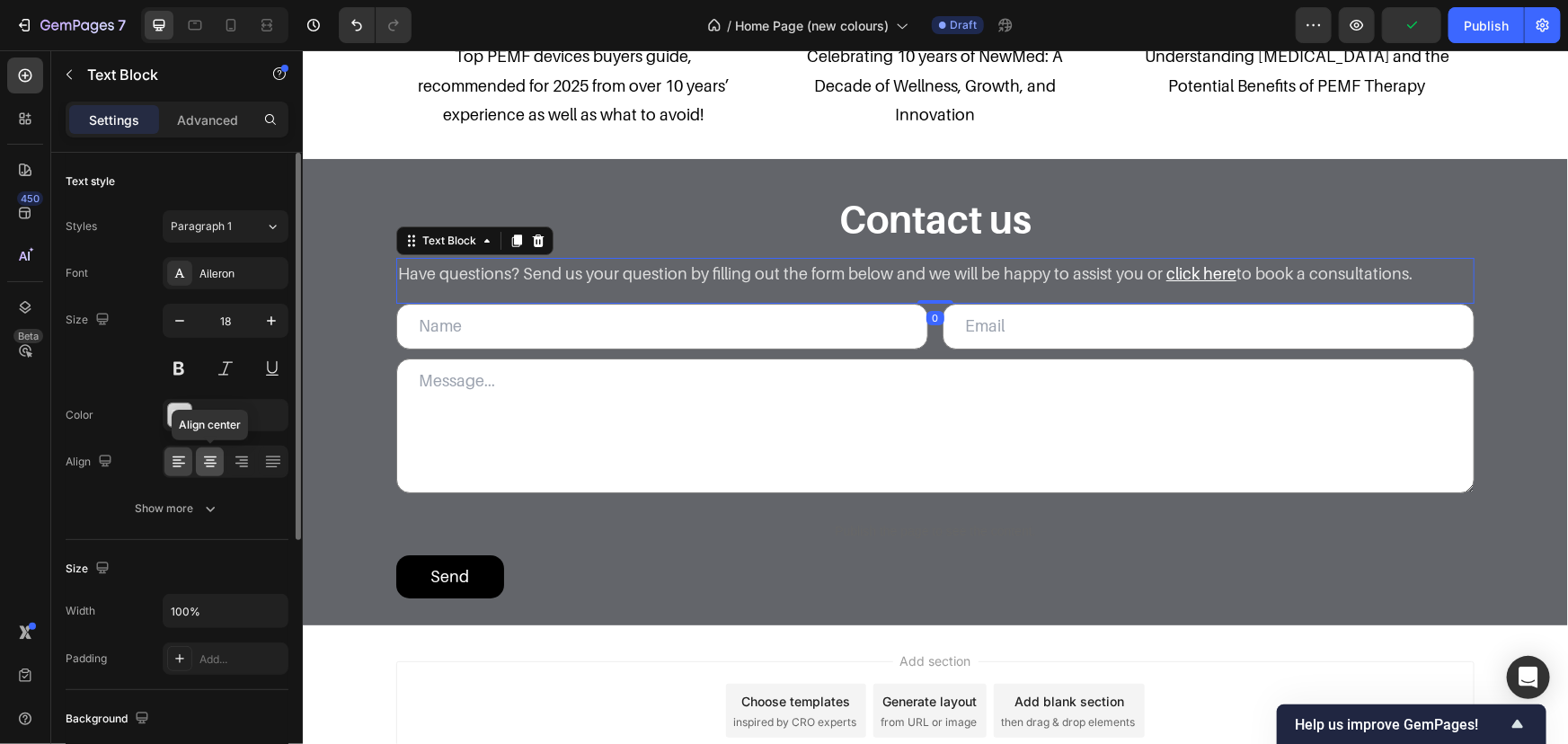
click at [208, 467] on icon at bounding box center [210, 468] width 9 height 2
click at [684, 231] on p "Contact us" at bounding box center [935, 219] width 1075 height 45
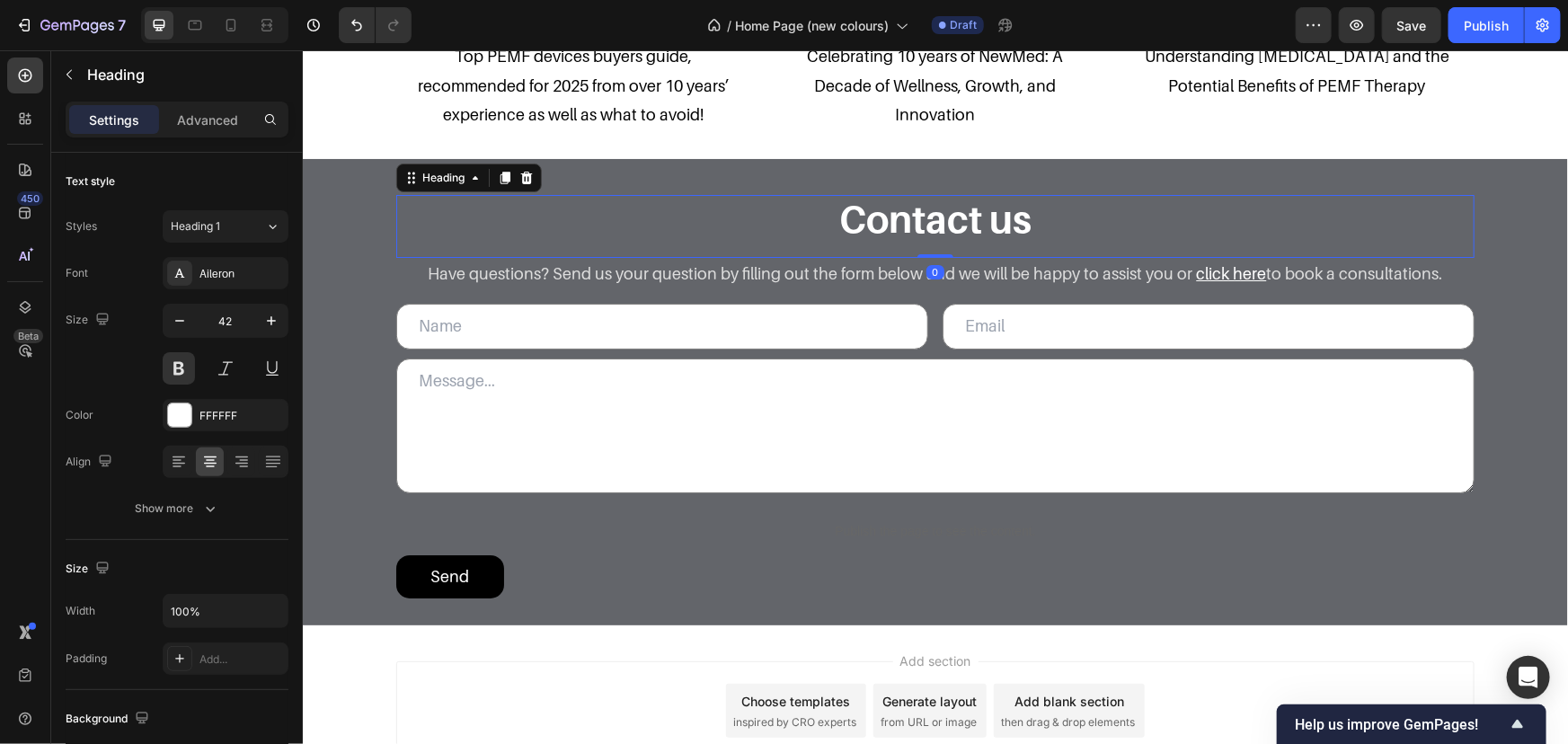
click at [218, 134] on div "Settings Advanced" at bounding box center [177, 120] width 223 height 36
click at [218, 131] on div "Advanced" at bounding box center [208, 119] width 90 height 28
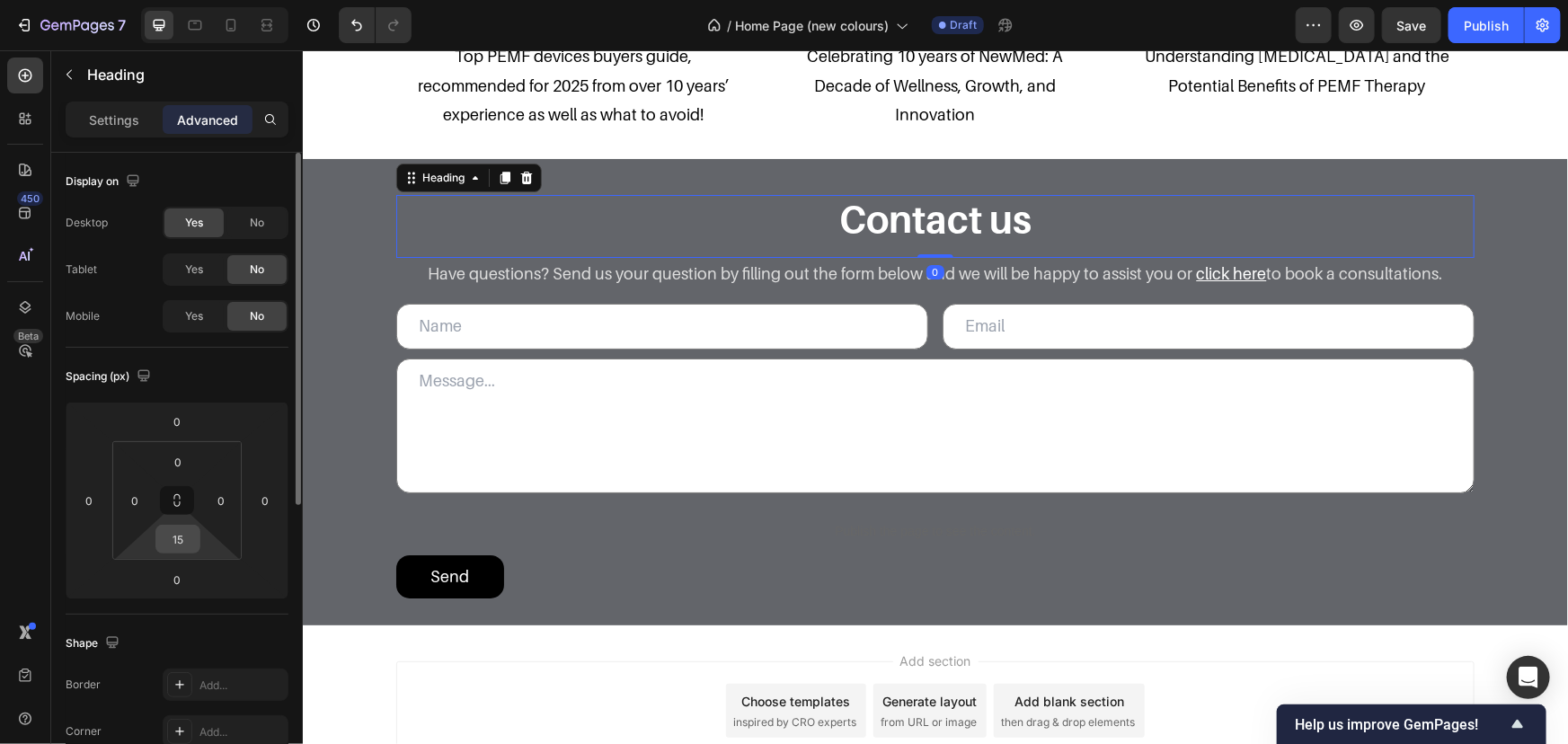
click at [179, 550] on input "15" at bounding box center [177, 538] width 36 height 26
type input "5"
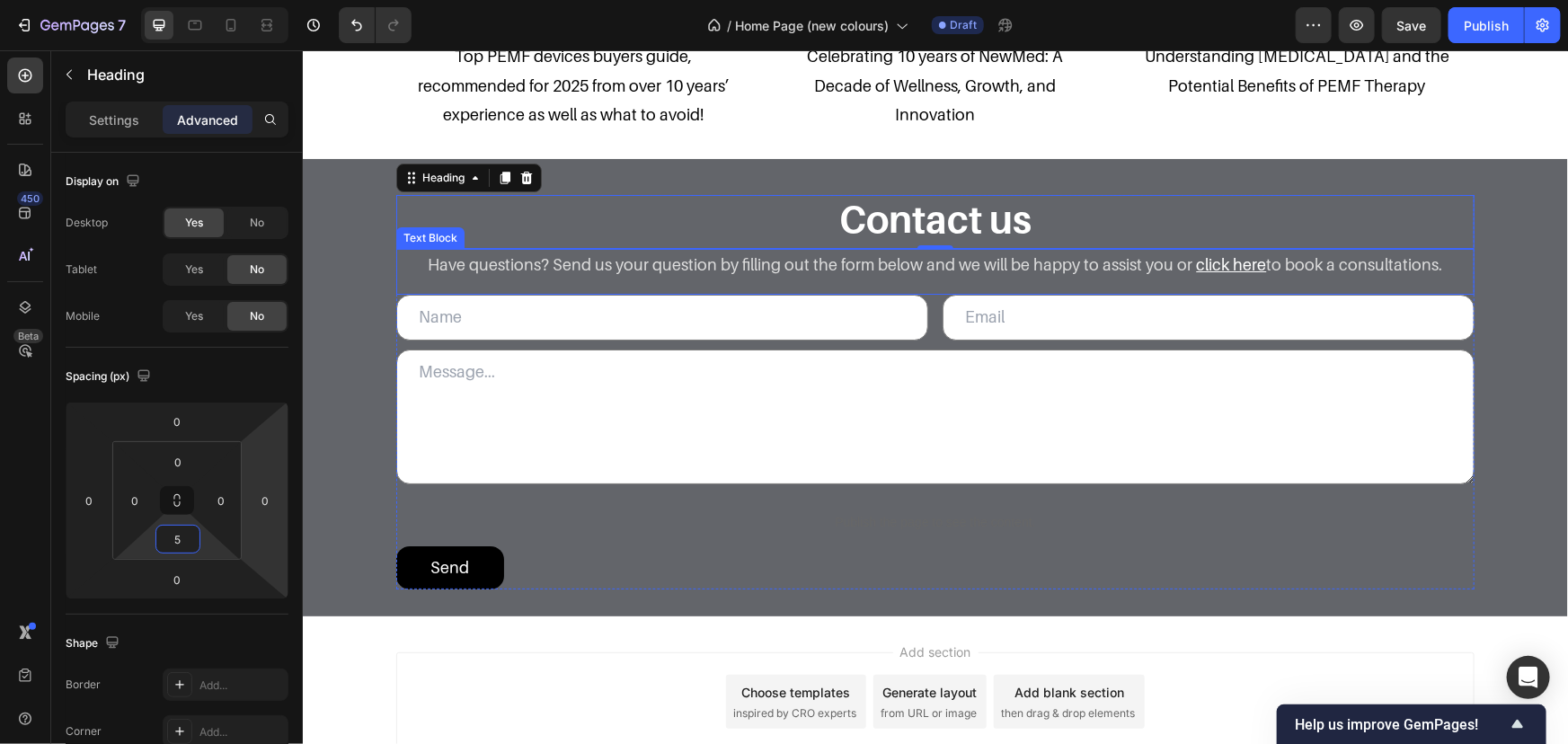
click at [412, 270] on p "Have questions? Send us your question by filling out the form below and we will…" at bounding box center [935, 264] width 1075 height 28
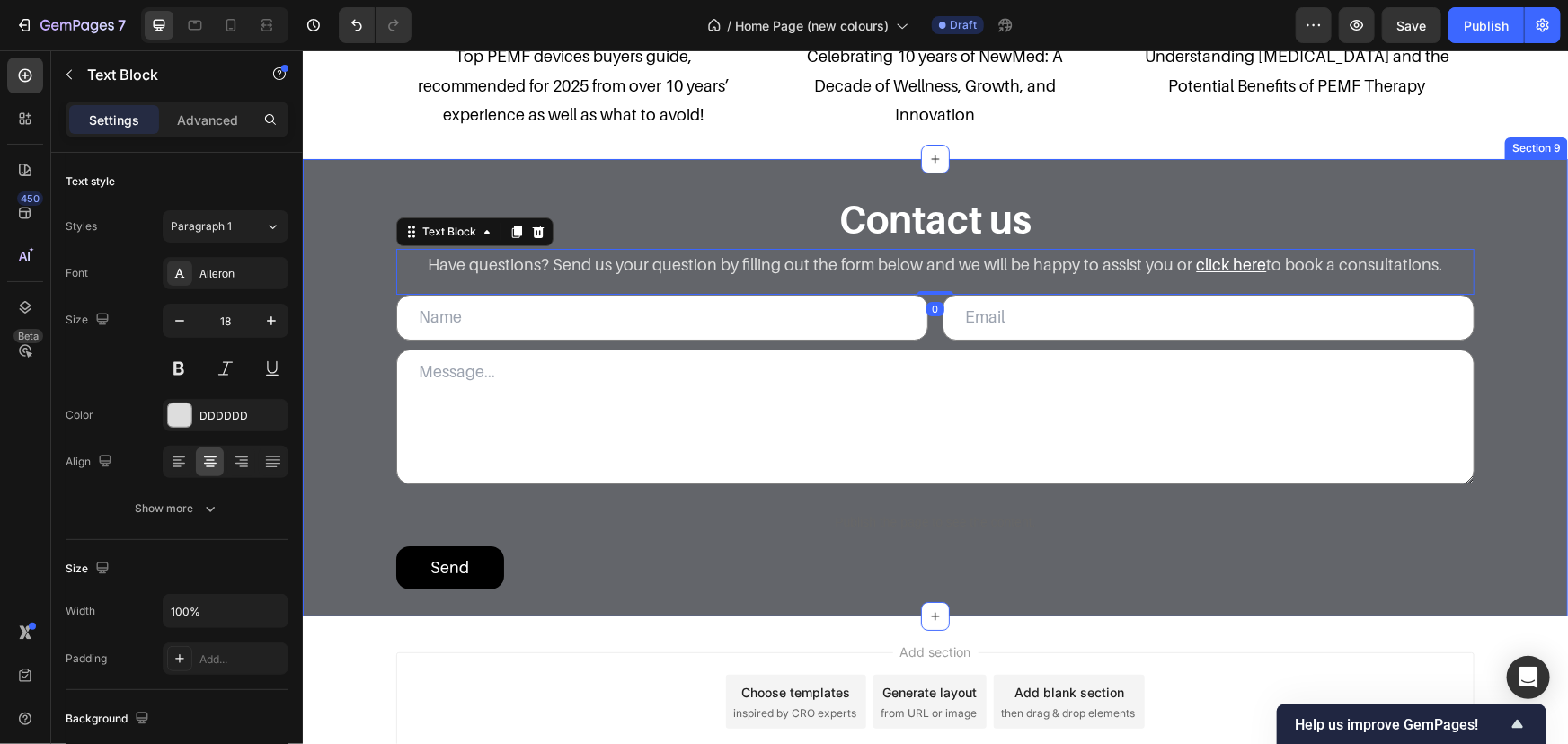
click at [1485, 266] on div "Contact us Heading Have questions? Send us your question by filling out the for…" at bounding box center [935, 391] width 1230 height 394
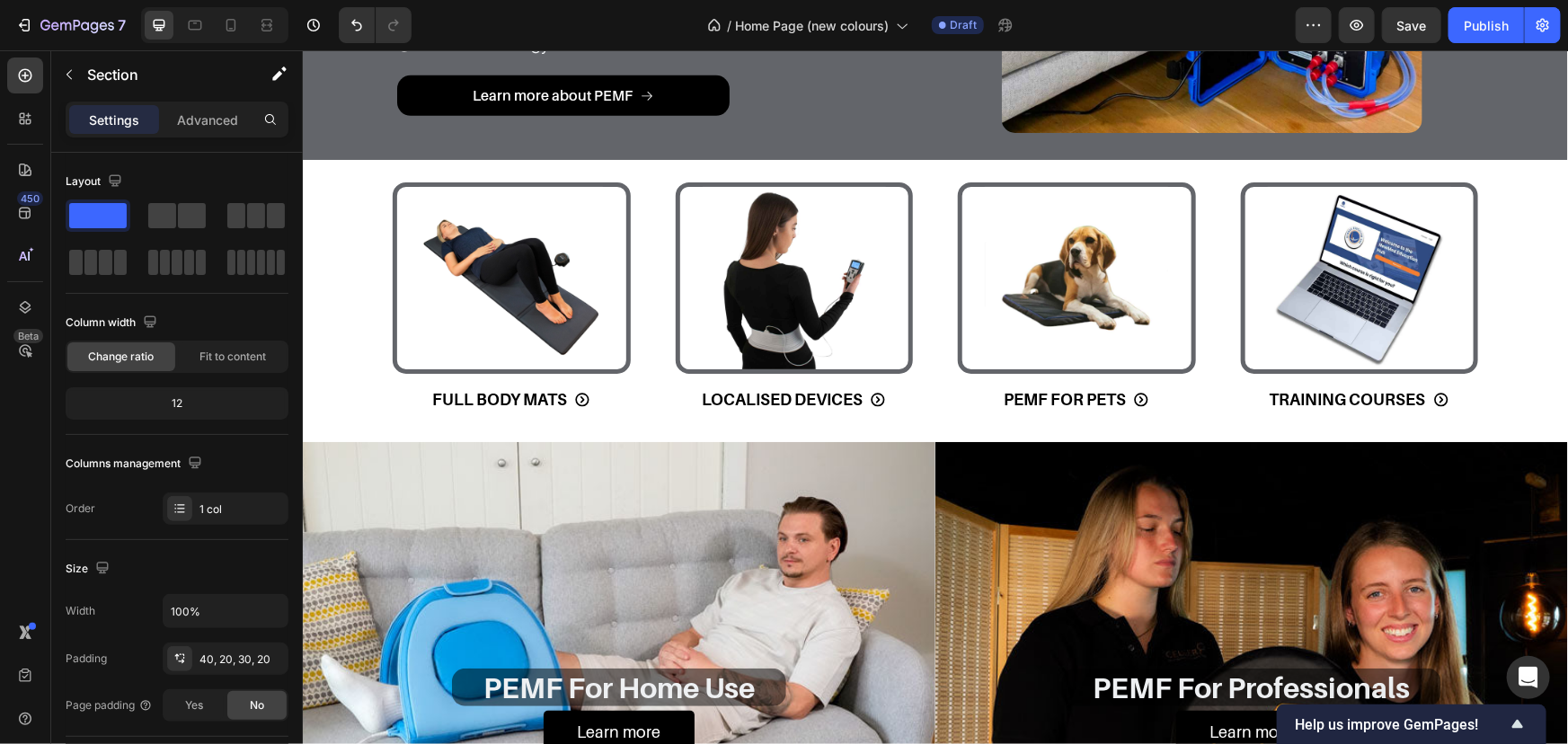
scroll to position [166, 0]
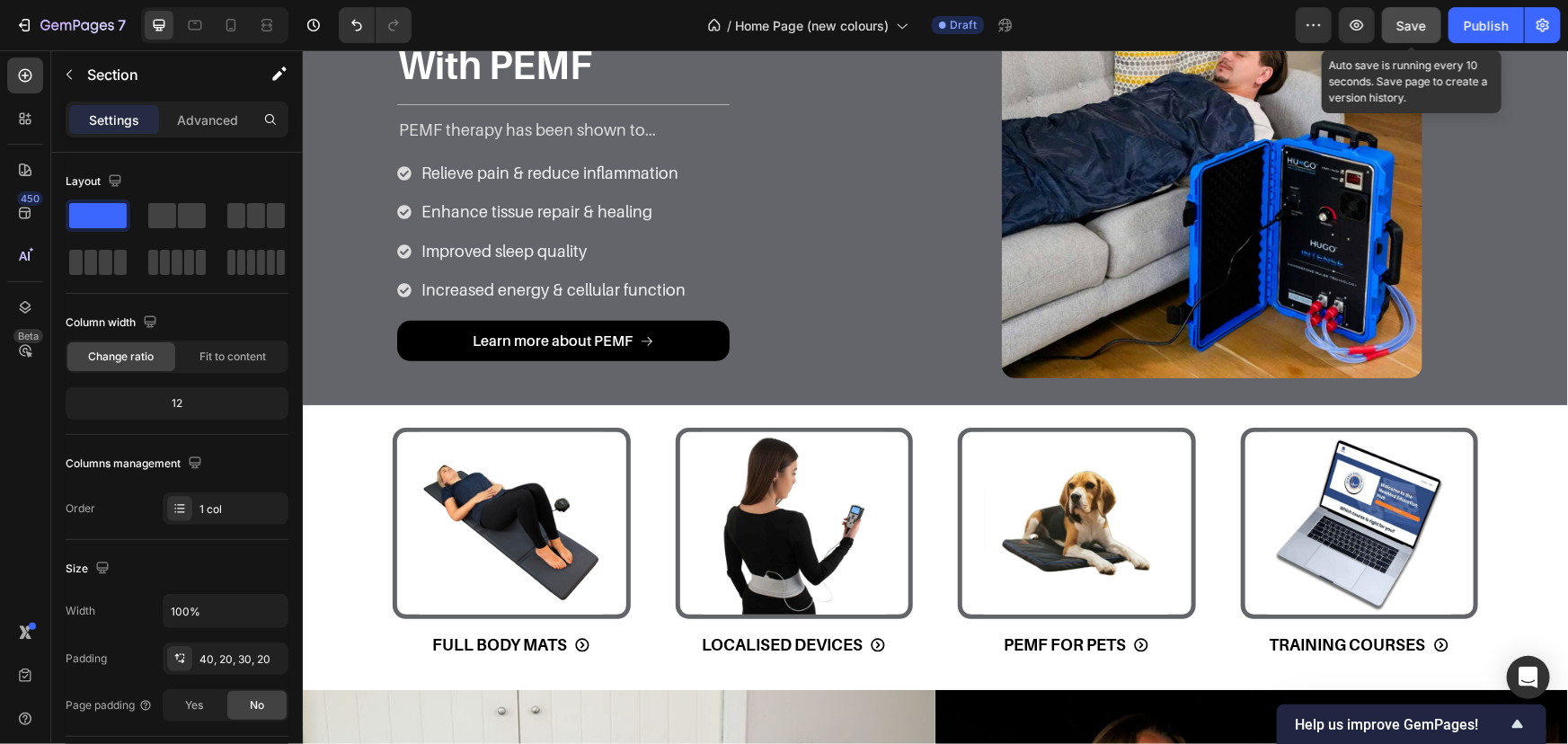
click at [1402, 23] on span "Save" at bounding box center [1412, 25] width 29 height 16
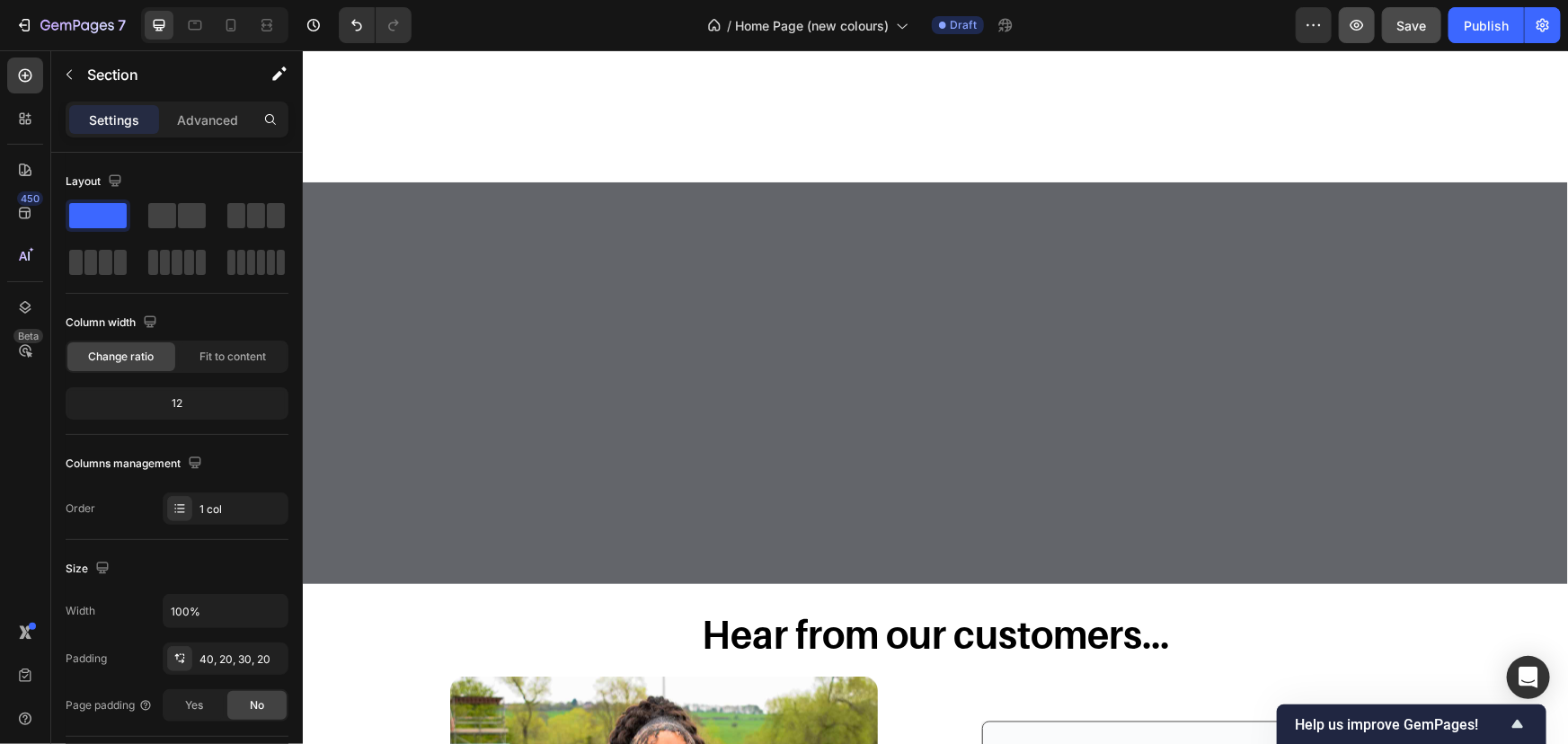
scroll to position [2207, 0]
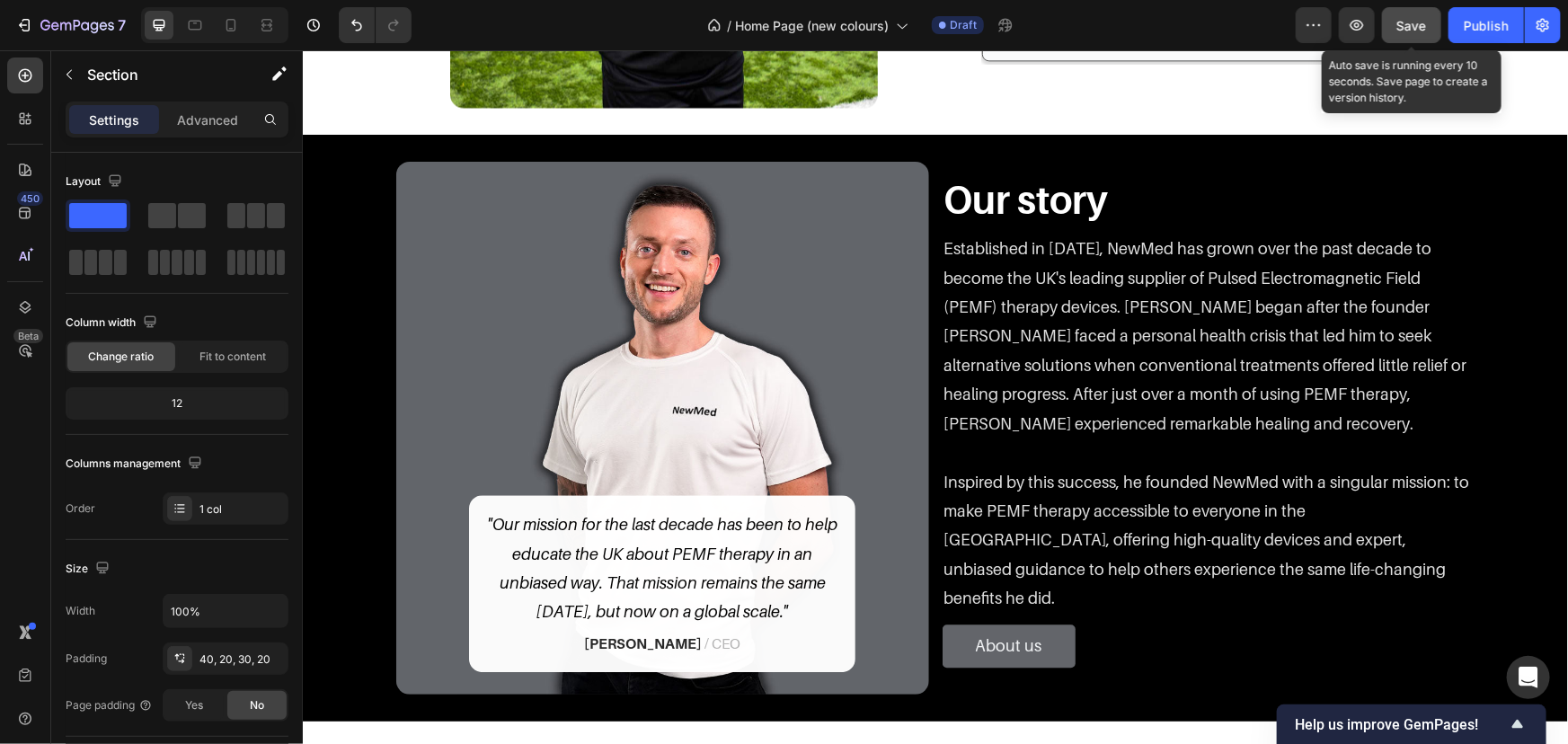
click at [1398, 23] on span "Save" at bounding box center [1412, 25] width 29 height 16
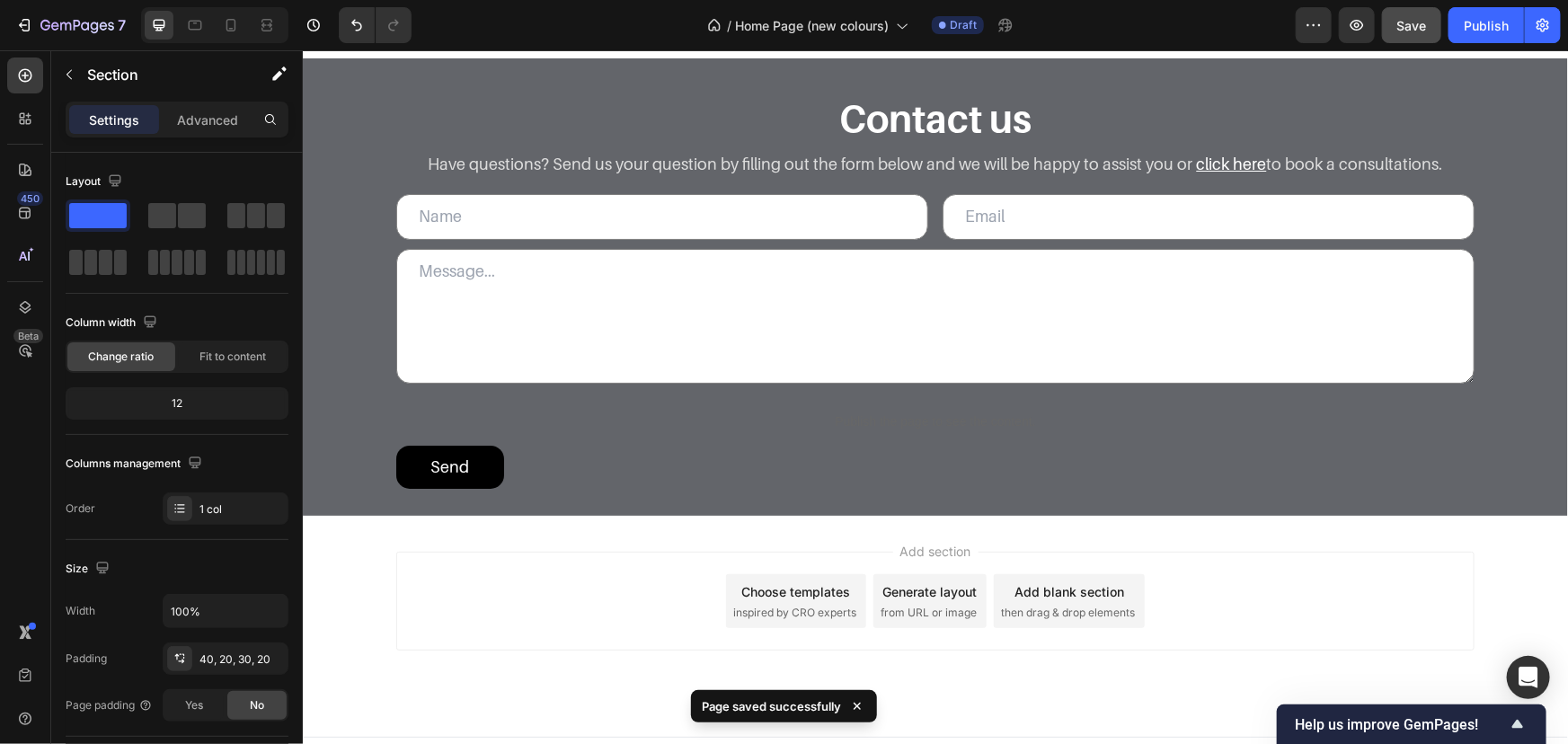
scroll to position [3427, 0]
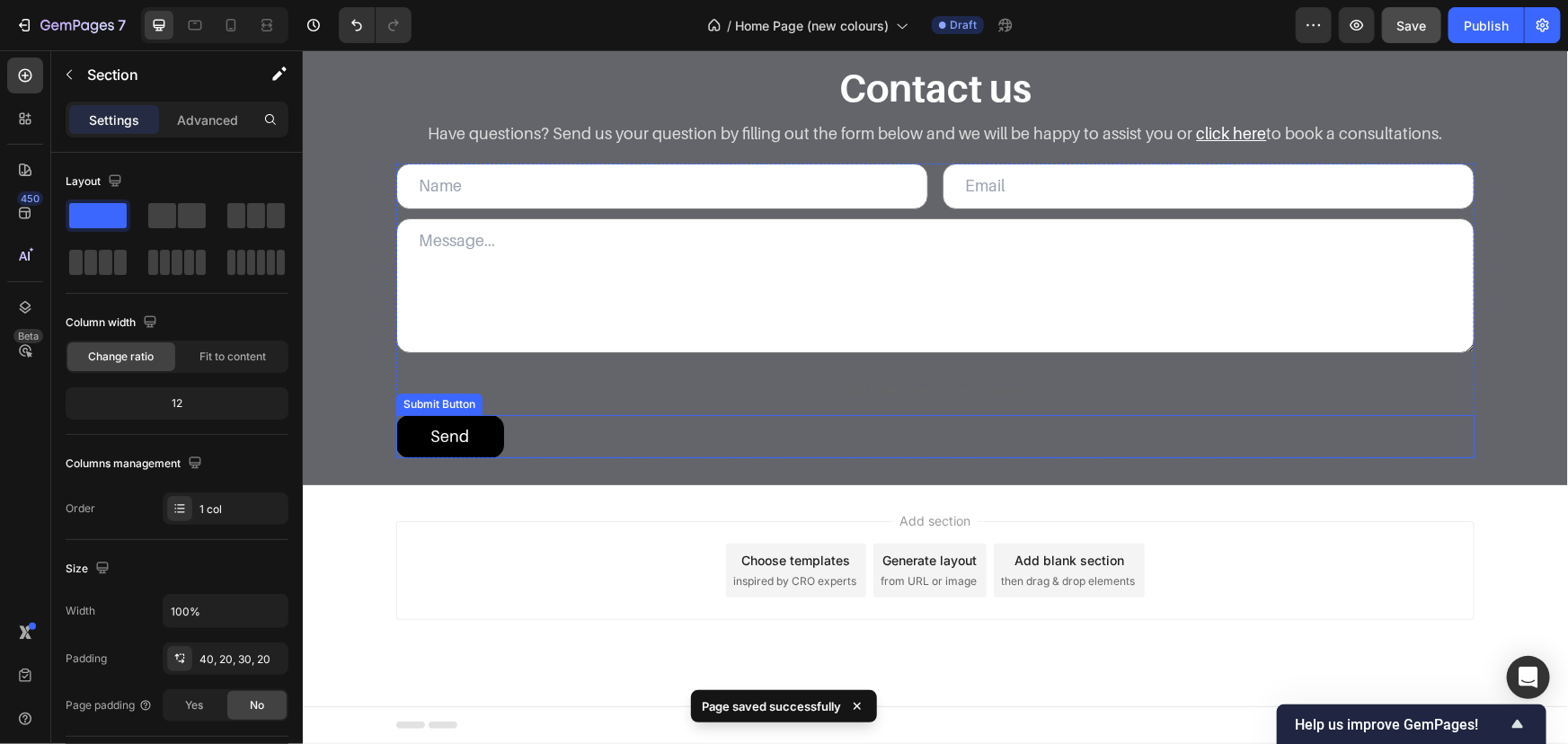
click at [559, 426] on div "Send Submit Button" at bounding box center [935, 436] width 1079 height 43
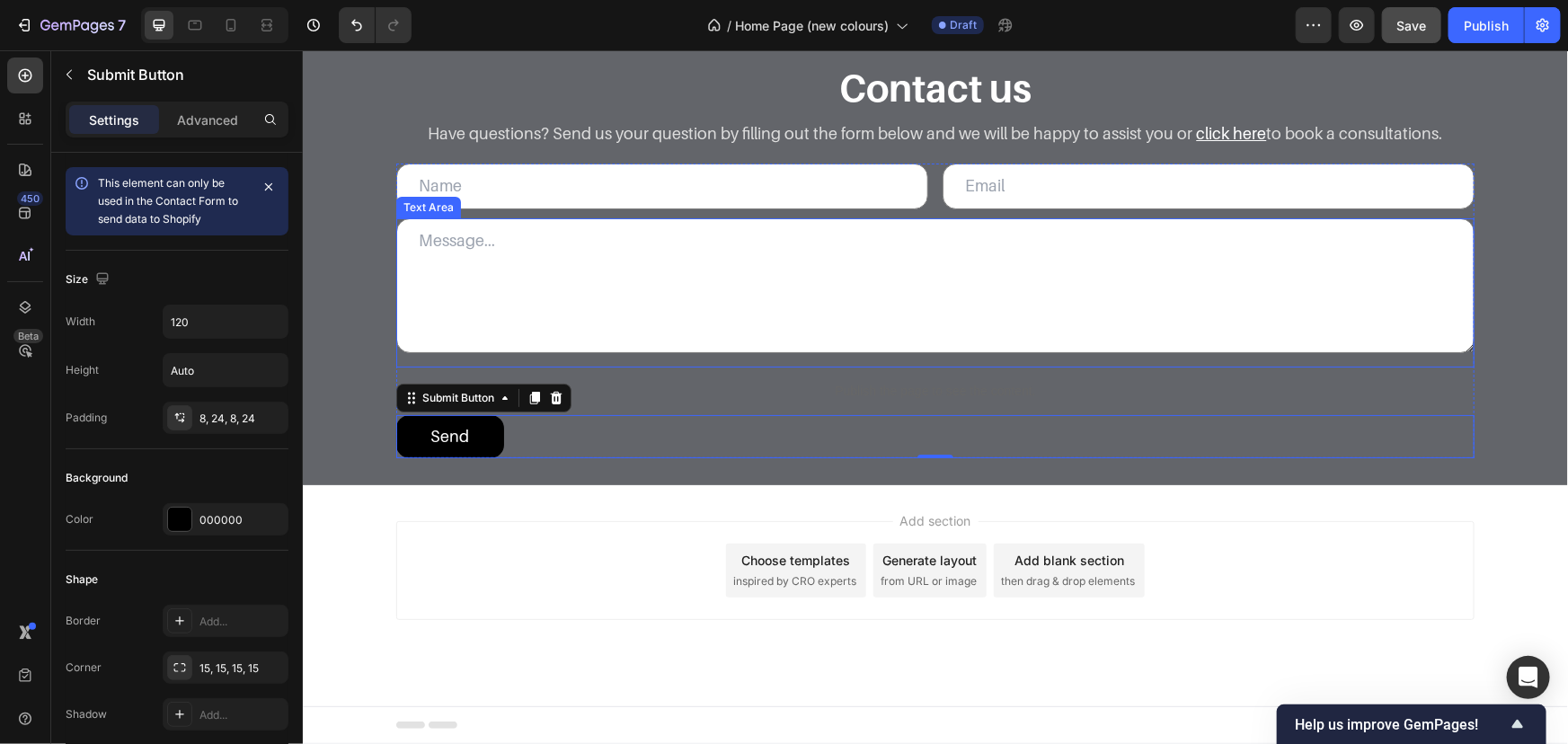
scroll to position [3346, 0]
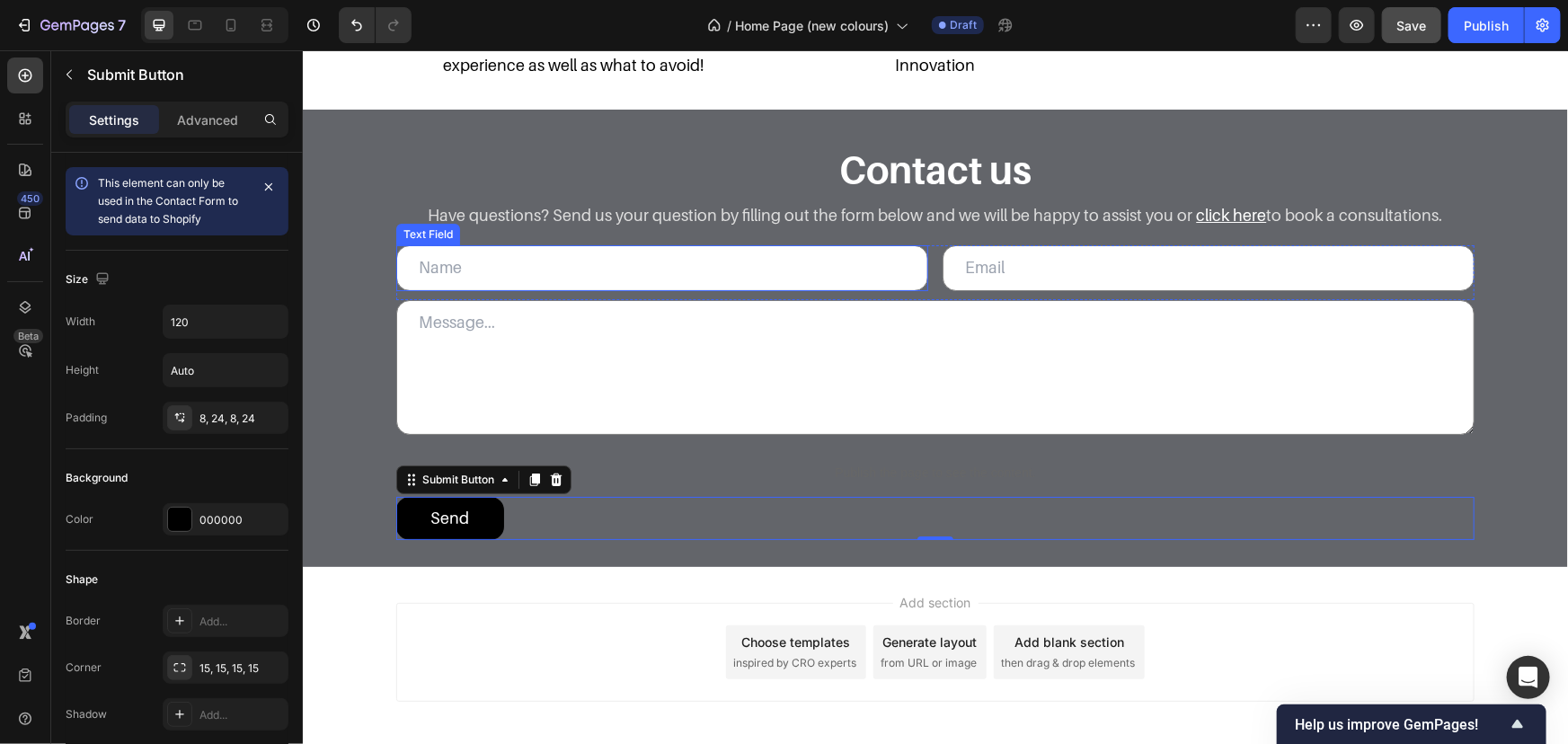
click at [604, 254] on input "text" at bounding box center [661, 267] width 532 height 45
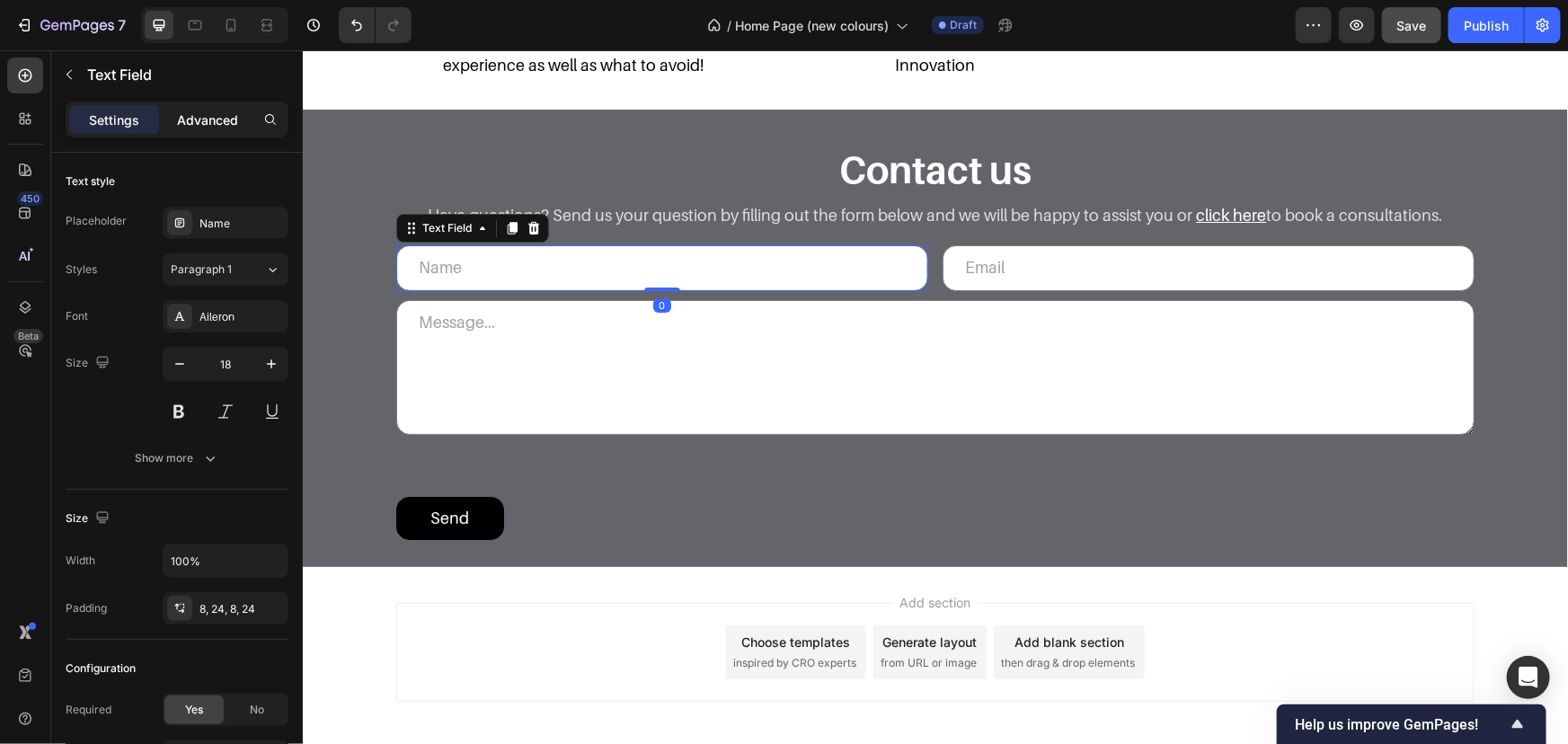
click at [198, 117] on p "Advanced" at bounding box center [208, 120] width 61 height 19
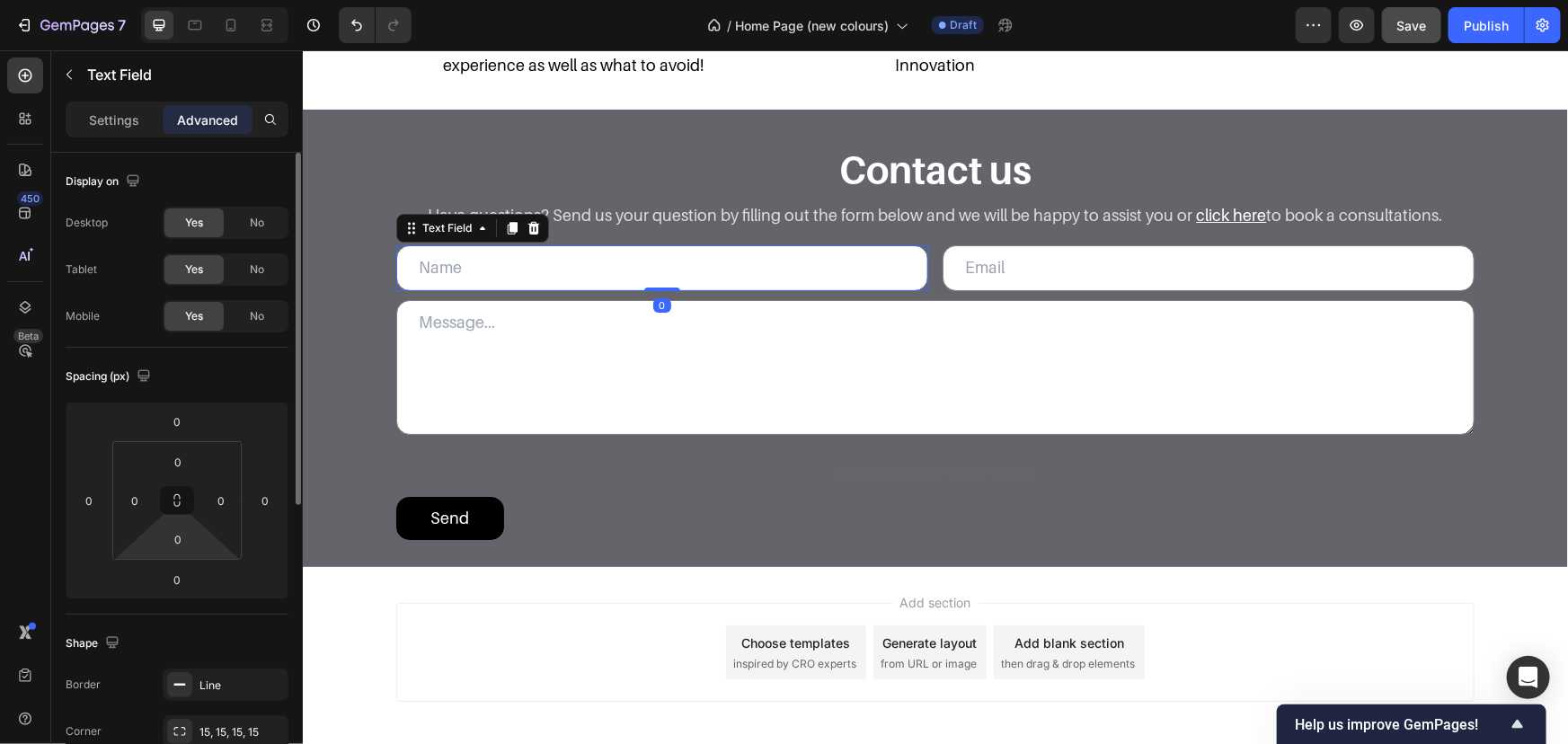
scroll to position [326, 0]
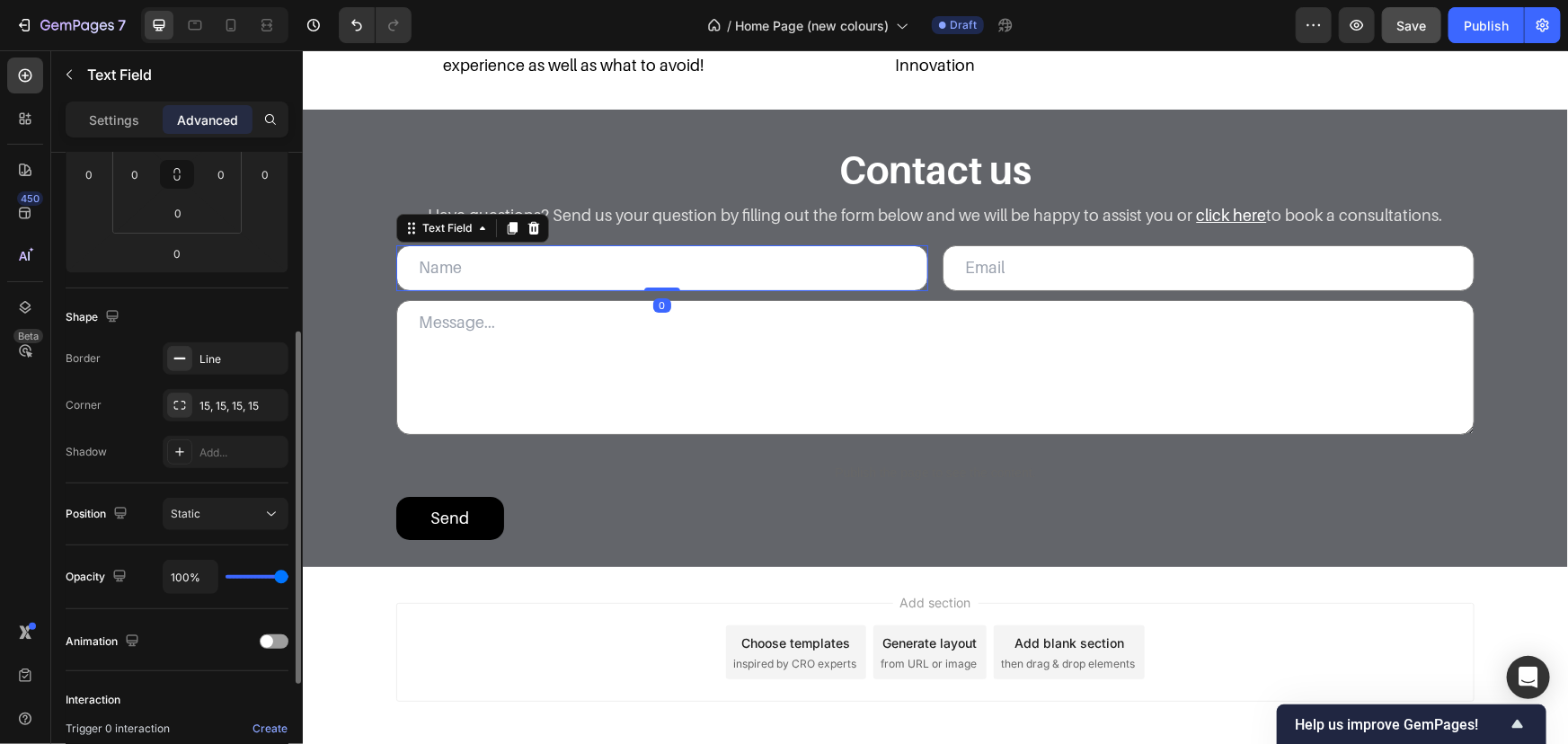
click at [225, 337] on div "Shape Border Line Corner 15, 15, 15, 15 Shadow Add..." at bounding box center [177, 385] width 223 height 195
click at [221, 358] on div "Line" at bounding box center [225, 359] width 52 height 16
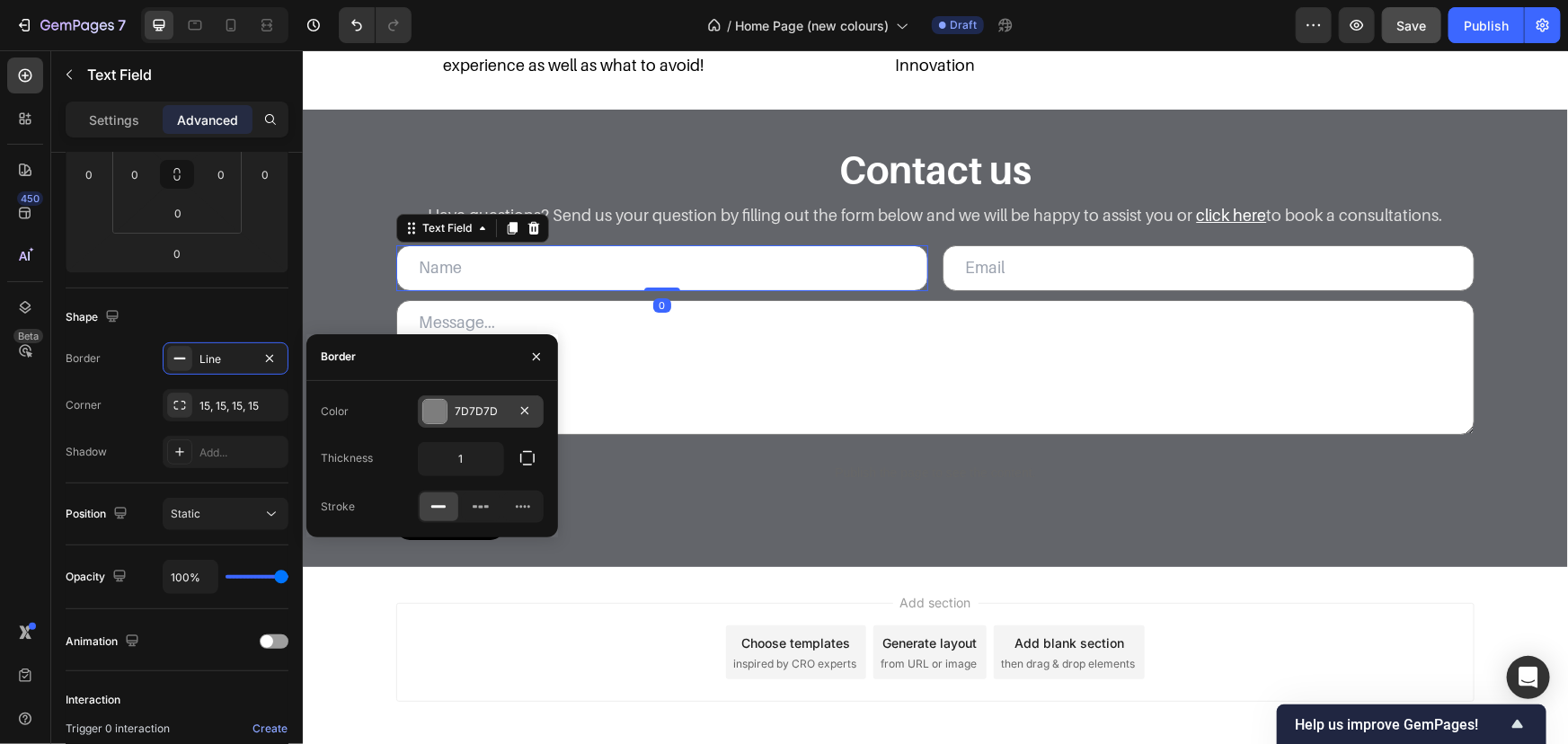
click at [441, 411] on div at bounding box center [435, 412] width 24 height 24
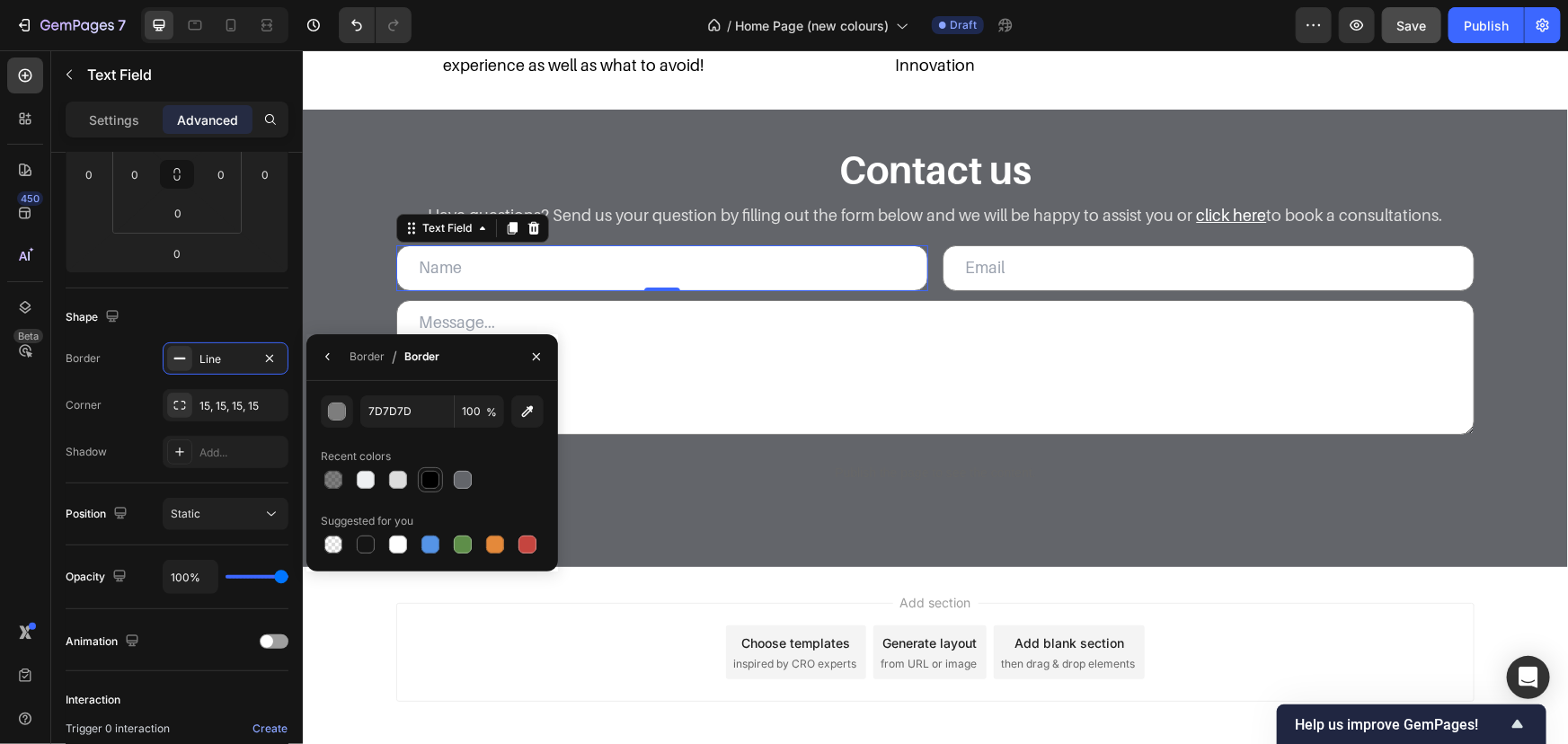
click at [425, 484] on div at bounding box center [430, 479] width 18 height 18
type input "000000"
click at [326, 268] on div "Contact us Heading Have questions? Send us your question by filling out the for…" at bounding box center [935, 342] width 1230 height 394
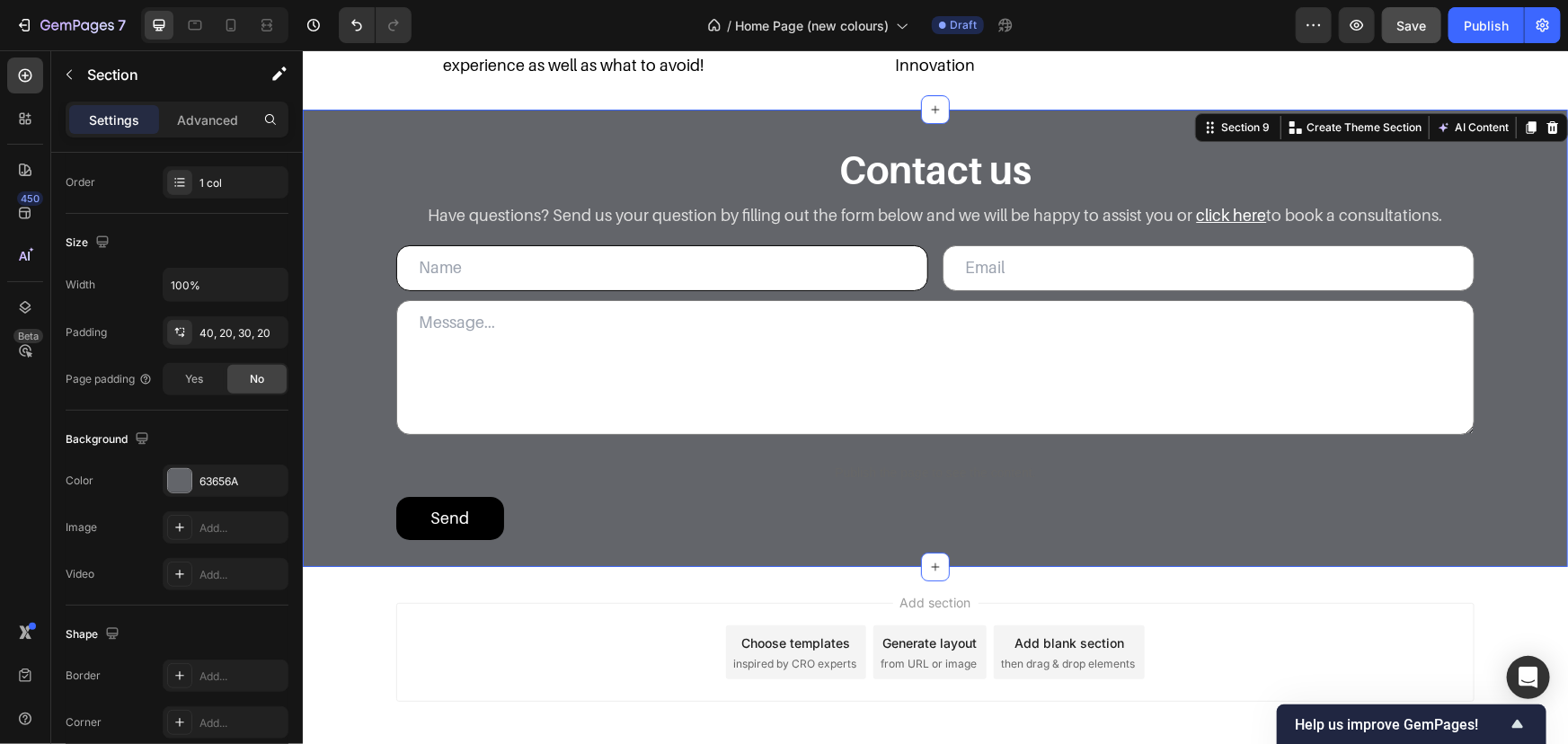
scroll to position [0, 0]
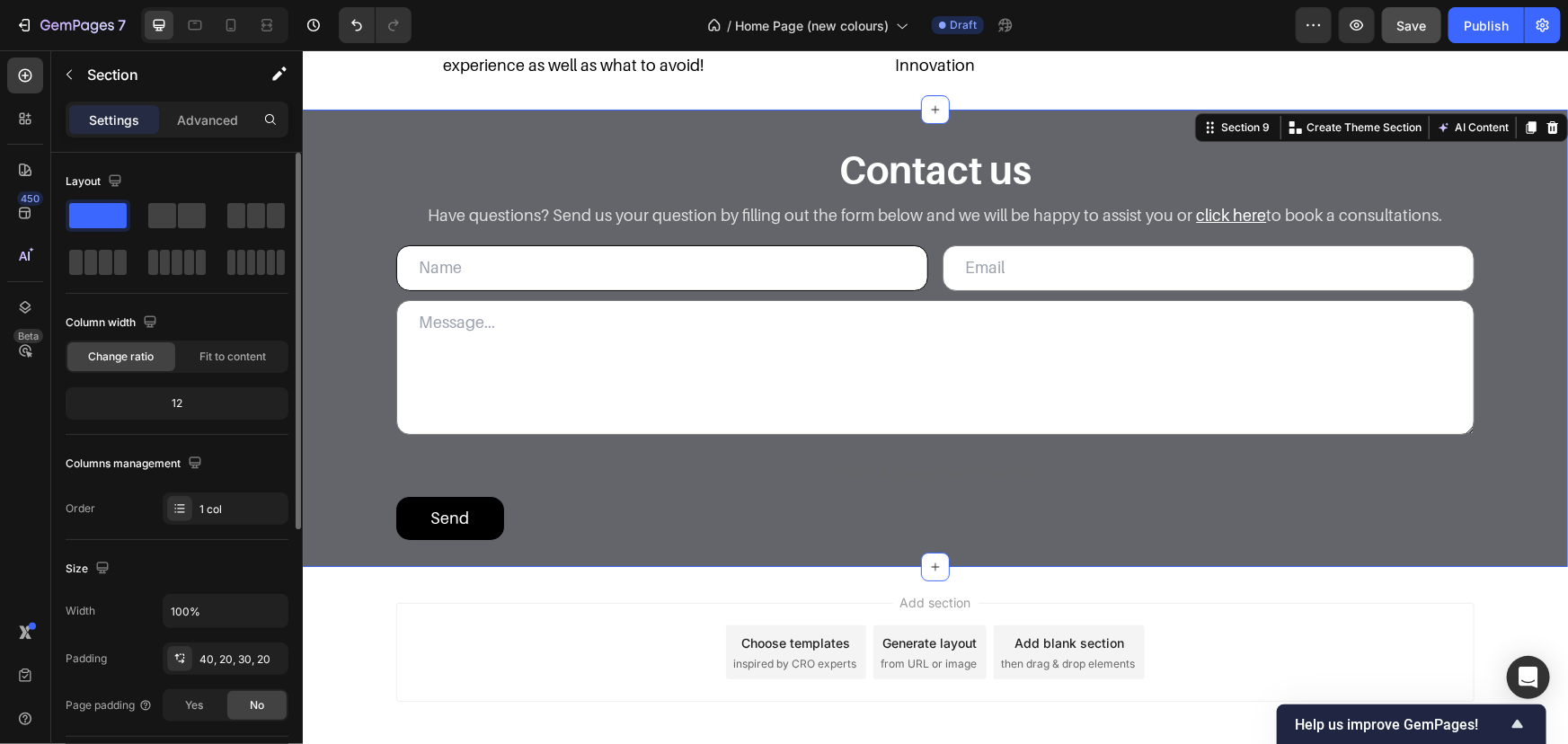
click at [453, 236] on div "Text Field" at bounding box center [428, 233] width 66 height 22
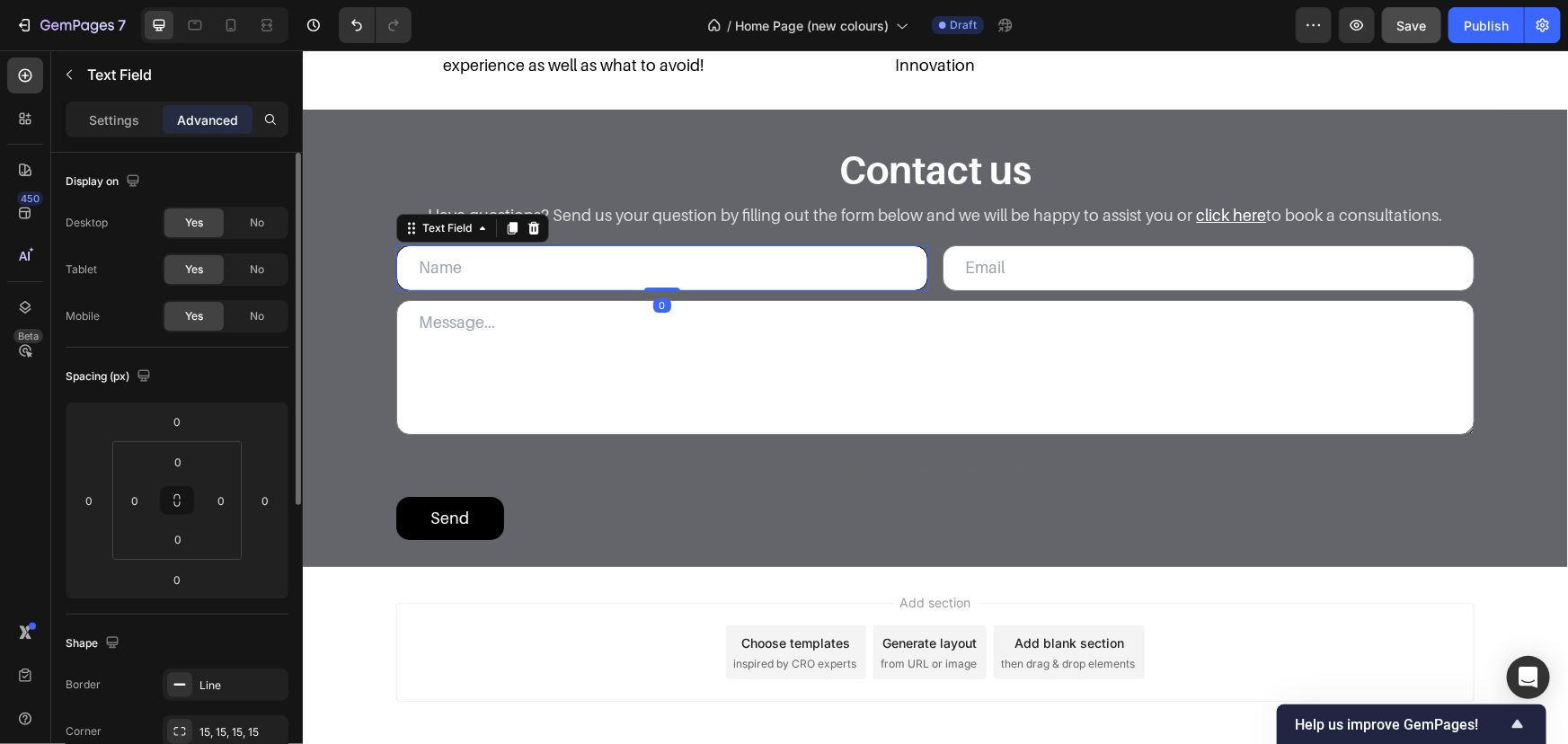
click at [455, 264] on input "text" at bounding box center [661, 267] width 532 height 45
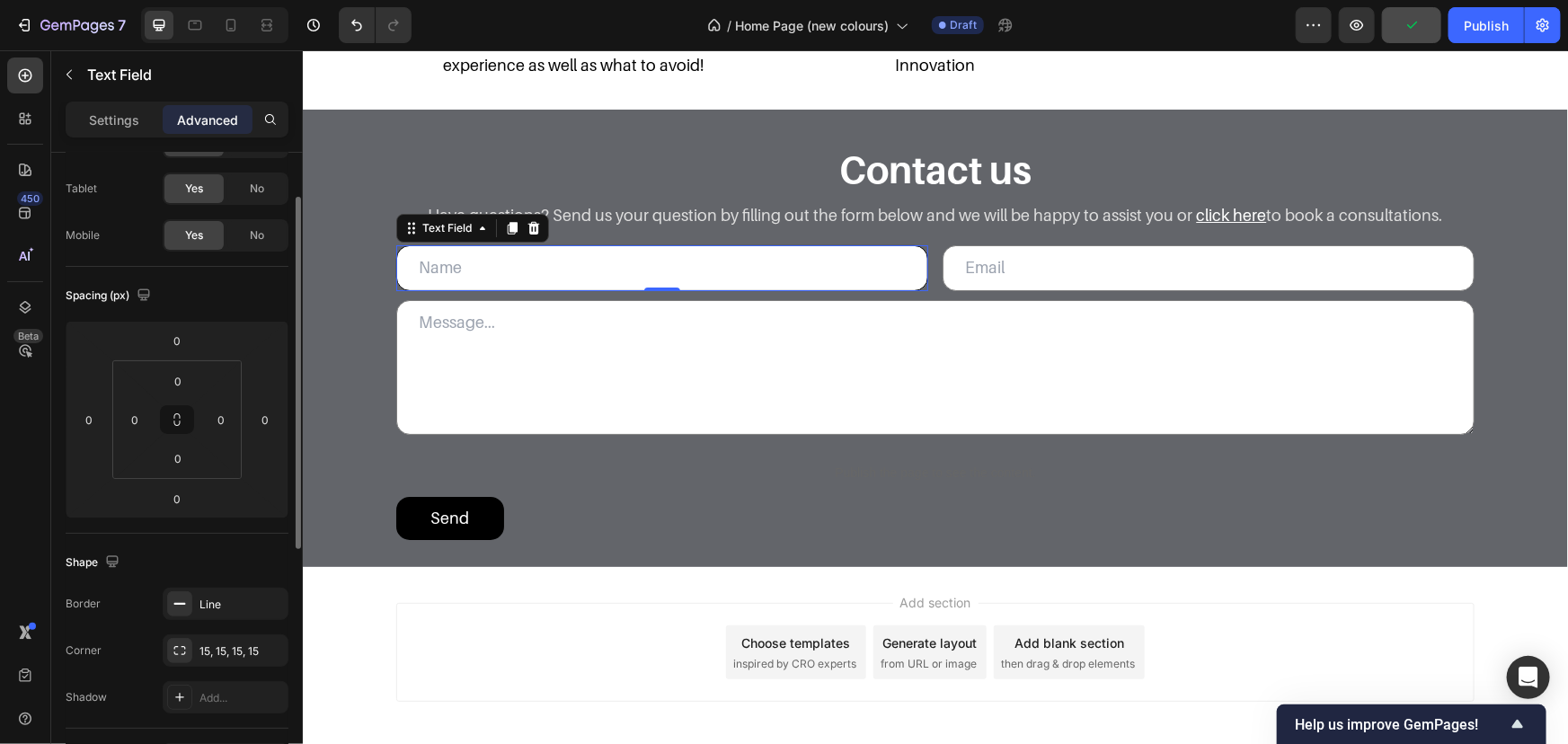
click at [225, 576] on div "Shape Border Line Corner 15, 15, 15, 15 Shadow Add..." at bounding box center [177, 630] width 223 height 195
click at [225, 598] on div "Line" at bounding box center [225, 605] width 52 height 16
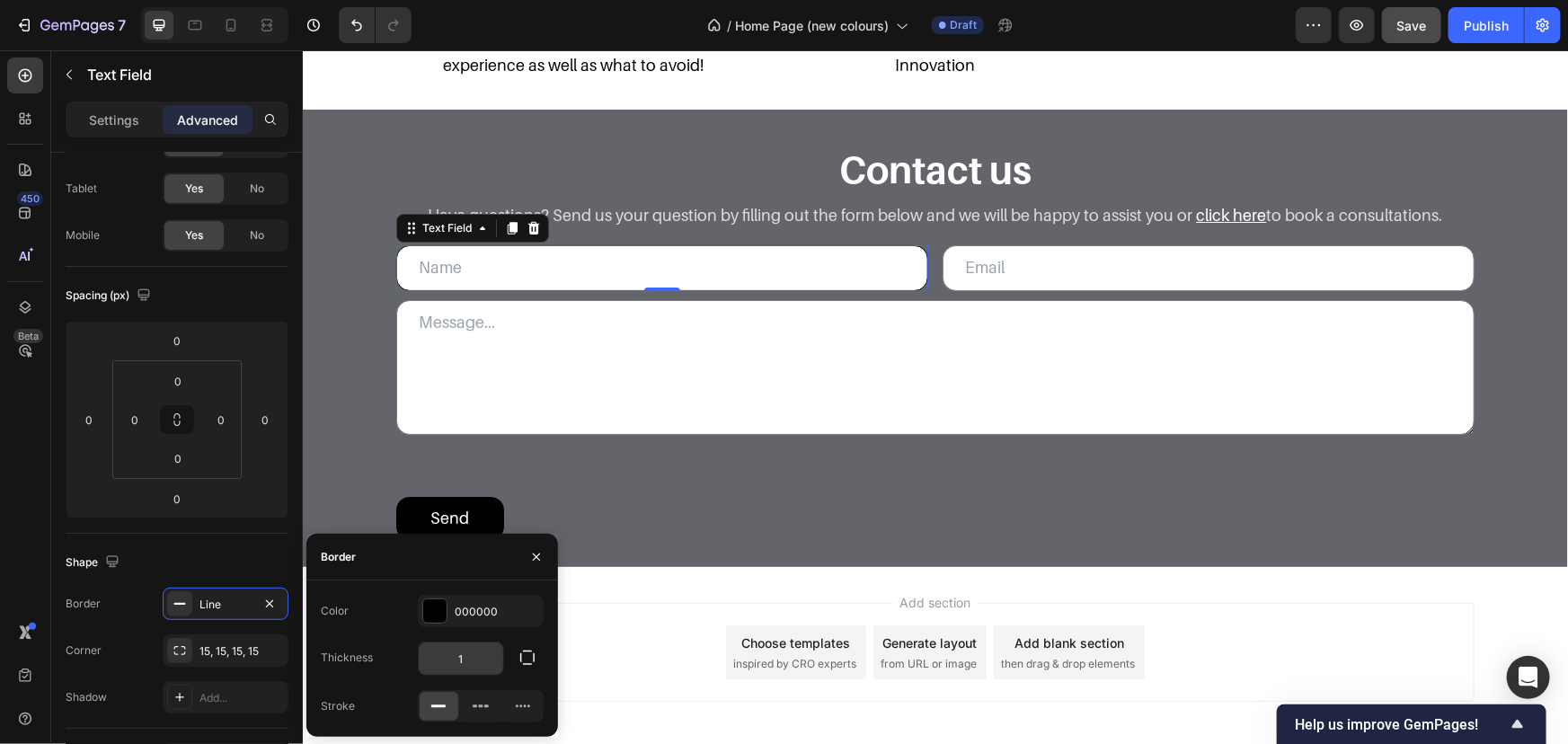
click at [468, 657] on input "1" at bounding box center [461, 658] width 84 height 32
type input "3"
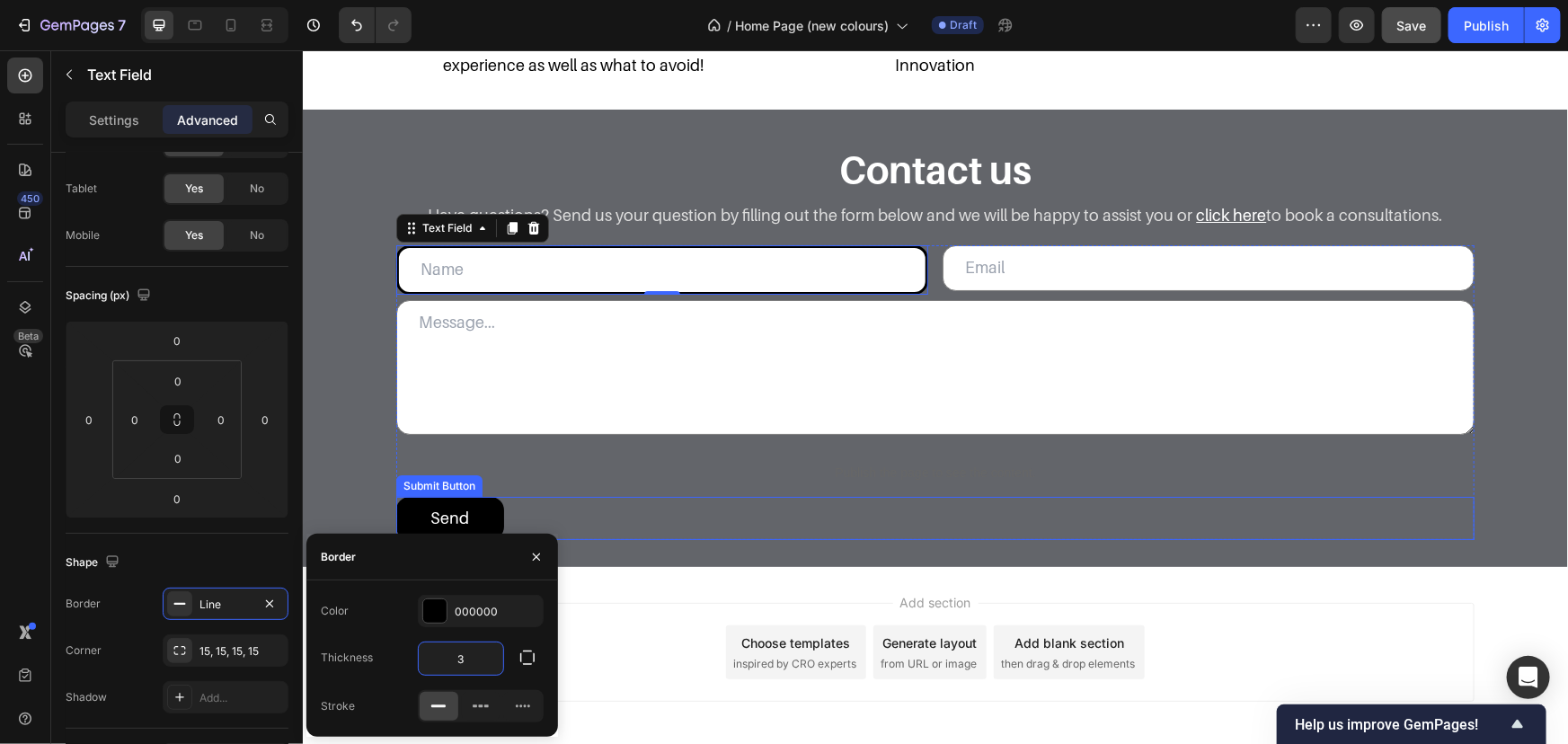
click at [629, 396] on textarea at bounding box center [935, 366] width 1079 height 134
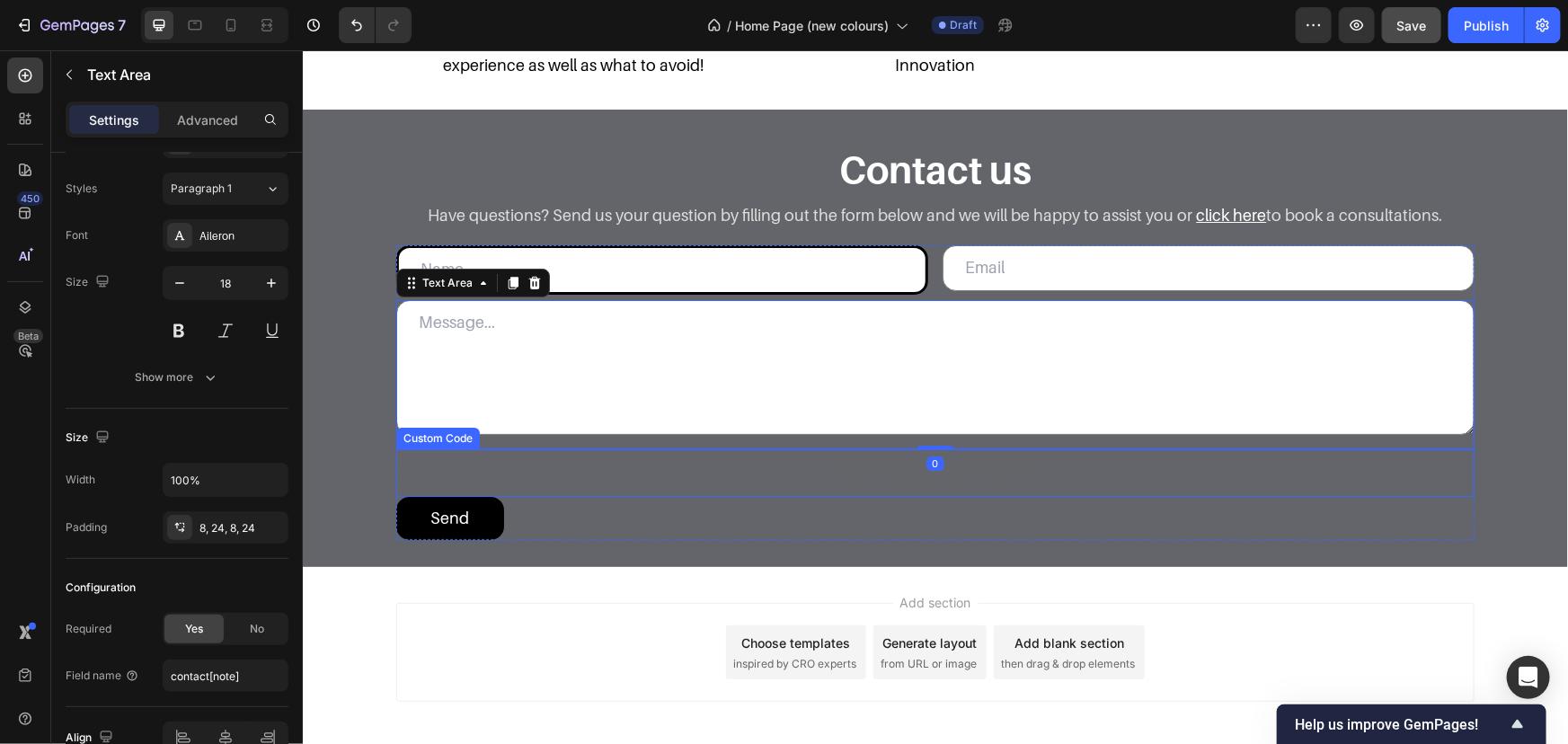
scroll to position [0, 0]
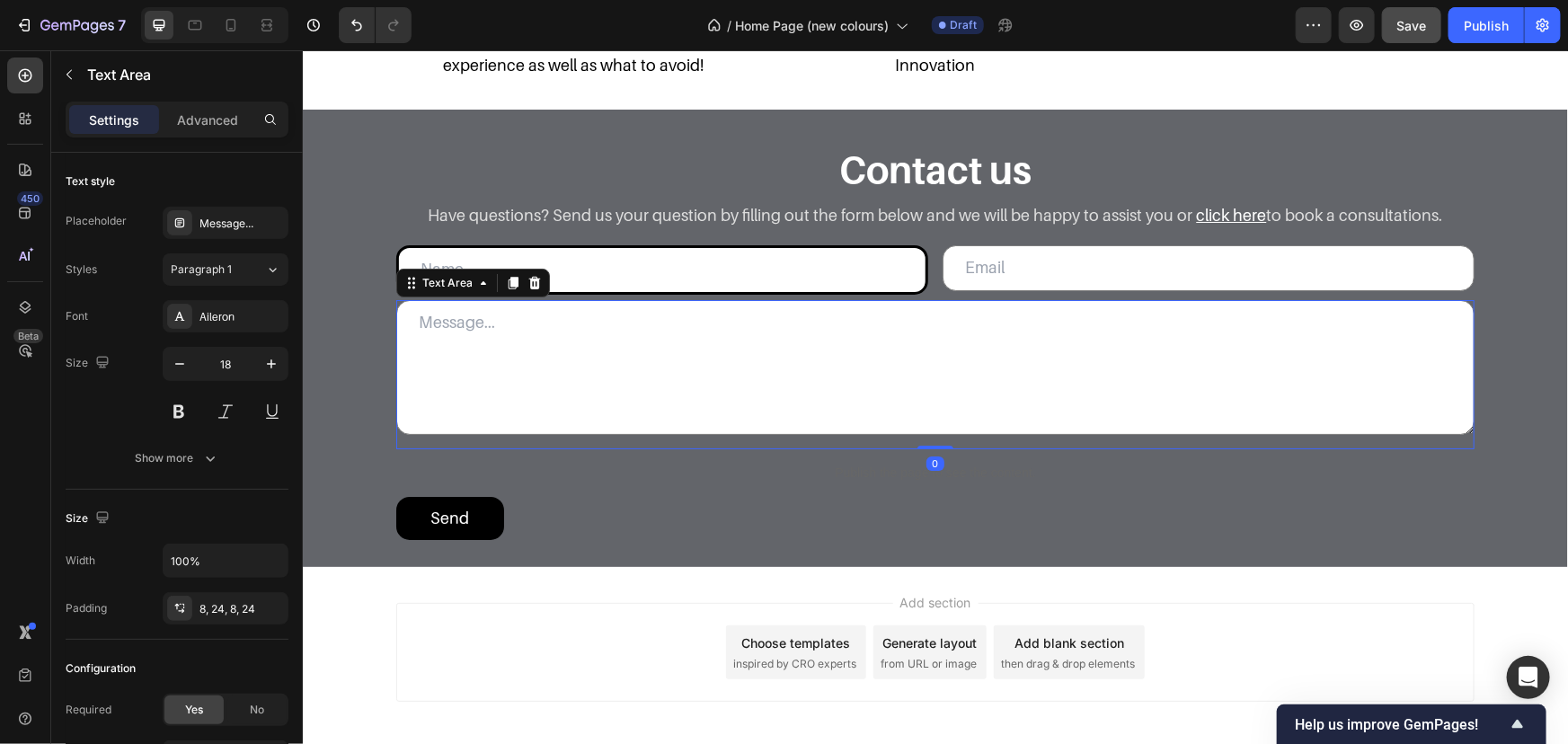
click at [215, 142] on div "Settings Advanced" at bounding box center [177, 127] width 252 height 51
click at [215, 134] on div "Settings Advanced" at bounding box center [177, 120] width 223 height 36
click at [215, 124] on p "Advanced" at bounding box center [208, 120] width 61 height 19
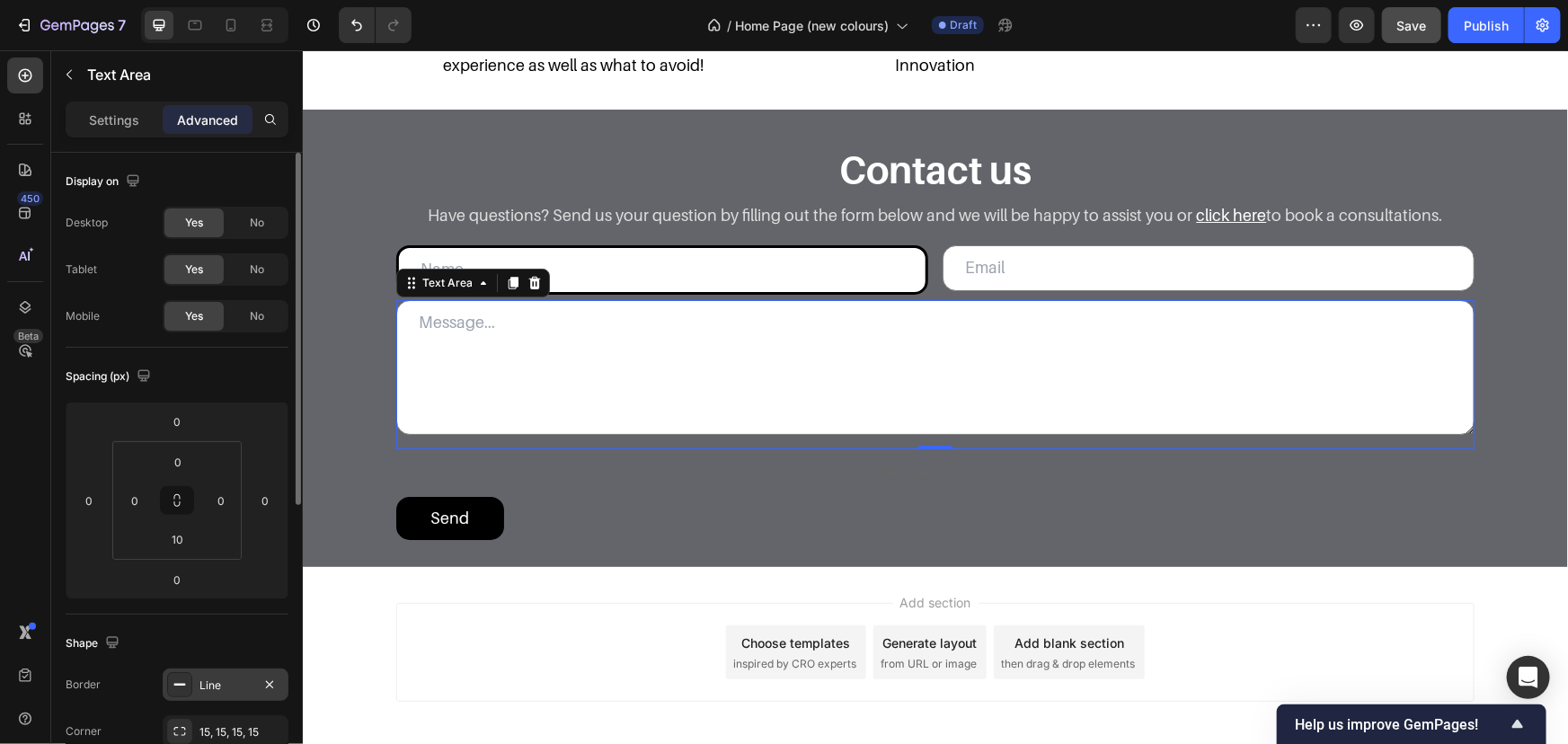
click at [188, 716] on div "15, 15, 15, 15" at bounding box center [226, 731] width 126 height 32
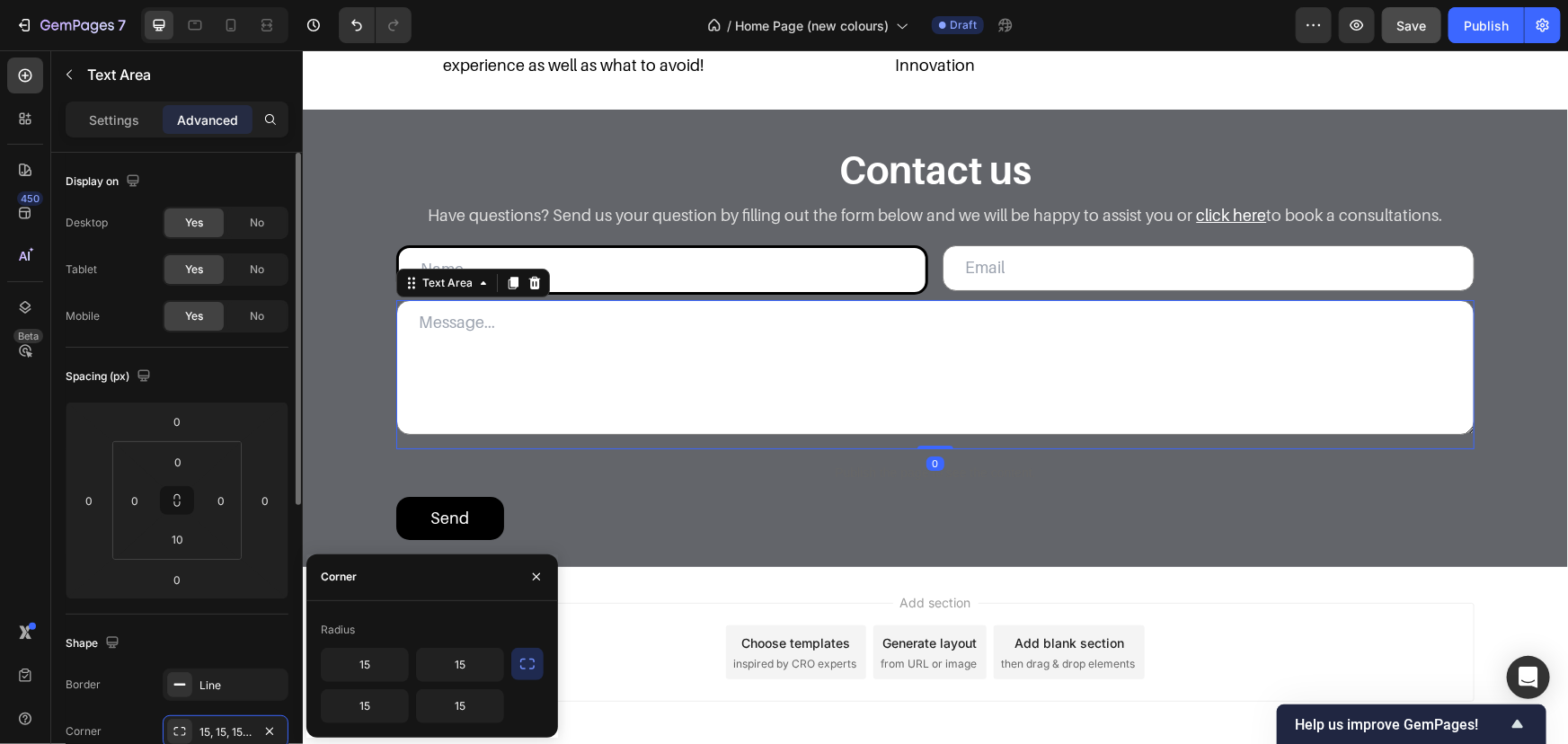
click at [209, 650] on div "Shape" at bounding box center [177, 643] width 223 height 28
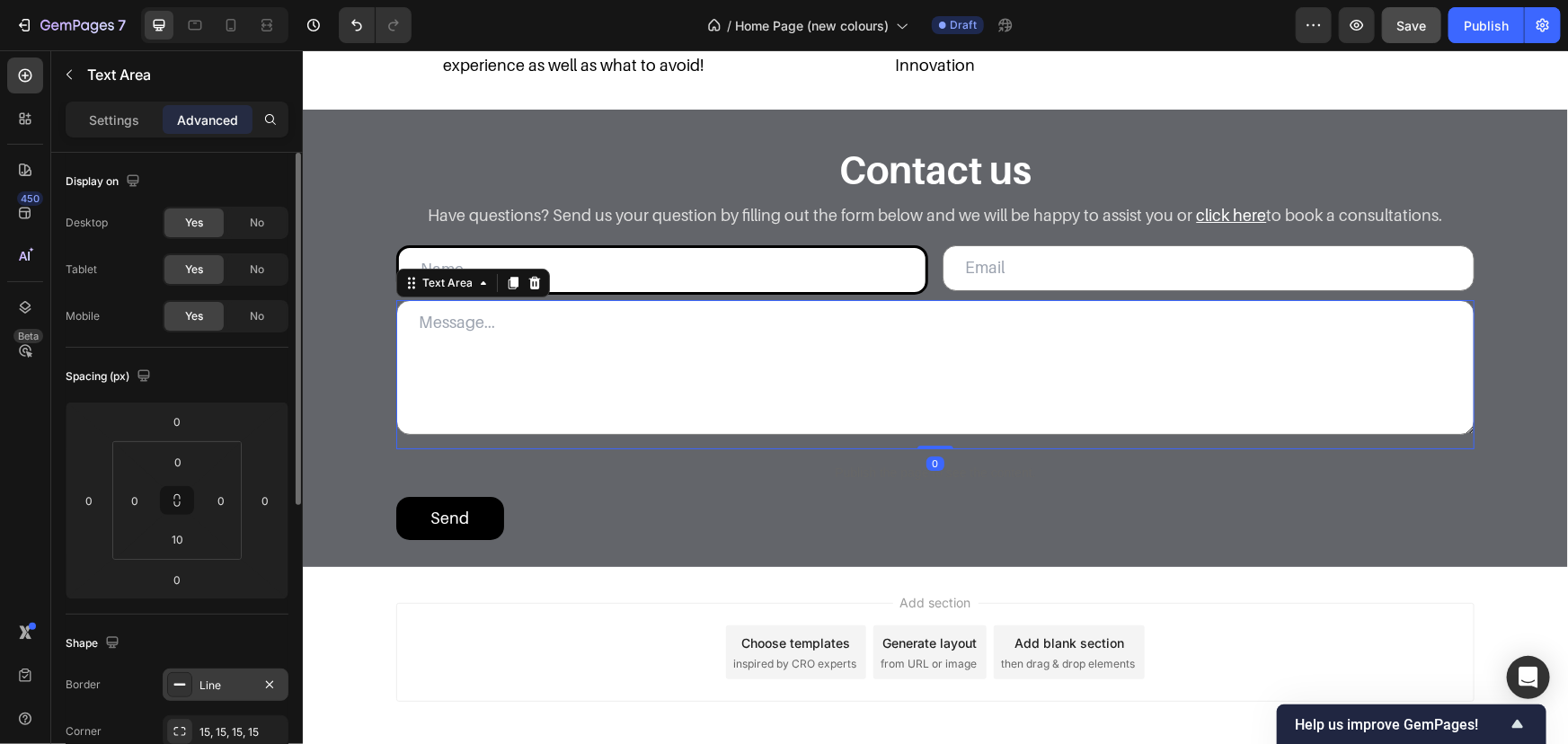
click at [214, 683] on div "Line" at bounding box center [225, 685] width 52 height 16
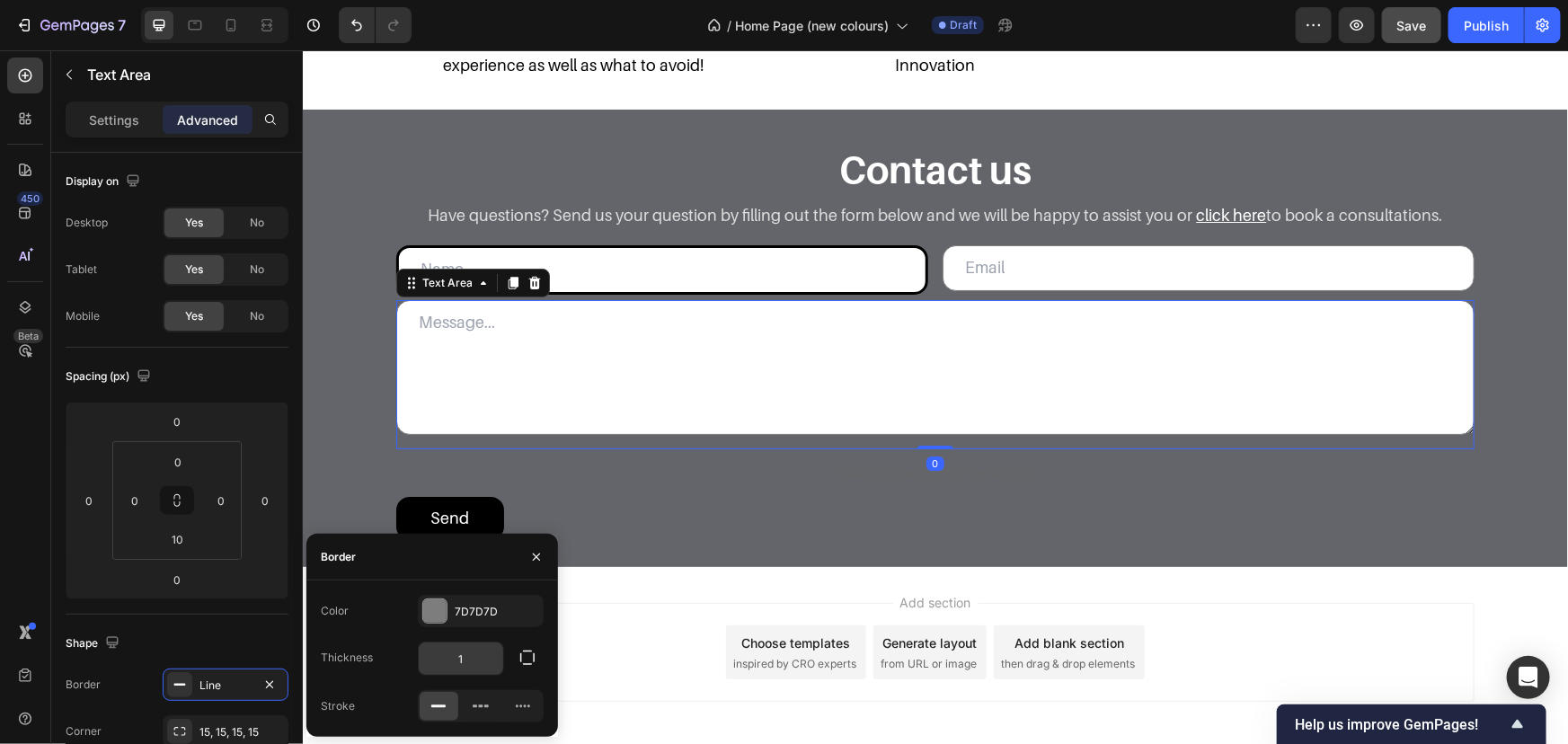
click at [468, 649] on input "1" at bounding box center [461, 658] width 84 height 32
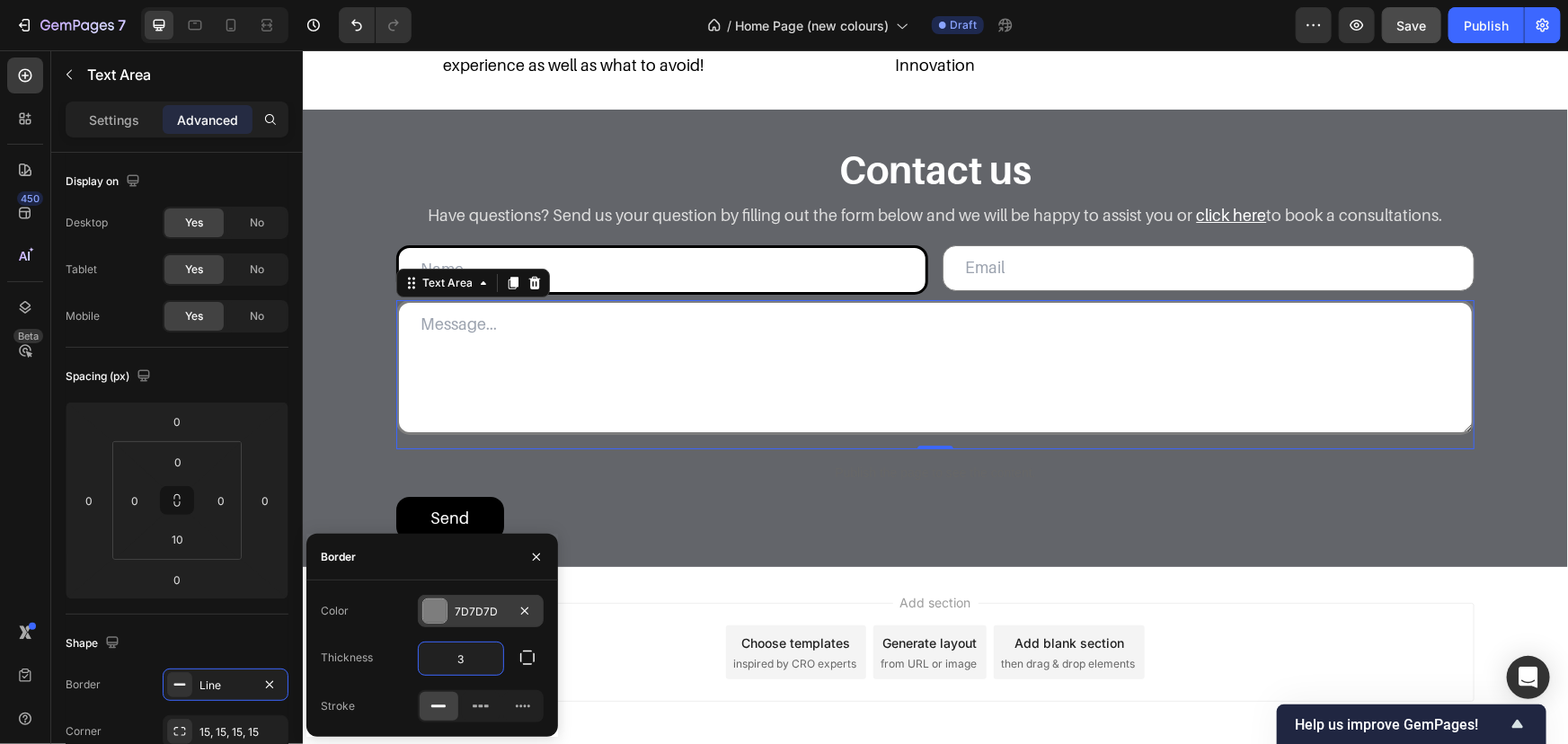
type input "3"
click at [468, 615] on div "7D7D7D" at bounding box center [481, 612] width 52 height 16
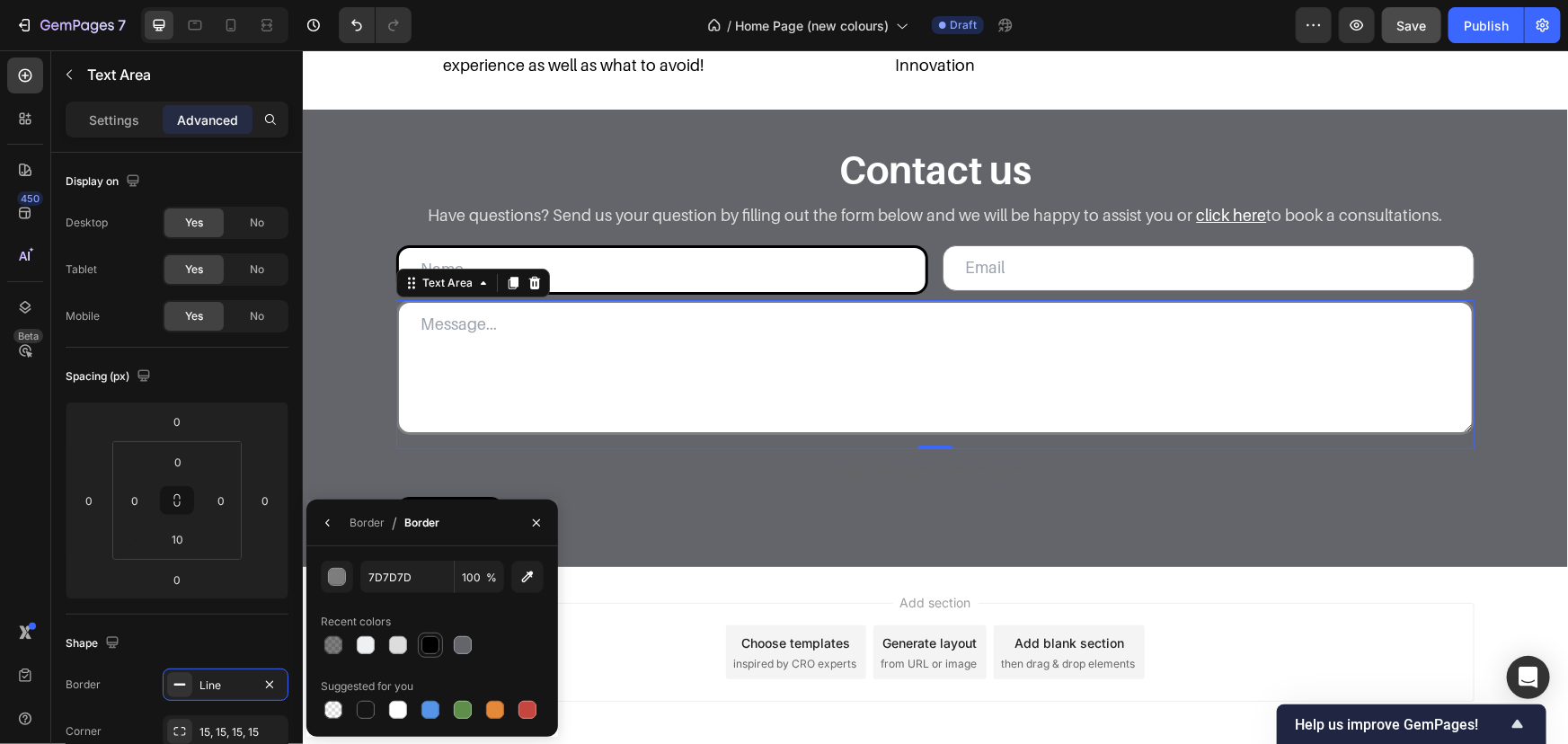
click at [430, 644] on div at bounding box center [430, 645] width 18 height 18
type input "000000"
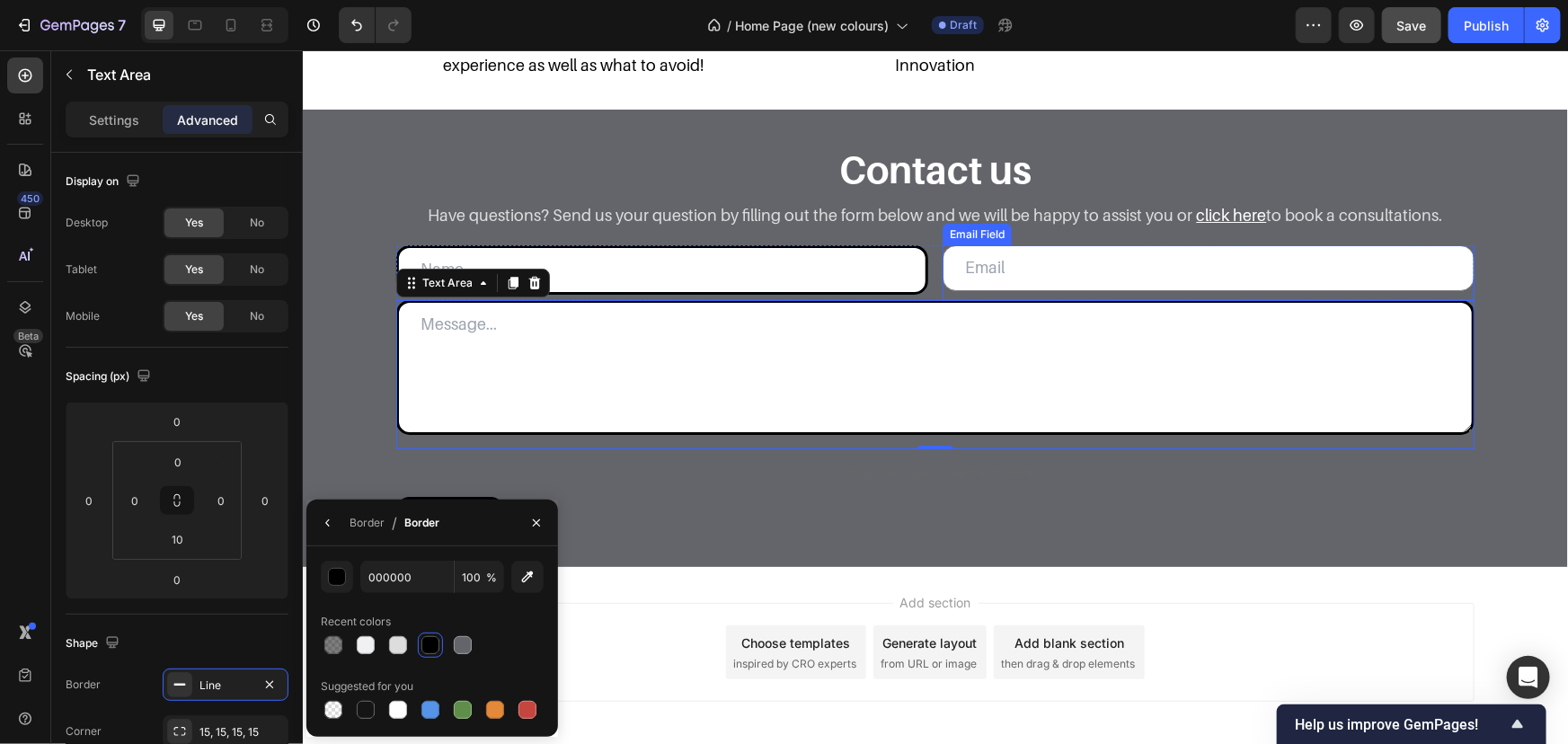
click at [1033, 264] on input "email" at bounding box center [1207, 267] width 532 height 45
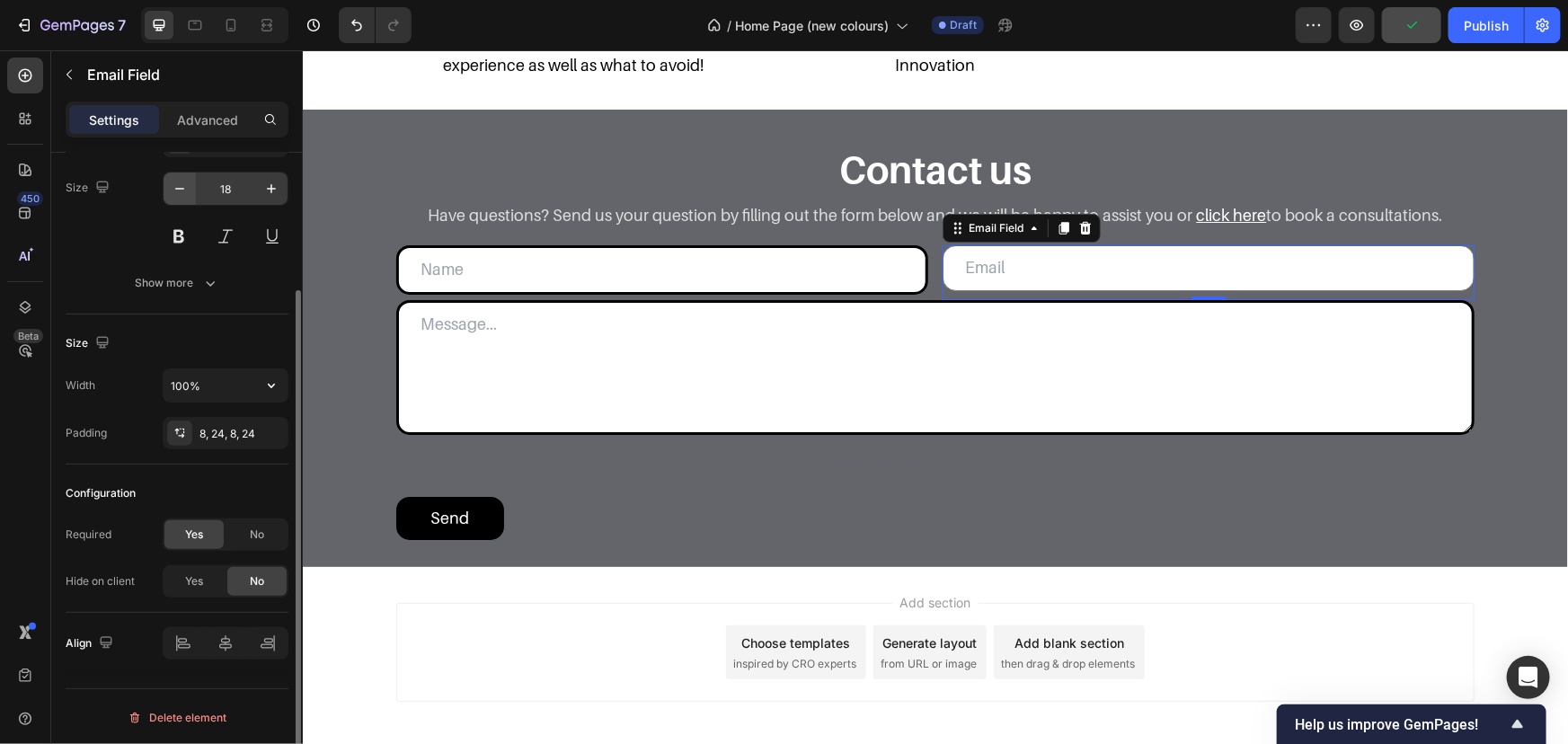
scroll to position [93, 0]
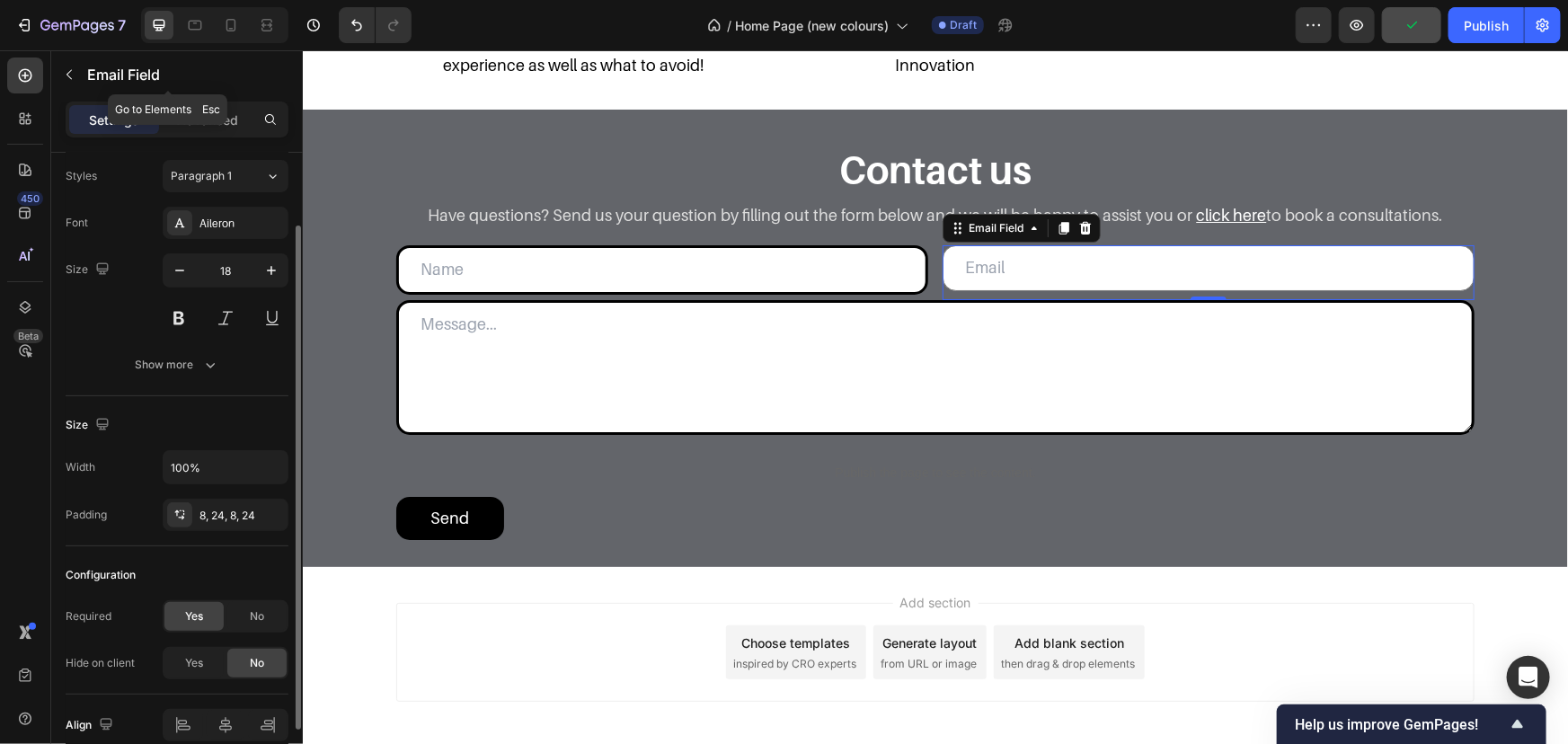
click at [205, 95] on div "Email Field" at bounding box center [168, 74] width 233 height 47
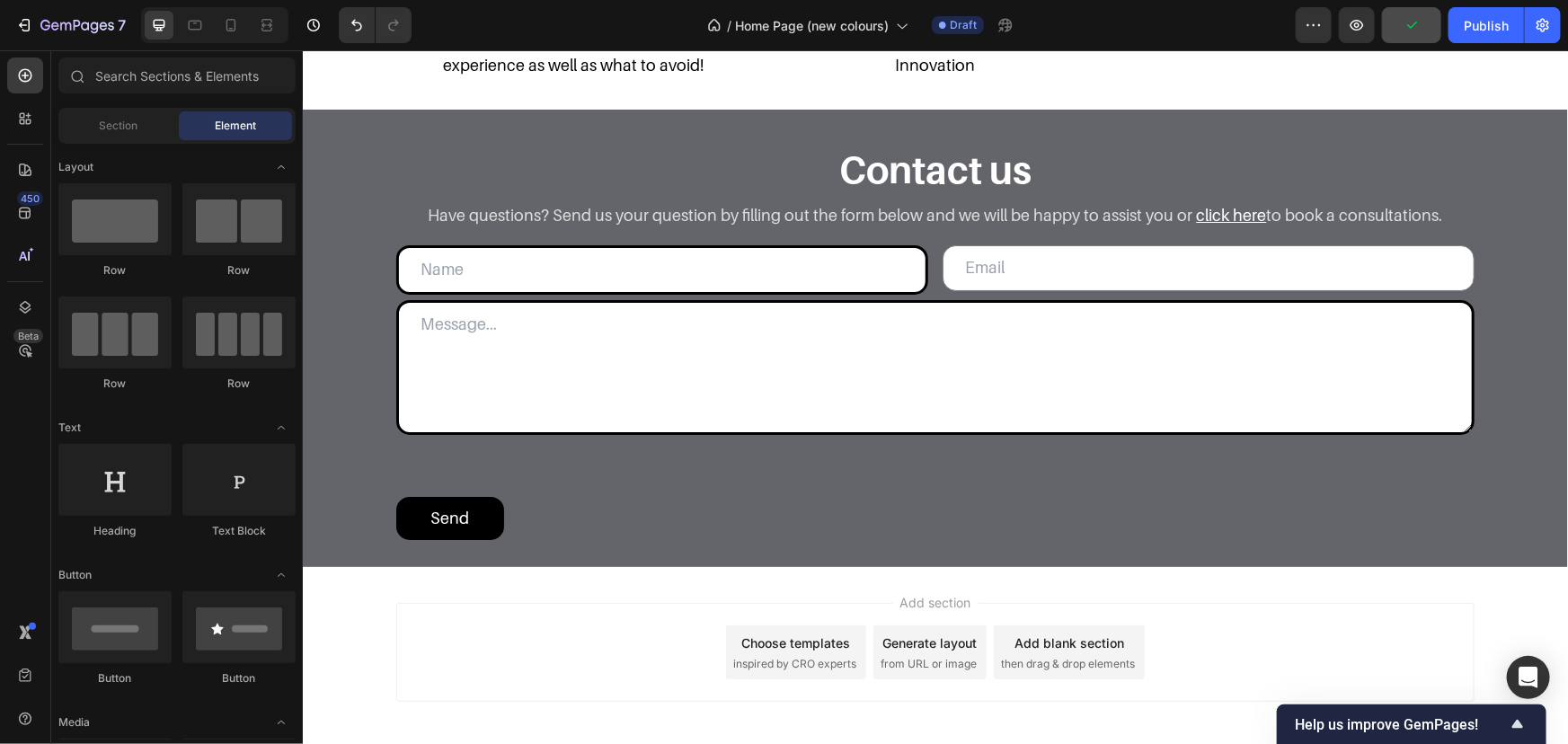
click at [211, 106] on div "Sections(18) Elements(83) Section Element Hero Section Product Detail Brands Tr…" at bounding box center [177, 399] width 252 height 682
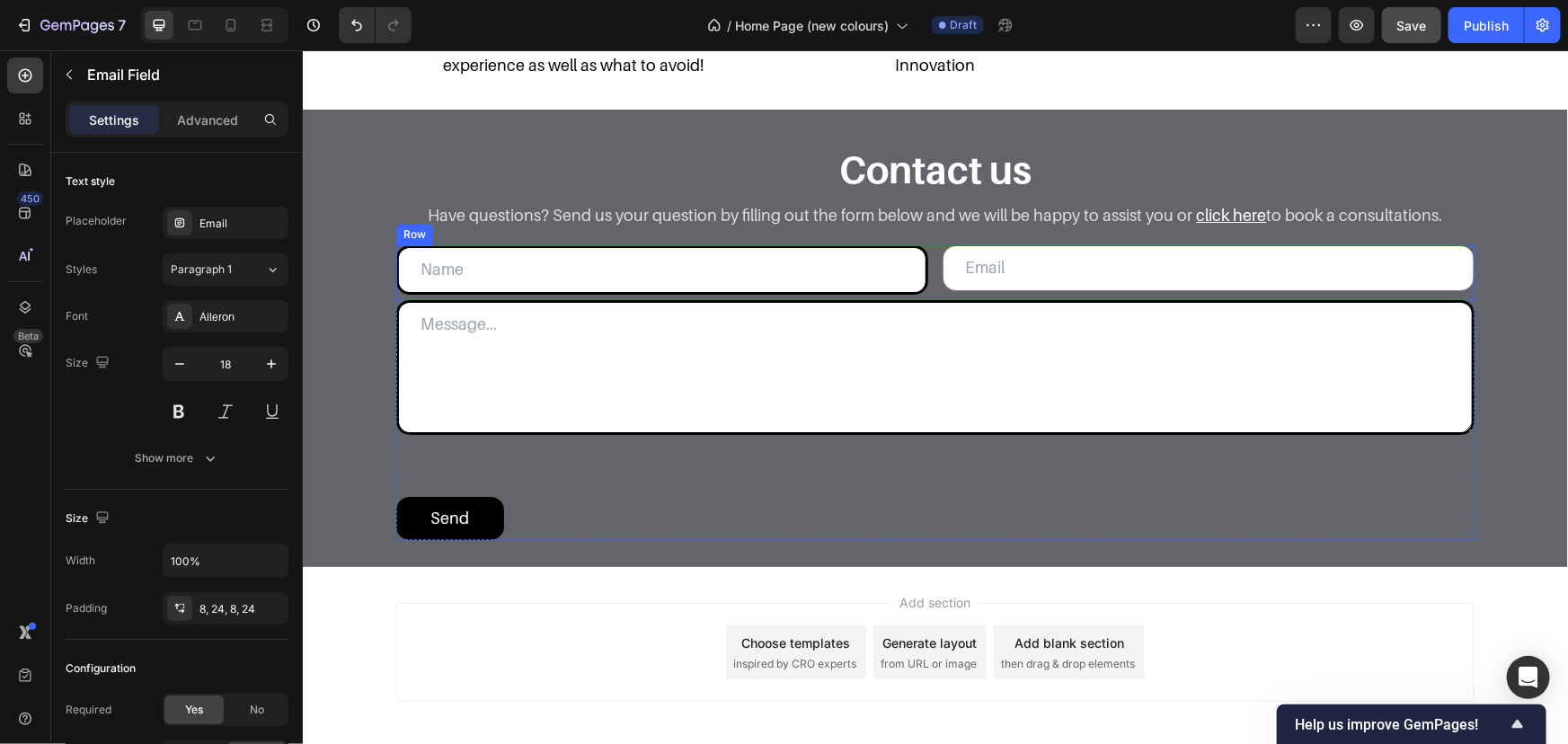
click at [944, 269] on input "email" at bounding box center [1207, 267] width 532 height 45
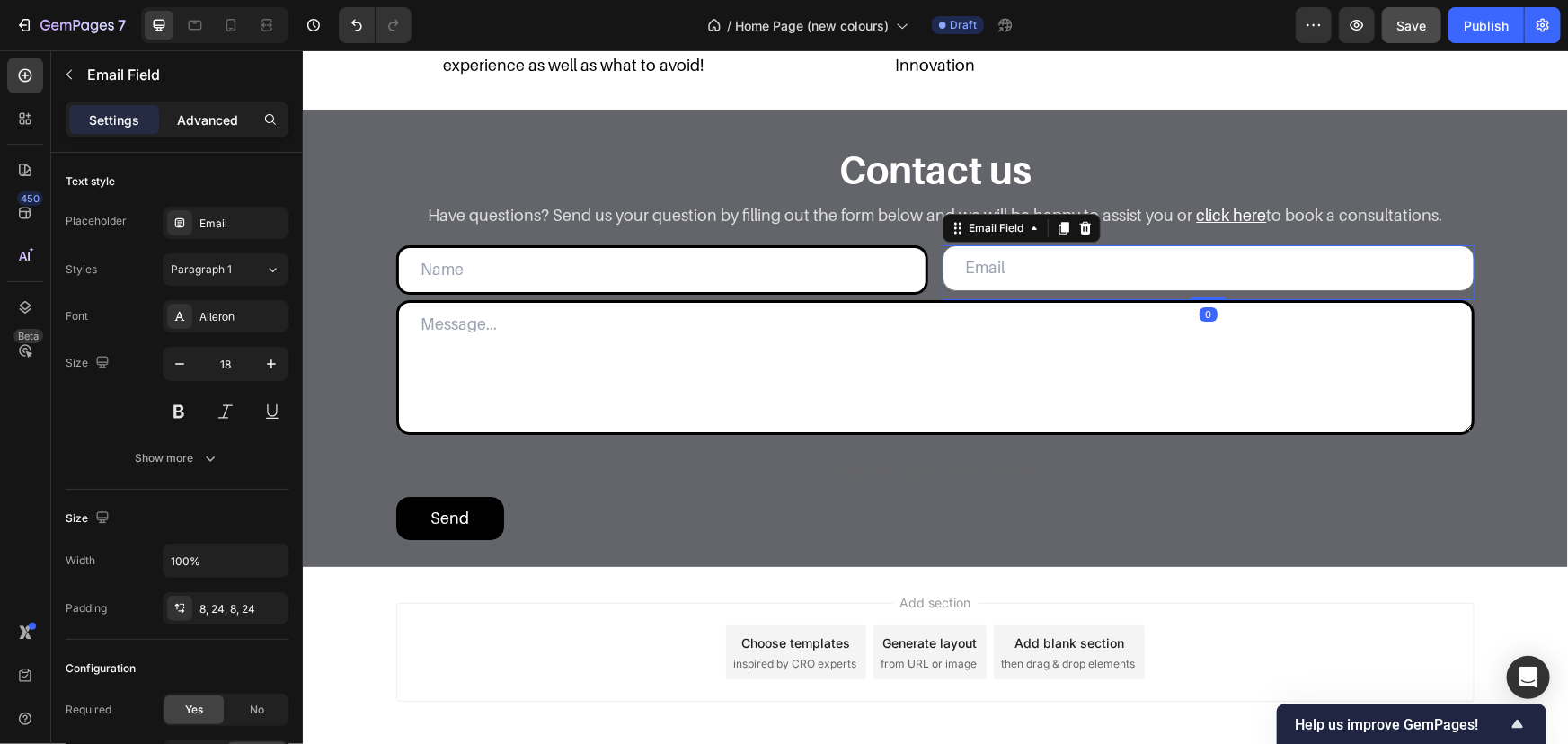
click at [240, 118] on div "Advanced" at bounding box center [208, 119] width 90 height 28
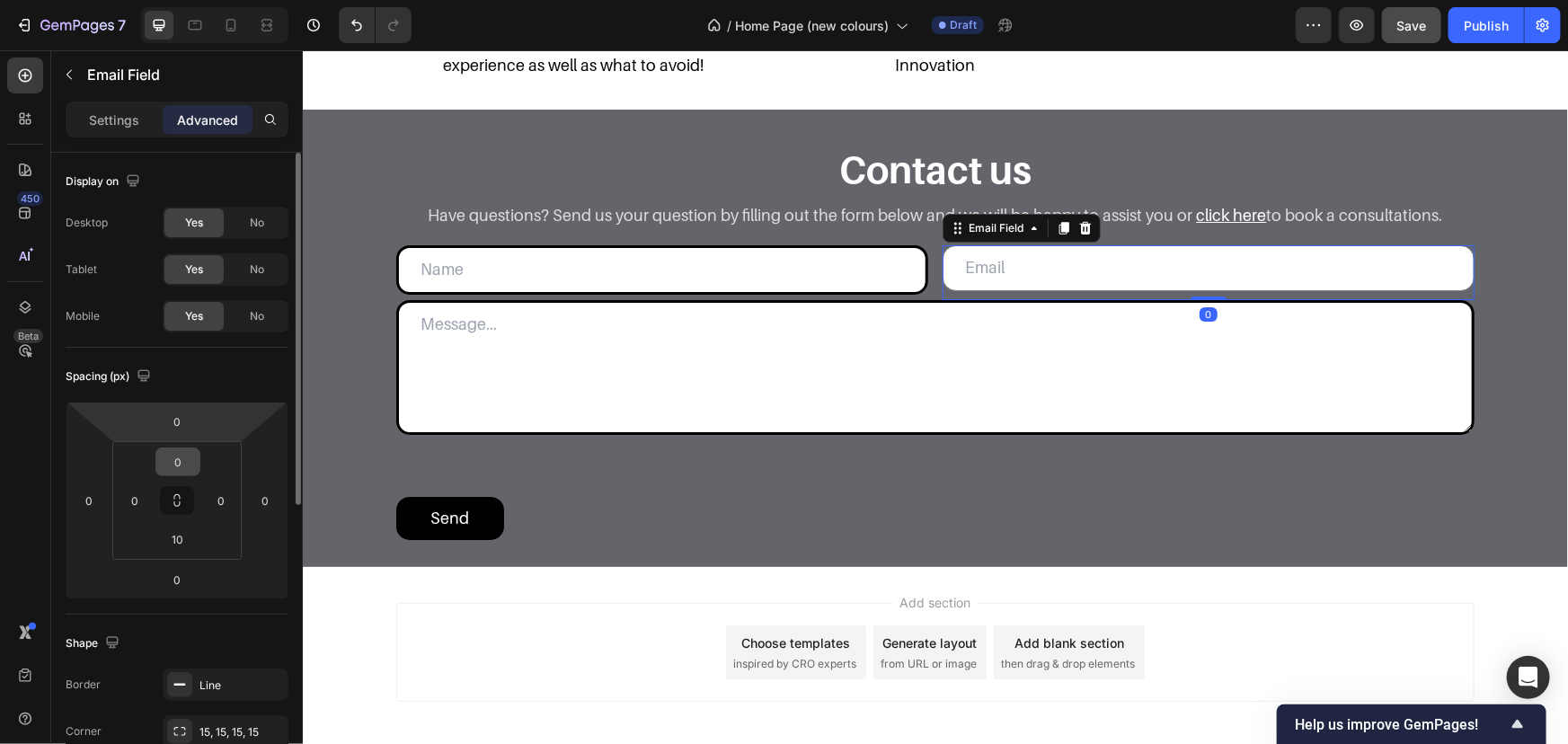
scroll to position [163, 0]
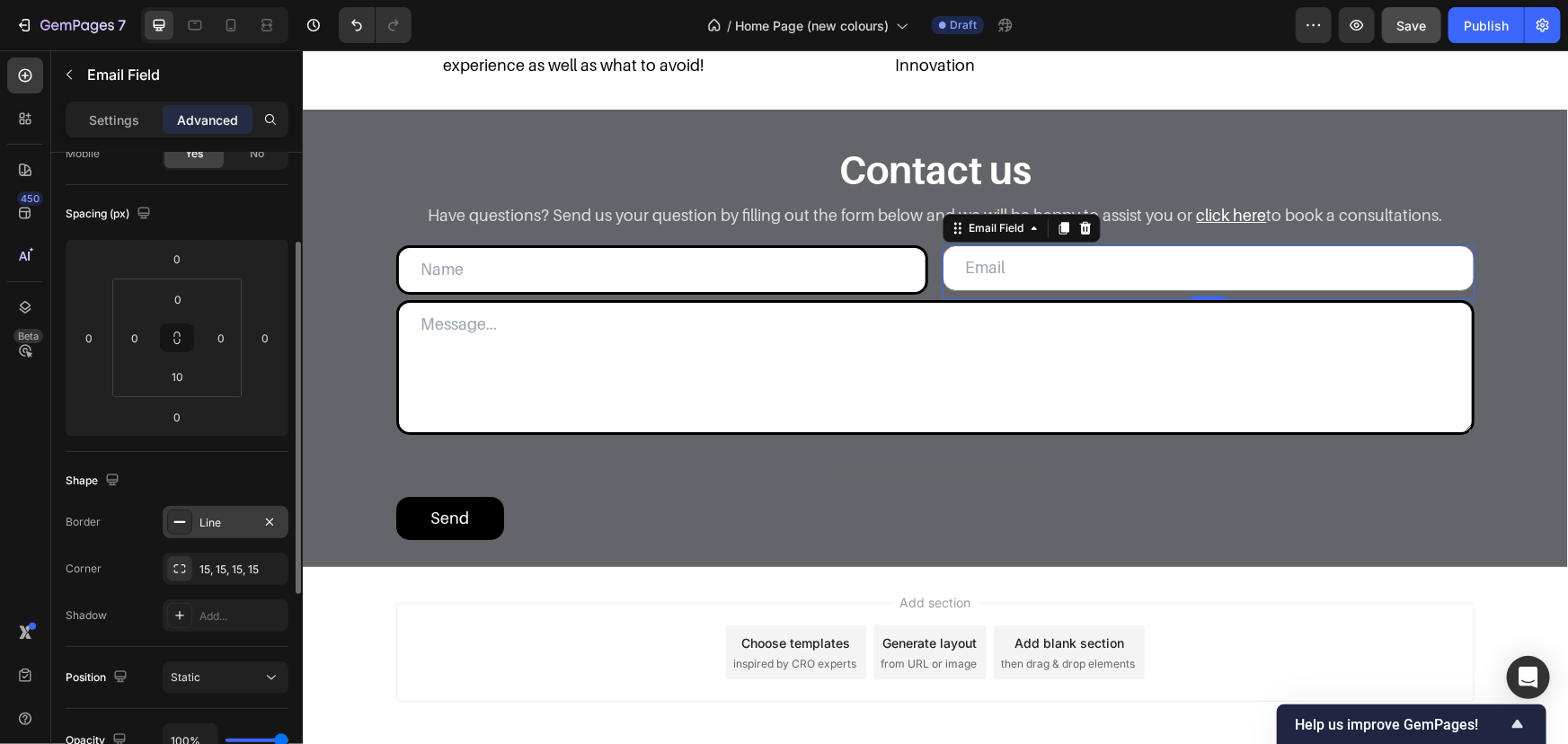
click at [233, 522] on div "Line" at bounding box center [225, 522] width 52 height 16
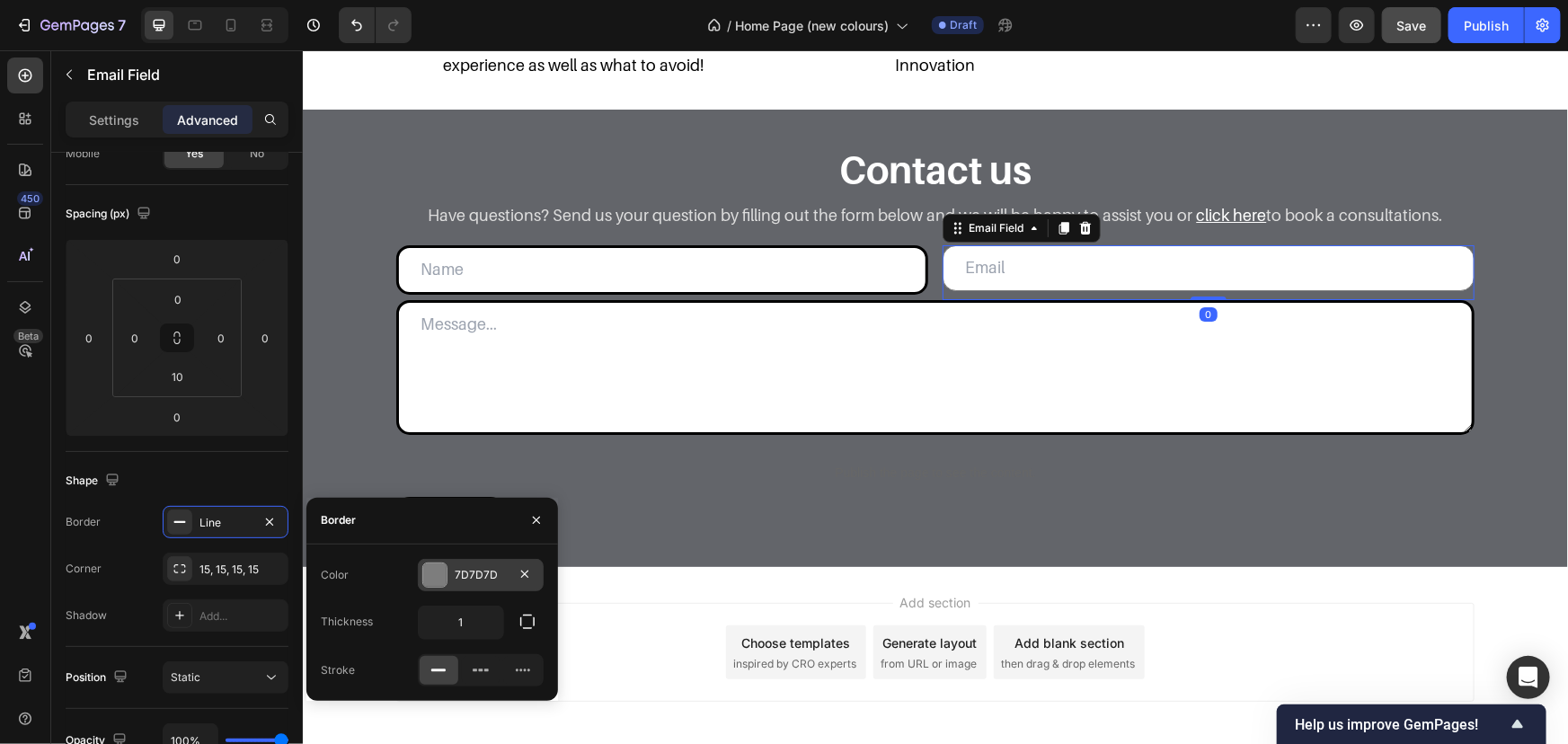
click at [462, 575] on div "7D7D7D" at bounding box center [481, 574] width 52 height 16
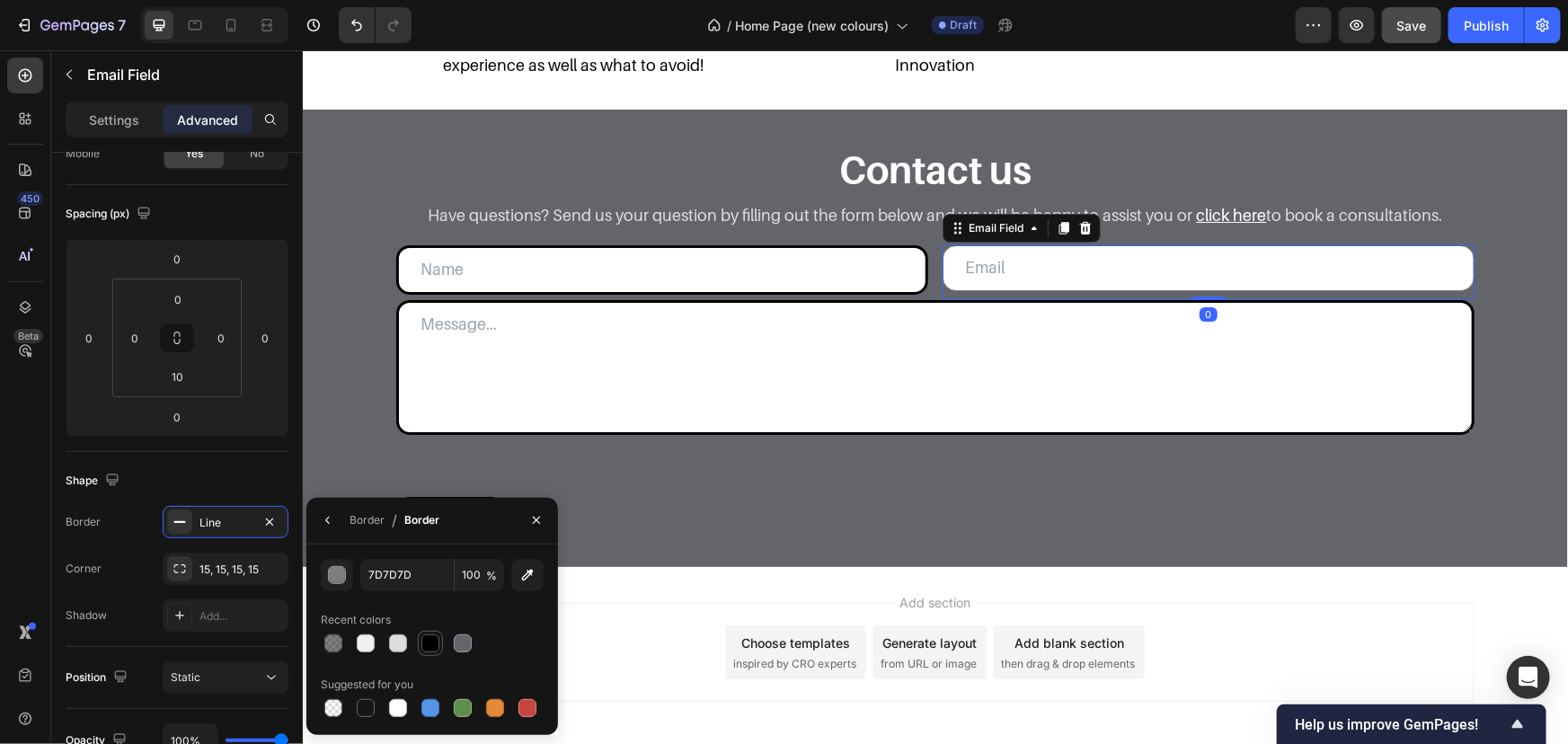
click at [430, 651] on div at bounding box center [430, 643] width 18 height 18
type input "000000"
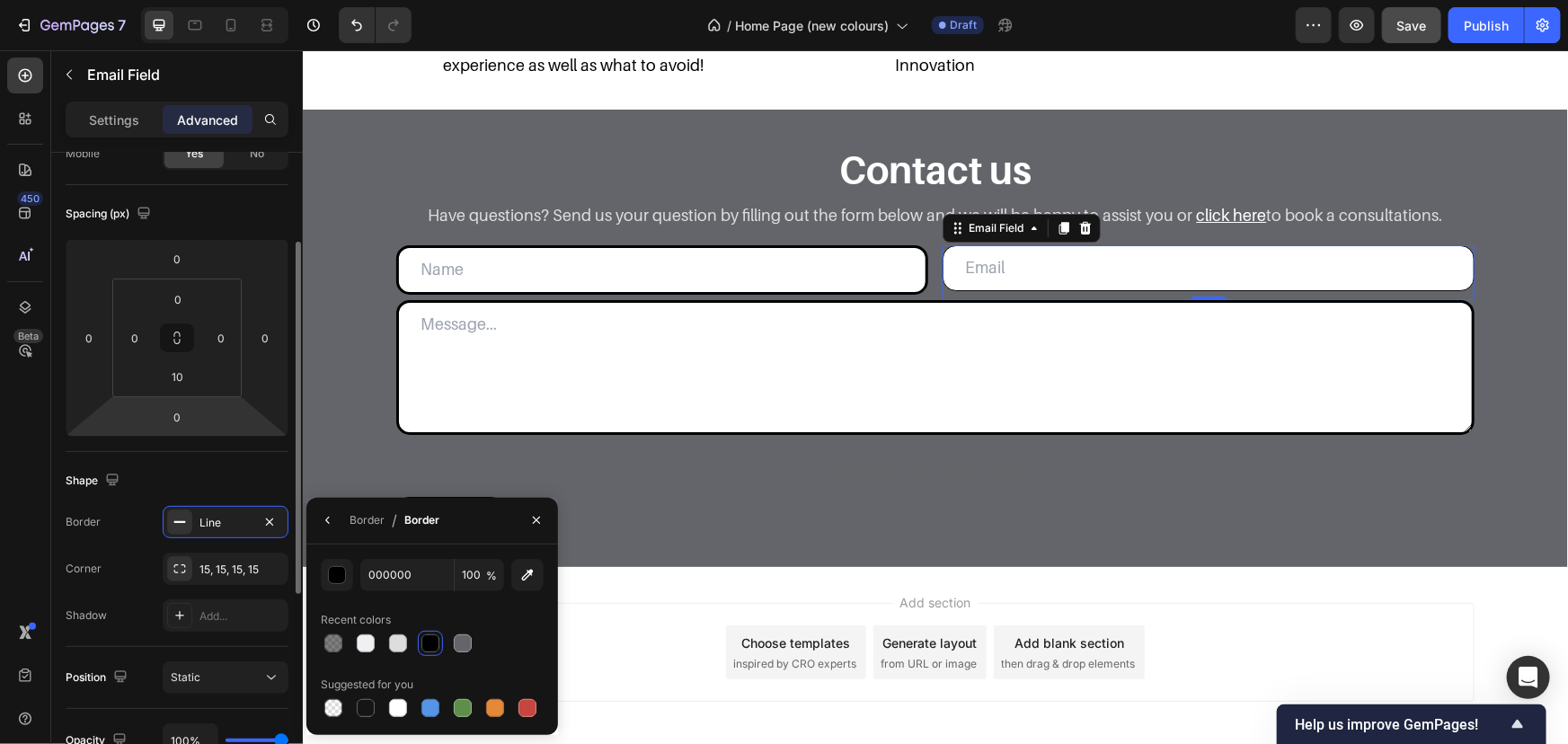
click at [259, 0] on html "7 Version history / Home Page (new colours) Draft Preview Save Publish 450 Beta…" at bounding box center [784, 0] width 1568 height 0
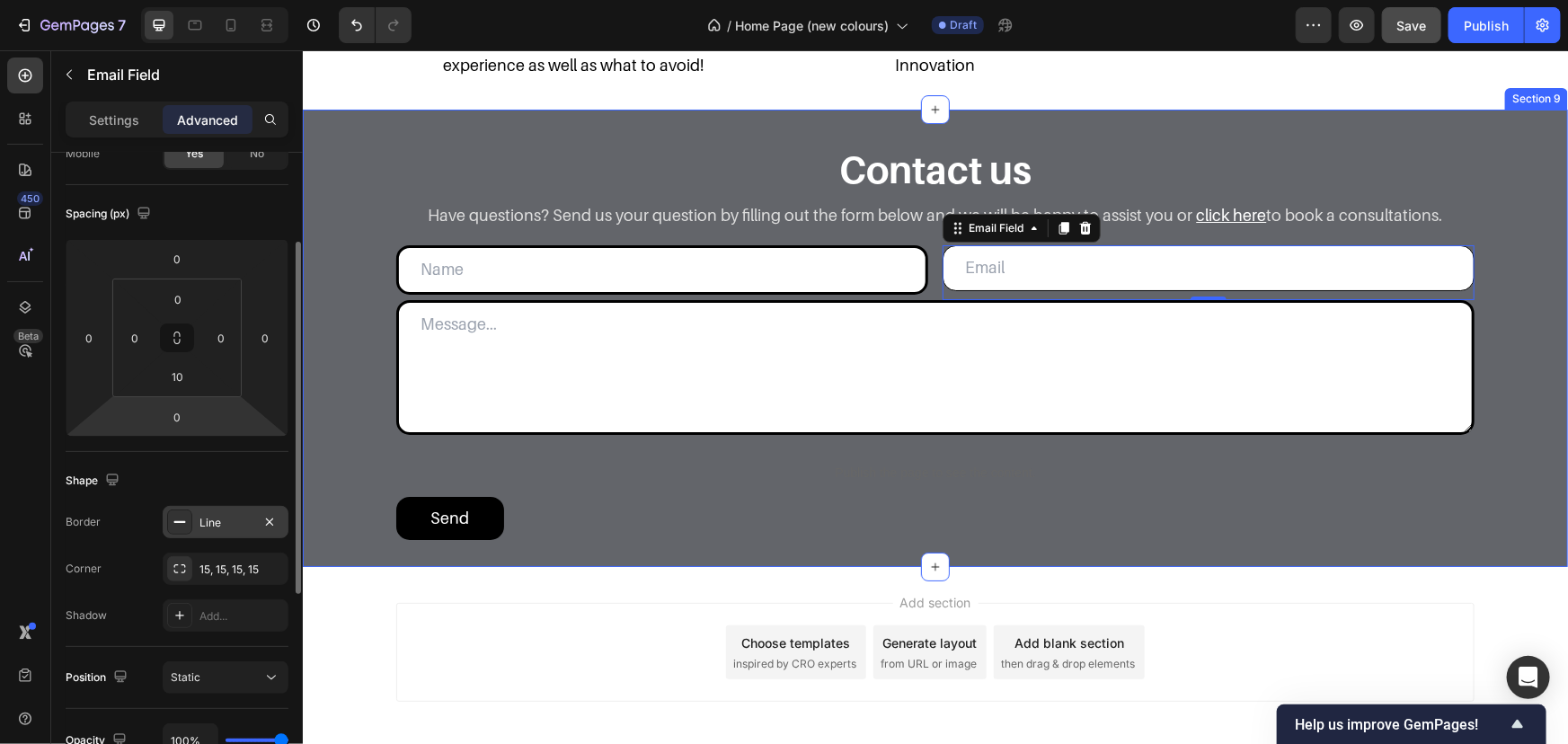
click at [233, 530] on div "Line" at bounding box center [226, 521] width 126 height 32
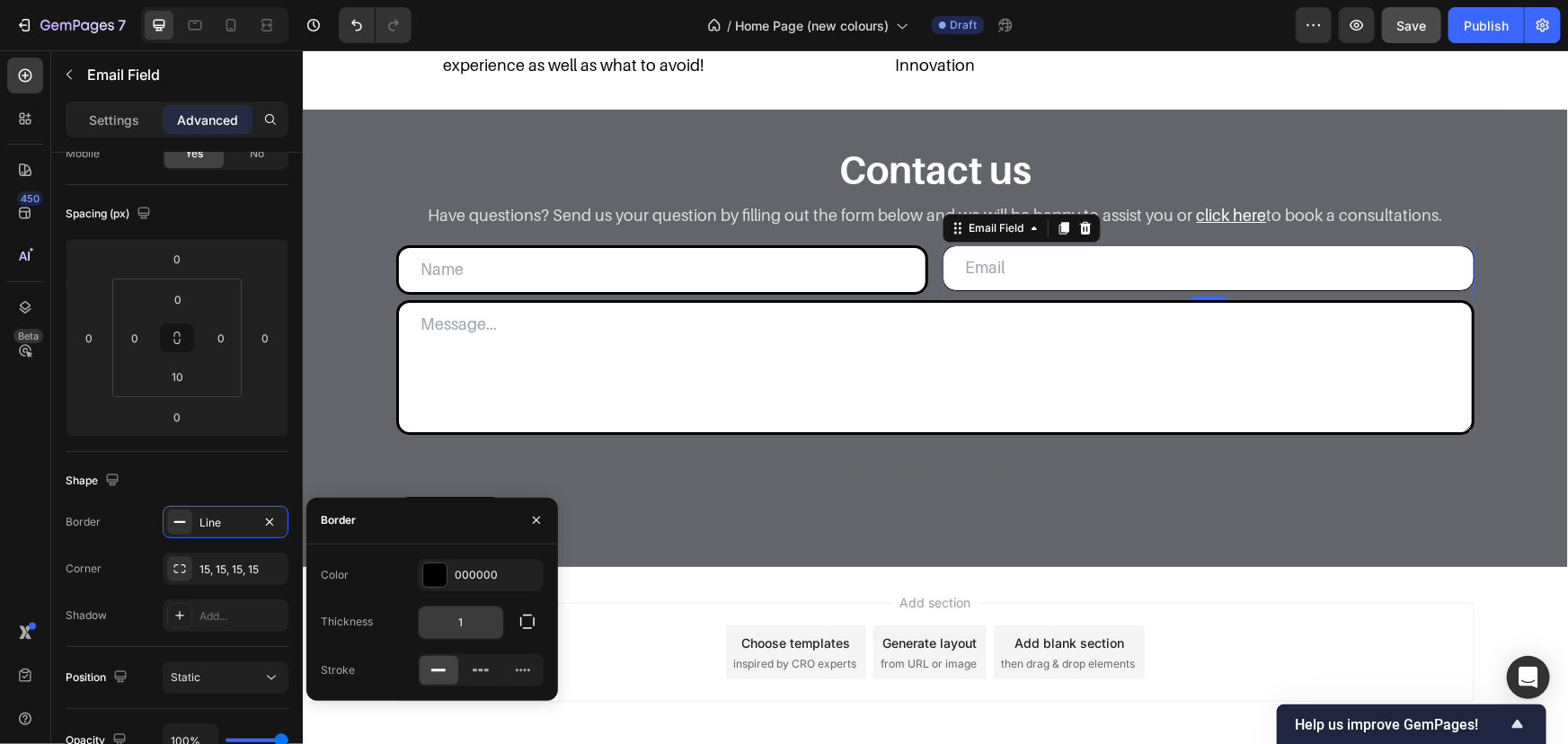
click at [461, 623] on input "1" at bounding box center [461, 622] width 84 height 32
type input "3"
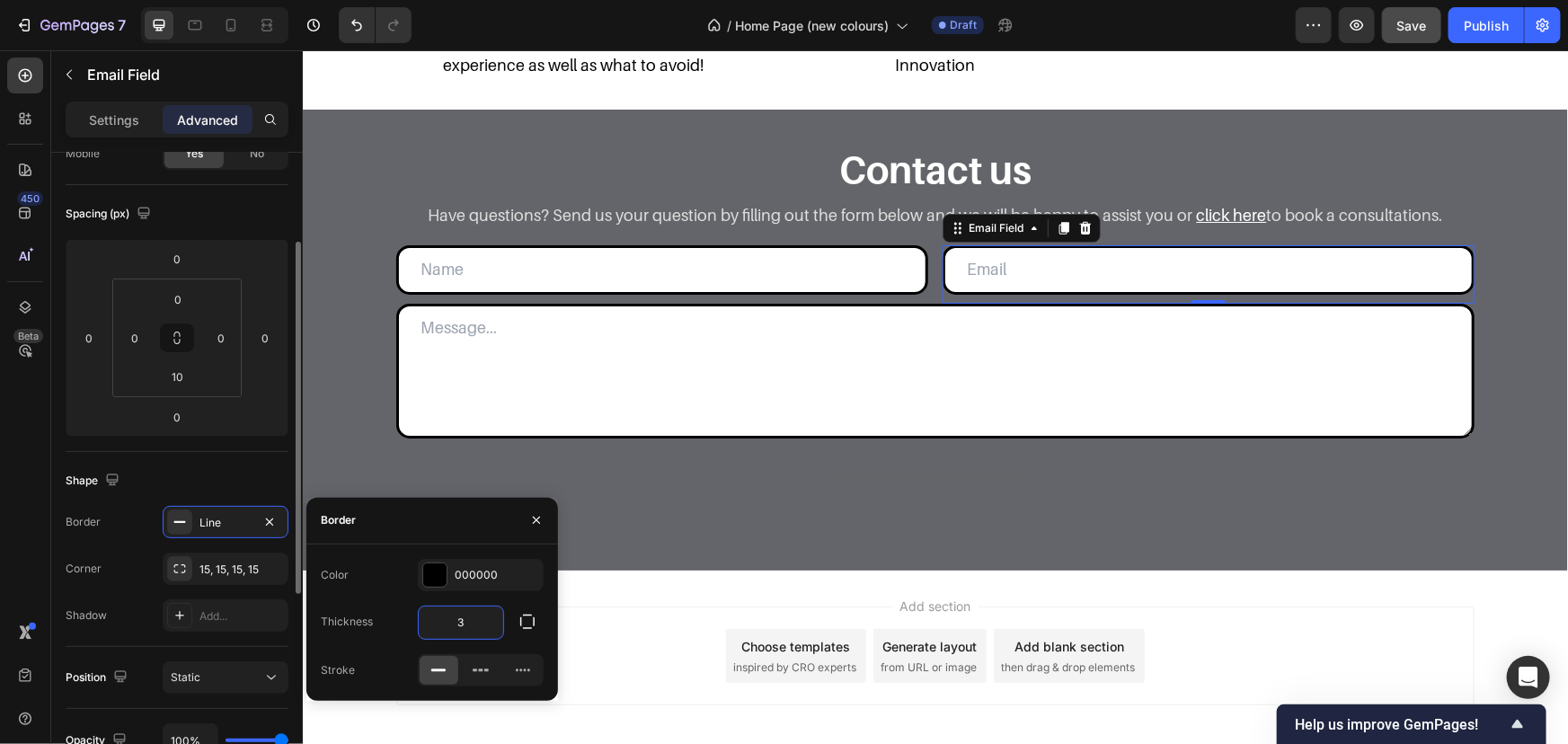
click at [207, 453] on div "Shape Border Line Corner 15, 15, 15, 15 Shadow Add..." at bounding box center [177, 549] width 223 height 195
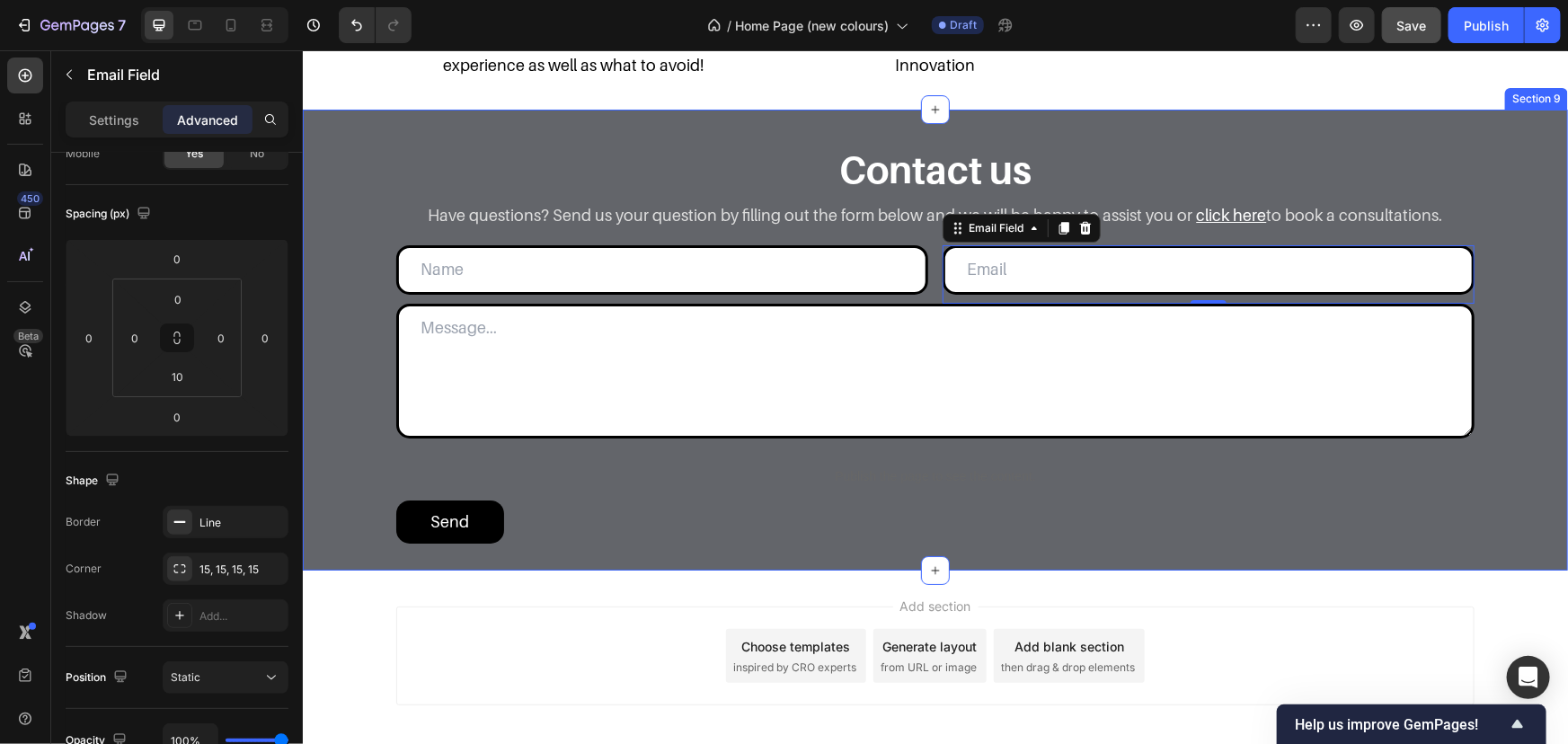
click at [1479, 139] on div "Contact us Heading Have questions? Send us your question by filling out the for…" at bounding box center [935, 339] width 1265 height 461
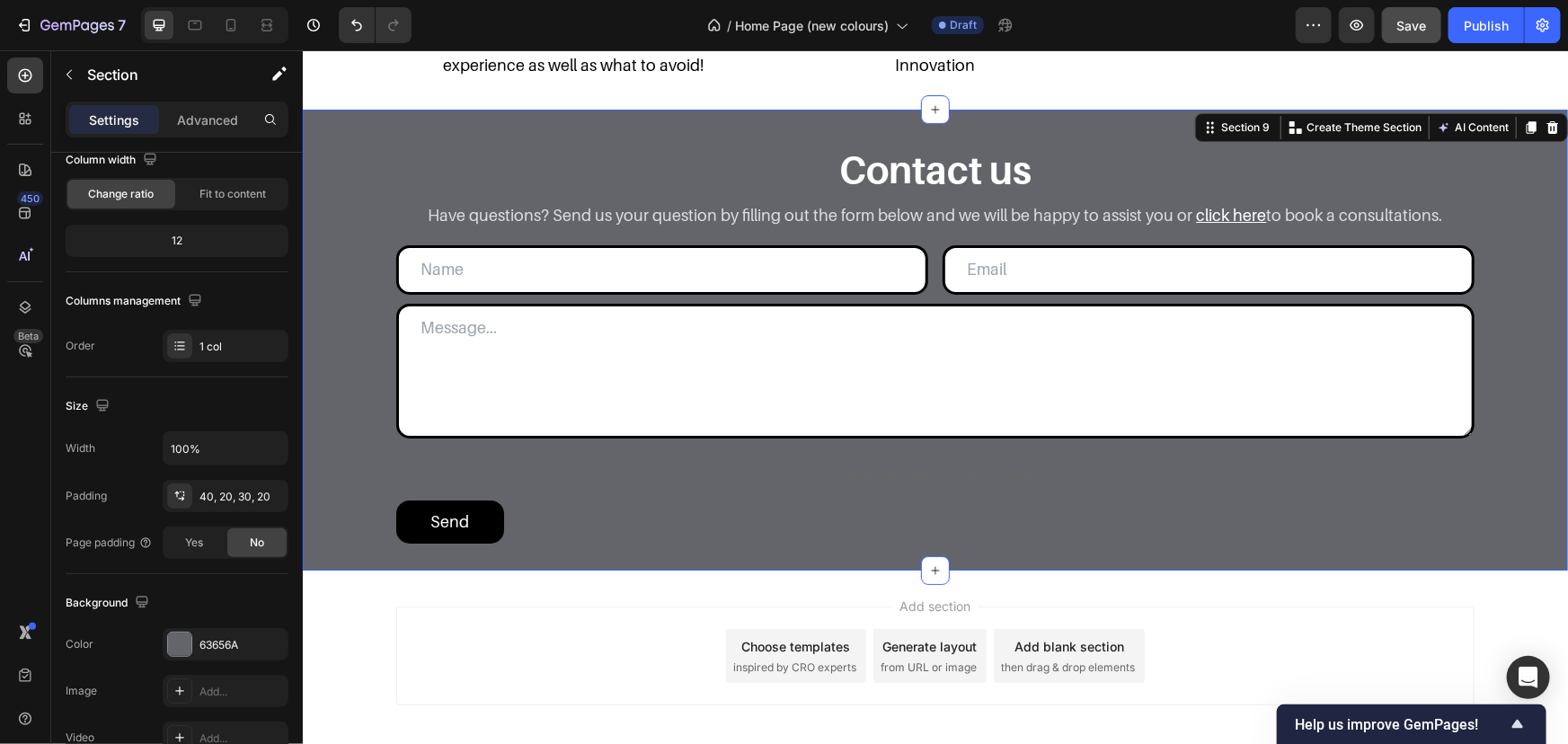
scroll to position [0, 0]
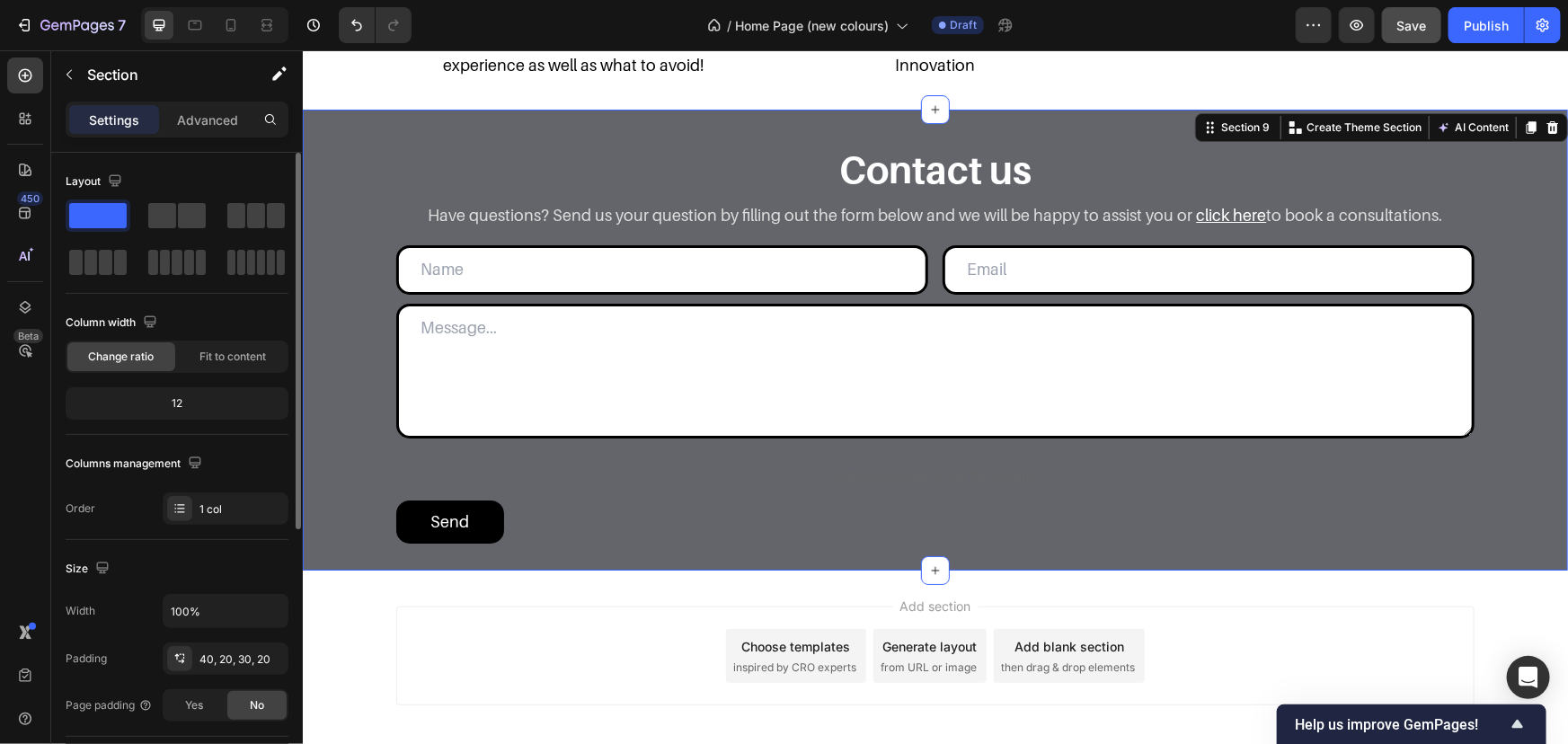
click at [1439, 5] on div "7 Version history / Home Page (new colours) Draft Preview Save Publish" at bounding box center [784, 25] width 1568 height 51
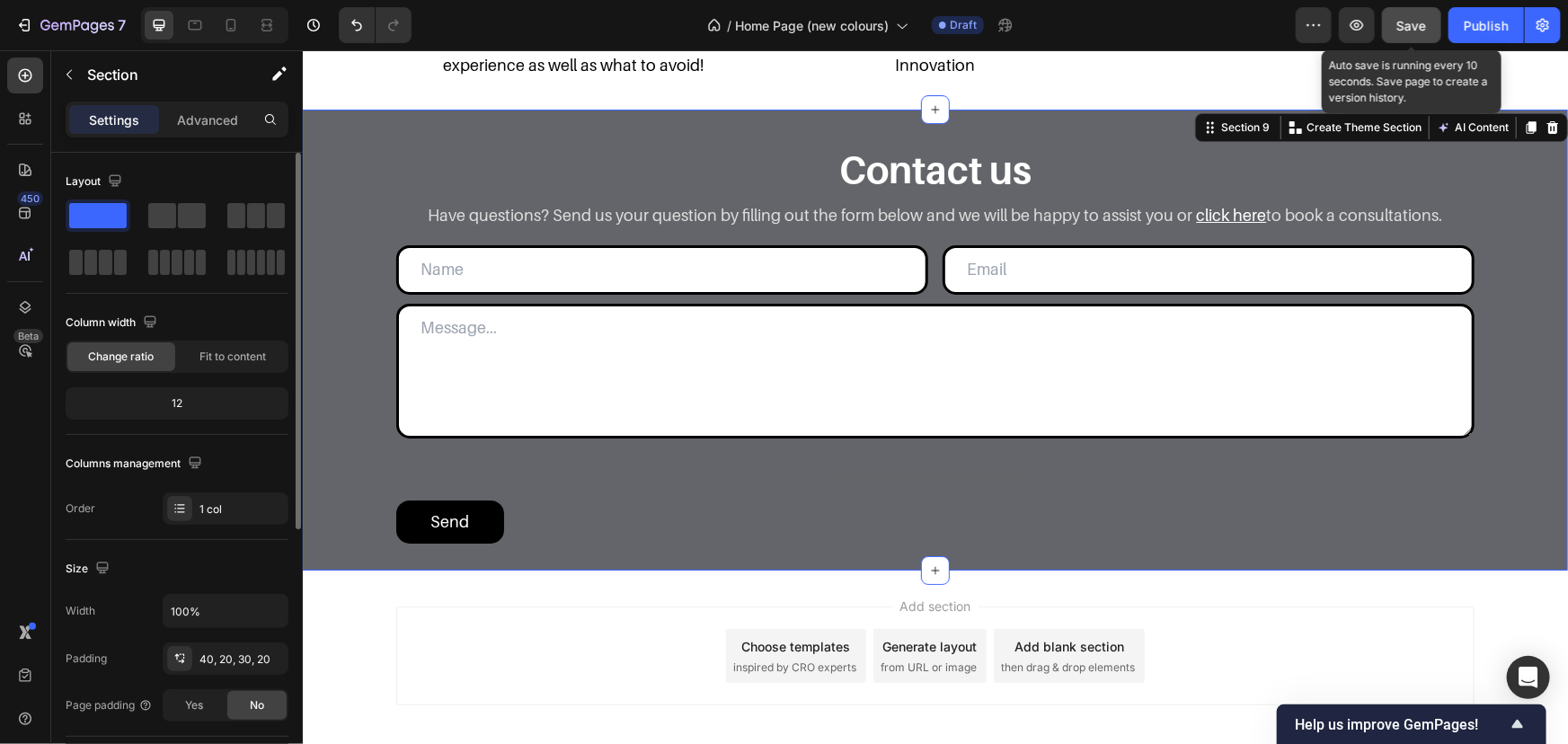
click at [1434, 17] on button "Save" at bounding box center [1412, 25] width 59 height 36
click at [1412, 18] on span "Save" at bounding box center [1412, 25] width 29 height 16
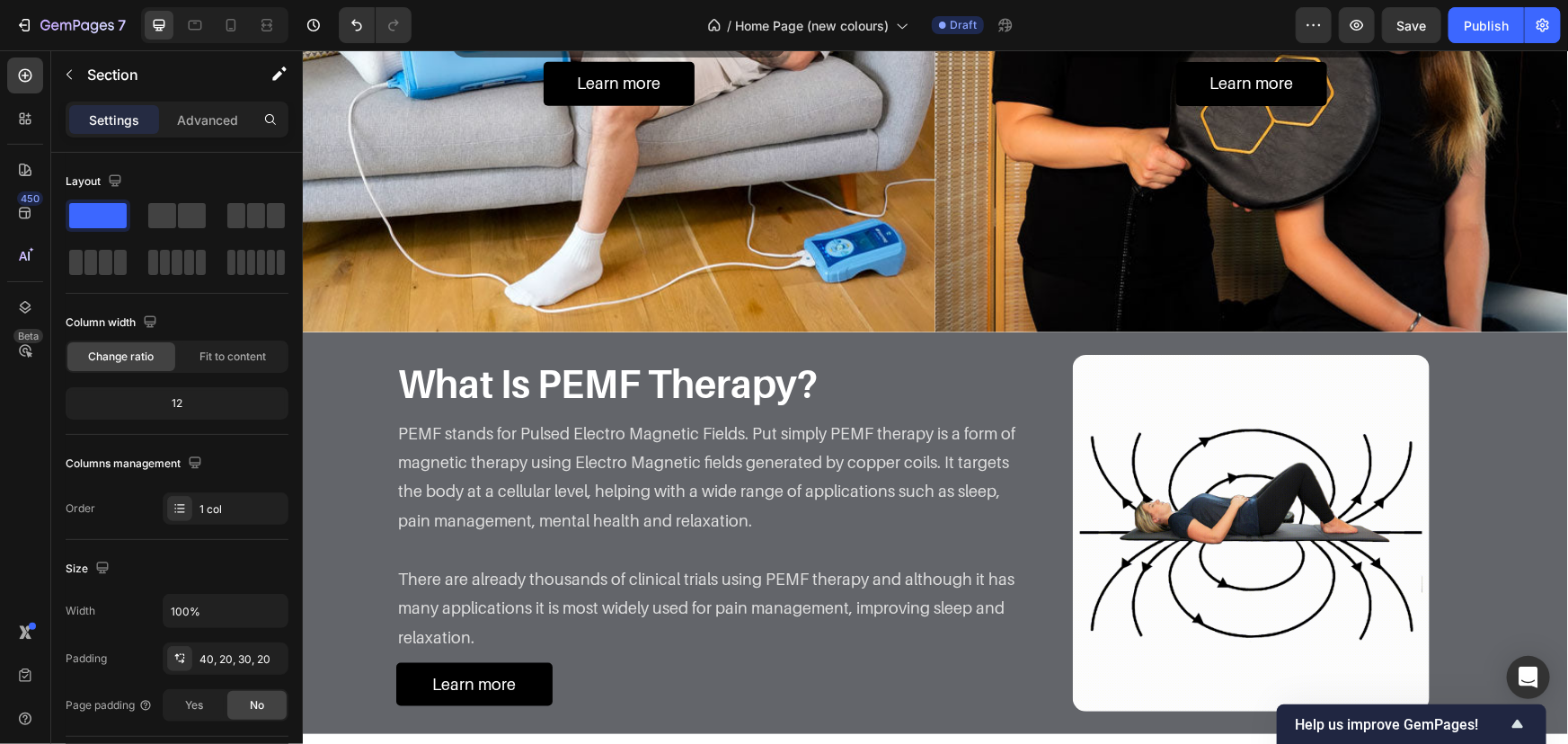
scroll to position [896, 0]
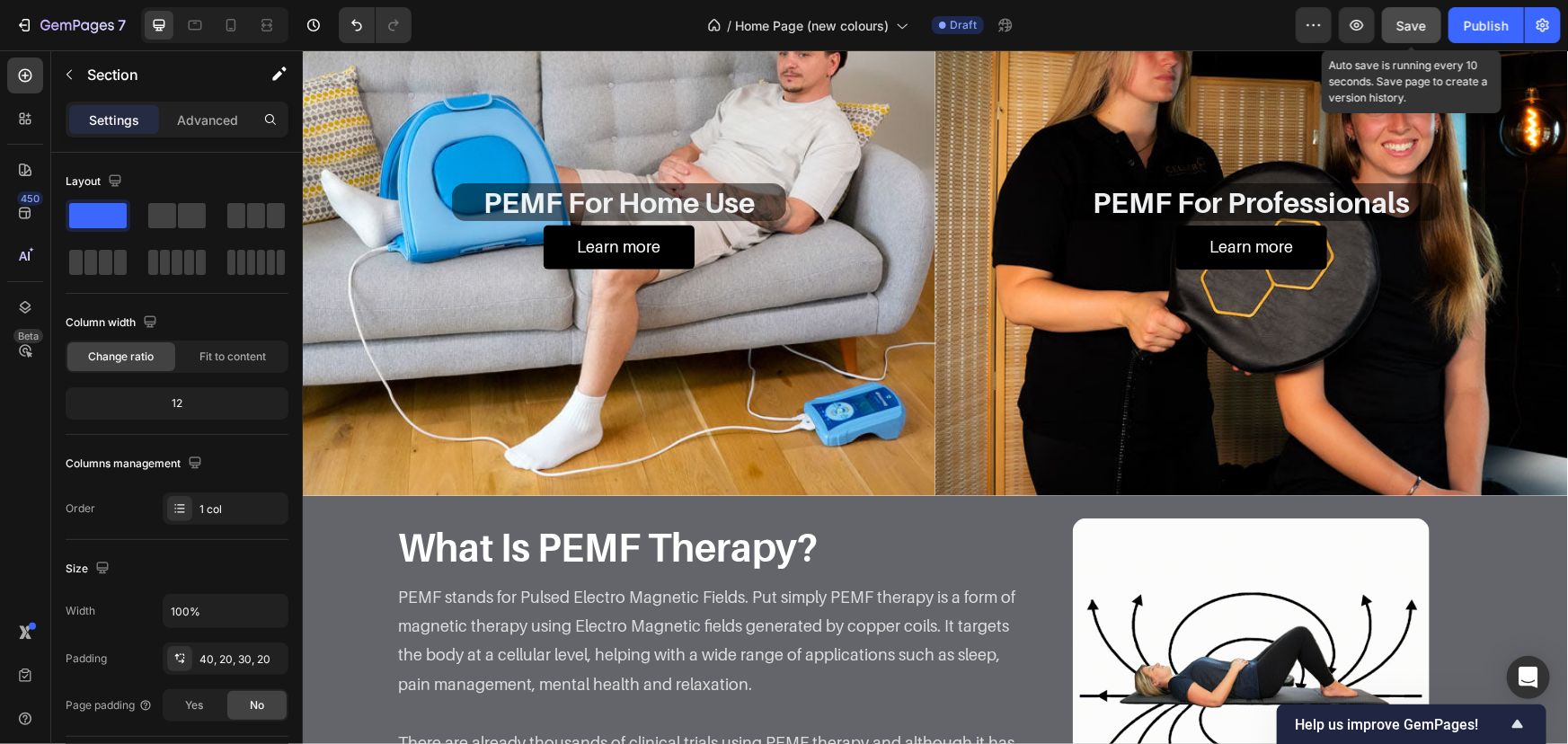
click at [1414, 35] on button "Save" at bounding box center [1412, 25] width 59 height 36
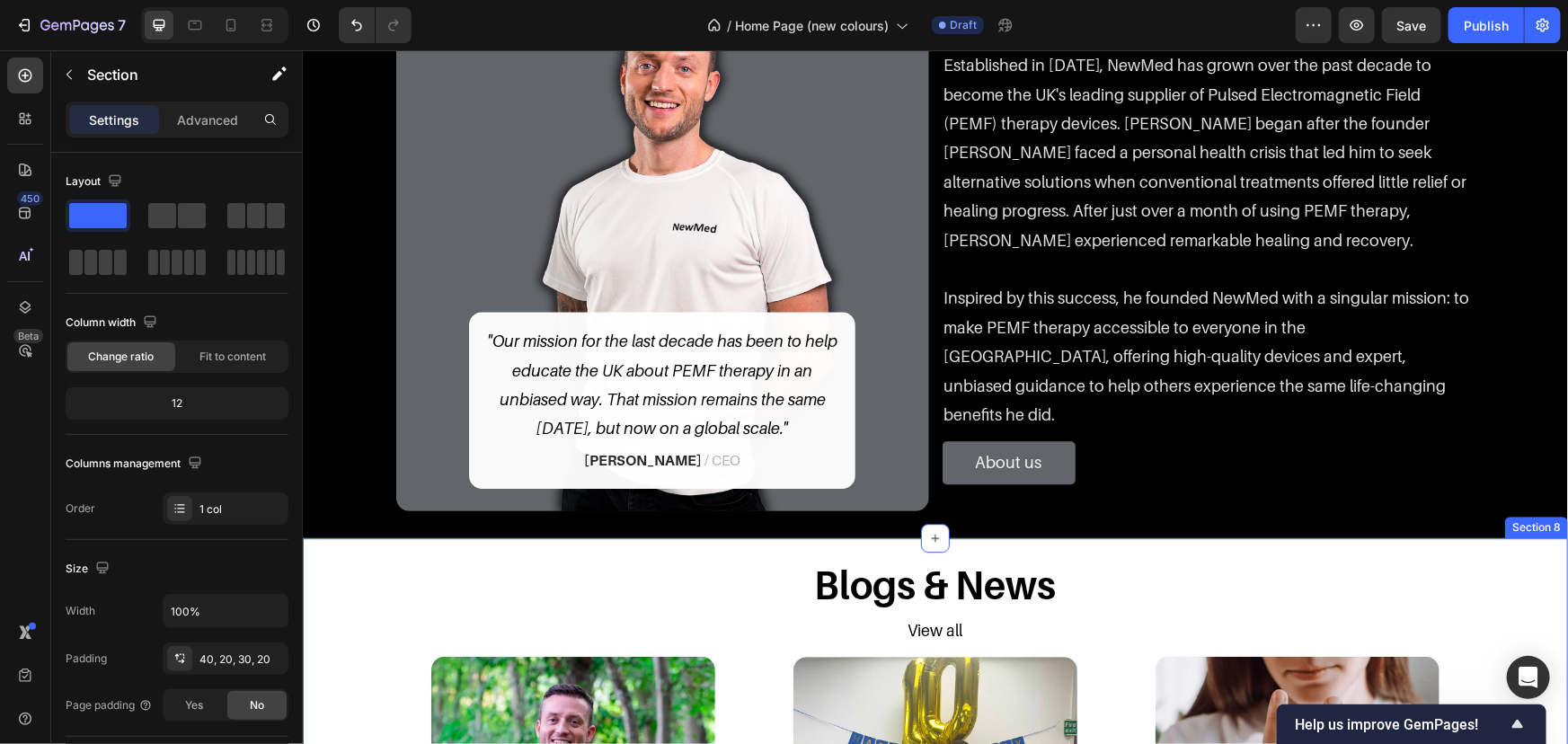
scroll to position [2368, 0]
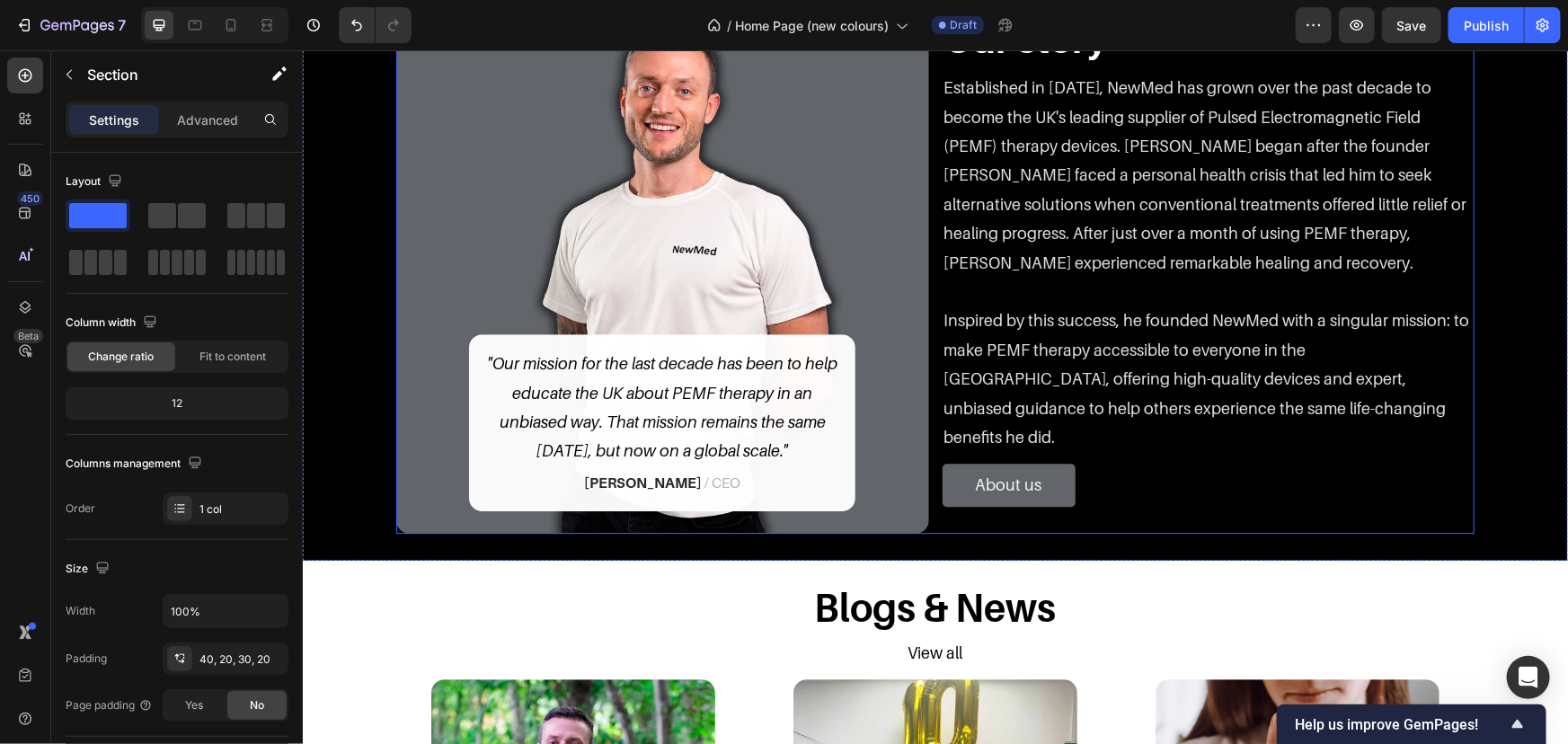
click at [927, 295] on div "Image "Our mission for the last decade has been to help educate the UK about PE…" at bounding box center [935, 266] width 1079 height 532
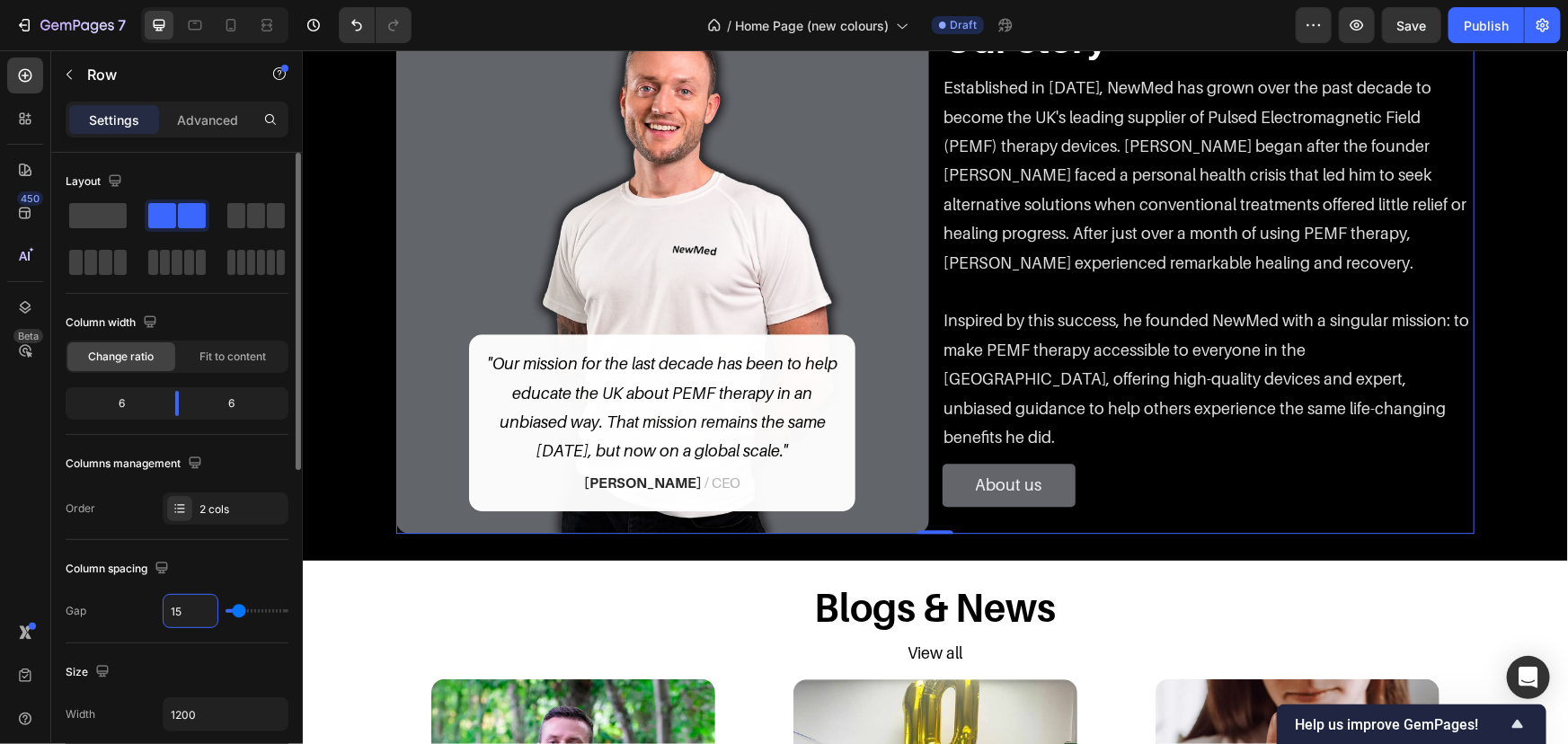
type input "2"
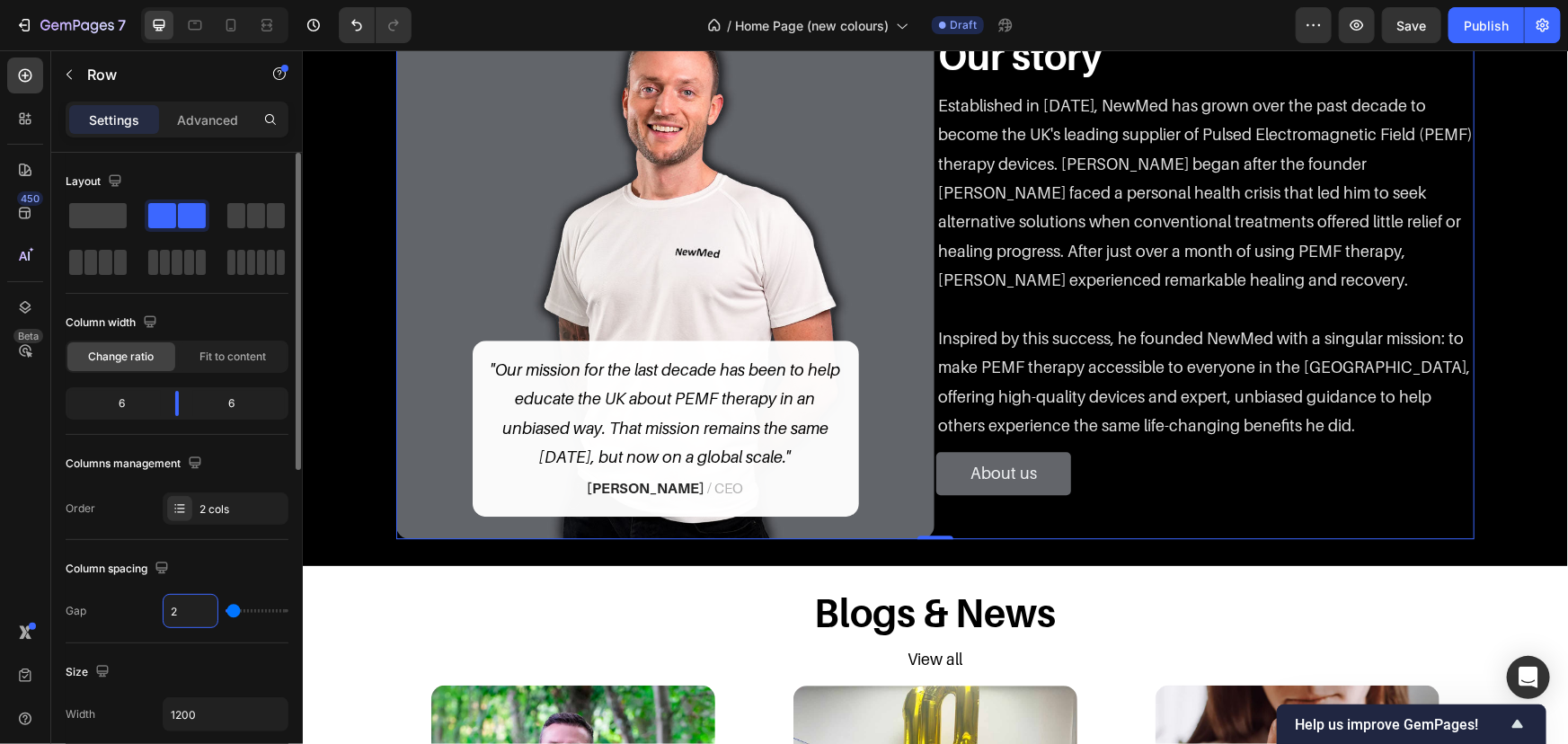
type input "25"
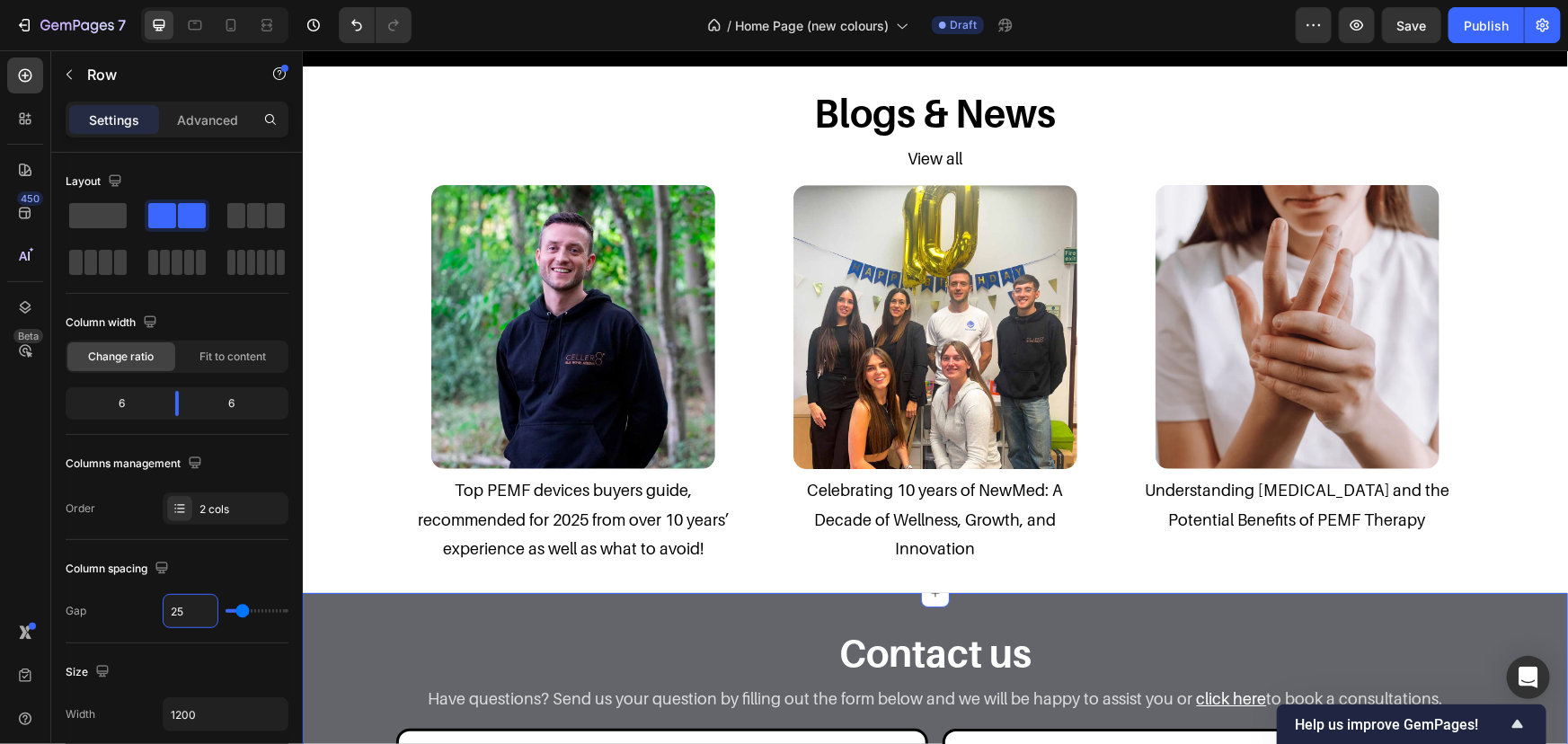
scroll to position [3185, 0]
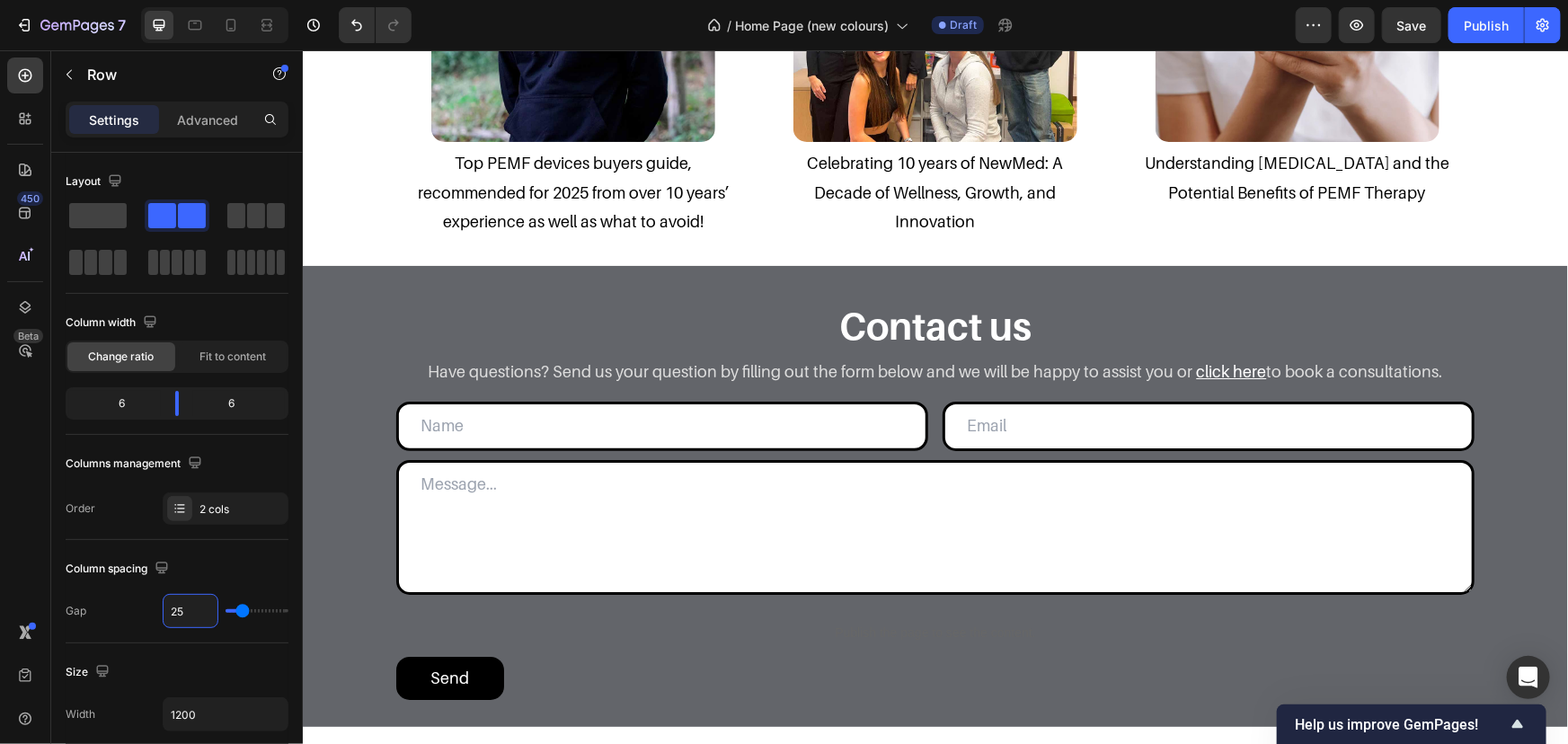
type input "25"
click at [430, 672] on div "Send" at bounding box center [449, 676] width 38 height 28
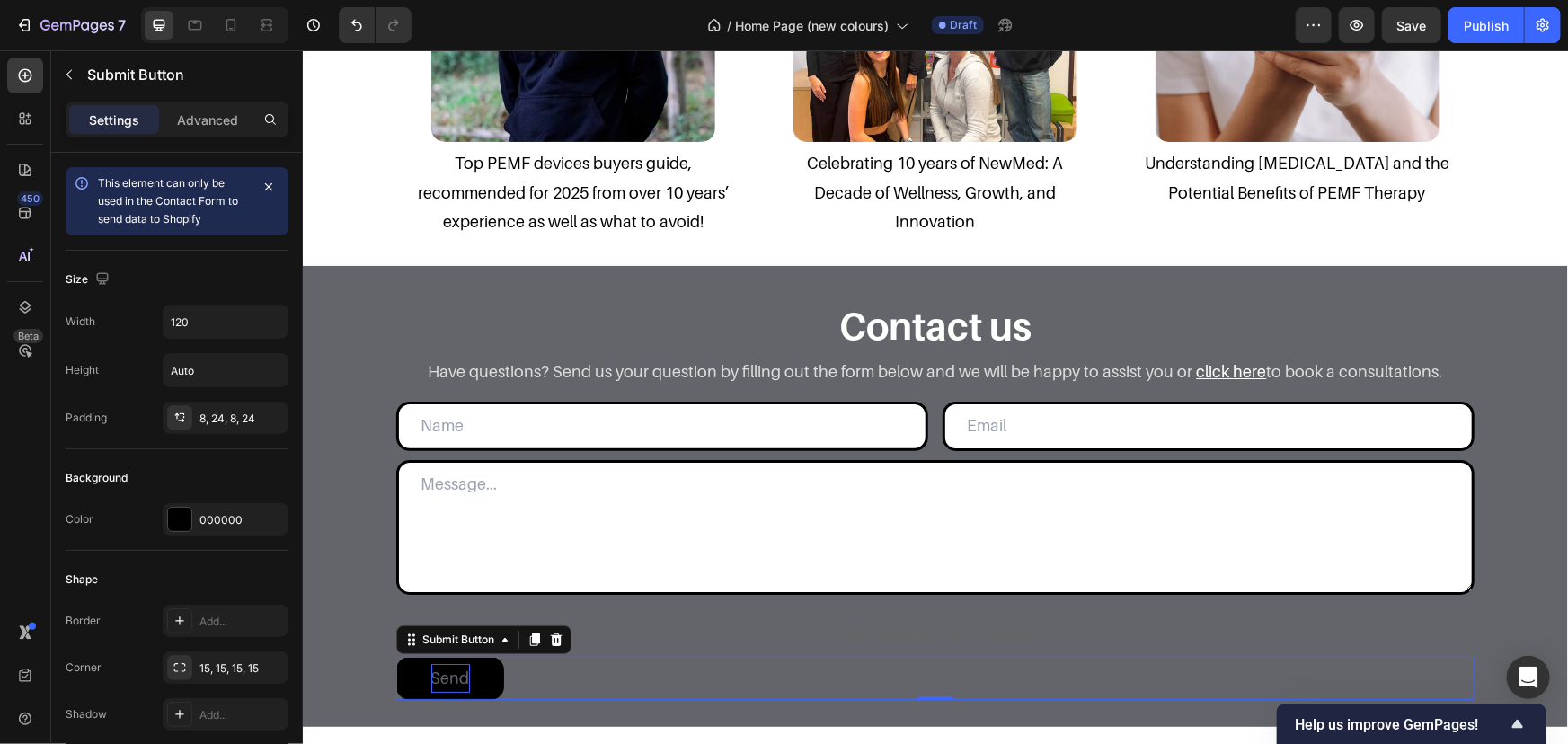
click at [435, 671] on div "Send" at bounding box center [449, 676] width 38 height 28
click at [436, 671] on p "Send" at bounding box center [449, 676] width 38 height 28
click at [365, 549] on div "Contact us Heading Have questions? Send us your question by filling out the for…" at bounding box center [935, 500] width 1230 height 398
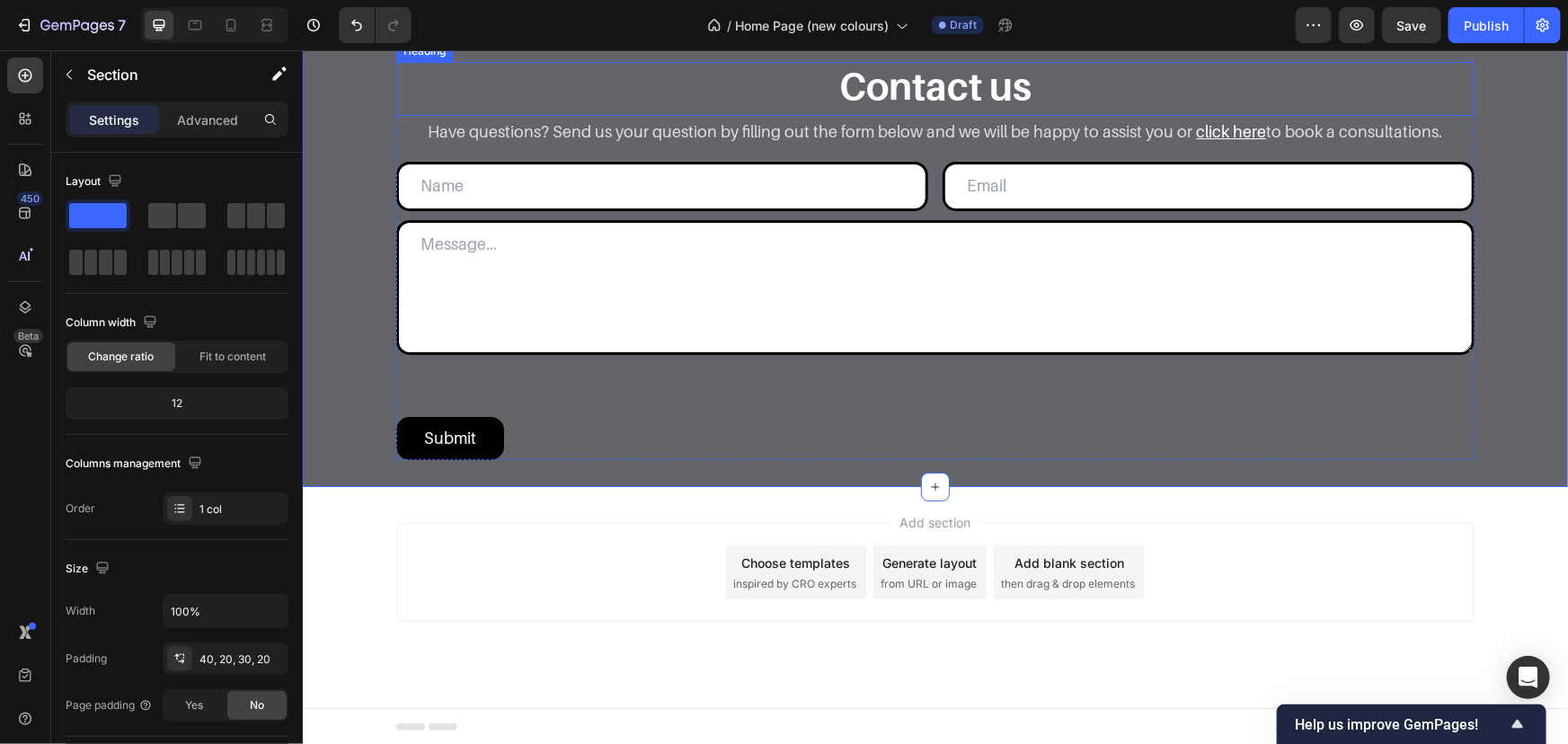
scroll to position [3426, 0]
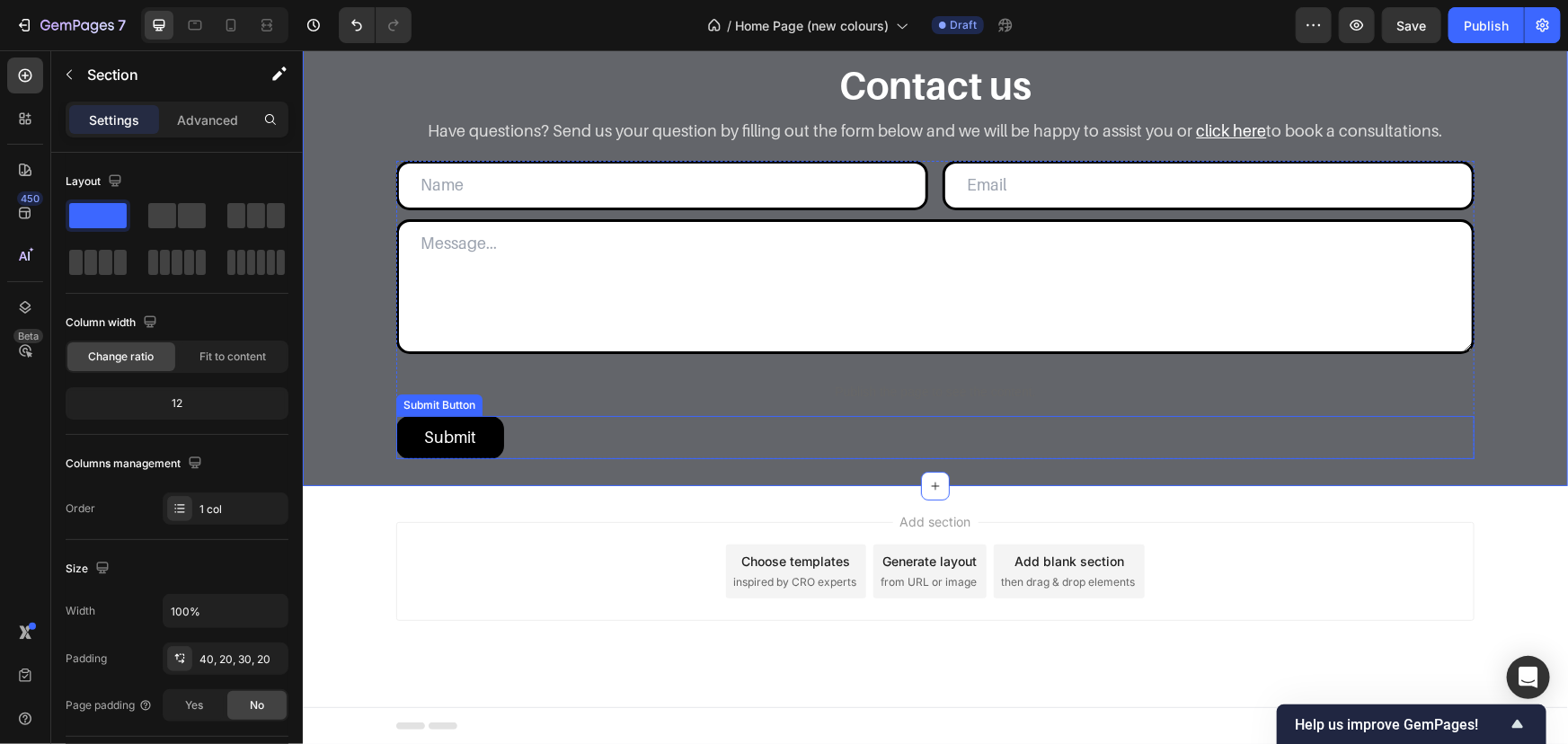
click at [502, 437] on div "Submit Submit Button" at bounding box center [935, 436] width 1079 height 43
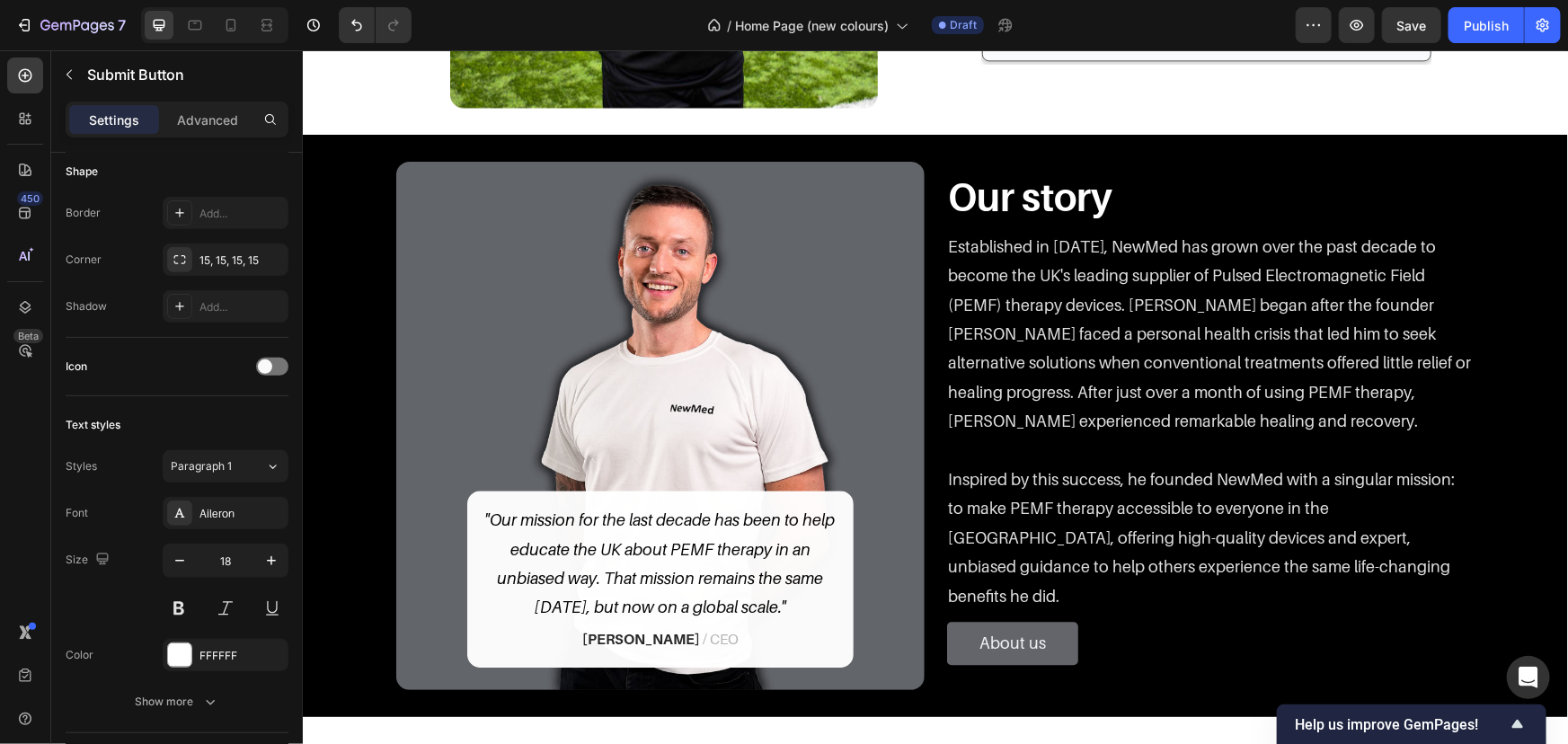
scroll to position [1635, 0]
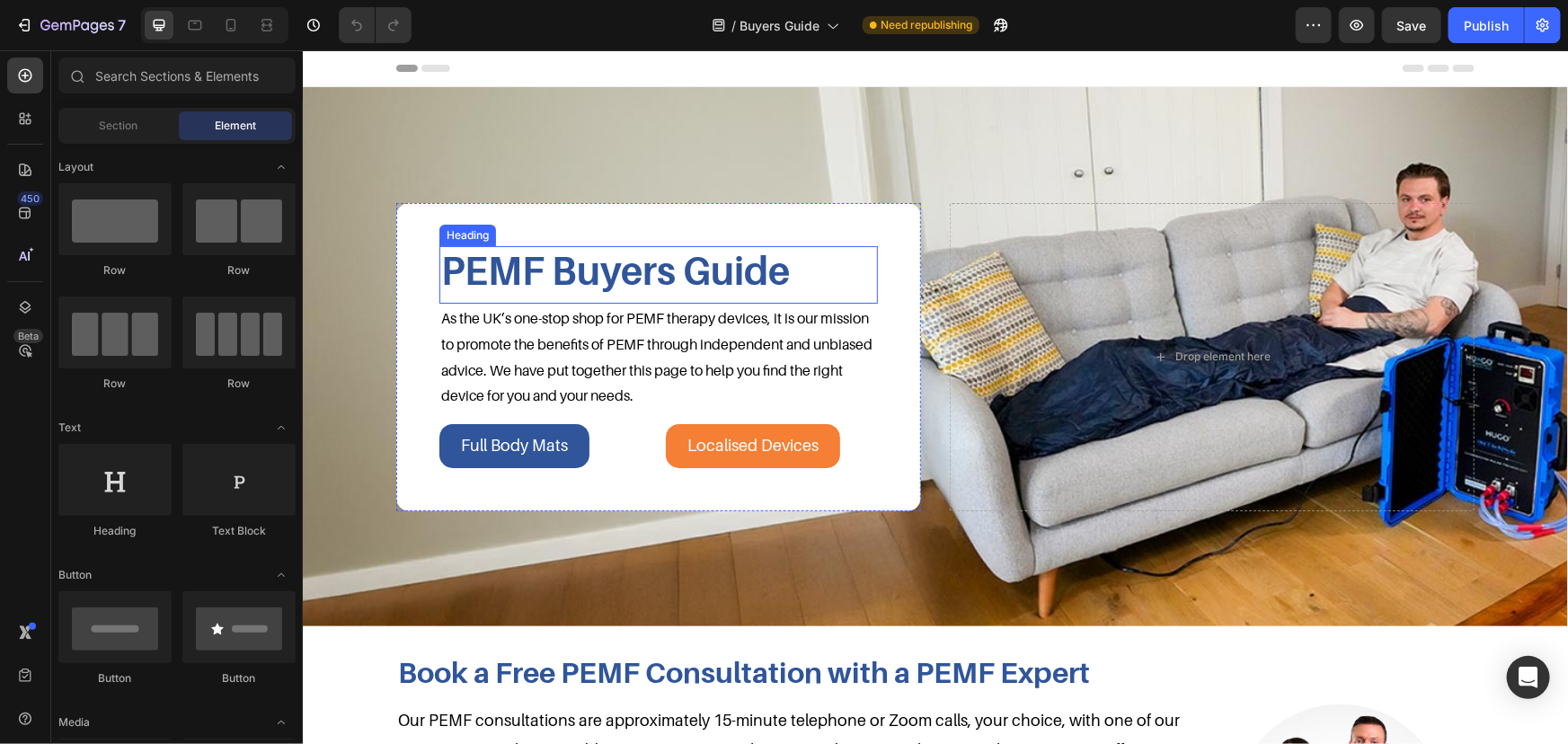
click at [723, 285] on h2 "PEMF Buyers Guide" at bounding box center [657, 269] width 438 height 48
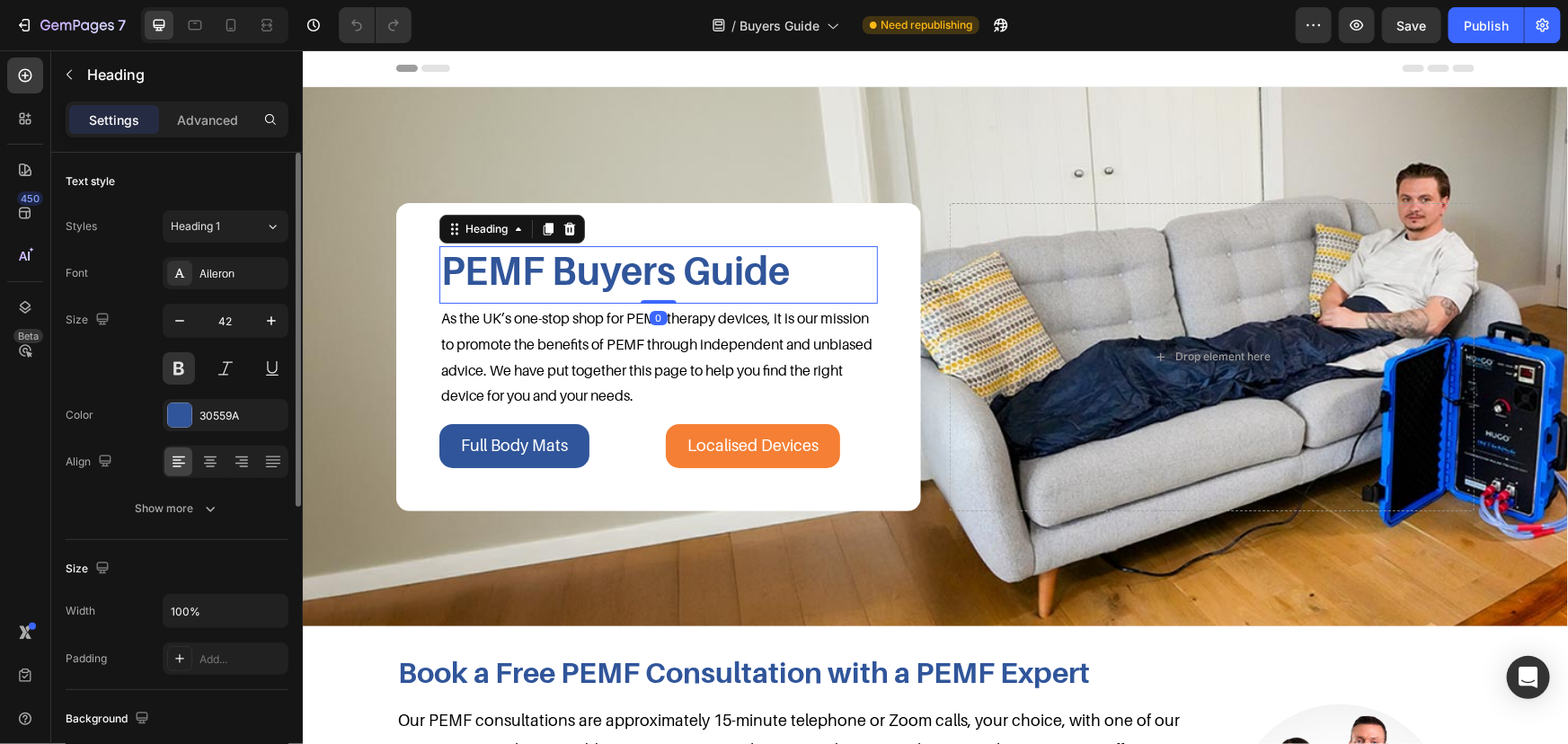
drag, startPoint x: 187, startPoint y: 439, endPoint x: 202, endPoint y: 420, distance: 24.2
click at [188, 439] on div "Font Aileron Size 42 Color 30559A Align Show more" at bounding box center [177, 390] width 223 height 268
click at [202, 420] on div "30559A" at bounding box center [225, 416] width 52 height 16
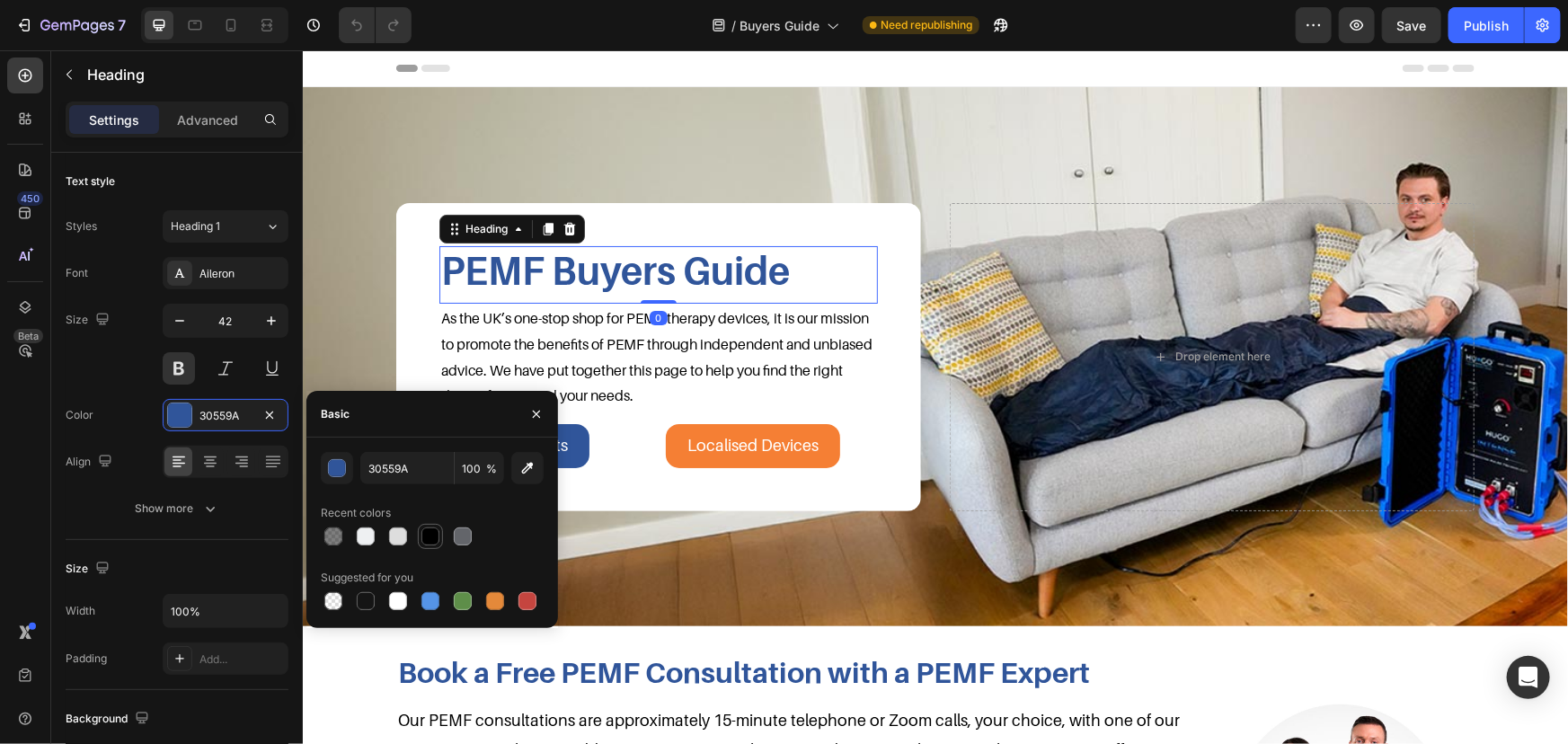
click at [438, 533] on div at bounding box center [430, 536] width 18 height 18
type input "000000"
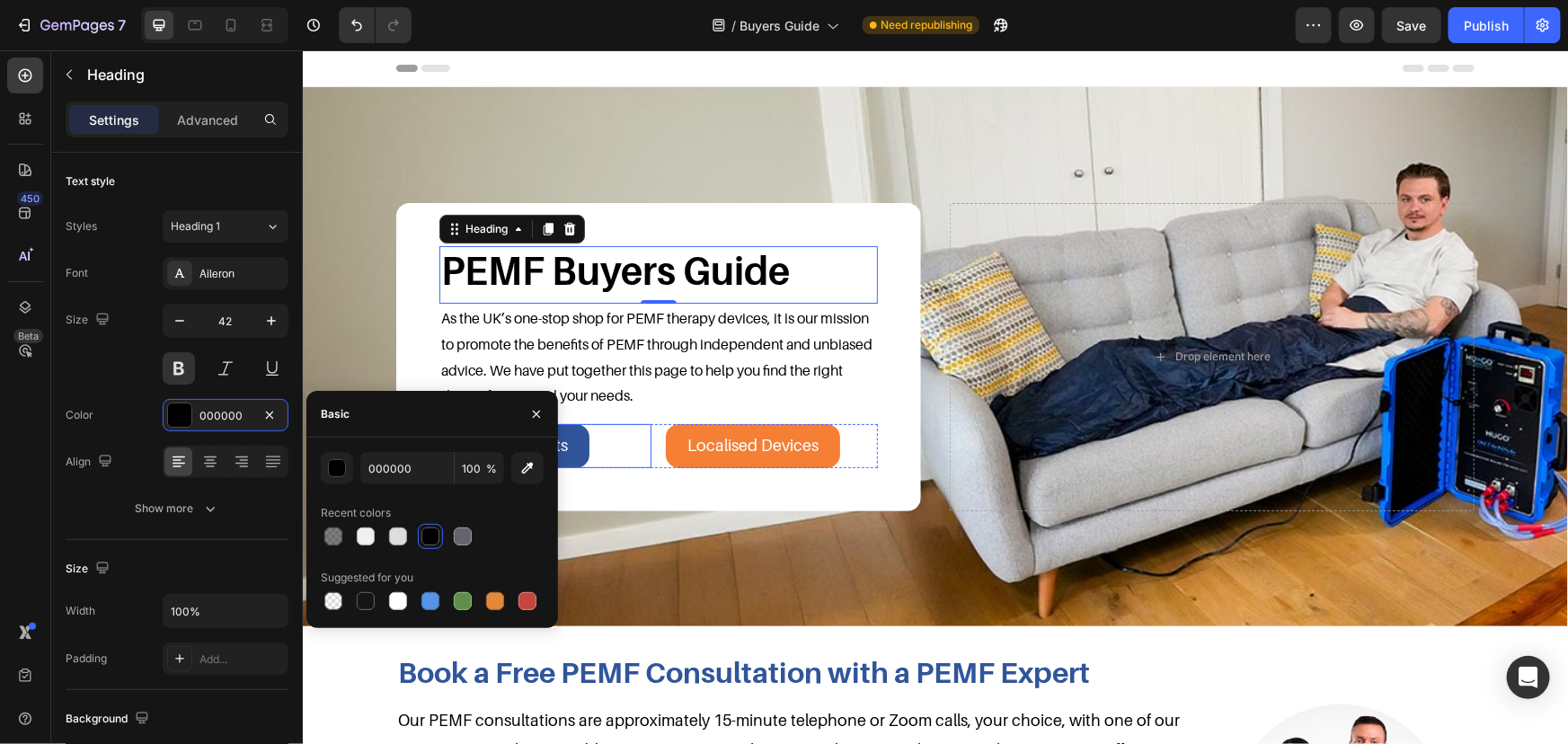
click at [600, 431] on div "Full Body Mats Button" at bounding box center [544, 445] width 212 height 43
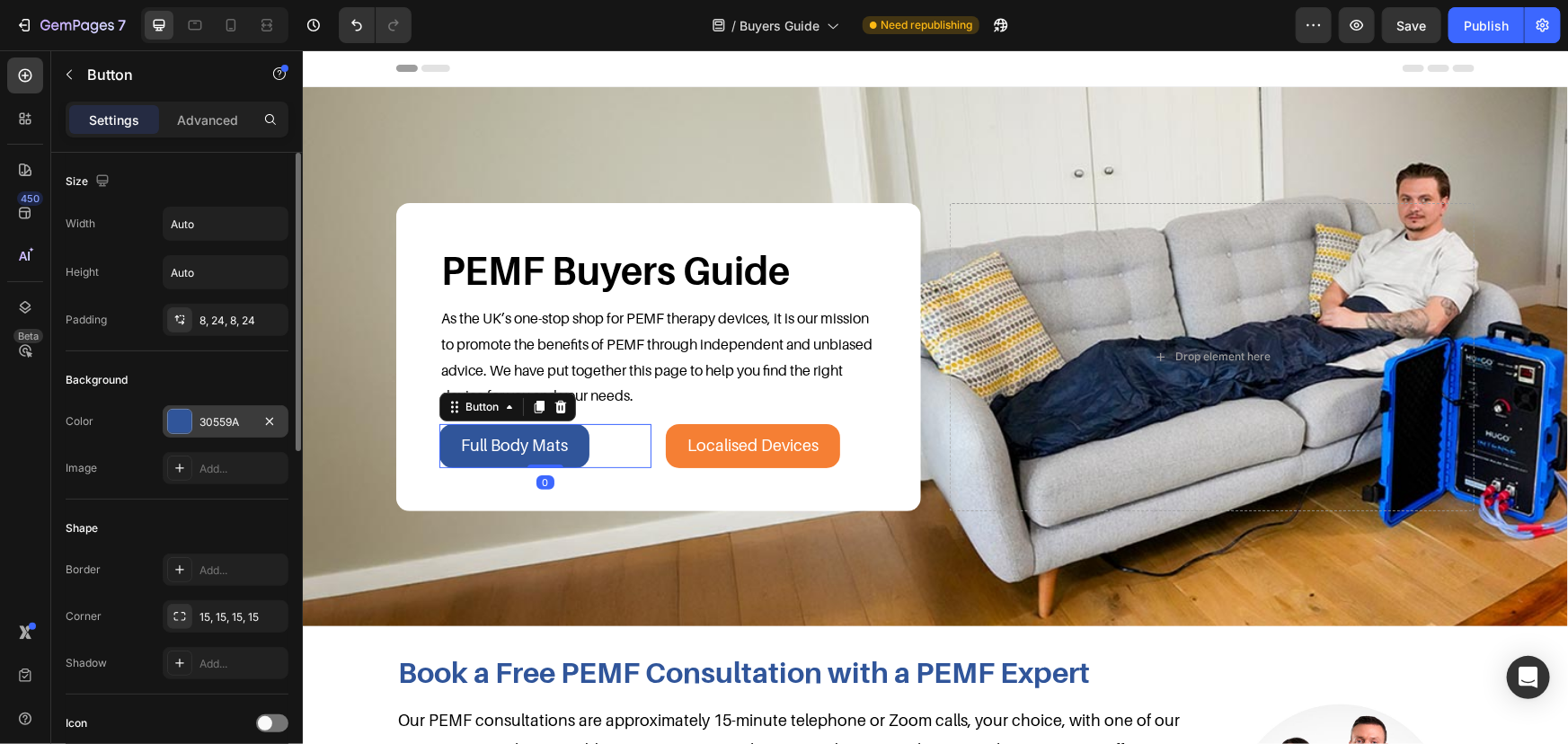
click at [209, 420] on div "30559A" at bounding box center [225, 422] width 52 height 16
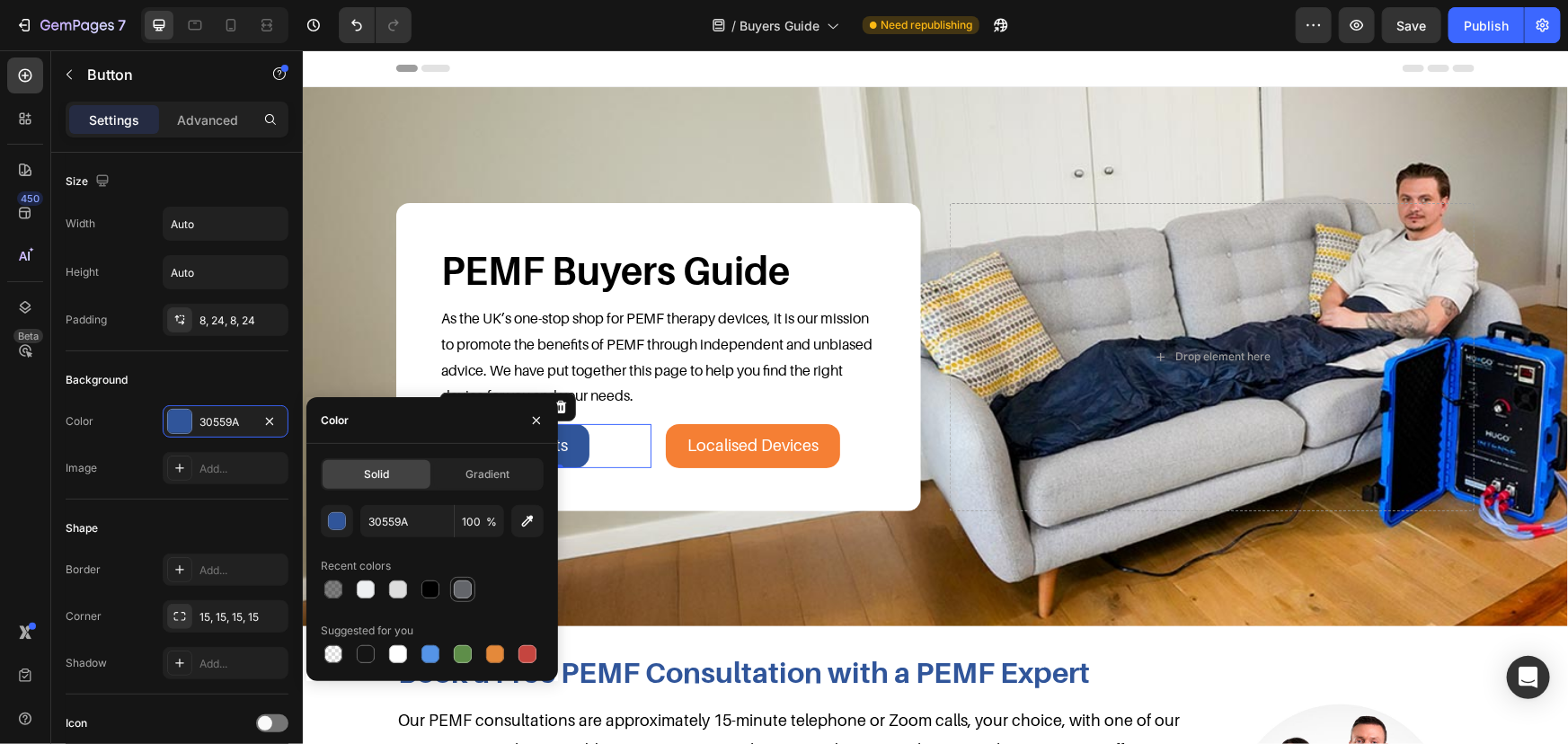
click at [467, 584] on div at bounding box center [463, 589] width 18 height 18
type input "63656A"
click at [843, 448] on div "Localised Devices Button" at bounding box center [771, 445] width 212 height 43
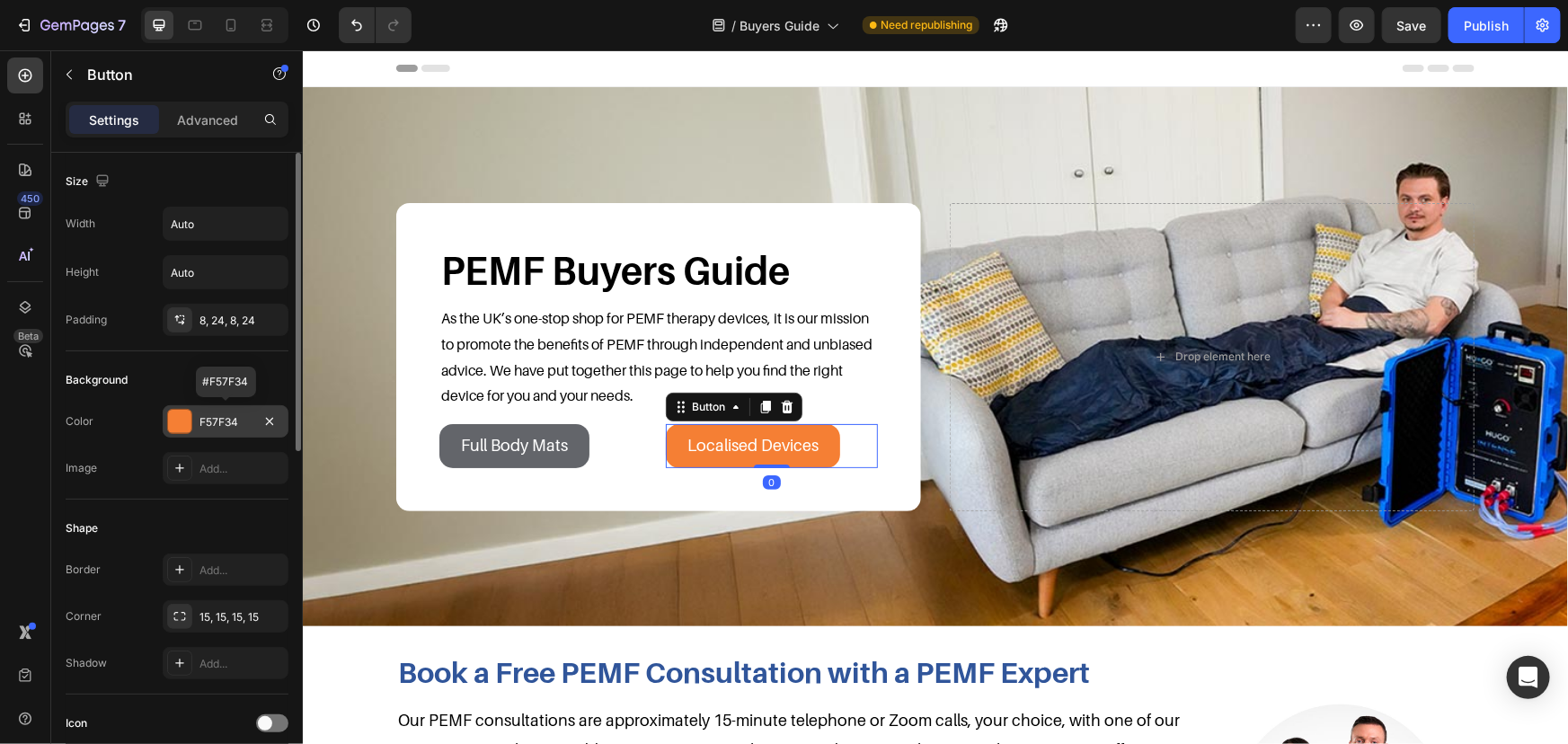
click at [237, 421] on div "F57F34" at bounding box center [225, 422] width 52 height 16
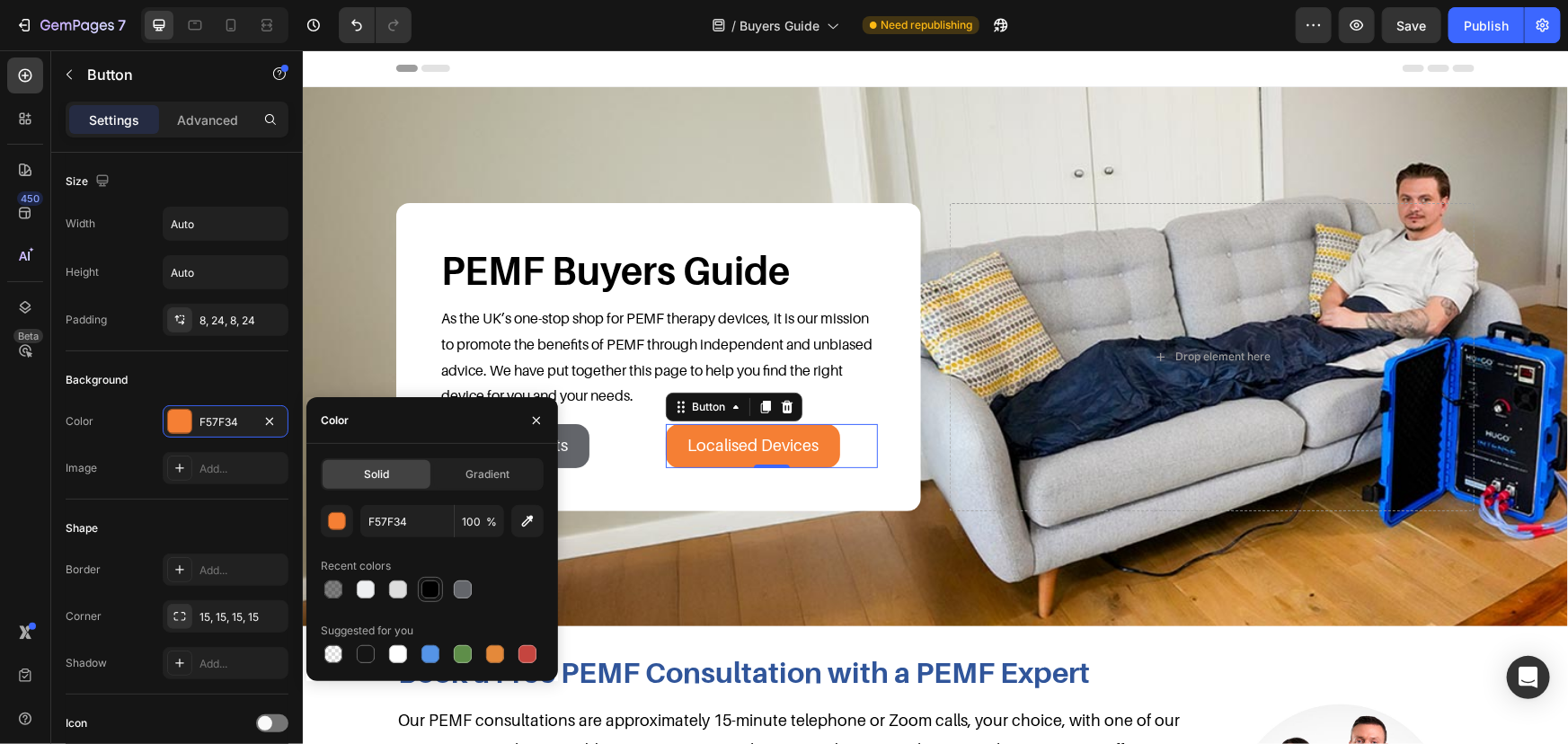
click at [426, 599] on div at bounding box center [430, 589] width 22 height 22
type input "000000"
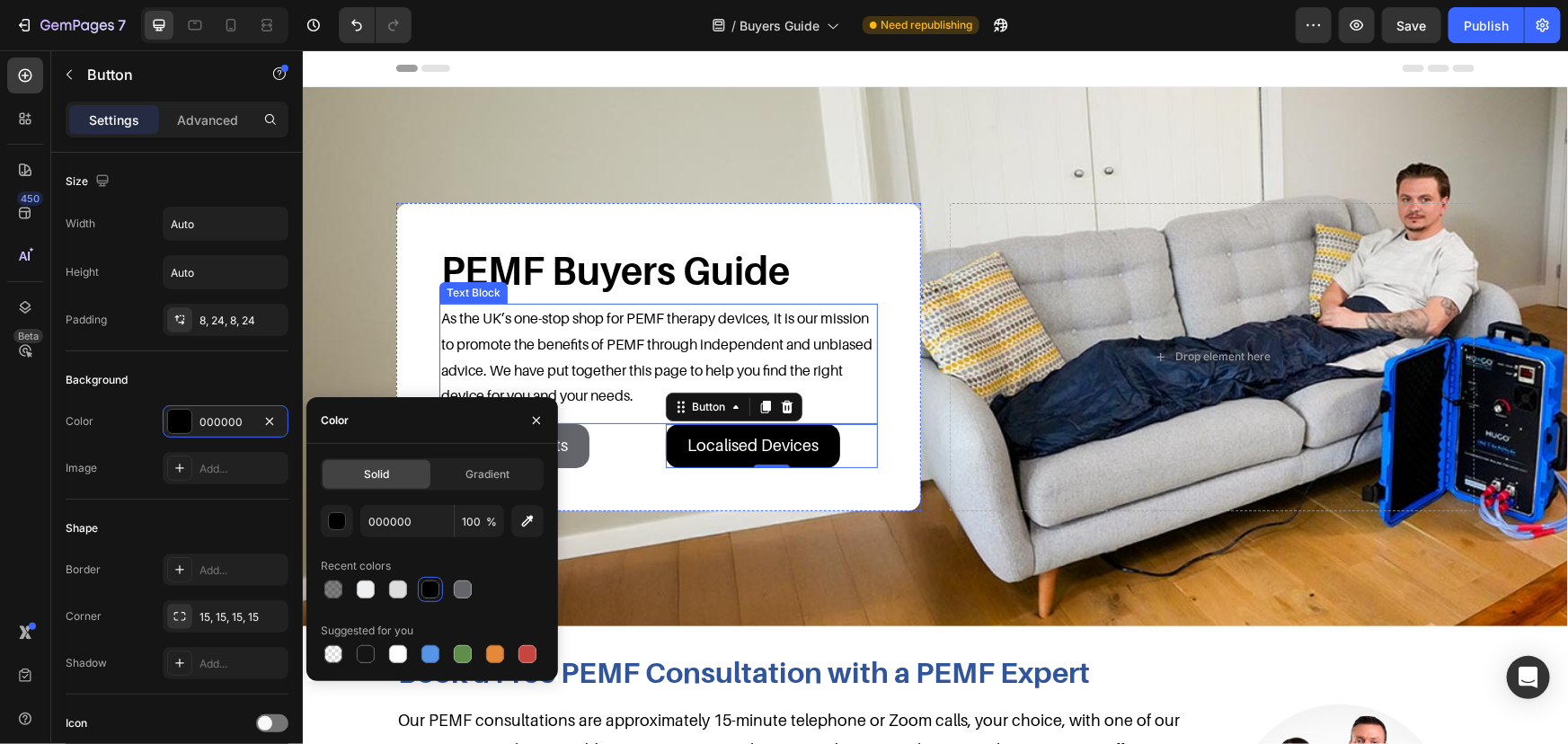
click at [868, 346] on p "As the UK’s one-stop shop for PEMF therapy devices, it is our mission to promot…" at bounding box center [658, 356] width 435 height 103
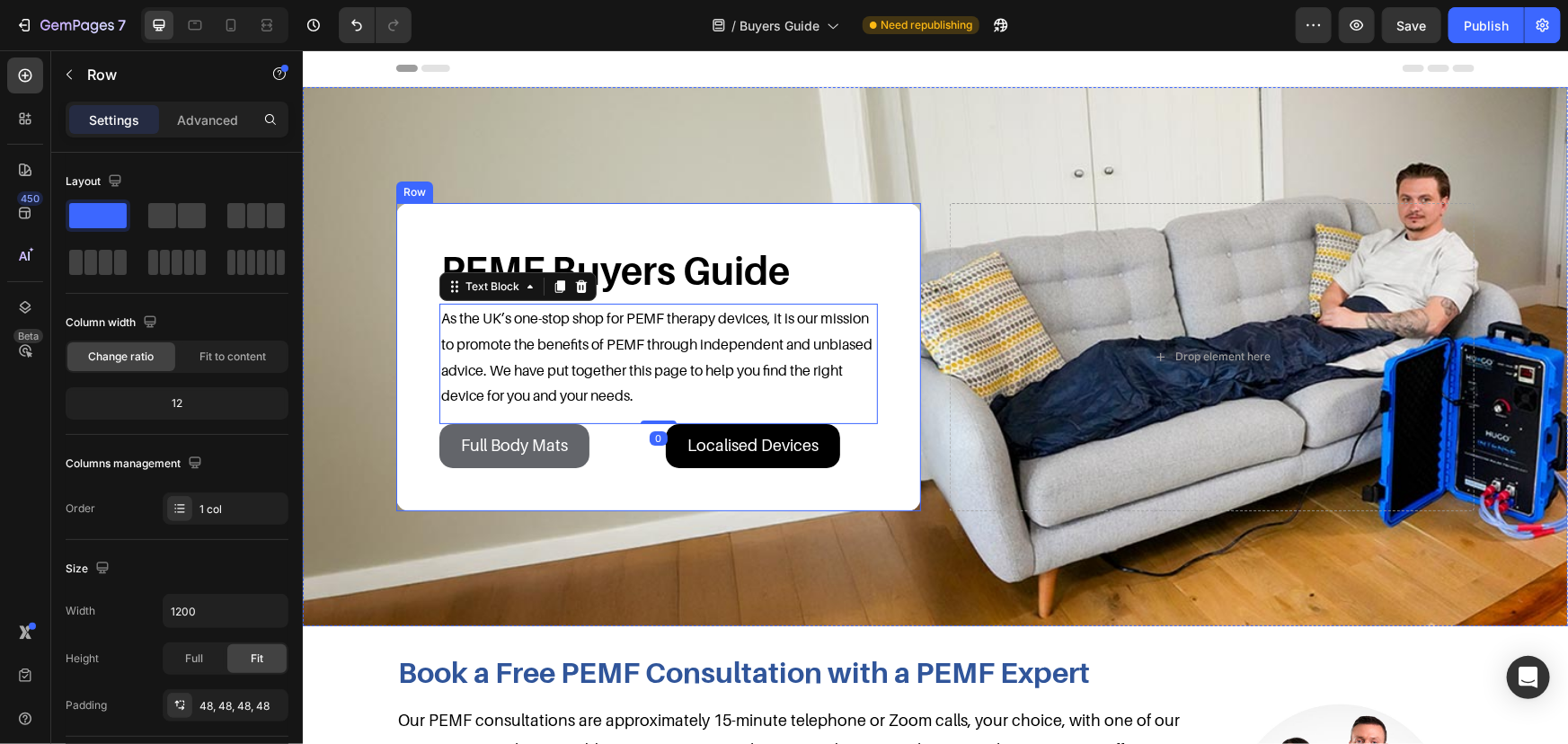
click at [893, 331] on div "PEMF Buyers Guide Heading As the UK’s one-stop shop for PEMF therapy devices, i…" at bounding box center [657, 356] width 525 height 308
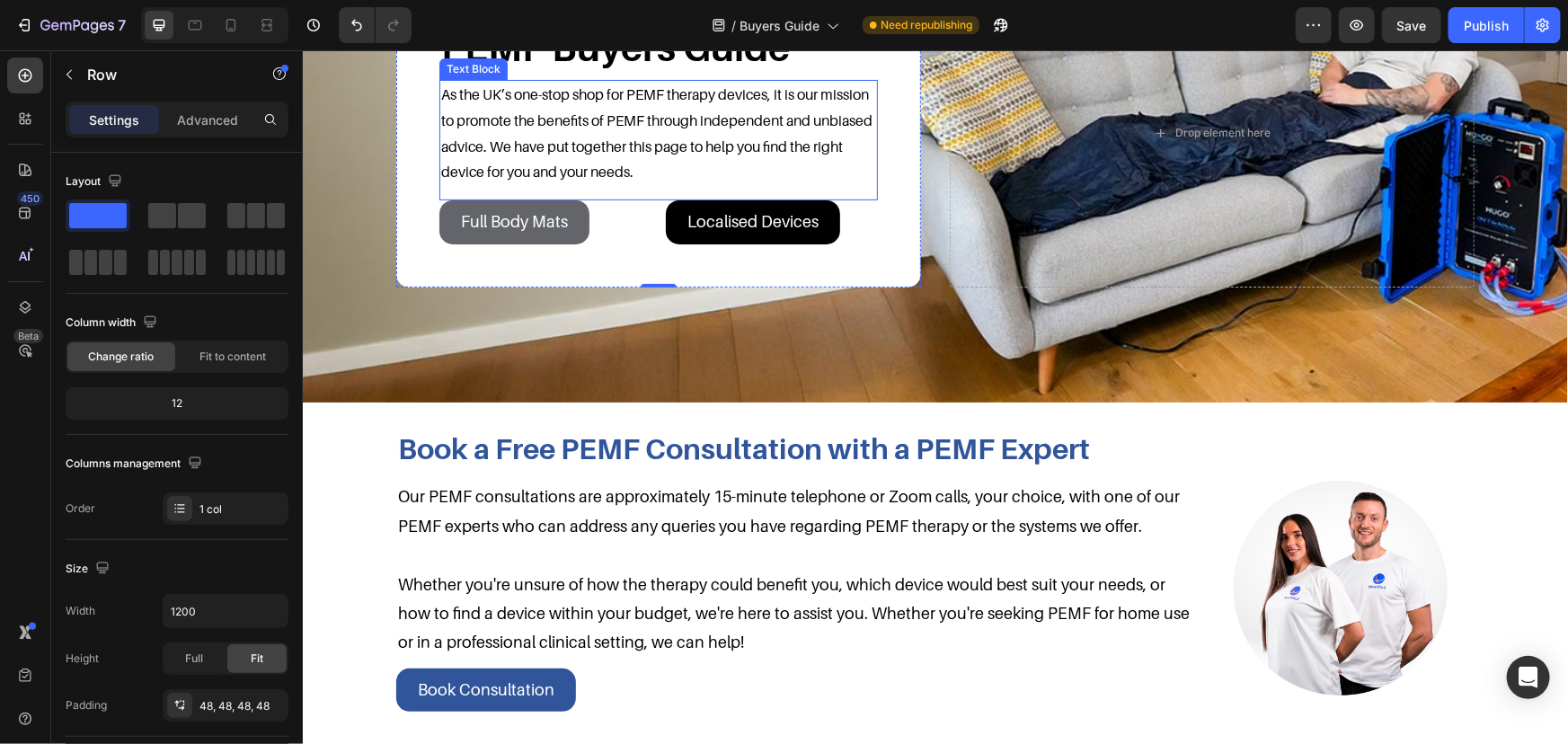
scroll to position [489, 0]
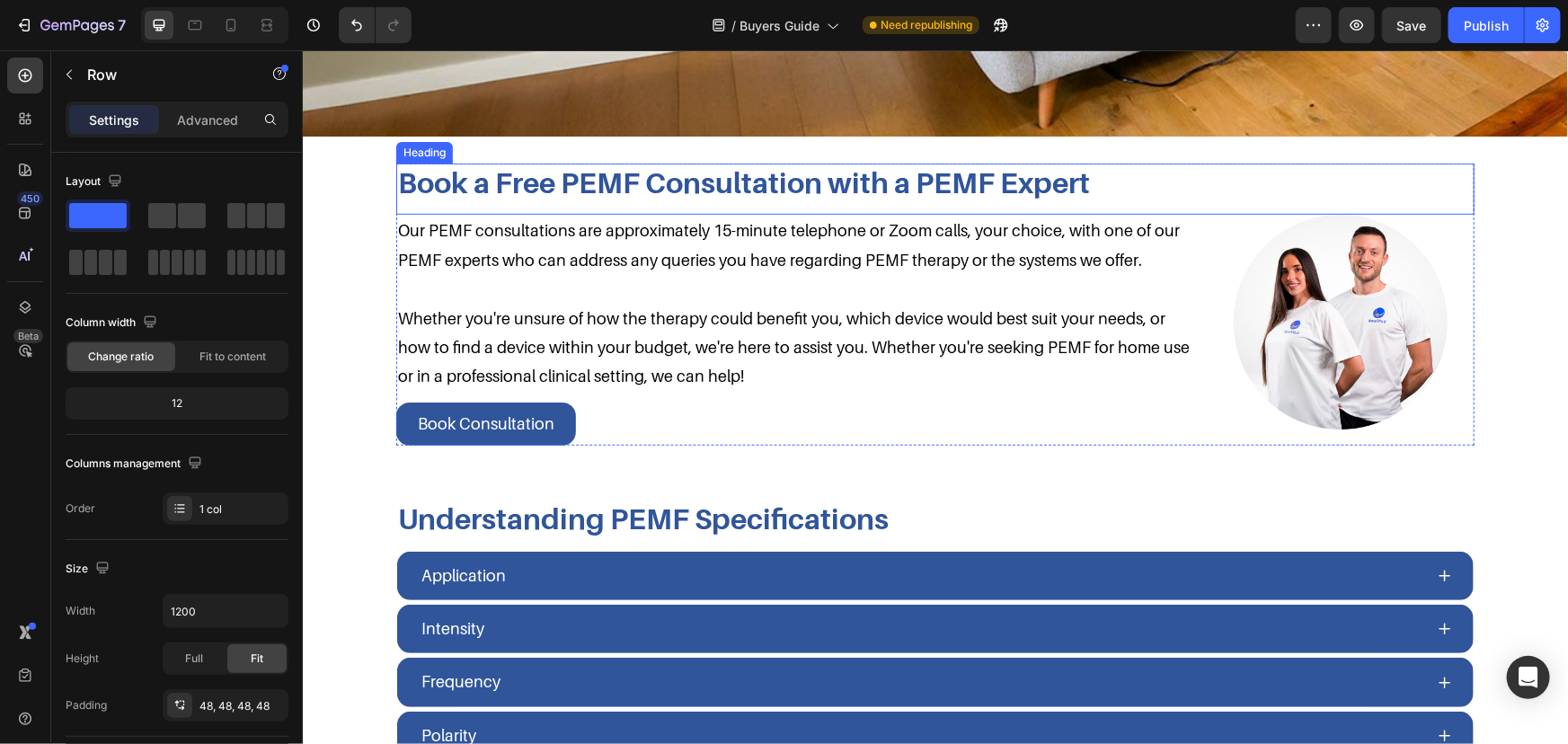
click at [721, 193] on h2 "Book a Free PEMF Consultation with a PEMF Expert" at bounding box center [935, 181] width 1079 height 37
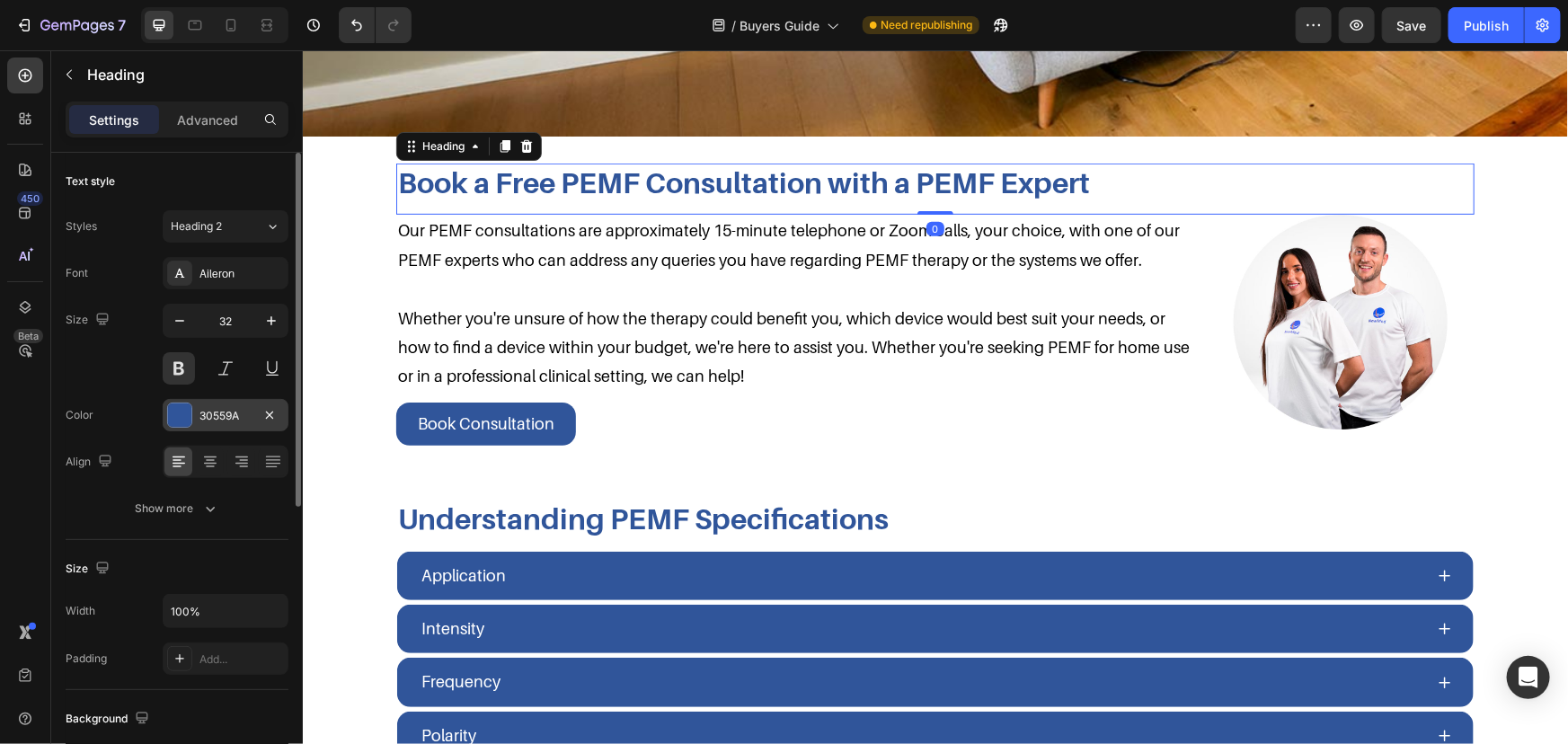
click at [205, 413] on div "30559A" at bounding box center [225, 416] width 52 height 16
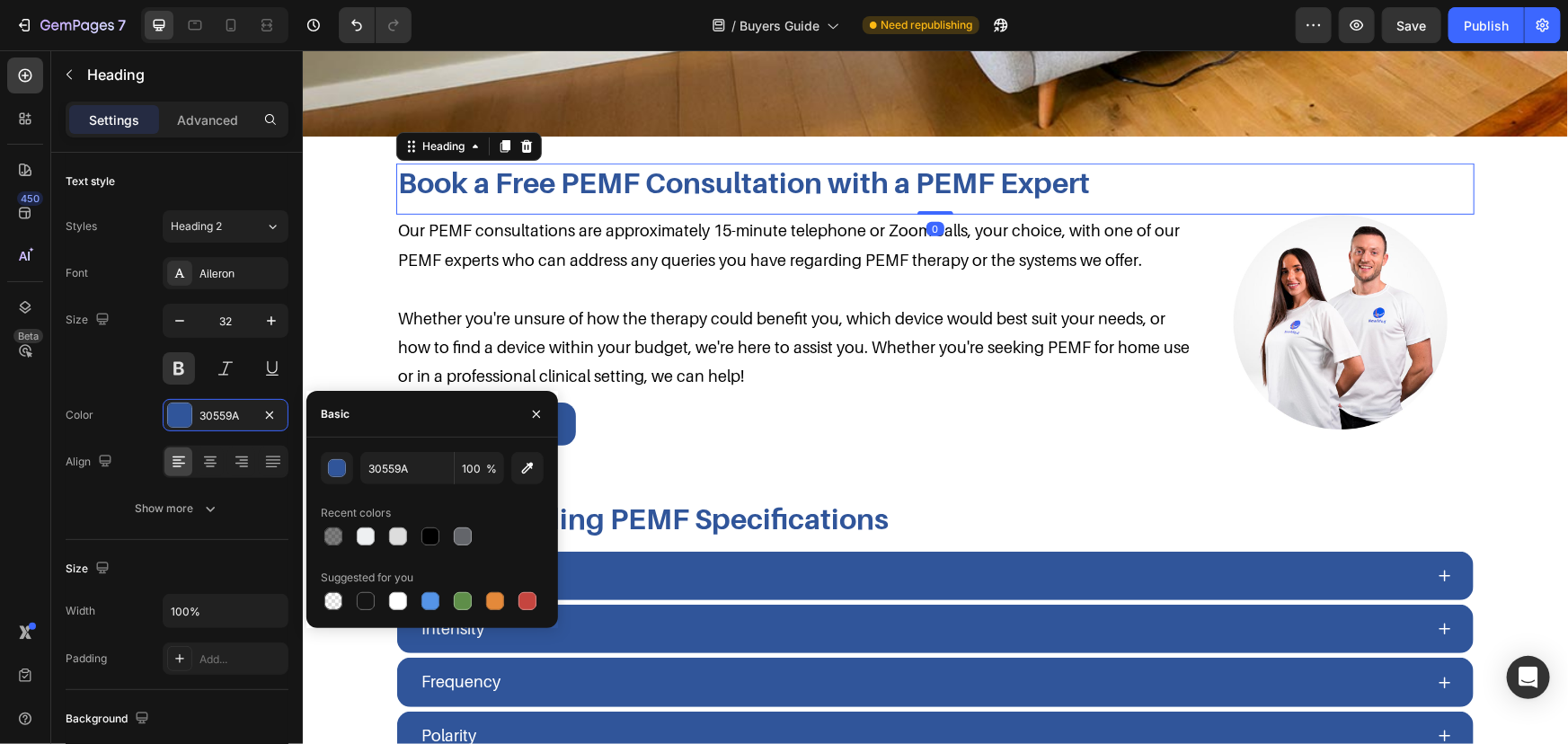
click at [426, 521] on div "Recent colors" at bounding box center [431, 513] width 223 height 28
click at [427, 525] on div at bounding box center [430, 536] width 22 height 22
type input "000000"
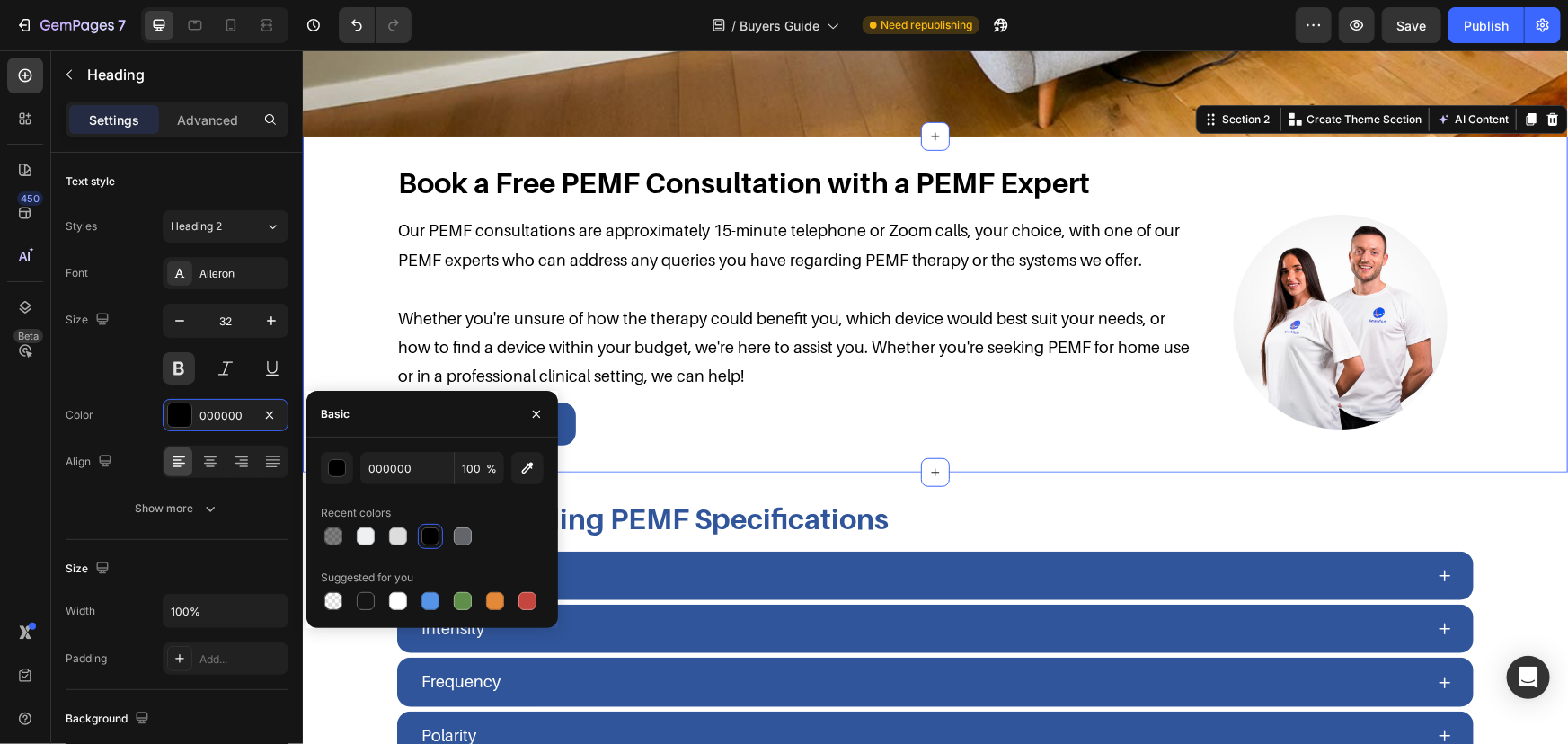
click at [1482, 276] on div "Book a Free PEMF Consultation with a PEMF Expert Heading Our PEMF consultations…" at bounding box center [935, 304] width 1230 height 282
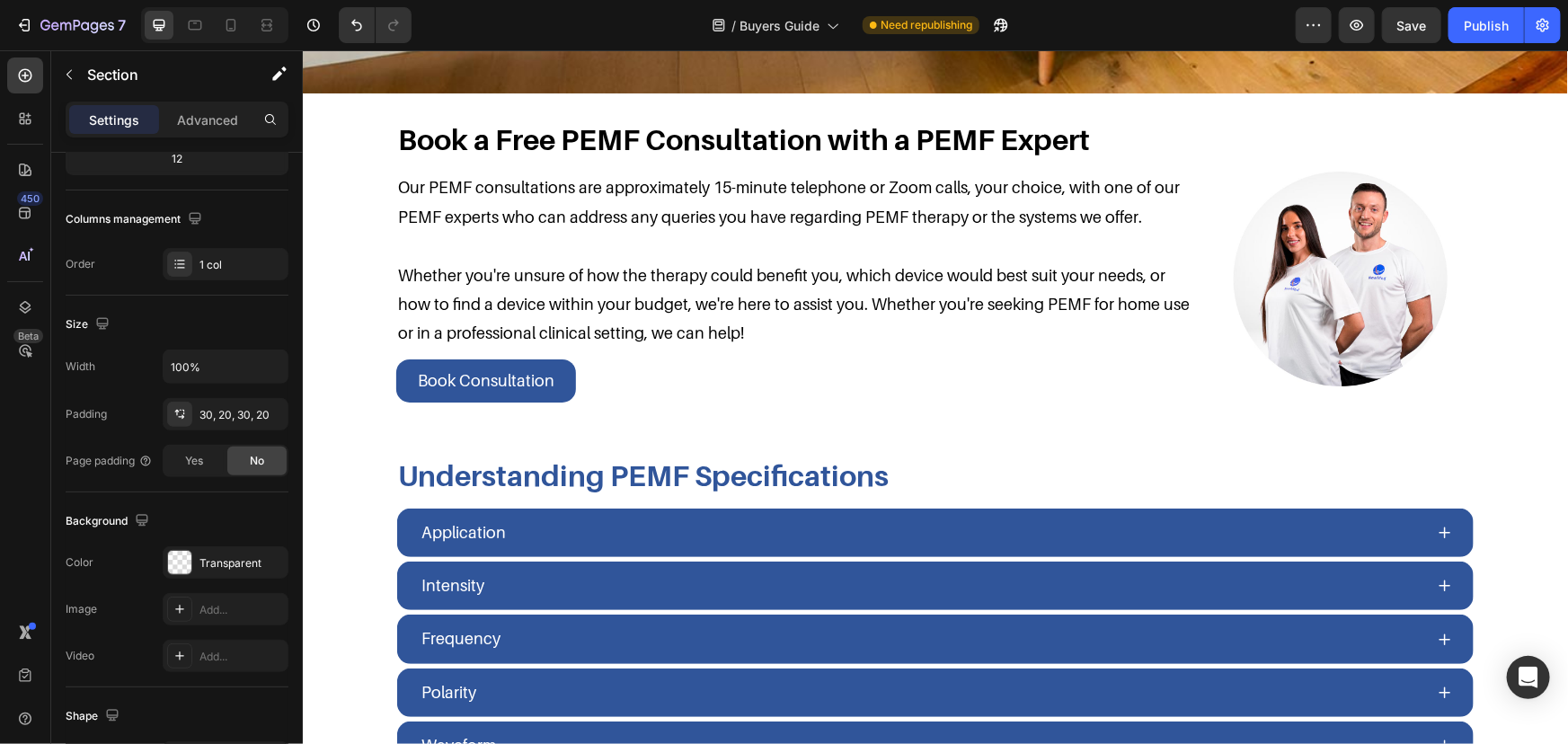
scroll to position [244, 0]
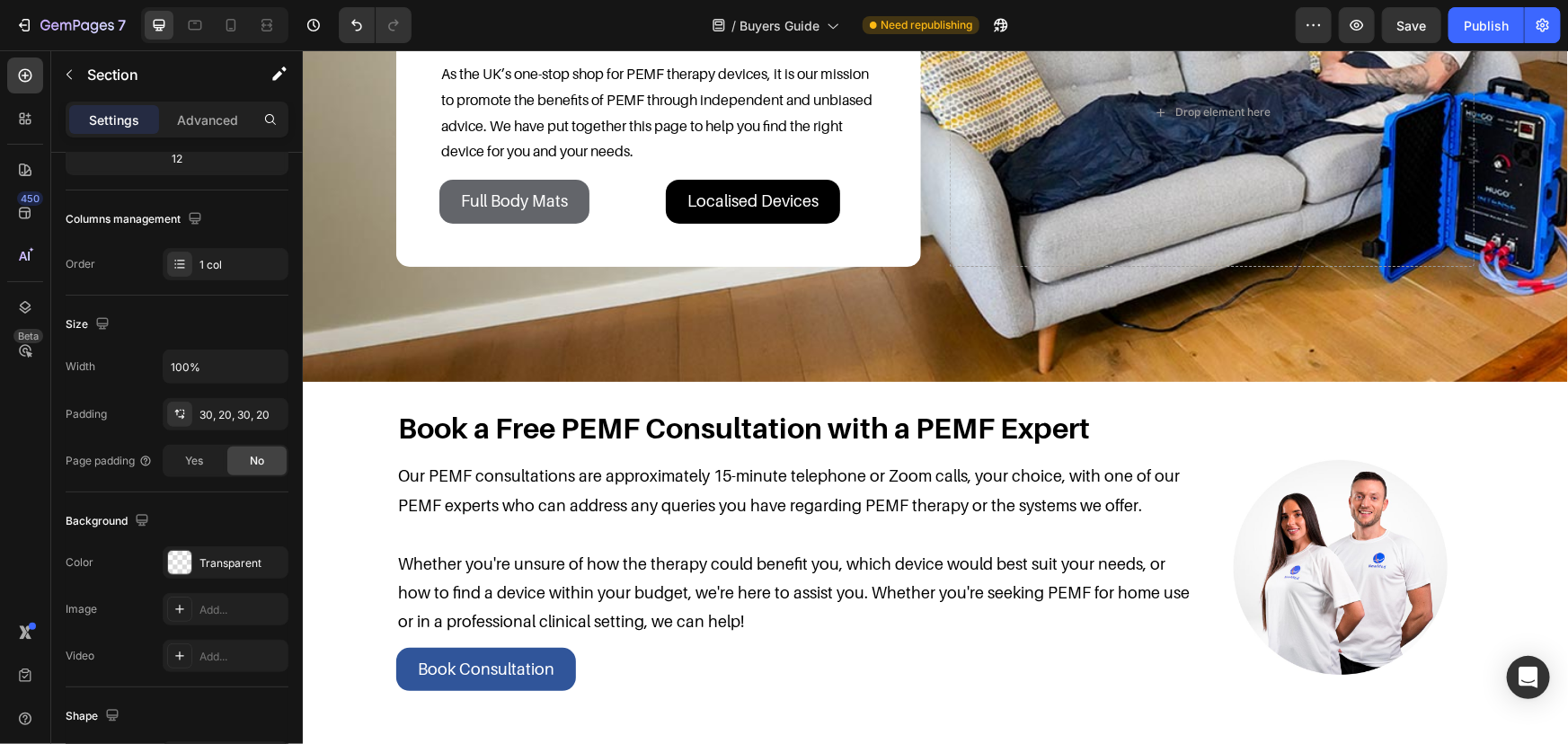
click at [374, 410] on div "Book a Free PEMF Consultation with a PEMF Expert Heading Our PEMF consultations…" at bounding box center [935, 549] width 1230 height 282
click at [1186, 428] on h2 "Book a Free PEMF Consultation with a PEMF Expert" at bounding box center [935, 426] width 1079 height 37
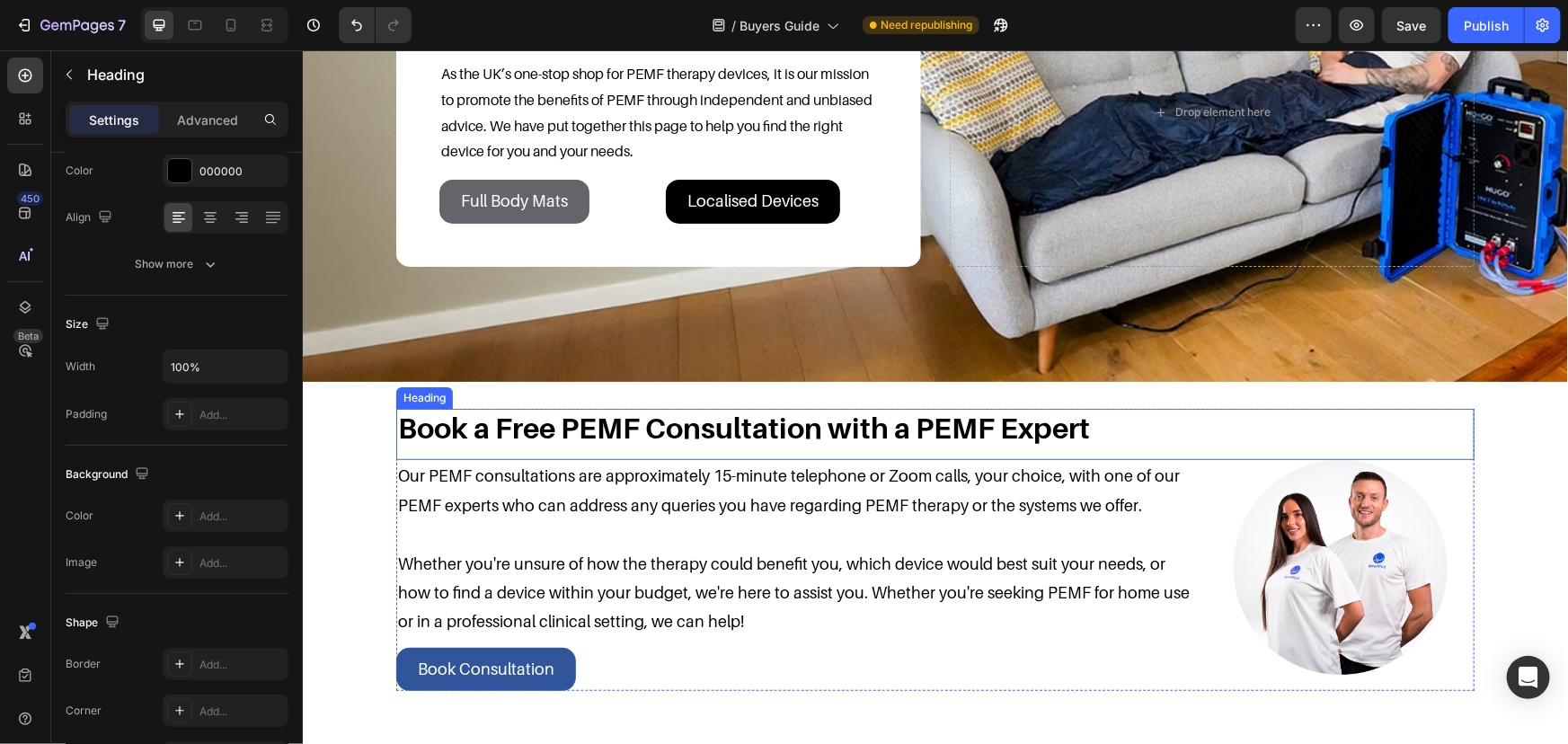
scroll to position [0, 0]
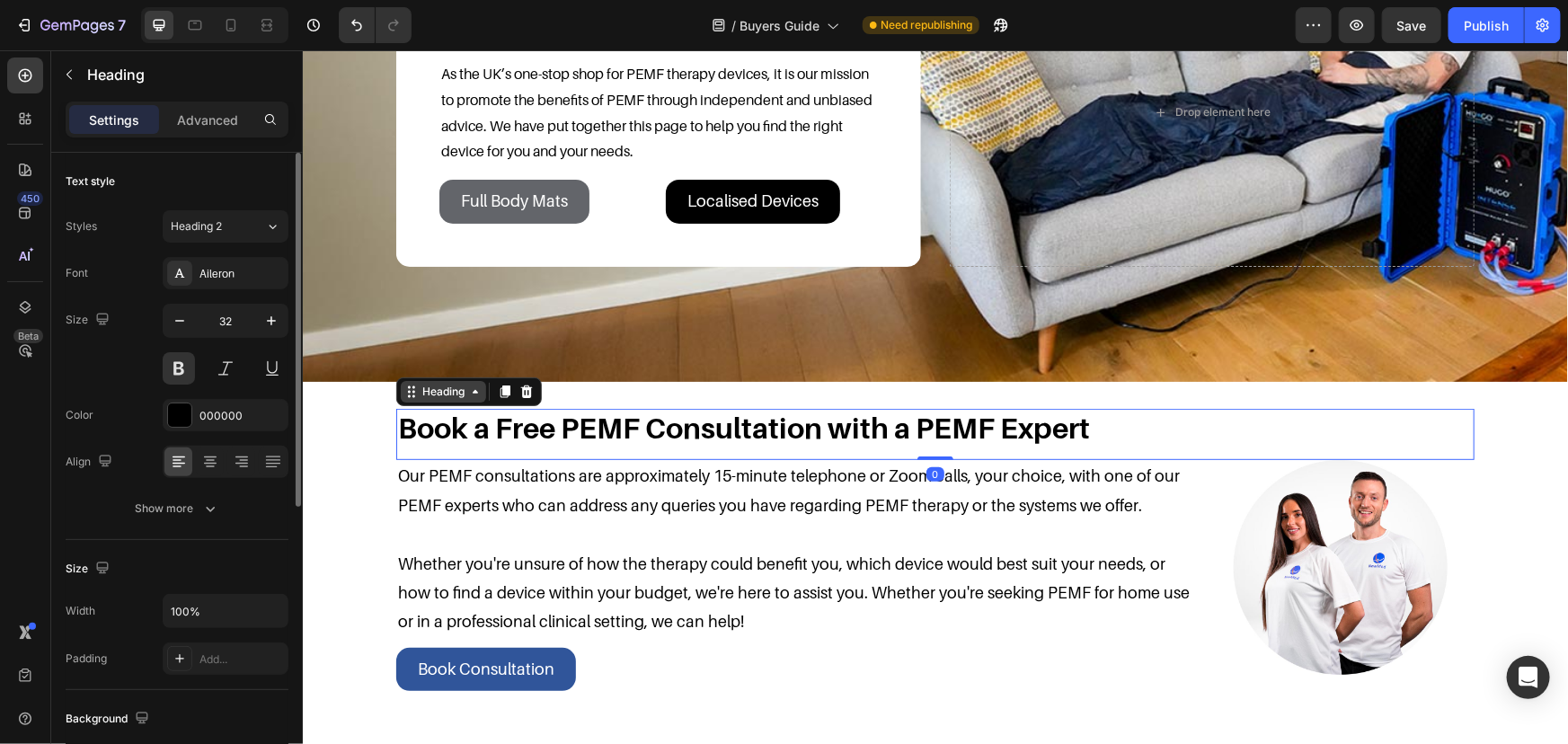
click at [450, 382] on div "Heading" at bounding box center [442, 390] width 49 height 16
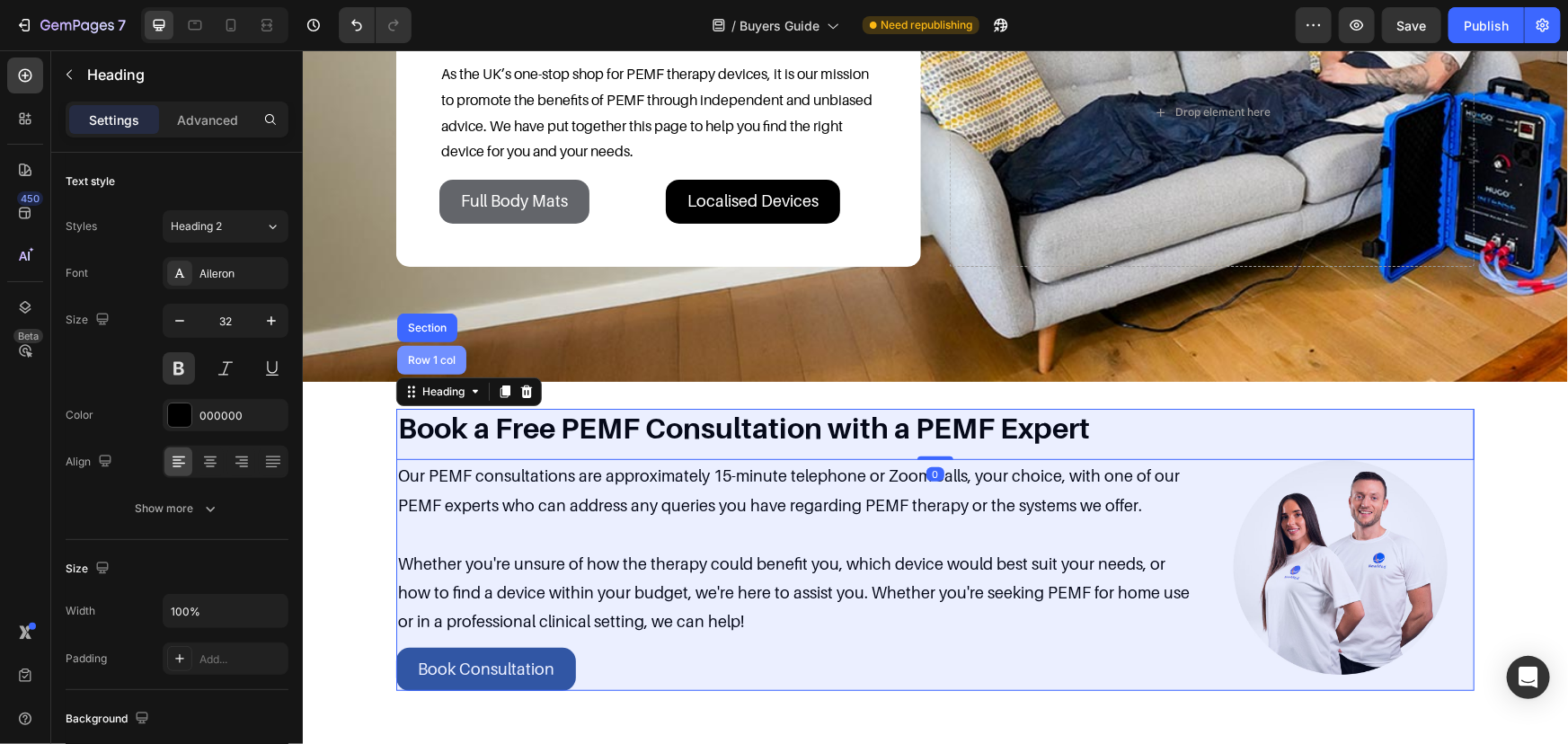
click at [449, 371] on div "Row 1 col" at bounding box center [430, 359] width 70 height 28
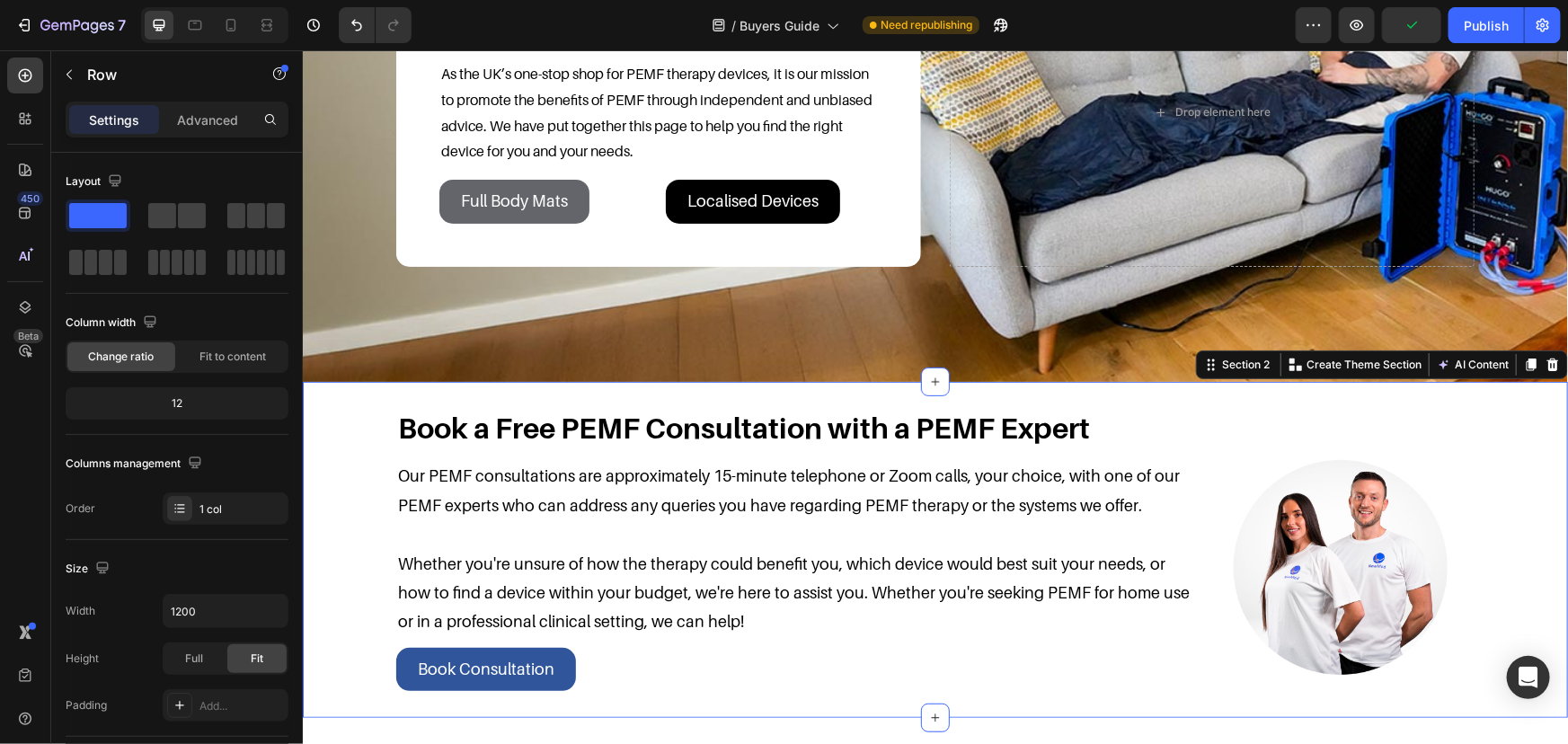
click at [361, 468] on div "Book a Free PEMF Consultation with a PEMF Expert Heading Our PEMF consultations…" at bounding box center [935, 549] width 1230 height 282
click at [204, 126] on p "Advanced" at bounding box center [208, 120] width 61 height 19
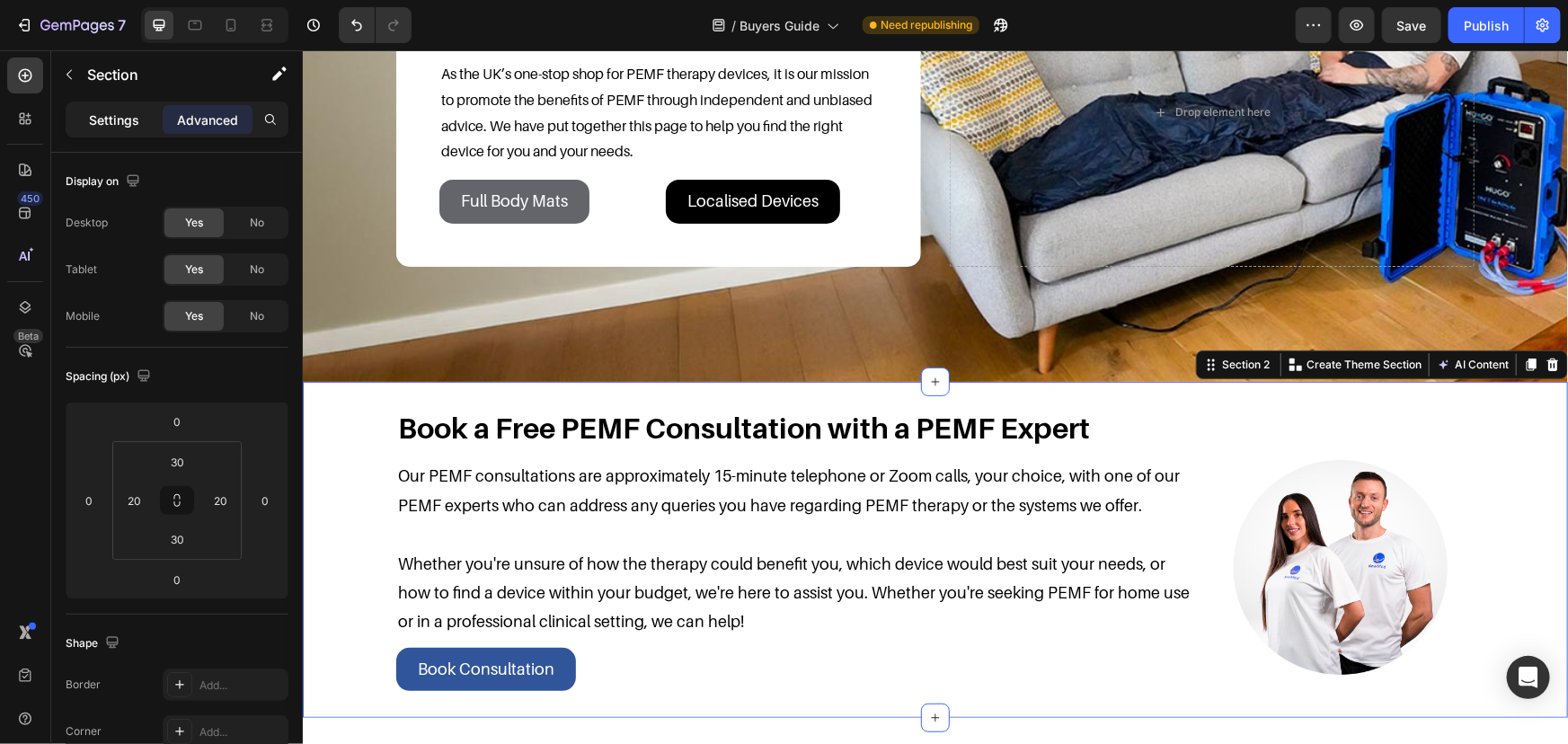
click at [138, 124] on div "Settings" at bounding box center [115, 119] width 90 height 28
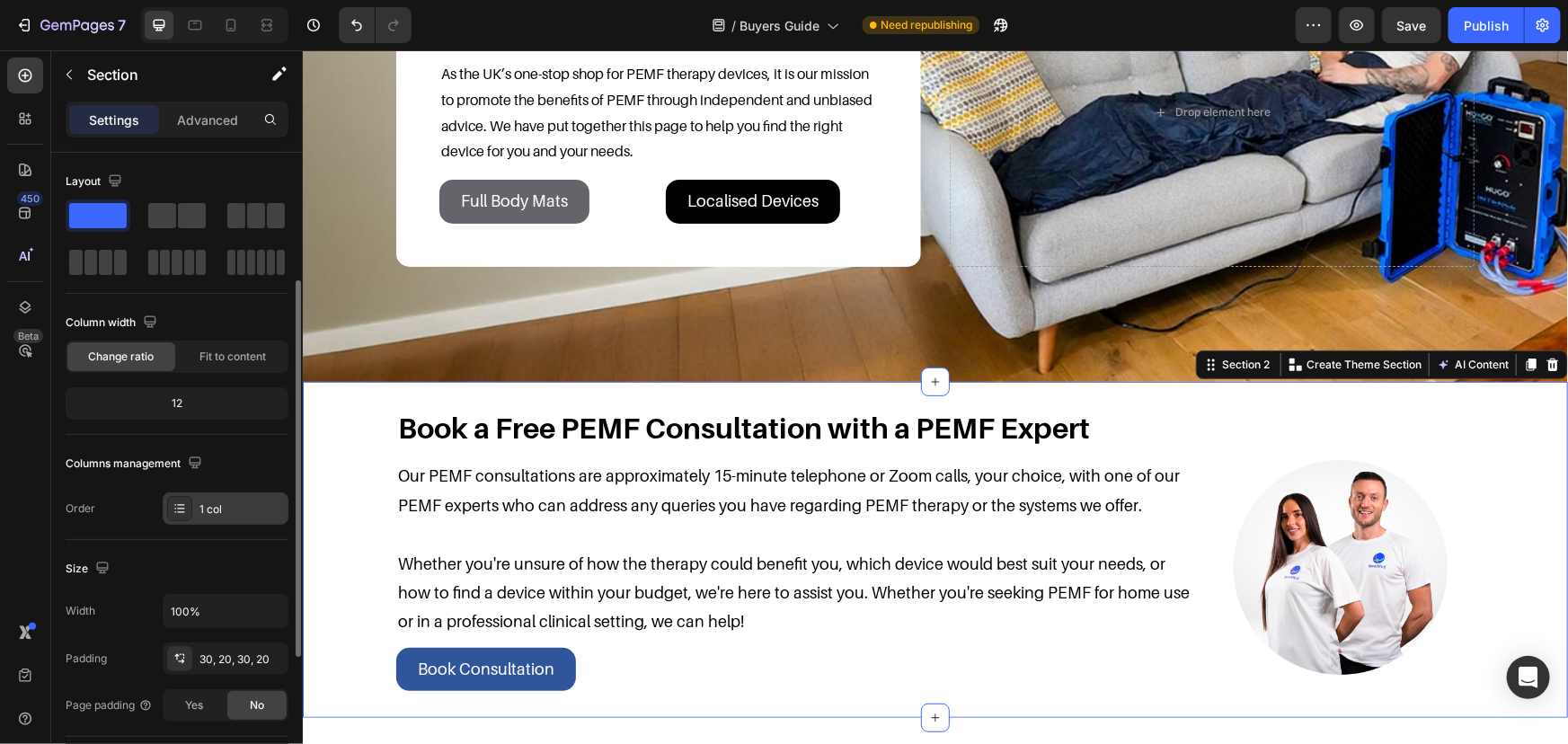
scroll to position [80, 0]
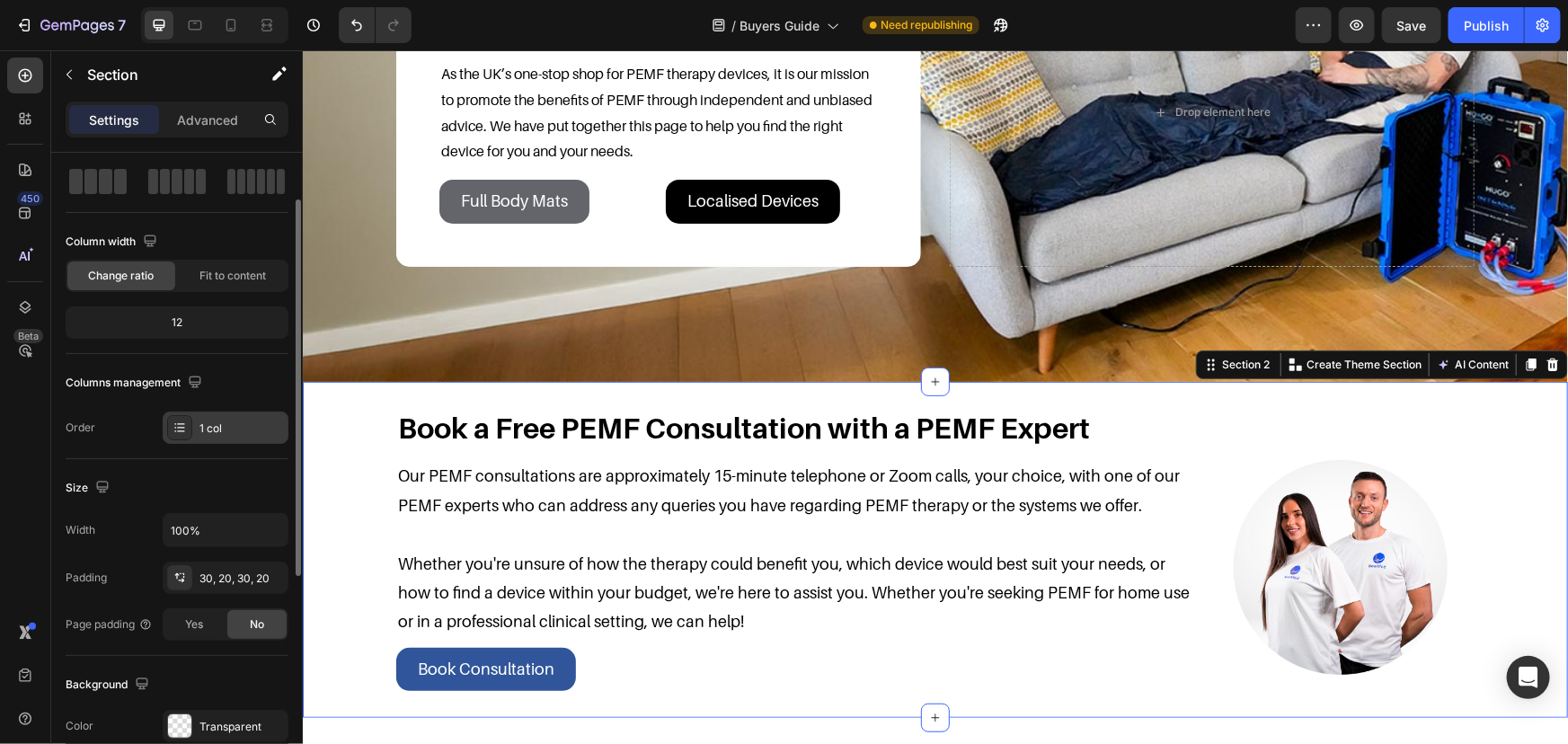
click at [231, 422] on div "1 col" at bounding box center [241, 428] width 84 height 16
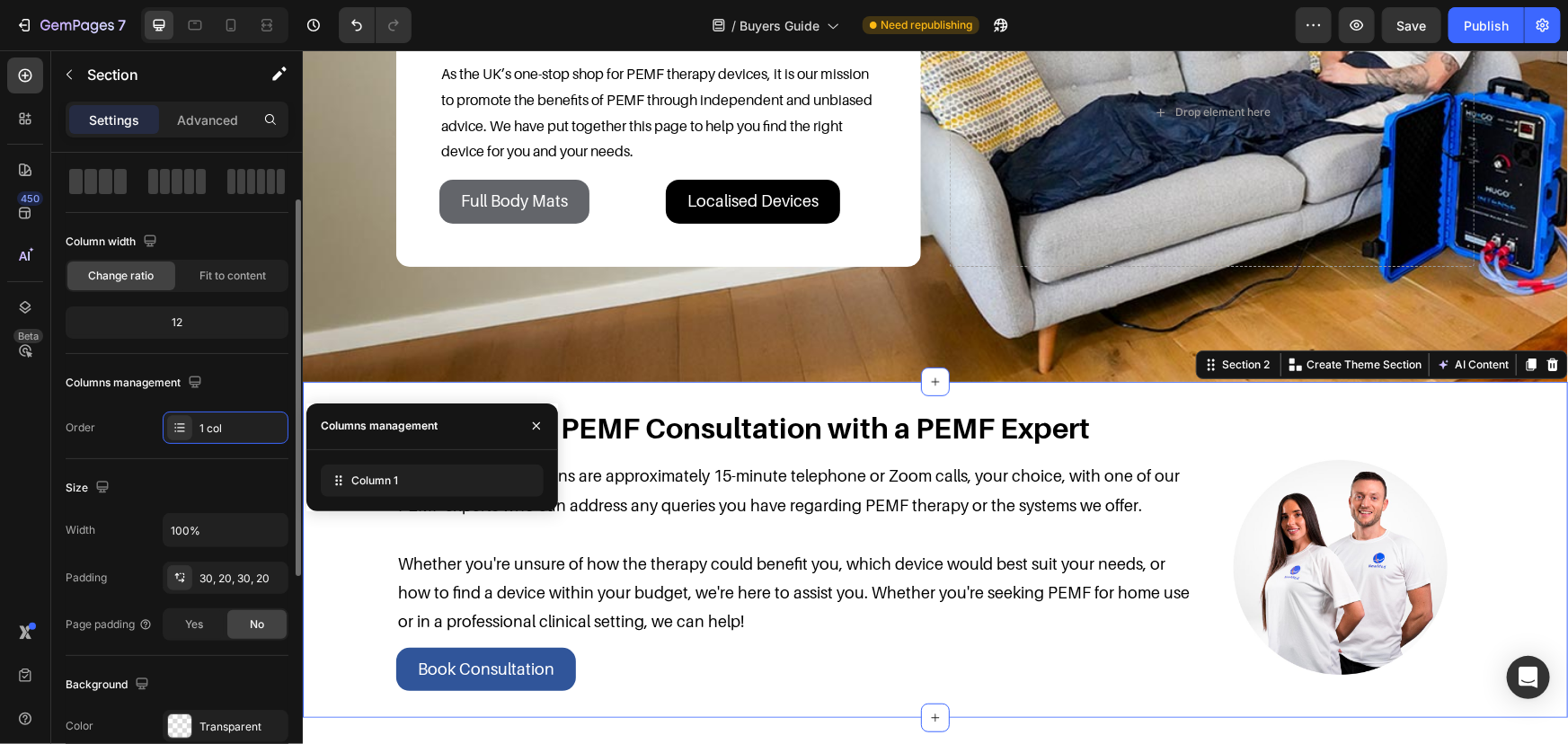
click at [235, 385] on div "Columns management" at bounding box center [177, 382] width 223 height 28
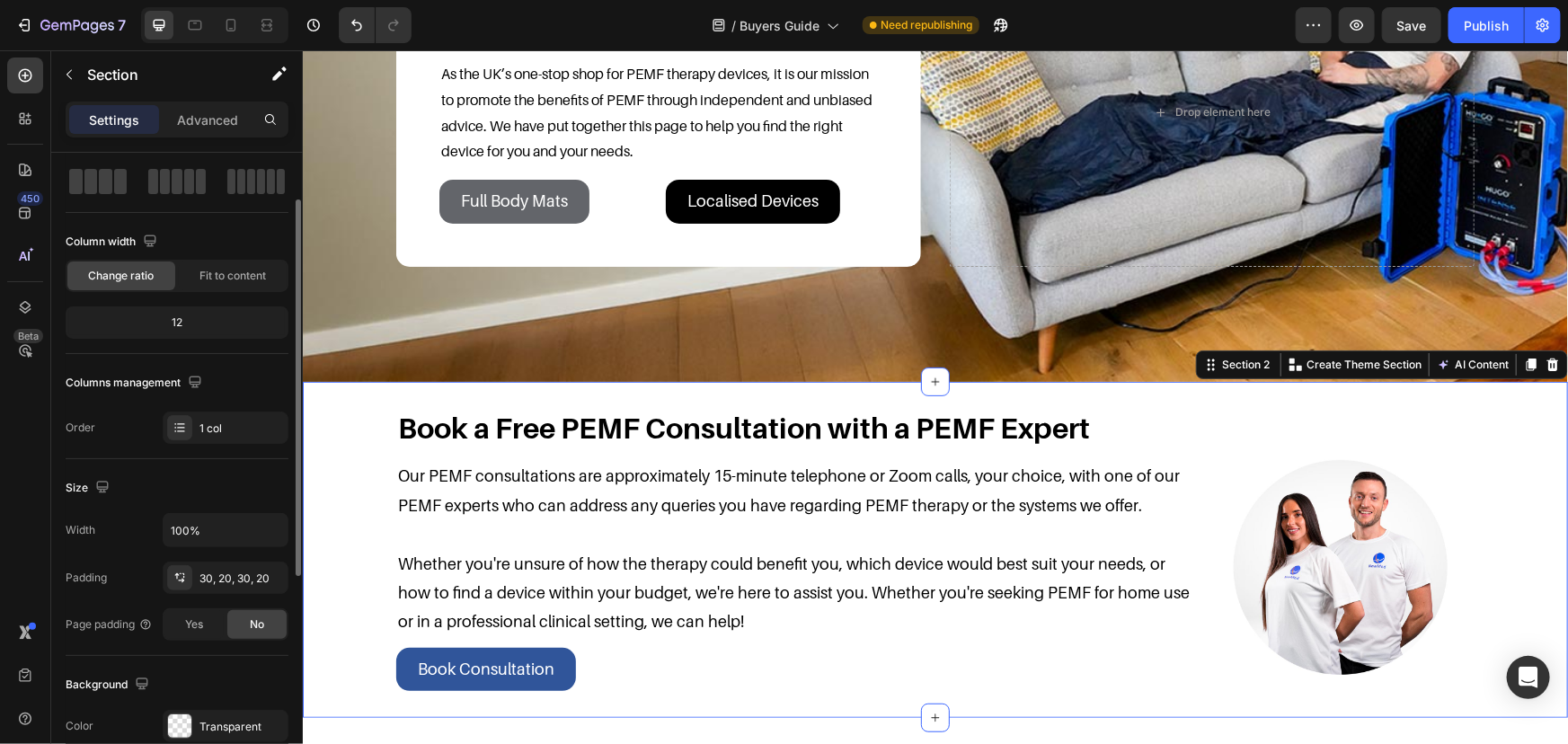
scroll to position [408, 0]
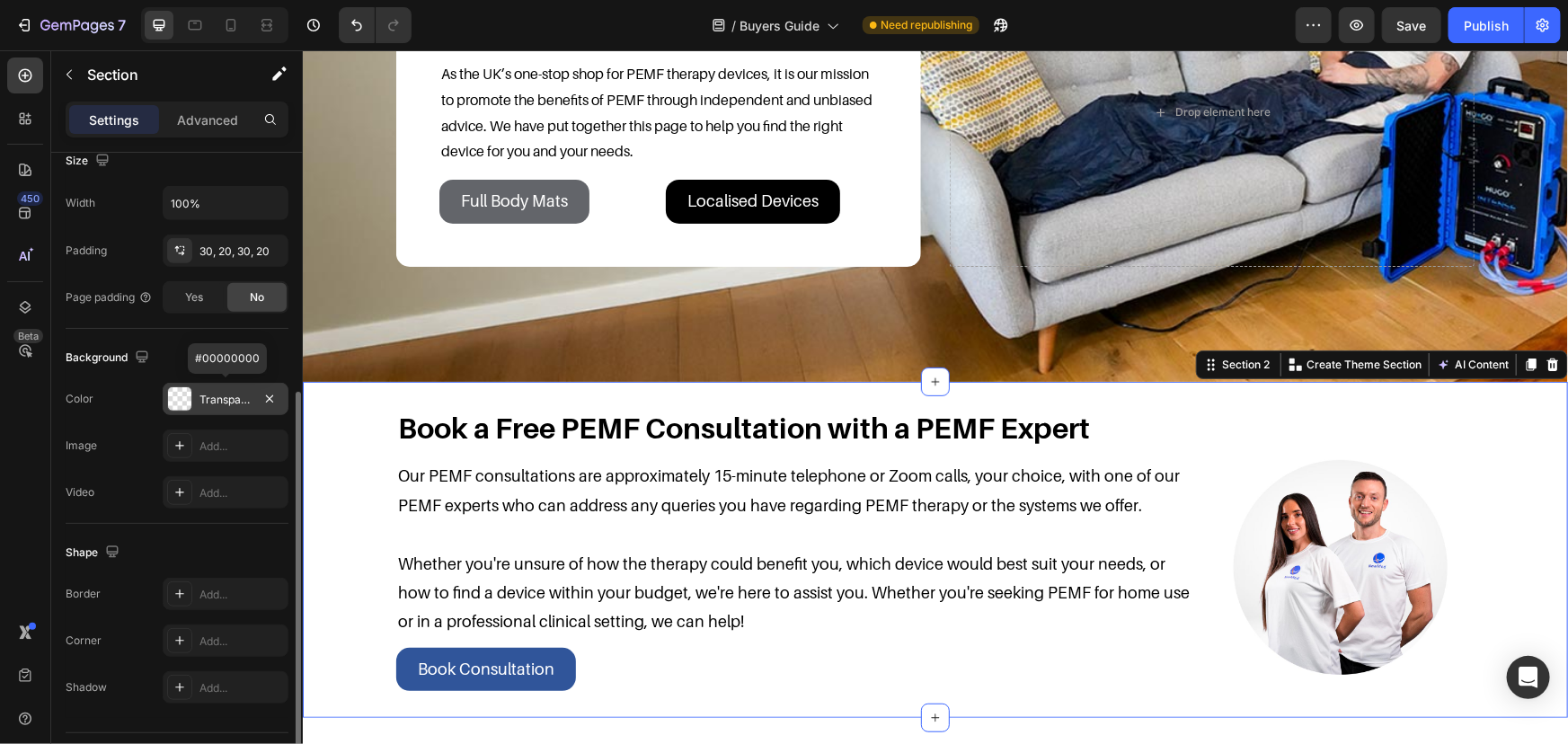
click at [245, 397] on div "Transparent" at bounding box center [225, 400] width 52 height 16
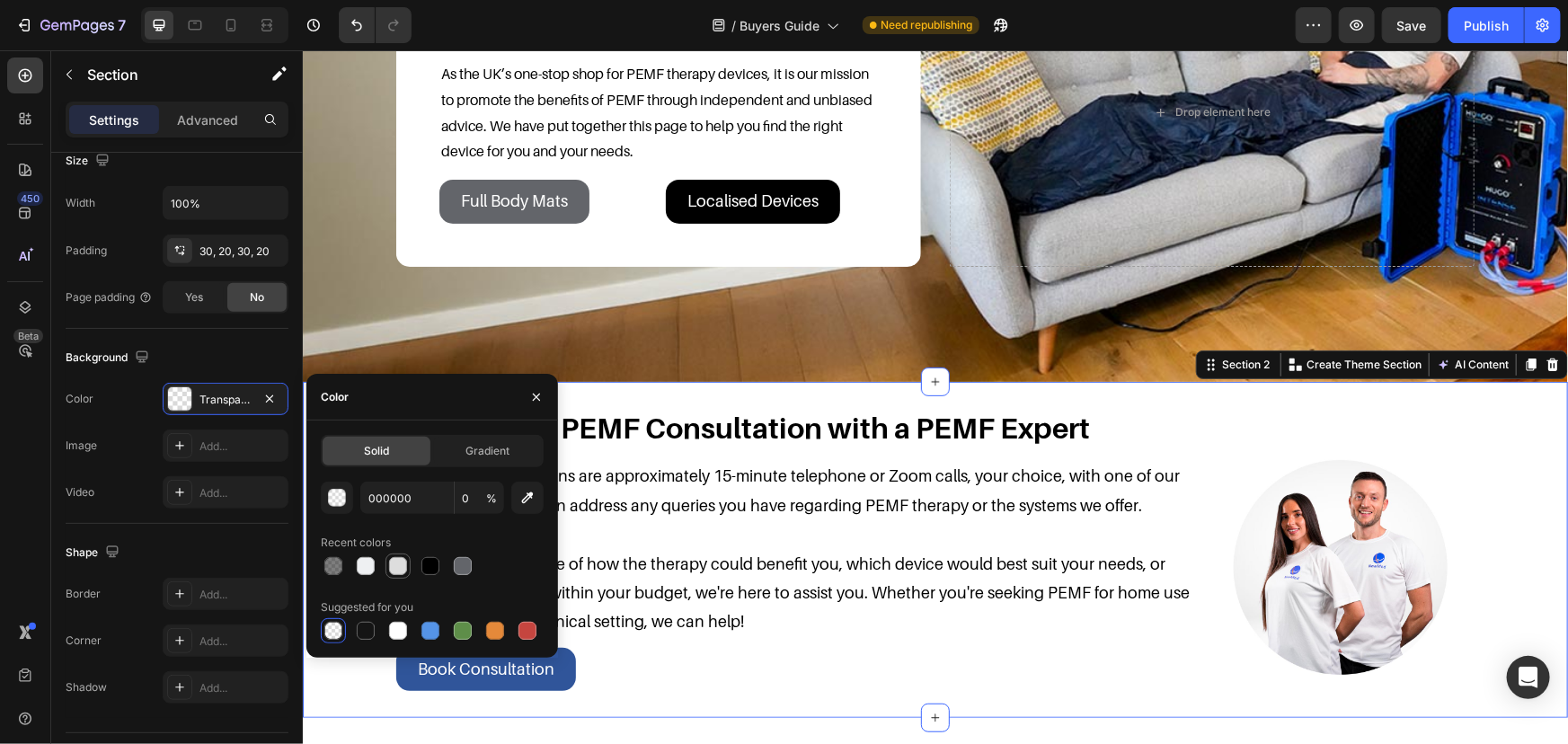
click at [404, 568] on div at bounding box center [398, 566] width 18 height 18
type input "DDDDDD"
type input "100"
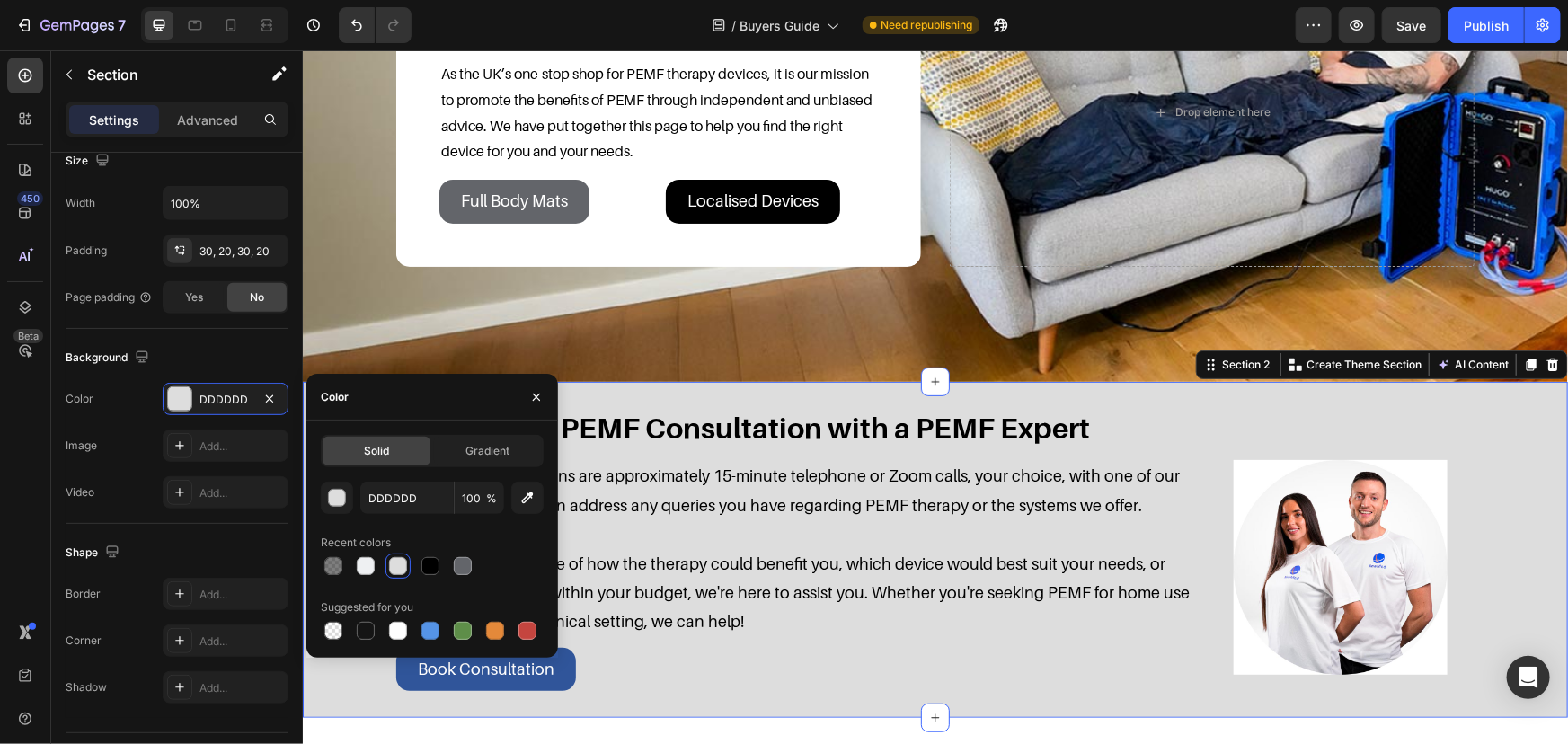
click at [1489, 432] on div "Book a Free PEMF Consultation with a PEMF Expert Heading Our PEMF consultations…" at bounding box center [935, 549] width 1230 height 282
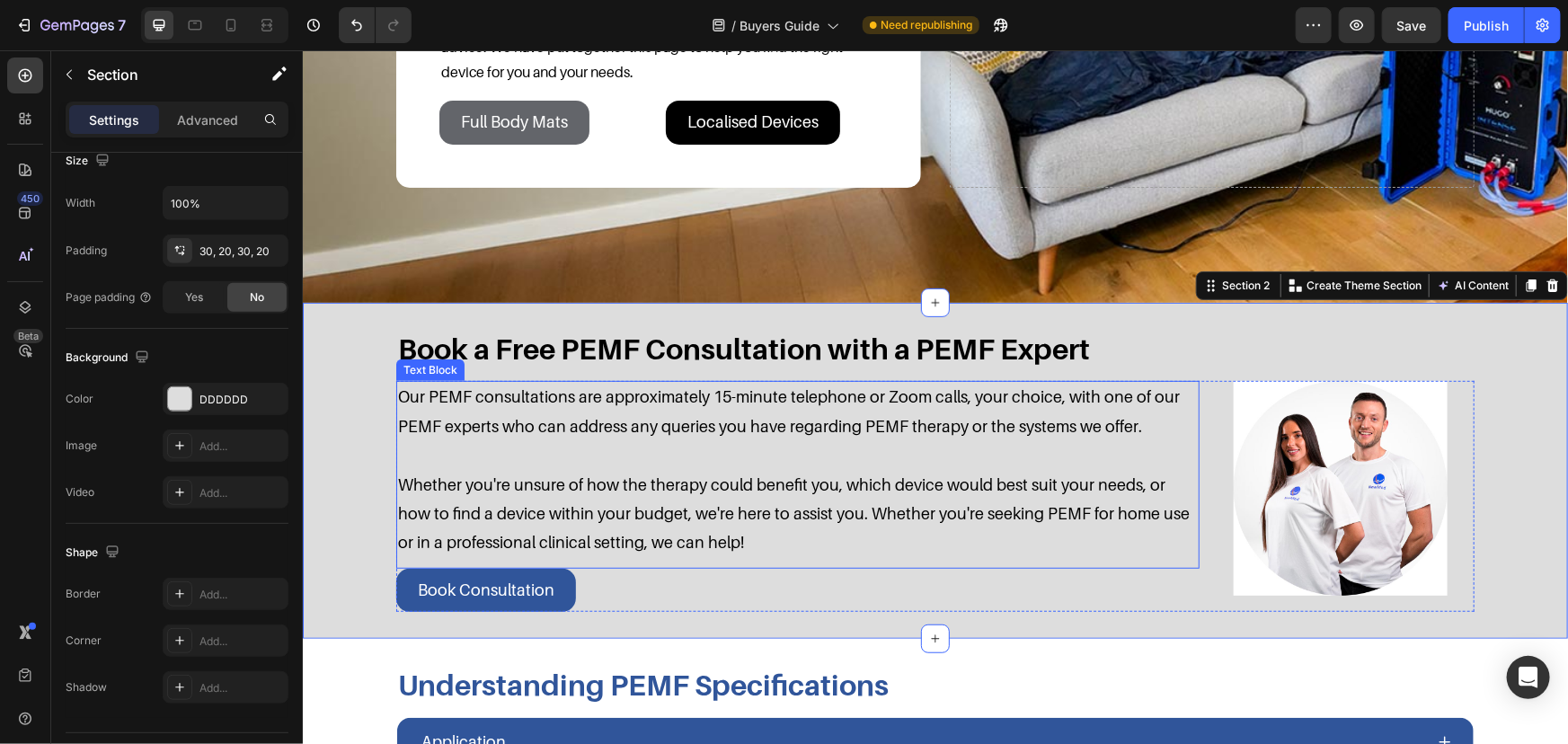
scroll to position [326, 0]
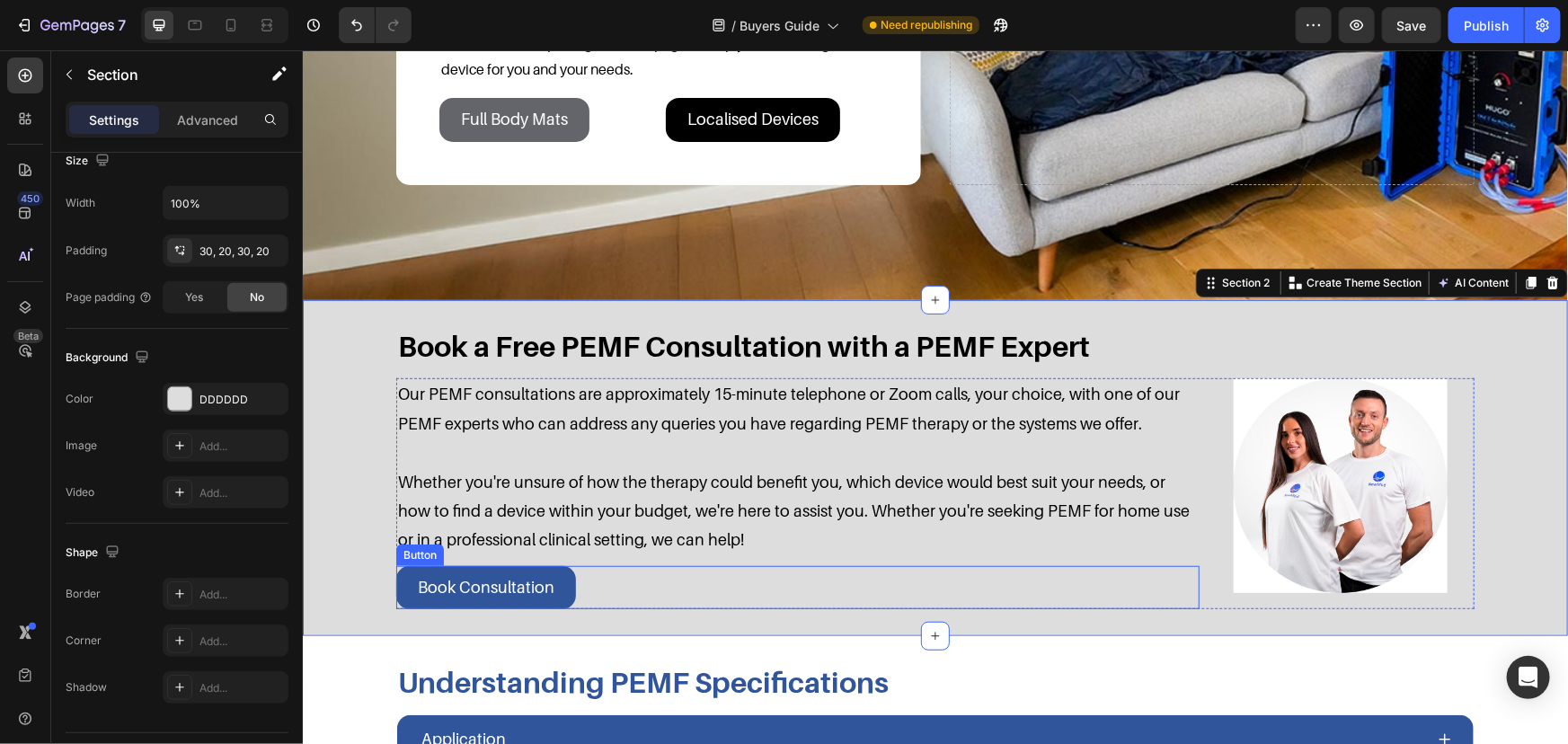
click at [678, 566] on div "Book Consultation Button" at bounding box center [796, 586] width 803 height 43
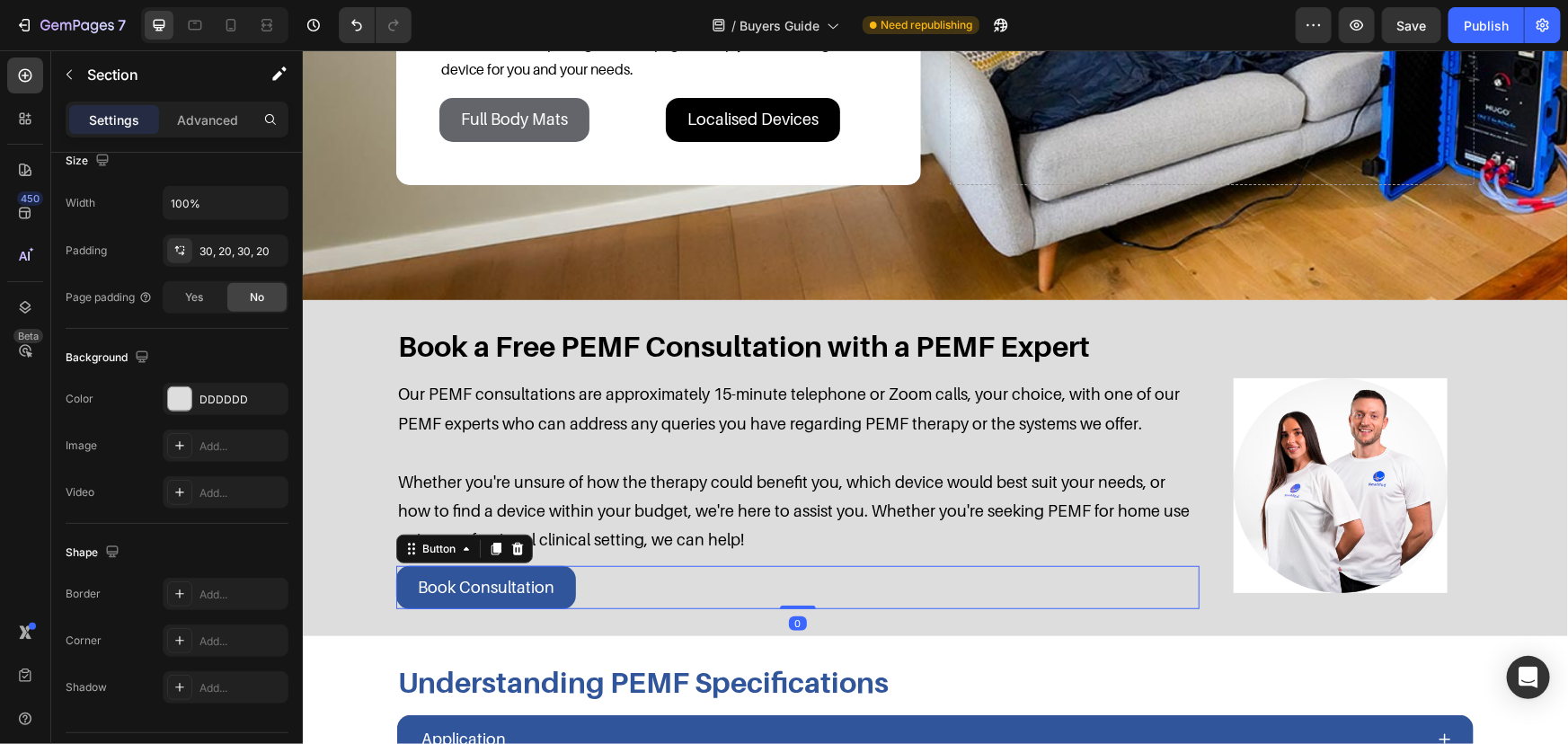
scroll to position [0, 0]
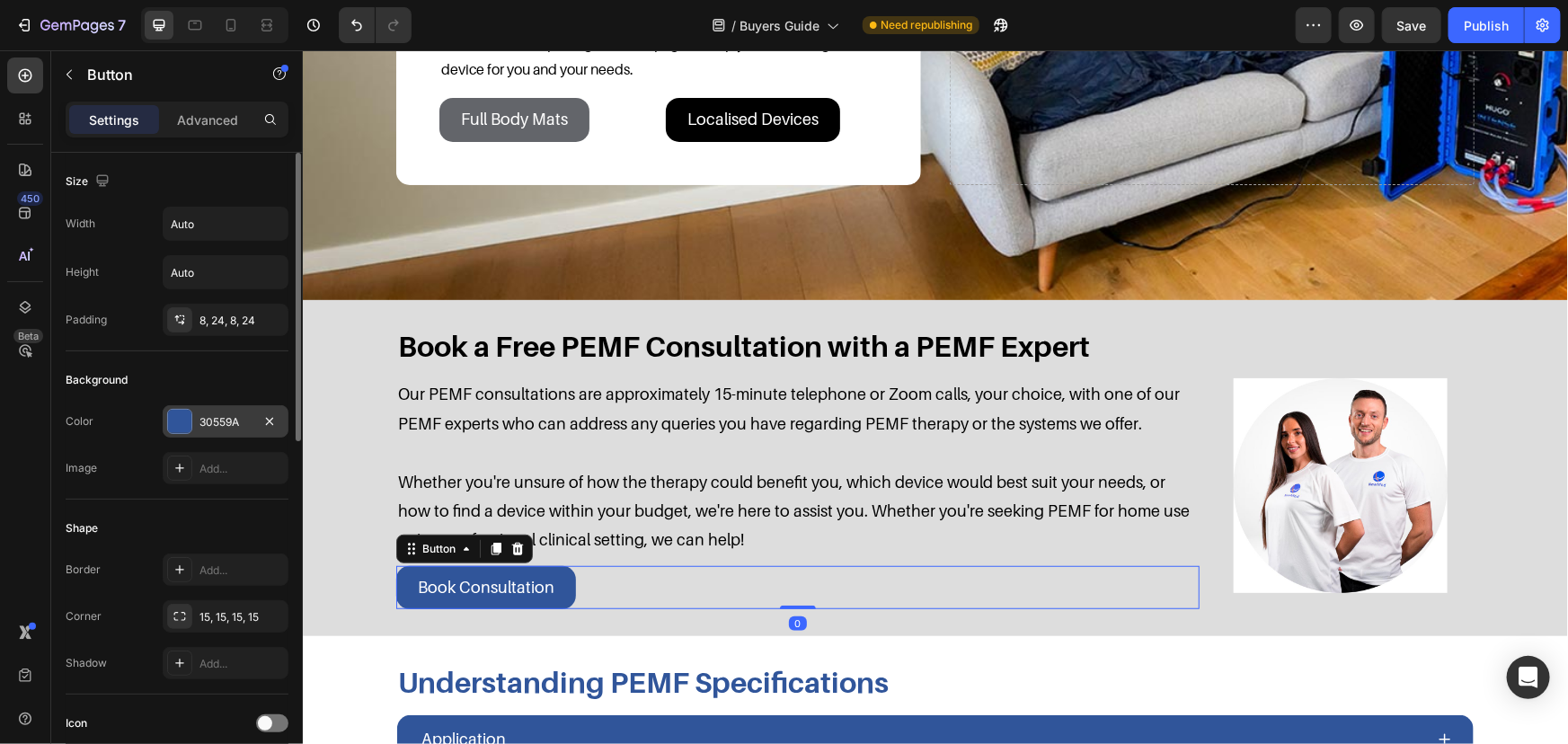
click at [215, 406] on div "30559A" at bounding box center [226, 421] width 126 height 32
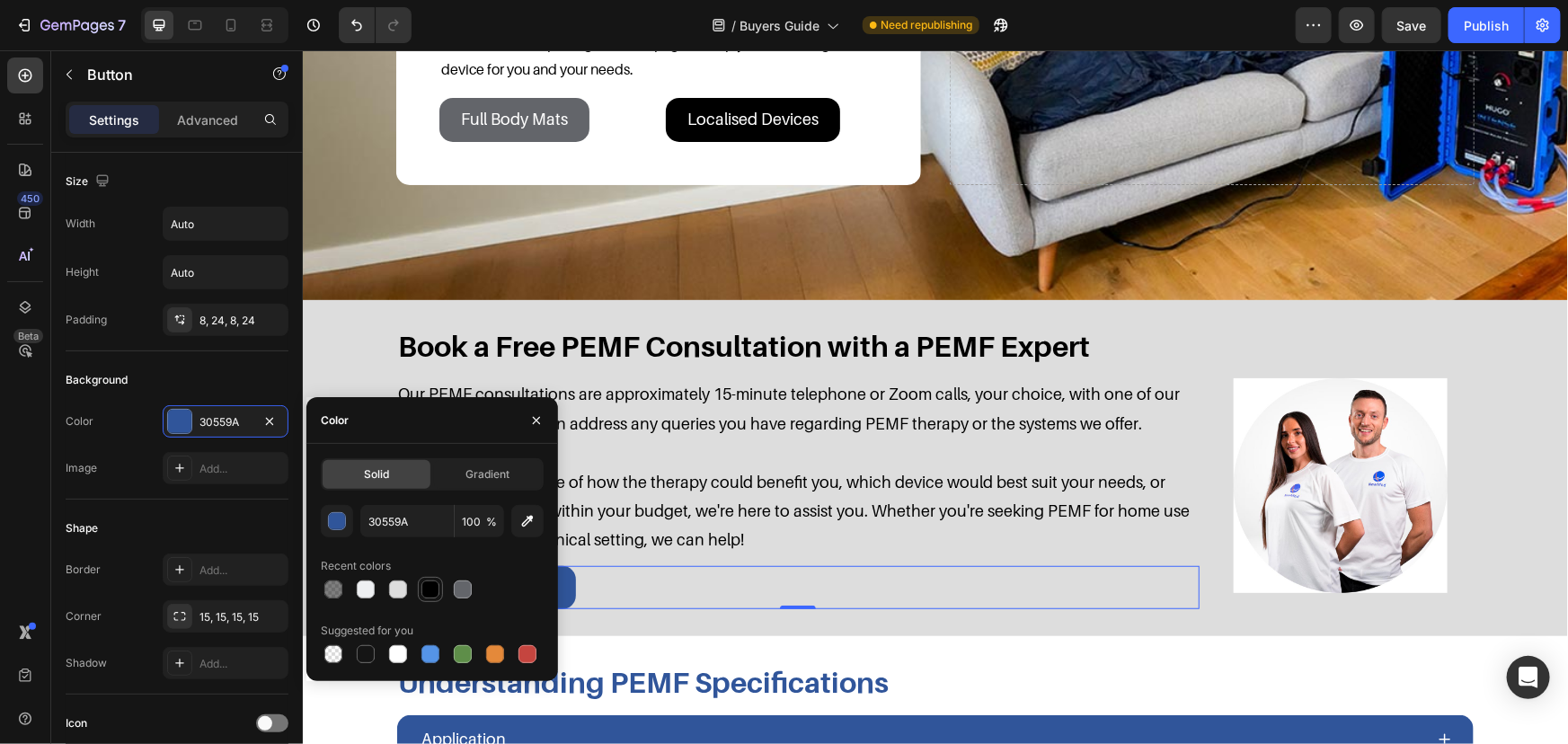
click at [437, 587] on div at bounding box center [430, 589] width 18 height 18
type input "000000"
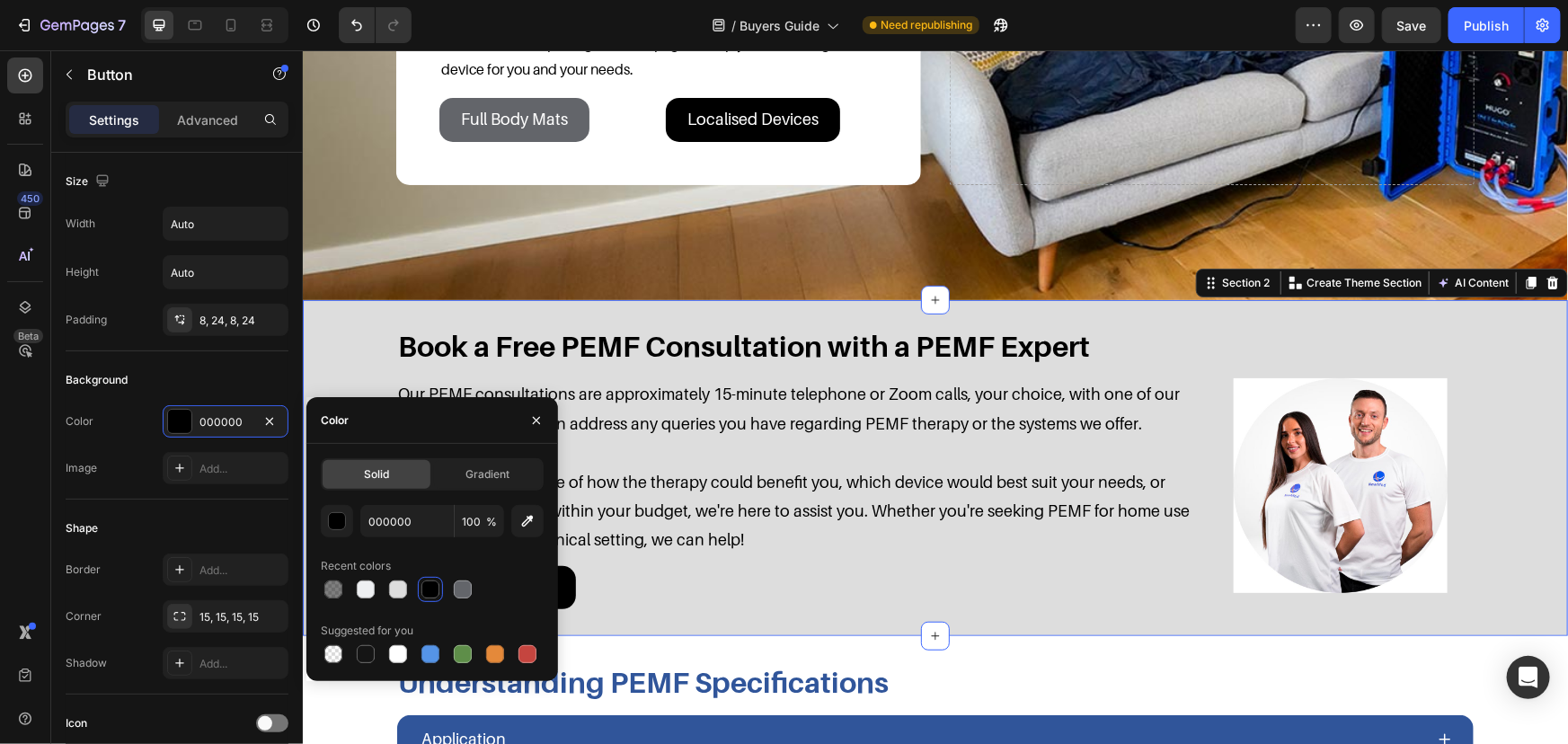
click at [370, 357] on div "Book a Free PEMF Consultation with a PEMF Expert Heading Our PEMF consultations…" at bounding box center [935, 468] width 1230 height 282
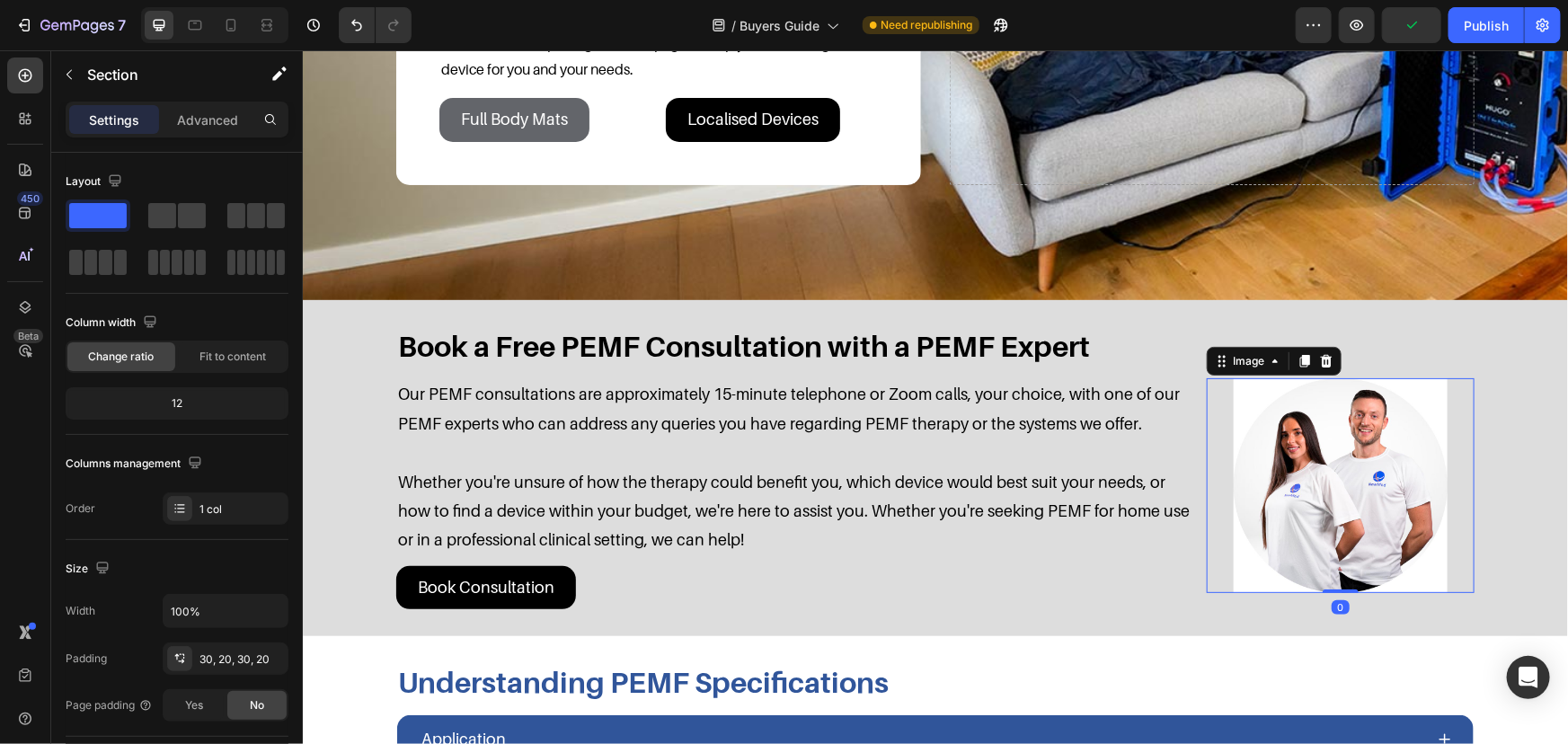
click at [1325, 488] on img at bounding box center [1340, 484] width 214 height 214
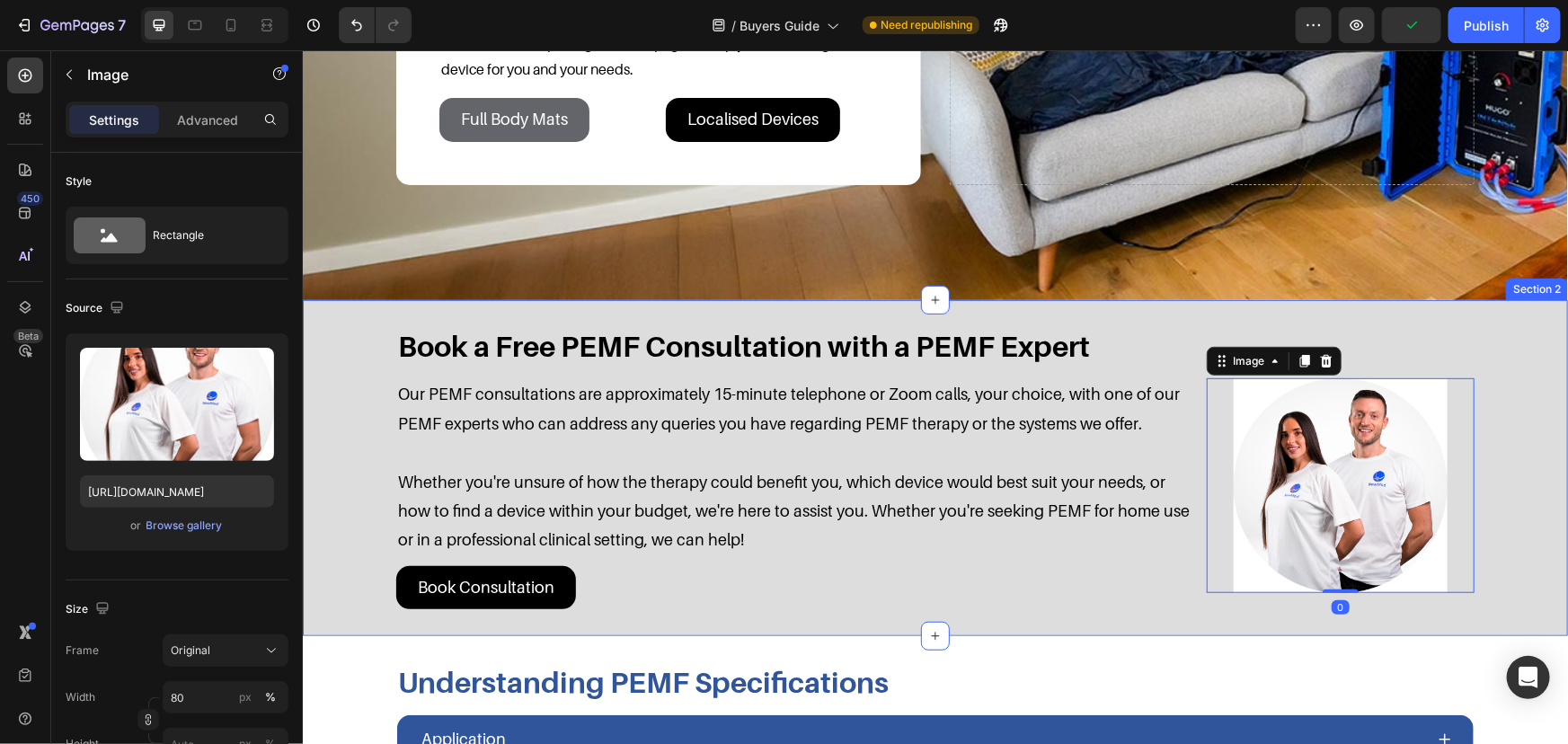
click at [1489, 392] on div "Book a Free PEMF Consultation with a PEMF Expert Heading Our PEMF consultations…" at bounding box center [935, 468] width 1230 height 282
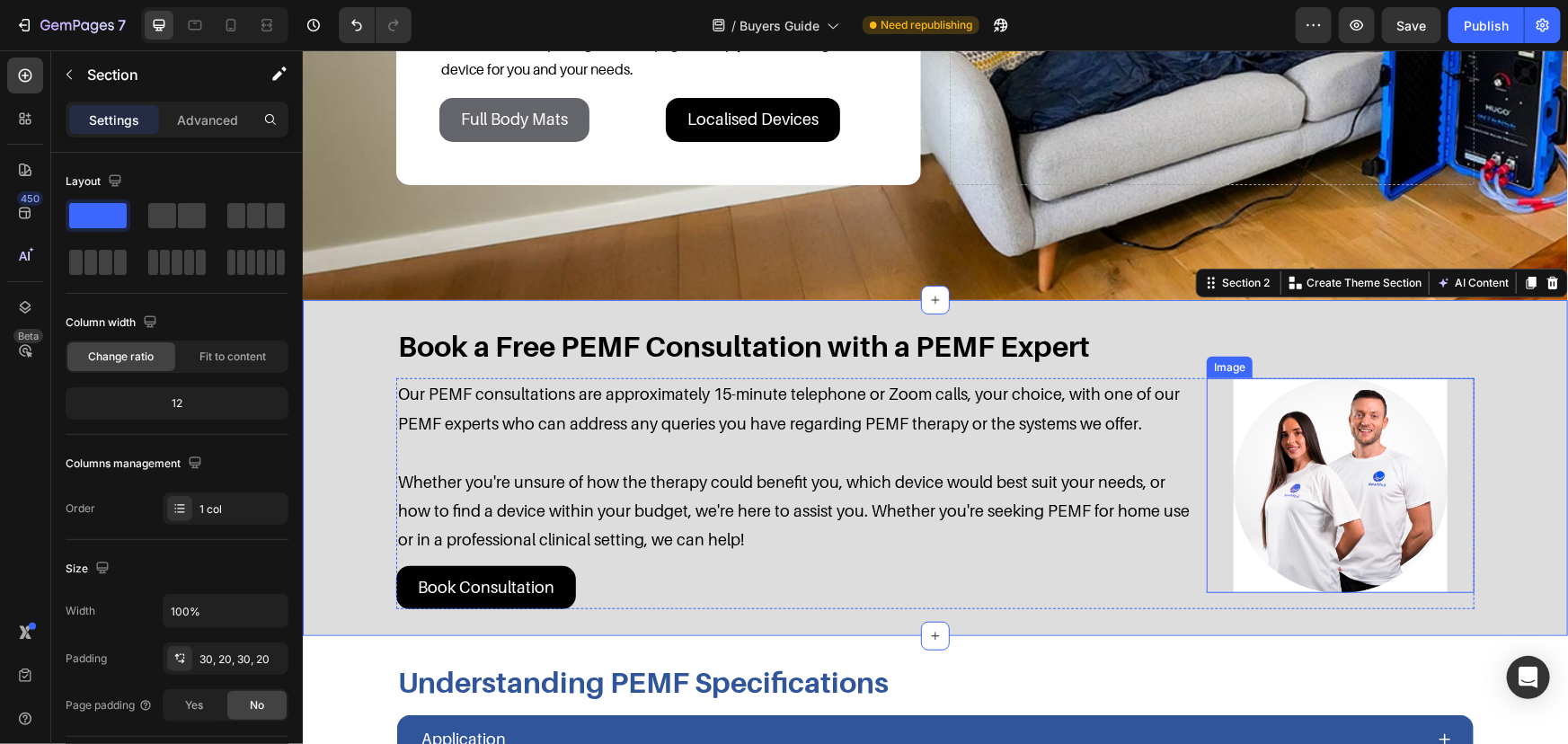
scroll to position [735, 0]
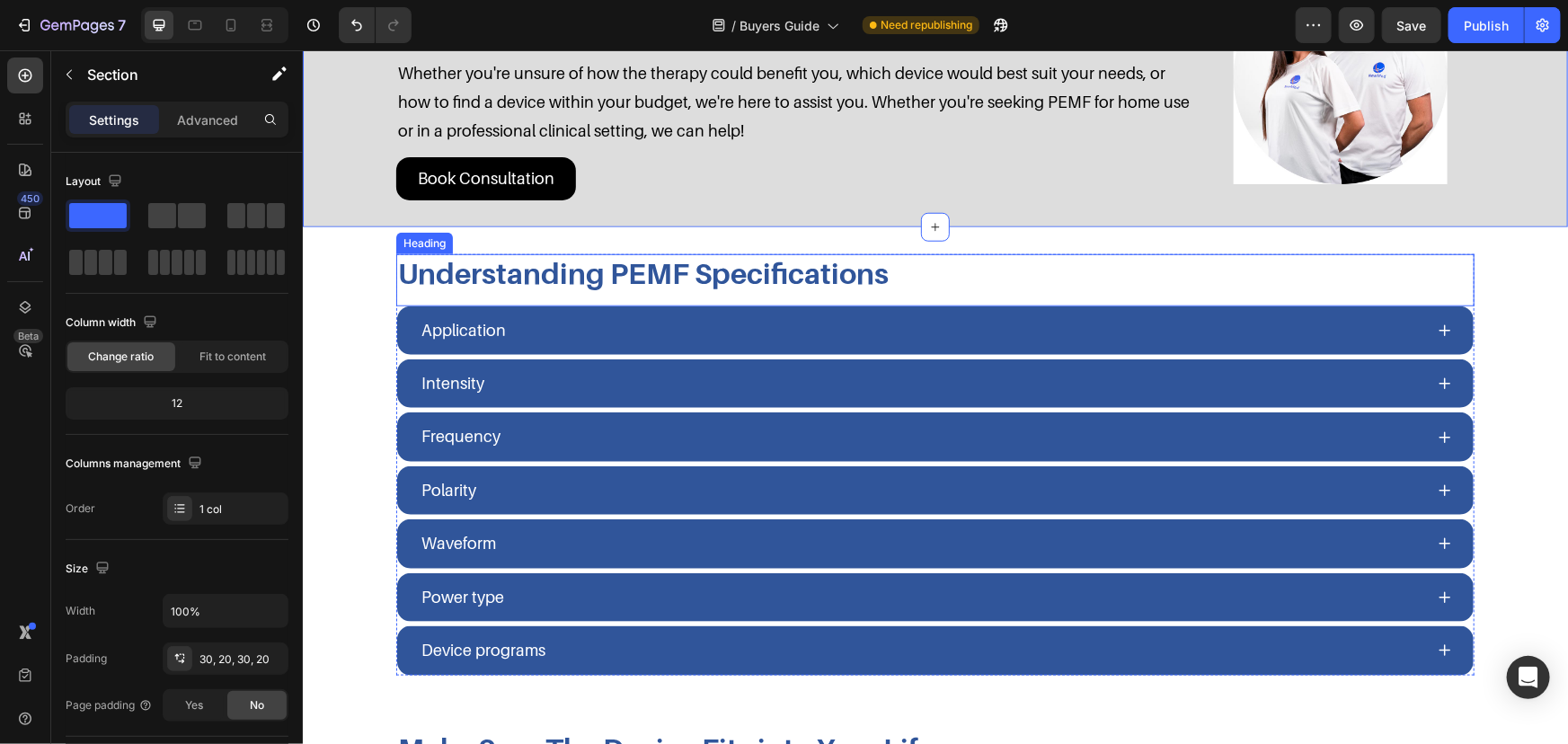
click at [867, 257] on h2 "Understanding PEMF Specifications" at bounding box center [935, 272] width 1079 height 37
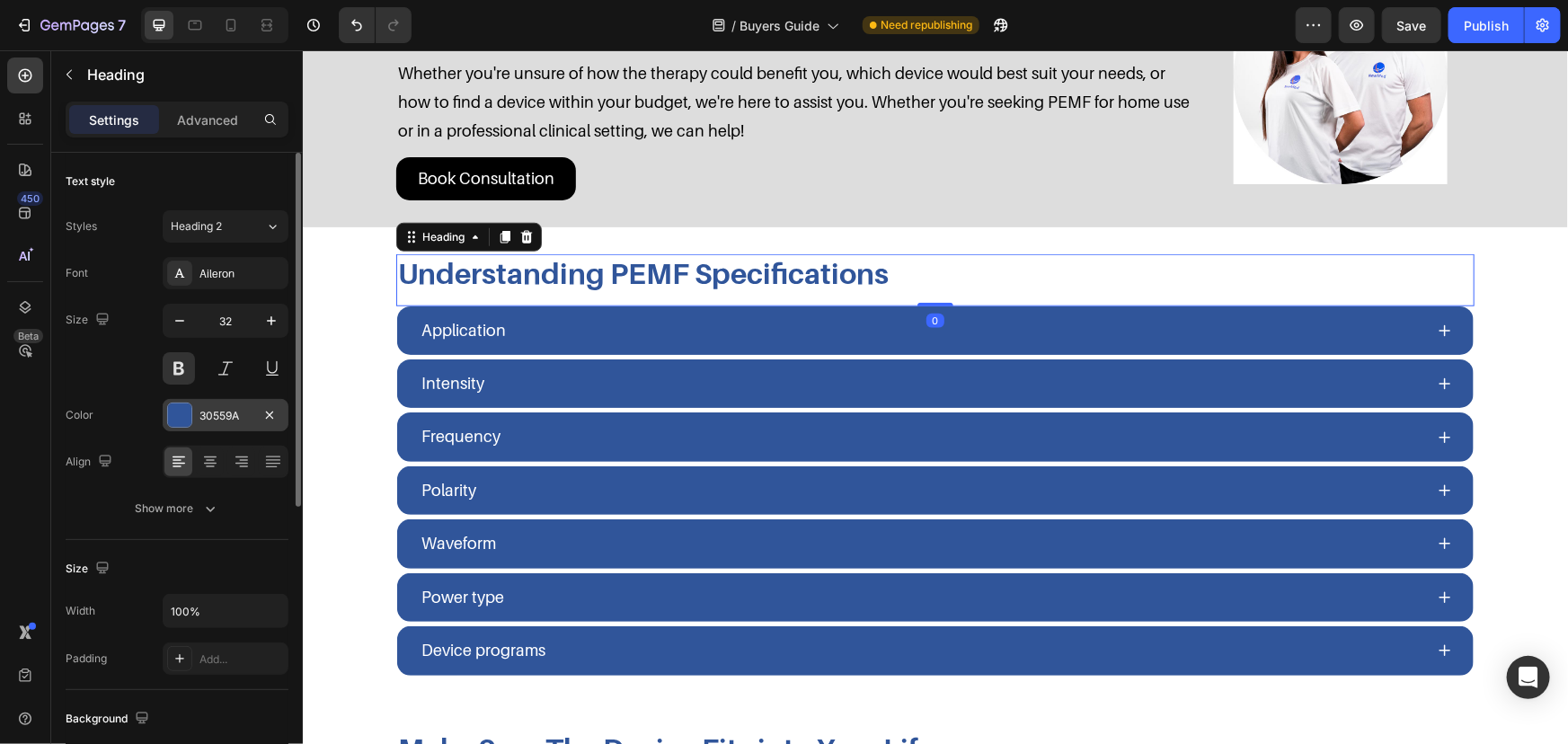
click at [231, 411] on div "30559A" at bounding box center [225, 416] width 52 height 16
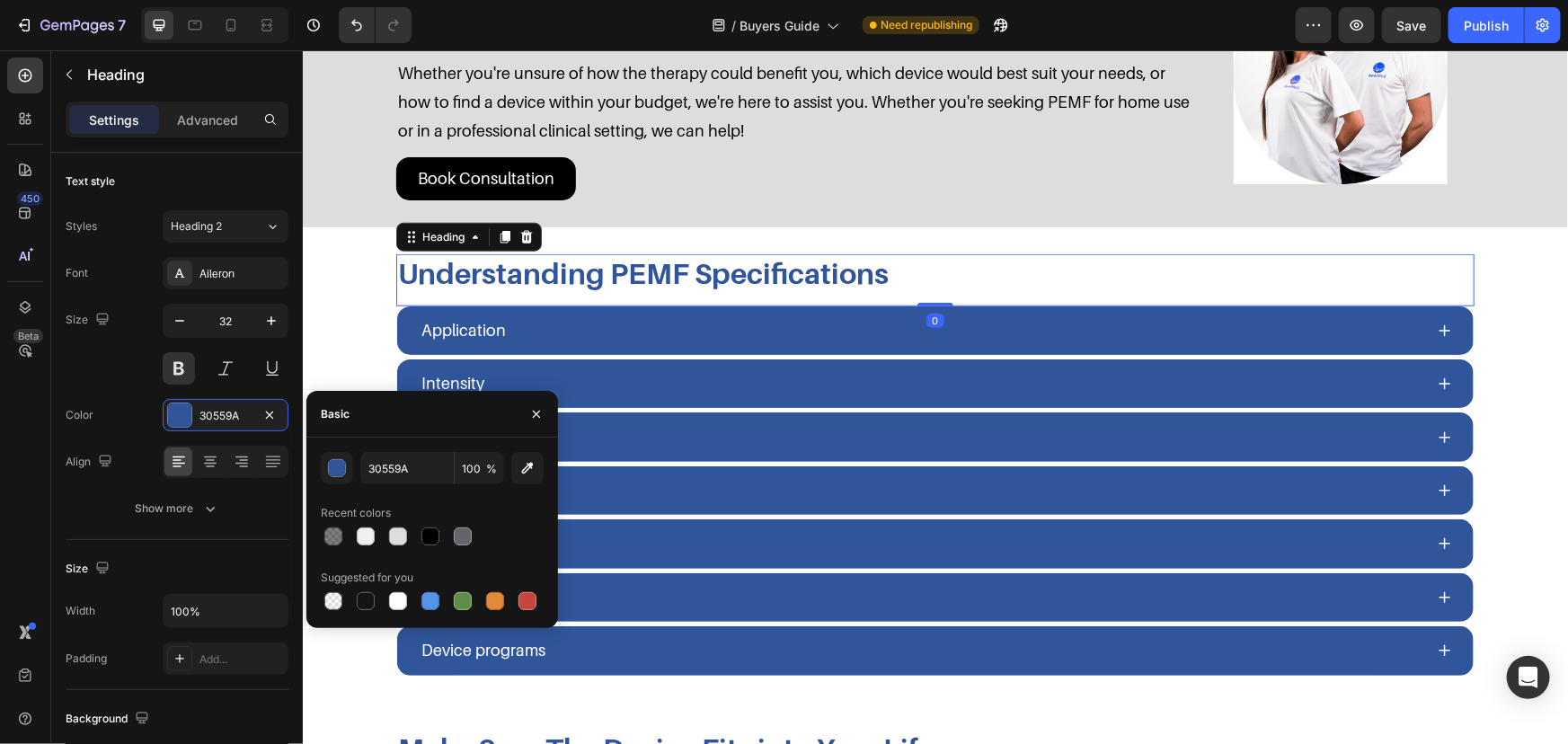
click at [443, 537] on div at bounding box center [431, 536] width 223 height 25
click at [436, 537] on div at bounding box center [430, 536] width 18 height 18
type input "000000"
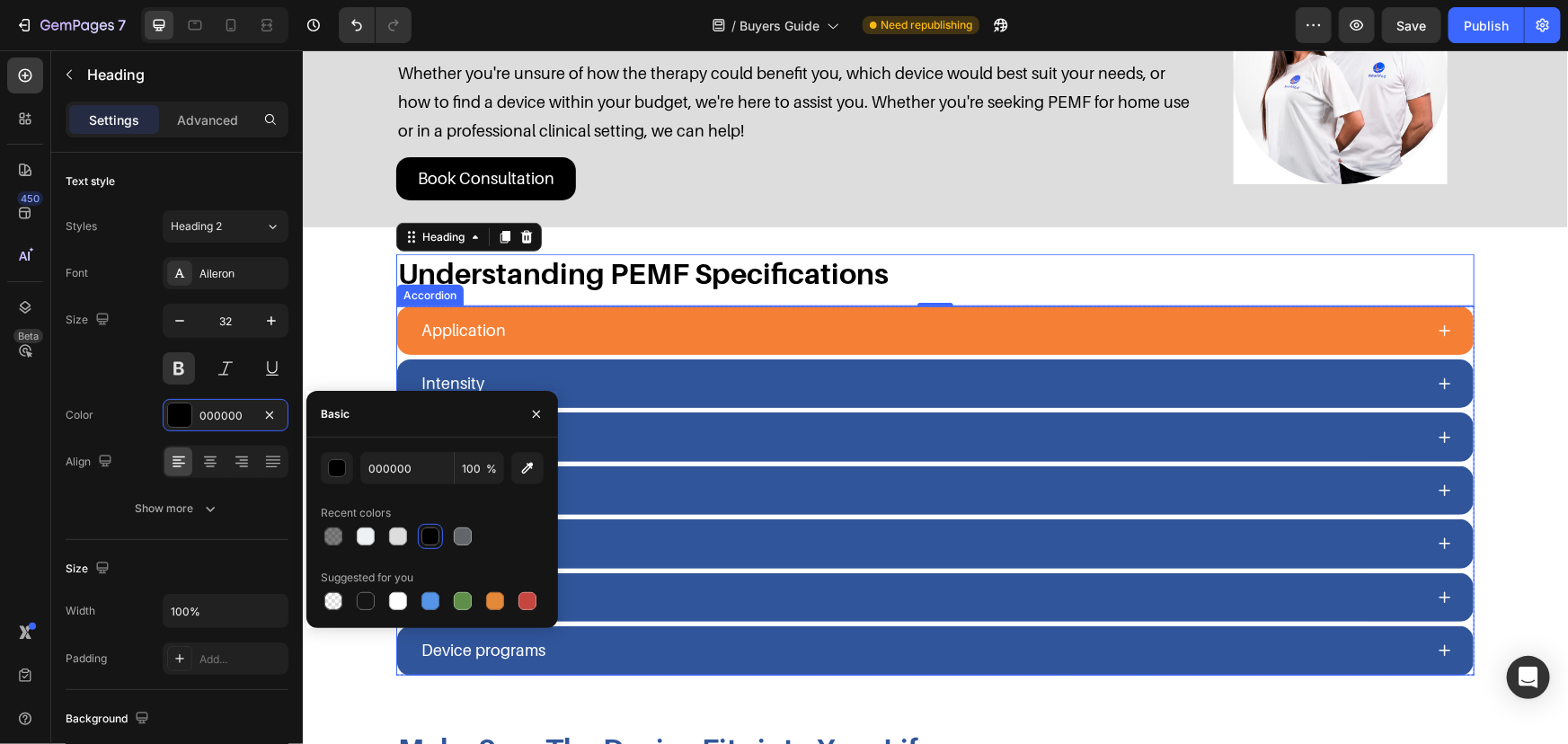
click at [518, 322] on div "Application" at bounding box center [920, 329] width 1005 height 34
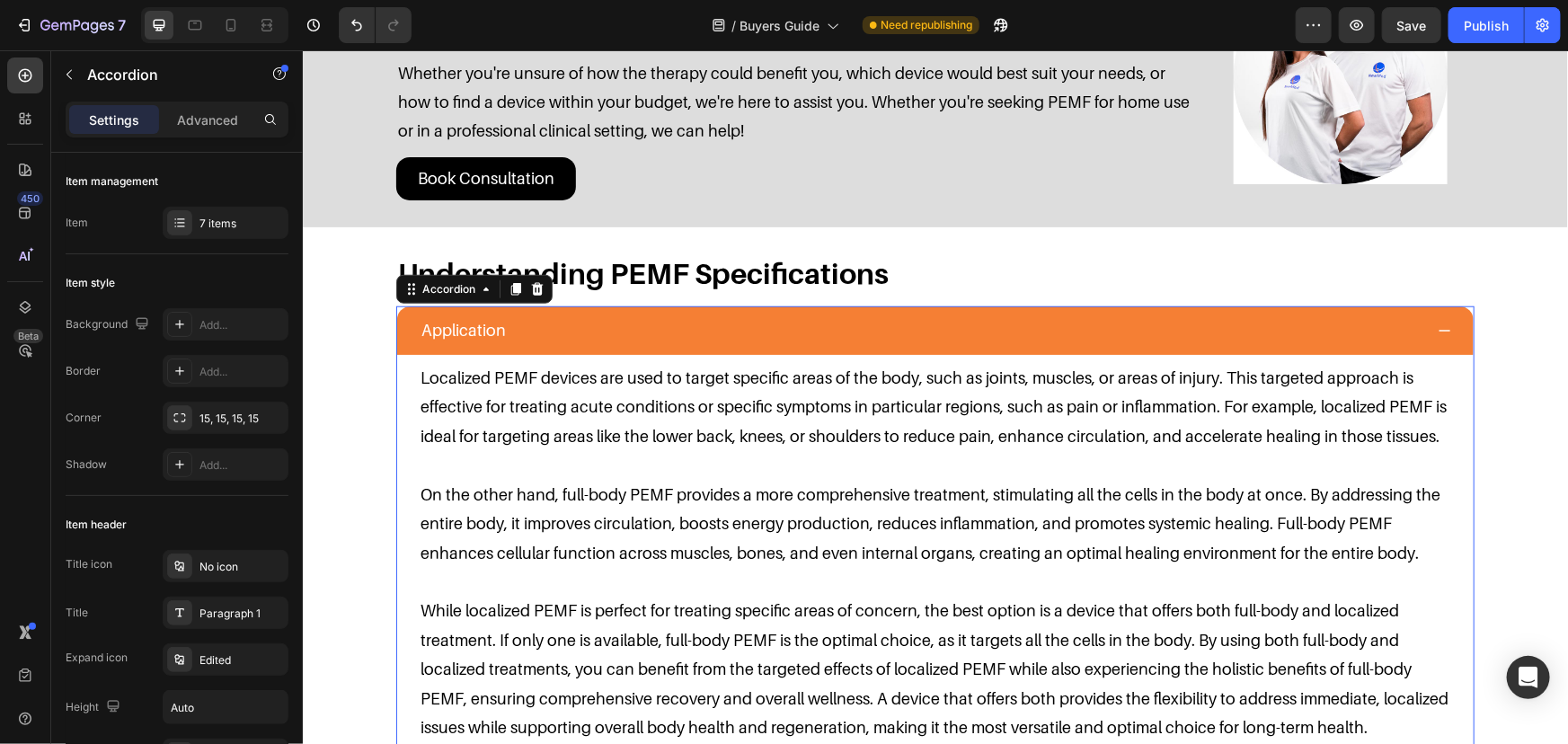
click at [518, 322] on div "Application" at bounding box center [920, 329] width 1005 height 34
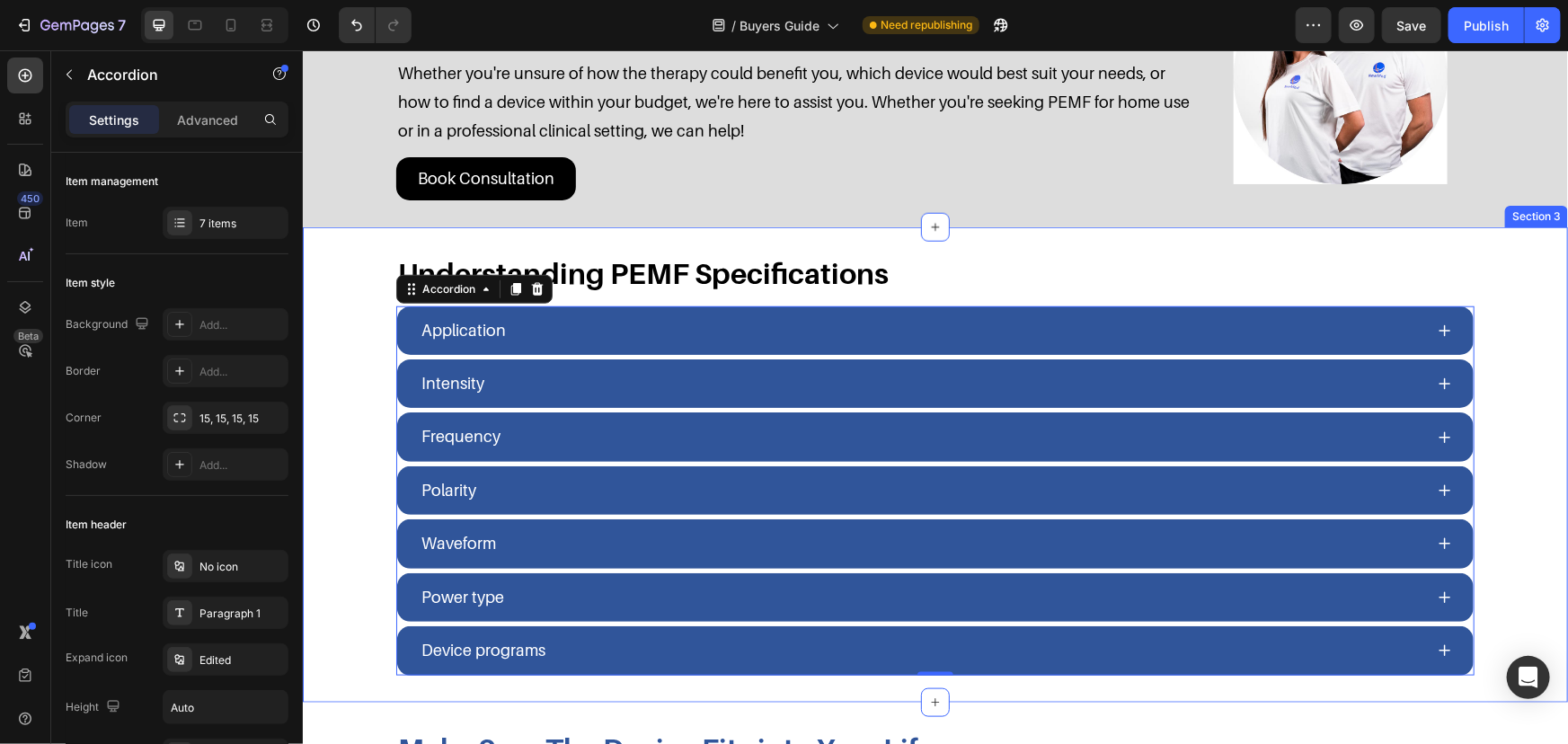
click at [338, 415] on div "Understanding PEMF Specifications Heading Application Intensity Frequency Polar…" at bounding box center [935, 463] width 1230 height 421
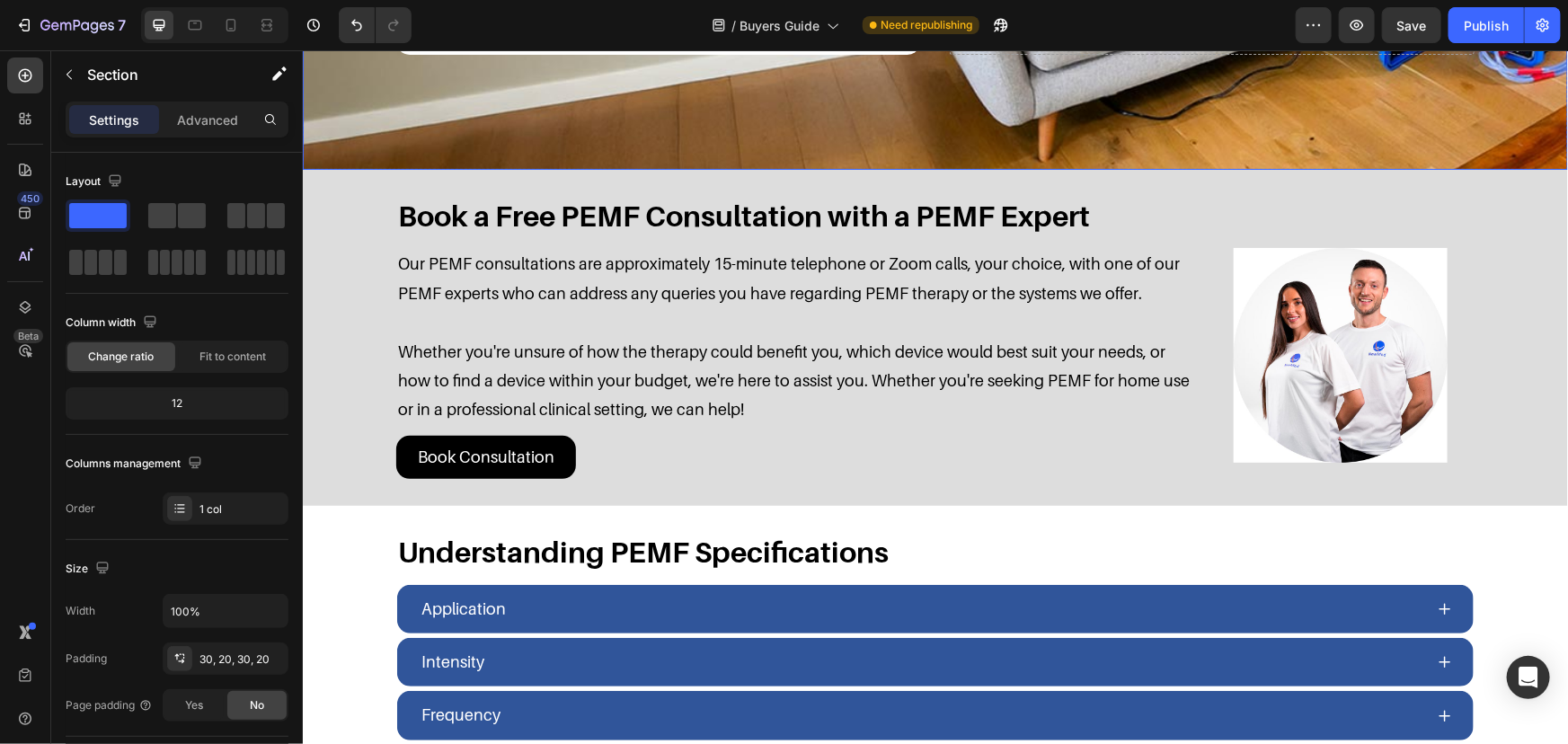
scroll to position [244, 0]
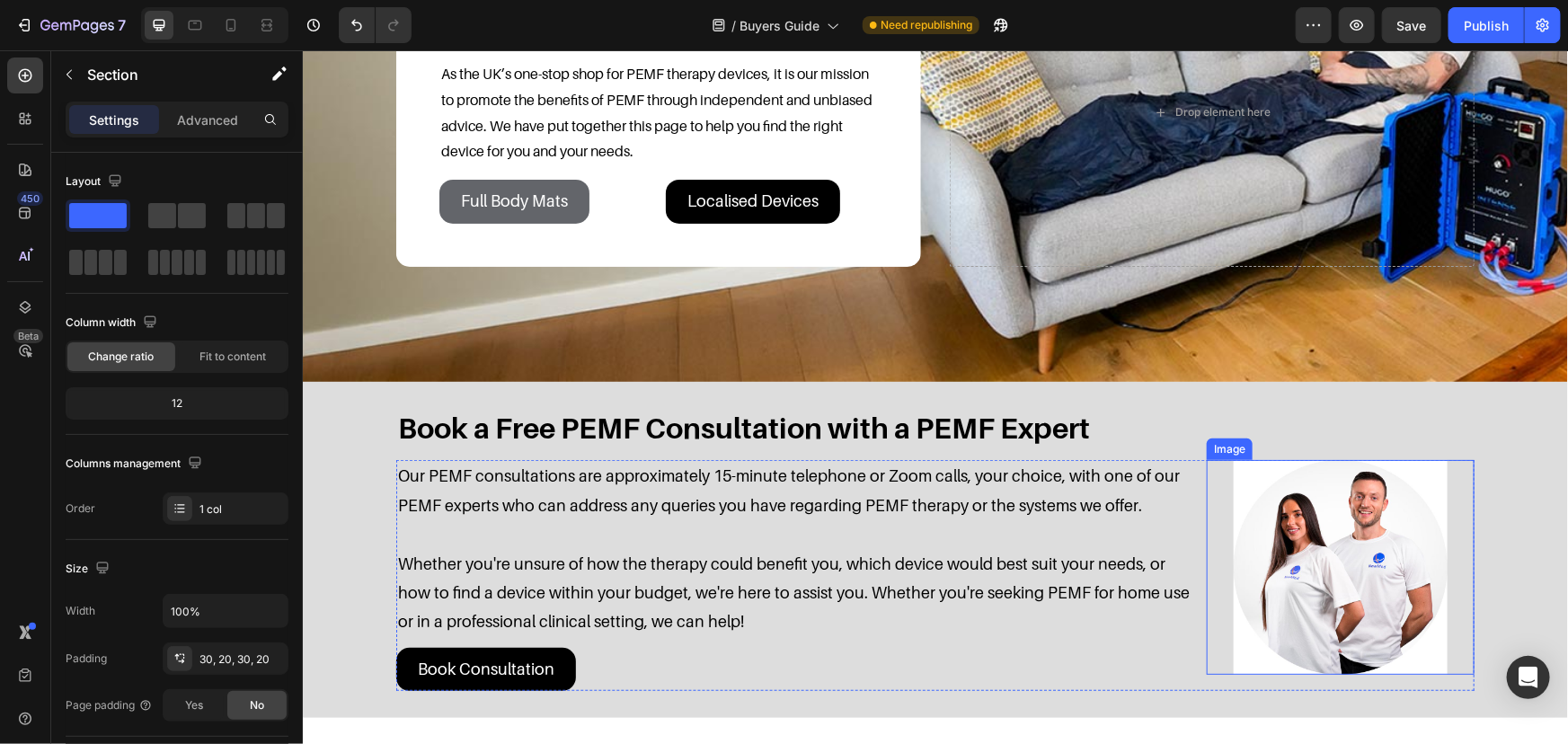
drag, startPoint x: 1346, startPoint y: 512, endPoint x: 1290, endPoint y: 518, distance: 56.3
click at [1346, 512] on img at bounding box center [1340, 566] width 214 height 214
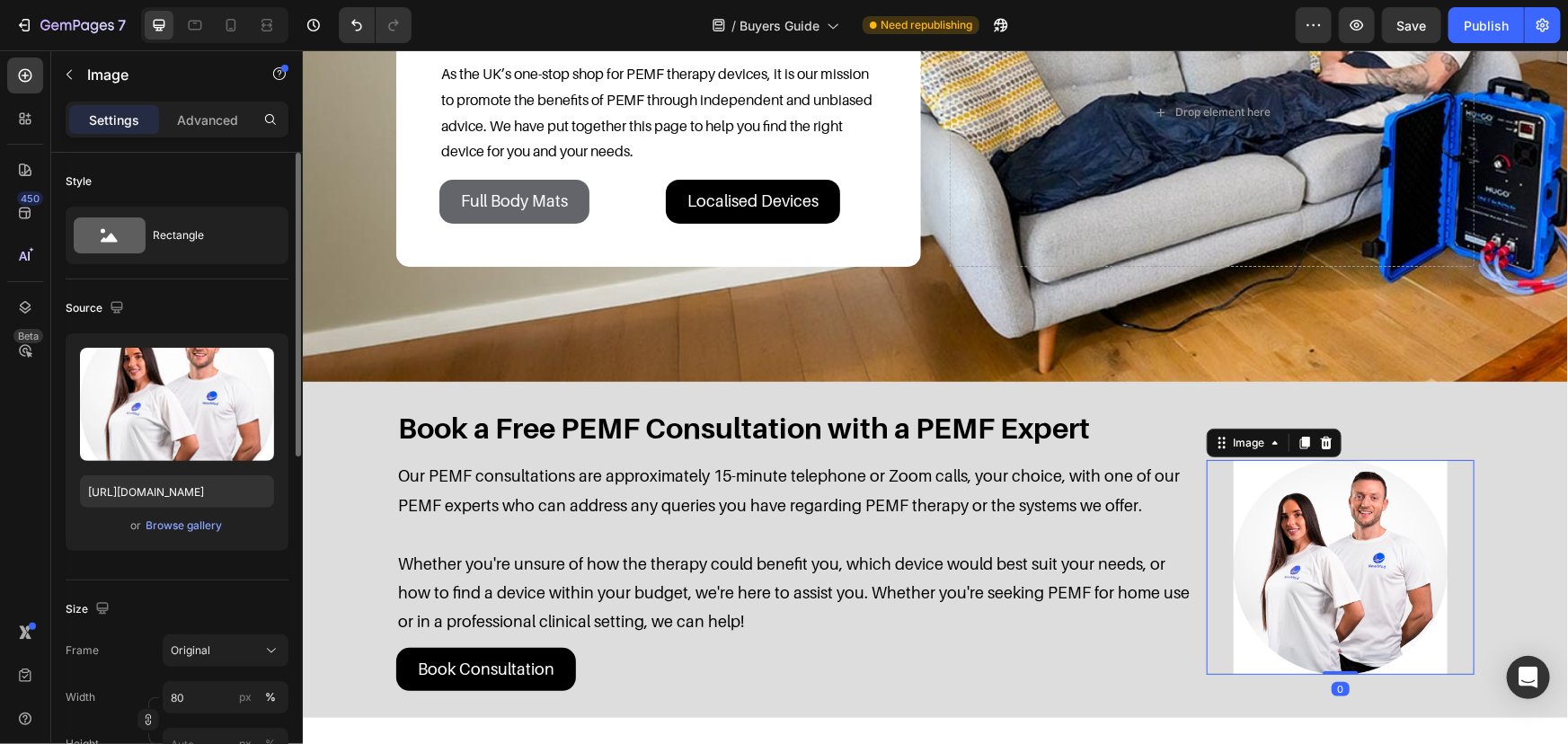
click at [167, 509] on div "Upload Image [URL][DOMAIN_NAME] or Browse gallery" at bounding box center [177, 442] width 223 height 218
click at [173, 521] on div "Browse gallery" at bounding box center [184, 525] width 76 height 16
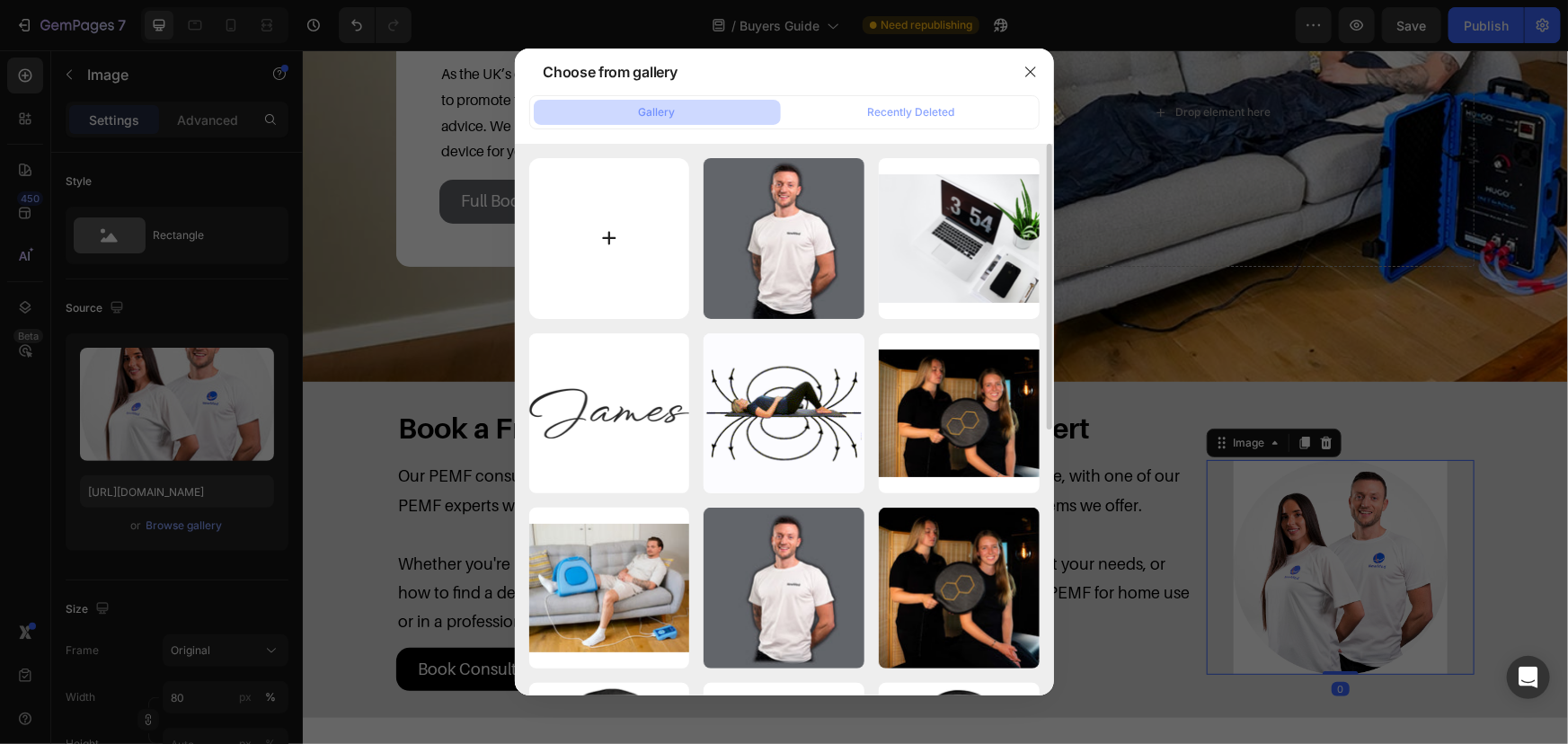
click at [593, 239] on input "file" at bounding box center [610, 238] width 161 height 161
type input "C:\fakepath\Grace-and-[PERSON_NAME].jpg"
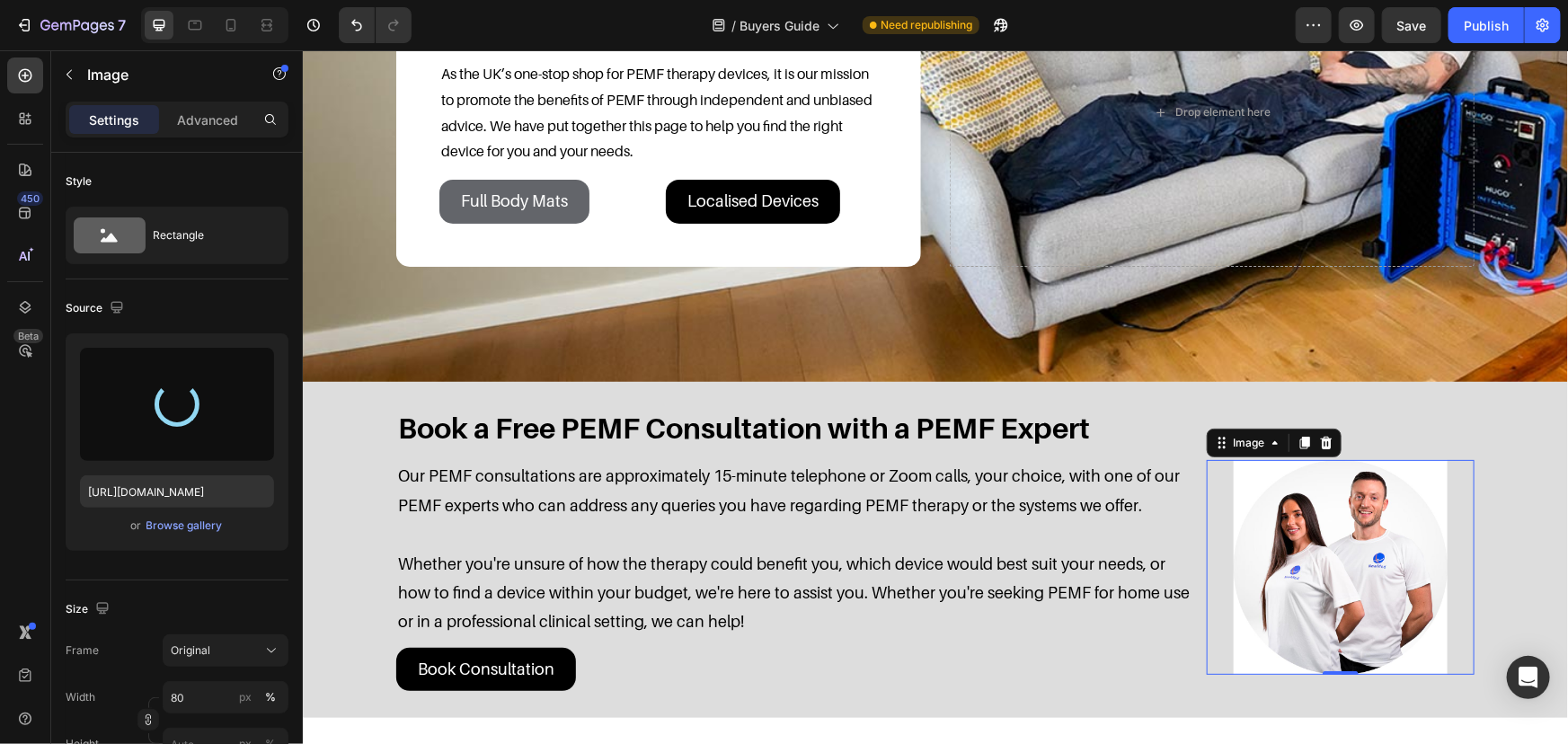
type input "[URL][DOMAIN_NAME]"
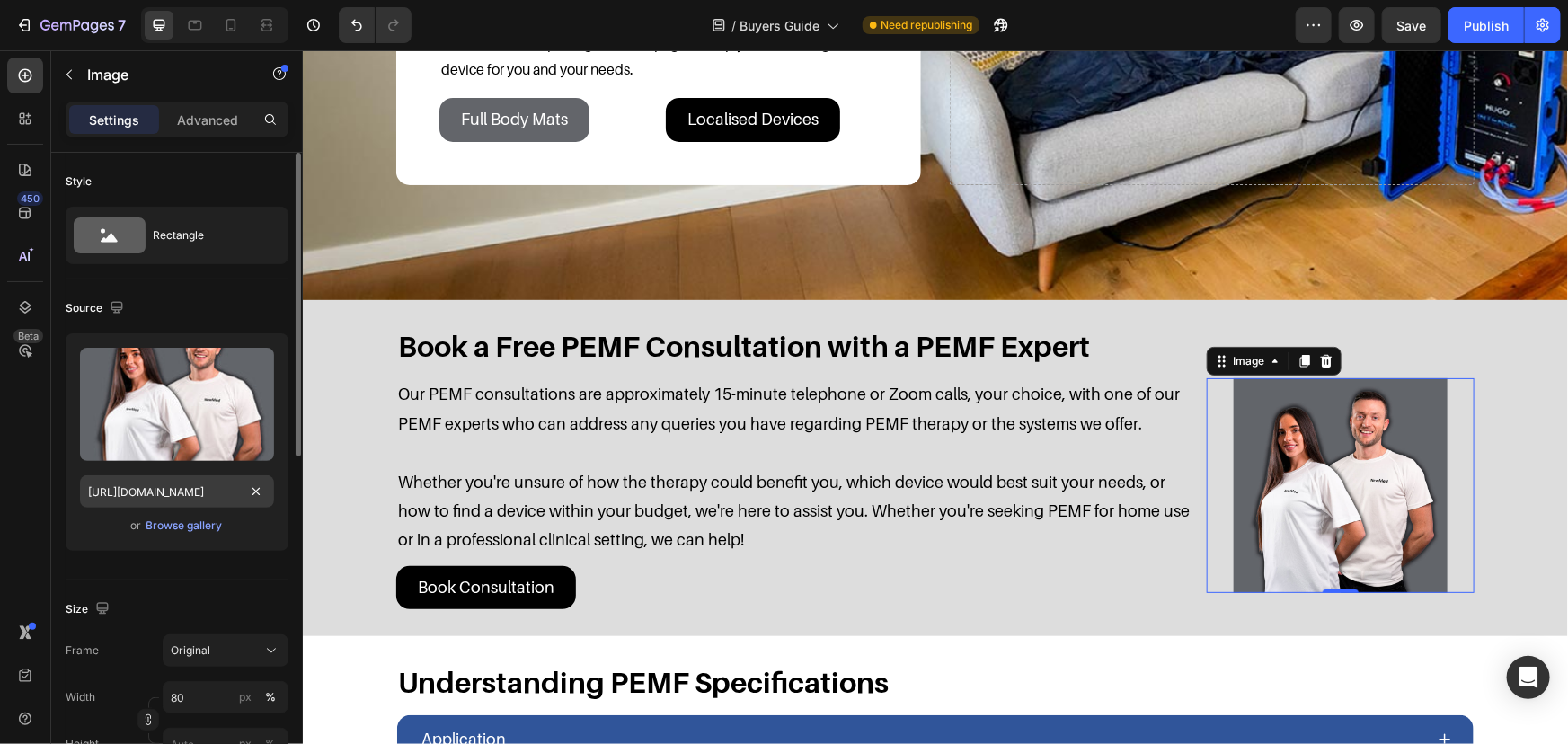
scroll to position [326, 0]
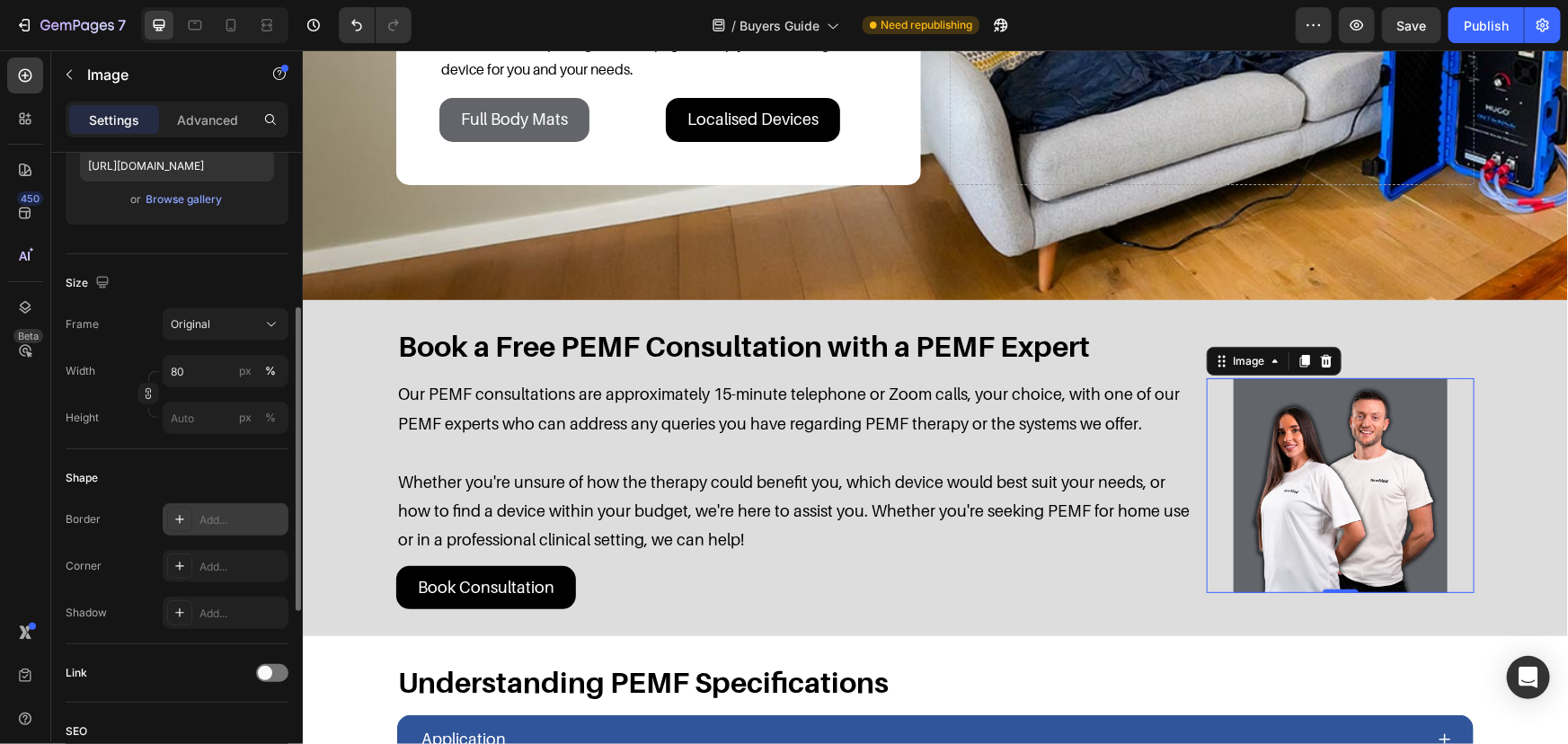
click at [195, 511] on div "Add..." at bounding box center [226, 519] width 126 height 32
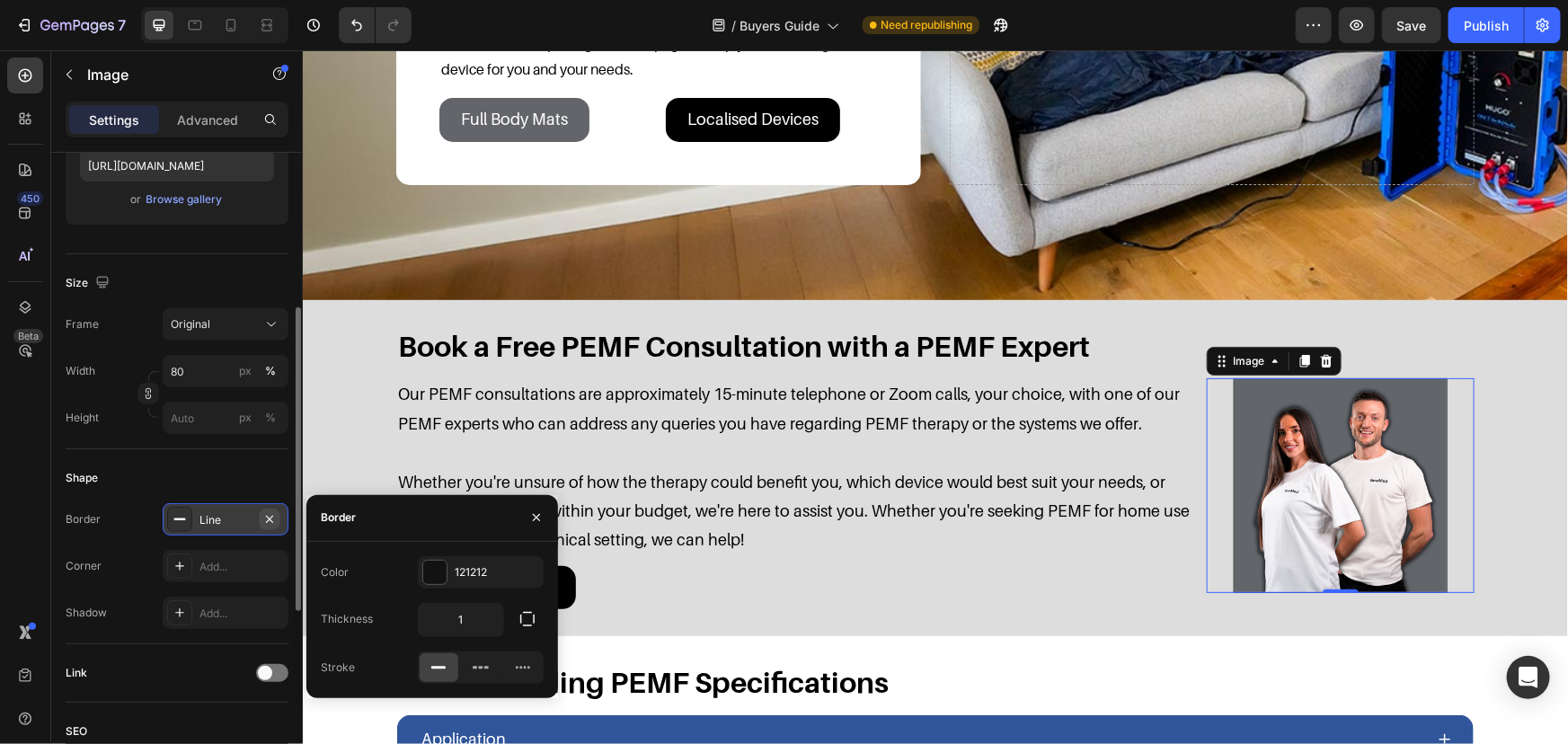
click at [273, 519] on icon "button" at bounding box center [270, 519] width 15 height 15
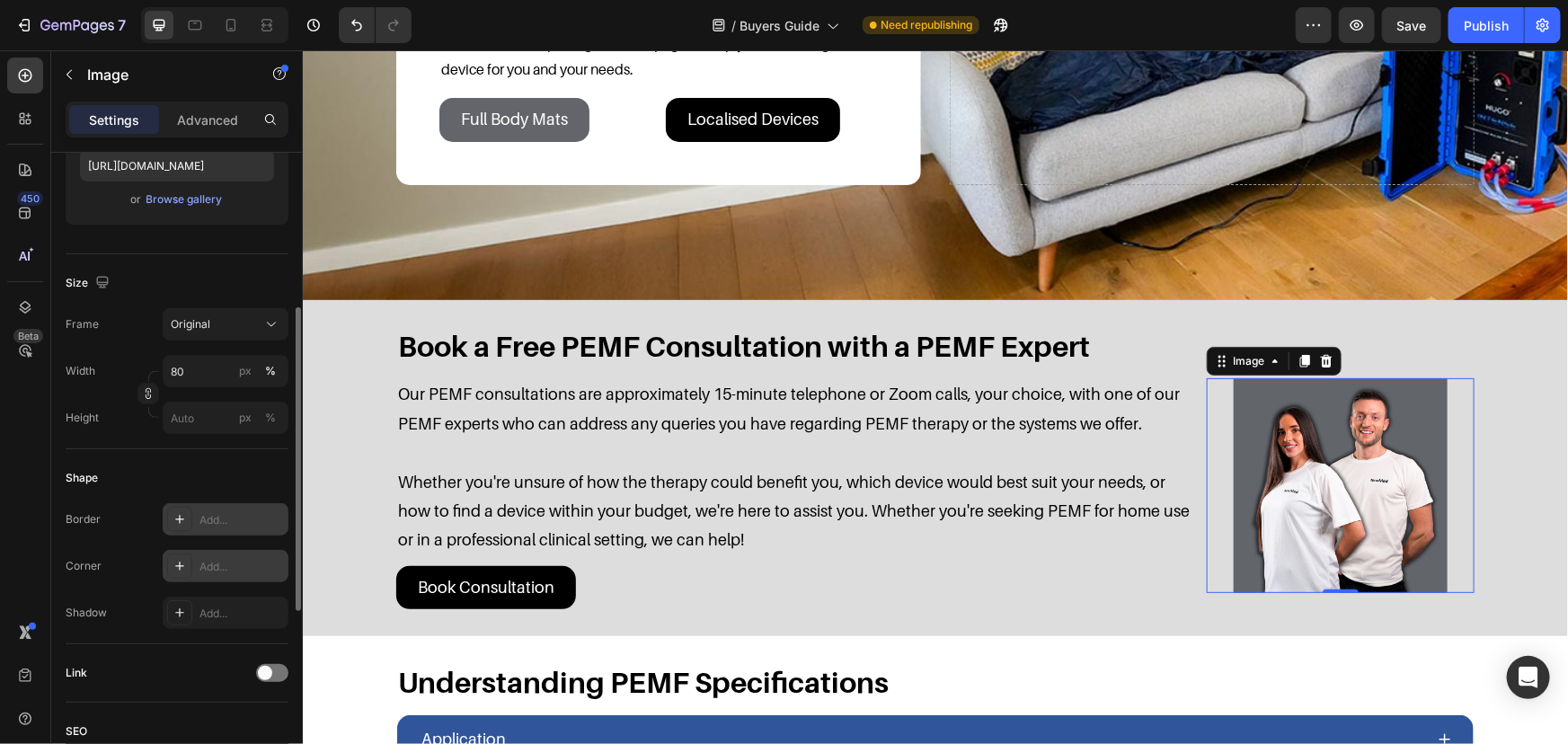
click at [231, 554] on div "Add..." at bounding box center [226, 566] width 126 height 32
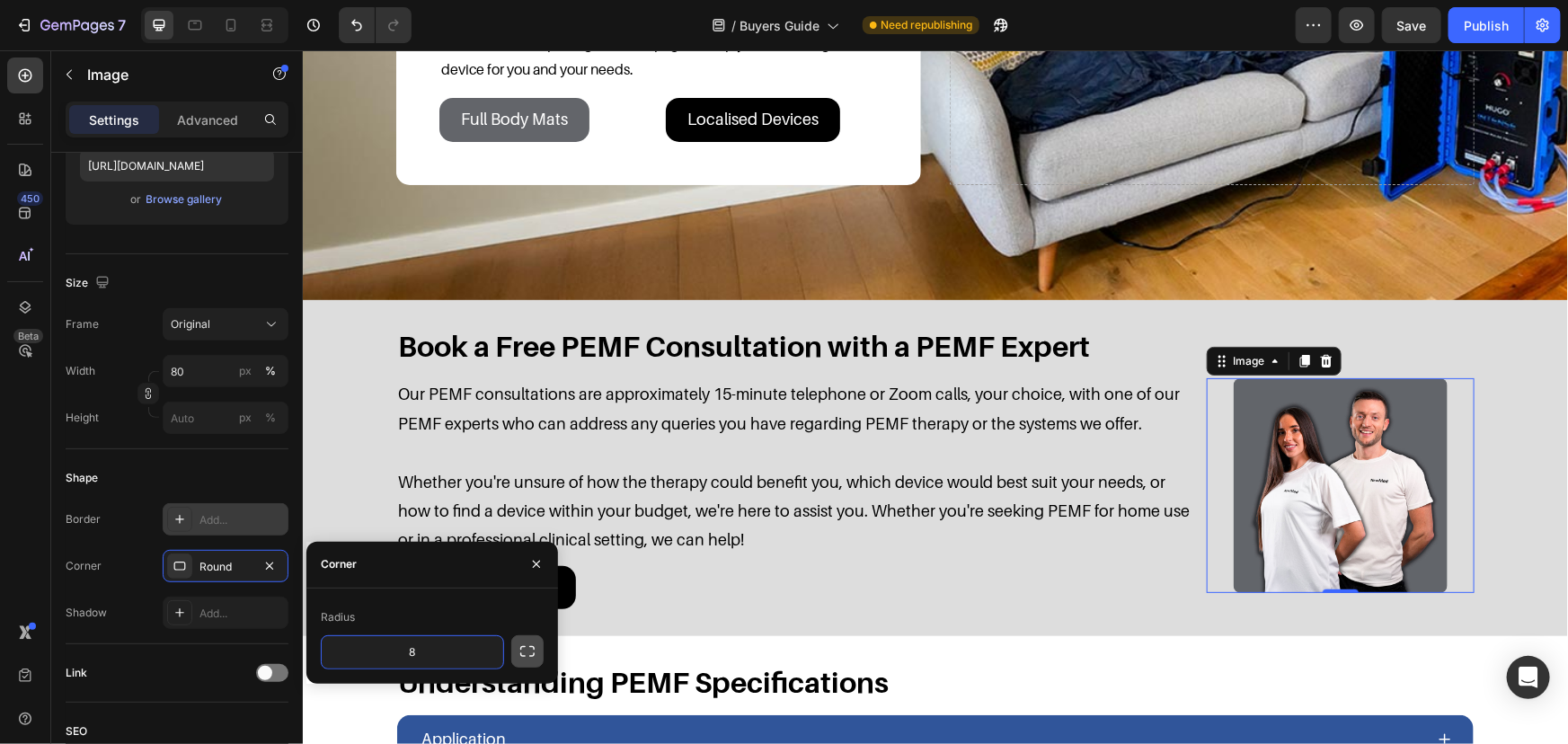
click at [531, 651] on icon "button" at bounding box center [528, 651] width 18 height 18
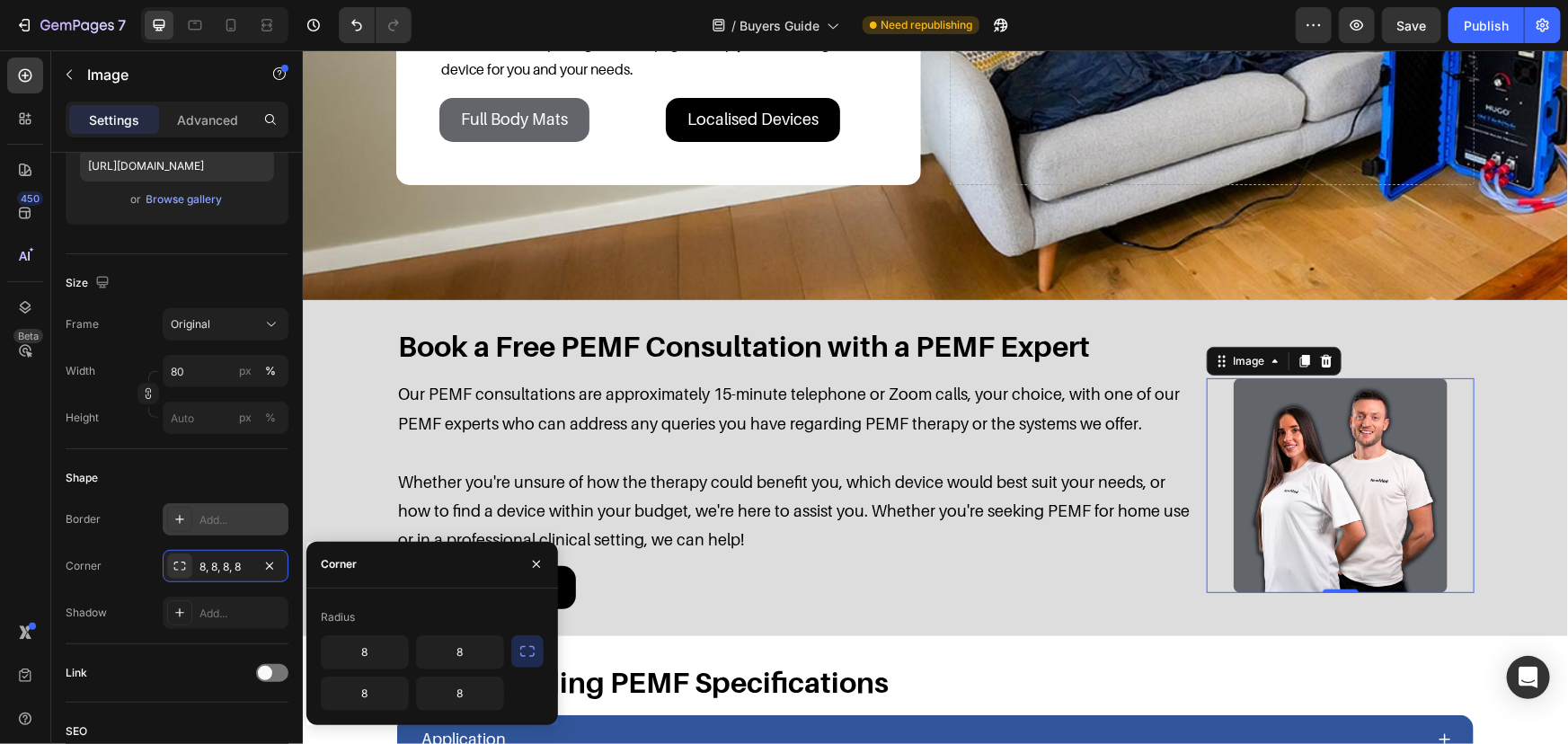
click at [531, 651] on icon "button" at bounding box center [528, 651] width 18 height 18
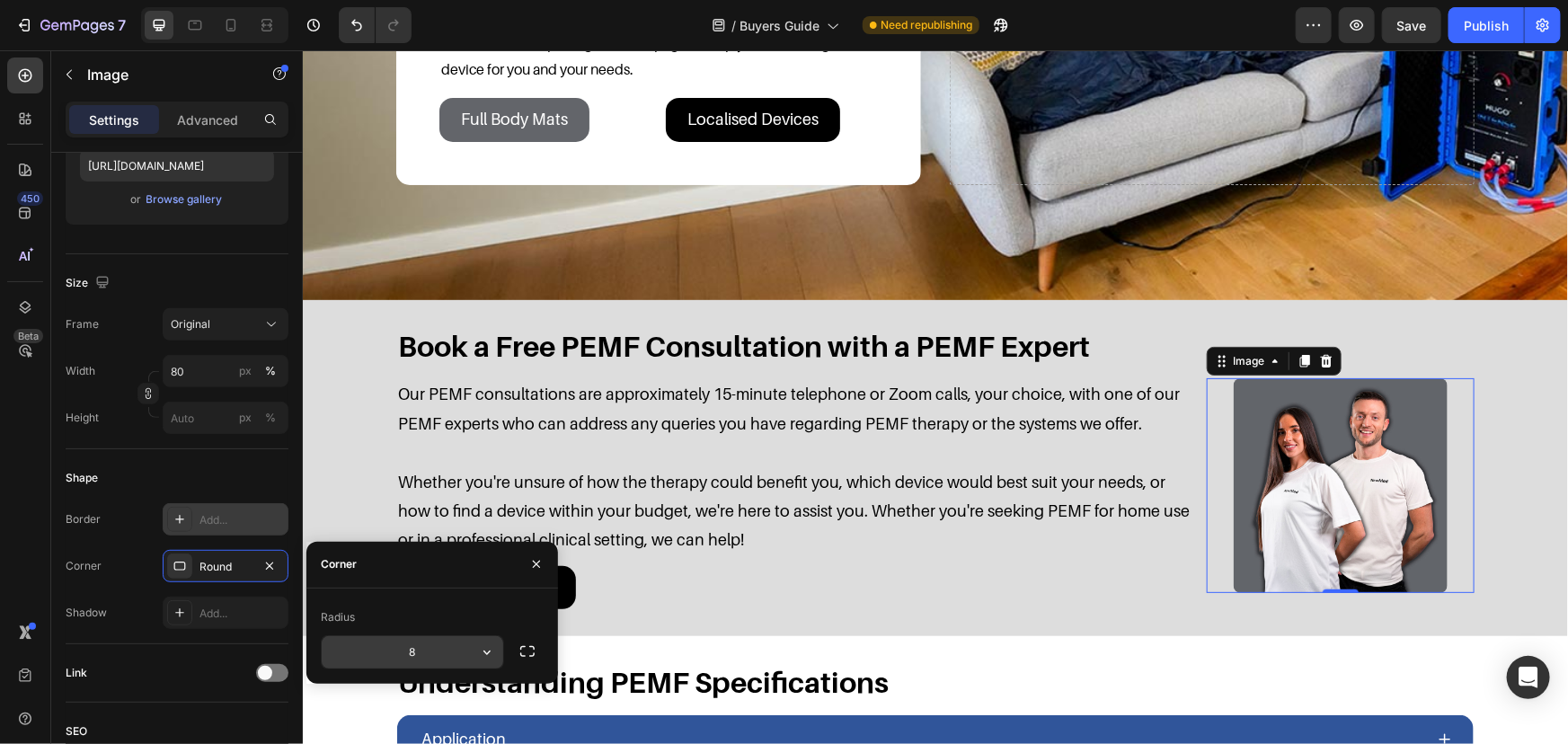
click at [457, 651] on input "8" at bounding box center [412, 652] width 181 height 32
type input "100"
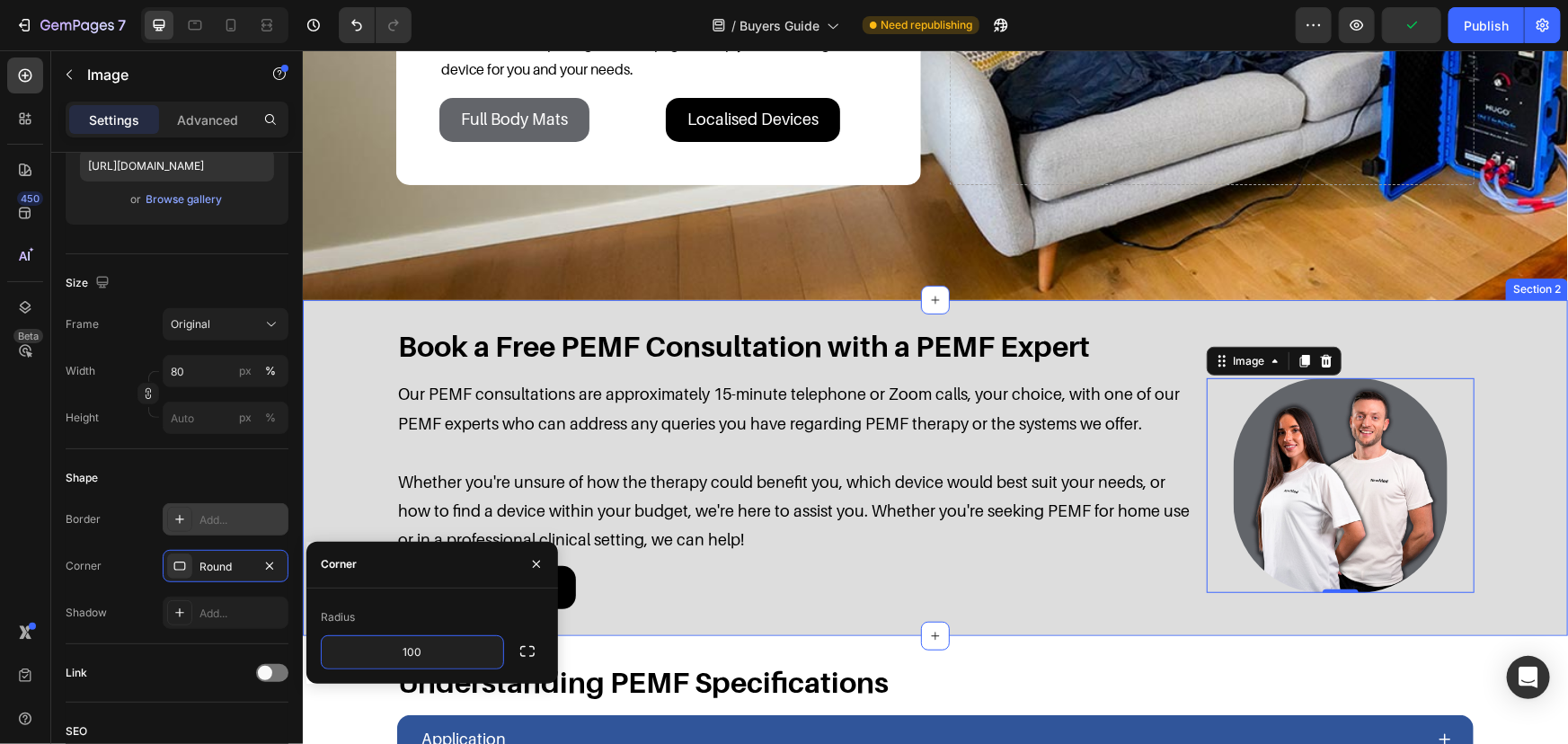
click at [1534, 437] on div "Book a Free PEMF Consultation with a PEMF Expert Heading Our PEMF consultations…" at bounding box center [935, 468] width 1230 height 282
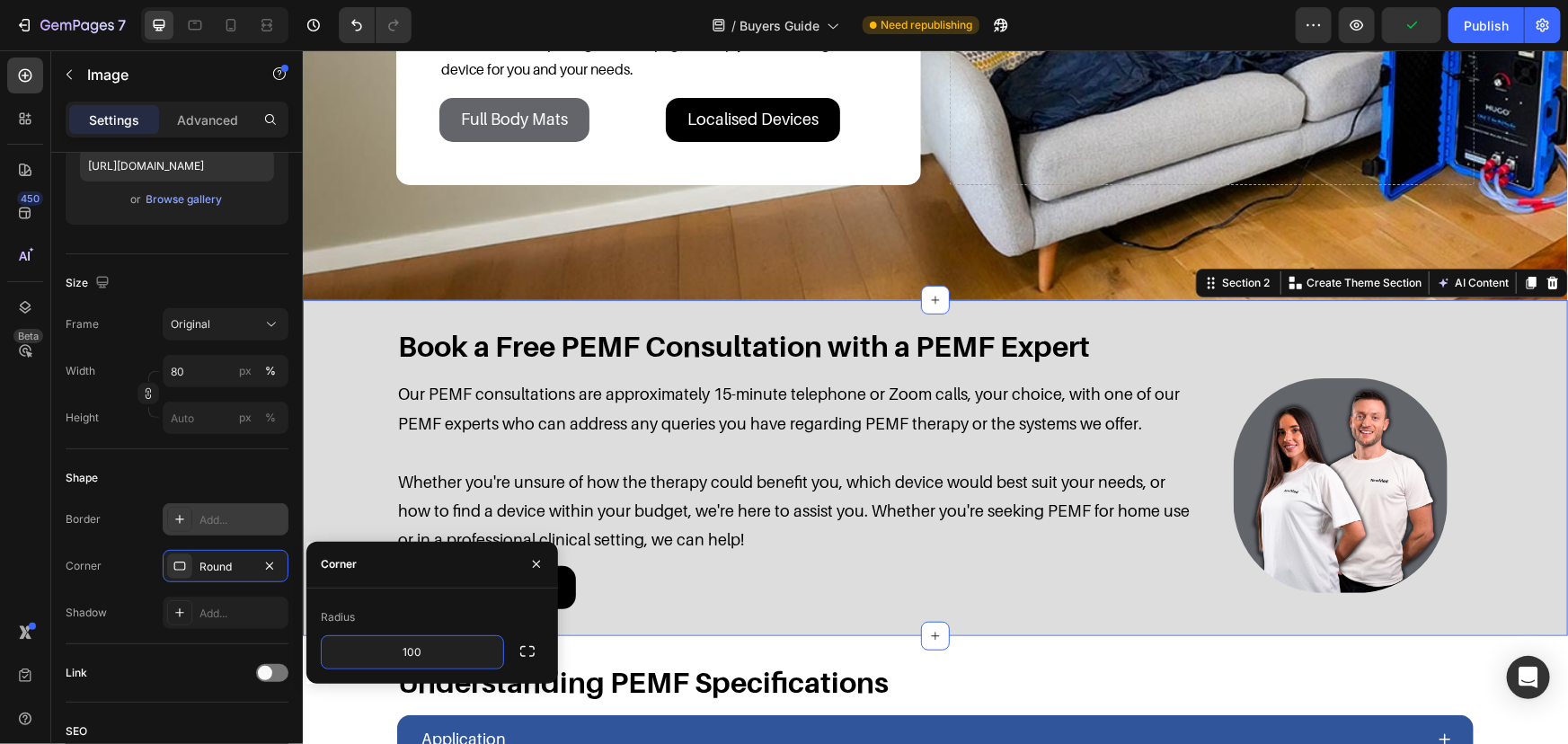
scroll to position [0, 0]
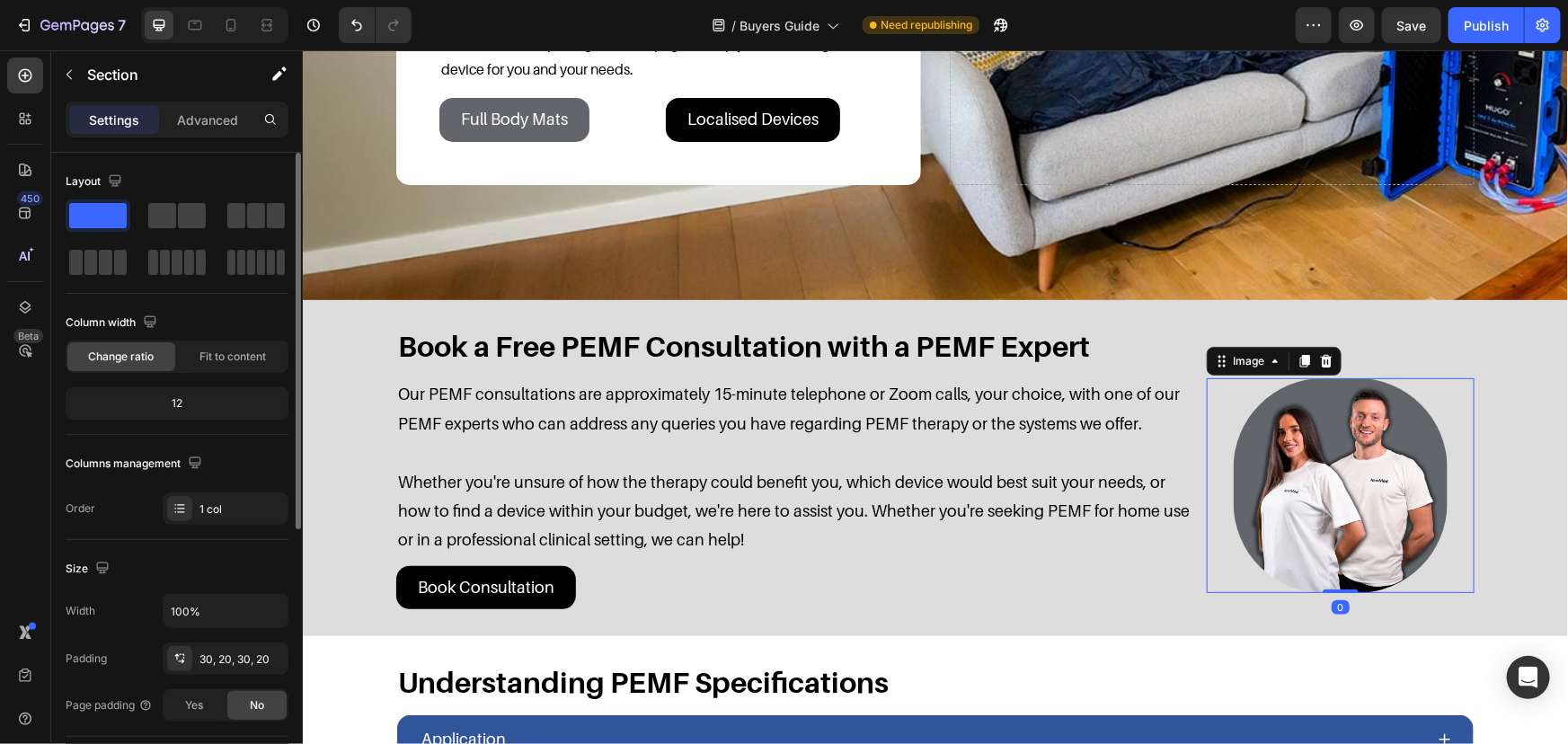
click at [1334, 457] on img at bounding box center [1340, 484] width 214 height 214
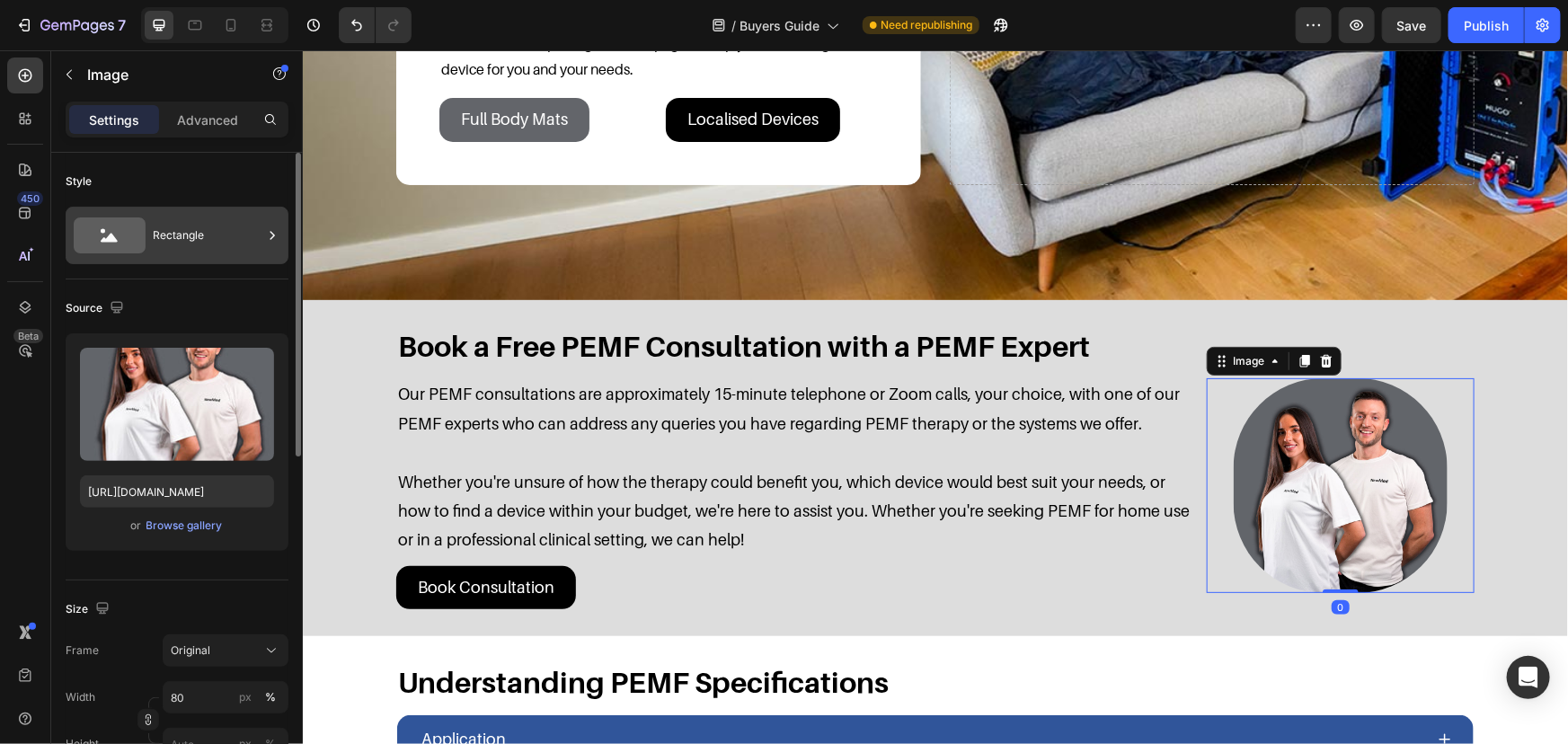
click at [214, 242] on div "Rectangle" at bounding box center [208, 235] width 110 height 41
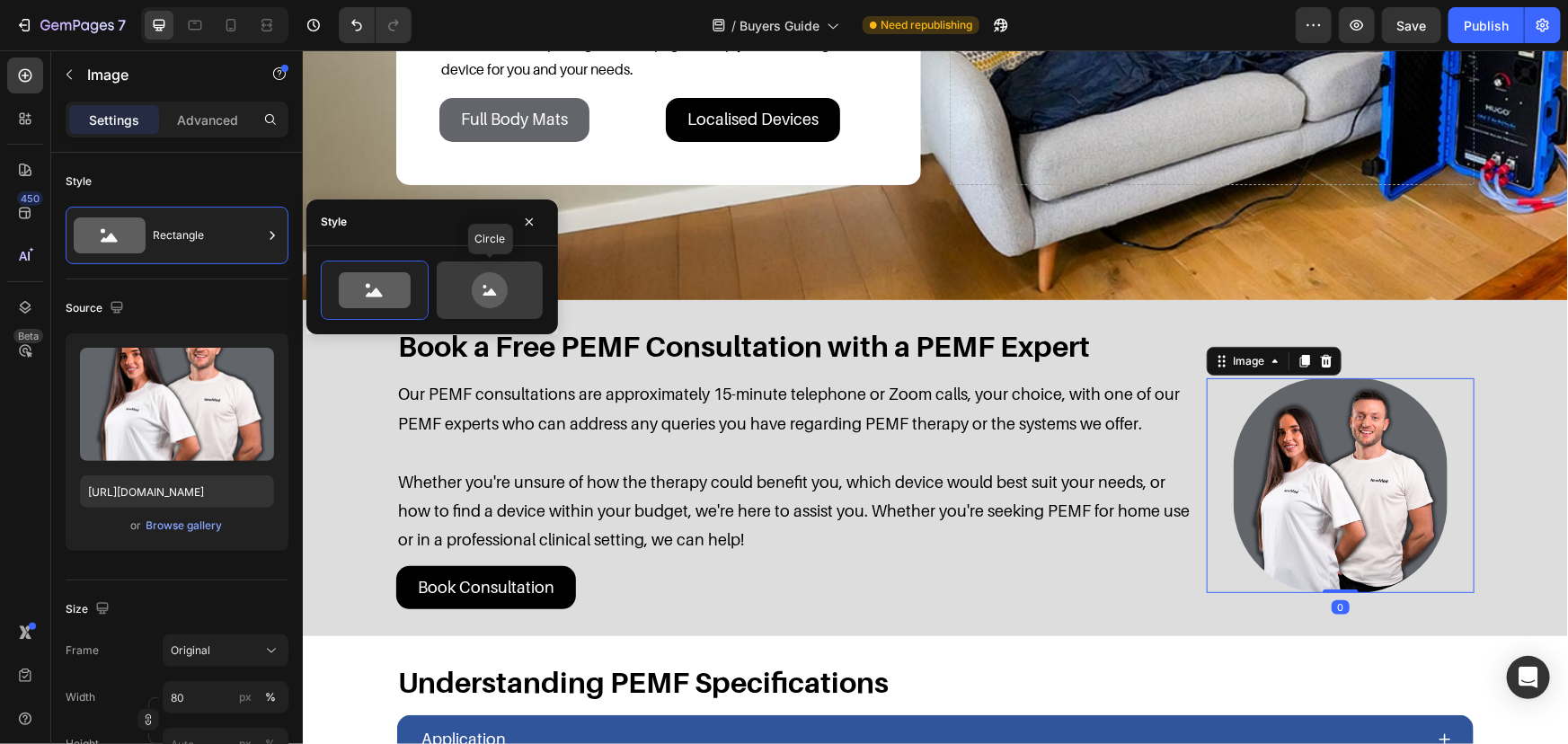
click at [489, 286] on icon at bounding box center [489, 290] width 36 height 36
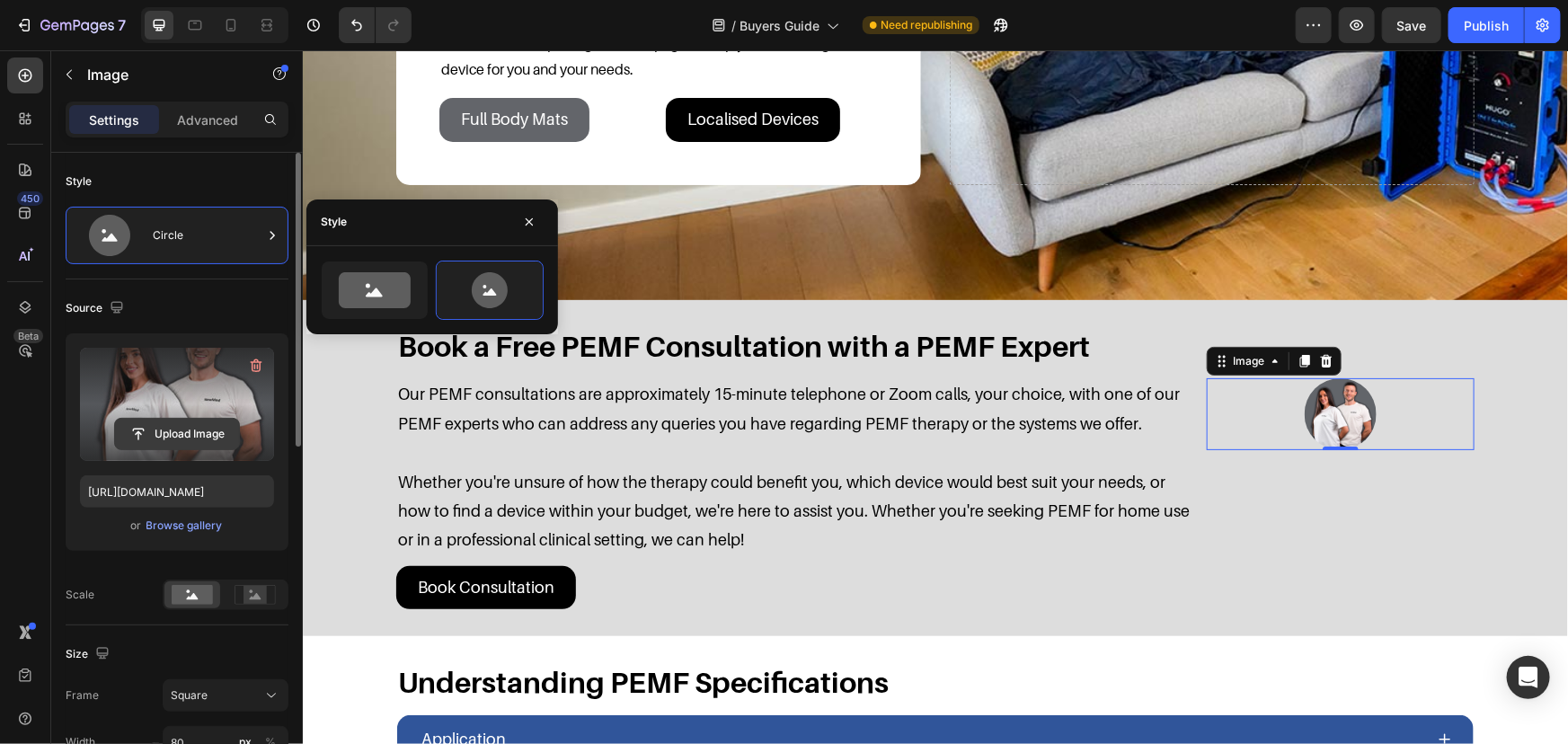
scroll to position [326, 0]
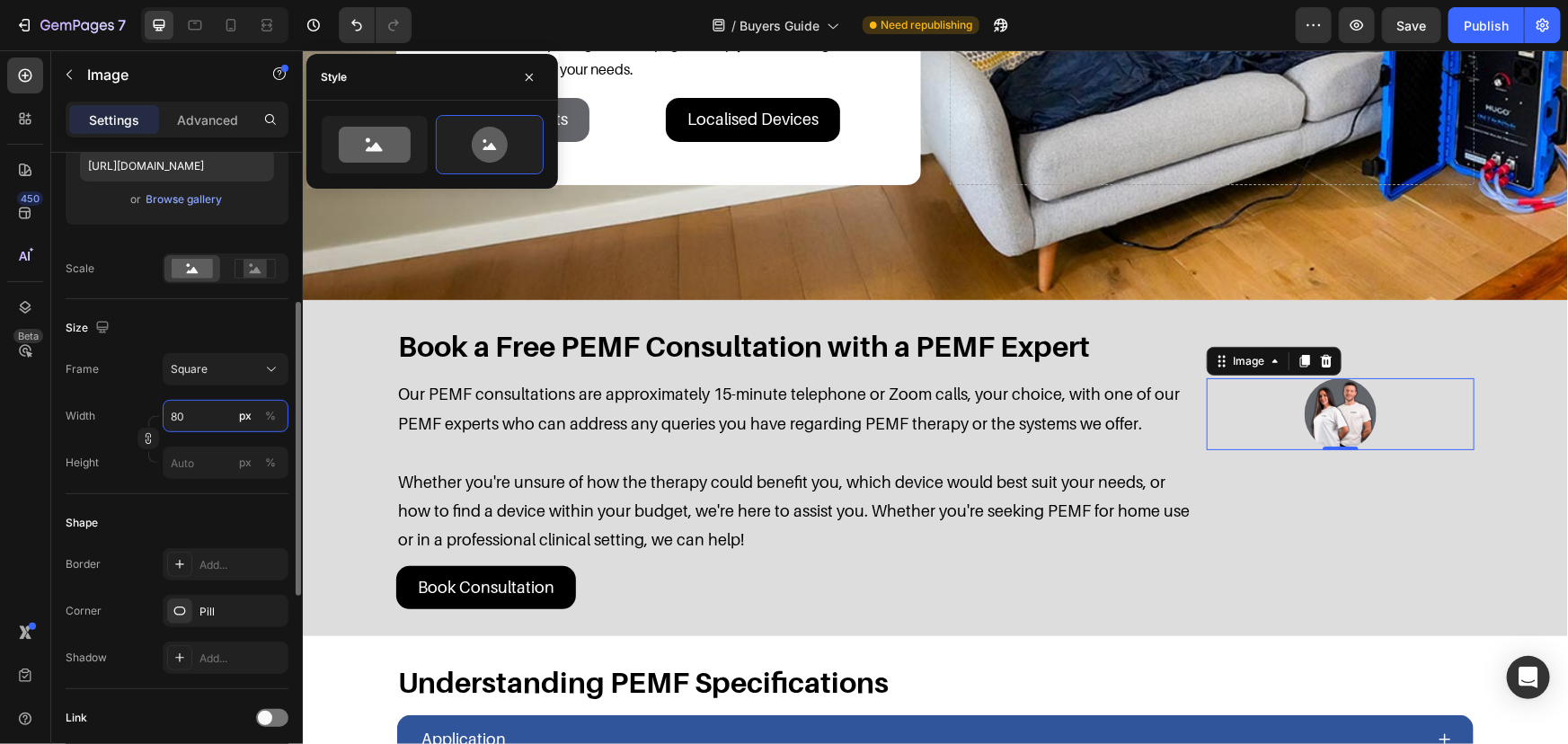
click at [195, 410] on input "80" at bounding box center [226, 416] width 126 height 32
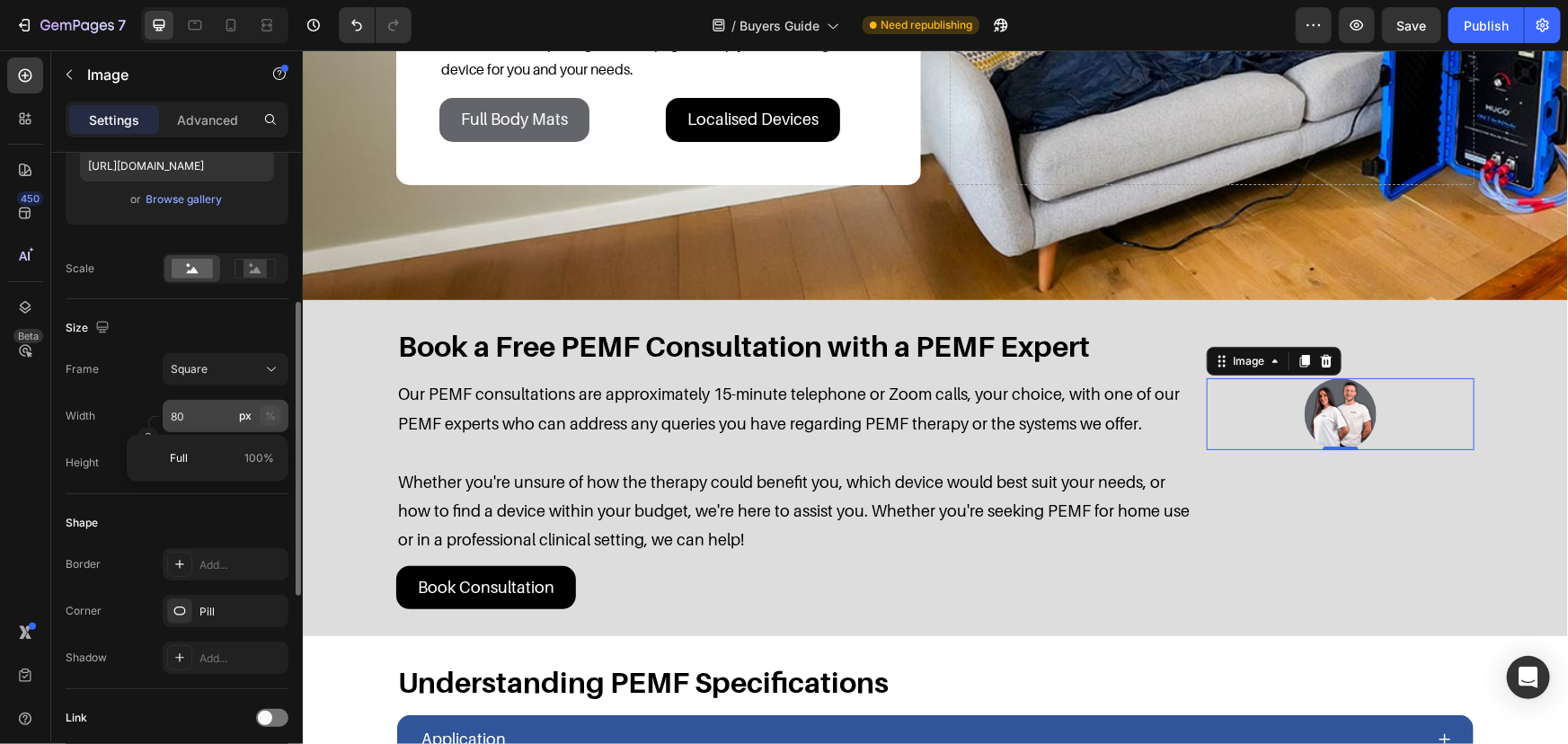
click at [265, 411] on div "%" at bounding box center [270, 416] width 11 height 16
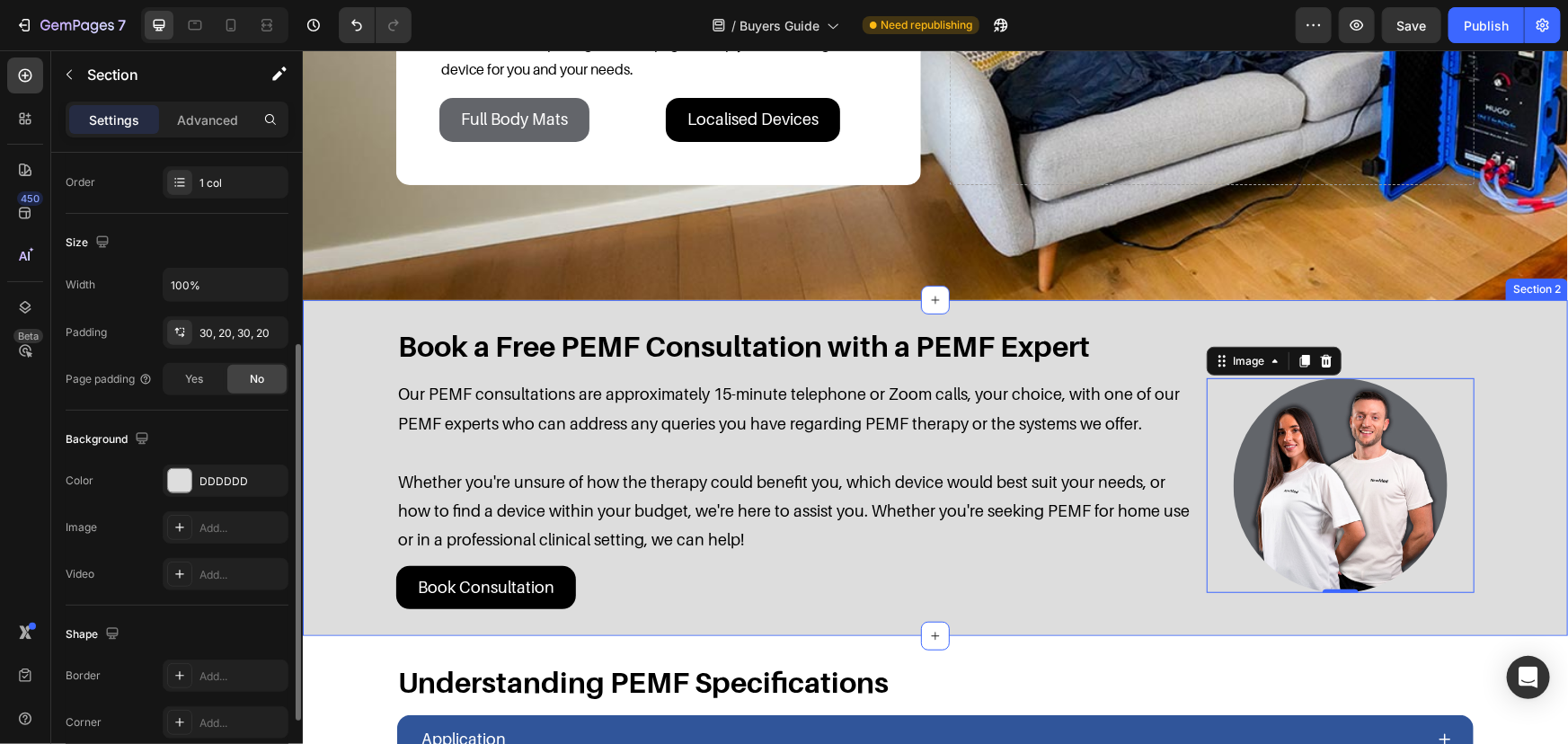
click at [1544, 381] on div "Book a Free PEMF Consultation with a PEMF Expert Heading Our PEMF consultations…" at bounding box center [935, 467] width 1265 height 336
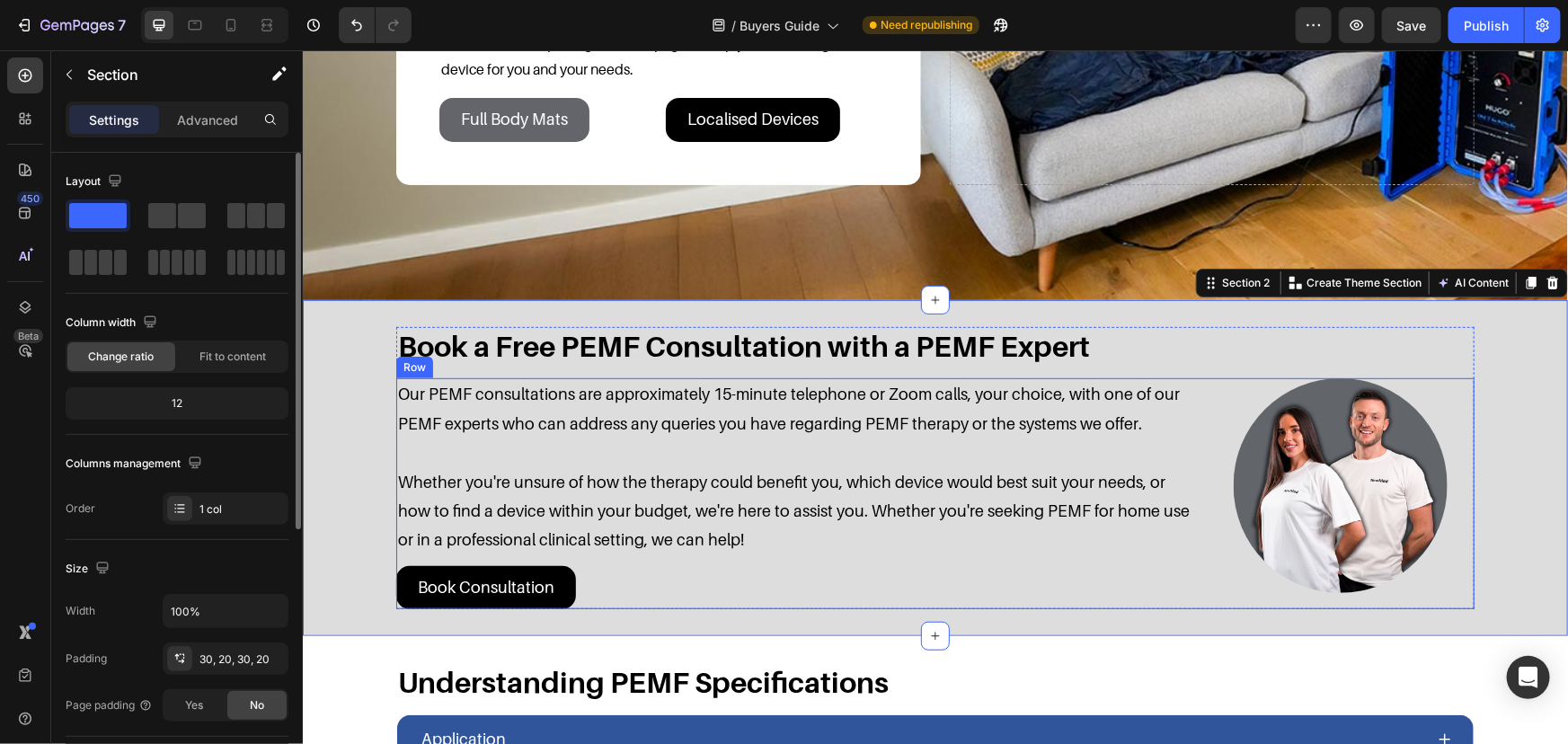
click at [1198, 440] on div "Our PEMF consultations are approximately 15-minute telephone or Zoom calls, you…" at bounding box center [935, 493] width 1079 height 231
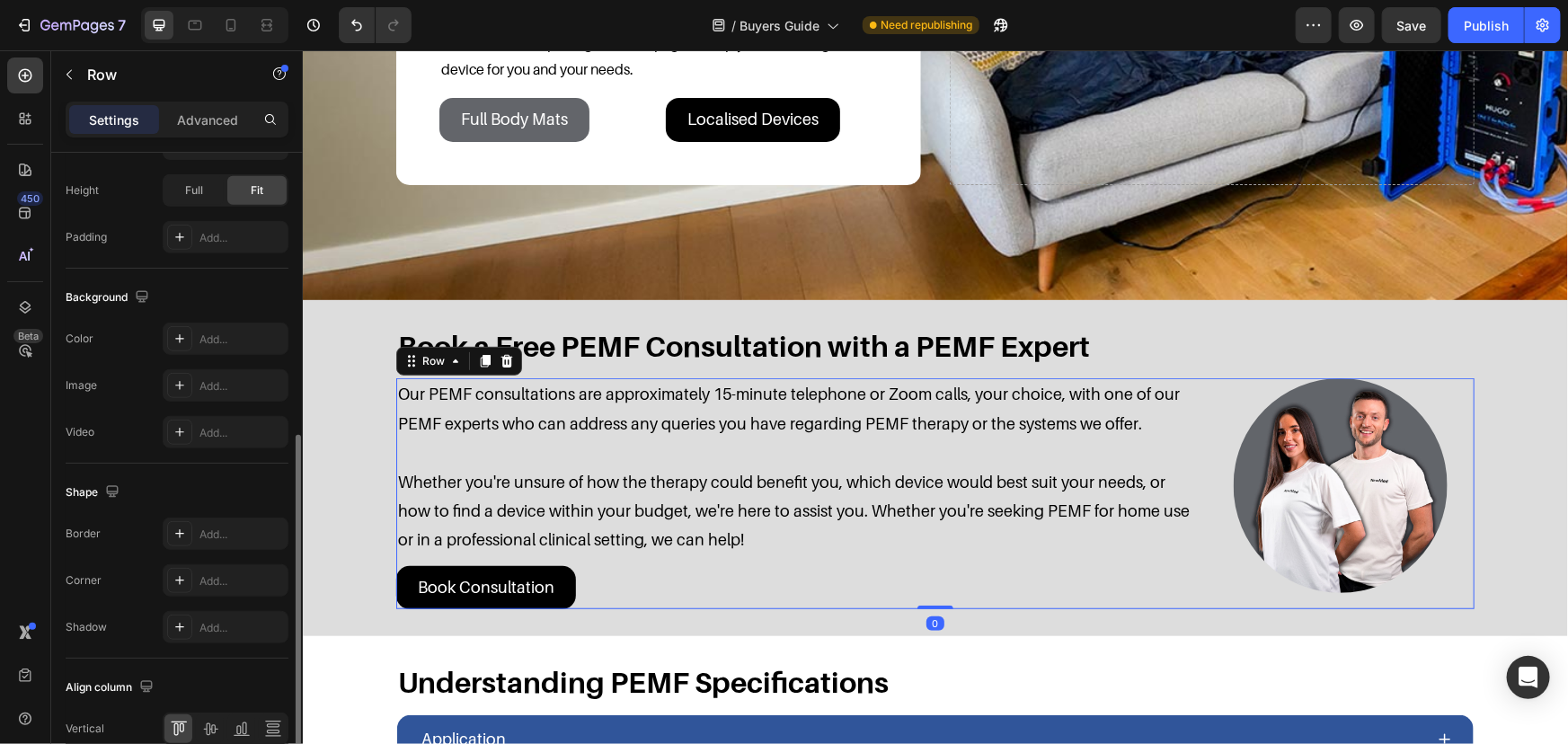
scroll to position [656, 0]
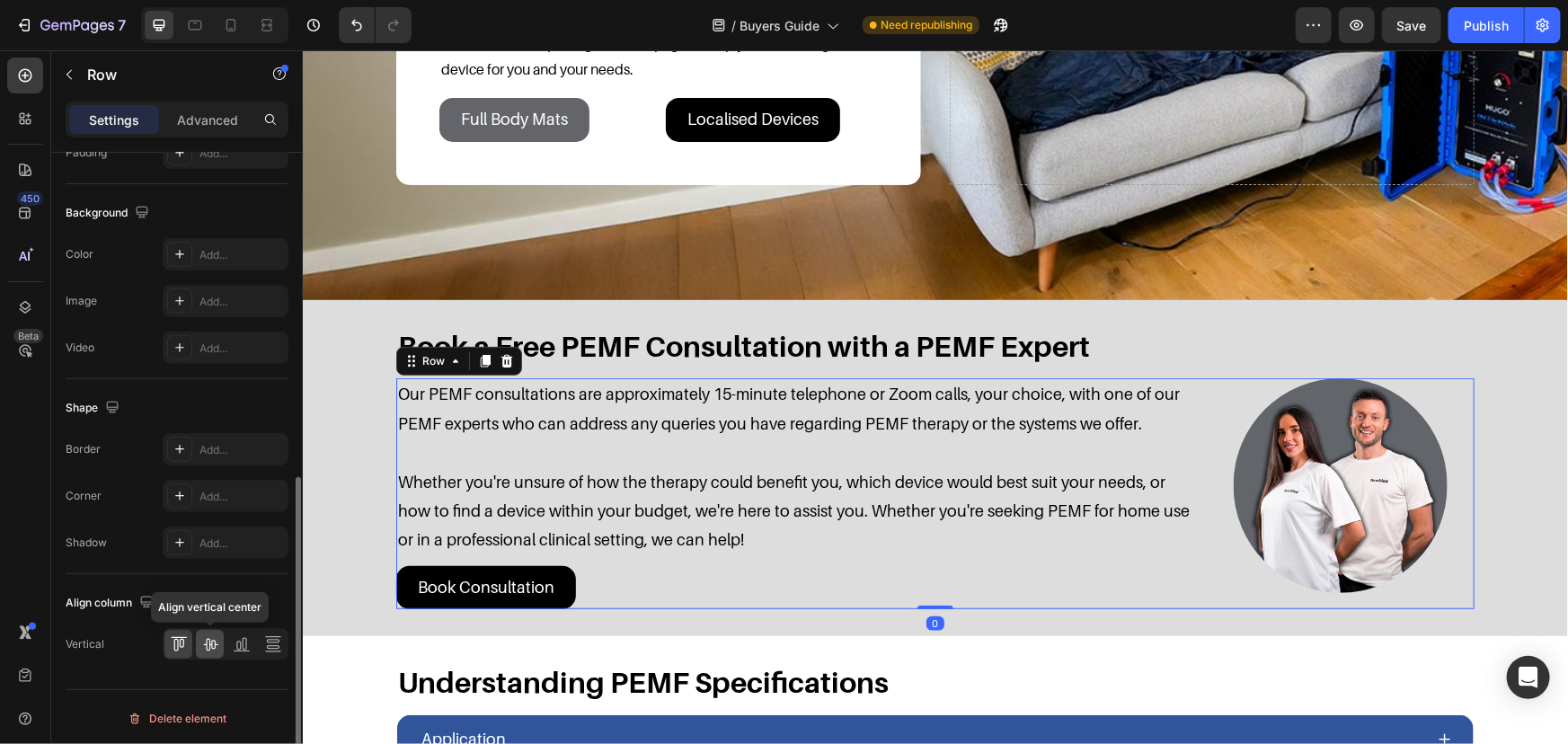
click at [212, 638] on icon at bounding box center [210, 644] width 18 height 18
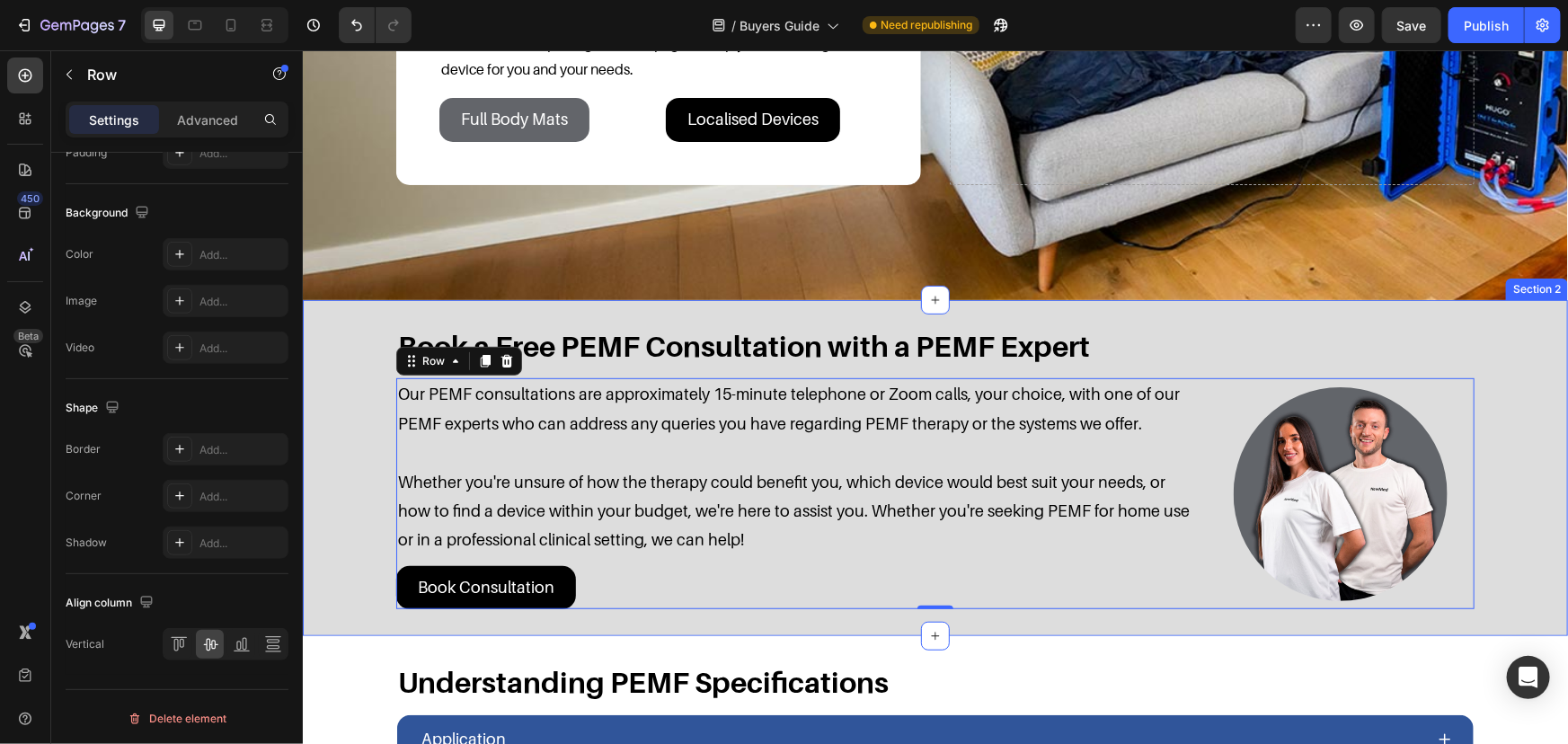
drag, startPoint x: 1512, startPoint y: 417, endPoint x: 1501, endPoint y: 417, distance: 11.0
click at [1512, 417] on div "Book a Free PEMF Consultation with a PEMF Expert Heading Our PEMF consultations…" at bounding box center [935, 468] width 1230 height 282
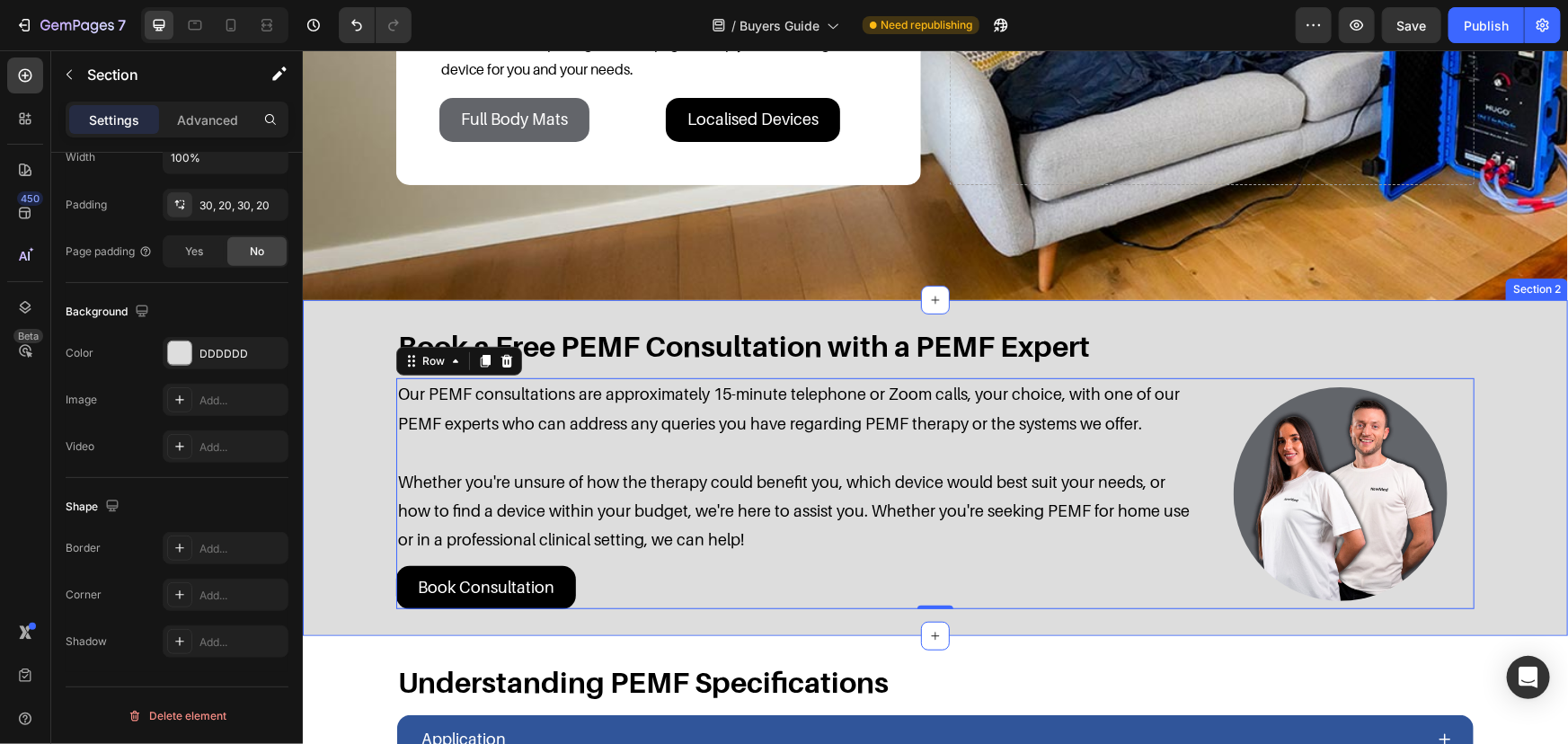
scroll to position [0, 0]
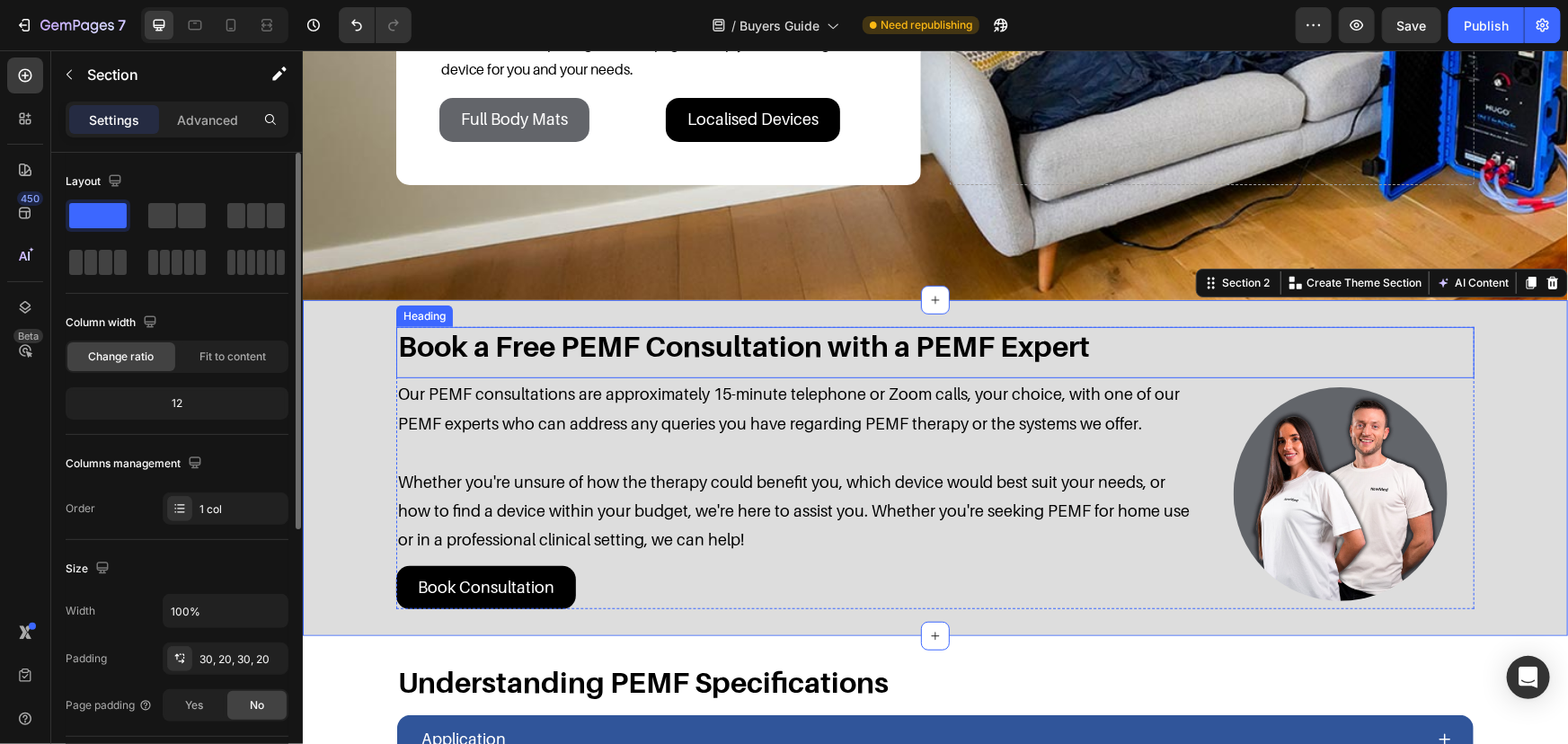
click at [894, 339] on h2 "Book a Free PEMF Consultation with a PEMF Expert" at bounding box center [935, 345] width 1079 height 37
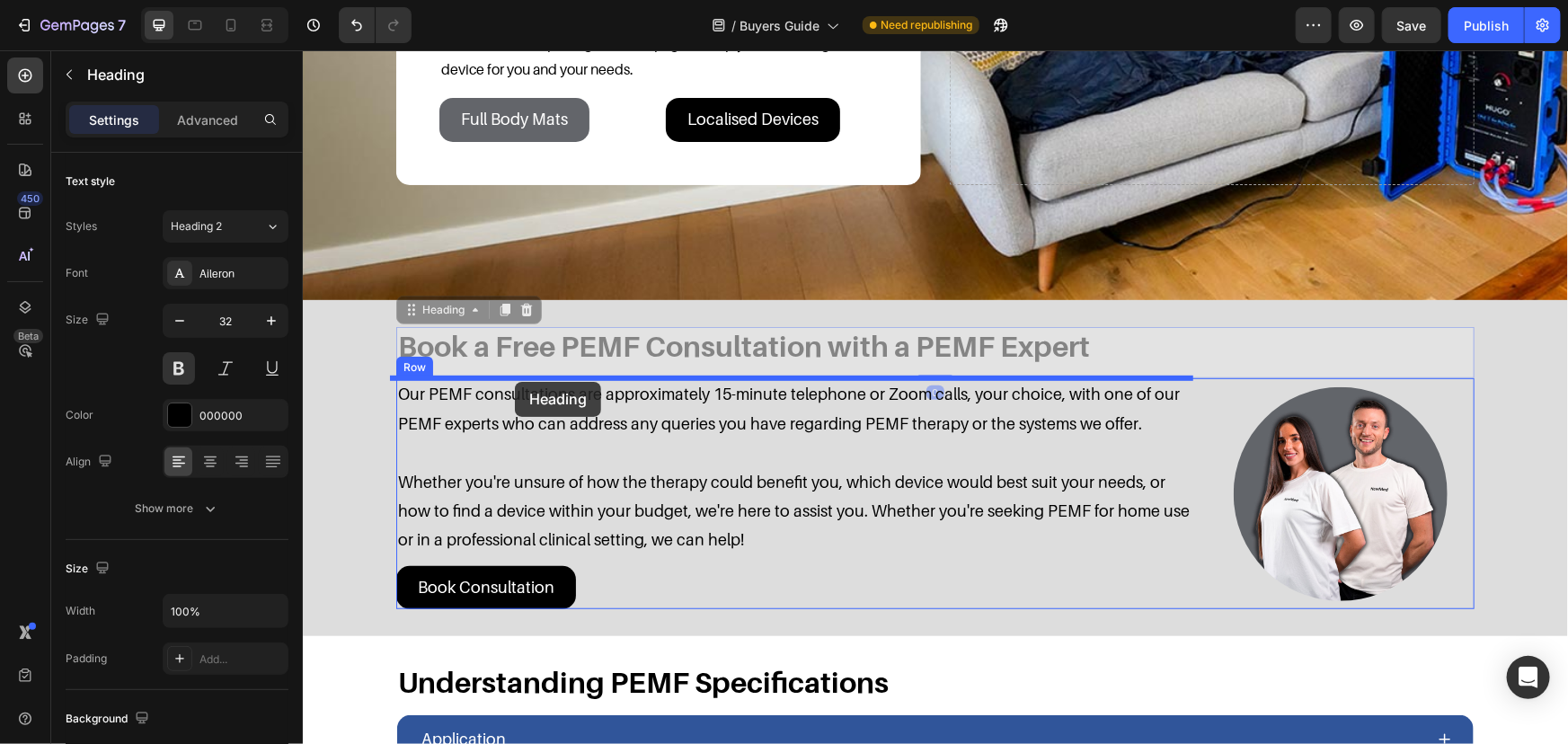
drag, startPoint x: 450, startPoint y: 314, endPoint x: 514, endPoint y: 381, distance: 92.7
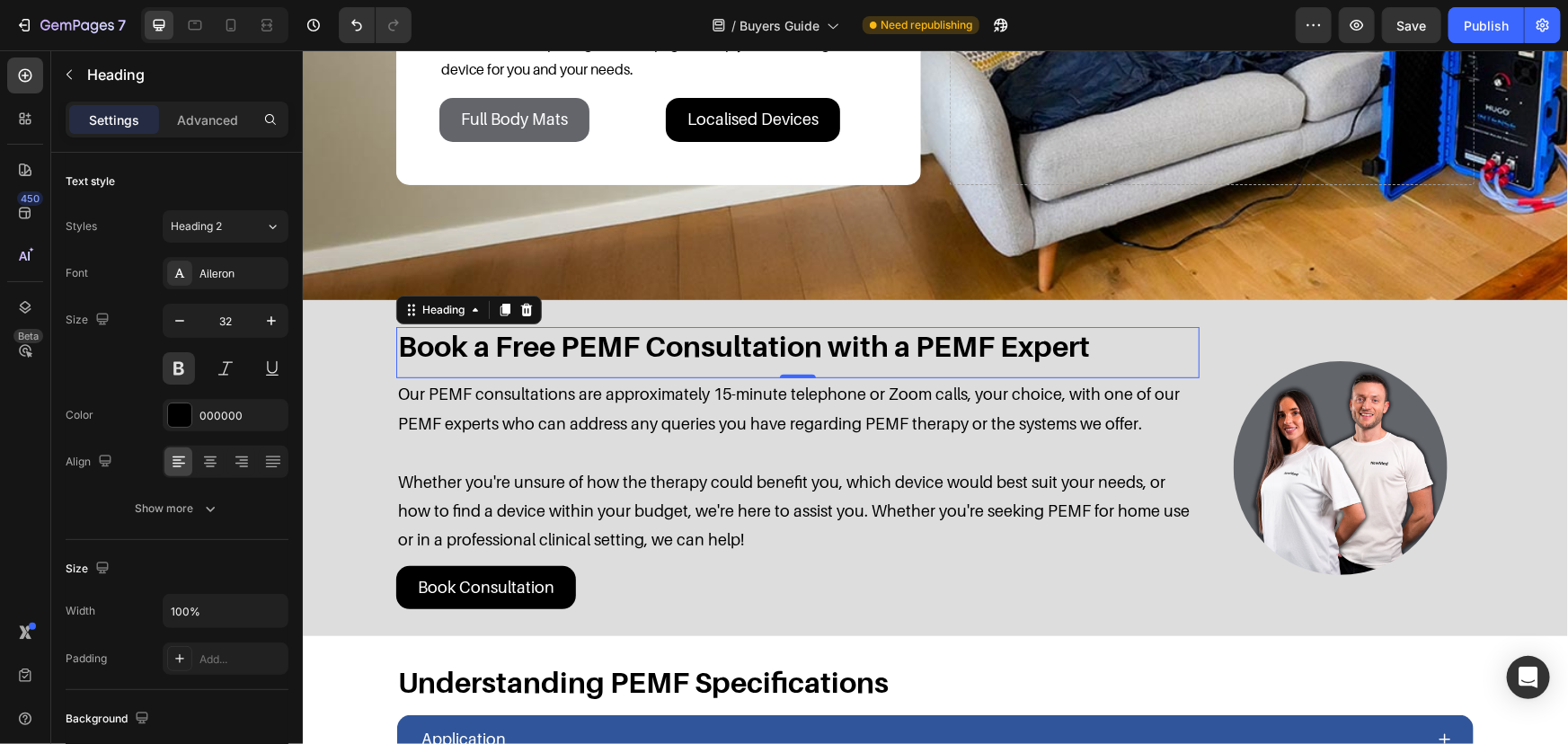
click at [403, 361] on h2 "Book a Free PEMF Consultation with a PEMF Expert" at bounding box center [796, 345] width 803 height 37
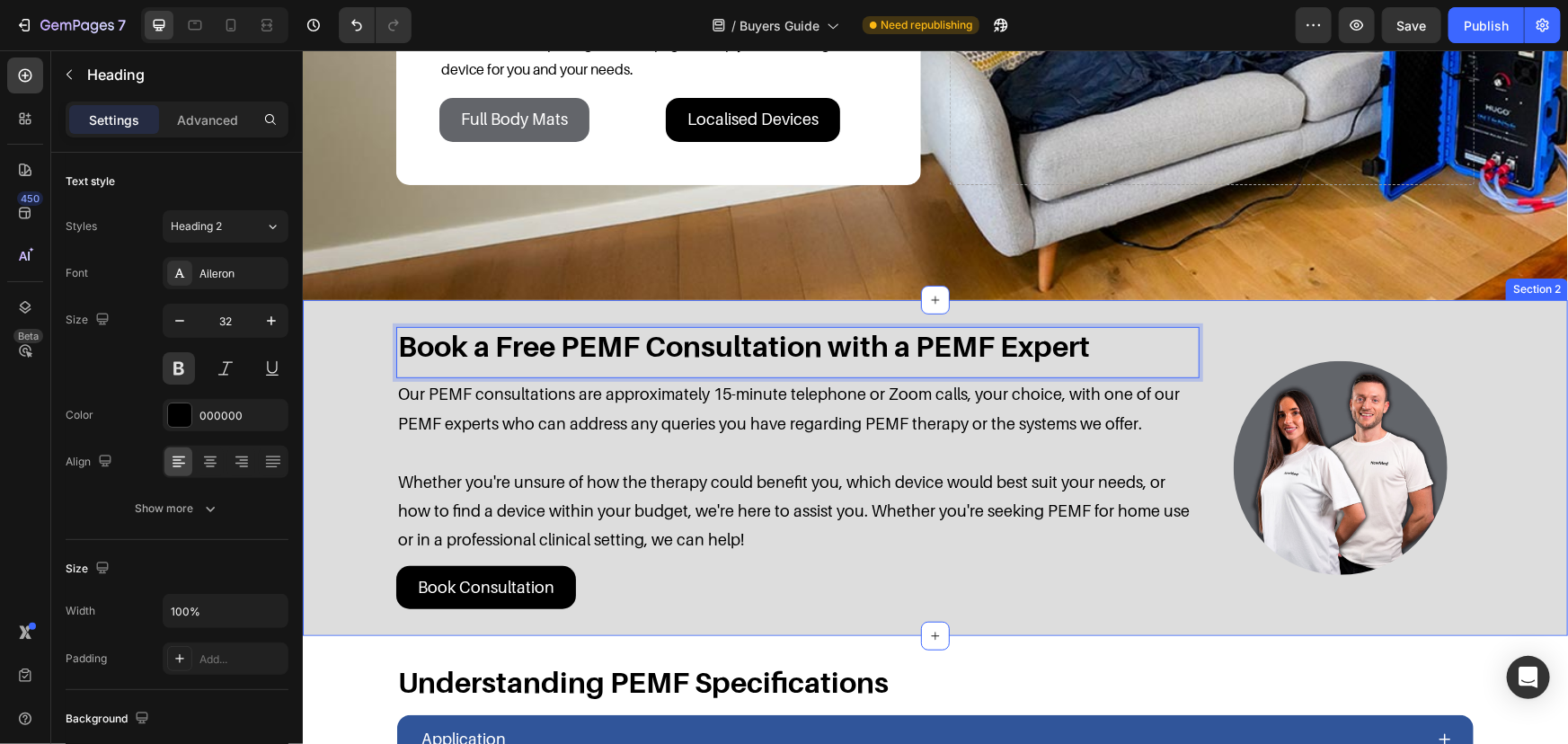
click at [358, 371] on div "Book a Free PEMF Consultation with a PEMF Expert Heading 0 Our PEMF consultatio…" at bounding box center [935, 468] width 1230 height 282
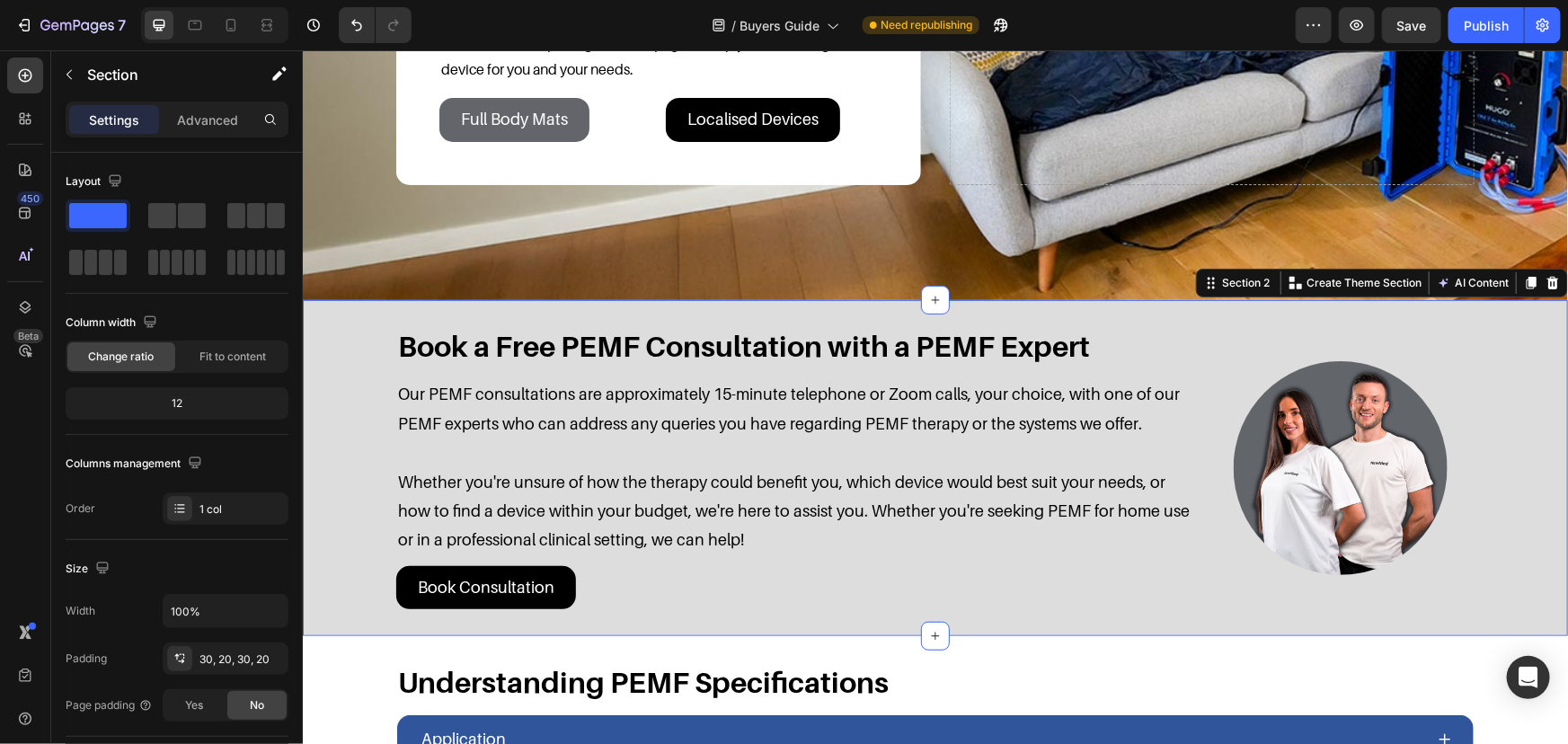
click at [1501, 414] on div "Book a Free PEMF Consultation with a PEMF Expert Heading Our PEMF consultations…" at bounding box center [935, 468] width 1230 height 282
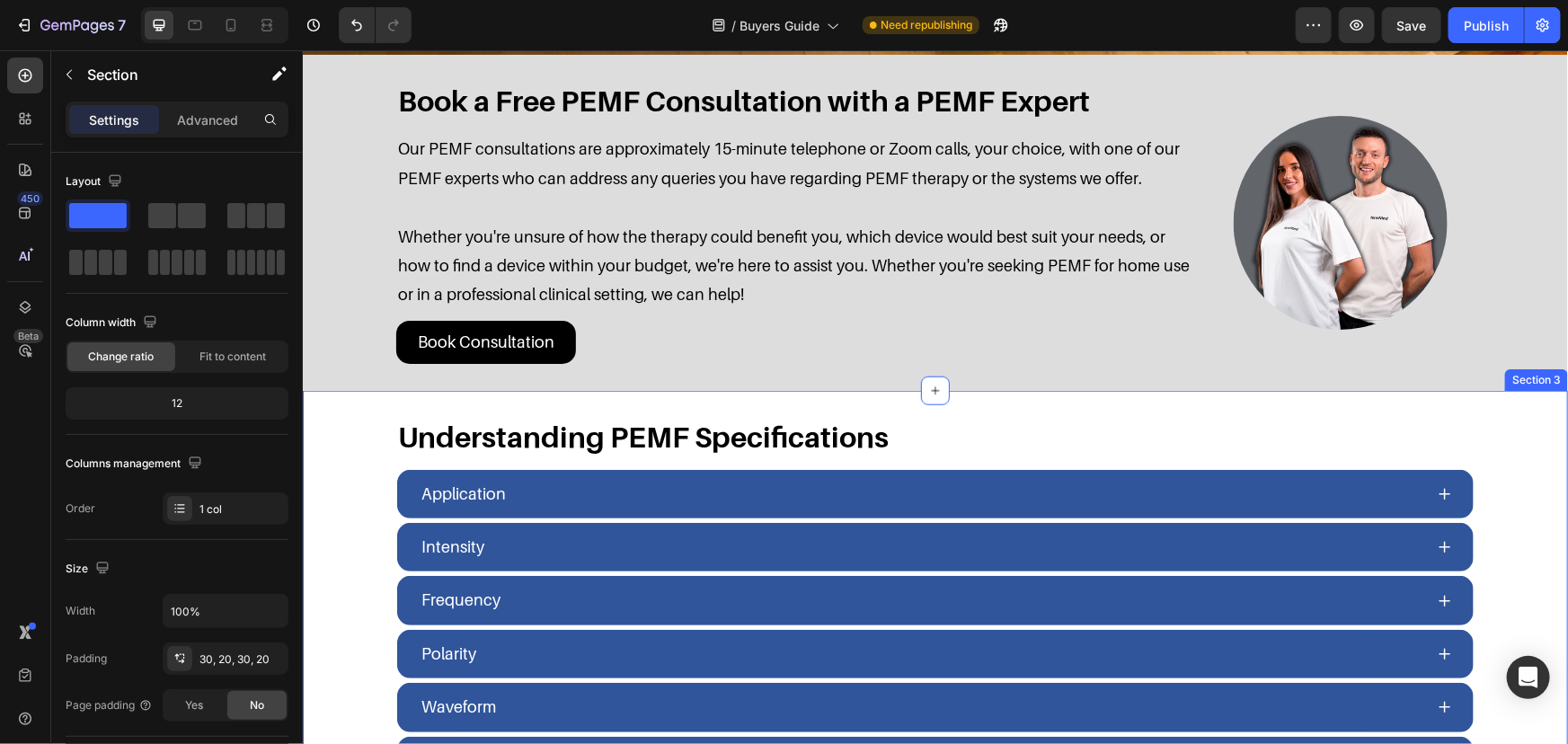
scroll to position [326, 0]
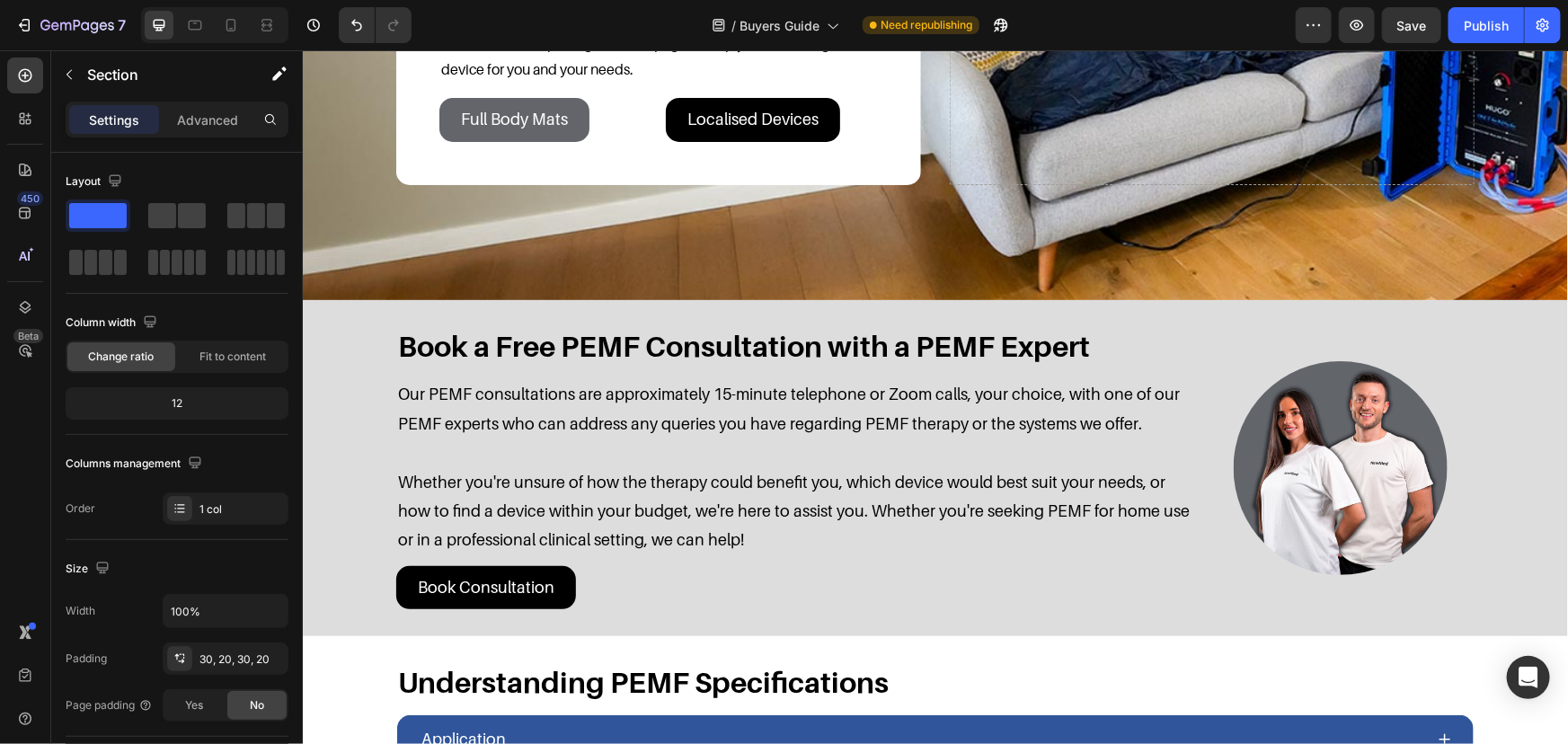
click at [1470, 320] on div "Book a Free PEMF Consultation with a PEMF Expert Heading Our PEMF consultations…" at bounding box center [935, 467] width 1265 height 336
click at [524, 353] on h2 "Book a Free PEMF Consultation with a PEMF Expert" at bounding box center [796, 345] width 803 height 37
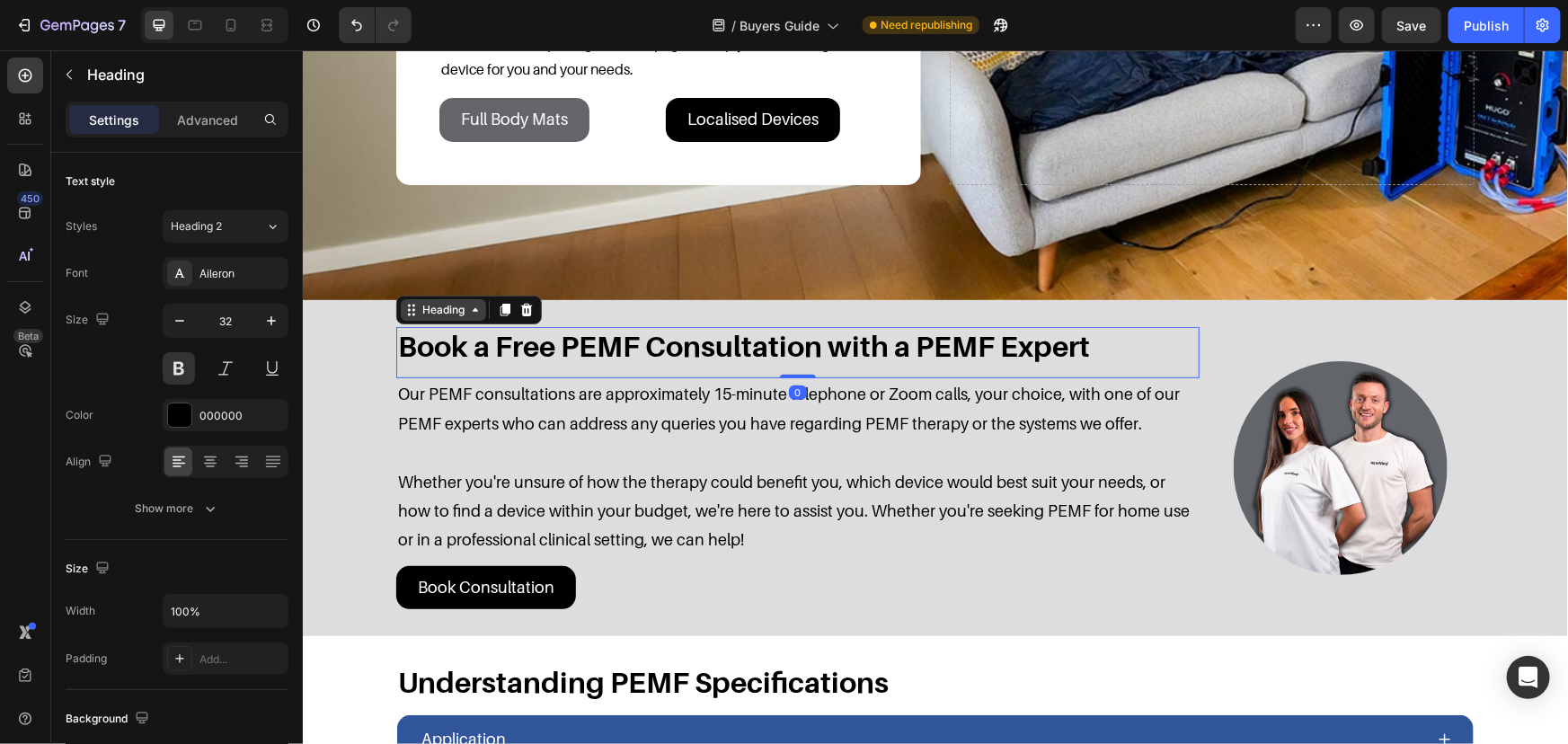
click at [455, 304] on div "Heading" at bounding box center [442, 309] width 49 height 16
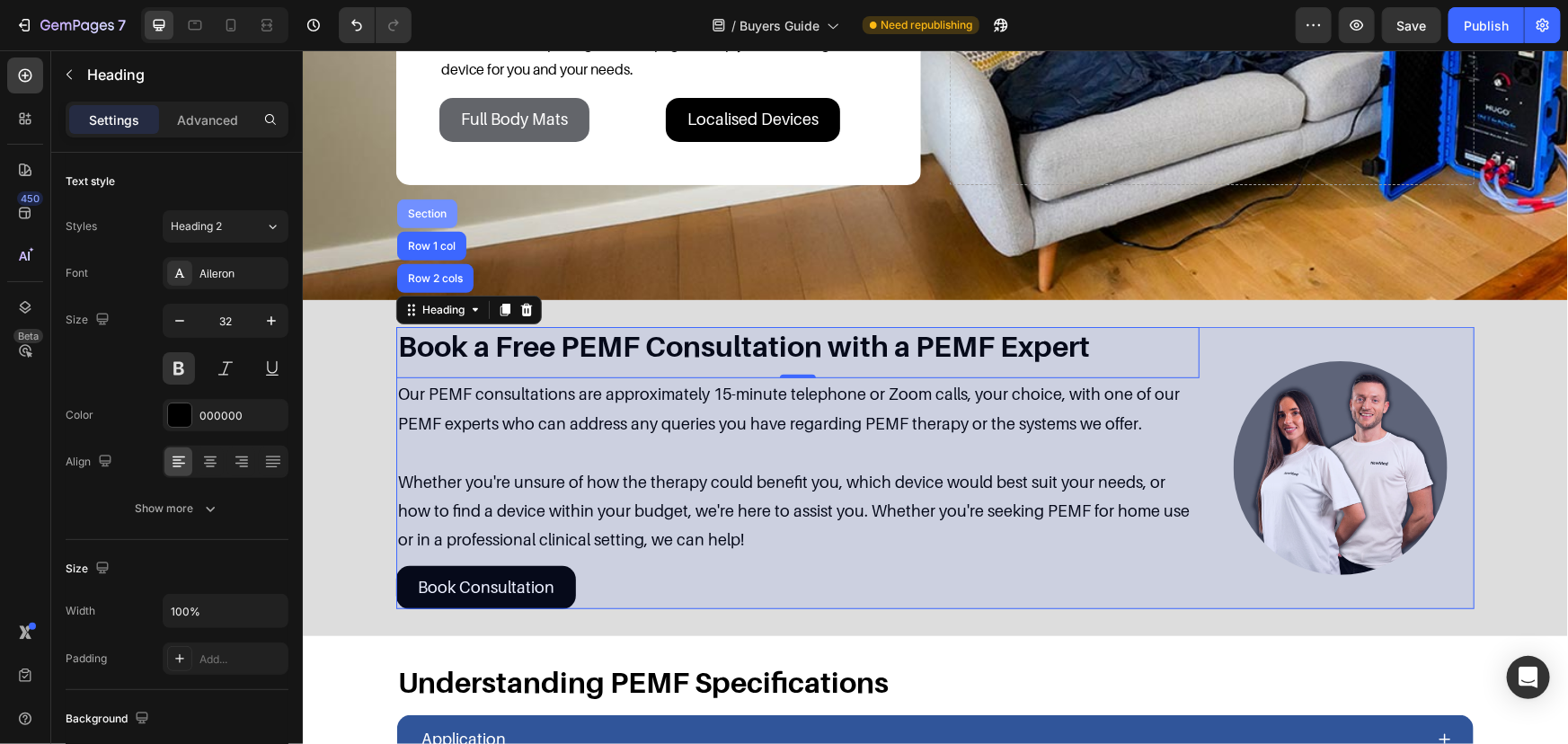
click at [428, 216] on div "Section" at bounding box center [427, 213] width 46 height 11
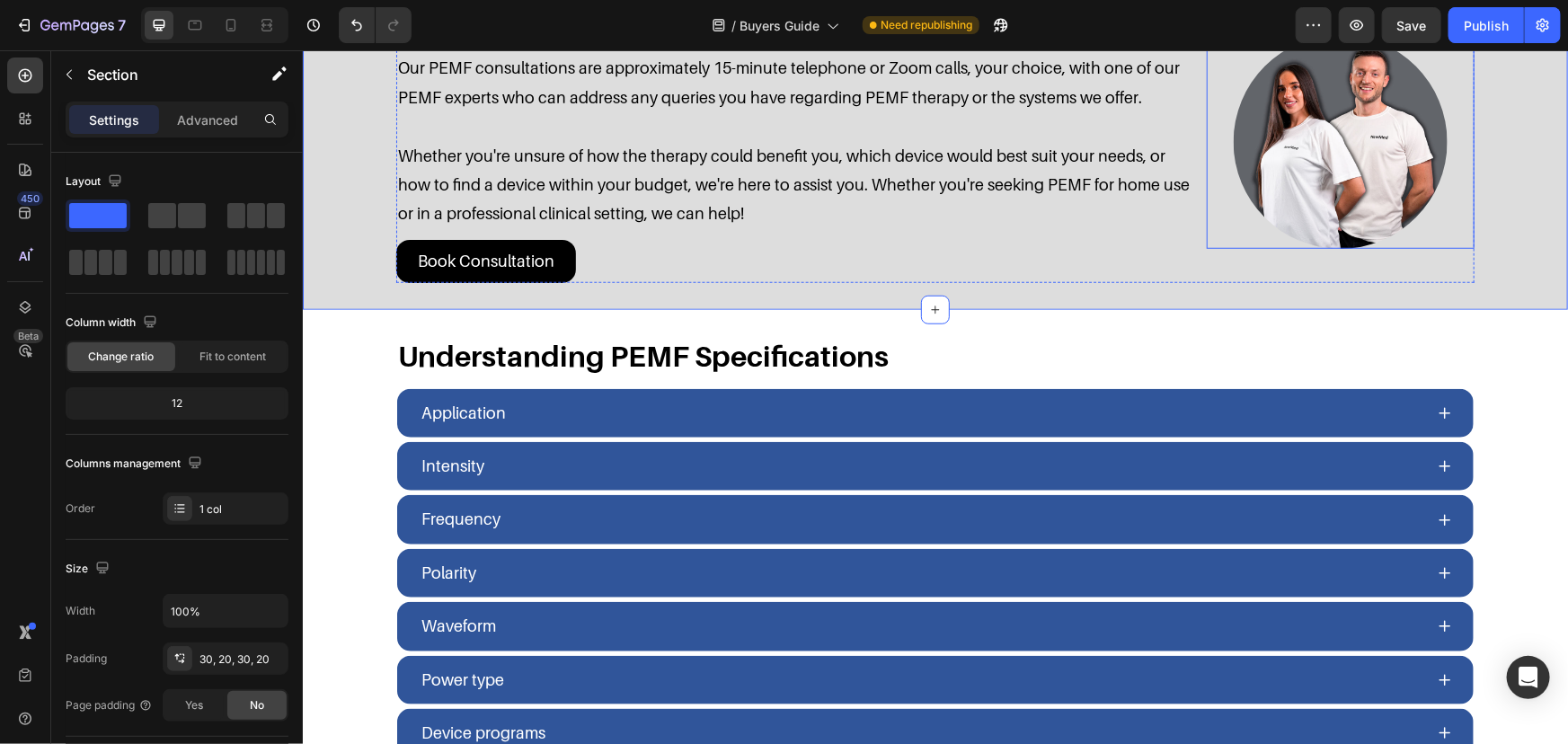
scroll to position [653, 0]
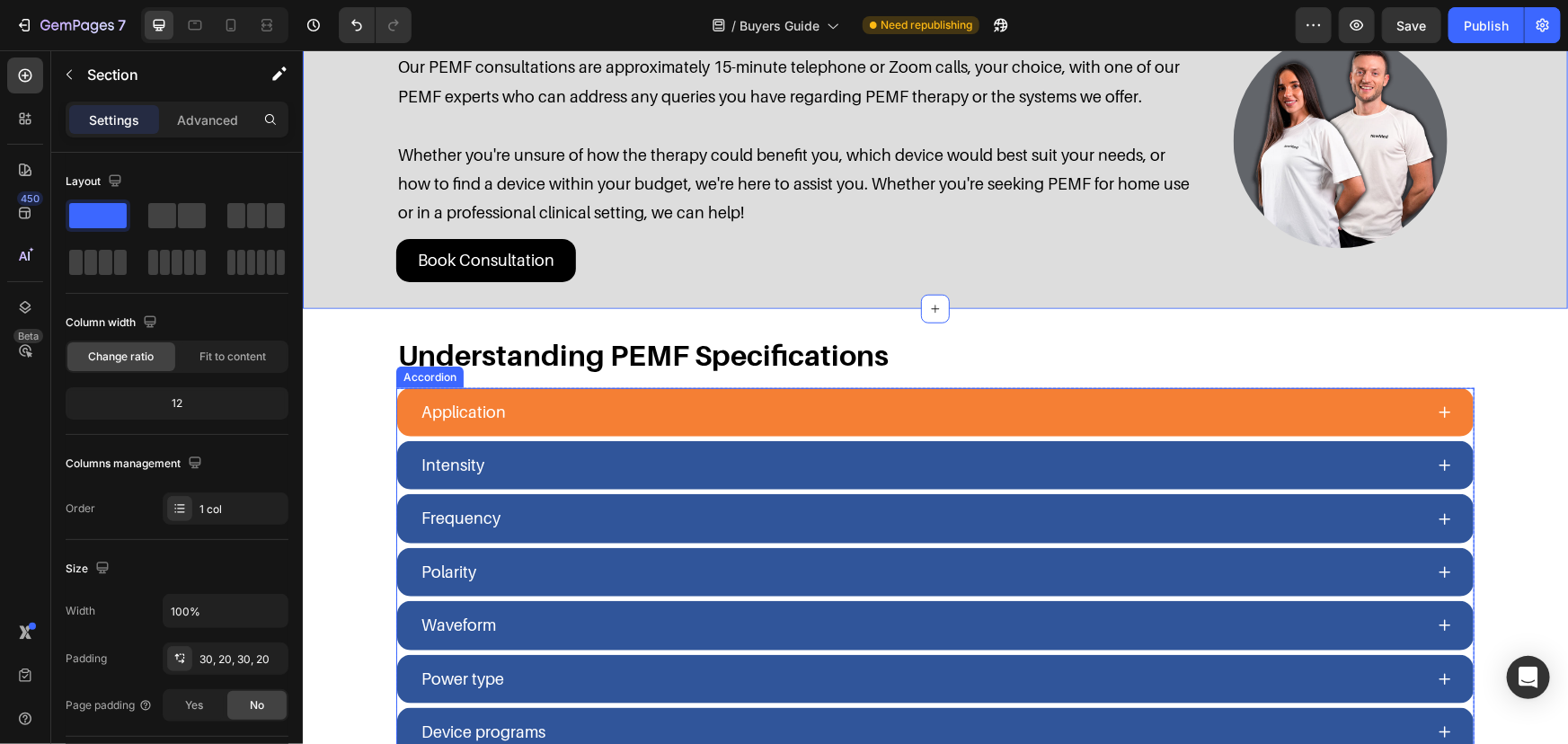
click at [1059, 390] on div "Application" at bounding box center [935, 411] width 1077 height 48
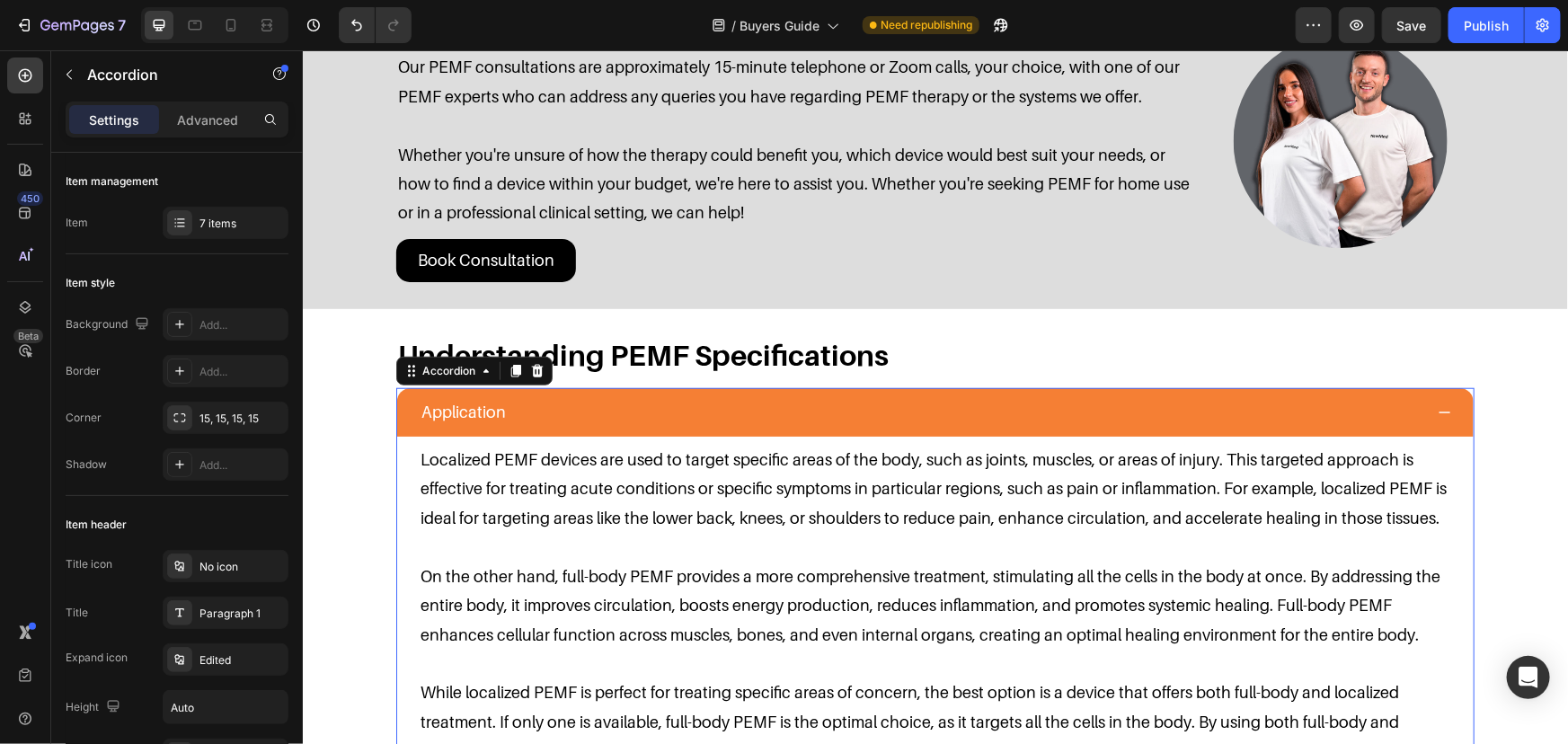
click at [1059, 390] on div "Application" at bounding box center [935, 411] width 1077 height 48
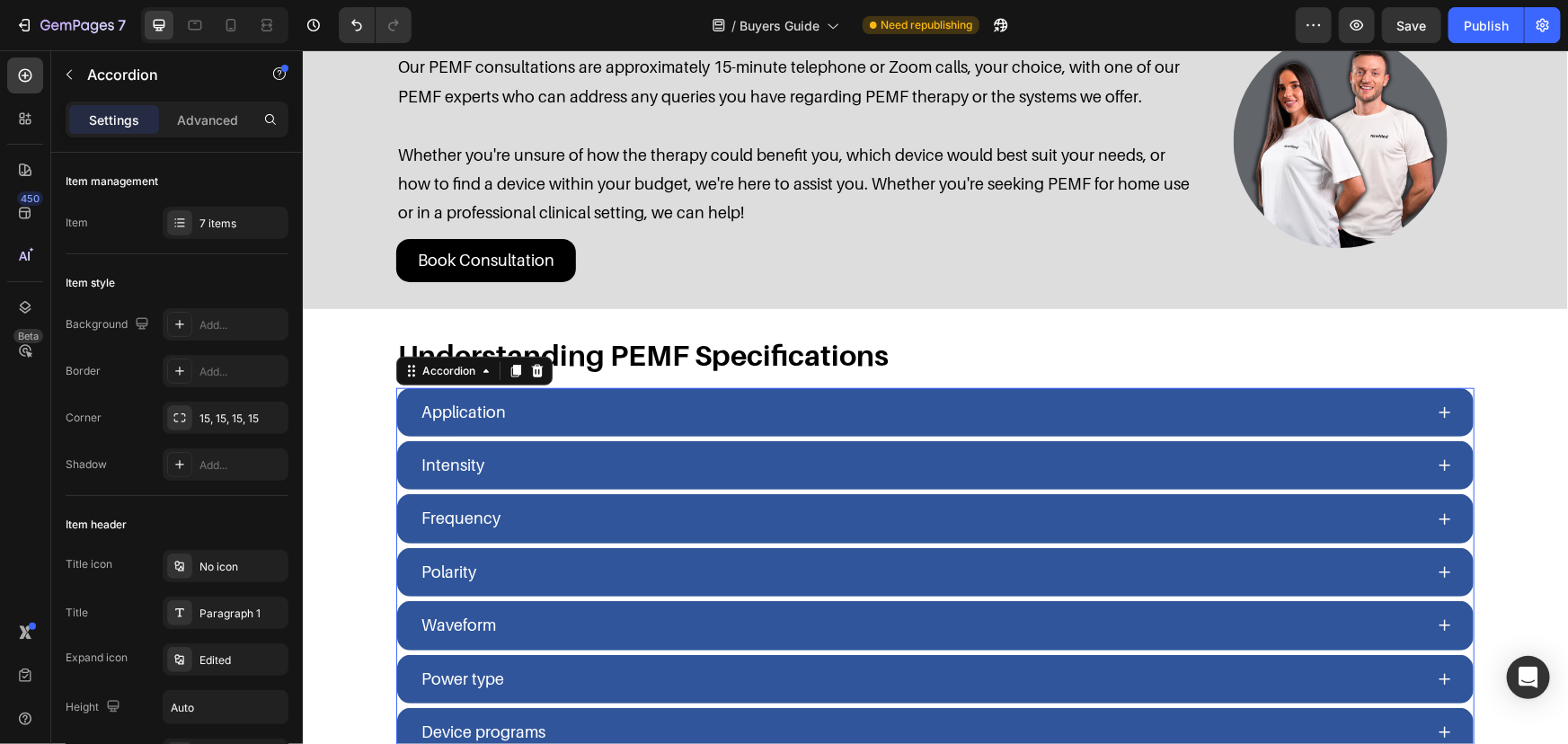
scroll to position [571, 0]
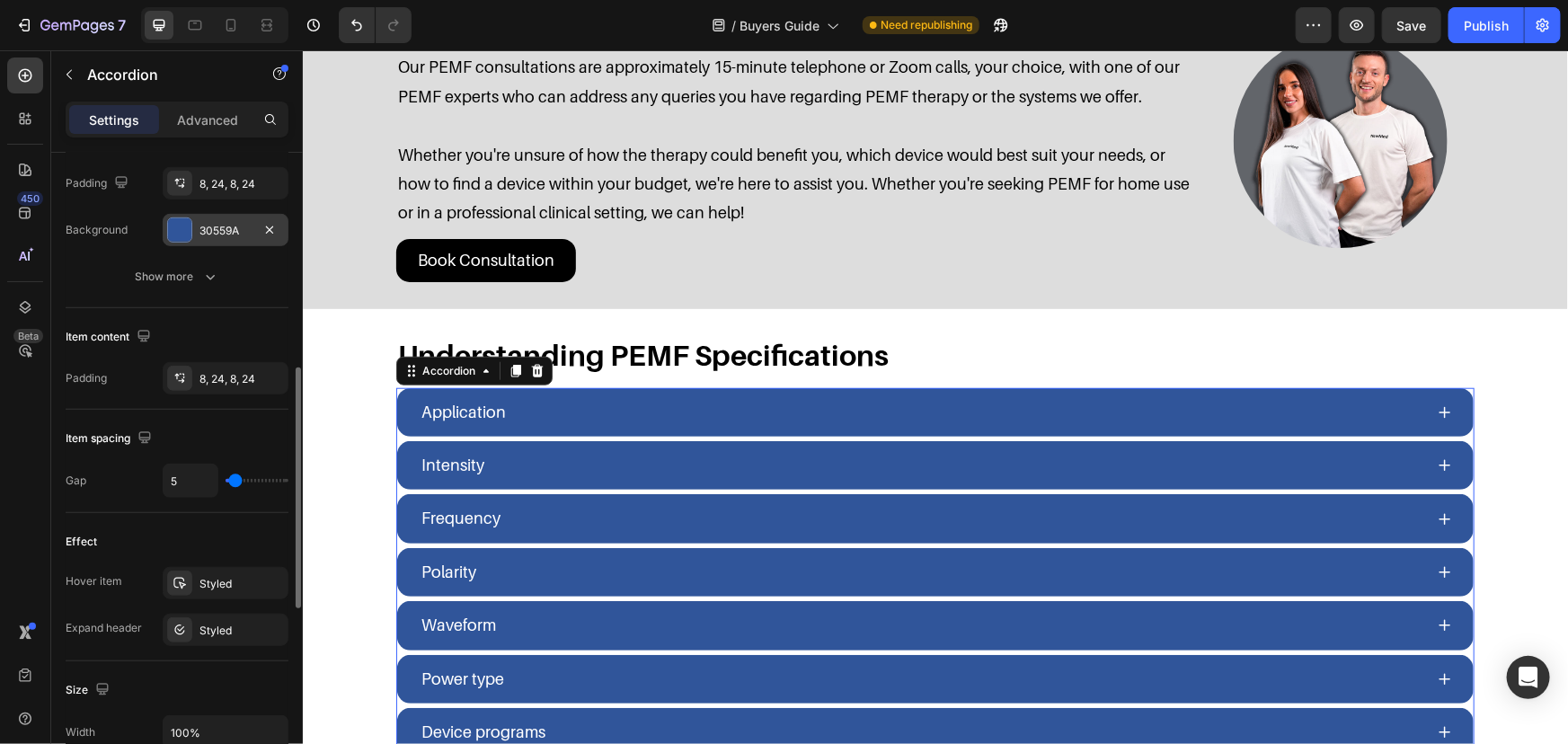
click at [226, 232] on div "30559A" at bounding box center [225, 230] width 52 height 16
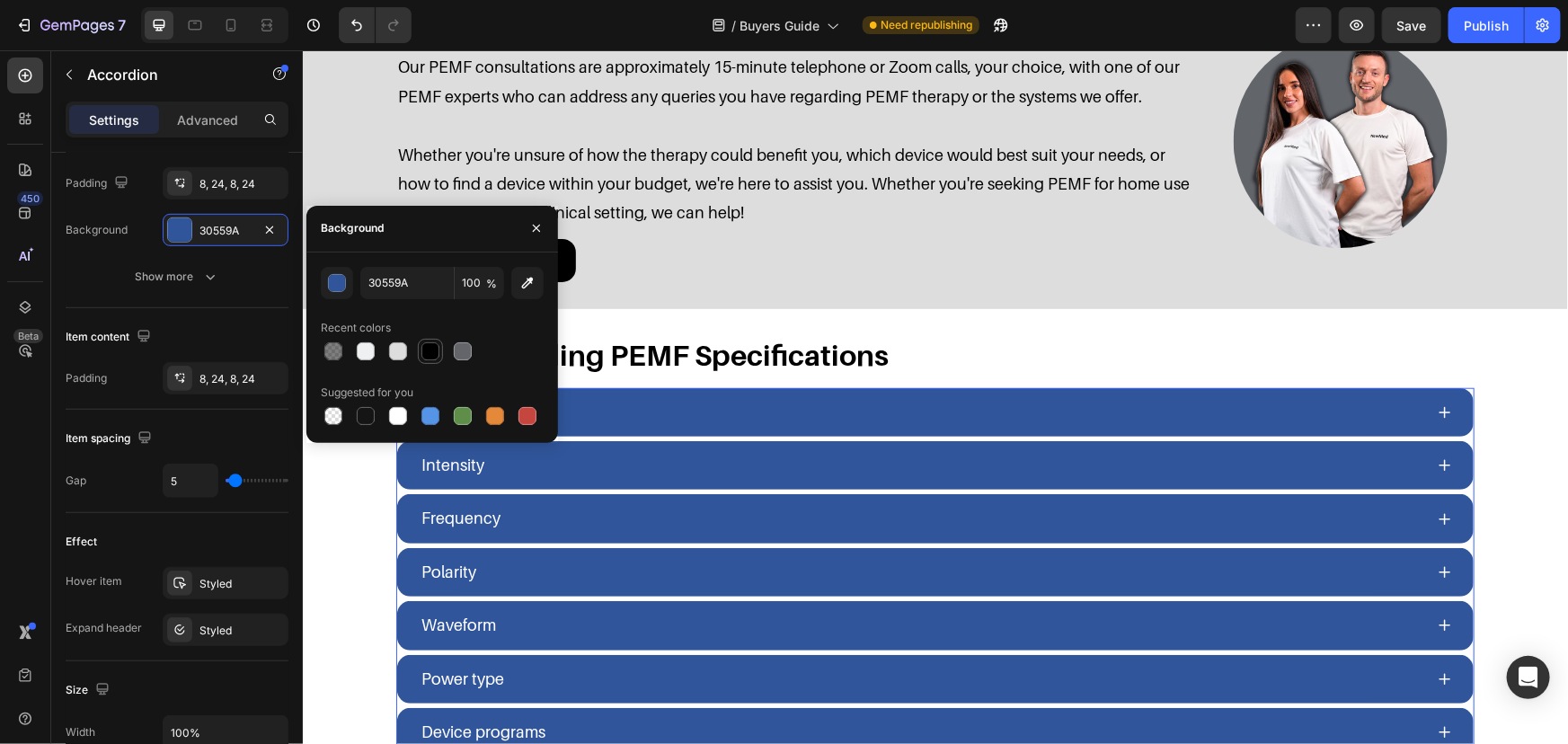
click at [440, 350] on div at bounding box center [430, 351] width 22 height 22
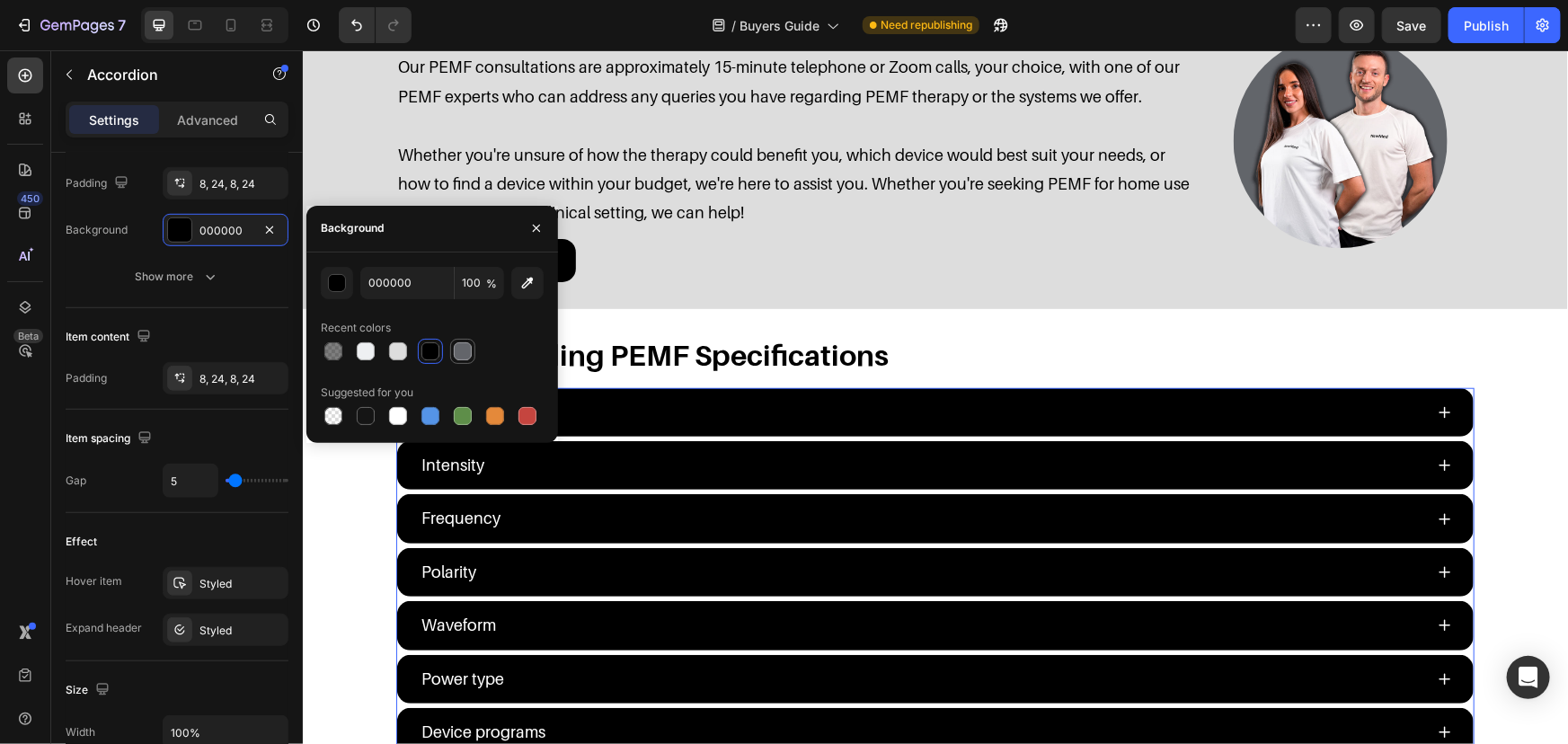
click at [475, 341] on div at bounding box center [463, 352] width 25 height 25
type input "63656A"
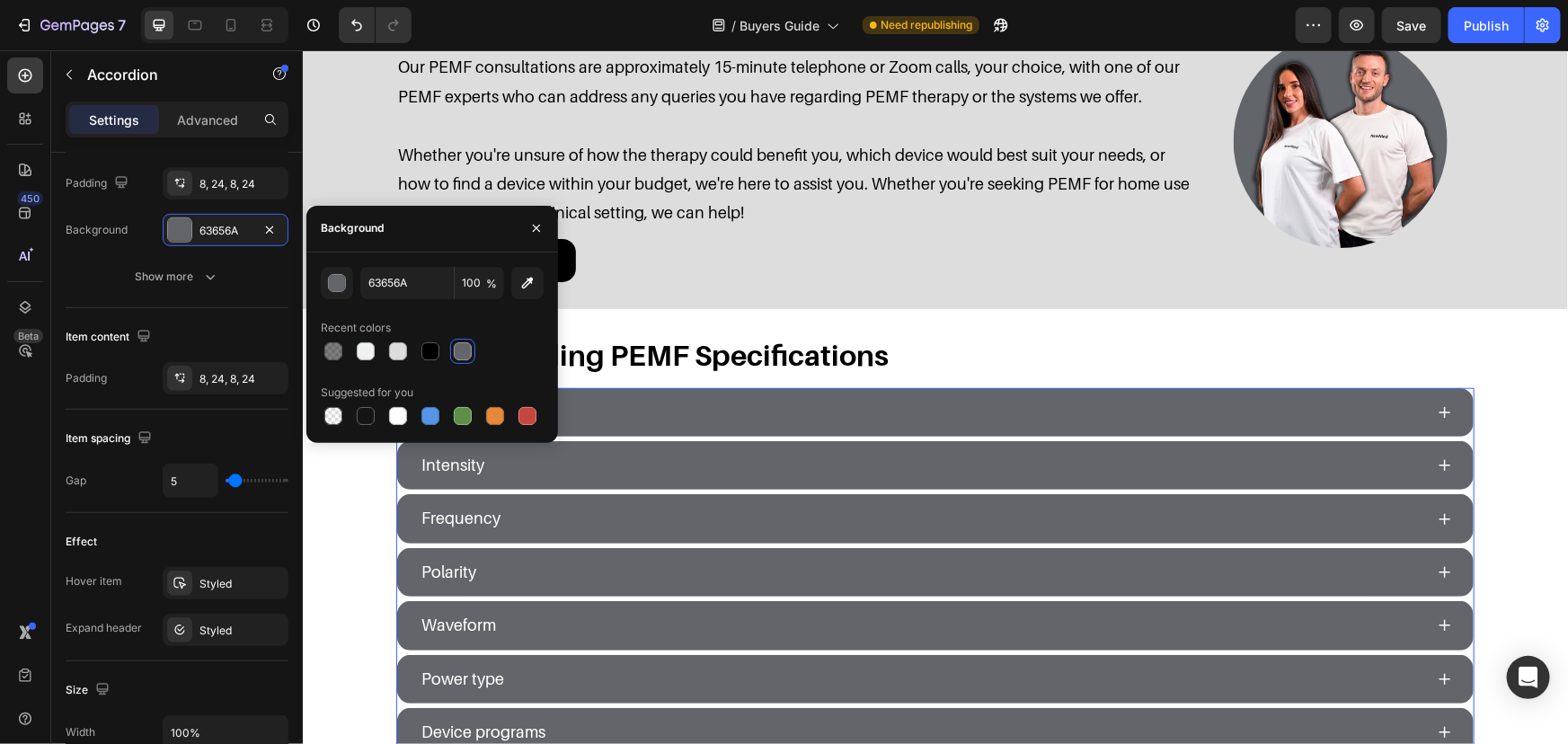
click at [462, 342] on div at bounding box center [463, 351] width 18 height 18
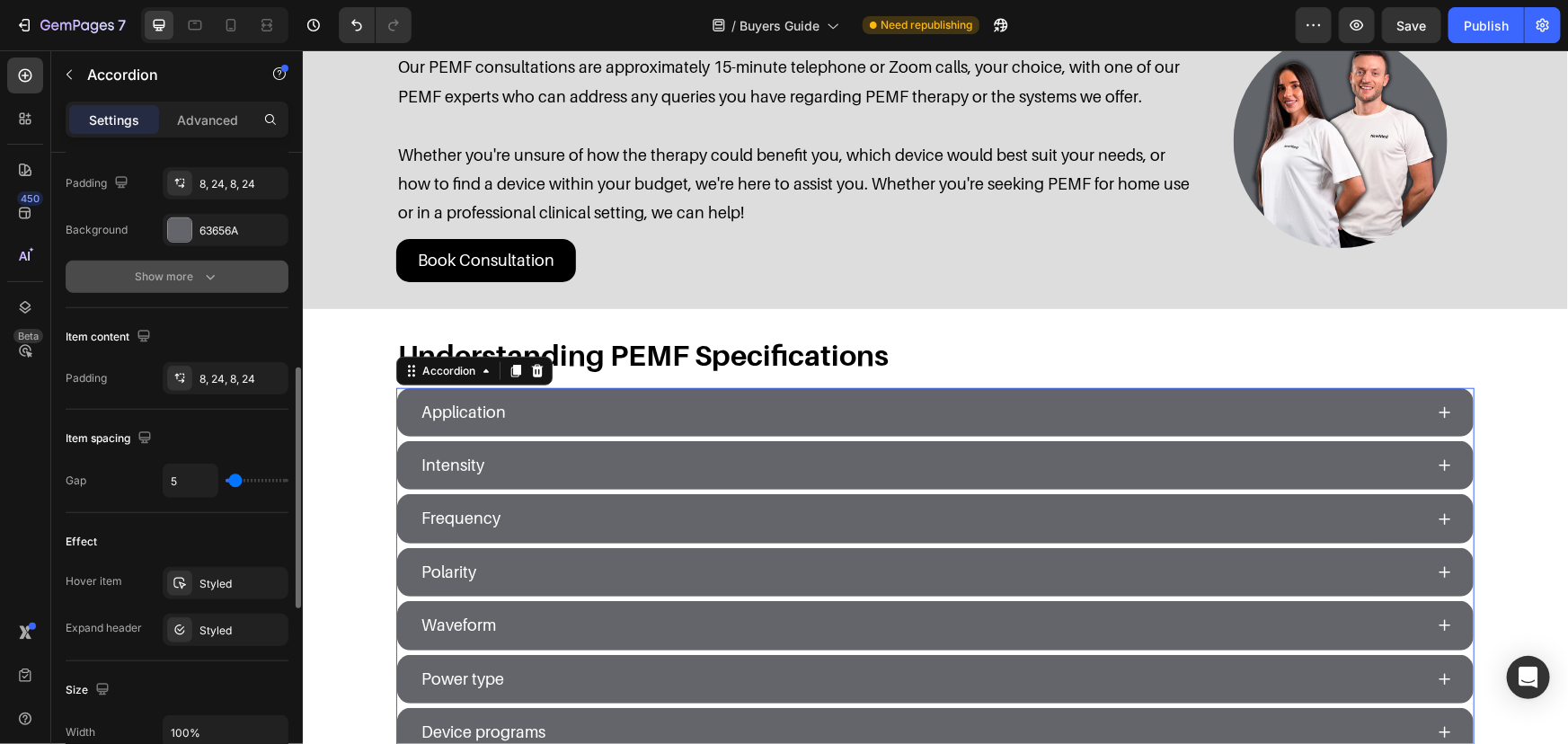
click at [209, 278] on icon "button" at bounding box center [210, 276] width 9 height 5
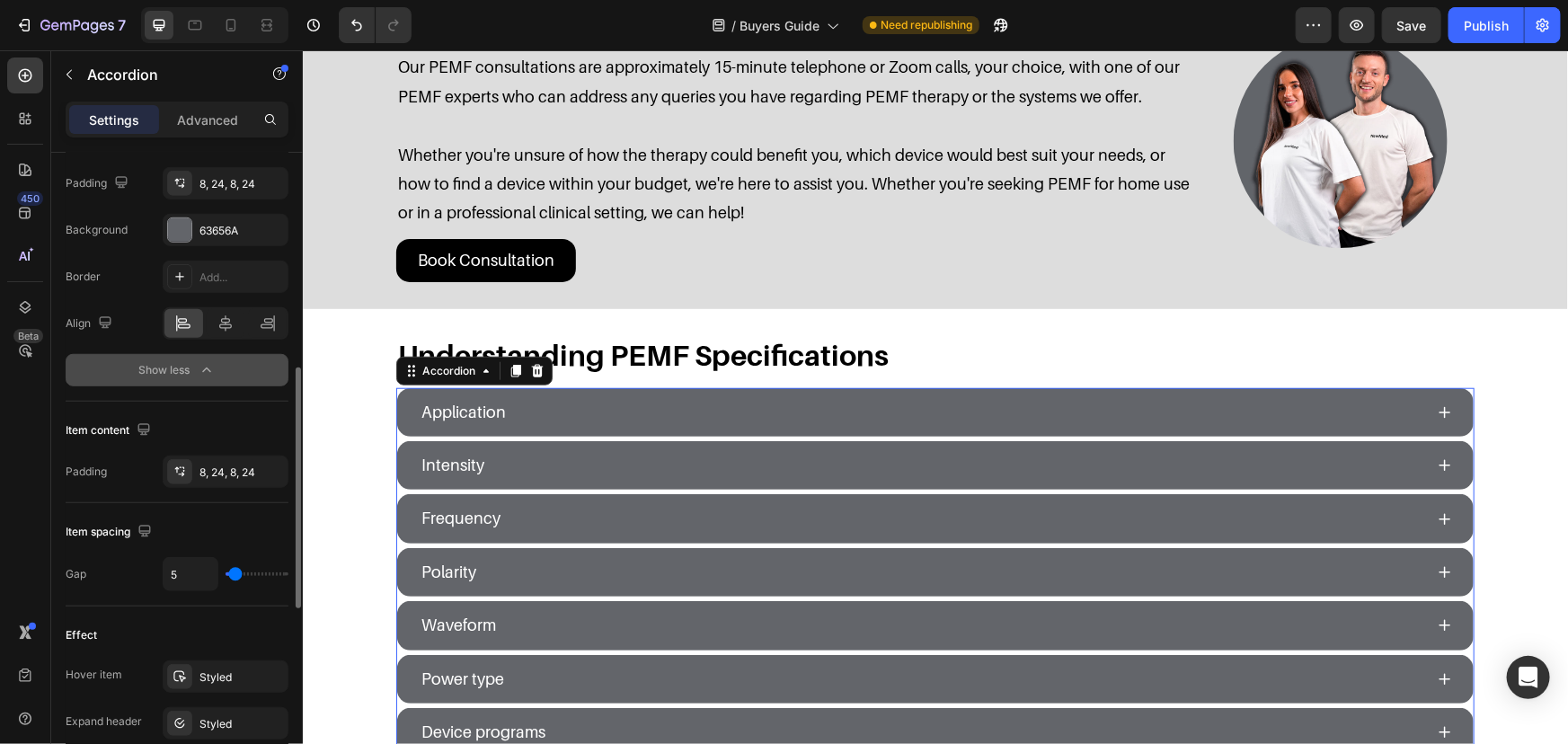
click at [206, 362] on icon "button" at bounding box center [207, 370] width 18 height 18
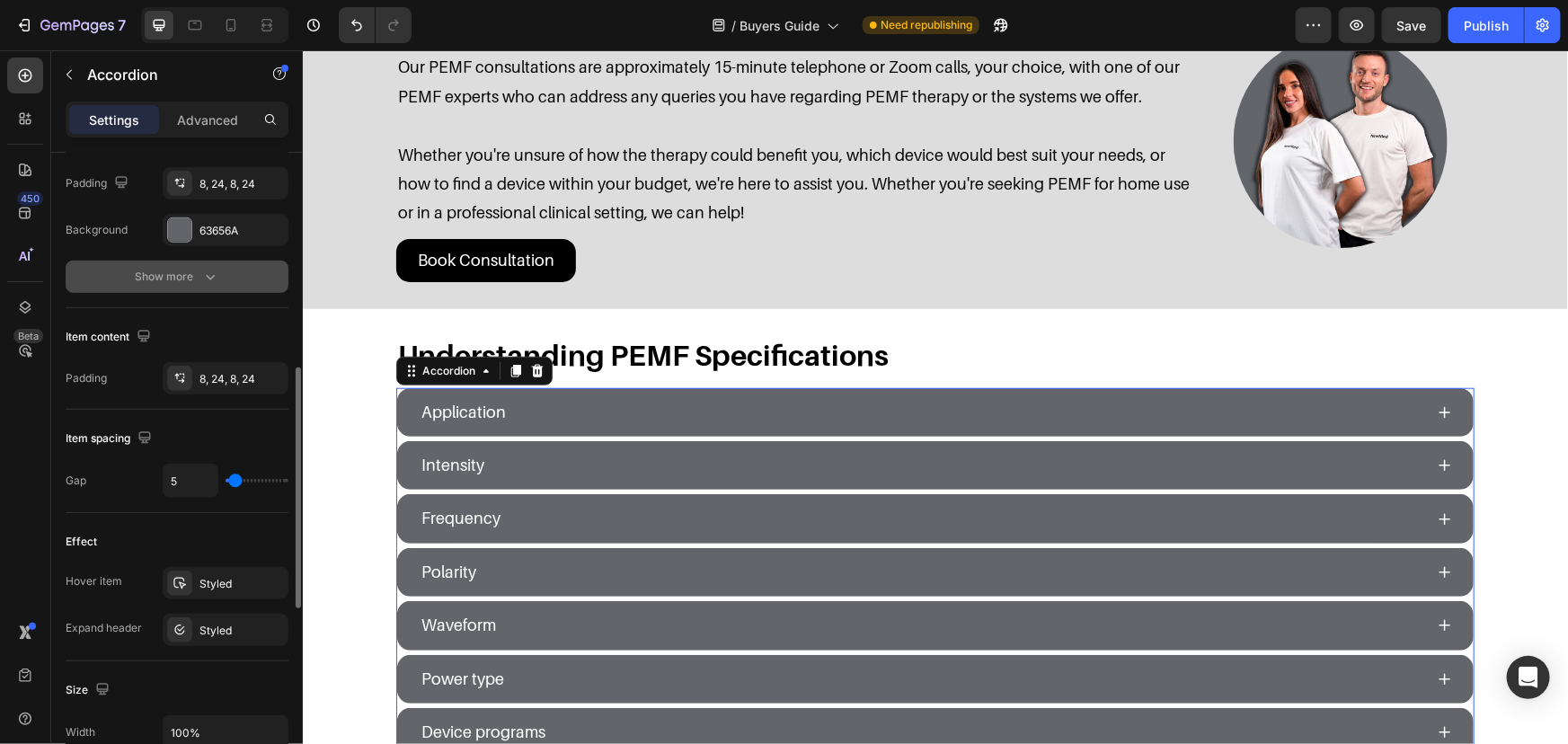
scroll to position [817, 0]
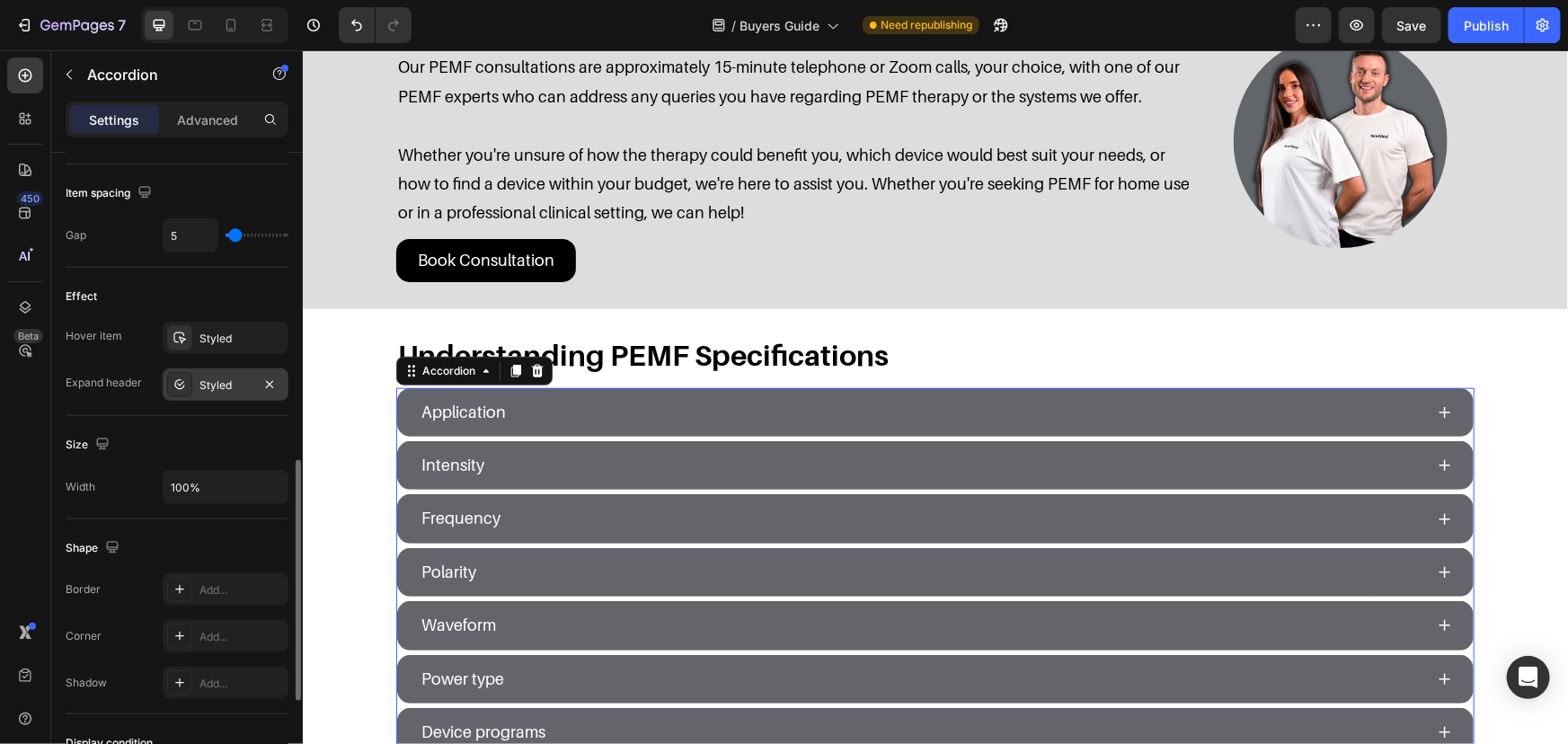
click at [226, 377] on div "Styled" at bounding box center [225, 385] width 52 height 16
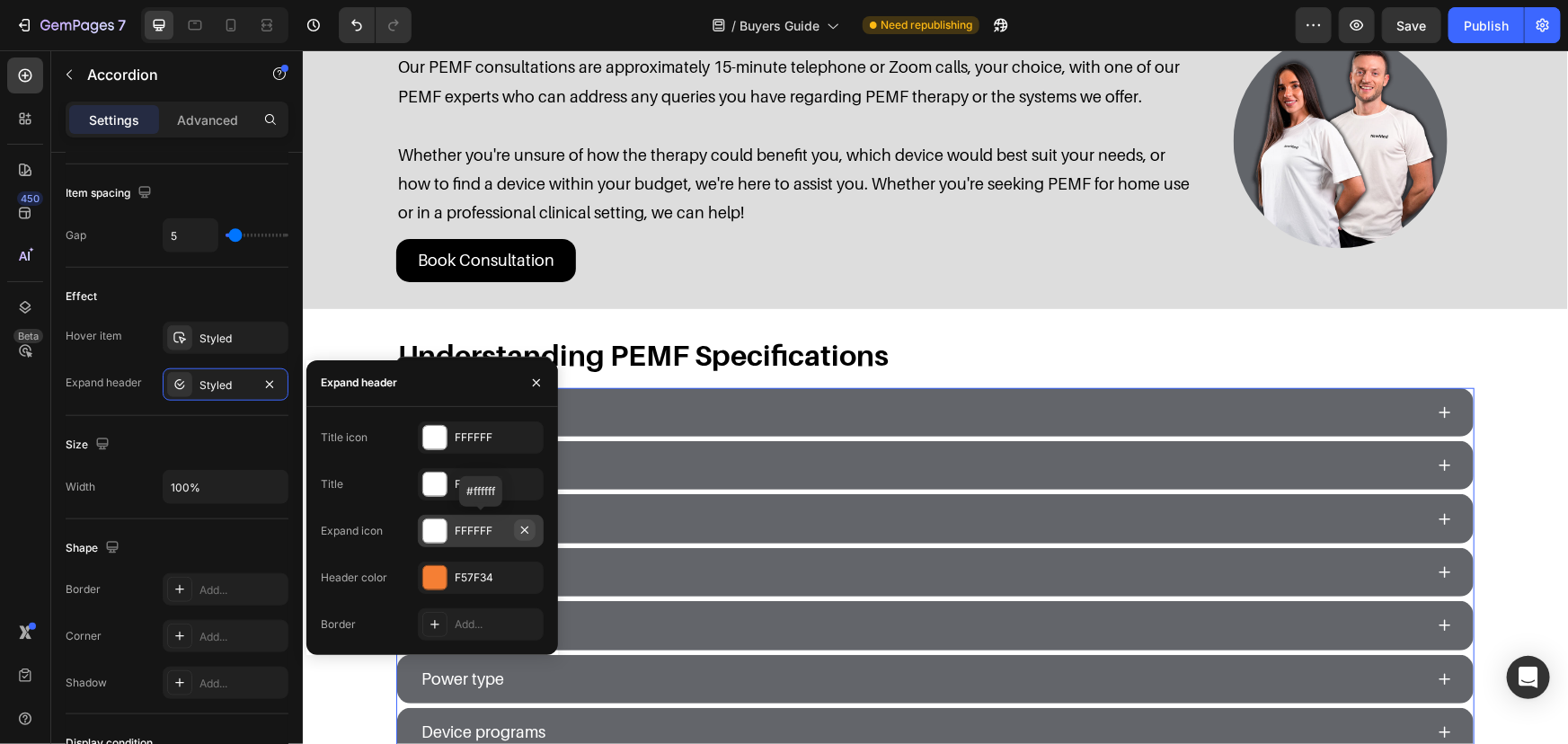
click at [523, 533] on icon "button" at bounding box center [525, 529] width 15 height 15
click at [523, 572] on icon "button" at bounding box center [525, 576] width 15 height 15
click at [246, 293] on div "Effect" at bounding box center [177, 296] width 223 height 28
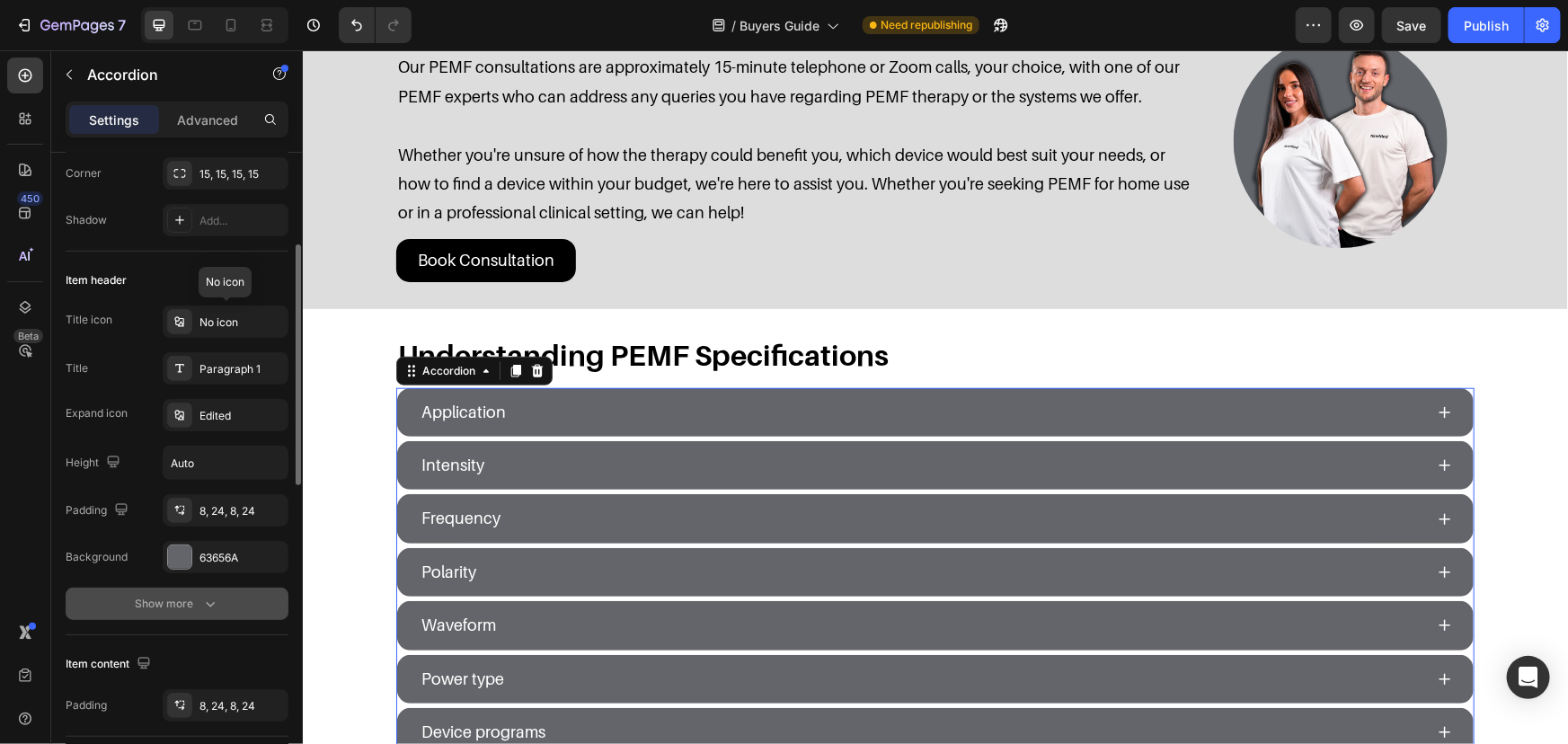
scroll to position [408, 0]
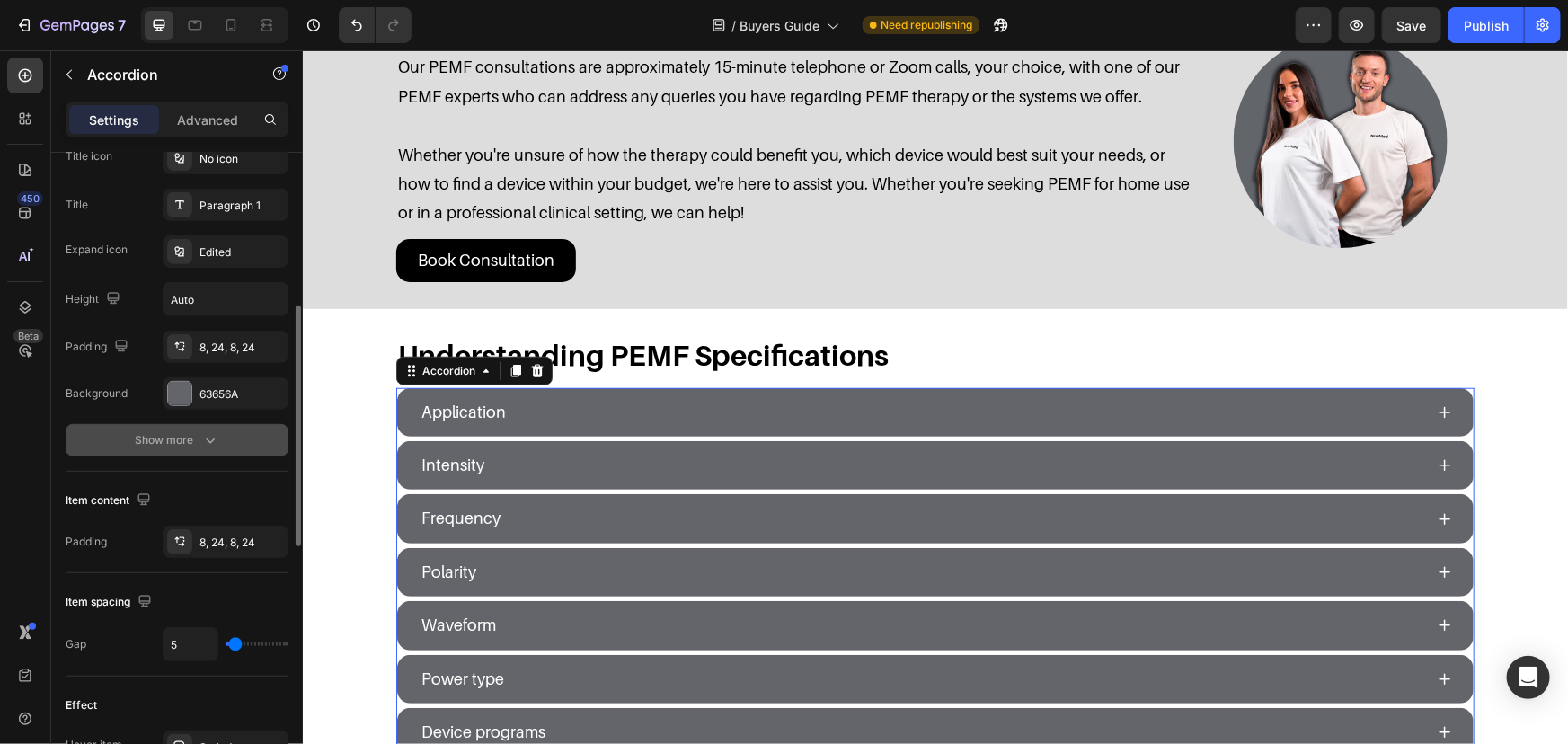
click at [216, 442] on icon "button" at bounding box center [210, 440] width 18 height 18
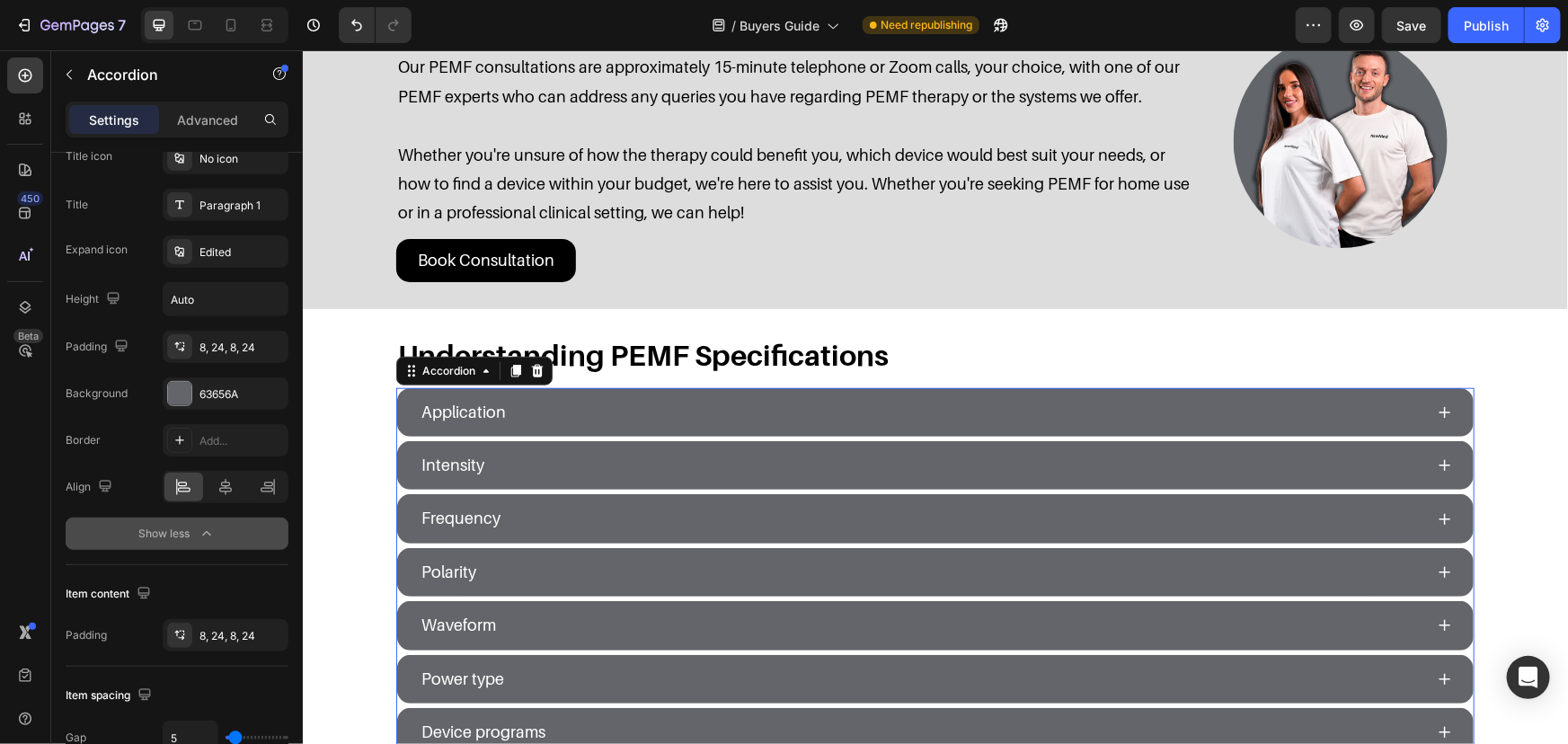
click at [220, 543] on button "Show less" at bounding box center [177, 533] width 223 height 32
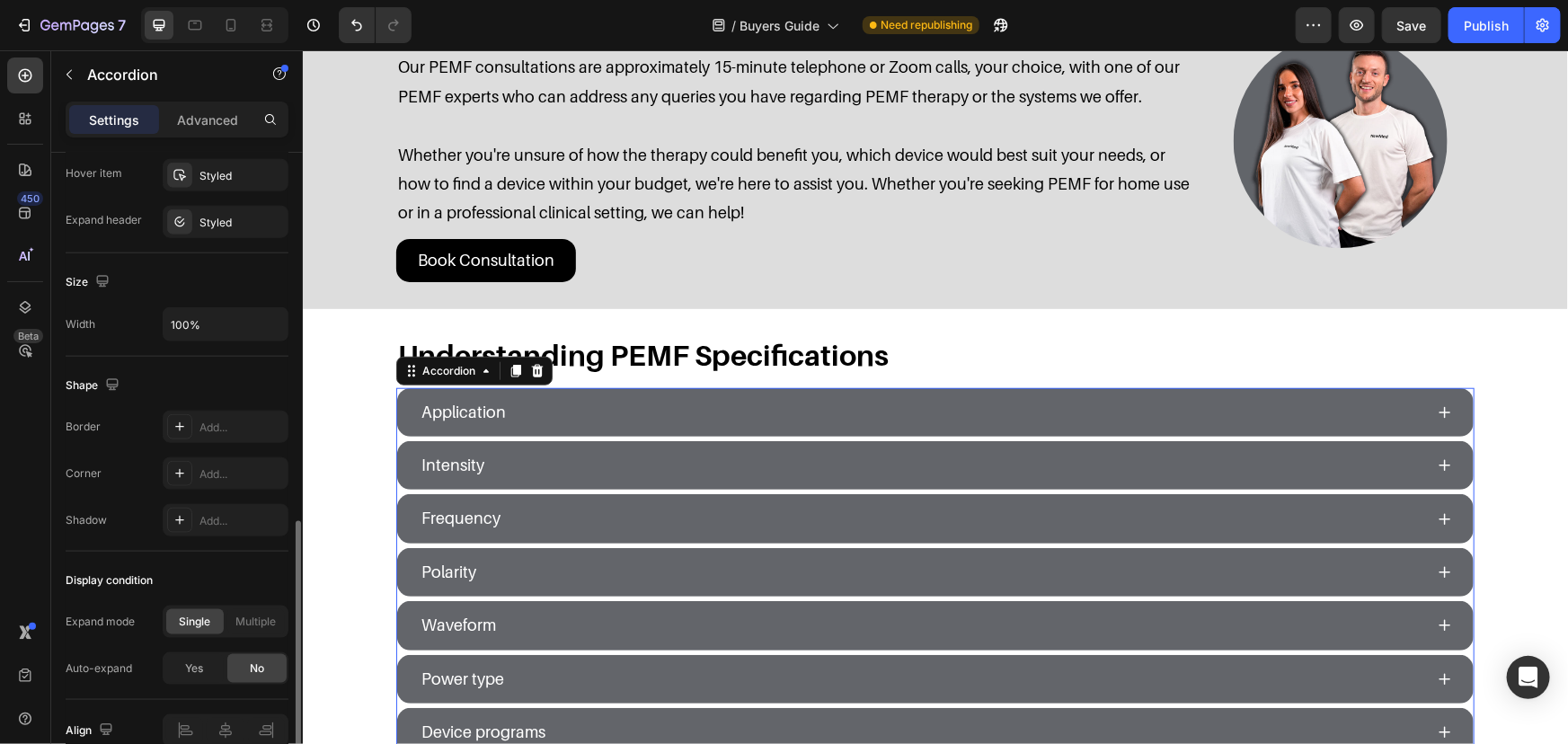
scroll to position [817, 0]
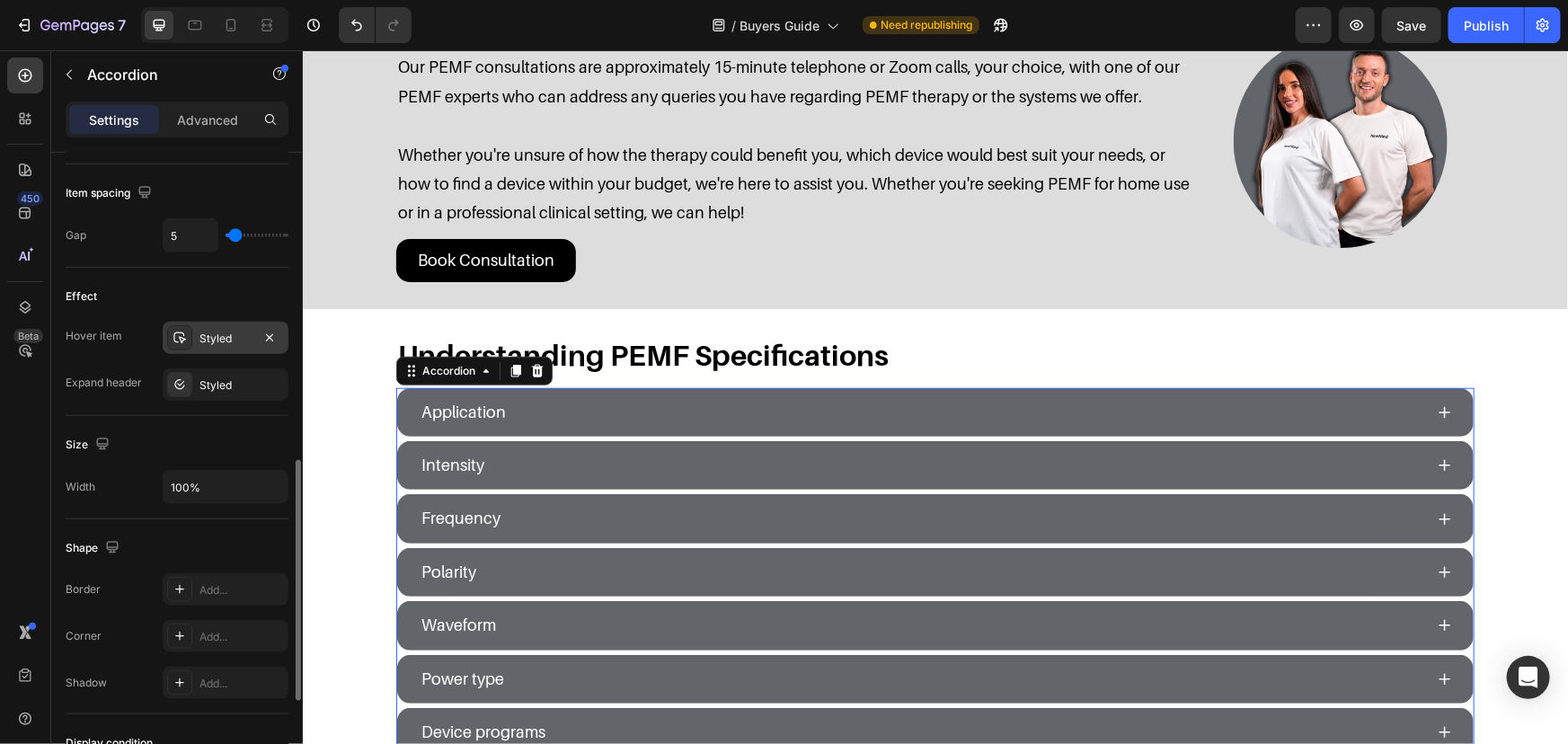
click at [204, 330] on div "Styled" at bounding box center [225, 338] width 52 height 16
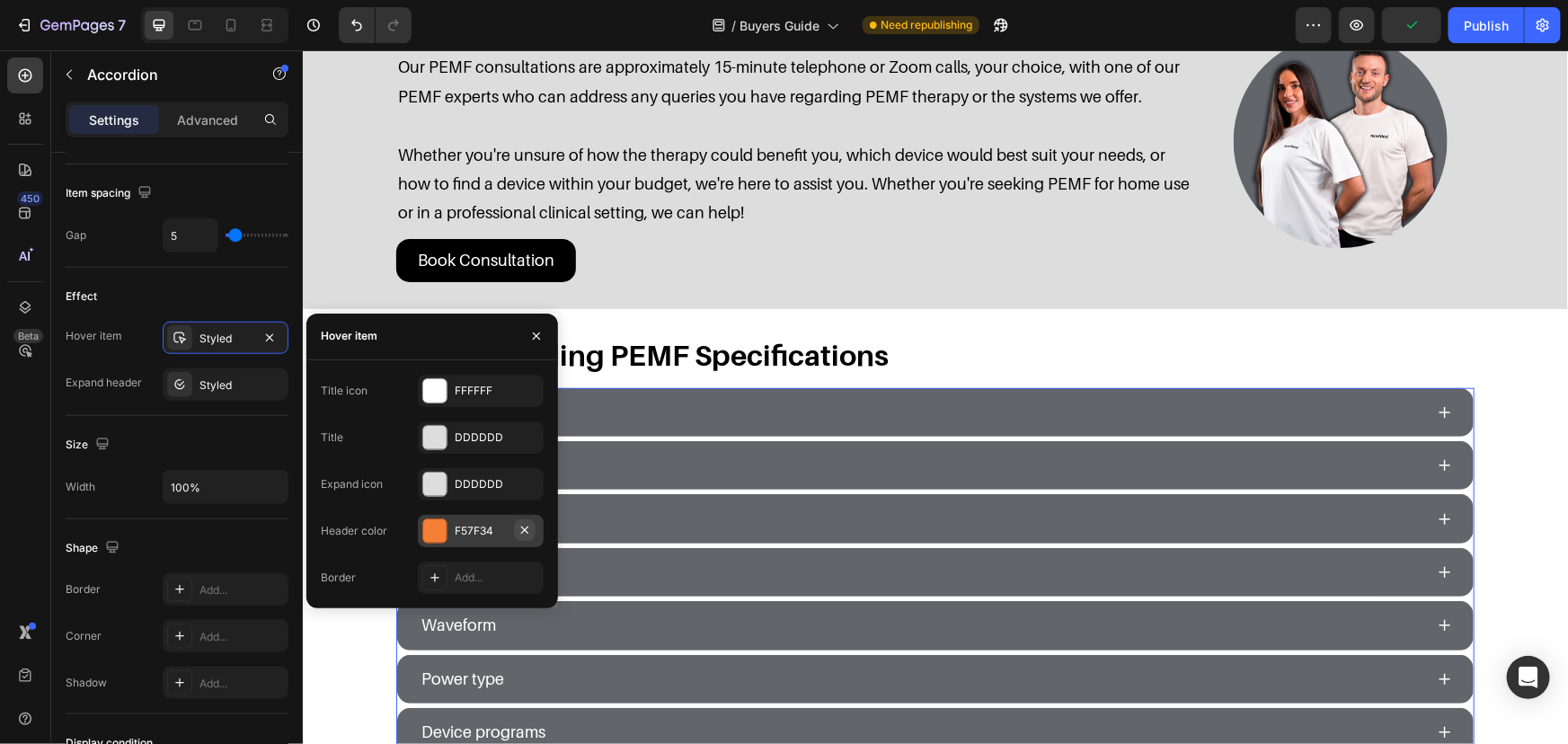
click at [523, 531] on icon "button" at bounding box center [525, 529] width 7 height 7
click at [498, 516] on div "Add..." at bounding box center [481, 530] width 126 height 32
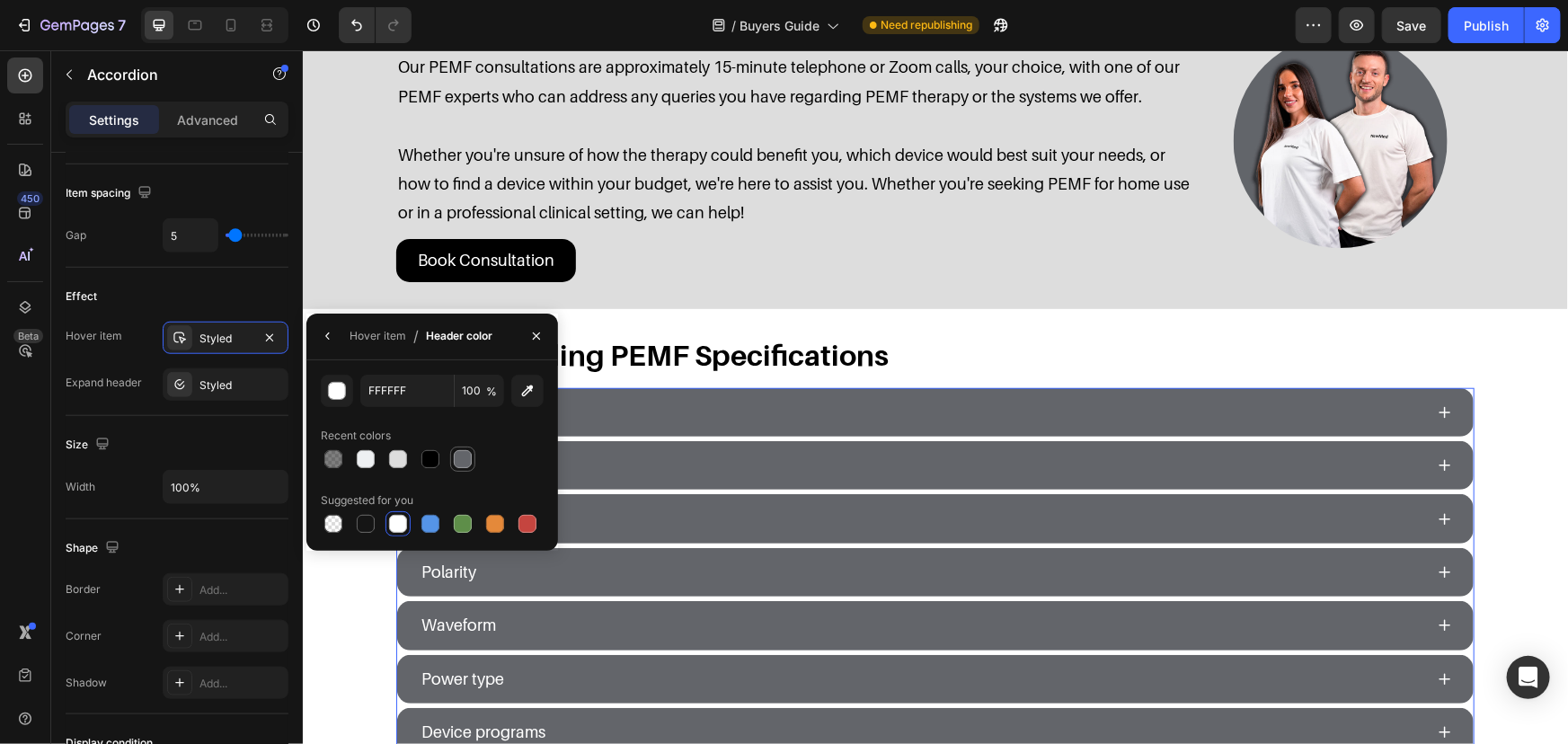
click at [459, 453] on div at bounding box center [463, 459] width 18 height 18
type input "63656A"
click at [245, 462] on div "Size Width 100%" at bounding box center [177, 467] width 223 height 103
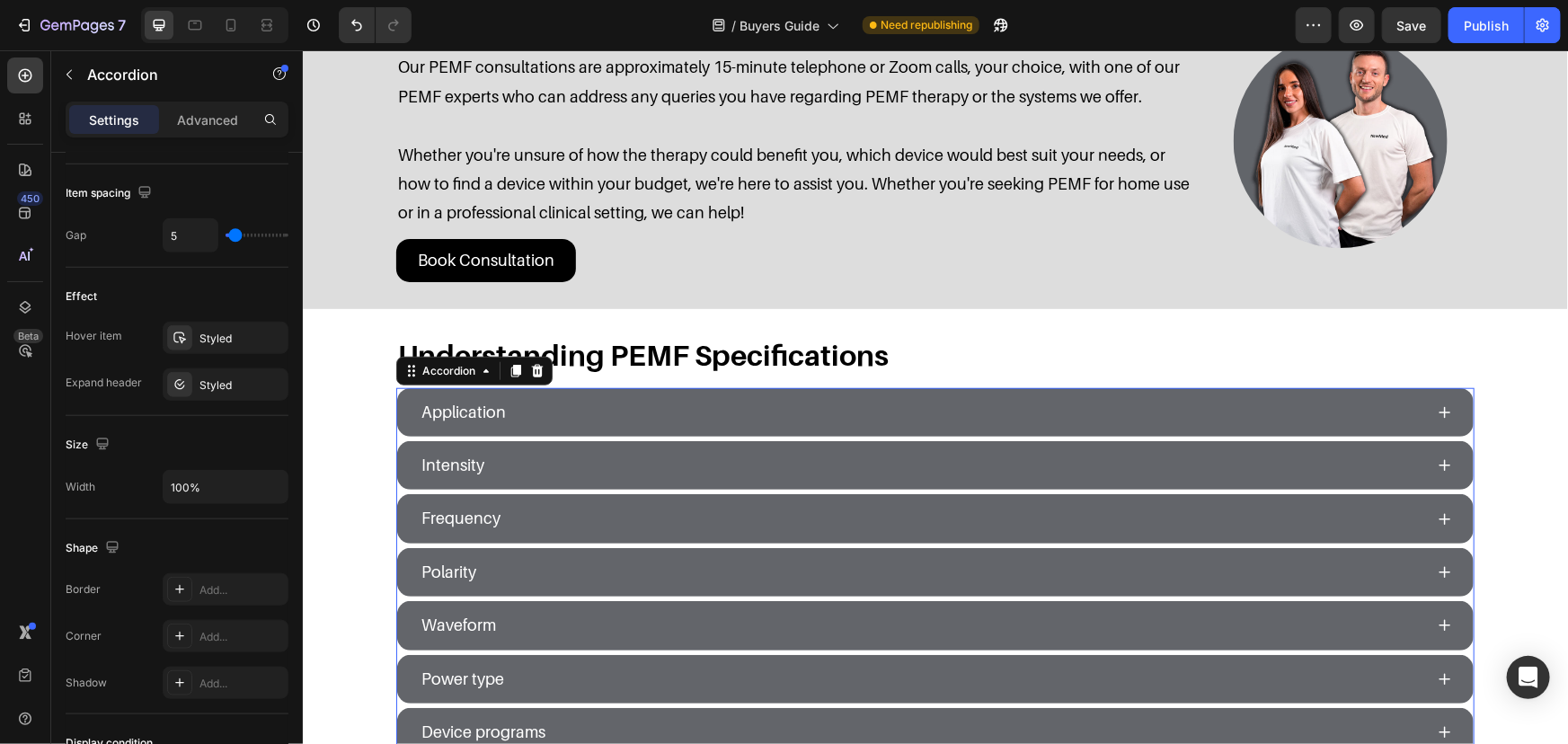
click at [616, 404] on div "Application" at bounding box center [920, 411] width 1005 height 34
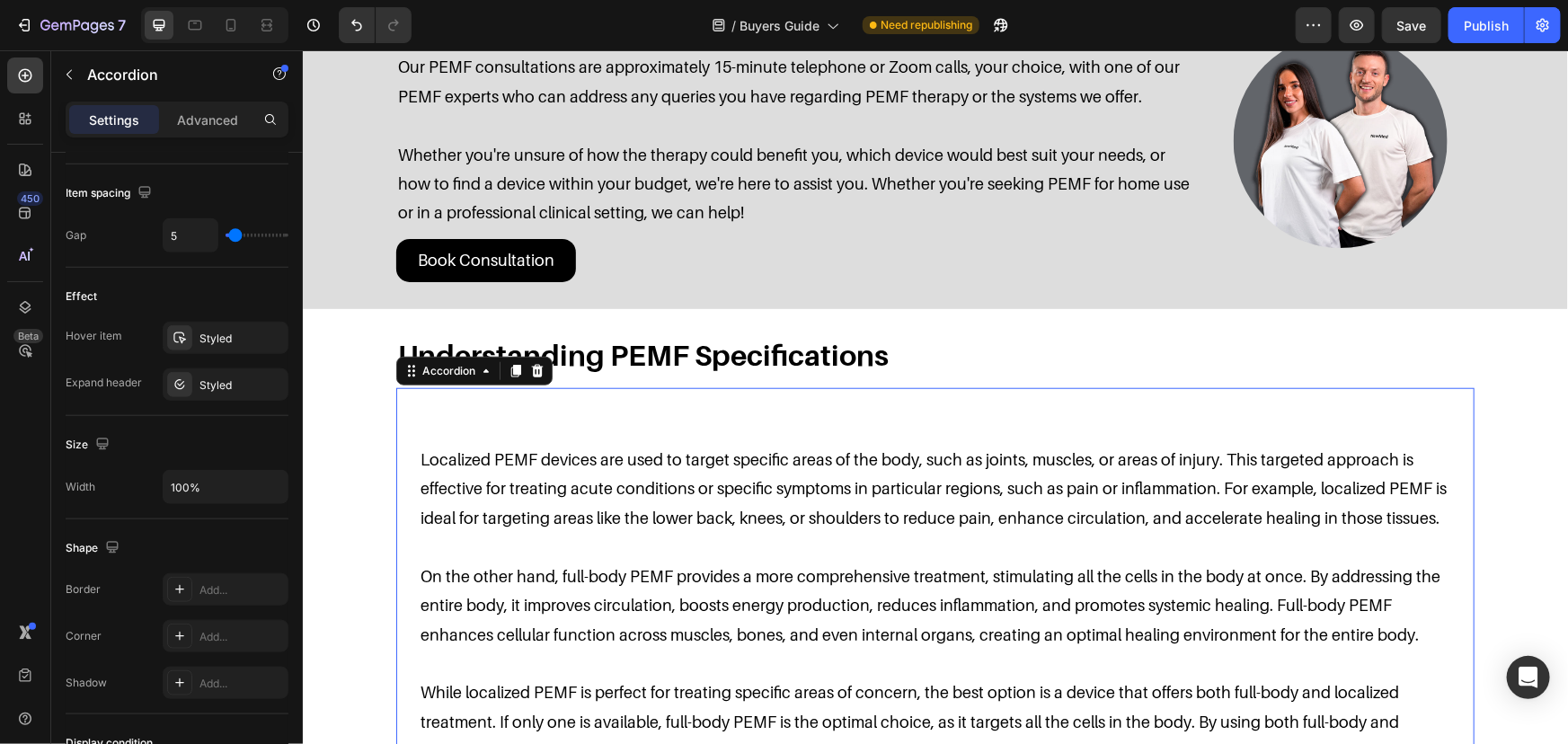
click at [616, 404] on div "Application" at bounding box center [920, 411] width 1005 height 34
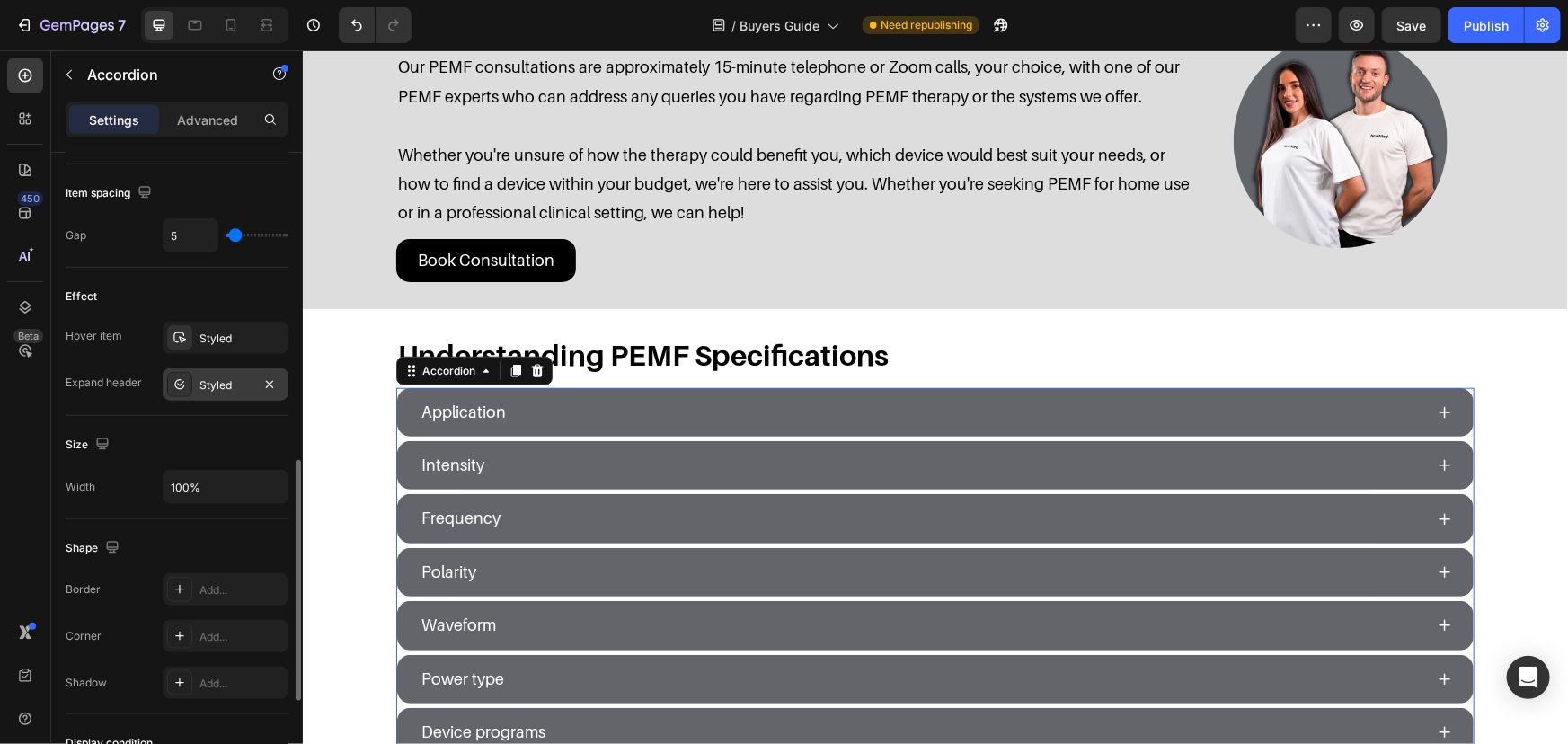
click at [215, 385] on div "Styled" at bounding box center [225, 385] width 52 height 16
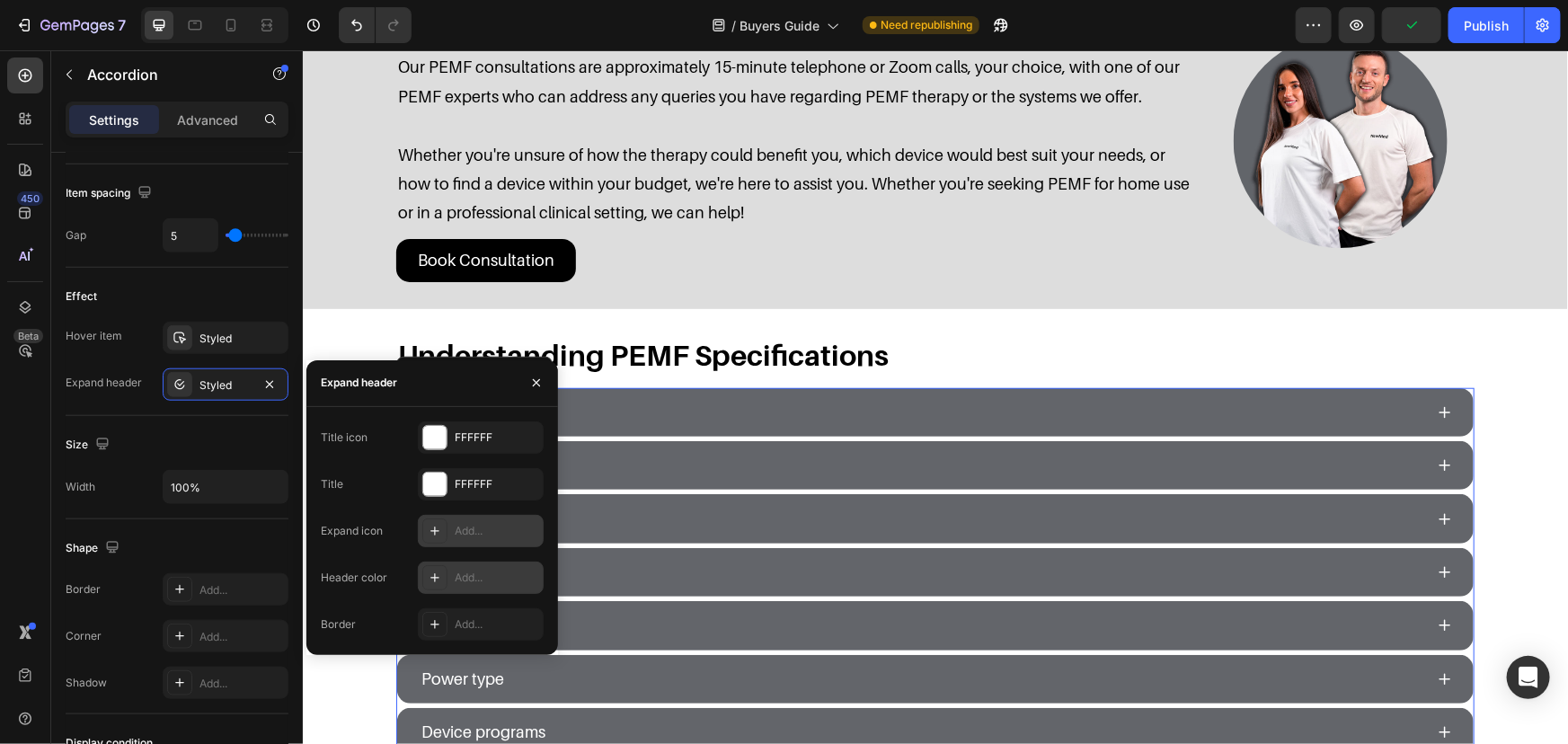
click at [477, 519] on div "Add..." at bounding box center [481, 530] width 126 height 32
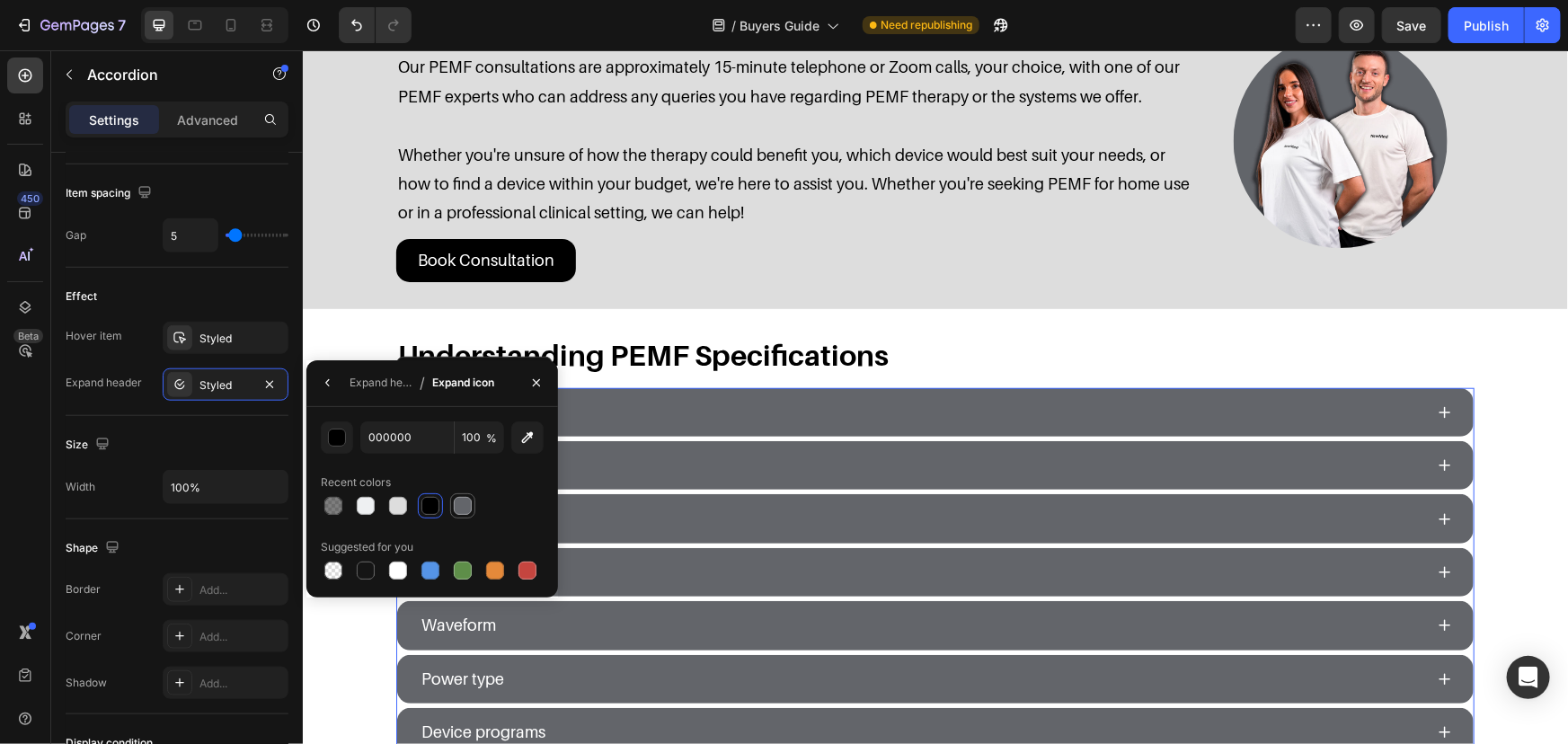
click at [462, 498] on div at bounding box center [463, 506] width 18 height 18
click at [196, 376] on div "Styled" at bounding box center [226, 384] width 126 height 32
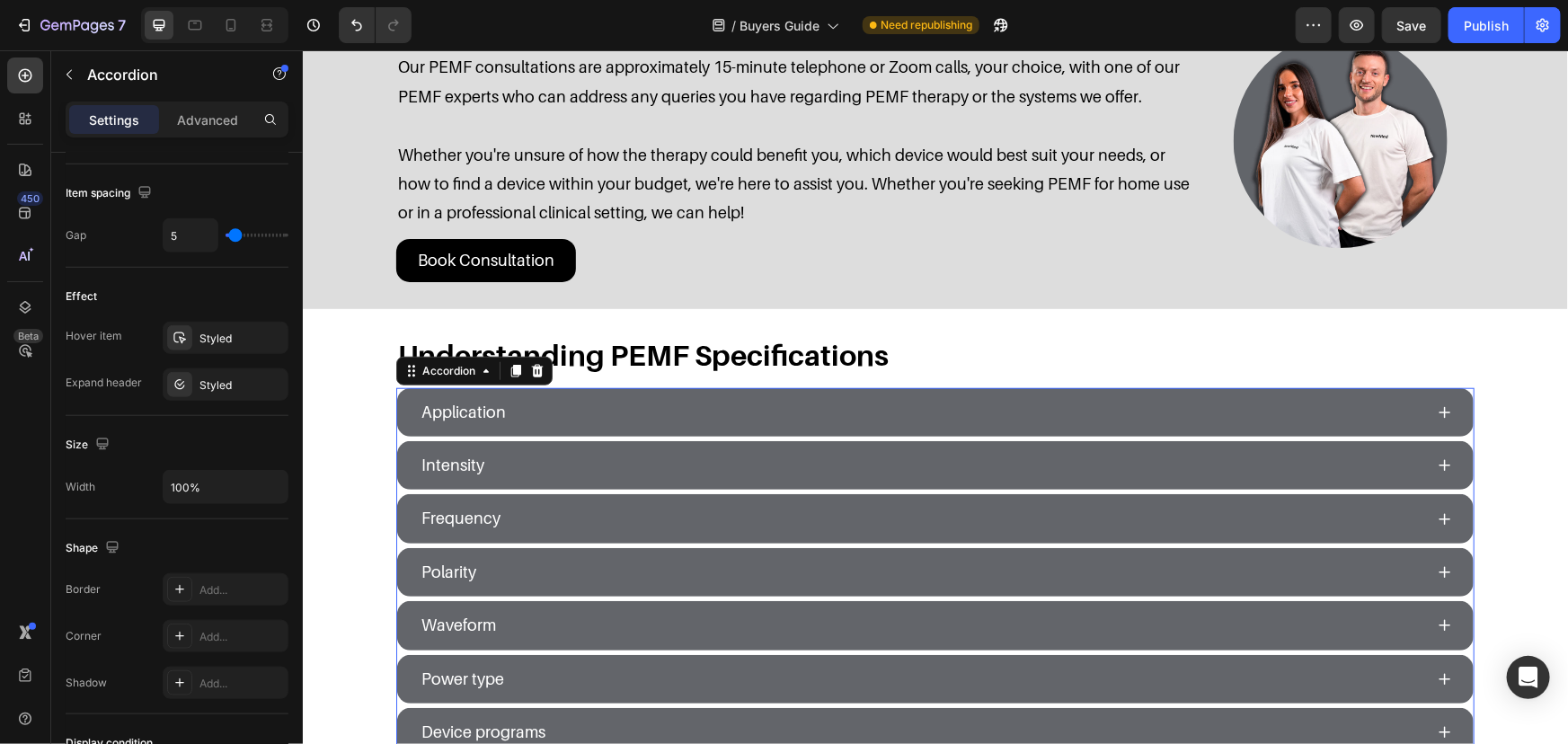
click at [659, 413] on div "Application" at bounding box center [920, 411] width 1005 height 34
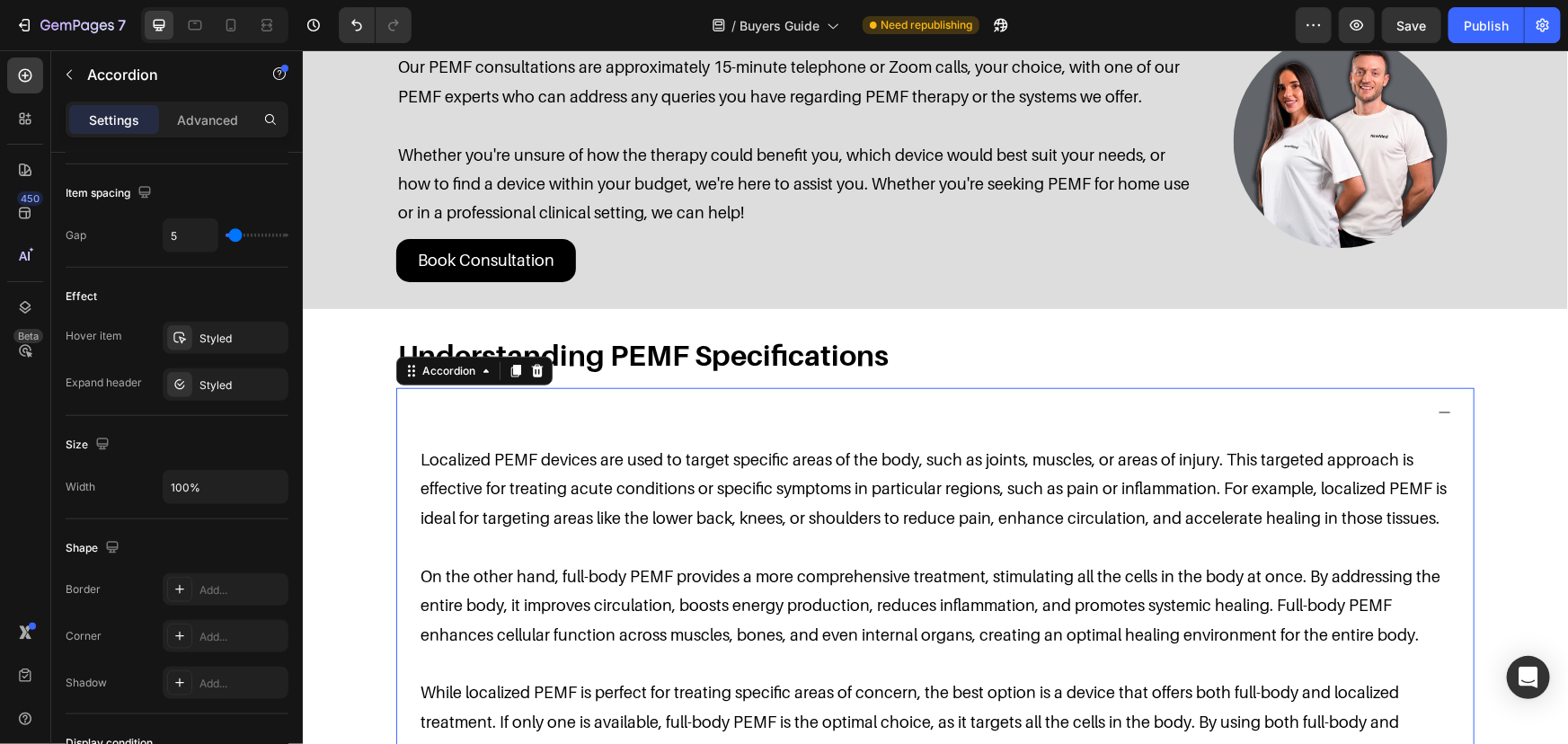
click at [661, 405] on div "Application" at bounding box center [920, 411] width 1005 height 34
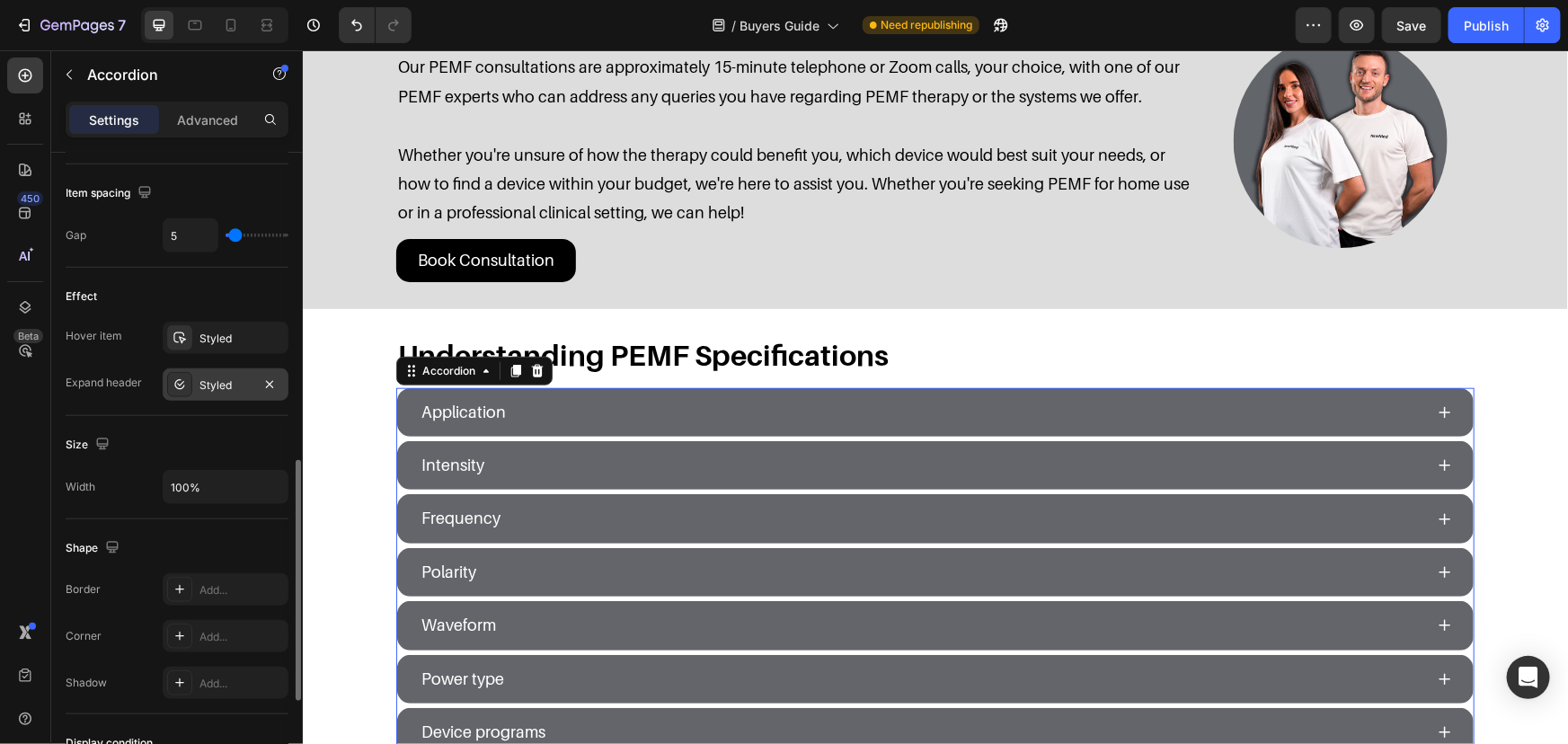
click at [195, 382] on div "Styled" at bounding box center [226, 384] width 126 height 32
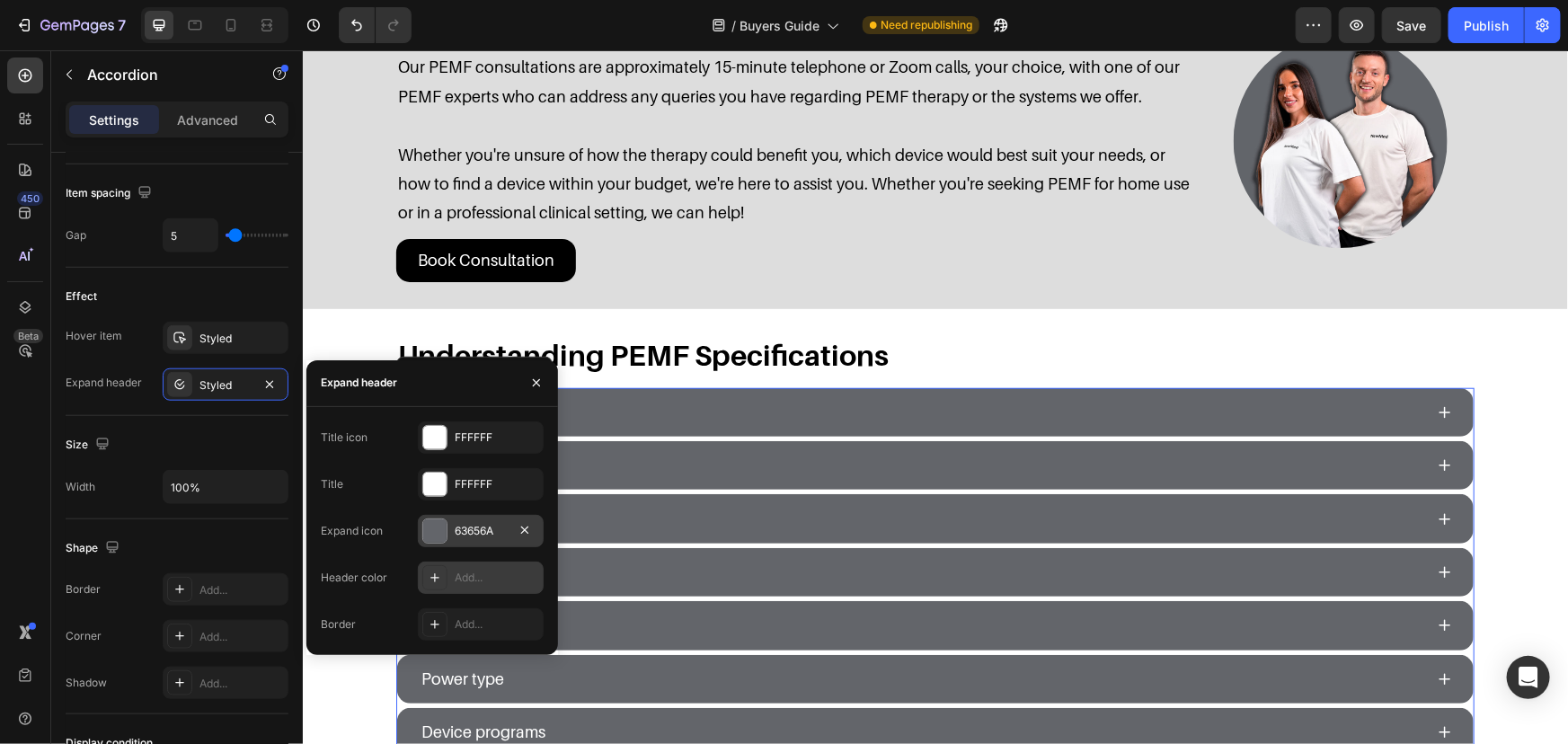
click at [473, 537] on div "63656A" at bounding box center [481, 530] width 52 height 16
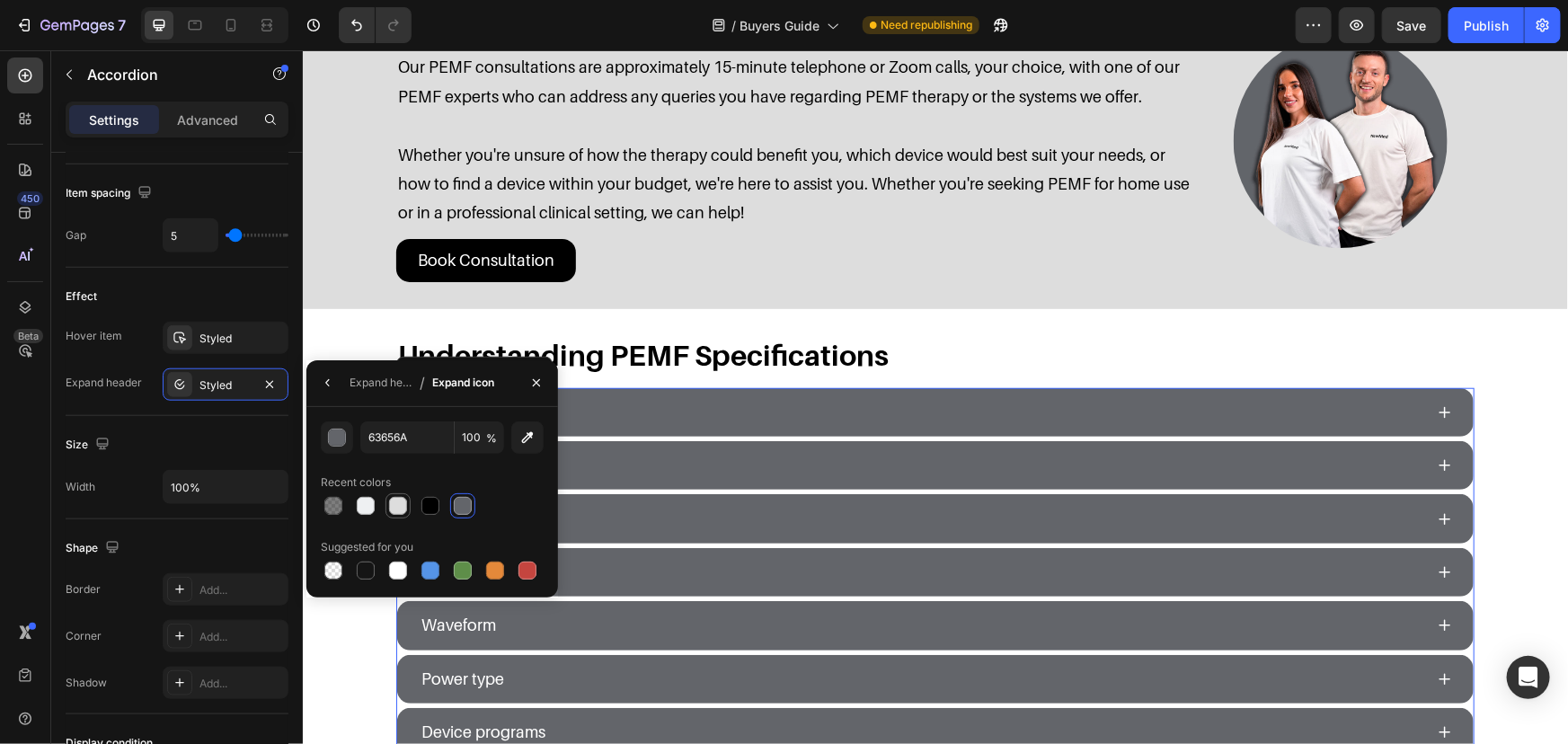
click at [391, 503] on div at bounding box center [398, 506] width 18 height 18
click at [377, 502] on div at bounding box center [366, 506] width 25 height 25
click at [389, 567] on div at bounding box center [398, 570] width 18 height 18
type input "FFFFFF"
click at [223, 369] on div "Styled" at bounding box center [226, 384] width 126 height 32
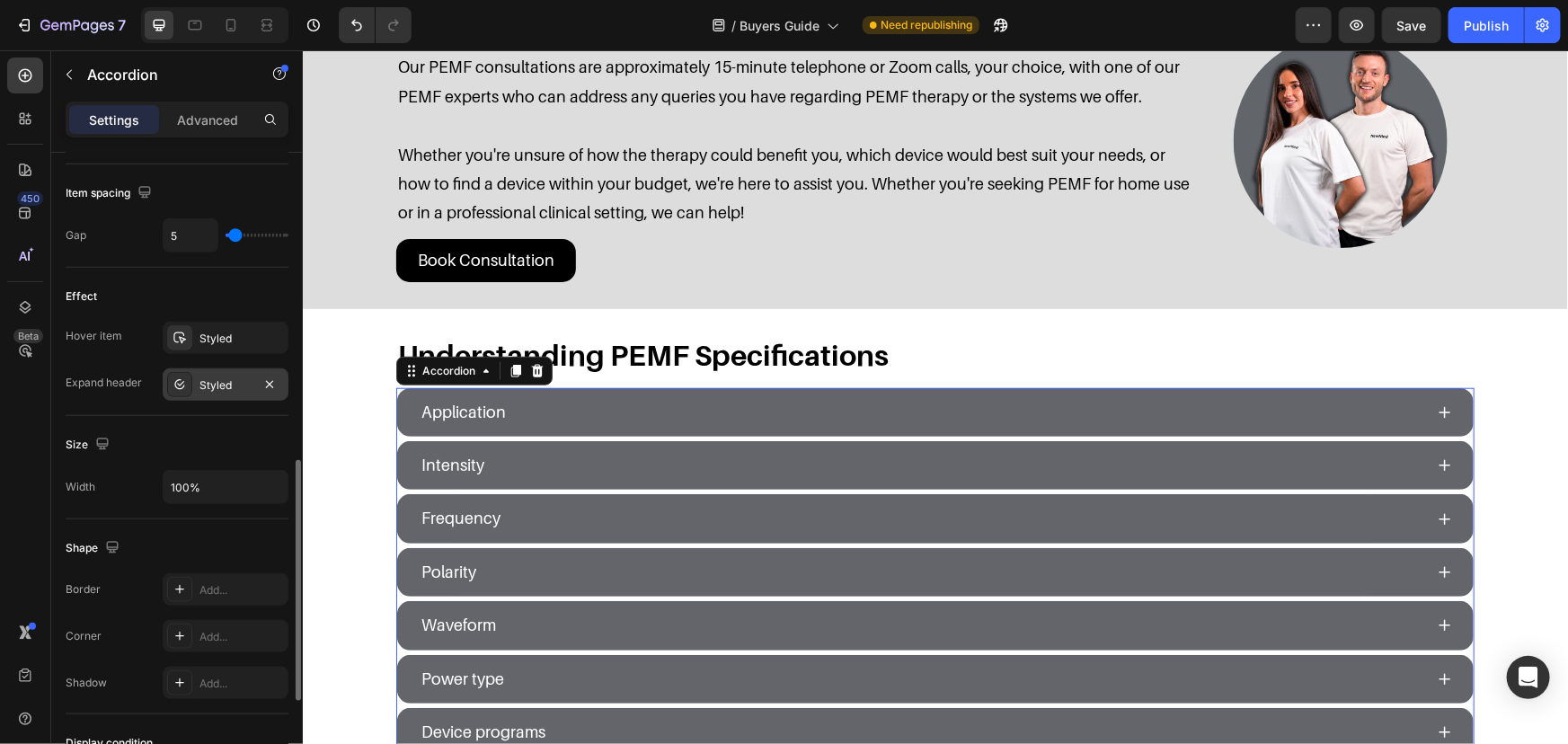
click at [224, 382] on div "Styled" at bounding box center [225, 385] width 52 height 16
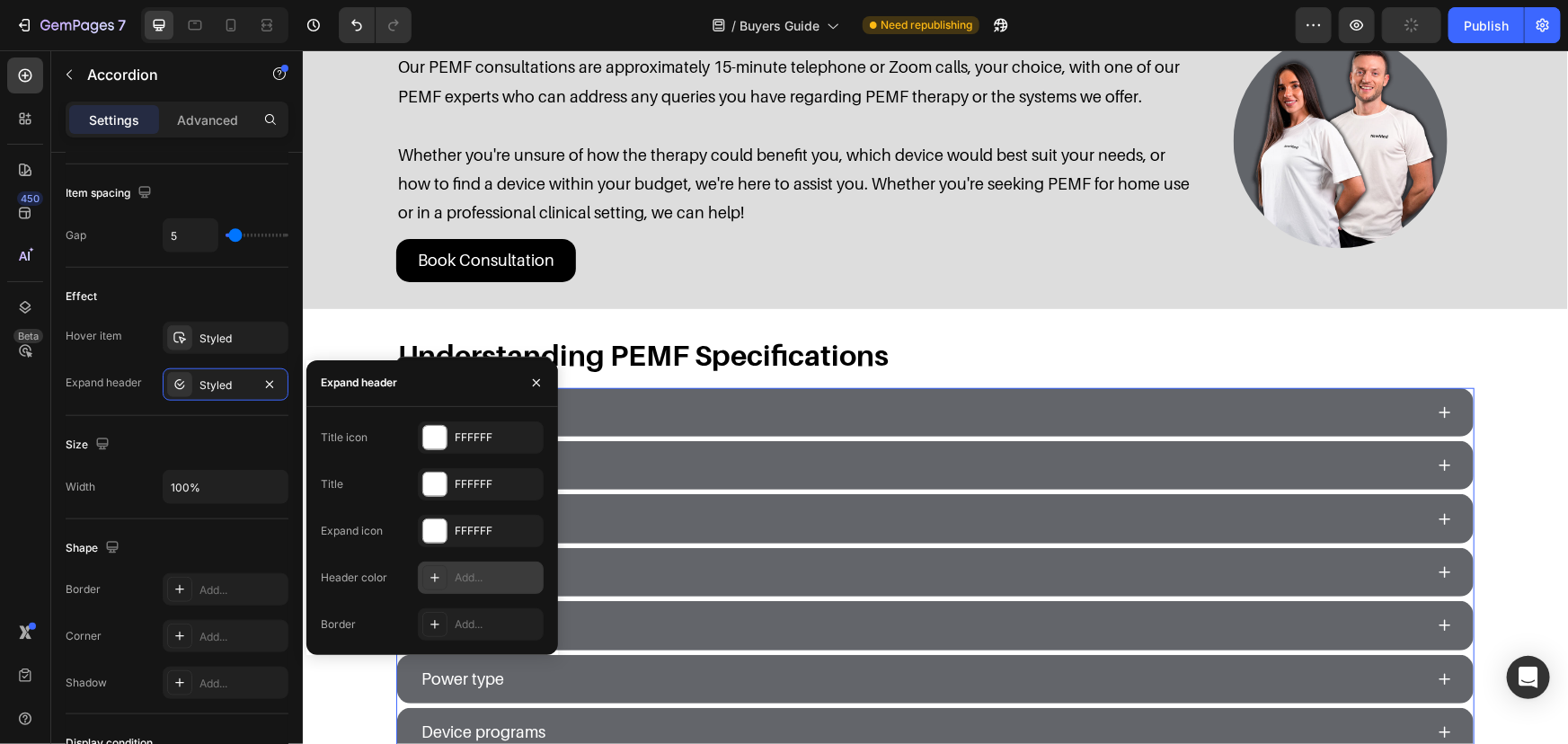
click at [457, 563] on div "Add..." at bounding box center [481, 577] width 126 height 32
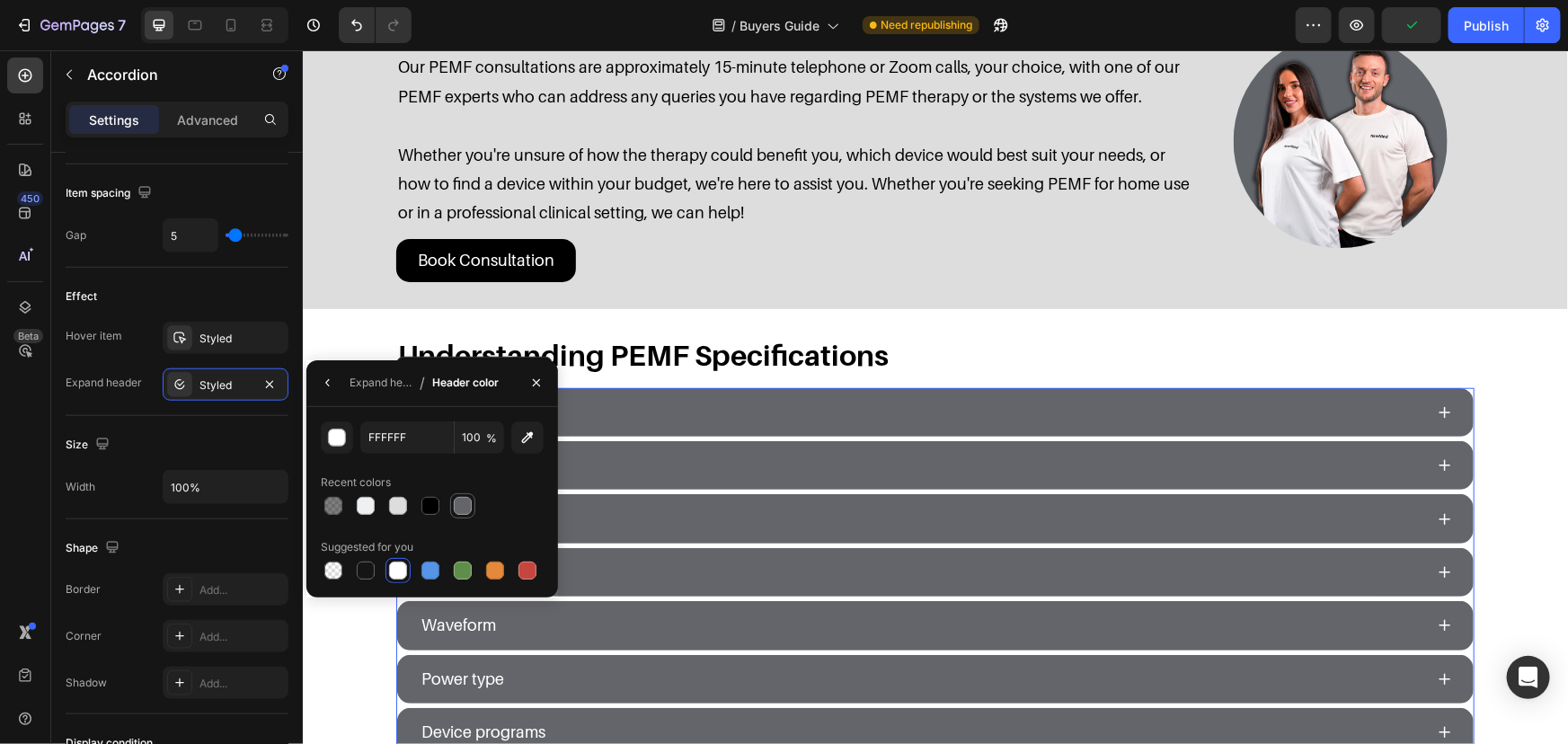
click at [468, 503] on div at bounding box center [463, 506] width 18 height 18
type input "63656A"
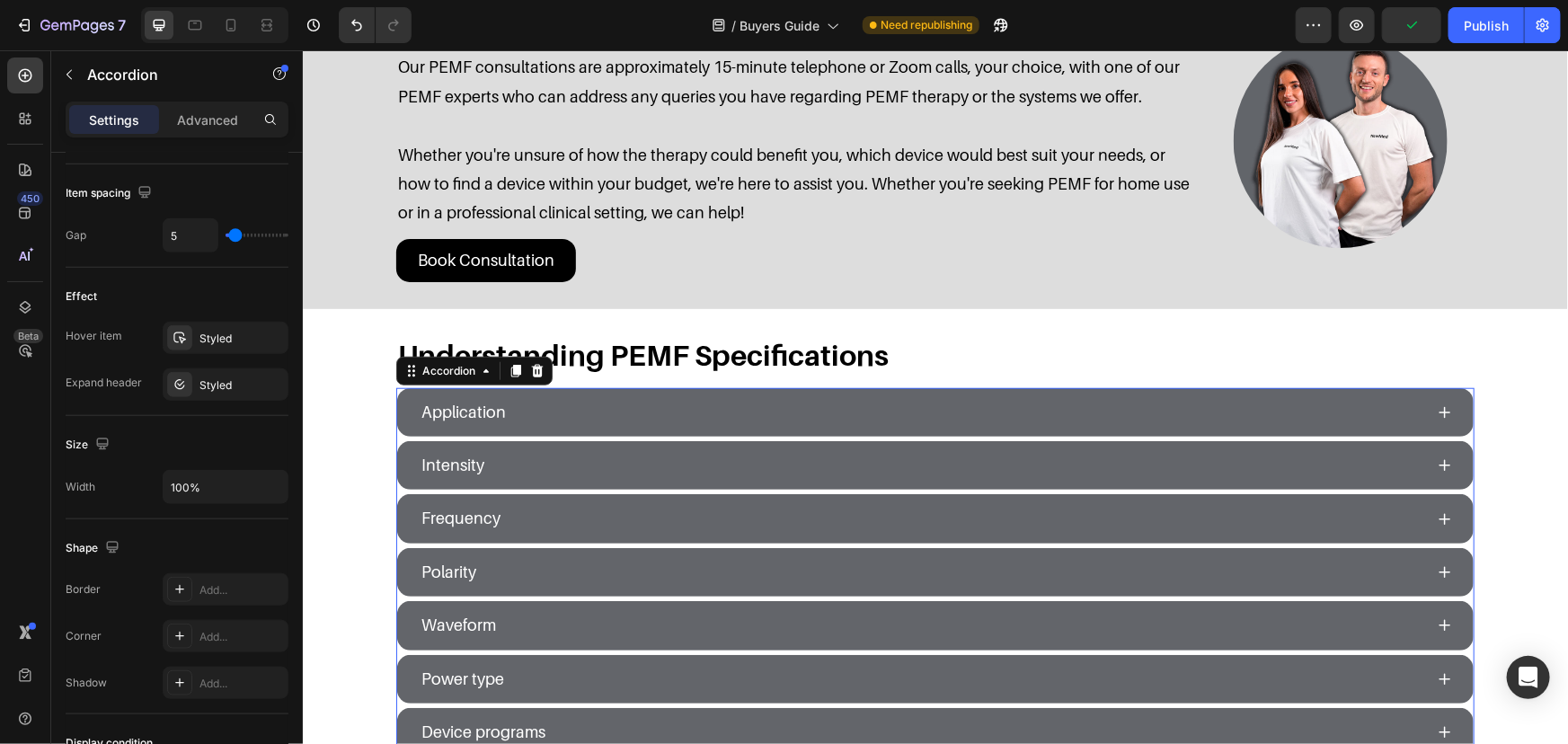
click at [651, 422] on div "Application" at bounding box center [920, 411] width 1005 height 34
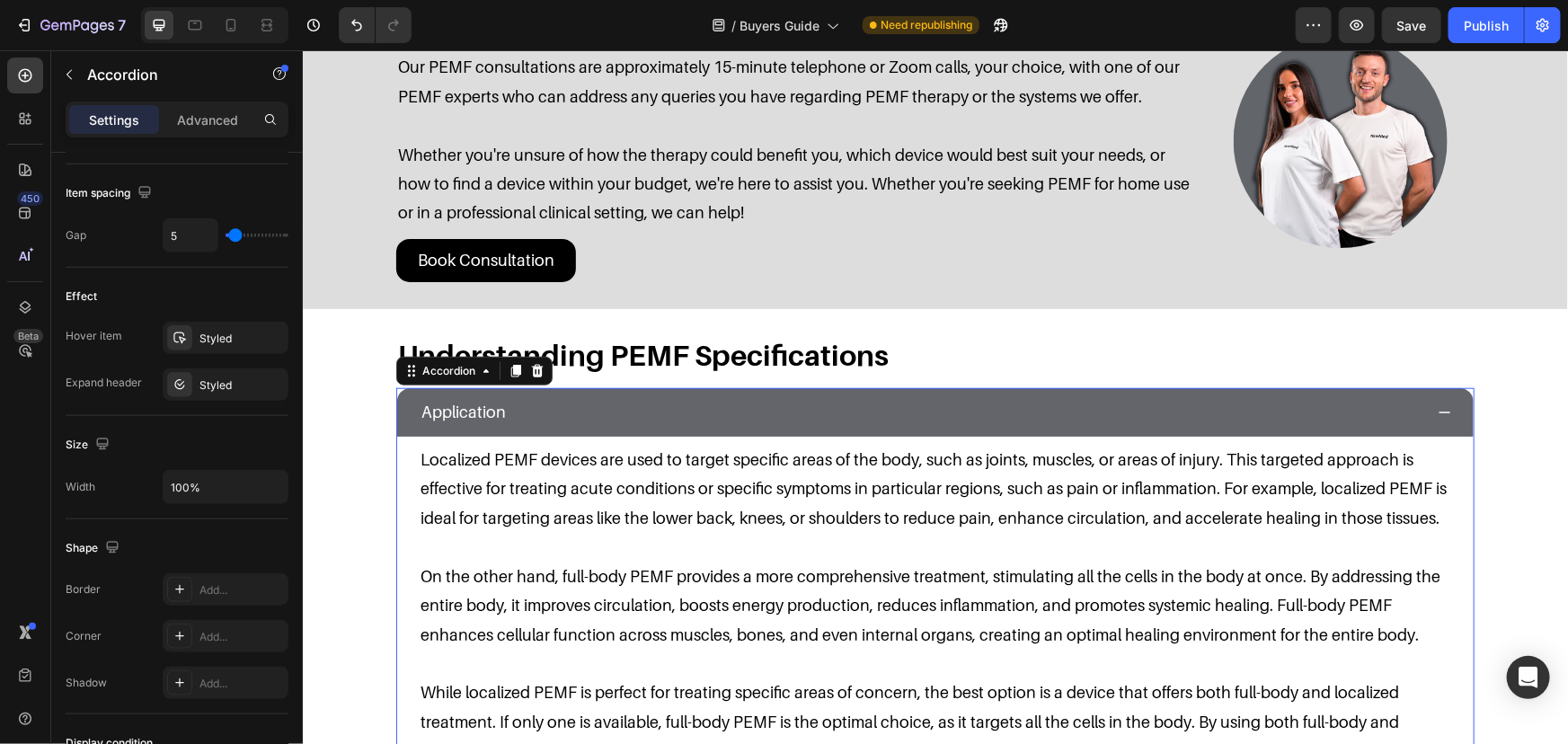
click at [662, 419] on div "Application" at bounding box center [920, 411] width 1005 height 34
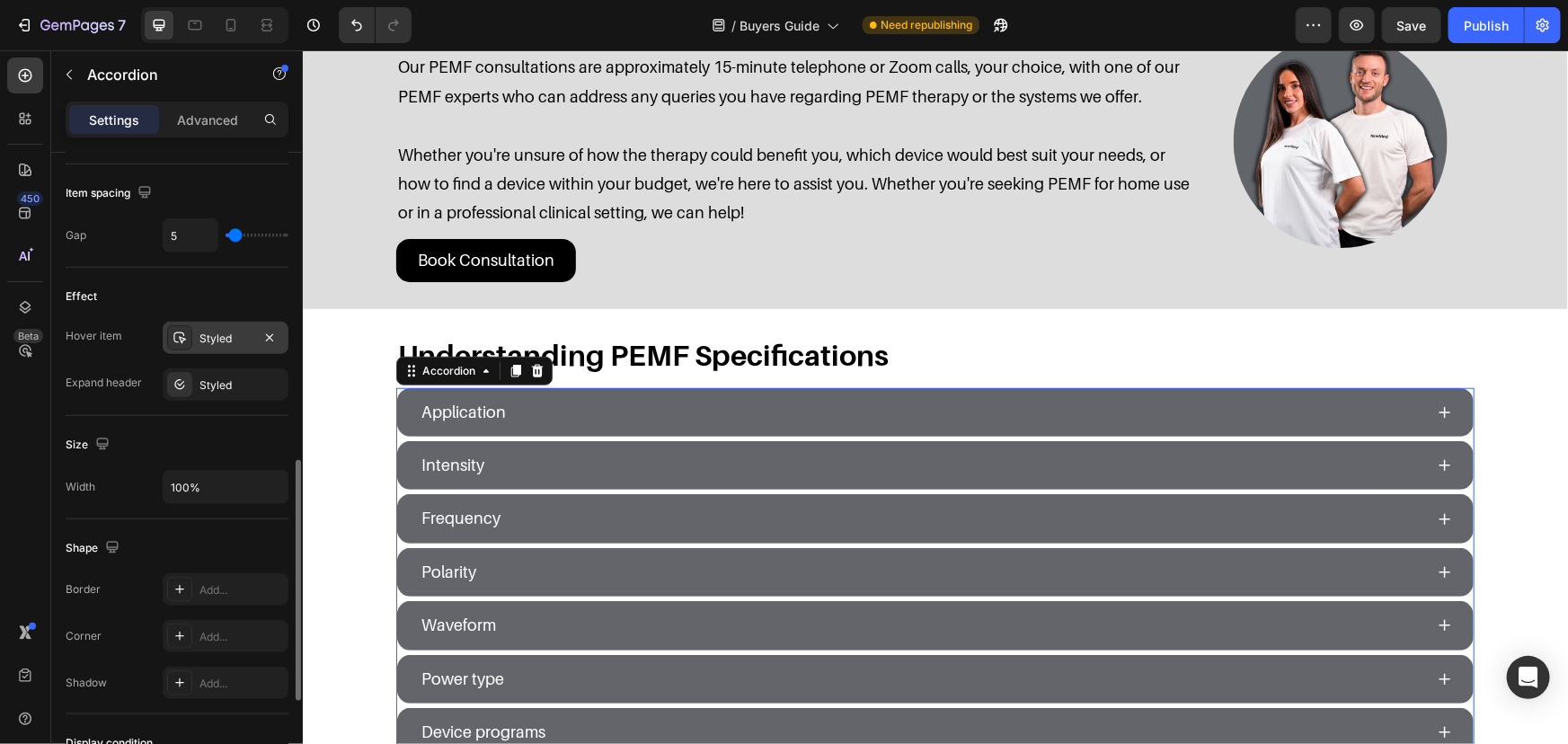
click at [194, 347] on div "Styled" at bounding box center [226, 337] width 126 height 32
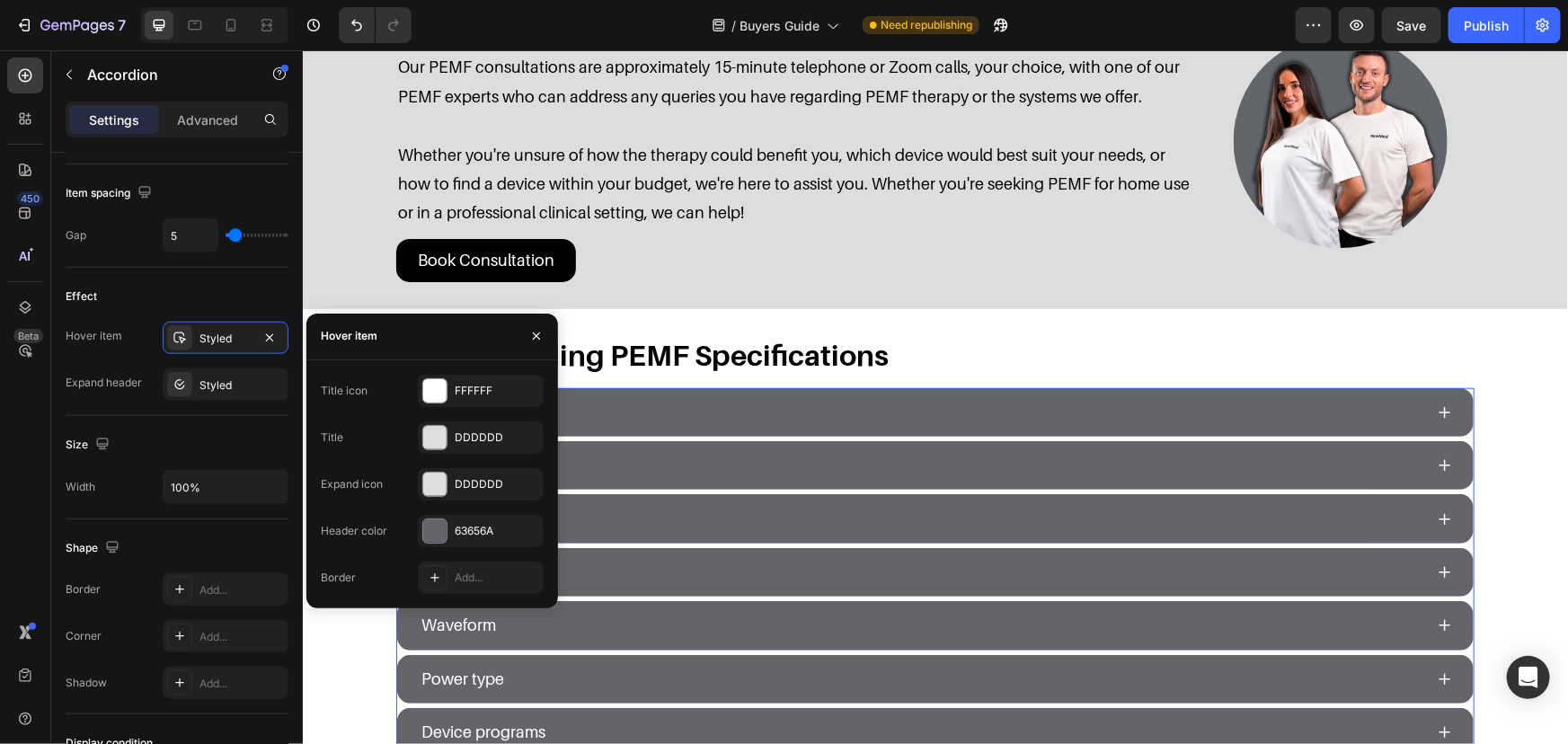
click at [766, 395] on div "Application" at bounding box center [920, 411] width 1005 height 34
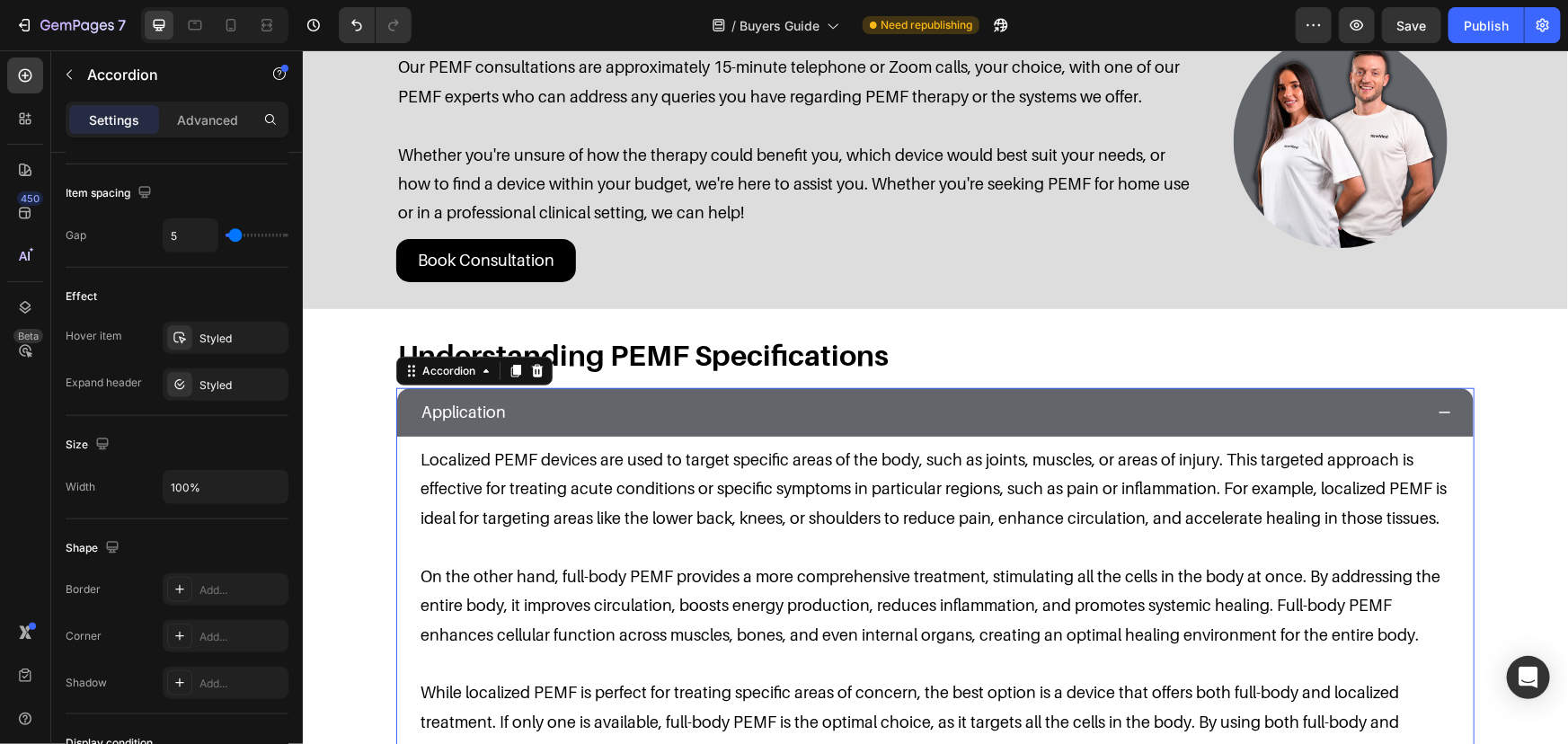
click at [766, 395] on div "Application" at bounding box center [920, 411] width 1005 height 34
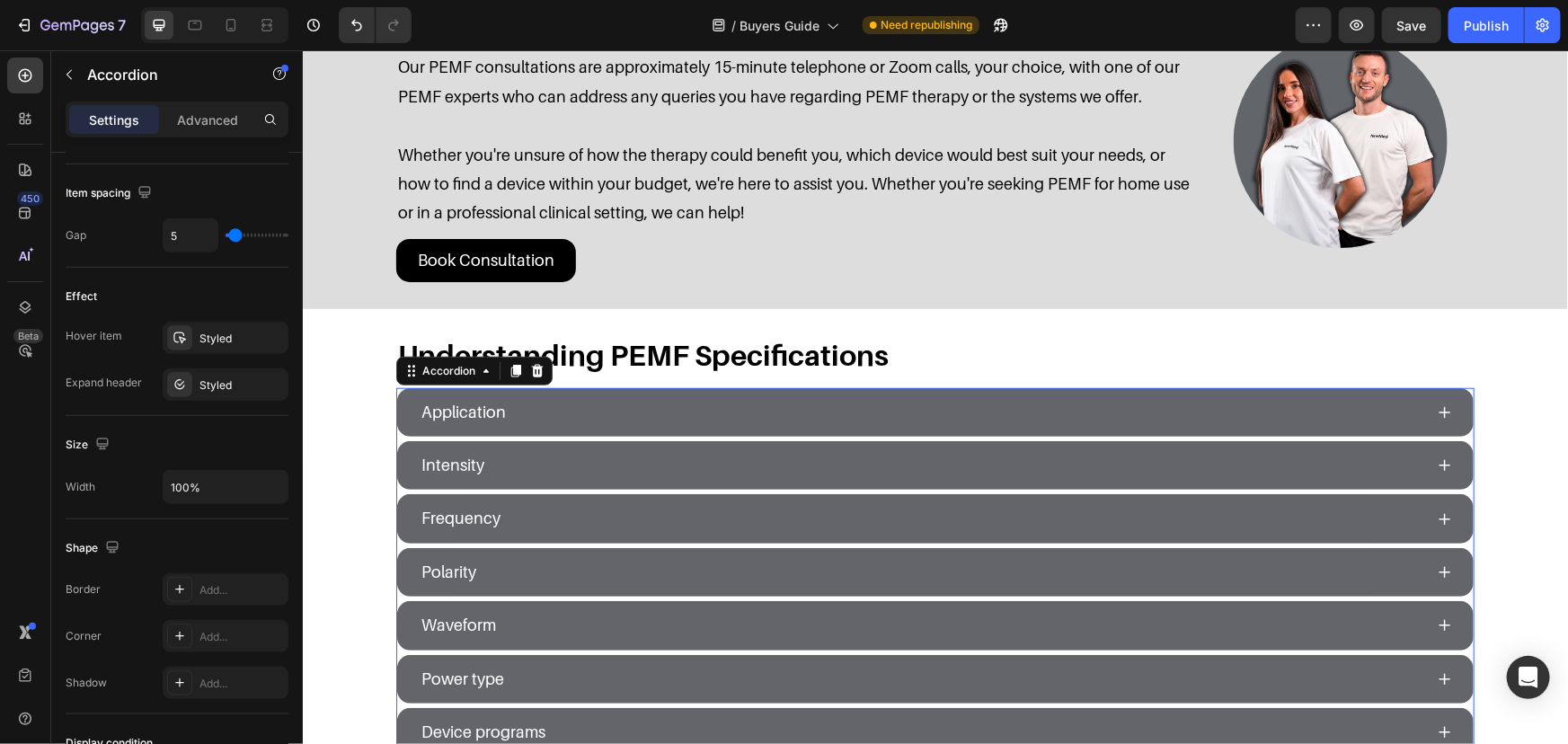
click at [766, 395] on div "Application" at bounding box center [920, 411] width 1005 height 34
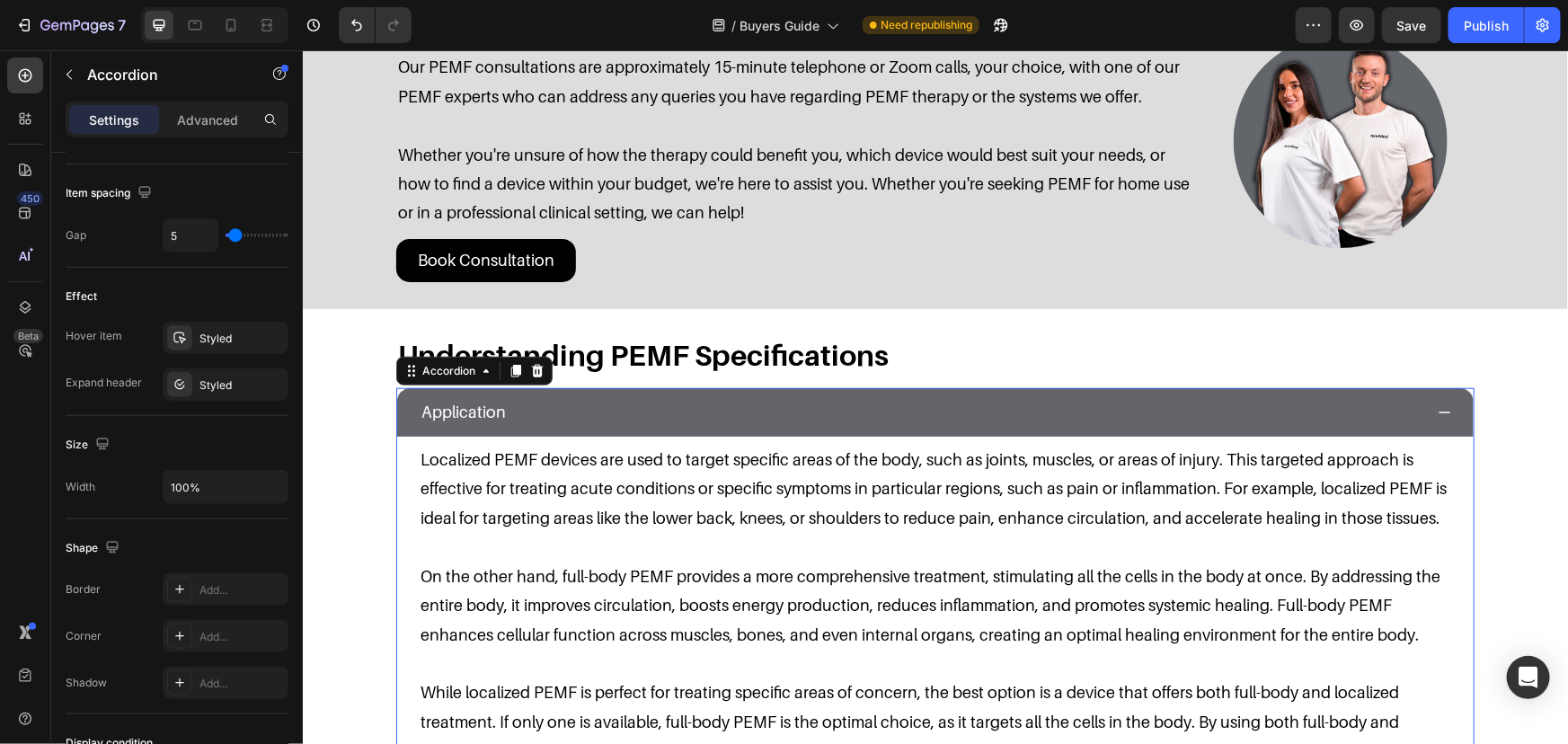
click at [593, 401] on div "Application" at bounding box center [920, 411] width 1005 height 34
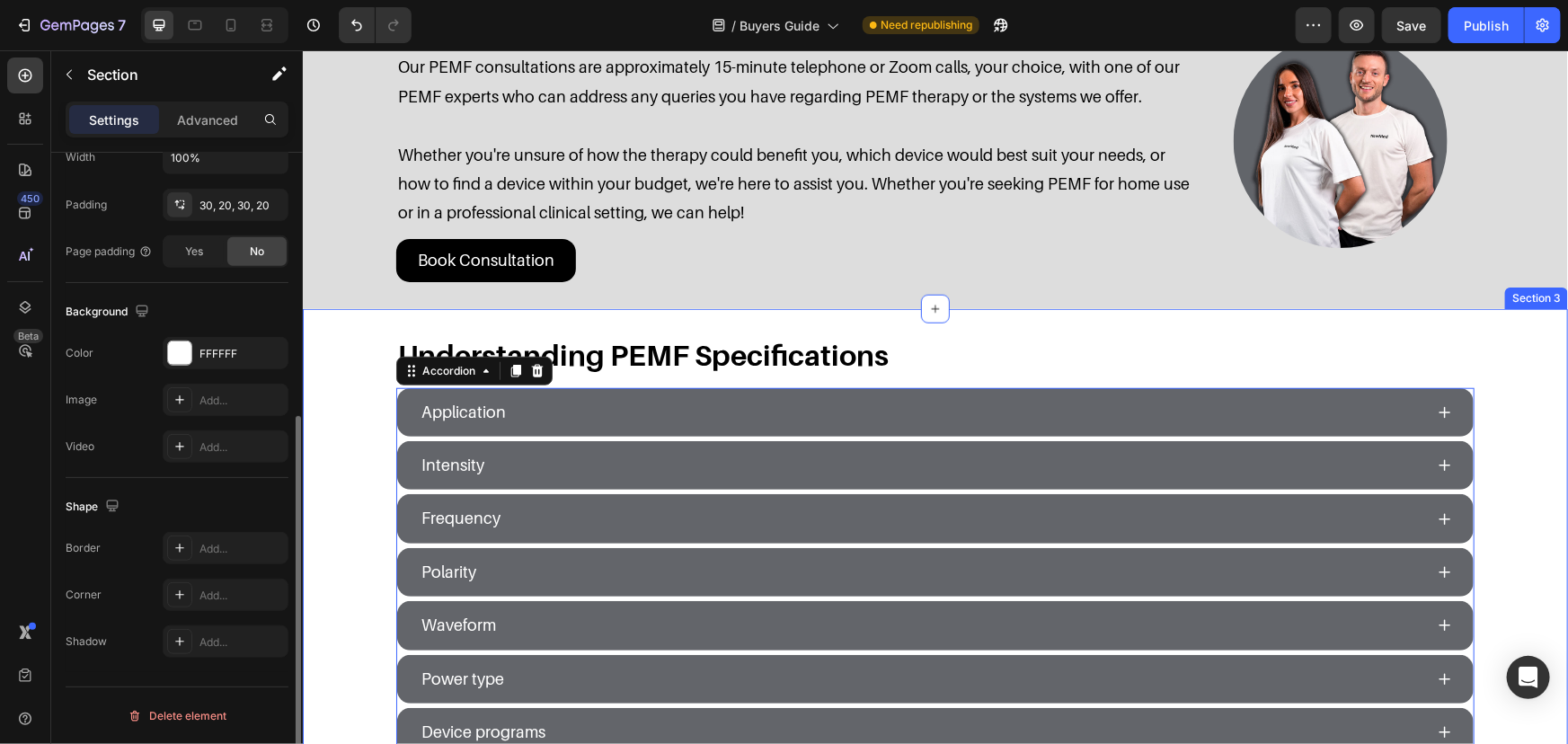
click at [358, 423] on div "Understanding PEMF Specifications Heading Application Intensity Frequency Polar…" at bounding box center [935, 545] width 1230 height 421
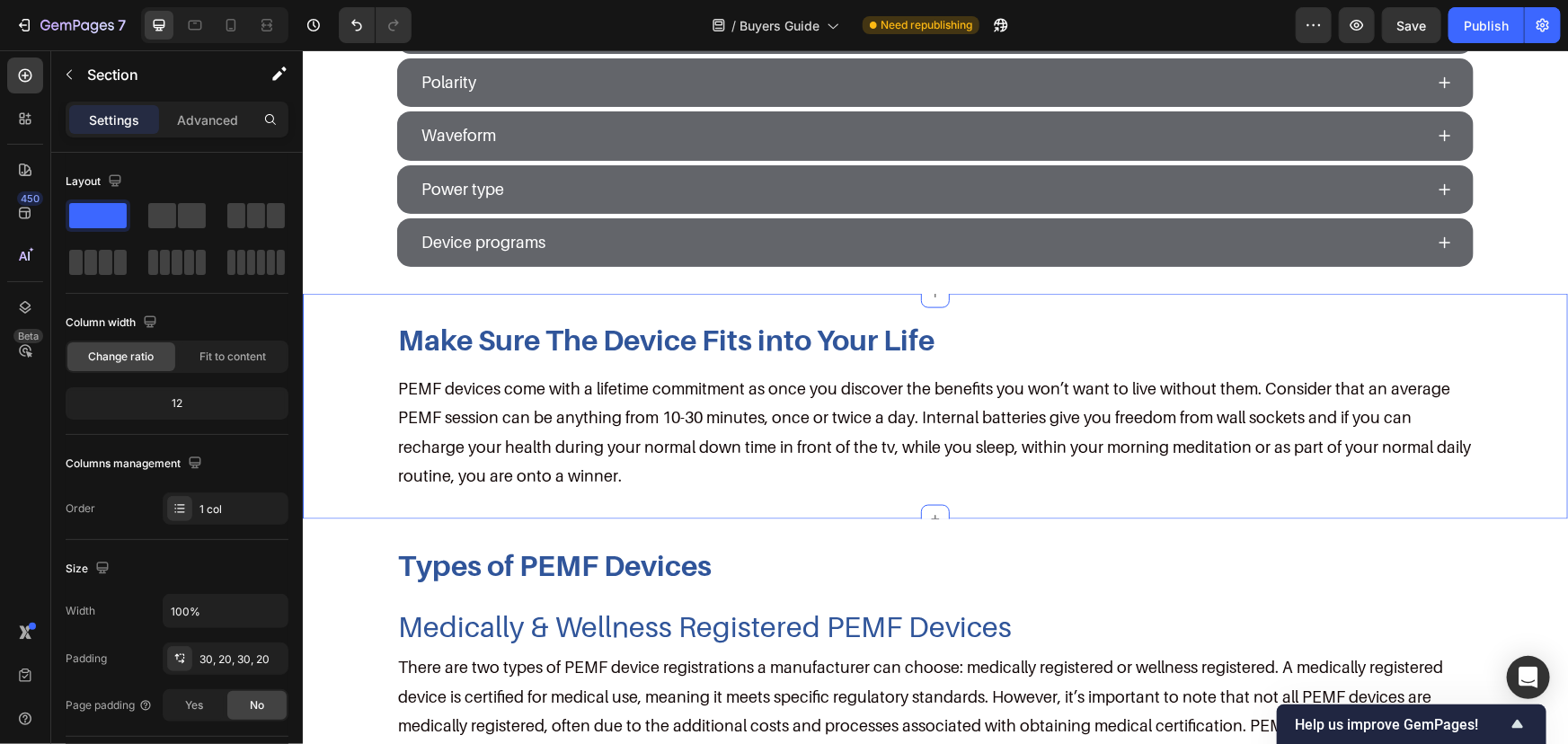
scroll to position [735, 0]
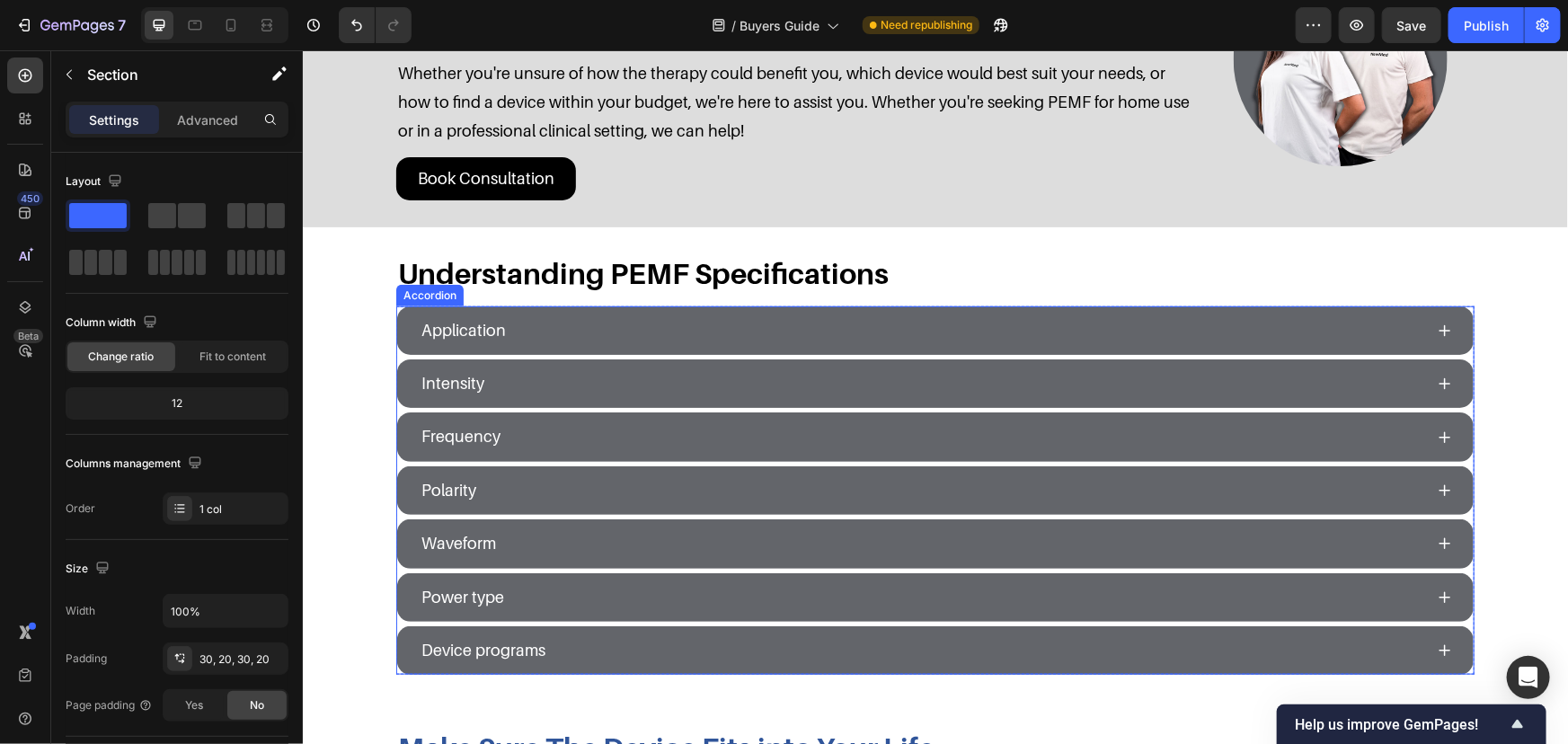
click at [699, 343] on div "Application" at bounding box center [920, 329] width 1005 height 34
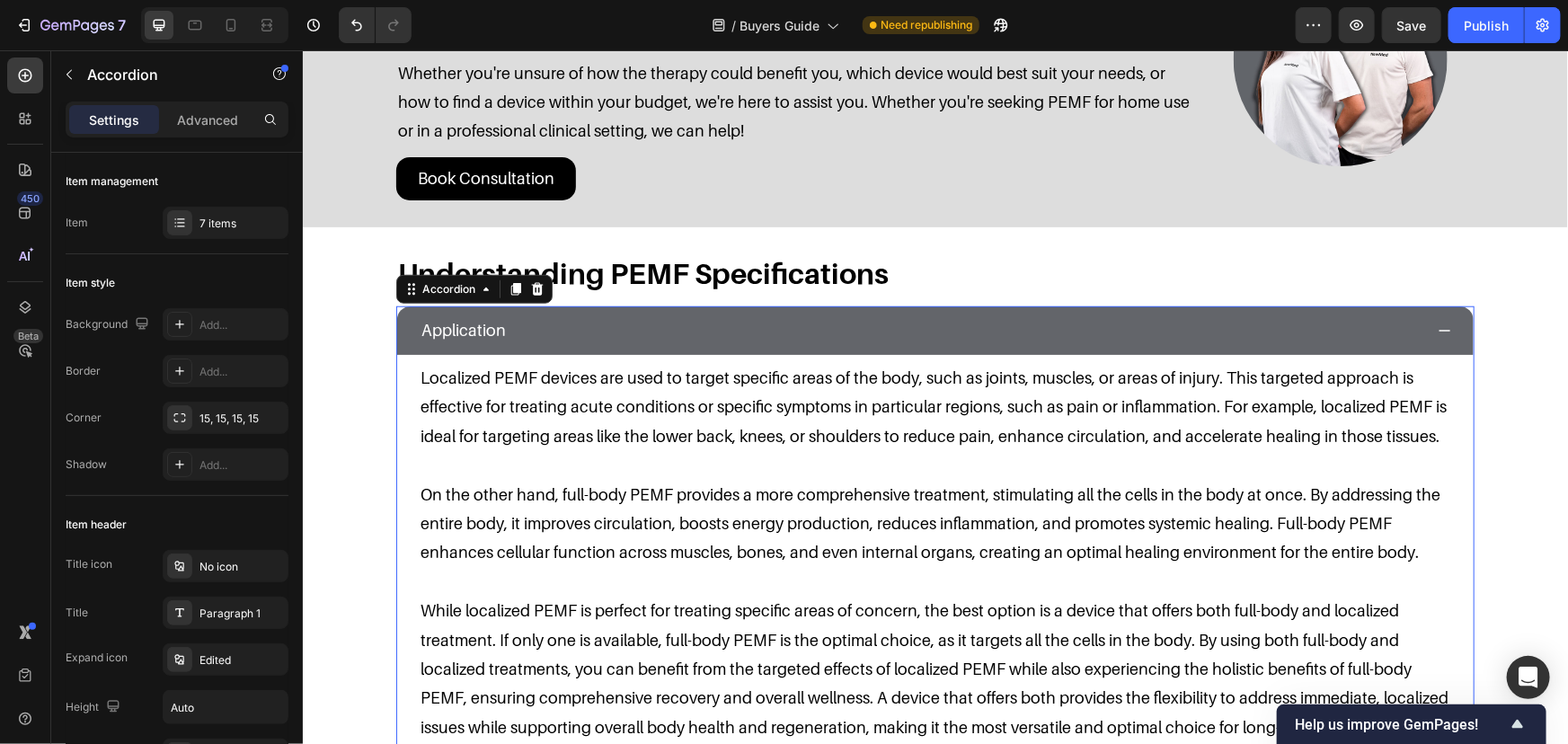
click at [702, 340] on div "Application" at bounding box center [920, 329] width 1005 height 34
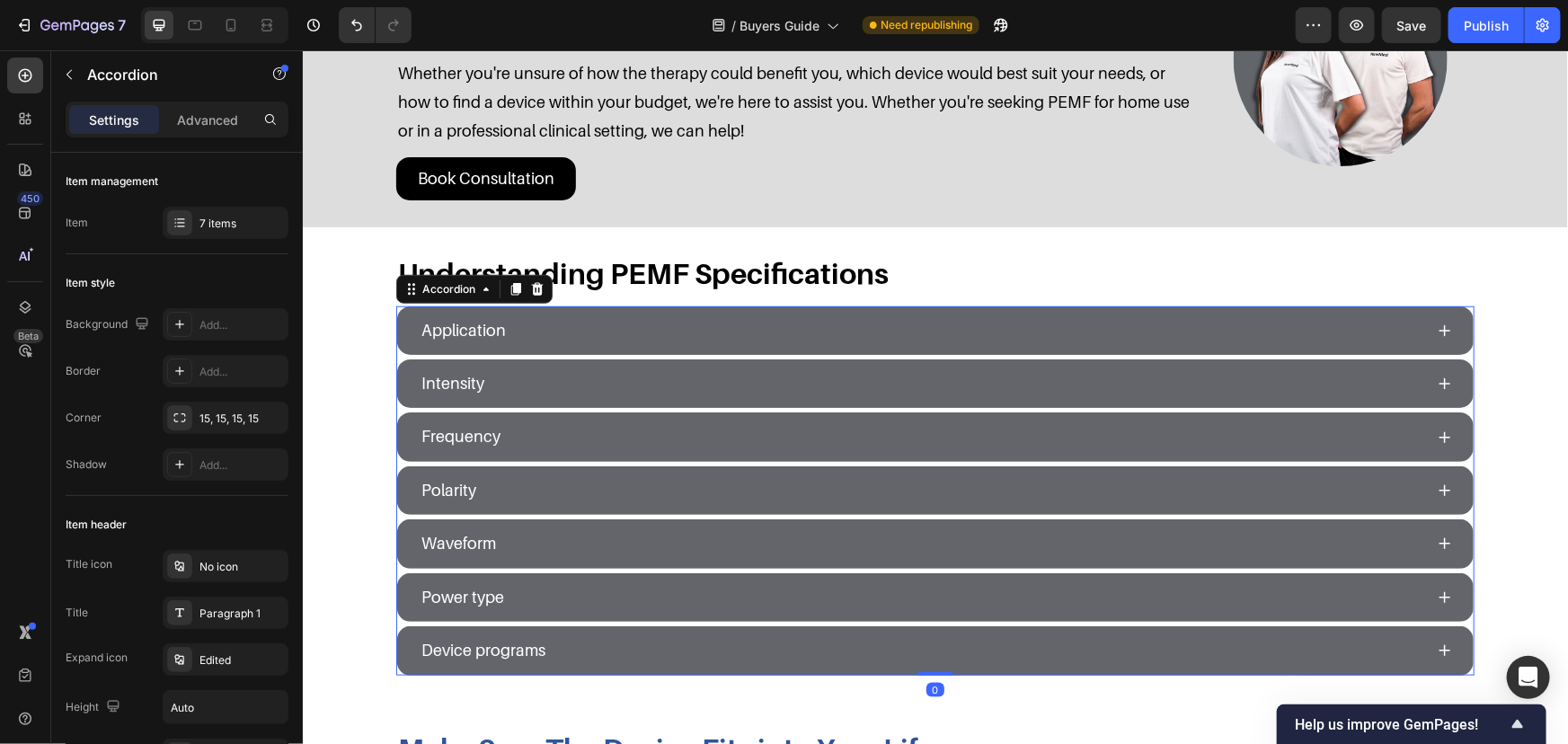
scroll to position [571, 0]
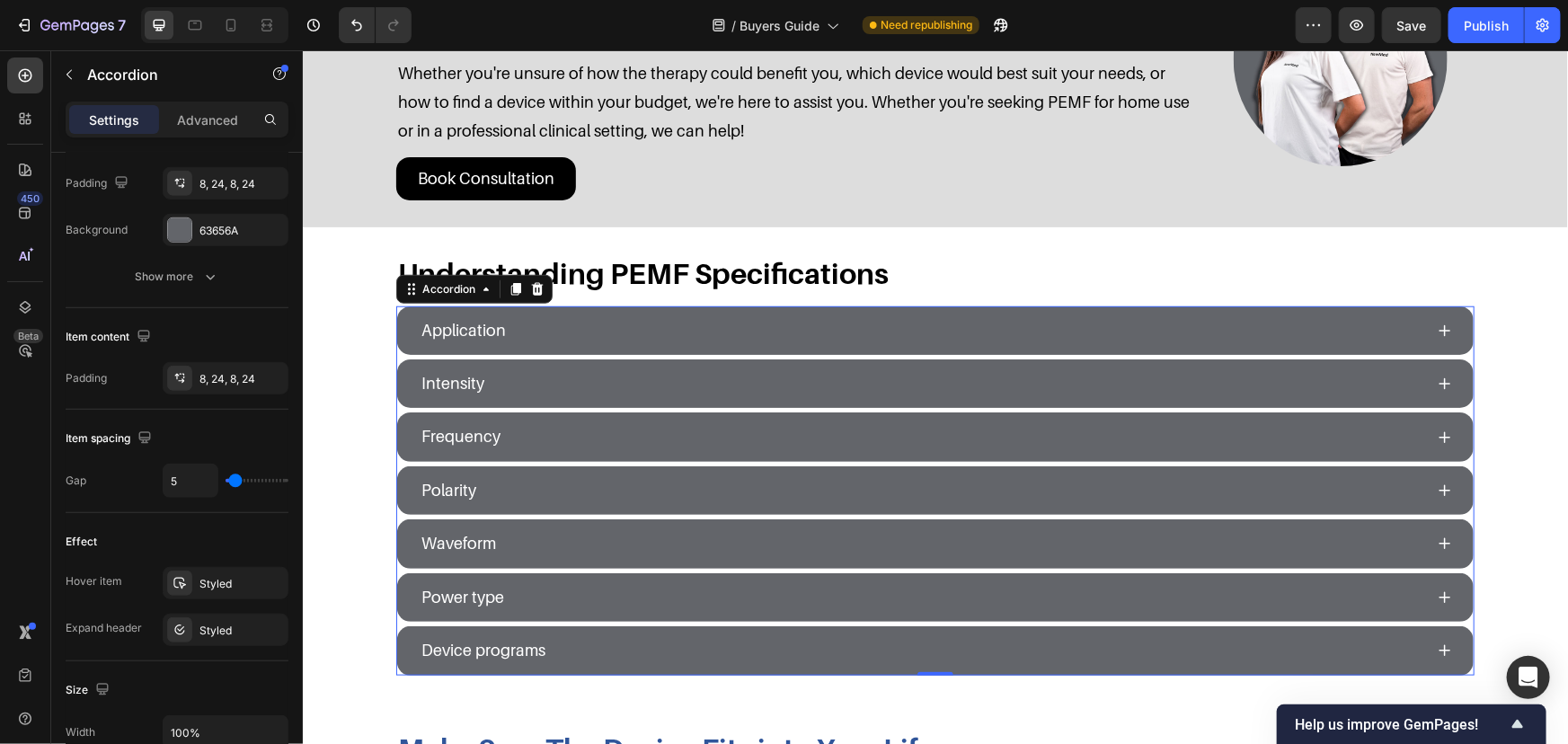
click at [543, 375] on div "Intensity" at bounding box center [920, 382] width 1005 height 34
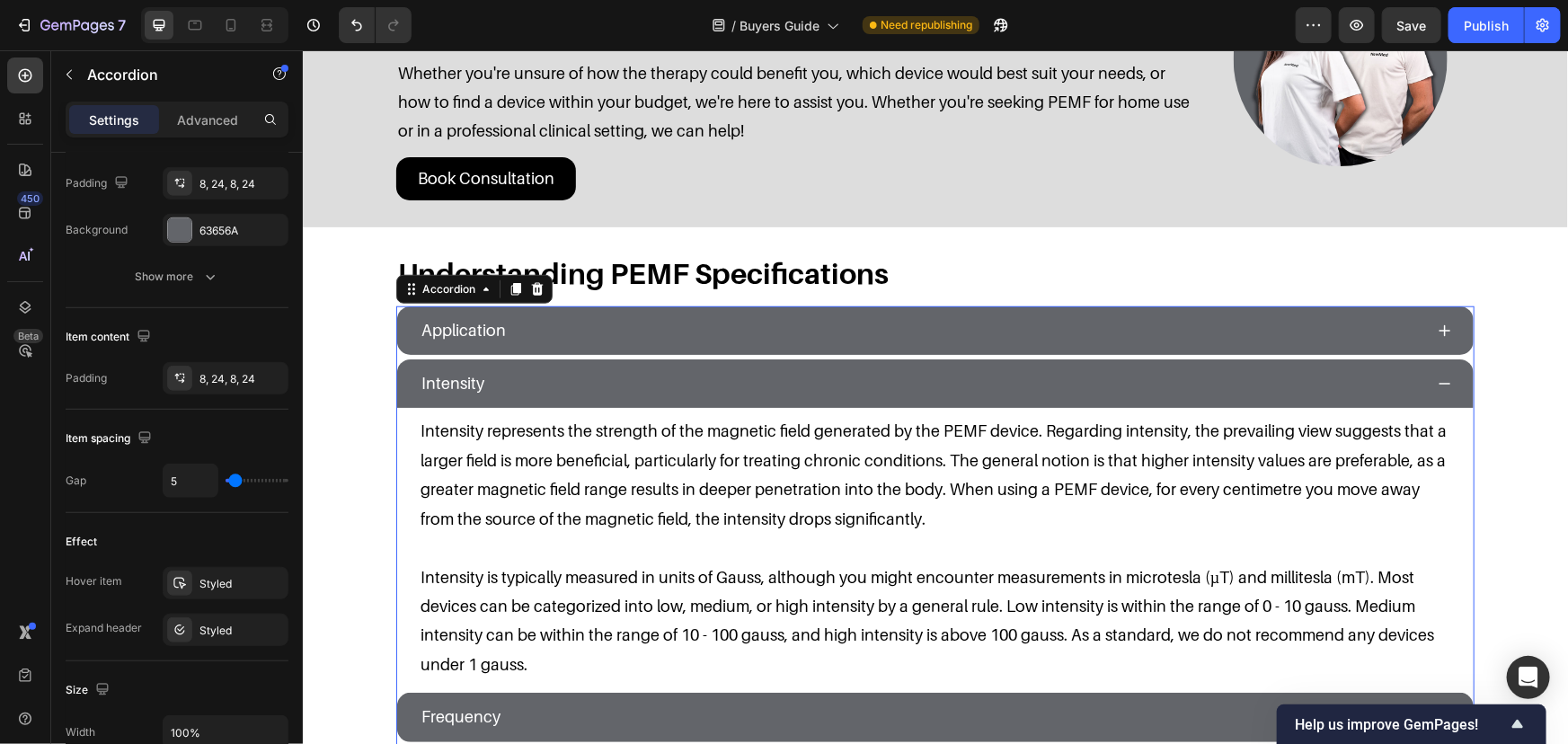
click at [543, 375] on div "Intensity" at bounding box center [920, 382] width 1005 height 34
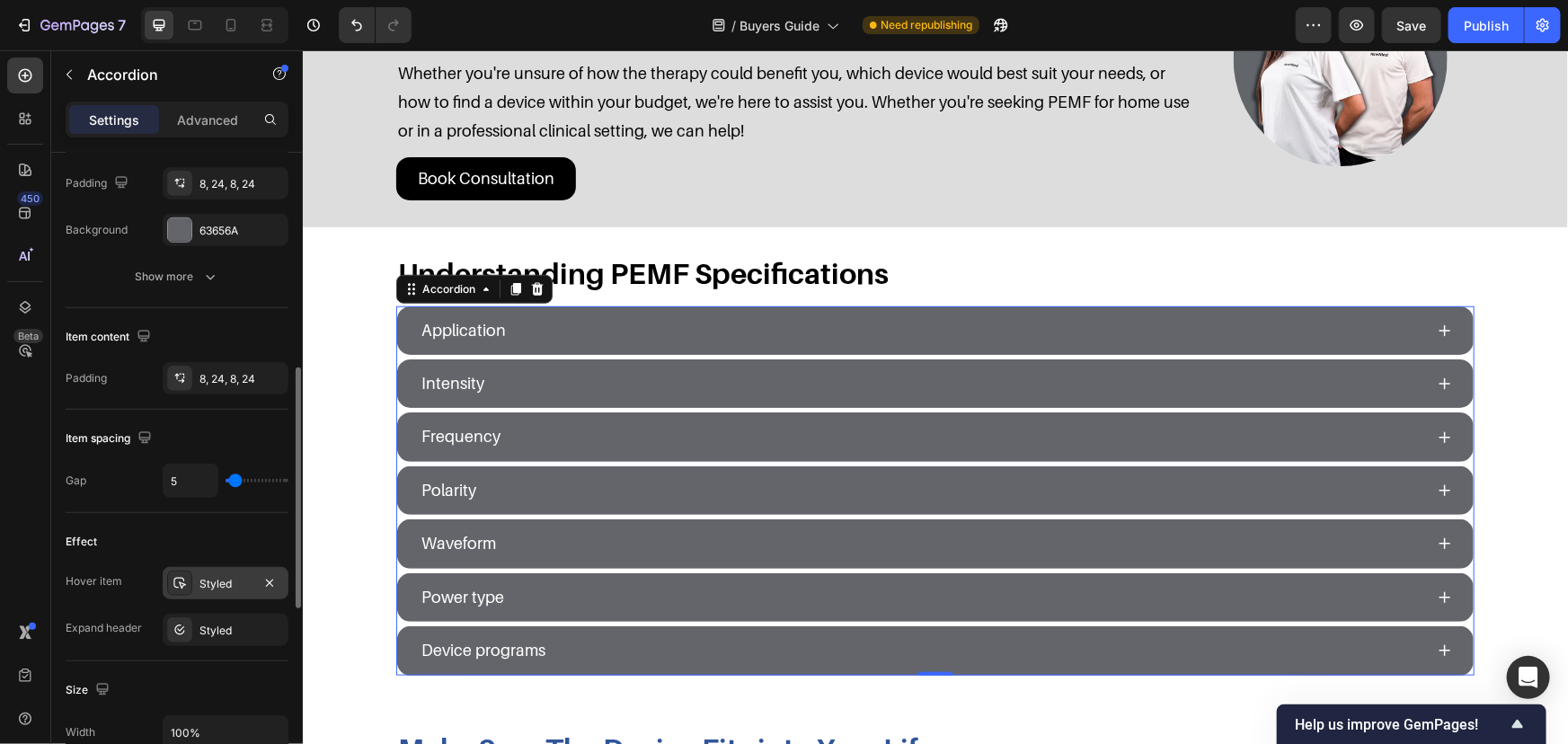
click at [215, 576] on div "Styled" at bounding box center [225, 583] width 52 height 16
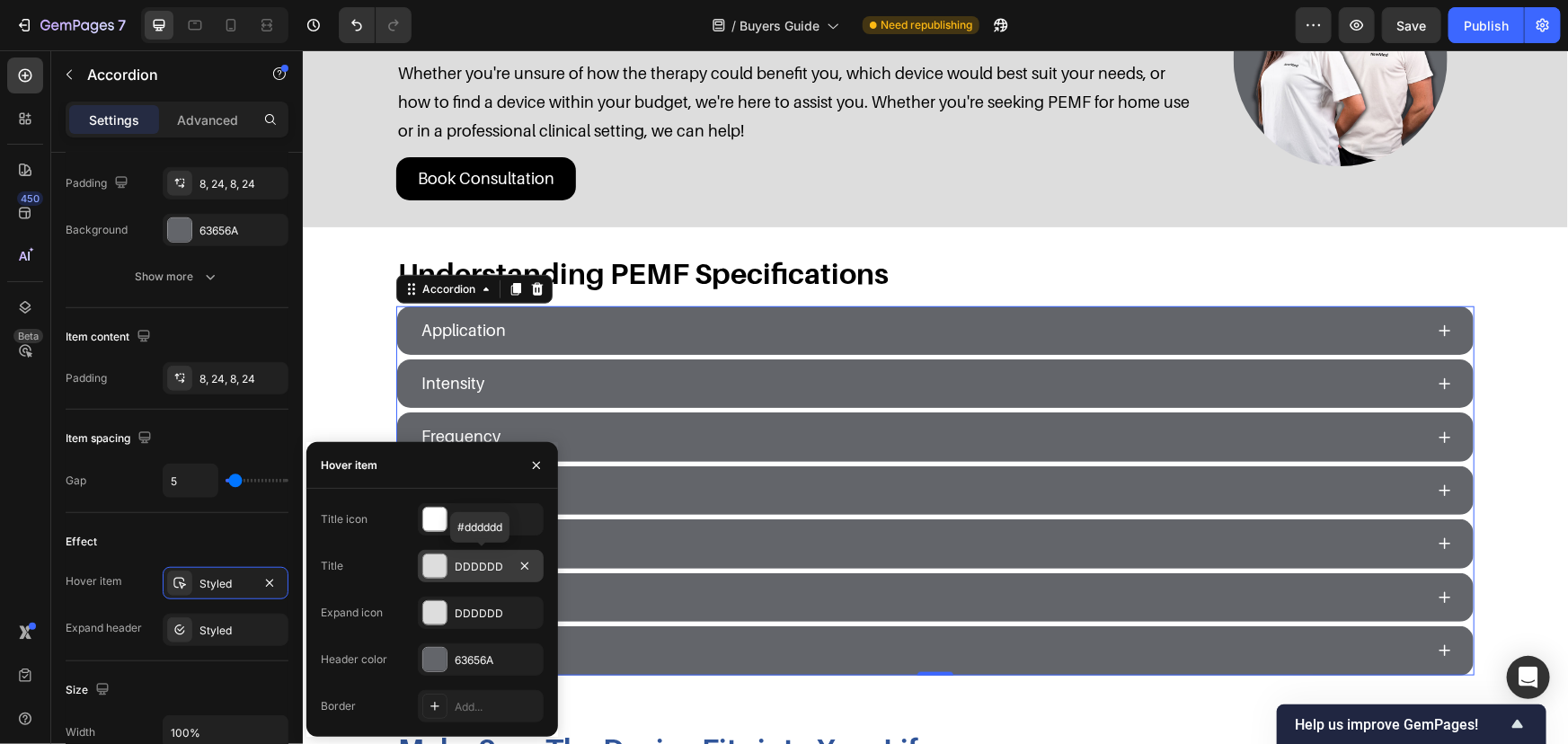
click at [494, 563] on div "DDDDDD" at bounding box center [481, 567] width 52 height 16
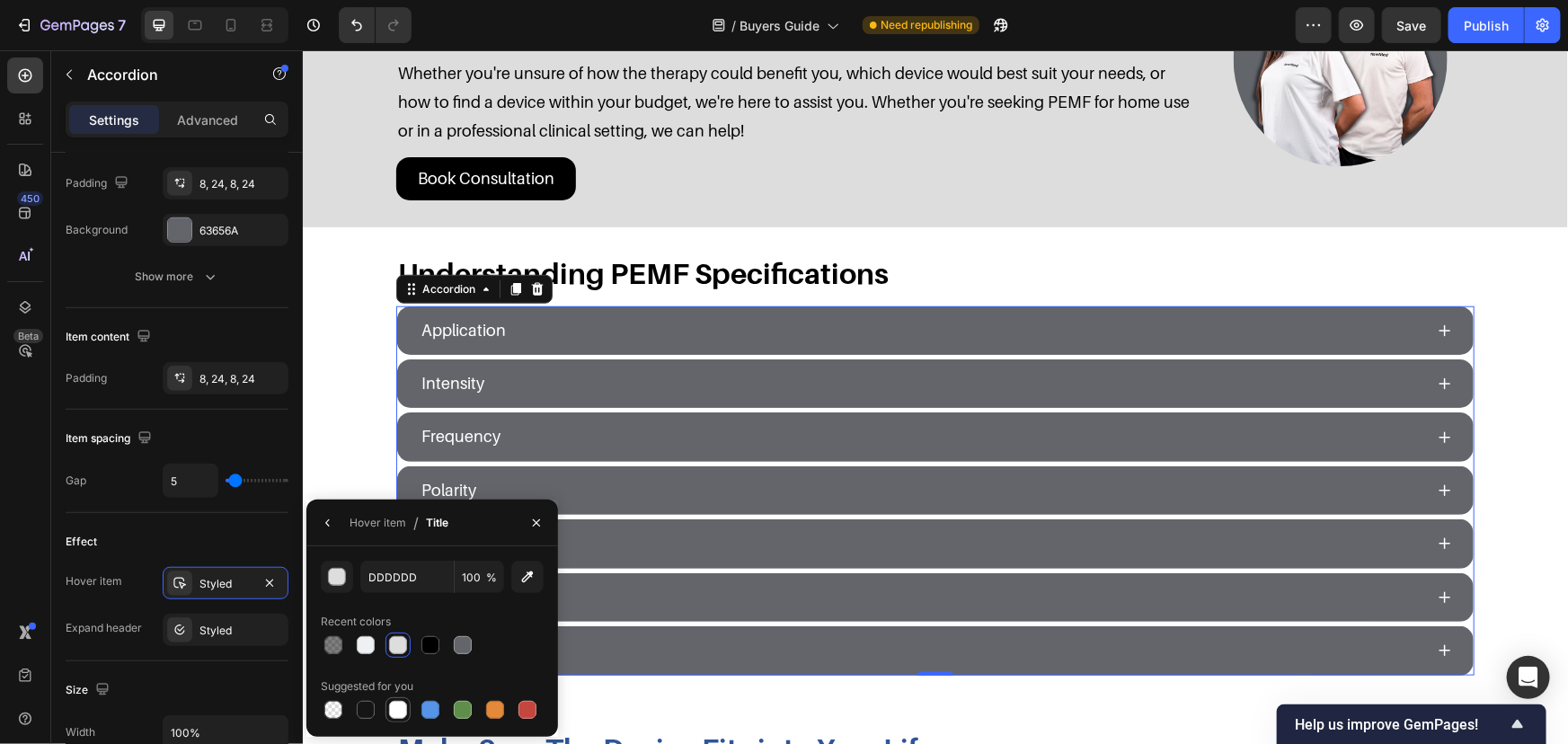
click at [393, 713] on div at bounding box center [398, 710] width 18 height 18
type input "FFFFFF"
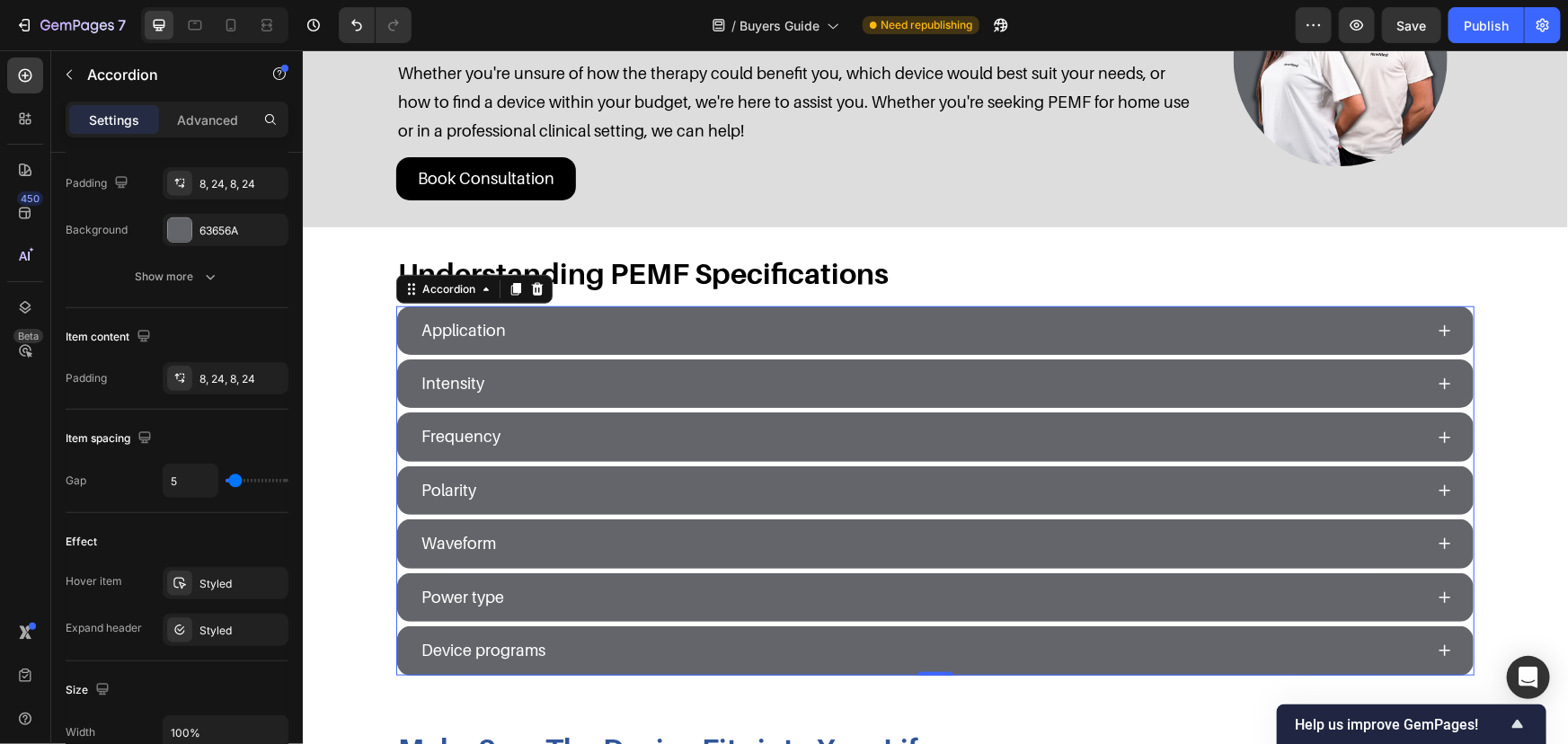
click at [628, 334] on div "Application" at bounding box center [920, 329] width 1005 height 34
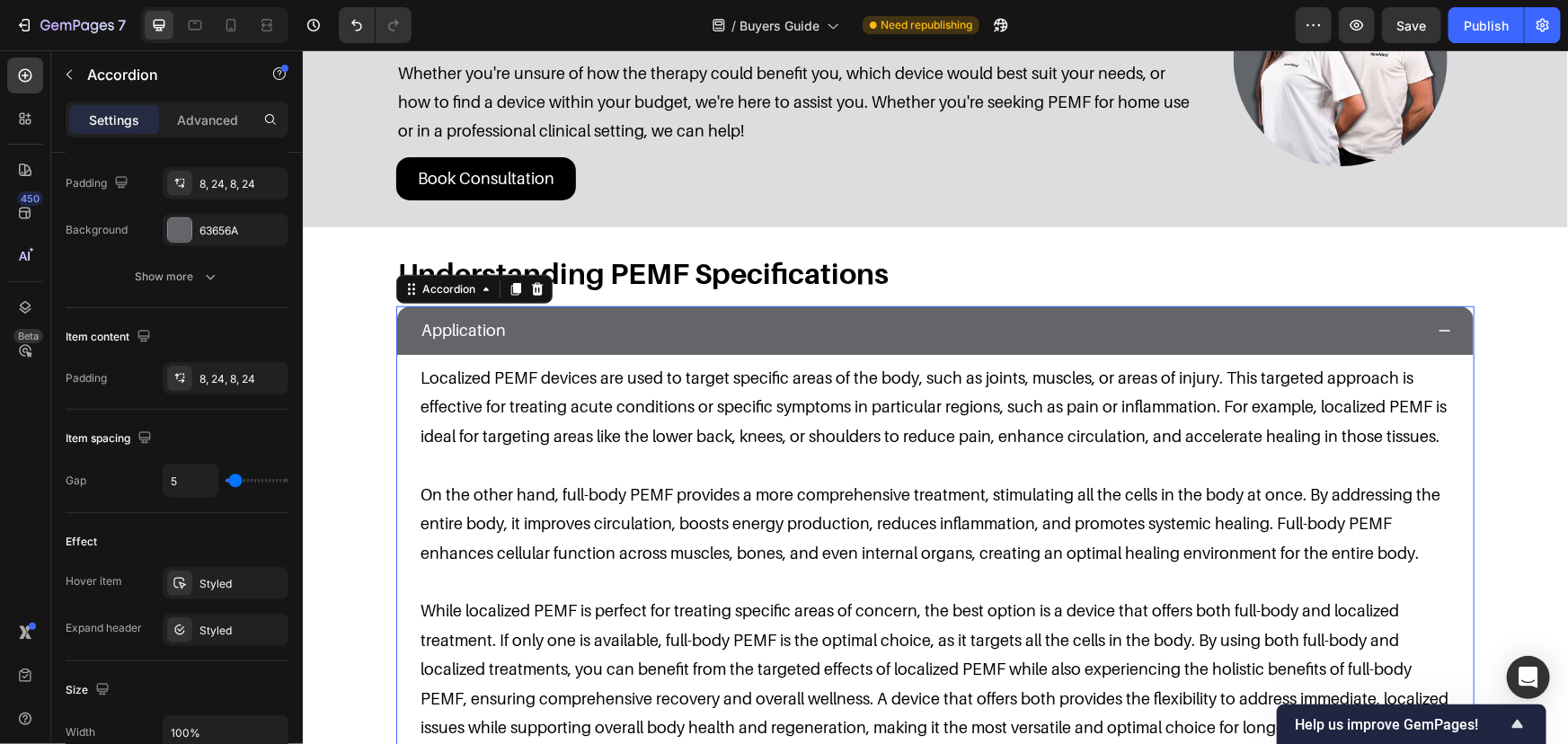
click at [628, 334] on div "Application" at bounding box center [920, 329] width 1005 height 34
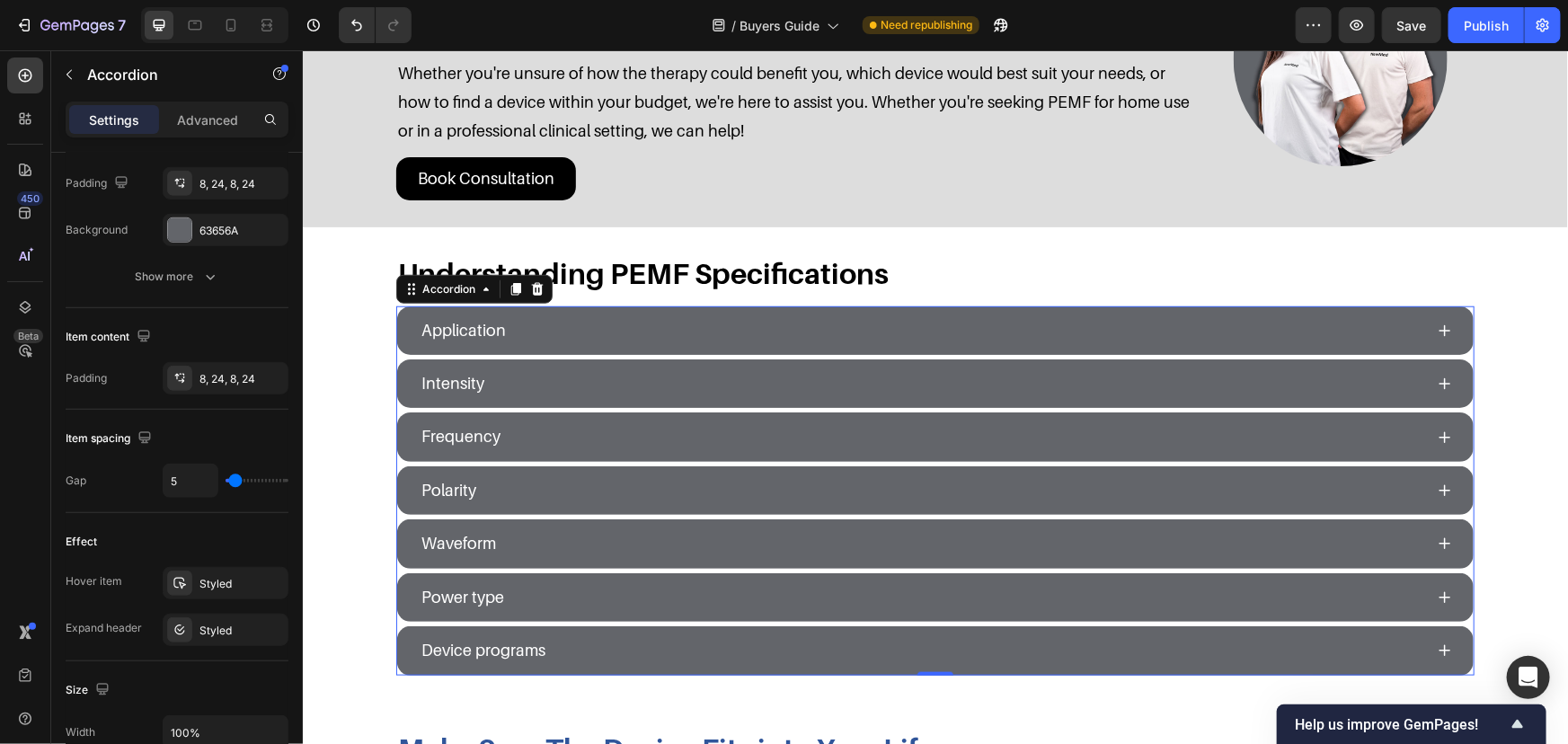
click at [628, 334] on div "Application" at bounding box center [920, 329] width 1005 height 34
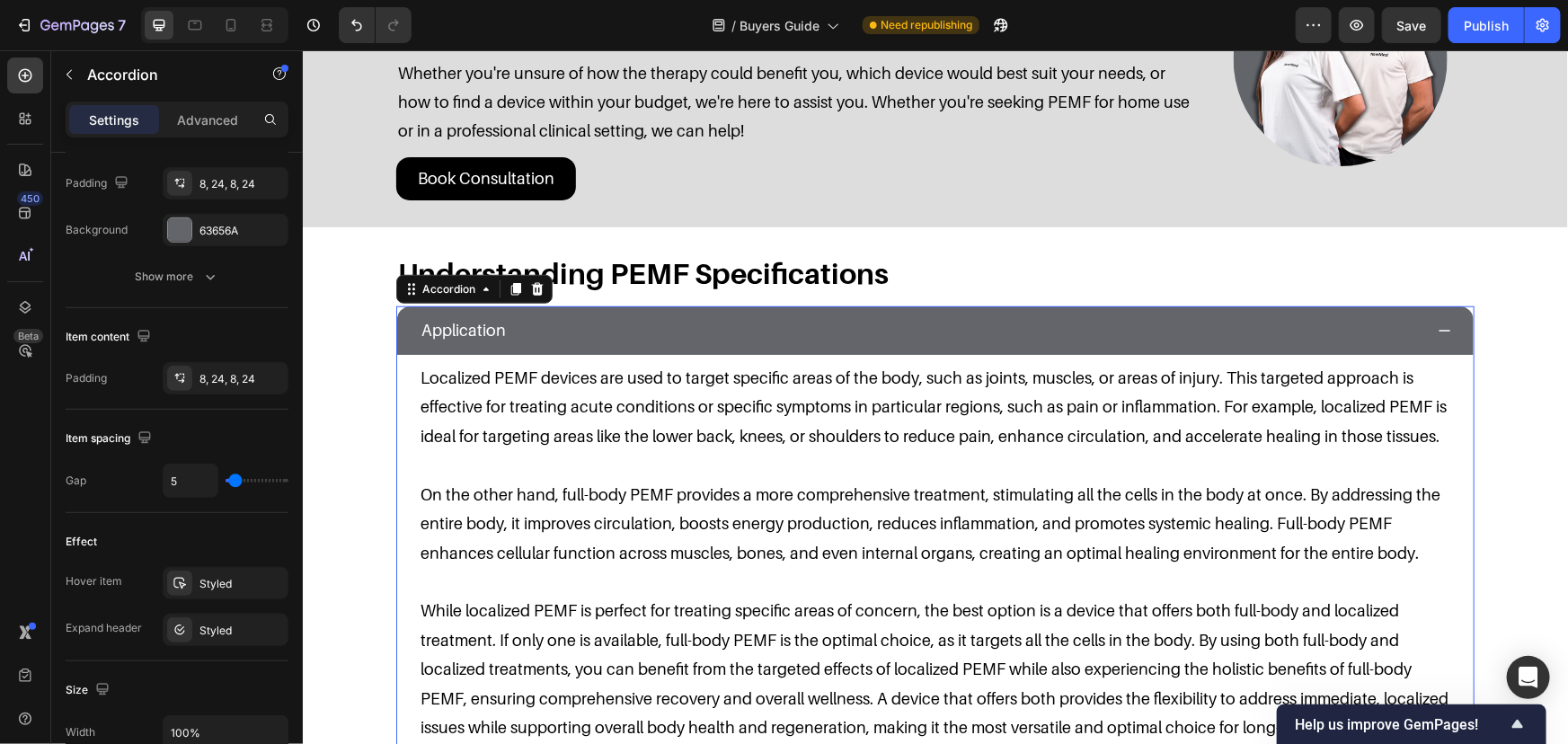
click at [628, 334] on div "Application" at bounding box center [920, 329] width 1005 height 34
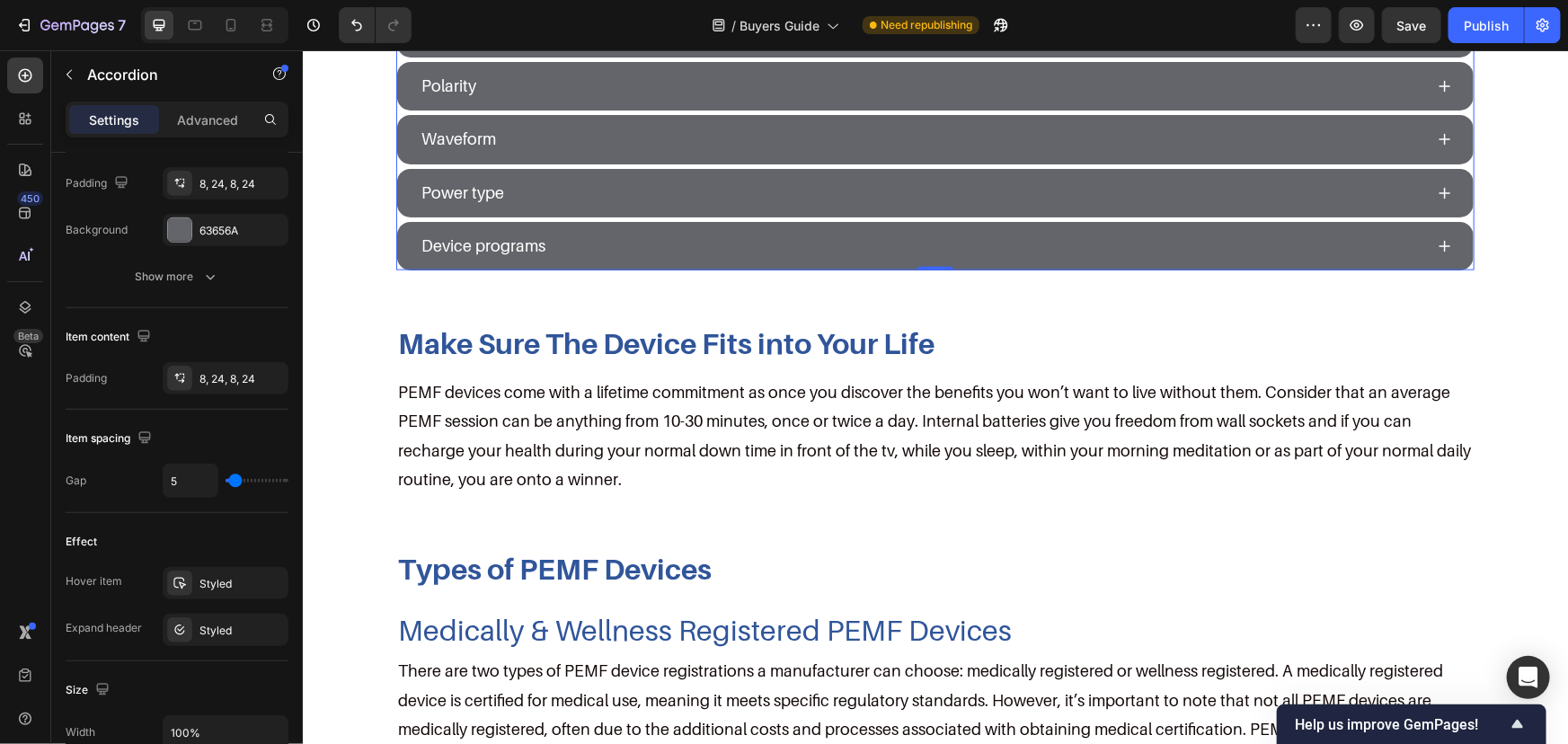
scroll to position [1143, 0]
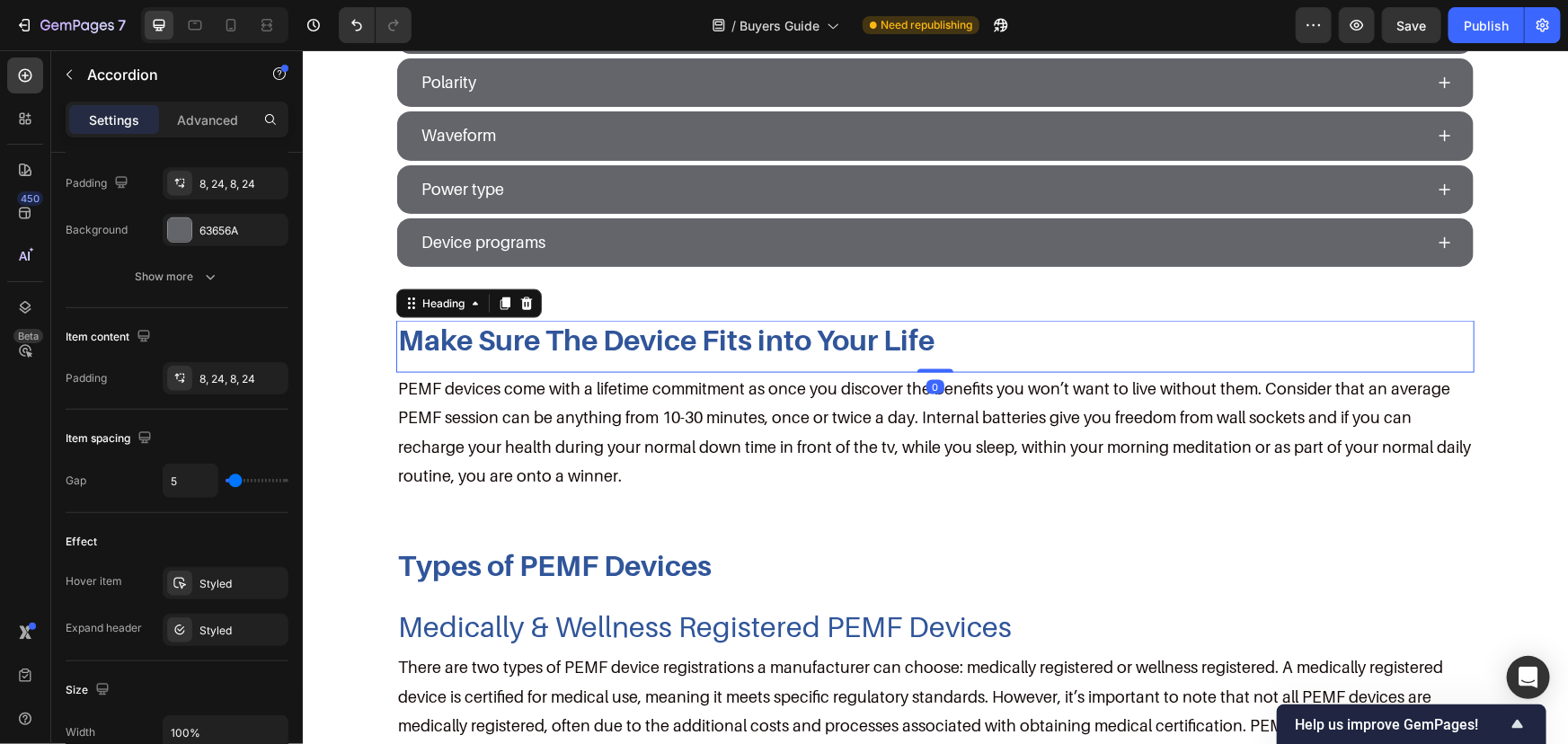
click at [628, 334] on h2 "Make Sure The Device Fits into Your Life" at bounding box center [935, 338] width 1079 height 37
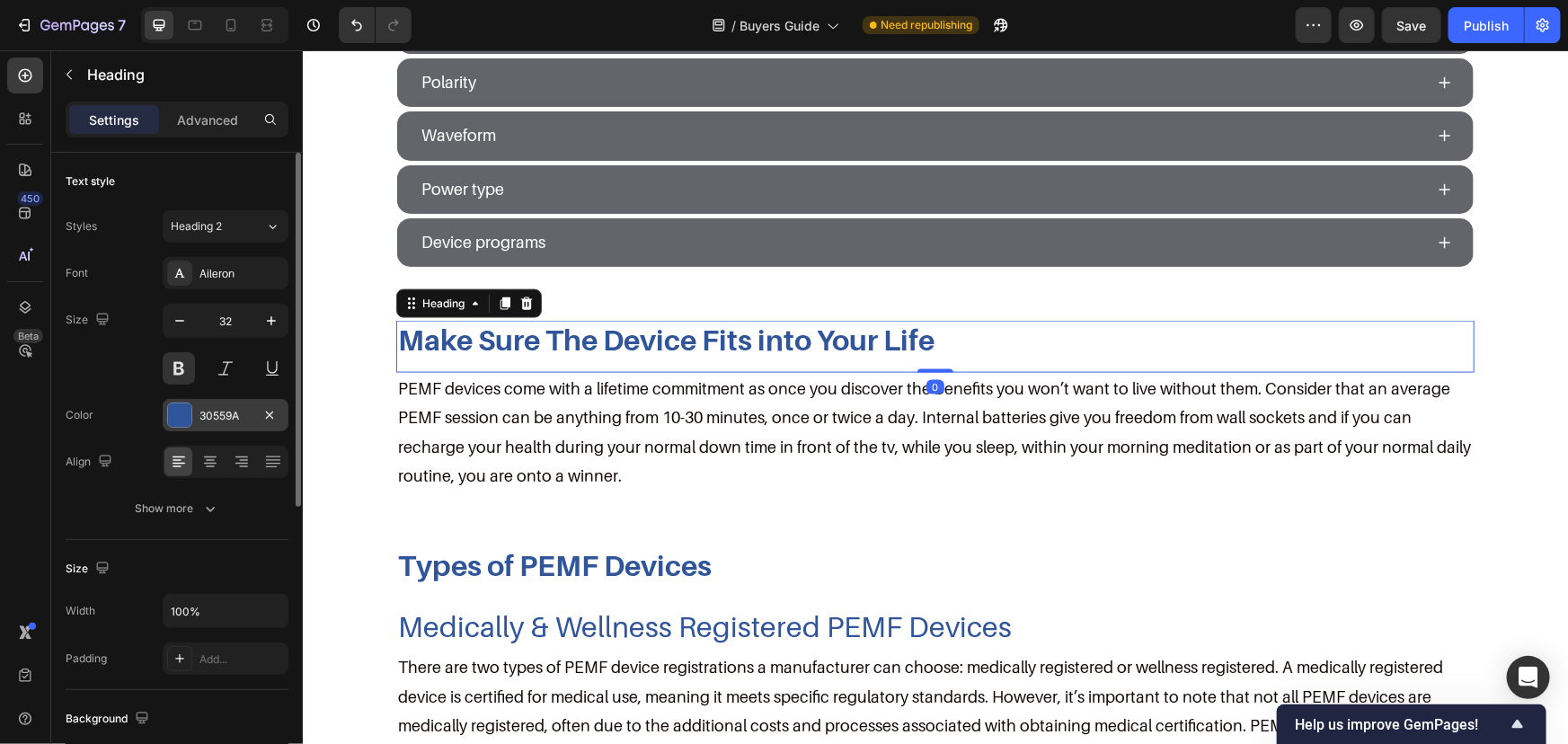
click at [223, 416] on div "30559A" at bounding box center [225, 416] width 52 height 16
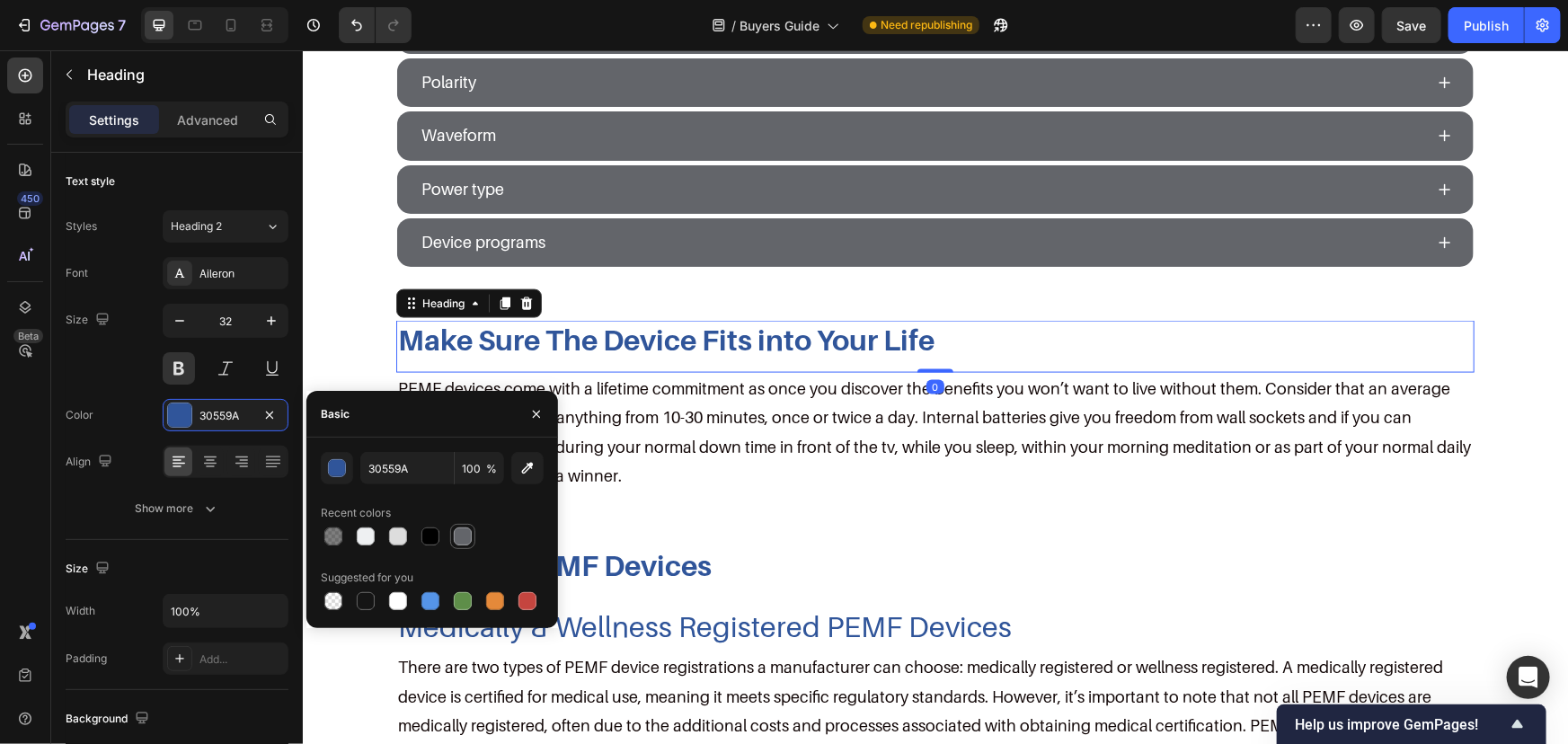
click at [457, 534] on div at bounding box center [463, 536] width 18 height 18
click at [415, 539] on div at bounding box center [431, 536] width 223 height 25
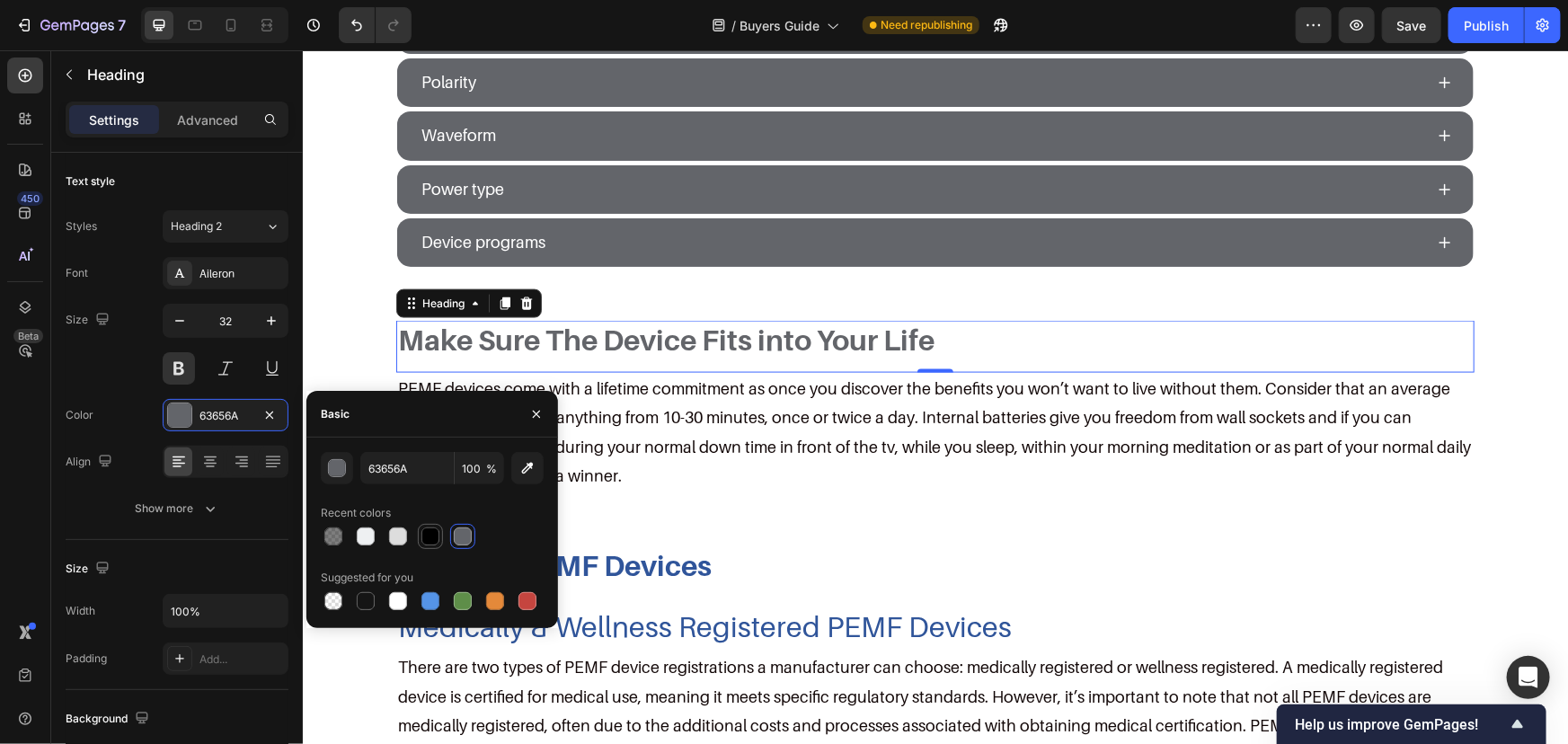
click at [439, 534] on div at bounding box center [430, 536] width 22 height 22
type input "000000"
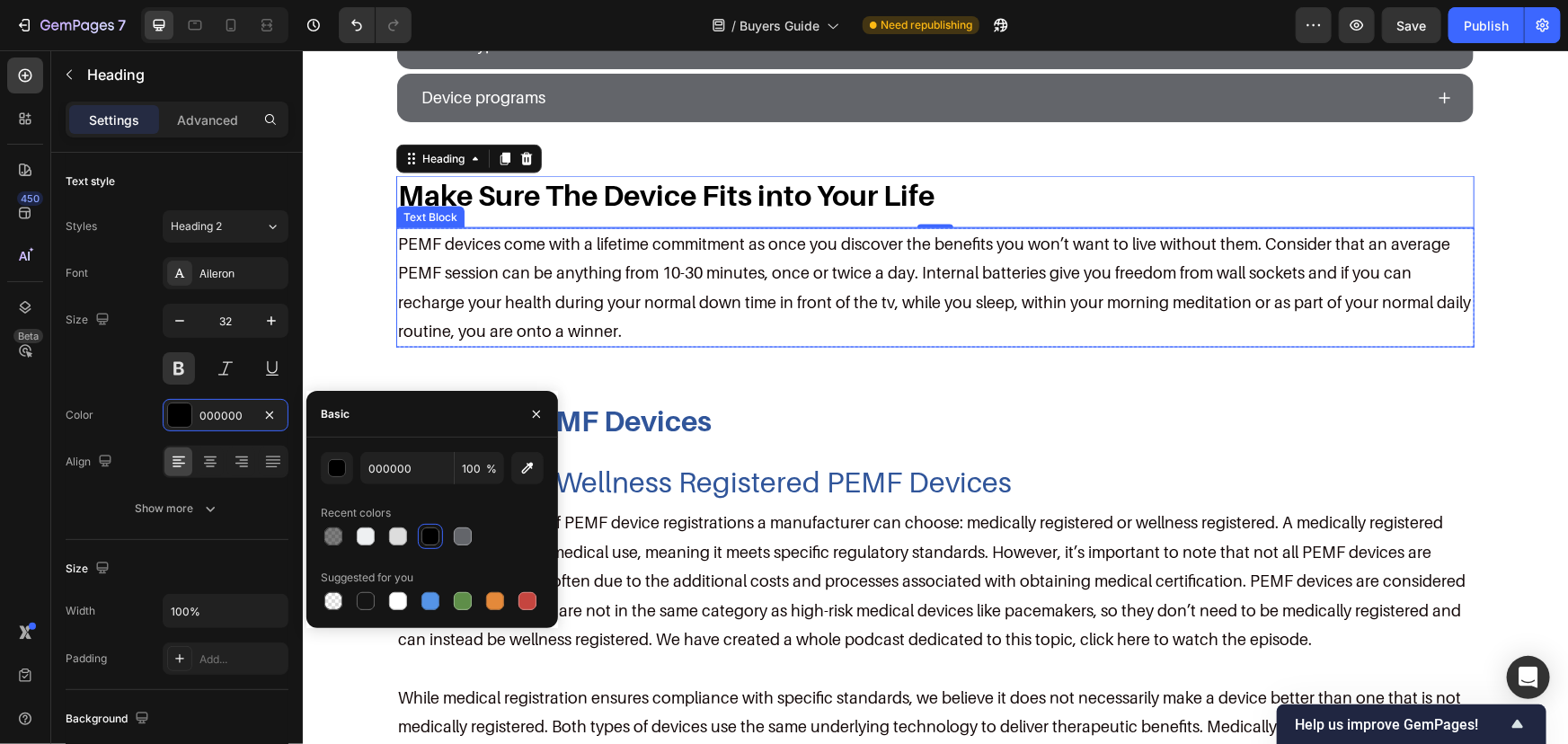
scroll to position [1307, 0]
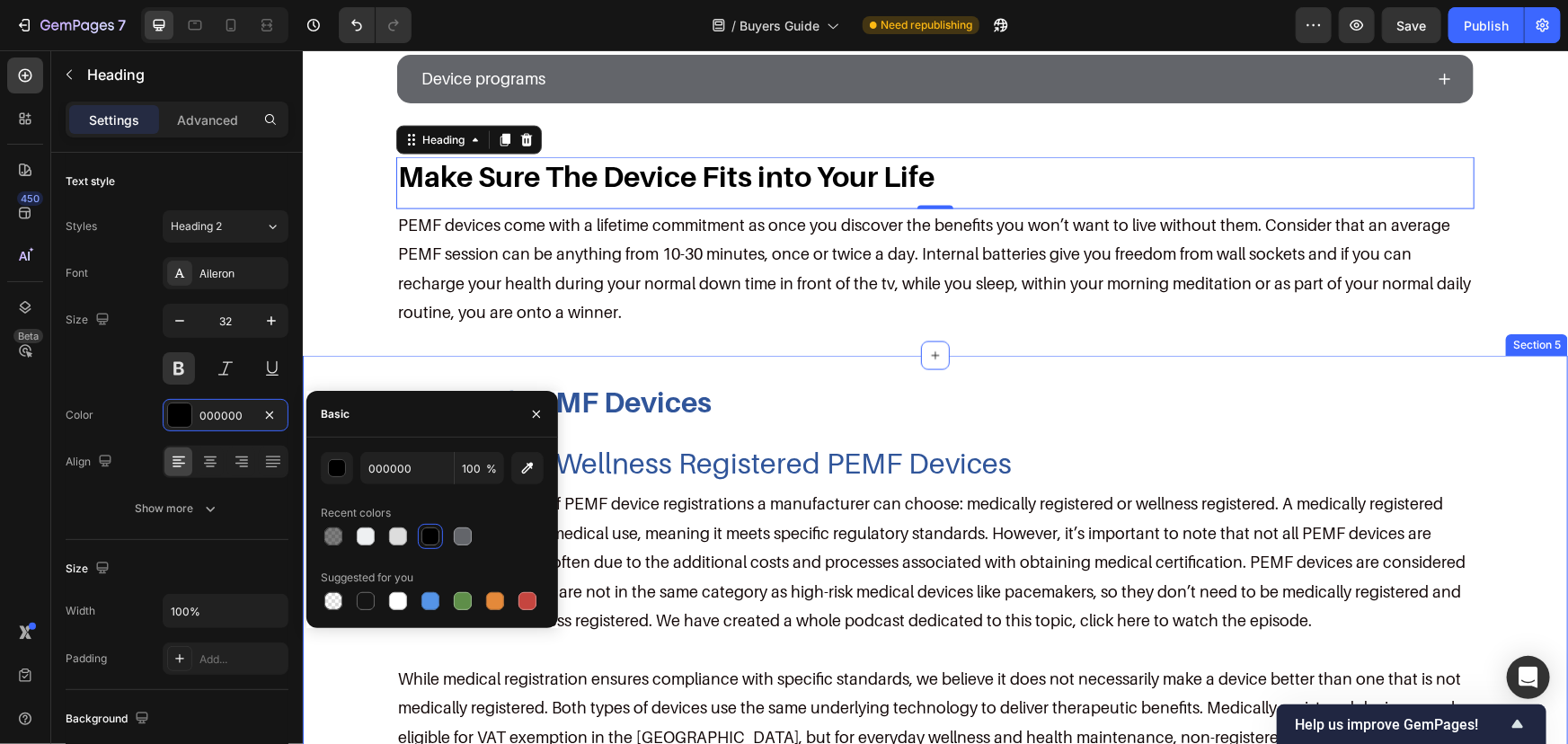
click at [620, 397] on h2 "Types of PEMF Devices" at bounding box center [935, 401] width 1079 height 37
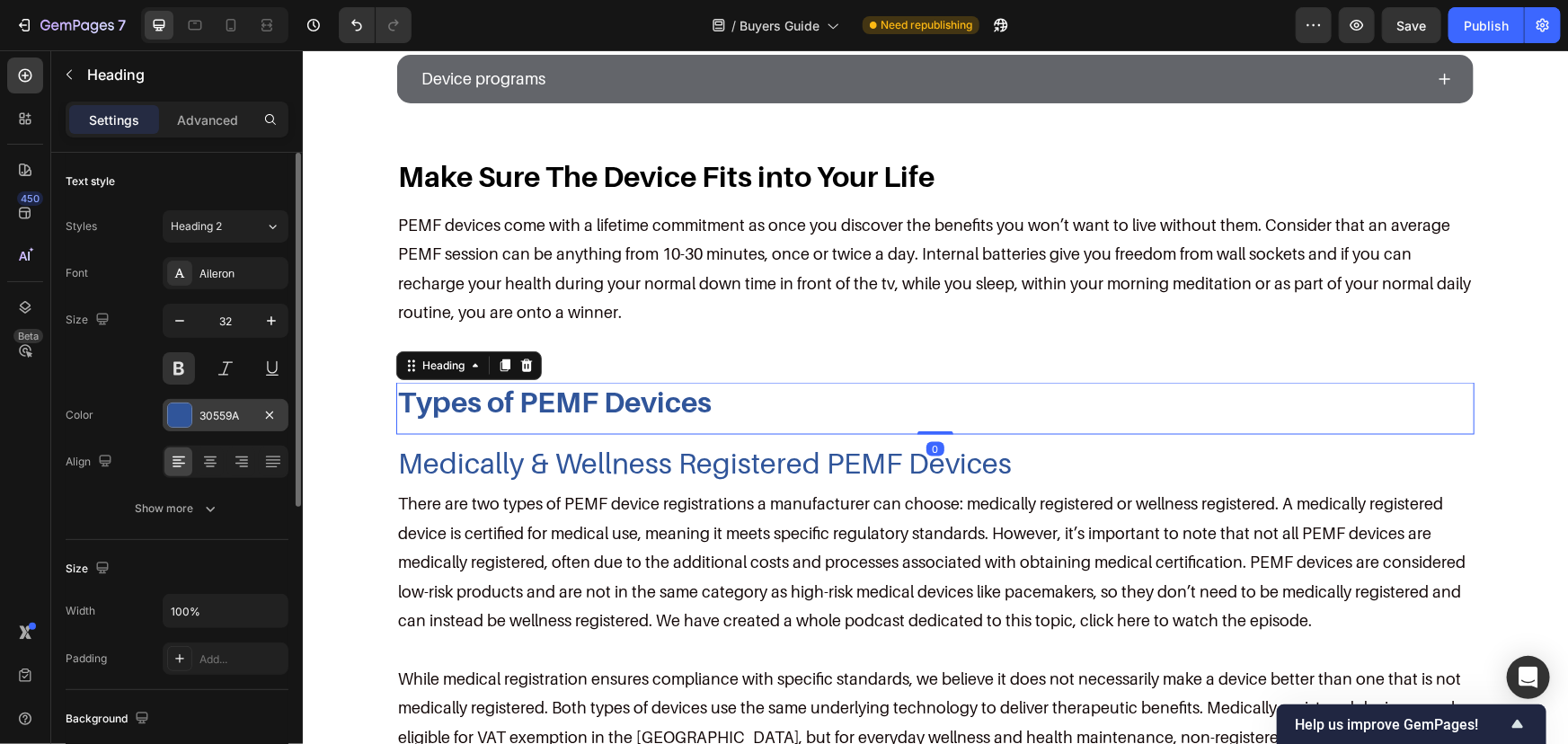
click at [228, 403] on div "30559A" at bounding box center [226, 415] width 126 height 32
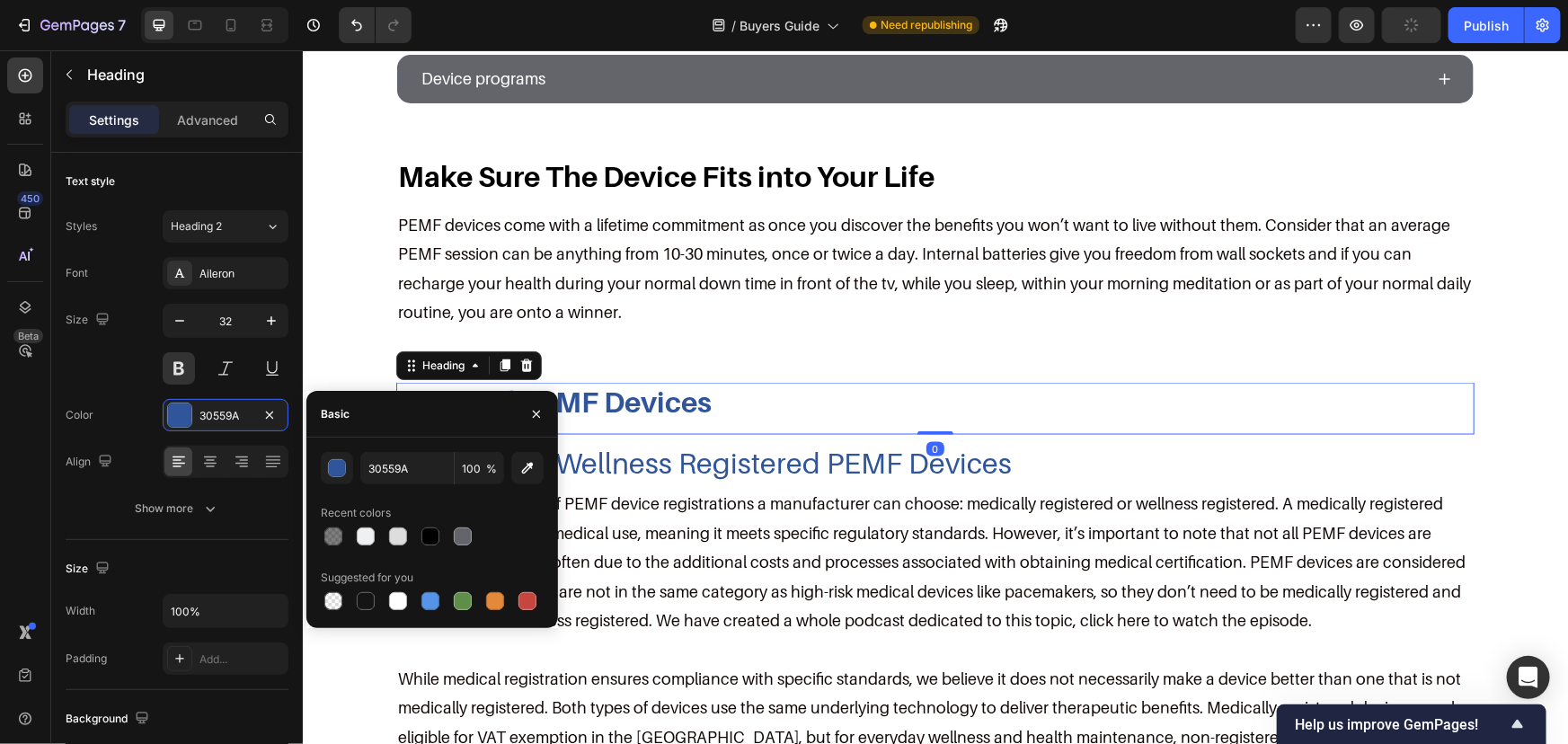
click at [445, 538] on div at bounding box center [431, 536] width 223 height 25
drag, startPoint x: 434, startPoint y: 530, endPoint x: 520, endPoint y: 503, distance: 90.1
click at [436, 530] on div at bounding box center [430, 536] width 18 height 18
type input "000000"
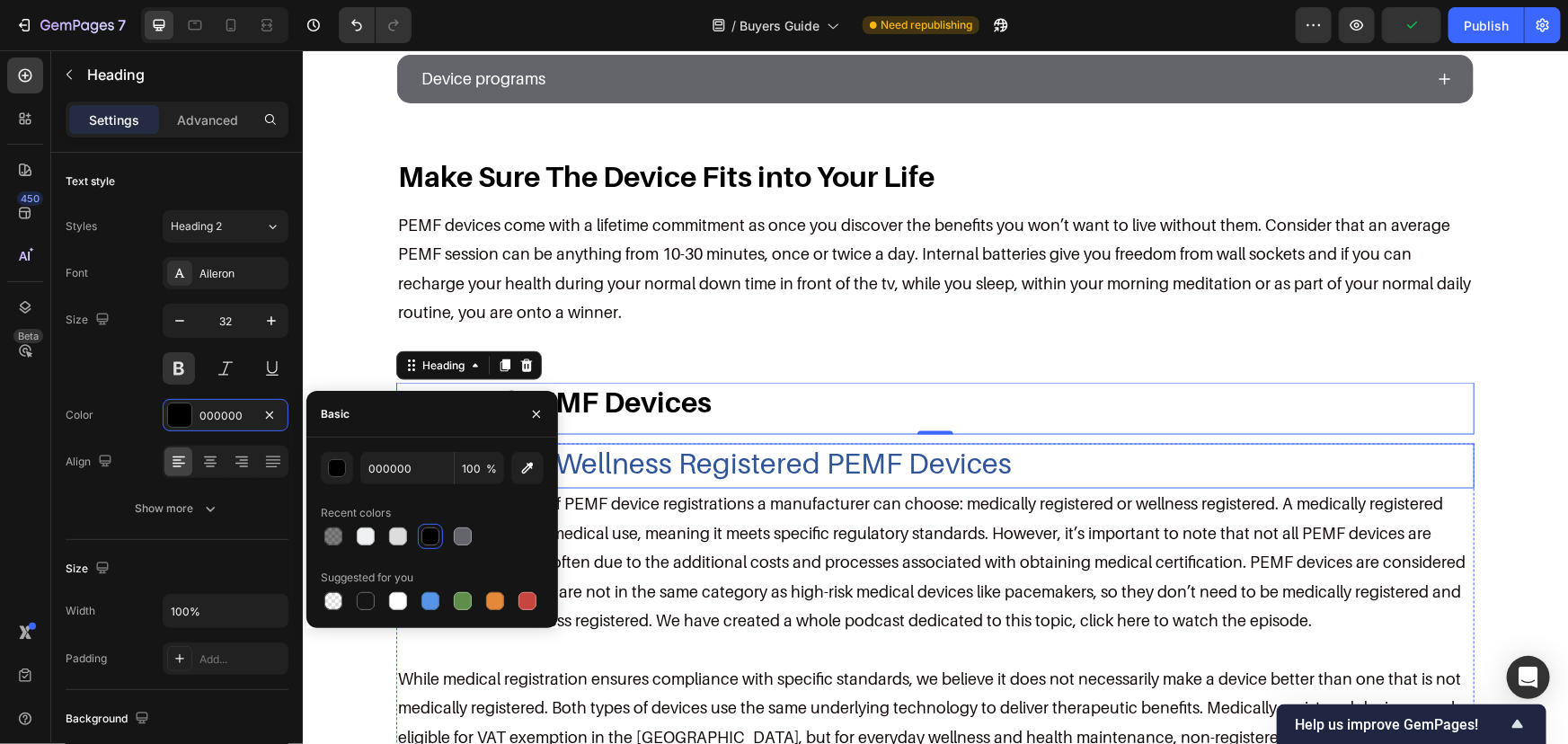
click at [638, 462] on h2 "Medically & Wellness Registered PEMF Devices" at bounding box center [935, 464] width 1079 height 41
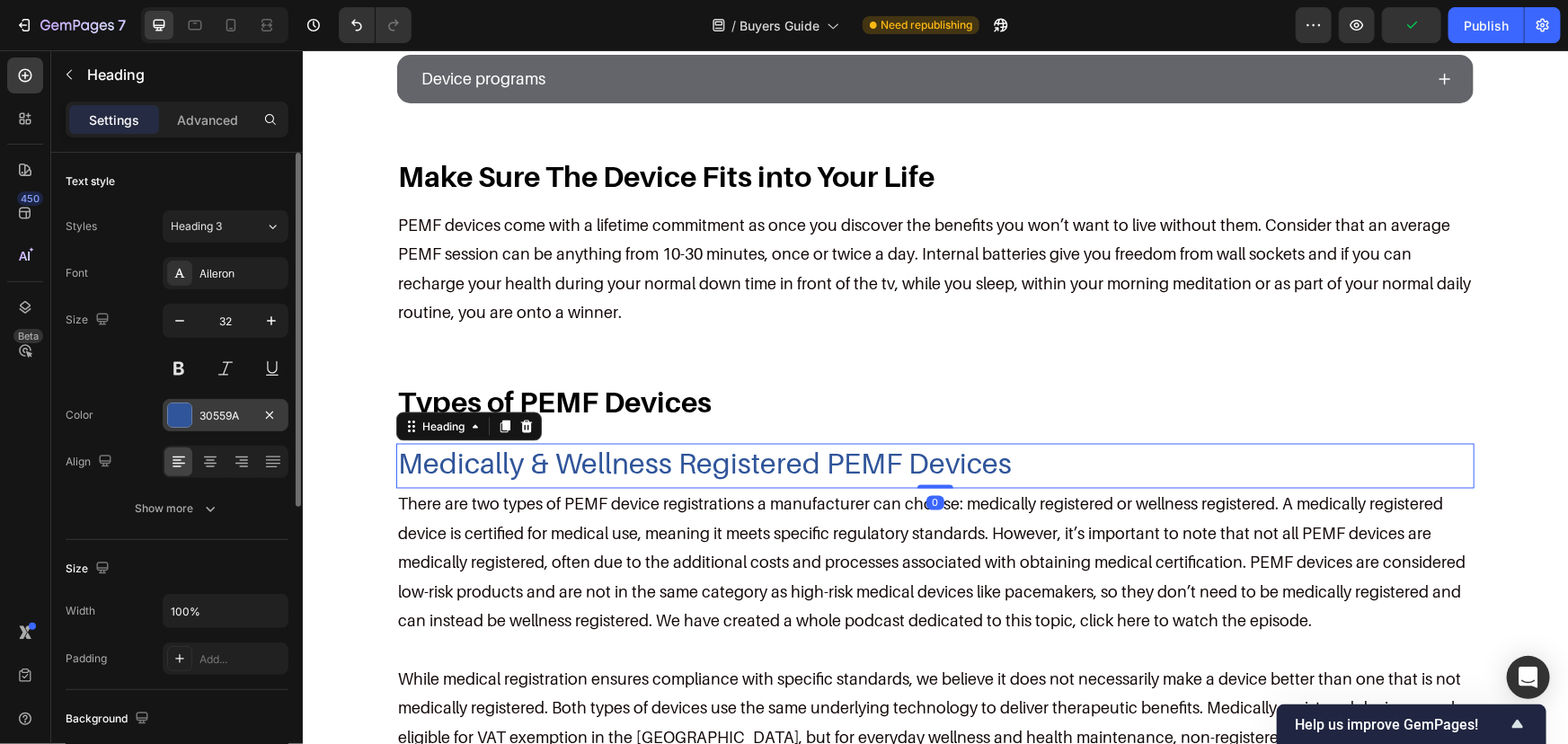
click at [213, 427] on div "30559A" at bounding box center [226, 415] width 126 height 32
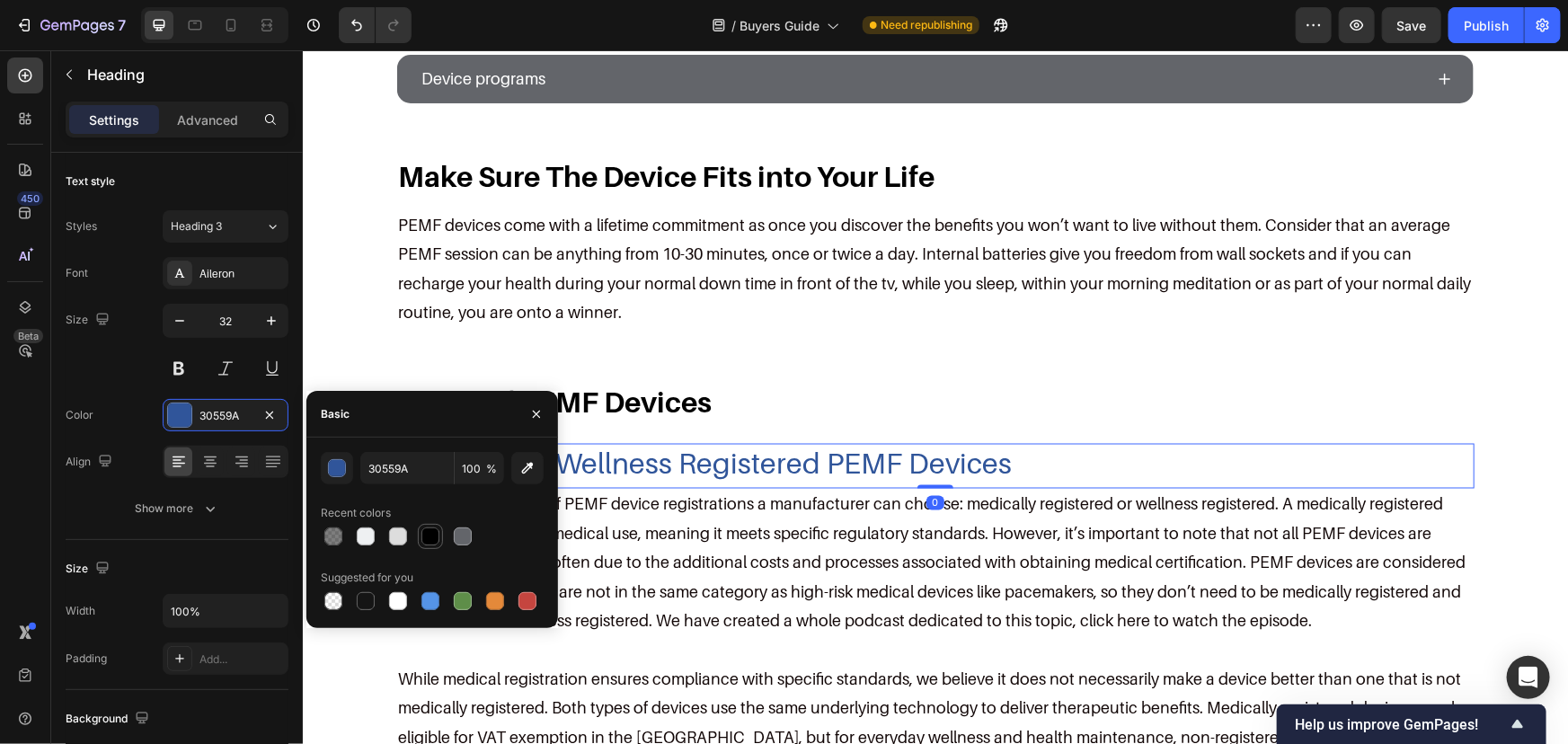
click at [435, 535] on div at bounding box center [430, 536] width 18 height 18
type input "000000"
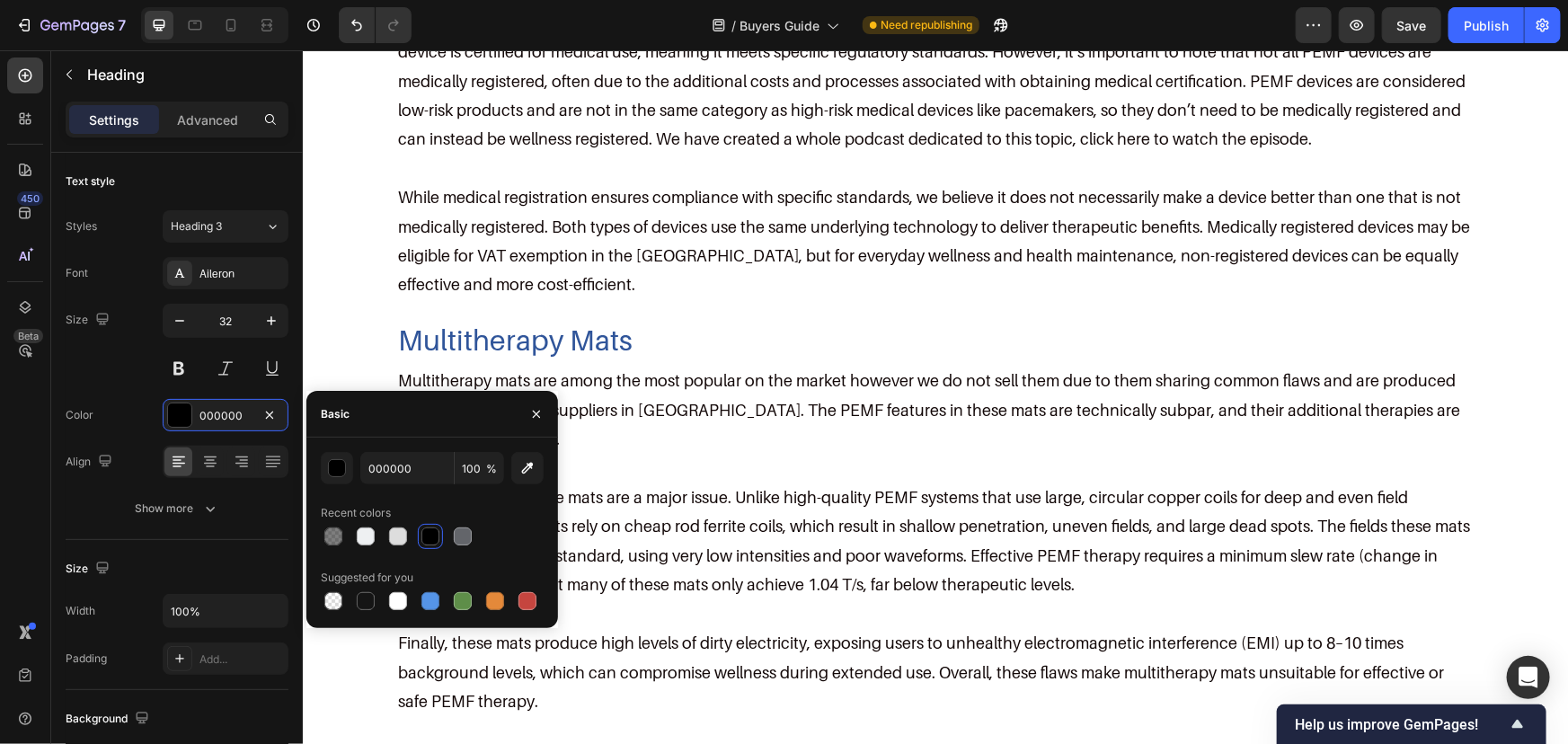
scroll to position [1797, 0]
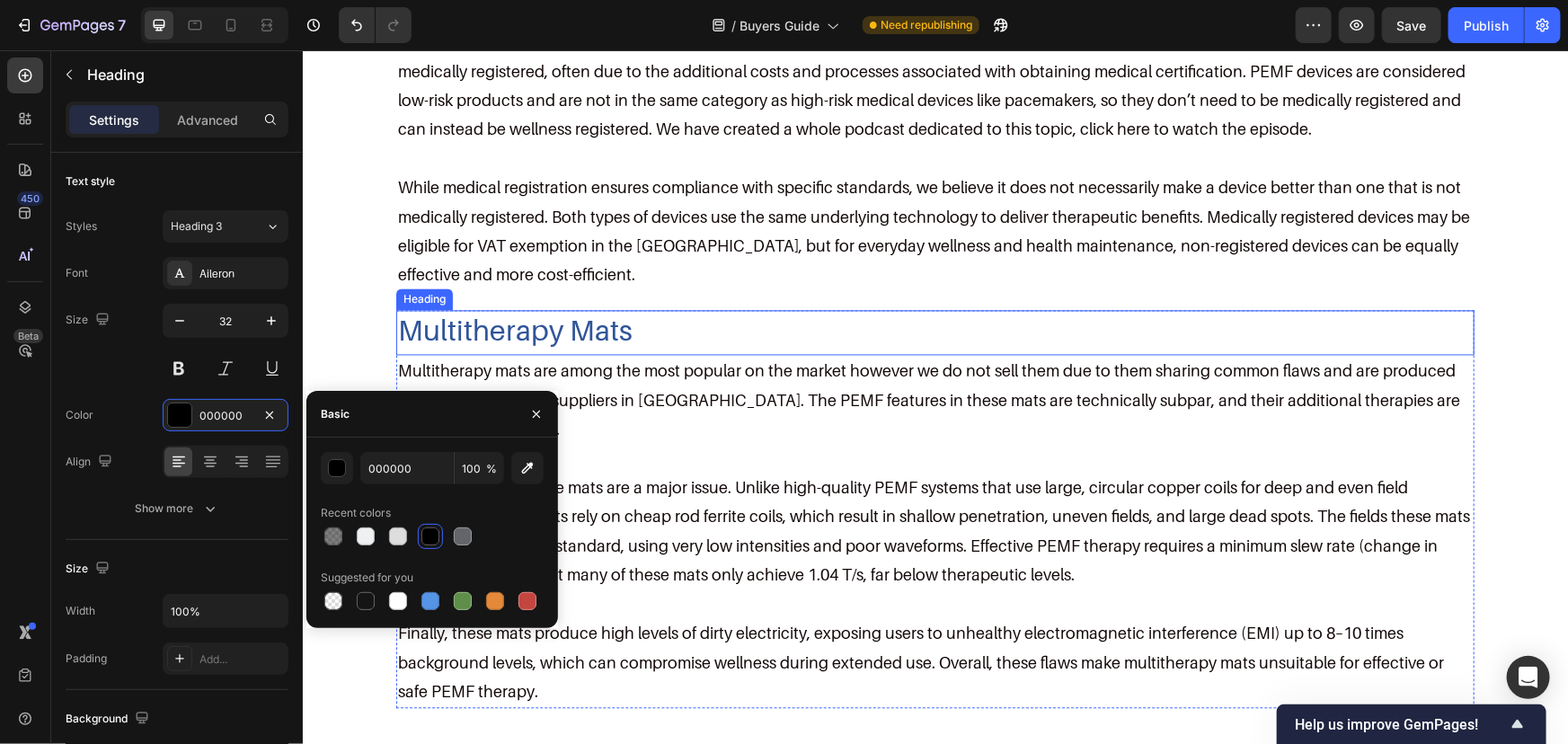
click at [626, 331] on h2 "Multitherapy Mats" at bounding box center [935, 329] width 1079 height 41
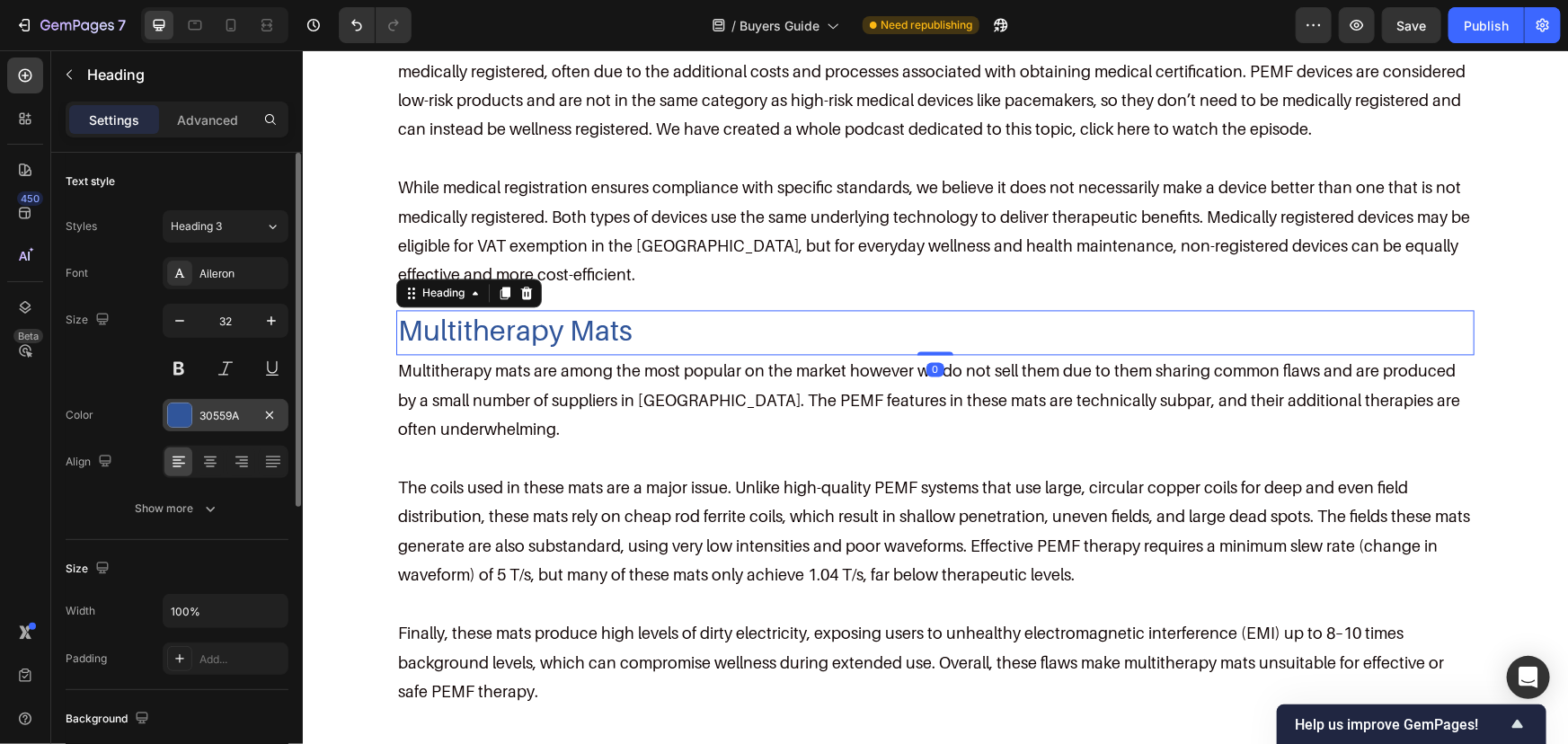
click at [196, 423] on div "30559A" at bounding box center [226, 415] width 126 height 32
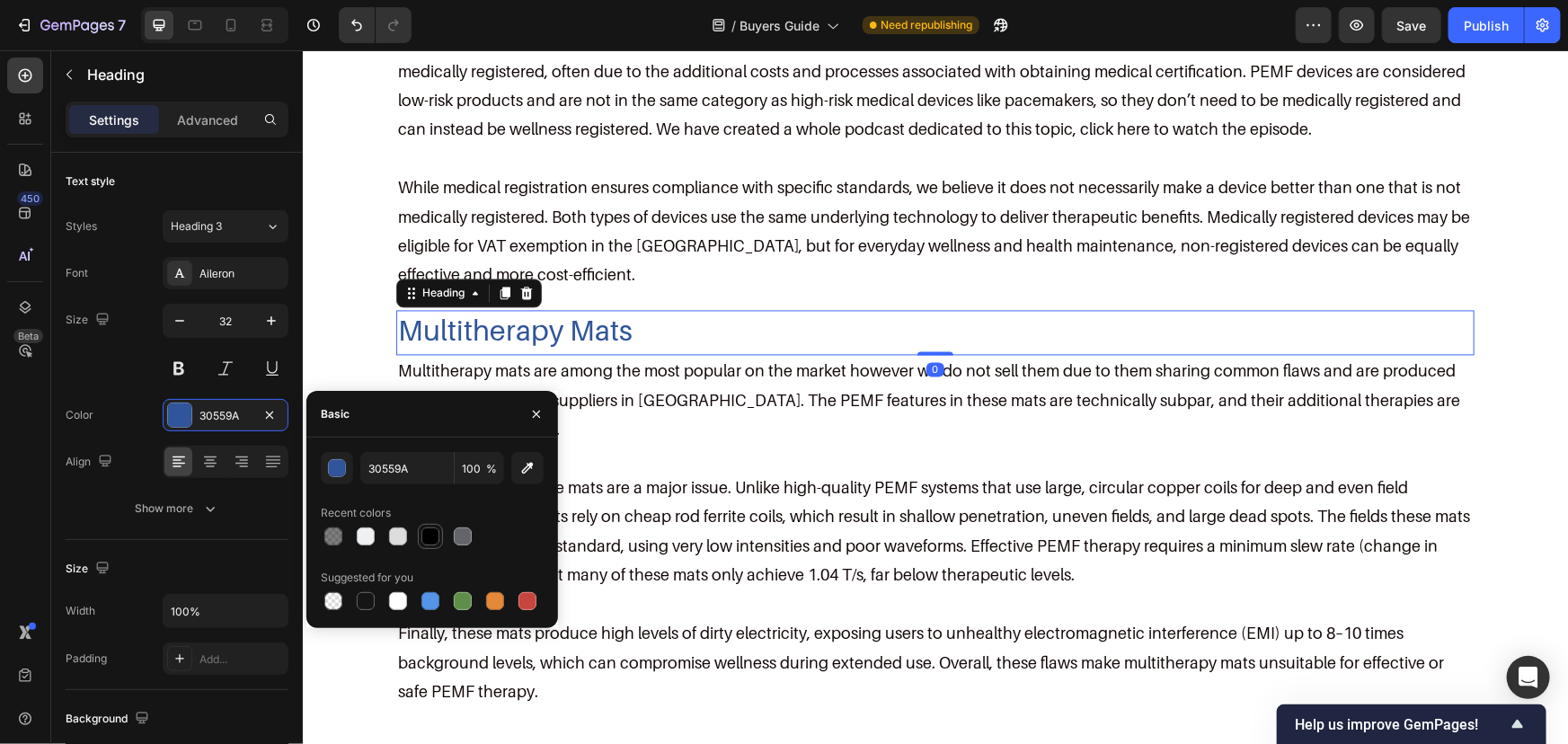
click at [433, 531] on div at bounding box center [430, 536] width 18 height 18
type input "000000"
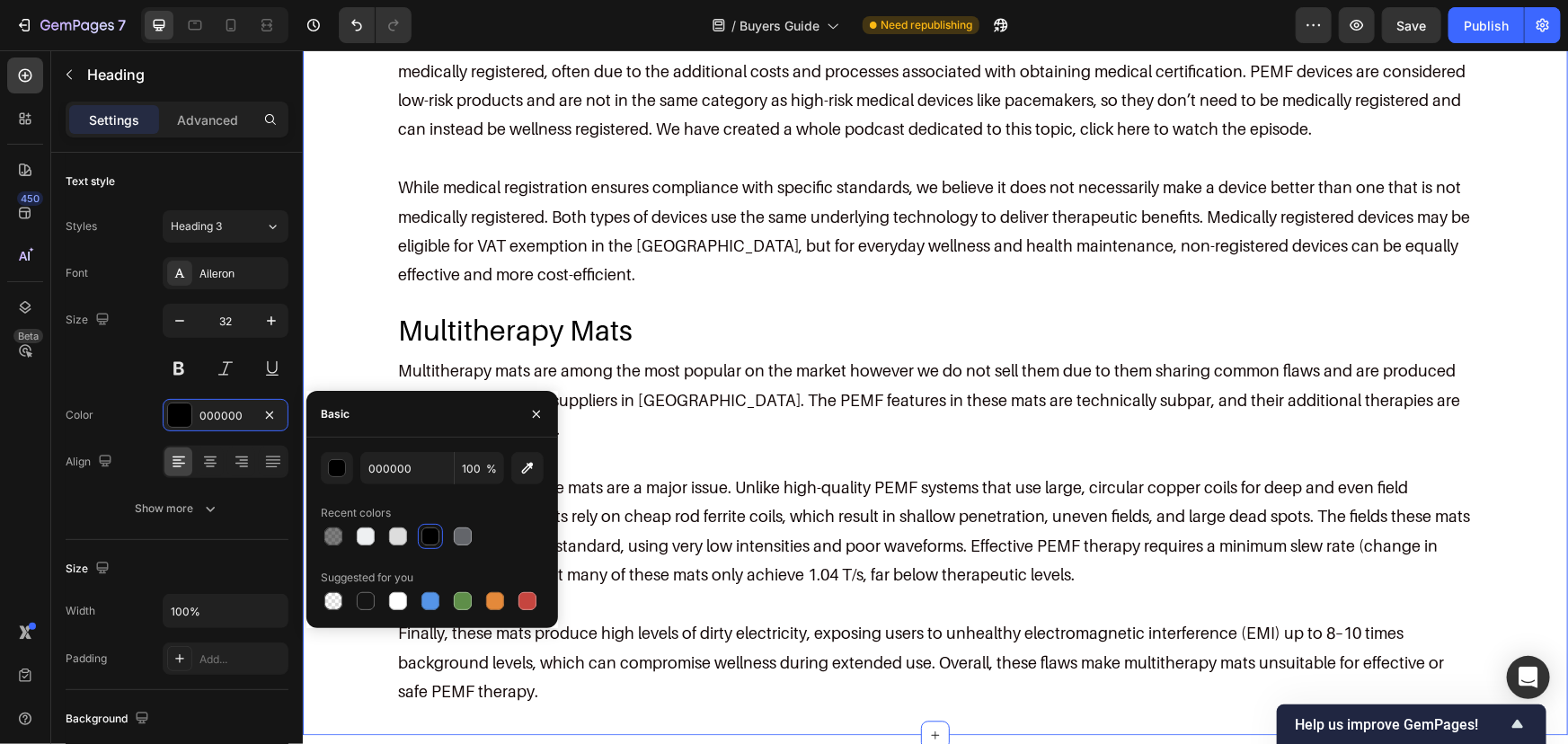
click at [353, 302] on div "Types of PEMF Devices Heading Row Medically & Wellness Registered PEMF Devices …" at bounding box center [935, 299] width 1230 height 818
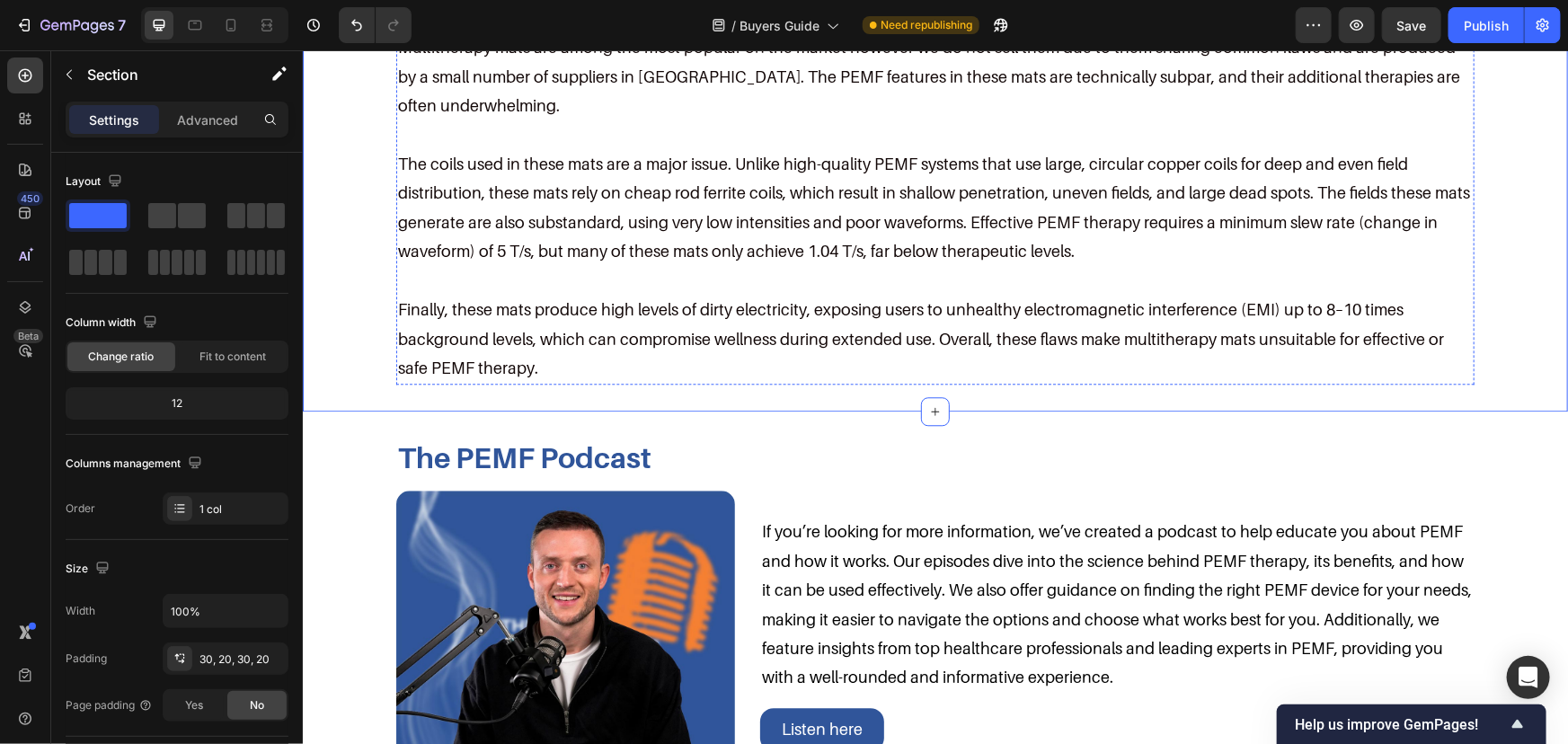
scroll to position [2123, 0]
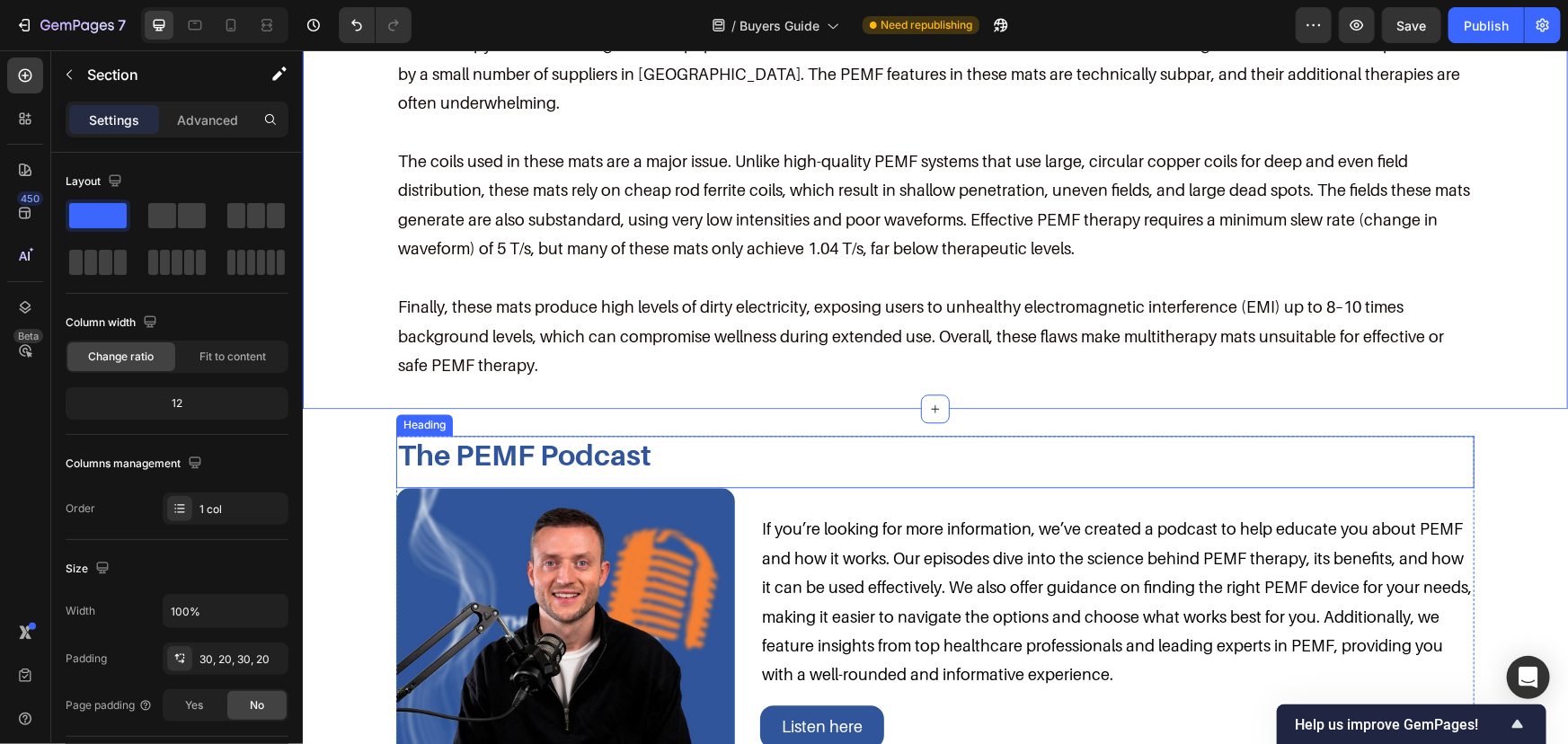
click at [521, 438] on h2 "The PEMF Podcast" at bounding box center [935, 454] width 1079 height 37
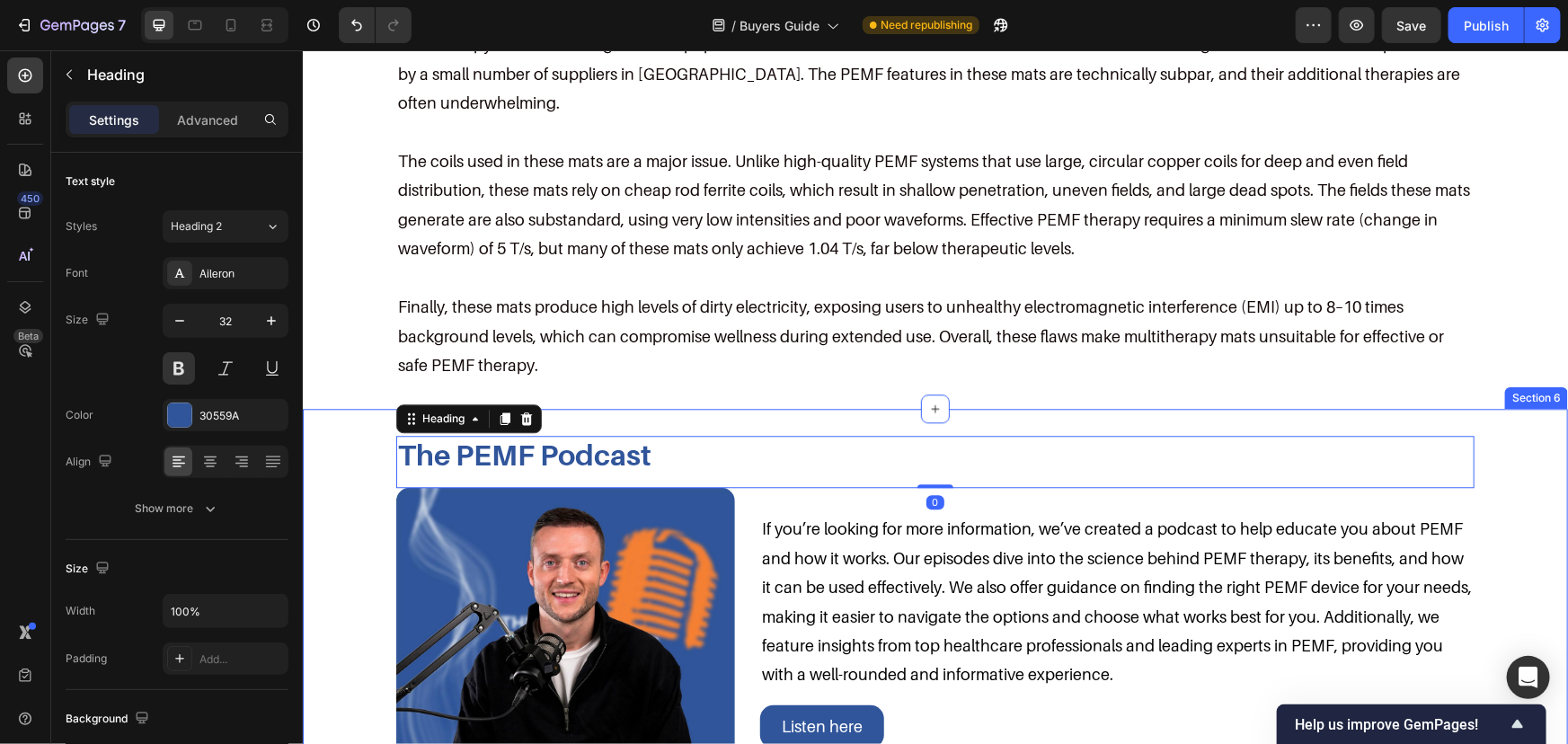
click at [340, 438] on div "The PEMF Podcast Heading 0 Image If you’re looking for more information, we’ve …" at bounding box center [935, 630] width 1230 height 391
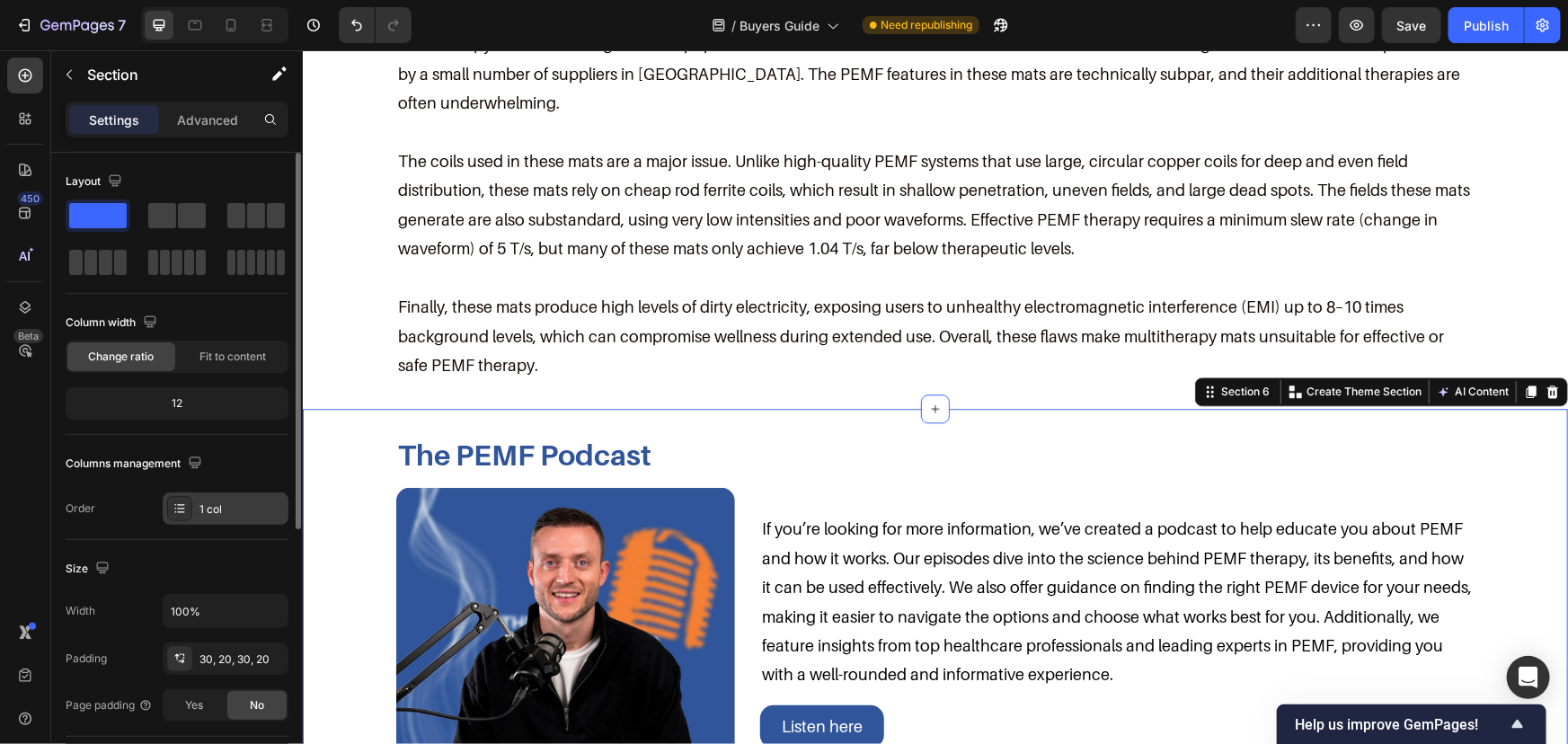
scroll to position [244, 0]
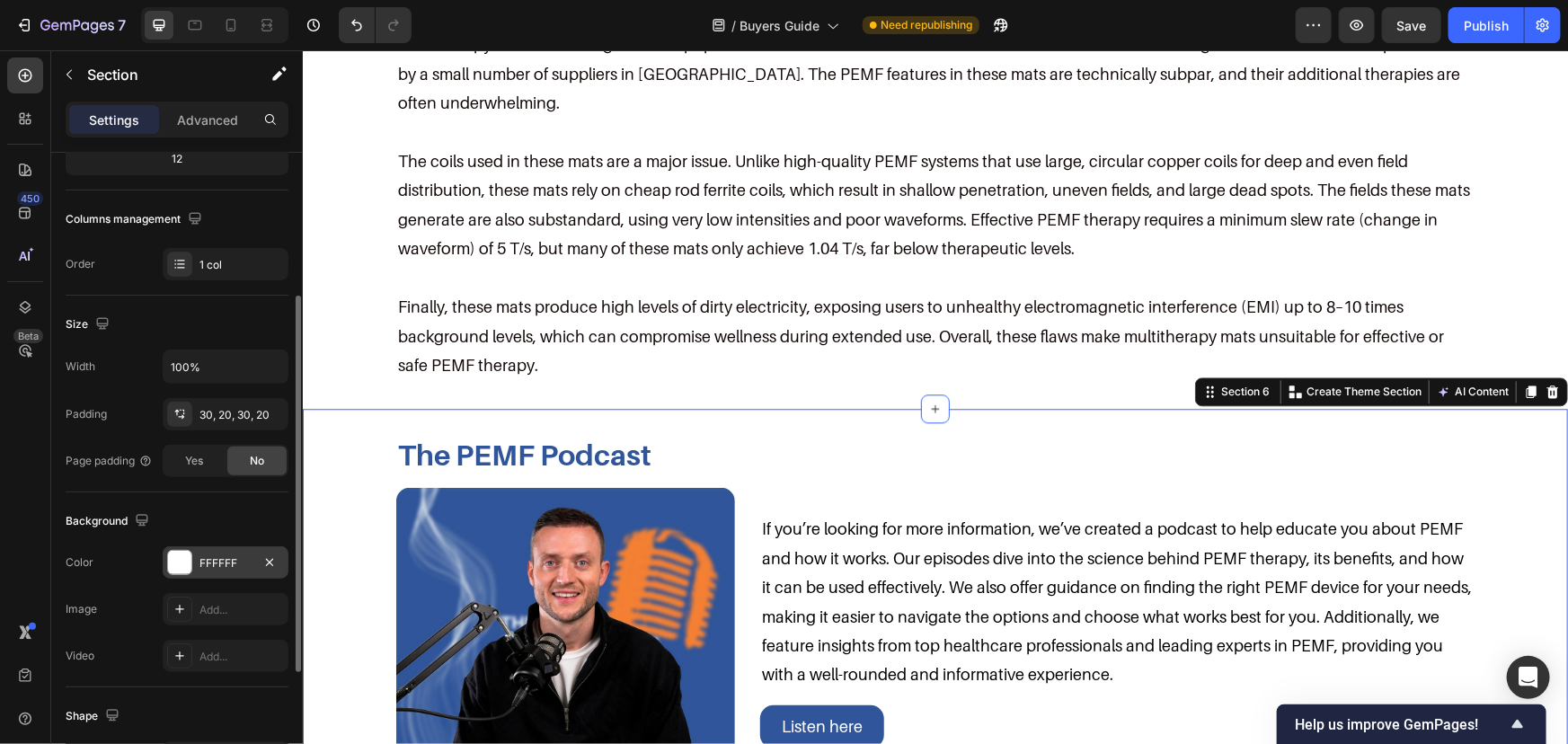
click at [221, 569] on div "FFFFFF" at bounding box center [225, 563] width 52 height 16
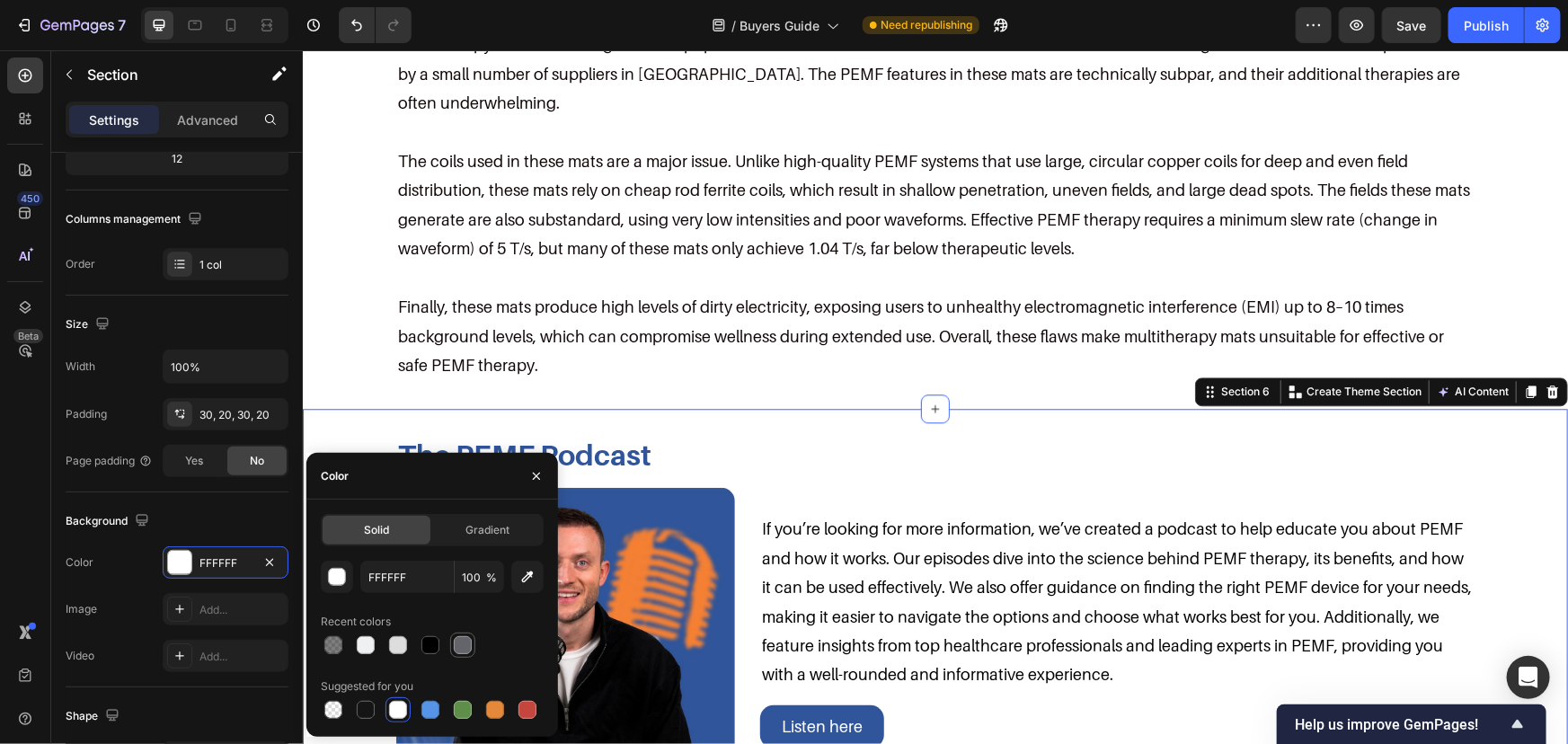
click at [468, 640] on div at bounding box center [463, 645] width 18 height 18
type input "63656A"
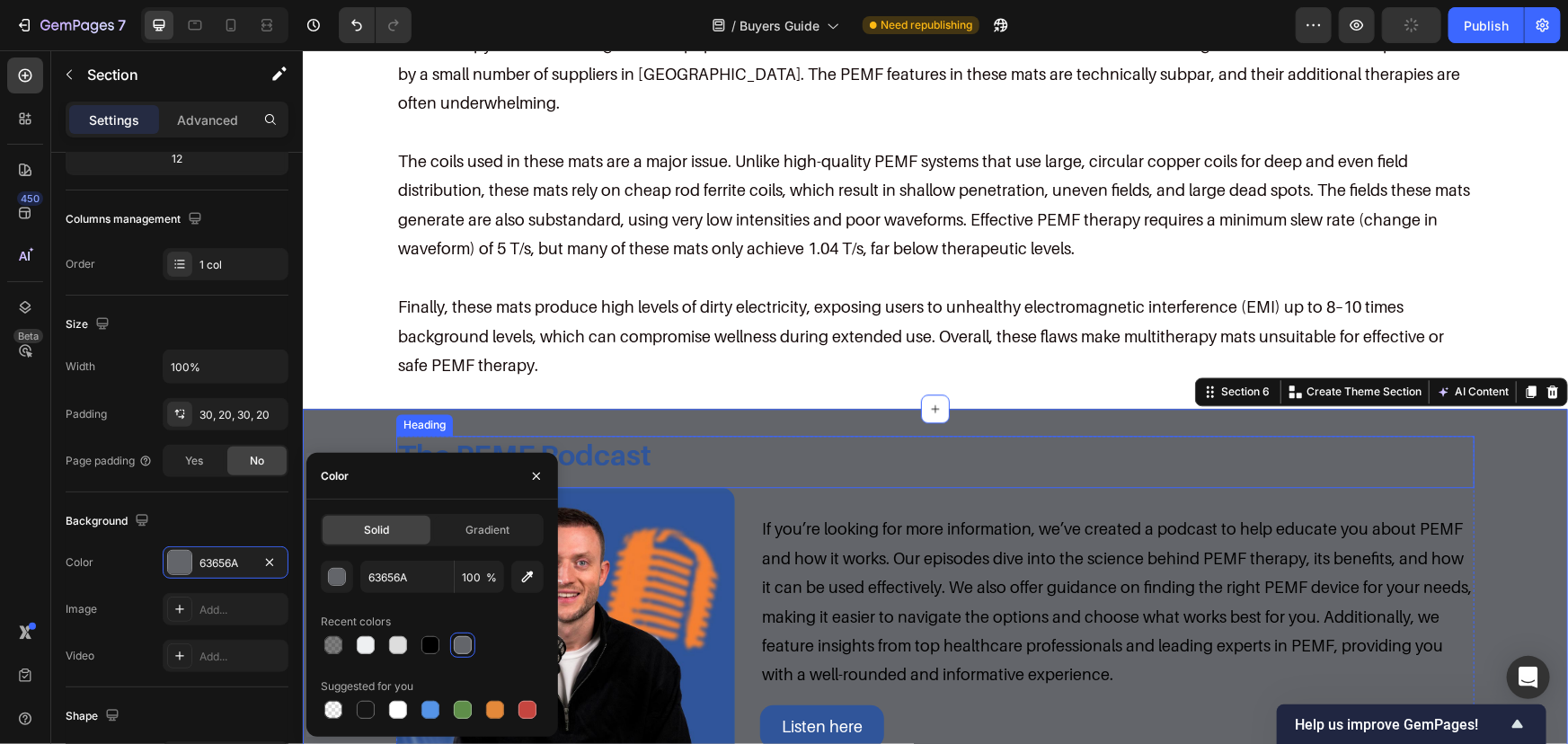
click at [554, 447] on div "The PEMF Podcast Heading" at bounding box center [935, 461] width 1079 height 51
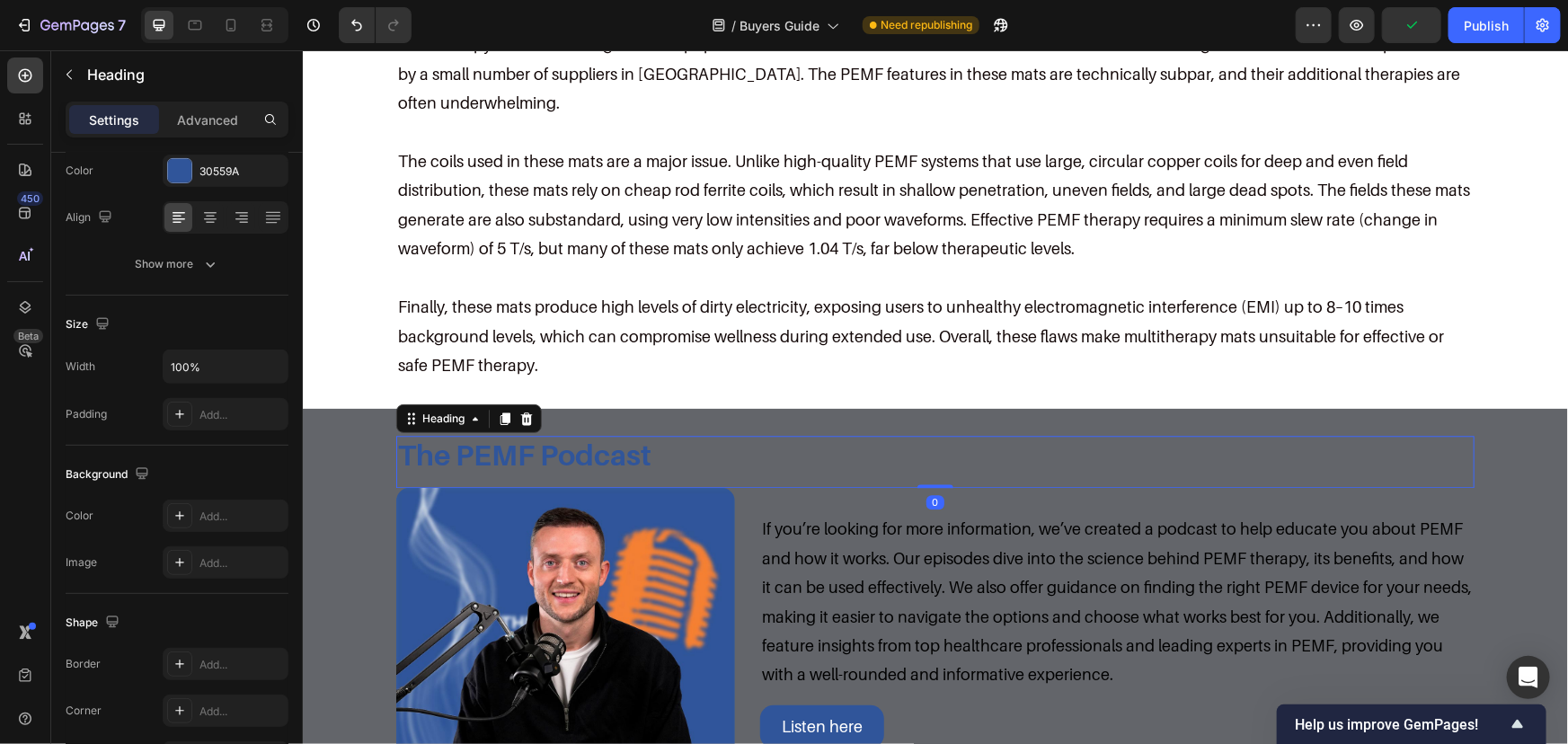
scroll to position [0, 0]
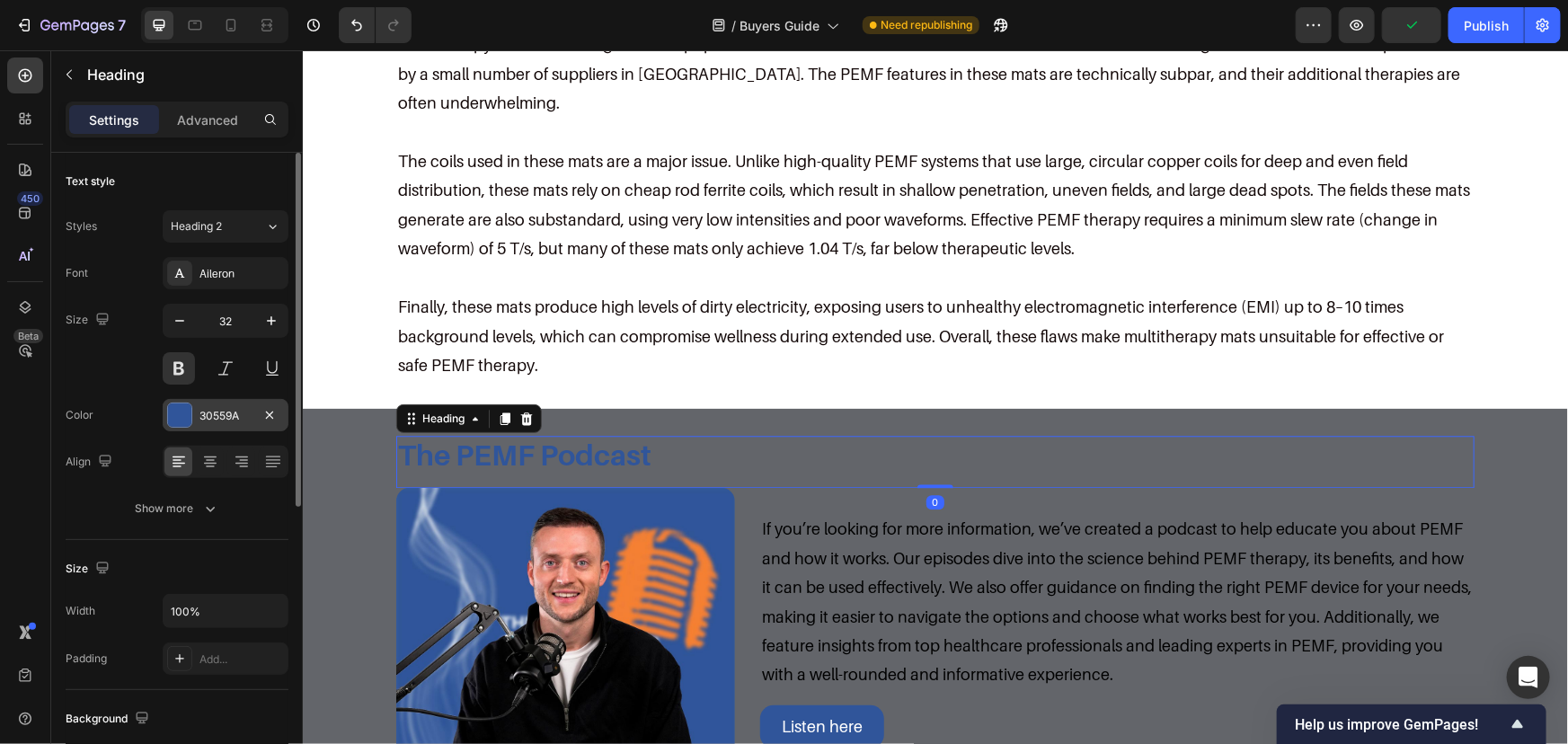
click at [188, 399] on div "30559A" at bounding box center [226, 415] width 126 height 32
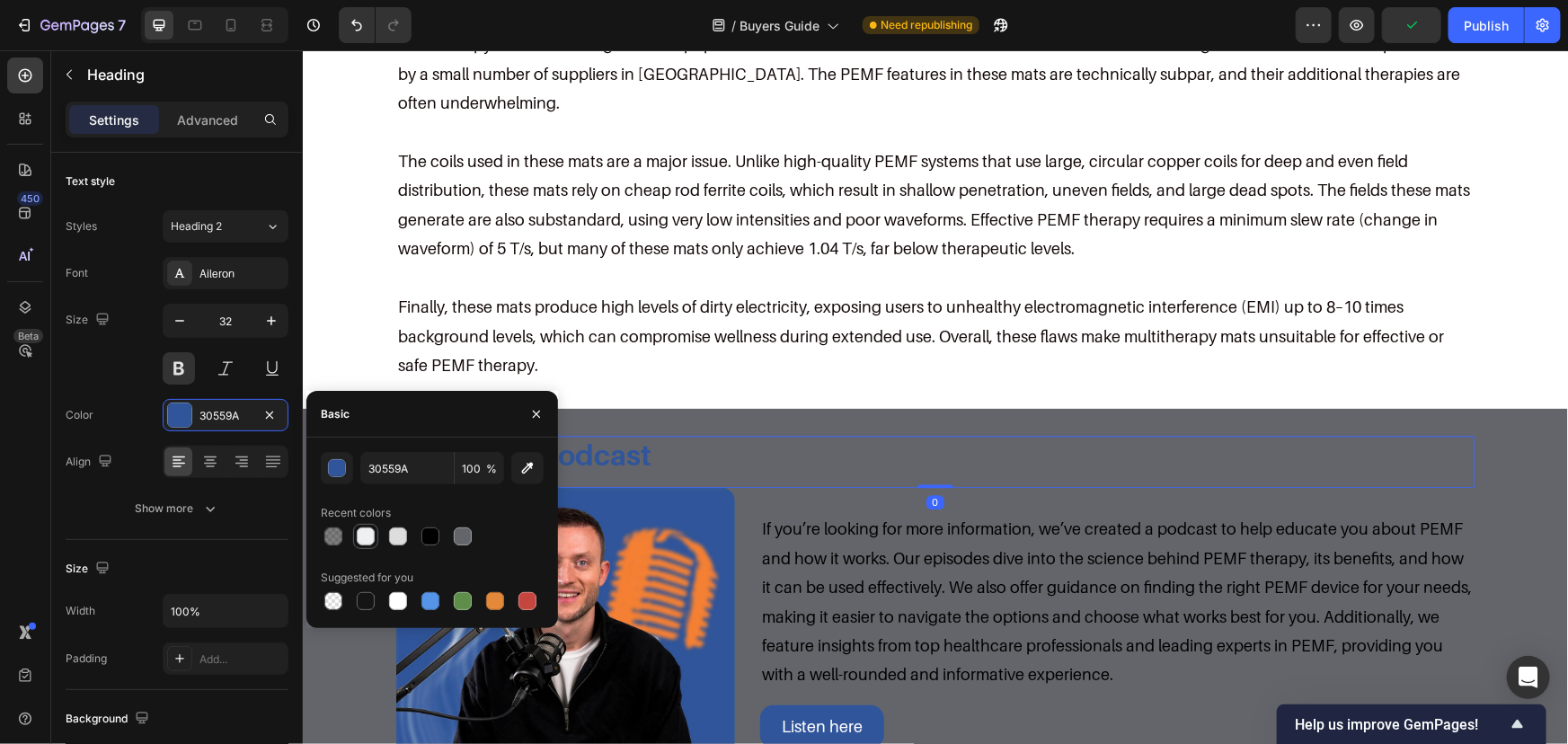
click at [374, 533] on div at bounding box center [366, 536] width 18 height 18
click at [394, 533] on div at bounding box center [398, 536] width 18 height 18
click at [402, 603] on div at bounding box center [398, 601] width 18 height 18
type input "FFFFFF"
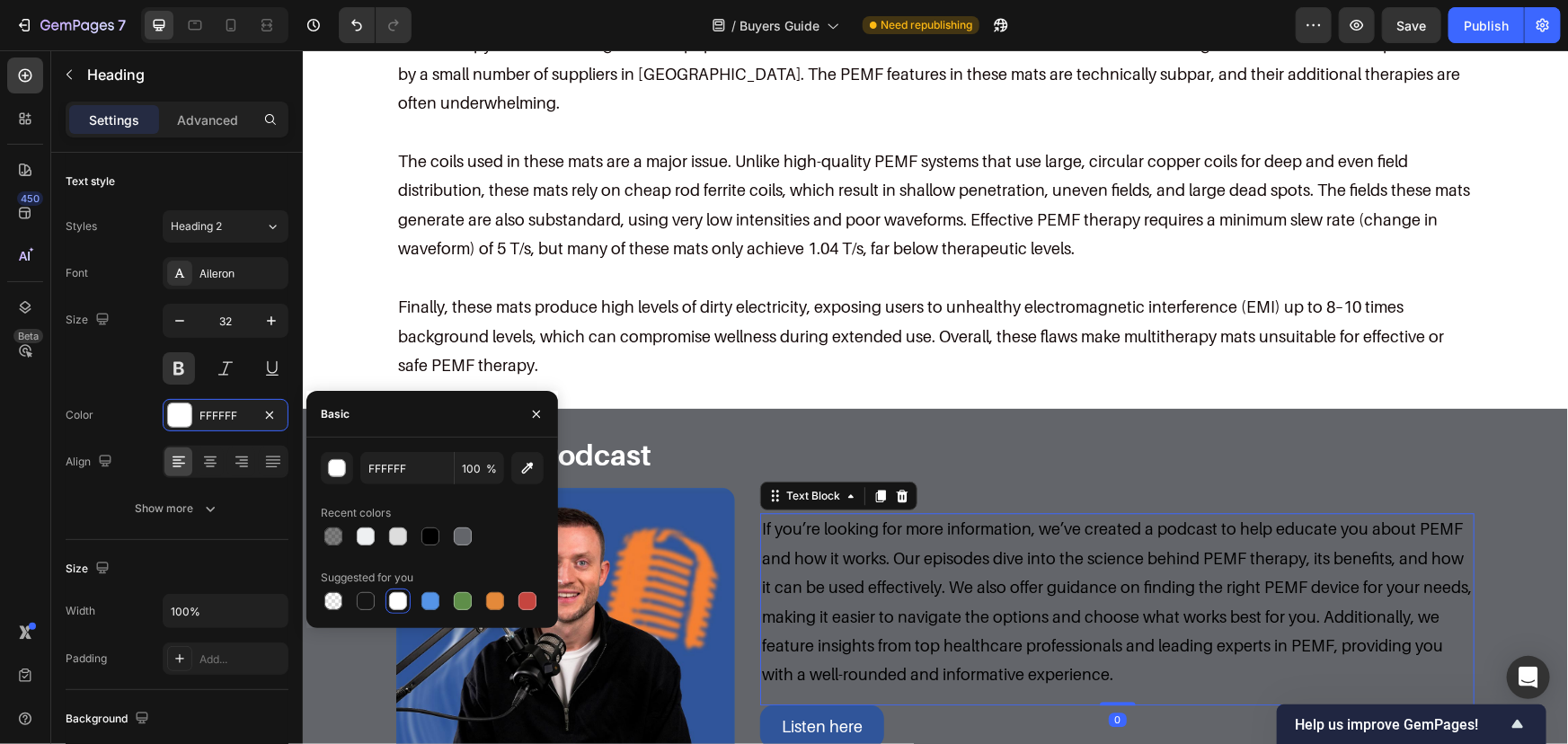
click at [860, 521] on p "If you’re looking for more information, we’ve created a podcast to help educate…" at bounding box center [1116, 601] width 711 height 174
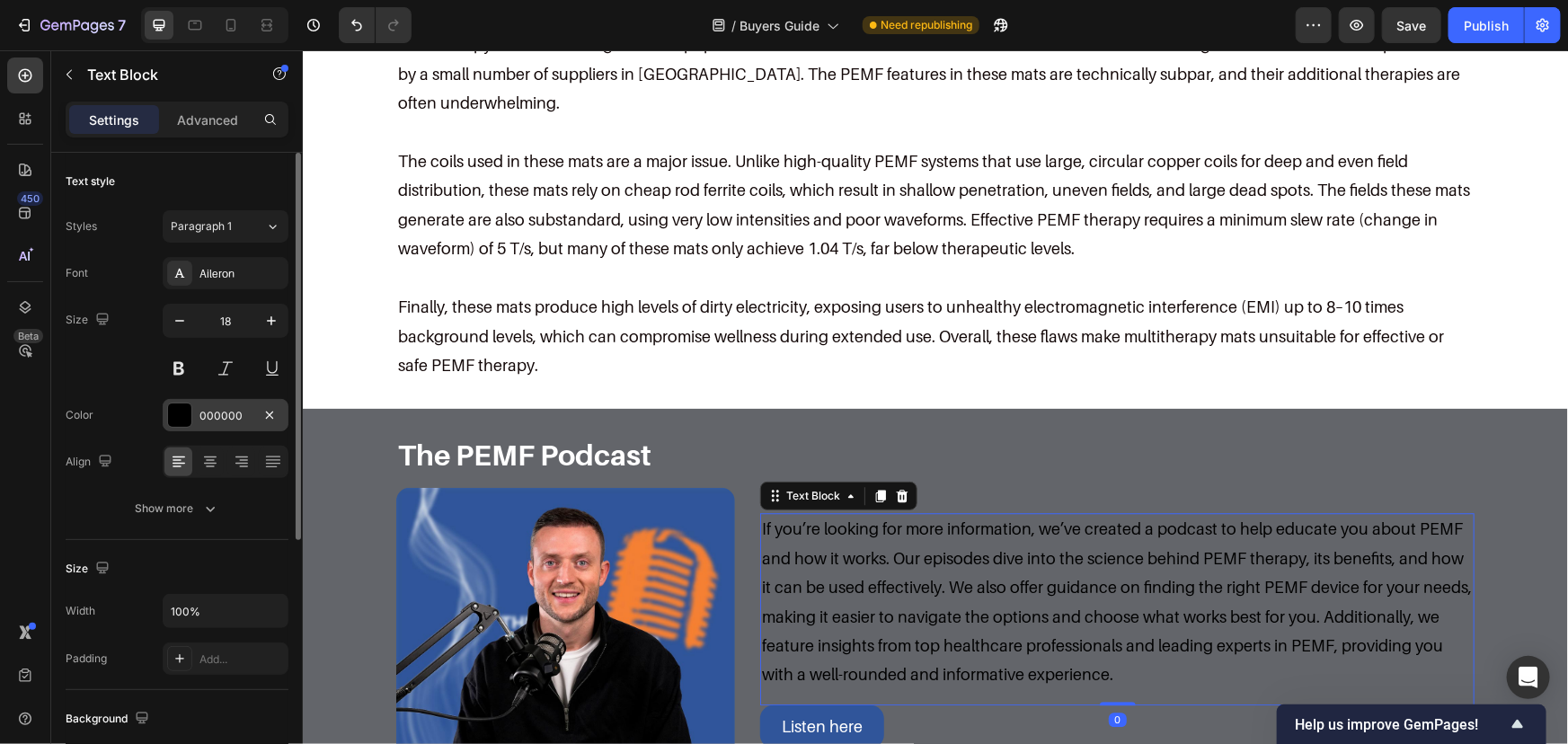
click at [228, 422] on div "000000" at bounding box center [225, 416] width 52 height 16
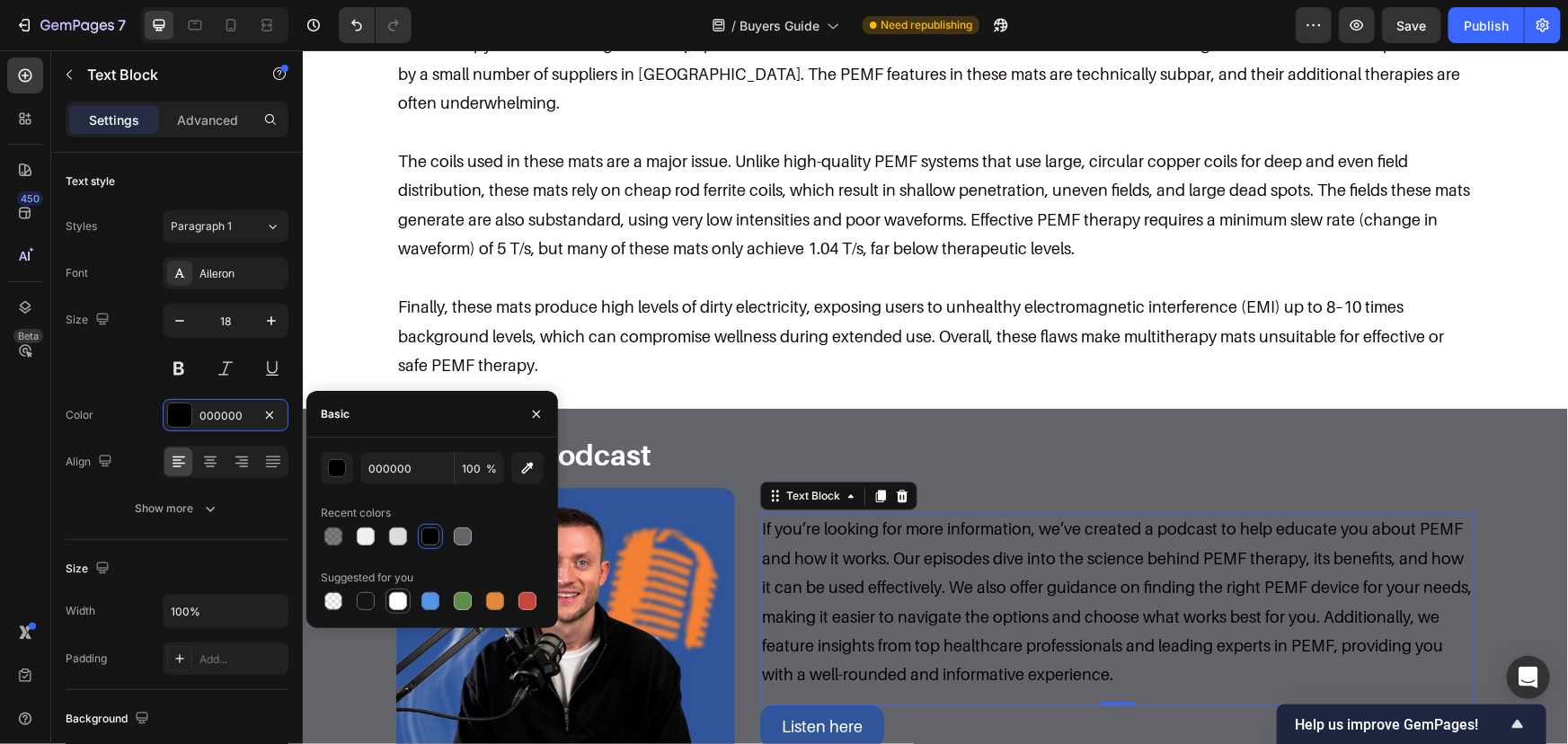
click at [409, 603] on div at bounding box center [398, 601] width 25 height 25
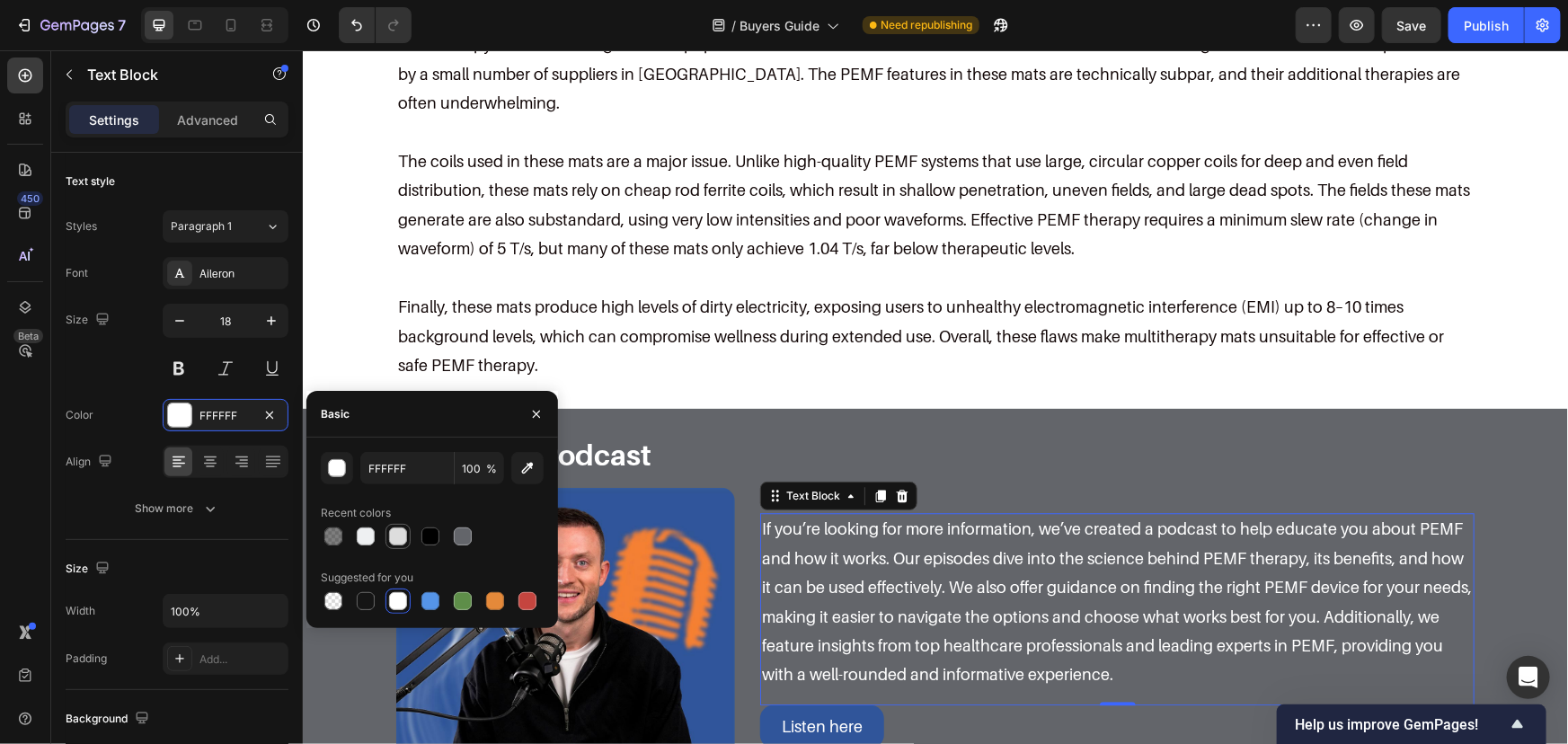
click at [394, 534] on div at bounding box center [398, 536] width 18 height 18
type input "DDDDDD"
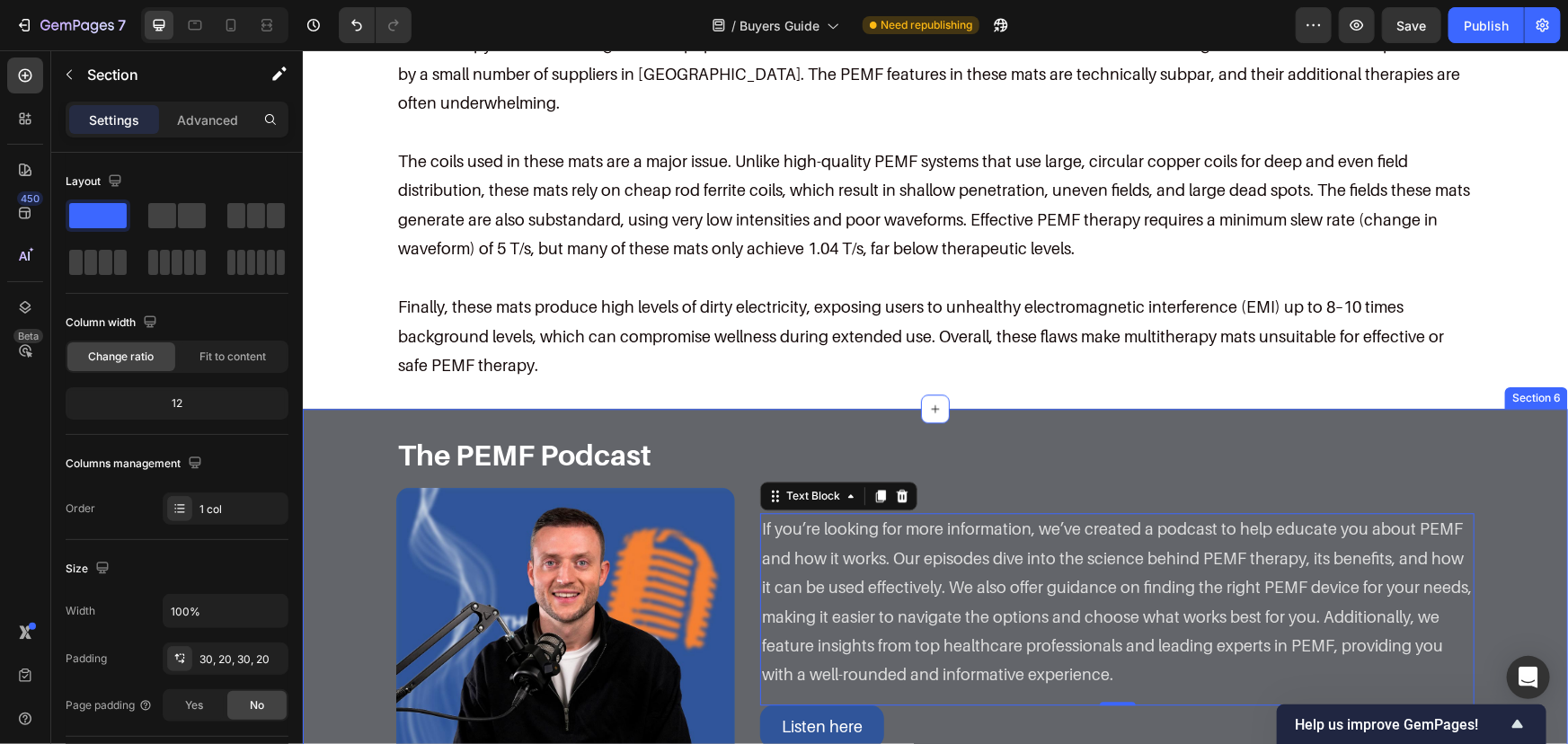
click at [956, 408] on div "The PEMF Podcast Heading Image If you’re looking for more information, we’ve cr…" at bounding box center [935, 630] width 1265 height 445
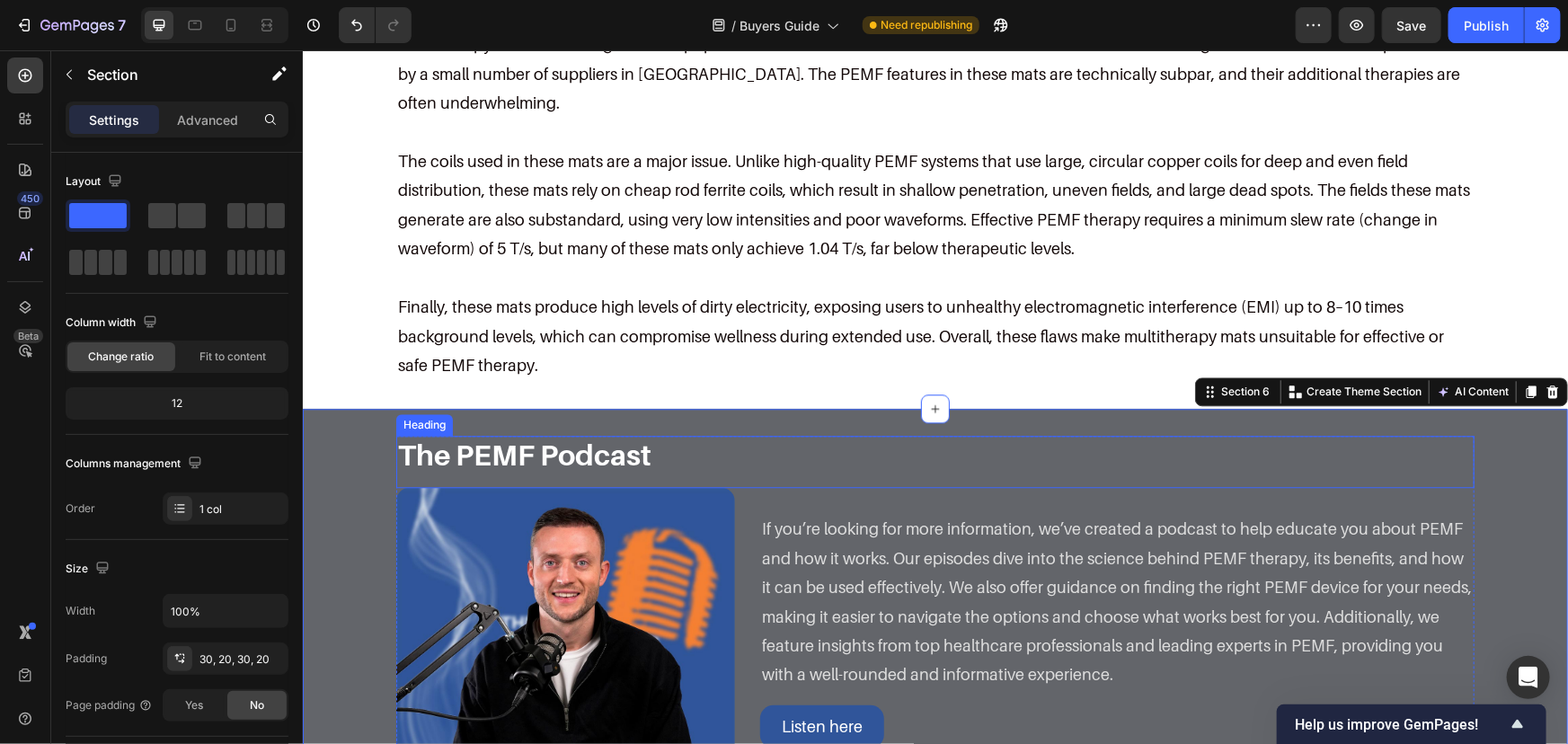
click at [631, 435] on h2 "The PEMF Podcast" at bounding box center [935, 454] width 1079 height 37
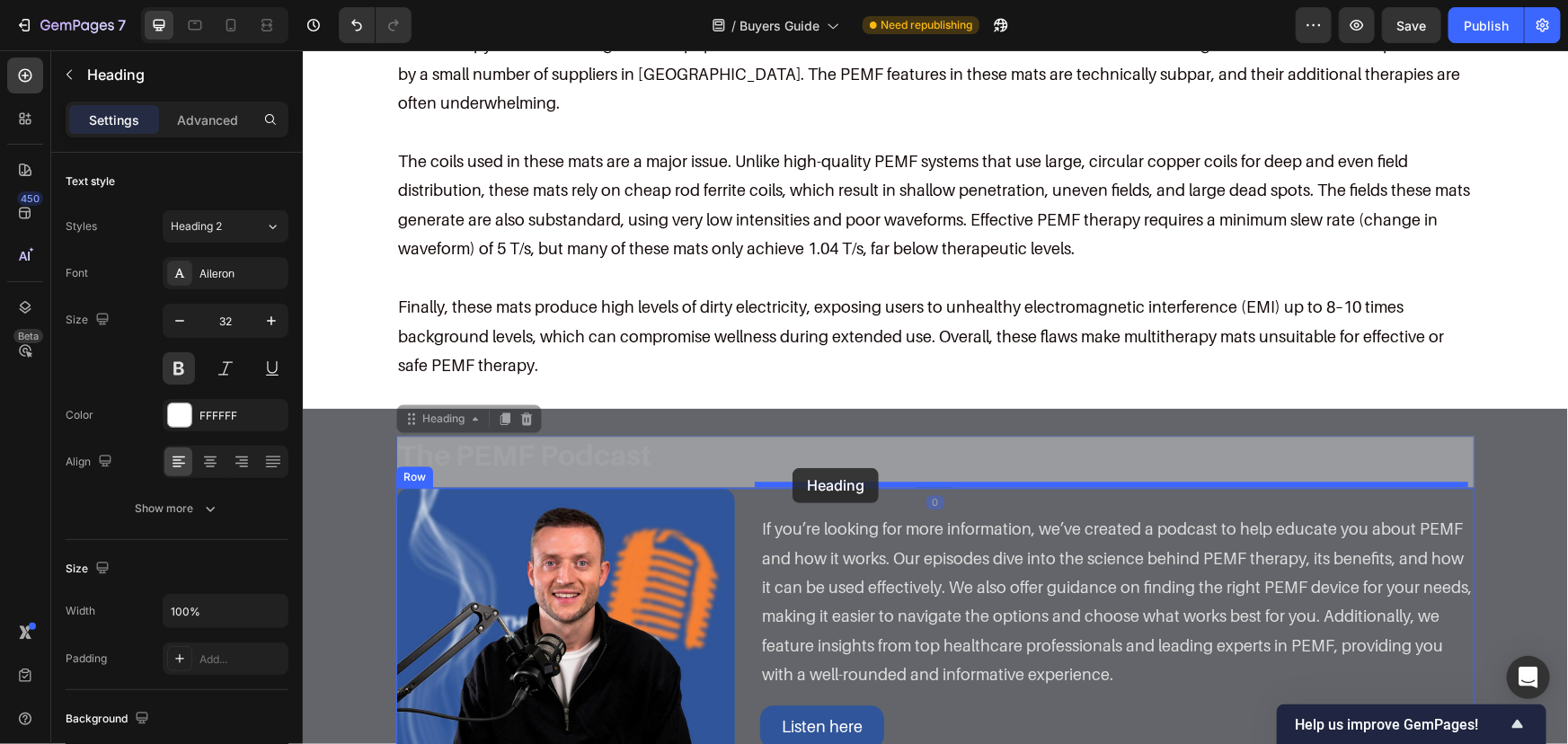
drag, startPoint x: 436, startPoint y: 386, endPoint x: 791, endPoint y: 468, distance: 364.3
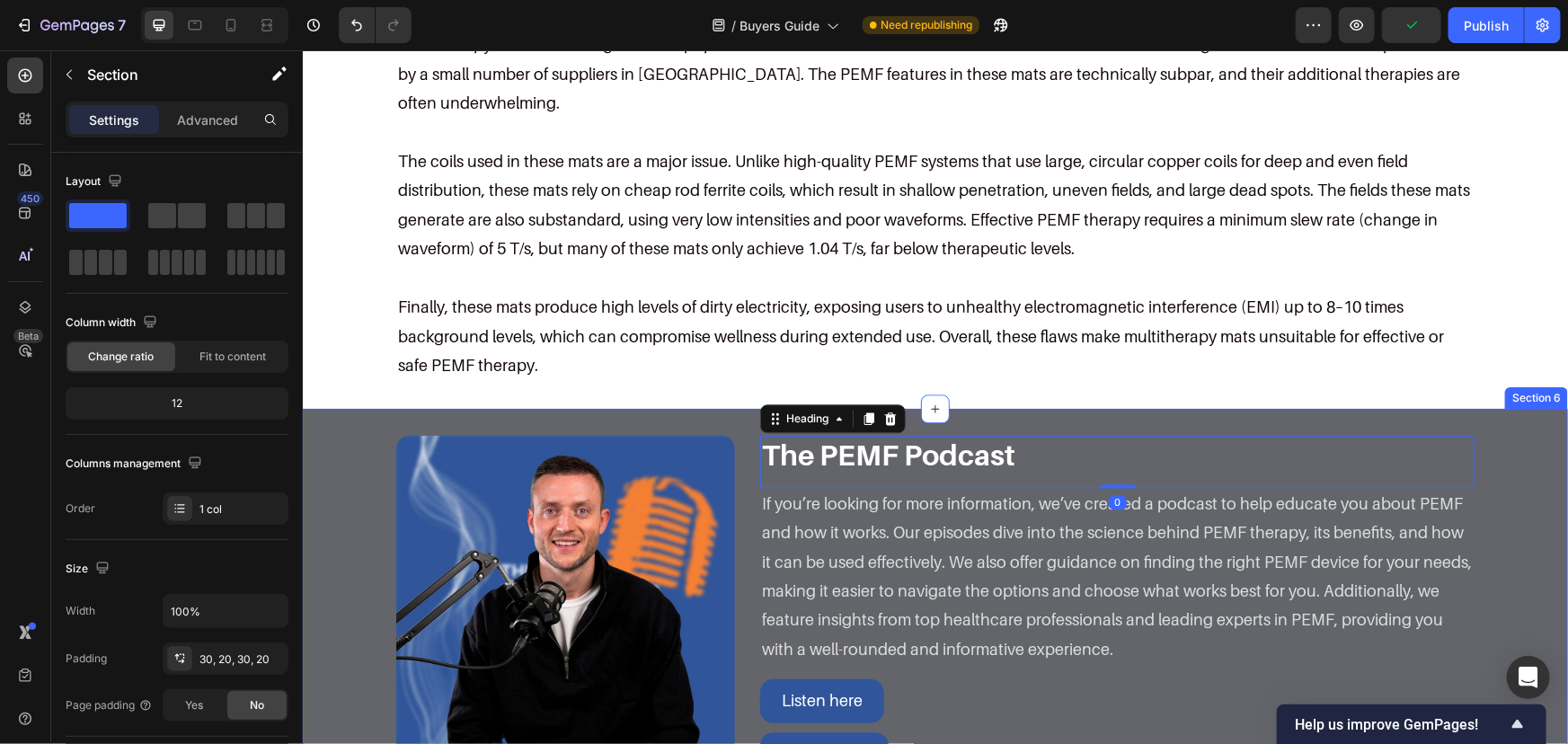
click at [1493, 467] on div "Image The PEMF Podcast Heading 0 If you’re looking for more information, we’ve …" at bounding box center [935, 605] width 1230 height 339
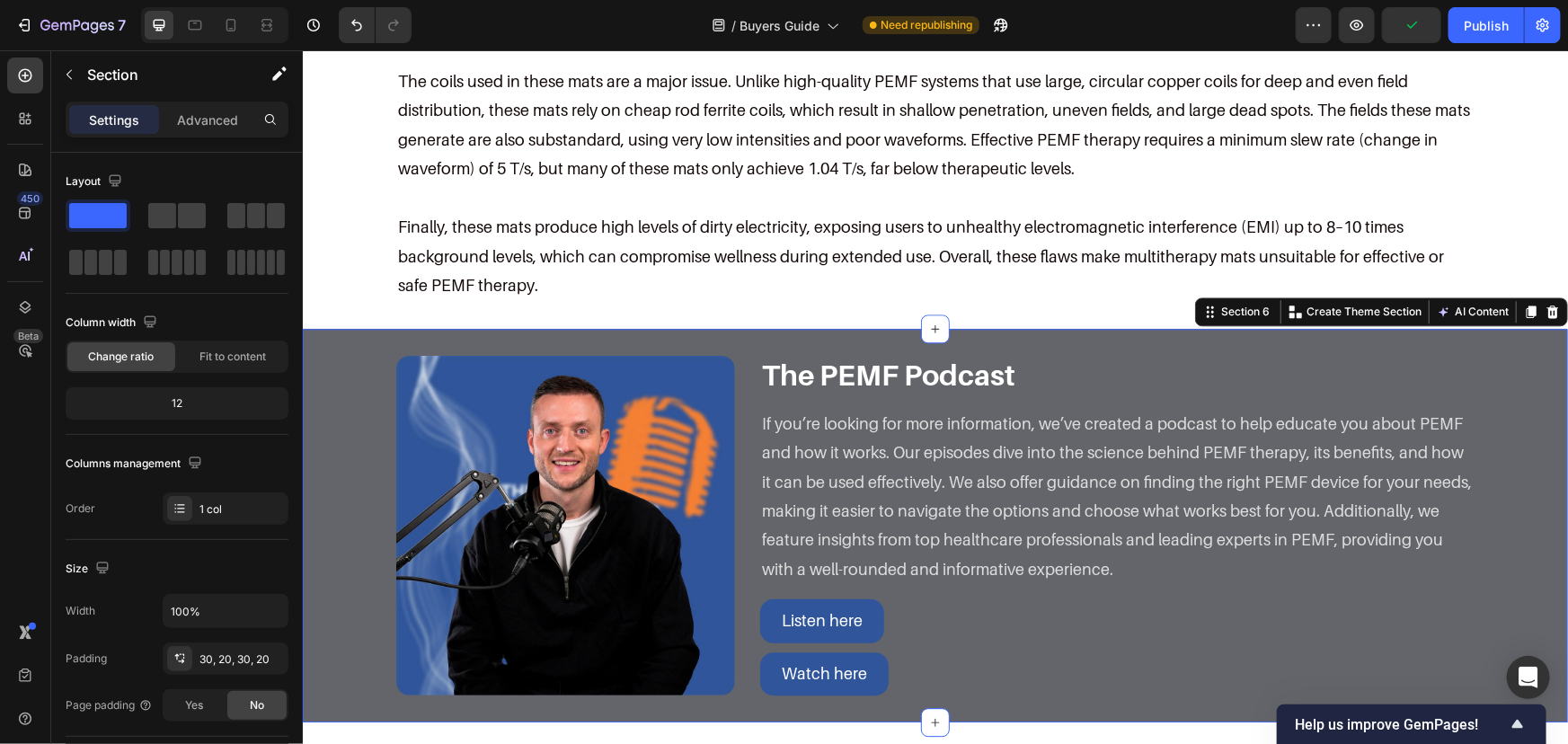
scroll to position [2205, 0]
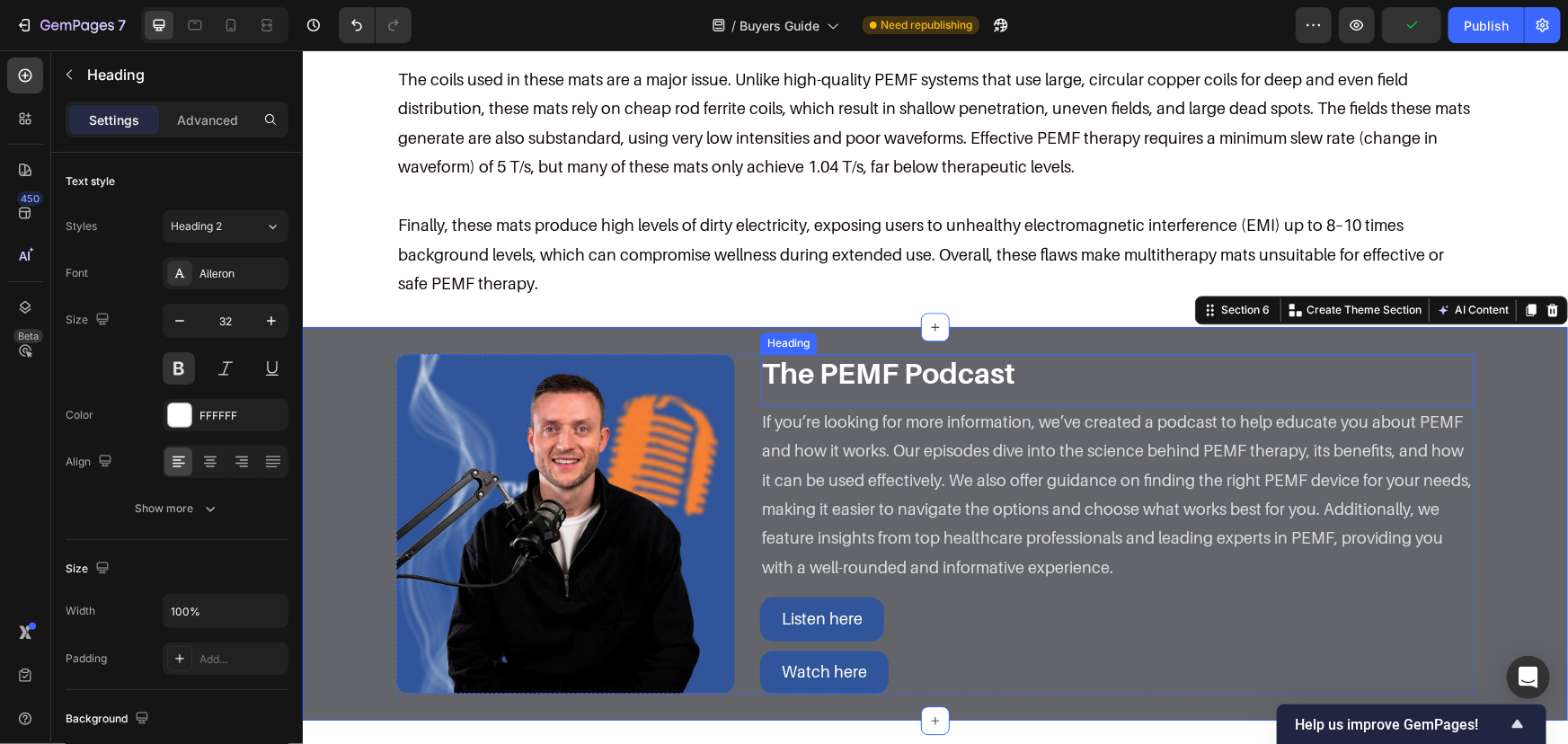
click at [997, 353] on h2 "The PEMF Podcast" at bounding box center [1116, 372] width 715 height 37
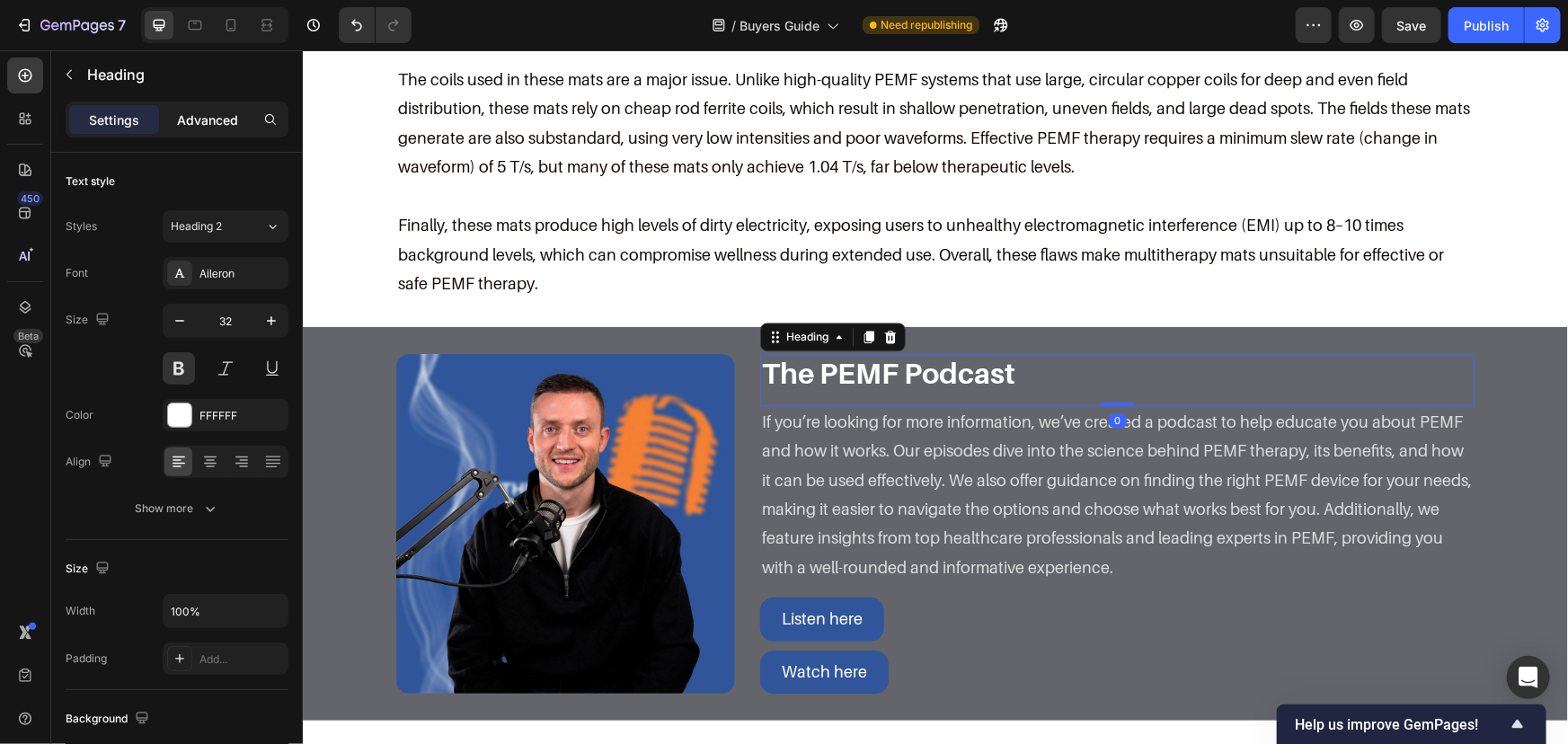
click at [177, 127] on p "Advanced" at bounding box center [208, 120] width 61 height 19
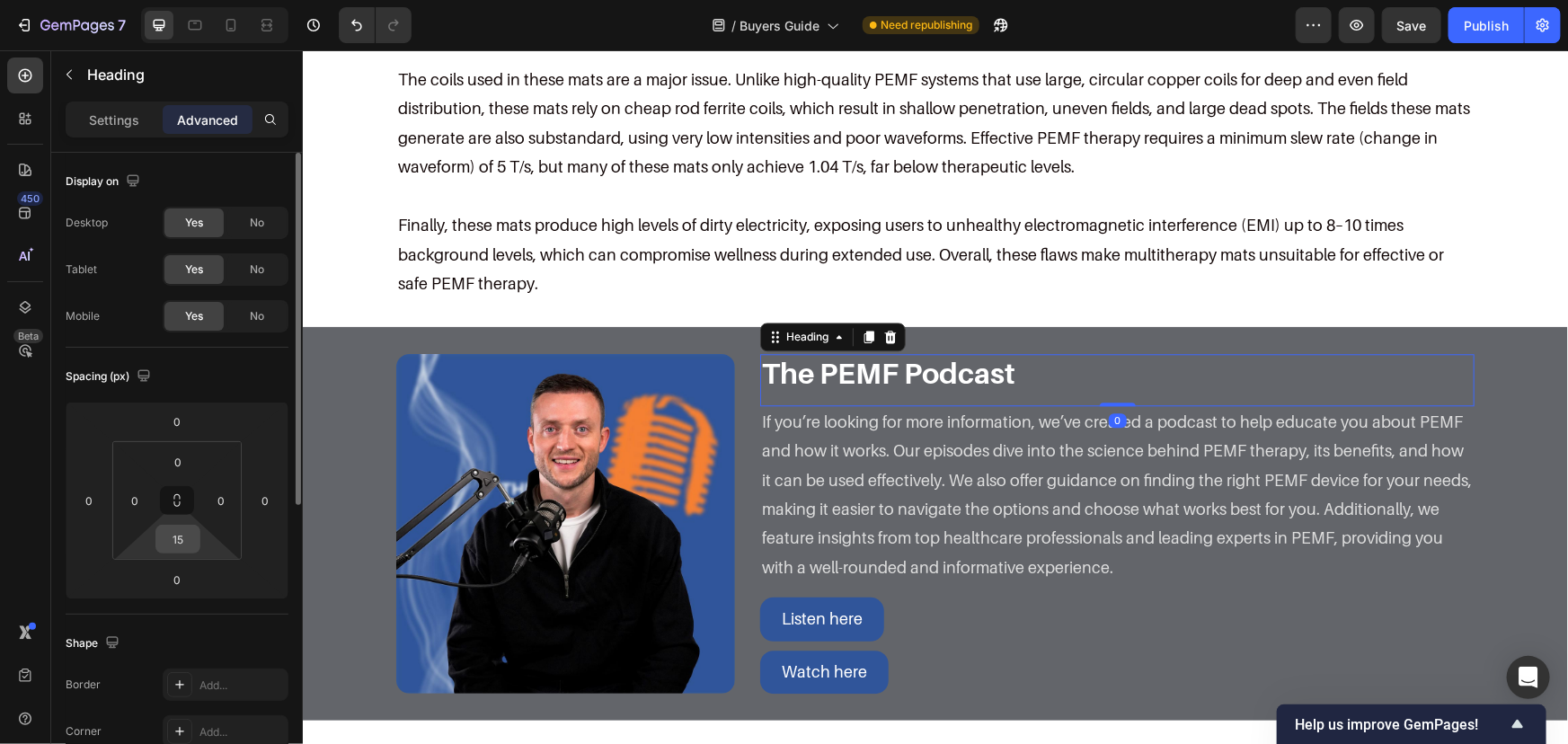
click at [179, 527] on input "15" at bounding box center [177, 538] width 36 height 26
type input "10"
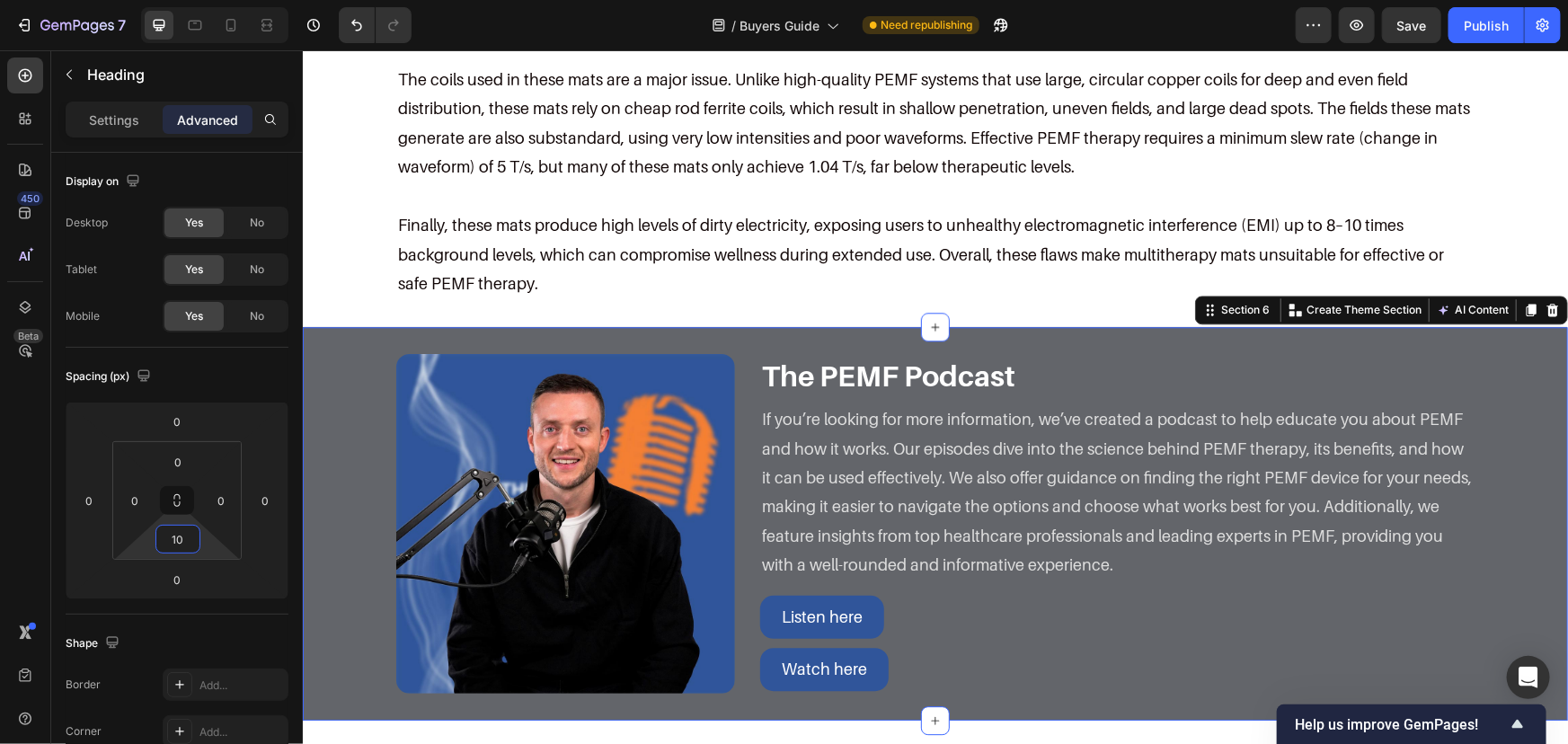
click at [1534, 381] on div "Image The PEMF Podcast Heading If you’re looking for more information, we’ve cr…" at bounding box center [935, 522] width 1230 height 339
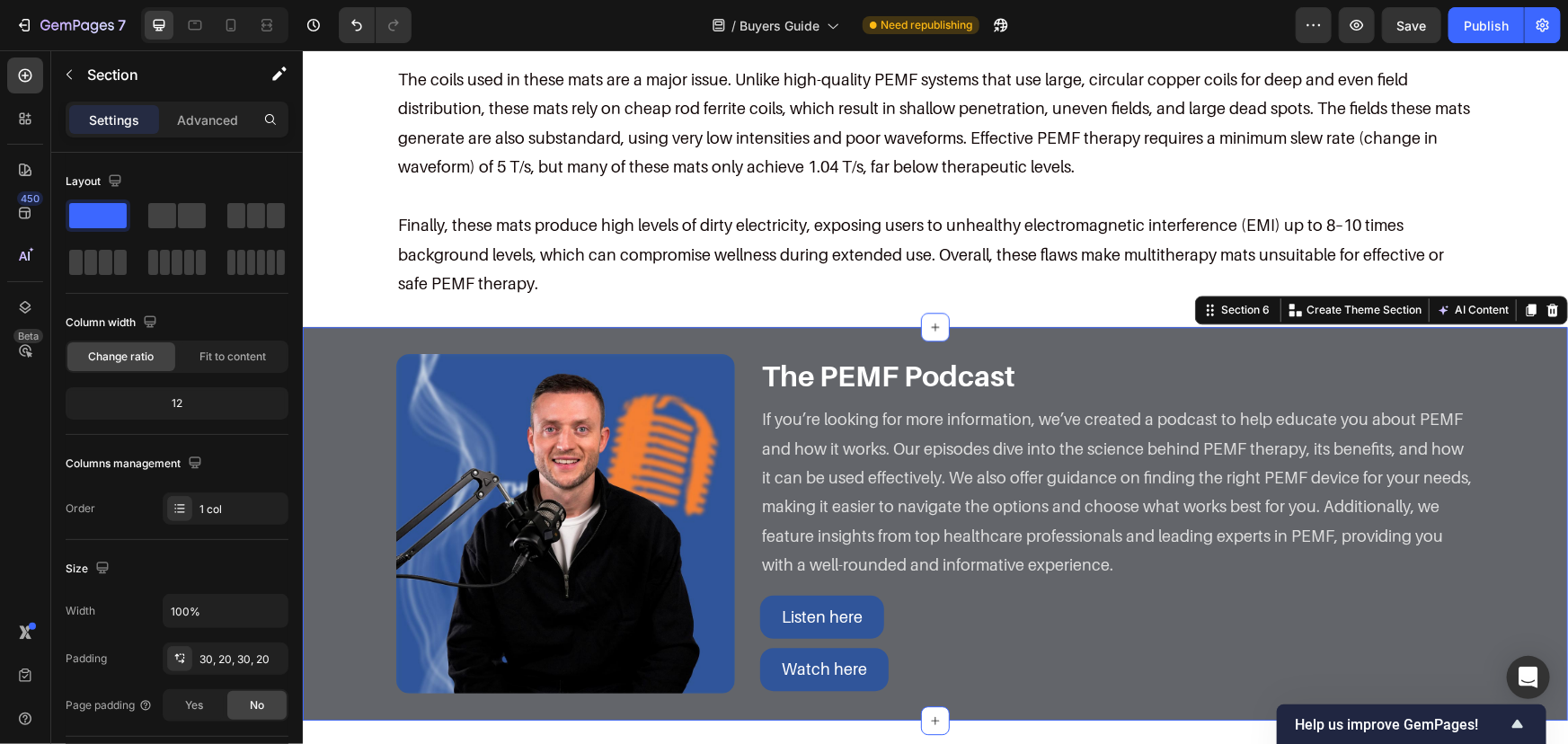
click at [487, 410] on img at bounding box center [565, 522] width 339 height 339
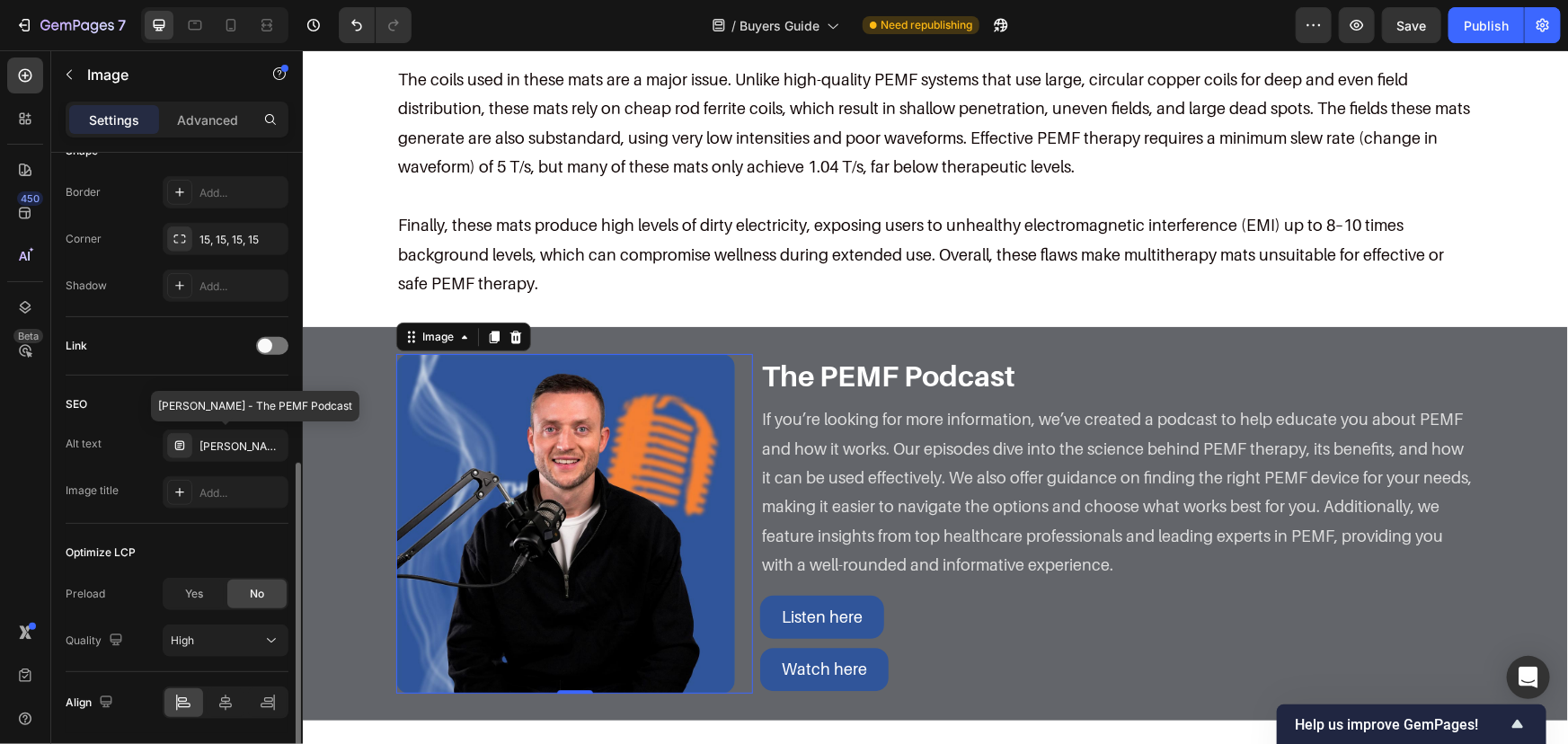
scroll to position [713, 0]
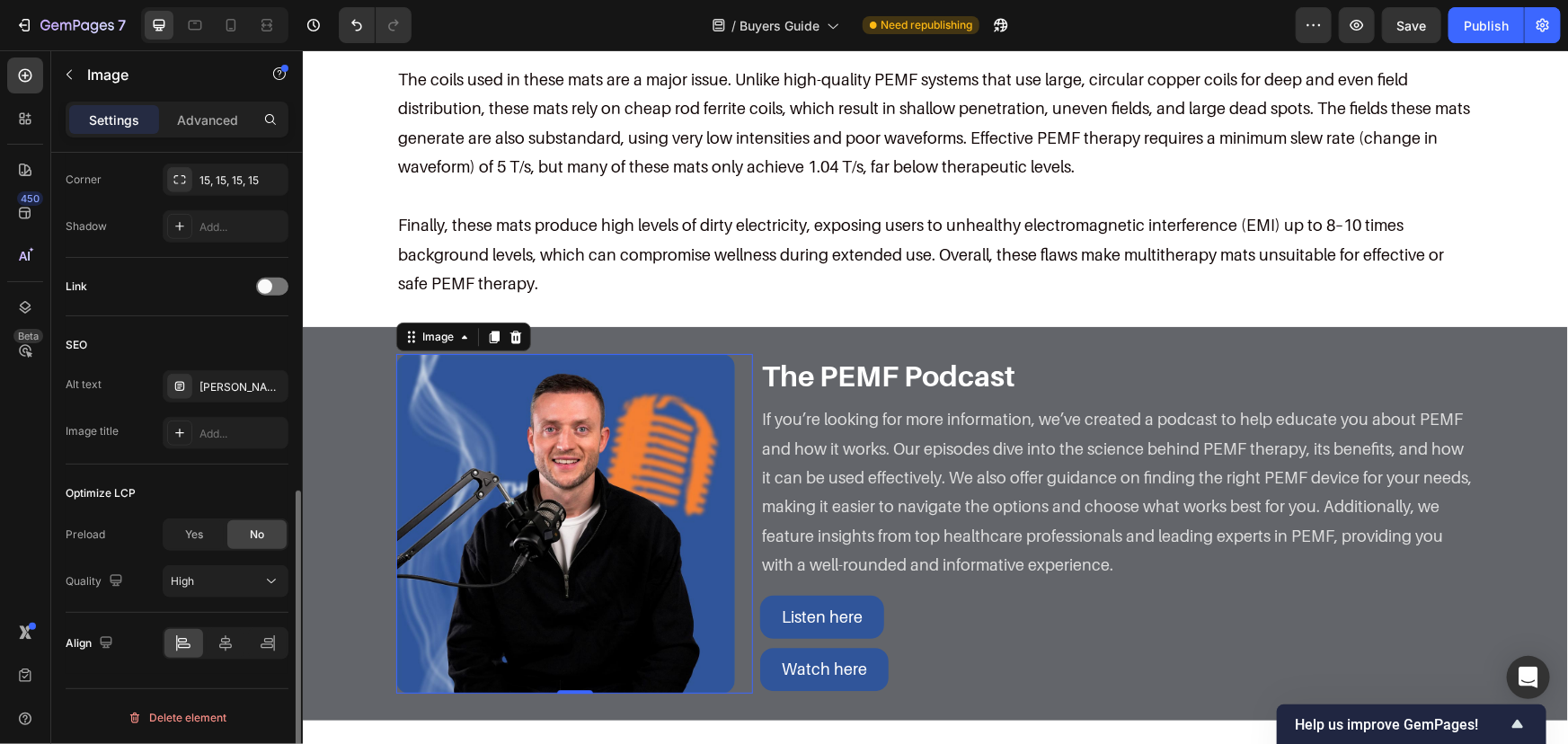
click at [198, 134] on div "Settings Advanced" at bounding box center [177, 120] width 223 height 36
click at [205, 124] on p "Advanced" at bounding box center [208, 120] width 61 height 19
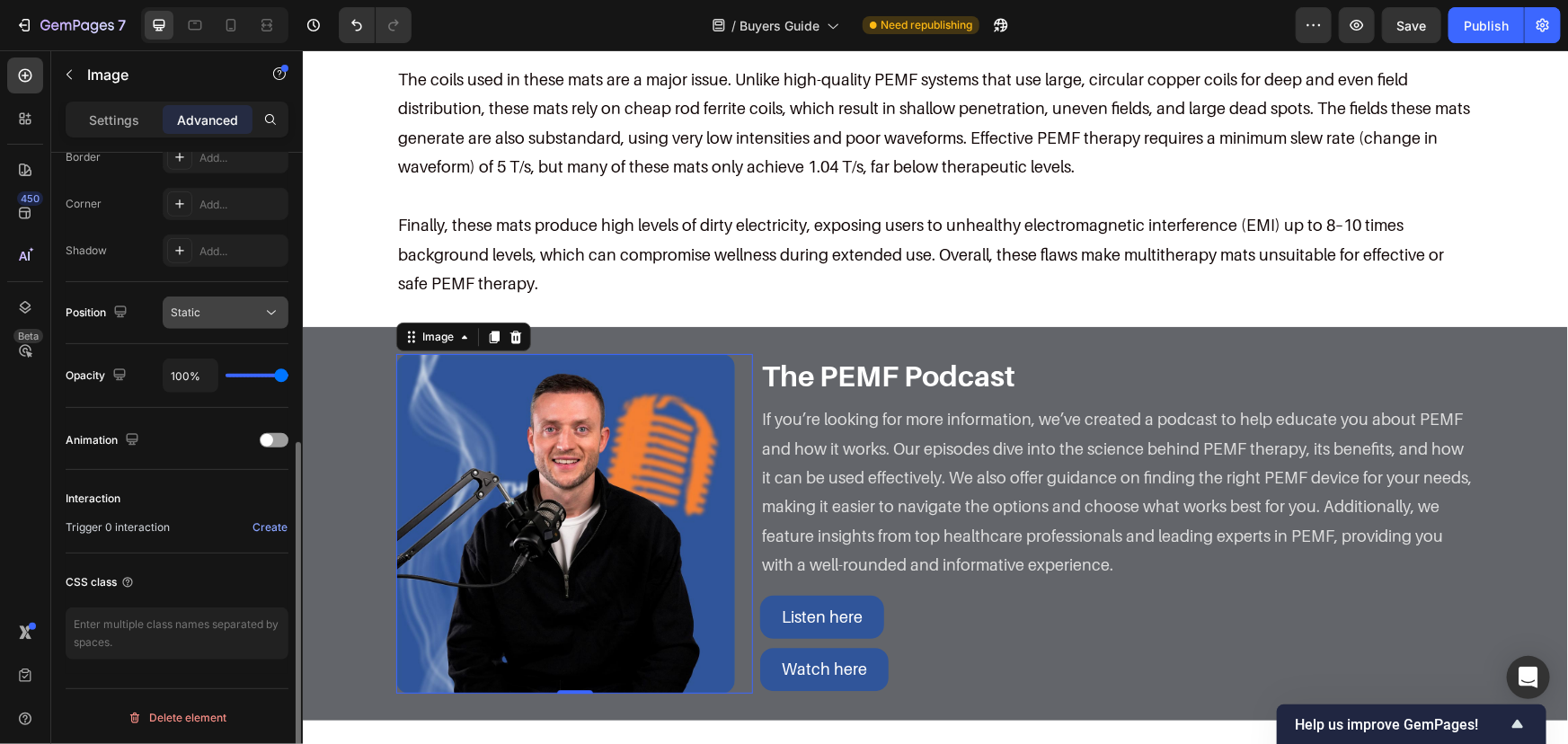
scroll to position [282, 0]
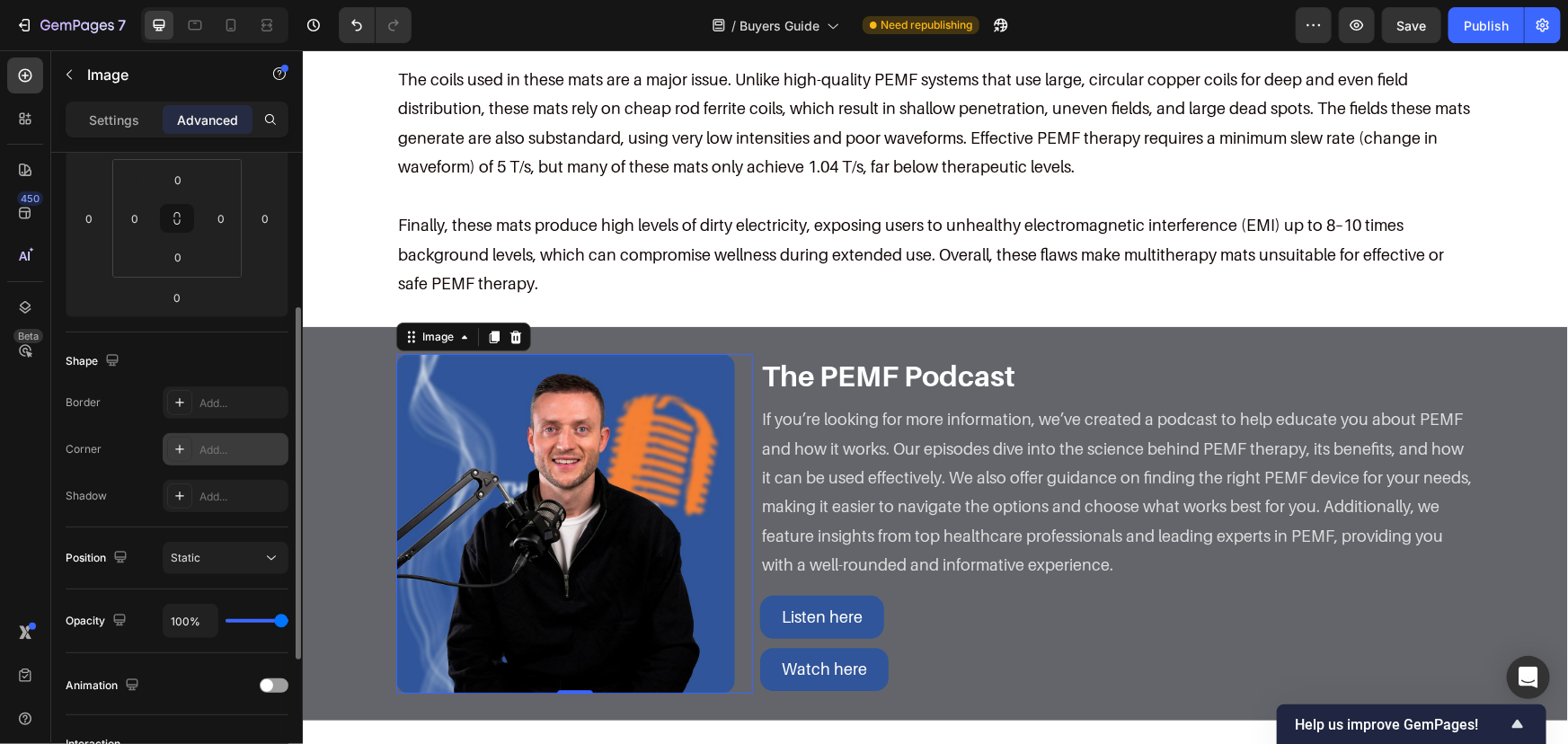
click at [197, 439] on div "Add..." at bounding box center [226, 449] width 126 height 32
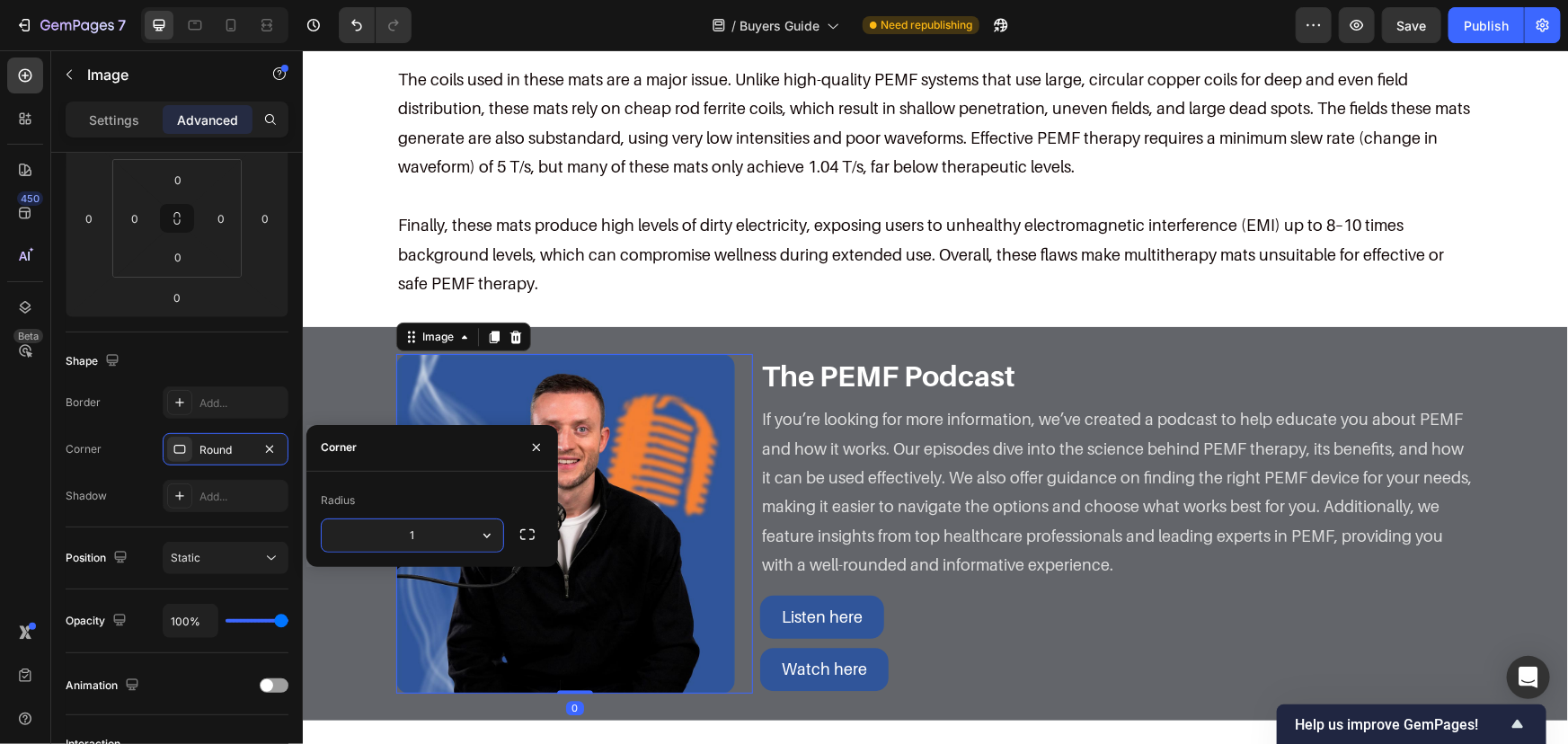
type input "15"
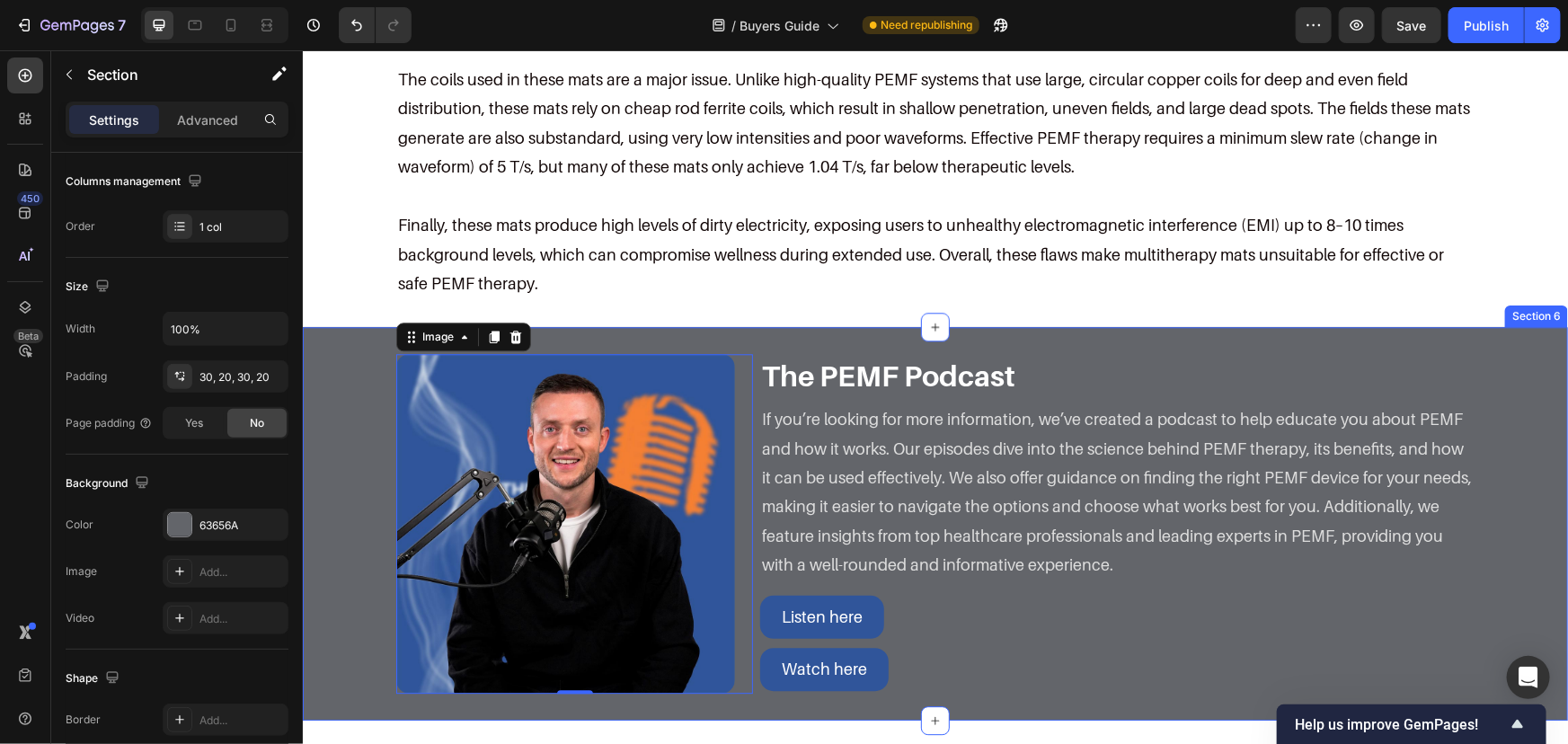
click at [354, 353] on div "Image 0 The PEMF Podcast Heading If you’re looking for more information, we’ve …" at bounding box center [935, 522] width 1230 height 339
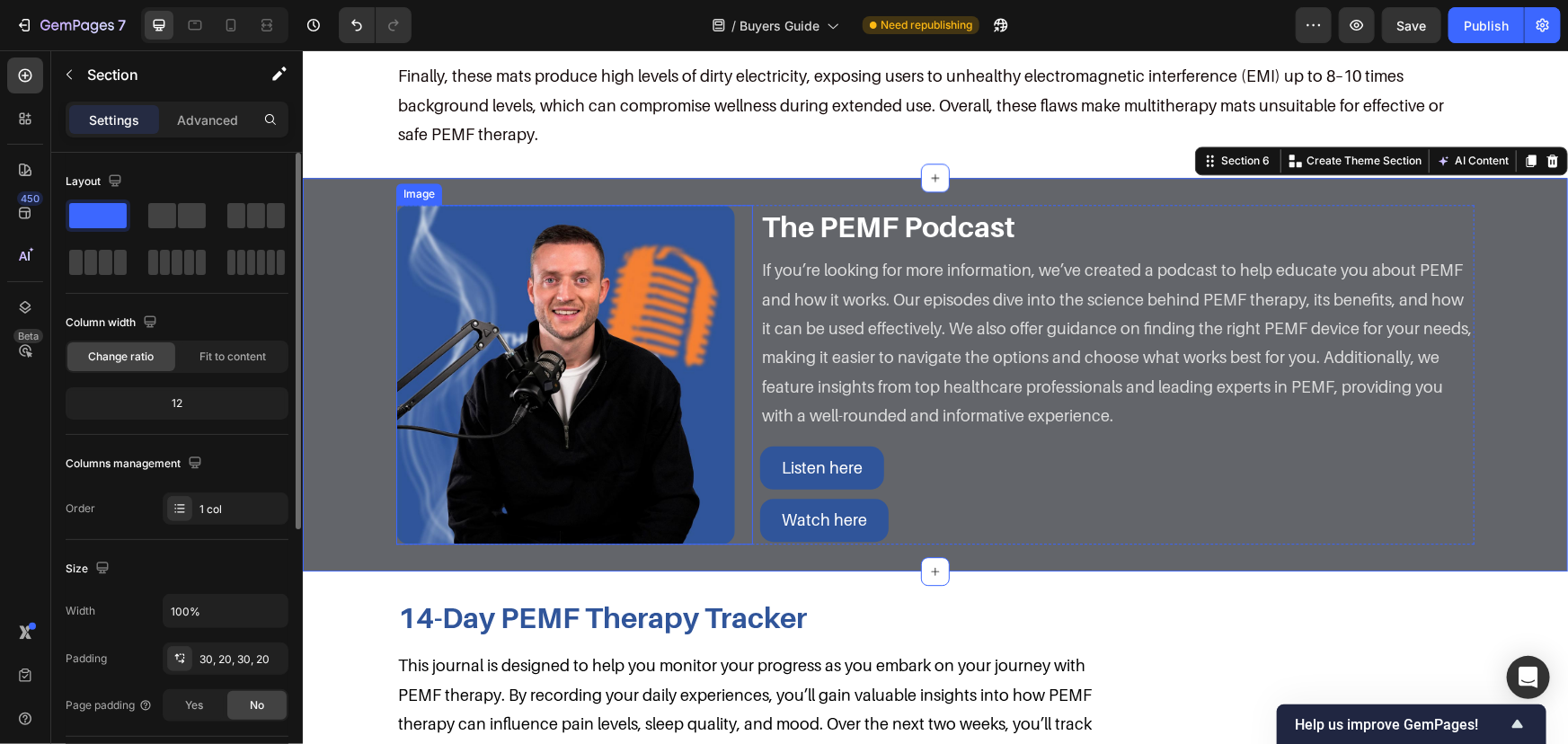
scroll to position [2368, 0]
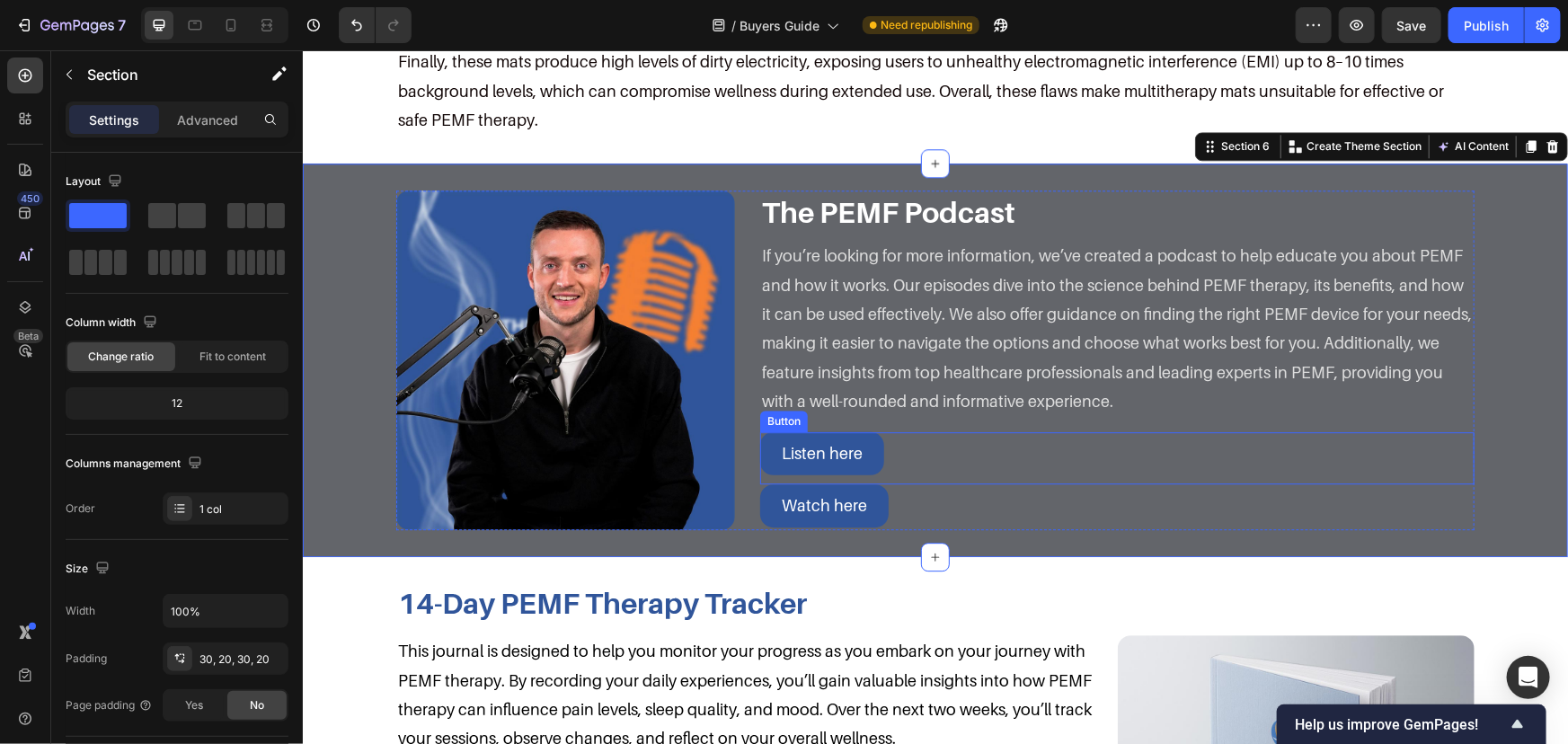
click at [920, 431] on div "Listen here Button" at bounding box center [1116, 457] width 715 height 52
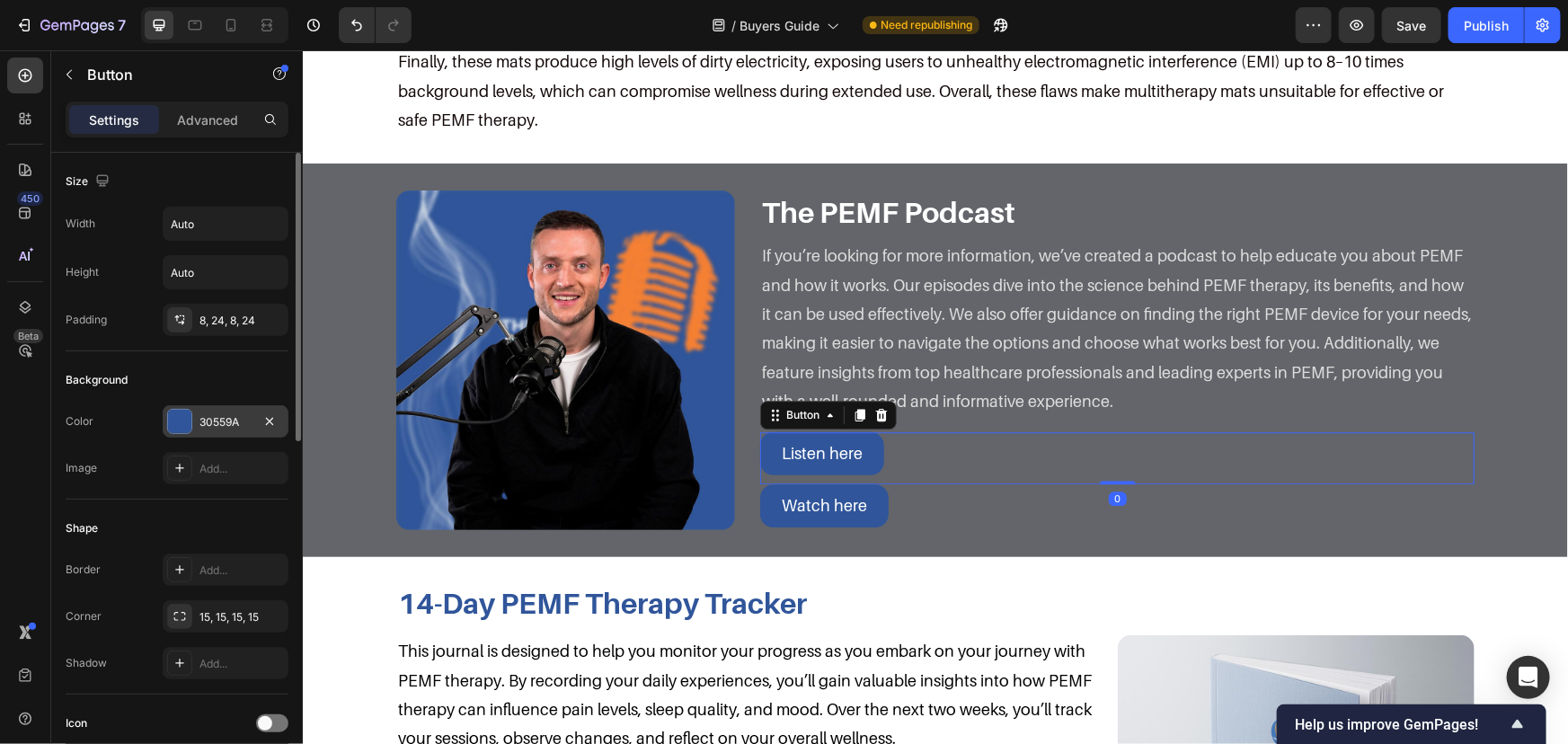
click at [221, 421] on div "30559A" at bounding box center [225, 422] width 52 height 16
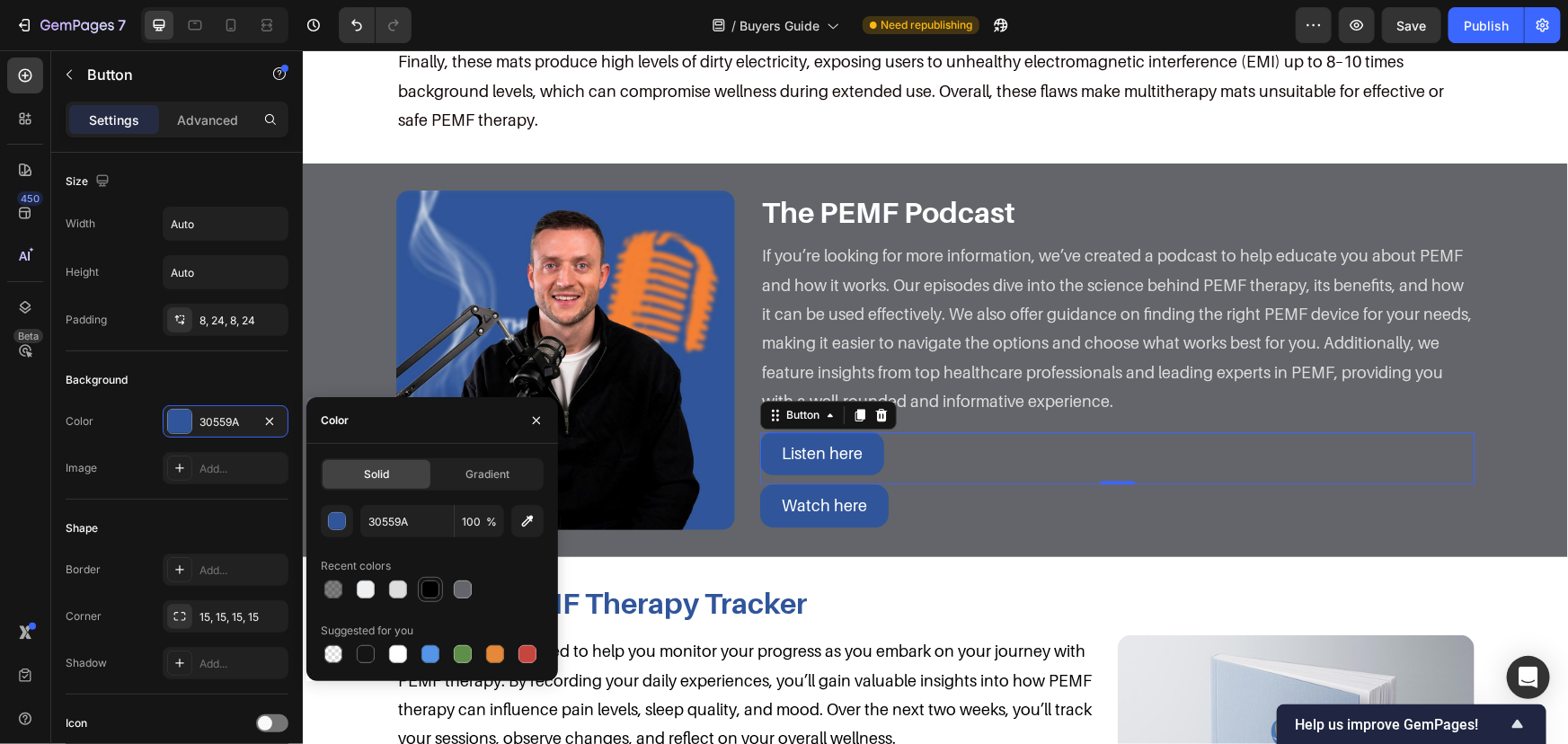
click at [425, 587] on div at bounding box center [430, 589] width 18 height 18
type input "000000"
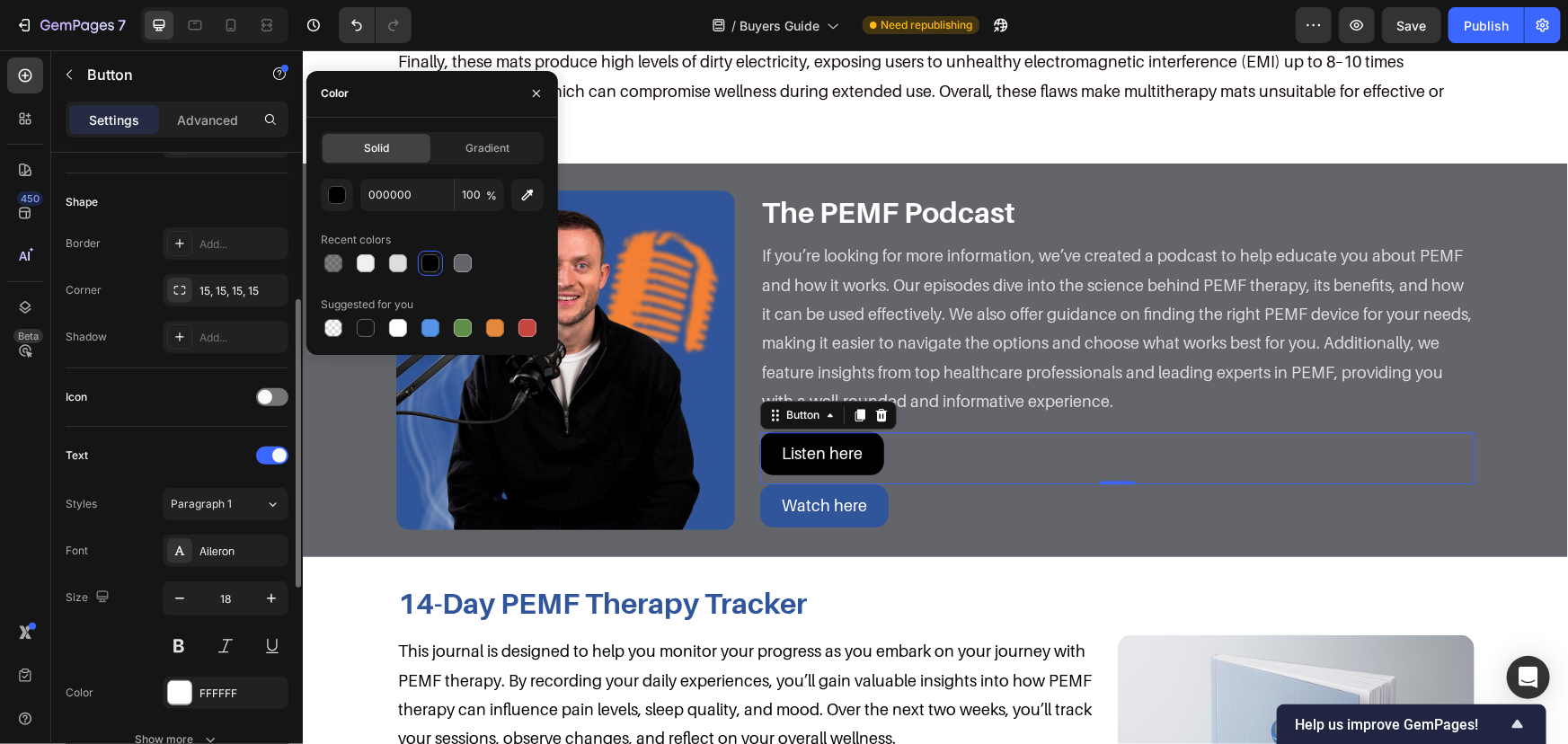
scroll to position [735, 0]
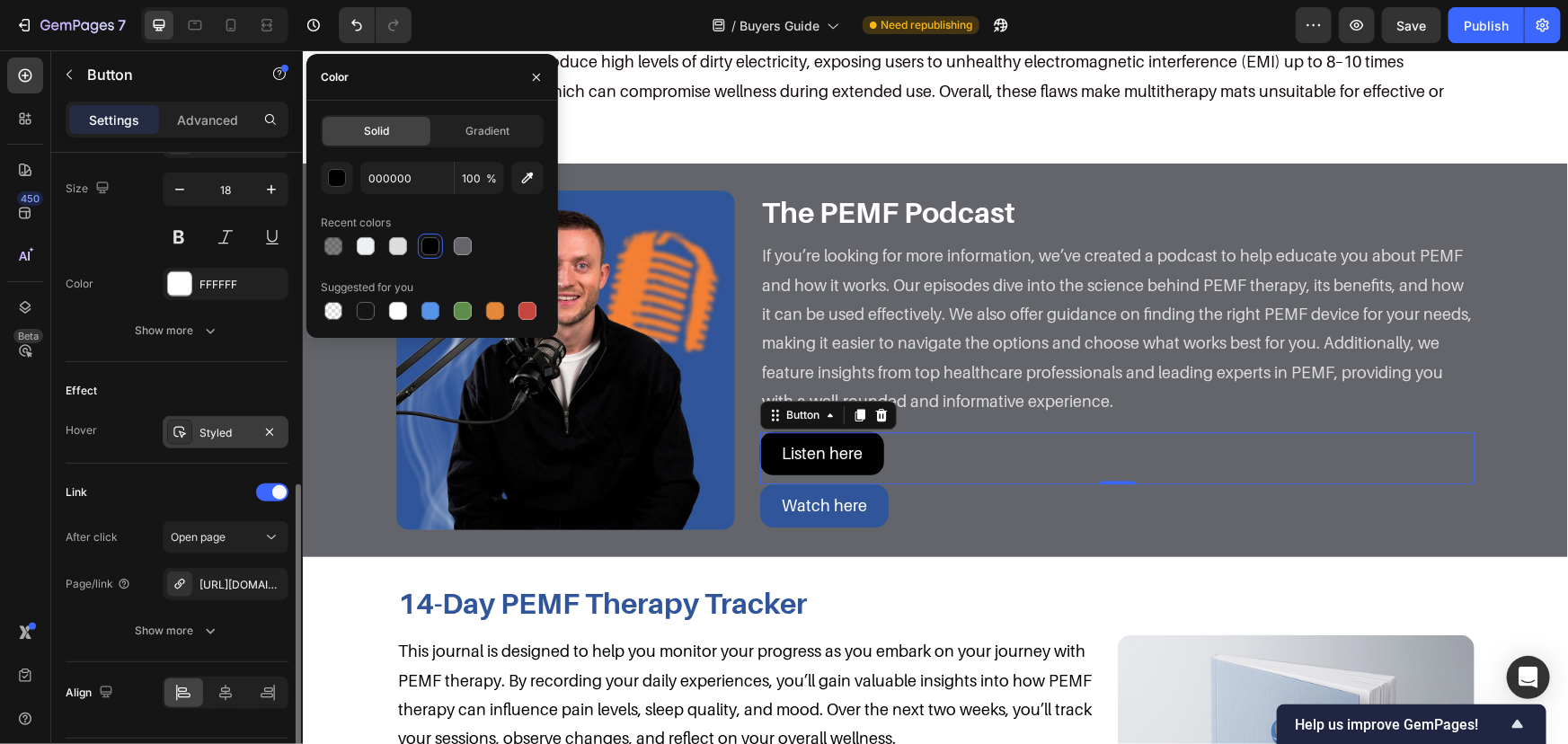
click at [215, 444] on div "Styled" at bounding box center [226, 431] width 126 height 32
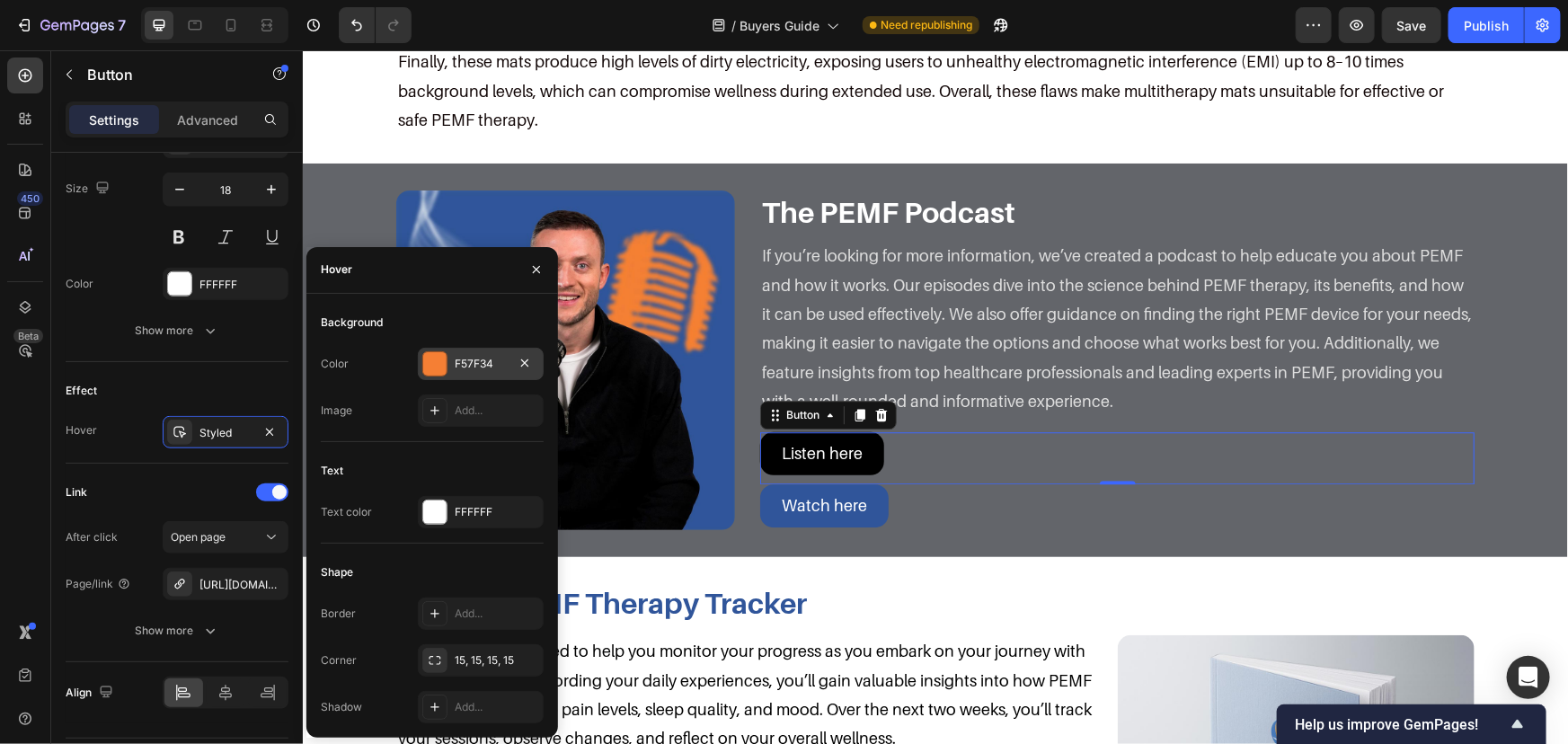
click at [427, 362] on div at bounding box center [435, 364] width 24 height 24
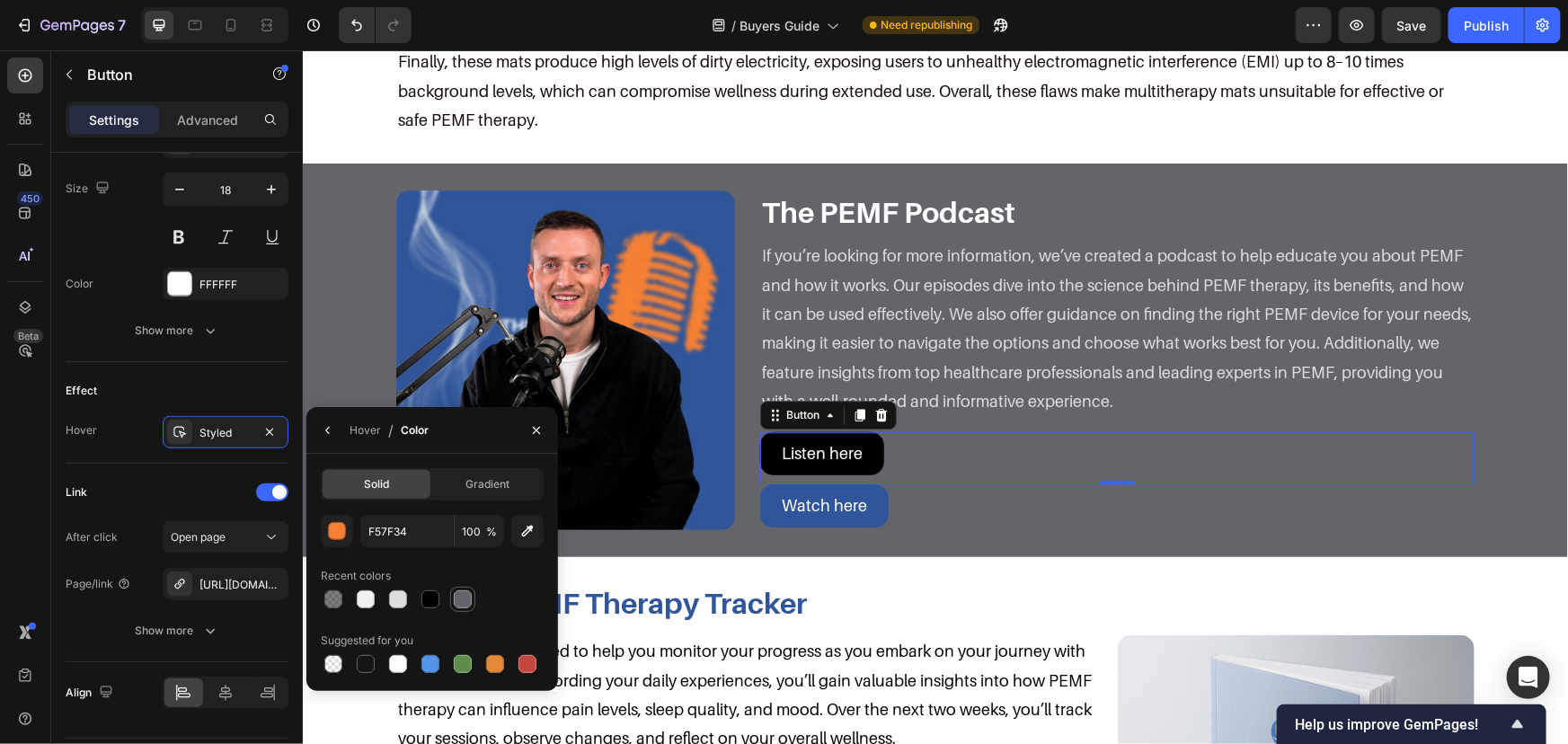
click at [472, 610] on div at bounding box center [463, 599] width 25 height 25
type input "63656A"
click at [468, 604] on div at bounding box center [463, 599] width 18 height 18
click at [227, 438] on div "Styled" at bounding box center [225, 433] width 52 height 16
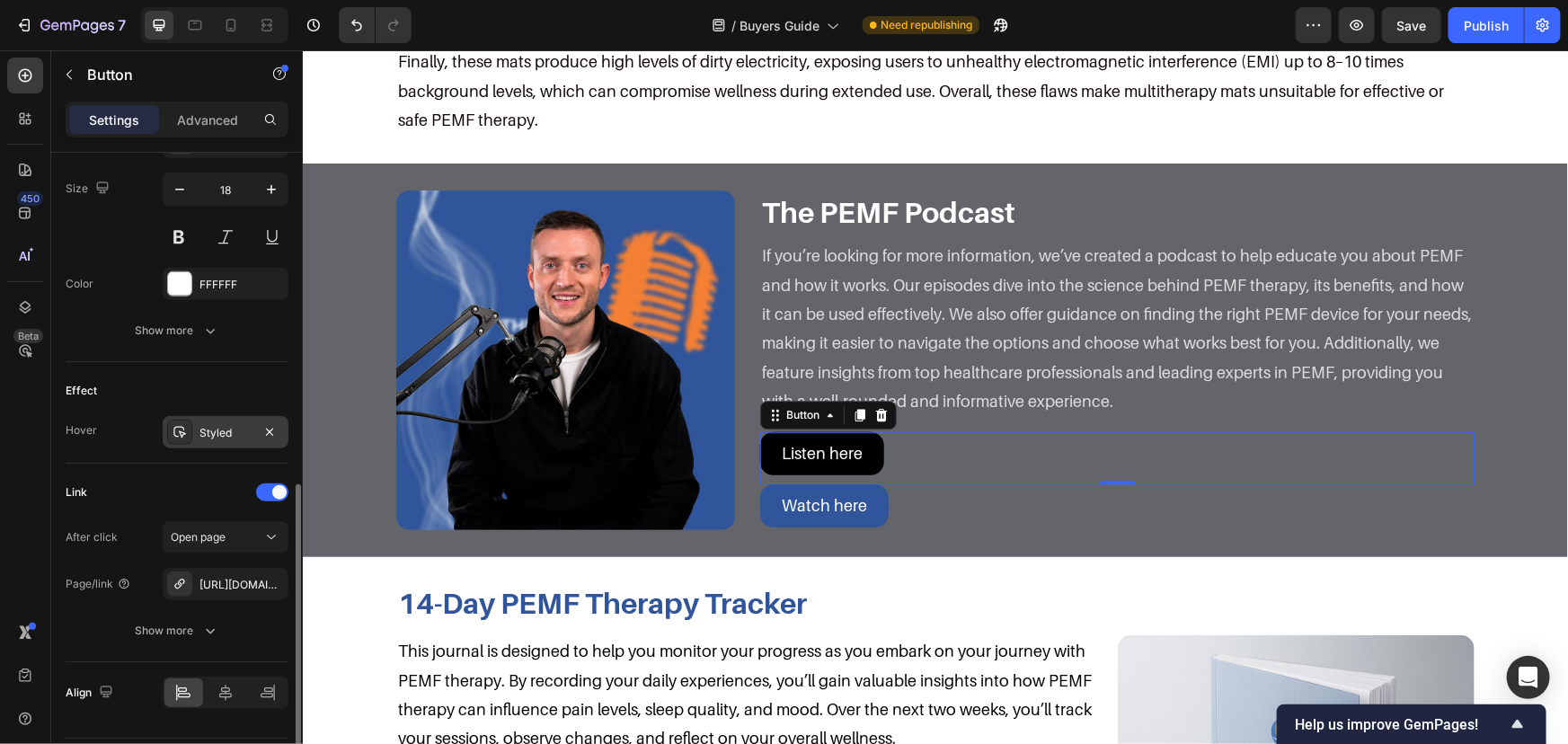
click at [197, 426] on div "Styled" at bounding box center [226, 431] width 126 height 32
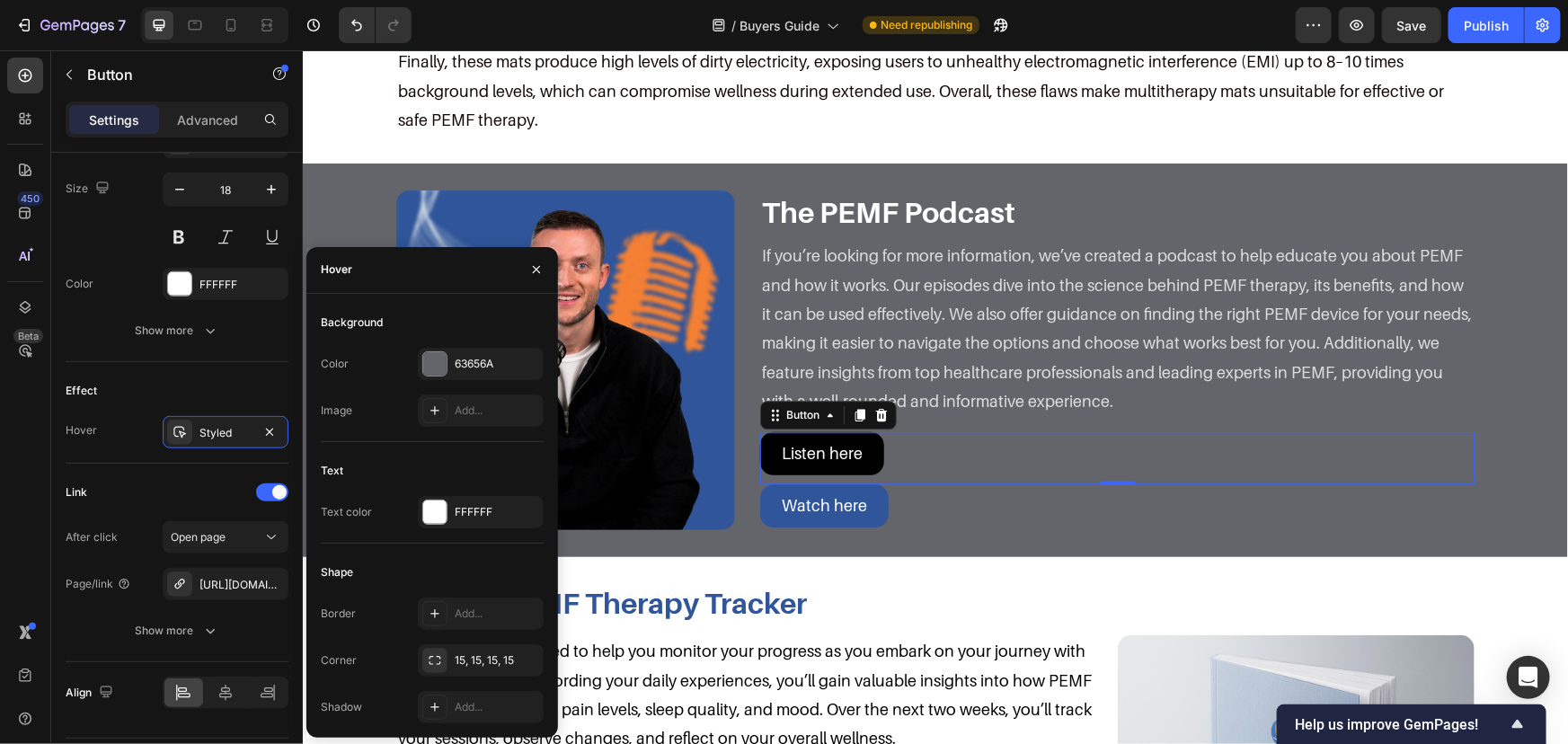
click at [439, 494] on div "Text Text color FFFFFF" at bounding box center [431, 500] width 223 height 87
click at [444, 505] on div at bounding box center [435, 512] width 24 height 24
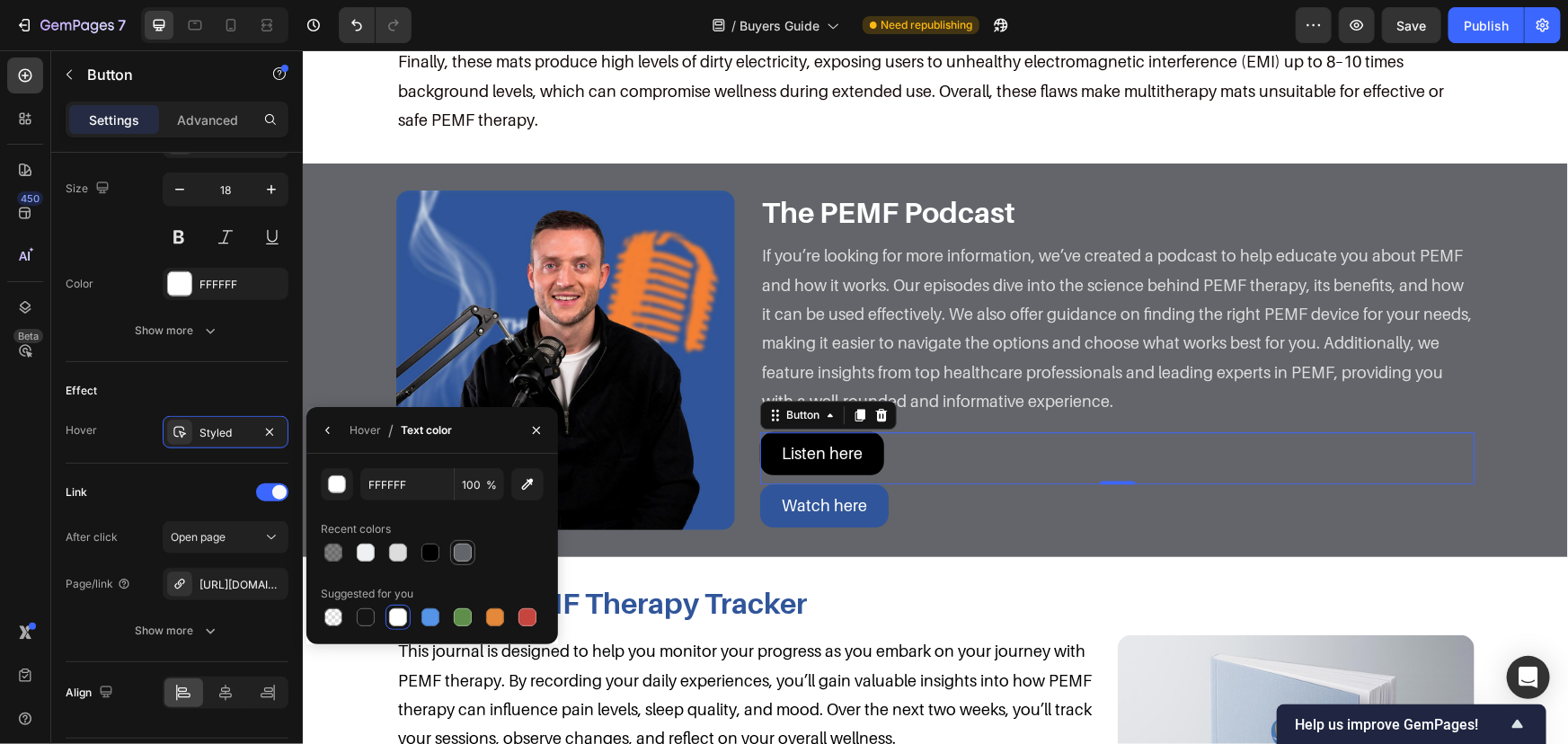
click at [462, 552] on div at bounding box center [463, 552] width 18 height 18
type input "63656A"
click at [223, 453] on div "Effect Hover Styled" at bounding box center [177, 413] width 223 height 102
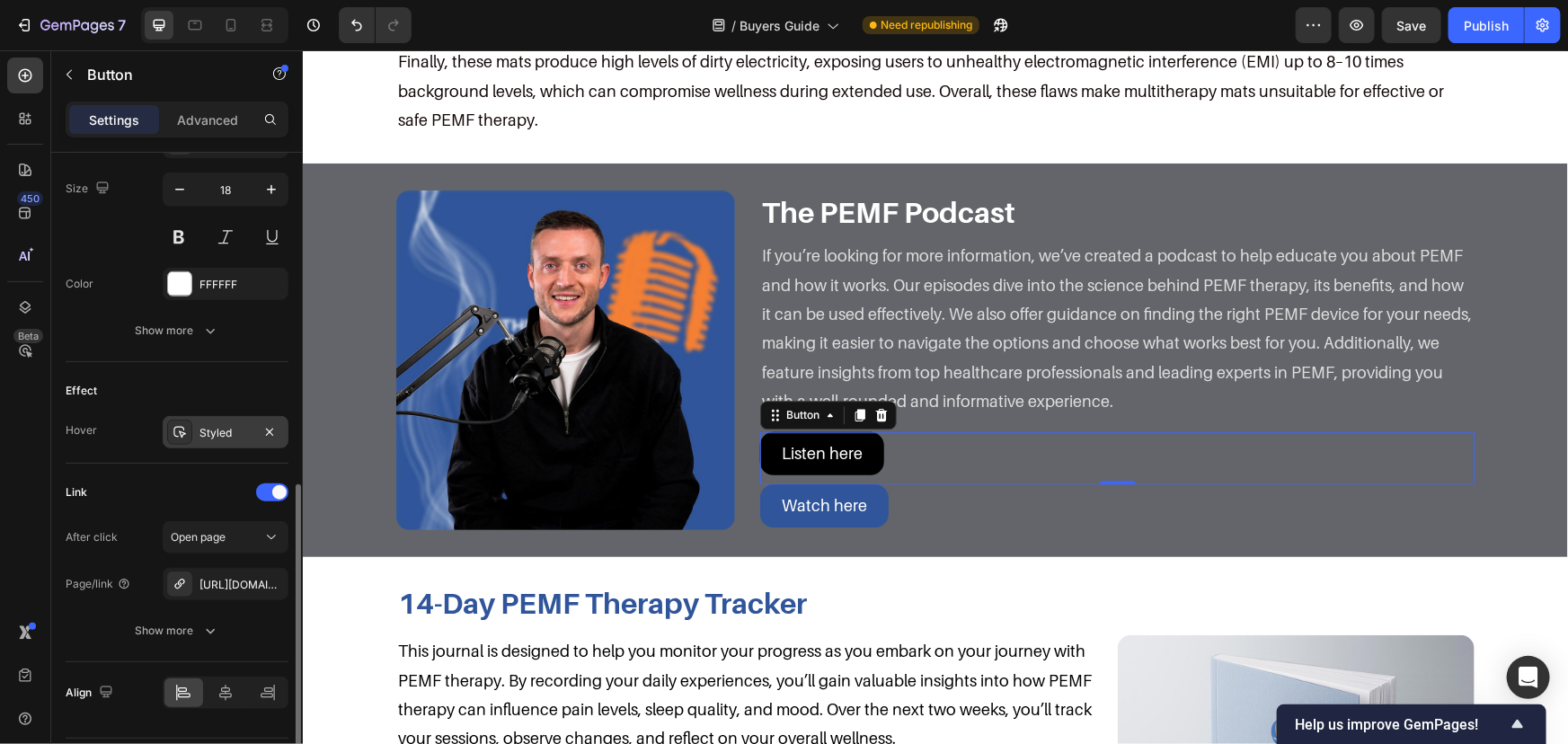
click at [221, 437] on div "Styled" at bounding box center [225, 433] width 52 height 16
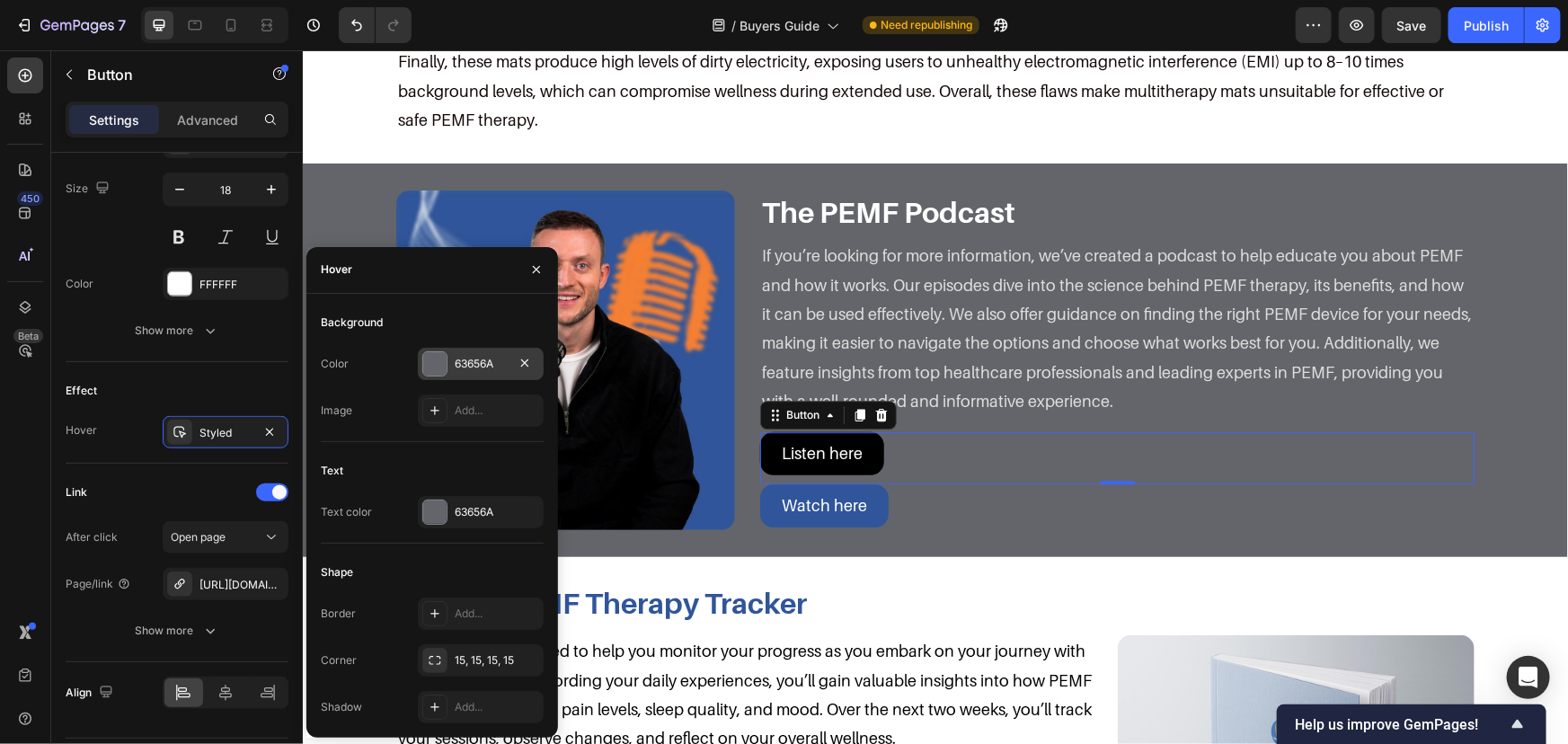
click at [466, 358] on div "63656A" at bounding box center [481, 364] width 52 height 16
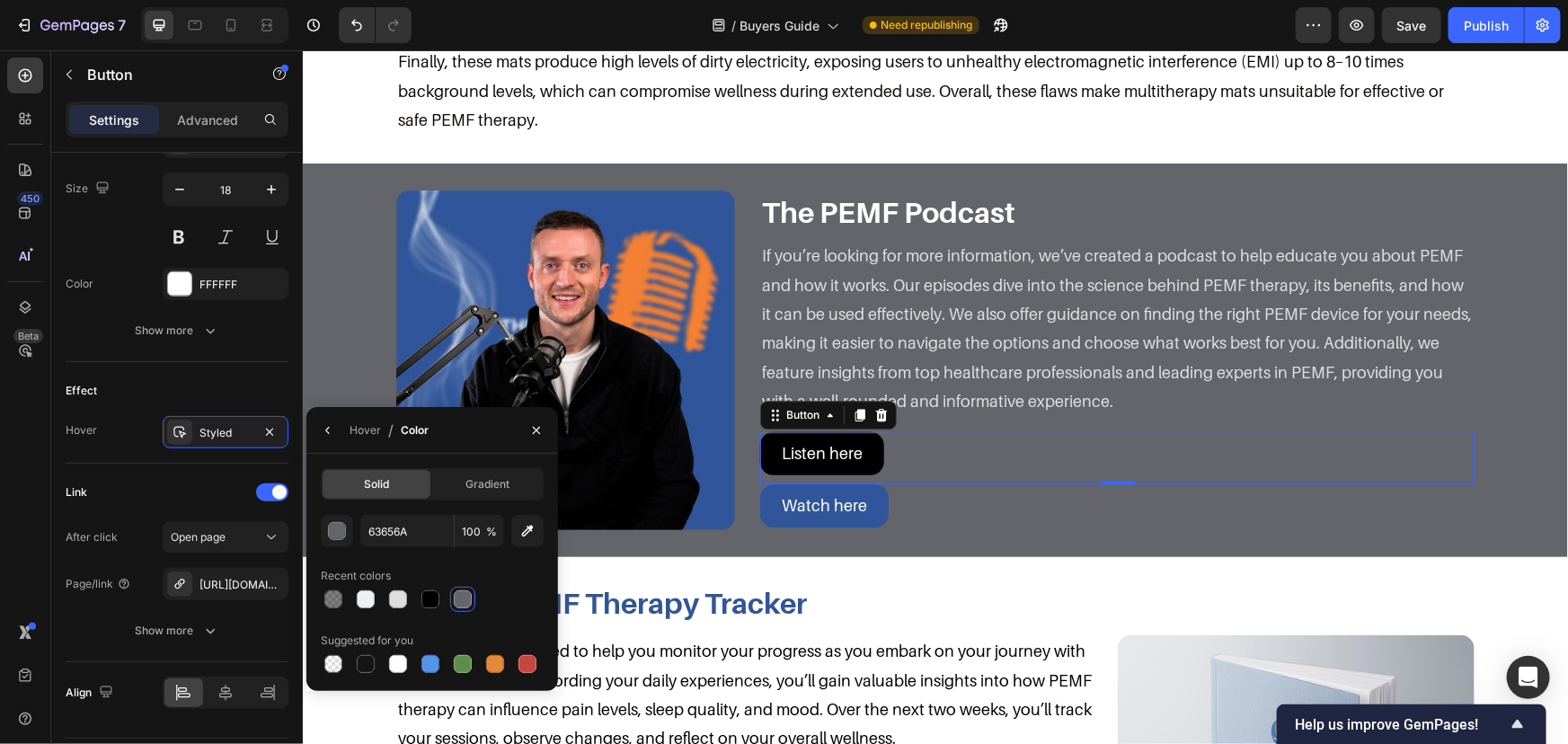
click at [457, 608] on div at bounding box center [463, 599] width 22 height 22
click at [430, 596] on div at bounding box center [430, 599] width 18 height 18
type input "000000"
click at [885, 483] on div "Watch here Button" at bounding box center [1116, 505] width 715 height 43
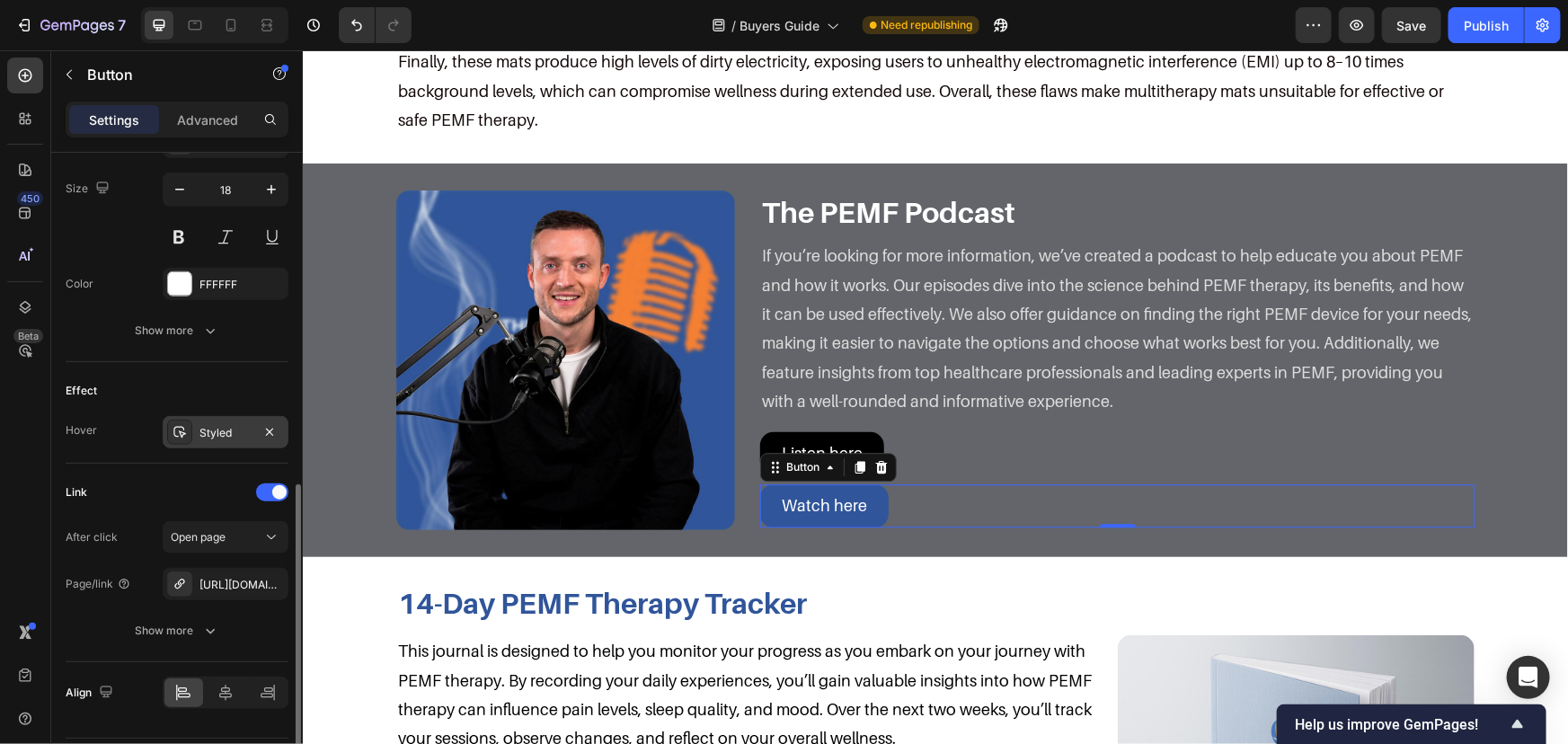
click at [194, 434] on div "Styled" at bounding box center [226, 431] width 126 height 32
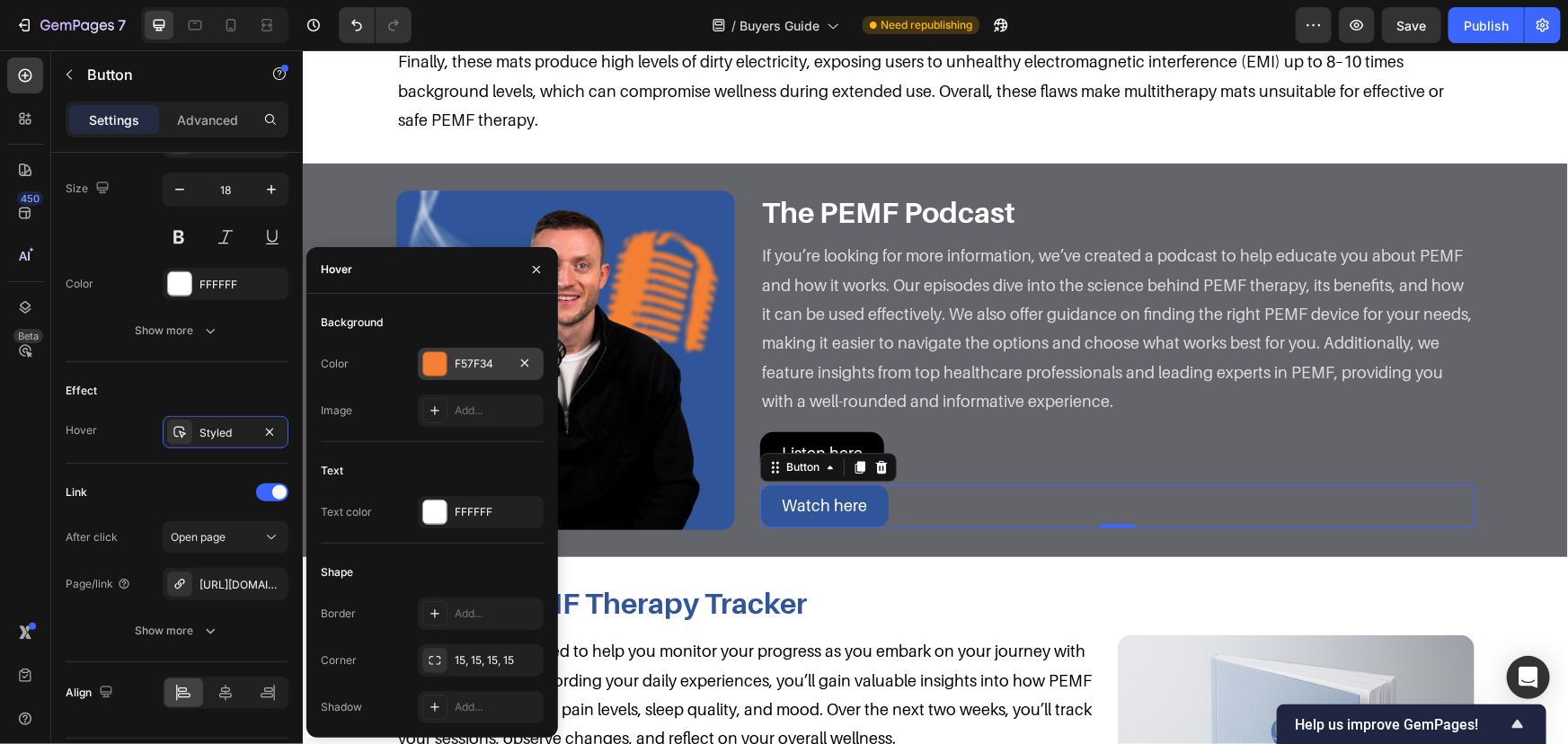
click at [469, 363] on div "F57F34" at bounding box center [481, 364] width 52 height 16
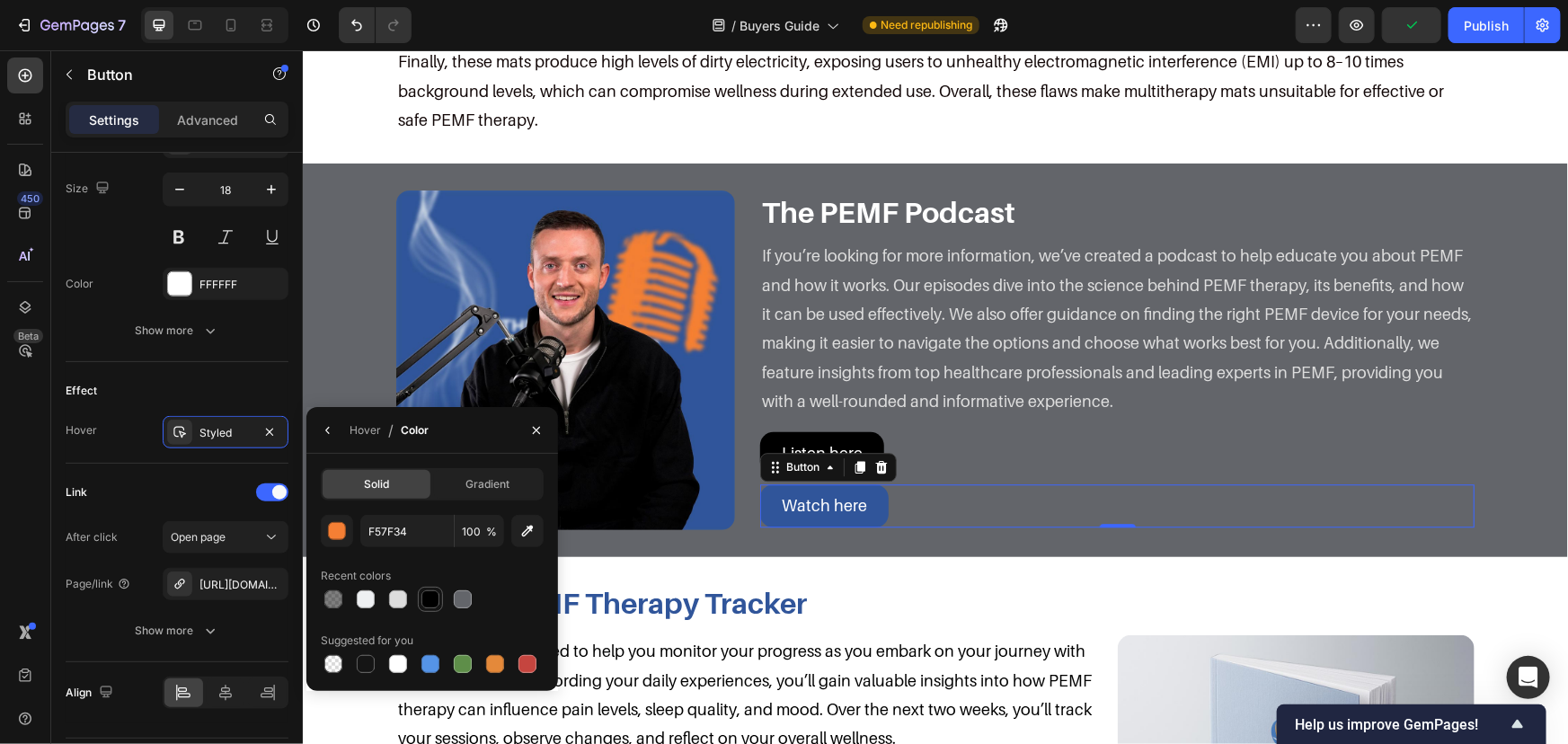
click at [420, 602] on div at bounding box center [430, 599] width 22 height 22
type input "000000"
drag, startPoint x: 154, startPoint y: 404, endPoint x: 190, endPoint y: 430, distance: 44.4
click at [156, 404] on div "Effect Hover Styled" at bounding box center [177, 413] width 223 height 102
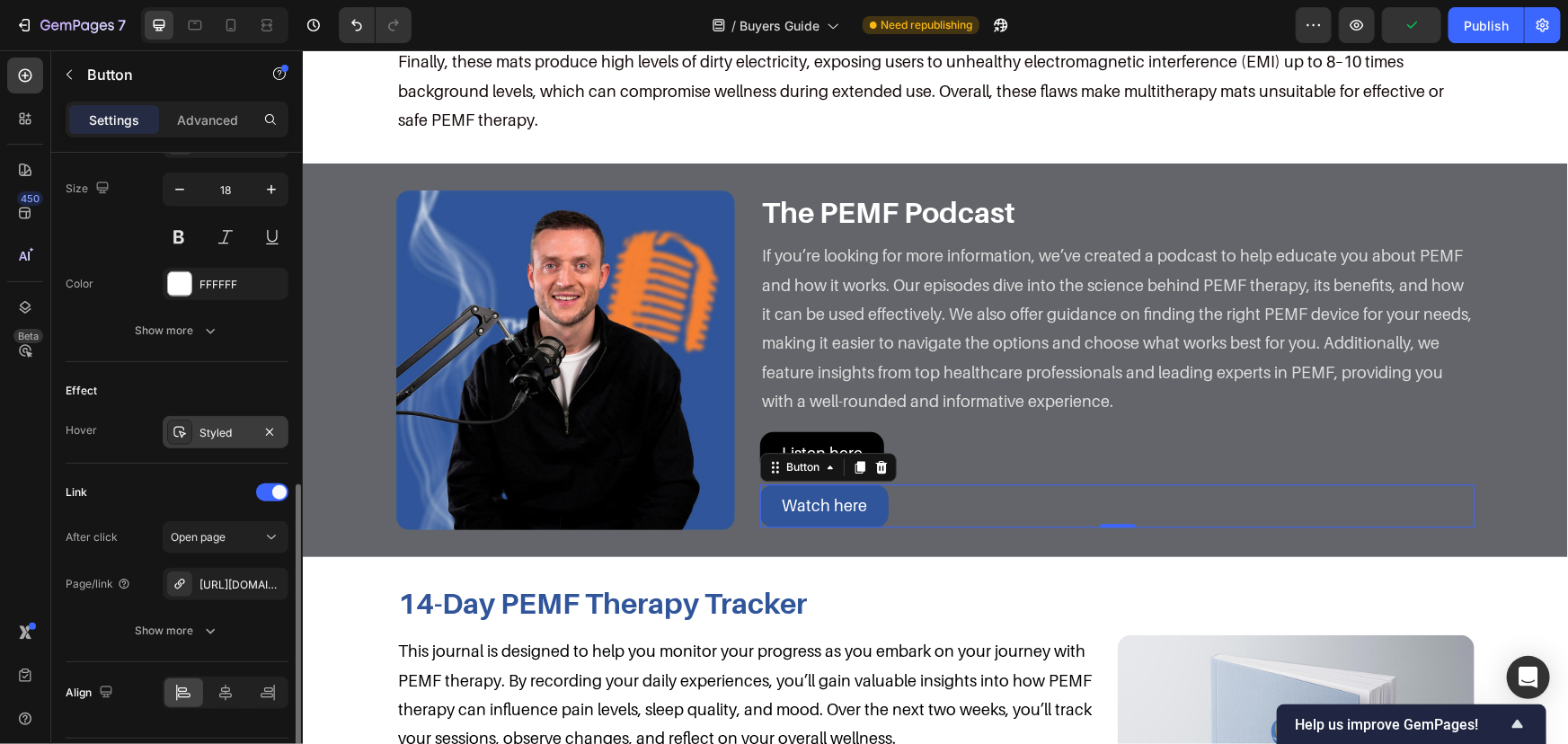
drag, startPoint x: 190, startPoint y: 430, endPoint x: 213, endPoint y: 430, distance: 23.0
click at [191, 430] on div at bounding box center [179, 432] width 25 height 25
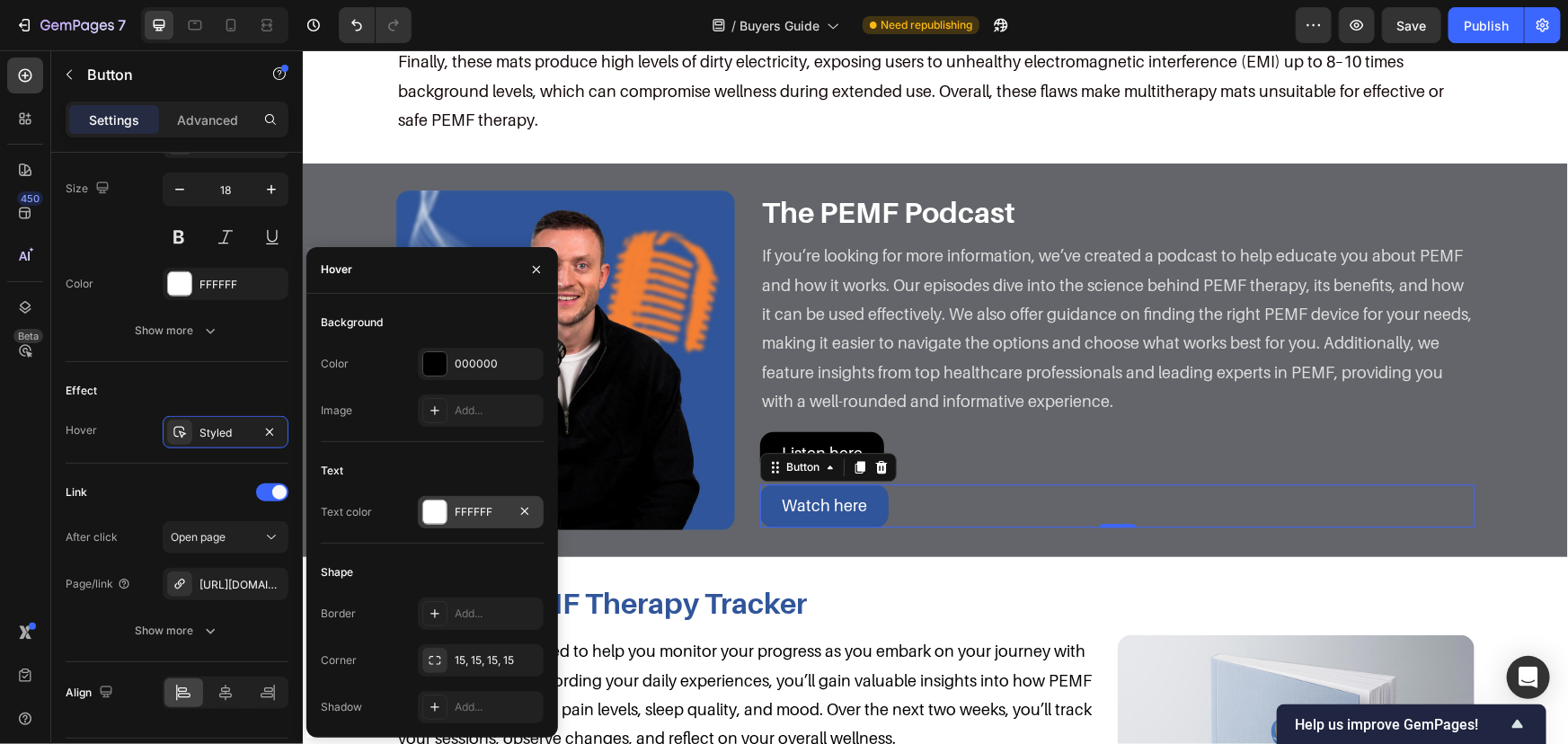
click at [425, 500] on div at bounding box center [435, 513] width 25 height 25
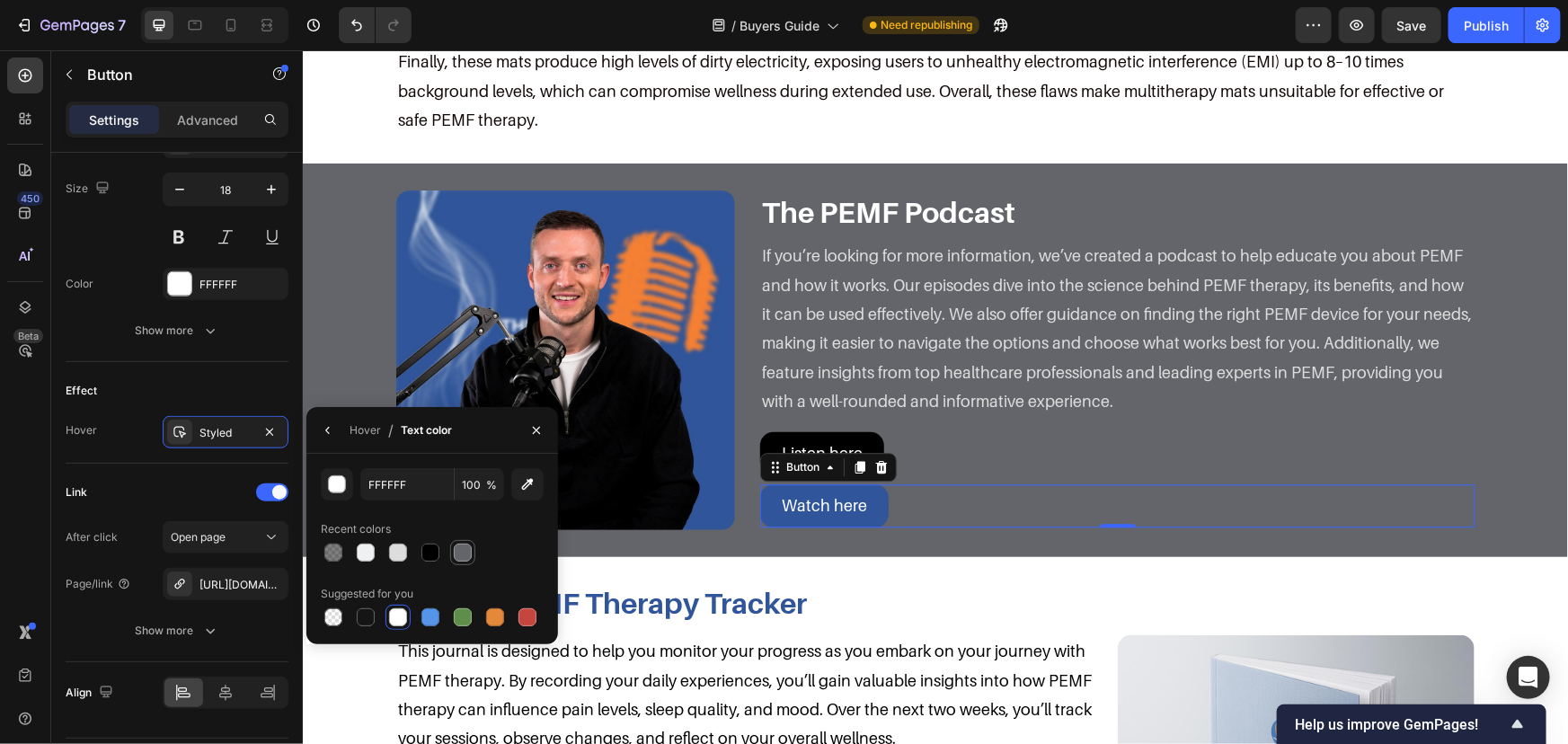
click at [468, 561] on div at bounding box center [463, 552] width 18 height 18
type input "63656A"
click at [216, 274] on div "FFFFFF" at bounding box center [226, 283] width 126 height 32
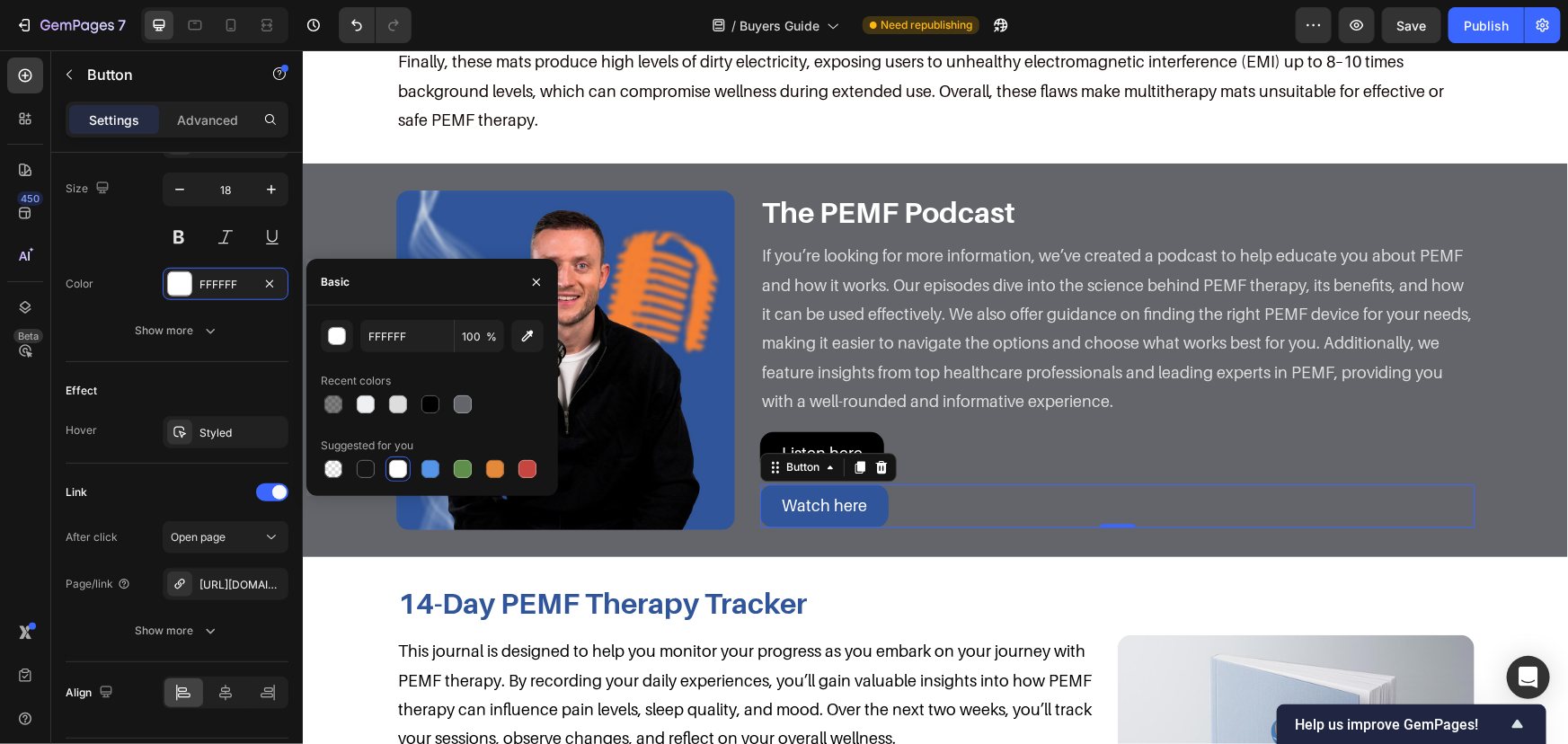
click at [466, 390] on div "Recent colors" at bounding box center [431, 380] width 223 height 28
click at [462, 398] on div at bounding box center [463, 404] width 18 height 18
type input "63656A"
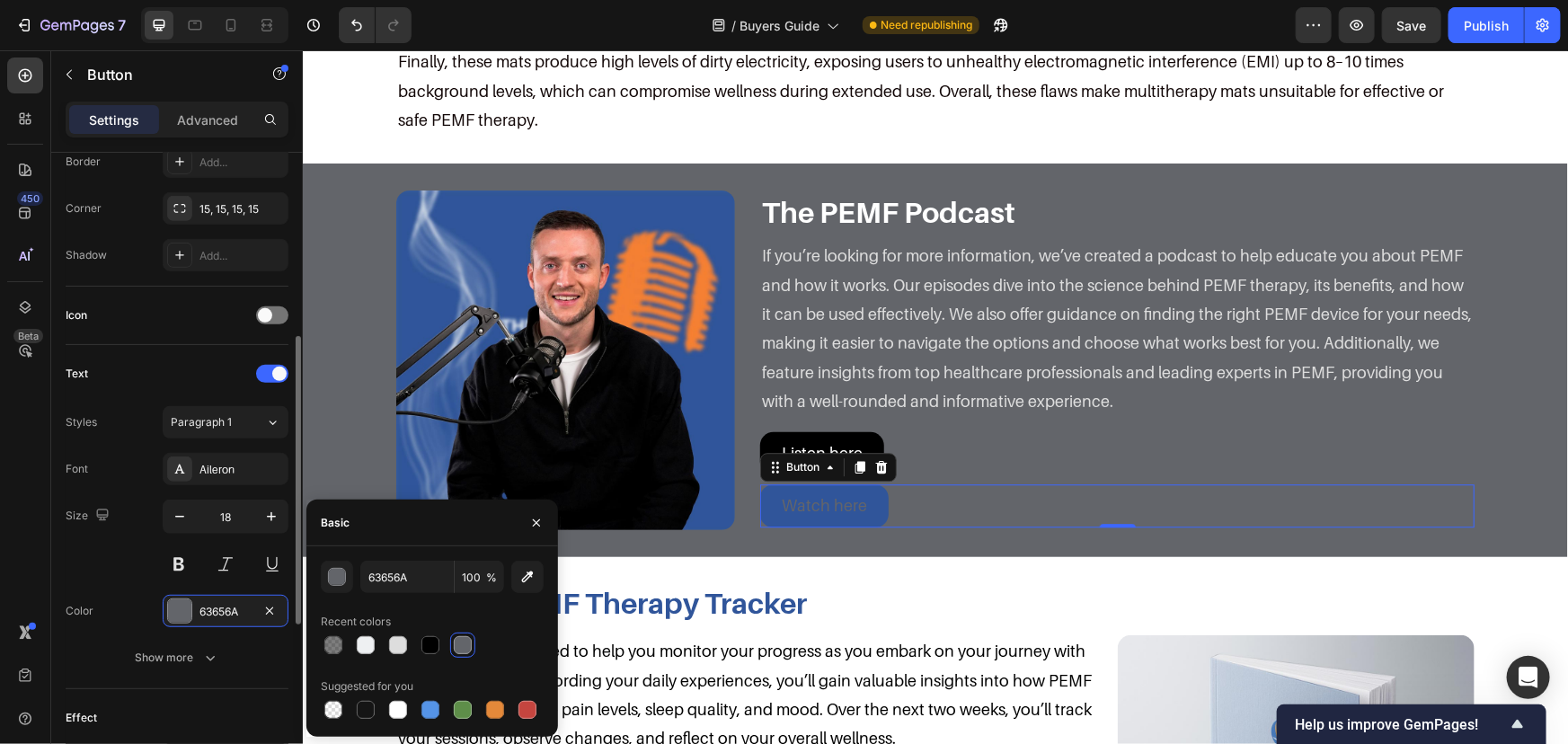
scroll to position [163, 0]
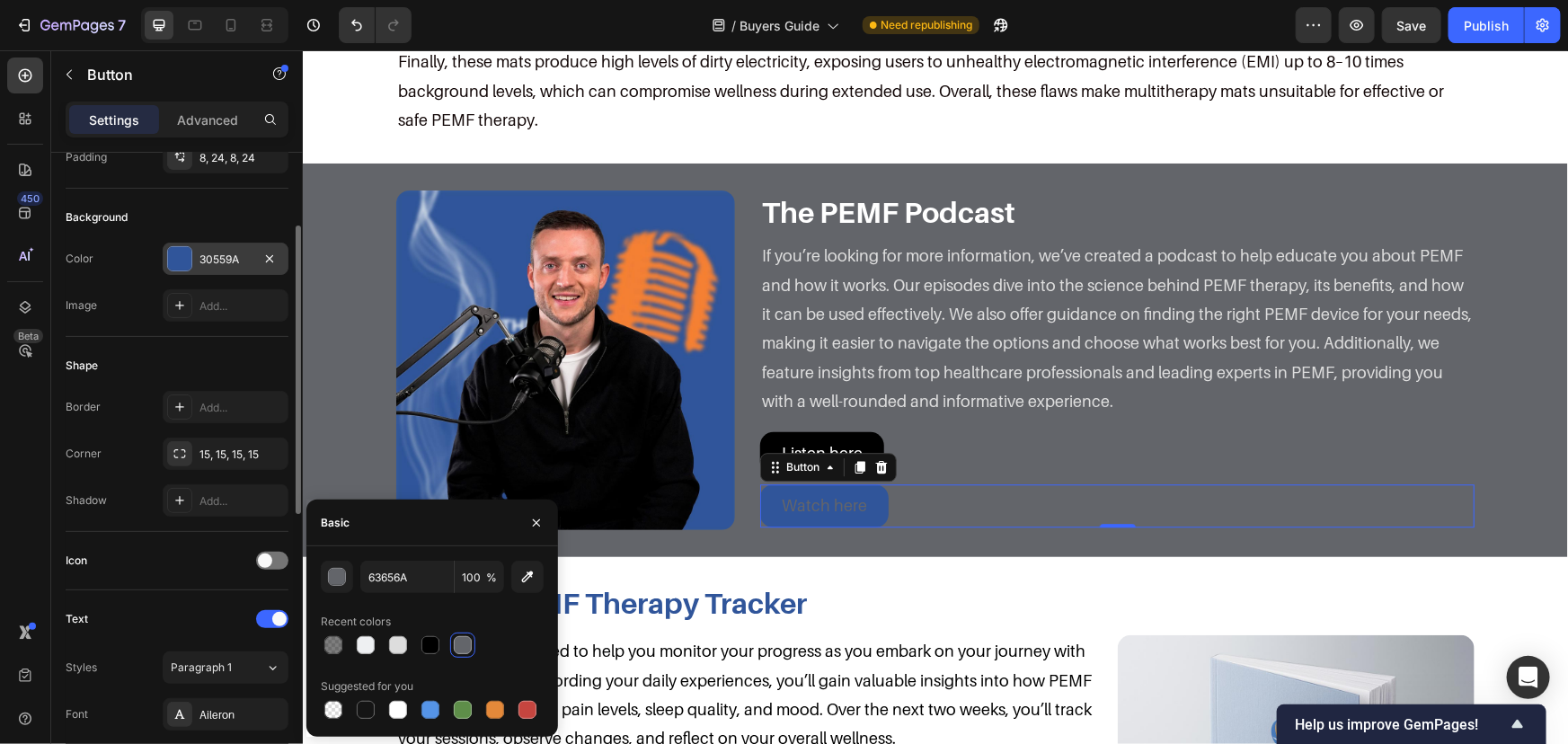
click at [221, 252] on div "30559A" at bounding box center [225, 260] width 52 height 16
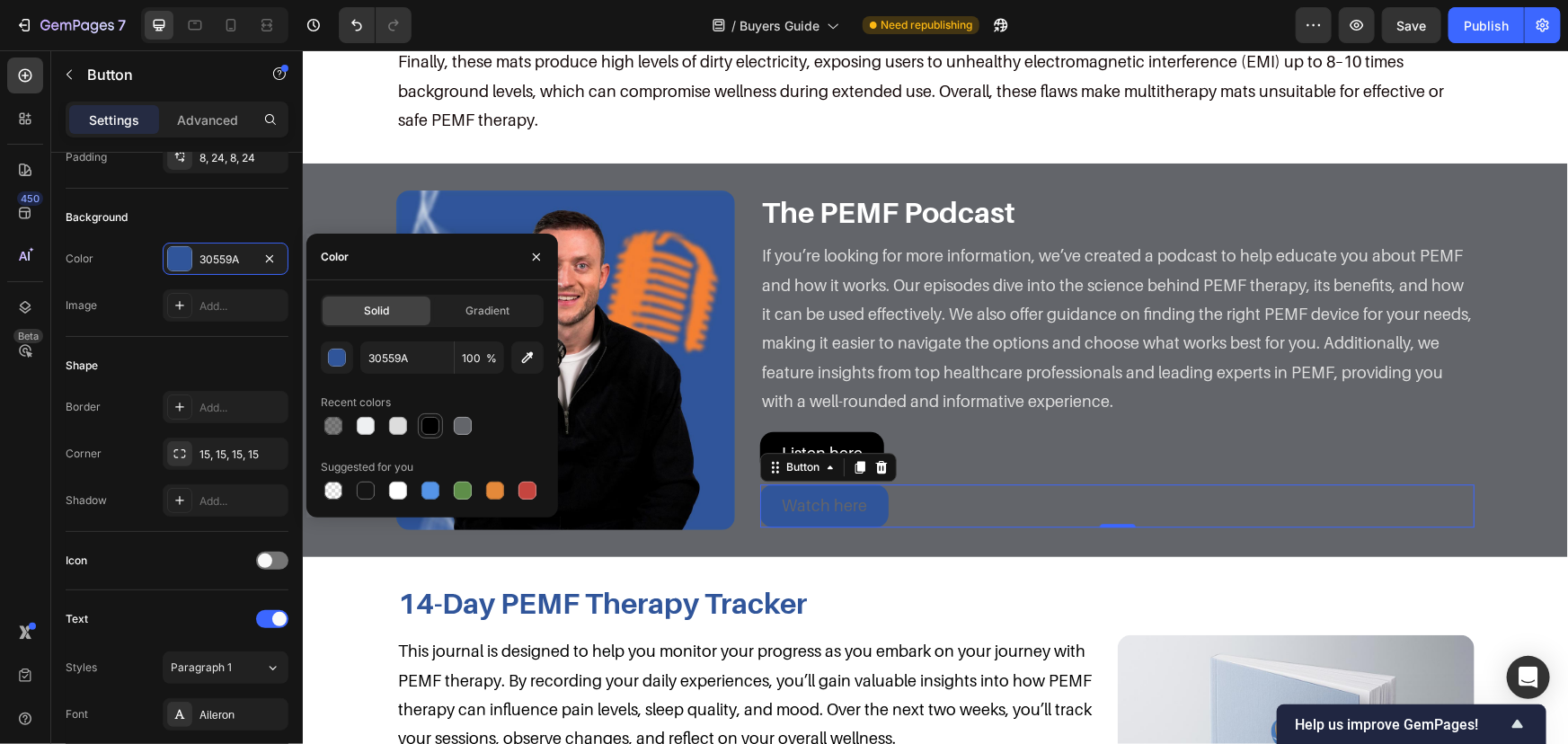
drag, startPoint x: 422, startPoint y: 433, endPoint x: 433, endPoint y: 432, distance: 11.0
click at [422, 432] on div at bounding box center [430, 425] width 18 height 18
type input "000000"
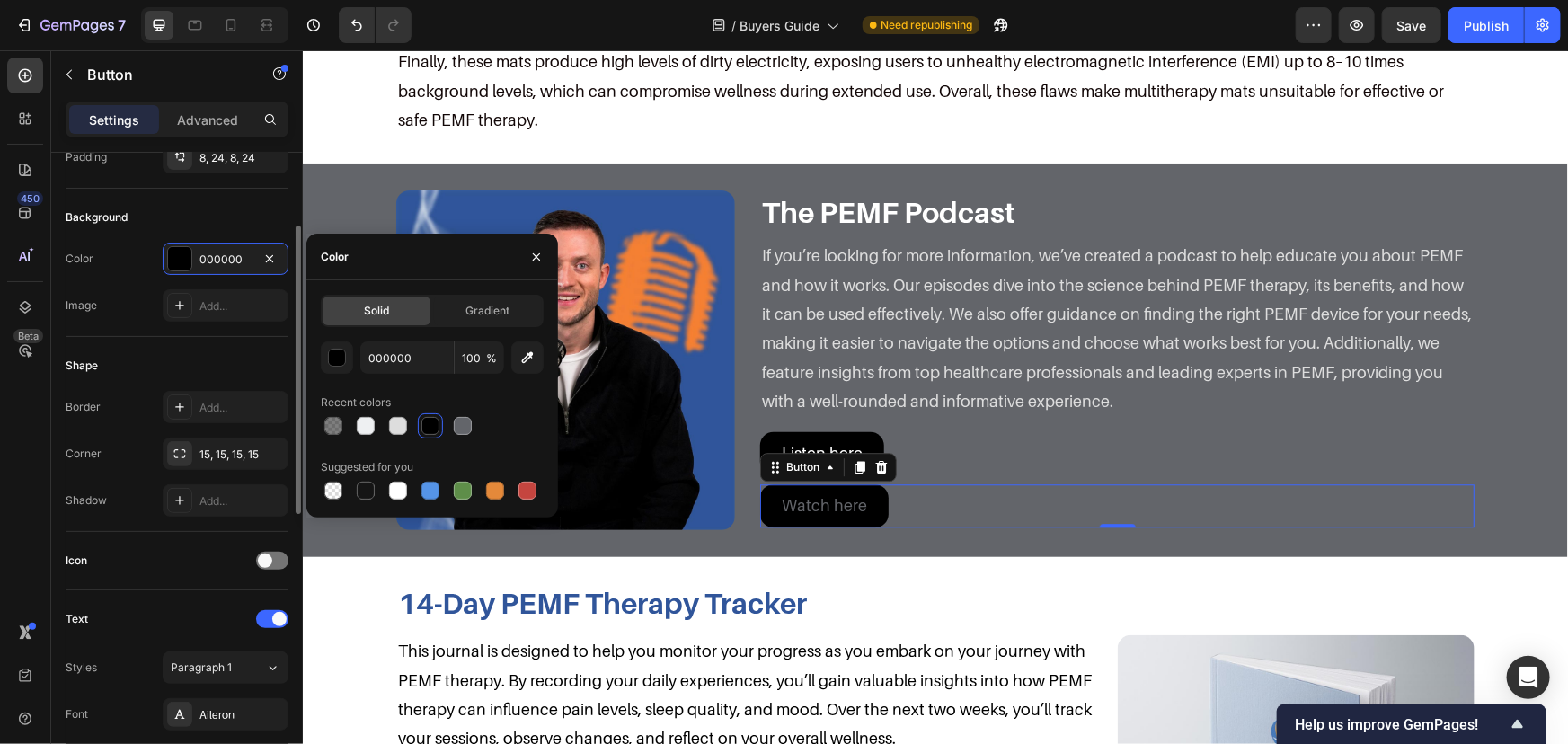
scroll to position [489, 0]
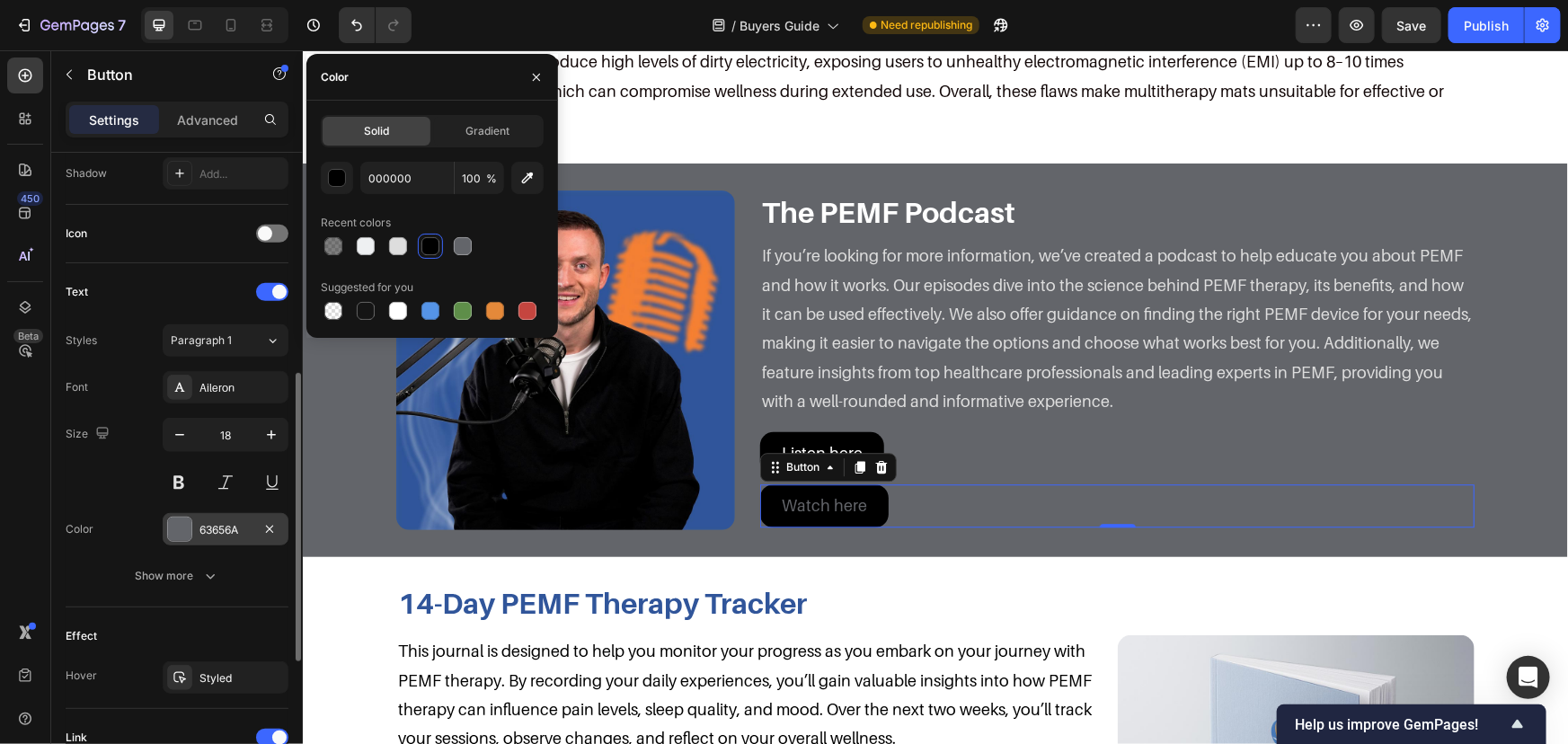
click at [219, 529] on div "63656A" at bounding box center [225, 529] width 52 height 16
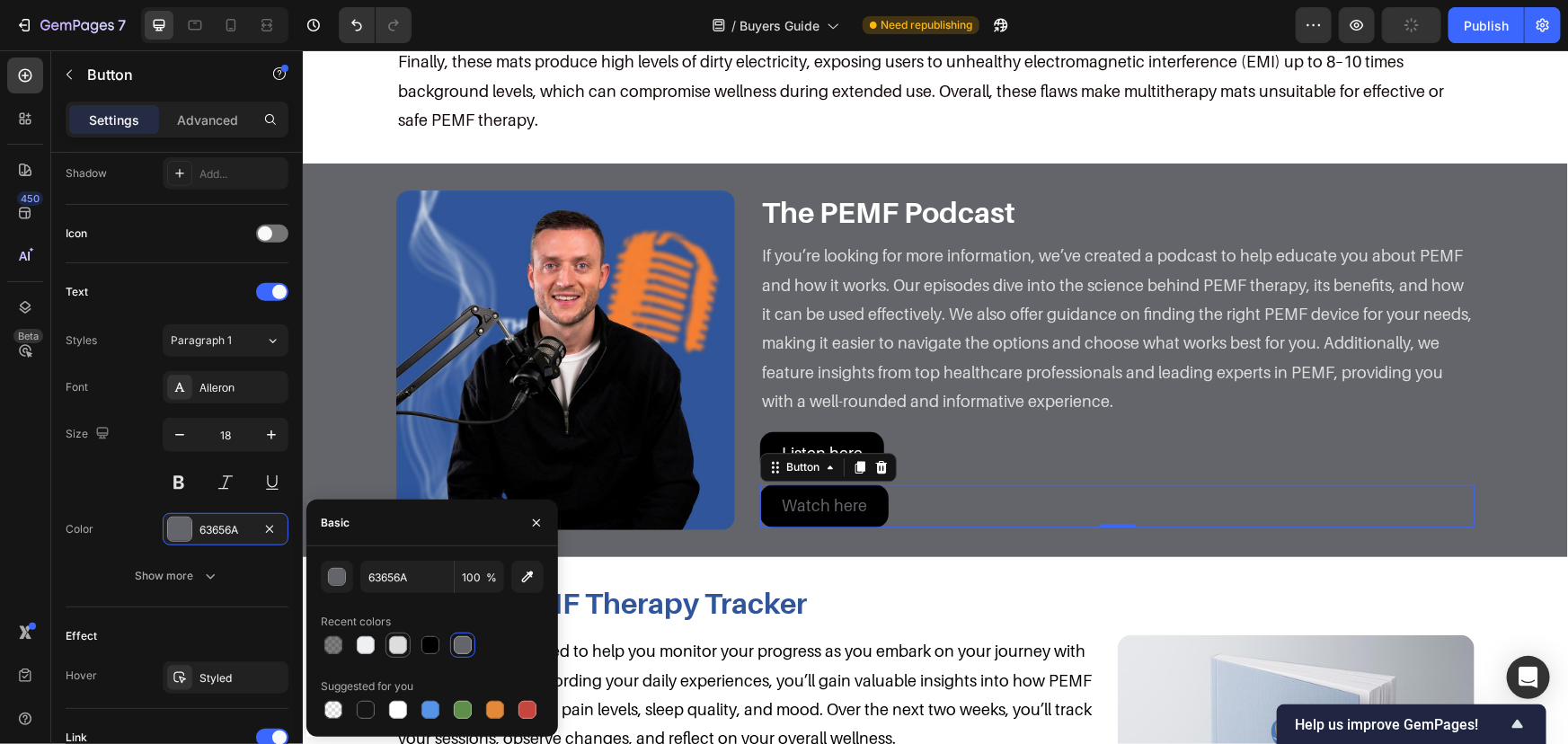
click at [404, 643] on div at bounding box center [398, 645] width 18 height 18
click at [368, 643] on div at bounding box center [366, 645] width 18 height 18
click at [404, 709] on div at bounding box center [398, 710] width 18 height 18
type input "FFFFFF"
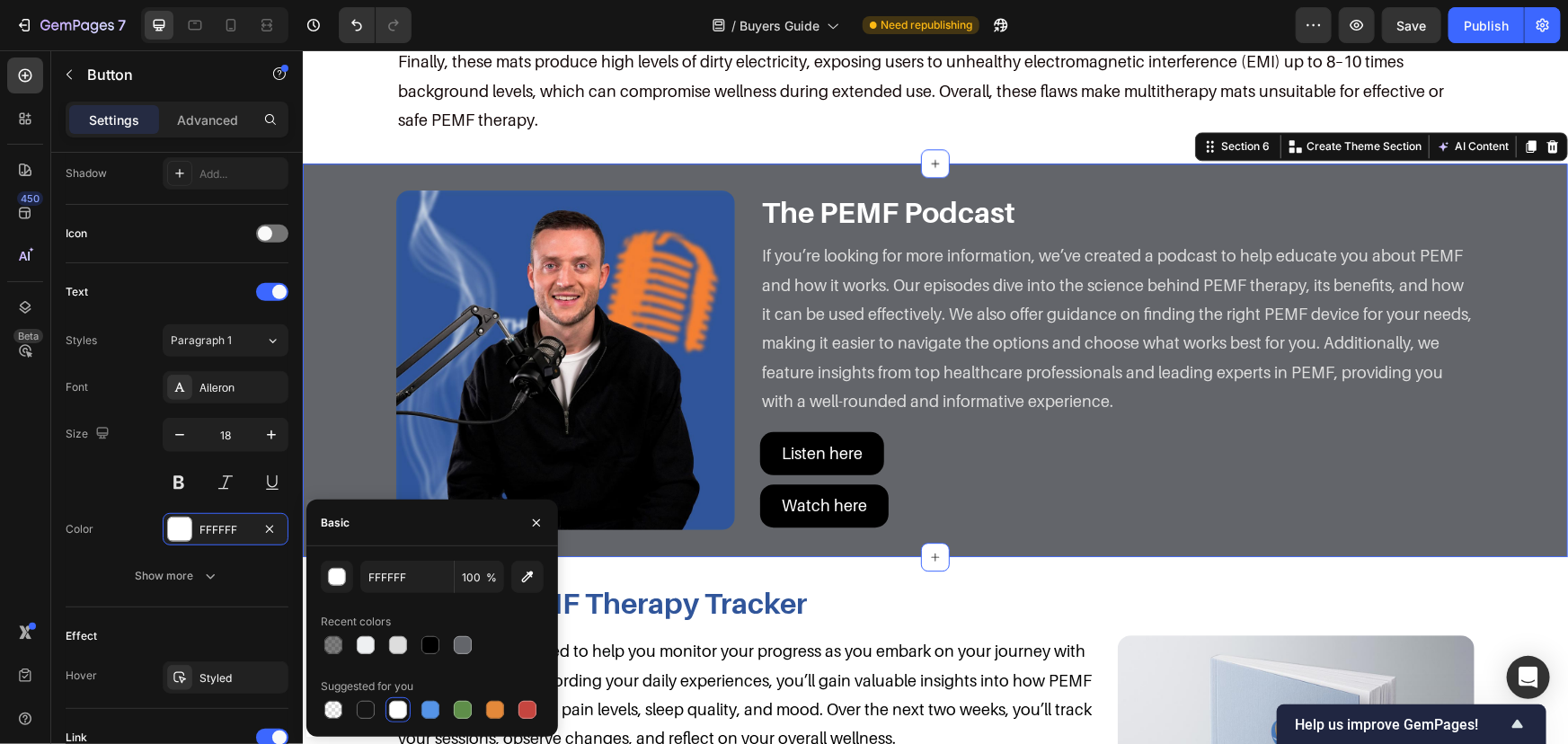
click at [1494, 296] on div "Image The PEMF Podcast Heading If you’re looking for more information, we’ve cr…" at bounding box center [935, 359] width 1230 height 339
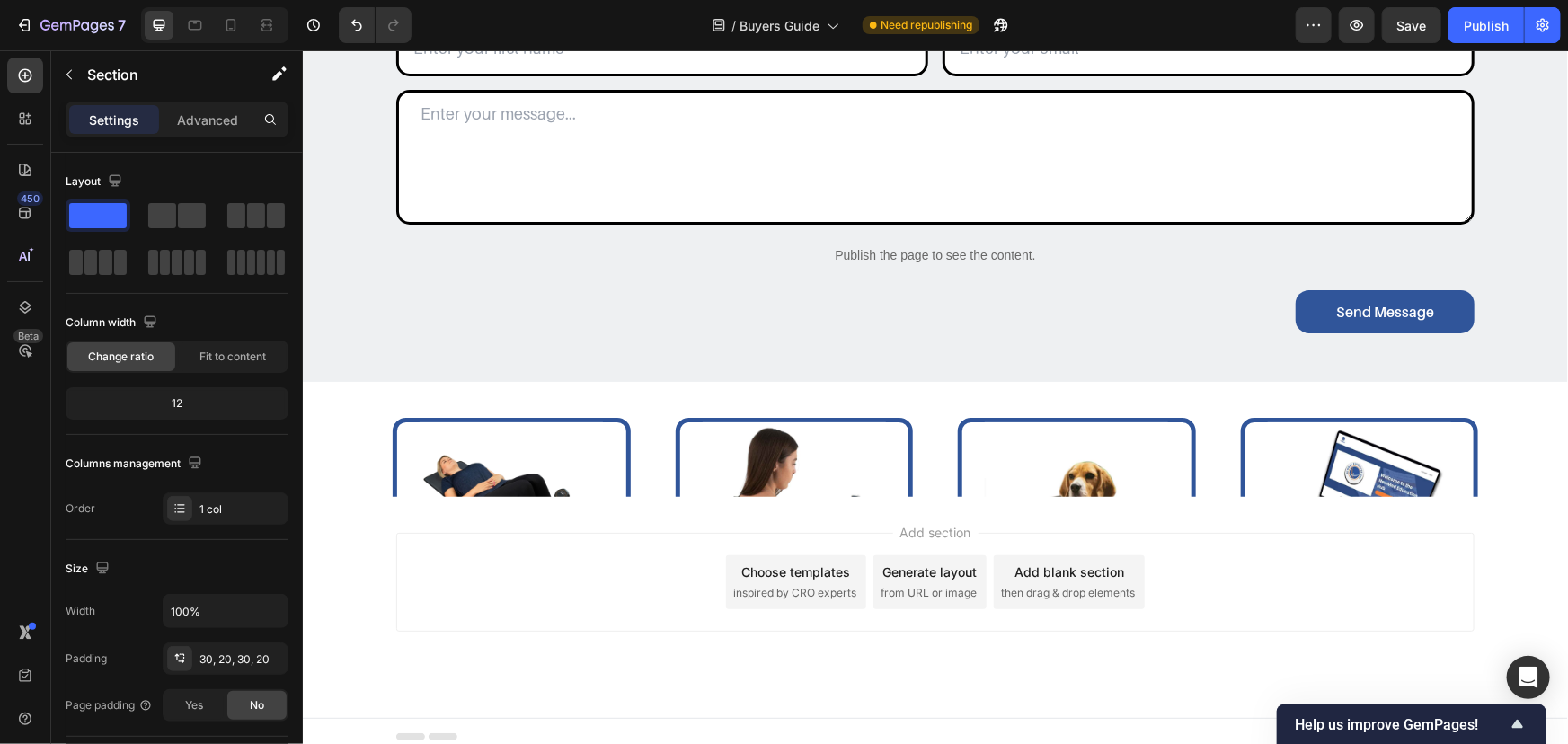
scroll to position [3534, 0]
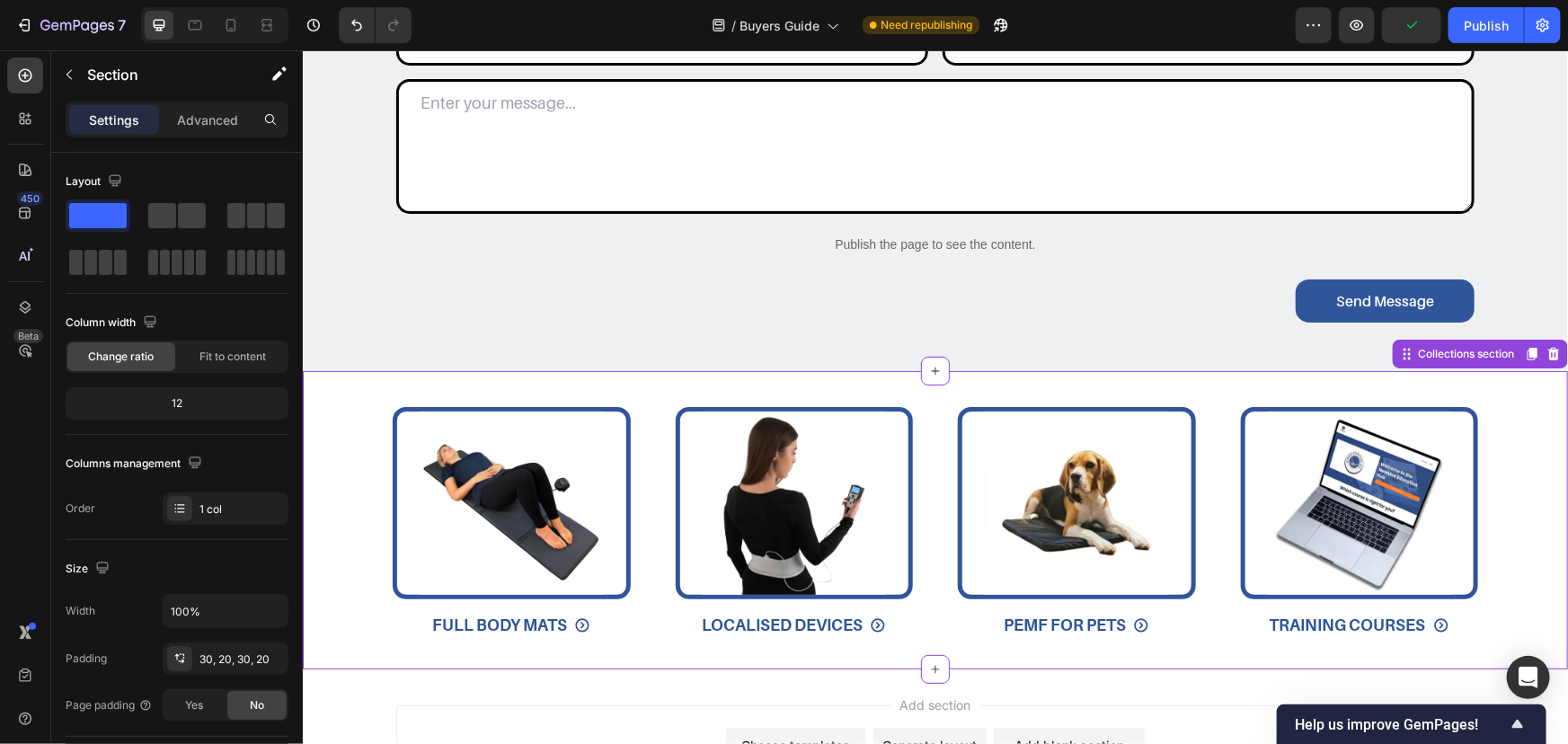
click at [1469, 452] on div "Image FULL BODY MATS Button Image LOCALISED DEVICES Button Image PEMF FOR PETS …" at bounding box center [935, 525] width 1265 height 240
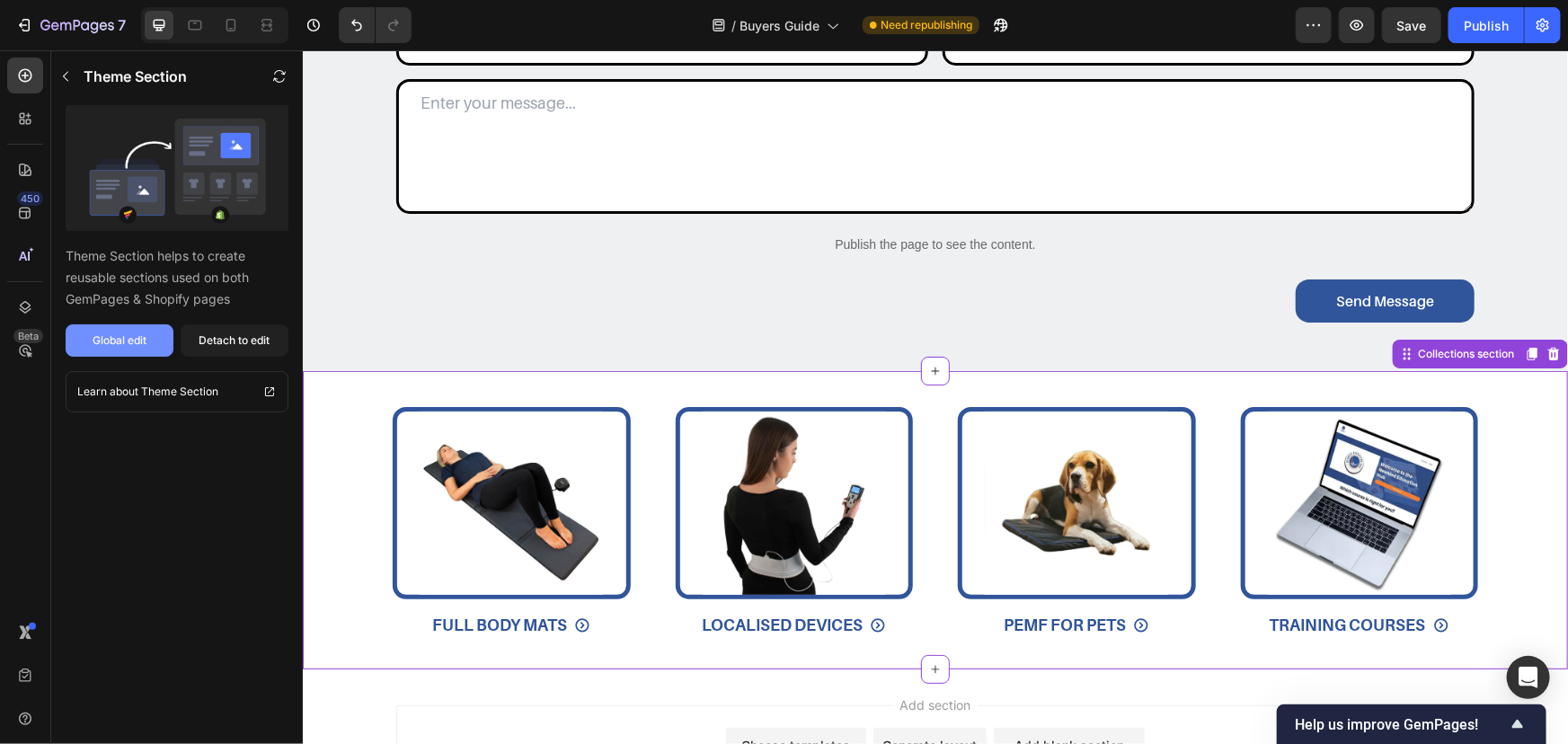
click at [92, 334] on div "Global edit" at bounding box center [119, 340] width 54 height 16
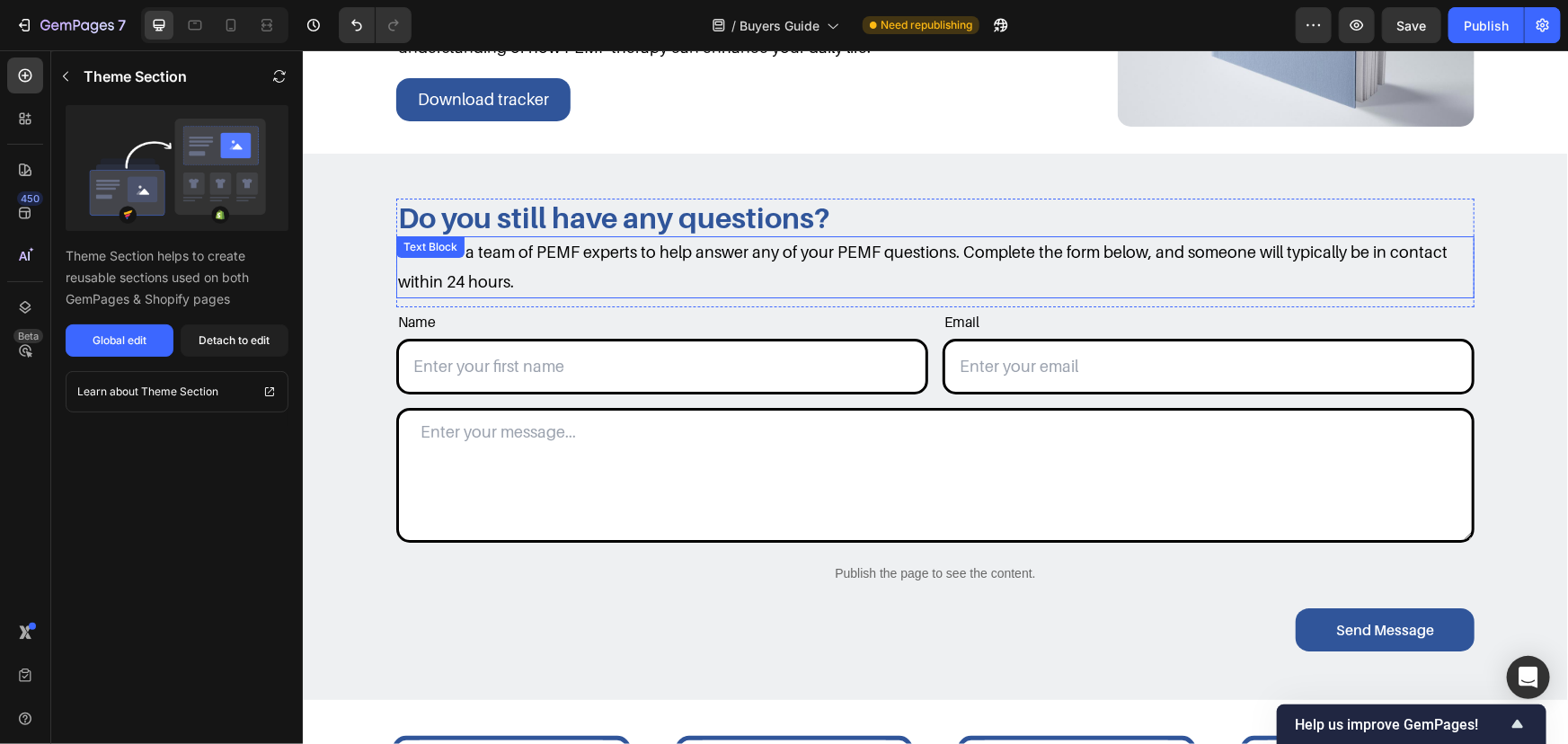
scroll to position [3207, 0]
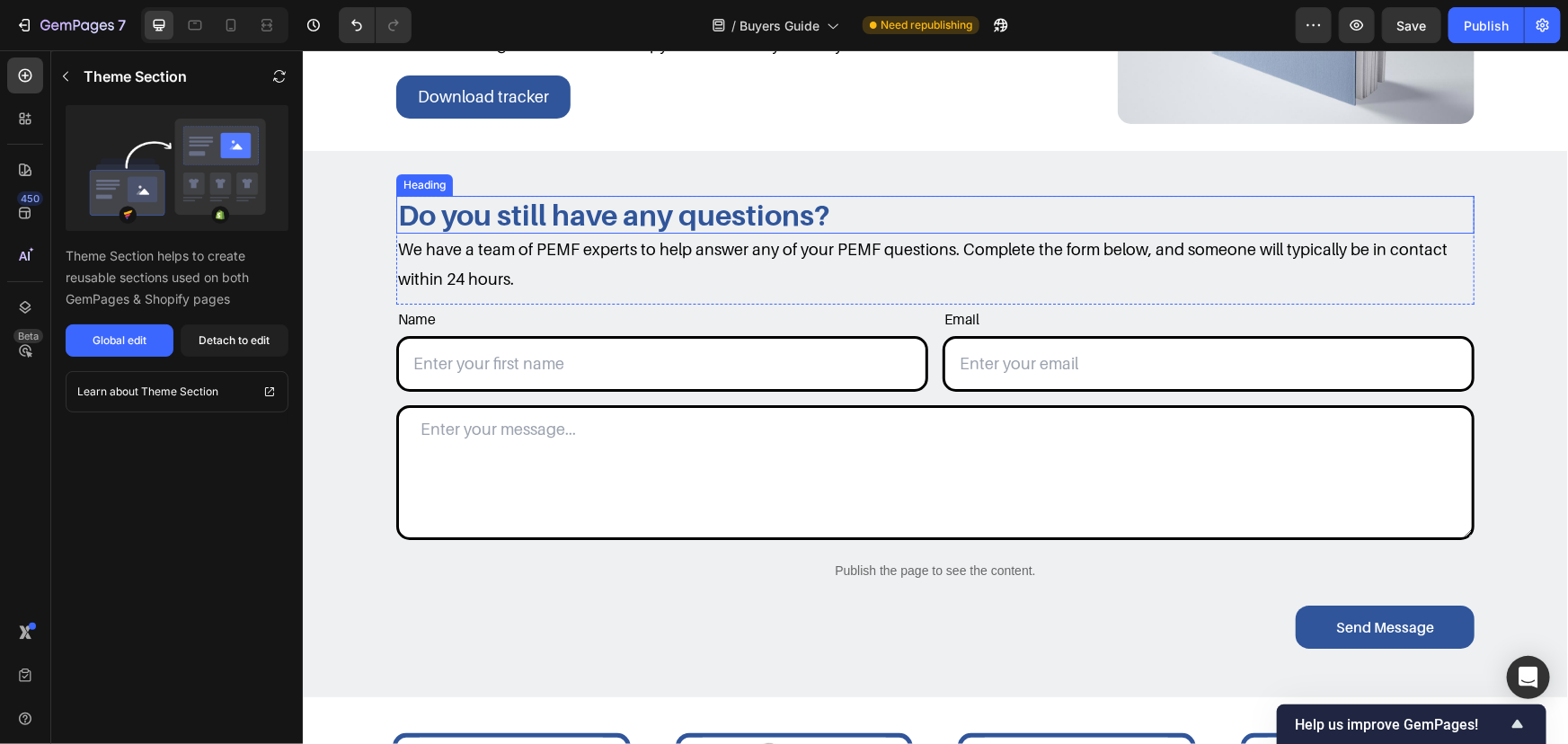
click at [733, 206] on h2 "Do you still have any questions?" at bounding box center [935, 214] width 1079 height 37
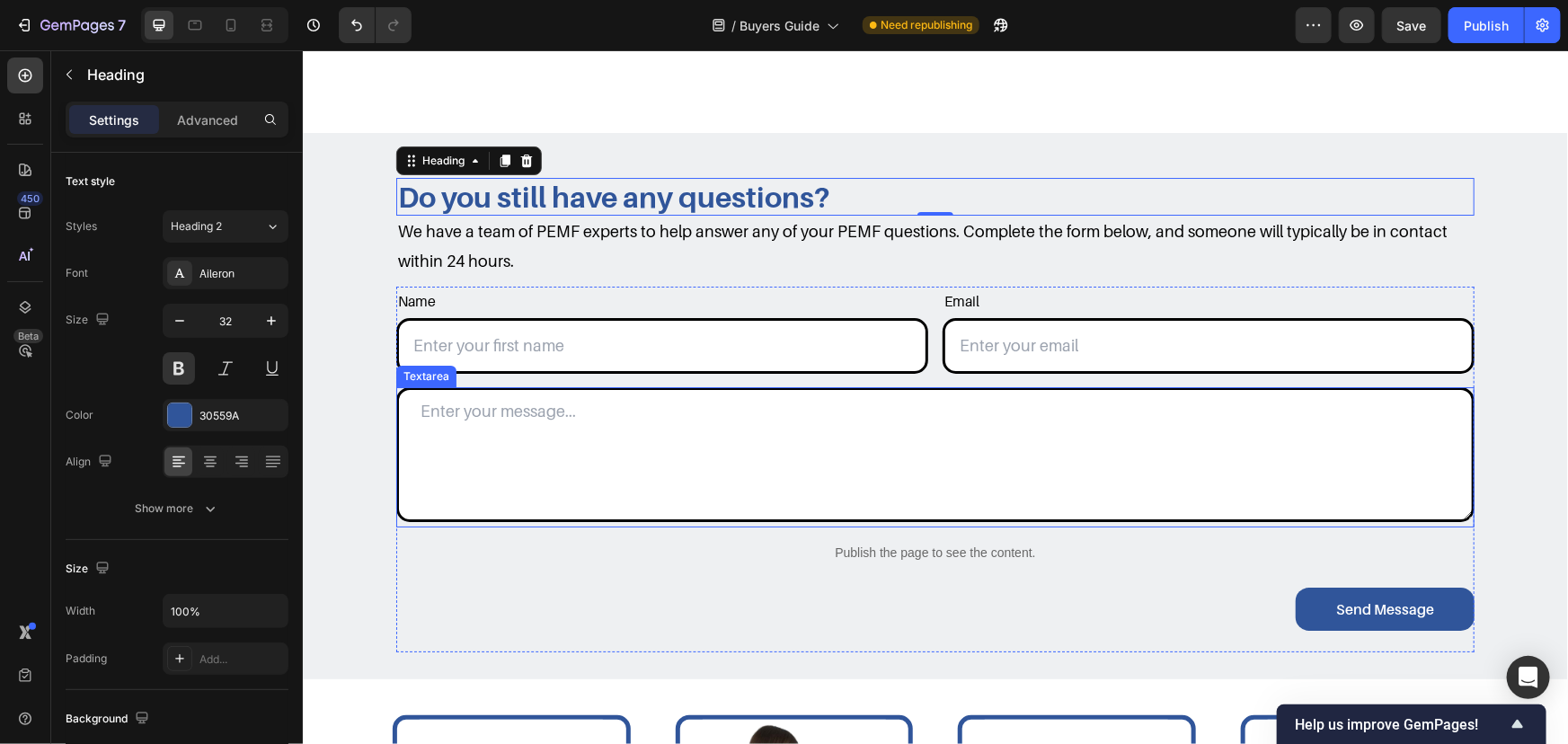
scroll to position [3633, 0]
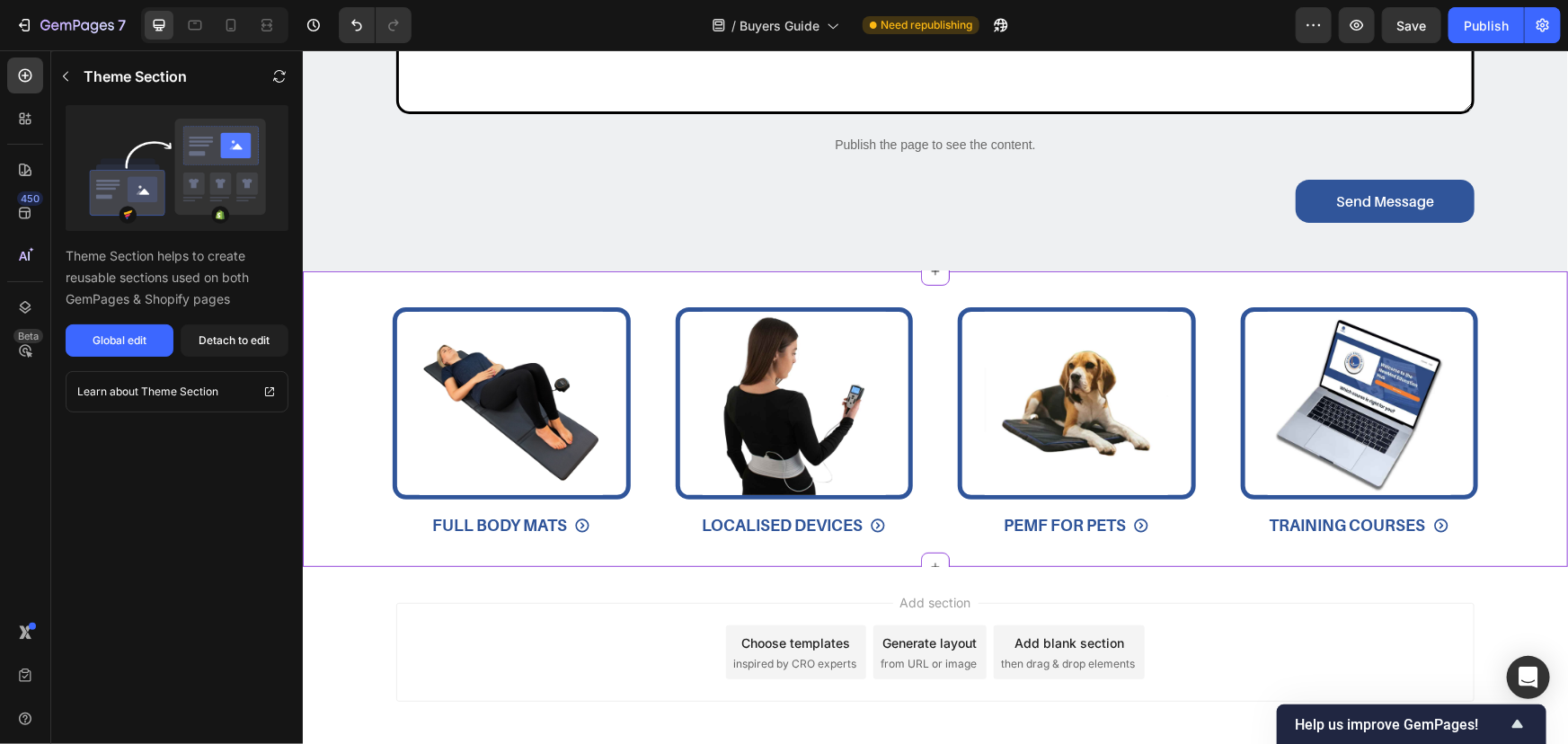
click at [681, 271] on div "Image FULL BODY MATS Button Image LOCALISED DEVICES Button Image PEMF FOR PETS …" at bounding box center [935, 419] width 1265 height 296
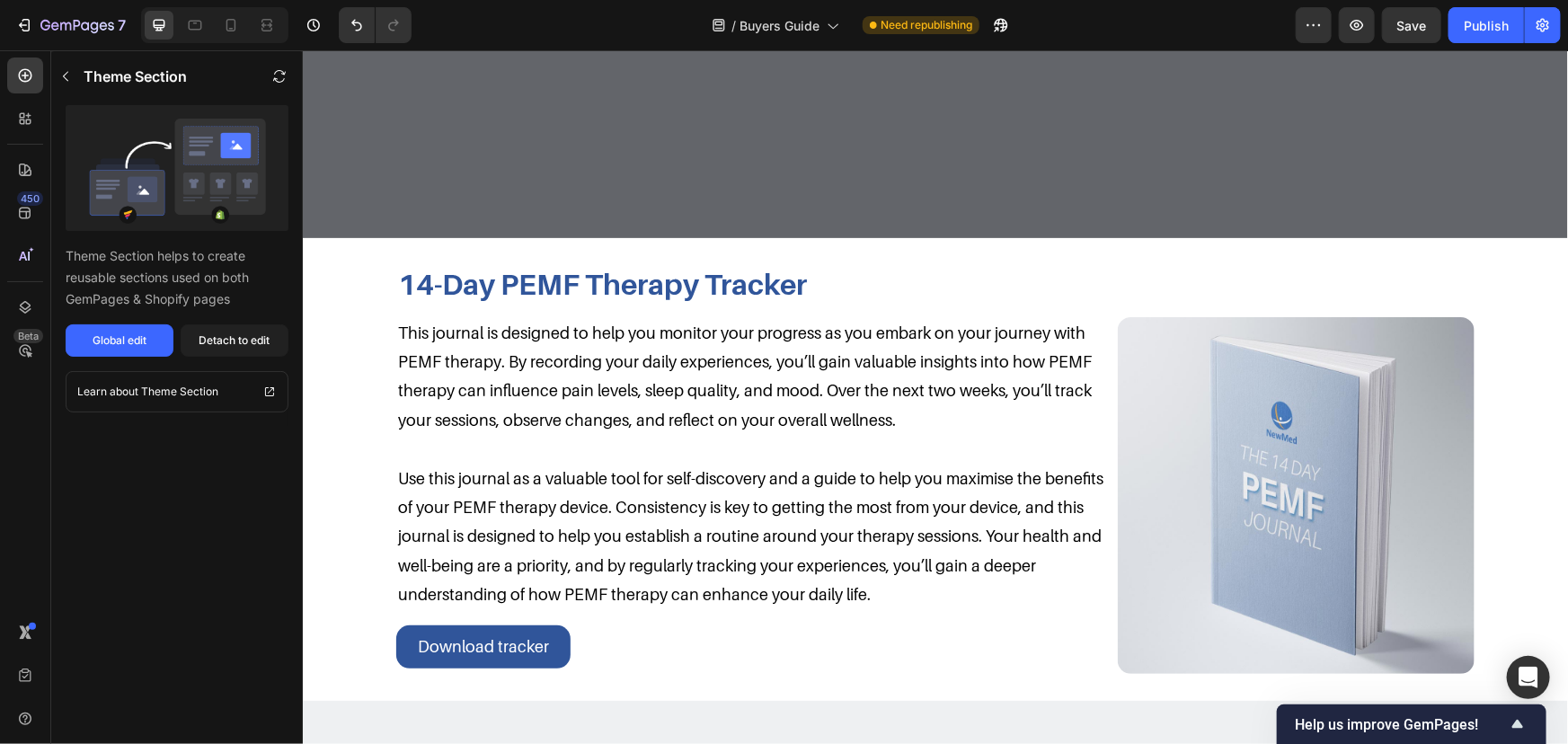
scroll to position [2613, 0]
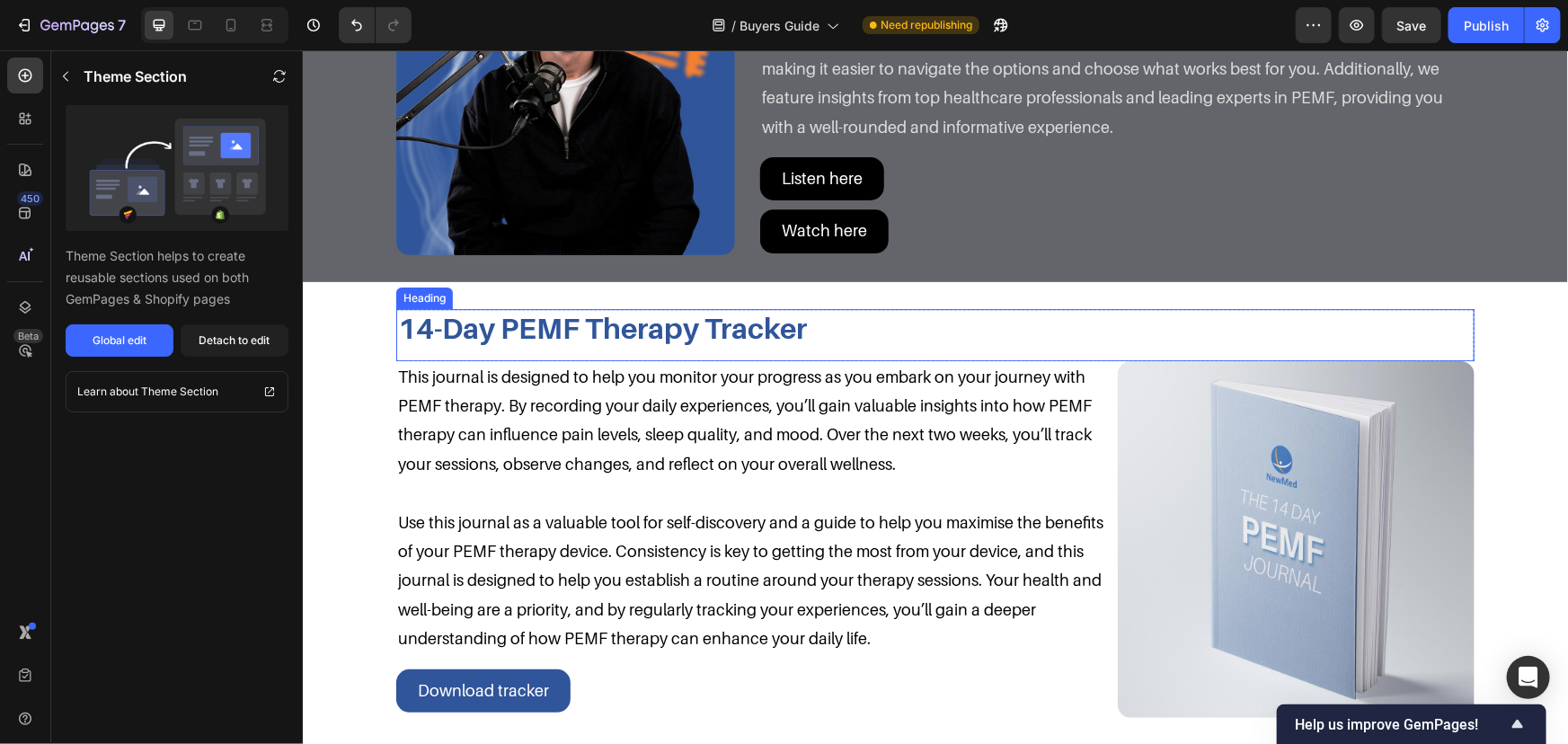
drag, startPoint x: 606, startPoint y: 338, endPoint x: 335, endPoint y: 422, distance: 283.7
click at [606, 338] on h2 "14-Day PEMF Therapy Tracker" at bounding box center [935, 326] width 1079 height 37
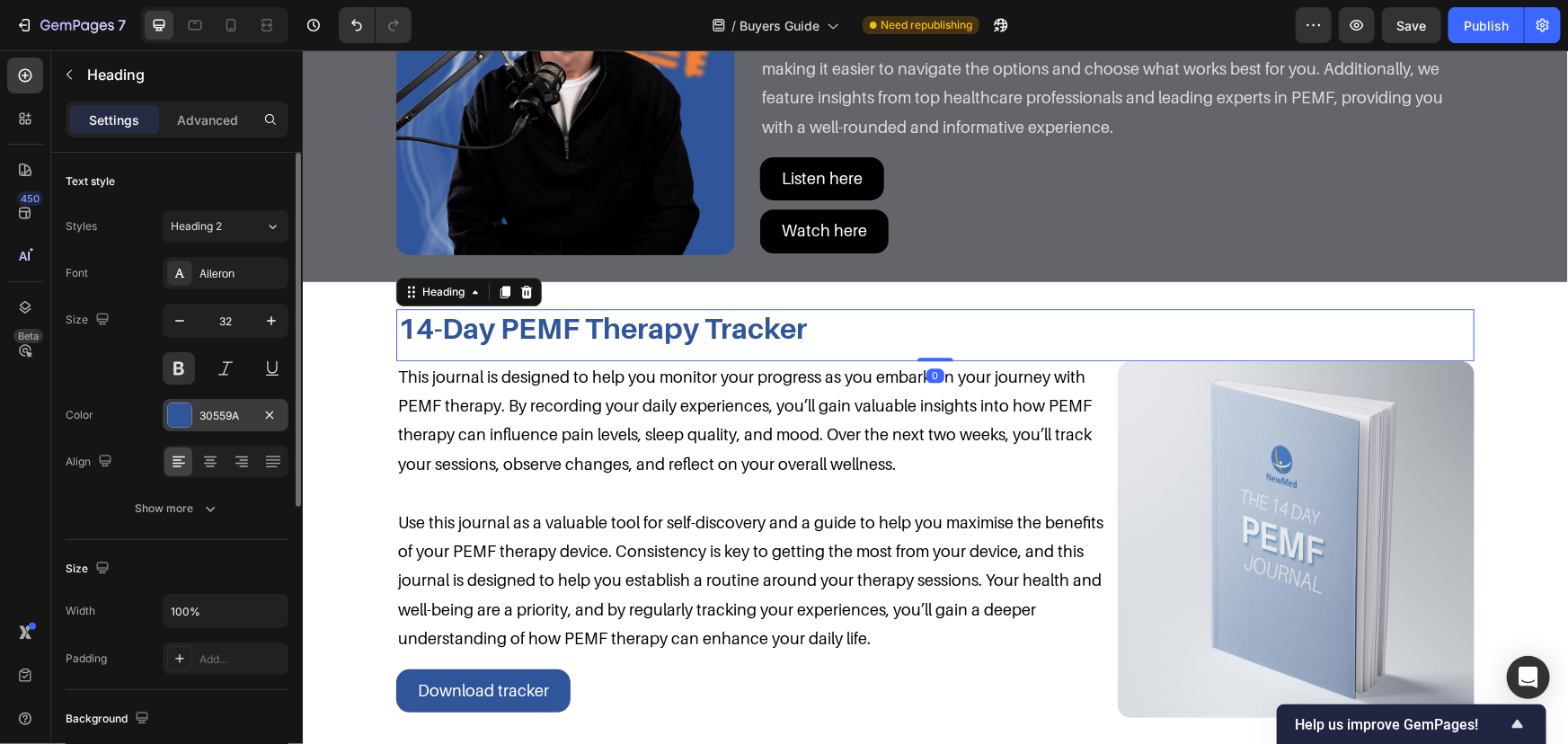
drag, startPoint x: 178, startPoint y: 411, endPoint x: 220, endPoint y: 438, distance: 49.9
click at [179, 411] on div at bounding box center [179, 416] width 24 height 24
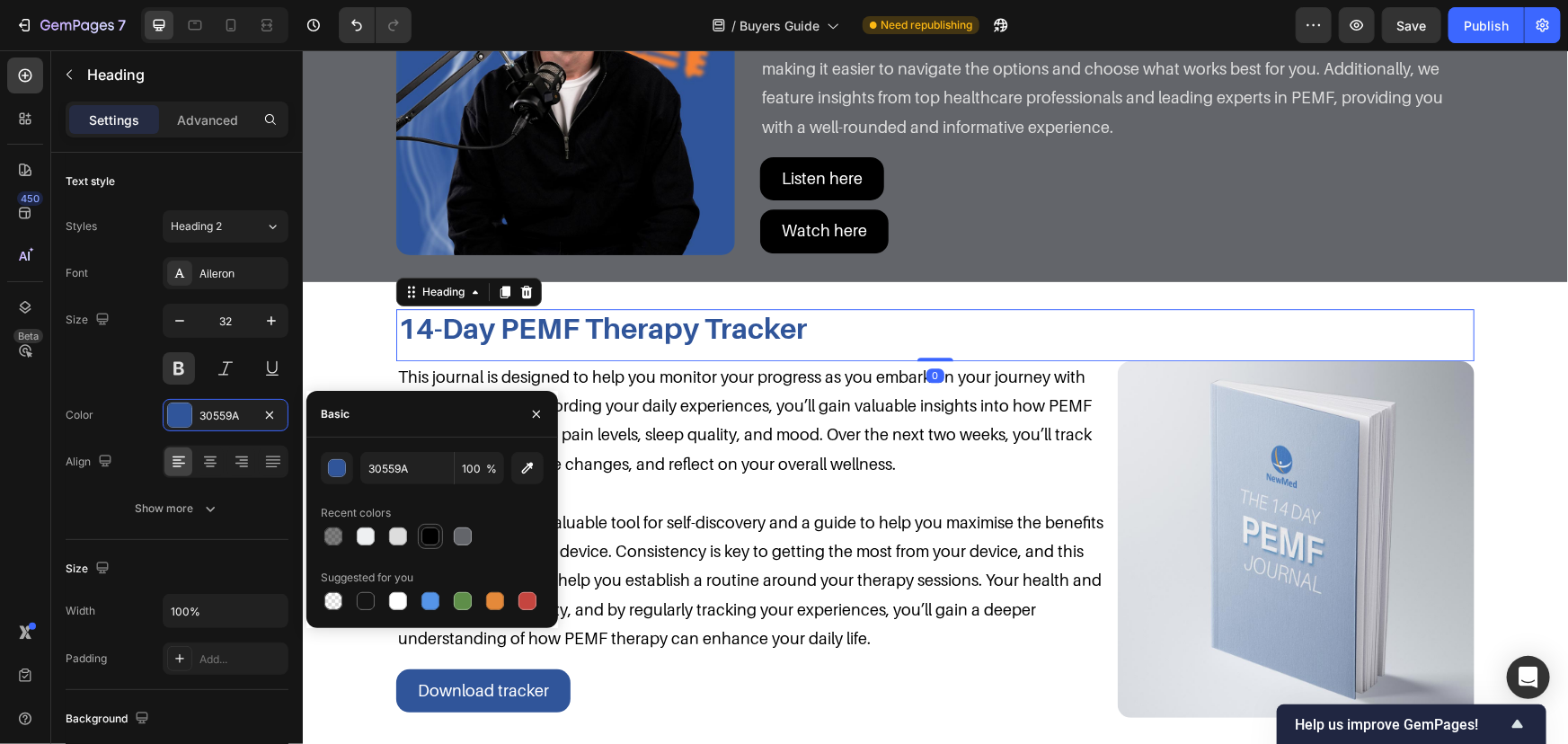
drag, startPoint x: 445, startPoint y: 532, endPoint x: 434, endPoint y: 532, distance: 11.0
click at [444, 532] on div at bounding box center [431, 536] width 223 height 25
click at [433, 532] on div at bounding box center [430, 536] width 18 height 18
type input "000000"
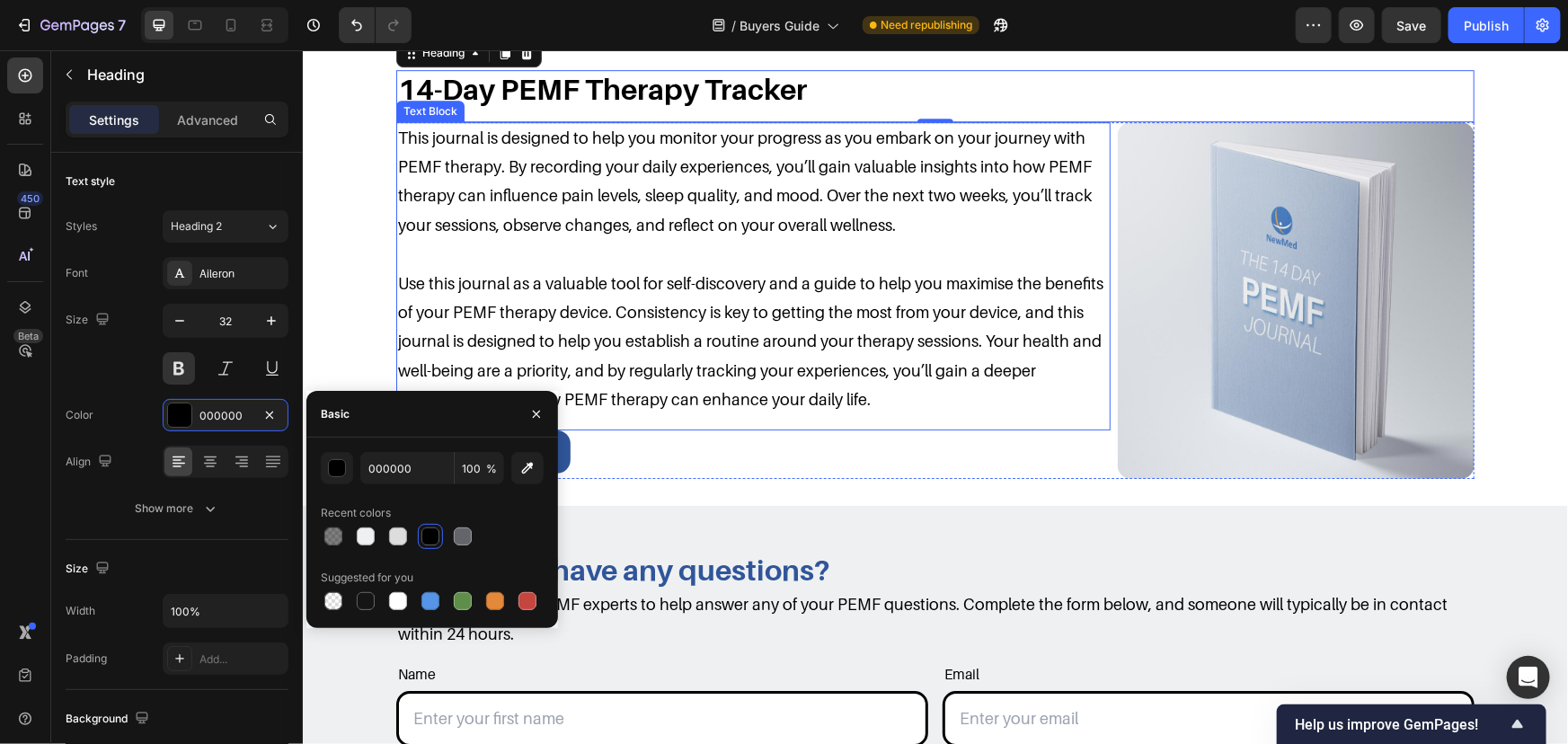
scroll to position [2857, 0]
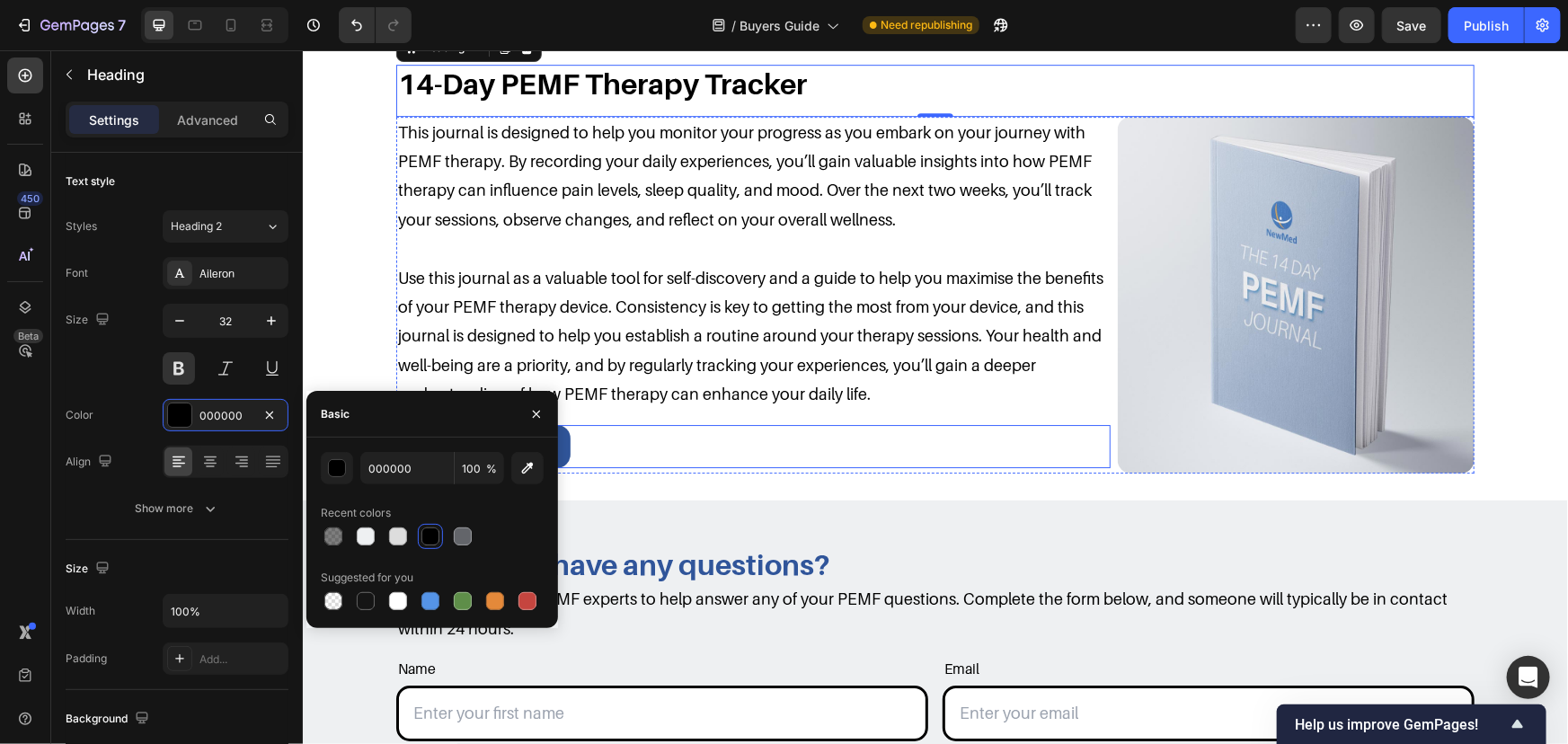
click at [647, 452] on div "Download tracker Button" at bounding box center [752, 446] width 715 height 43
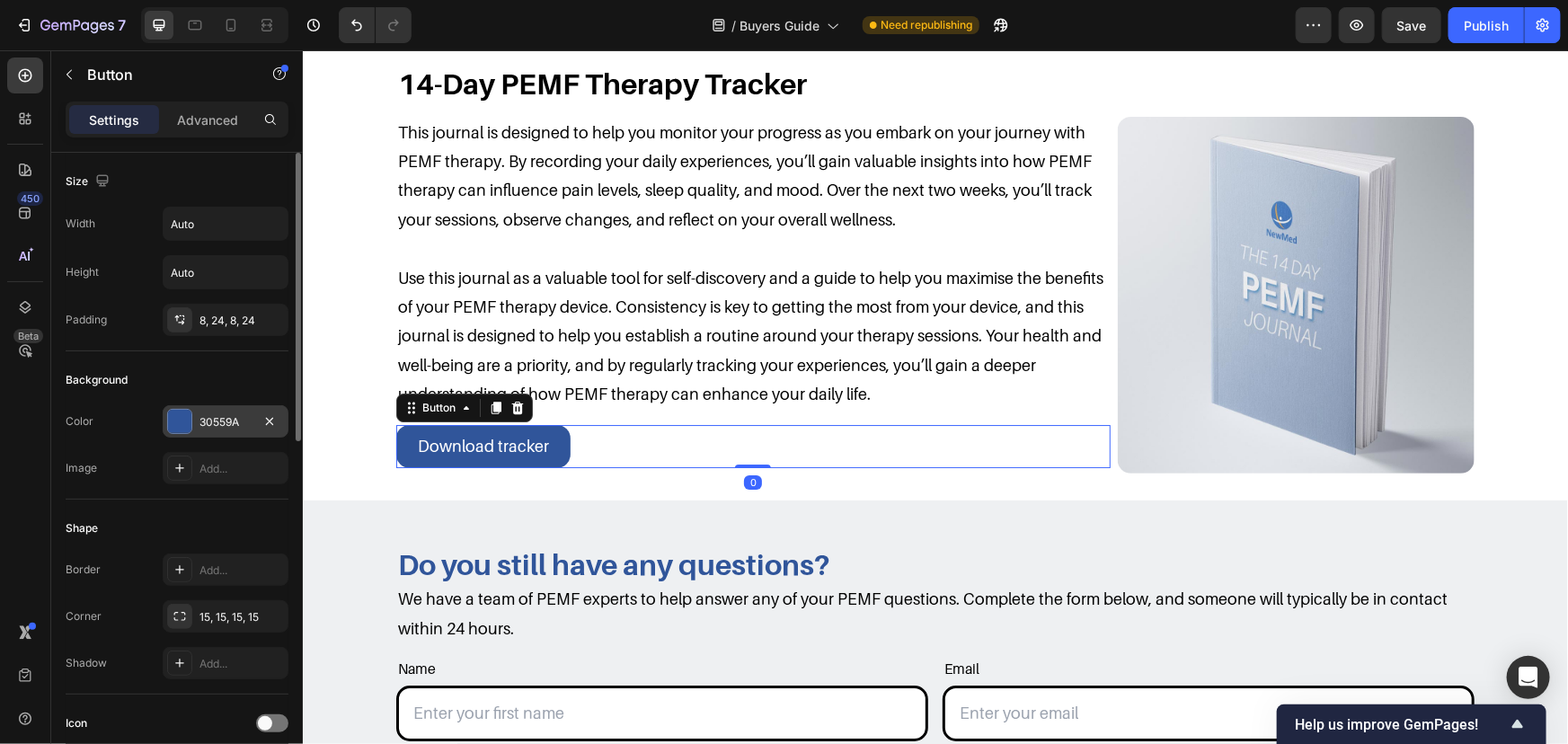
click at [211, 422] on div "30559A" at bounding box center [225, 422] width 52 height 16
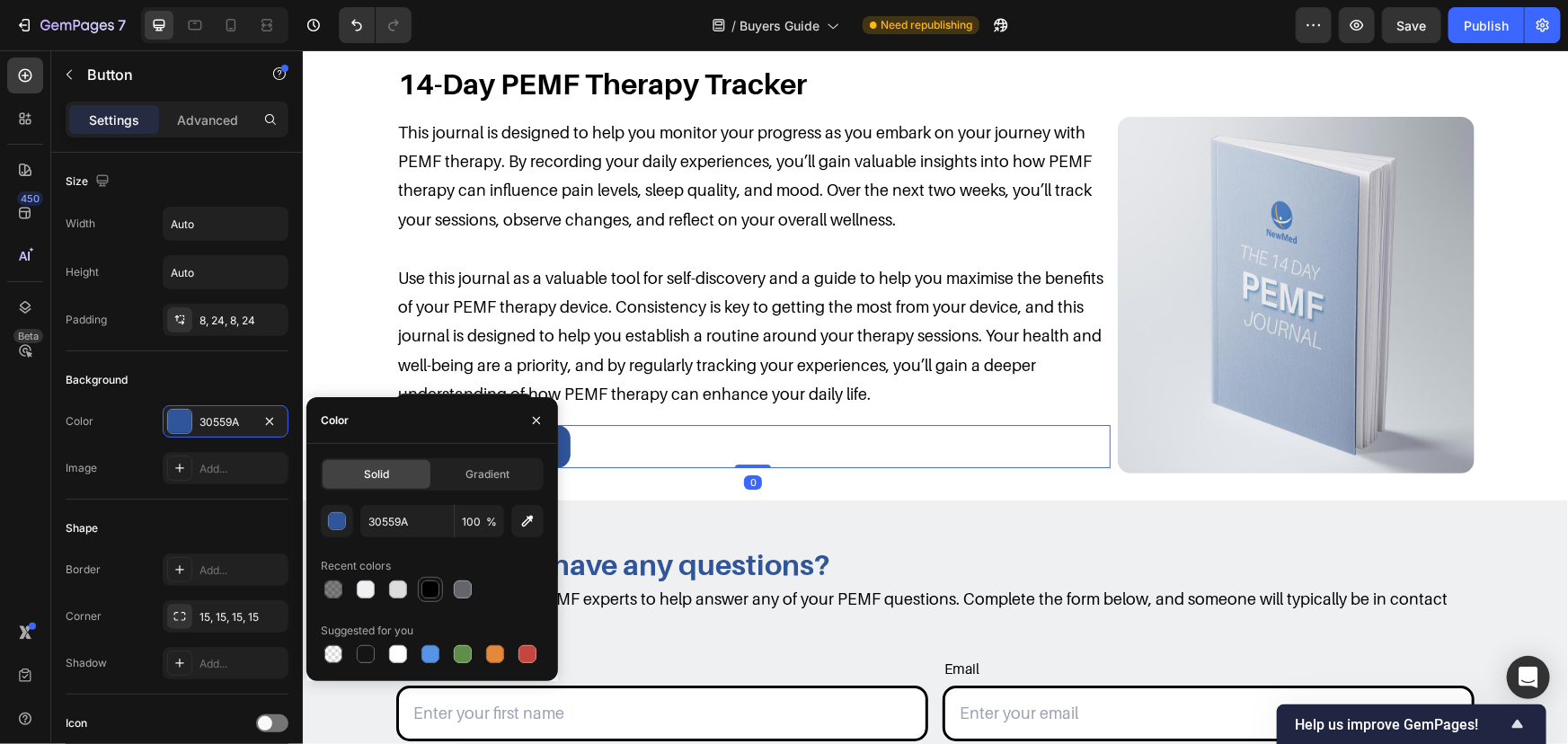
click at [435, 591] on div at bounding box center [430, 589] width 18 height 18
click at [455, 589] on div at bounding box center [463, 589] width 18 height 18
type input "63656A"
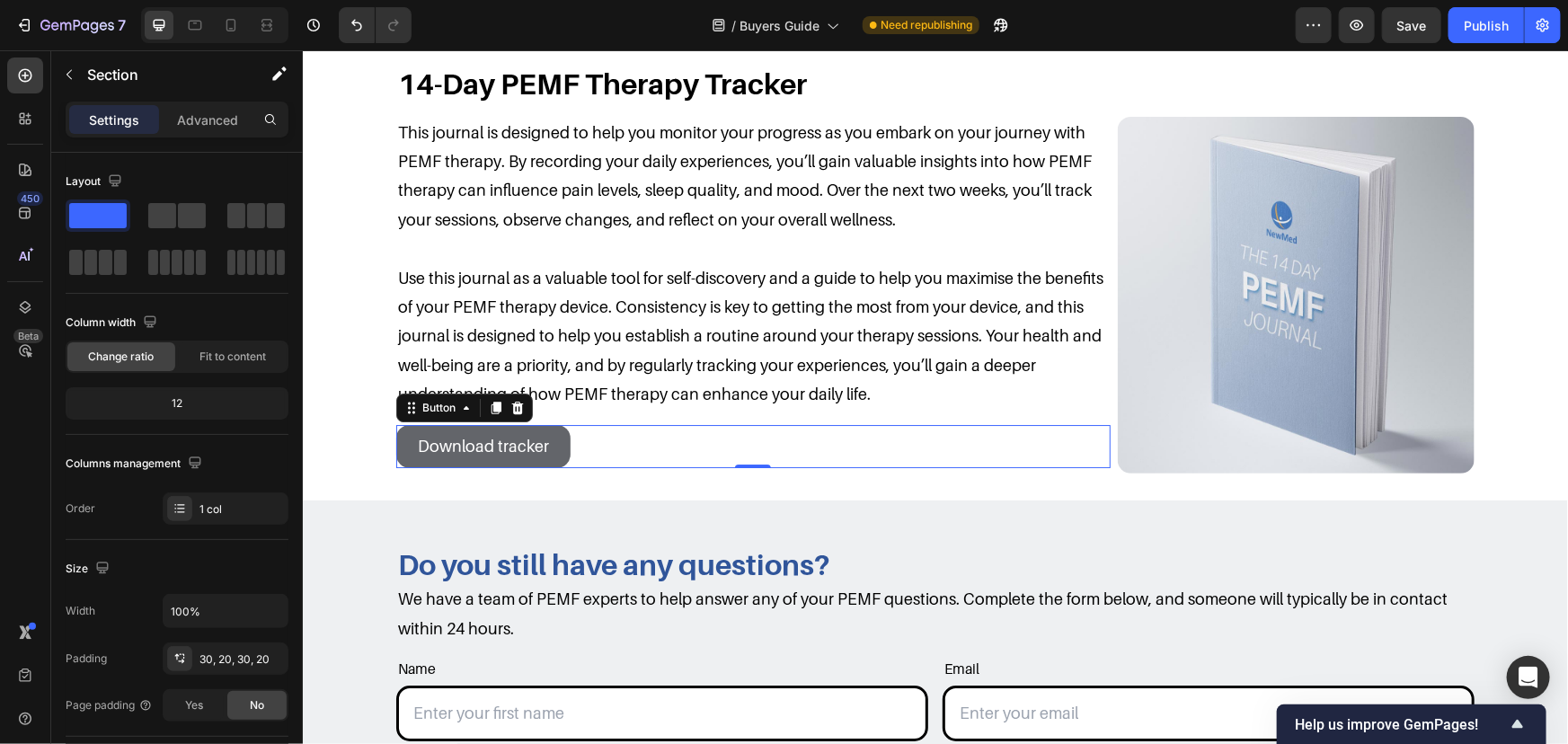
click at [371, 278] on div "14-Day PEMF Therapy Tracker Heading Row This journal is designed to help you mo…" at bounding box center [935, 268] width 1230 height 409
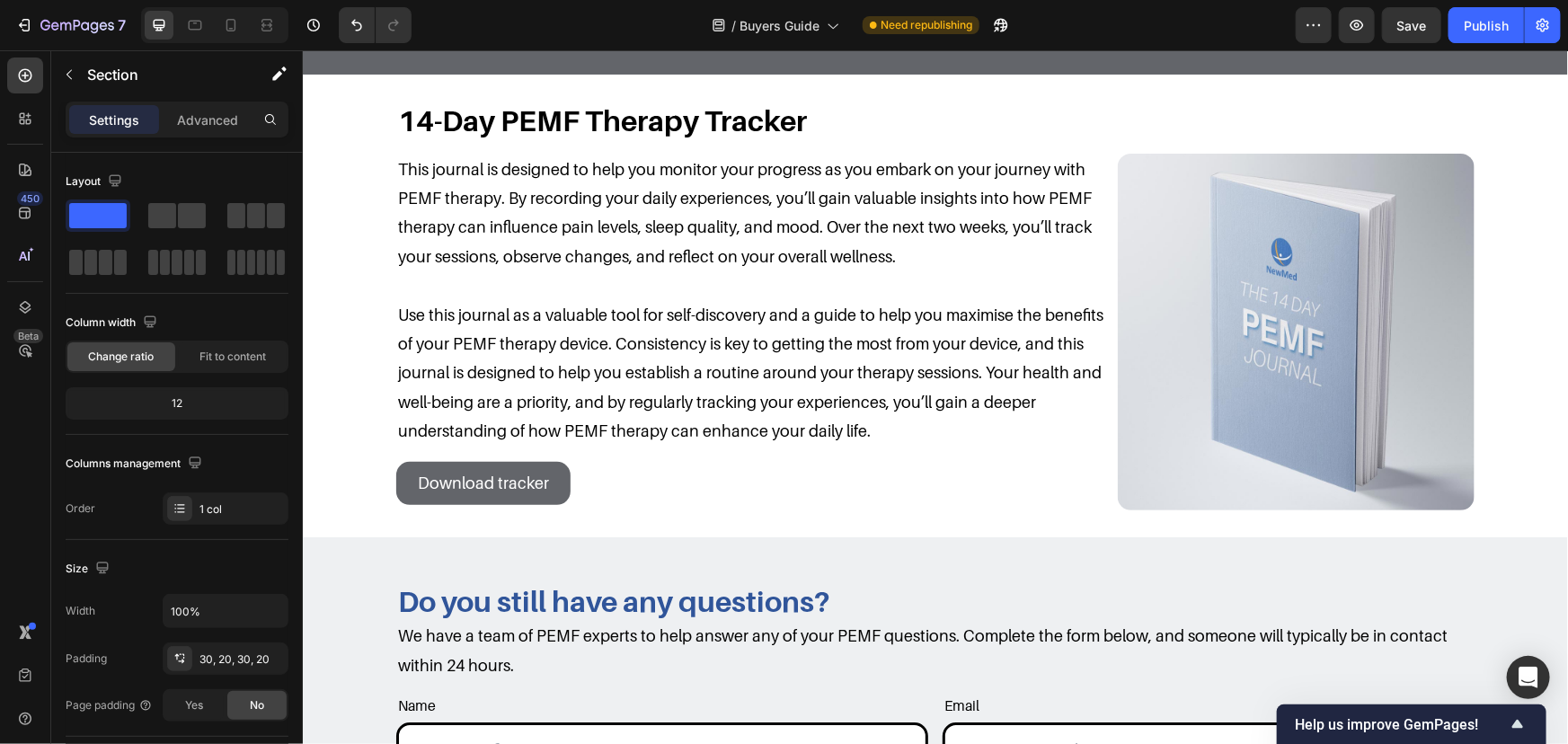
scroll to position [3021, 0]
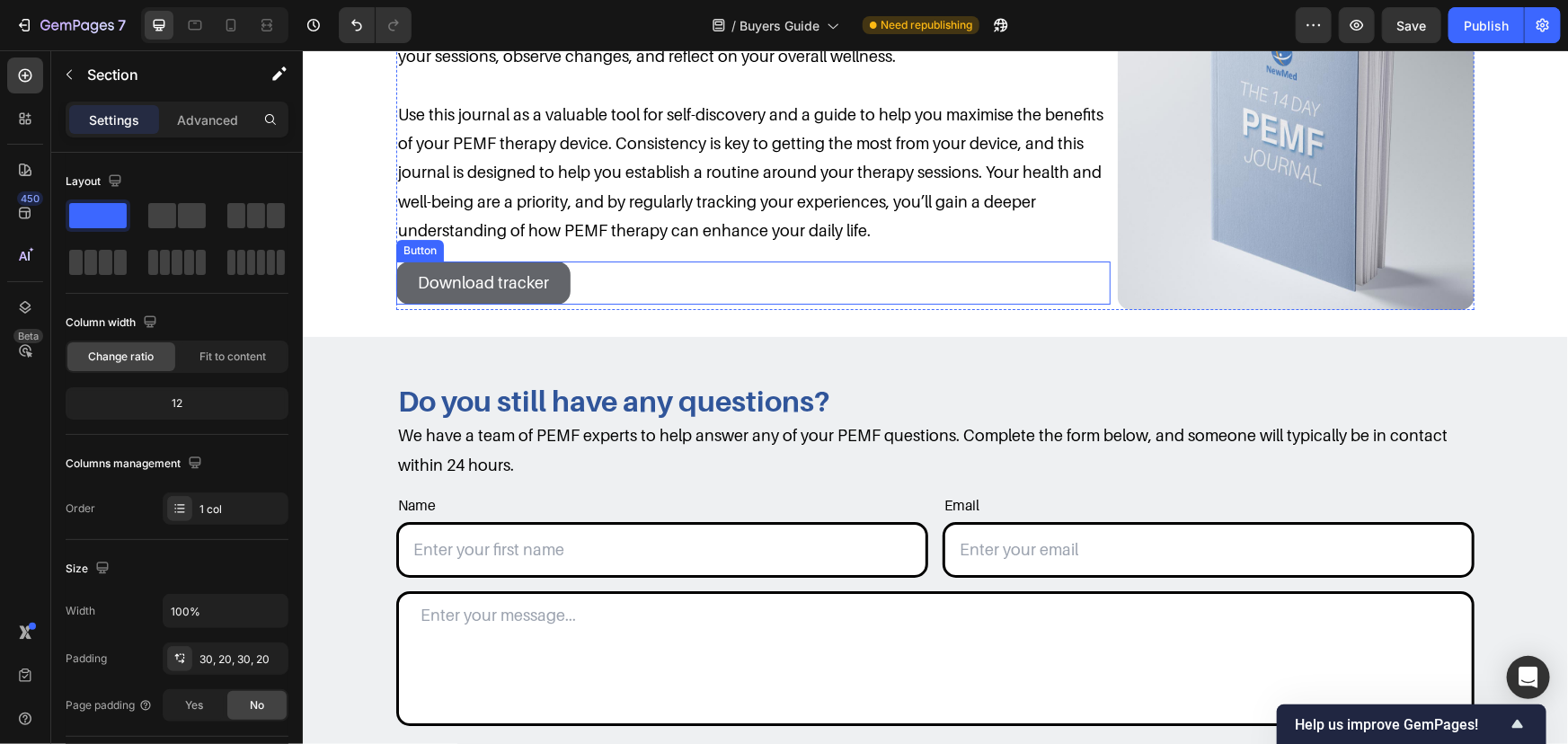
click at [573, 273] on div "Download tracker Button" at bounding box center [752, 282] width 715 height 43
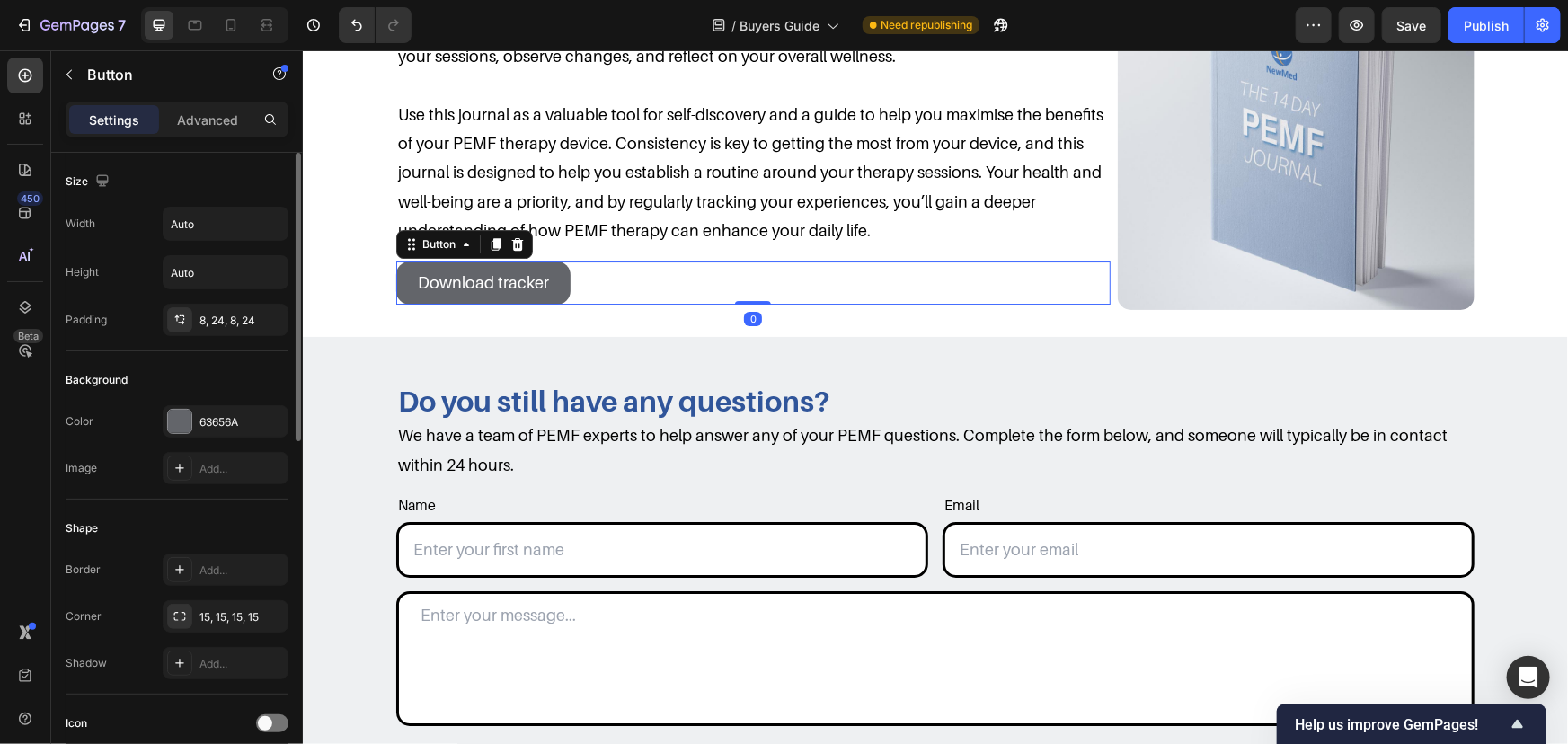
scroll to position [571, 0]
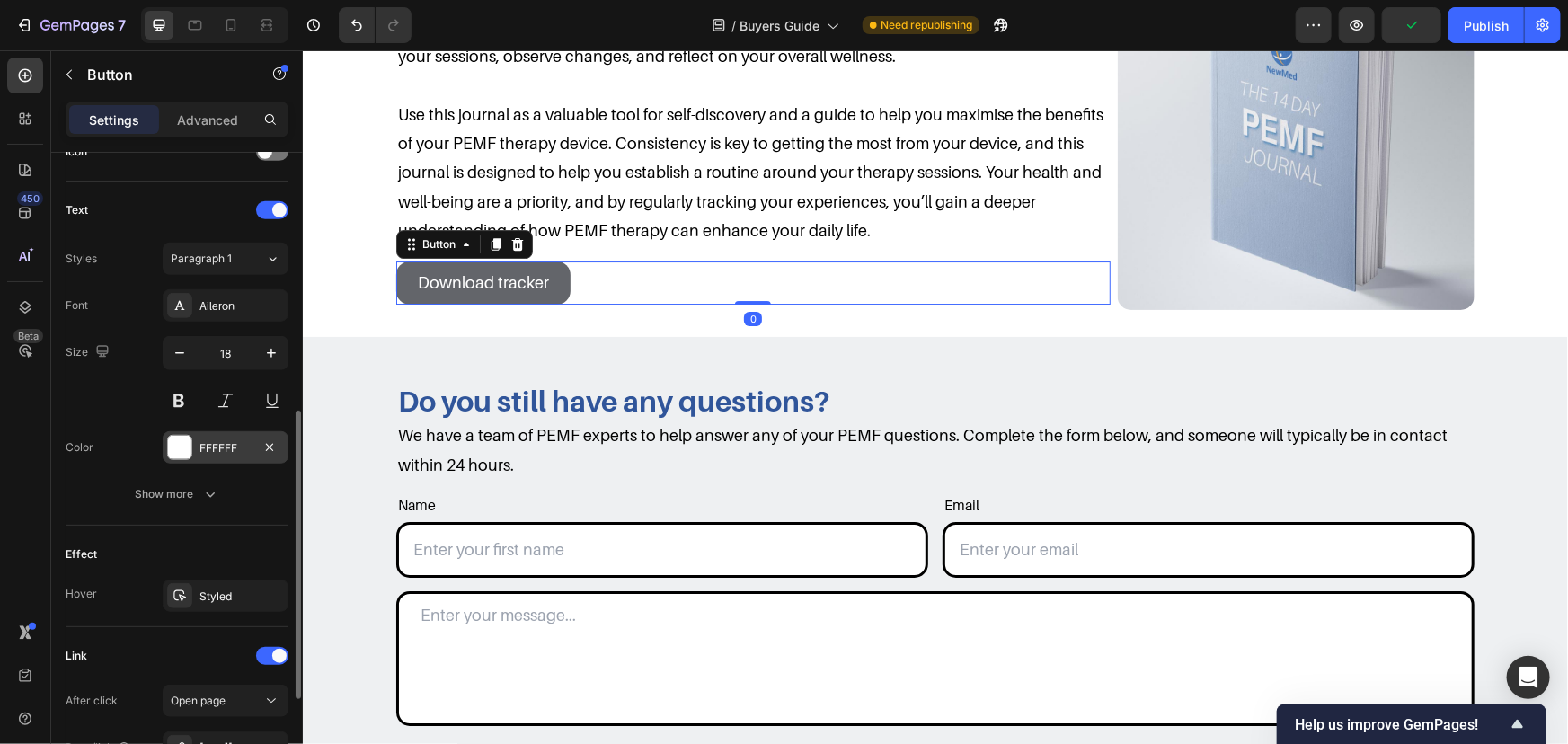
click at [240, 457] on div "FFFFFF" at bounding box center [226, 447] width 126 height 32
click at [232, 588] on div "Styled" at bounding box center [225, 596] width 52 height 16
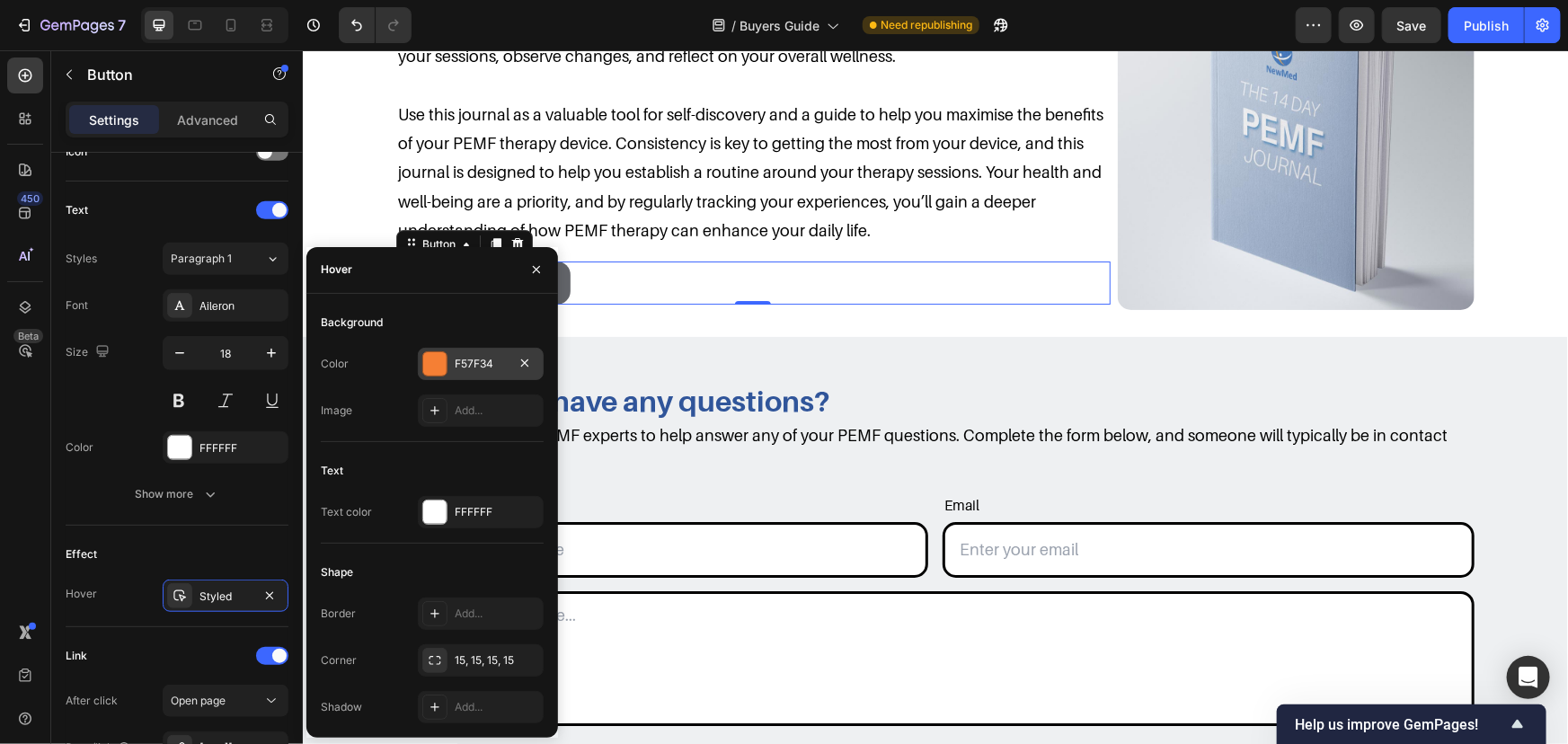
click at [464, 350] on div "F57F34" at bounding box center [481, 364] width 126 height 32
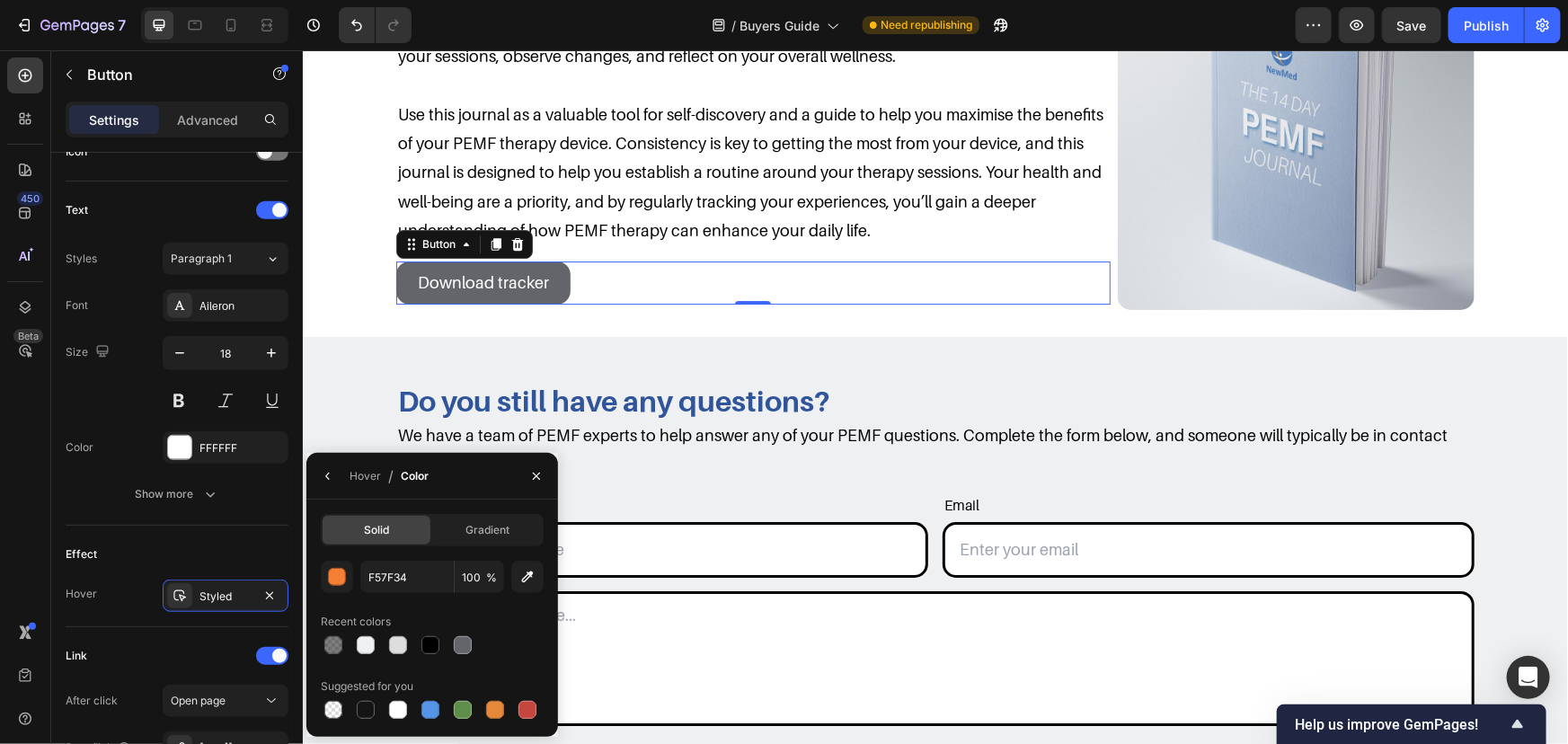
click at [468, 630] on div "Recent colors" at bounding box center [431, 621] width 223 height 28
click at [465, 634] on div at bounding box center [463, 645] width 22 height 22
type input "63656A"
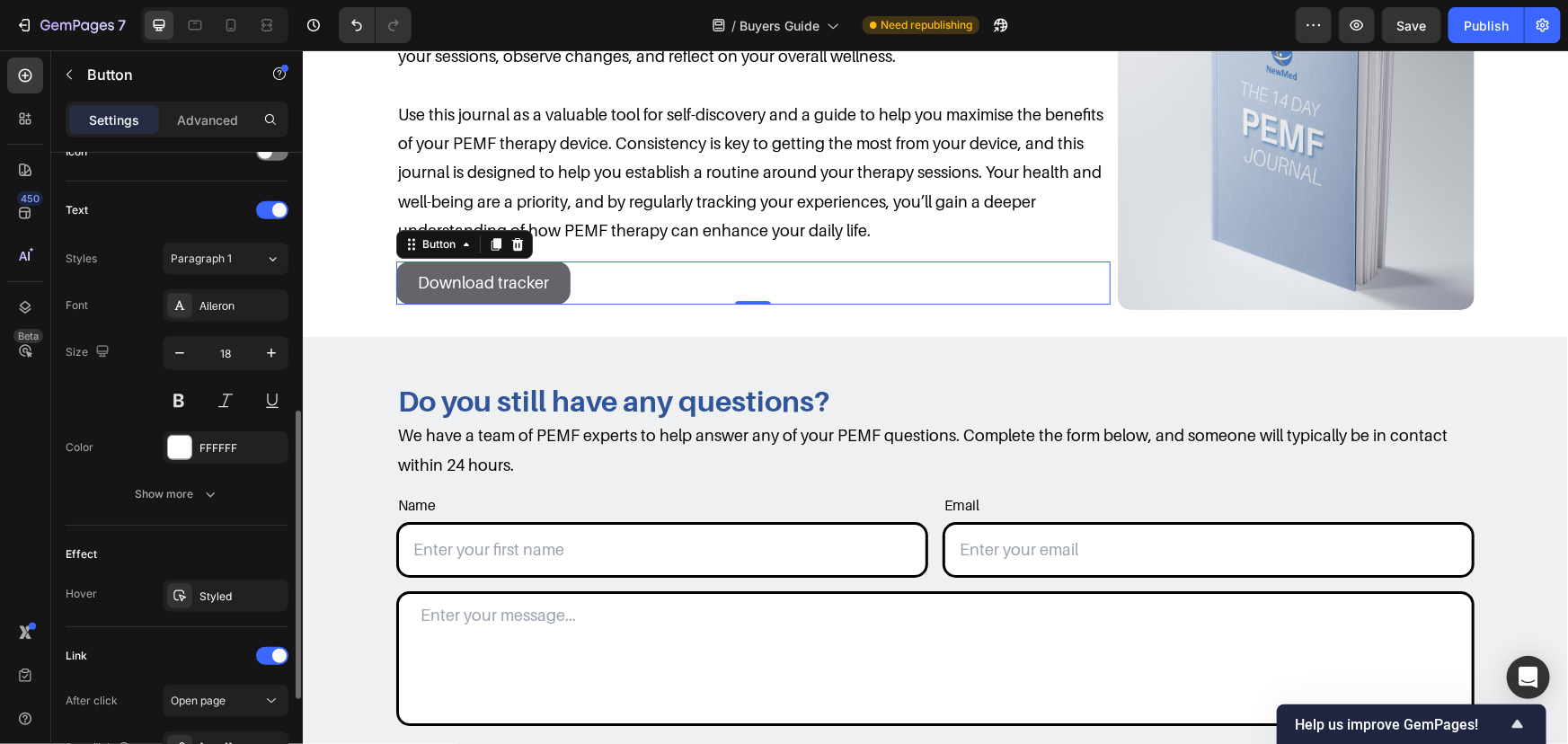
click at [170, 574] on div "Effect Hover Styled" at bounding box center [177, 576] width 223 height 102
click at [184, 584] on div at bounding box center [179, 596] width 25 height 25
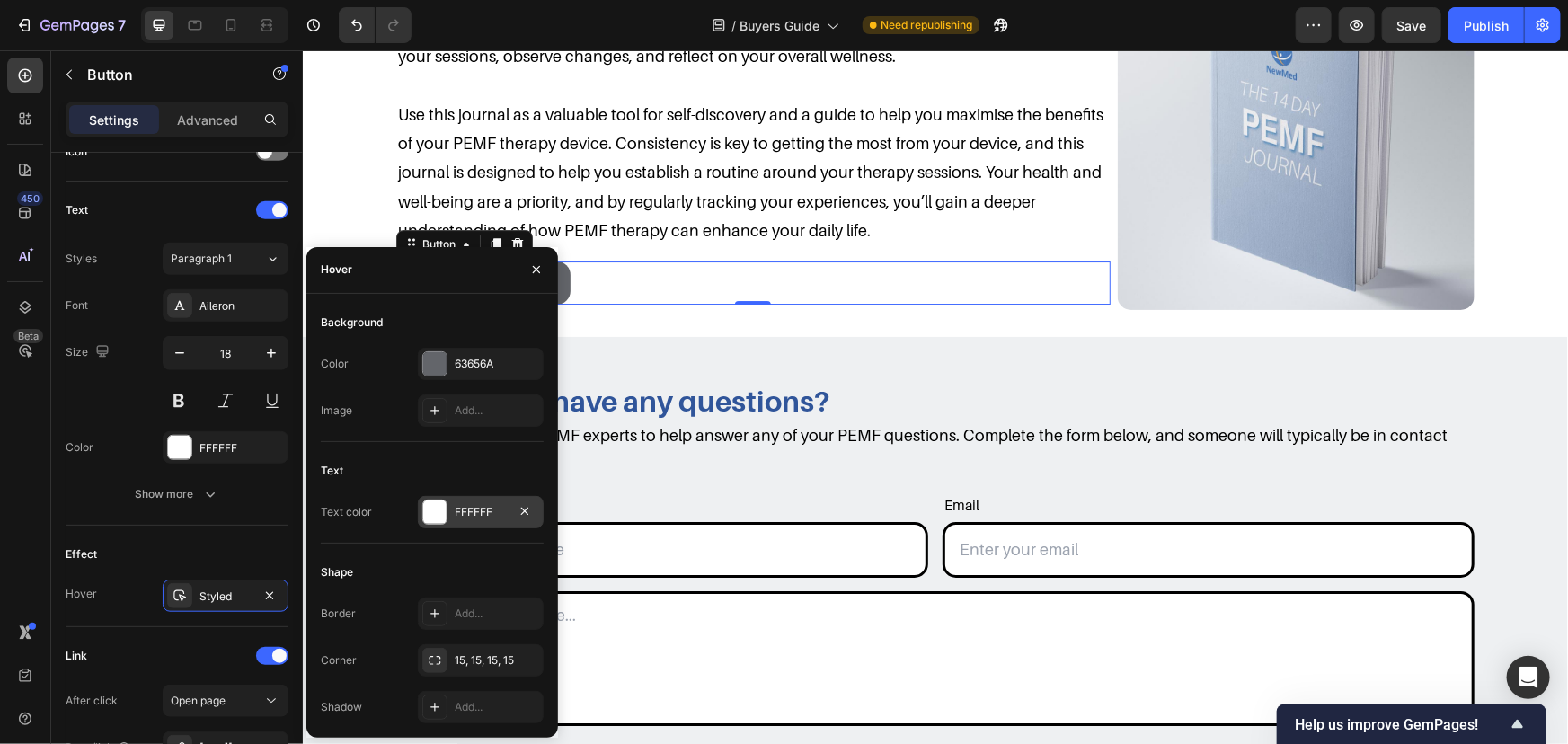
click at [501, 521] on div "FFFFFF" at bounding box center [481, 512] width 126 height 32
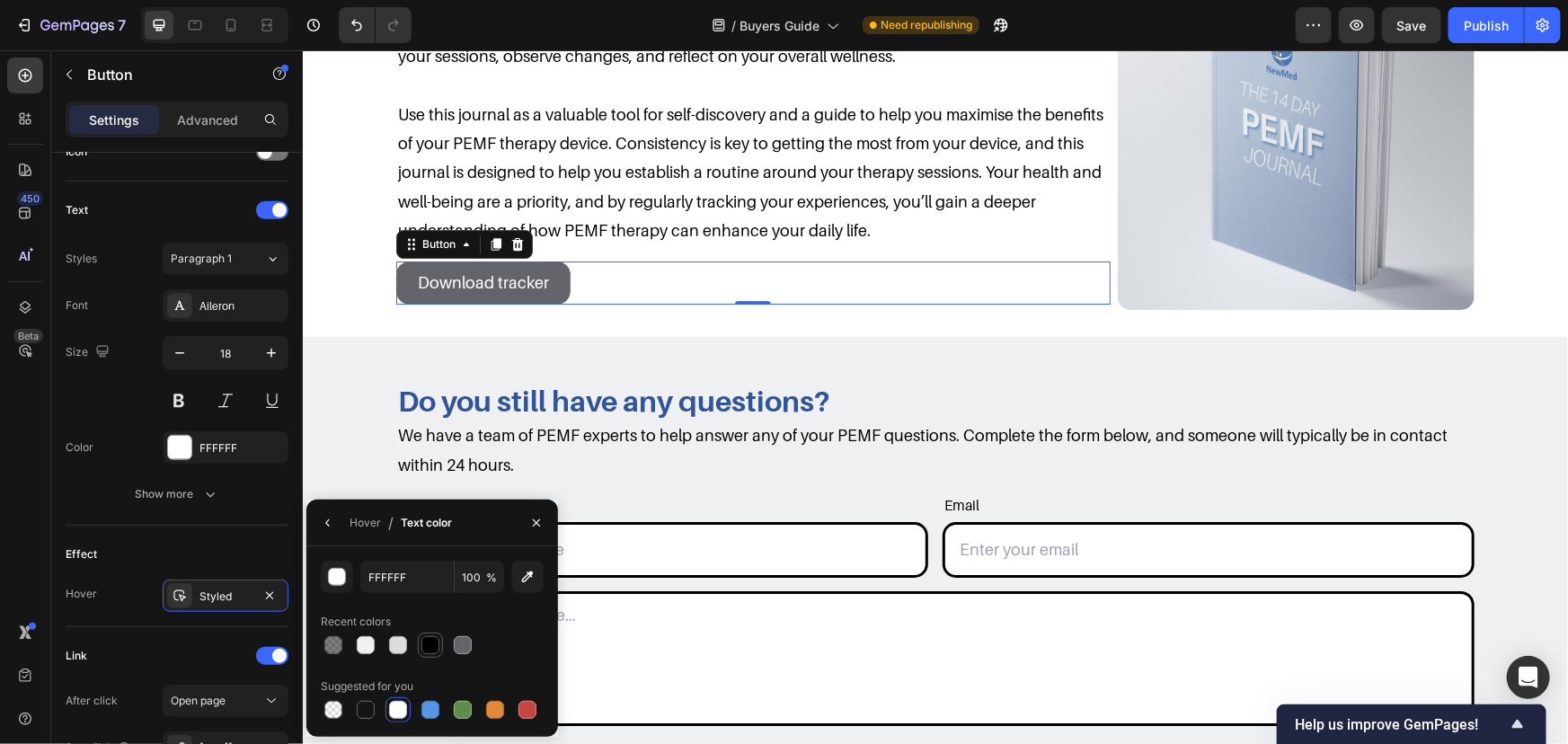
click at [431, 640] on div at bounding box center [430, 645] width 18 height 18
type input "000000"
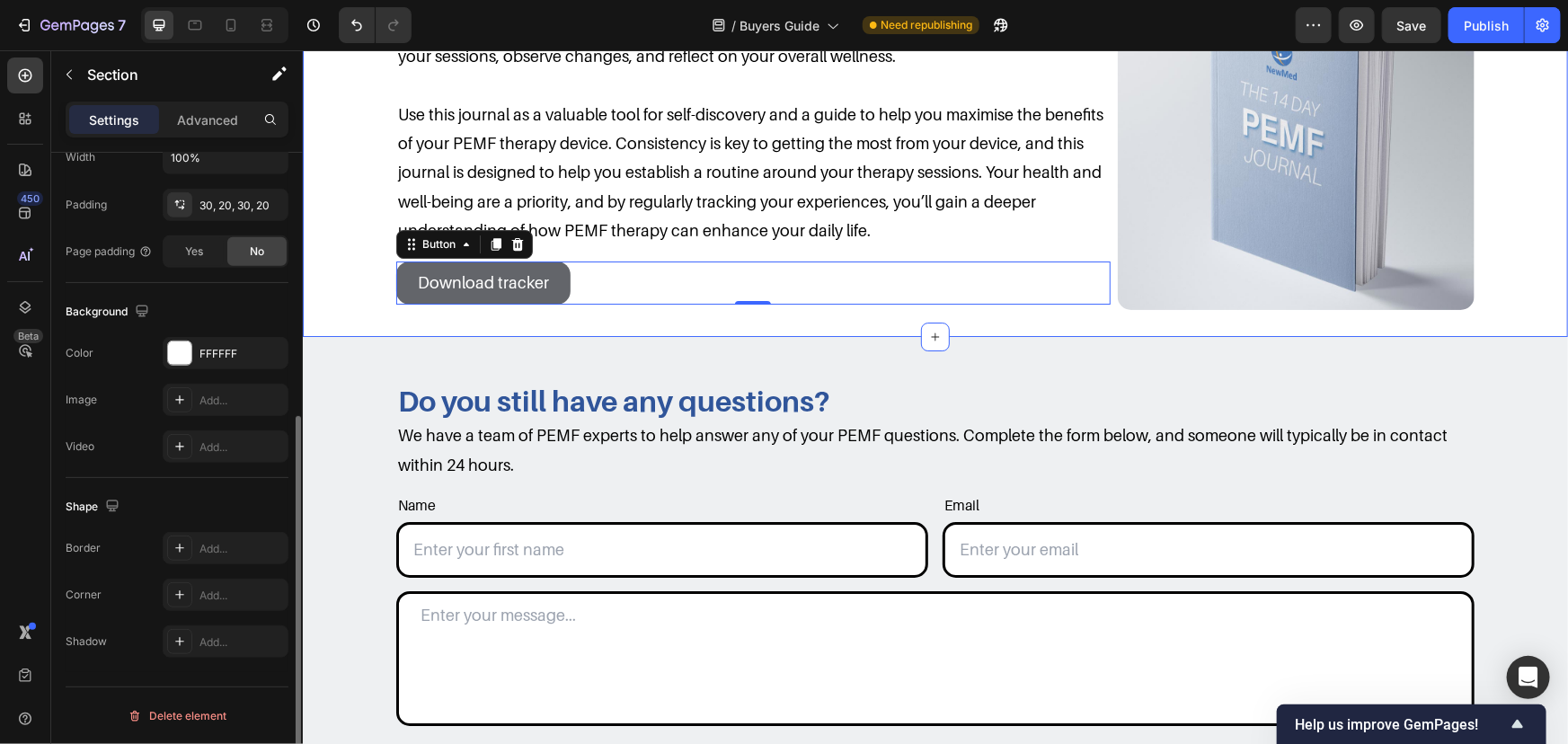
click at [354, 272] on div "14-Day PEMF Therapy Tracker Heading Row This journal is designed to help you mo…" at bounding box center [935, 104] width 1230 height 409
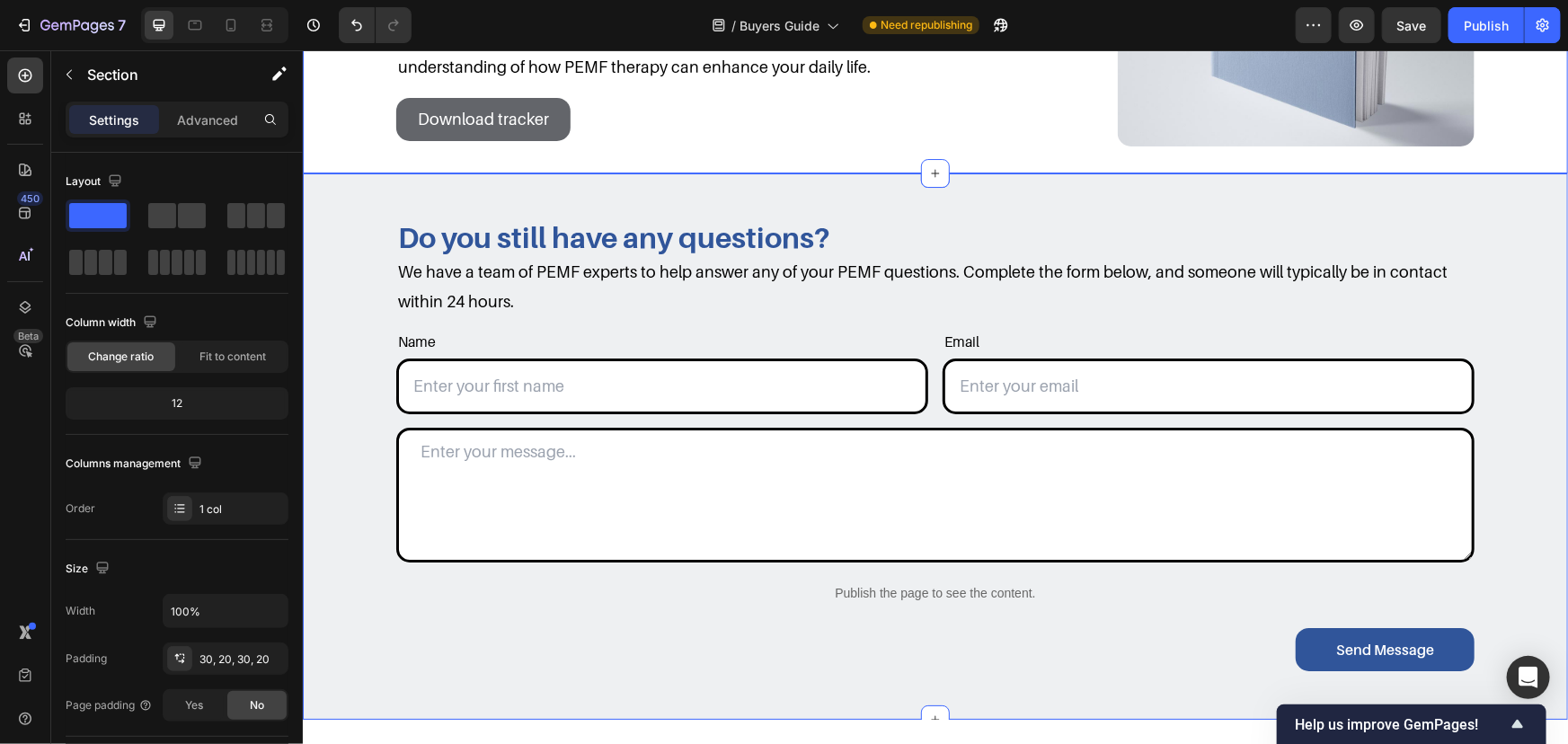
scroll to position [2940, 0]
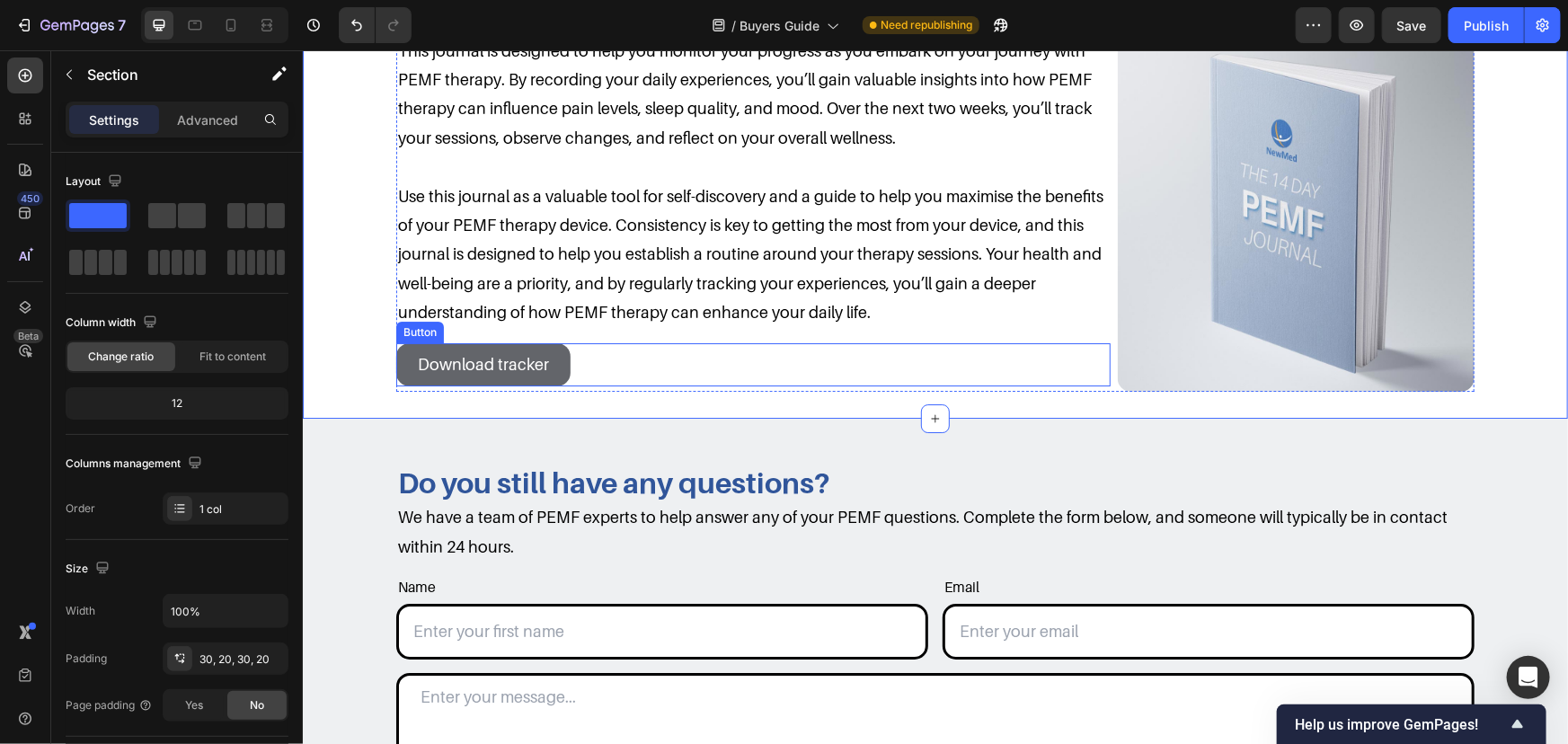
click at [568, 358] on div "Download tracker Button" at bounding box center [752, 364] width 715 height 43
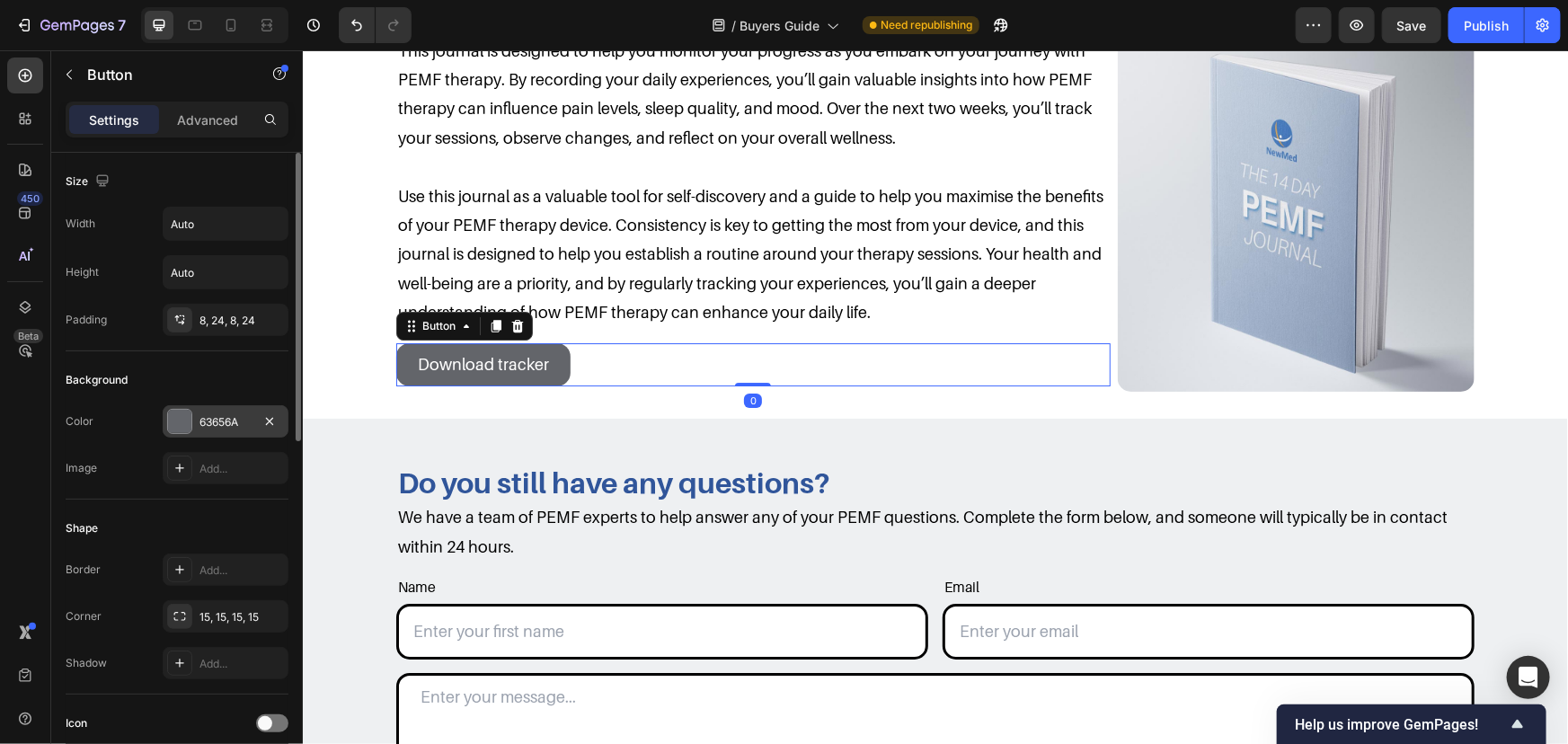
click at [225, 412] on div "63656A" at bounding box center [226, 421] width 126 height 32
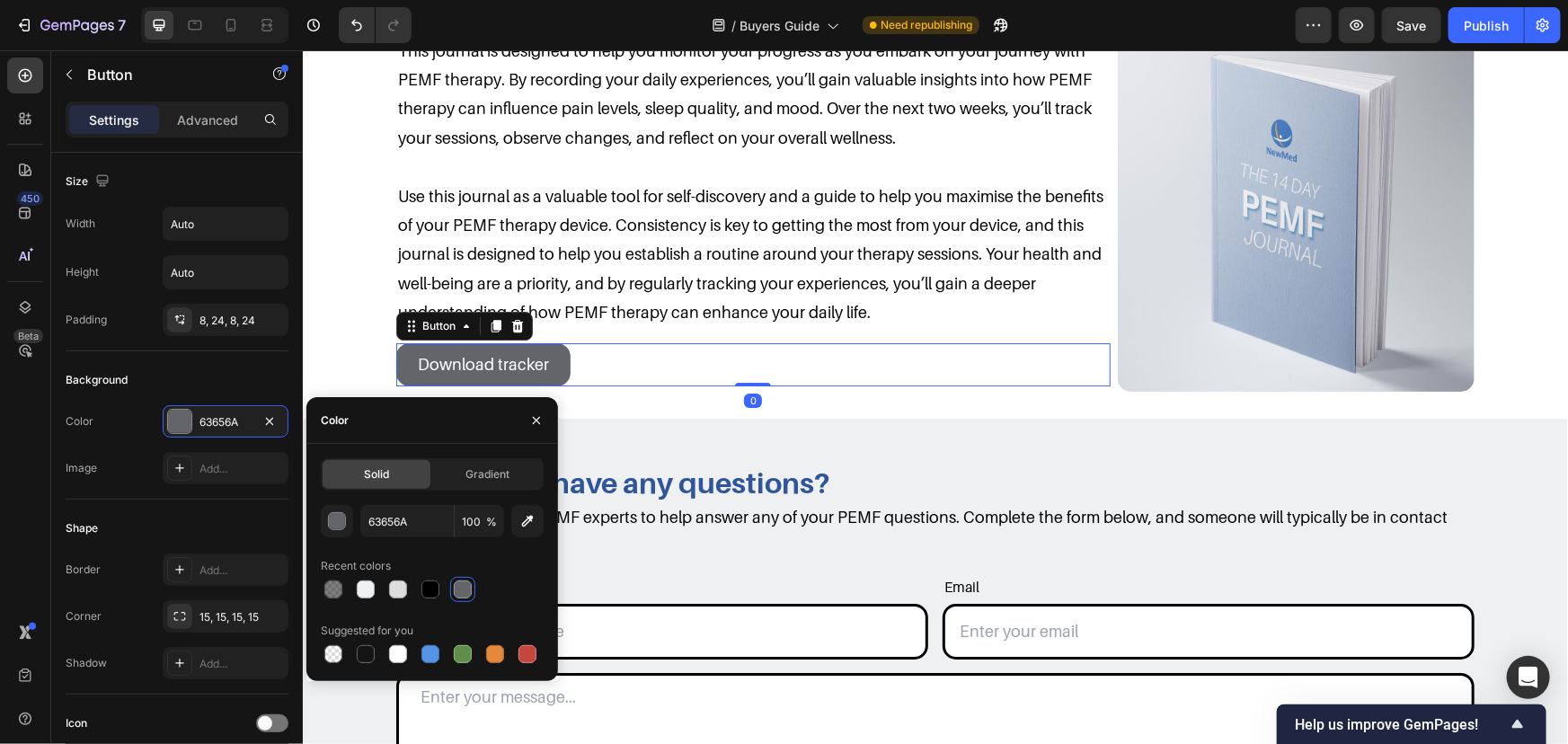
click at [444, 587] on div at bounding box center [431, 589] width 223 height 25
click at [442, 587] on div at bounding box center [430, 589] width 25 height 25
type input "000000"
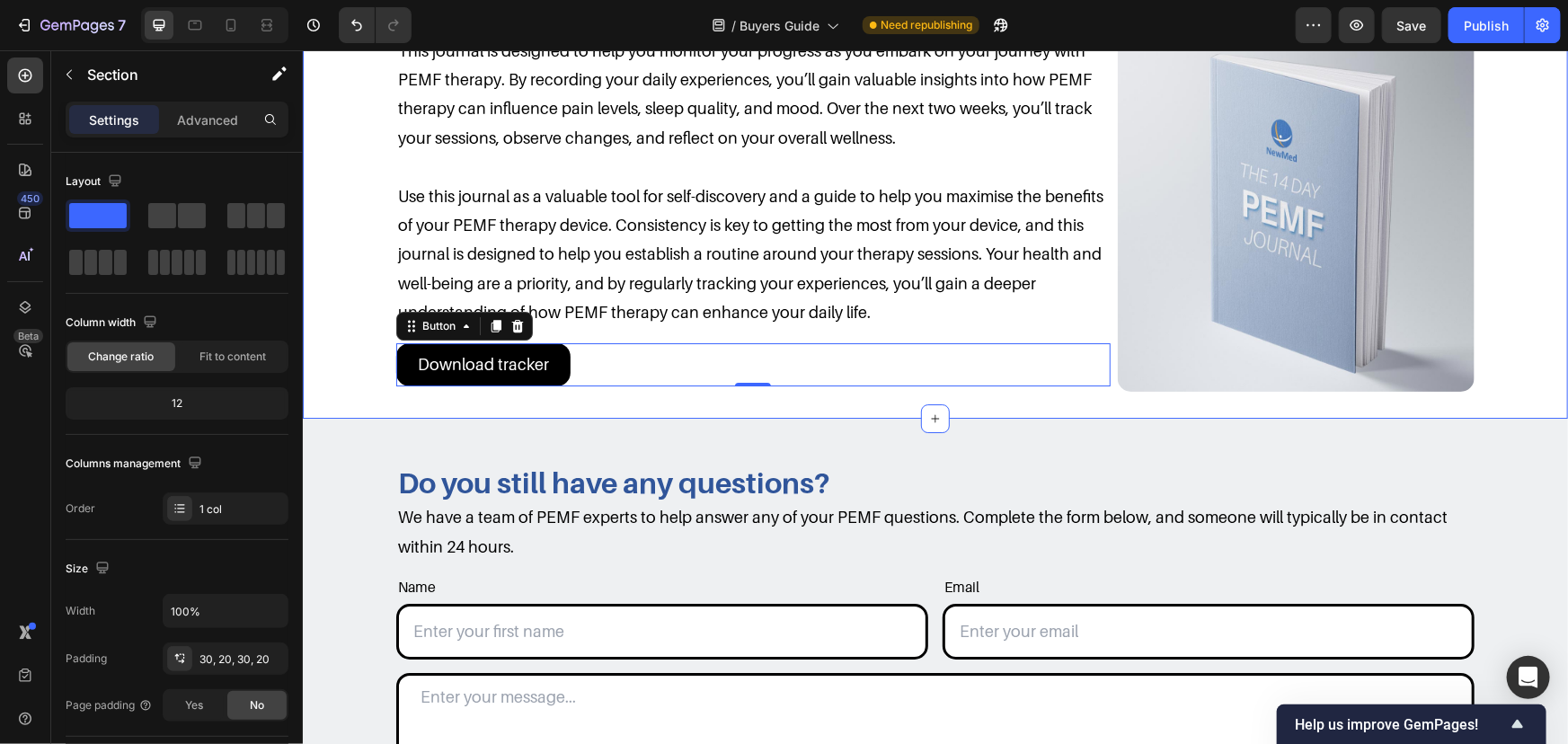
click at [322, 266] on div "14-Day PEMF Therapy Tracker Heading Row This journal is designed to help you mo…" at bounding box center [935, 186] width 1230 height 409
click at [581, 361] on div "Download tracker Button" at bounding box center [752, 364] width 715 height 43
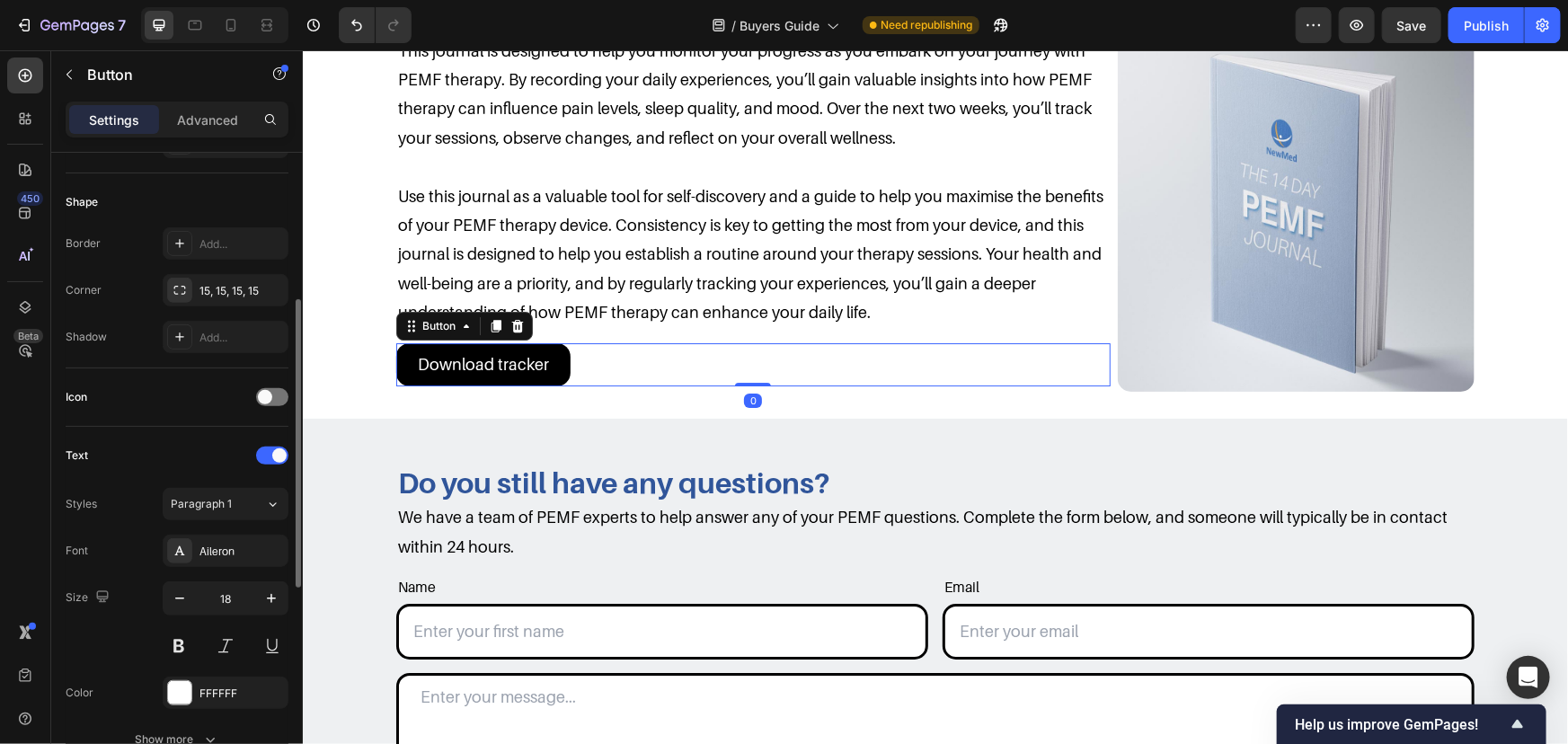
scroll to position [571, 0]
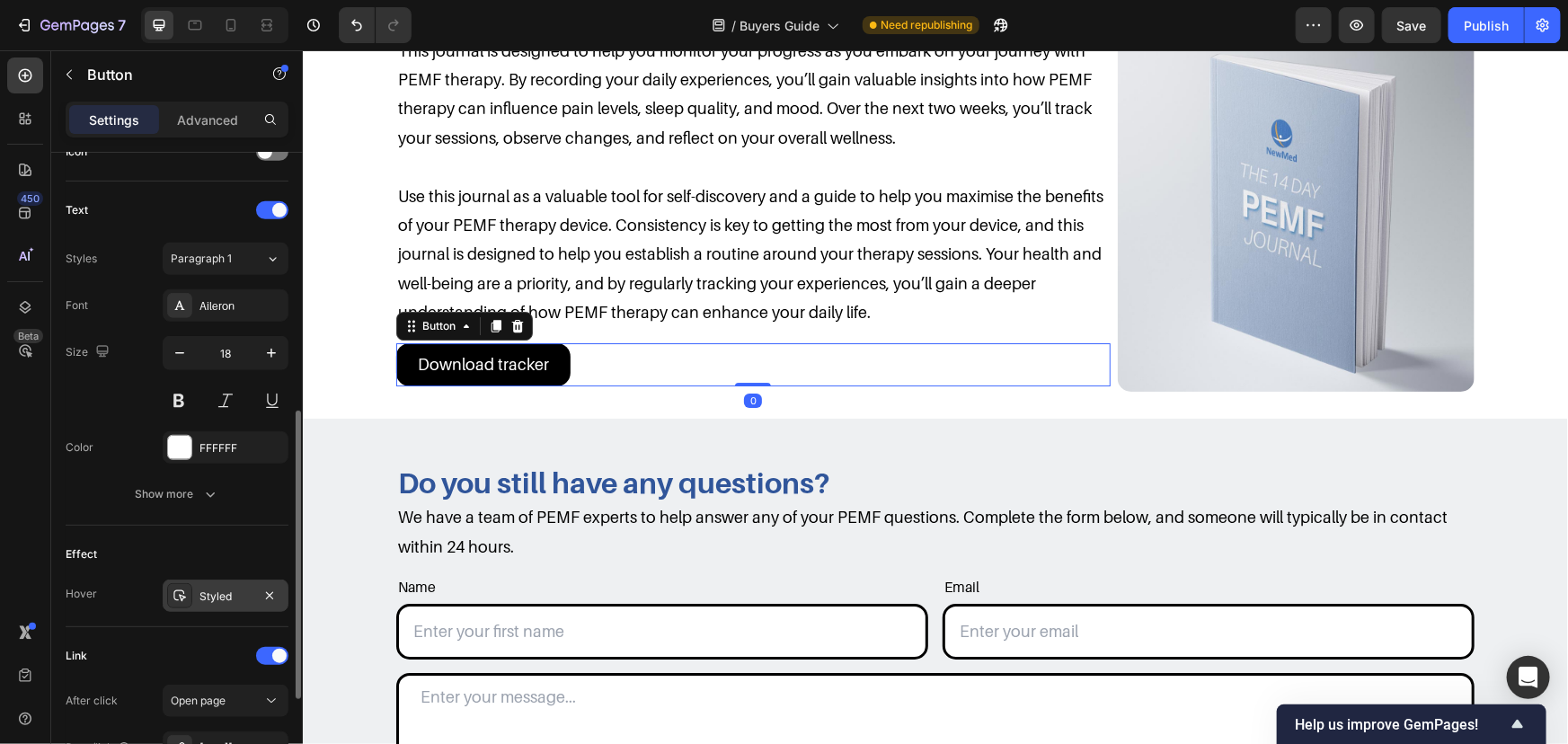
click at [210, 584] on div "Styled" at bounding box center [226, 595] width 126 height 32
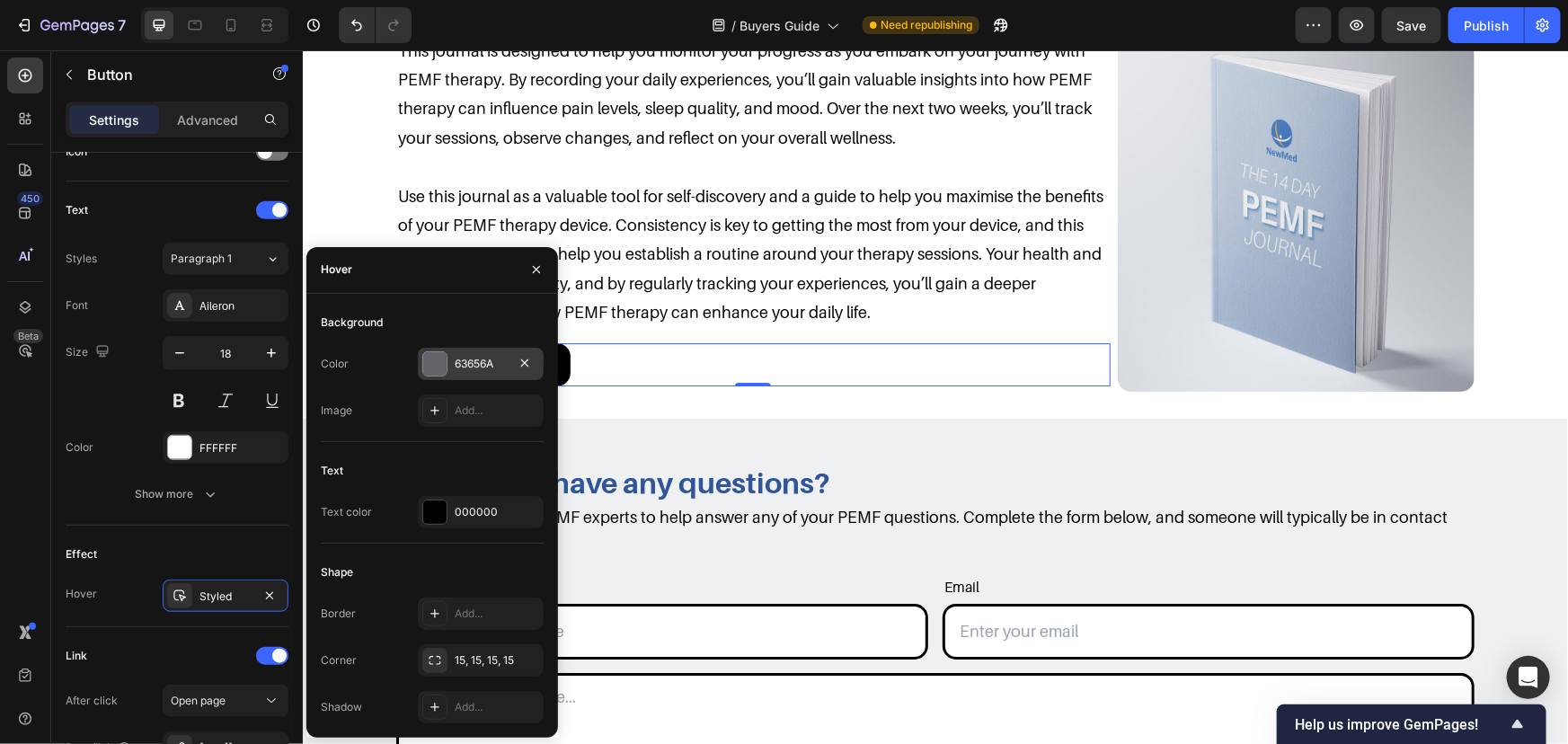
click at [435, 368] on div at bounding box center [435, 364] width 24 height 24
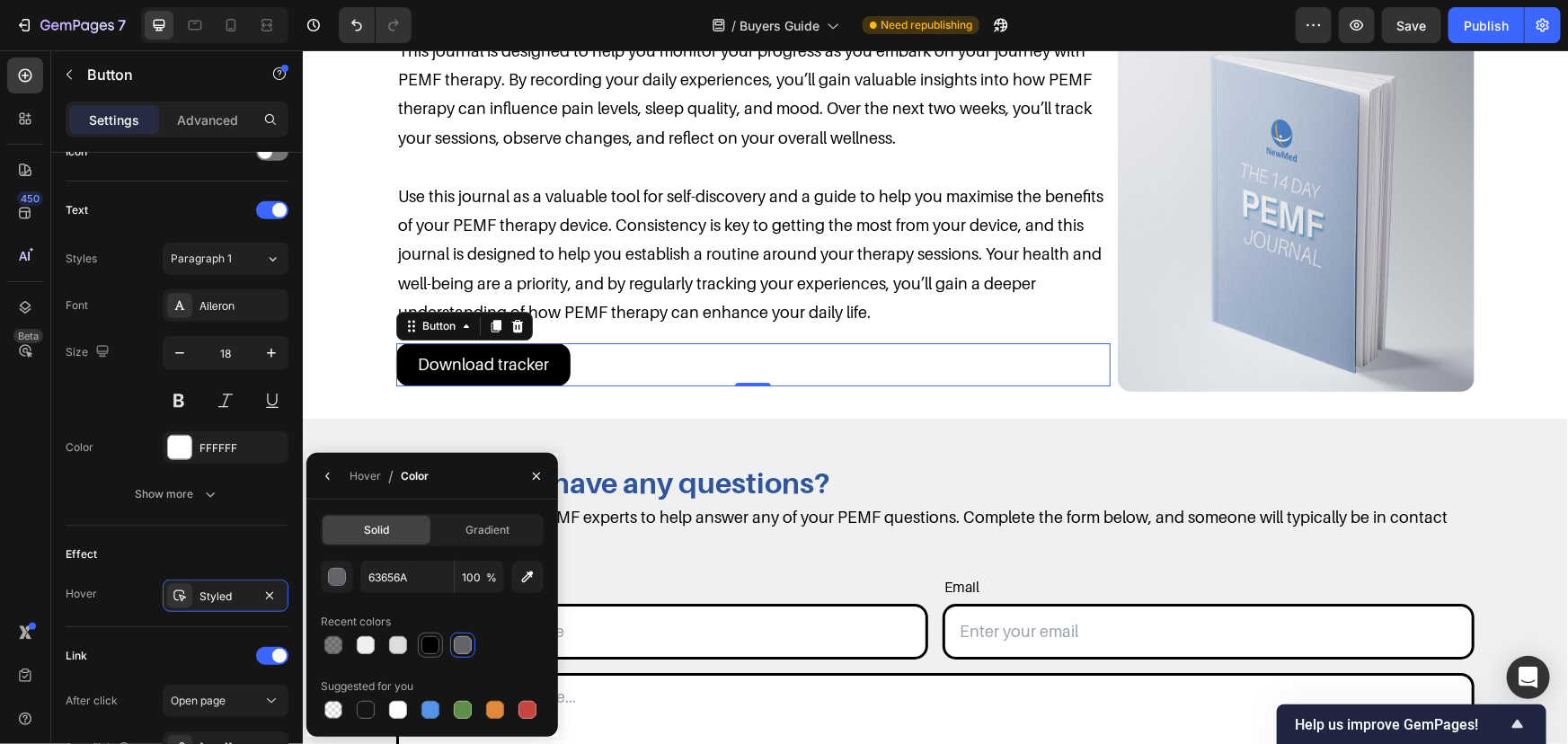
click at [432, 634] on div at bounding box center [430, 645] width 22 height 22
type input "000000"
click at [242, 593] on div "Styled" at bounding box center [225, 596] width 52 height 16
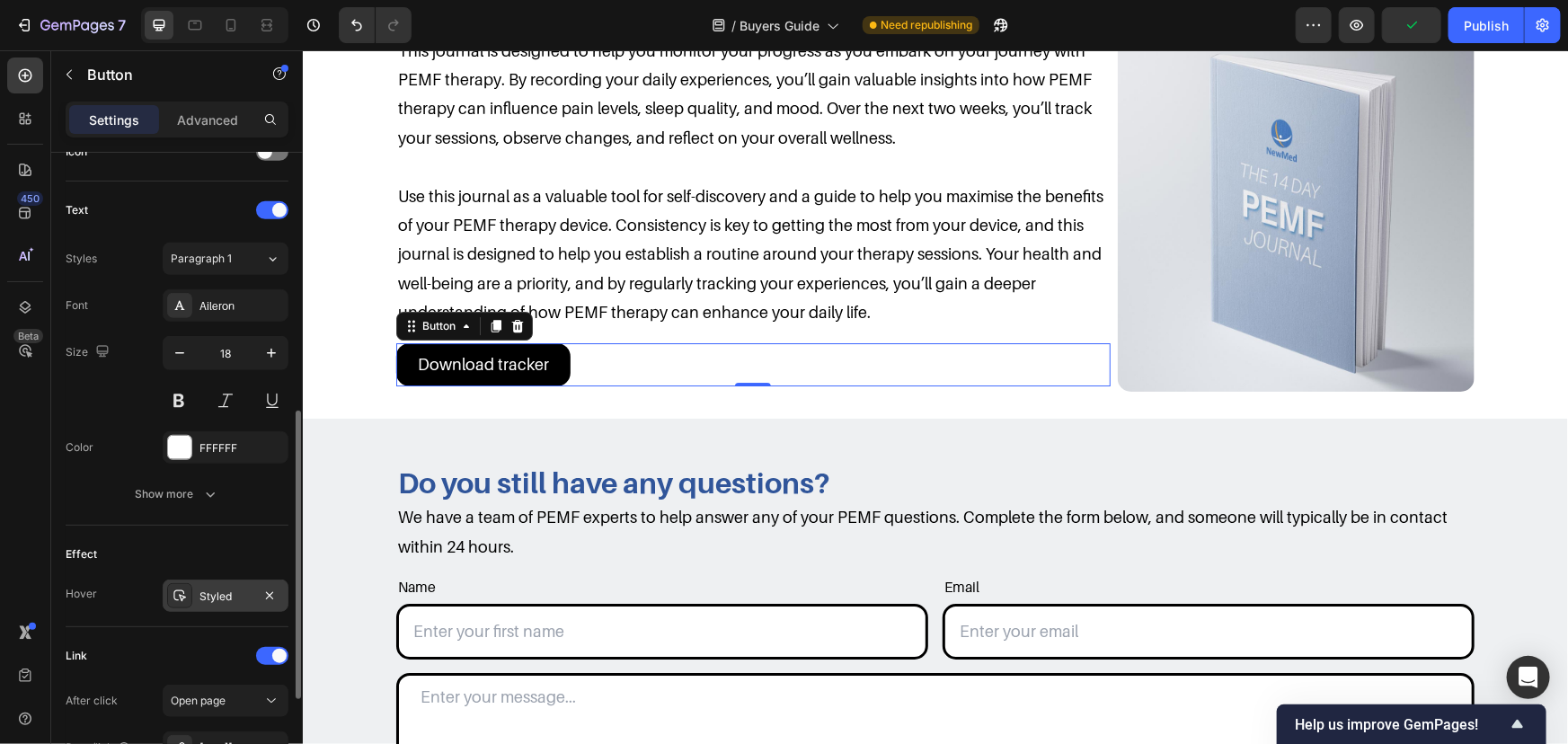
click at [242, 593] on div "Styled" at bounding box center [225, 596] width 52 height 16
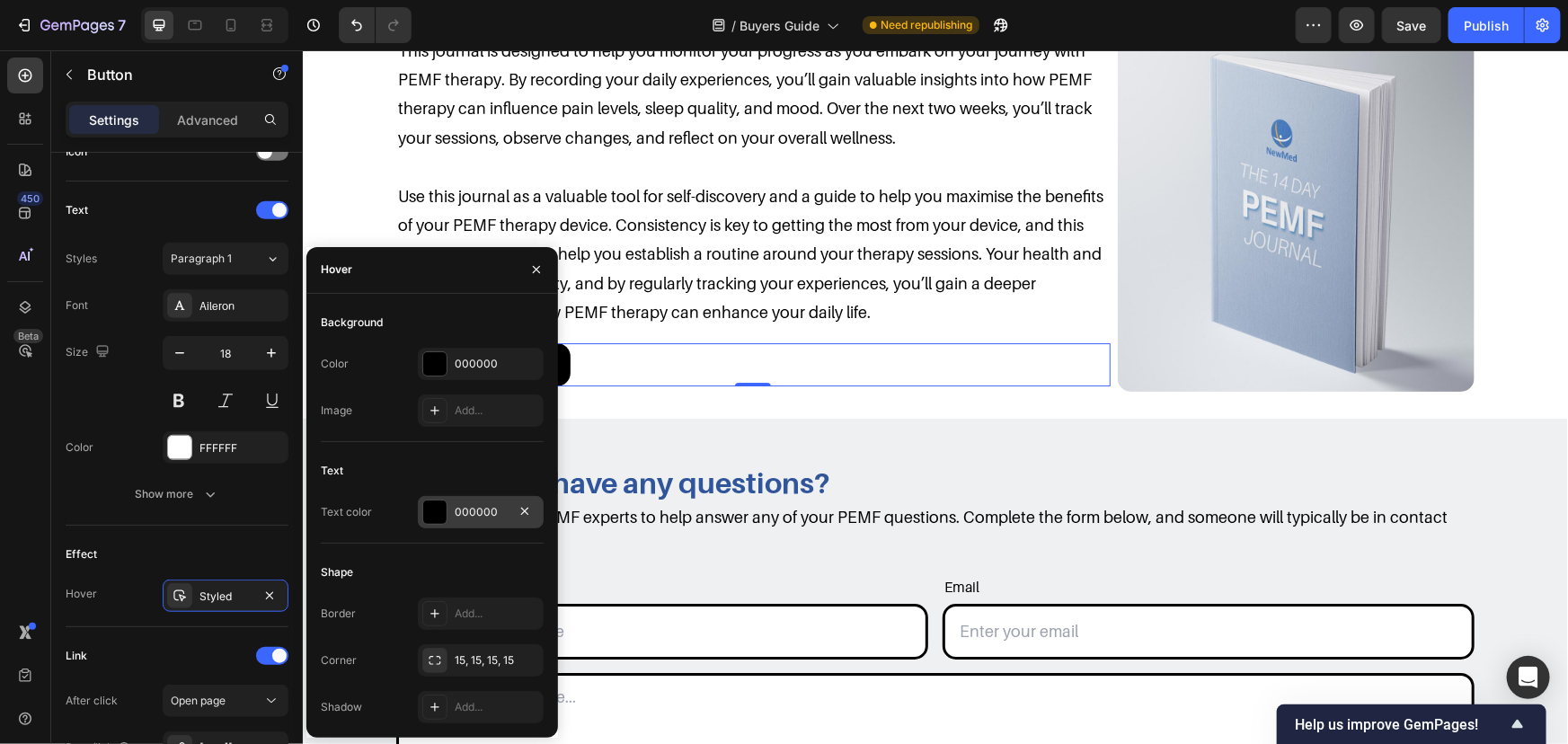
click at [466, 500] on div "000000" at bounding box center [481, 512] width 126 height 32
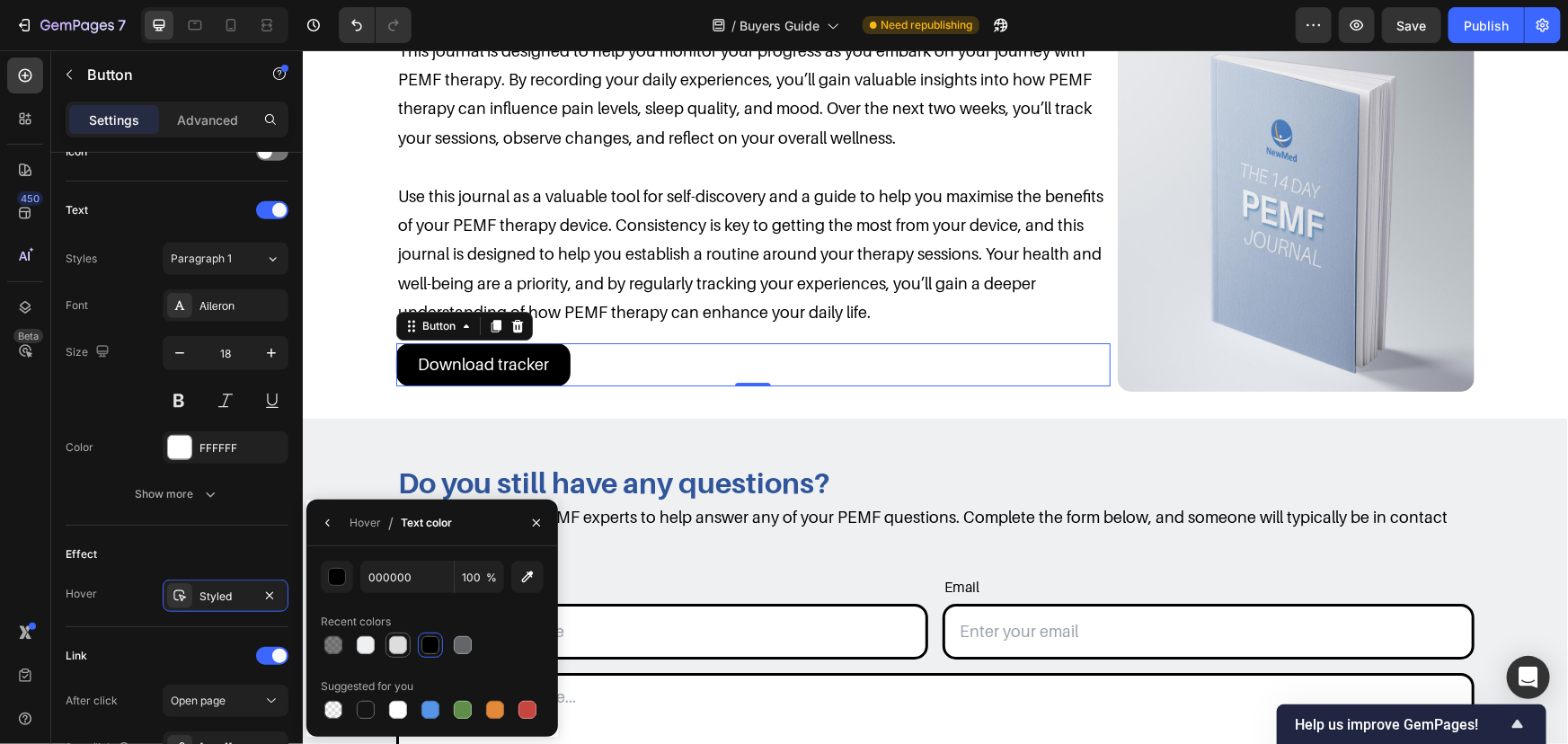
click at [394, 650] on div at bounding box center [398, 645] width 18 height 18
type input "DDDDDD"
click at [362, 339] on div "14-Day PEMF Therapy Tracker Heading Row This journal is designed to help you mo…" at bounding box center [935, 186] width 1230 height 409
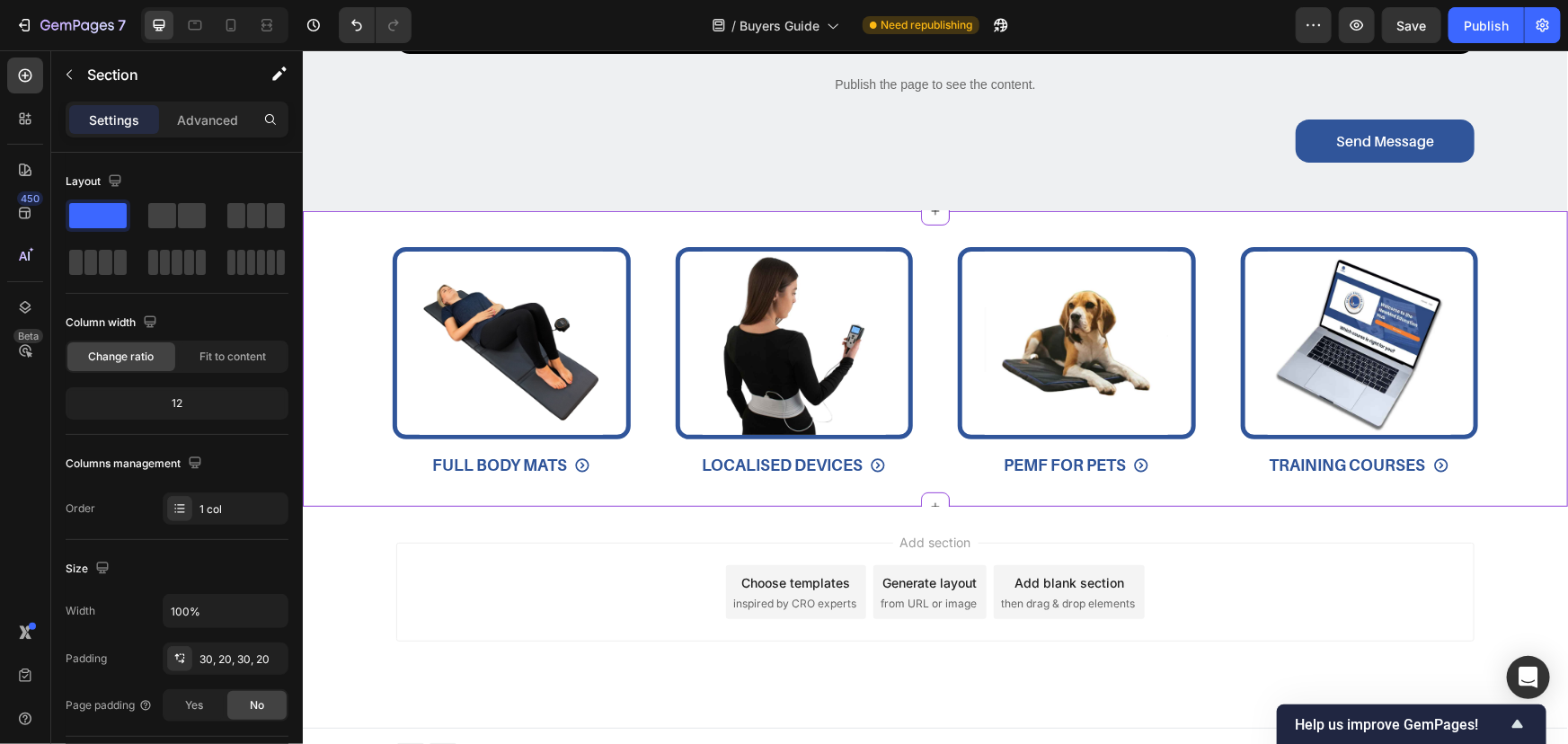
scroll to position [3225, 0]
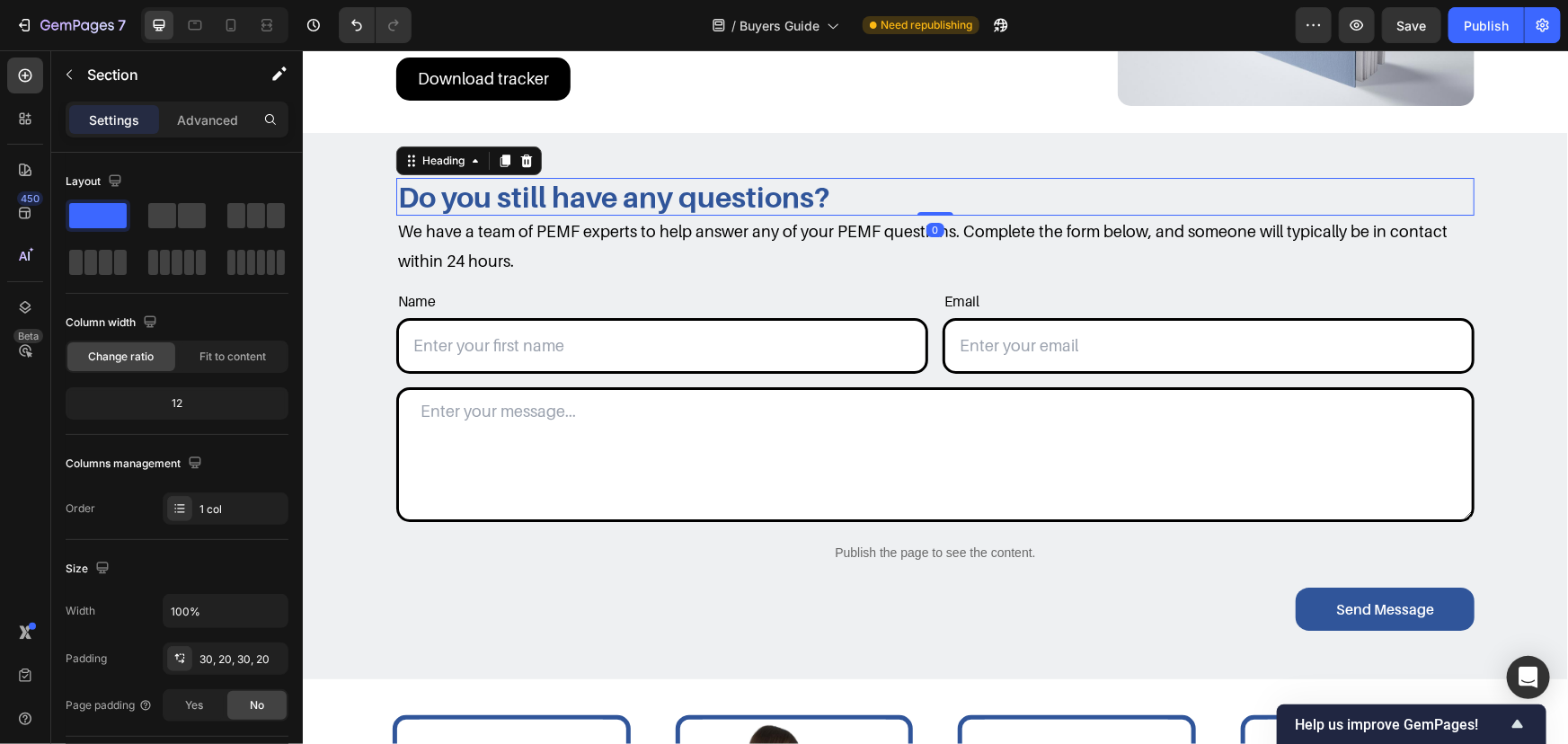
click at [733, 190] on h2 "Do you still have any questions?" at bounding box center [935, 196] width 1079 height 37
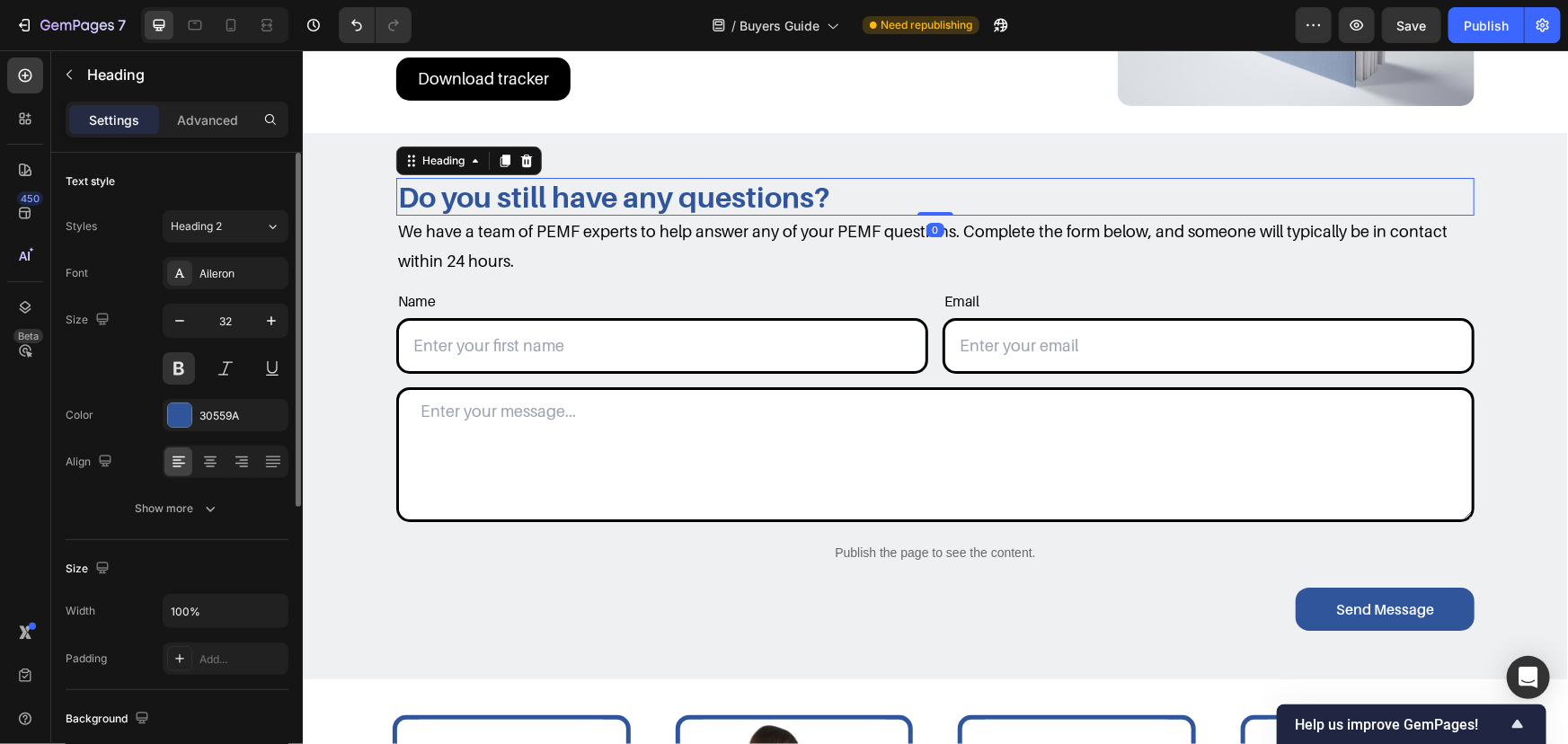
click at [202, 435] on div "Font Aileron Size 32 Color 30559A Align Show more" at bounding box center [177, 390] width 223 height 268
click at [207, 423] on div "30559A" at bounding box center [226, 415] width 126 height 32
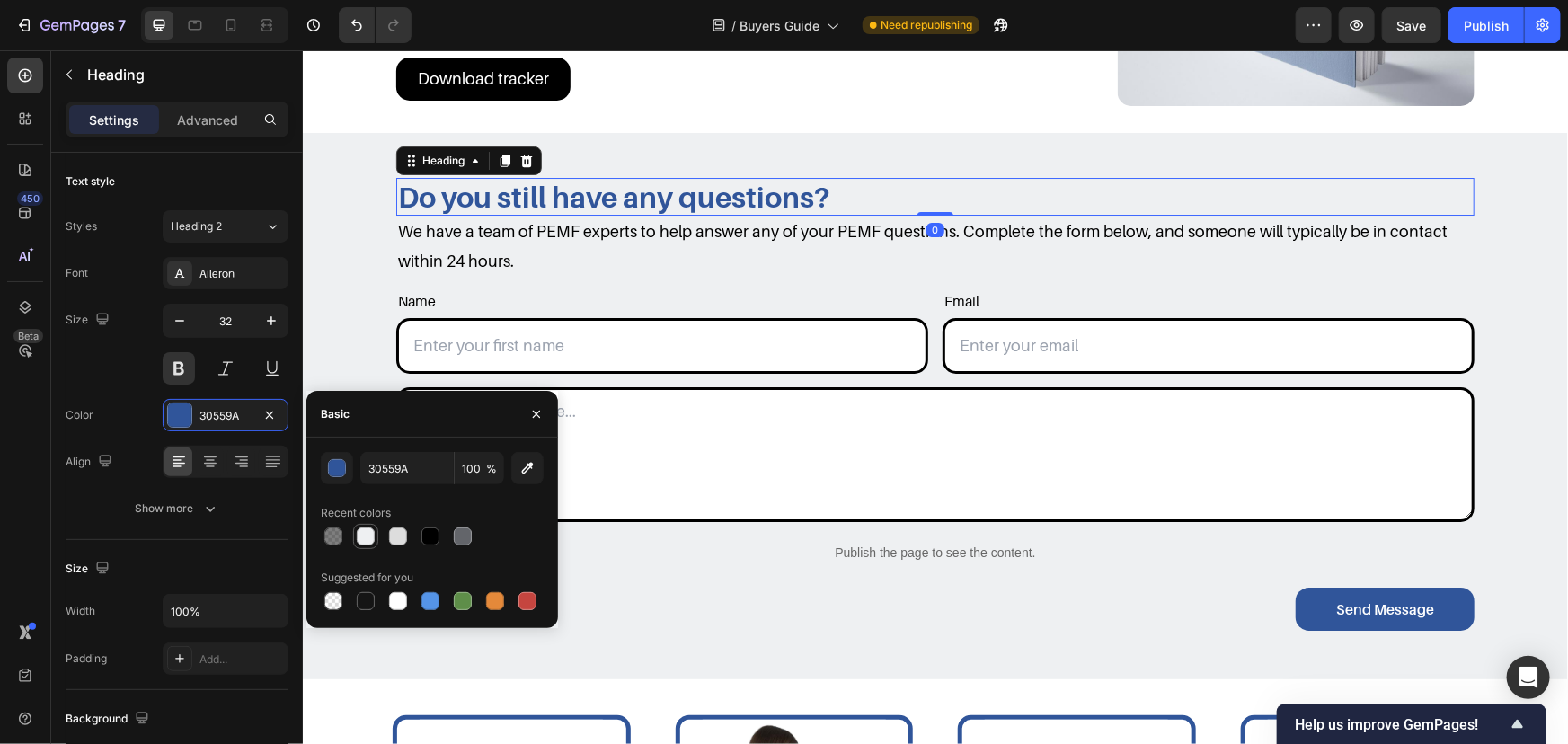
click at [367, 532] on div at bounding box center [366, 536] width 18 height 18
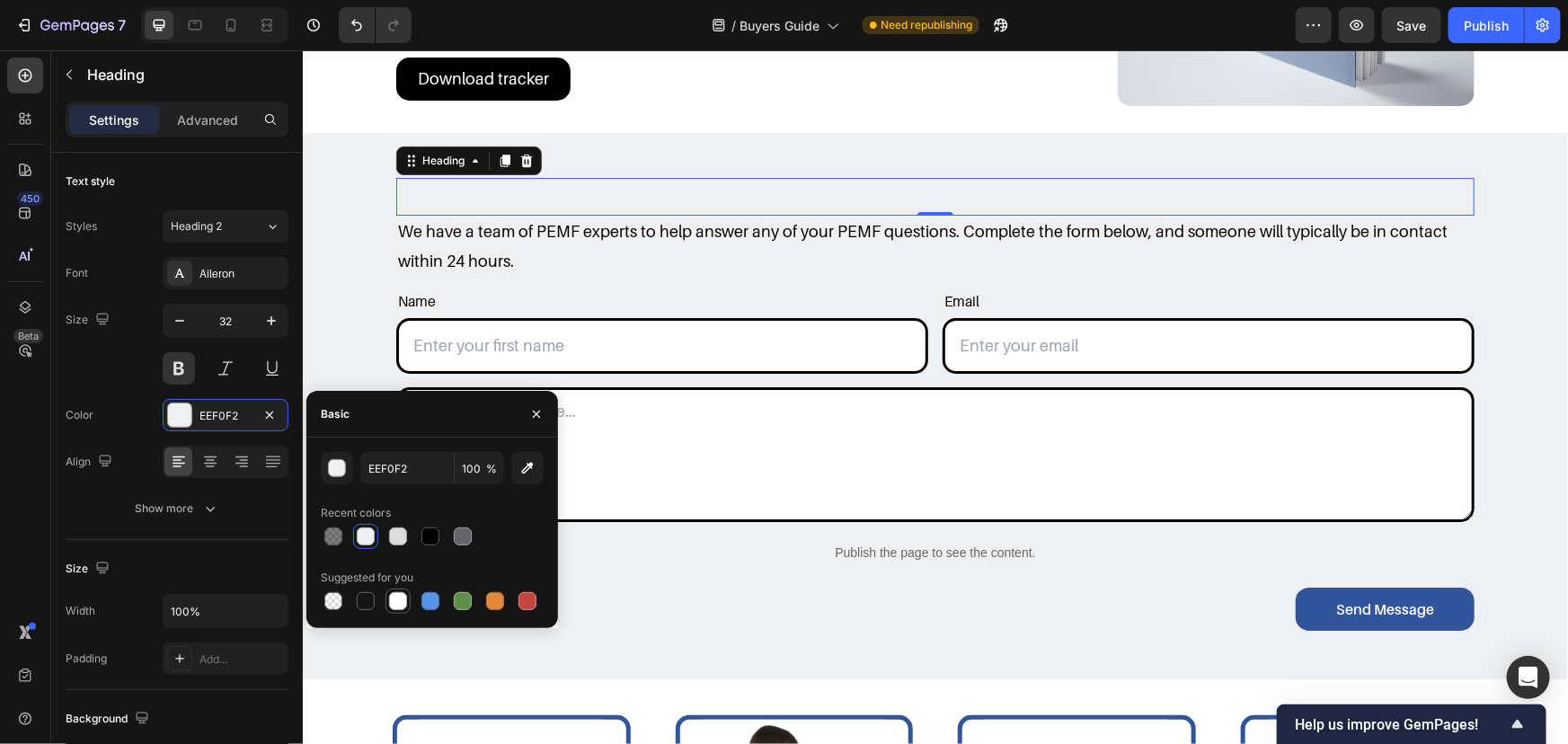
click at [394, 601] on div at bounding box center [398, 601] width 18 height 18
type input "FFFFFF"
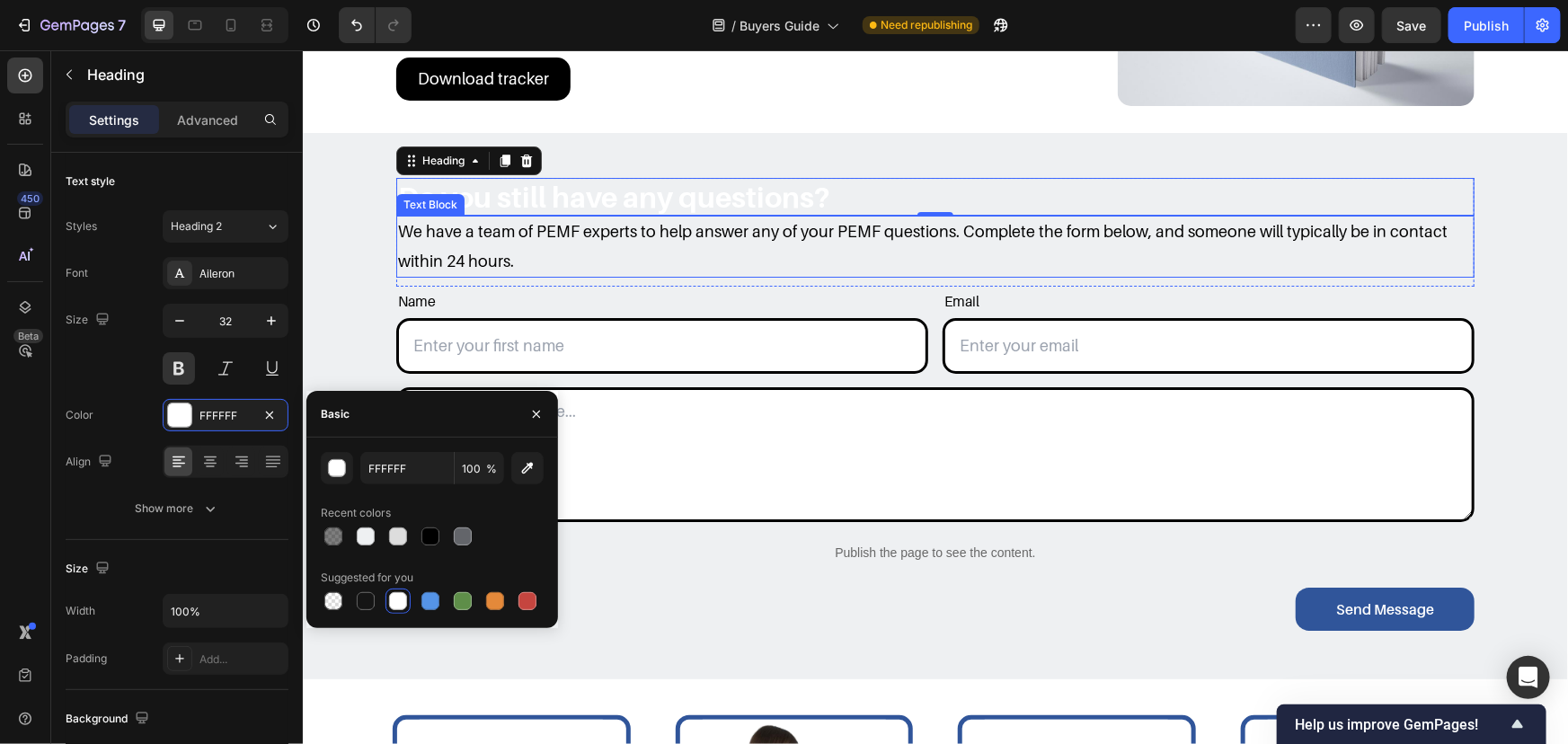
click at [458, 252] on p "We have a team of PEMF experts to help answer any of your PEMF questions. Compl…" at bounding box center [935, 246] width 1075 height 59
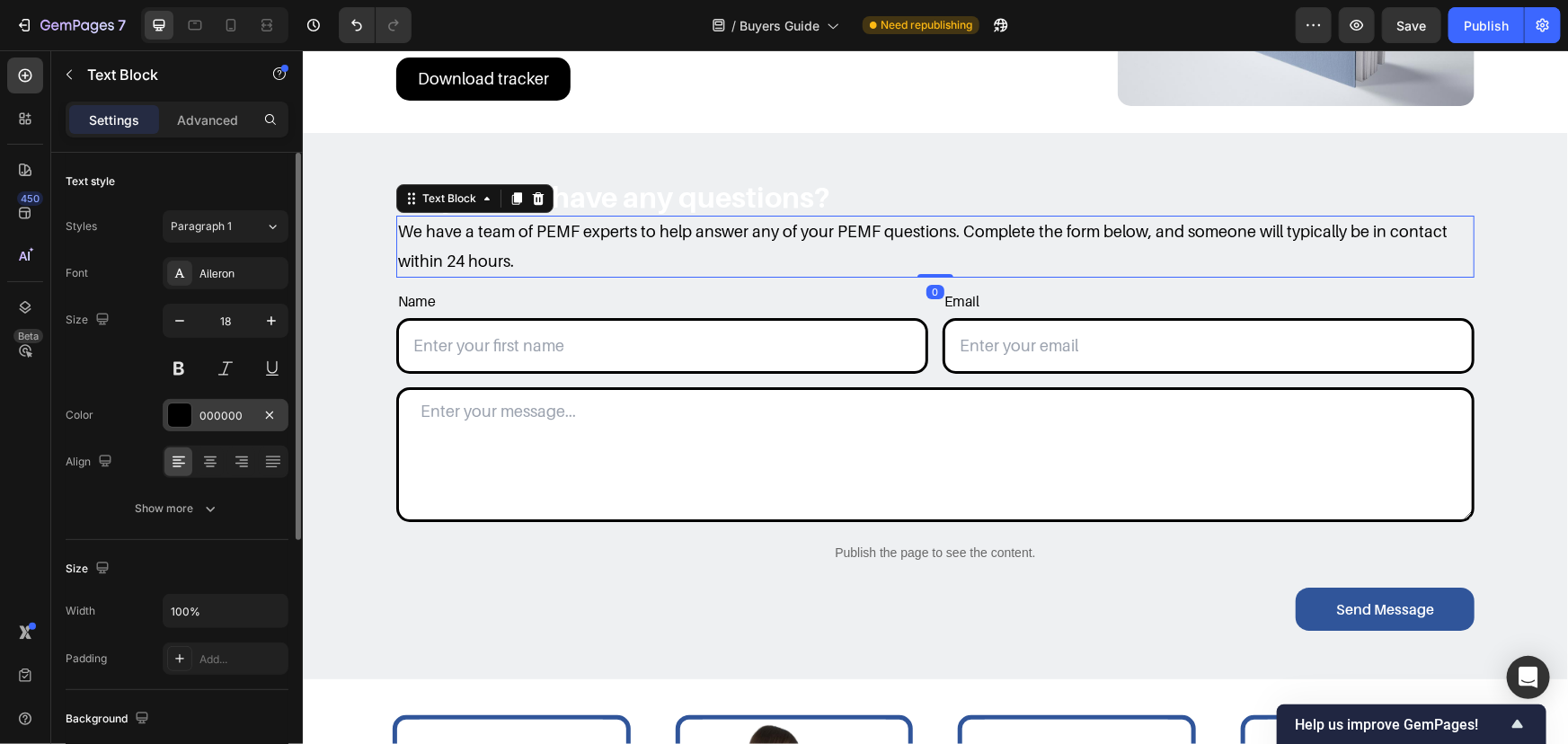
click at [229, 427] on div "000000" at bounding box center [226, 415] width 126 height 32
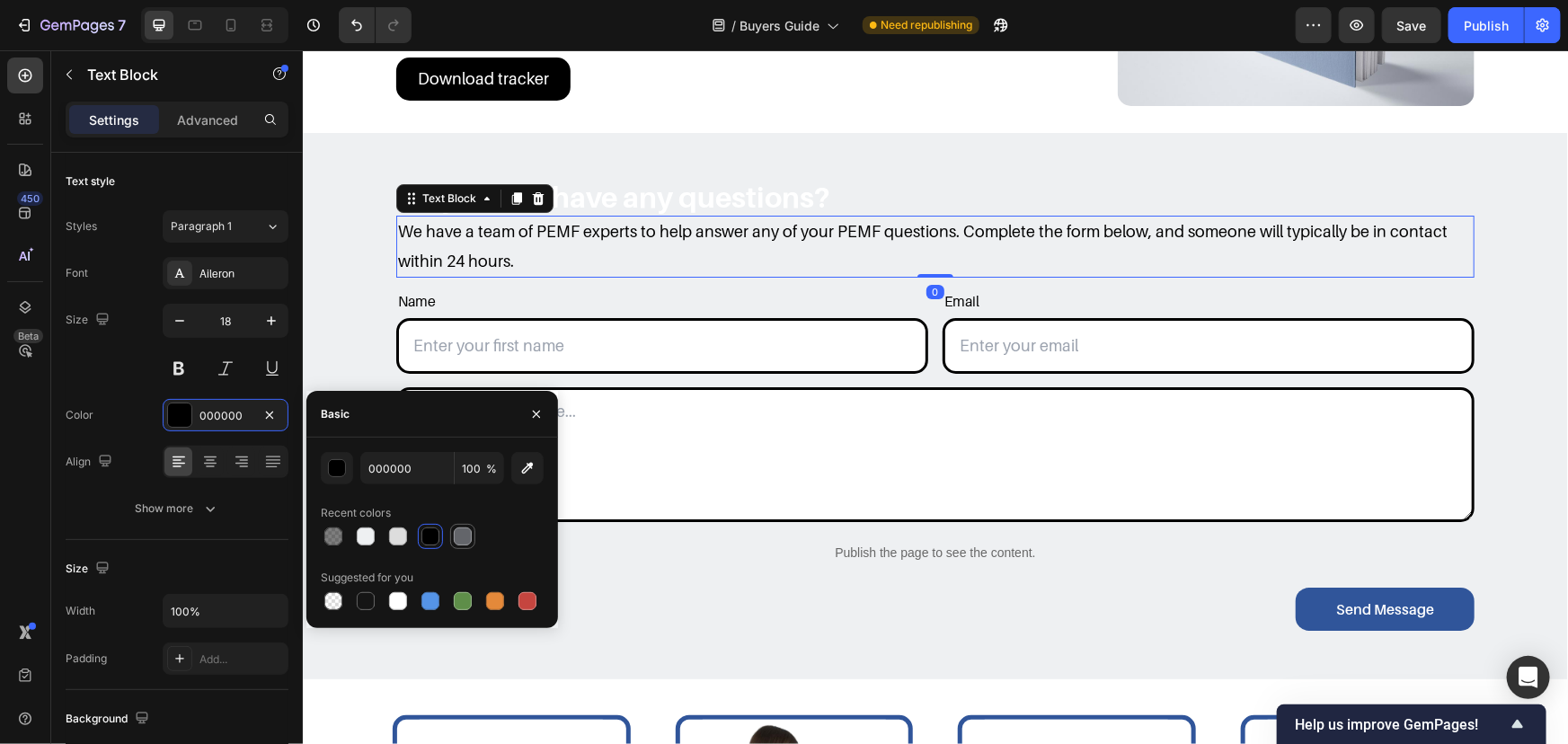
click at [454, 535] on div at bounding box center [463, 536] width 18 height 18
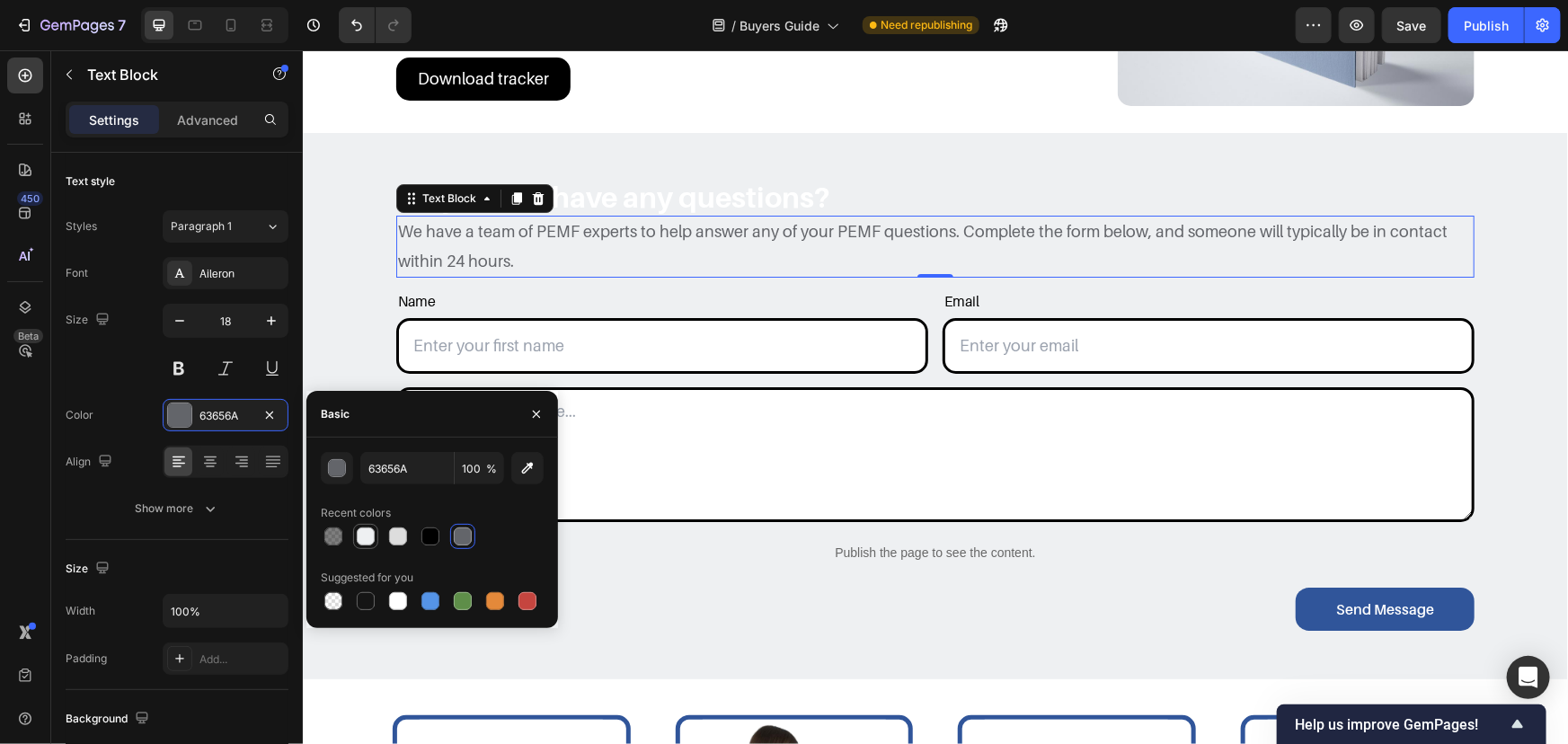
click at [370, 539] on div at bounding box center [366, 536] width 18 height 18
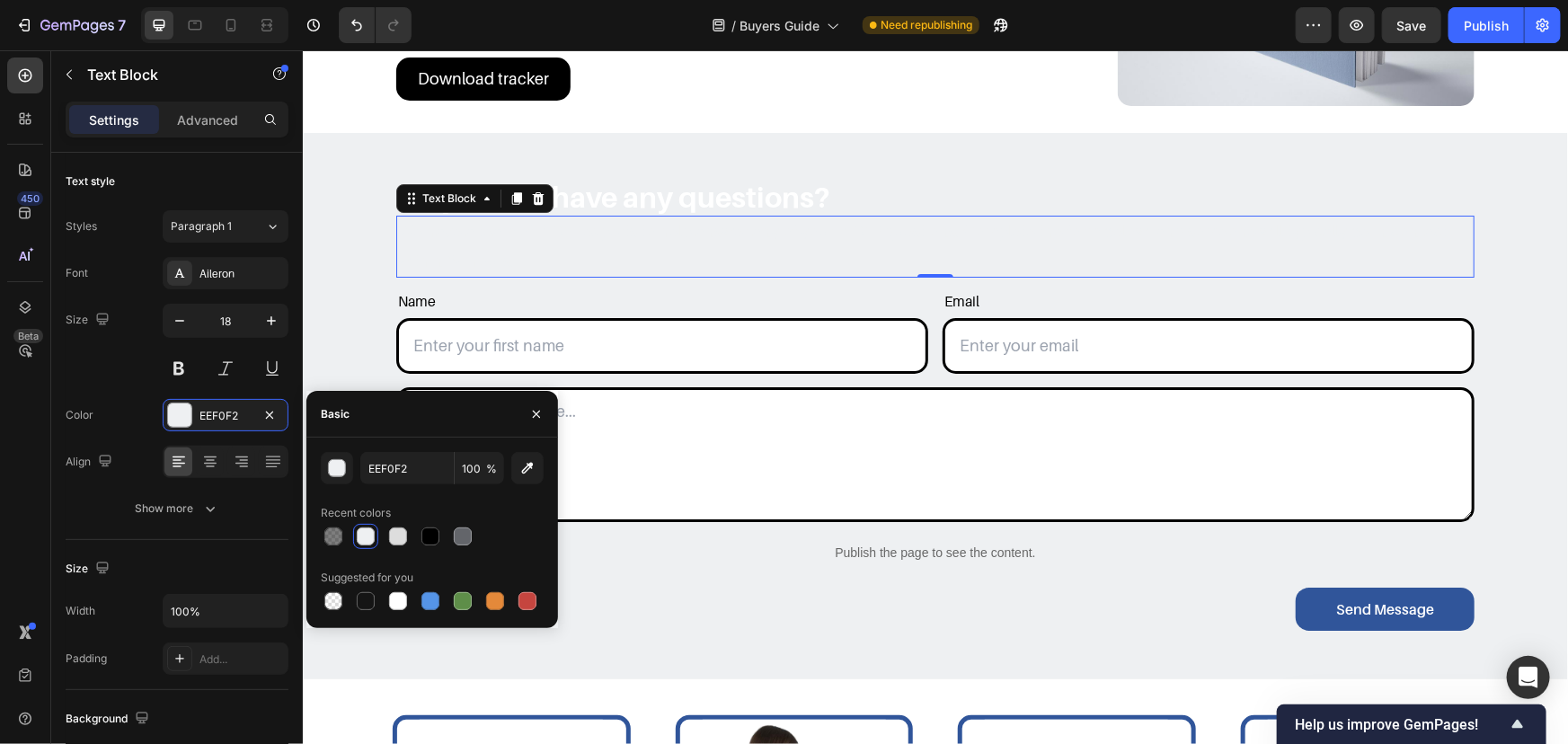
click at [382, 539] on div at bounding box center [431, 536] width 223 height 25
click at [393, 535] on div at bounding box center [398, 536] width 18 height 18
type input "DDDDDD"
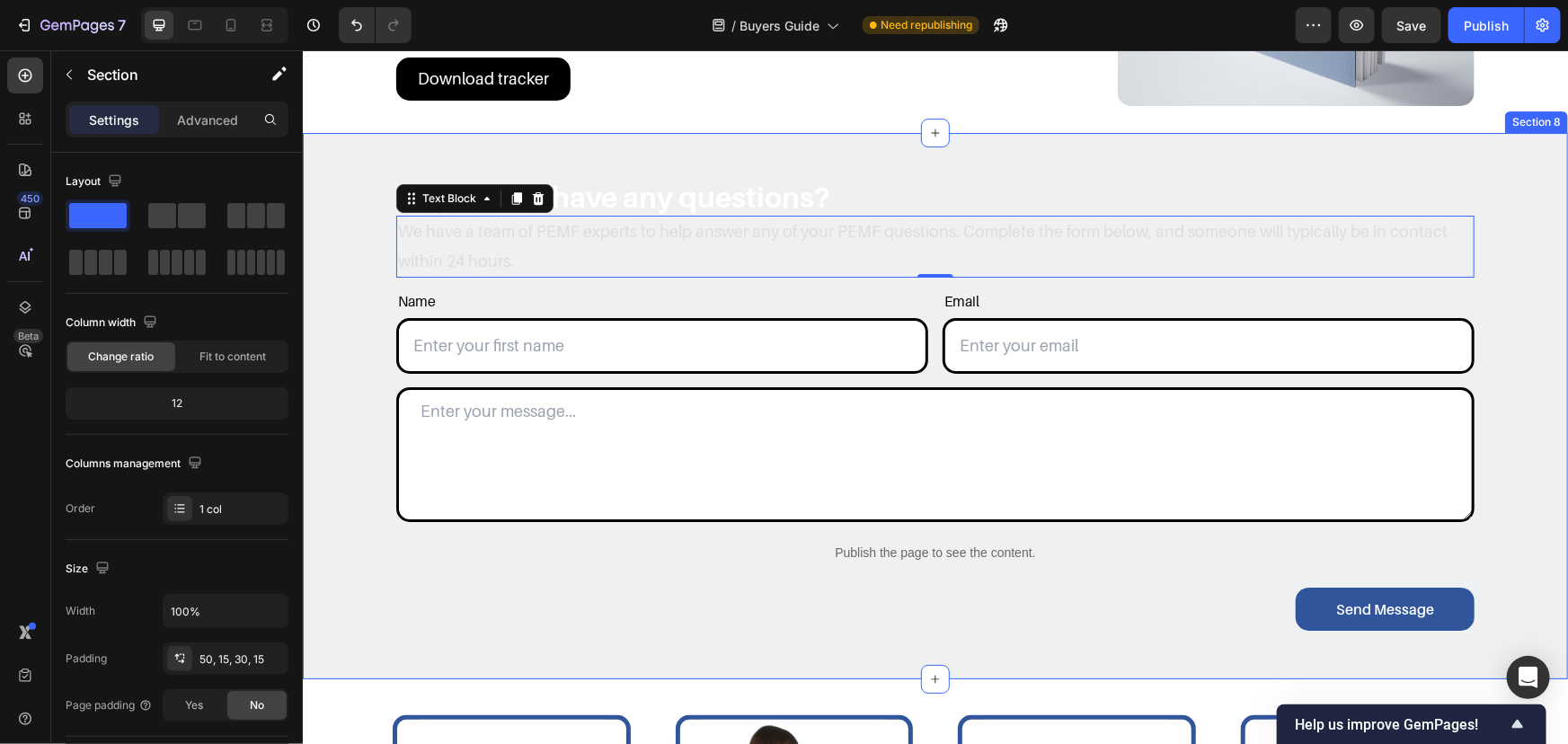
click at [351, 279] on div "Do you still have any questions? Heading We have a team of PEMF experts to help…" at bounding box center [935, 415] width 1239 height 474
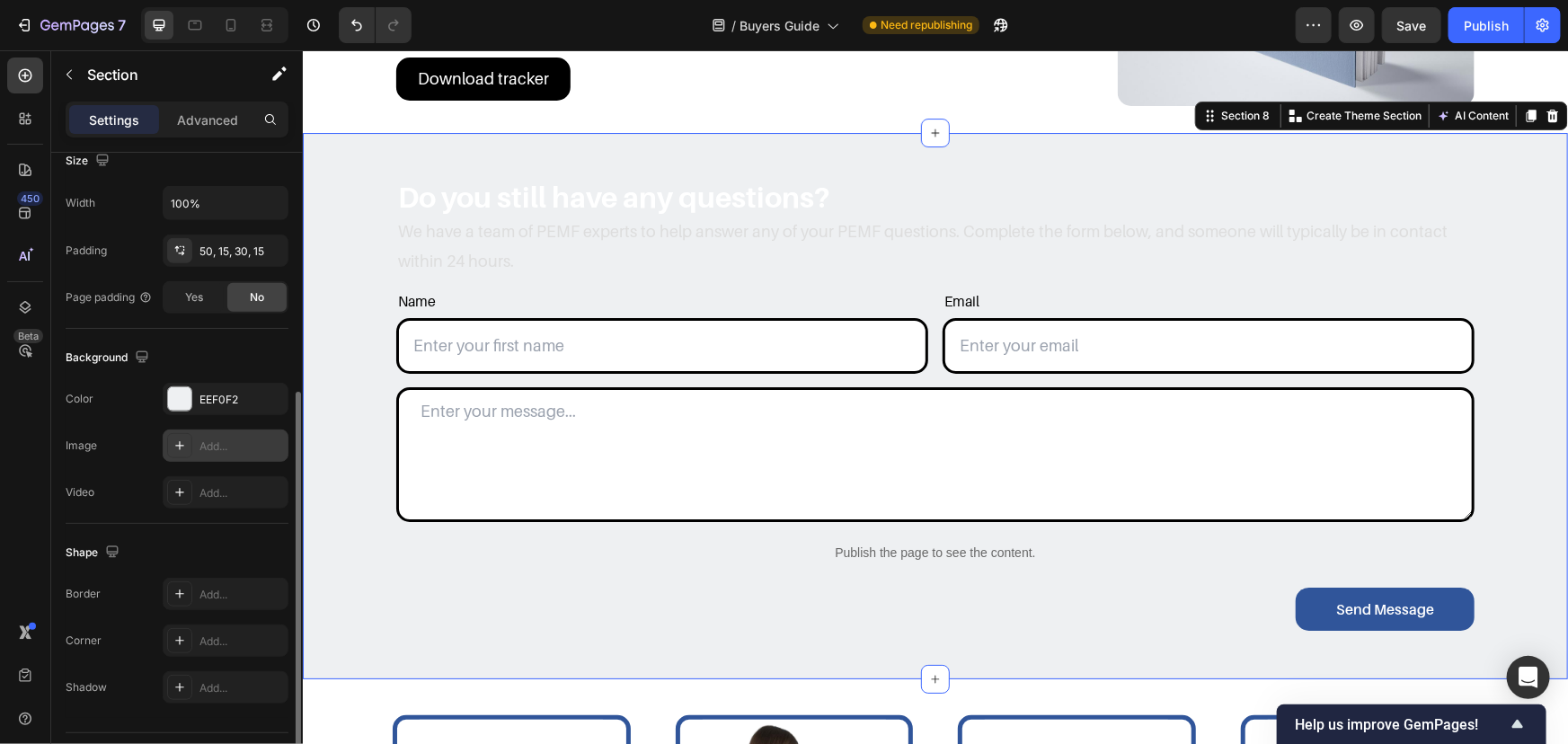
scroll to position [452, 0]
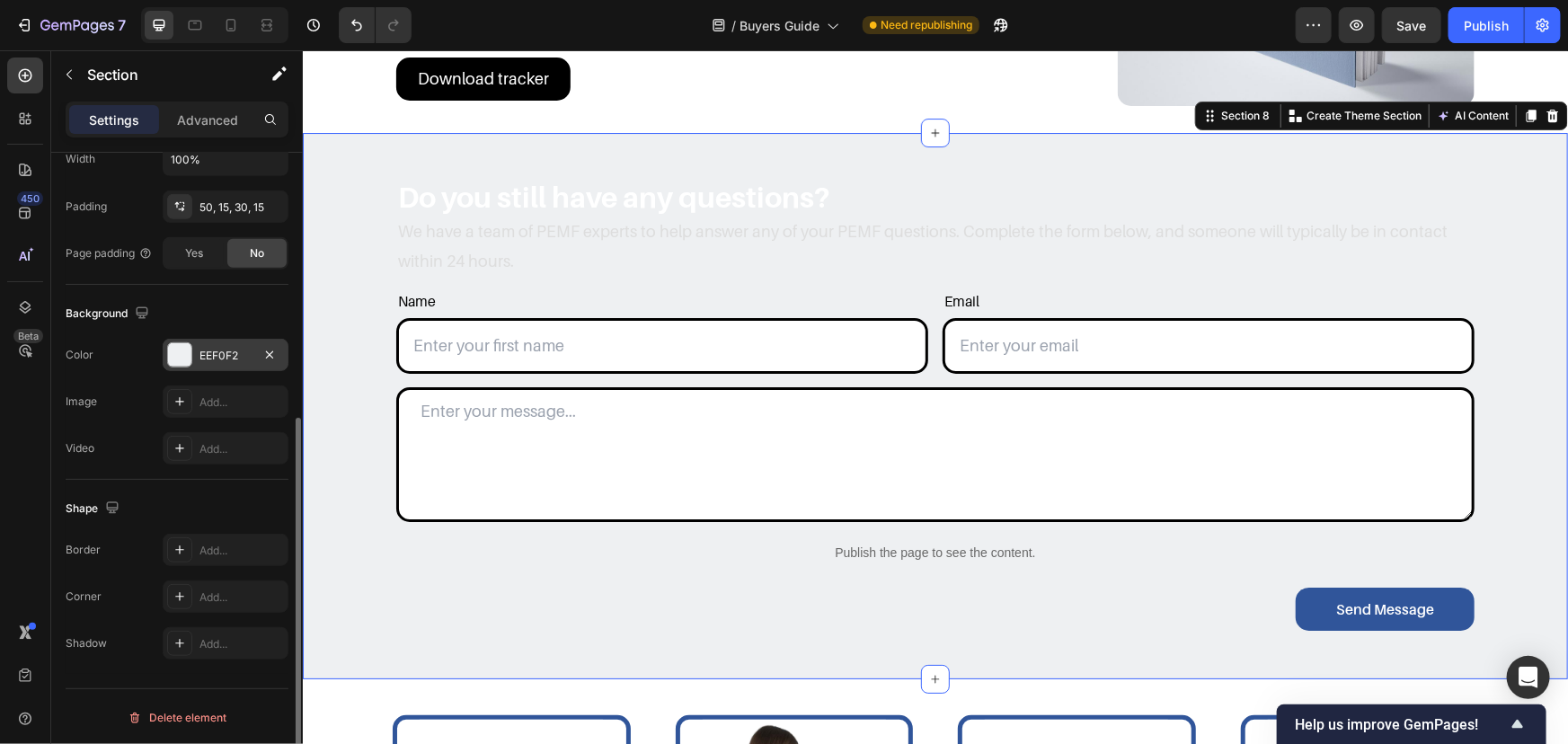
click at [215, 350] on div "EEF0F2" at bounding box center [225, 356] width 52 height 16
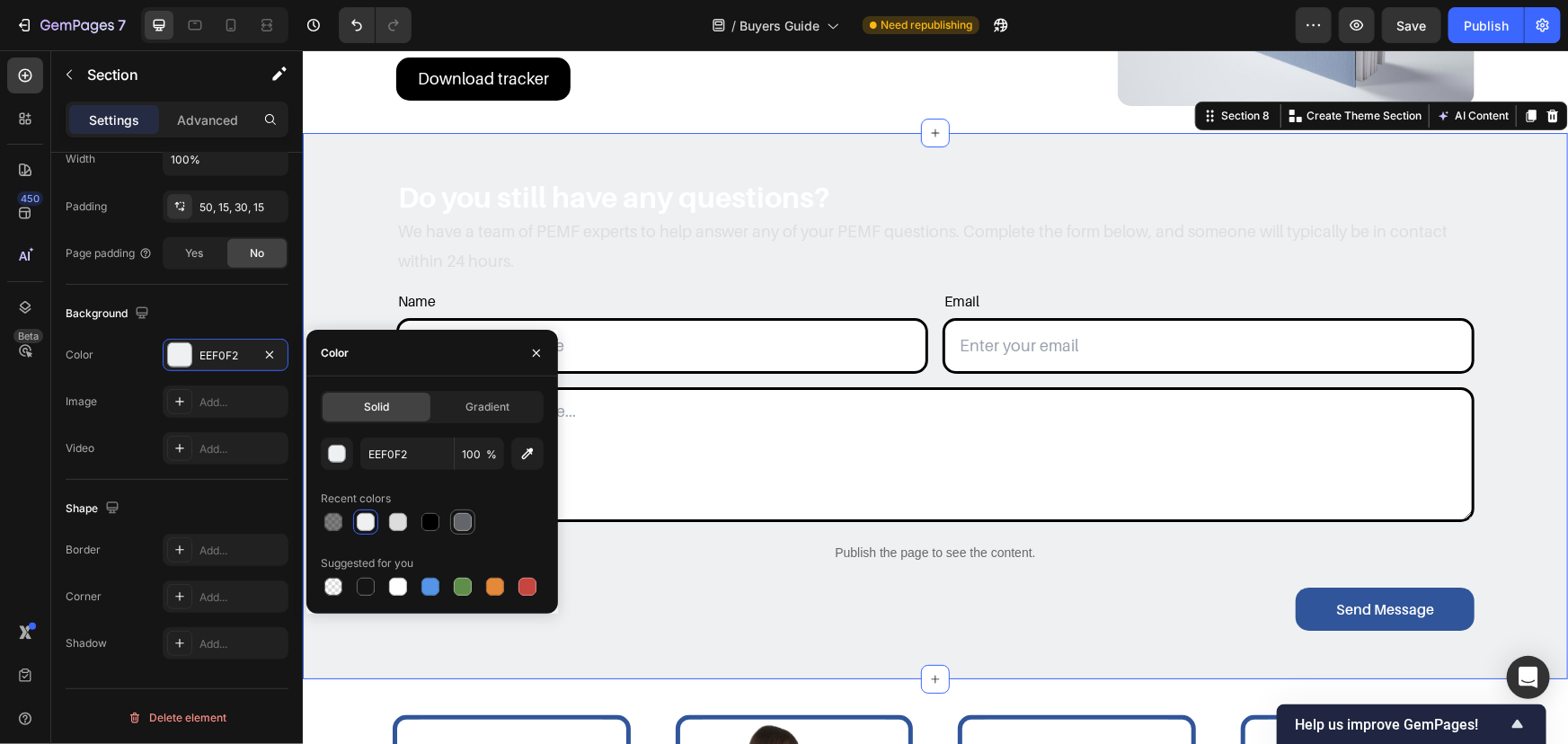
click at [459, 521] on div at bounding box center [463, 521] width 18 height 18
type input "63656A"
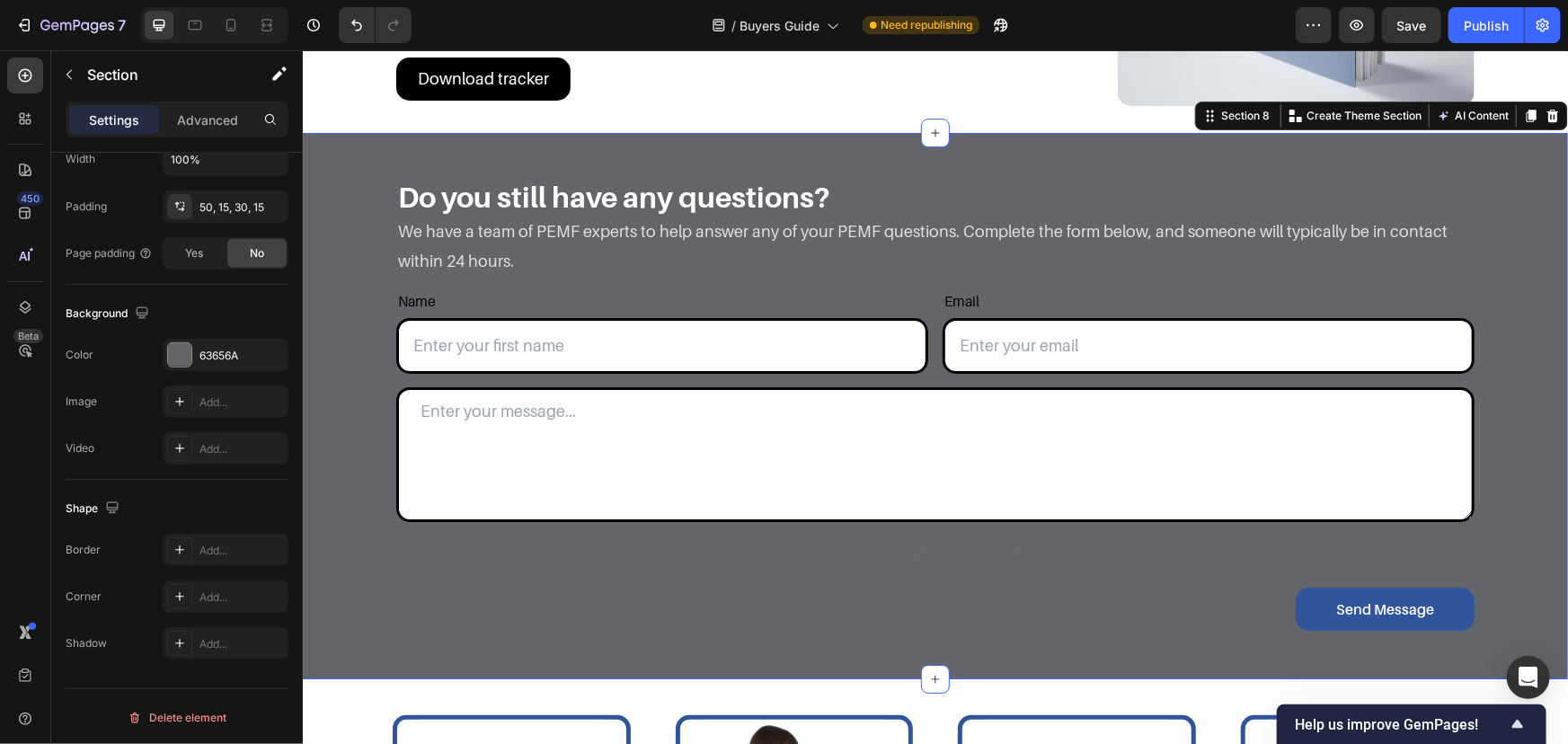
click at [350, 259] on div "Do you still have any questions? Heading We have a team of PEMF experts to help…" at bounding box center [935, 415] width 1239 height 474
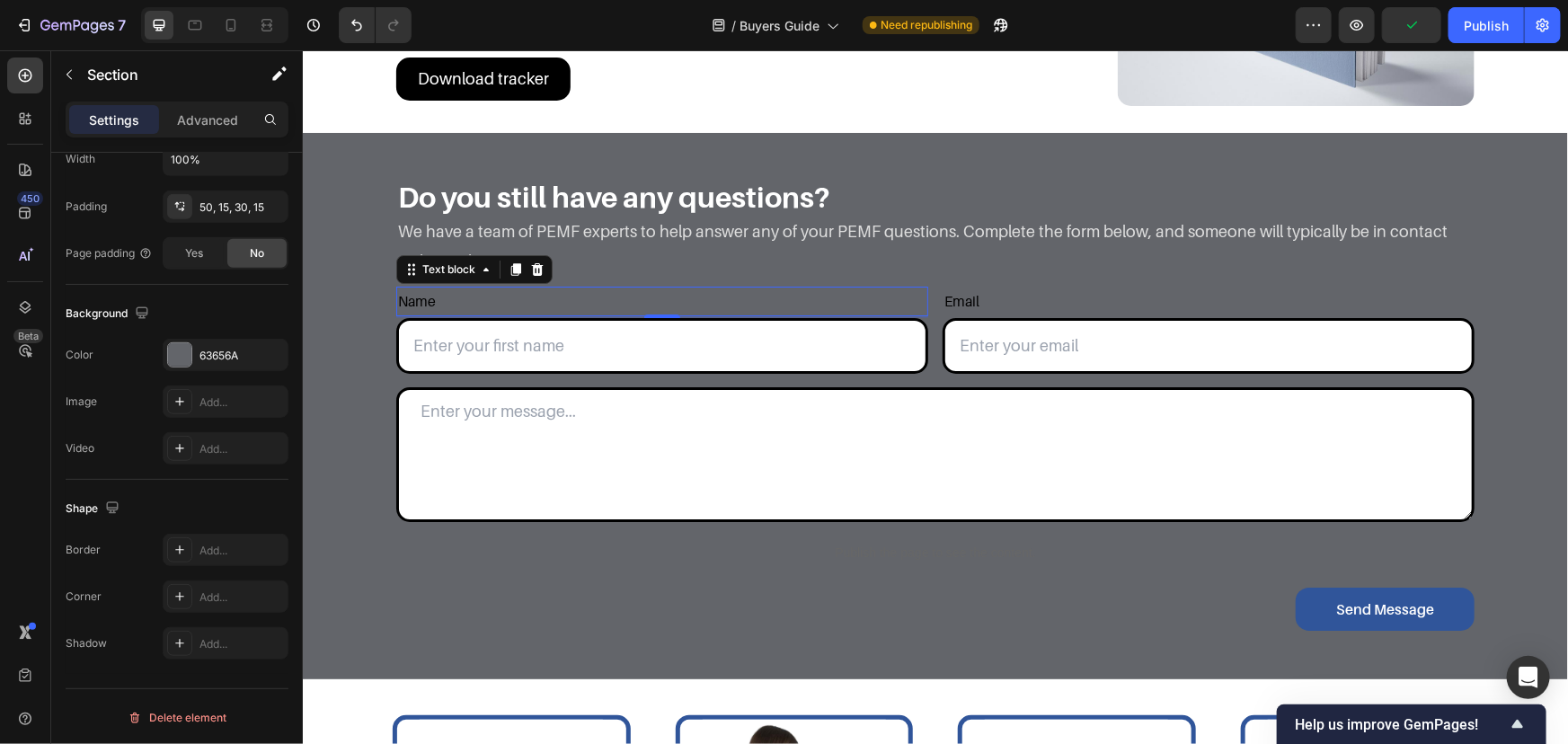
click at [463, 296] on p "Name" at bounding box center [661, 300] width 529 height 26
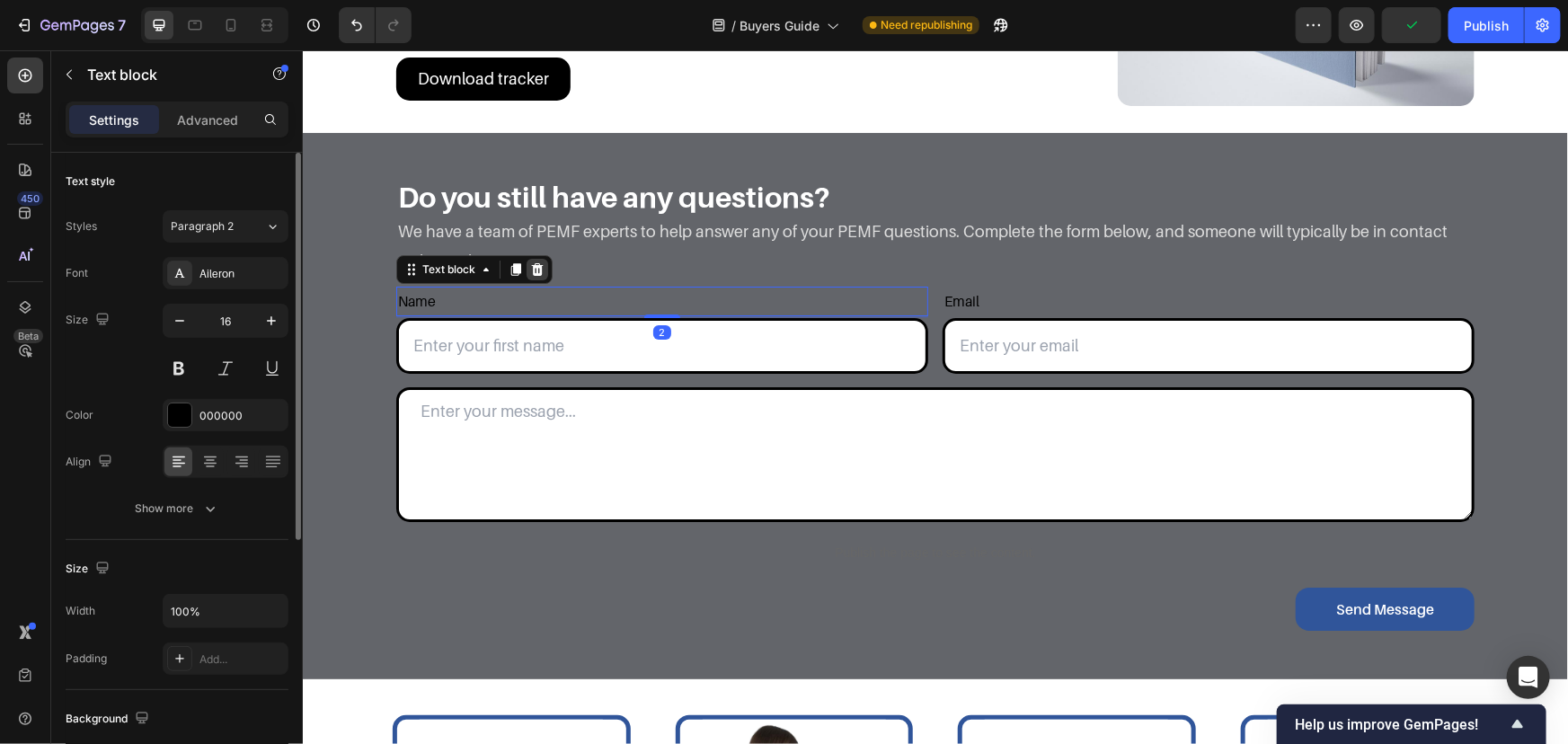
click at [531, 269] on icon at bounding box center [537, 269] width 12 height 13
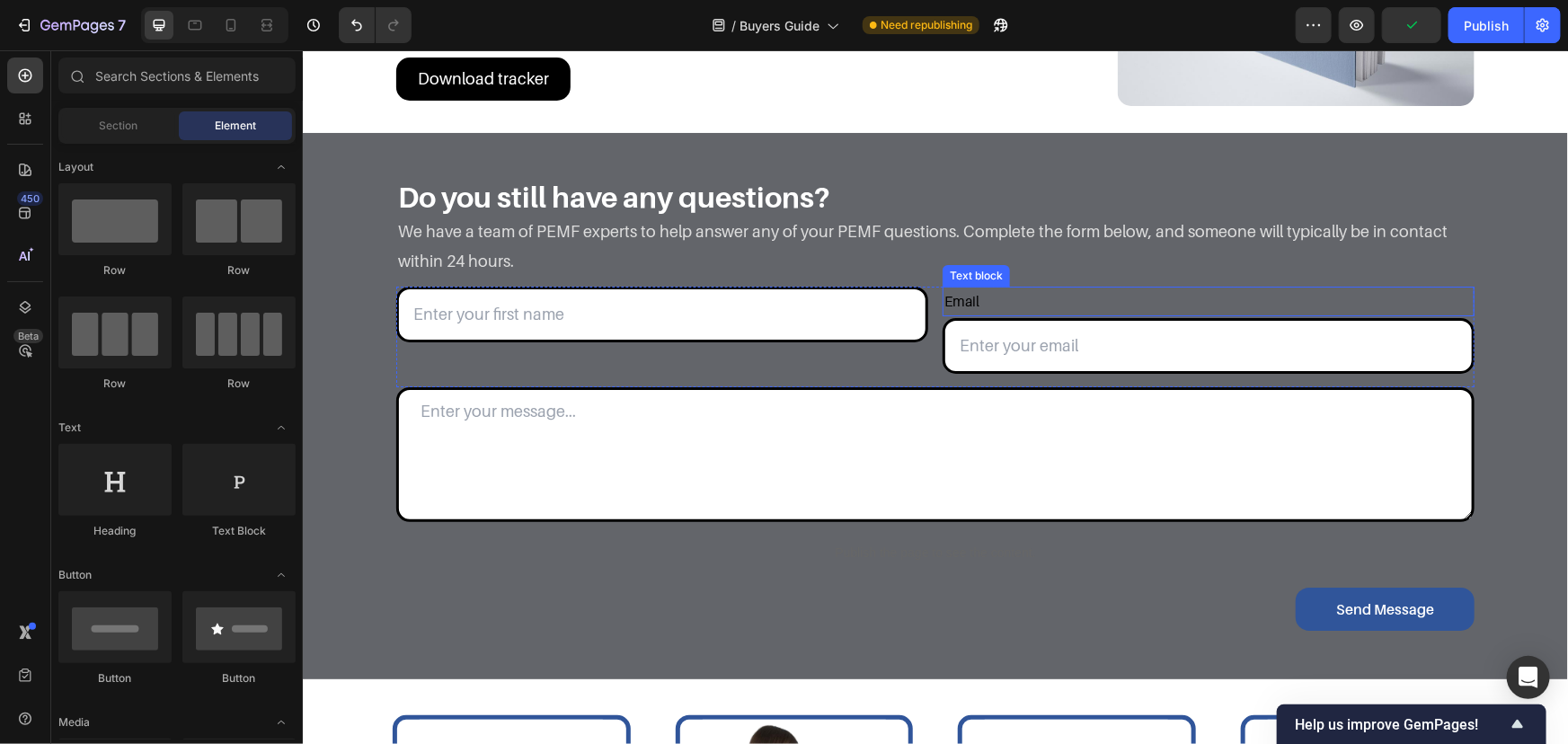
click at [1018, 300] on p "Email" at bounding box center [1207, 300] width 529 height 26
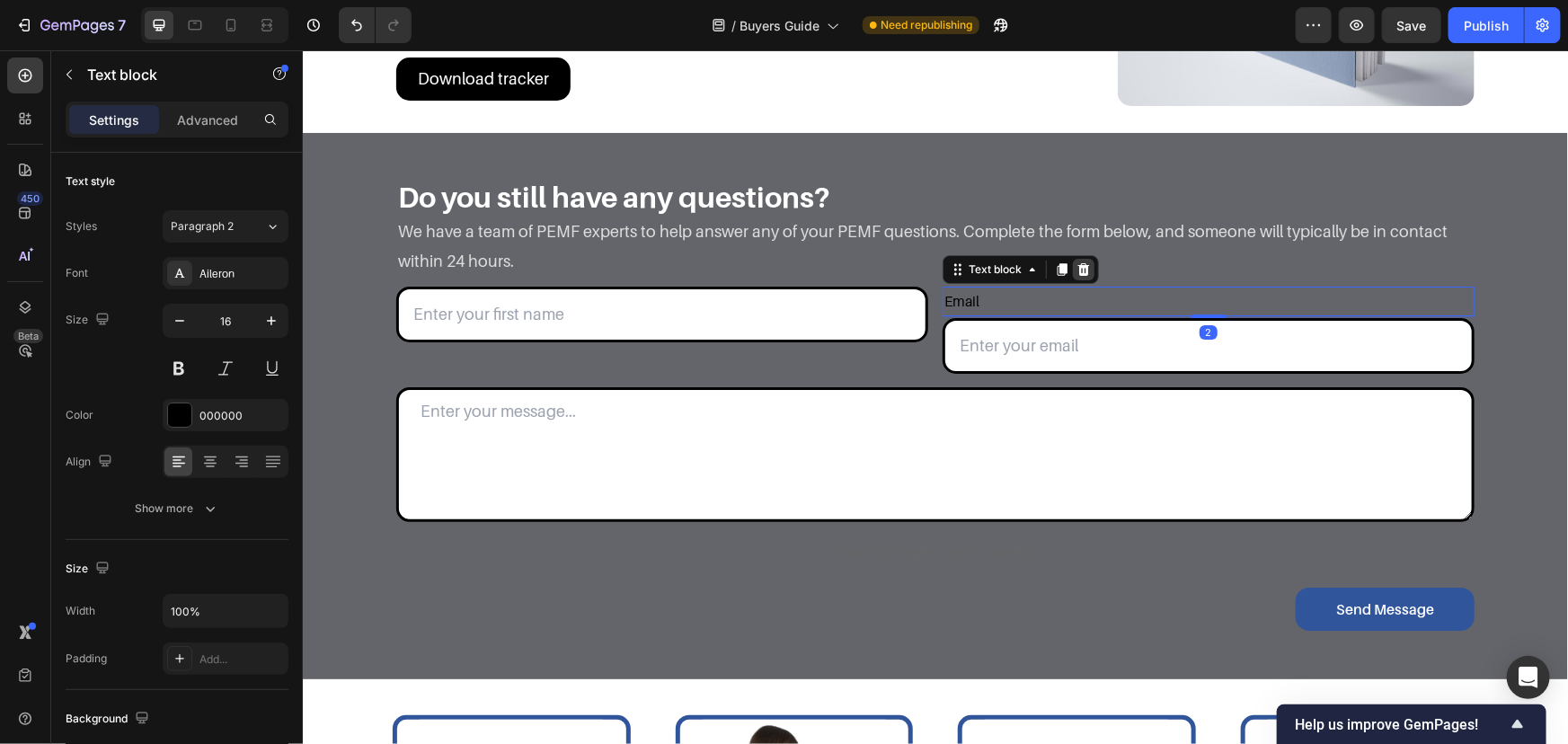
click at [1076, 269] on icon at bounding box center [1083, 269] width 15 height 15
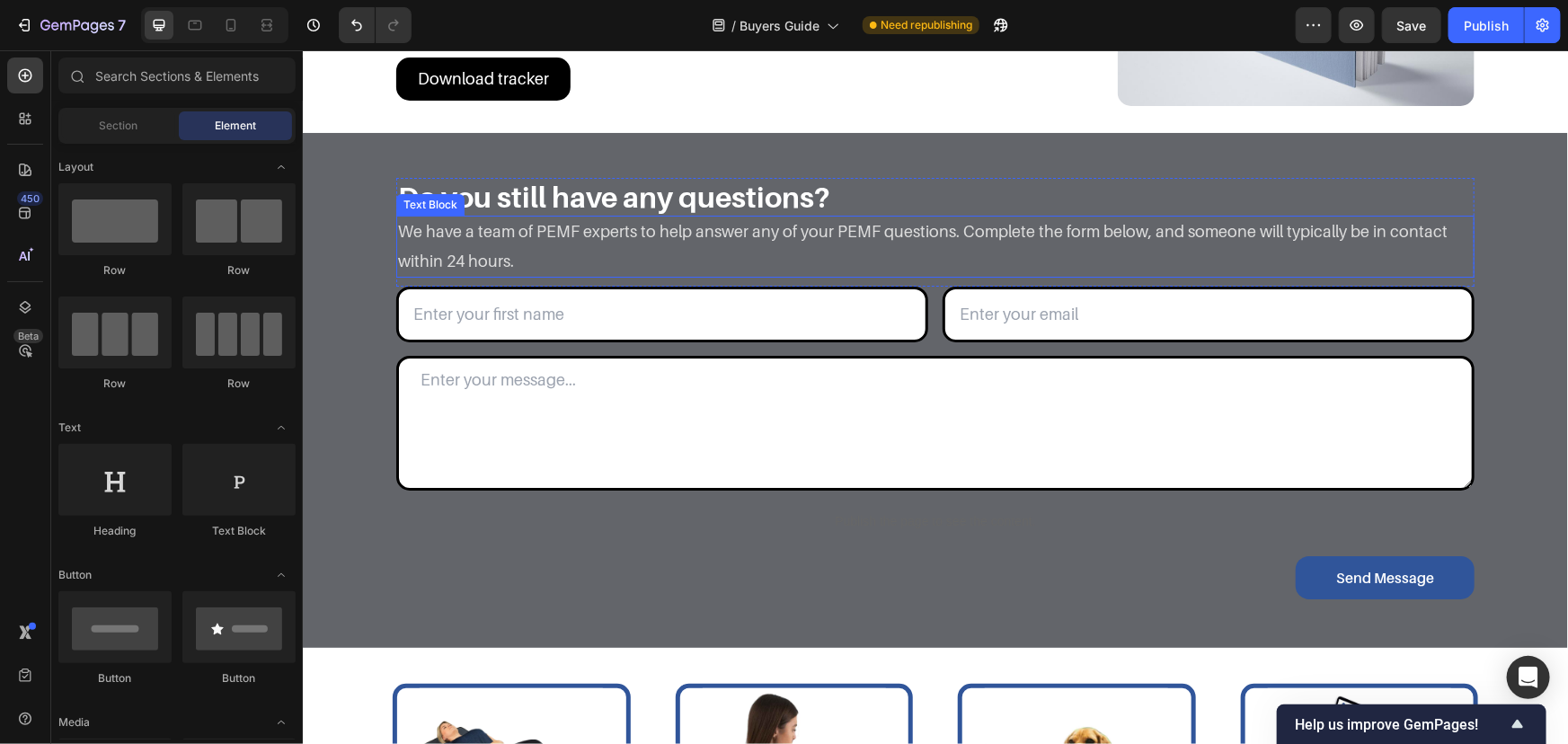
click at [575, 311] on input "text" at bounding box center [661, 313] width 532 height 56
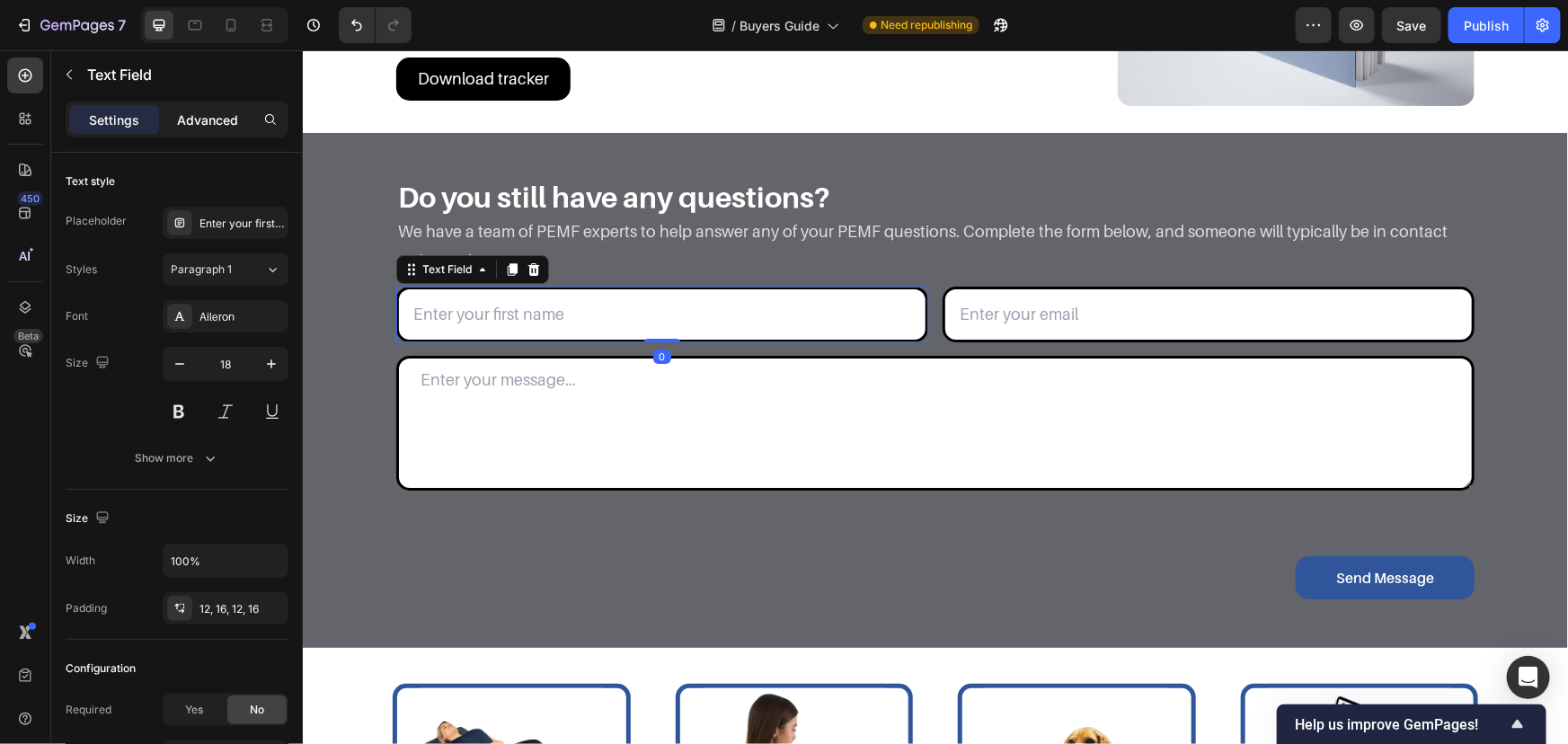
click at [214, 107] on div "Advanced" at bounding box center [208, 119] width 90 height 28
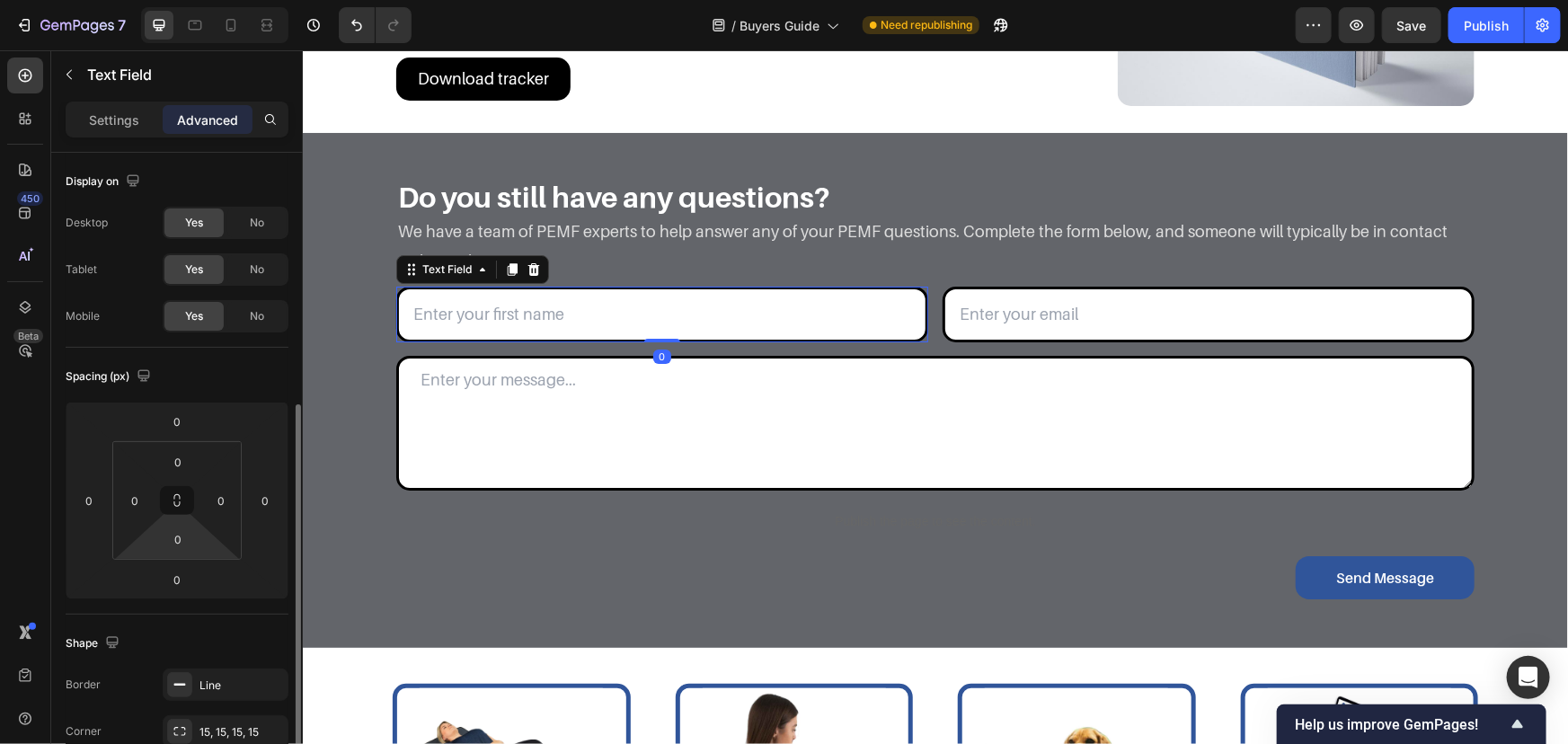
scroll to position [408, 0]
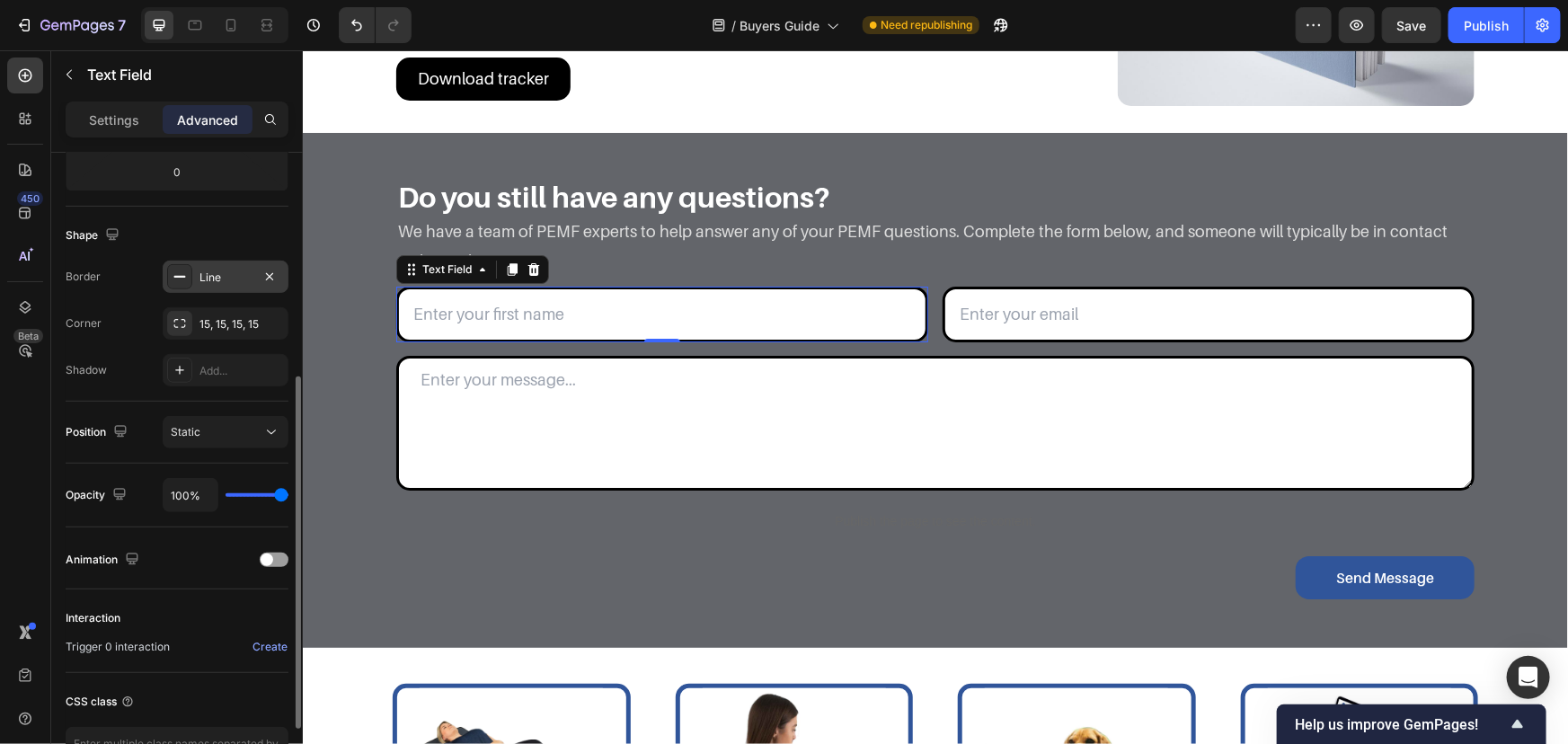
click at [199, 281] on div "Line" at bounding box center [225, 277] width 52 height 16
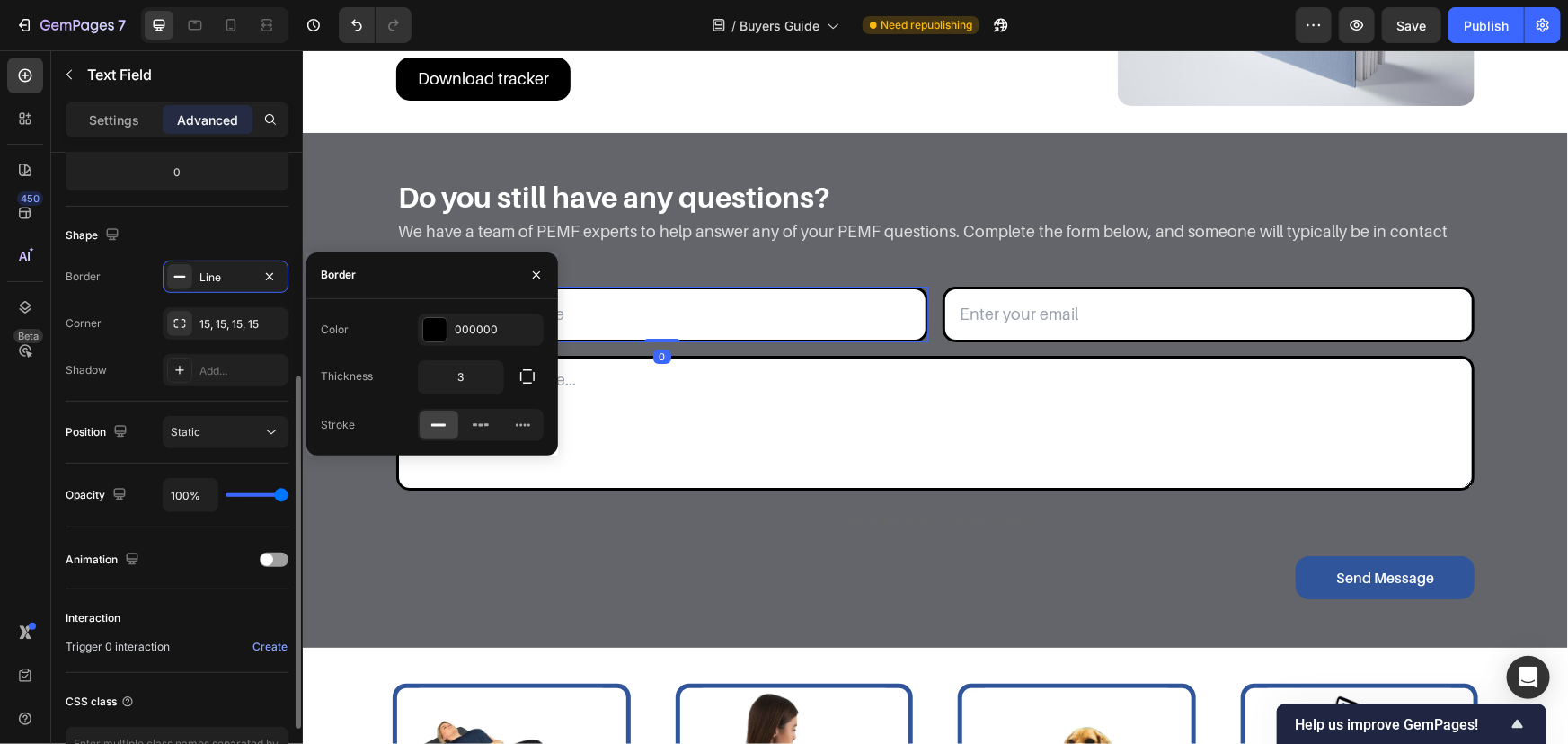
click at [218, 238] on div "Shape" at bounding box center [177, 234] width 223 height 28
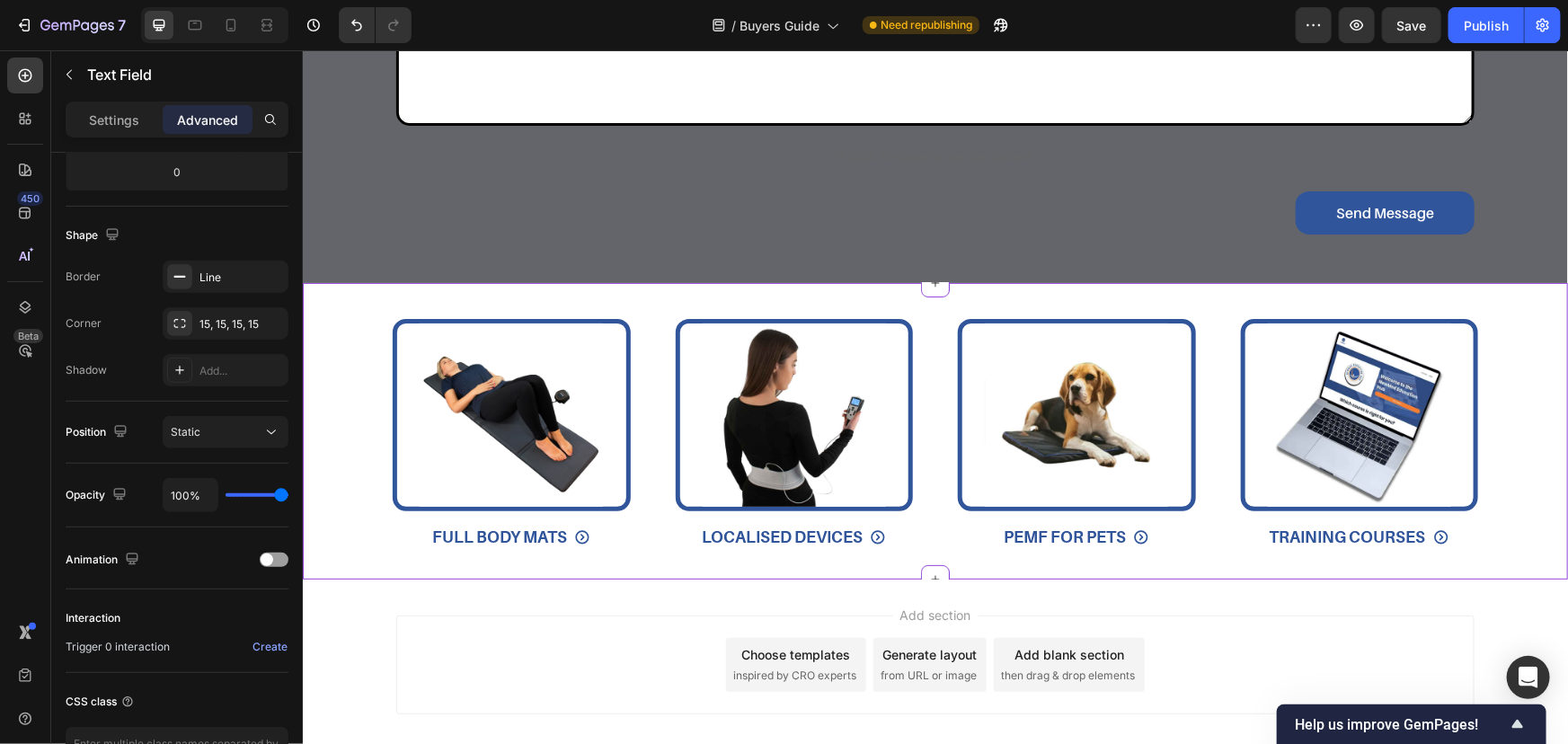
scroll to position [3356, 0]
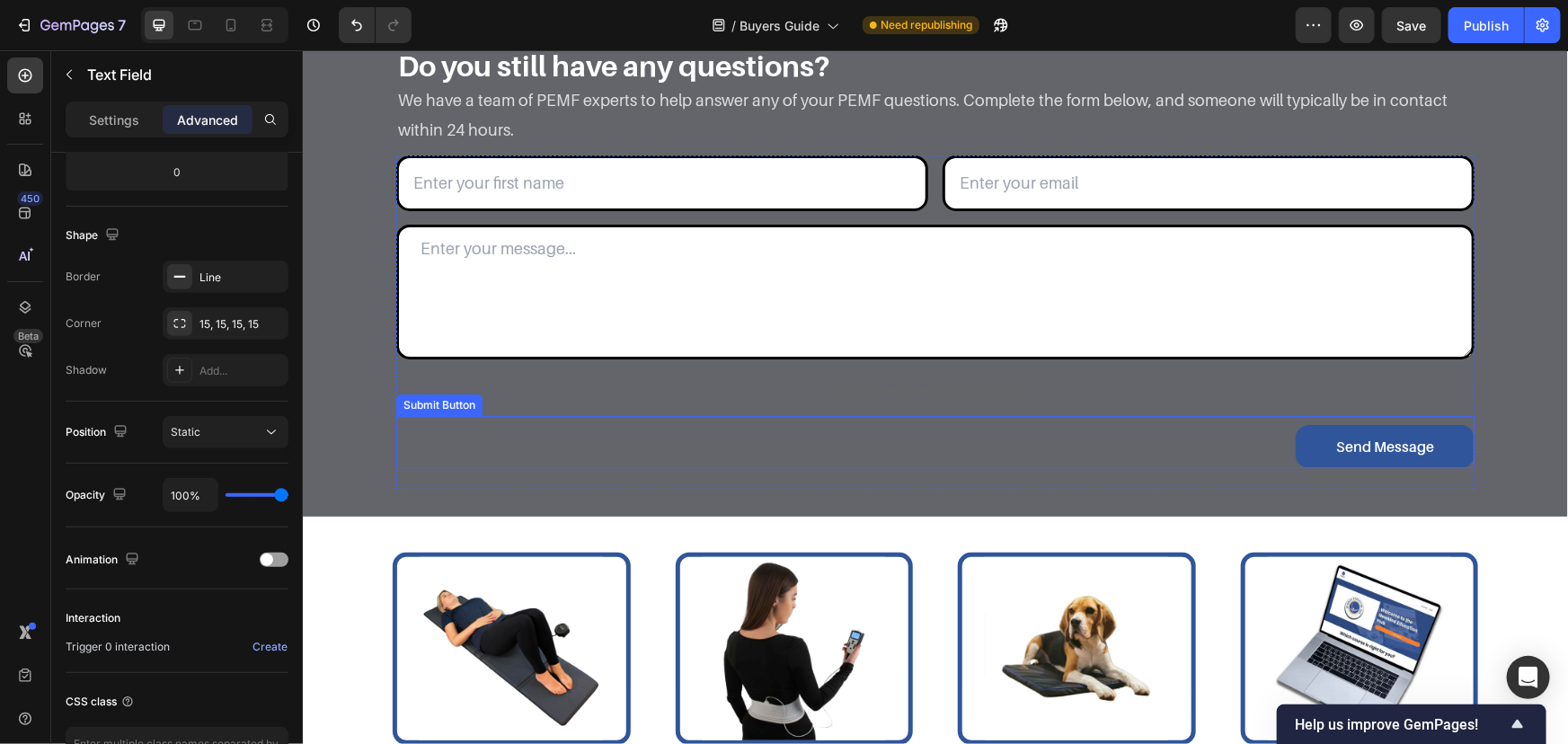
click at [1191, 439] on div "Send Message Submit Button" at bounding box center [935, 440] width 1079 height 52
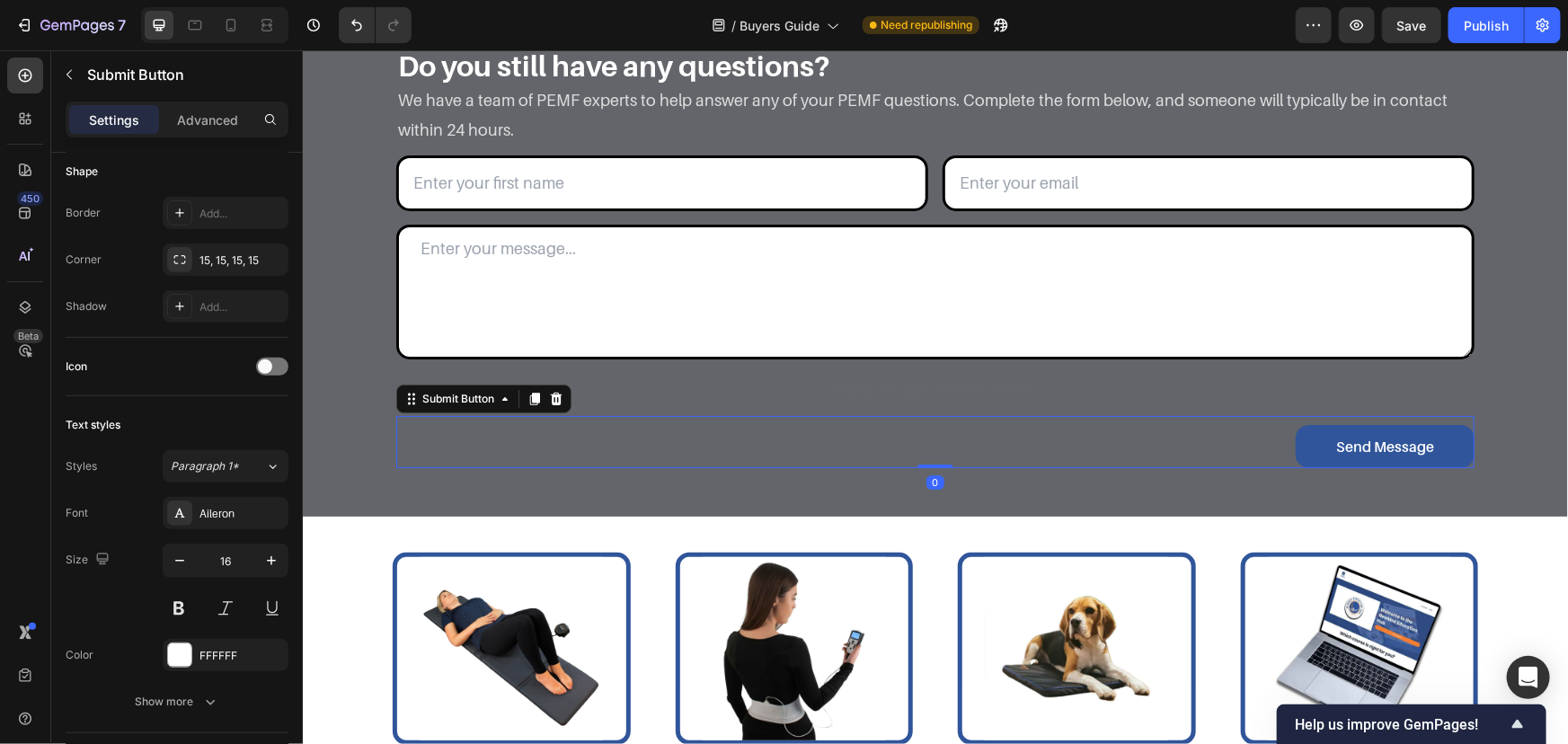
scroll to position [0, 0]
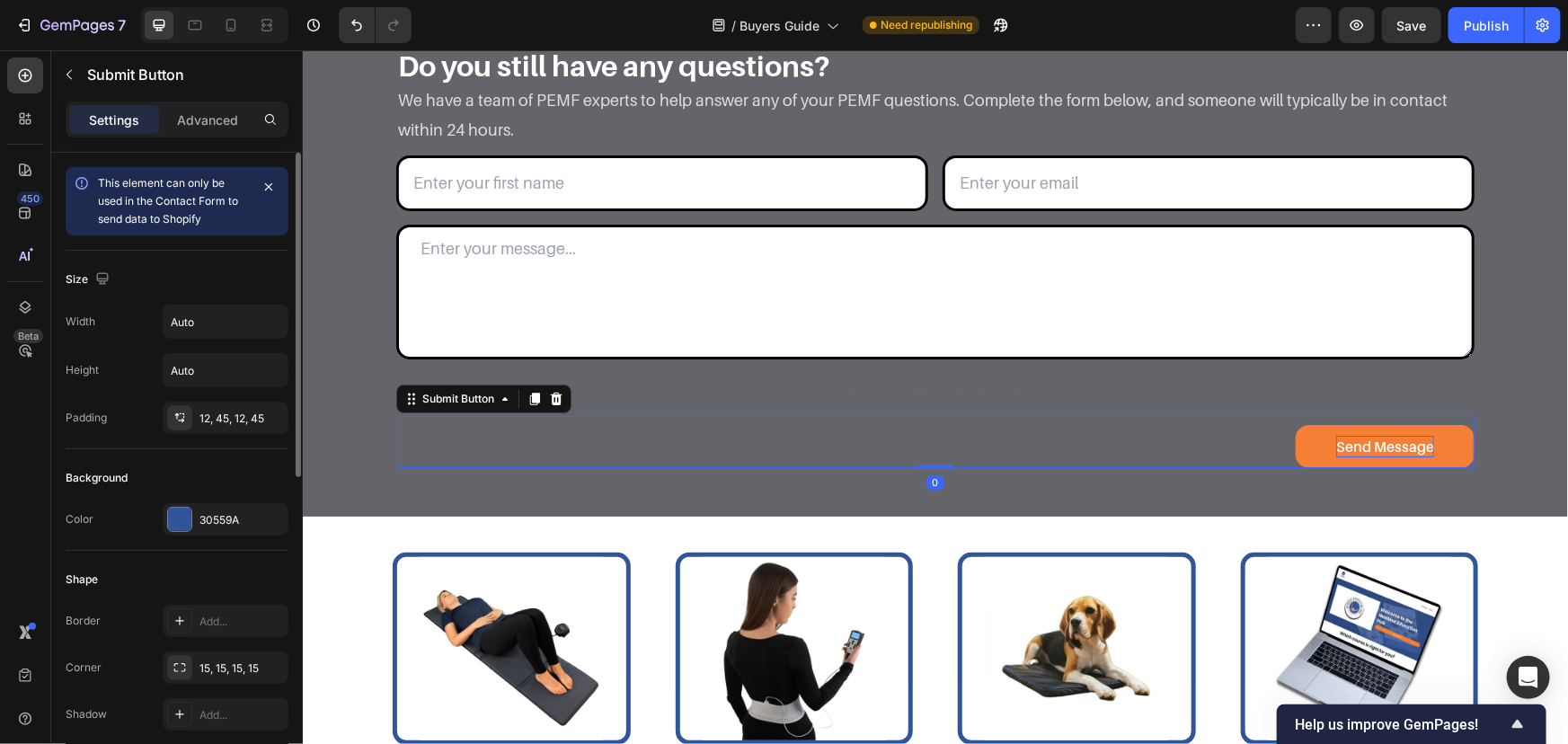
click at [1414, 449] on div "Send Message" at bounding box center [1385, 446] width 98 height 22
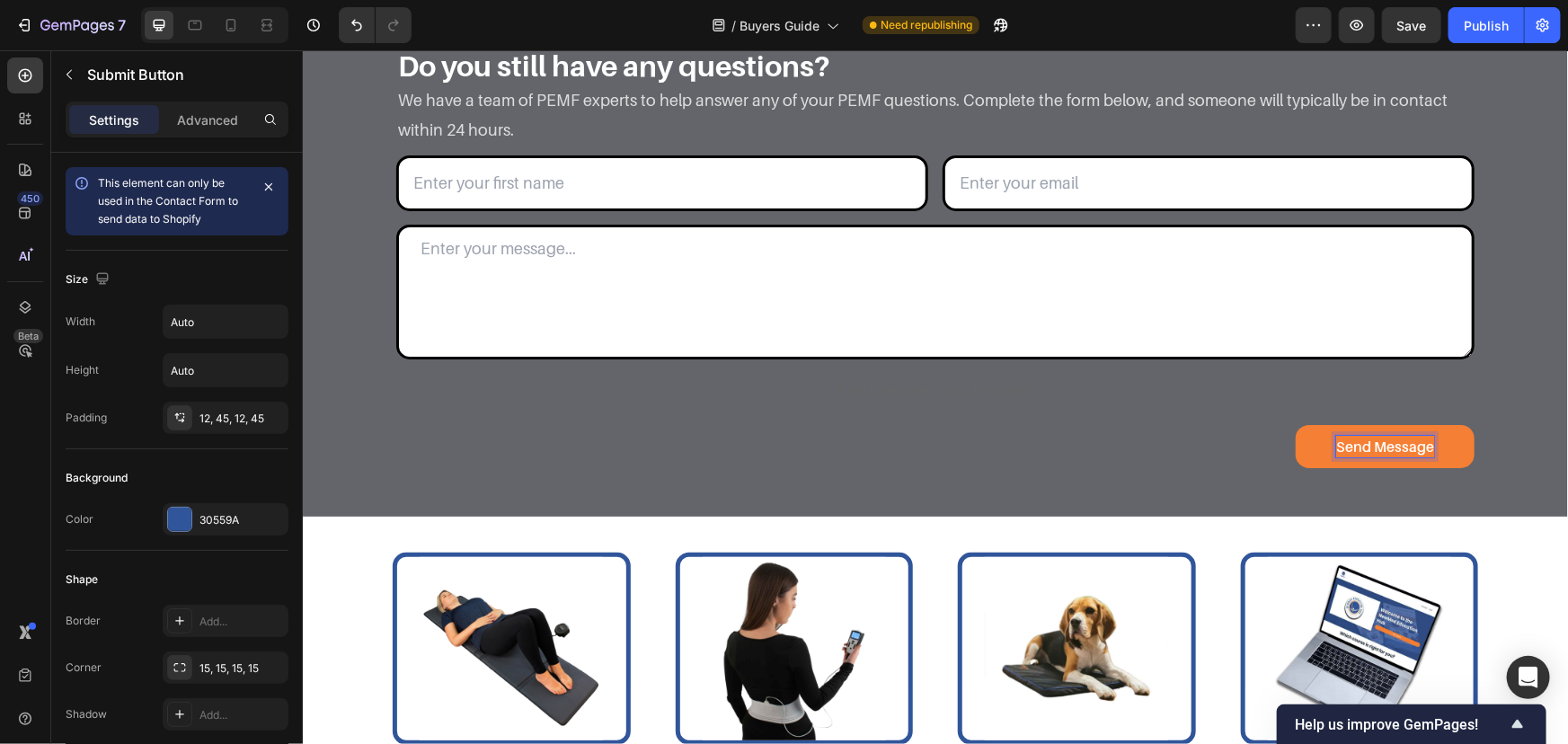
click at [1385, 447] on p "Send Message" at bounding box center [1385, 446] width 98 height 22
drag, startPoint x: 1331, startPoint y: 445, endPoint x: 1524, endPoint y: 444, distance: 193.0
click at [1501, 445] on div "Do you still have any questions? Heading We have a team of PEMF experts to help…" at bounding box center [935, 268] width 1239 height 444
click at [1482, 435] on div "Do you still have any questions? Heading We have a team of PEMF experts to help…" at bounding box center [935, 268] width 1239 height 444
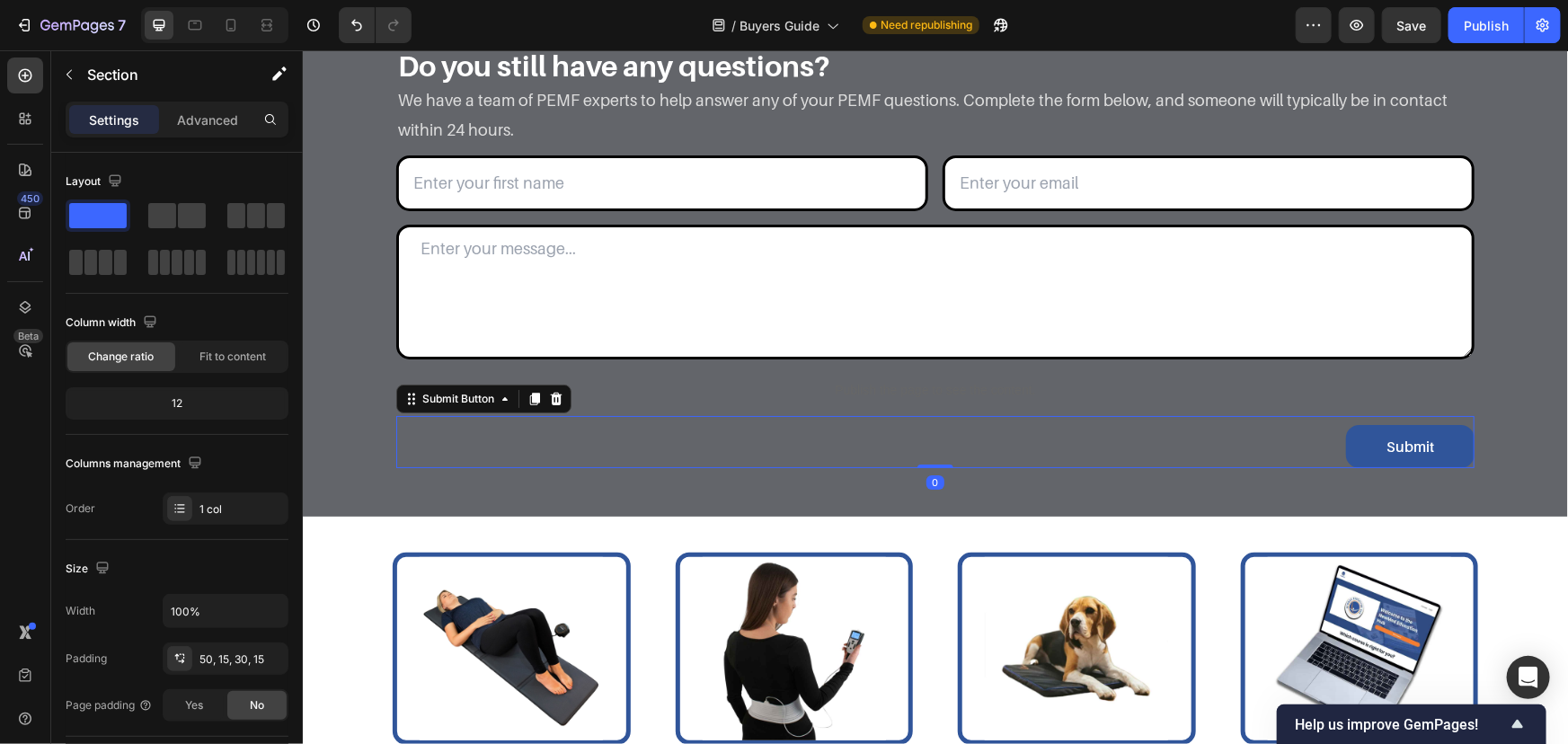
click at [1220, 441] on div "Submit Submit Button 0" at bounding box center [935, 440] width 1079 height 52
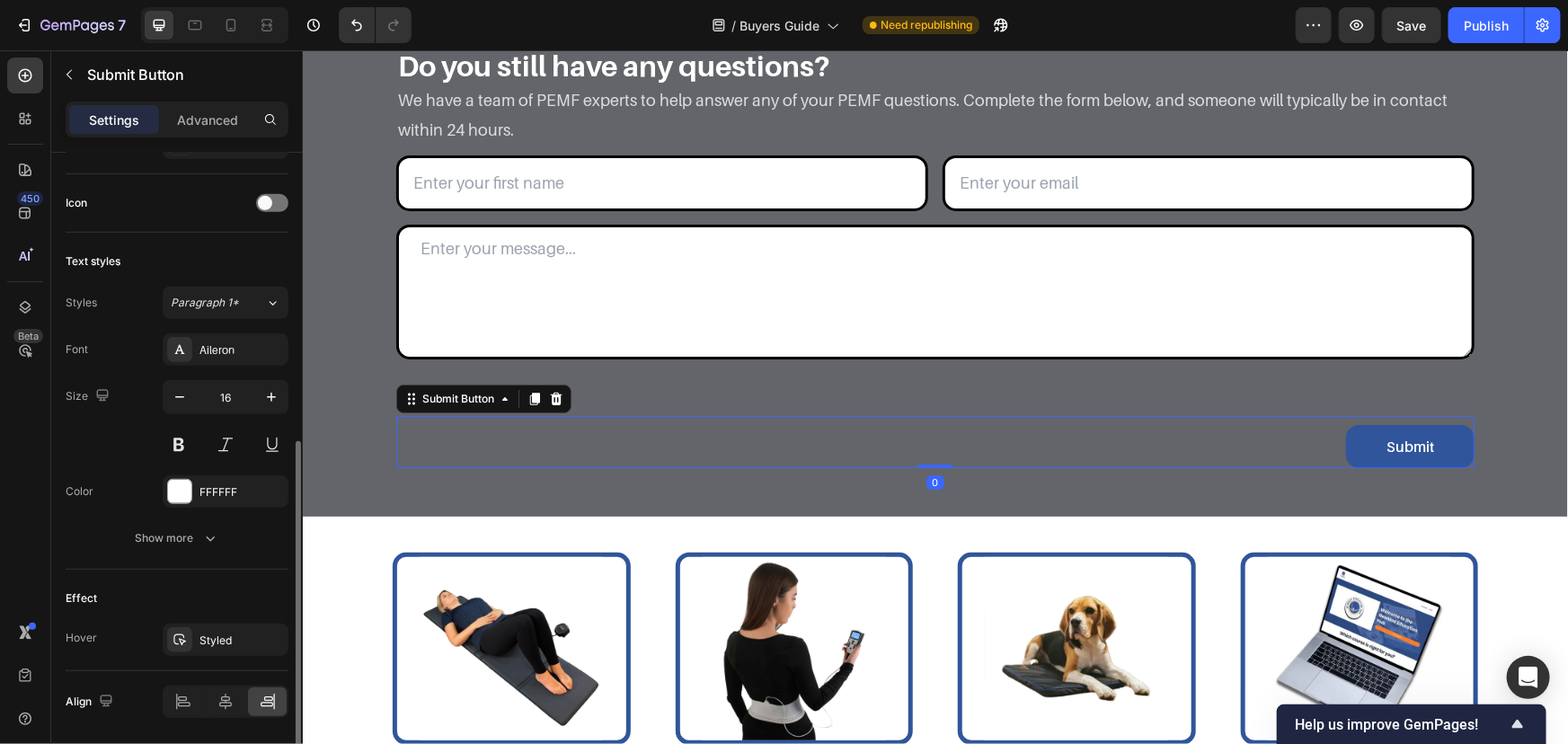
scroll to position [629, 0]
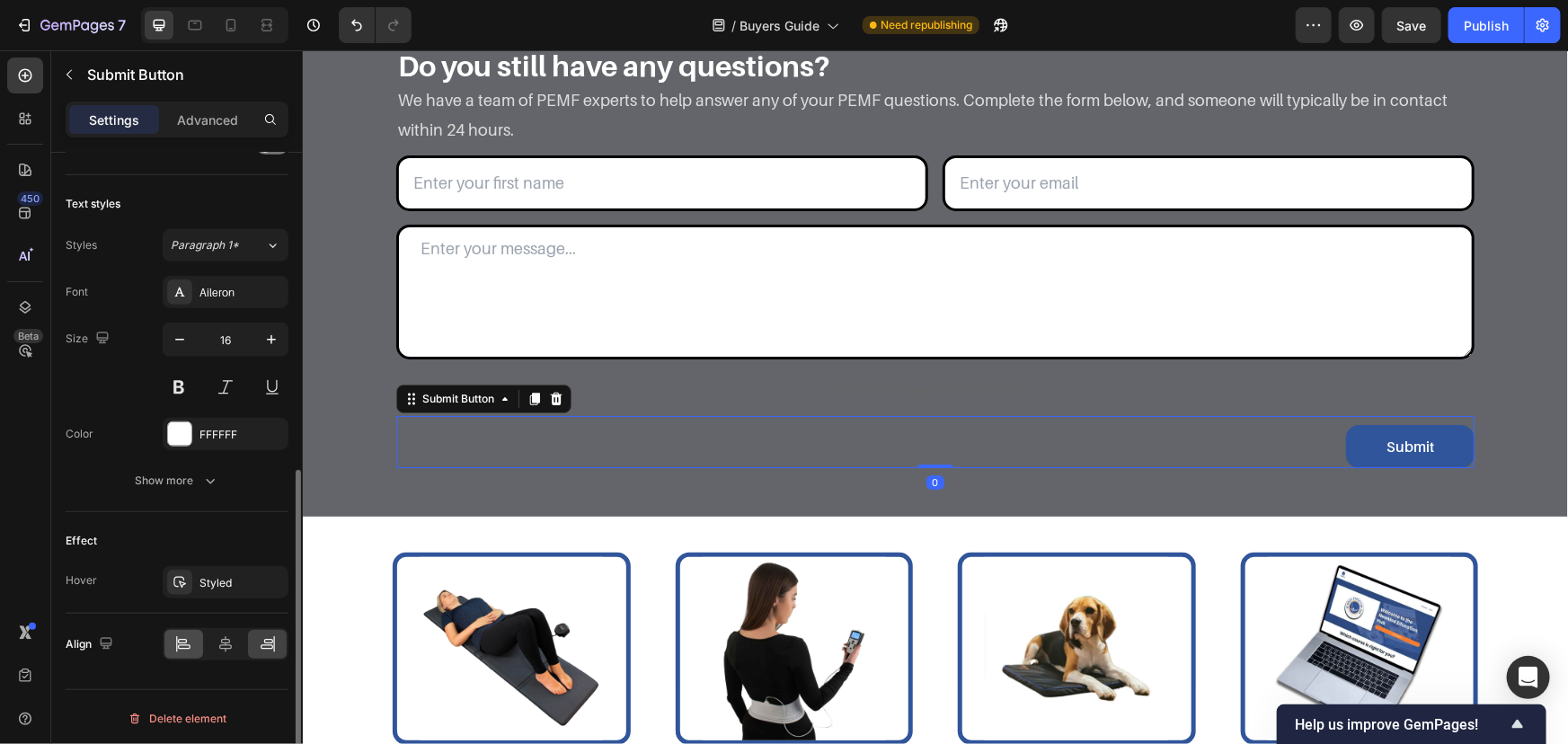
click at [186, 630] on div at bounding box center [183, 643] width 38 height 28
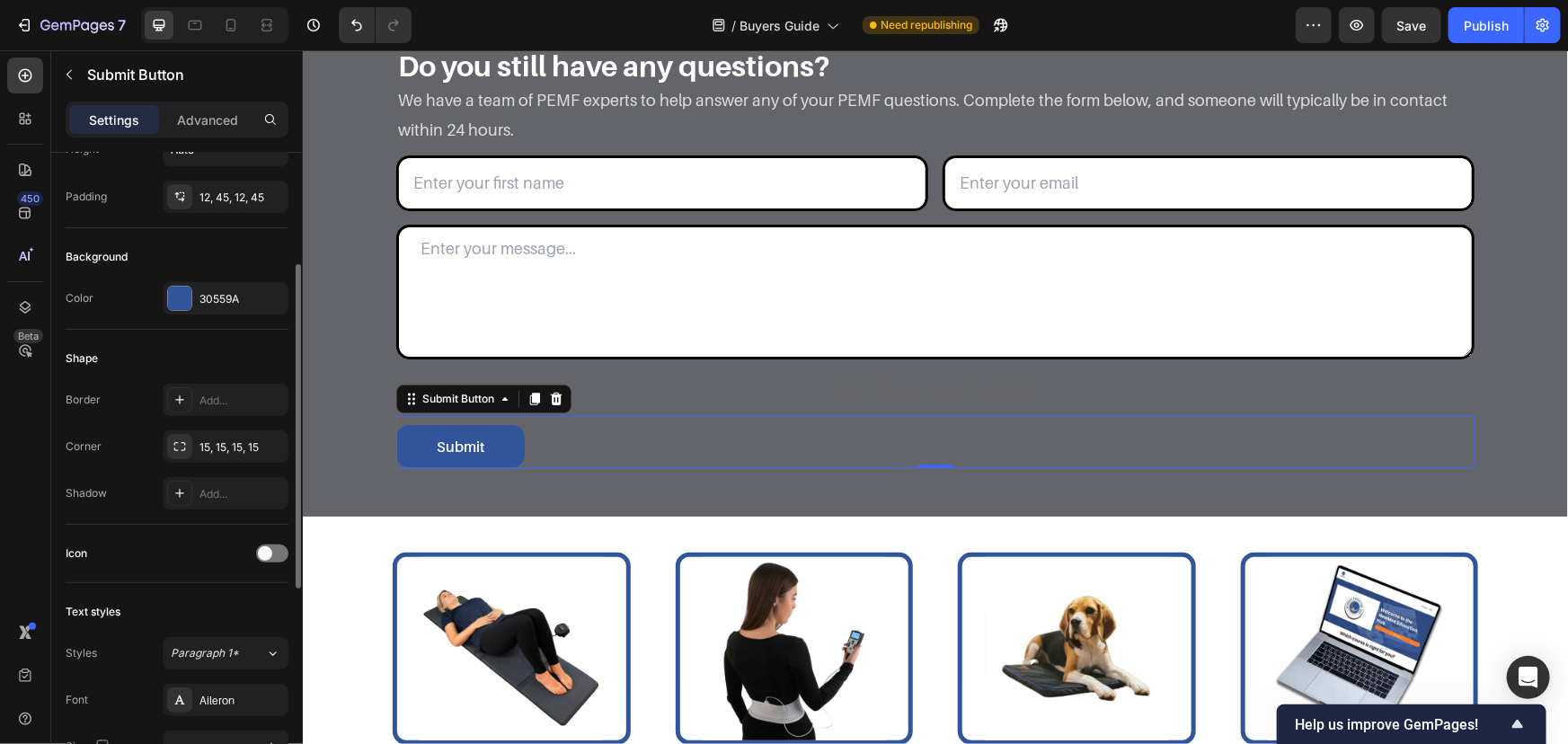
scroll to position [0, 0]
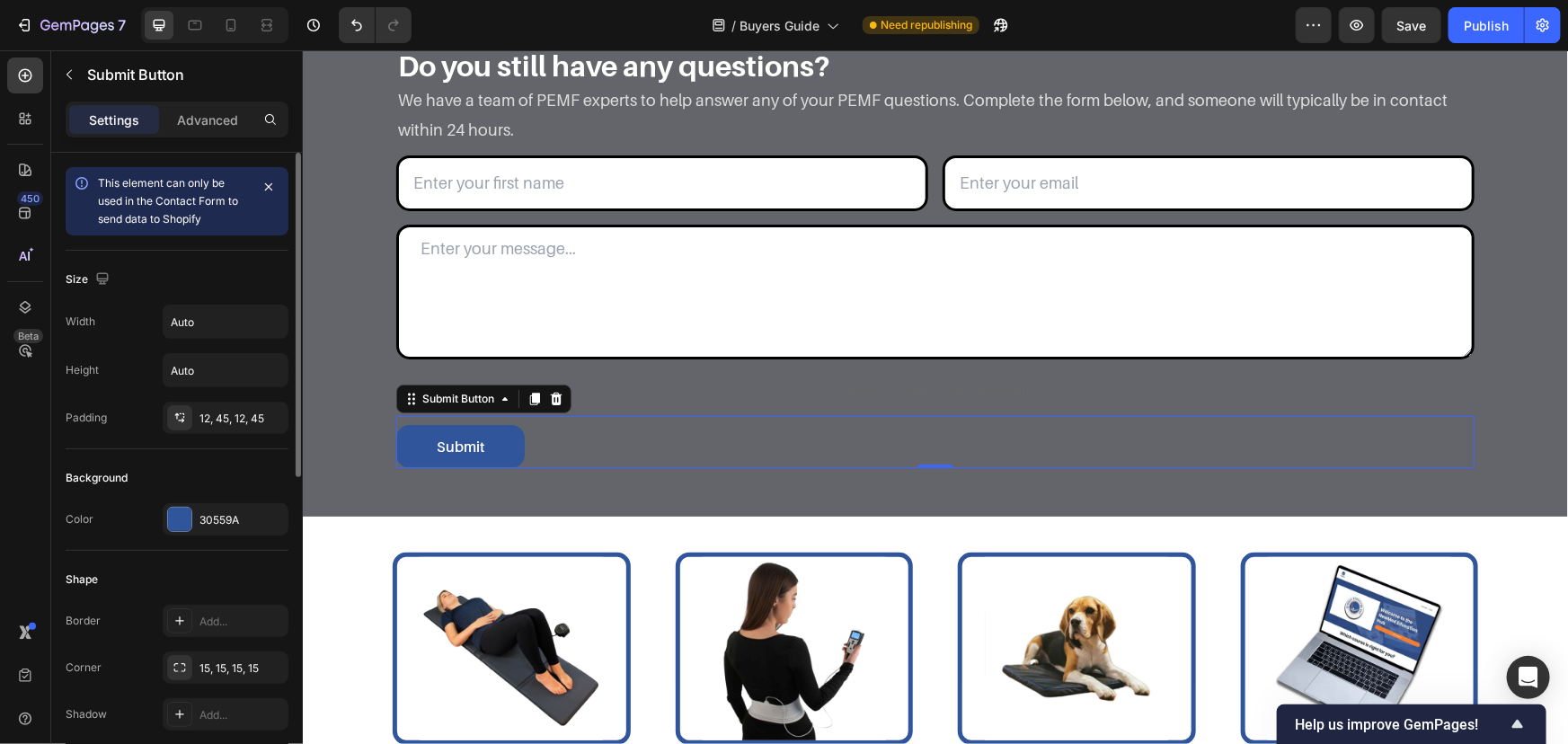
click at [210, 489] on div "Background" at bounding box center [177, 477] width 223 height 28
click at [215, 509] on div "30559A" at bounding box center [226, 519] width 126 height 32
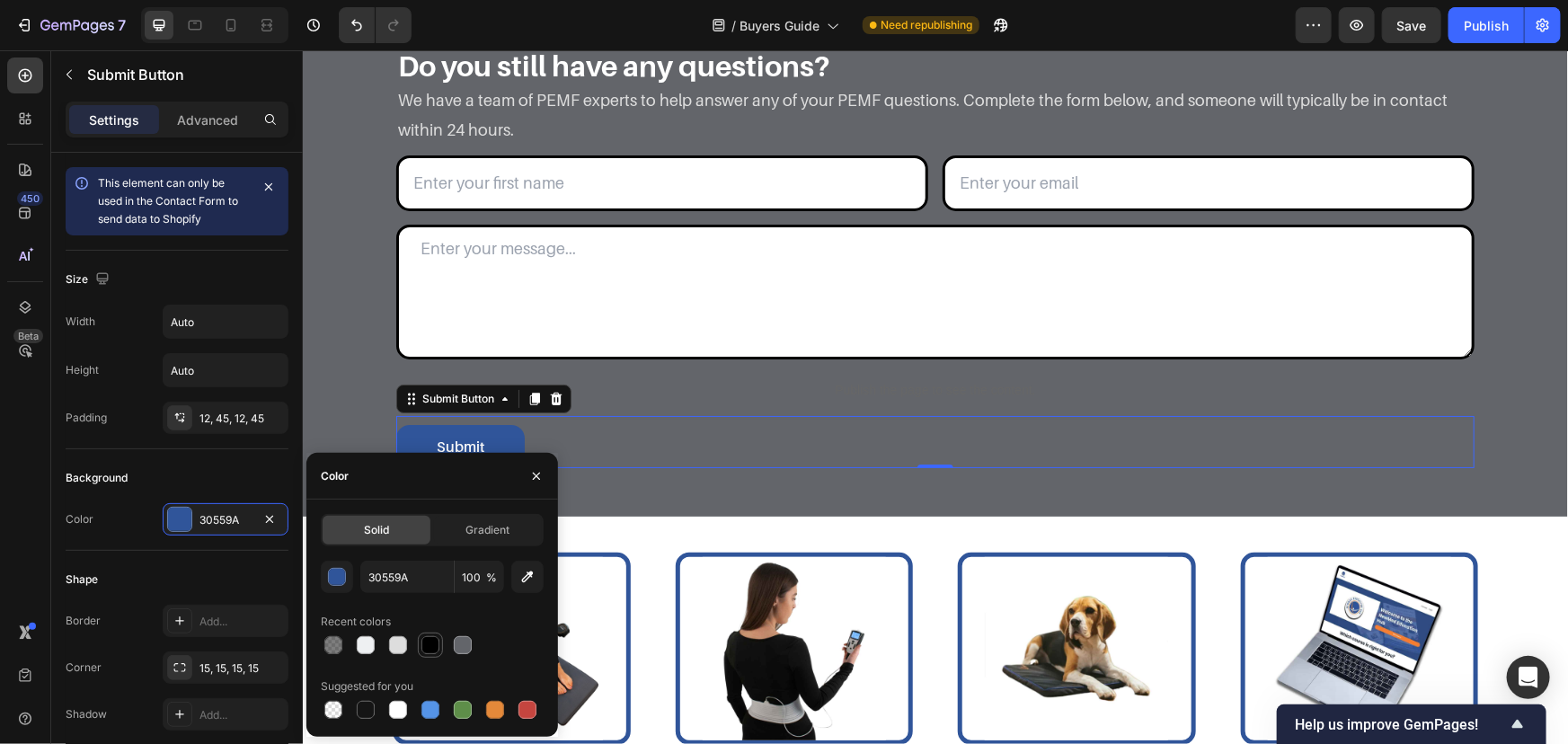
click at [429, 650] on div at bounding box center [430, 645] width 18 height 18
type input "000000"
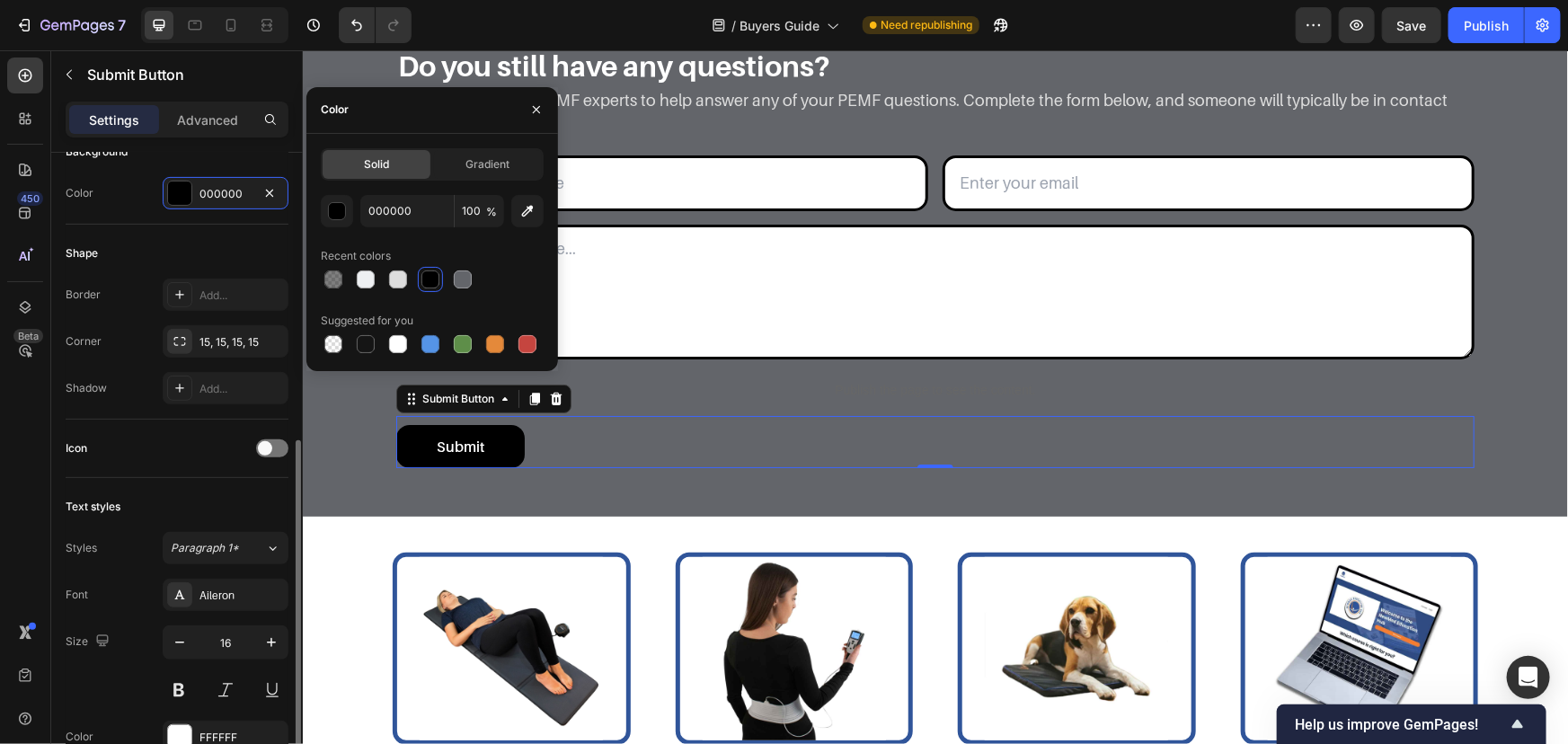
scroll to position [629, 0]
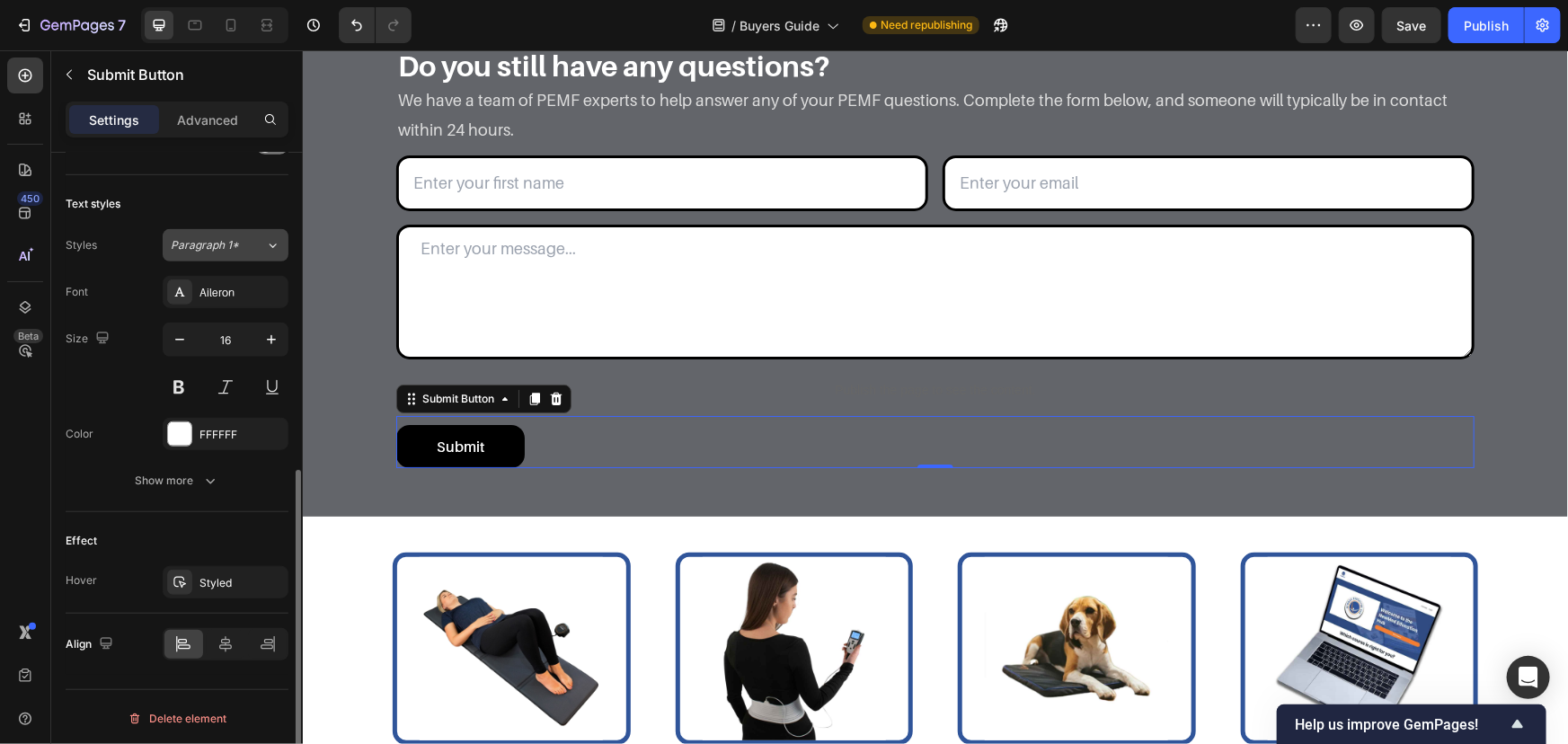
click at [235, 246] on span "Paragraph 1*" at bounding box center [205, 245] width 69 height 16
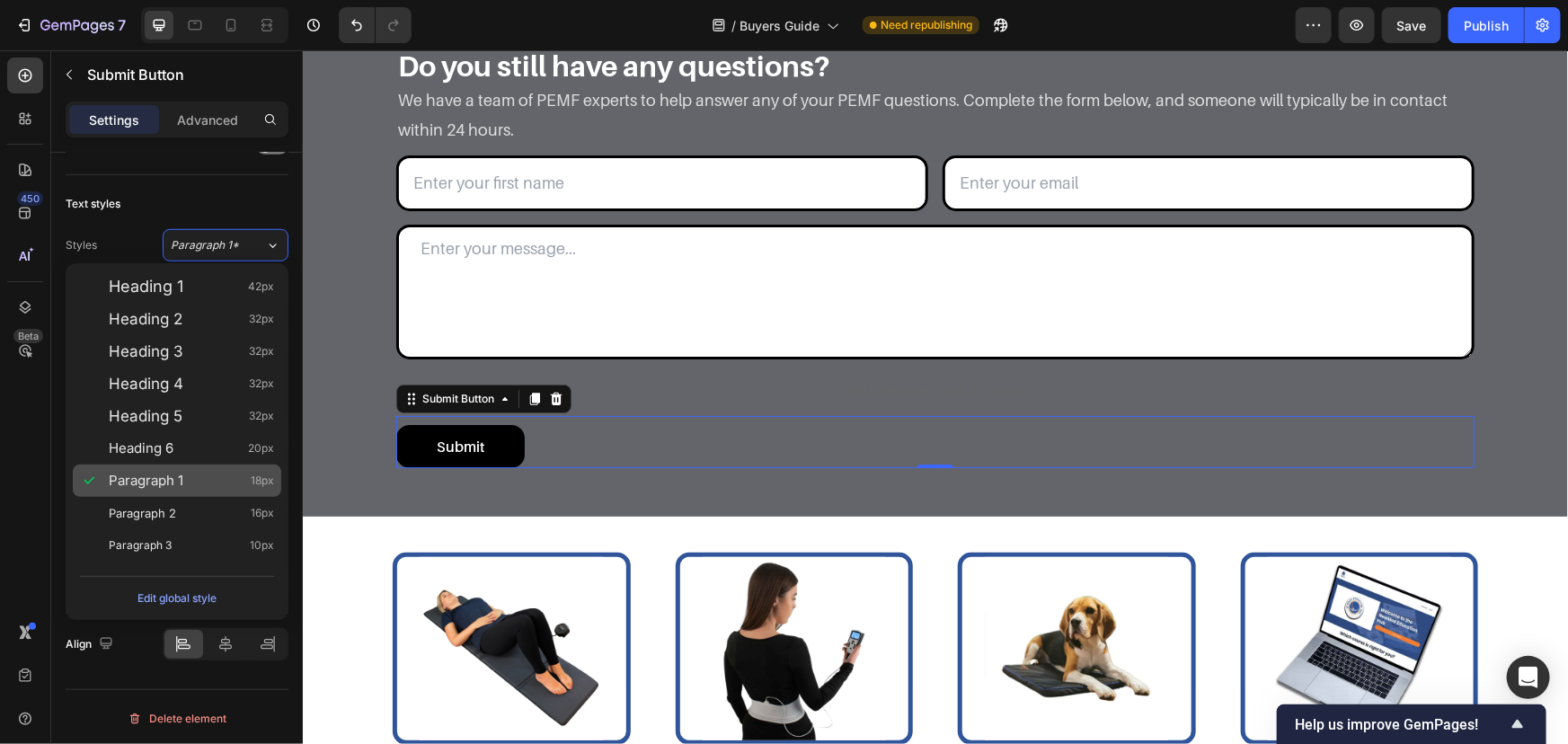
click at [199, 494] on div "Paragraph 1 18px" at bounding box center [177, 480] width 209 height 32
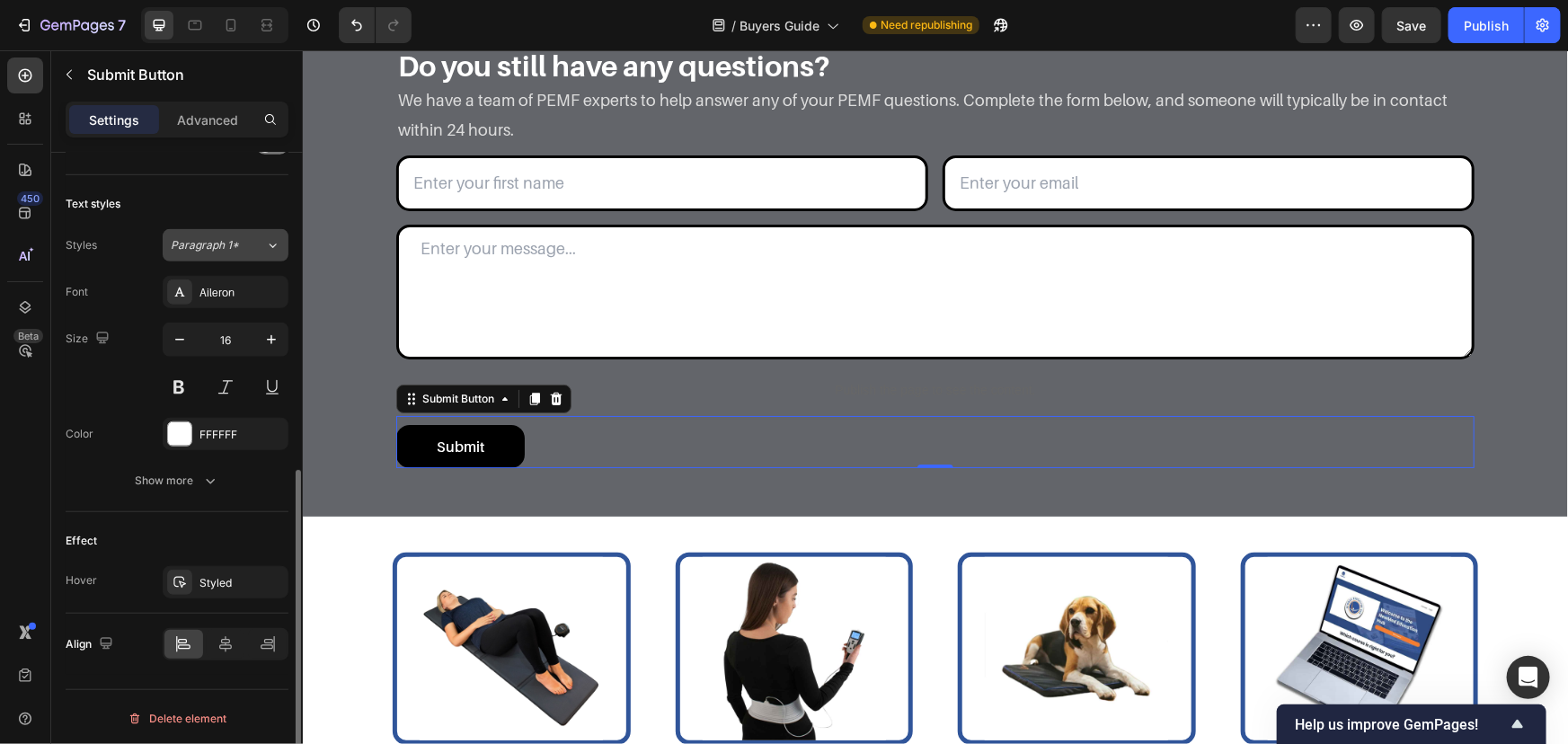
click at [239, 241] on div "Paragraph 1*" at bounding box center [207, 245] width 73 height 16
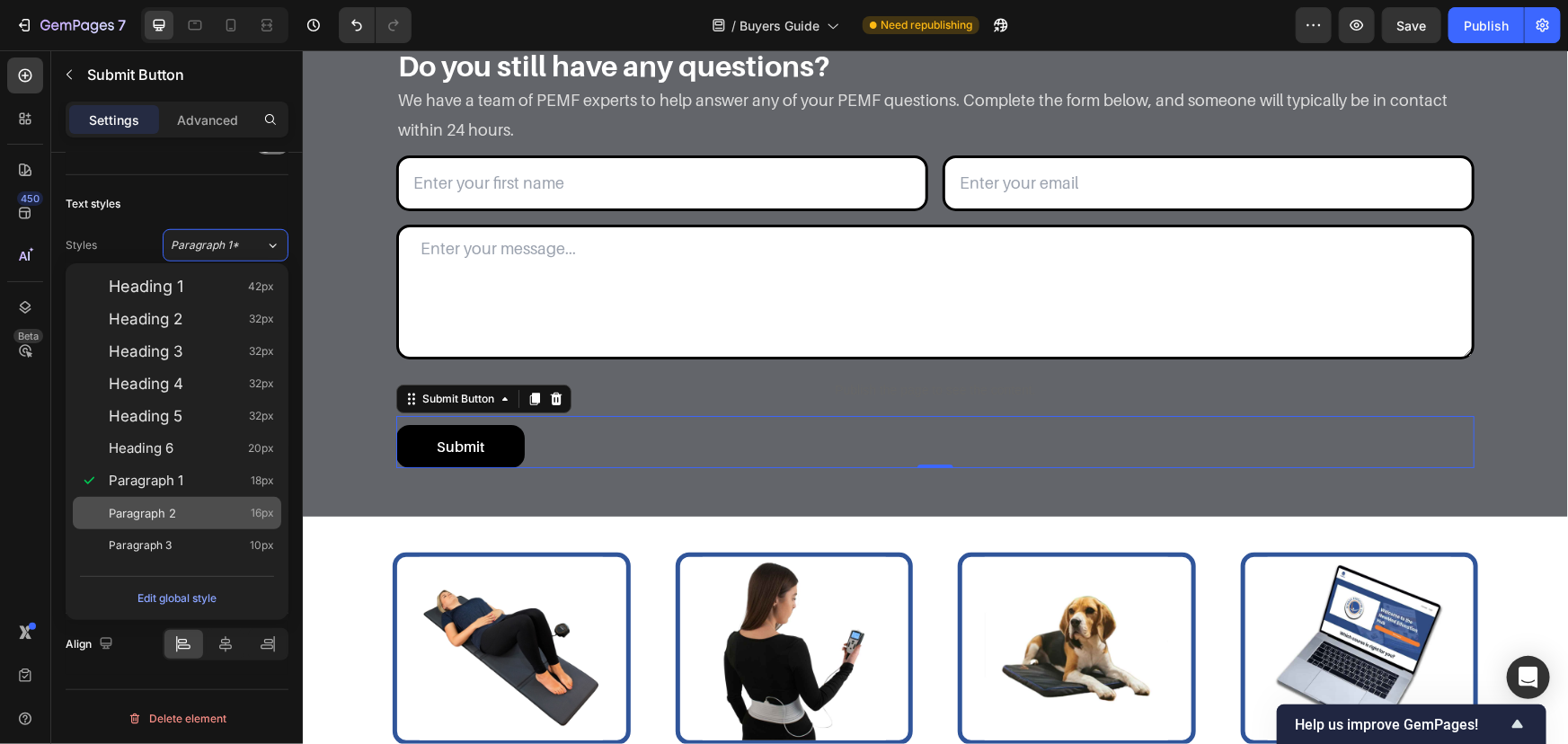
click at [159, 522] on div "Paragraph 2 16px" at bounding box center [177, 513] width 209 height 32
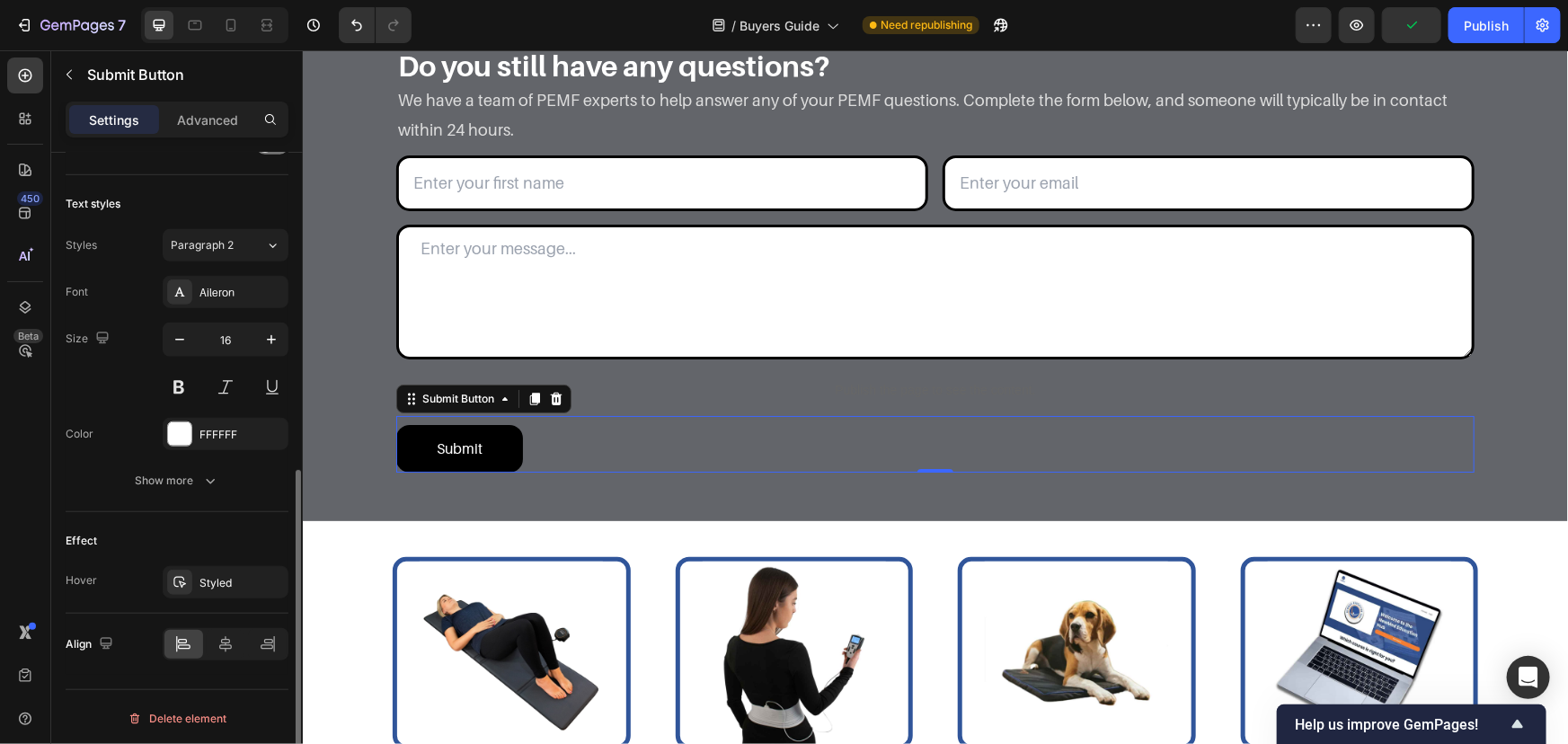
drag, startPoint x: 242, startPoint y: 211, endPoint x: 242, endPoint y: 222, distance: 11.0
click at [242, 214] on div "Text styles" at bounding box center [177, 203] width 223 height 28
click at [242, 223] on div "Text styles Styles Paragraph 2 Font Aileron Size 16 Color FFFFFF Show more" at bounding box center [177, 344] width 223 height 337
click at [240, 252] on button "Paragraph 2" at bounding box center [226, 245] width 126 height 32
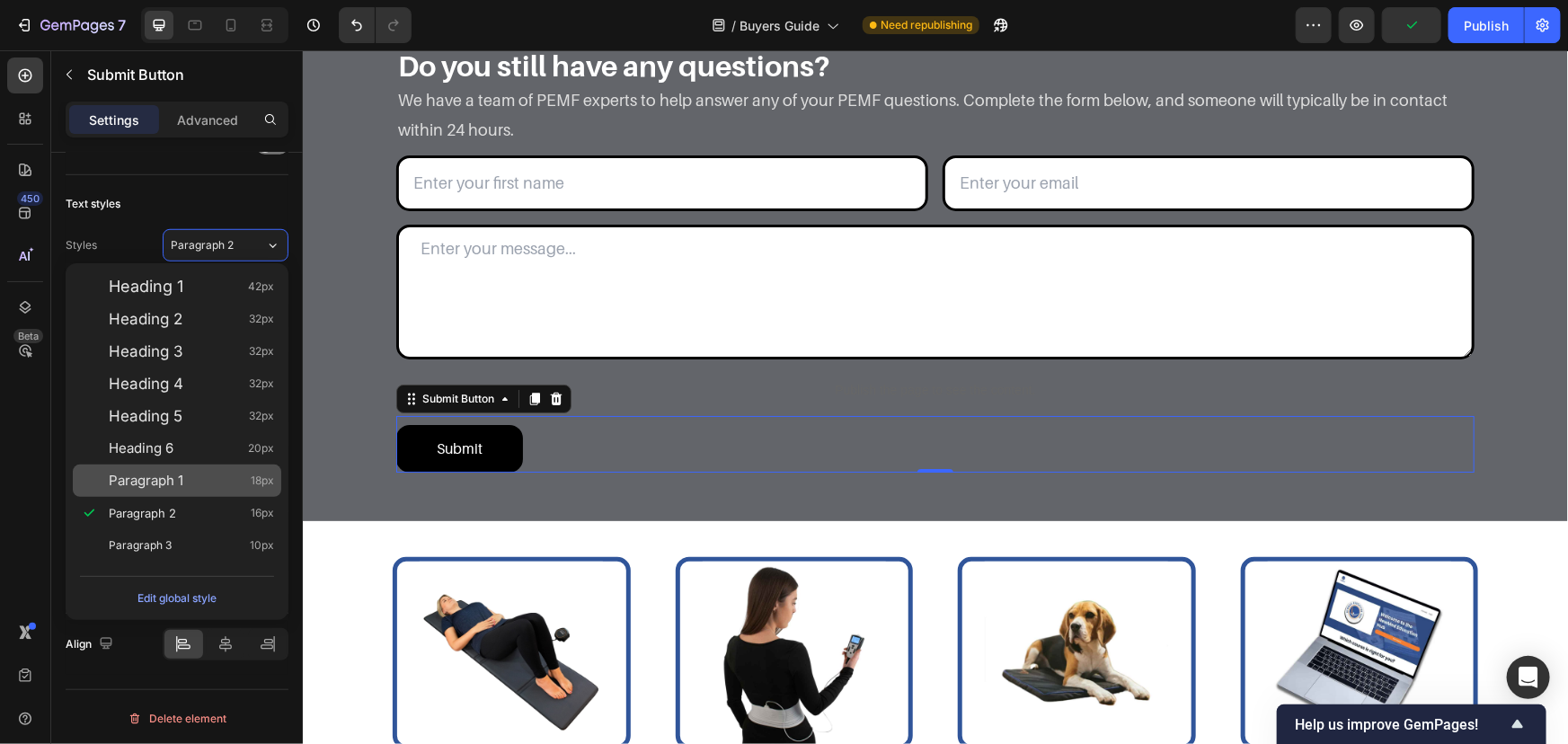
click at [156, 478] on span "Paragraph 1" at bounding box center [146, 480] width 75 height 18
type input "18"
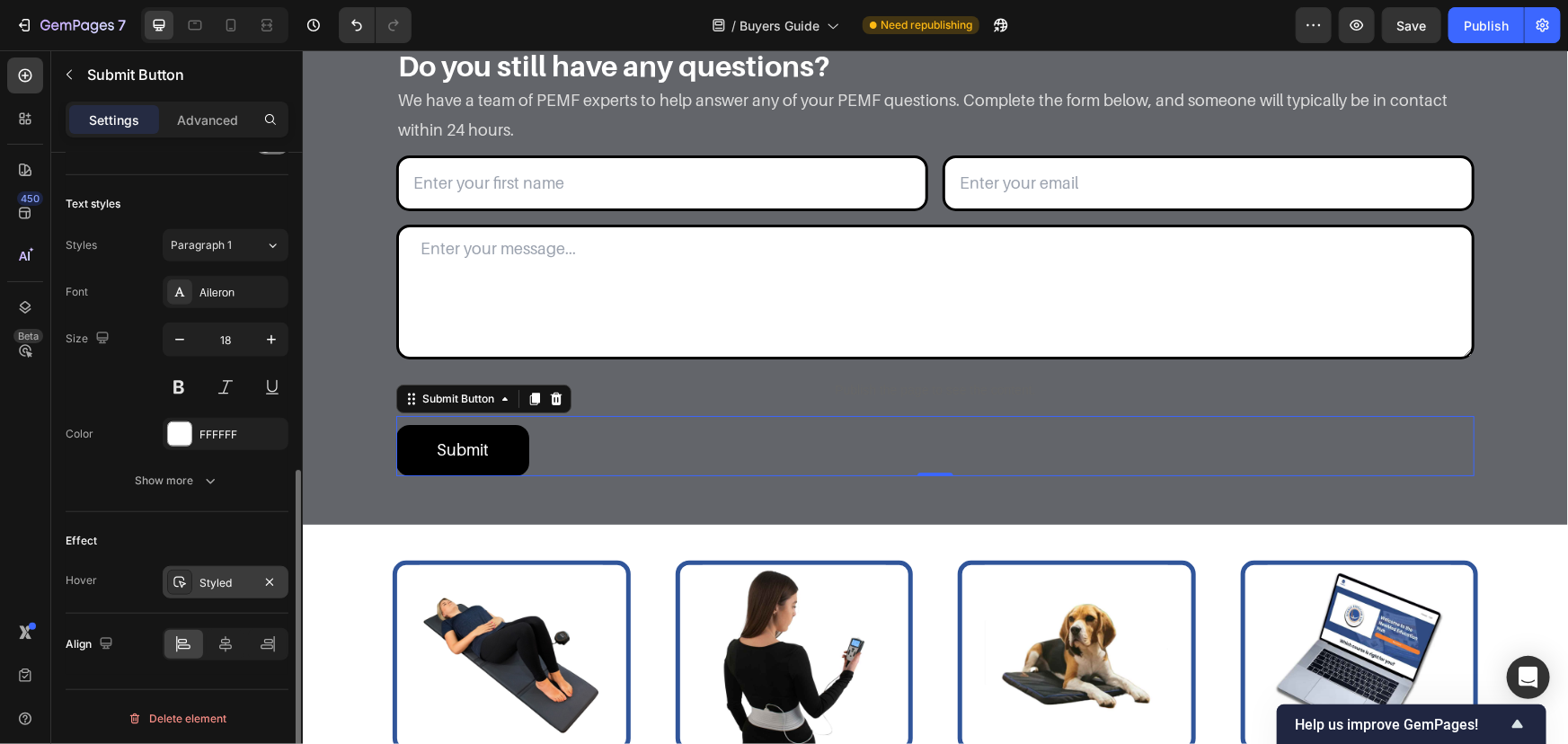
click at [239, 582] on div "Styled" at bounding box center [225, 583] width 52 height 16
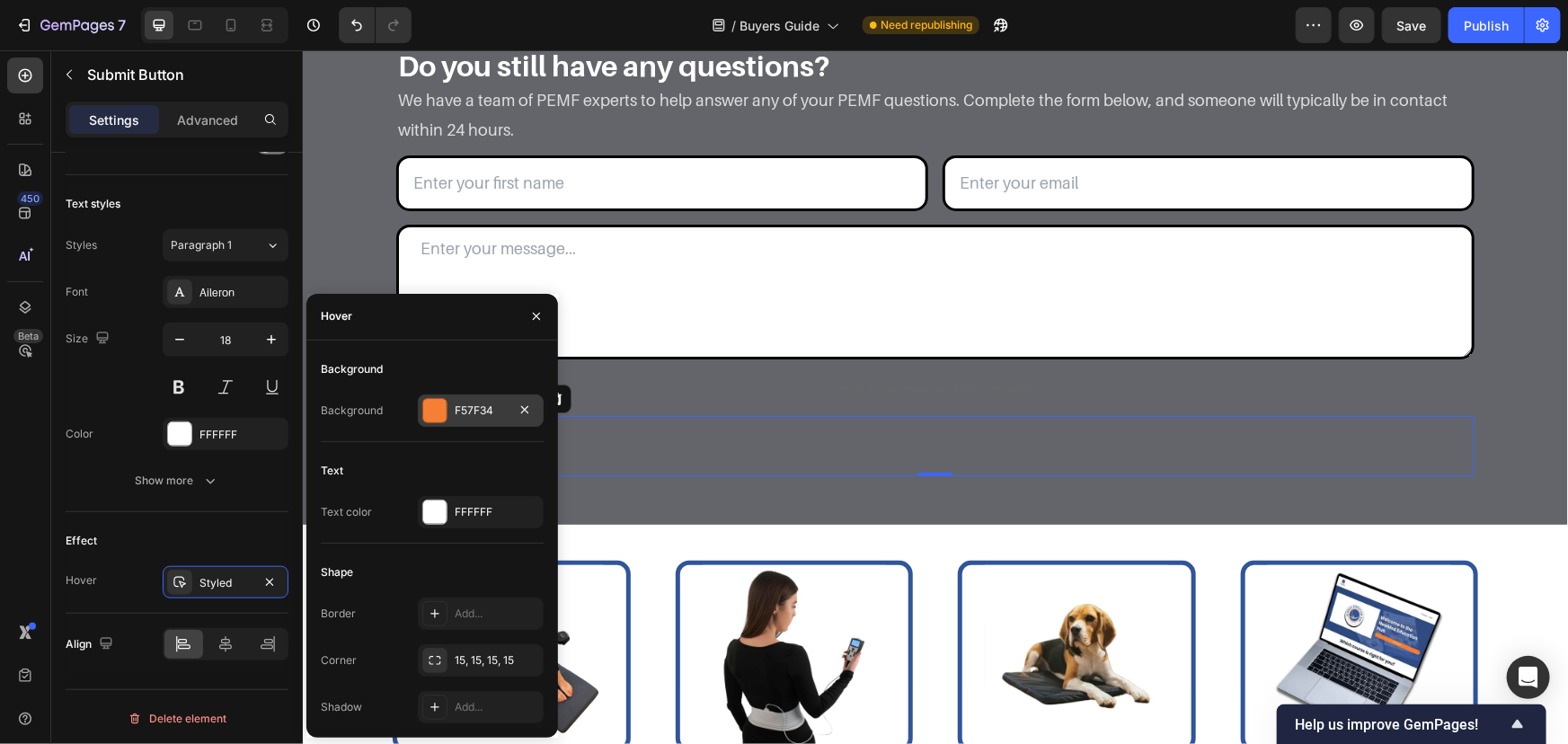
click at [424, 422] on div "F57F34" at bounding box center [481, 410] width 126 height 32
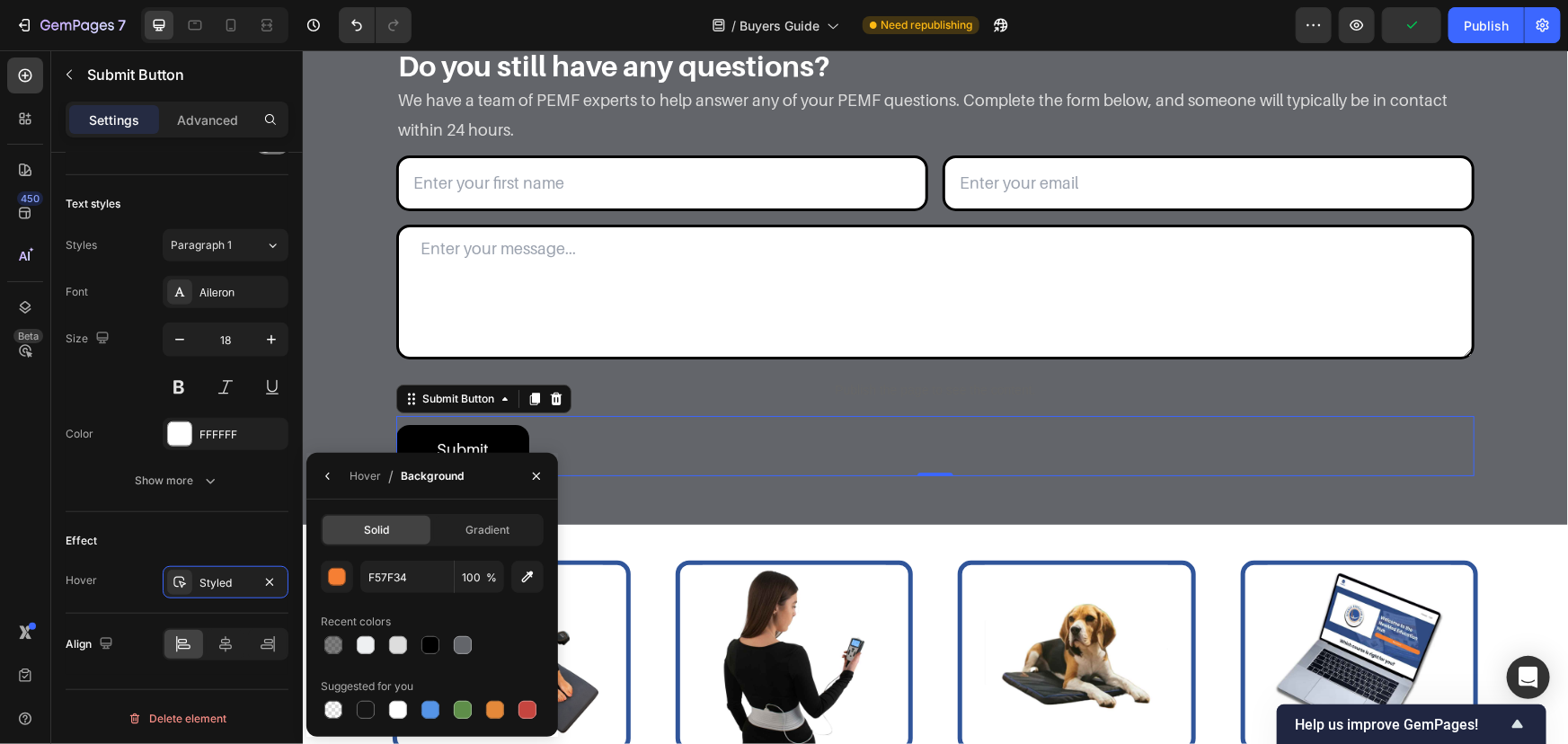
click at [427, 641] on div at bounding box center [430, 645] width 18 height 18
type input "000000"
click at [378, 472] on div "Hover" at bounding box center [366, 475] width 31 height 16
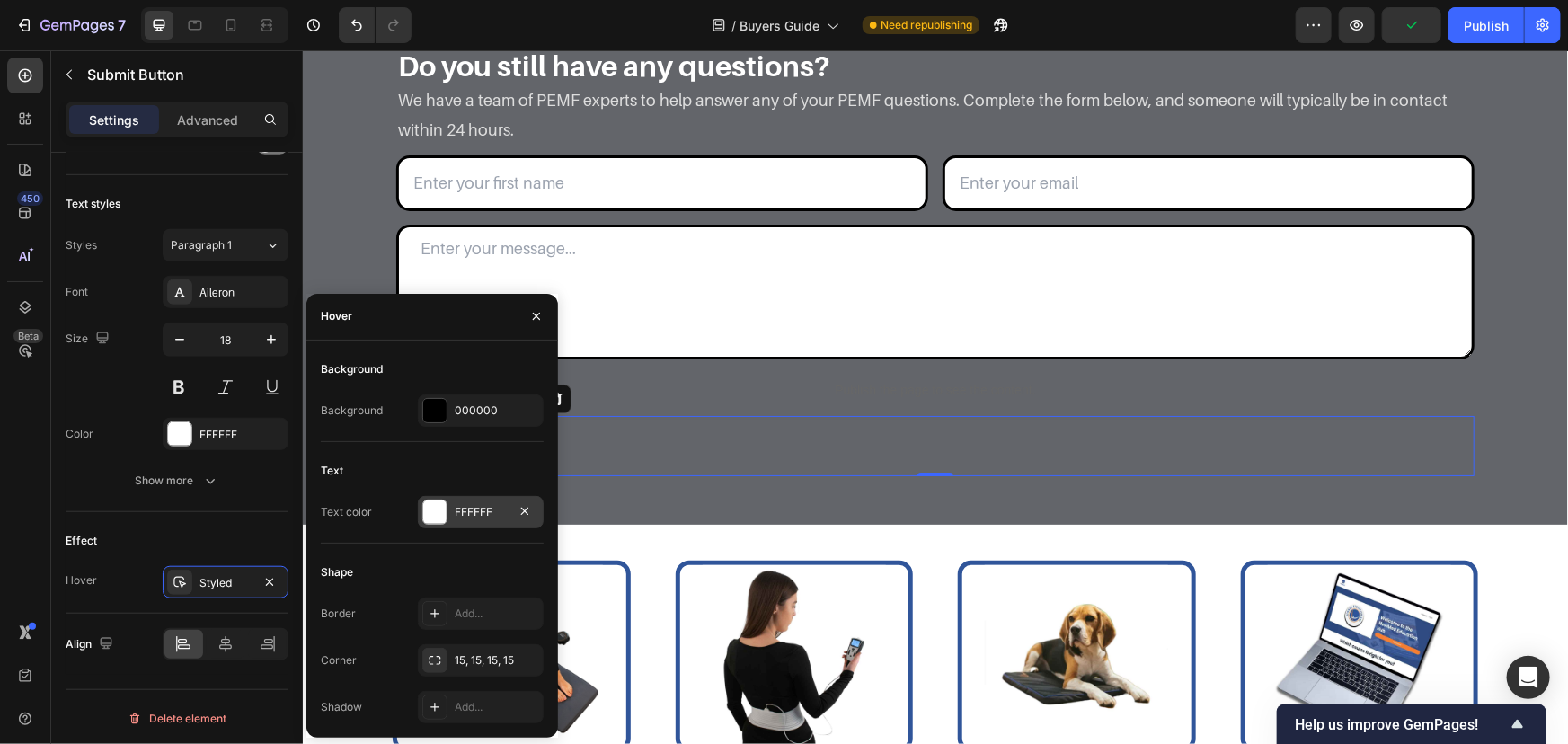
click at [468, 502] on div "FFFFFF" at bounding box center [481, 512] width 126 height 32
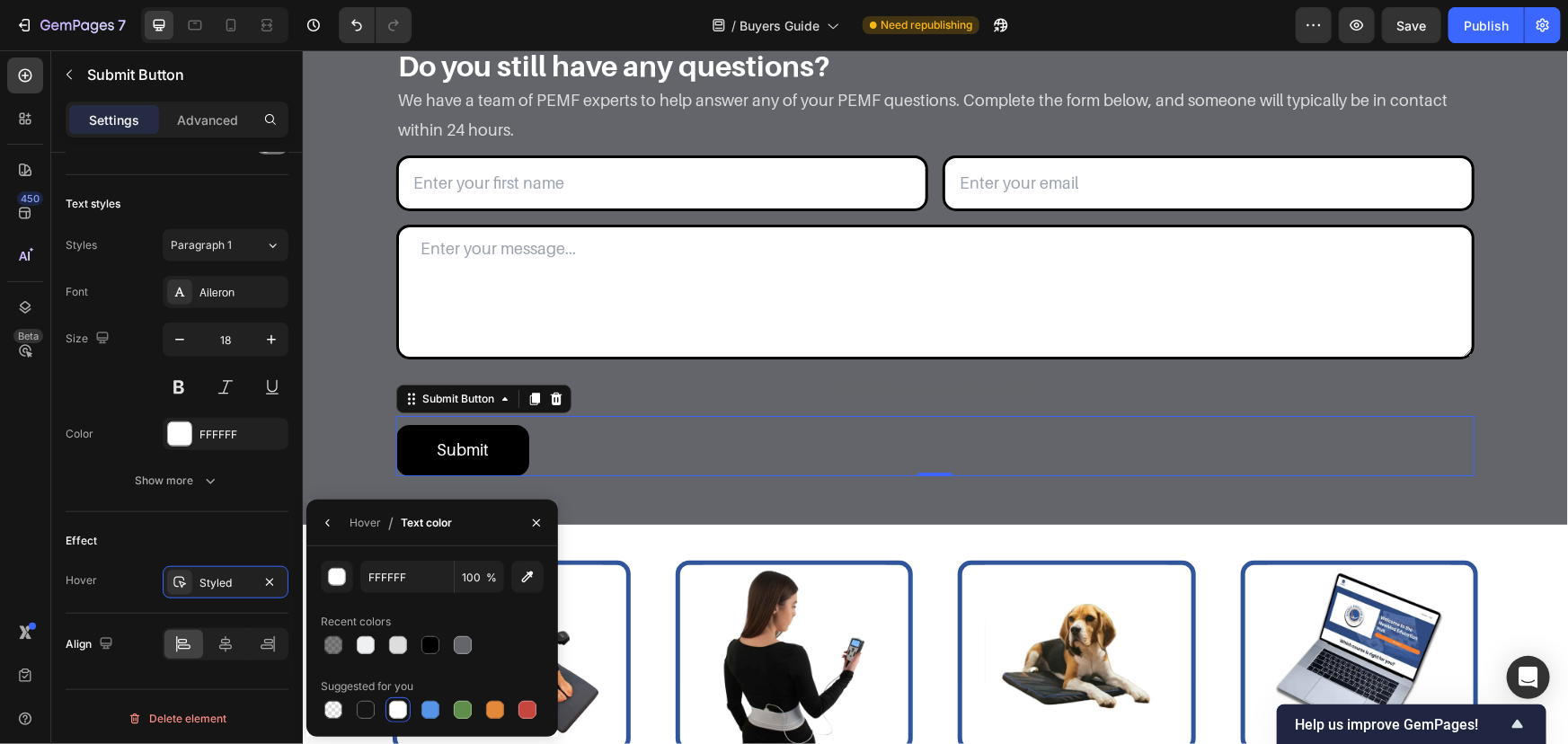
click at [447, 654] on div at bounding box center [431, 645] width 223 height 25
click at [457, 649] on div at bounding box center [463, 645] width 18 height 18
type input "63656A"
click at [333, 385] on div "Do you still have any questions? Heading We have a team of PEMF experts to help…" at bounding box center [935, 272] width 1239 height 451
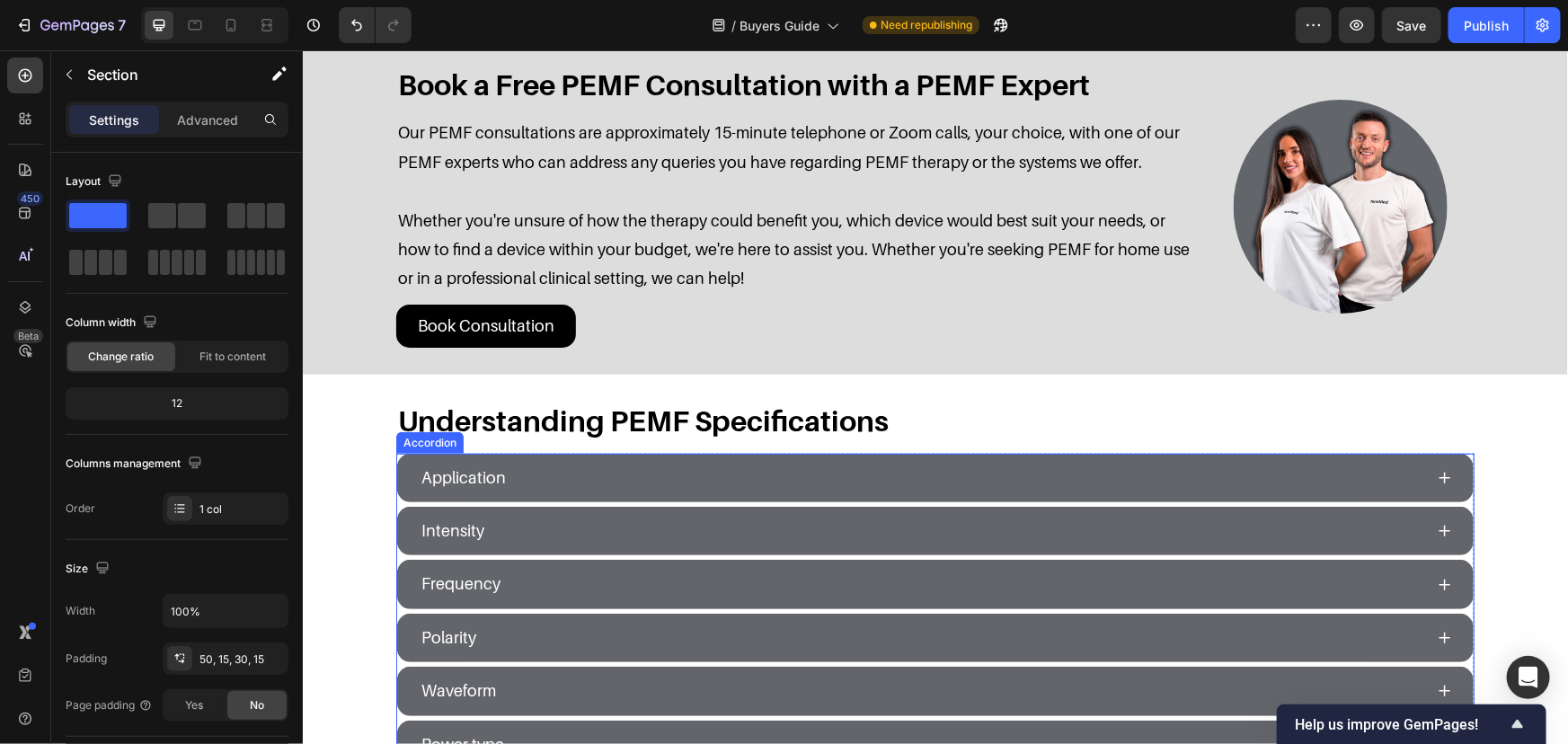
scroll to position [342, 0]
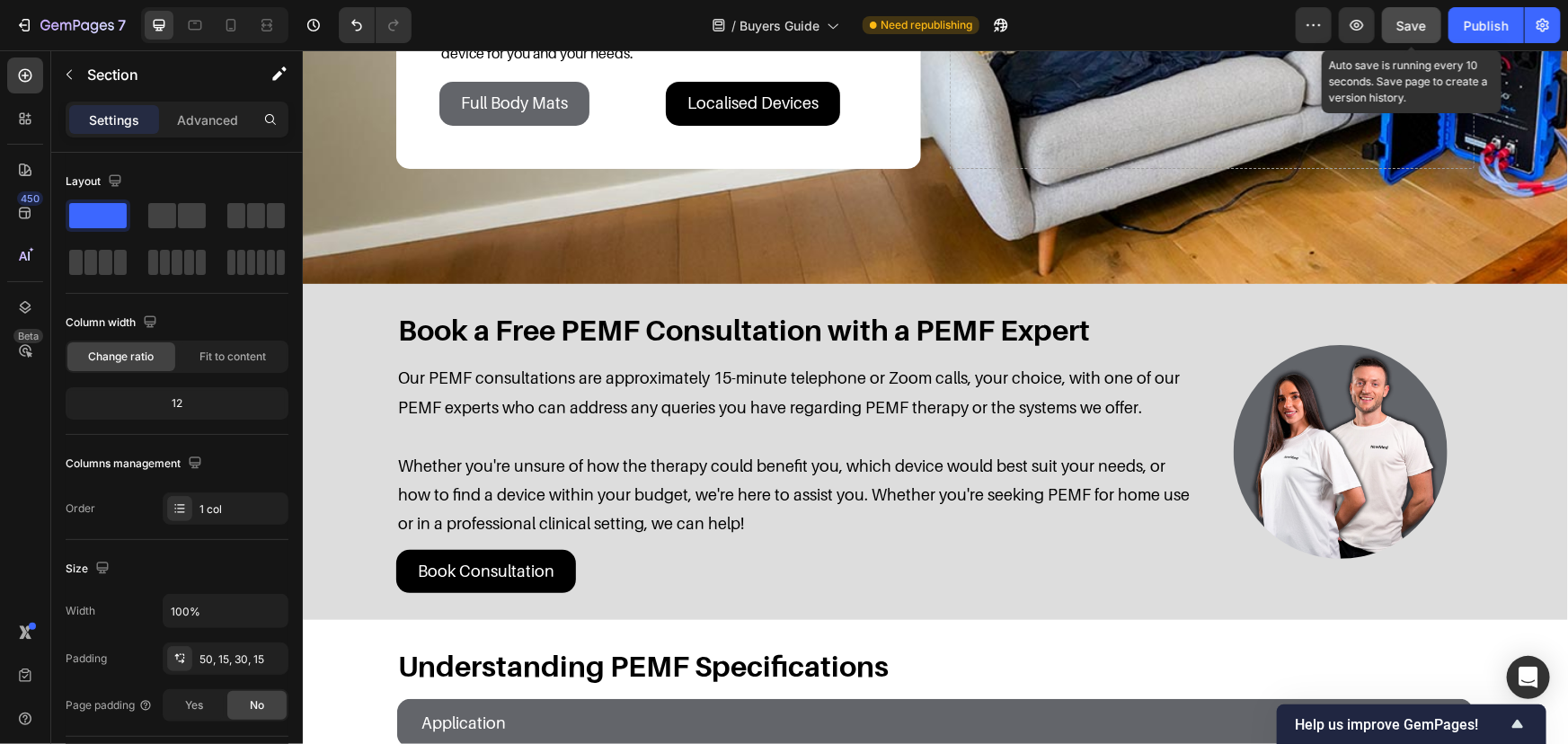
click at [1388, 13] on button "Save" at bounding box center [1412, 25] width 59 height 36
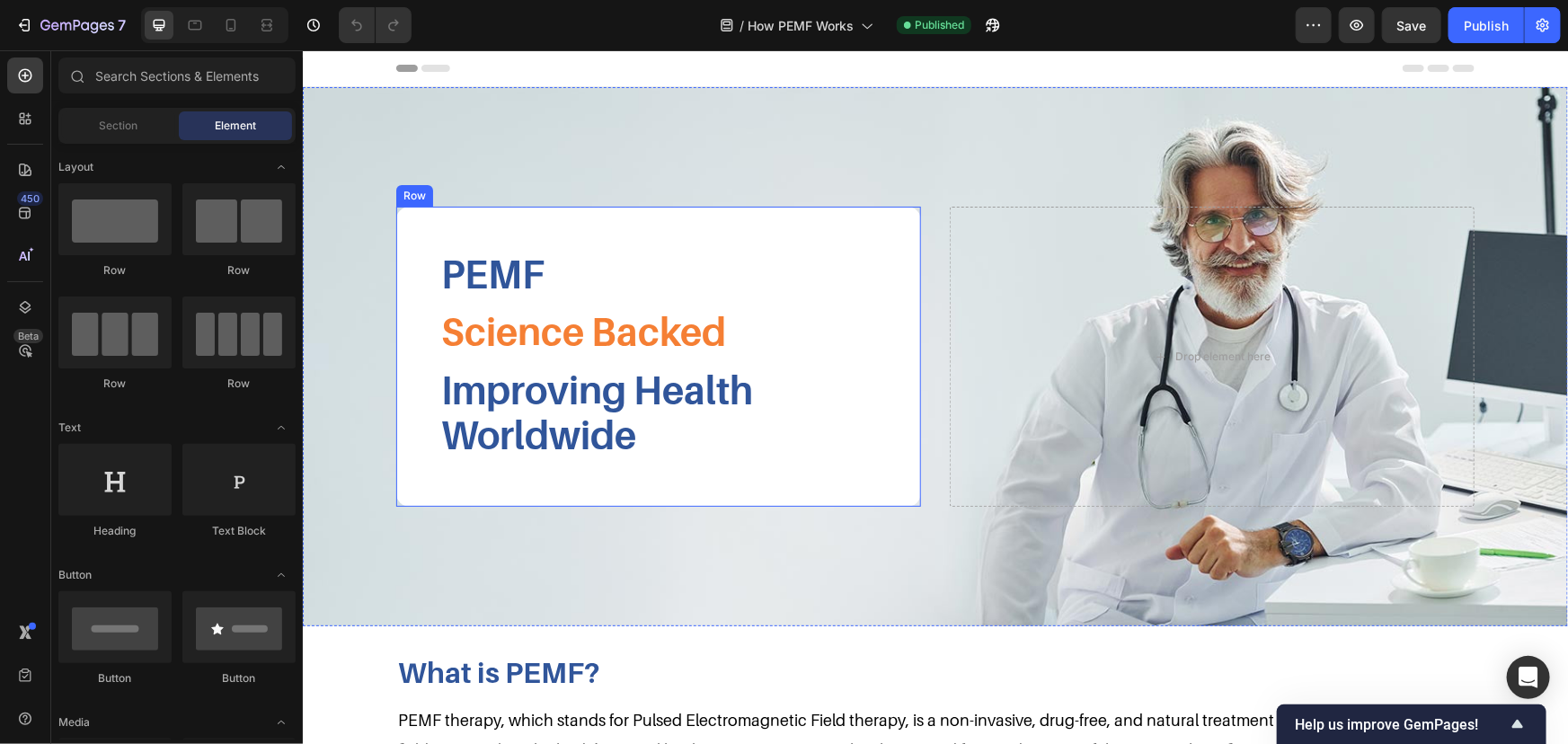
click at [565, 288] on h2 "PEMF" at bounding box center [657, 273] width 438 height 48
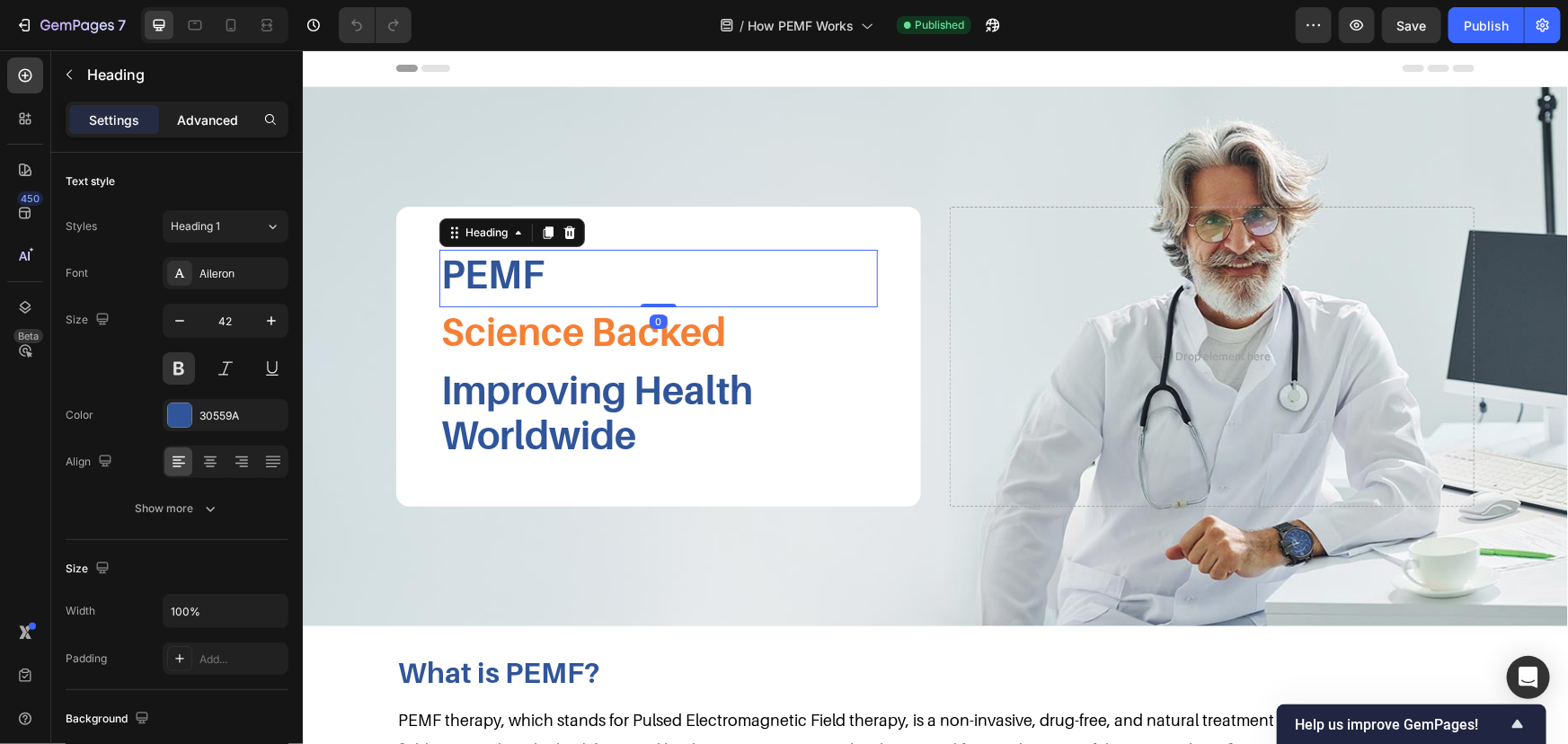
click at [178, 121] on p "Advanced" at bounding box center [208, 120] width 61 height 19
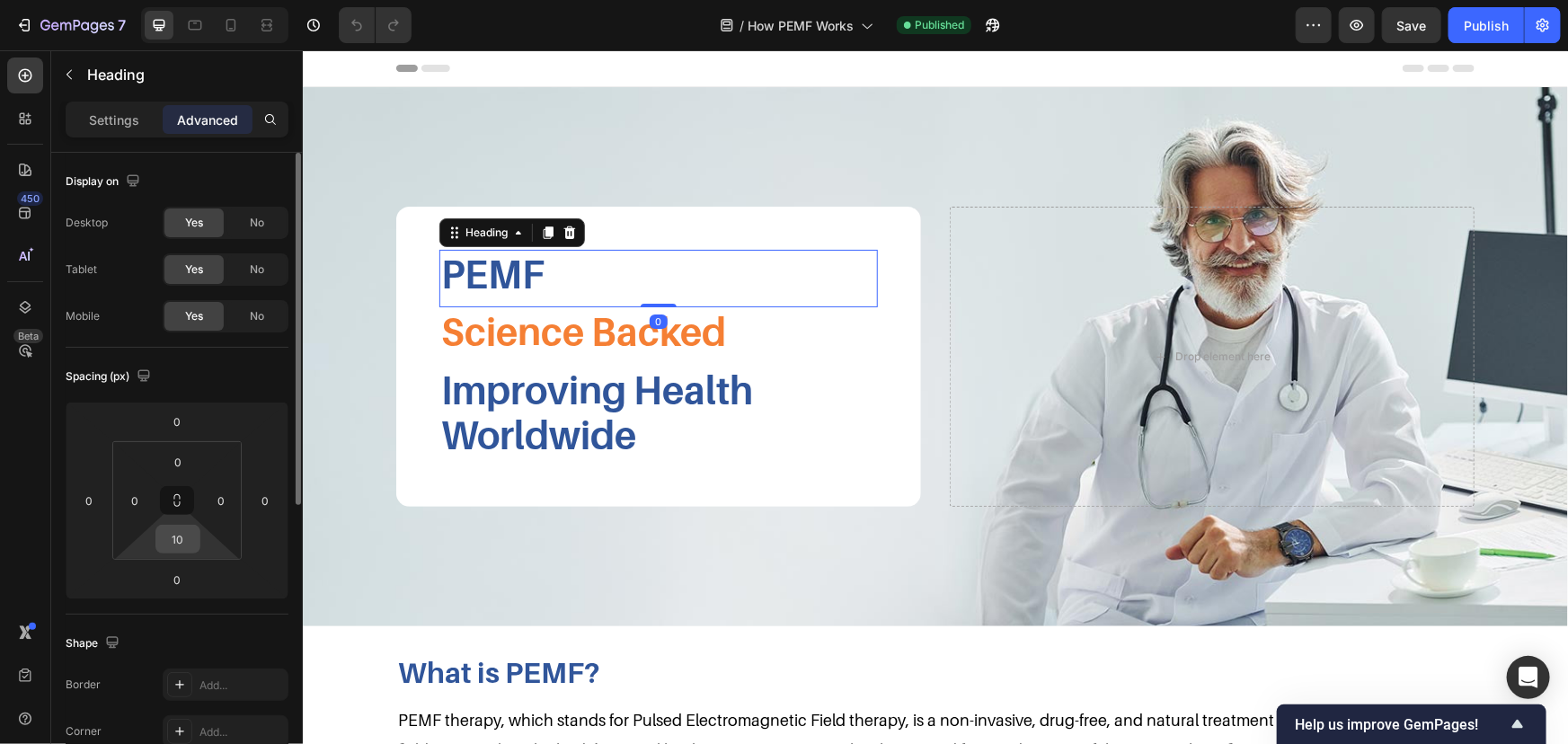
click at [190, 545] on input "10" at bounding box center [177, 538] width 36 height 26
type input "5"
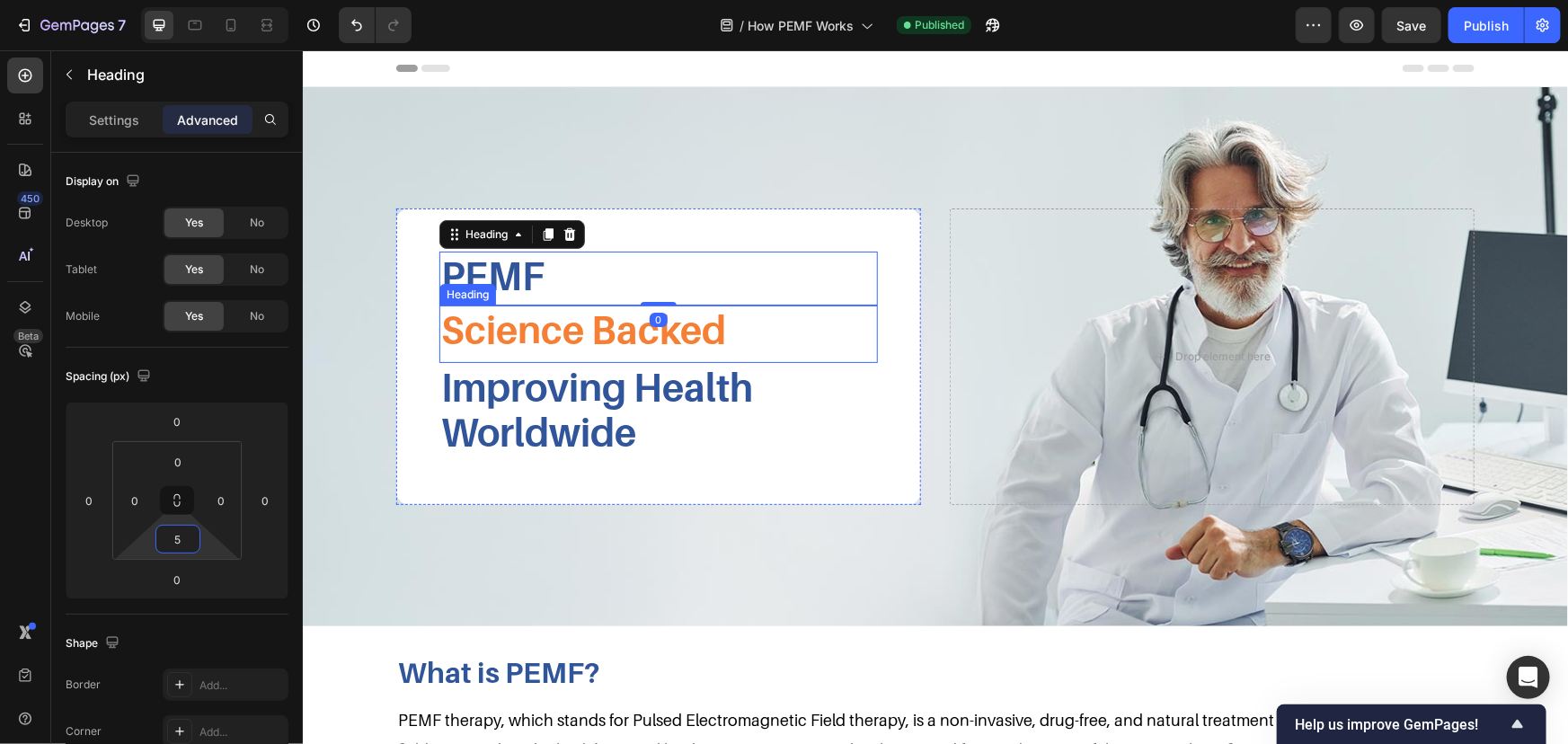
click at [492, 336] on h2 "Science Backed" at bounding box center [657, 328] width 438 height 48
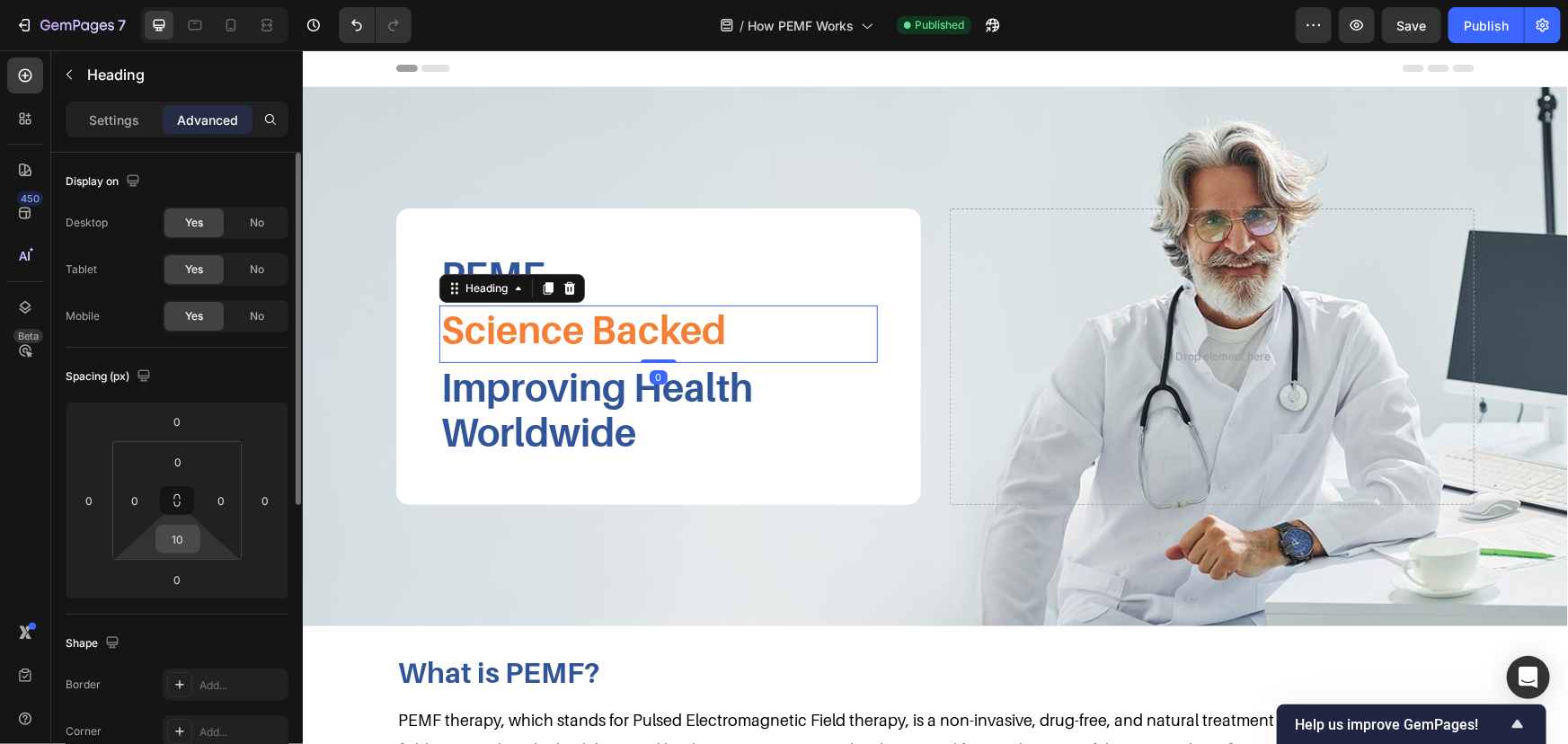
click at [183, 544] on input "10" at bounding box center [177, 538] width 36 height 26
type input "5"
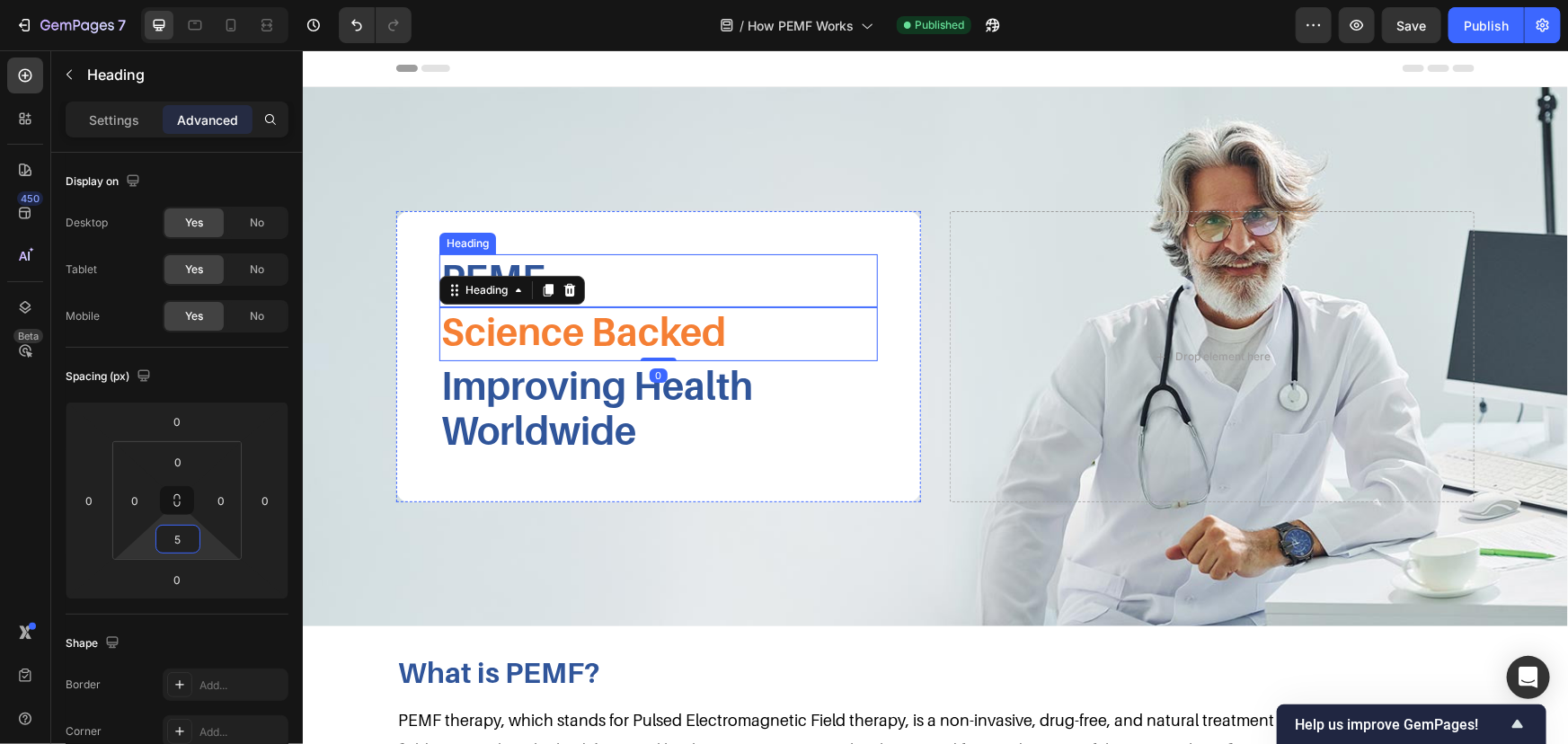
click at [680, 283] on h2 "PEMF" at bounding box center [657, 276] width 438 height 48
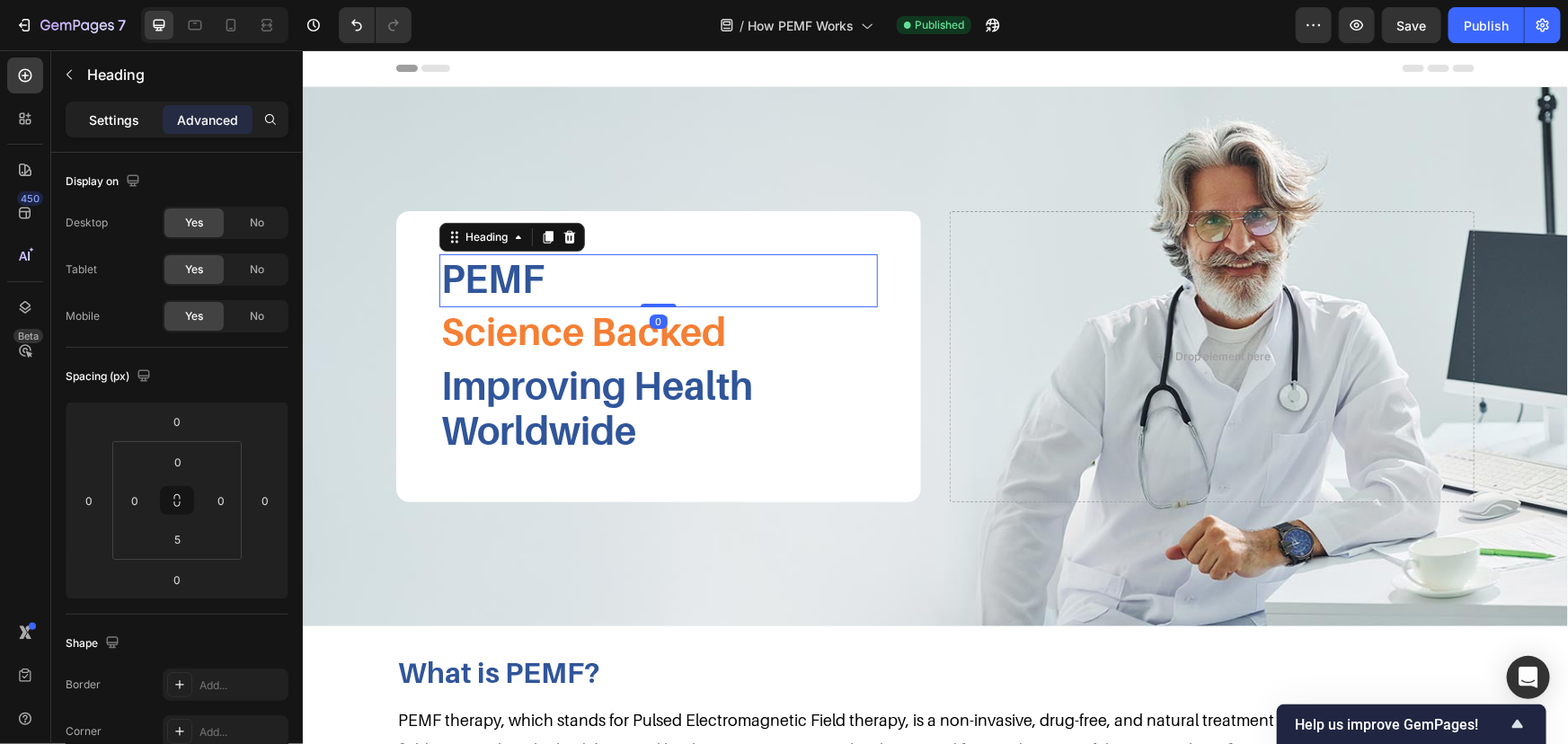
click at [137, 118] on p "Settings" at bounding box center [114, 120] width 50 height 19
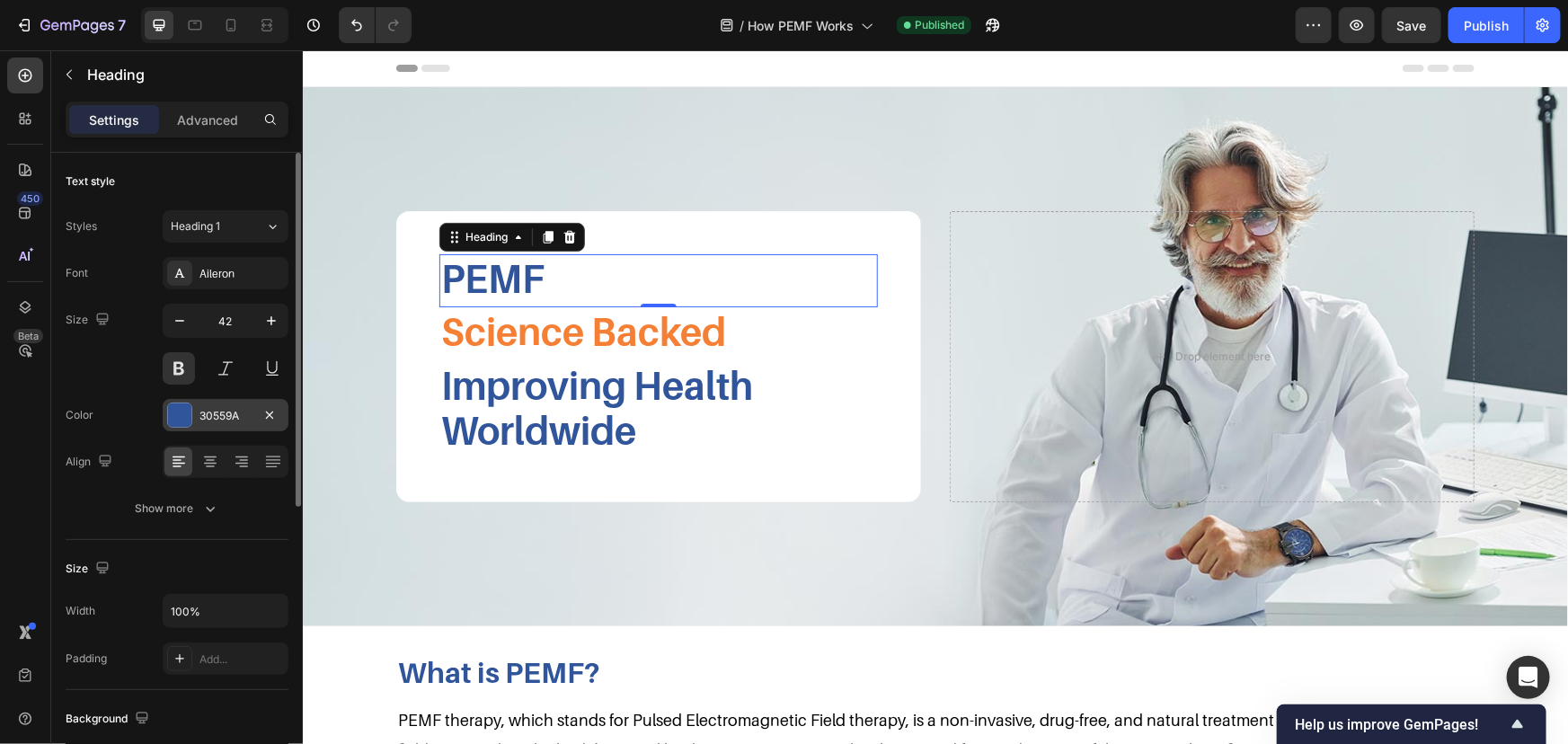
click at [218, 410] on div "30559A" at bounding box center [225, 416] width 52 height 16
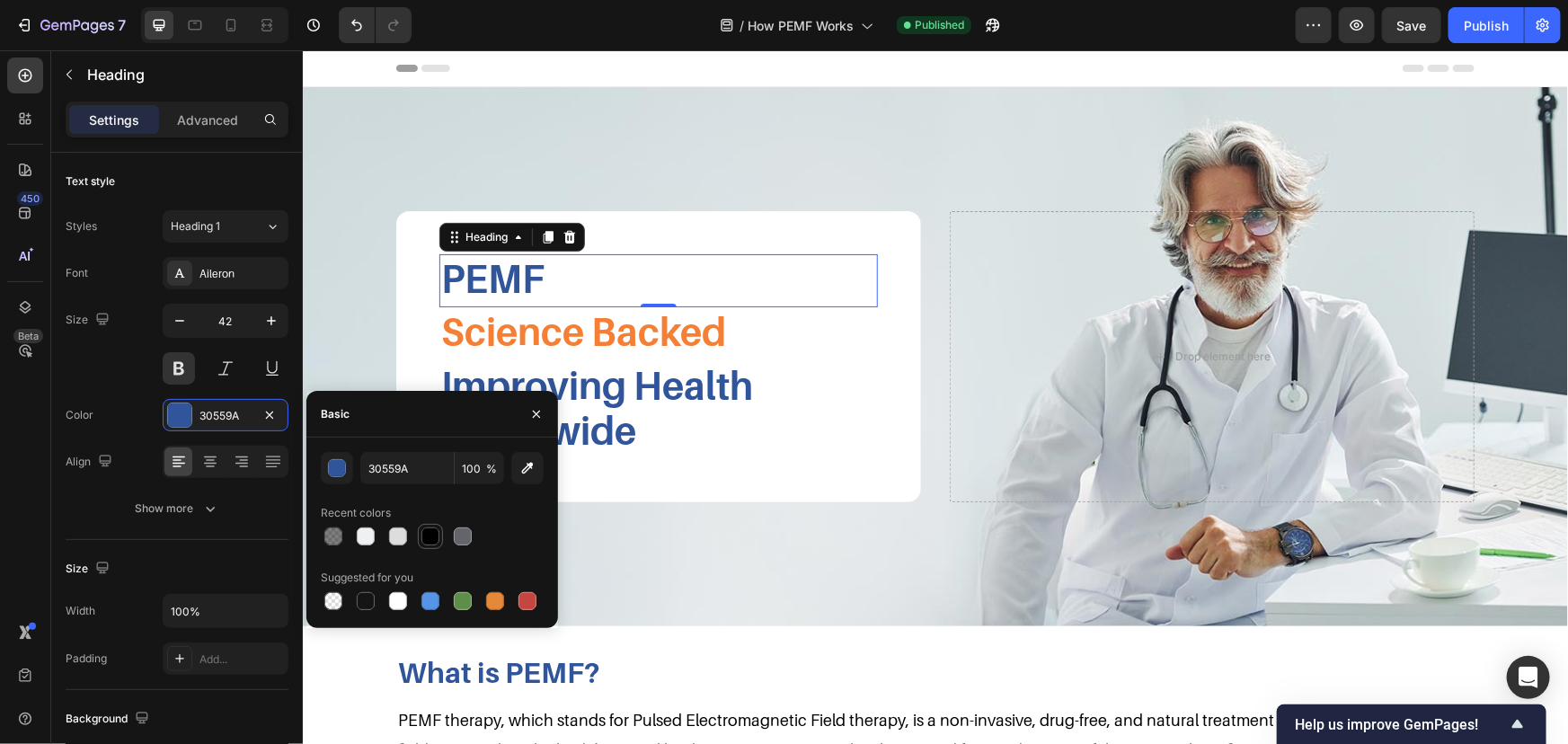
click at [434, 542] on div at bounding box center [430, 536] width 18 height 18
type input "000000"
click at [522, 327] on h2 "Science Backed" at bounding box center [657, 330] width 438 height 48
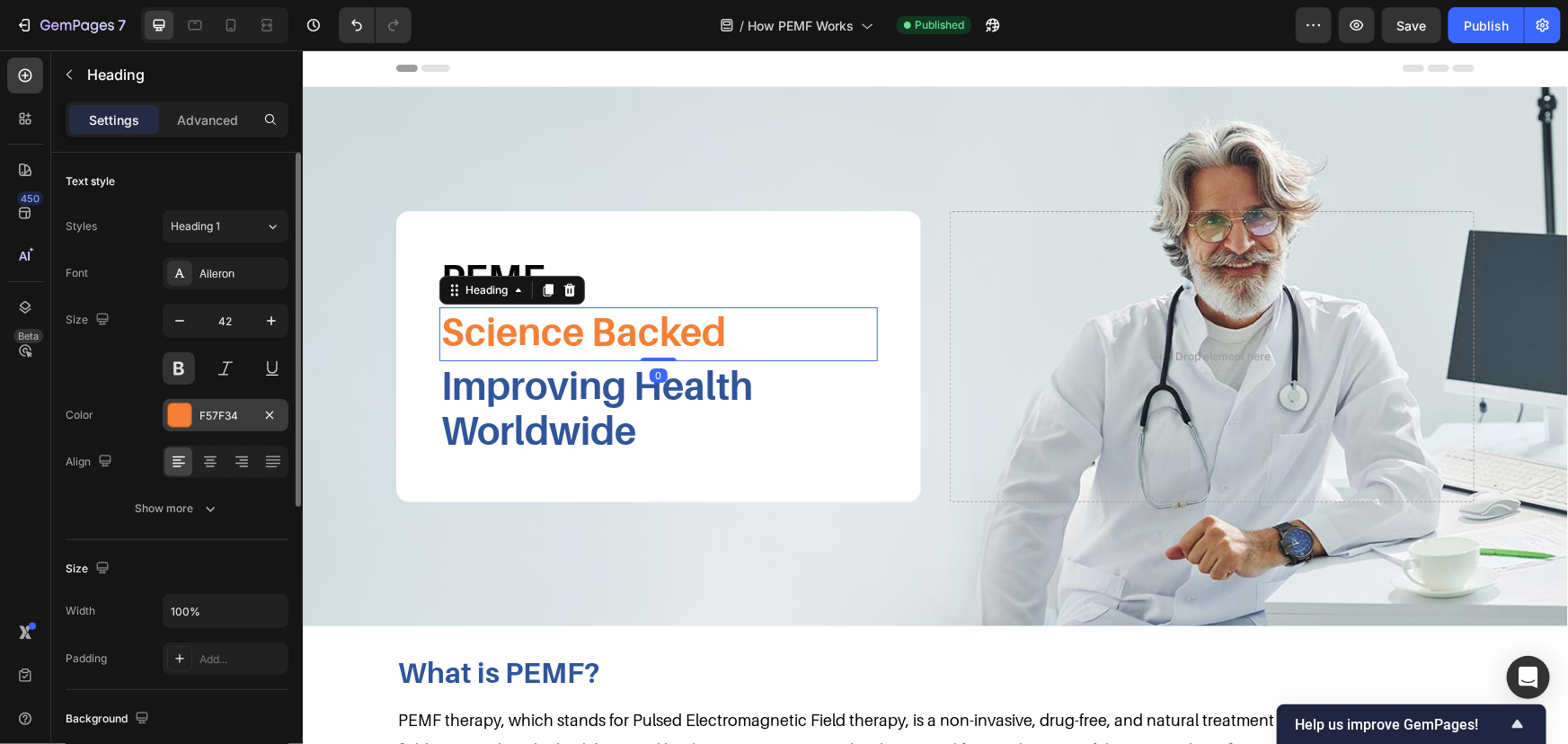
click at [245, 415] on div "F57F34" at bounding box center [225, 416] width 52 height 16
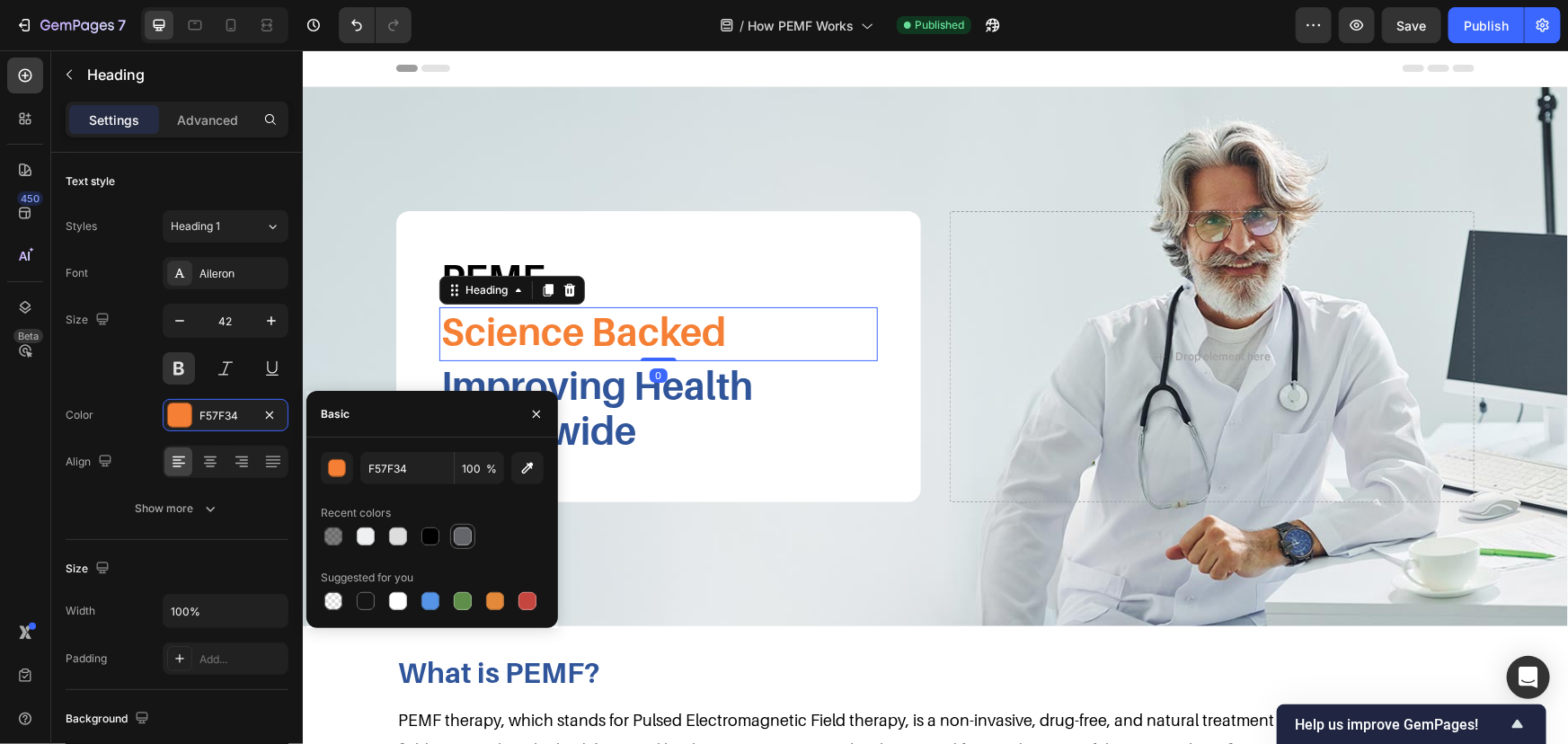
click at [458, 537] on div at bounding box center [463, 536] width 18 height 18
type input "63656A"
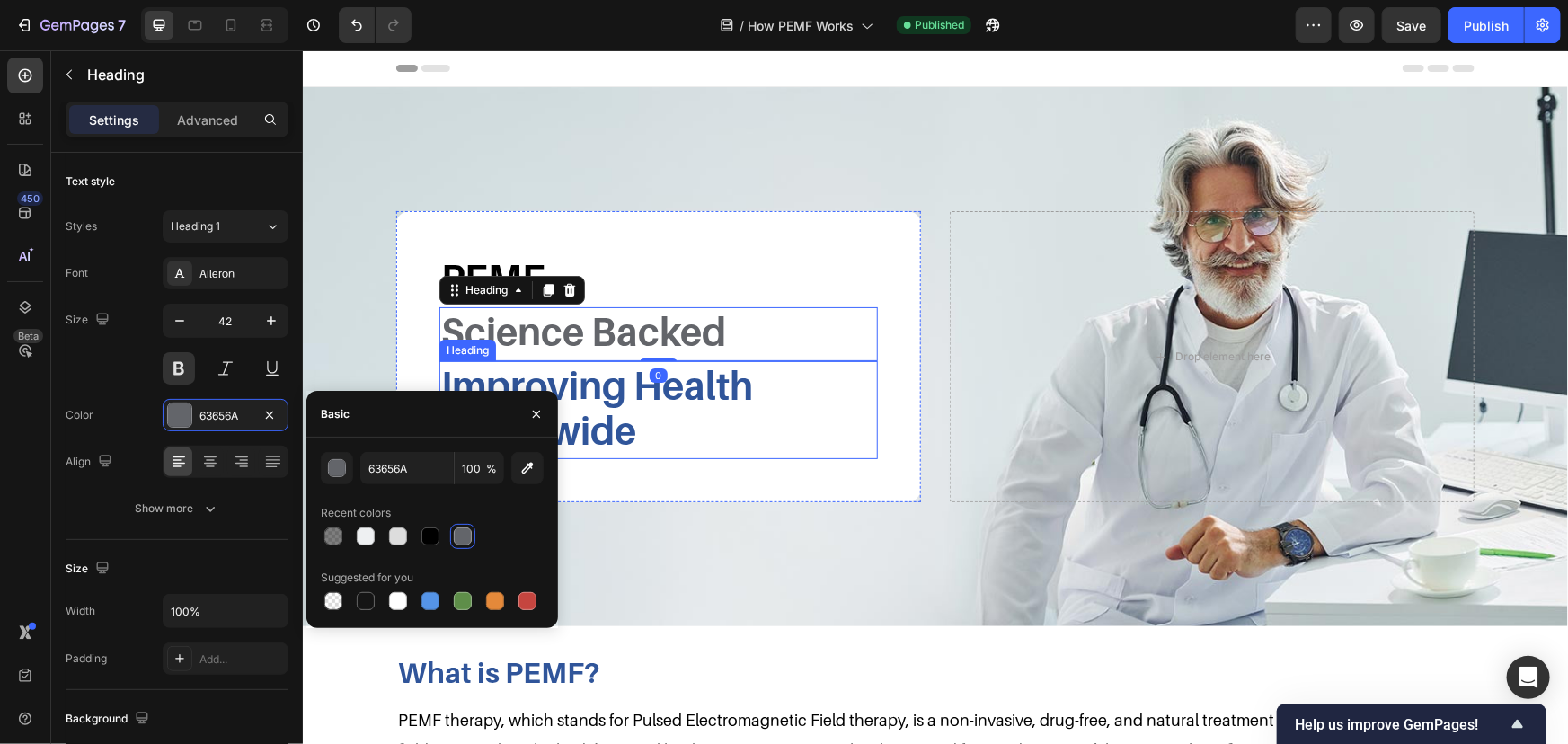
click at [683, 409] on h2 "Improving Health Worldwide" at bounding box center [657, 408] width 438 height 94
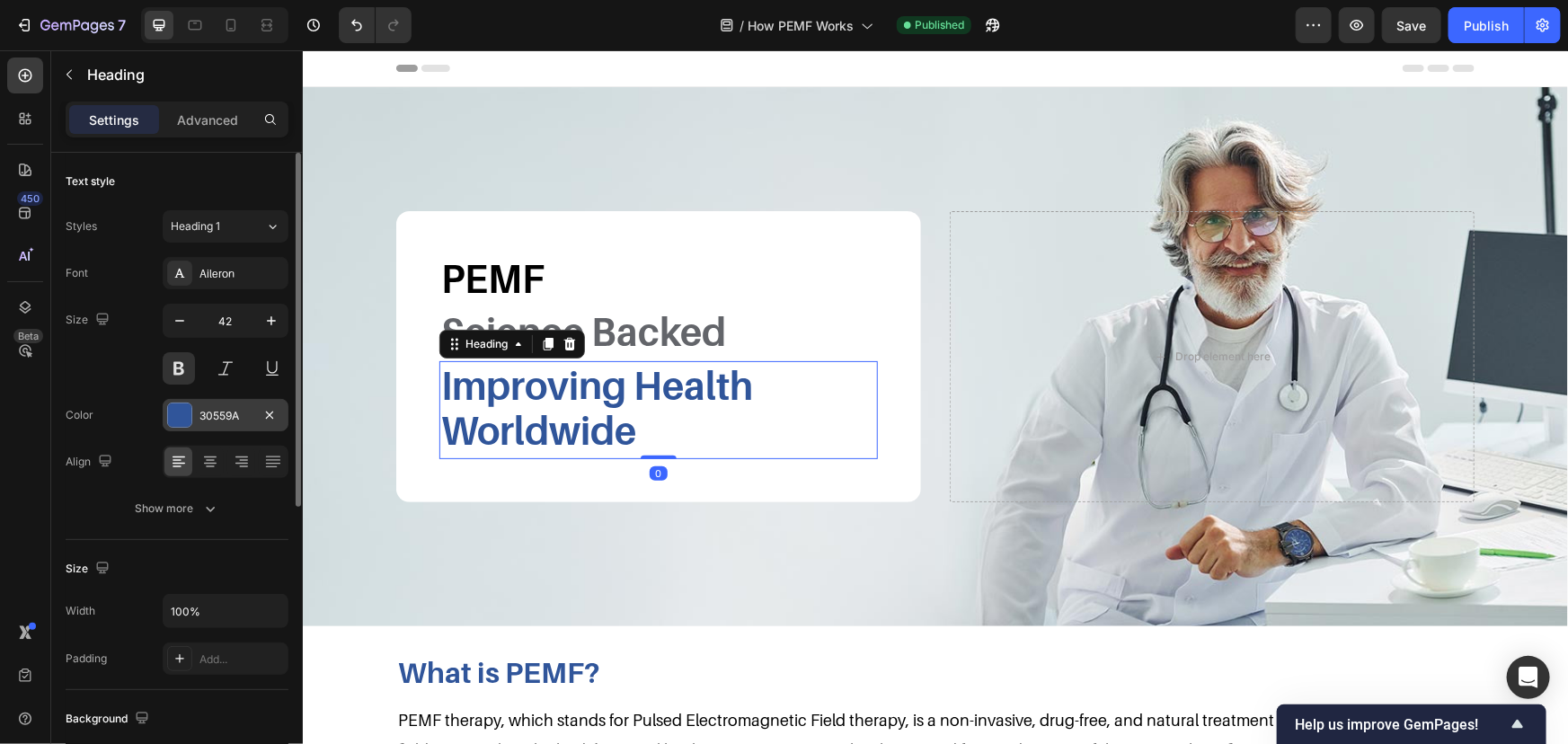
click at [248, 422] on div "30559A" at bounding box center [225, 416] width 52 height 16
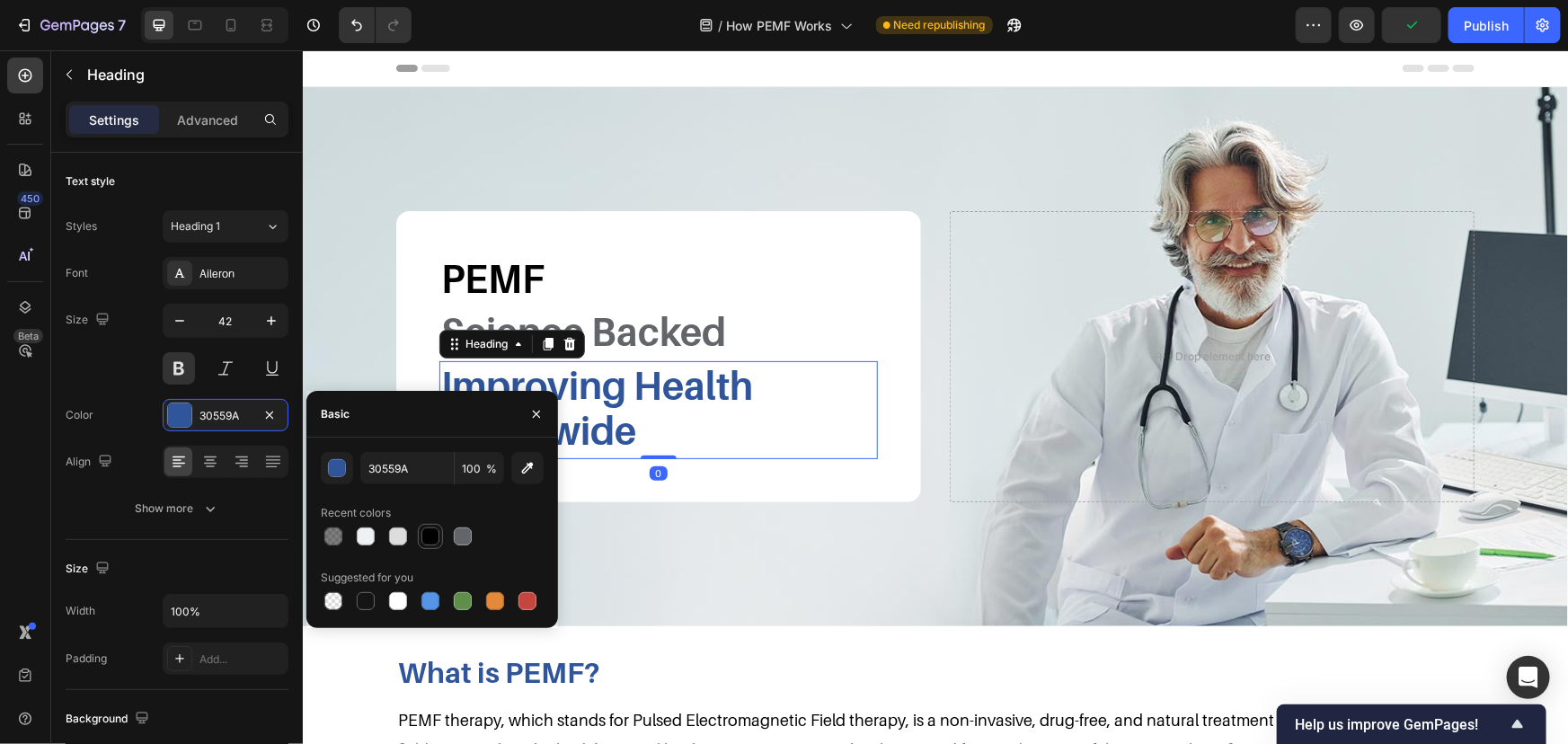
click at [428, 535] on div at bounding box center [430, 536] width 18 height 18
type input "000000"
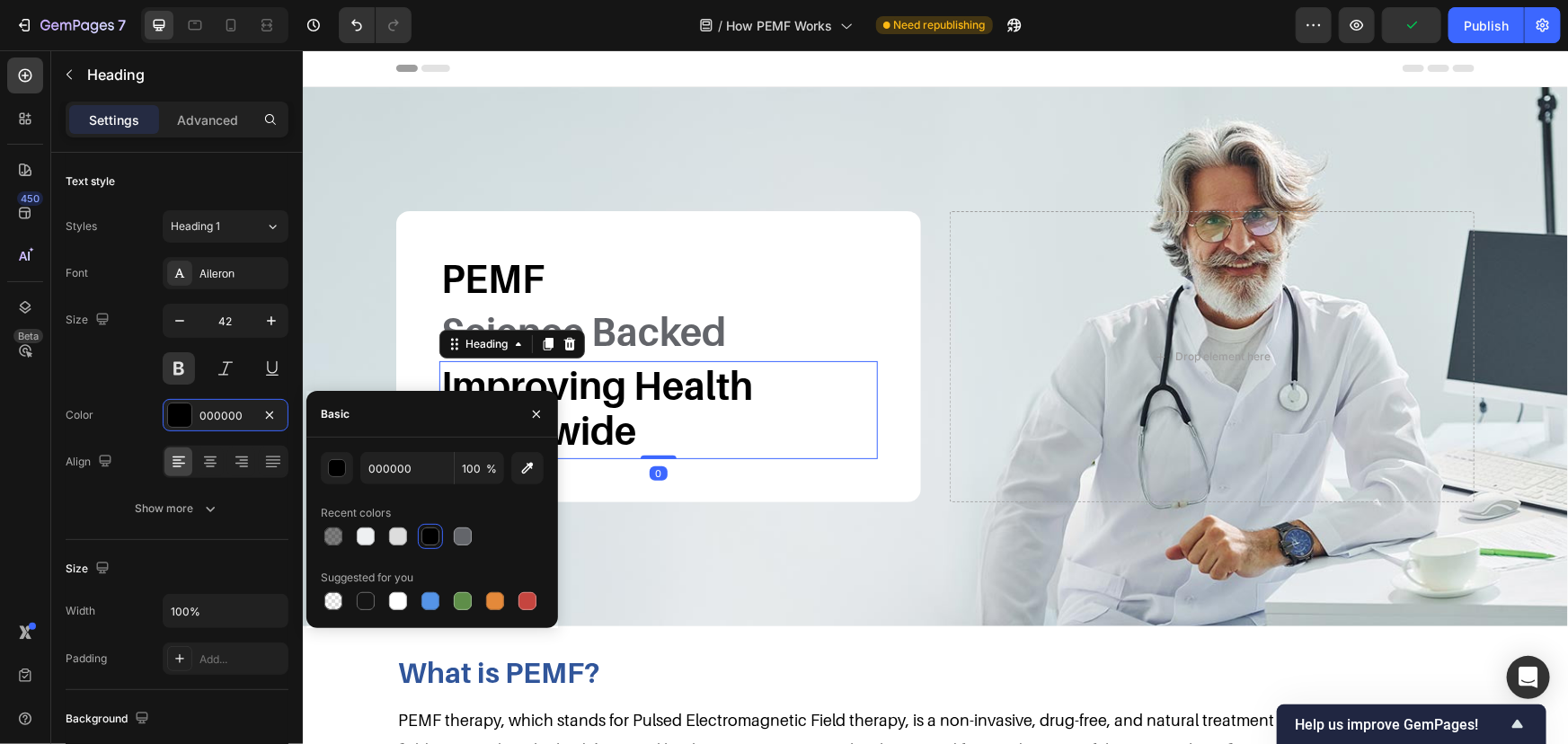
click at [354, 195] on div "Background Image" at bounding box center [935, 356] width 1265 height 539
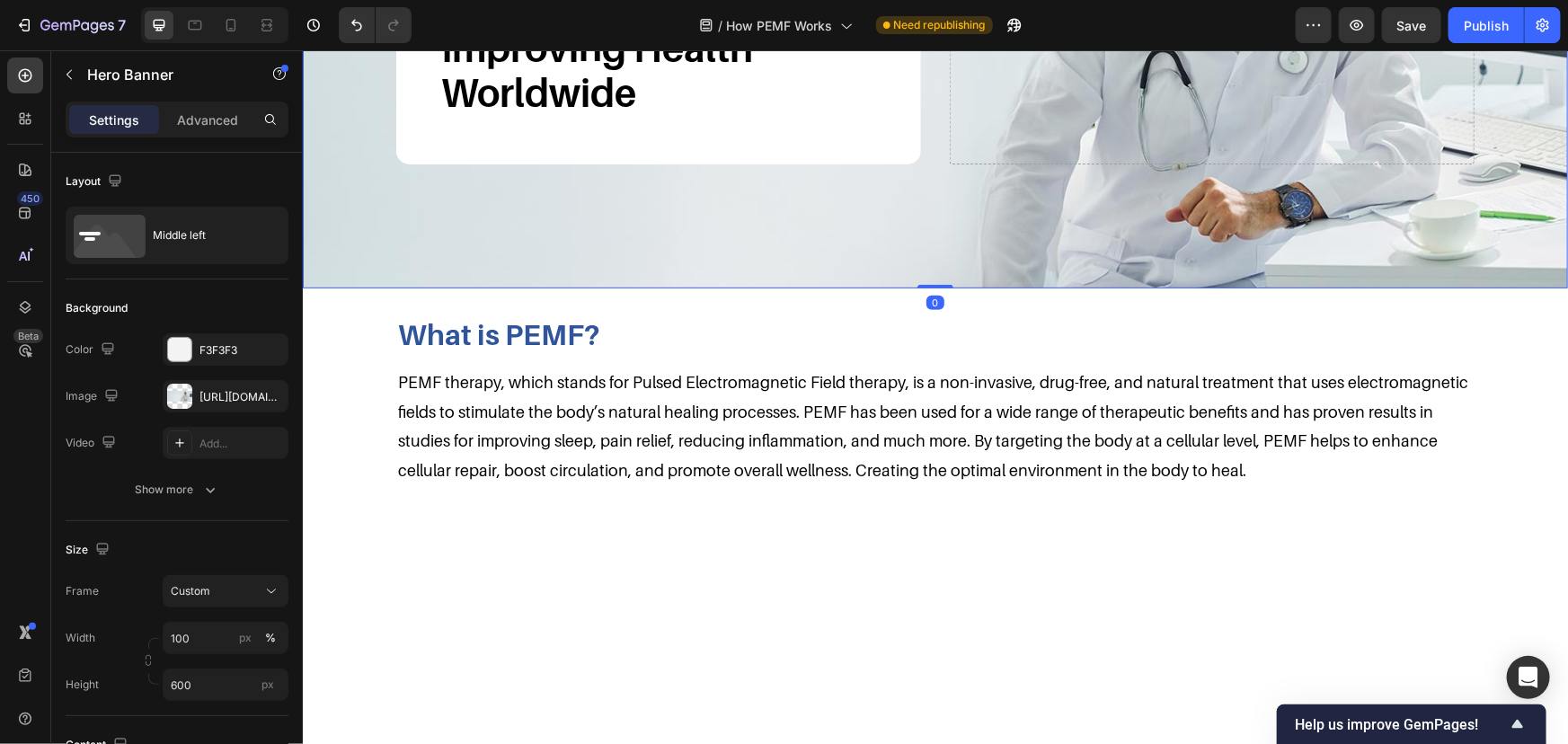
scroll to position [408, 0]
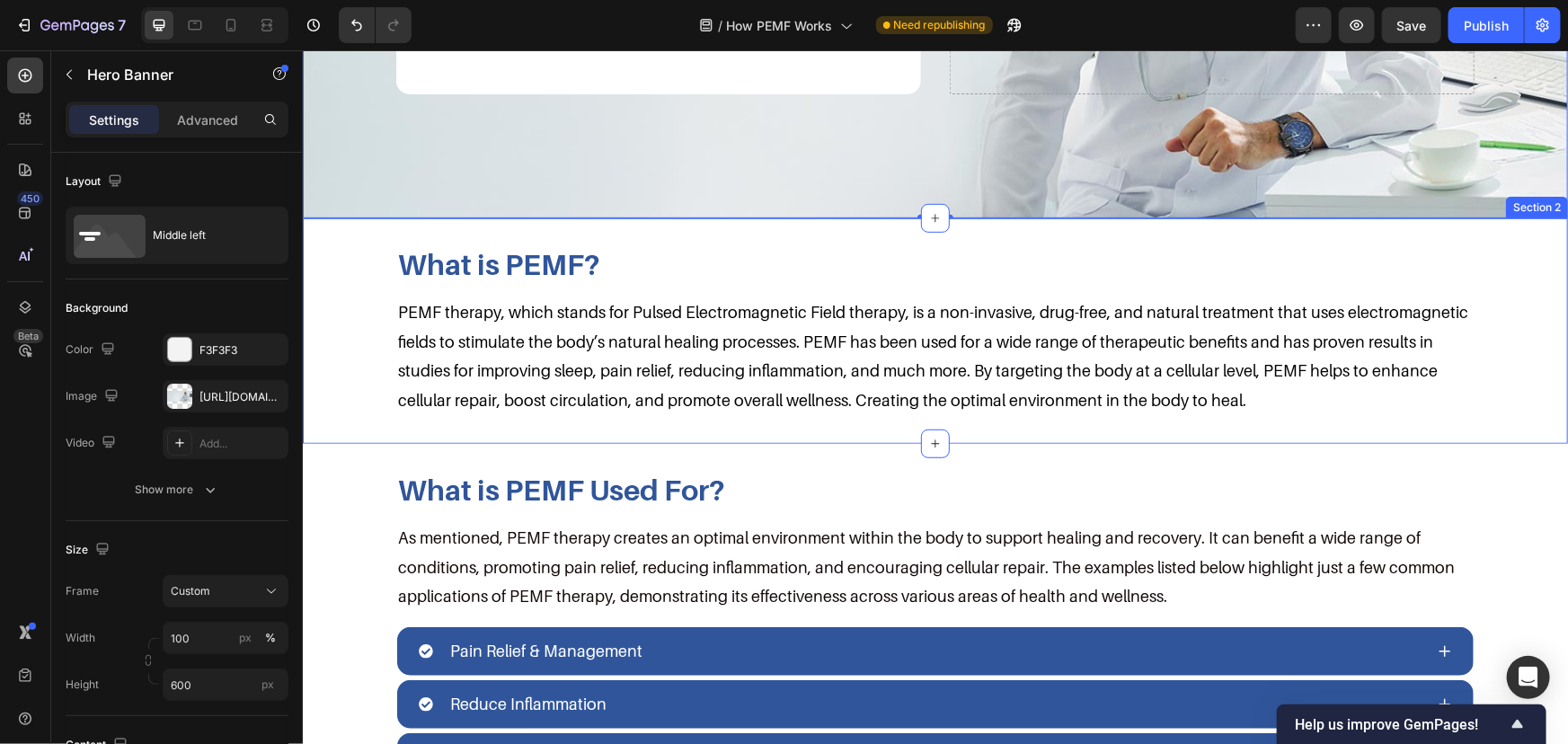
click at [621, 253] on h2 "What is PEMF?" at bounding box center [935, 263] width 1079 height 37
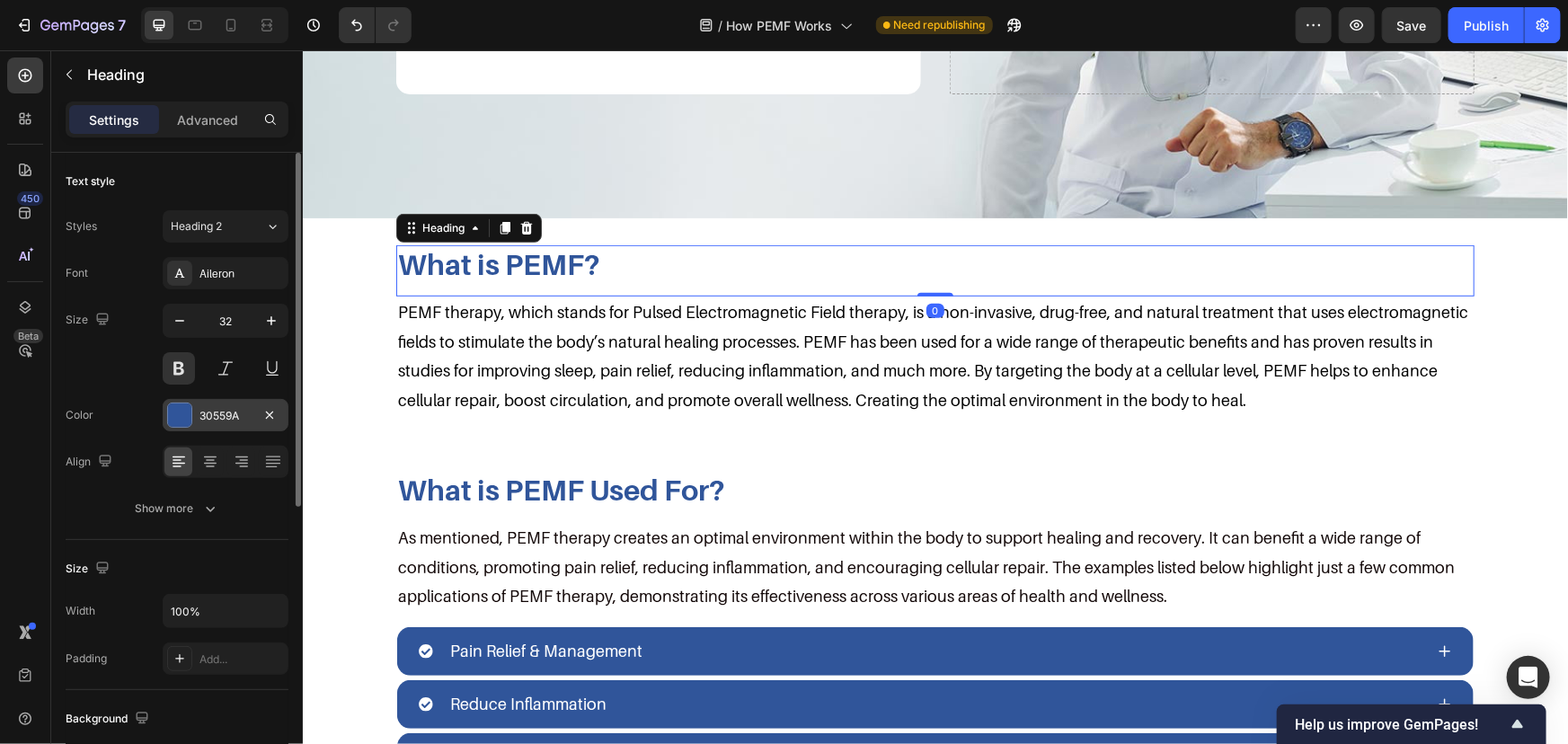
click at [238, 403] on div "30559A" at bounding box center [226, 415] width 126 height 32
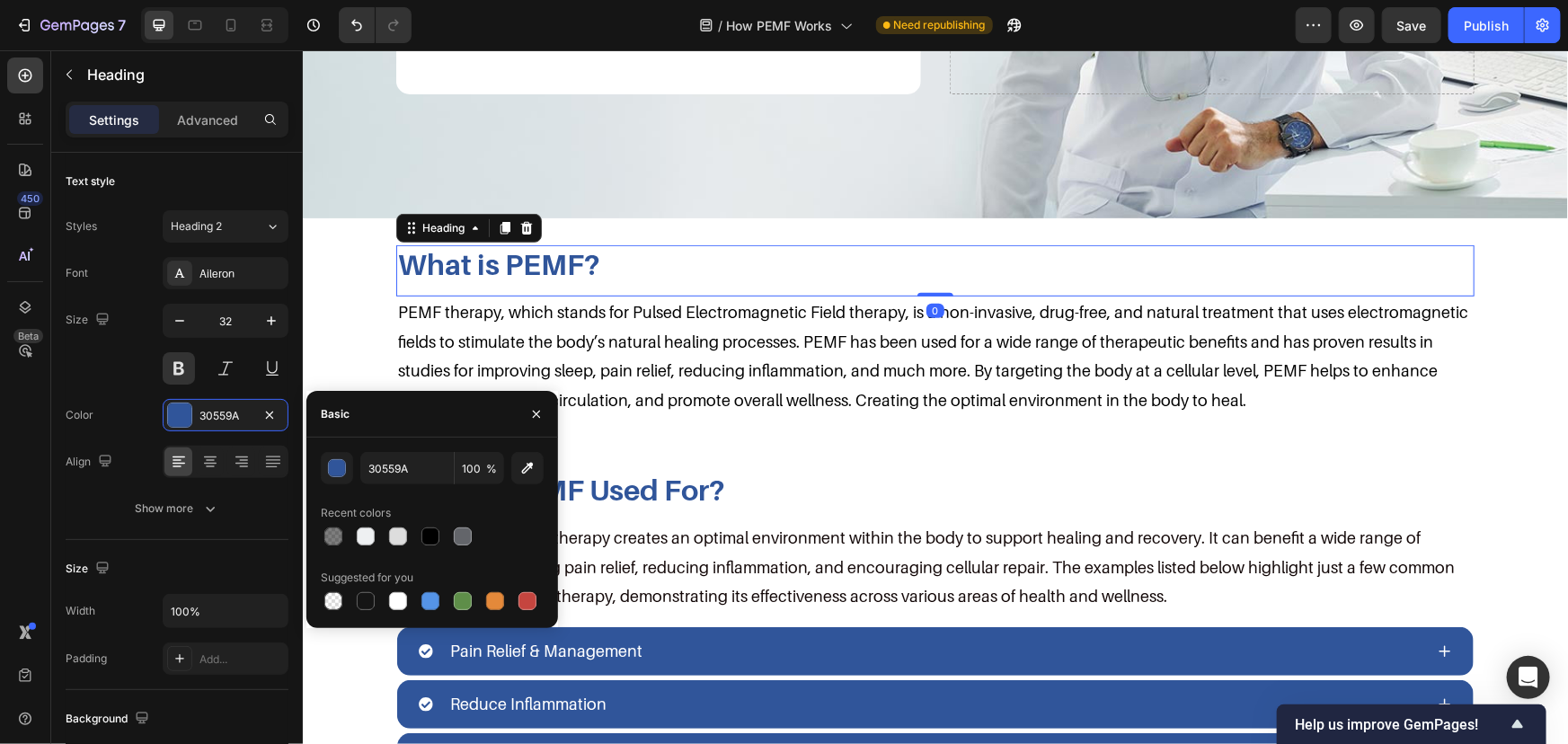
drag, startPoint x: 421, startPoint y: 530, endPoint x: 447, endPoint y: 528, distance: 26.1
click at [421, 531] on div at bounding box center [430, 536] width 22 height 22
type input "000000"
click at [634, 463] on div "What is PEMF Used For? Heading As mentioned, PEMF therapy creates an optimal en…" at bounding box center [935, 732] width 1265 height 578
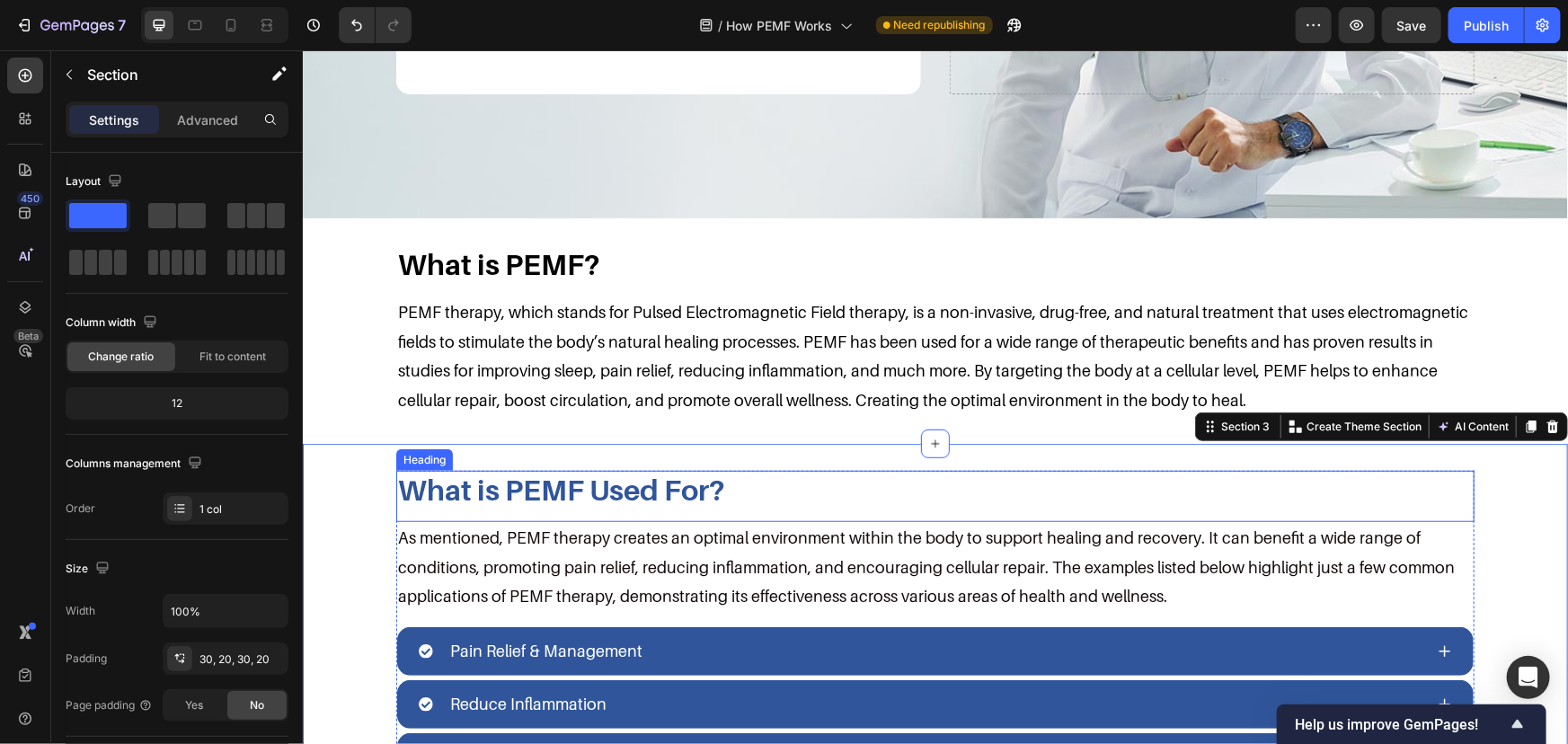
click at [594, 487] on h2 "What is PEMF Used For?" at bounding box center [935, 488] width 1079 height 37
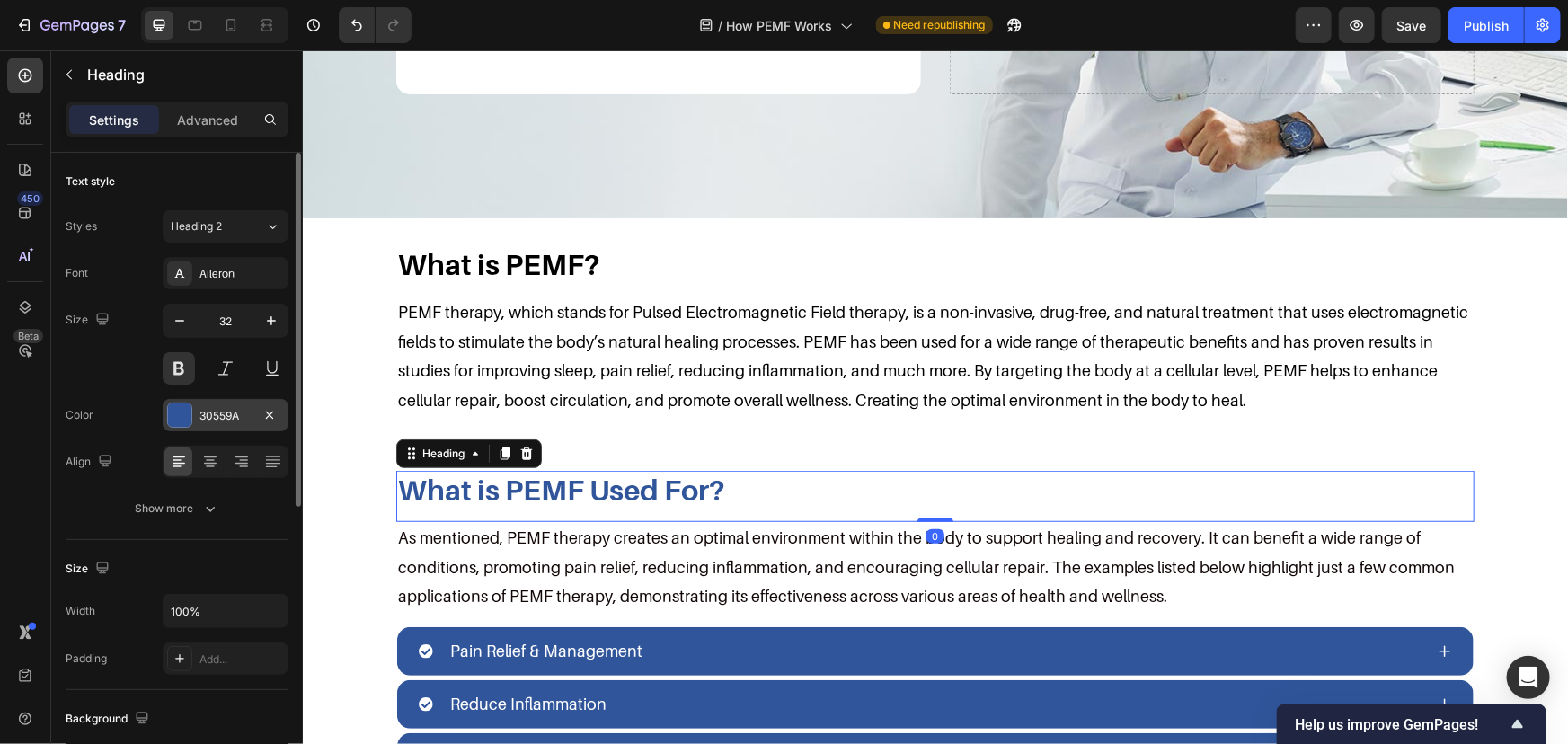
click at [229, 427] on div "30559A" at bounding box center [226, 415] width 126 height 32
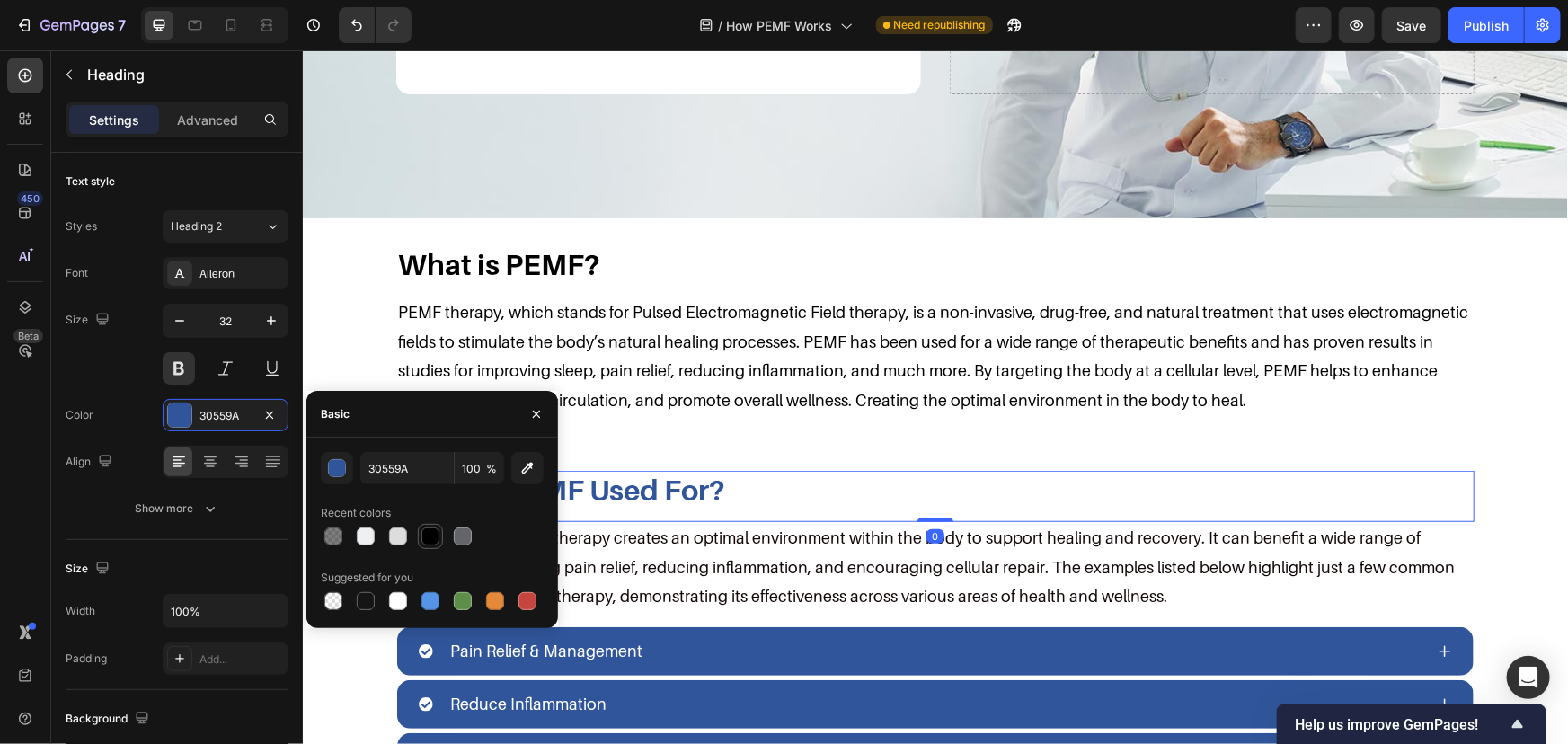
drag, startPoint x: 423, startPoint y: 534, endPoint x: 438, endPoint y: 532, distance: 15.1
click at [424, 534] on div at bounding box center [430, 536] width 18 height 18
type input "000000"
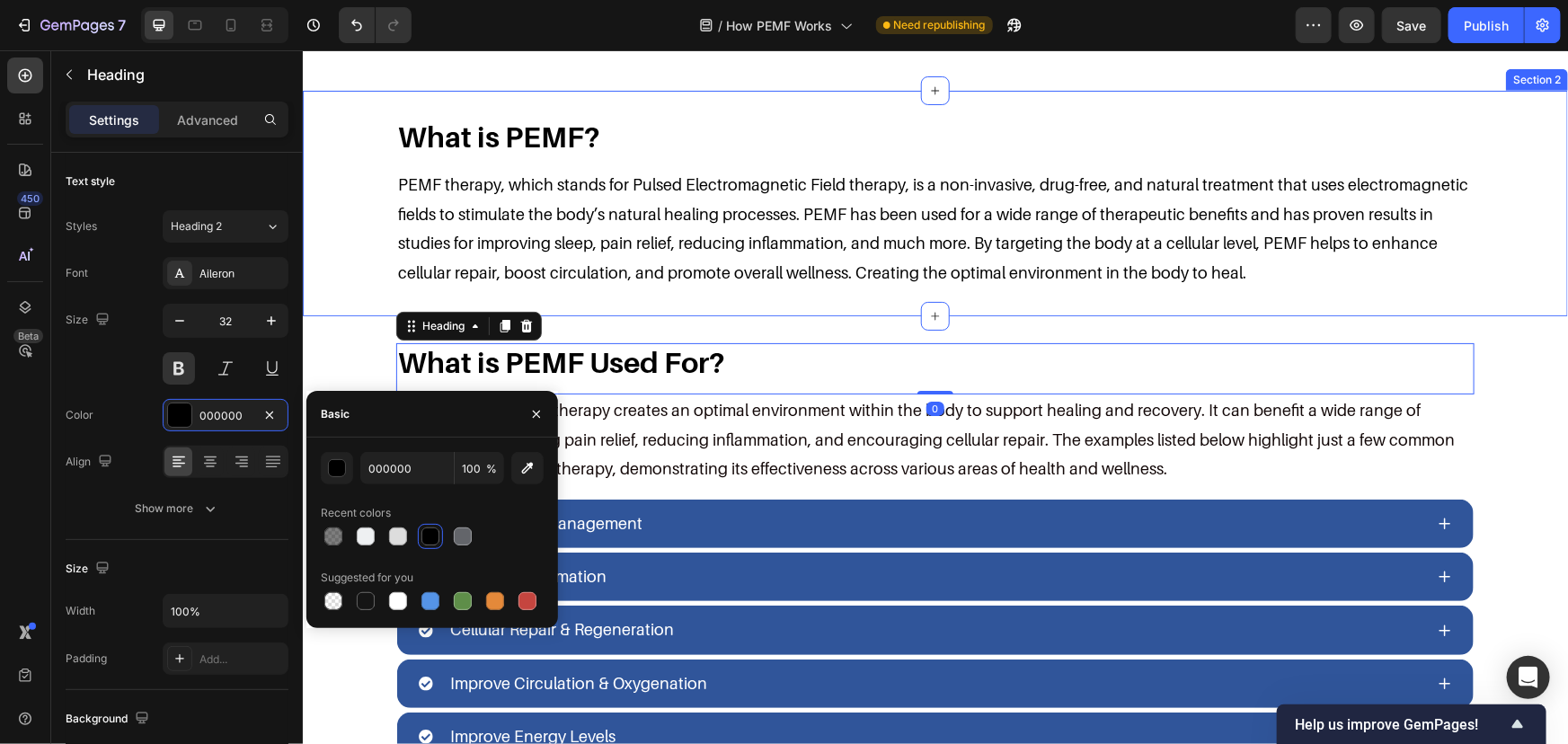
scroll to position [735, 0]
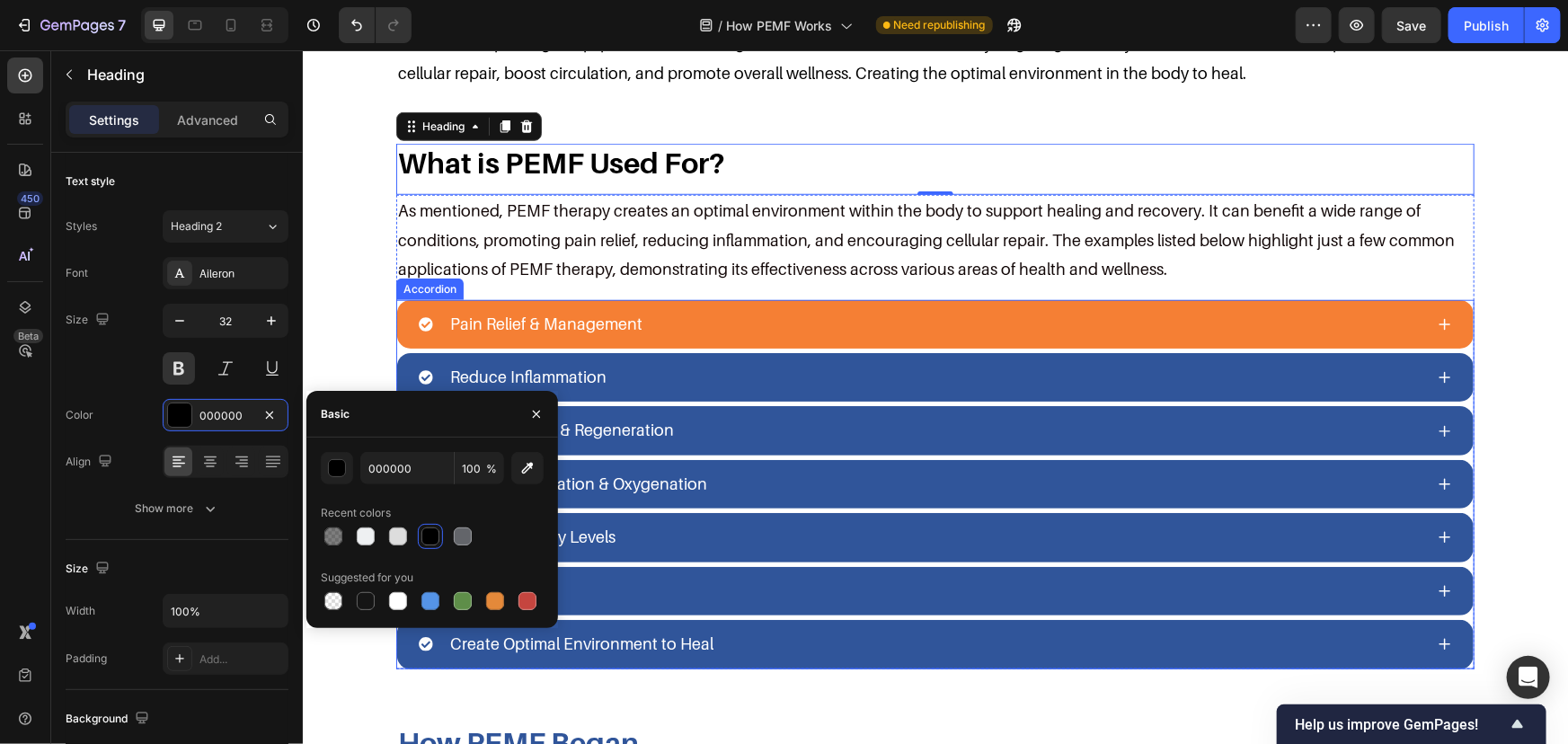
click at [659, 330] on div "Pain Relief & Management" at bounding box center [920, 323] width 1005 height 34
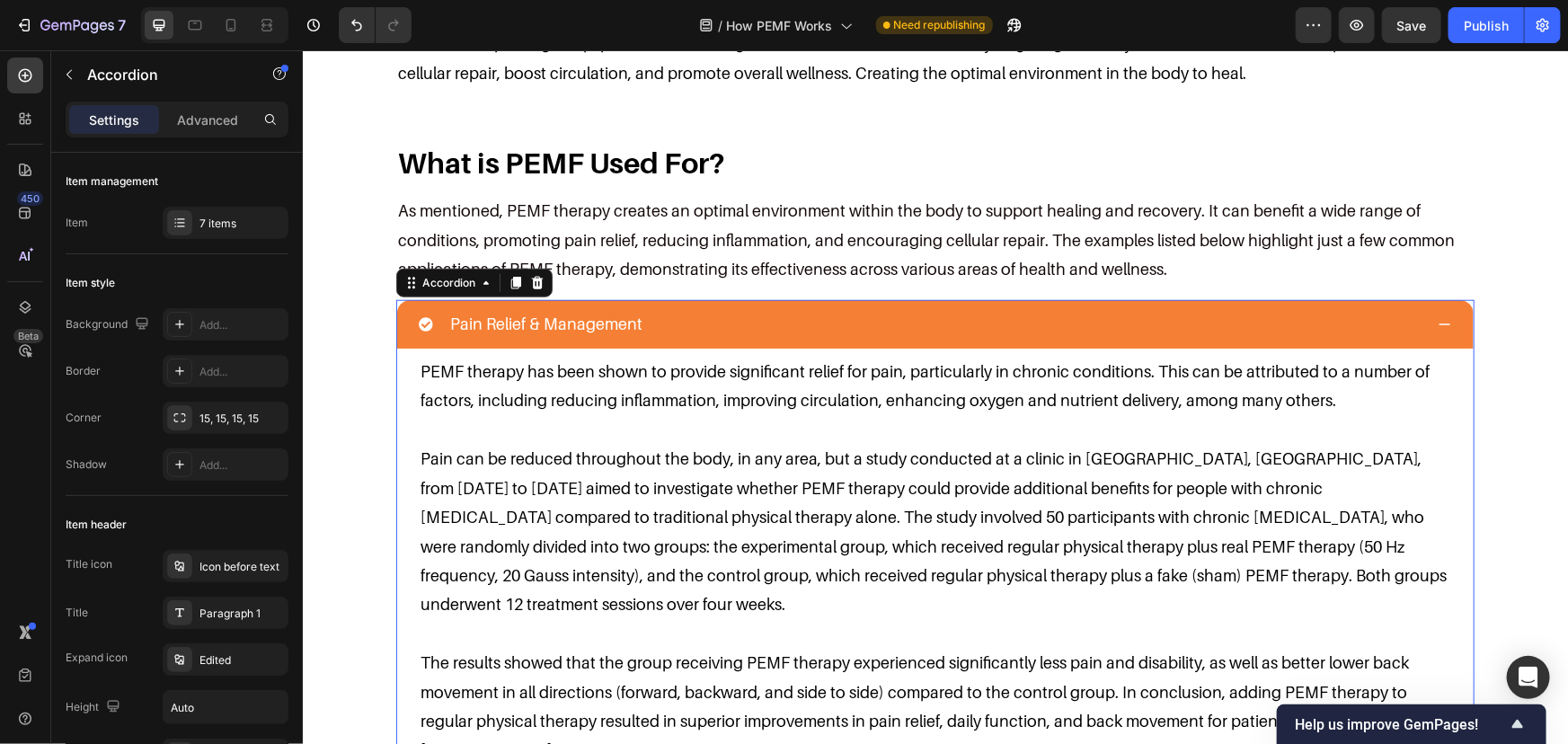
click at [683, 313] on div "Pain Relief & Management" at bounding box center [920, 323] width 1005 height 34
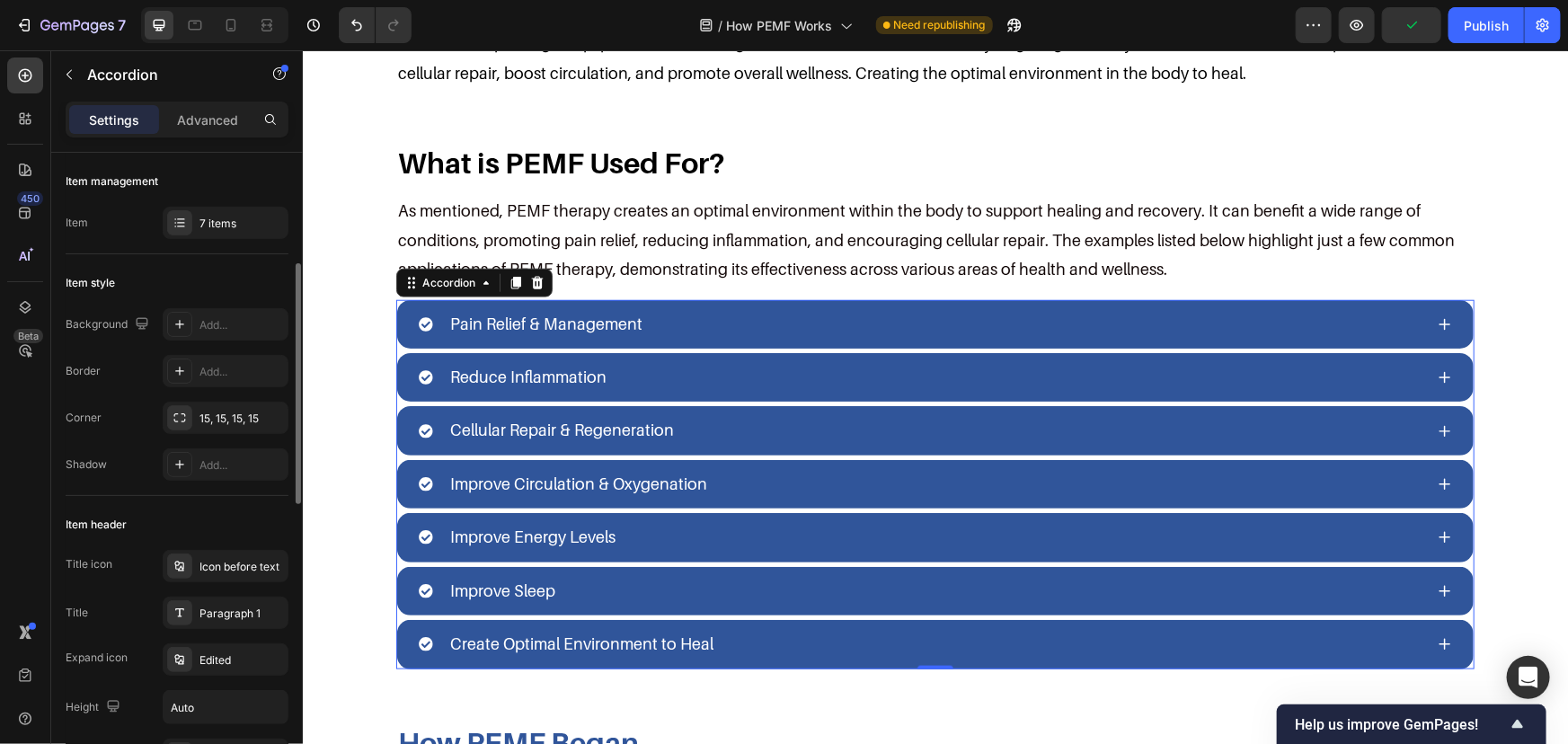
scroll to position [244, 0]
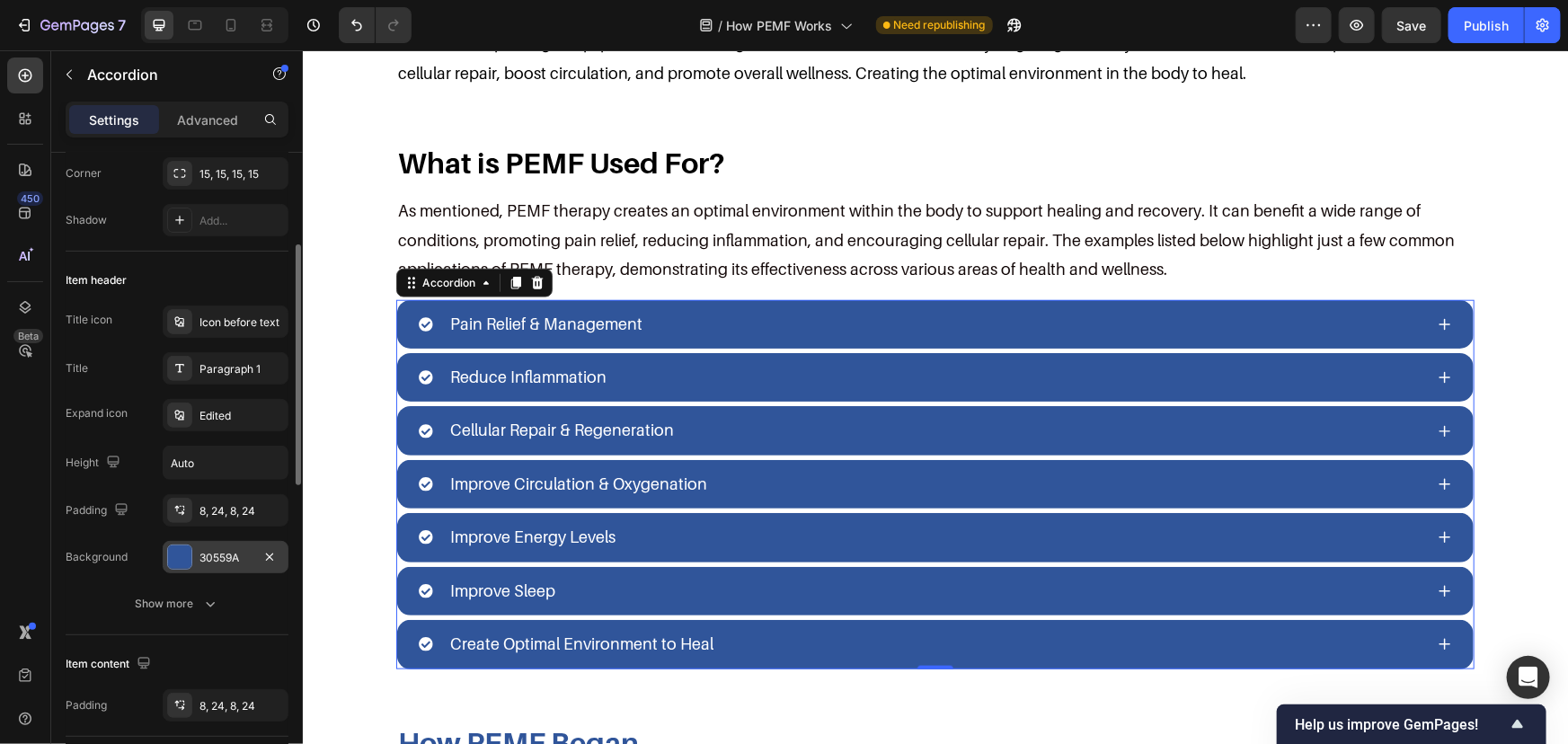
click at [215, 550] on div "30559A" at bounding box center [225, 558] width 52 height 16
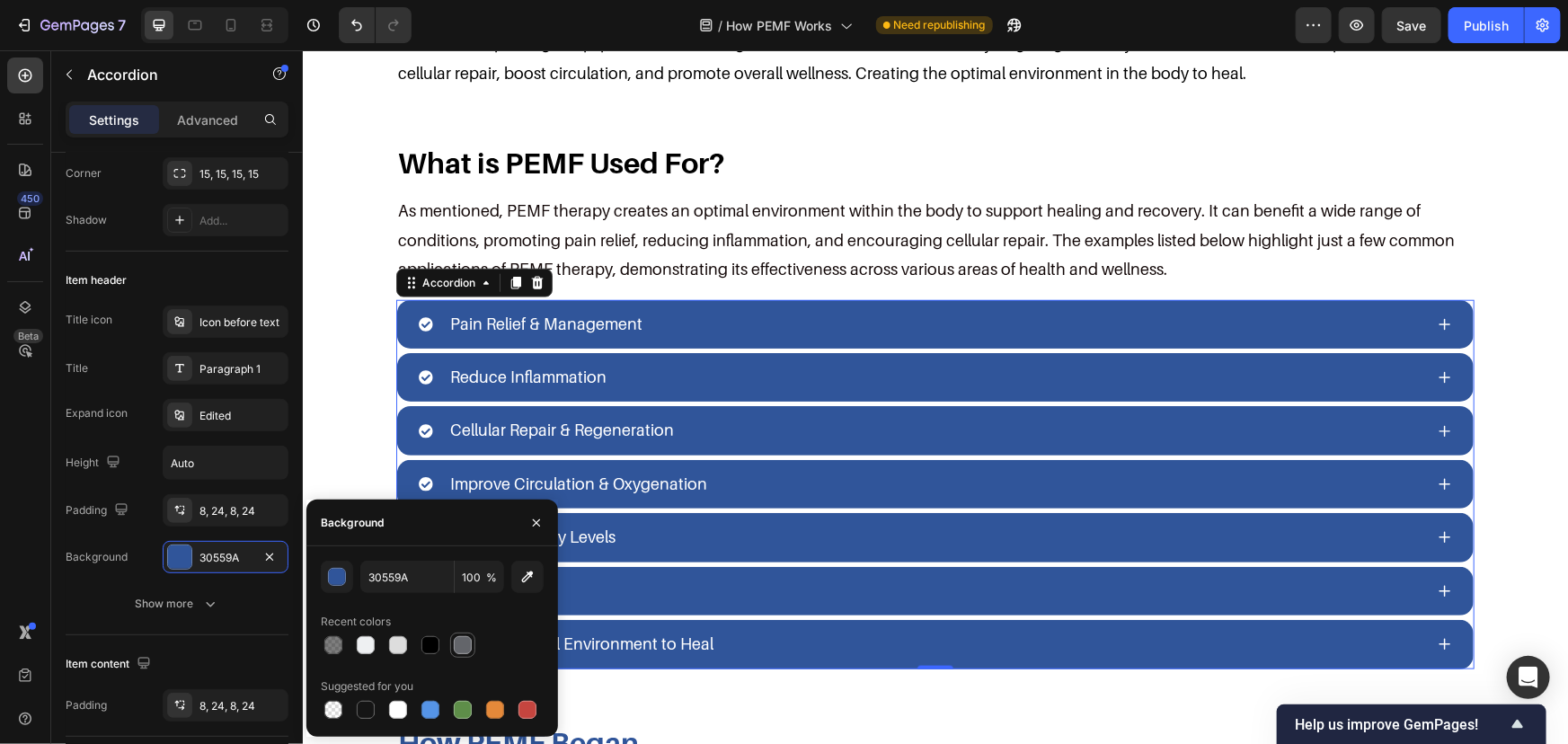
click at [466, 640] on div at bounding box center [463, 645] width 18 height 18
type input "63656A"
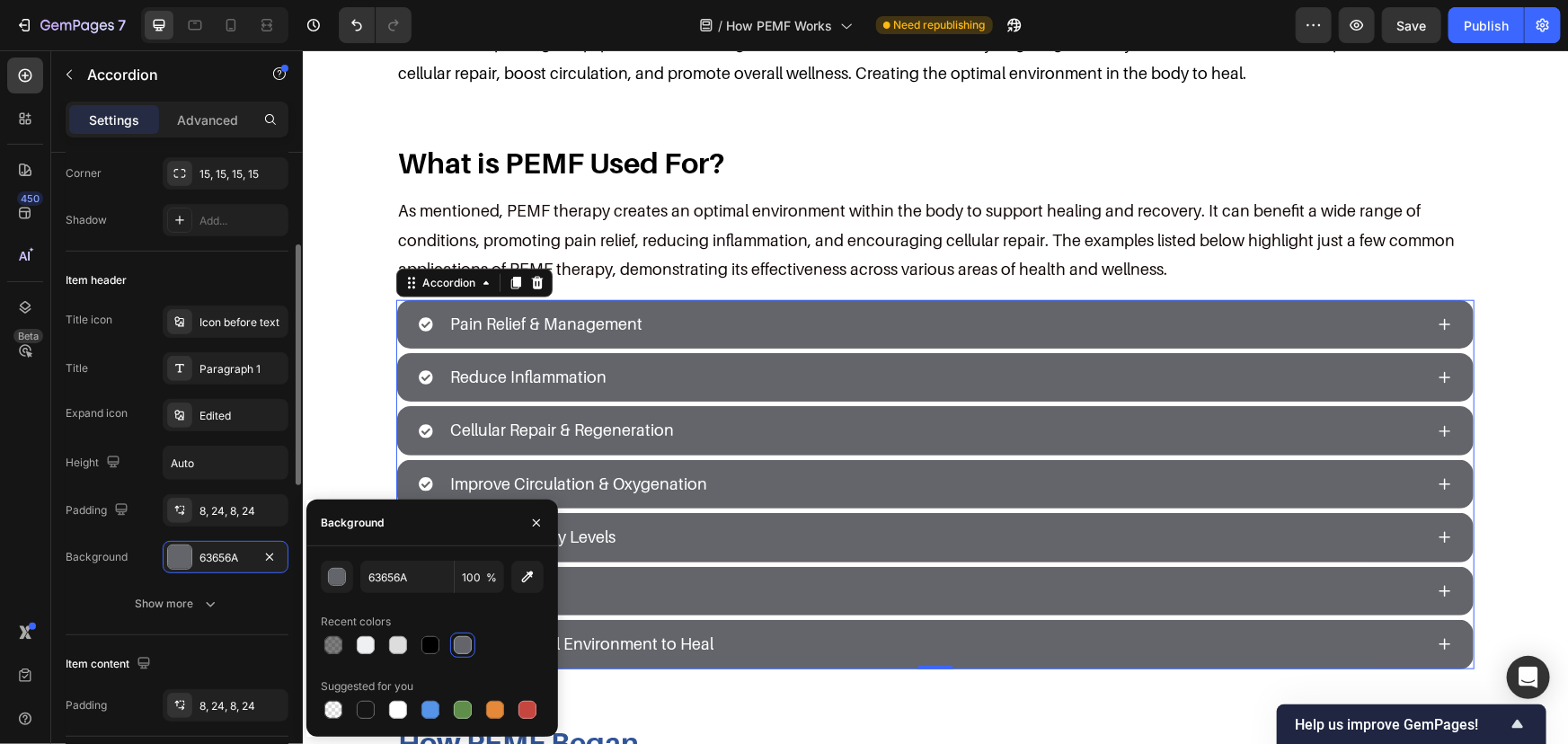
scroll to position [571, 0]
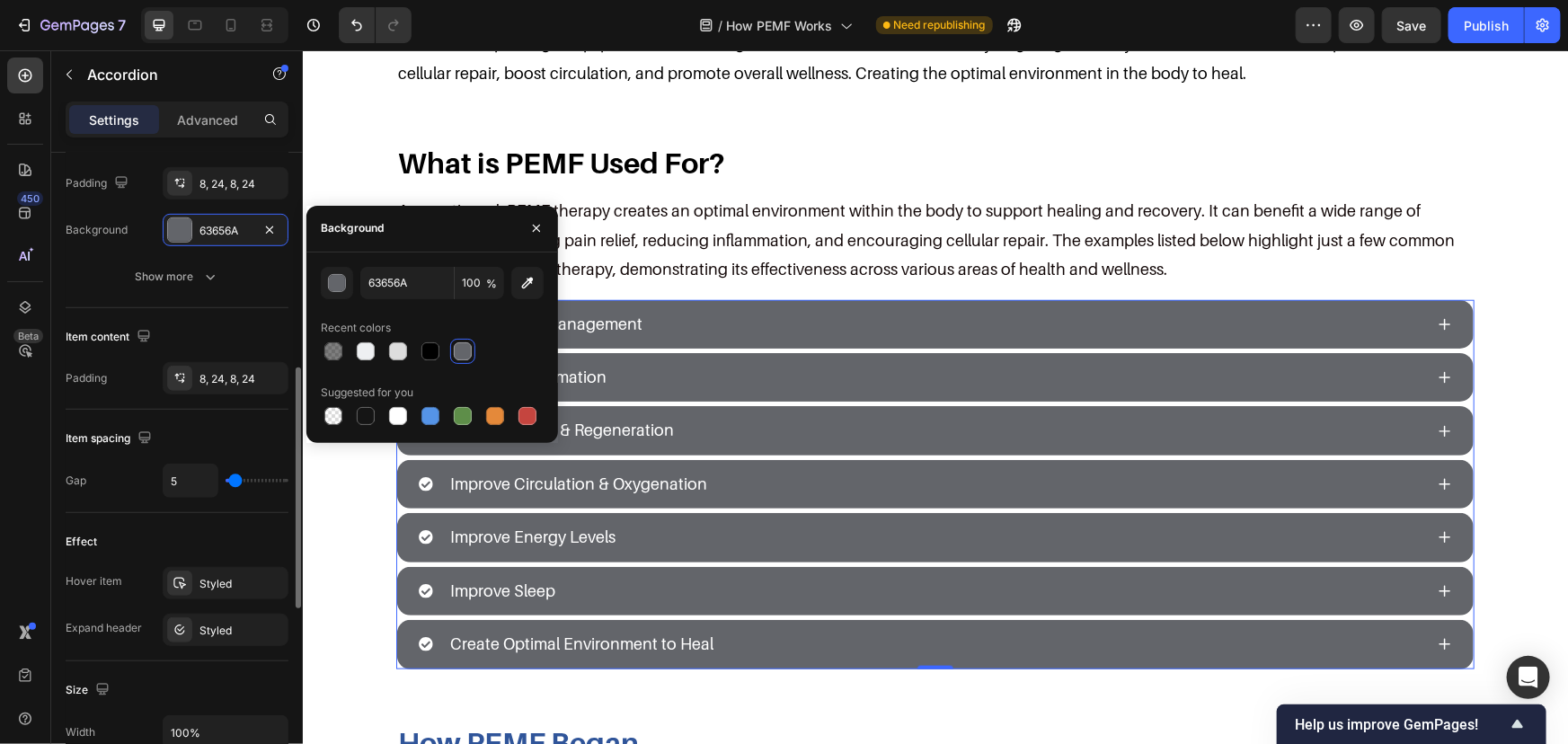
click at [219, 308] on div "Item content Padding 8, 24, 8, 24" at bounding box center [177, 359] width 223 height 102
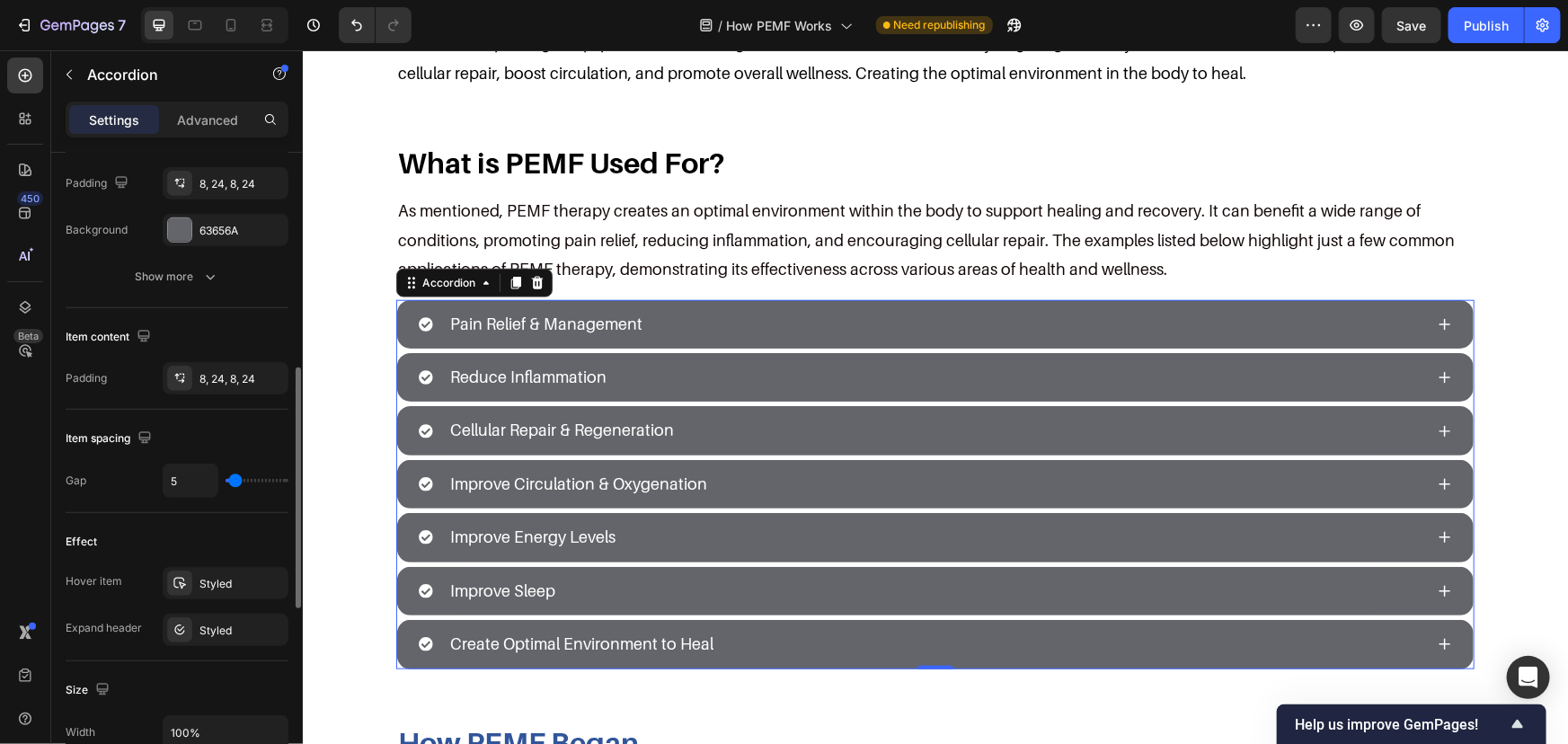
scroll to position [735, 0]
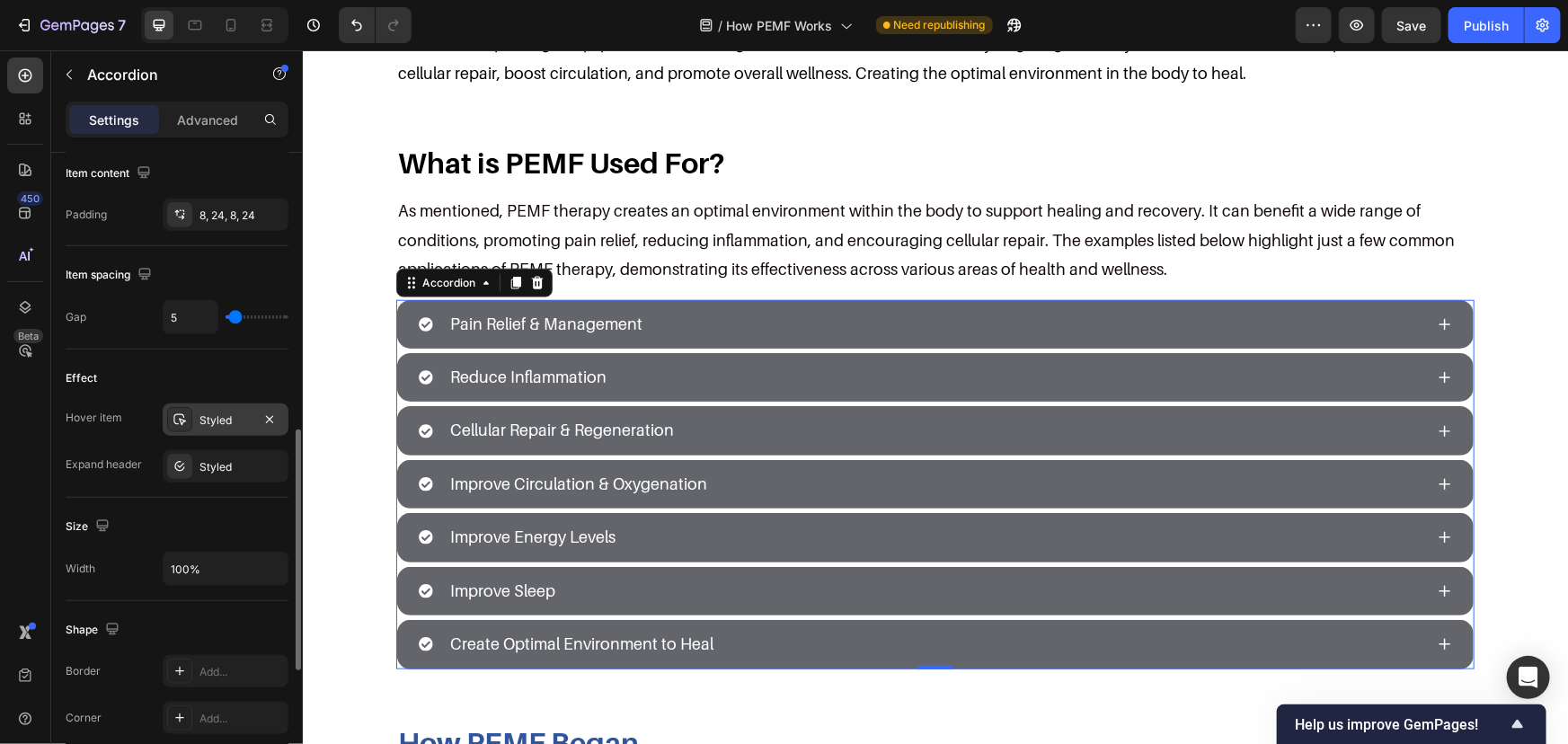
click at [233, 426] on div "Styled" at bounding box center [226, 420] width 126 height 32
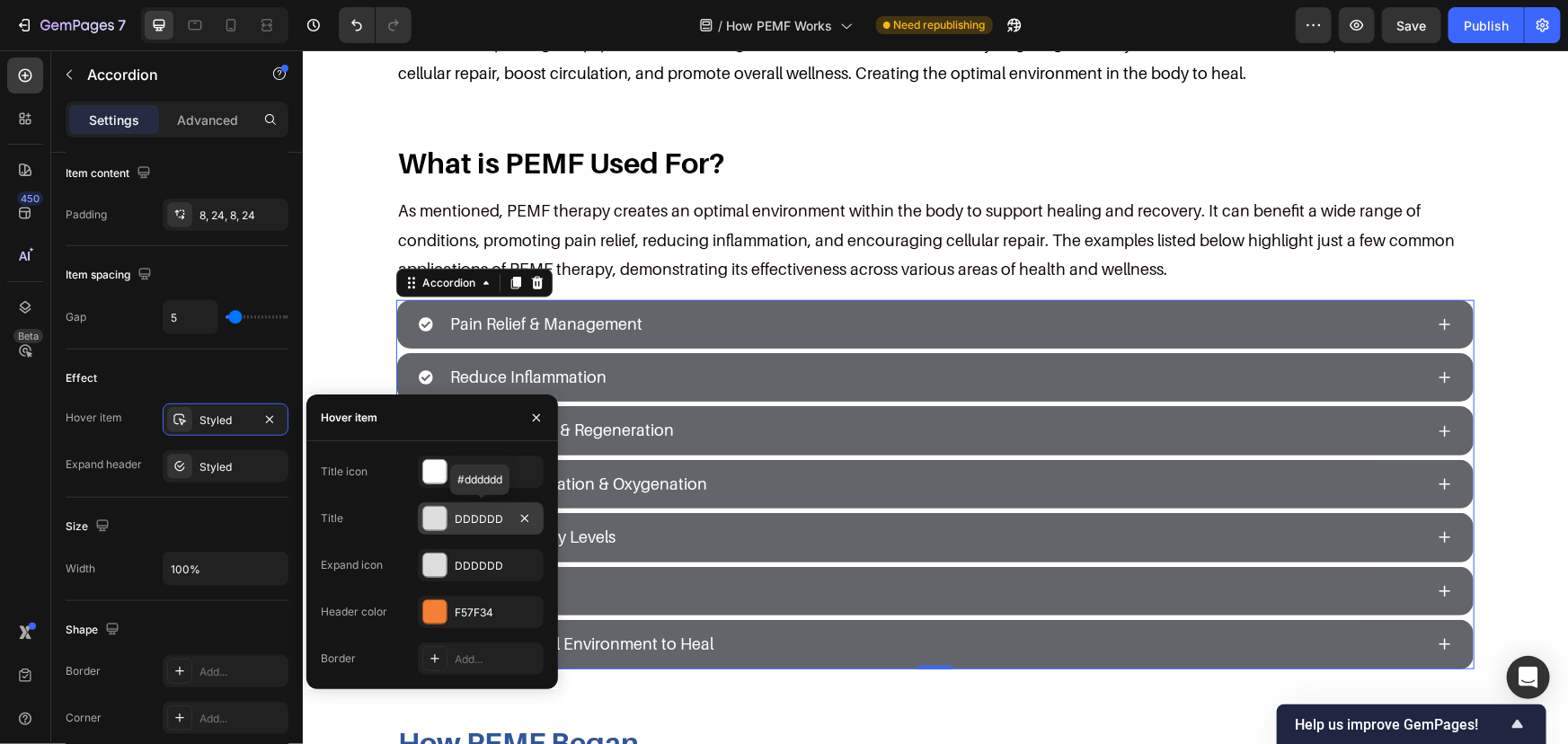
click at [472, 512] on div "DDDDDD" at bounding box center [481, 519] width 52 height 16
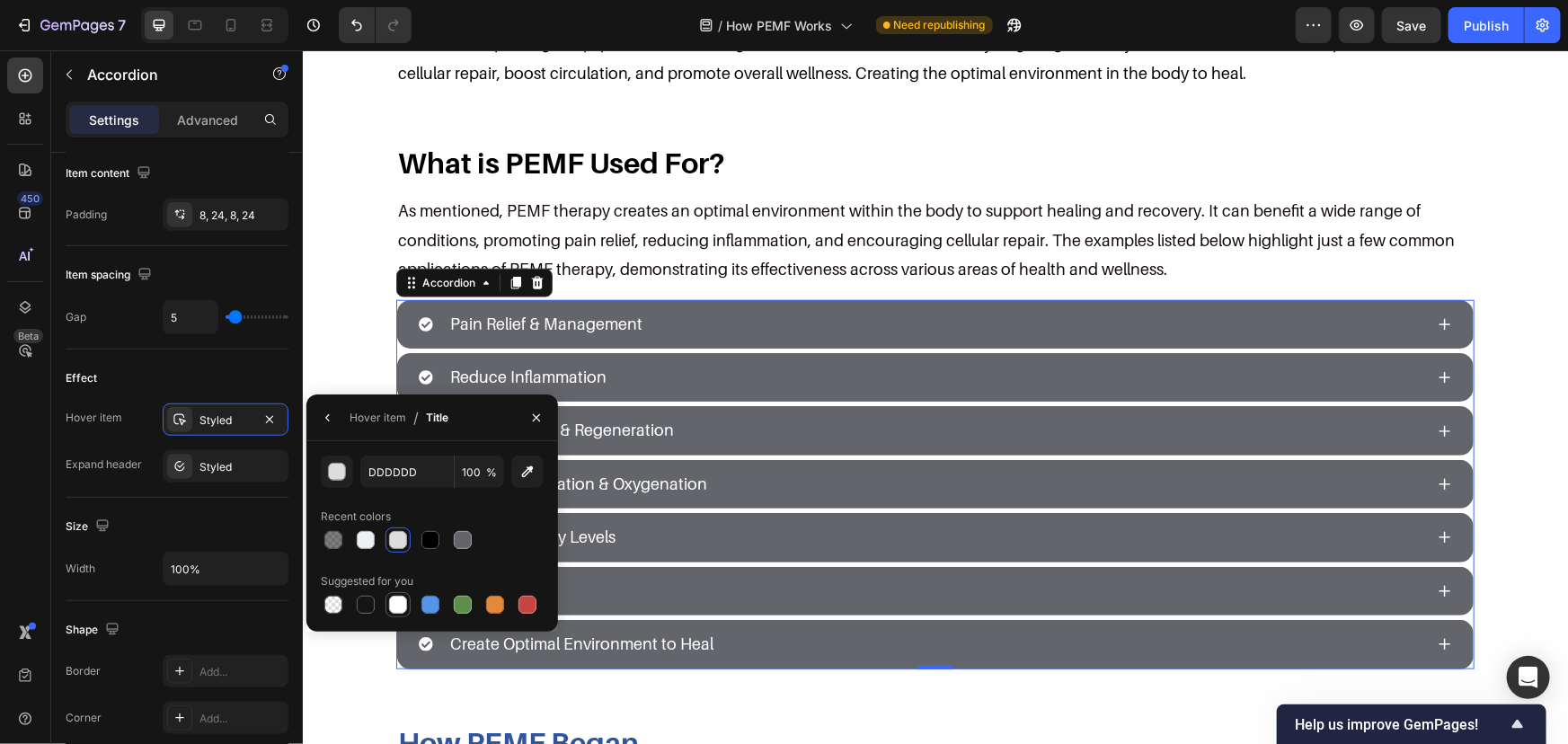
click at [389, 595] on div at bounding box center [398, 605] width 22 height 22
type input "FFFFFF"
click at [239, 421] on div "Styled" at bounding box center [225, 421] width 52 height 16
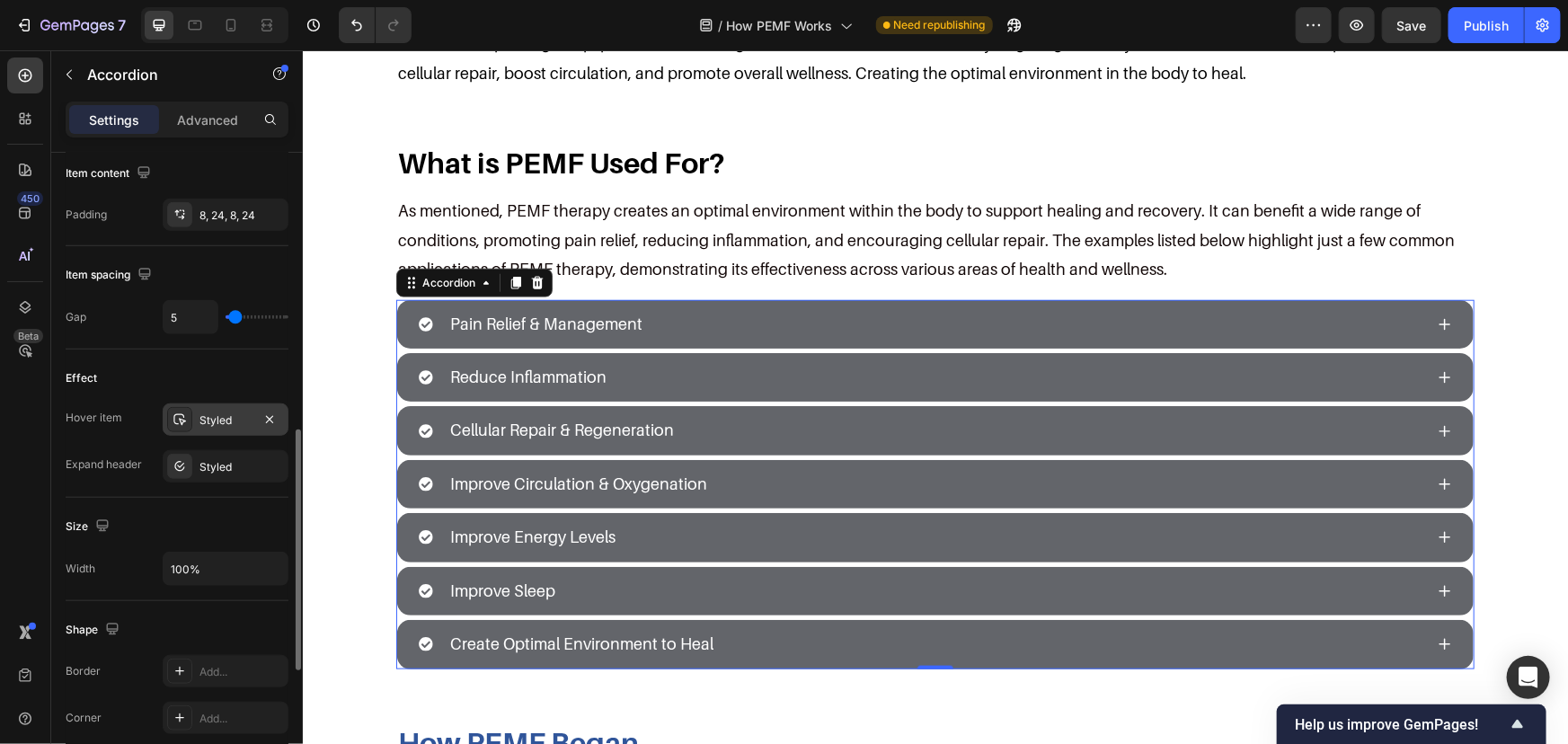
click at [214, 427] on div "Styled" at bounding box center [226, 420] width 126 height 32
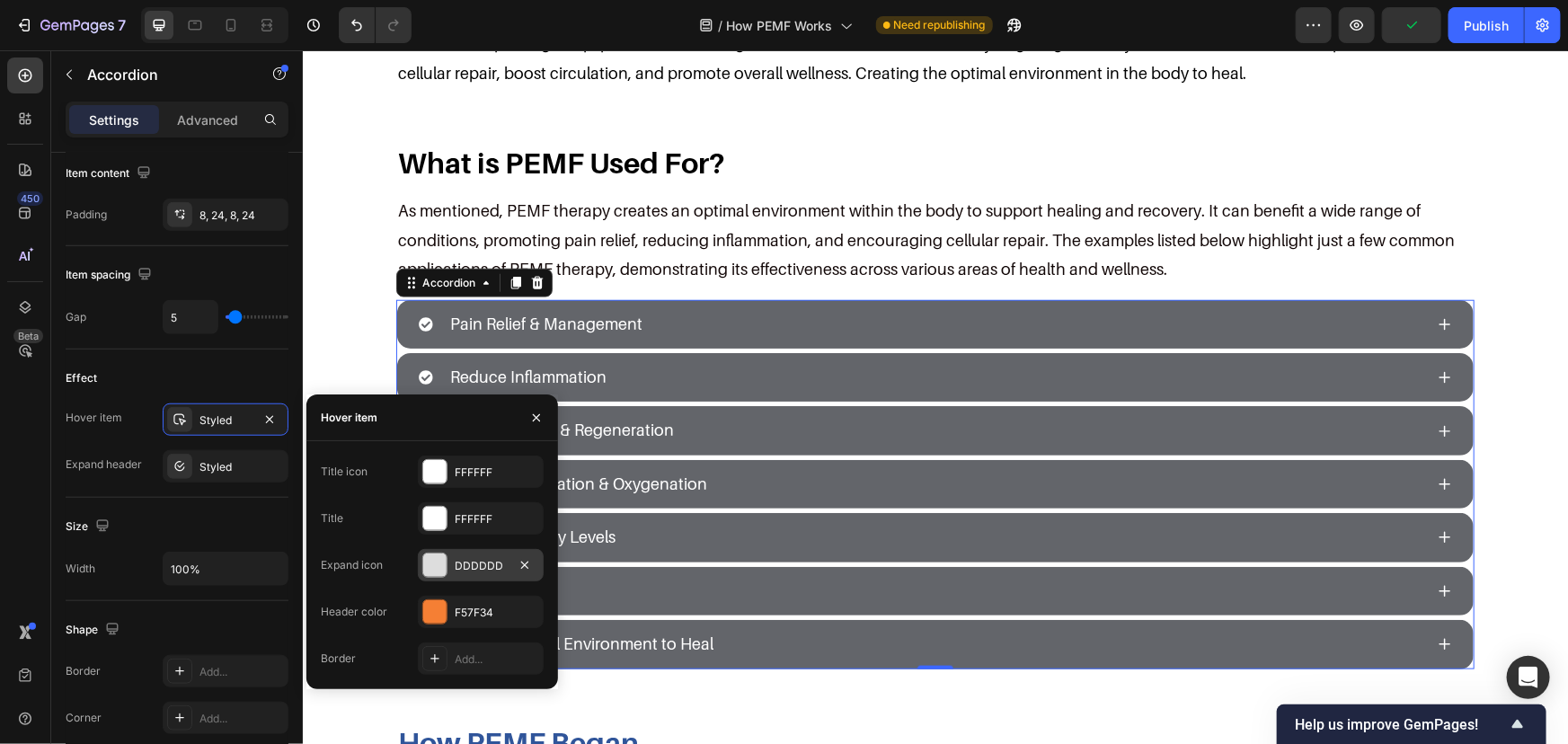
click at [449, 562] on div "DDDDDD" at bounding box center [481, 565] width 126 height 32
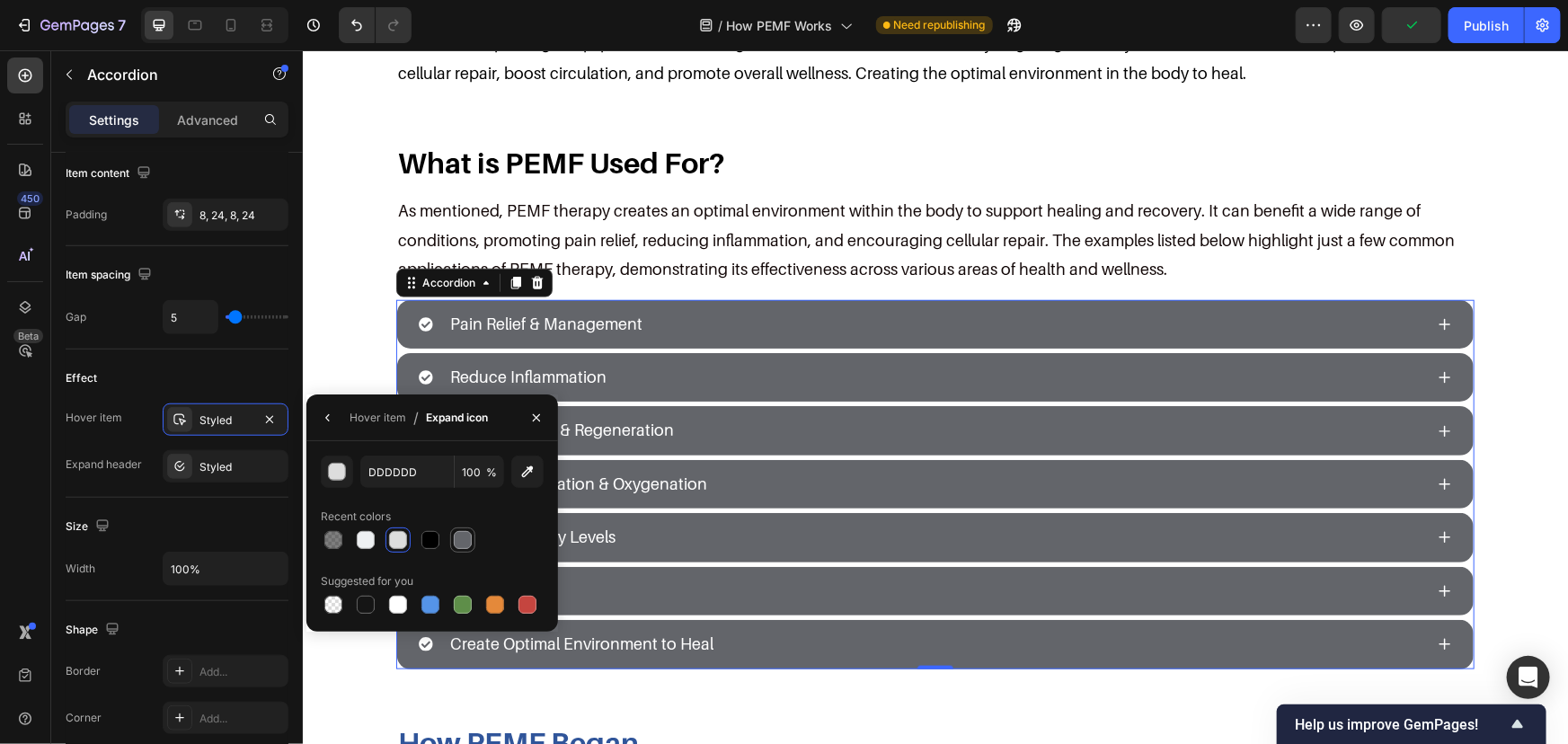
click at [457, 545] on div at bounding box center [463, 540] width 18 height 18
type input "63656A"
click at [242, 408] on div "Styled" at bounding box center [226, 420] width 126 height 32
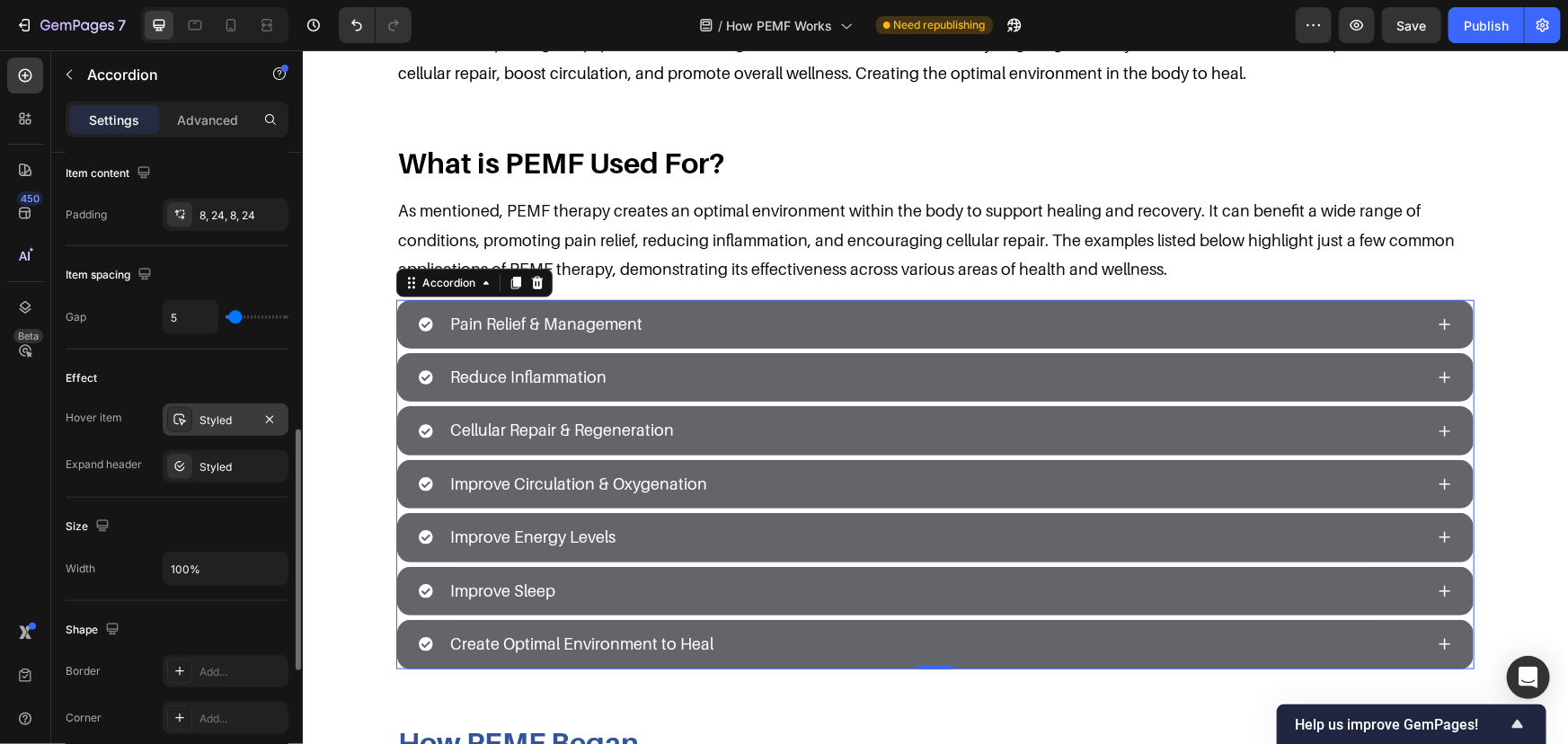
click at [217, 414] on div "Styled" at bounding box center [225, 421] width 52 height 16
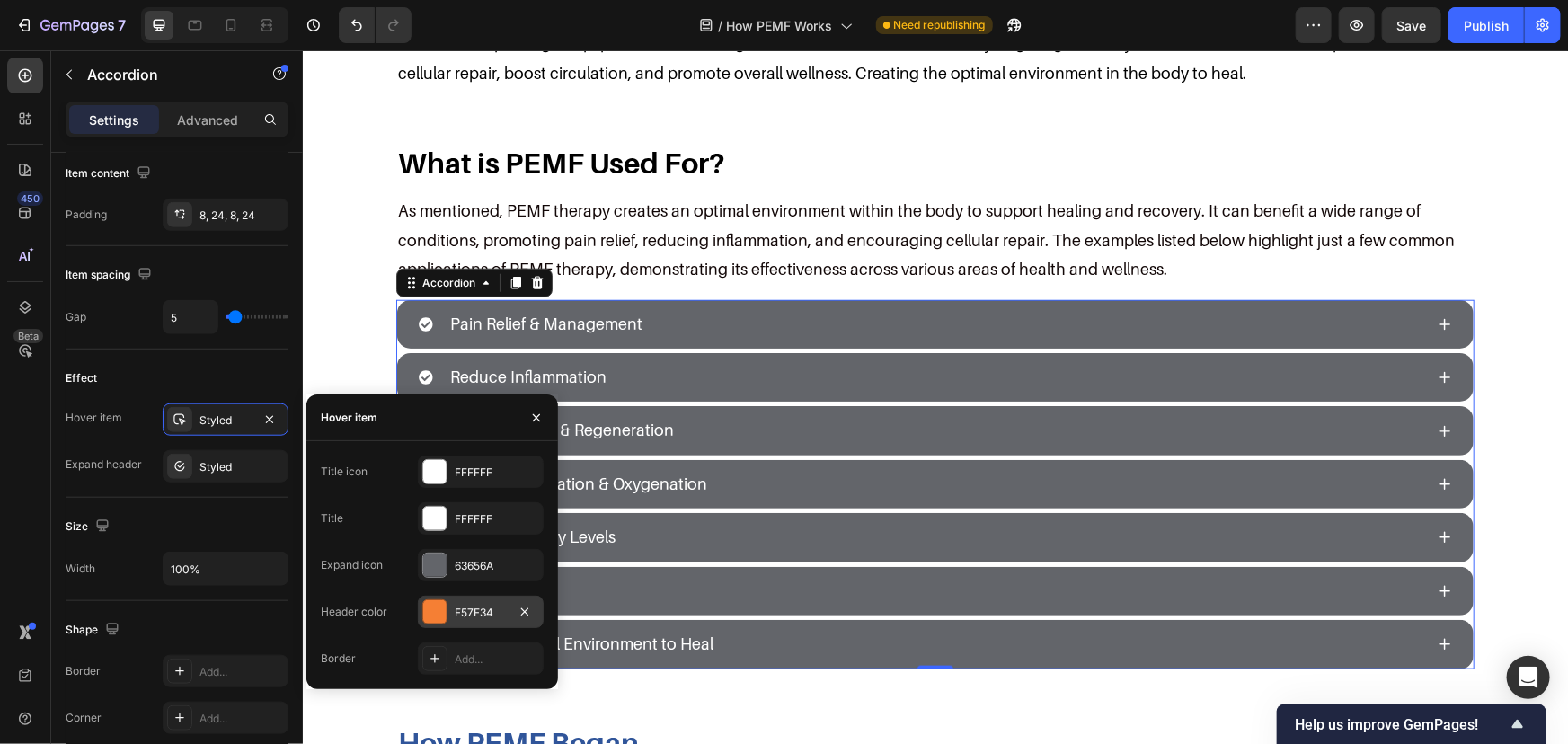
click at [465, 597] on div "F57F34" at bounding box center [481, 612] width 126 height 32
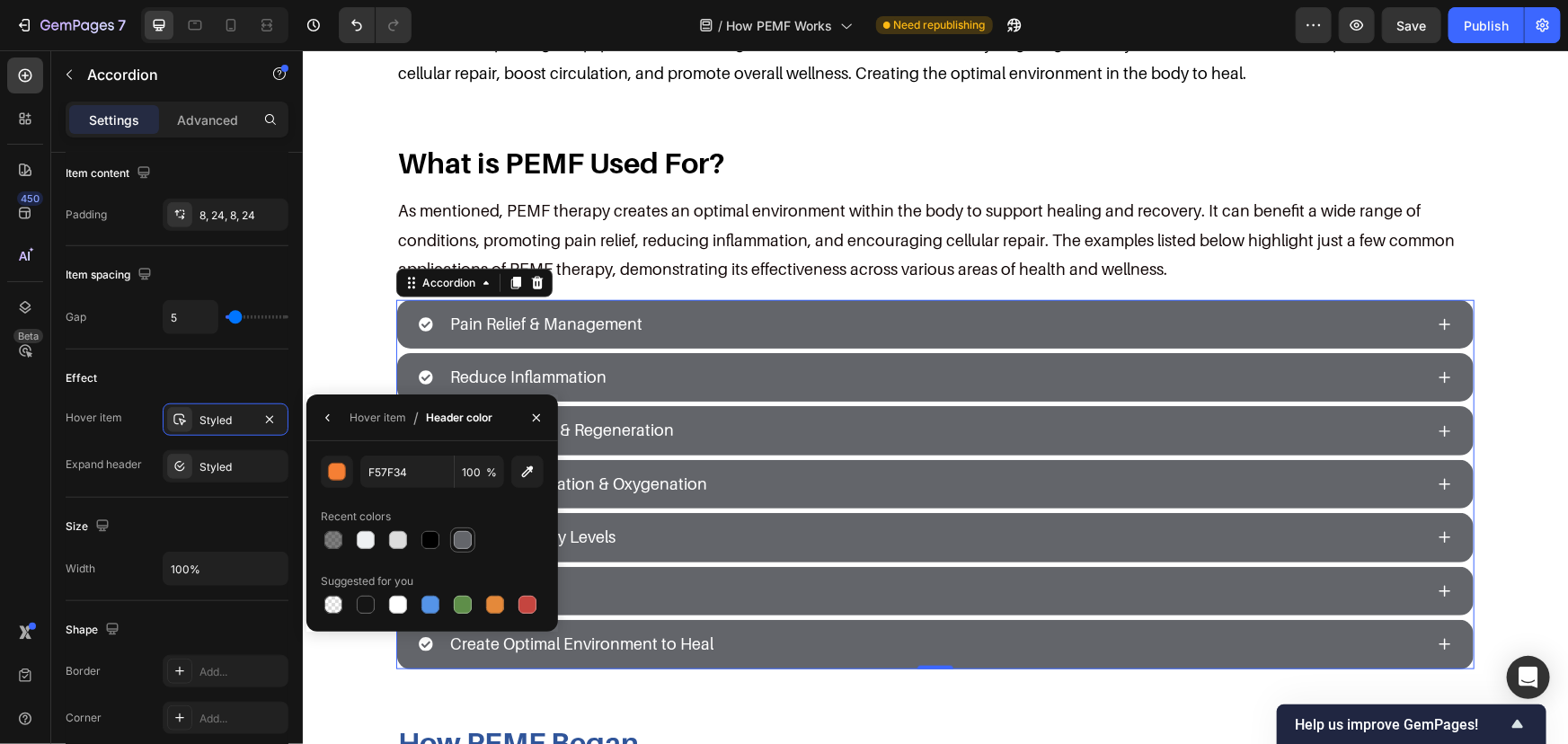
click at [472, 547] on div at bounding box center [463, 540] width 22 height 22
type input "63656A"
click at [662, 328] on div "Pain Relief & Management" at bounding box center [920, 323] width 1005 height 34
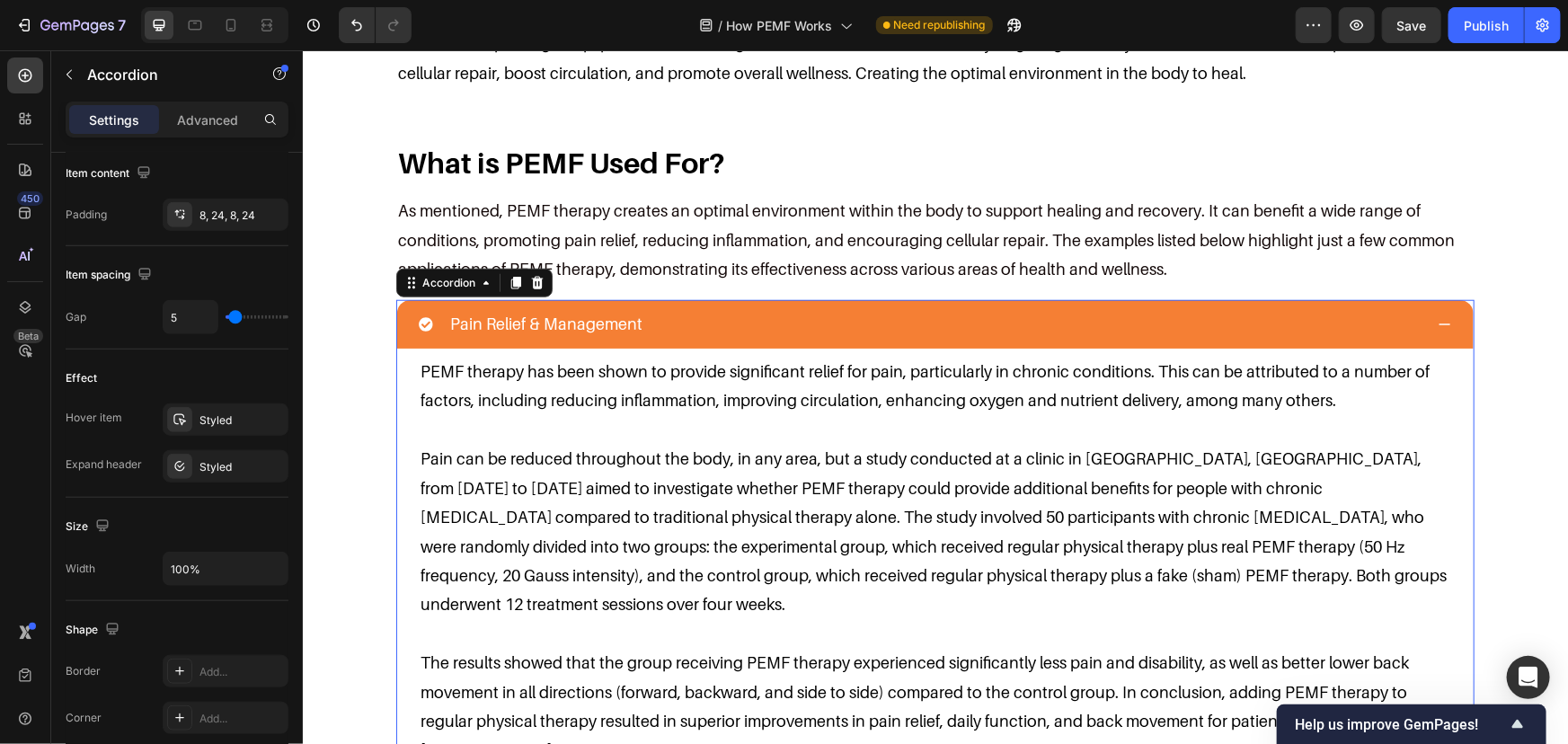
click at [1060, 301] on div "Pain Relief & Management" at bounding box center [935, 322] width 1077 height 48
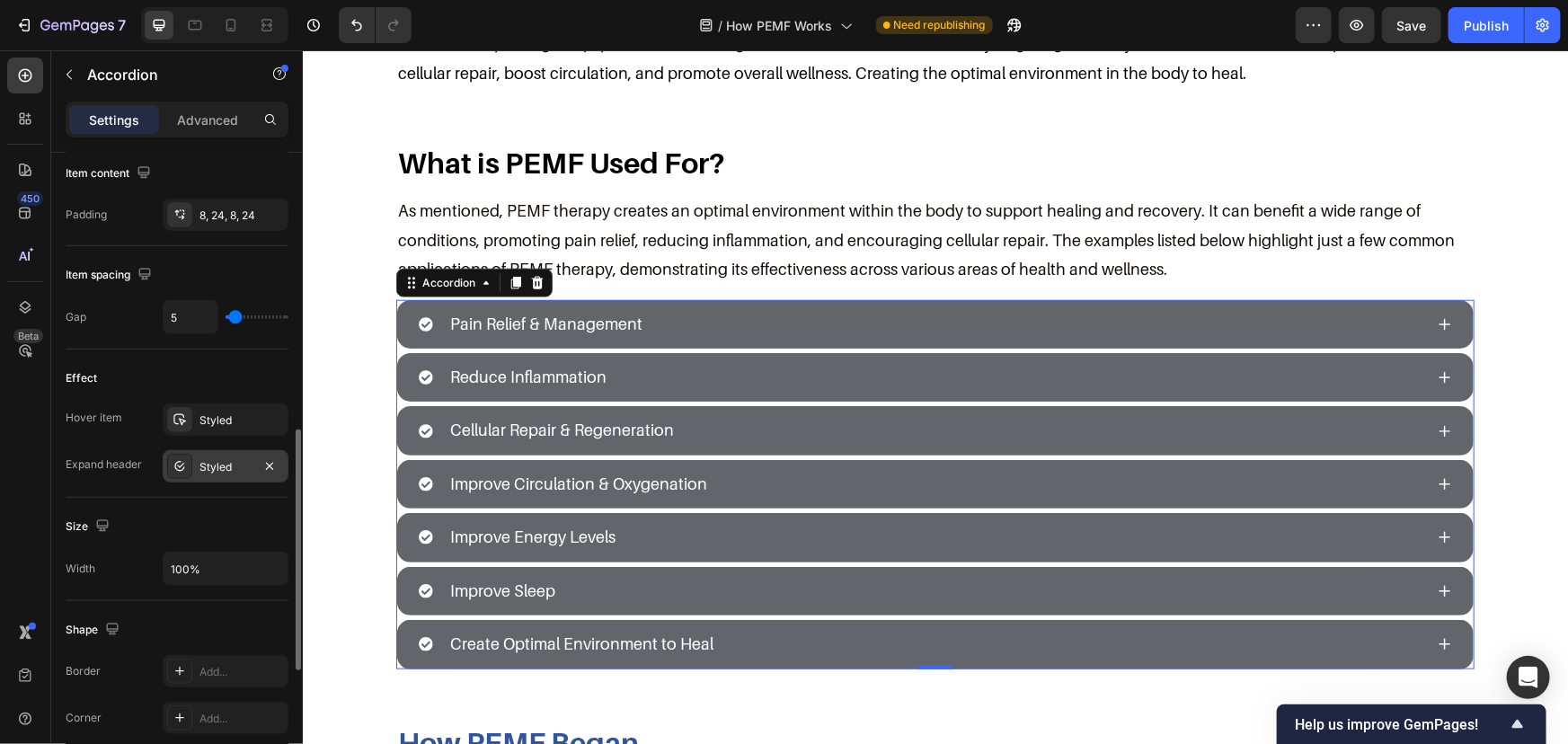
click at [217, 461] on div "Styled" at bounding box center [225, 467] width 52 height 16
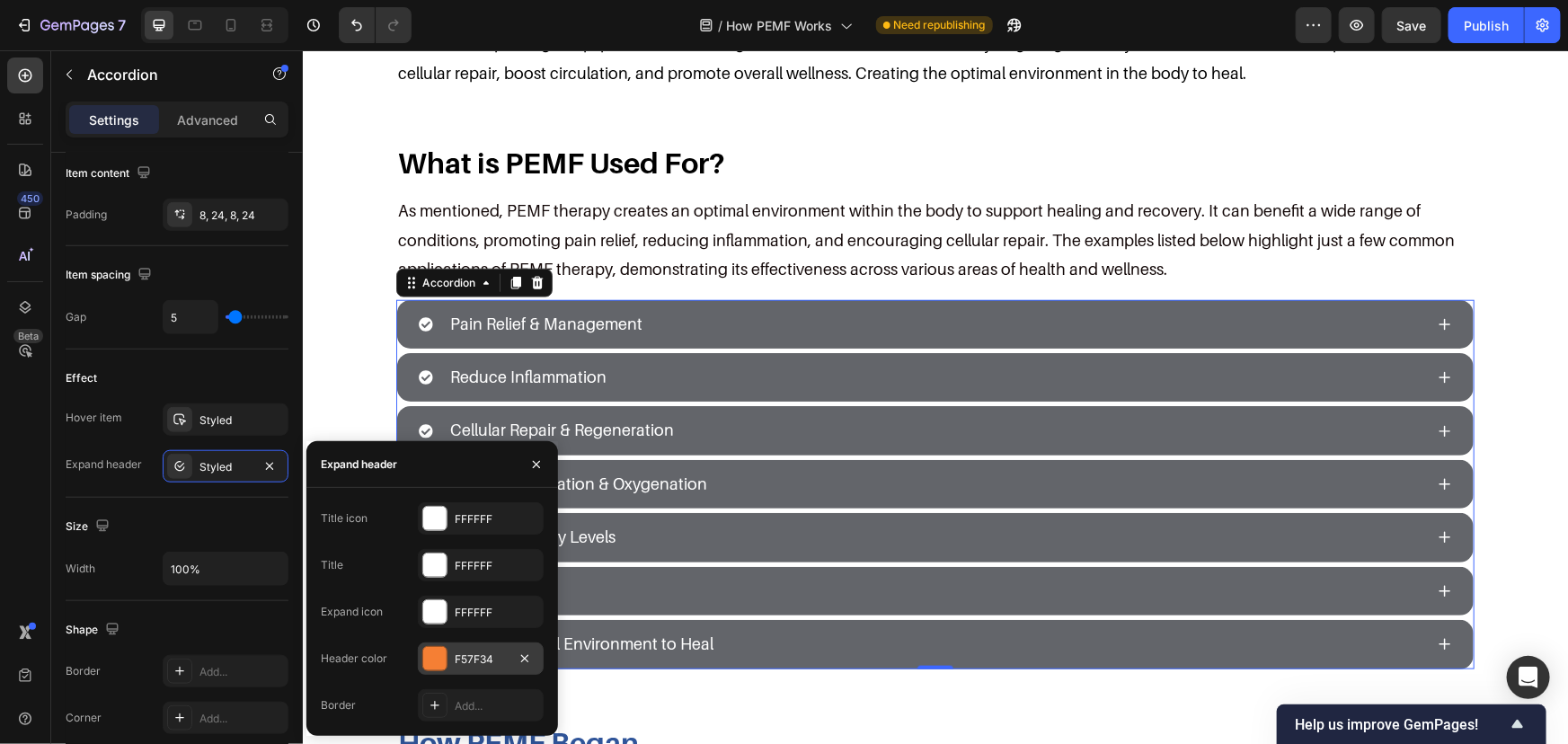
click at [463, 660] on div "F57F34" at bounding box center [481, 659] width 52 height 16
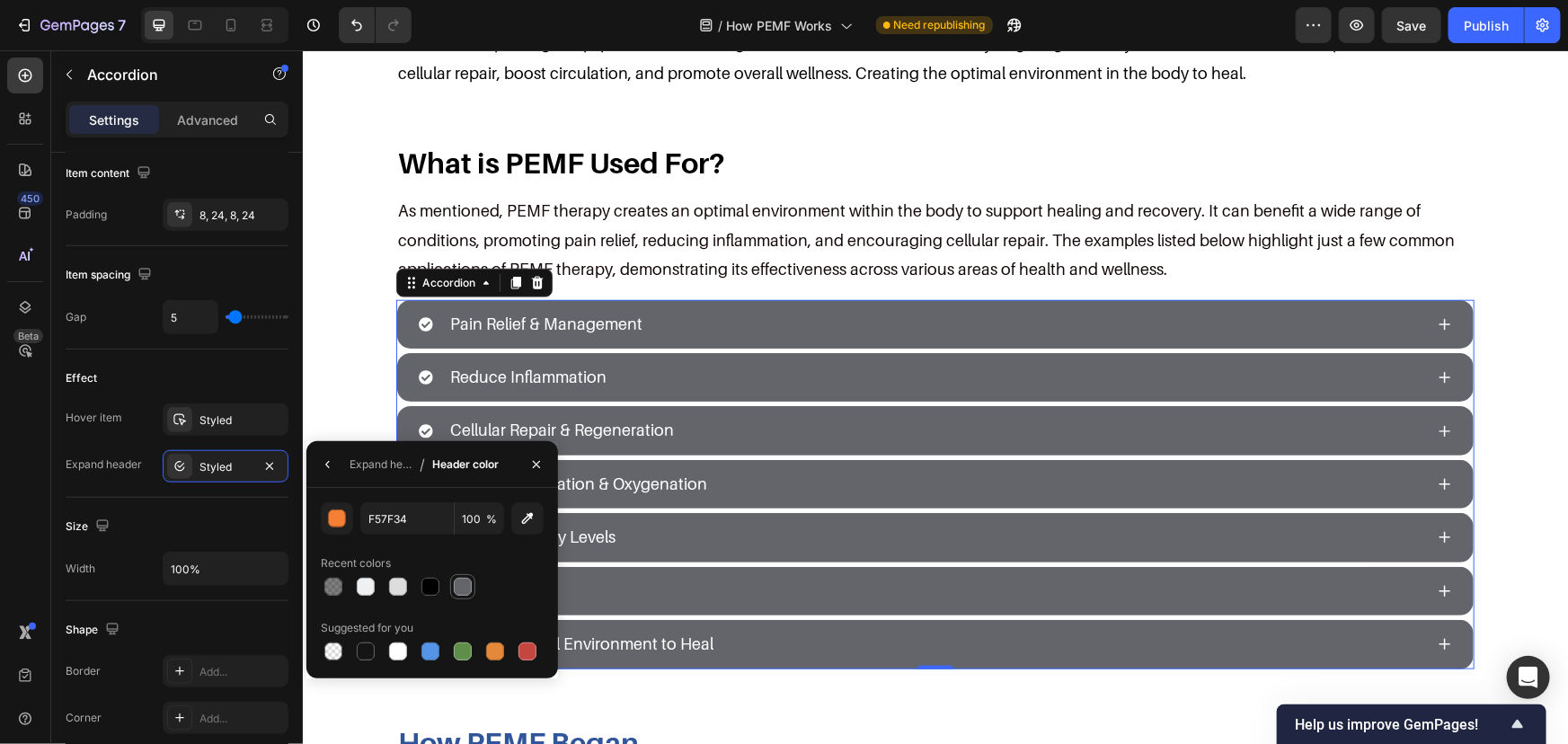
click at [468, 579] on div at bounding box center [463, 586] width 18 height 18
type input "63656A"
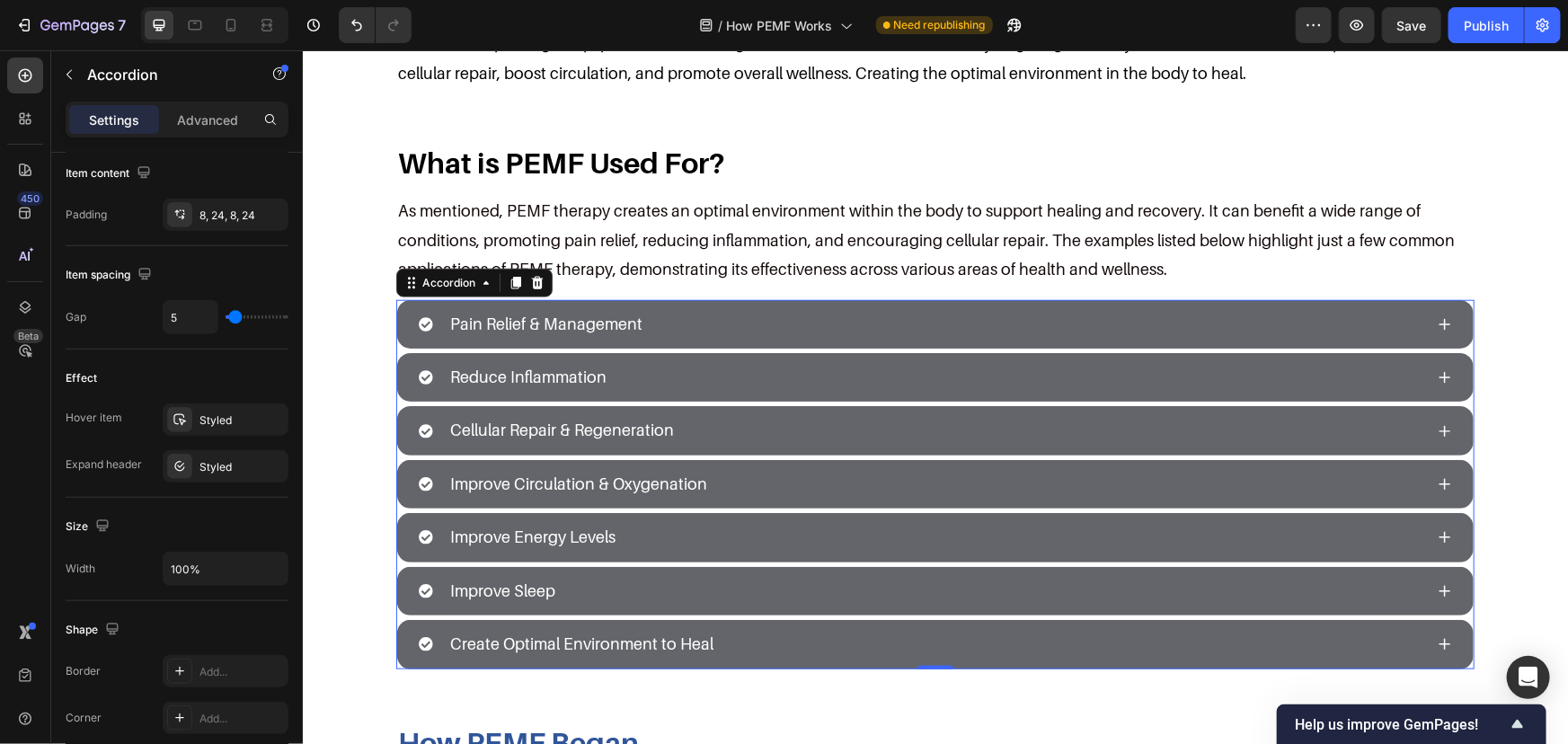
click at [688, 312] on div "Pain Relief & Management" at bounding box center [920, 323] width 1005 height 34
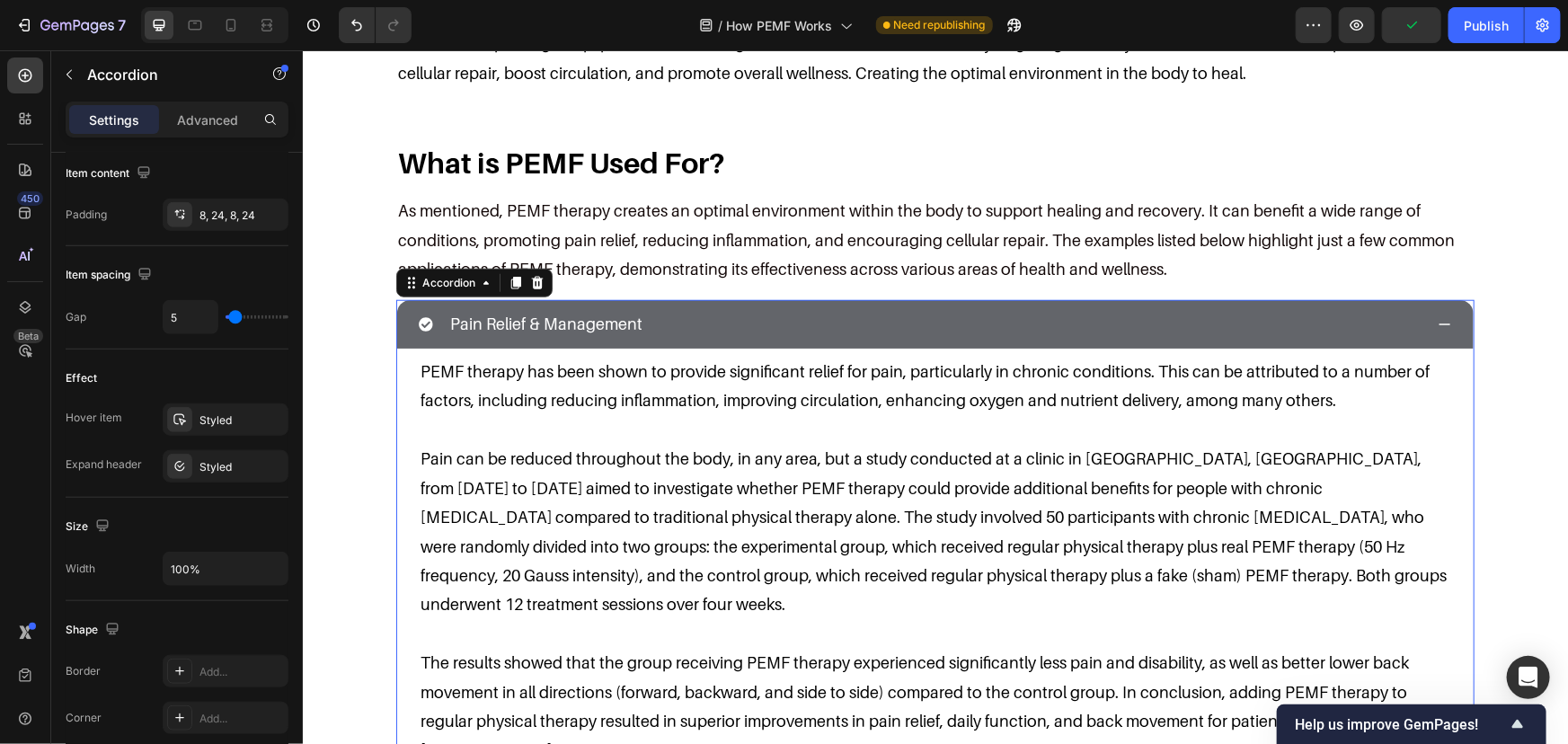
click at [1288, 308] on div "Pain Relief & Management" at bounding box center [920, 323] width 1005 height 34
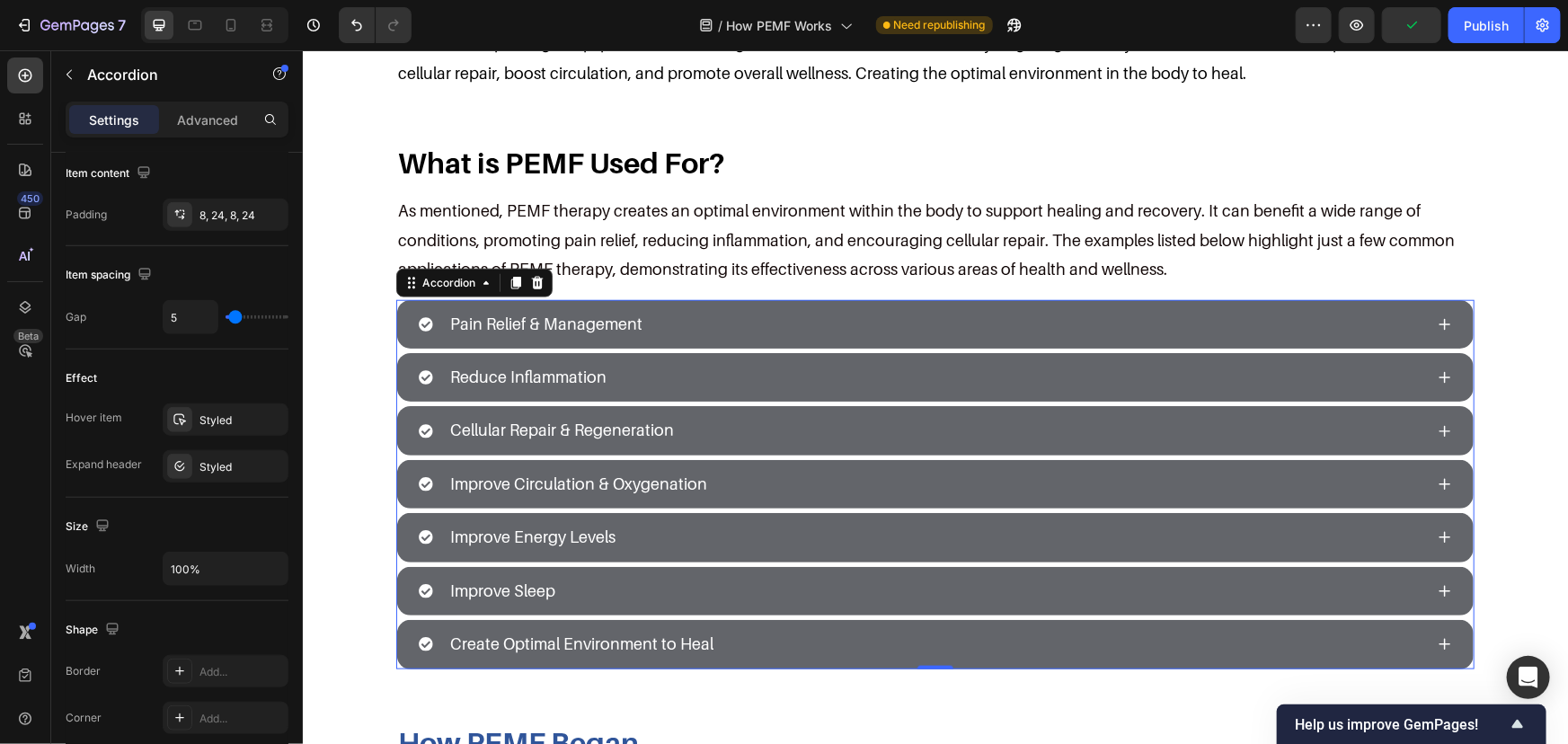
click at [1189, 309] on div "Pain Relief & Management" at bounding box center [920, 323] width 1005 height 34
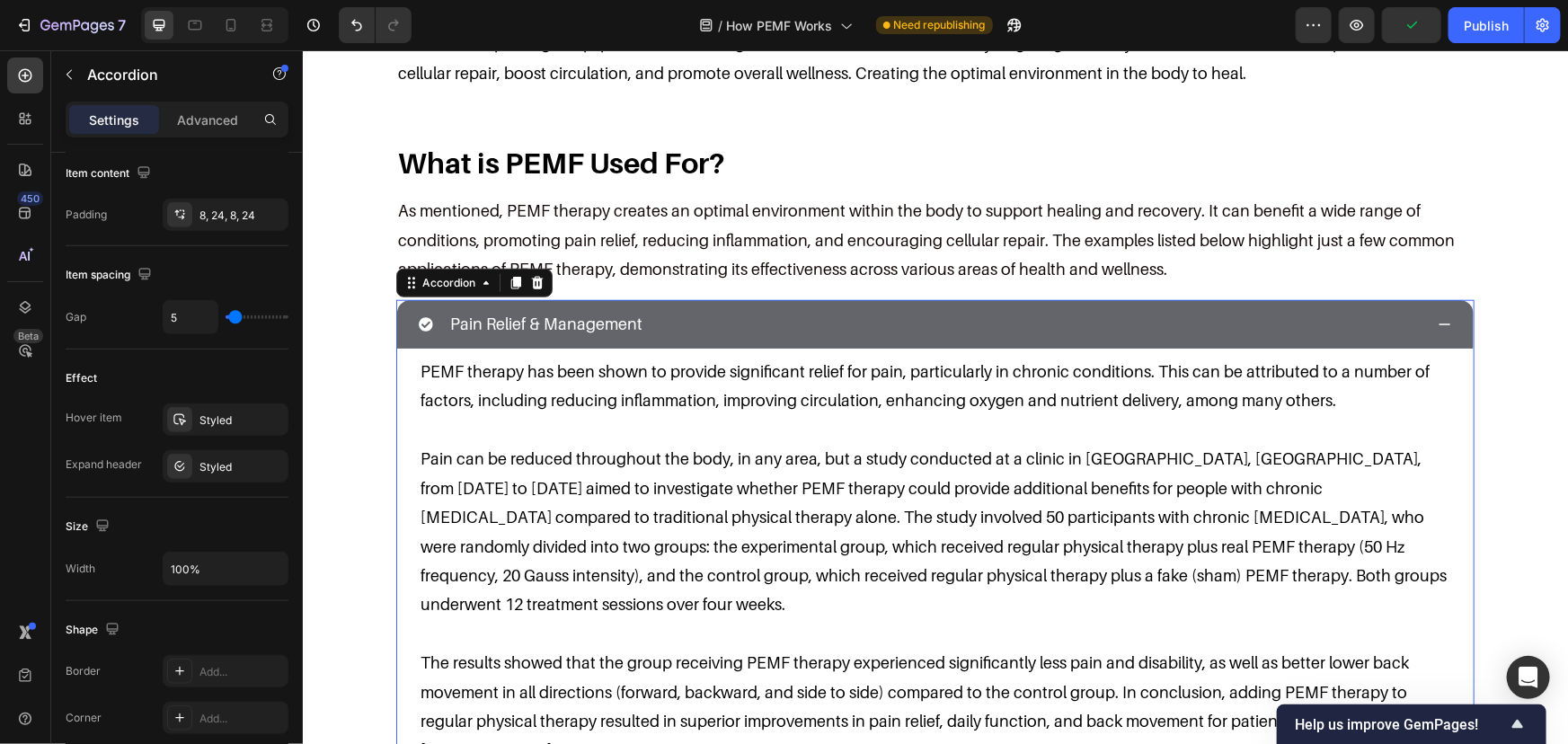
click at [1189, 309] on div "Pain Relief & Management" at bounding box center [920, 323] width 1005 height 34
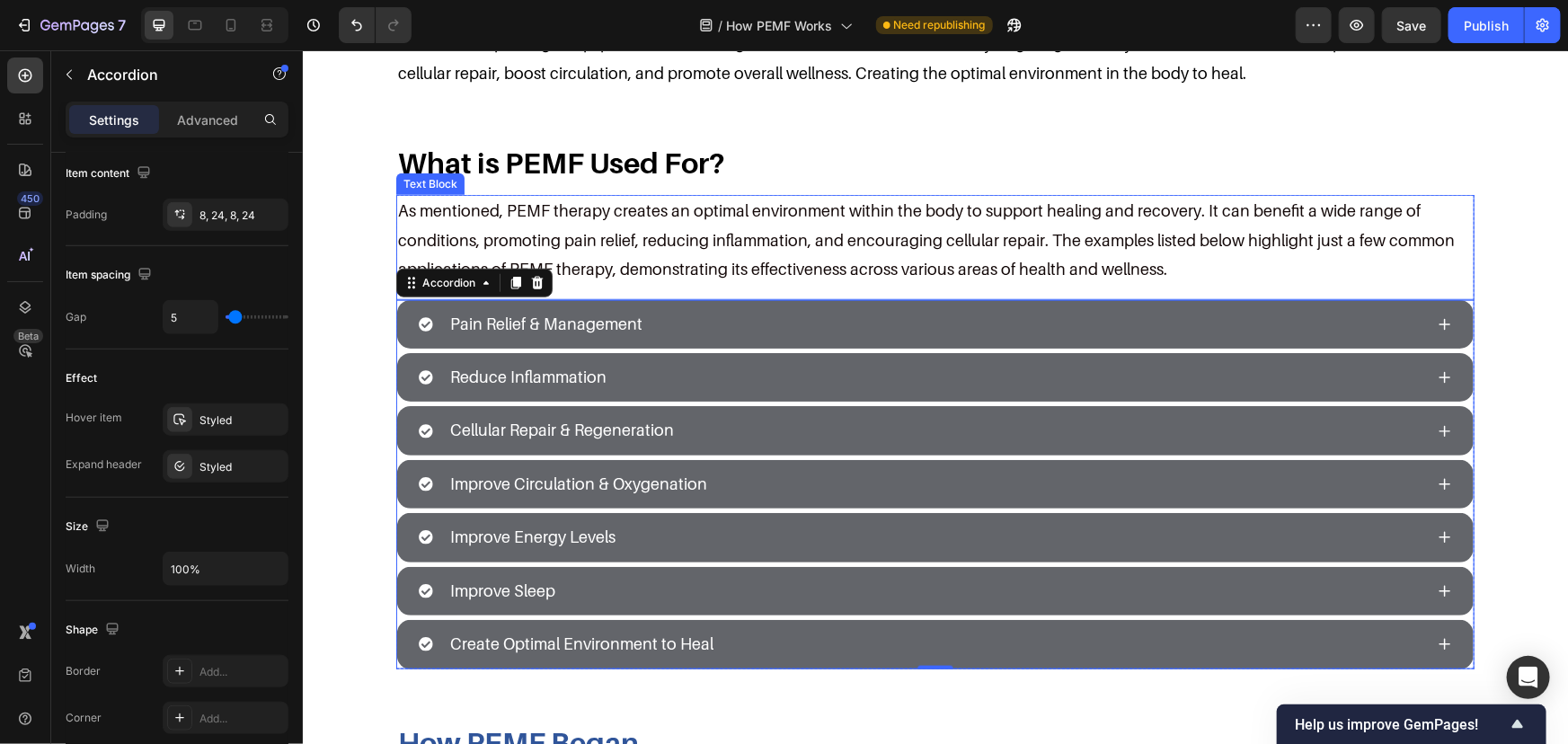
click at [1308, 328] on div "Pain Relief & Management" at bounding box center [920, 323] width 1005 height 34
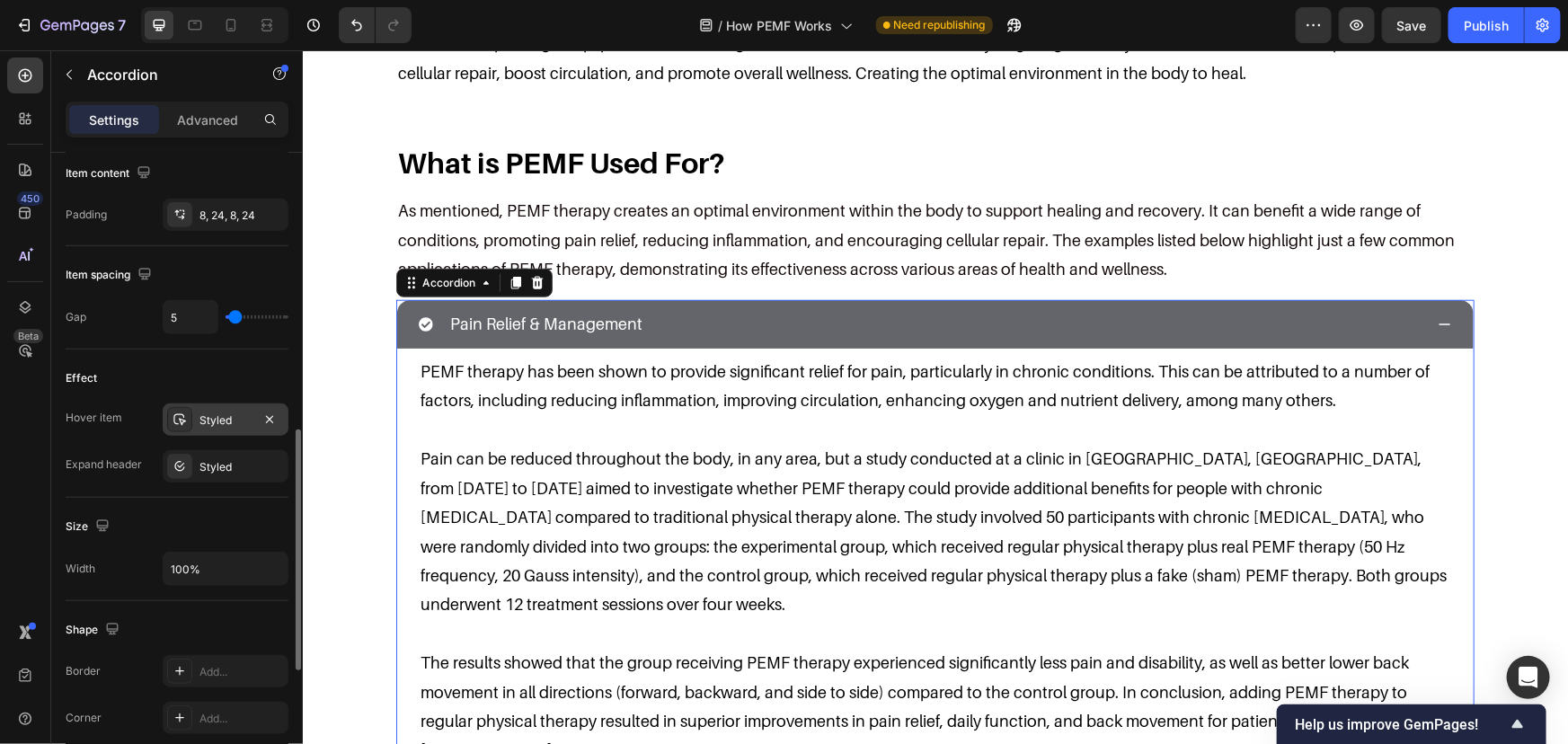
click at [202, 421] on div "Styled" at bounding box center [225, 421] width 52 height 16
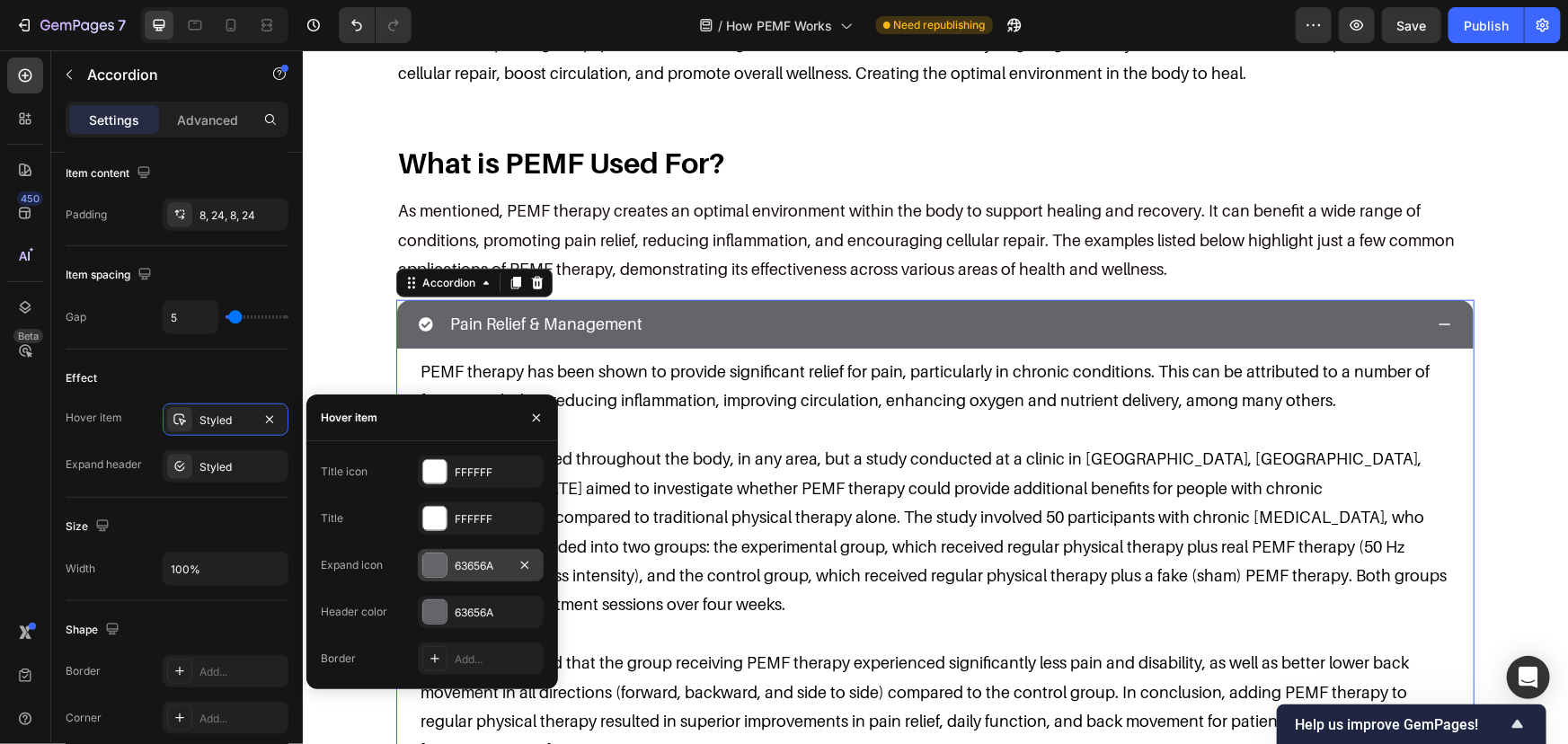
click at [474, 562] on div "63656A" at bounding box center [481, 566] width 52 height 16
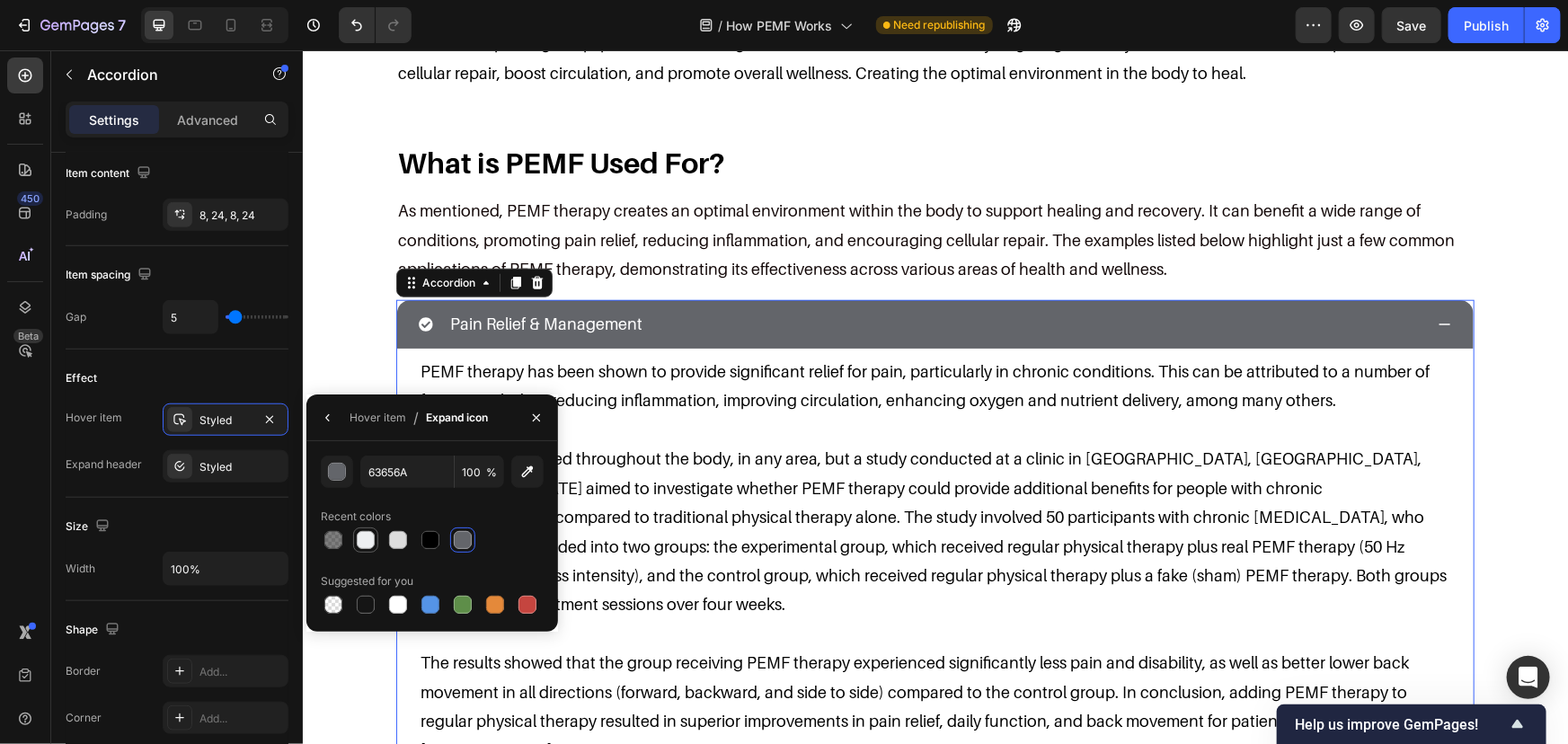
click at [373, 541] on div at bounding box center [366, 540] width 18 height 18
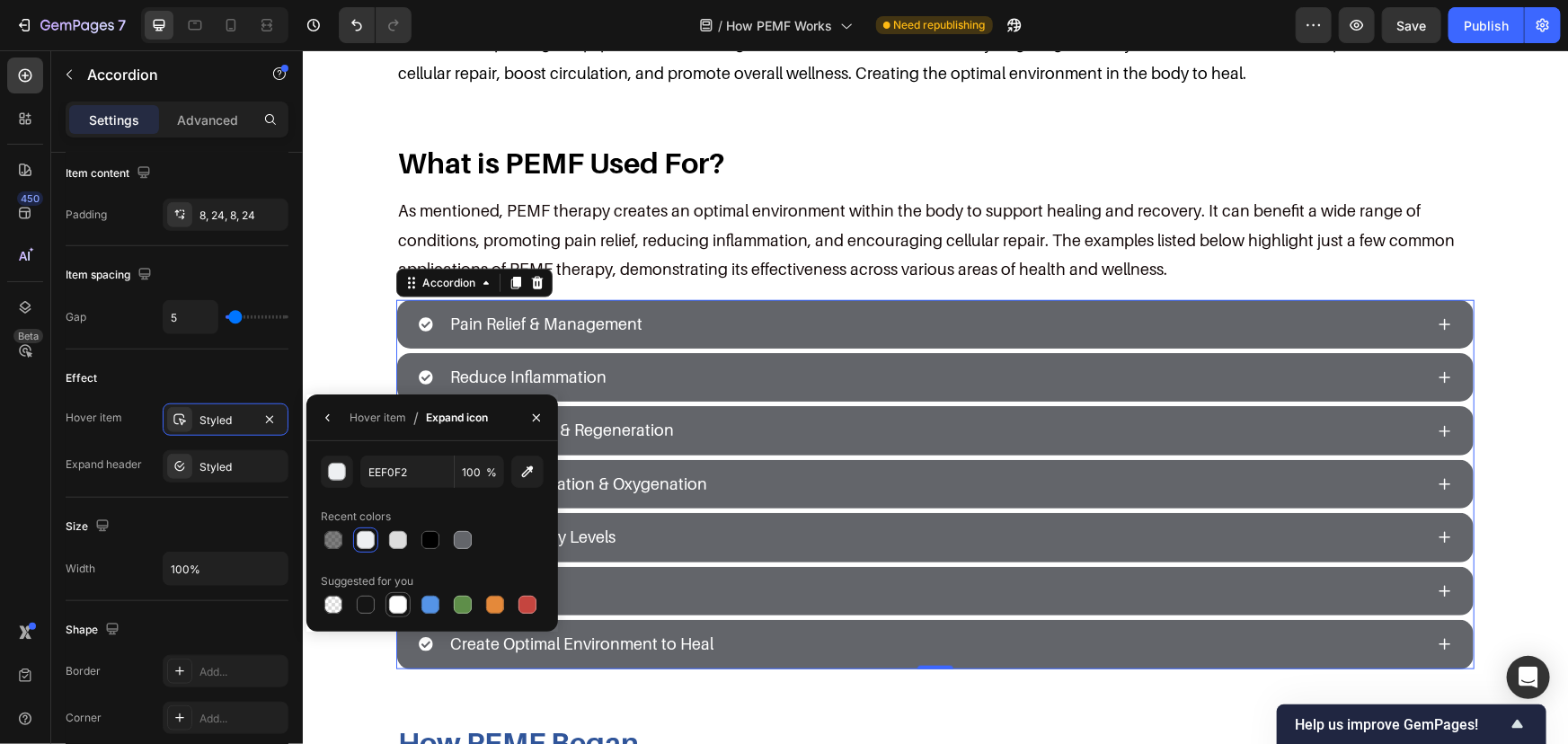
click at [403, 606] on div at bounding box center [398, 605] width 18 height 18
type input "FFFFFF"
click at [1292, 307] on div "Pain Relief & Management" at bounding box center [920, 323] width 1005 height 34
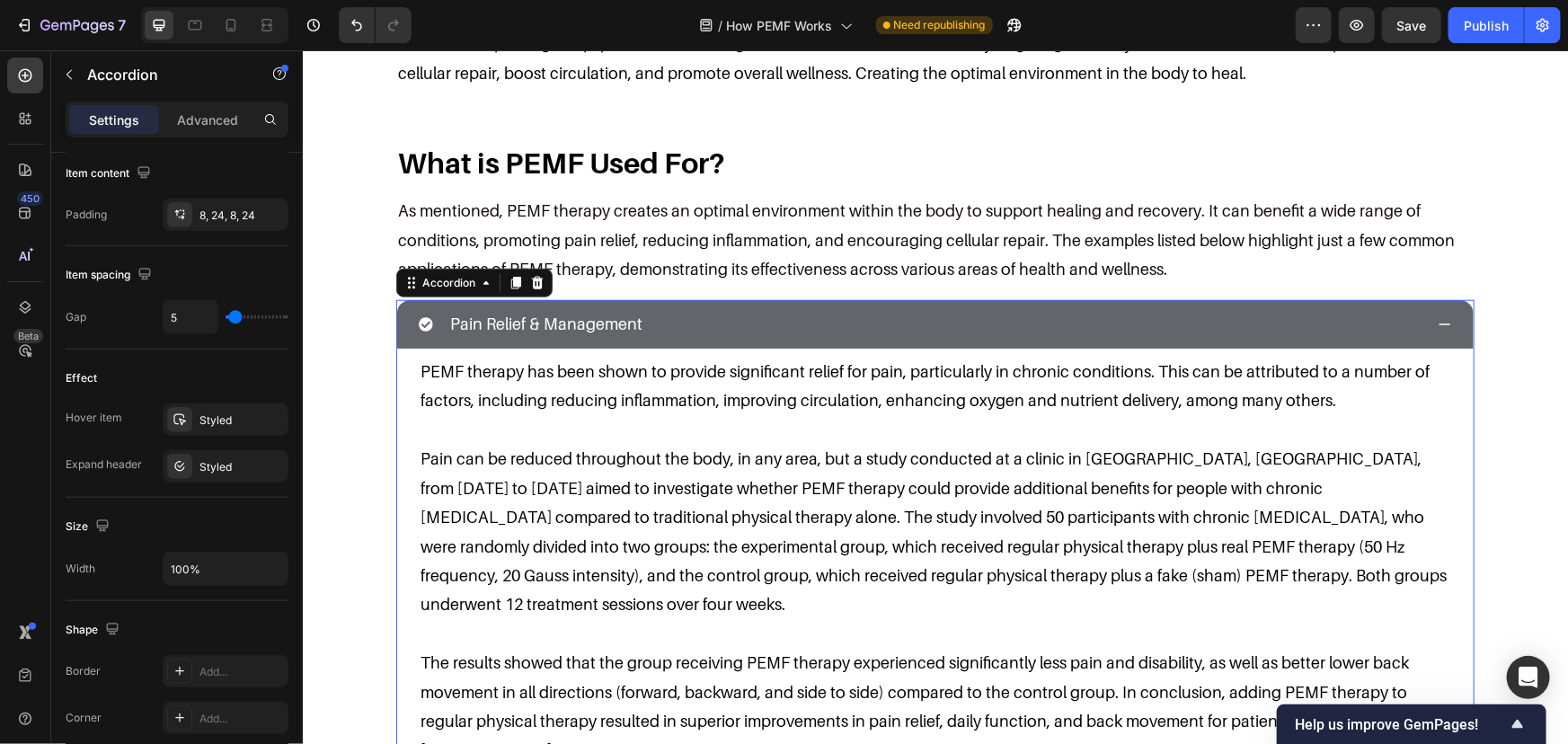
click at [1292, 307] on div "Pain Relief & Management" at bounding box center [920, 323] width 1005 height 34
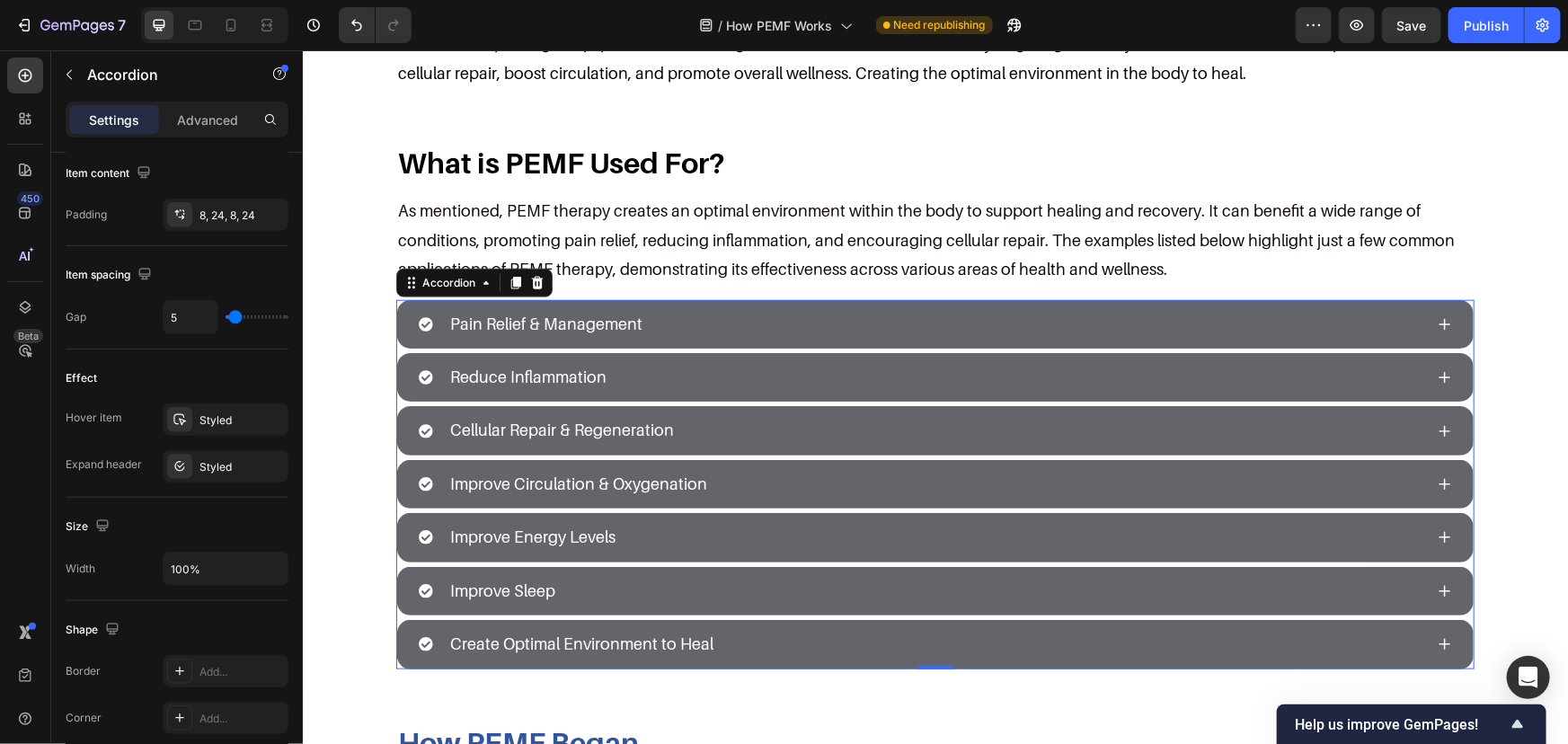
click at [1292, 307] on div "Pain Relief & Management" at bounding box center [920, 323] width 1005 height 34
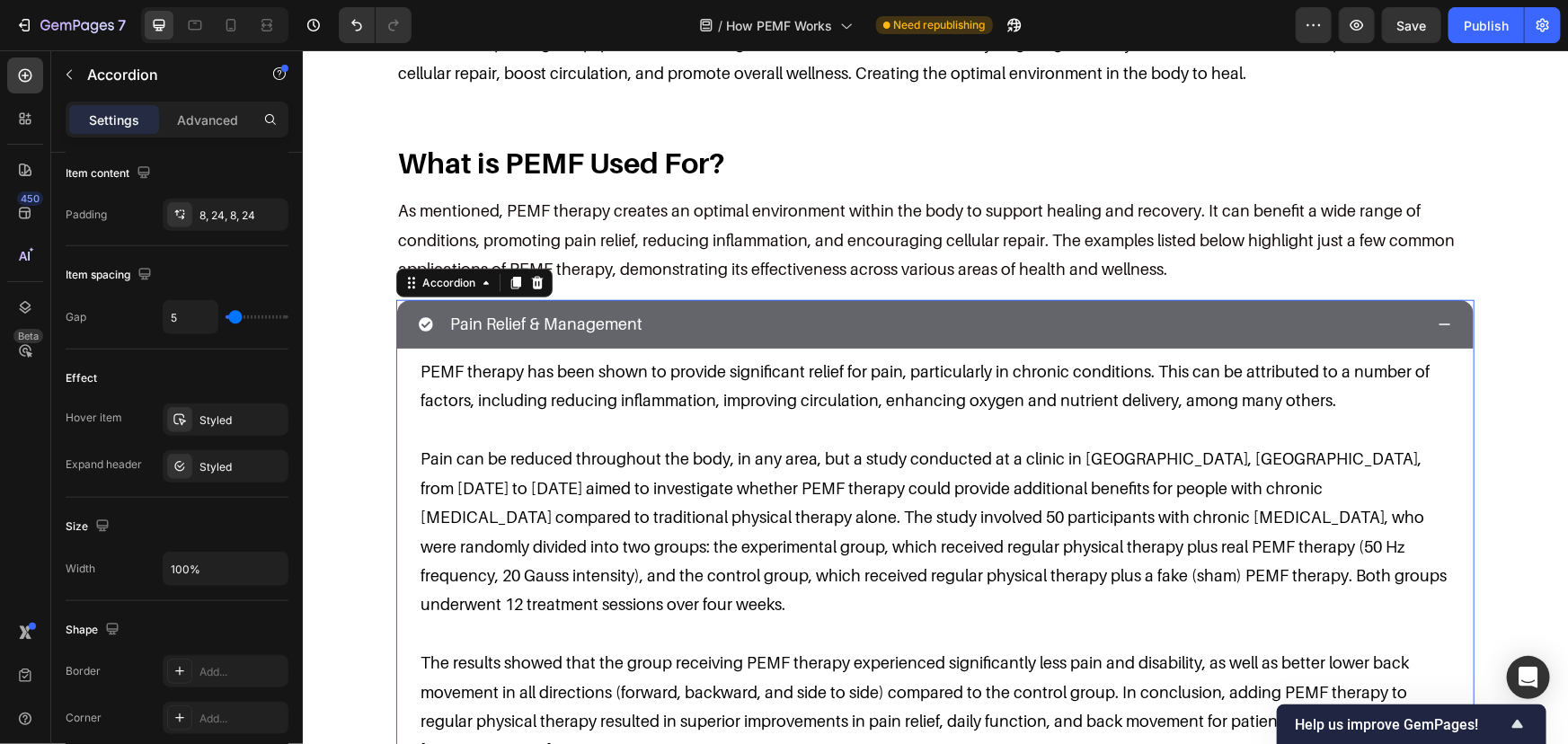
click at [1292, 307] on div "Pain Relief & Management" at bounding box center [920, 323] width 1005 height 34
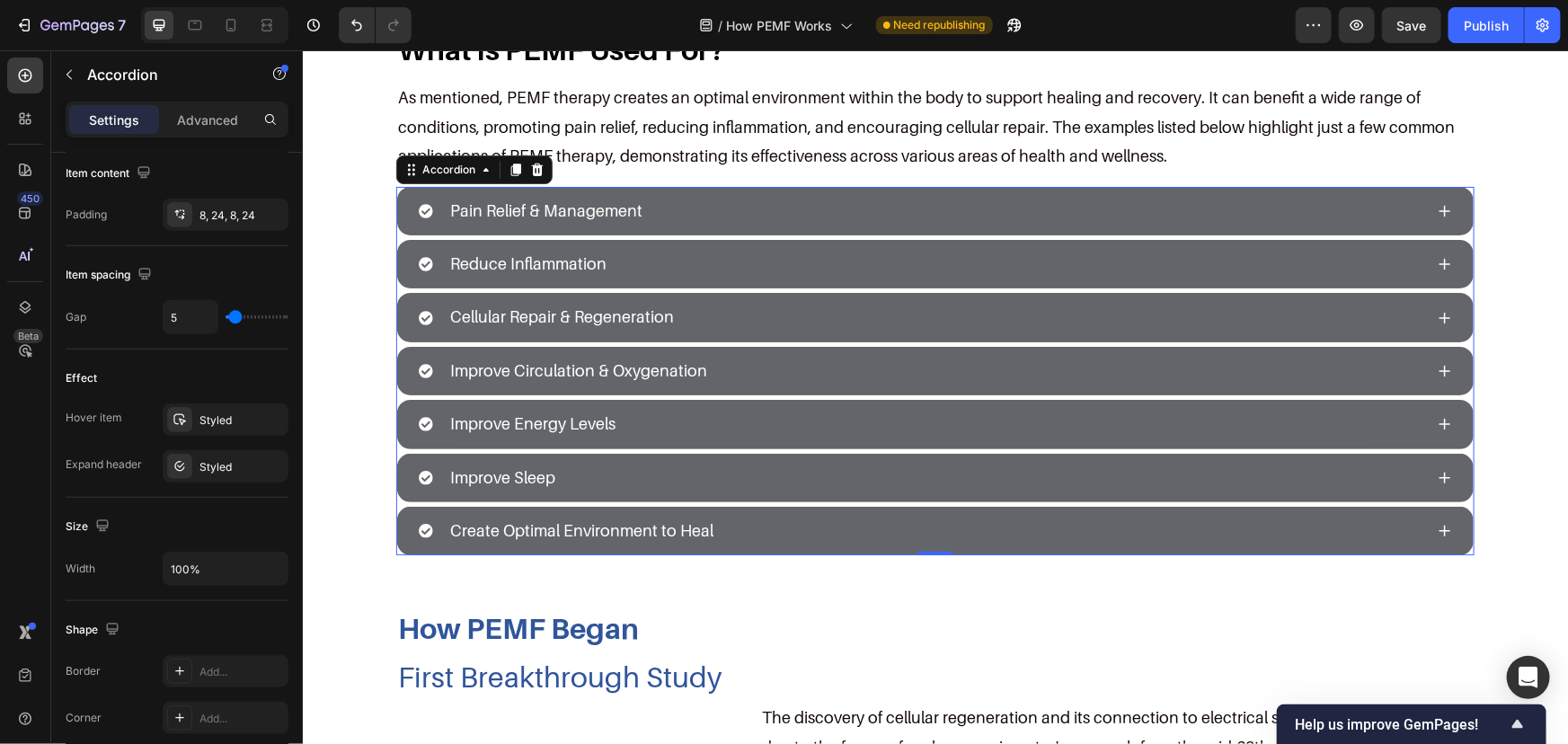
scroll to position [817, 0]
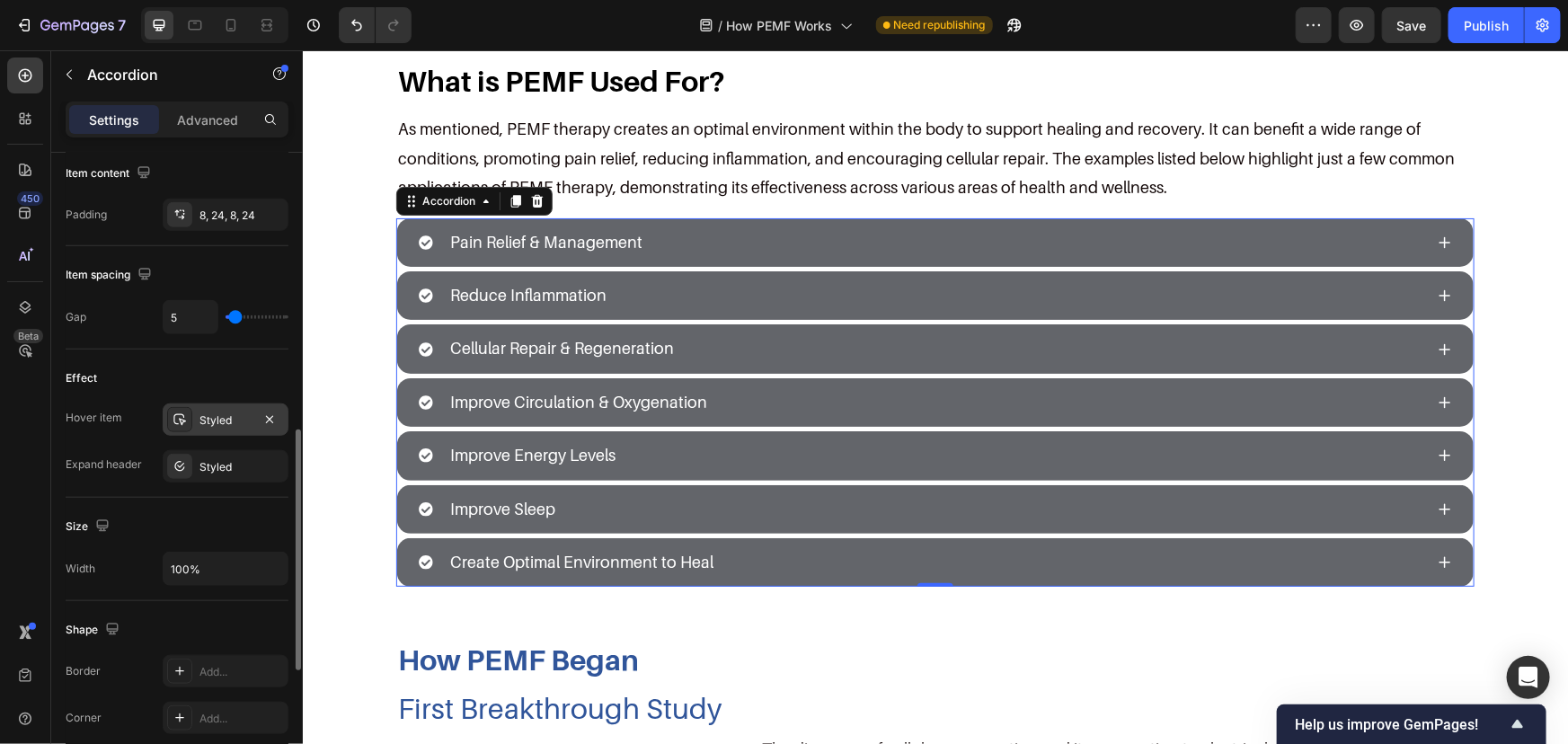
click at [209, 419] on div "Styled" at bounding box center [225, 421] width 52 height 16
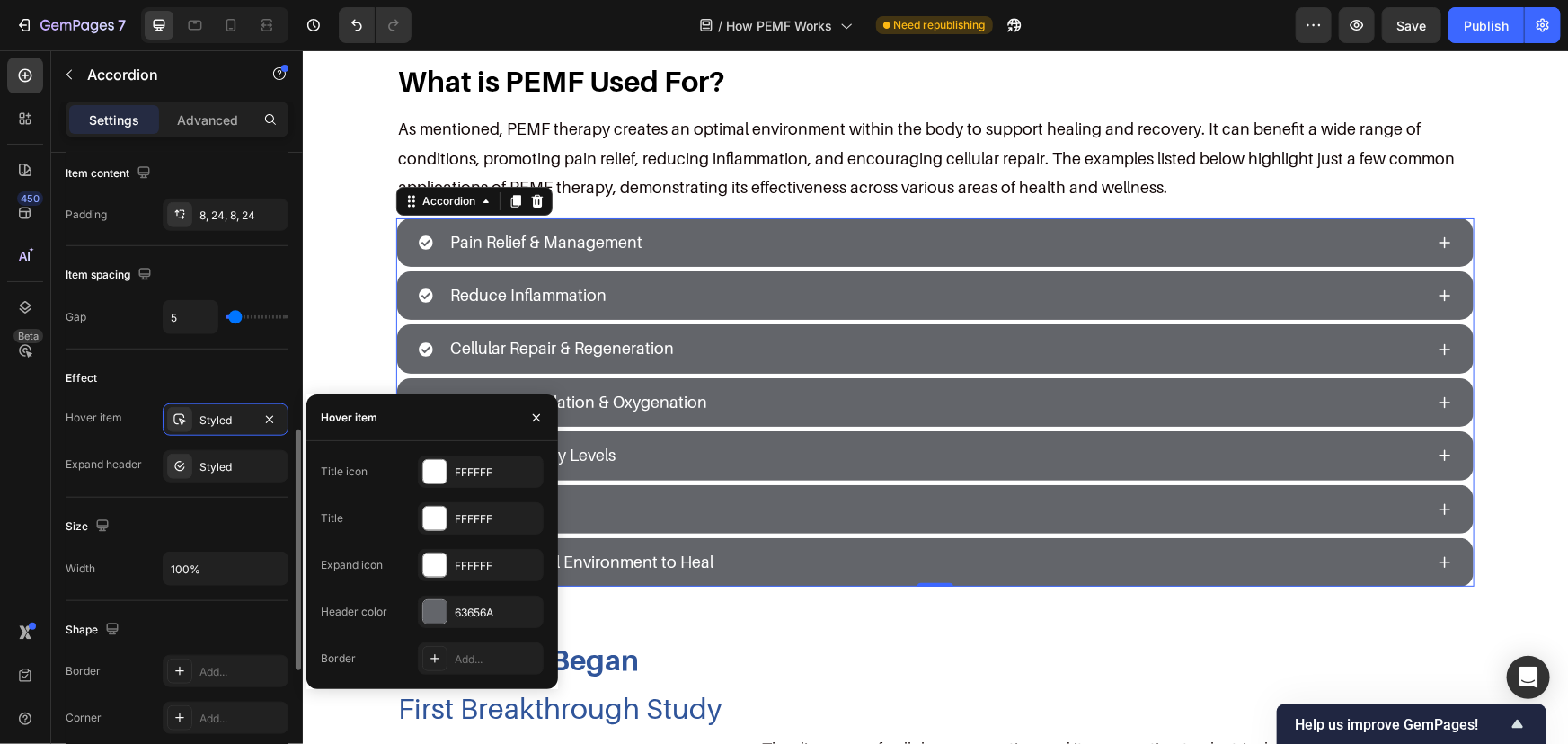
click at [226, 384] on div "Effect" at bounding box center [177, 377] width 223 height 28
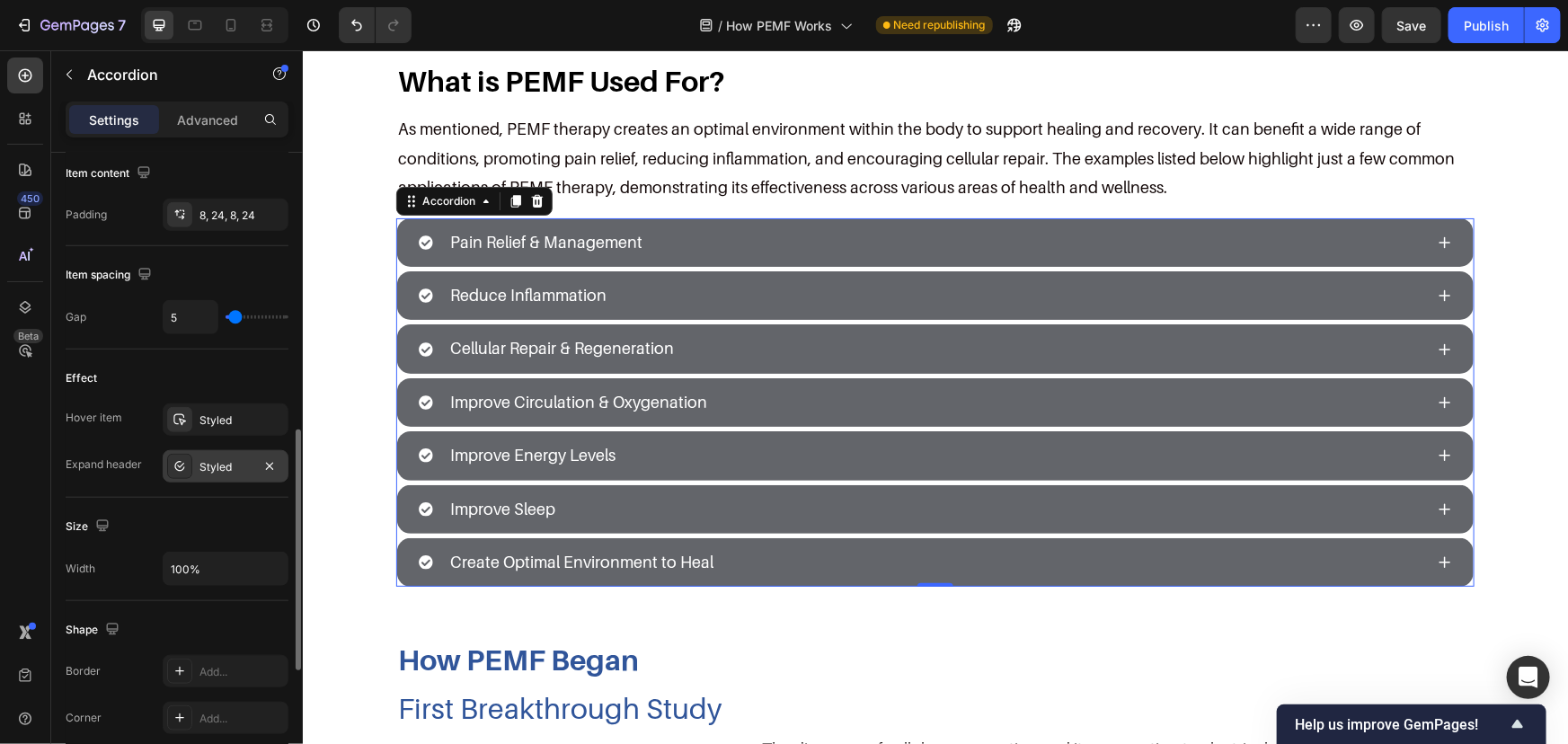
click at [225, 459] on div "Styled" at bounding box center [225, 467] width 52 height 16
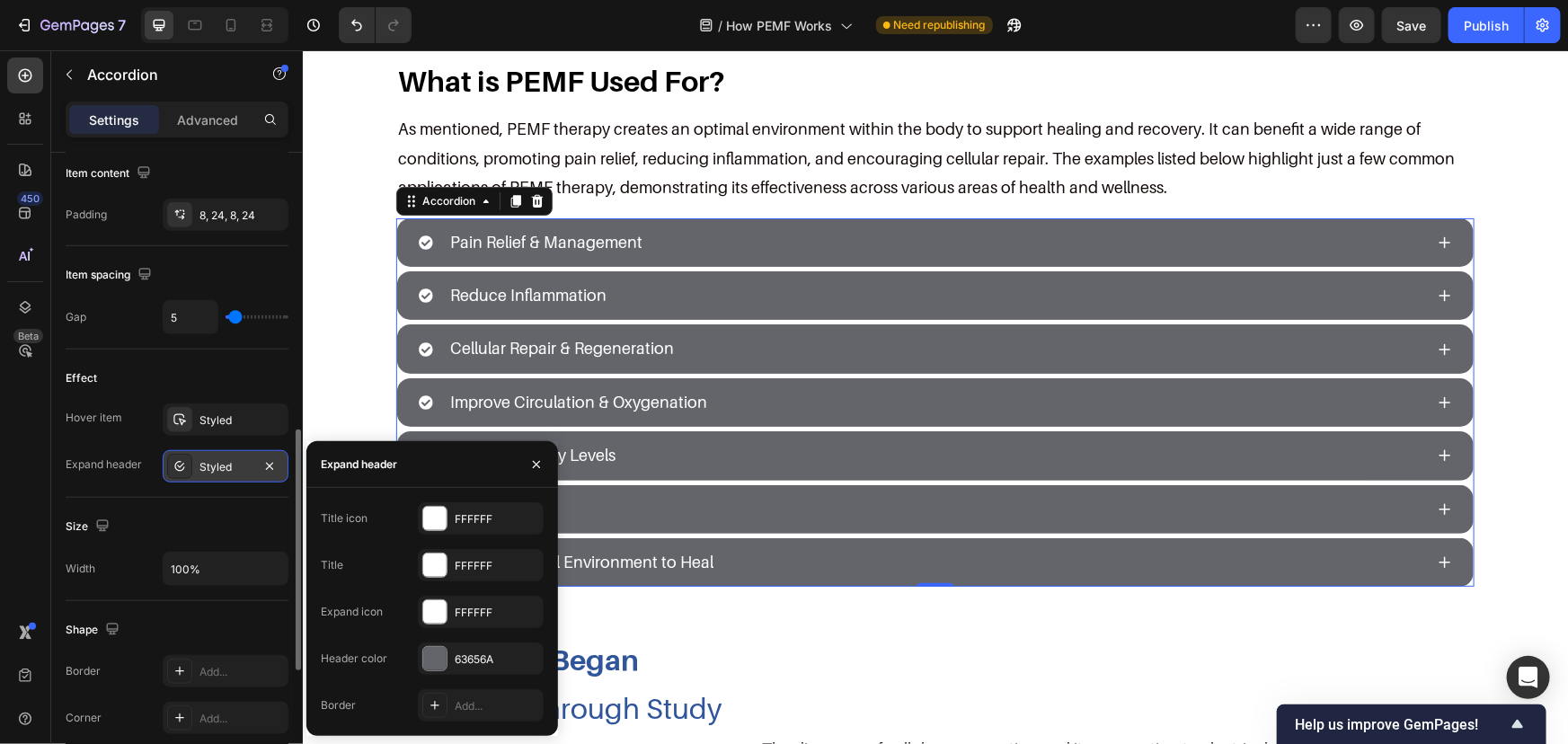
click at [225, 459] on div "Styled" at bounding box center [225, 467] width 52 height 16
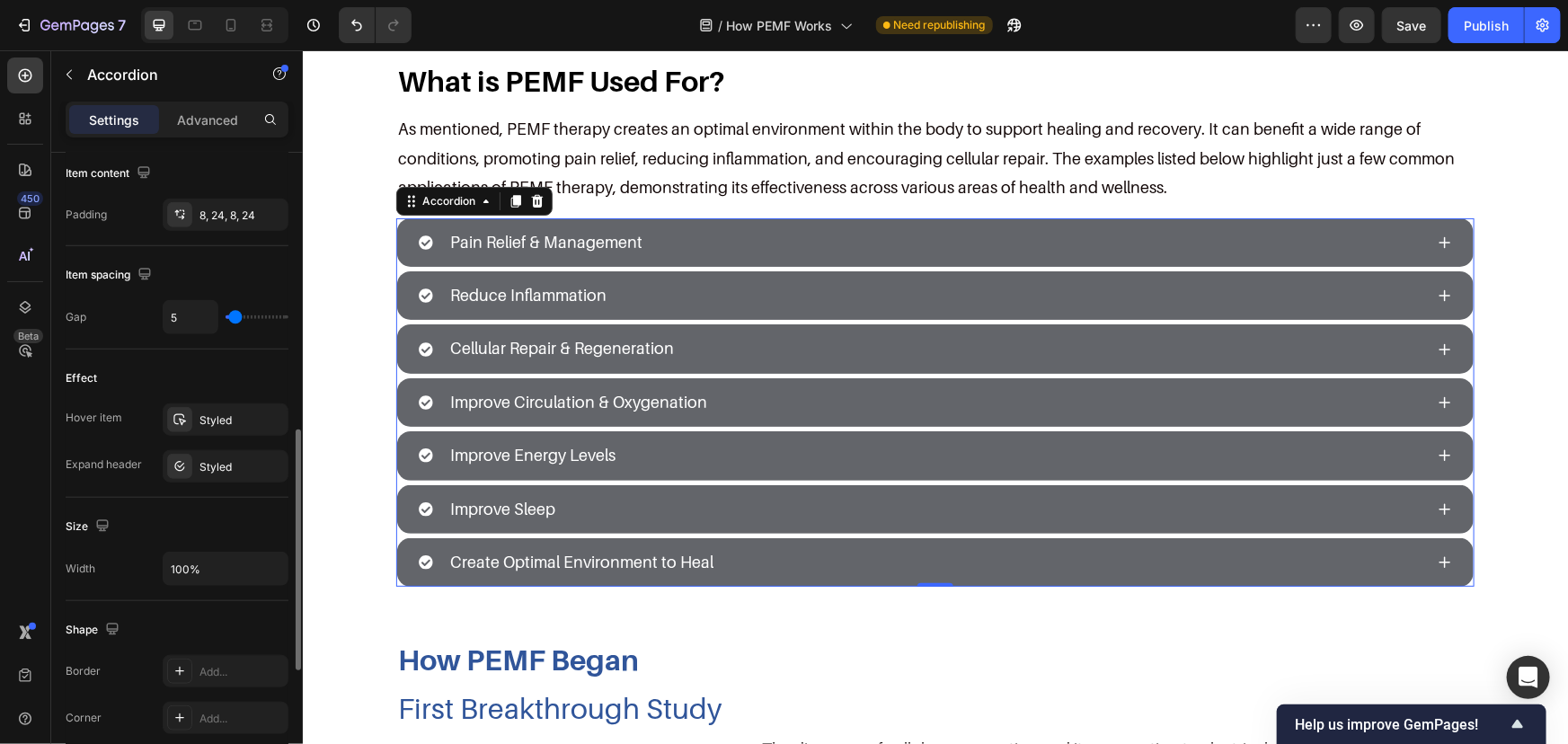
scroll to position [326, 0]
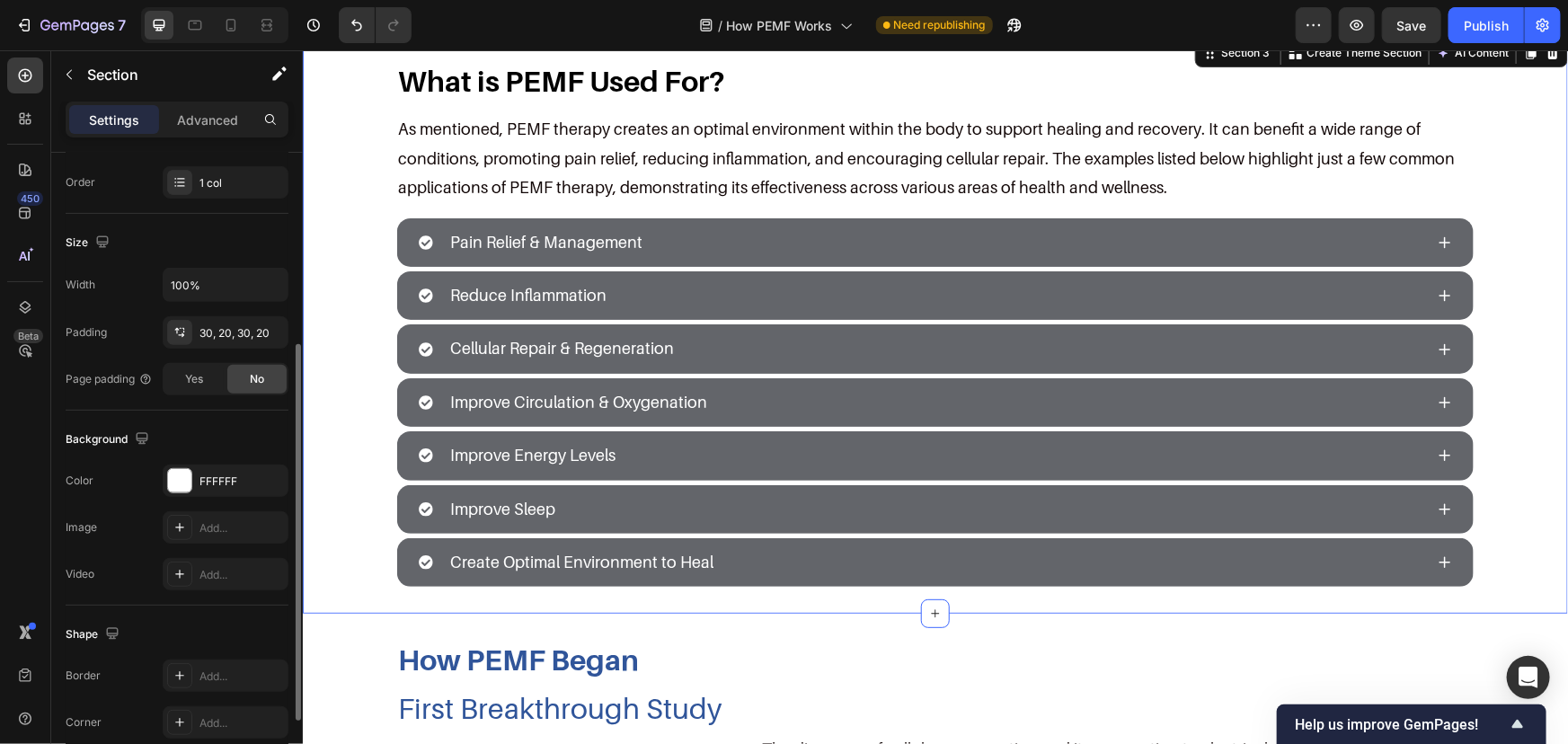
click at [336, 324] on div "What is PEMF Used For? Heading As mentioned, PEMF therapy creates an optimal en…" at bounding box center [935, 322] width 1230 height 524
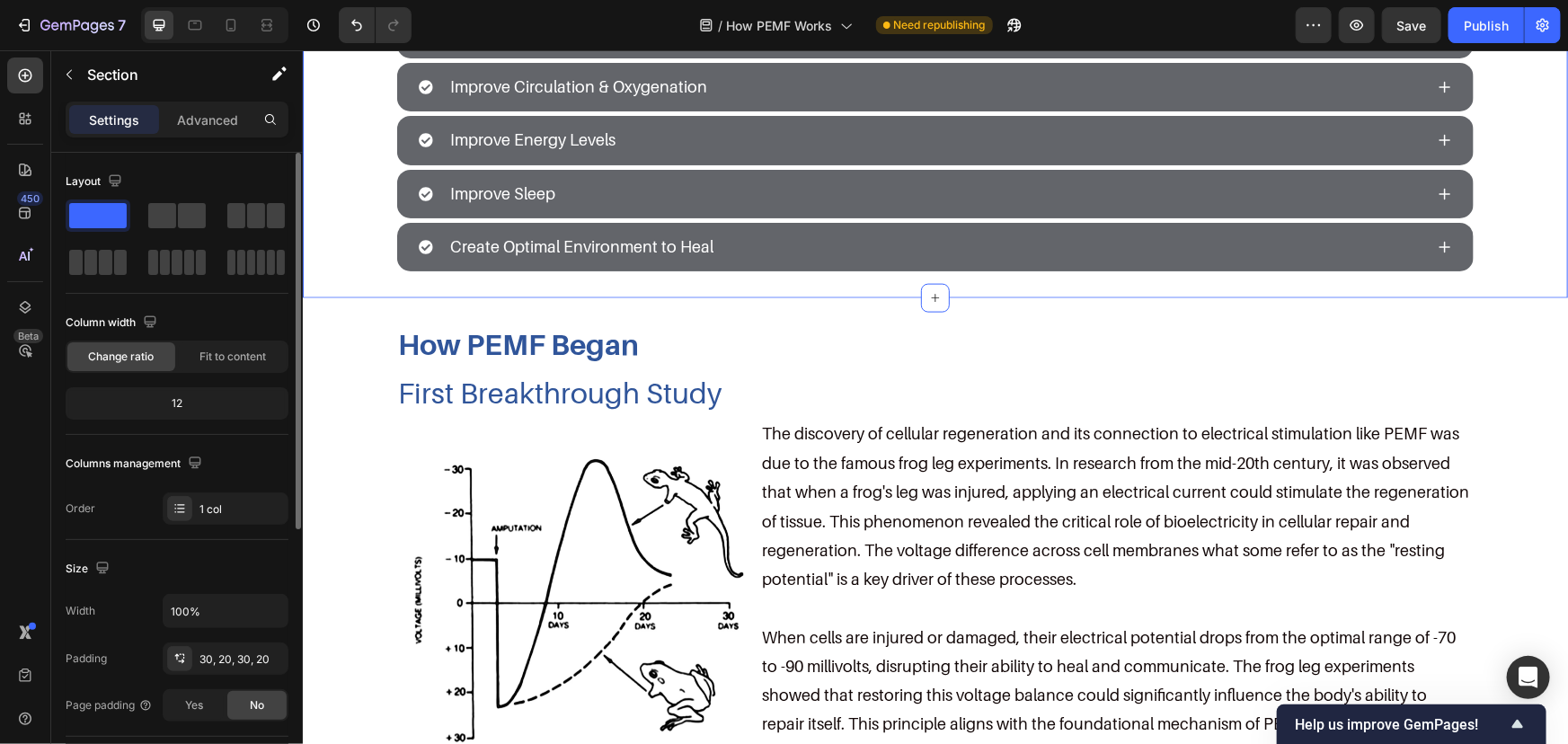
scroll to position [1143, 0]
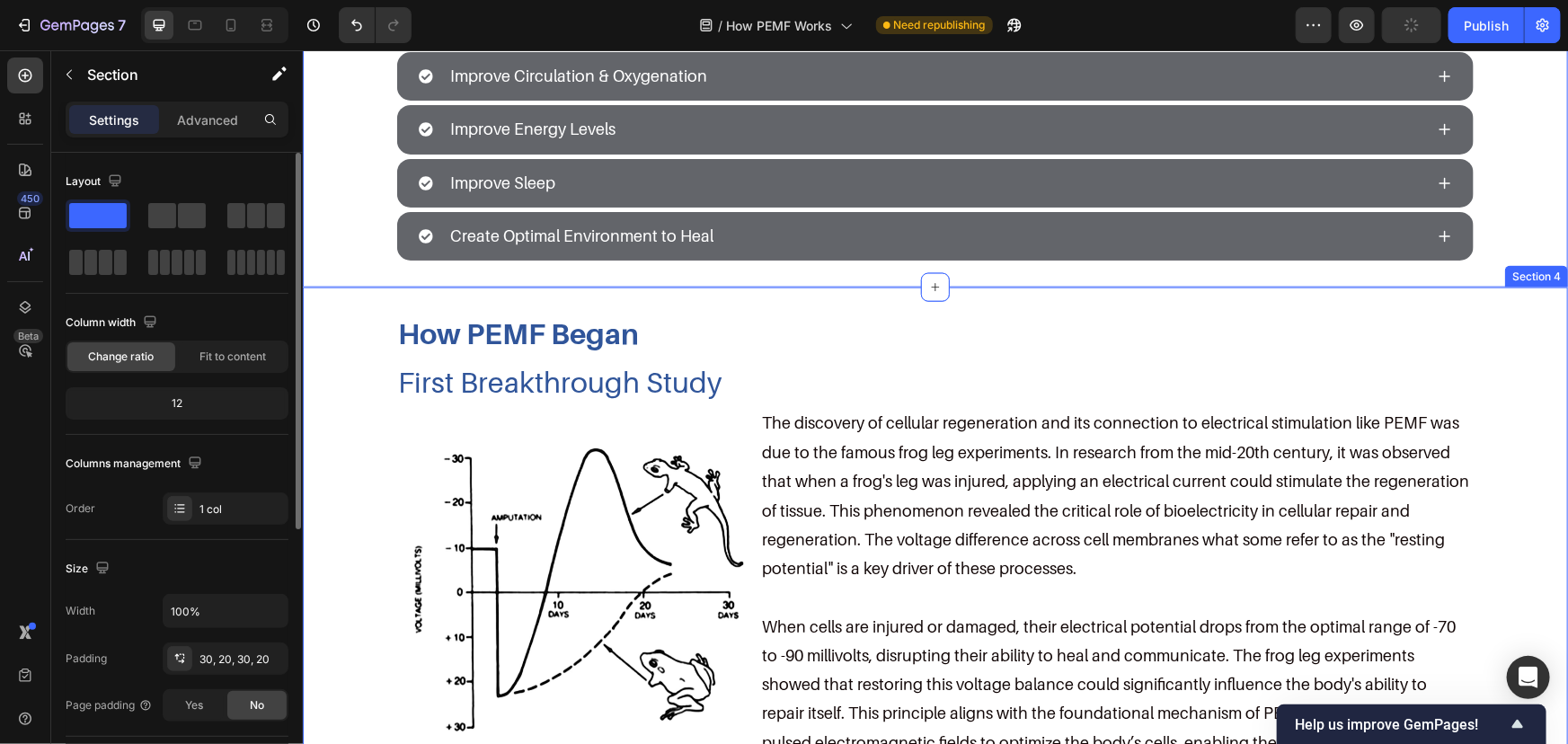
click at [500, 307] on div "How PEMF Began Heading First Breakthrough Study Heading Image The discovery of …" at bounding box center [935, 550] width 1265 height 528
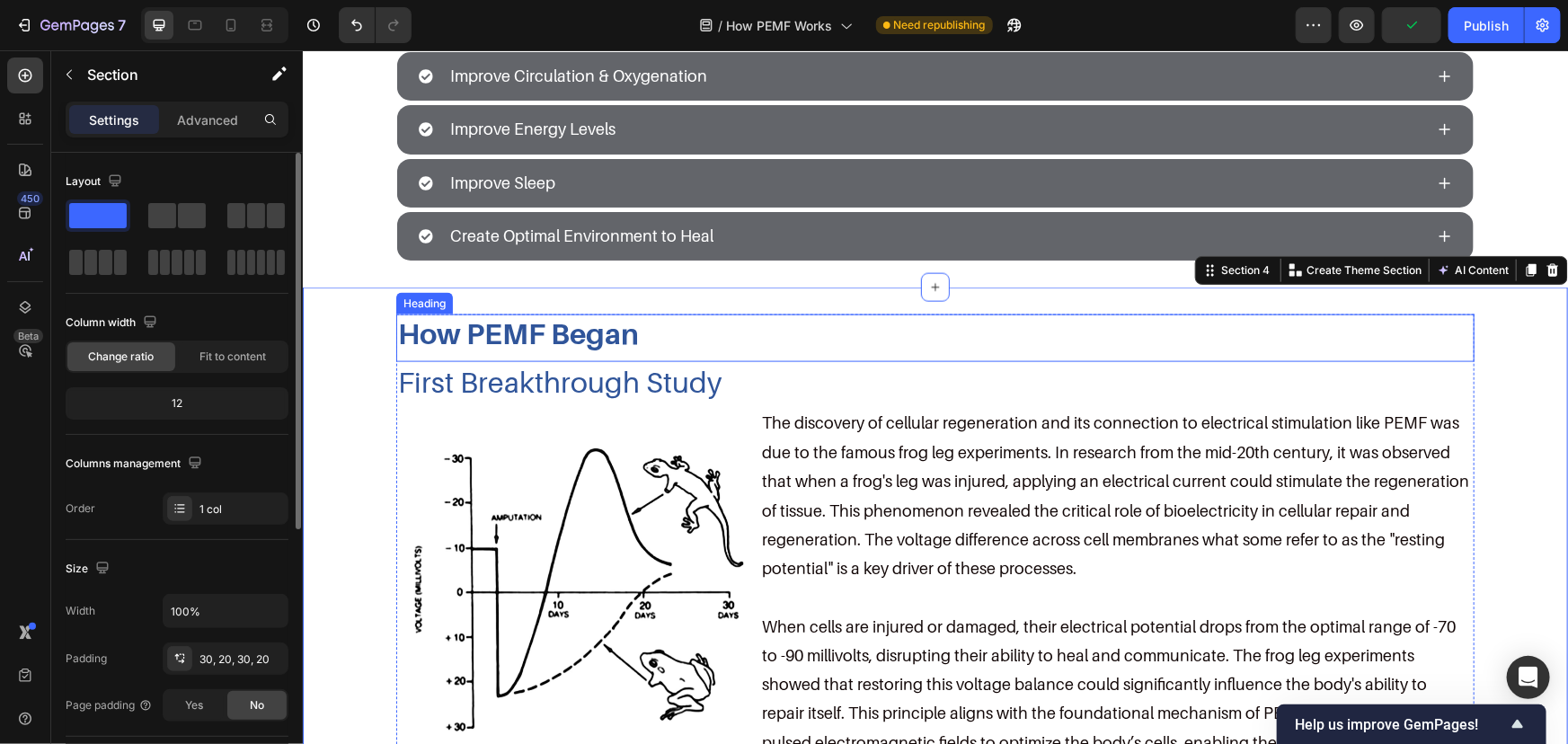
click at [500, 330] on h2 "How PEMF Began" at bounding box center [935, 332] width 1079 height 37
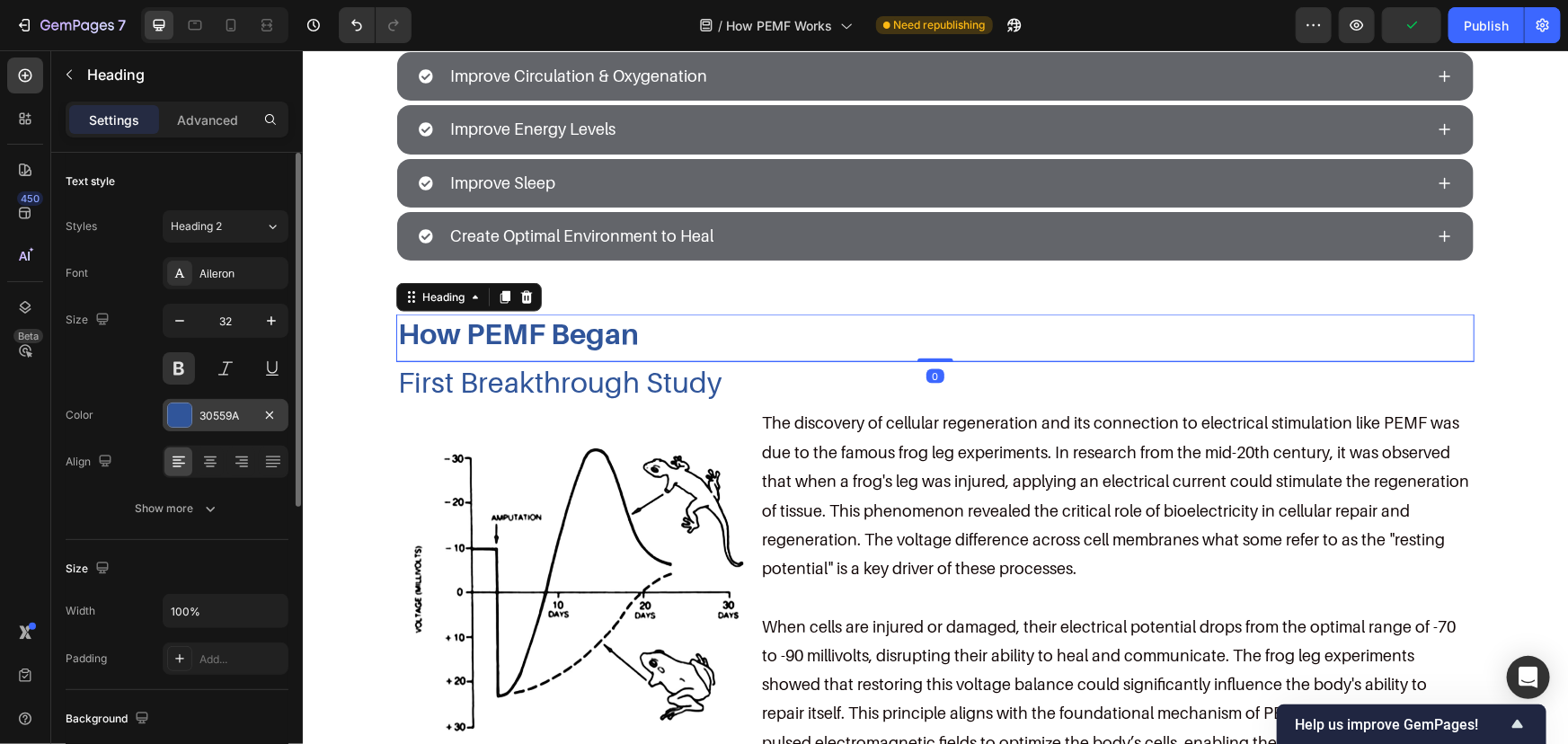
click at [242, 404] on div "30559A" at bounding box center [226, 415] width 126 height 32
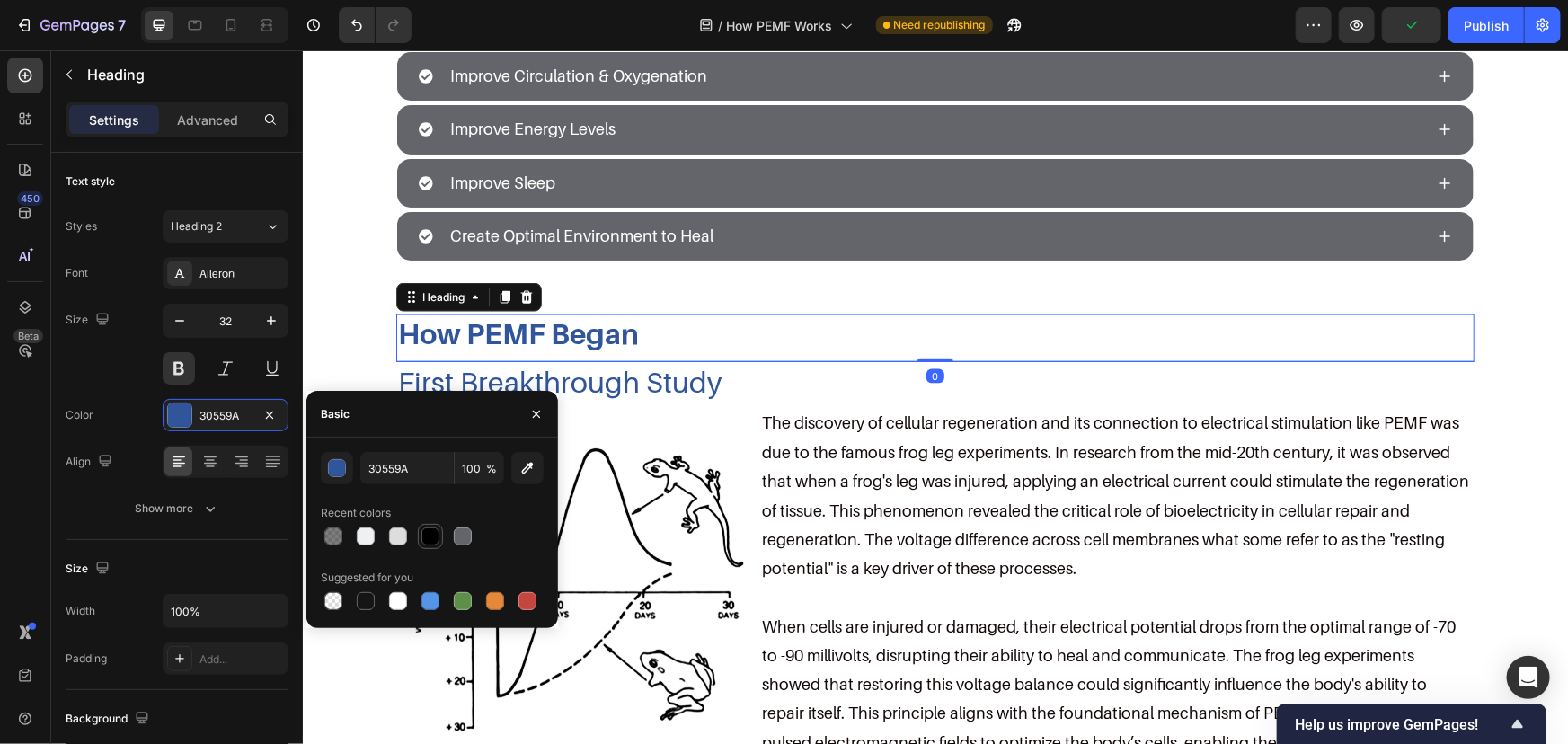
click at [423, 525] on div at bounding box center [430, 536] width 22 height 22
type input "000000"
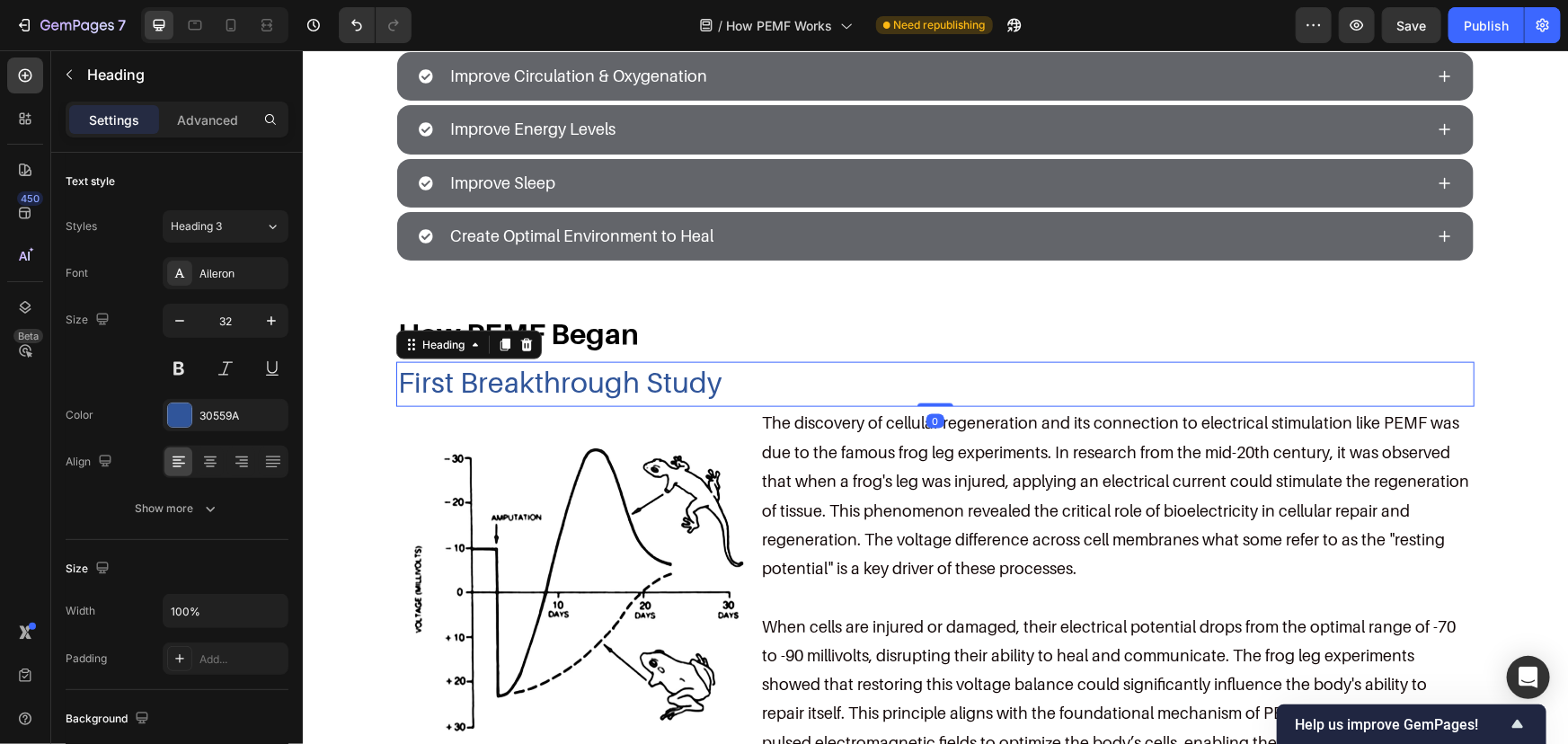
click at [564, 361] on h2 "First Breakthrough Study" at bounding box center [935, 381] width 1079 height 41
click at [192, 430] on div "Font Aileron Size 32 Color 30559A Align Show more" at bounding box center [177, 390] width 223 height 268
drag, startPoint x: 206, startPoint y: 422, endPoint x: 291, endPoint y: 487, distance: 107.0
click at [206, 422] on div "30559A" at bounding box center [241, 416] width 84 height 16
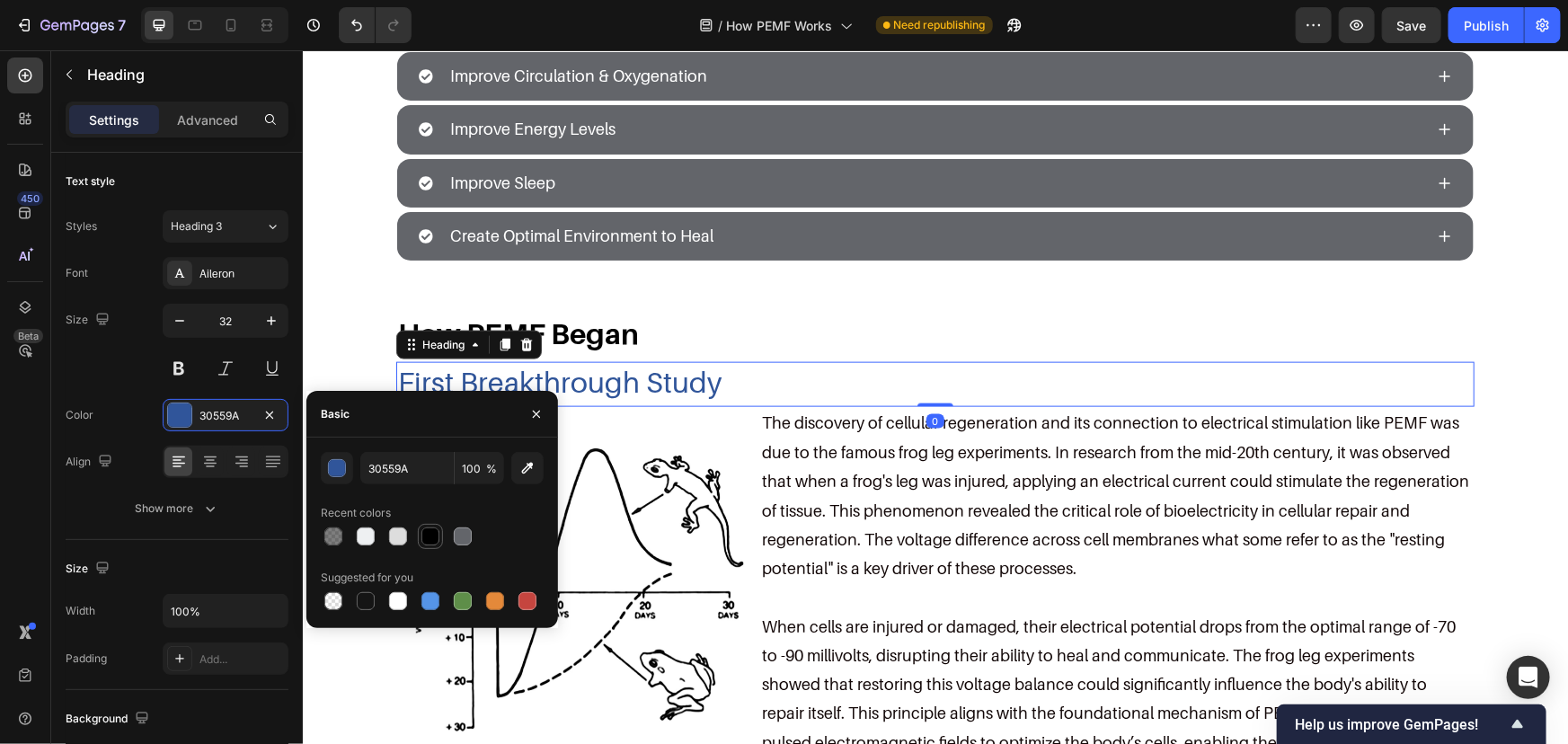
click at [433, 540] on div at bounding box center [430, 536] width 18 height 18
type input "000000"
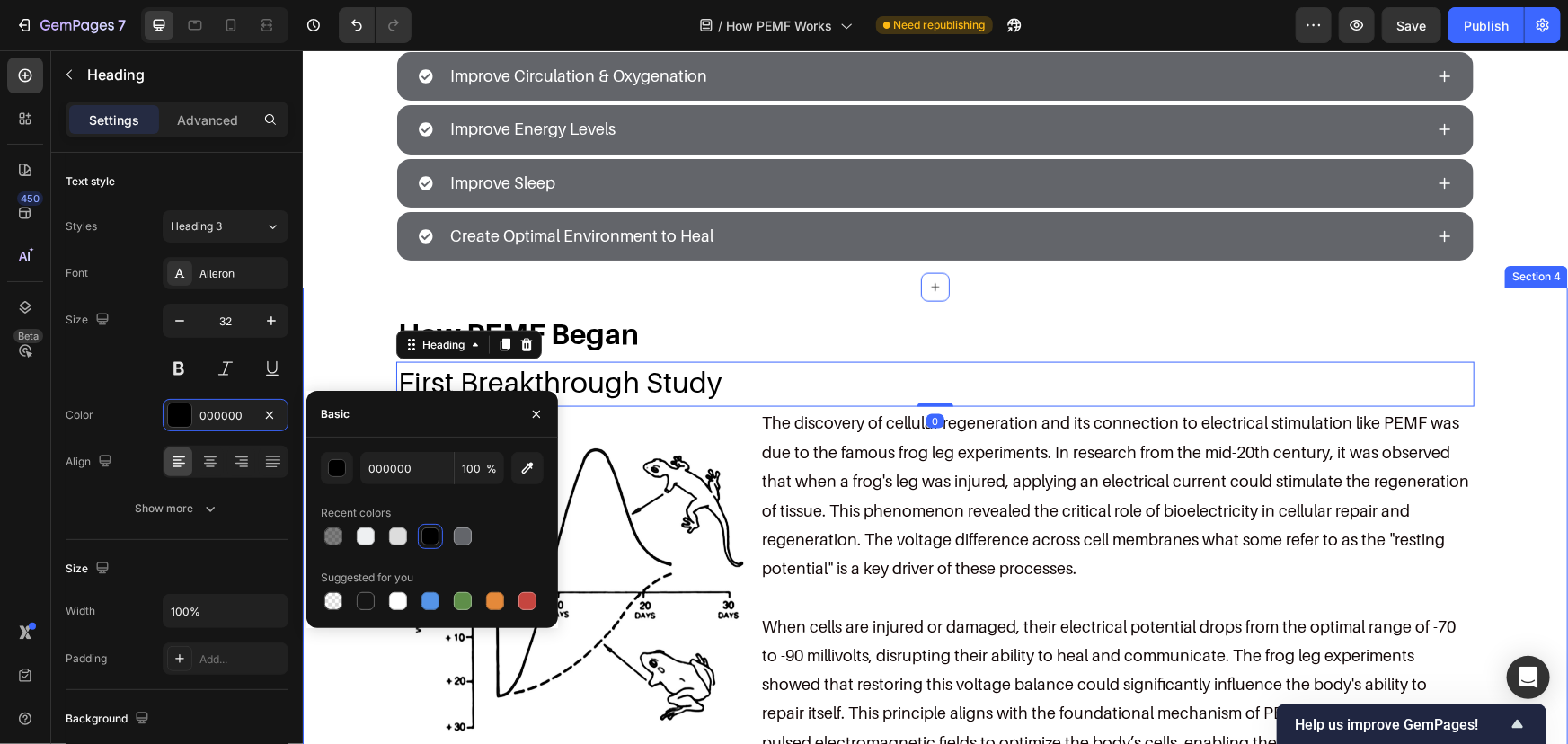
click at [338, 340] on div "How PEMF Began Heading First Breakthrough Study Heading 0 Image The discovery o…" at bounding box center [935, 551] width 1230 height 474
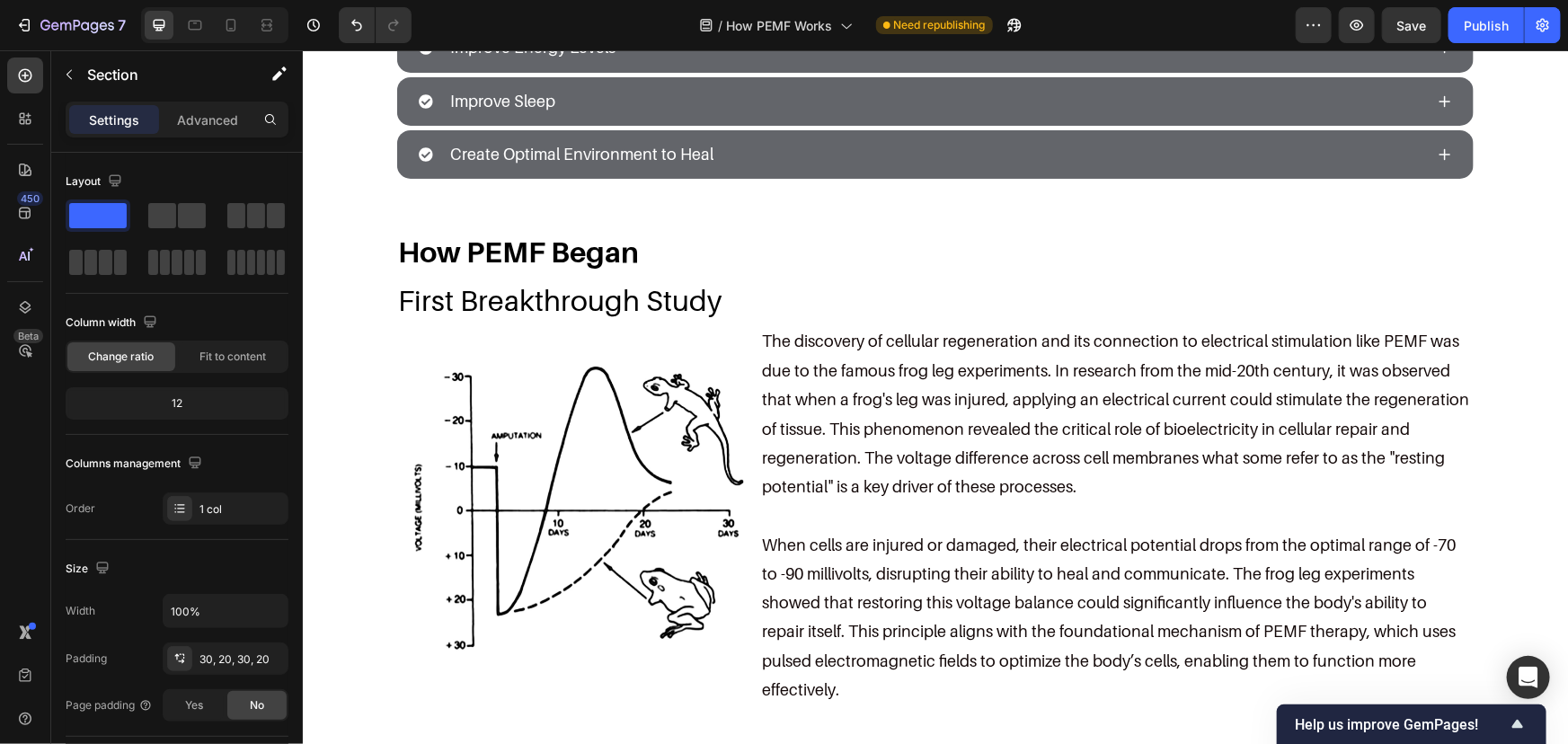
scroll to position [1633, 0]
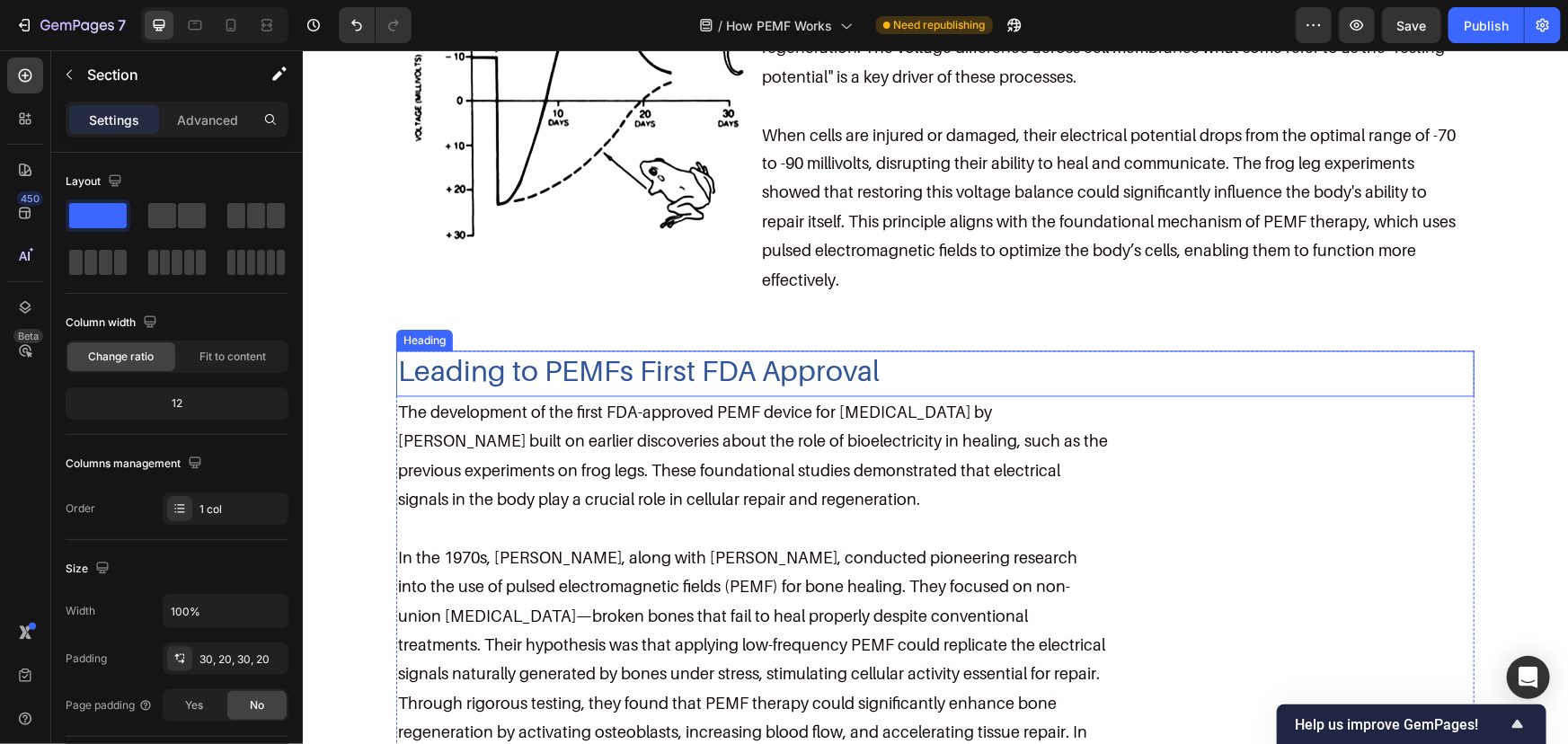
click at [554, 350] on h2 "Leading to PEMFs First FDA Approval" at bounding box center [935, 371] width 1079 height 41
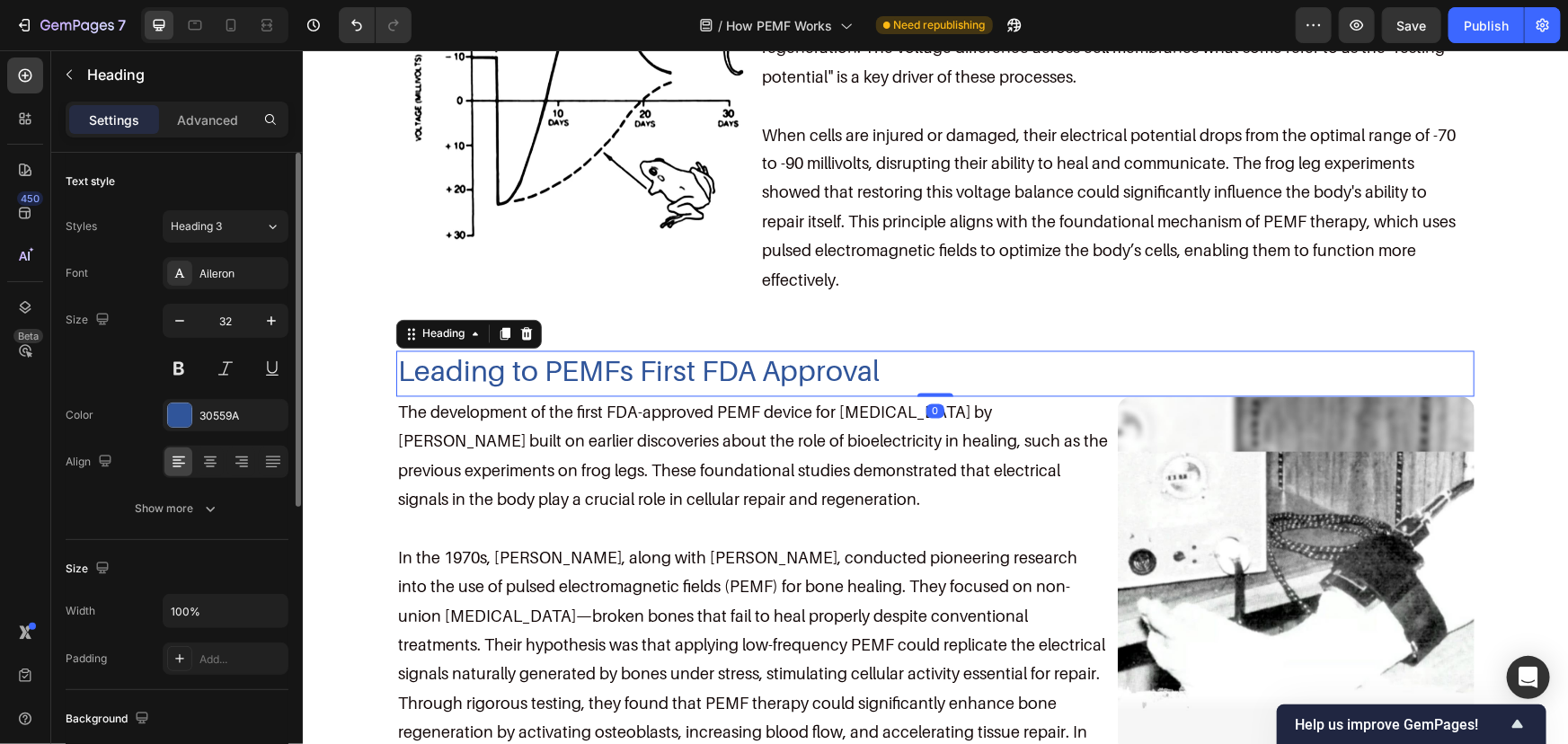
click at [157, 421] on div "Color 30559A" at bounding box center [177, 415] width 223 height 32
click at [183, 419] on div at bounding box center [179, 416] width 24 height 24
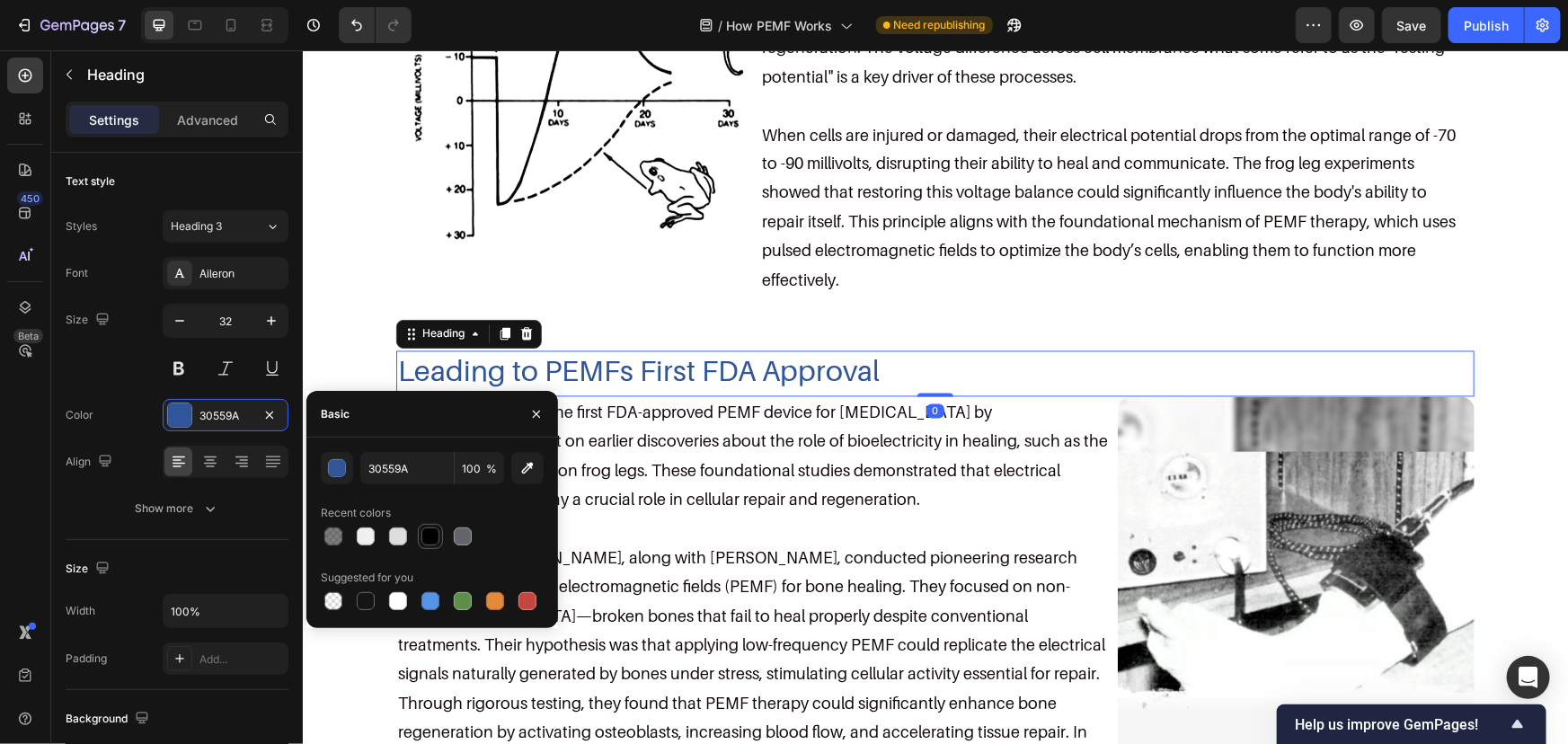
click at [426, 530] on div at bounding box center [430, 536] width 18 height 18
type input "000000"
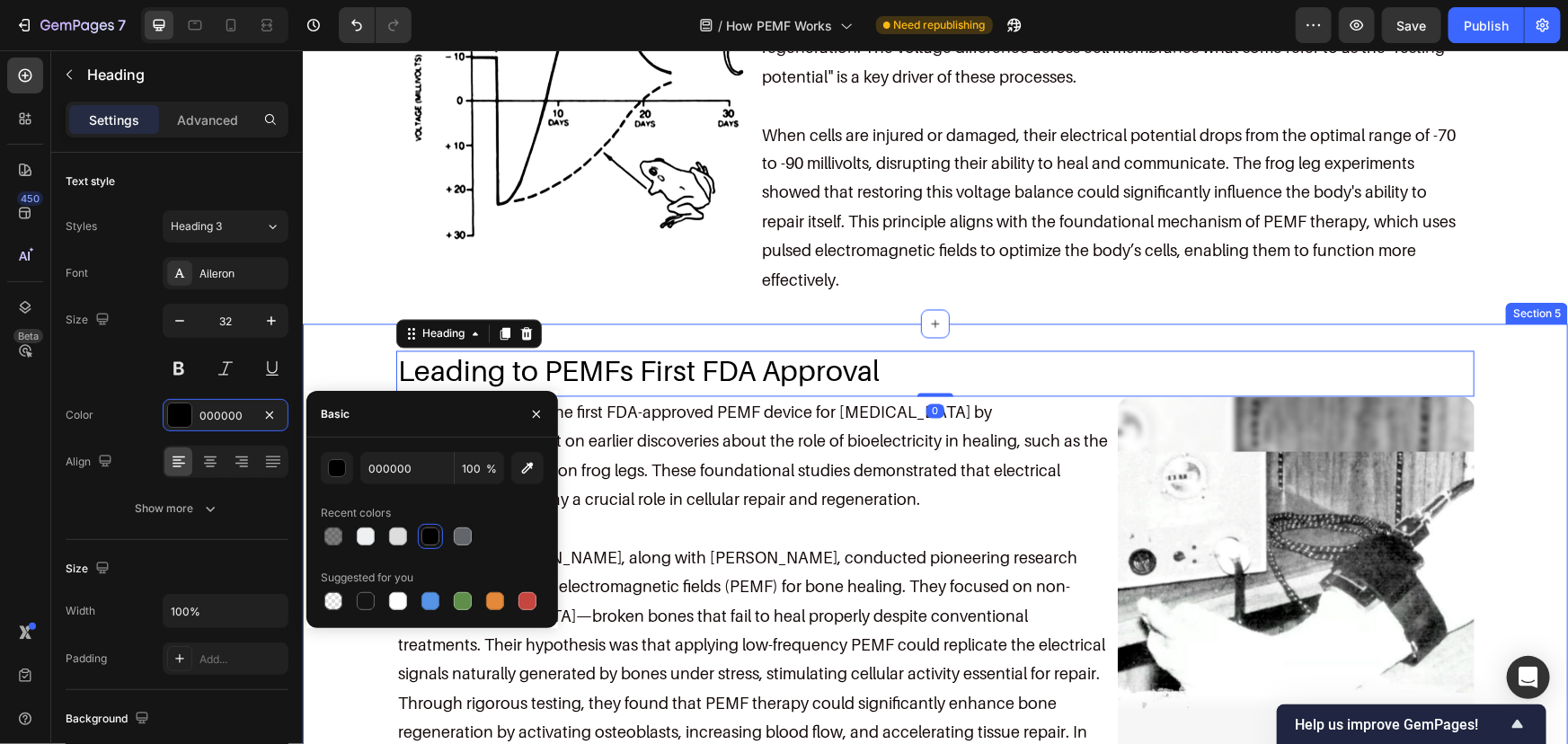
click at [367, 350] on div "Leading to PEMFs First FDA Approval Heading 0 Image The development of the firs…" at bounding box center [935, 564] width 1230 height 427
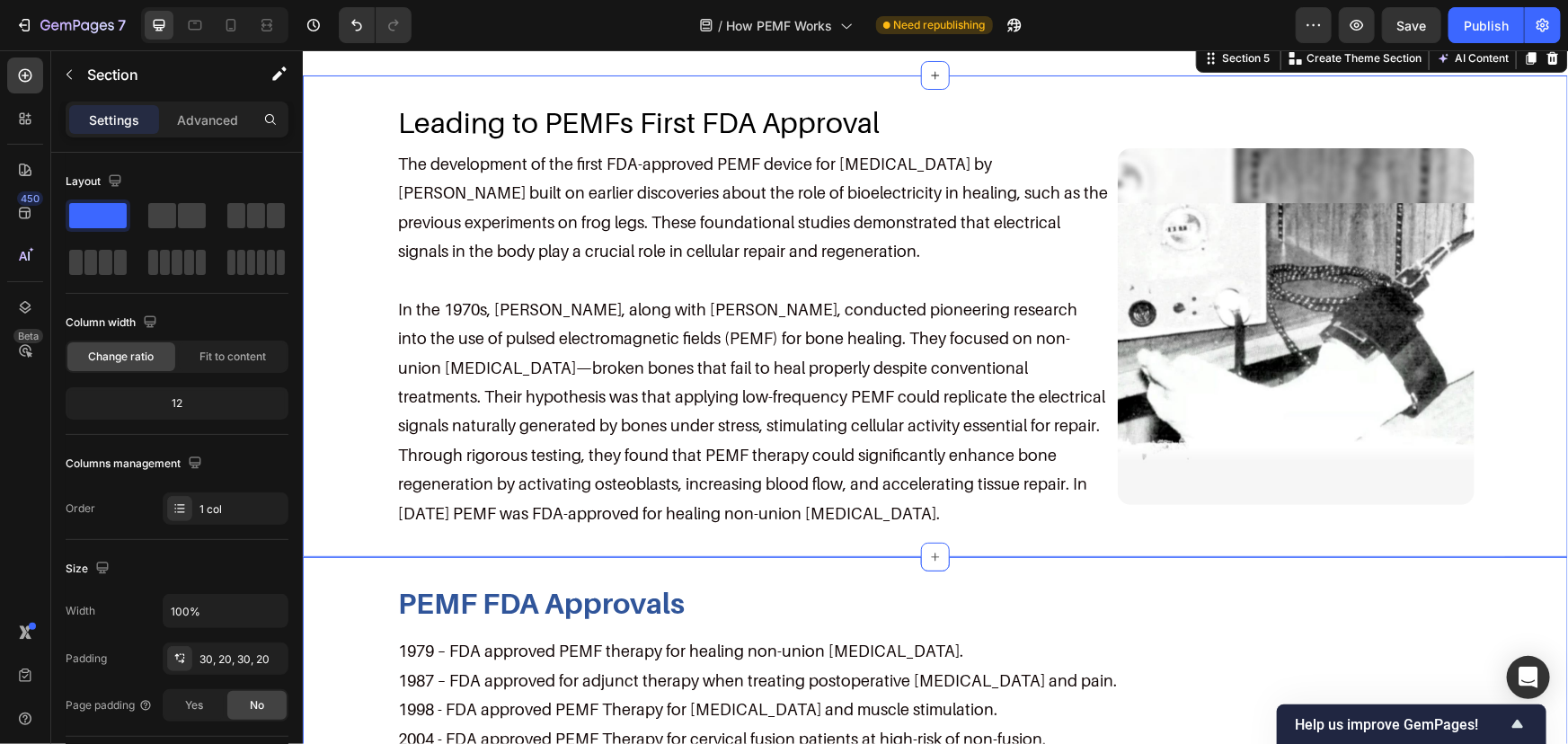
scroll to position [2123, 0]
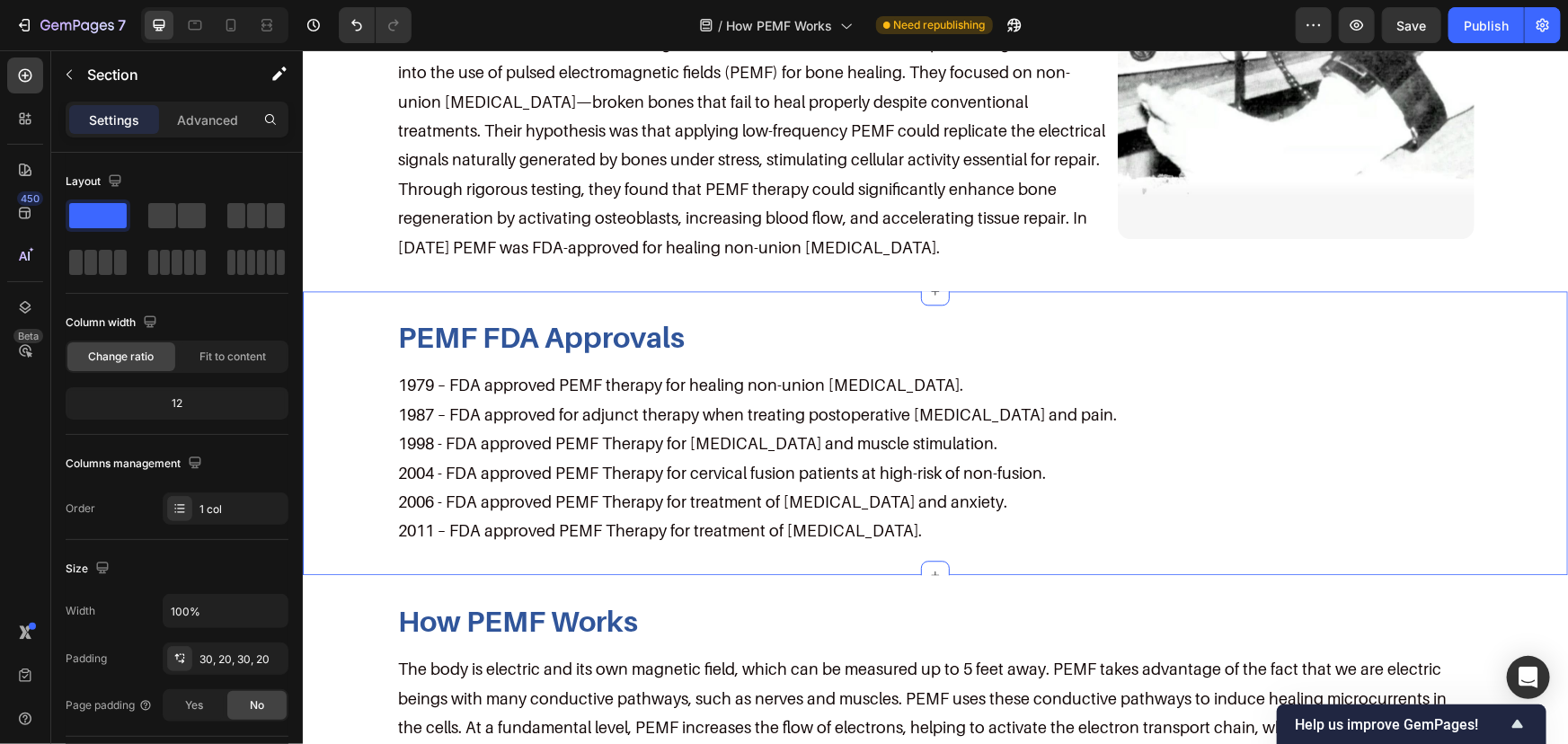
click at [506, 315] on div "PEMF FDA Approvals Heading 1979 – FDA approved PEMF therapy for healing non-uni…" at bounding box center [935, 432] width 1265 height 284
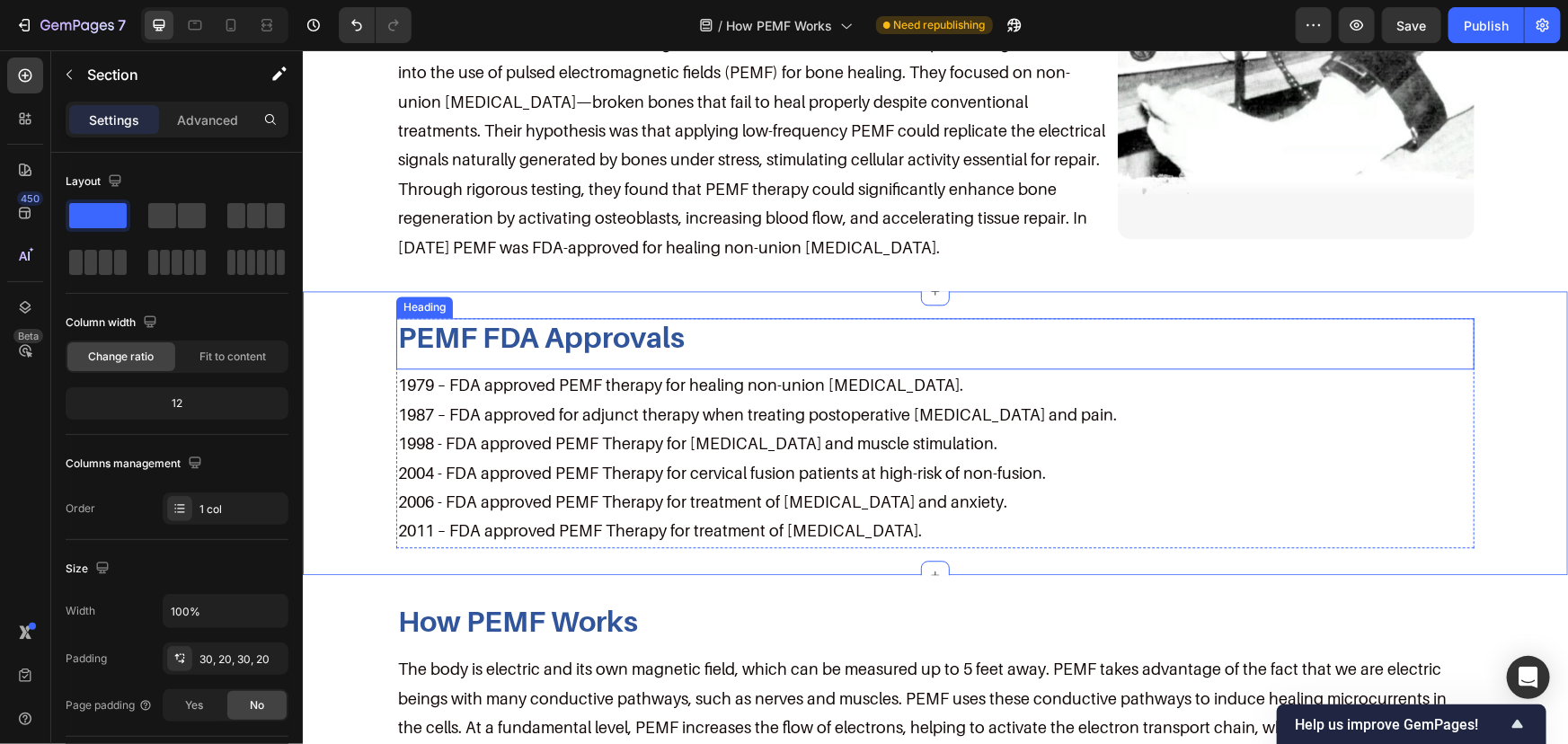
click at [473, 333] on h2 "PEMF FDA Approvals" at bounding box center [935, 336] width 1079 height 37
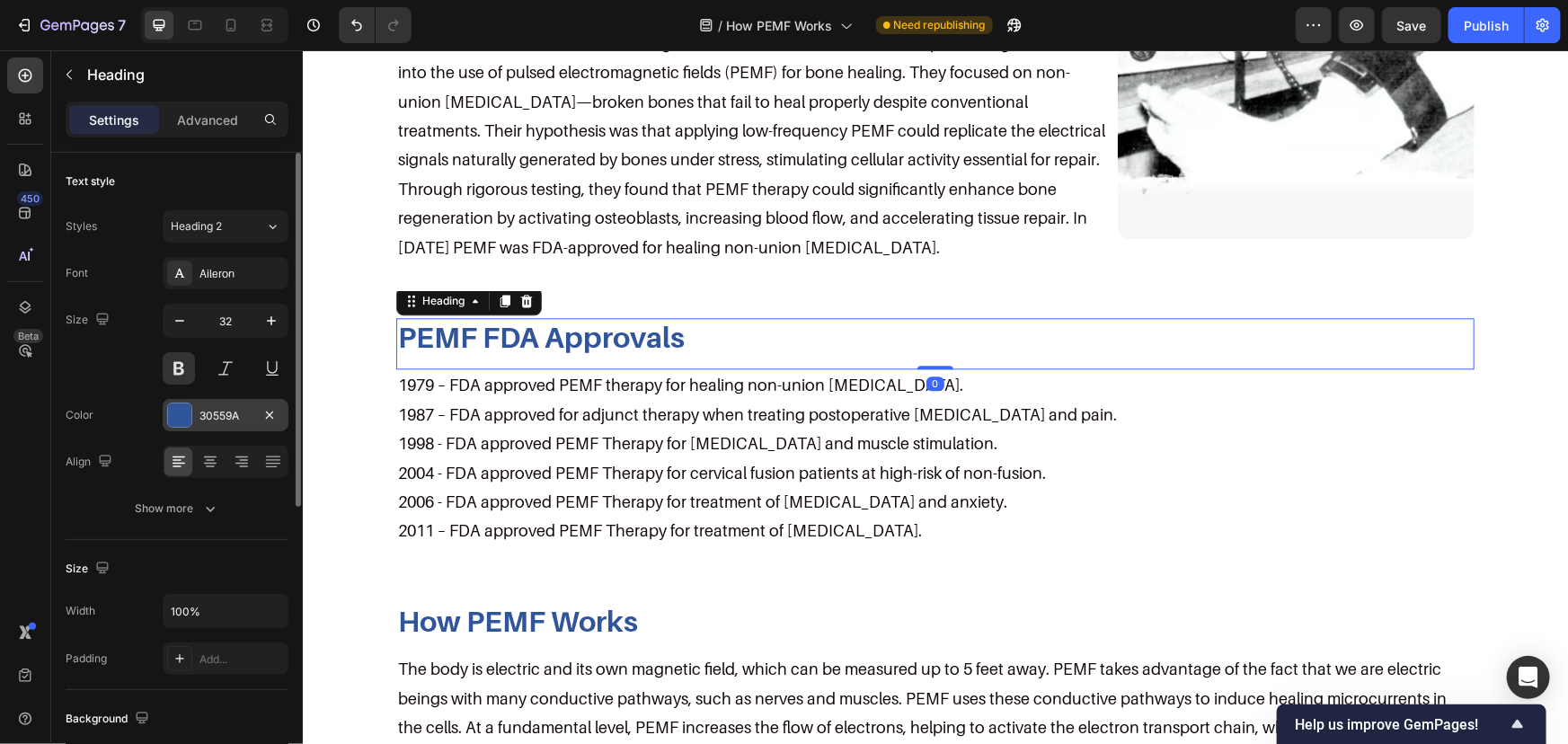
click at [201, 403] on div "30559A" at bounding box center [226, 415] width 126 height 32
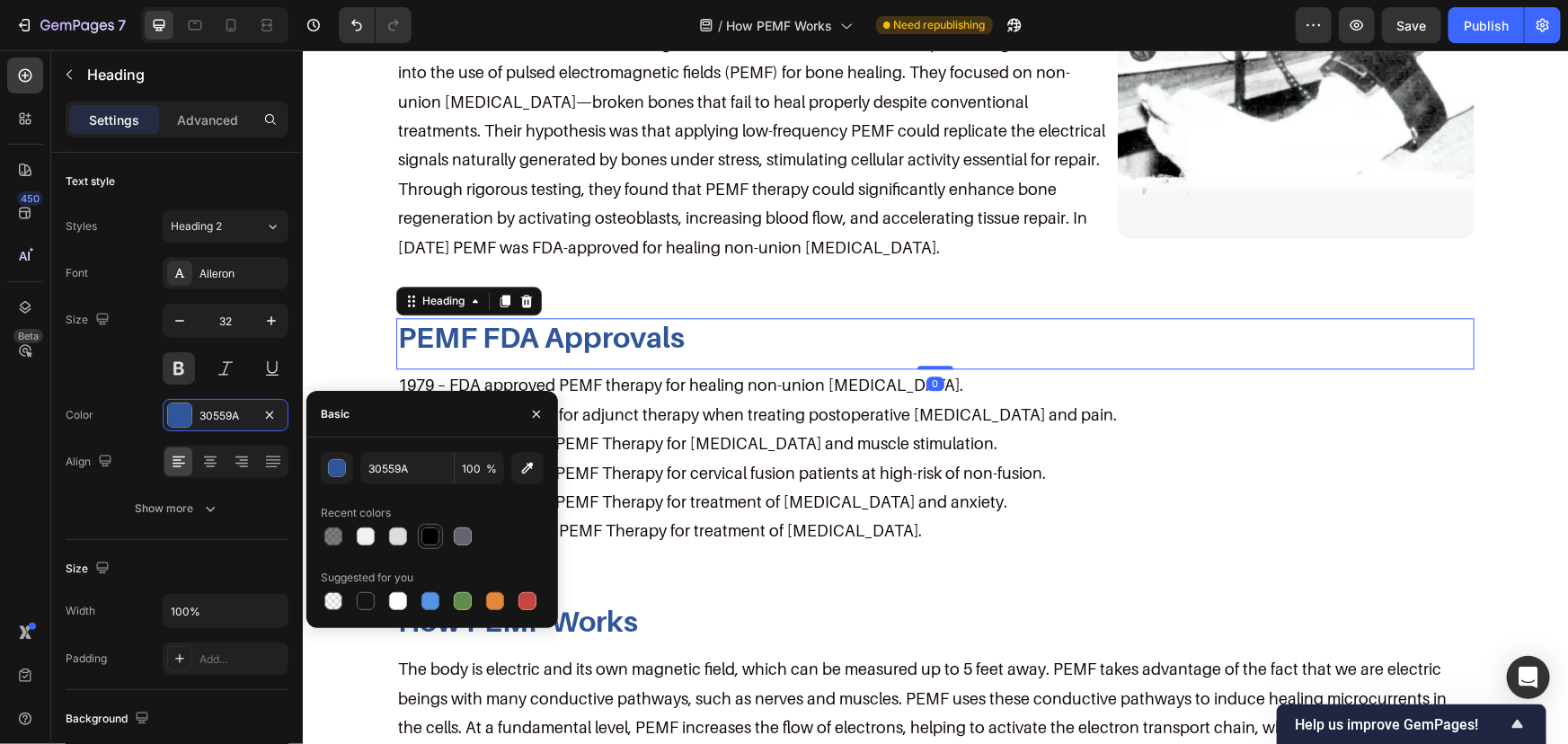
click at [422, 523] on div at bounding box center [430, 536] width 25 height 25
type input "000000"
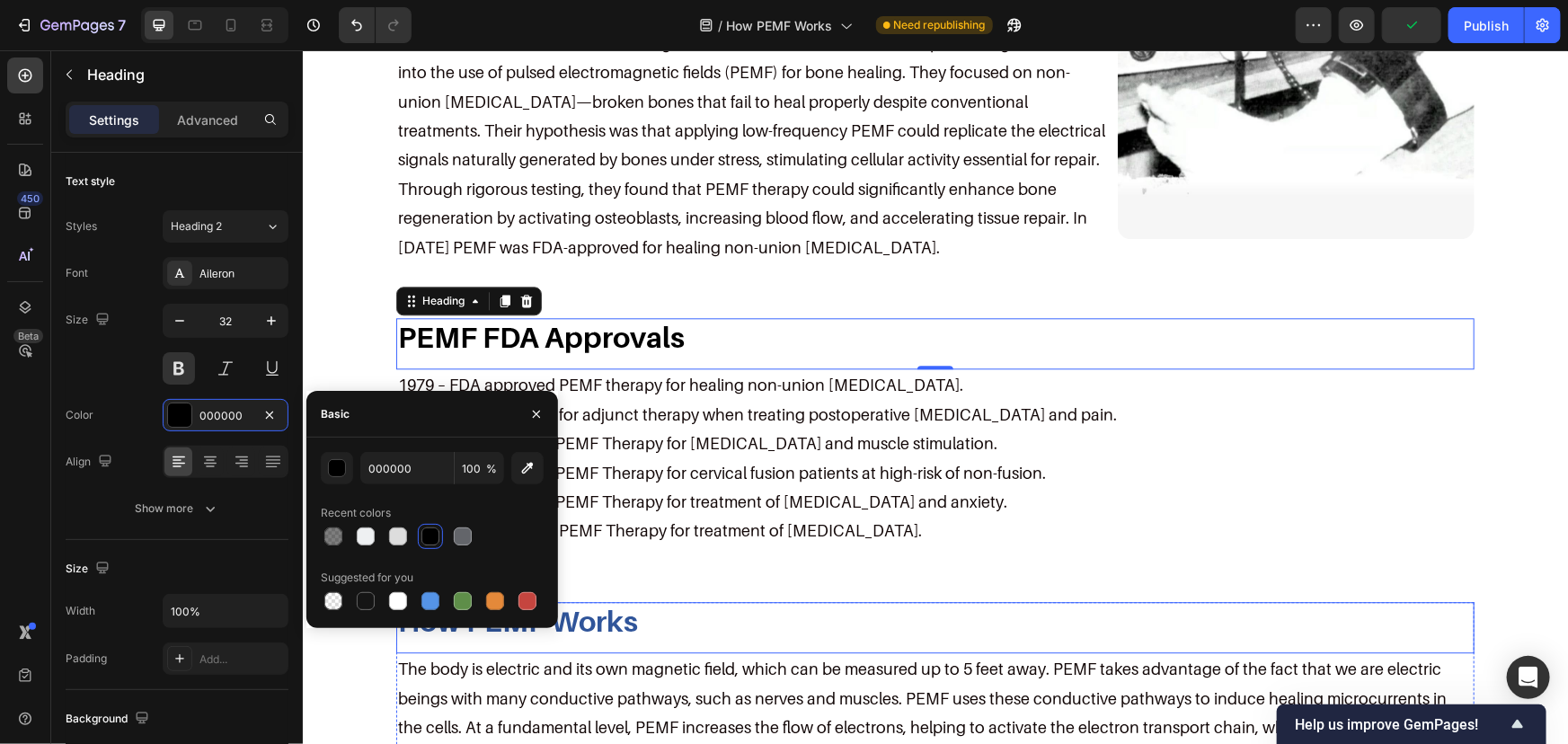
click at [652, 616] on h2 "How PEMF Works" at bounding box center [935, 620] width 1079 height 37
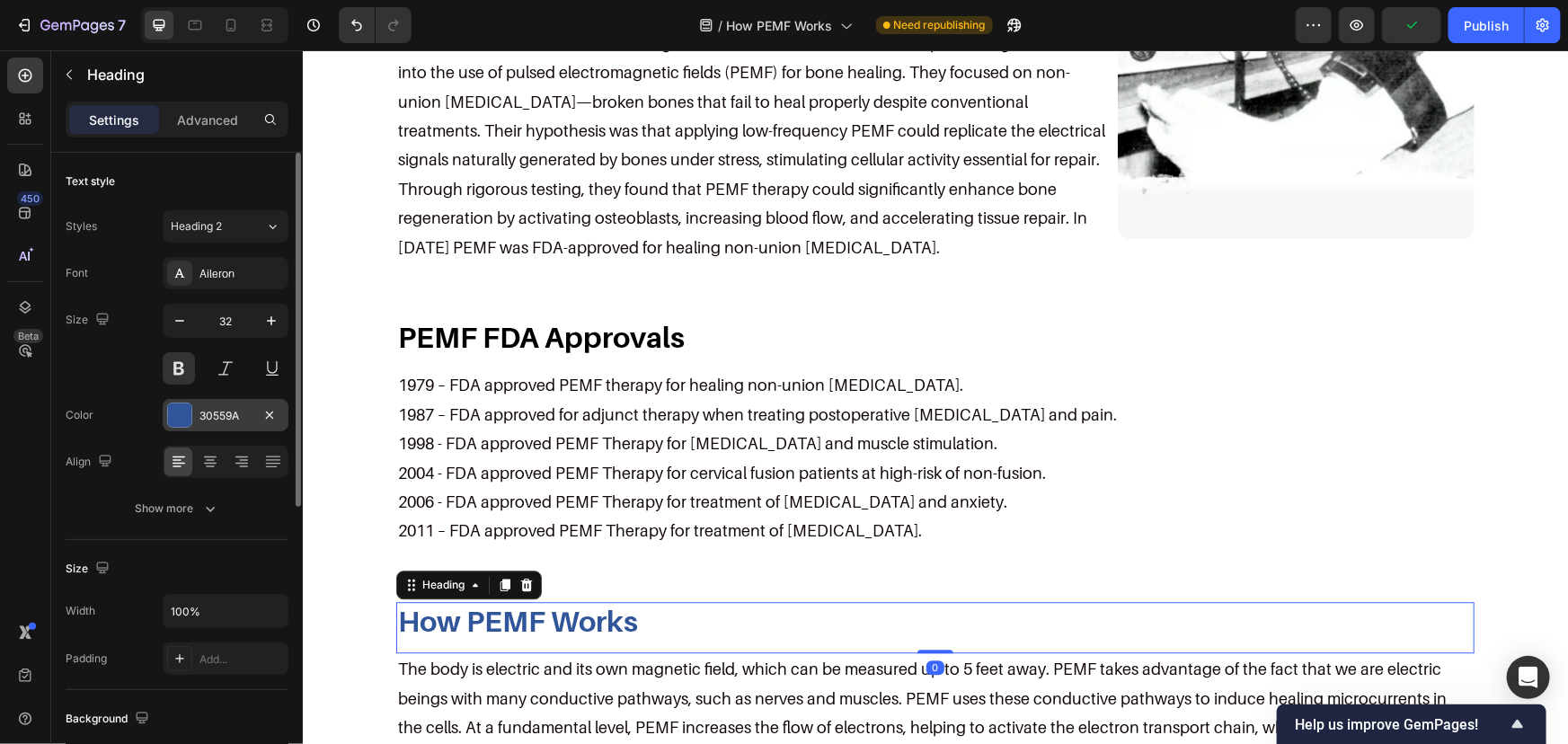
click at [211, 418] on div "30559A" at bounding box center [225, 416] width 52 height 16
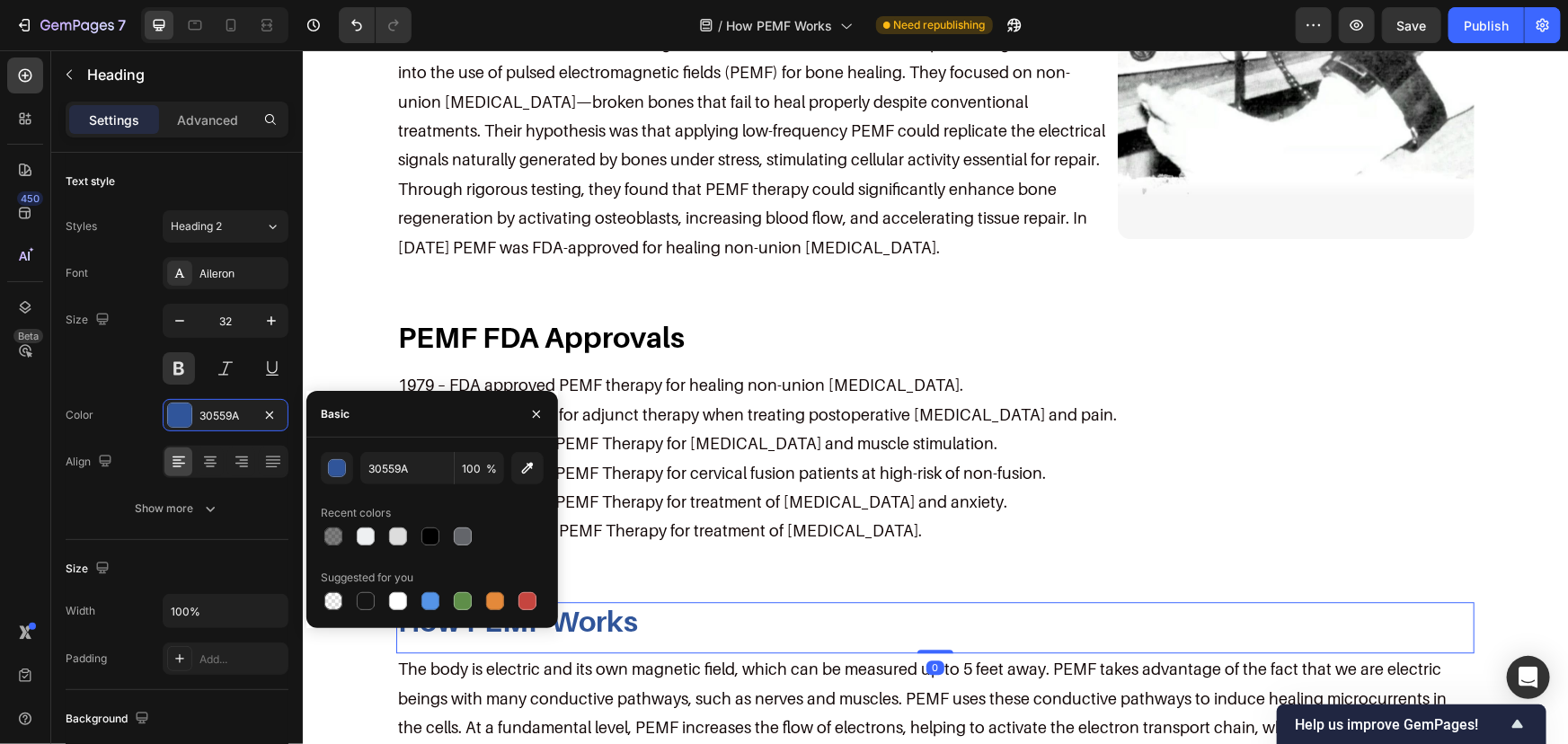
drag, startPoint x: 433, startPoint y: 531, endPoint x: 417, endPoint y: 436, distance: 96.3
click at [433, 530] on div at bounding box center [430, 536] width 18 height 18
type input "000000"
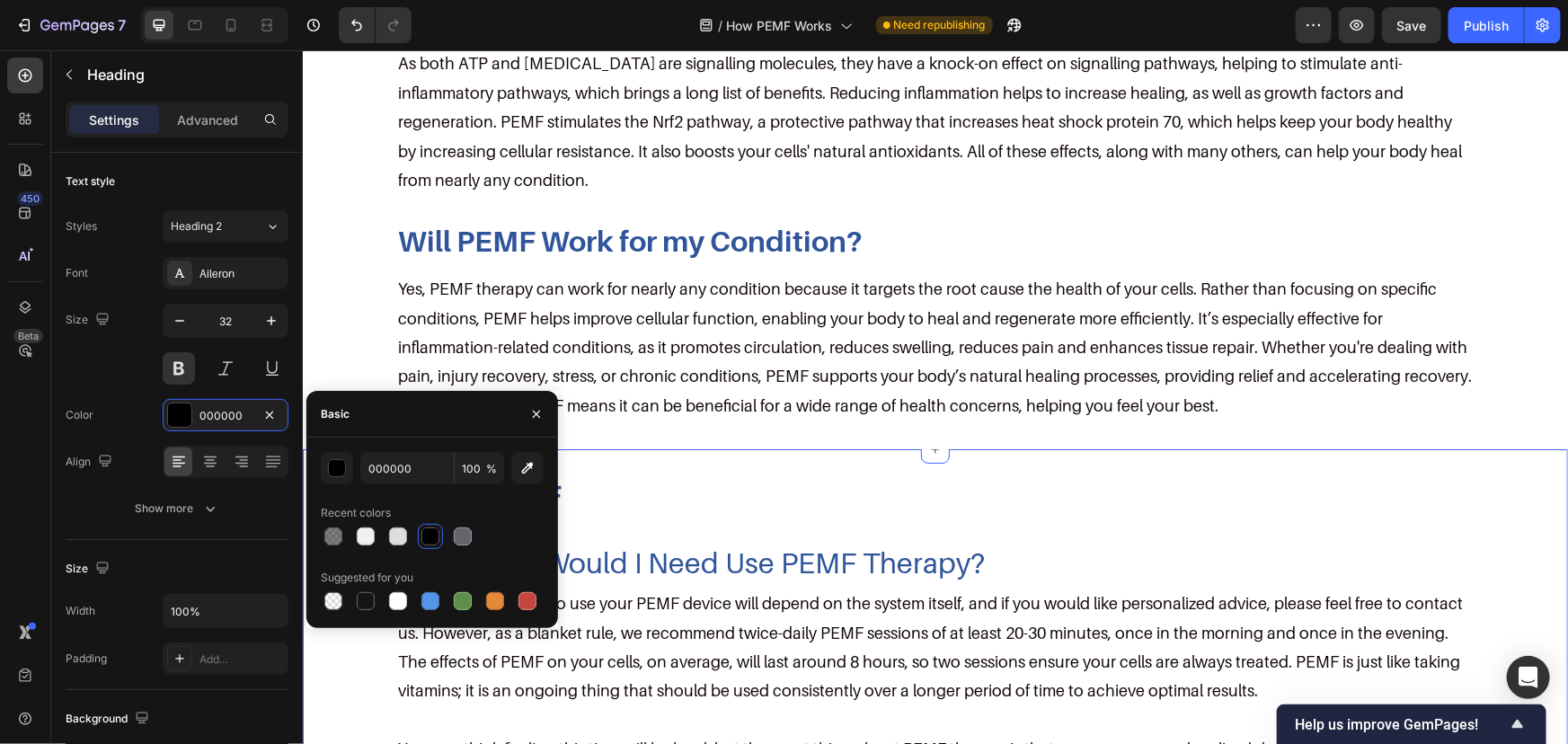
scroll to position [3103, 0]
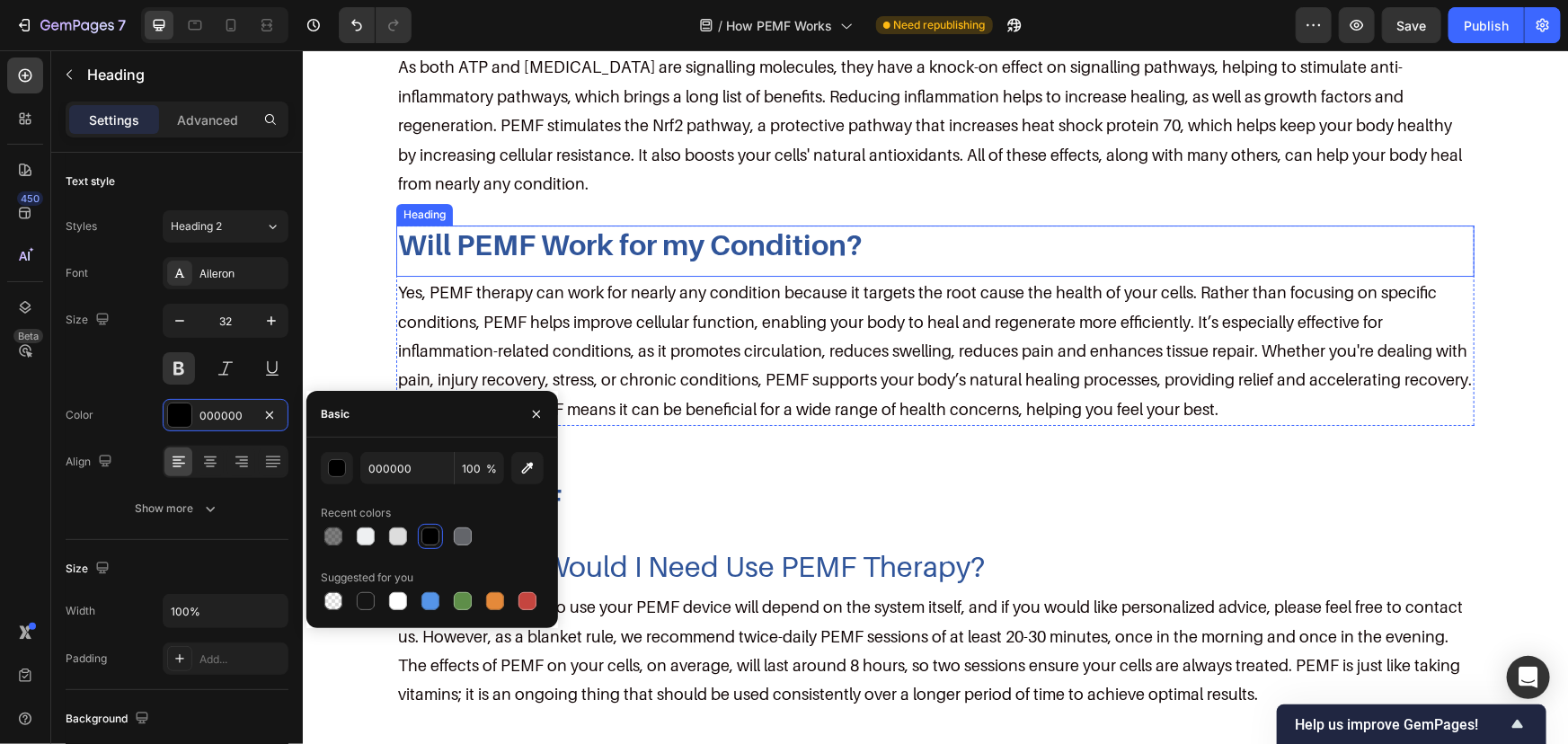
click at [591, 257] on h2 "Will PEMF Work for my Condition?" at bounding box center [935, 243] width 1079 height 37
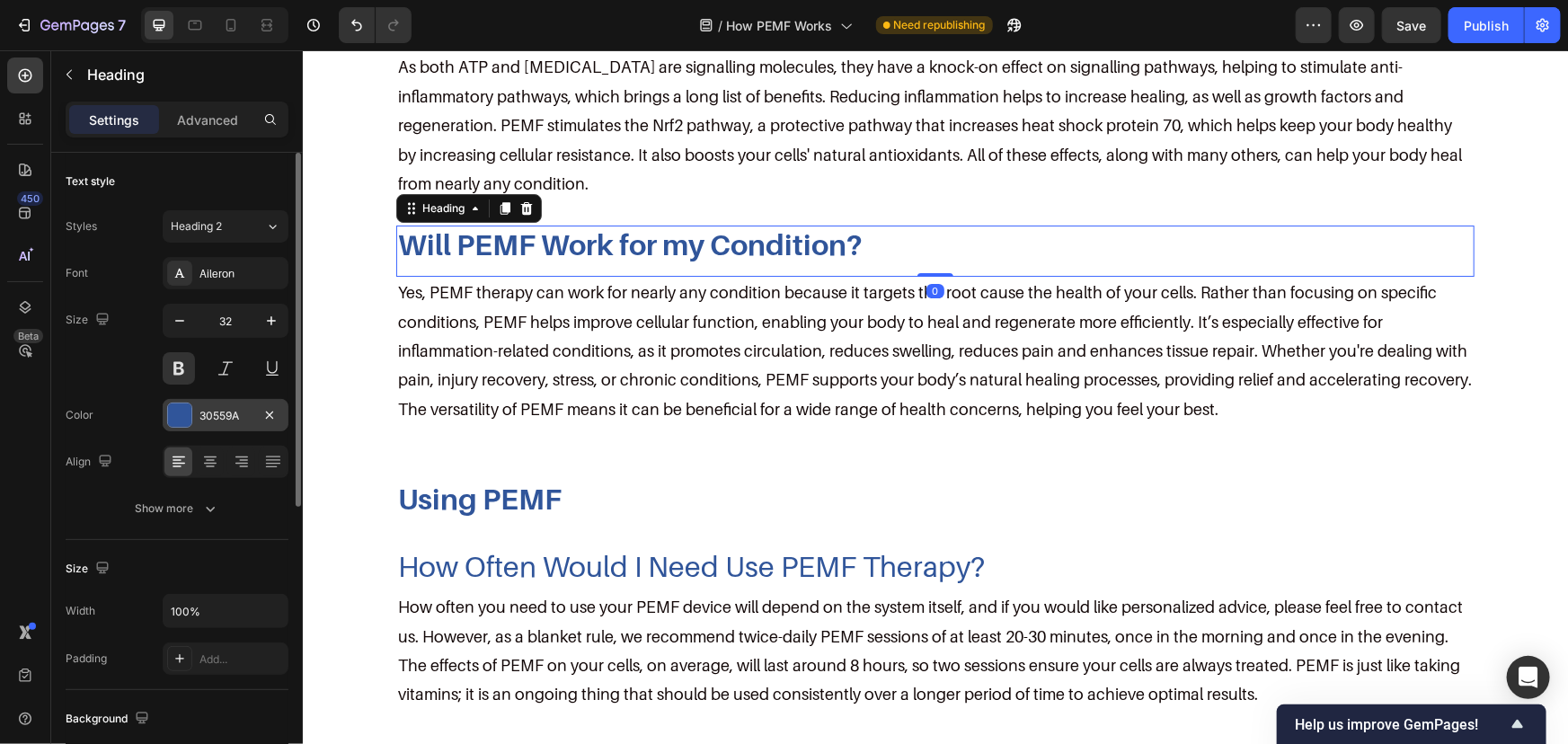
click at [190, 414] on div at bounding box center [179, 416] width 24 height 24
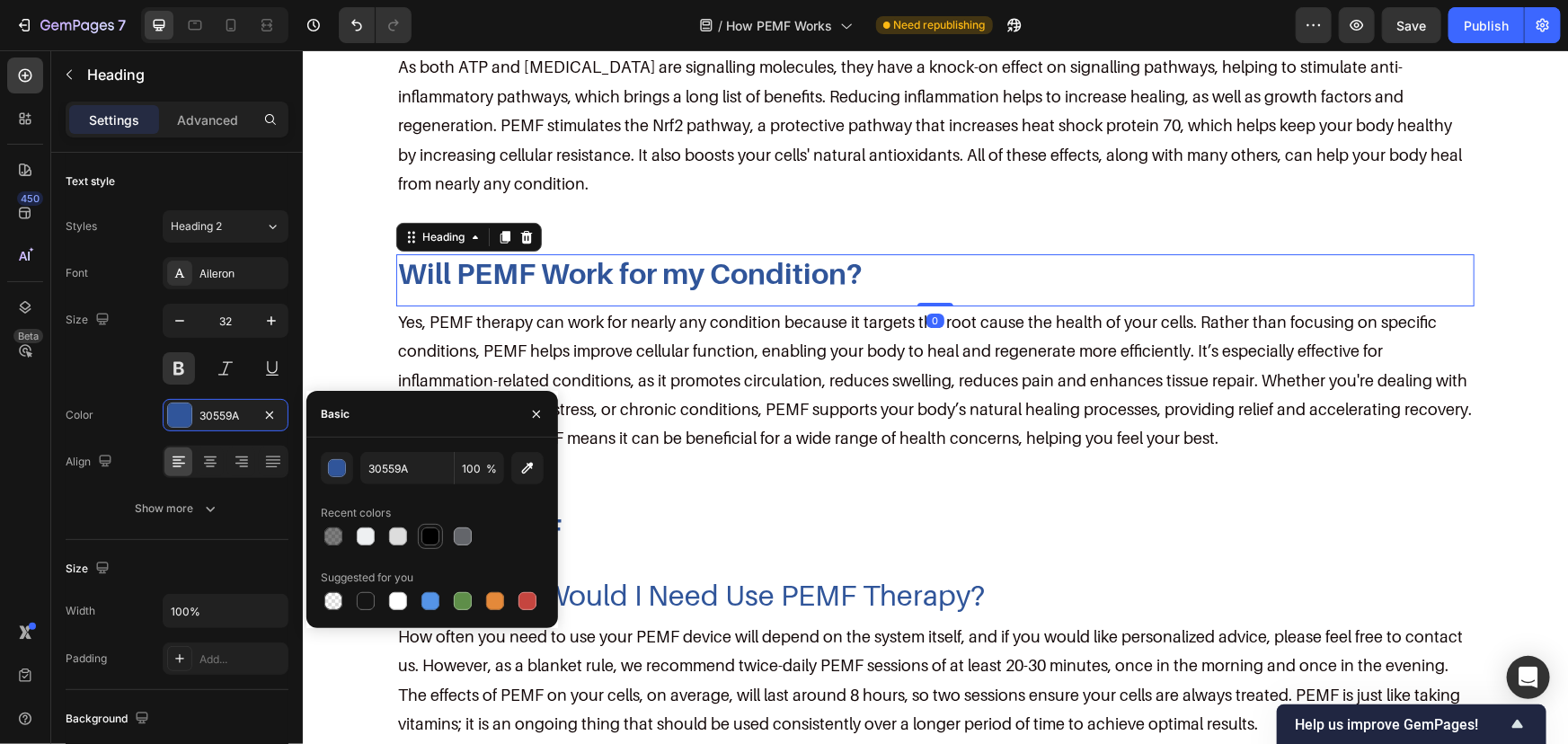
click at [422, 539] on div at bounding box center [430, 536] width 18 height 18
type input "000000"
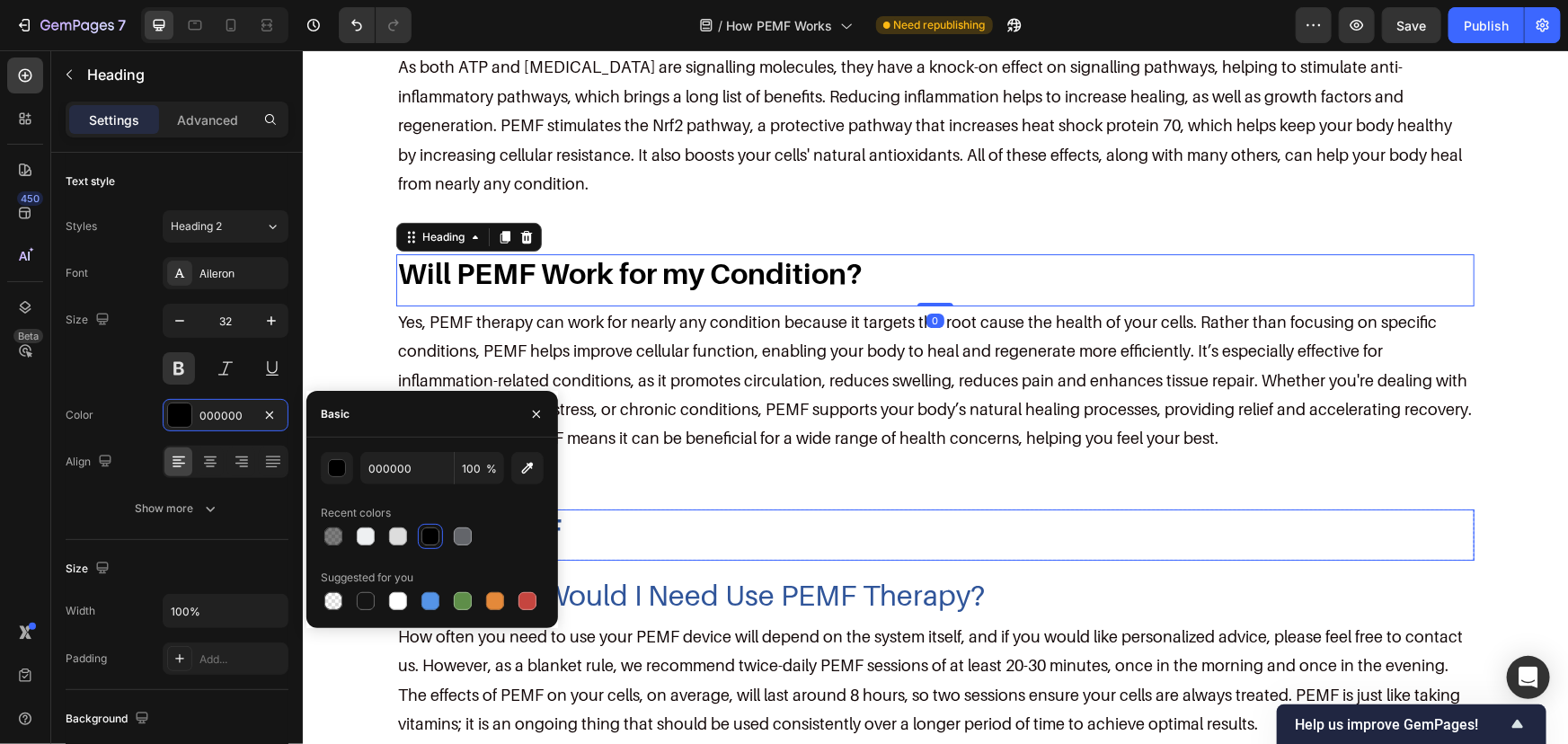
click at [674, 509] on h2 "Using PEMF" at bounding box center [935, 527] width 1079 height 37
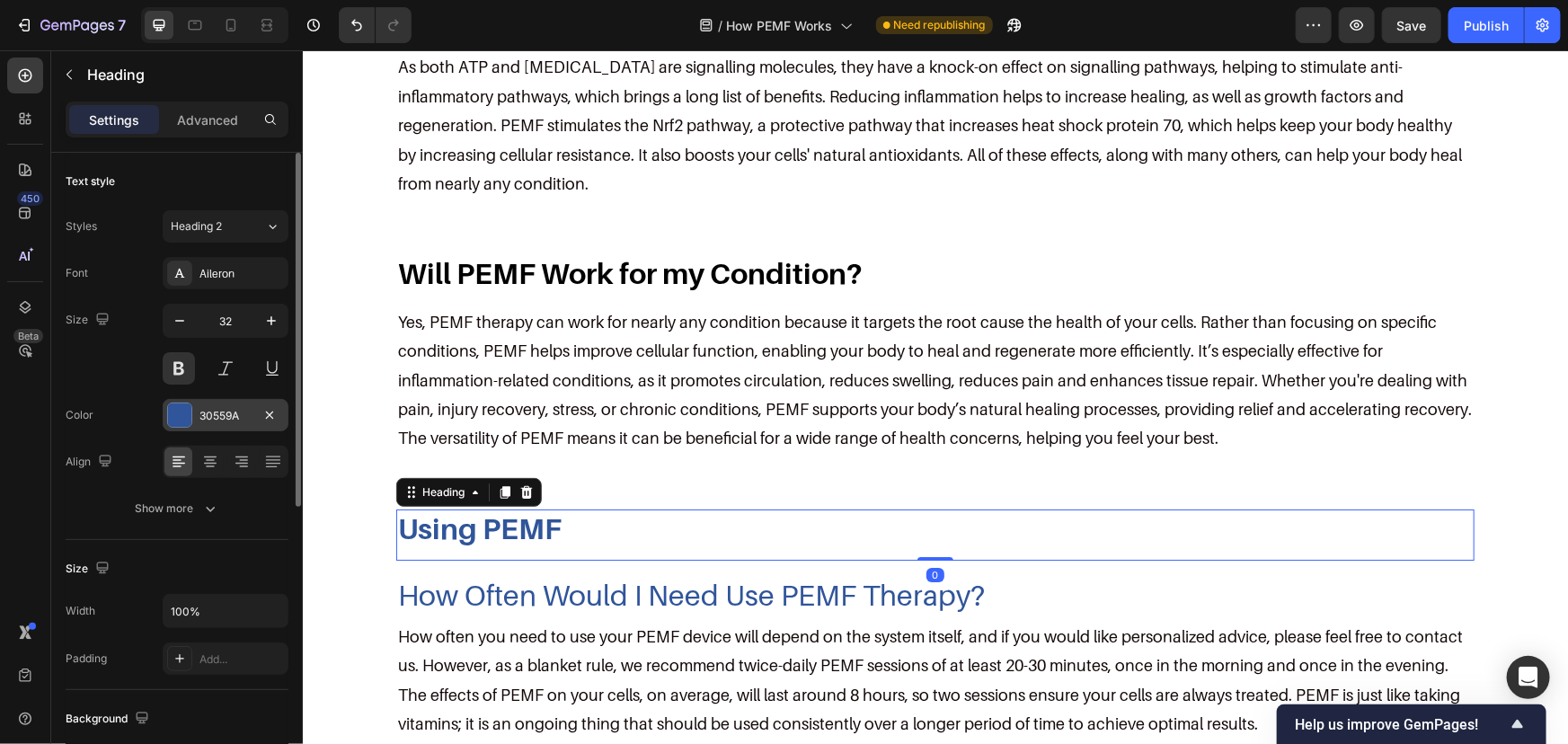
click at [205, 418] on div "30559A" at bounding box center [225, 416] width 52 height 16
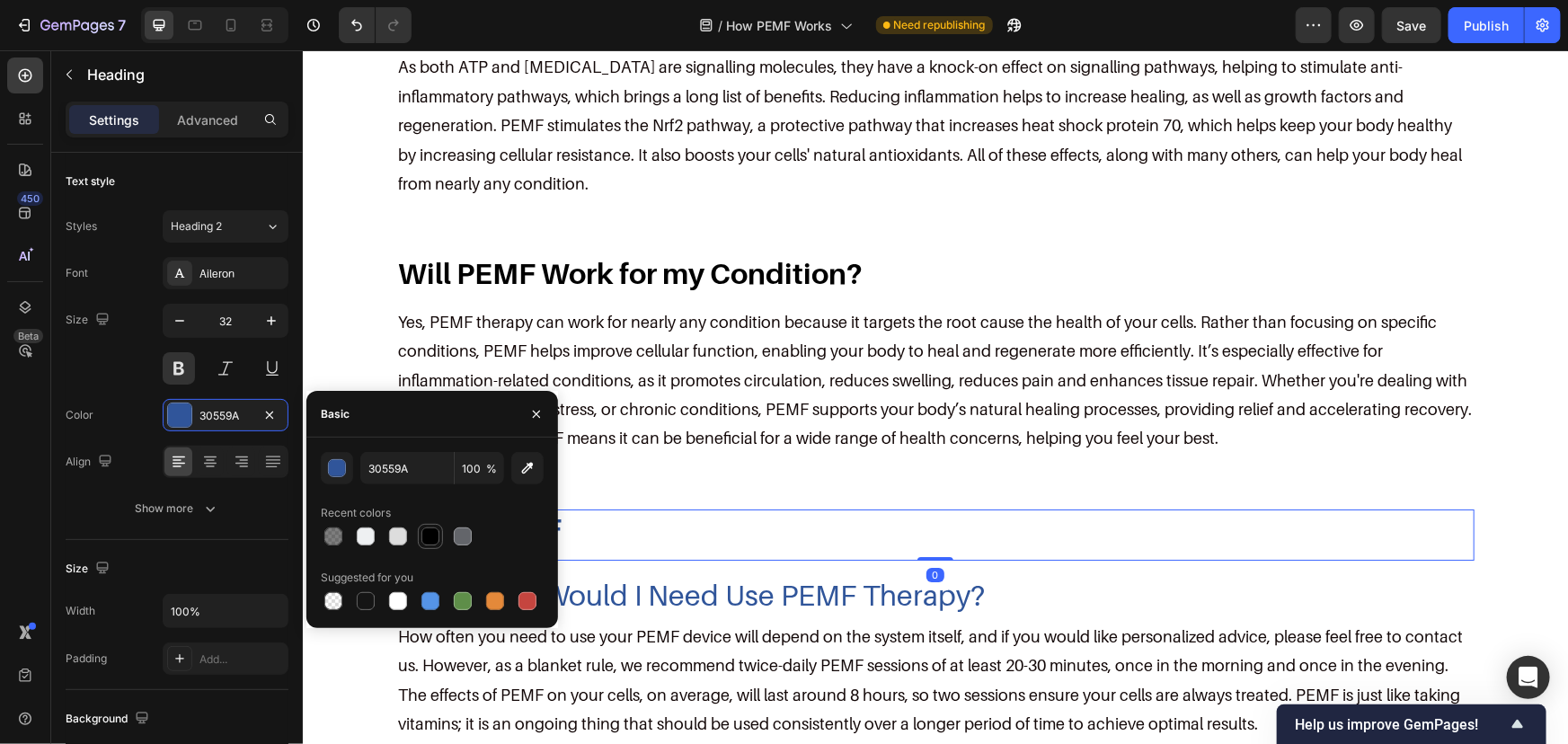
click at [431, 531] on div at bounding box center [430, 536] width 18 height 18
type input "000000"
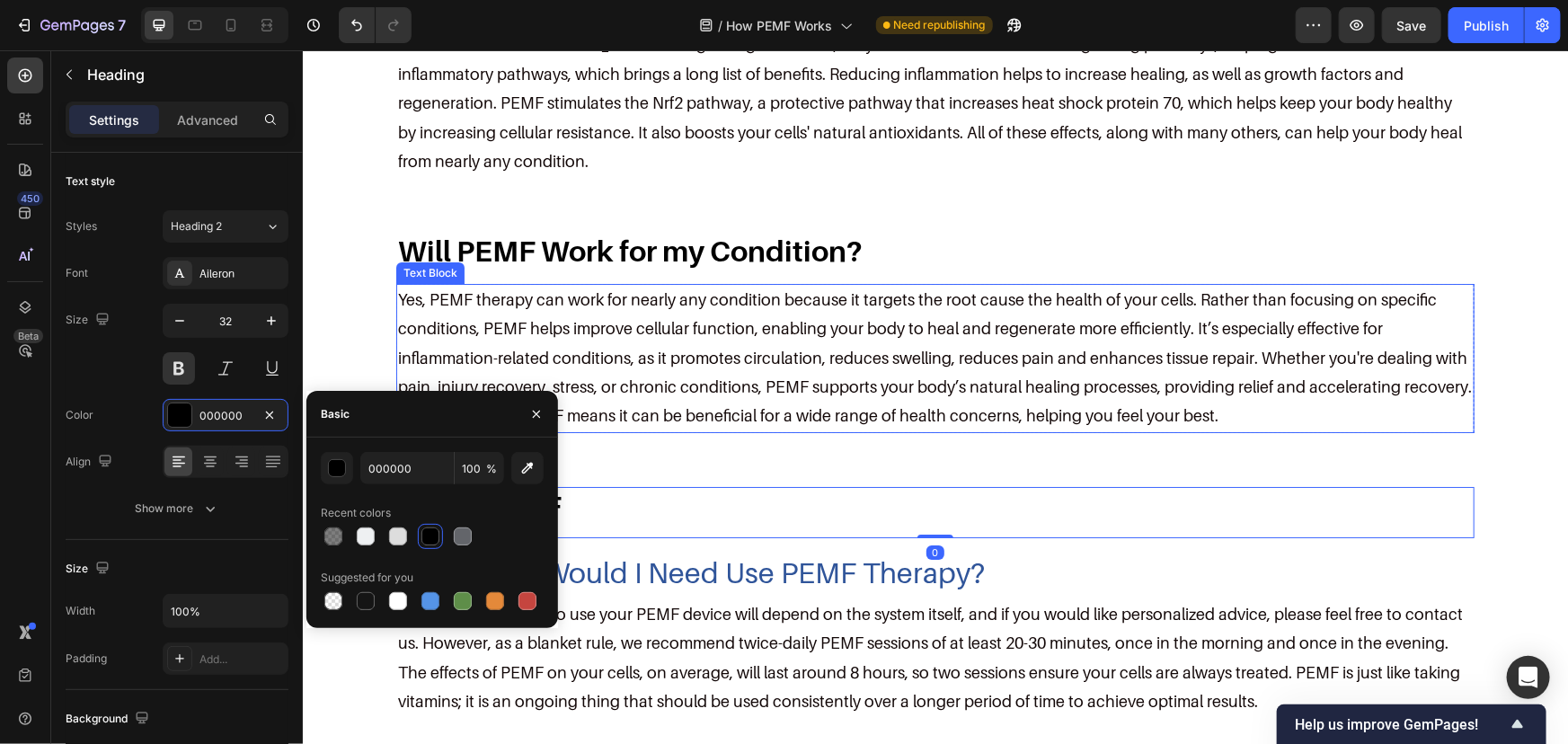
scroll to position [3348, 0]
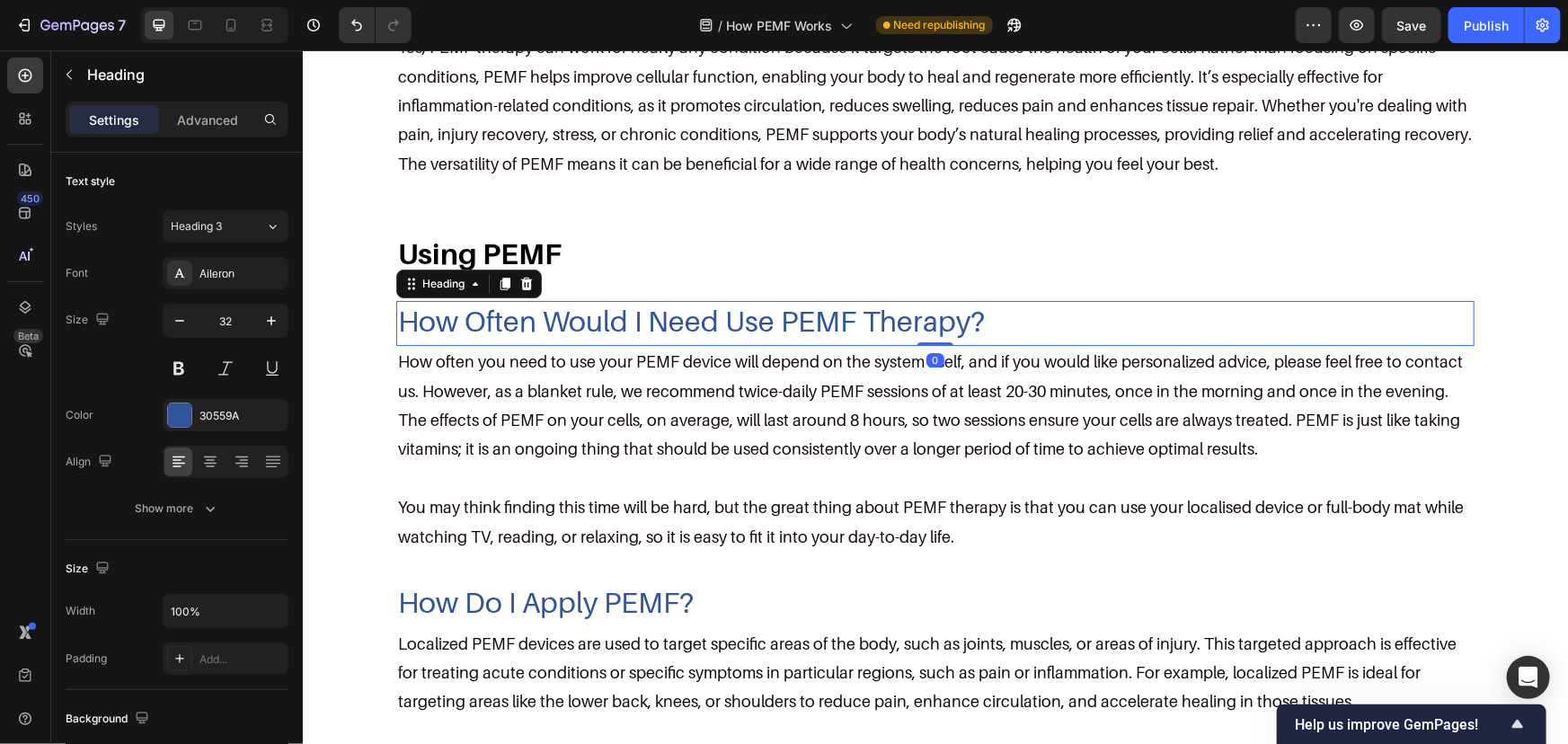
click at [693, 328] on h2 "How Often Would I Need Use PEMF Therapy?" at bounding box center [935, 321] width 1079 height 41
drag, startPoint x: 183, startPoint y: 407, endPoint x: 206, endPoint y: 409, distance: 23.1
click at [191, 407] on div at bounding box center [179, 416] width 25 height 25
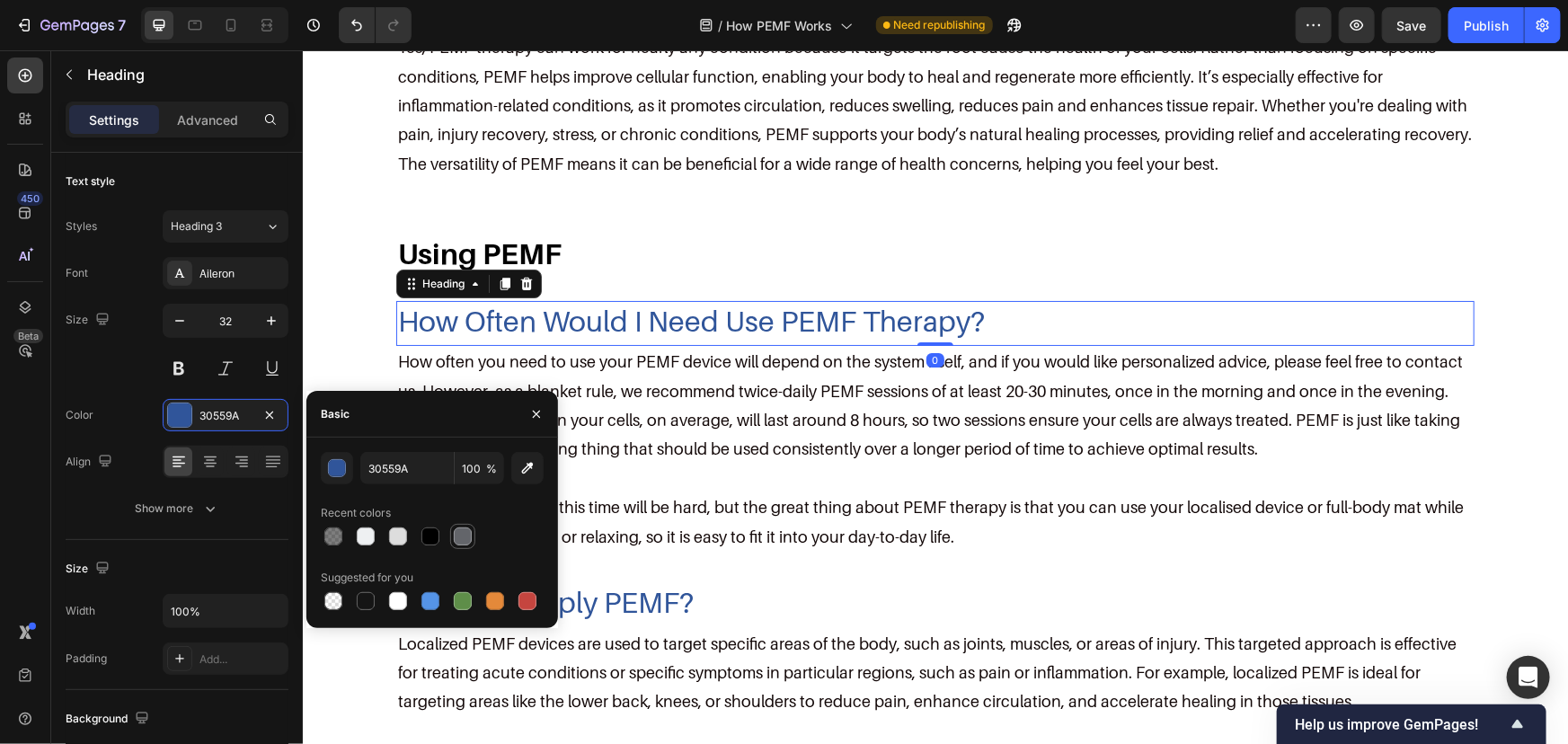
drag, startPoint x: 430, startPoint y: 534, endPoint x: 454, endPoint y: 524, distance: 26.0
click at [432, 534] on div at bounding box center [430, 536] width 18 height 18
type input "000000"
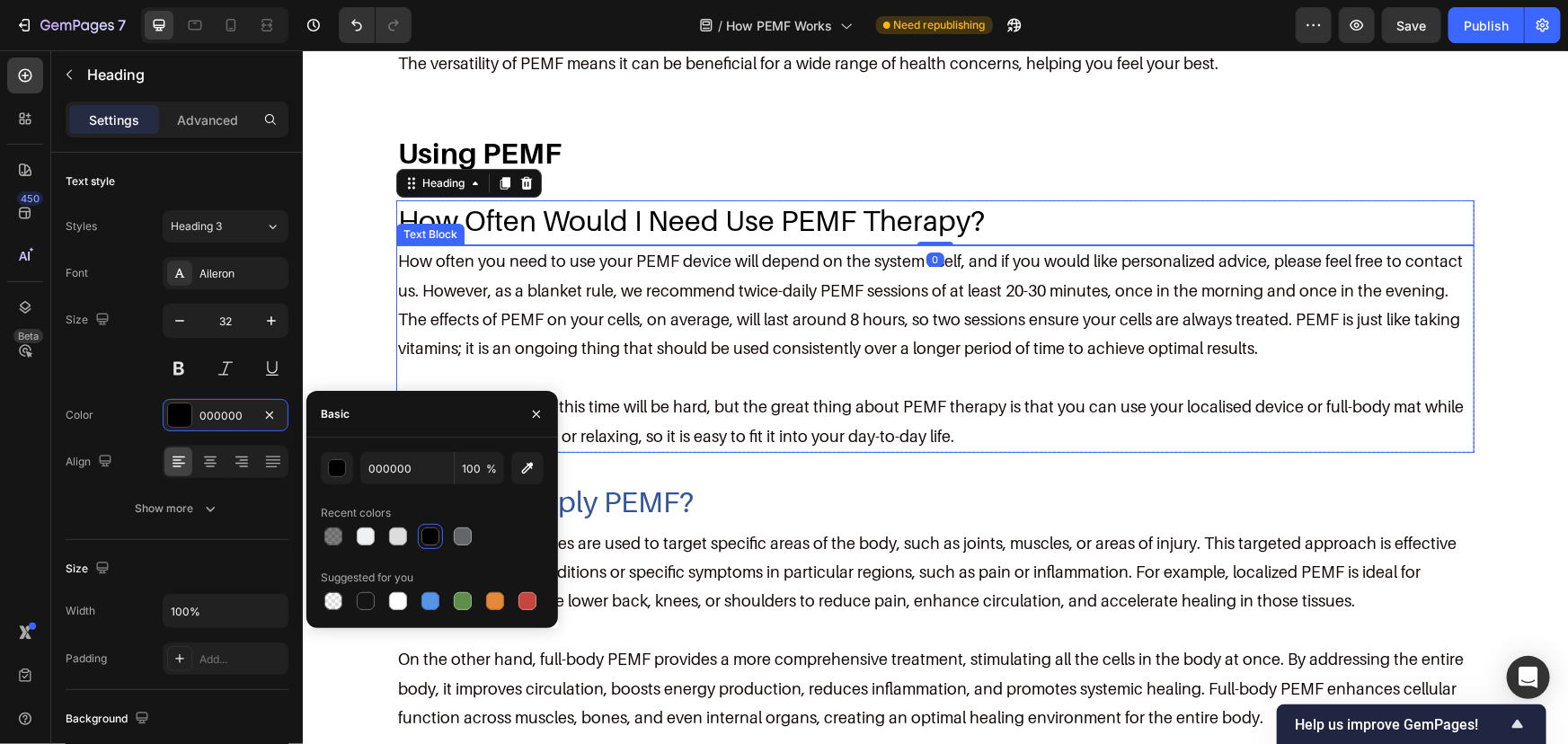
scroll to position [3594, 0]
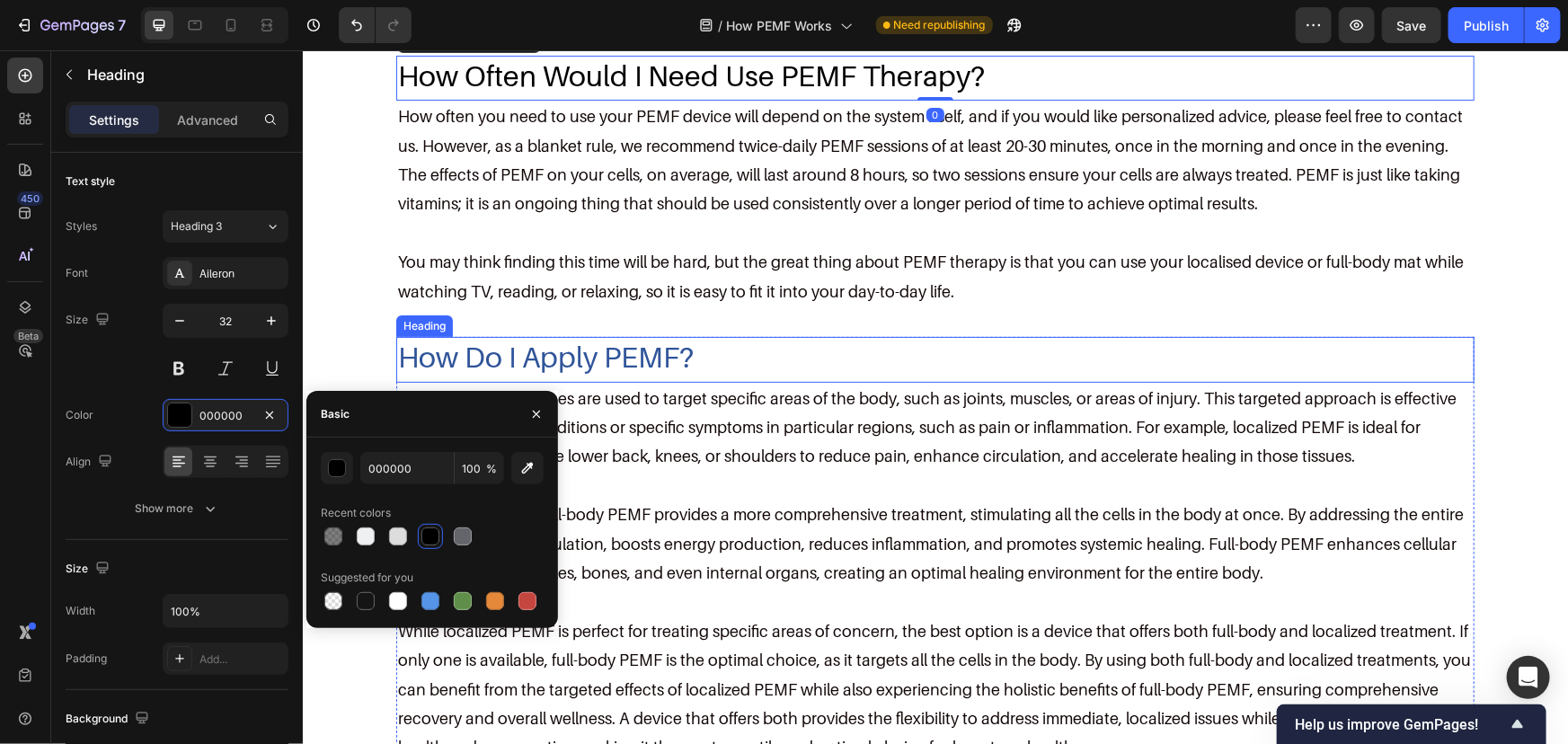
click at [673, 346] on h2 "How Do I Apply PEMF?" at bounding box center [935, 357] width 1079 height 41
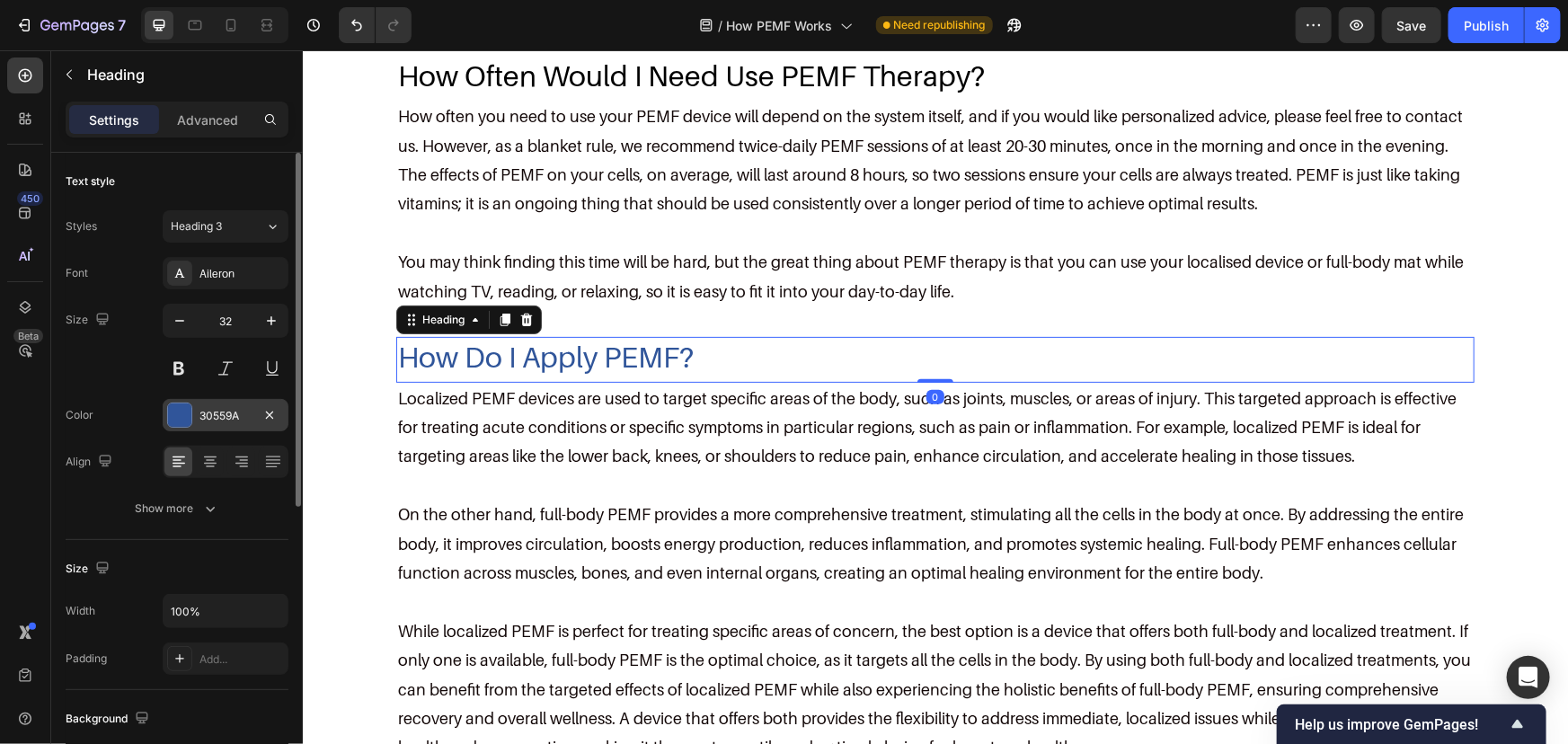
click at [249, 418] on div "30559A" at bounding box center [225, 416] width 52 height 16
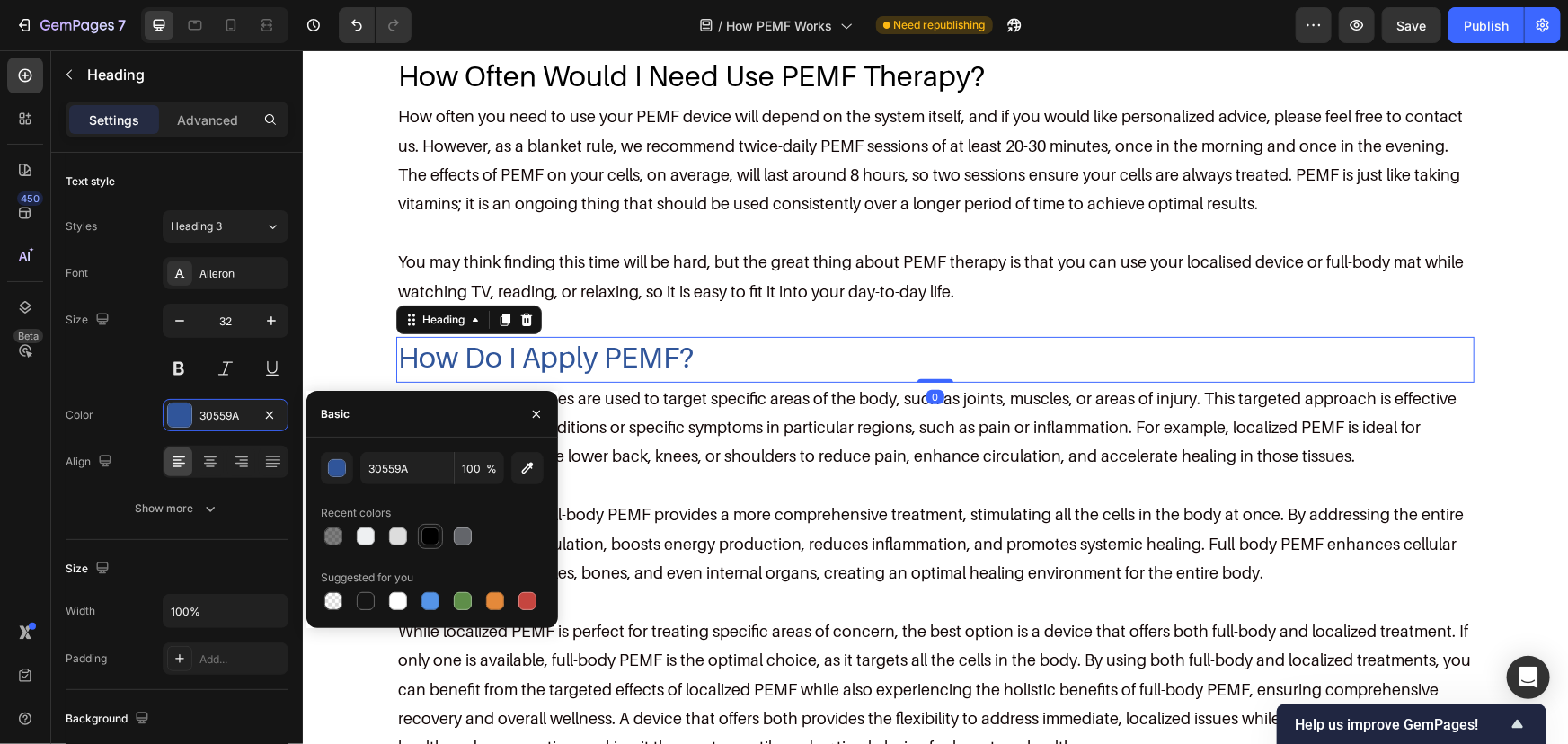
click at [426, 531] on div at bounding box center [430, 536] width 18 height 18
type input "000000"
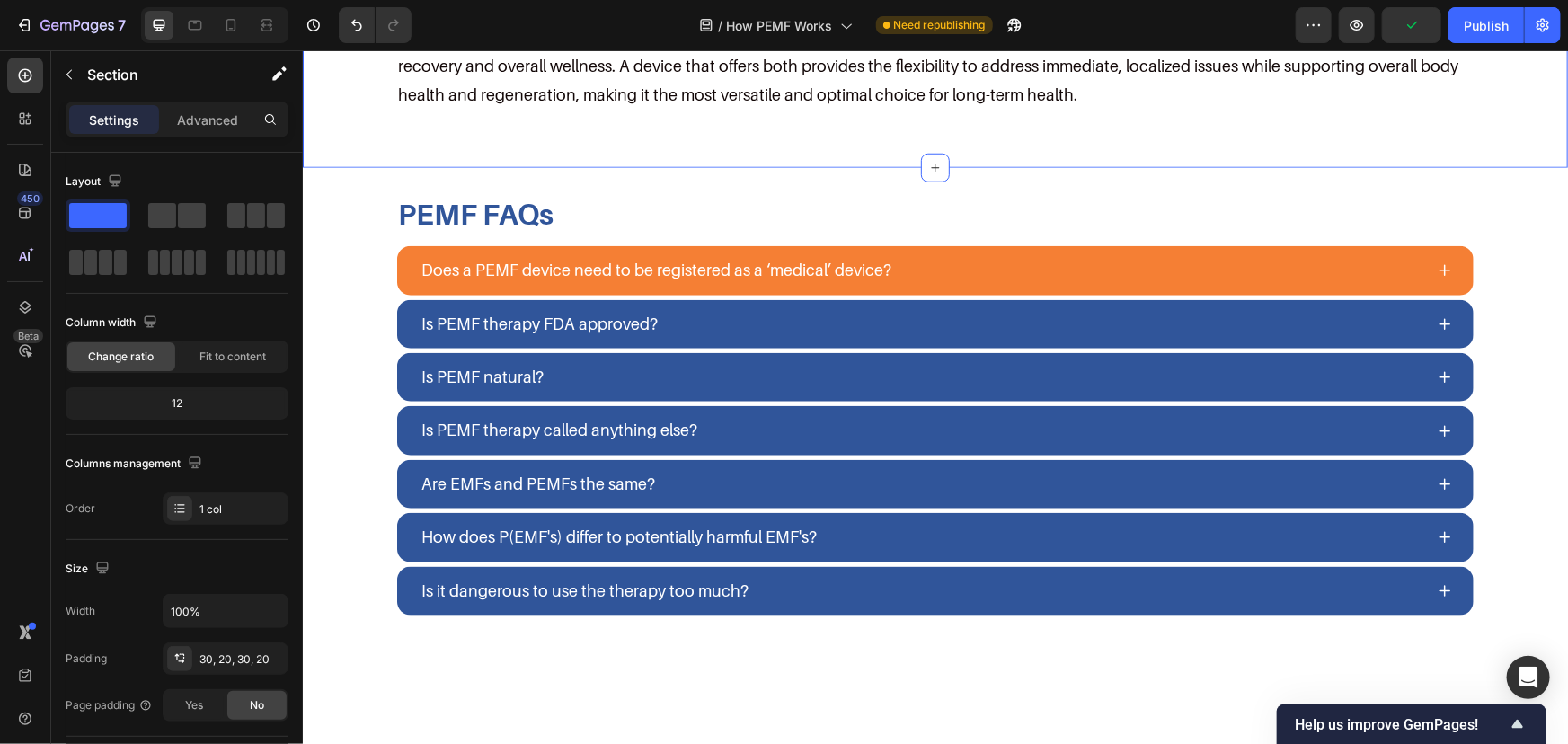
scroll to position [4246, 0]
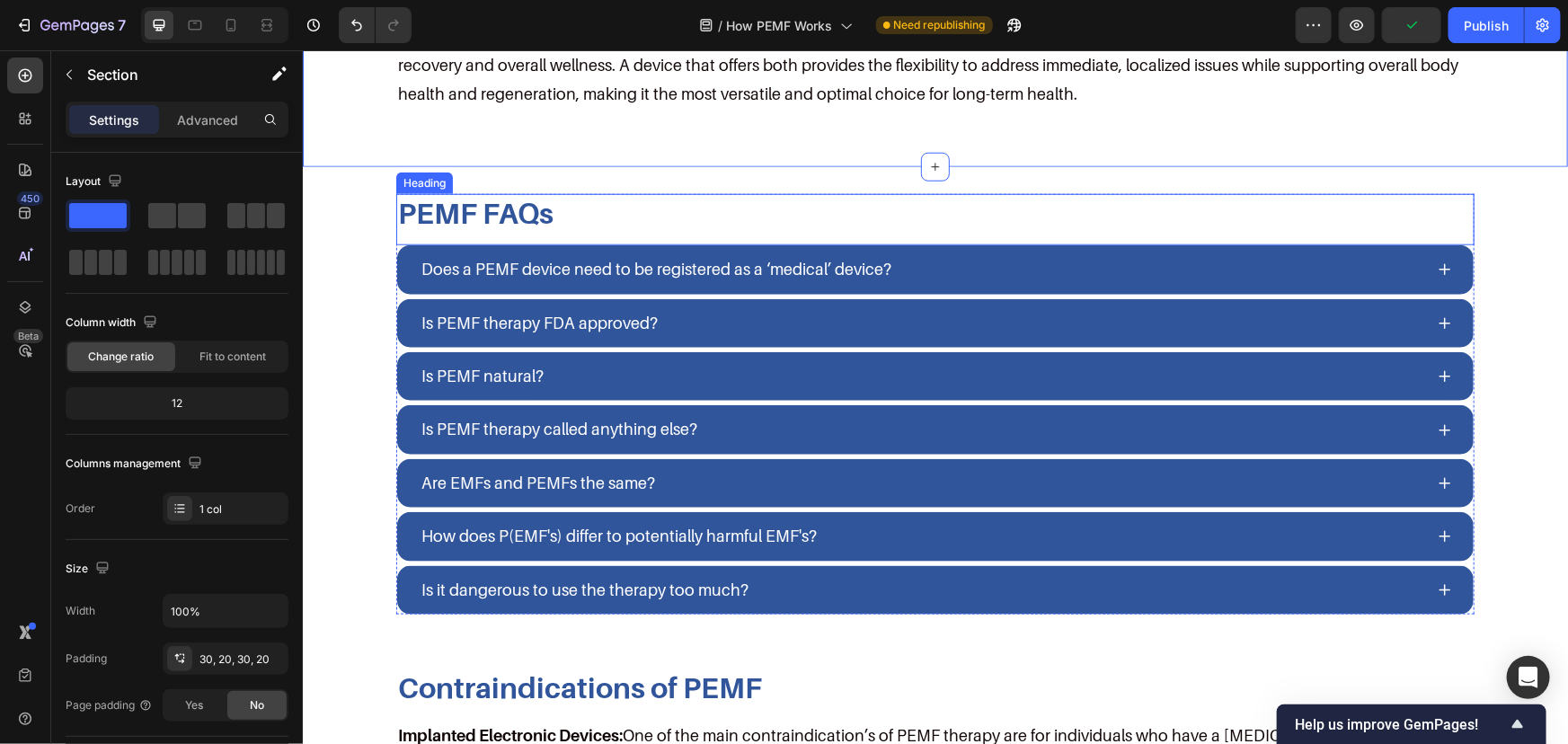
click at [563, 203] on h2 "PEMF FAQs" at bounding box center [935, 212] width 1079 height 37
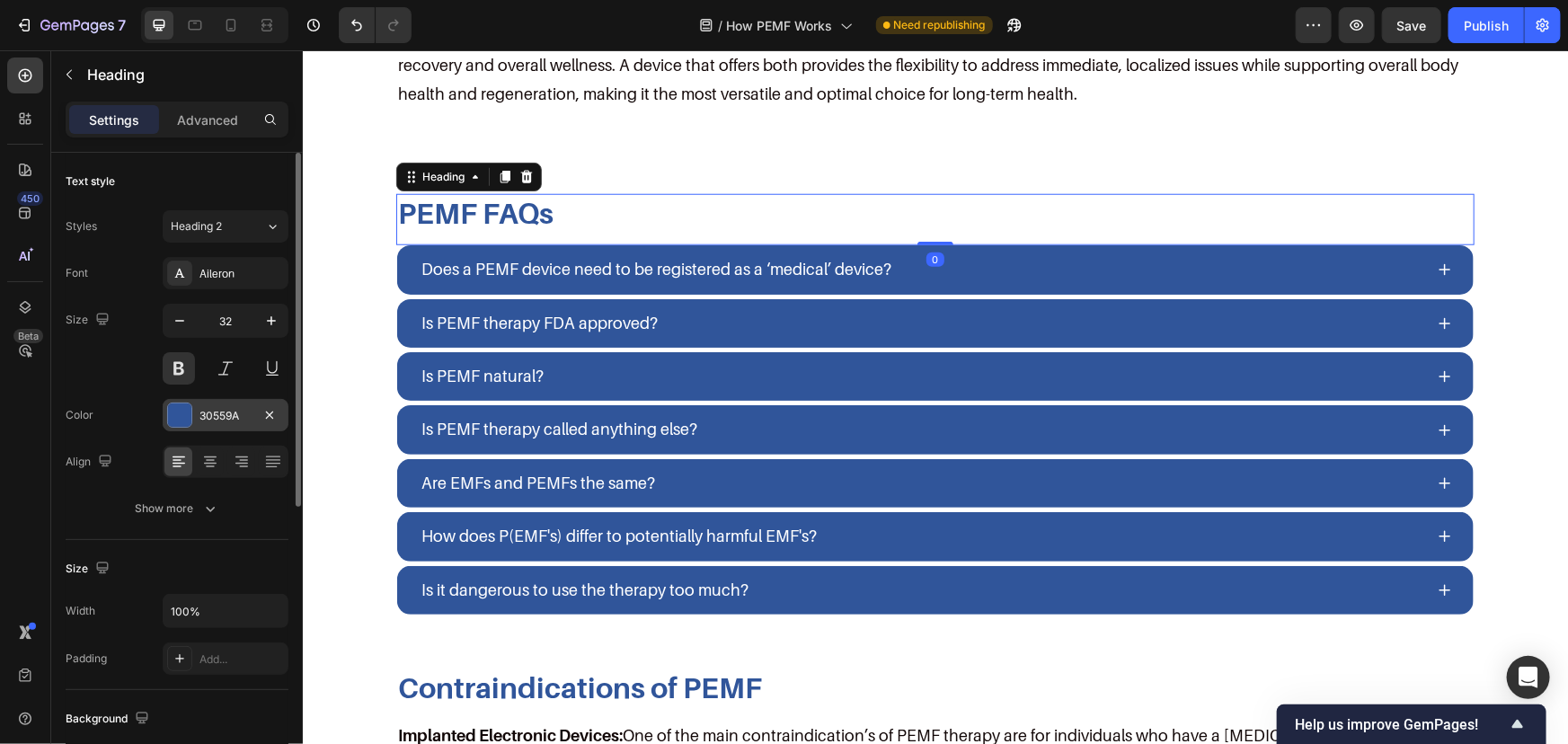
click at [179, 411] on div at bounding box center [179, 416] width 24 height 24
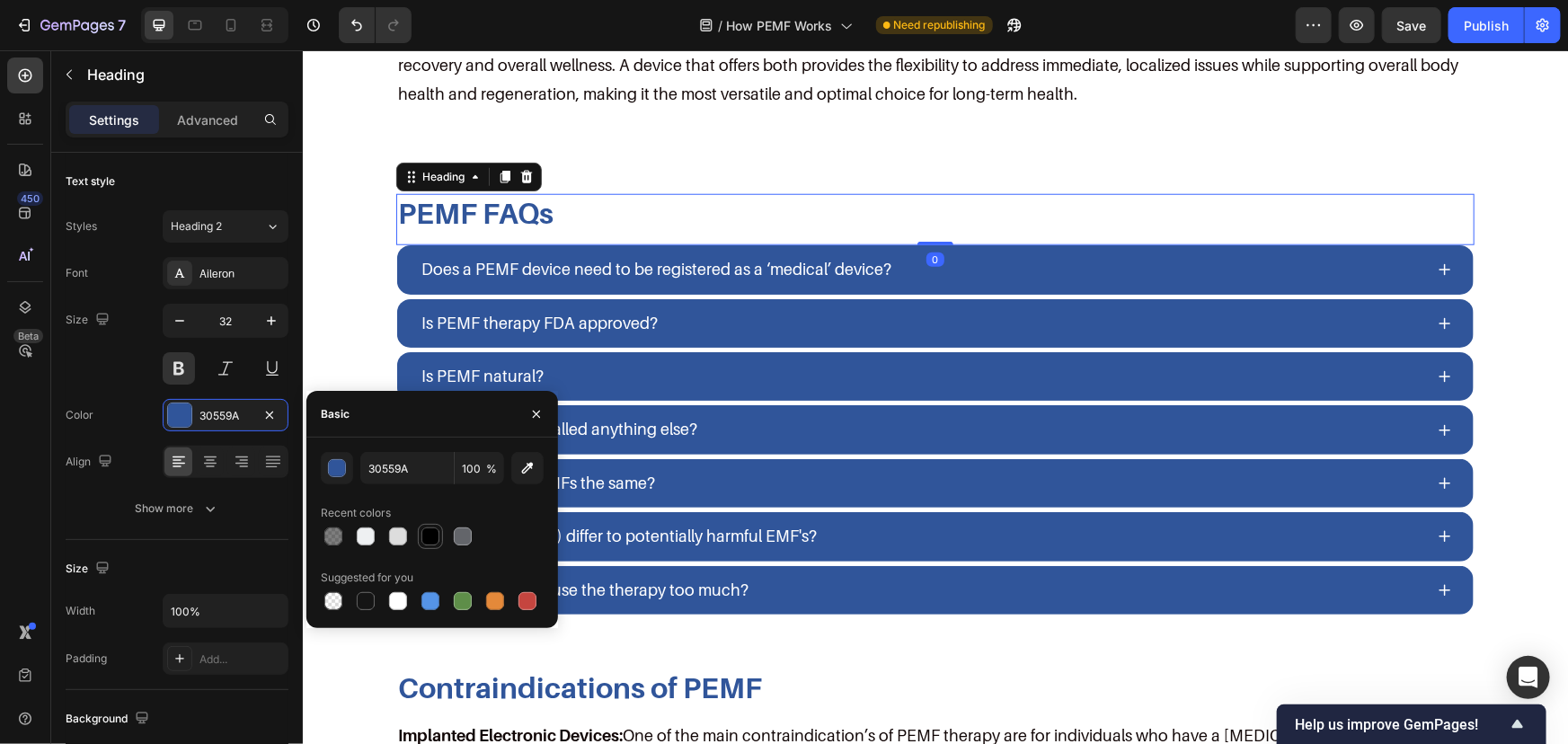
click at [420, 535] on div at bounding box center [430, 536] width 22 height 22
type input "000000"
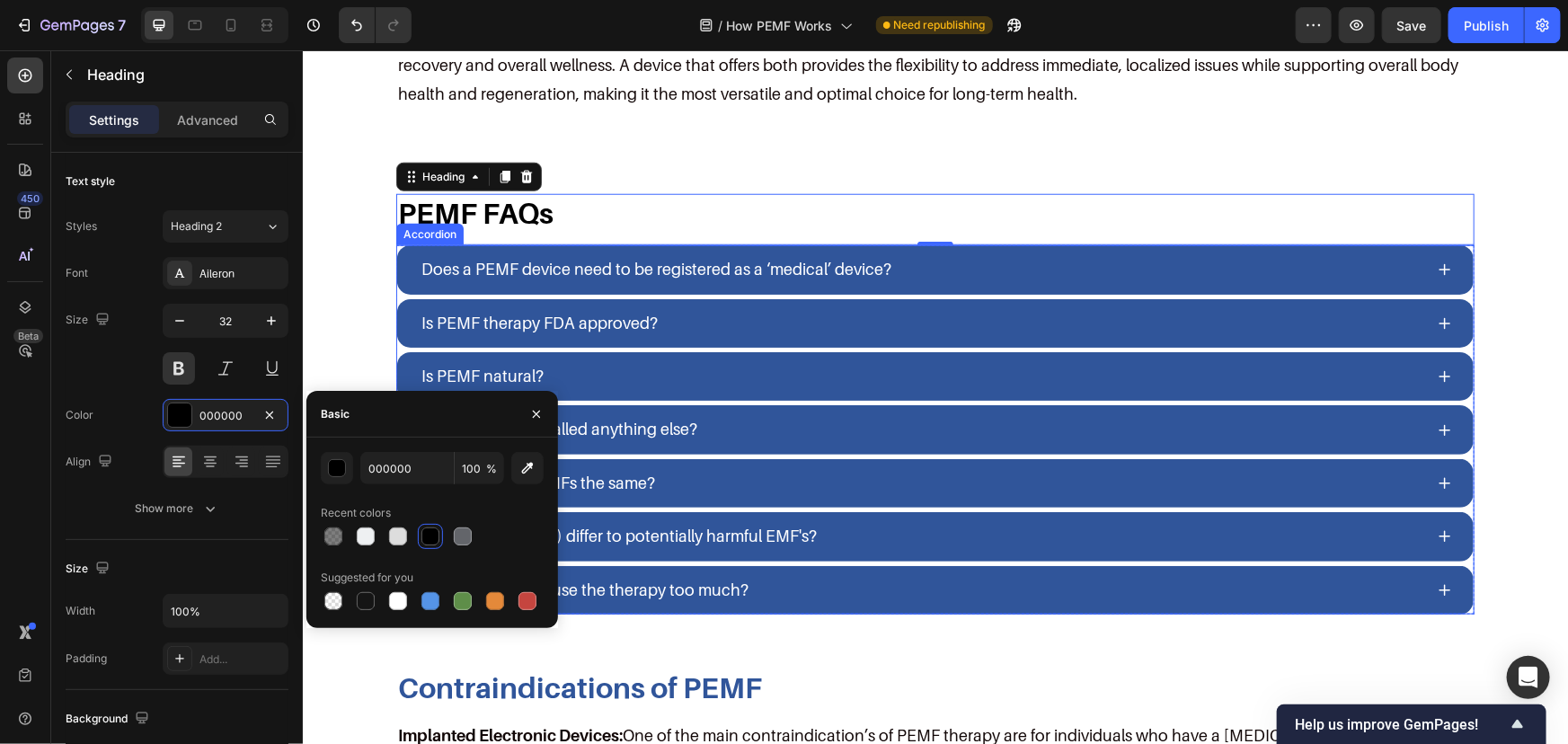
click at [395, 294] on div "Does a PEMF device need to be registered as a ‘medical’ device? Is PEMF therapy…" at bounding box center [935, 428] width 1079 height 370
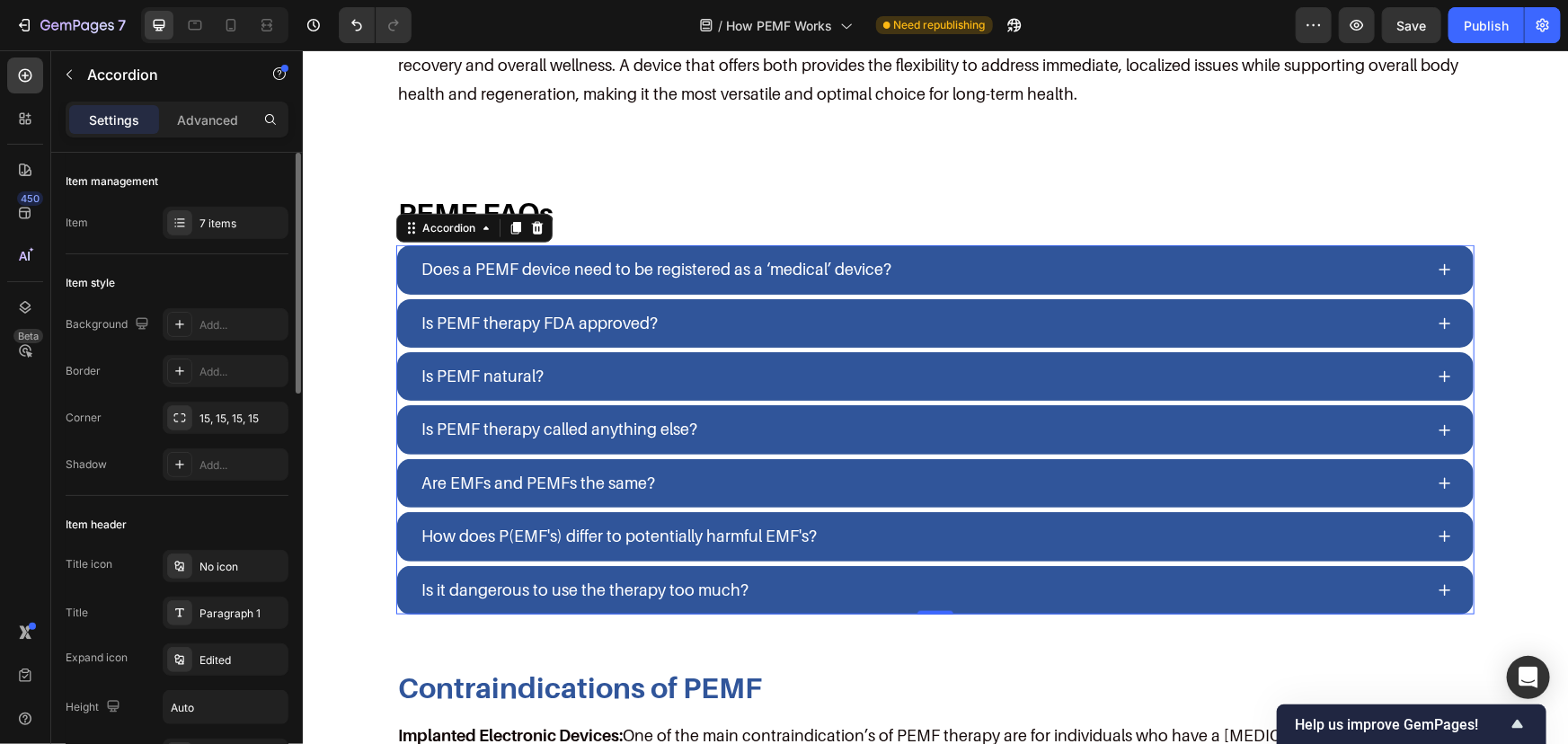
scroll to position [326, 0]
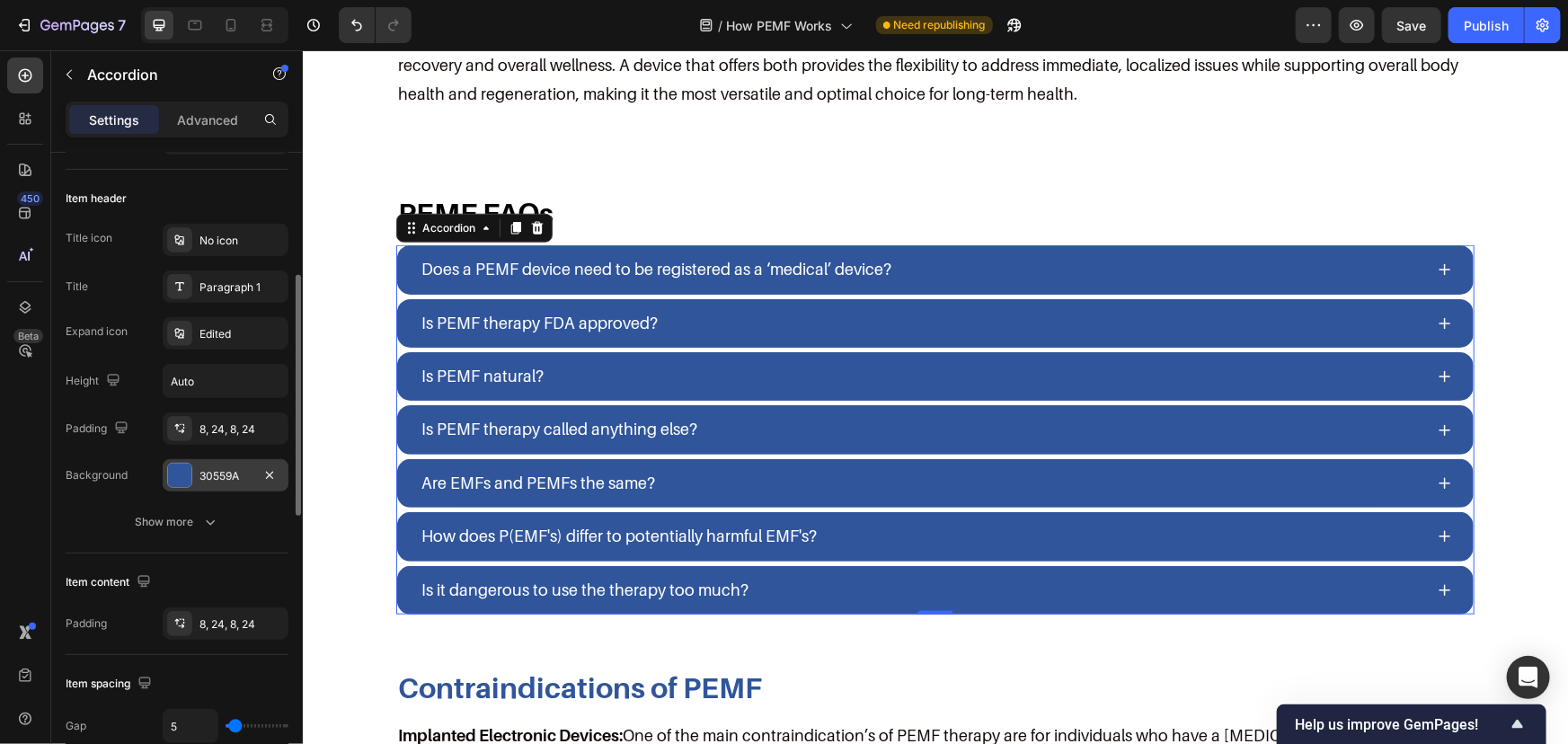
click at [206, 468] on div "30559A" at bounding box center [225, 475] width 52 height 16
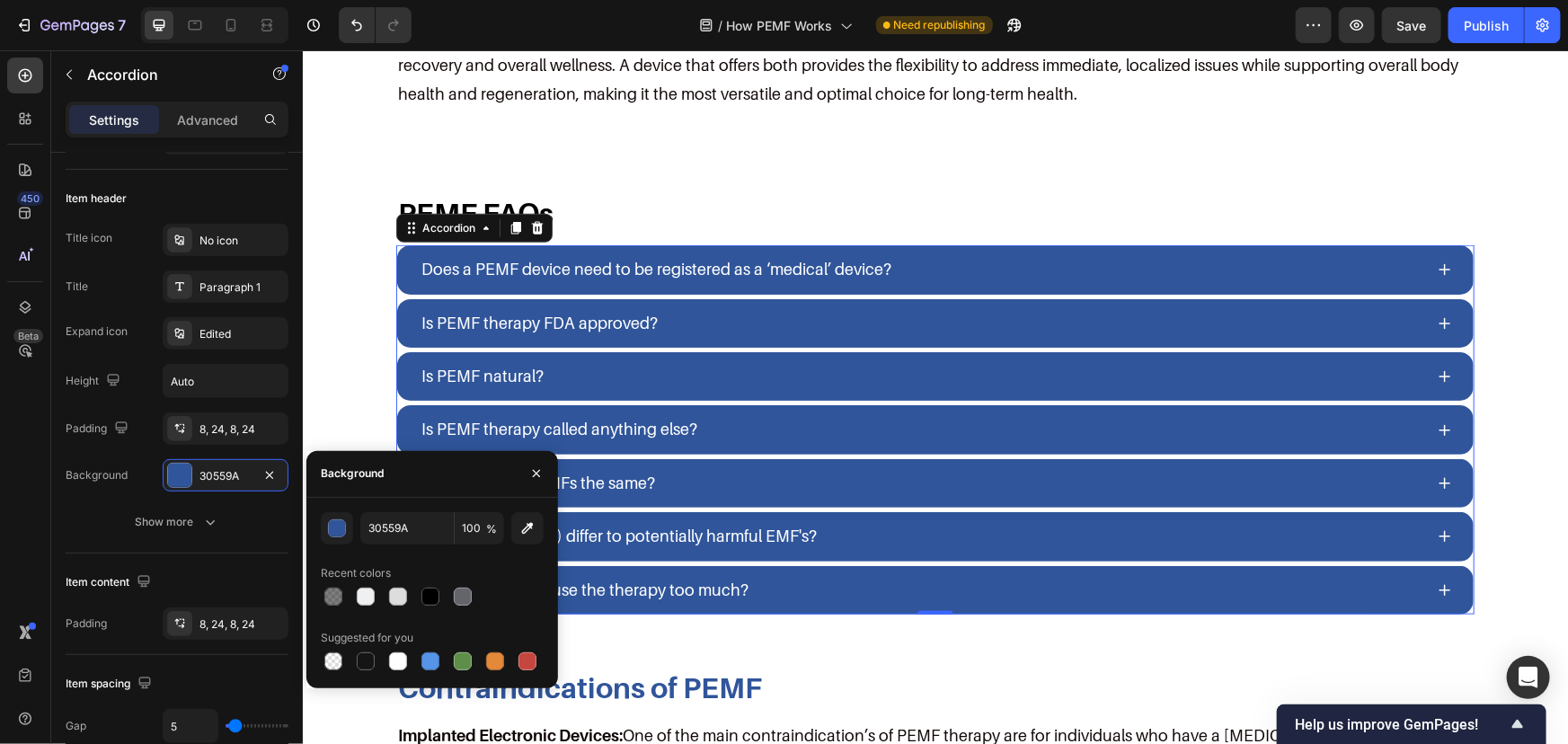
click at [444, 597] on div at bounding box center [431, 597] width 223 height 25
click at [454, 597] on div at bounding box center [463, 596] width 18 height 18
type input "63656A"
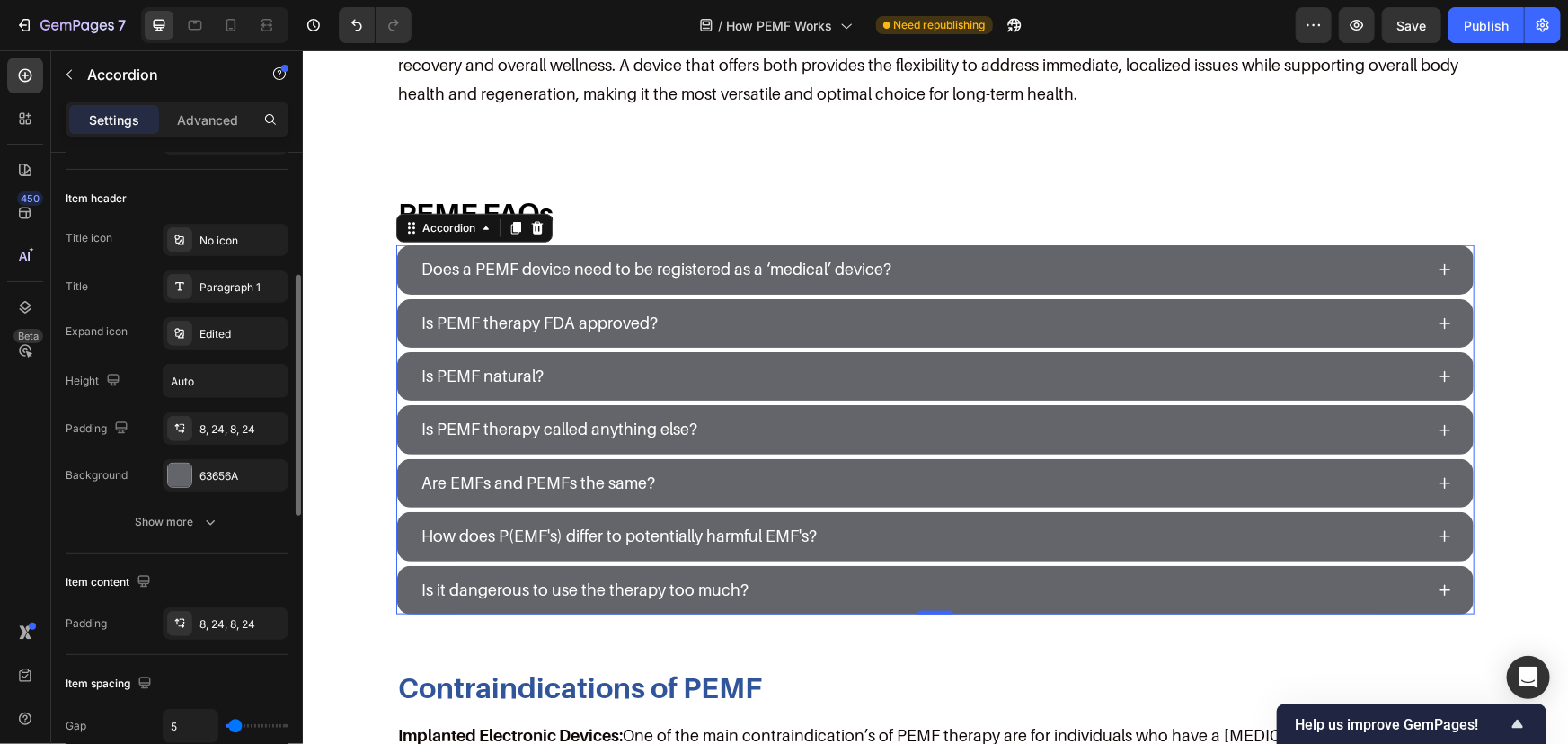
click at [197, 546] on div "Item header Title icon No icon Title Paragraph 1 Expand icon Edited Height Auto…" at bounding box center [177, 361] width 223 height 383
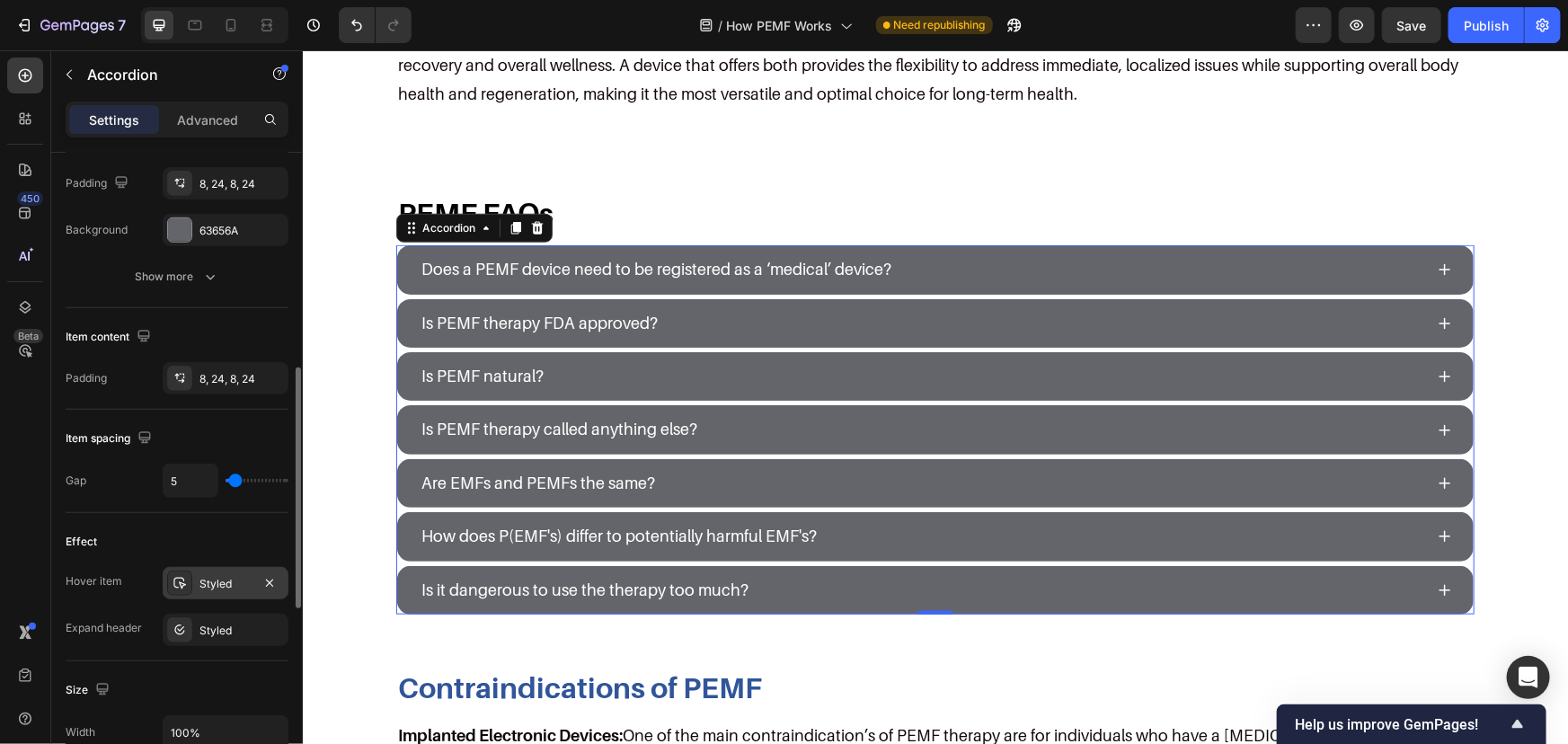
click at [207, 565] on div "Effect Hover item Styled Expand header Styled" at bounding box center [177, 586] width 223 height 148
click at [209, 567] on div "Styled" at bounding box center [226, 582] width 126 height 32
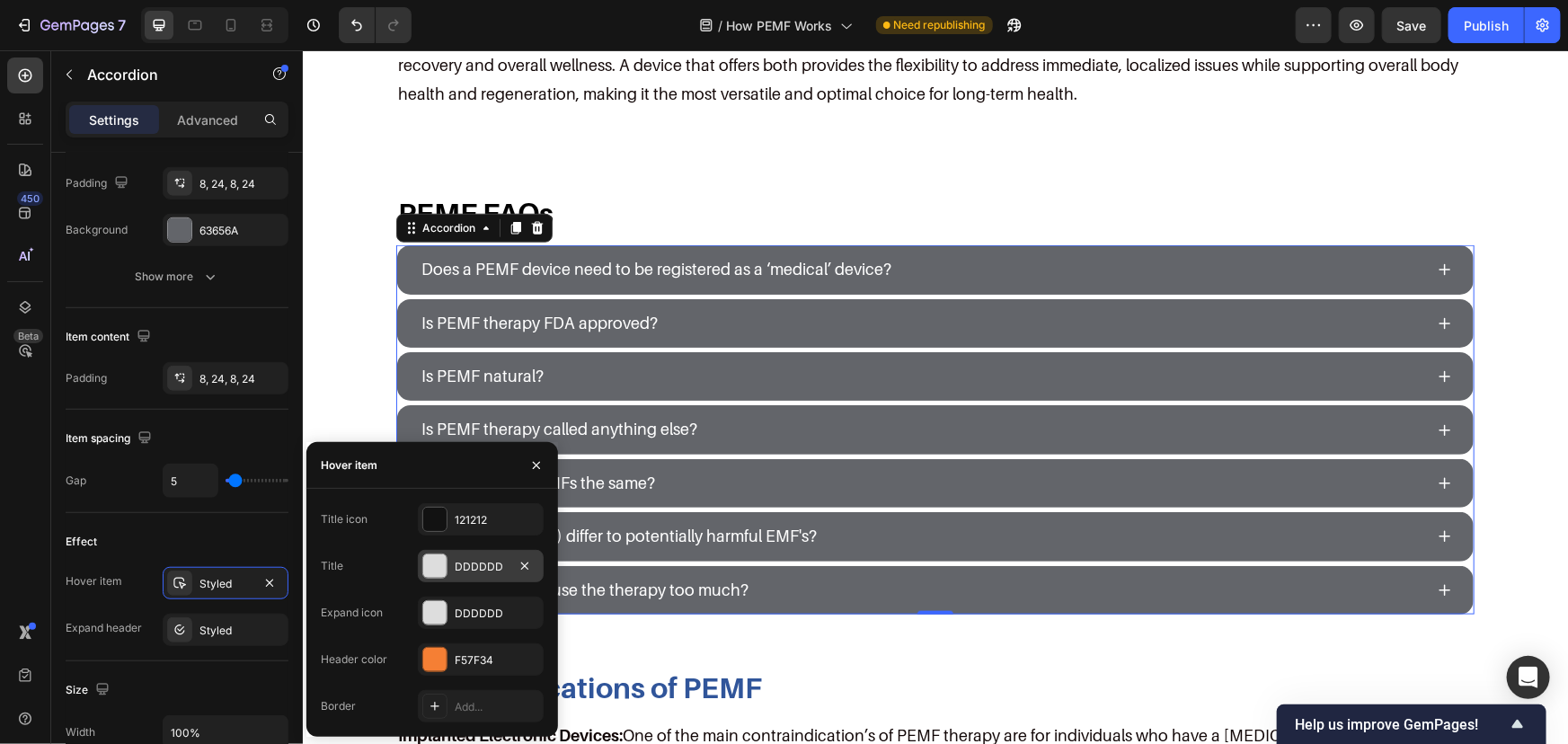
click at [485, 559] on div "DDDDDD" at bounding box center [481, 567] width 52 height 16
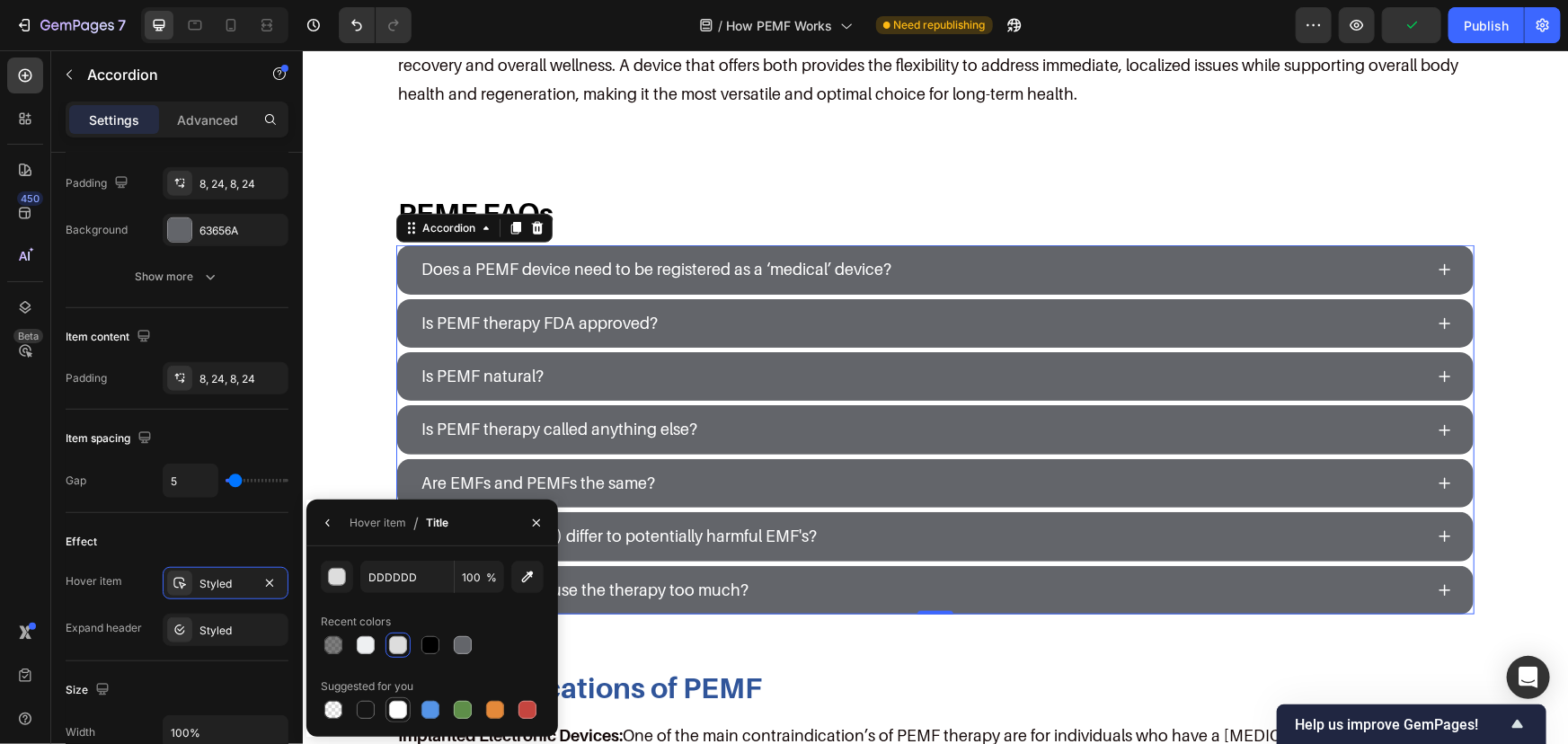
click at [393, 701] on div at bounding box center [398, 710] width 18 height 18
type input "FFFFFF"
click at [221, 588] on div "Styled" at bounding box center [225, 583] width 52 height 16
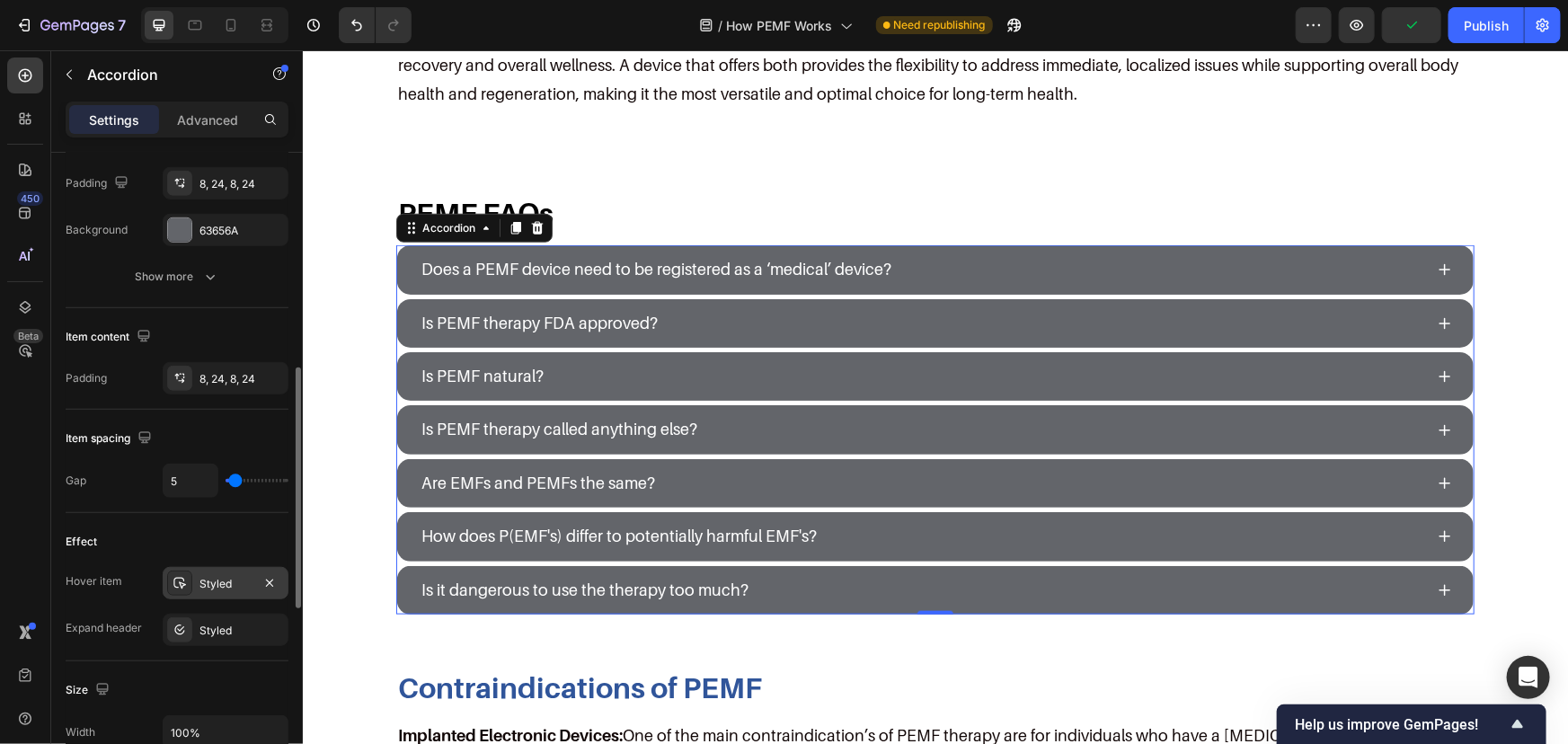
click at [221, 587] on div "Styled" at bounding box center [225, 583] width 52 height 16
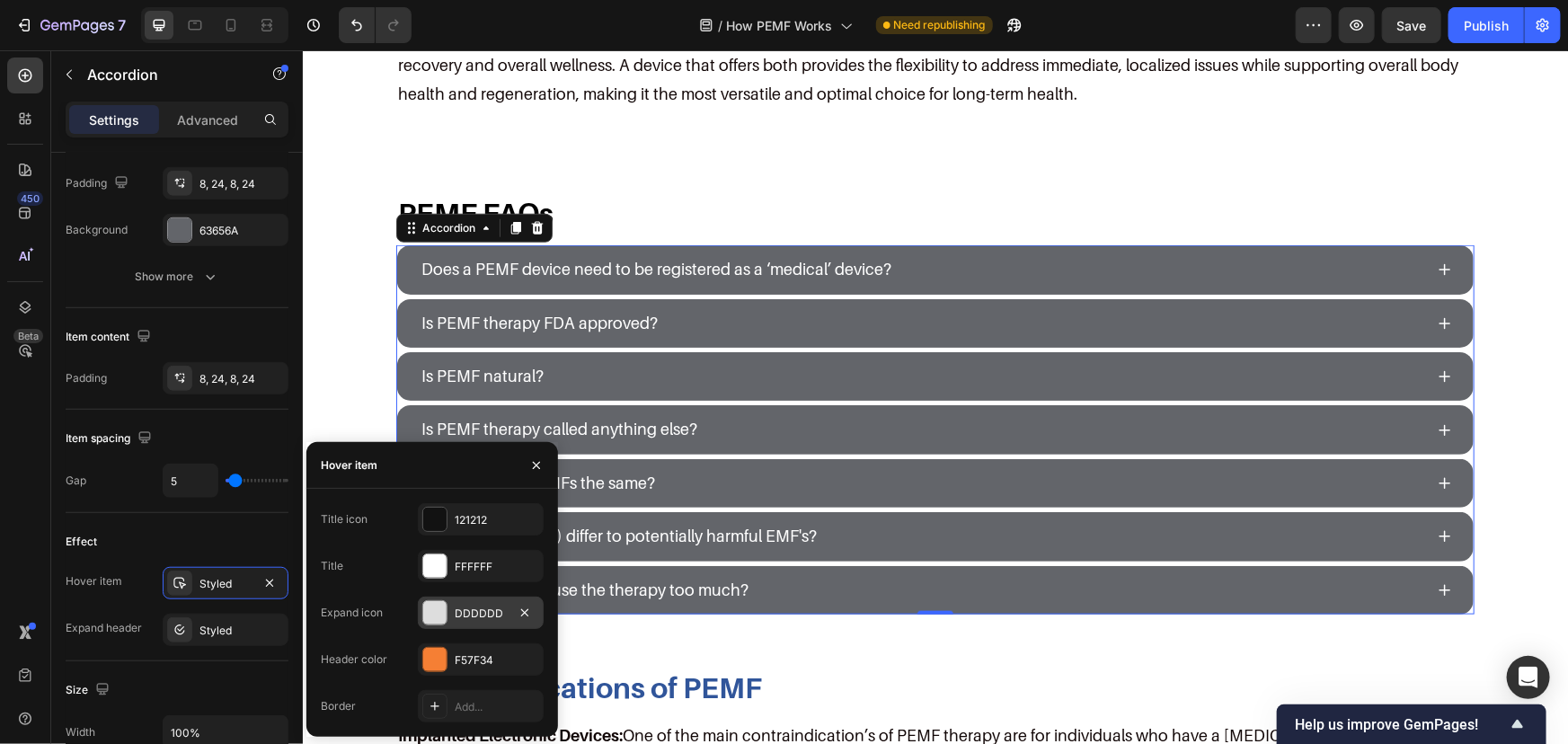
click at [493, 620] on div "DDDDDD" at bounding box center [481, 614] width 52 height 16
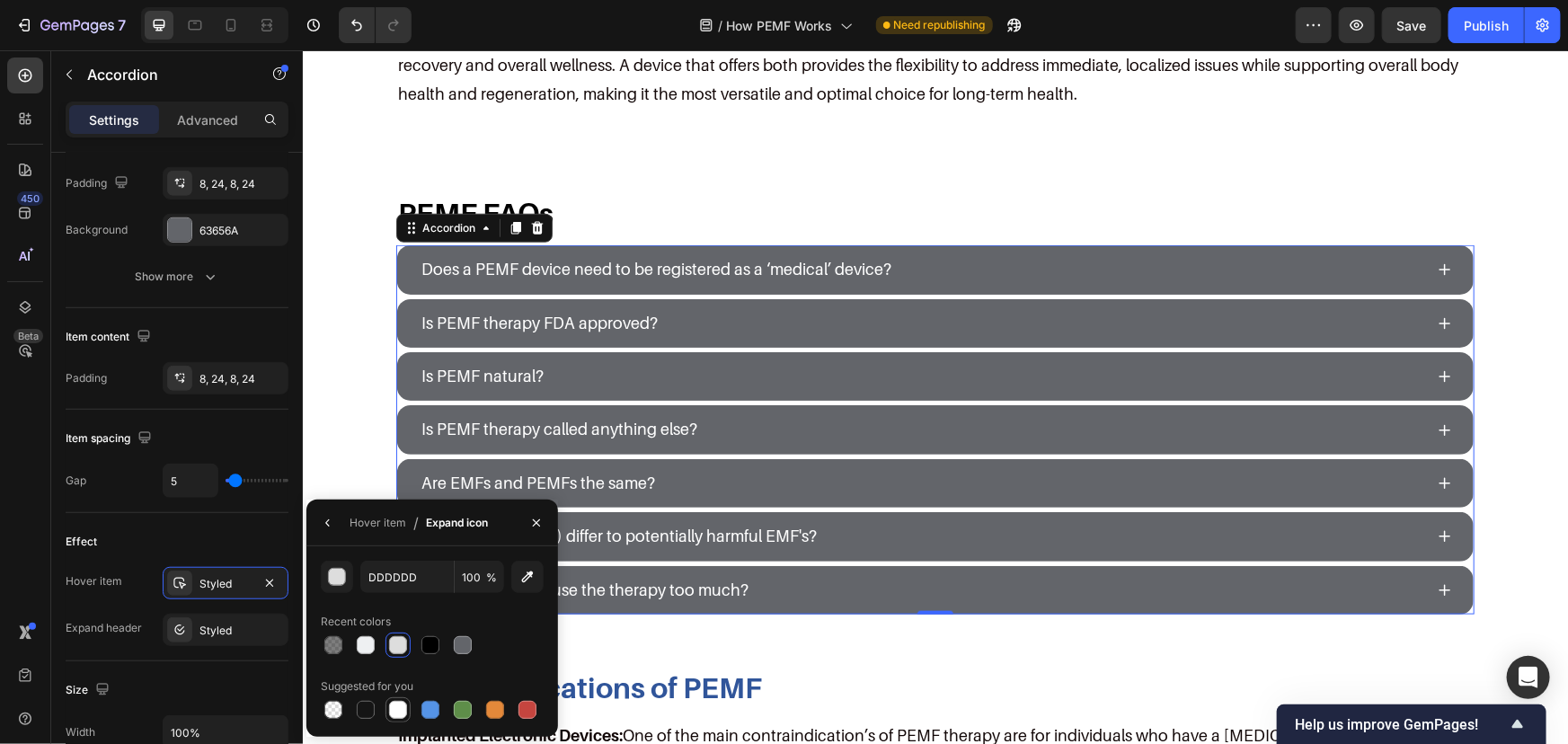
click at [398, 708] on div at bounding box center [398, 710] width 18 height 18
type input "FFFFFF"
click at [214, 567] on div "Styled" at bounding box center [226, 582] width 126 height 32
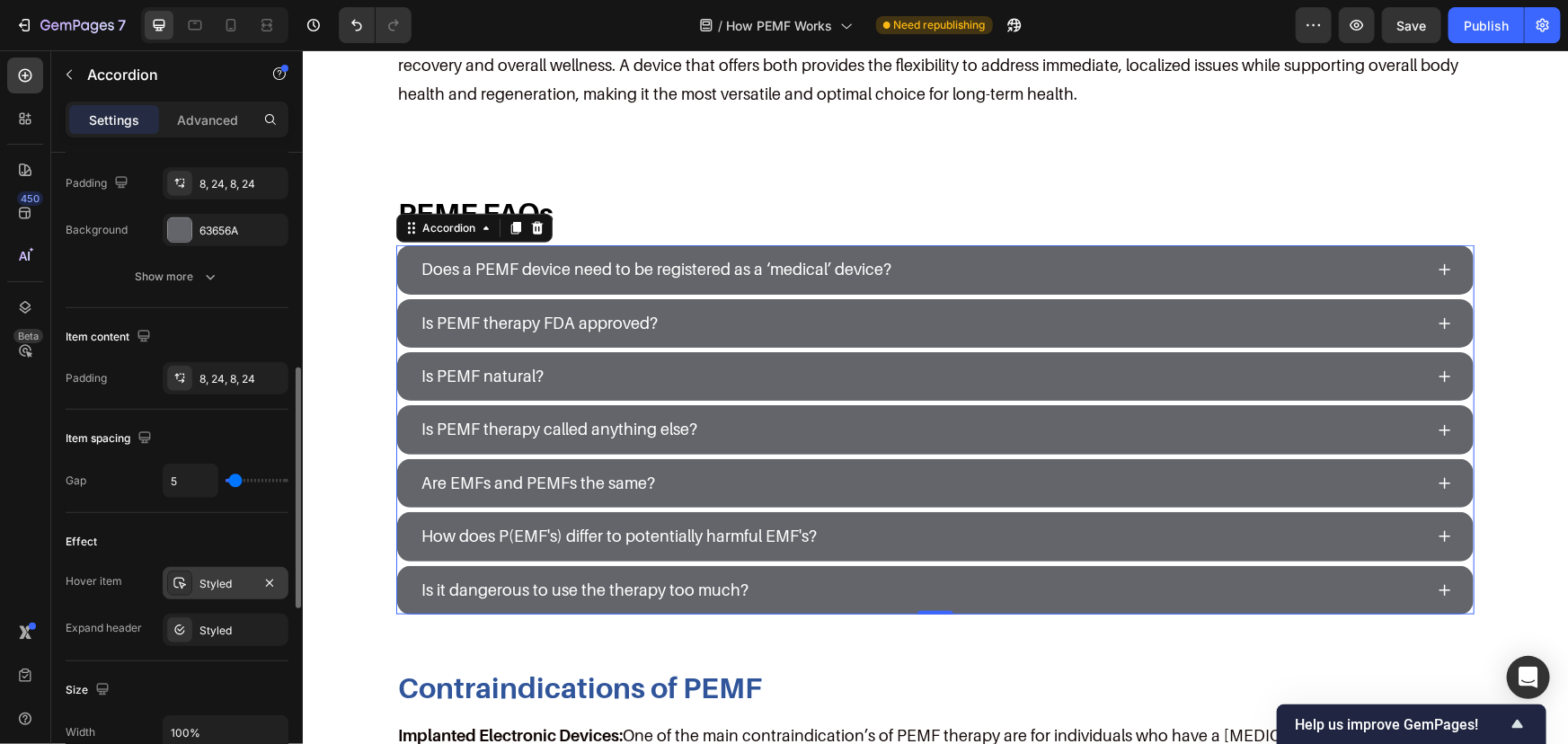
click at [200, 591] on div "Styled" at bounding box center [226, 582] width 126 height 32
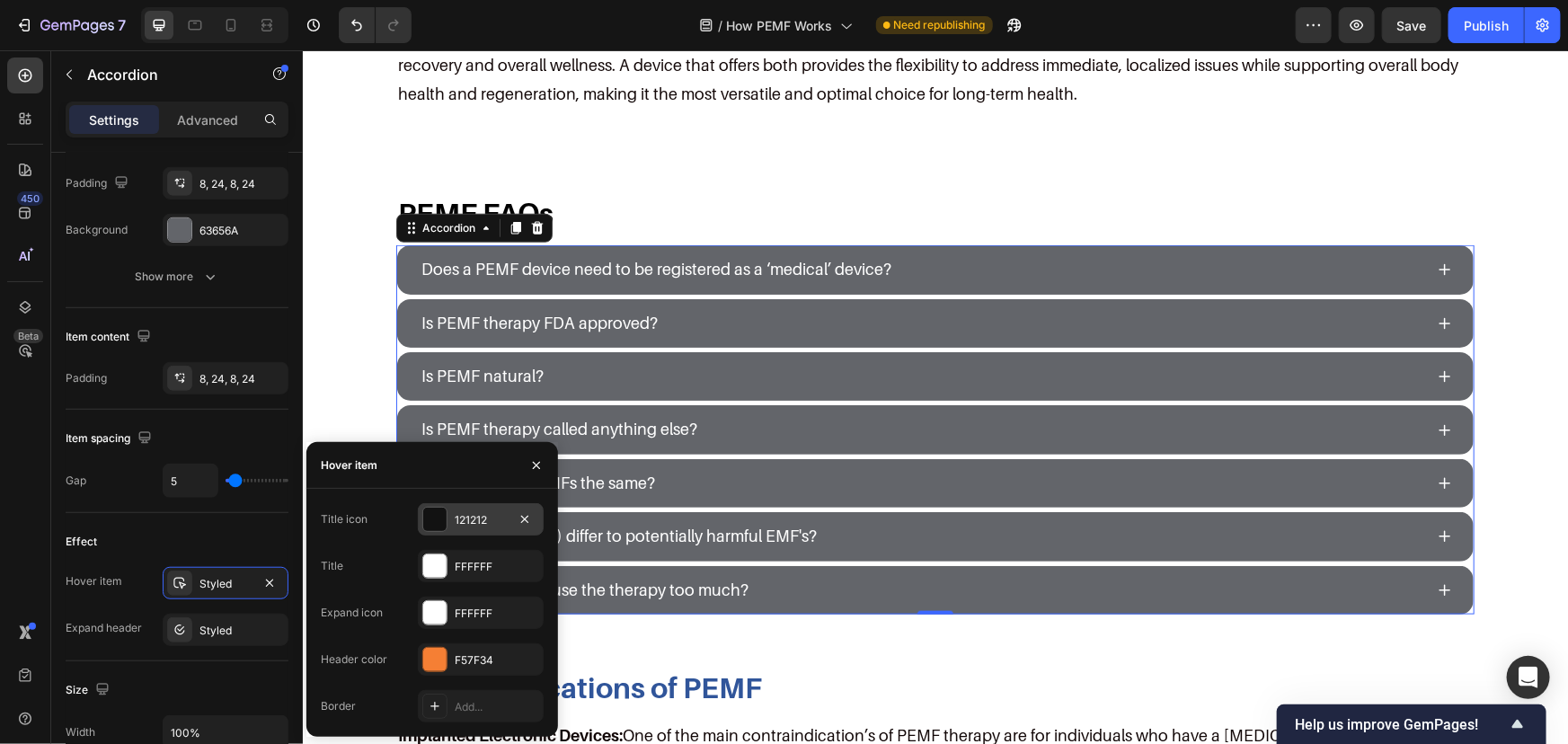
click at [463, 520] on div "121212" at bounding box center [481, 520] width 52 height 16
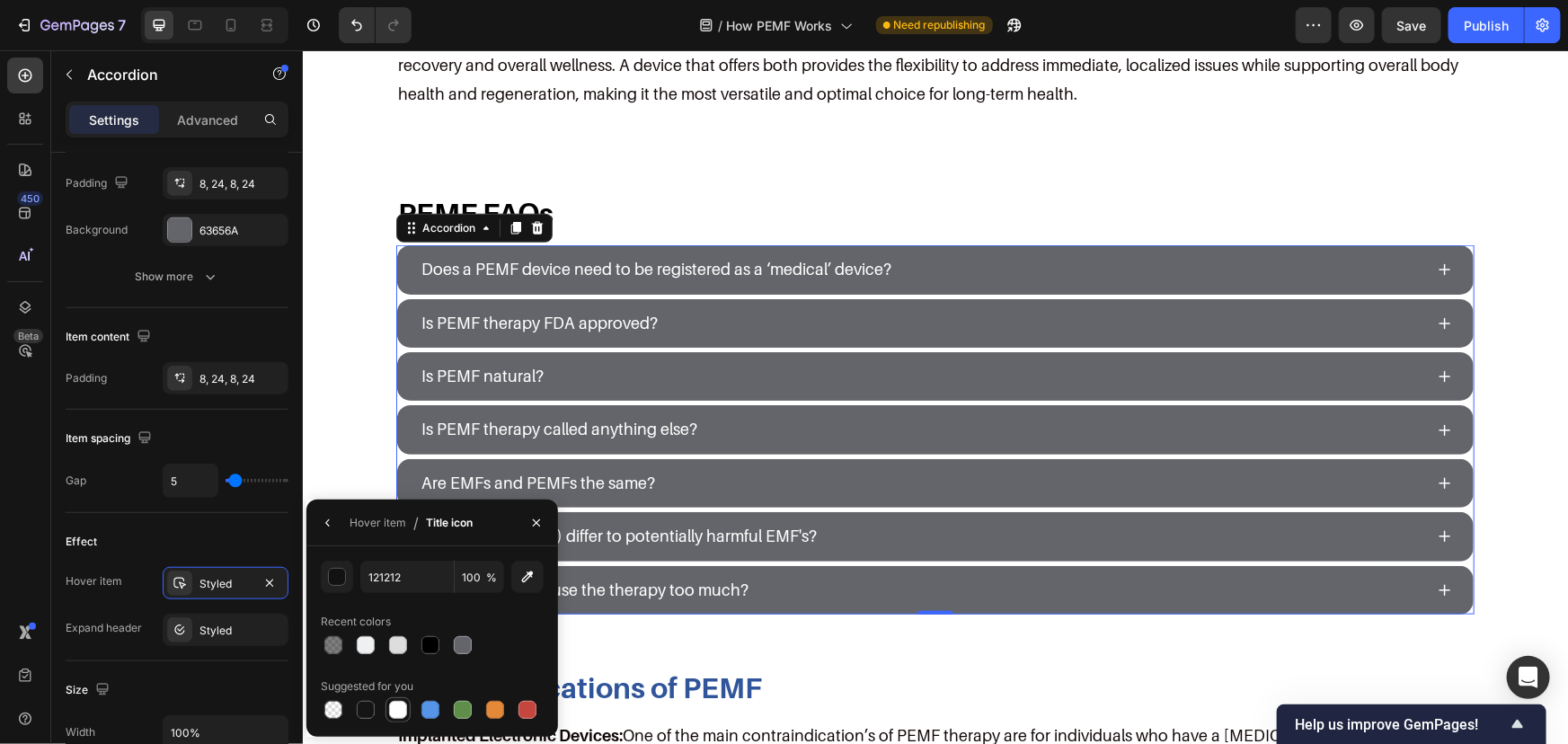
click at [396, 701] on div at bounding box center [398, 710] width 18 height 18
type input "FFFFFF"
click at [221, 578] on div "Styled" at bounding box center [225, 583] width 52 height 16
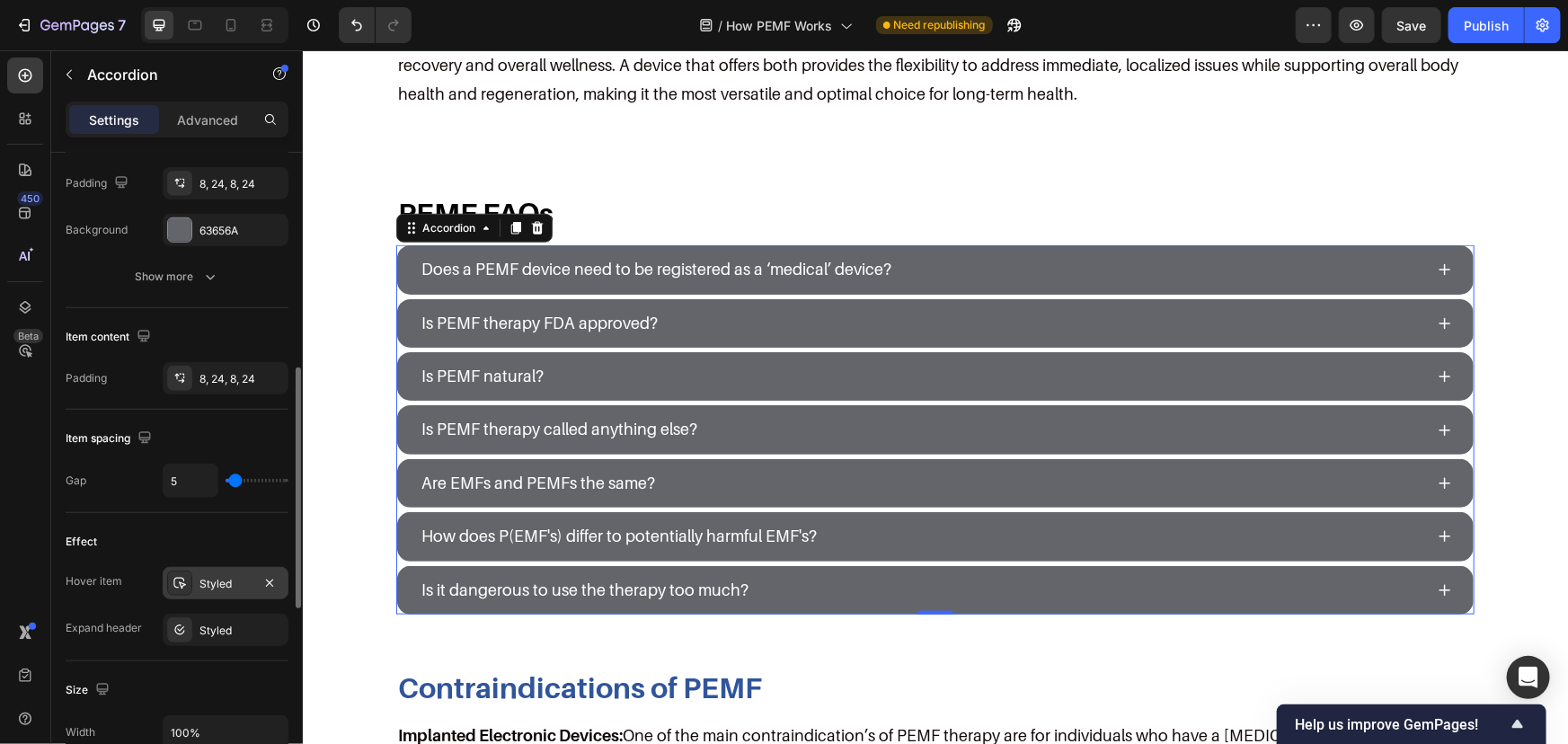
click at [227, 580] on div "Styled" at bounding box center [225, 583] width 52 height 16
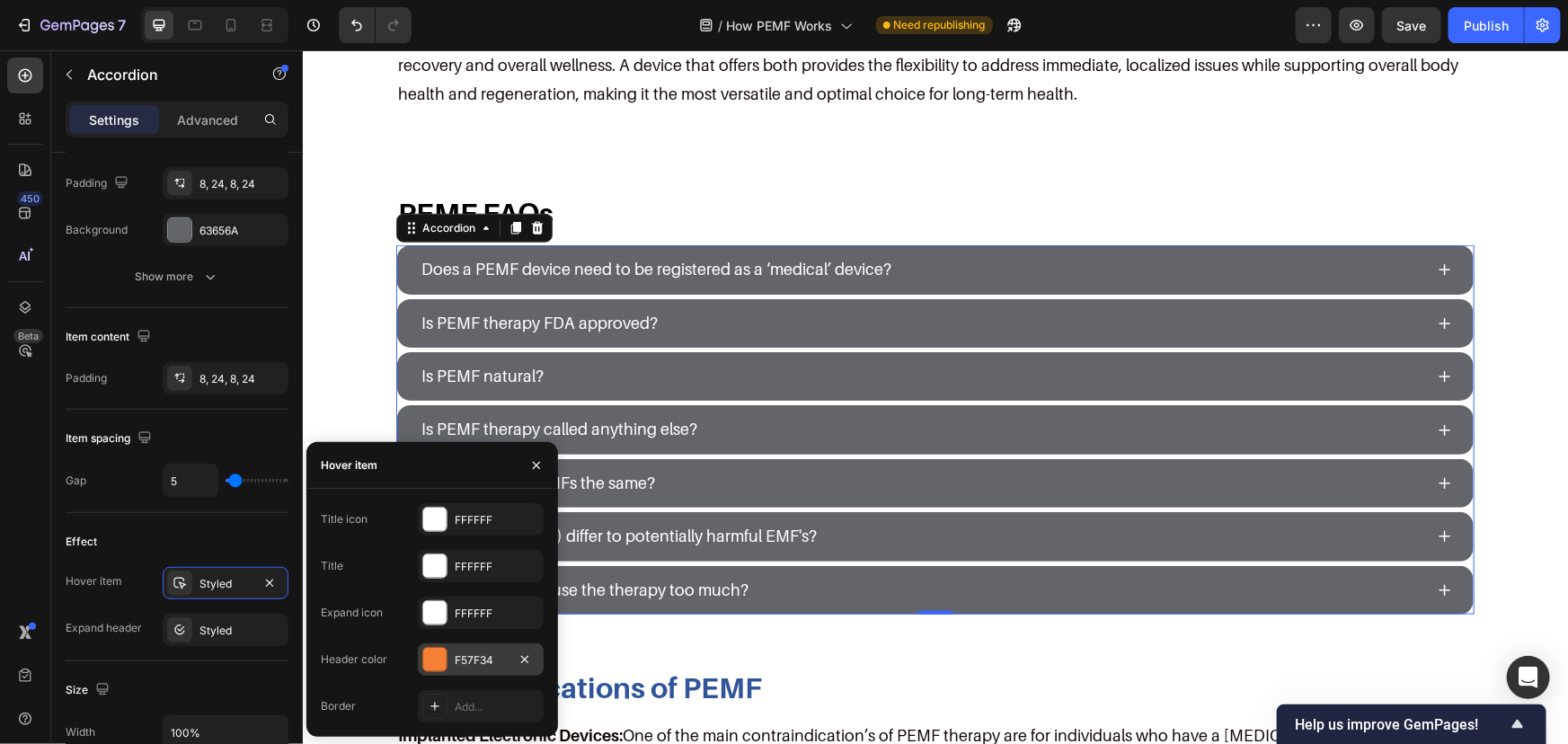
click at [467, 650] on div "F57F34" at bounding box center [481, 659] width 126 height 32
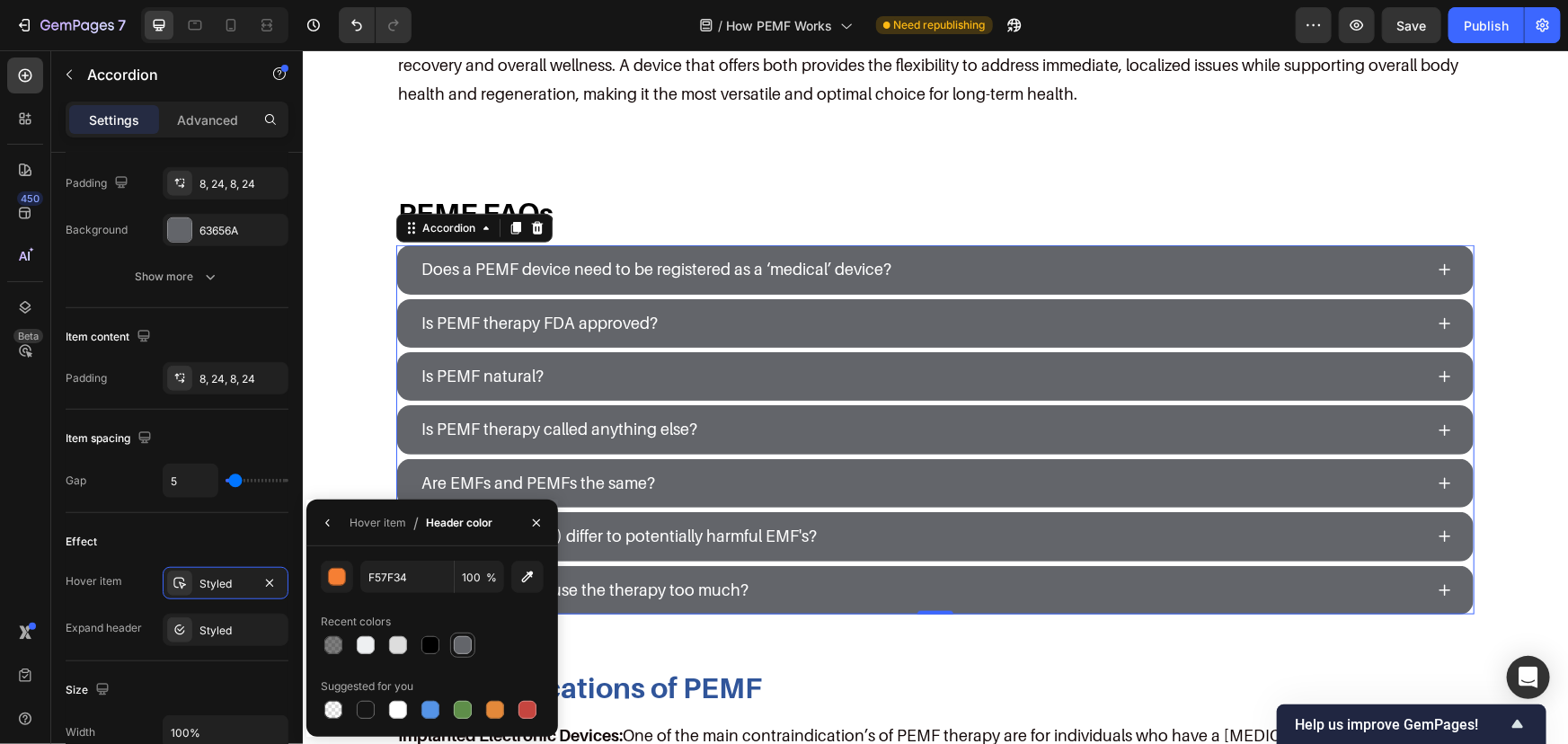
click at [457, 650] on div at bounding box center [463, 645] width 18 height 18
type input "63656A"
click at [192, 620] on div "Styled" at bounding box center [226, 629] width 126 height 32
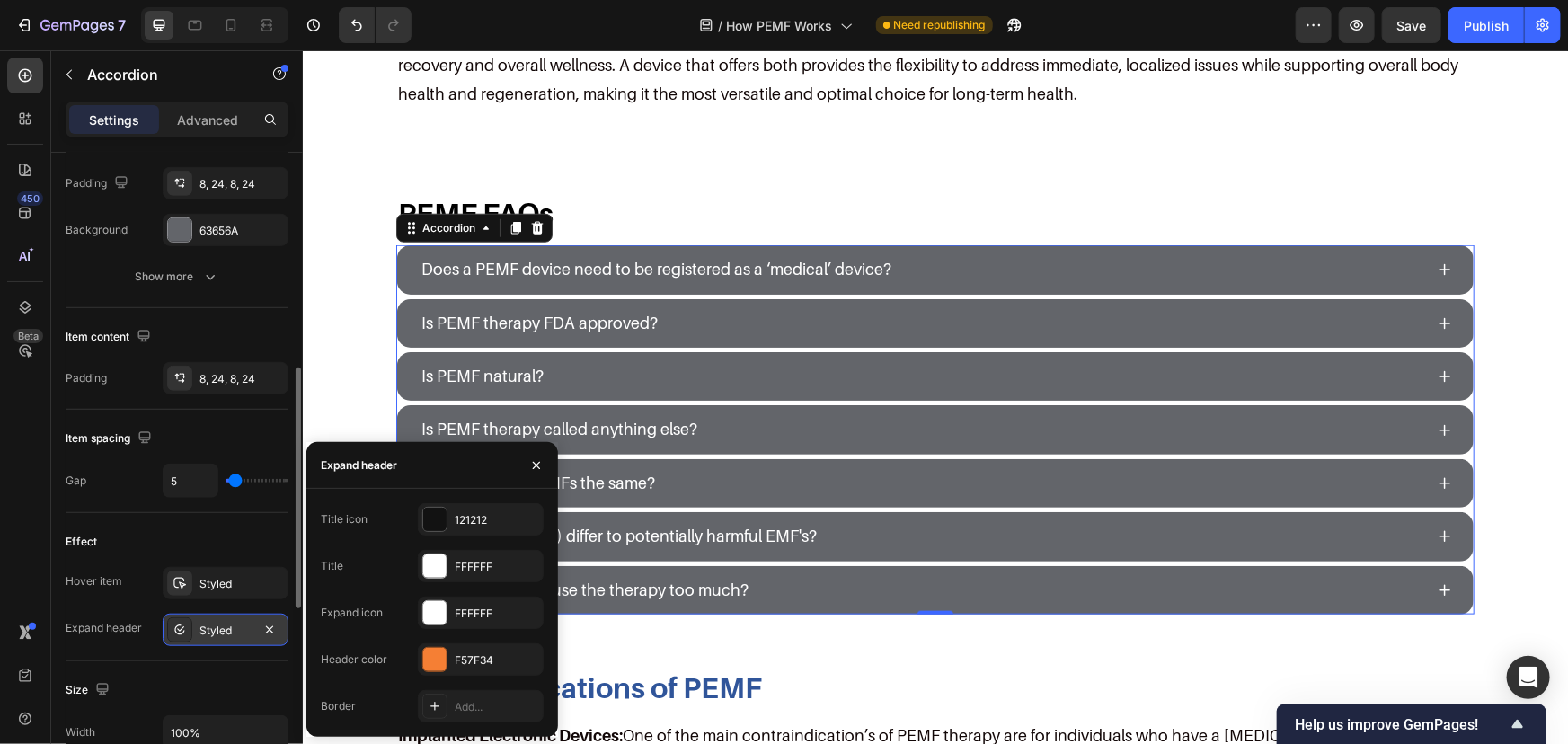
click at [207, 625] on div "Styled" at bounding box center [225, 630] width 52 height 16
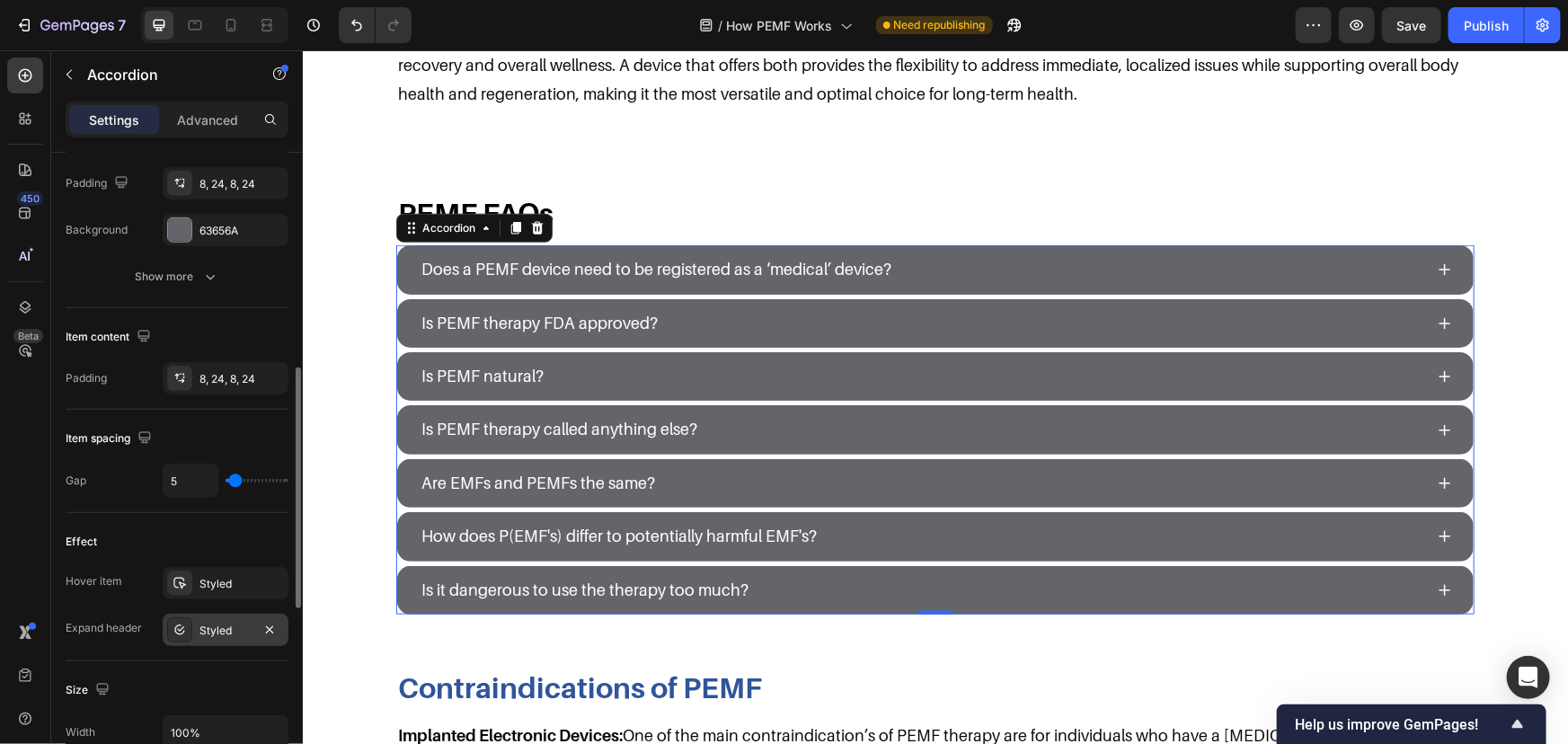
click at [219, 625] on div "Styled" at bounding box center [225, 630] width 52 height 16
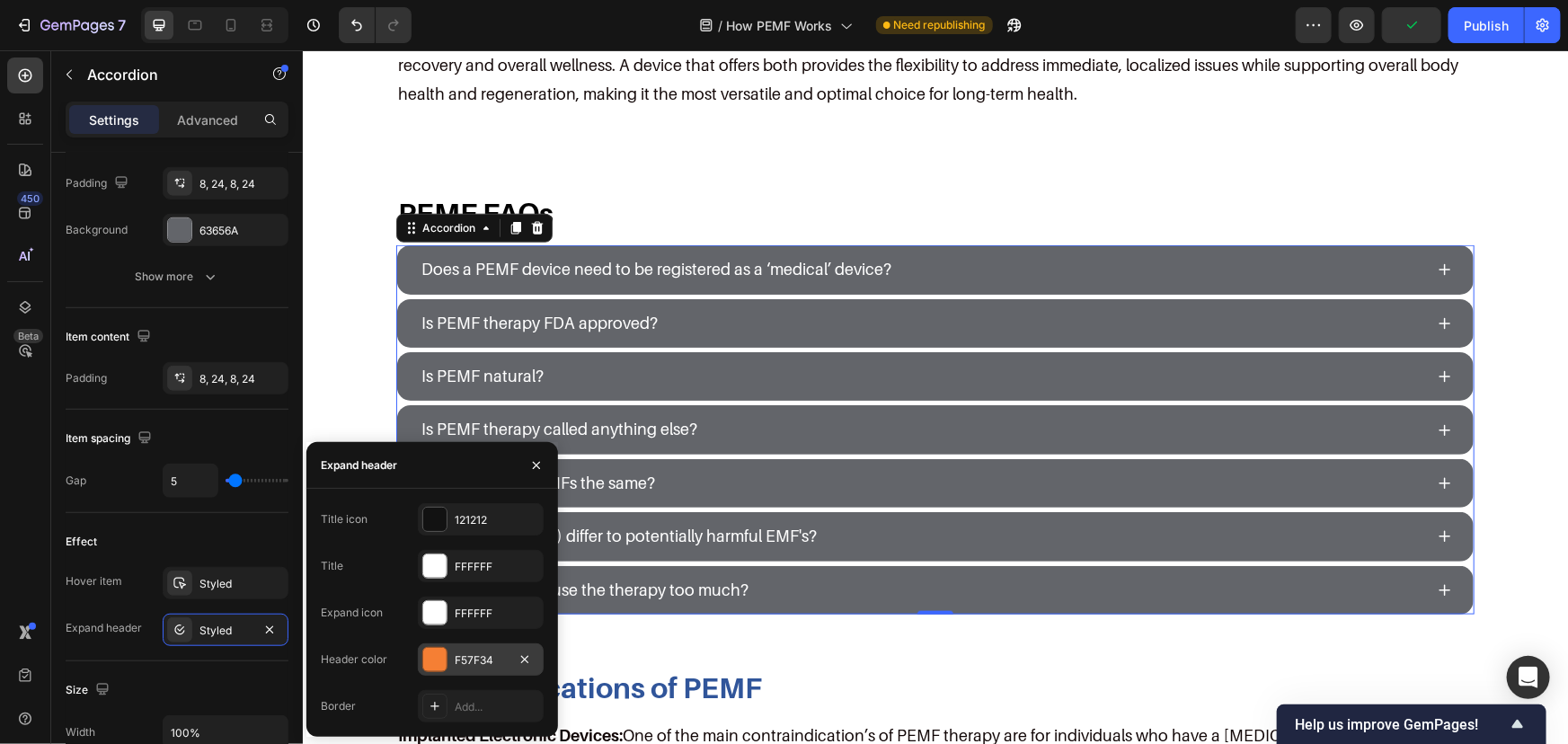
click at [436, 665] on div at bounding box center [435, 660] width 24 height 24
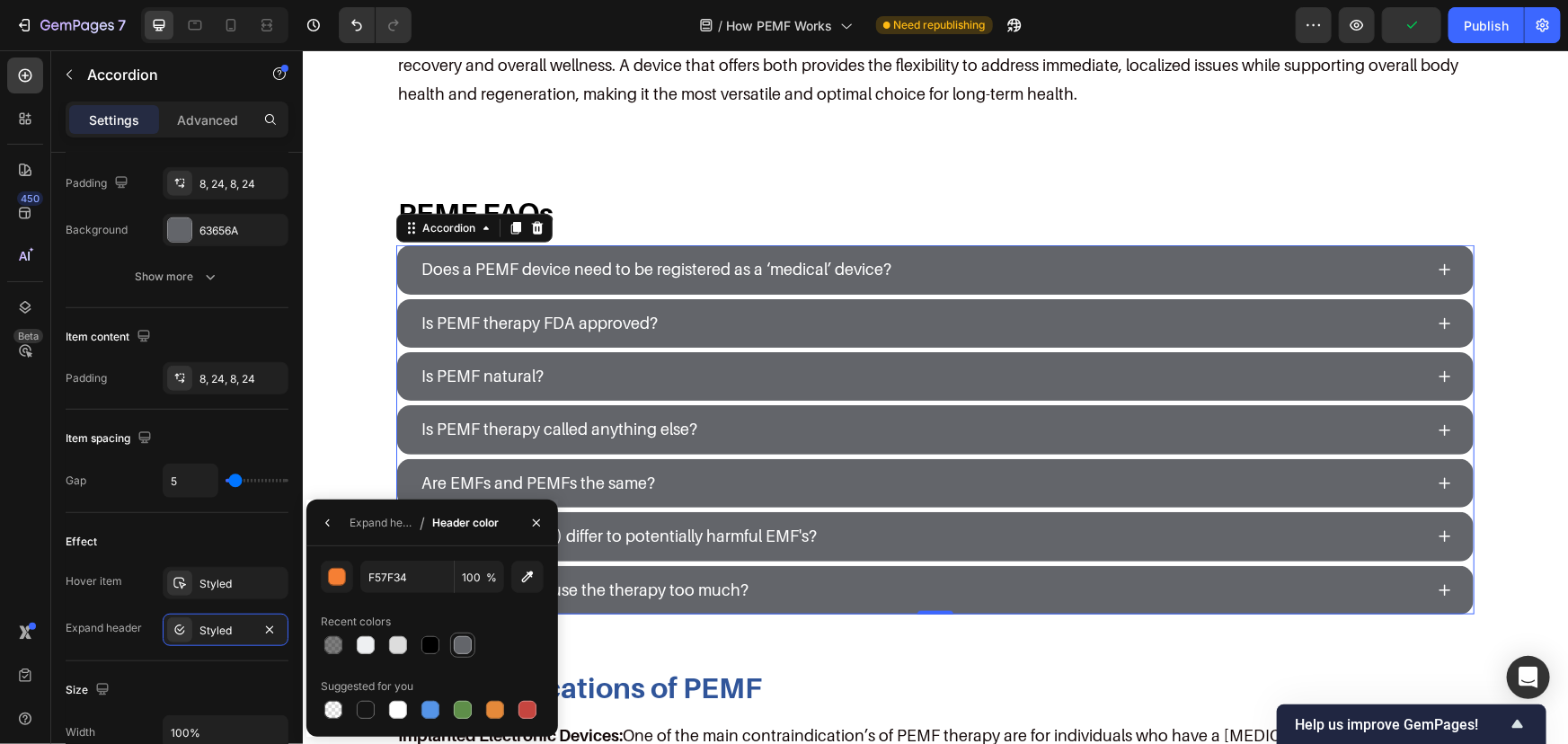
click at [467, 638] on div at bounding box center [463, 645] width 18 height 18
type input "63656A"
click at [381, 515] on div "Expand header" at bounding box center [381, 522] width 63 height 16
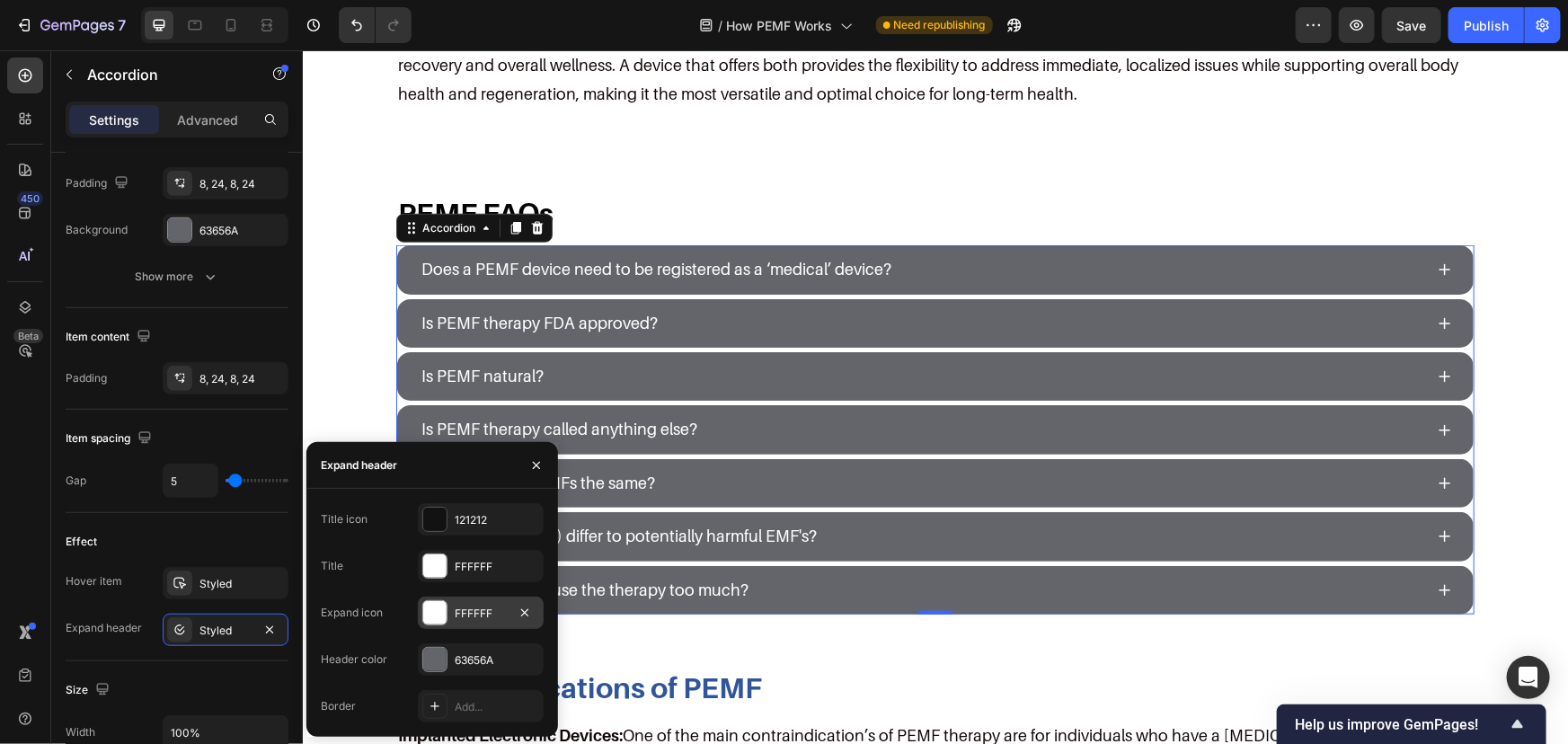
click at [460, 606] on div "FFFFFF" at bounding box center [481, 614] width 52 height 16
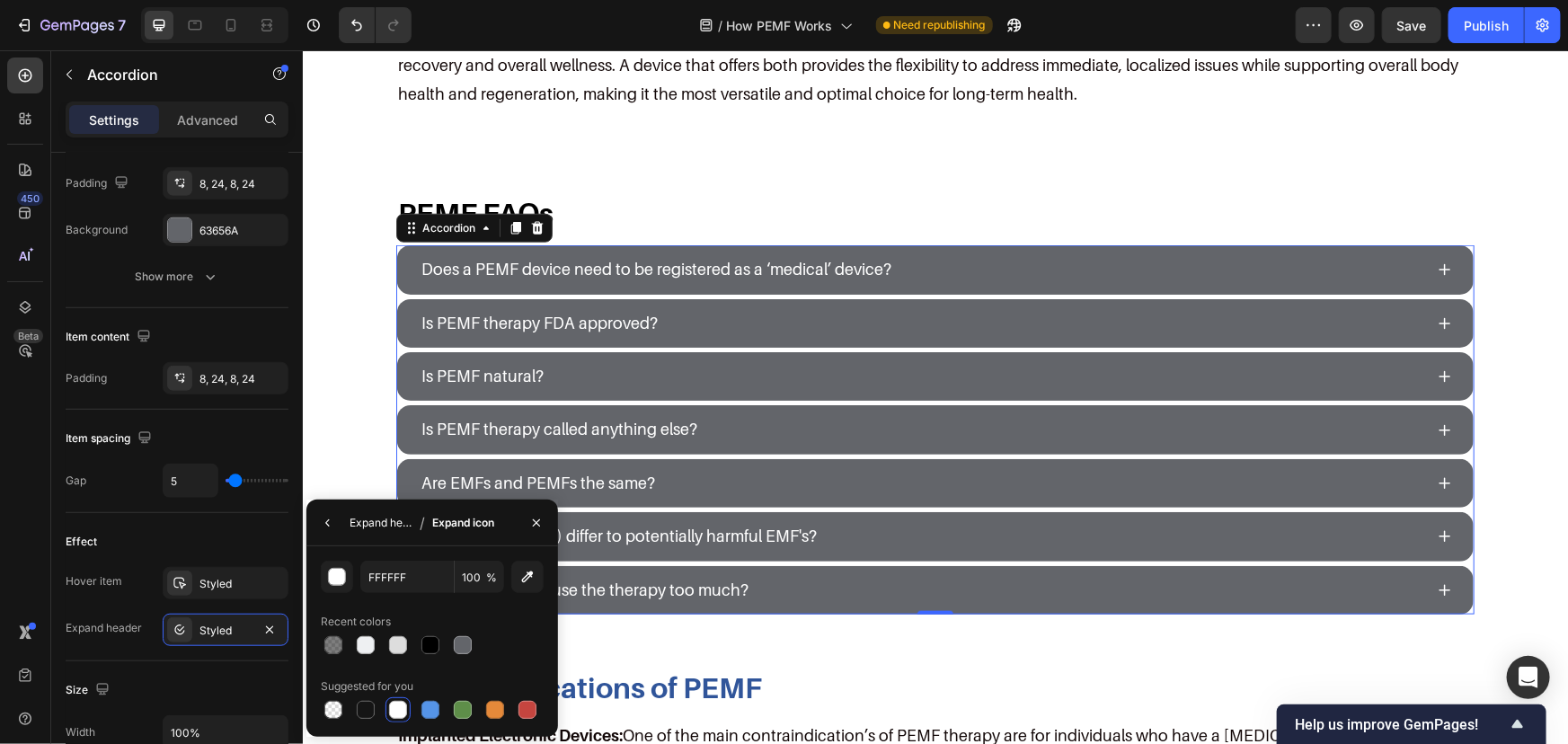
click at [379, 518] on div "Expand header" at bounding box center [381, 522] width 63 height 16
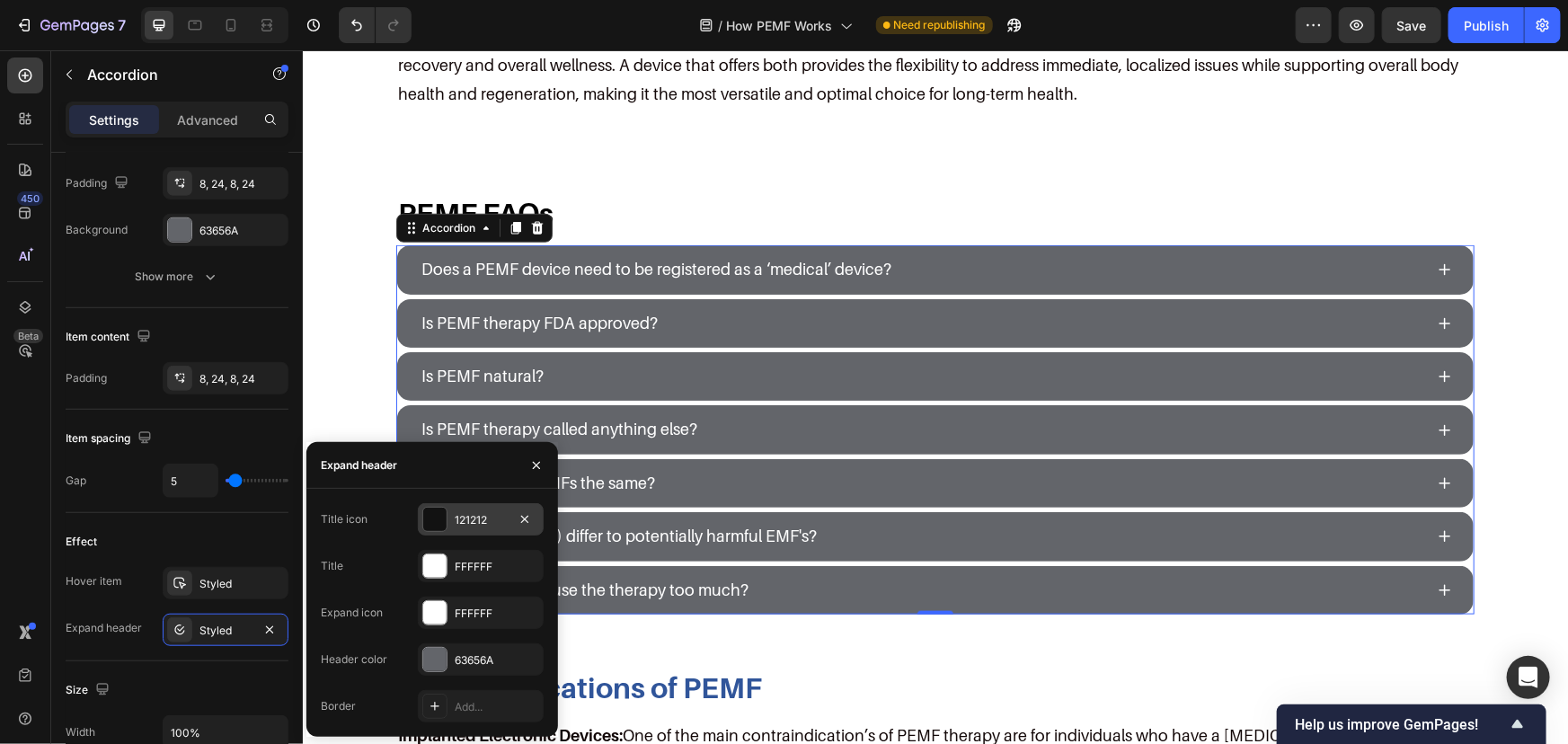
click at [479, 508] on div "121212" at bounding box center [481, 519] width 126 height 32
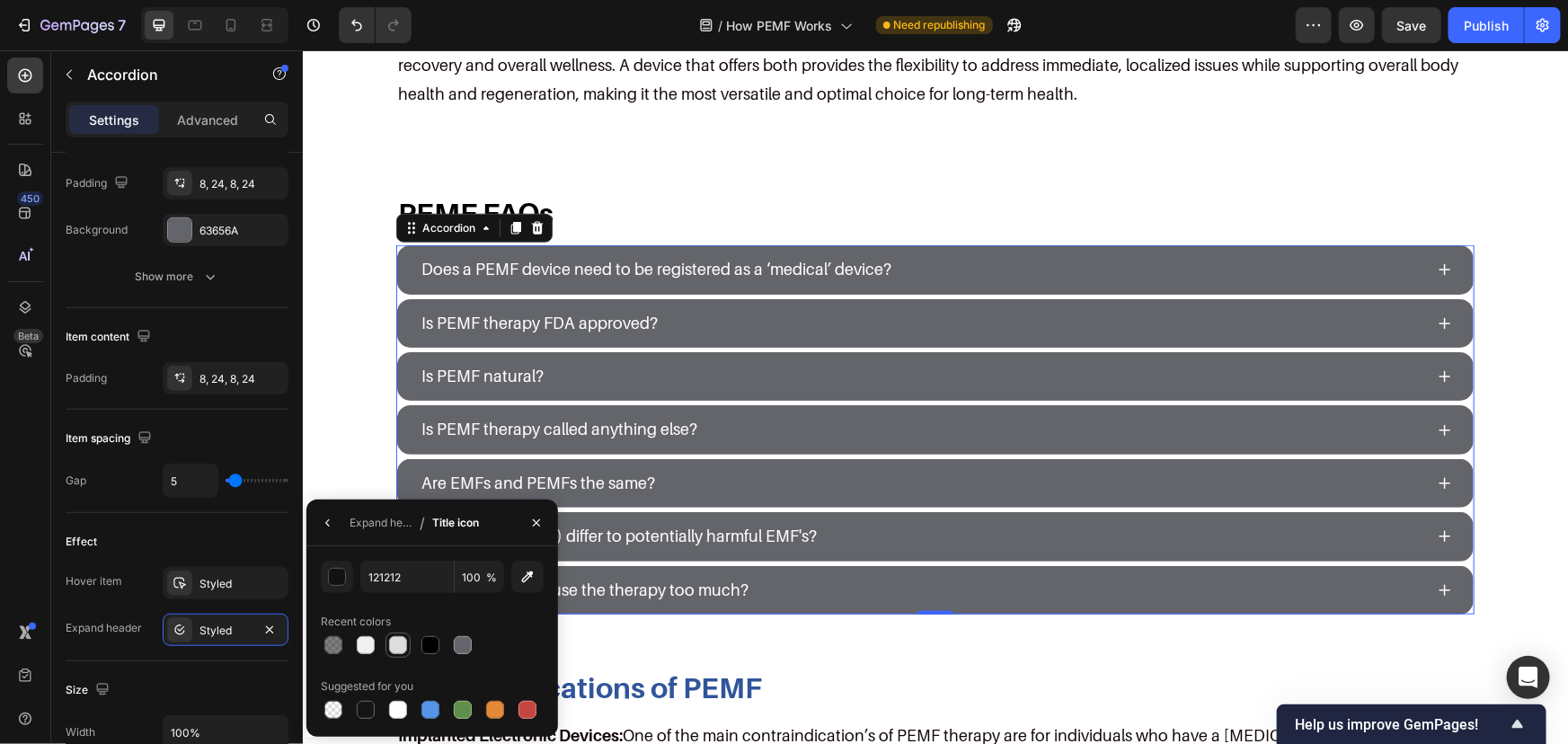
click at [402, 644] on div at bounding box center [398, 645] width 18 height 18
click at [356, 635] on div at bounding box center [366, 645] width 22 height 22
drag, startPoint x: 396, startPoint y: 715, endPoint x: 396, endPoint y: 699, distance: 16.0
click at [397, 715] on div at bounding box center [398, 710] width 18 height 18
type input "FFFFFF"
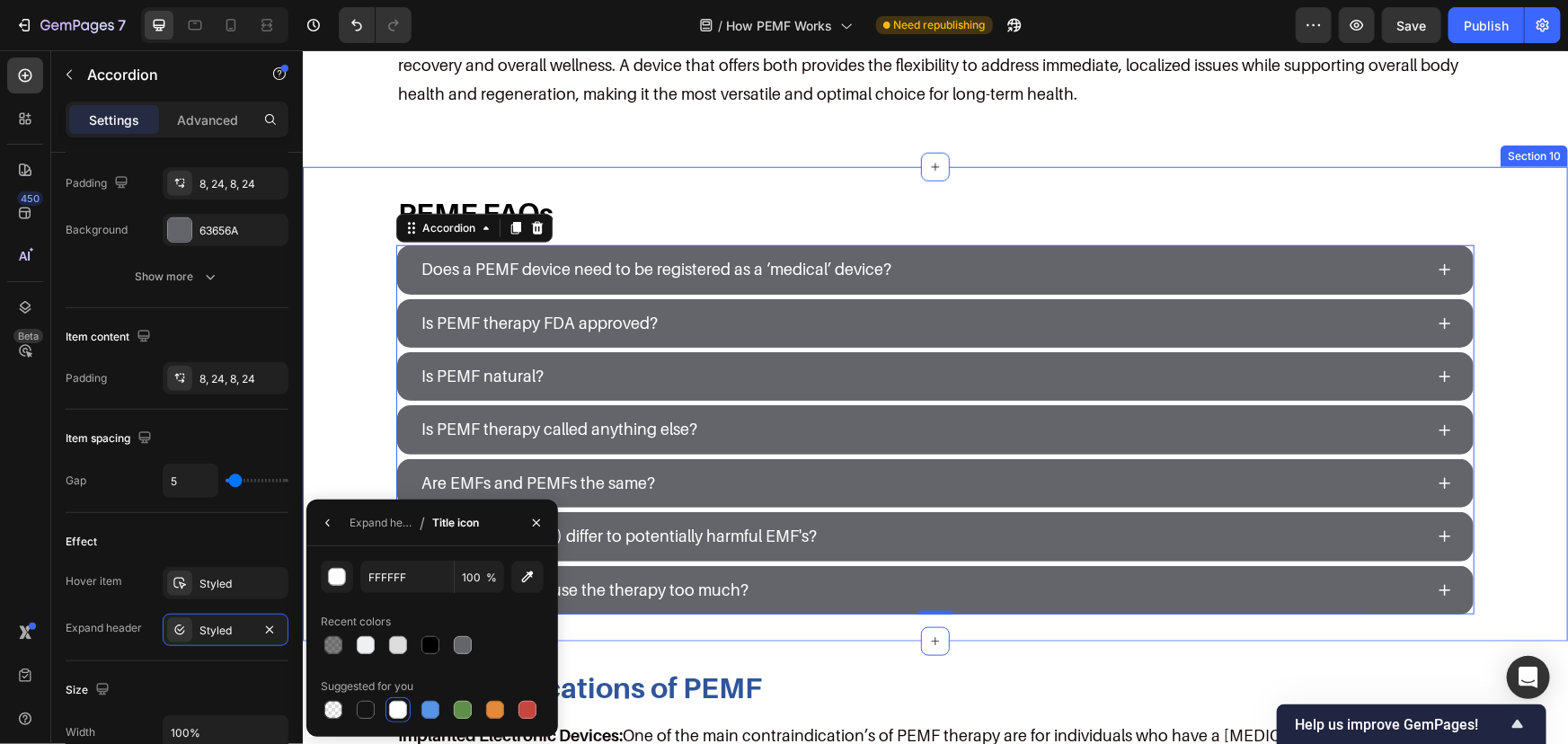
click at [357, 448] on div "PEMF FAQs Heading Does a PEMF device need to be registered as a ‘medical’ devic…" at bounding box center [935, 403] width 1230 height 421
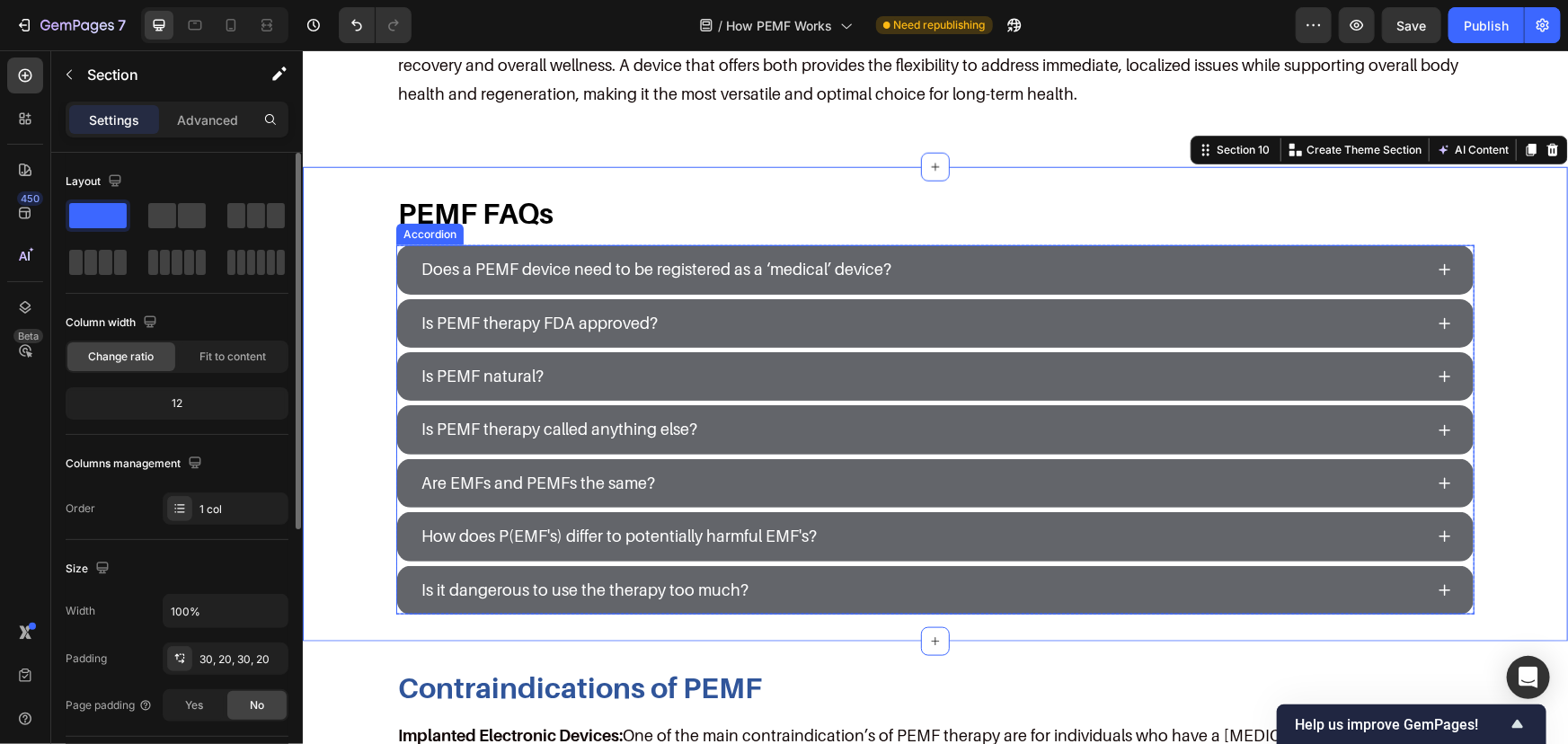
click at [587, 362] on div "Is PEMF natural?" at bounding box center [920, 375] width 1005 height 34
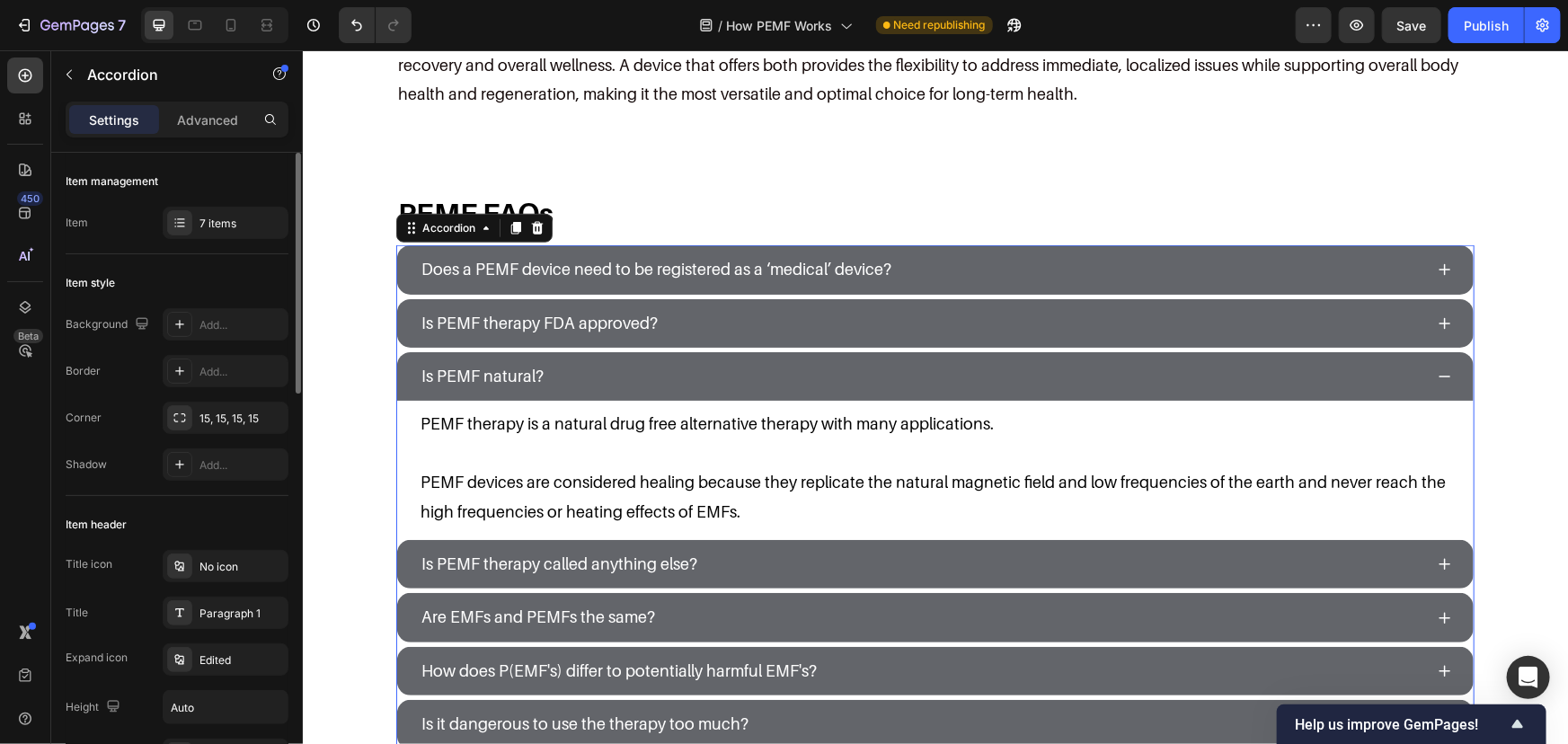
click at [600, 362] on div "Is PEMF natural?" at bounding box center [920, 375] width 1005 height 34
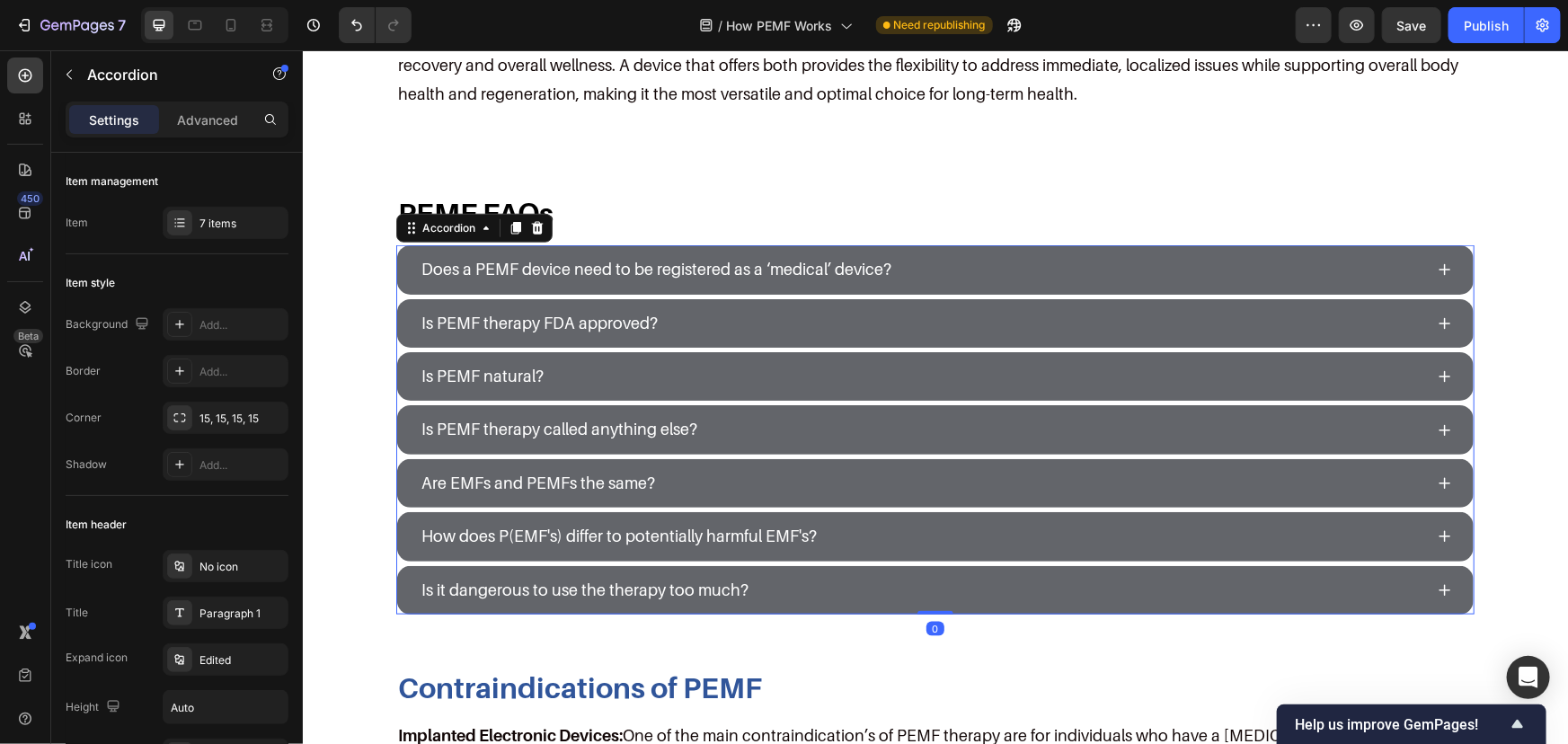
click at [600, 362] on div "Is PEMF natural?" at bounding box center [920, 375] width 1005 height 34
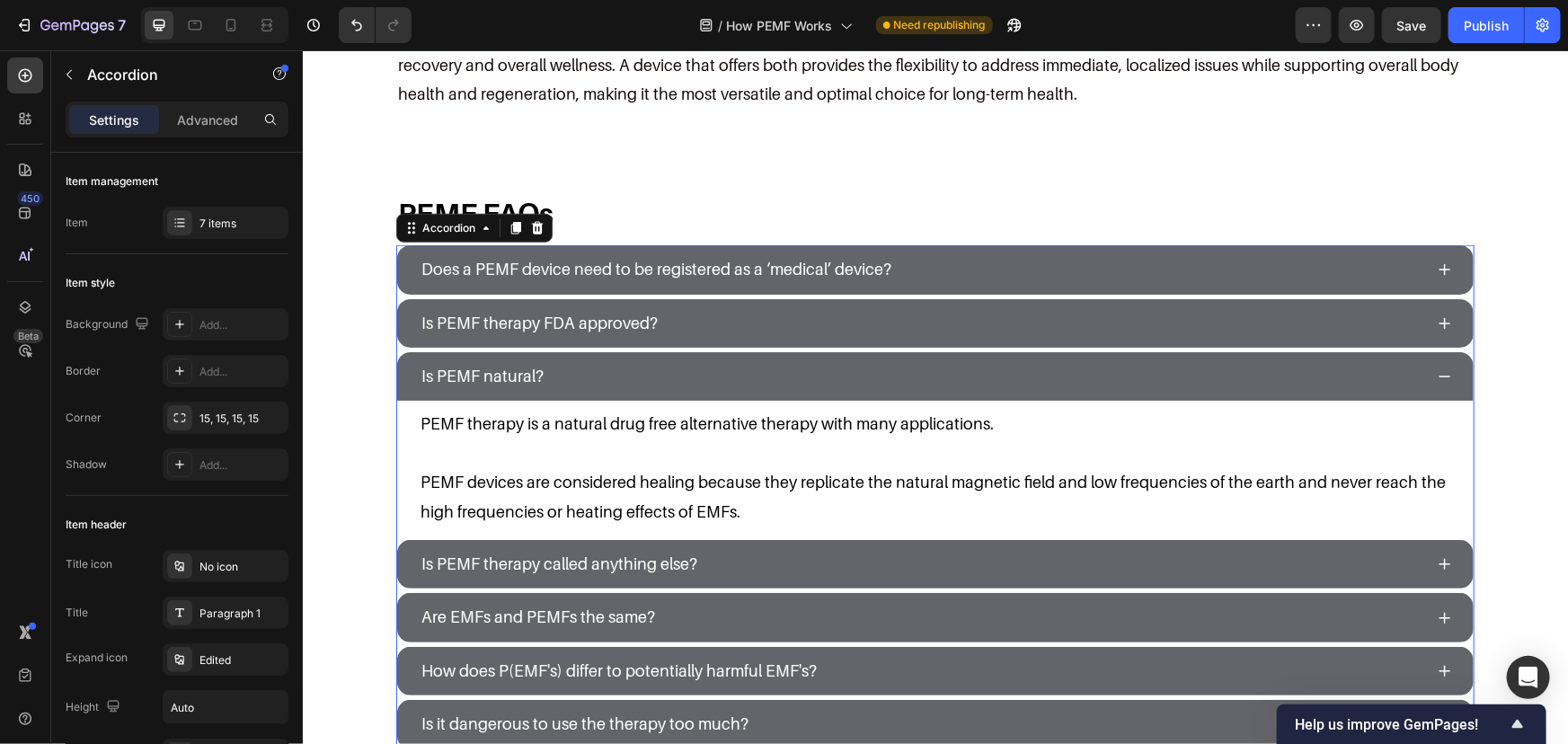
click at [600, 362] on div "Is PEMF natural?" at bounding box center [920, 375] width 1005 height 34
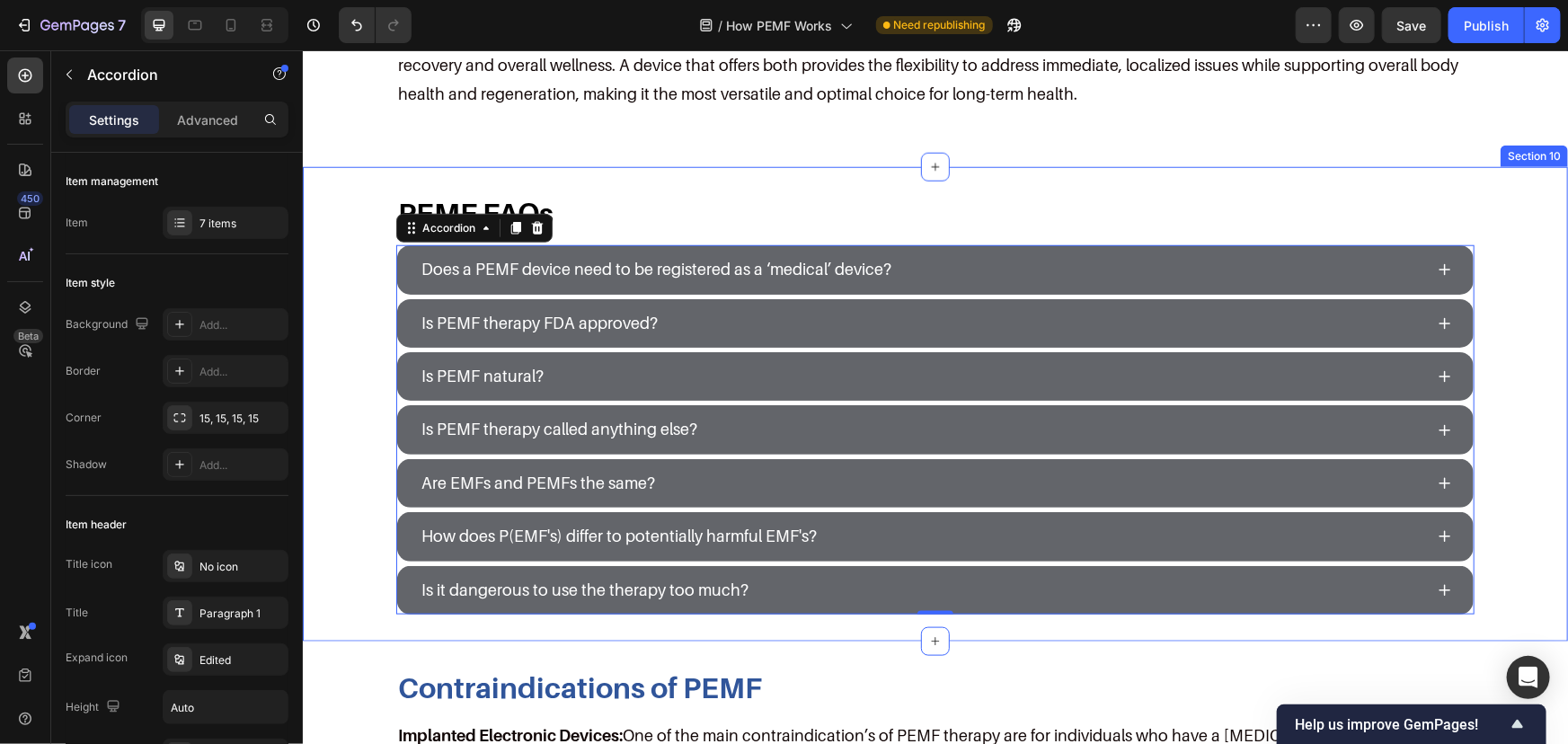
click at [342, 356] on div "PEMF FAQs Heading Does a PEMF device need to be registered as a ‘medical’ devic…" at bounding box center [935, 403] width 1230 height 421
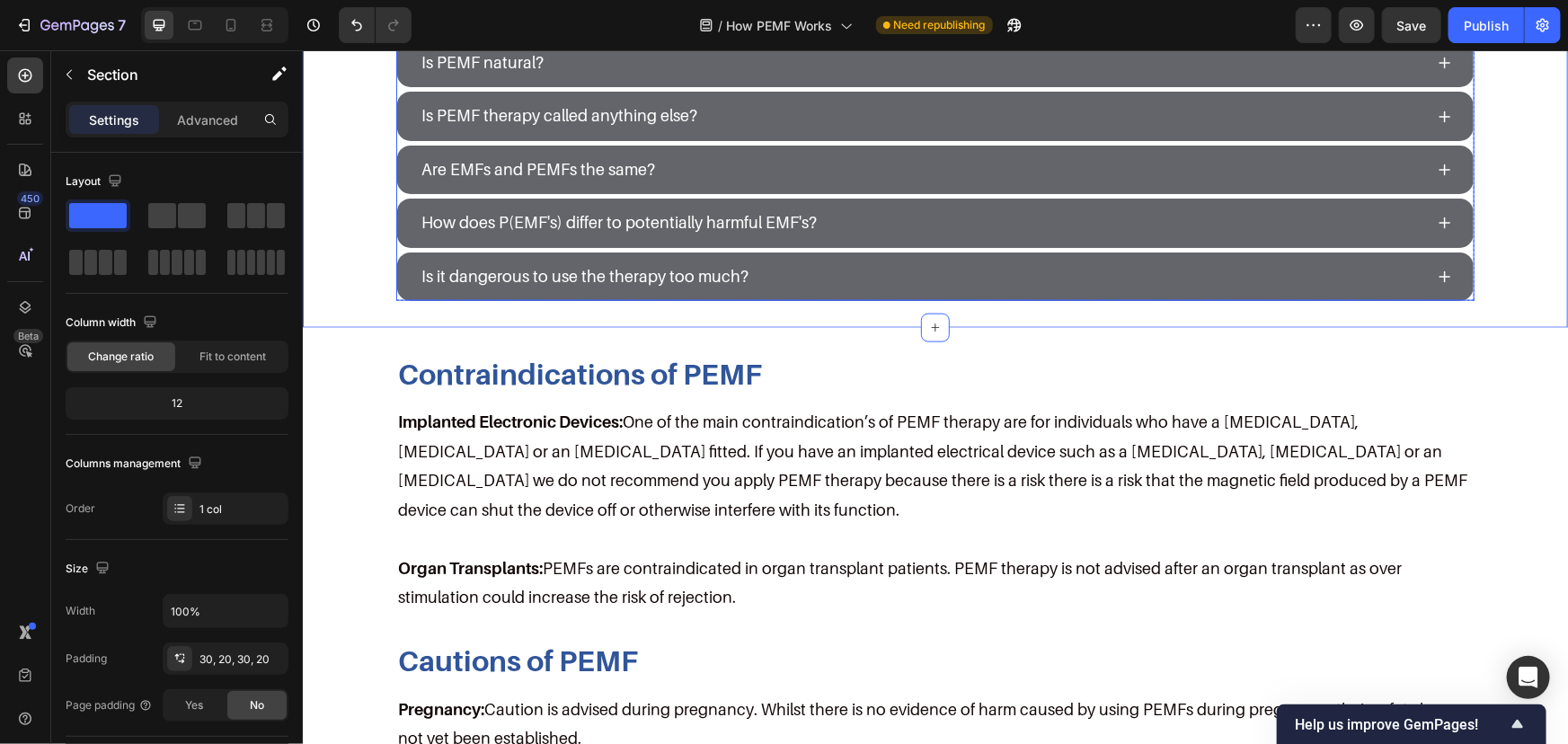
scroll to position [4573, 0]
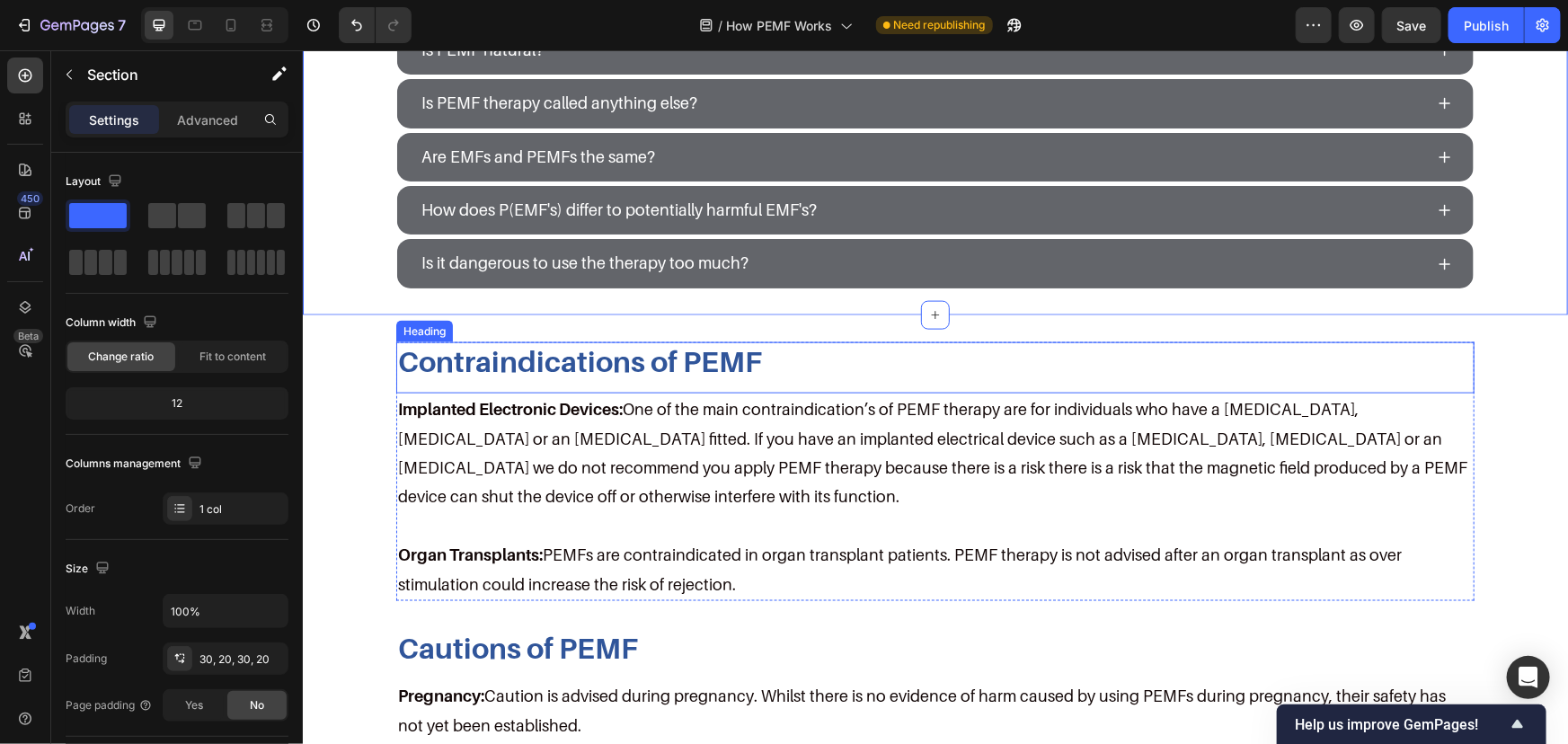
click at [543, 363] on h2 "Contraindications of PEMF" at bounding box center [935, 360] width 1079 height 37
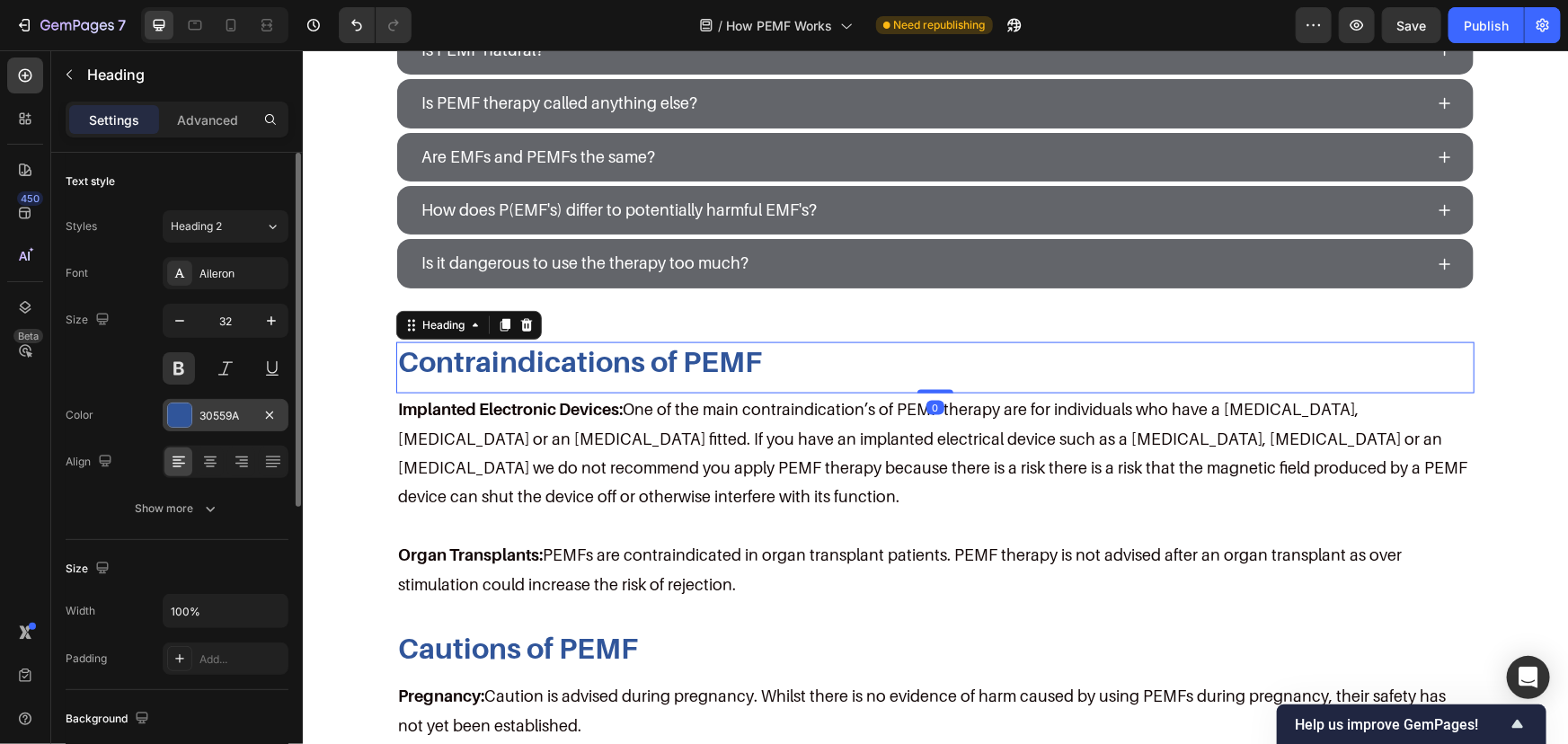
click at [226, 409] on div "30559A" at bounding box center [225, 416] width 52 height 16
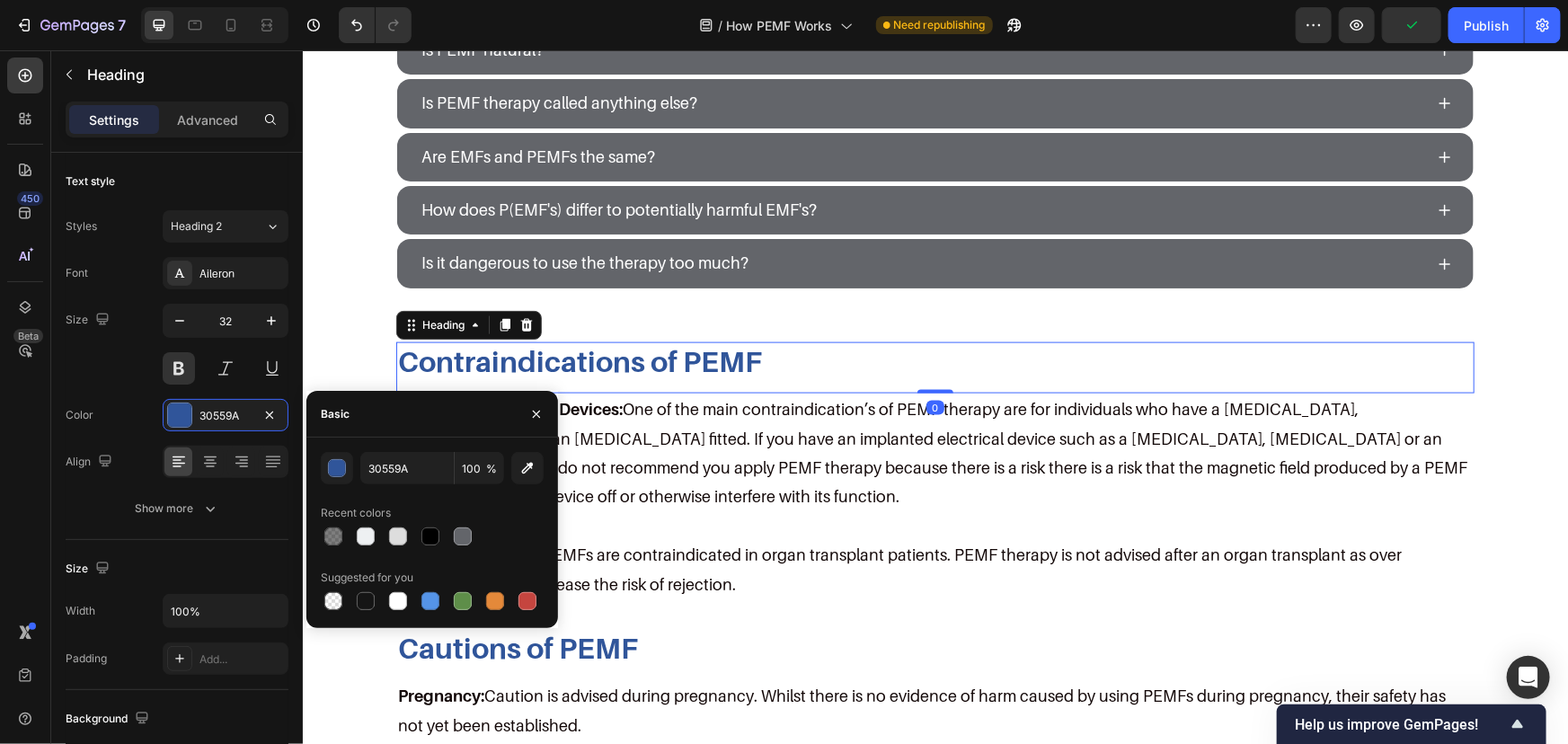
click at [479, 532] on div at bounding box center [431, 536] width 223 height 25
click at [468, 532] on div at bounding box center [463, 536] width 18 height 18
click at [417, 539] on div at bounding box center [431, 536] width 223 height 25
click at [428, 539] on div at bounding box center [430, 536] width 18 height 18
type input "000000"
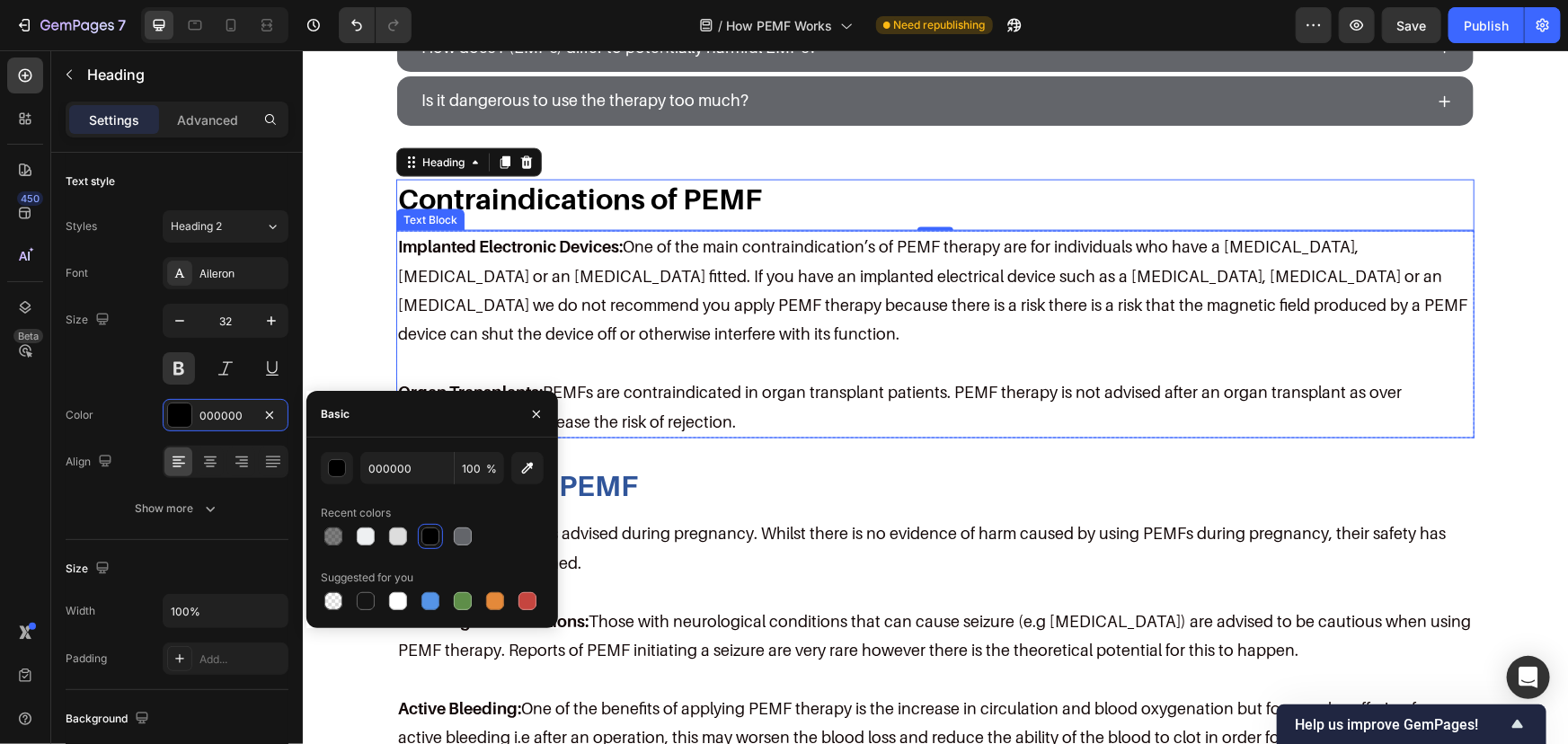
scroll to position [4737, 0]
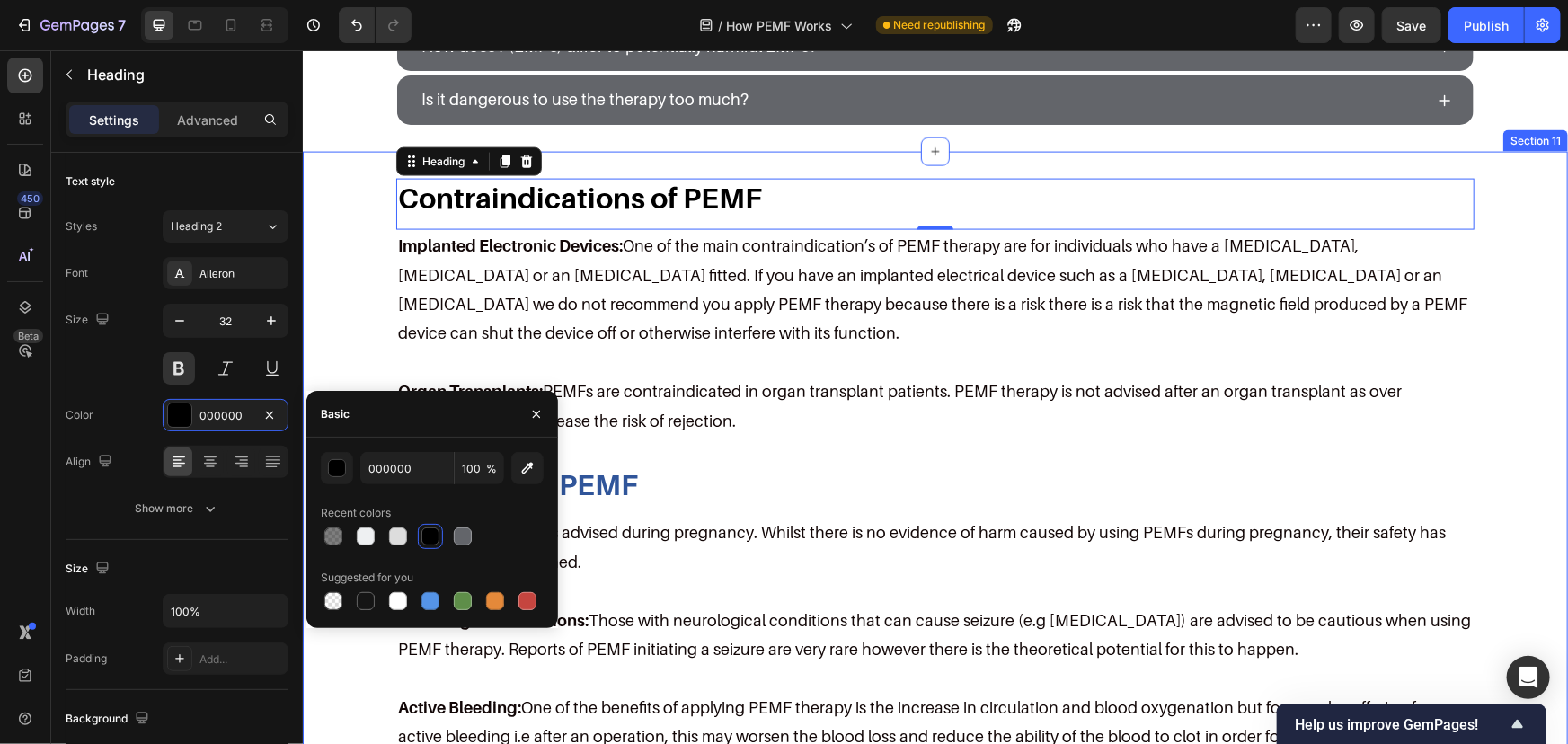
click at [629, 478] on h2 "Cautions of PEMF" at bounding box center [935, 484] width 1079 height 37
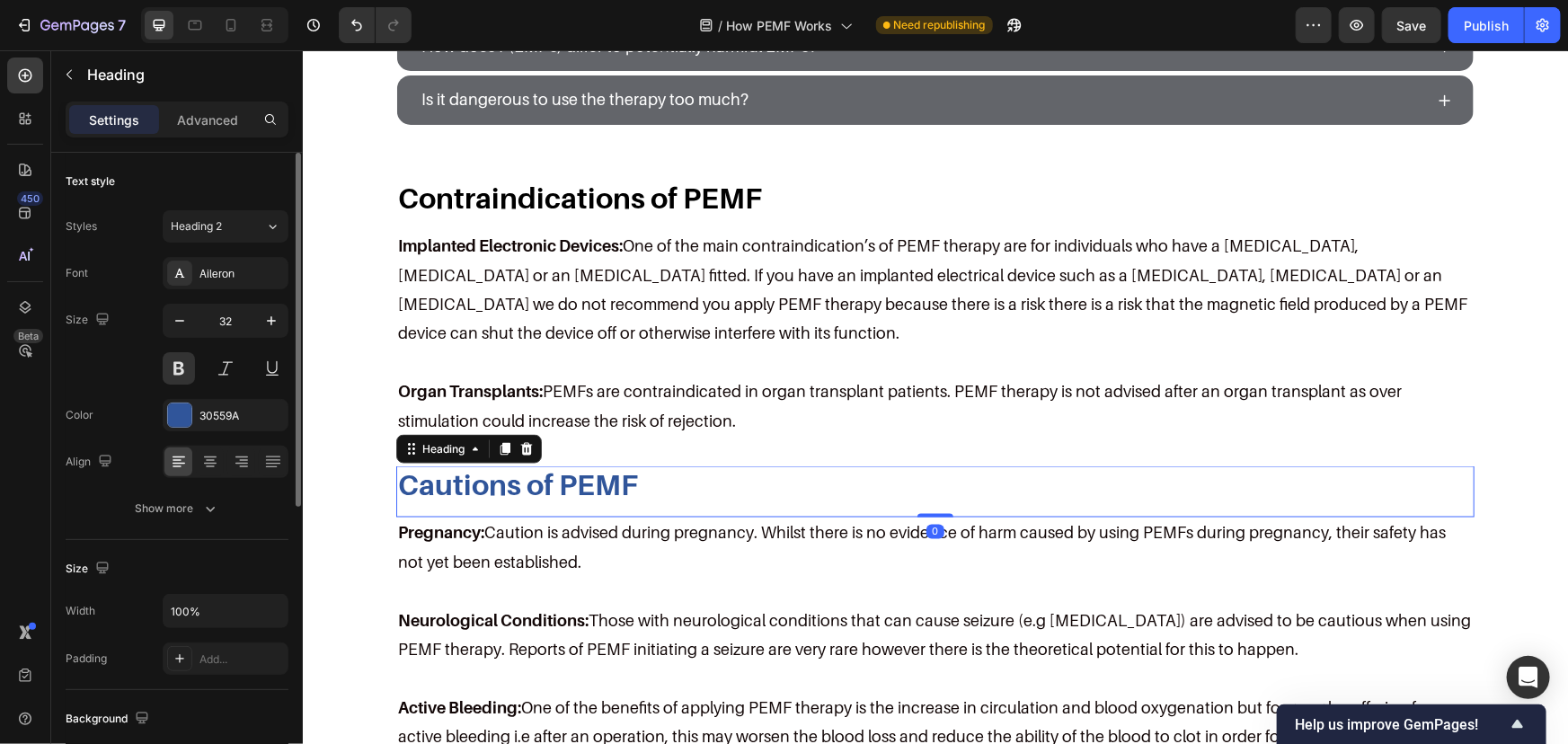
click at [223, 393] on div "Font Aileron Size 32 Color 30559A Align Show more" at bounding box center [177, 390] width 223 height 268
drag, startPoint x: 220, startPoint y: 415, endPoint x: 266, endPoint y: 430, distance: 48.4
click at [221, 415] on div "30559A" at bounding box center [225, 416] width 52 height 16
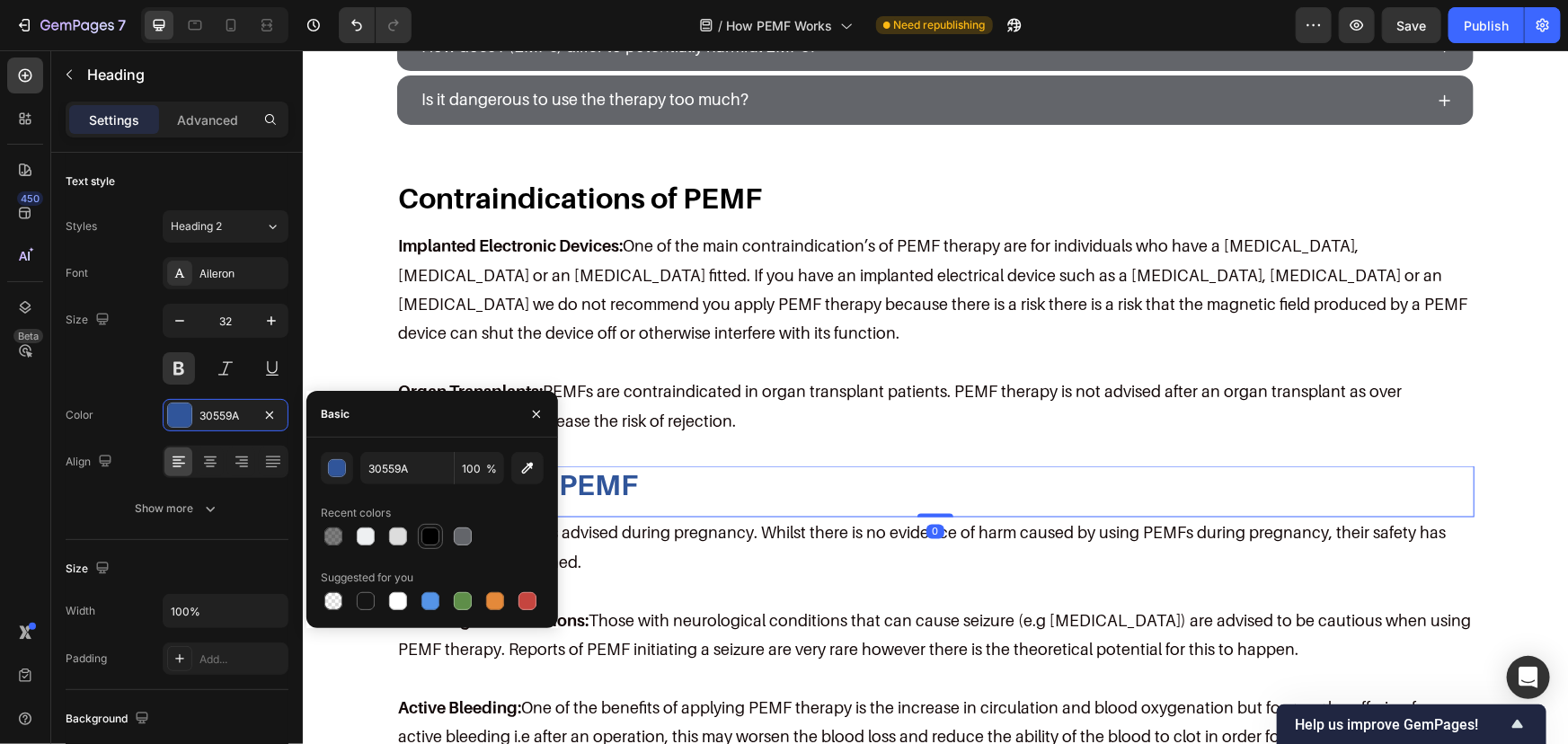
click at [419, 523] on div at bounding box center [430, 536] width 25 height 25
type input "000000"
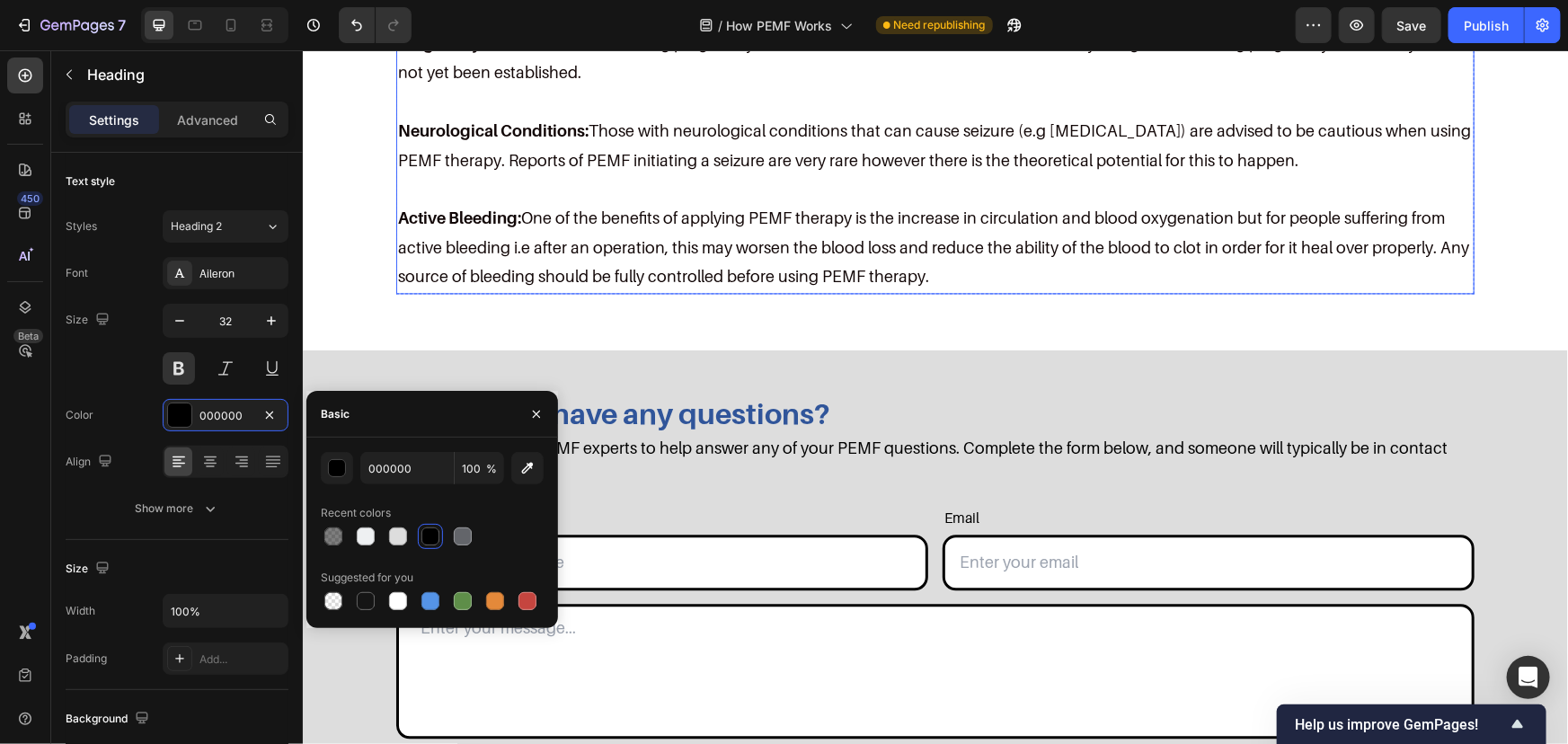
scroll to position [5227, 0]
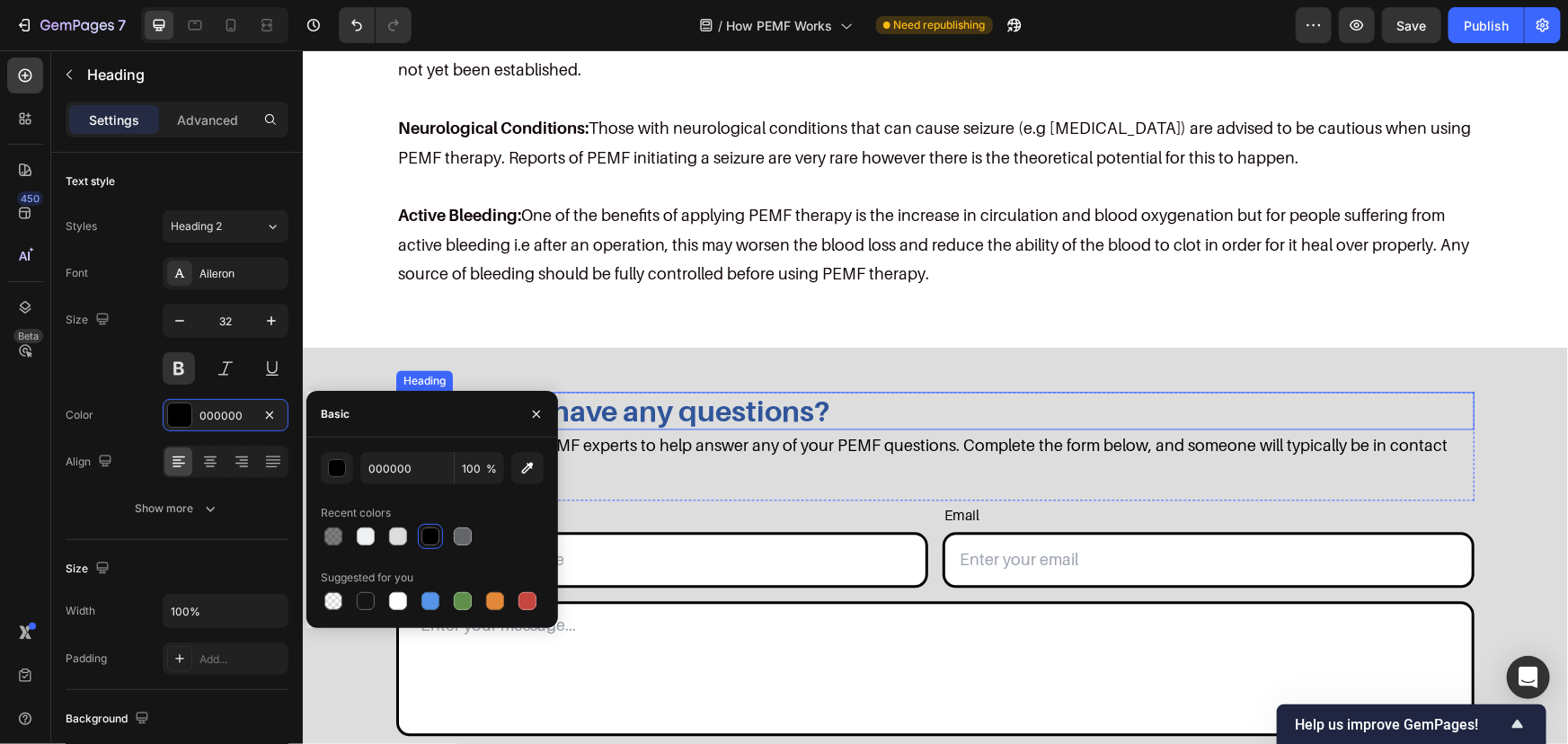
click at [662, 394] on h2 "Do you still have any questions?" at bounding box center [935, 411] width 1079 height 37
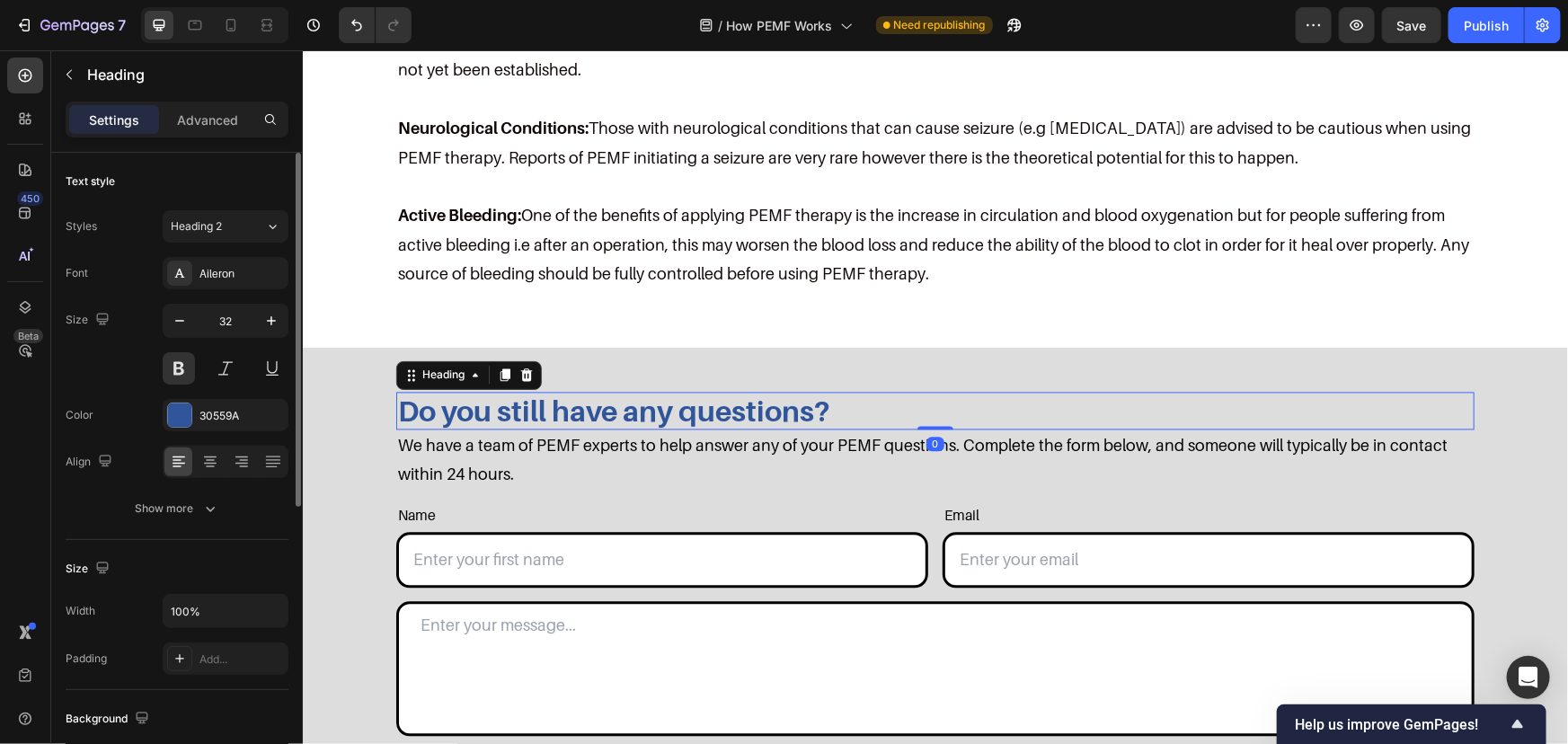
click at [192, 386] on div "Font Aileron Size 32 Color 30559A Align Show more" at bounding box center [177, 390] width 223 height 268
drag, startPoint x: 191, startPoint y: 406, endPoint x: 265, endPoint y: 422, distance: 75.7
click at [192, 406] on div "30559A" at bounding box center [226, 415] width 126 height 32
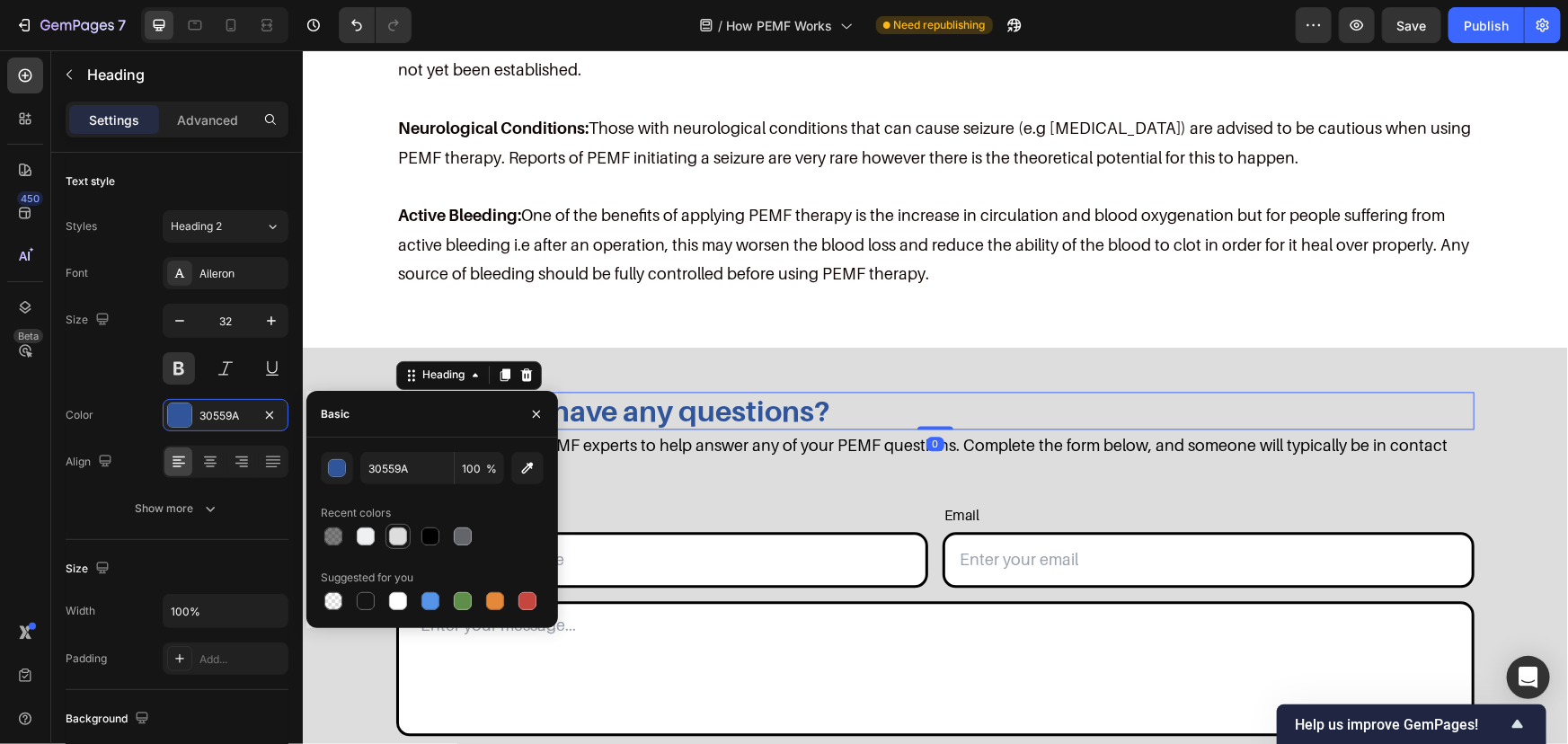
click at [403, 524] on div at bounding box center [398, 536] width 25 height 25
click at [422, 532] on div at bounding box center [430, 536] width 18 height 18
type input "000000"
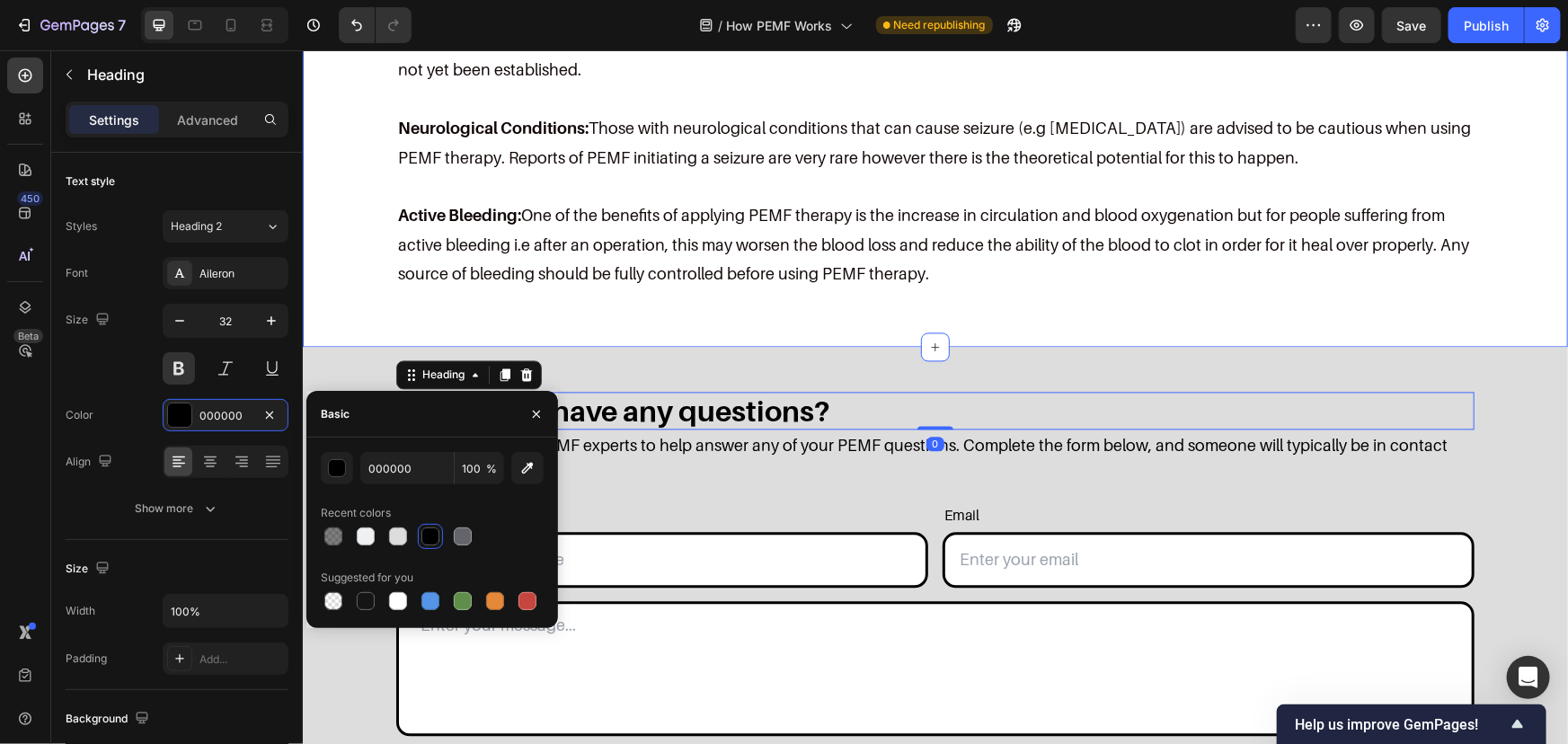
click at [345, 232] on div "Contraindications of PEMF Heading Implanted Electronic Devices: One of the main…" at bounding box center [935, 2] width 1230 height 633
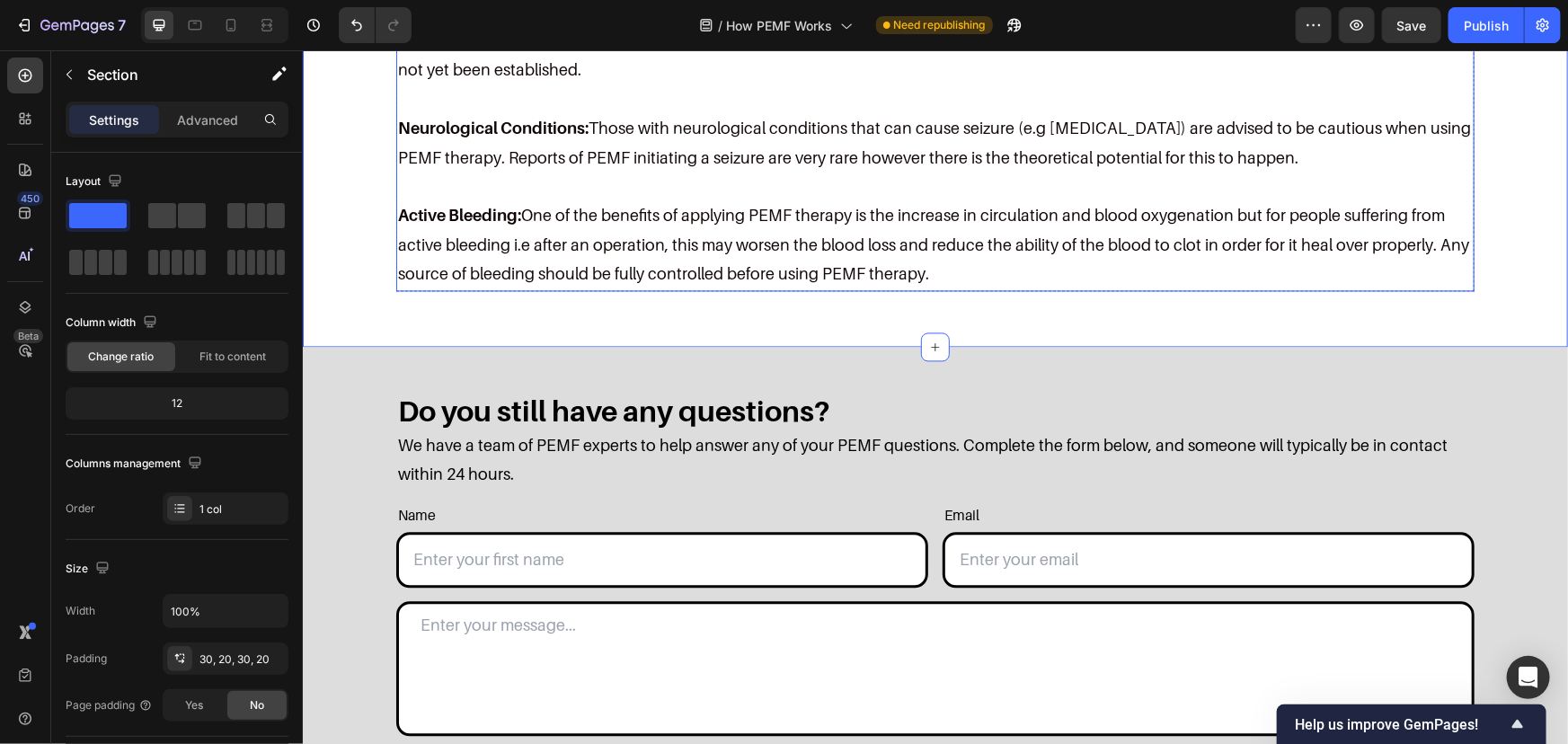
scroll to position [5471, 0]
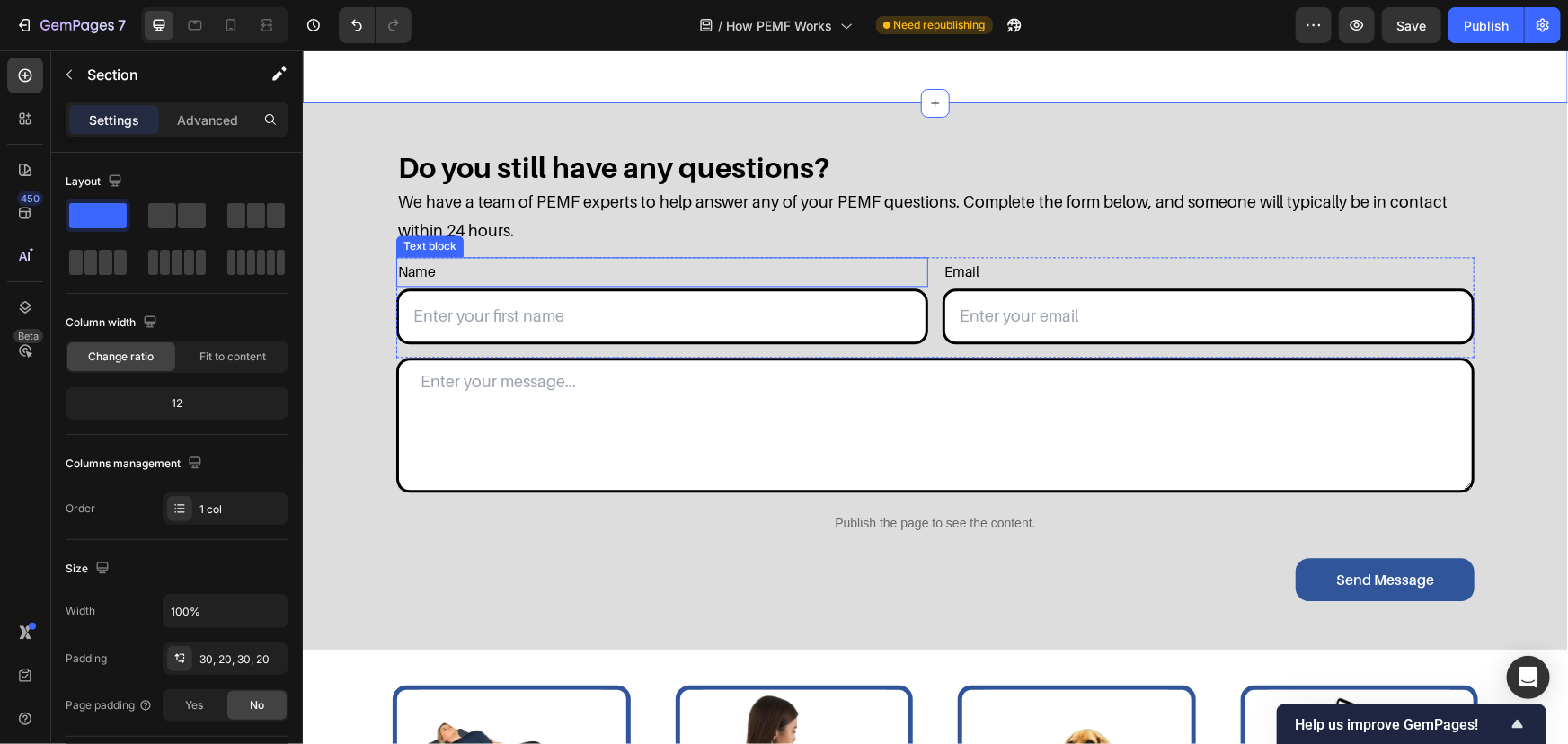
click at [494, 225] on p "We have a team of PEMF experts to help answer any of your PEMF questions. Compl…" at bounding box center [935, 217] width 1075 height 59
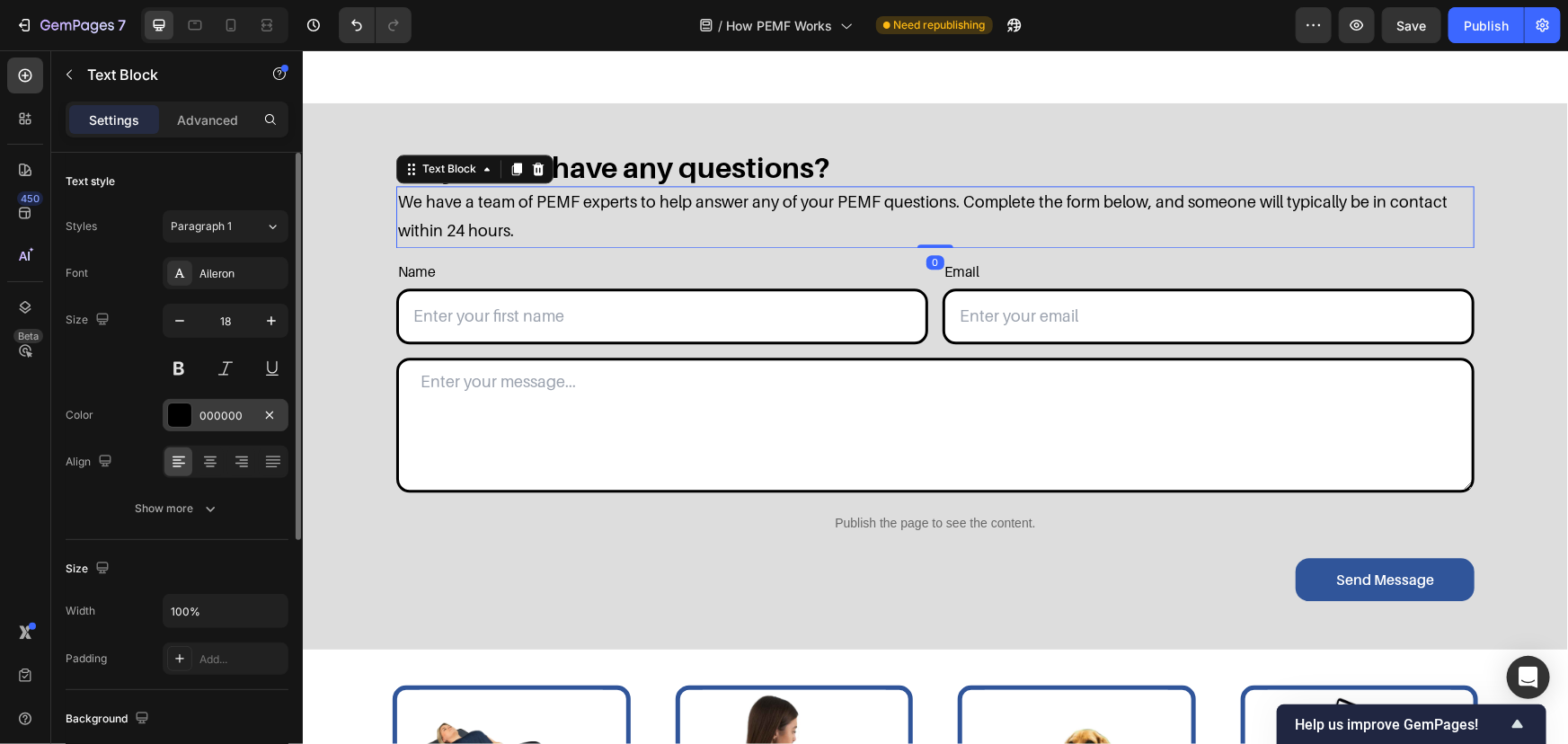
click at [231, 408] on div "000000" at bounding box center [225, 416] width 52 height 16
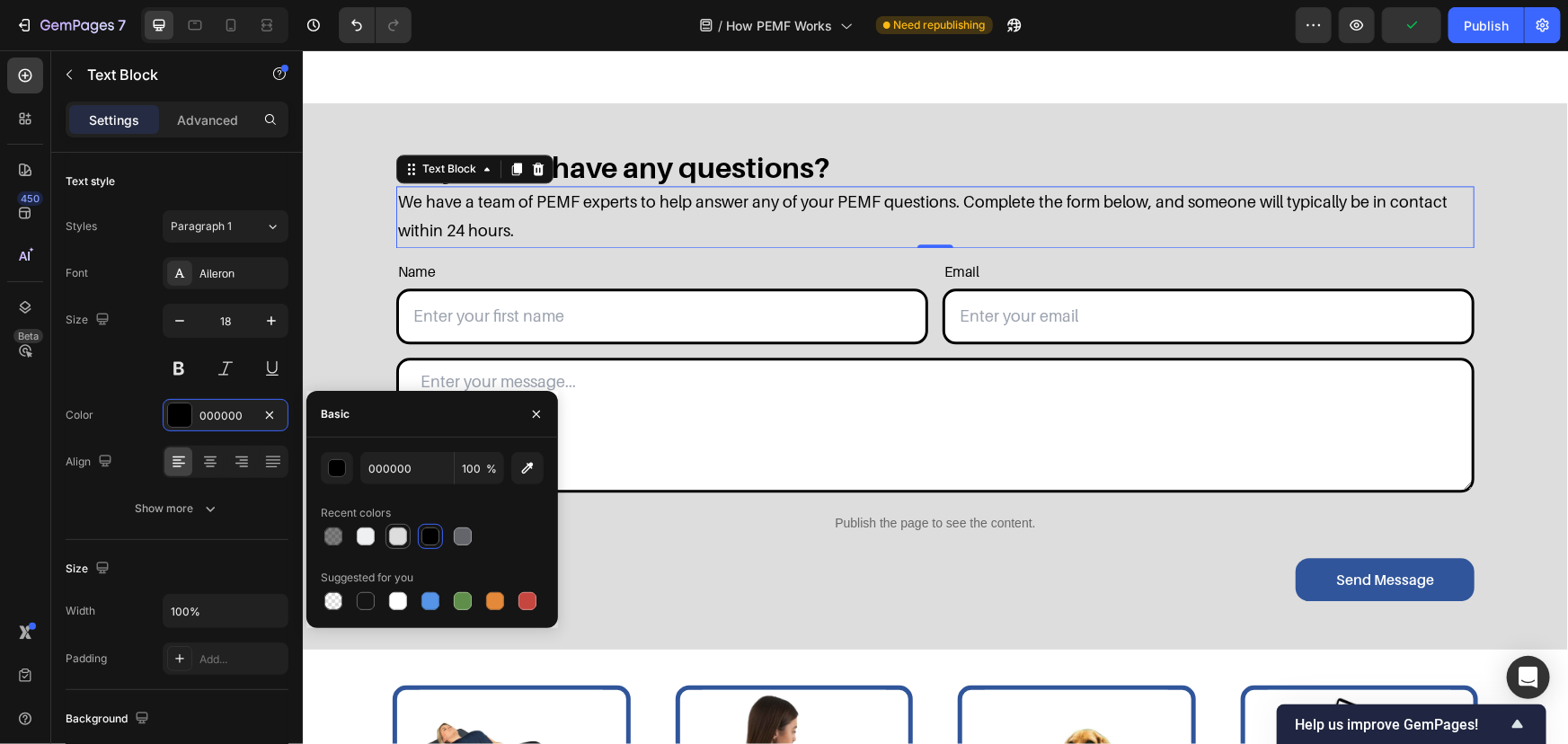
click at [387, 539] on div at bounding box center [398, 536] width 22 height 22
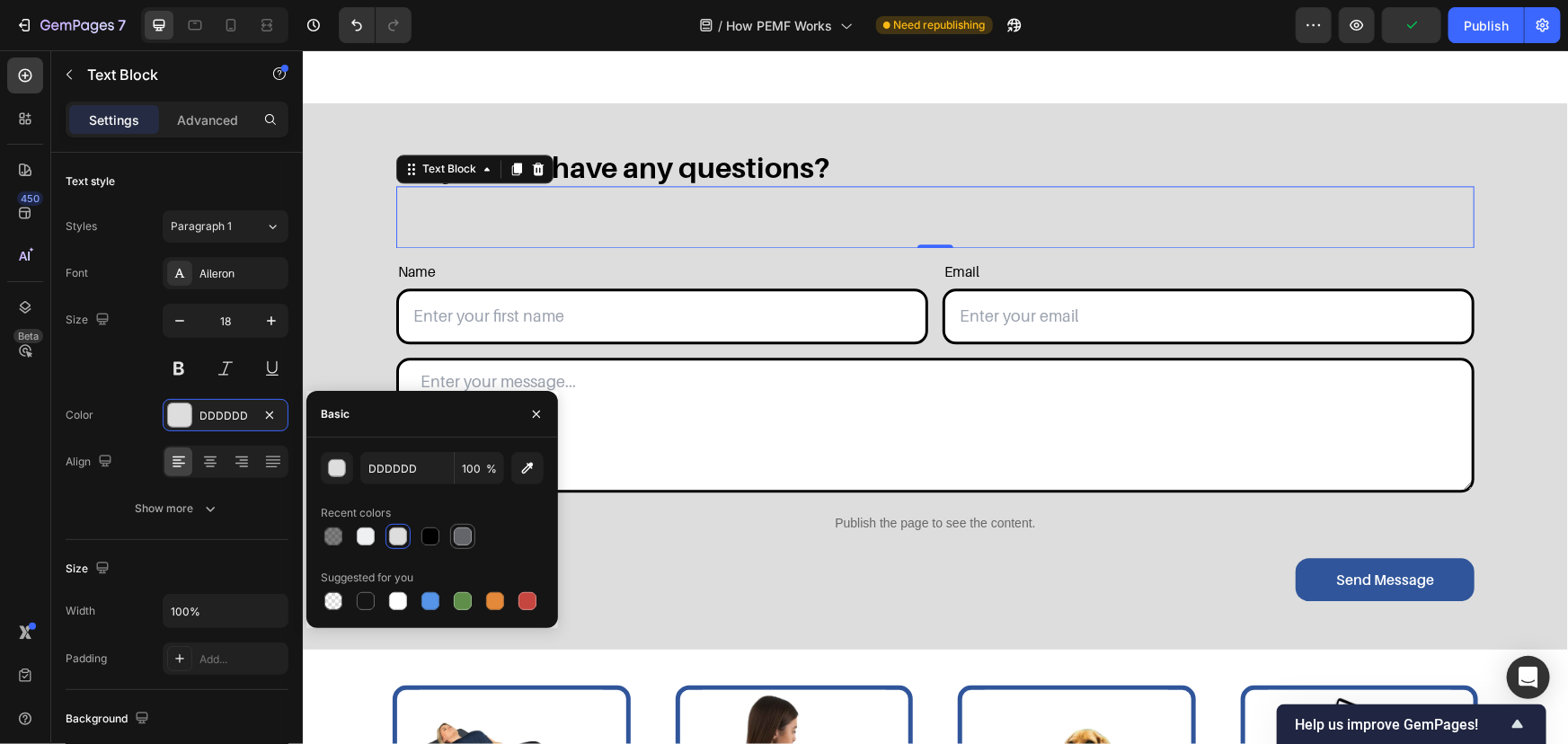
click at [469, 535] on div at bounding box center [463, 536] width 18 height 18
type input "63656A"
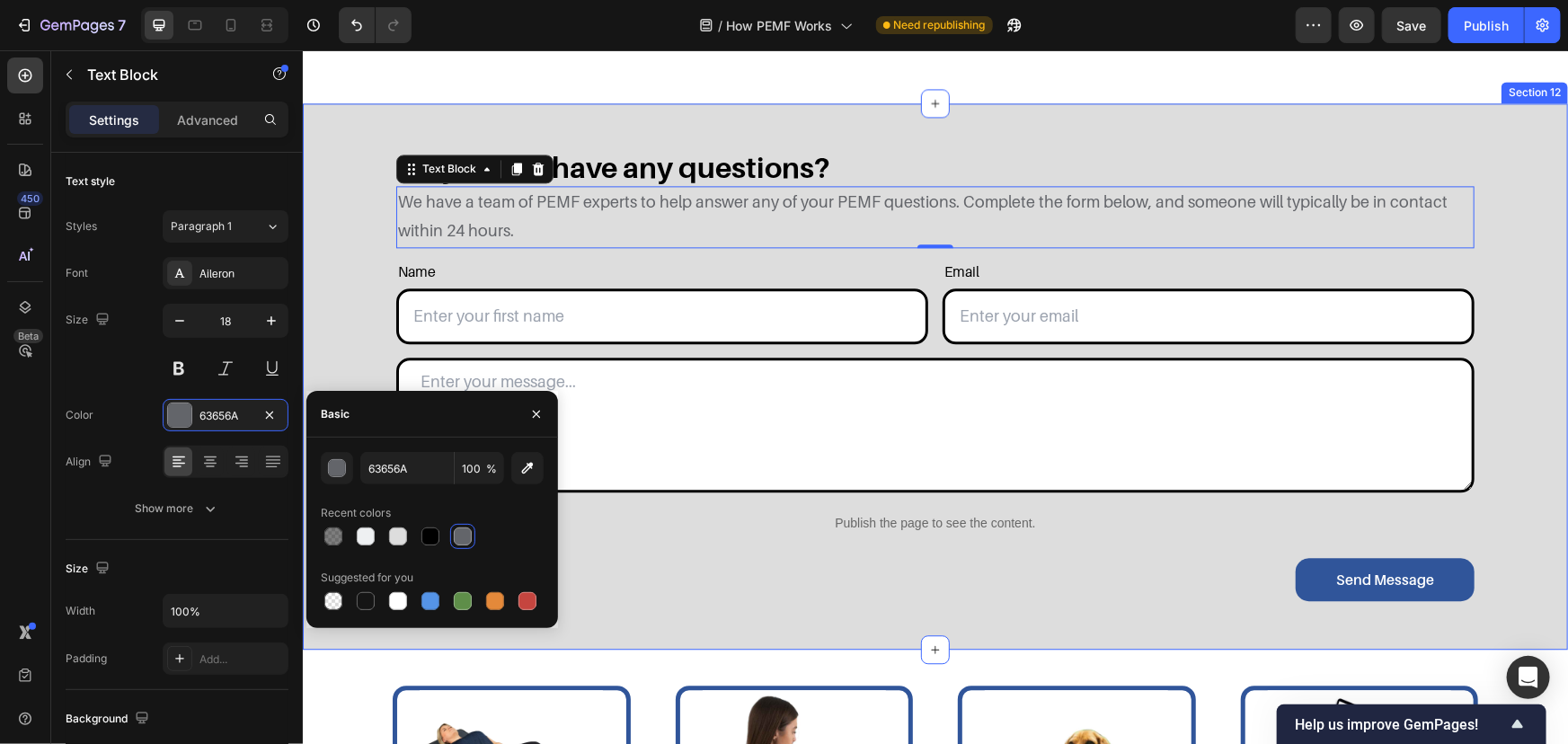
click at [358, 197] on div "Do you still have any questions? Heading We have a team of PEMF experts to help…" at bounding box center [935, 384] width 1239 height 474
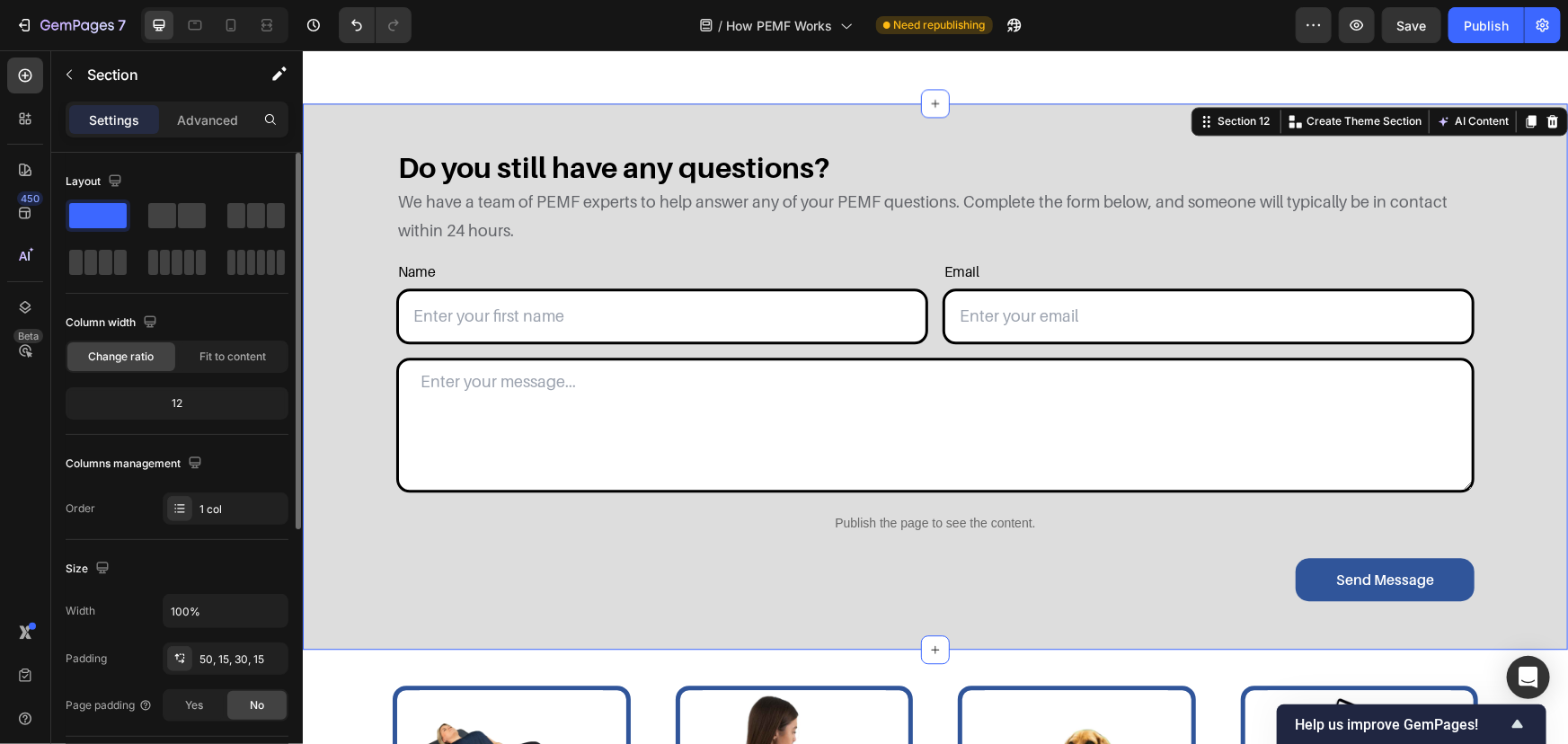
scroll to position [452, 0]
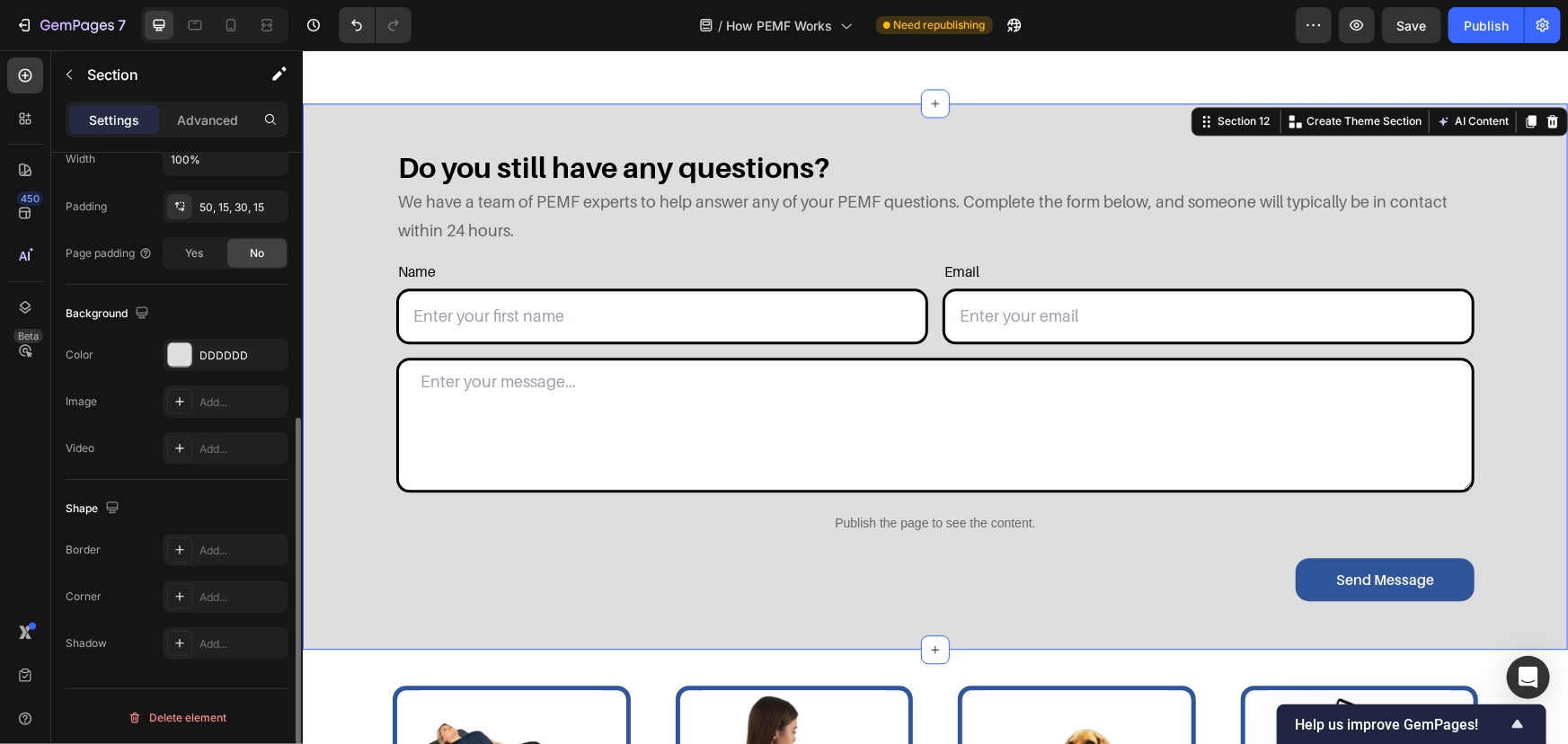
click at [208, 324] on div "Background" at bounding box center [177, 313] width 223 height 28
click at [338, 195] on div "Do you still have any questions? Heading We have a team of PEMF experts to help…" at bounding box center [935, 384] width 1239 height 474
click at [226, 361] on div "DDDDDD" at bounding box center [225, 356] width 52 height 16
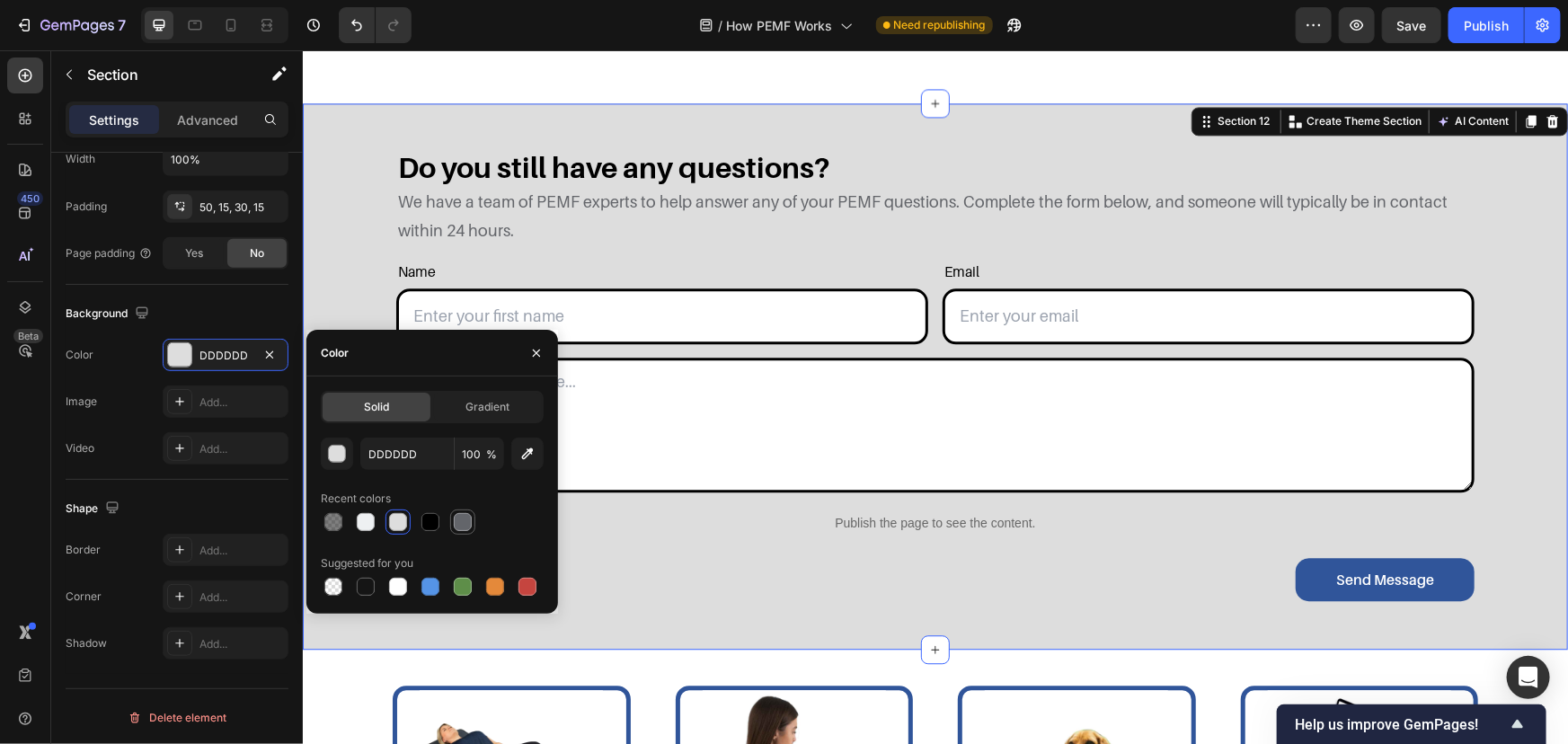
click at [454, 517] on div at bounding box center [463, 521] width 22 height 22
type input "63656A"
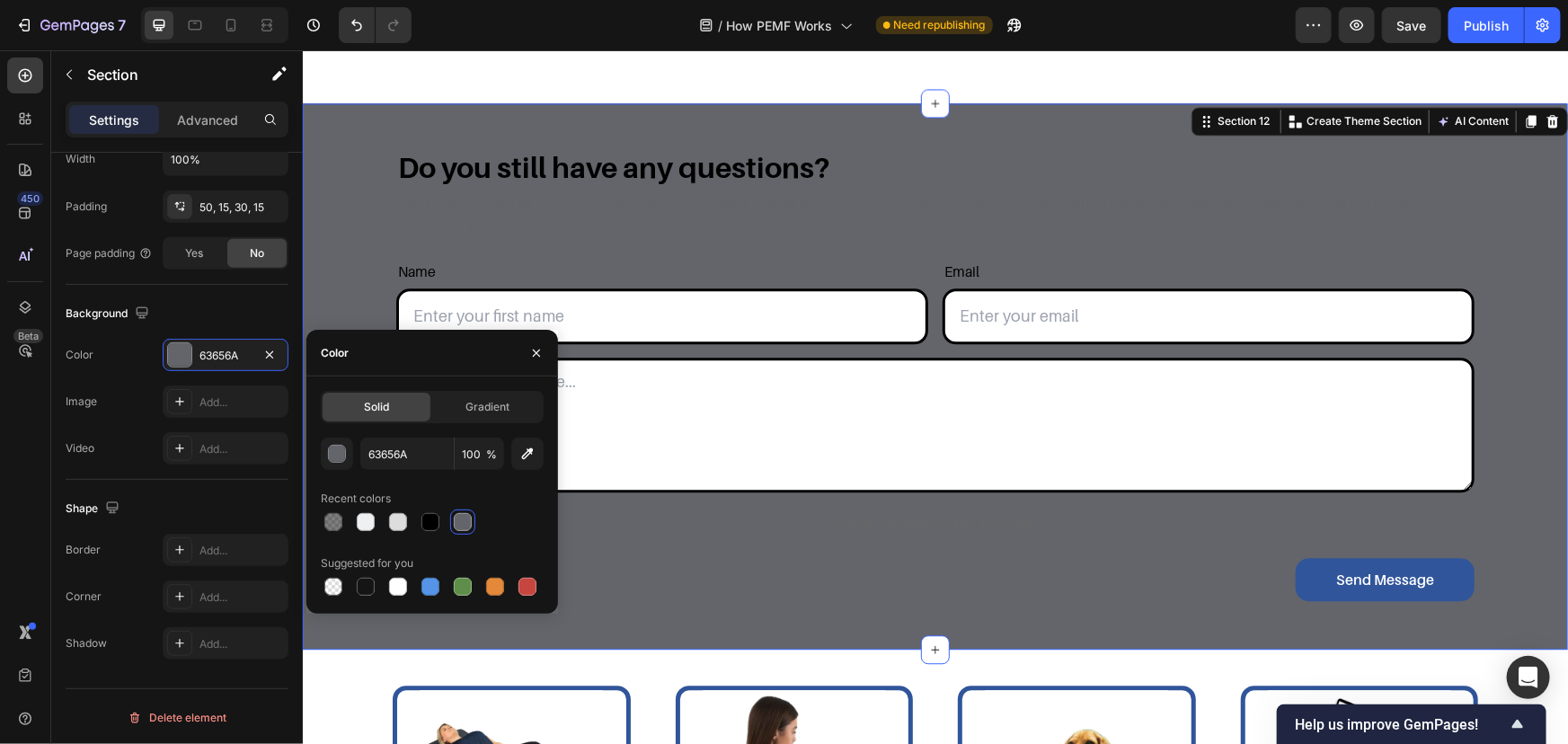
click at [539, 140] on div "Do you still have any questions? Heading We have a team of PEMF experts to help…" at bounding box center [935, 374] width 1265 height 546
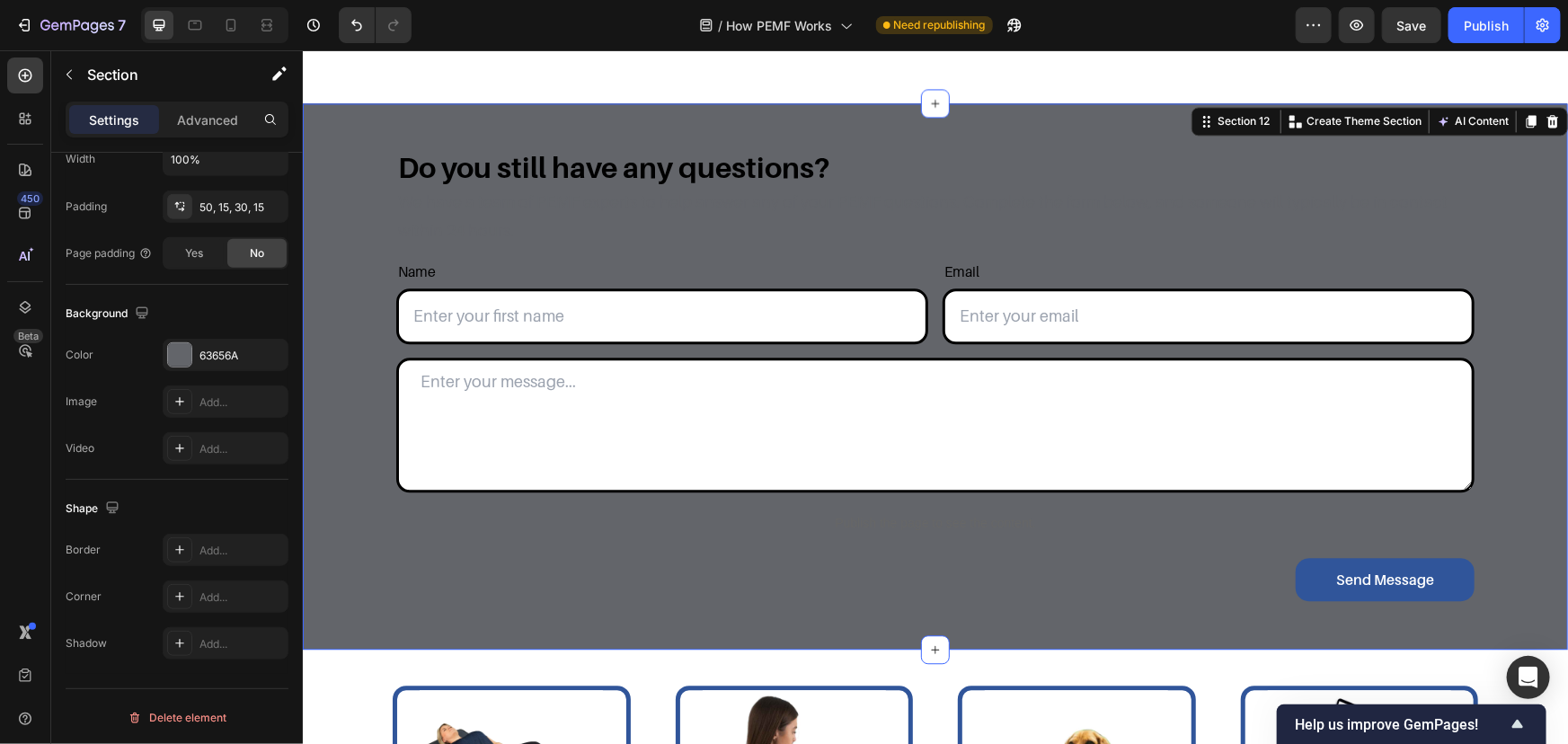
click at [537, 161] on h2 "Do you still have any questions?" at bounding box center [935, 166] width 1079 height 37
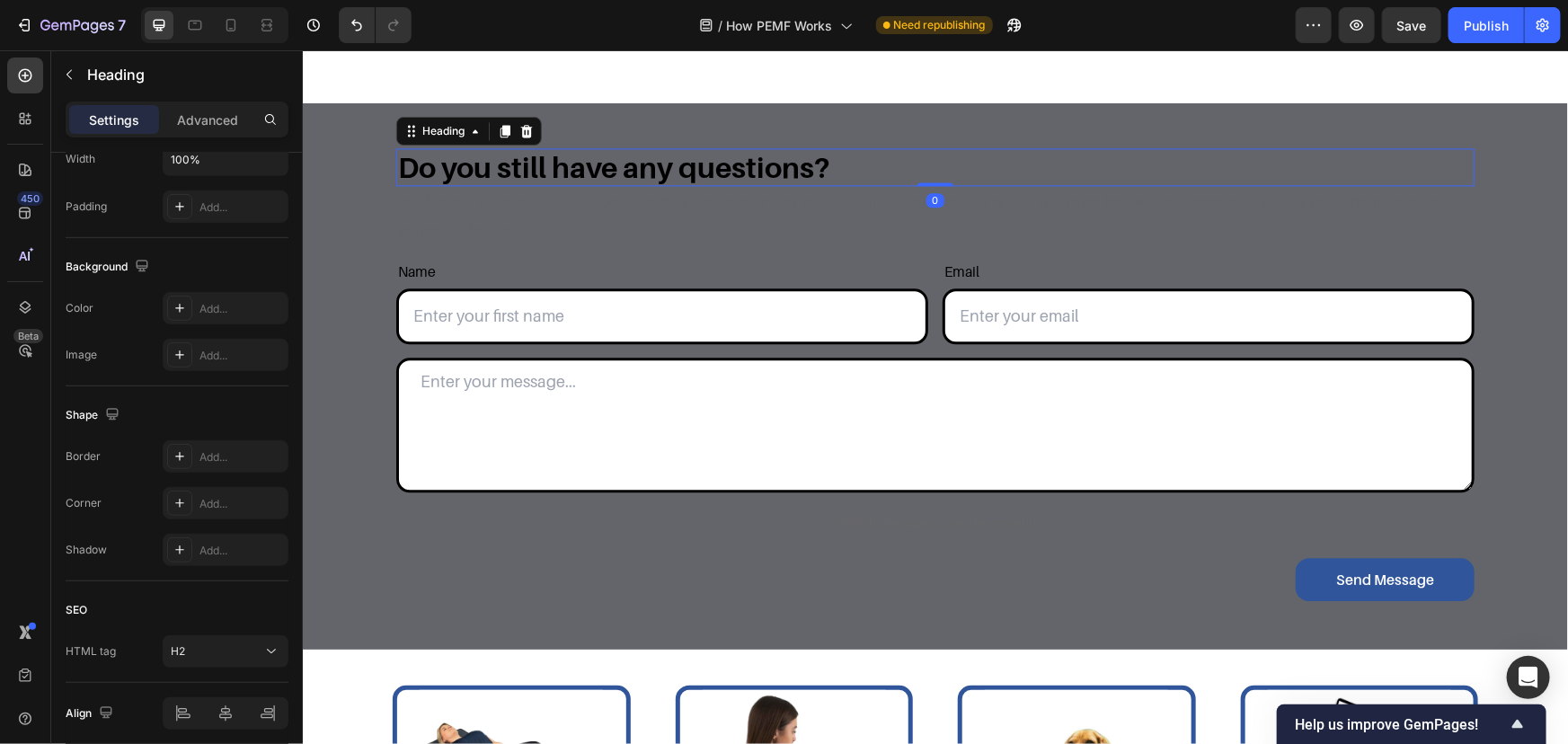
scroll to position [0, 0]
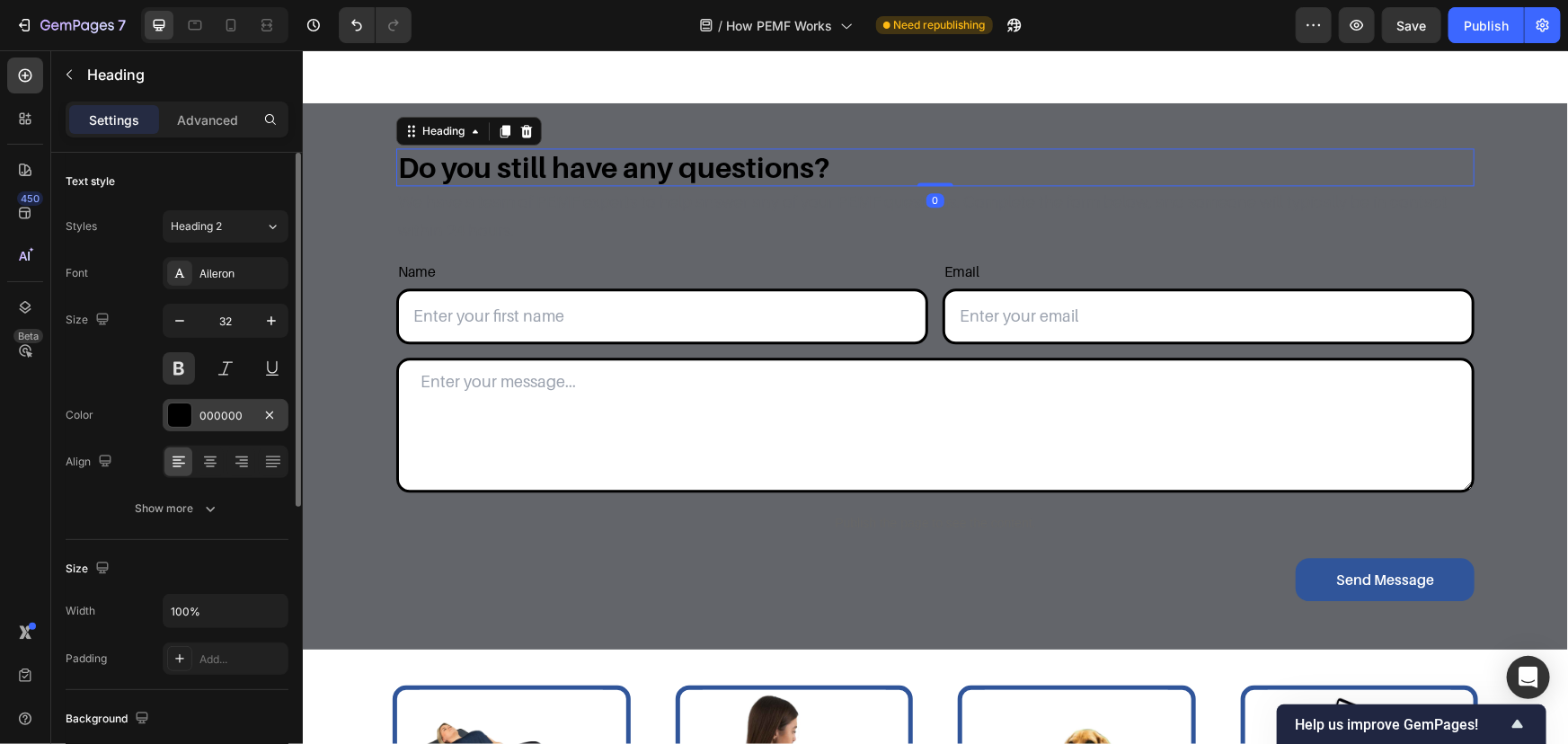
click at [219, 408] on div "000000" at bounding box center [225, 416] width 52 height 16
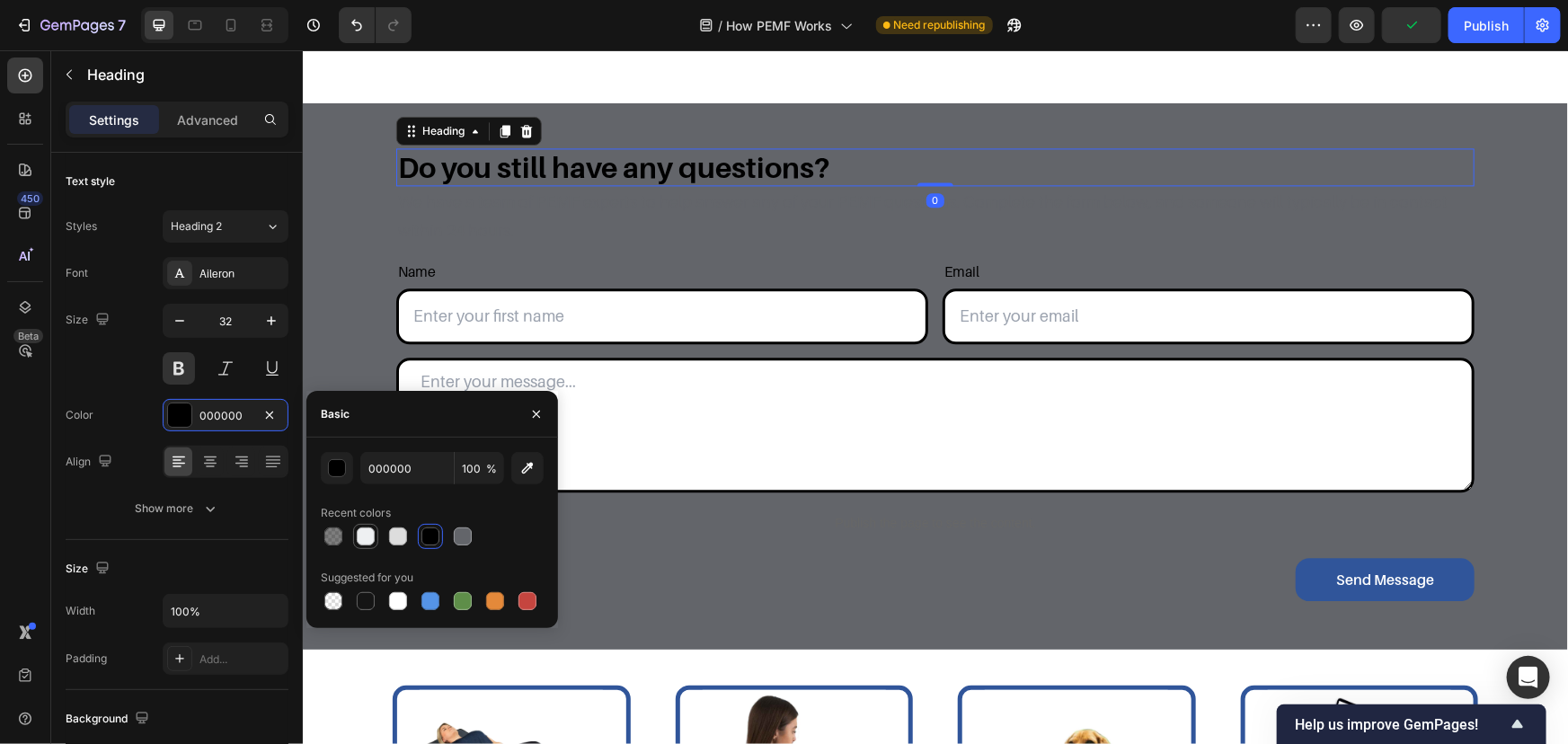
click at [373, 535] on div at bounding box center [366, 536] width 18 height 18
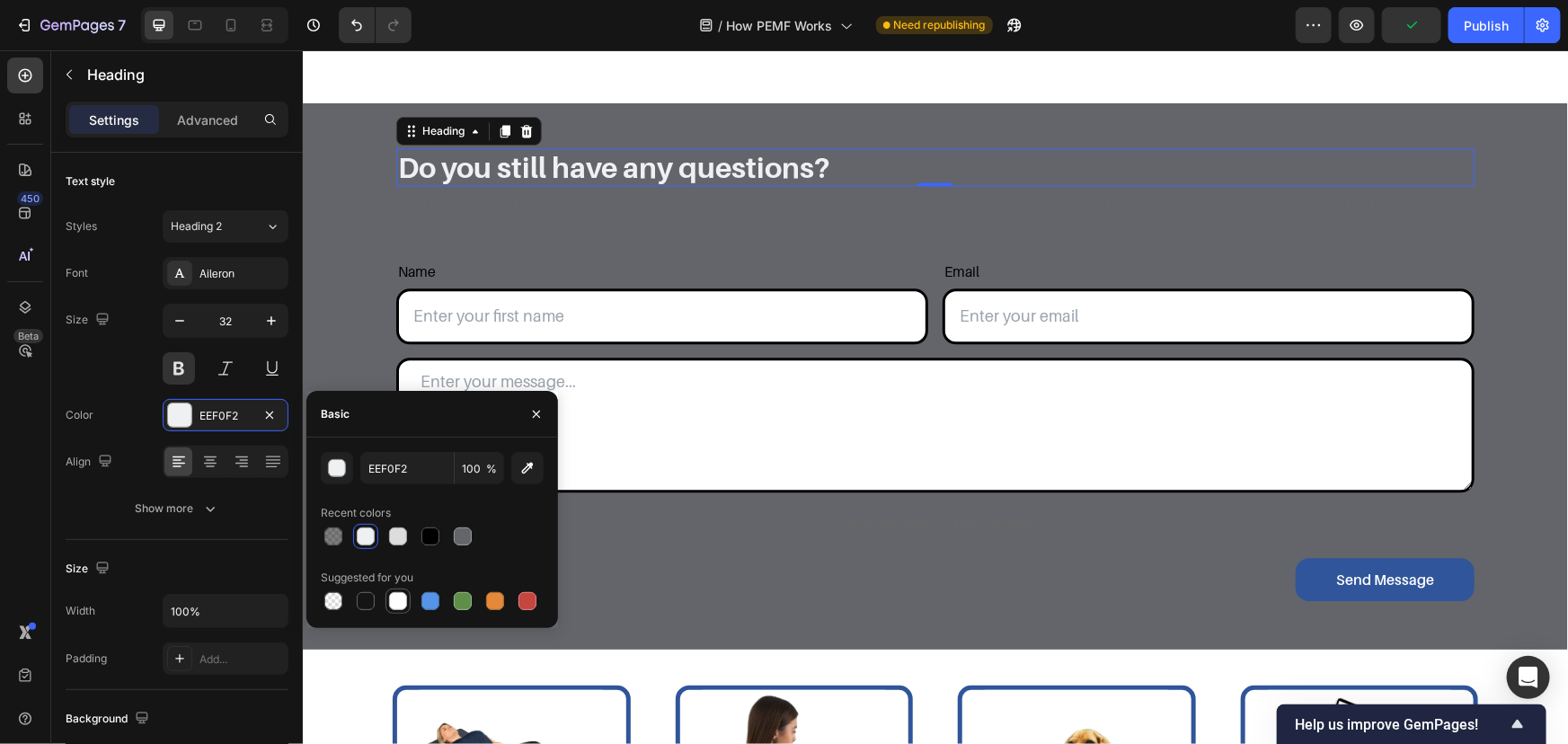
click at [406, 598] on div at bounding box center [398, 601] width 18 height 18
type input "FFFFFF"
click at [590, 205] on p "We have a team of PEMF experts to help answer any of your PEMF questions. Compl…" at bounding box center [935, 217] width 1075 height 59
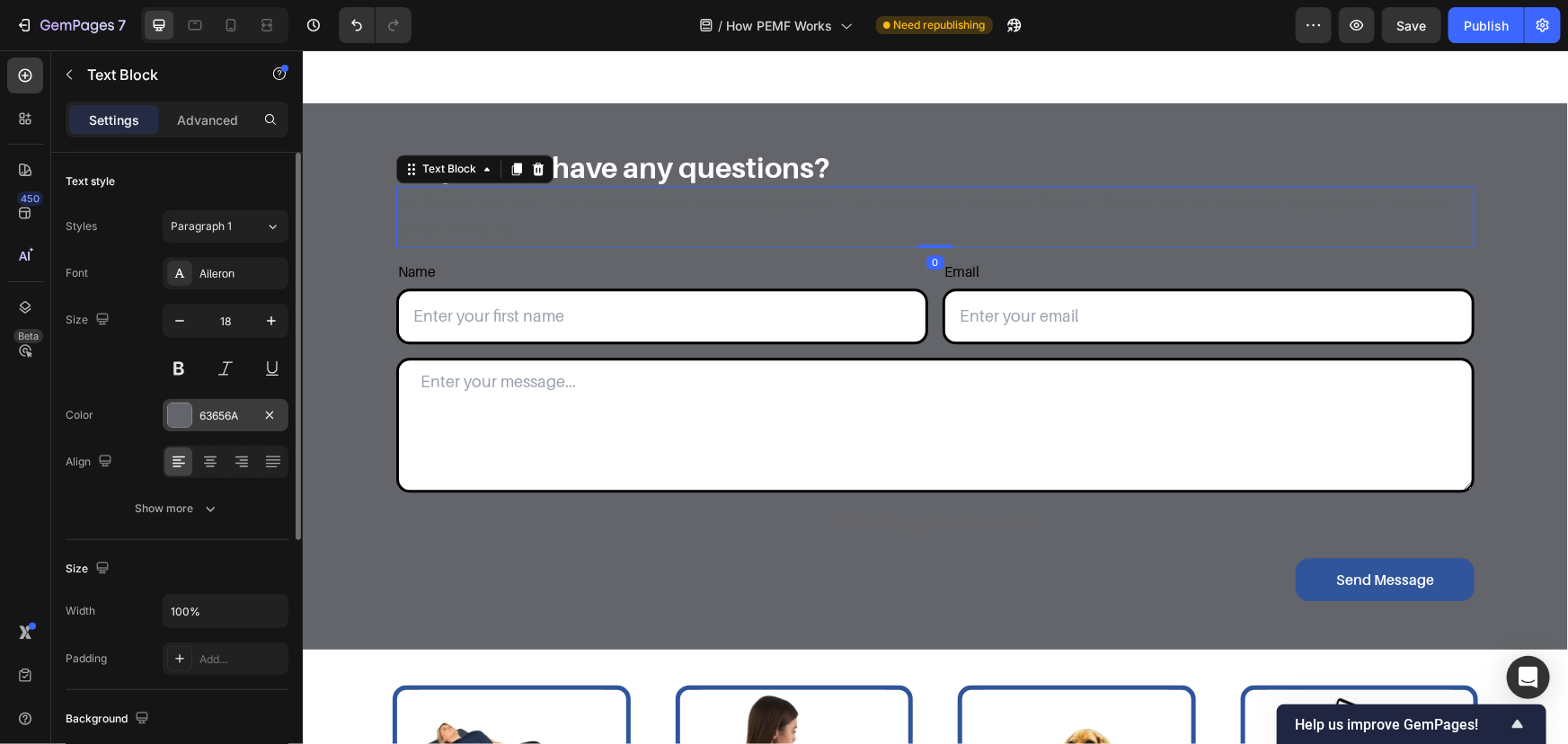
click at [226, 411] on div "63656A" at bounding box center [225, 416] width 52 height 16
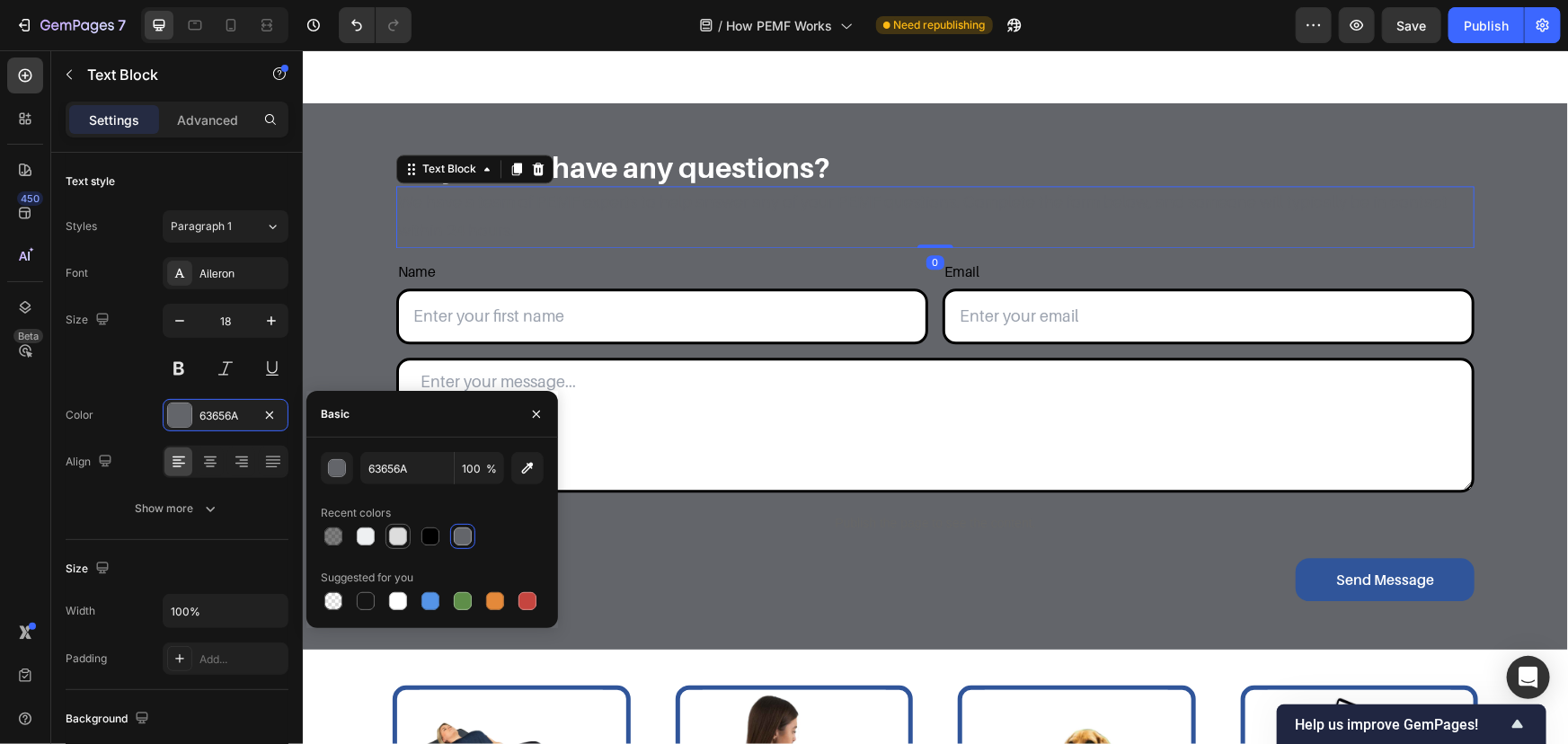
click at [403, 541] on div at bounding box center [398, 536] width 18 height 18
type input "DDDDDD"
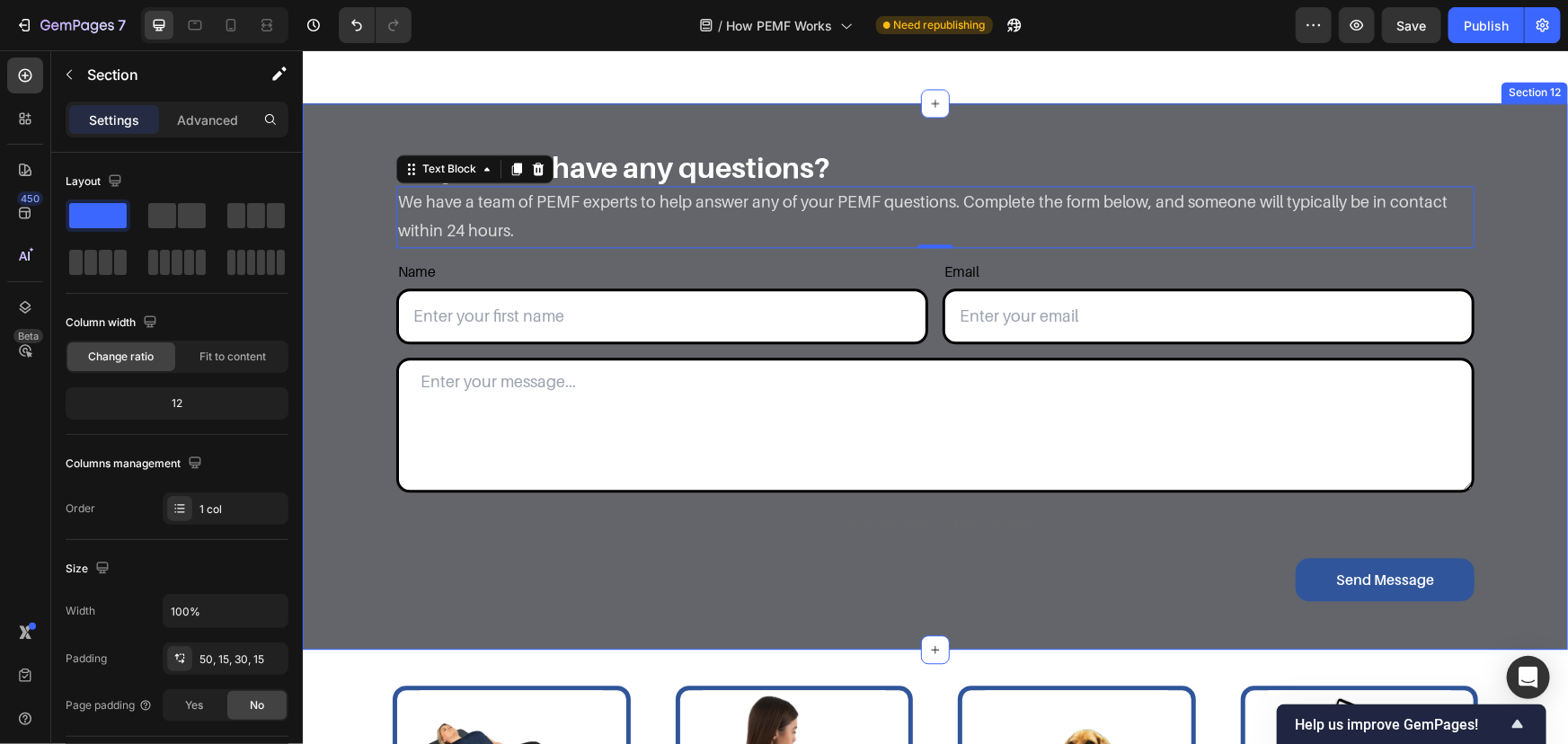
click at [338, 278] on div "Do you still have any questions? Heading We have a team of PEMF experts to help…" at bounding box center [935, 384] width 1239 height 474
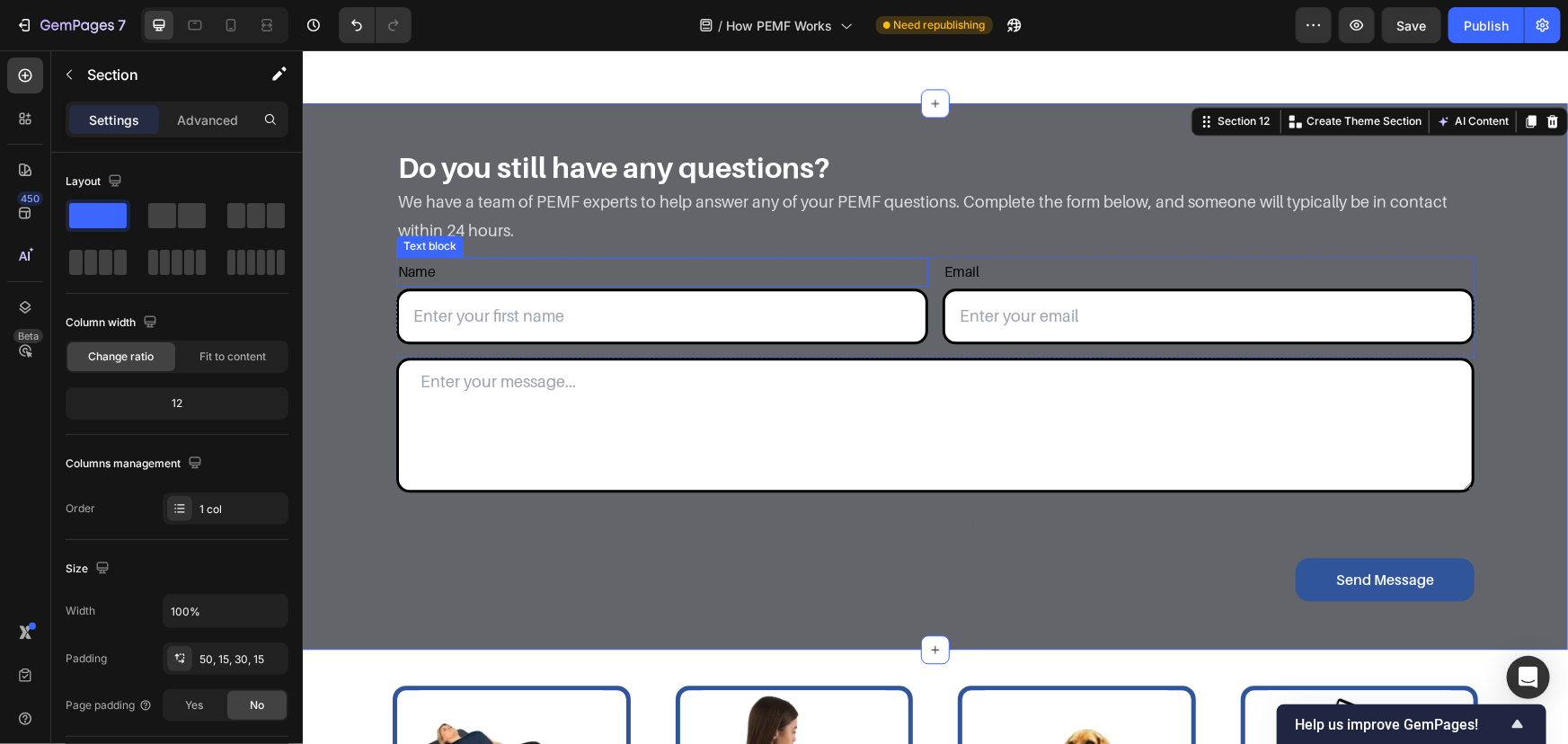
click at [404, 273] on p "Name" at bounding box center [661, 271] width 529 height 26
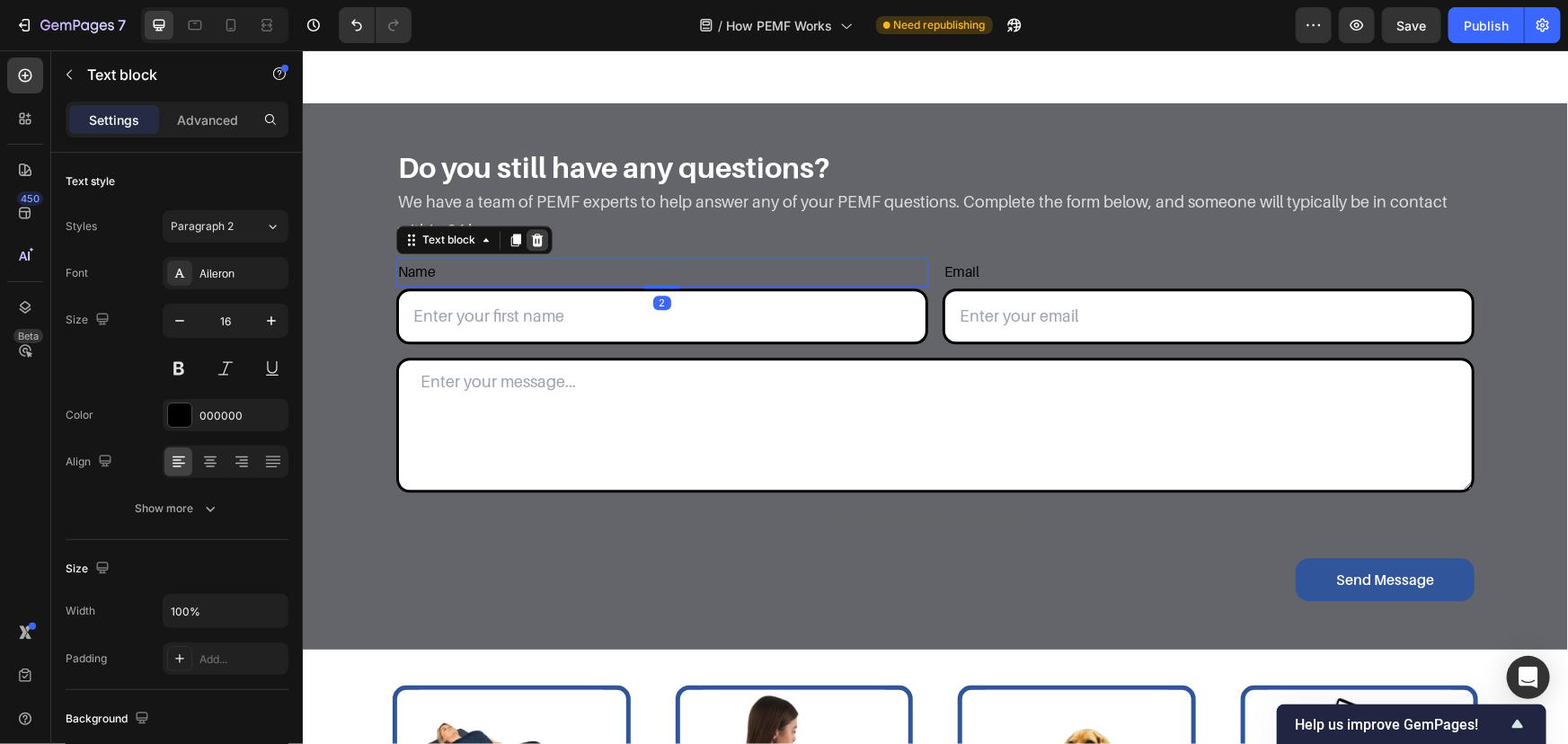
click at [538, 232] on div at bounding box center [536, 239] width 22 height 22
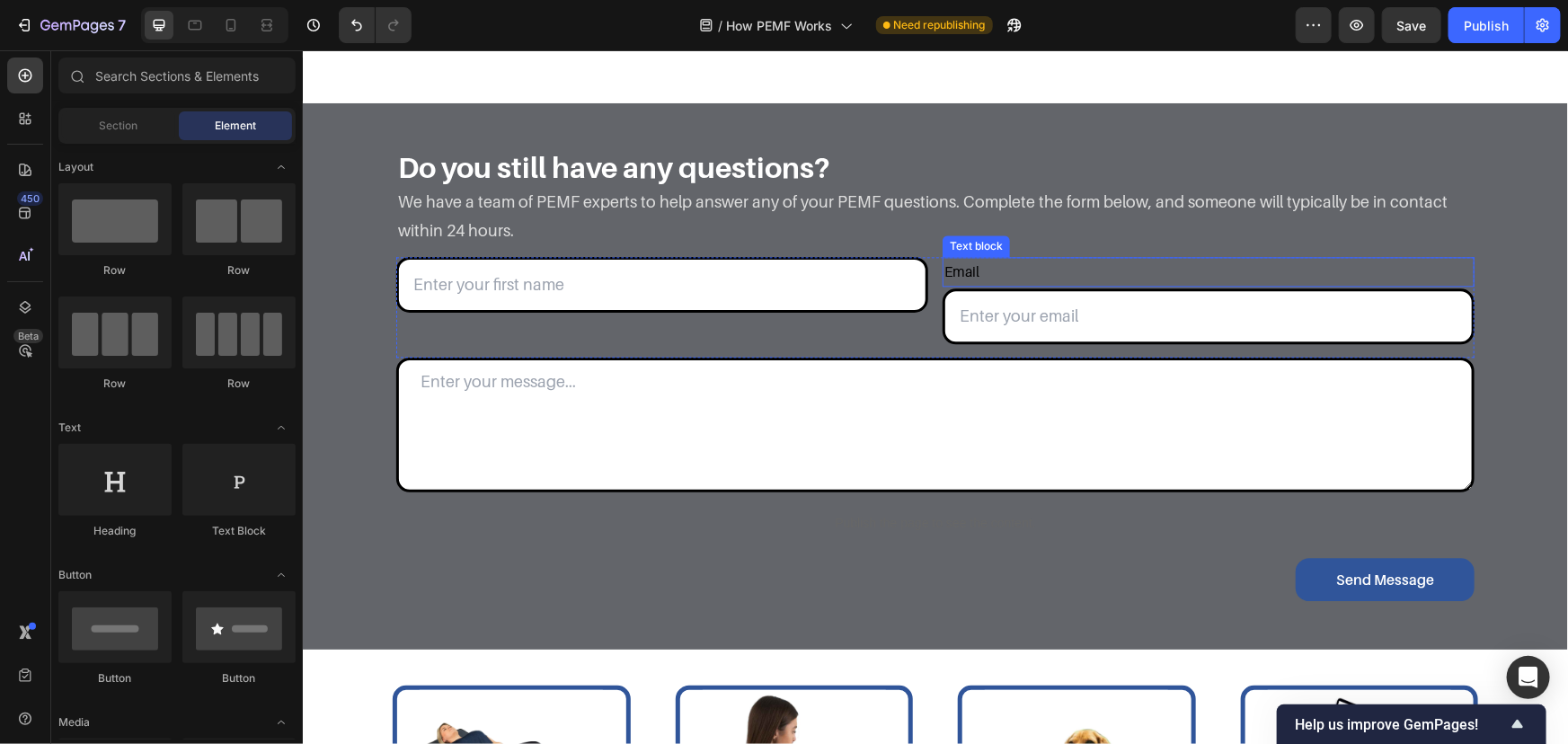
click at [986, 267] on p "Email" at bounding box center [1207, 271] width 529 height 26
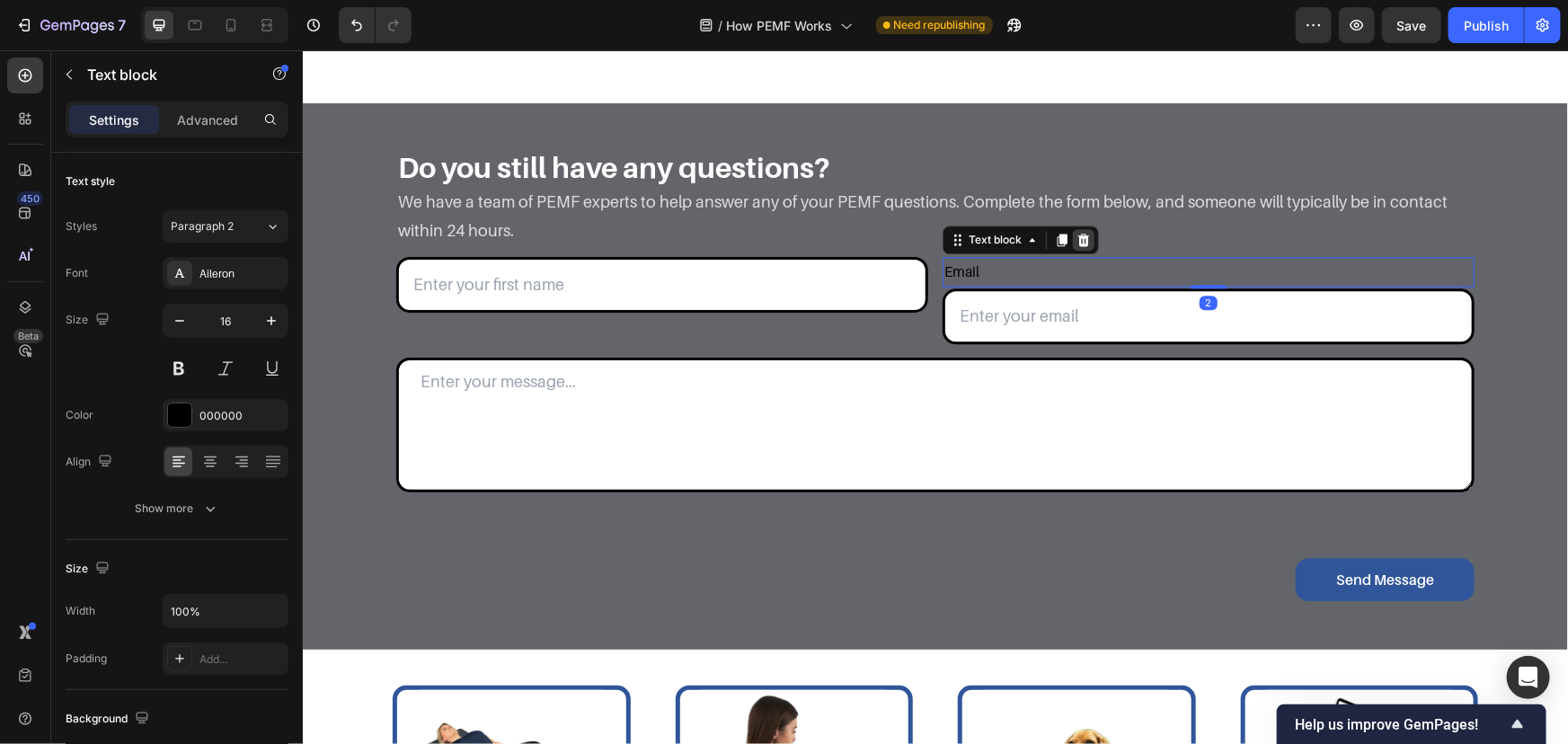
click at [1078, 242] on icon at bounding box center [1084, 238] width 12 height 13
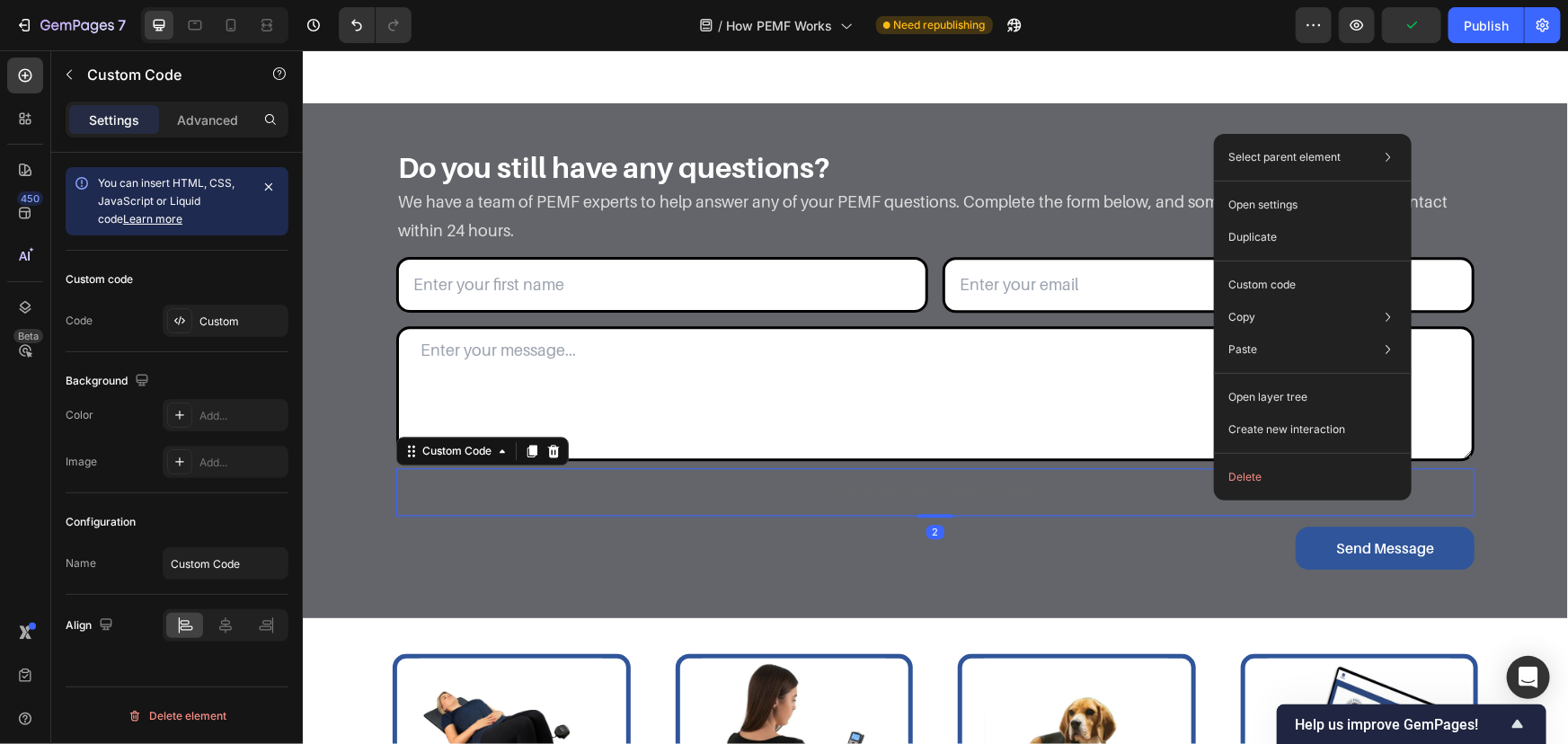
click at [1216, 559] on div "Send Message Submit Button" at bounding box center [935, 542] width 1079 height 52
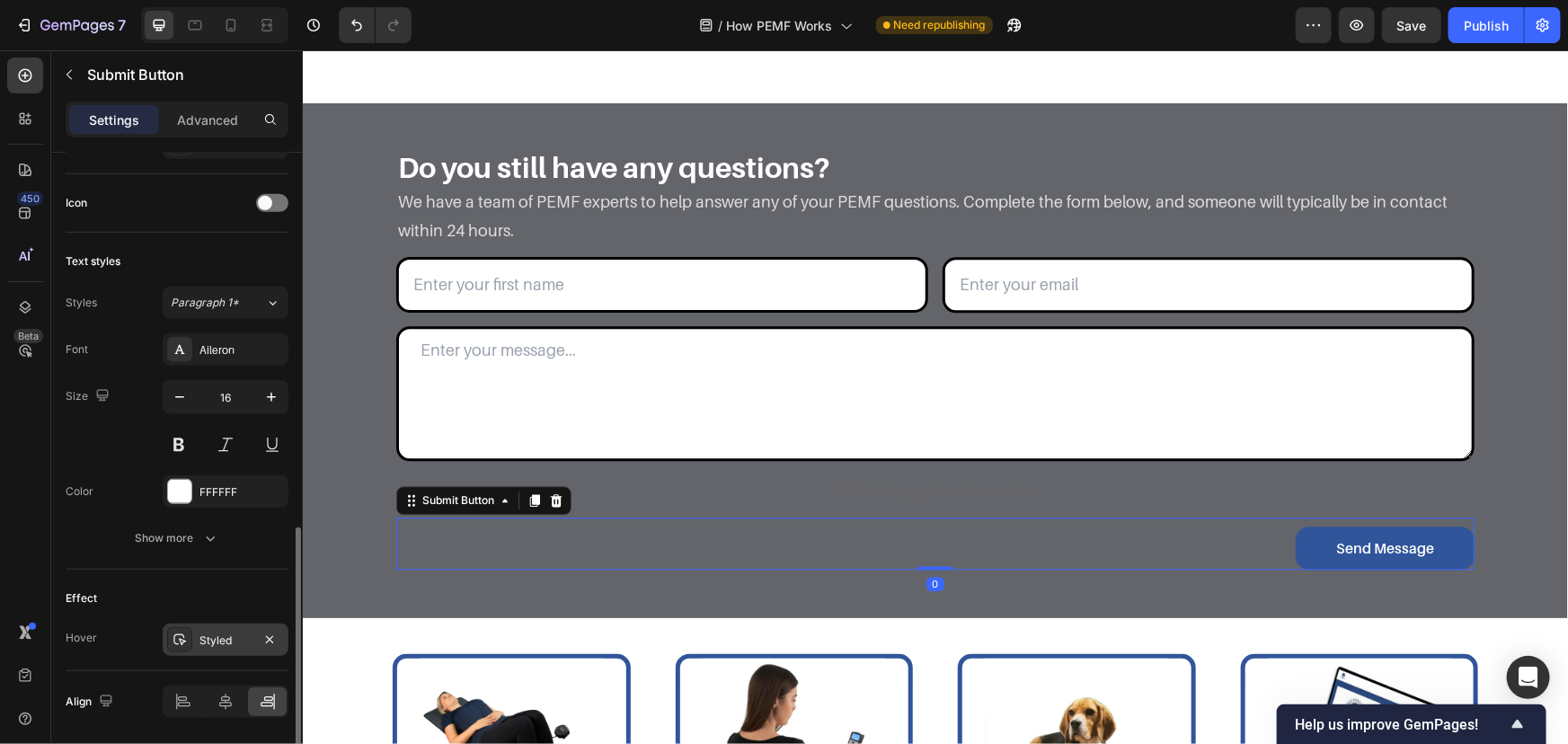
scroll to position [629, 0]
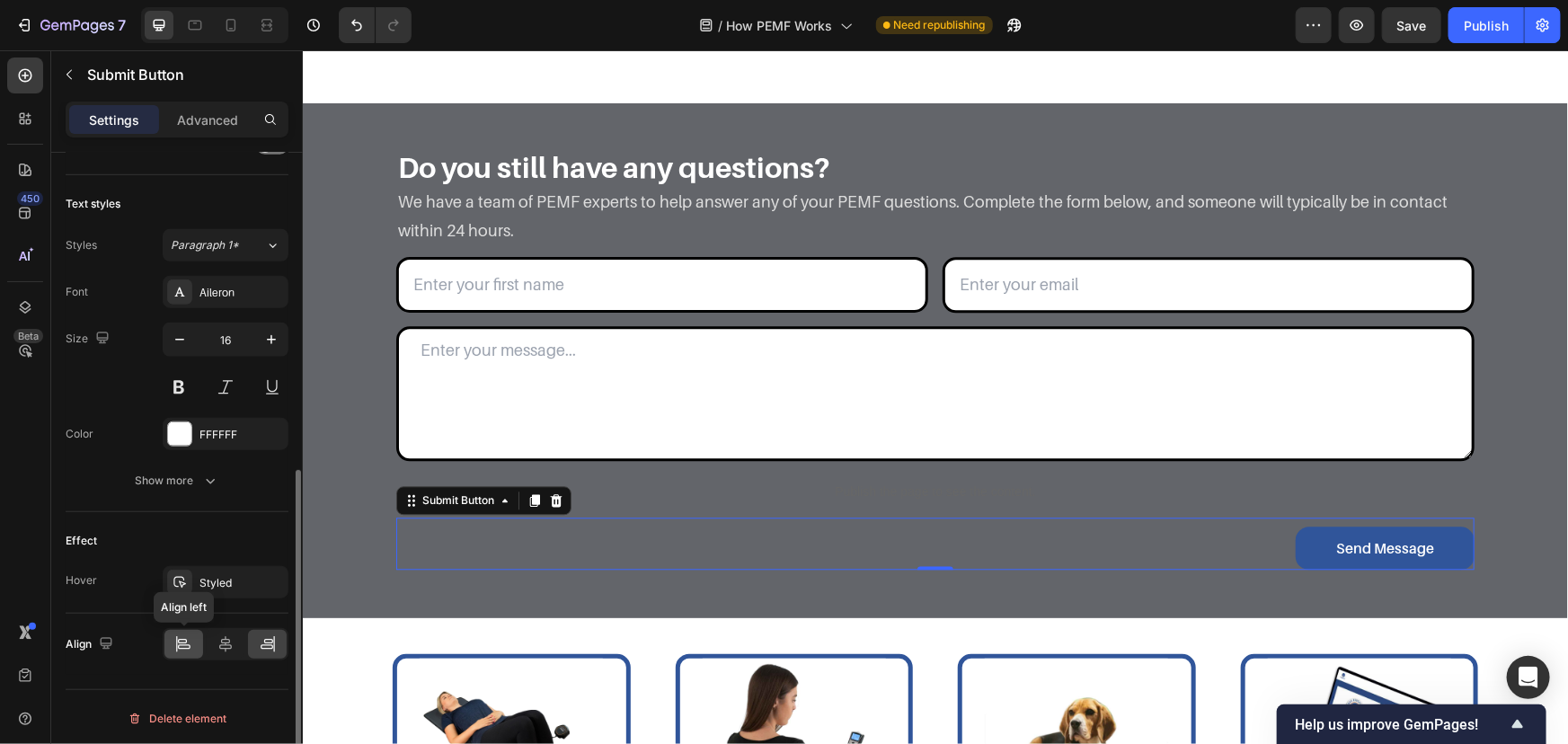
click at [186, 643] on icon at bounding box center [183, 644] width 18 height 18
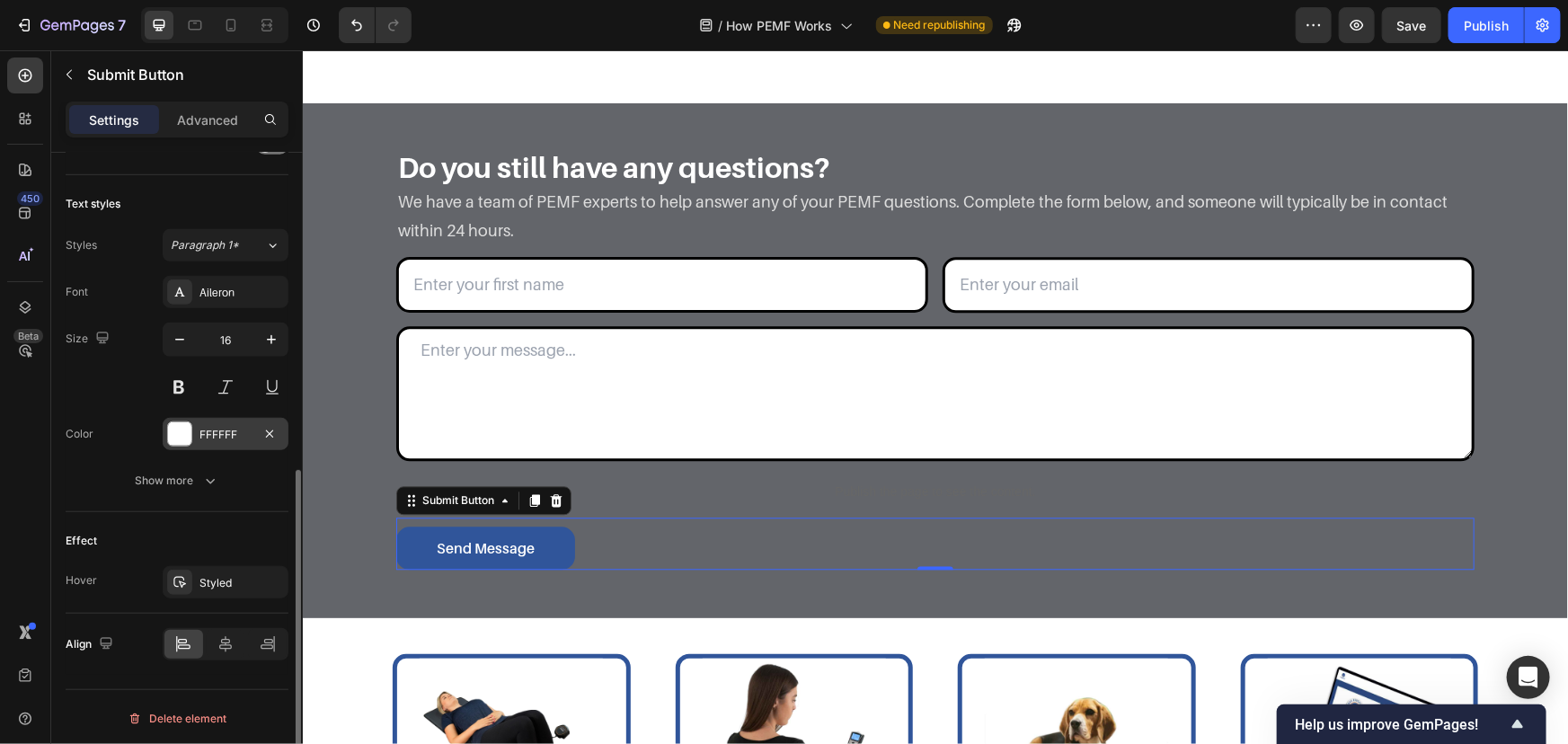
click at [197, 426] on div "FFFFFF" at bounding box center [226, 433] width 126 height 32
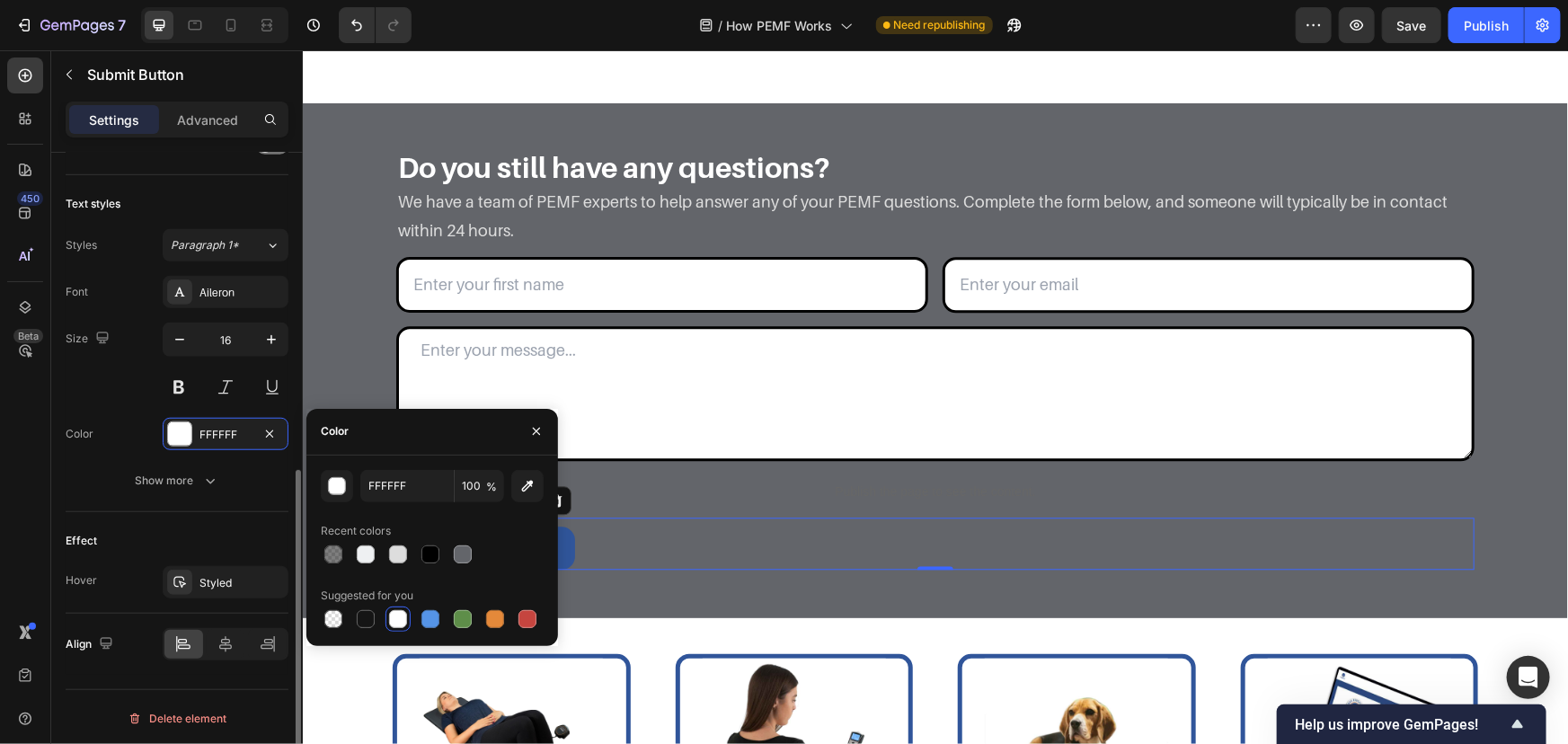
click at [240, 513] on div "Effect Hover Styled" at bounding box center [177, 563] width 223 height 102
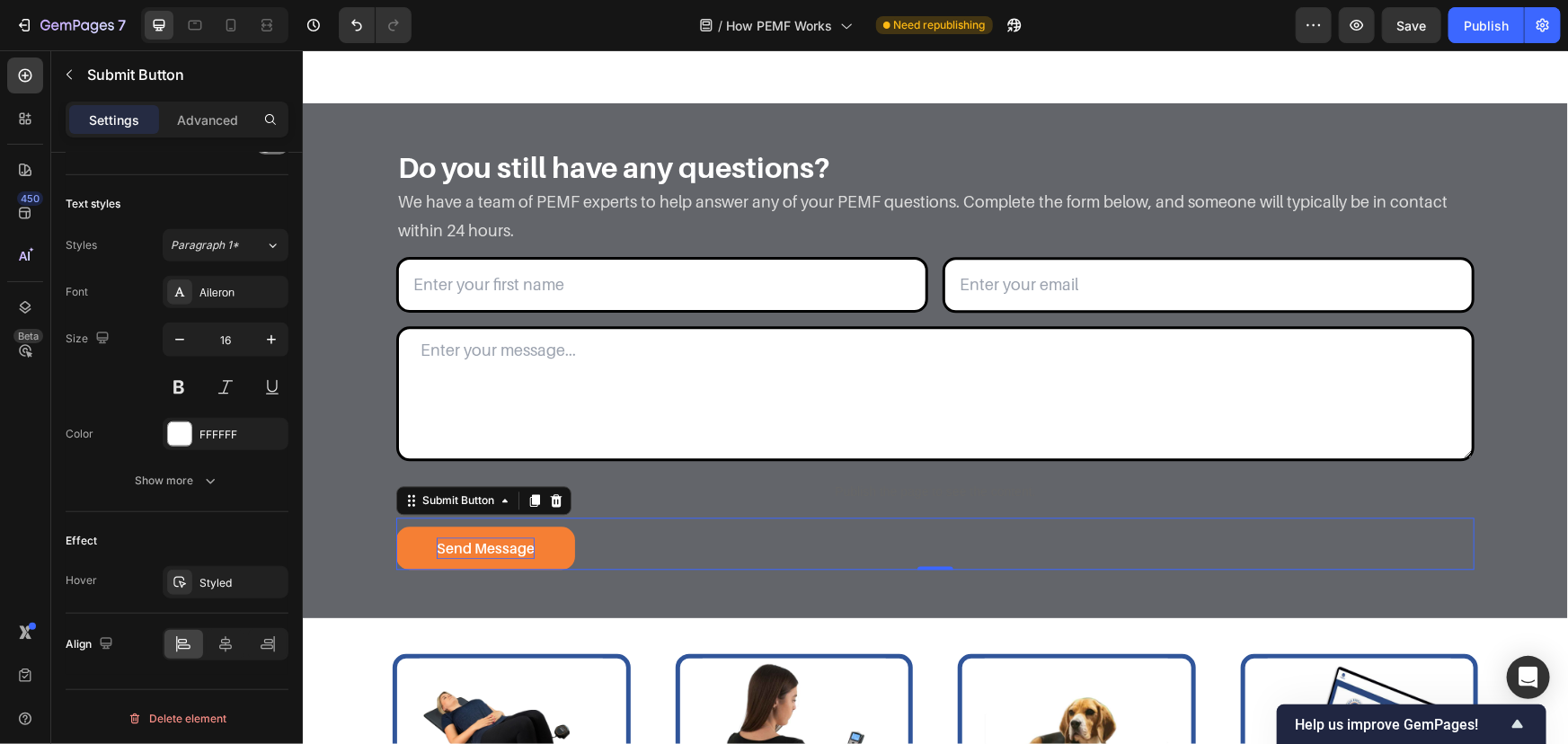
click at [508, 549] on div "Send Message" at bounding box center [485, 547] width 98 height 22
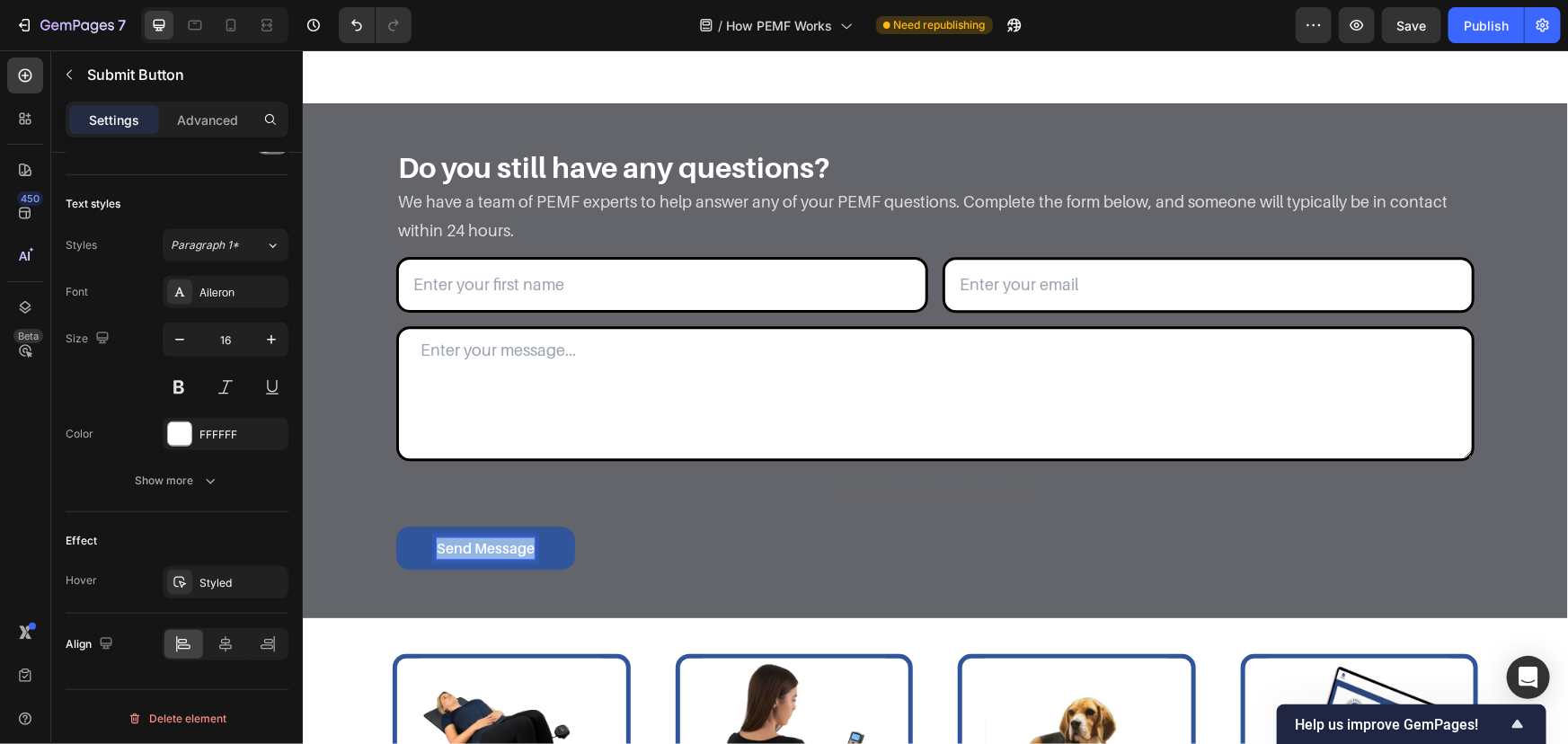
drag, startPoint x: 525, startPoint y: 548, endPoint x: 278, endPoint y: 521, distance: 248.5
click at [404, 502] on div "Publish the page to see the content." at bounding box center [935, 491] width 1079 height 48
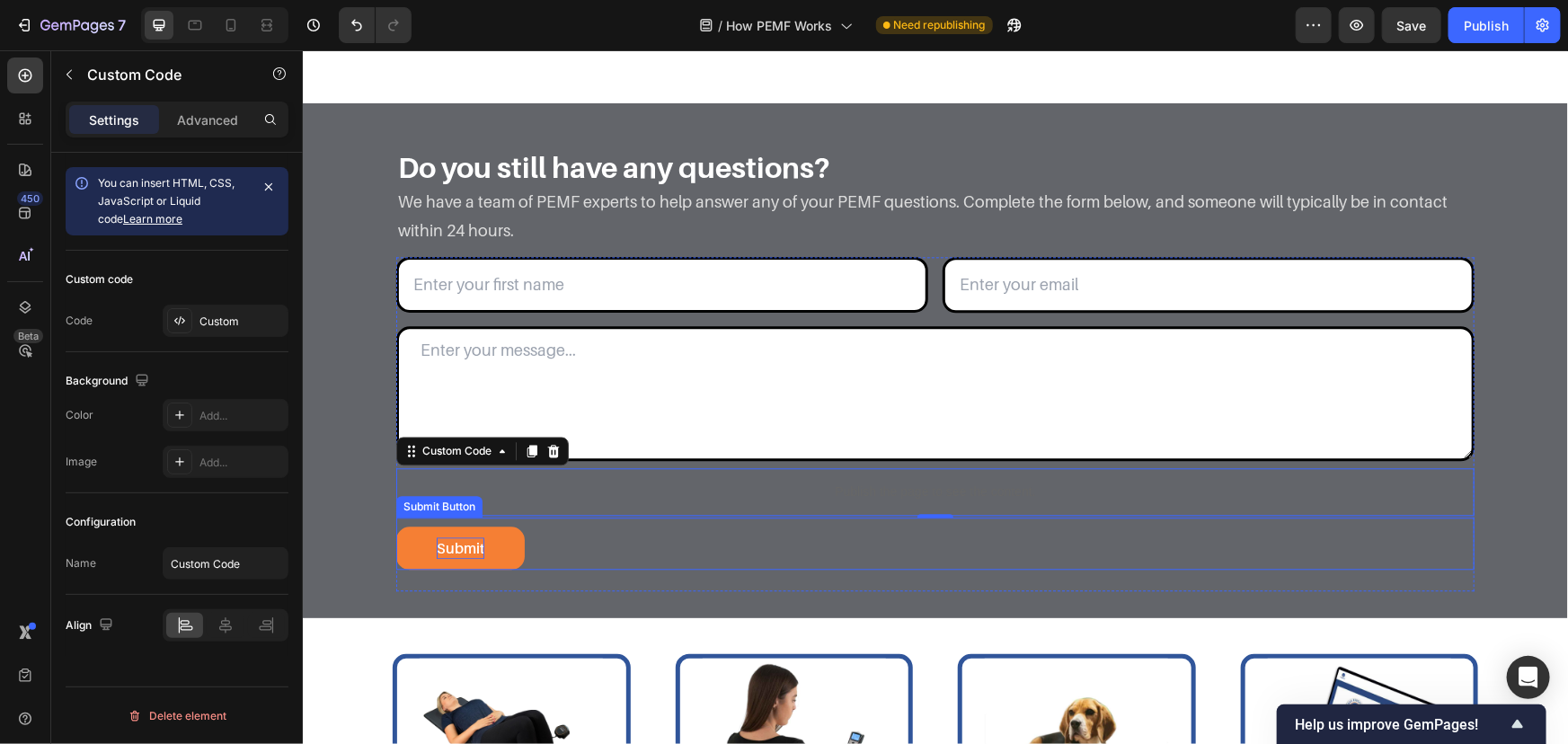
click at [450, 547] on p "Submit" at bounding box center [460, 547] width 48 height 22
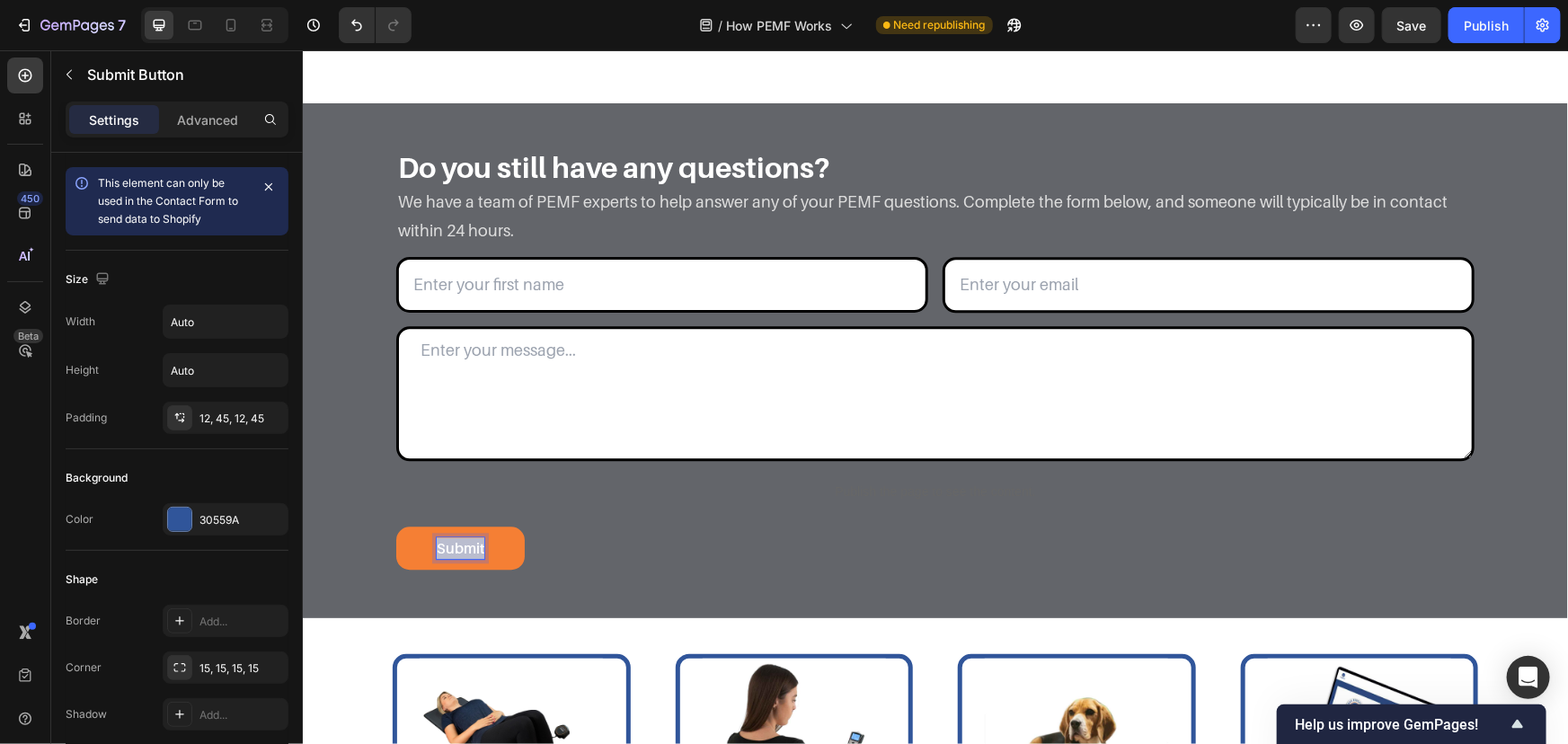
click at [455, 545] on p "Submit" at bounding box center [460, 547] width 48 height 22
copy p "Submit"
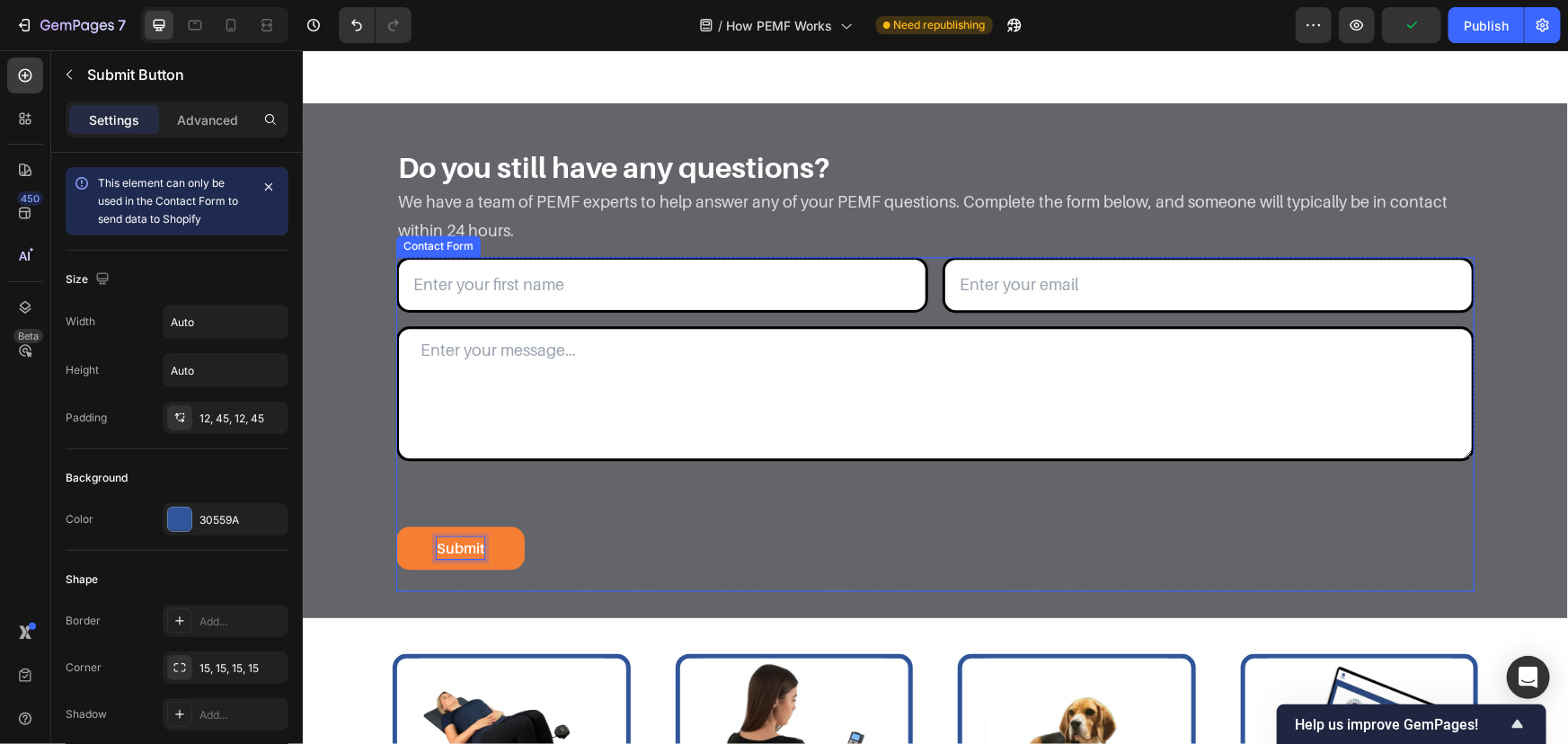
click at [533, 569] on div "Text Field Email Field Row Textarea Publish the page to see the content. Custom…" at bounding box center [935, 422] width 1079 height 334
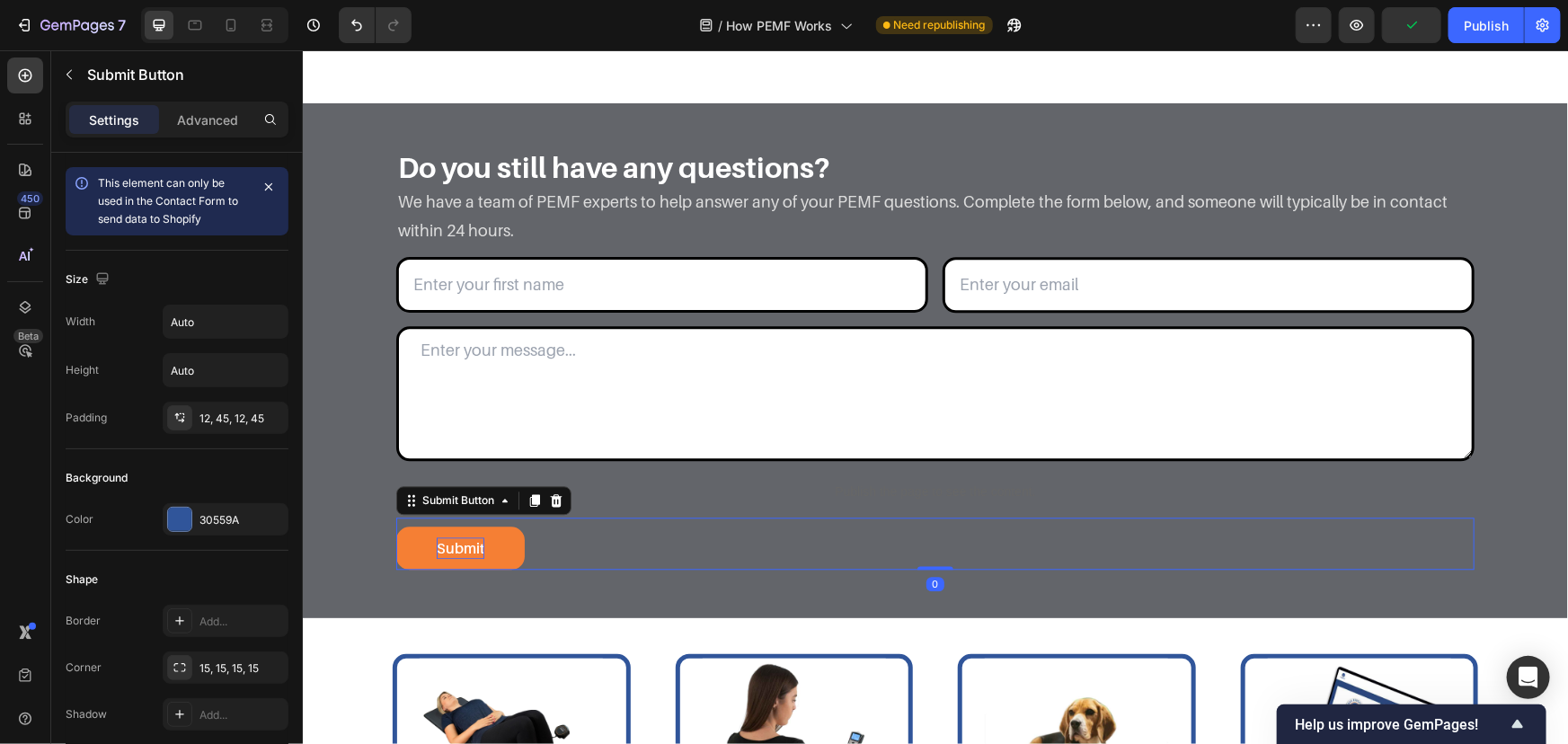
click at [533, 553] on div "Submit Submit Button 0" at bounding box center [935, 542] width 1079 height 52
click at [204, 512] on div "30559A" at bounding box center [225, 520] width 52 height 16
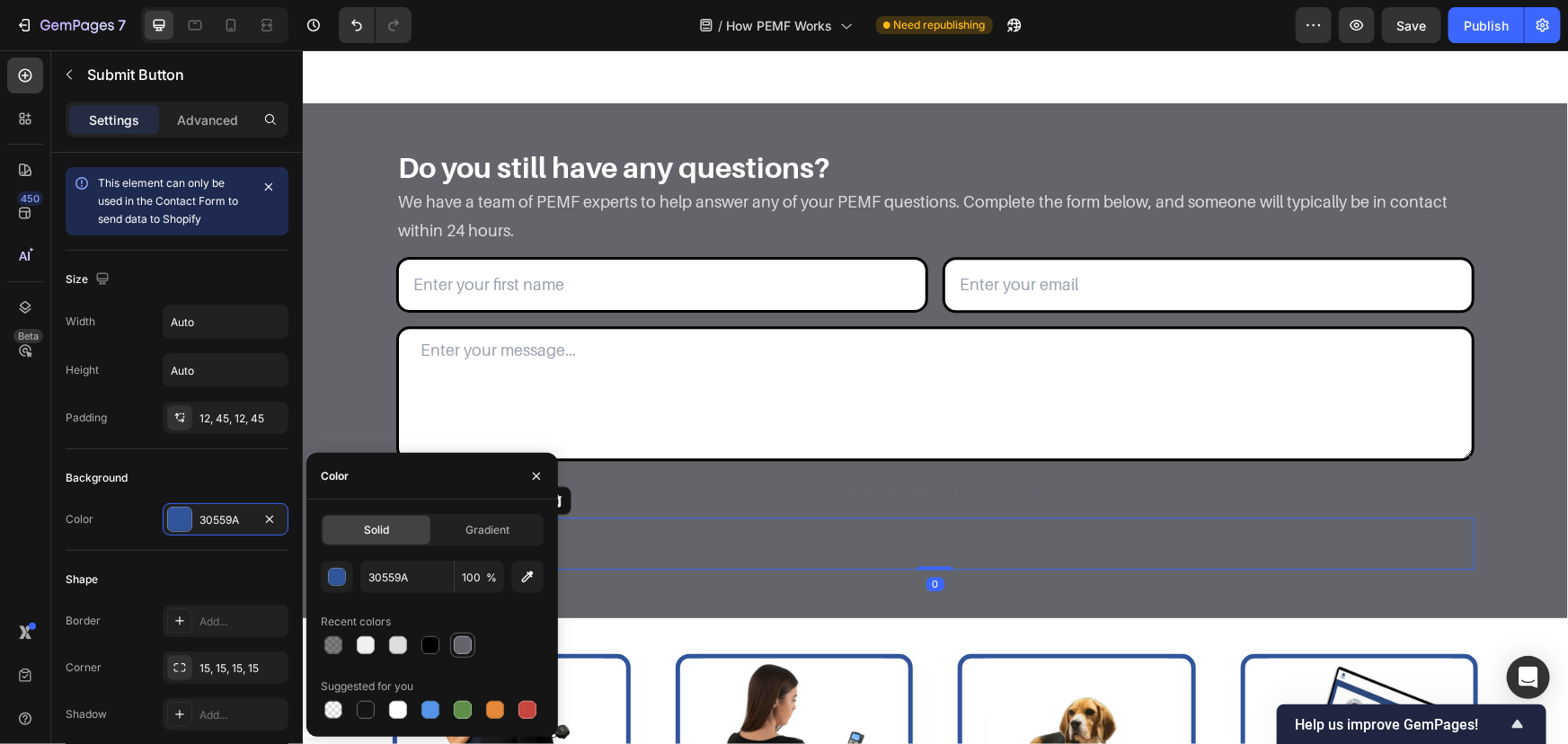
click at [455, 645] on div at bounding box center [463, 645] width 18 height 18
click at [436, 645] on div at bounding box center [430, 645] width 18 height 18
type input "000000"
click at [233, 480] on div "Background" at bounding box center [177, 477] width 223 height 28
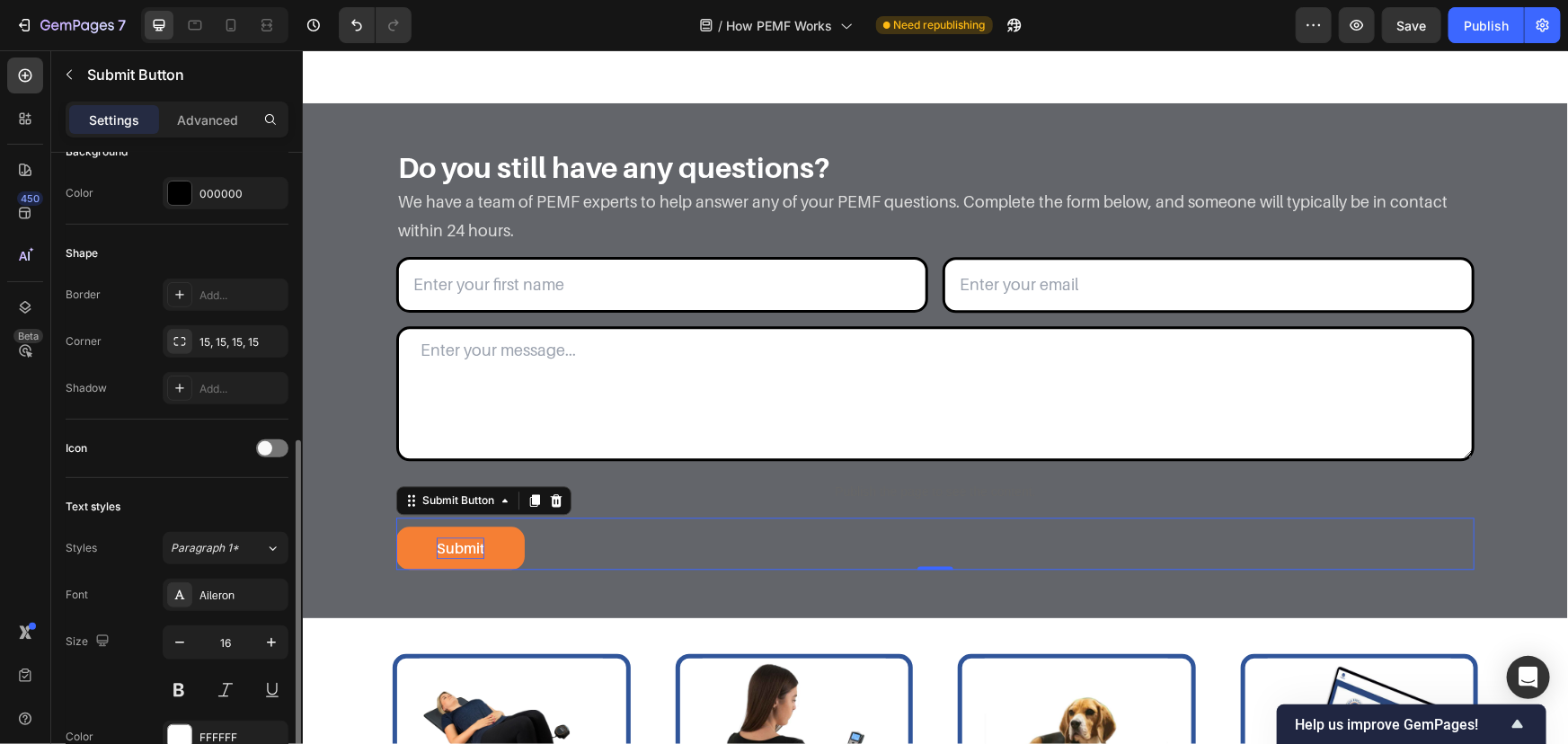
scroll to position [408, 0]
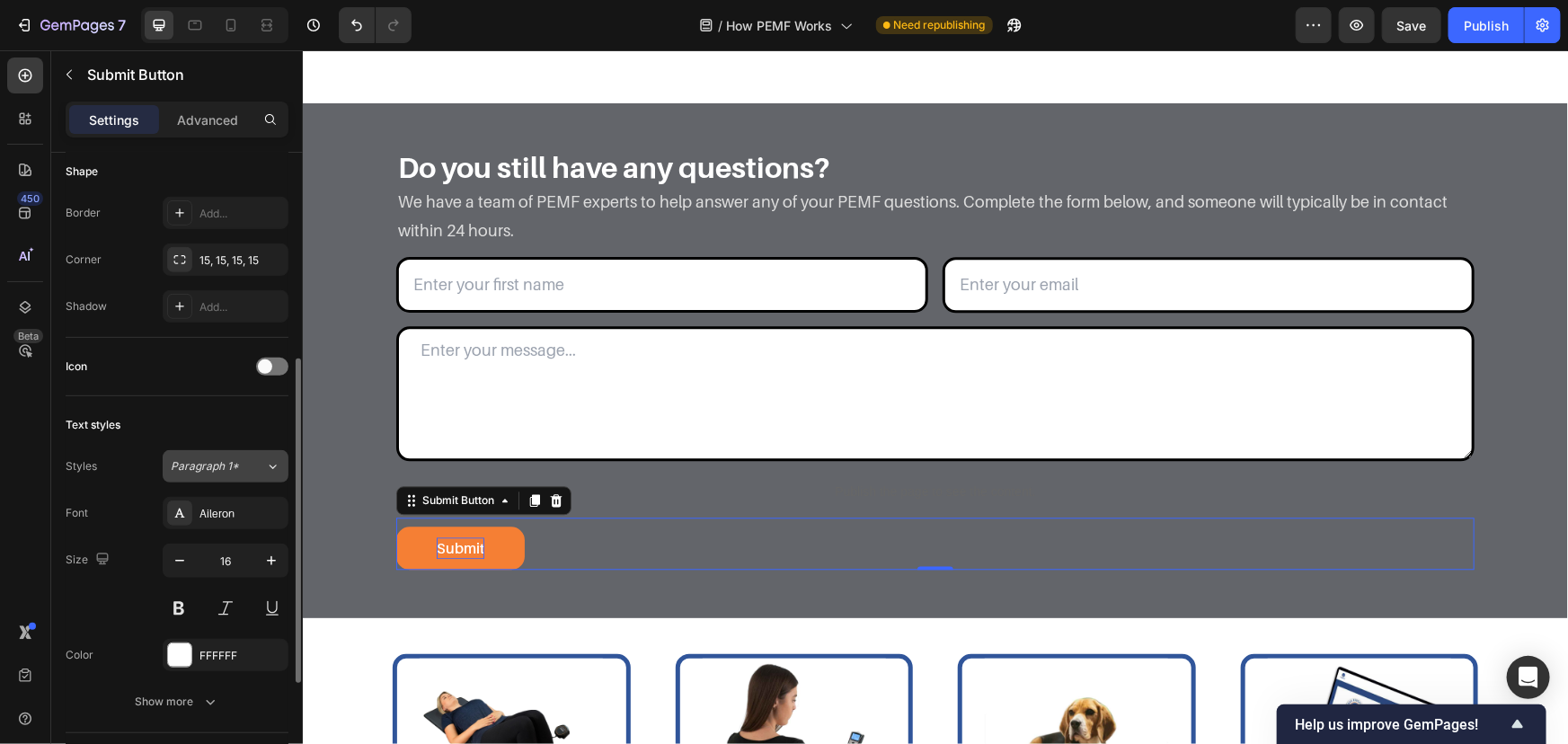
click at [222, 450] on button "Paragraph 1*" at bounding box center [226, 466] width 126 height 32
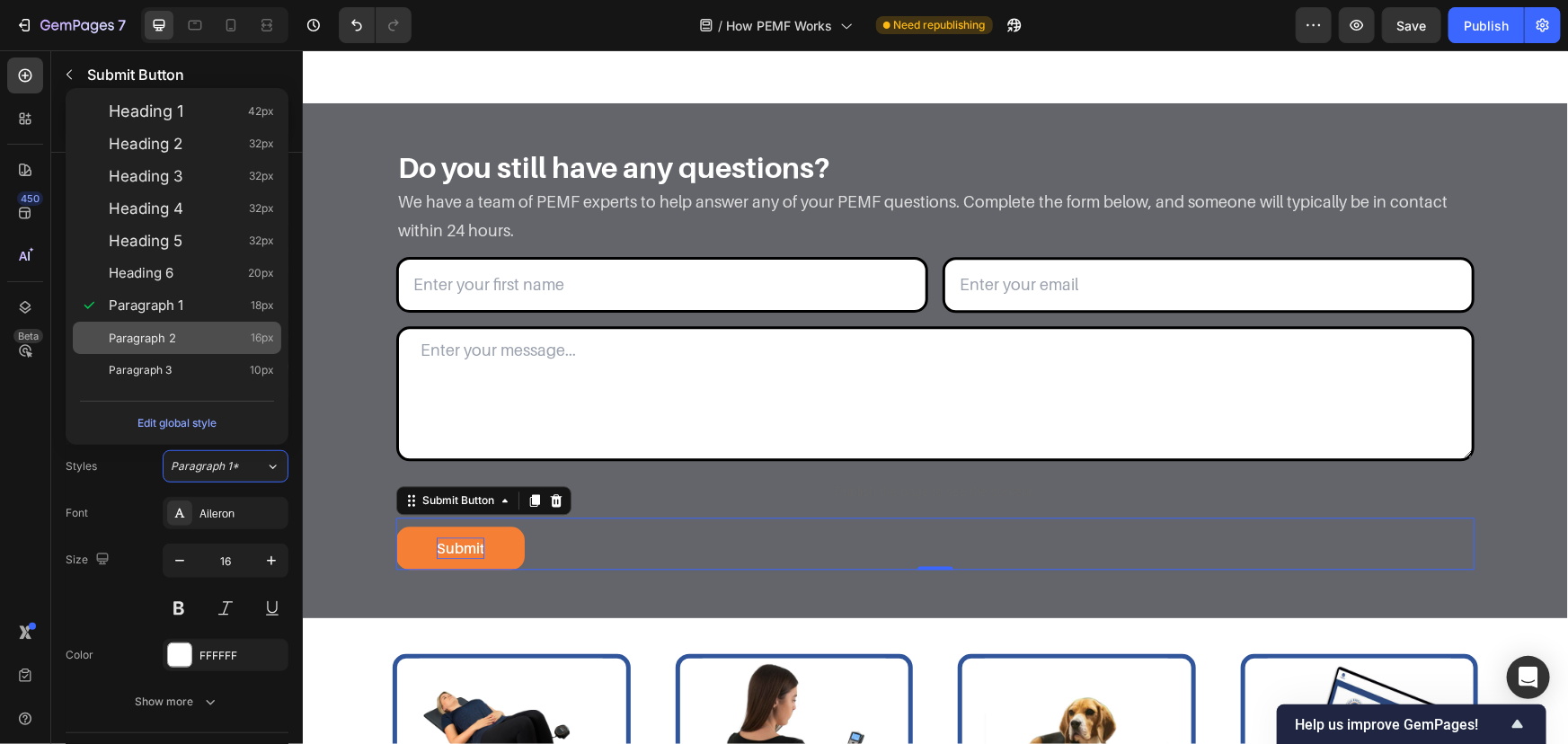
drag, startPoint x: 184, startPoint y: 328, endPoint x: 199, endPoint y: 388, distance: 61.8
click at [184, 328] on div "Paragraph 2 16px" at bounding box center [191, 337] width 166 height 18
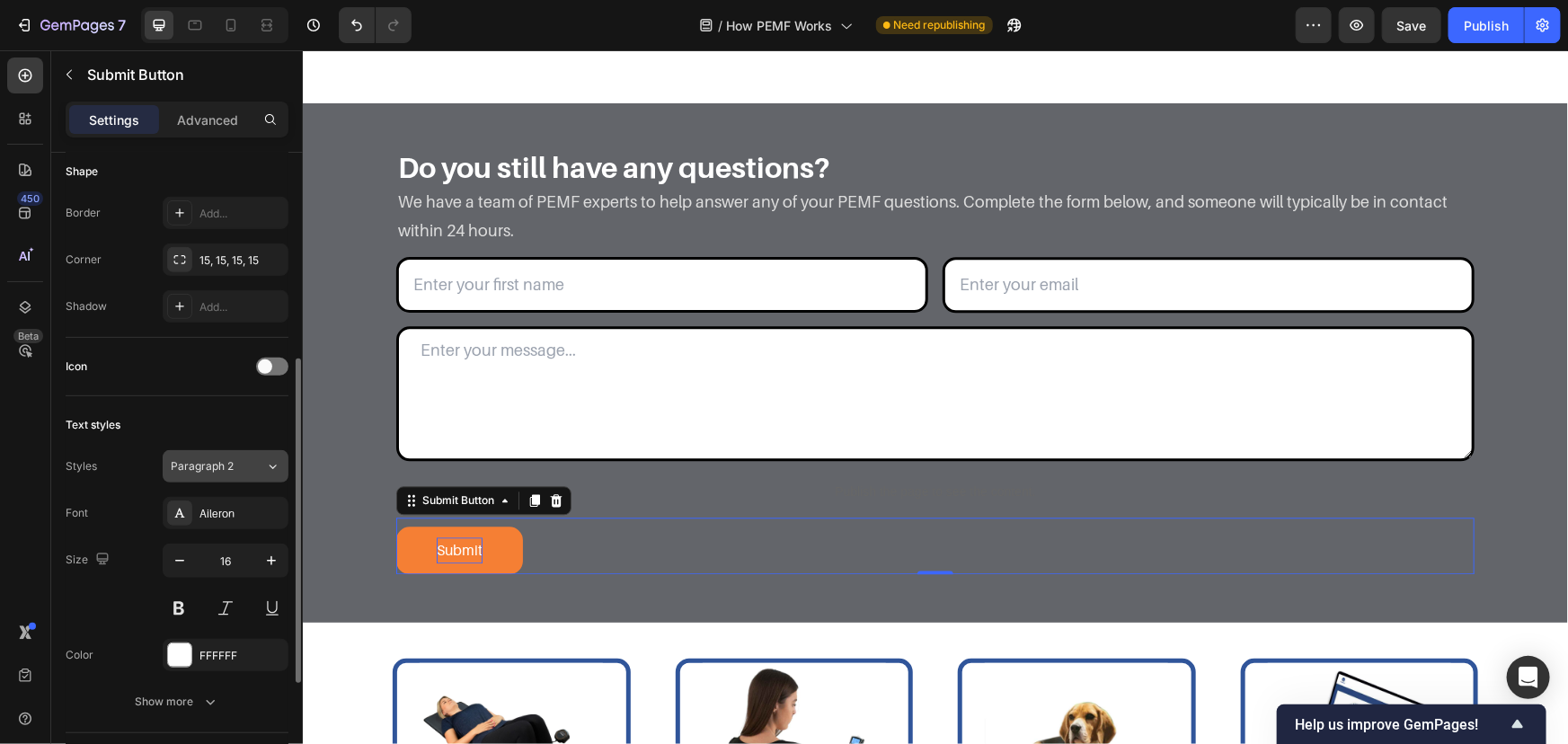
click at [229, 471] on span "Paragraph 2" at bounding box center [202, 466] width 63 height 16
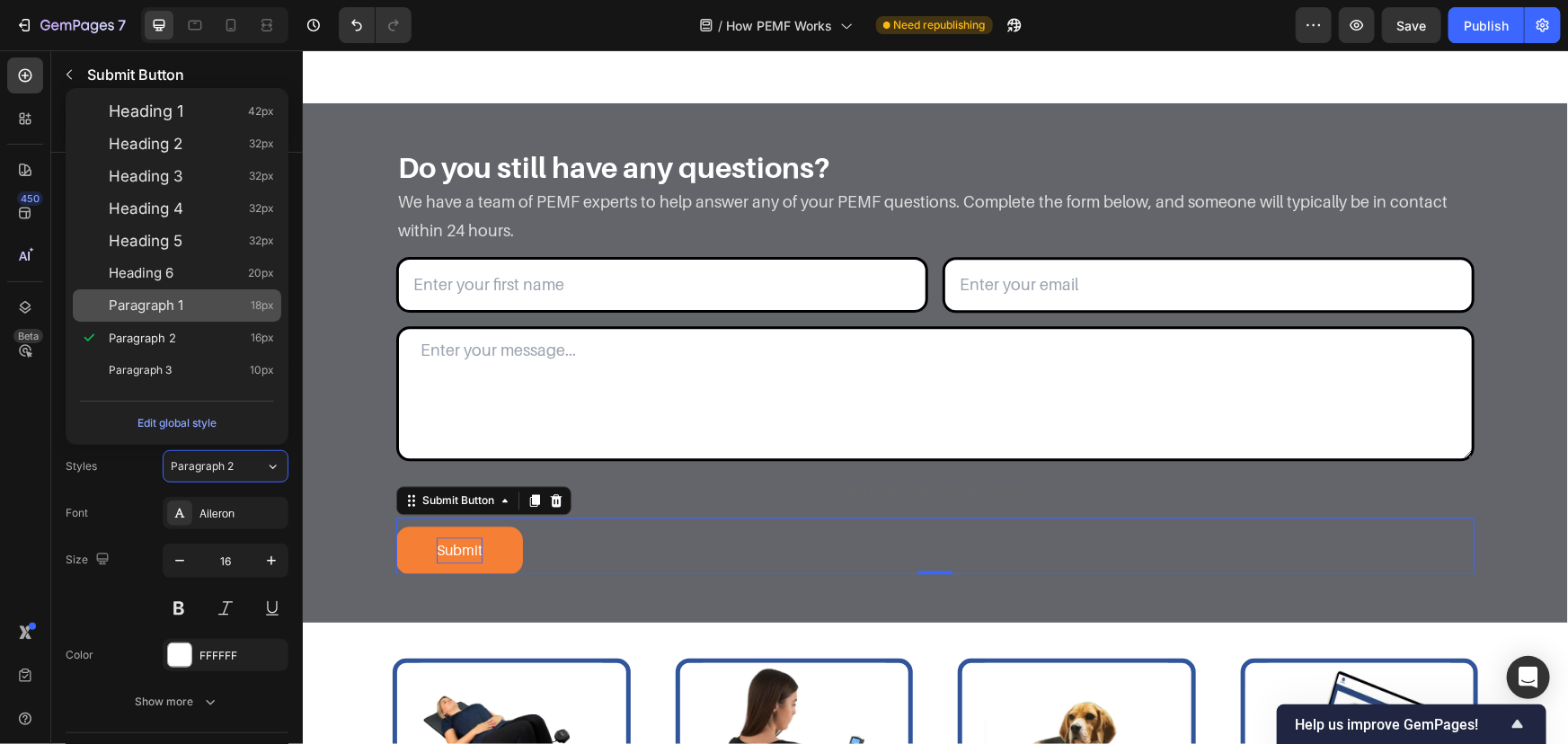
click at [192, 315] on div "Paragraph 1 18px" at bounding box center [191, 305] width 166 height 18
type input "18"
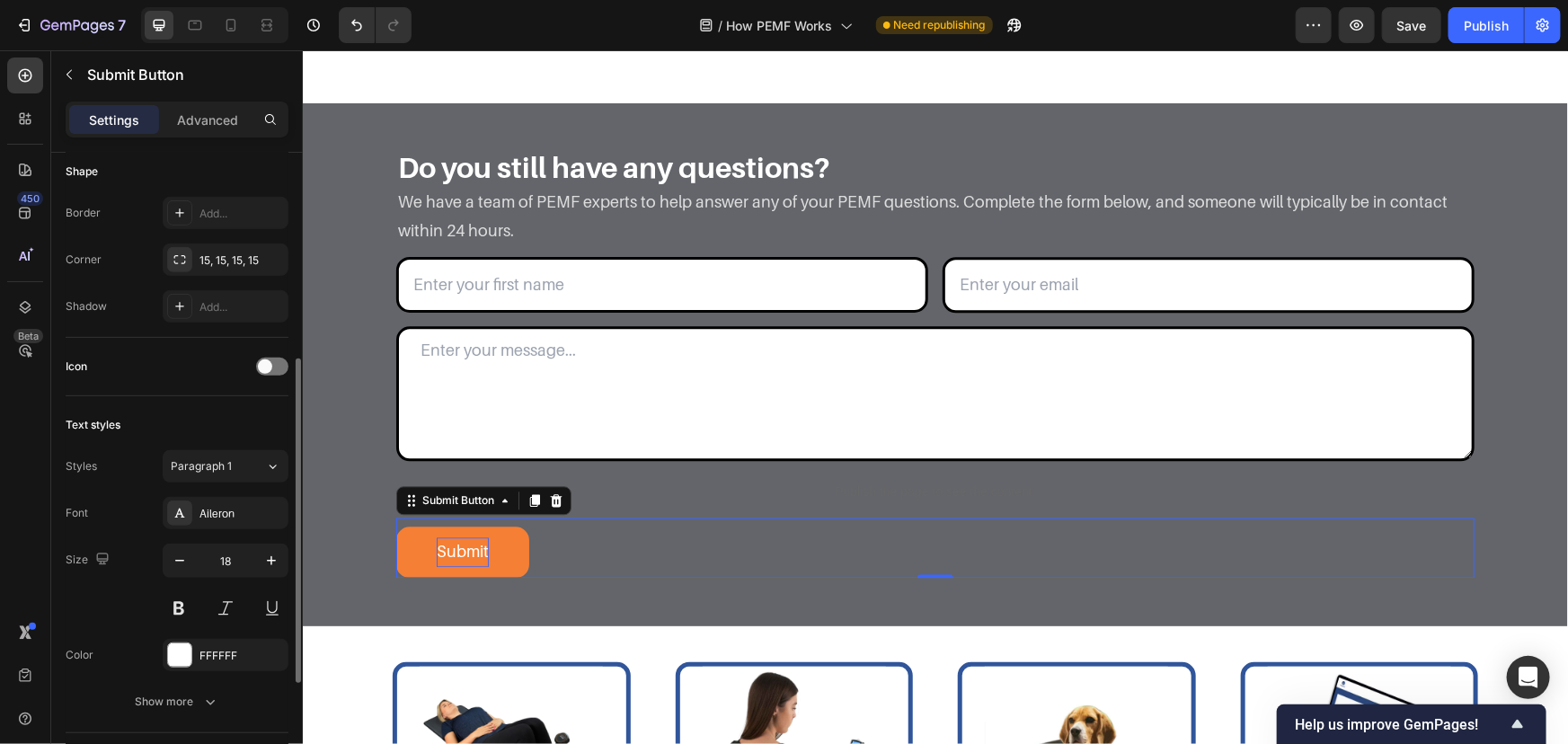
scroll to position [629, 0]
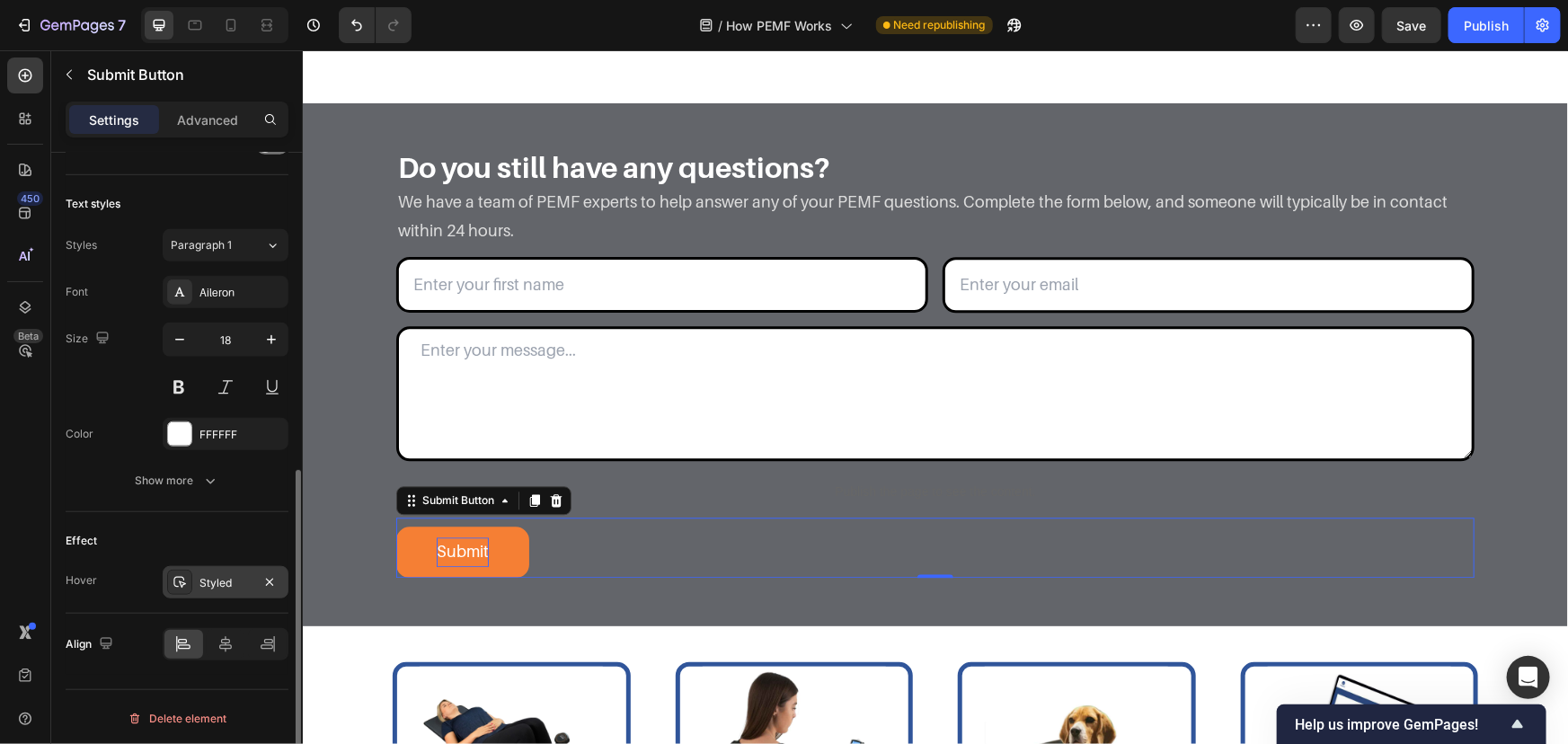
click at [227, 590] on div "Styled" at bounding box center [226, 581] width 126 height 32
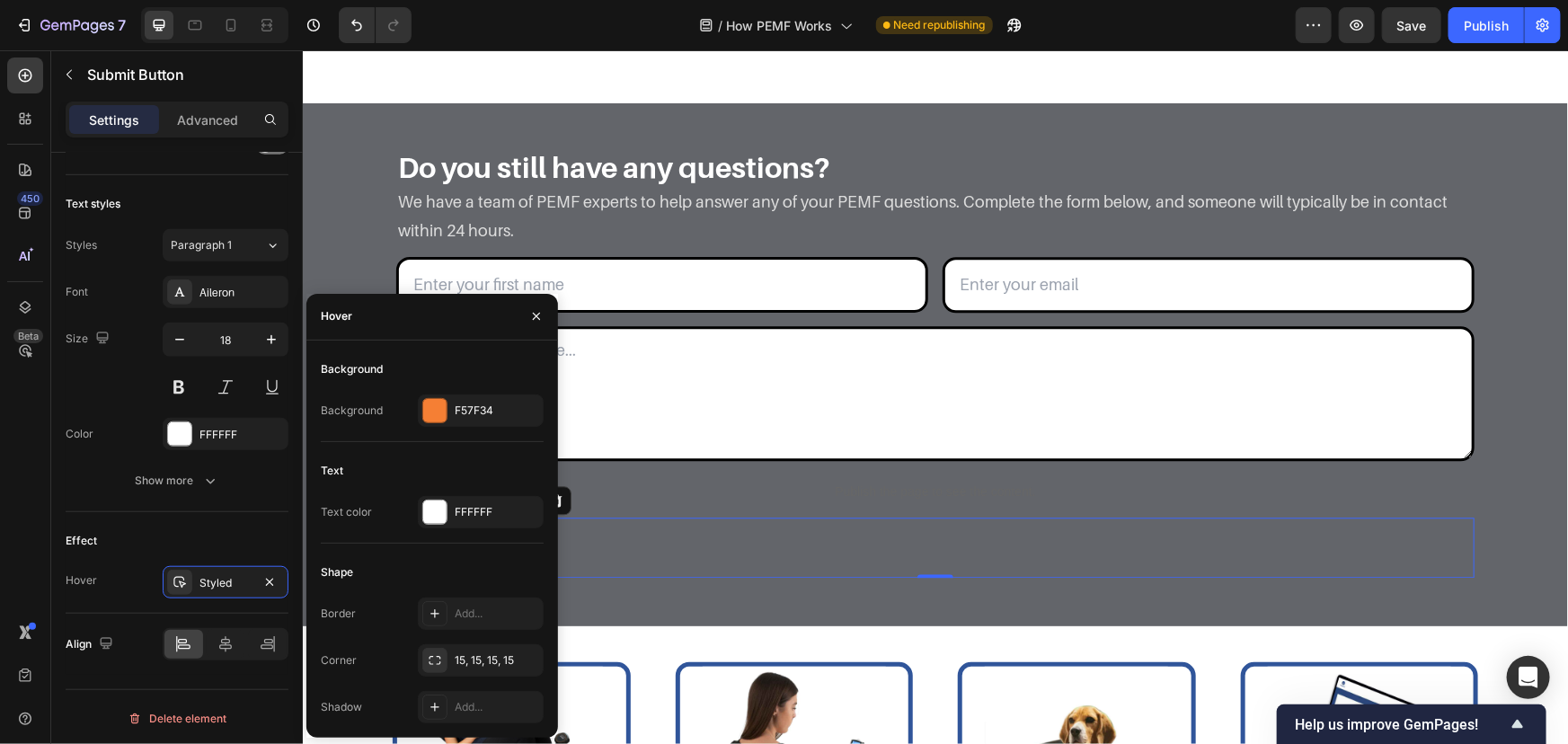
click at [436, 426] on div "Background Background F57F34" at bounding box center [431, 398] width 223 height 87
click at [450, 413] on div "F57F34" at bounding box center [481, 410] width 126 height 32
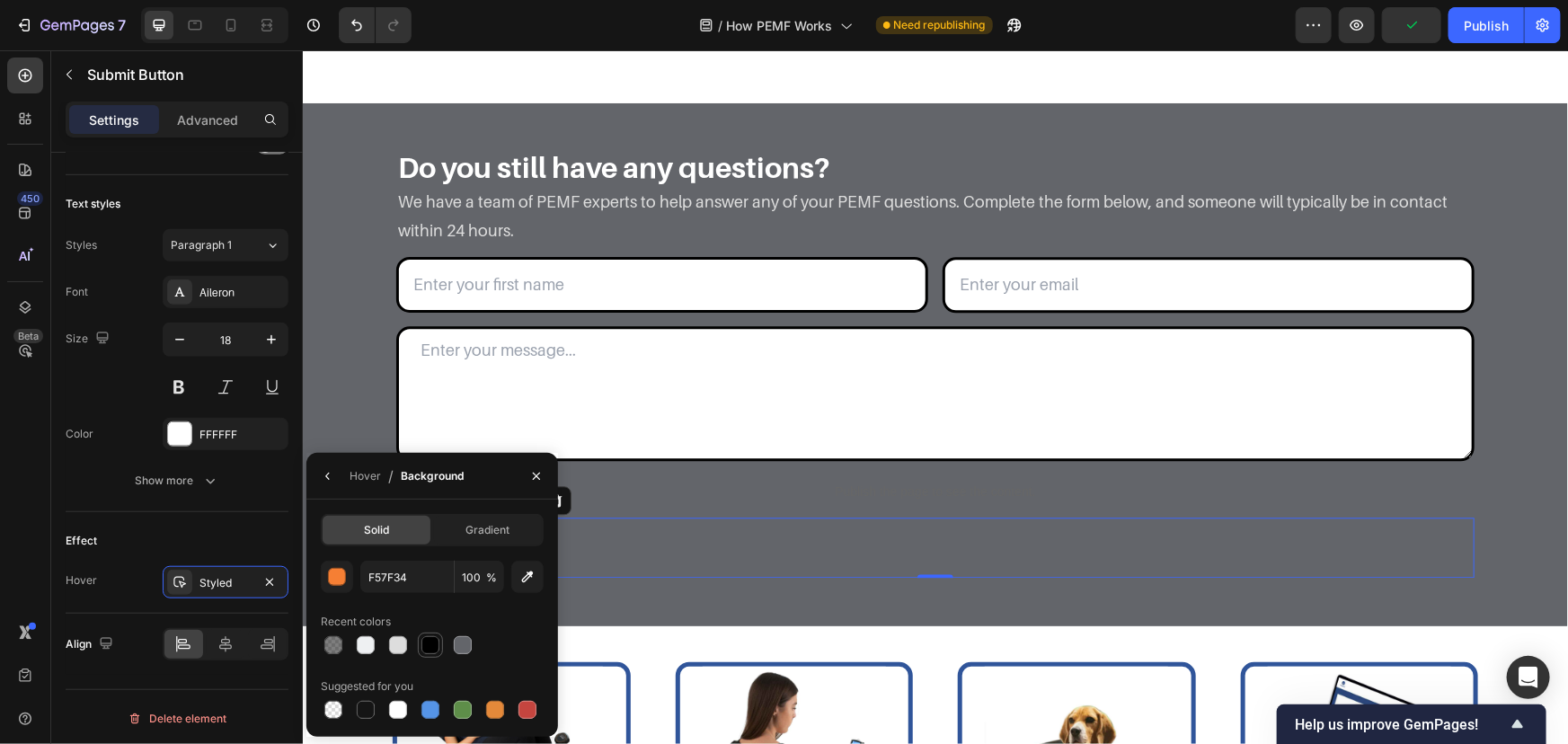
click at [431, 640] on div at bounding box center [430, 645] width 18 height 18
type input "000000"
click at [233, 581] on div "Styled" at bounding box center [225, 583] width 52 height 16
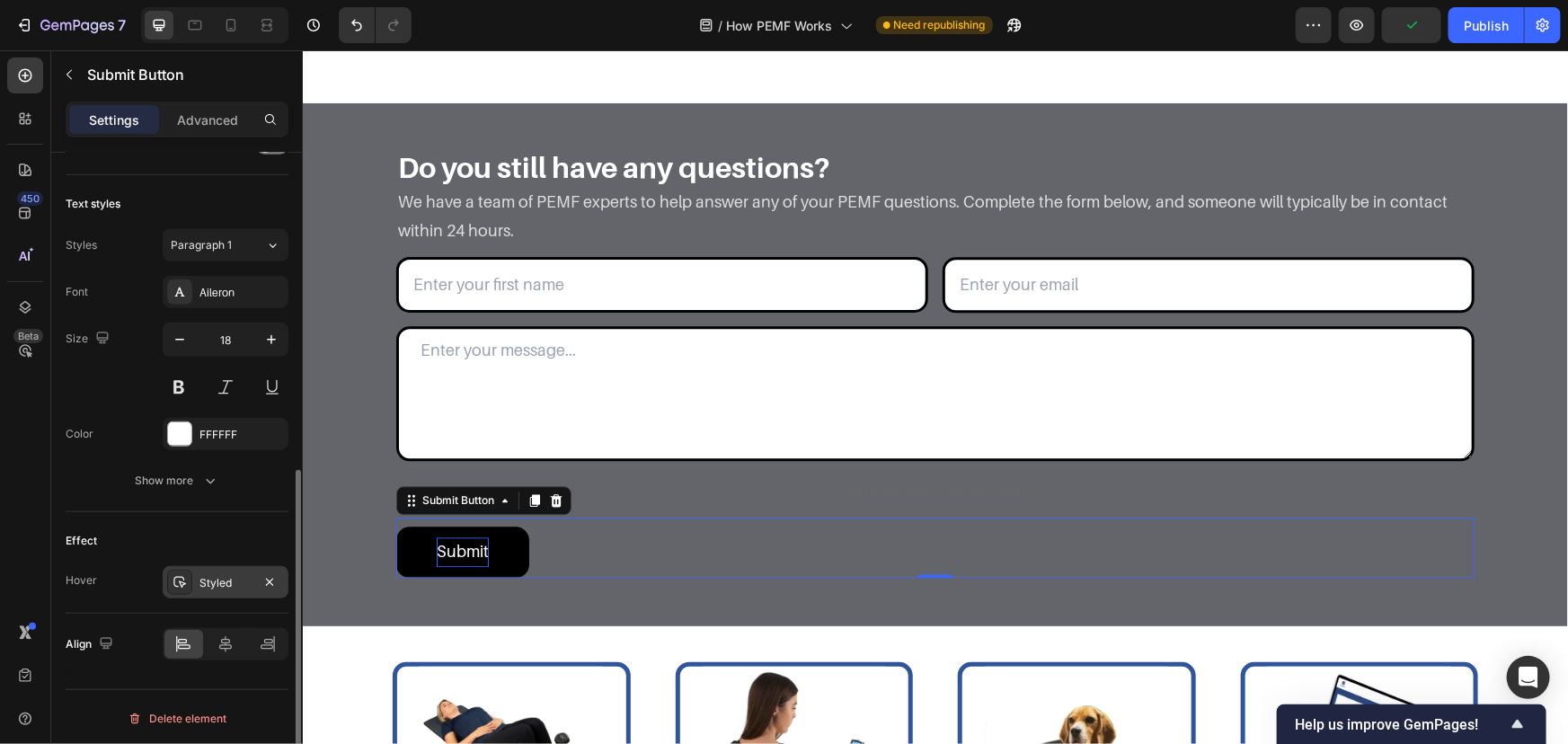
click at [235, 581] on div "Styled" at bounding box center [225, 583] width 52 height 16
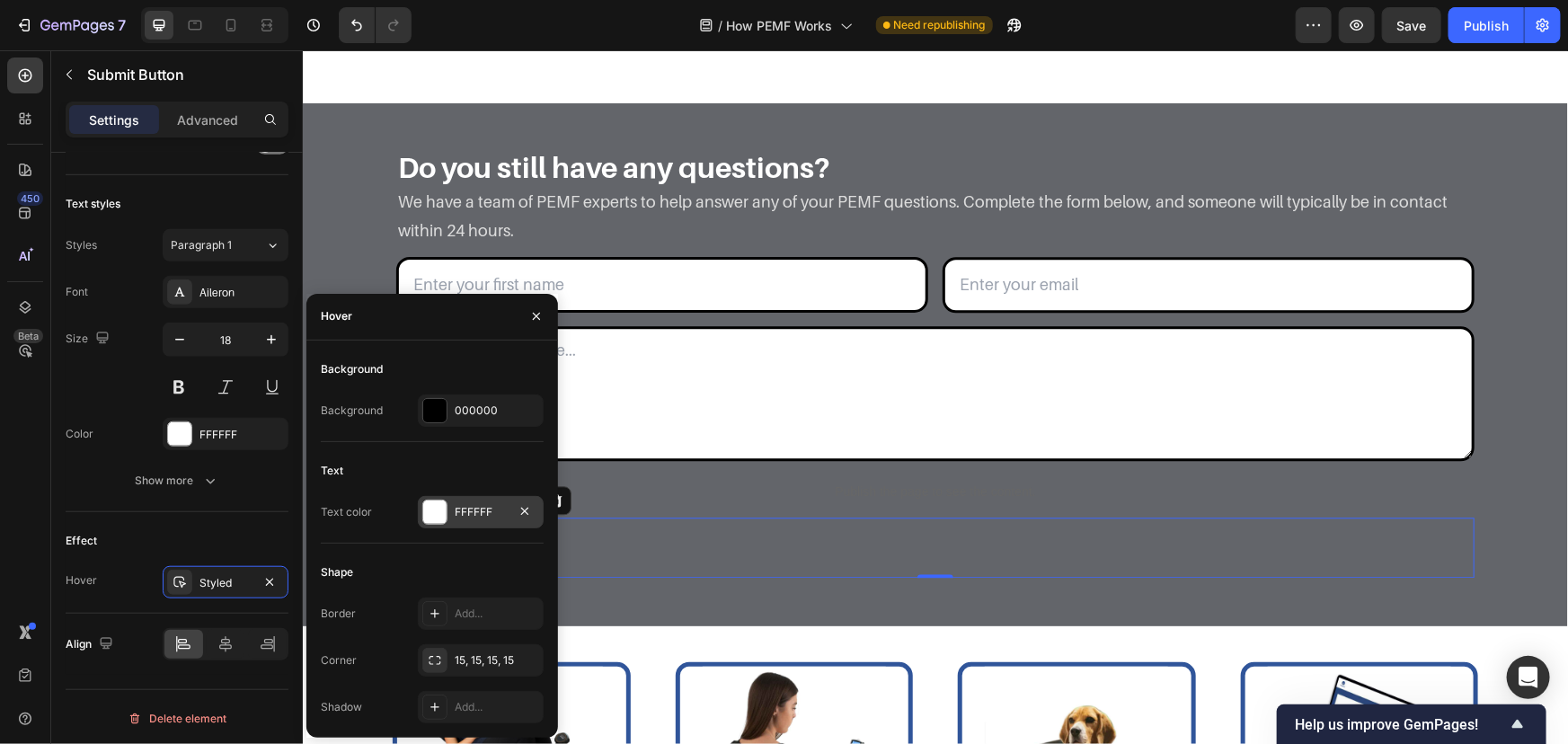
click at [462, 516] on div "FFFFFF" at bounding box center [481, 512] width 52 height 16
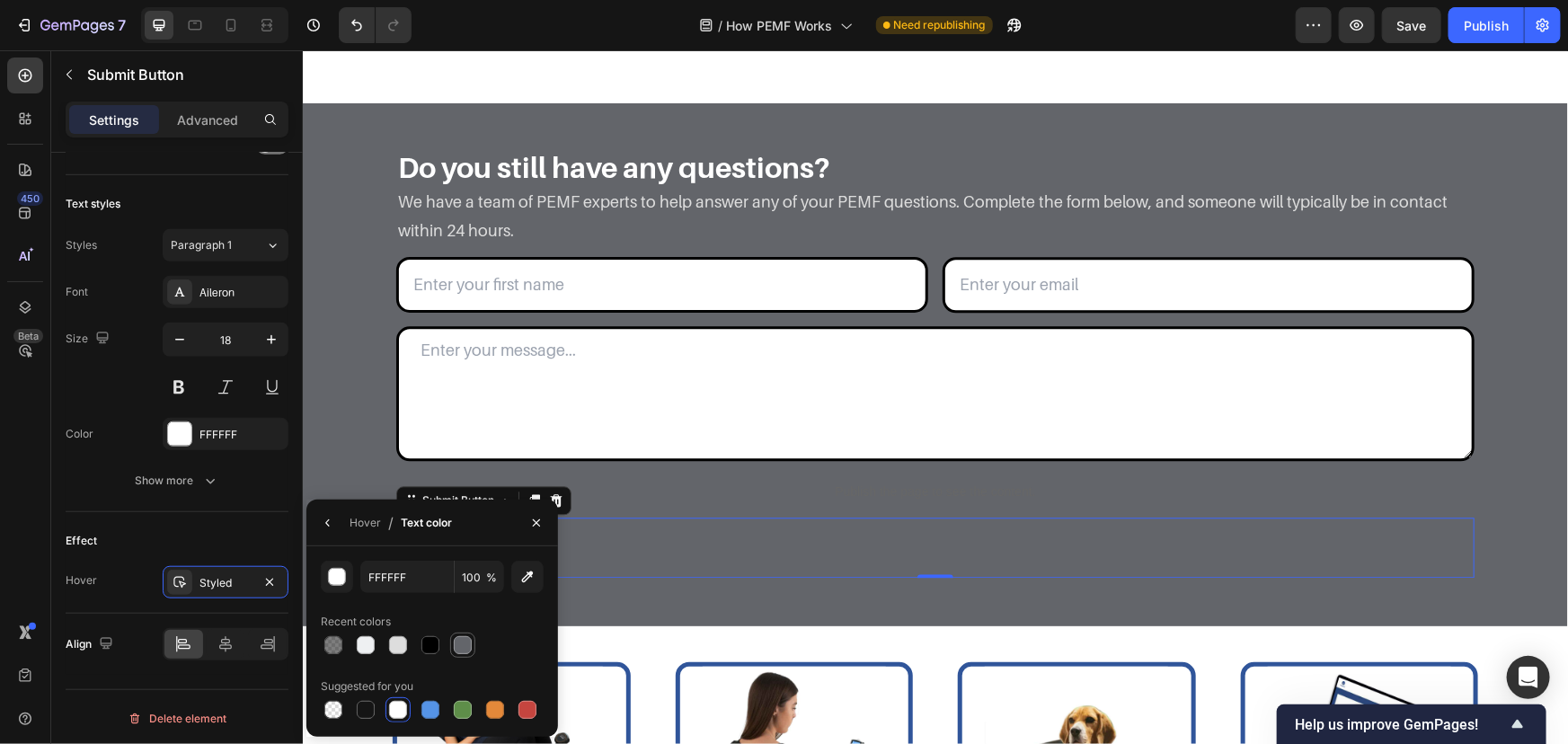
click at [466, 650] on div at bounding box center [463, 645] width 18 height 18
type input "63656A"
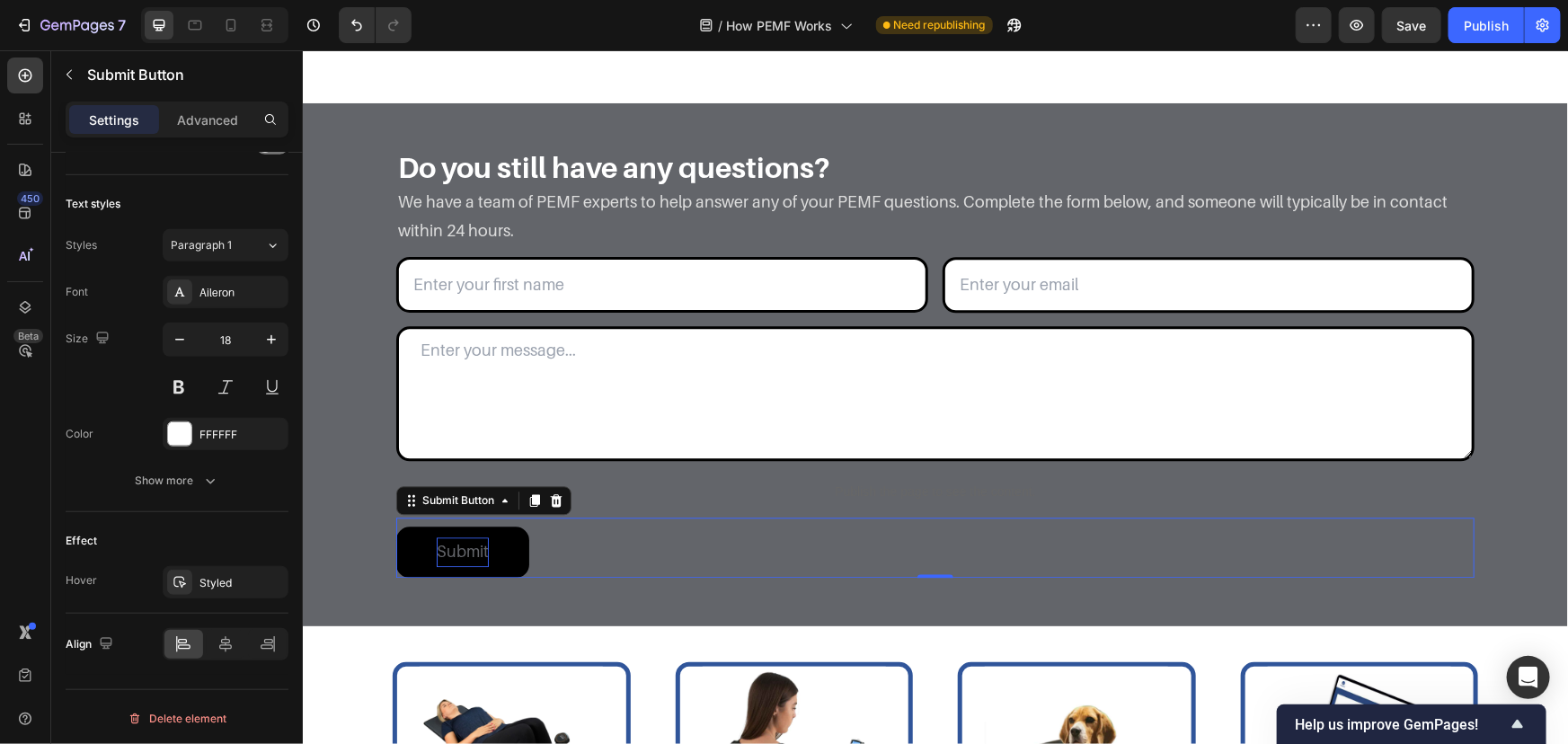
click at [639, 554] on div "Submit Submit Button 0" at bounding box center [935, 546] width 1079 height 59
click at [325, 407] on div "Do you still have any questions? Heading We have a team of PEMF experts to help…" at bounding box center [935, 372] width 1239 height 451
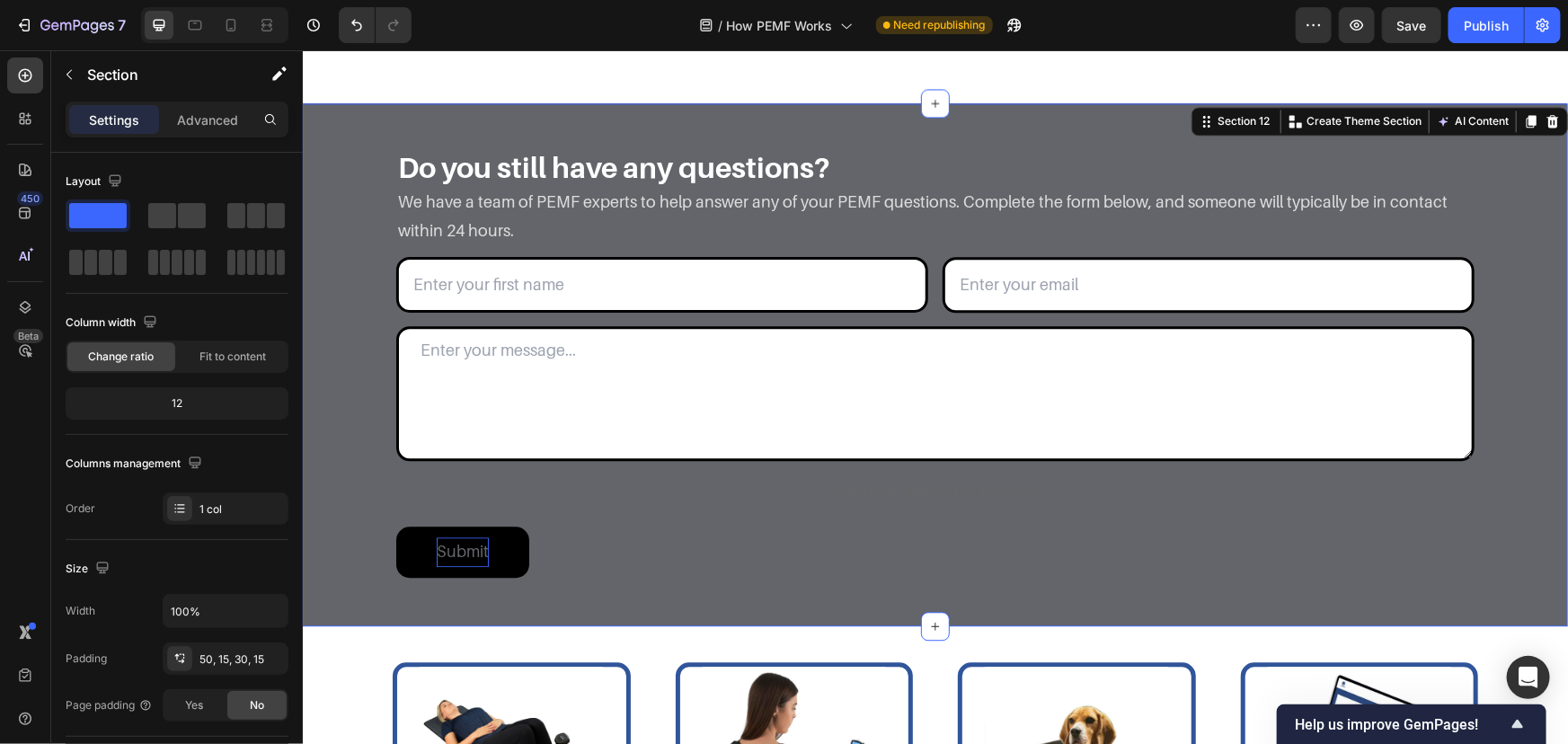
click at [358, 285] on div "Do you still have any questions? Heading We have a team of PEMF experts to help…" at bounding box center [935, 372] width 1239 height 451
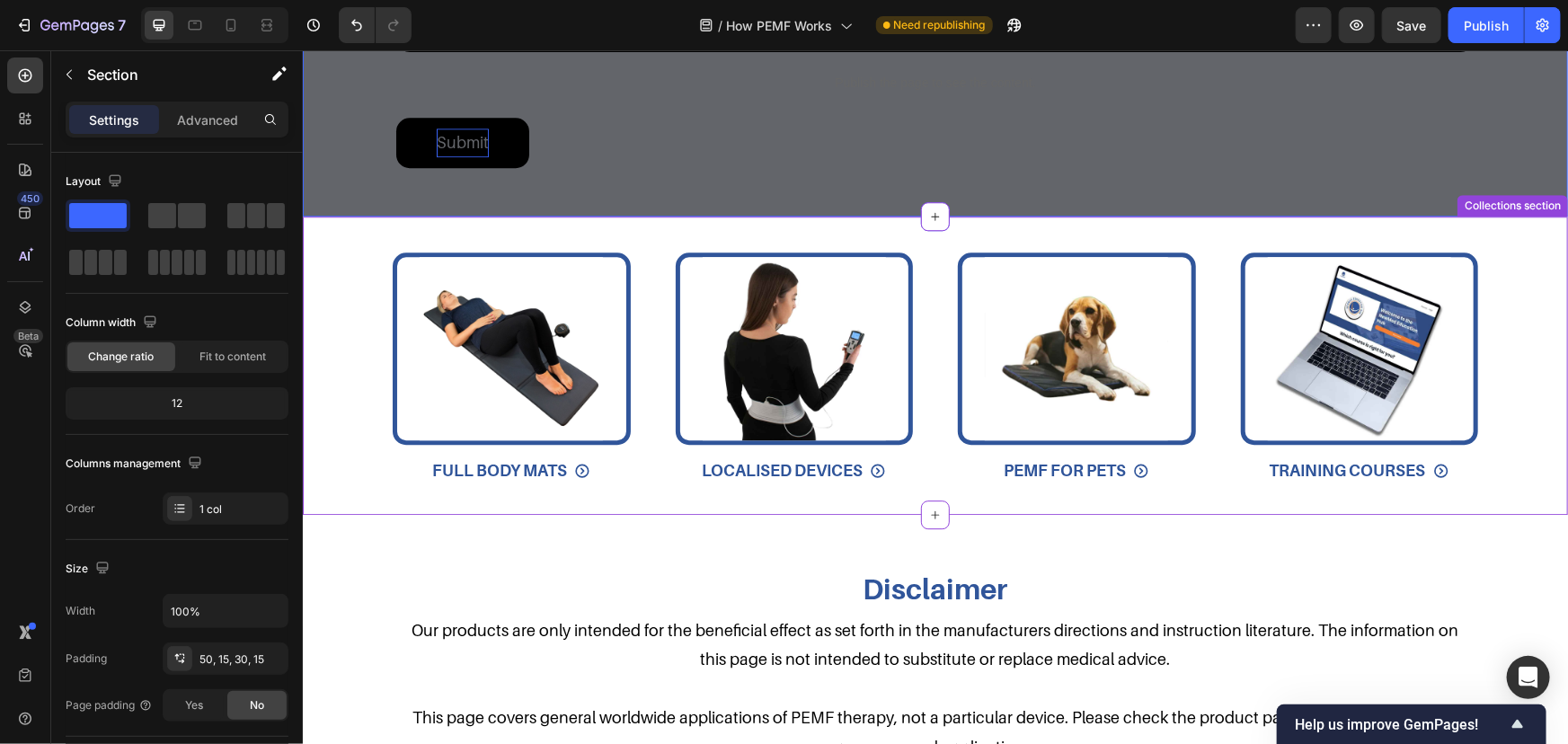
click at [589, 241] on div "Image FULL BODY MATS Button Image LOCALISED DEVICES Button Image PEMF FOR PETS …" at bounding box center [935, 365] width 1265 height 298
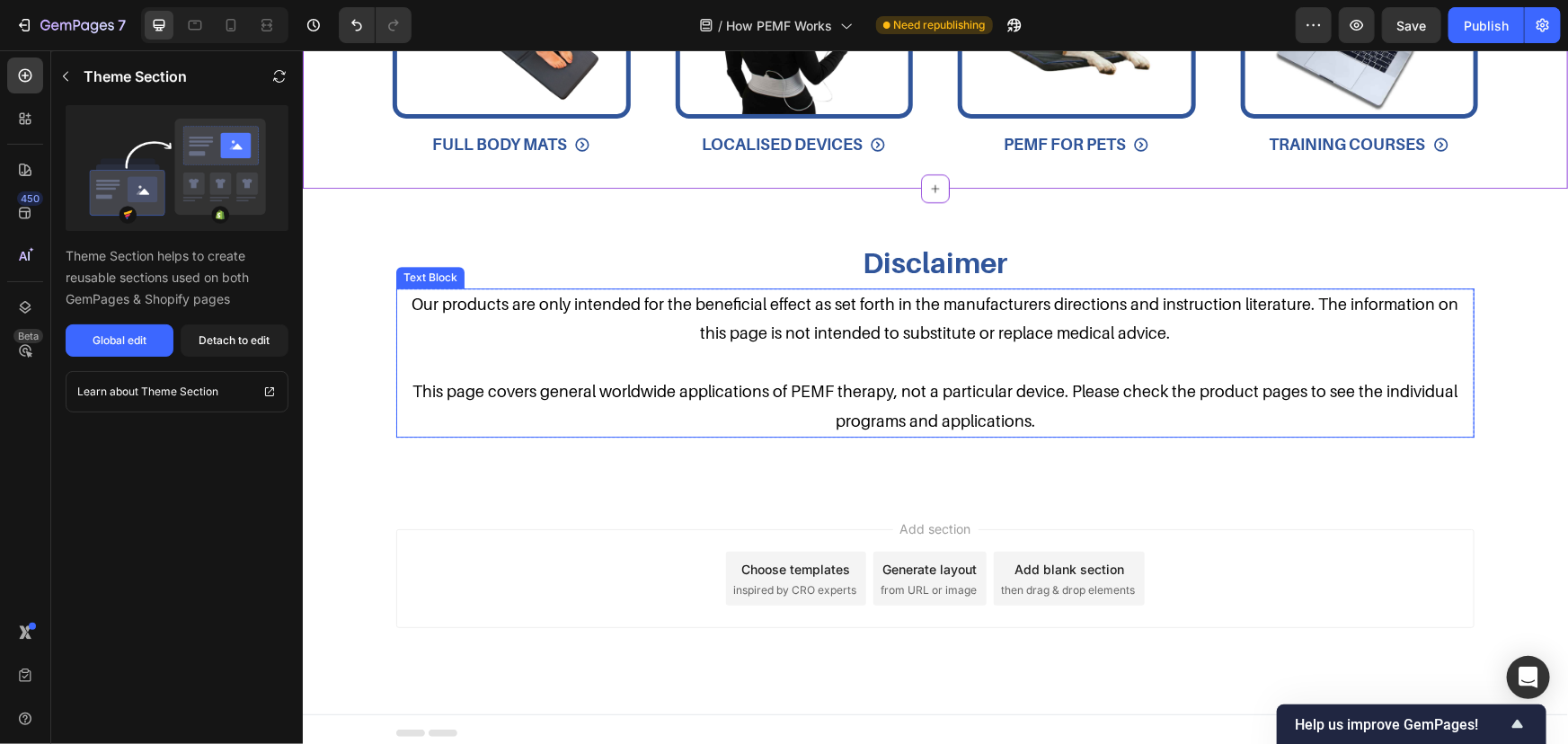
scroll to position [6211, 0]
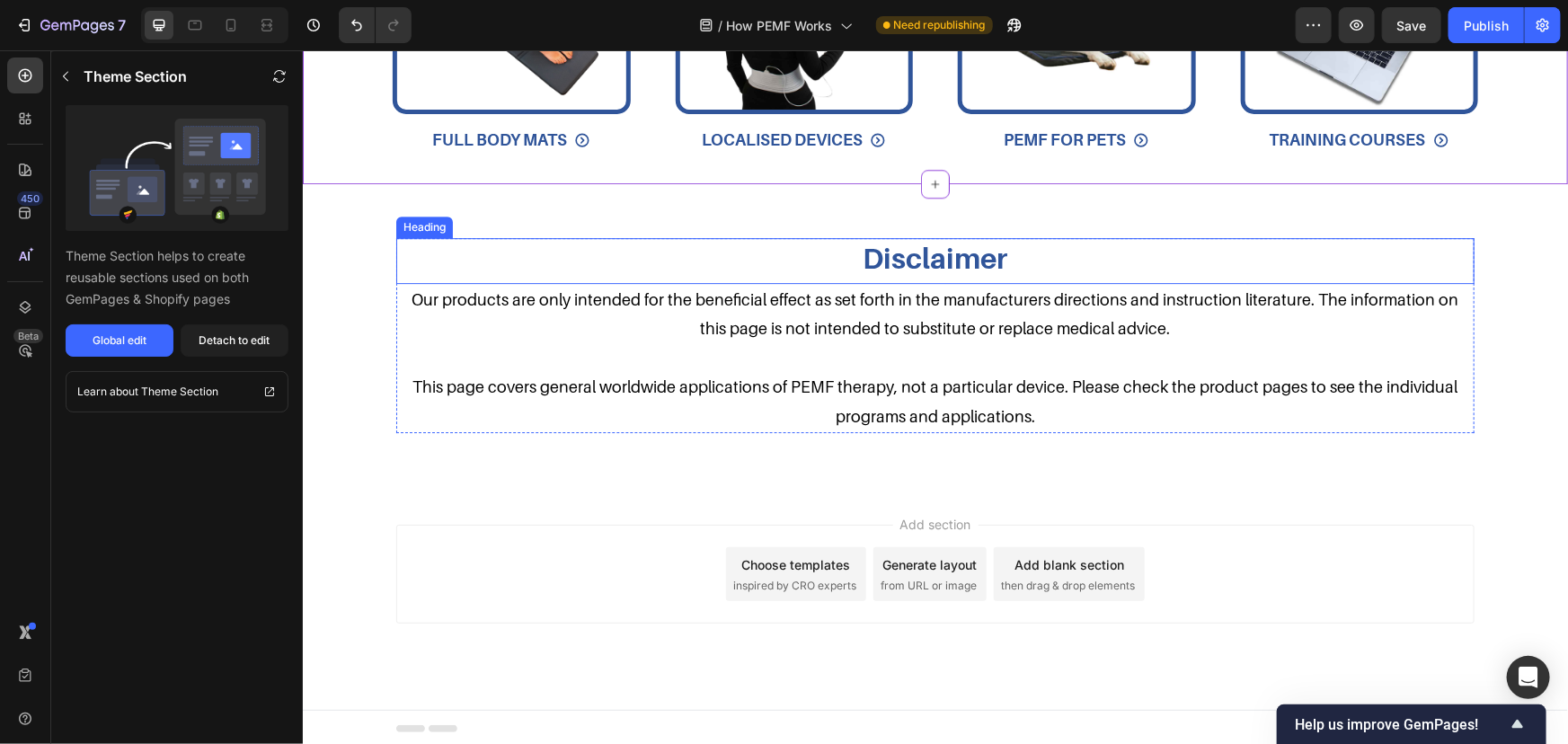
click at [863, 263] on h3 "Disclaimer" at bounding box center [935, 258] width 1079 height 41
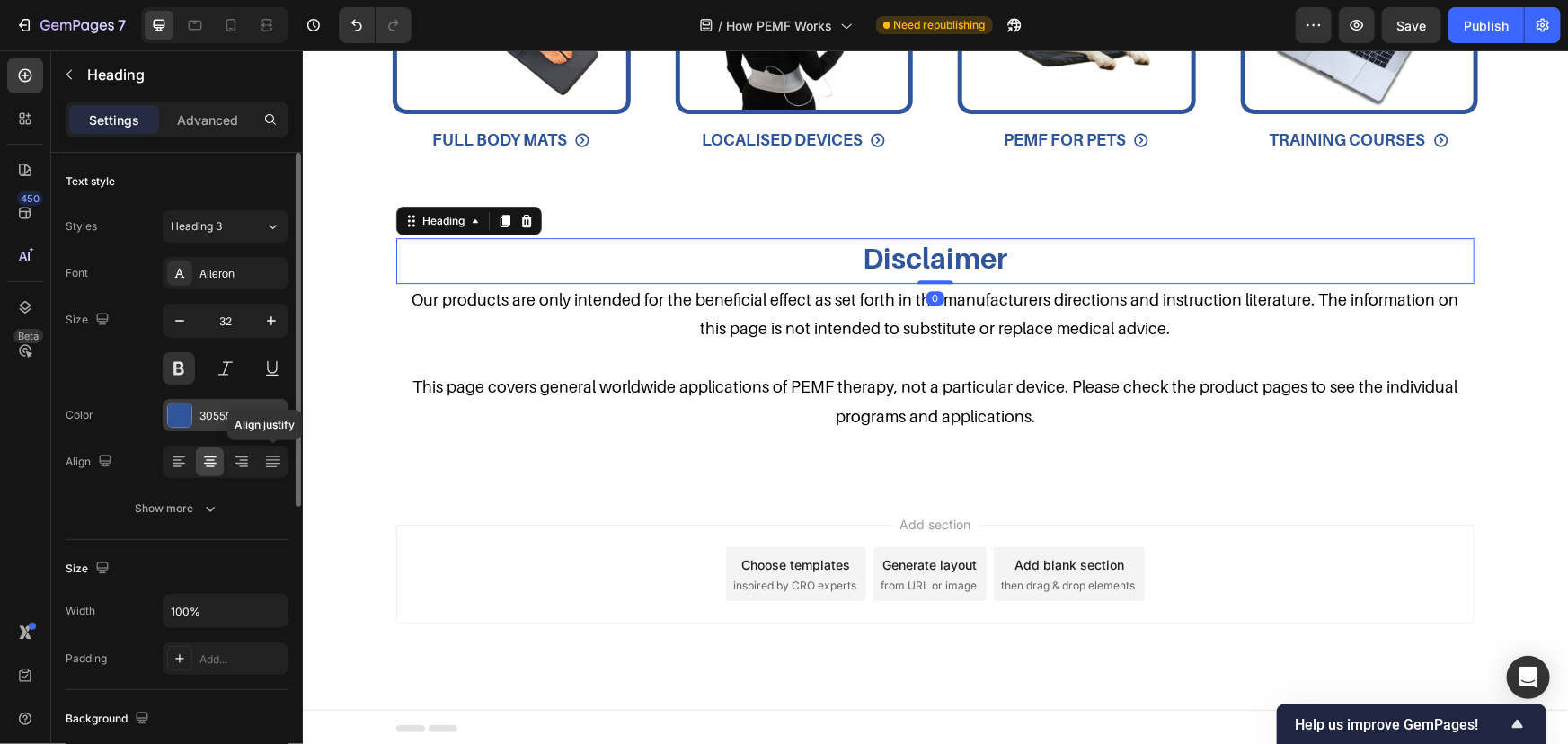
click at [221, 422] on div "30559A" at bounding box center [225, 416] width 52 height 16
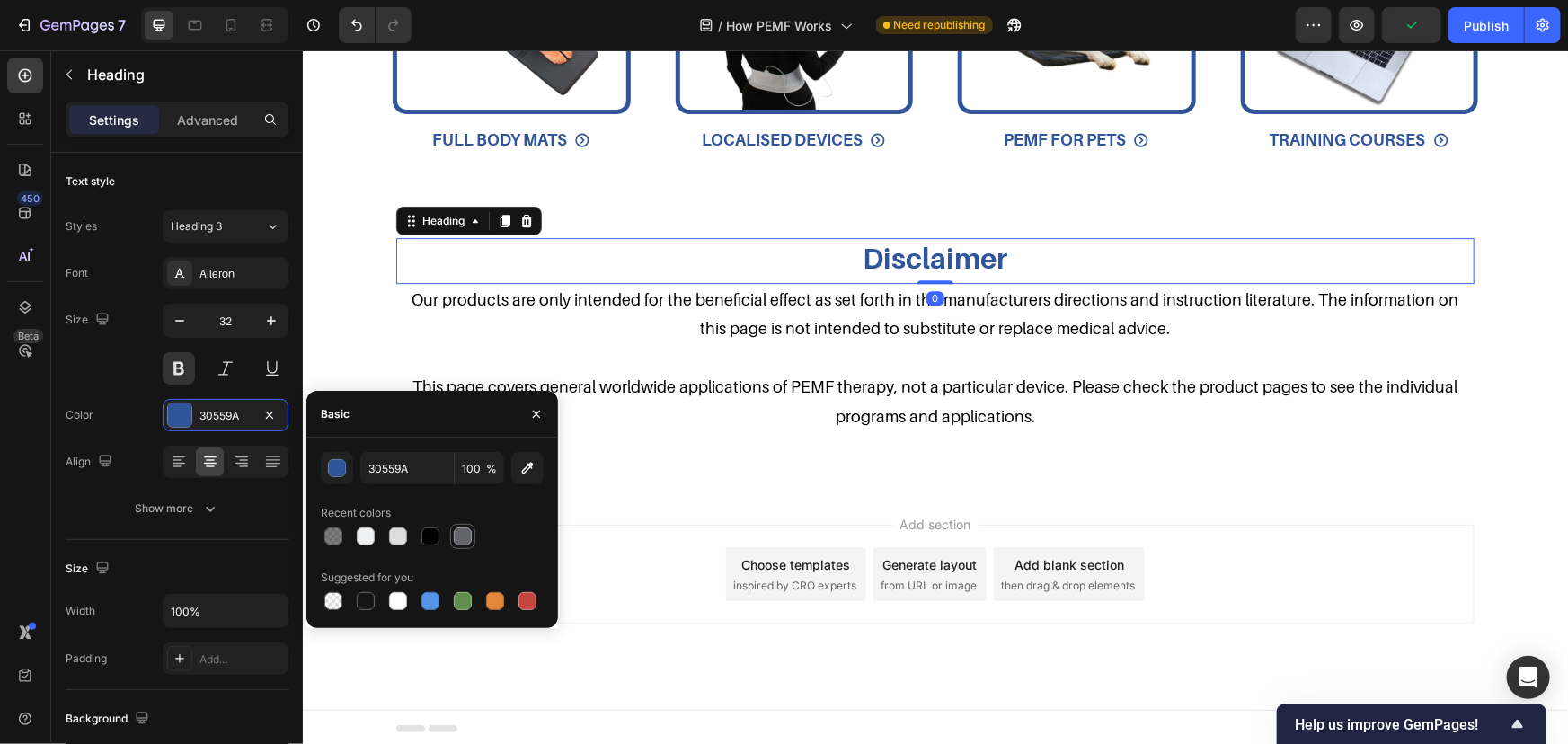
click at [452, 532] on div at bounding box center [463, 536] width 22 height 22
click at [422, 534] on div at bounding box center [430, 536] width 18 height 18
type input "000000"
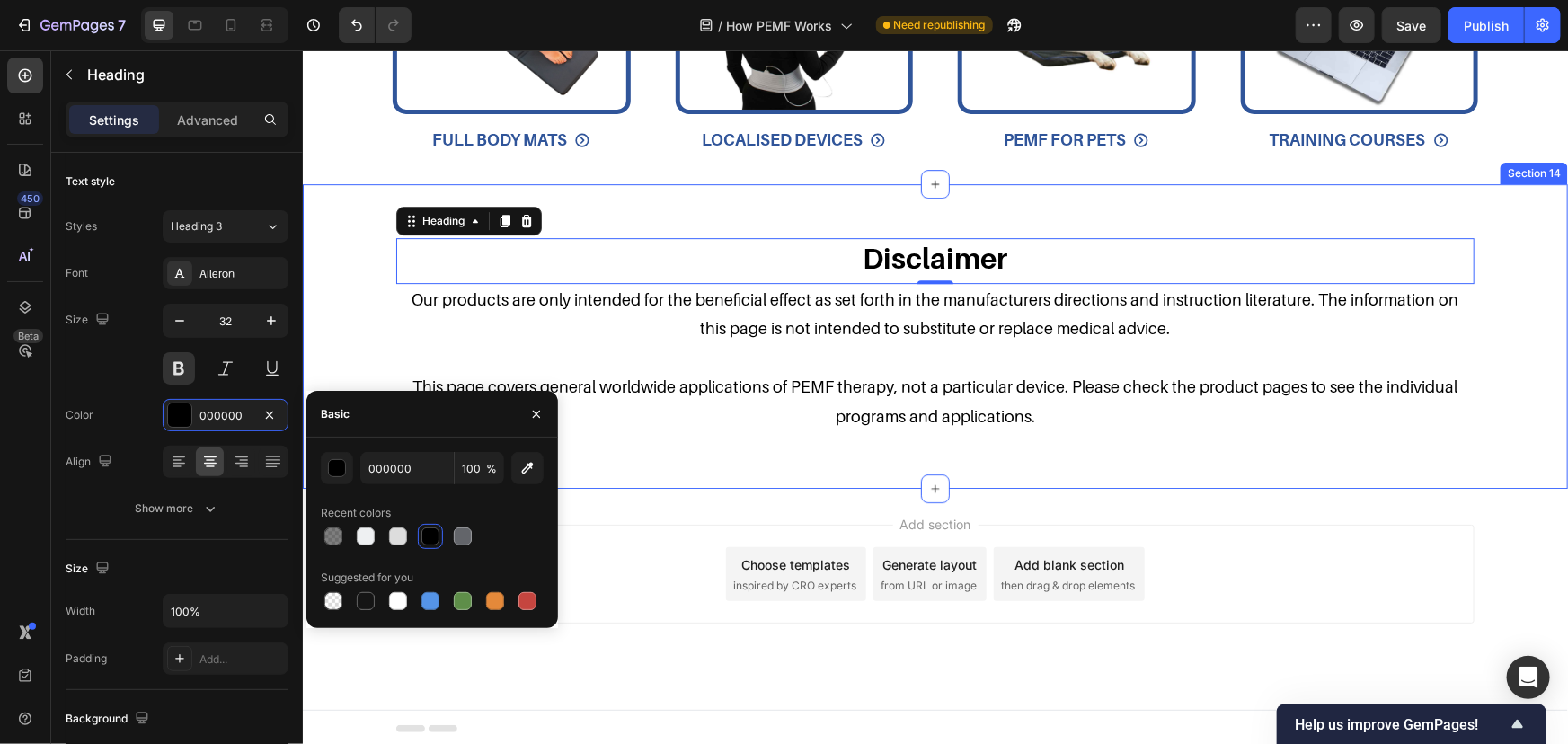
click at [885, 438] on div "Disclaimer Heading 0 Our products are only intended for the beneficial effect a…" at bounding box center [935, 349] width 1230 height 223
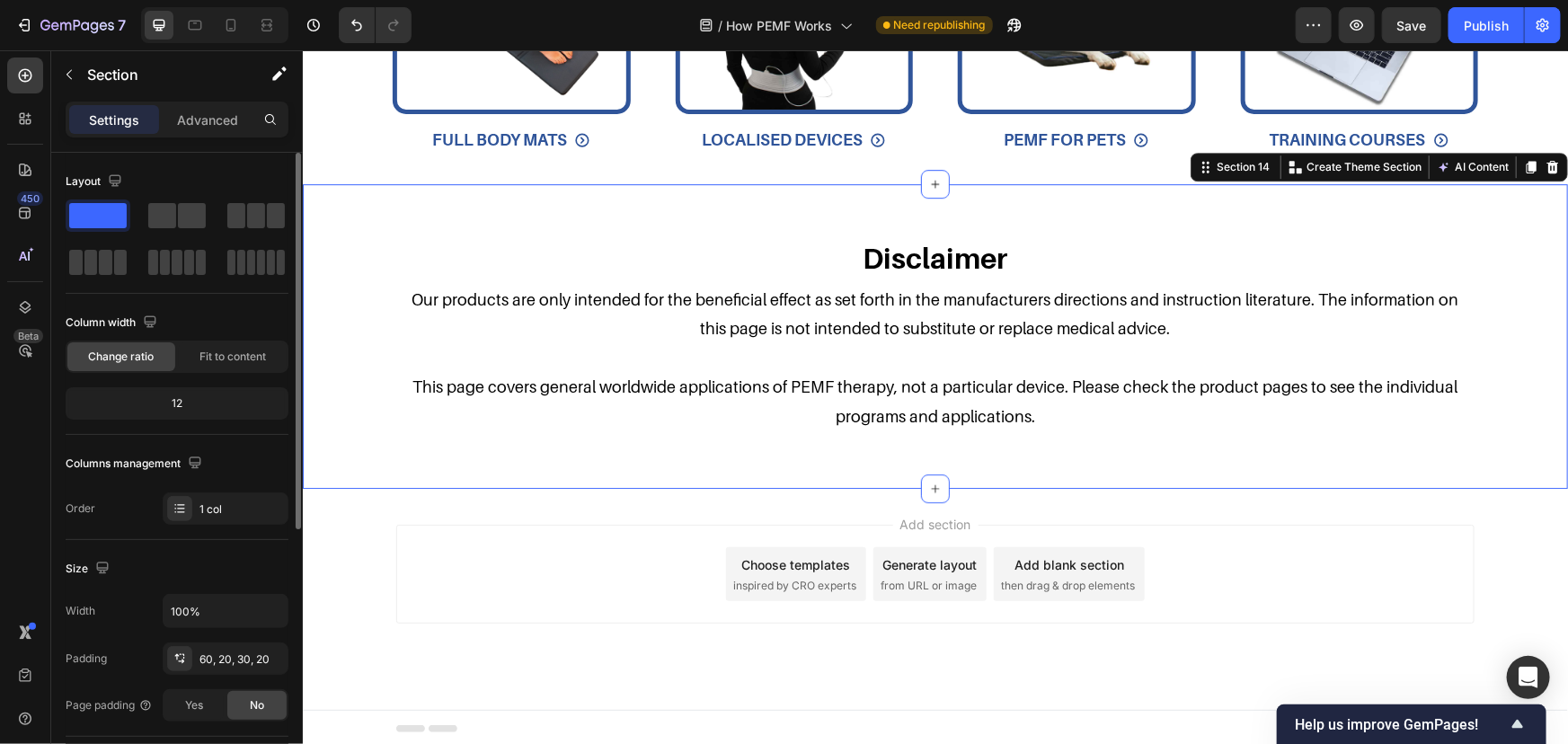
scroll to position [244, 0]
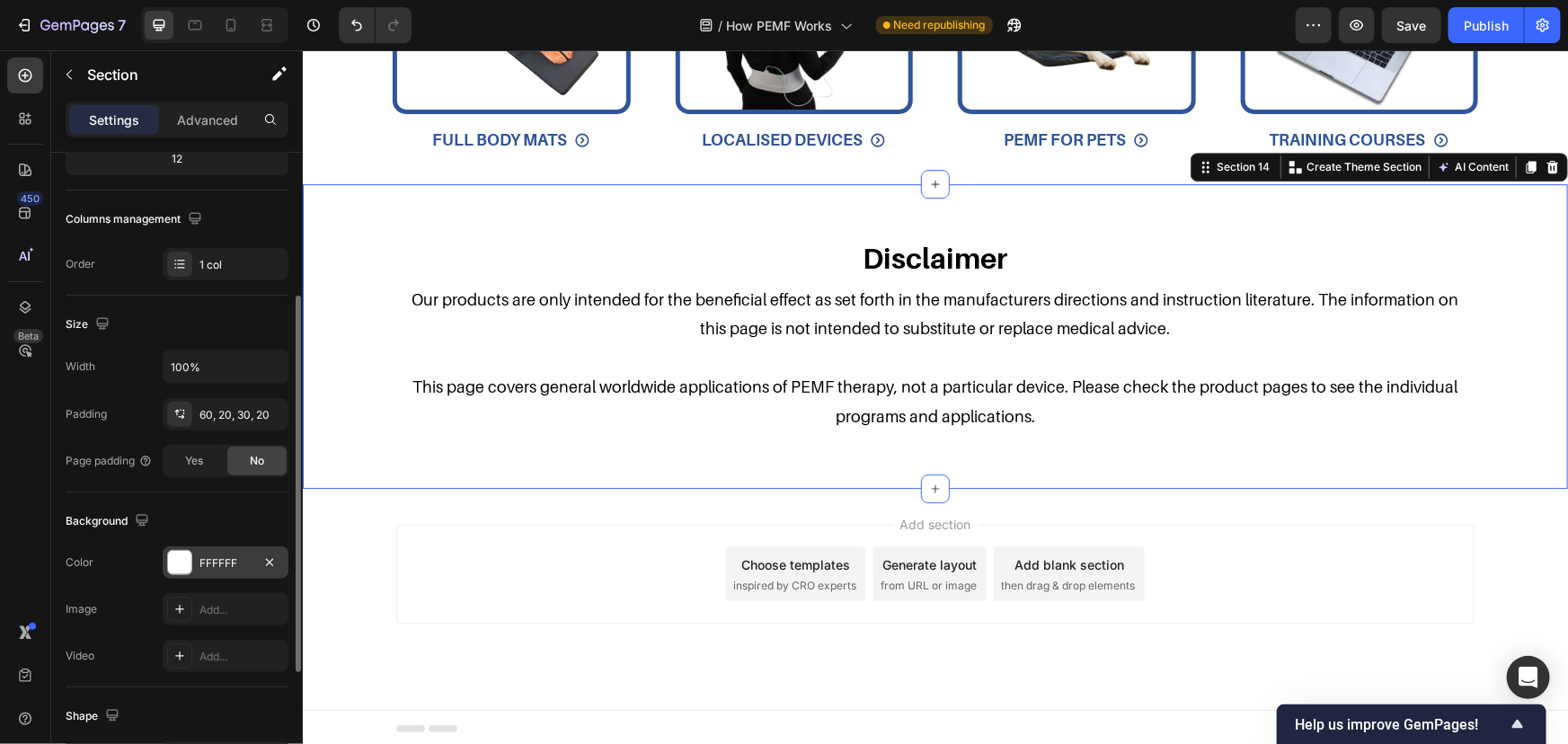
click at [208, 550] on div "FFFFFF" at bounding box center [226, 562] width 126 height 32
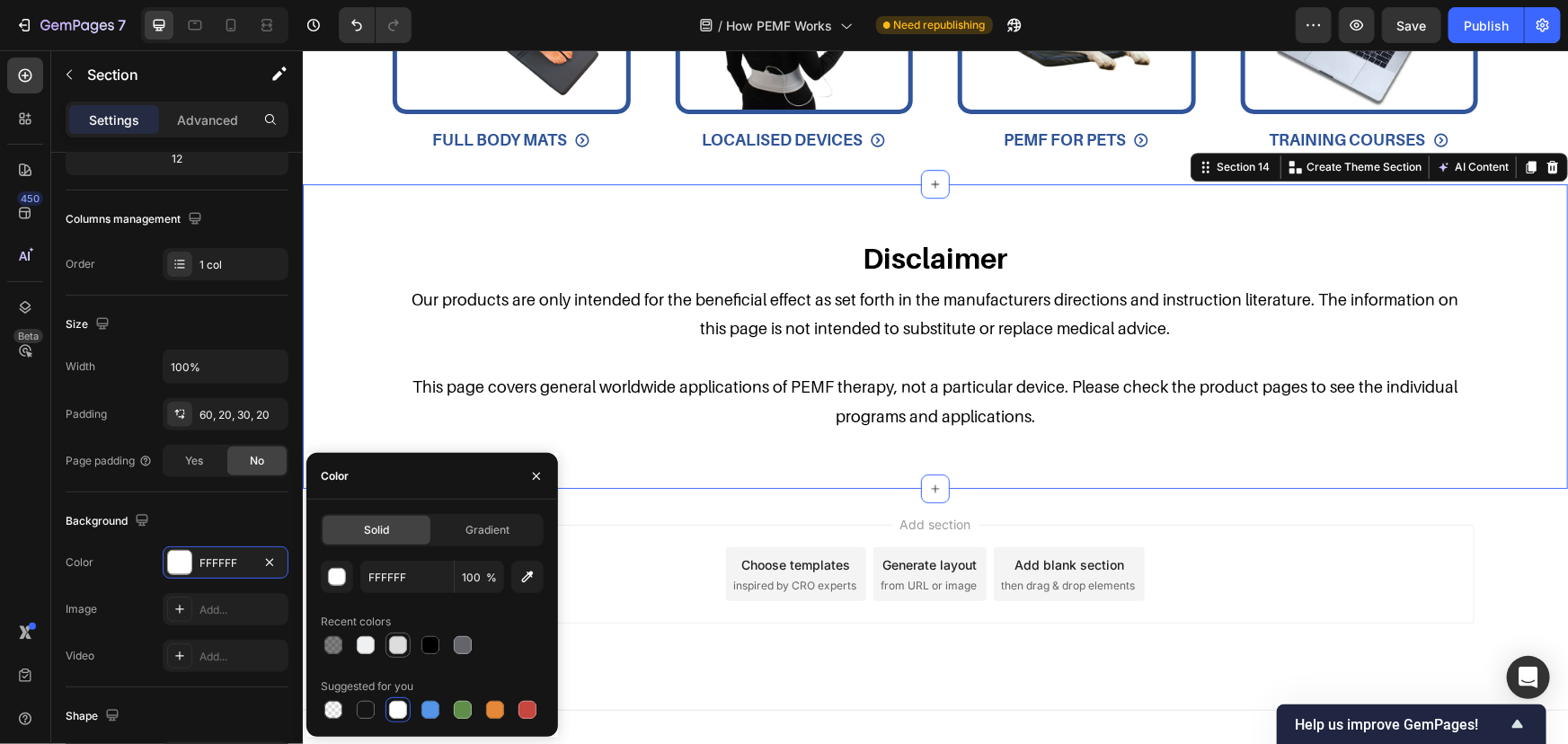
click at [403, 650] on div at bounding box center [398, 645] width 18 height 18
type input "DDDDDD"
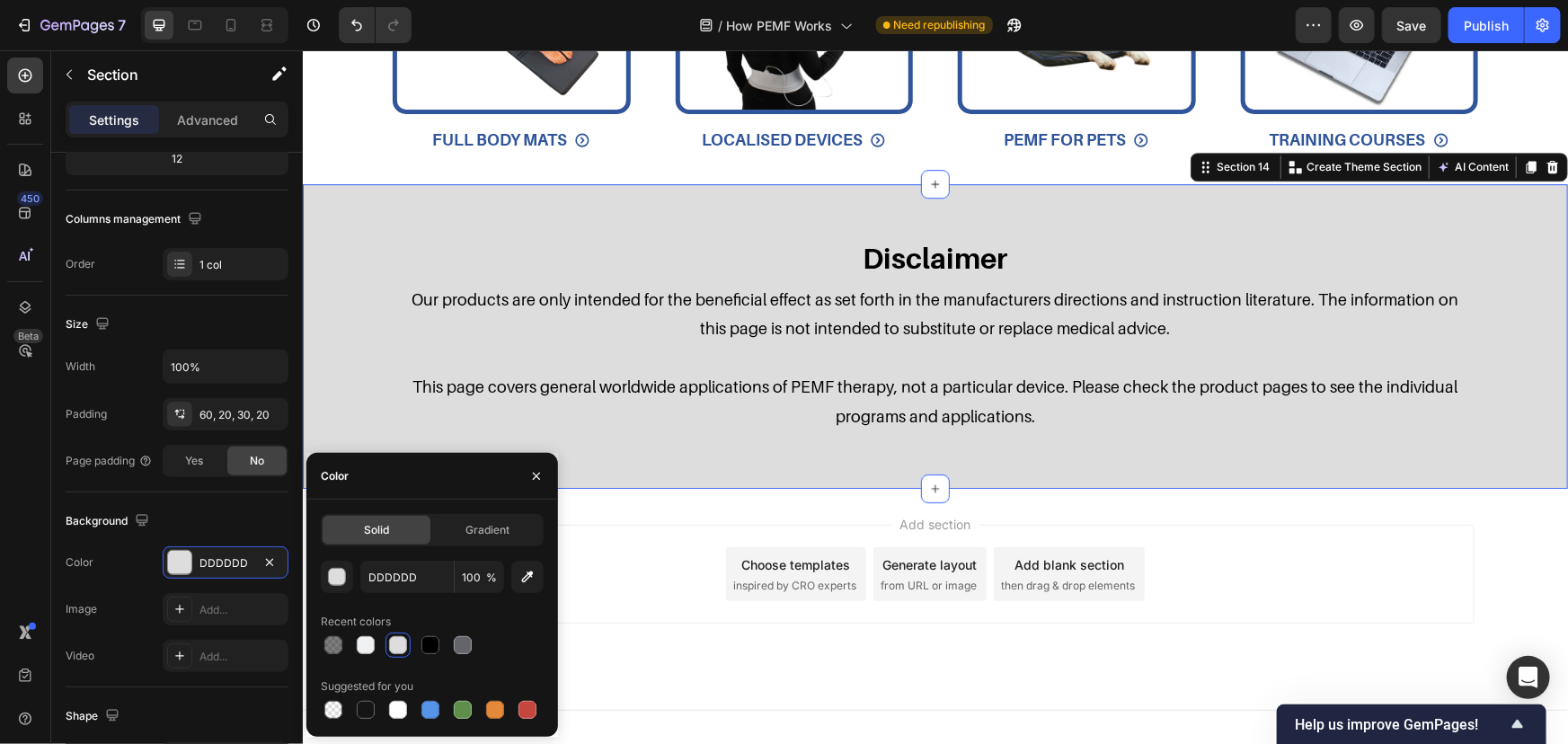
click at [700, 560] on div "Add section Choose templates inspired by CRO experts Generate layout from URL o…" at bounding box center [935, 572] width 1079 height 99
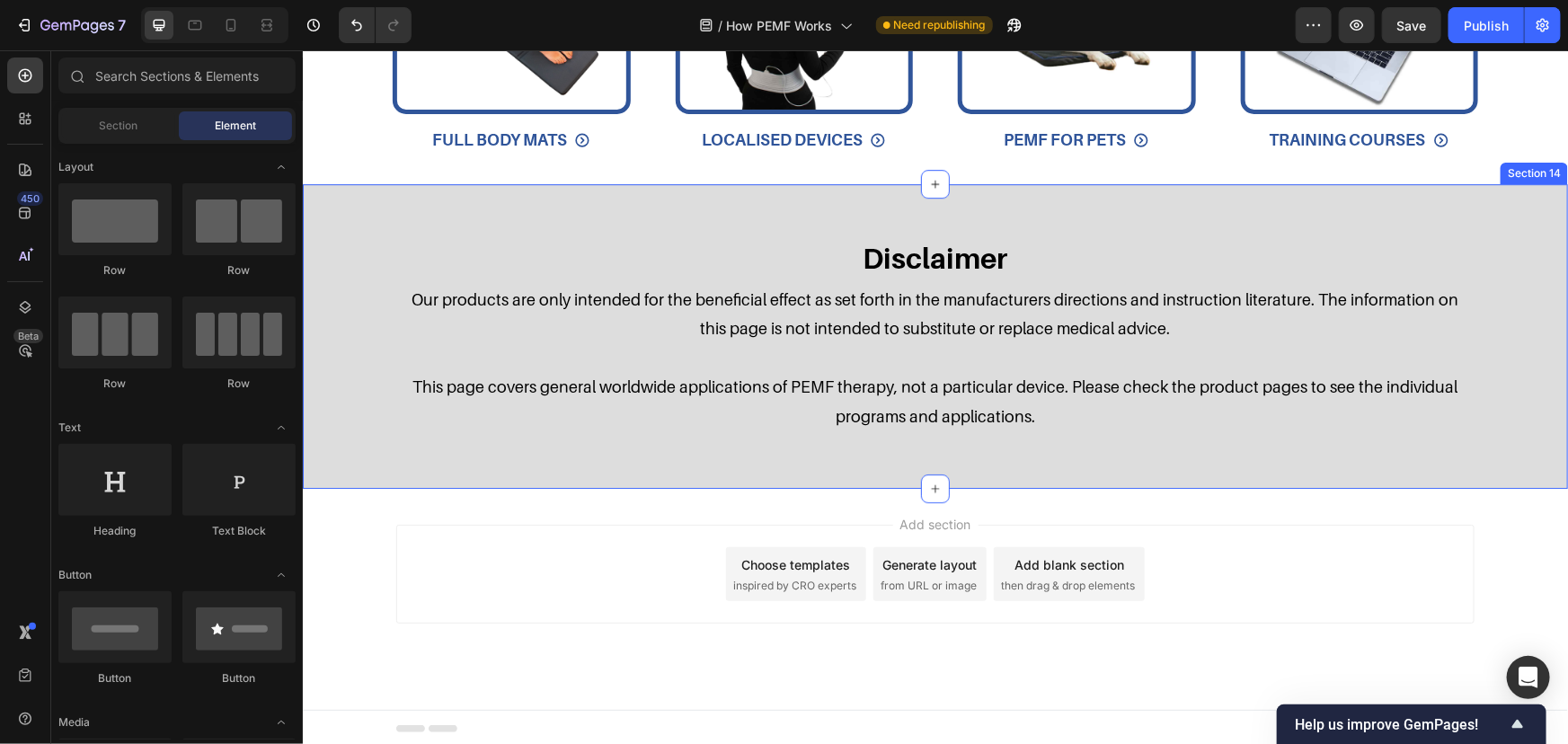
click at [883, 207] on div "Disclaimer Heading Our products are only intended for the beneficial effect as …" at bounding box center [935, 335] width 1265 height 305
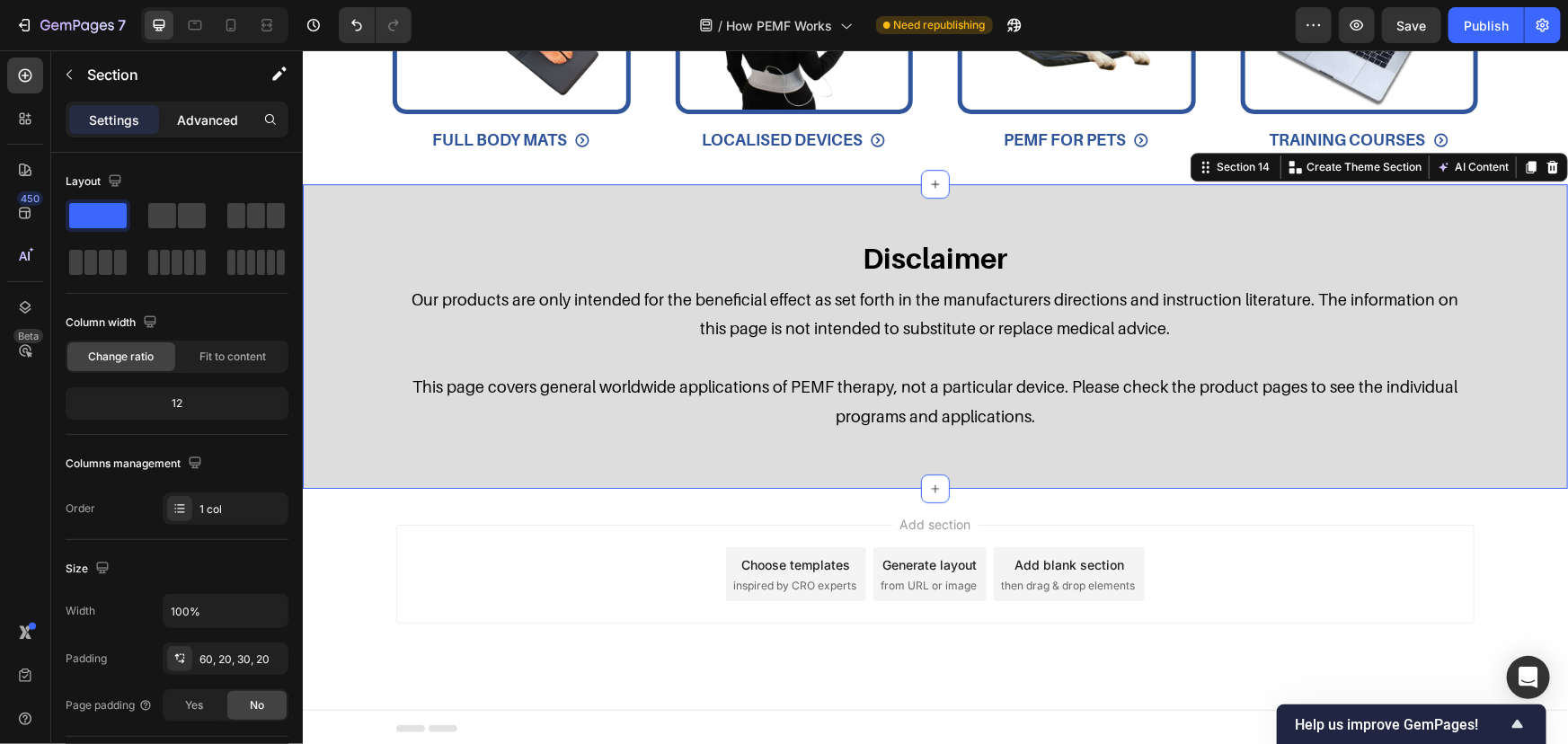
click at [219, 126] on p "Advanced" at bounding box center [208, 120] width 61 height 19
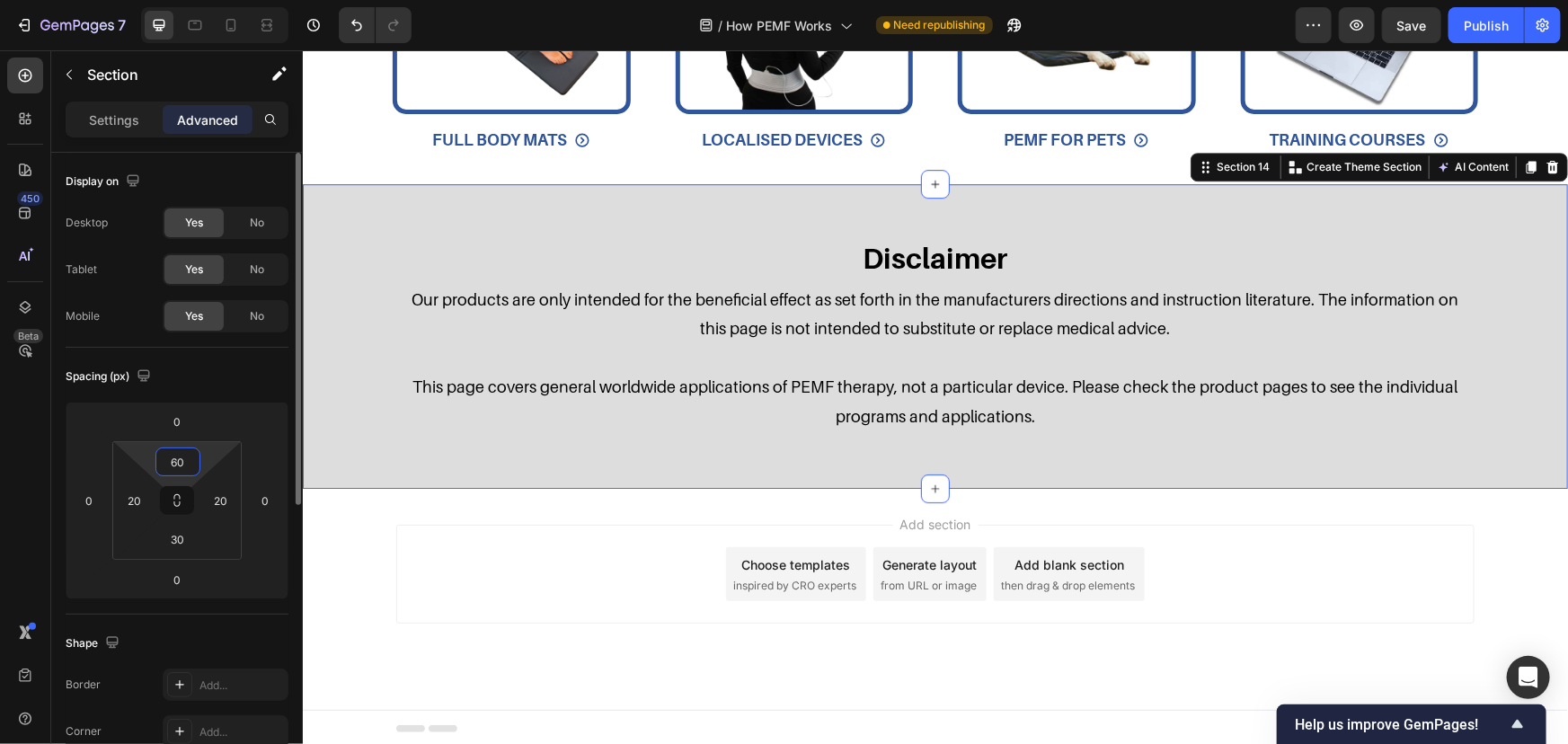
click at [177, 0] on html "7 Version history / How PEMF Works Need republishing Preview Save Publish 450 B…" at bounding box center [784, 0] width 1568 height 0
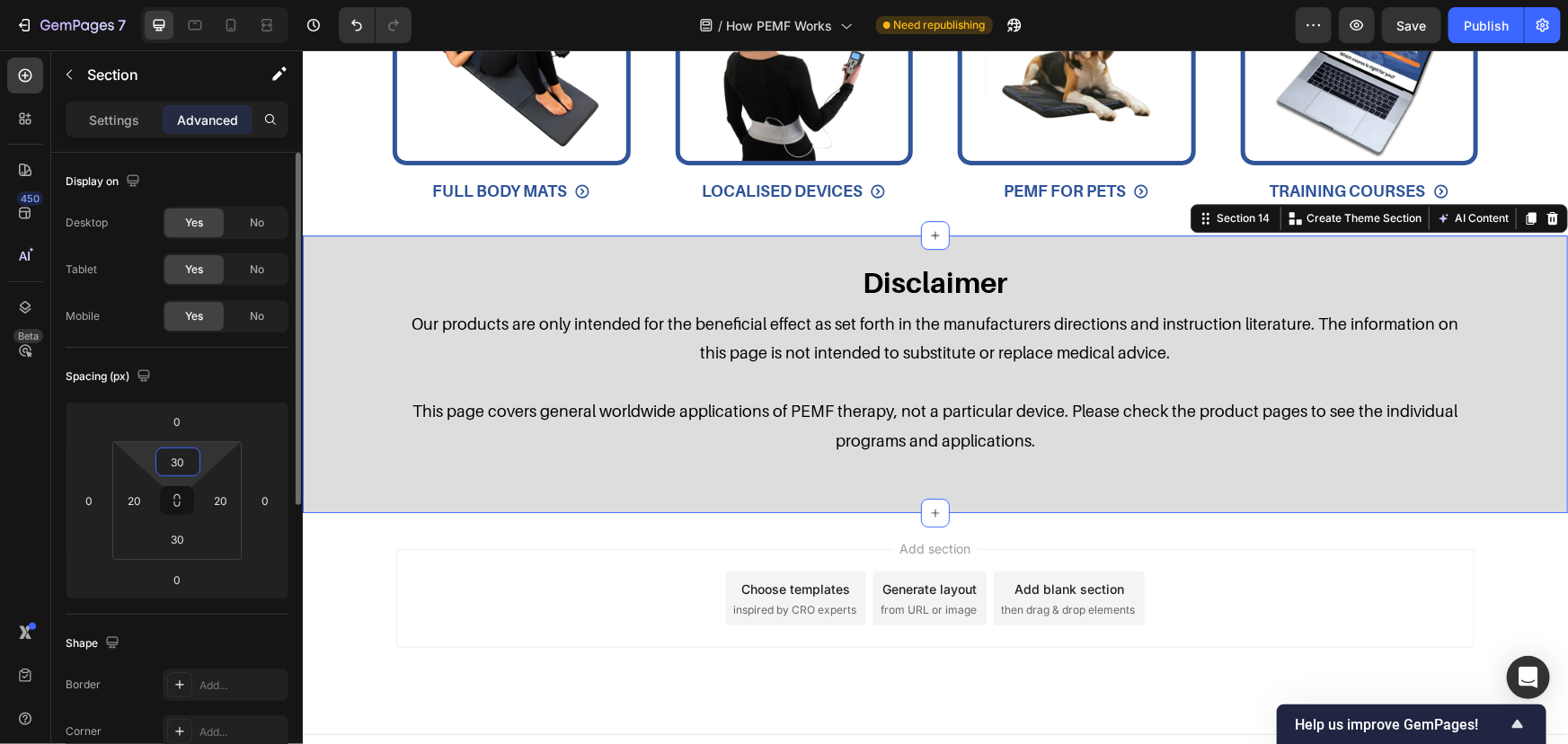
scroll to position [6183, 0]
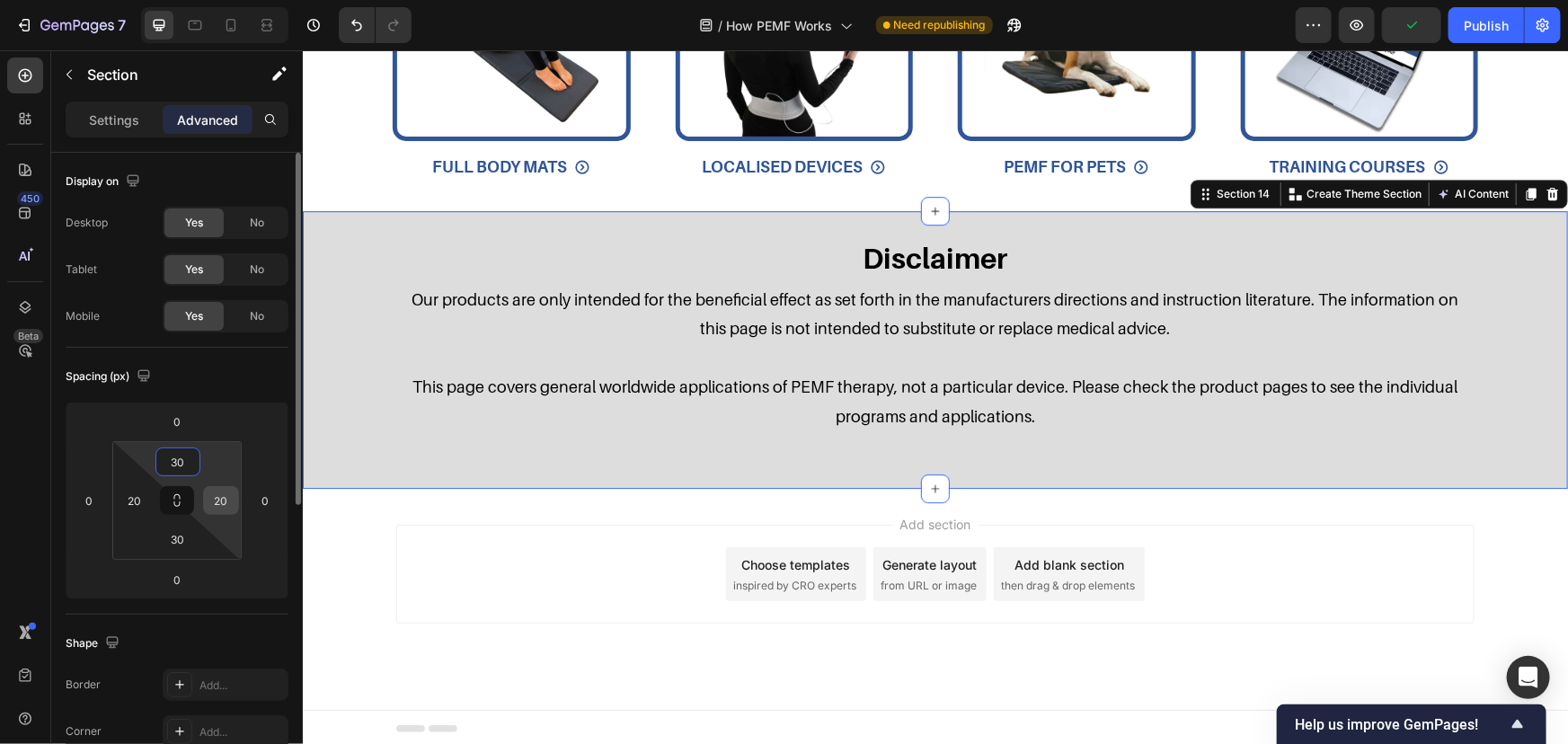
type input "30"
click at [227, 496] on input "20" at bounding box center [221, 500] width 26 height 26
type input "15"
click at [128, 501] on input "20" at bounding box center [134, 500] width 26 height 26
type input "15"
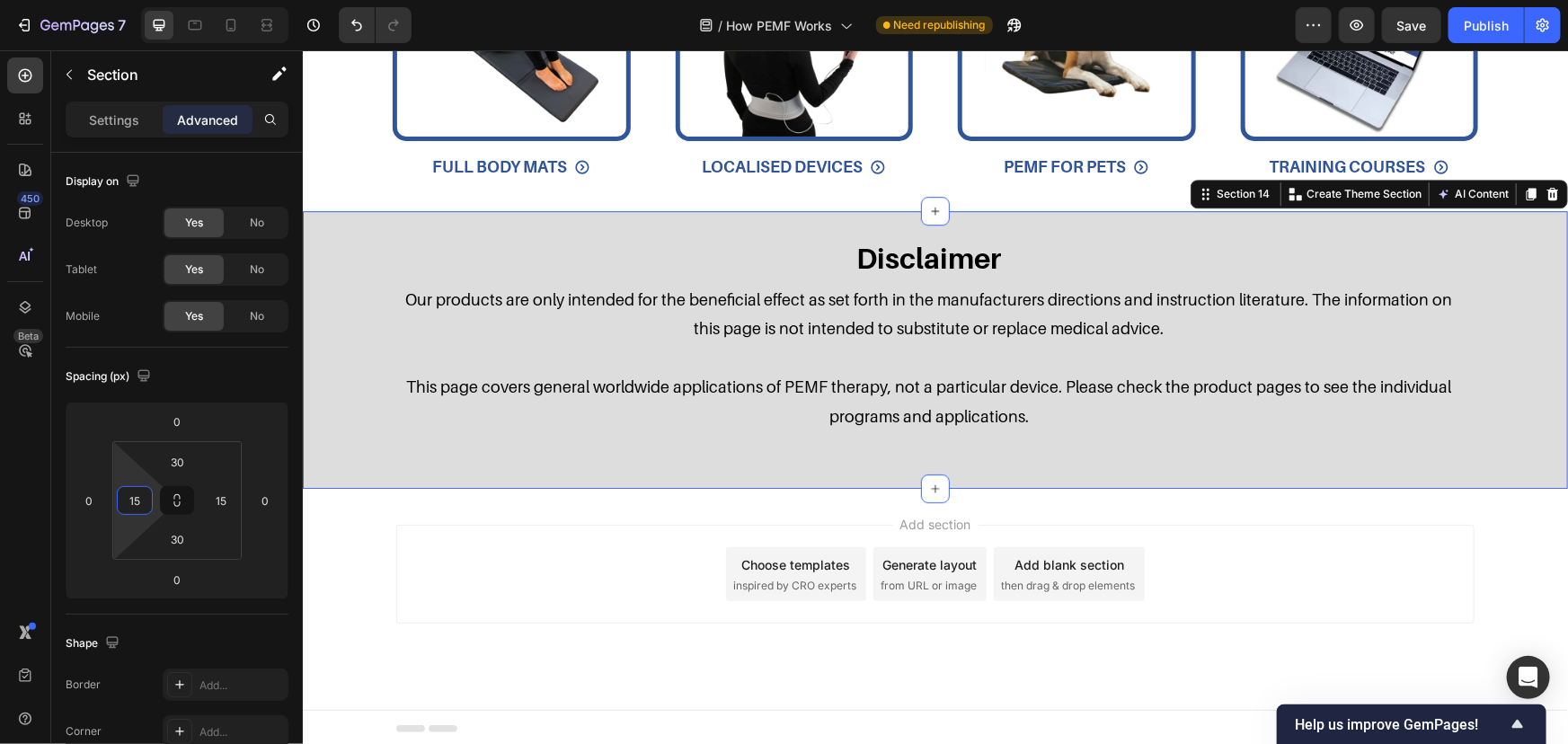
click at [547, 556] on div "Add section Choose templates inspired by CRO experts Generate layout from URL o…" at bounding box center [935, 572] width 1079 height 99
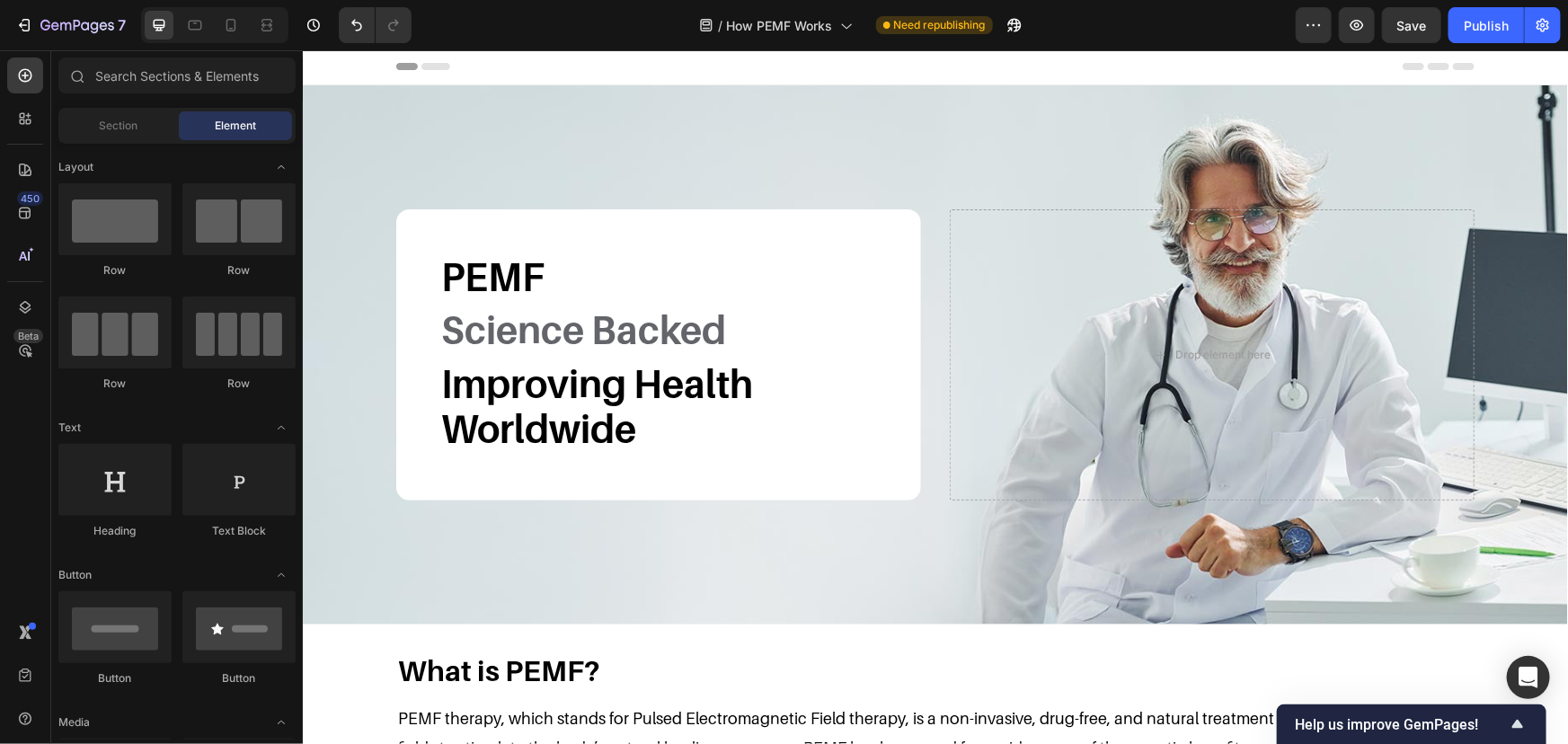
scroll to position [0, 0]
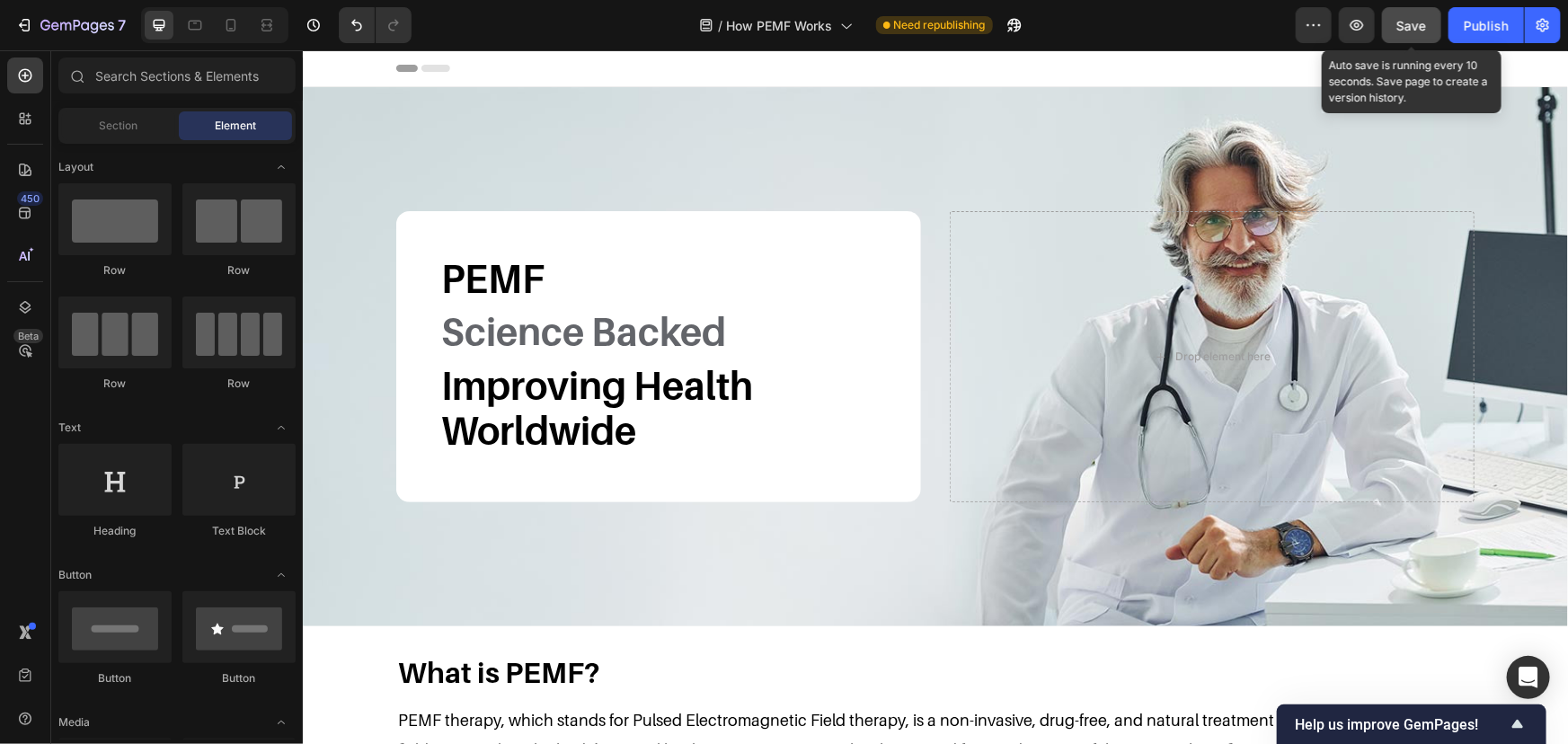
click at [1404, 20] on span "Save" at bounding box center [1412, 25] width 29 height 16
